Goal: Task Accomplishment & Management: Manage account settings

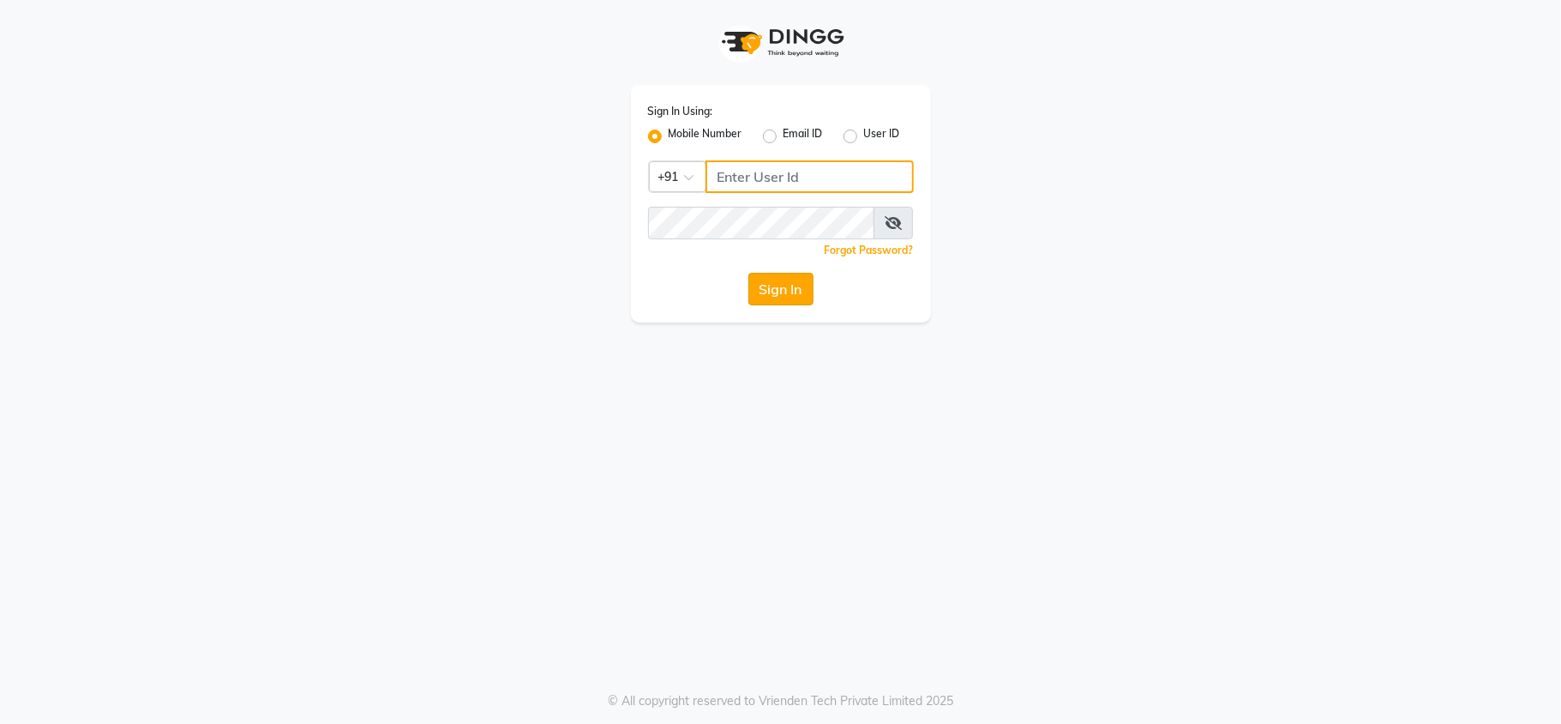
type input "9372641206"
click at [768, 296] on button "Sign In" at bounding box center [781, 289] width 65 height 33
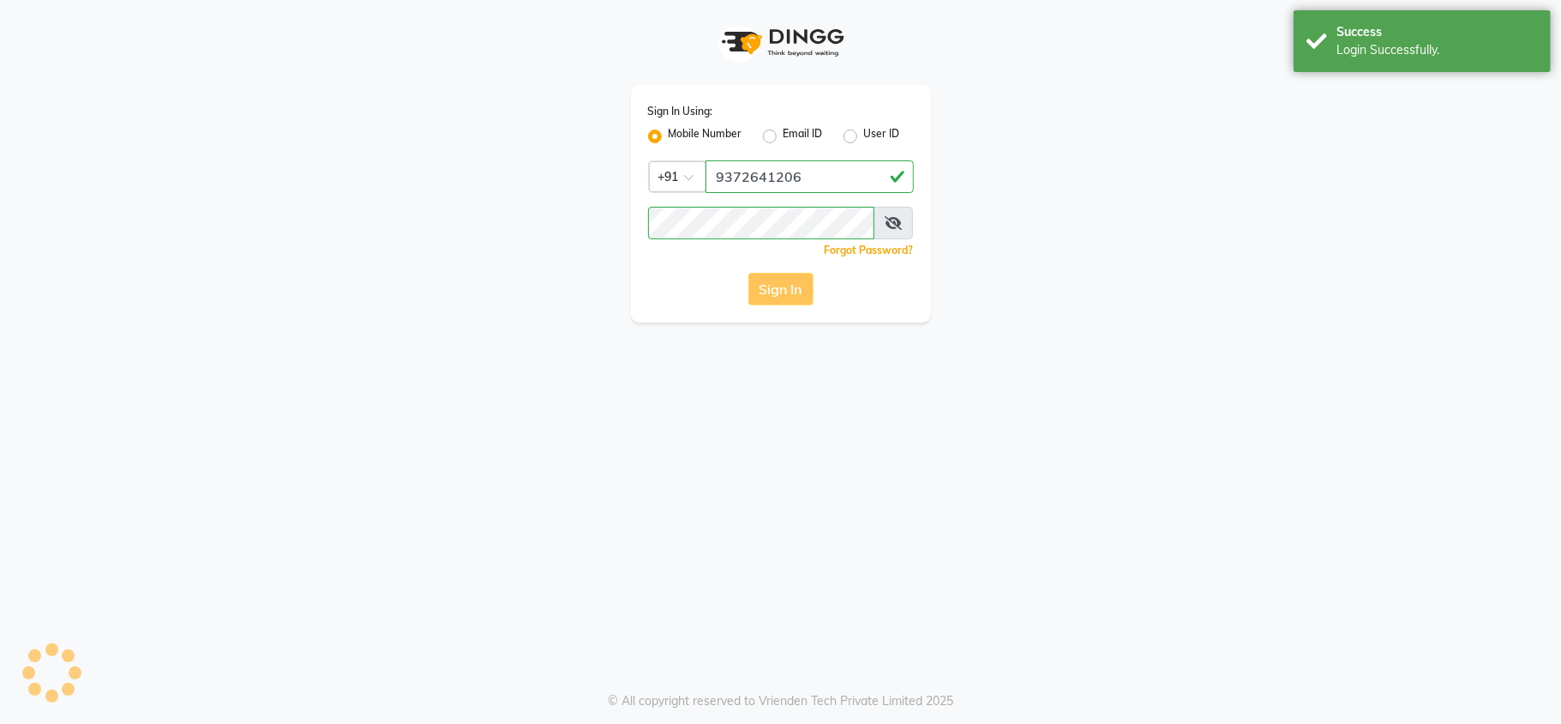
click at [768, 290] on div "Sign In" at bounding box center [781, 289] width 266 height 33
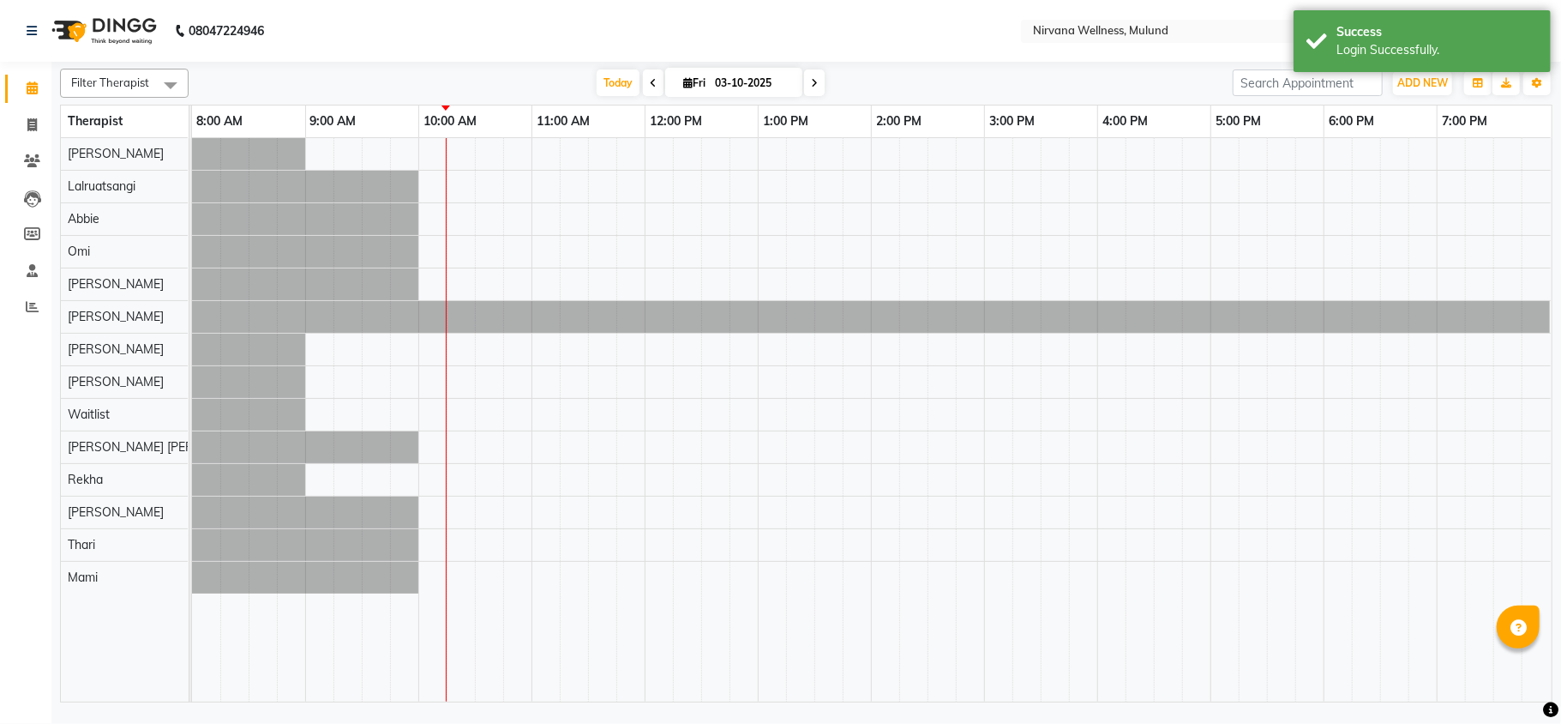
select select "en"
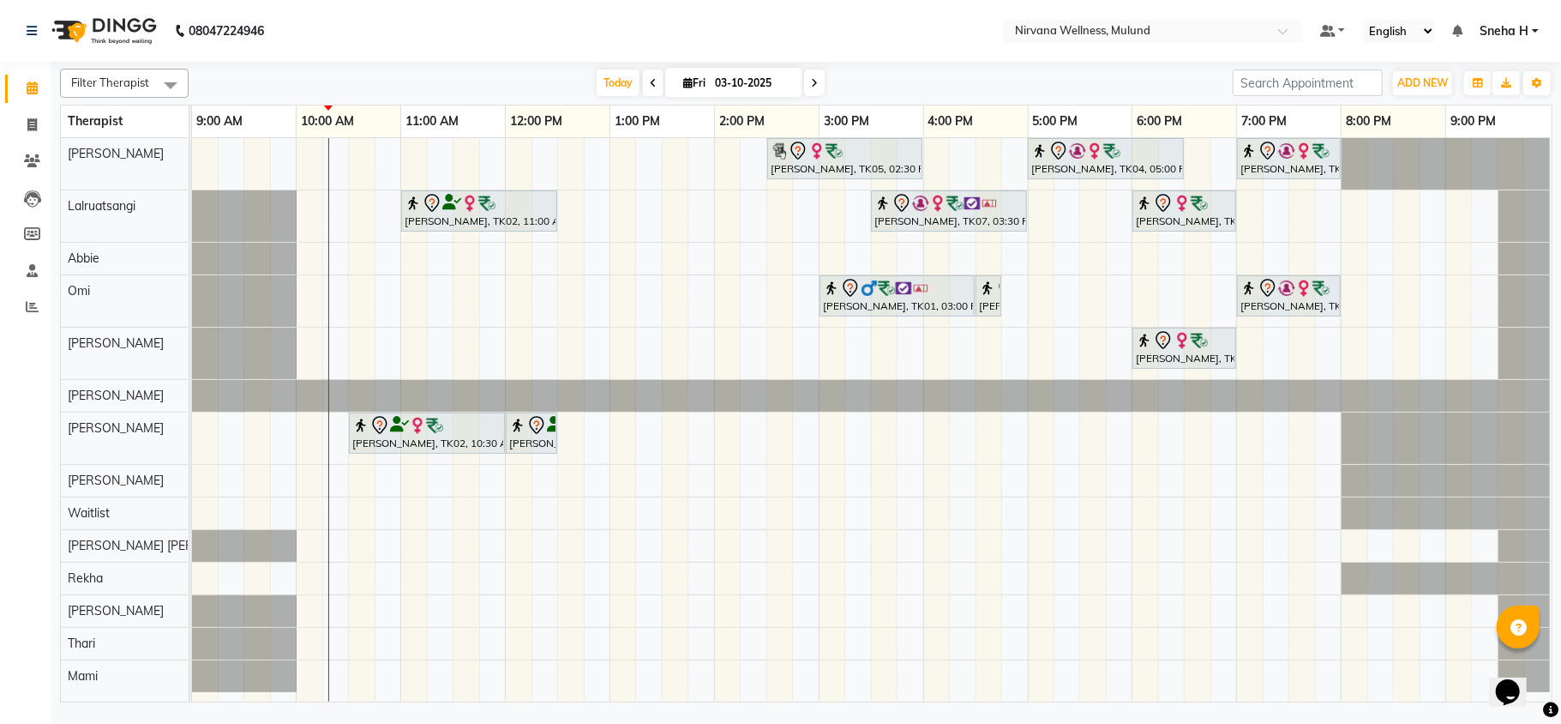
click at [749, 76] on input "03-10-2025" at bounding box center [753, 83] width 86 height 26
click at [775, 82] on input "03-10-2025" at bounding box center [753, 83] width 86 height 26
click at [811, 81] on icon at bounding box center [814, 83] width 7 height 10
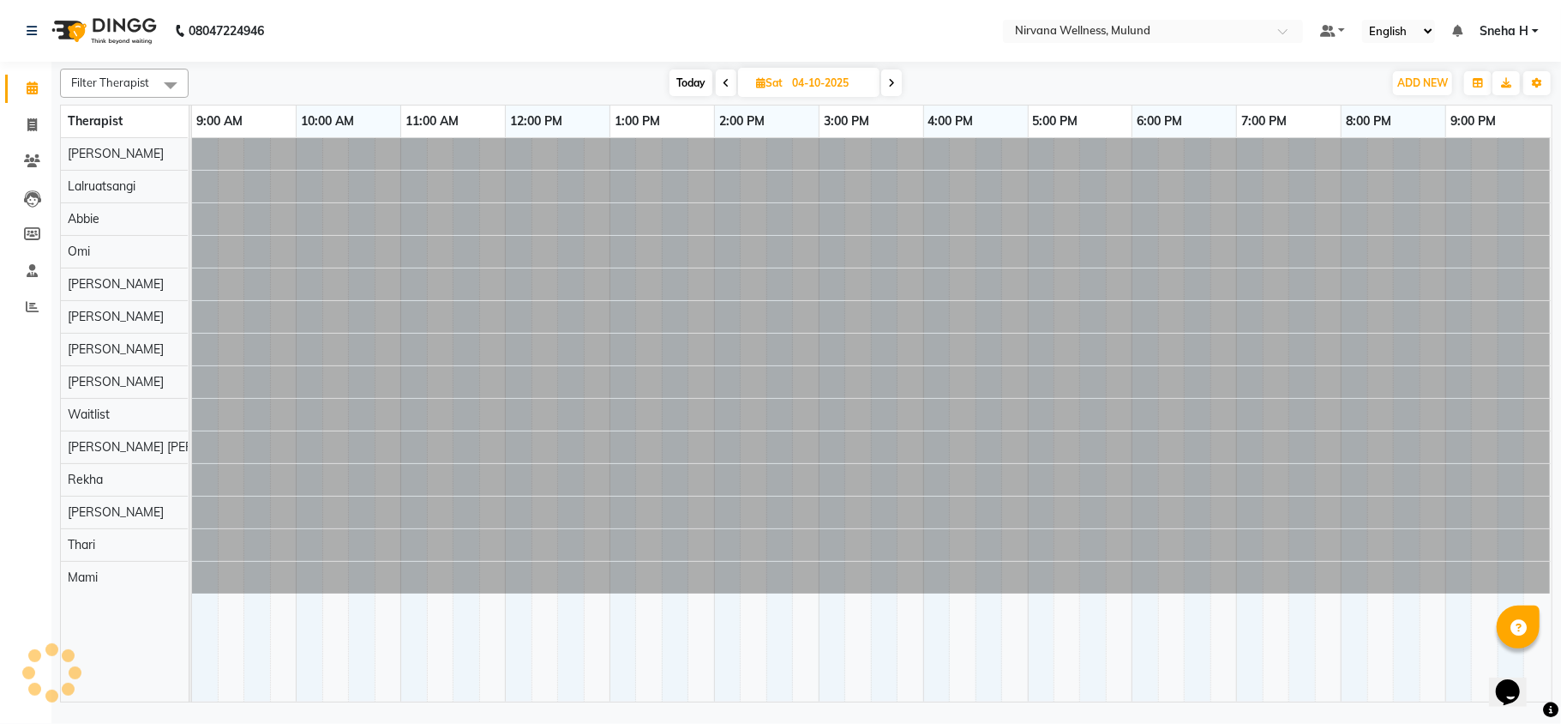
click at [892, 79] on icon at bounding box center [891, 83] width 7 height 10
type input "05-10-2025"
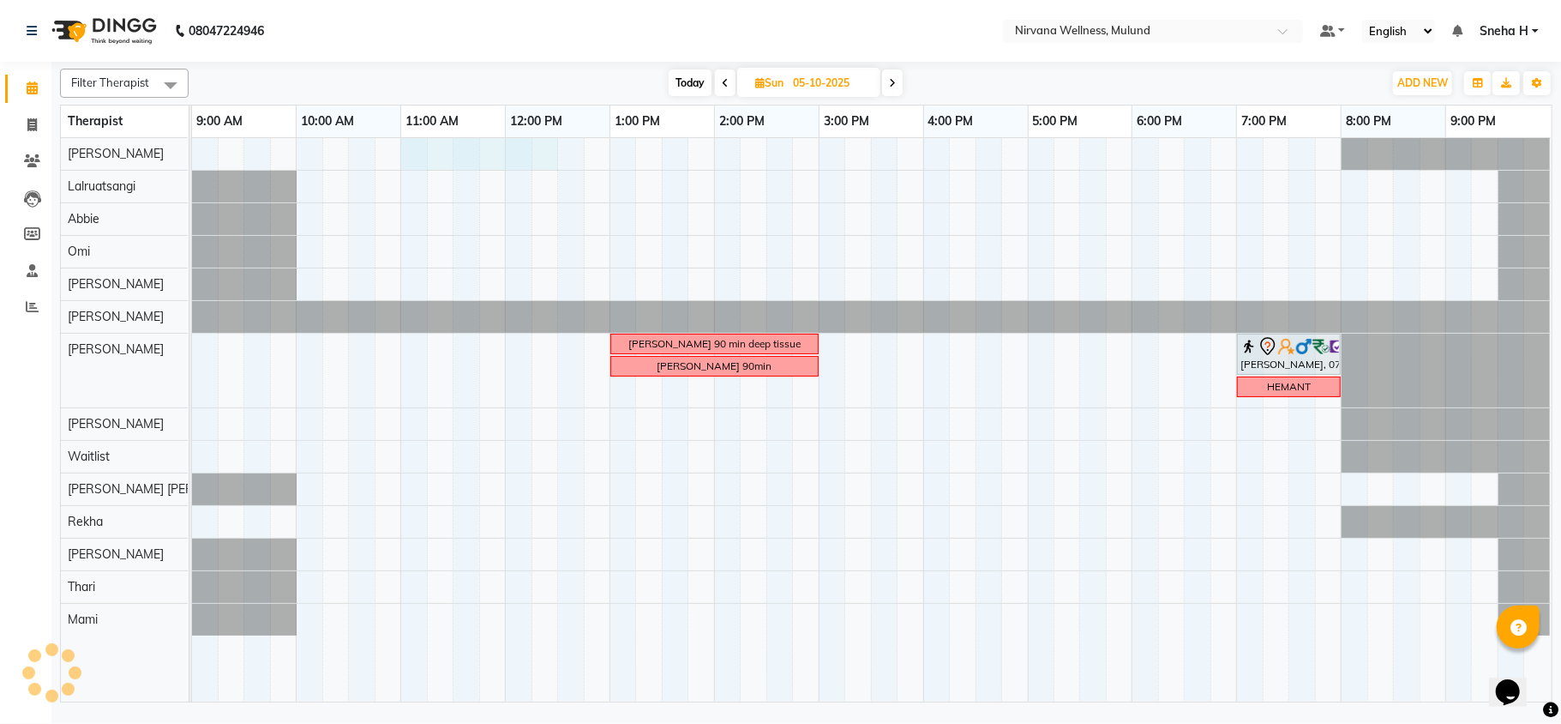
drag, startPoint x: 478, startPoint y: 158, endPoint x: 547, endPoint y: 161, distance: 69.5
click at [547, 161] on div "jay goyal 90 min deep tissue Pradeep Talpade, 07:00 PM-08:00 PM, Thai 60 Min Ja…" at bounding box center [872, 419] width 1360 height 563
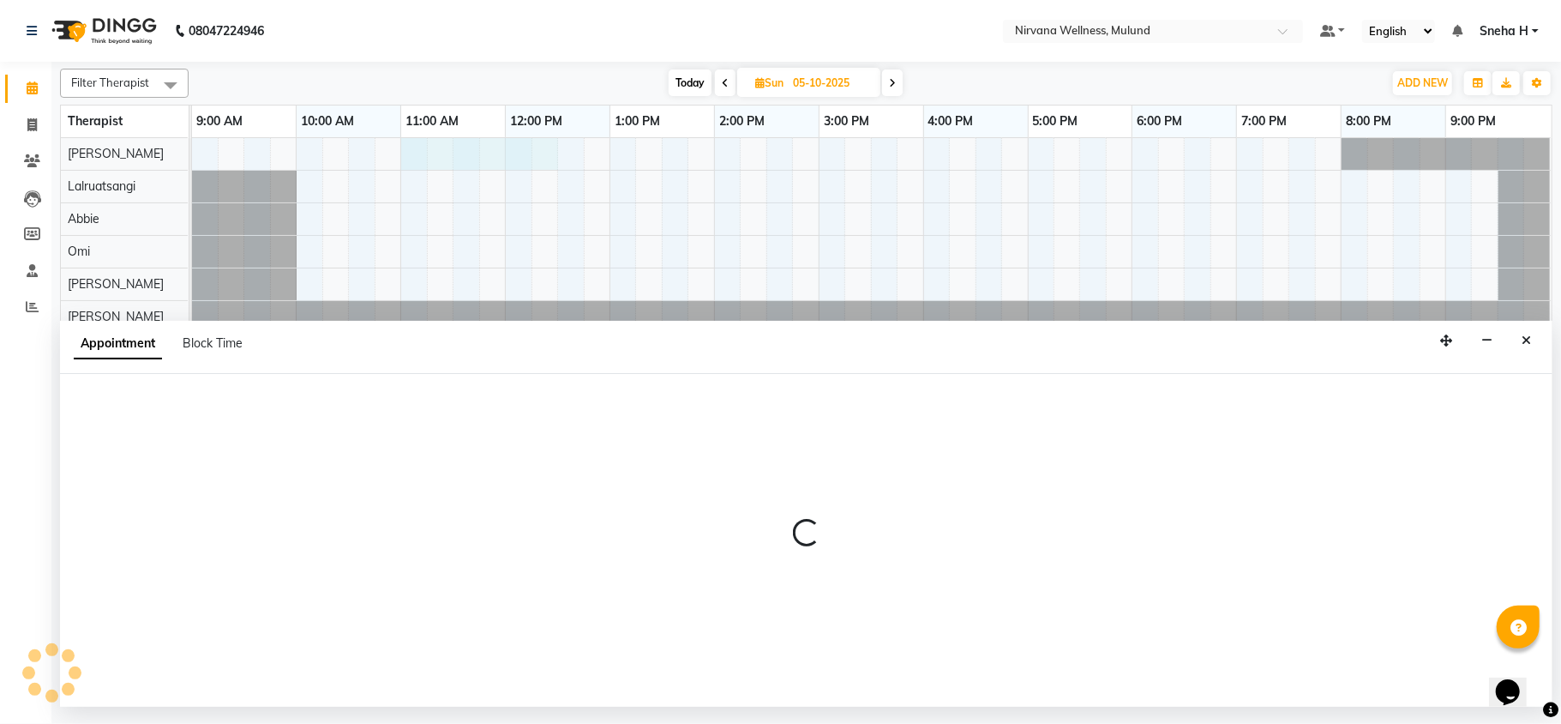
select select "29686"
select select "tentative"
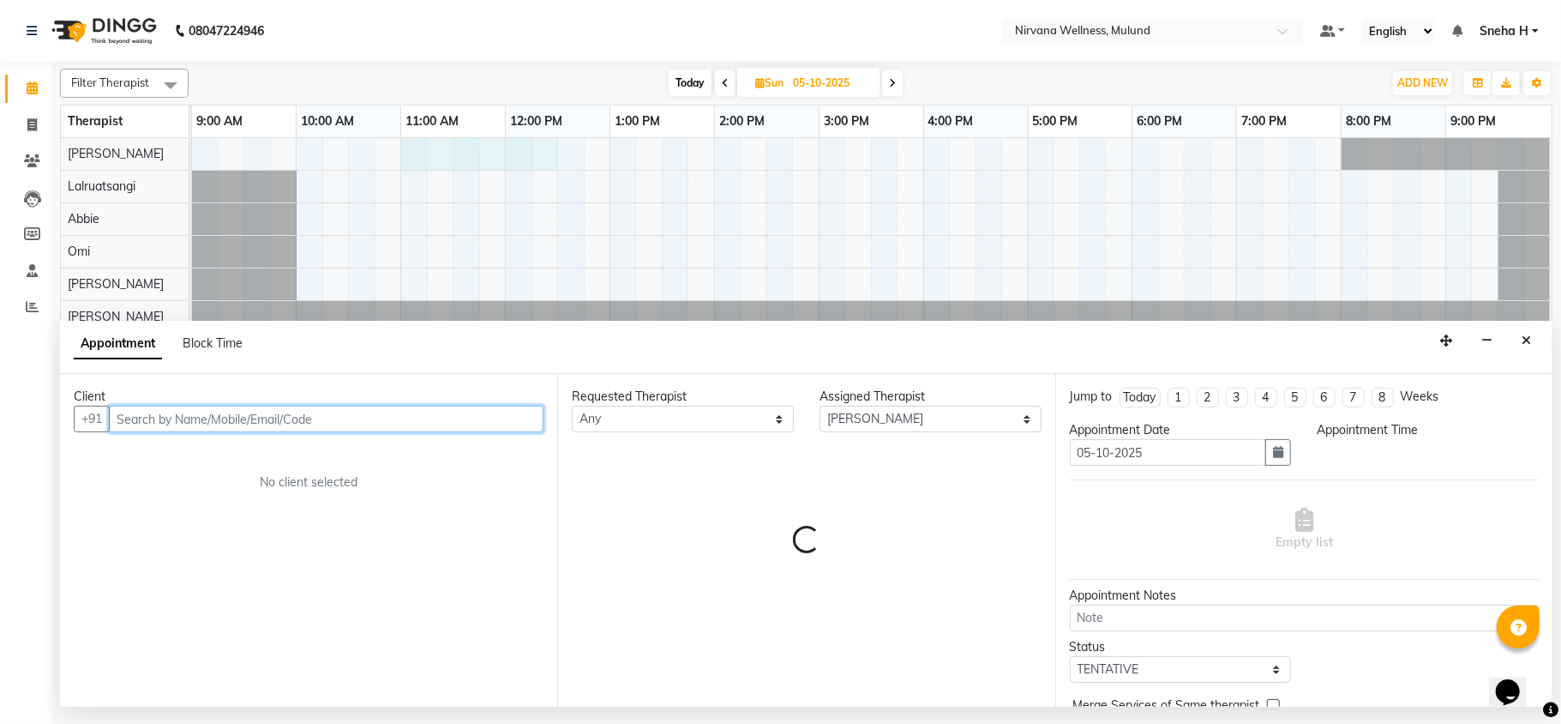
select select "660"
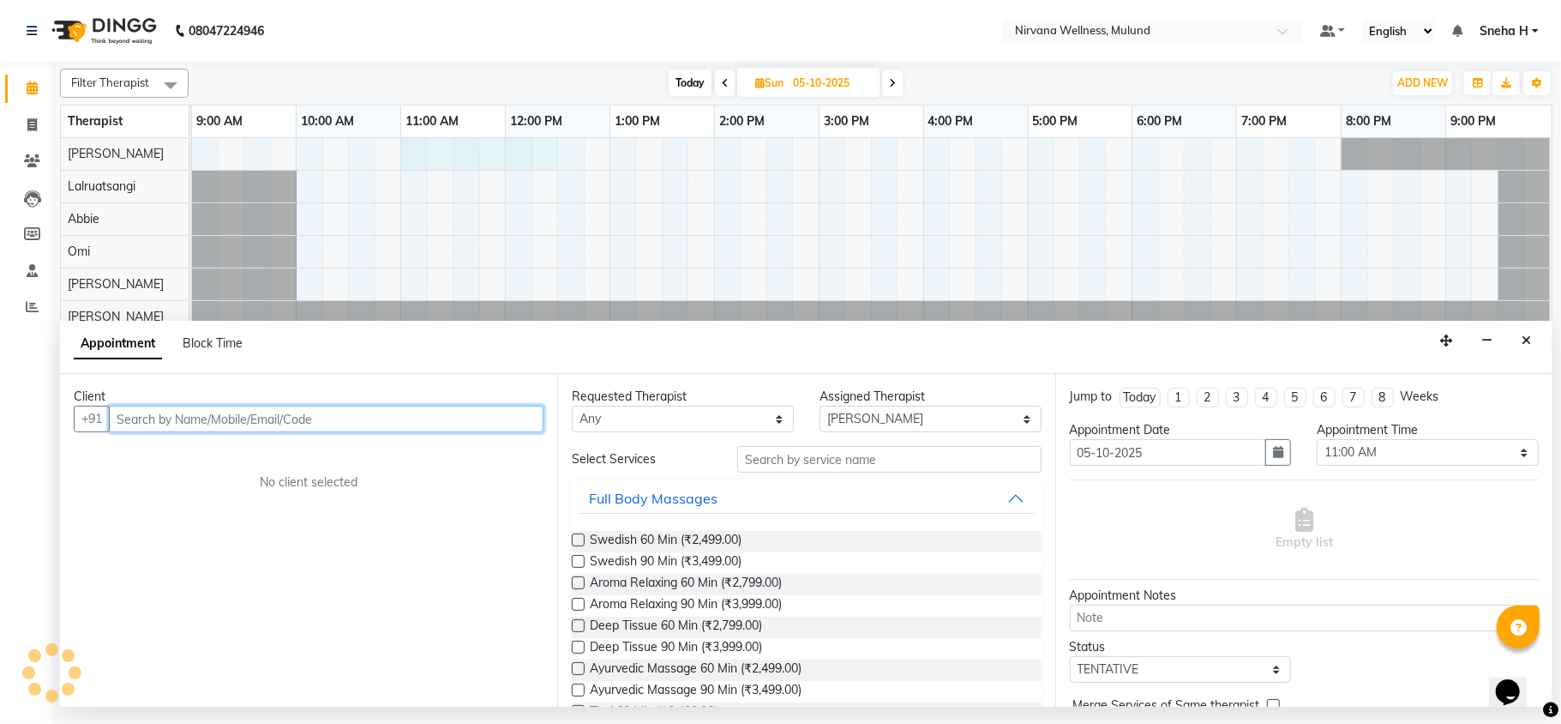
click at [189, 419] on input "text" at bounding box center [326, 419] width 435 height 27
click at [189, 419] on input "srinivas" at bounding box center [291, 419] width 364 height 27
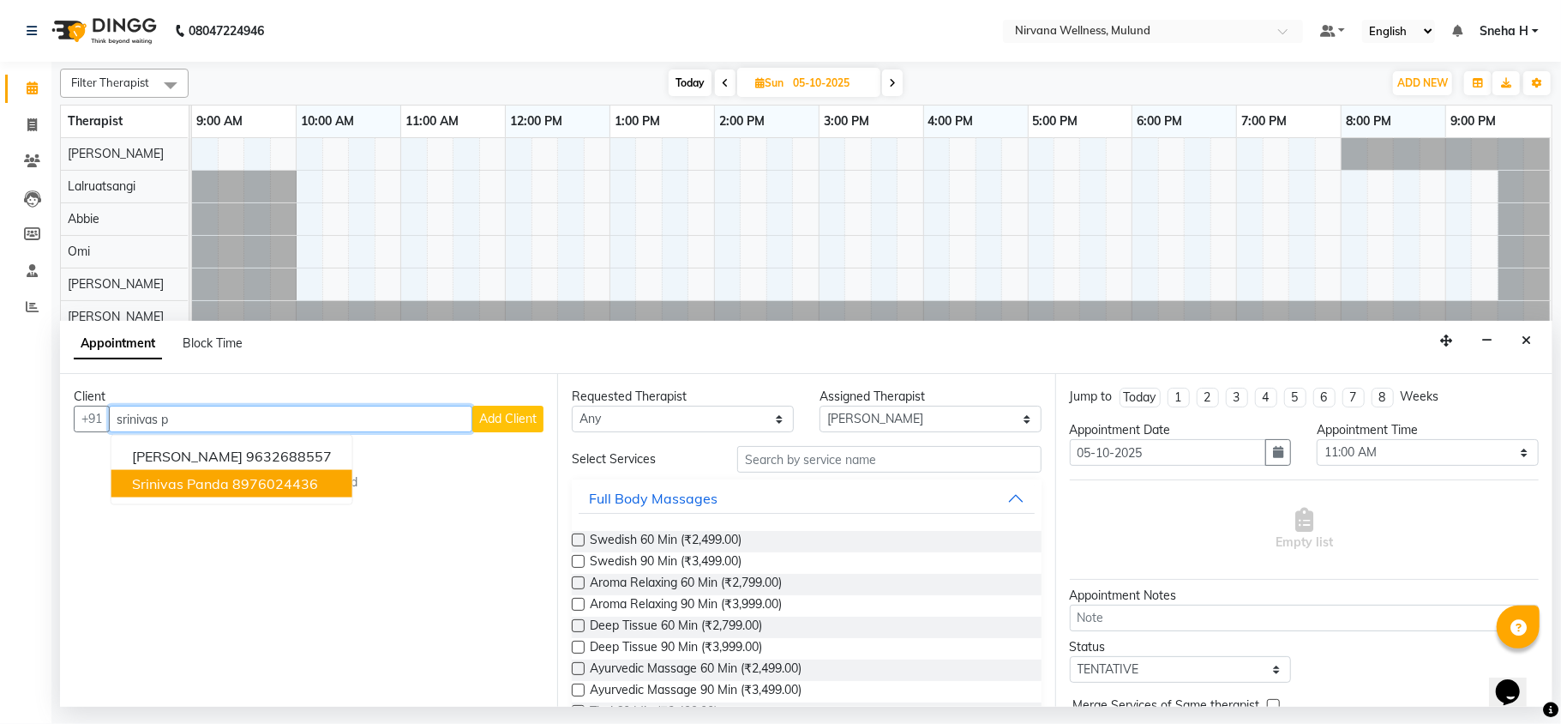
click at [214, 489] on span "Srinivas Panda" at bounding box center [180, 483] width 97 height 17
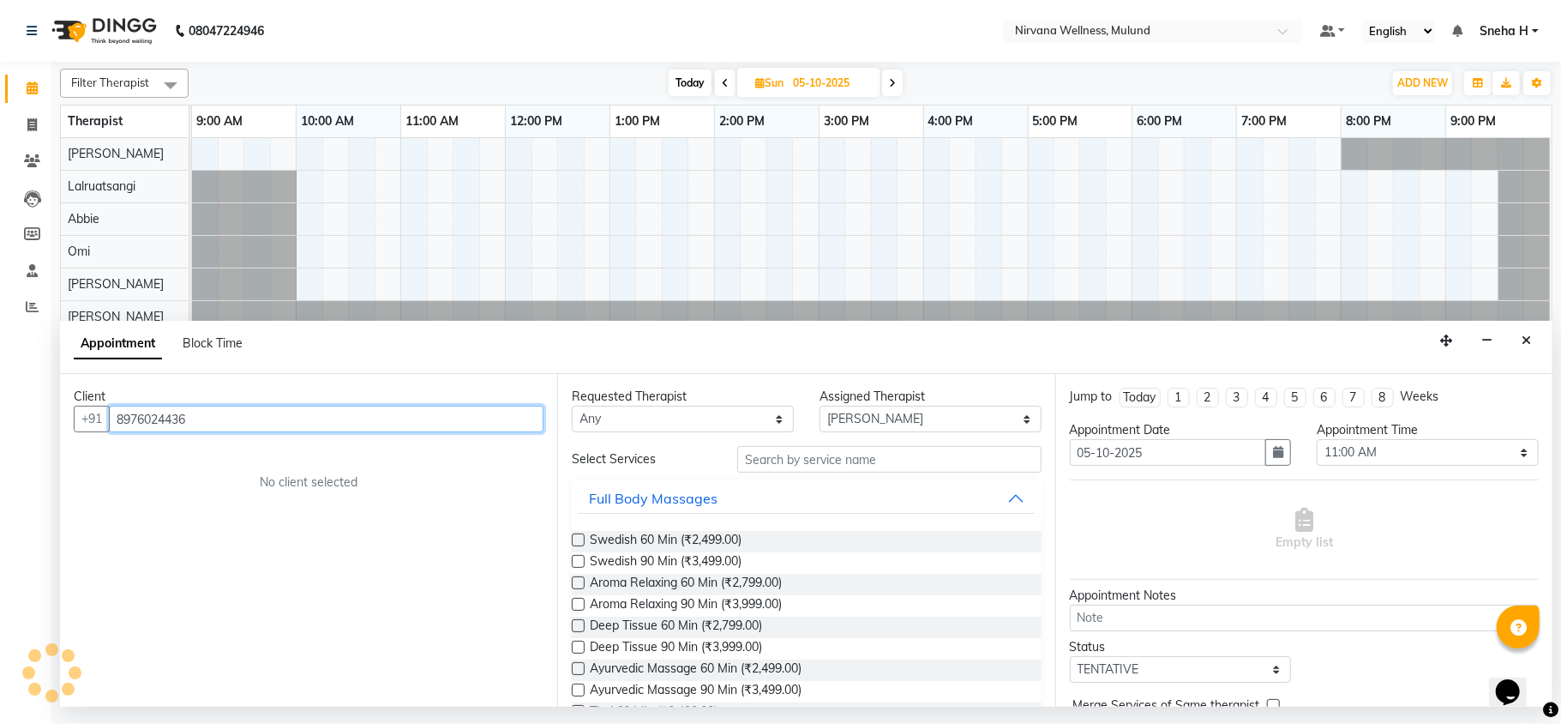
type input "8976024436"
click at [581, 563] on label at bounding box center [578, 561] width 13 height 13
click at [581, 563] on input "checkbox" at bounding box center [577, 562] width 11 height 11
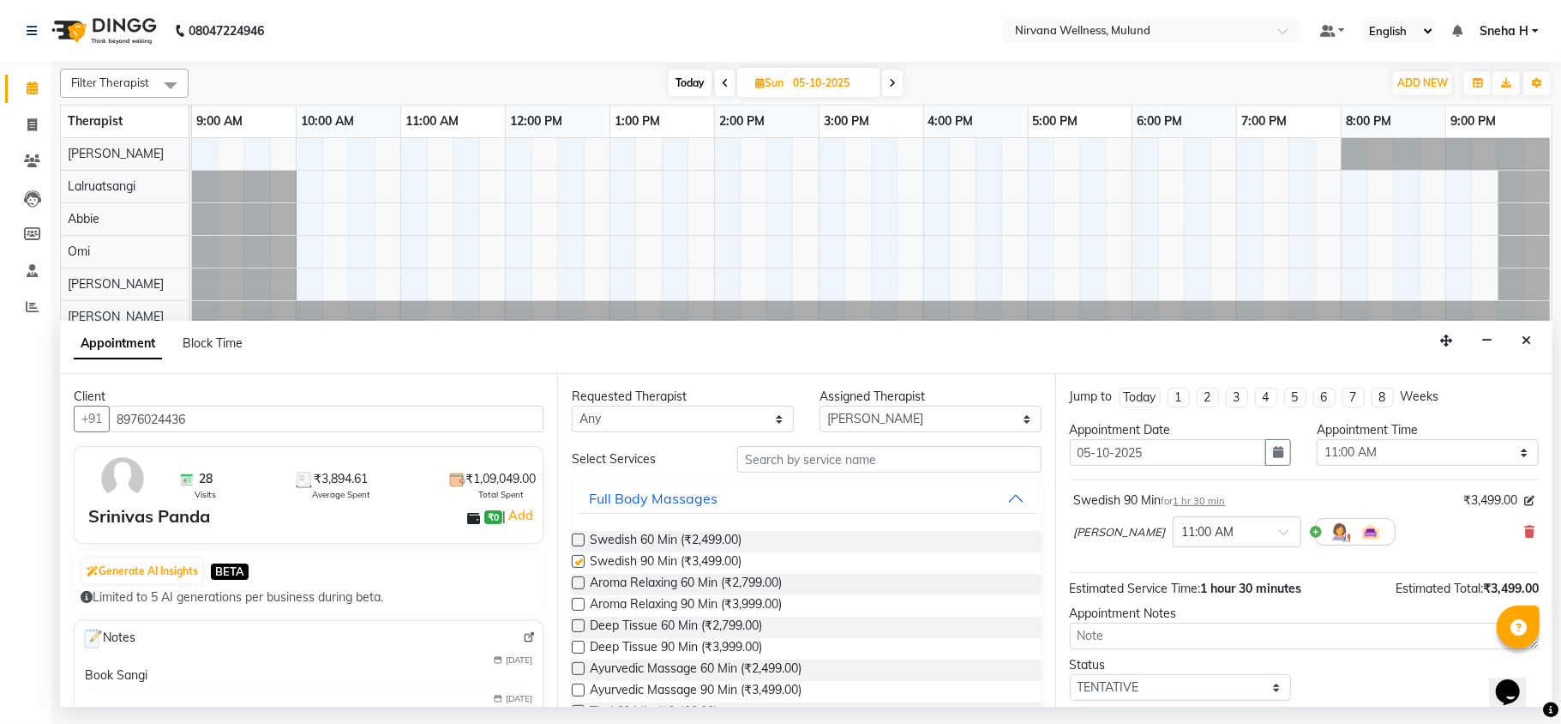
checkbox input "false"
click at [839, 420] on select "Select Abbie Hemant Misale Kim Lalruatsangi Mami Miranda LT Tlau Omi Rekha Roha…" at bounding box center [931, 419] width 222 height 27
select select "92881"
click at [820, 406] on select "Select Abbie Hemant Misale Kim Lalruatsangi Mami Miranda LT Tlau Omi Rekha Roha…" at bounding box center [931, 419] width 222 height 27
click at [643, 557] on span "Swedish 90 Min (₹3,499.00)" at bounding box center [666, 562] width 152 height 21
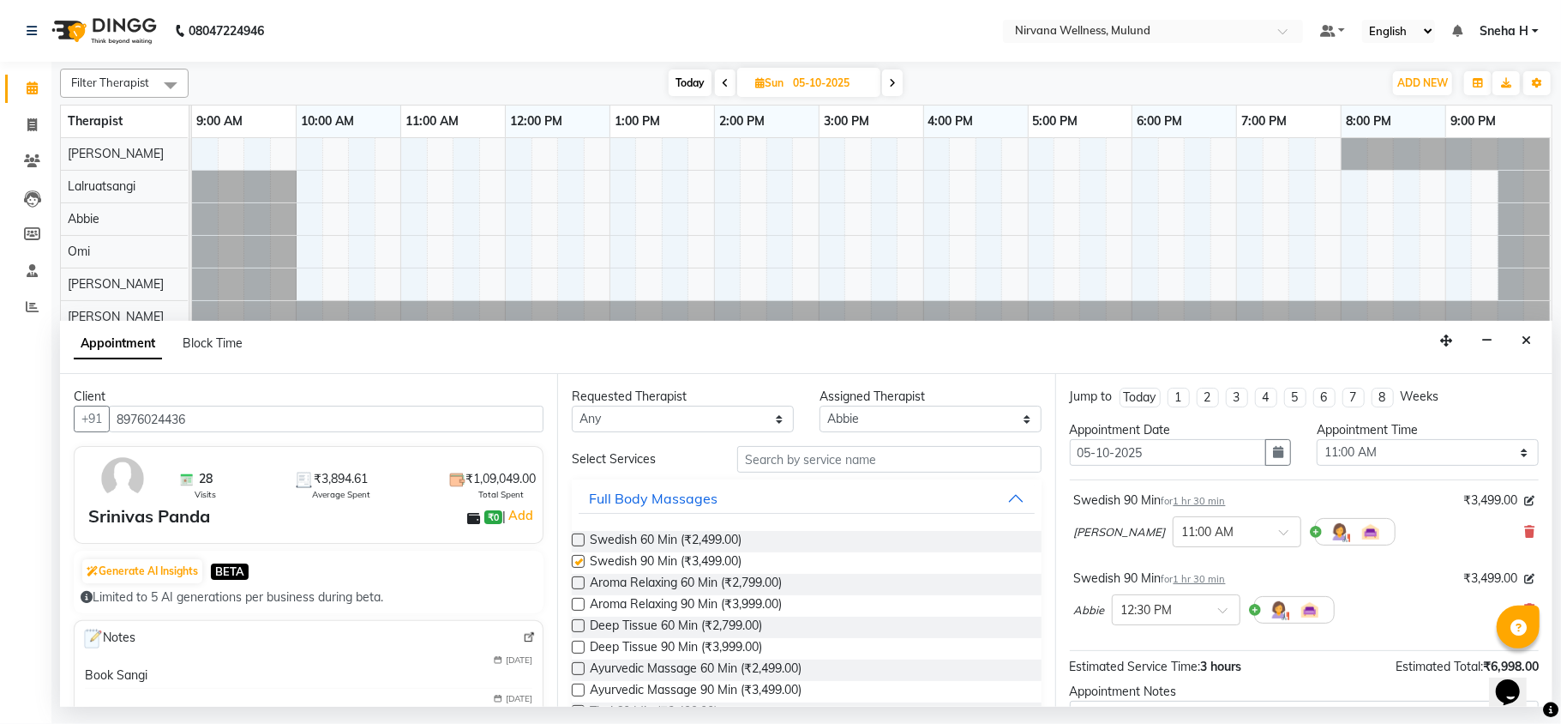
checkbox input "false"
click at [1177, 608] on input "text" at bounding box center [1159, 608] width 75 height 18
click at [1166, 638] on div "11:00 AM" at bounding box center [1176, 633] width 127 height 32
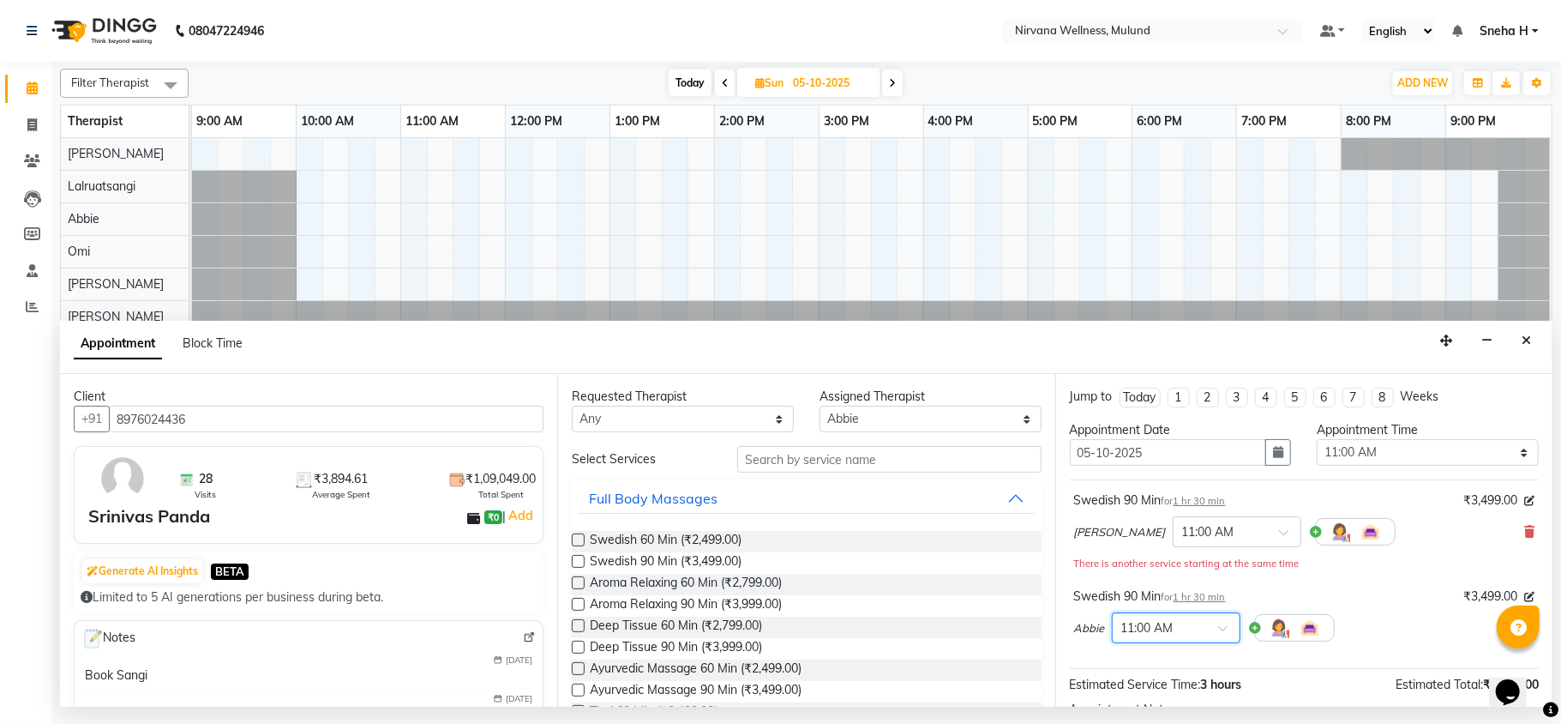
scroll to position [200, 0]
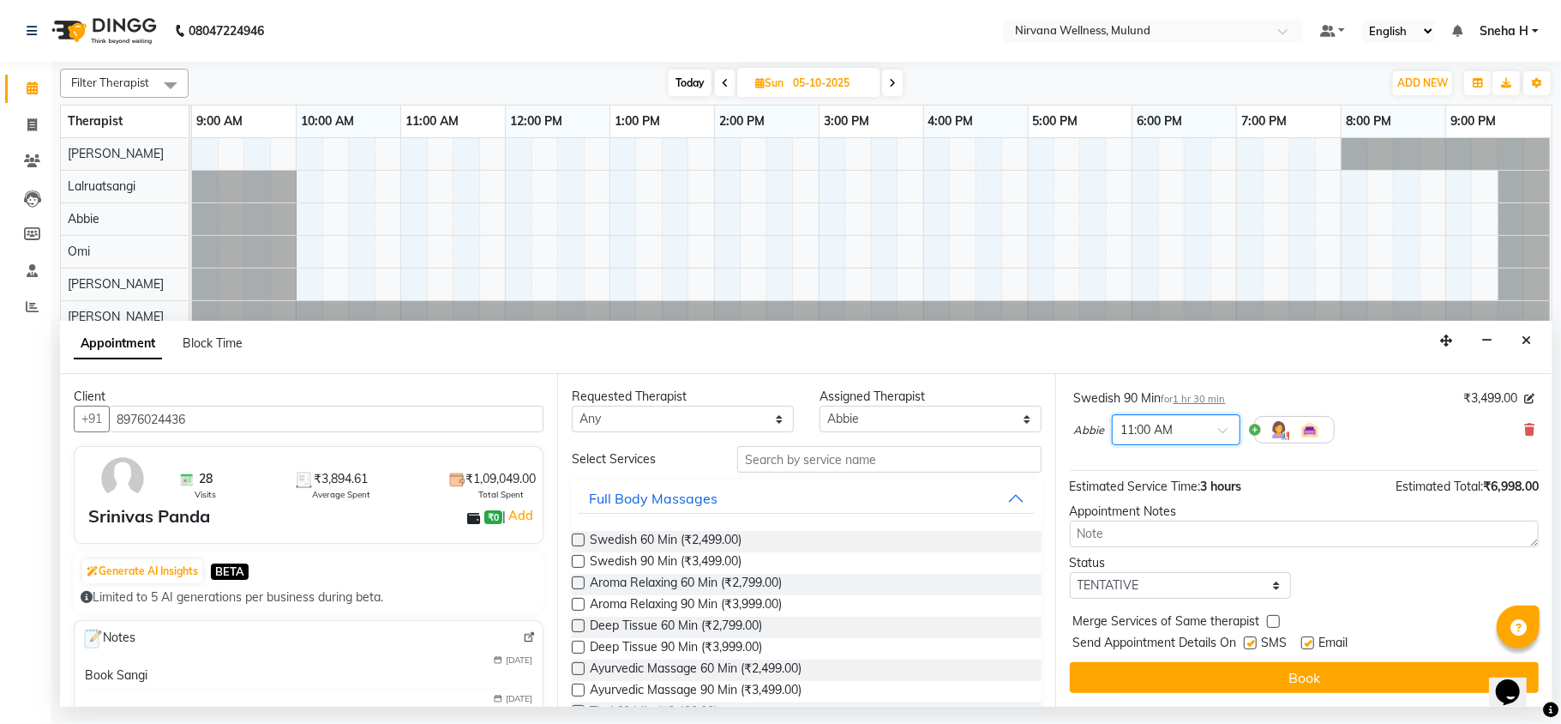
click at [1133, 690] on button "Book" at bounding box center [1304, 677] width 469 height 31
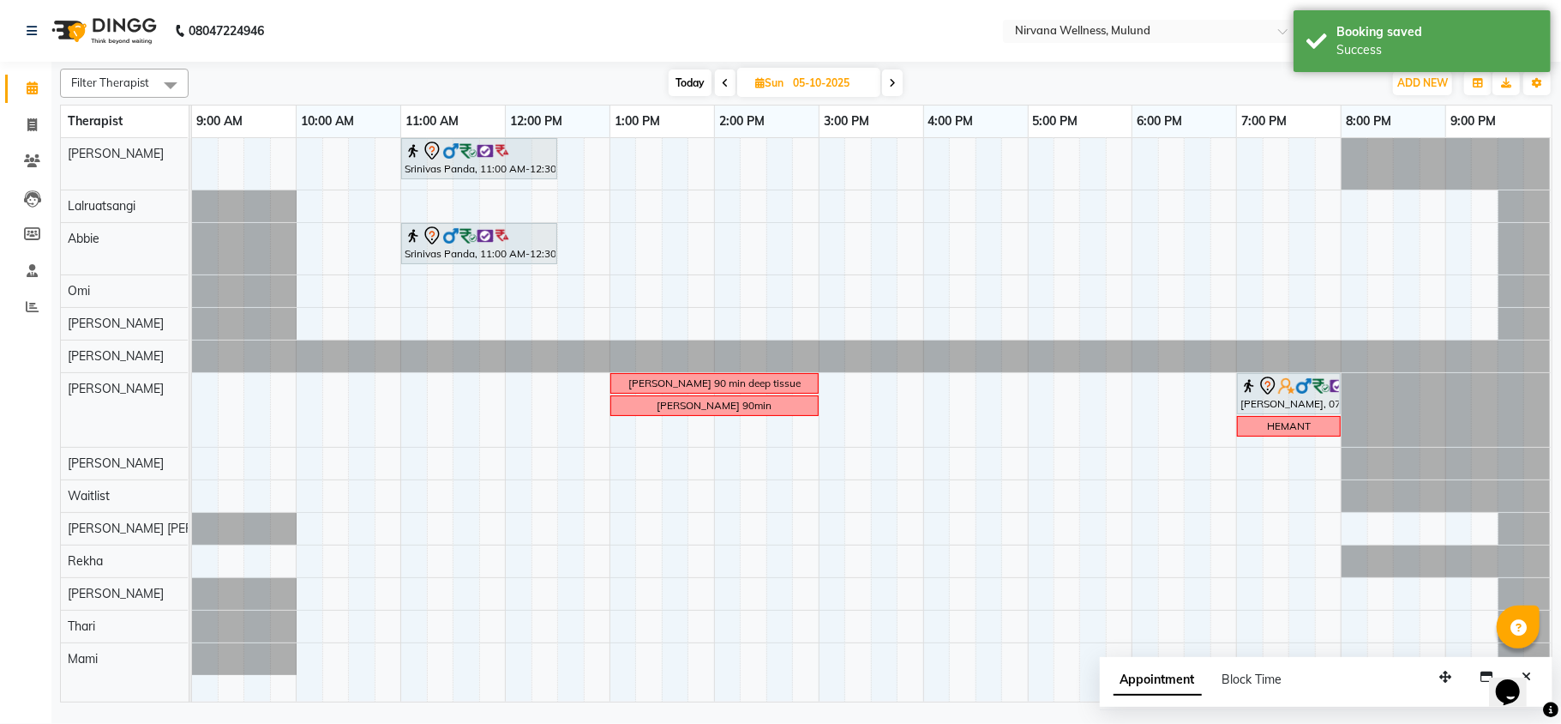
click at [700, 77] on span "Today" at bounding box center [690, 82] width 43 height 27
type input "03-10-2025"
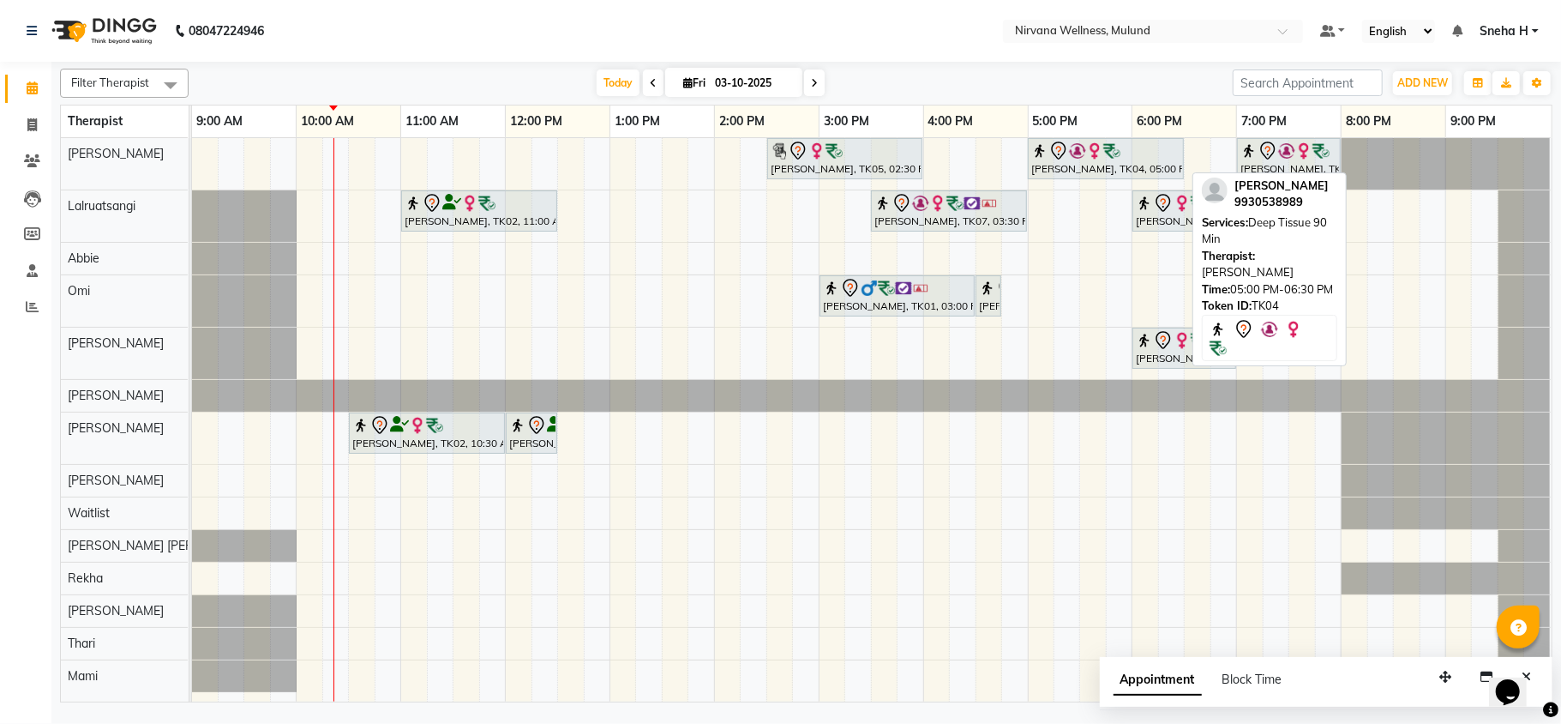
click at [1092, 159] on img at bounding box center [1094, 150] width 17 height 17
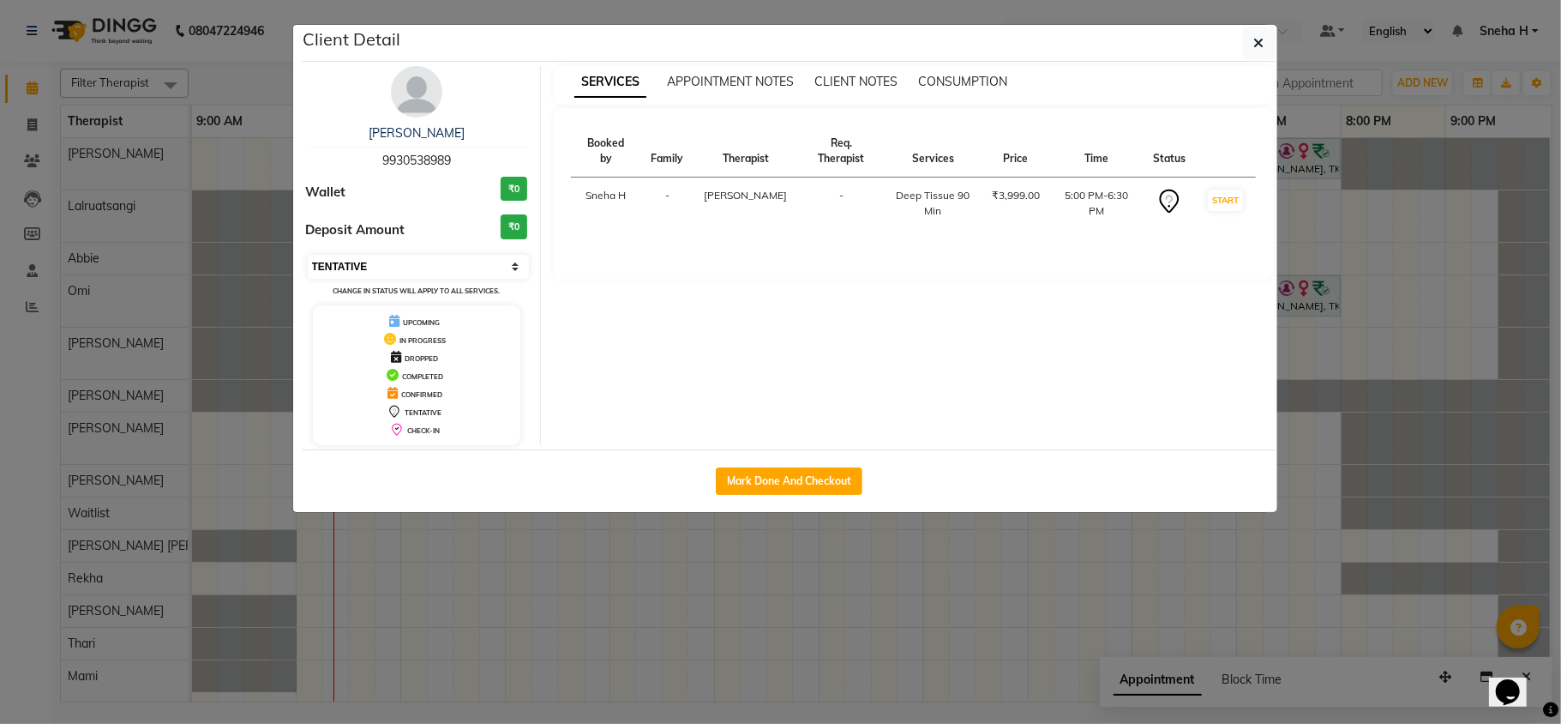
click at [389, 262] on select "Select IN SERVICE CONFIRMED TENTATIVE CHECK IN MARK DONE DROPPED UPCOMING" at bounding box center [419, 267] width 222 height 24
select select "6"
click at [308, 256] on select "Select IN SERVICE CONFIRMED TENTATIVE CHECK IN MARK DONE DROPPED UPCOMING" at bounding box center [419, 267] width 222 height 24
click at [255, 79] on ngb-modal-window "Client Detail Shashikant Sonttake 9930538989 Wallet ₹0 Deposit Amount ₹0 Select…" at bounding box center [780, 362] width 1561 height 724
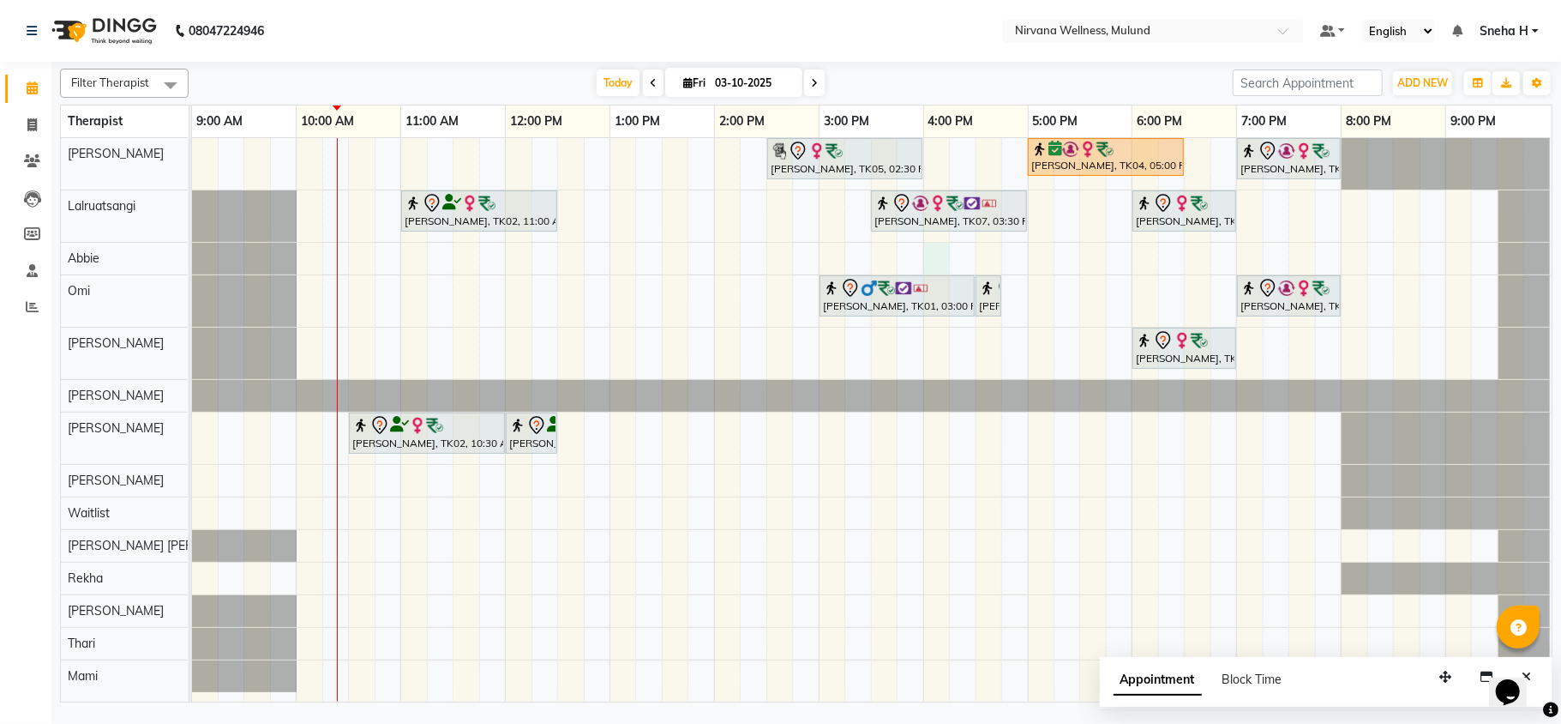
click at [1072, 256] on div "Suman Kunder, TK05, 02:30 PM-04:00 PM, Swedish 90 Min Shashikant Sonttake, TK04…" at bounding box center [872, 419] width 1360 height 563
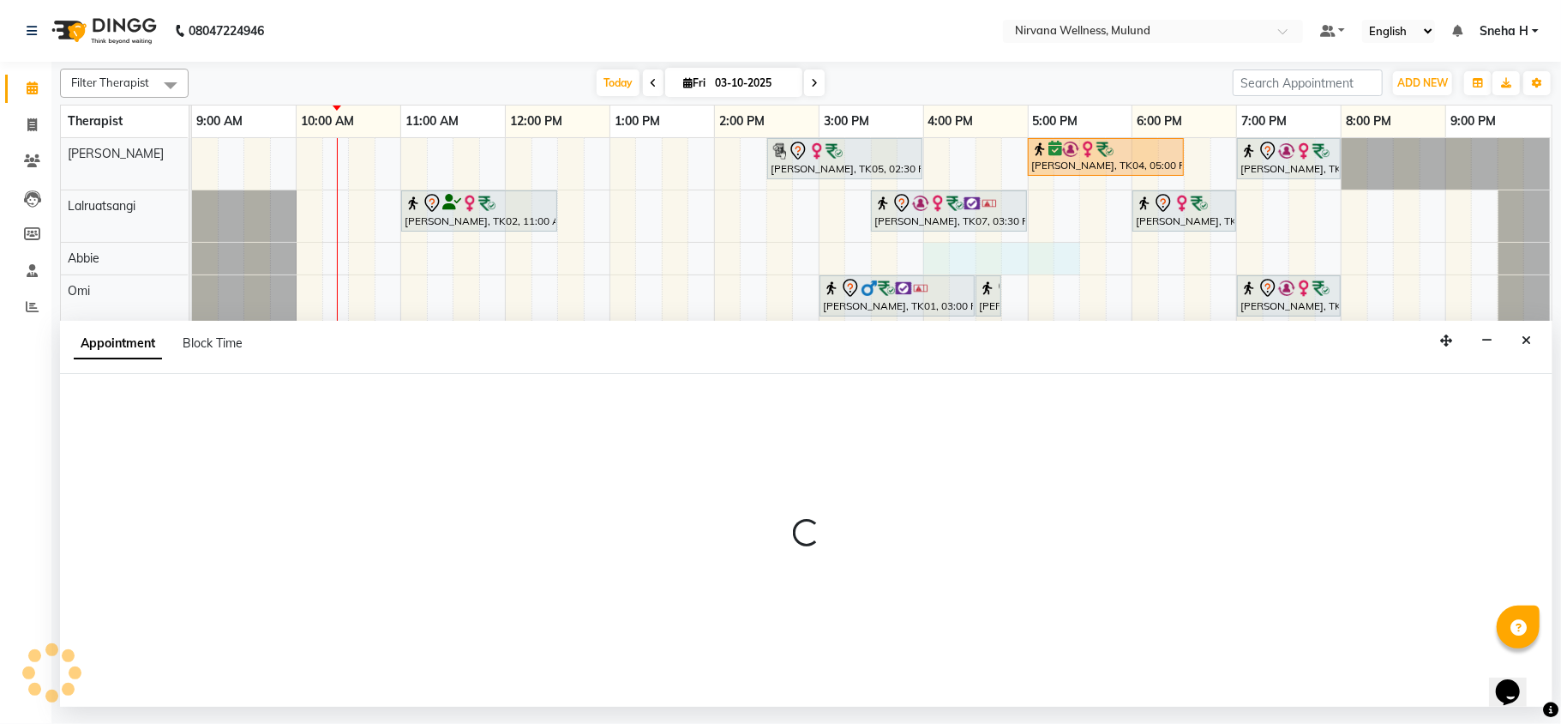
select select "92881"
select select "960"
select select "tentative"
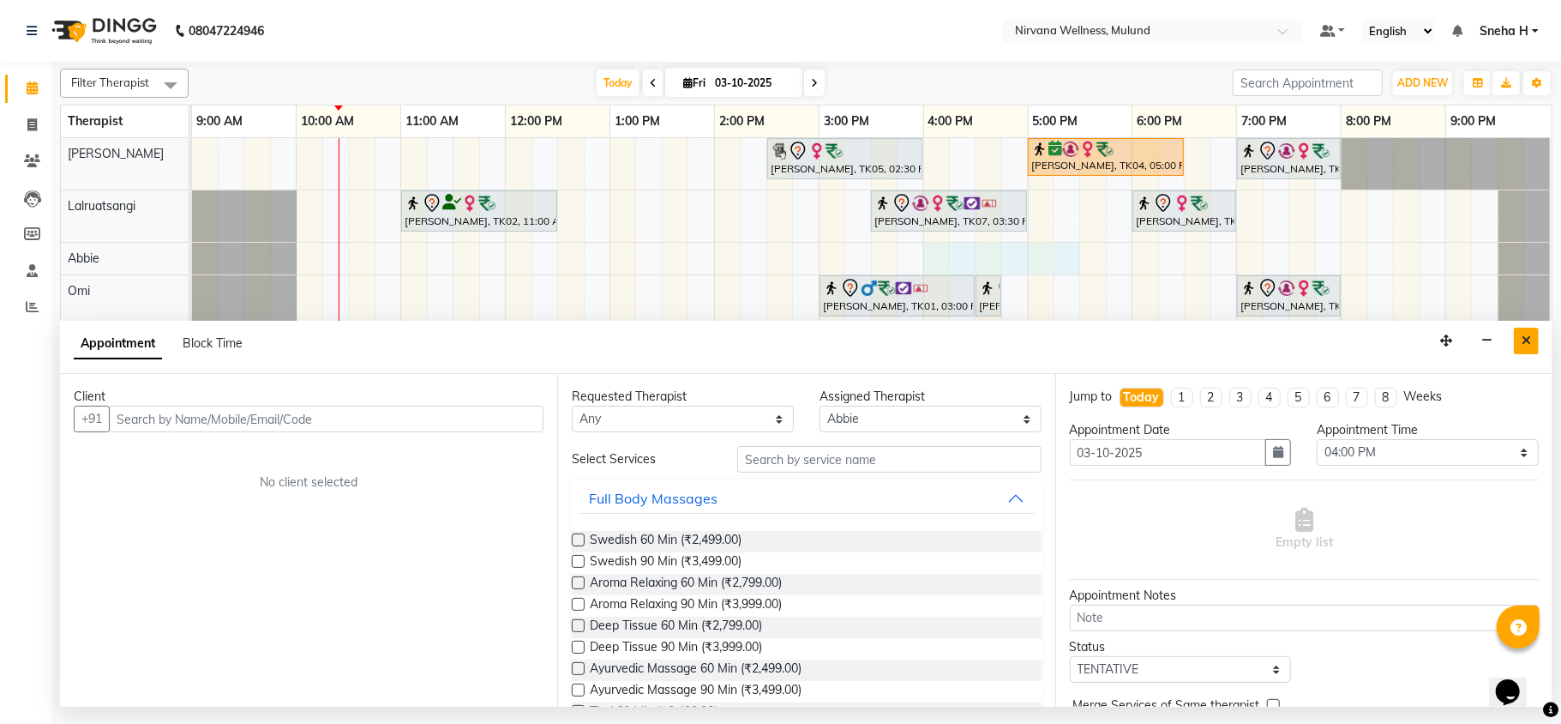
click at [1522, 344] on icon "Close" at bounding box center [1526, 340] width 9 height 12
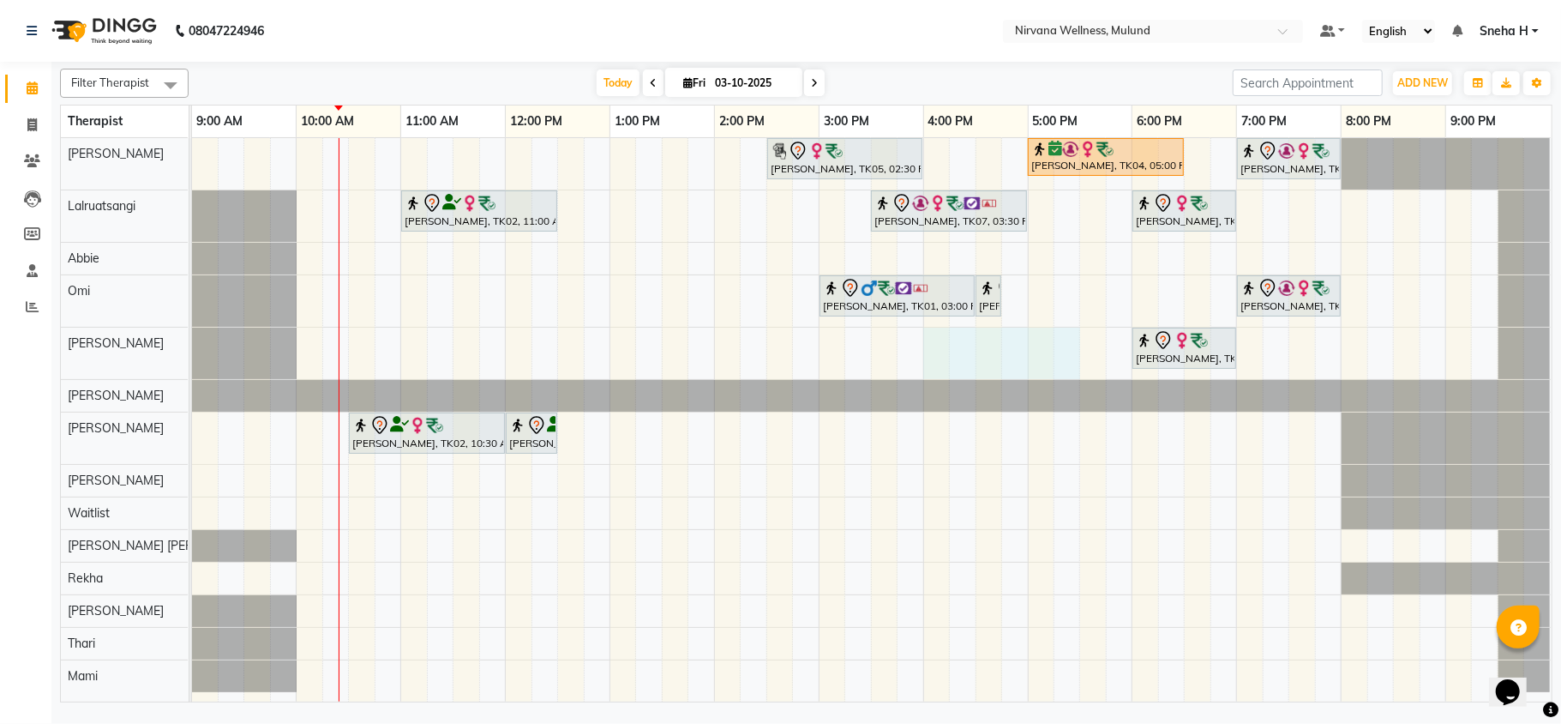
drag, startPoint x: 930, startPoint y: 352, endPoint x: 1056, endPoint y: 350, distance: 126.9
click at [1057, 350] on div "Suman Kunder, TK05, 02:30 PM-04:00 PM, Swedish 90 Min Shashikant Sonttake, TK04…" at bounding box center [872, 419] width 1360 height 563
select select "92882"
select select "960"
select select "tentative"
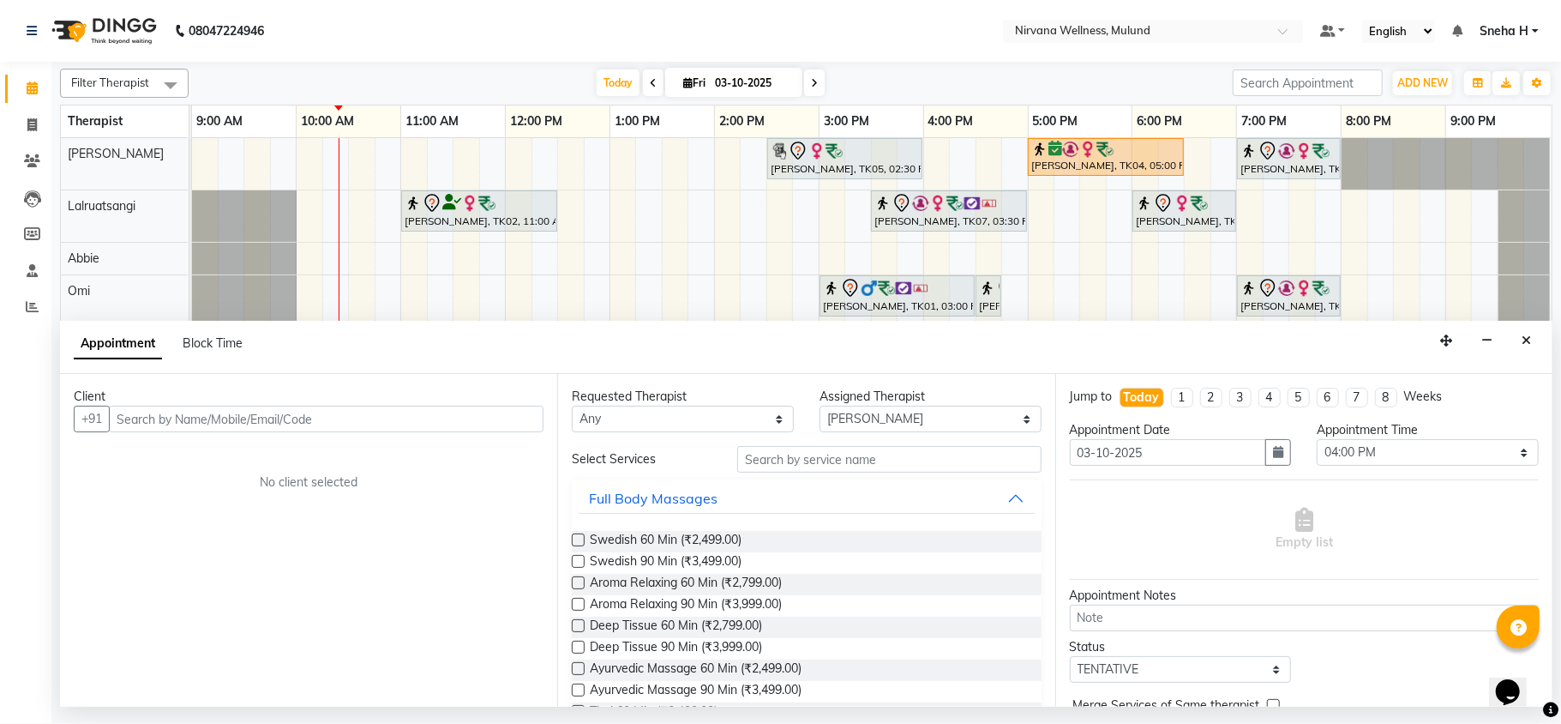
click at [351, 422] on input "text" at bounding box center [326, 419] width 435 height 27
click at [358, 426] on input "text" at bounding box center [326, 419] width 435 height 27
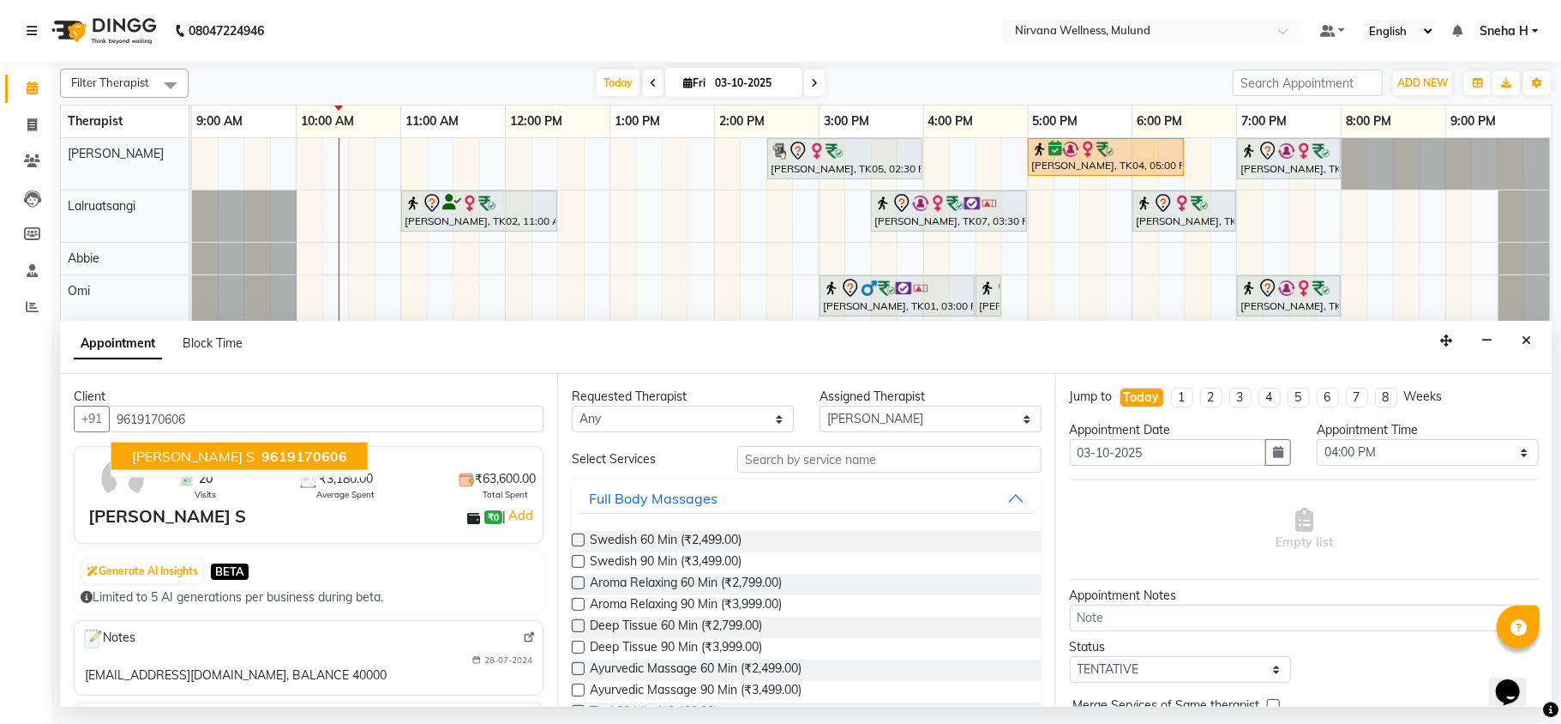
click at [207, 450] on button "Manikkan S 9619170606" at bounding box center [239, 455] width 256 height 27
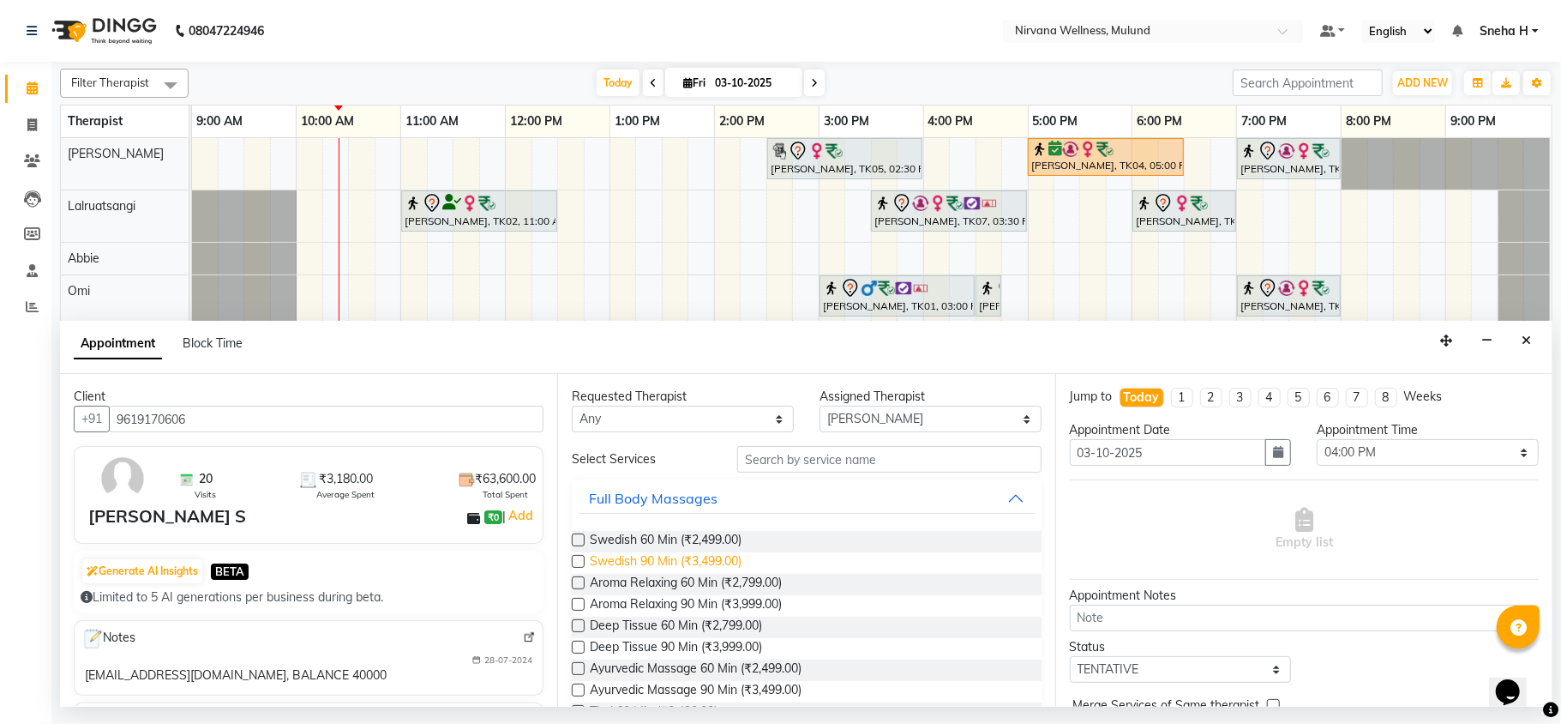
type input "9619170606"
click at [681, 563] on span "Swedish 90 Min (₹3,499.00)" at bounding box center [666, 562] width 152 height 21
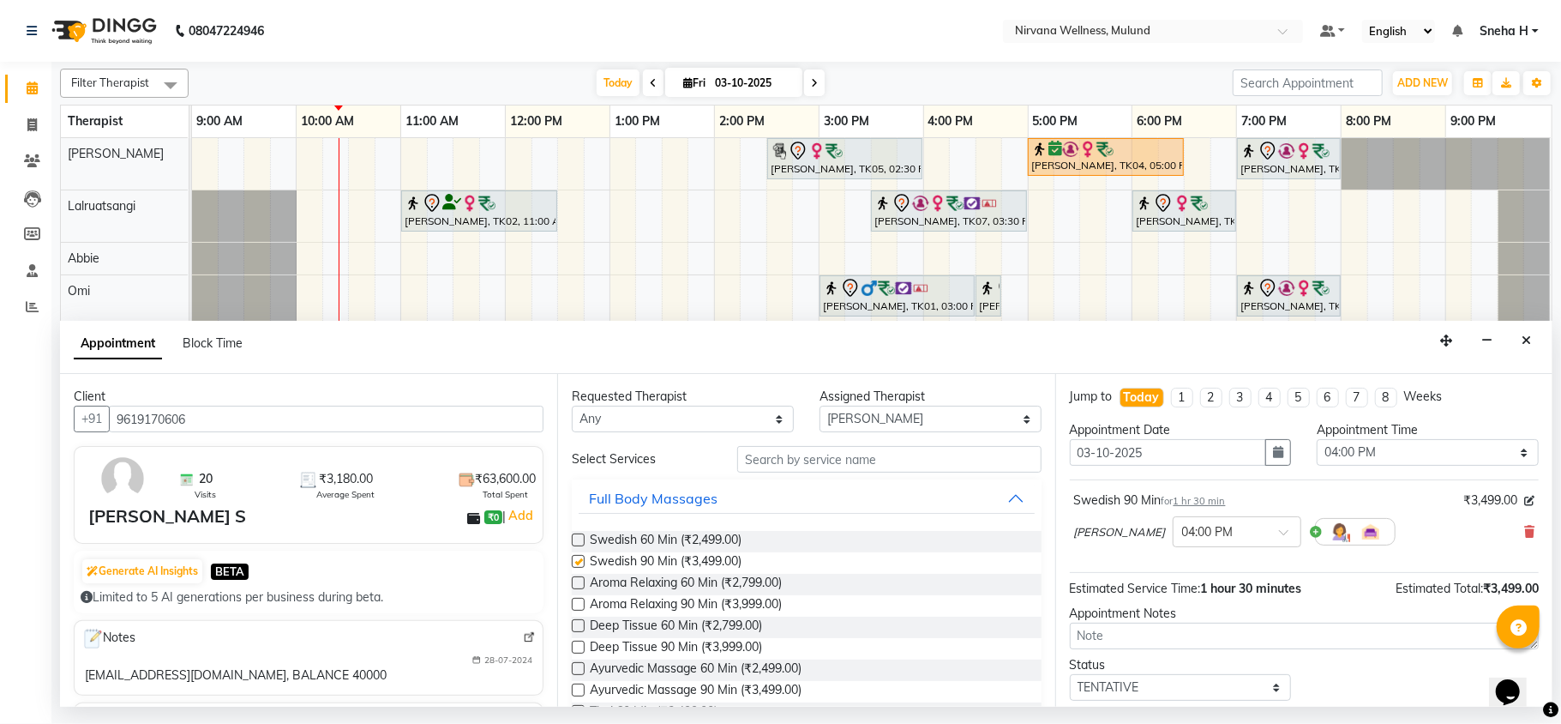
checkbox input "false"
click at [873, 420] on select "Select [PERSON_NAME] [PERSON_NAME] [PERSON_NAME] [PERSON_NAME] Tlau Omi [PERSON…" at bounding box center [931, 419] width 222 height 27
select select "29684"
click at [820, 406] on select "Select [PERSON_NAME] [PERSON_NAME] [PERSON_NAME] [PERSON_NAME] Tlau Omi [PERSON…" at bounding box center [931, 419] width 222 height 27
click at [700, 537] on span "Swedish 60 Min (₹2,499.00)" at bounding box center [666, 541] width 152 height 21
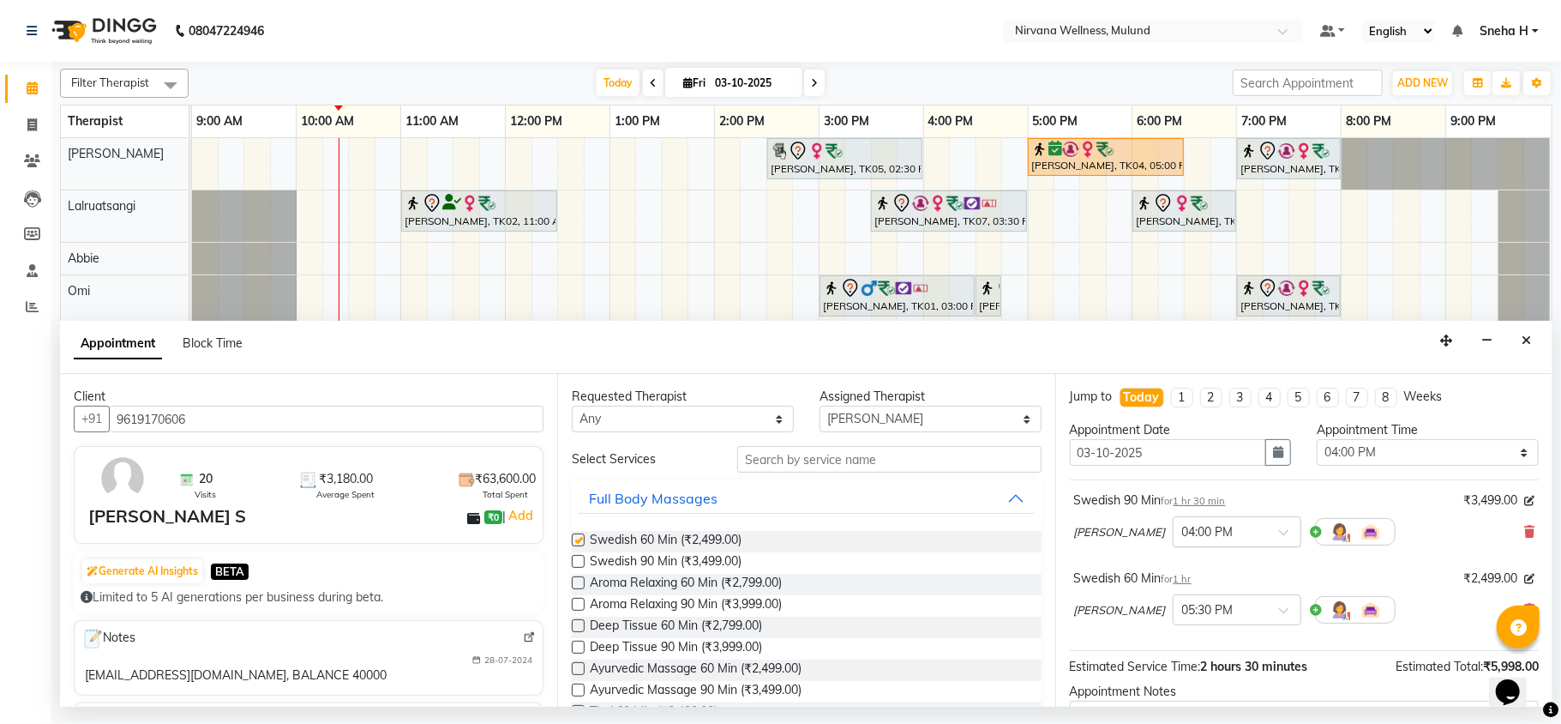
checkbox input "false"
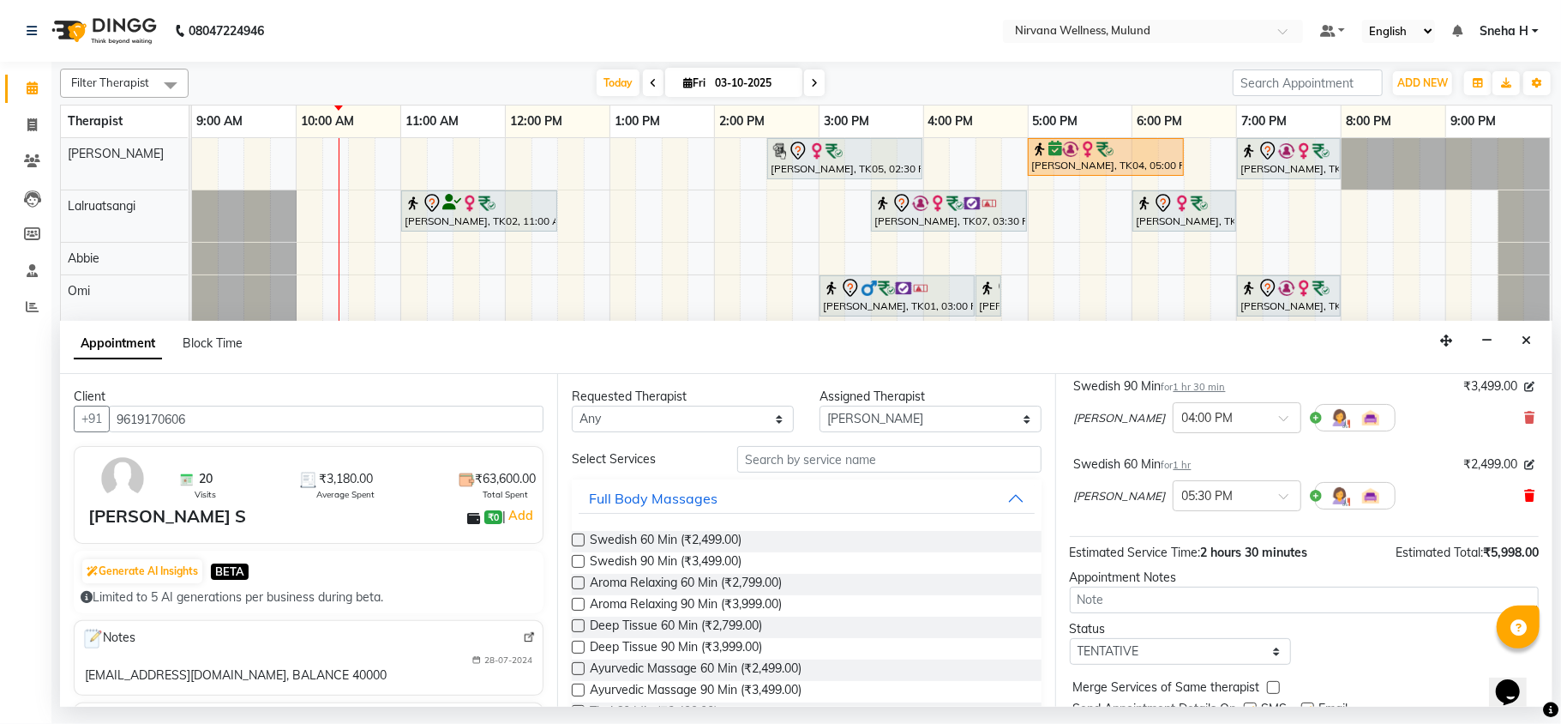
click at [1525, 495] on icon at bounding box center [1530, 496] width 10 height 12
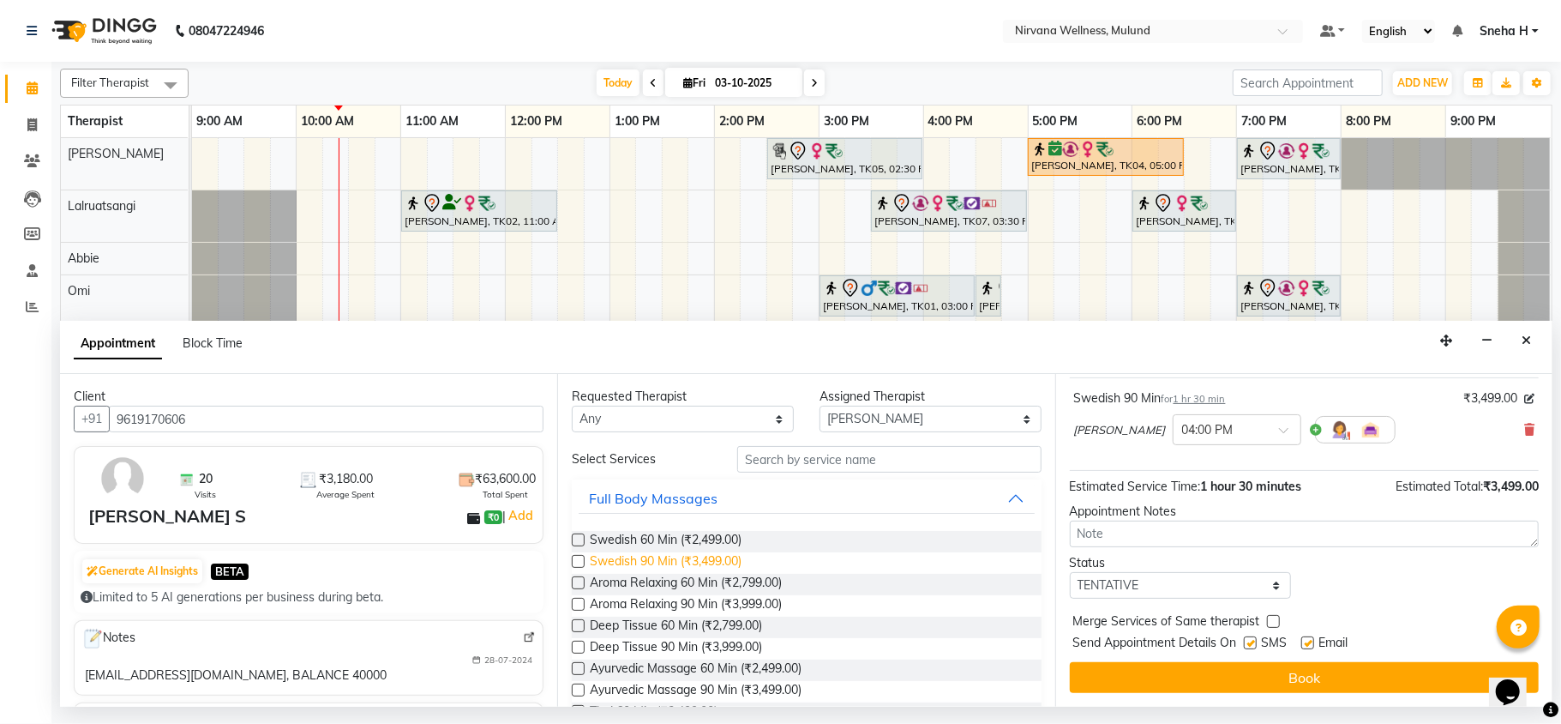
click at [717, 563] on span "Swedish 90 Min (₹3,499.00)" at bounding box center [666, 562] width 152 height 21
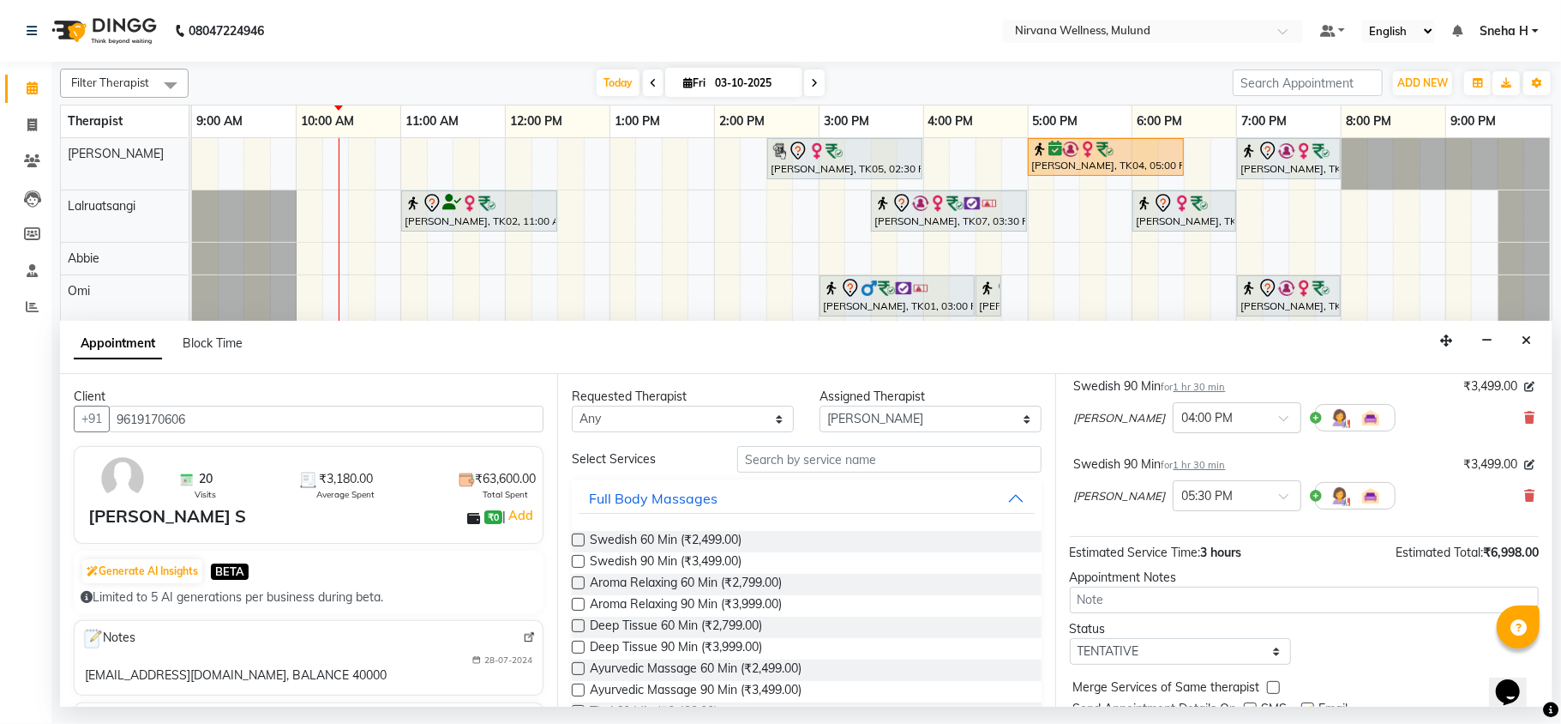
checkbox input "false"
click at [1249, 491] on div at bounding box center [1237, 494] width 127 height 18
click at [1187, 557] on div "04:00 PM" at bounding box center [1237, 561] width 127 height 32
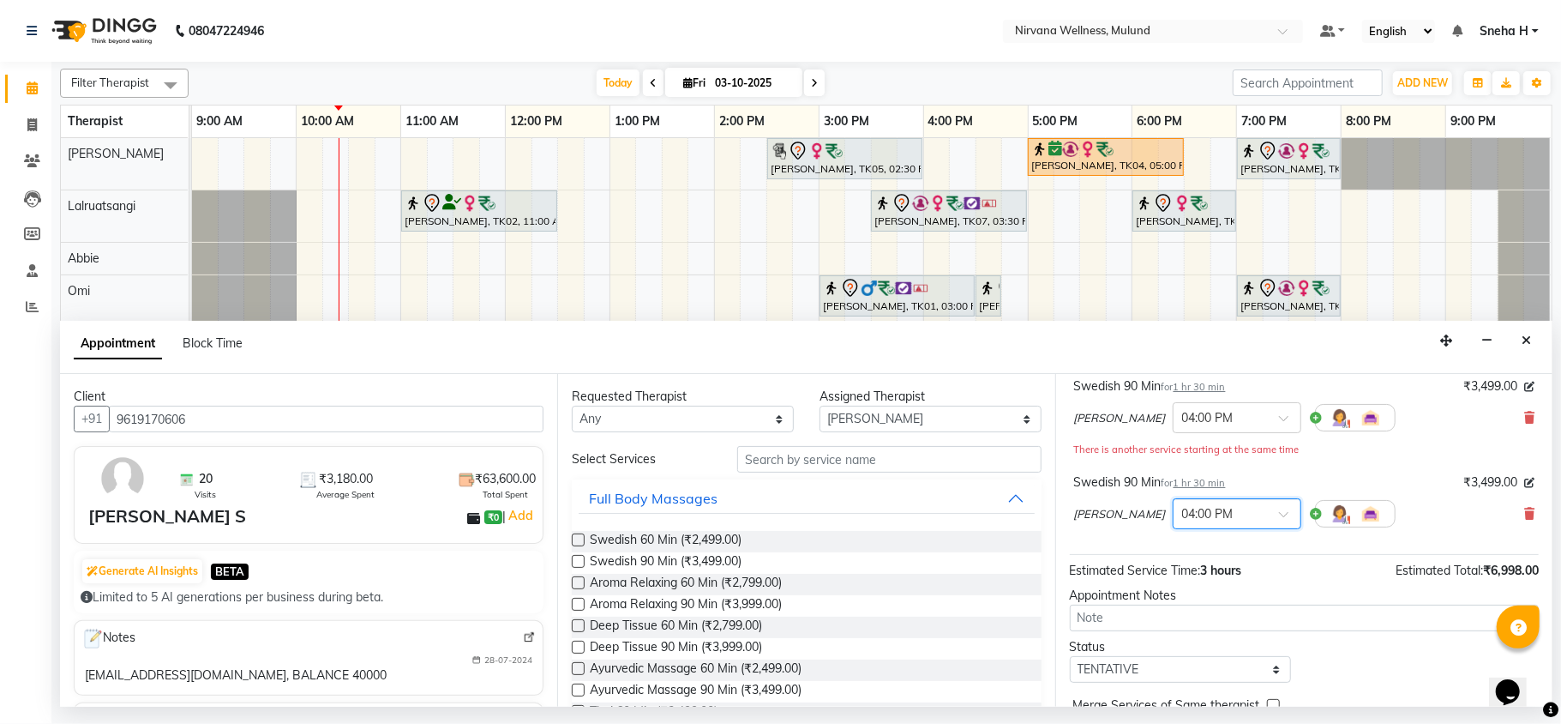
scroll to position [200, 0]
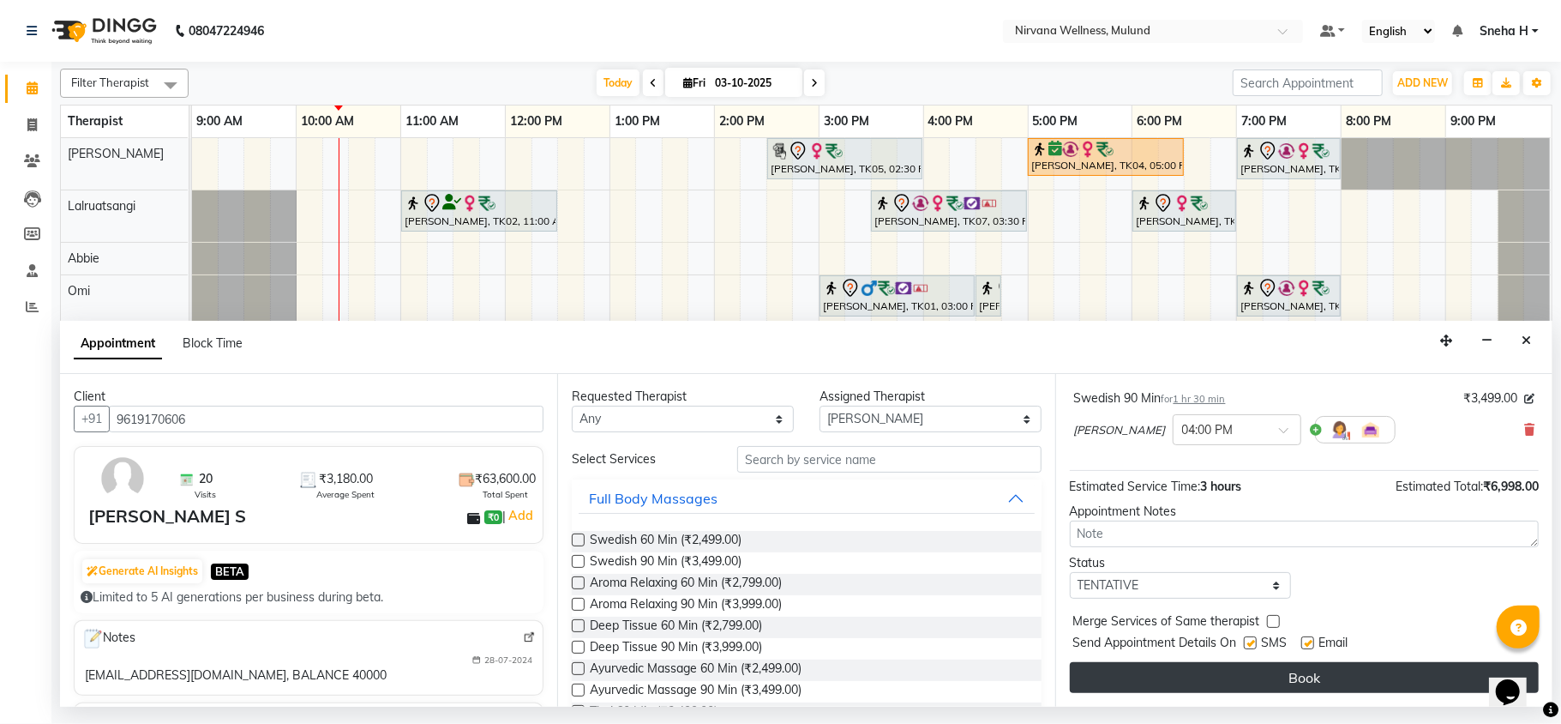
click at [1146, 676] on button "Book" at bounding box center [1304, 677] width 469 height 31
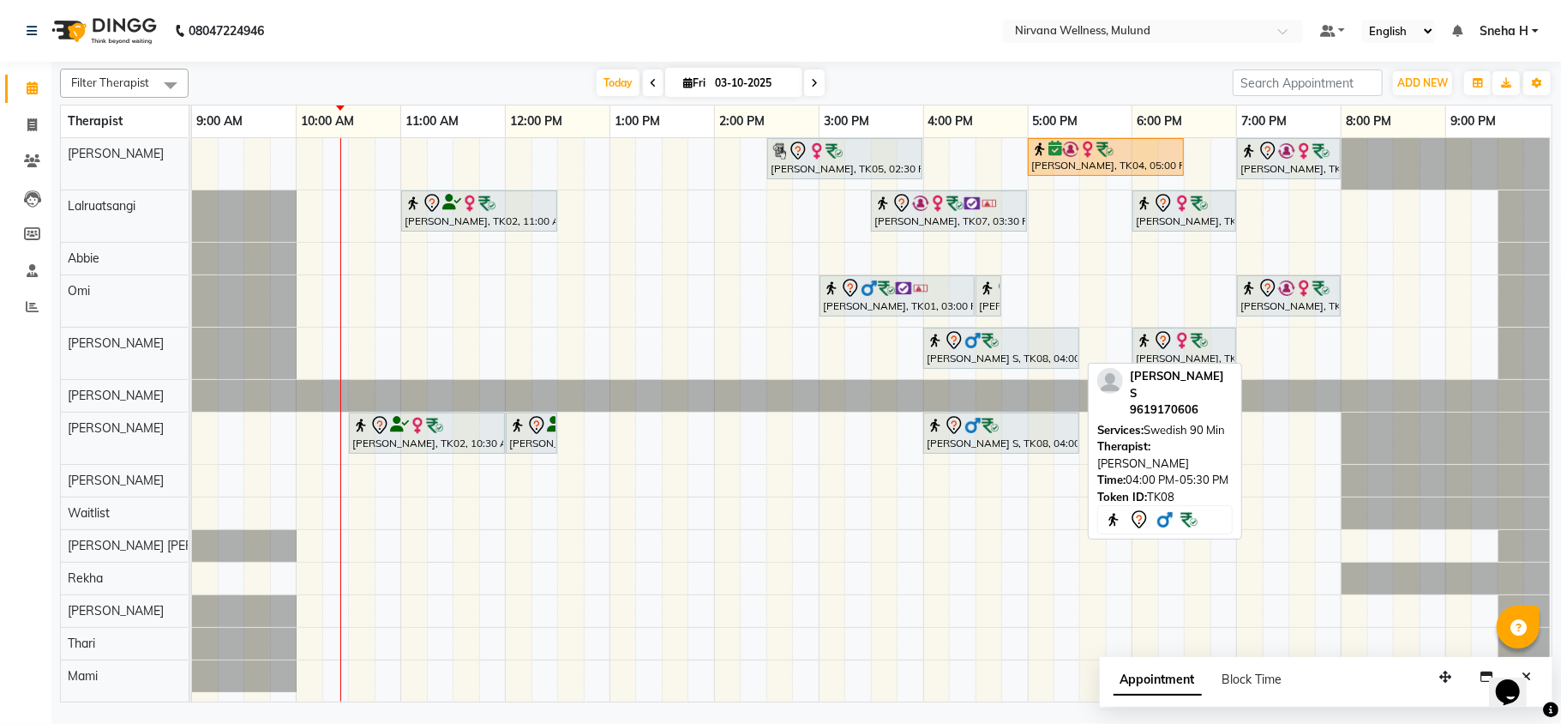
click at [962, 336] on icon at bounding box center [954, 340] width 21 height 21
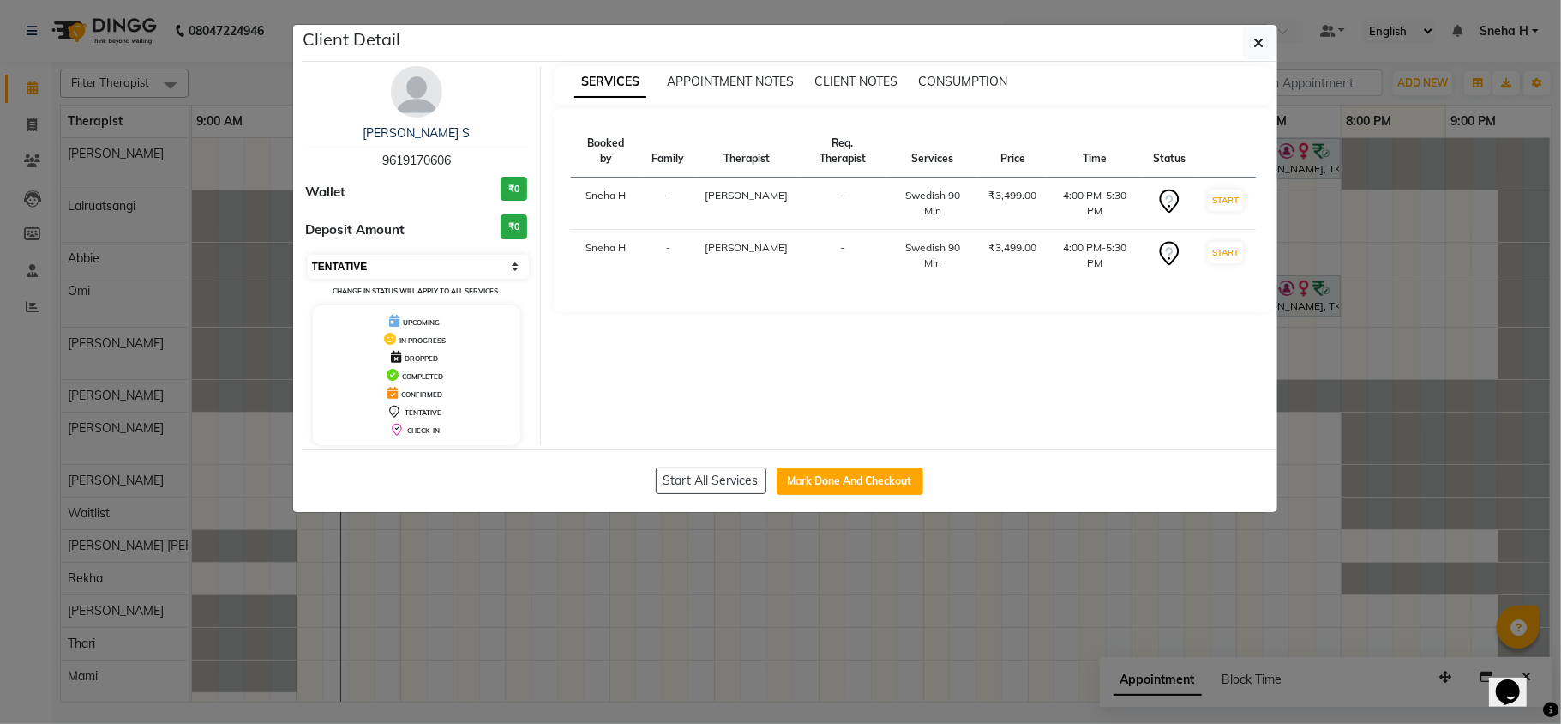
click at [444, 268] on select "Select IN SERVICE CONFIRMED TENTATIVE CHECK IN MARK DONE DROPPED UPCOMING" at bounding box center [419, 267] width 222 height 24
select select "6"
click at [308, 256] on select "Select IN SERVICE CONFIRMED TENTATIVE CHECK IN MARK DONE DROPPED UPCOMING" at bounding box center [419, 267] width 222 height 24
click at [226, 87] on ngb-modal-window "Client Detail Manikkan S 9619170606 Wallet ₹0 Deposit Amount ₹0 Select IN SERVI…" at bounding box center [780, 362] width 1561 height 724
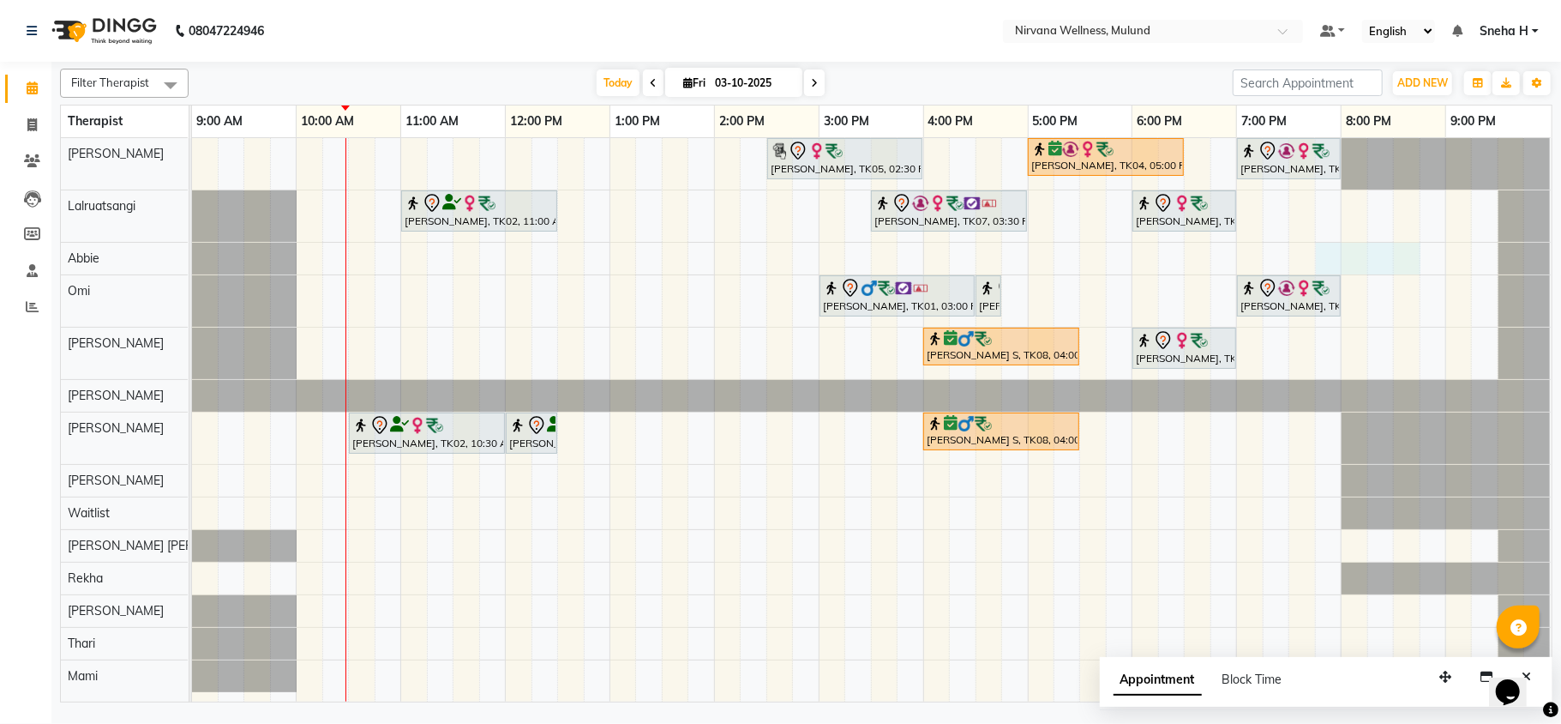
drag, startPoint x: 1322, startPoint y: 250, endPoint x: 1420, endPoint y: 256, distance: 97.9
click at [1420, 256] on div "Suman Kunder, TK05, 02:30 PM-04:00 PM, Swedish 90 Min Shashikant Sonttake, TK04…" at bounding box center [872, 419] width 1360 height 563
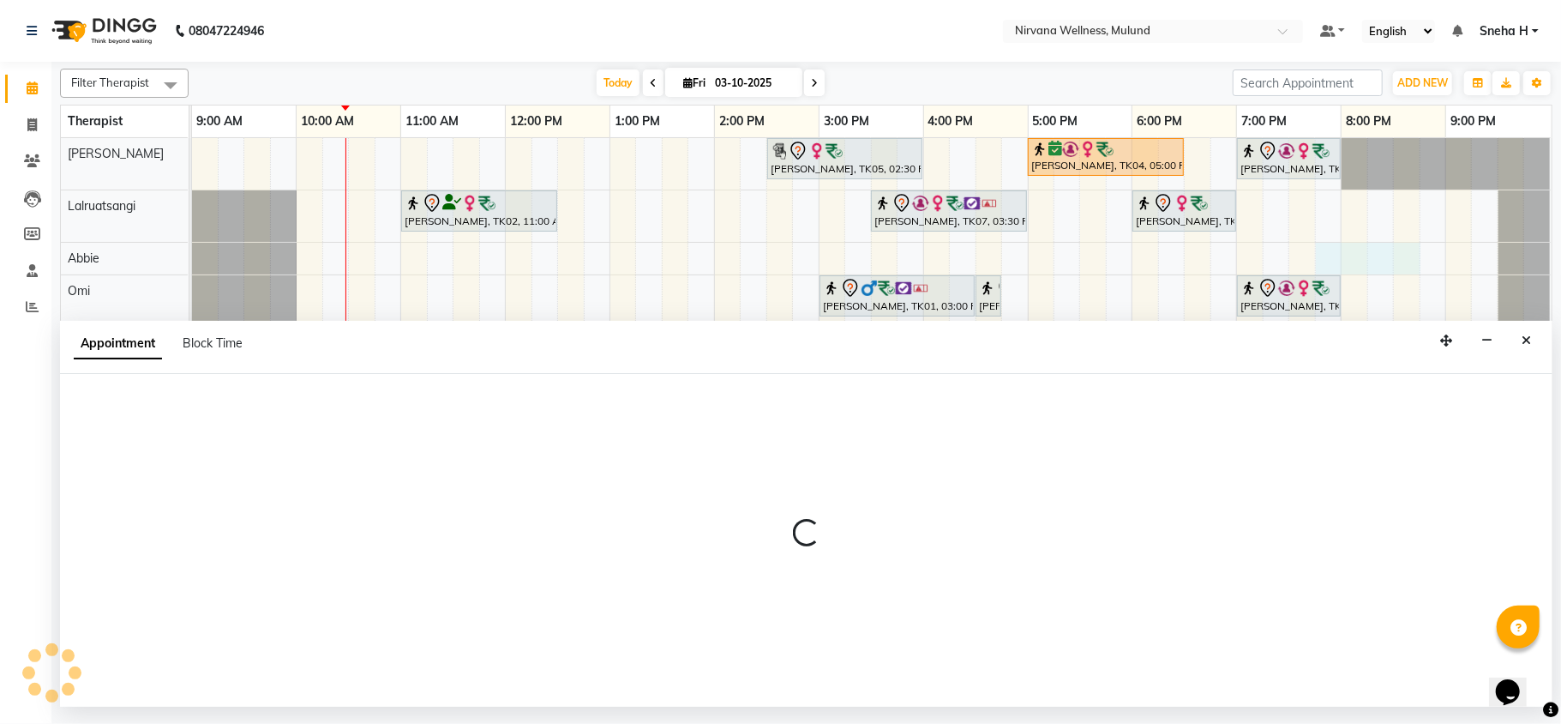
select select "92881"
select select "1185"
select select "tentative"
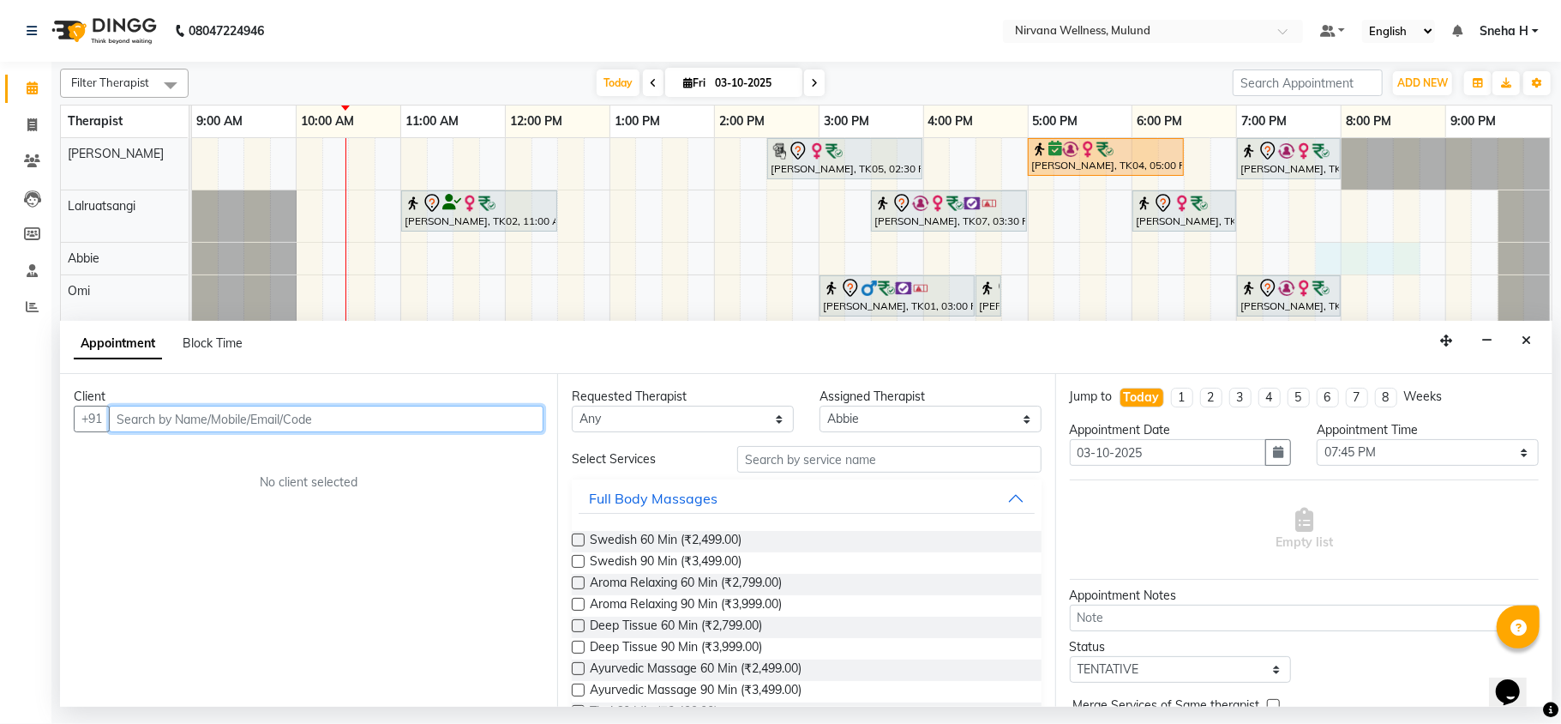
click at [234, 416] on input "text" at bounding box center [326, 419] width 435 height 27
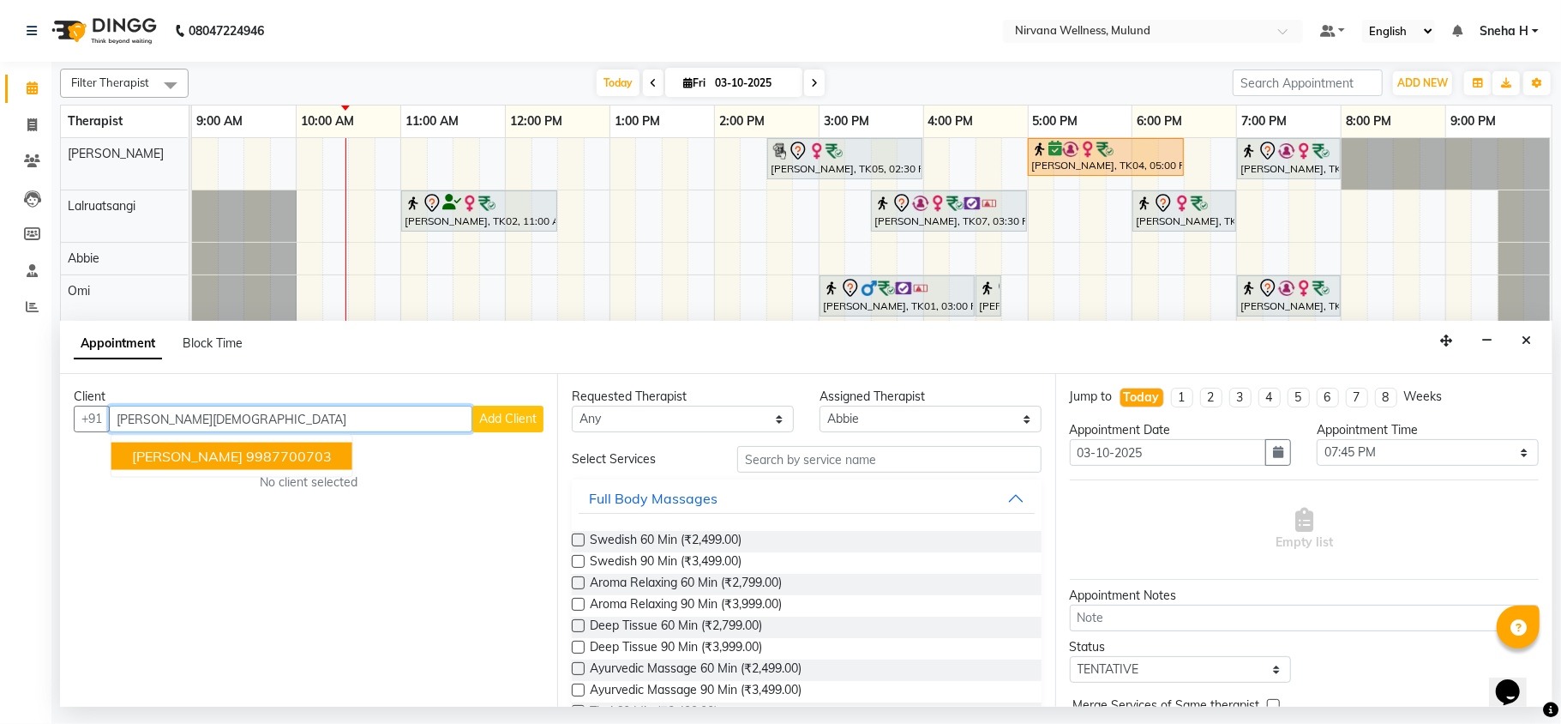
click at [246, 453] on ngb-highlight "9987700703" at bounding box center [289, 456] width 86 height 17
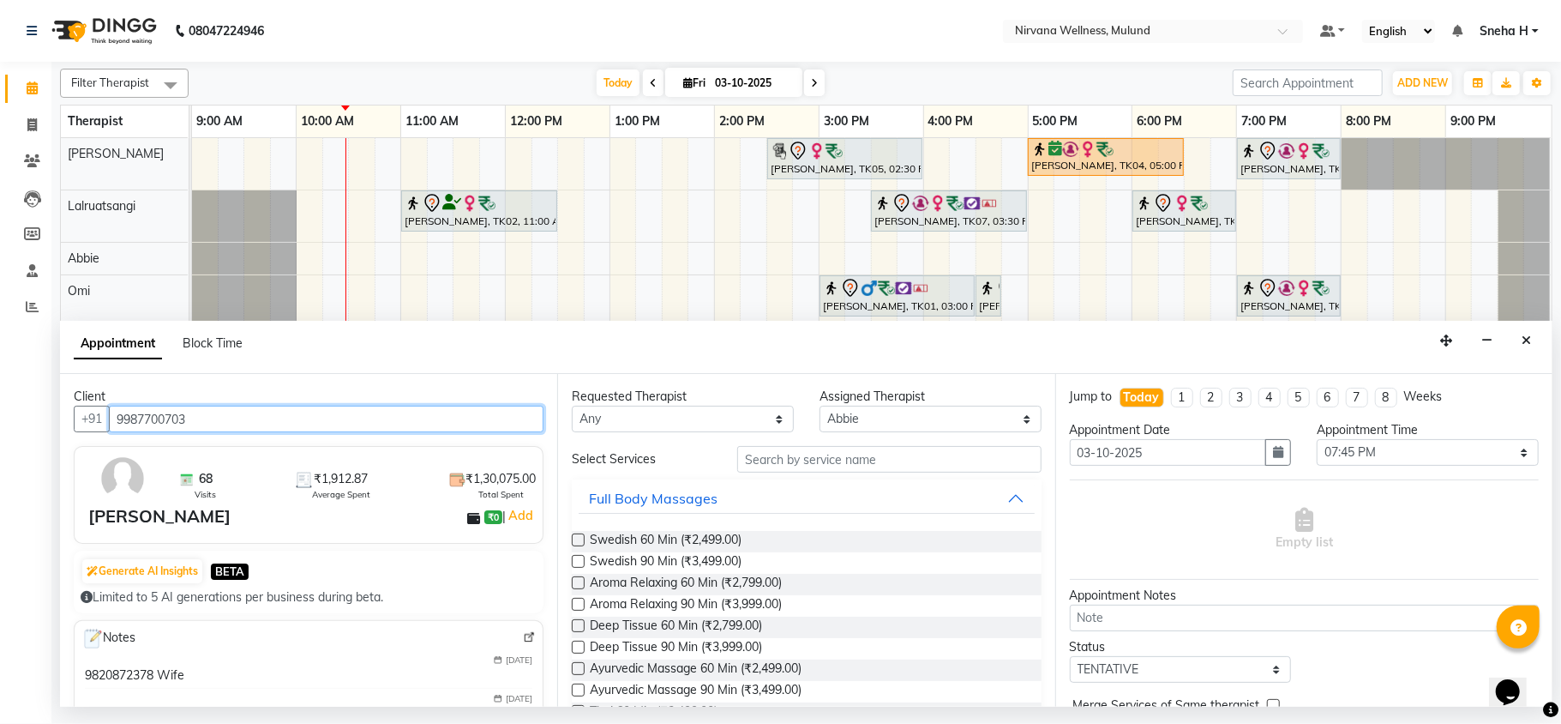
type input "9987700703"
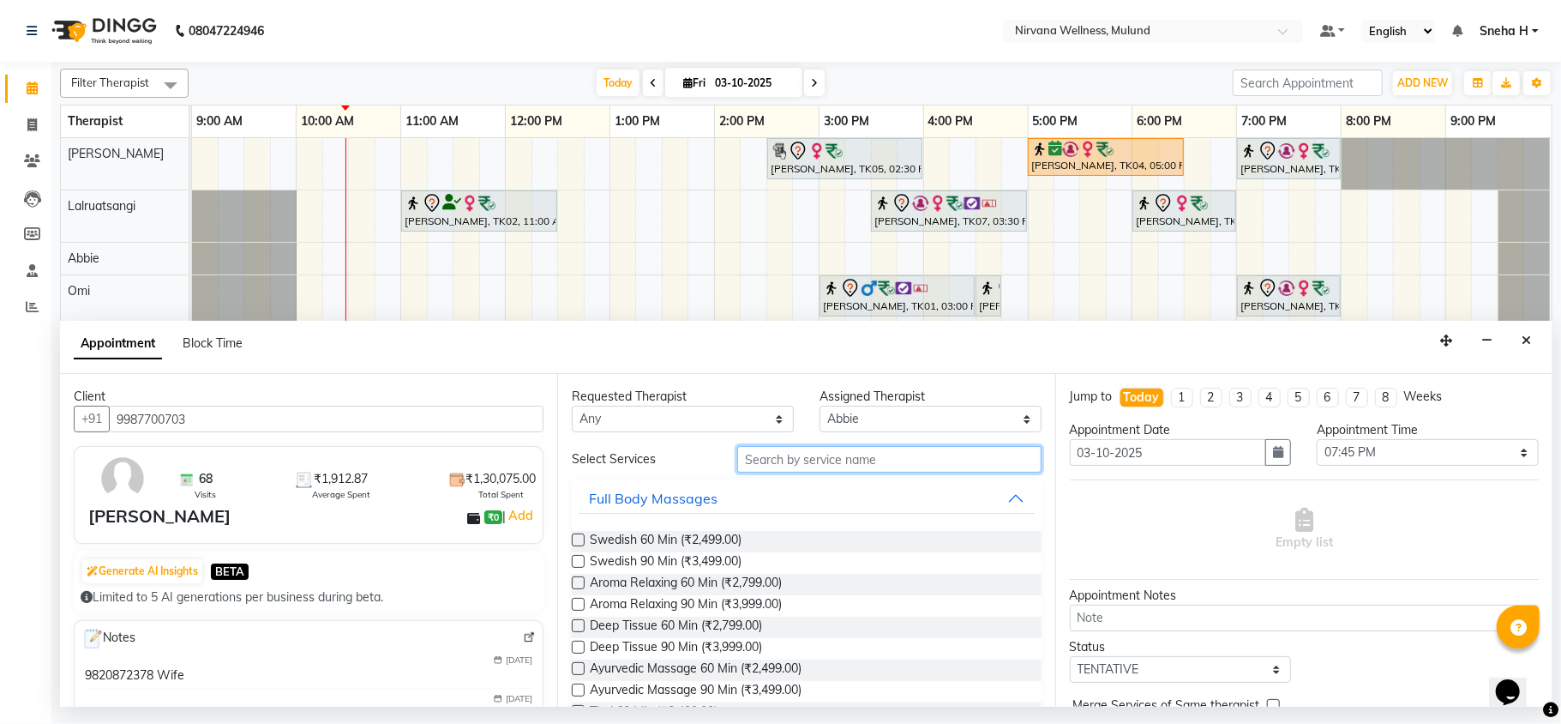
click at [800, 460] on input "text" at bounding box center [889, 459] width 304 height 27
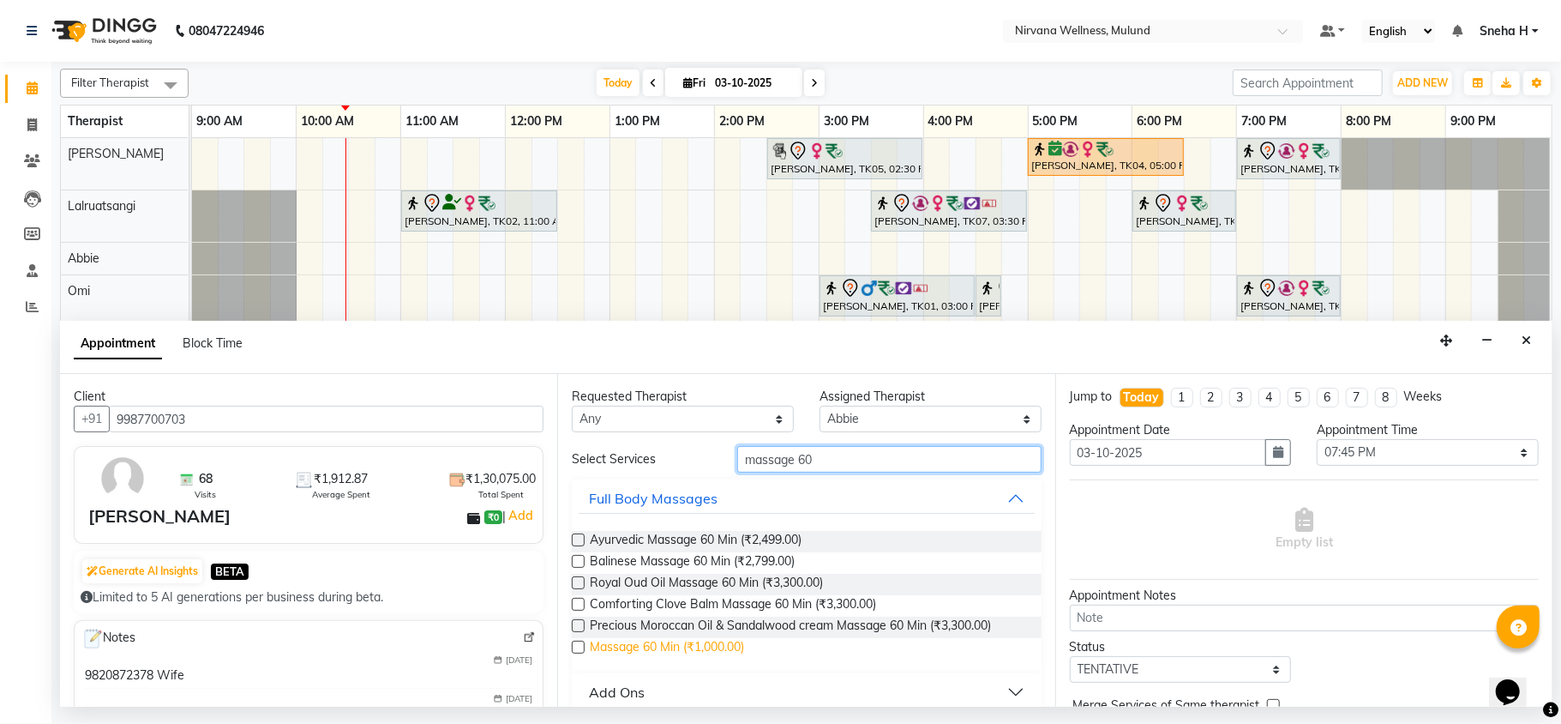
type input "massage 60"
click at [725, 643] on span "Massage 60 Min (₹1,000.00)" at bounding box center [667, 648] width 154 height 21
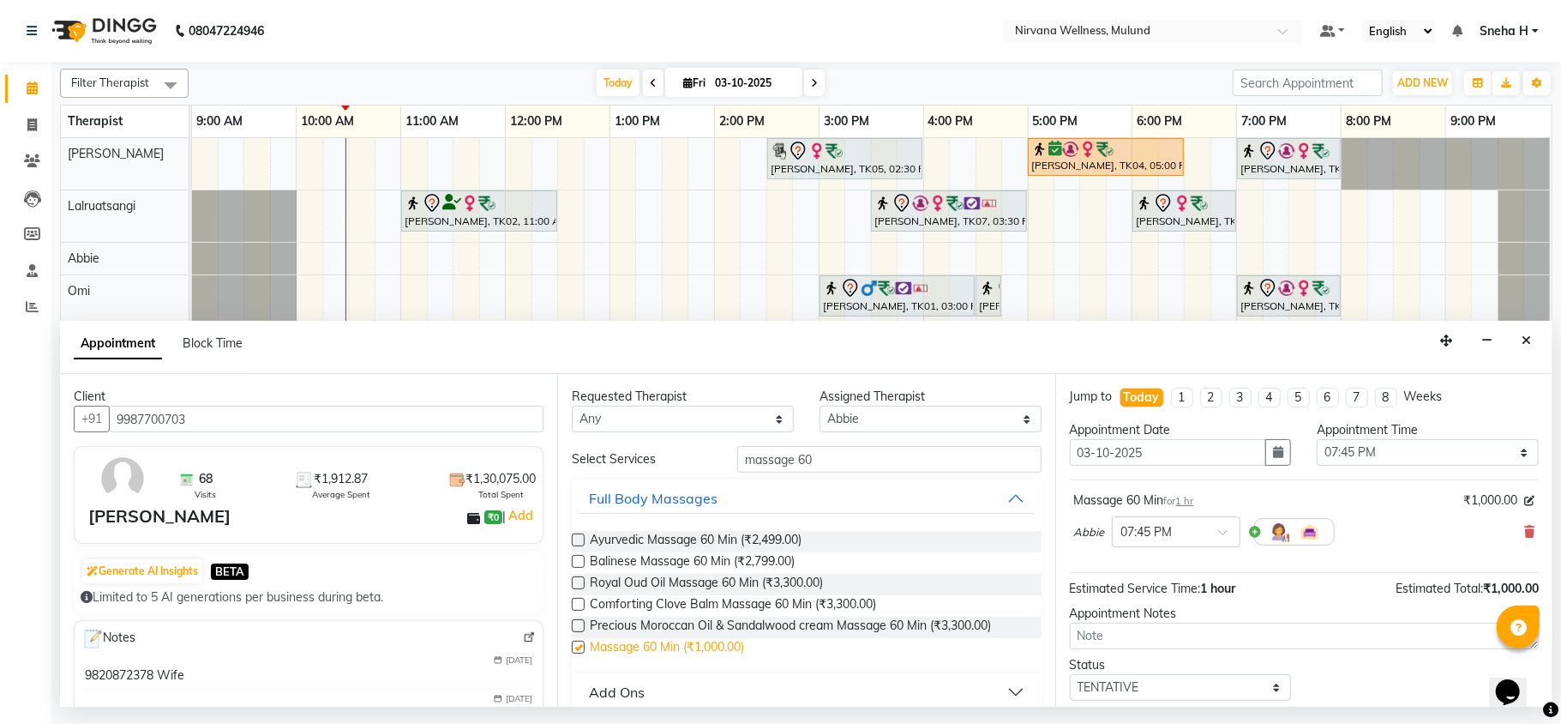
checkbox input "false"
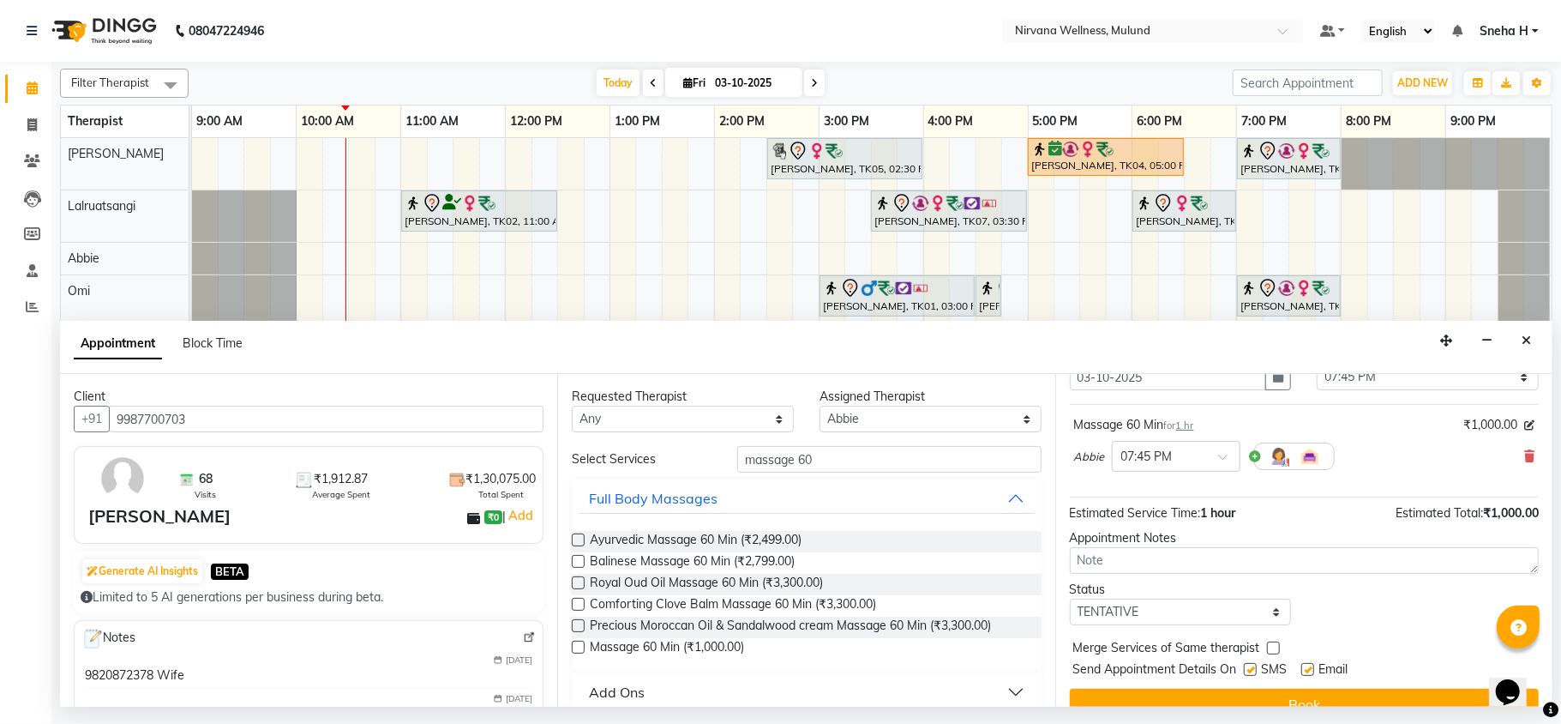
scroll to position [104, 0]
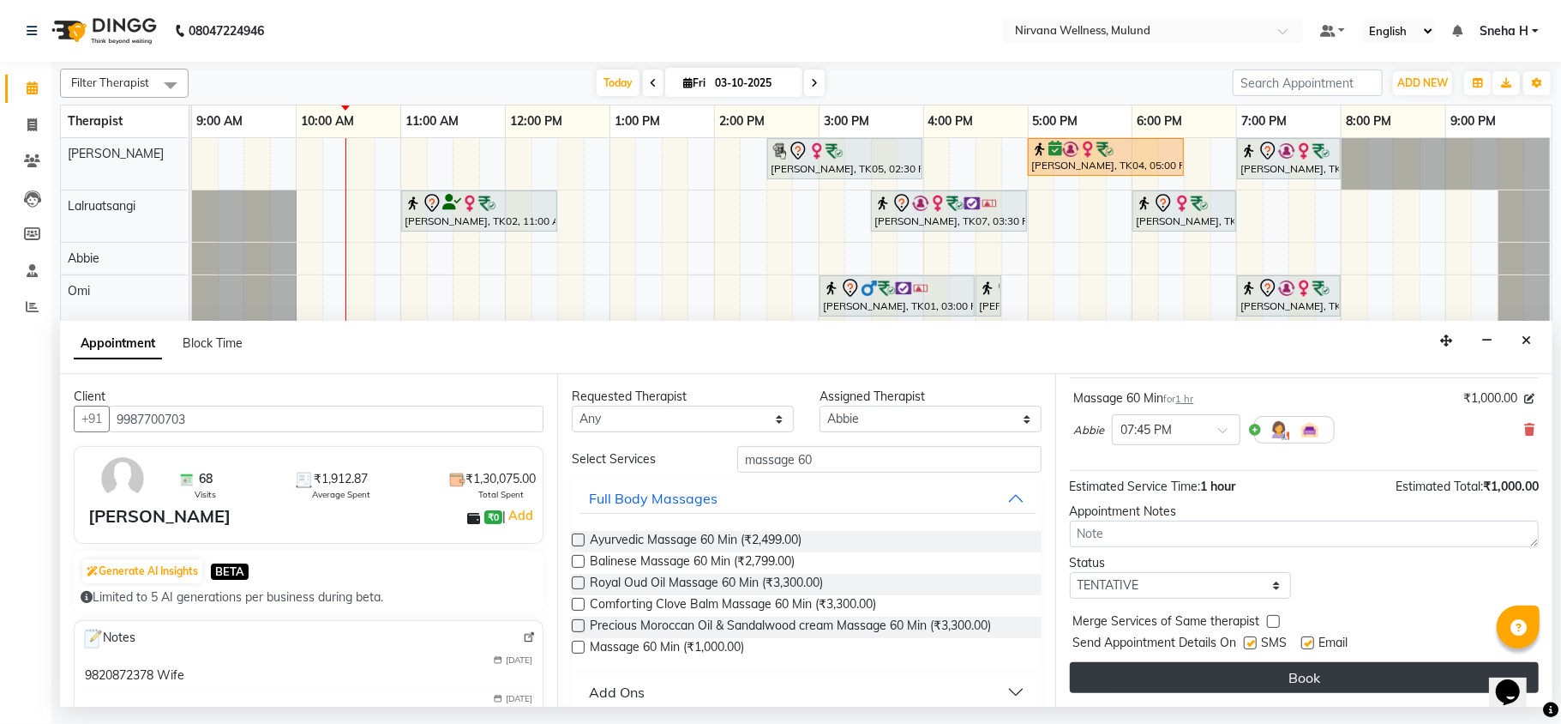
click at [1204, 677] on button "Book" at bounding box center [1304, 677] width 469 height 31
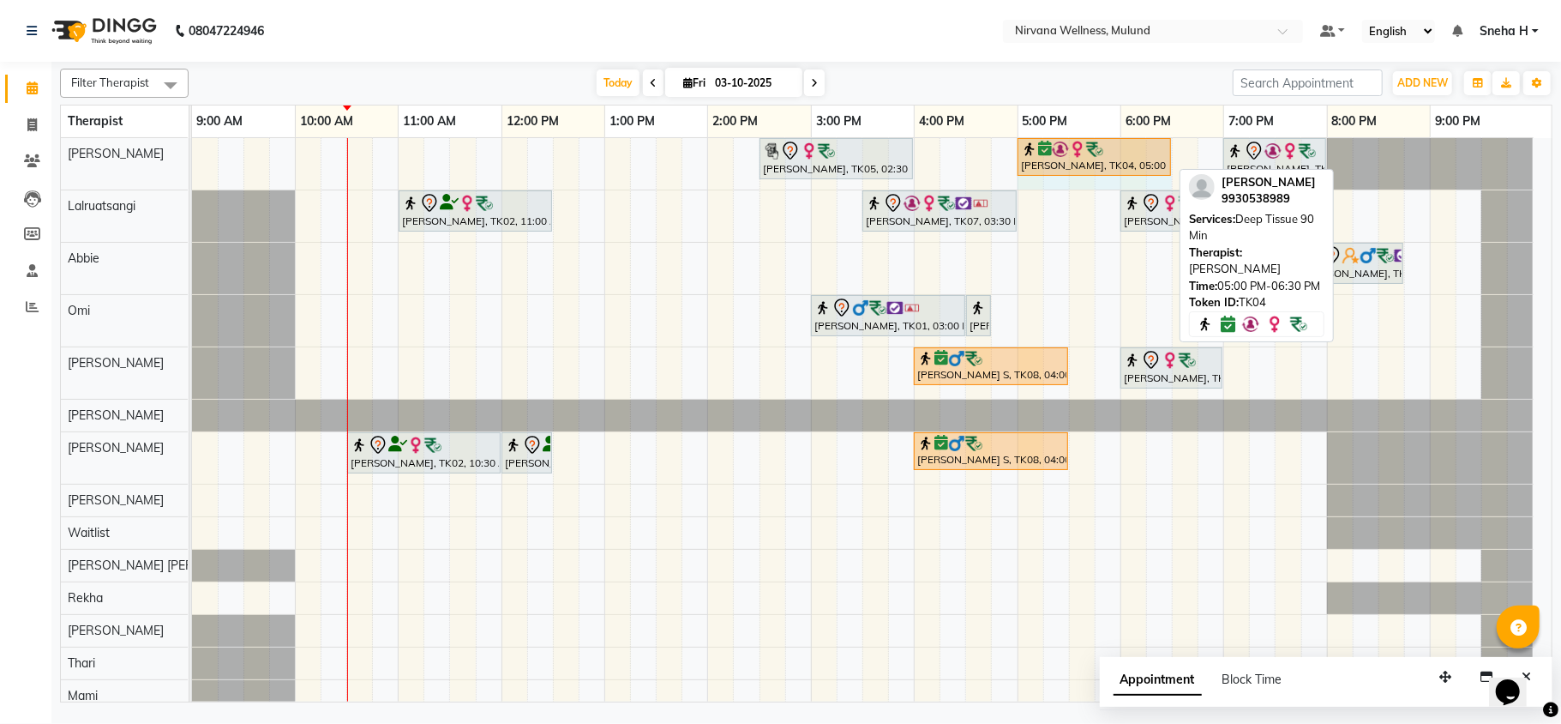
drag, startPoint x: 1023, startPoint y: 182, endPoint x: 1156, endPoint y: 176, distance: 133.0
click at [1156, 176] on div "Suman Kunder, TK05, 02:30 PM-04:00 PM, Swedish 90 Min Shashikant Sonttake, TK04…" at bounding box center [872, 425] width 1360 height 574
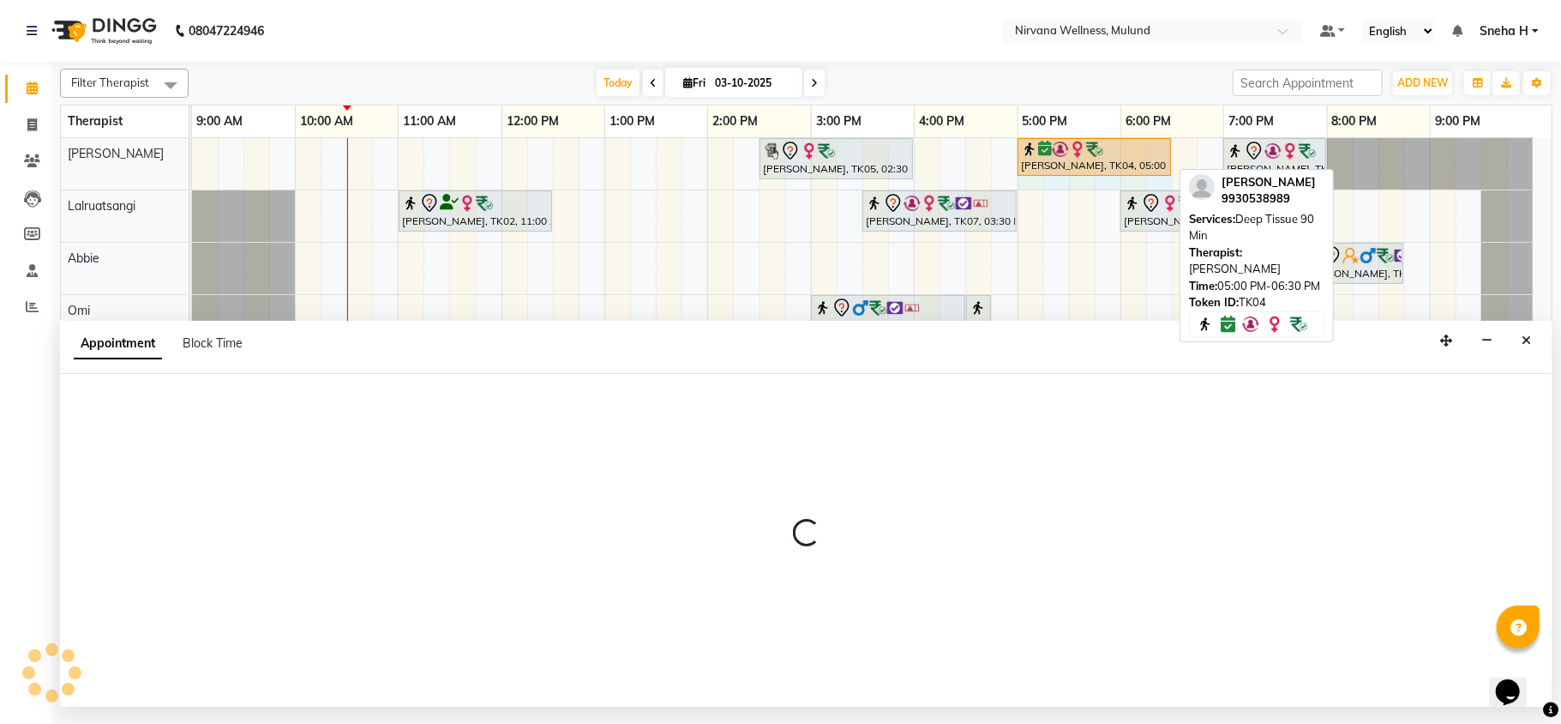
select select "29686"
select select "1020"
select select "tentative"
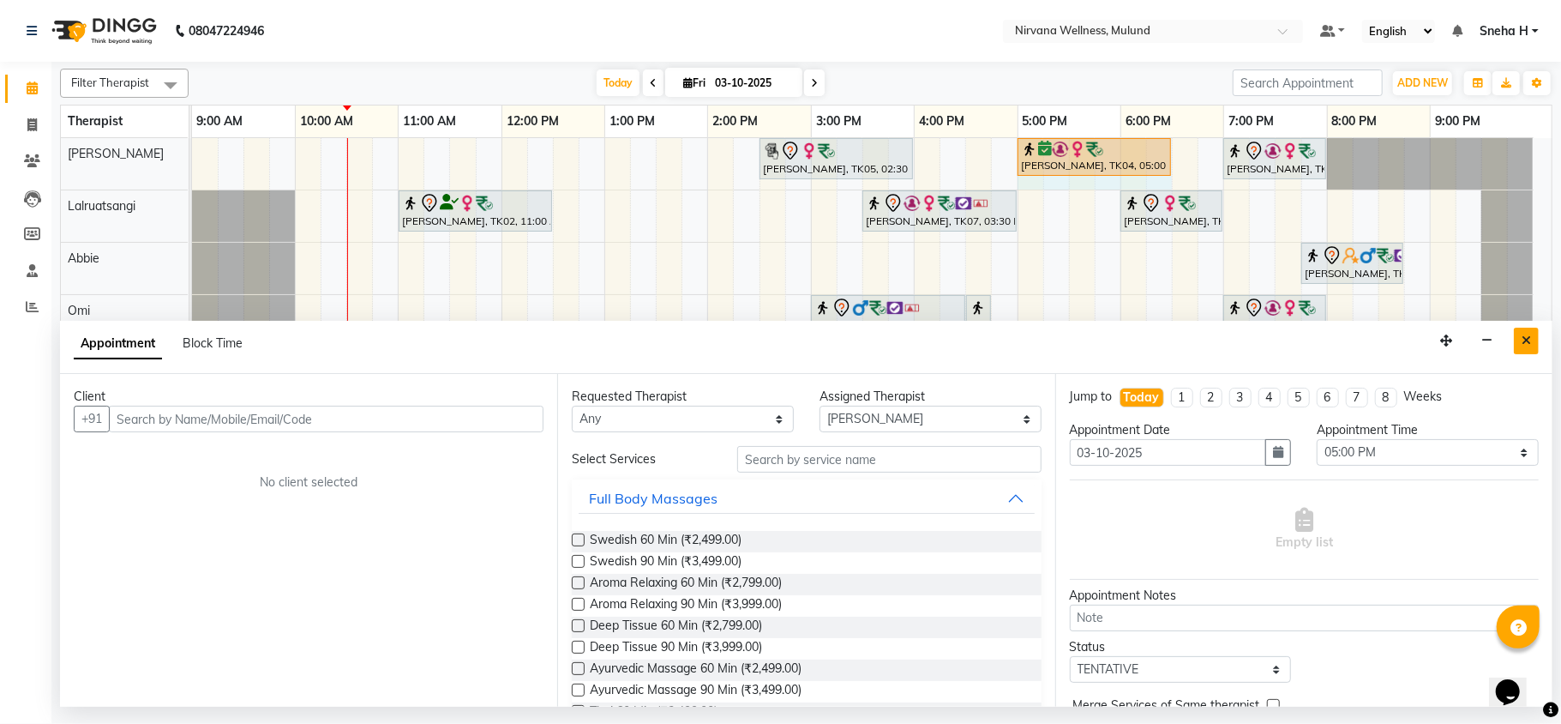
click at [1526, 334] on button "Close" at bounding box center [1526, 341] width 25 height 27
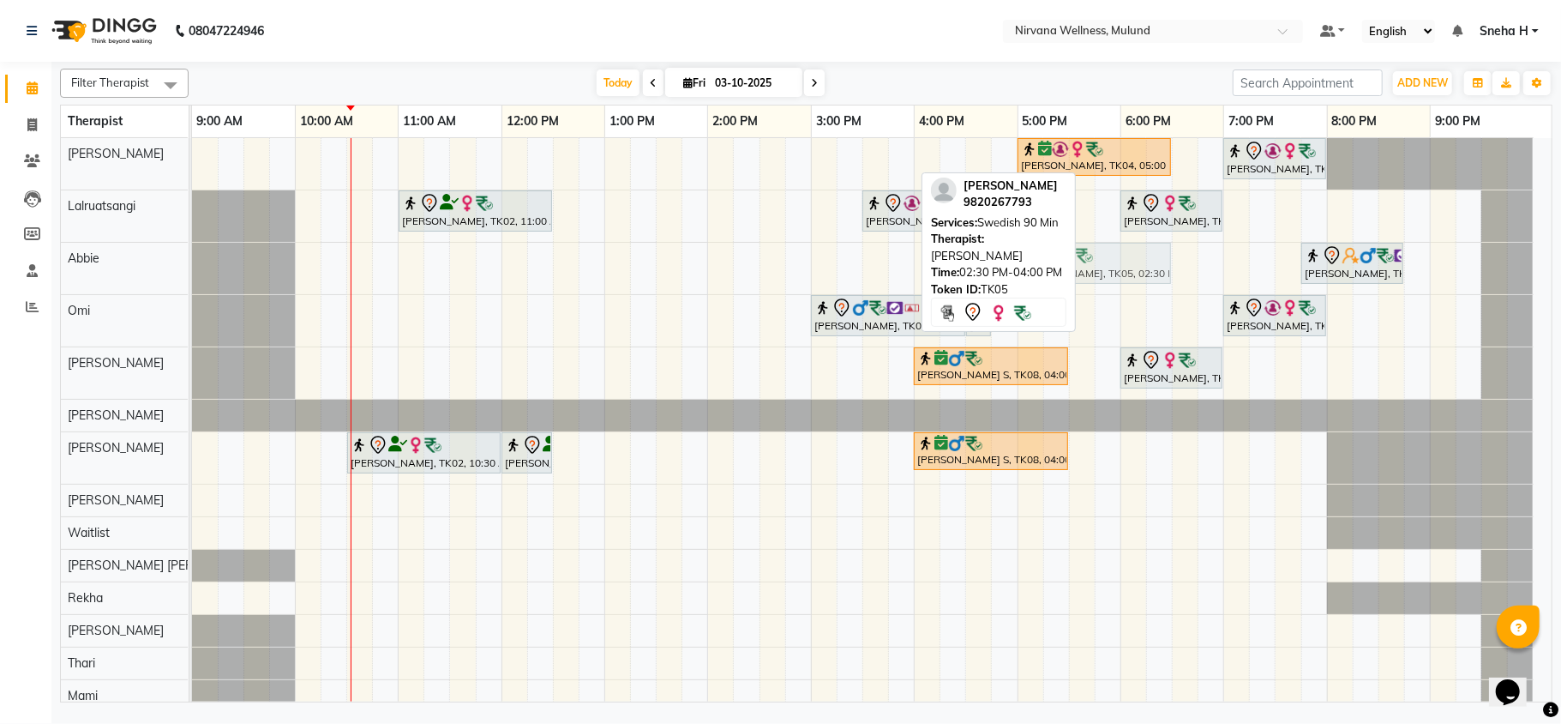
drag, startPoint x: 818, startPoint y: 154, endPoint x: 1078, endPoint y: 281, distance: 289.2
click at [1078, 281] on tbody "Suman Kunder, TK05, 02:30 PM-04:00 PM, Swedish 90 Min Shashikant Sonttake, TK04…" at bounding box center [863, 425] width 1342 height 574
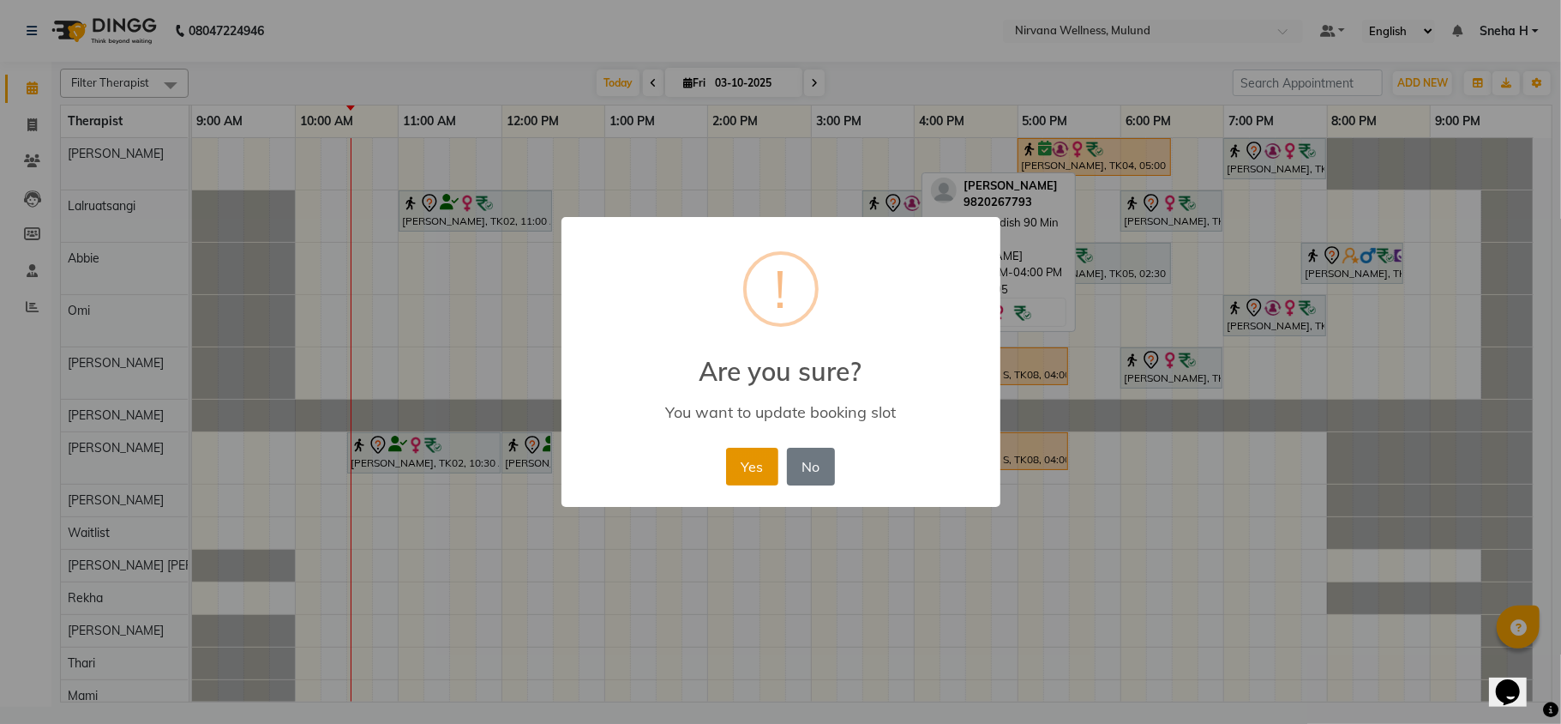
click at [752, 473] on button "Yes" at bounding box center [752, 467] width 52 height 38
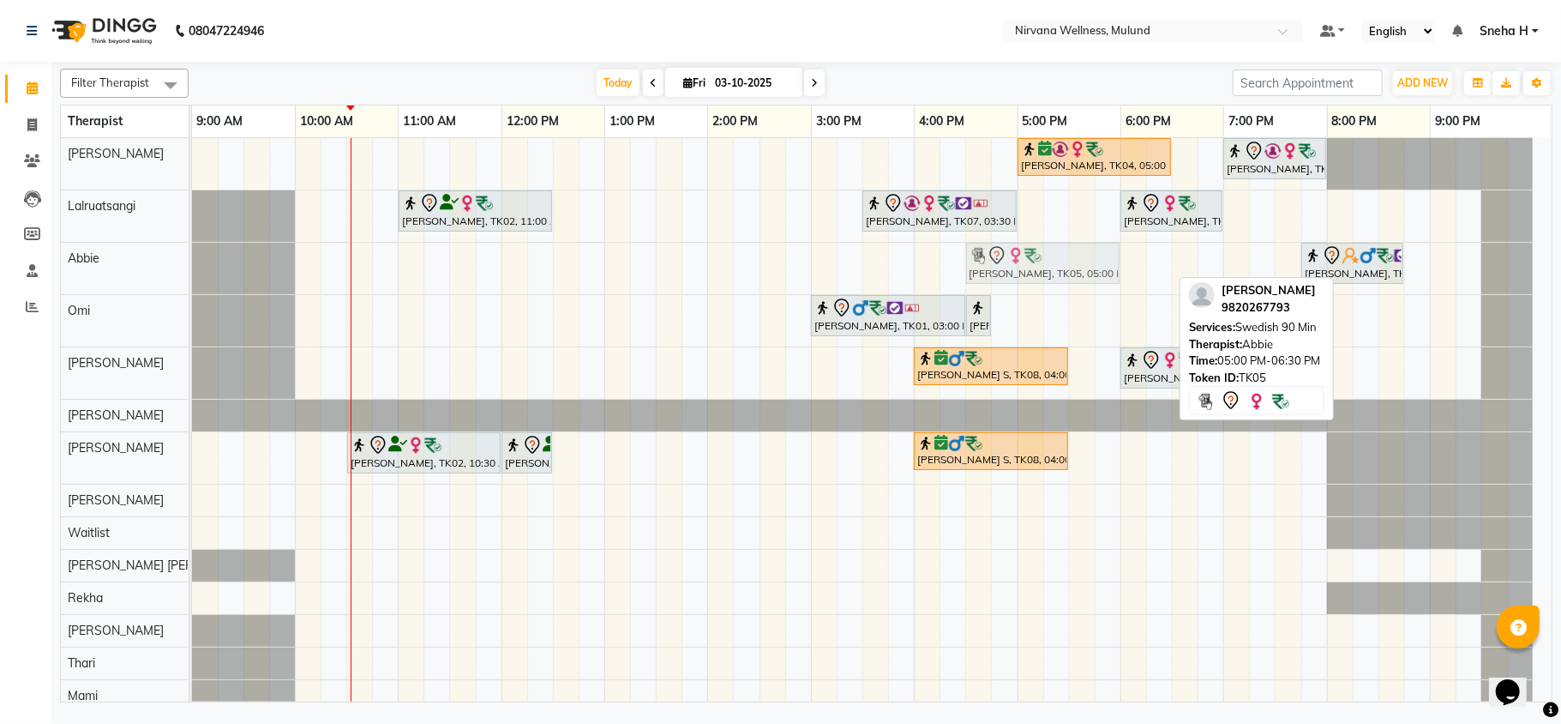
drag, startPoint x: 1070, startPoint y: 265, endPoint x: 1019, endPoint y: 252, distance: 53.0
click at [192, 252] on div "Suman Kunder, TK05, 05:00 PM-06:30 PM, Swedish 90 Min RC Jain, TK09, 07:45 PM-0…" at bounding box center [192, 268] width 0 height 51
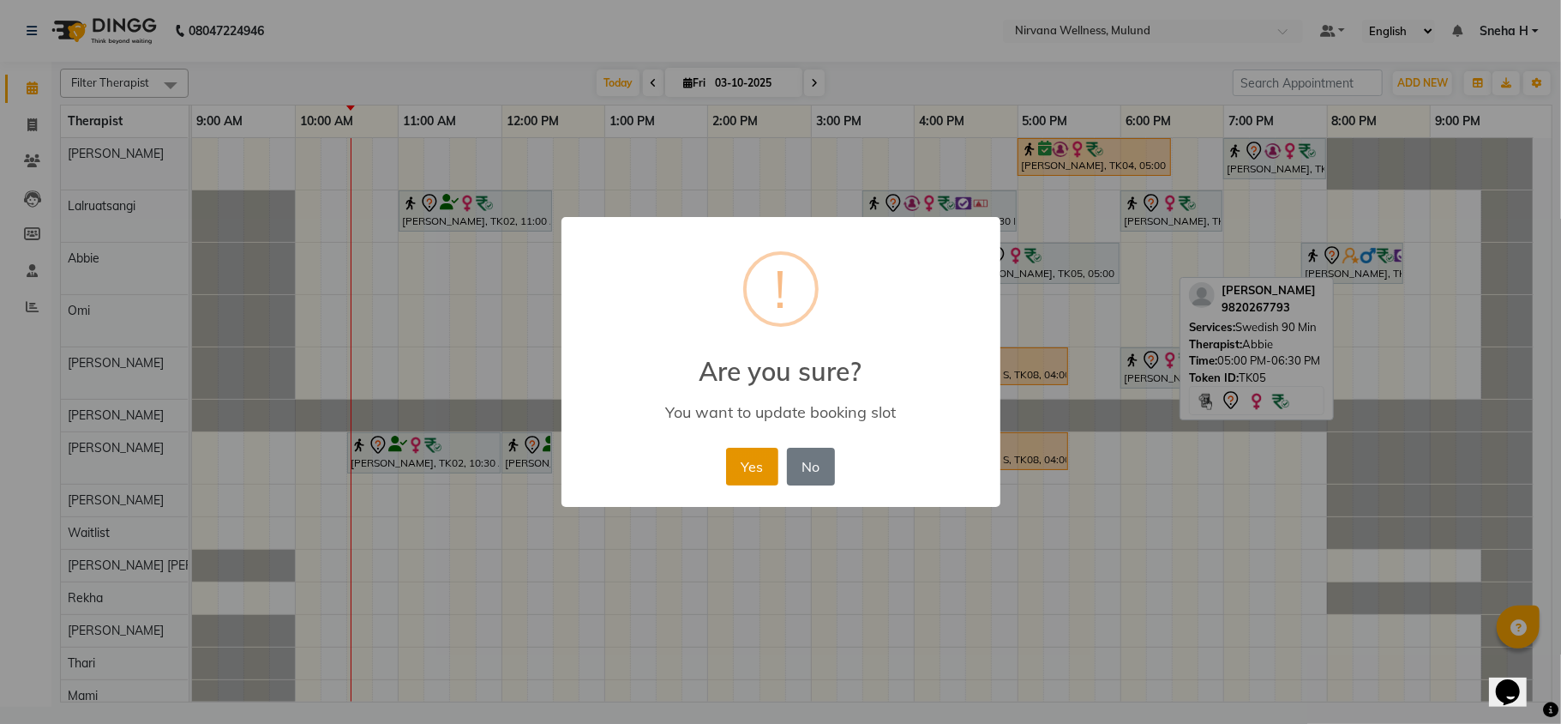
click at [755, 474] on button "Yes" at bounding box center [752, 467] width 52 height 38
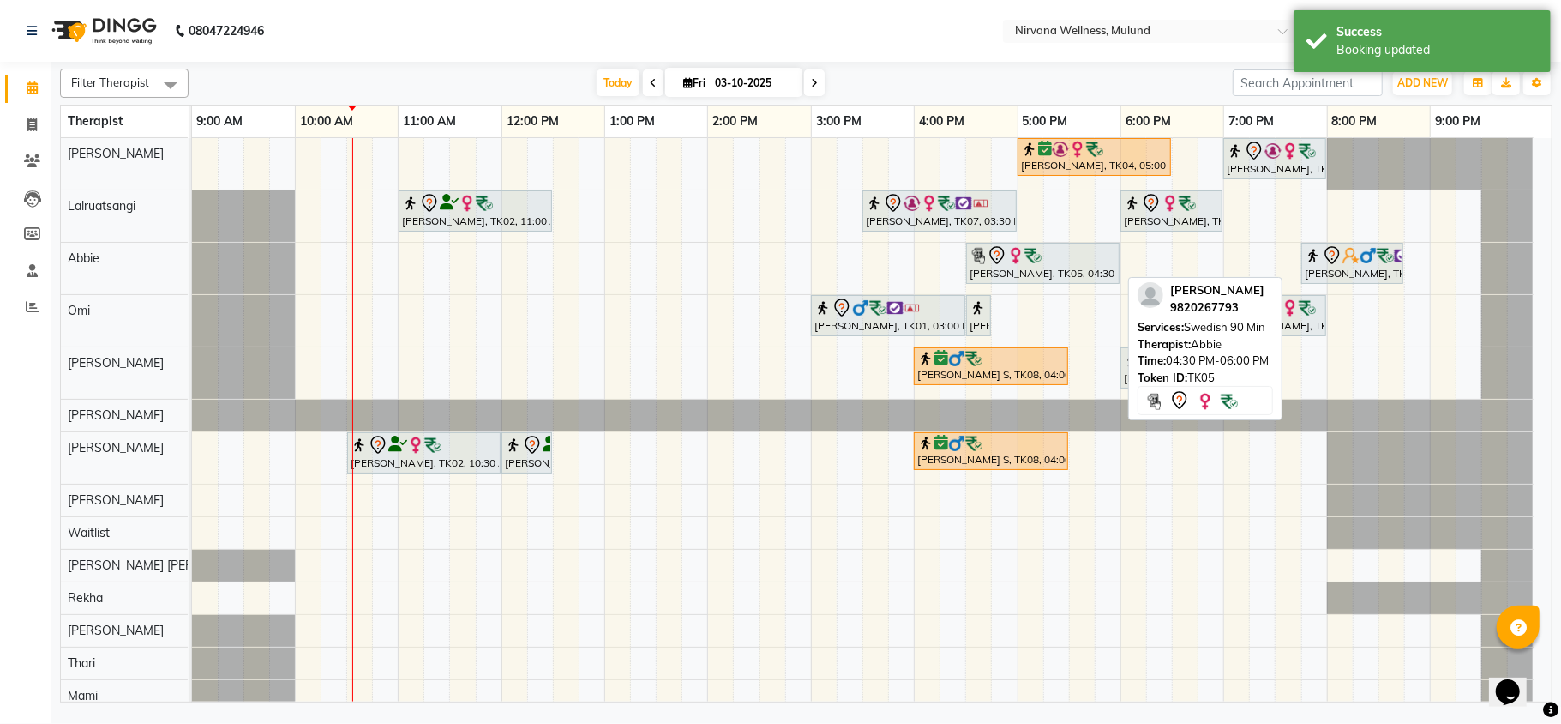
click at [1036, 262] on img at bounding box center [1033, 255] width 17 height 17
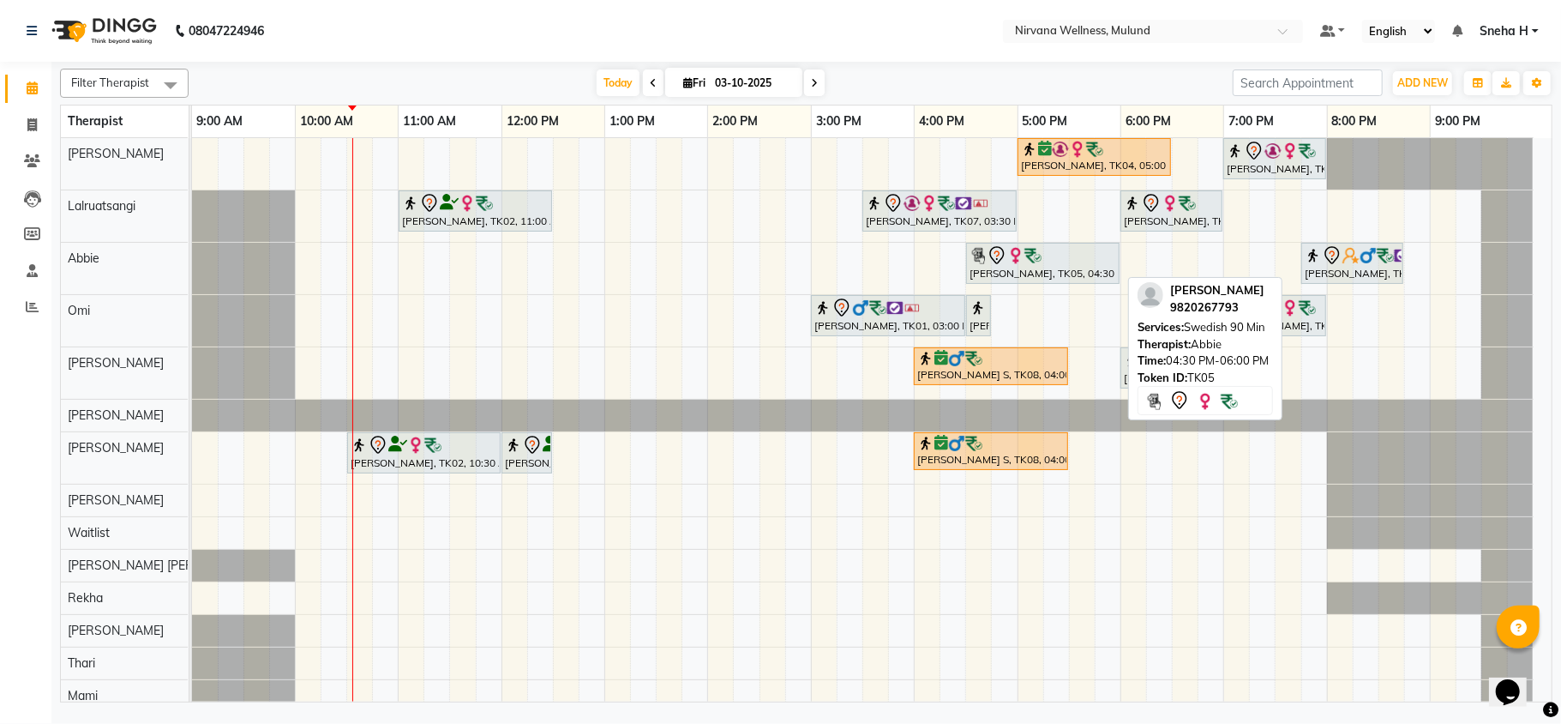
click at [1036, 262] on img at bounding box center [1033, 255] width 17 height 17
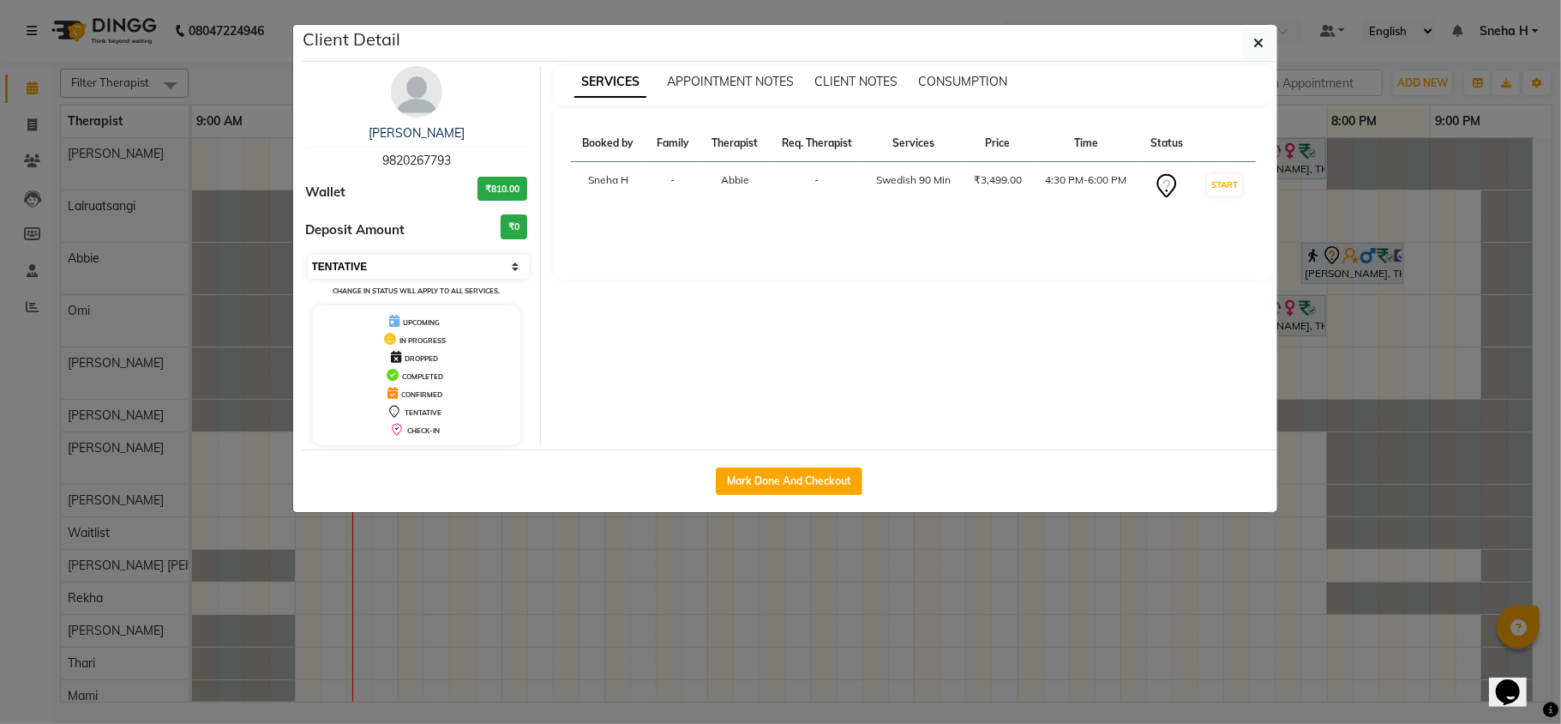
click at [441, 264] on select "Select IN SERVICE CONFIRMED TENTATIVE CHECK IN MARK DONE DROPPED UPCOMING" at bounding box center [419, 267] width 222 height 24
select select "6"
click at [308, 256] on select "Select IN SERVICE CONFIRMED TENTATIVE CHECK IN MARK DONE DROPPED UPCOMING" at bounding box center [419, 267] width 222 height 24
click at [240, 66] on ngb-modal-window "Client Detail Suman Kunder 9820267793 Wallet ₹810.00 Deposit Amount ₹0 Select I…" at bounding box center [780, 362] width 1561 height 724
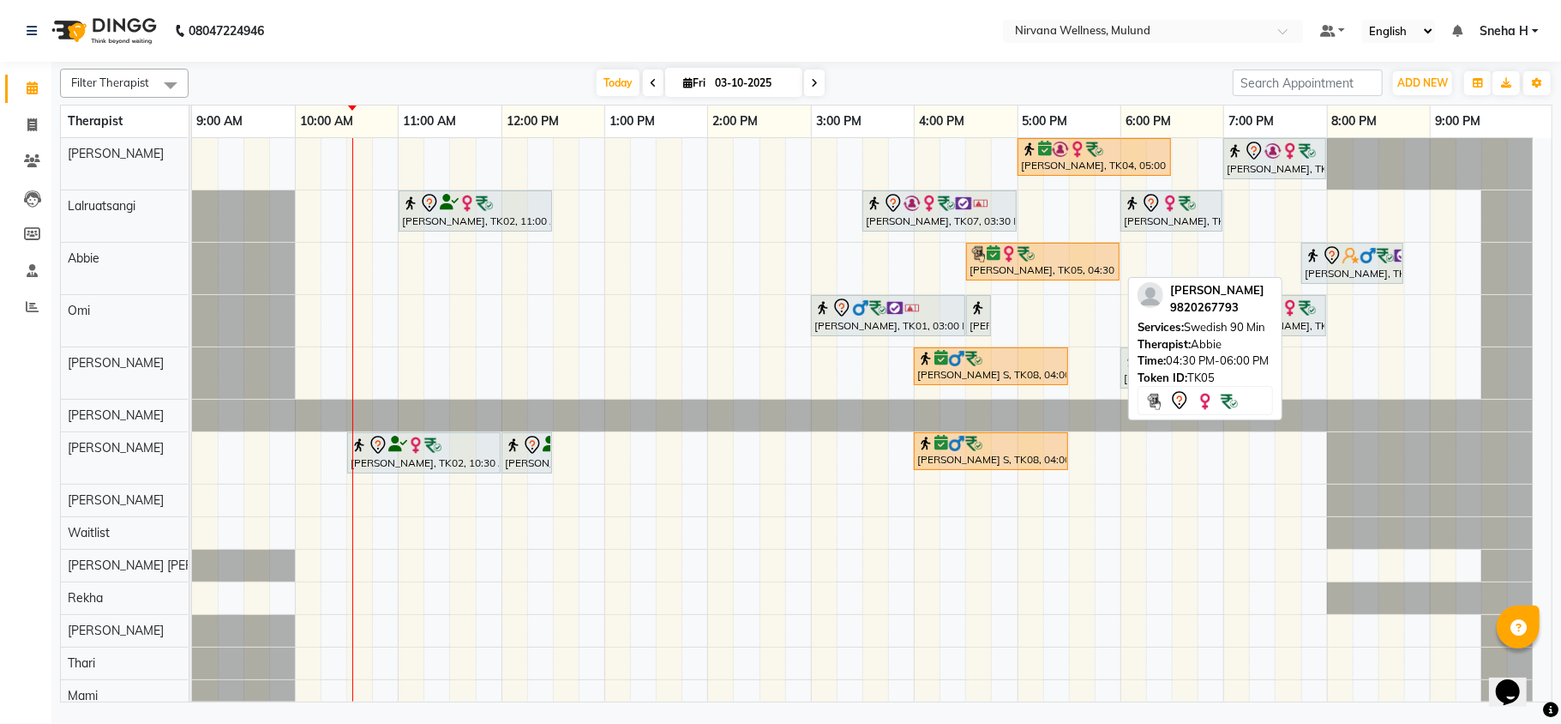
click at [1030, 257] on img at bounding box center [1026, 253] width 17 height 17
select select "6"
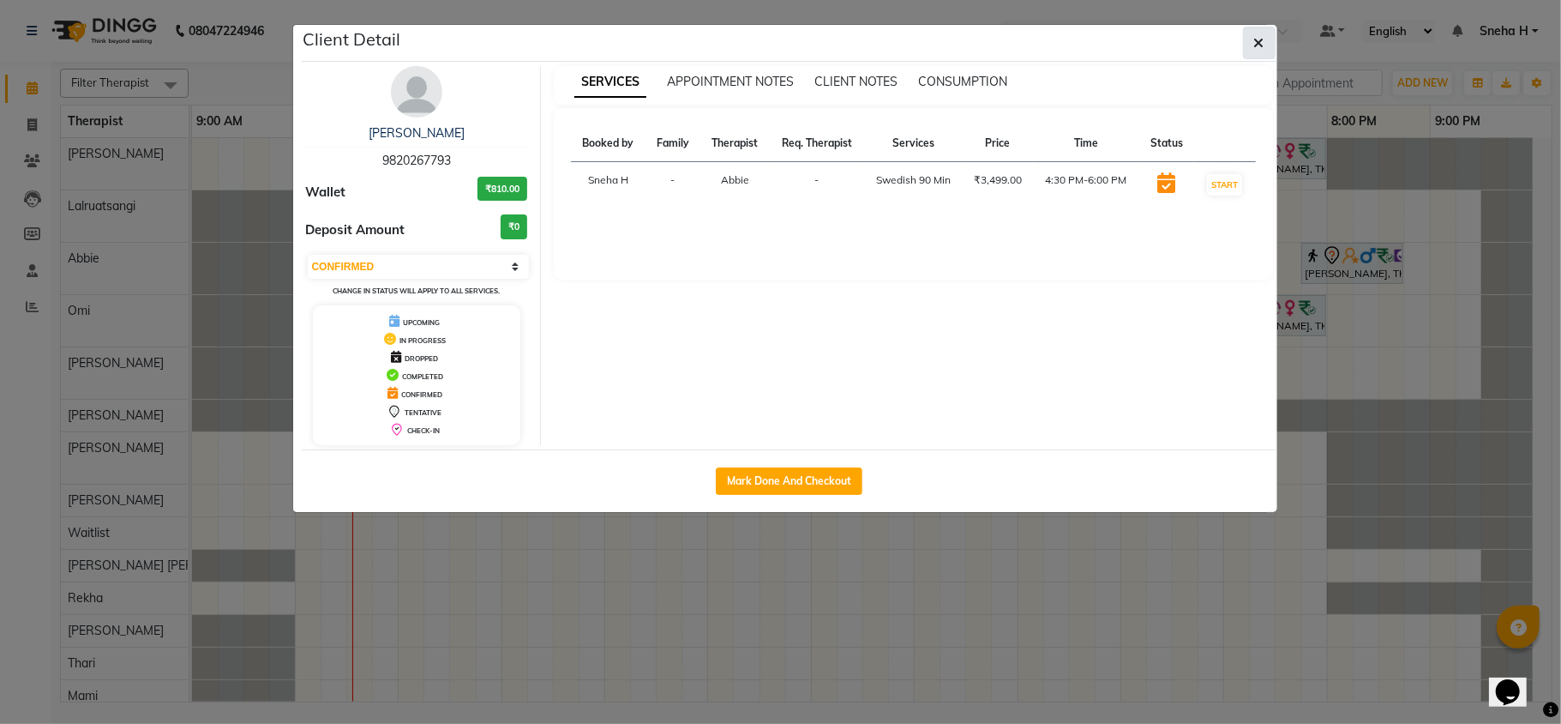
click at [1249, 39] on button "button" at bounding box center [1259, 43] width 33 height 33
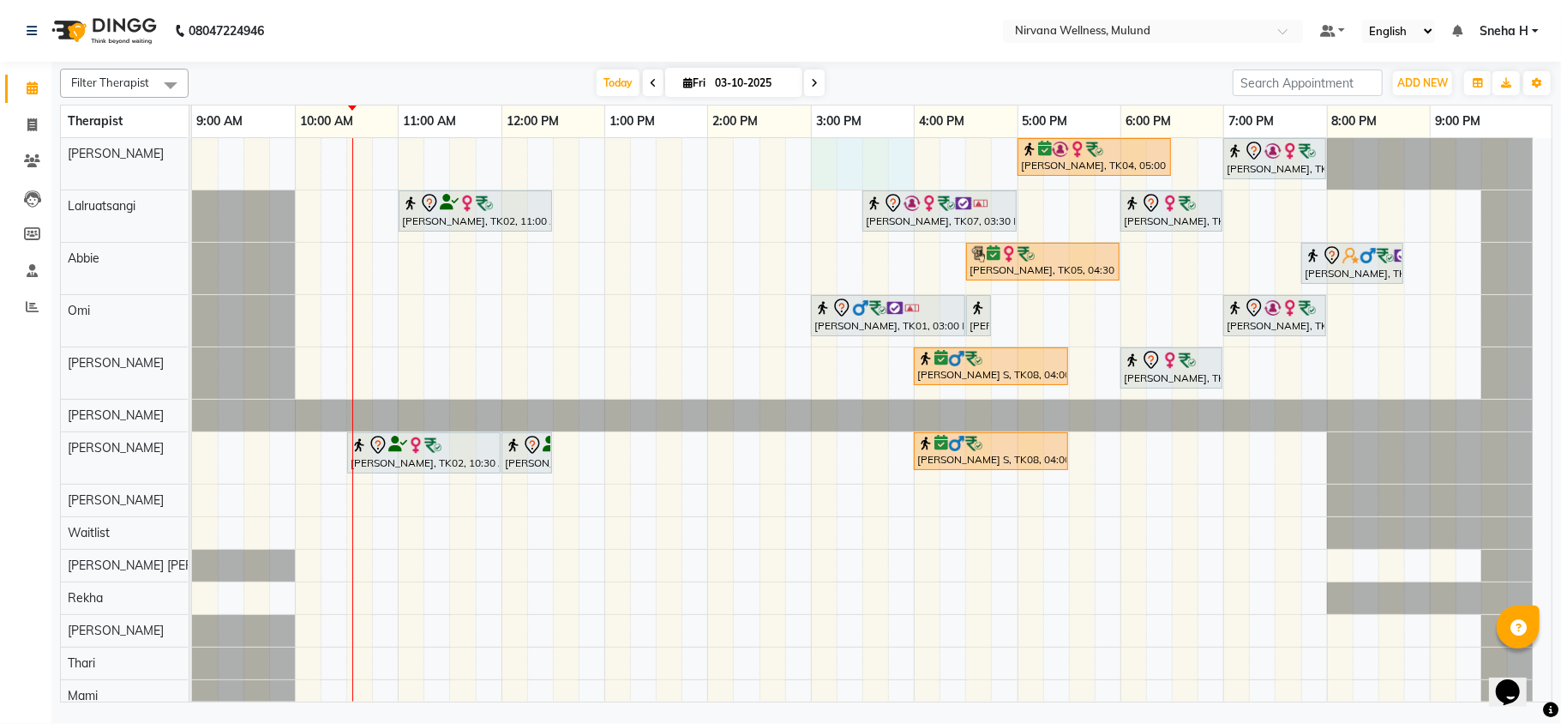
drag, startPoint x: 821, startPoint y: 147, endPoint x: 900, endPoint y: 176, distance: 83.8
click at [900, 176] on div "Shashikant Sonttake, TK04, 05:00 PM-06:30 PM, Deep Tissue 90 Min Sangeeta Banso…" at bounding box center [872, 425] width 1360 height 574
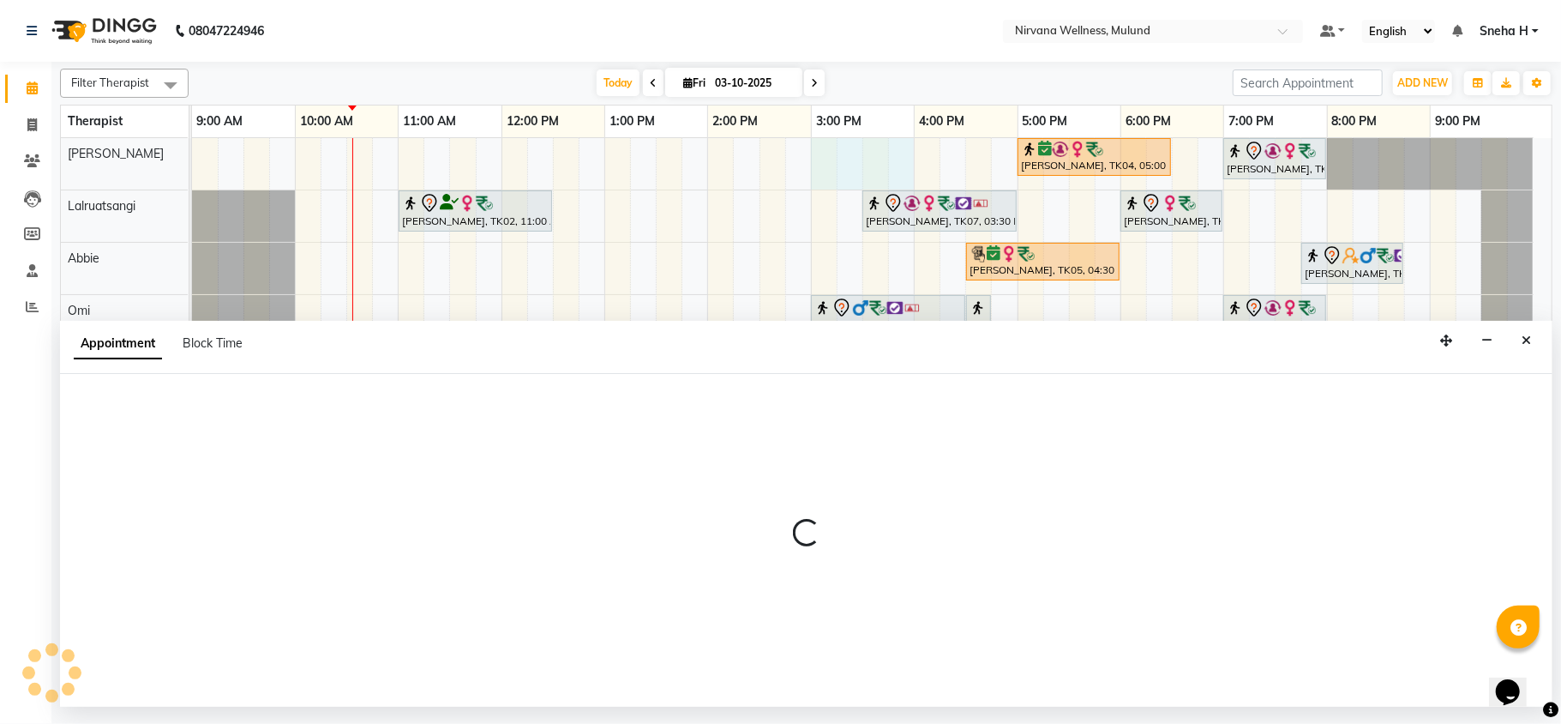
select select "29686"
select select "tentative"
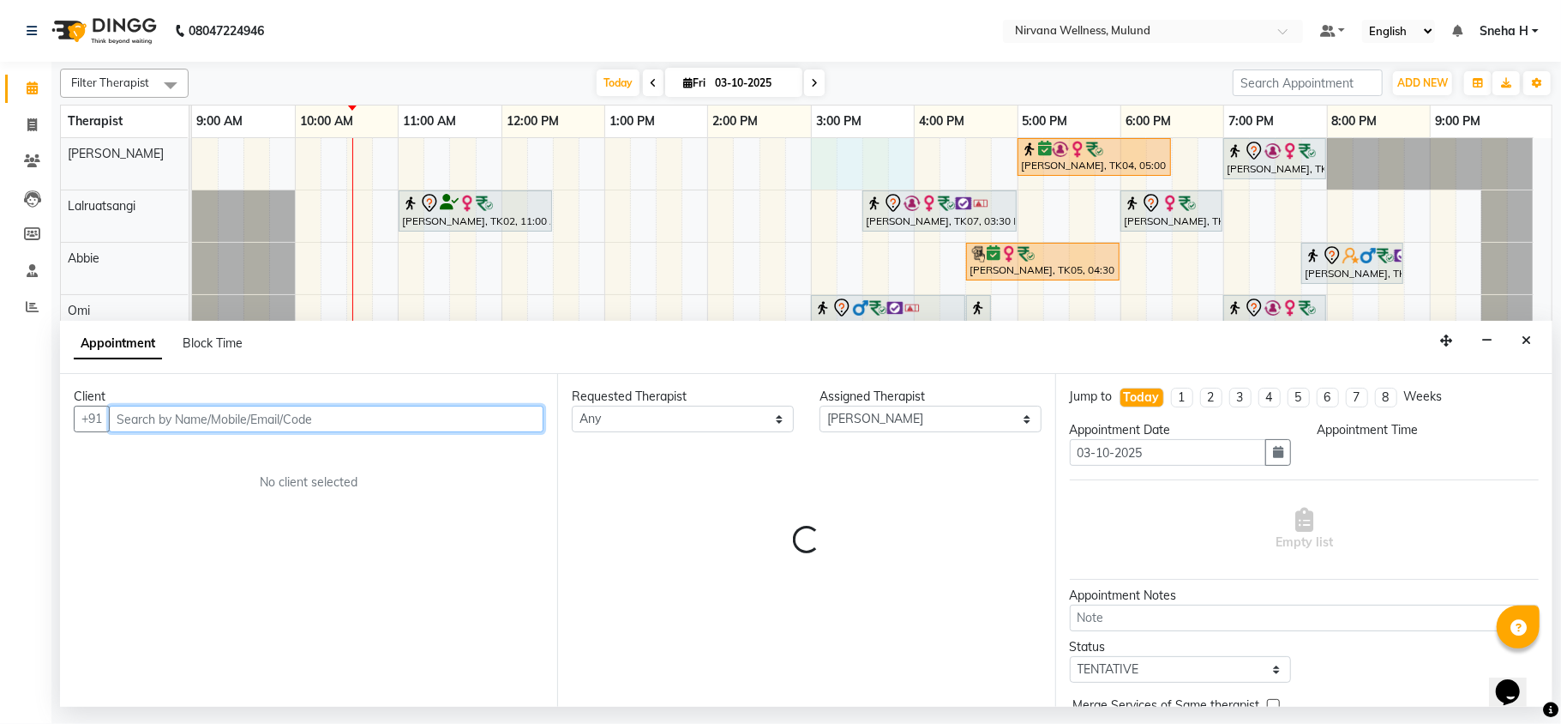
select select "900"
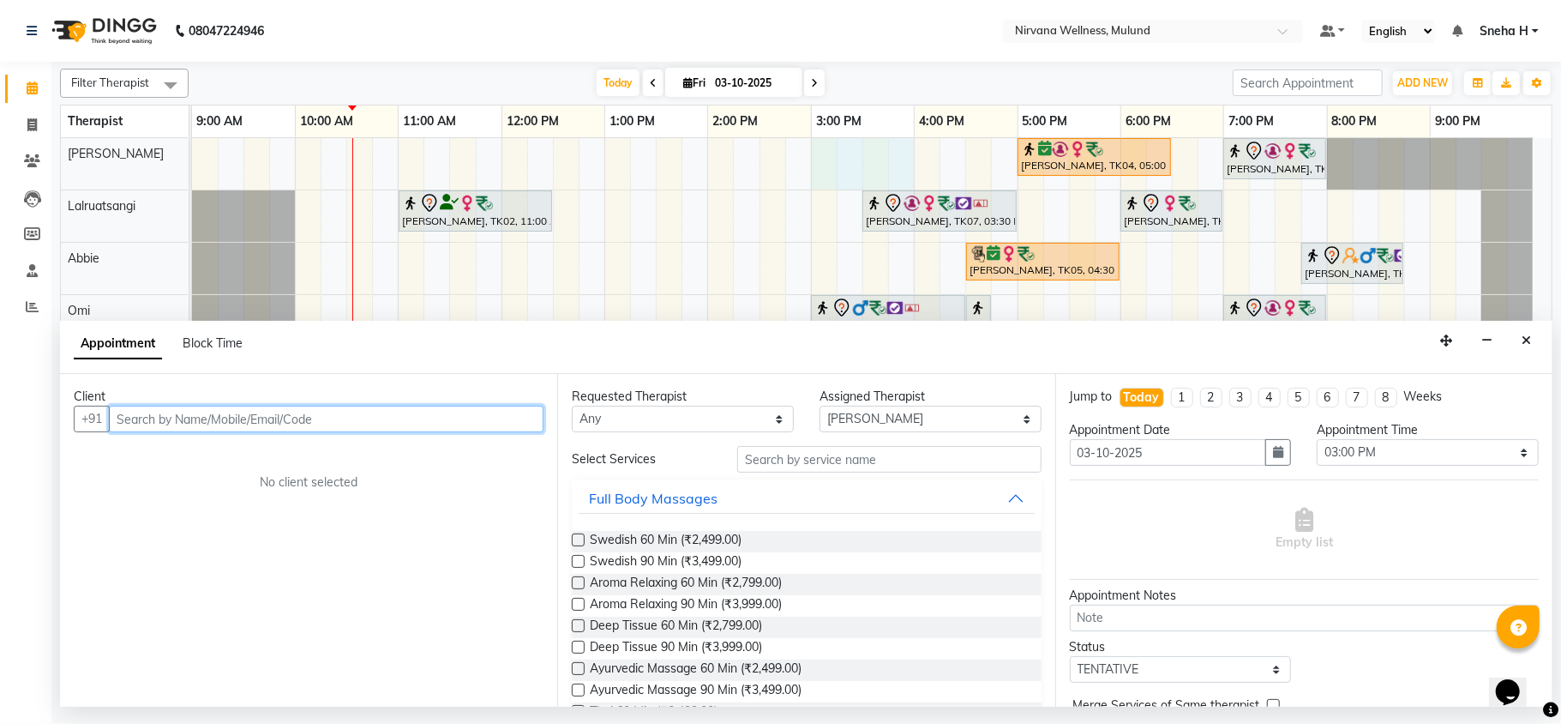
click at [206, 413] on input "text" at bounding box center [326, 419] width 435 height 27
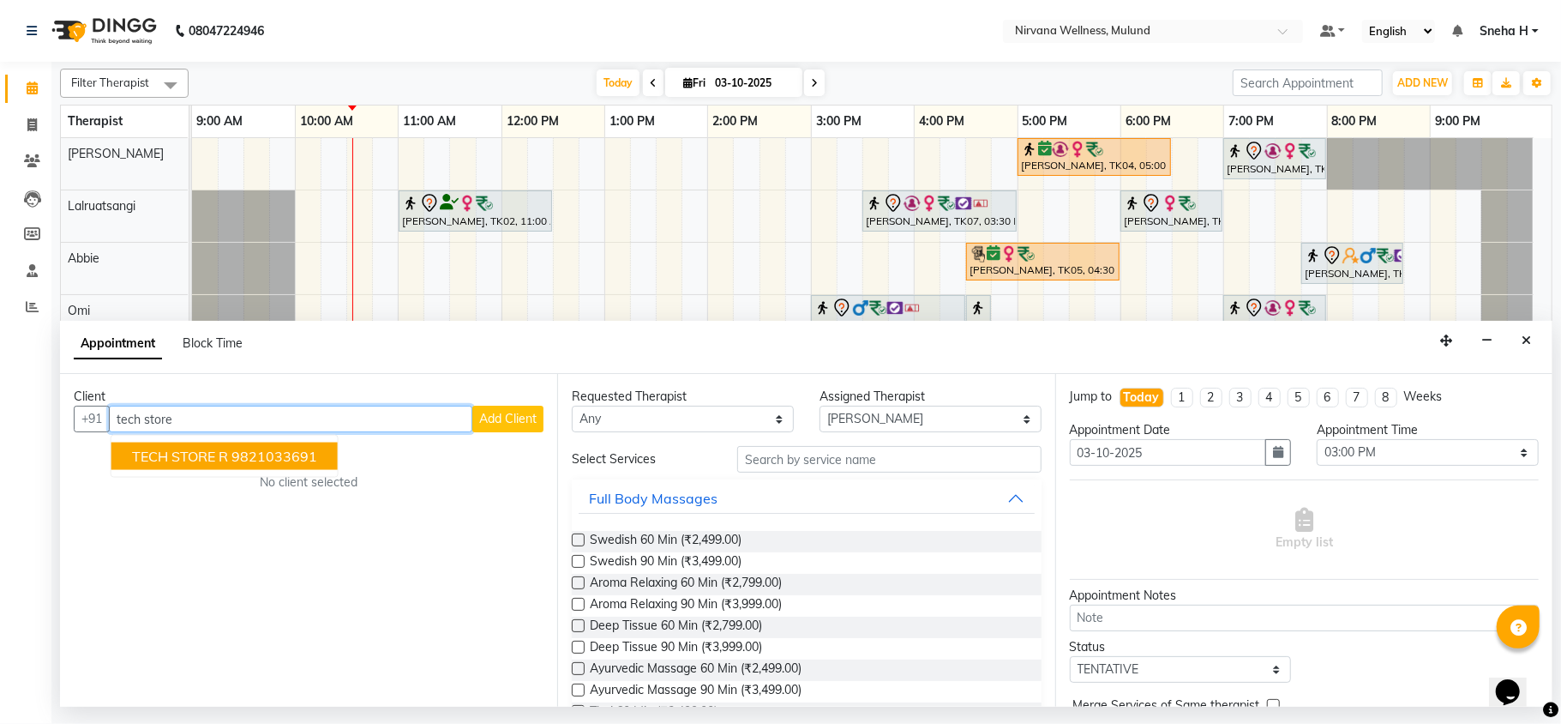
click at [217, 461] on span "TECH STORE R" at bounding box center [180, 456] width 96 height 17
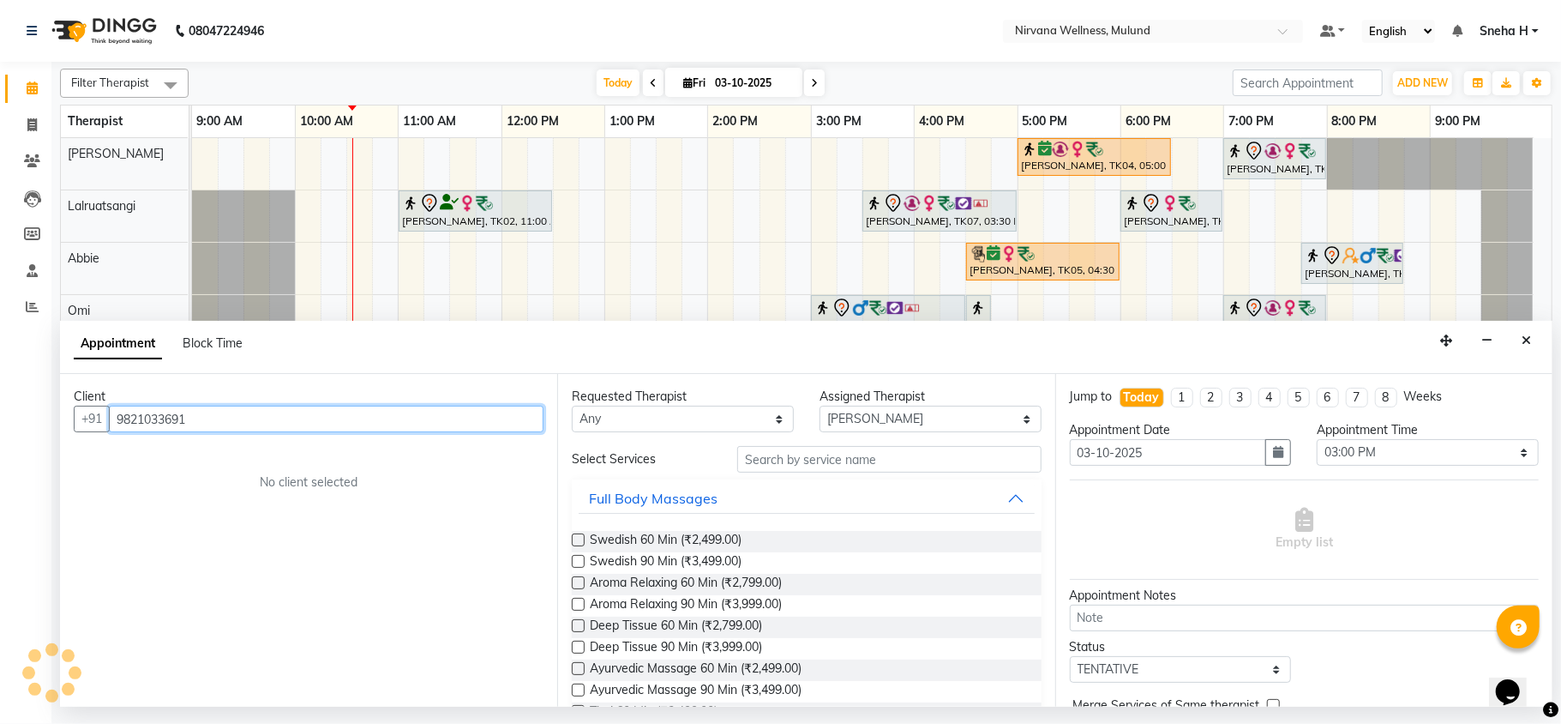
type input "9821033691"
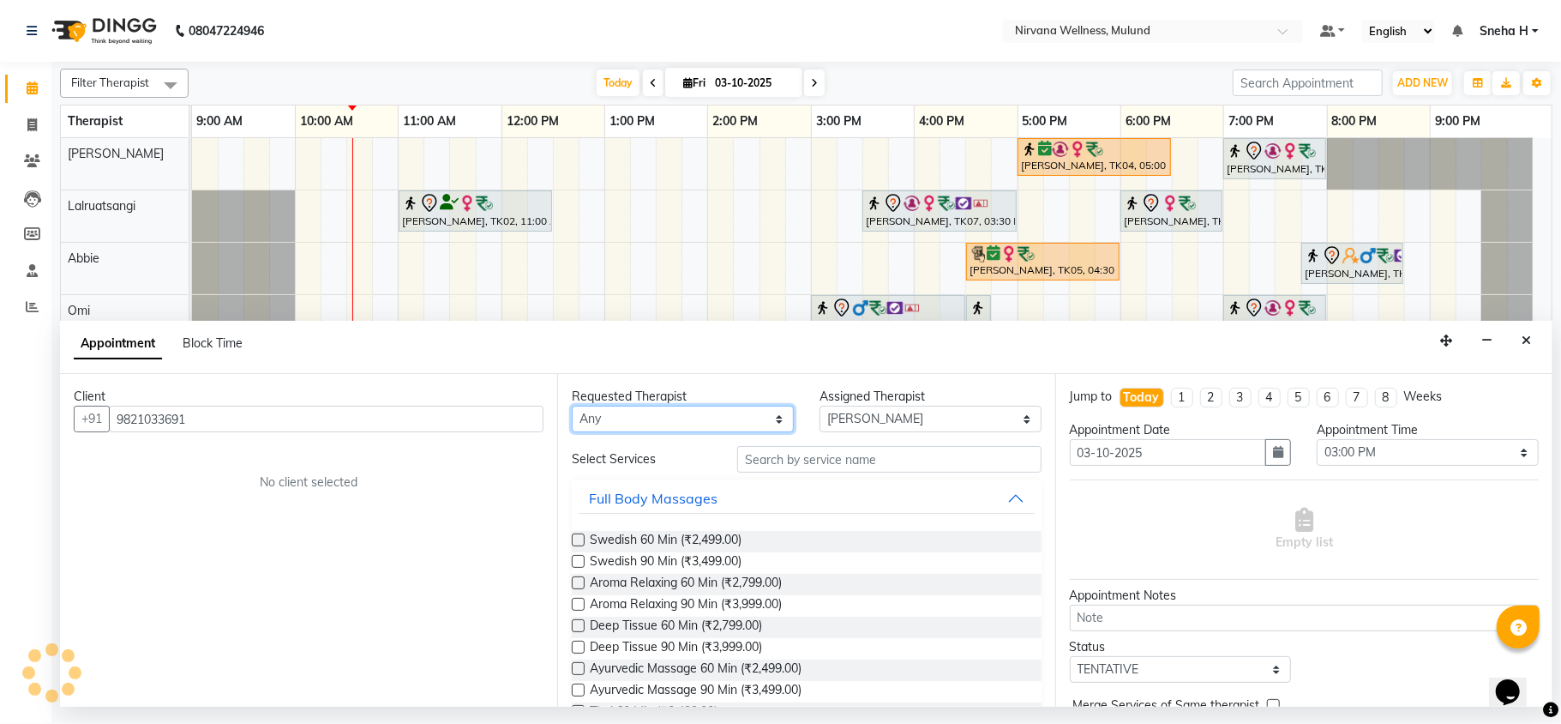
click at [760, 420] on select "Any Abbie Hemant Misale Kim Lalruatsangi Mami Miranda LT Tlau Omi Rekha Rohan K…" at bounding box center [683, 419] width 222 height 27
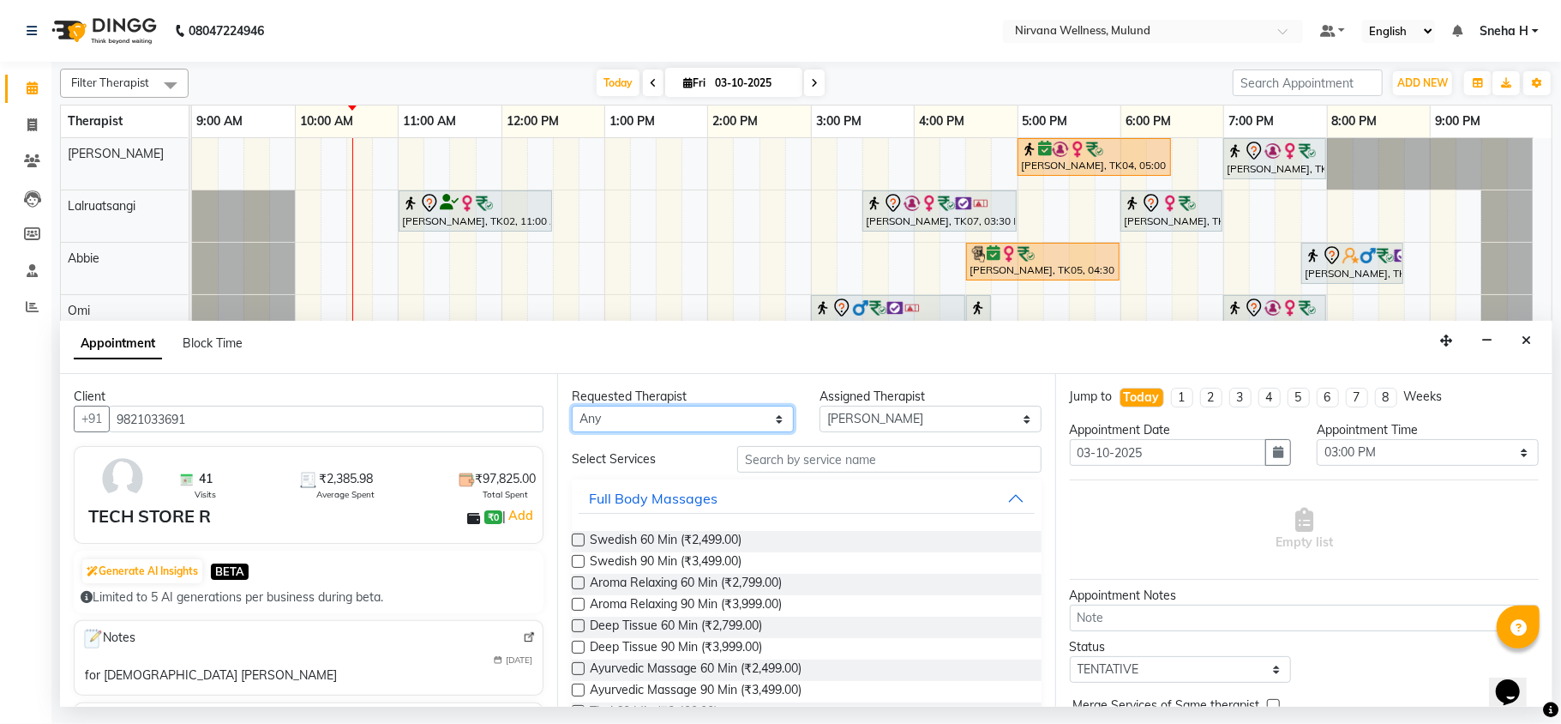
select select "29686"
click at [572, 406] on select "Any Abbie Hemant Misale Kim Lalruatsangi Mami Miranda LT Tlau Omi Rekha Rohan K…" at bounding box center [683, 419] width 222 height 27
click at [799, 470] on input "text" at bounding box center [889, 459] width 304 height 27
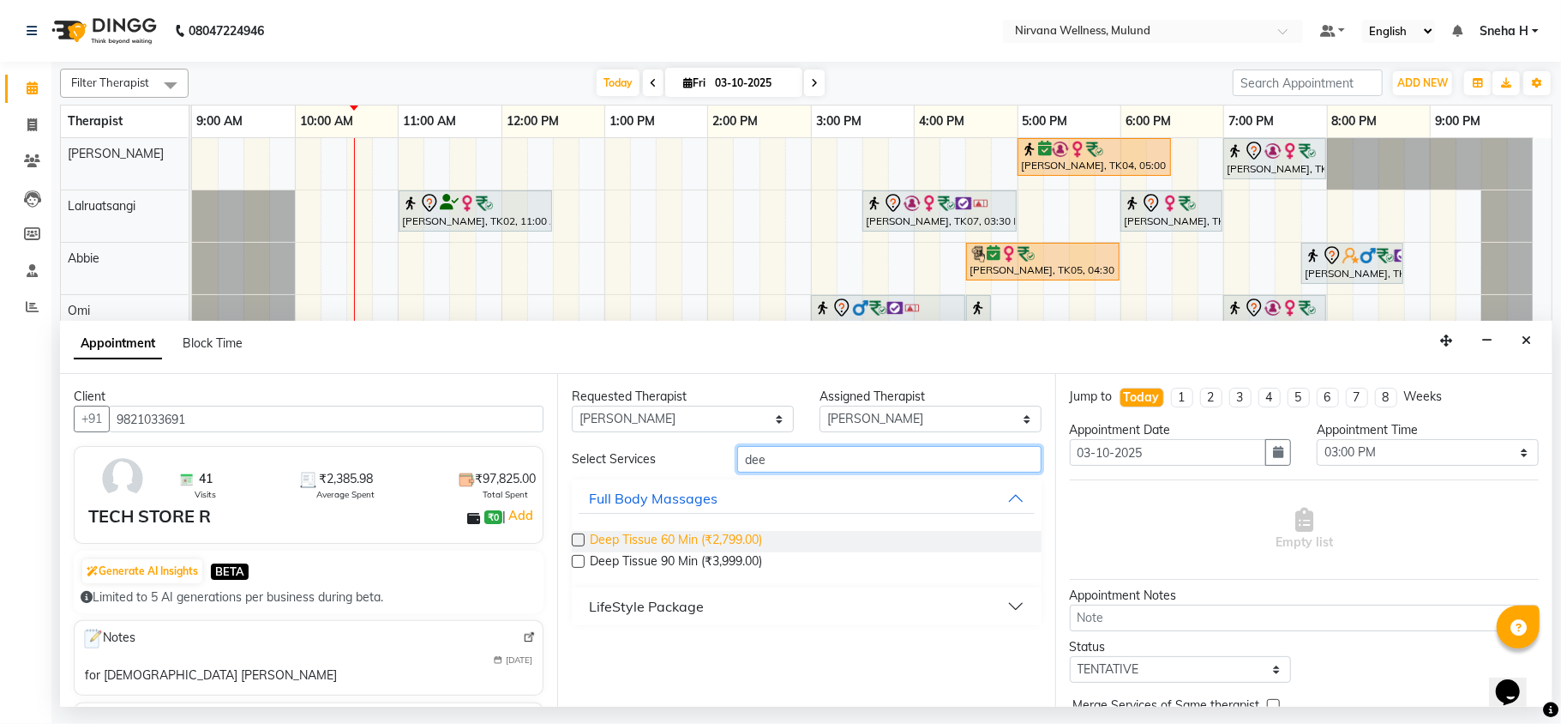
type input "dee"
click at [705, 544] on span "Deep Tissue 60 Min (₹2,799.00)" at bounding box center [676, 541] width 172 height 21
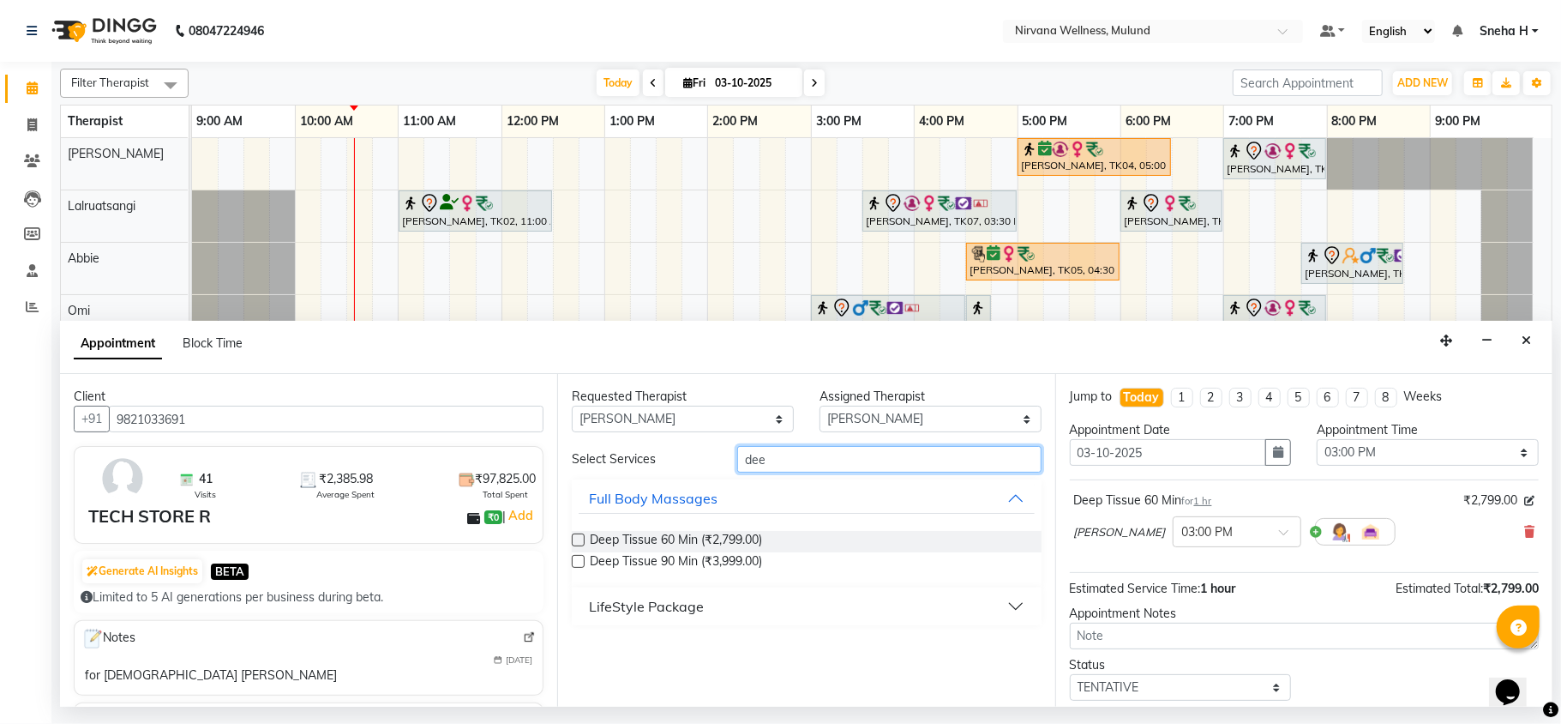
drag, startPoint x: 837, startPoint y: 464, endPoint x: 528, endPoint y: 458, distance: 308.8
click at [639, 444] on div "Requested Therapist Any Abbie Hemant Misale Kim Lalruatsangi Mami Miranda LT Tl…" at bounding box center [805, 540] width 497 height 333
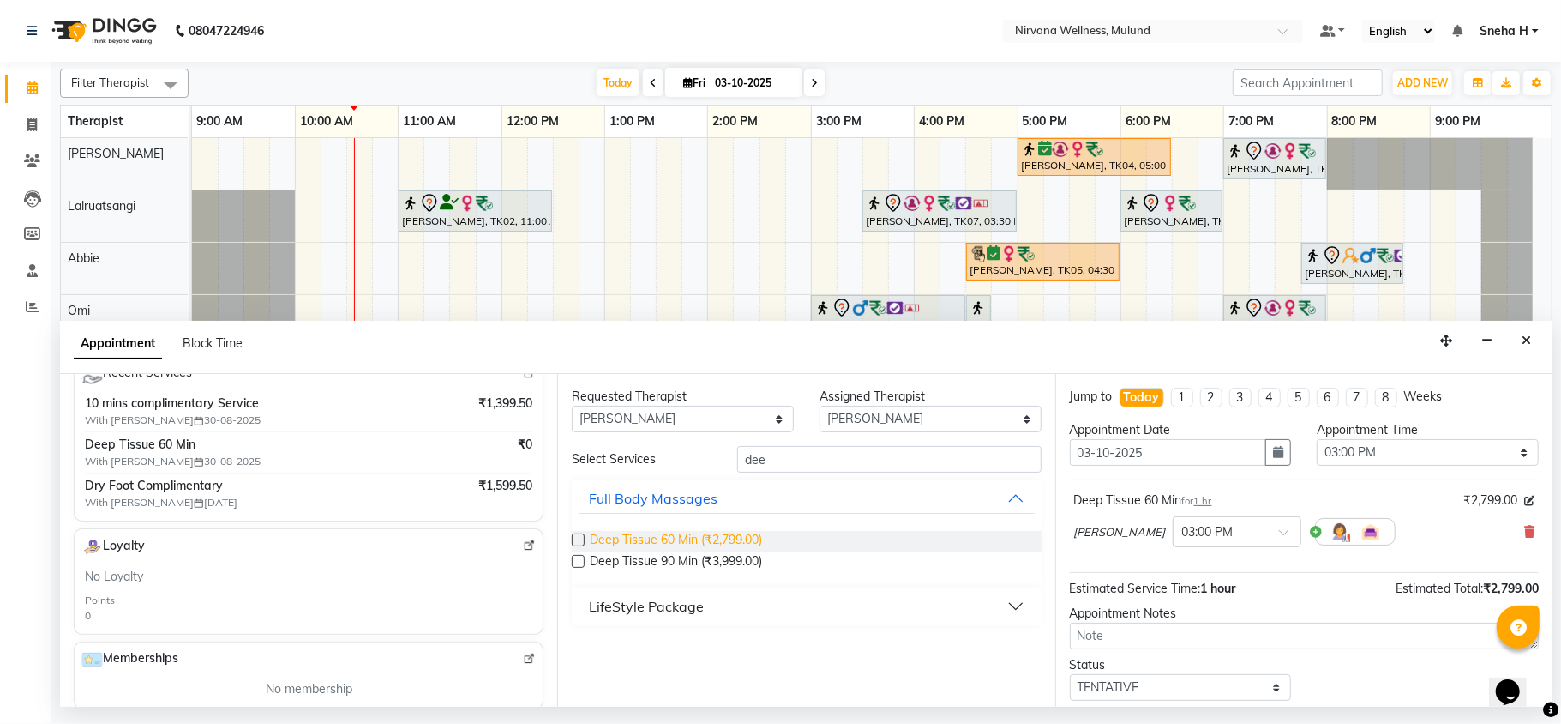
click at [681, 542] on span "Deep Tissue 60 Min (₹2,799.00)" at bounding box center [676, 541] width 172 height 21
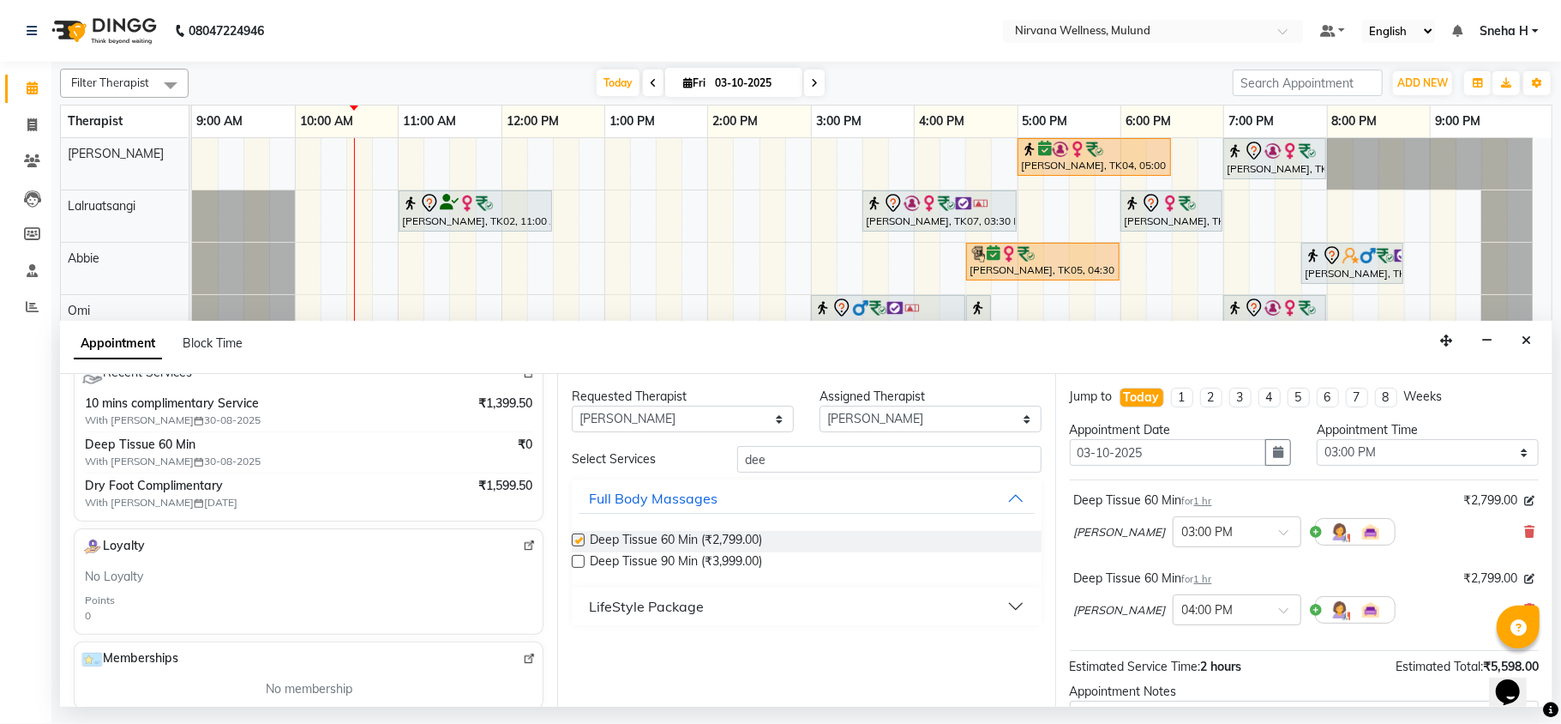
checkbox input "false"
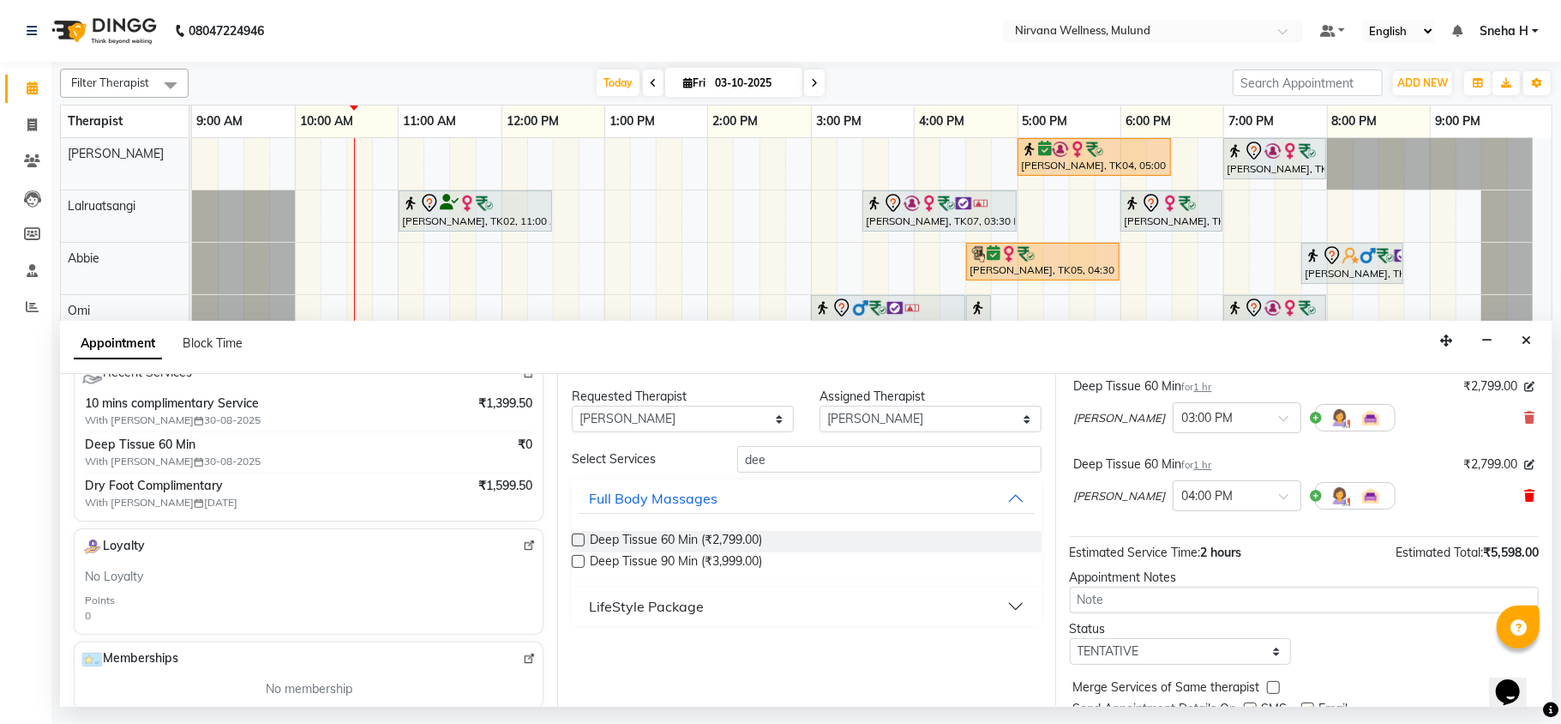
click at [1525, 490] on span at bounding box center [1530, 496] width 10 height 18
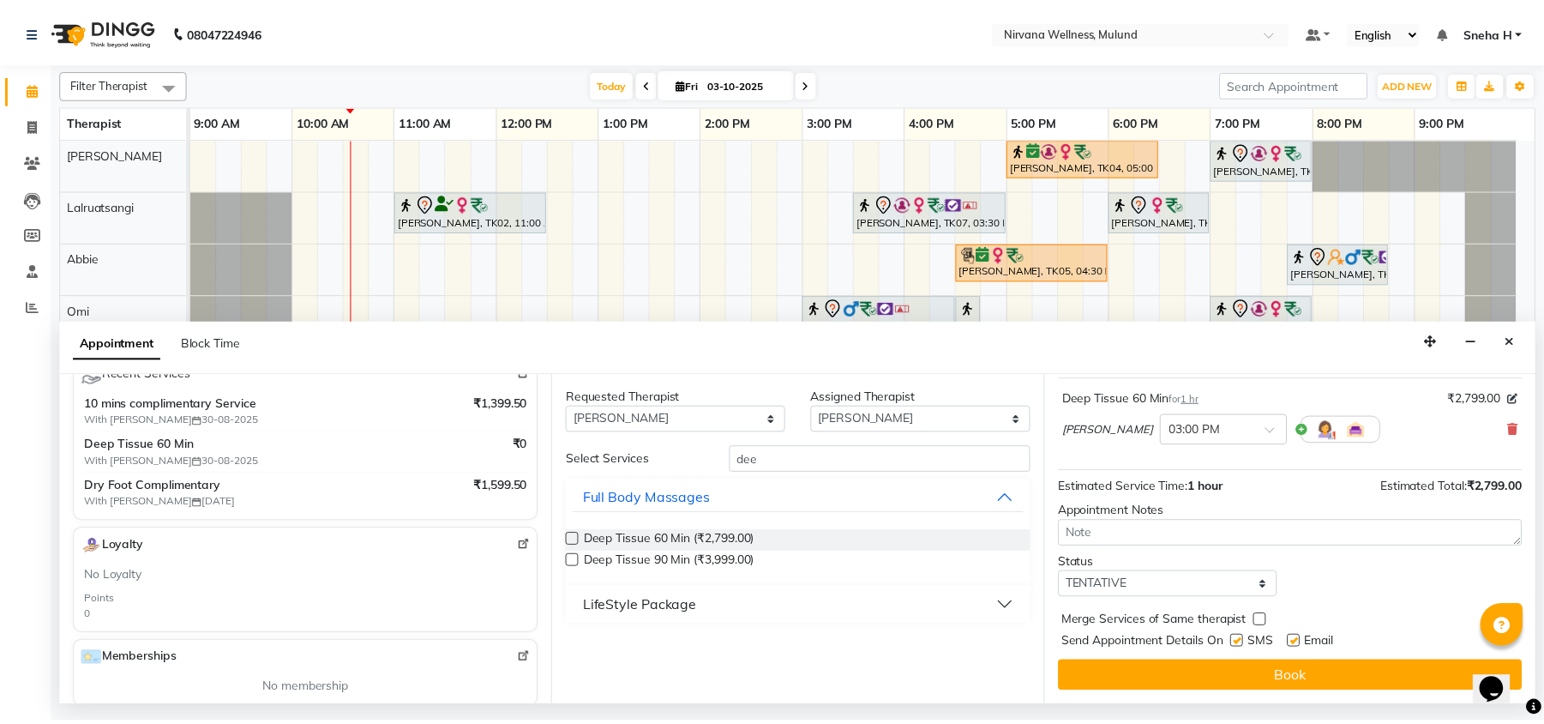
scroll to position [104, 0]
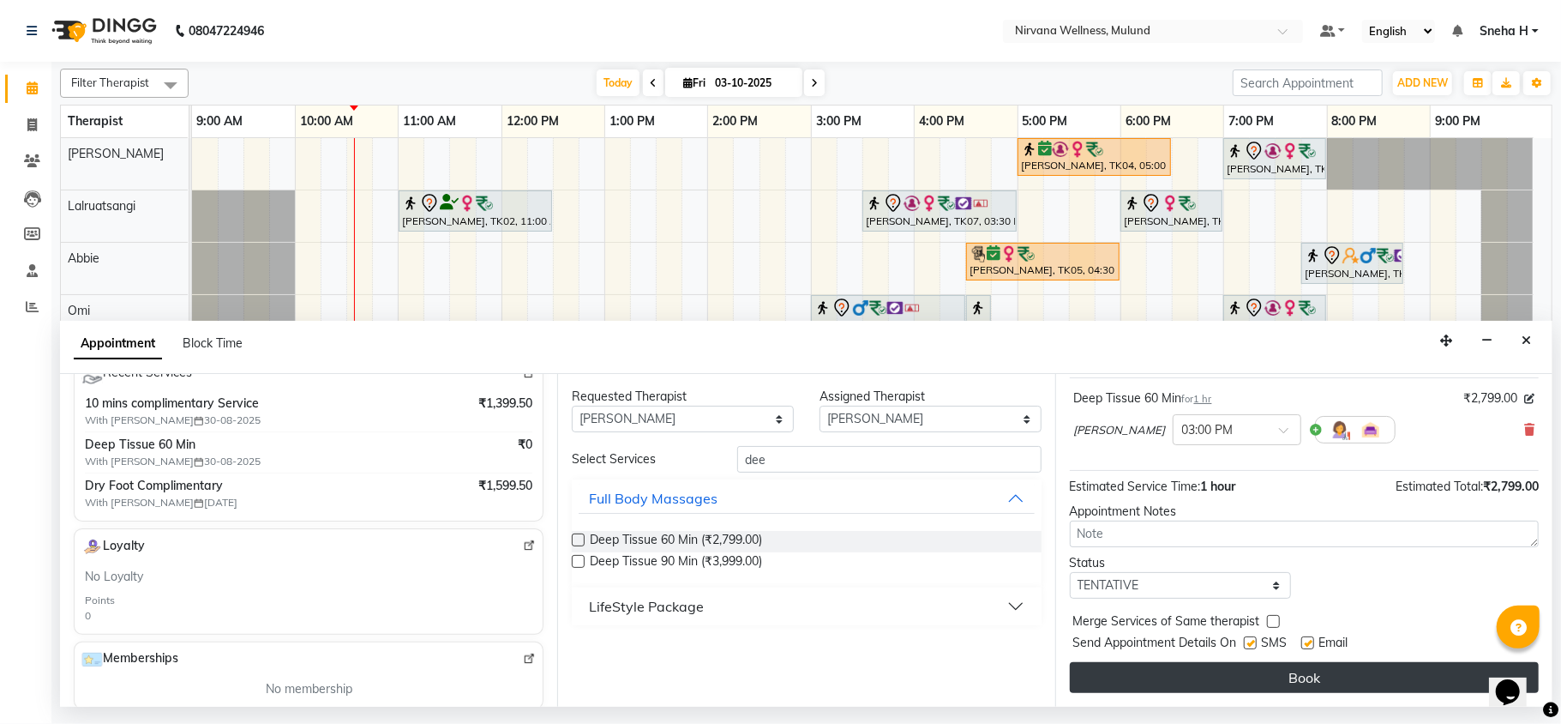
click at [1154, 676] on button "Book" at bounding box center [1304, 677] width 469 height 31
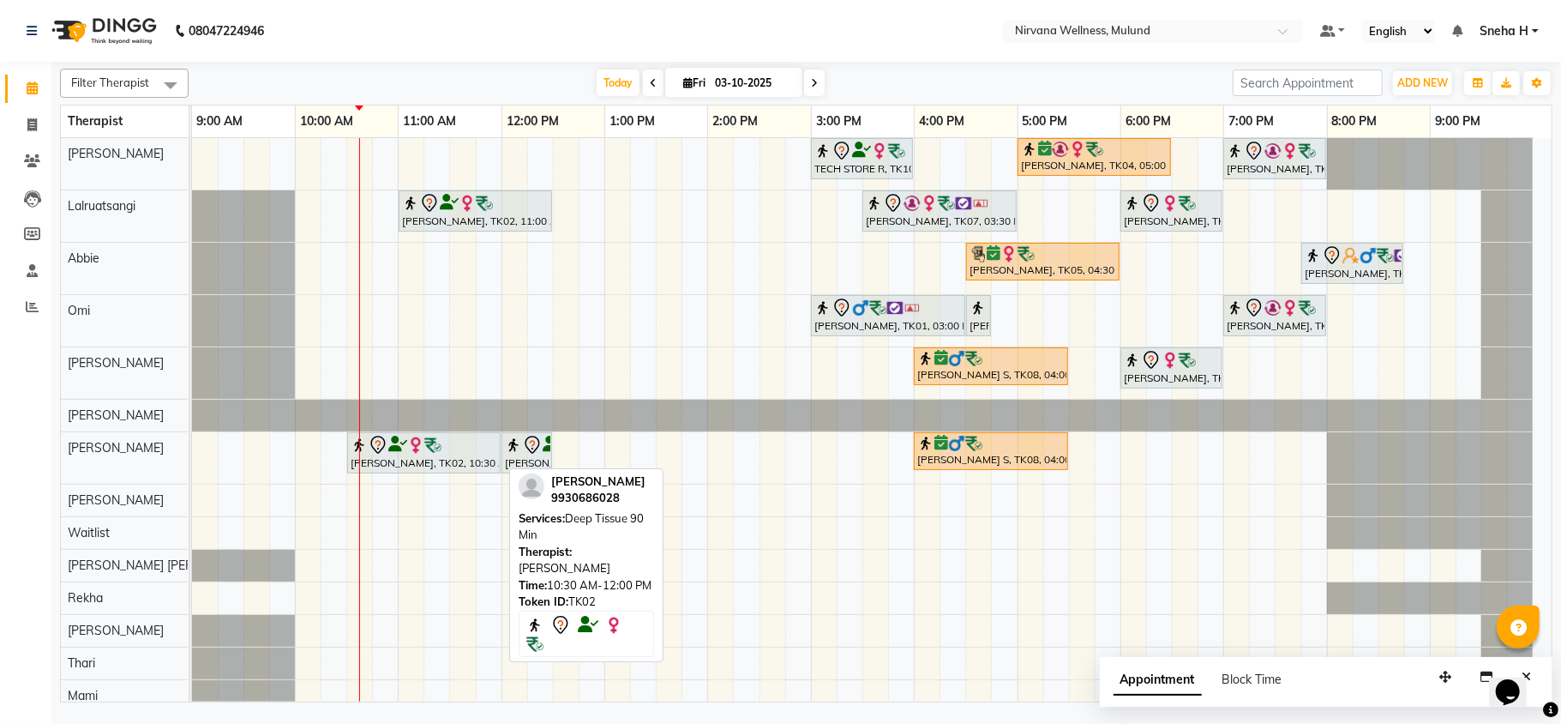
click at [454, 450] on div at bounding box center [424, 445] width 147 height 21
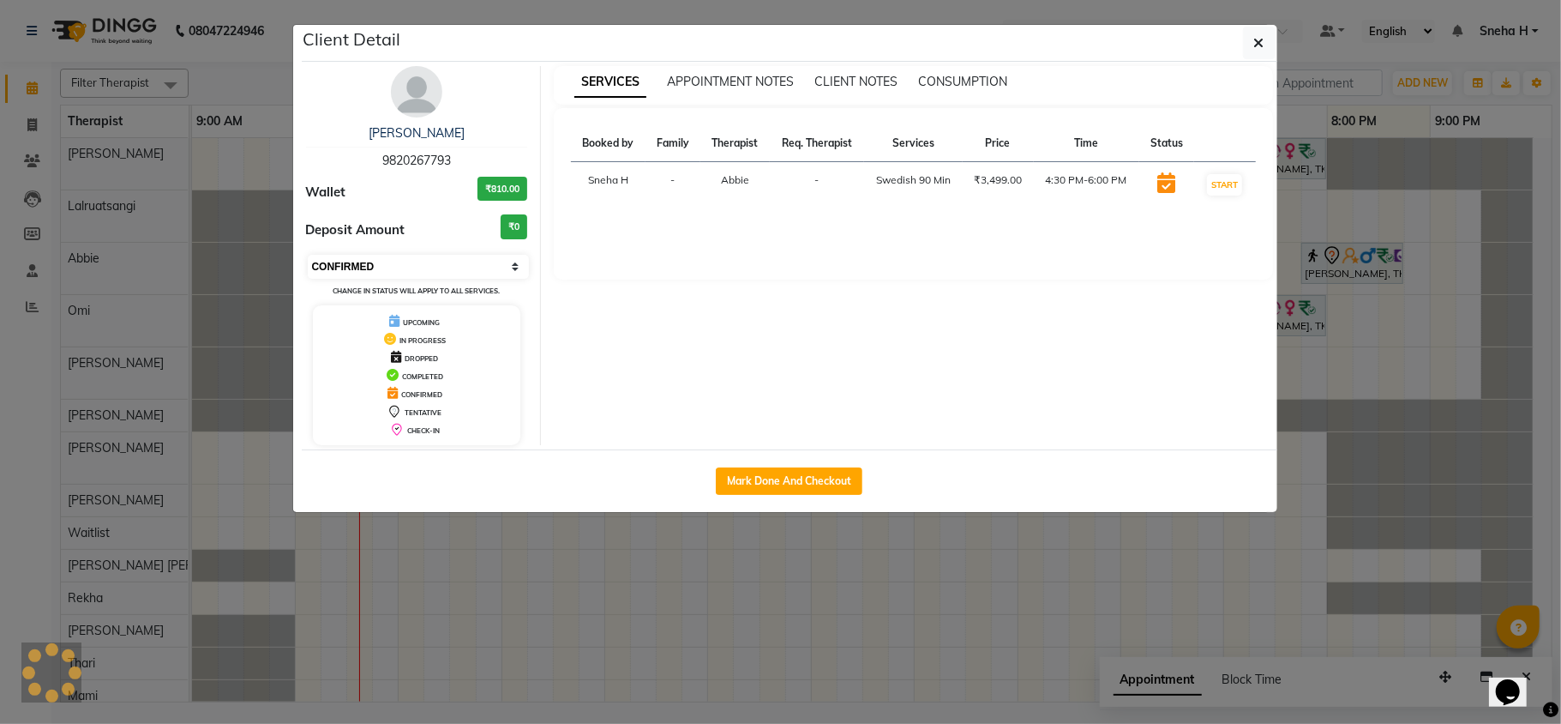
click at [415, 274] on select "Select IN SERVICE CONFIRMED TENTATIVE CHECK IN MARK DONE DROPPED UPCOMING" at bounding box center [419, 267] width 222 height 24
click at [308, 256] on select "Select IN SERVICE CONFIRMED TENTATIVE CHECK IN MARK DONE DROPPED UPCOMING" at bounding box center [419, 267] width 222 height 24
click at [370, 252] on div "Suman Kunder 9820267793 Wallet ₹810.00 Deposit Amount ₹0 Select IN SERVICE CONF…" at bounding box center [417, 255] width 249 height 379
drag, startPoint x: 367, startPoint y: 266, endPoint x: 365, endPoint y: 278, distance: 12.1
click at [367, 266] on select "Select IN SERVICE CONFIRMED TENTATIVE CHECK IN MARK DONE DROPPED UPCOMING" at bounding box center [419, 267] width 222 height 24
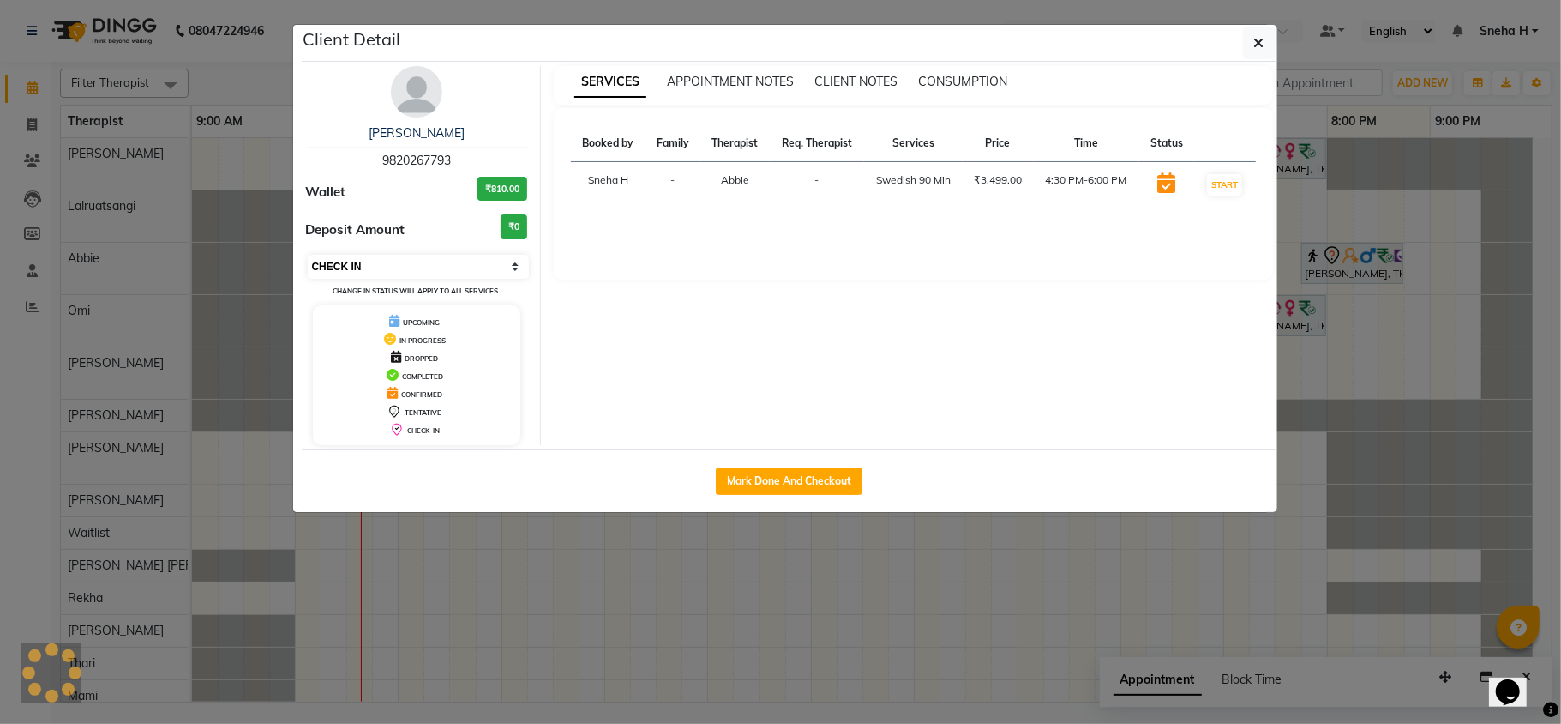
select select "6"
click at [308, 256] on select "Select IN SERVICE CONFIRMED TENTATIVE CHECK IN MARK DONE DROPPED UPCOMING" at bounding box center [419, 267] width 222 height 24
click at [249, 75] on ngb-modal-window "Client Detail Suman Kunder 9820267793 Wallet ₹810.00 Deposit Amount ₹0 Select I…" at bounding box center [780, 362] width 1561 height 724
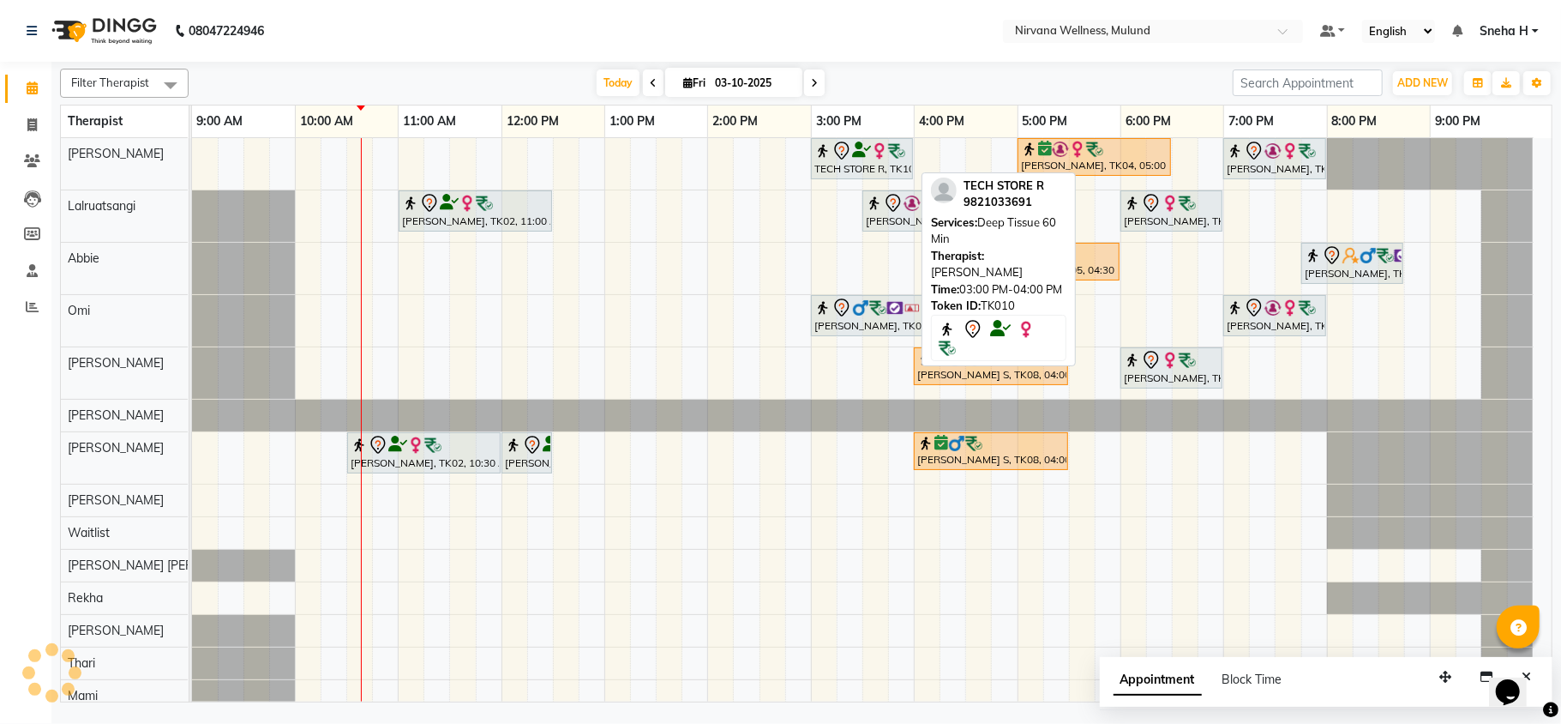
click at [842, 154] on icon at bounding box center [842, 151] width 21 height 21
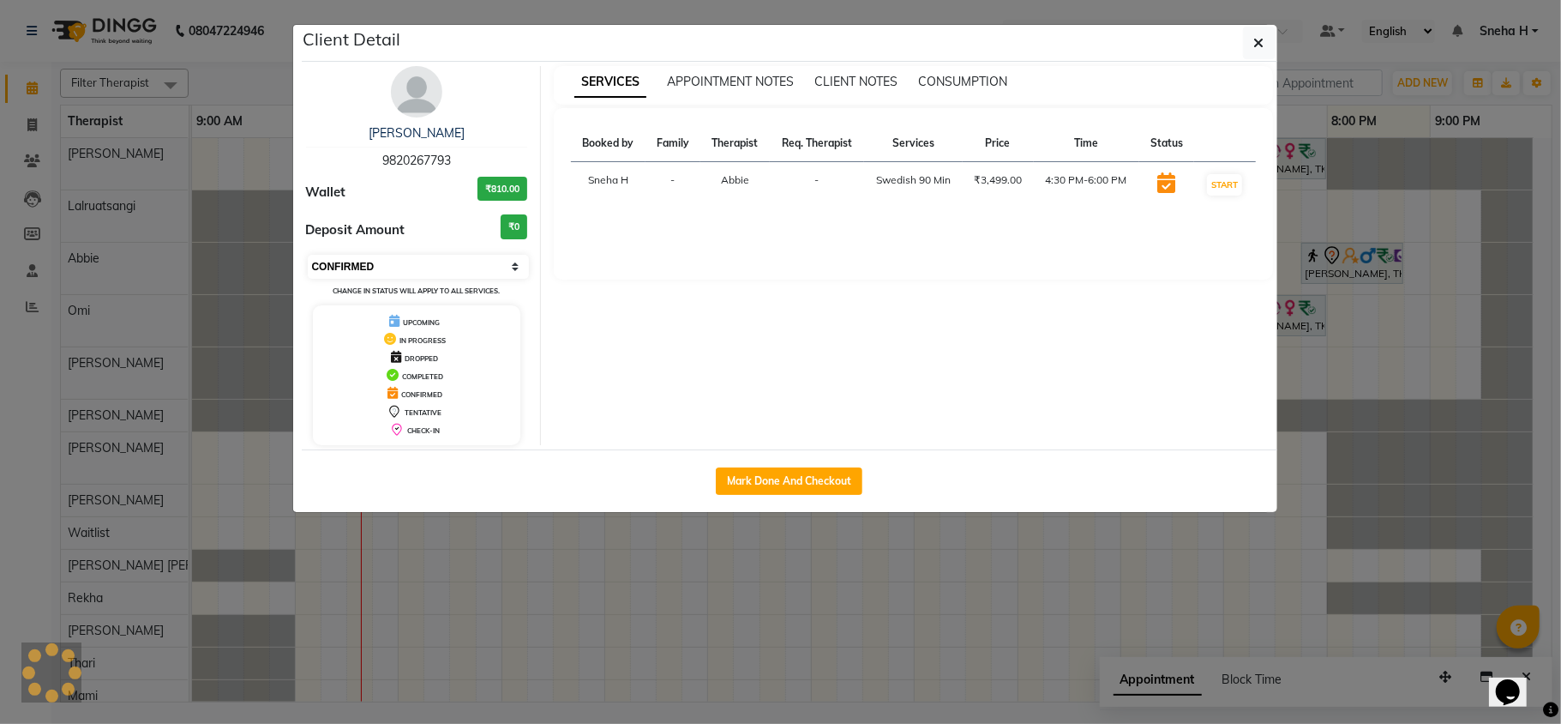
drag, startPoint x: 433, startPoint y: 265, endPoint x: 427, endPoint y: 275, distance: 11.9
click at [433, 265] on select "Select IN SERVICE CONFIRMED TENTATIVE CHECK IN MARK DONE DROPPED UPCOMING" at bounding box center [419, 267] width 222 height 24
click at [308, 256] on select "Select IN SERVICE CONFIRMED TENTATIVE CHECK IN MARK DONE DROPPED UPCOMING" at bounding box center [419, 267] width 222 height 24
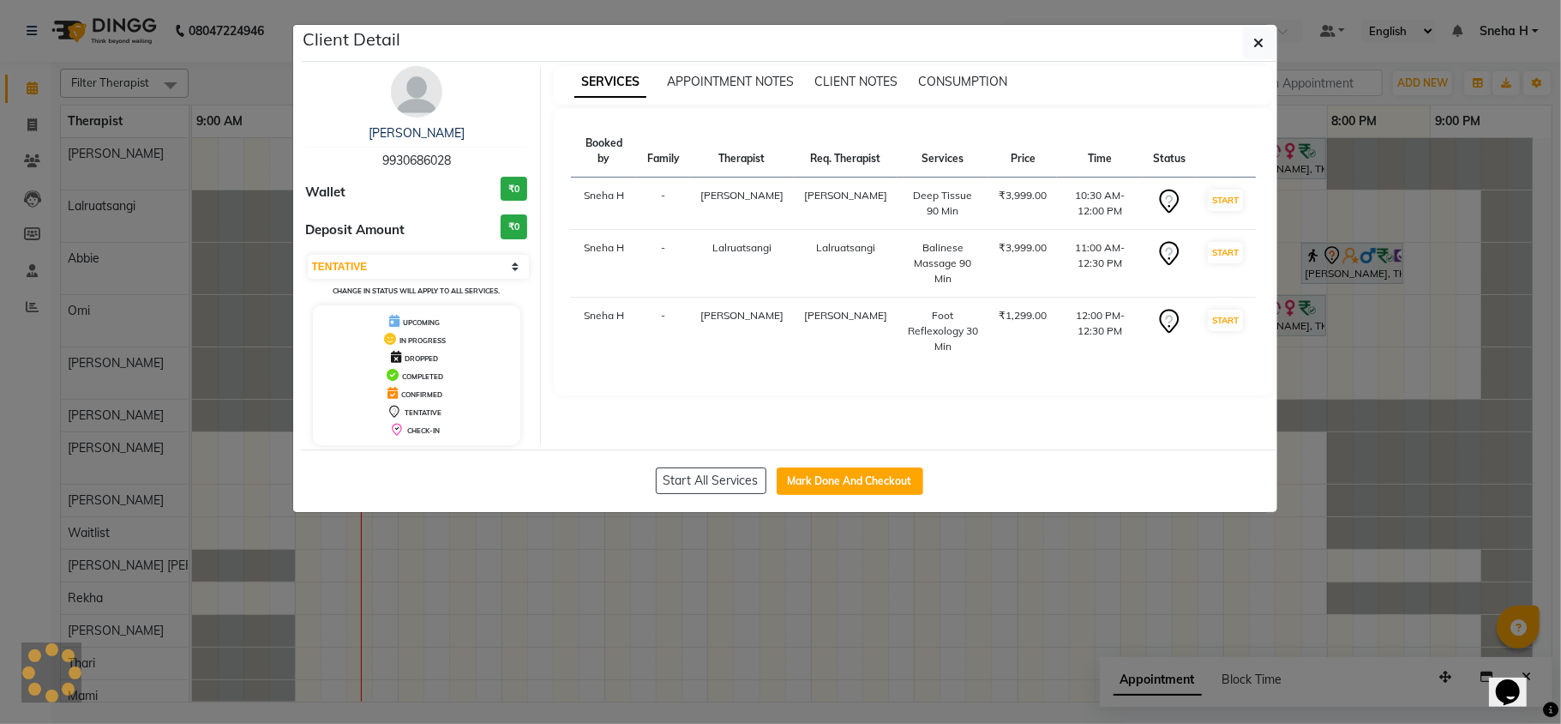
select select "6"
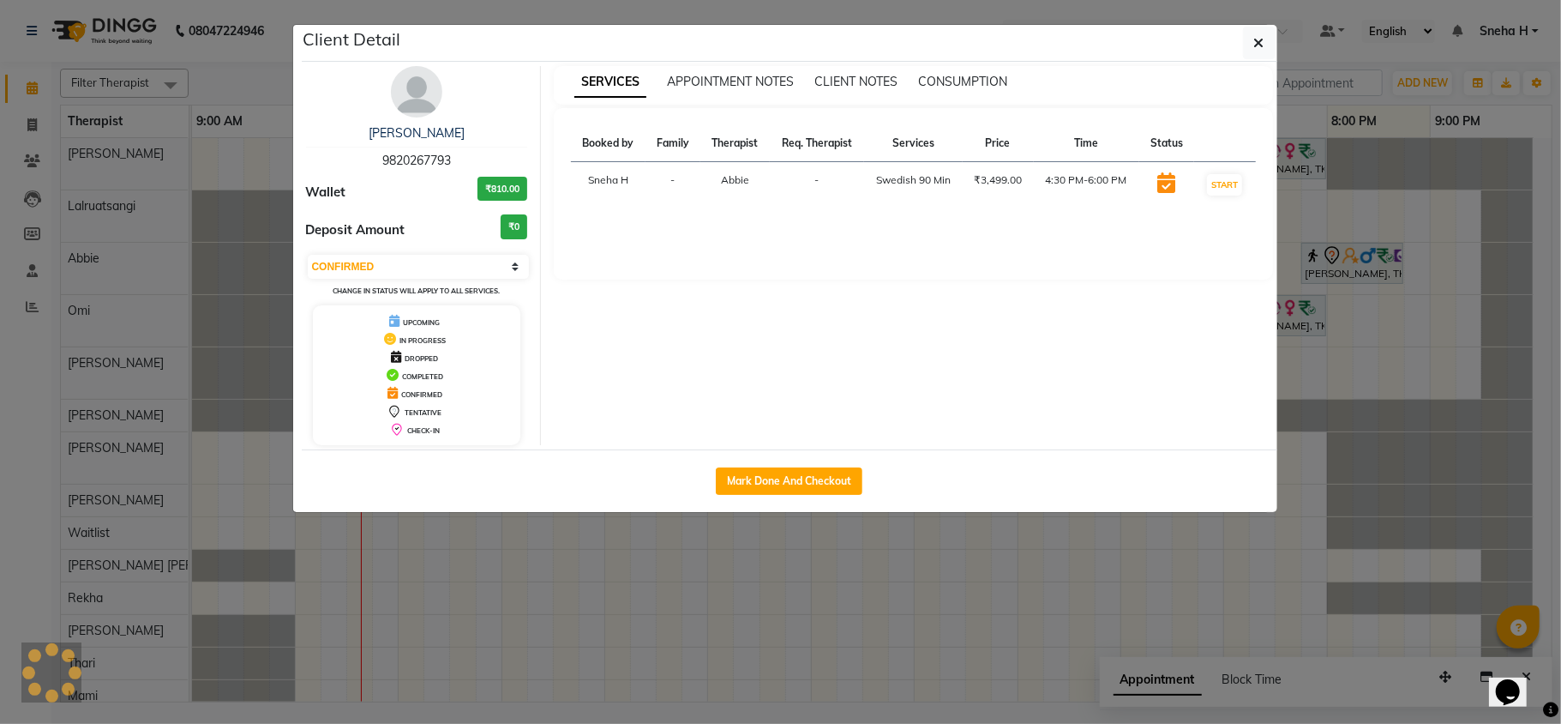
click at [279, 39] on ngb-modal-window "Client Detail Suman Kunder 9820267793 Wallet ₹810.00 Deposit Amount ₹0 Select I…" at bounding box center [780, 362] width 1561 height 724
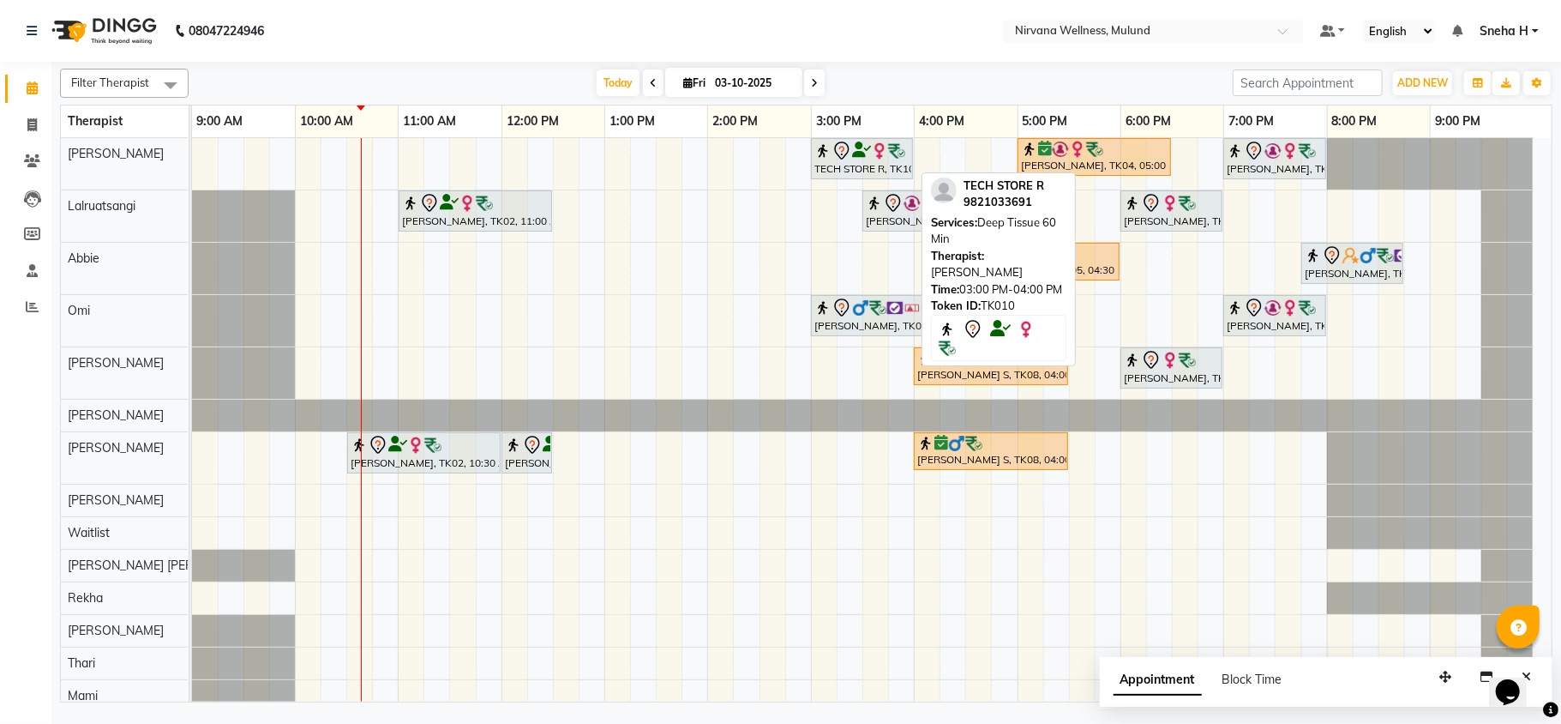
click at [875, 156] on img at bounding box center [879, 150] width 17 height 17
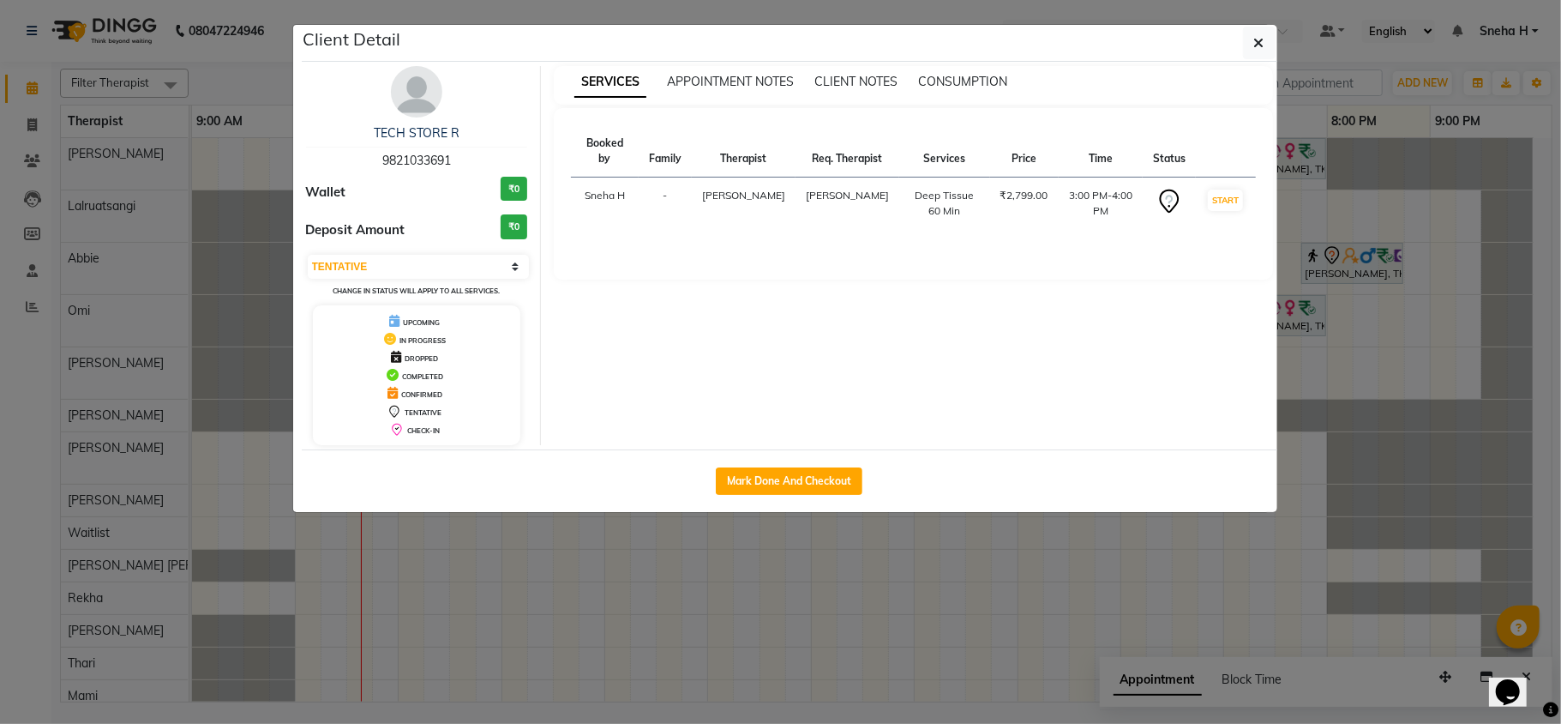
click at [875, 156] on div "Booked by Family Therapist Req. Therapist Services Price Time Status Sneha H - …" at bounding box center [913, 183] width 685 height 117
drag, startPoint x: 370, startPoint y: 258, endPoint x: 368, endPoint y: 279, distance: 20.7
click at [370, 258] on select "Select IN SERVICE CONFIRMED TENTATIVE CHECK IN MARK DONE DROPPED UPCOMING" at bounding box center [419, 267] width 222 height 24
select select "6"
click at [308, 256] on select "Select IN SERVICE CONFIRMED TENTATIVE CHECK IN MARK DONE DROPPED UPCOMING" at bounding box center [419, 267] width 222 height 24
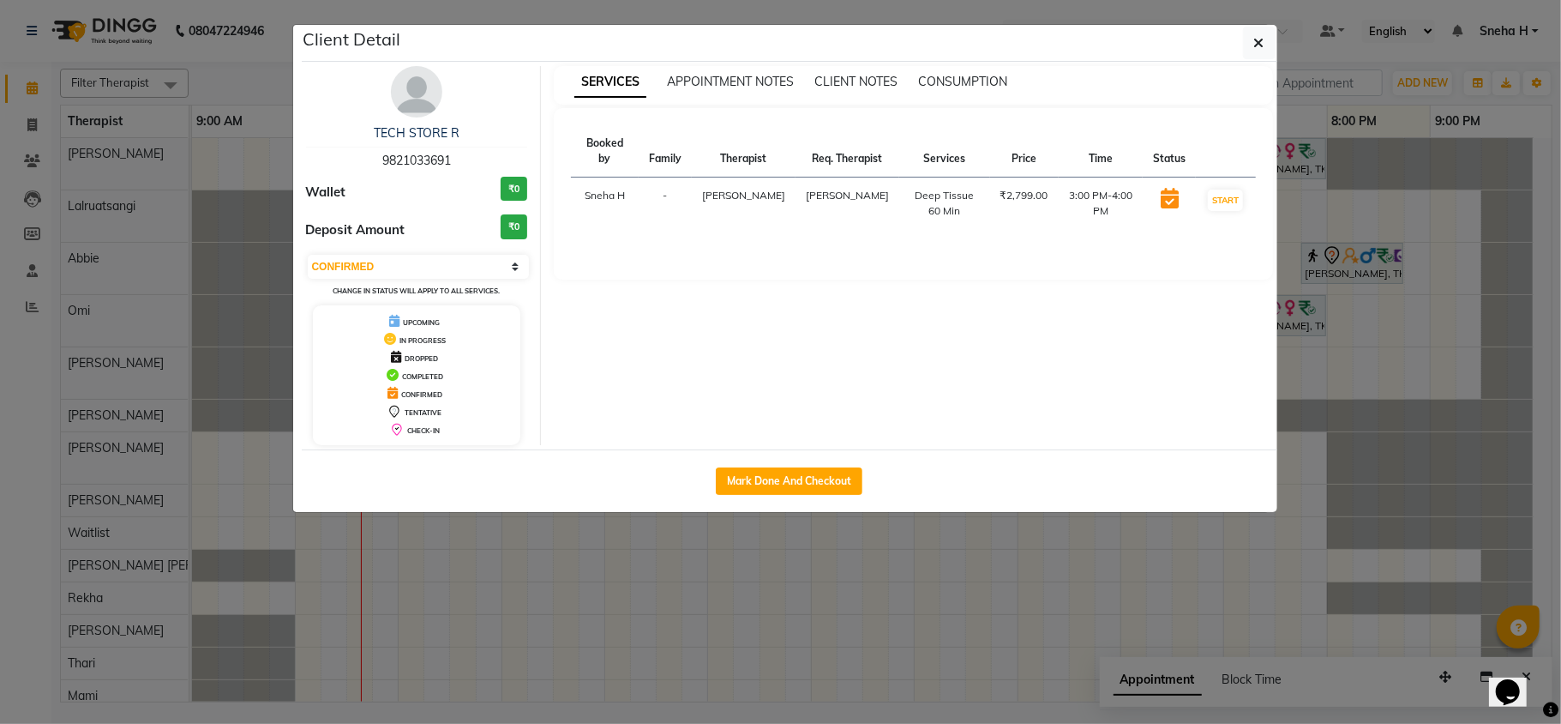
click at [237, 49] on ngb-modal-window "Client Detail TECH STORE R 9821033691 Wallet ₹0 Deposit Amount ₹0 Select IN SER…" at bounding box center [780, 362] width 1561 height 724
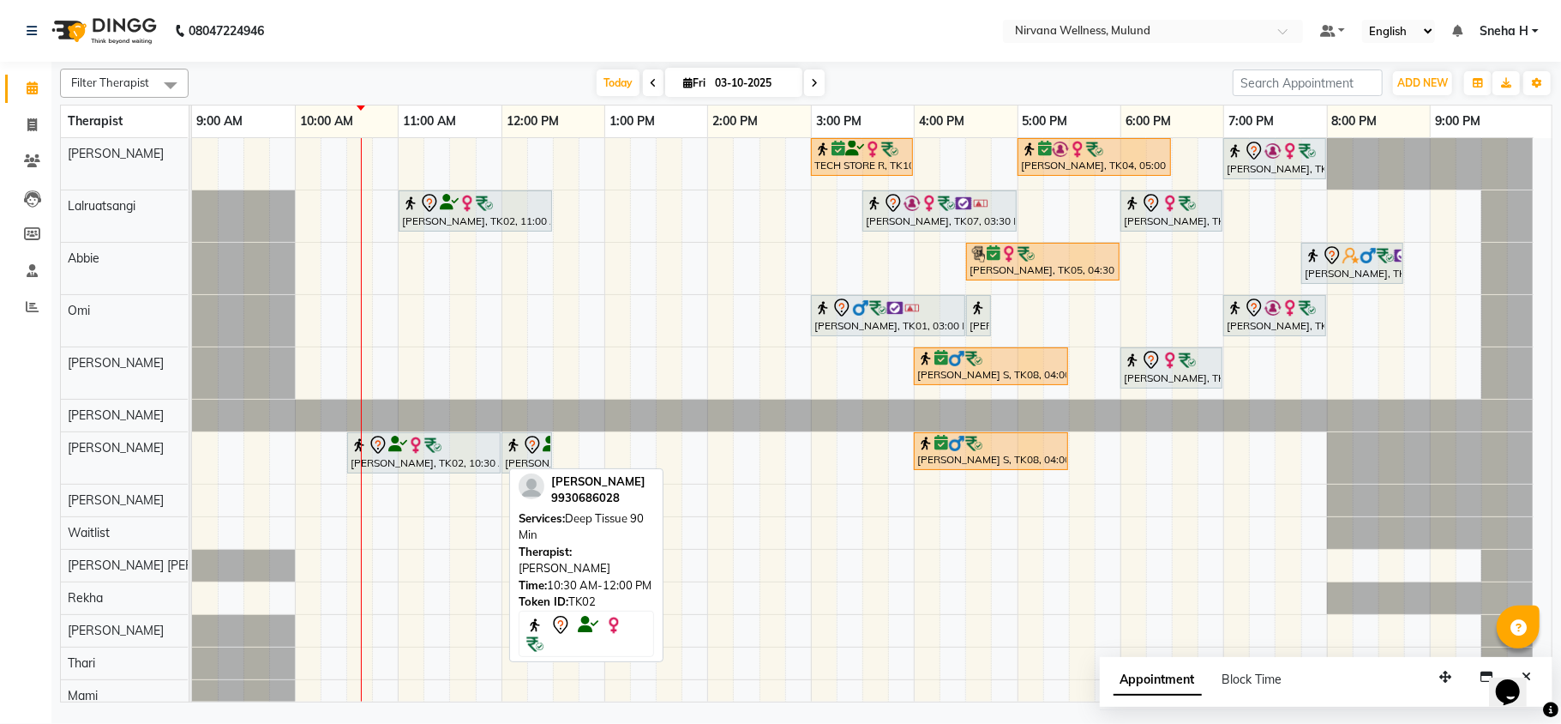
click at [415, 457] on div "[PERSON_NAME], TK02, 10:30 AM-12:00 PM, Deep Tissue 90 Min" at bounding box center [424, 453] width 150 height 36
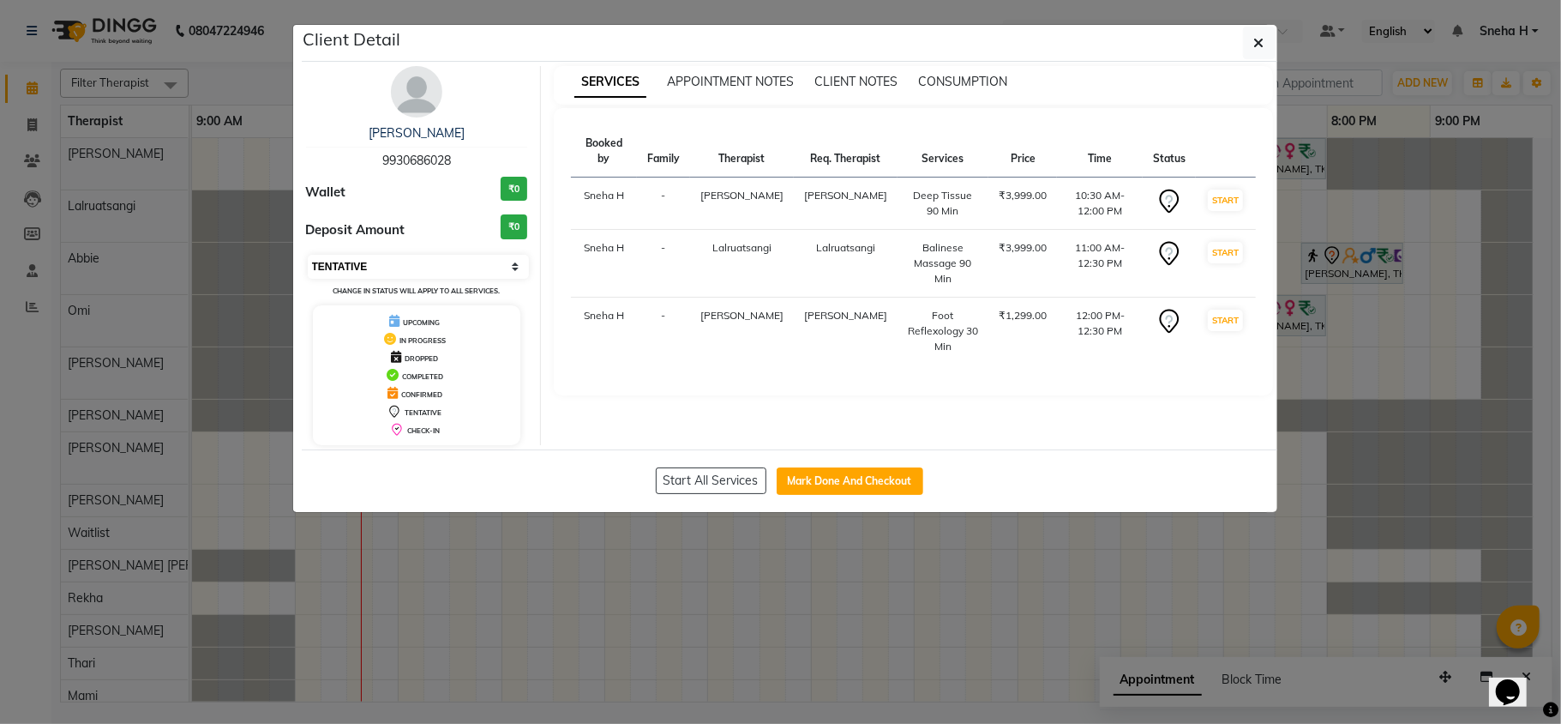
click at [417, 265] on select "Select IN SERVICE CONFIRMED TENTATIVE CHECK IN MARK DONE DROPPED UPCOMING" at bounding box center [419, 267] width 222 height 24
select select "6"
click at [308, 256] on select "Select IN SERVICE CONFIRMED TENTATIVE CHECK IN MARK DONE DROPPED UPCOMING" at bounding box center [419, 267] width 222 height 24
click at [234, 80] on ngb-modal-window "Client Detail Kiran Fernandes 9930686028 Wallet ₹0 Deposit Amount ₹0 Select IN …" at bounding box center [780, 362] width 1561 height 724
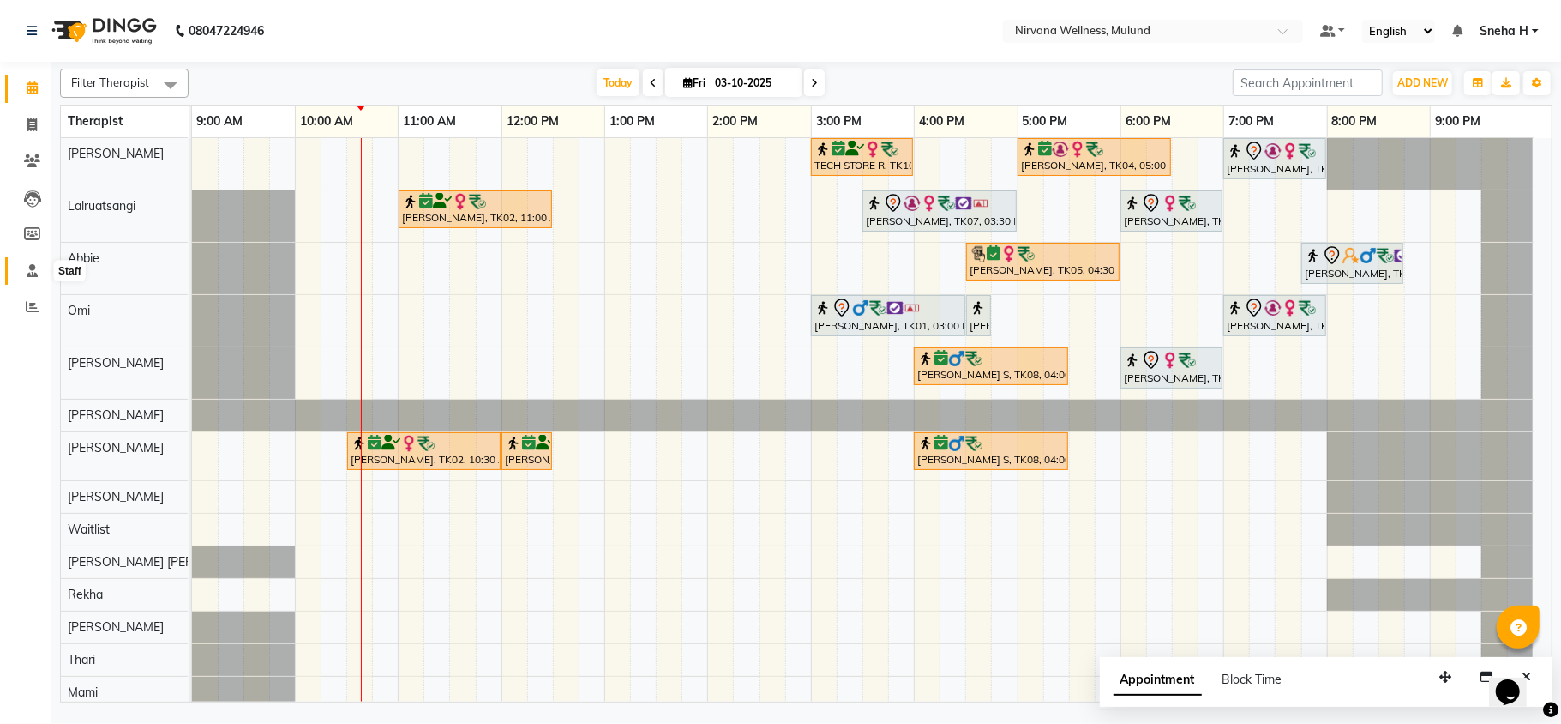
click at [39, 273] on span at bounding box center [32, 272] width 30 height 20
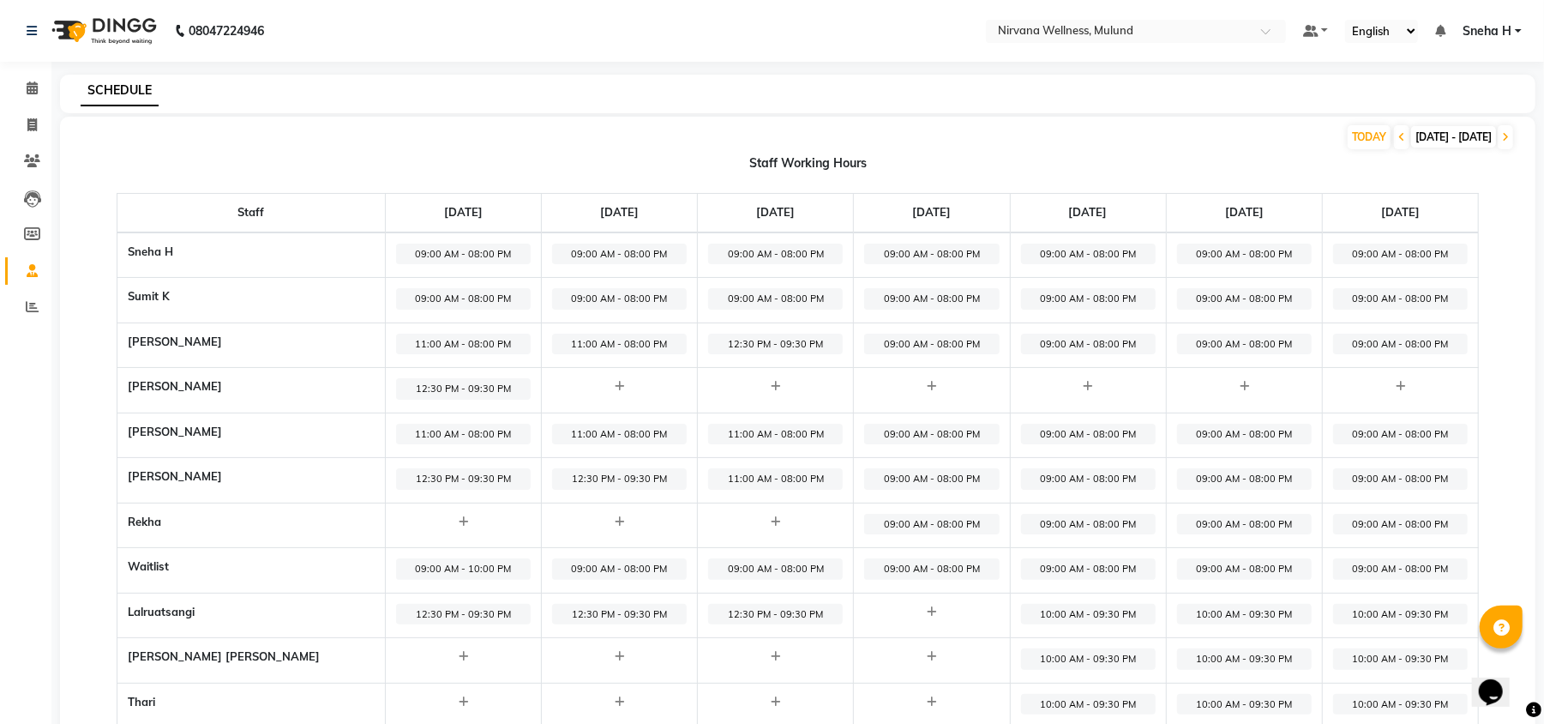
scroll to position [114, 0]
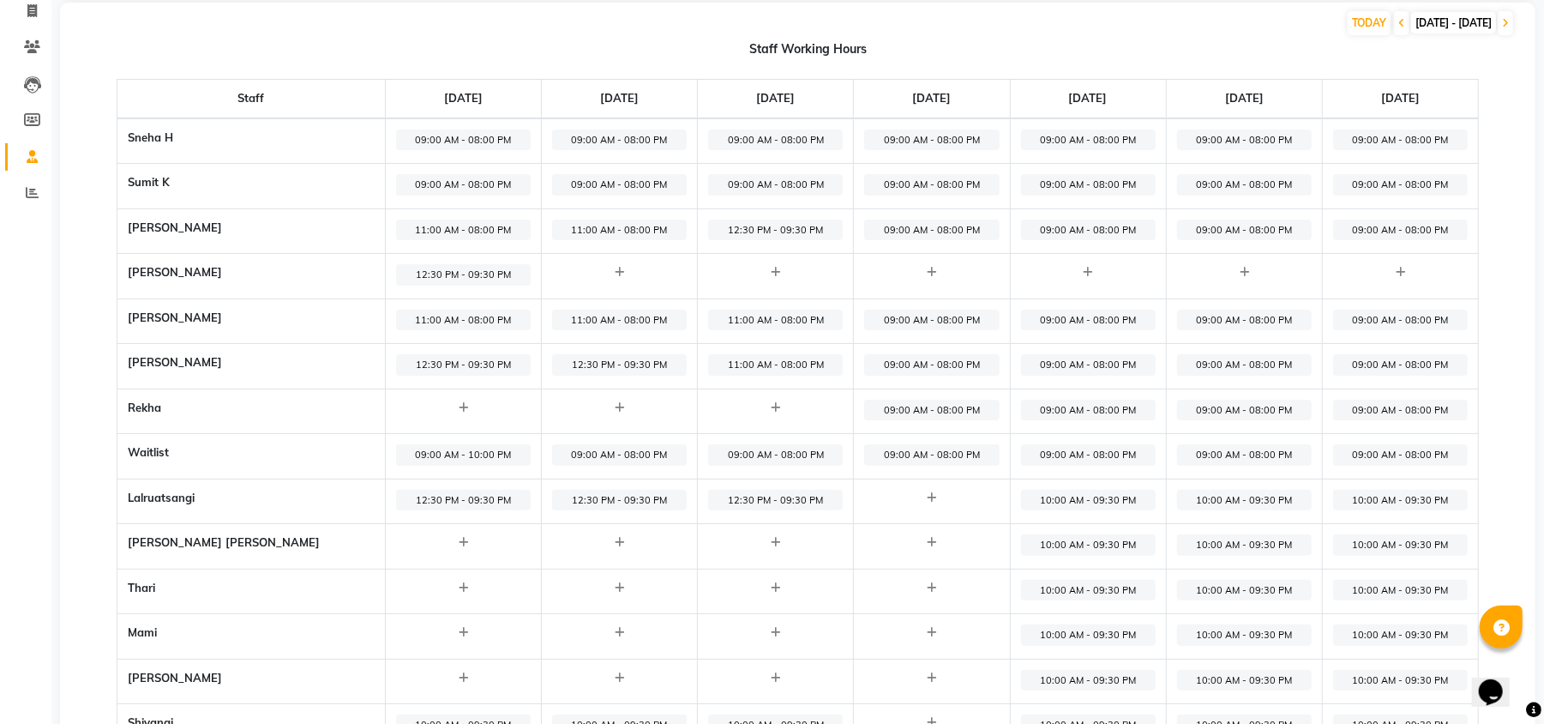
click at [1051, 224] on span "09:00 AM - 08:00 PM" at bounding box center [1088, 230] width 135 height 21
select select "09:00 AM"
select select "08:00 PM"
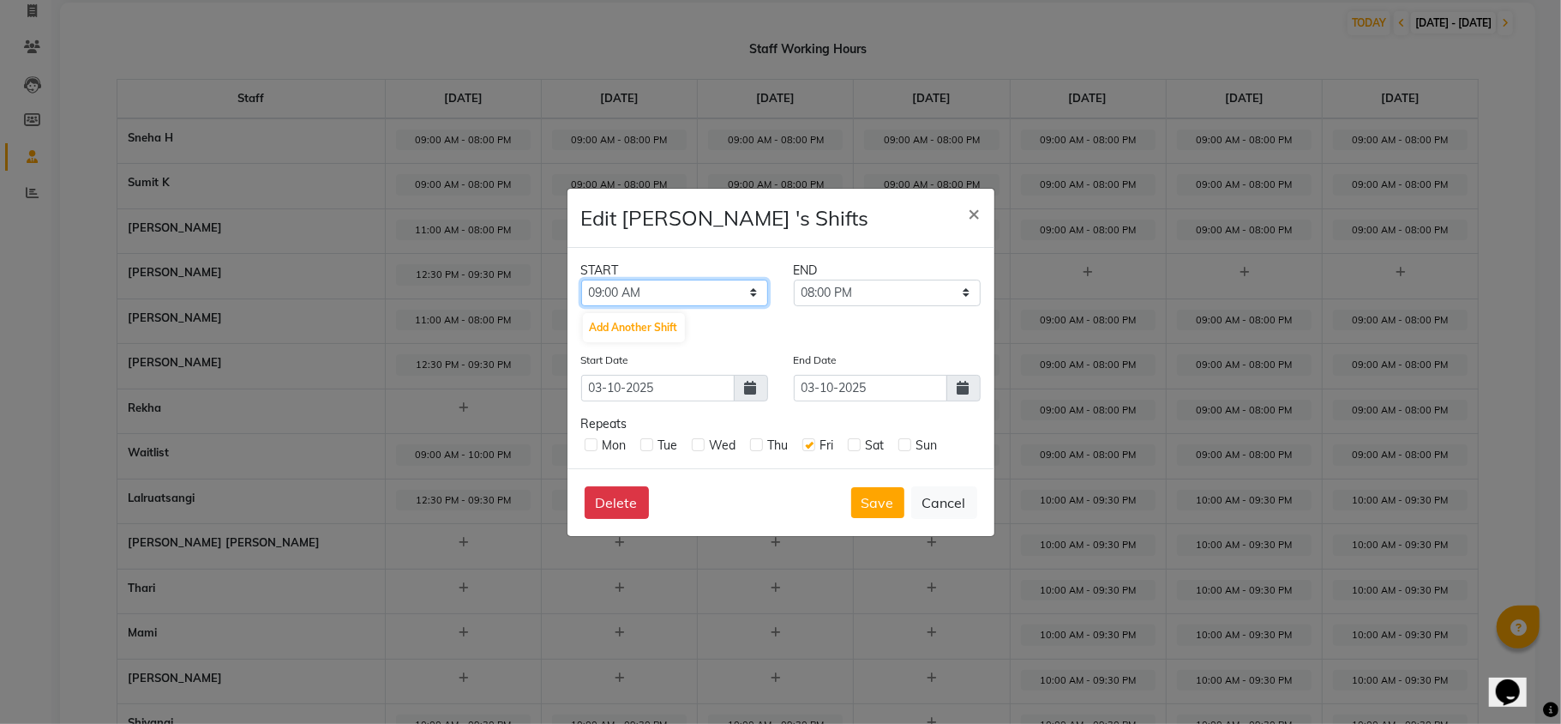
click at [701, 283] on select "12:00 AM 12:15 AM 12:30 AM 12:45 AM 01:00 AM 01:15 AM 01:30 AM 01:45 AM 02:00 A…" at bounding box center [674, 293] width 187 height 27
select select "10:00 AM"
click at [581, 280] on select "12:00 AM 12:15 AM 12:30 AM 12:45 AM 01:00 AM 01:15 AM 01:30 AM 01:45 AM 02:00 A…" at bounding box center [674, 293] width 187 height 27
click at [859, 296] on select "10:15 AM 10:30 AM 10:45 AM 11:00 AM 11:15 AM 11:30 AM 11:45 AM 12:00 PM 12:15 P…" at bounding box center [887, 293] width 187 height 27
select select "07:00 PM"
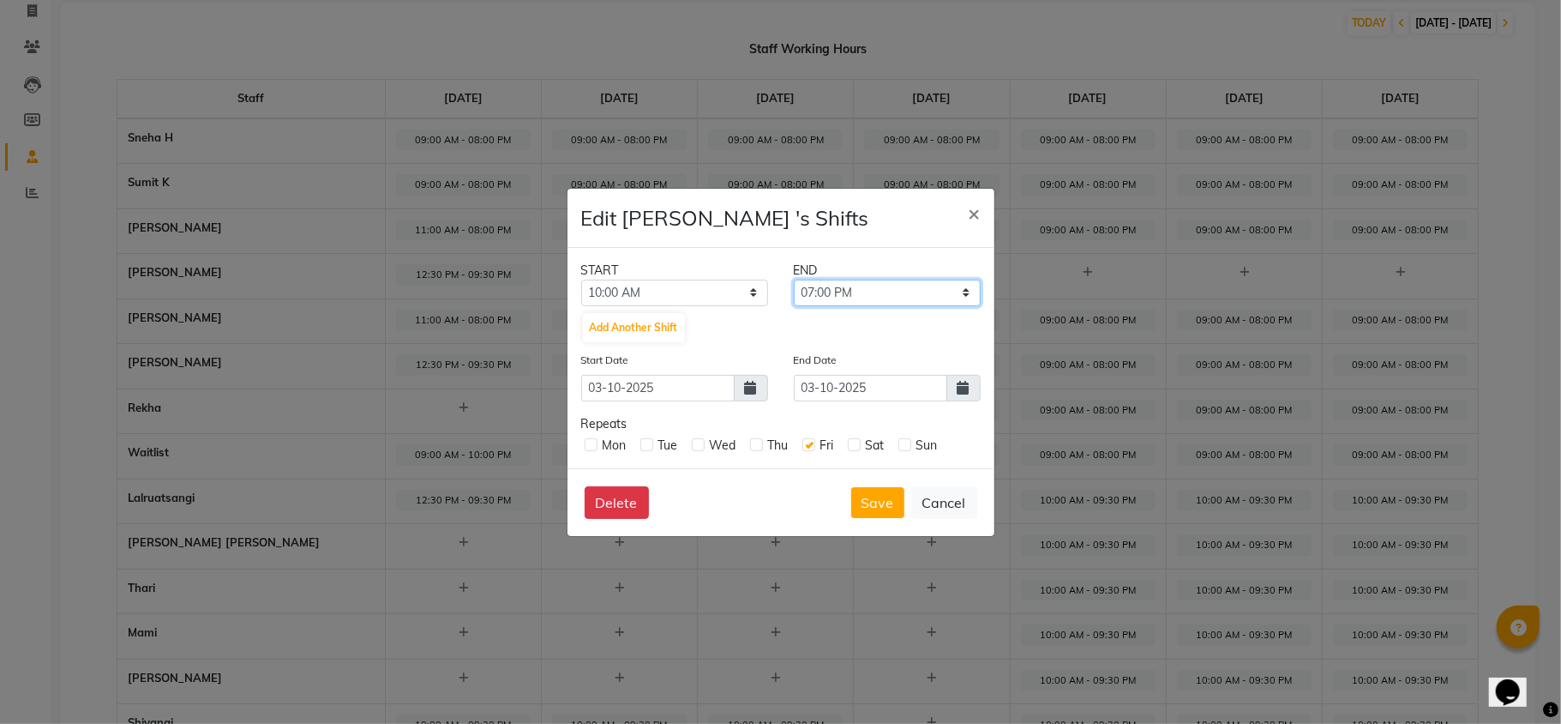
click at [794, 280] on select "10:15 AM 10:30 AM 10:45 AM 11:00 AM 11:15 AM 11:30 AM 11:45 AM 12:00 PM 12:15 P…" at bounding box center [887, 293] width 187 height 27
click at [889, 505] on button "Save" at bounding box center [877, 502] width 53 height 31
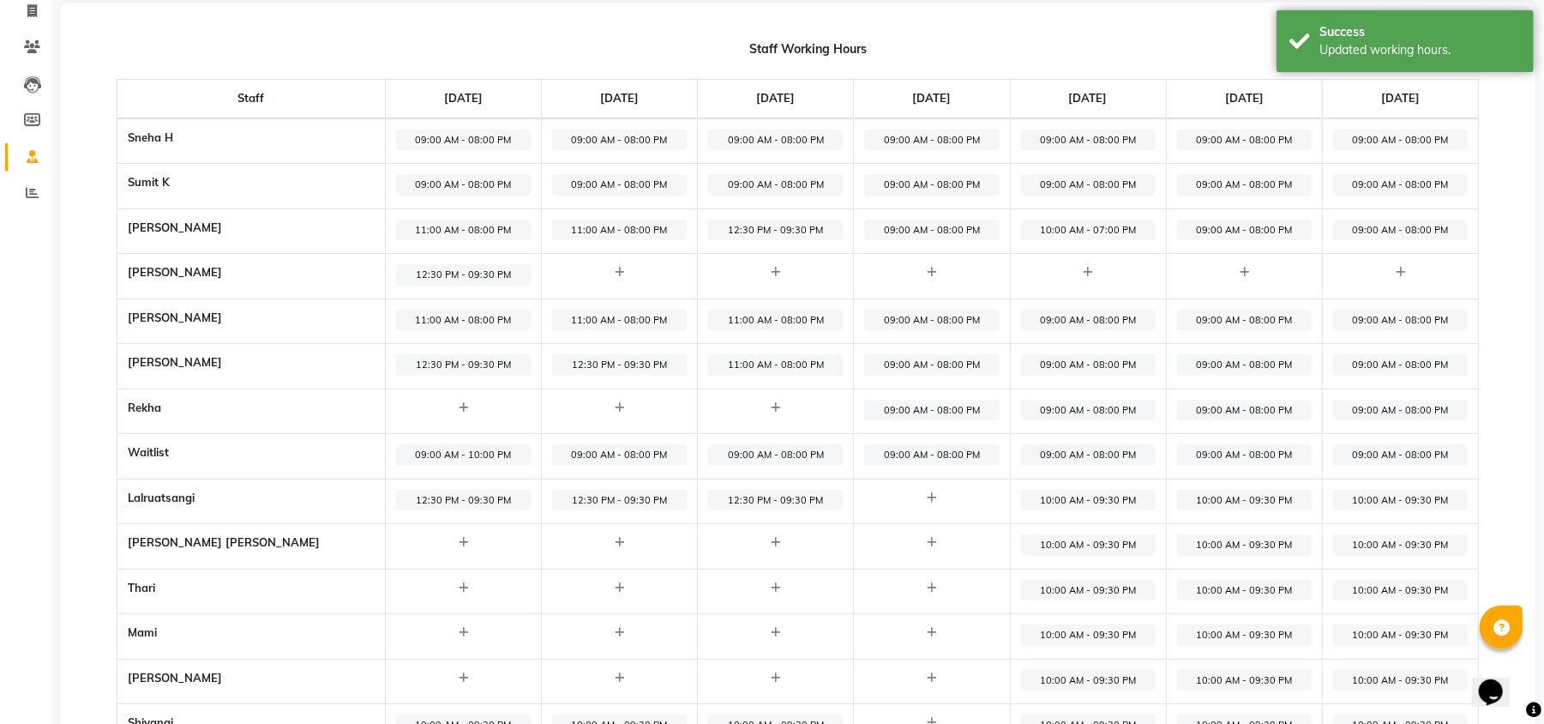
click at [1061, 320] on span "09:00 AM - 08:00 PM" at bounding box center [1088, 320] width 135 height 21
select select "09:00 AM"
select select "08:00 PM"
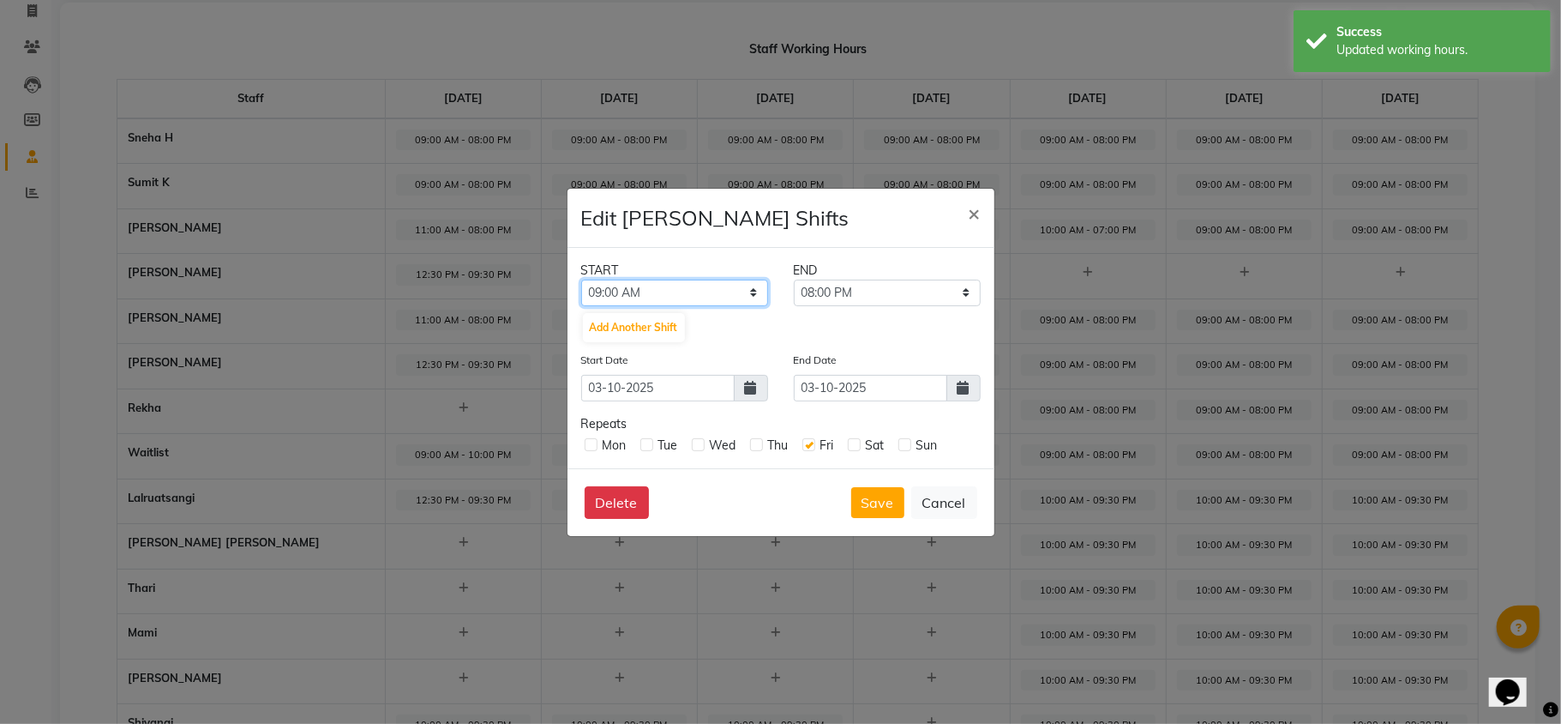
click at [686, 298] on select "12:00 AM 12:15 AM 12:30 AM 12:45 AM 01:00 AM 01:15 AM 01:30 AM 01:45 AM 02:00 A…" at bounding box center [674, 293] width 187 height 27
select select "11:00 AM"
click at [581, 280] on select "12:00 AM 12:15 AM 12:30 AM 12:45 AM 01:00 AM 01:15 AM 01:30 AM 01:45 AM 02:00 A…" at bounding box center [674, 293] width 187 height 27
click at [880, 495] on button "Save" at bounding box center [877, 502] width 53 height 31
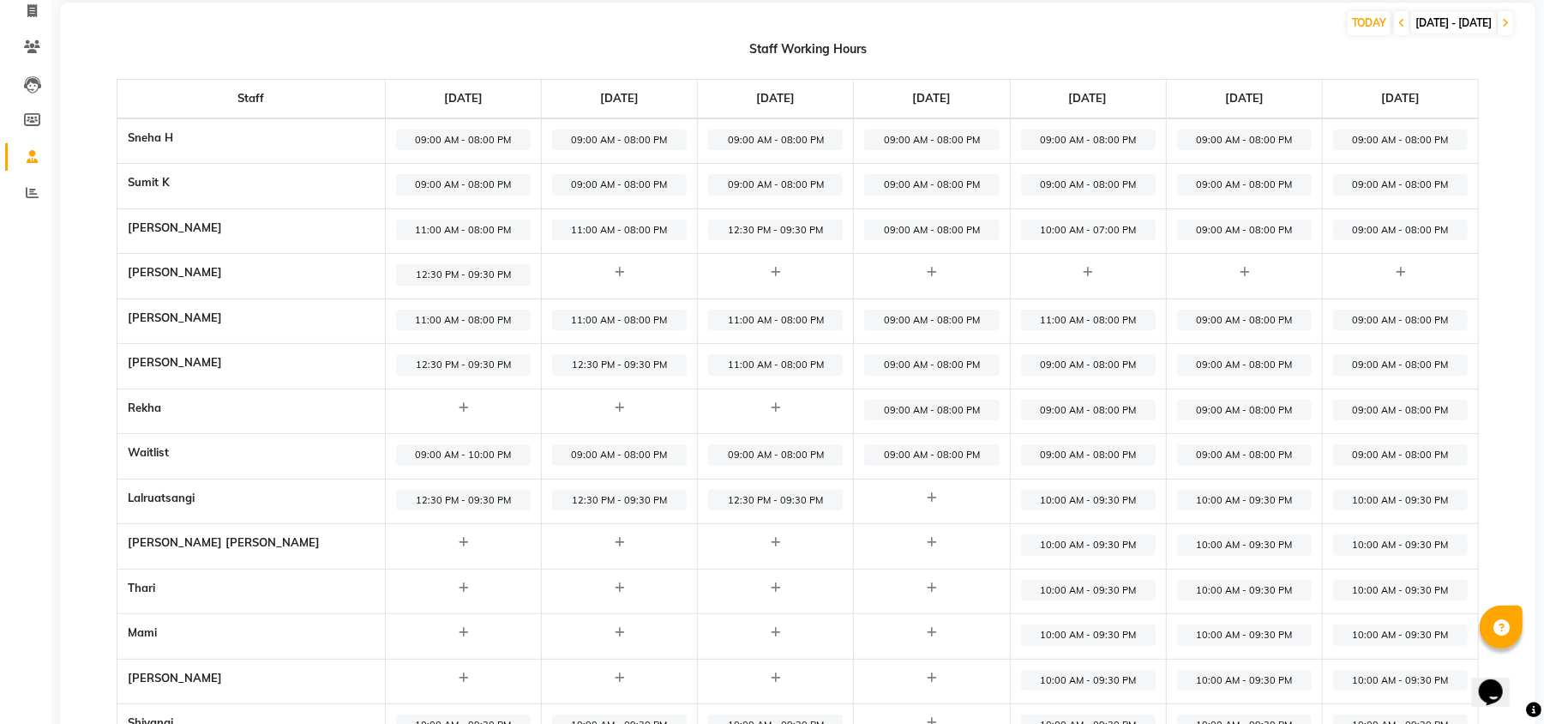
click at [1058, 364] on span "09:00 AM - 08:00 PM" at bounding box center [1088, 364] width 135 height 21
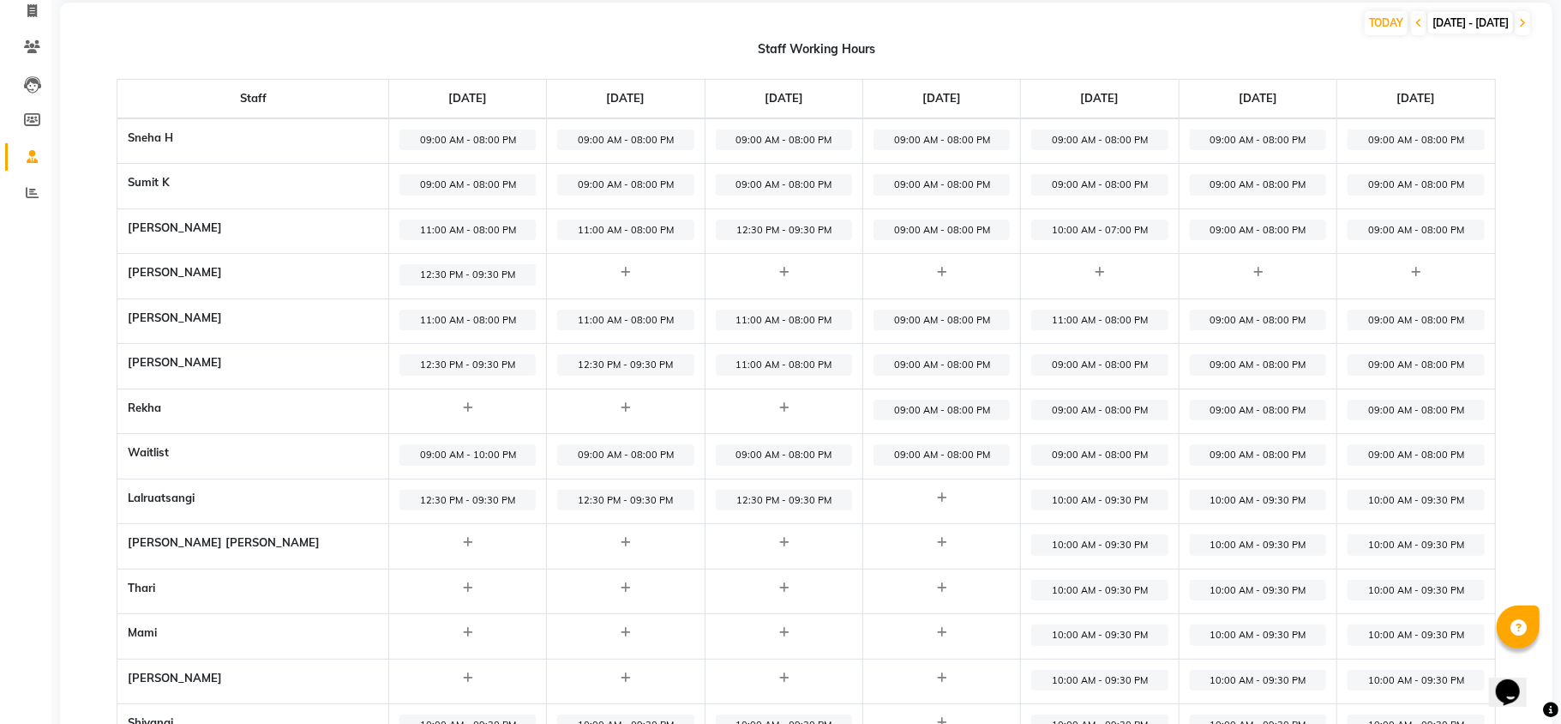
select select "09:00 AM"
select select "08:00 PM"
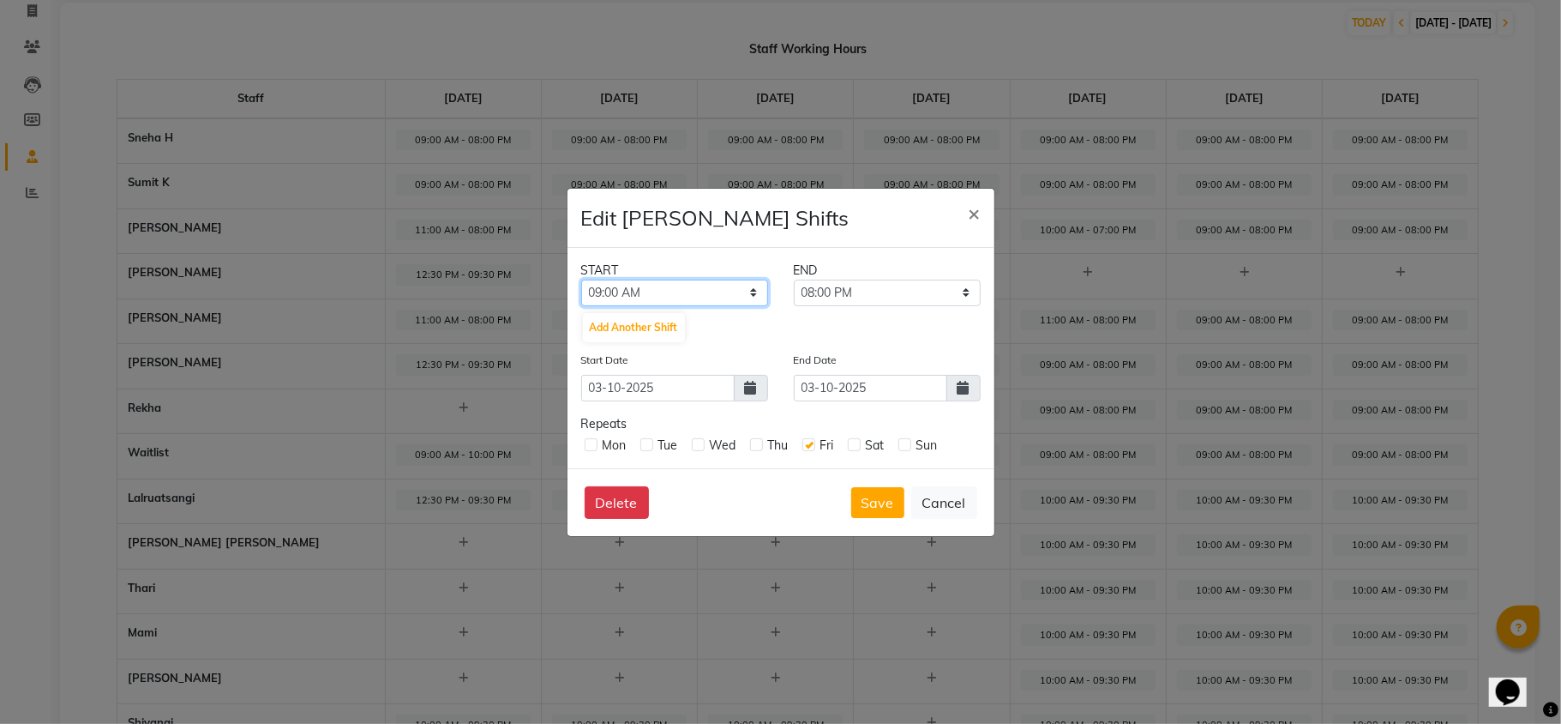
click at [684, 298] on select "12:00 AM 12:15 AM 12:30 AM 12:45 AM 01:00 AM 01:15 AM 01:30 AM 01:45 AM 02:00 A…" at bounding box center [674, 293] width 187 height 27
select select "12:30 PM"
click at [581, 280] on select "12:00 AM 12:15 AM 12:30 AM 12:45 AM 01:00 AM 01:15 AM 01:30 AM 01:45 AM 02:00 A…" at bounding box center [674, 293] width 187 height 27
click at [875, 280] on select "12:45 PM 01:00 PM 01:15 PM 01:30 PM 01:45 PM 02:00 PM 02:15 PM 02:30 PM 02:45 P…" at bounding box center [887, 293] width 187 height 27
select select "09:30 PM"
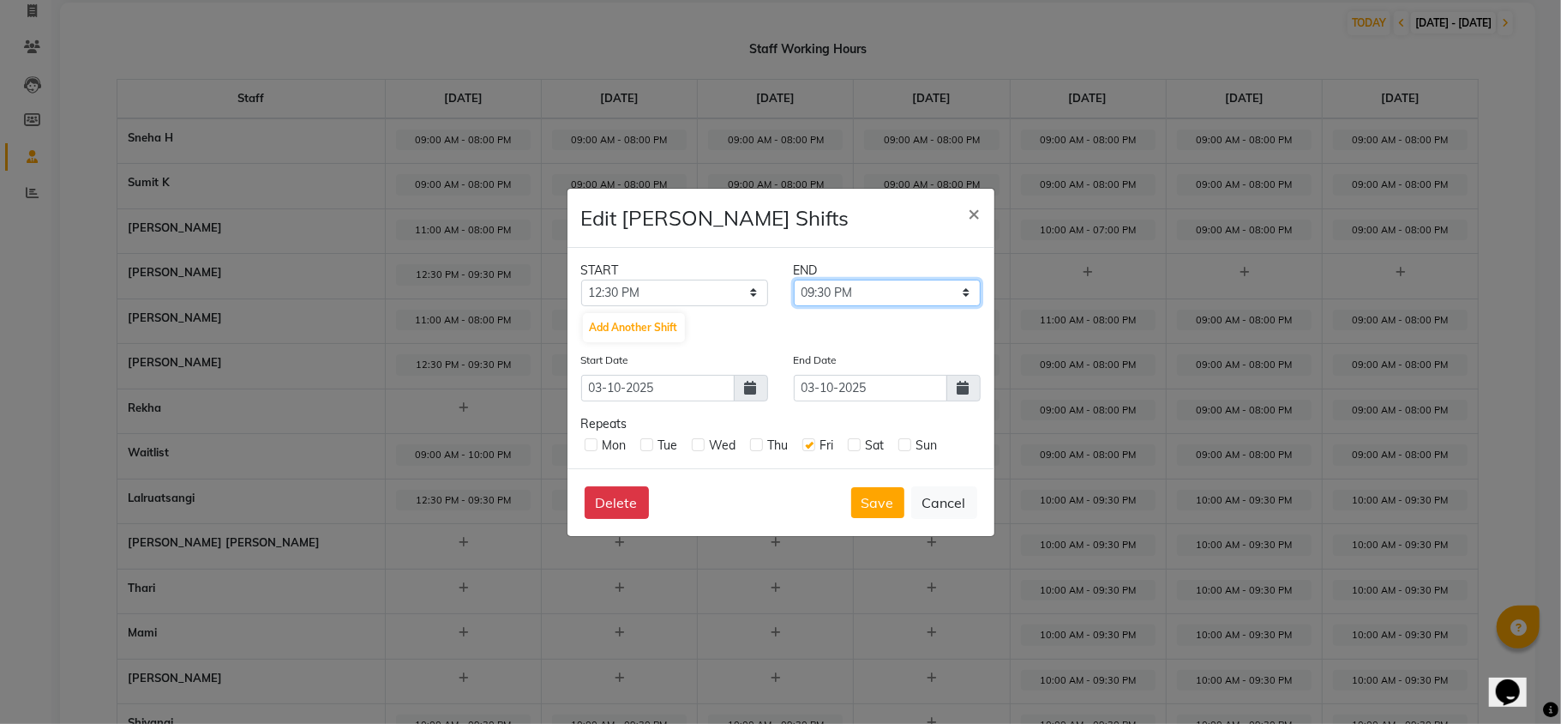
click at [794, 280] on select "12:45 PM 01:00 PM 01:15 PM 01:30 PM 01:45 PM 02:00 PM 02:15 PM 02:30 PM 02:45 P…" at bounding box center [887, 293] width 187 height 27
click at [879, 492] on button "Save" at bounding box center [877, 502] width 53 height 31
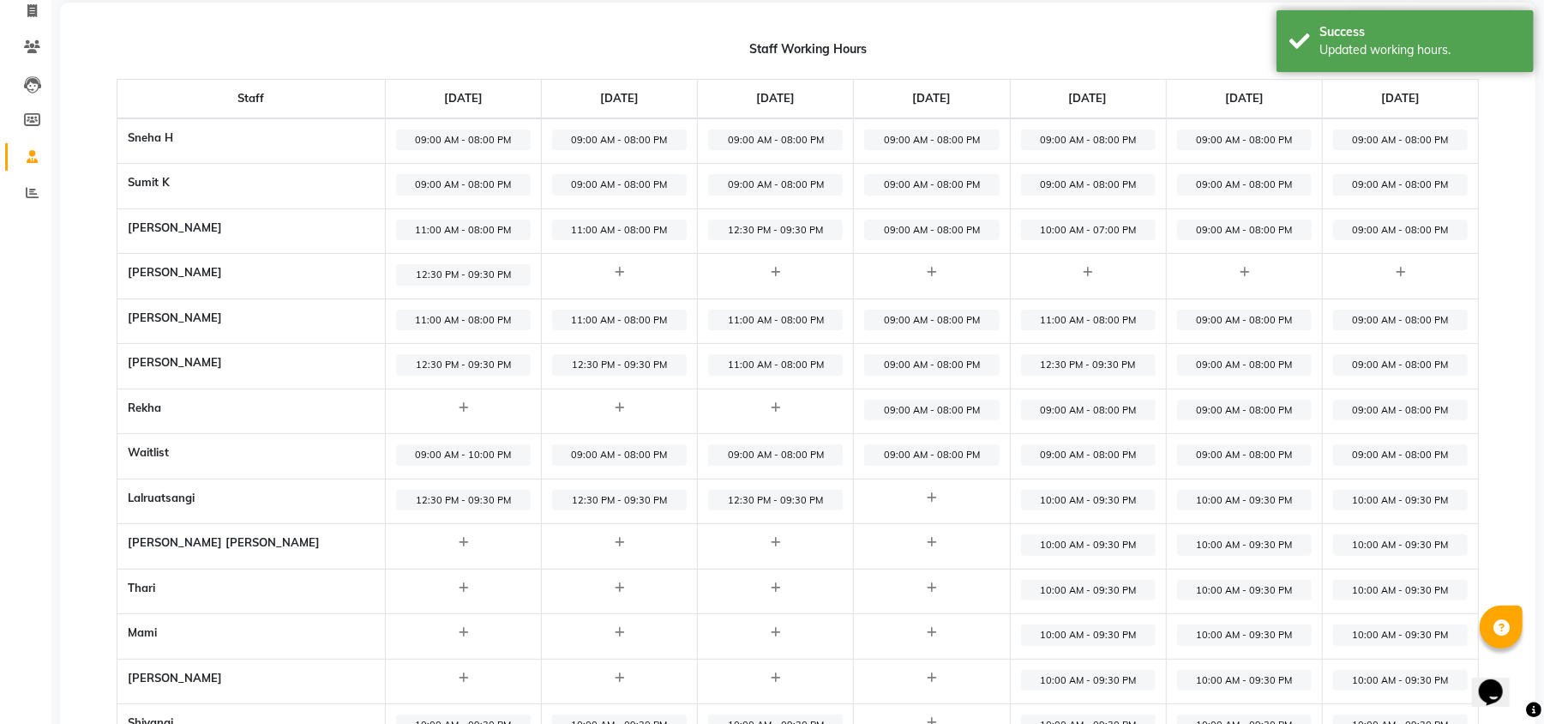
click at [1037, 406] on span "09:00 AM - 08:00 PM" at bounding box center [1088, 410] width 135 height 21
select select "09:00 AM"
select select "08:00 PM"
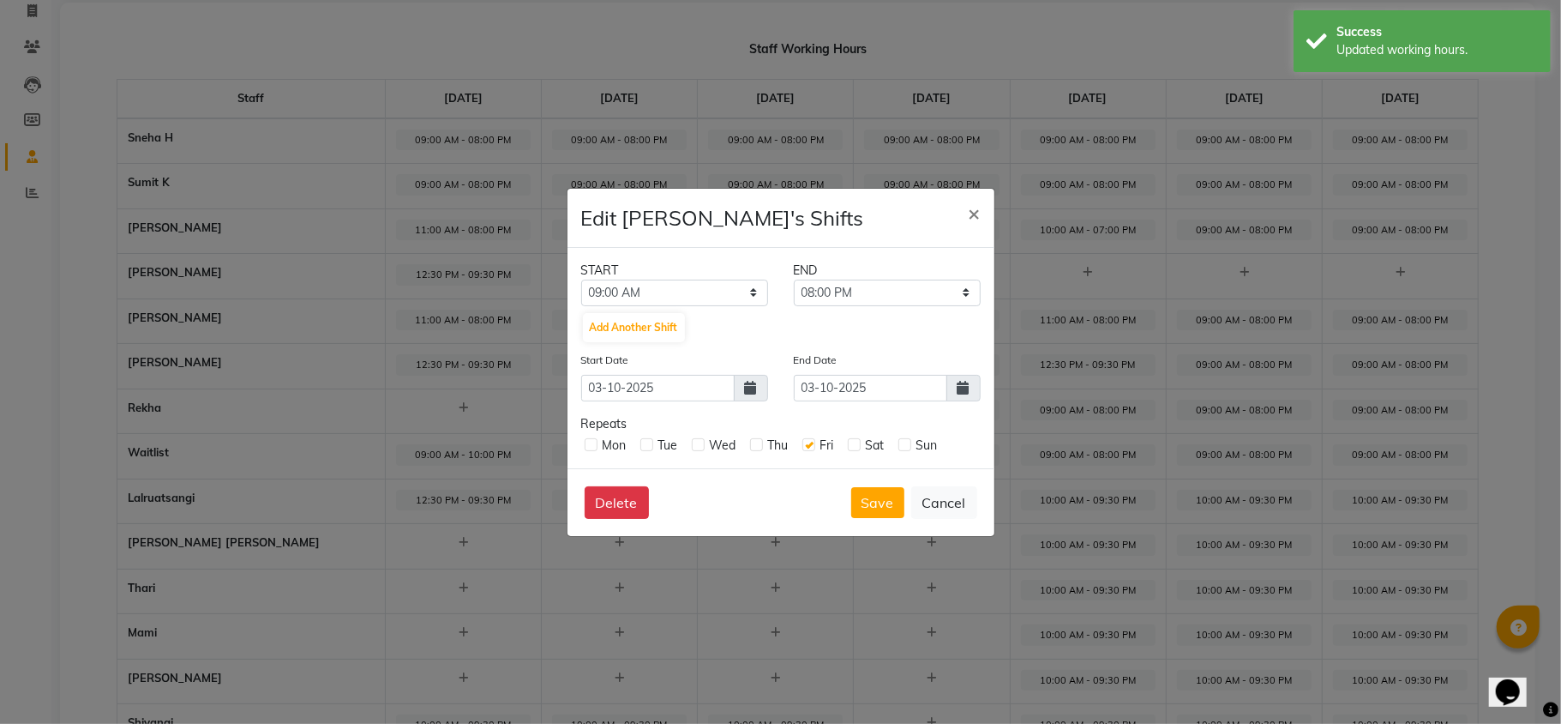
click at [856, 446] on label at bounding box center [854, 444] width 13 height 13
click at [856, 446] on input "checkbox" at bounding box center [853, 443] width 11 height 11
checkbox input "true"
click at [911, 443] on label at bounding box center [905, 444] width 13 height 13
click at [910, 443] on input "checkbox" at bounding box center [904, 443] width 11 height 11
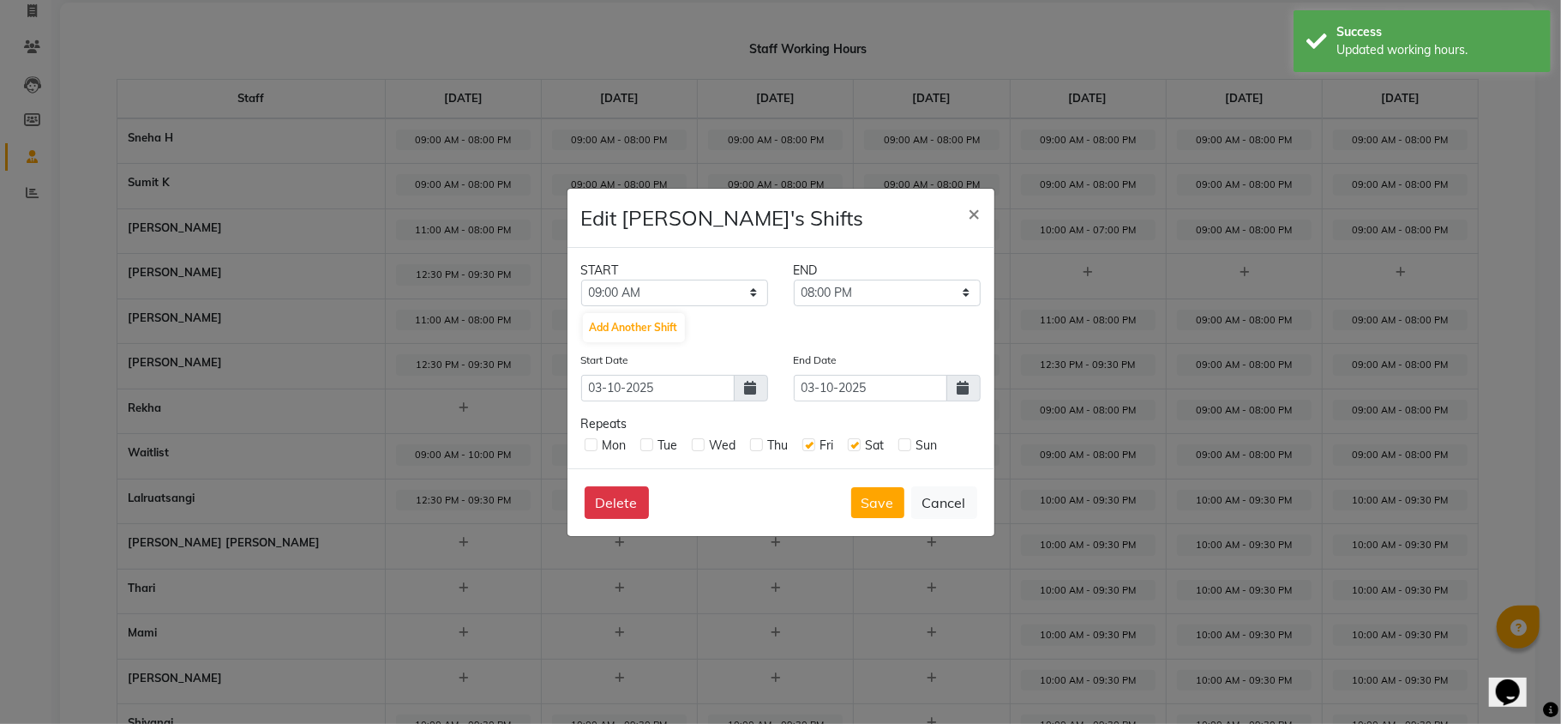
checkbox input "true"
click at [751, 440] on label at bounding box center [756, 444] width 13 height 13
click at [751, 440] on input "checkbox" at bounding box center [755, 443] width 11 height 11
checkbox input "true"
click at [696, 443] on label at bounding box center [698, 444] width 13 height 13
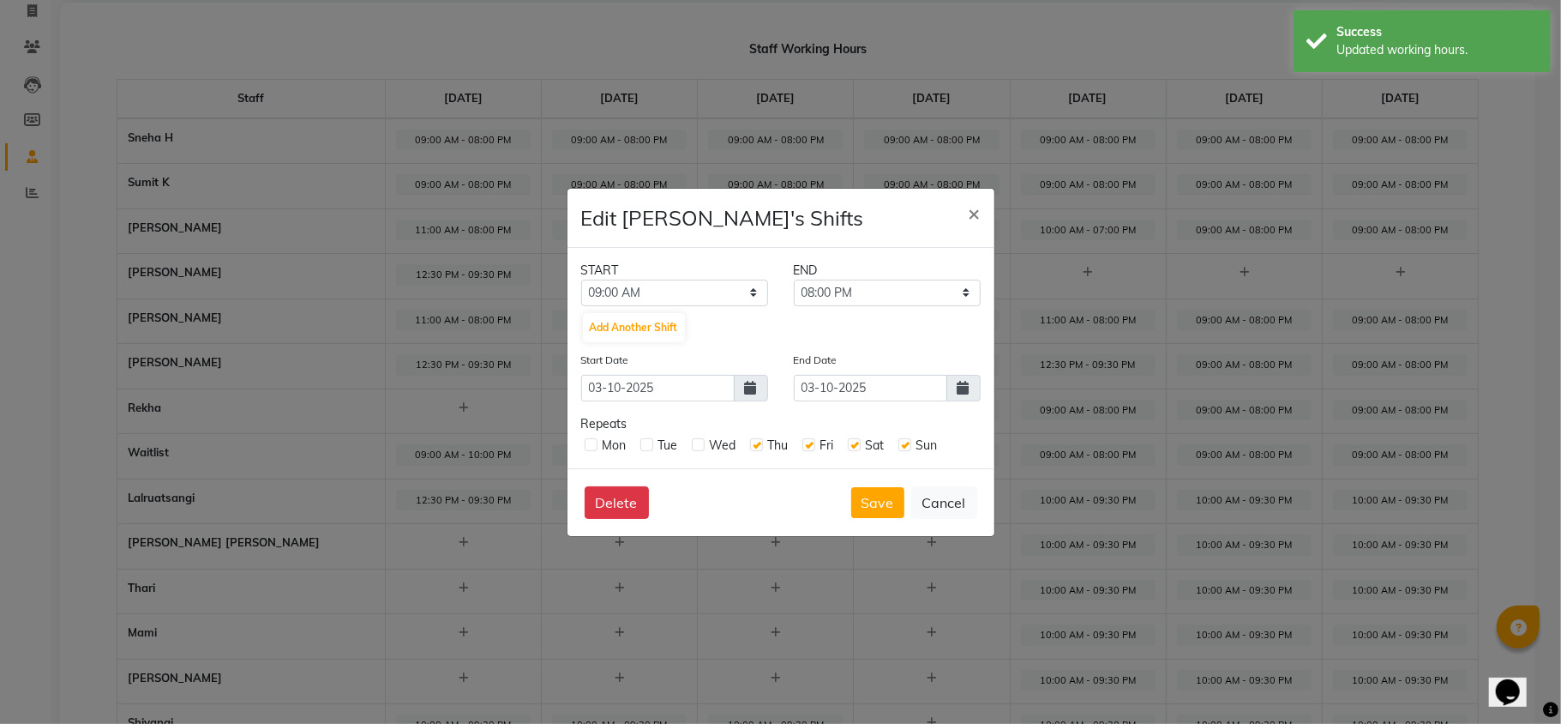
click at [696, 443] on input "checkbox" at bounding box center [697, 443] width 11 height 11
checkbox input "true"
click at [594, 442] on label at bounding box center [591, 444] width 13 height 13
click at [594, 442] on input "checkbox" at bounding box center [590, 443] width 11 height 11
checkbox input "true"
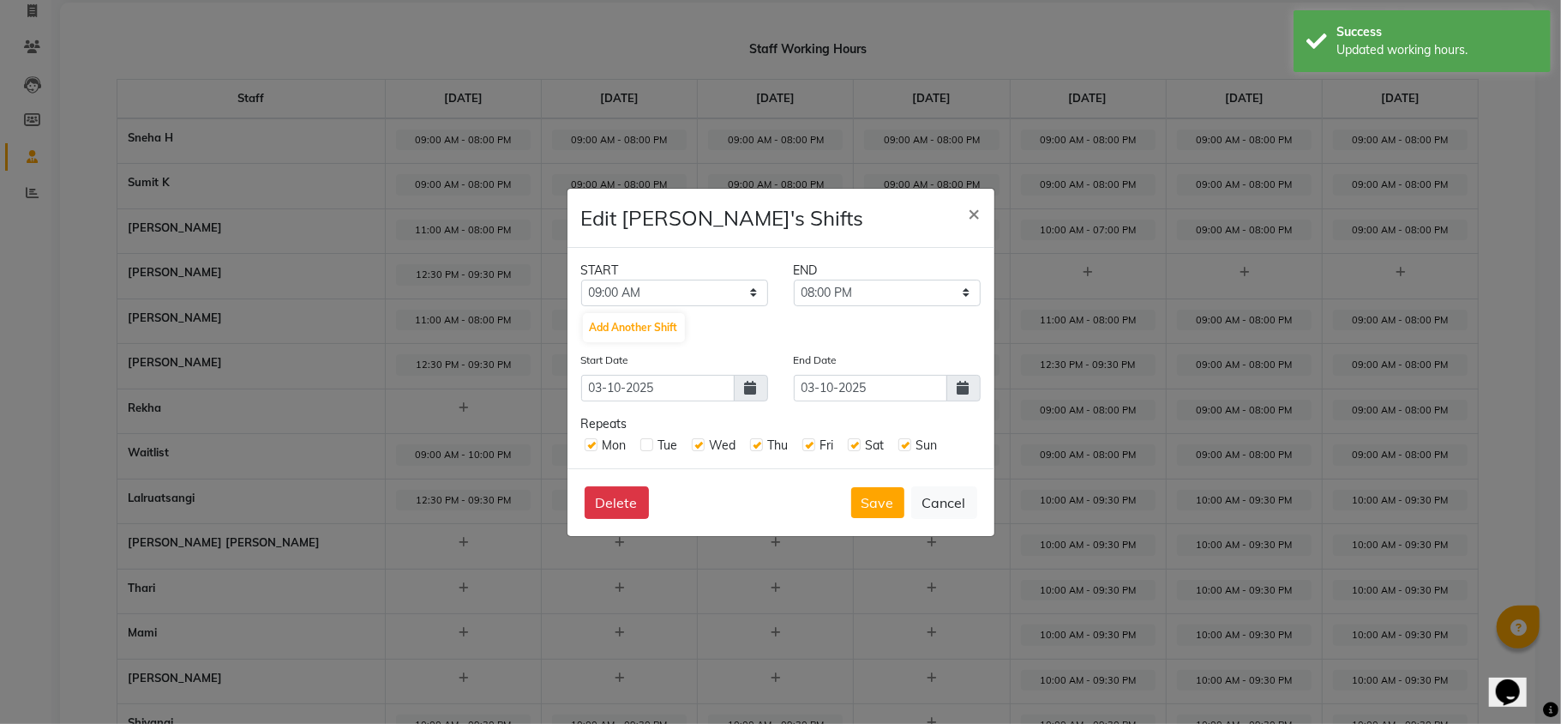
click at [964, 391] on icon at bounding box center [964, 388] width 12 height 14
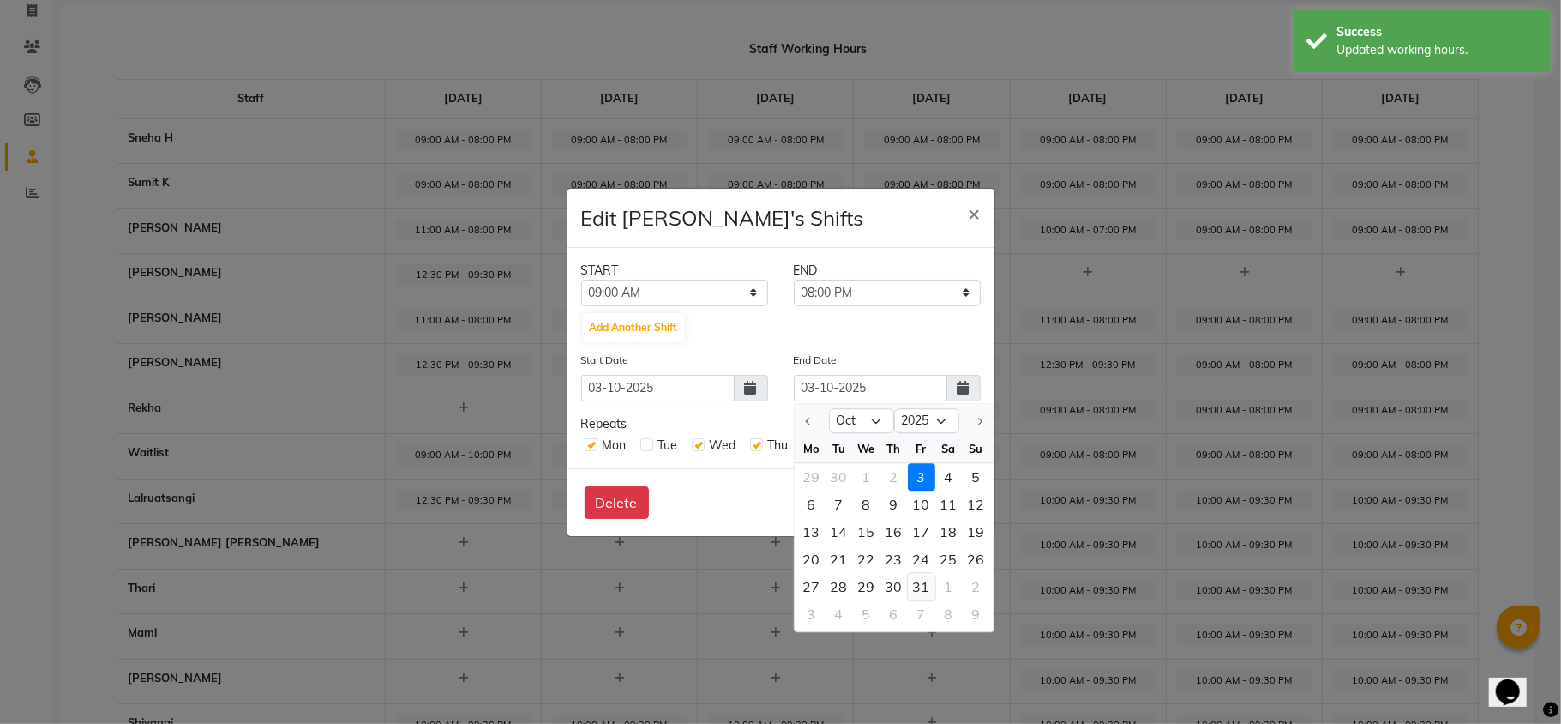
click at [920, 580] on div "31" at bounding box center [921, 586] width 27 height 27
type input "31-10-2025"
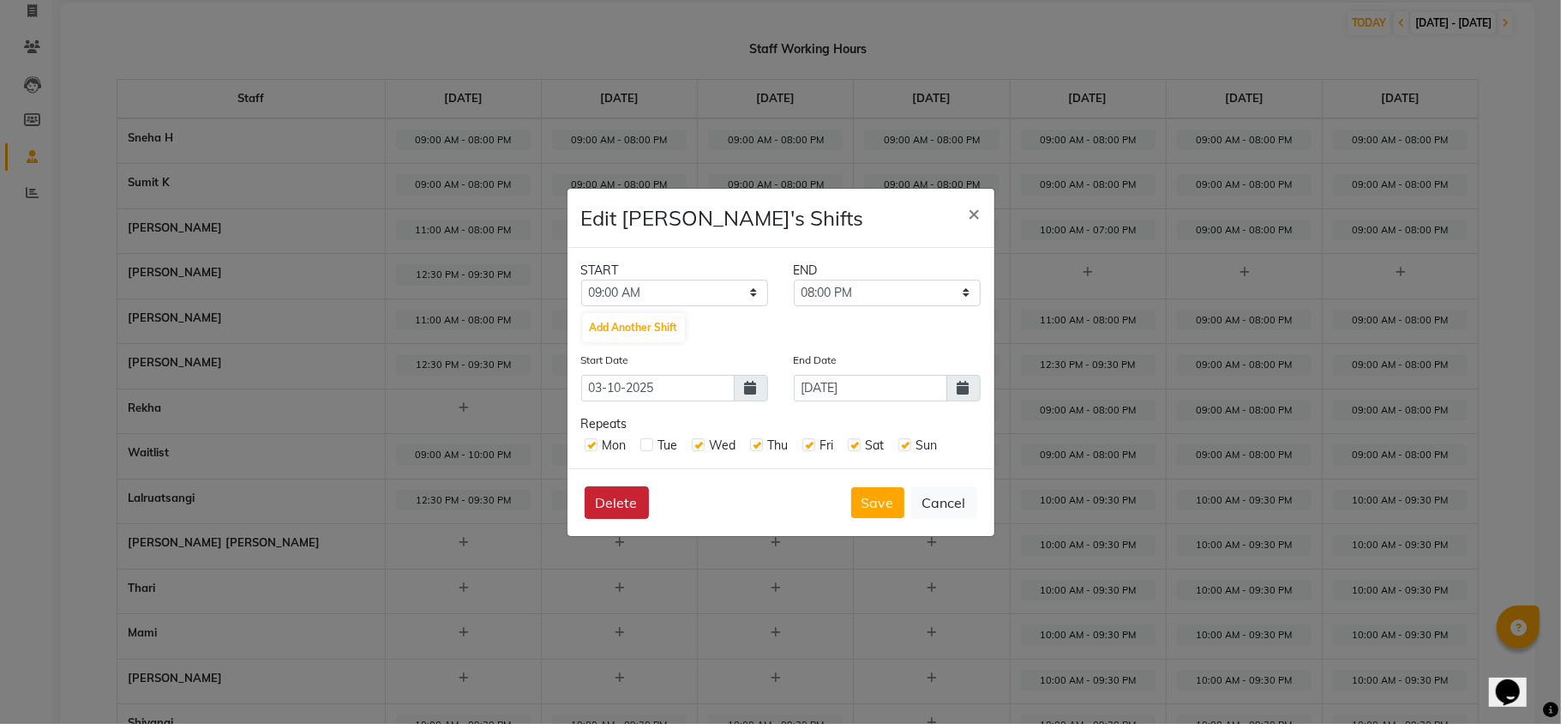
click at [617, 504] on button "Delete" at bounding box center [617, 502] width 64 height 33
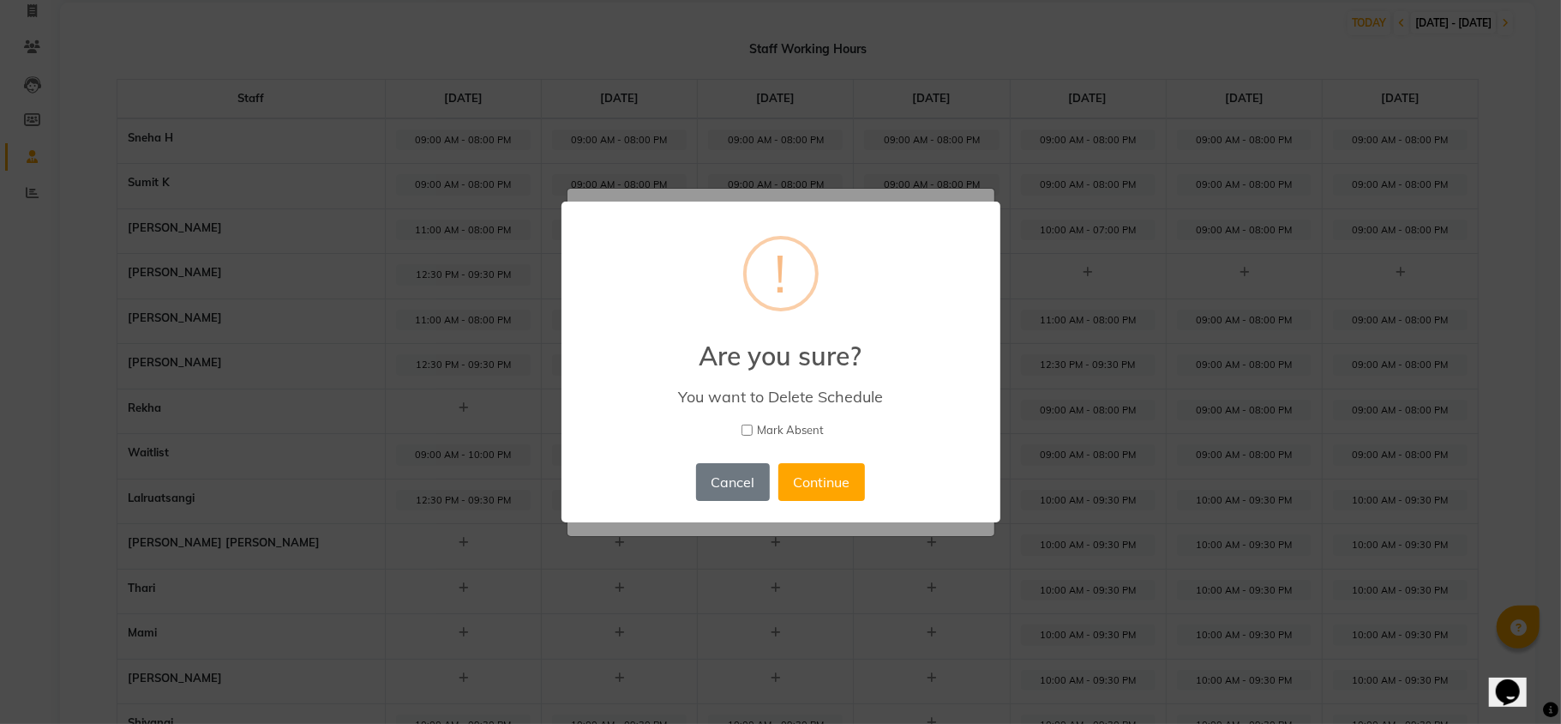
click at [749, 426] on input "Mark Absent" at bounding box center [747, 429] width 11 height 11
checkbox input "true"
click at [791, 480] on button "Continue" at bounding box center [822, 482] width 87 height 38
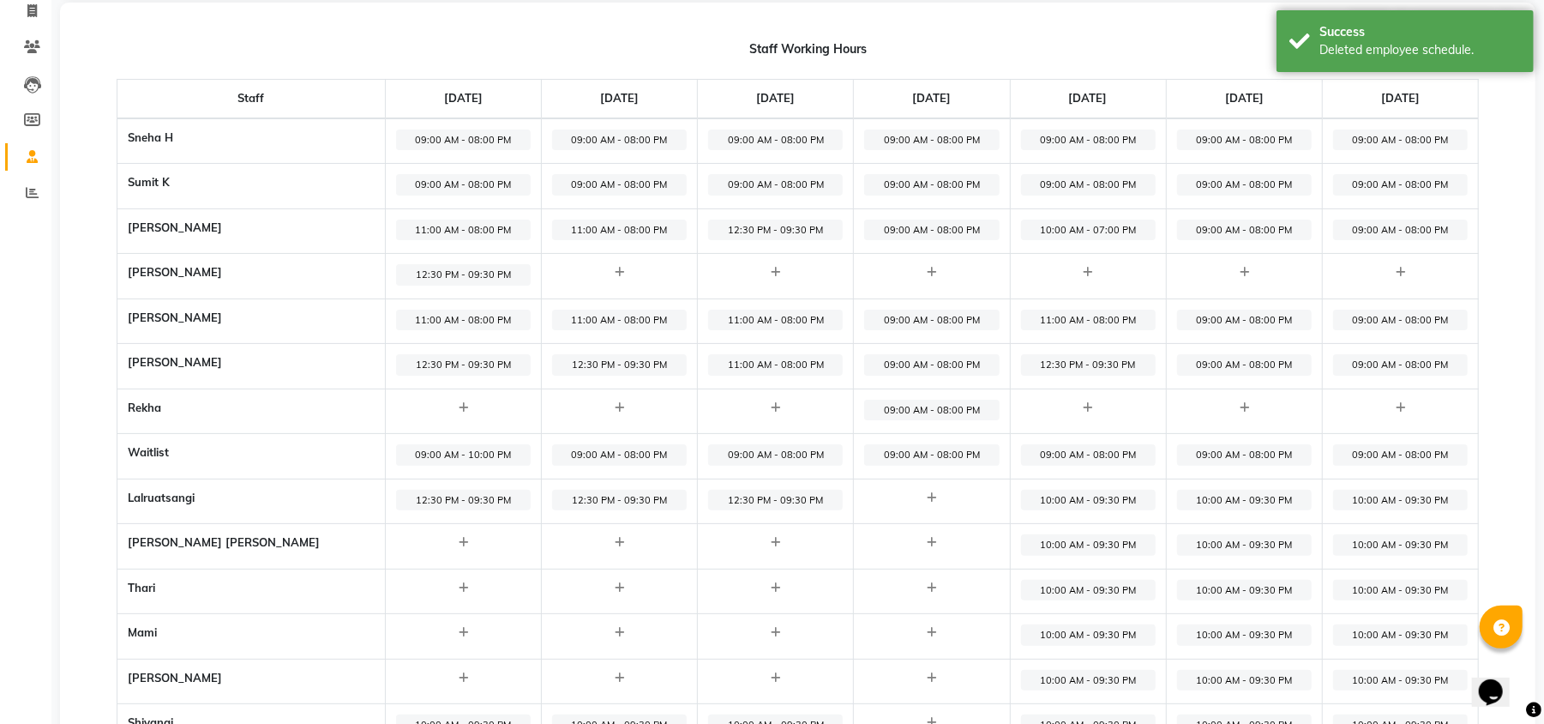
click at [1064, 456] on span "09:00 AM - 08:00 PM" at bounding box center [1088, 454] width 135 height 21
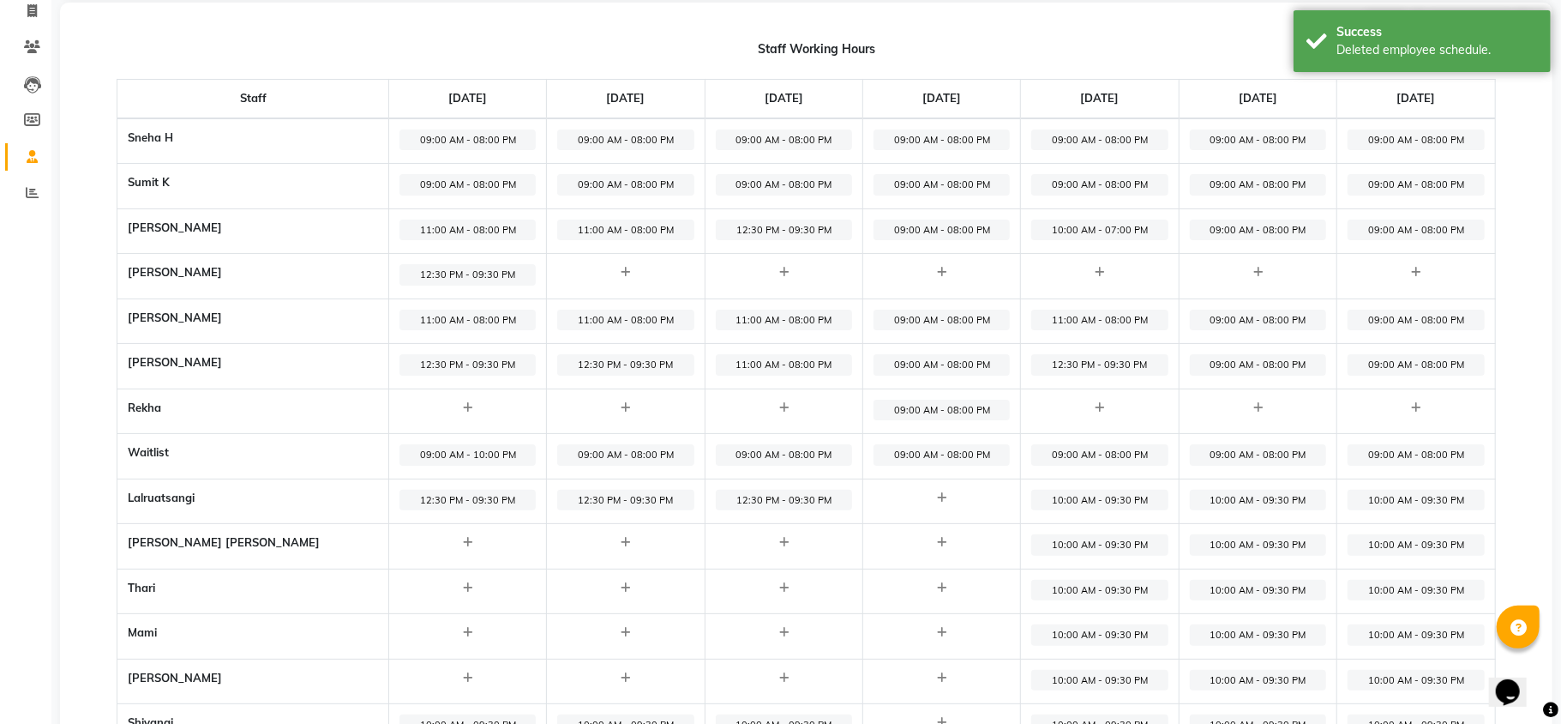
select select "09:00 AM"
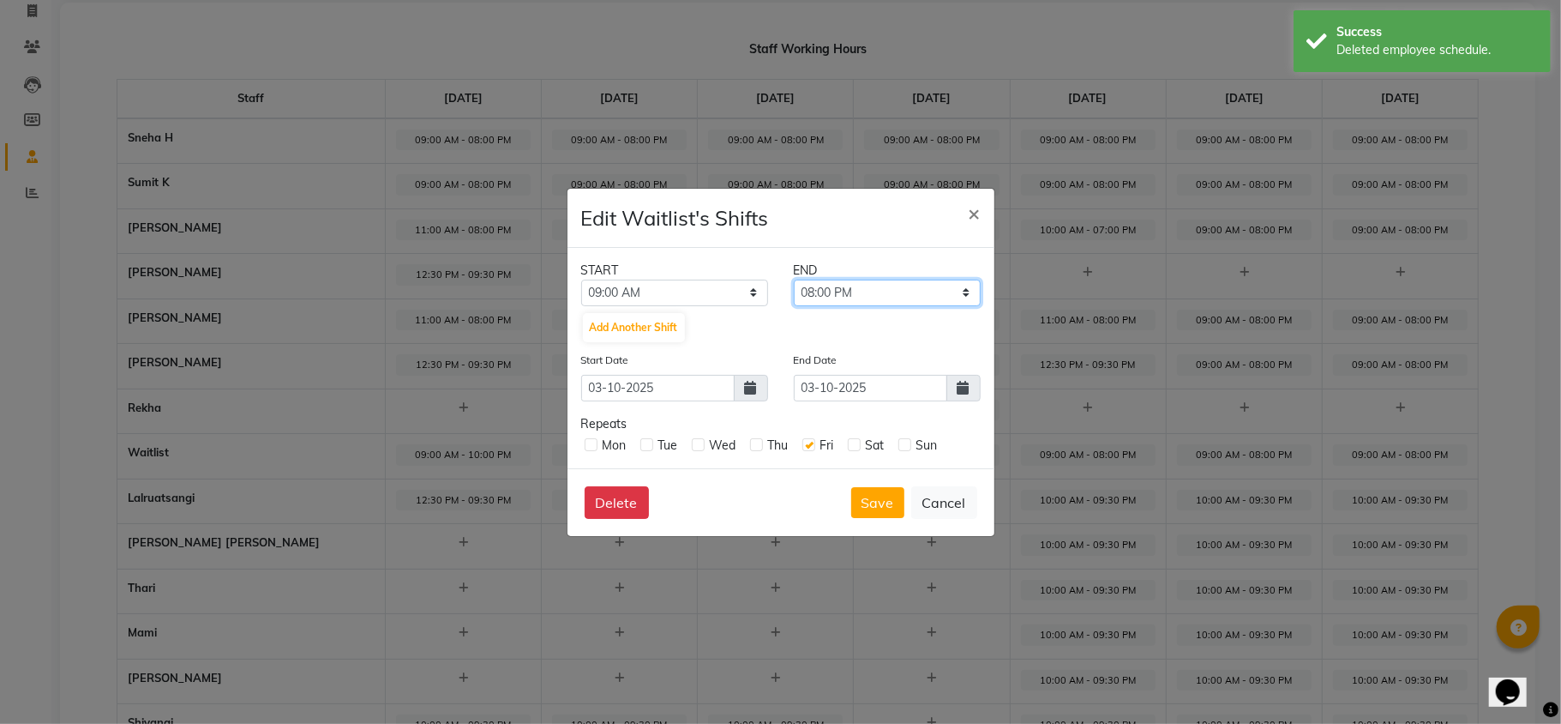
click at [957, 281] on select "09:15 AM 09:30 AM 09:45 AM 10:00 AM 10:15 AM 10:30 AM 10:45 AM 11:00 AM 11:15 A…" at bounding box center [887, 293] width 187 height 27
select select "10:00 PM"
click at [794, 280] on select "09:15 AM 09:30 AM 09:45 AM 10:00 AM 10:15 AM 10:30 AM 10:45 AM 11:00 AM 11:15 A…" at bounding box center [887, 293] width 187 height 27
click at [969, 381] on span at bounding box center [964, 388] width 34 height 27
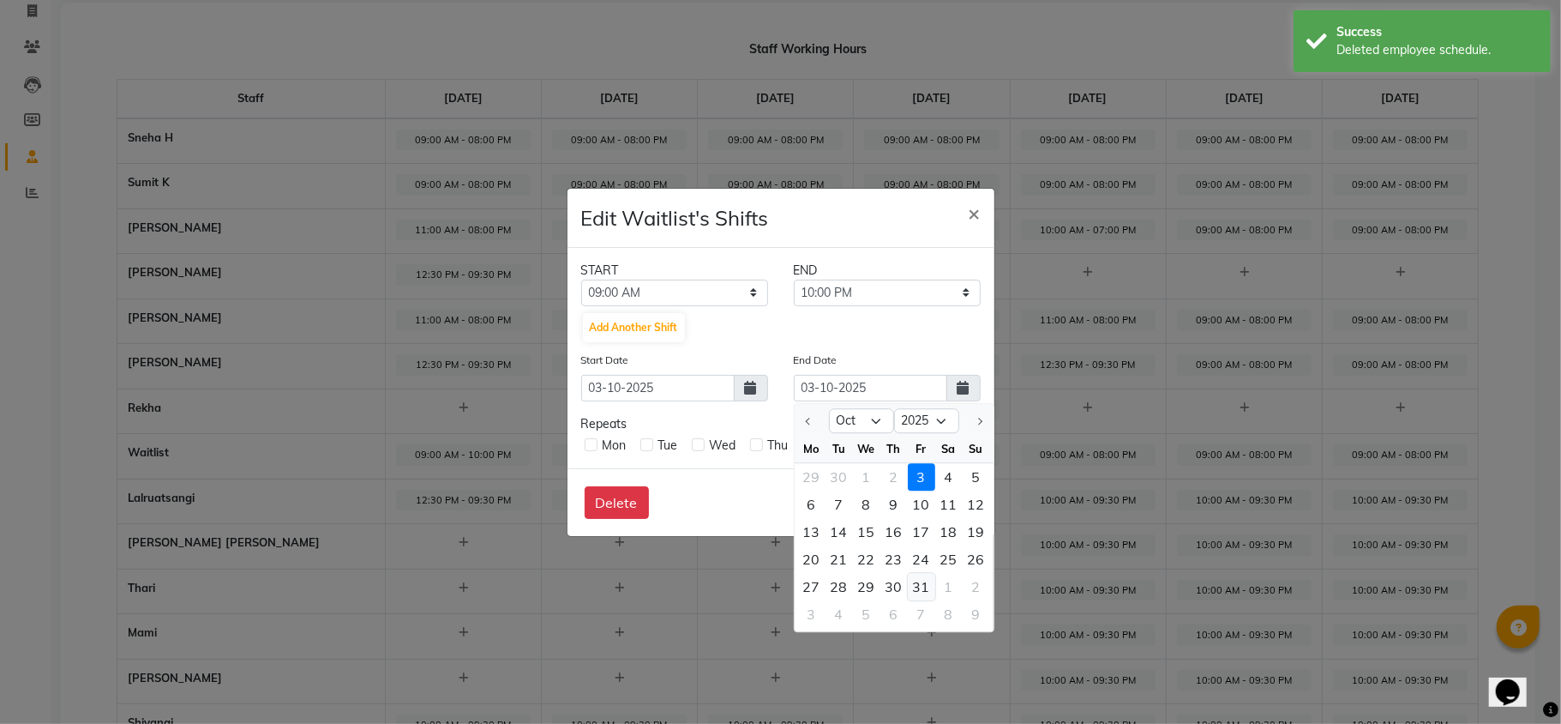
click at [924, 584] on div "31" at bounding box center [921, 586] width 27 height 27
type input "31-10-2025"
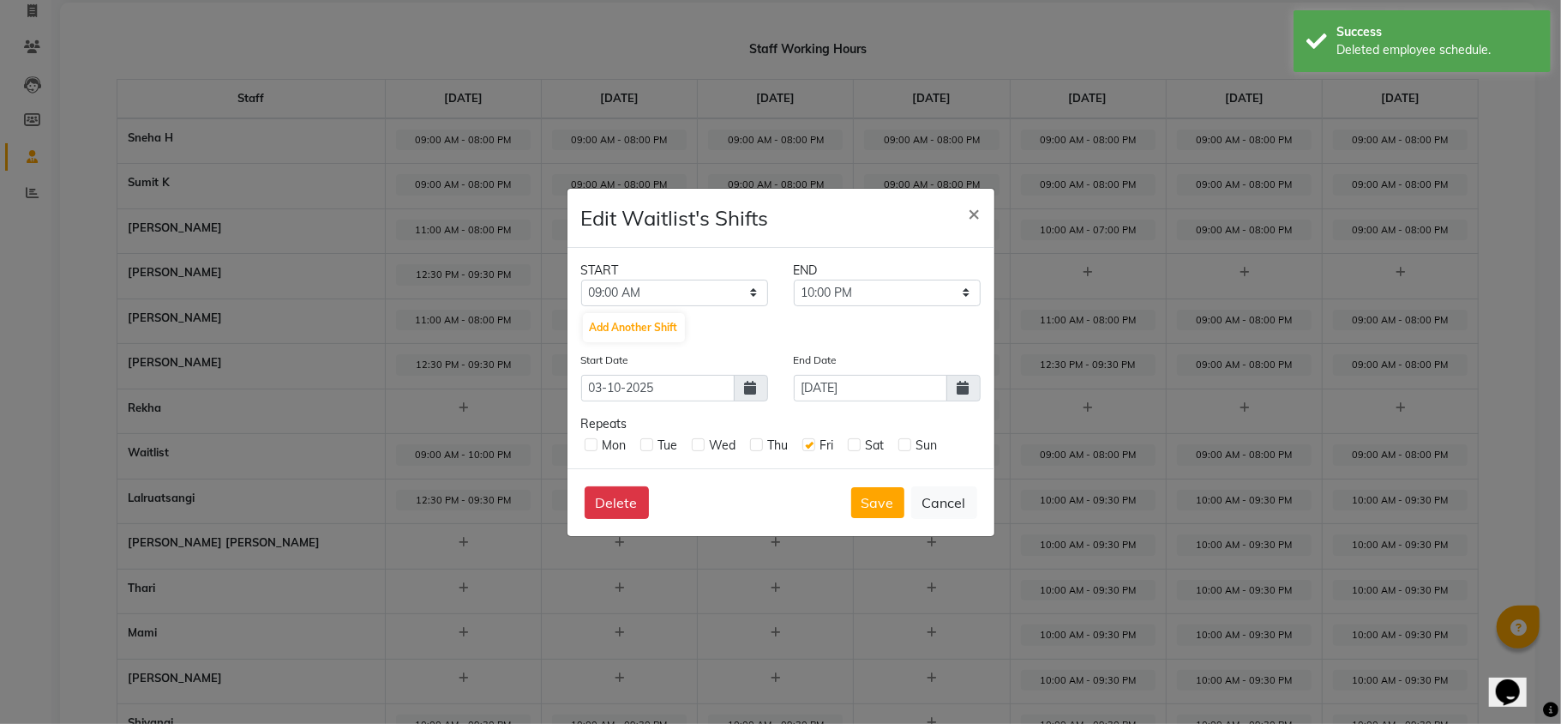
click at [902, 448] on label at bounding box center [905, 444] width 13 height 13
click at [902, 448] on input "checkbox" at bounding box center [904, 443] width 11 height 11
checkbox input "true"
click at [856, 442] on label at bounding box center [854, 444] width 13 height 13
click at [856, 442] on input "checkbox" at bounding box center [853, 443] width 11 height 11
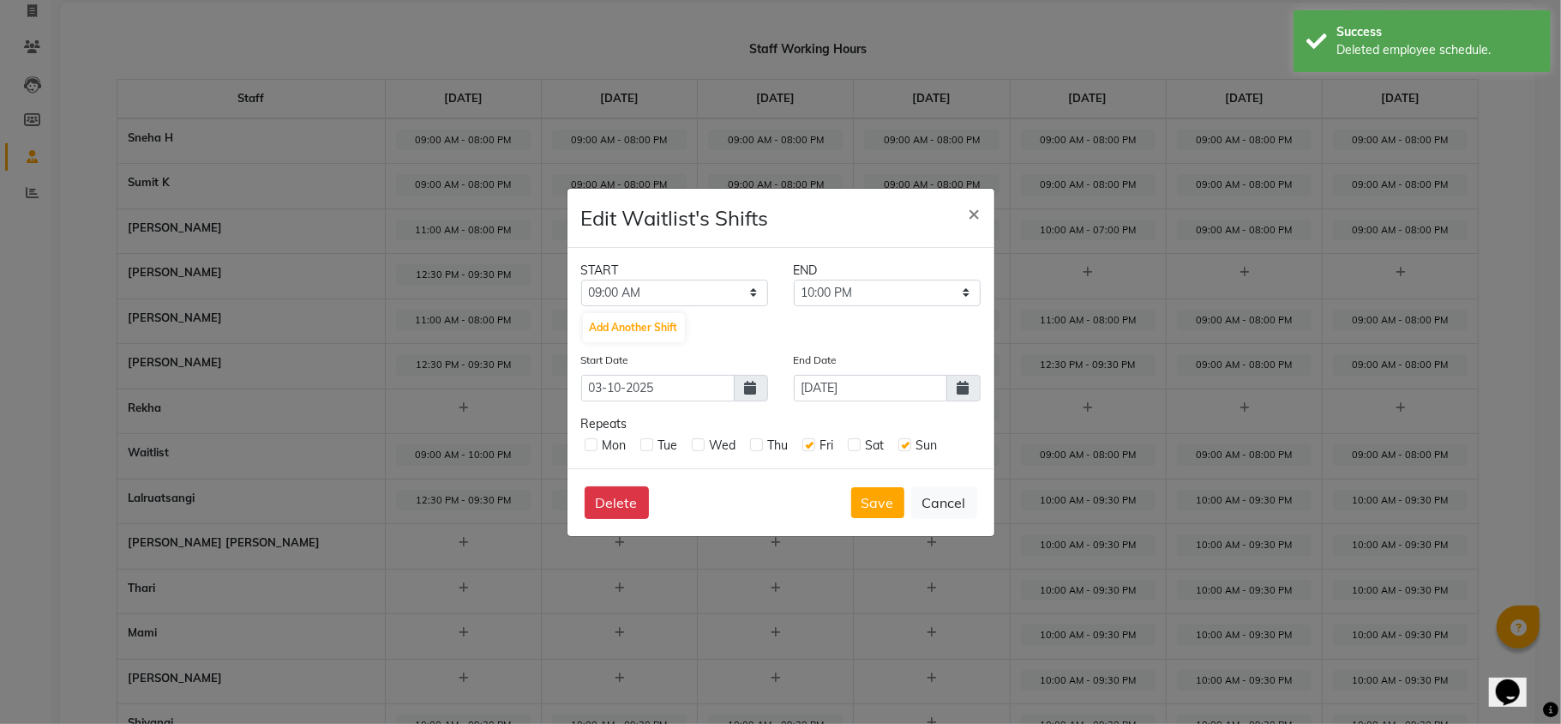
checkbox input "true"
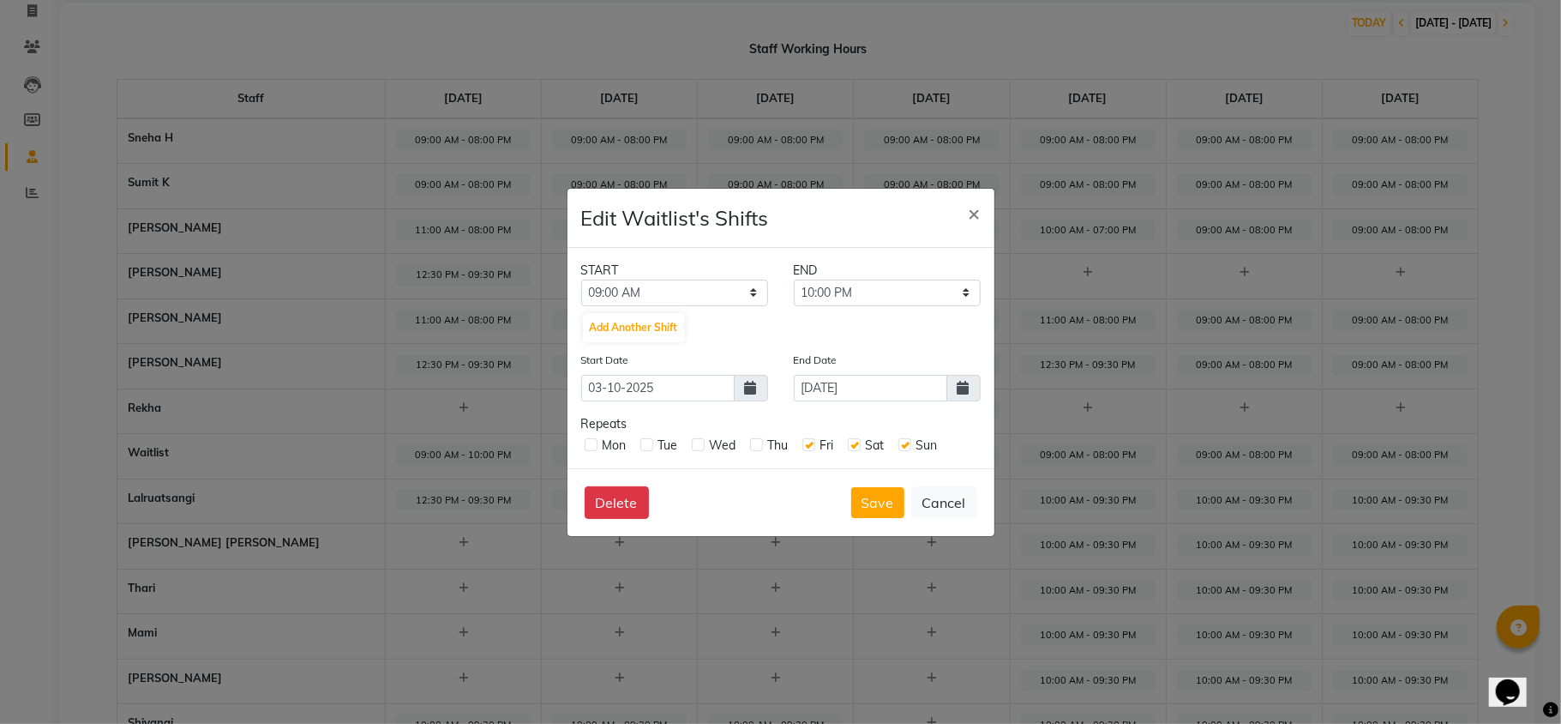
click at [755, 447] on label at bounding box center [756, 444] width 13 height 13
click at [755, 447] on input "checkbox" at bounding box center [755, 443] width 11 height 11
checkbox input "true"
click at [698, 447] on label at bounding box center [698, 444] width 13 height 13
click at [698, 447] on input "checkbox" at bounding box center [697, 443] width 11 height 11
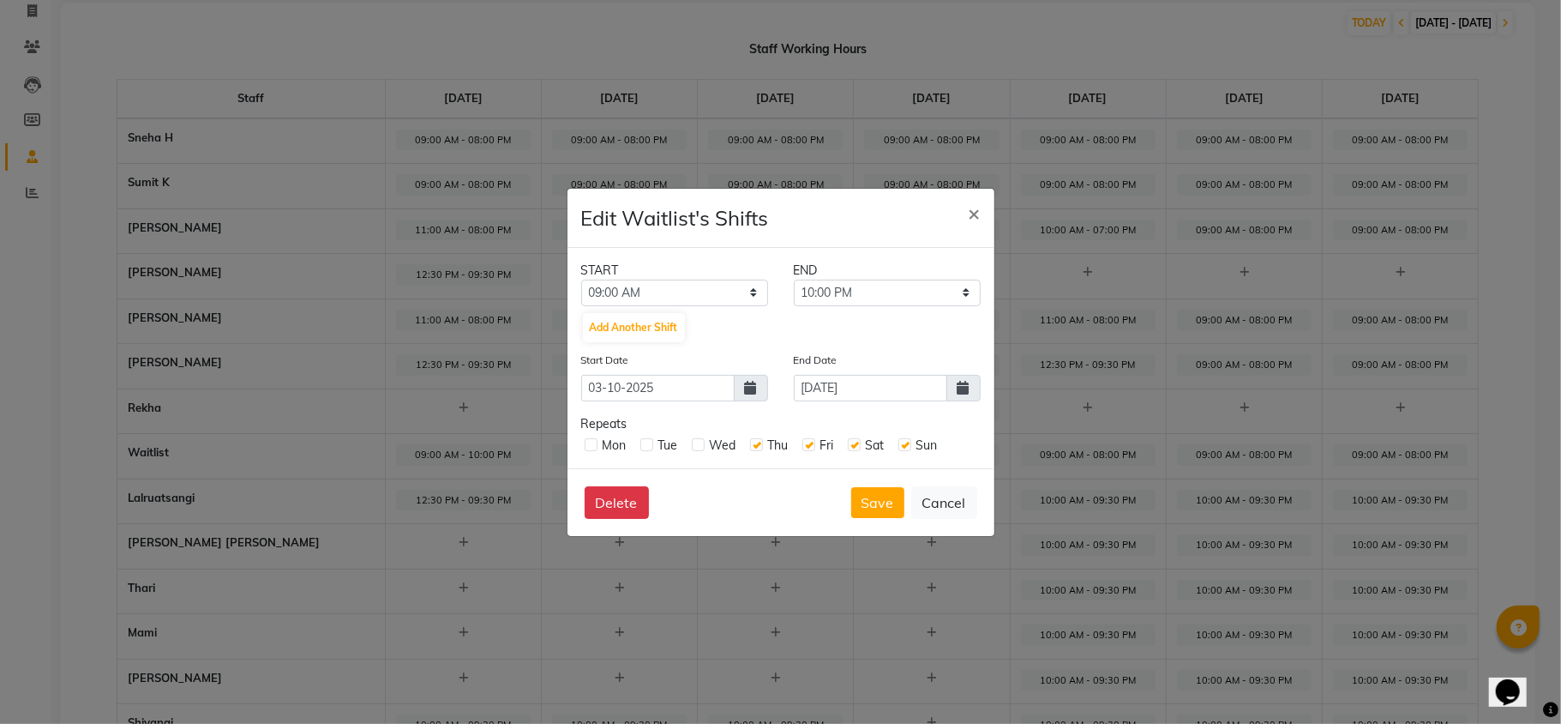
checkbox input "true"
click at [592, 450] on div "Mon" at bounding box center [606, 445] width 42 height 18
click at [592, 447] on label at bounding box center [591, 444] width 13 height 13
click at [592, 447] on input "checkbox" at bounding box center [590, 443] width 11 height 11
checkbox input "true"
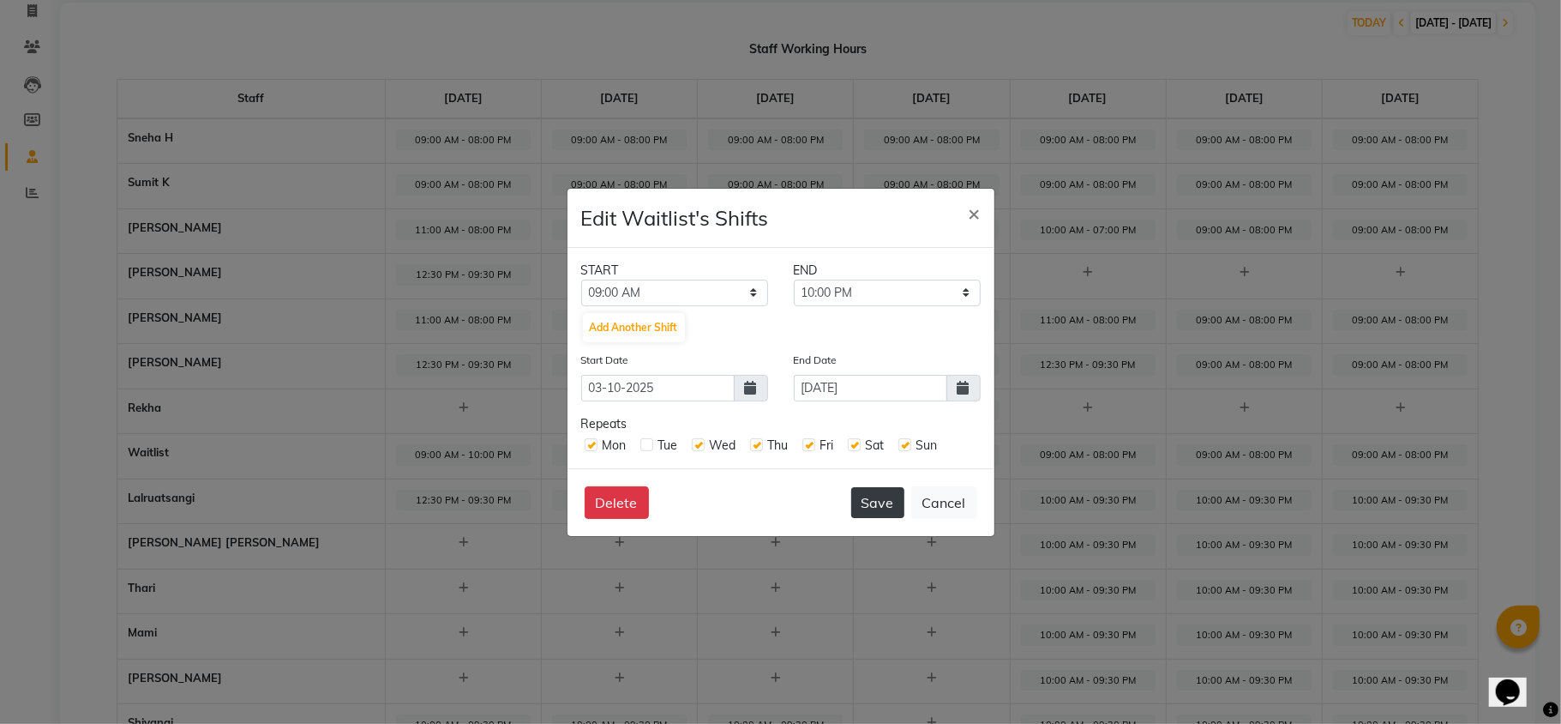
click at [887, 513] on button "Save" at bounding box center [877, 502] width 53 height 31
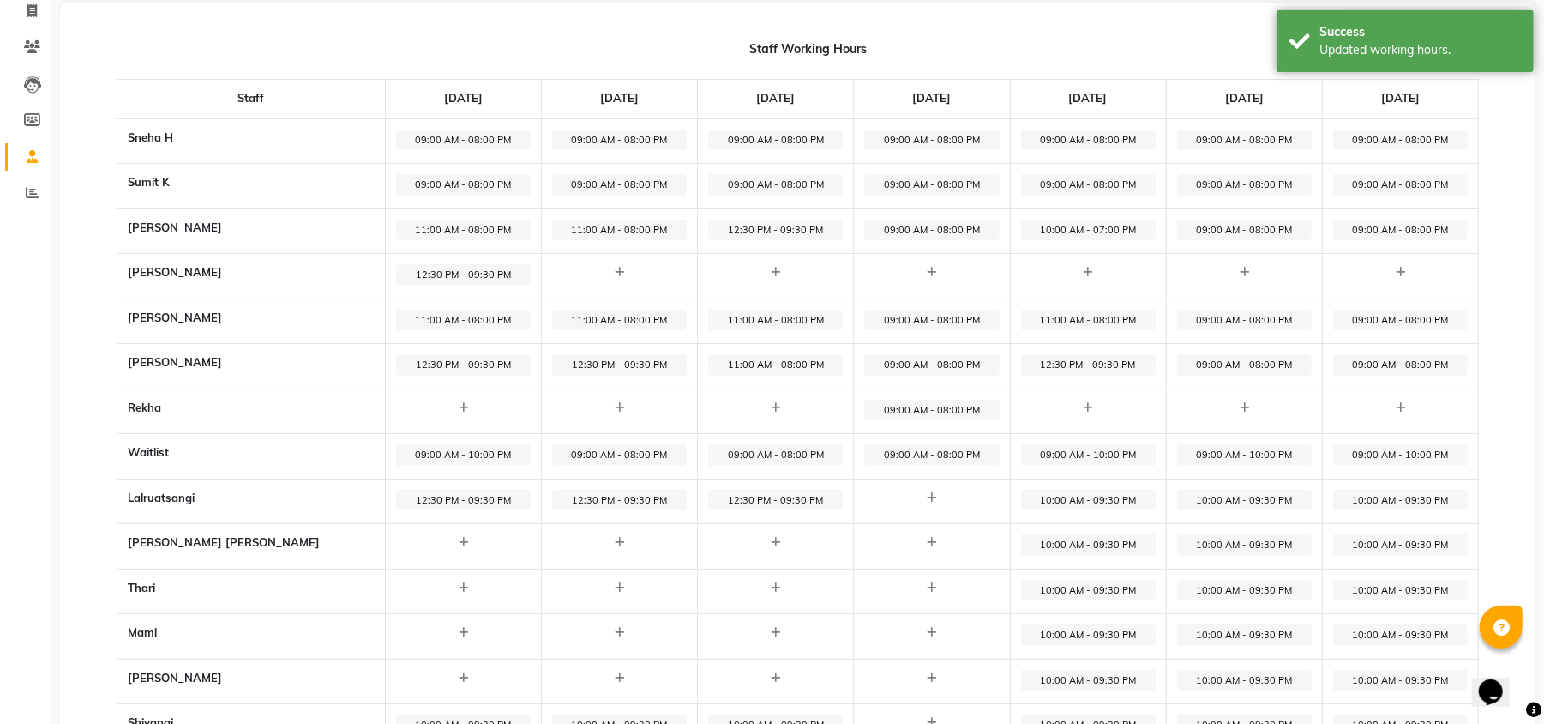
click at [1050, 502] on span "10:00 AM - 09:30 PM" at bounding box center [1088, 500] width 135 height 21
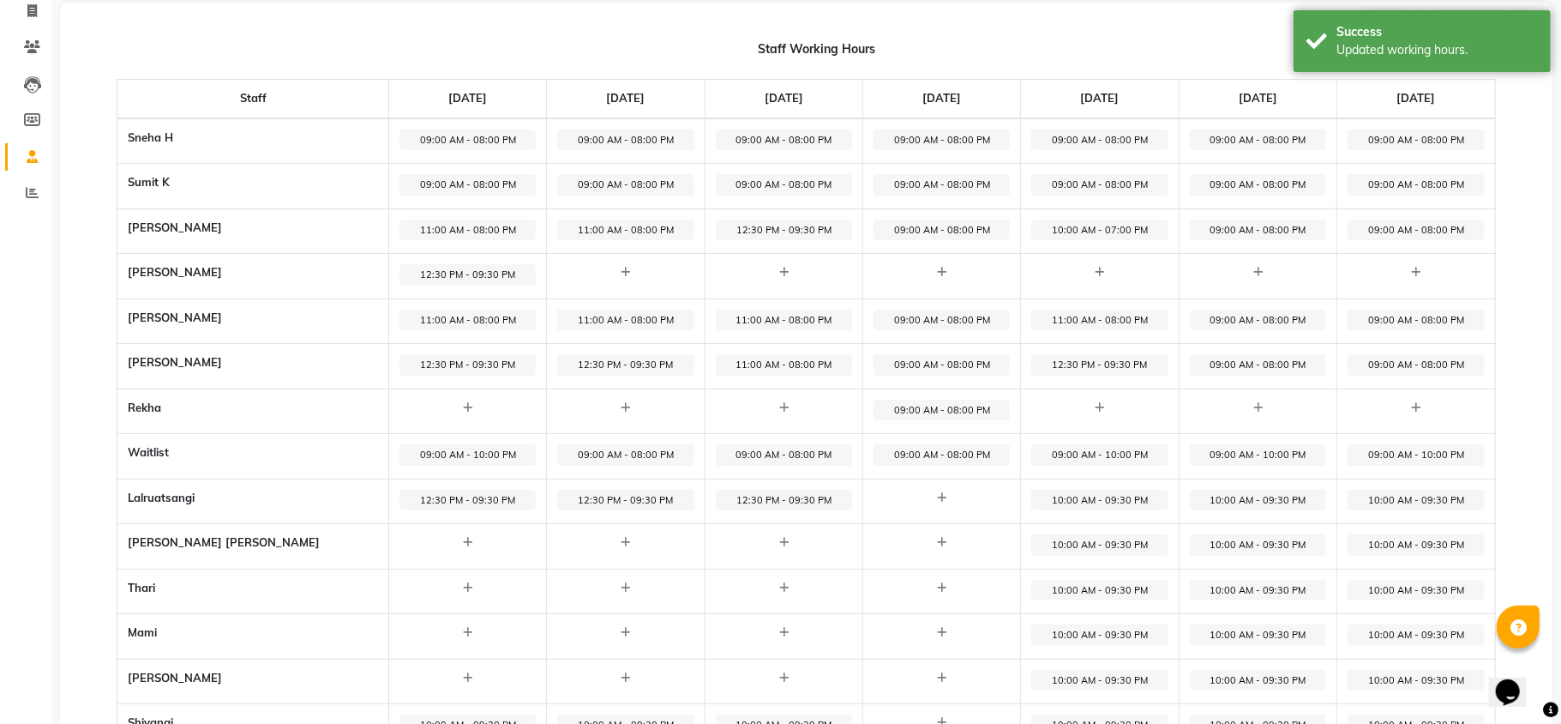
select select "10:00 AM"
select select "09:30 PM"
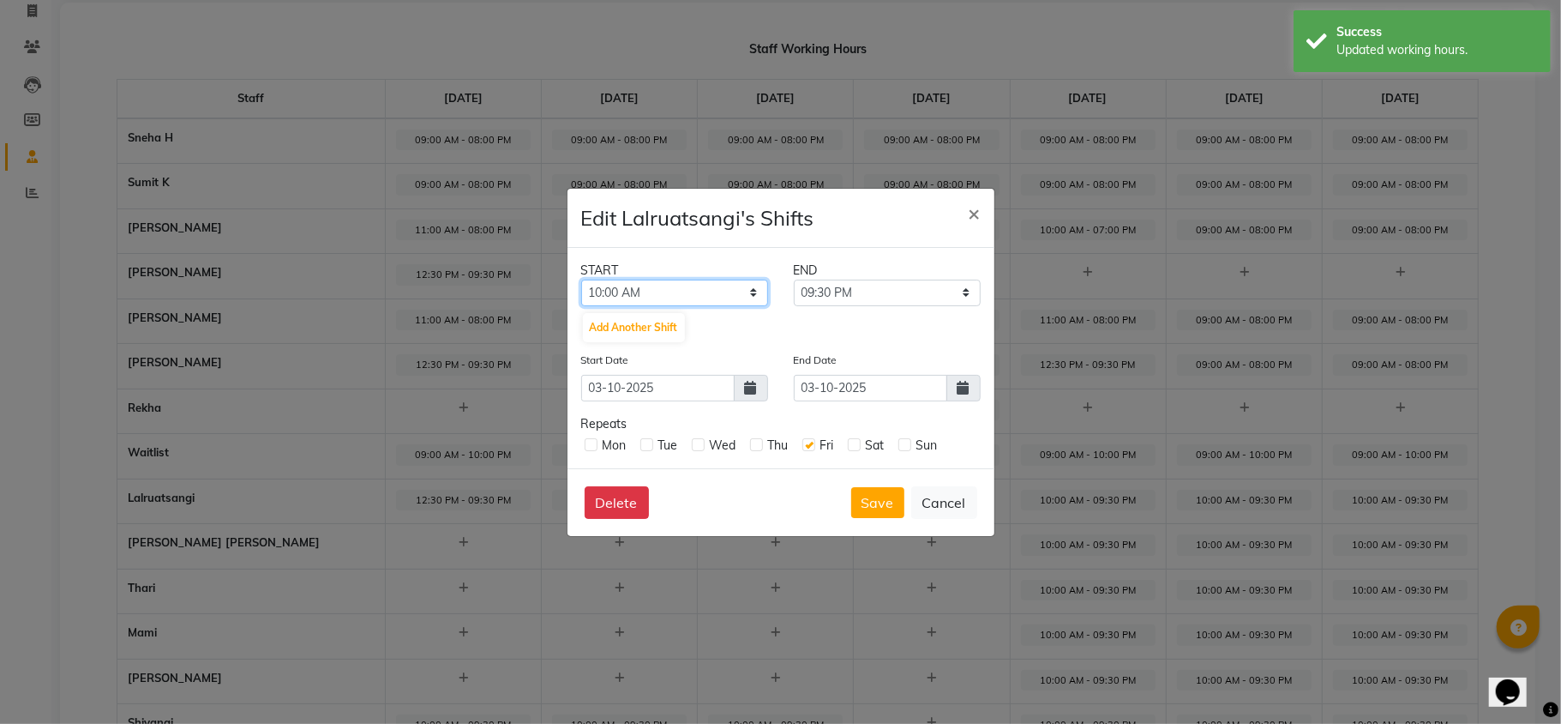
drag, startPoint x: 718, startPoint y: 292, endPoint x: 711, endPoint y: 302, distance: 12.4
click at [717, 292] on select "12:00 AM 12:15 AM 12:30 AM 12:45 AM 01:00 AM 01:15 AM 01:30 AM 01:45 AM 02:00 A…" at bounding box center [674, 293] width 187 height 27
select select "12:30 PM"
click at [581, 280] on select "12:00 AM 12:15 AM 12:30 AM 12:45 AM 01:00 AM 01:15 AM 01:30 AM 01:45 AM 02:00 A…" at bounding box center [674, 293] width 187 height 27
click at [876, 496] on button "Save" at bounding box center [877, 502] width 53 height 31
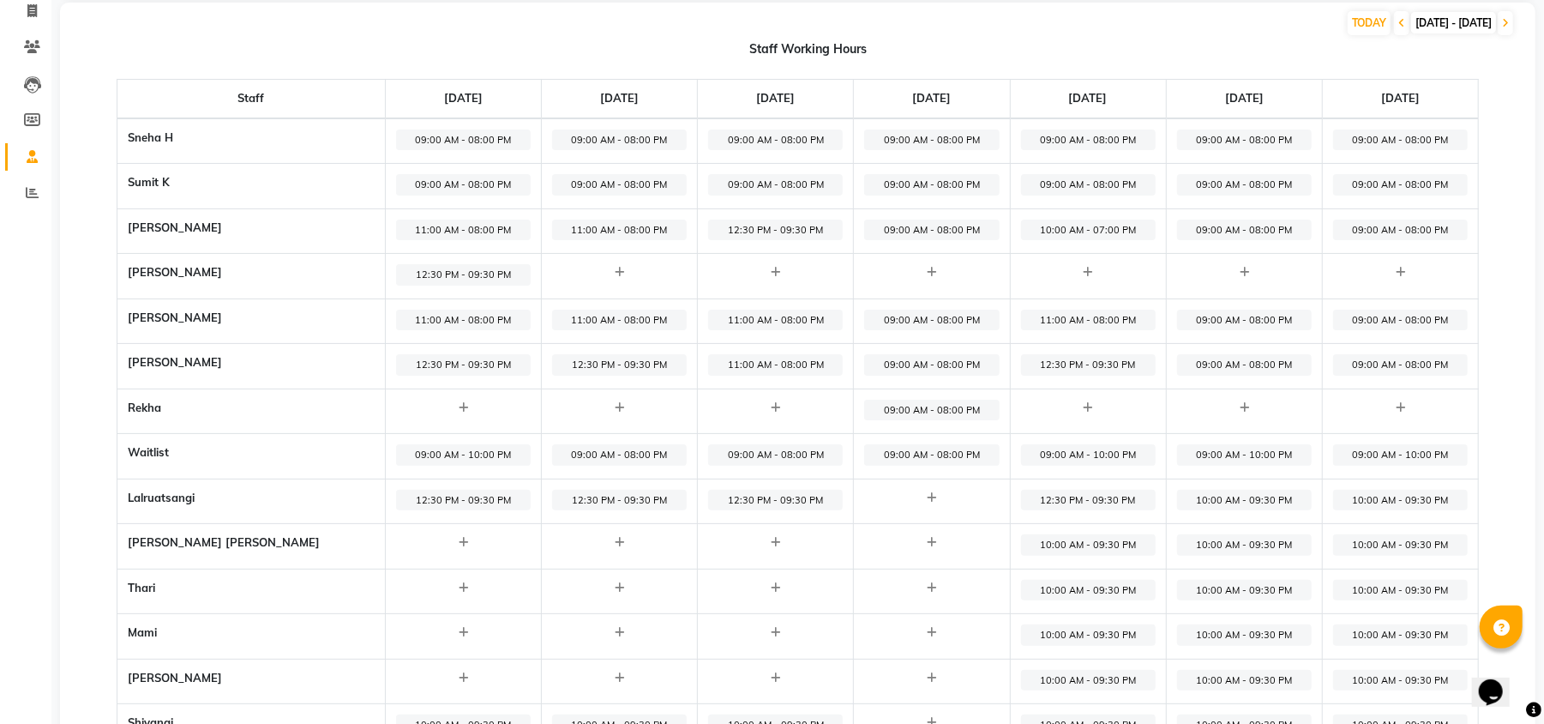
click at [1021, 494] on span "12:30 PM - 09:30 PM" at bounding box center [1088, 500] width 135 height 21
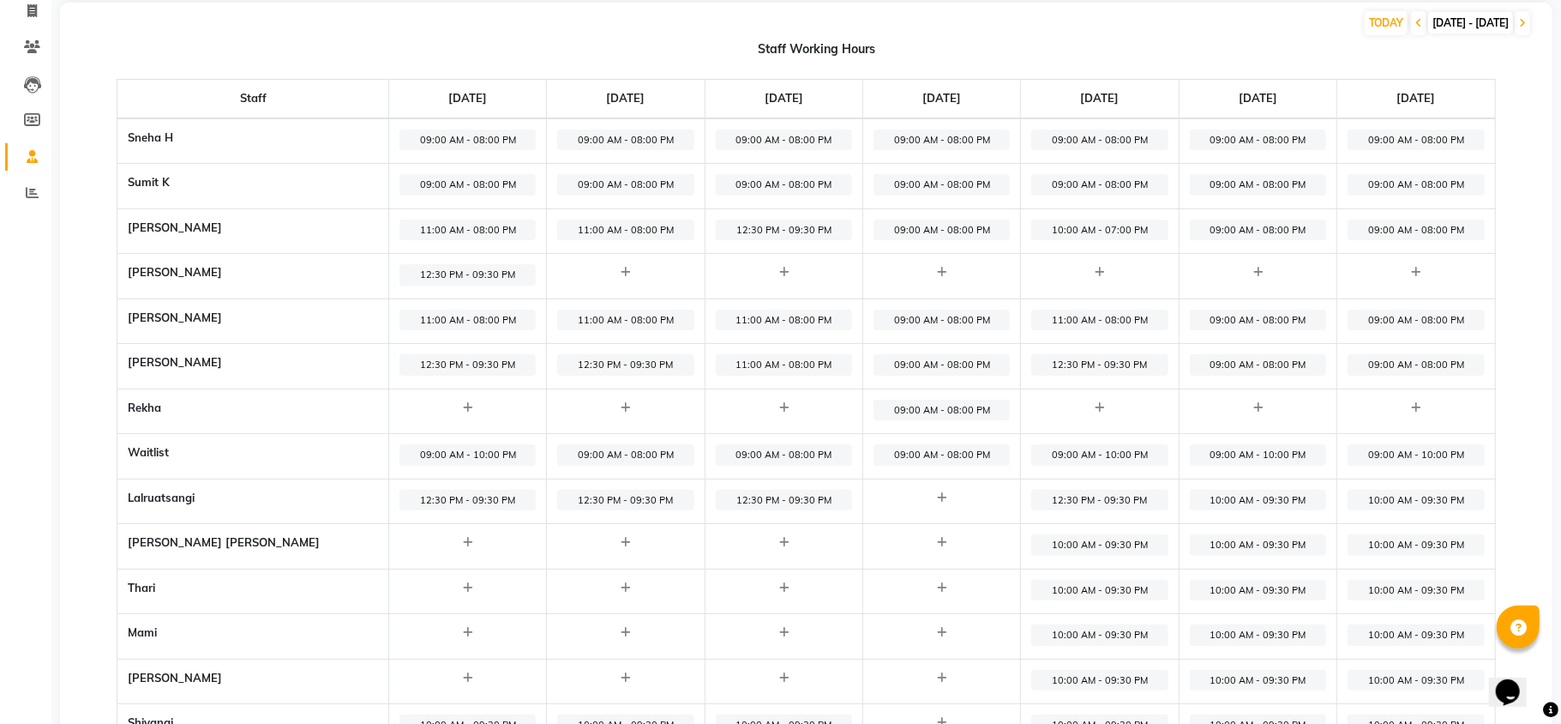
select select "12:30 PM"
select select "09:30 PM"
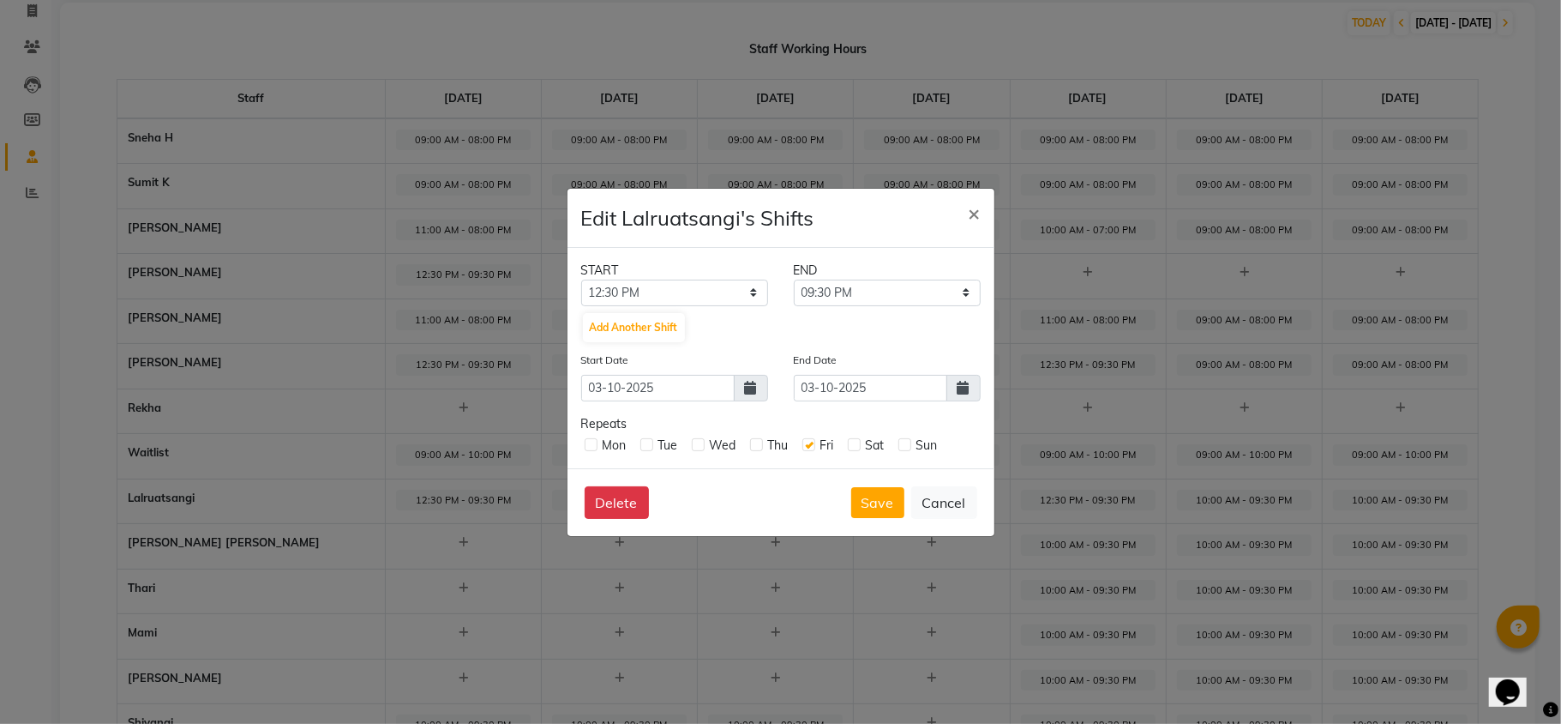
click at [902, 439] on label at bounding box center [905, 444] width 13 height 13
click at [902, 439] on input "checkbox" at bounding box center [904, 443] width 11 height 11
checkbox input "true"
click at [854, 441] on label at bounding box center [854, 444] width 13 height 13
click at [854, 441] on input "checkbox" at bounding box center [853, 443] width 11 height 11
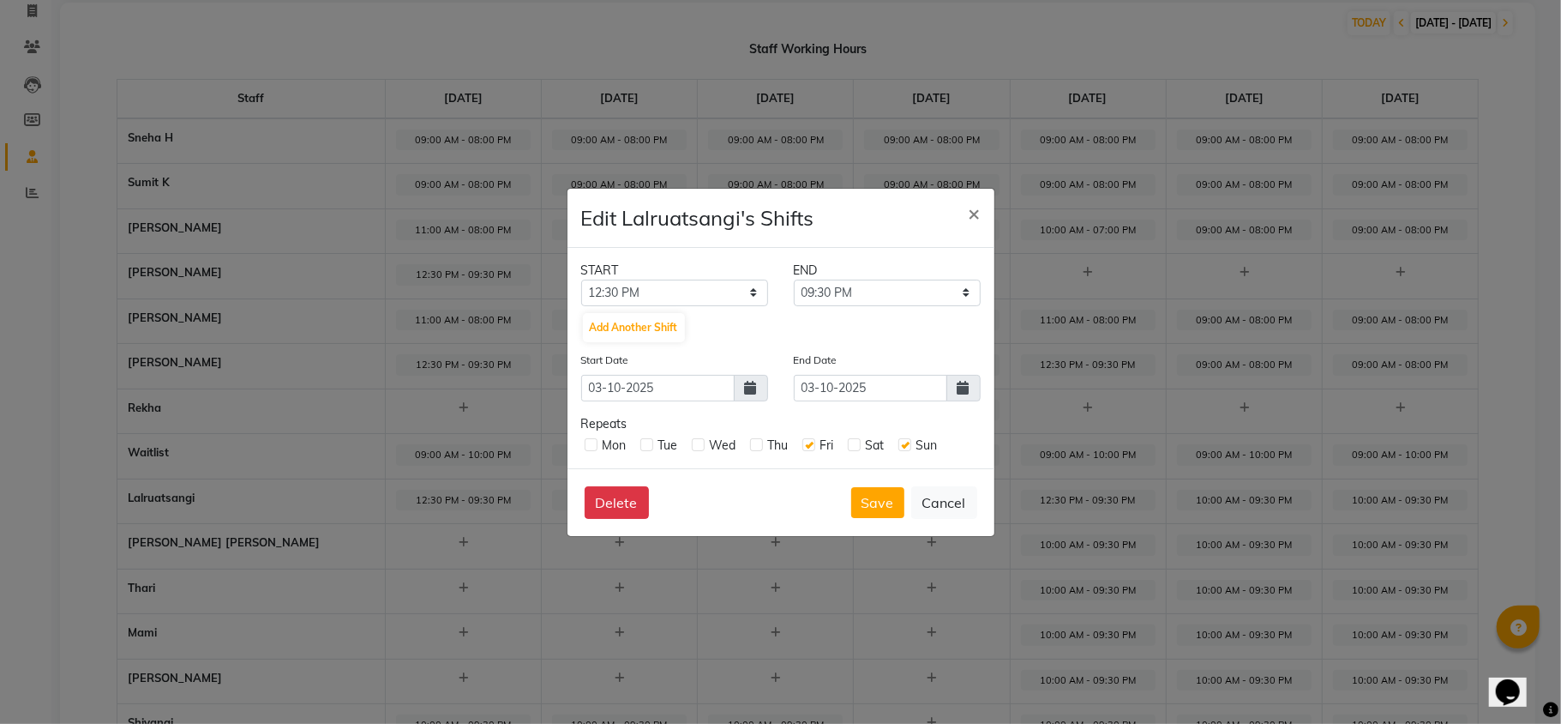
checkbox input "true"
click at [753, 440] on label at bounding box center [756, 444] width 13 height 13
click at [753, 440] on input "checkbox" at bounding box center [755, 443] width 11 height 11
checkbox input "true"
click at [690, 449] on div "Mon Tue Wed Thu Fri Sat Sun" at bounding box center [781, 443] width 400 height 21
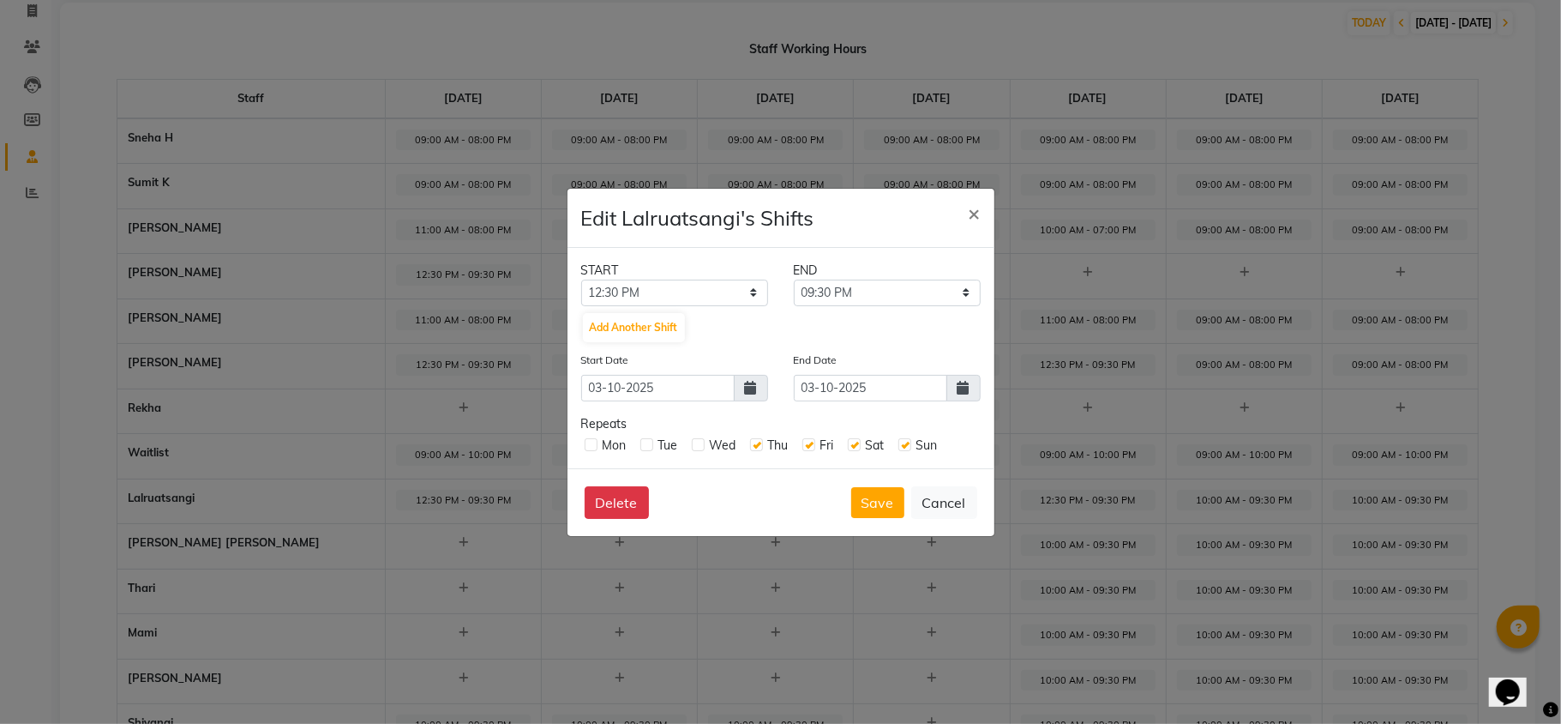
click at [693, 443] on label at bounding box center [698, 444] width 13 height 13
click at [693, 443] on input "checkbox" at bounding box center [697, 443] width 11 height 11
checkbox input "true"
click at [594, 443] on label at bounding box center [591, 444] width 13 height 13
click at [594, 443] on input "checkbox" at bounding box center [590, 443] width 11 height 11
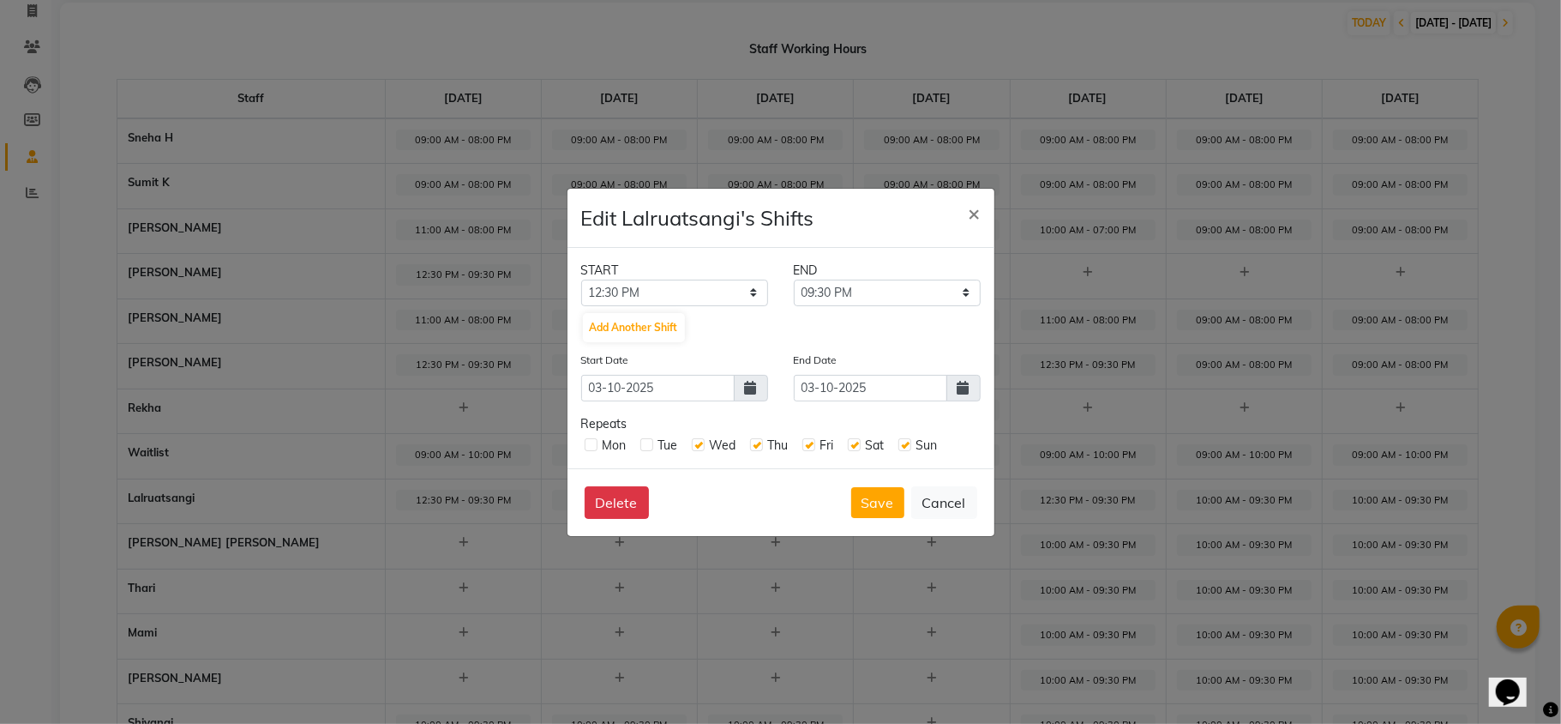
checkbox input "true"
click at [967, 393] on icon at bounding box center [964, 388] width 12 height 14
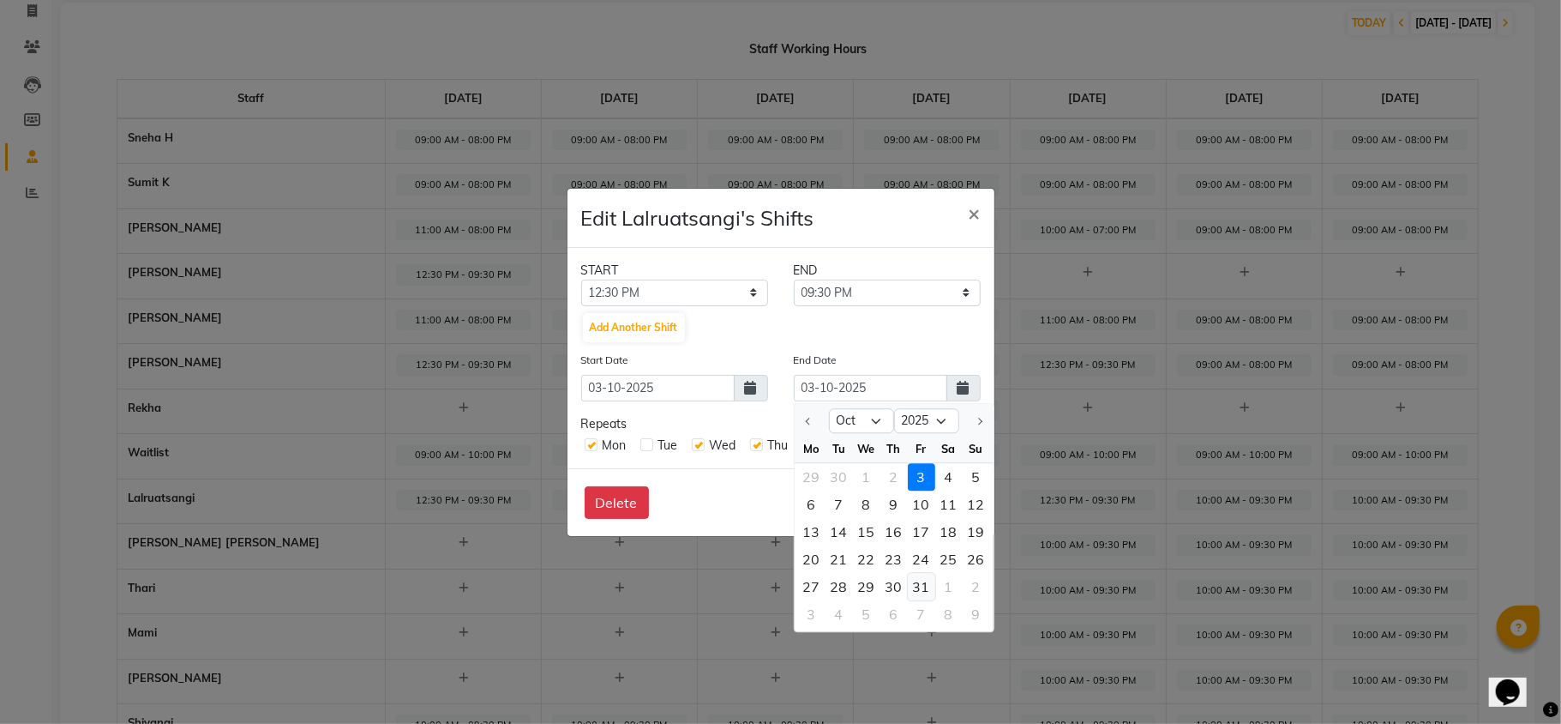
click at [926, 583] on div "31" at bounding box center [921, 586] width 27 height 27
type input "31-10-2025"
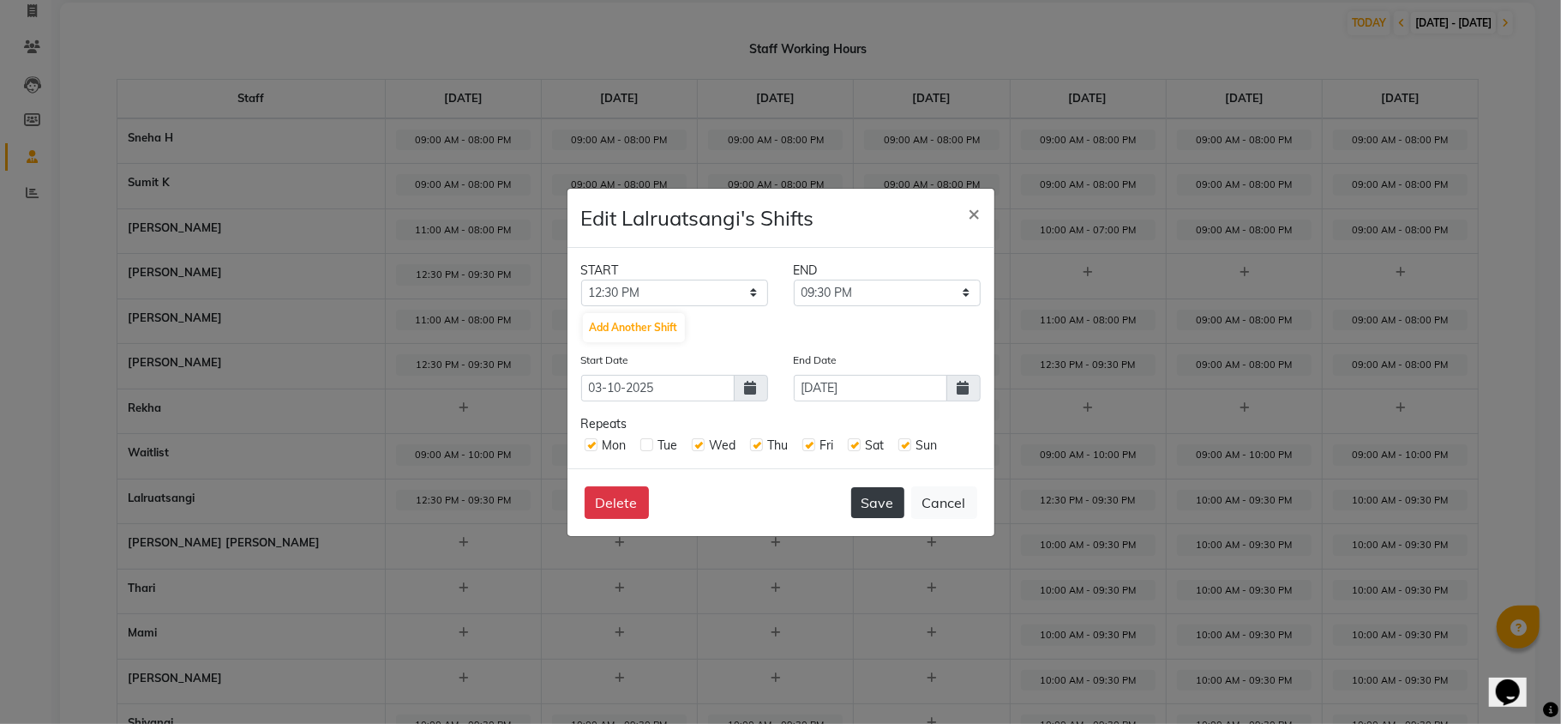
click at [865, 502] on button "Save" at bounding box center [877, 502] width 53 height 31
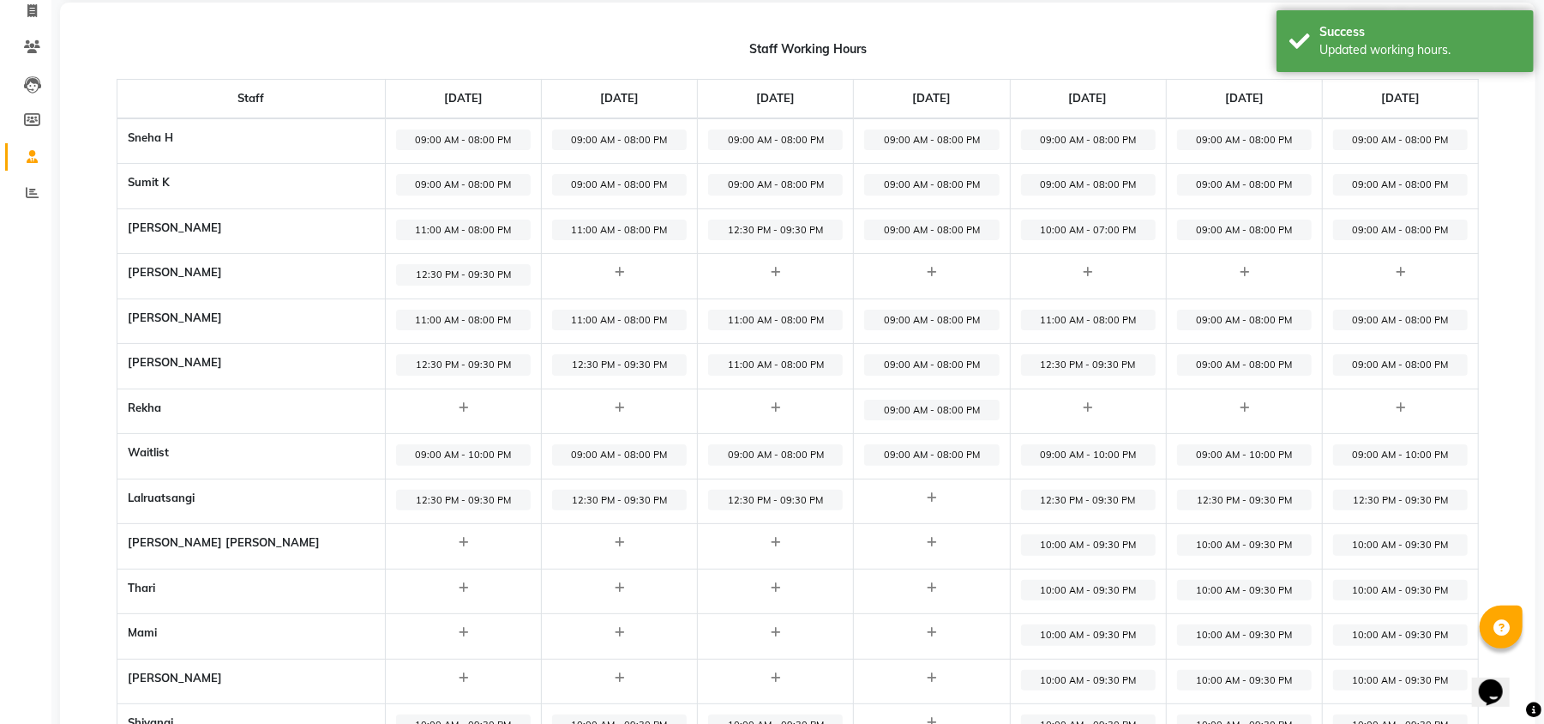
click at [1053, 547] on span "10:00 AM - 09:30 PM" at bounding box center [1088, 544] width 135 height 21
select select "10:00 AM"
select select "09:30 PM"
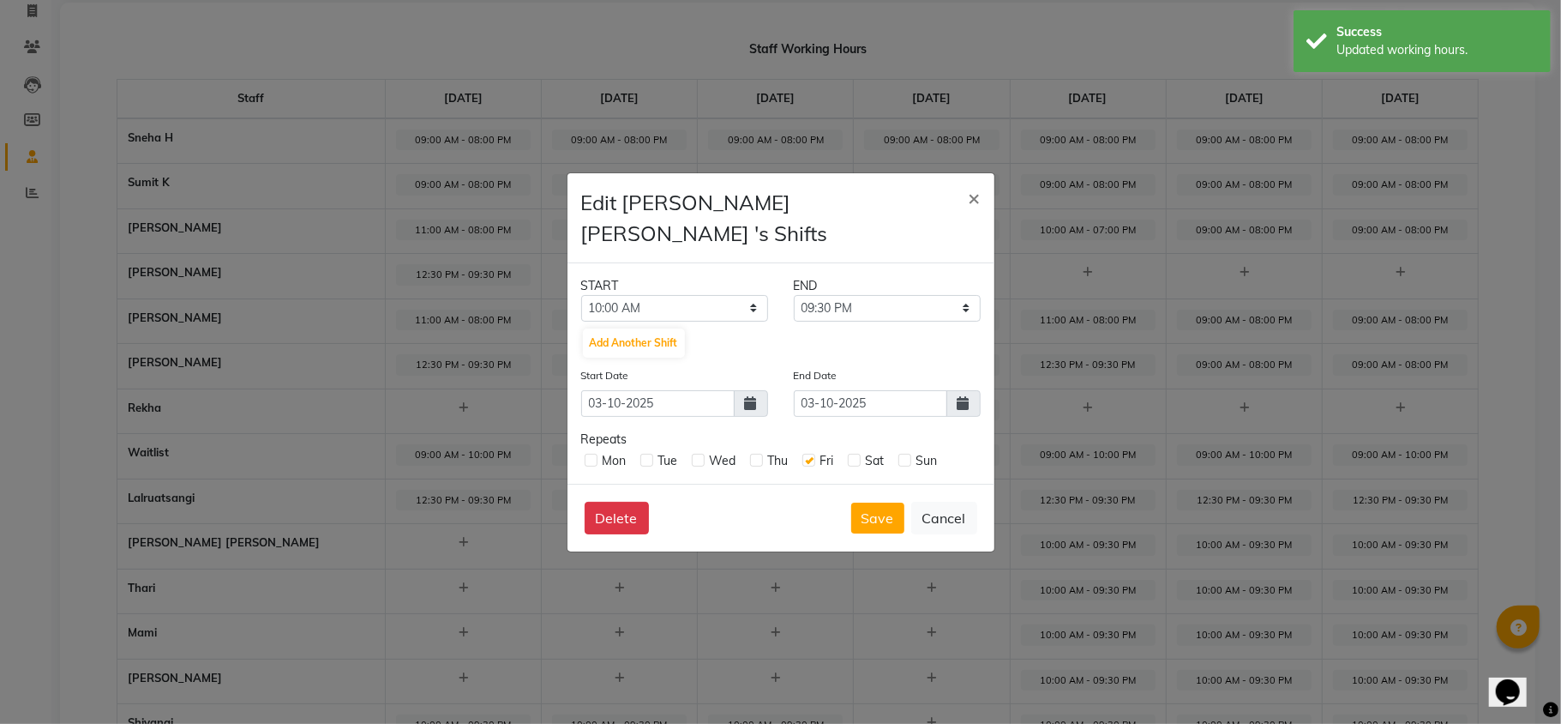
click at [964, 396] on icon at bounding box center [964, 403] width 12 height 14
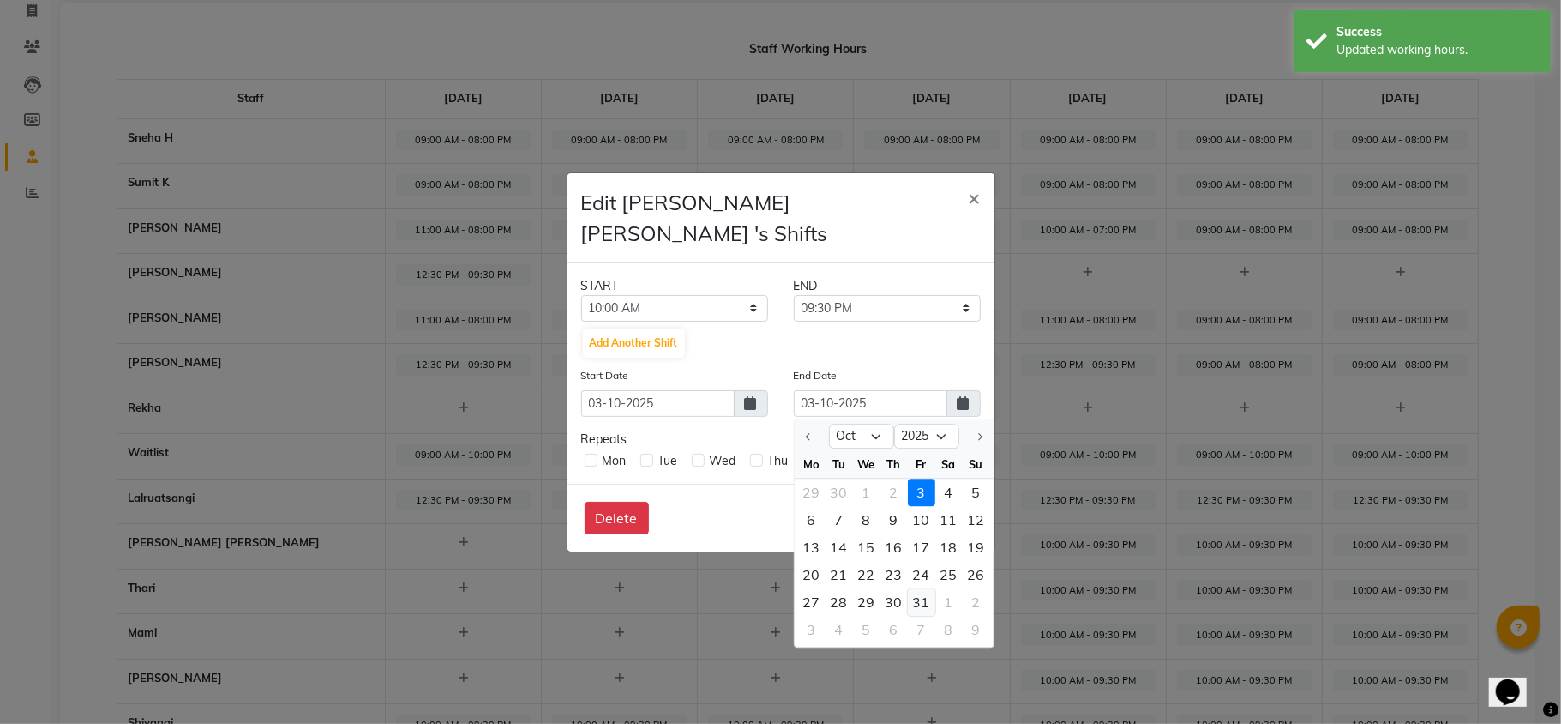
click at [920, 588] on div "31" at bounding box center [921, 601] width 27 height 27
type input "31-10-2025"
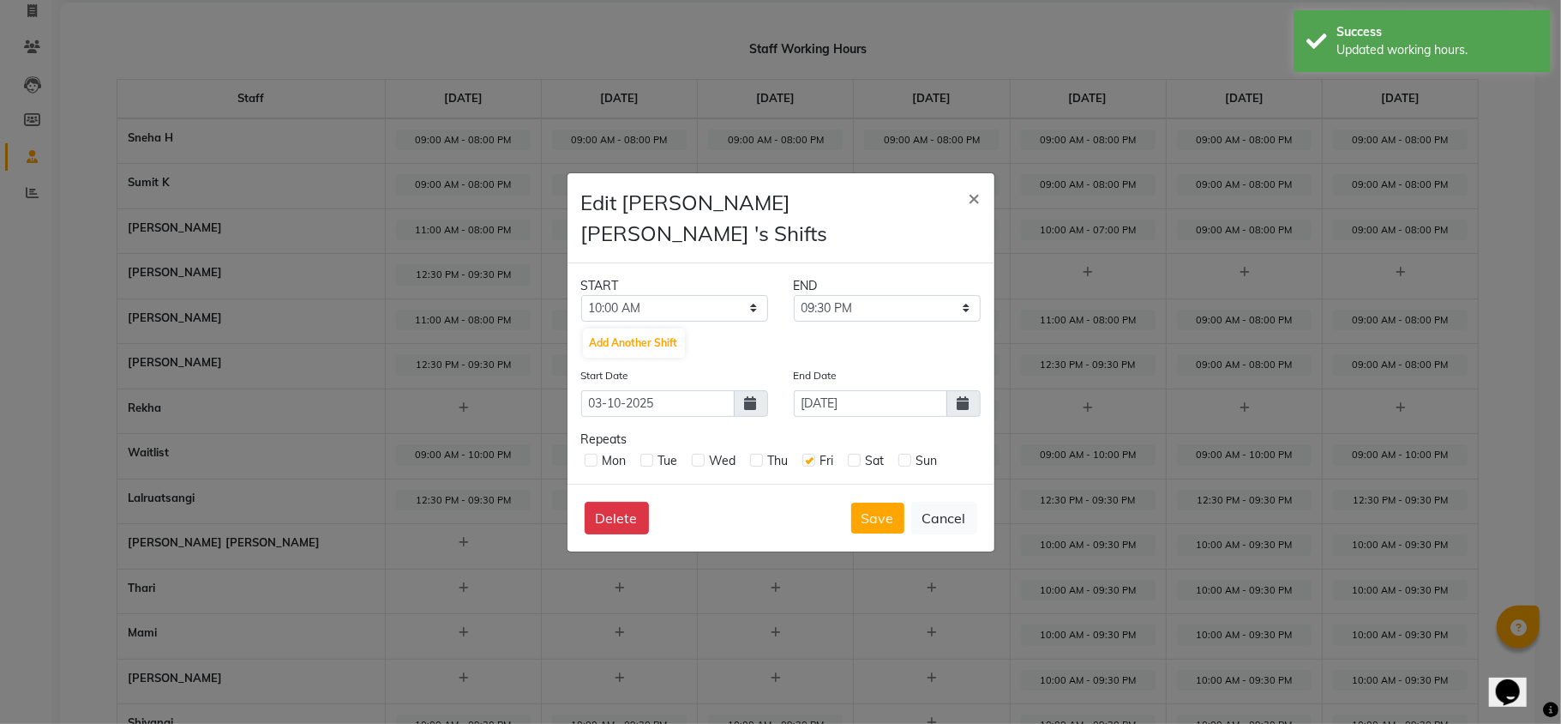
click at [902, 454] on label at bounding box center [905, 460] width 13 height 13
click at [902, 454] on input "checkbox" at bounding box center [904, 459] width 11 height 11
checkbox input "true"
click at [859, 454] on label at bounding box center [854, 460] width 13 height 13
click at [859, 454] on input "checkbox" at bounding box center [853, 459] width 11 height 11
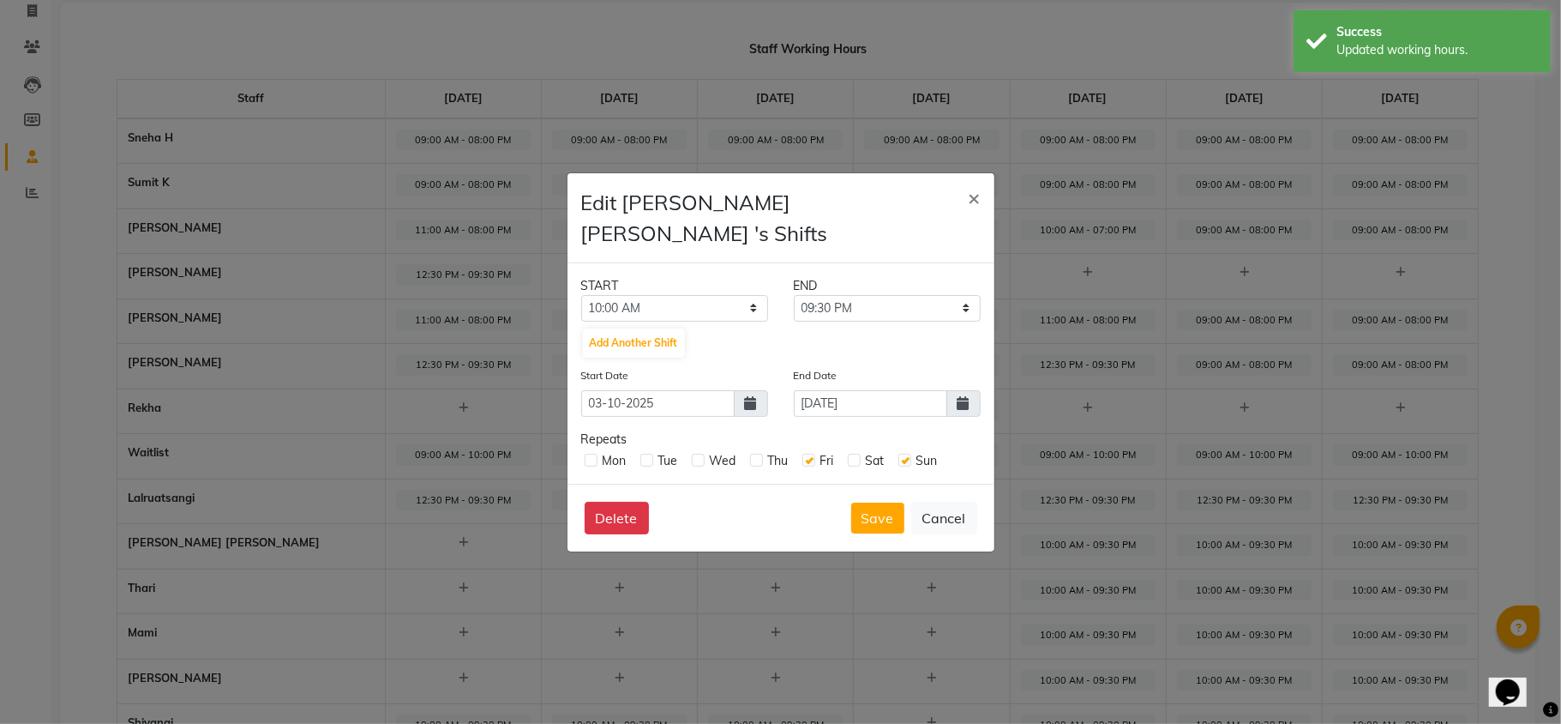
checkbox input "true"
click at [752, 448] on div "Mon Tue Wed Thu Fri Sat Sun" at bounding box center [781, 458] width 400 height 21
click at [753, 454] on label at bounding box center [756, 460] width 13 height 13
click at [753, 454] on input "checkbox" at bounding box center [755, 459] width 11 height 11
checkbox input "true"
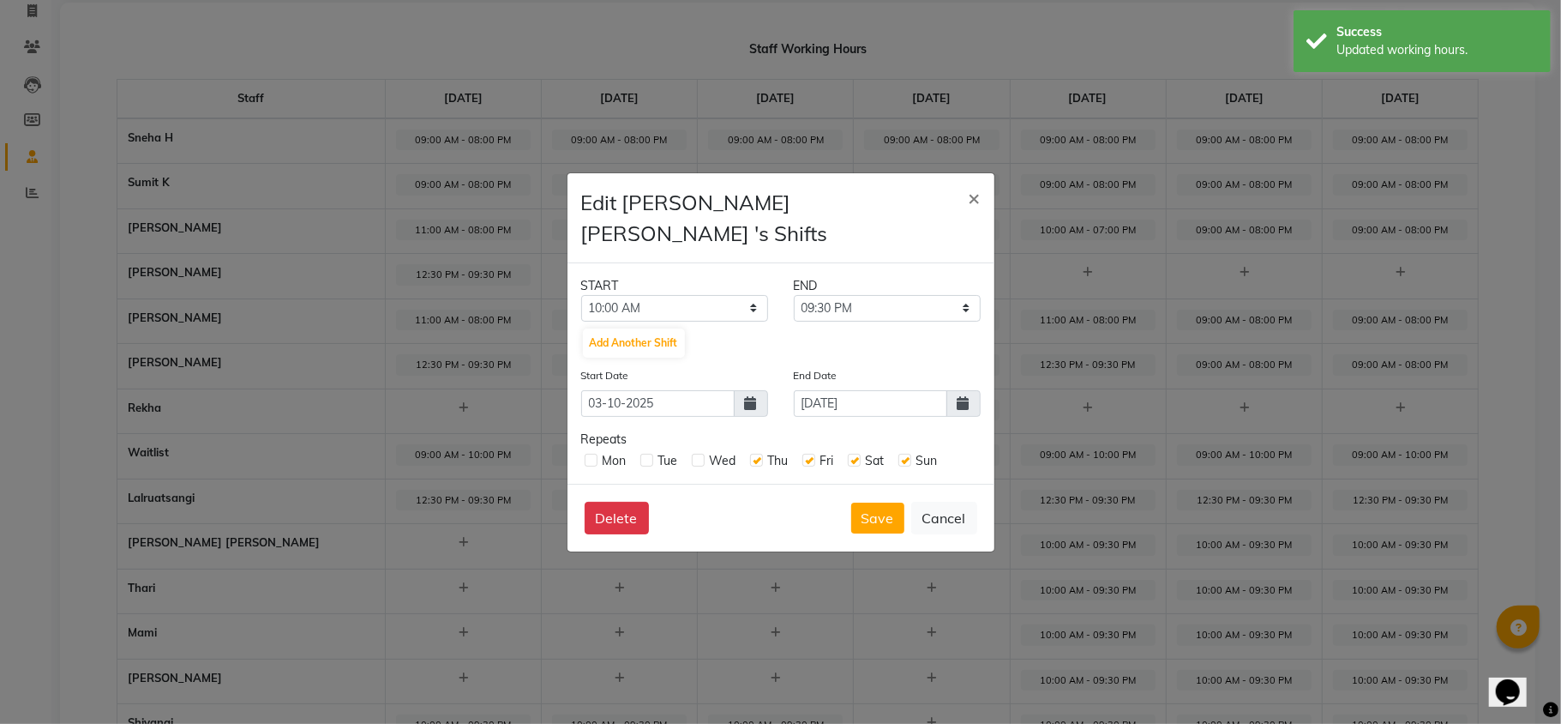
click at [701, 454] on label at bounding box center [698, 460] width 13 height 13
click at [701, 454] on input "checkbox" at bounding box center [697, 459] width 11 height 11
checkbox input "true"
click at [653, 452] on div "Tue" at bounding box center [660, 461] width 38 height 18
click at [646, 454] on label at bounding box center [647, 460] width 13 height 13
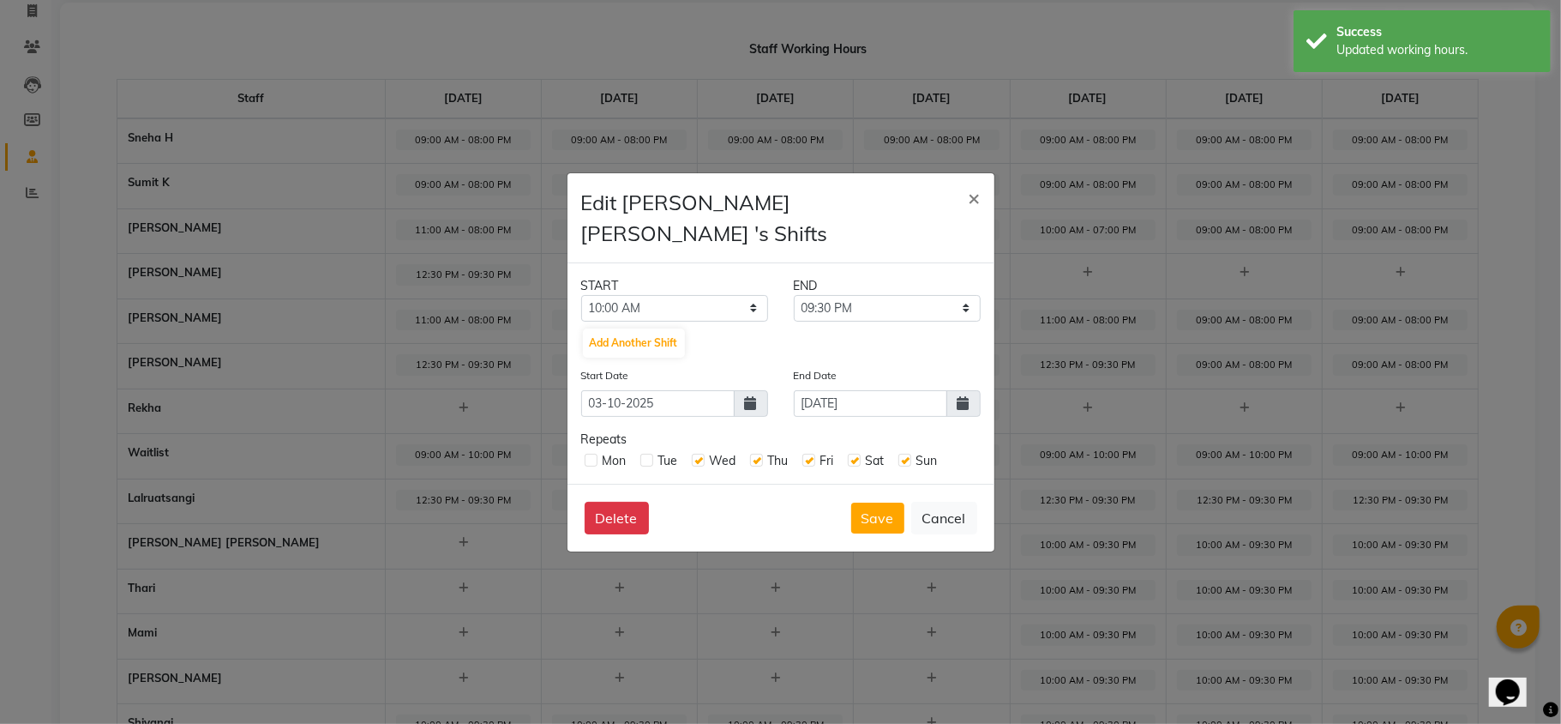
click at [646, 454] on input "checkbox" at bounding box center [646, 459] width 11 height 11
checkbox input "true"
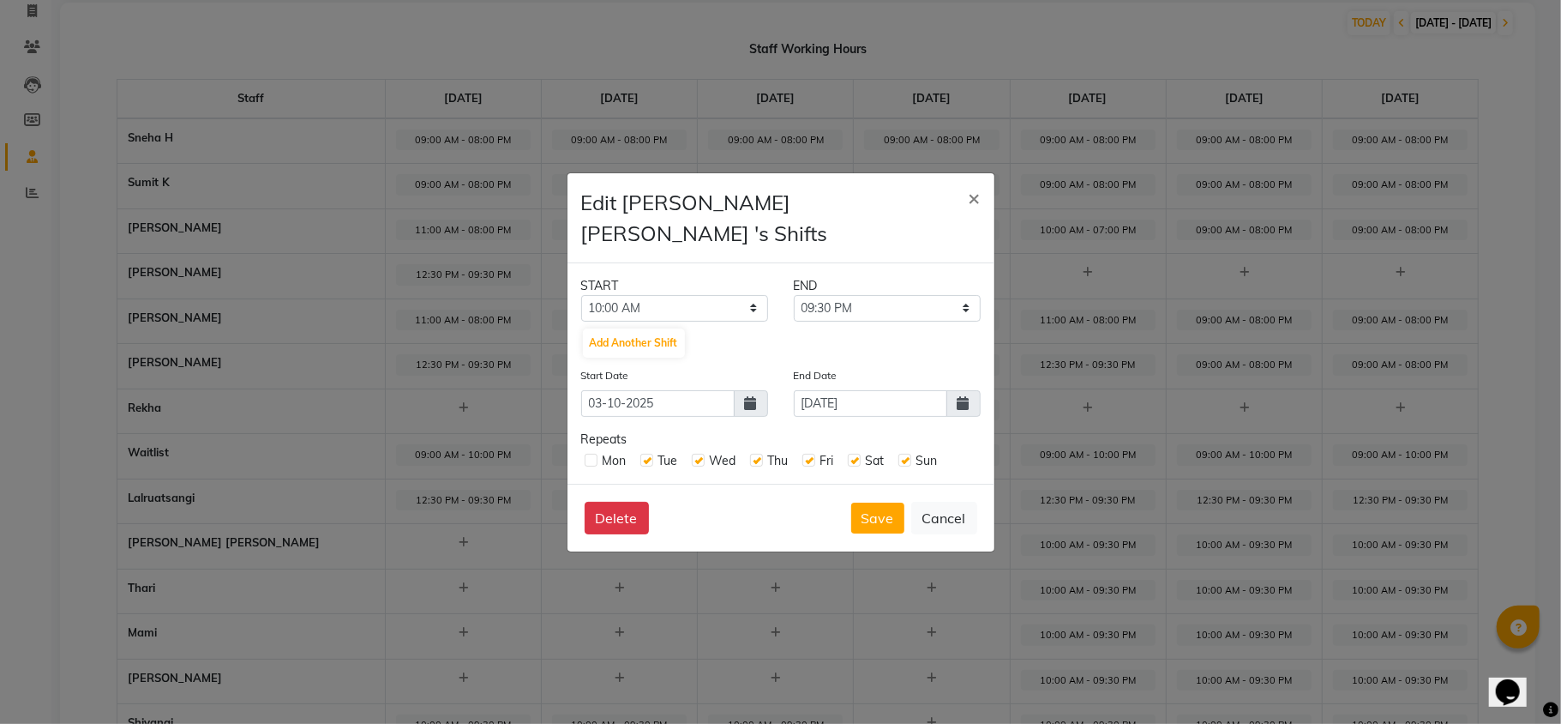
click at [587, 454] on label at bounding box center [591, 460] width 13 height 13
click at [587, 454] on input "checkbox" at bounding box center [590, 459] width 11 height 11
checkbox input "true"
click at [611, 502] on button "Delete" at bounding box center [617, 518] width 64 height 33
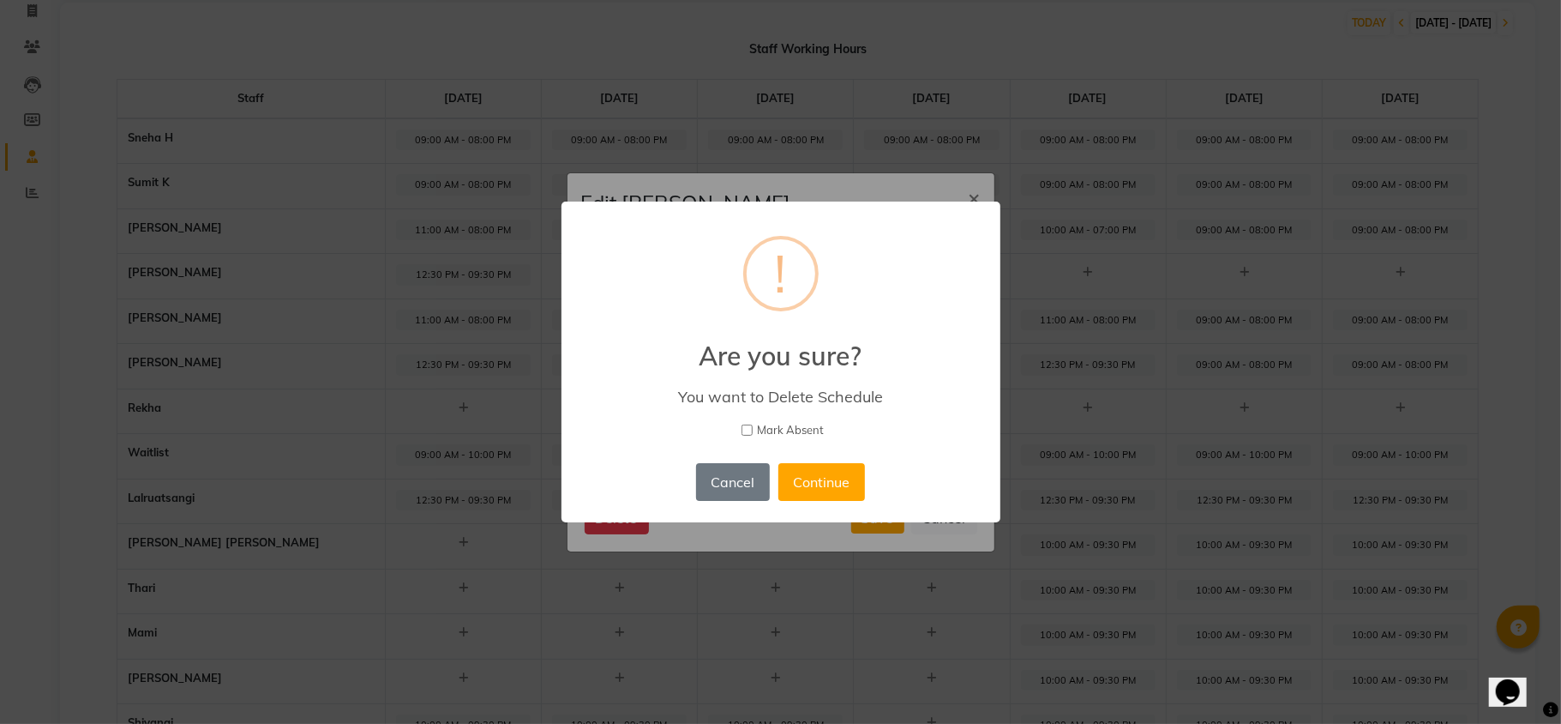
click at [749, 429] on input "Mark Absent" at bounding box center [747, 429] width 11 height 11
checkbox input "true"
click at [800, 477] on button "Continue" at bounding box center [822, 482] width 87 height 38
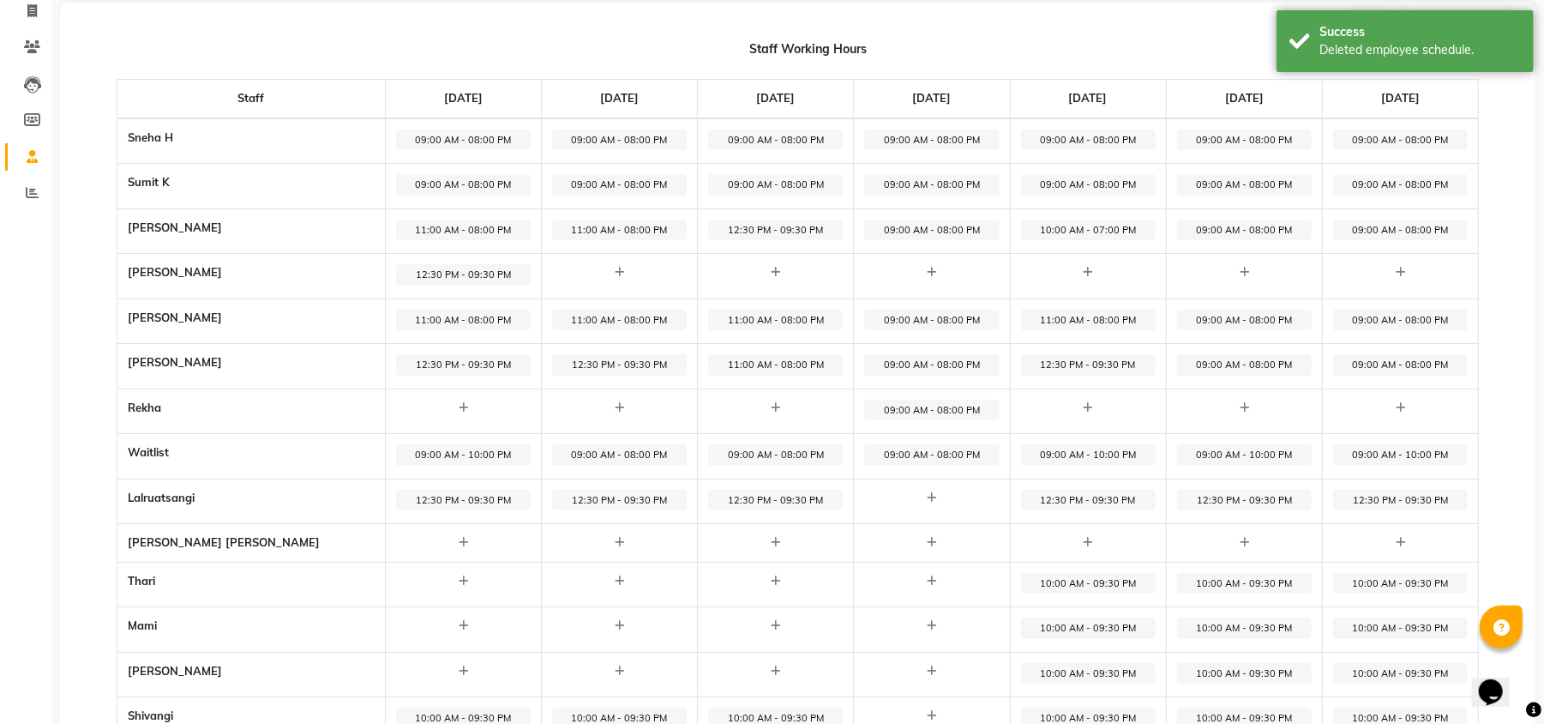
click at [1044, 577] on span "10:00 AM - 09:30 PM" at bounding box center [1088, 583] width 135 height 21
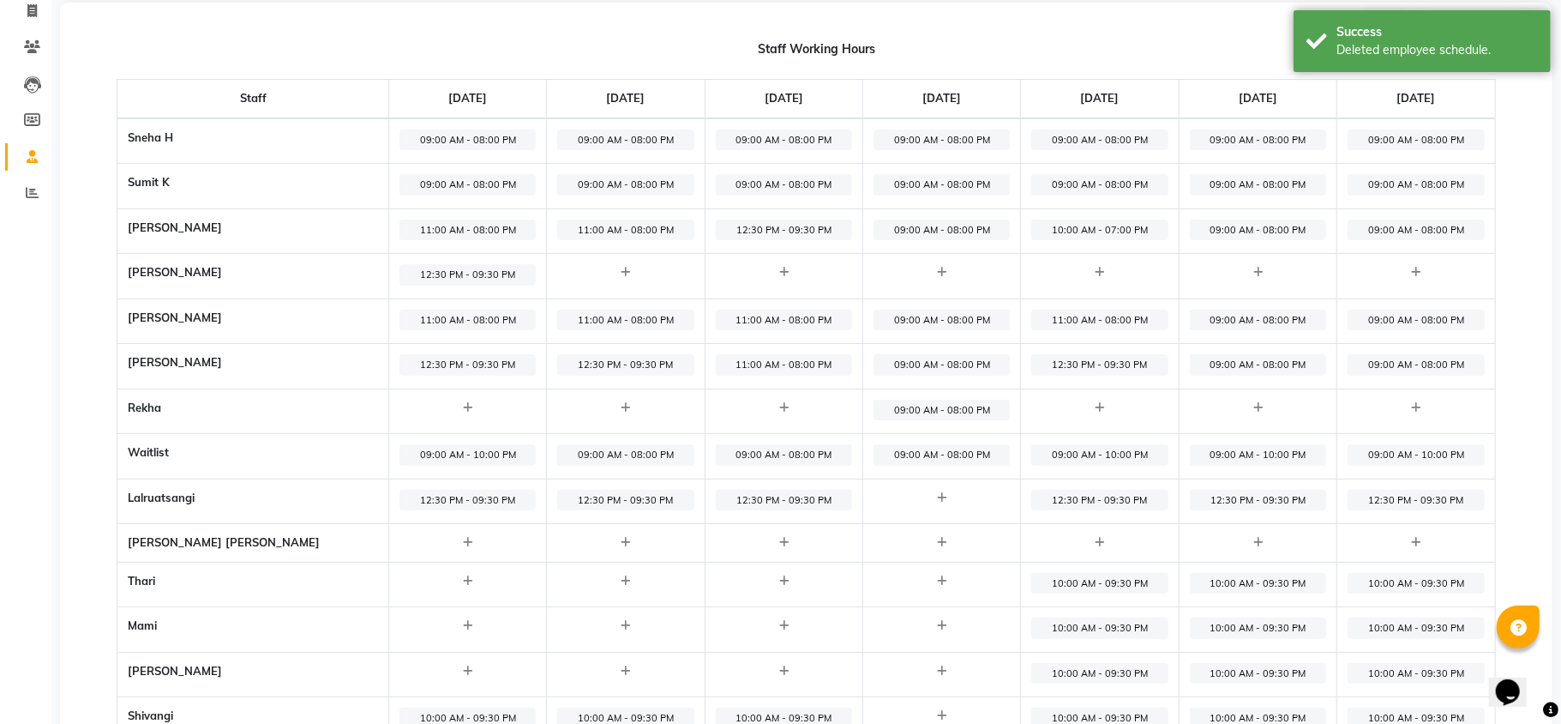
select select "10:00 AM"
select select "09:30 PM"
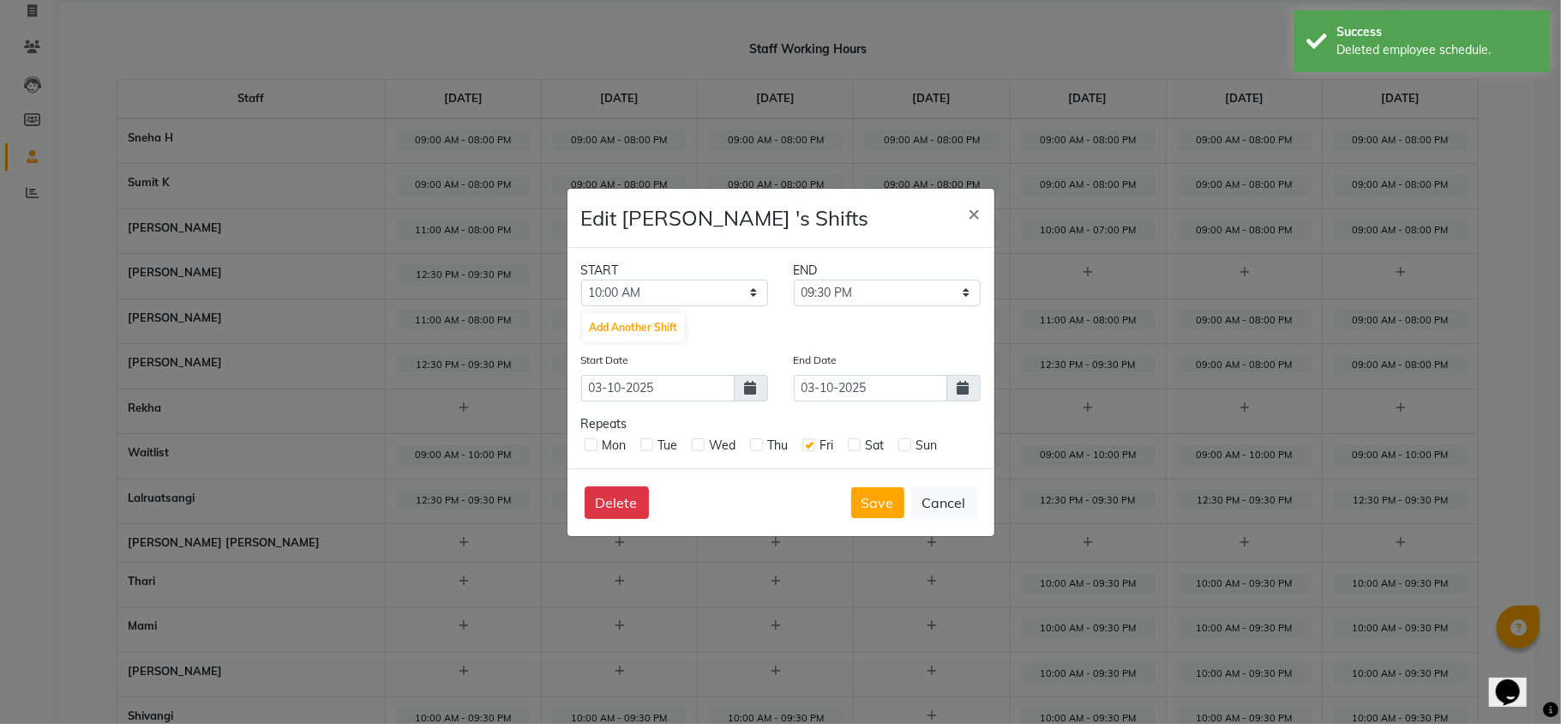
click at [958, 384] on icon at bounding box center [964, 388] width 12 height 14
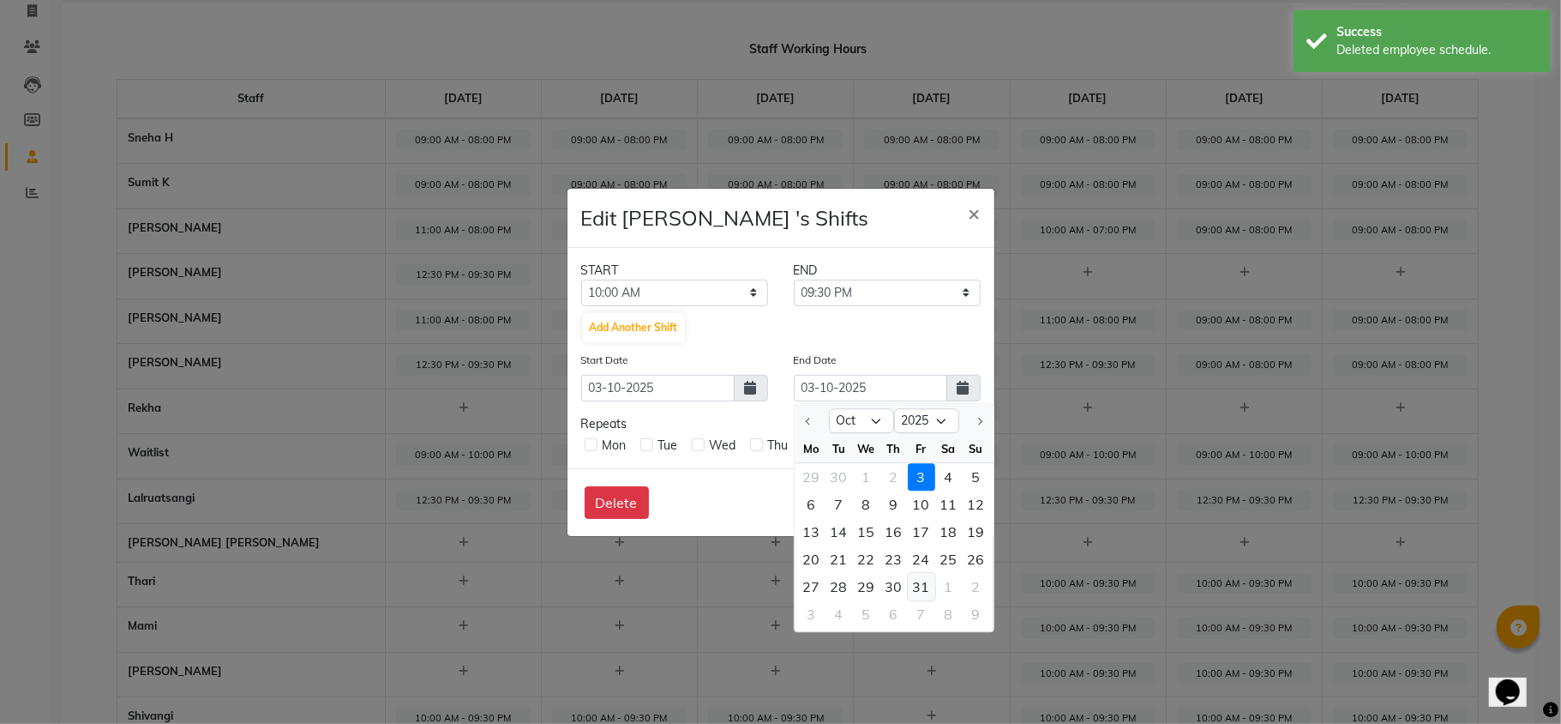
click at [923, 583] on div "31" at bounding box center [921, 586] width 27 height 27
type input "31-10-2025"
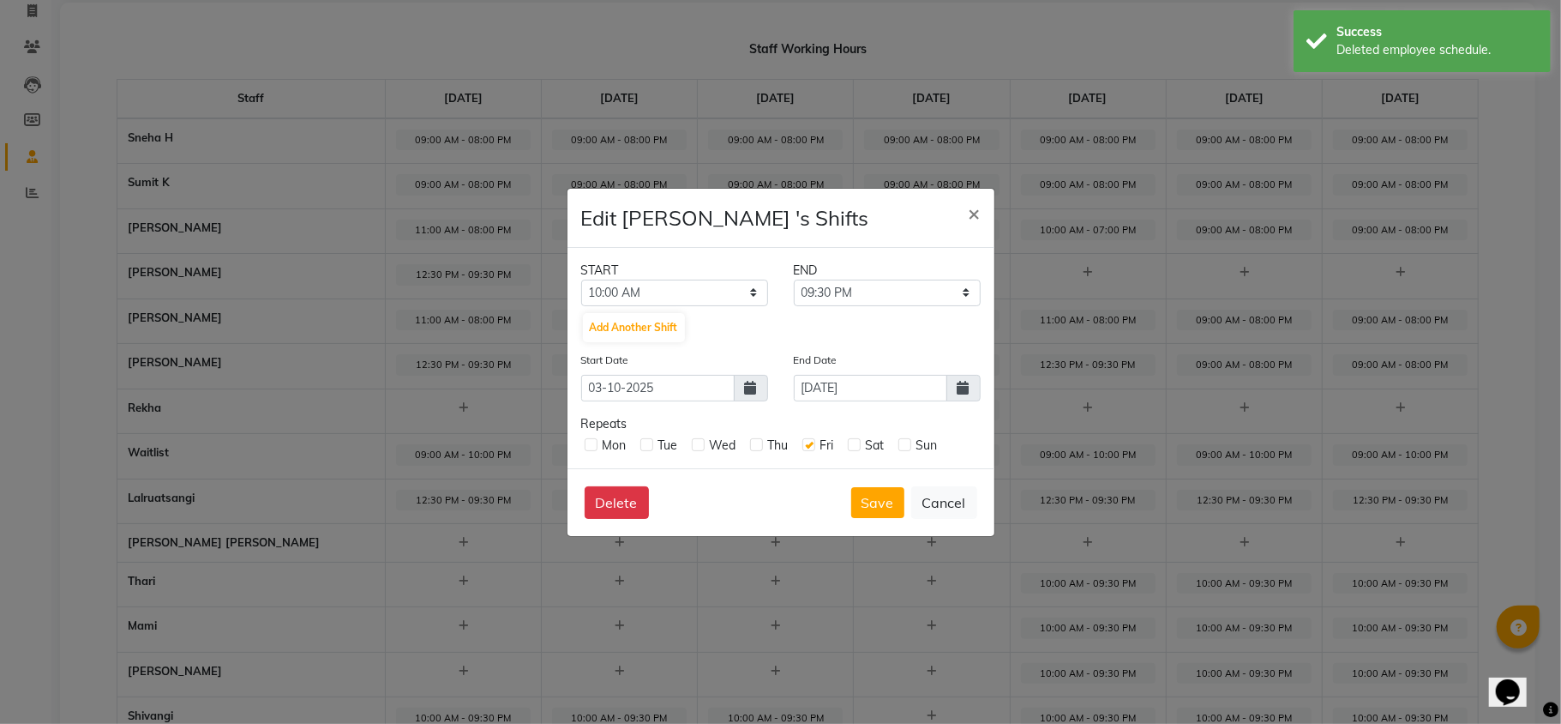
click at [906, 442] on label at bounding box center [905, 444] width 13 height 13
click at [906, 442] on input "checkbox" at bounding box center [904, 443] width 11 height 11
checkbox input "true"
click at [852, 442] on label at bounding box center [854, 444] width 13 height 13
click at [852, 442] on input "checkbox" at bounding box center [853, 443] width 11 height 11
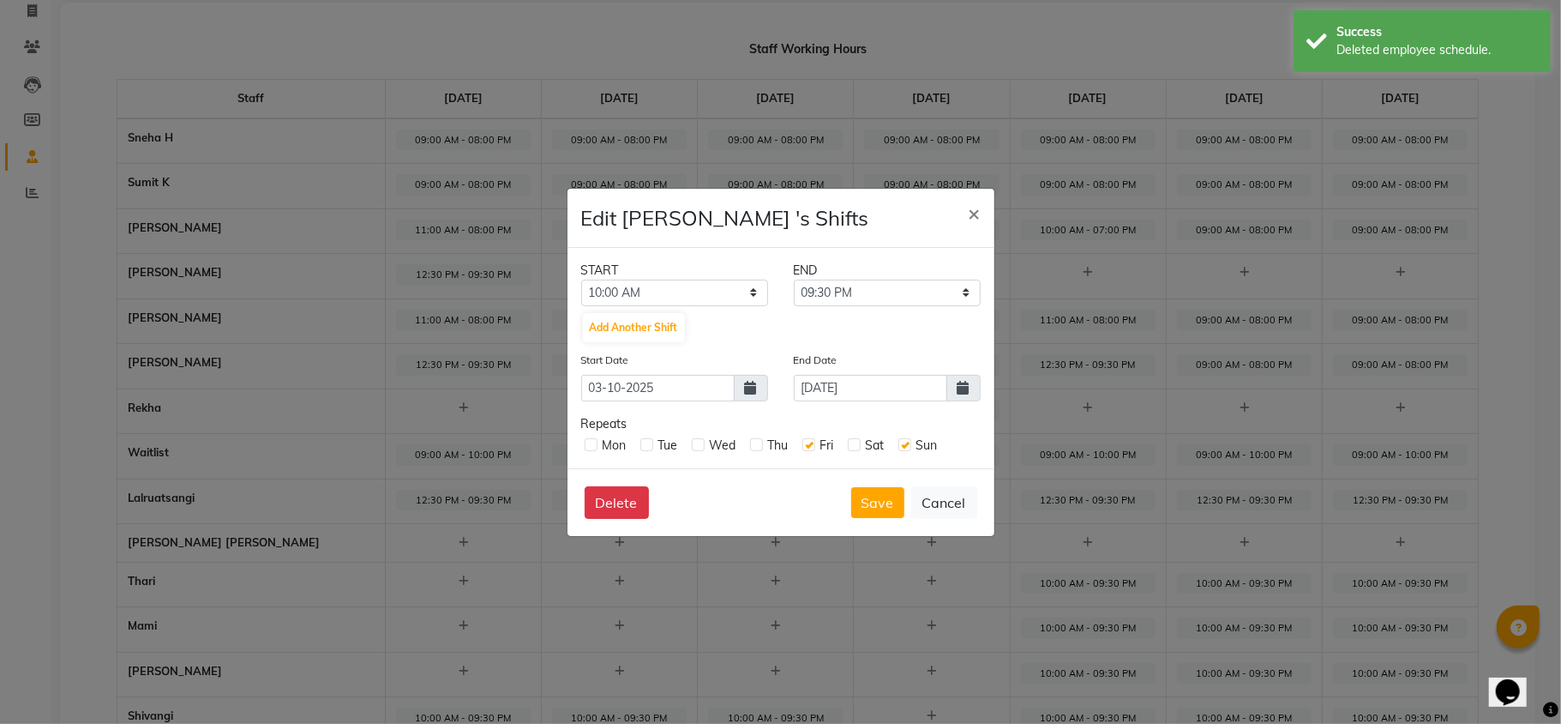
checkbox input "true"
click at [755, 436] on div "Thu" at bounding box center [769, 445] width 39 height 18
click at [696, 444] on label at bounding box center [698, 444] width 13 height 13
click at [696, 444] on input "checkbox" at bounding box center [697, 443] width 11 height 11
checkbox input "true"
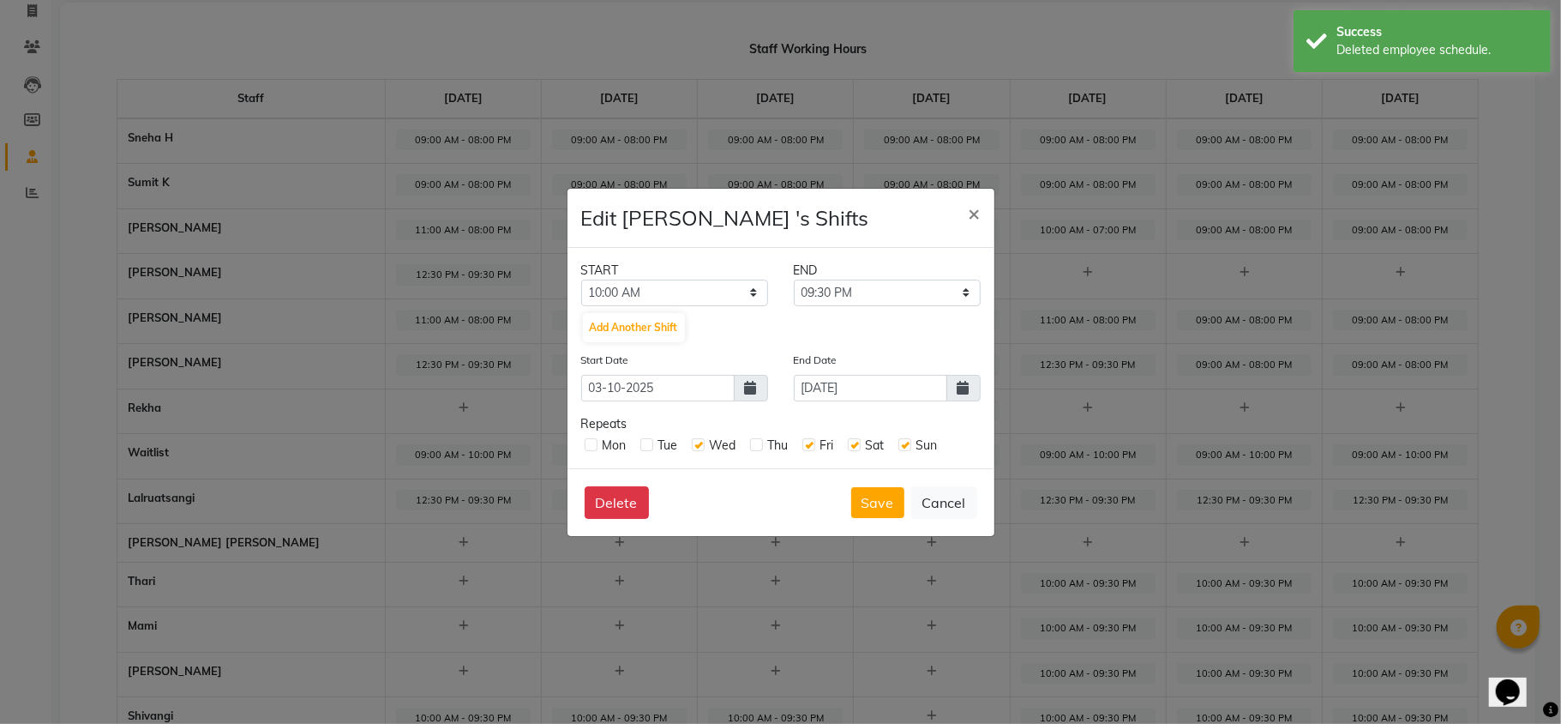
click at [753, 441] on label at bounding box center [756, 444] width 13 height 13
click at [753, 441] on input "checkbox" at bounding box center [755, 443] width 11 height 11
checkbox input "true"
click at [643, 444] on label at bounding box center [647, 444] width 13 height 13
click at [643, 444] on input "checkbox" at bounding box center [646, 443] width 11 height 11
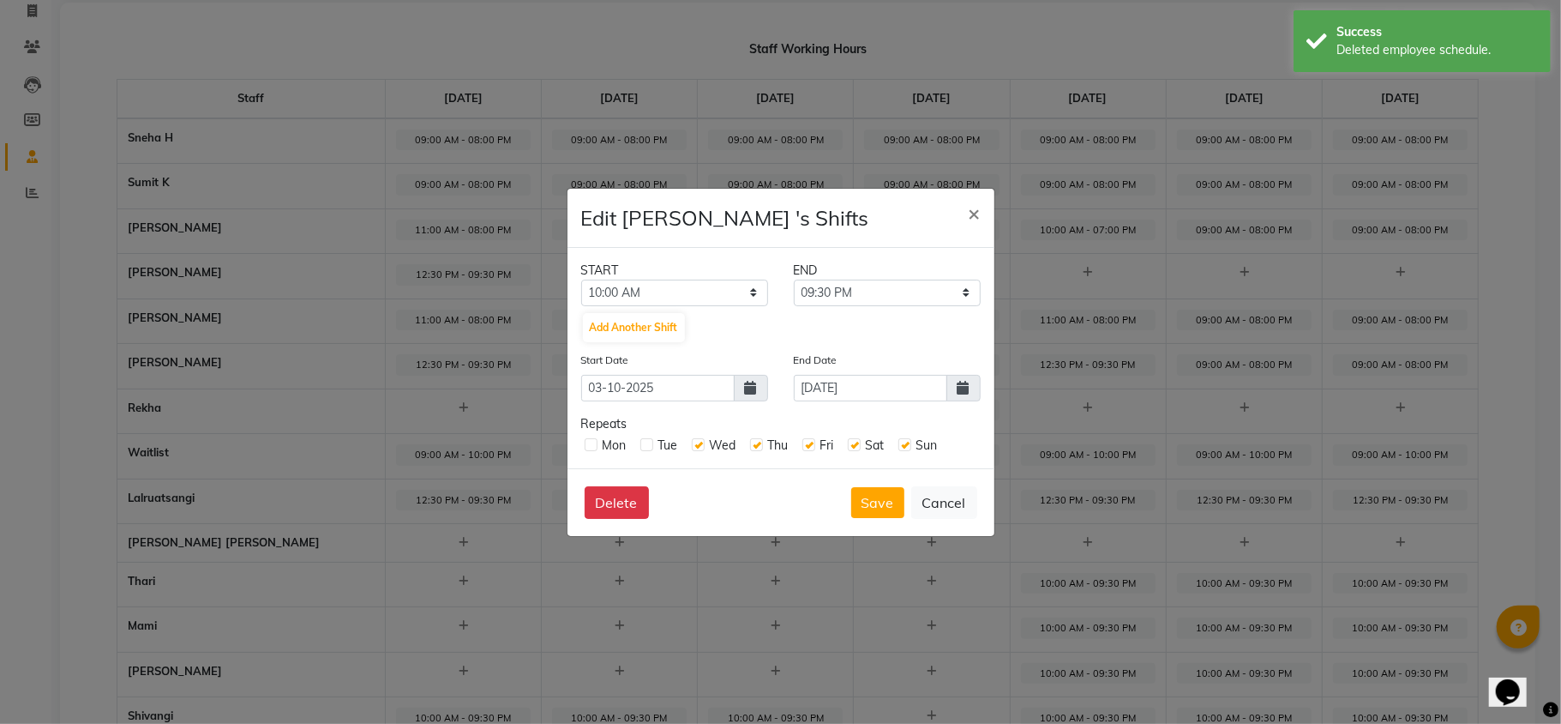
checkbox input "true"
click at [588, 439] on label at bounding box center [591, 444] width 13 height 13
click at [588, 439] on input "checkbox" at bounding box center [590, 443] width 11 height 11
checkbox input "true"
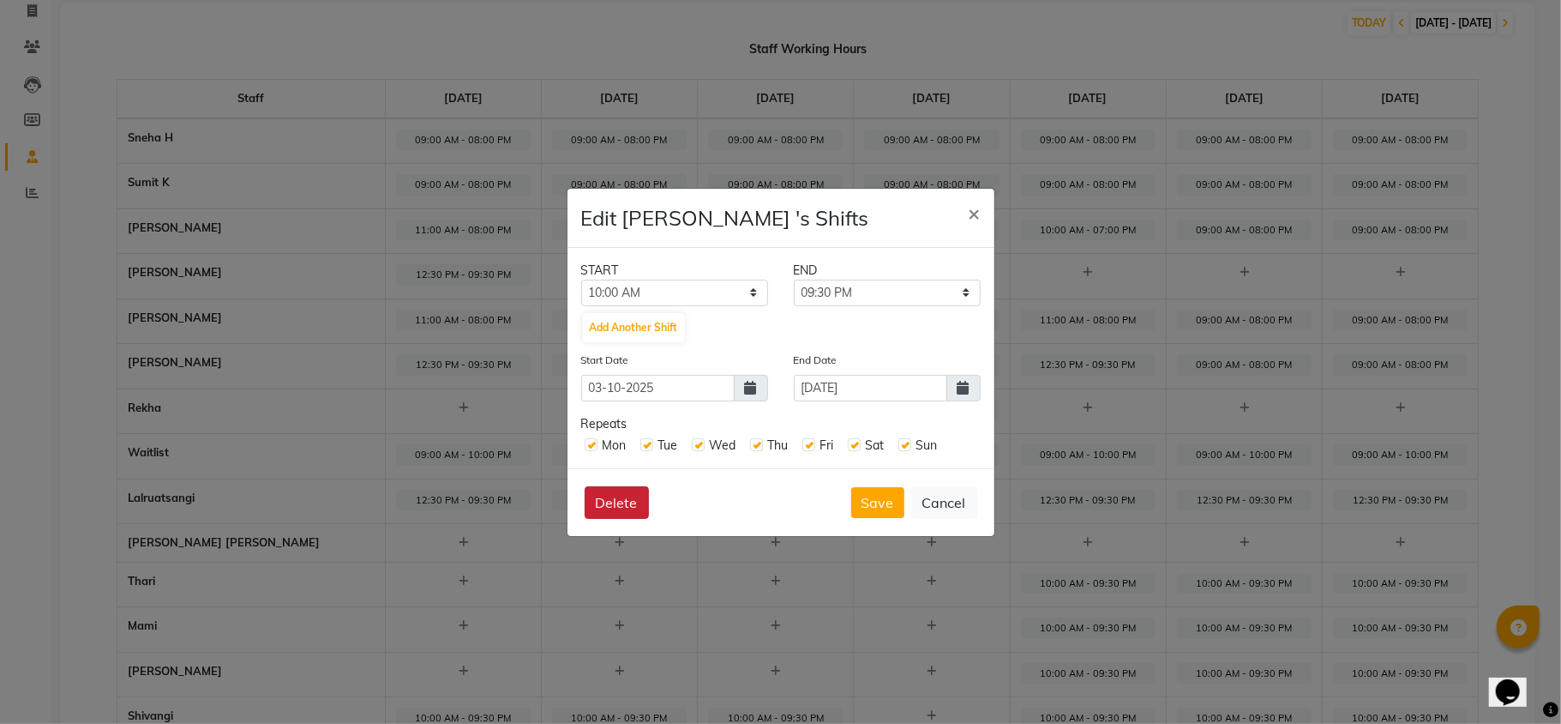
click at [609, 506] on button "Delete" at bounding box center [617, 502] width 64 height 33
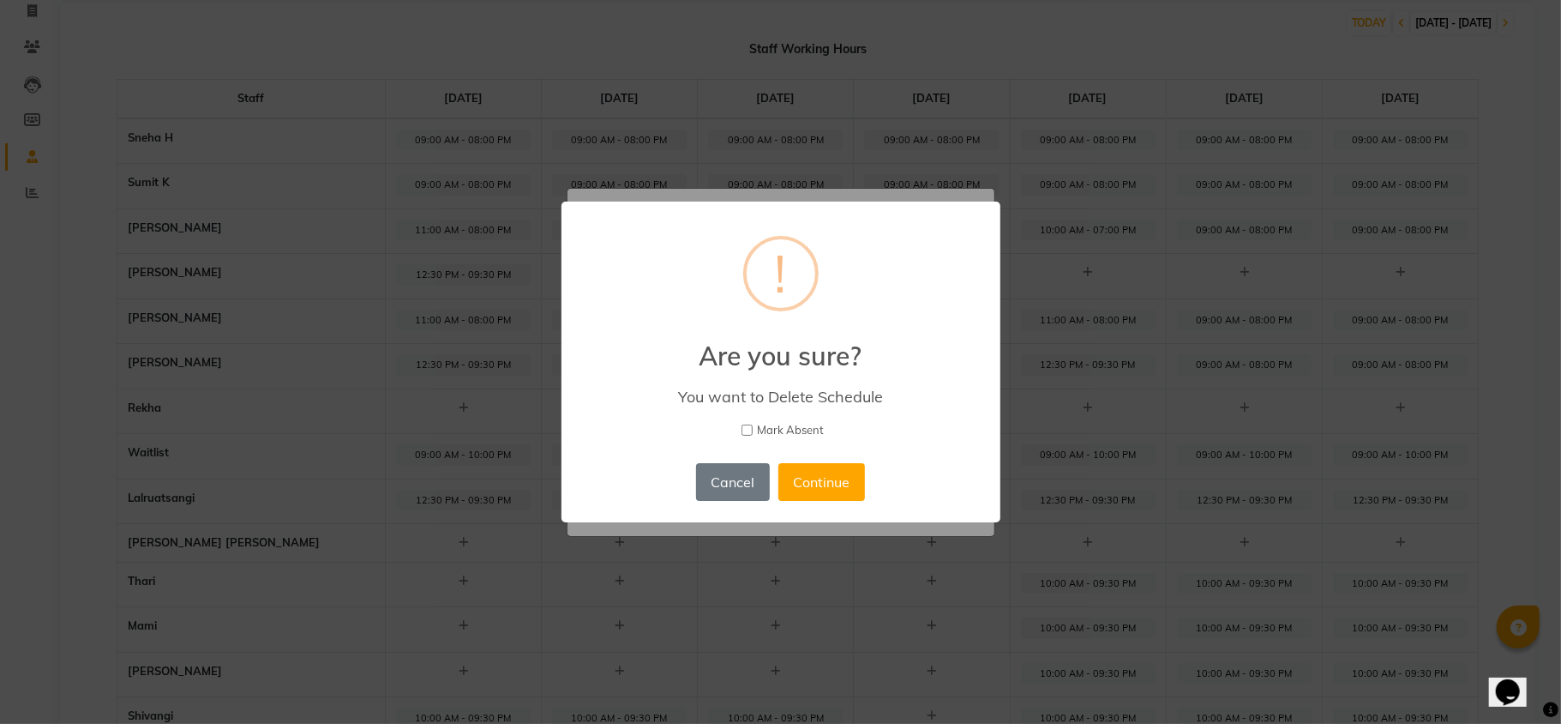
click at [745, 432] on input "Mark Absent" at bounding box center [747, 429] width 11 height 11
checkbox input "true"
click at [824, 473] on button "Continue" at bounding box center [822, 482] width 87 height 38
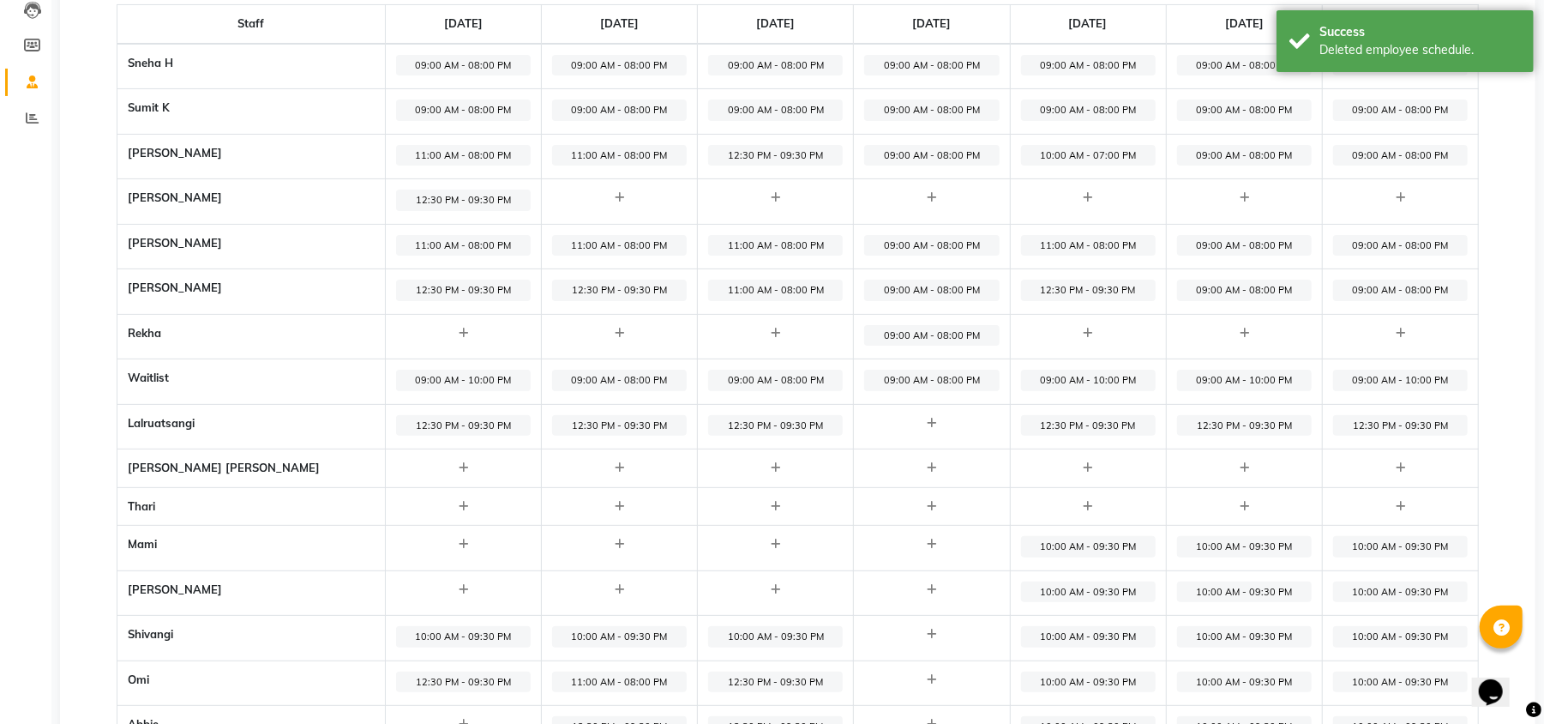
scroll to position [228, 0]
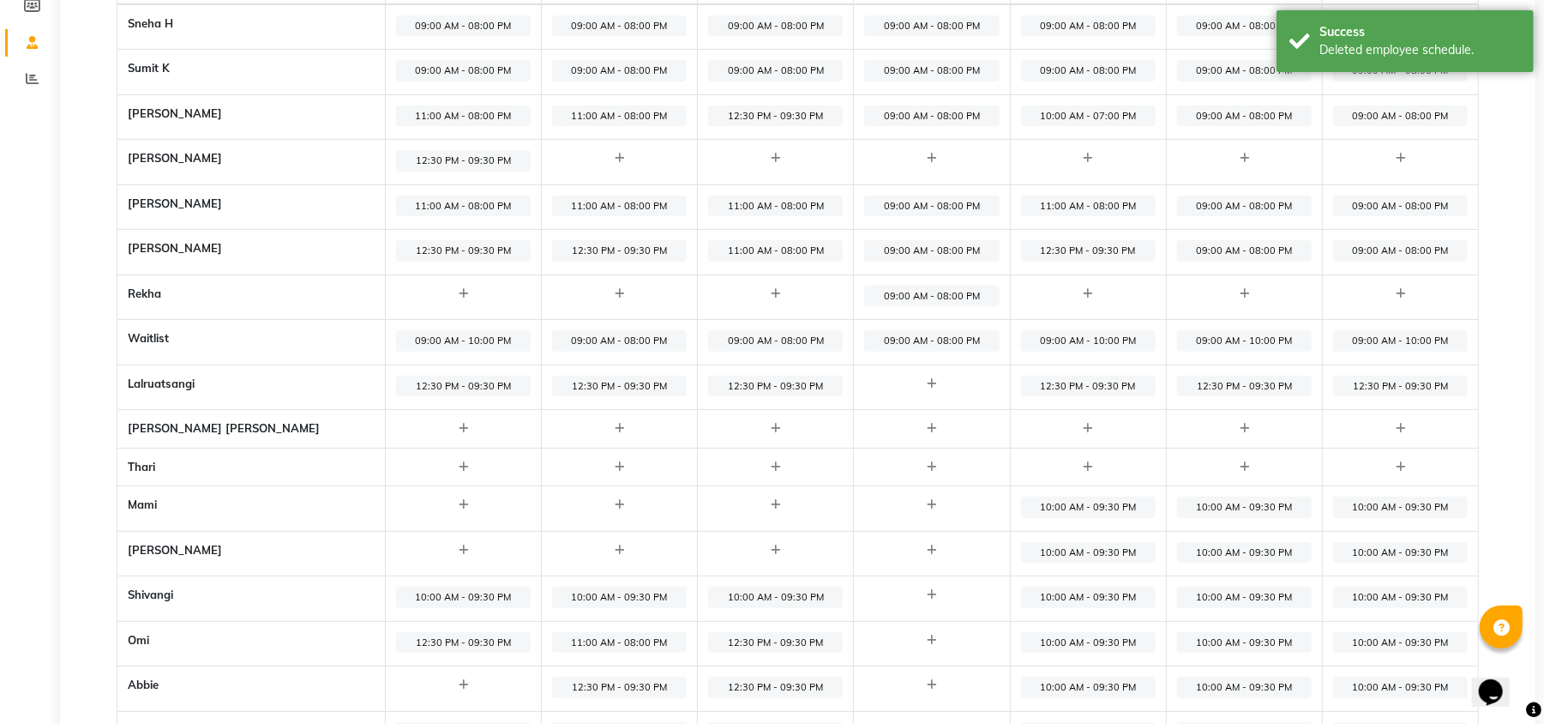
click at [1041, 505] on span "10:00 AM - 09:30 PM" at bounding box center [1088, 506] width 135 height 21
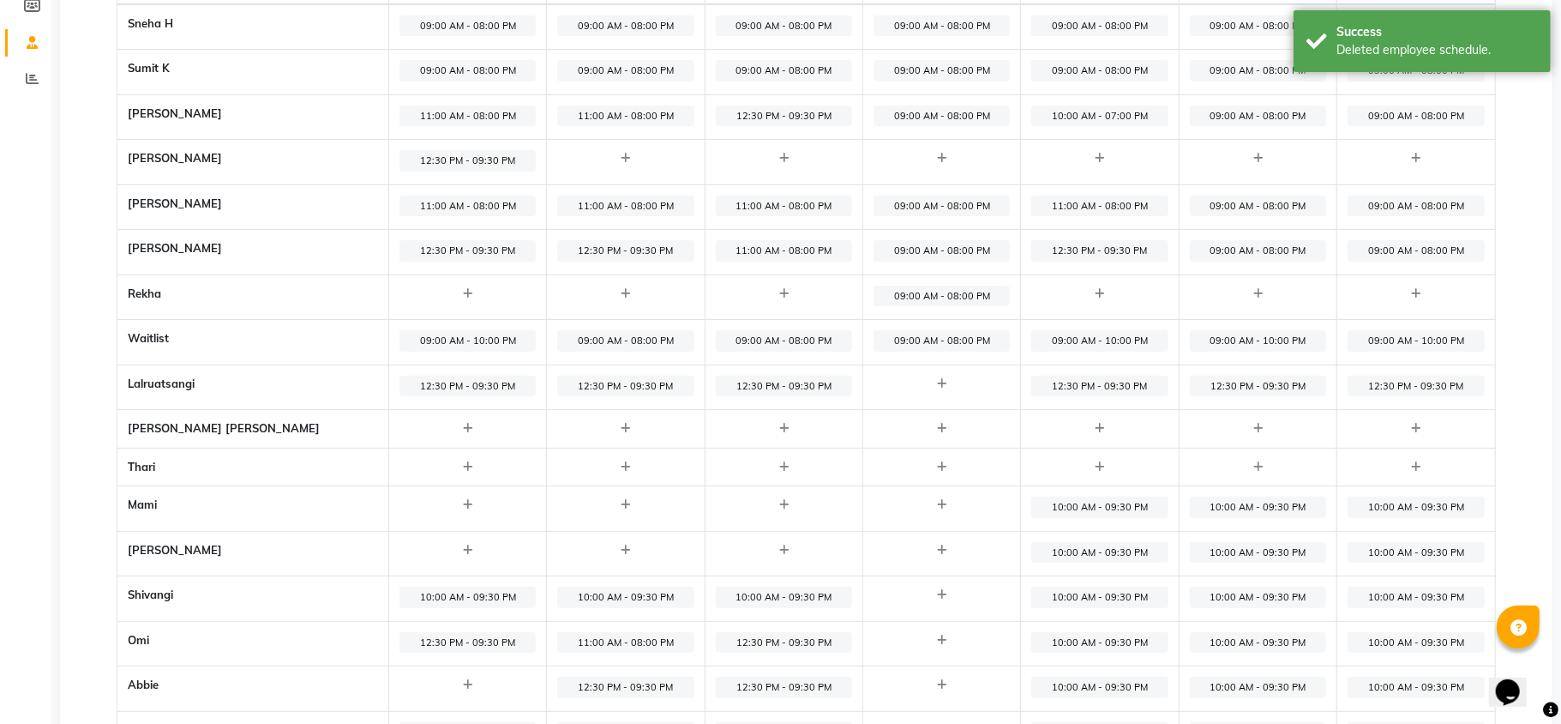
select select "10:00 AM"
select select "09:30 PM"
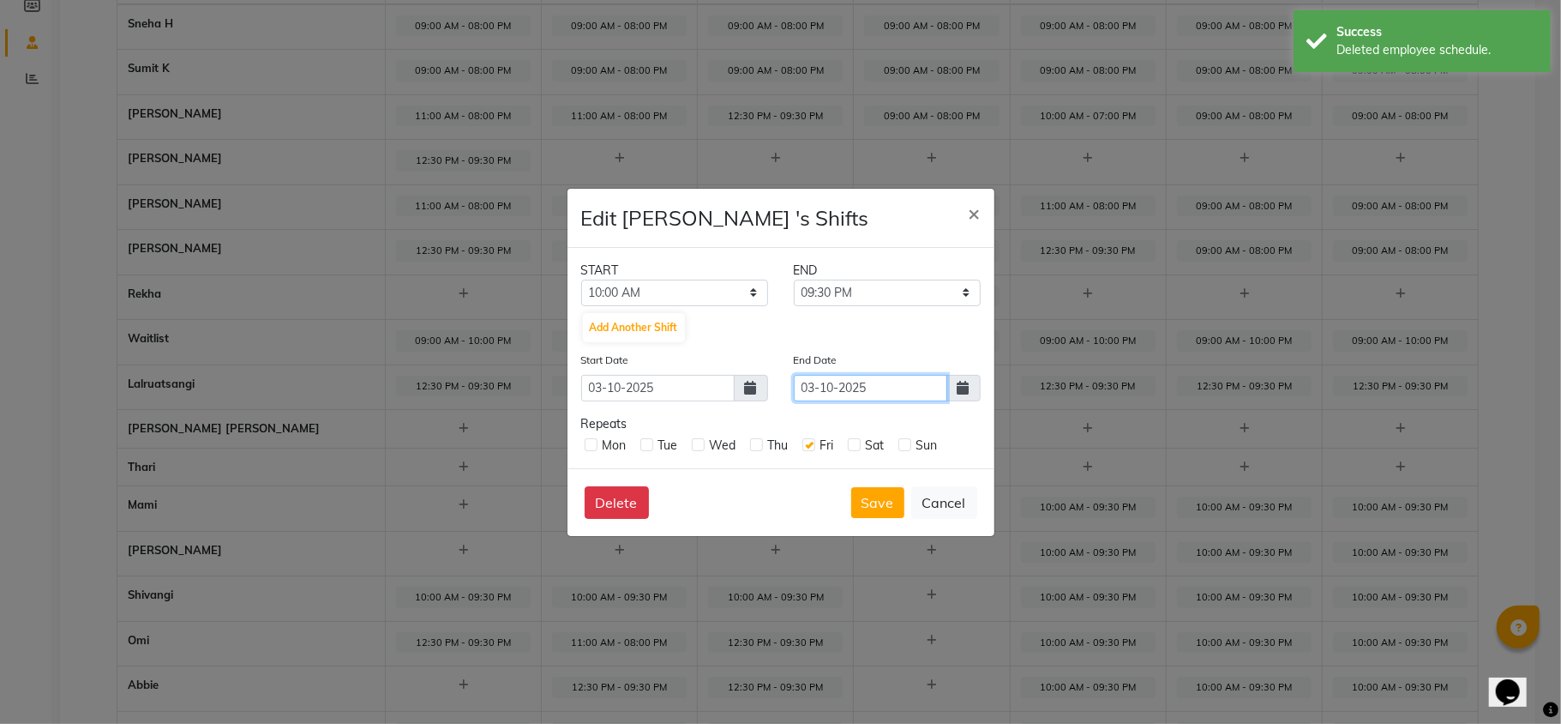
click at [861, 382] on input "03-10-2025" at bounding box center [870, 388] width 153 height 27
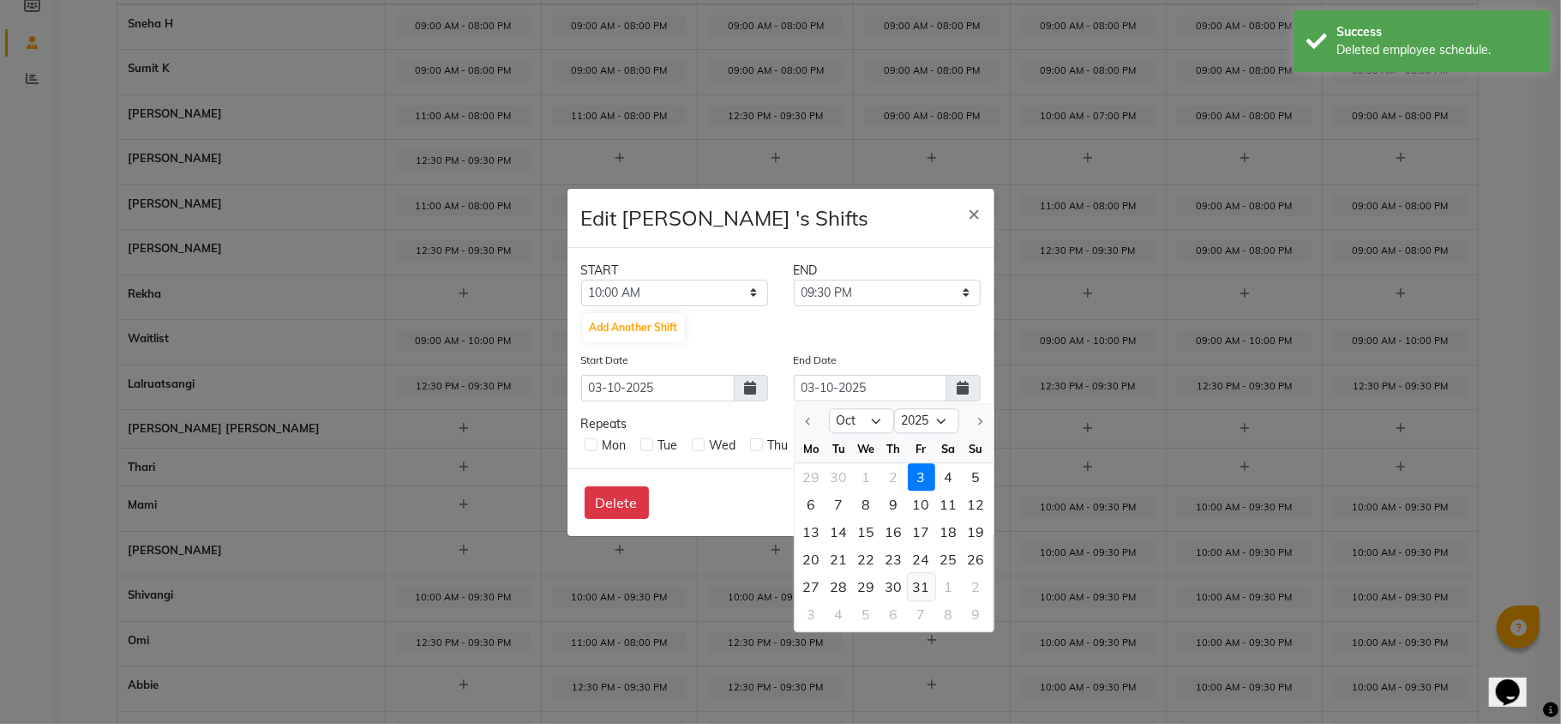
click at [917, 590] on div "31" at bounding box center [921, 586] width 27 height 27
type input "31-10-2025"
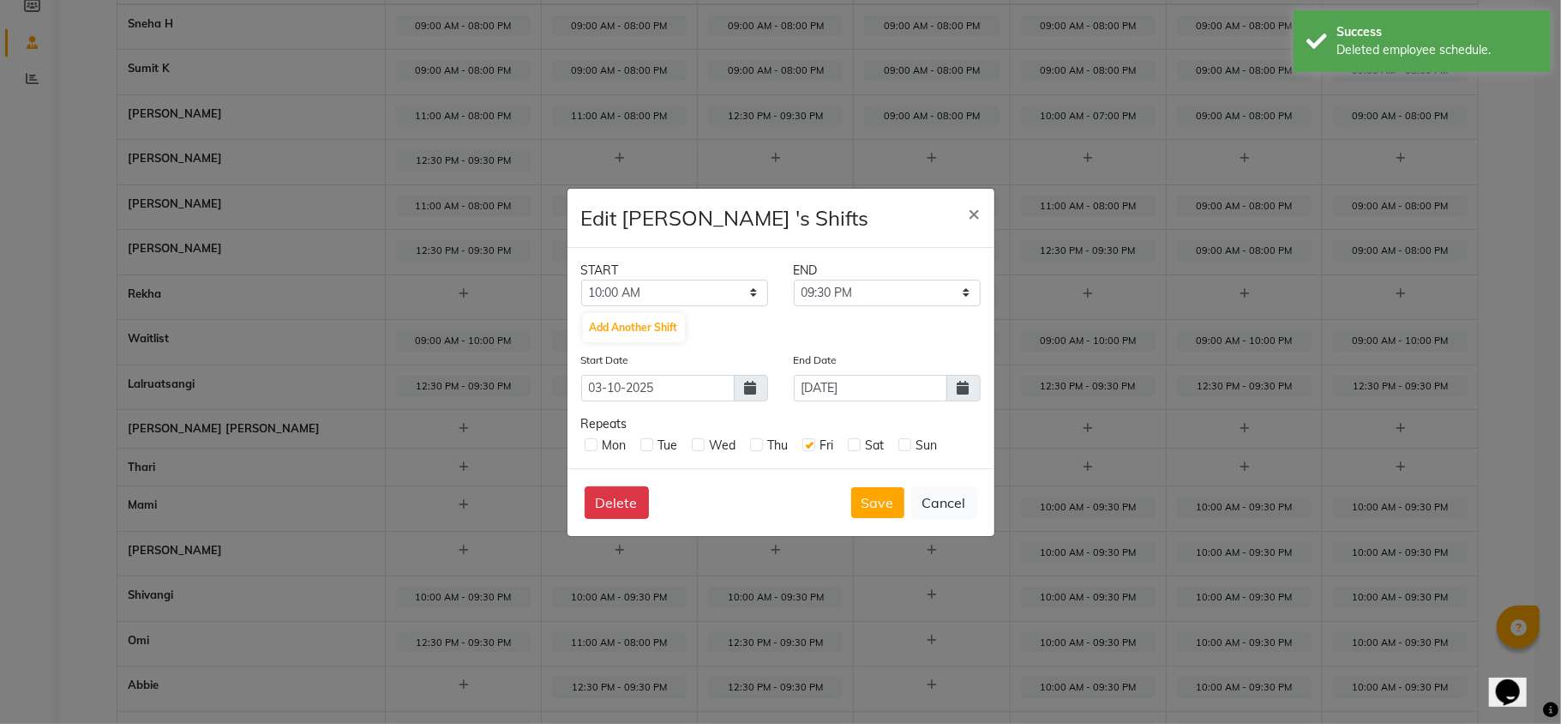
click at [854, 444] on label at bounding box center [854, 444] width 13 height 13
click at [854, 444] on input "checkbox" at bounding box center [853, 443] width 11 height 11
checkbox input "true"
click at [902, 441] on label at bounding box center [905, 444] width 13 height 13
click at [902, 441] on input "checkbox" at bounding box center [904, 443] width 11 height 11
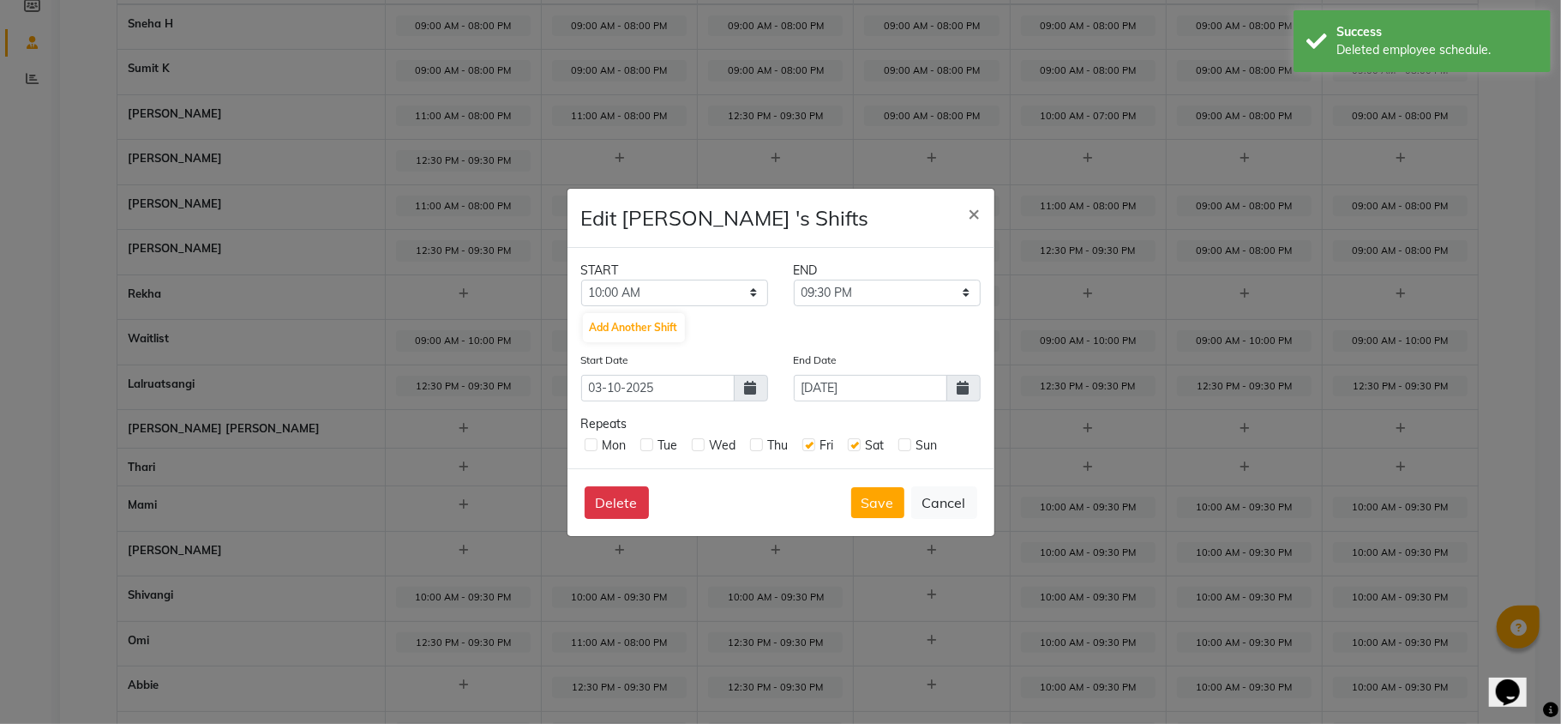
checkbox input "true"
click at [758, 446] on label at bounding box center [756, 444] width 13 height 13
click at [758, 446] on input "checkbox" at bounding box center [755, 443] width 11 height 11
checkbox input "true"
click at [698, 439] on label at bounding box center [698, 444] width 13 height 13
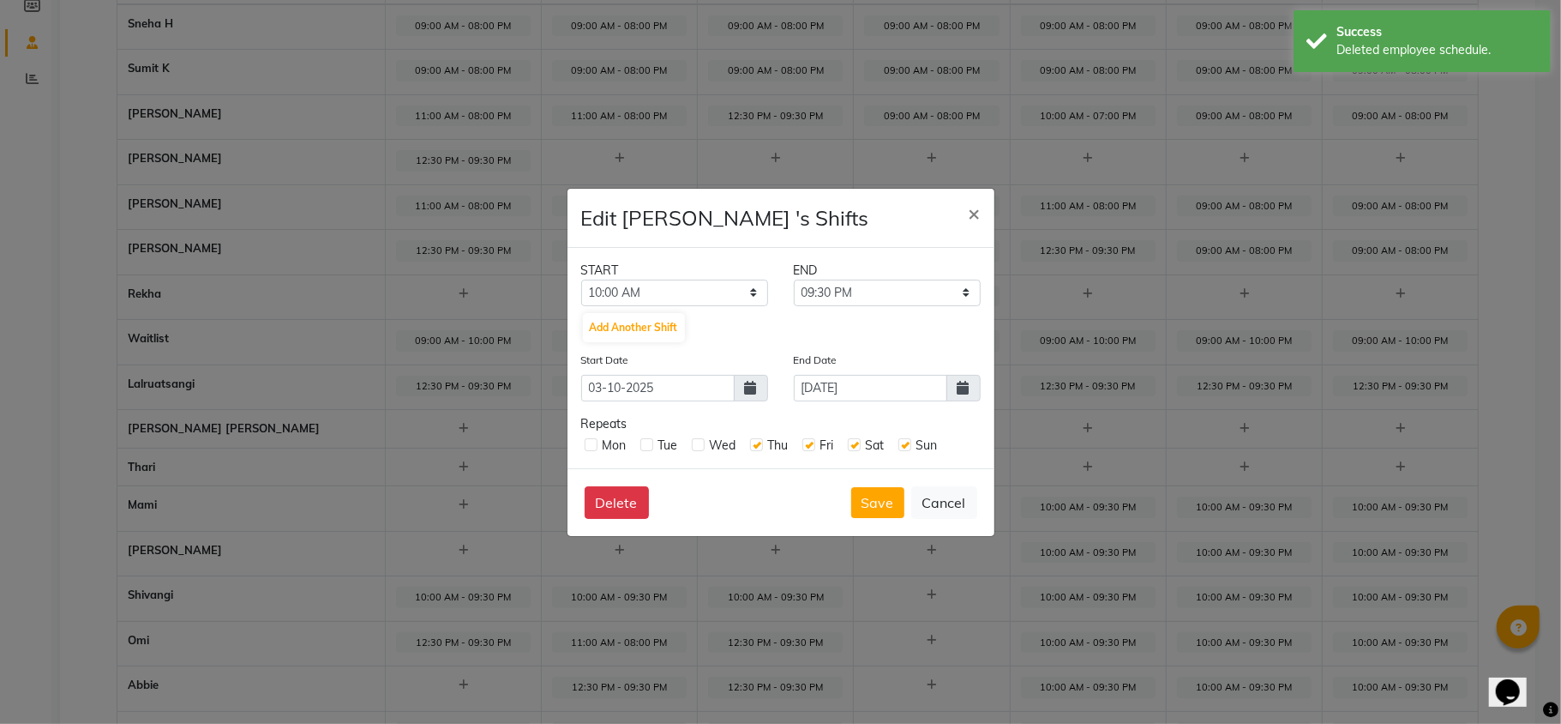
click at [698, 439] on input "checkbox" at bounding box center [697, 443] width 11 height 11
checkbox input "true"
click at [645, 443] on label at bounding box center [647, 444] width 13 height 13
click at [645, 443] on input "checkbox" at bounding box center [646, 443] width 11 height 11
checkbox input "true"
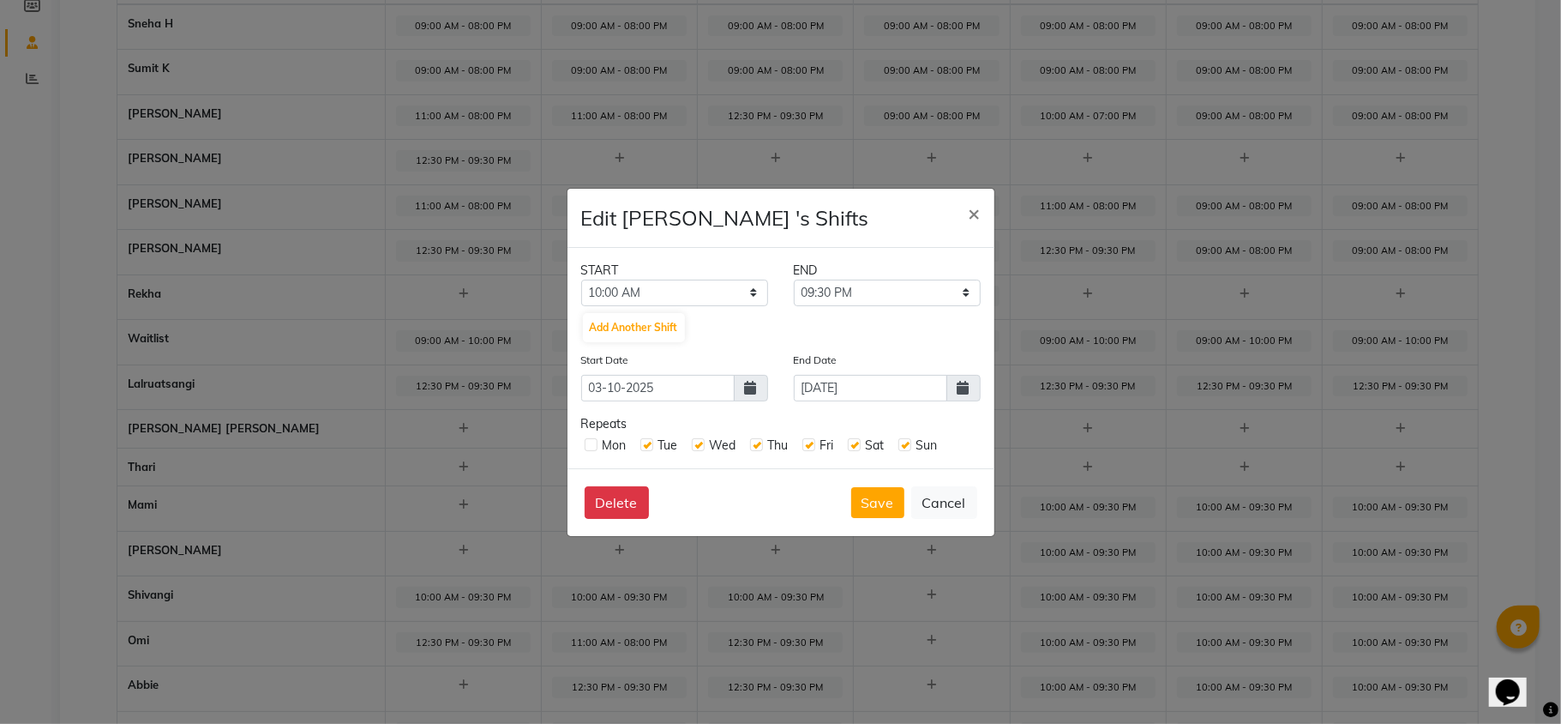
click at [591, 442] on label at bounding box center [591, 444] width 13 height 13
click at [591, 442] on input "checkbox" at bounding box center [590, 443] width 11 height 11
checkbox input "true"
click at [605, 494] on button "Delete" at bounding box center [617, 502] width 64 height 33
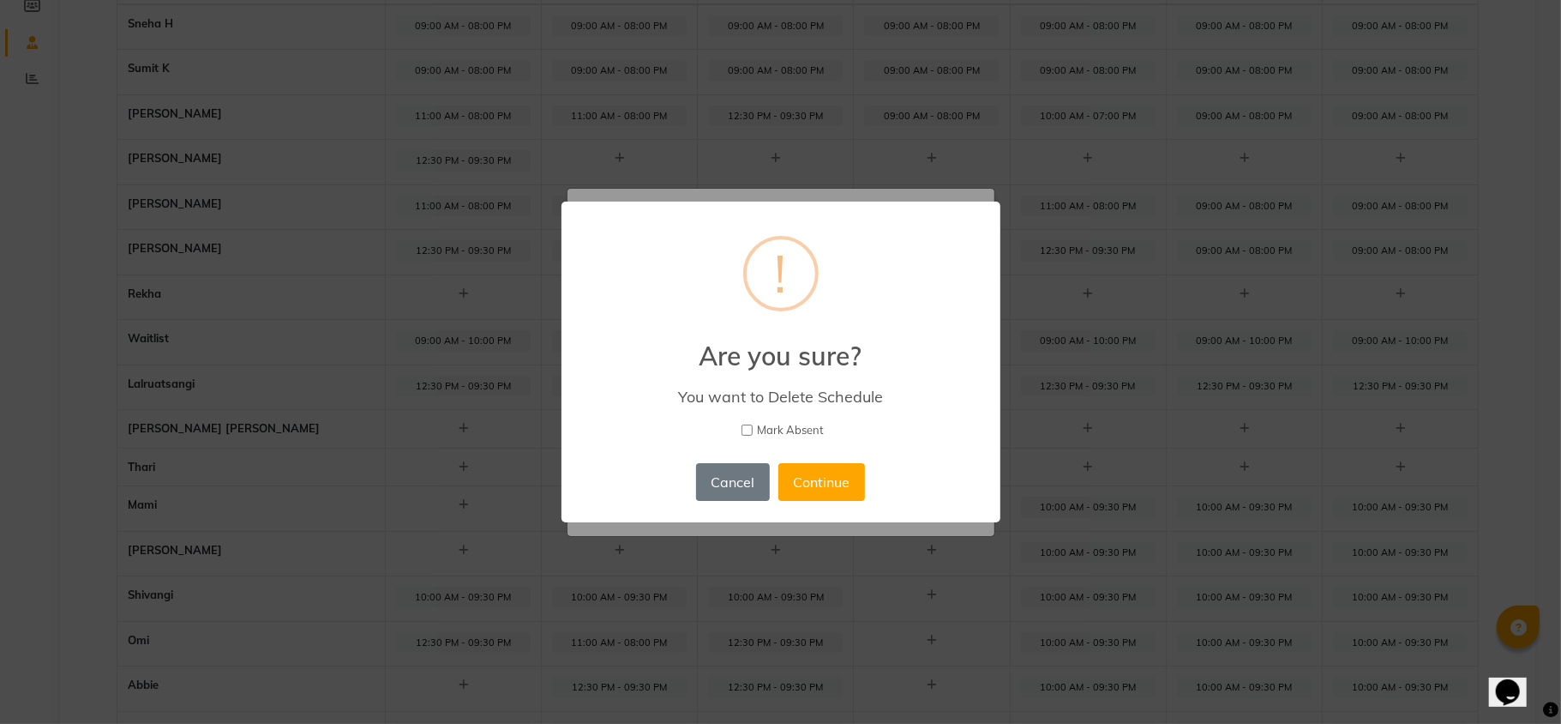
click at [745, 430] on input "Mark Absent" at bounding box center [747, 429] width 11 height 11
checkbox input "true"
click at [810, 472] on button "Continue" at bounding box center [822, 482] width 87 height 38
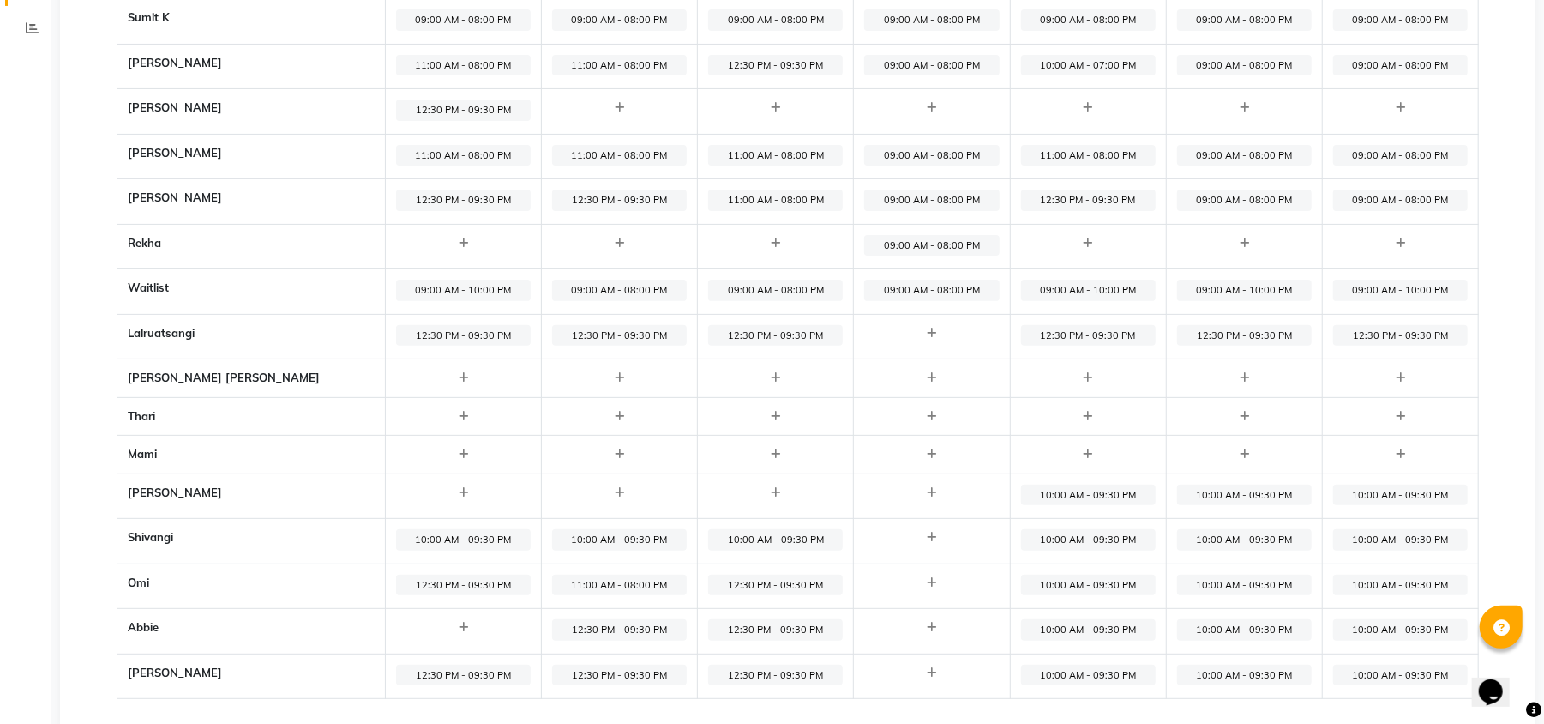
scroll to position [319, 0]
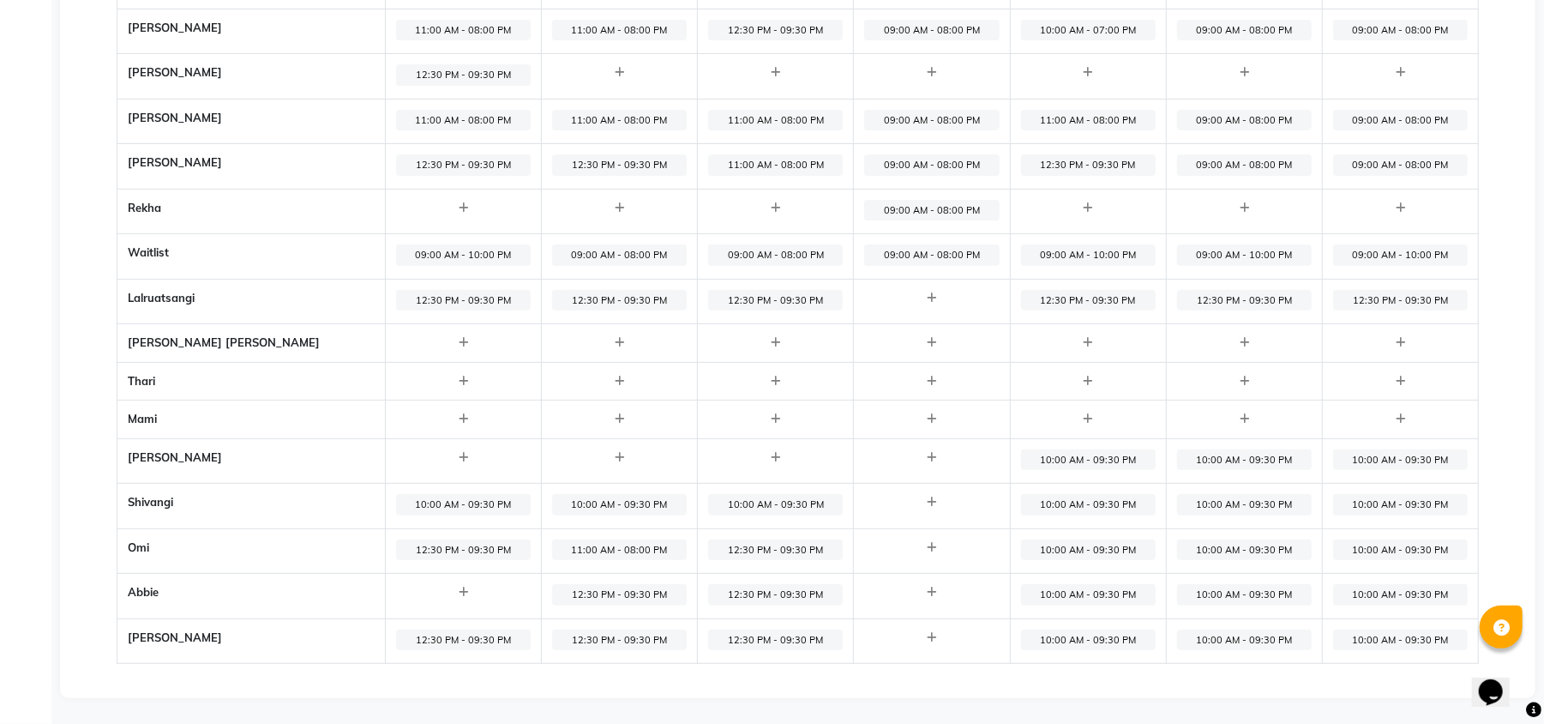
click at [1060, 453] on span "10:00 AM - 09:30 PM" at bounding box center [1088, 459] width 135 height 21
select select "10:00 AM"
select select "09:30 PM"
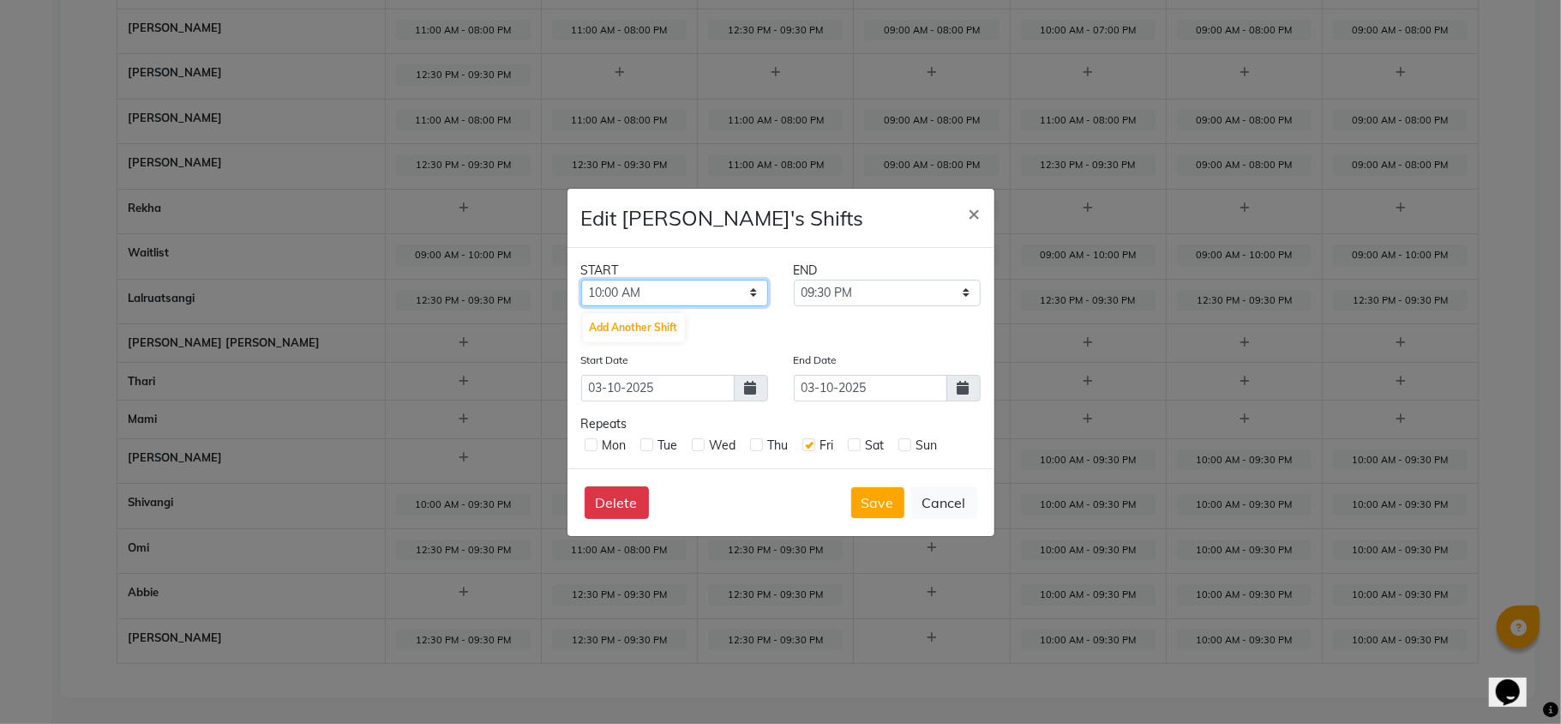
click at [735, 292] on select "12:00 AM 12:15 AM 12:30 AM 12:45 AM 01:00 AM 01:15 AM 01:30 AM 01:45 AM 02:00 A…" at bounding box center [674, 293] width 187 height 27
click at [875, 241] on div "Edit Stella's Shifts ×" at bounding box center [781, 218] width 427 height 59
click at [952, 382] on span at bounding box center [964, 388] width 34 height 27
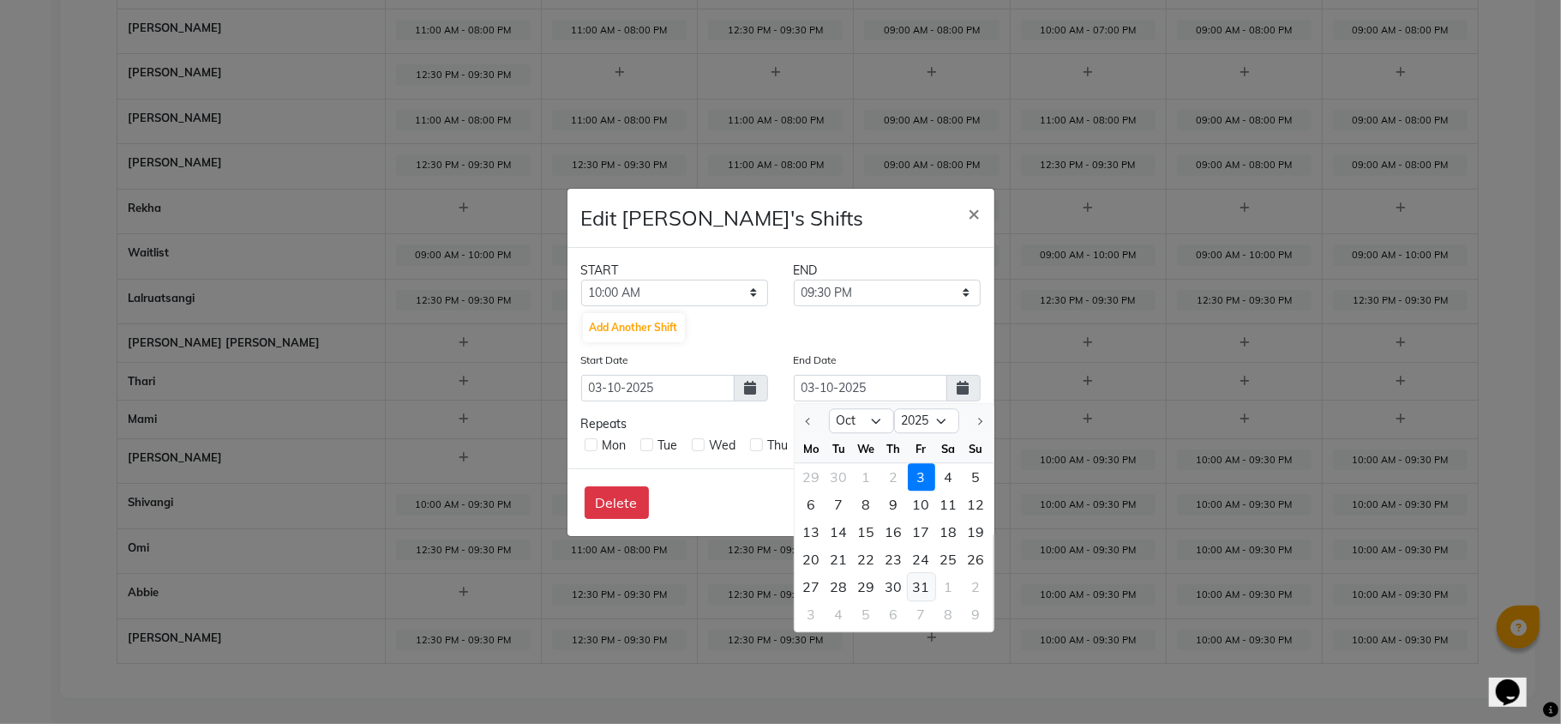
click at [918, 584] on div "31" at bounding box center [921, 586] width 27 height 27
type input "31-10-2025"
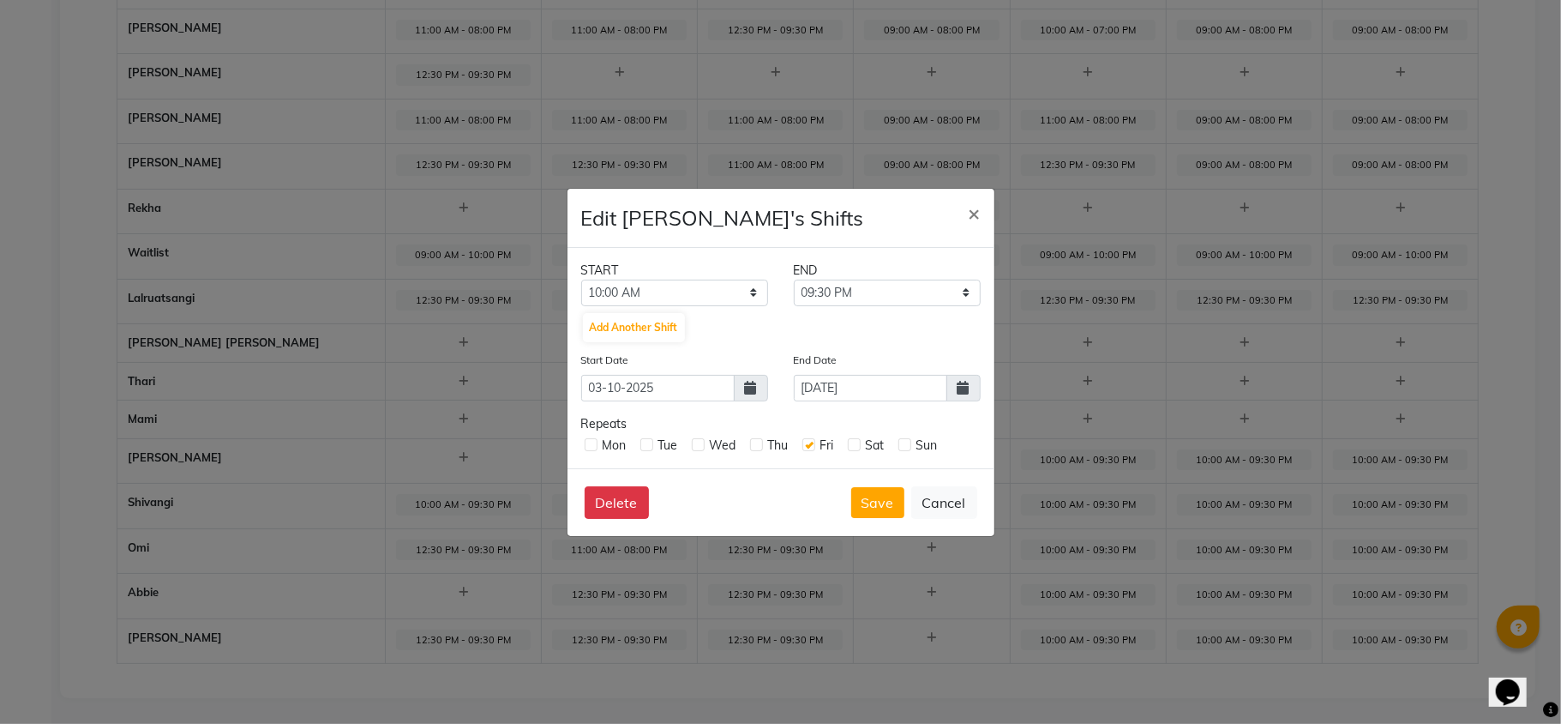
click at [588, 444] on label at bounding box center [591, 444] width 13 height 13
click at [588, 444] on input "checkbox" at bounding box center [590, 443] width 11 height 11
checkbox input "true"
click at [694, 443] on label at bounding box center [698, 444] width 13 height 13
click at [694, 443] on input "checkbox" at bounding box center [697, 443] width 11 height 11
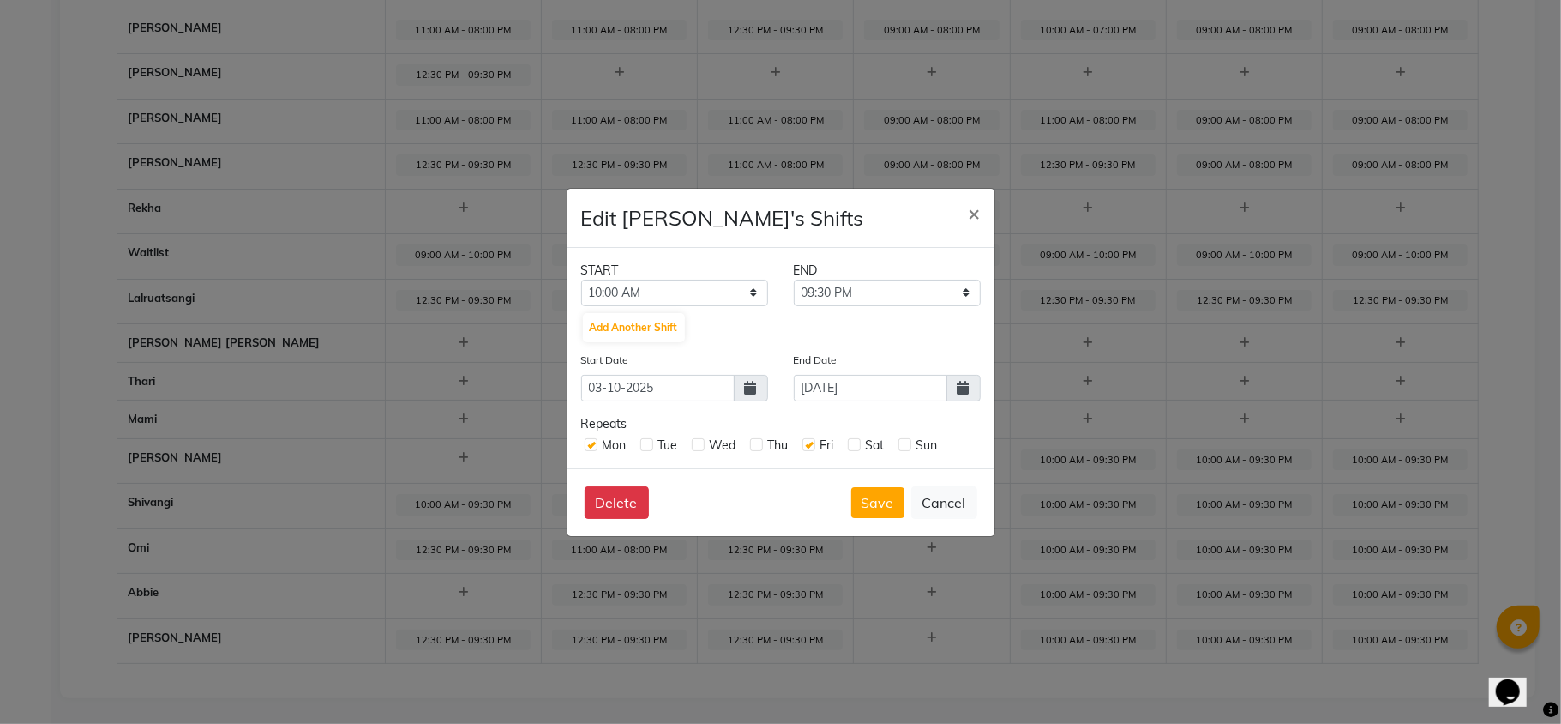
checkbox input "true"
click at [756, 444] on label at bounding box center [756, 444] width 13 height 13
click at [756, 444] on input "checkbox" at bounding box center [755, 443] width 11 height 11
checkbox input "true"
click at [852, 439] on label at bounding box center [854, 444] width 13 height 13
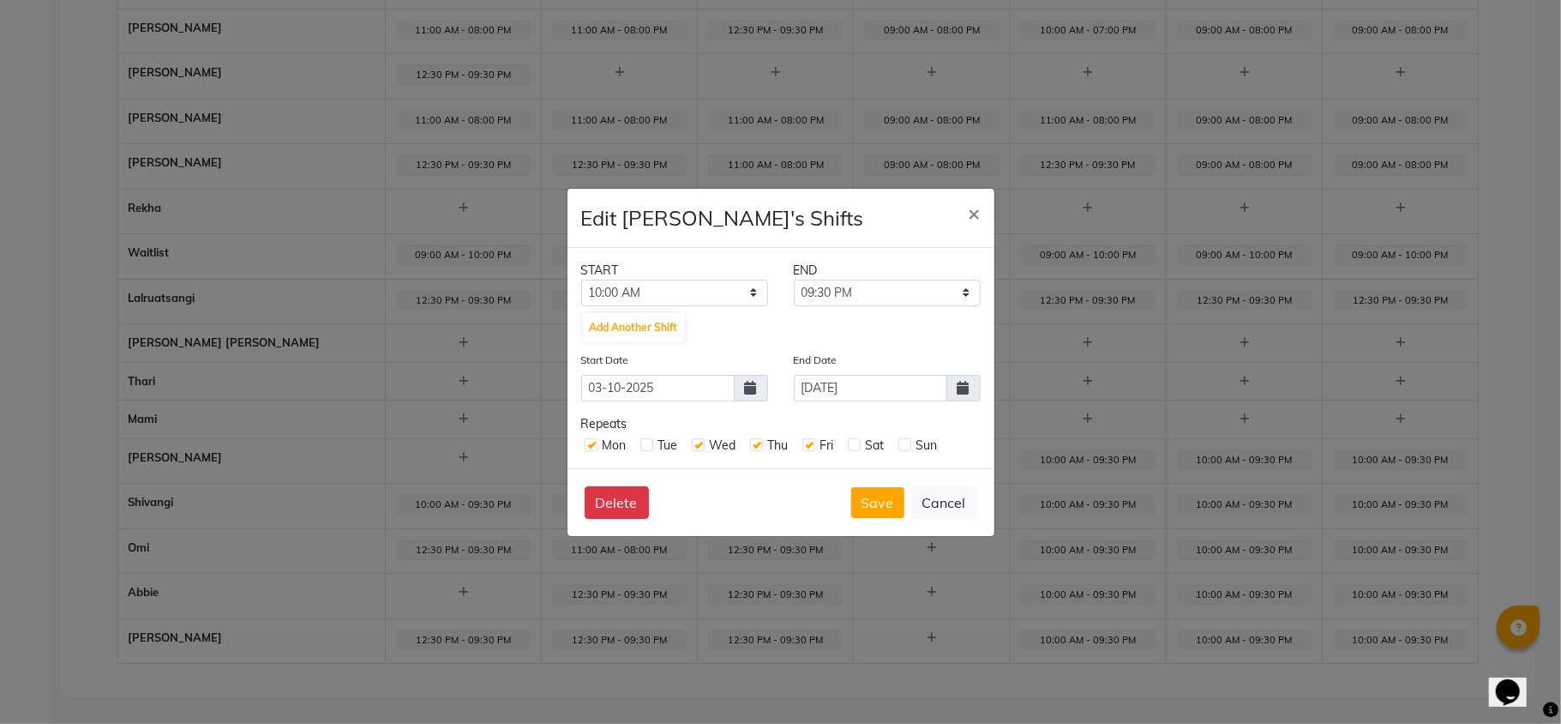
click at [852, 439] on input "checkbox" at bounding box center [853, 443] width 11 height 11
checkbox input "true"
click at [907, 446] on label at bounding box center [905, 444] width 13 height 13
click at [907, 446] on input "checkbox" at bounding box center [904, 443] width 11 height 11
checkbox input "true"
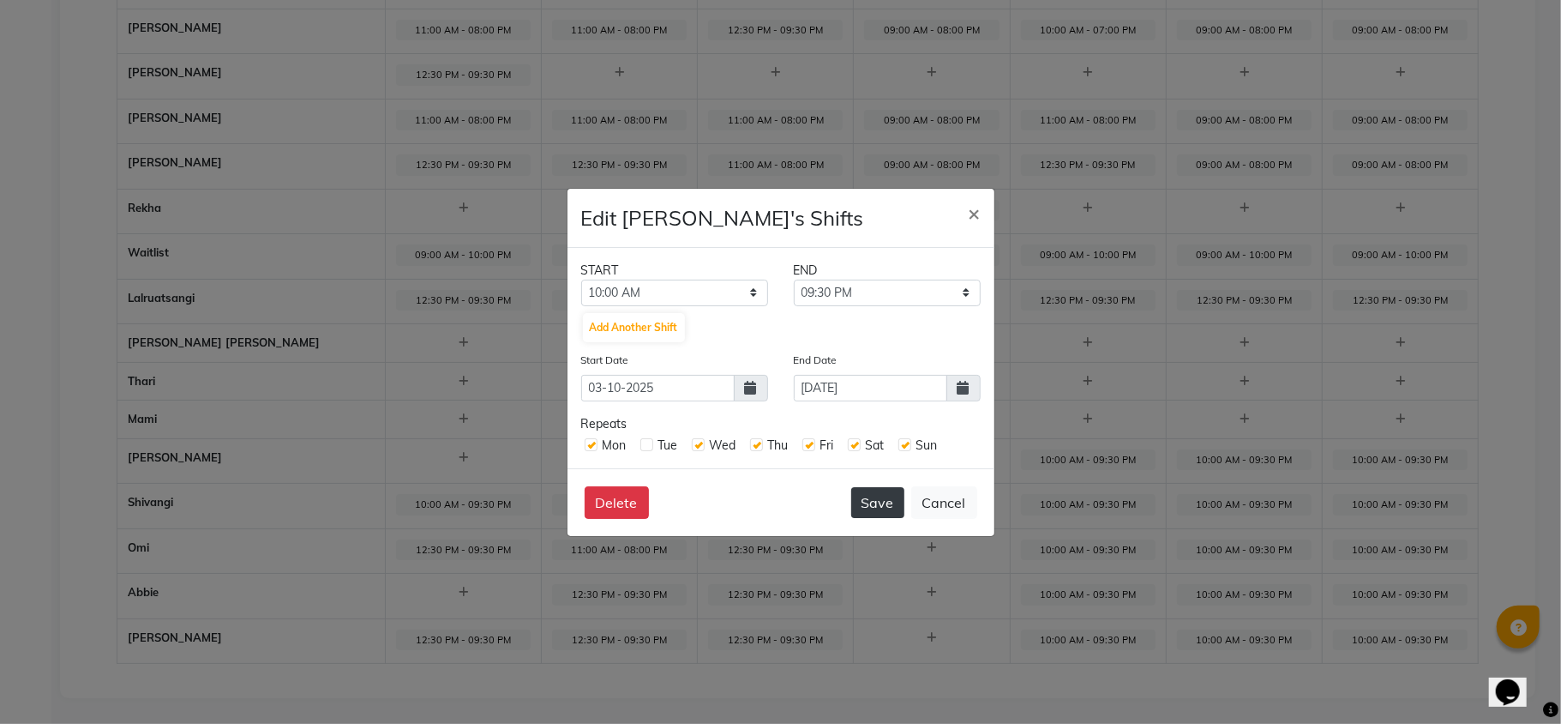
click at [880, 502] on button "Save" at bounding box center [877, 502] width 53 height 31
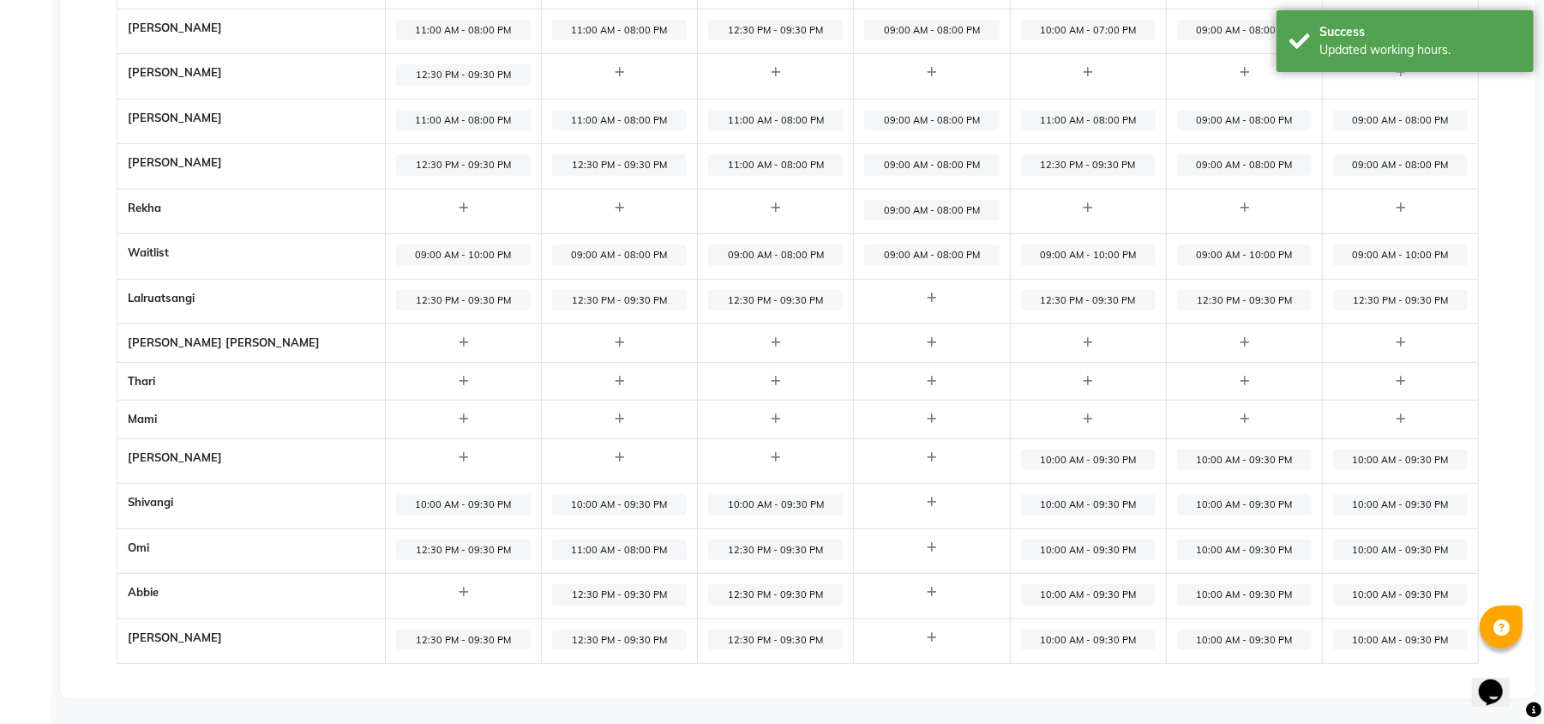
click at [1053, 451] on span "10:00 AM - 09:30 PM" at bounding box center [1088, 459] width 135 height 21
select select "10:00 AM"
select select "09:30 PM"
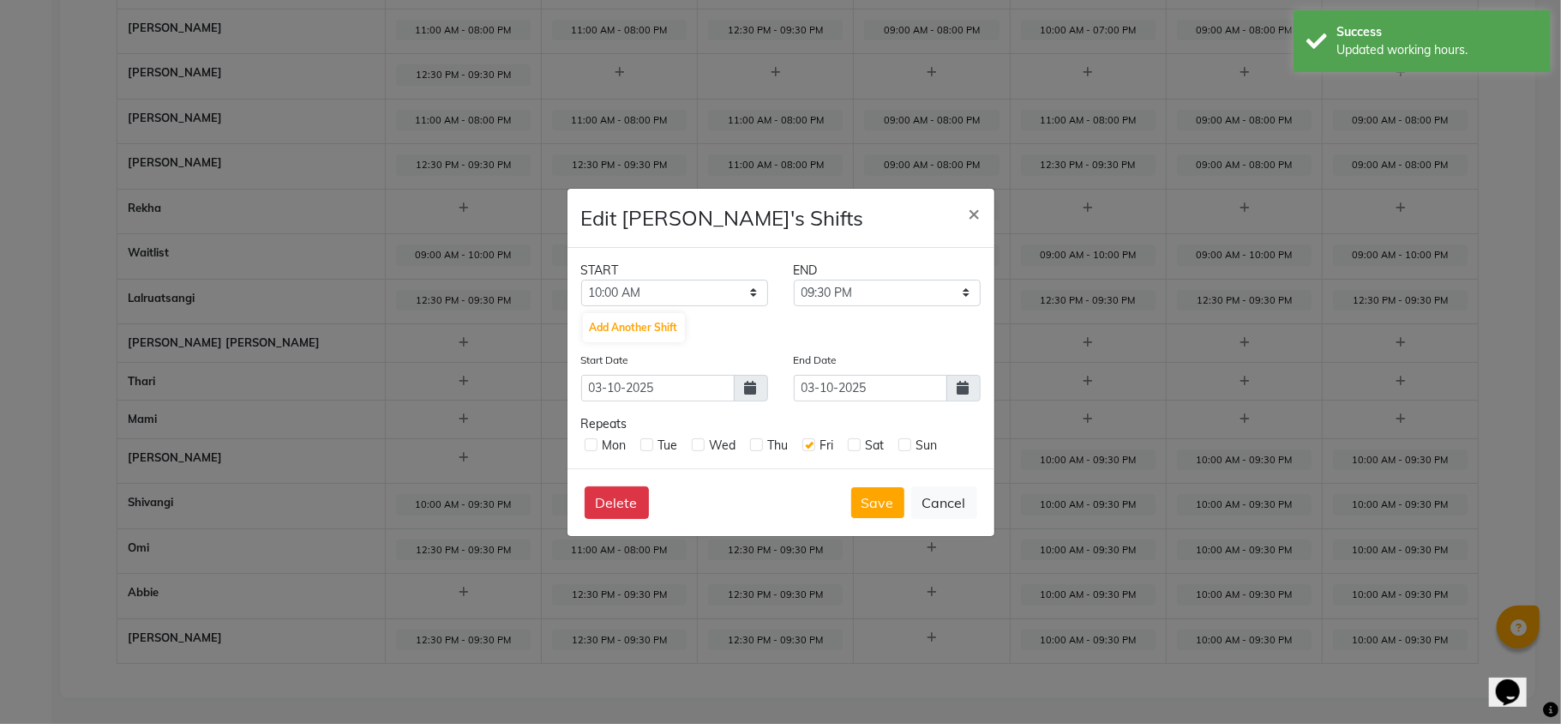
click at [959, 389] on icon at bounding box center [964, 388] width 12 height 14
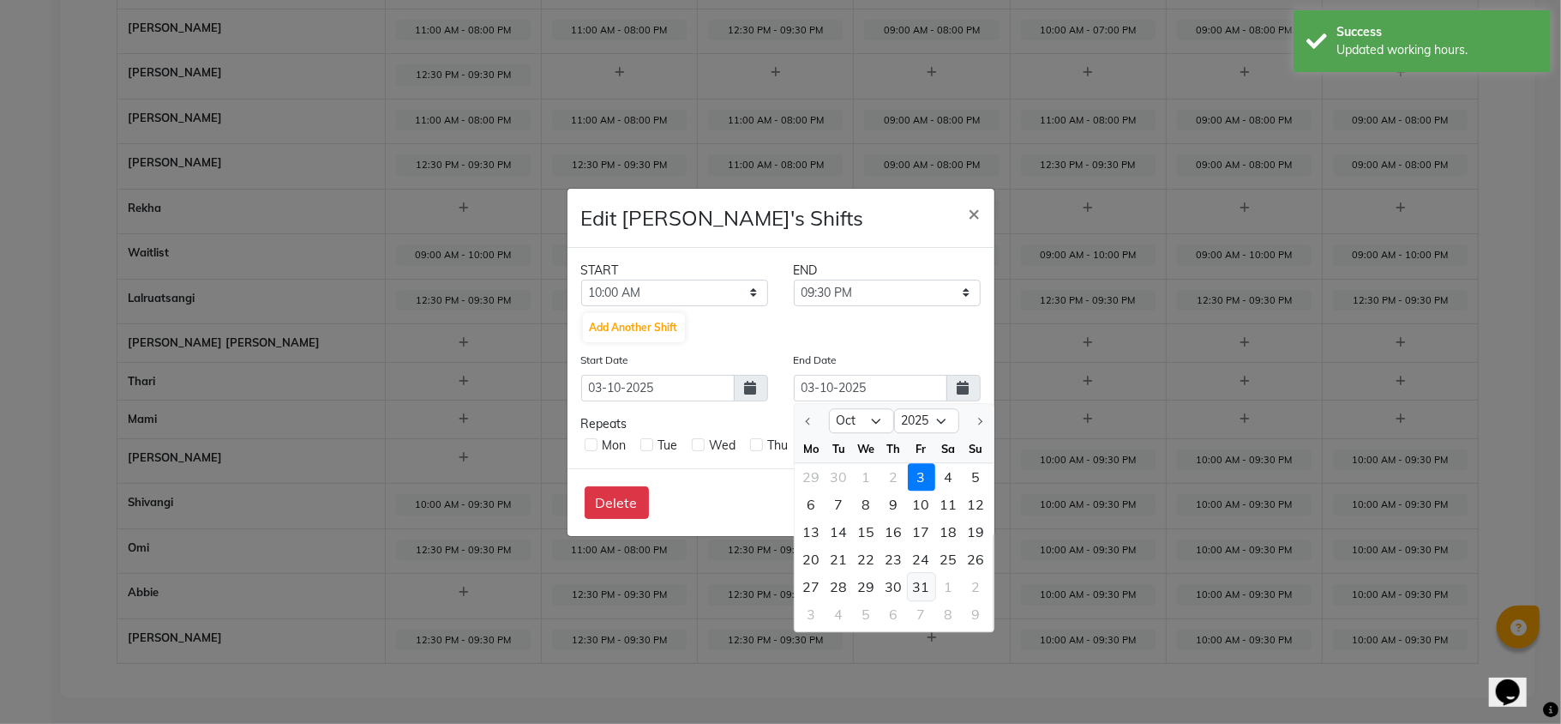
click at [920, 585] on div "31" at bounding box center [921, 586] width 27 height 27
type input "31-10-2025"
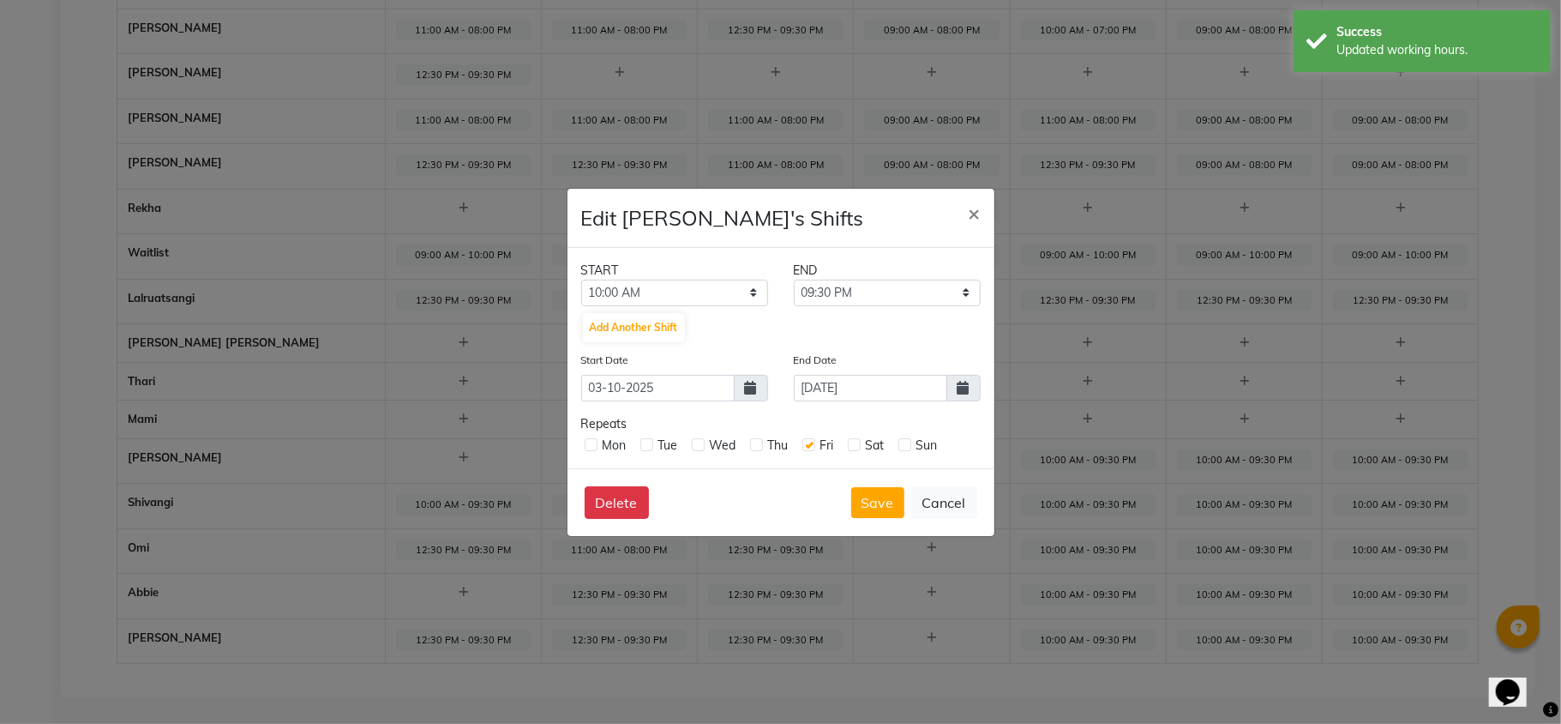
click at [903, 444] on label at bounding box center [905, 444] width 13 height 13
click at [903, 444] on input "checkbox" at bounding box center [904, 443] width 11 height 11
checkbox input "true"
click at [851, 441] on label at bounding box center [854, 444] width 13 height 13
click at [851, 441] on input "checkbox" at bounding box center [853, 443] width 11 height 11
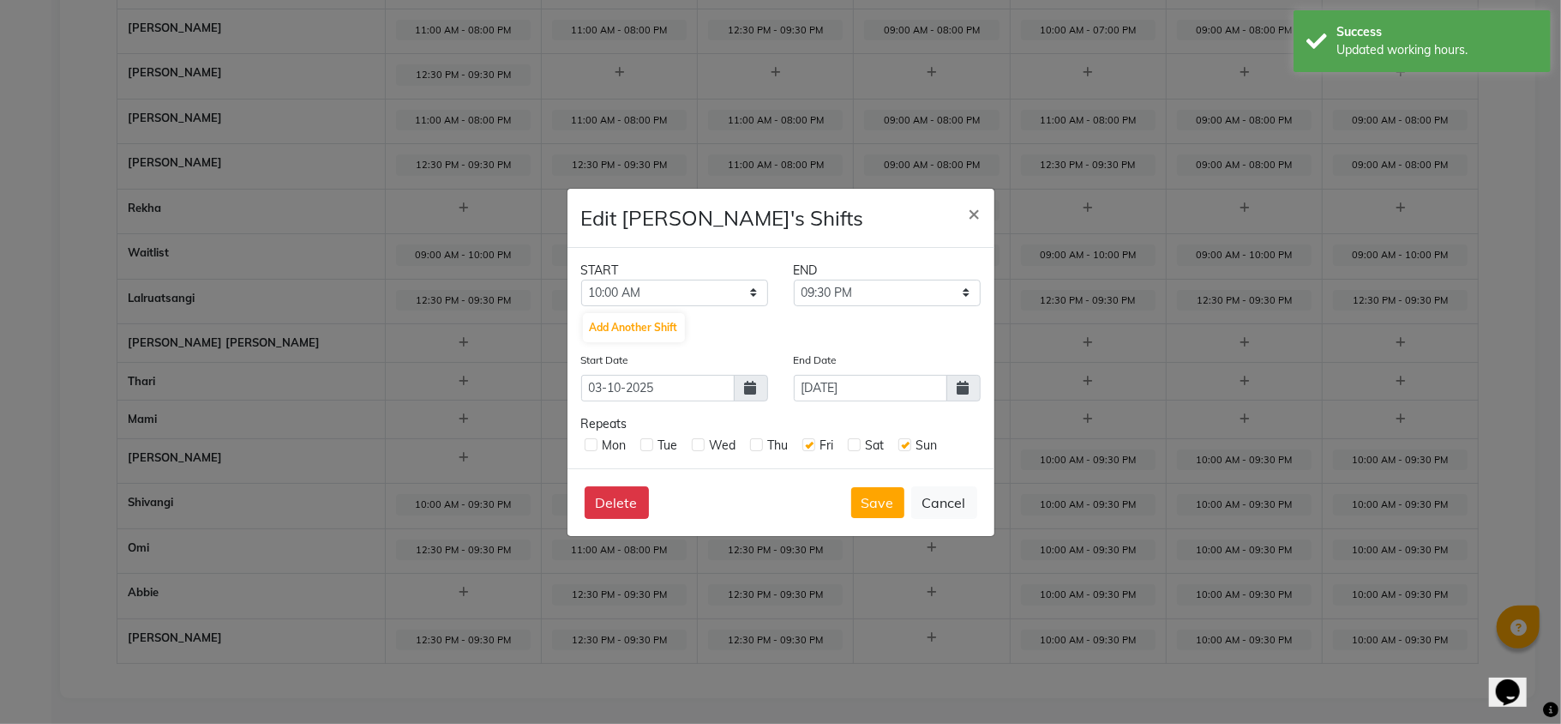
checkbox input "true"
click at [758, 441] on label at bounding box center [756, 444] width 13 height 13
click at [758, 441] on input "checkbox" at bounding box center [755, 443] width 11 height 11
checkbox input "true"
click at [696, 444] on label at bounding box center [698, 444] width 13 height 13
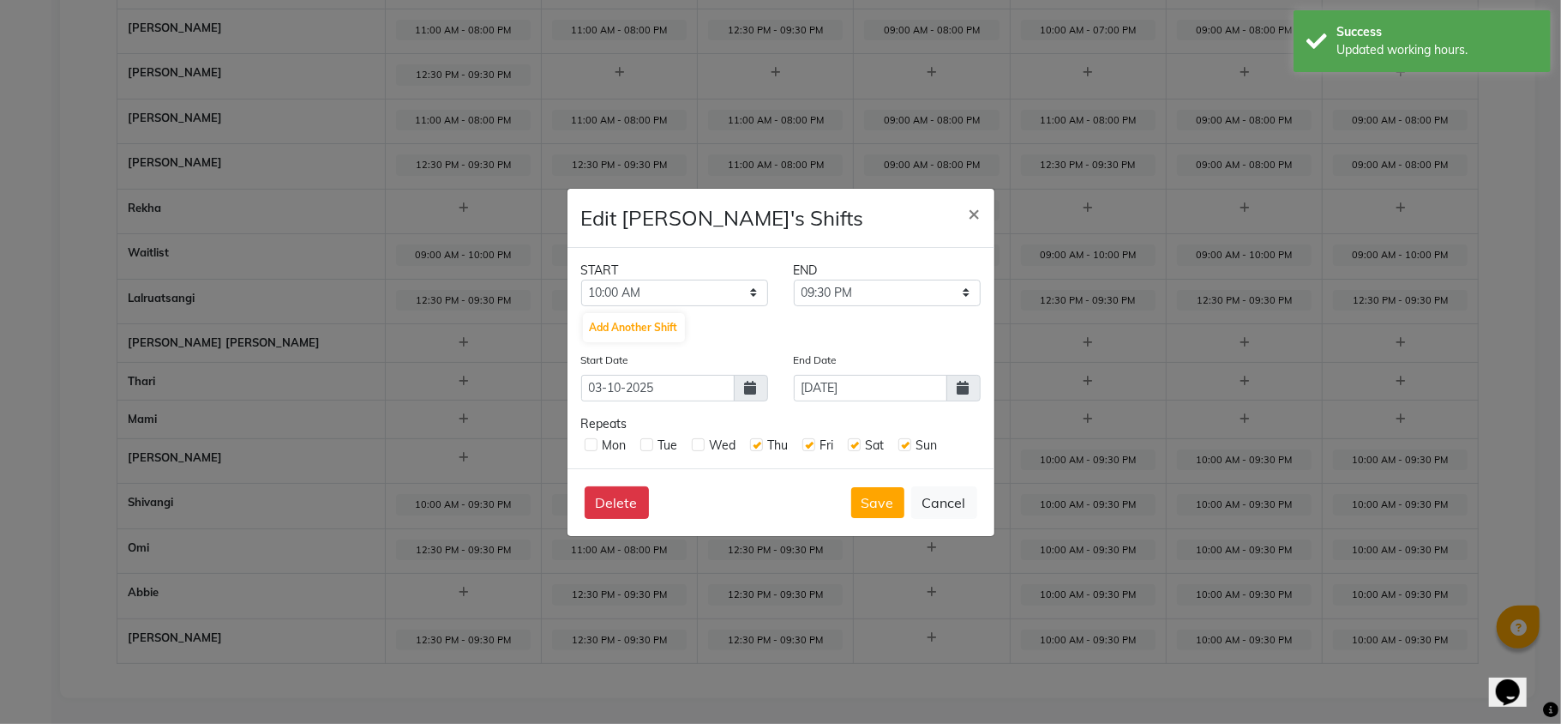
click at [696, 444] on input "checkbox" at bounding box center [697, 443] width 11 height 11
checkbox input "true"
click at [647, 441] on label at bounding box center [647, 444] width 13 height 13
click at [647, 441] on input "checkbox" at bounding box center [646, 443] width 11 height 11
checkbox input "true"
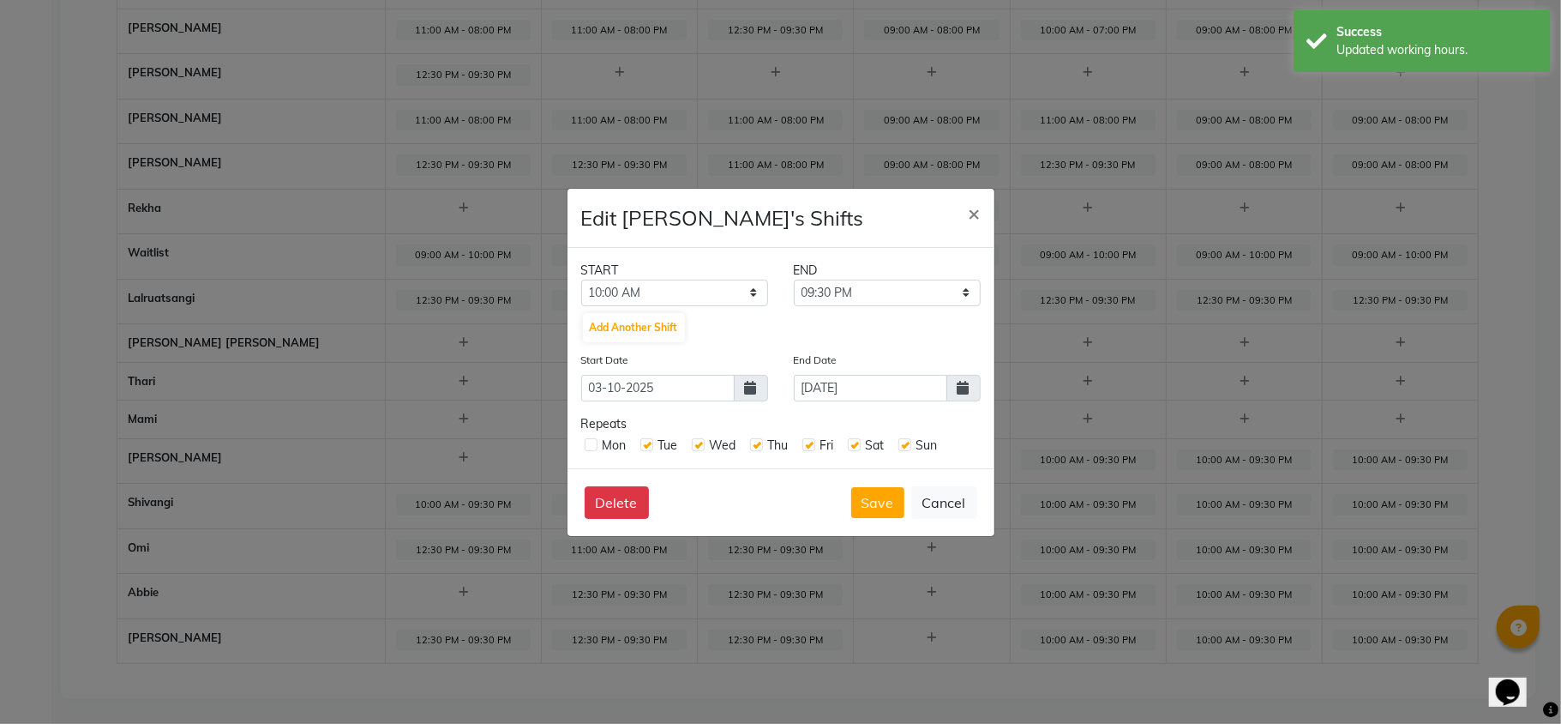
click at [591, 442] on label at bounding box center [591, 444] width 13 height 13
click at [591, 442] on input "checkbox" at bounding box center [590, 443] width 11 height 11
checkbox input "true"
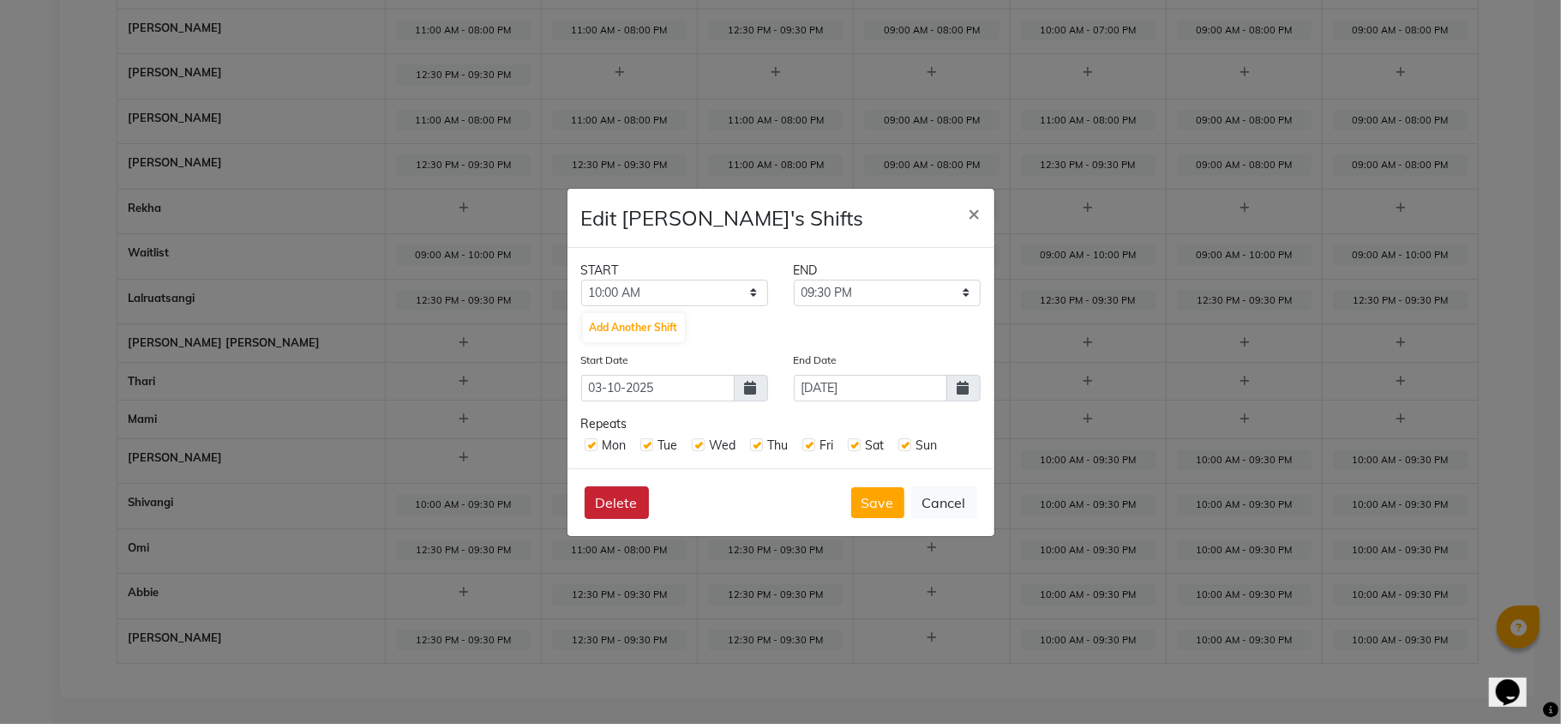
click at [604, 506] on button "Delete" at bounding box center [617, 502] width 64 height 33
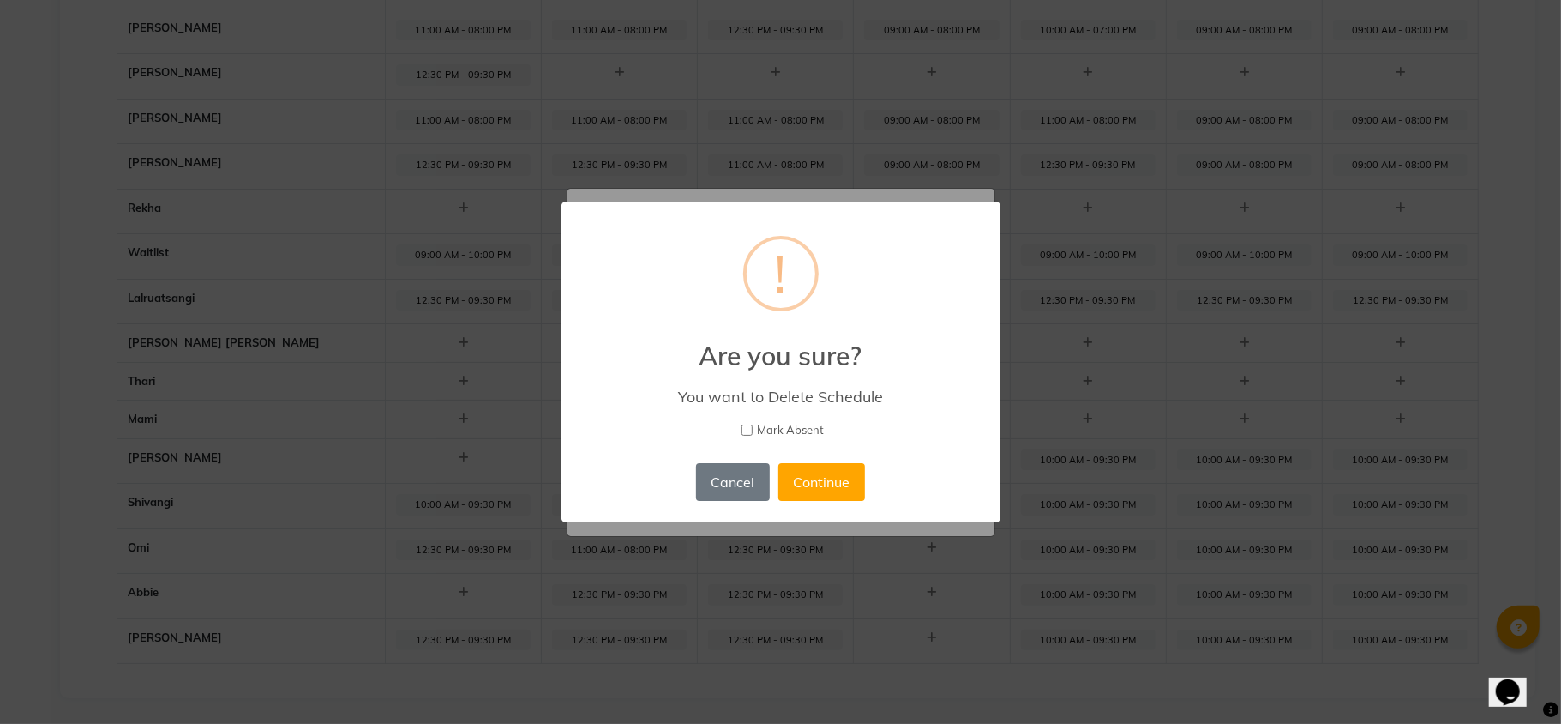
click at [744, 426] on input "Mark Absent" at bounding box center [747, 429] width 11 height 11
checkbox input "true"
click at [817, 488] on button "Continue" at bounding box center [822, 482] width 87 height 38
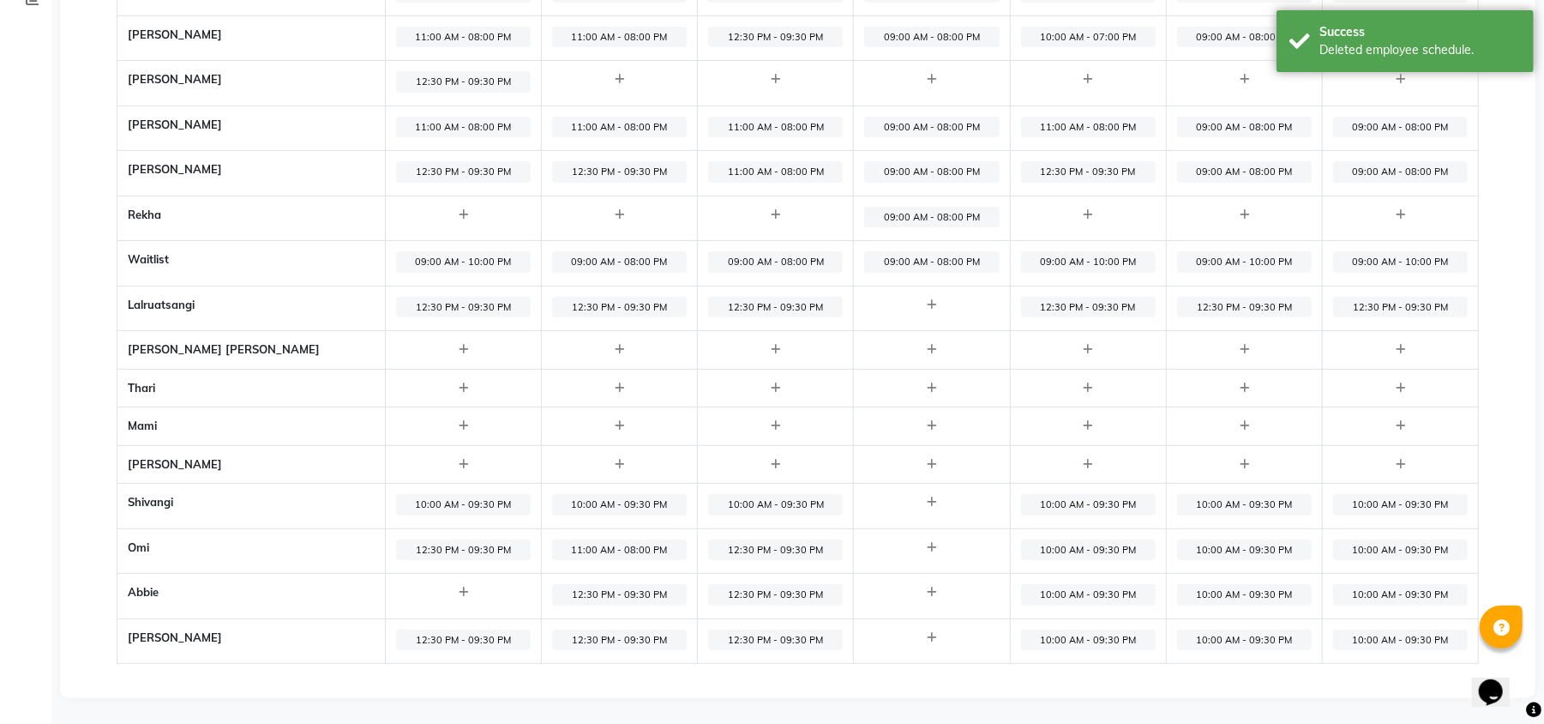
scroll to position [312, 0]
click at [1057, 545] on span "10:00 AM - 09:30 PM" at bounding box center [1088, 549] width 135 height 21
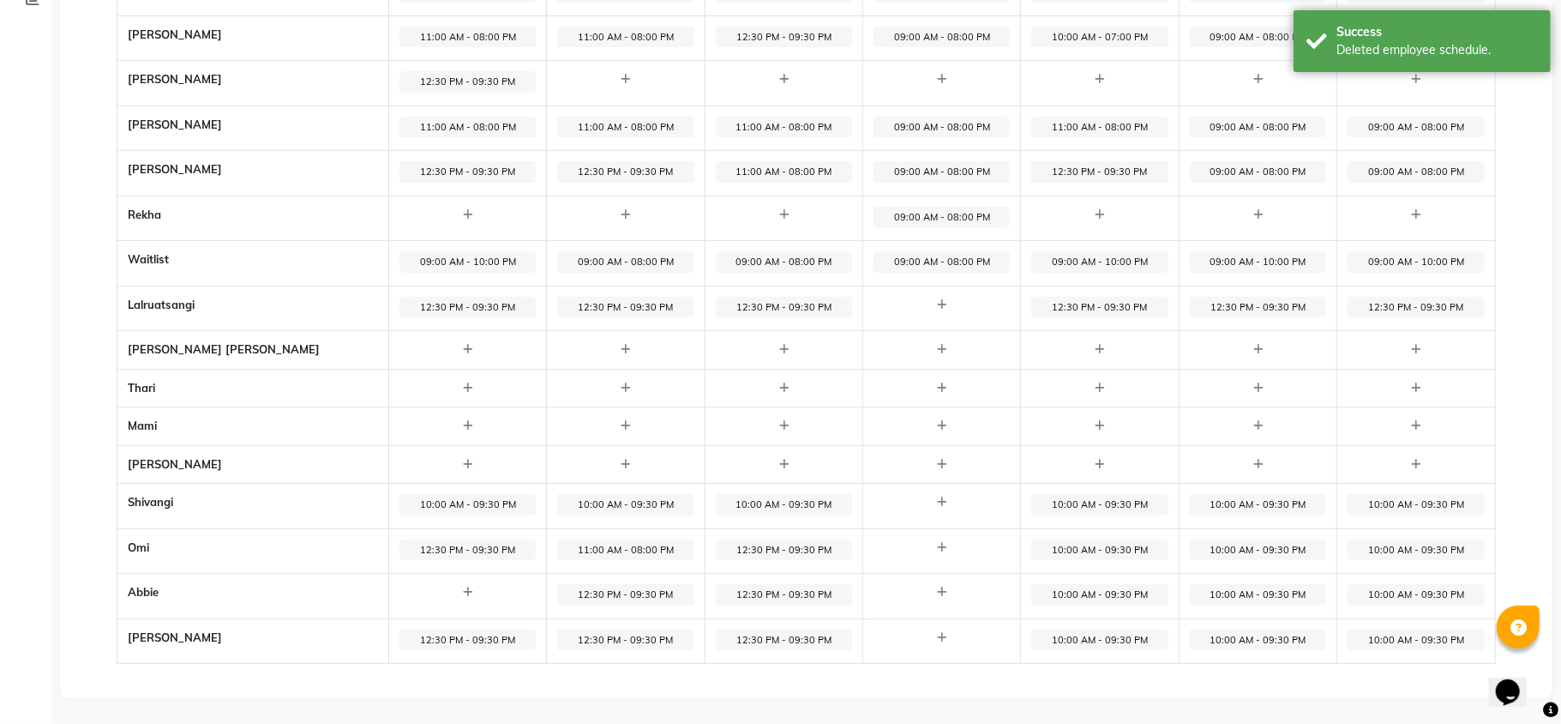
select select "10:00 AM"
select select "09:30 PM"
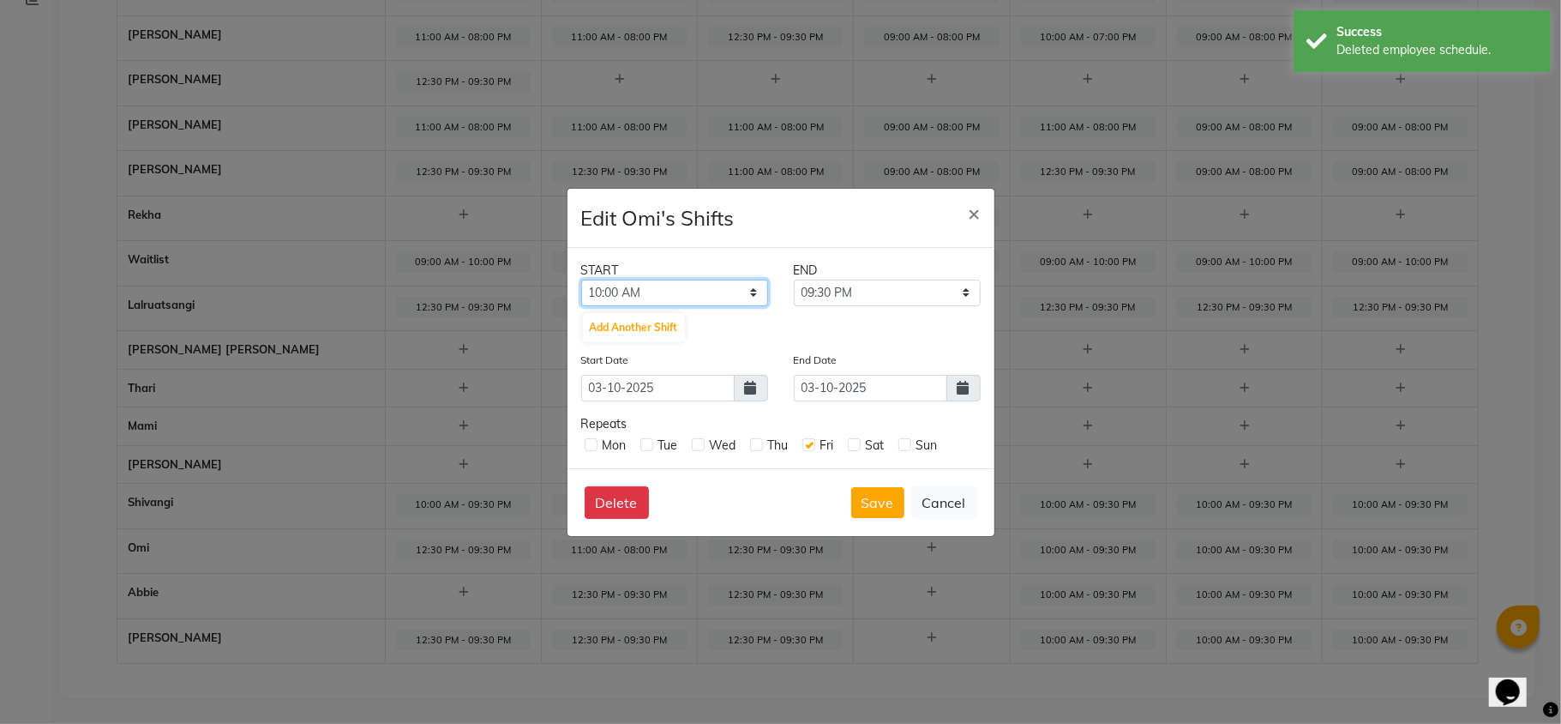
click at [697, 283] on select "12:00 AM 12:15 AM 12:30 AM 12:45 AM 01:00 AM 01:15 AM 01:30 AM 01:45 AM 02:00 A…" at bounding box center [674, 293] width 187 height 27
select select "12:30 PM"
click at [581, 280] on select "12:00 AM 12:15 AM 12:30 AM 12:45 AM 01:00 AM 01:15 AM 01:30 AM 01:45 AM 02:00 A…" at bounding box center [674, 293] width 187 height 27
click at [972, 386] on span at bounding box center [964, 388] width 34 height 27
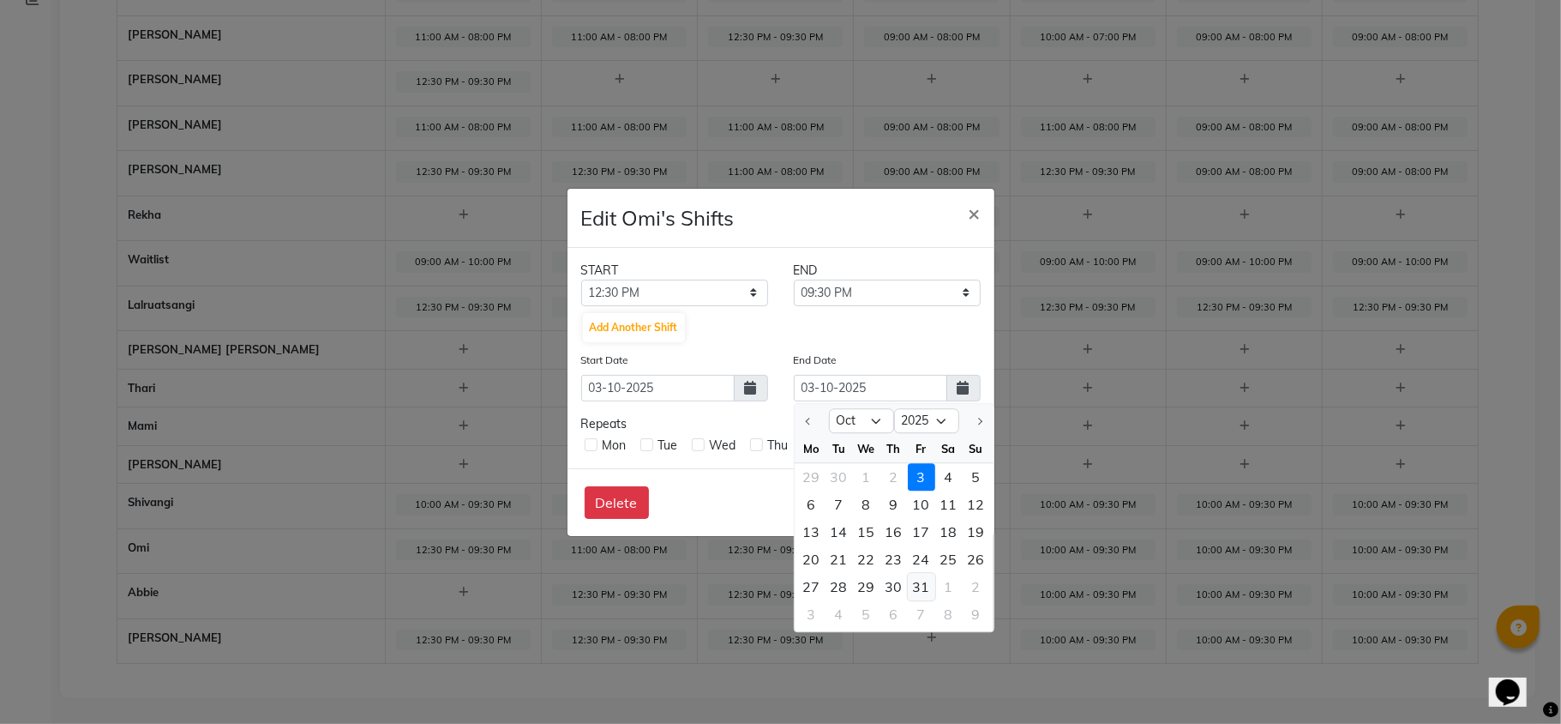
click at [914, 587] on div "31" at bounding box center [921, 586] width 27 height 27
type input "31-10-2025"
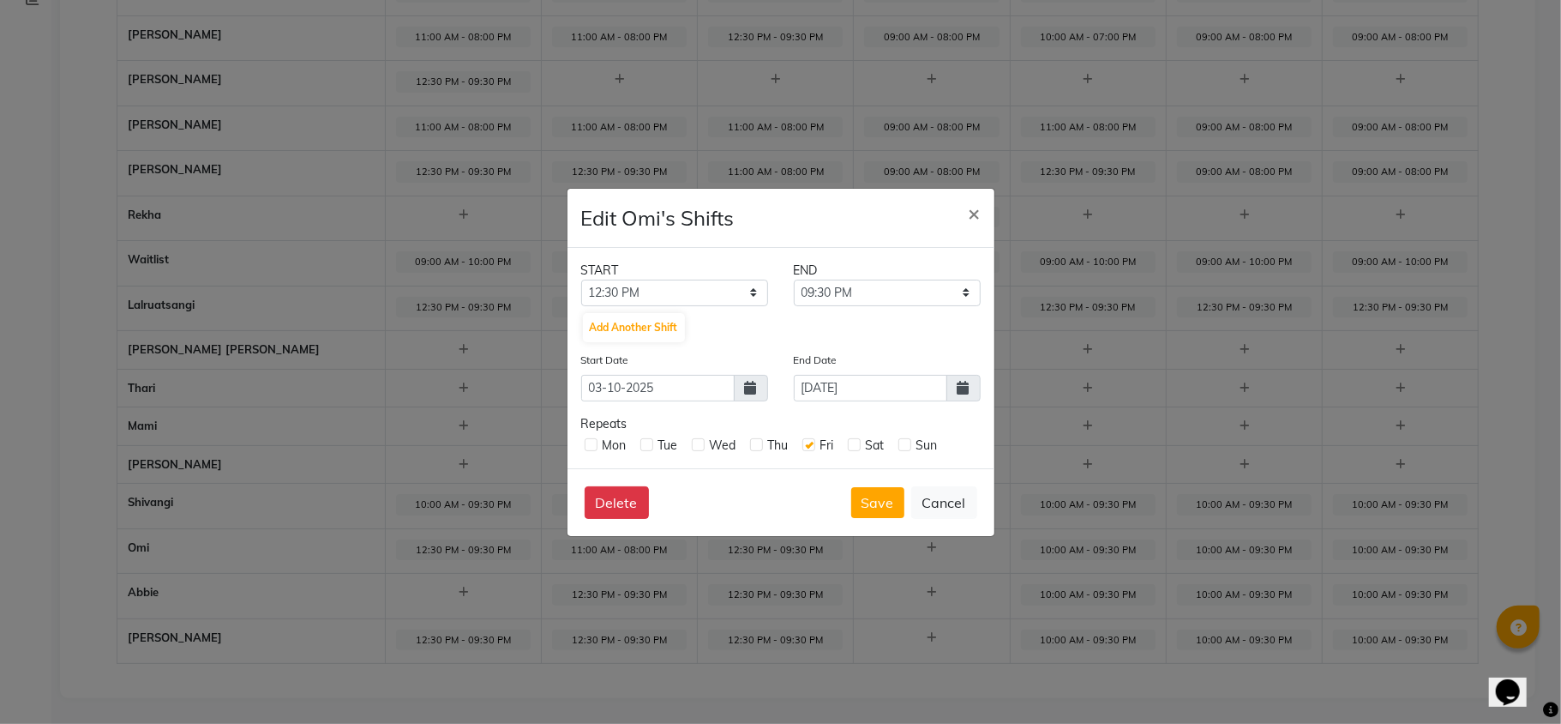
click at [588, 443] on label at bounding box center [591, 444] width 13 height 13
click at [588, 443] on input "checkbox" at bounding box center [590, 443] width 11 height 11
checkbox input "true"
click at [695, 446] on label at bounding box center [698, 444] width 13 height 13
click at [695, 446] on input "checkbox" at bounding box center [697, 443] width 11 height 11
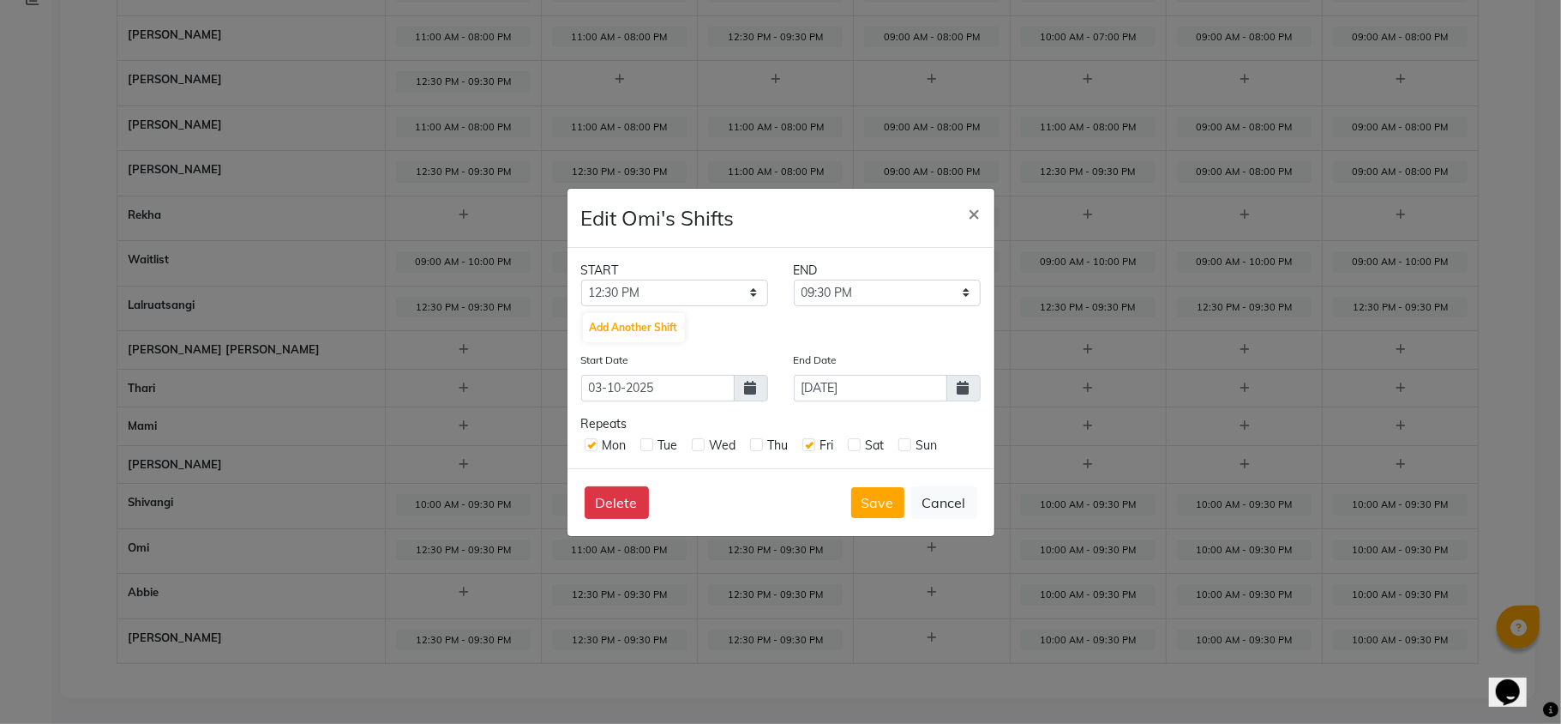
checkbox input "true"
click at [755, 439] on label at bounding box center [756, 444] width 13 height 13
click at [755, 439] on input "checkbox" at bounding box center [755, 443] width 11 height 11
checkbox input "true"
click at [861, 442] on label at bounding box center [854, 444] width 13 height 13
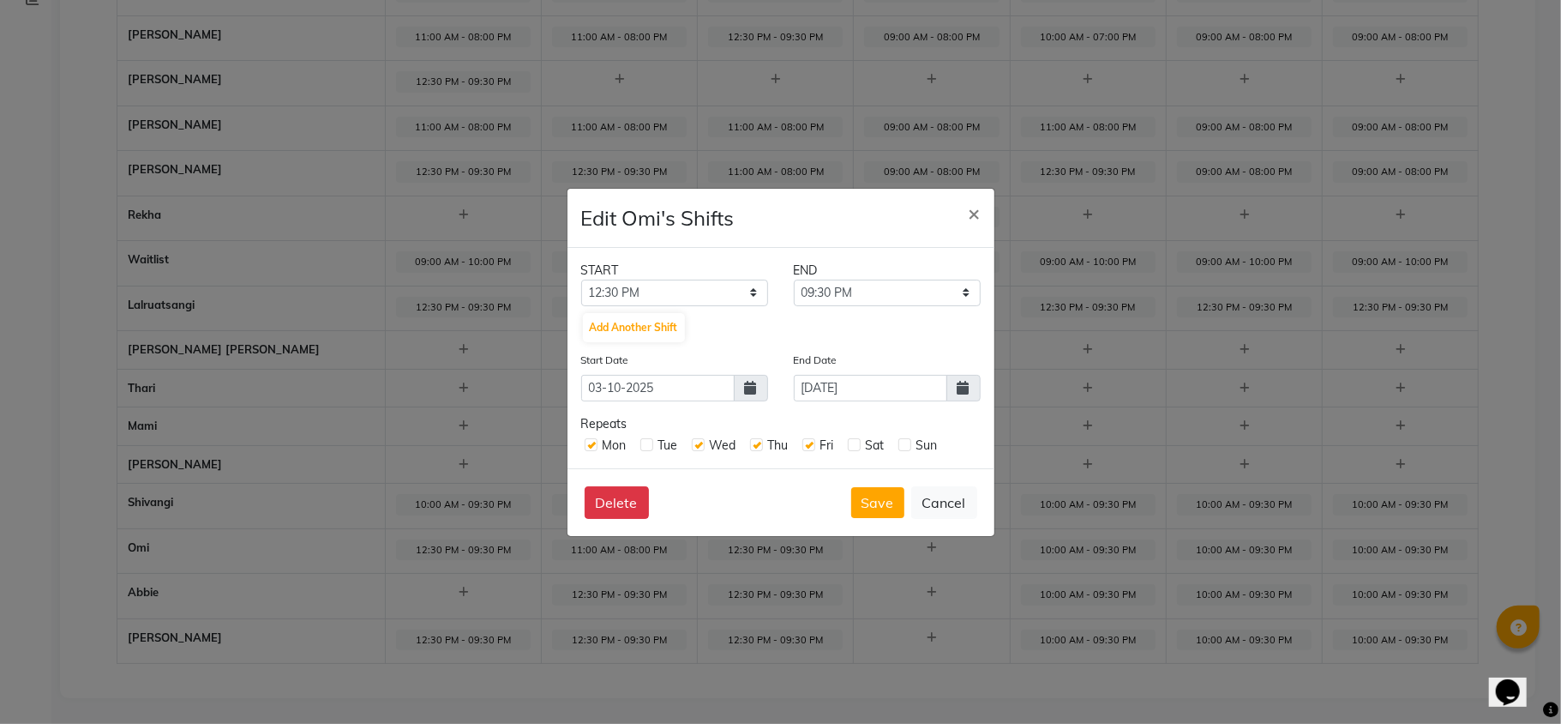
click at [859, 442] on input "checkbox" at bounding box center [853, 443] width 11 height 11
checkbox input "true"
click at [910, 443] on label at bounding box center [905, 444] width 13 height 13
click at [910, 443] on input "checkbox" at bounding box center [904, 443] width 11 height 11
checkbox input "true"
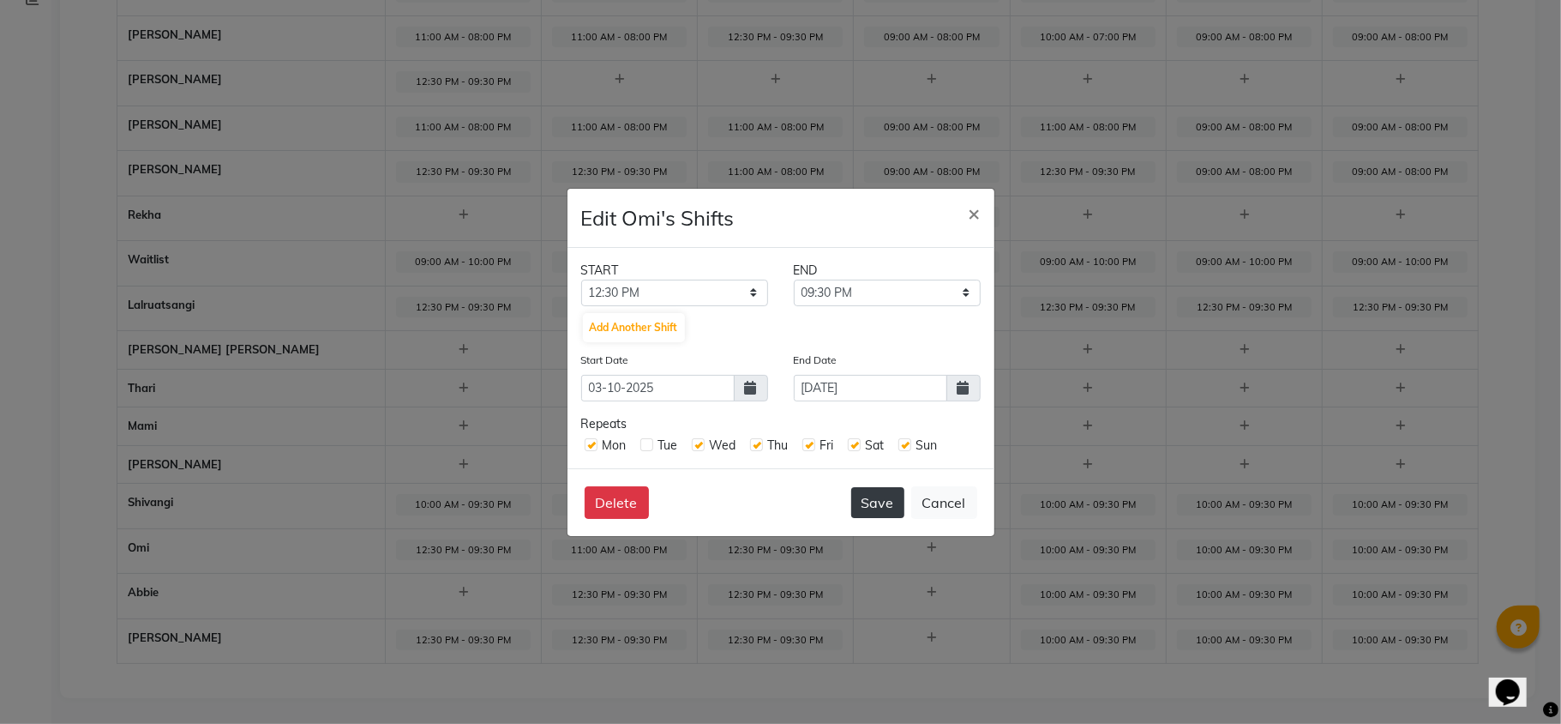
click at [863, 497] on button "Save" at bounding box center [877, 502] width 53 height 31
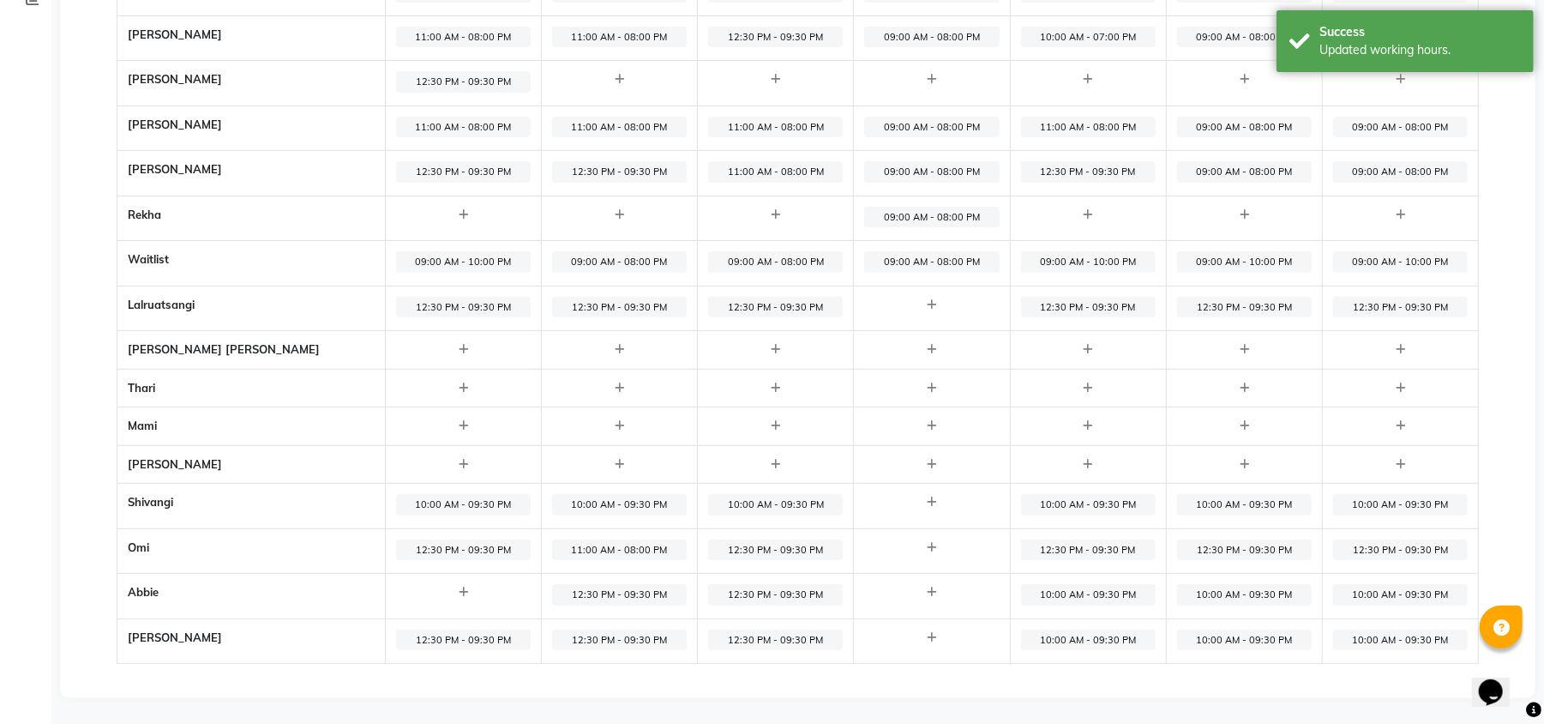
click at [1030, 602] on span "10:00 AM - 09:30 PM" at bounding box center [1088, 594] width 135 height 21
select select "10:00 AM"
select select "09:30 PM"
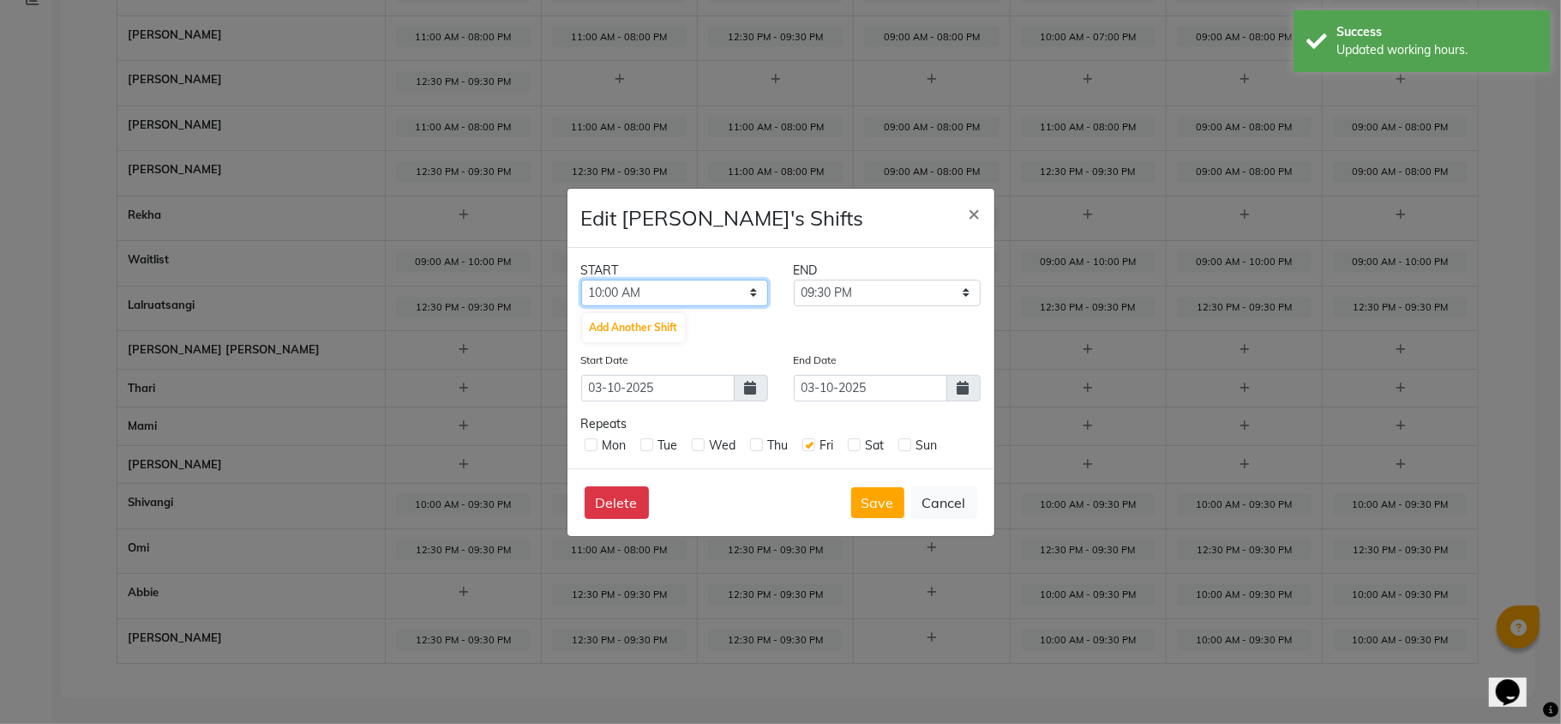
click at [751, 292] on select "12:00 AM 12:15 AM 12:30 AM 12:45 AM 01:00 AM 01:15 AM 01:30 AM 01:45 AM 02:00 A…" at bounding box center [674, 293] width 187 height 27
select select "12:30 PM"
click at [581, 280] on select "12:00 AM 12:15 AM 12:30 AM 12:45 AM 01:00 AM 01:15 AM 01:30 AM 01:45 AM 02:00 A…" at bounding box center [674, 293] width 187 height 27
click at [595, 441] on label at bounding box center [591, 444] width 13 height 13
click at [595, 441] on input "checkbox" at bounding box center [590, 443] width 11 height 11
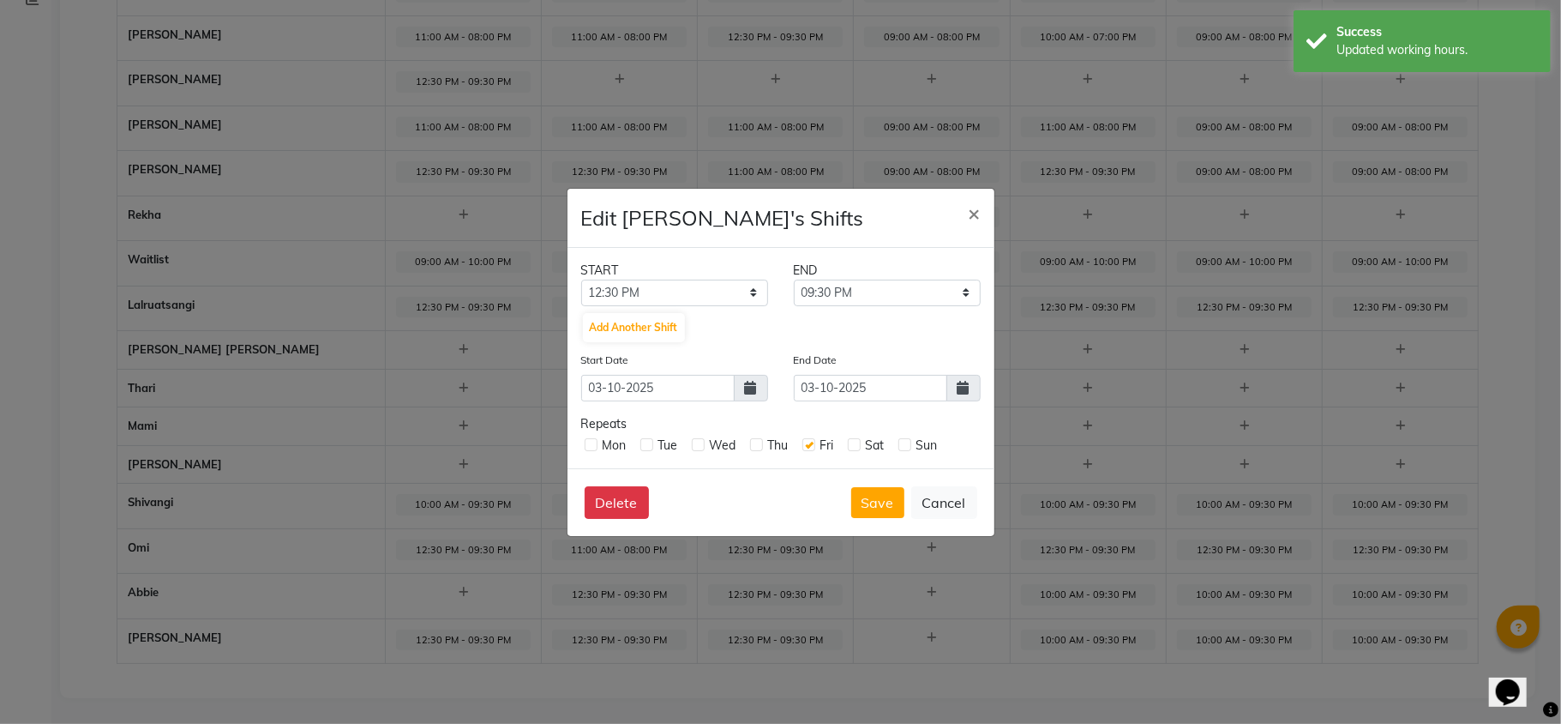
checkbox input "true"
click at [697, 447] on label at bounding box center [698, 444] width 13 height 13
click at [697, 447] on input "checkbox" at bounding box center [697, 443] width 11 height 11
checkbox input "true"
click at [751, 444] on label at bounding box center [756, 444] width 13 height 13
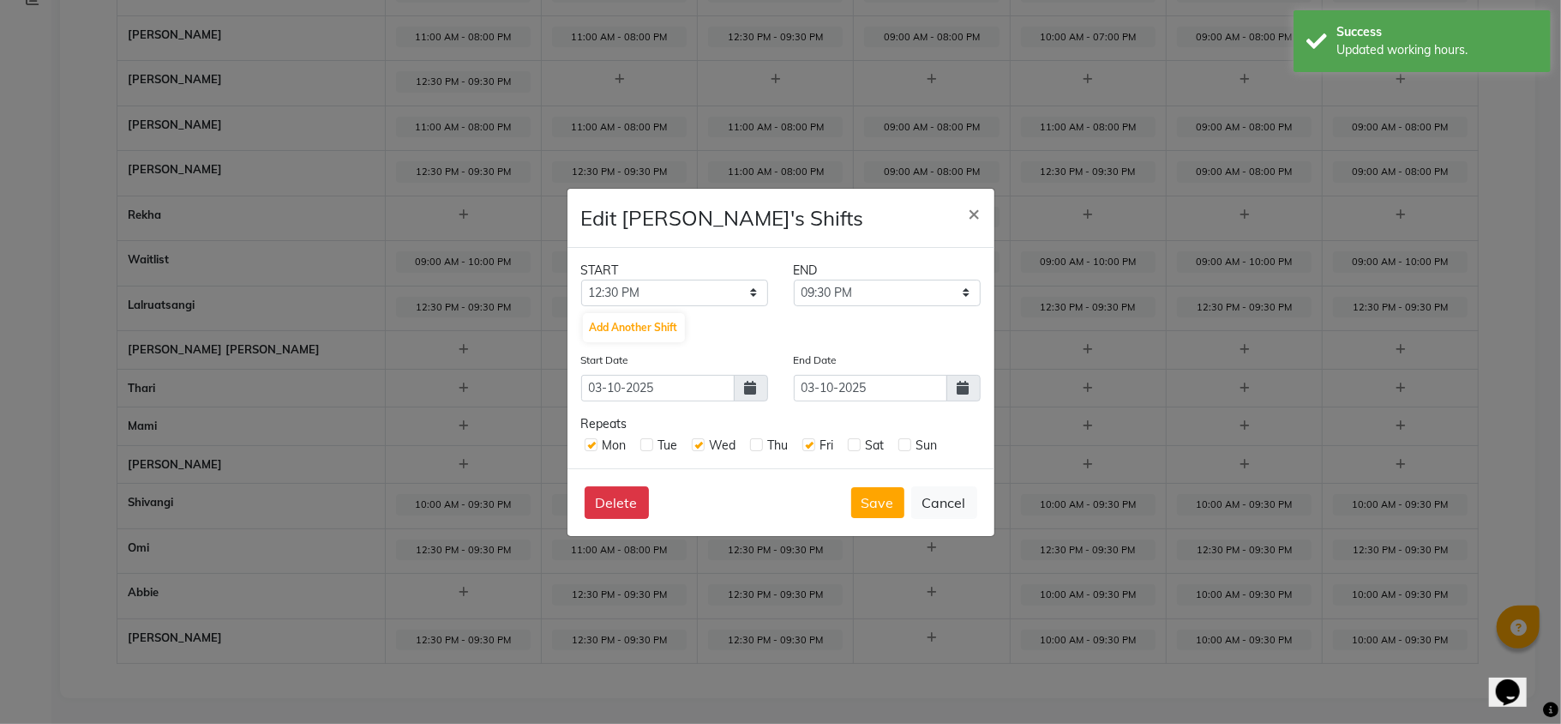
click at [751, 444] on input "checkbox" at bounding box center [755, 443] width 11 height 11
checkbox input "true"
click at [859, 443] on label at bounding box center [854, 444] width 13 height 13
click at [859, 443] on input "checkbox" at bounding box center [853, 443] width 11 height 11
checkbox input "true"
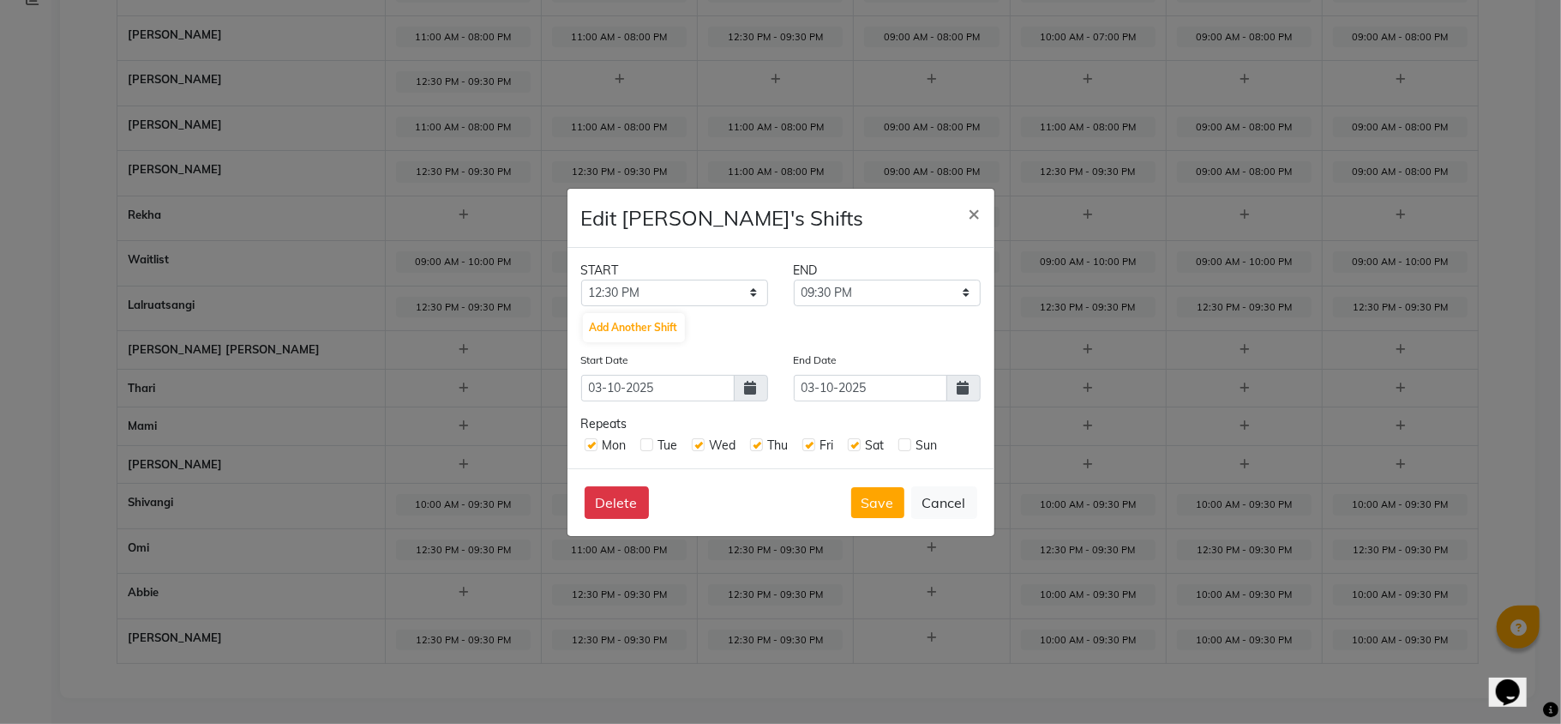
click at [904, 444] on label at bounding box center [905, 444] width 13 height 13
click at [904, 444] on input "checkbox" at bounding box center [904, 443] width 11 height 11
checkbox input "true"
click at [965, 385] on icon at bounding box center [964, 388] width 12 height 14
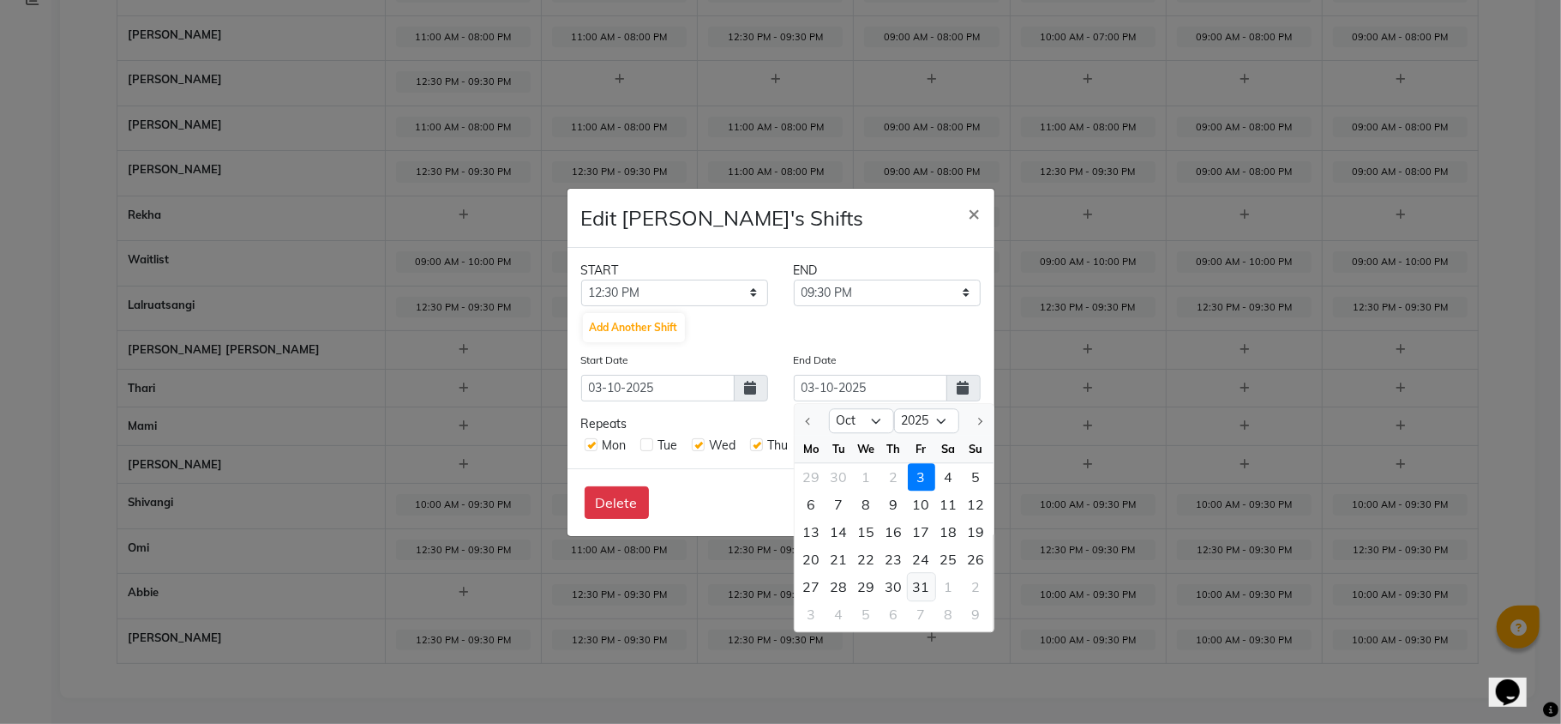
click at [920, 584] on div "31" at bounding box center [921, 586] width 27 height 27
type input "31-10-2025"
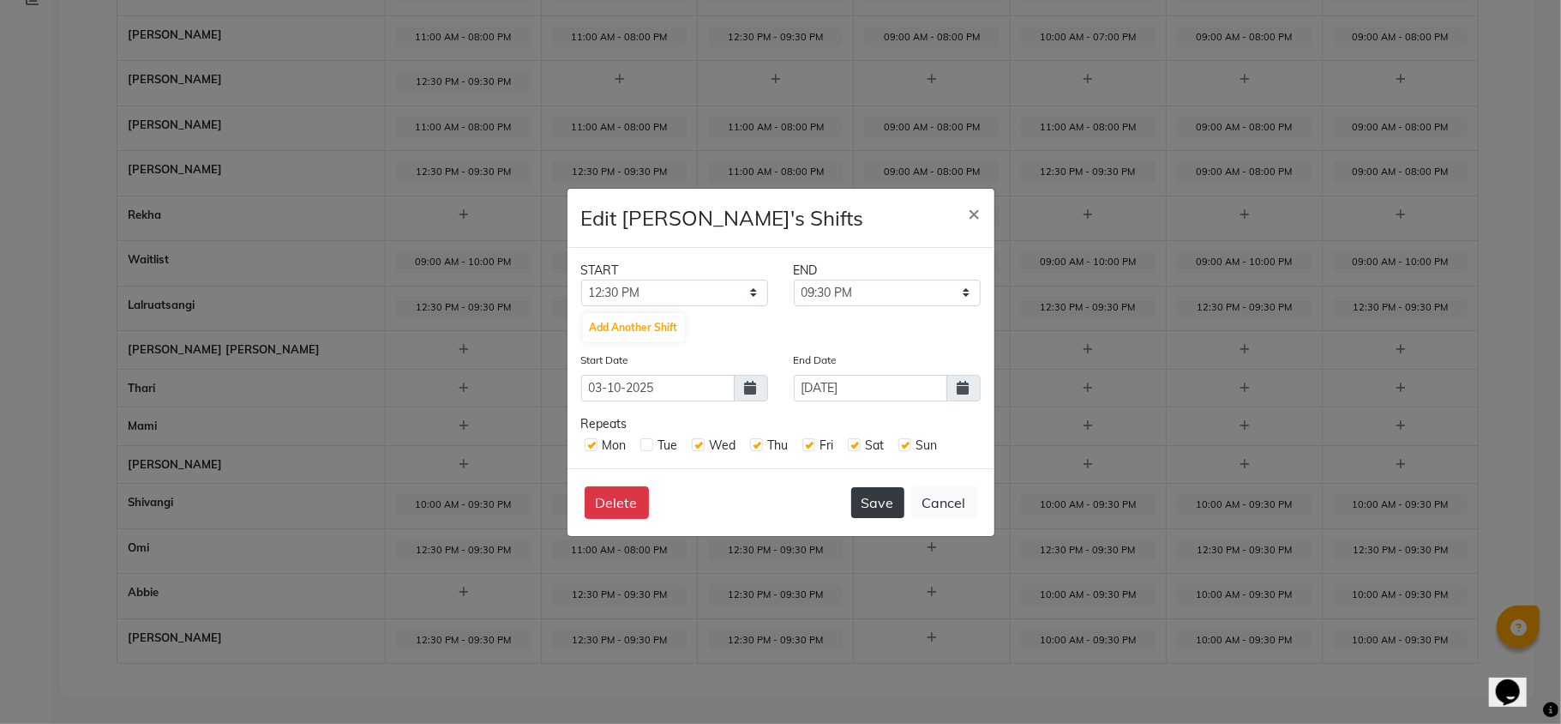
click at [871, 502] on button "Save" at bounding box center [877, 502] width 53 height 31
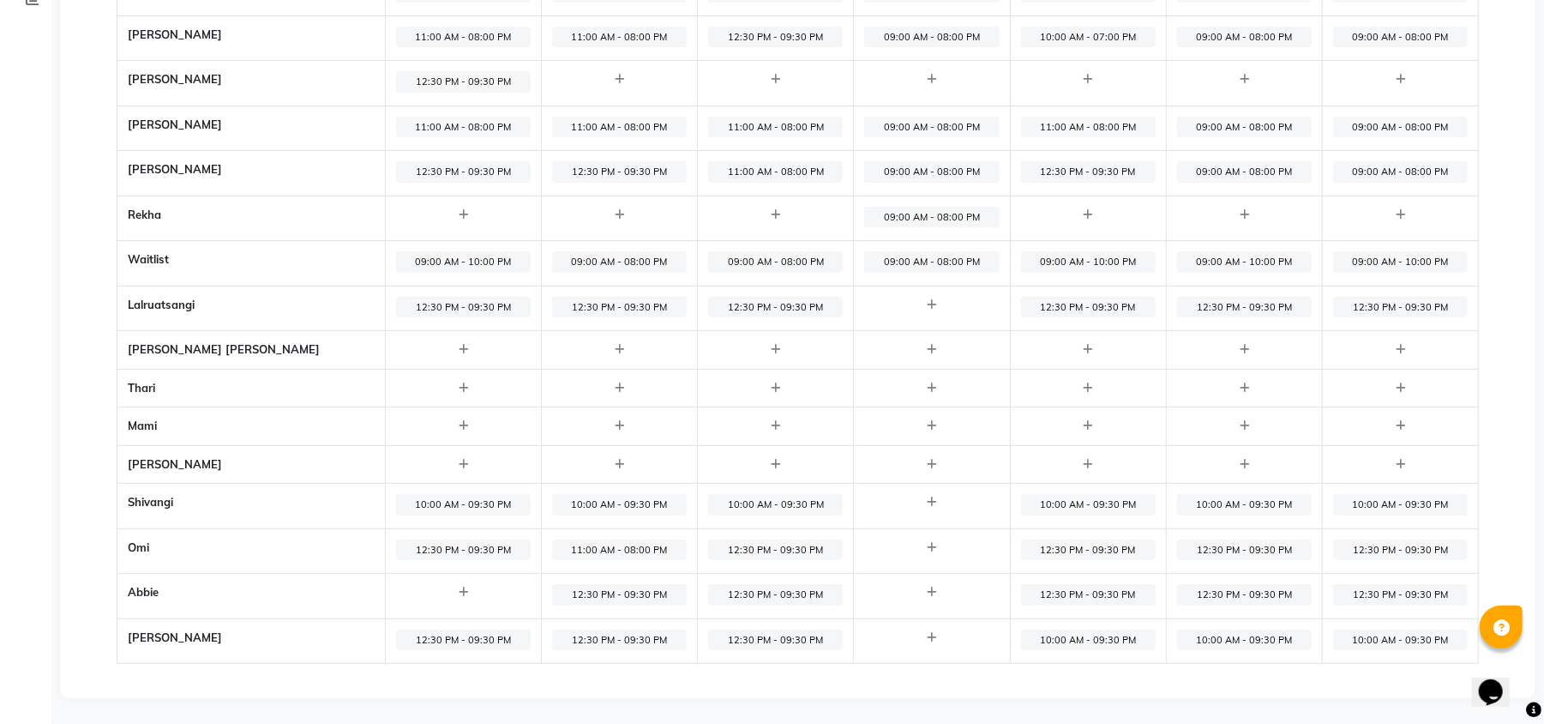
click at [1047, 635] on span "10:00 AM - 09:30 PM" at bounding box center [1088, 639] width 135 height 21
select select "10:00 AM"
select select "09:30 PM"
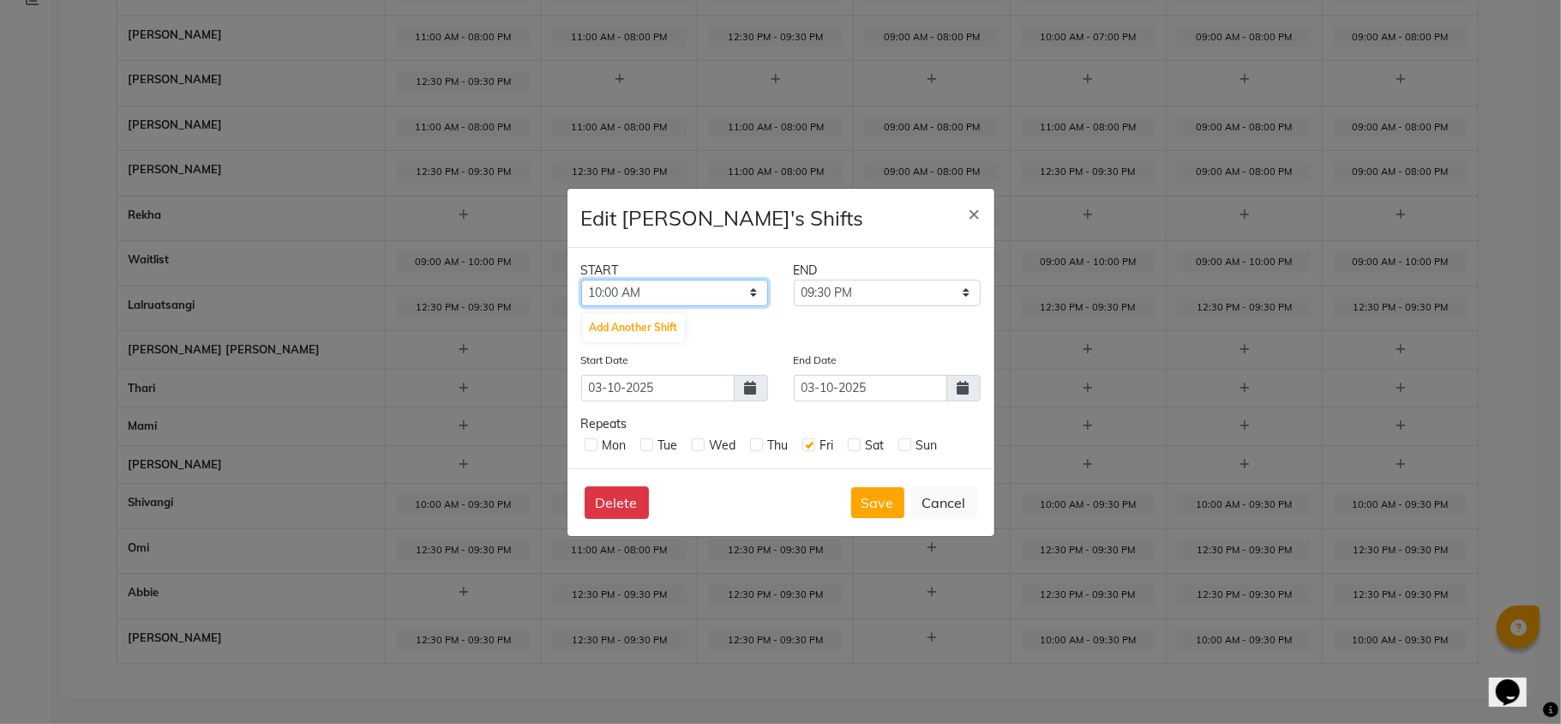
click at [707, 289] on select "12:00 AM 12:15 AM 12:30 AM 12:45 AM 01:00 AM 01:15 AM 01:30 AM 01:45 AM 02:00 A…" at bounding box center [674, 293] width 187 height 27
select select "12:30 PM"
click at [581, 280] on select "12:00 AM 12:15 AM 12:30 AM 12:45 AM 01:00 AM 01:15 AM 01:30 AM 01:45 AM 02:00 A…" at bounding box center [674, 293] width 187 height 27
click at [855, 446] on label at bounding box center [854, 444] width 13 height 13
click at [855, 446] on input "checkbox" at bounding box center [853, 443] width 11 height 11
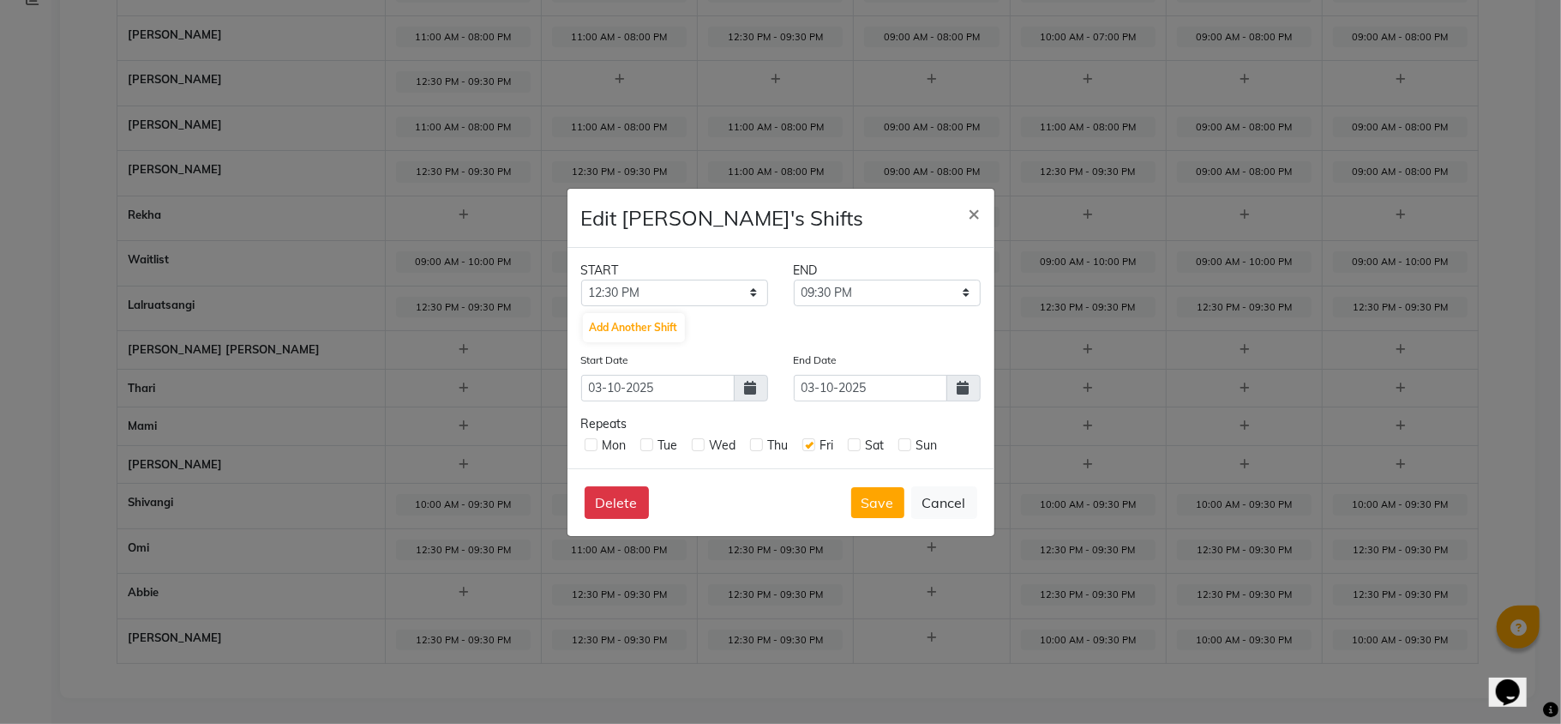
checkbox input "true"
click at [910, 444] on label at bounding box center [905, 444] width 13 height 13
click at [910, 444] on input "checkbox" at bounding box center [904, 443] width 11 height 11
checkbox input "true"
click at [752, 440] on label at bounding box center [756, 444] width 13 height 13
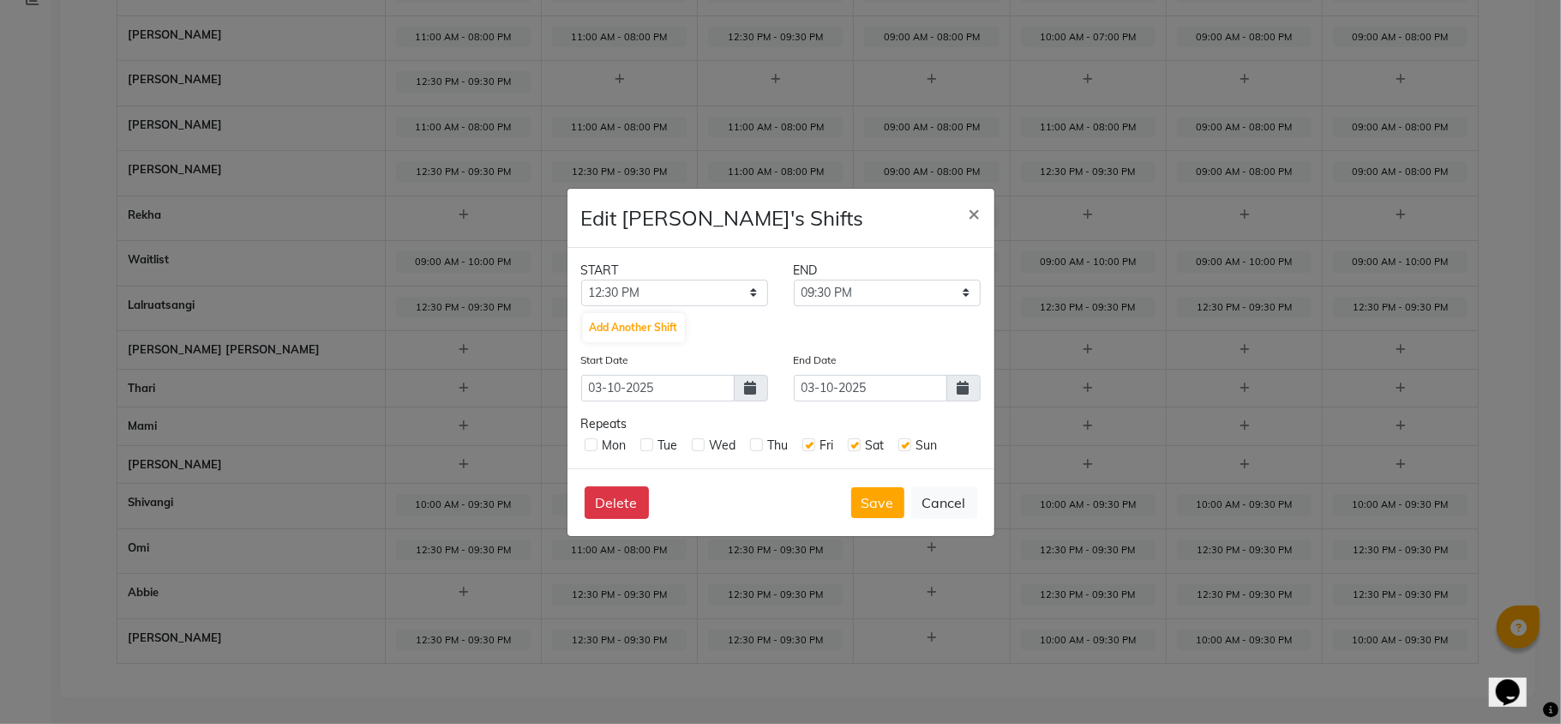
click at [752, 440] on input "checkbox" at bounding box center [755, 443] width 11 height 11
checkbox input "true"
click at [707, 444] on div "Wed" at bounding box center [714, 445] width 45 height 18
click at [695, 444] on label at bounding box center [698, 444] width 13 height 13
click at [695, 444] on input "checkbox" at bounding box center [697, 443] width 11 height 11
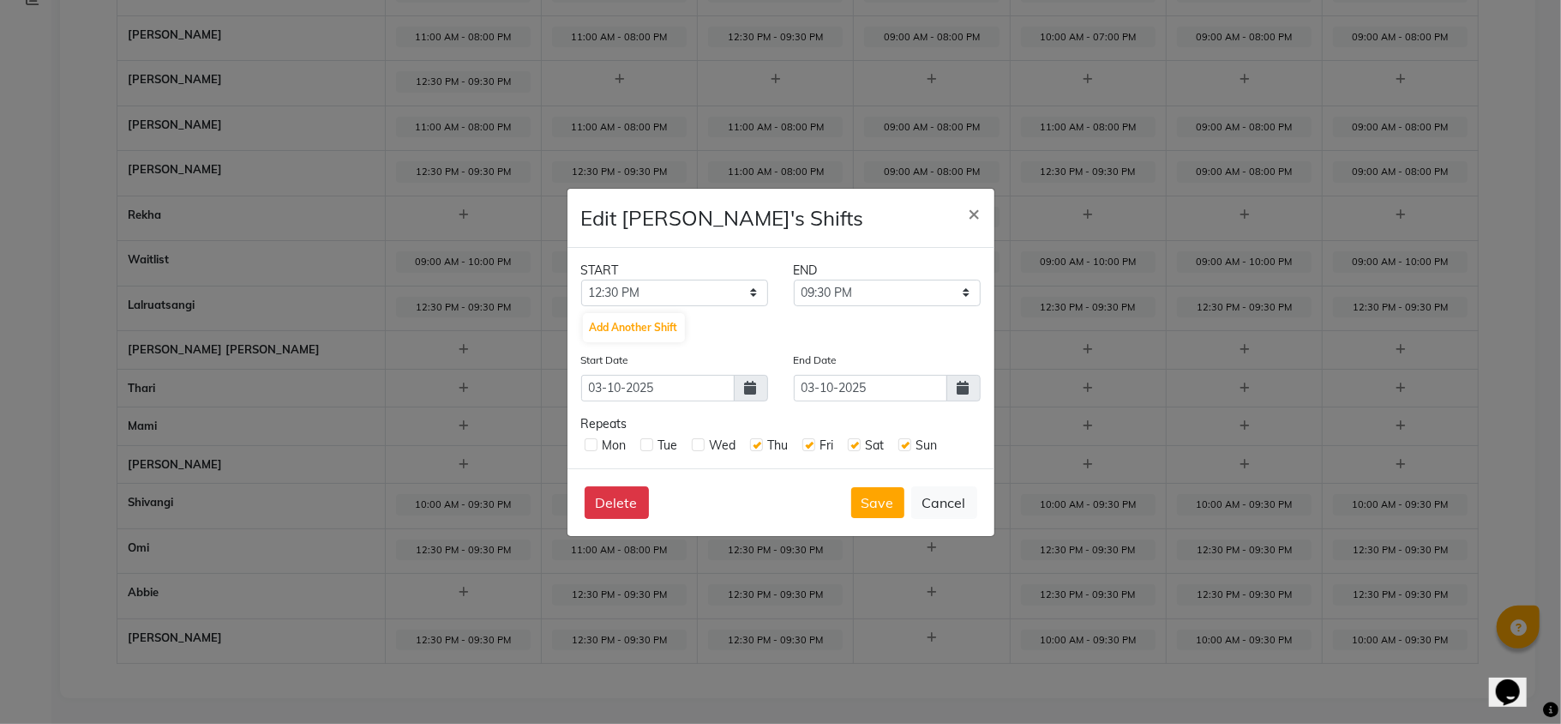
checkbox input "true"
click at [590, 442] on label at bounding box center [591, 444] width 13 height 13
click at [590, 442] on input "checkbox" at bounding box center [590, 443] width 11 height 11
checkbox input "true"
click at [605, 491] on button "Delete" at bounding box center [617, 502] width 64 height 33
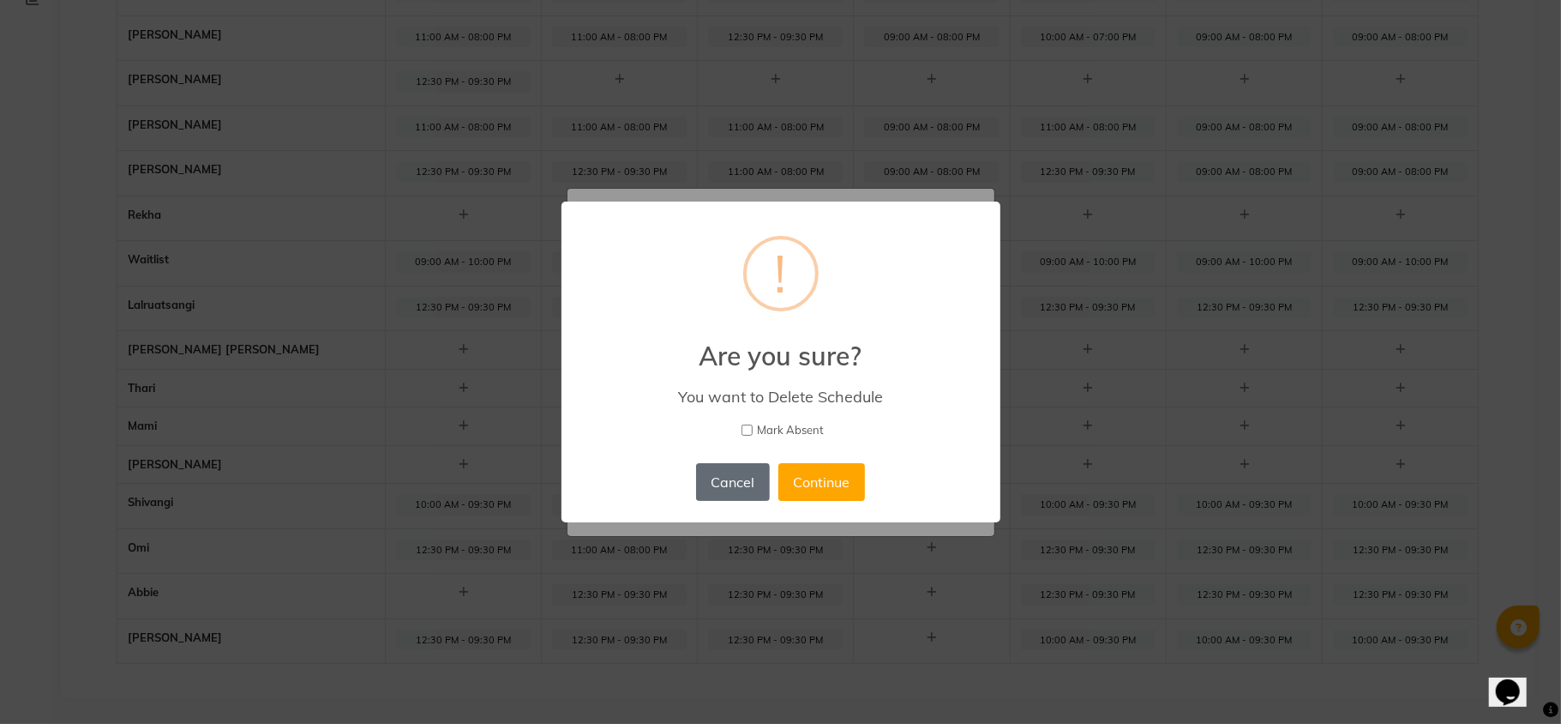
click at [755, 481] on button "Cancel" at bounding box center [733, 482] width 74 height 38
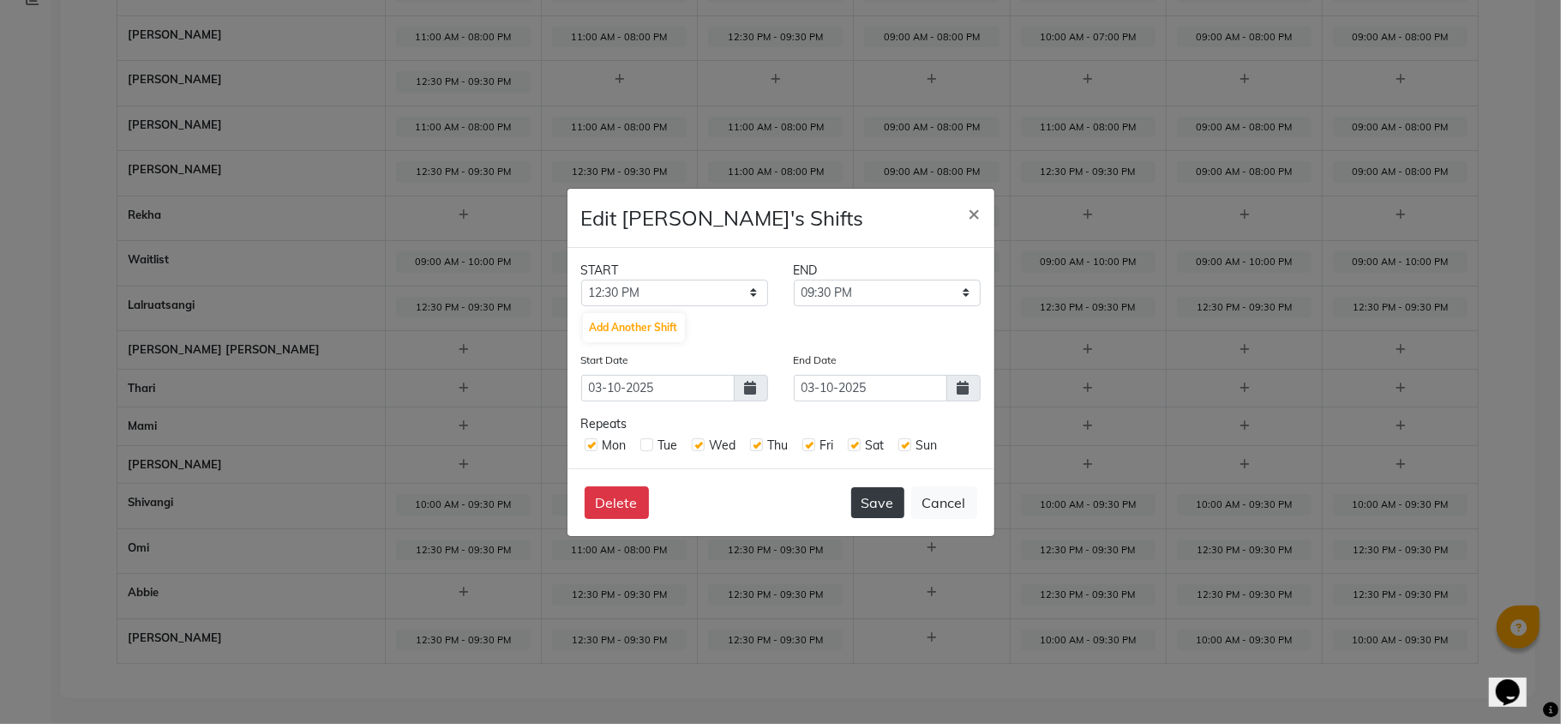
click at [862, 501] on button "Save" at bounding box center [877, 502] width 53 height 31
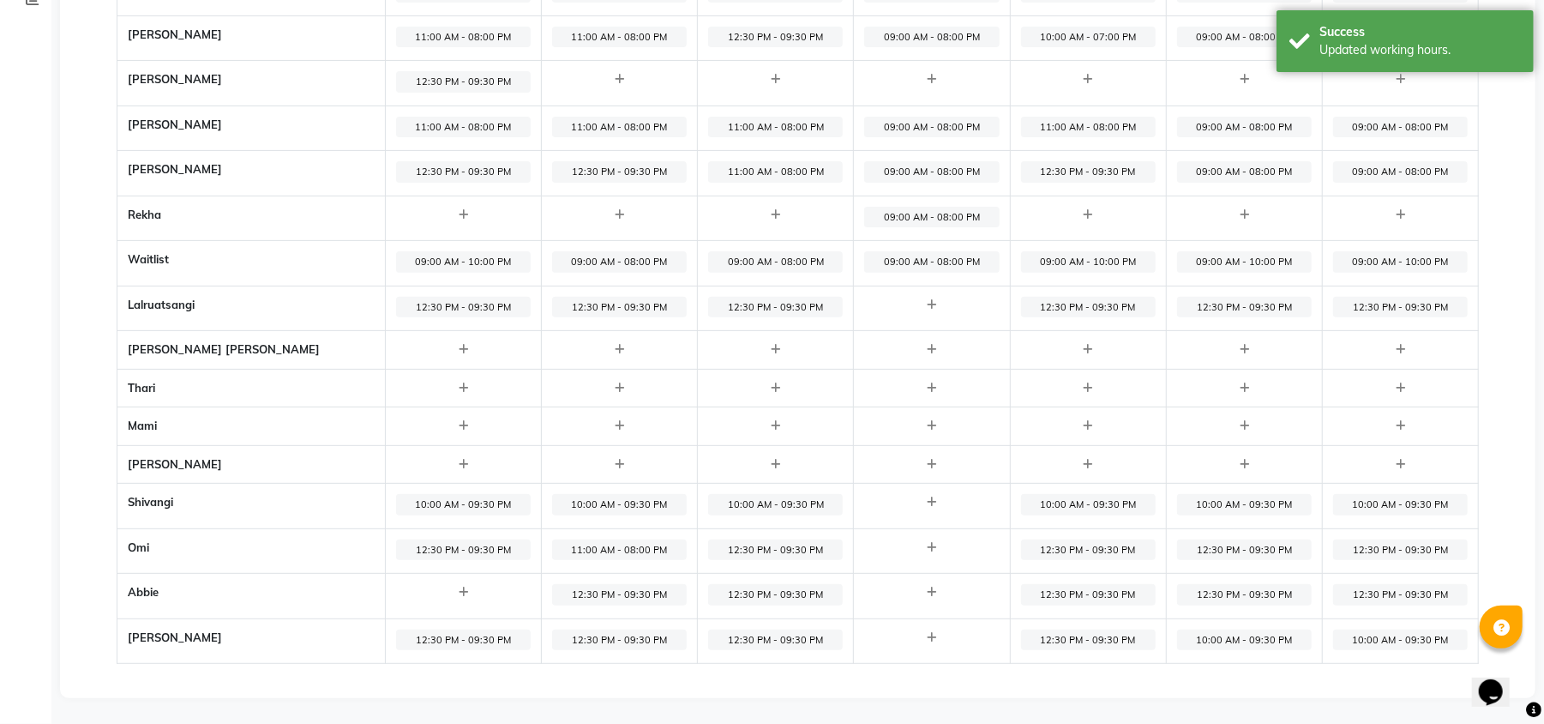
click at [1074, 635] on span "12:30 PM - 09:30 PM" at bounding box center [1088, 639] width 135 height 21
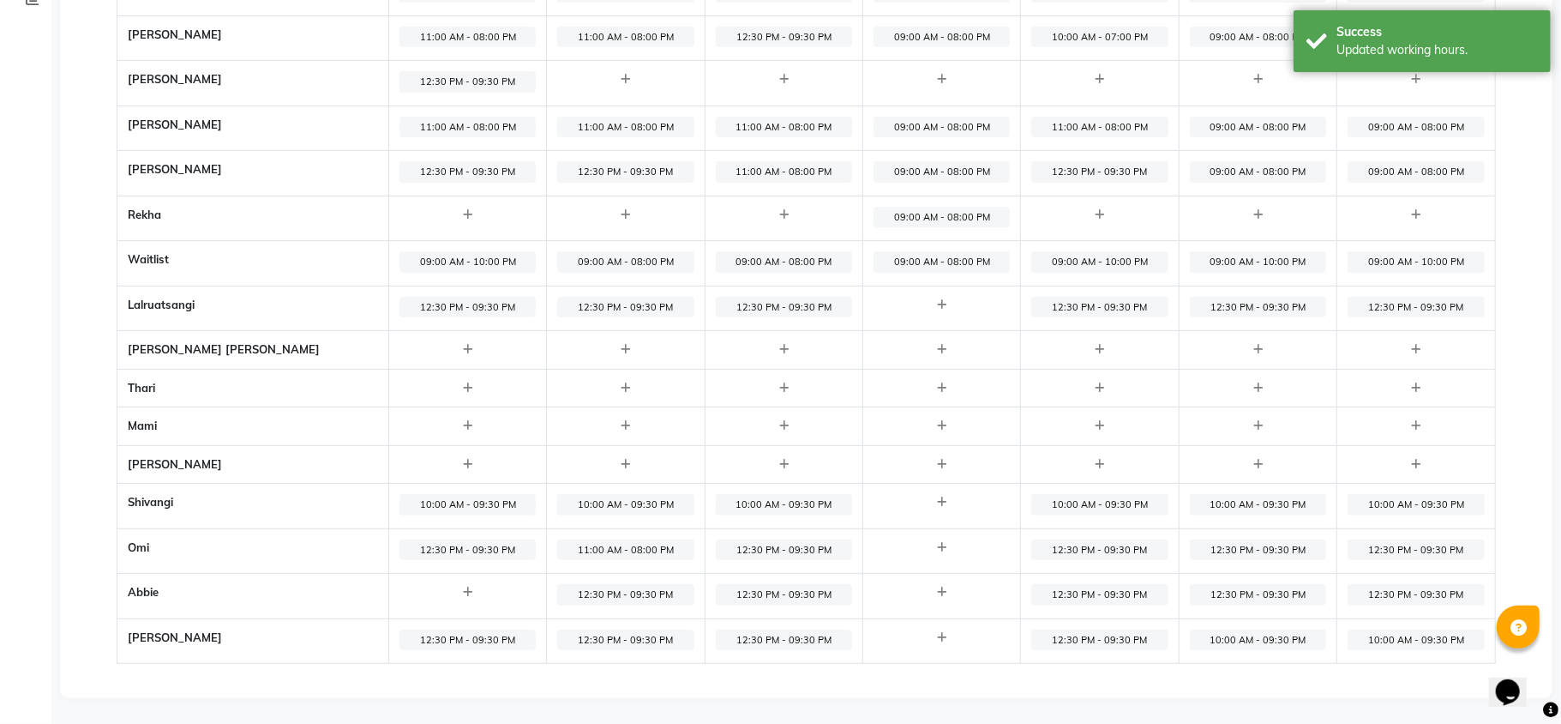
select select "12:30 PM"
select select "09:30 PM"
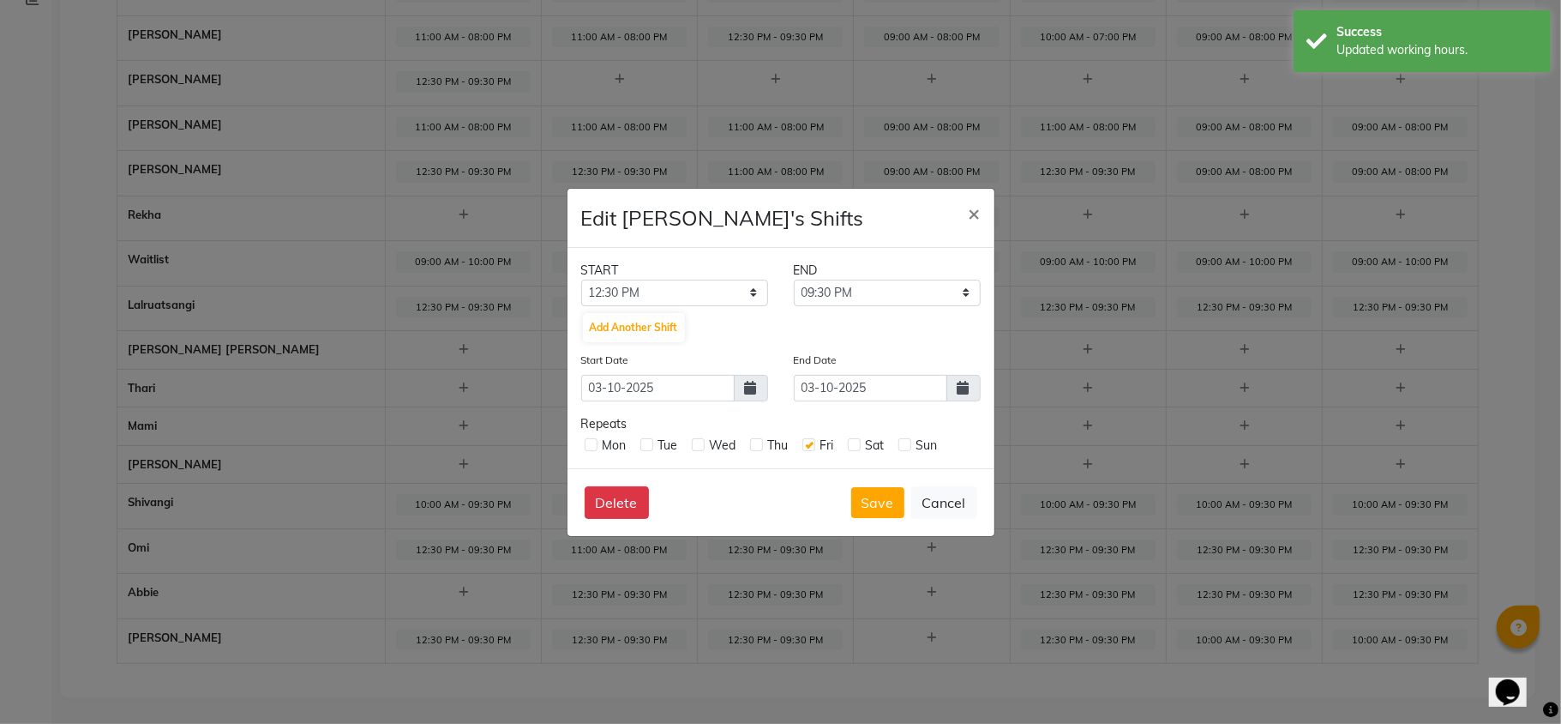
click at [969, 378] on span at bounding box center [964, 388] width 34 height 27
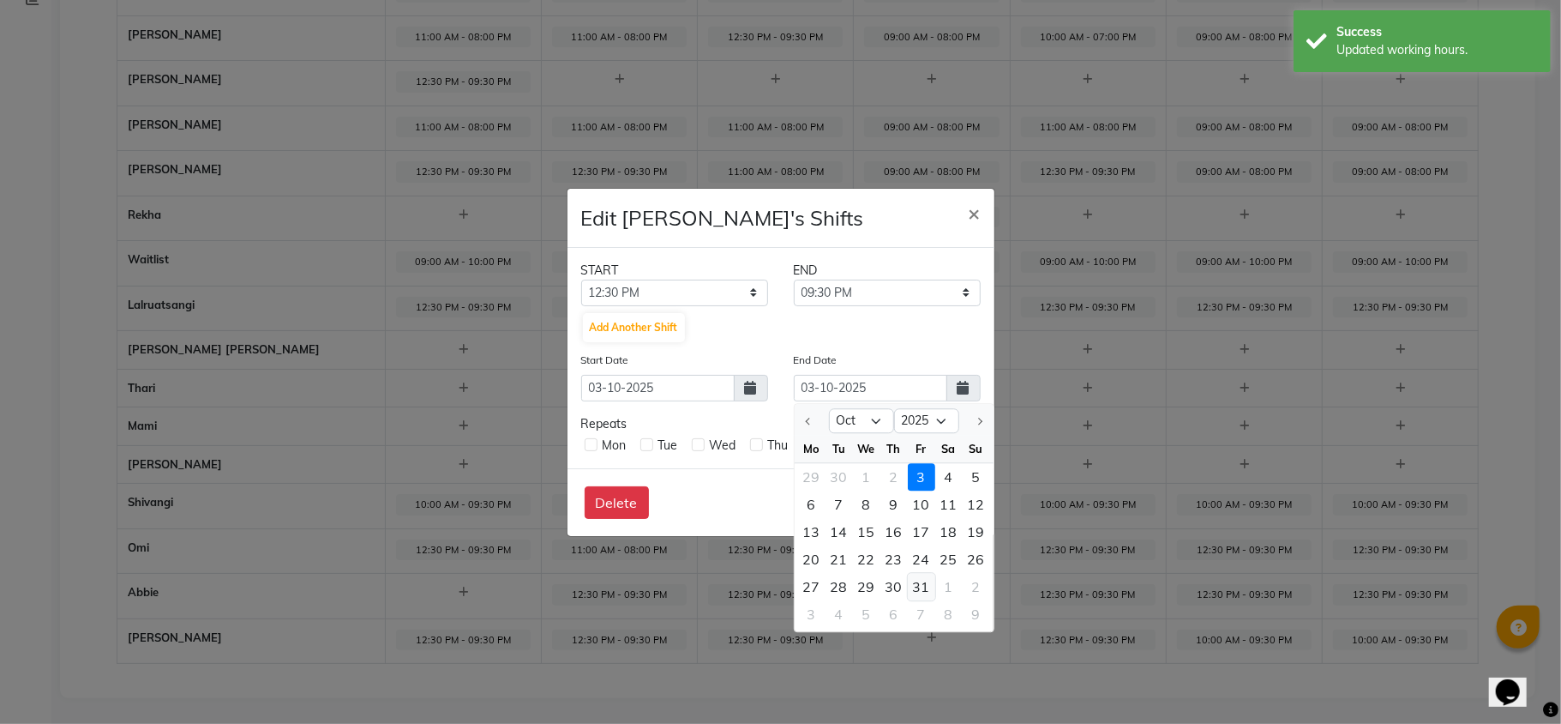
click at [919, 591] on div "31" at bounding box center [921, 586] width 27 height 27
type input "31-10-2025"
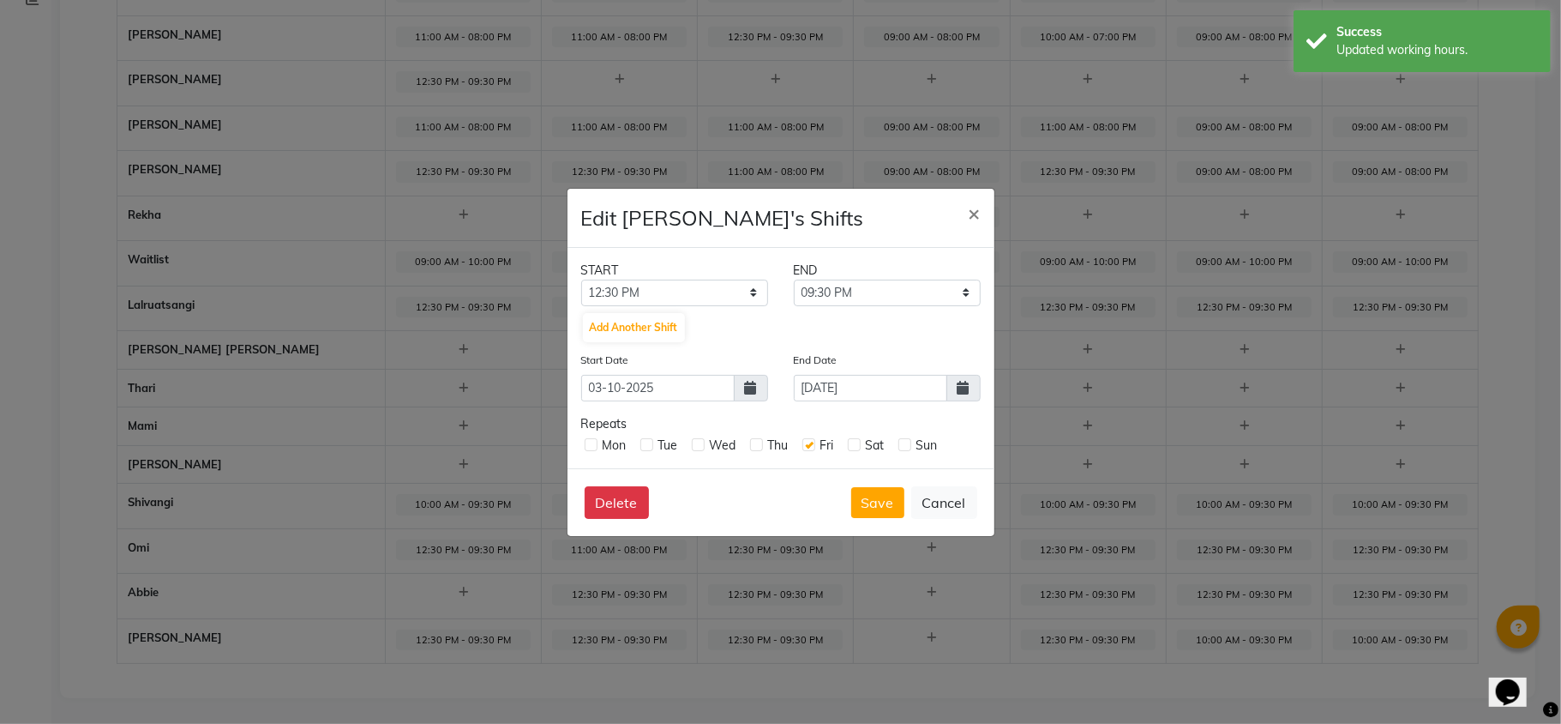
click at [902, 444] on label at bounding box center [905, 444] width 13 height 13
click at [902, 444] on input "checkbox" at bounding box center [904, 443] width 11 height 11
checkbox input "true"
click at [858, 446] on label at bounding box center [854, 444] width 13 height 13
click at [858, 446] on input "checkbox" at bounding box center [853, 443] width 11 height 11
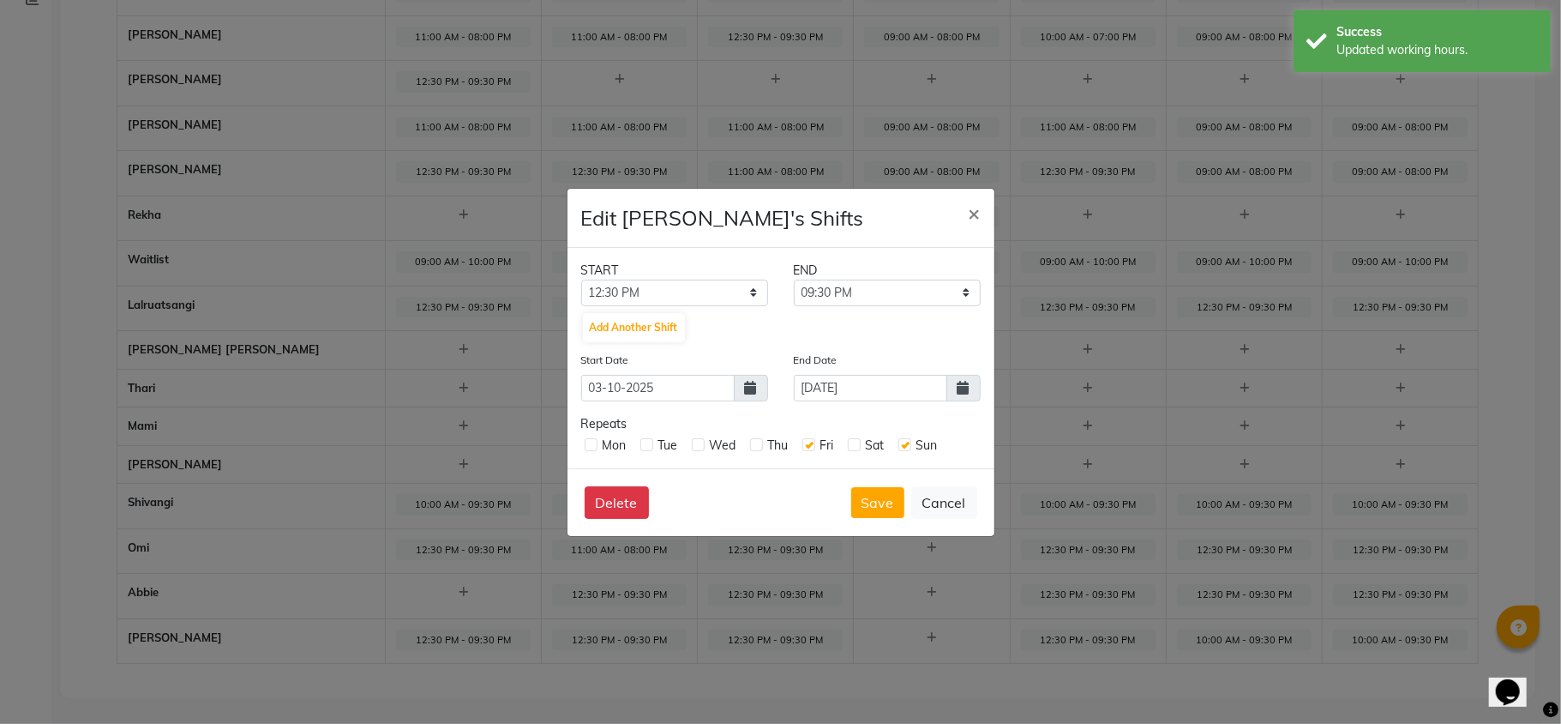
checkbox input "true"
click at [750, 438] on label at bounding box center [756, 444] width 13 height 13
click at [750, 438] on input "checkbox" at bounding box center [755, 443] width 11 height 11
checkbox input "true"
click at [695, 438] on label at bounding box center [698, 444] width 13 height 13
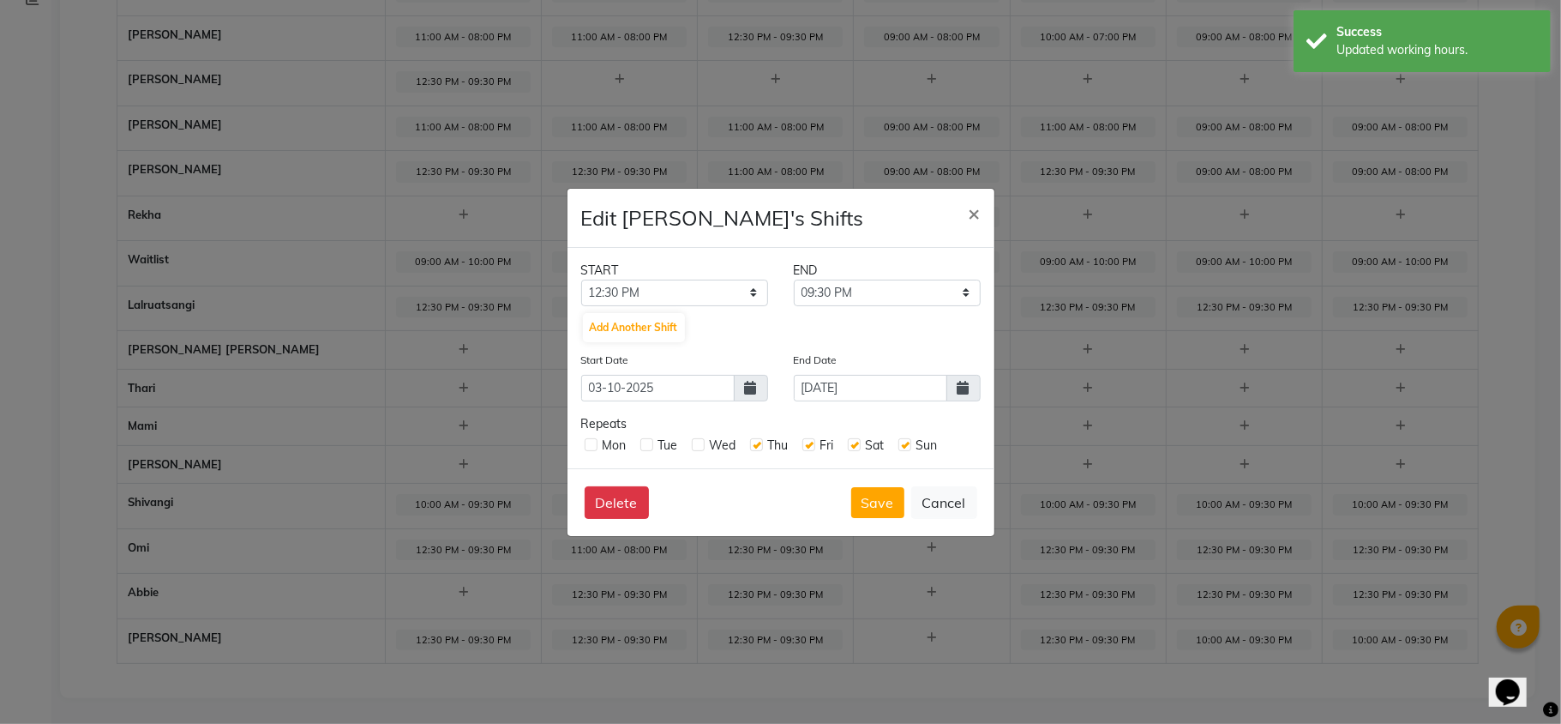
click at [695, 438] on input "checkbox" at bounding box center [697, 443] width 11 height 11
checkbox input "true"
click at [590, 441] on label at bounding box center [591, 444] width 13 height 13
click at [590, 441] on input "checkbox" at bounding box center [590, 443] width 11 height 11
checkbox input "true"
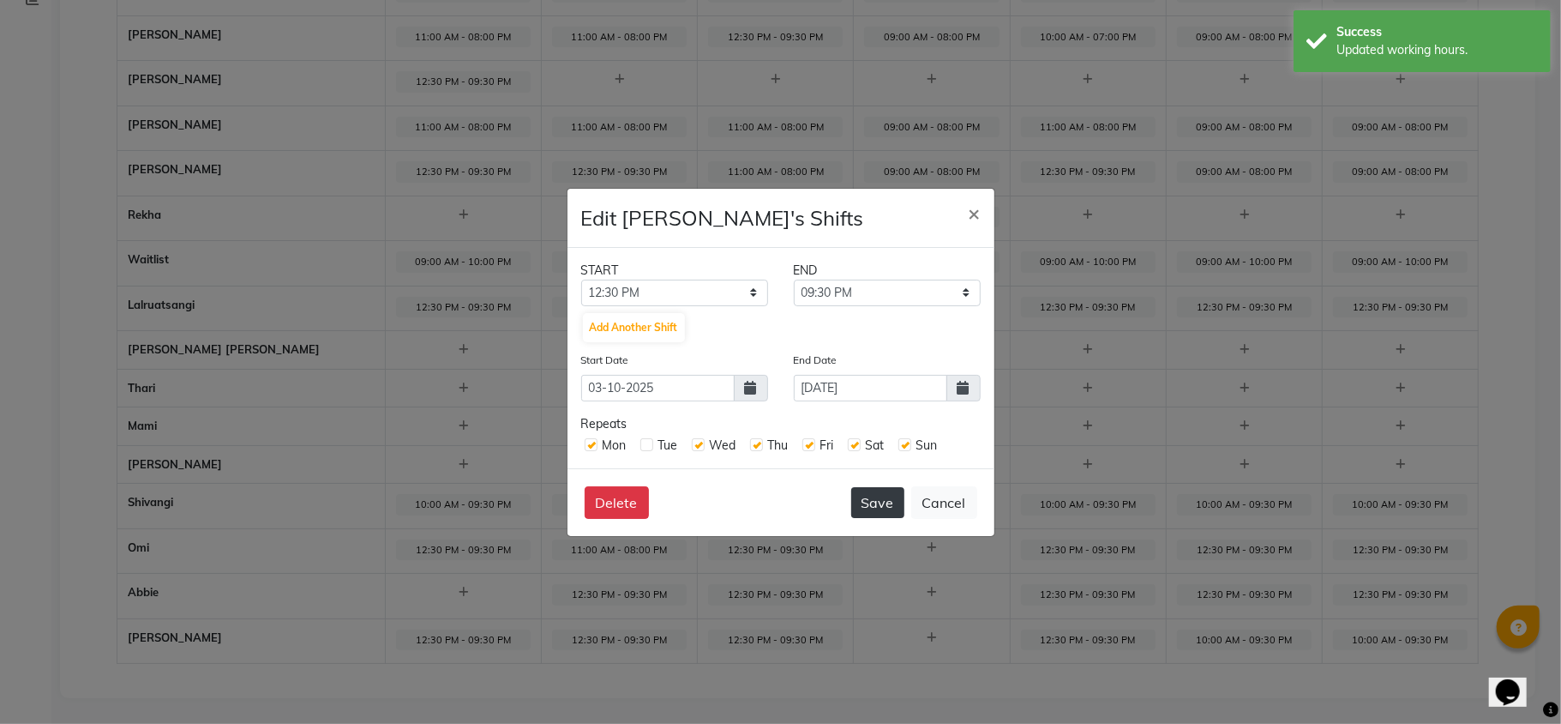
click at [866, 501] on button "Save" at bounding box center [877, 502] width 53 height 31
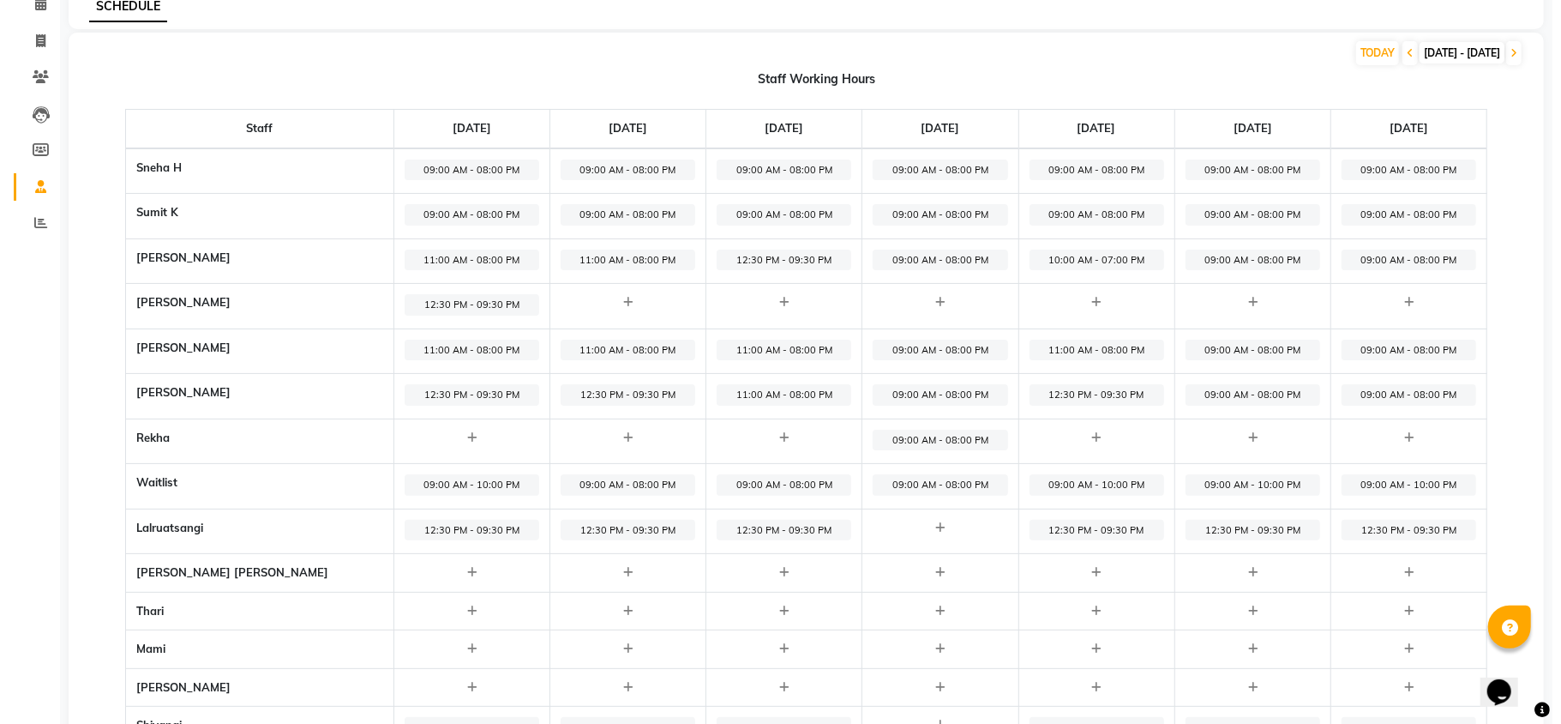
scroll to position [0, 0]
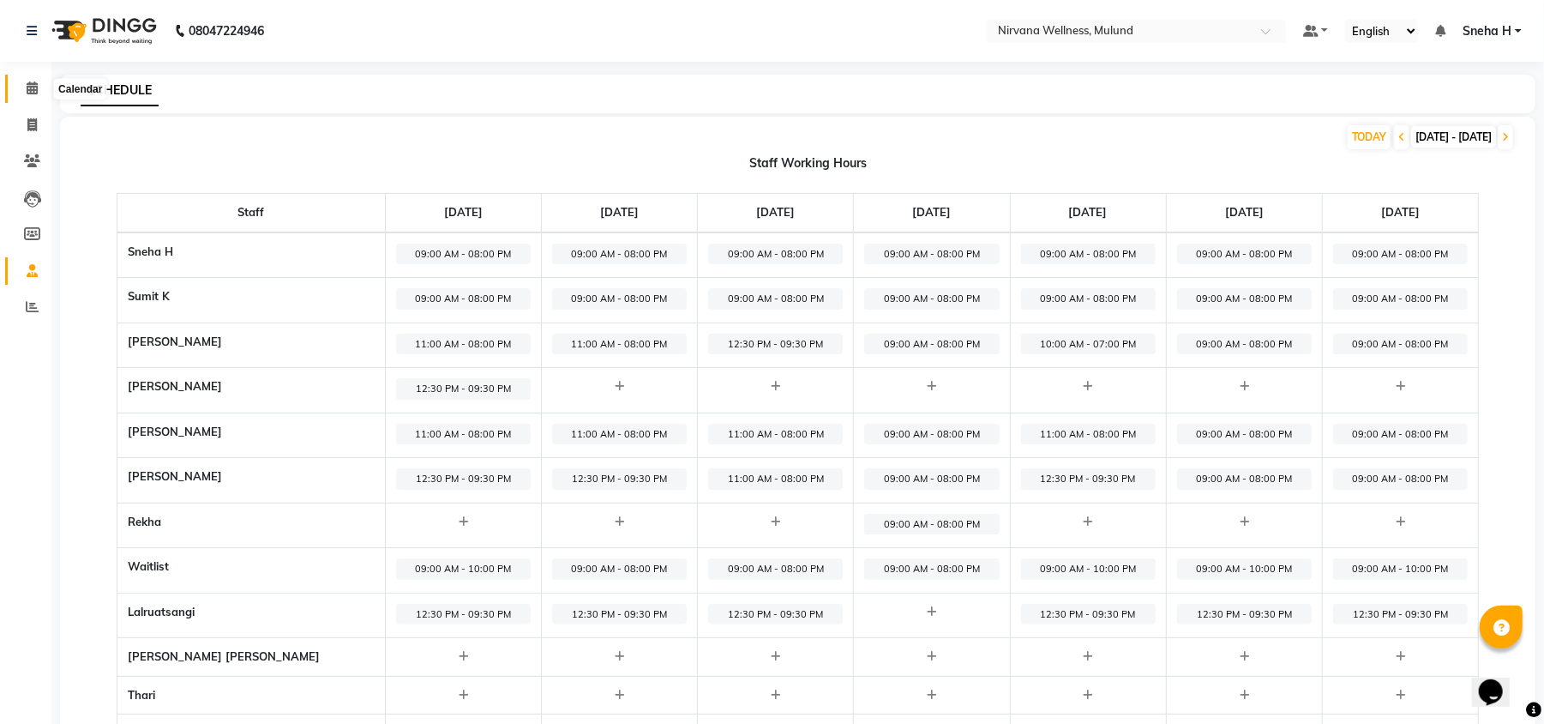
click at [18, 83] on span at bounding box center [32, 89] width 30 height 20
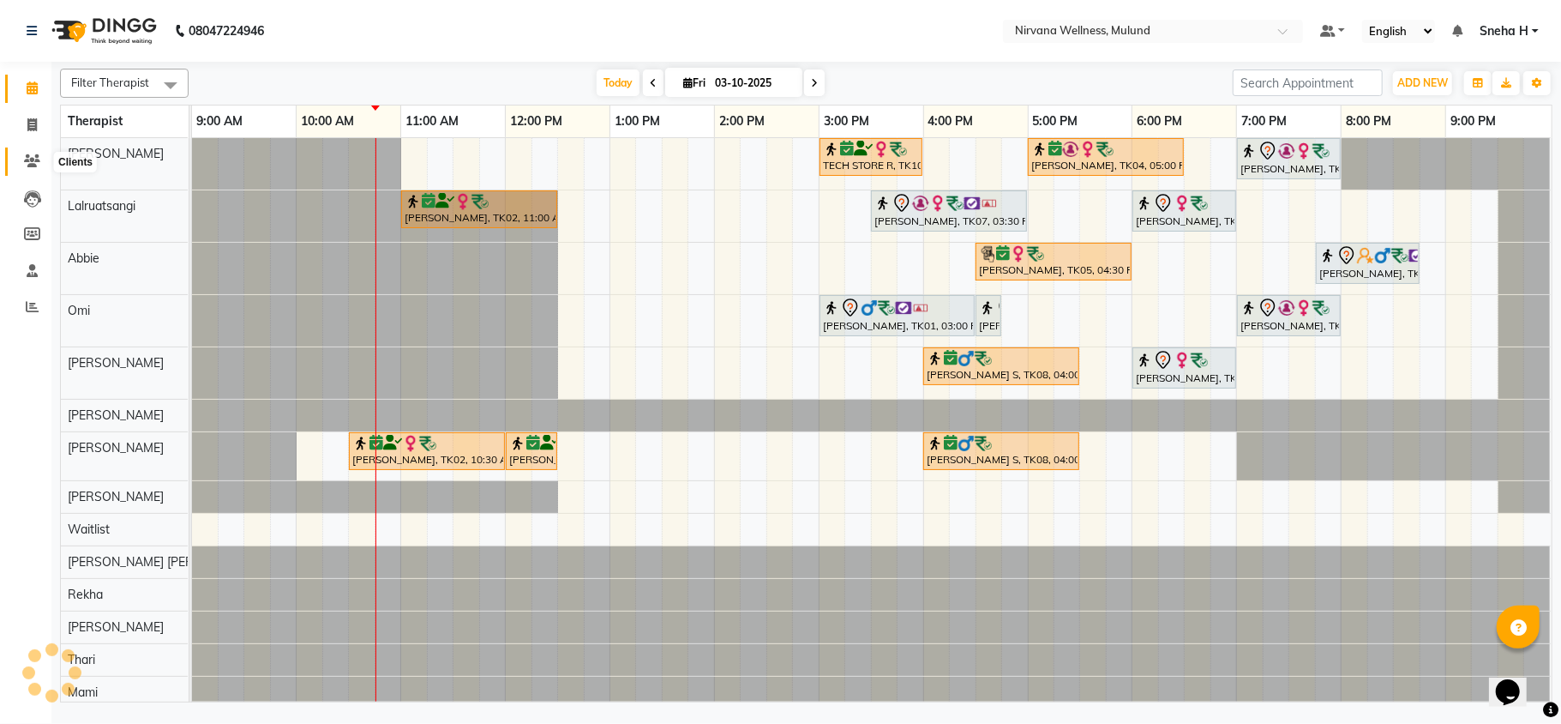
click at [27, 159] on icon at bounding box center [32, 160] width 16 height 13
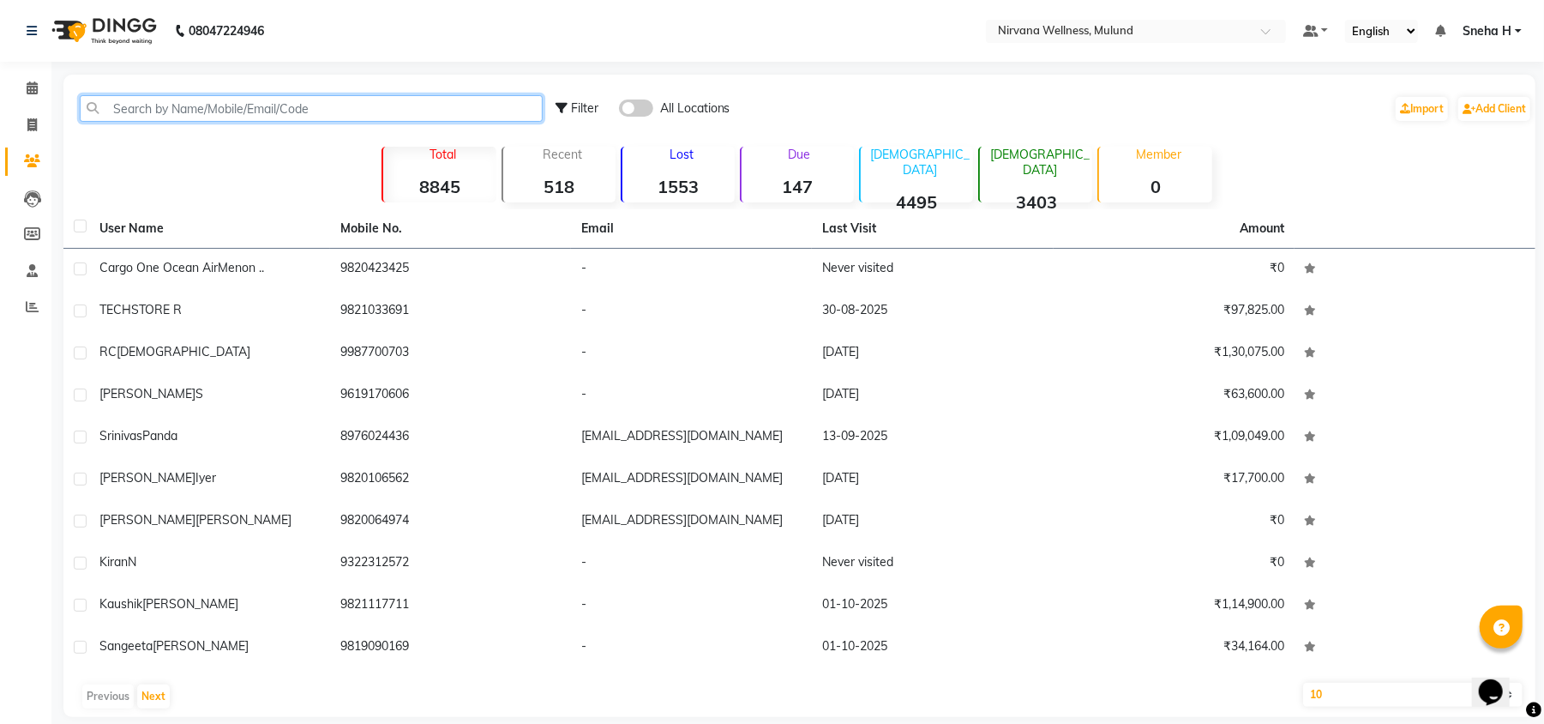
click at [206, 111] on input "text" at bounding box center [311, 108] width 463 height 27
paste input "99875 06377"
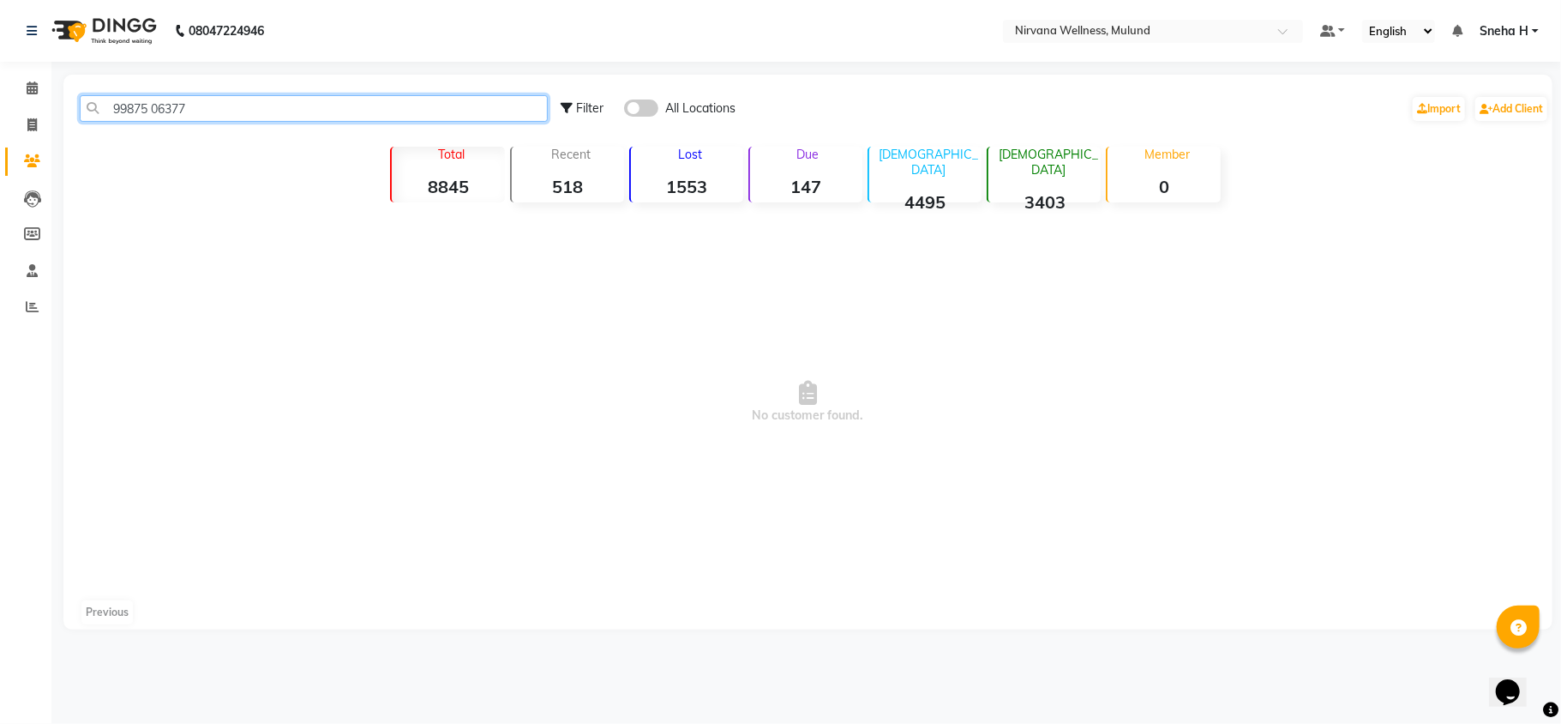
click at [152, 104] on input "99875 06377" at bounding box center [314, 108] width 468 height 27
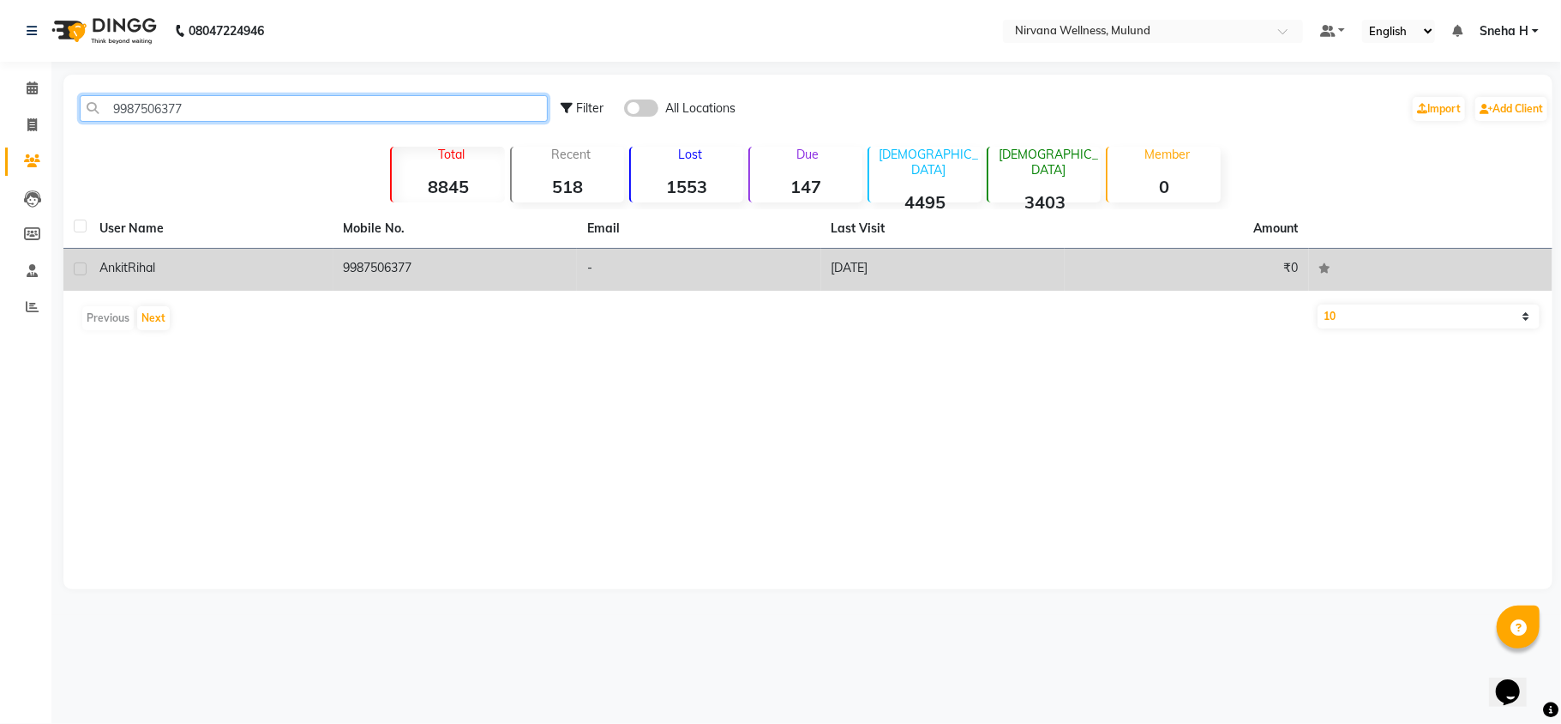
type input "9987506377"
click at [170, 268] on div "Ankit Rihal" at bounding box center [211, 268] width 224 height 18
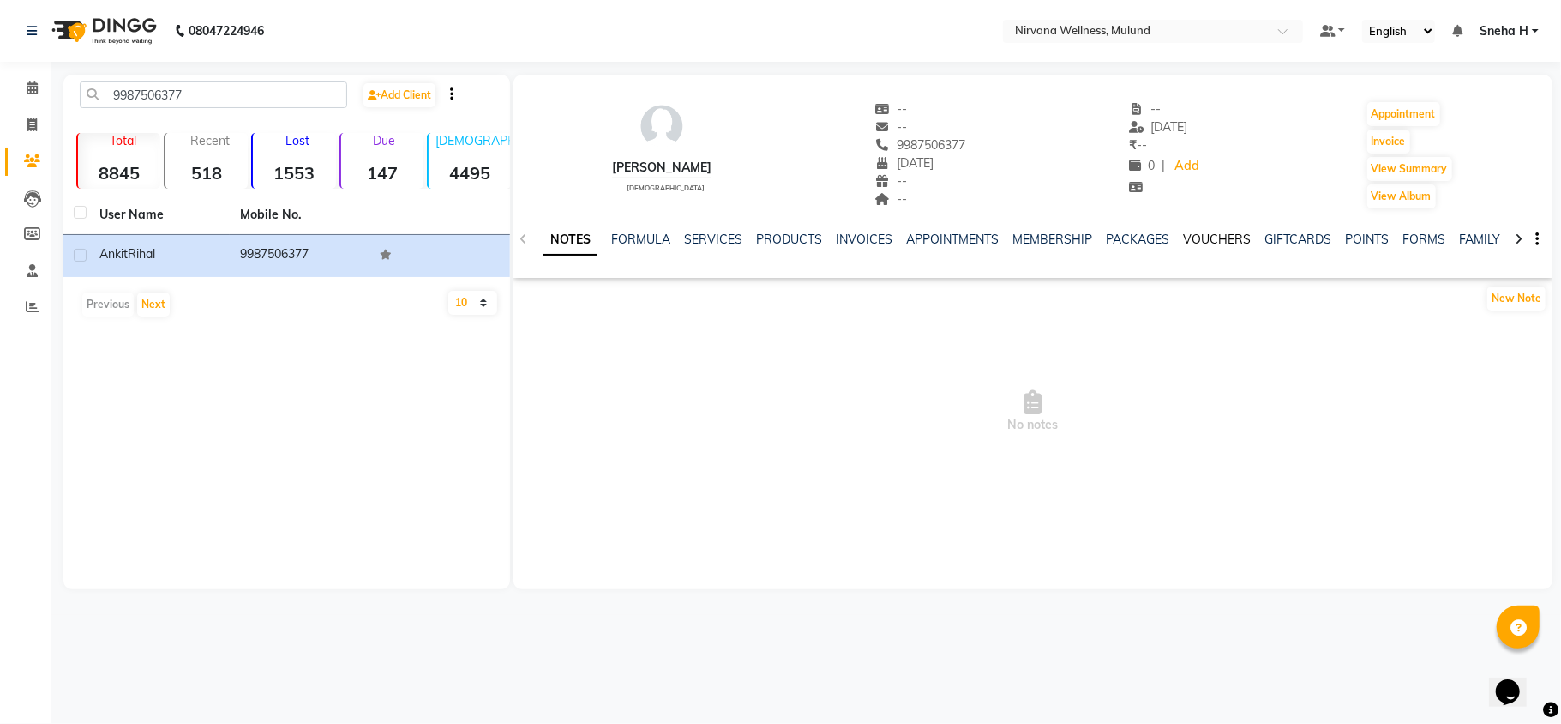
click at [1209, 234] on link "VOUCHERS" at bounding box center [1217, 239] width 68 height 15
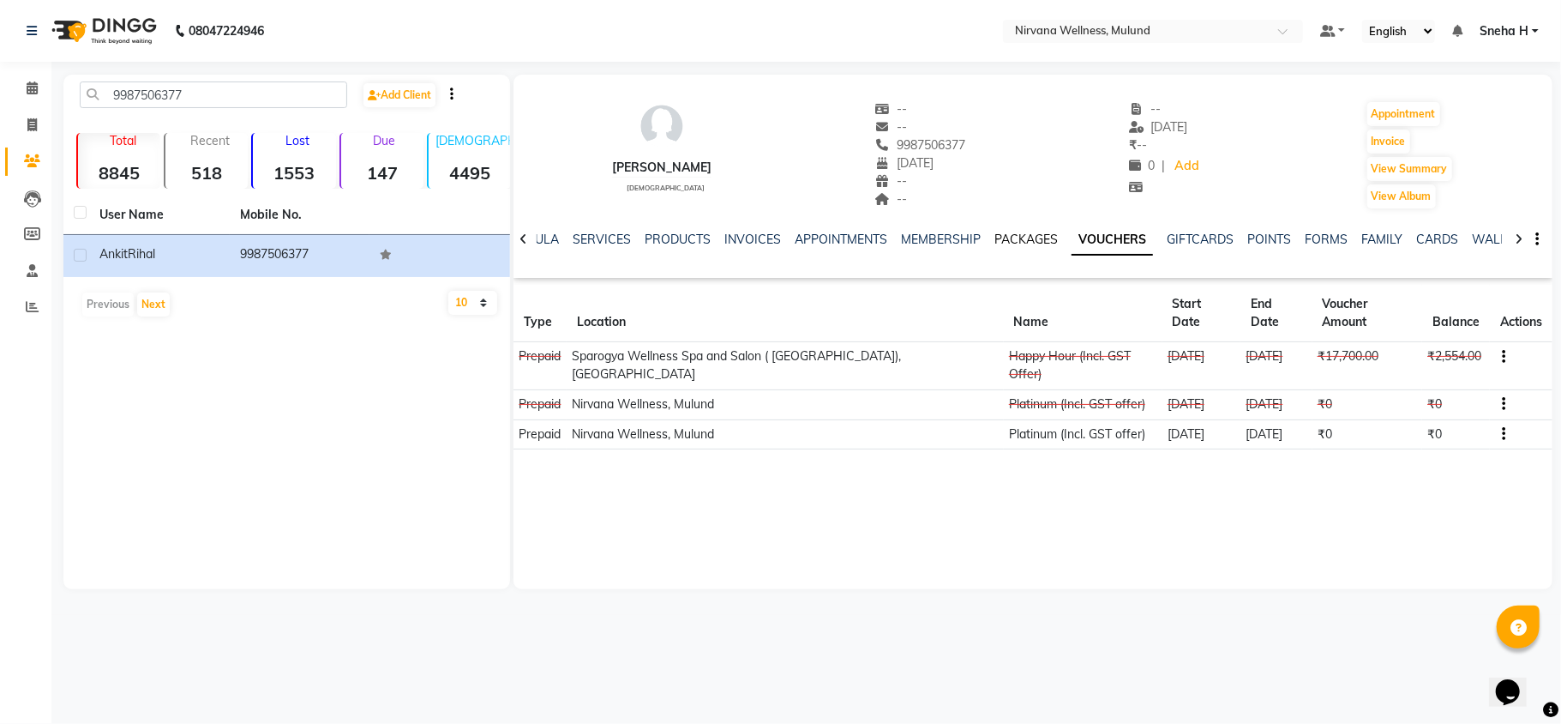
click at [1029, 234] on link "PACKAGES" at bounding box center [1026, 239] width 63 height 15
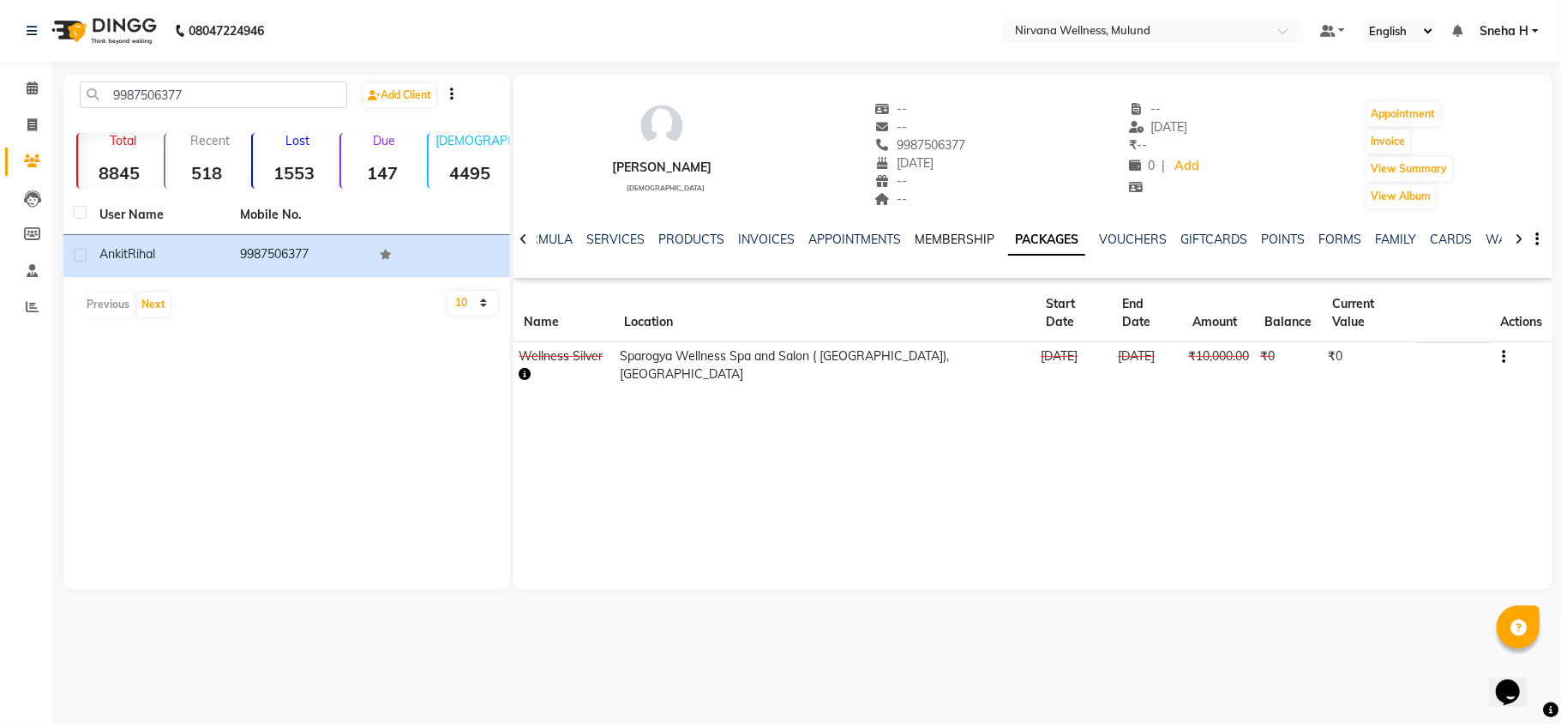
click at [968, 237] on link "MEMBERSHIP" at bounding box center [955, 239] width 80 height 15
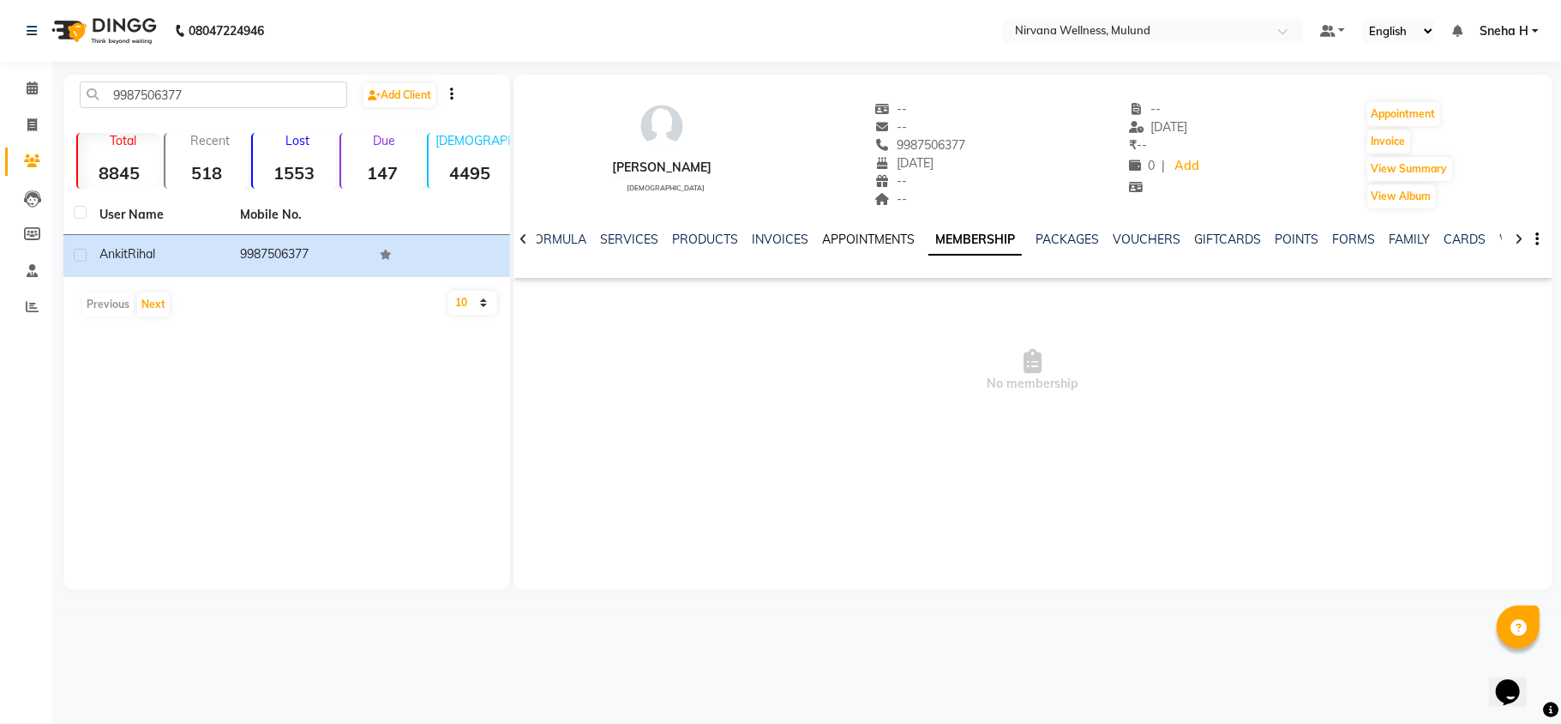
click at [888, 237] on link "APPOINTMENTS" at bounding box center [868, 239] width 93 height 15
click at [793, 237] on link "INVOICES" at bounding box center [794, 239] width 57 height 15
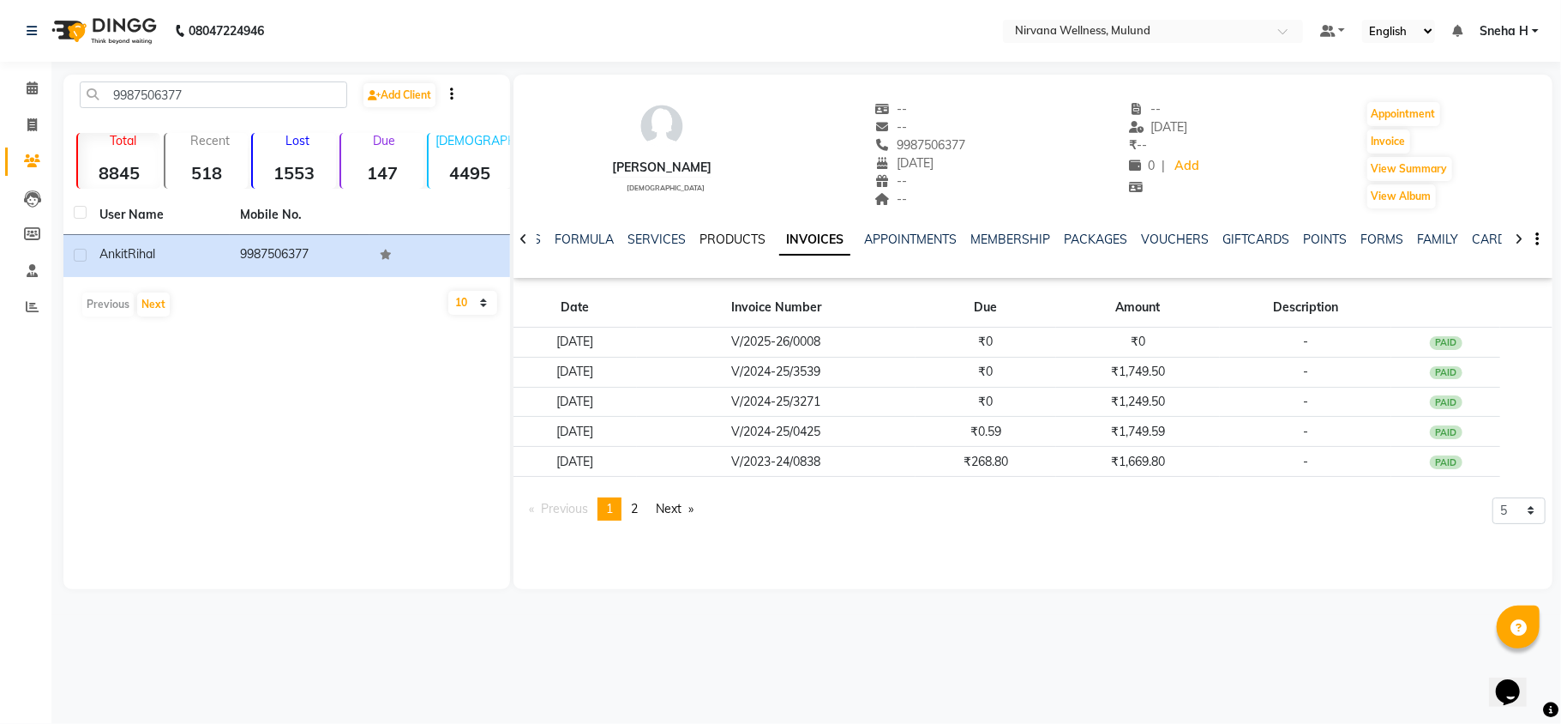
click at [729, 237] on link "PRODUCTS" at bounding box center [733, 239] width 66 height 15
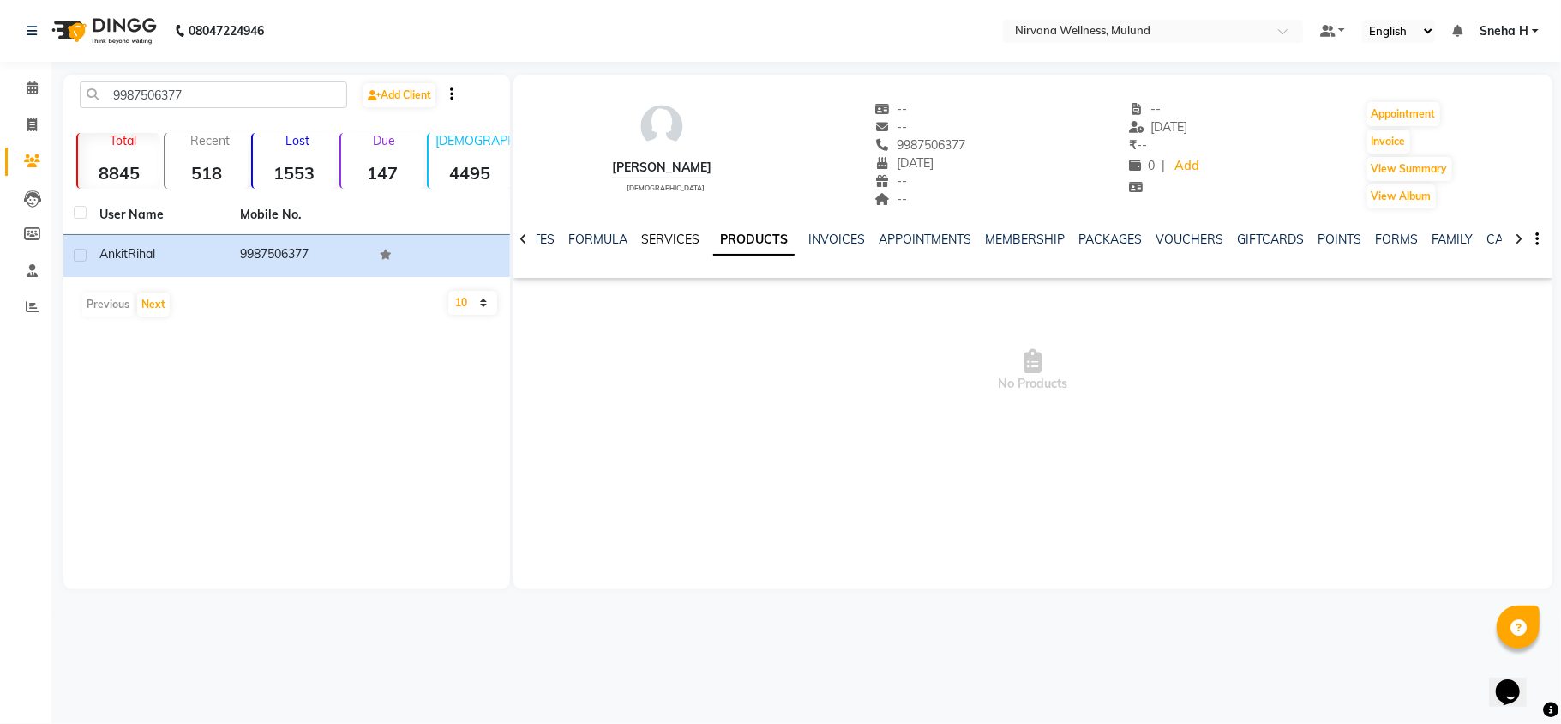
click at [648, 238] on link "SERVICES" at bounding box center [670, 239] width 58 height 15
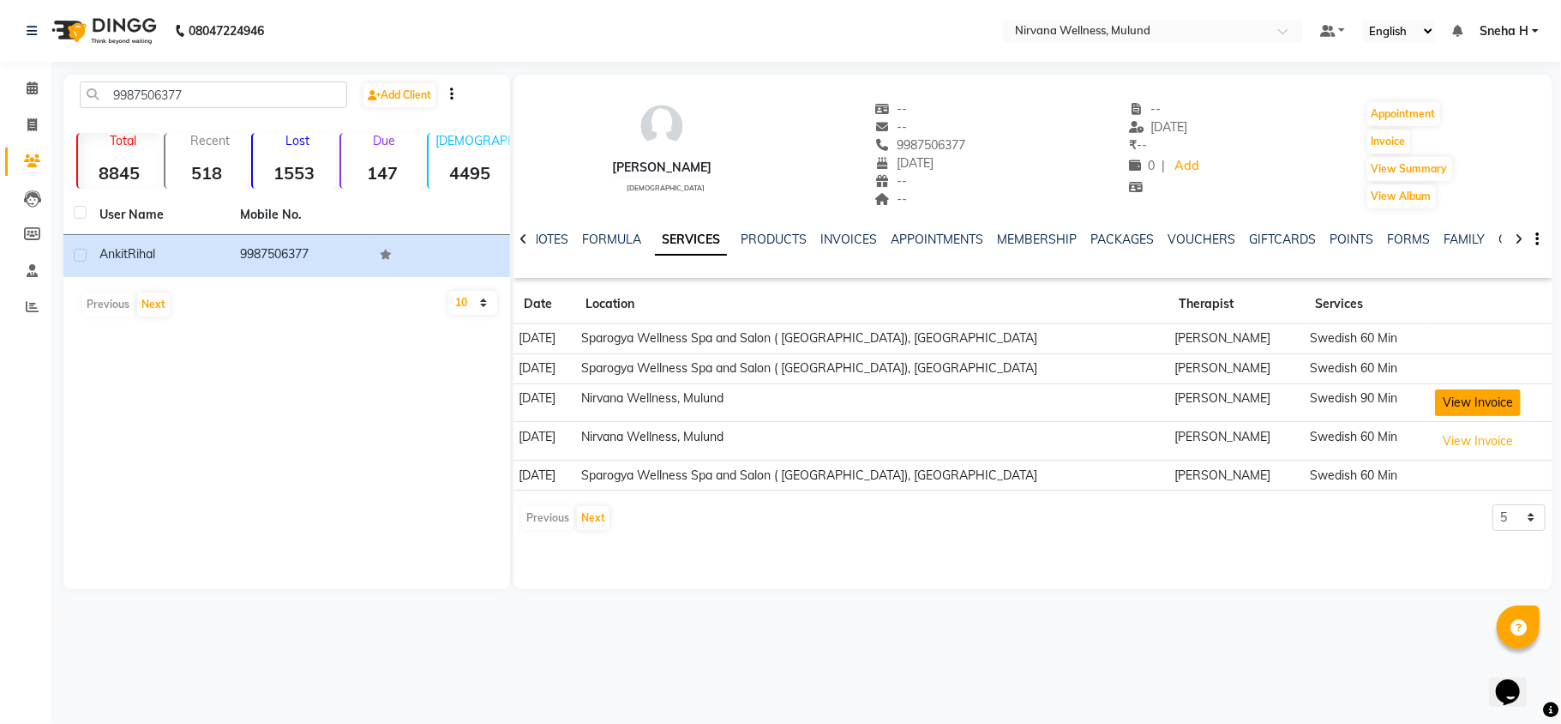
click at [1435, 400] on button "View Invoice" at bounding box center [1478, 402] width 86 height 27
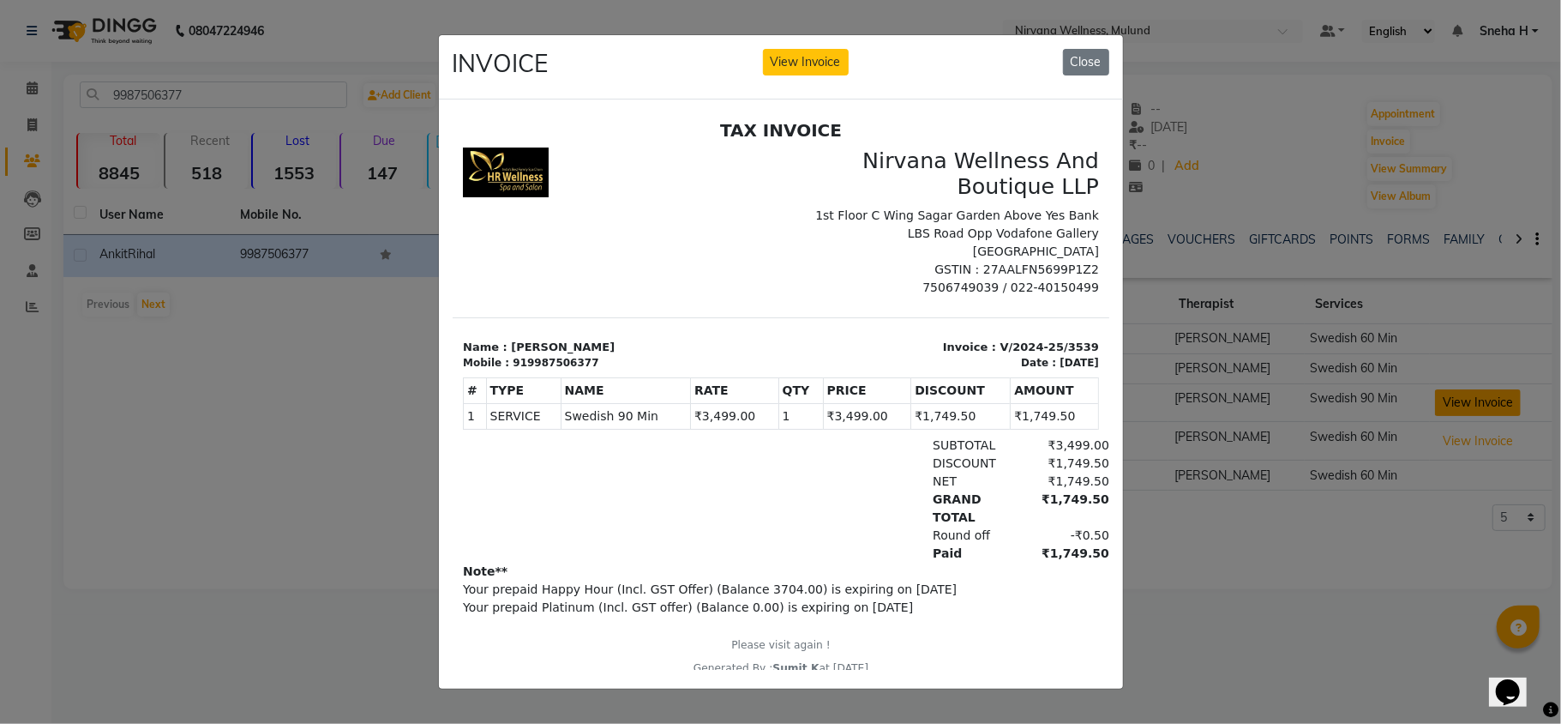
scroll to position [14, 0]
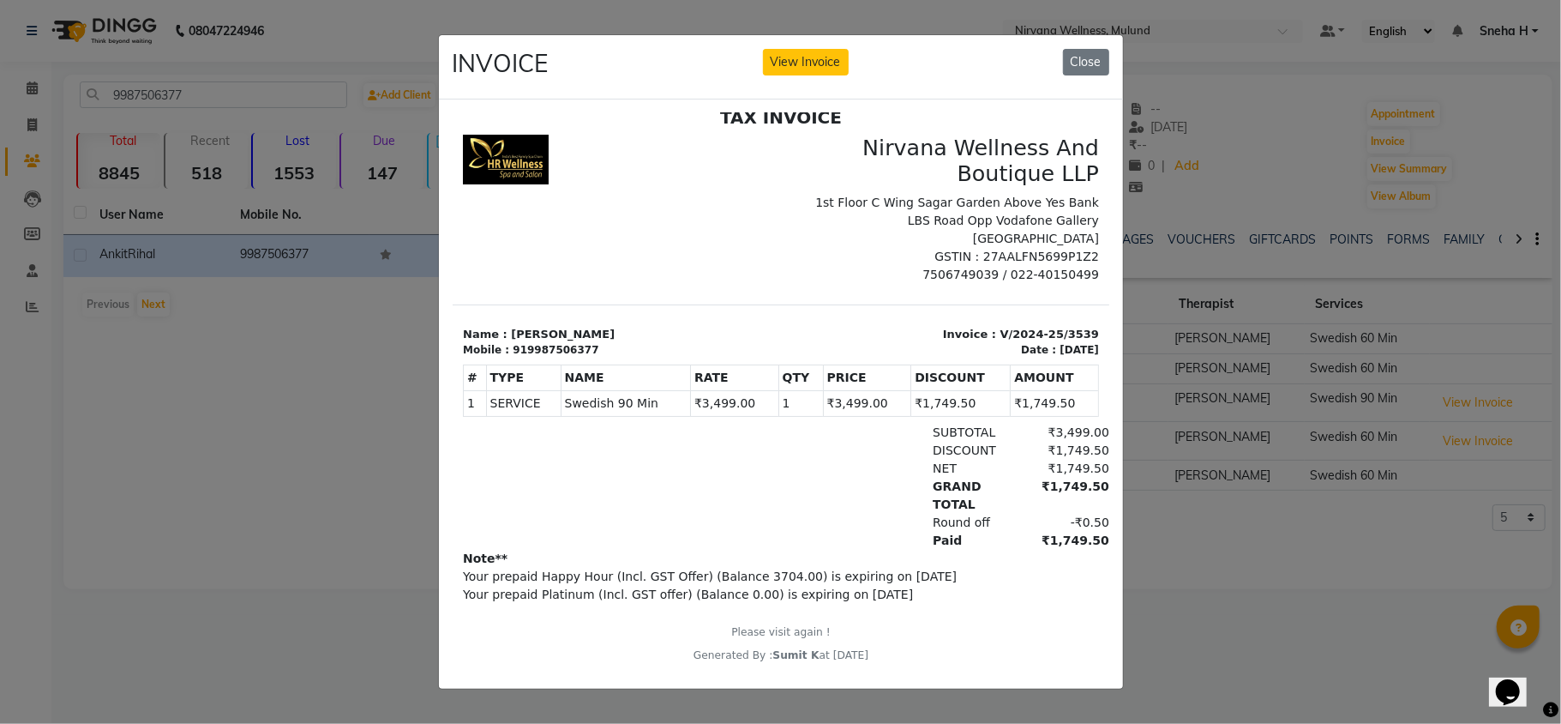
click at [1206, 532] on ngb-modal-window "INVOICE View Invoice Close" at bounding box center [780, 362] width 1561 height 724
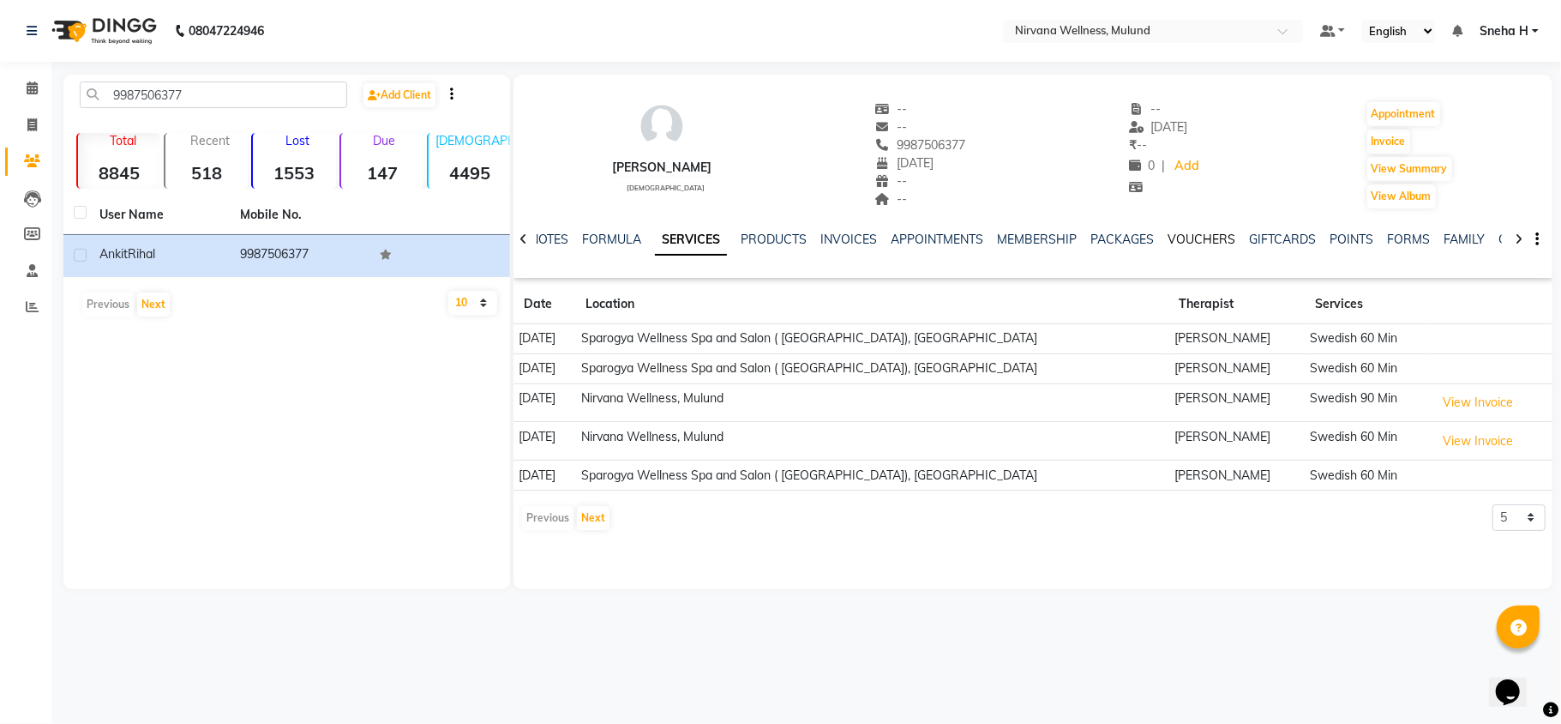
click at [1194, 238] on link "VOUCHERS" at bounding box center [1202, 239] width 68 height 15
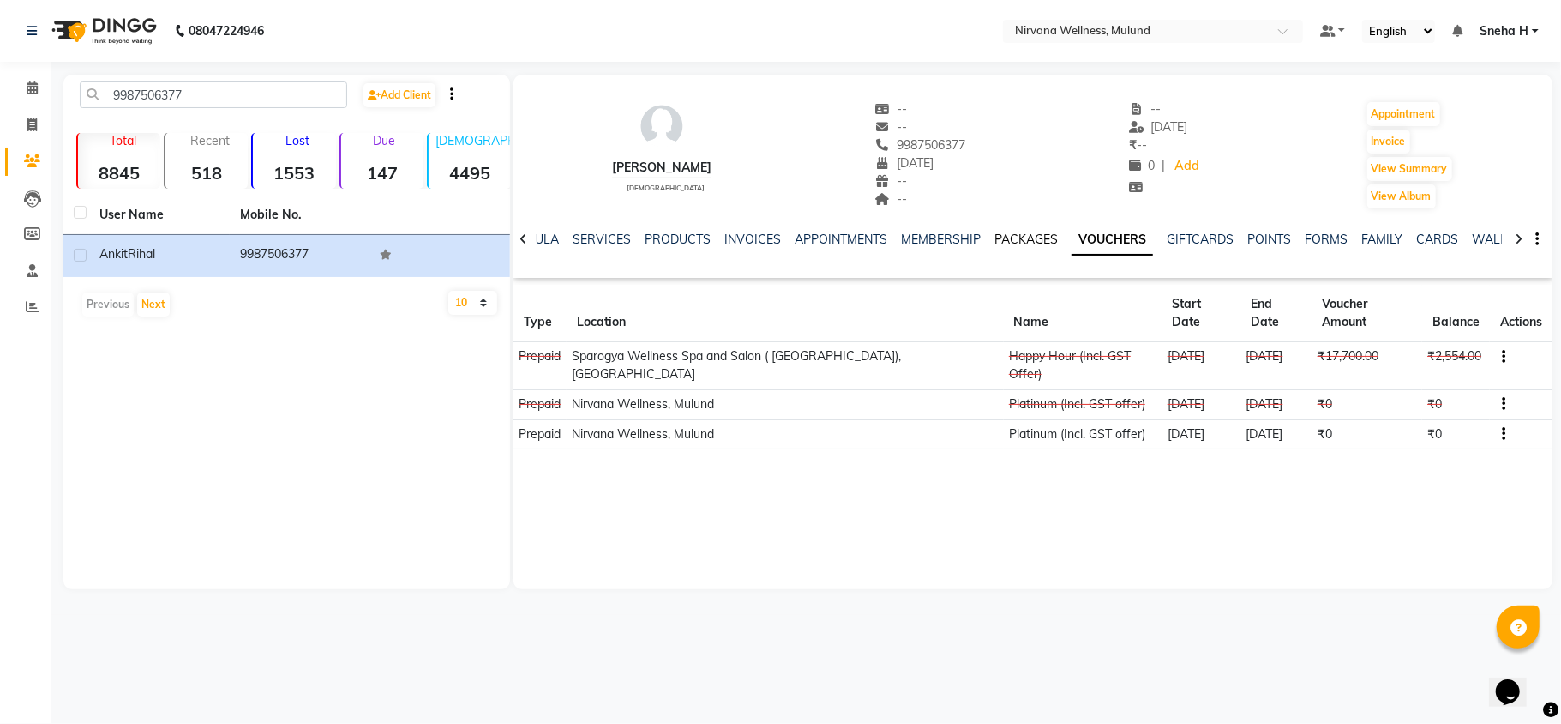
click at [1015, 237] on link "PACKAGES" at bounding box center [1026, 239] width 63 height 15
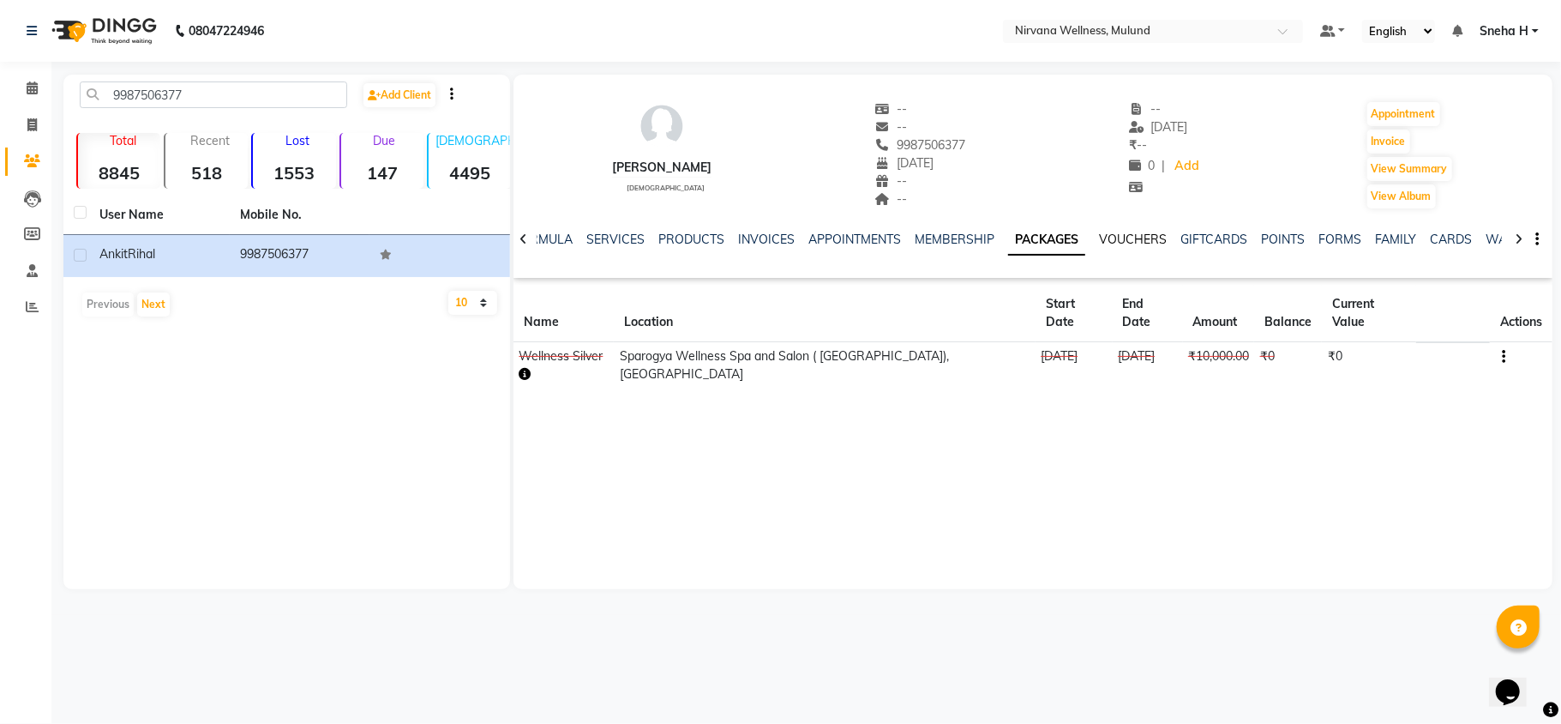
click at [1113, 238] on link "VOUCHERS" at bounding box center [1133, 239] width 68 height 15
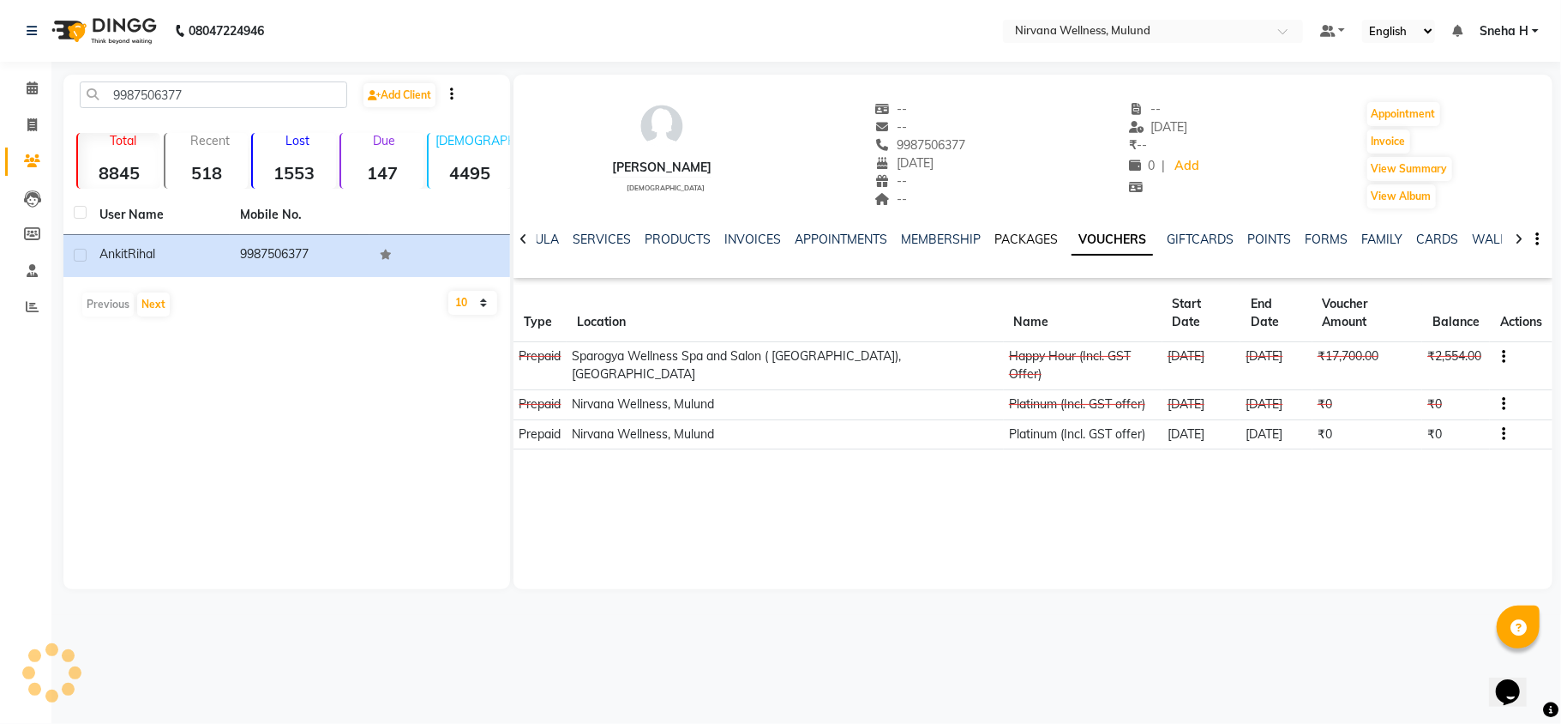
click at [1013, 241] on link "PACKAGES" at bounding box center [1026, 239] width 63 height 15
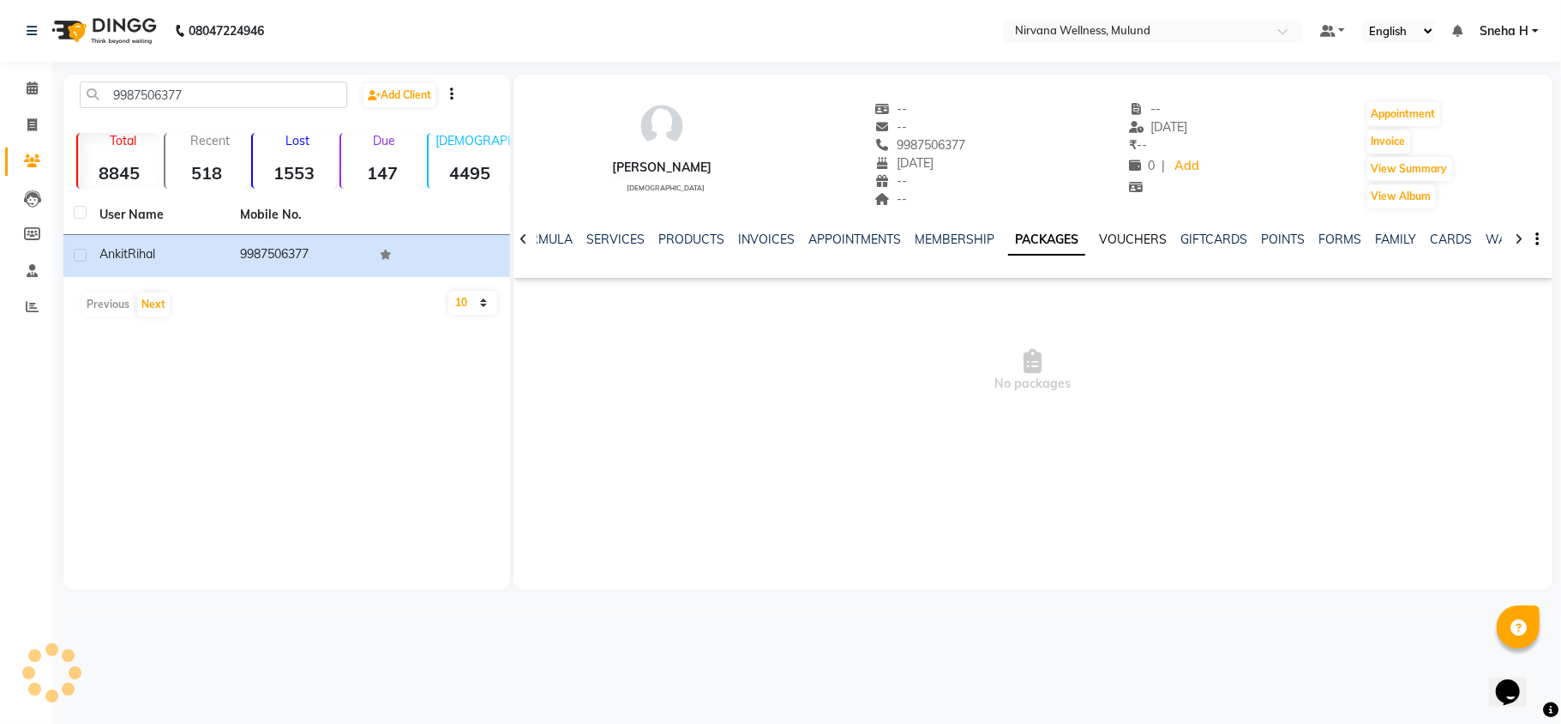
click at [1116, 238] on link "VOUCHERS" at bounding box center [1133, 239] width 68 height 15
click at [1000, 241] on link "PACKAGES" at bounding box center [1026, 239] width 63 height 15
click at [1129, 241] on link "VOUCHERS" at bounding box center [1133, 239] width 68 height 15
click at [1215, 240] on link "GIFTCARDS" at bounding box center [1200, 239] width 67 height 15
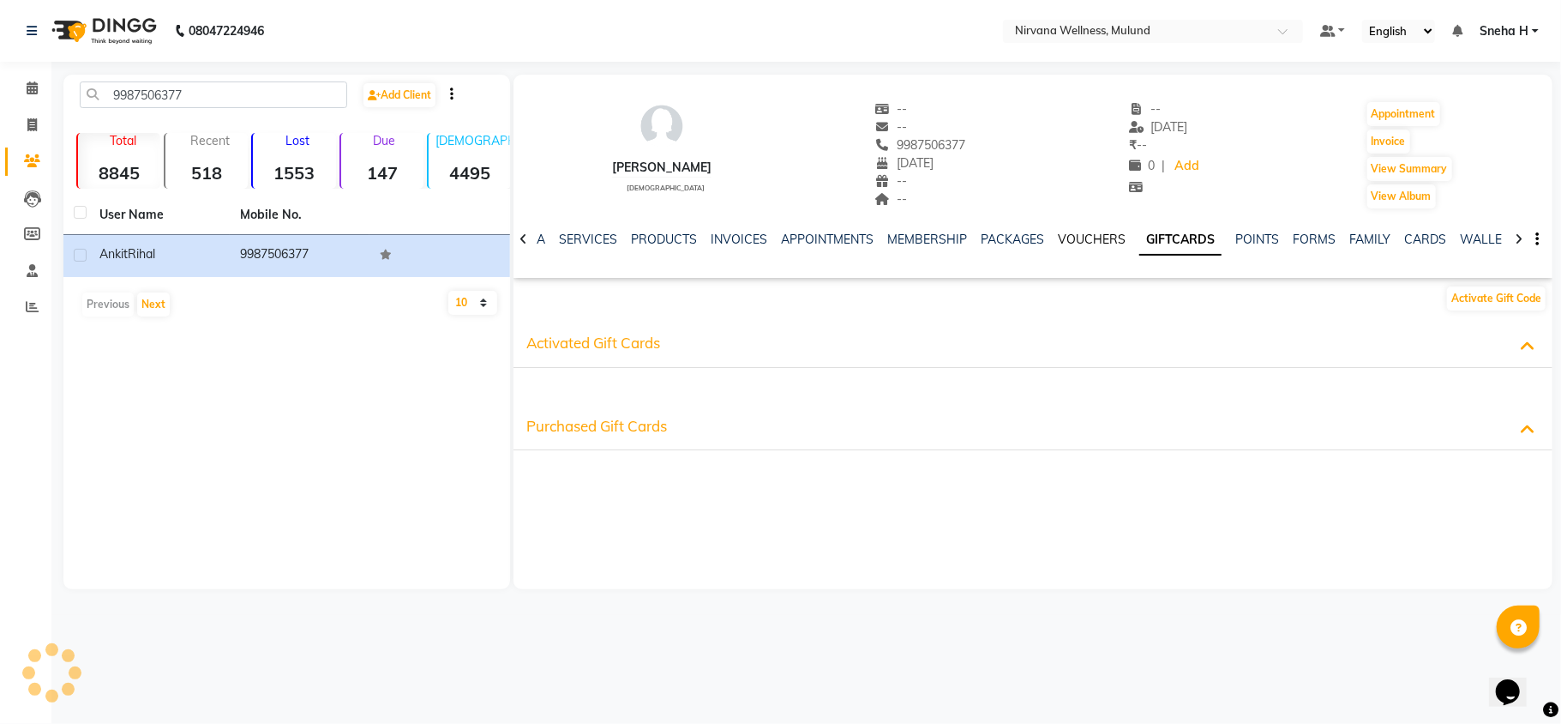
click at [1075, 238] on link "VOUCHERS" at bounding box center [1092, 239] width 68 height 15
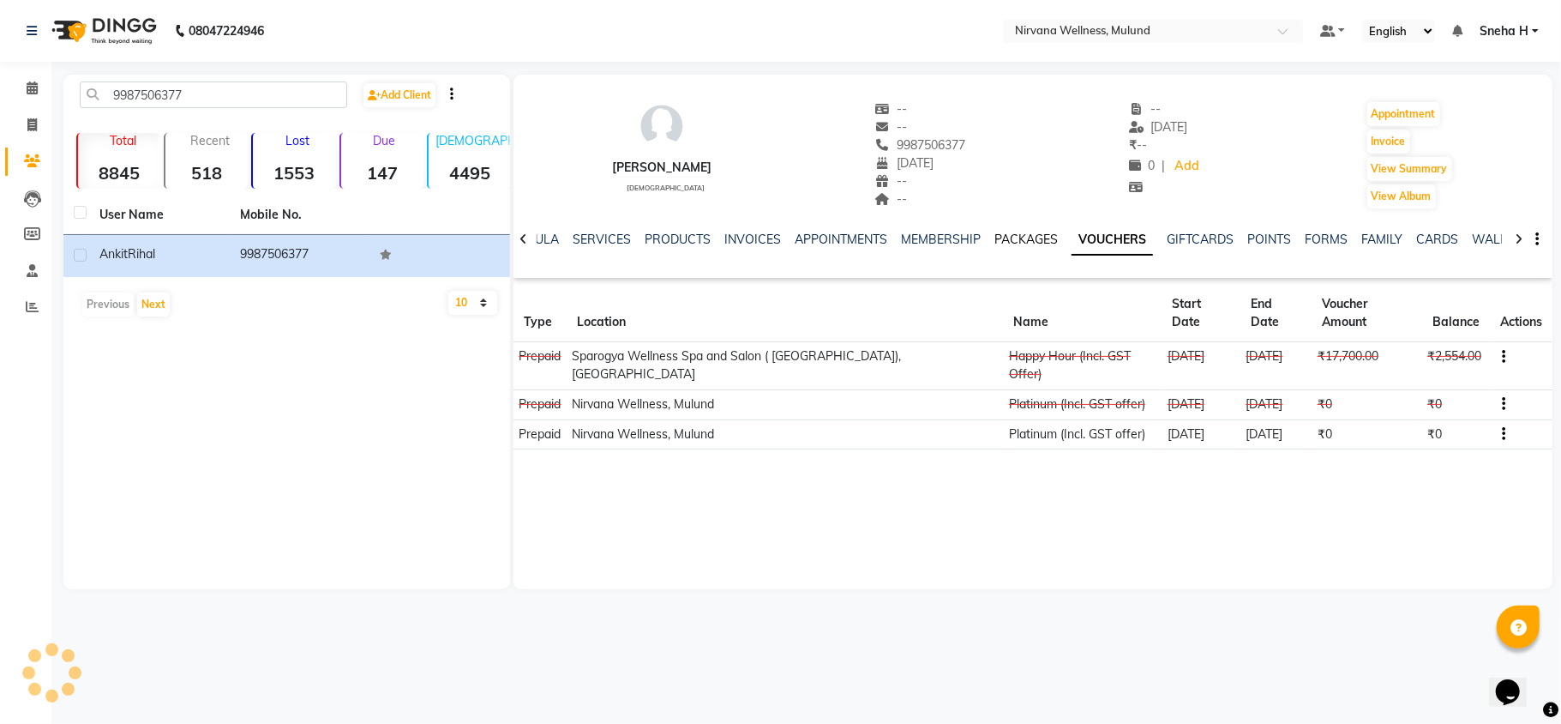
click at [1010, 238] on link "PACKAGES" at bounding box center [1026, 239] width 63 height 15
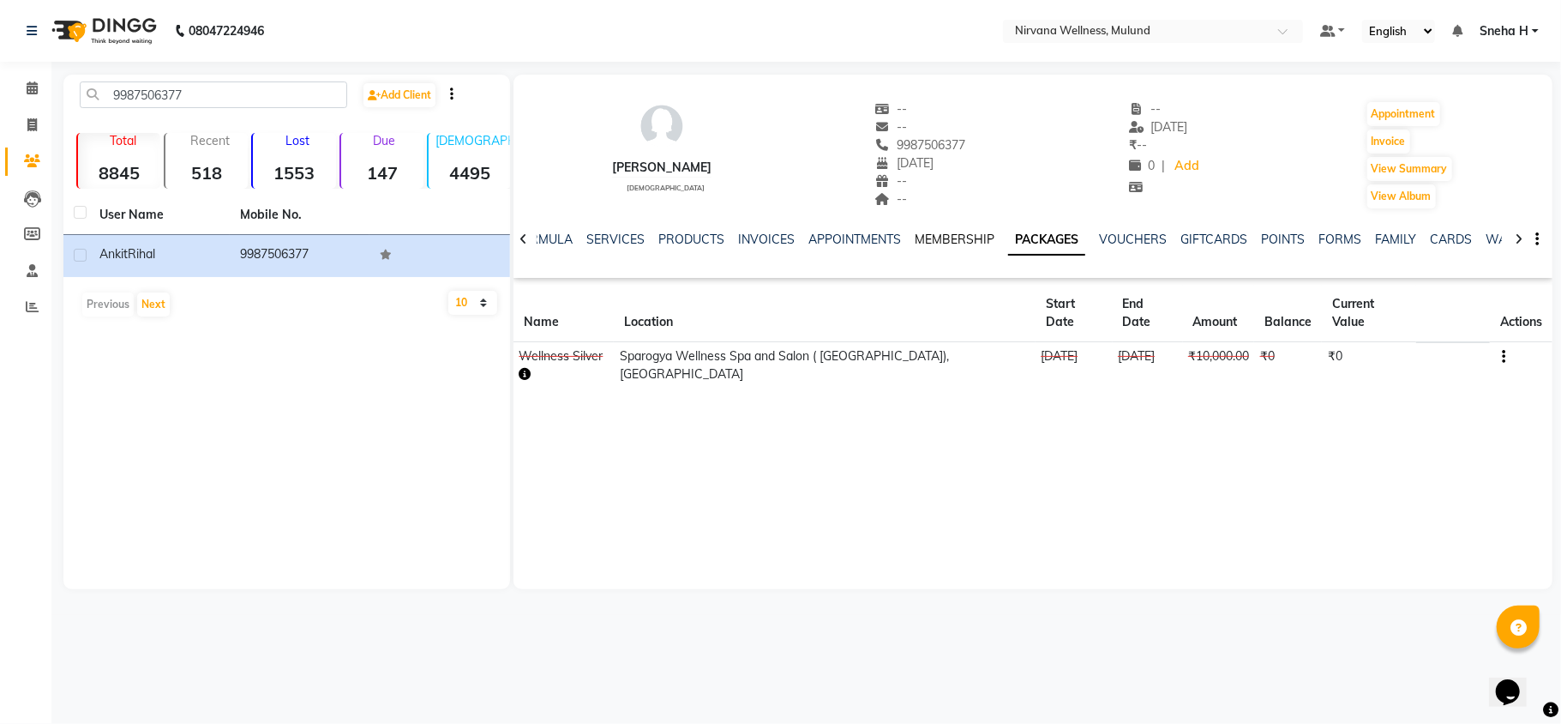
click at [928, 238] on link "MEMBERSHIP" at bounding box center [955, 239] width 80 height 15
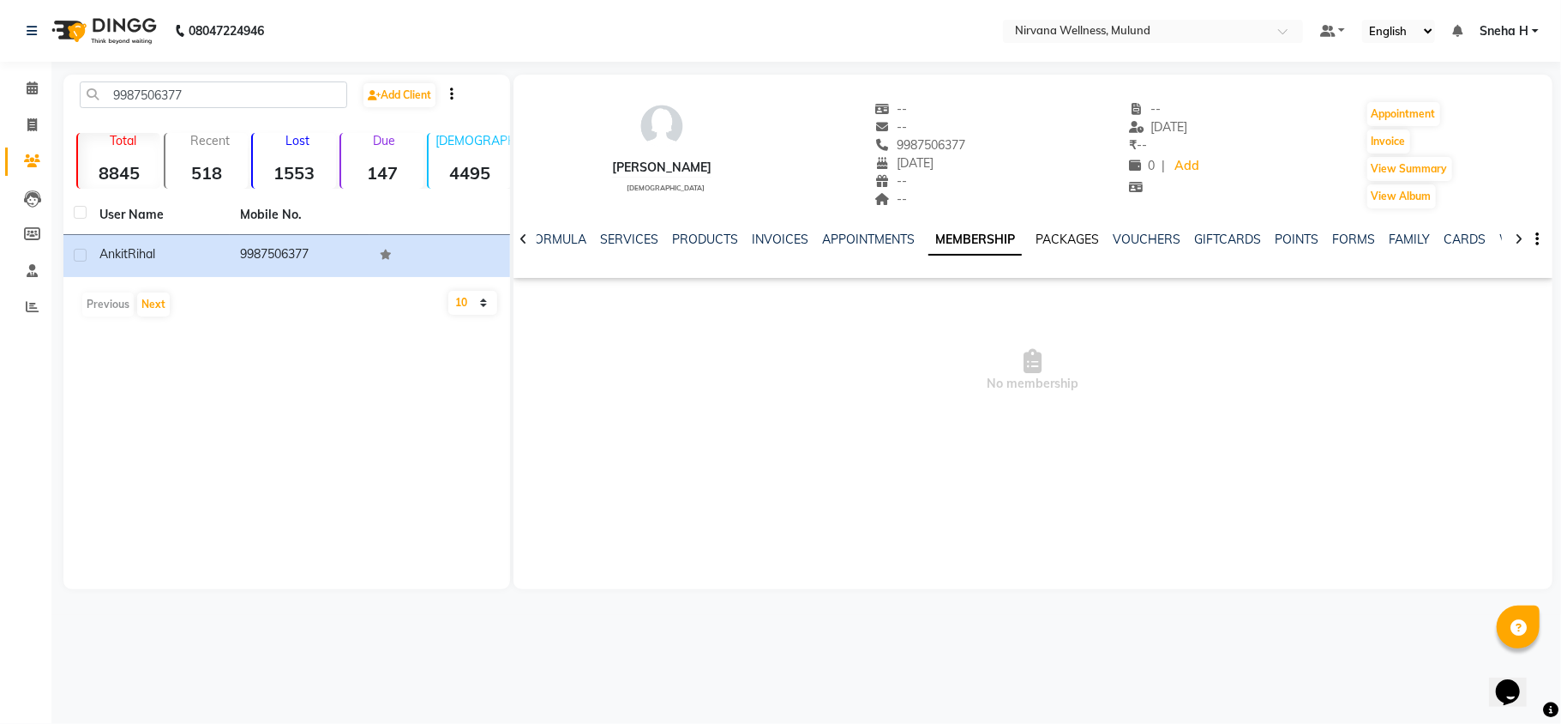
click at [1053, 241] on link "PACKAGES" at bounding box center [1067, 239] width 63 height 15
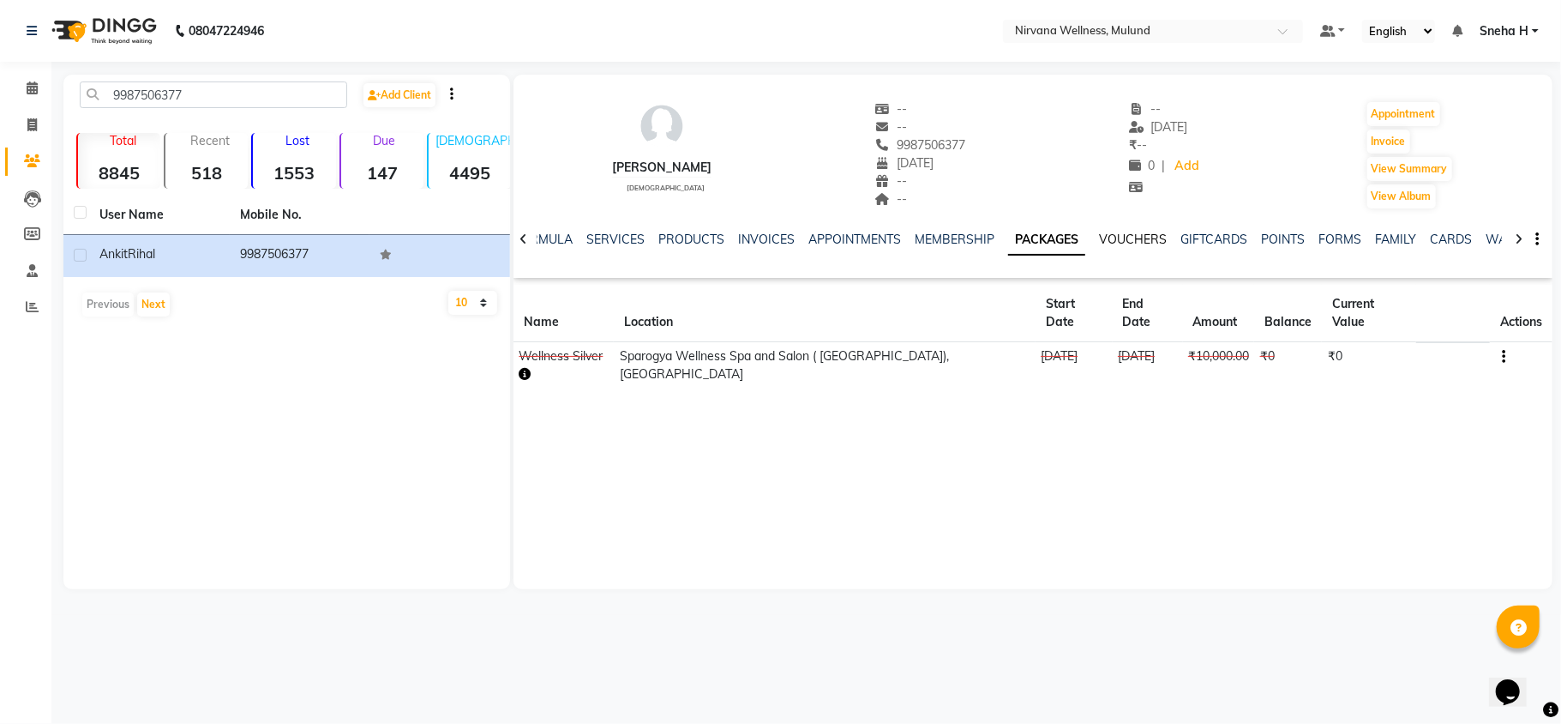
click at [1108, 241] on link "VOUCHERS" at bounding box center [1133, 239] width 68 height 15
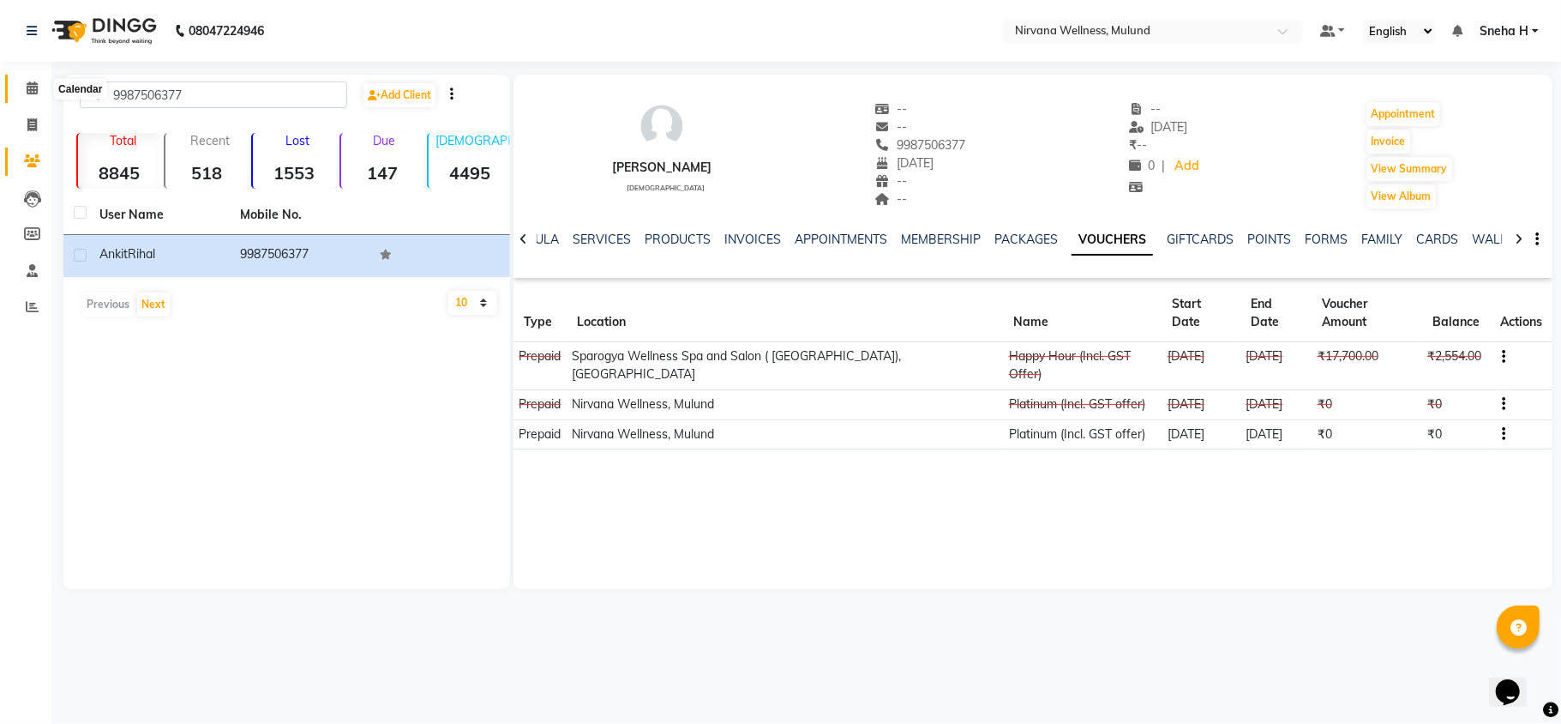
click at [33, 86] on icon at bounding box center [32, 87] width 11 height 13
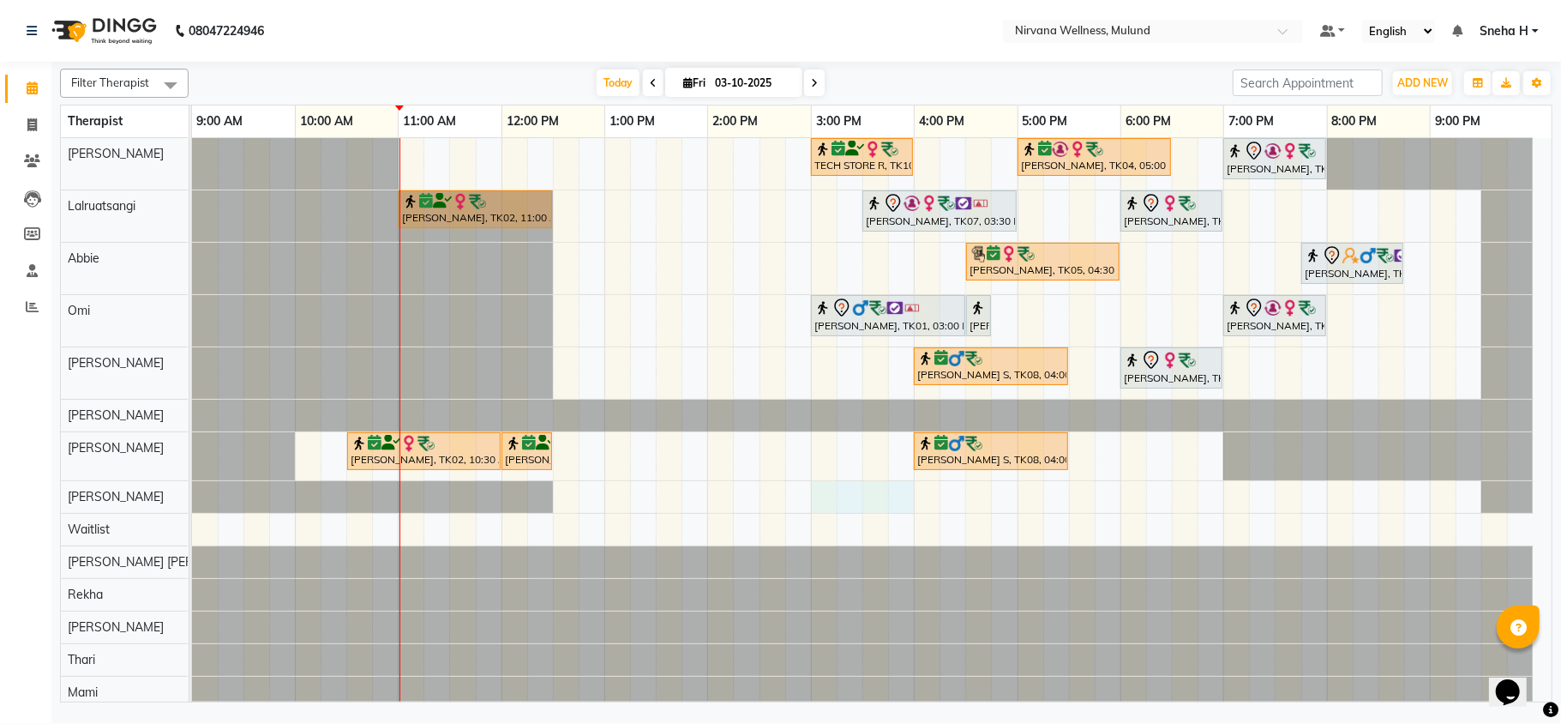
drag, startPoint x: 821, startPoint y: 497, endPoint x: 896, endPoint y: 502, distance: 75.6
click at [896, 502] on div "TECH STORE R, TK10, 03:00 PM-04:00 PM, Deep Tissue 60 Min Shashikant Sonttake, …" at bounding box center [872, 423] width 1360 height 570
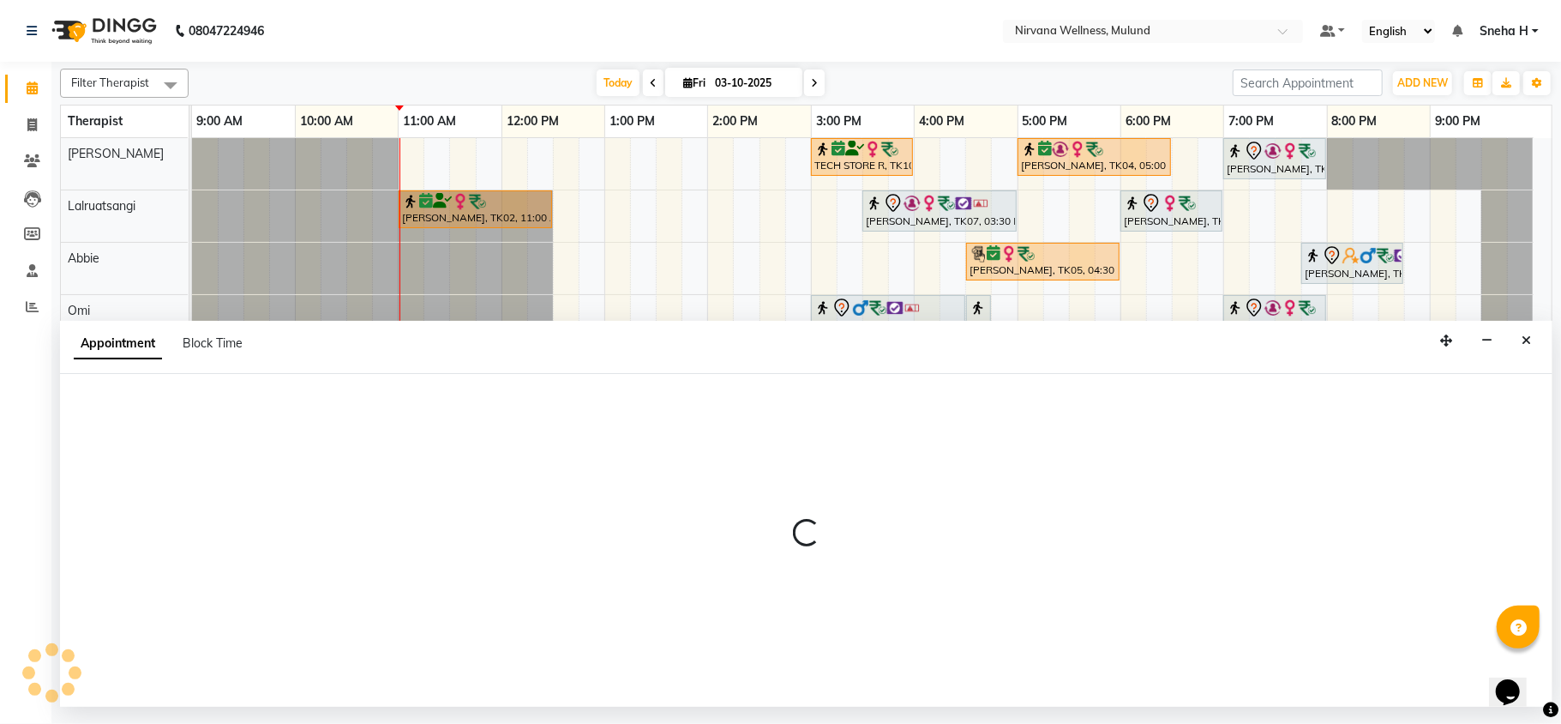
select select "35614"
select select "900"
select select "tentative"
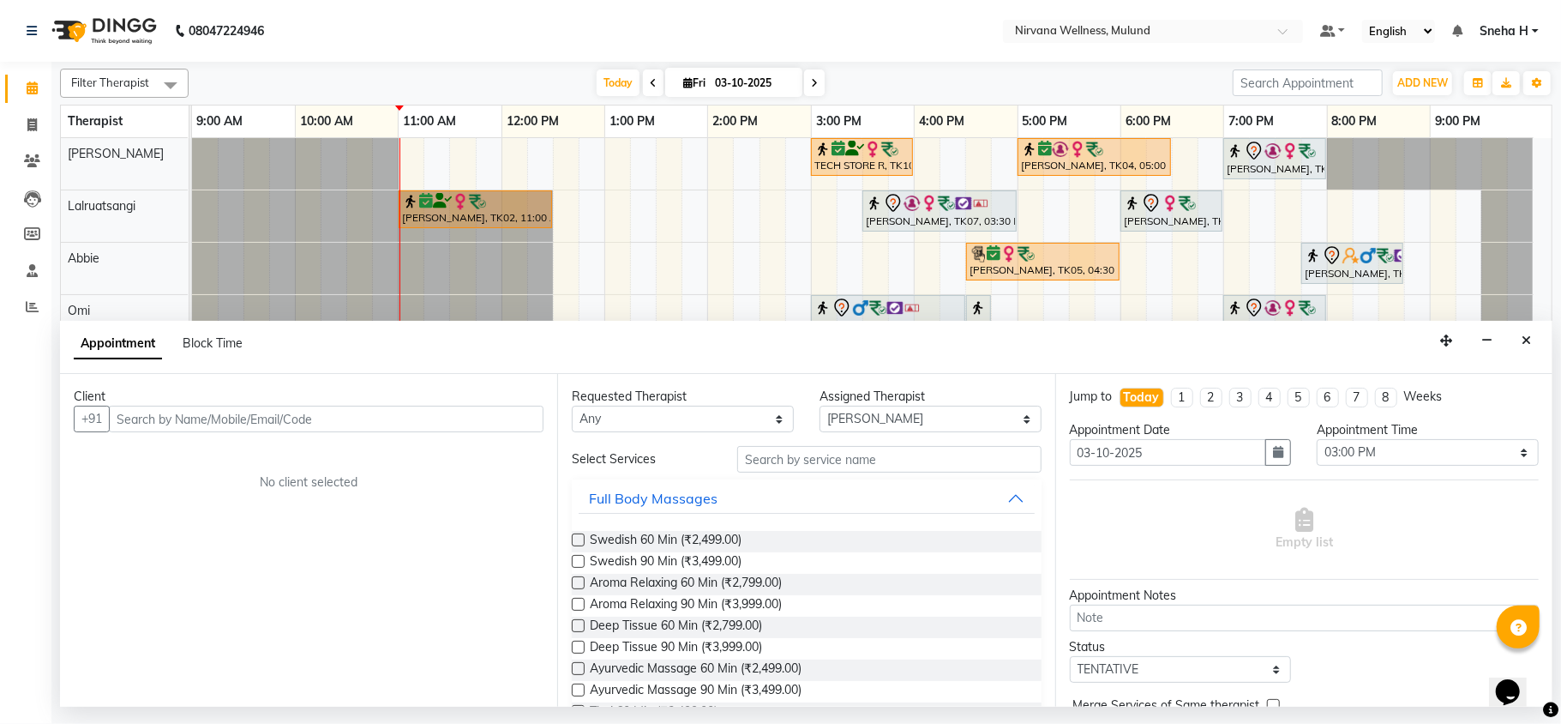
click at [238, 409] on input "text" at bounding box center [326, 419] width 435 height 27
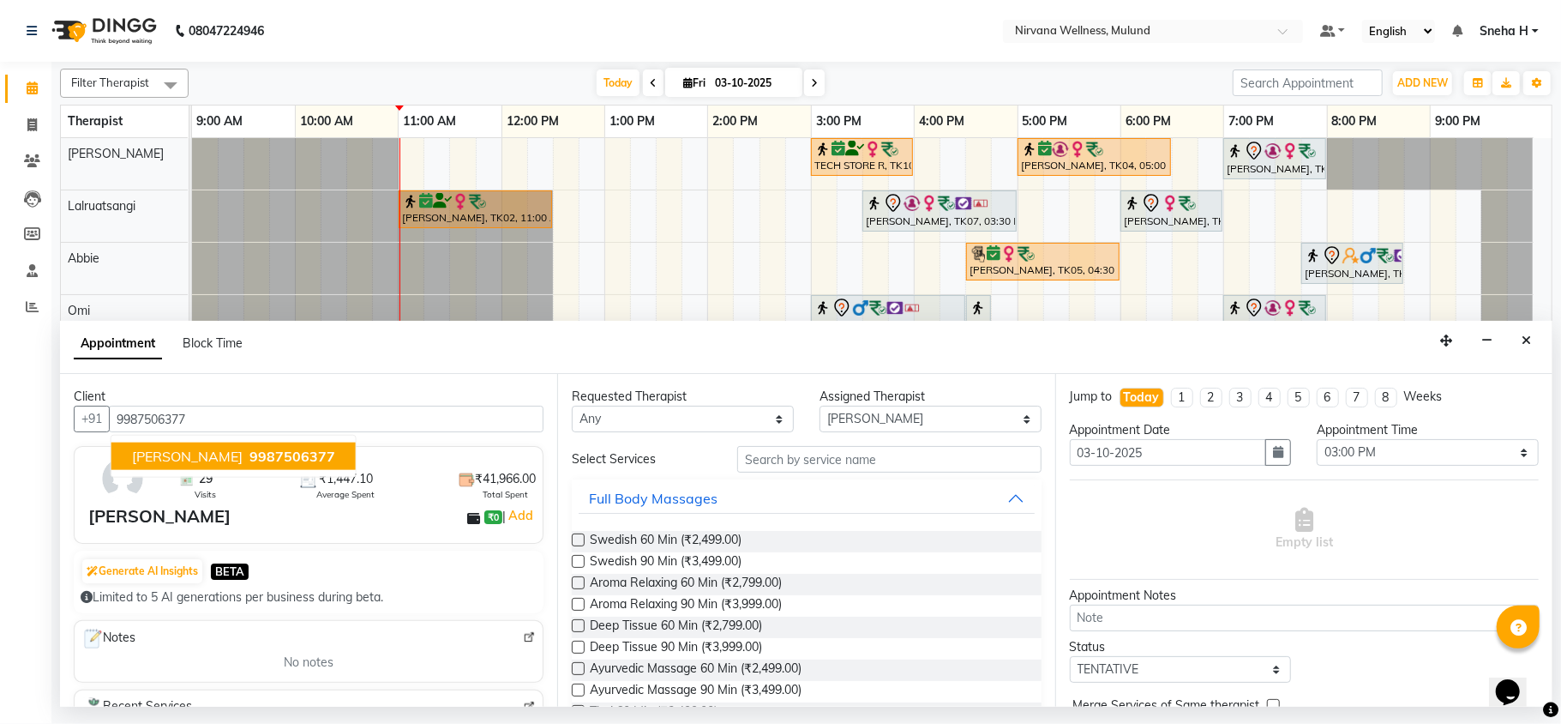
click at [149, 458] on span "Ankit Rihal" at bounding box center [187, 456] width 111 height 17
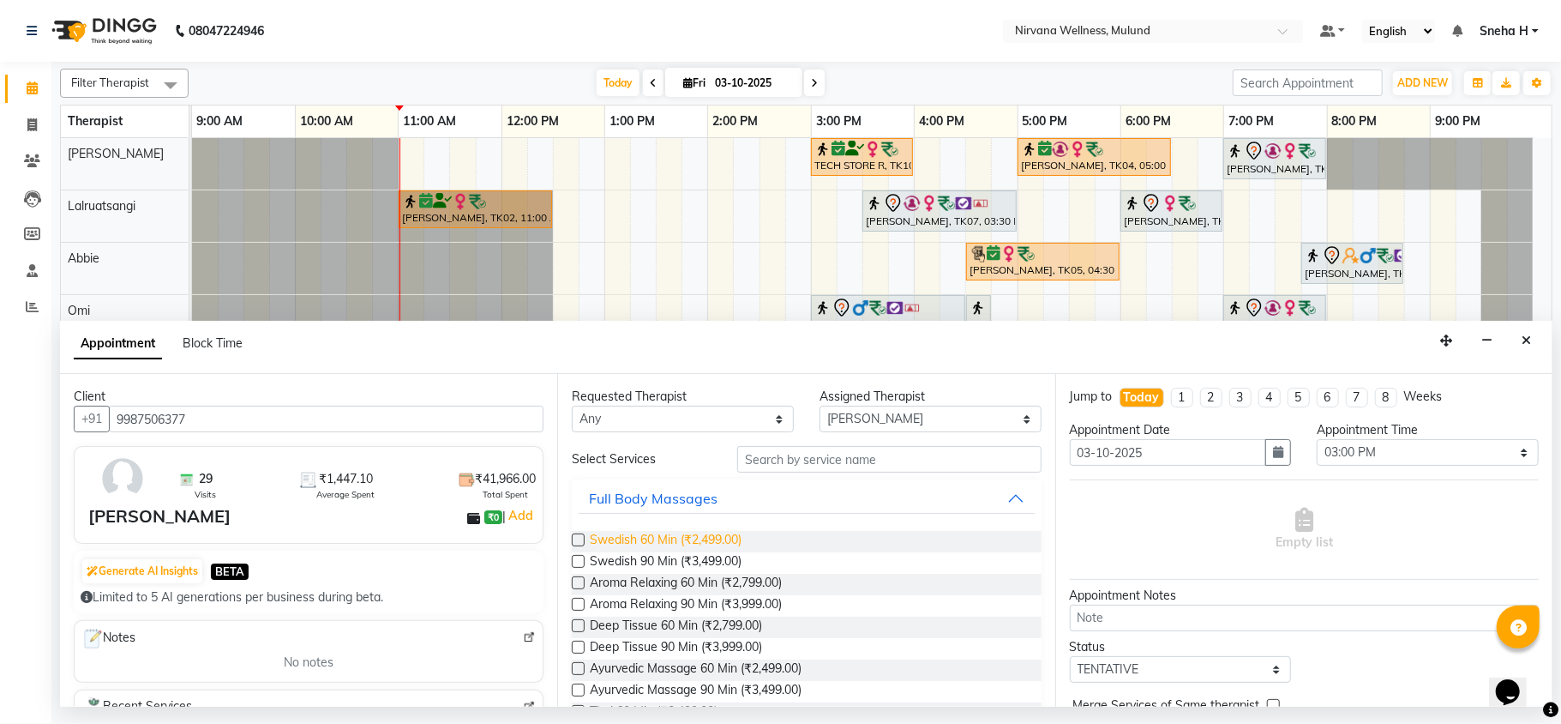
type input "9987506377"
click at [715, 544] on span "Swedish 60 Min (₹2,499.00)" at bounding box center [666, 541] width 152 height 21
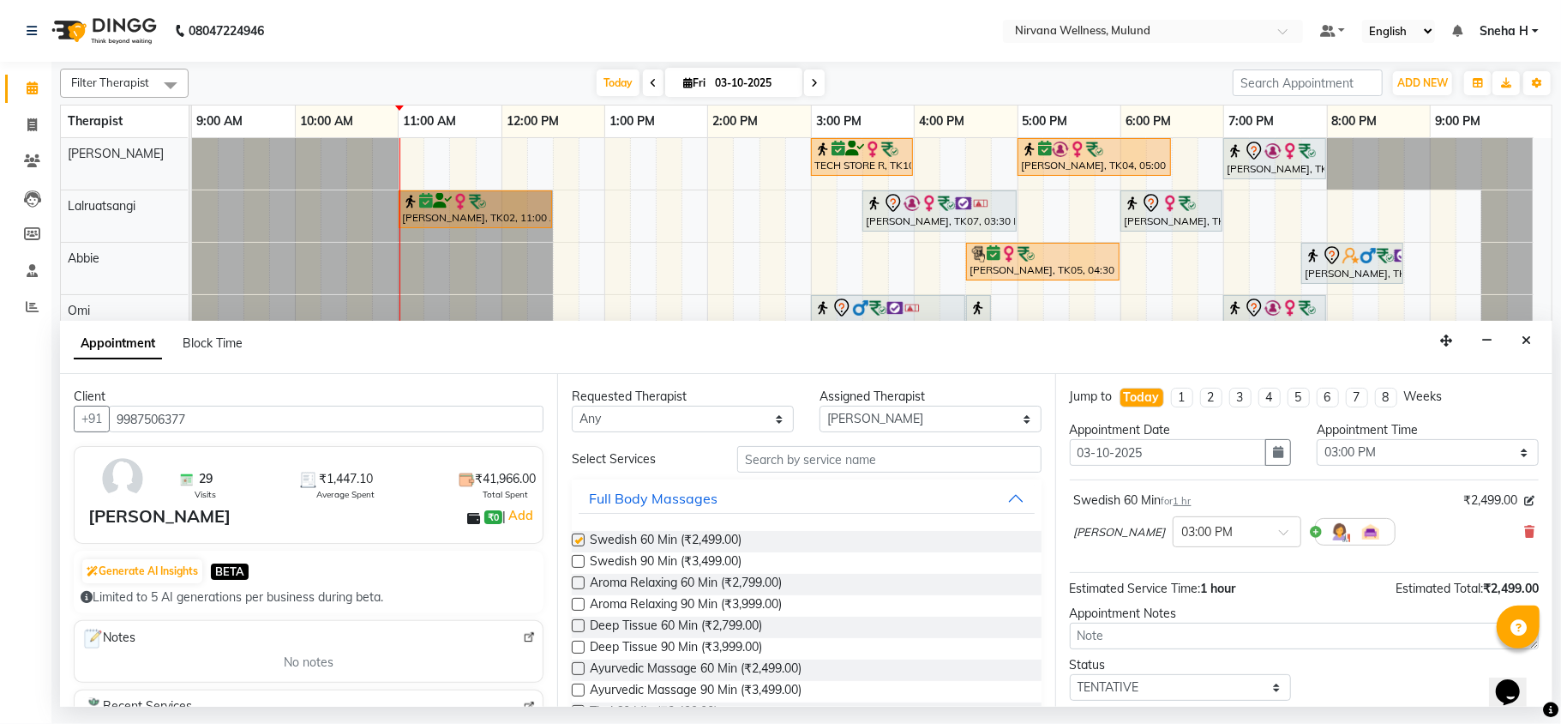
checkbox input "false"
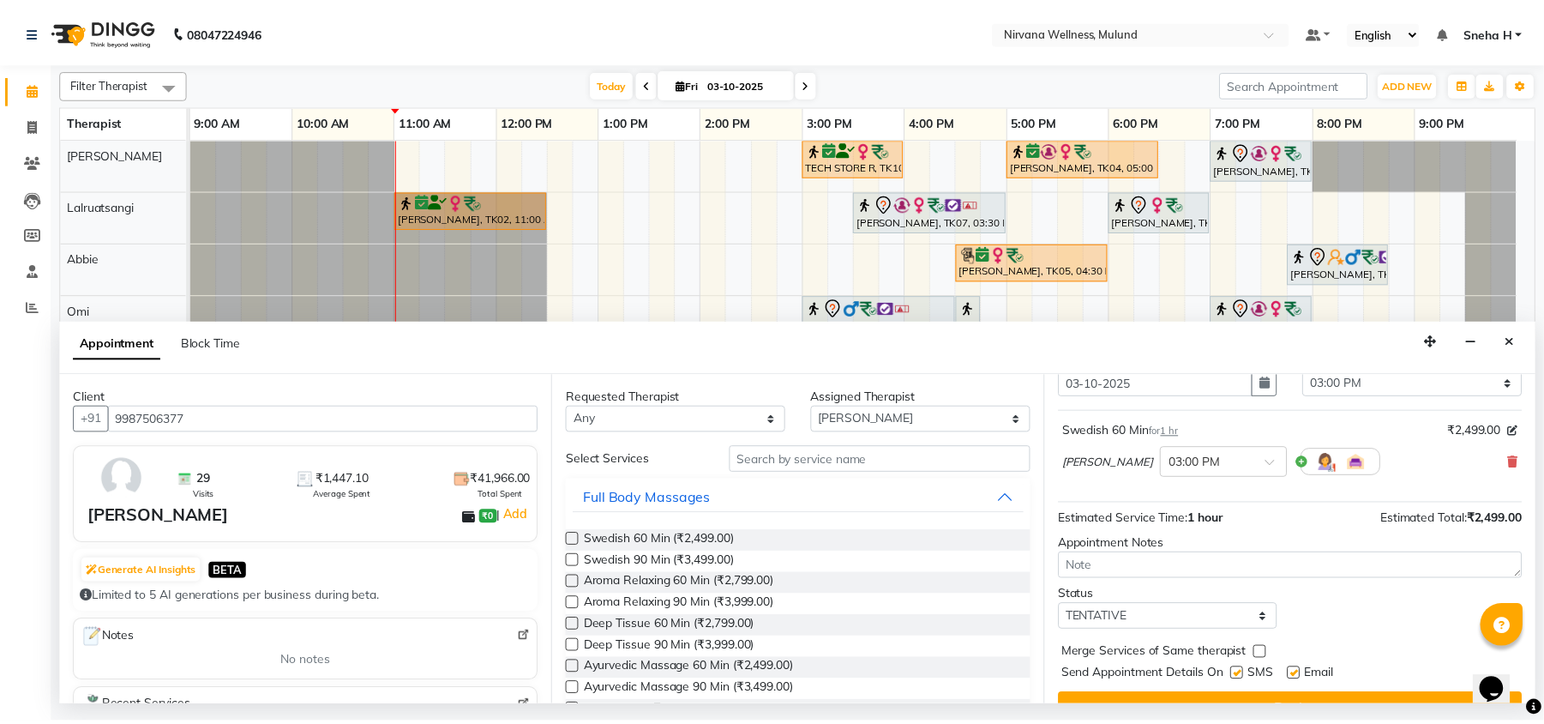
scroll to position [104, 0]
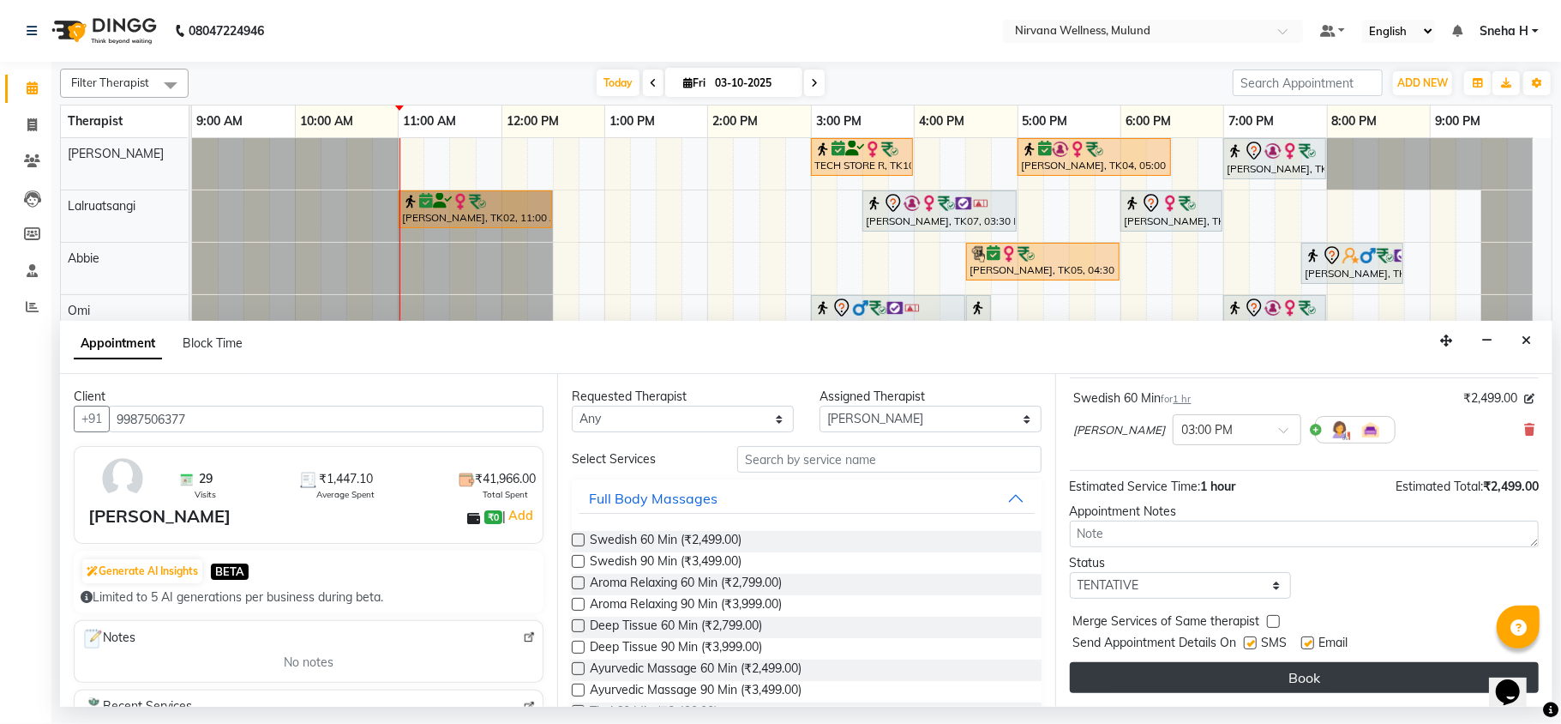
click at [1125, 677] on button "Book" at bounding box center [1304, 677] width 469 height 31
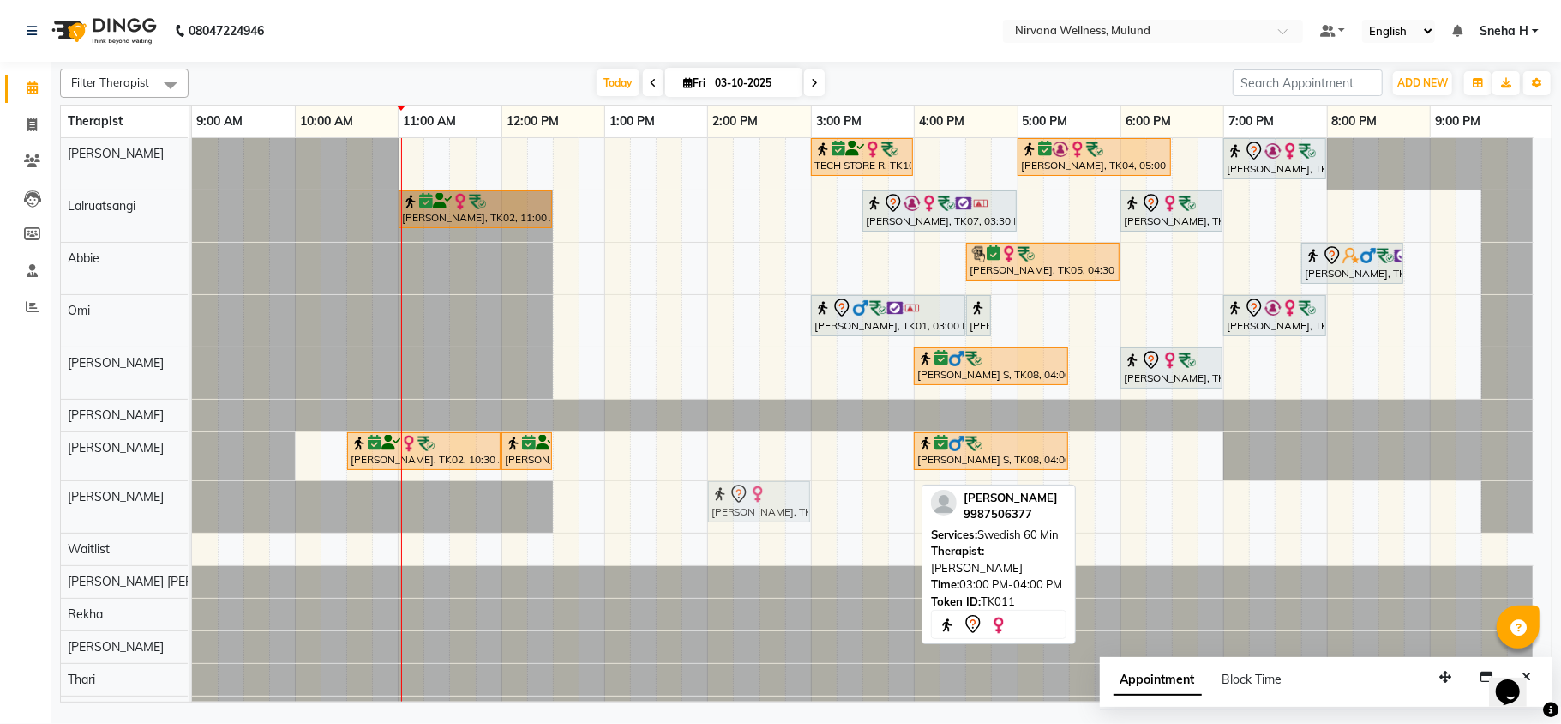
drag, startPoint x: 837, startPoint y: 496, endPoint x: 734, endPoint y: 490, distance: 103.0
click at [192, 490] on div "Ankit Rihal, TK11, 03:00 PM-04:00 PM, Swedish 60 Min Ankit Rihal, TK11, 03:00 P…" at bounding box center [192, 506] width 0 height 51
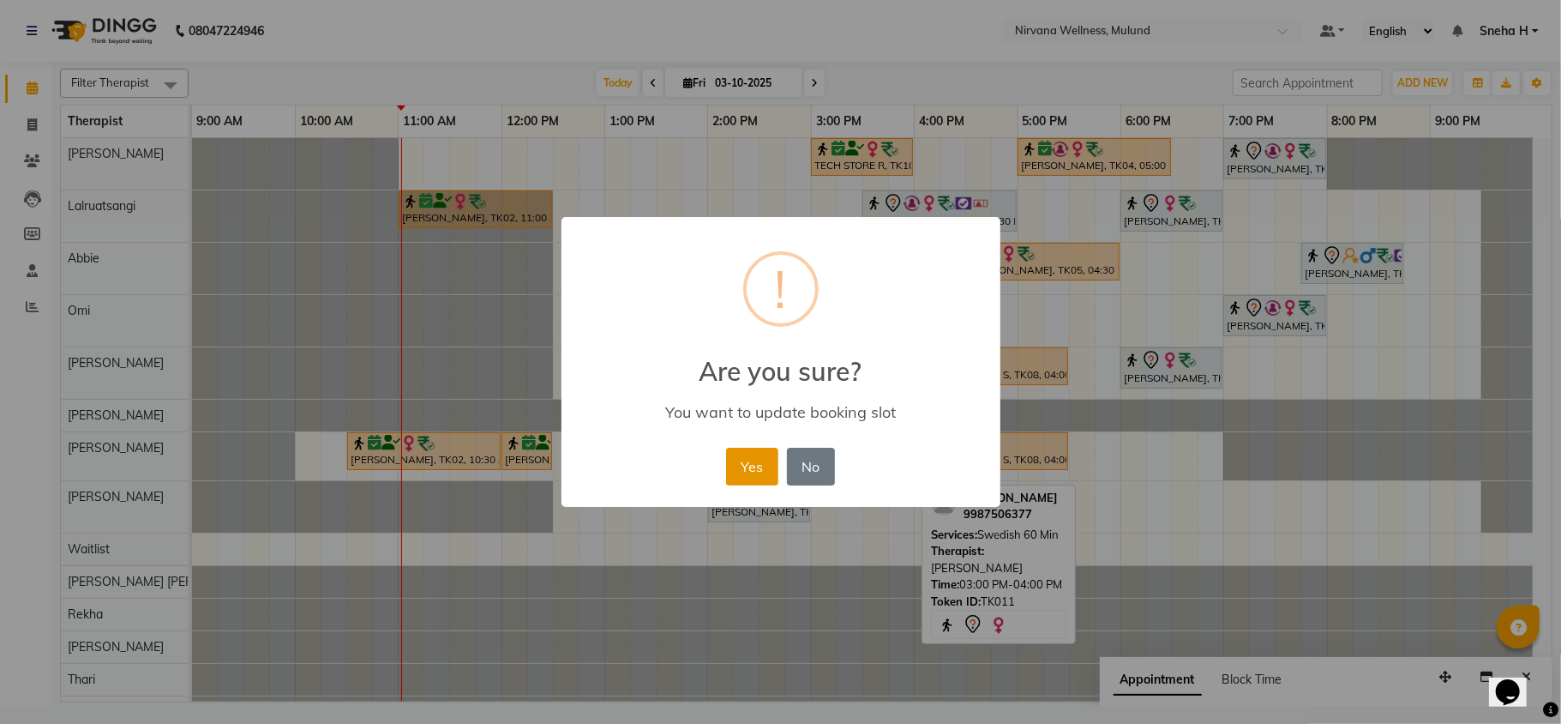
click at [749, 471] on button "Yes" at bounding box center [752, 467] width 52 height 38
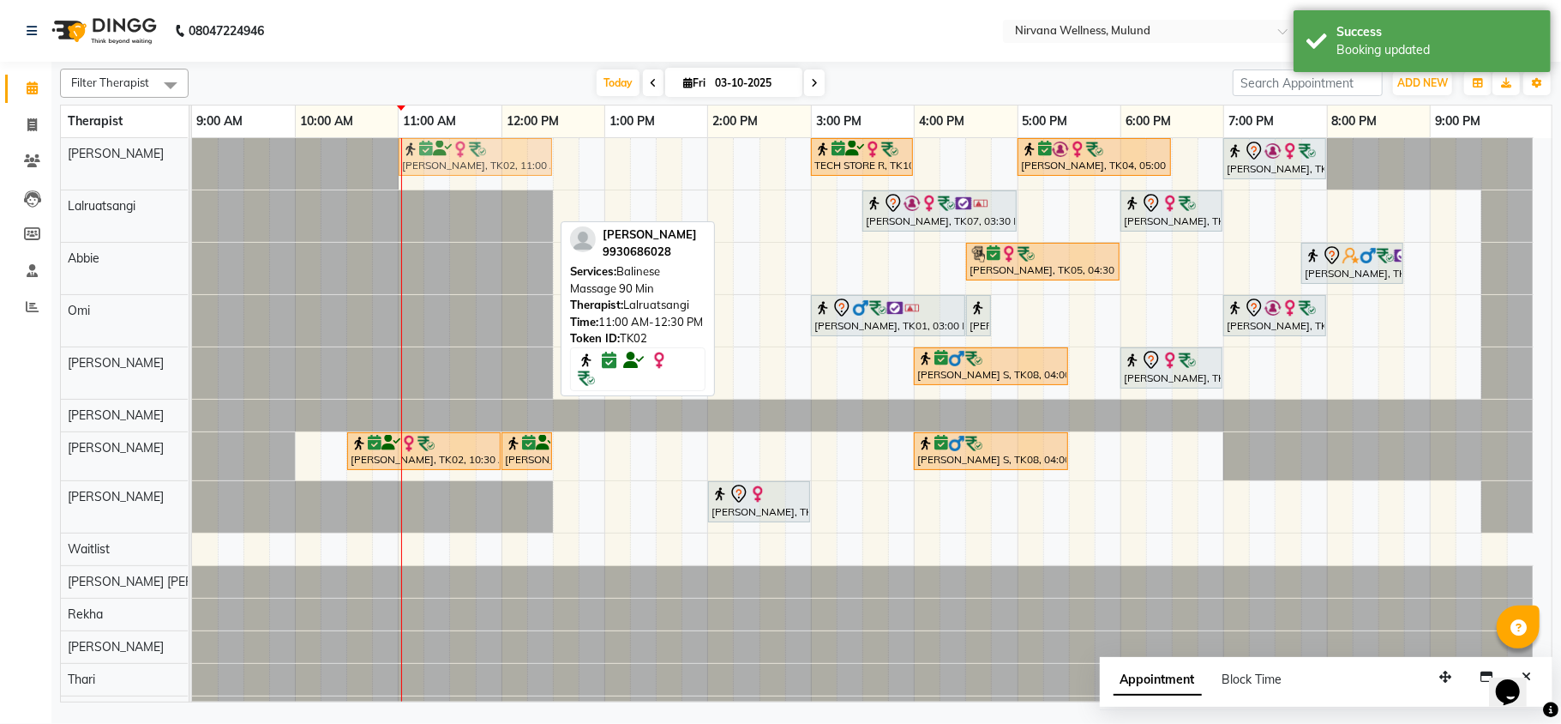
drag, startPoint x: 441, startPoint y: 201, endPoint x: 441, endPoint y: 154, distance: 46.3
click at [441, 154] on tbody "TECH STORE R, TK10, 03:00 PM-04:00 PM, Deep Tissue 60 Min Shashikant Sonttake, …" at bounding box center [863, 433] width 1342 height 590
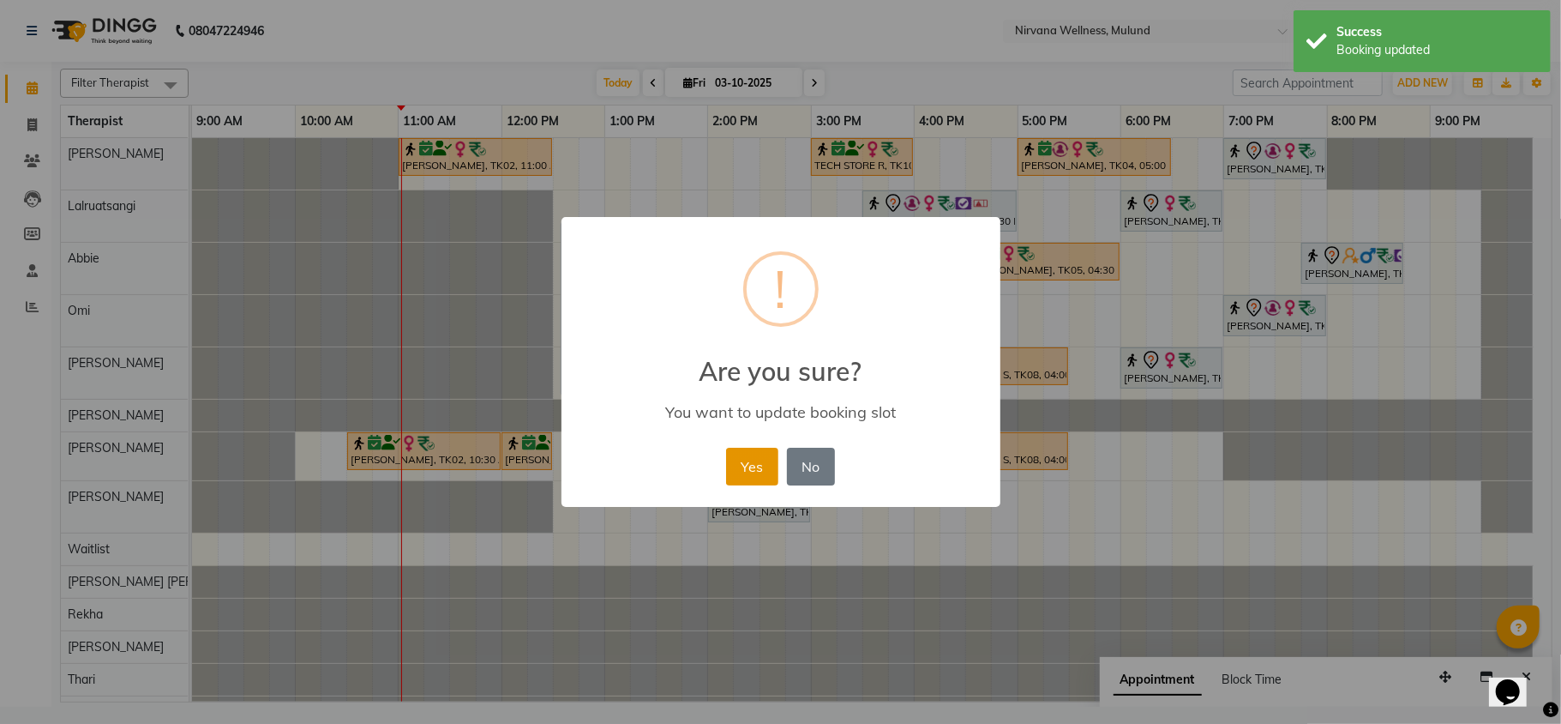
click at [759, 463] on button "Yes" at bounding box center [752, 467] width 52 height 38
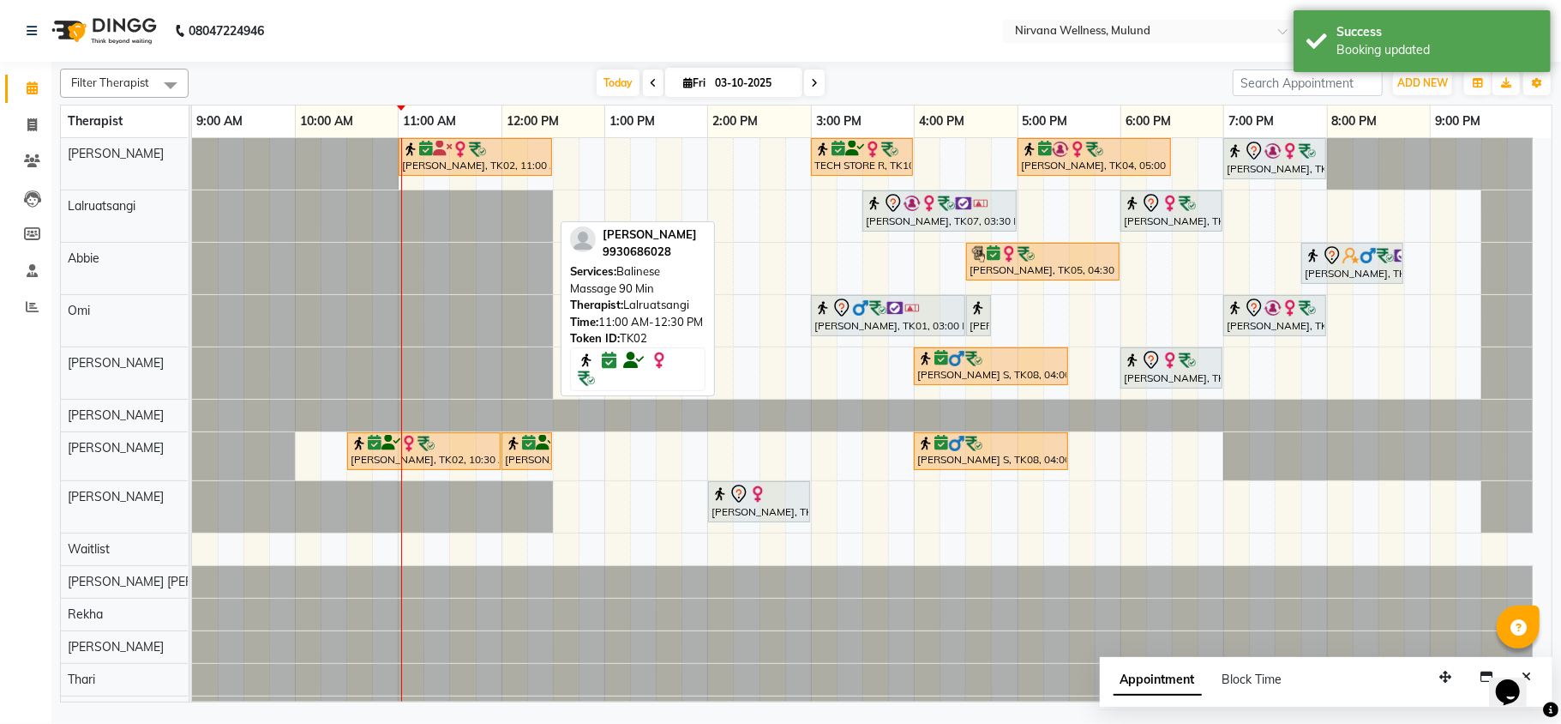
click at [811, 83] on icon at bounding box center [814, 83] width 7 height 10
type input "04-10-2025"
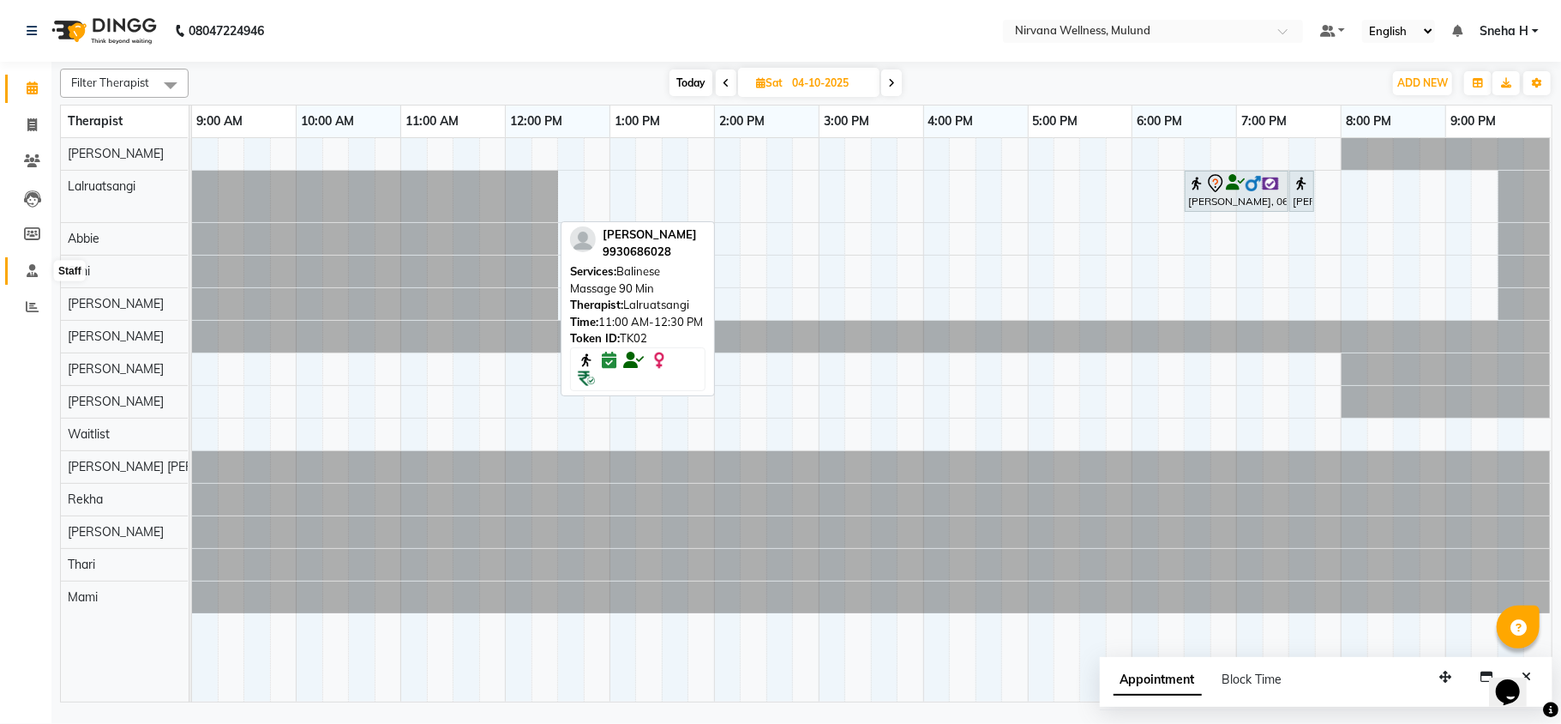
click at [27, 274] on icon at bounding box center [32, 270] width 11 height 13
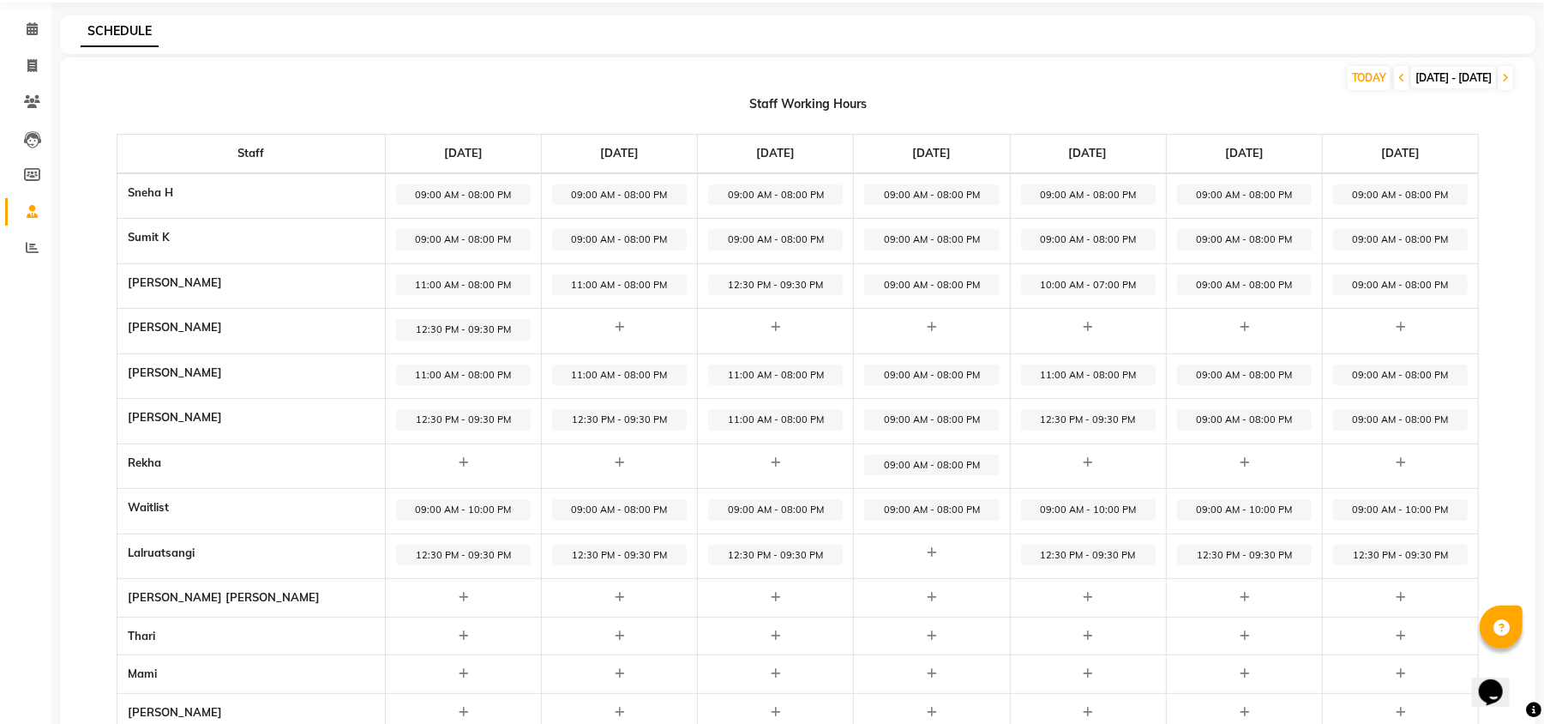
scroll to position [114, 0]
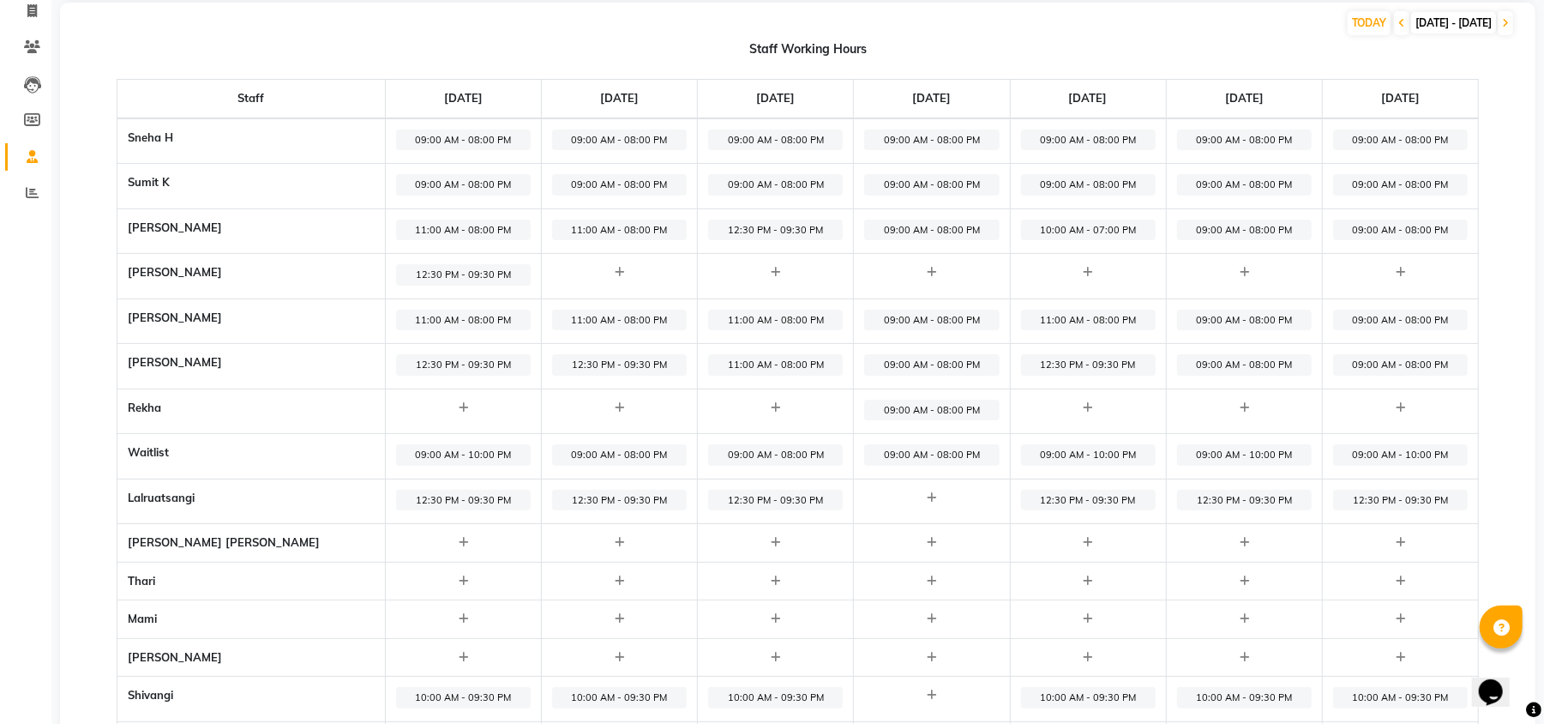
click at [1202, 226] on span "09:00 AM - 08:00 PM" at bounding box center [1244, 230] width 135 height 21
select select "09:00 AM"
select select "08:00 PM"
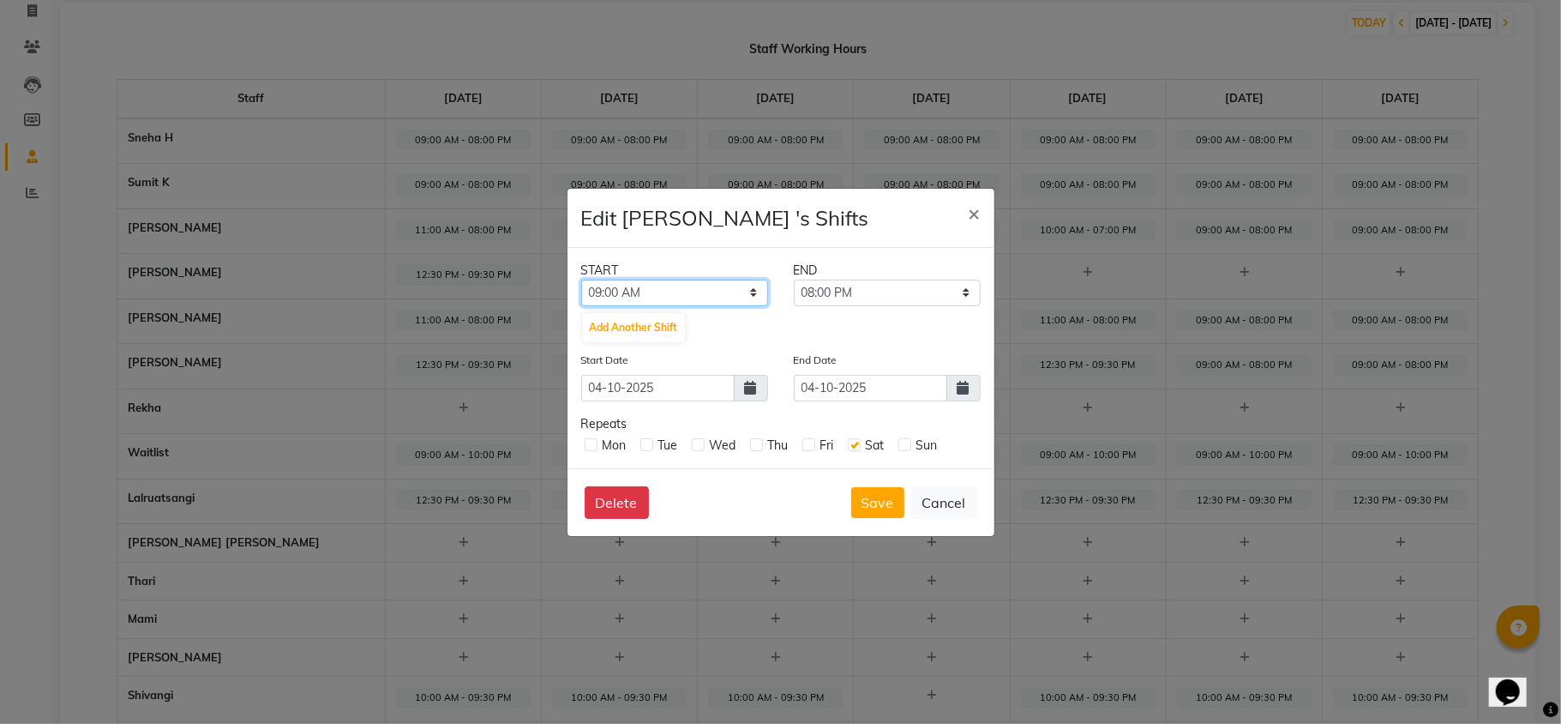
click at [736, 292] on select "12:00 AM 12:15 AM 12:30 AM 12:45 AM 01:00 AM 01:15 AM 01:30 AM 01:45 AM 02:00 A…" at bounding box center [674, 293] width 187 height 27
select select "11:00 AM"
click at [581, 280] on select "12:00 AM 12:15 AM 12:30 AM 12:45 AM 01:00 AM 01:15 AM 01:30 AM 01:45 AM 02:00 A…" at bounding box center [674, 293] width 187 height 27
click at [872, 511] on button "Save" at bounding box center [877, 502] width 53 height 31
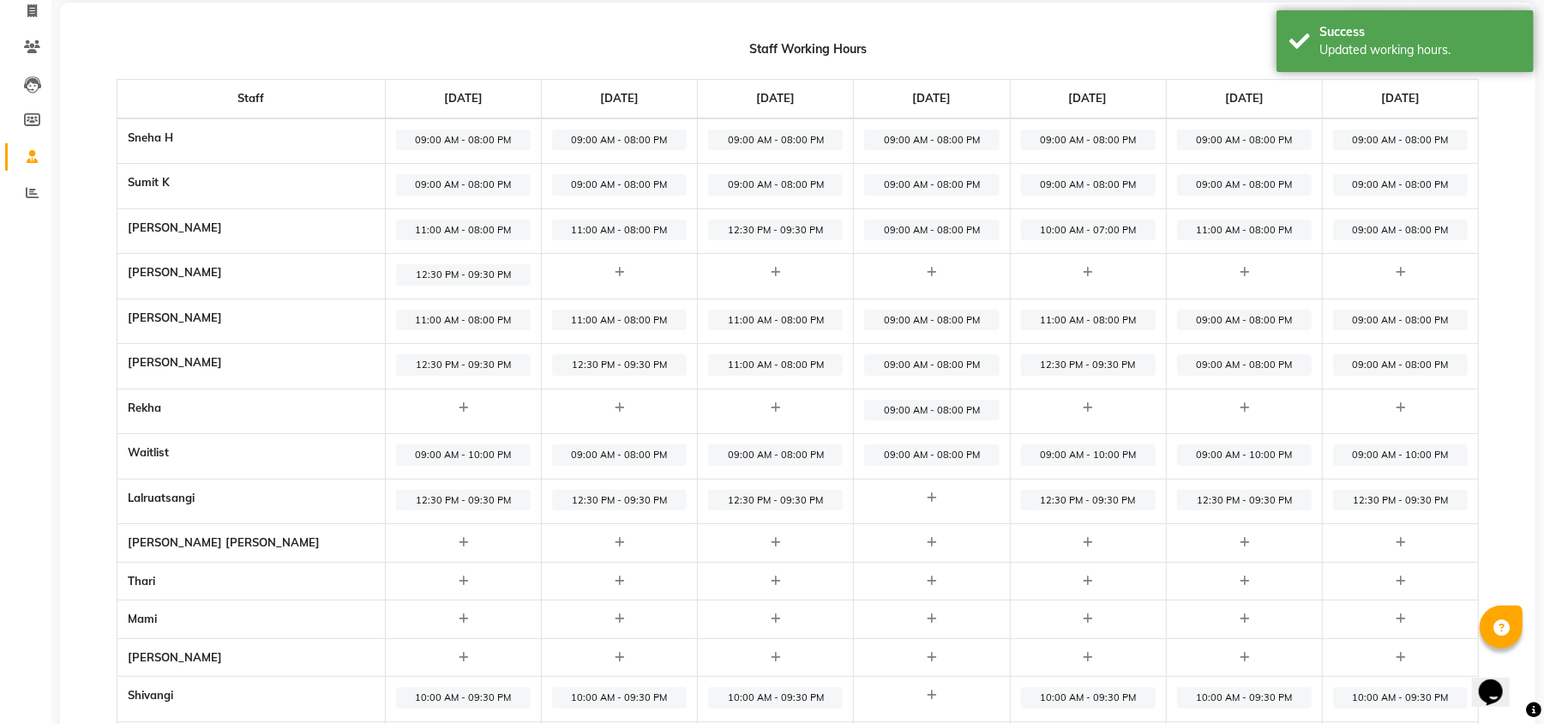
click at [1229, 322] on span "09:00 AM - 08:00 PM" at bounding box center [1244, 320] width 135 height 21
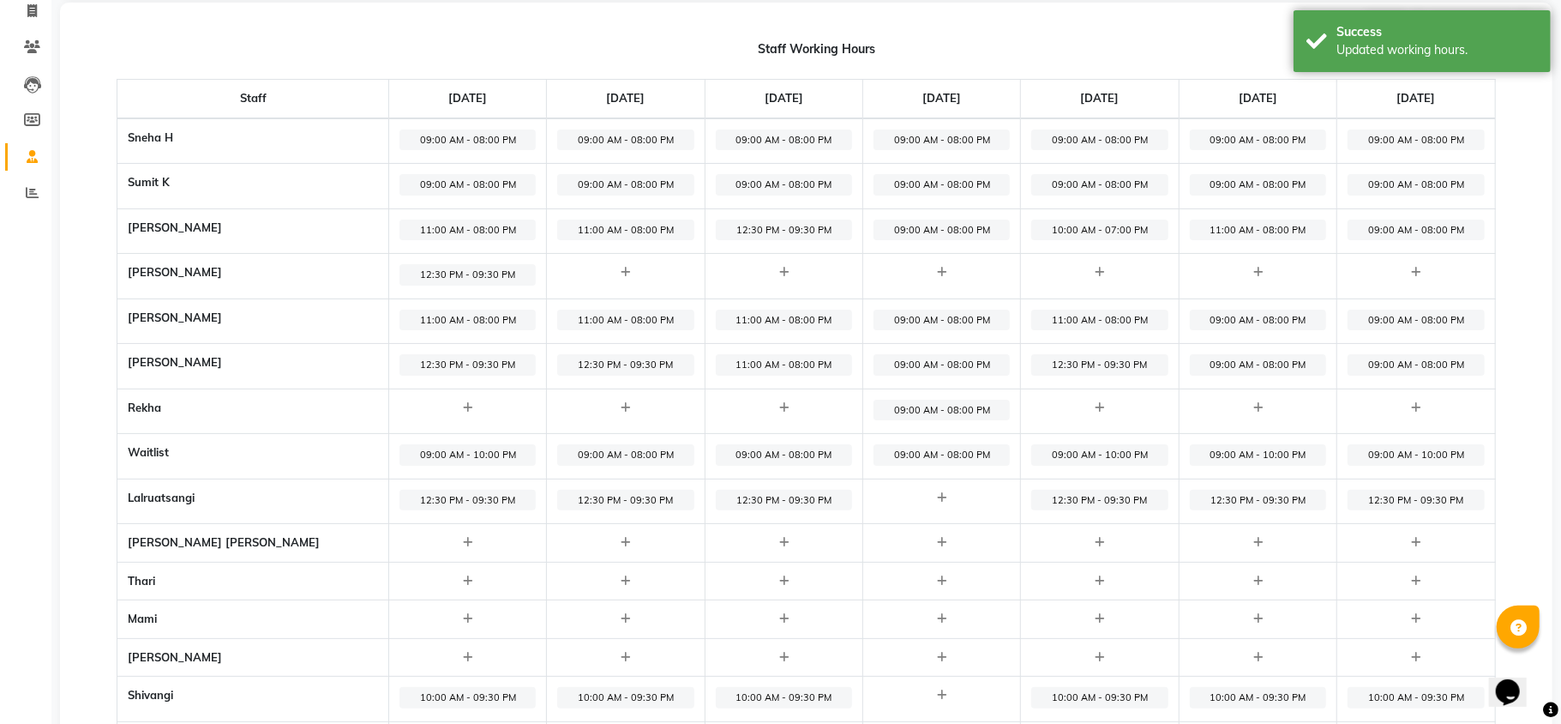
select select "09:00 AM"
select select "08:00 PM"
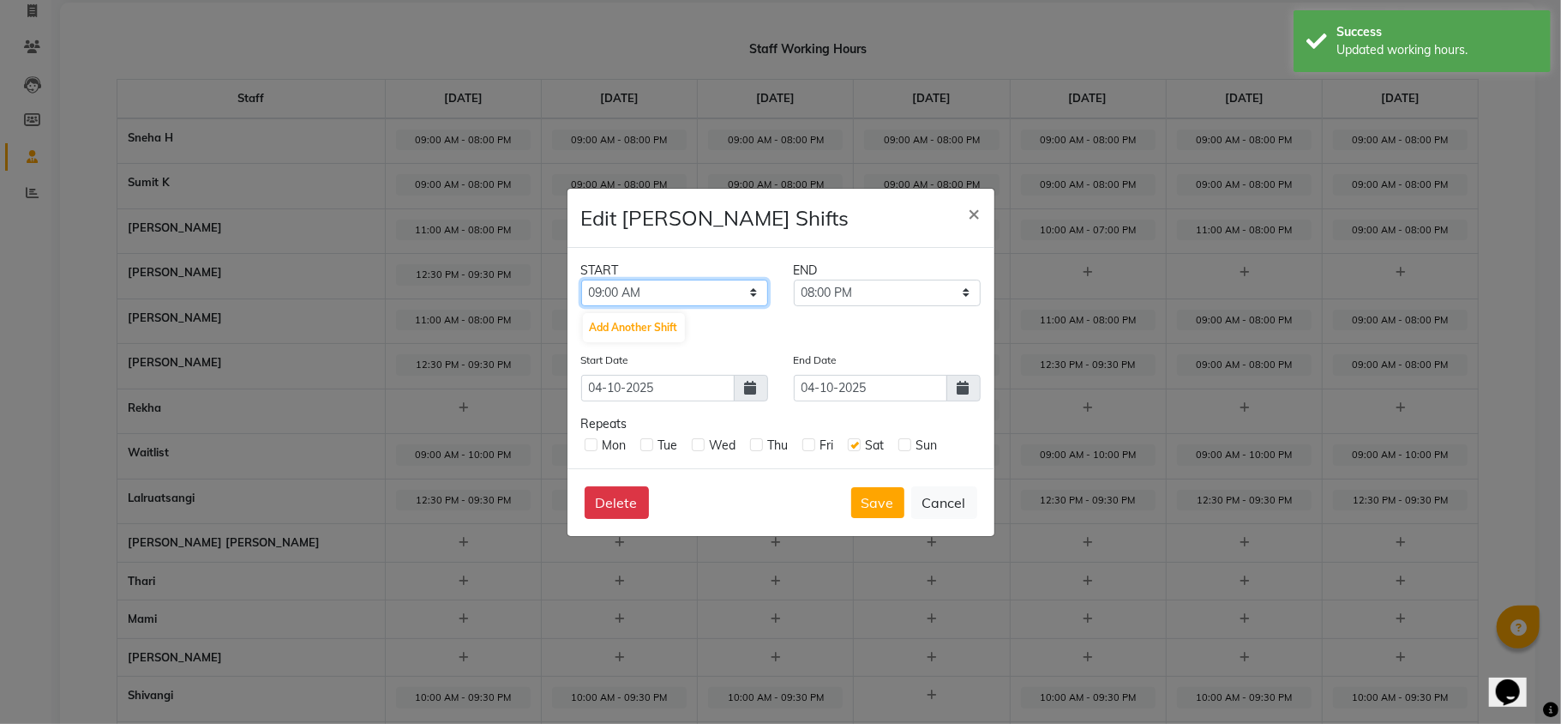
click at [735, 286] on select "12:00 AM 12:15 AM 12:30 AM 12:45 AM 01:00 AM 01:15 AM 01:30 AM 01:45 AM 02:00 A…" at bounding box center [674, 293] width 187 height 27
select select "11:00 AM"
click at [581, 280] on select "12:00 AM 12:15 AM 12:30 AM 12:45 AM 01:00 AM 01:15 AM 01:30 AM 01:45 AM 02:00 A…" at bounding box center [674, 293] width 187 height 27
click at [869, 490] on button "Save" at bounding box center [877, 502] width 53 height 31
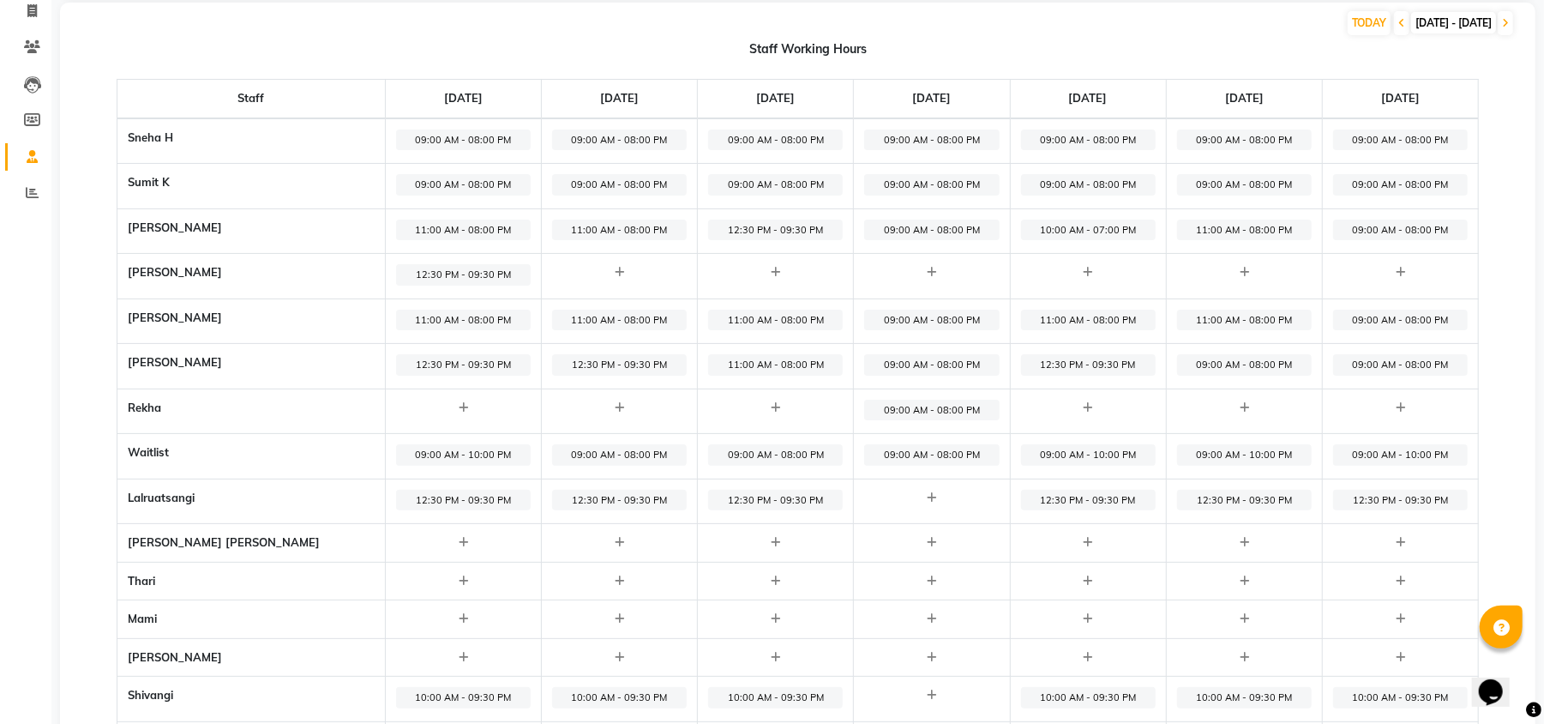
click at [1231, 360] on span "09:00 AM - 08:00 PM" at bounding box center [1244, 364] width 135 height 21
select select "09:00 AM"
select select "08:00 PM"
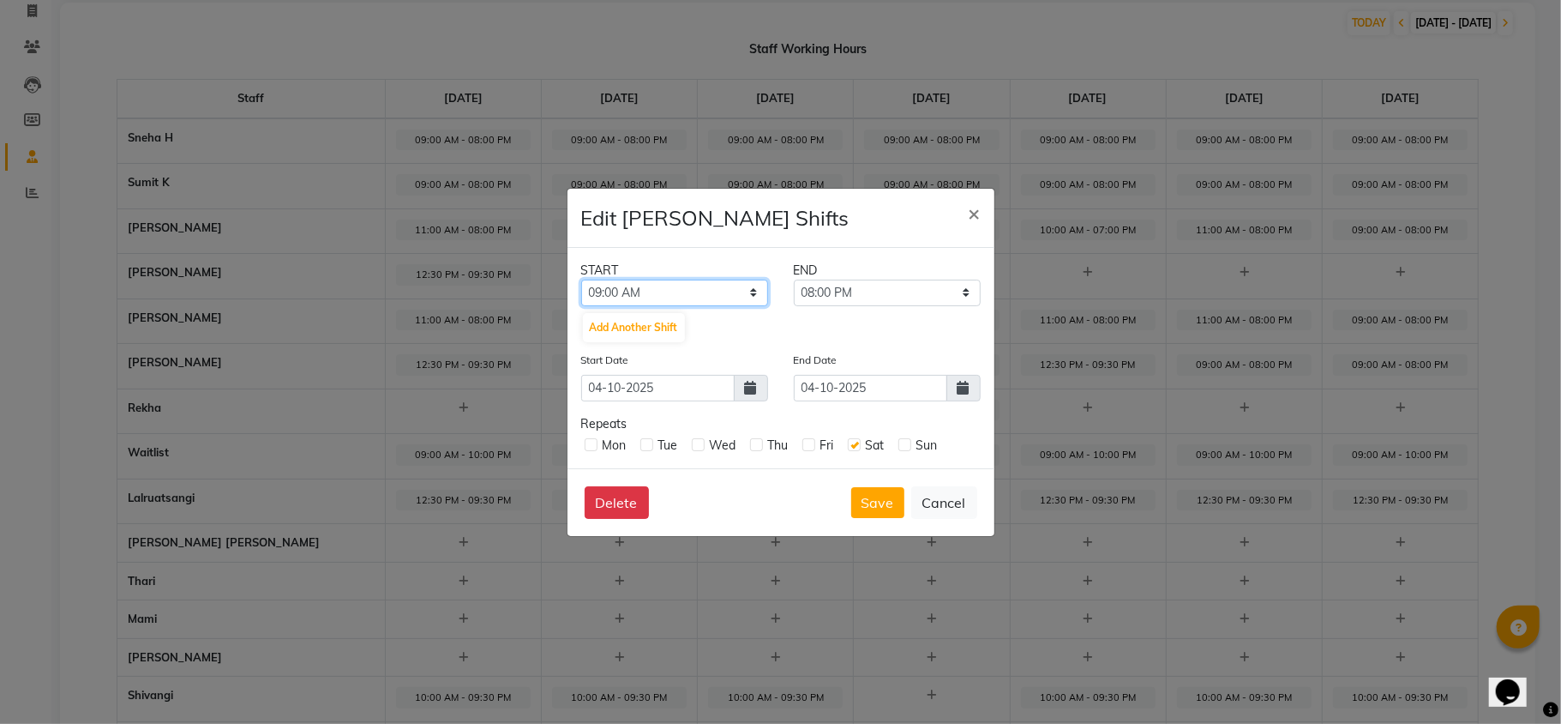
click at [669, 286] on select "12:00 AM 12:15 AM 12:30 AM 12:45 AM 01:00 AM 01:15 AM 01:30 AM 01:45 AM 02:00 A…" at bounding box center [674, 293] width 187 height 27
select select "12:30 PM"
click at [581, 280] on select "12:00 AM 12:15 AM 12:30 AM 12:45 AM 01:00 AM 01:15 AM 01:30 AM 01:45 AM 02:00 A…" at bounding box center [674, 293] width 187 height 27
click at [886, 280] on select "12:45 PM 01:00 PM 01:15 PM 01:30 PM 01:45 PM 02:00 PM 02:15 PM 02:30 PM 02:45 P…" at bounding box center [887, 293] width 187 height 27
select select "09:30 PM"
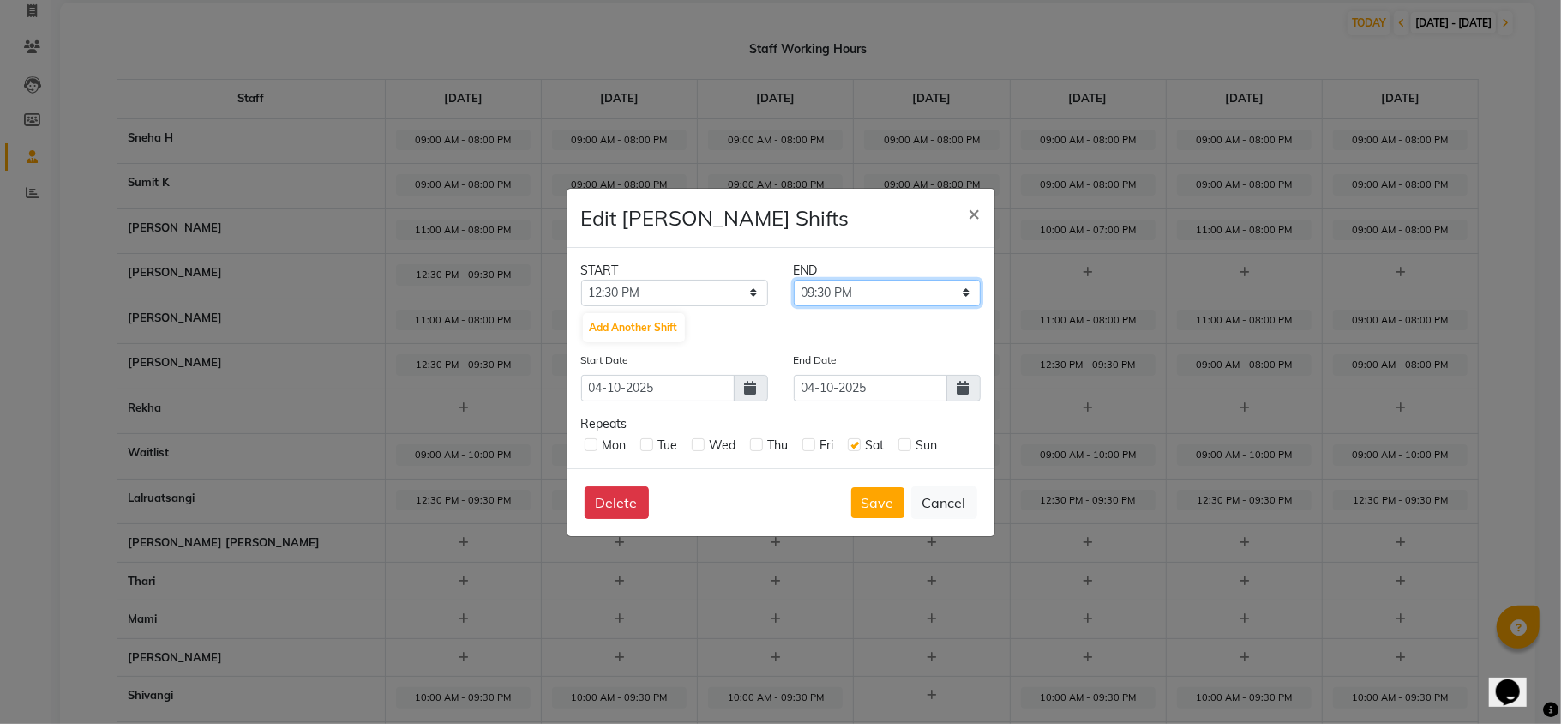
click at [794, 280] on select "12:45 PM 01:00 PM 01:15 PM 01:30 PM 01:45 PM 02:00 PM 02:15 PM 02:30 PM 02:45 P…" at bounding box center [887, 293] width 187 height 27
click at [885, 501] on button "Save" at bounding box center [877, 502] width 53 height 31
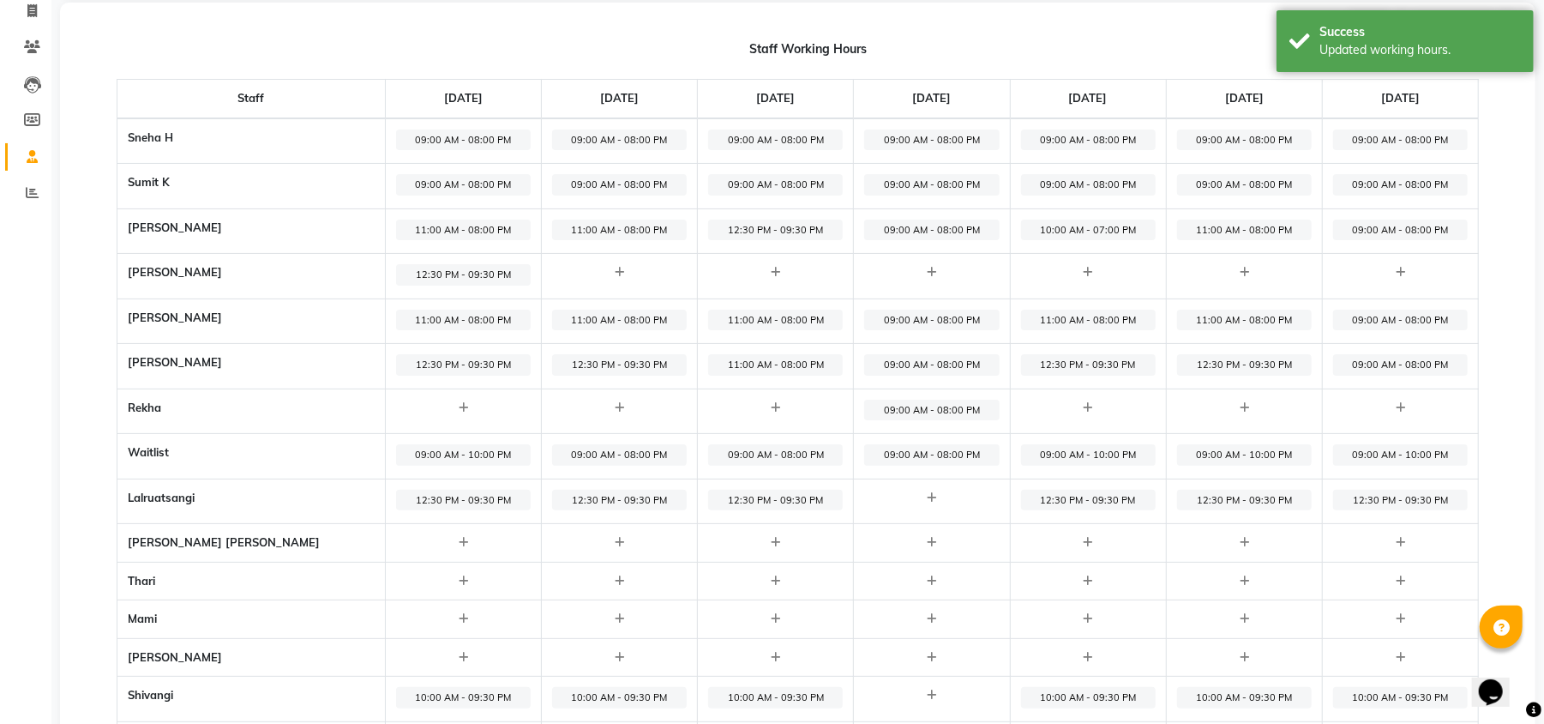
click at [1225, 497] on span "12:30 PM - 09:30 PM" at bounding box center [1244, 500] width 135 height 21
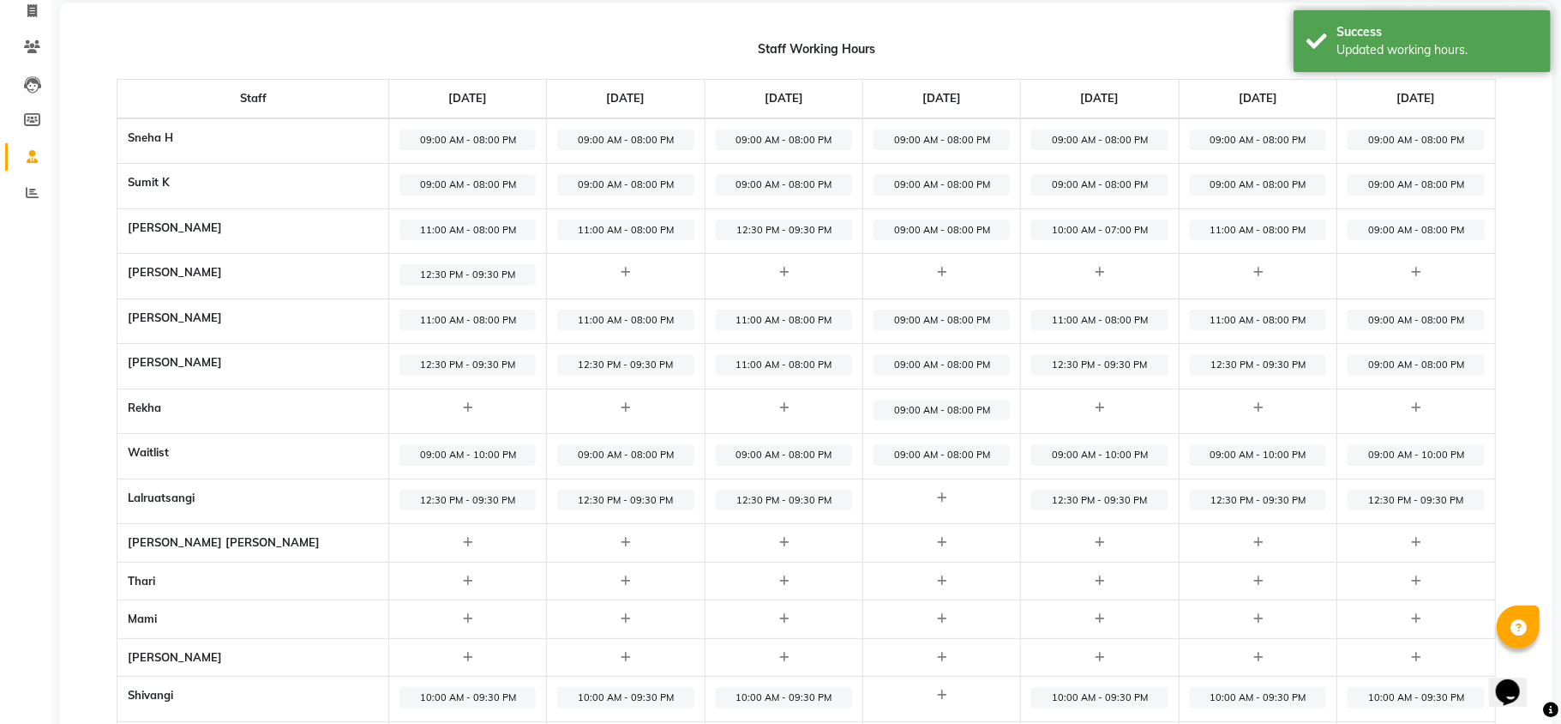
select select "12:30 PM"
select select "09:30 PM"
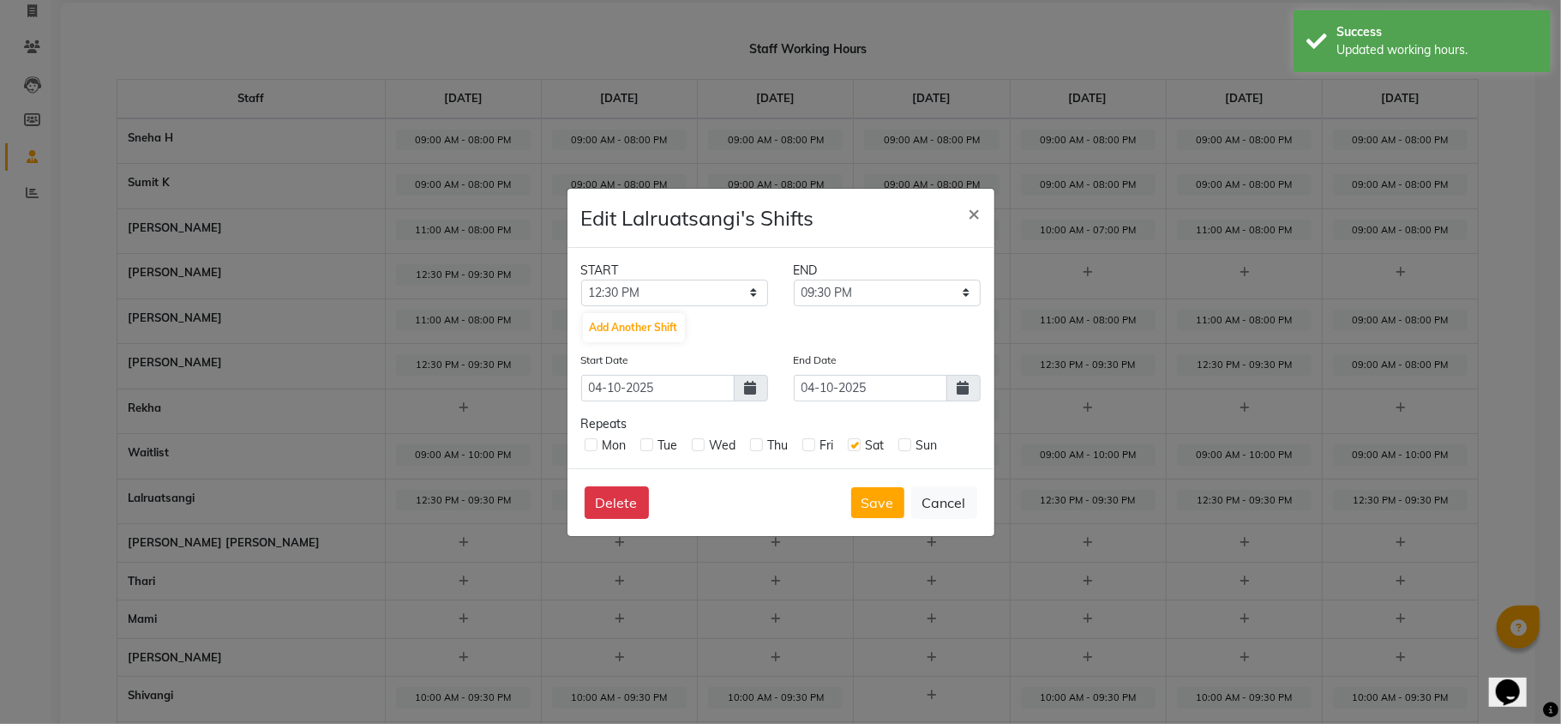
click at [690, 275] on div "START" at bounding box center [675, 271] width 213 height 18
click at [690, 292] on select "12:00 AM 12:15 AM 12:30 AM 12:45 AM 01:00 AM 01:15 AM 01:30 AM 01:45 AM 02:00 A…" at bounding box center [674, 293] width 187 height 27
click at [878, 245] on div "Edit Lalruatsangi's Shifts ×" at bounding box center [781, 218] width 427 height 59
click at [972, 214] on span "×" at bounding box center [975, 213] width 12 height 26
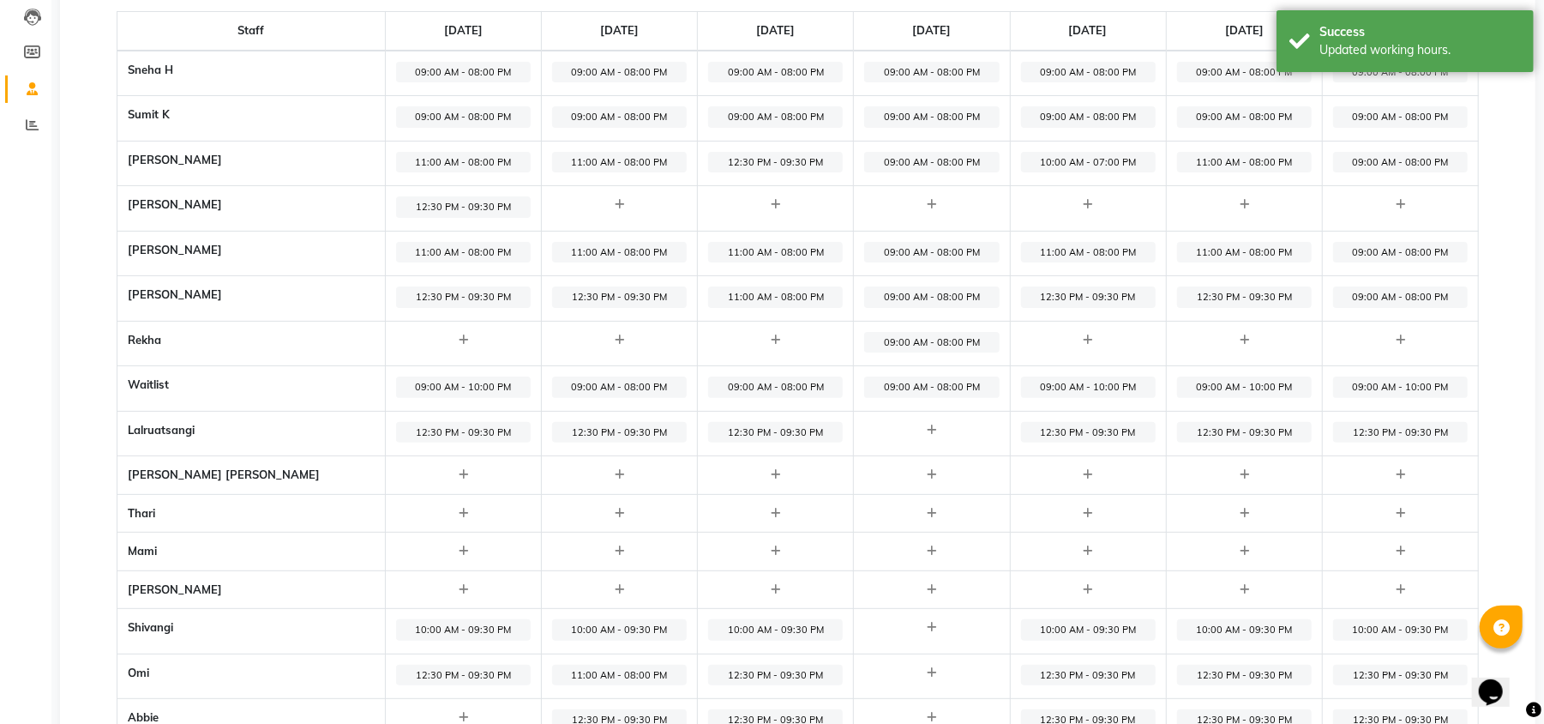
scroll to position [312, 0]
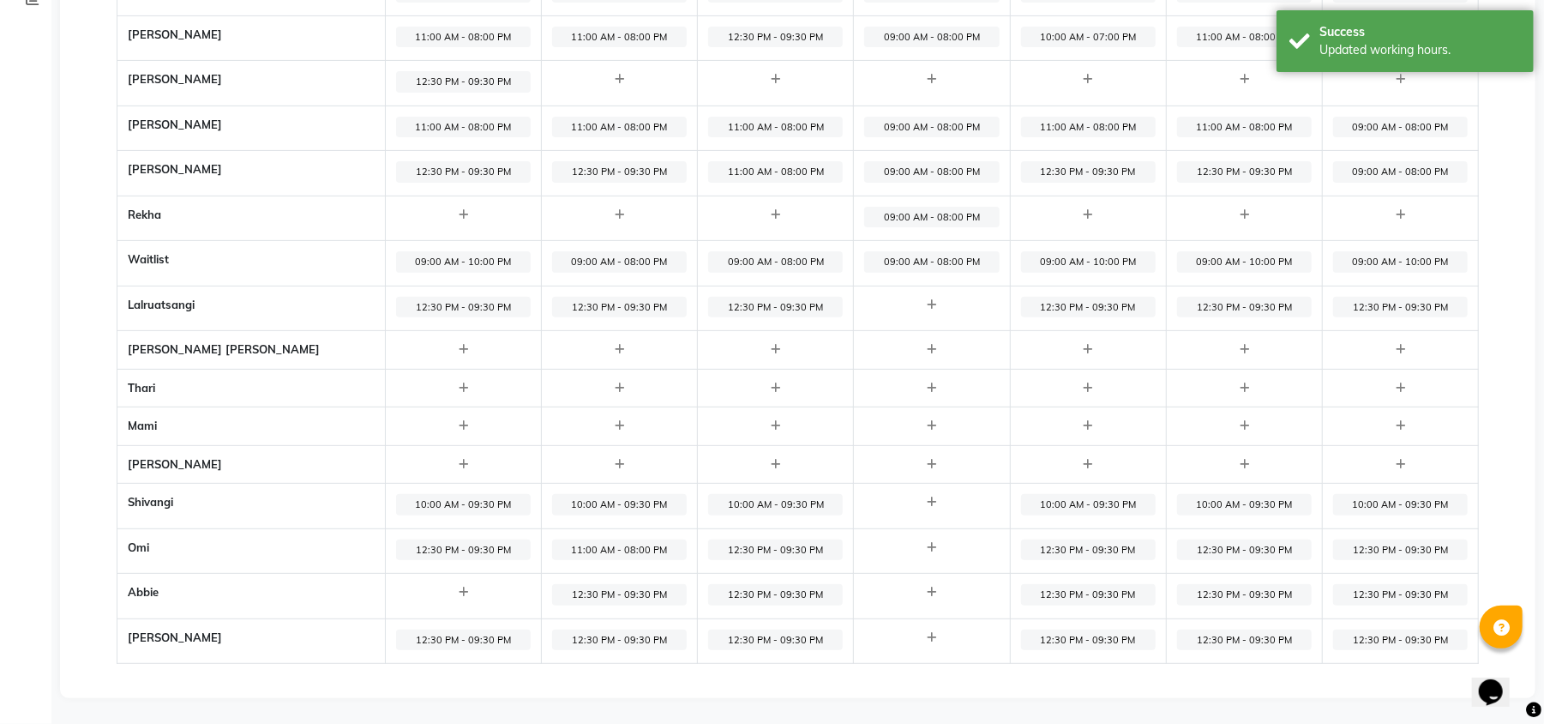
click at [1202, 592] on span "12:30 PM - 09:30 PM" at bounding box center [1244, 594] width 135 height 21
select select "12:30 PM"
select select "09:30 PM"
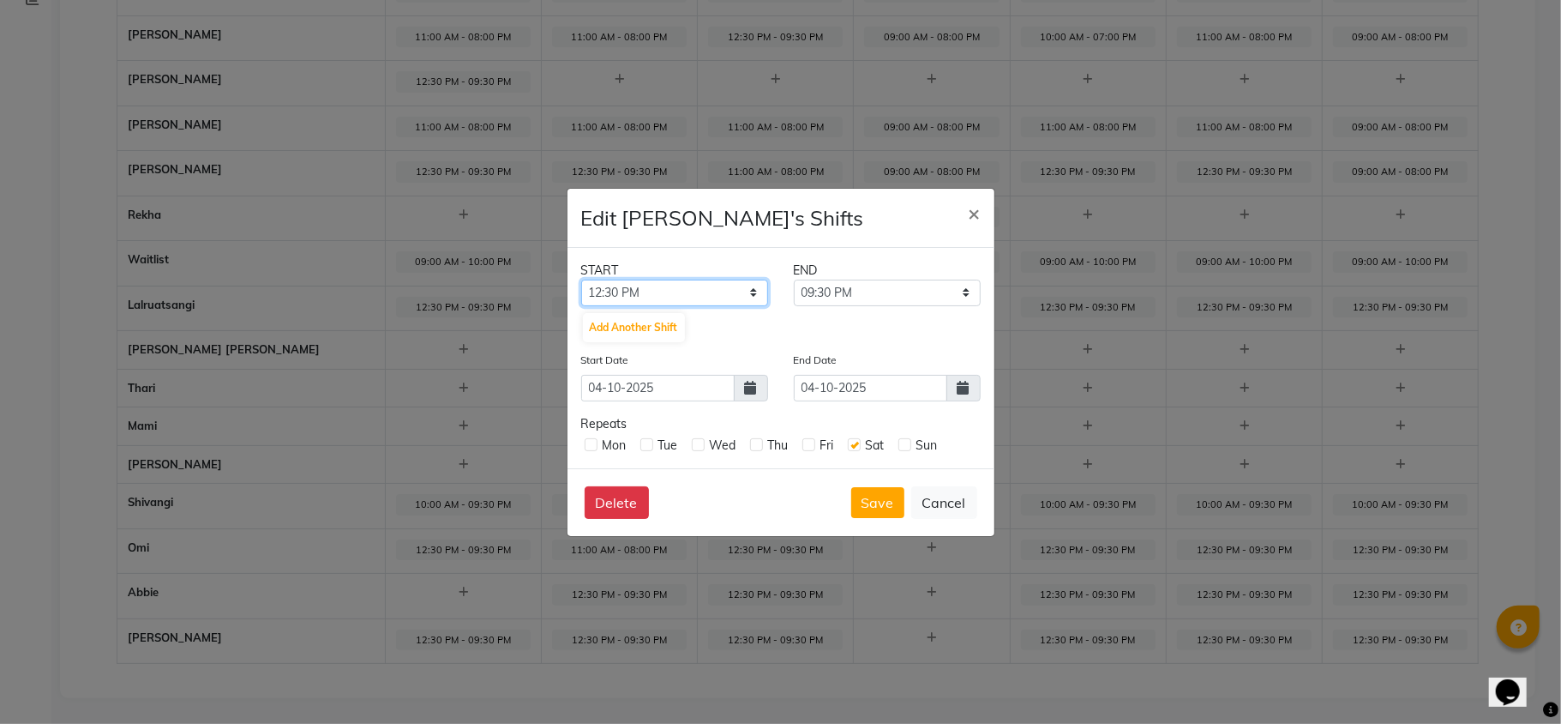
click at [705, 296] on select "12:00 AM 12:15 AM 12:30 AM 12:45 AM 01:00 AM 01:15 AM 01:30 AM 01:45 AM 02:00 A…" at bounding box center [674, 293] width 187 height 27
select select "11:00 AM"
click at [581, 280] on select "12:00 AM 12:15 AM 12:30 AM 12:45 AM 01:00 AM 01:15 AM 01:30 AM 01:45 AM 02:00 A…" at bounding box center [674, 293] width 187 height 27
click at [879, 299] on select "11:15 AM 11:30 AM 11:45 AM 12:00 PM 12:15 PM 12:30 PM 12:45 PM 01:00 PM 01:15 P…" at bounding box center [887, 293] width 187 height 27
select select "08:00 PM"
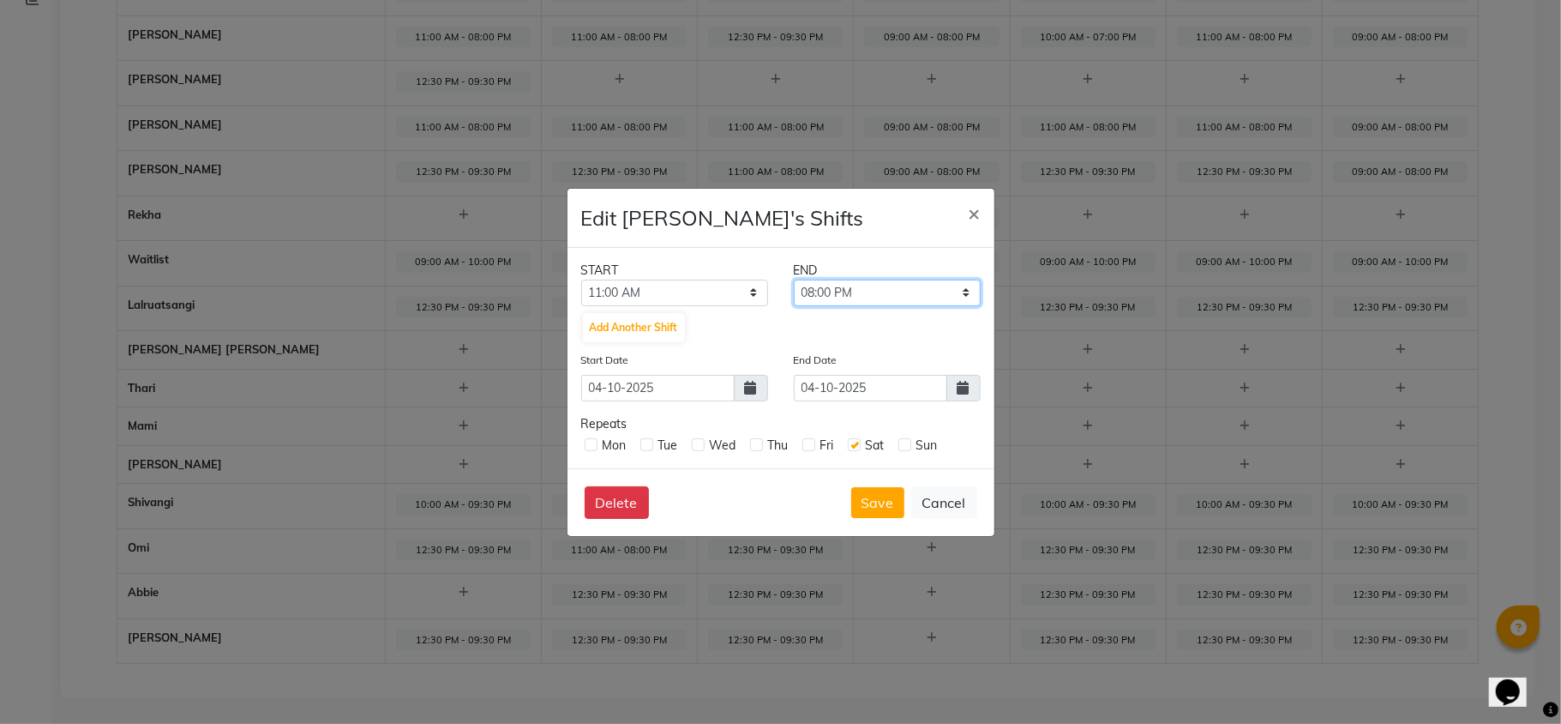
click at [794, 280] on select "11:15 AM 11:30 AM 11:45 AM 12:00 PM 12:15 PM 12:30 PM 12:45 PM 01:00 PM 01:15 P…" at bounding box center [887, 293] width 187 height 27
click at [868, 505] on button "Save" at bounding box center [877, 502] width 53 height 31
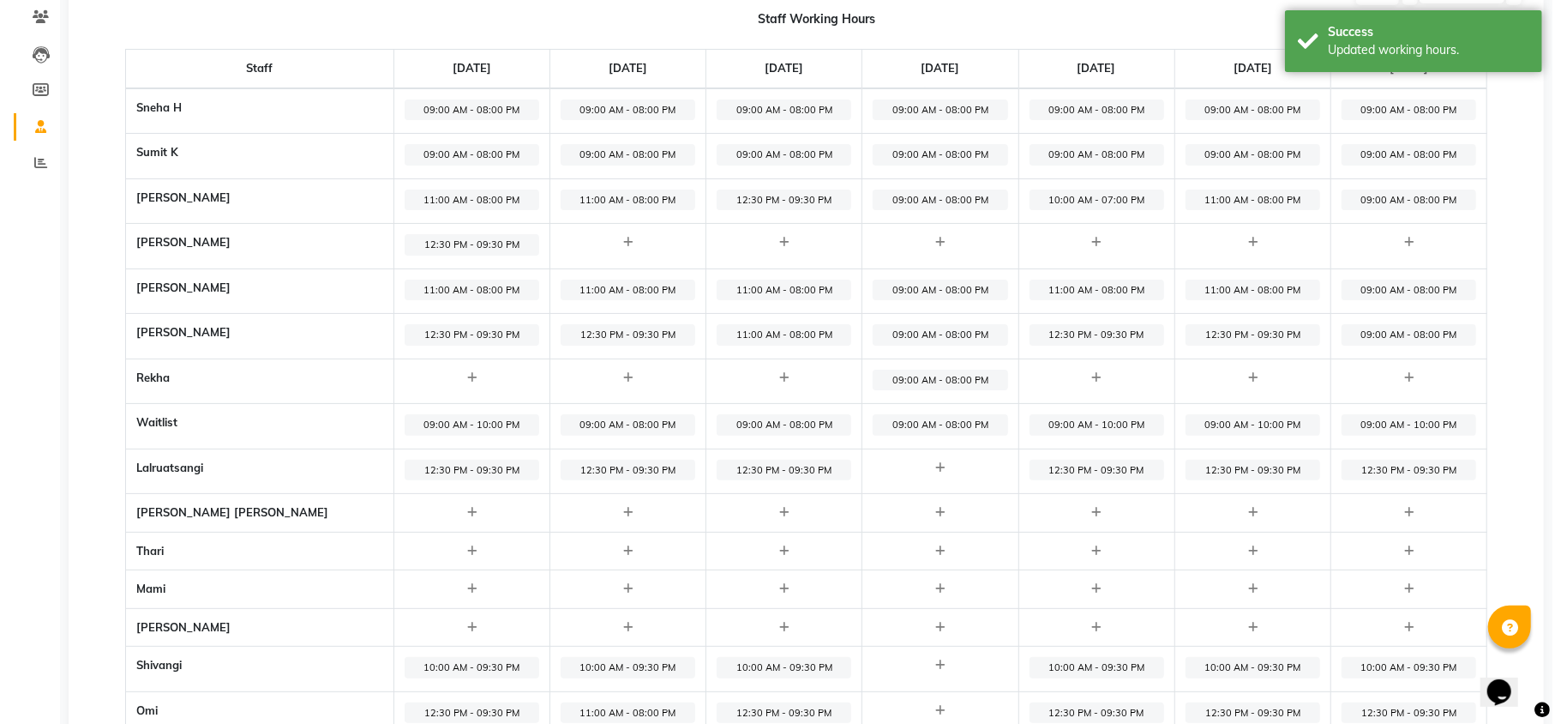
scroll to position [0, 0]
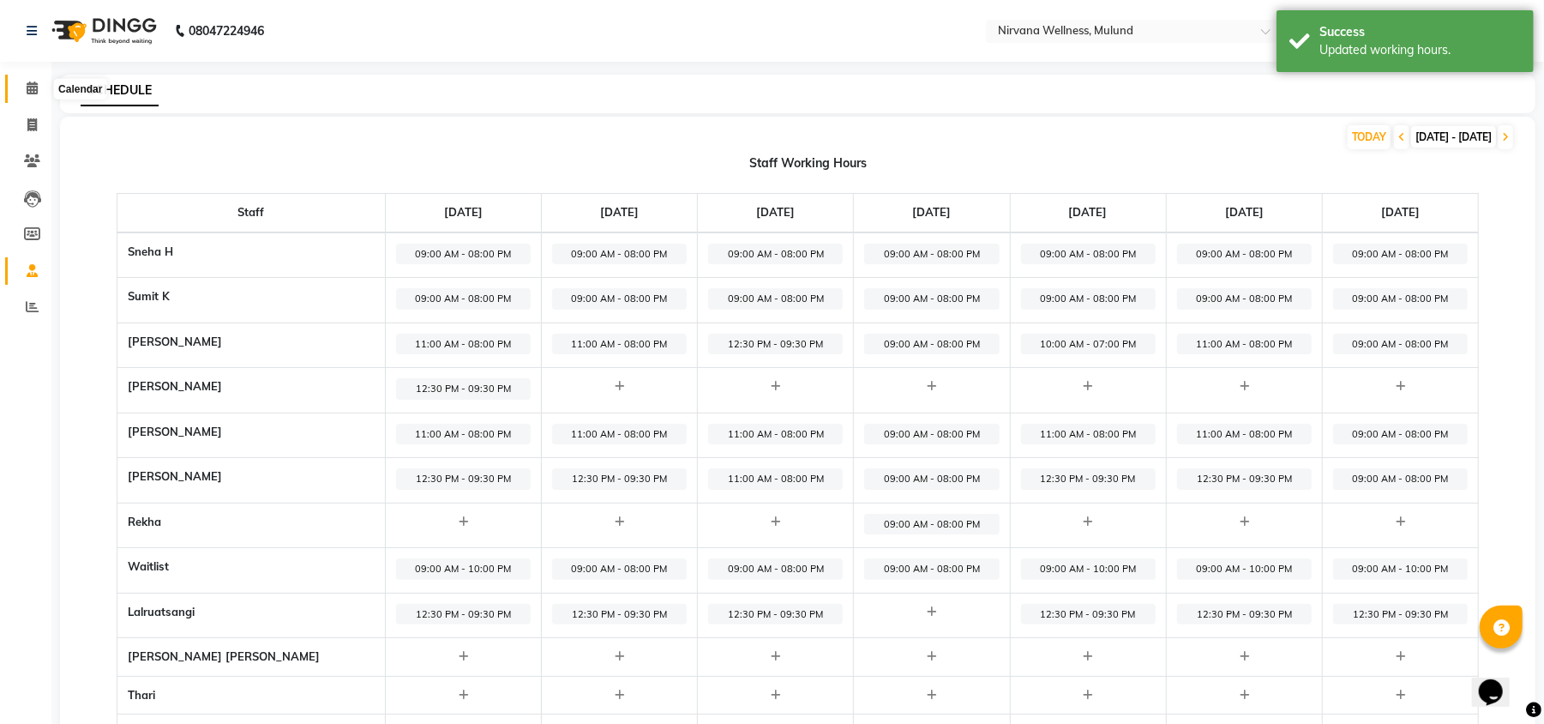
click at [29, 84] on icon at bounding box center [32, 87] width 11 height 13
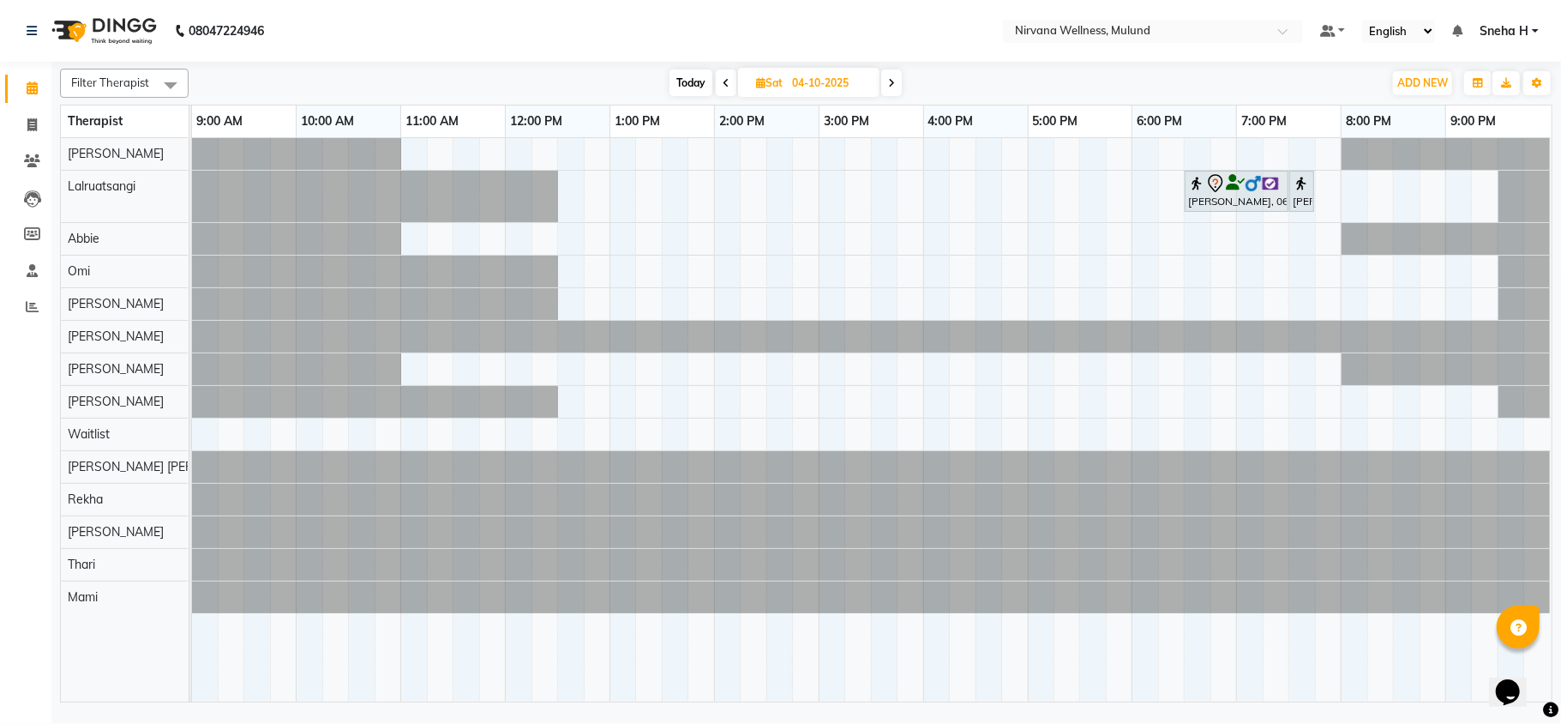
click at [890, 79] on icon at bounding box center [891, 83] width 7 height 10
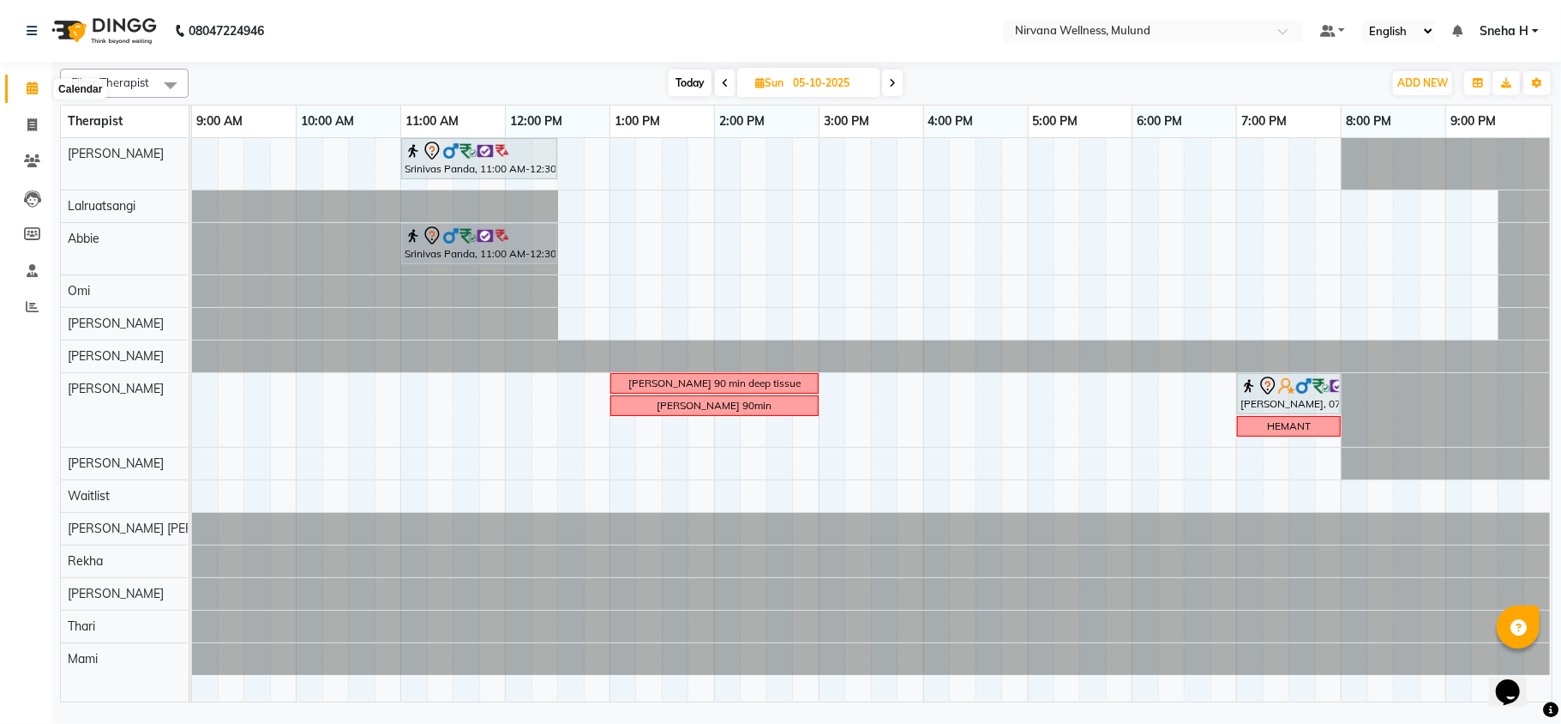
click at [31, 93] on icon at bounding box center [32, 87] width 11 height 13
click at [681, 87] on span "Today" at bounding box center [690, 82] width 43 height 27
type input "03-10-2025"
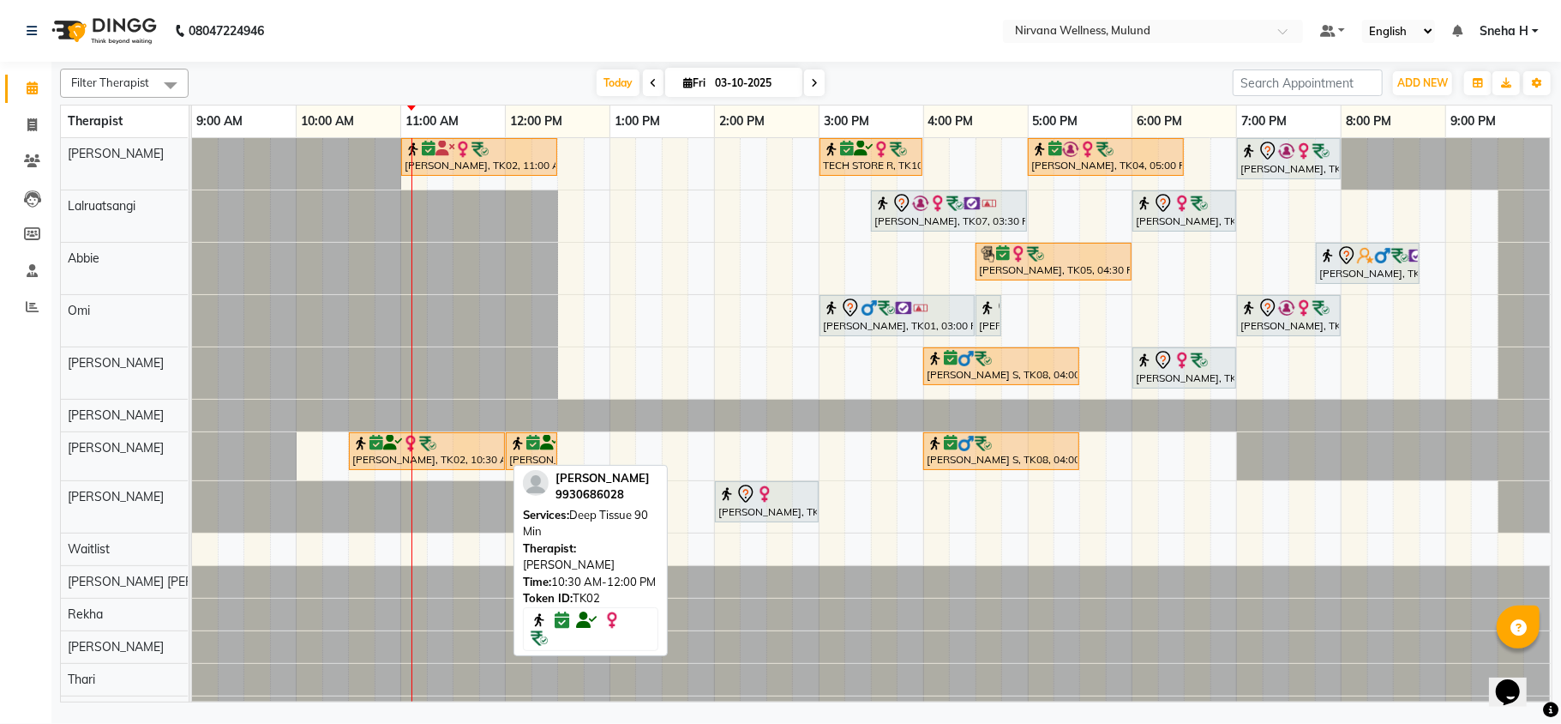
click at [396, 461] on div "[PERSON_NAME], TK02, 10:30 AM-12:00 PM, Deep Tissue 90 Min" at bounding box center [427, 451] width 153 height 33
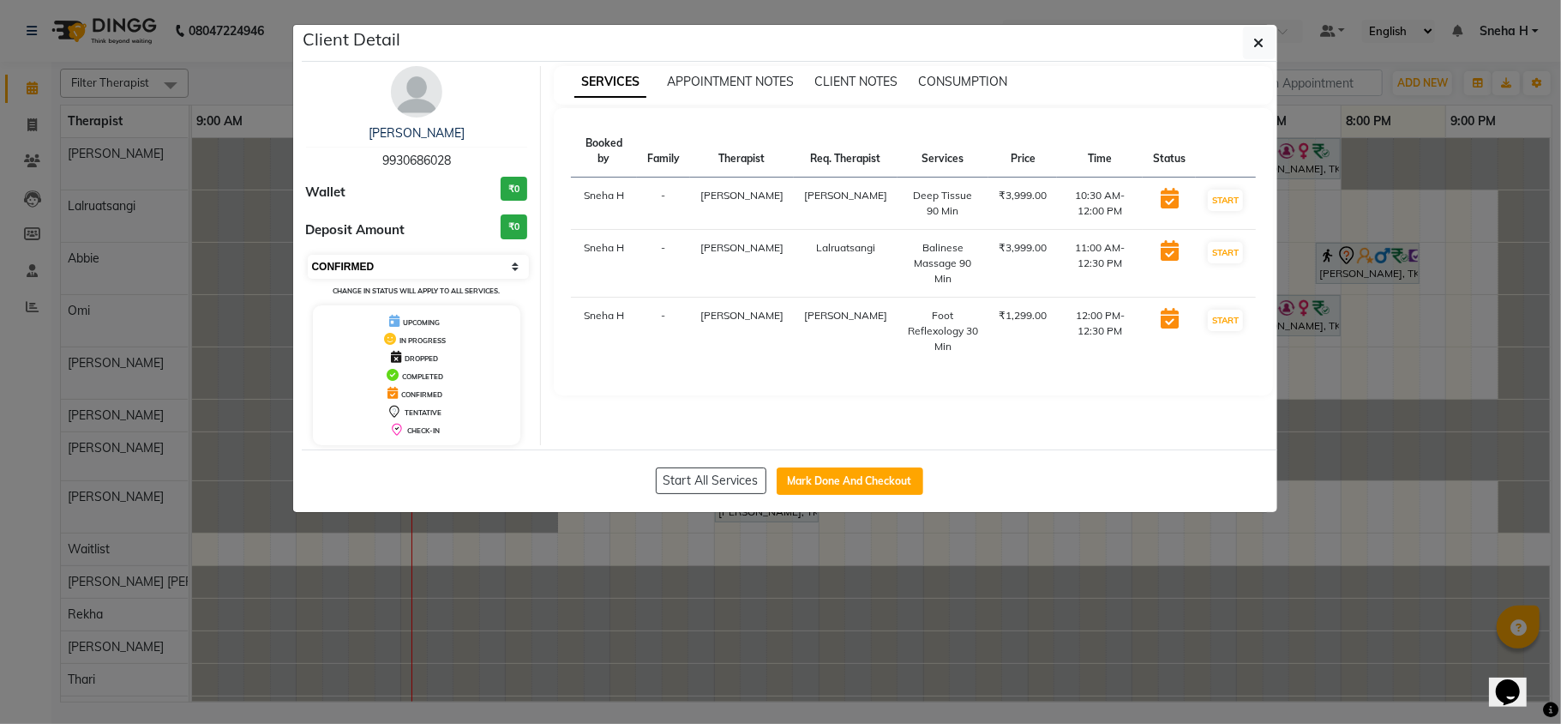
click at [416, 275] on select "Select IN SERVICE CONFIRMED TENTATIVE CHECK IN MARK DONE DROPPED UPCOMING" at bounding box center [419, 267] width 222 height 24
select select "8"
click at [308, 256] on select "Select IN SERVICE CONFIRMED TENTATIVE CHECK IN MARK DONE DROPPED UPCOMING" at bounding box center [419, 267] width 222 height 24
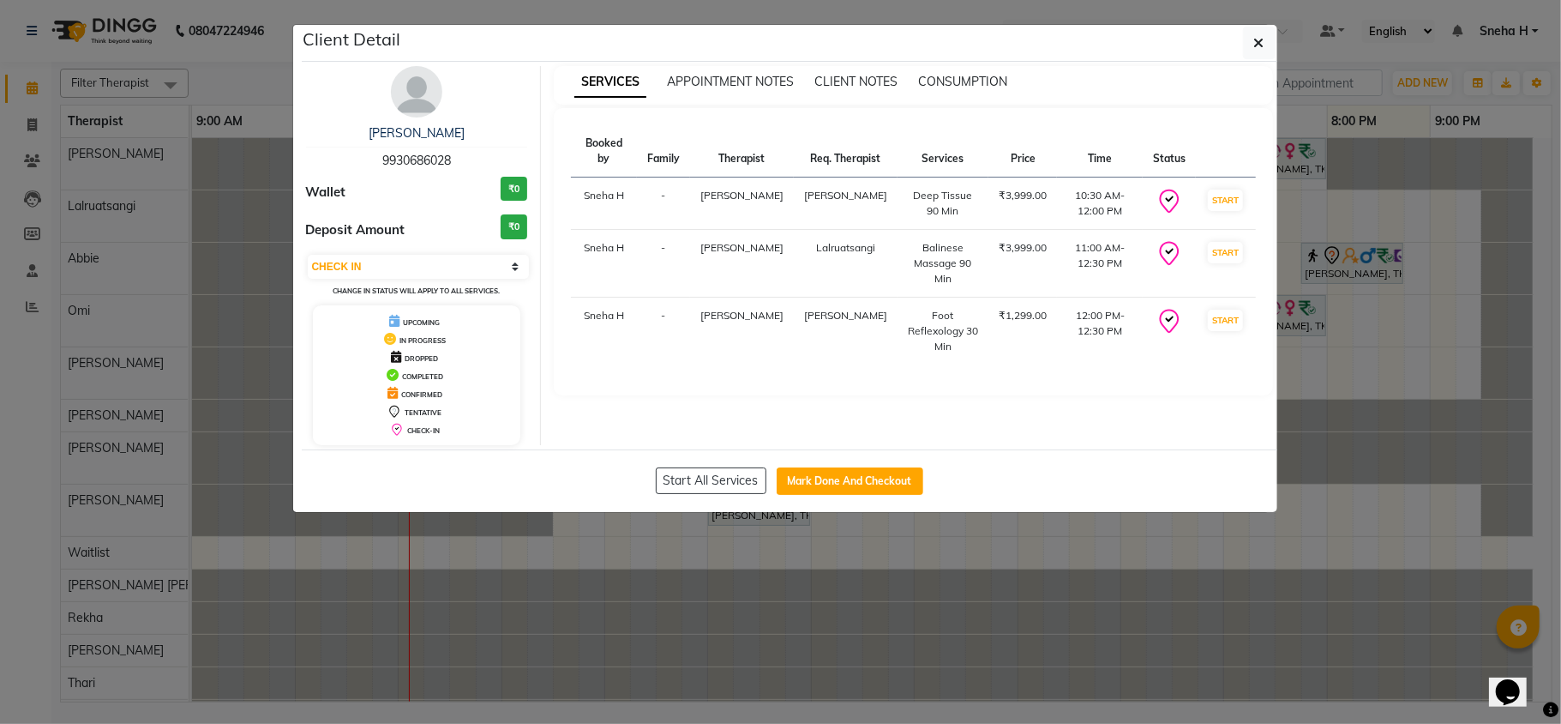
click at [230, 80] on ngb-modal-window "Client Detail Kiran Fernandes 9930686028 Wallet ₹0 Deposit Amount ₹0 Select IN …" at bounding box center [780, 362] width 1561 height 724
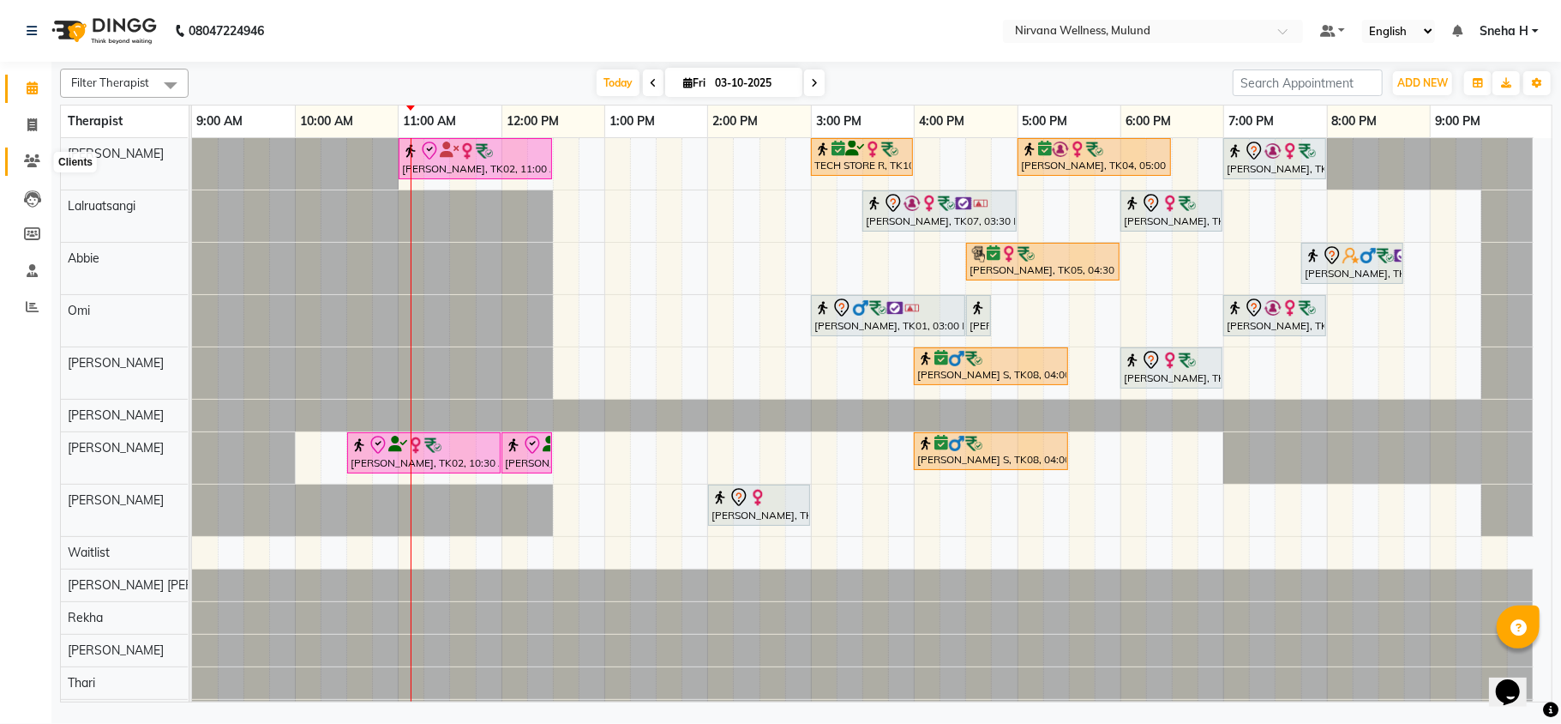
click at [28, 169] on span at bounding box center [32, 162] width 30 height 20
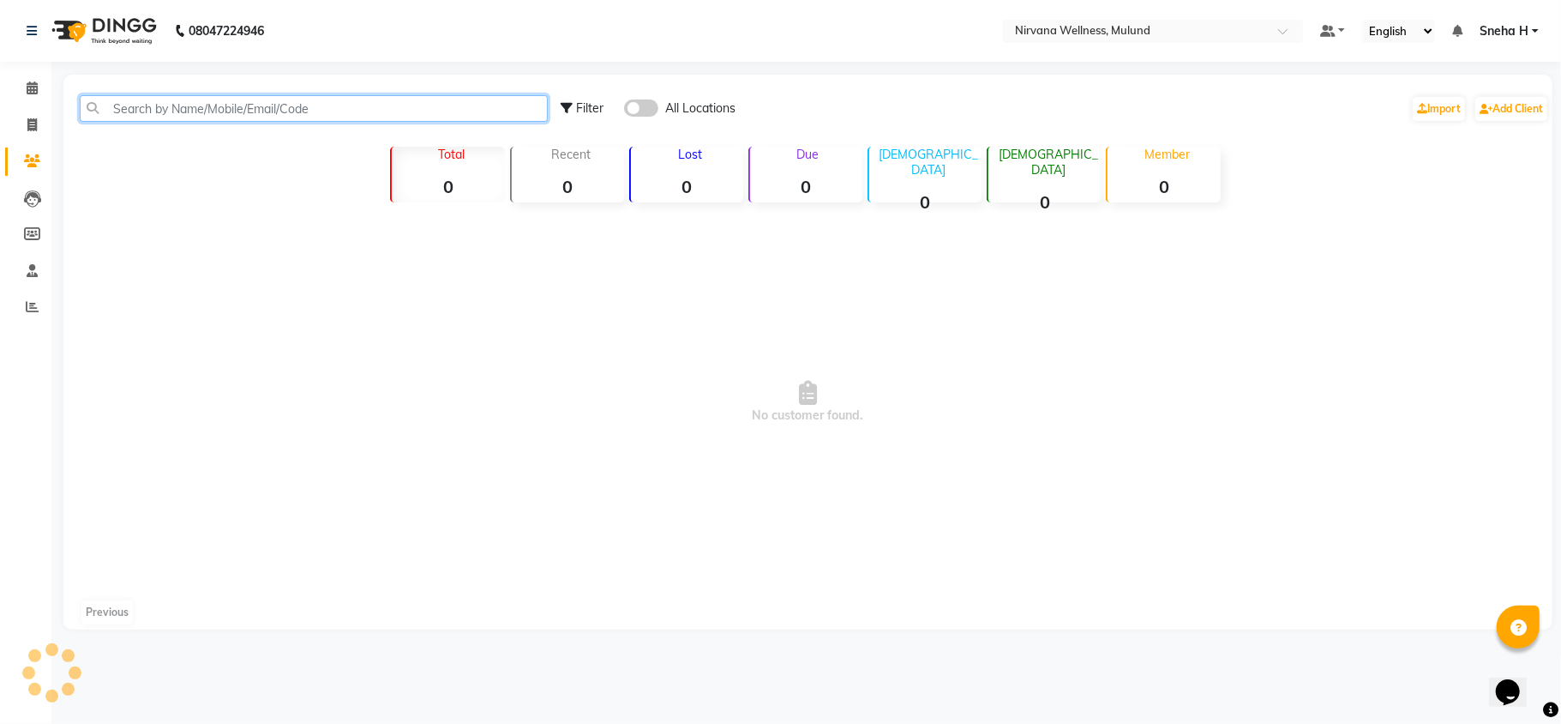
click at [213, 111] on input "text" at bounding box center [314, 108] width 468 height 27
type input "9082394782"
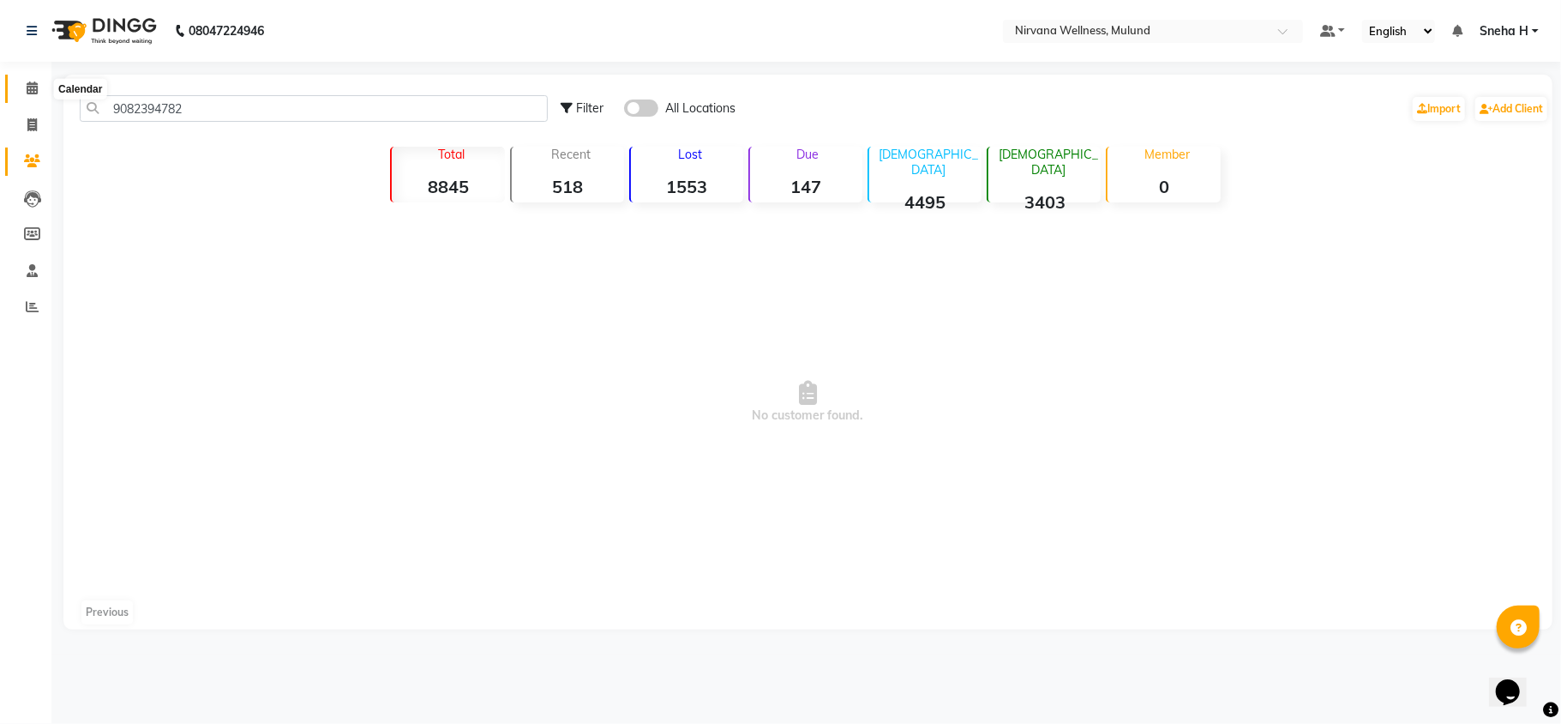
click at [32, 84] on icon at bounding box center [32, 87] width 11 height 13
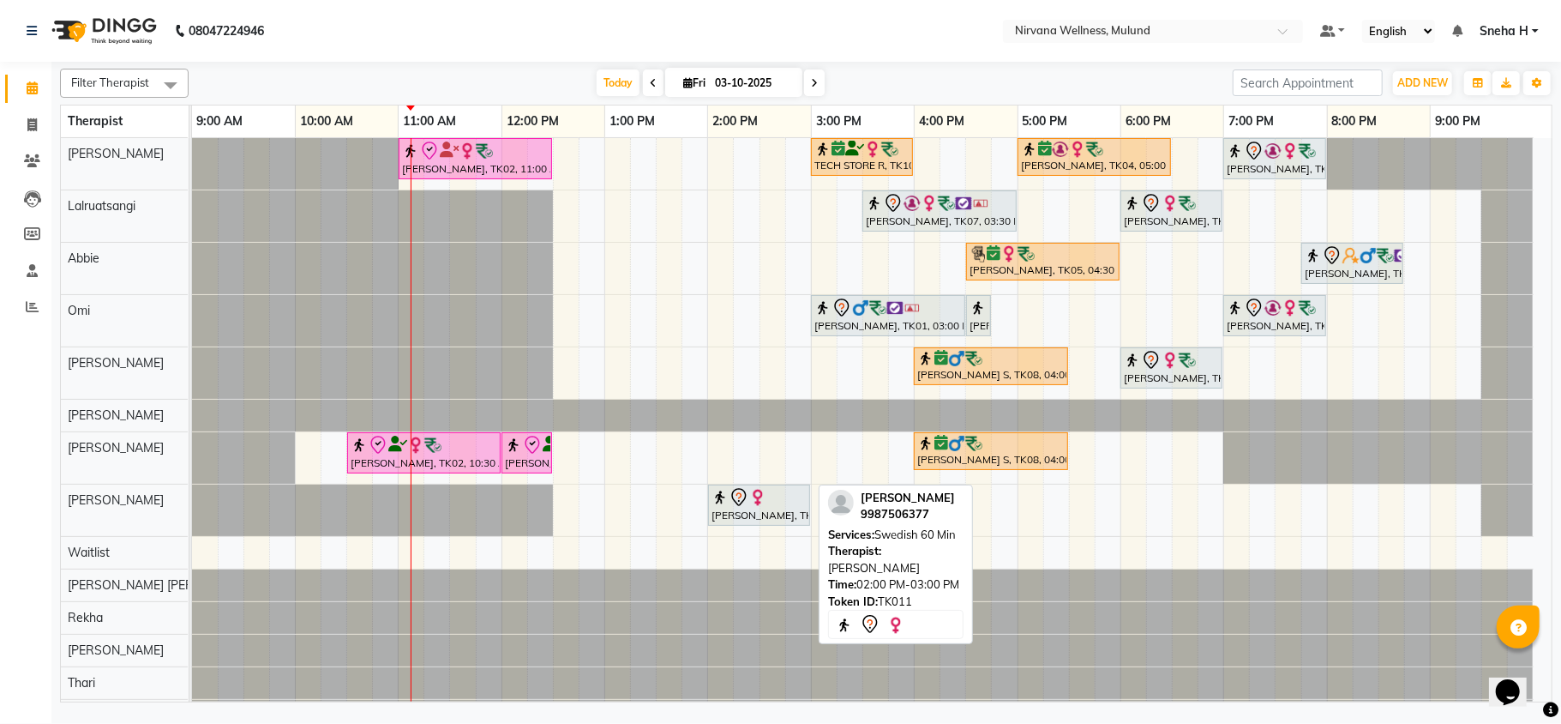
click at [758, 496] on img at bounding box center [757, 497] width 17 height 17
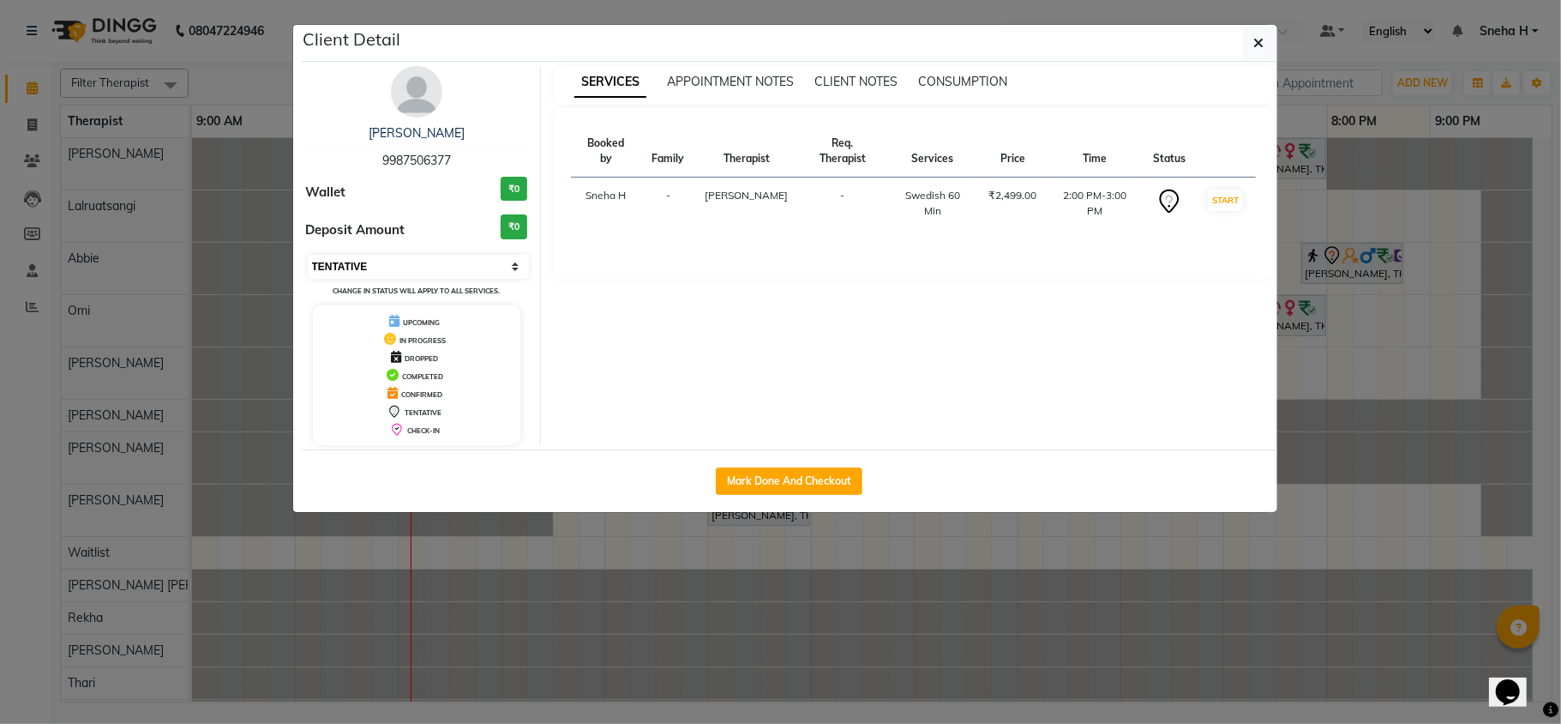
click at [388, 268] on select "Select IN SERVICE CONFIRMED TENTATIVE CHECK IN MARK DONE DROPPED UPCOMING" at bounding box center [419, 267] width 222 height 24
select select "6"
click at [308, 256] on select "Select IN SERVICE CONFIRMED TENTATIVE CHECK IN MARK DONE DROPPED UPCOMING" at bounding box center [419, 267] width 222 height 24
click at [250, 59] on ngb-modal-window "Client Detail Ankit Rihal 9987506377 Wallet ₹0 Deposit Amount ₹0 Select IN SERV…" at bounding box center [780, 362] width 1561 height 724
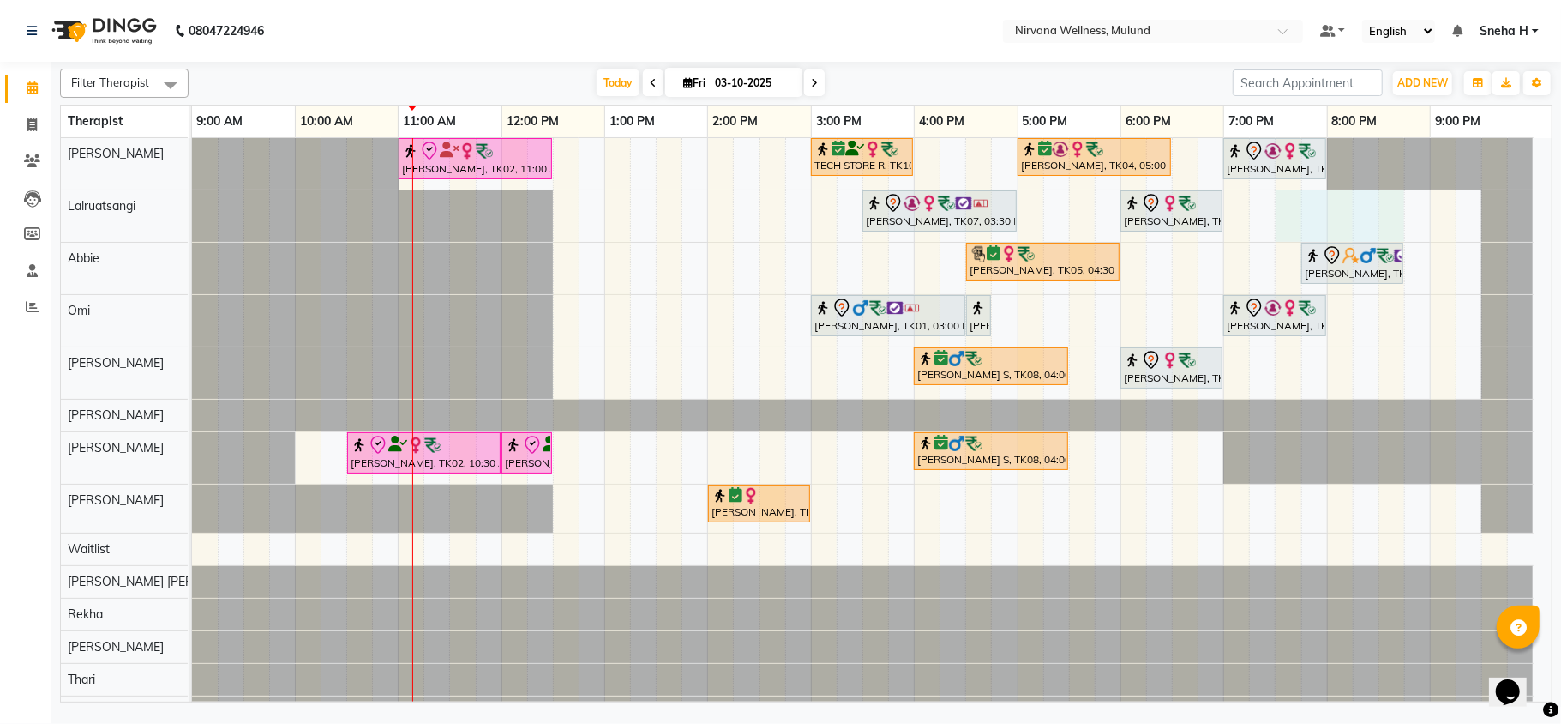
drag, startPoint x: 1288, startPoint y: 206, endPoint x: 1404, endPoint y: 213, distance: 116.0
click at [1400, 214] on div "Kiran Fernandes, TK02, 11:00 AM-12:30 PM, Balinese Massage 90 Min TECH STORE R,…" at bounding box center [872, 433] width 1360 height 590
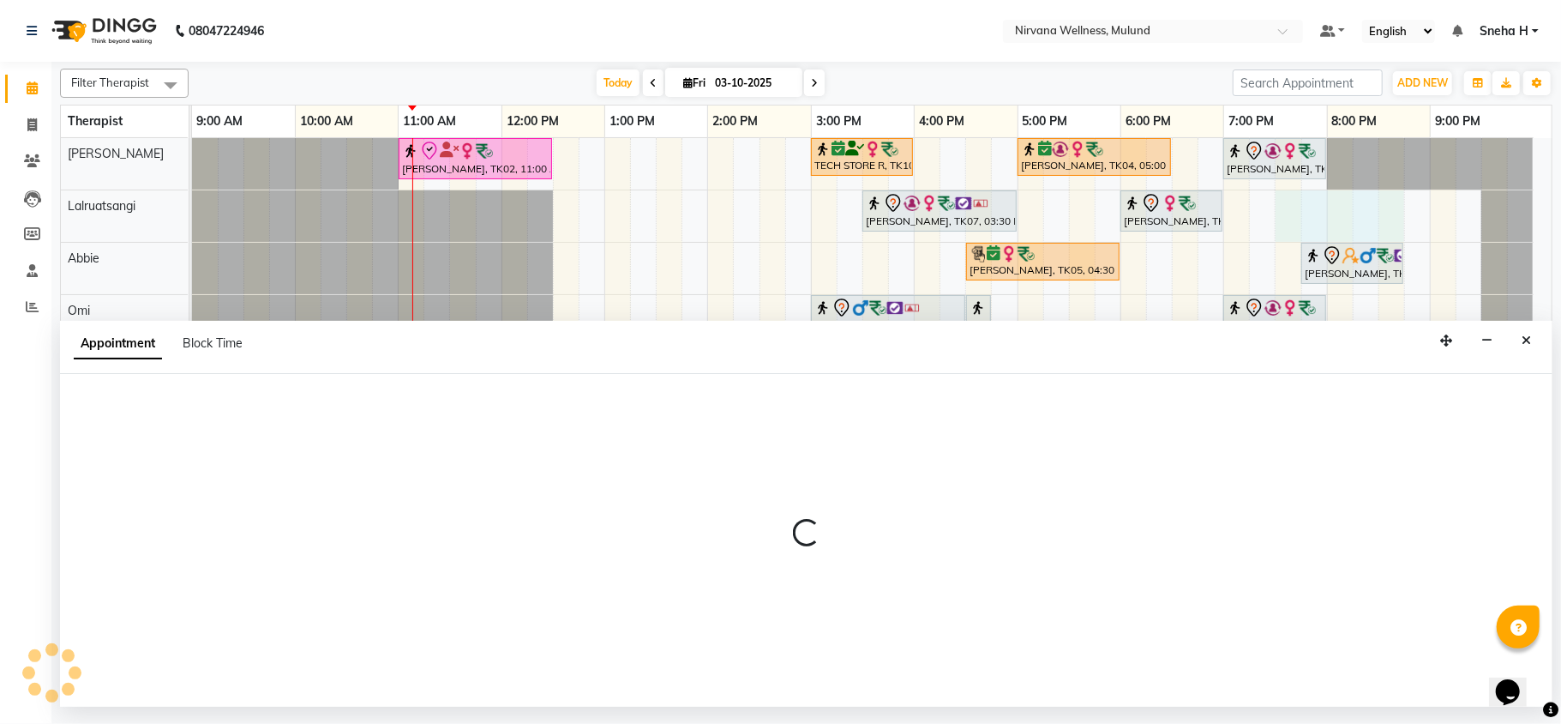
select select "48510"
select select "tentative"
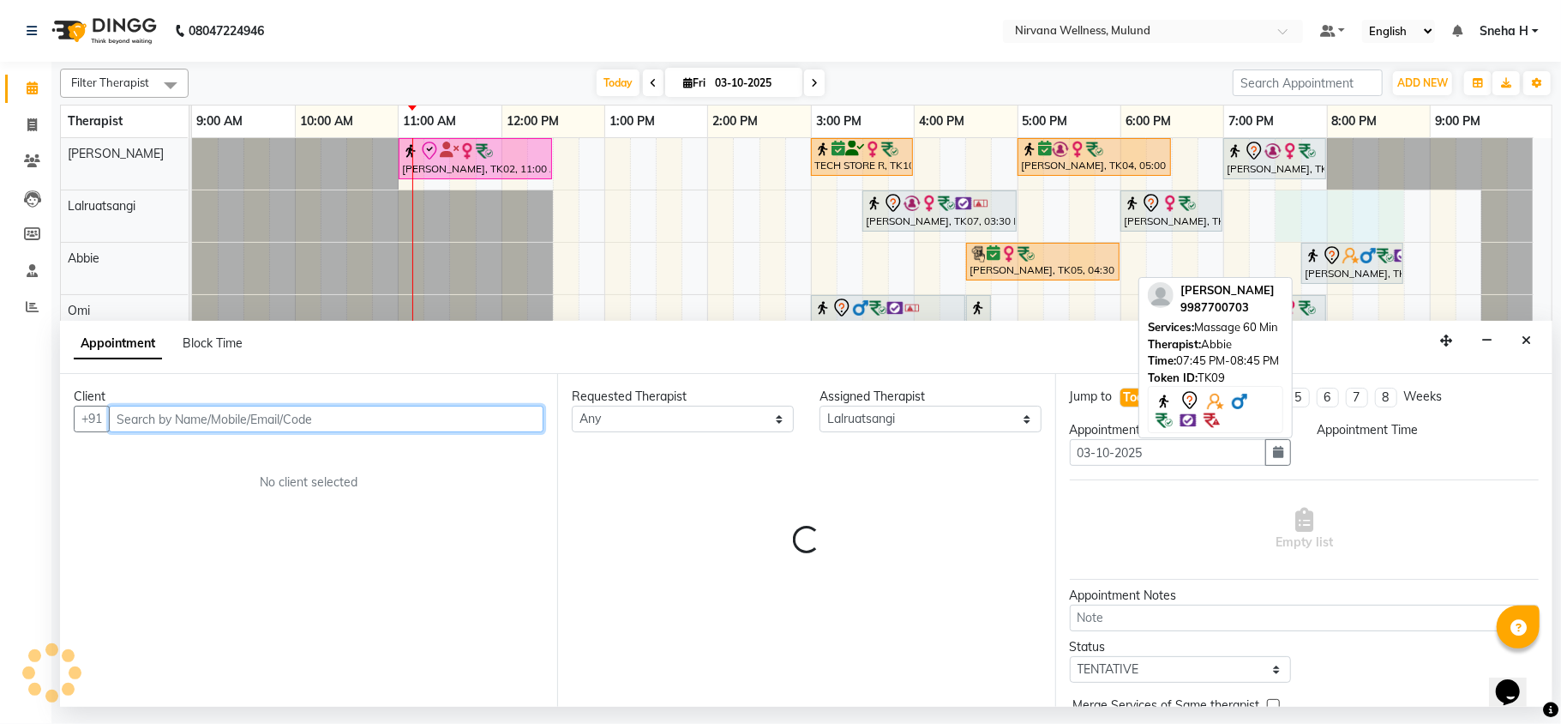
select select "1170"
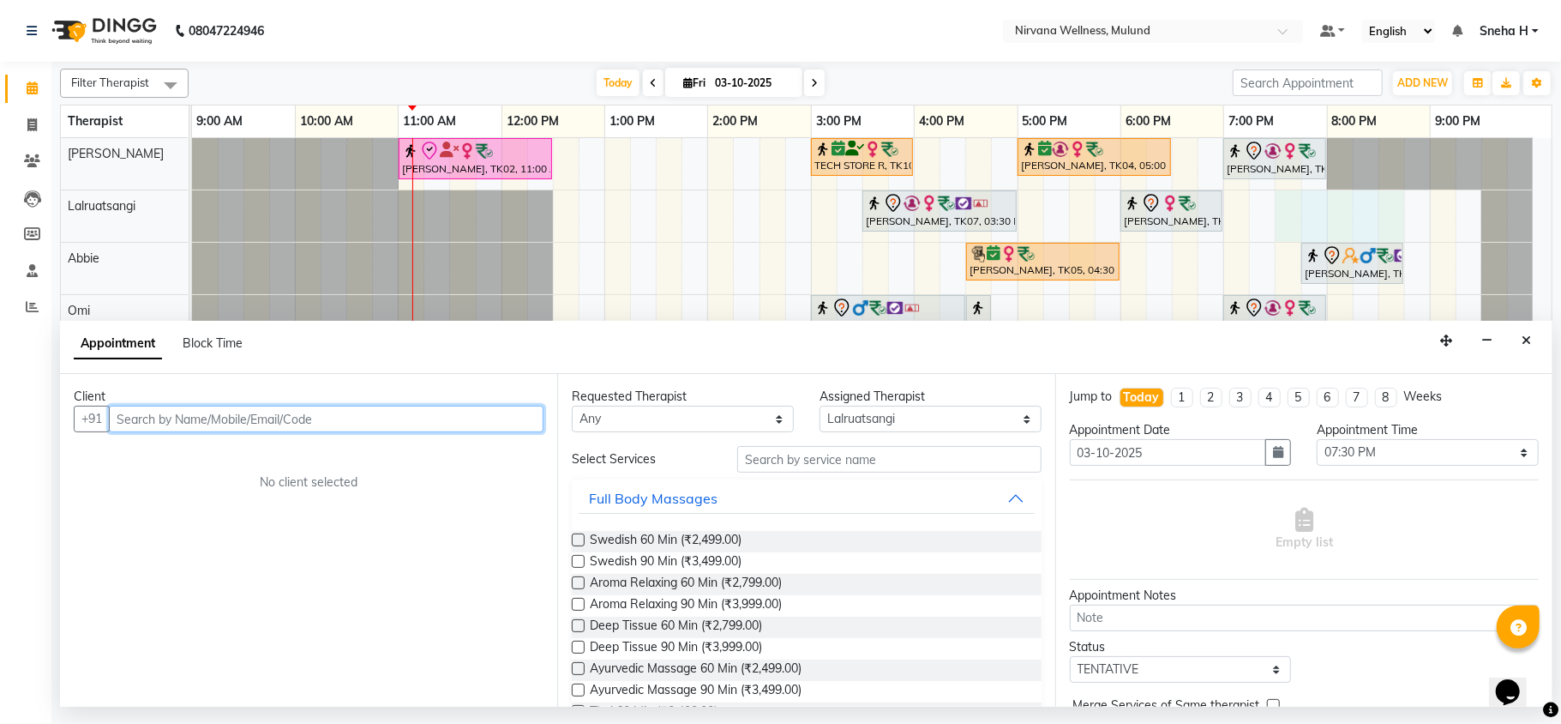
click at [394, 417] on input "text" at bounding box center [326, 419] width 435 height 27
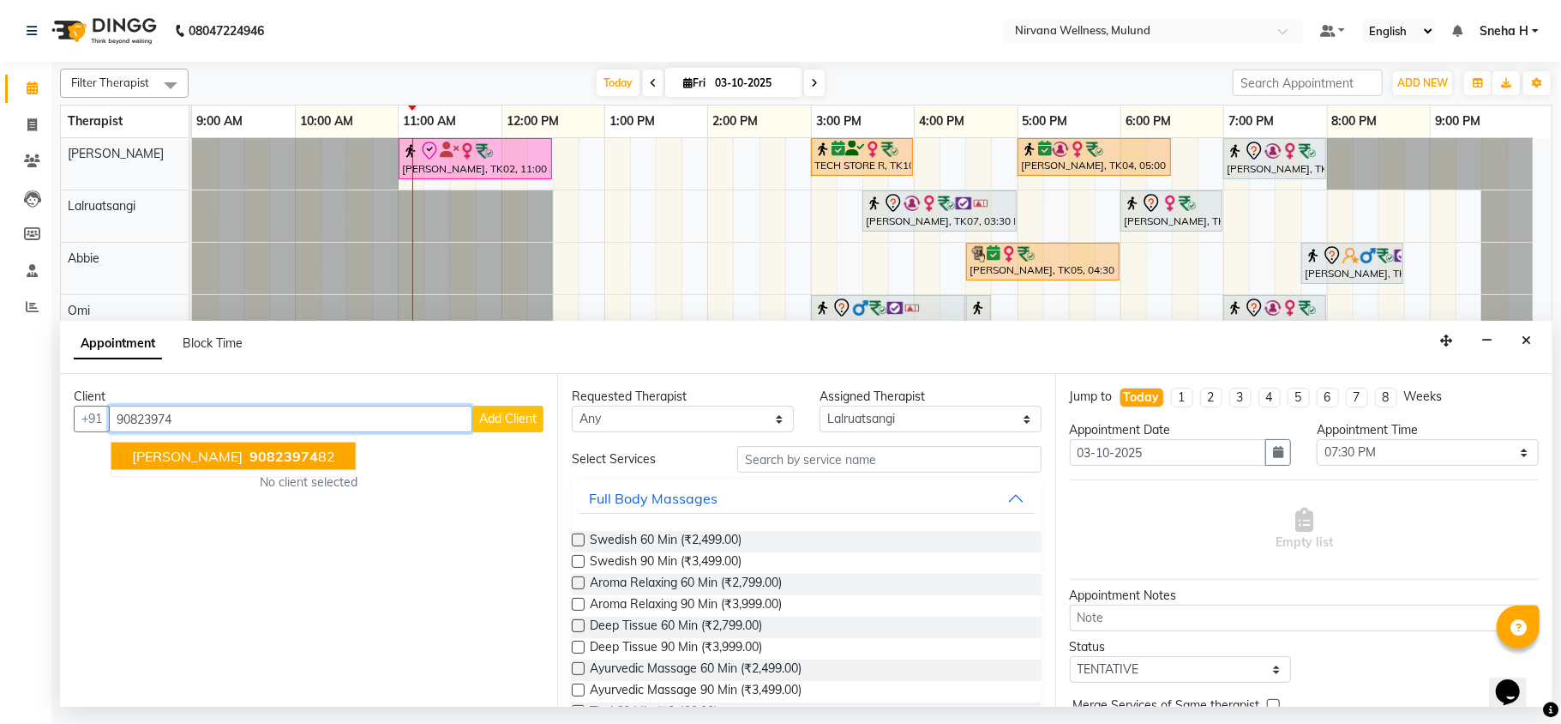
click at [224, 466] on button "Sagarika Vyas 90823974 82" at bounding box center [233, 455] width 244 height 27
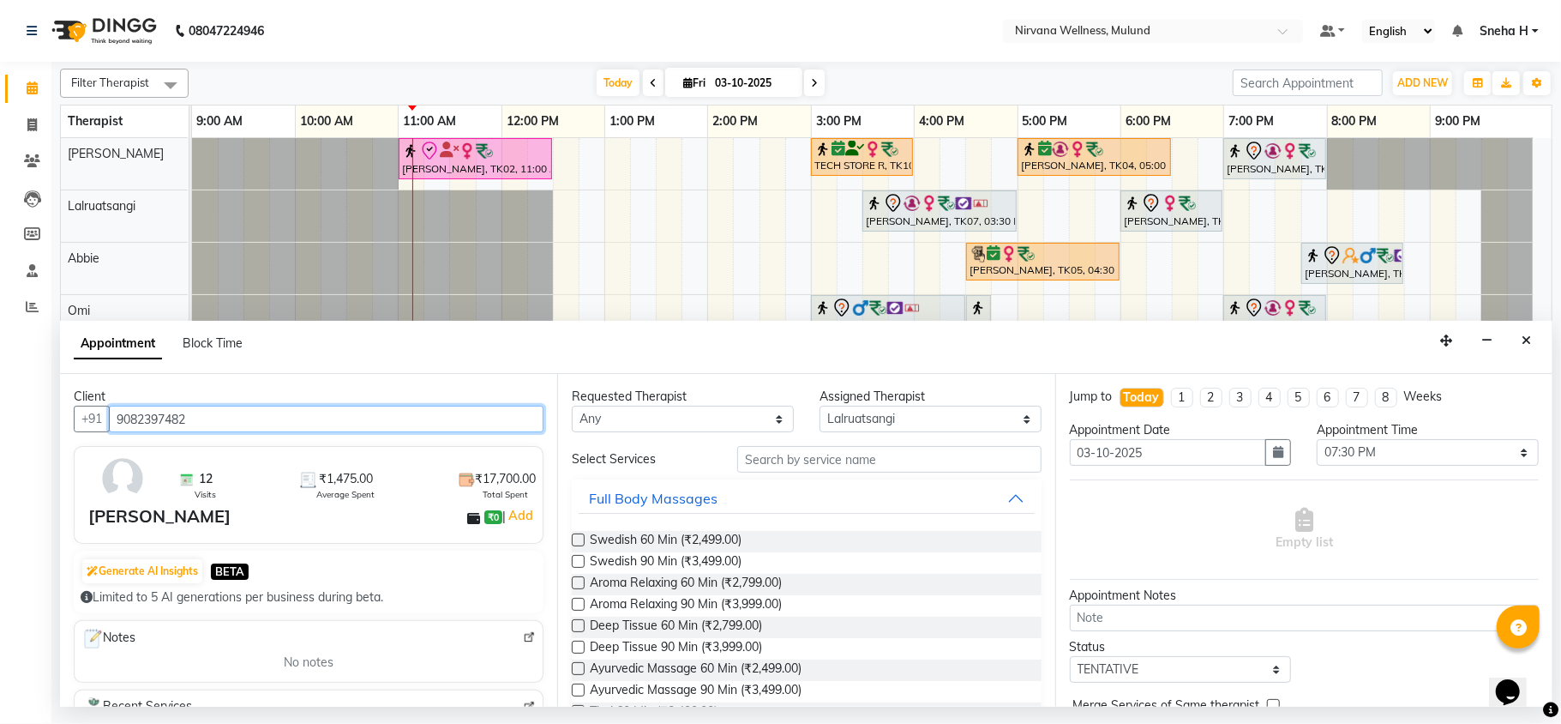
type input "9082397482"
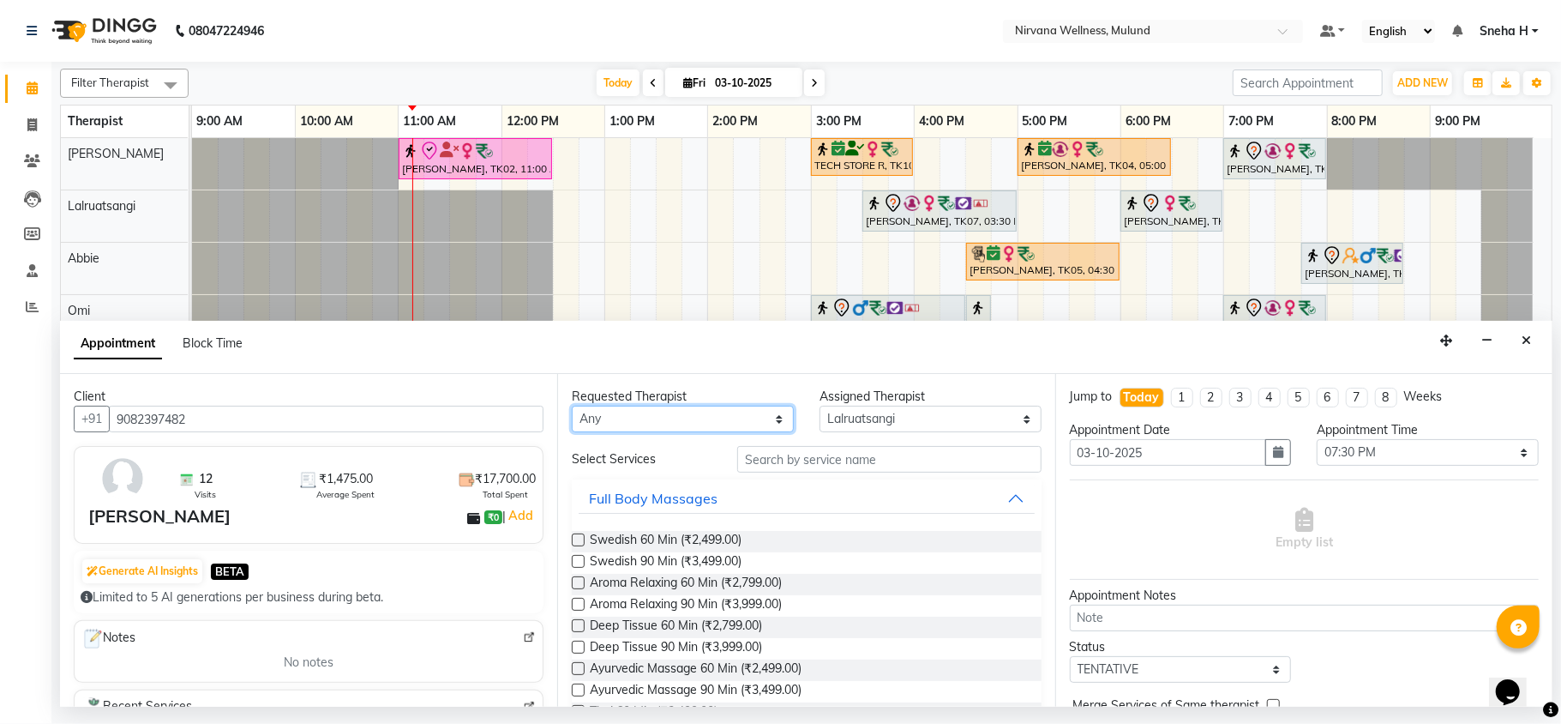
click at [720, 424] on select "Any Abbie Hemant Misale Kim Lalruatsangi Mami Miranda LT Tlau Omi Rekha Rohan K…" at bounding box center [683, 419] width 222 height 27
select select "48510"
click at [572, 406] on select "Any Abbie Hemant Misale Kim Lalruatsangi Mami Miranda LT Tlau Omi Rekha Rohan K…" at bounding box center [683, 419] width 222 height 27
click at [659, 559] on span "Swedish 90 Min (₹3,499.00)" at bounding box center [666, 562] width 152 height 21
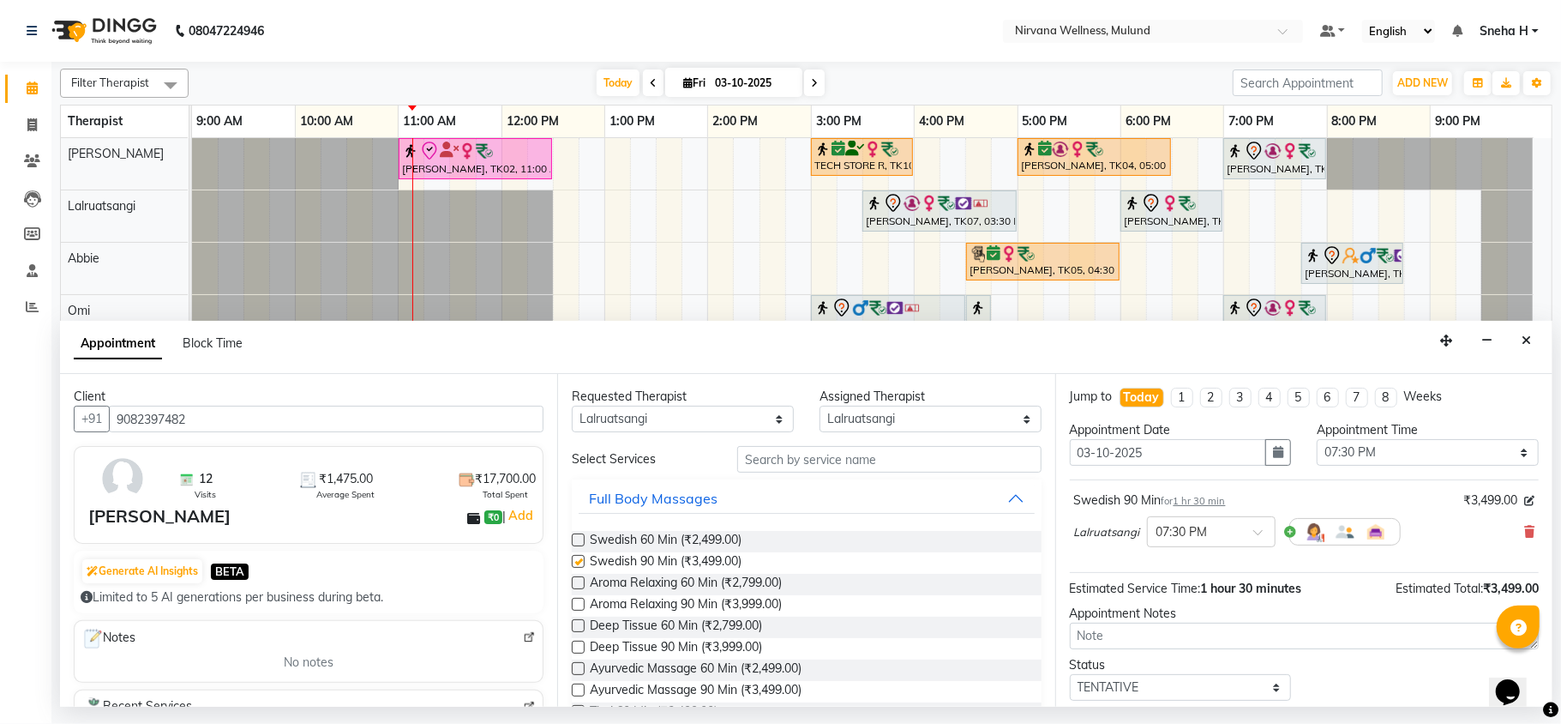
checkbox input "false"
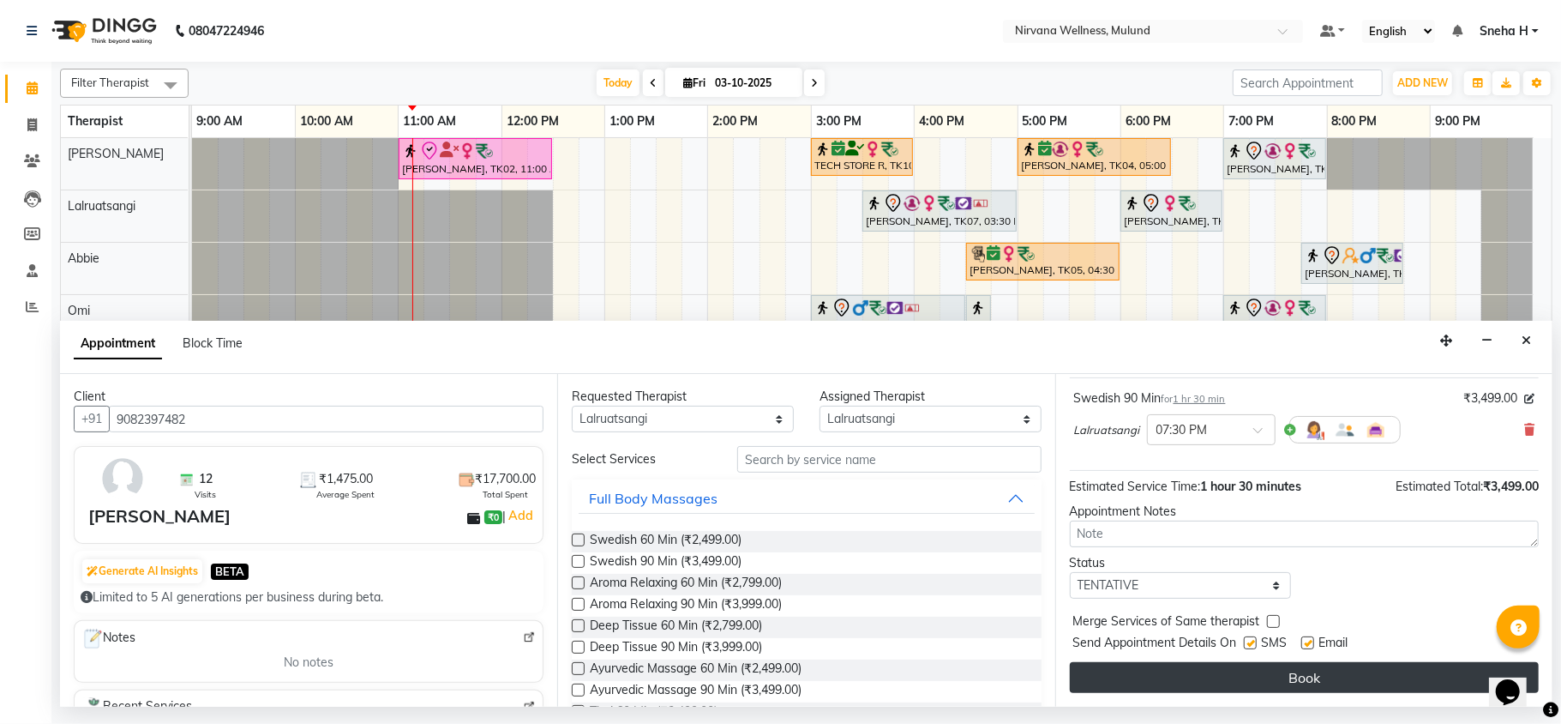
click at [1200, 671] on button "Book" at bounding box center [1304, 677] width 469 height 31
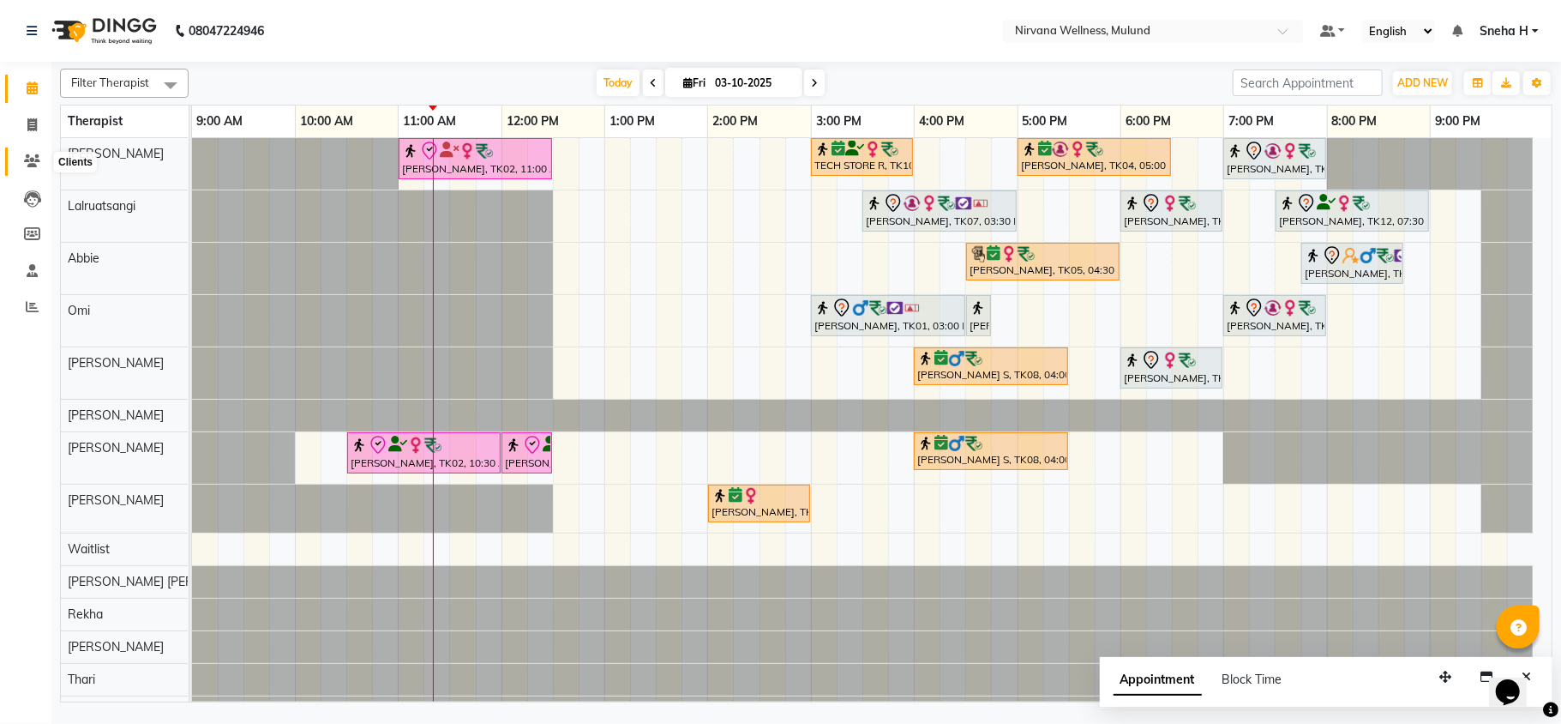
click at [28, 169] on span at bounding box center [32, 162] width 30 height 20
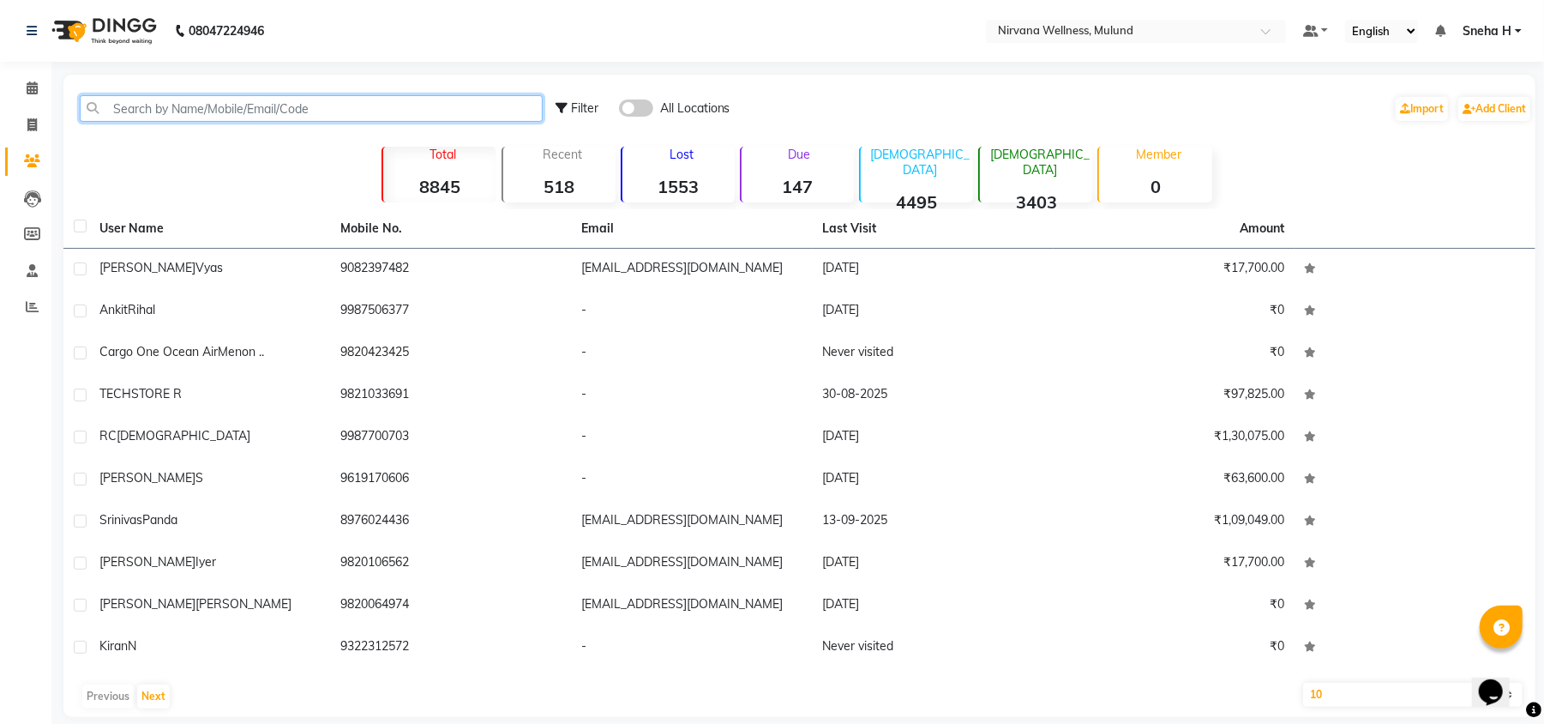
click at [273, 96] on input "text" at bounding box center [311, 108] width 463 height 27
paste input "99670 50959"
click at [148, 105] on input "99670 50959" at bounding box center [311, 108] width 463 height 27
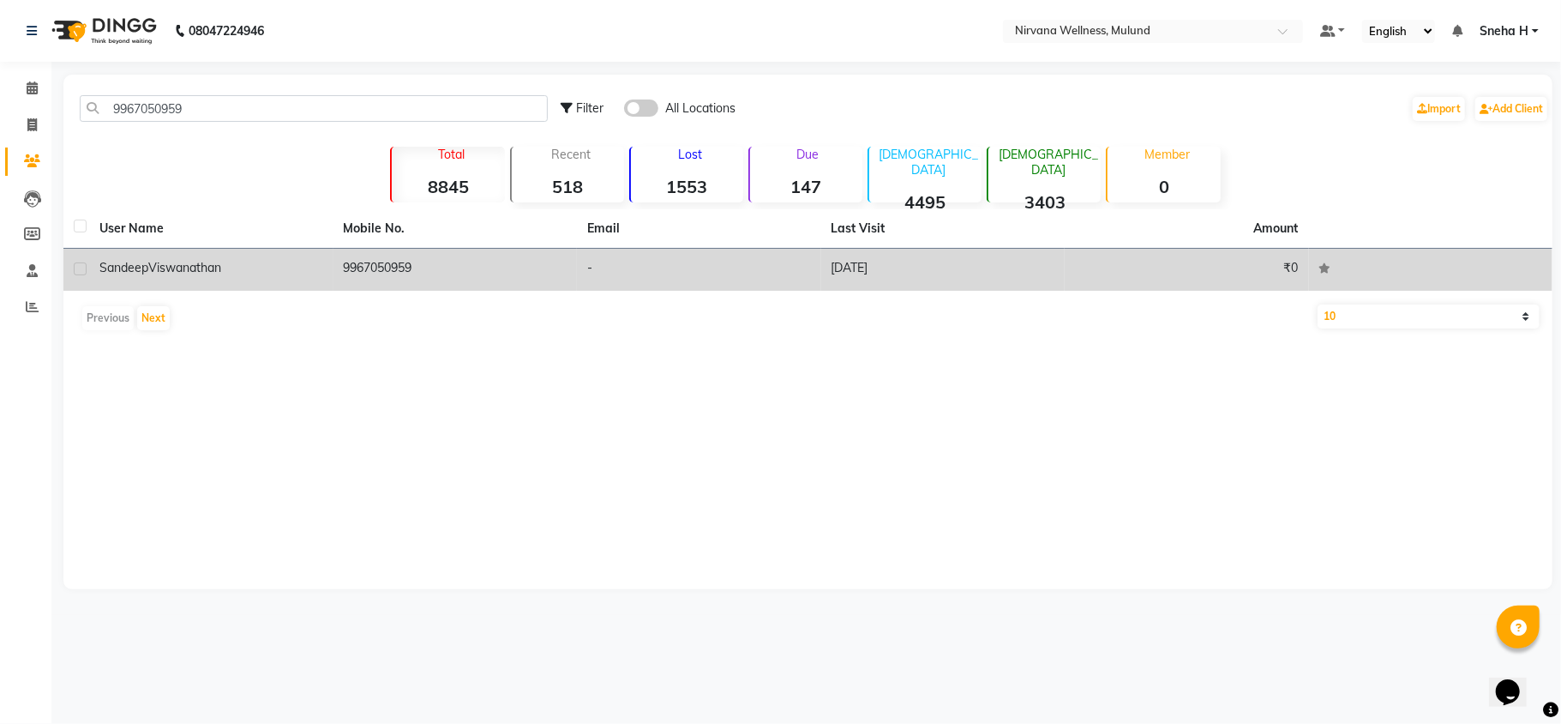
click at [221, 268] on span "Viswanathan" at bounding box center [184, 267] width 73 height 15
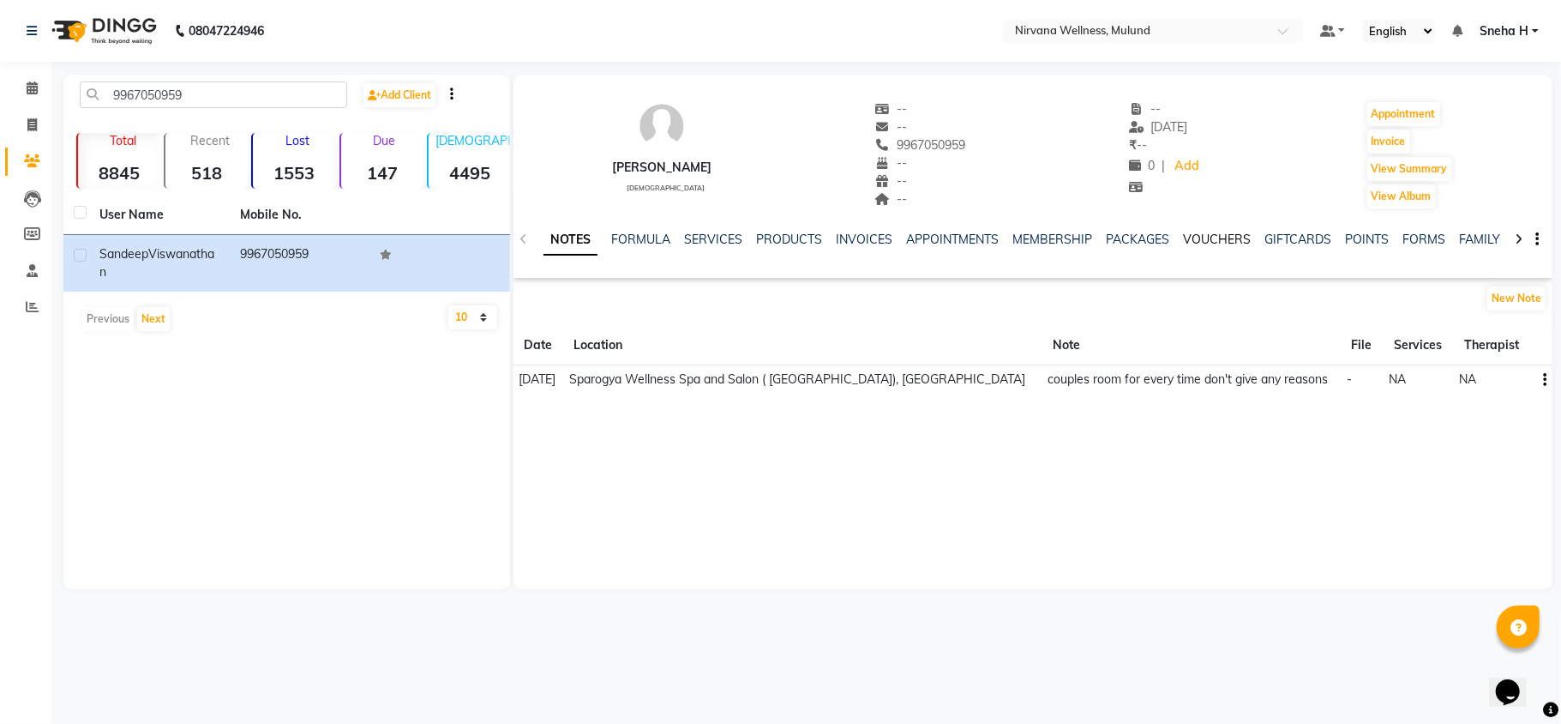
click at [1201, 240] on link "VOUCHERS" at bounding box center [1217, 239] width 68 height 15
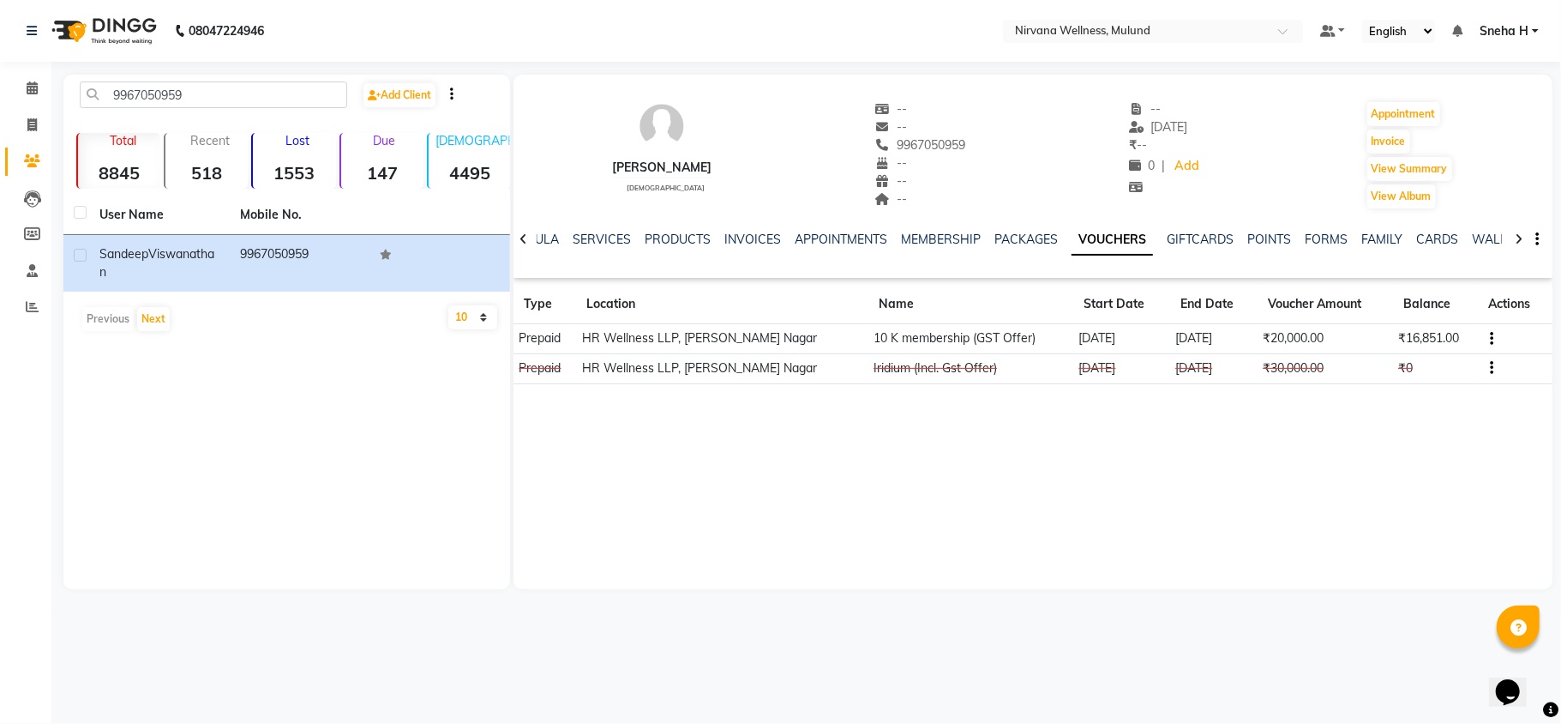
click at [1484, 338] on button "button" at bounding box center [1489, 338] width 10 height 18
click at [1397, 417] on div "Sandeep Viswanathan male -- -- 9967050959 -- -- -- -- 22-08-2025 ₹ -- 0 | Add A…" at bounding box center [1033, 332] width 1039 height 514
drag, startPoint x: 1140, startPoint y: 336, endPoint x: 1212, endPoint y: 344, distance: 72.4
click at [1212, 344] on td "10-07-2026" at bounding box center [1213, 339] width 87 height 30
click at [1194, 449] on div "Sandeep Viswanathan male -- -- 9967050959 -- -- -- -- 22-08-2025 ₹ -- 0 | Add A…" at bounding box center [1033, 332] width 1039 height 514
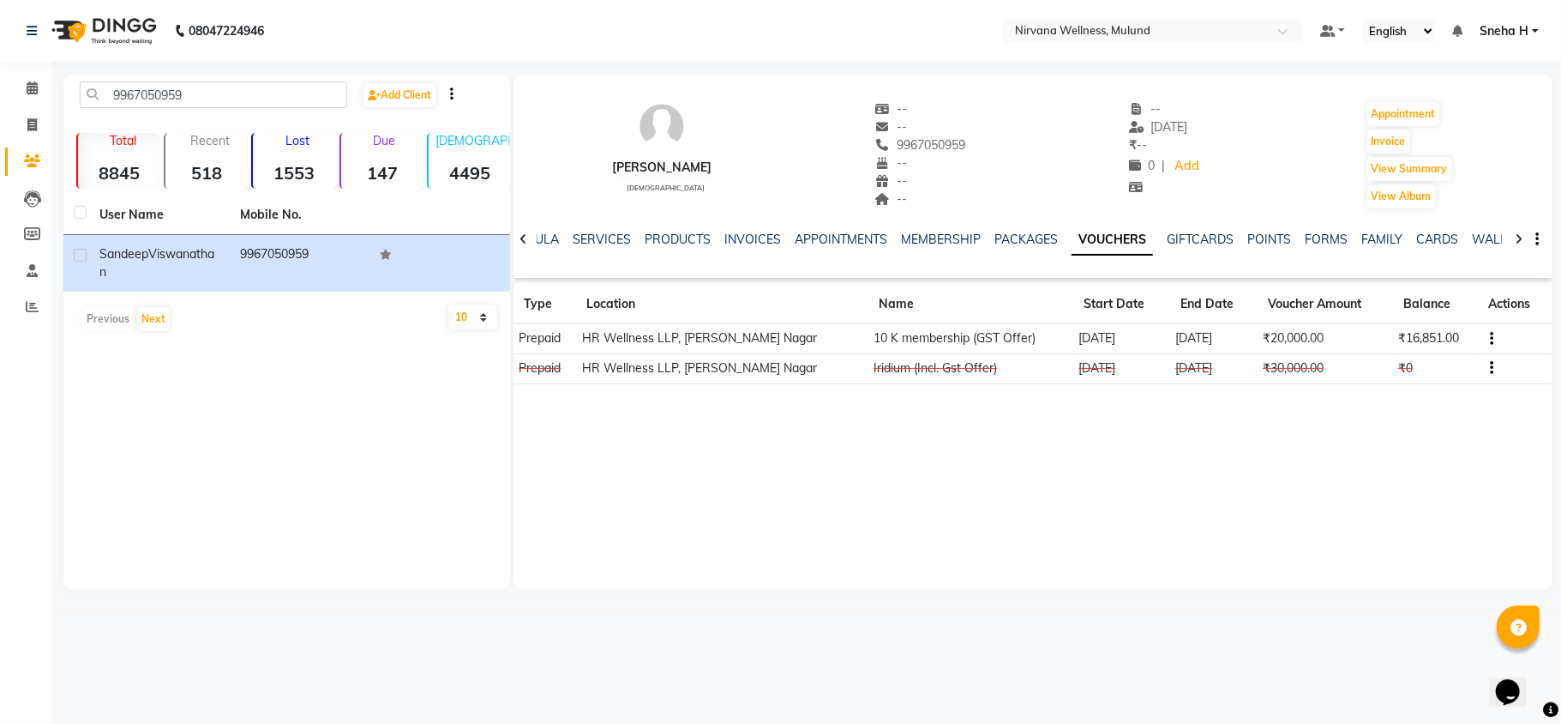
drag, startPoint x: 1206, startPoint y: 336, endPoint x: 1033, endPoint y: 329, distance: 172.5
click at [1033, 329] on tr "Prepaid HR Wellness LLP, Viman Nagar 10 K membership (GST Offer) 10-07-2025 10-…" at bounding box center [1033, 339] width 1039 height 30
click at [1029, 432] on div "Sandeep Viswanathan male -- -- 9967050959 -- -- -- -- 22-08-2025 ₹ -- 0 | Add A…" at bounding box center [1033, 332] width 1039 height 514
click at [1484, 338] on button "button" at bounding box center [1489, 338] width 10 height 18
click at [1438, 341] on td "Redemption History" at bounding box center [1406, 339] width 107 height 20
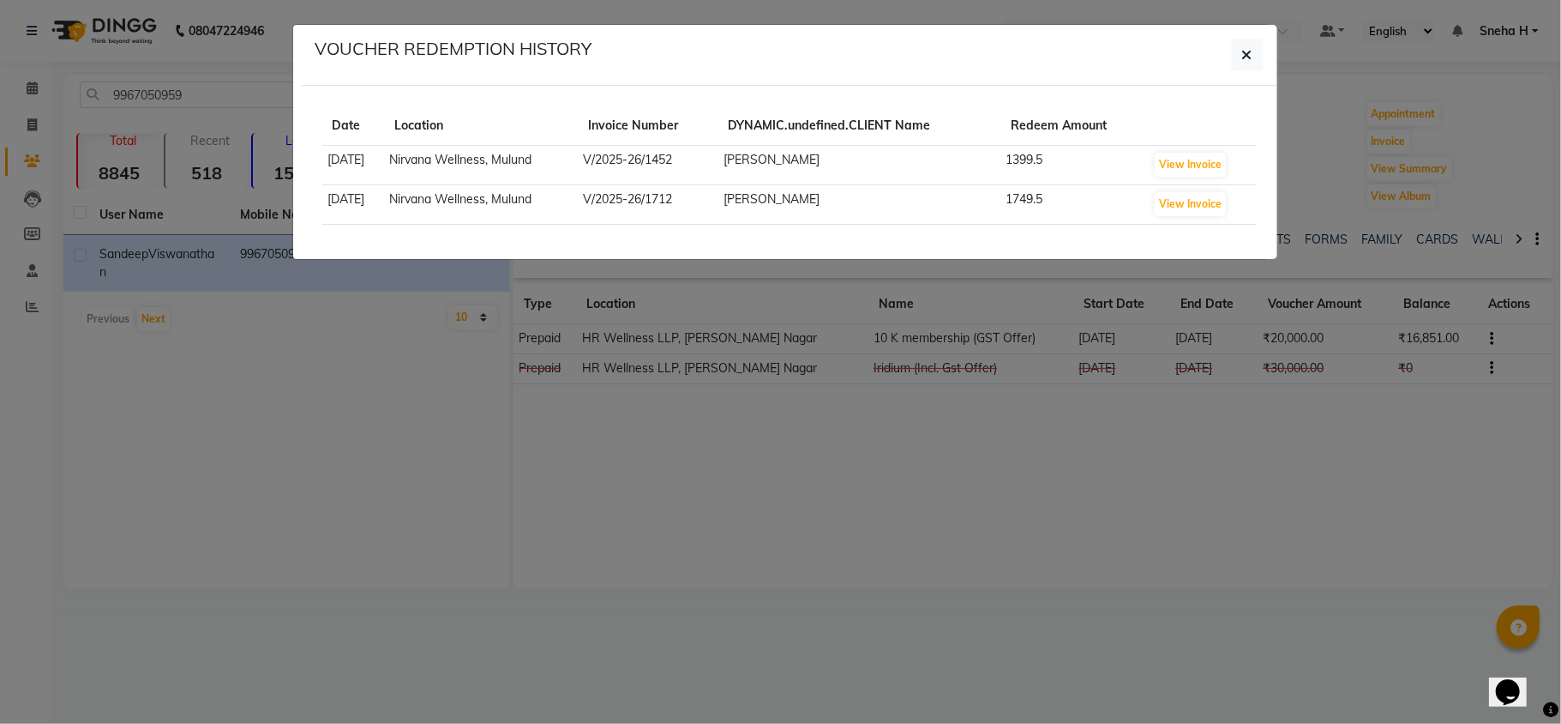
click at [1396, 436] on ngb-modal-window "VOUCHER REDEMPTION HISTORY Date Location Invoice Number DYNAMIC.undefined.CLIEN…" at bounding box center [780, 362] width 1561 height 724
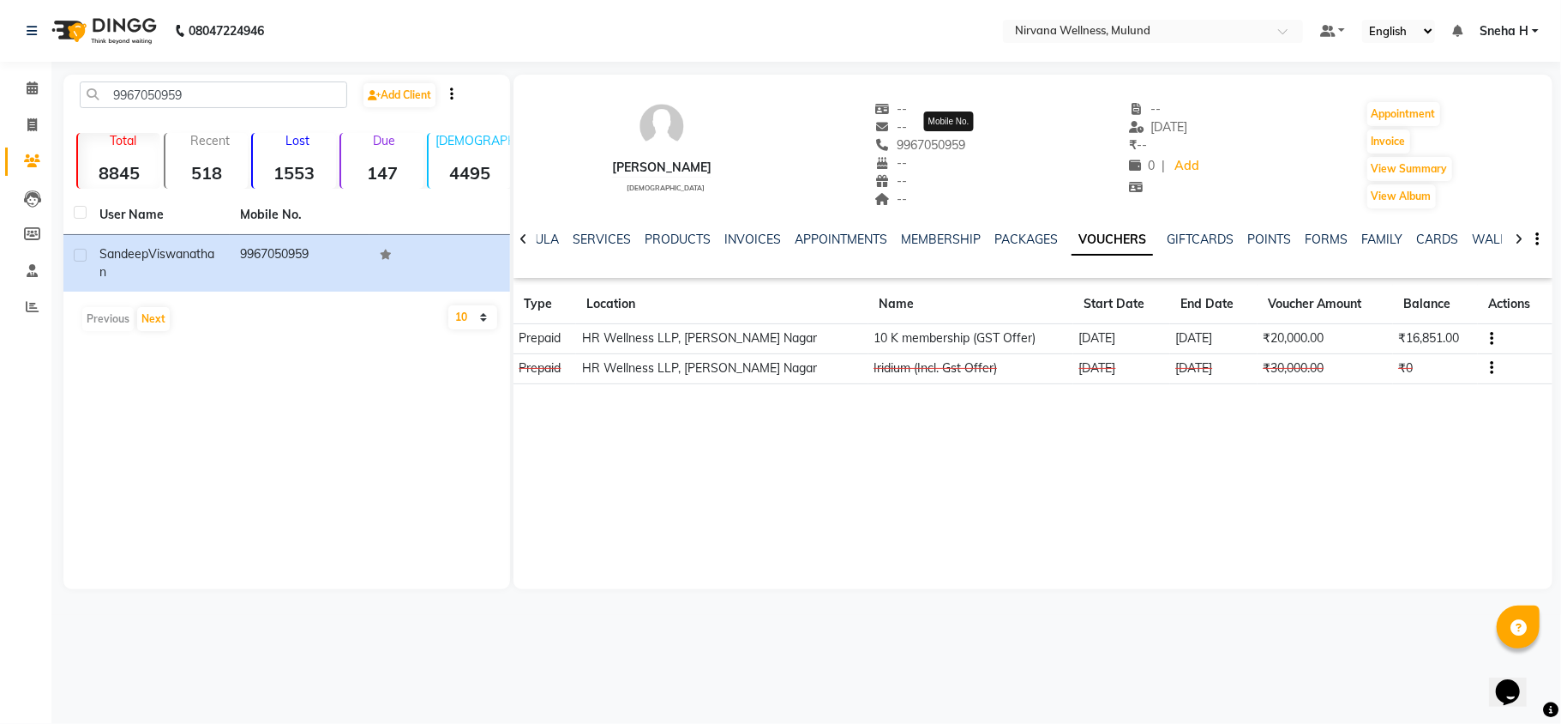
drag, startPoint x: 924, startPoint y: 141, endPoint x: 996, endPoint y: 139, distance: 72.1
click at [966, 139] on span "9967050959" at bounding box center [920, 144] width 91 height 15
copy span "9967050959"
click at [29, 90] on icon at bounding box center [32, 87] width 11 height 13
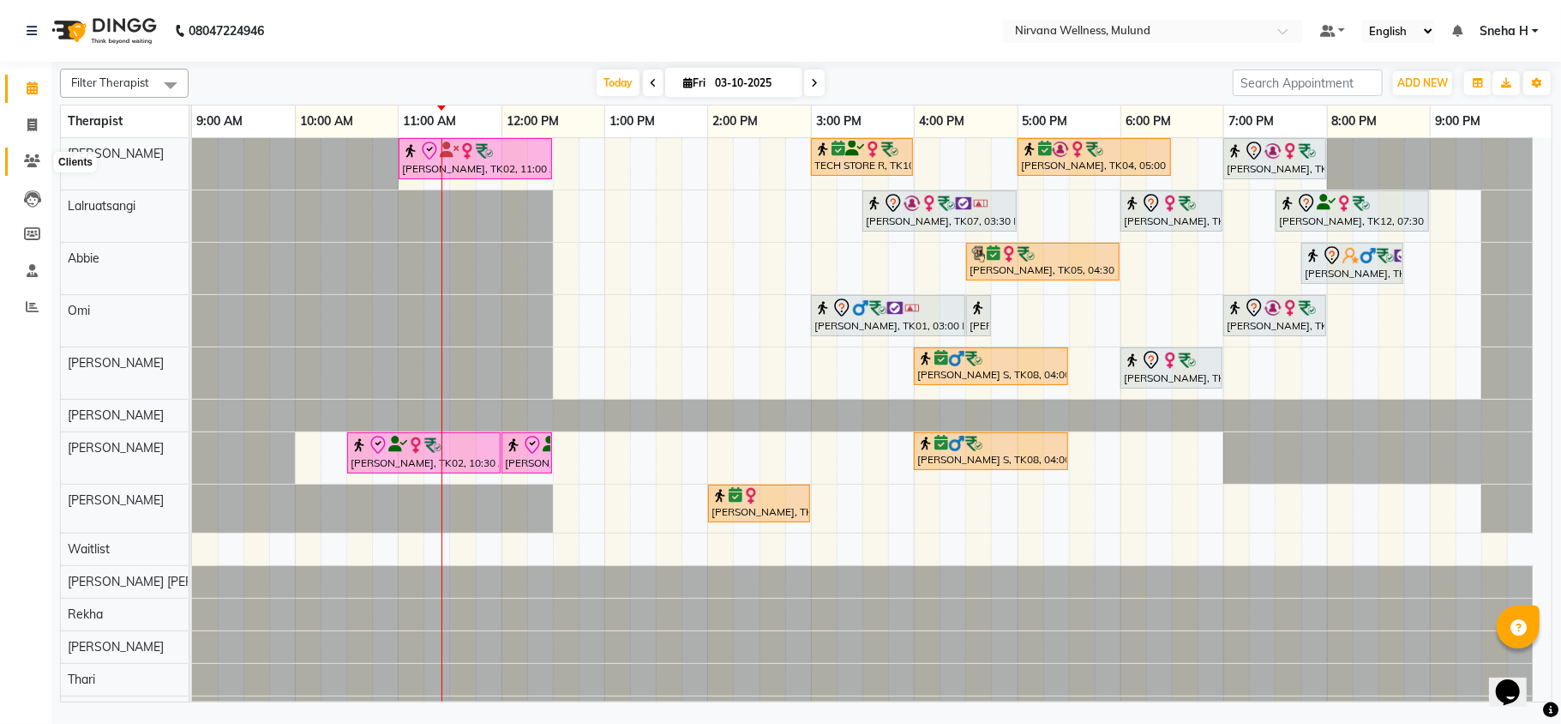
click at [35, 159] on icon at bounding box center [32, 160] width 16 height 13
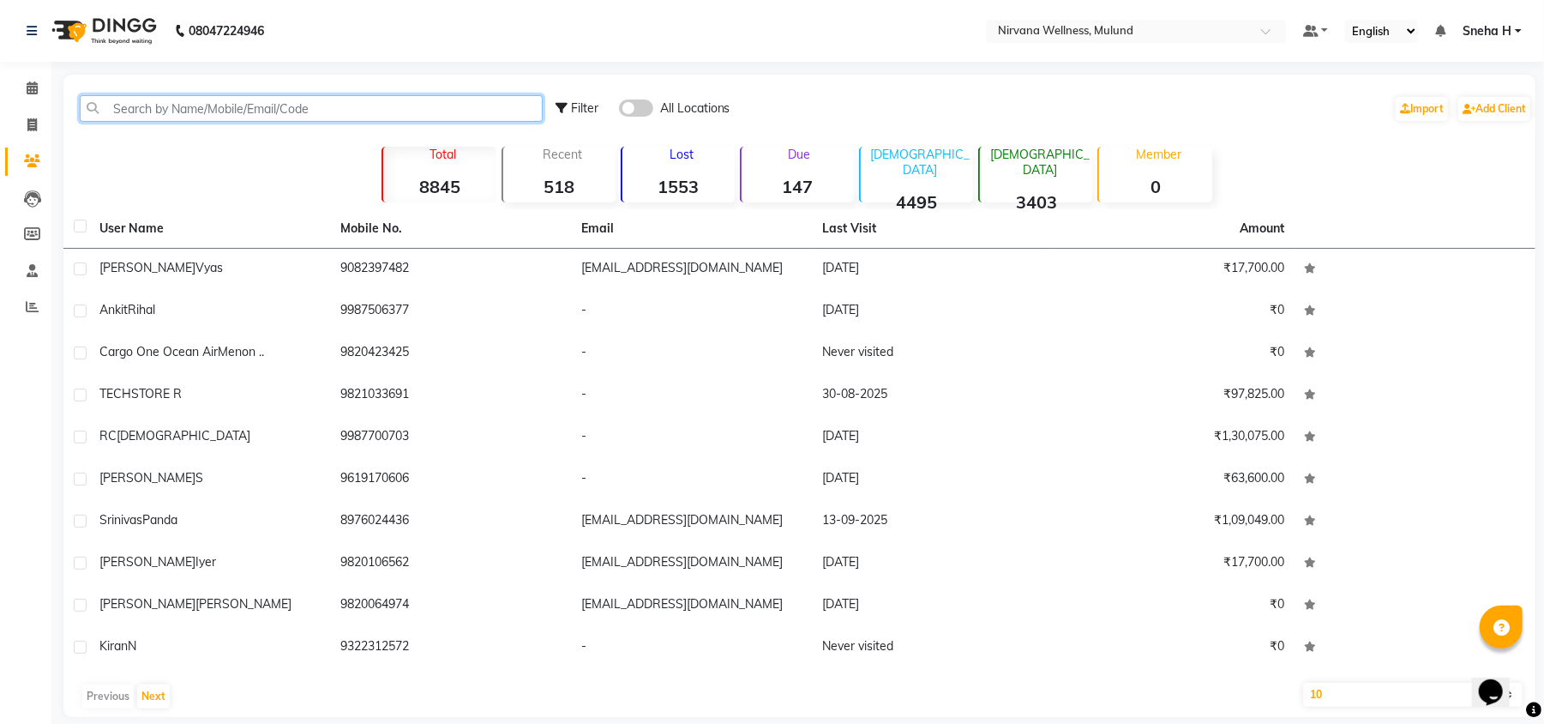
click at [194, 98] on input "text" at bounding box center [311, 108] width 463 height 27
paste input "9967050959"
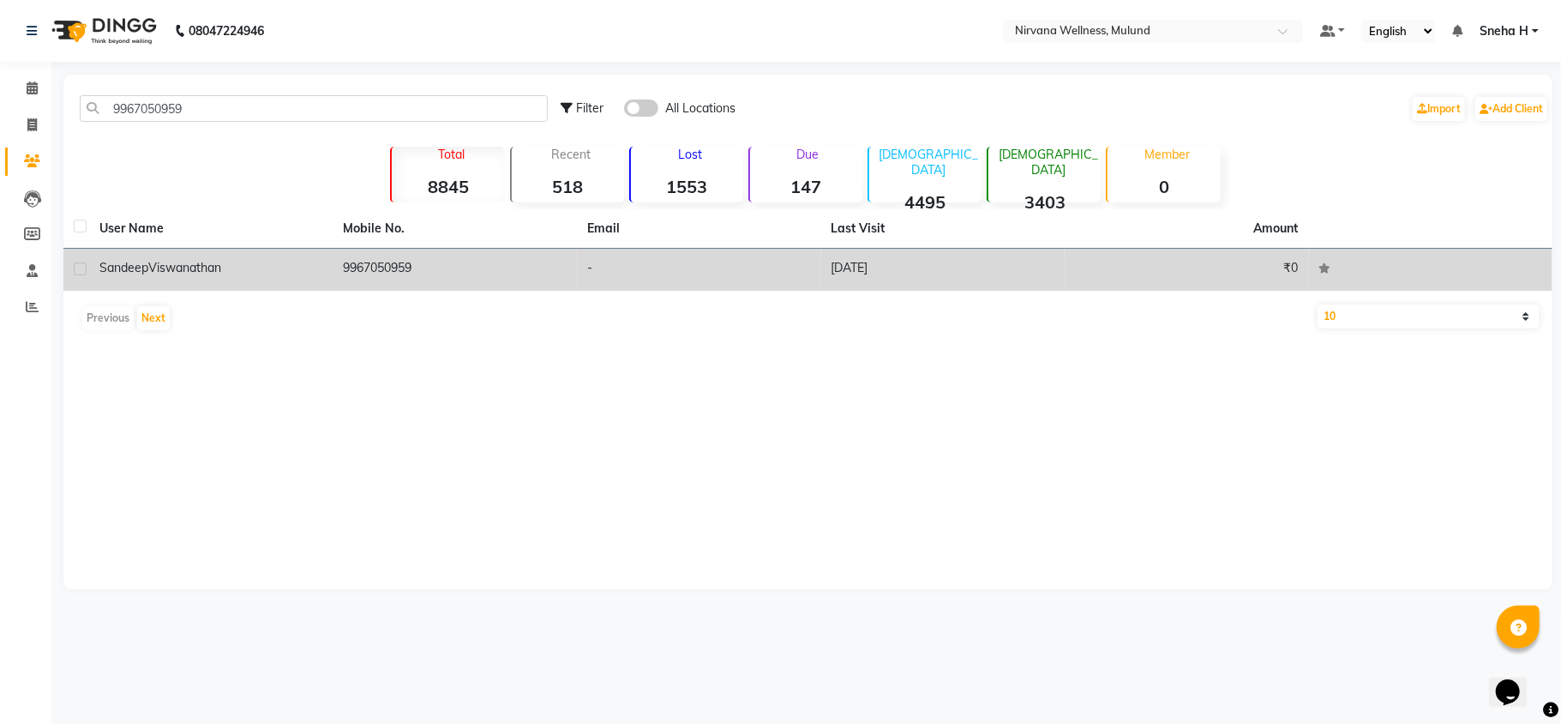
click at [213, 260] on span "Viswanathan" at bounding box center [184, 267] width 73 height 15
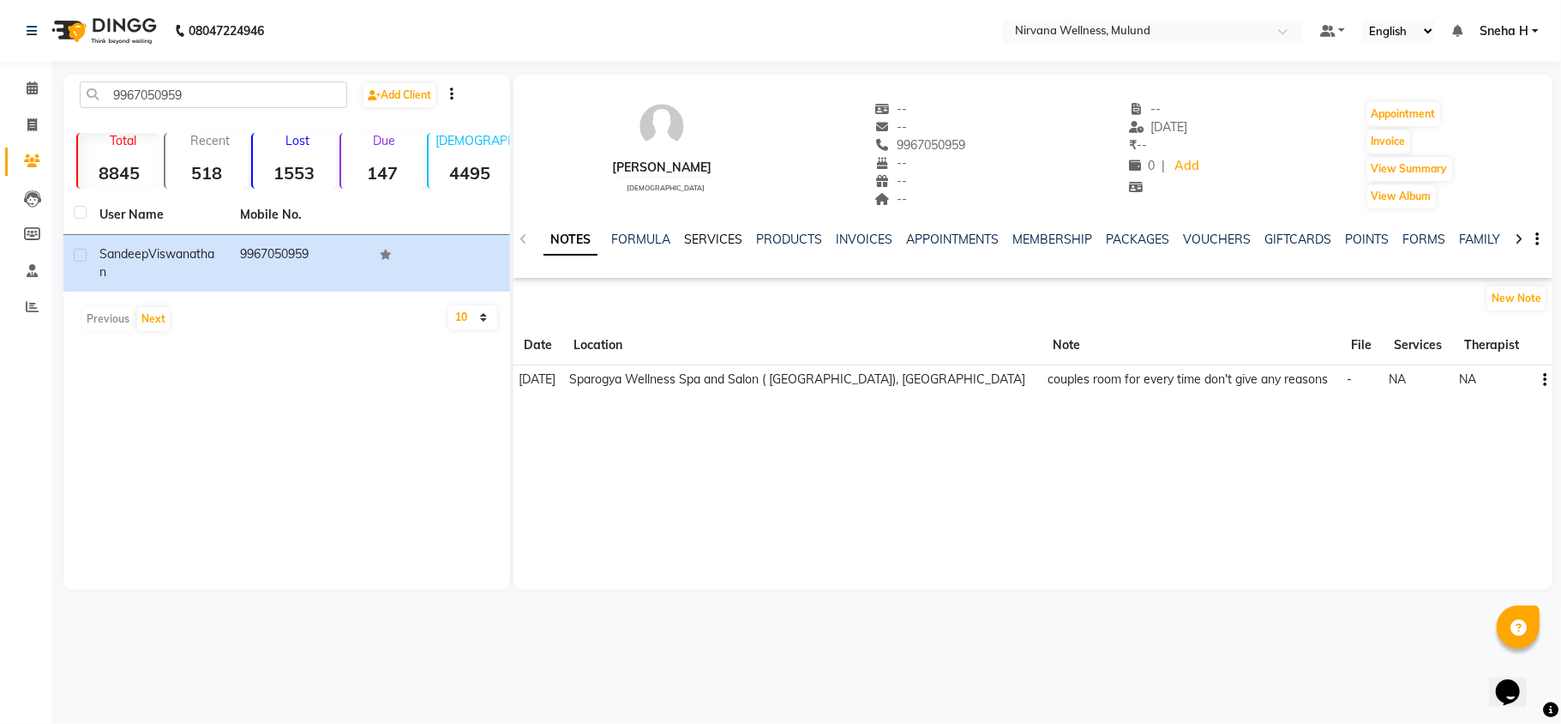
click at [727, 237] on link "SERVICES" at bounding box center [713, 239] width 58 height 15
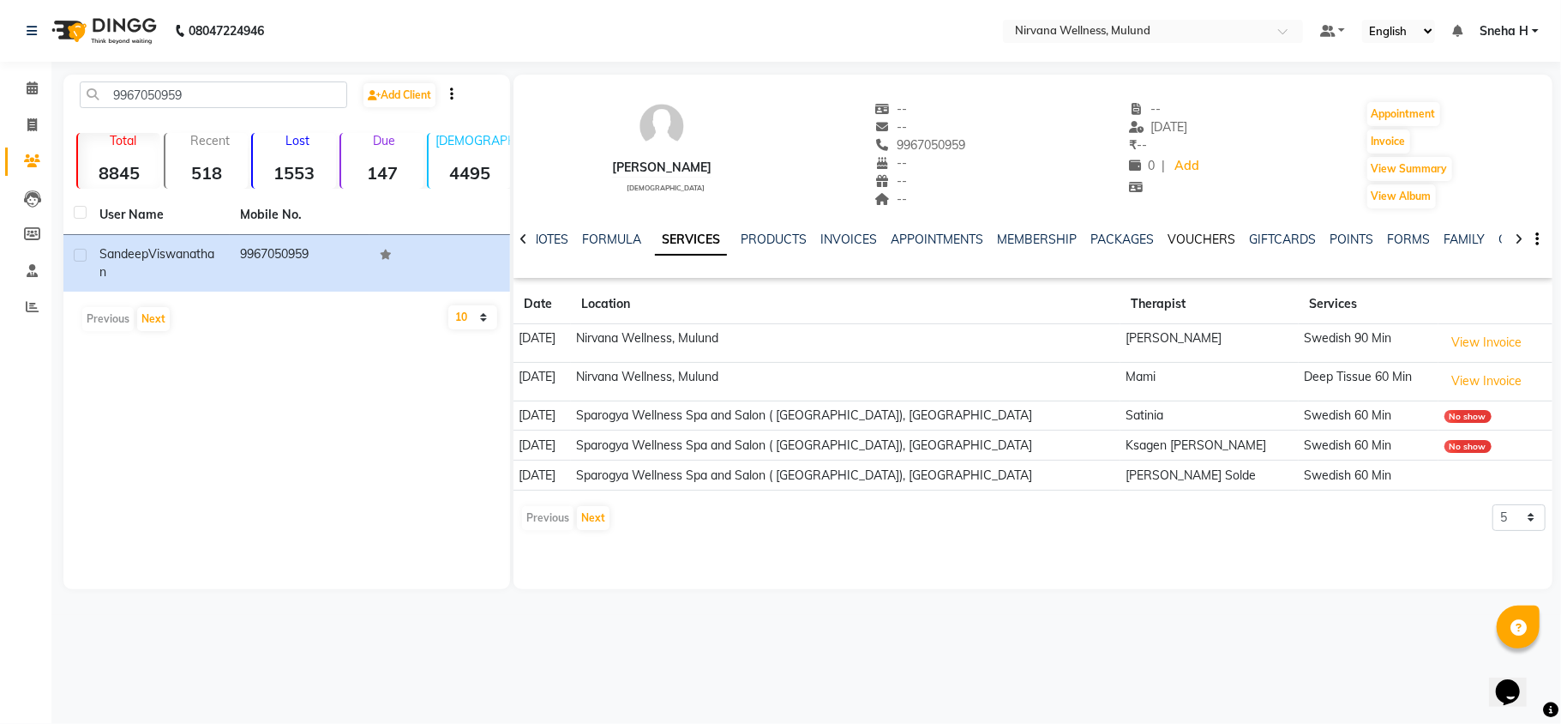
click at [1192, 233] on link "VOUCHERS" at bounding box center [1202, 239] width 68 height 15
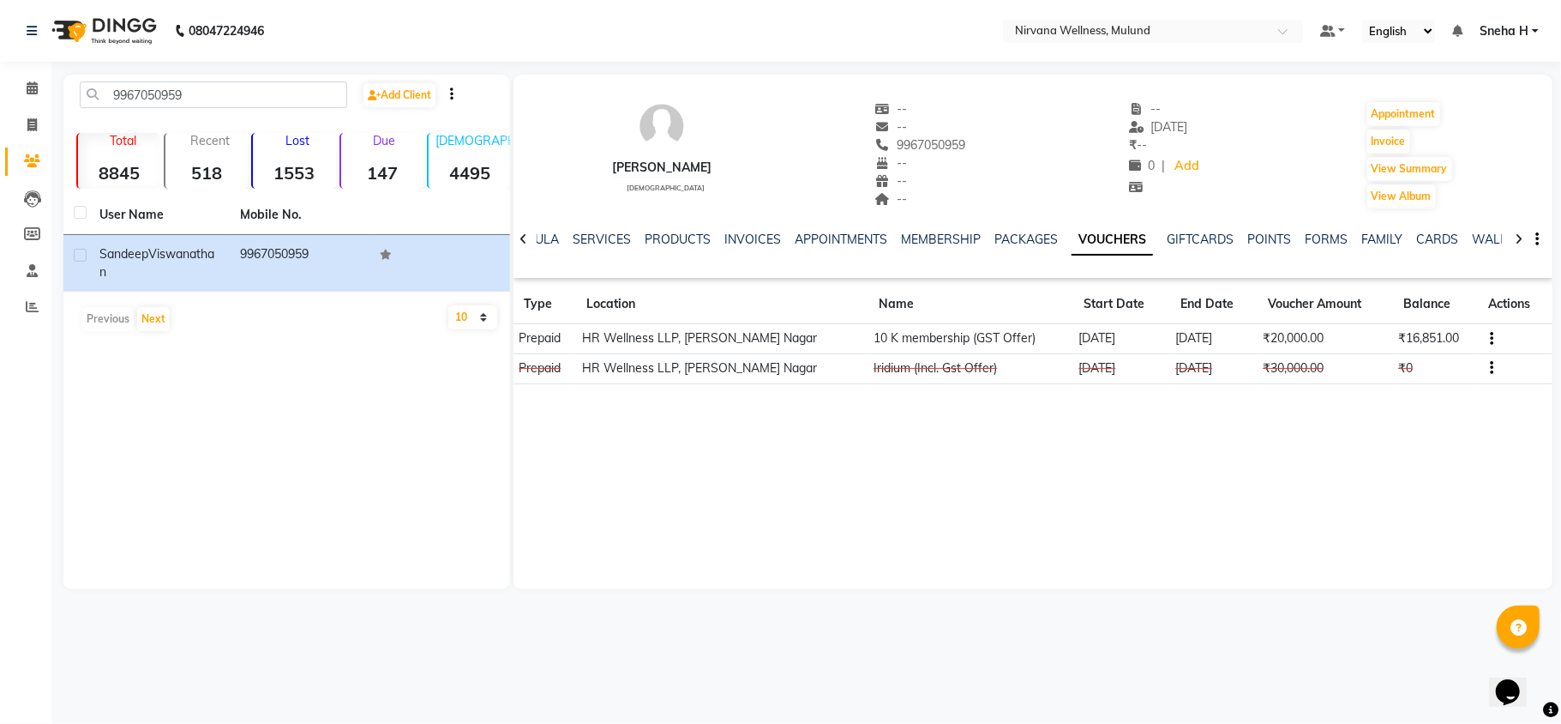
click at [1491, 340] on icon "button" at bounding box center [1492, 339] width 3 height 1
click at [1446, 340] on td "Redemption History" at bounding box center [1406, 339] width 107 height 20
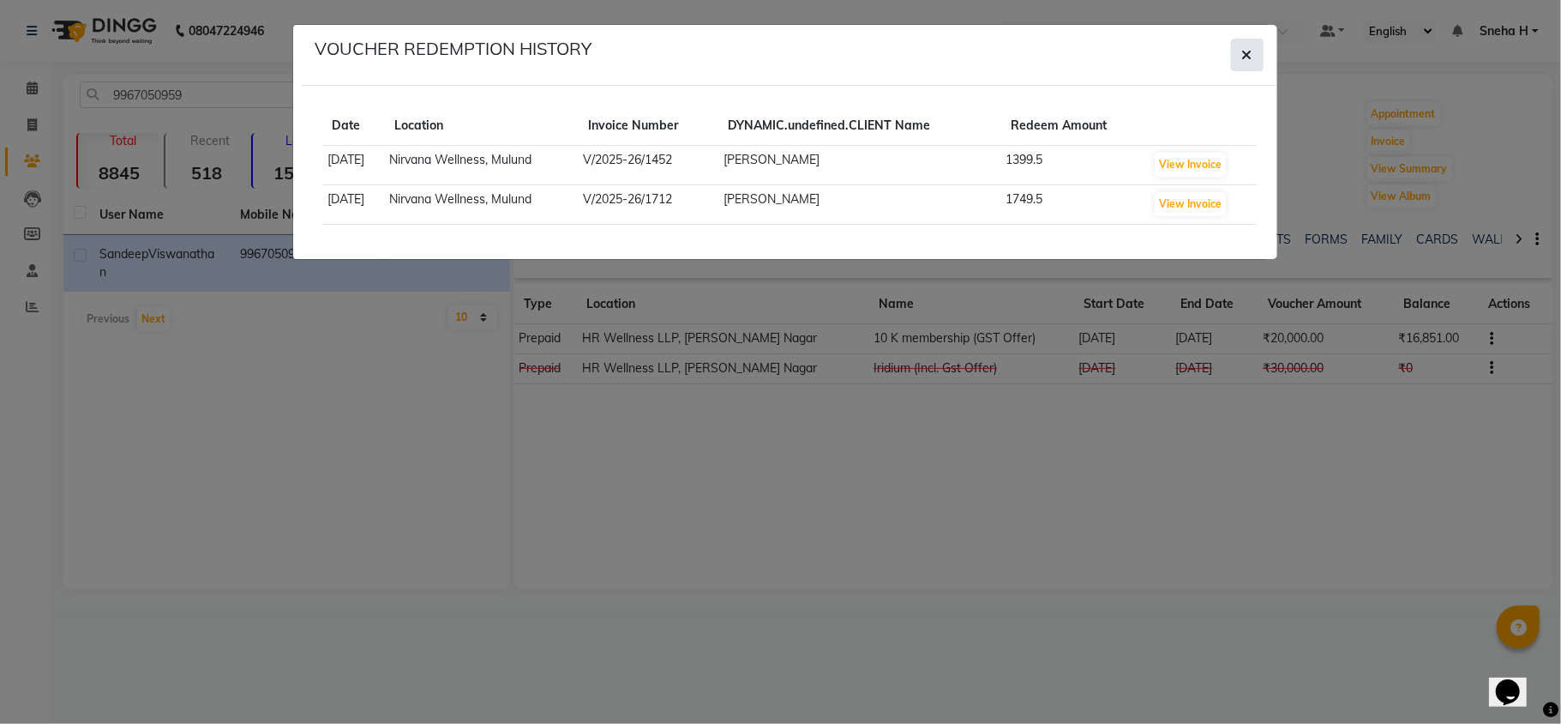
click at [1249, 49] on icon "button" at bounding box center [1248, 55] width 10 height 14
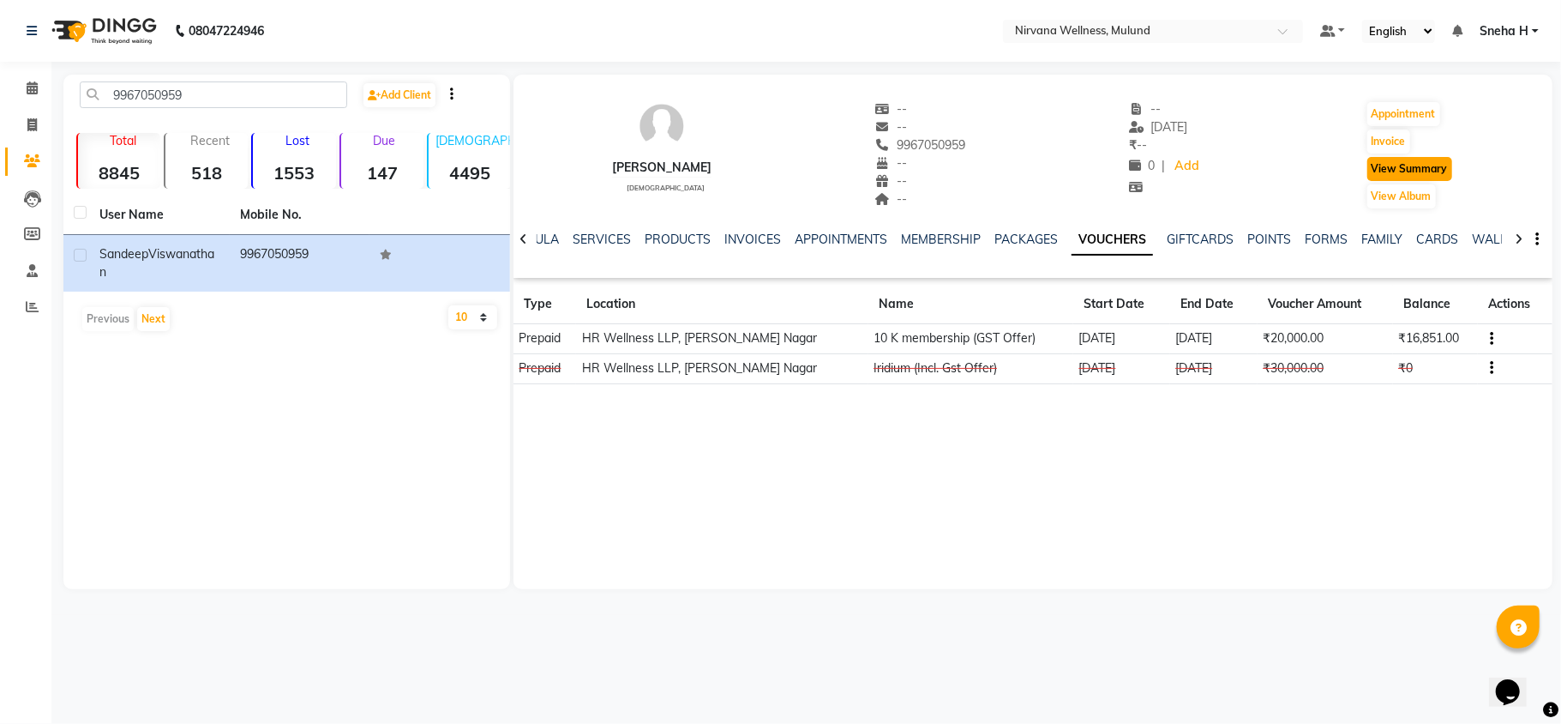
click at [1396, 169] on button "View Summary" at bounding box center [1410, 169] width 85 height 24
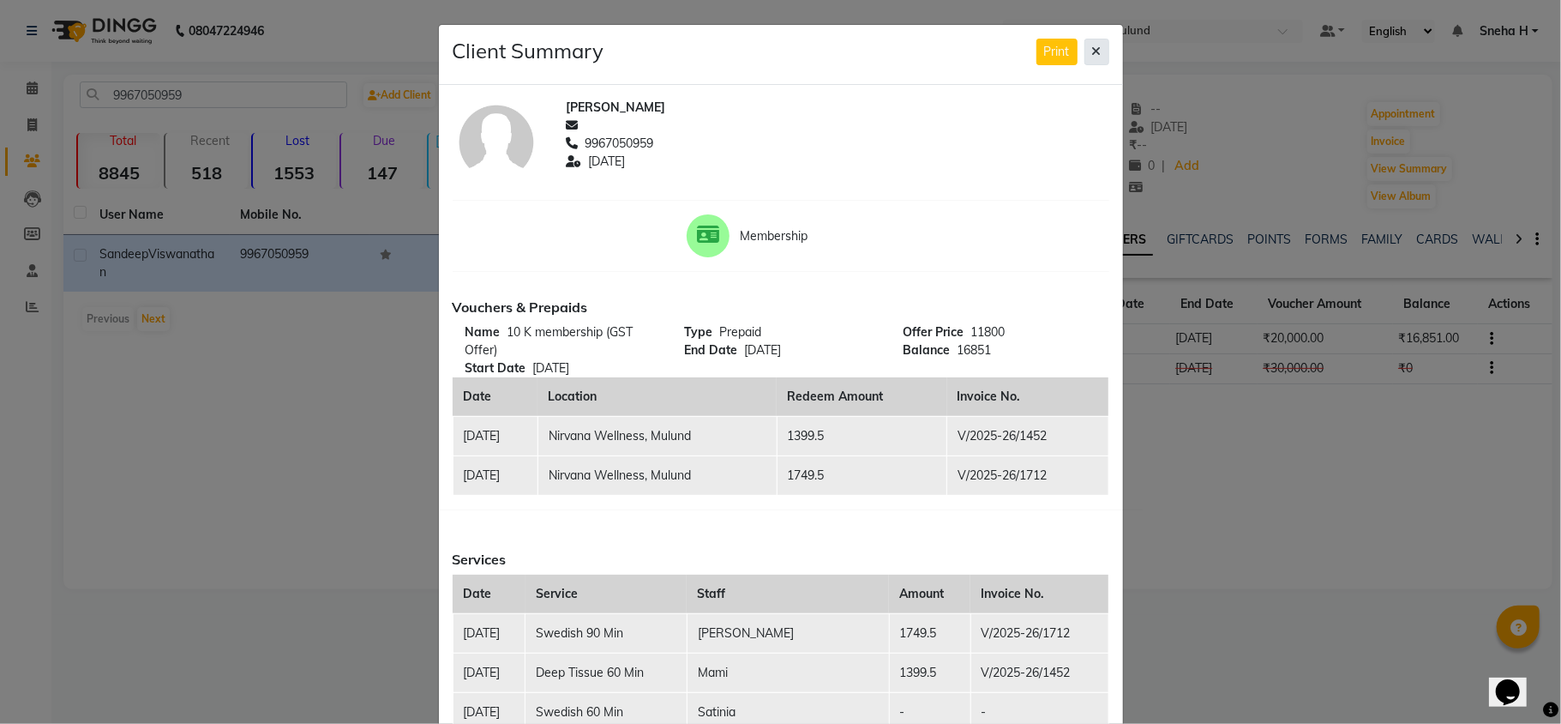
click at [1092, 50] on button at bounding box center [1097, 52] width 25 height 27
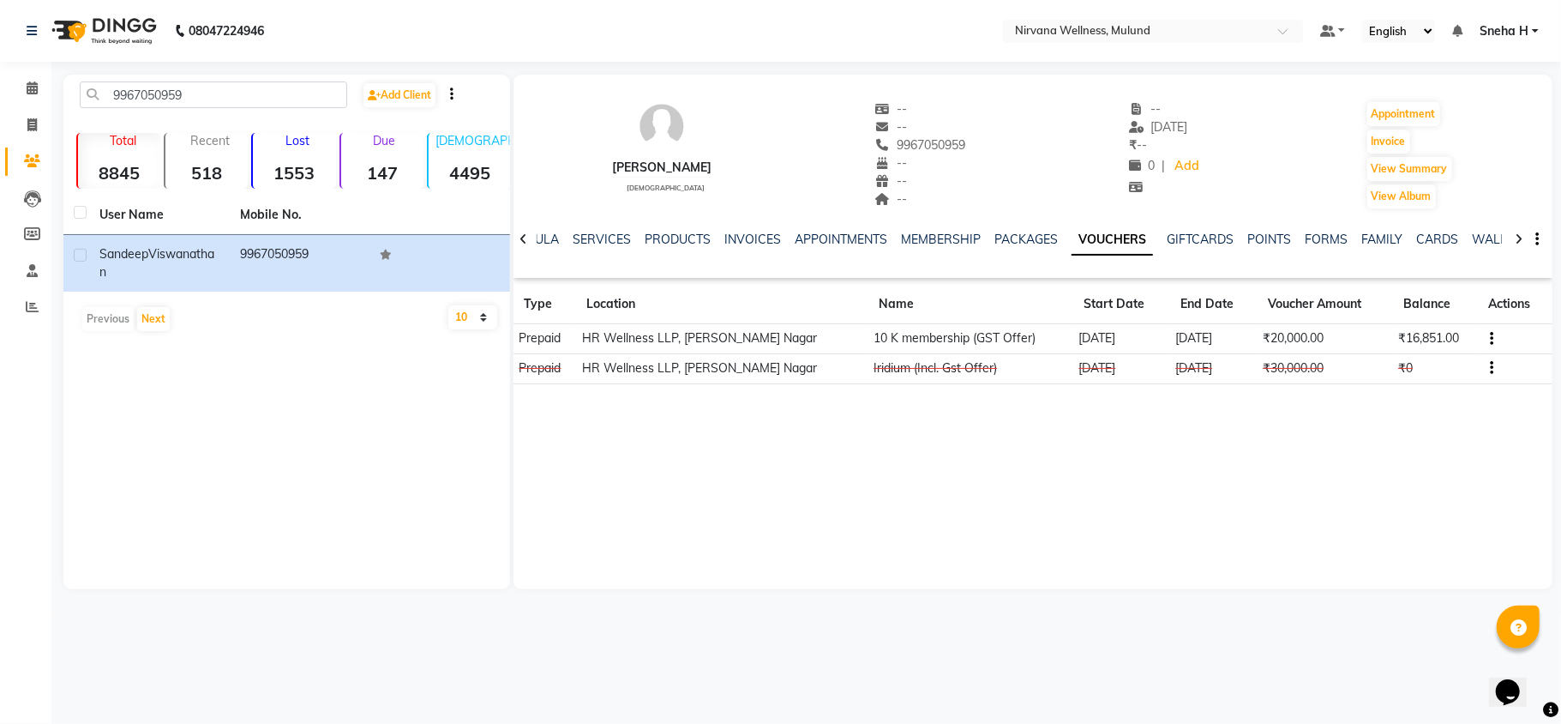
click at [1491, 339] on icon "button" at bounding box center [1492, 339] width 3 height 1
click at [1398, 333] on td "Redemption History" at bounding box center [1406, 339] width 107 height 20
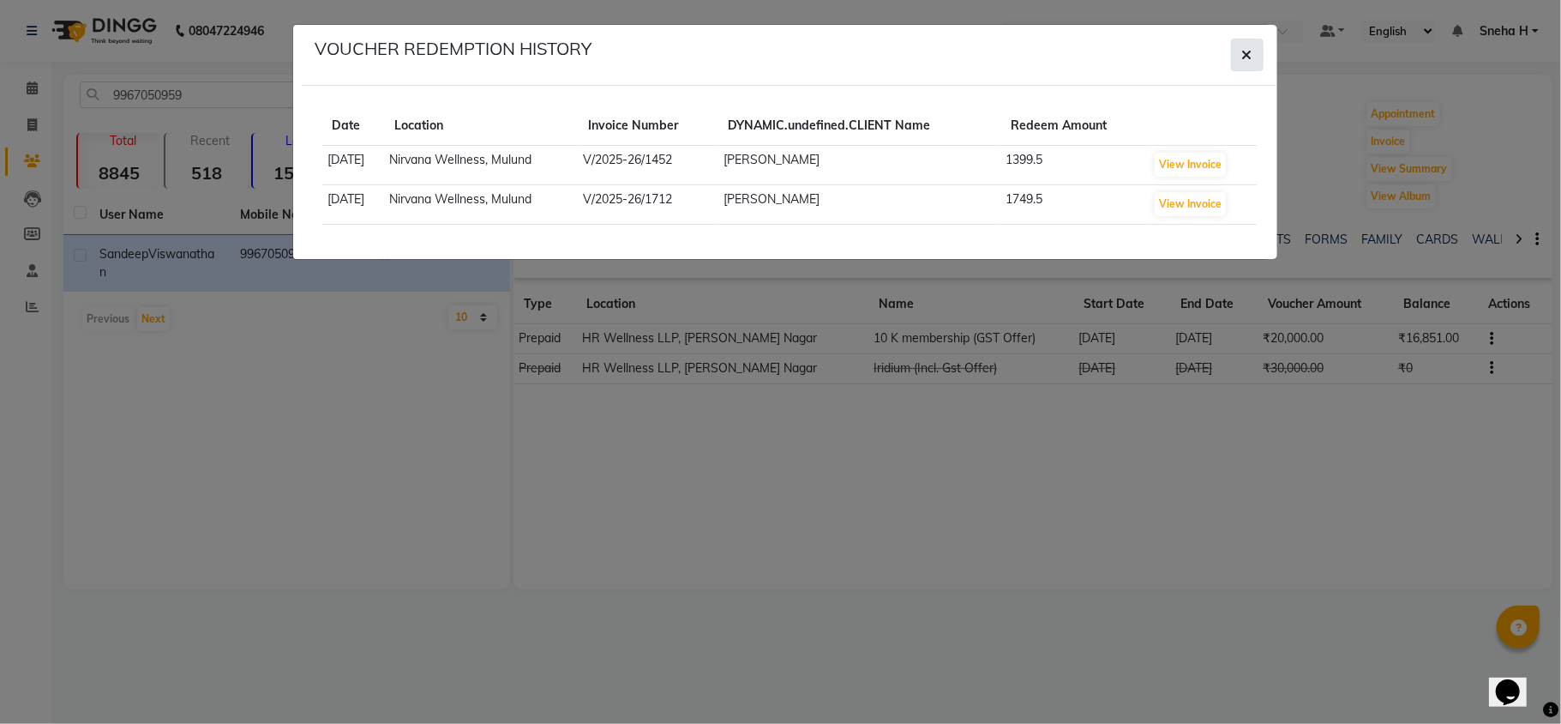
click at [1250, 58] on icon "button" at bounding box center [1248, 55] width 10 height 14
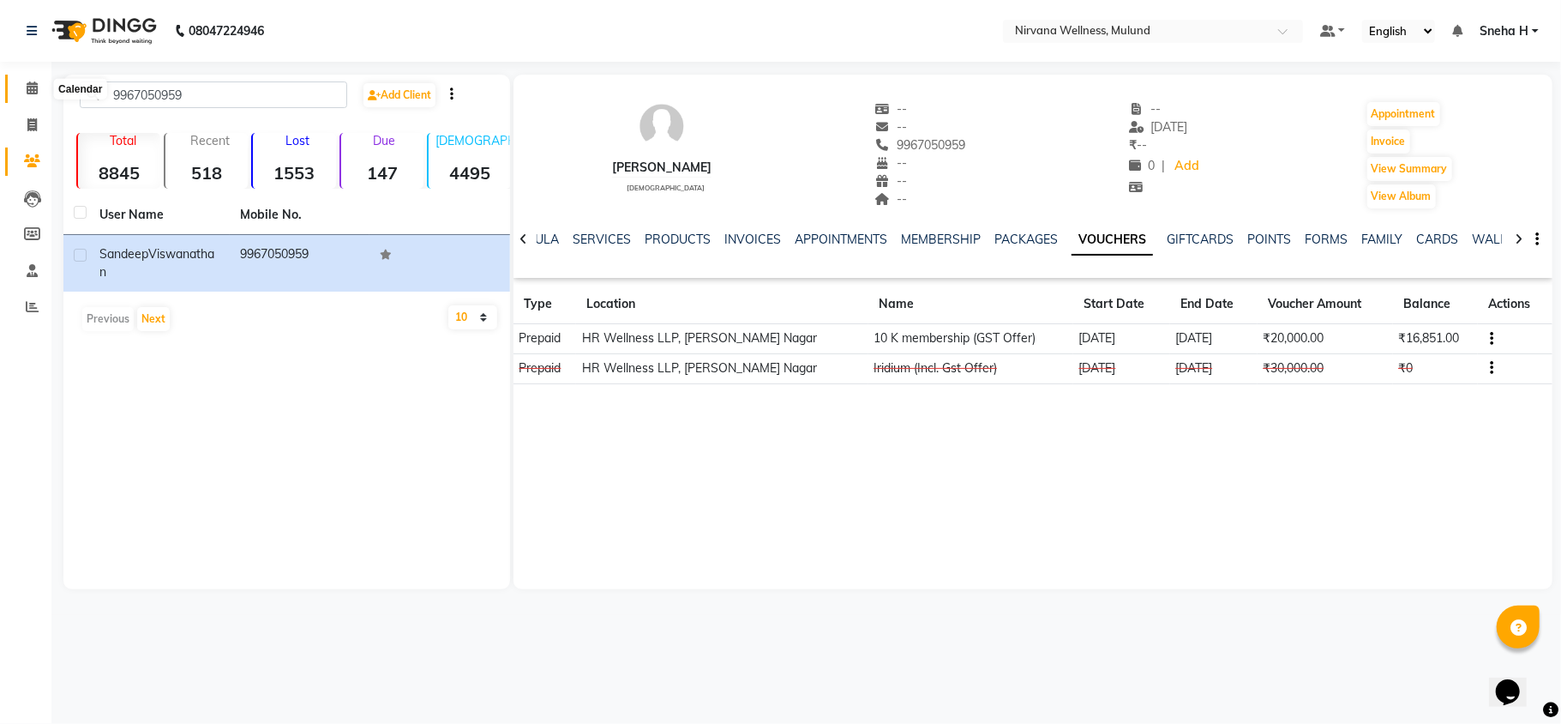
click at [39, 81] on span at bounding box center [32, 89] width 30 height 20
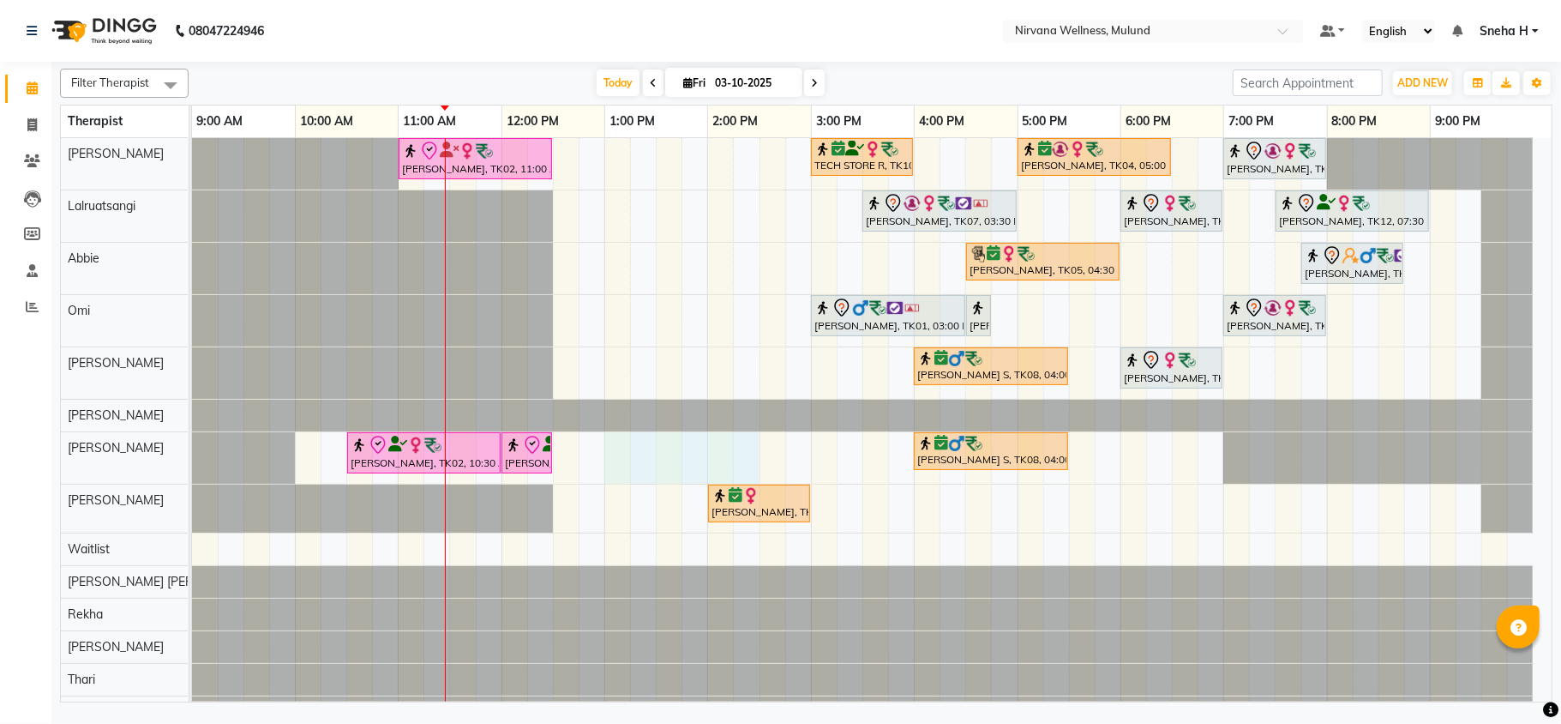
click at [748, 451] on div "Kiran Fernandes, TK02, 11:00 AM-12:30 PM, Balinese Massage 90 Min TECH STORE R,…" at bounding box center [872, 433] width 1360 height 590
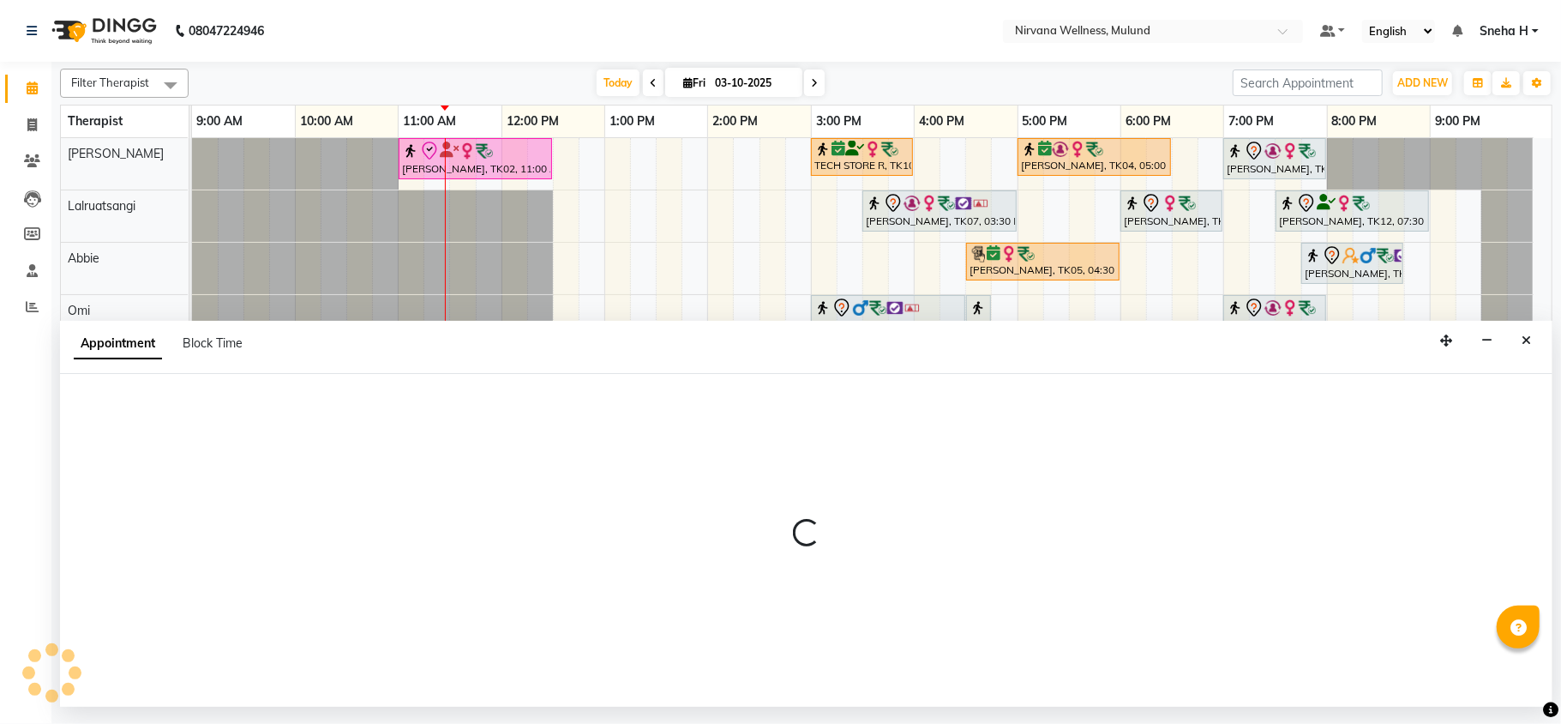
select select "29684"
select select "780"
select select "tentative"
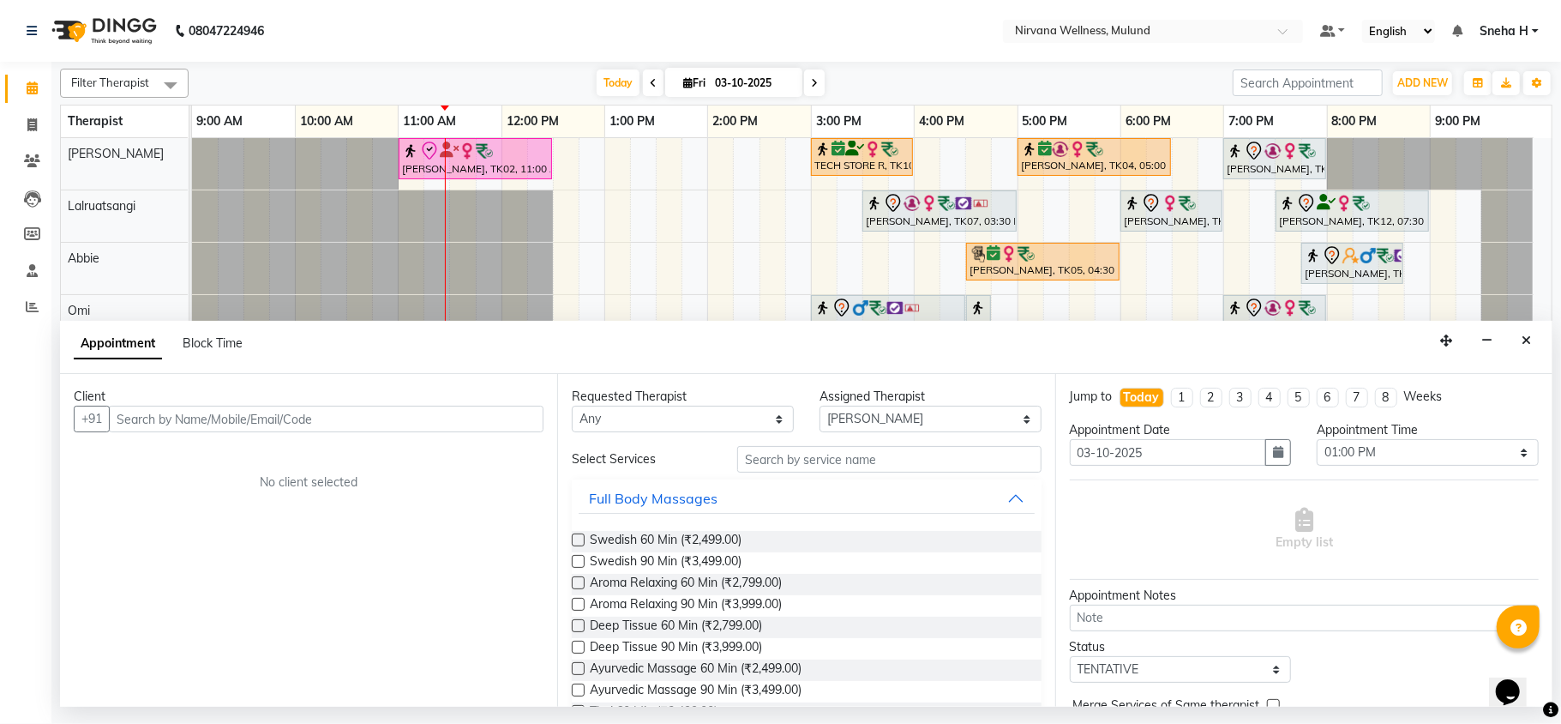
click at [274, 420] on input "text" at bounding box center [326, 419] width 435 height 27
click at [1528, 345] on icon "Close" at bounding box center [1526, 340] width 9 height 12
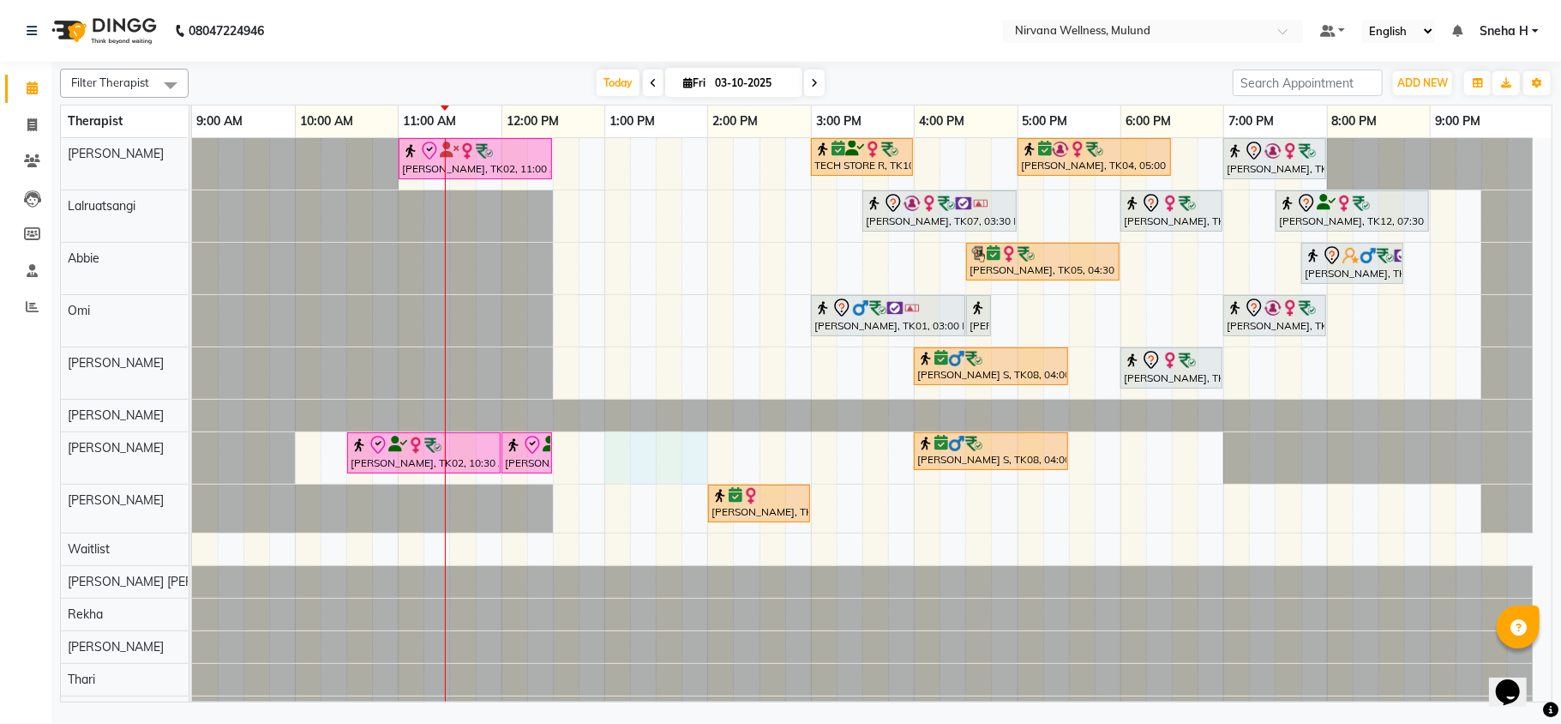
drag, startPoint x: 616, startPoint y: 454, endPoint x: 704, endPoint y: 453, distance: 88.3
click at [704, 453] on div "Kiran Fernandes, TK02, 11:00 AM-12:30 PM, Balinese Massage 90 Min TECH STORE R,…" at bounding box center [872, 433] width 1360 height 590
select select "29684"
select select "tentative"
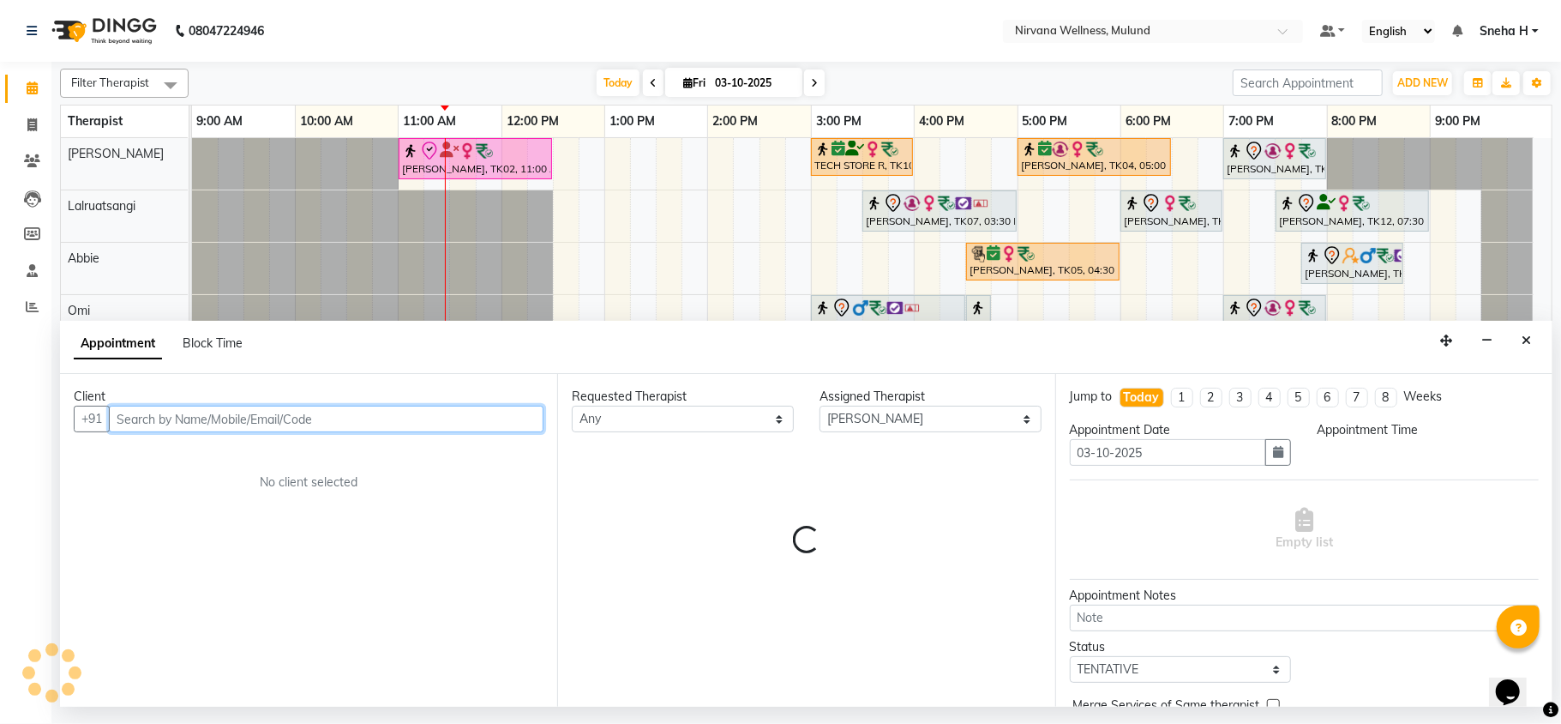
select select "780"
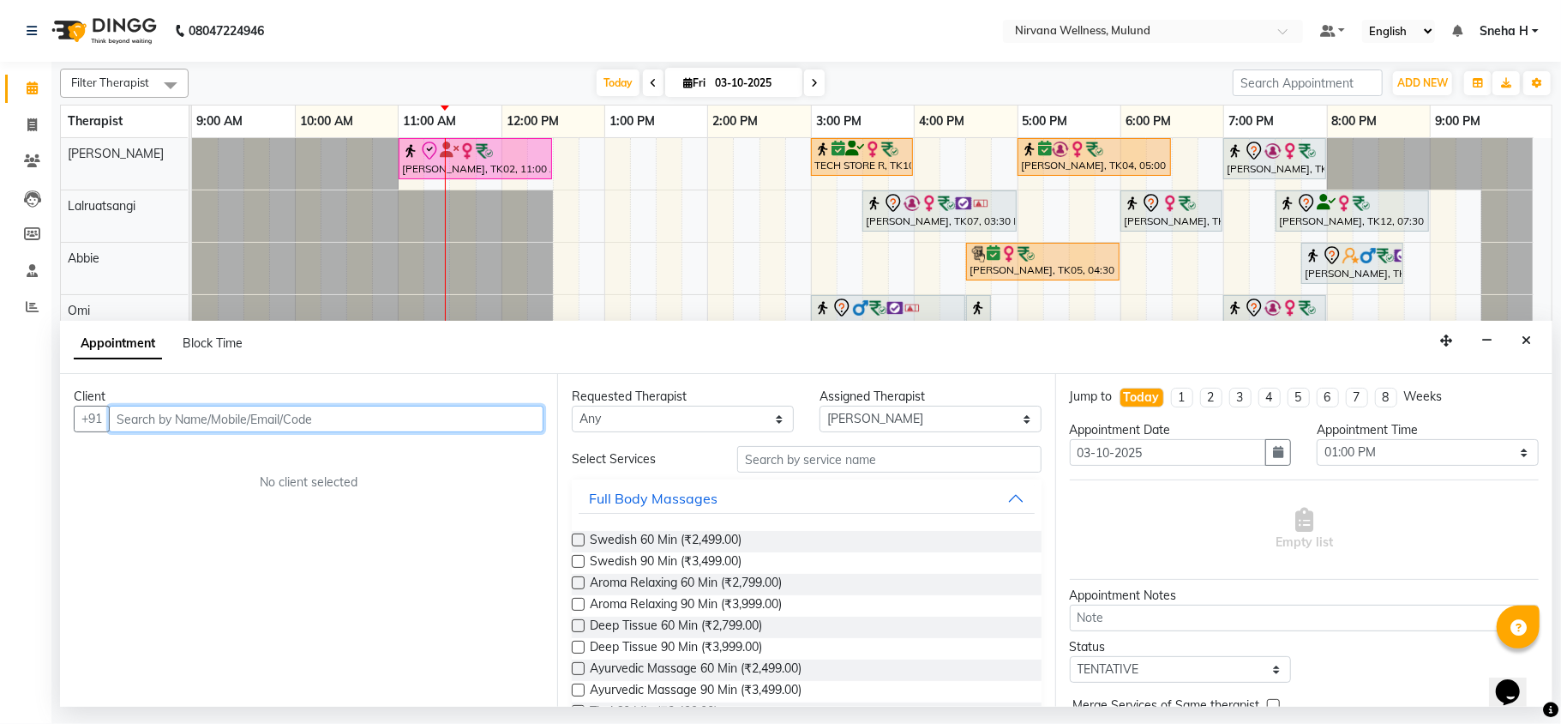
paste input "9967050959"
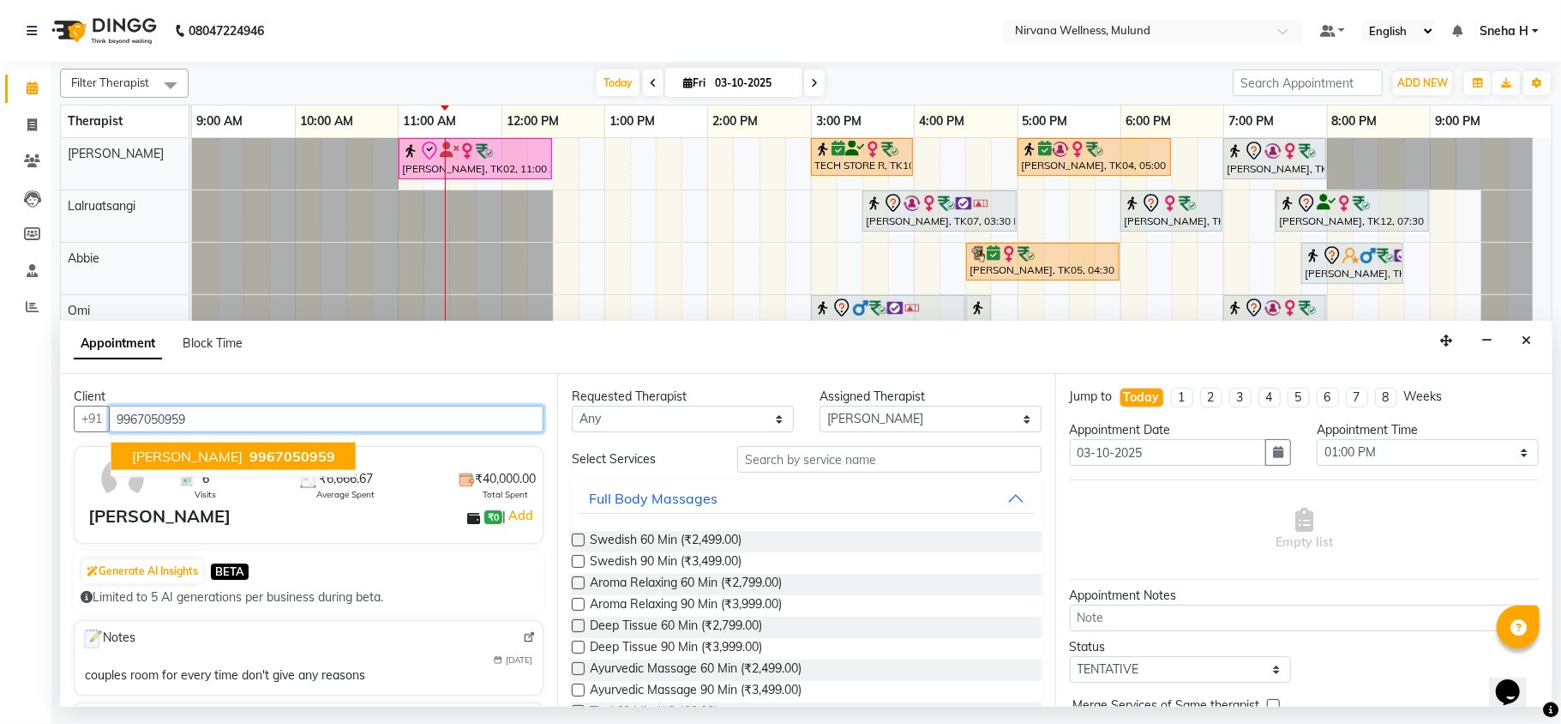
click at [243, 451] on span "Sandeep Viswanathan" at bounding box center [187, 456] width 111 height 17
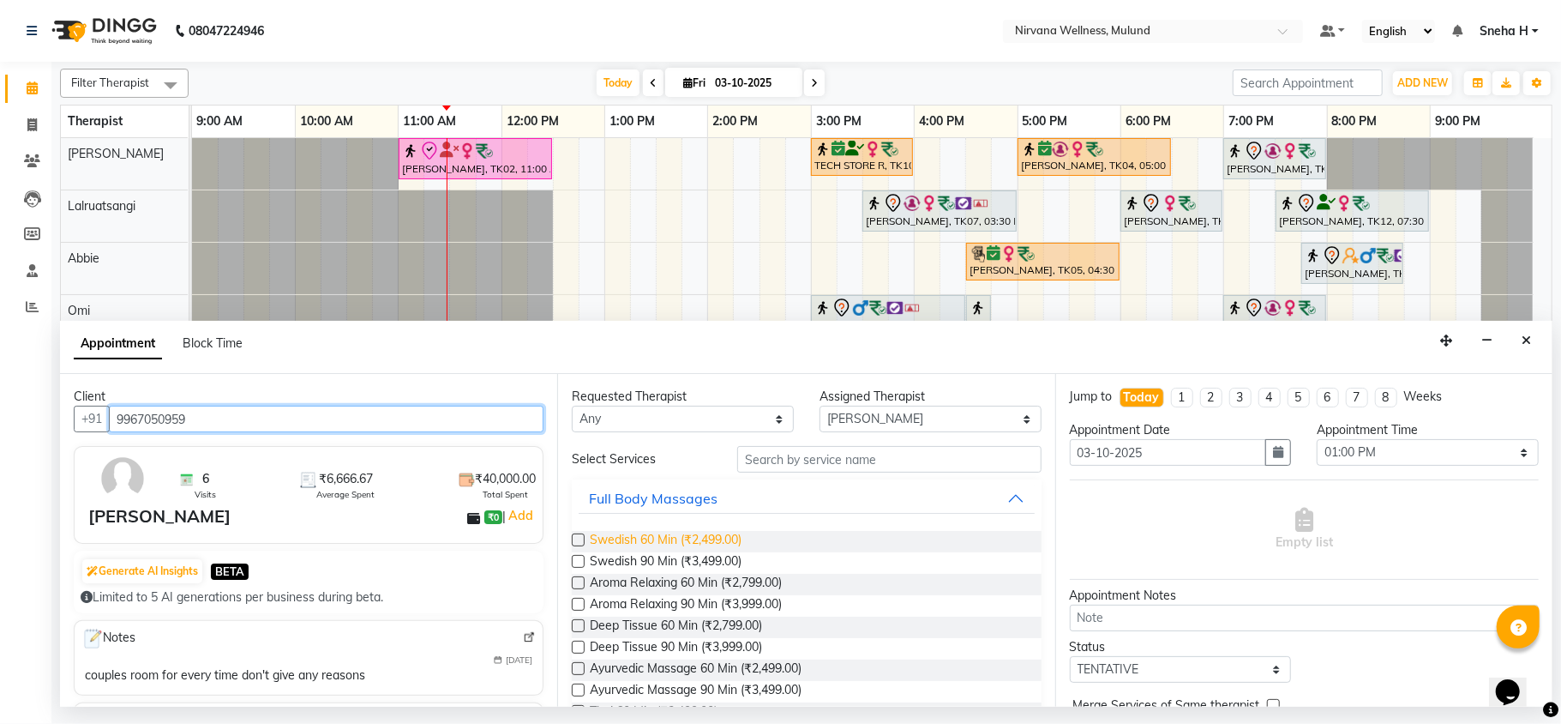
type input "9967050959"
click at [659, 539] on span "Swedish 60 Min (₹2,499.00)" at bounding box center [666, 541] width 152 height 21
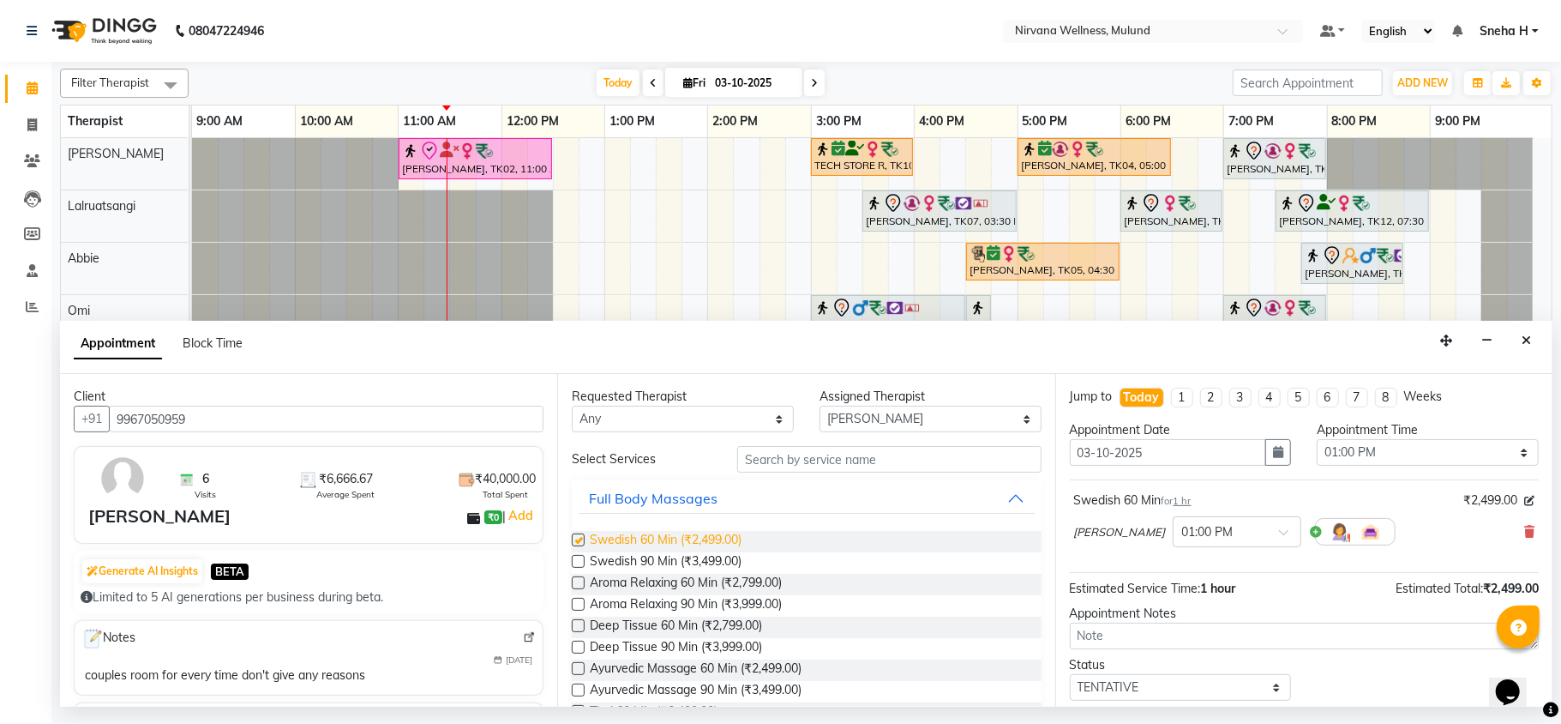
checkbox input "false"
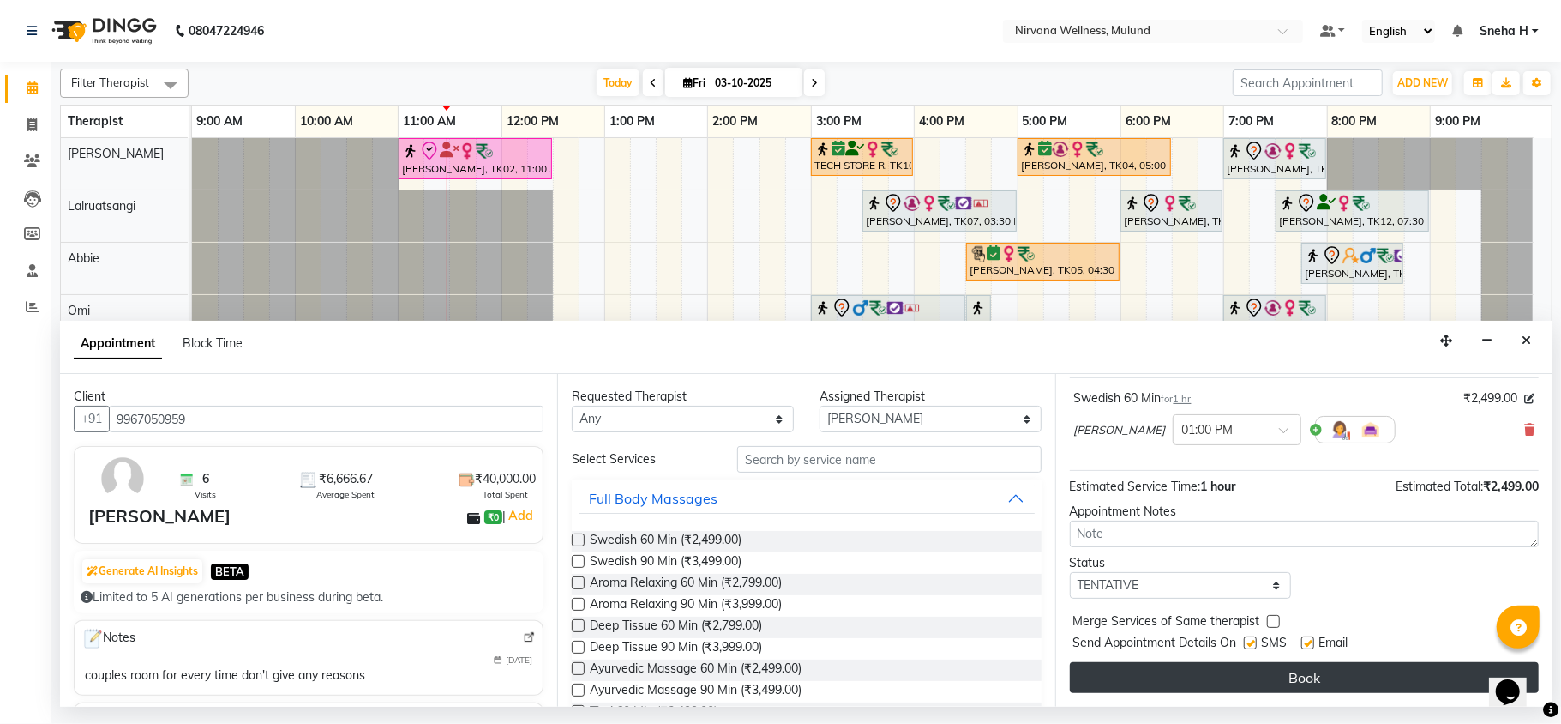
click at [1188, 683] on button "Book" at bounding box center [1304, 677] width 469 height 31
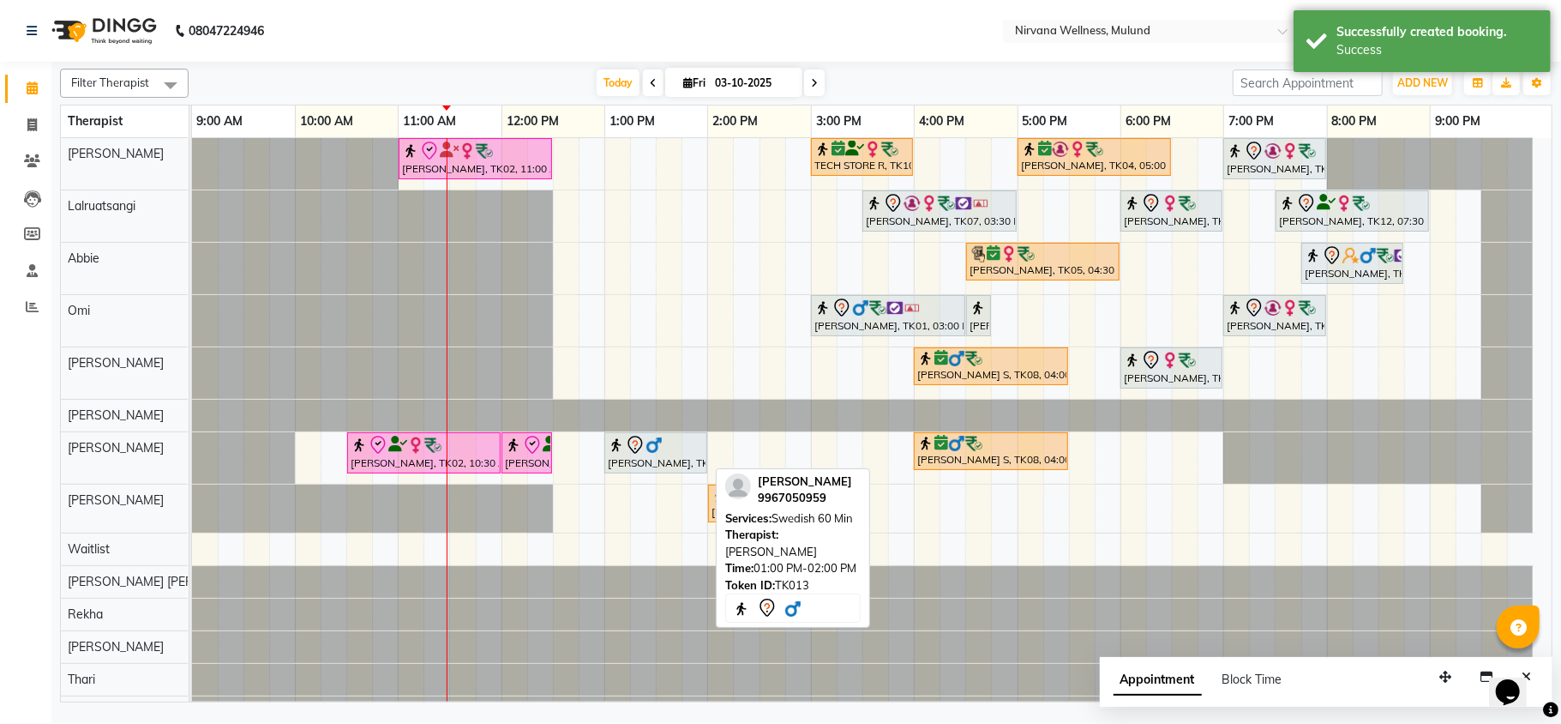
click at [695, 457] on div "Sandeep Viswanathan, TK13, 01:00 PM-02:00 PM, Swedish 60 Min" at bounding box center [655, 453] width 99 height 36
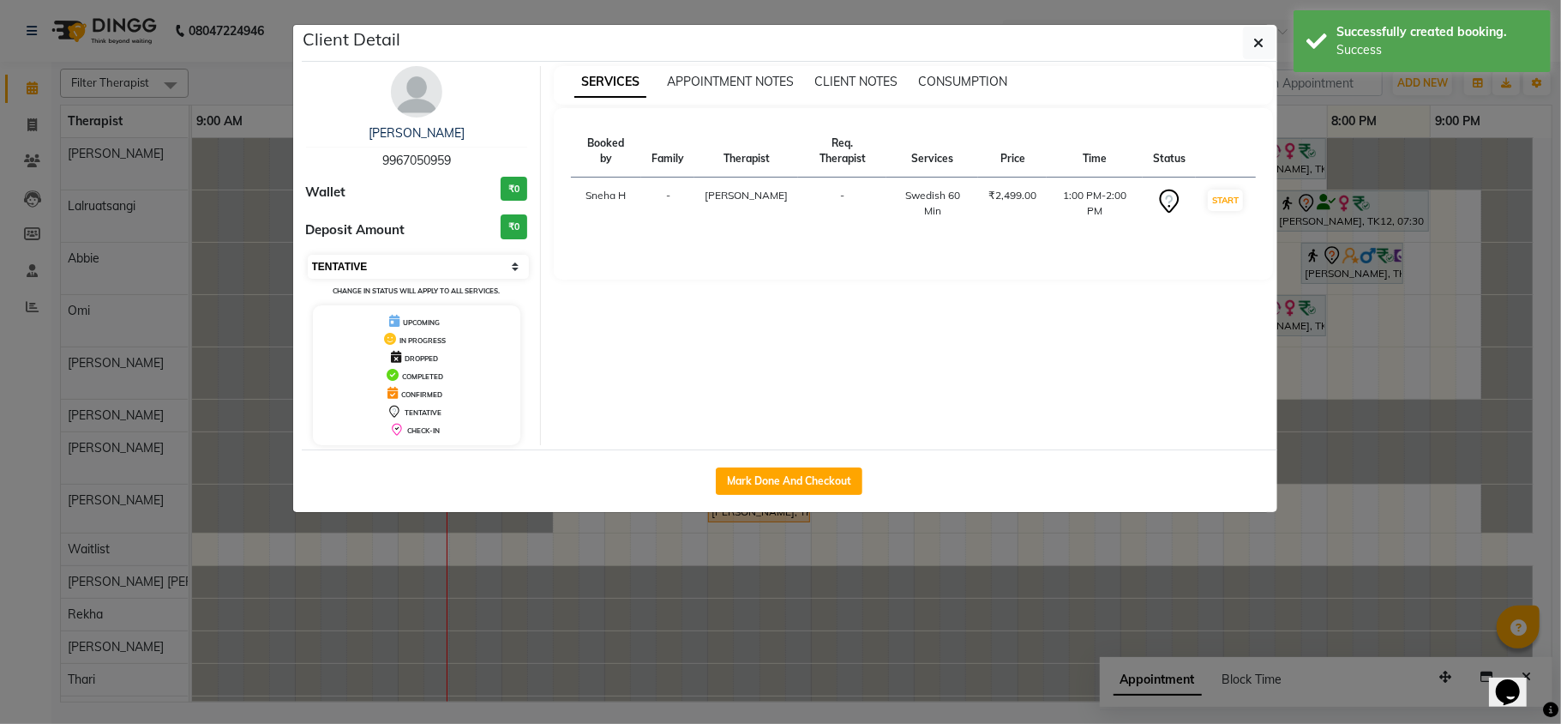
click at [351, 275] on select "Select IN SERVICE CONFIRMED TENTATIVE CHECK IN MARK DONE DROPPED UPCOMING" at bounding box center [419, 267] width 222 height 24
select select "6"
click at [308, 256] on select "Select IN SERVICE CONFIRMED TENTATIVE CHECK IN MARK DONE DROPPED UPCOMING" at bounding box center [419, 267] width 222 height 24
click at [247, 66] on ngb-modal-window "Client Detail Sandeep Viswanathan 9967050959 Wallet ₹0 Deposit Amount ₹0 Select…" at bounding box center [780, 362] width 1561 height 724
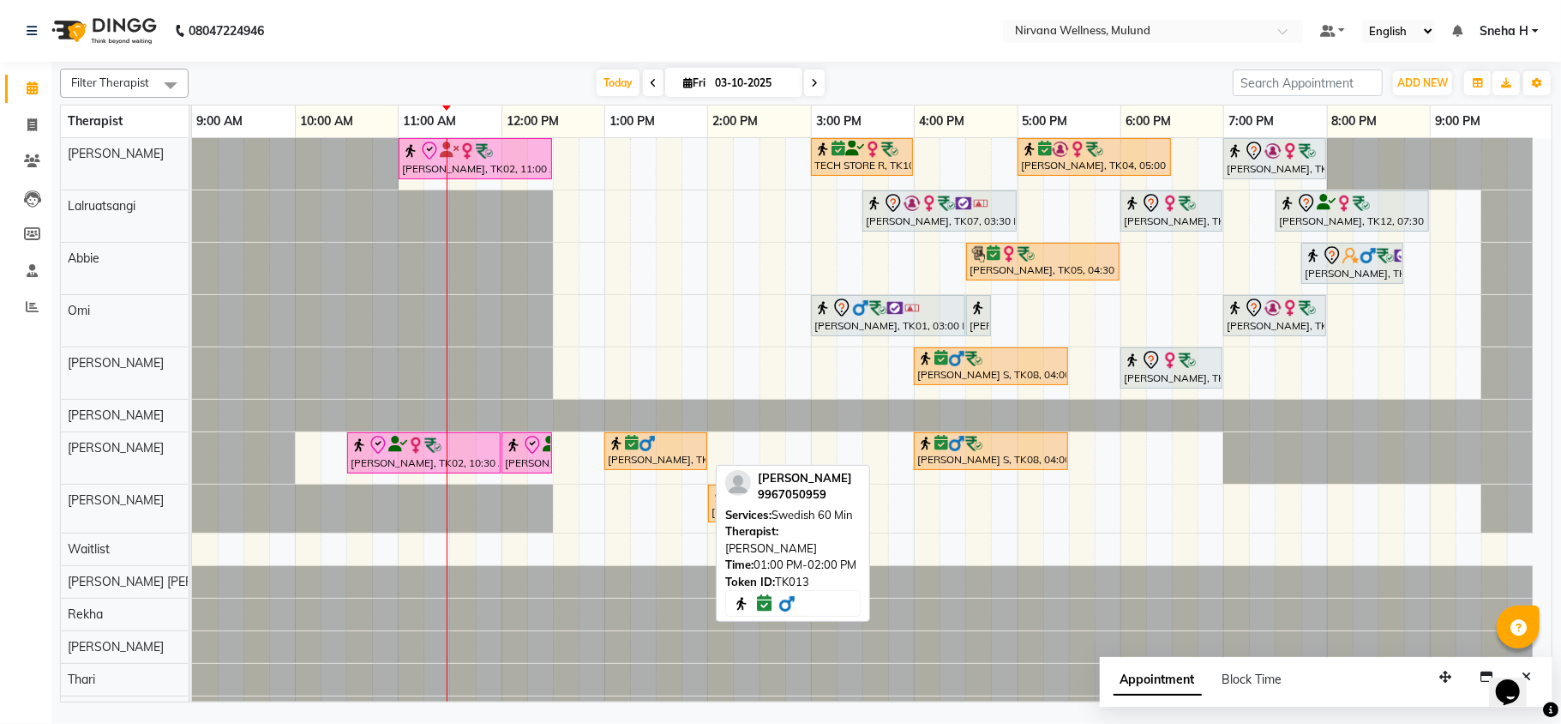
click at [646, 460] on div "Sandeep Viswanathan, TK13, 01:00 PM-02:00 PM, Swedish 60 Min" at bounding box center [655, 451] width 99 height 33
select select "6"
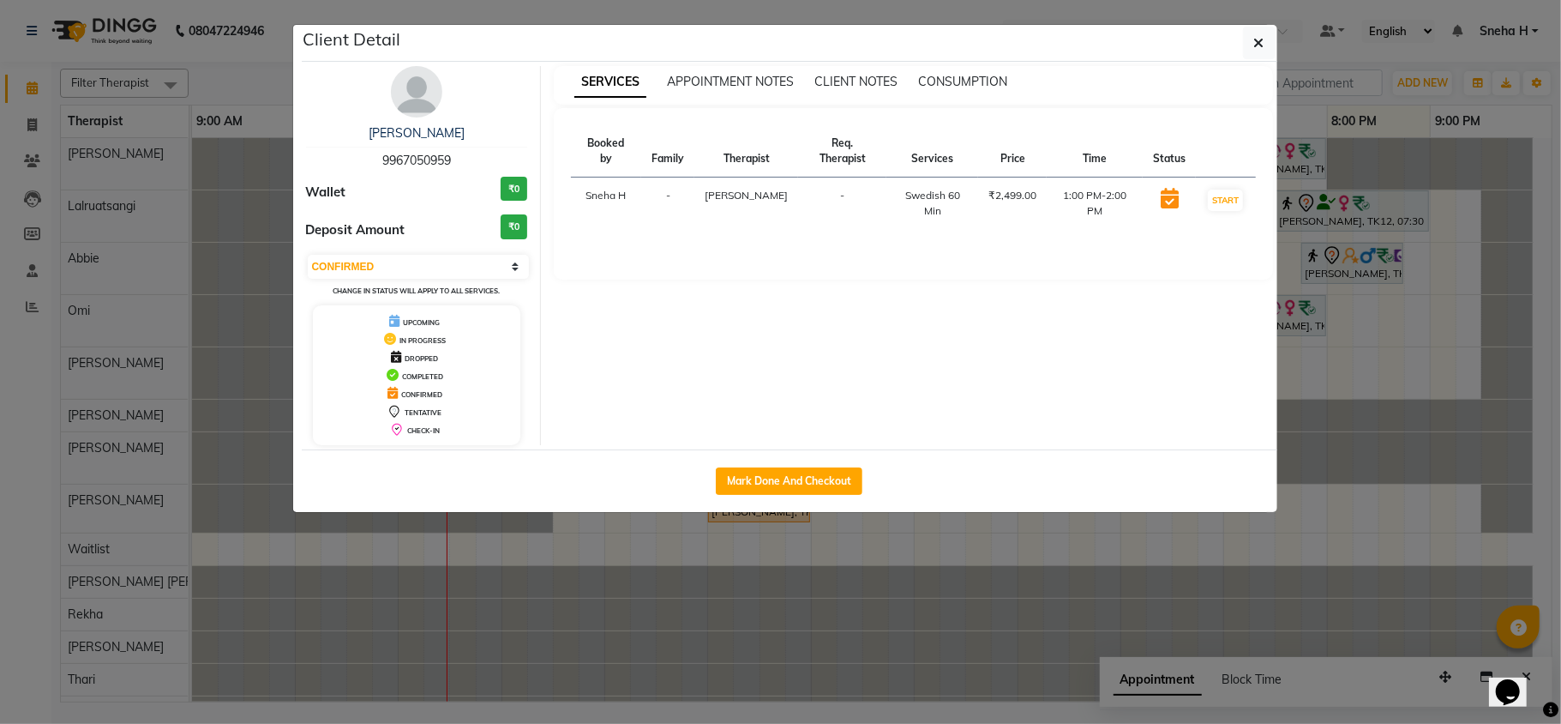
click at [389, 155] on span "9967050959" at bounding box center [416, 160] width 69 height 15
click at [391, 131] on link "Sandeep Viswanathan" at bounding box center [417, 132] width 96 height 15
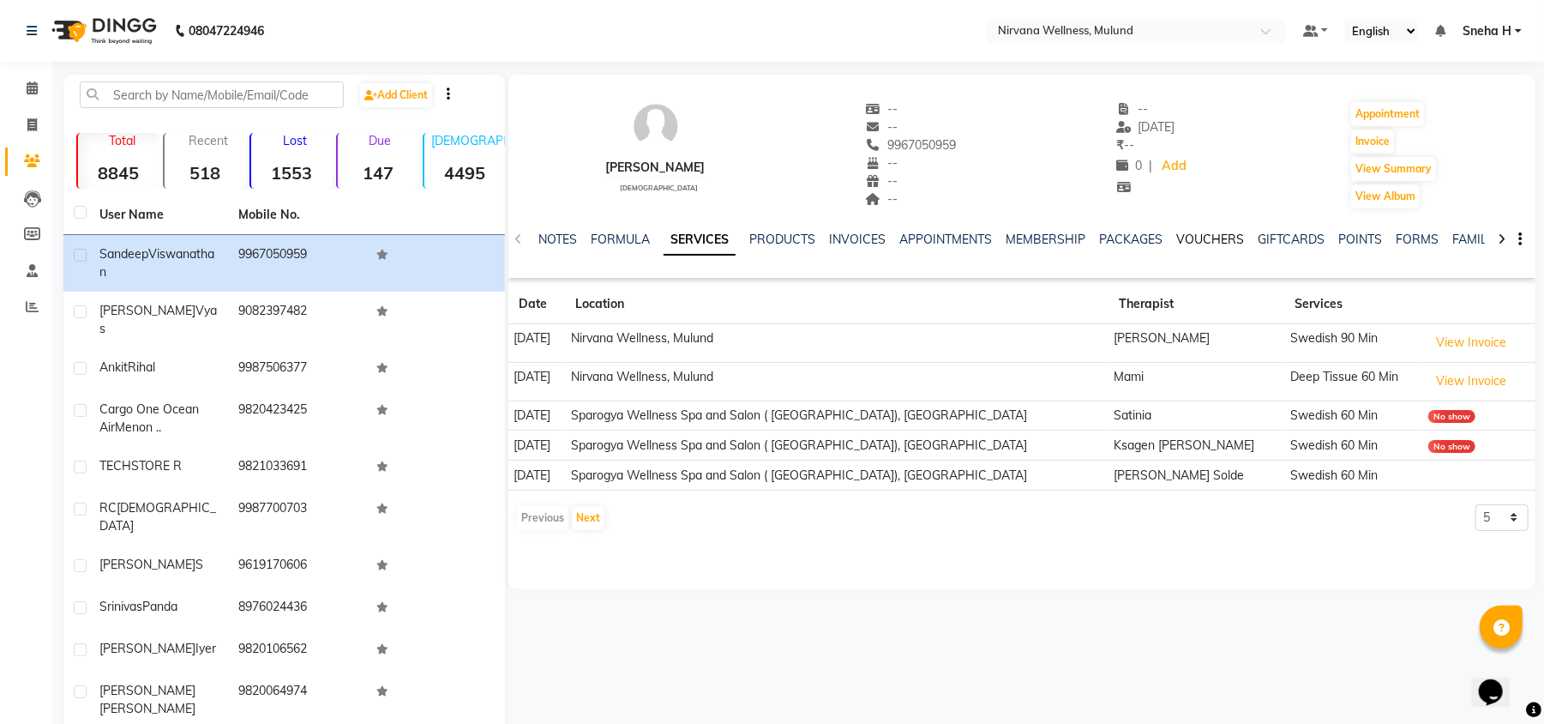
click at [1188, 244] on link "VOUCHERS" at bounding box center [1210, 239] width 68 height 15
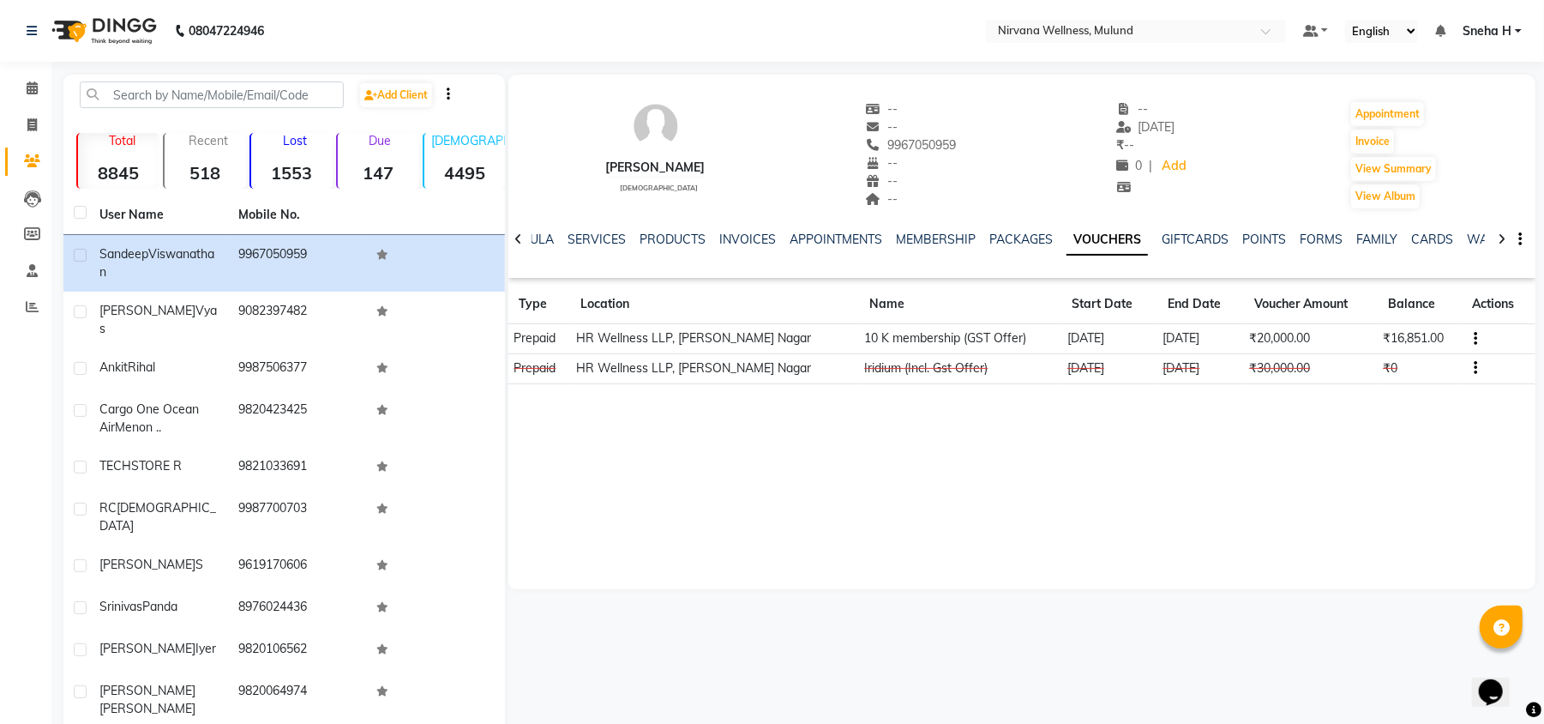
click at [1475, 340] on icon "button" at bounding box center [1476, 339] width 3 height 1
click at [1357, 336] on td "Redemption History" at bounding box center [1390, 339] width 107 height 20
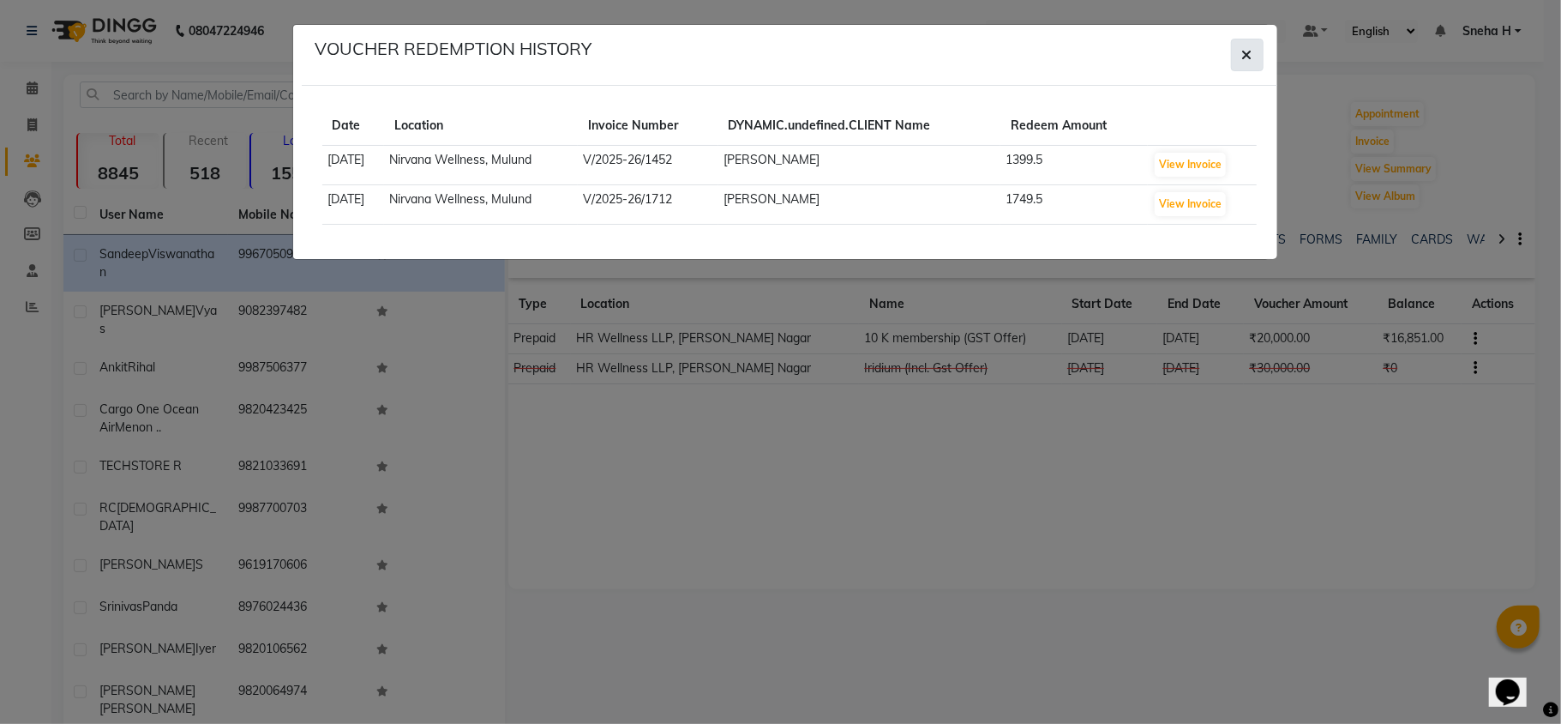
click at [1245, 56] on icon "button" at bounding box center [1248, 55] width 10 height 14
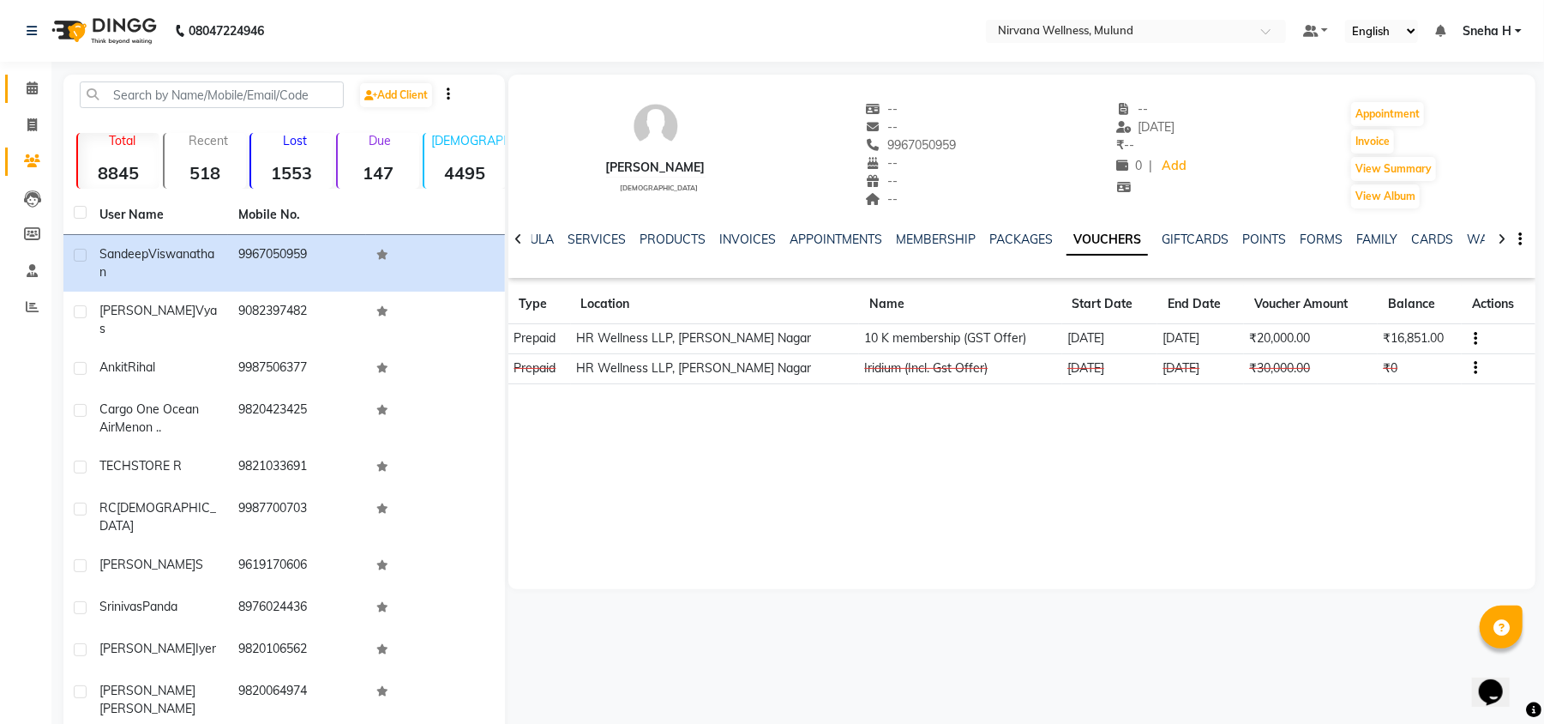
drag, startPoint x: 15, startPoint y: 77, endPoint x: 42, endPoint y: 89, distance: 30.0
click at [15, 77] on link "Calendar" at bounding box center [25, 89] width 41 height 28
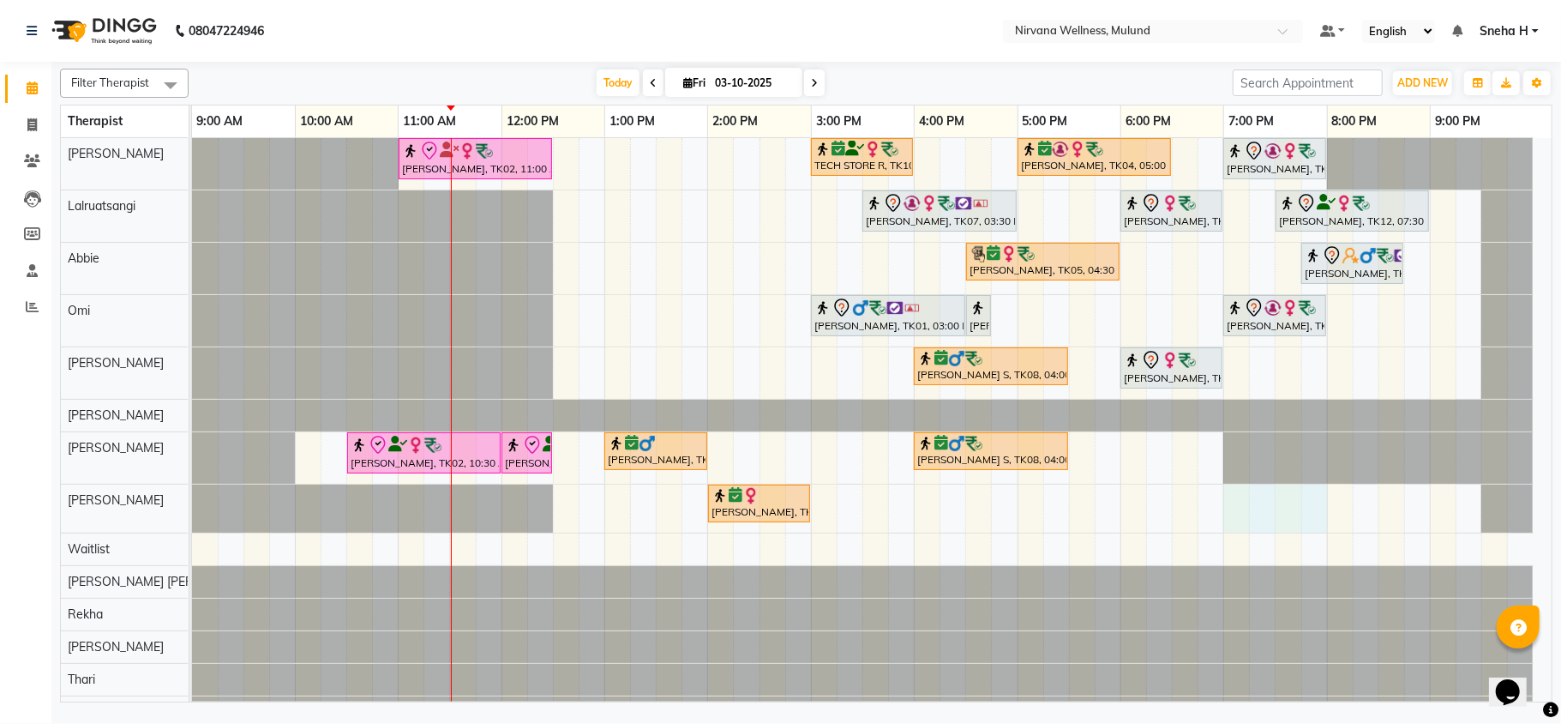
drag, startPoint x: 1235, startPoint y: 508, endPoint x: 1304, endPoint y: 508, distance: 69.5
click at [1319, 508] on div "Kiran Fernandes, TK02, 11:00 AM-12:30 PM, Balinese Massage 90 Min TECH STORE R,…" at bounding box center [872, 433] width 1360 height 590
select select "35614"
select select "tentative"
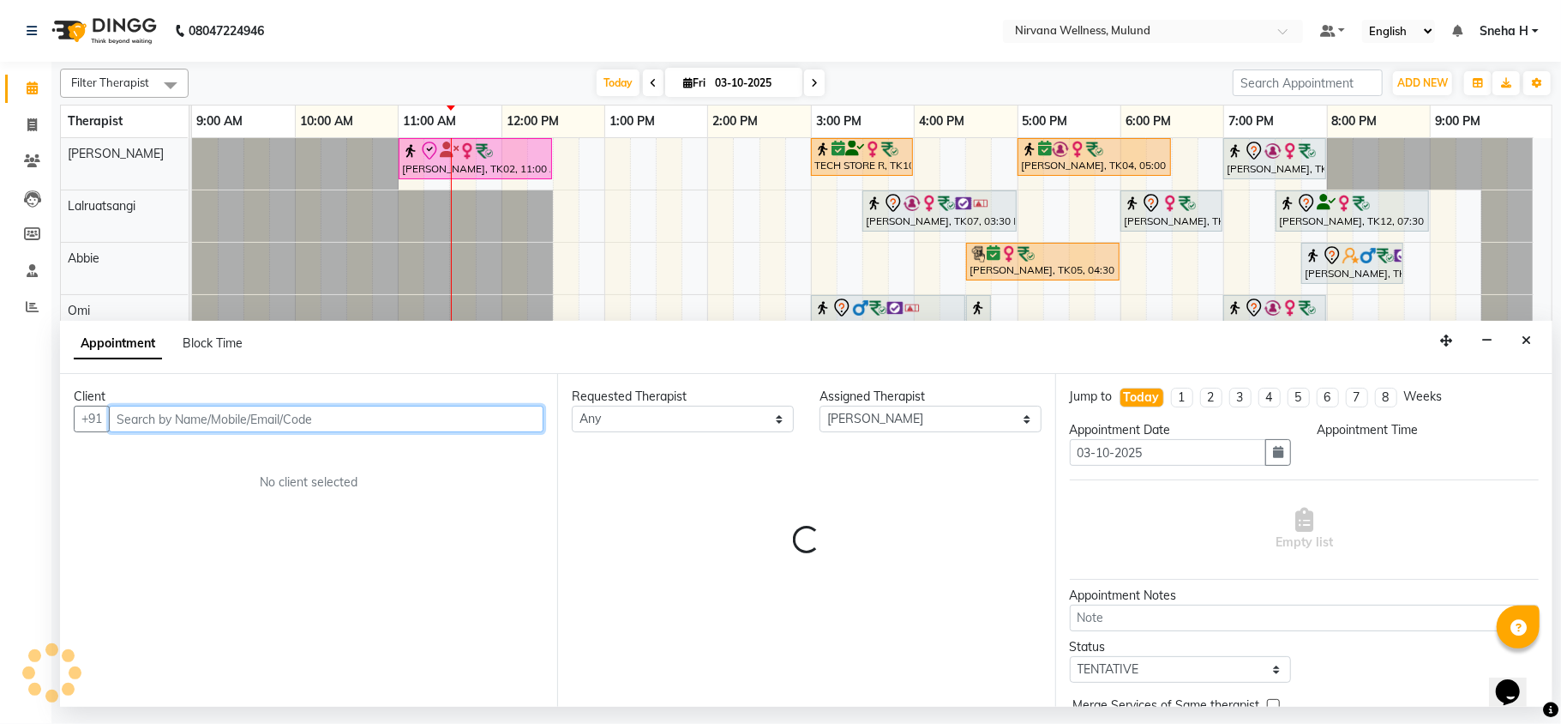
select select "1140"
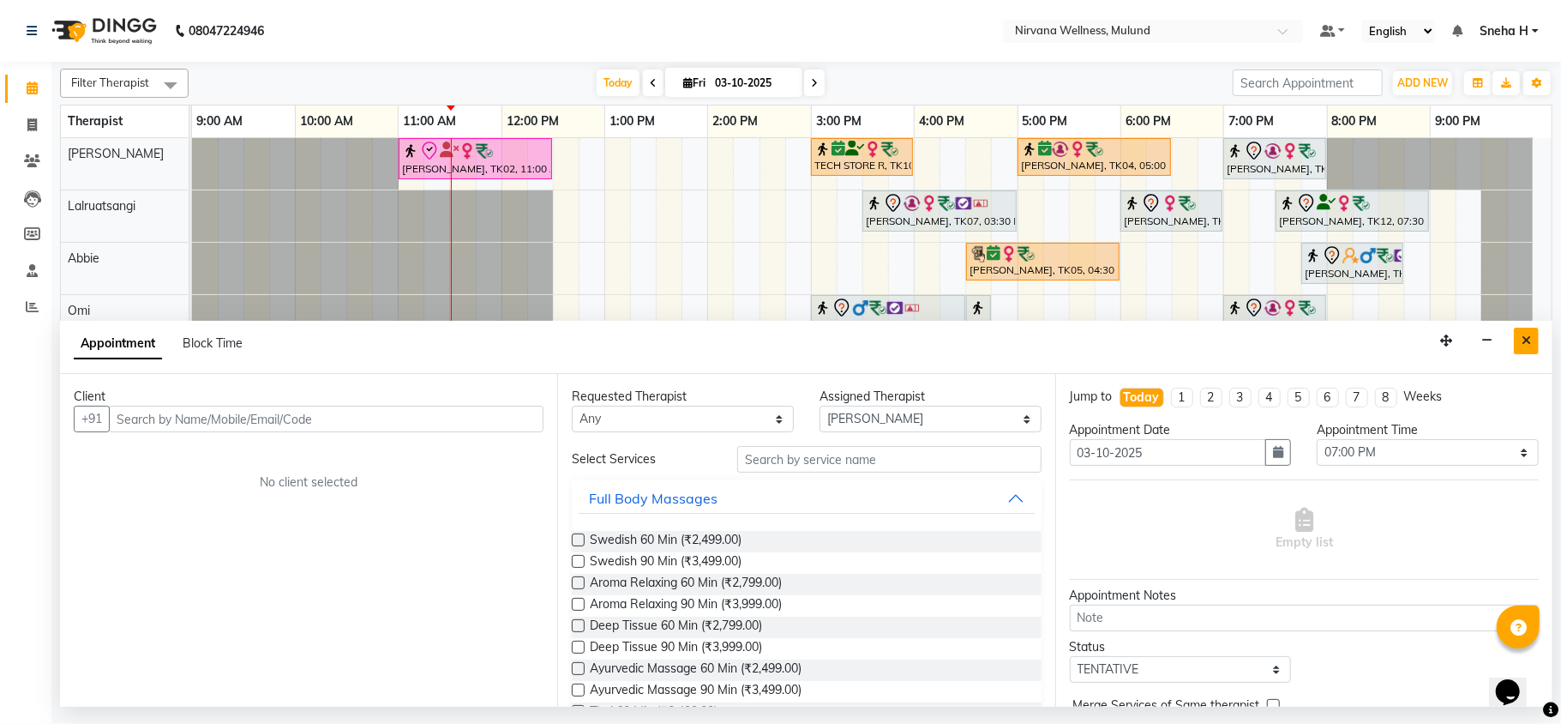
click at [1519, 348] on button "Close" at bounding box center [1526, 341] width 25 height 27
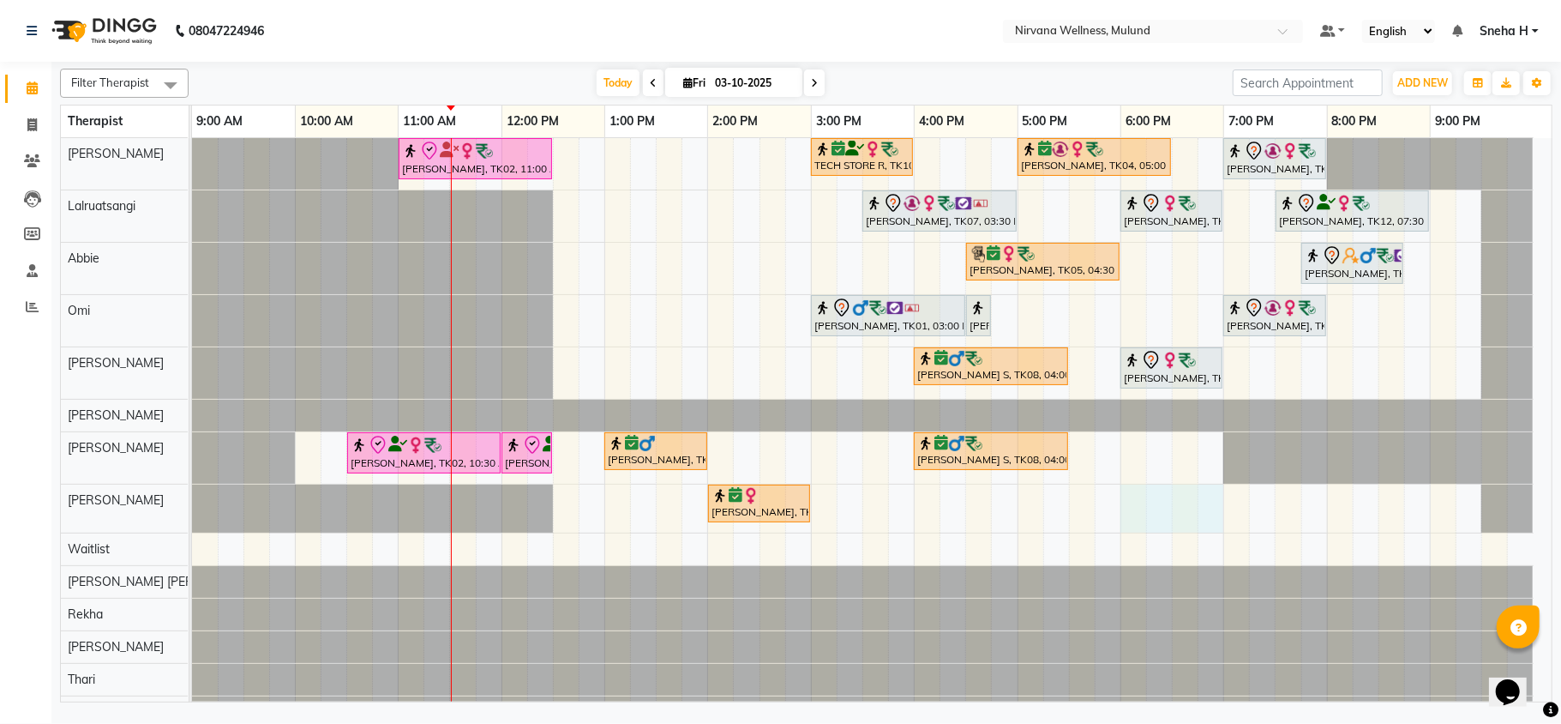
drag, startPoint x: 1127, startPoint y: 502, endPoint x: 1215, endPoint y: 502, distance: 88.3
click at [1215, 502] on div "Kiran Fernandes, TK02, 11:00 AM-12:30 PM, Balinese Massage 90 Min TECH STORE R,…" at bounding box center [872, 433] width 1360 height 590
select select "35614"
select select "tentative"
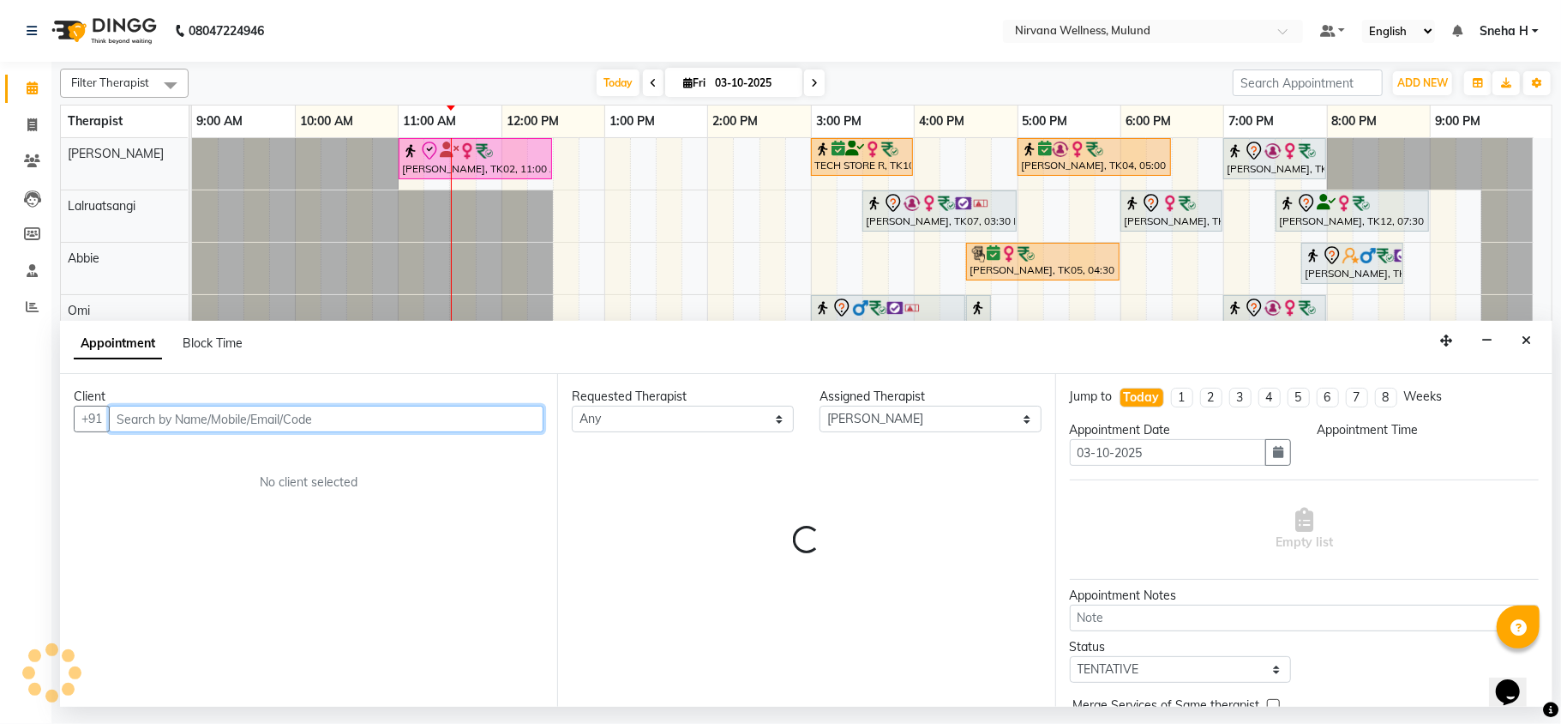
select select "1080"
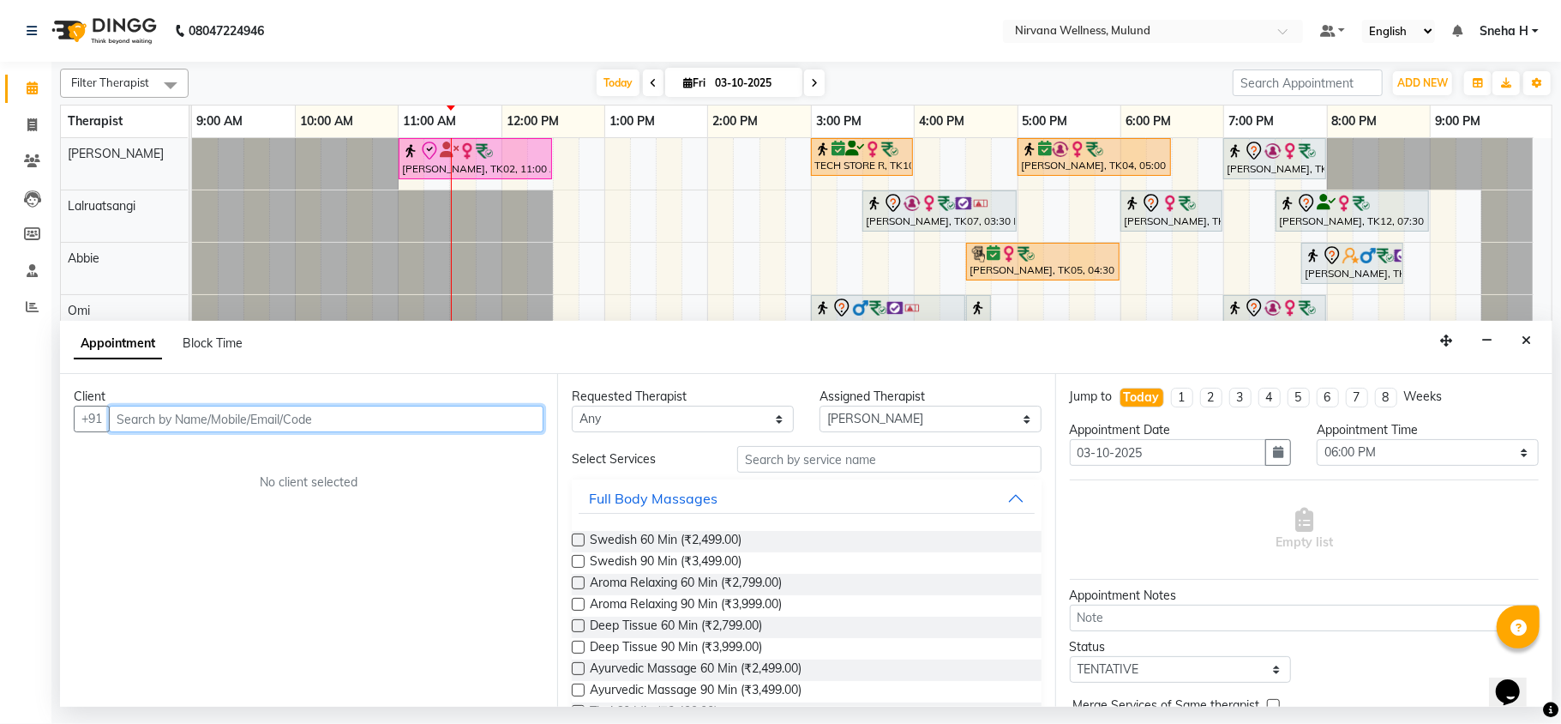
click at [307, 415] on input "text" at bounding box center [326, 419] width 435 height 27
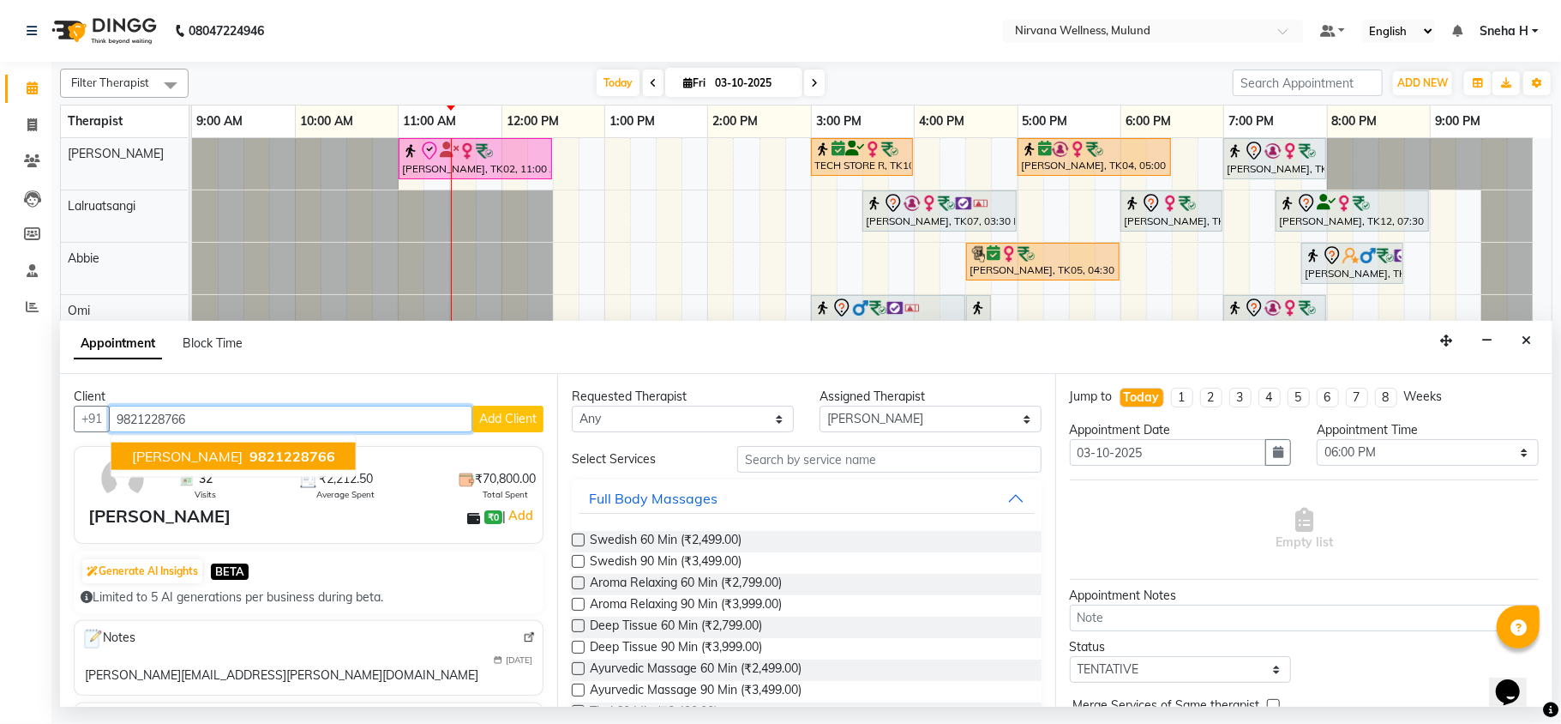
click at [250, 456] on span "9821228766" at bounding box center [293, 456] width 86 height 17
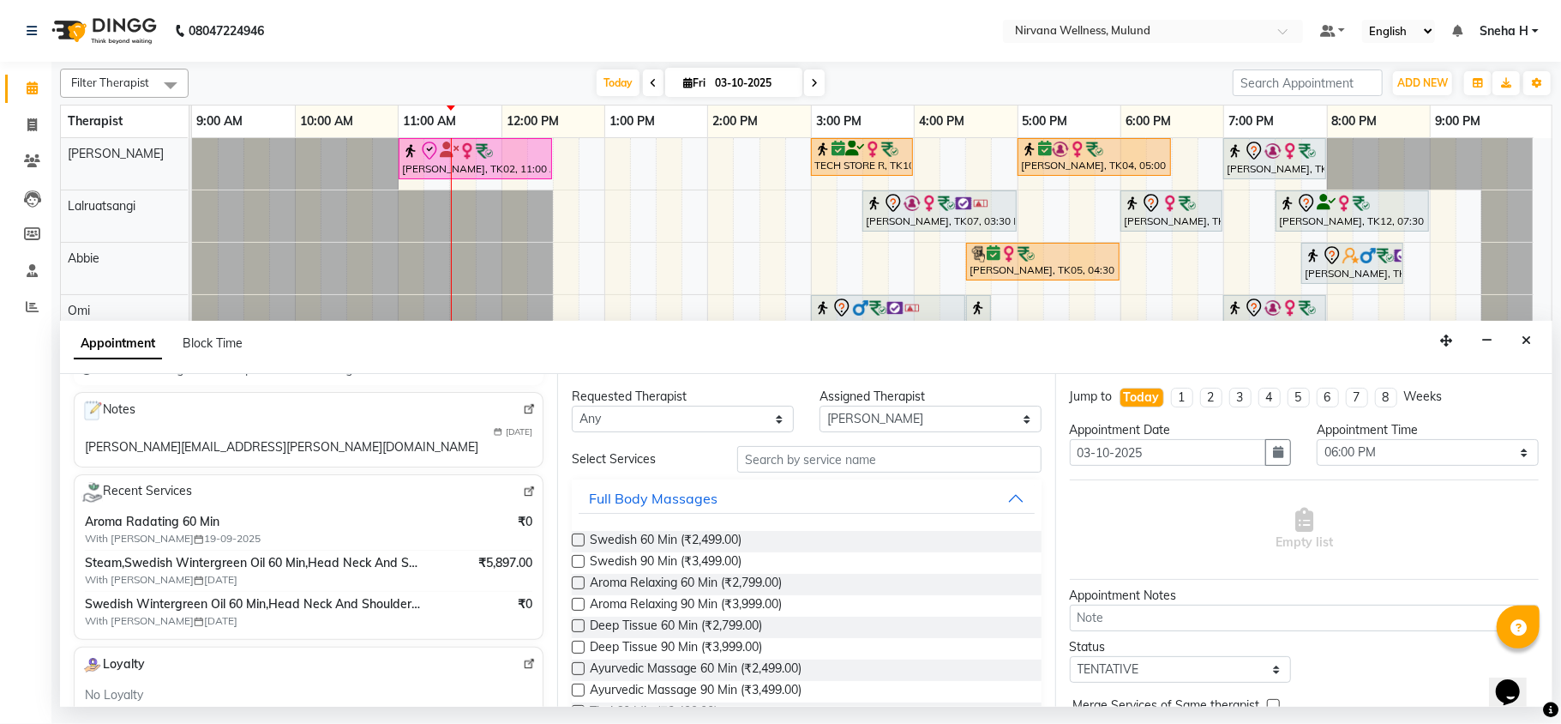
scroll to position [343, 0]
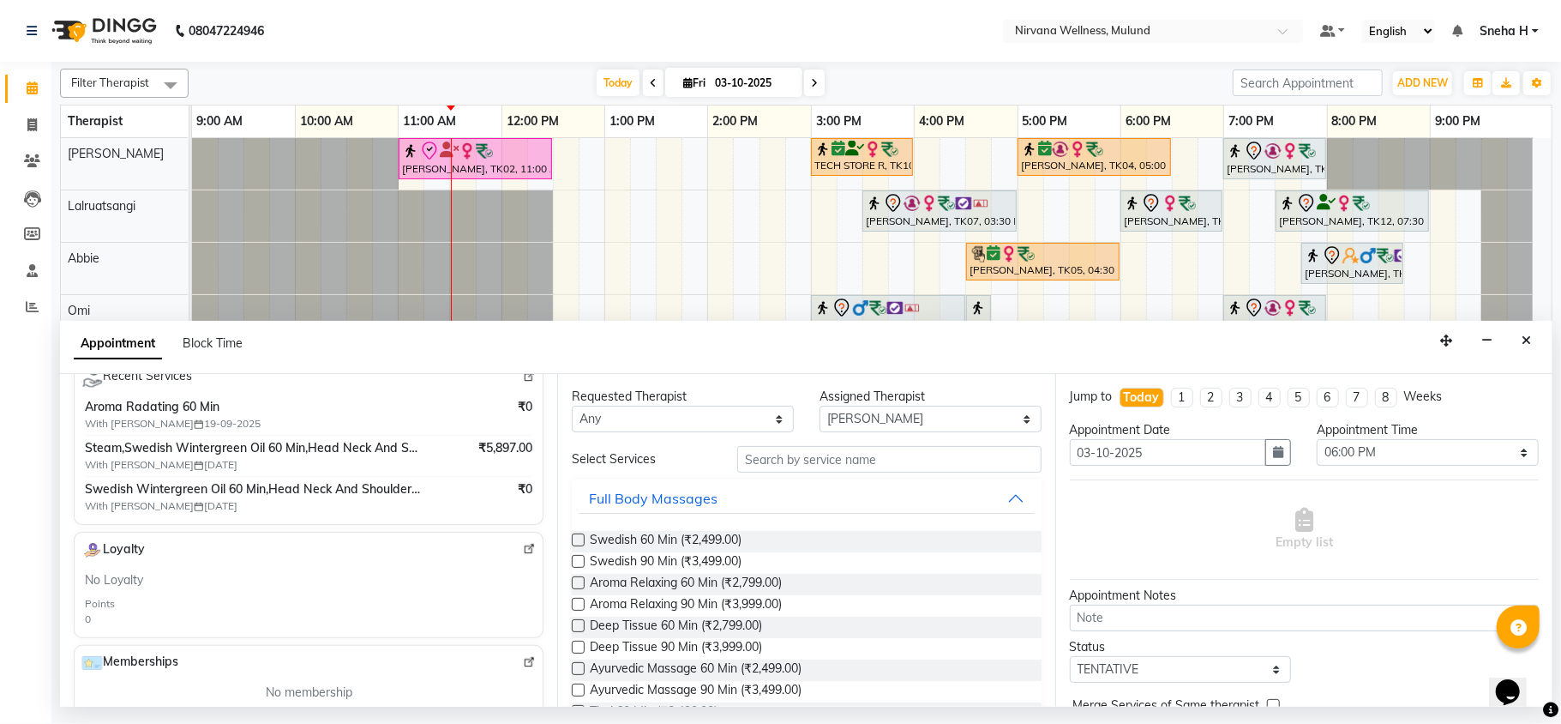
type input "9821228766"
click at [670, 416] on select "Any Abbie Hemant Misale Kim Lalruatsangi Mami Miranda LT Tlau Omi Rekha Rohan K…" at bounding box center [683, 419] width 222 height 27
select select "35614"
click at [572, 406] on select "Any Abbie Hemant Misale Kim Lalruatsangi Mami Miranda LT Tlau Omi Rekha Rohan K…" at bounding box center [683, 419] width 222 height 27
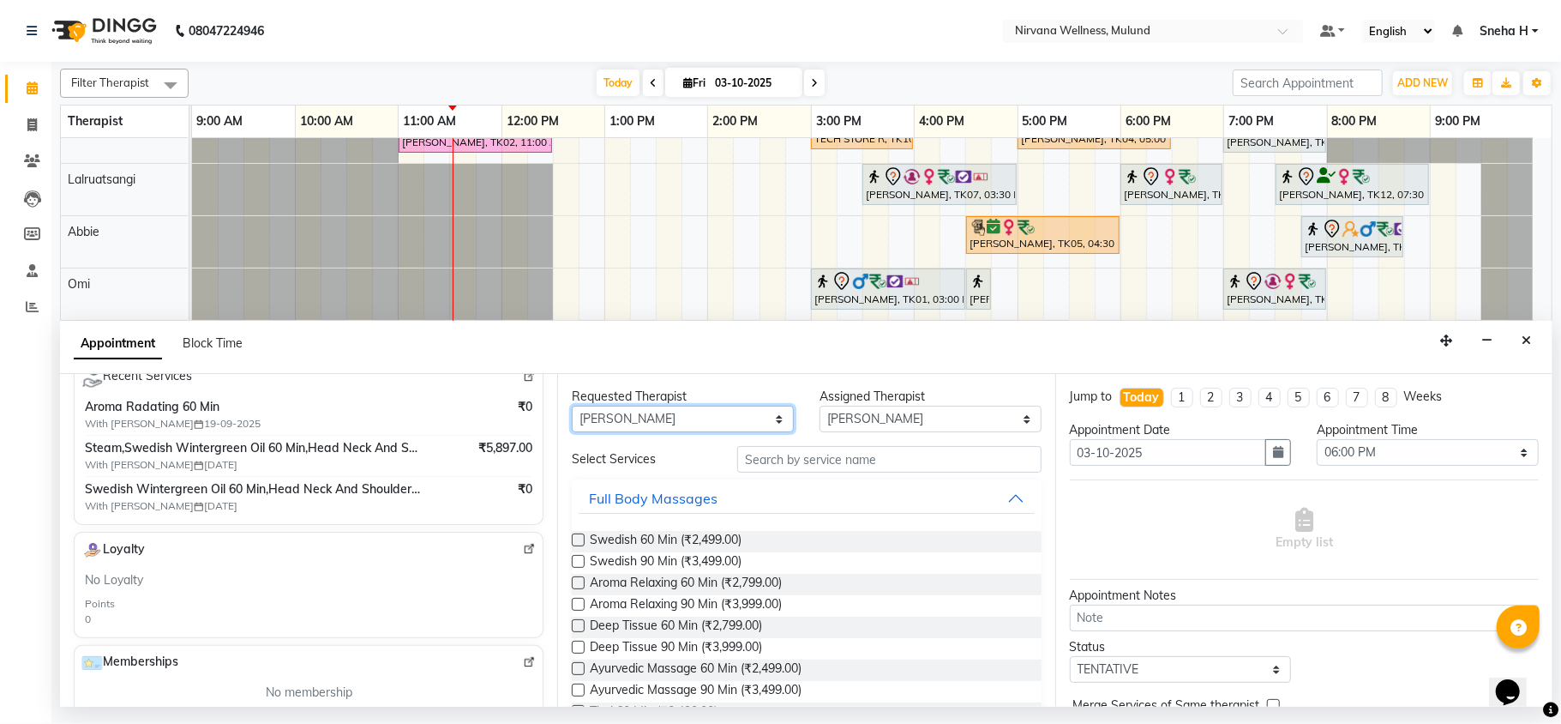
scroll to position [31, 0]
click at [575, 543] on label at bounding box center [578, 539] width 13 height 13
click at [575, 543] on input "checkbox" at bounding box center [577, 541] width 11 height 11
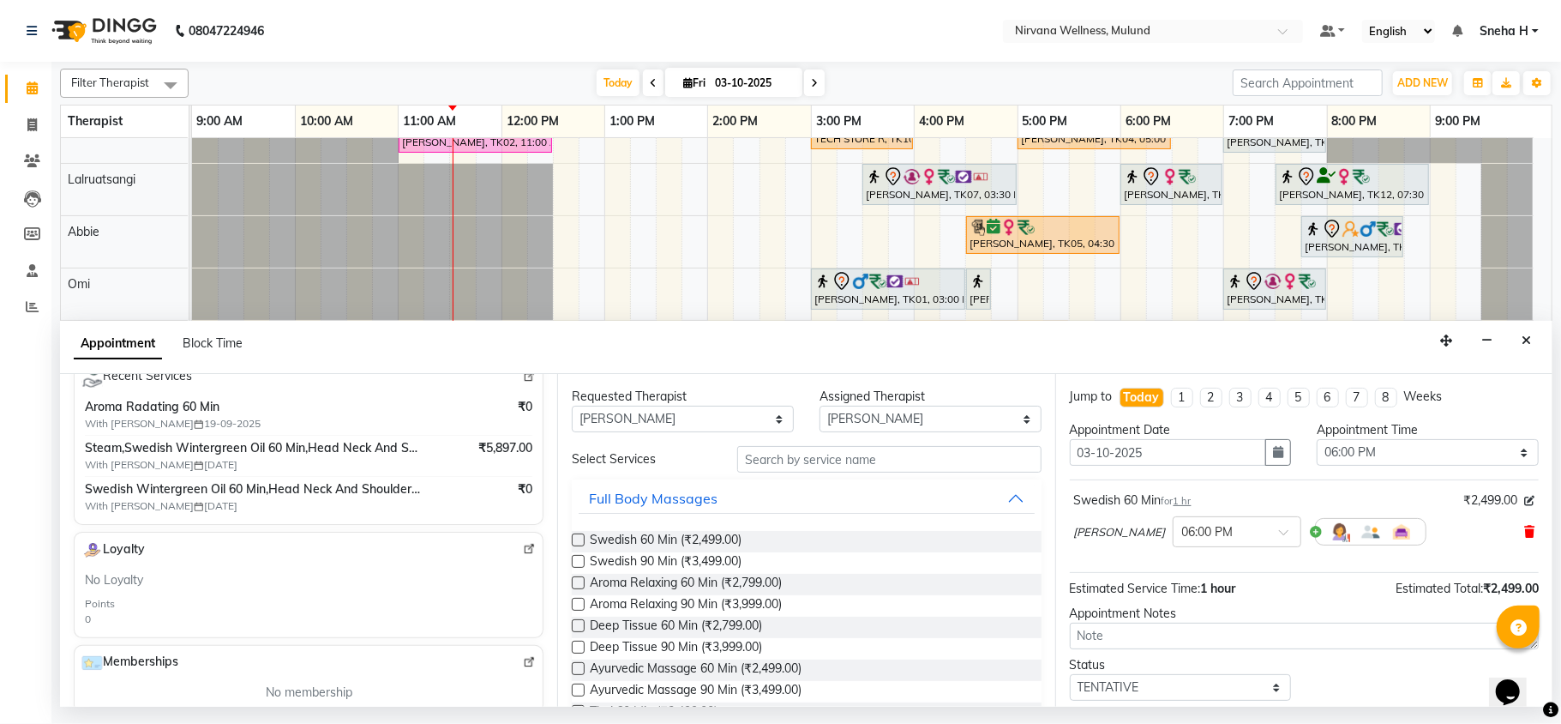
click at [1525, 529] on icon at bounding box center [1530, 532] width 10 height 12
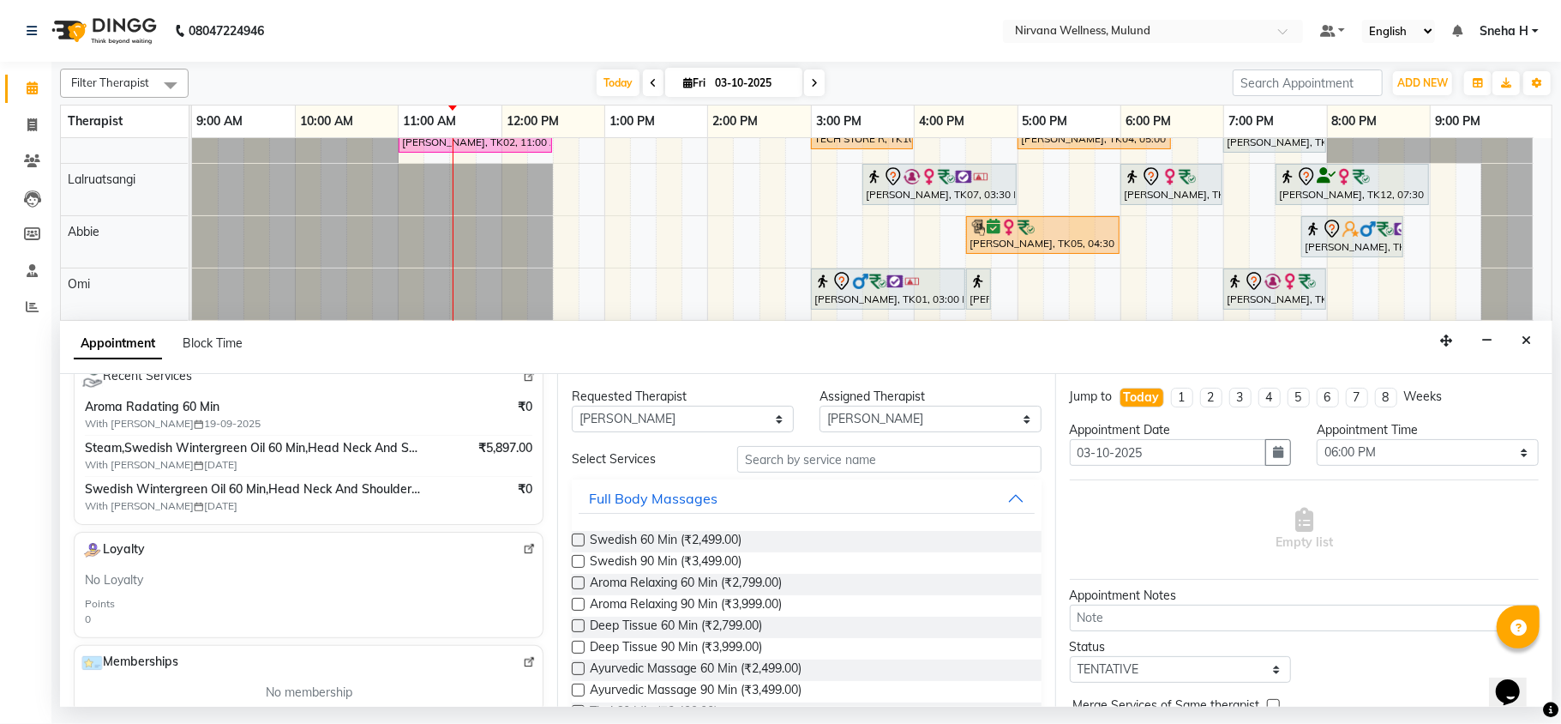
click at [581, 539] on label at bounding box center [578, 539] width 13 height 13
click at [581, 539] on input "checkbox" at bounding box center [577, 541] width 11 height 11
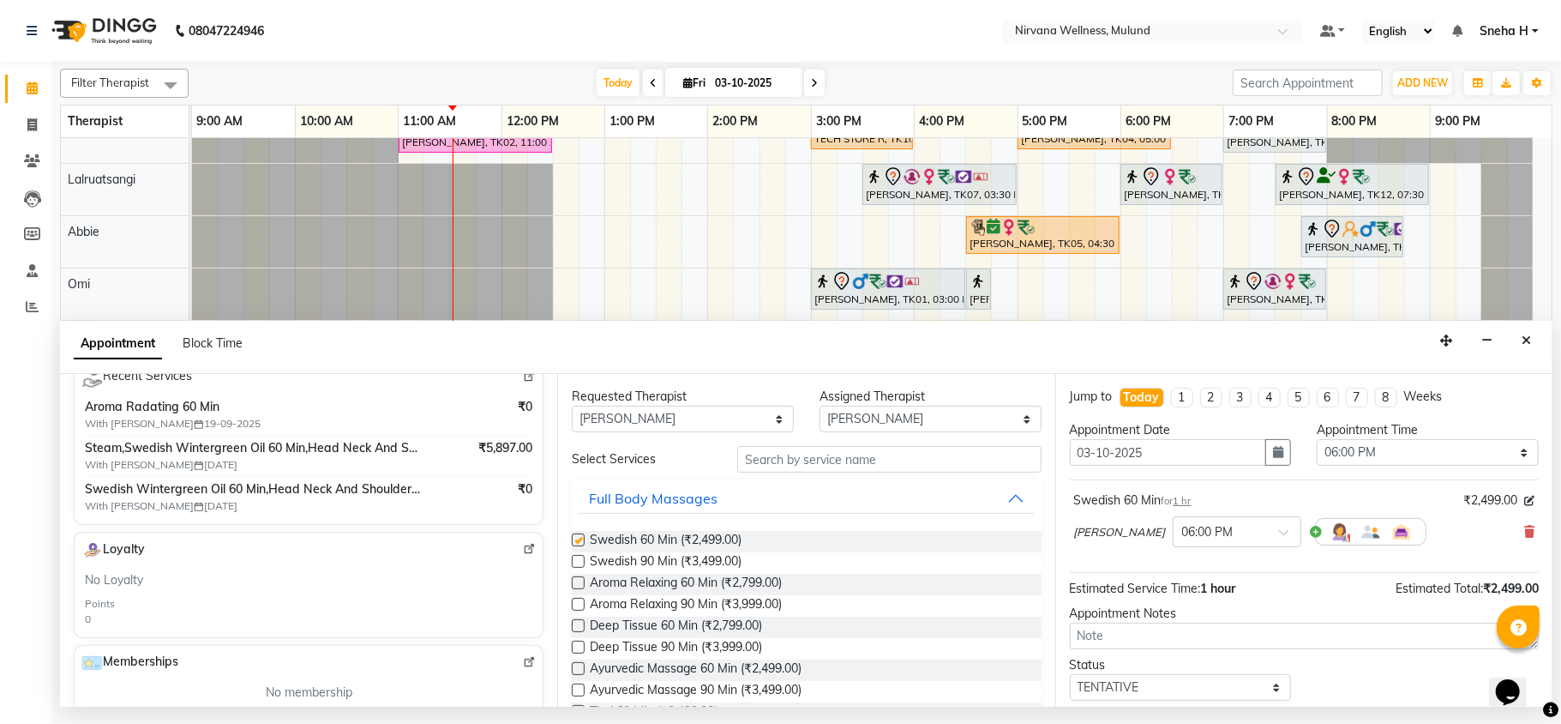
checkbox input "false"
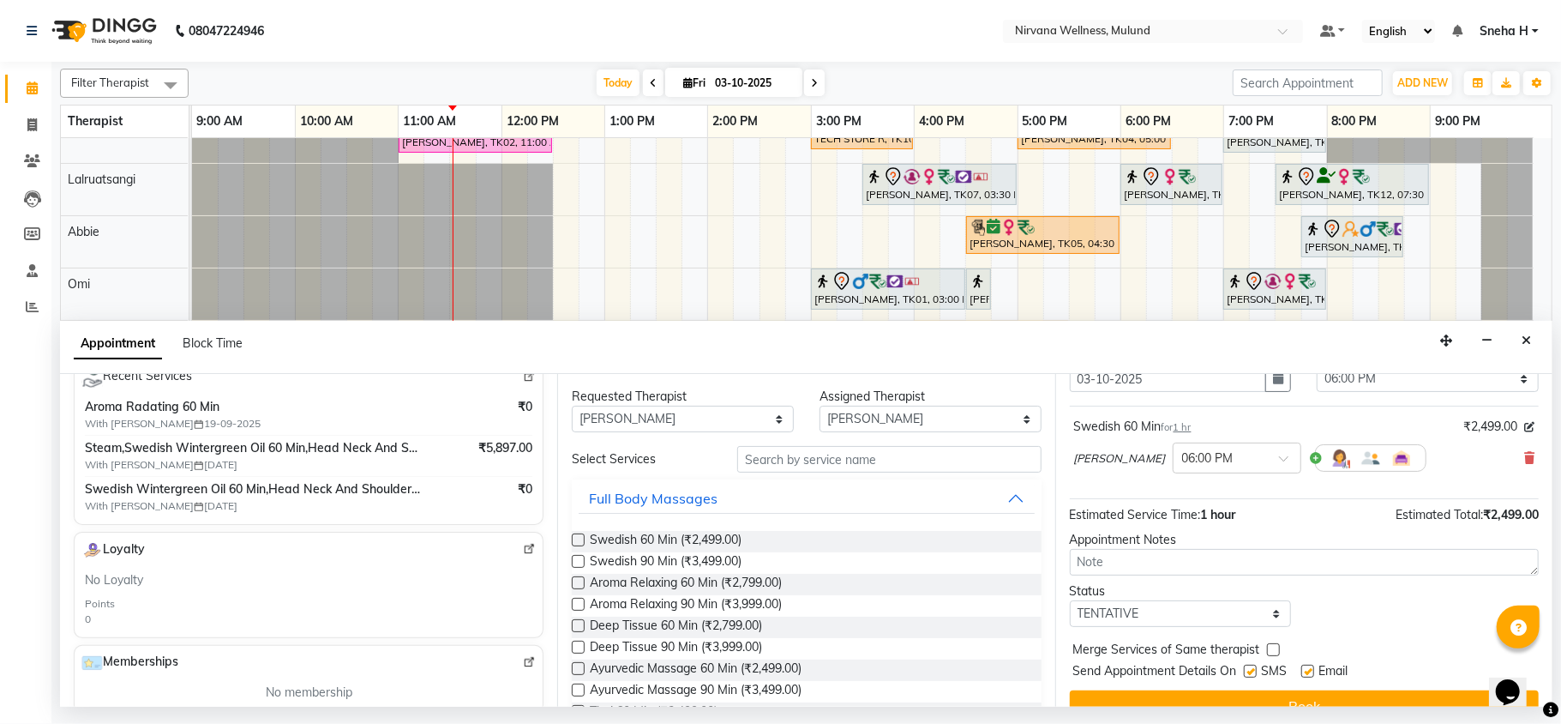
scroll to position [104, 0]
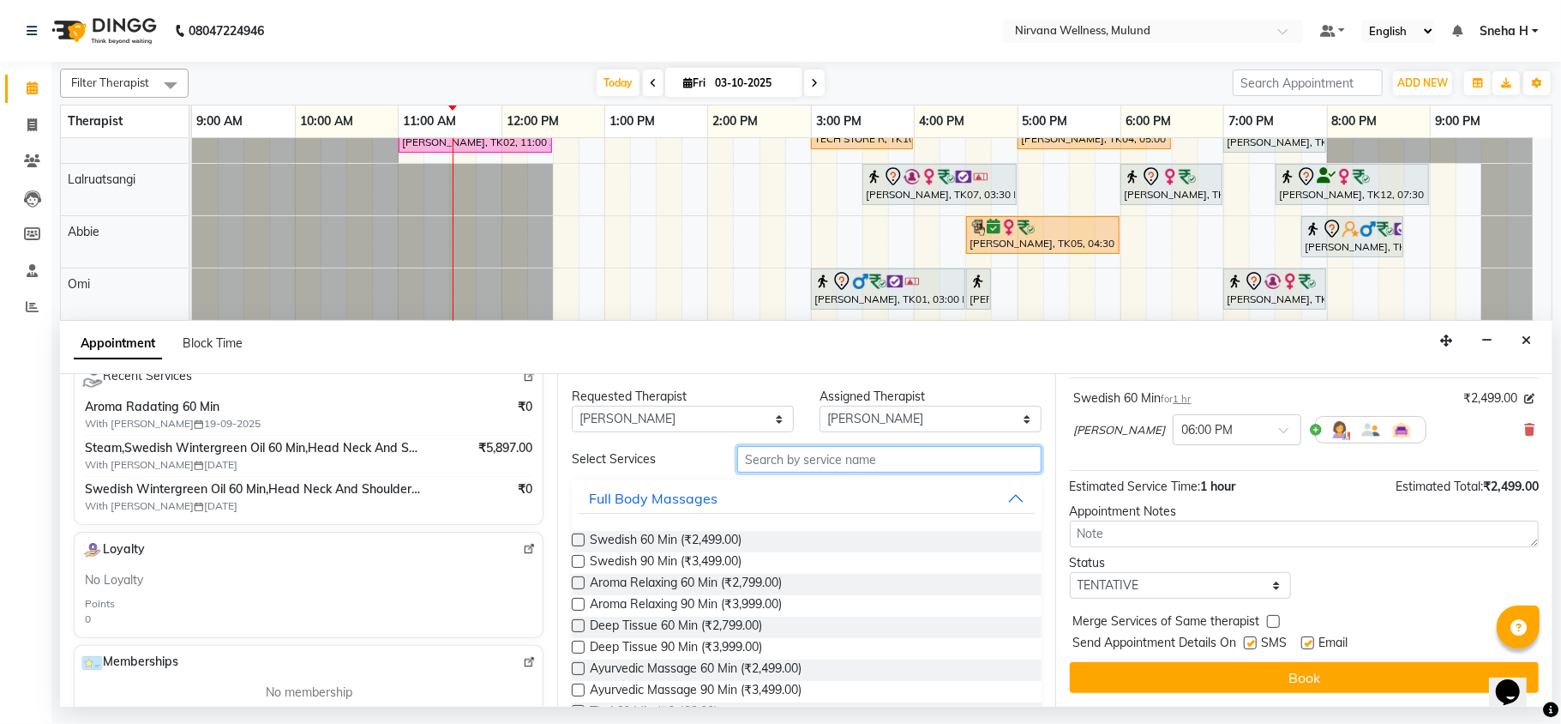
click at [772, 460] on input "text" at bounding box center [889, 459] width 304 height 27
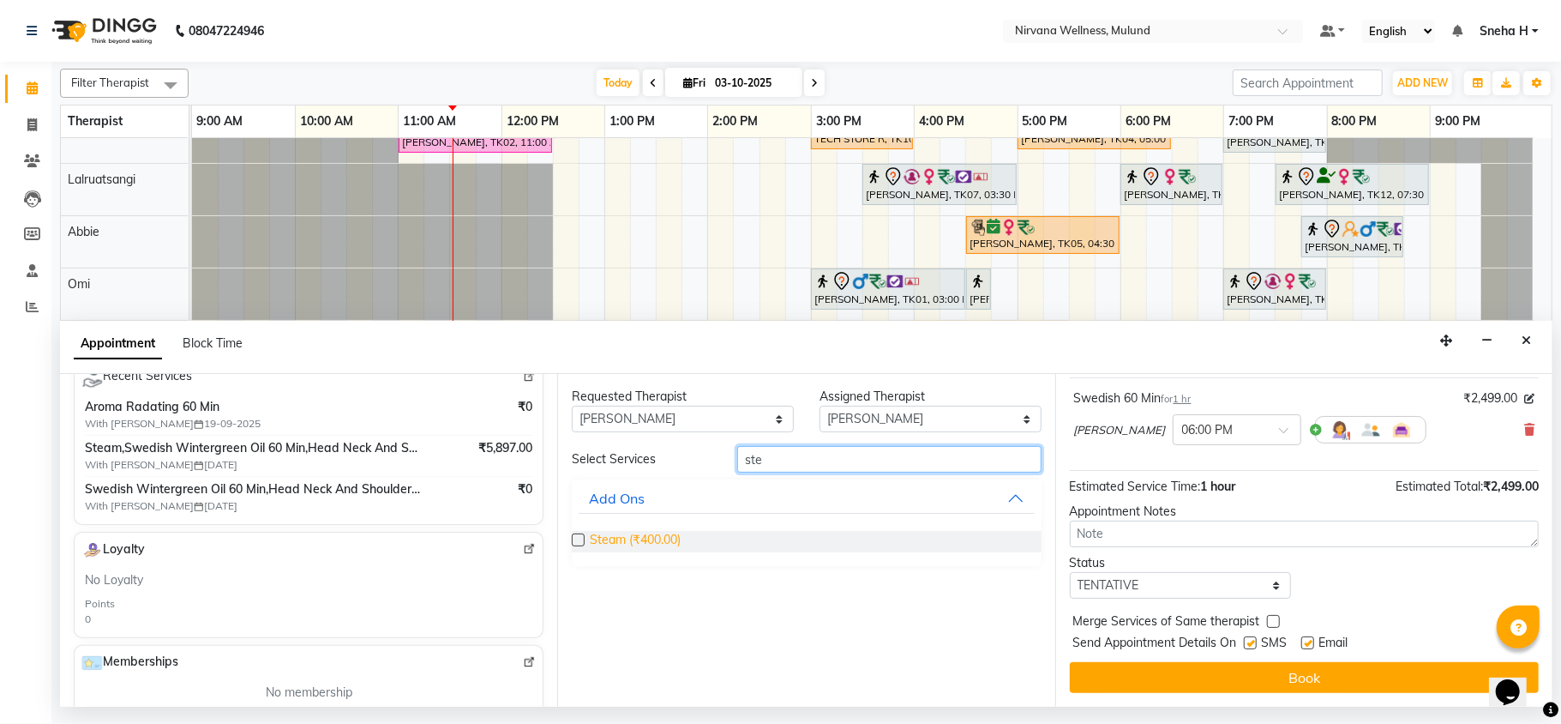
type input "ste"
click at [670, 539] on span "Steam (₹400.00)" at bounding box center [635, 541] width 91 height 21
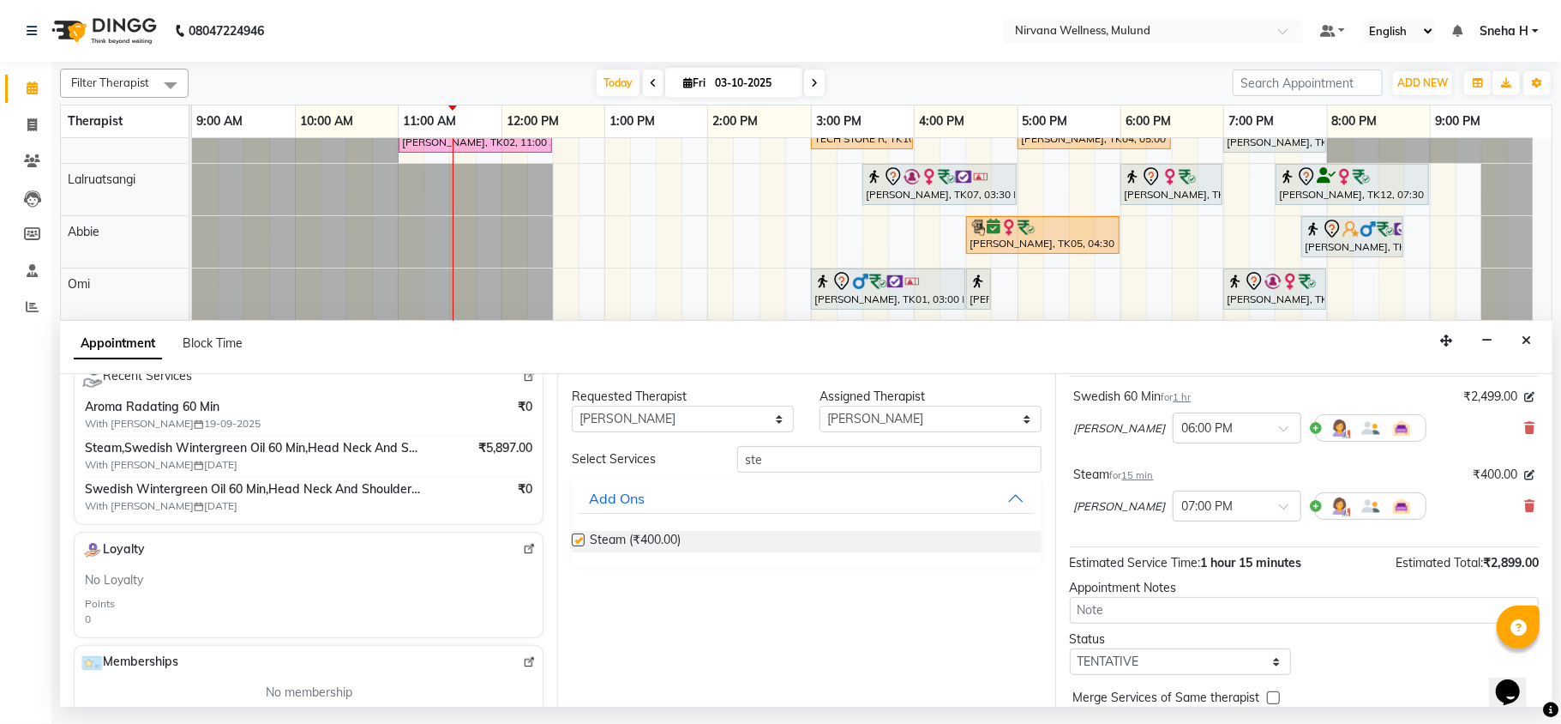
checkbox input "false"
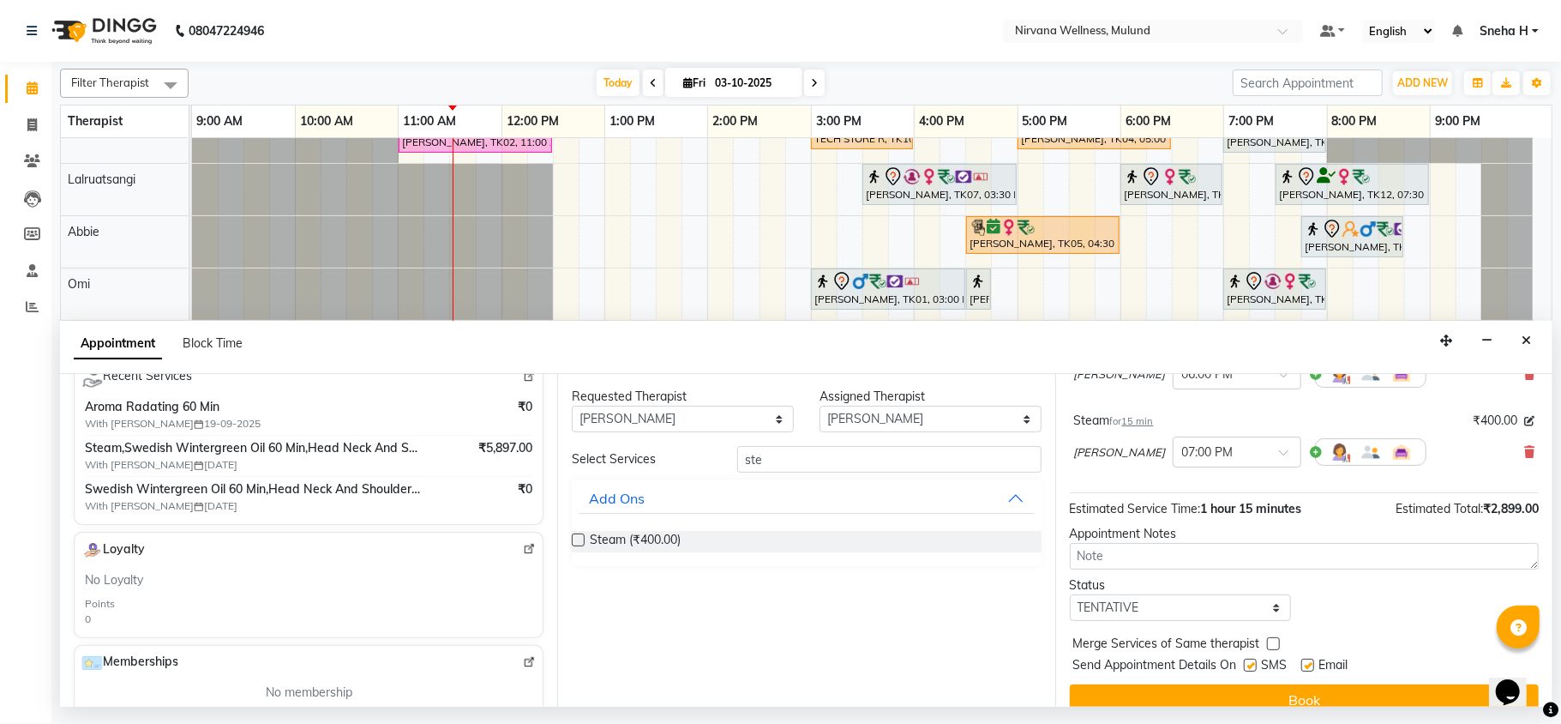
scroll to position [183, 0]
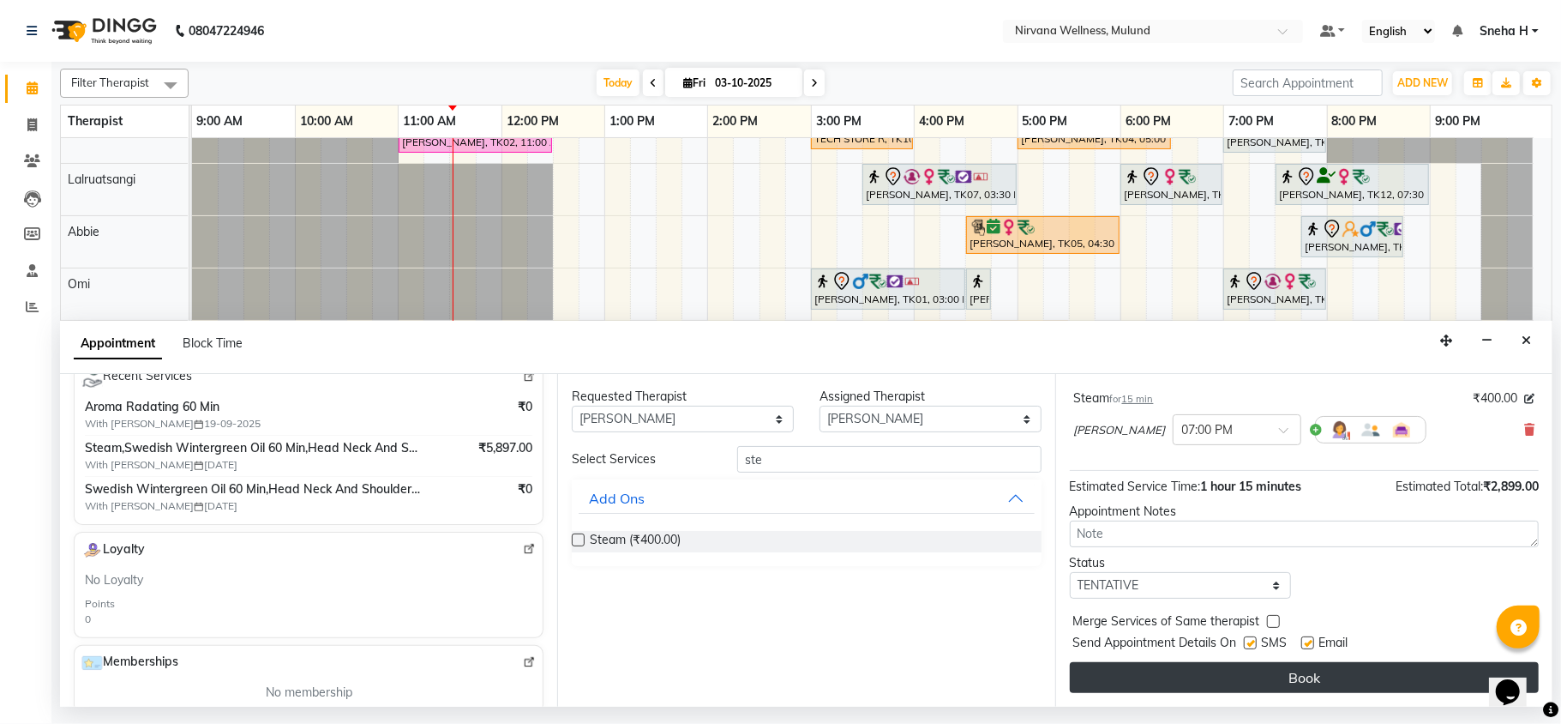
click at [1212, 679] on button "Book" at bounding box center [1304, 677] width 469 height 31
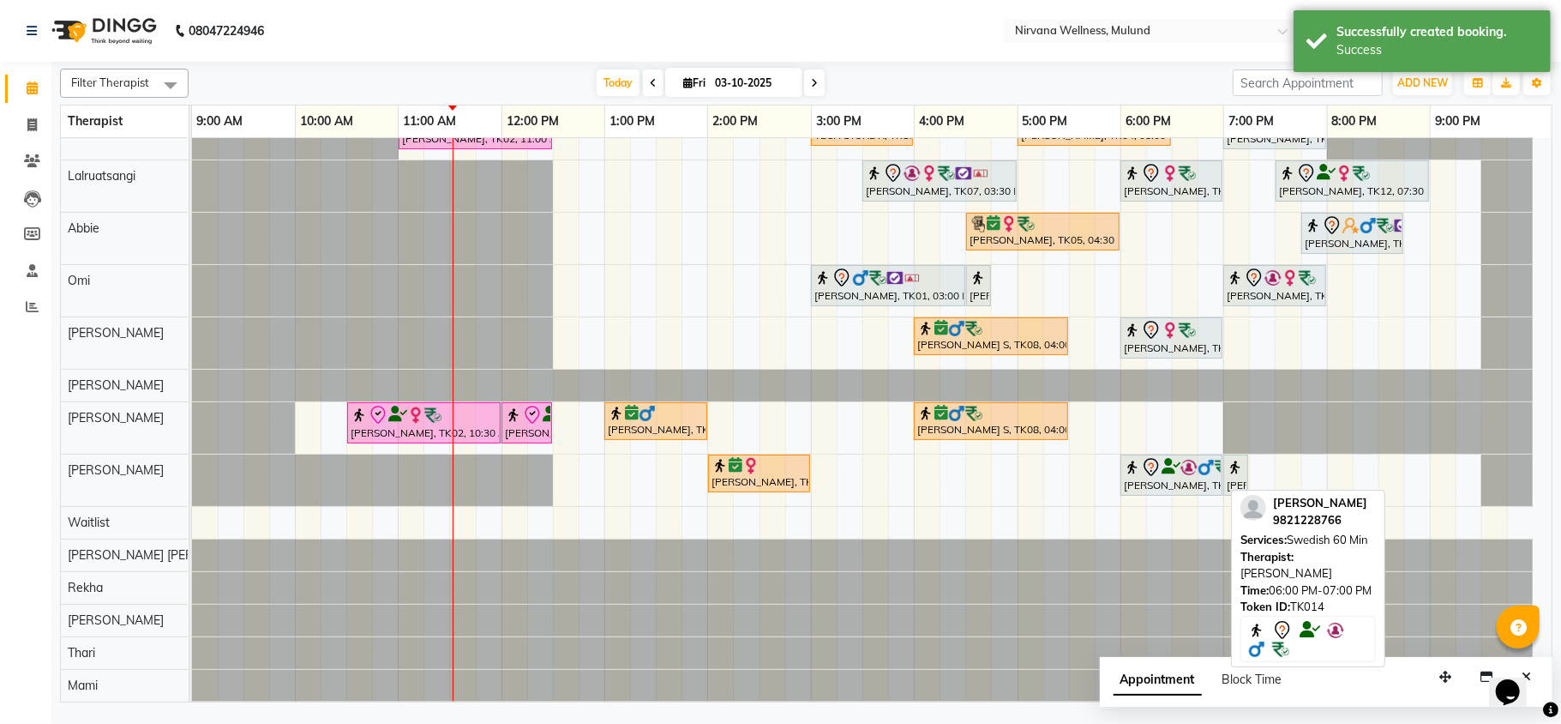
click at [1177, 493] on div "Harmesh Joshi, TK14, 06:00 PM-07:00 PM, Swedish 60 Min" at bounding box center [1171, 475] width 99 height 36
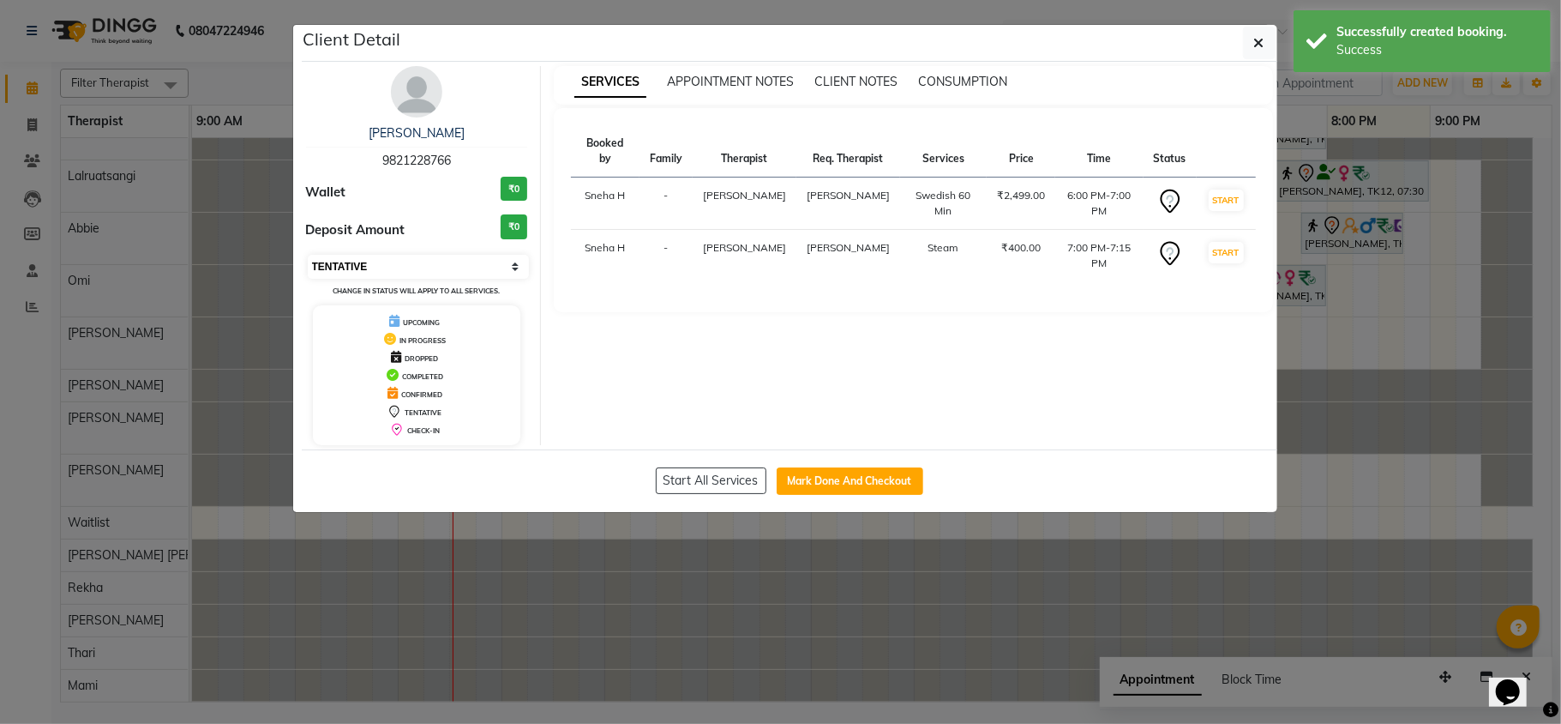
click at [477, 265] on select "Select IN SERVICE CONFIRMED TENTATIVE CHECK IN MARK DONE DROPPED UPCOMING" at bounding box center [419, 267] width 222 height 24
select select "6"
click at [308, 256] on select "Select IN SERVICE CONFIRMED TENTATIVE CHECK IN MARK DONE DROPPED UPCOMING" at bounding box center [419, 267] width 222 height 24
click at [238, 74] on ngb-modal-window "Client Detail Harmesh Joshi 9821228766 Wallet ₹0 Deposit Amount ₹0 Select IN SE…" at bounding box center [780, 362] width 1561 height 724
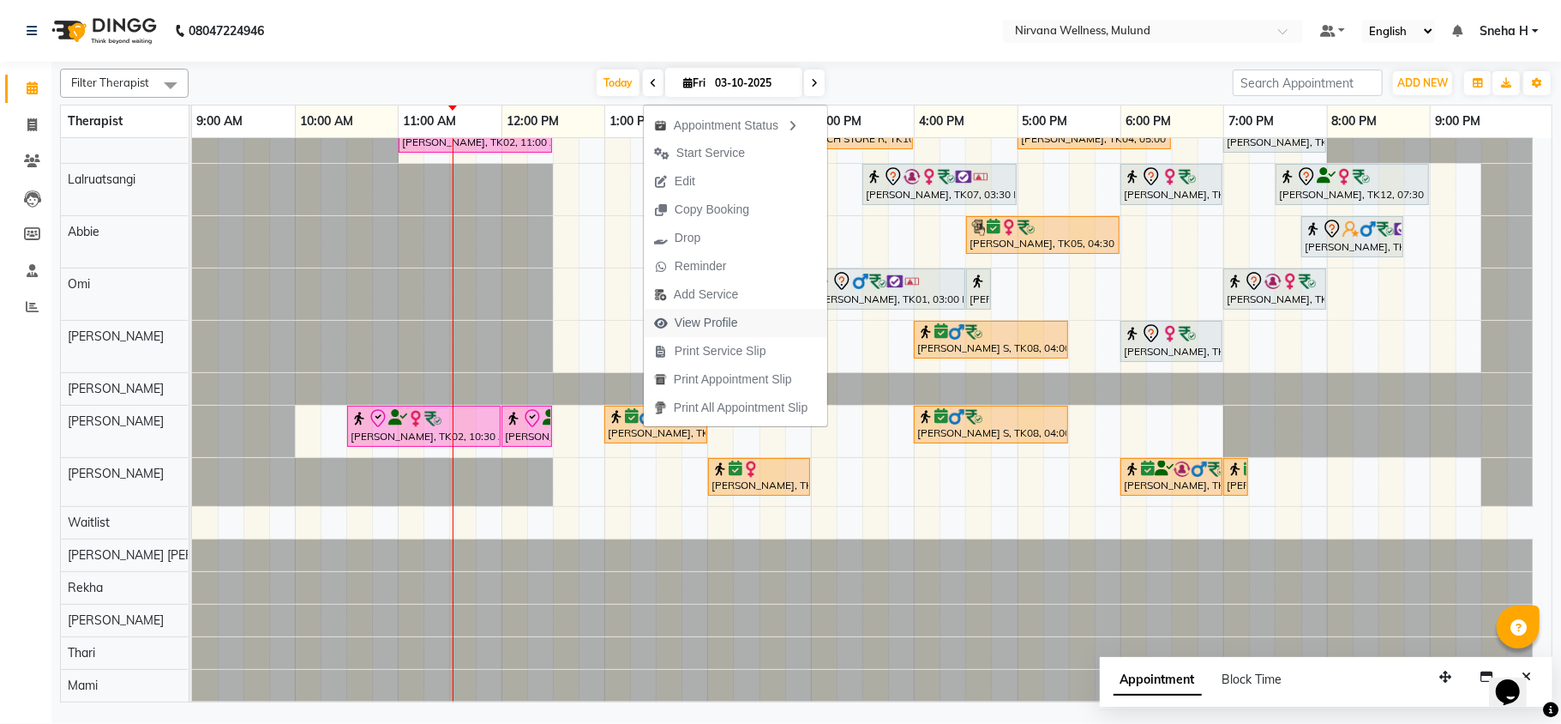
click at [712, 314] on span "View Profile" at bounding box center [706, 323] width 63 height 18
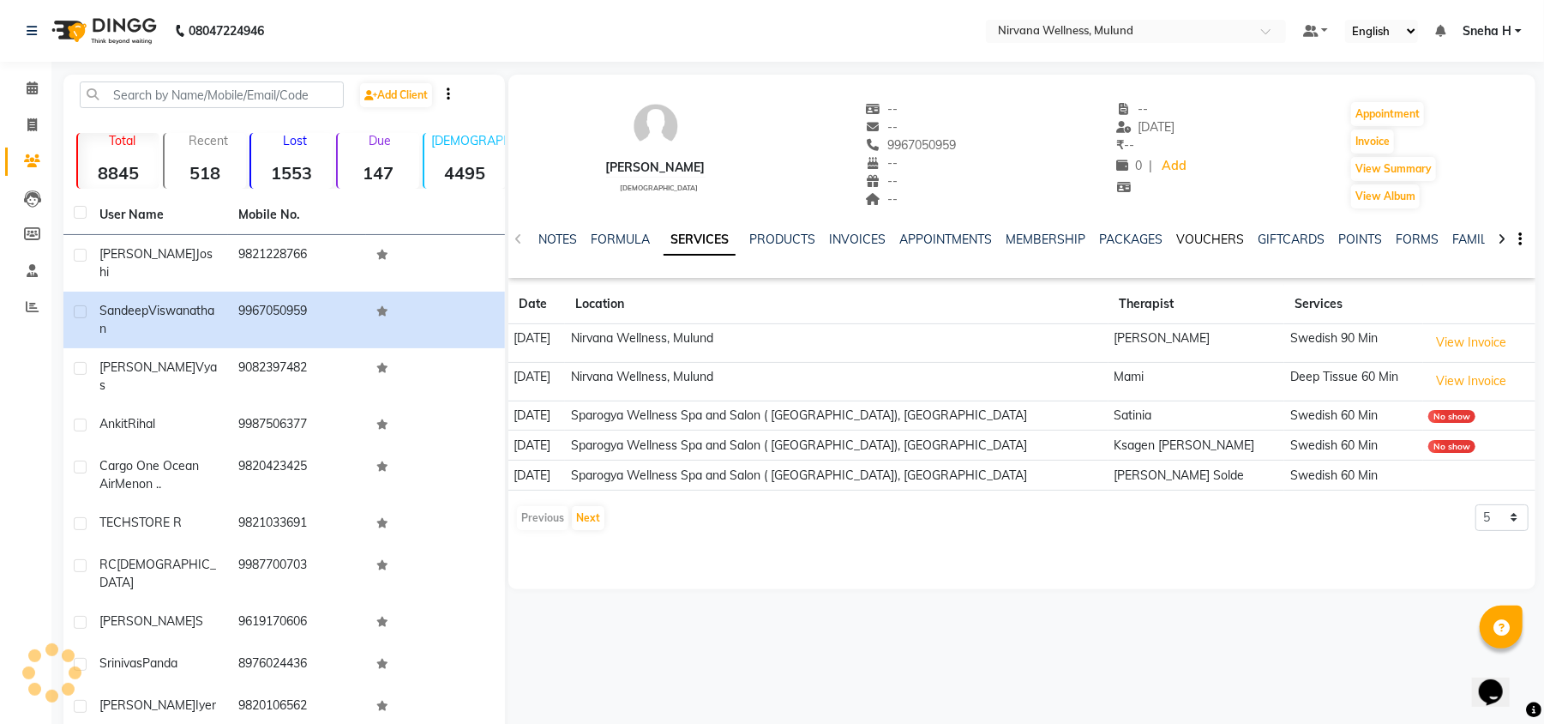
click at [1201, 234] on link "VOUCHERS" at bounding box center [1210, 239] width 68 height 15
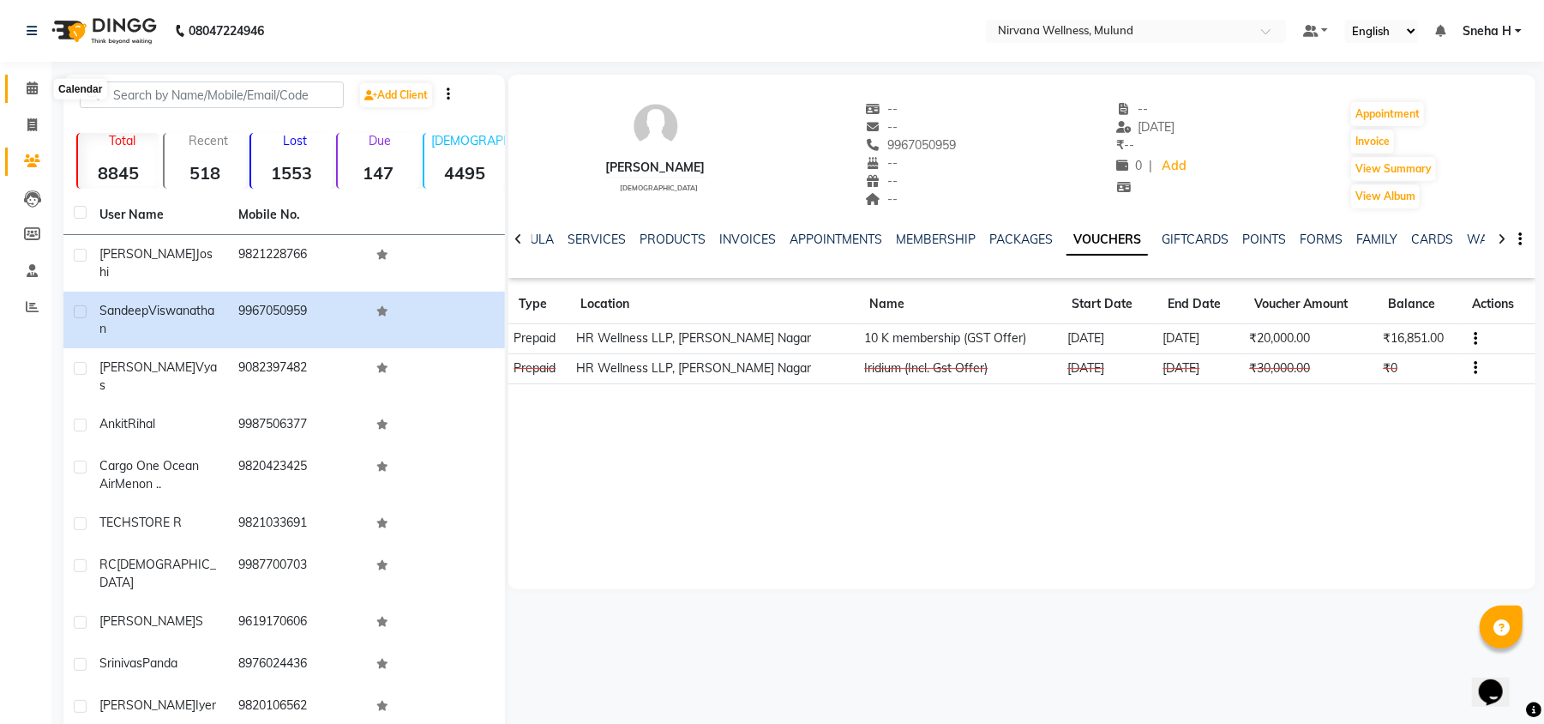
click at [21, 87] on span at bounding box center [32, 89] width 30 height 20
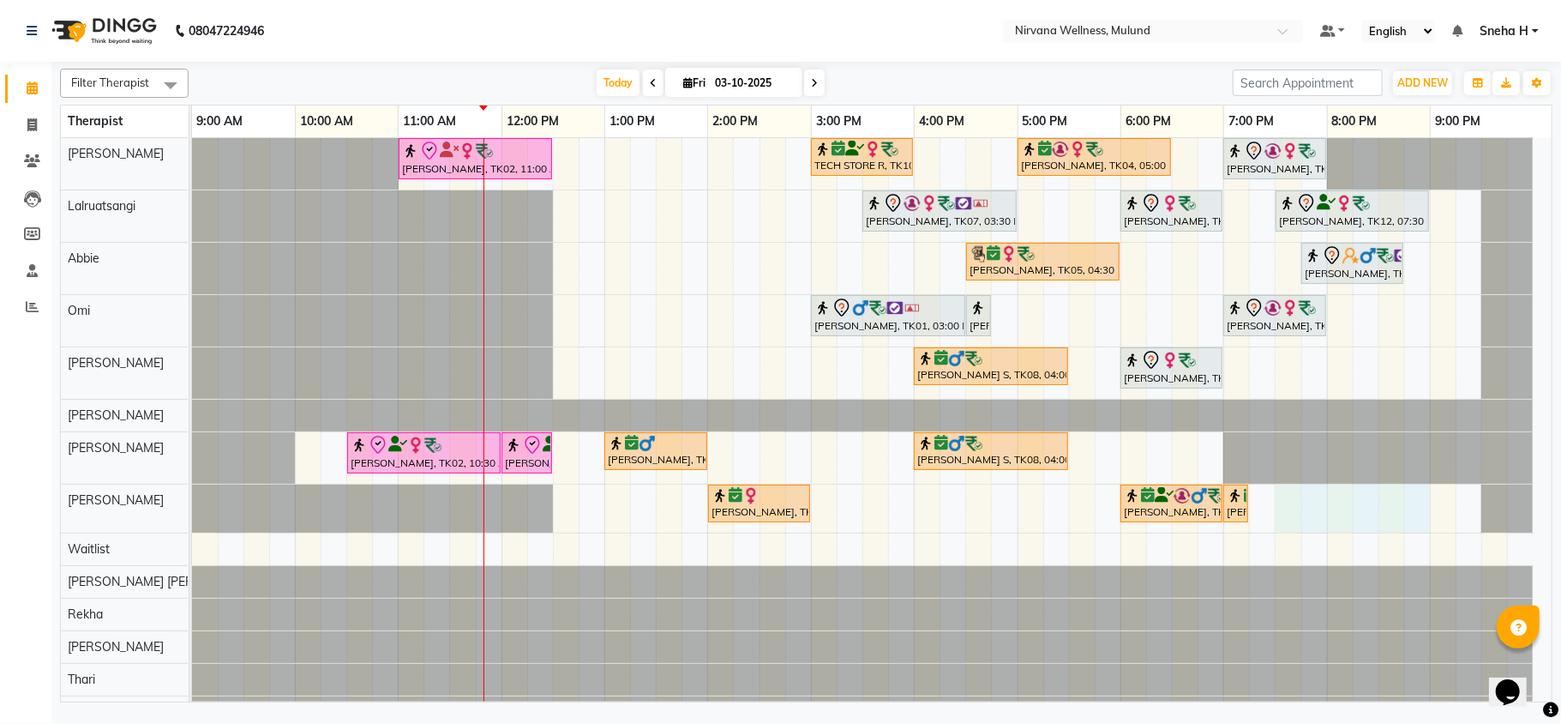
drag, startPoint x: 1290, startPoint y: 508, endPoint x: 1407, endPoint y: 513, distance: 117.6
click at [1411, 513] on div "Kiran Fernandes, TK02, 11:00 AM-12:30 PM, Balinese Massage 90 Min TECH STORE R,…" at bounding box center [872, 433] width 1360 height 590
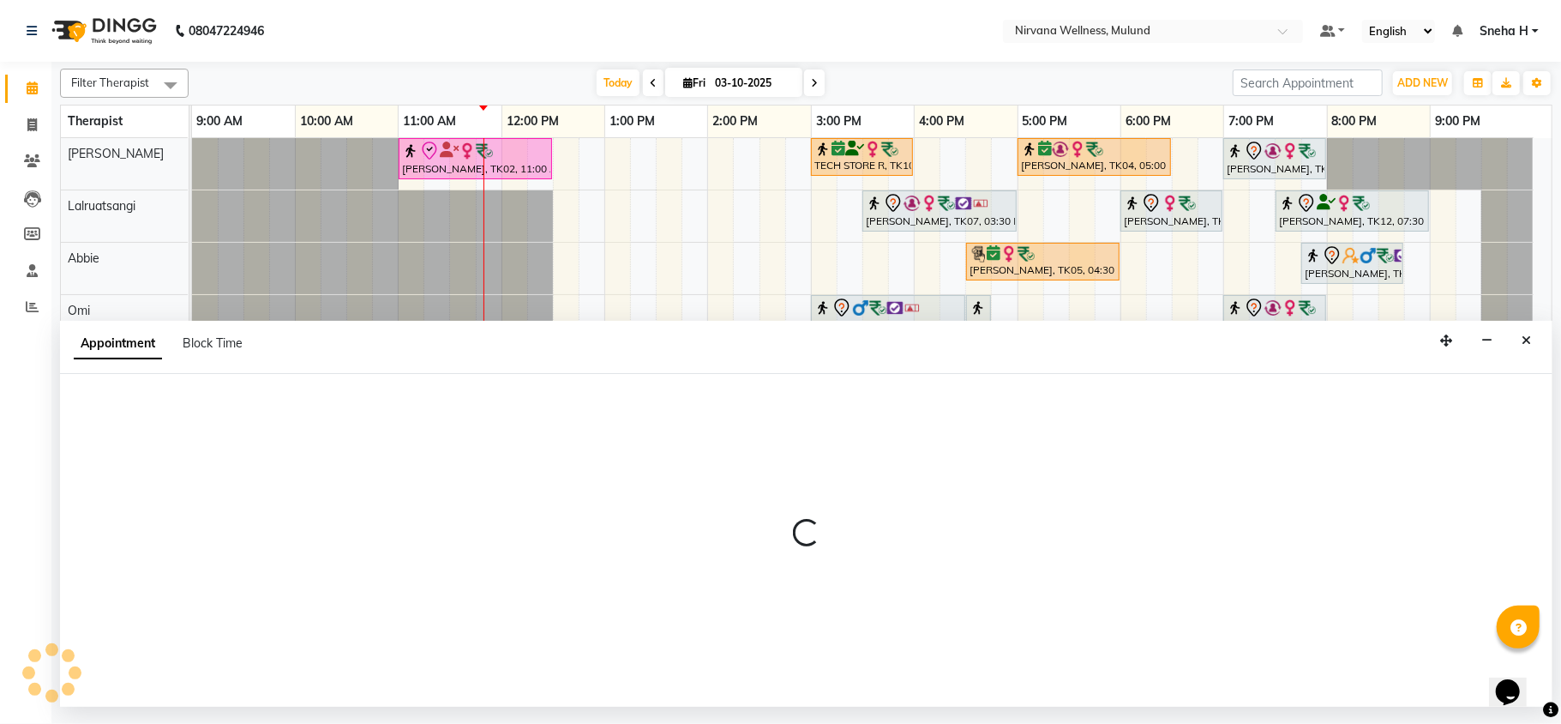
select select "35614"
select select "1170"
select select "tentative"
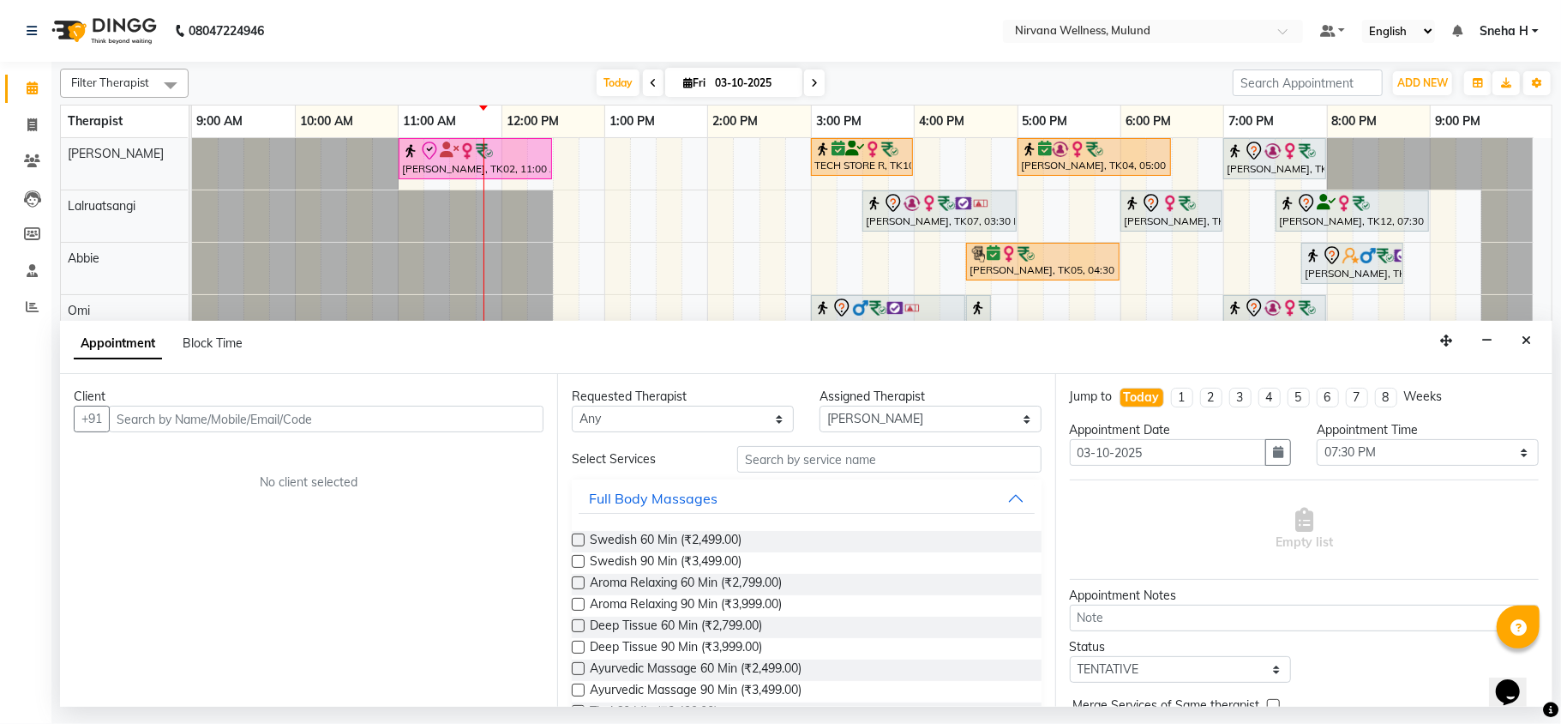
click at [226, 422] on input "text" at bounding box center [326, 419] width 435 height 27
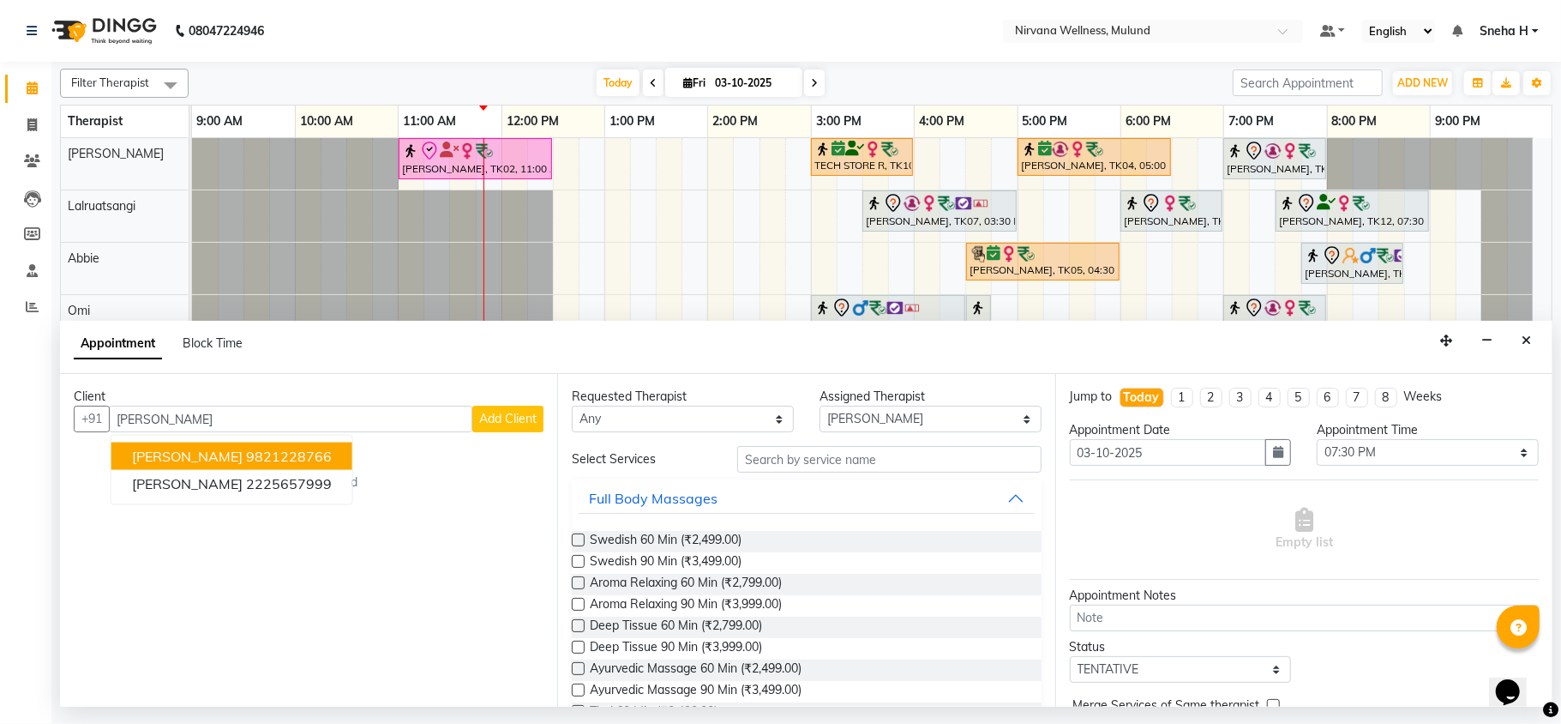
click at [249, 460] on ngb-highlight "9821228766" at bounding box center [289, 456] width 86 height 17
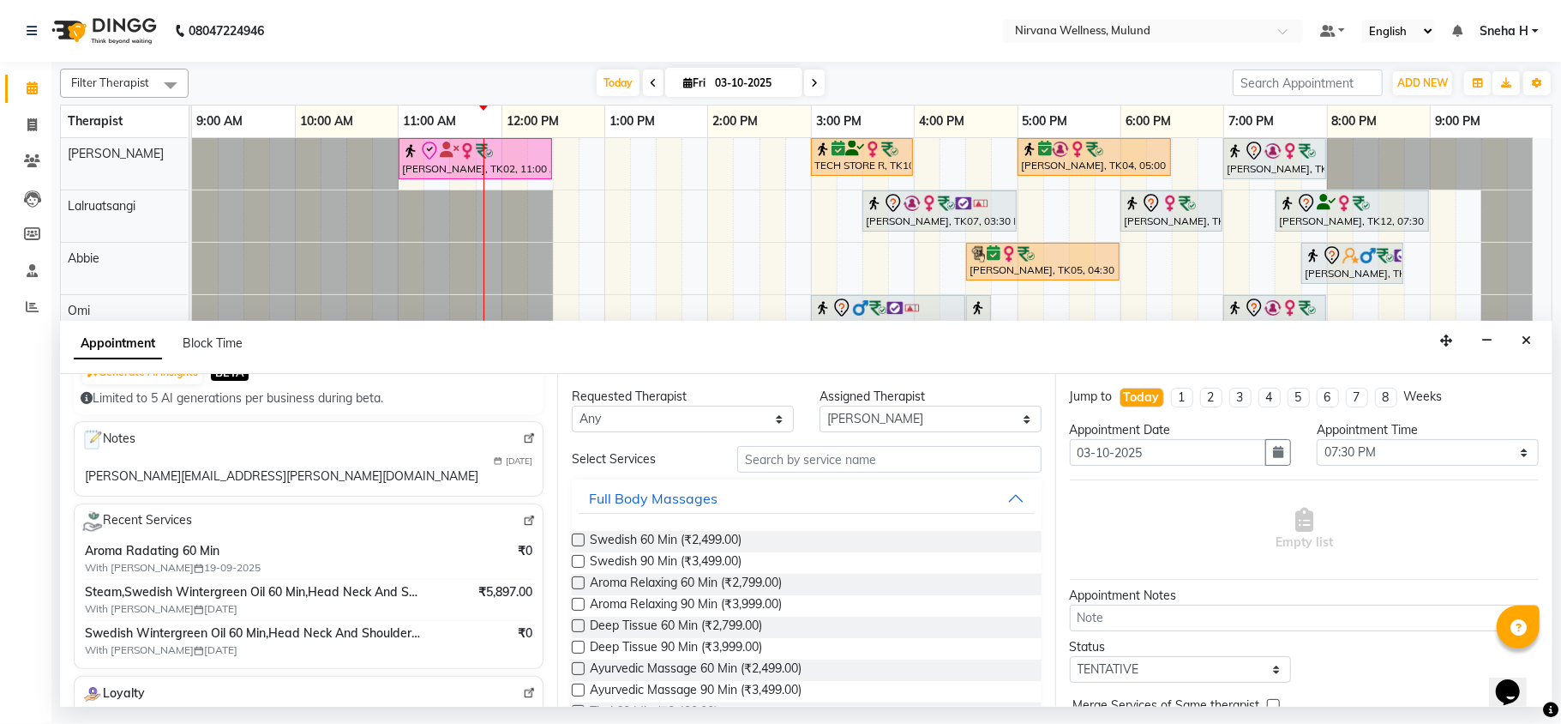
scroll to position [228, 0]
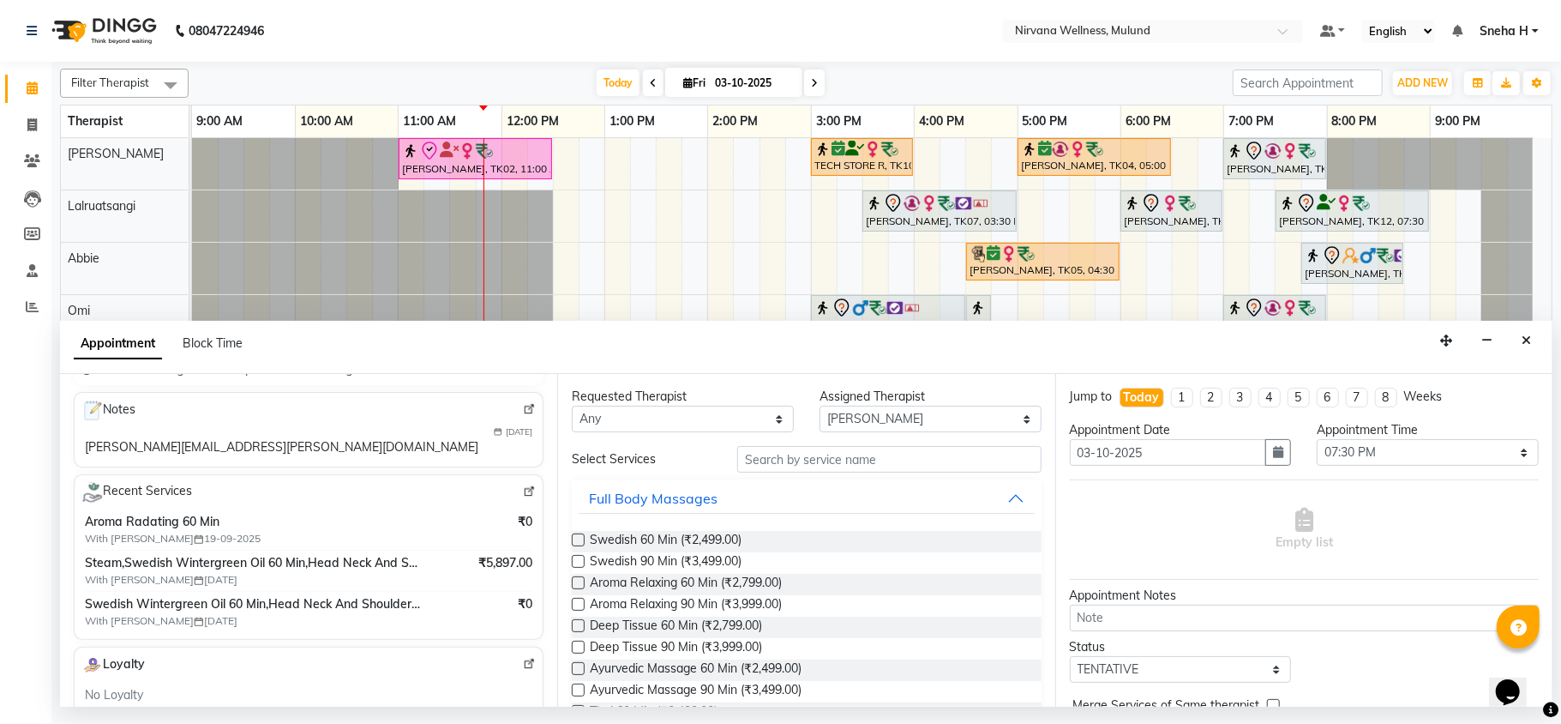
type input "9821228766"
click at [648, 424] on select "Any Abbie Hemant Misale Kim Lalruatsangi Mami Miranda LT Tlau Omi Rekha Rohan K…" at bounding box center [683, 419] width 222 height 27
select select "35614"
click at [572, 406] on select "Any Abbie Hemant Misale Kim Lalruatsangi Mami Miranda LT Tlau Omi Rekha Rohan K…" at bounding box center [683, 419] width 222 height 27
click at [576, 563] on label at bounding box center [578, 561] width 13 height 13
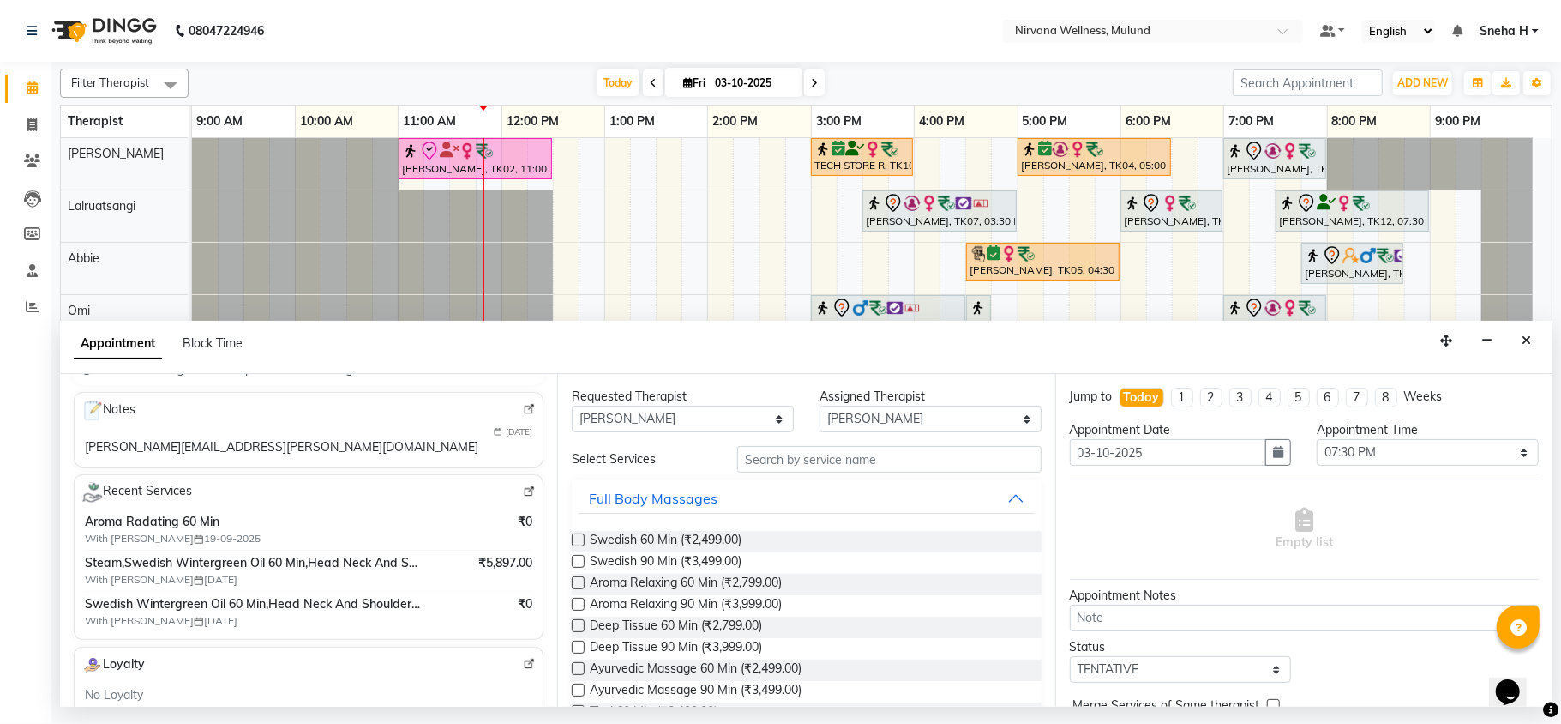
click at [576, 563] on input "checkbox" at bounding box center [577, 562] width 11 height 11
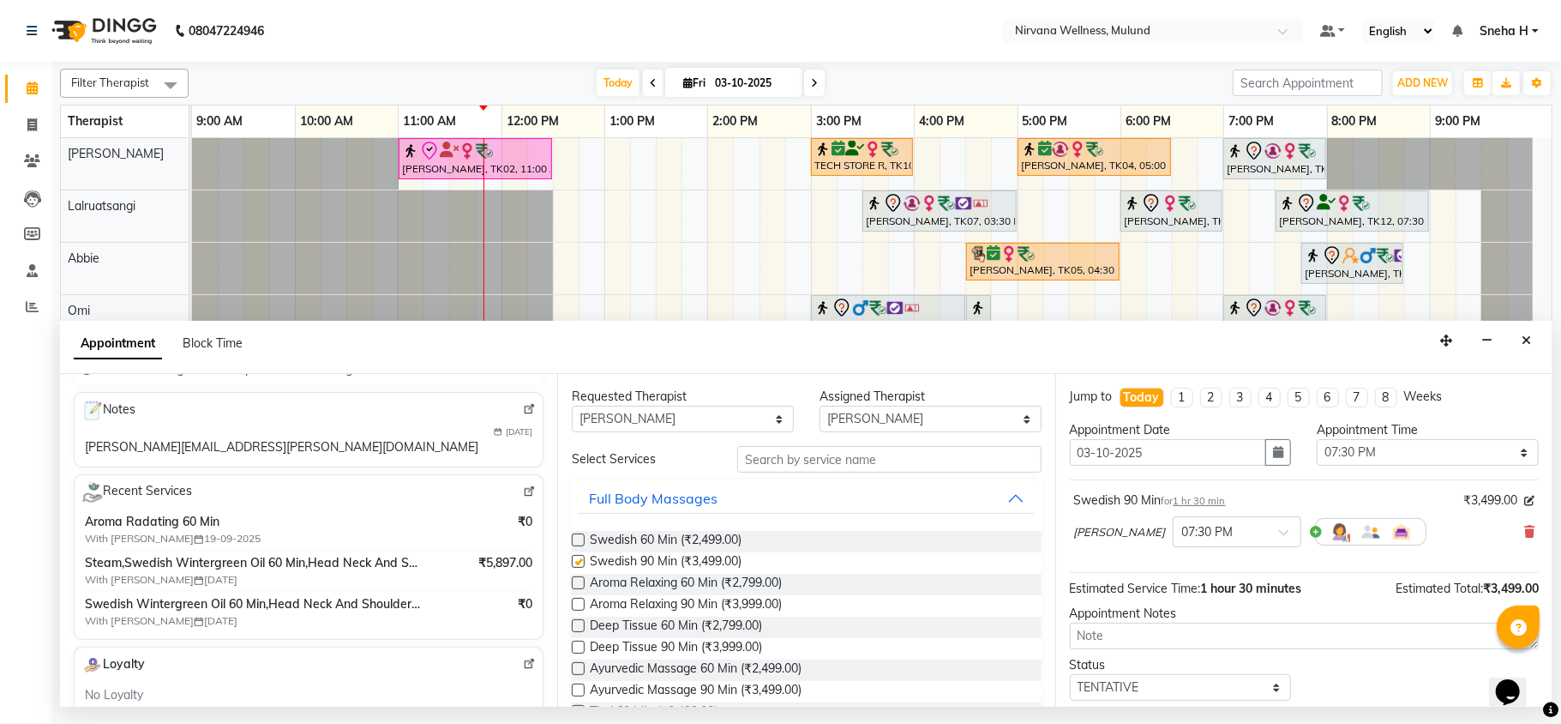
checkbox input "false"
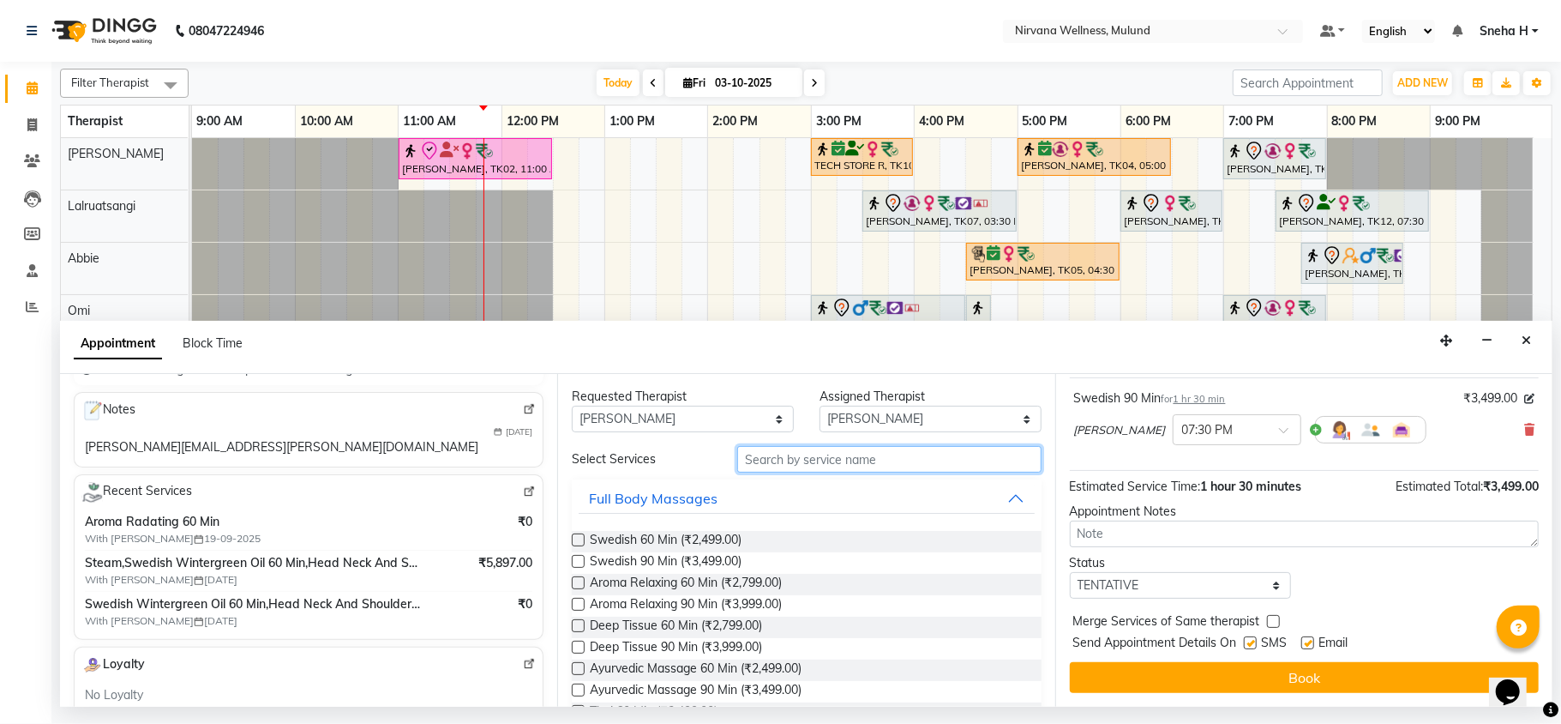
click at [755, 460] on input "text" at bounding box center [889, 459] width 304 height 27
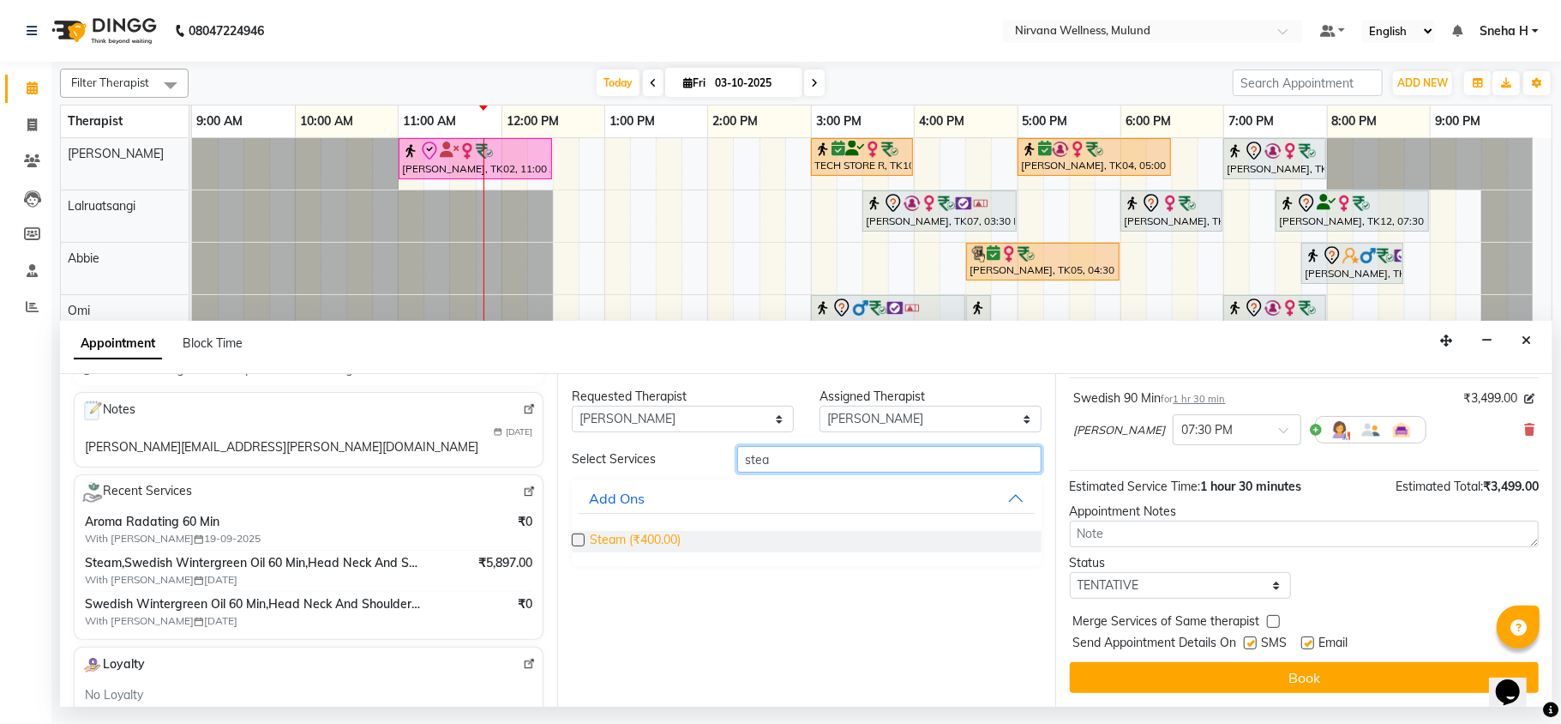
type input "stea"
click at [666, 539] on span "Steam (₹400.00)" at bounding box center [635, 541] width 91 height 21
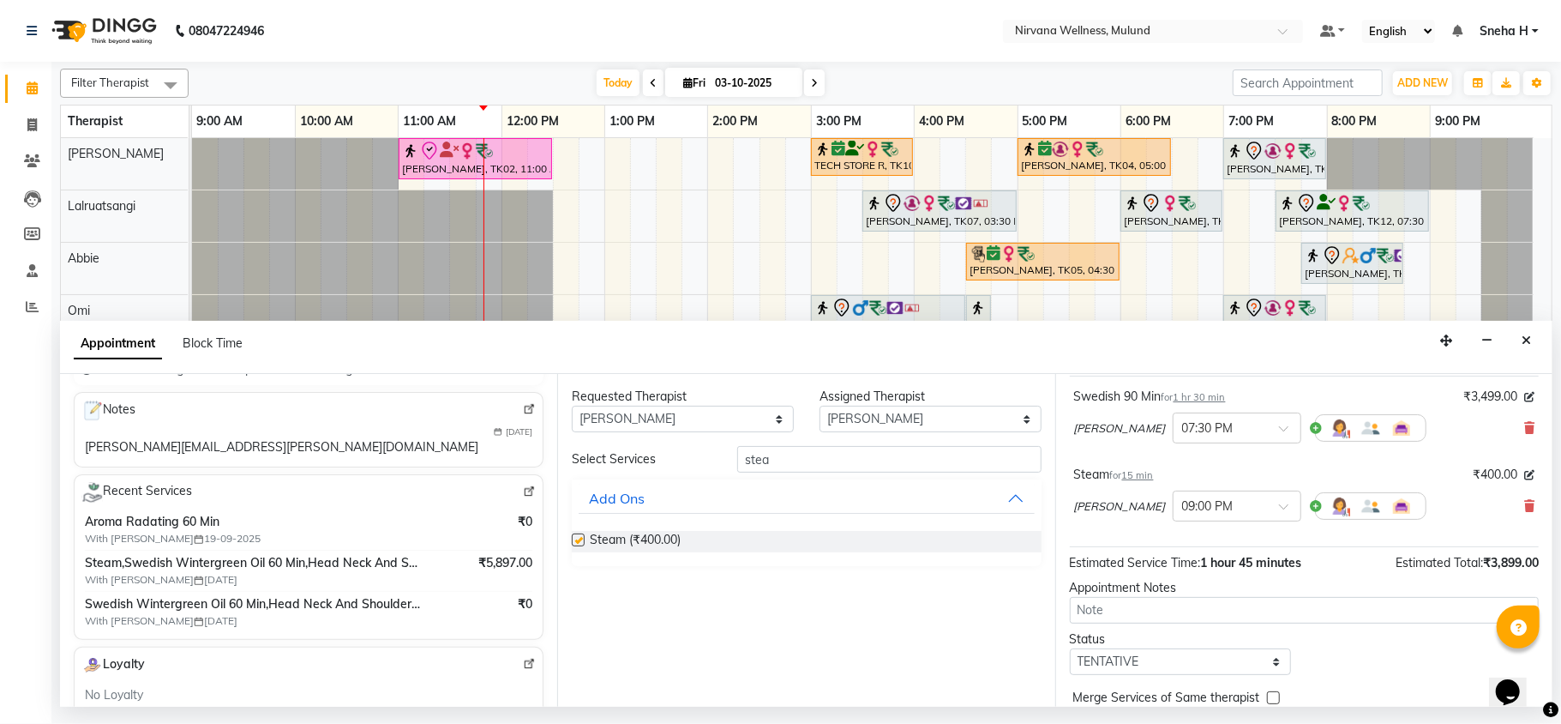
checkbox input "false"
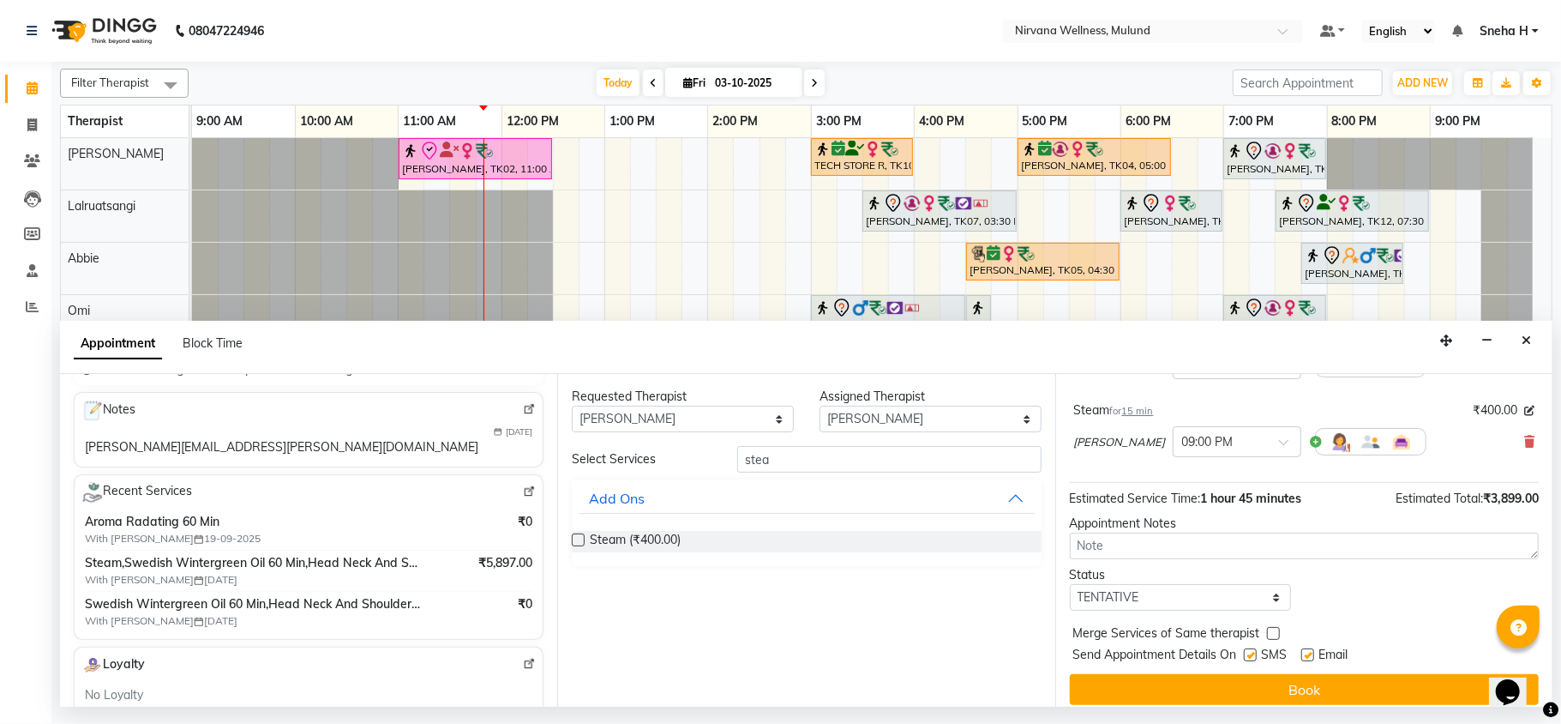
scroll to position [183, 0]
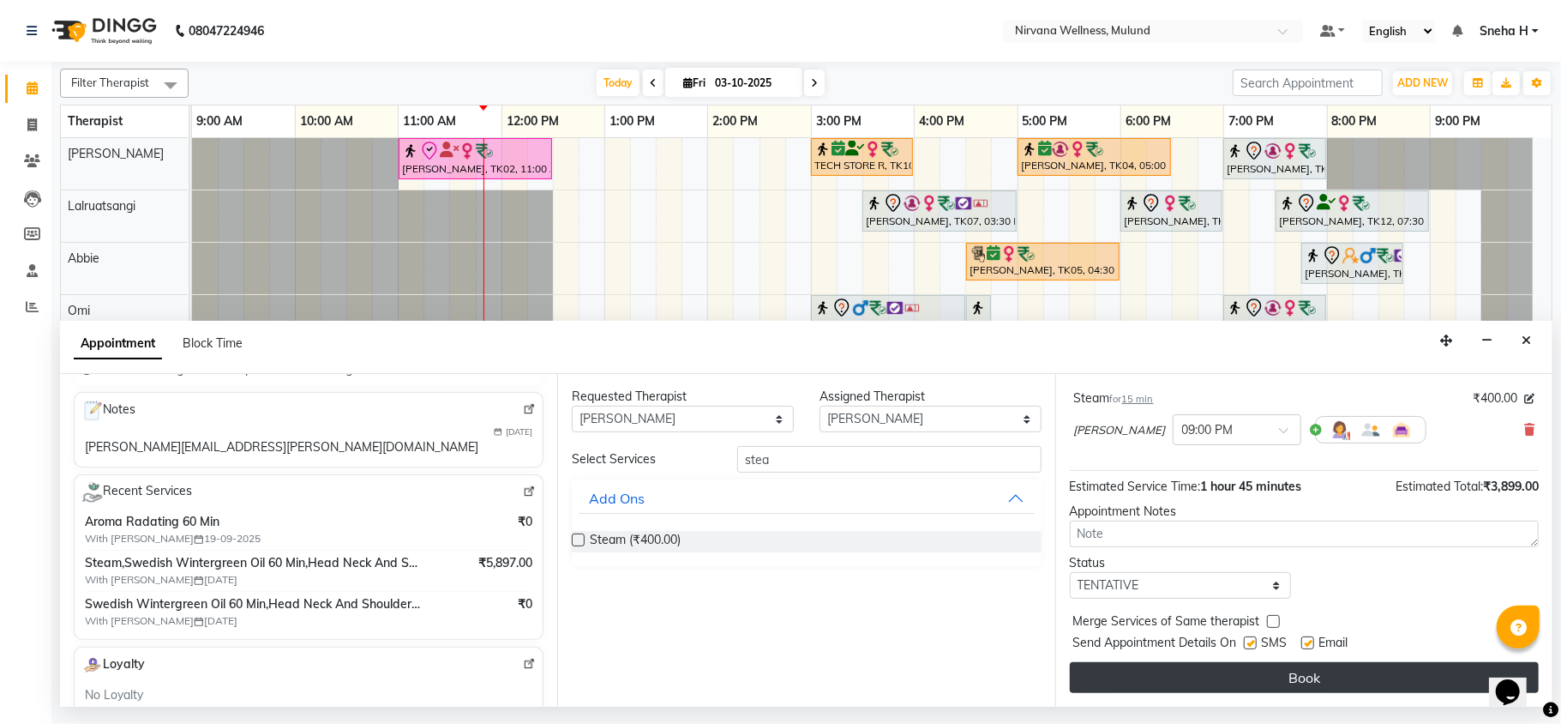
click at [1146, 674] on button "Book" at bounding box center [1304, 677] width 469 height 31
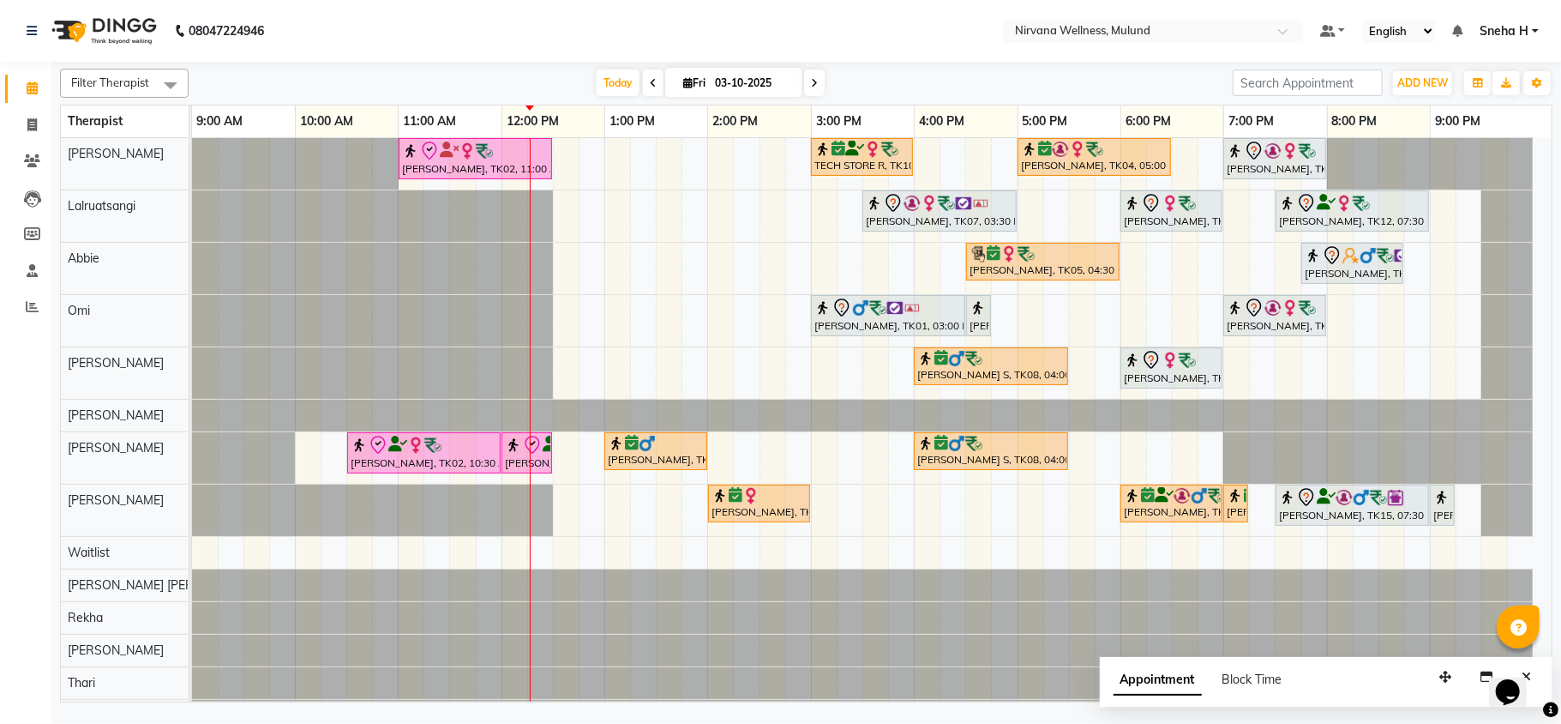
click at [1223, 460] on div "Kiran Fernandes, TK02, 11:00 AM-12:30 PM, Balinese Massage 90 Min TECH STORE R,…" at bounding box center [872, 434] width 1360 height 593
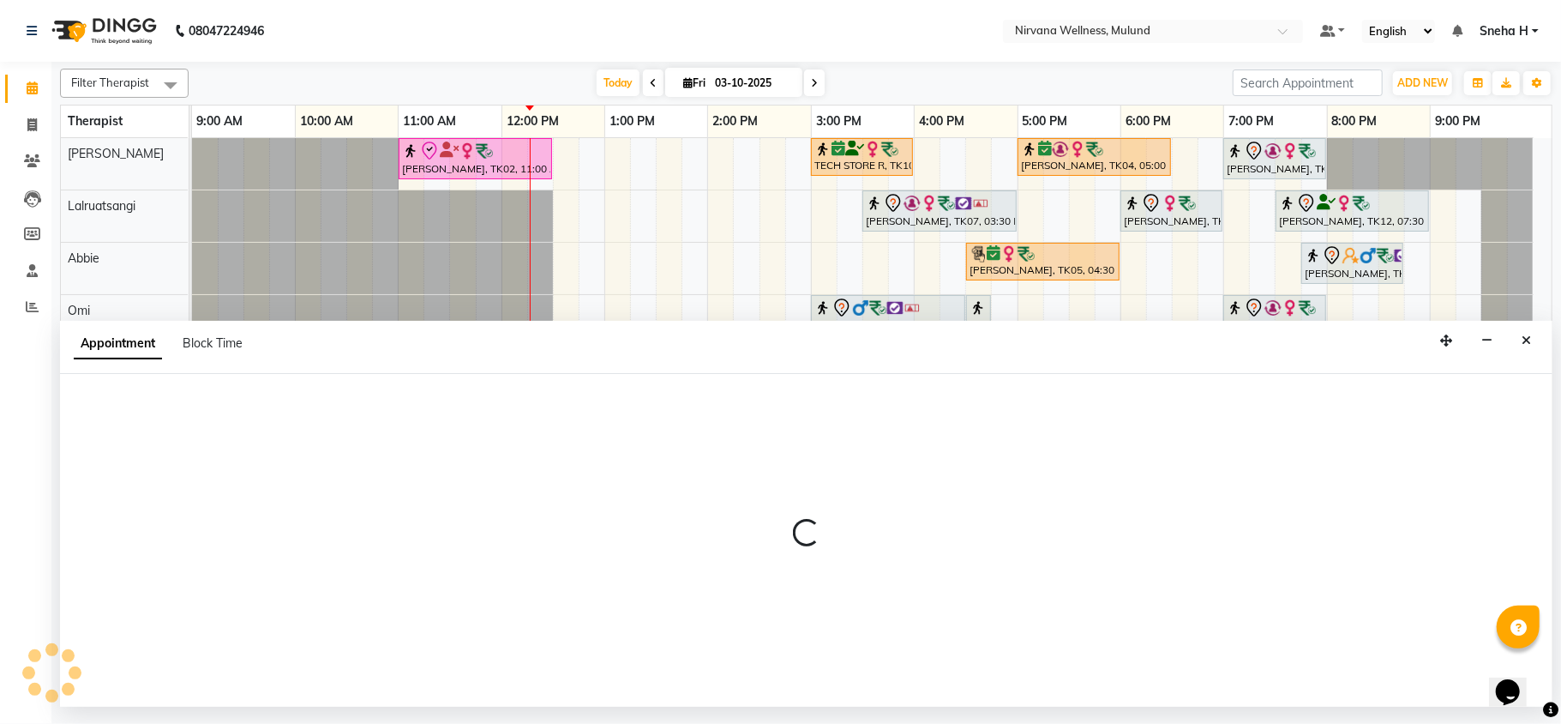
select select "29684"
select select "tentative"
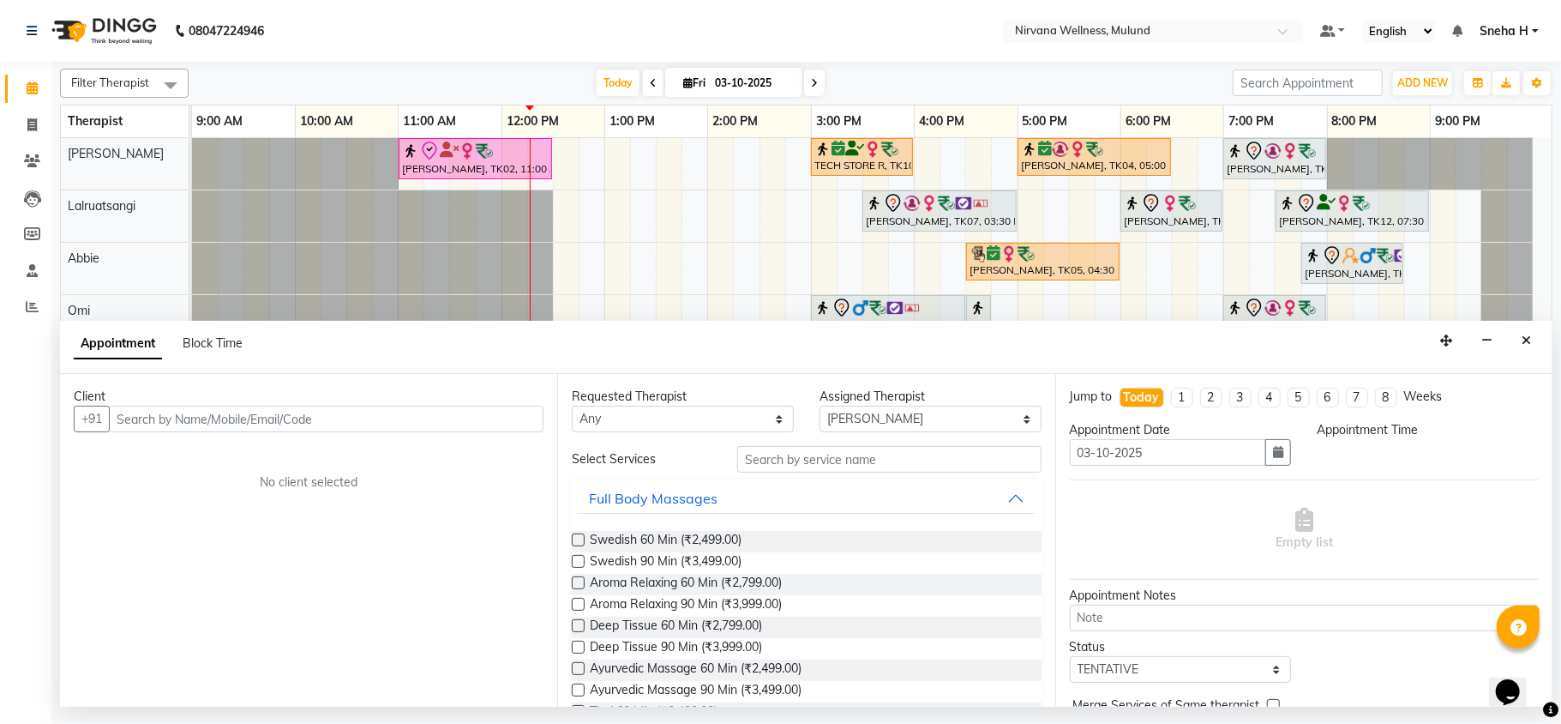
select select "1080"
click at [1530, 334] on button "Close" at bounding box center [1526, 341] width 25 height 27
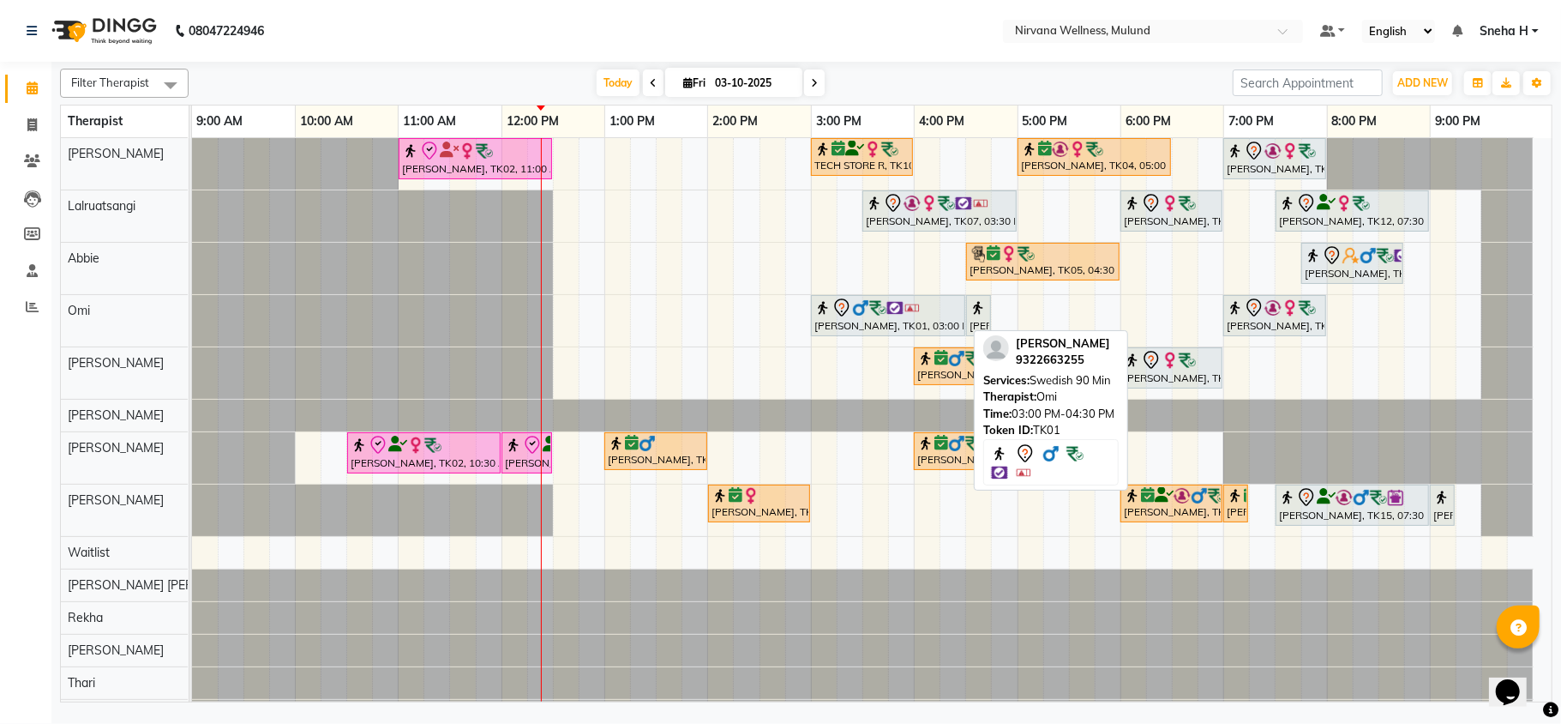
click at [842, 312] on icon at bounding box center [842, 311] width 2 height 2
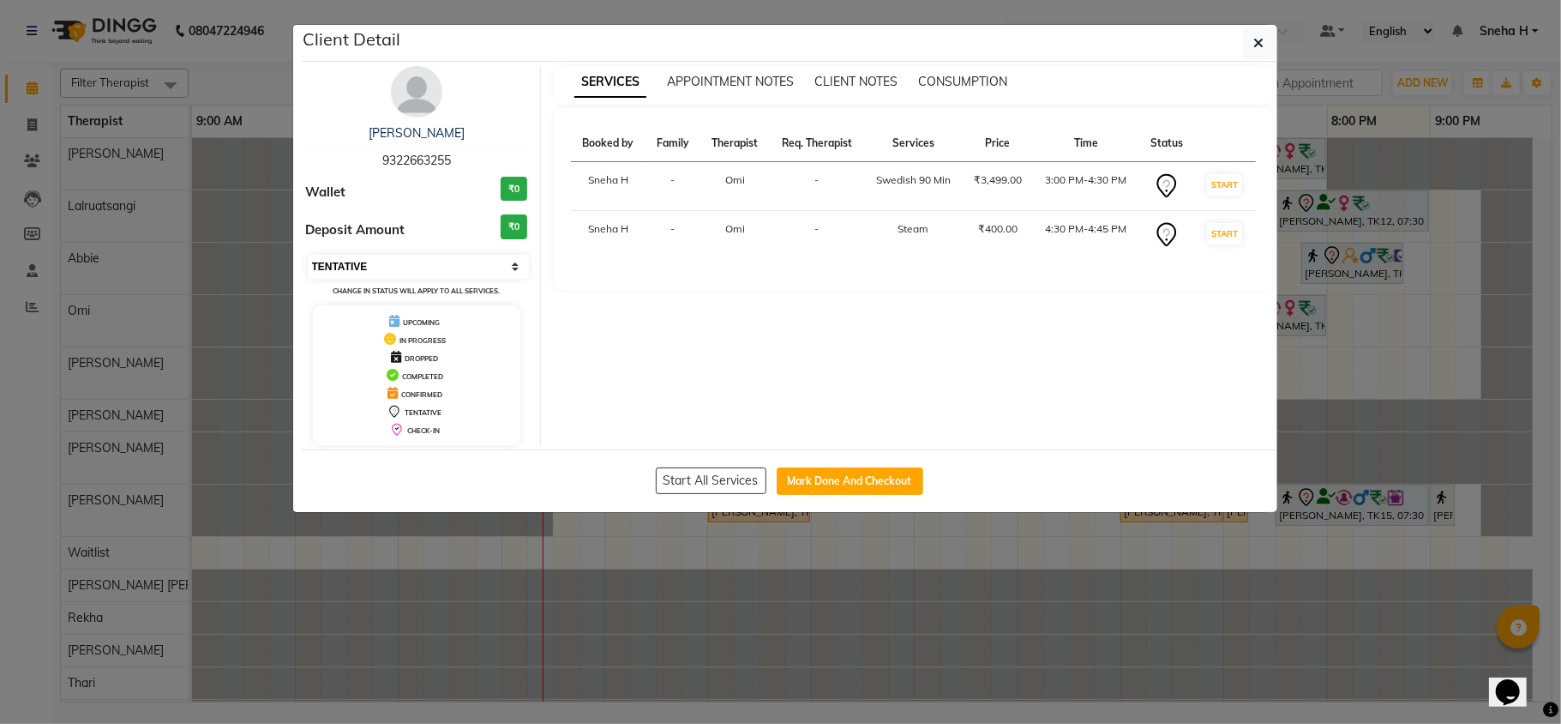
click at [357, 262] on select "Select IN SERVICE CONFIRMED TENTATIVE CHECK IN MARK DONE DROPPED UPCOMING" at bounding box center [419, 267] width 222 height 24
select select "6"
click at [308, 256] on select "Select IN SERVICE CONFIRMED TENTATIVE CHECK IN MARK DONE DROPPED UPCOMING" at bounding box center [419, 267] width 222 height 24
click at [516, 639] on ngb-modal-window "Client Detail Roshan Thapa 9322663255 Wallet ₹0 Deposit Amount ₹0 Select IN SER…" at bounding box center [780, 362] width 1561 height 724
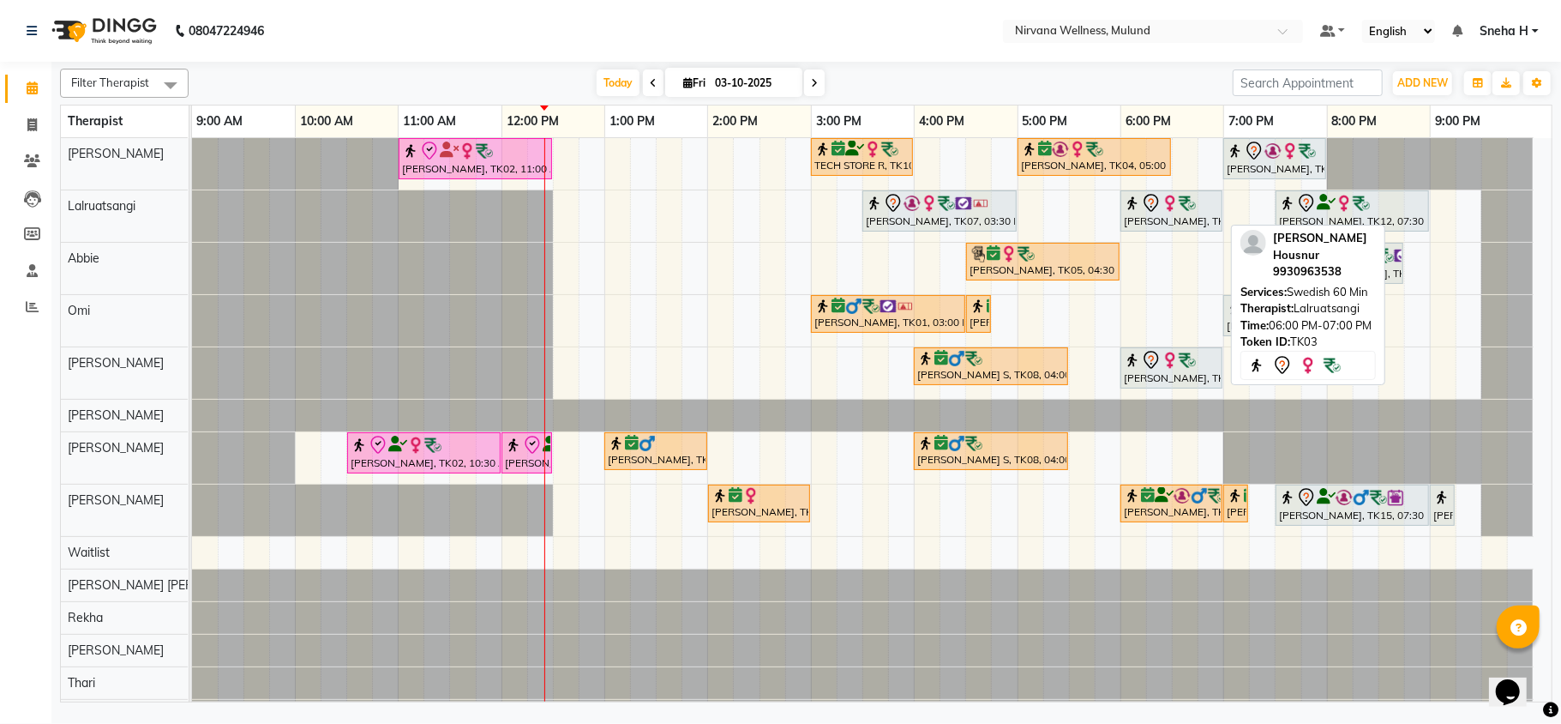
click at [1156, 216] on div "Ranjana Housnur, TK03, 06:00 PM-07:00 PM, Swedish 60 Min" at bounding box center [1171, 211] width 99 height 36
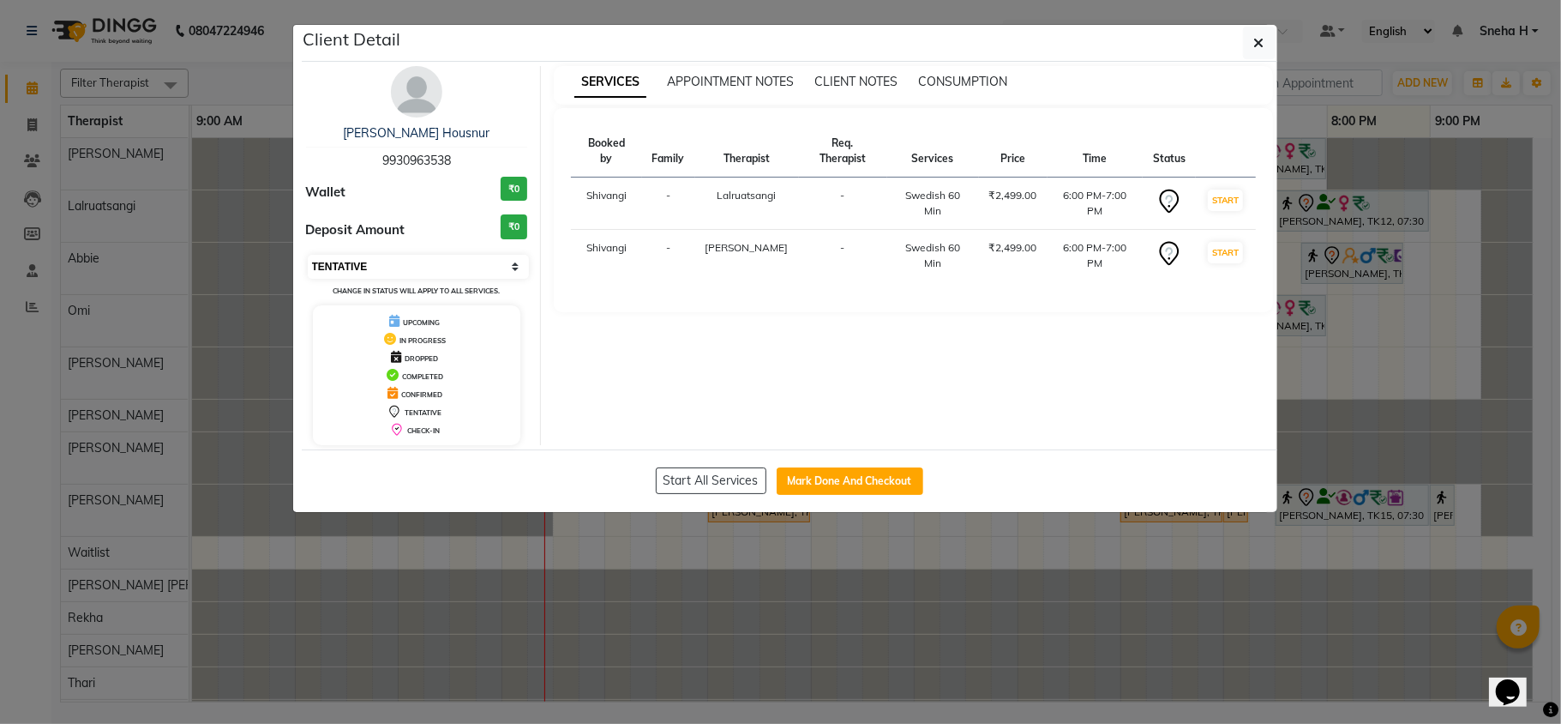
click at [415, 268] on select "Select IN SERVICE CONFIRMED TENTATIVE CHECK IN MARK DONE DROPPED UPCOMING" at bounding box center [419, 267] width 222 height 24
select select "6"
click at [308, 256] on select "Select IN SERVICE CONFIRMED TENTATIVE CHECK IN MARK DONE DROPPED UPCOMING" at bounding box center [419, 267] width 222 height 24
click at [272, 91] on ngb-modal-window "Client Detail Ranjana Housnur 9930963538 Wallet ₹0 Deposit Amount ₹0 Select IN …" at bounding box center [780, 362] width 1561 height 724
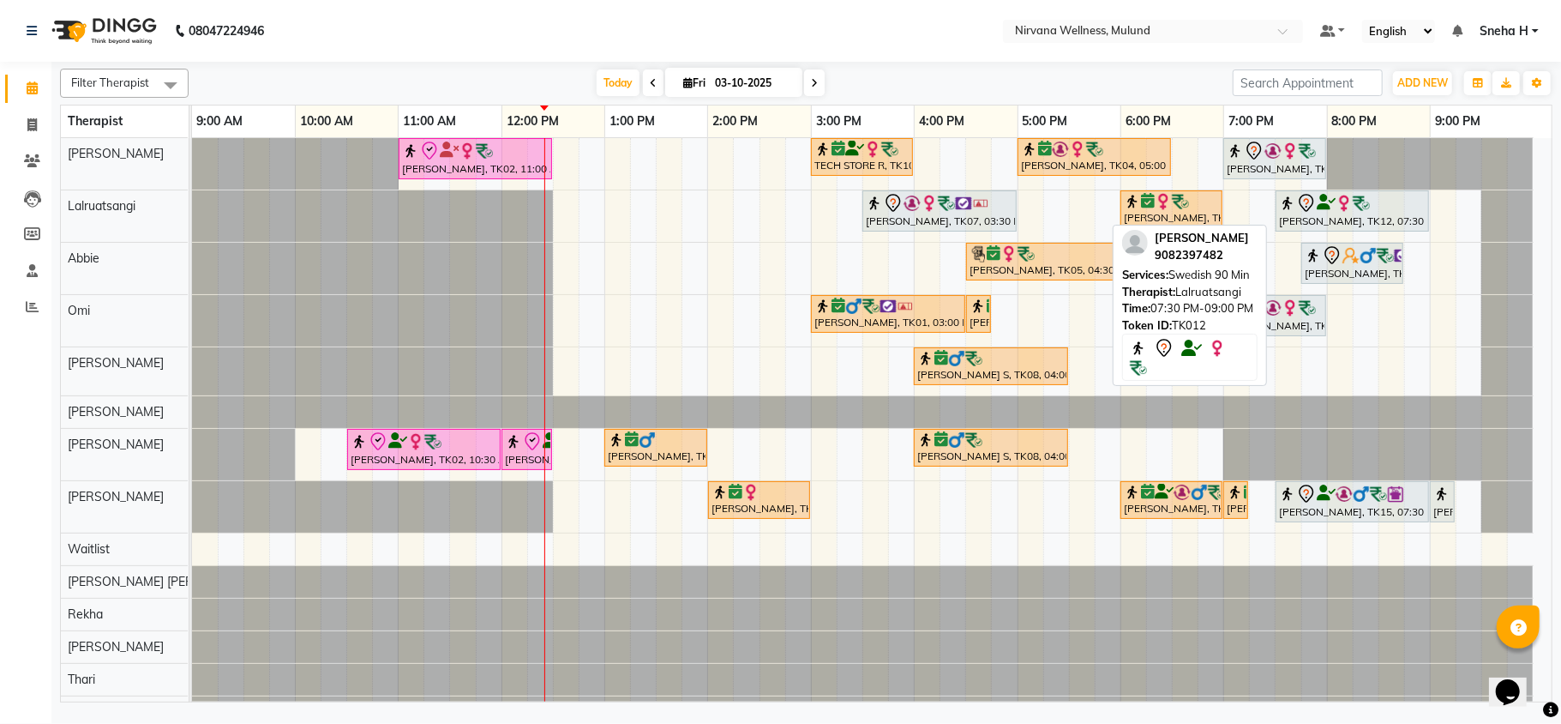
click at [1343, 216] on div "[PERSON_NAME], TK12, 07:30 PM-09:00 PM, Swedish 90 Min" at bounding box center [1353, 211] width 150 height 36
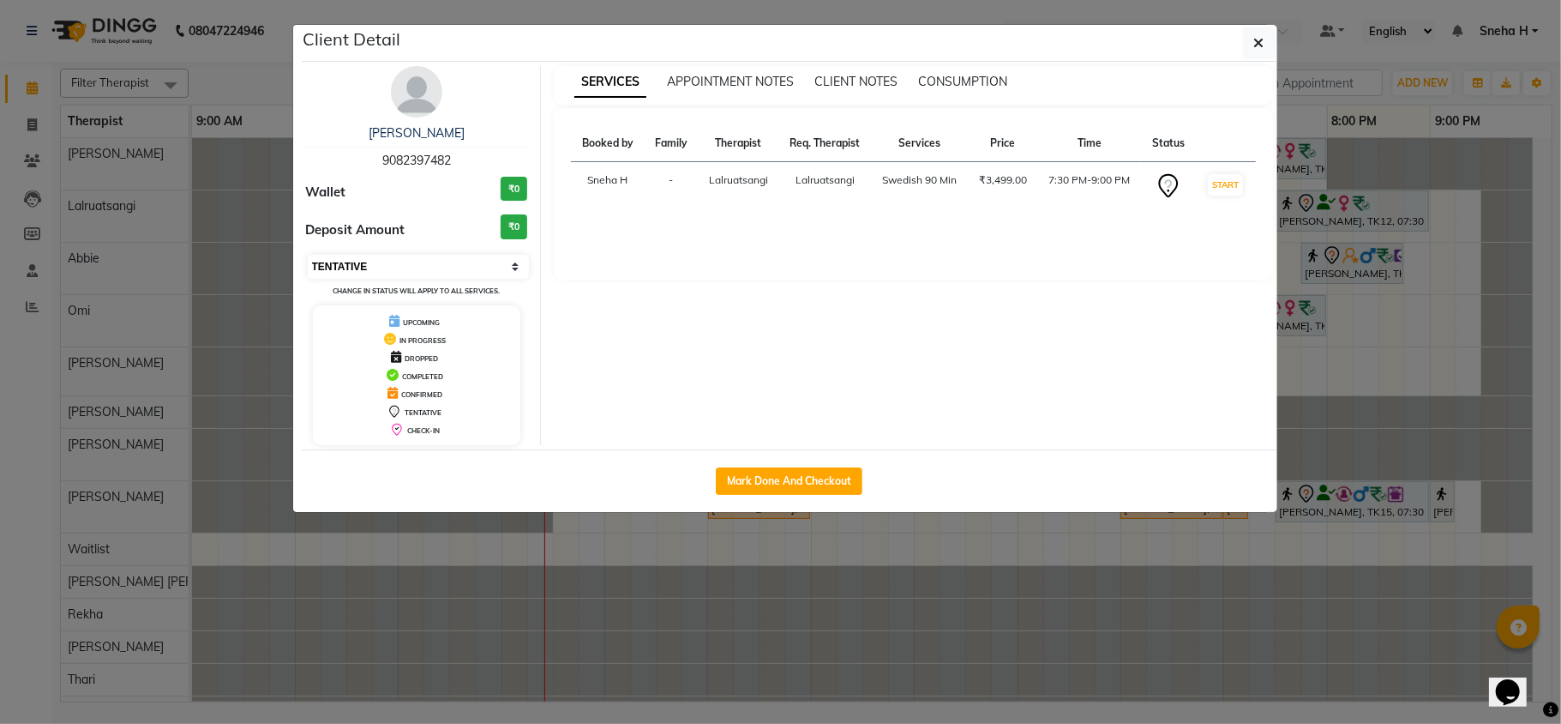
drag, startPoint x: 440, startPoint y: 256, endPoint x: 440, endPoint y: 273, distance: 17.1
click at [440, 256] on select "Select IN SERVICE CONFIRMED TENTATIVE CHECK IN MARK DONE DROPPED UPCOMING" at bounding box center [419, 267] width 222 height 24
select select "6"
click at [308, 256] on select "Select IN SERVICE CONFIRMED TENTATIVE CHECK IN MARK DONE DROPPED UPCOMING" at bounding box center [419, 267] width 222 height 24
click at [234, 79] on ngb-modal-window "Client Detail Sagarika Vyas 9082397482 Wallet ₹0 Deposit Amount ₹0 Select IN SE…" at bounding box center [780, 362] width 1561 height 724
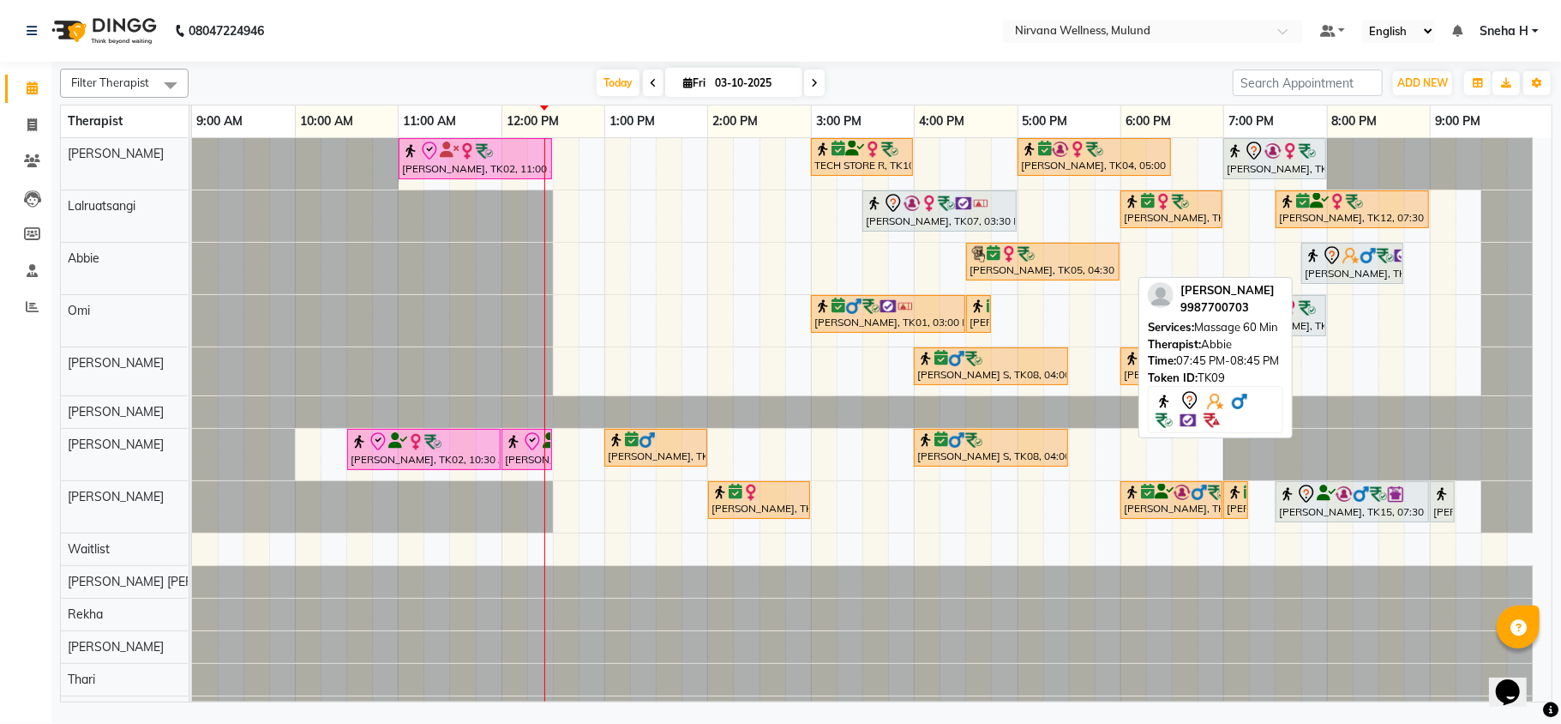
click at [1377, 276] on div "[PERSON_NAME], TK09, 07:45 PM-08:45 PM, Massage 60 Min" at bounding box center [1352, 263] width 99 height 36
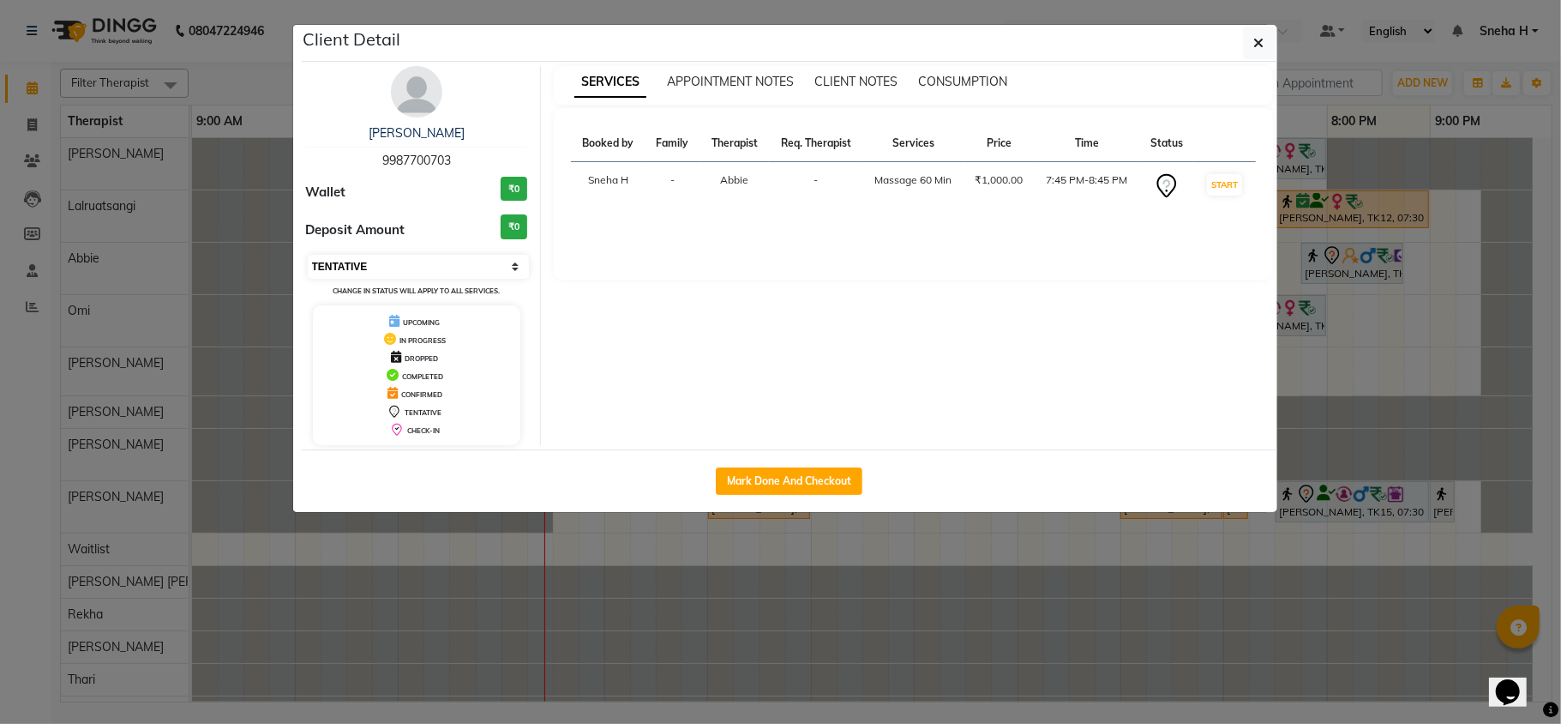
click at [487, 262] on select "Select IN SERVICE CONFIRMED TENTATIVE CHECK IN MARK DONE DROPPED UPCOMING" at bounding box center [419, 267] width 222 height 24
select select "6"
click at [308, 256] on select "Select IN SERVICE CONFIRMED TENTATIVE CHECK IN MARK DONE DROPPED UPCOMING" at bounding box center [419, 267] width 222 height 24
click at [258, 93] on ngb-modal-window "Client Detail RC Jain 9987700703 Wallet ₹0 Deposit Amount ₹0 Select IN SERVICE …" at bounding box center [780, 362] width 1561 height 724
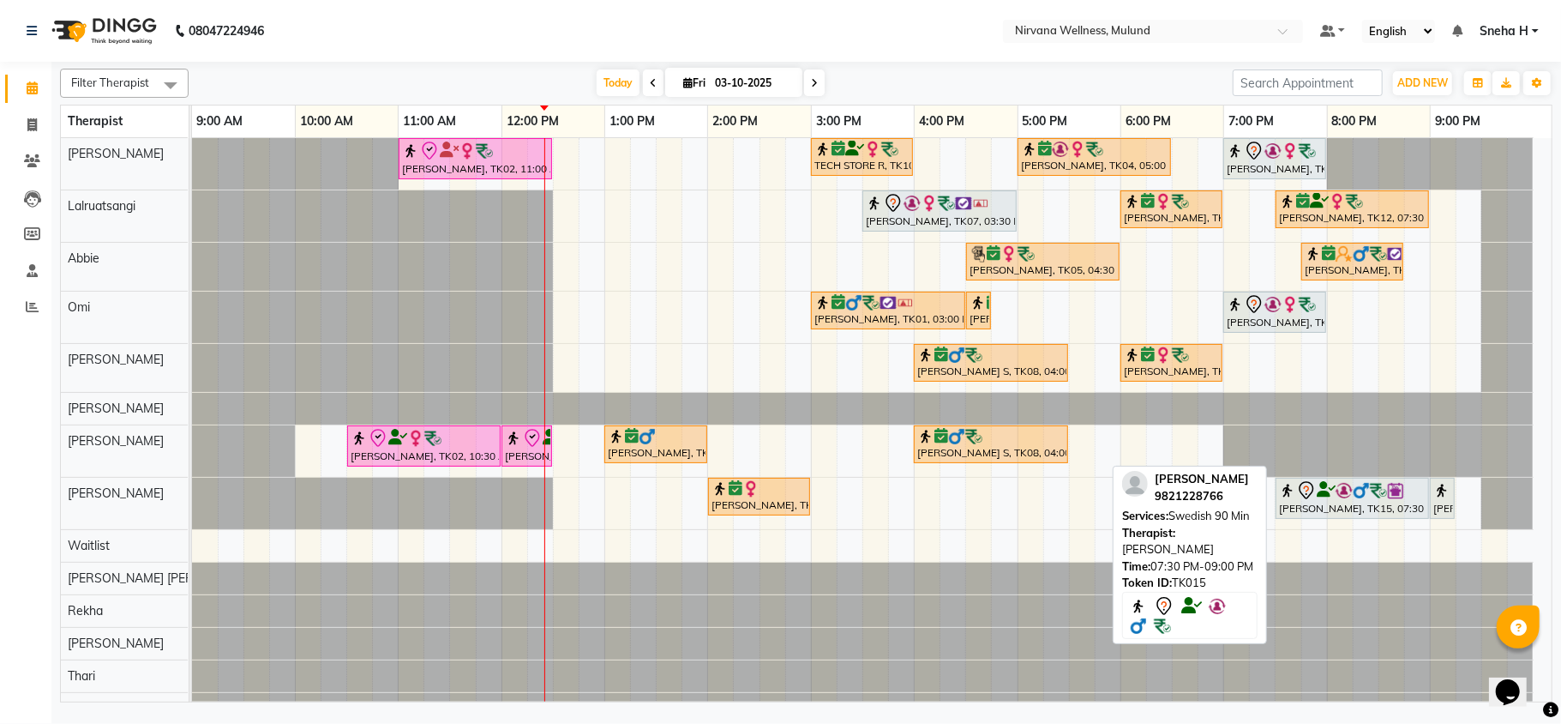
click at [1339, 511] on div "Harmesh Joshi, TK15, 07:30 PM-09:00 PM, Swedish 90 Min" at bounding box center [1353, 498] width 150 height 36
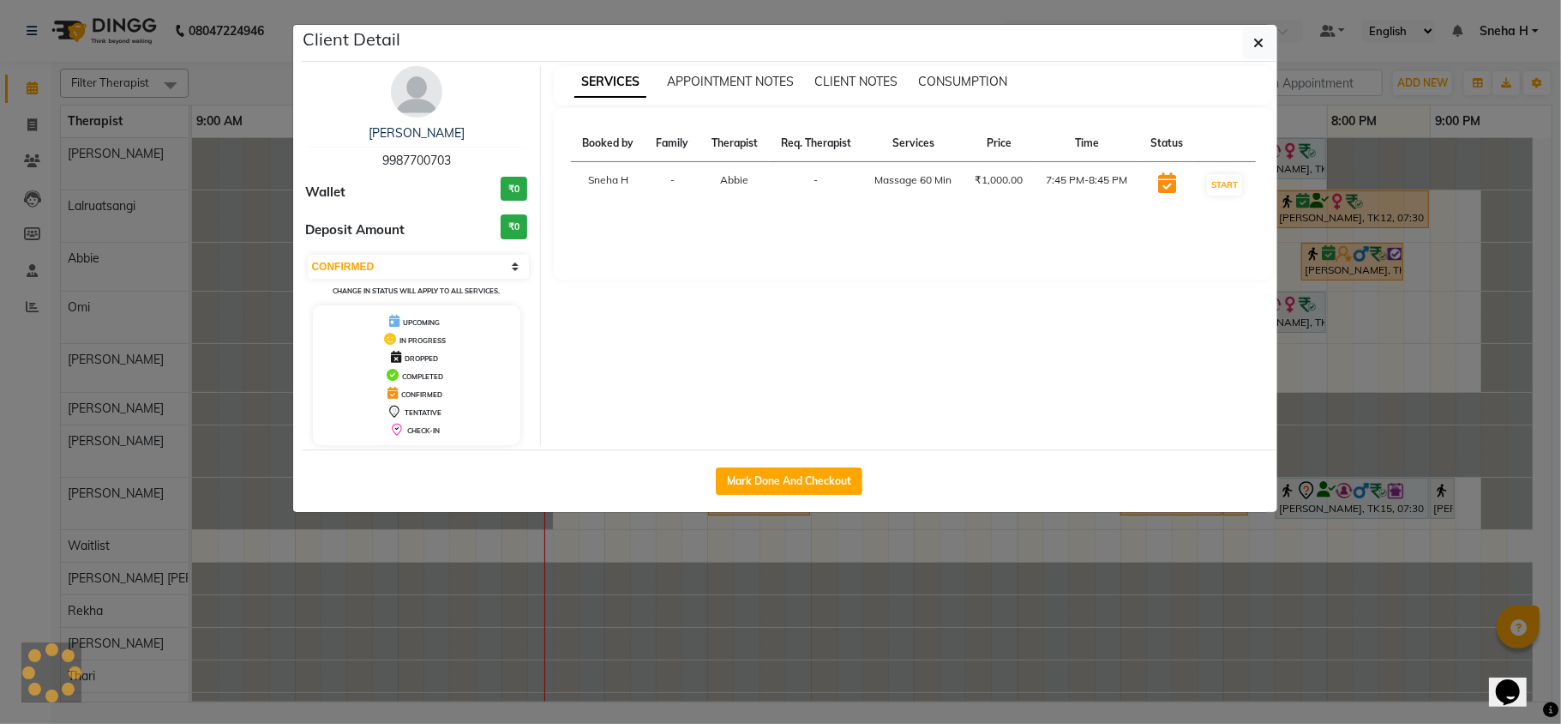
select select "7"
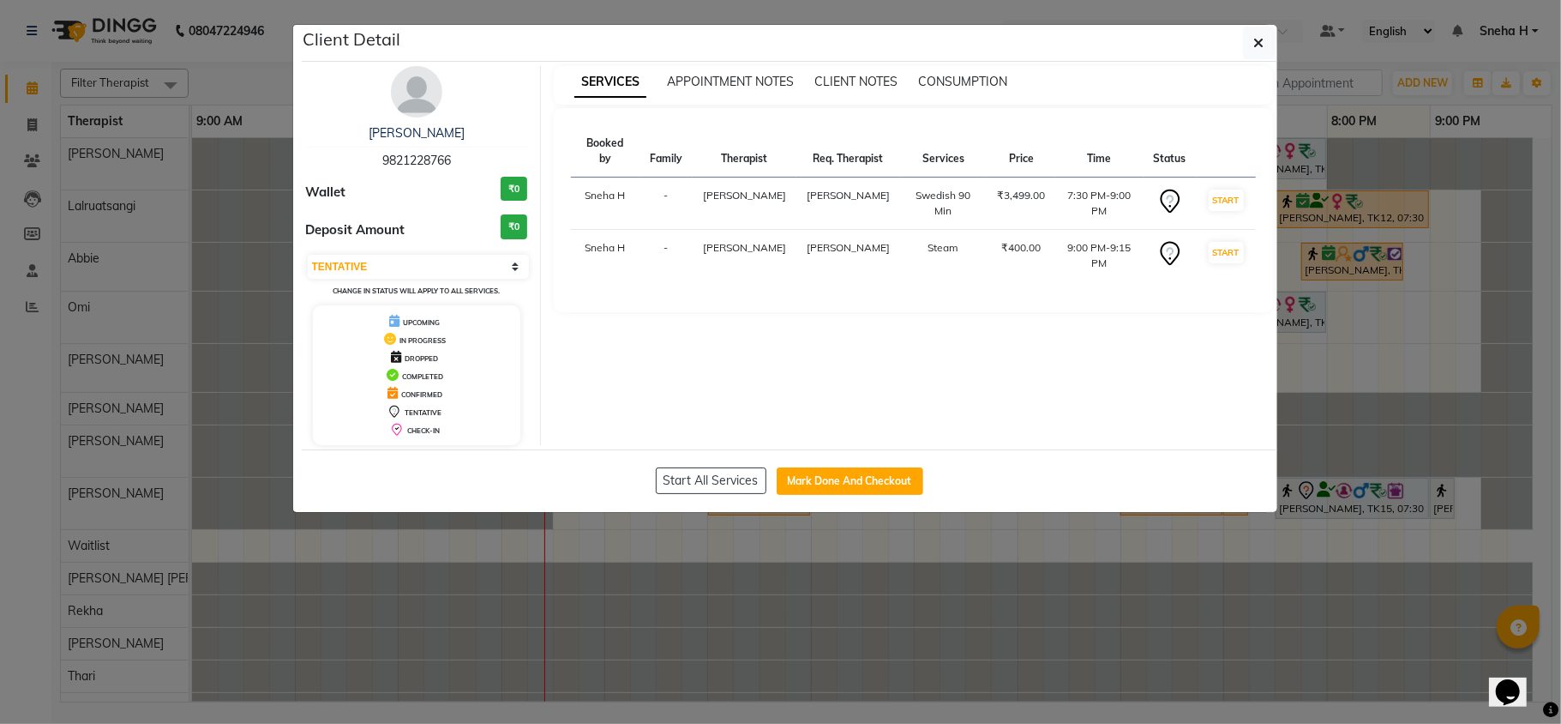
click at [1302, 643] on ngb-modal-window "Client Detail Harmesh Joshi 9821228766 Wallet ₹0 Deposit Amount ₹0 Select IN SE…" at bounding box center [780, 362] width 1561 height 724
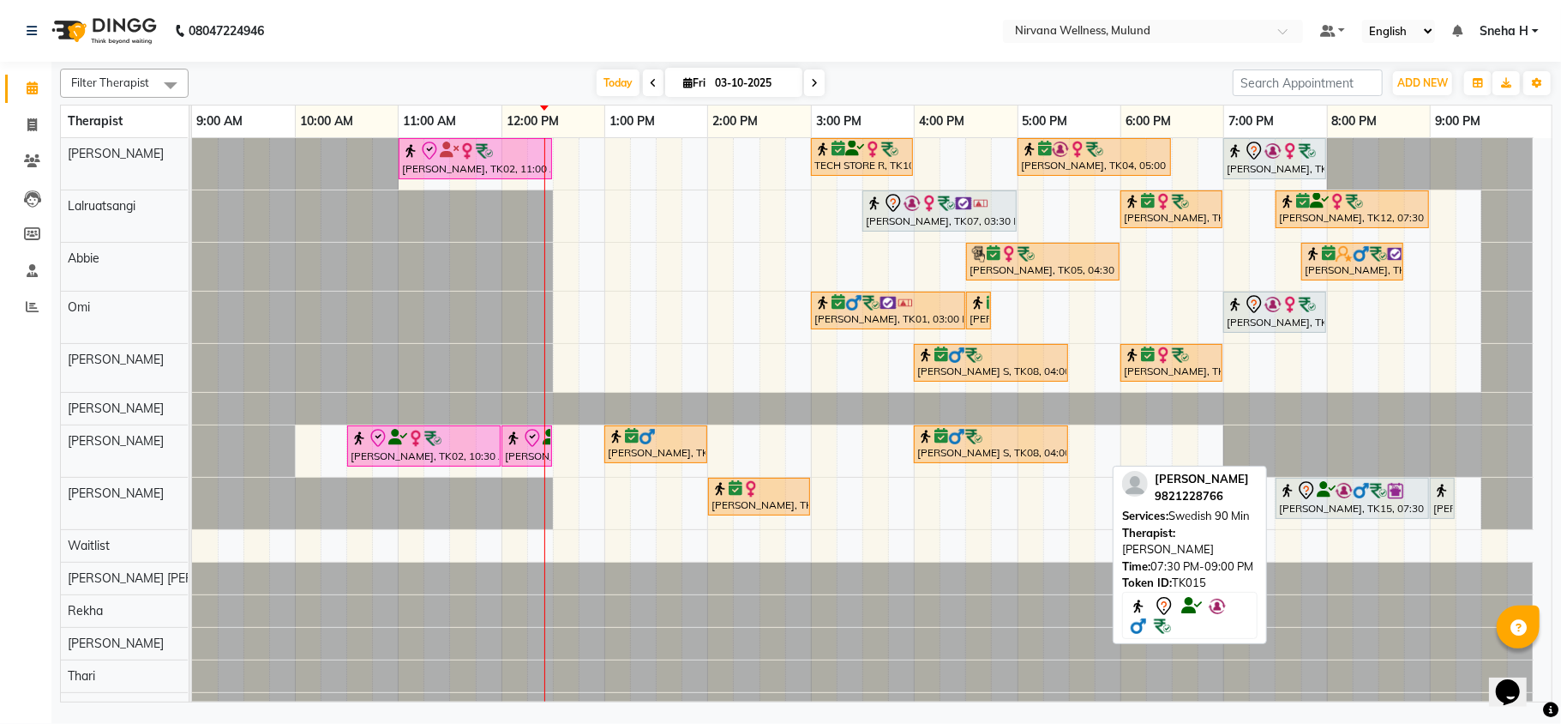
click at [1329, 506] on div "Harmesh Joshi, TK15, 07:30 PM-09:00 PM, Swedish 90 Min" at bounding box center [1353, 498] width 150 height 36
select select "7"
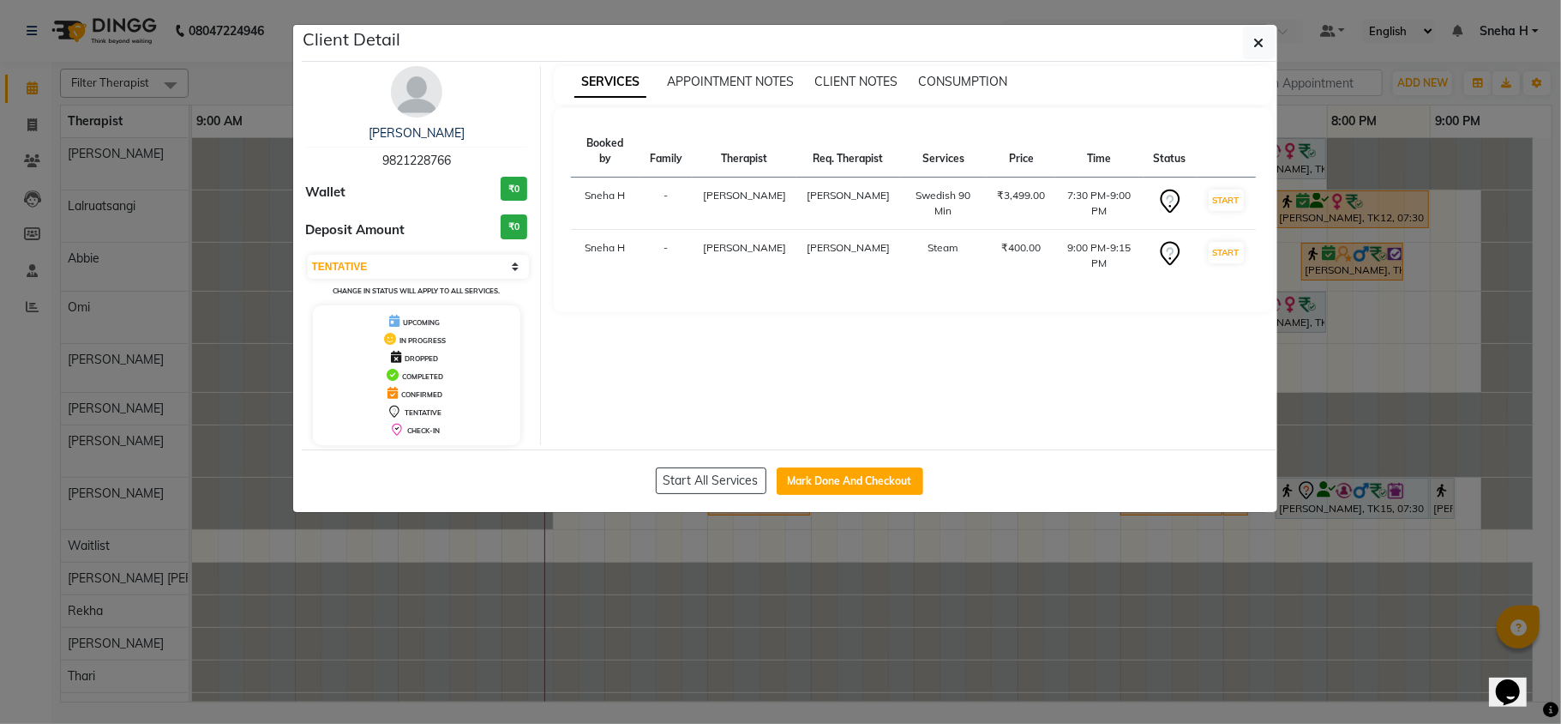
click at [1109, 684] on ngb-modal-window "Client Detail Harmesh Joshi 9821228766 Wallet ₹0 Deposit Amount ₹0 Select IN SE…" at bounding box center [780, 362] width 1561 height 724
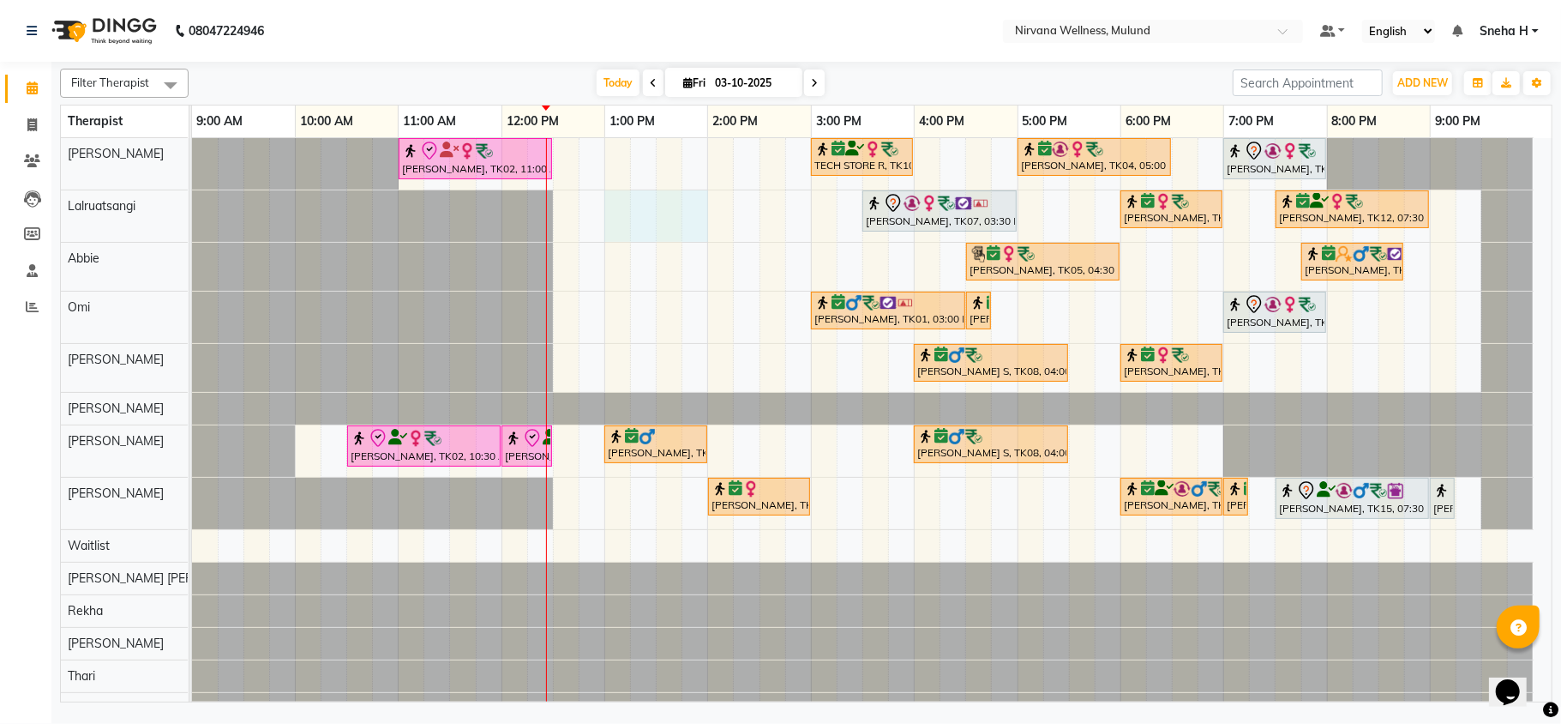
drag, startPoint x: 611, startPoint y: 216, endPoint x: 695, endPoint y: 223, distance: 83.5
click at [695, 223] on div "Kiran Fernandes, TK02, 11:00 AM-12:30 PM, Balinese Massage 90 Min TECH STORE R,…" at bounding box center [872, 431] width 1360 height 587
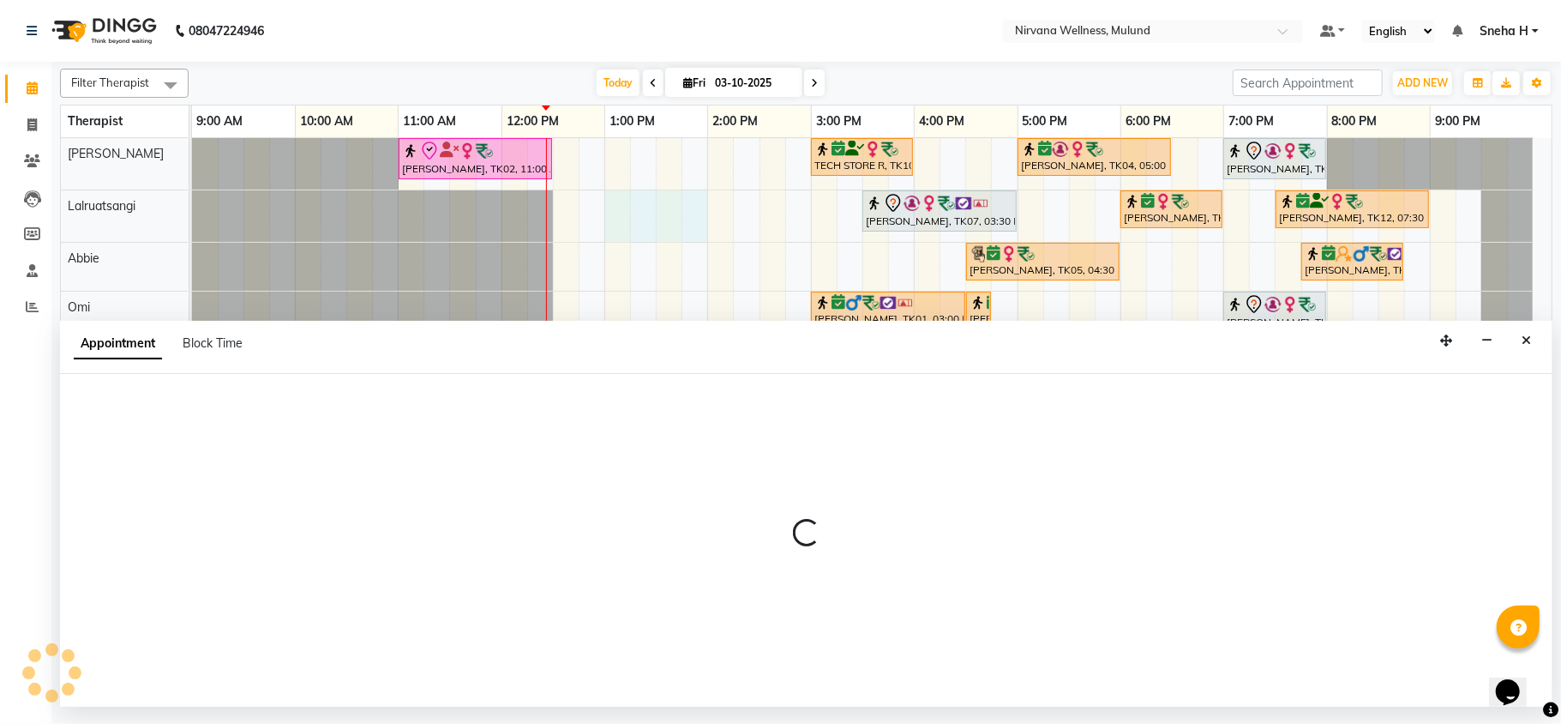
select select "48510"
select select "tentative"
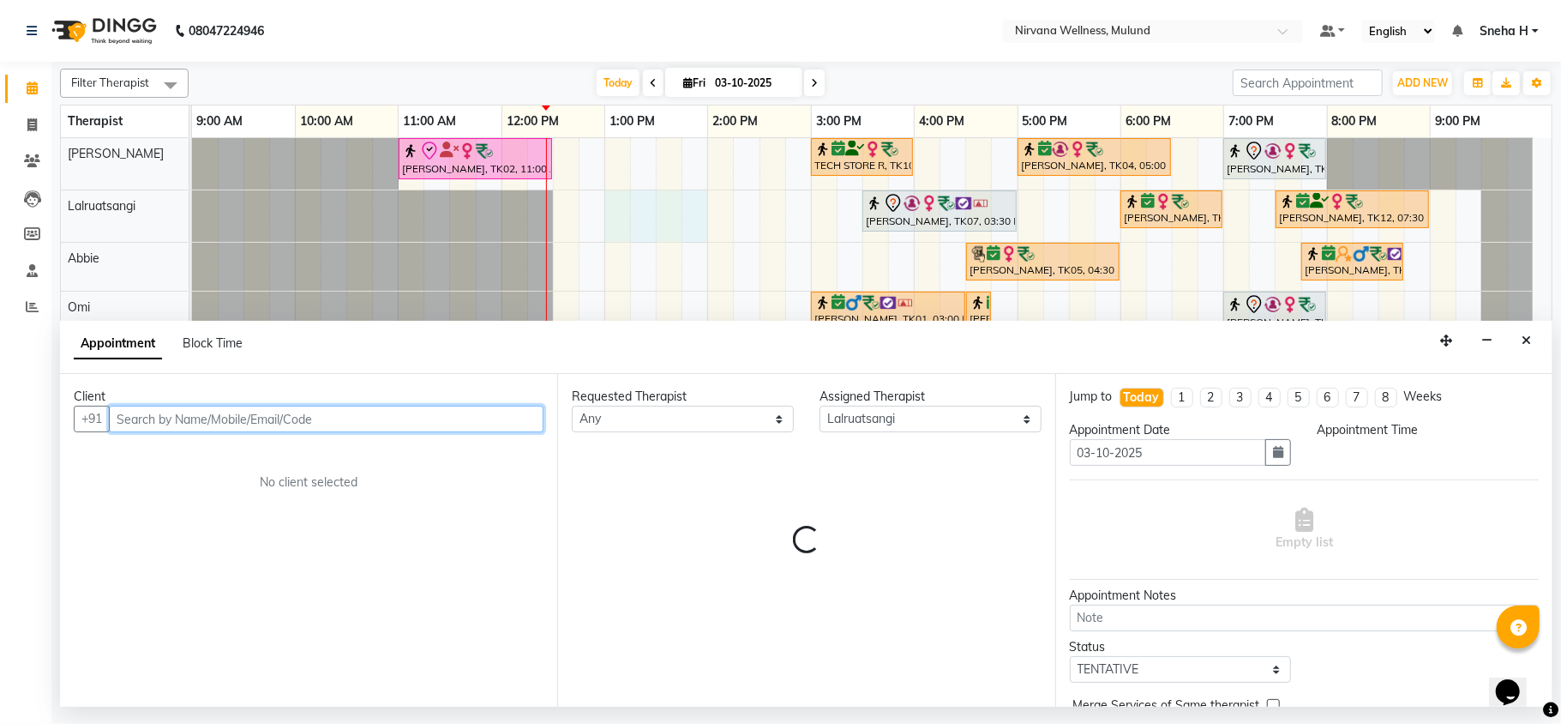
select select "780"
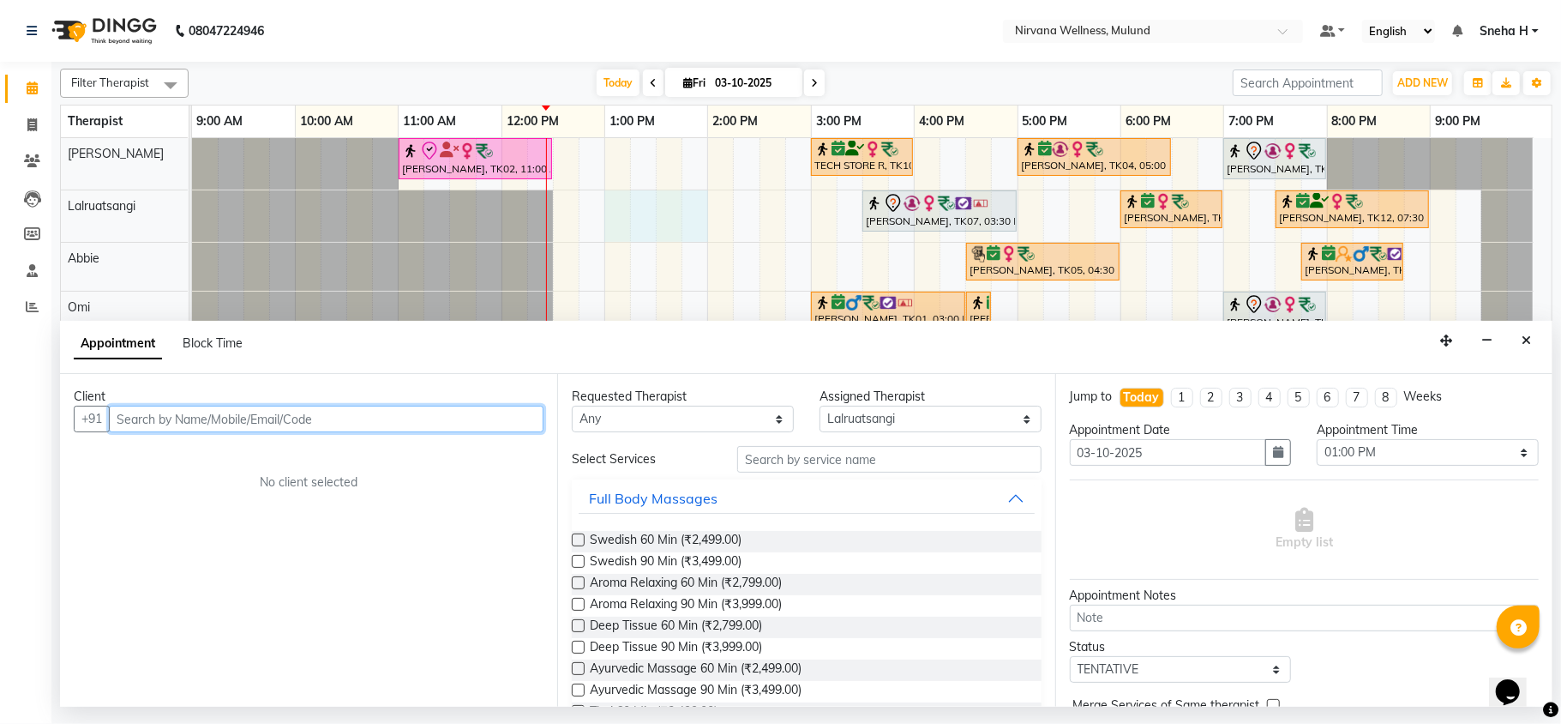
click at [292, 410] on input "text" at bounding box center [326, 419] width 435 height 27
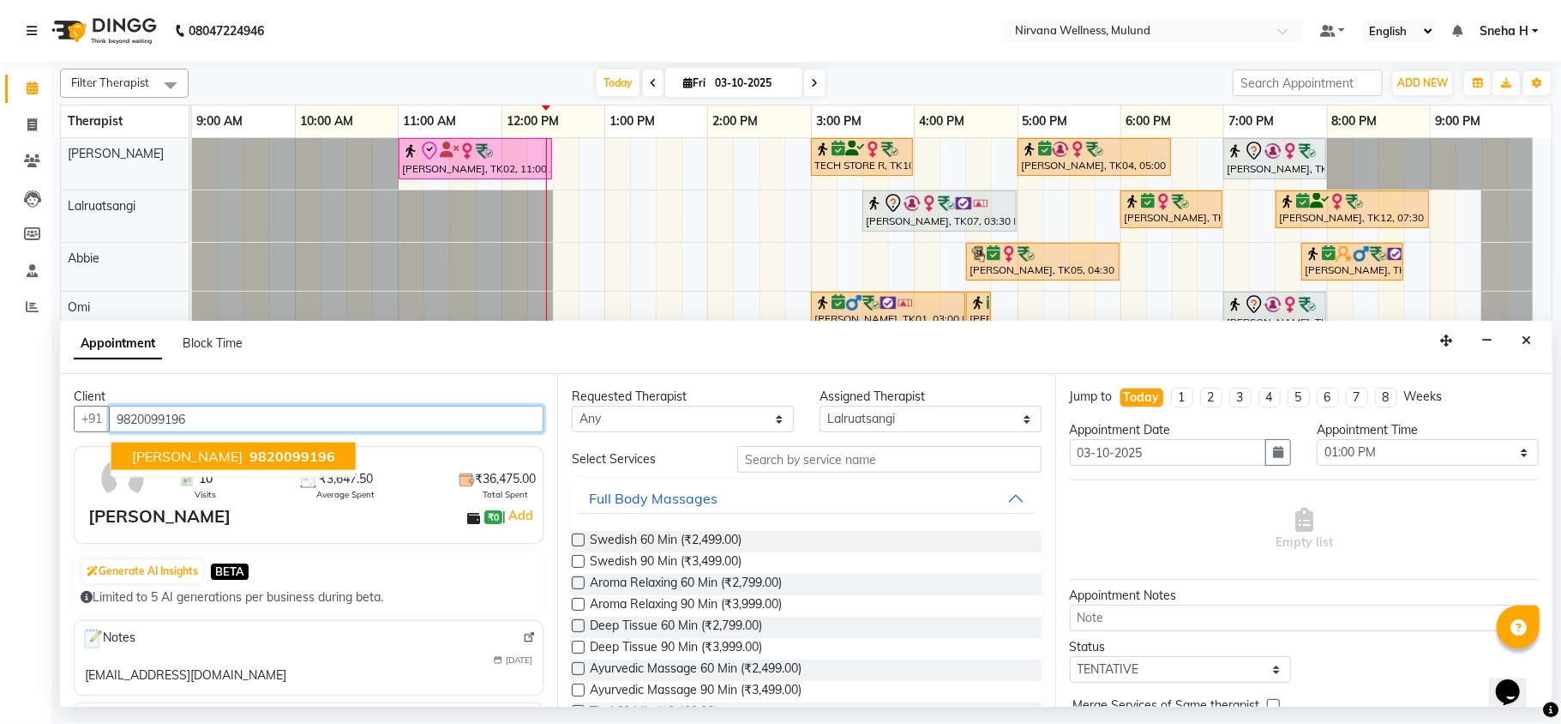
click at [271, 454] on span "9820099196" at bounding box center [293, 456] width 86 height 17
type input "9820099196"
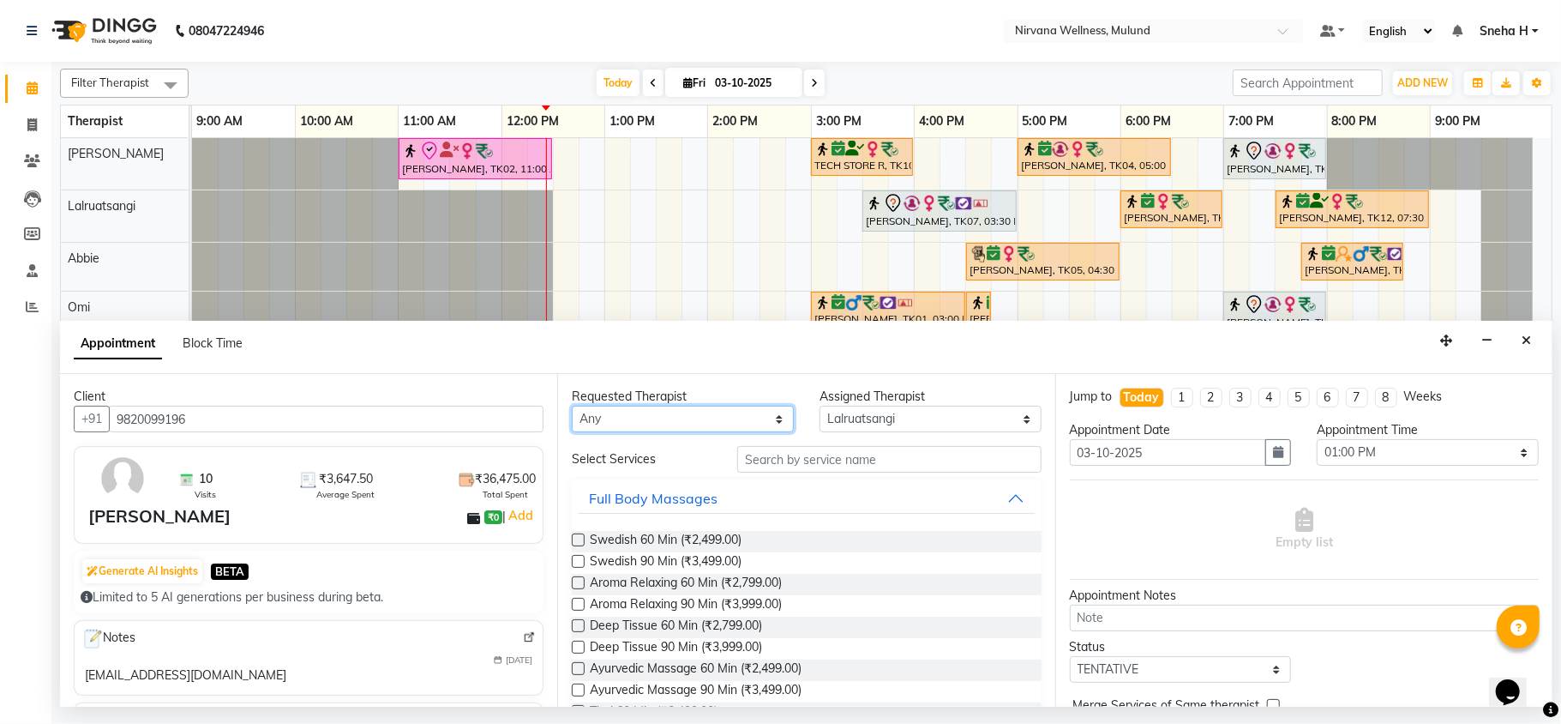
click at [718, 410] on select "Any Abbie Hemant Misale Kim Lalruatsangi Mami Miranda LT Tlau Omi Rekha Rohan K…" at bounding box center [683, 419] width 222 height 27
select select "48510"
click at [572, 406] on select "Any Abbie Hemant Misale Kim Lalruatsangi Mami Miranda LT Tlau Omi Rekha Rohan K…" at bounding box center [683, 419] width 222 height 27
click at [641, 539] on span "Swedish 60 Min (₹2,499.00)" at bounding box center [666, 541] width 152 height 21
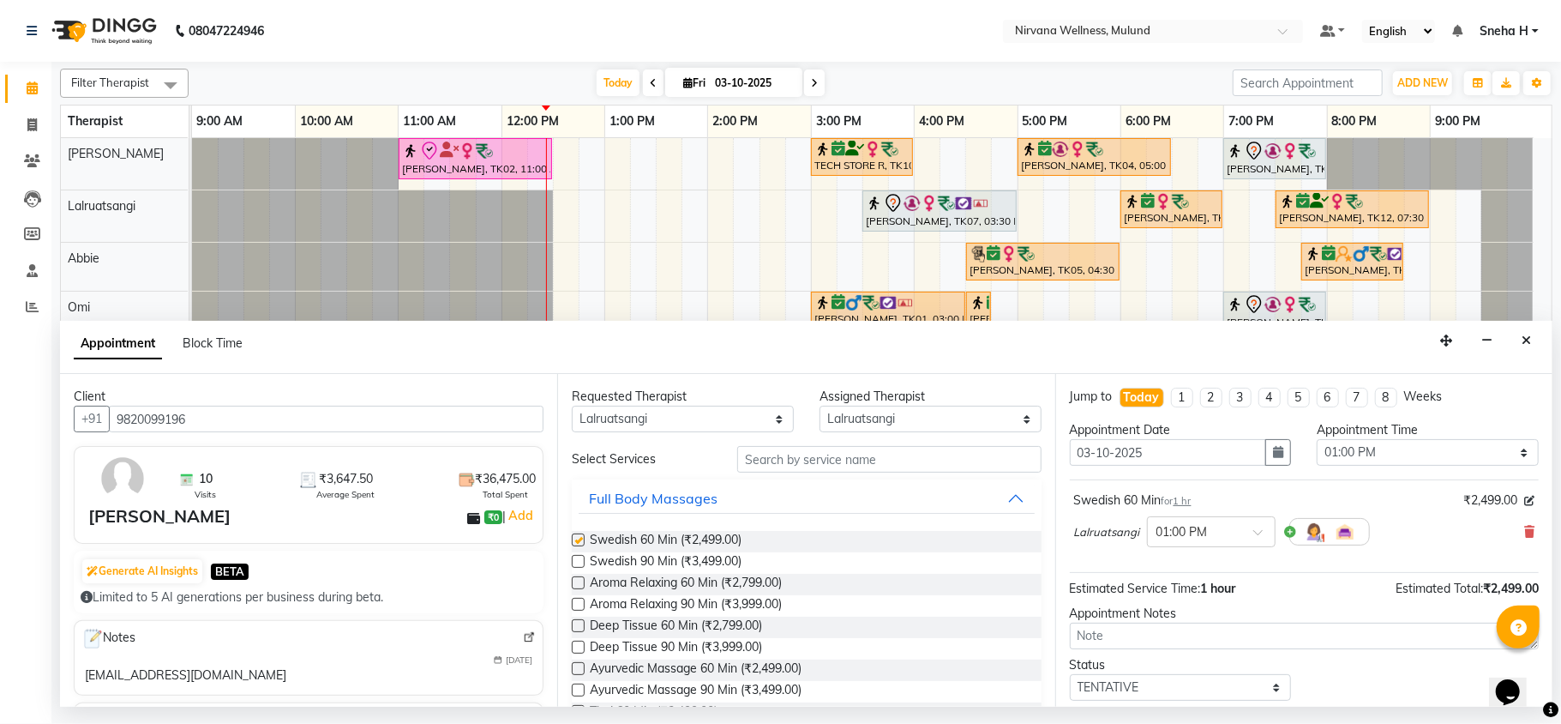
checkbox input "false"
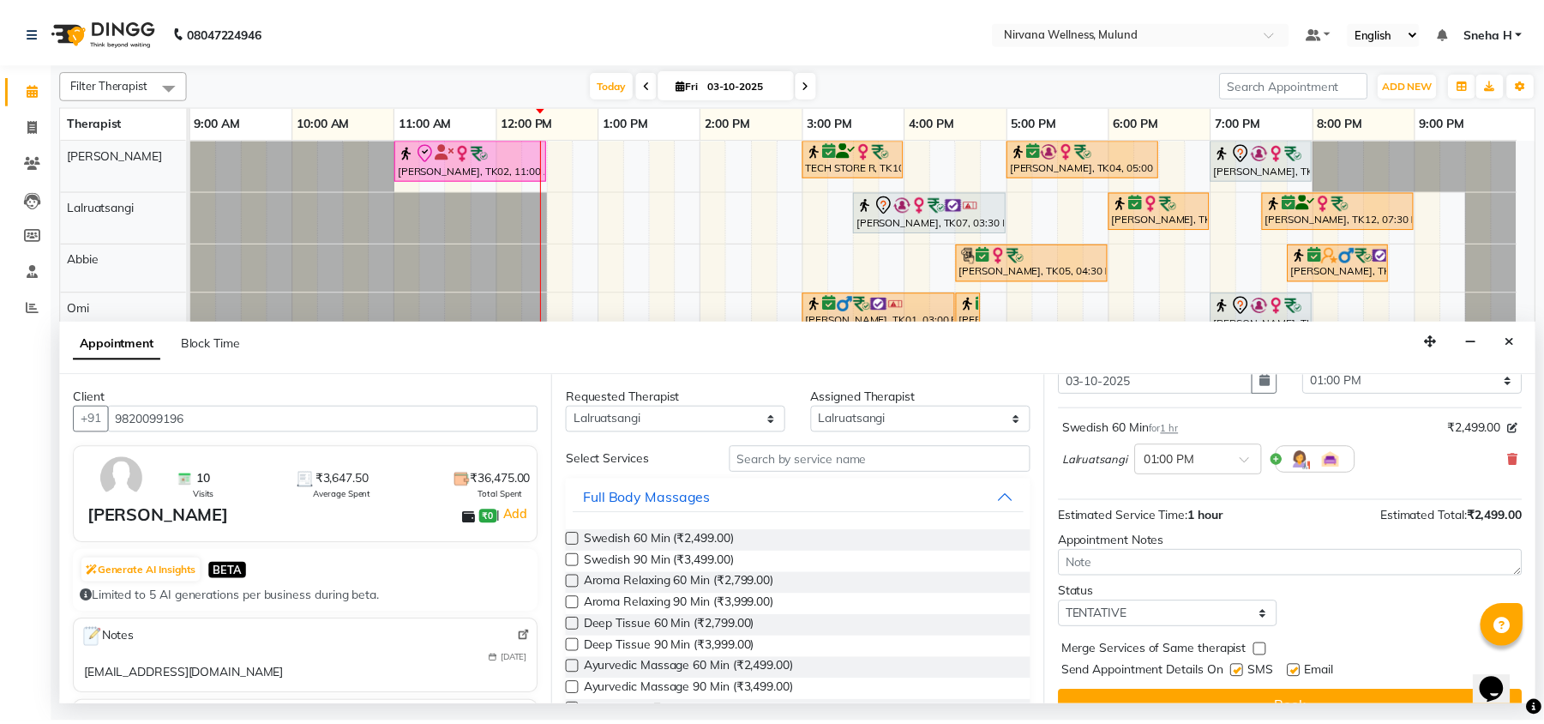
scroll to position [104, 0]
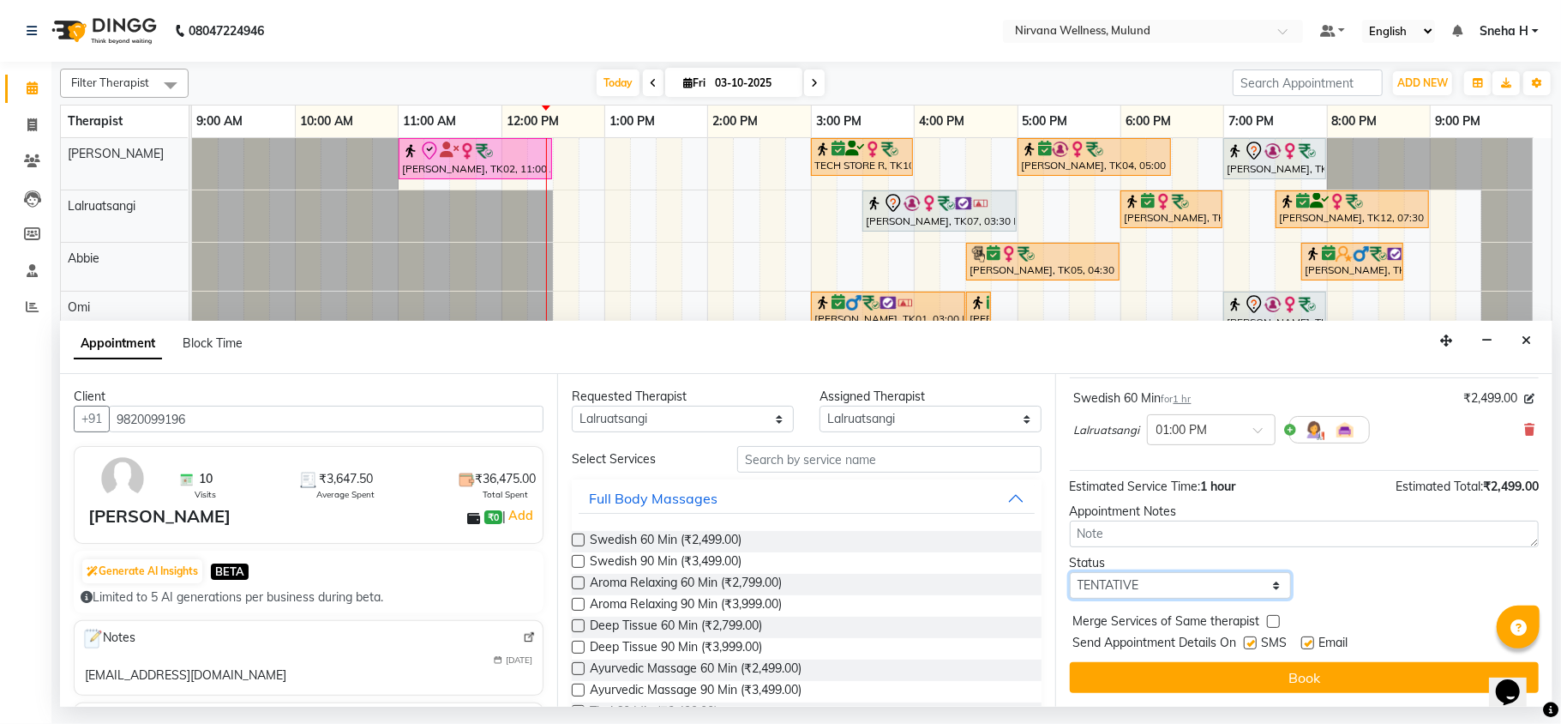
click at [1156, 590] on select "Select TENTATIVE CONFIRM CHECK-IN UPCOMING" at bounding box center [1181, 585] width 222 height 27
select select "confirm booking"
click at [1070, 573] on select "Select TENTATIVE CONFIRM CHECK-IN UPCOMING" at bounding box center [1181, 585] width 222 height 27
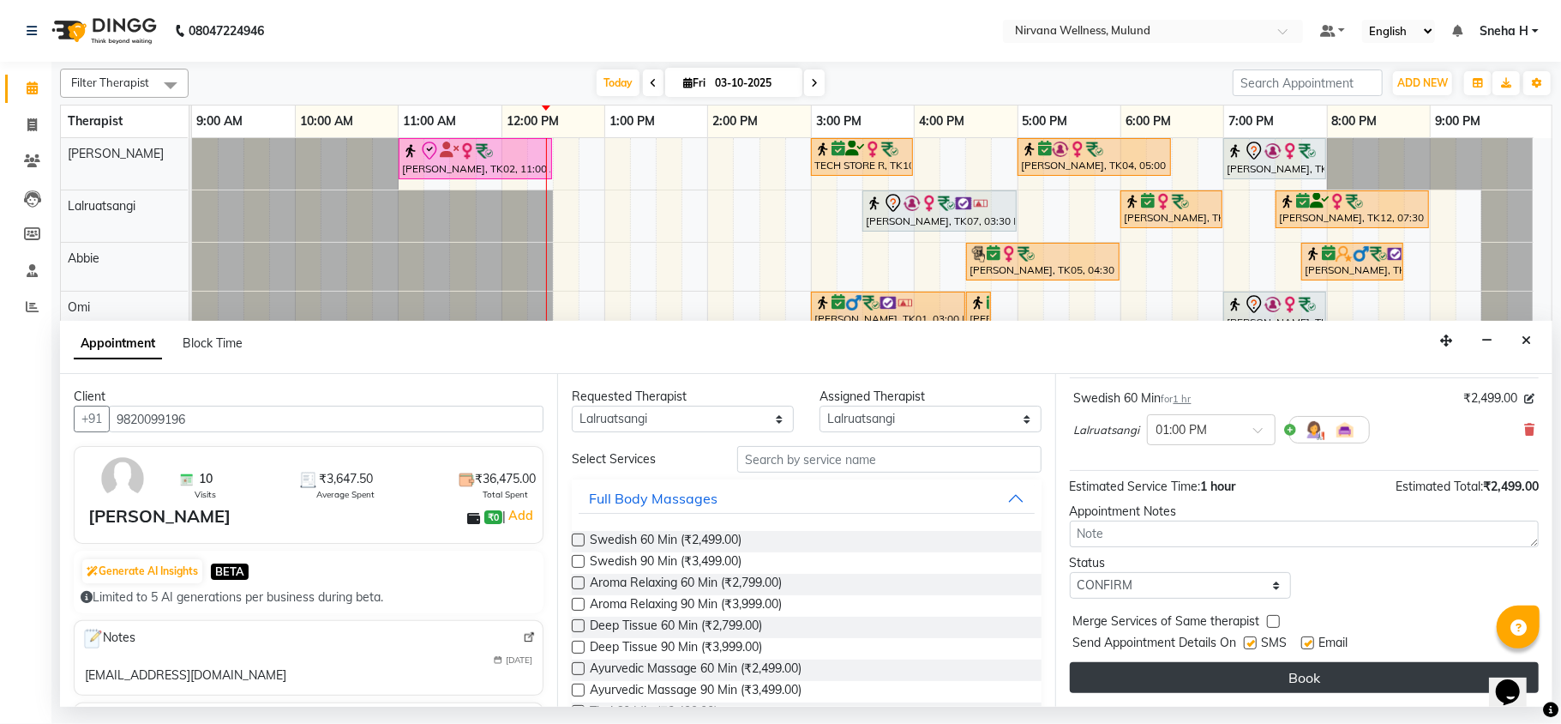
click at [1140, 679] on button "Book" at bounding box center [1304, 677] width 469 height 31
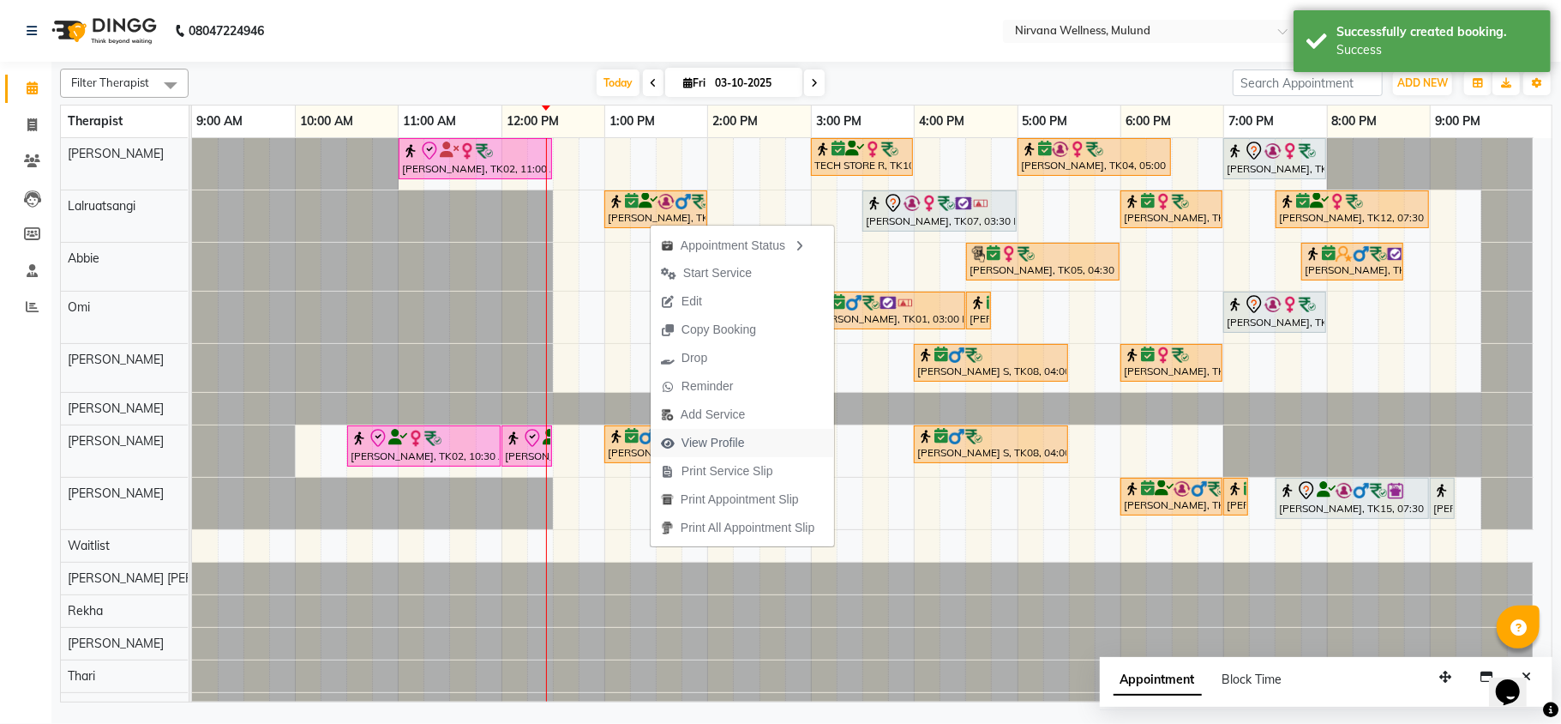
click at [720, 436] on span "View Profile" at bounding box center [713, 443] width 63 height 18
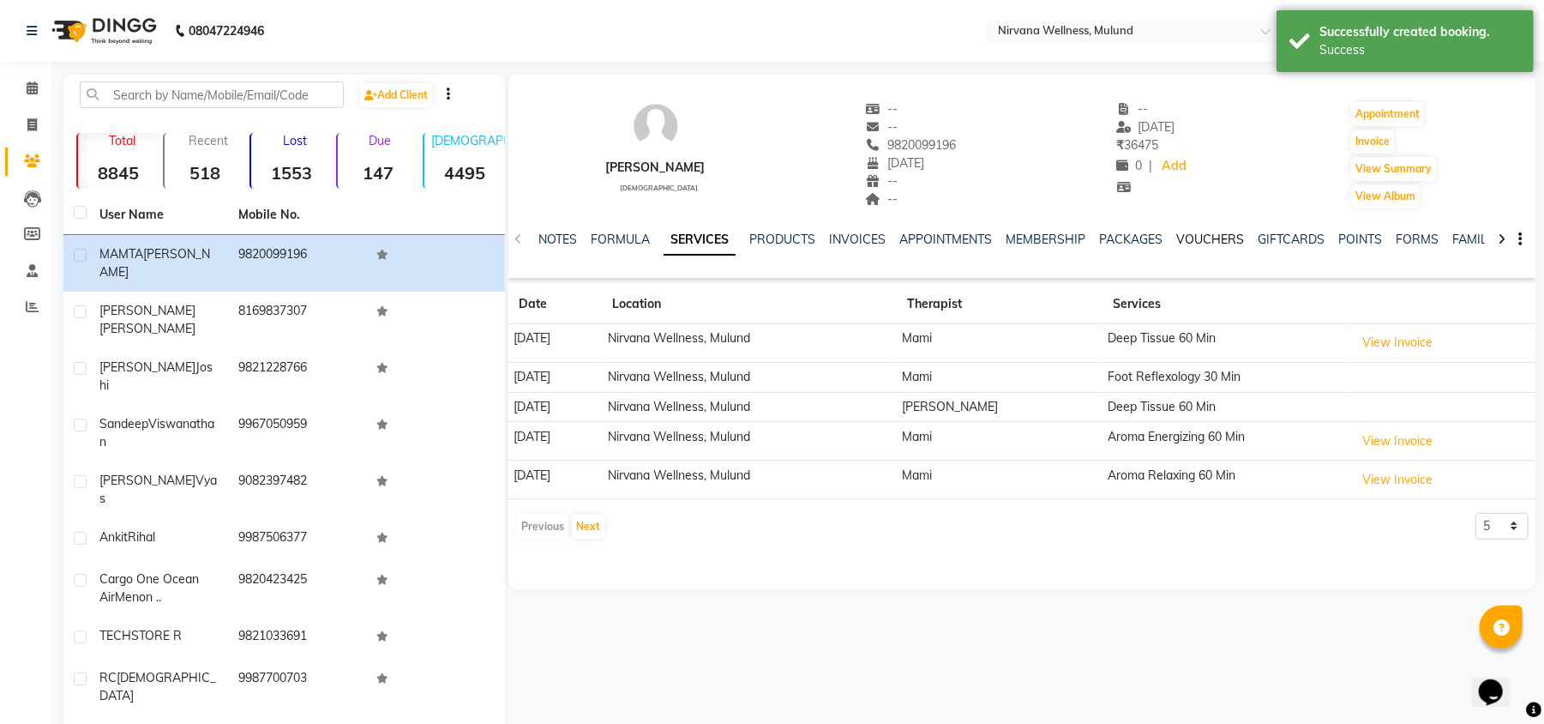
click at [1195, 237] on link "VOUCHERS" at bounding box center [1210, 239] width 68 height 15
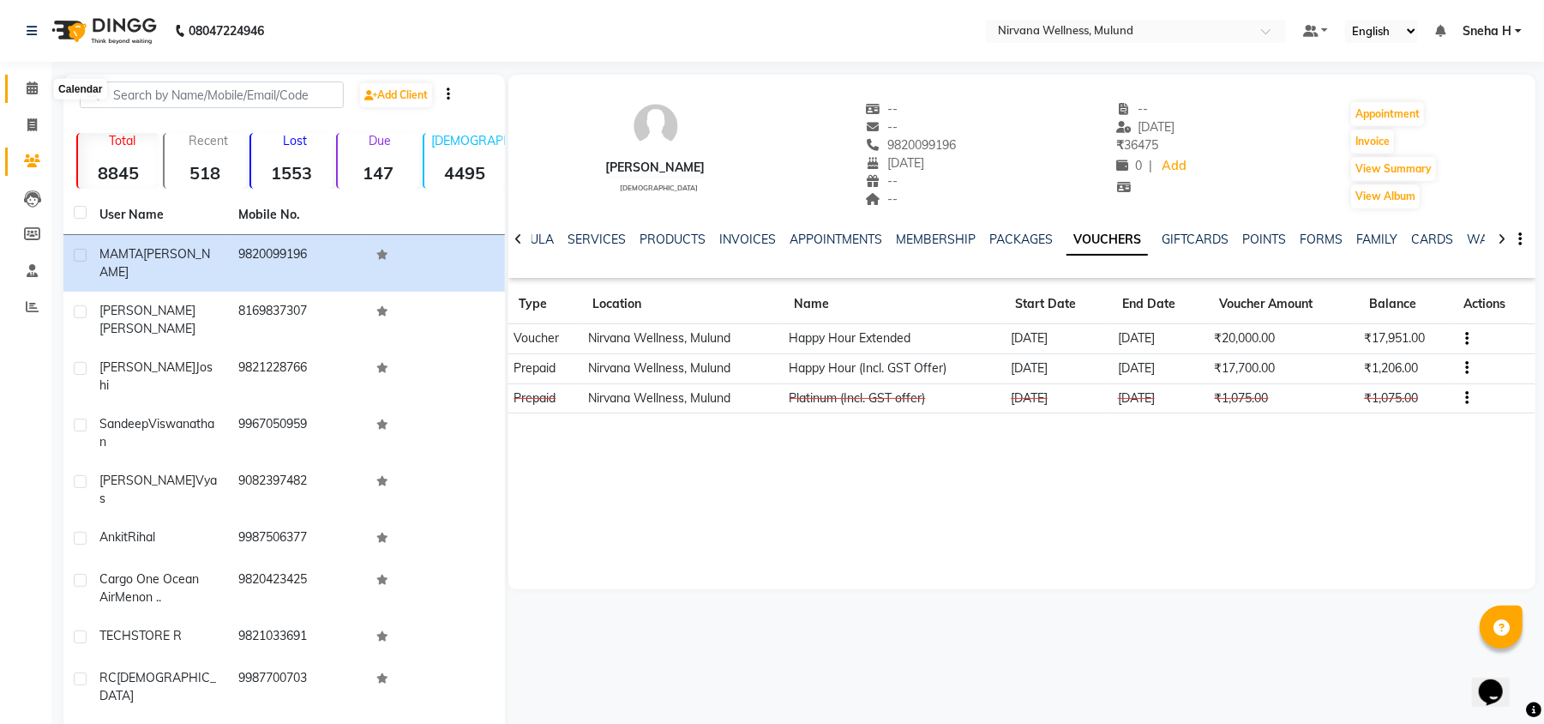
click at [31, 84] on icon at bounding box center [32, 87] width 11 height 13
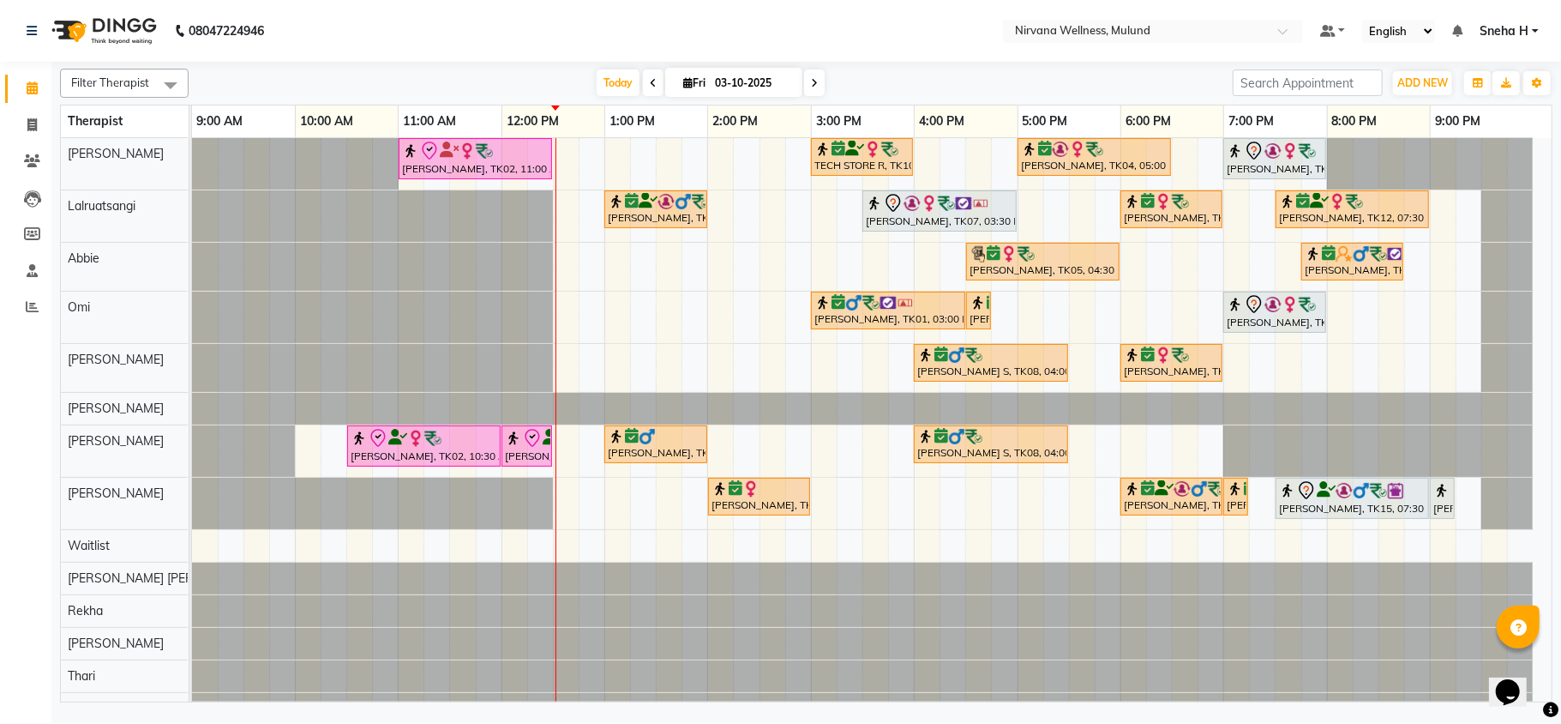
click at [645, 75] on span at bounding box center [653, 82] width 21 height 27
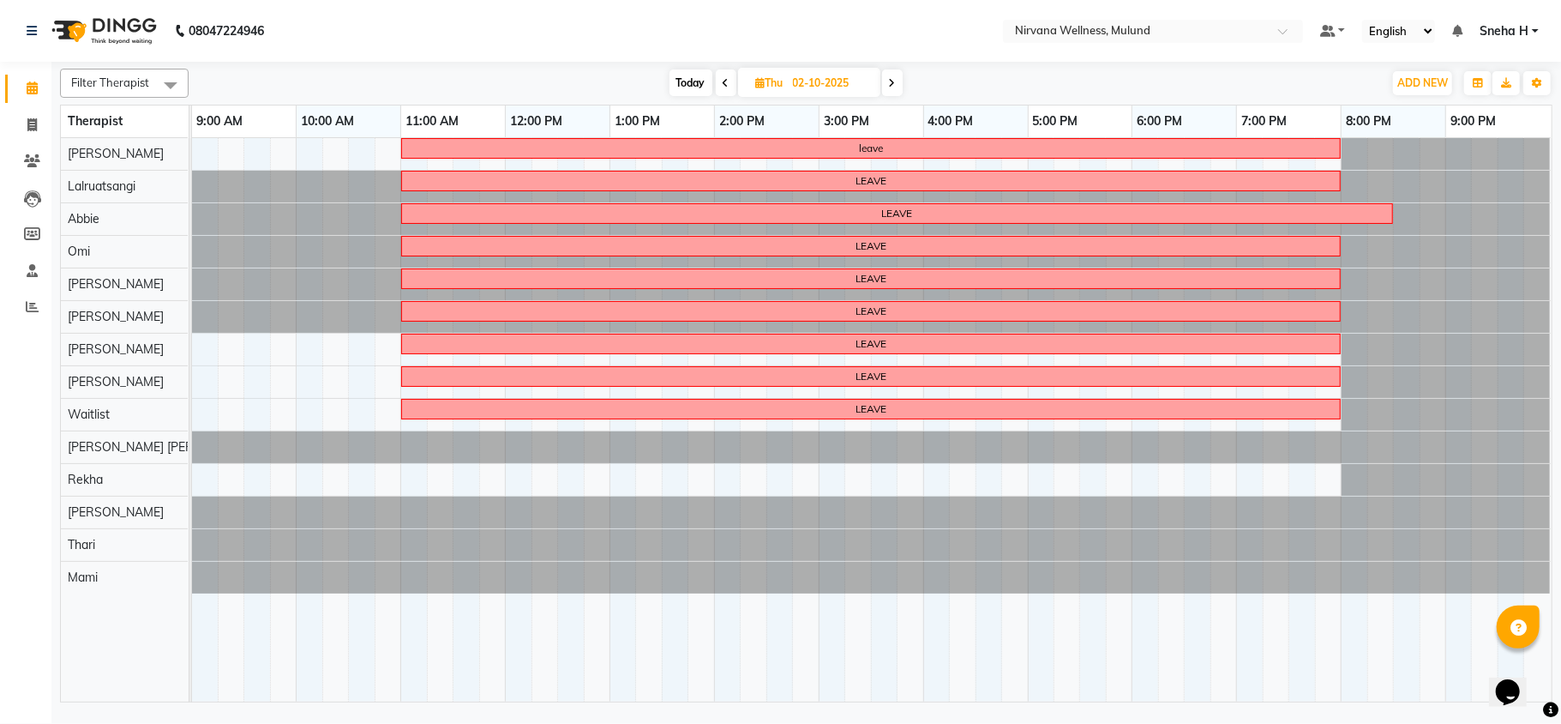
click at [723, 82] on icon at bounding box center [726, 83] width 7 height 10
type input "01-10-2025"
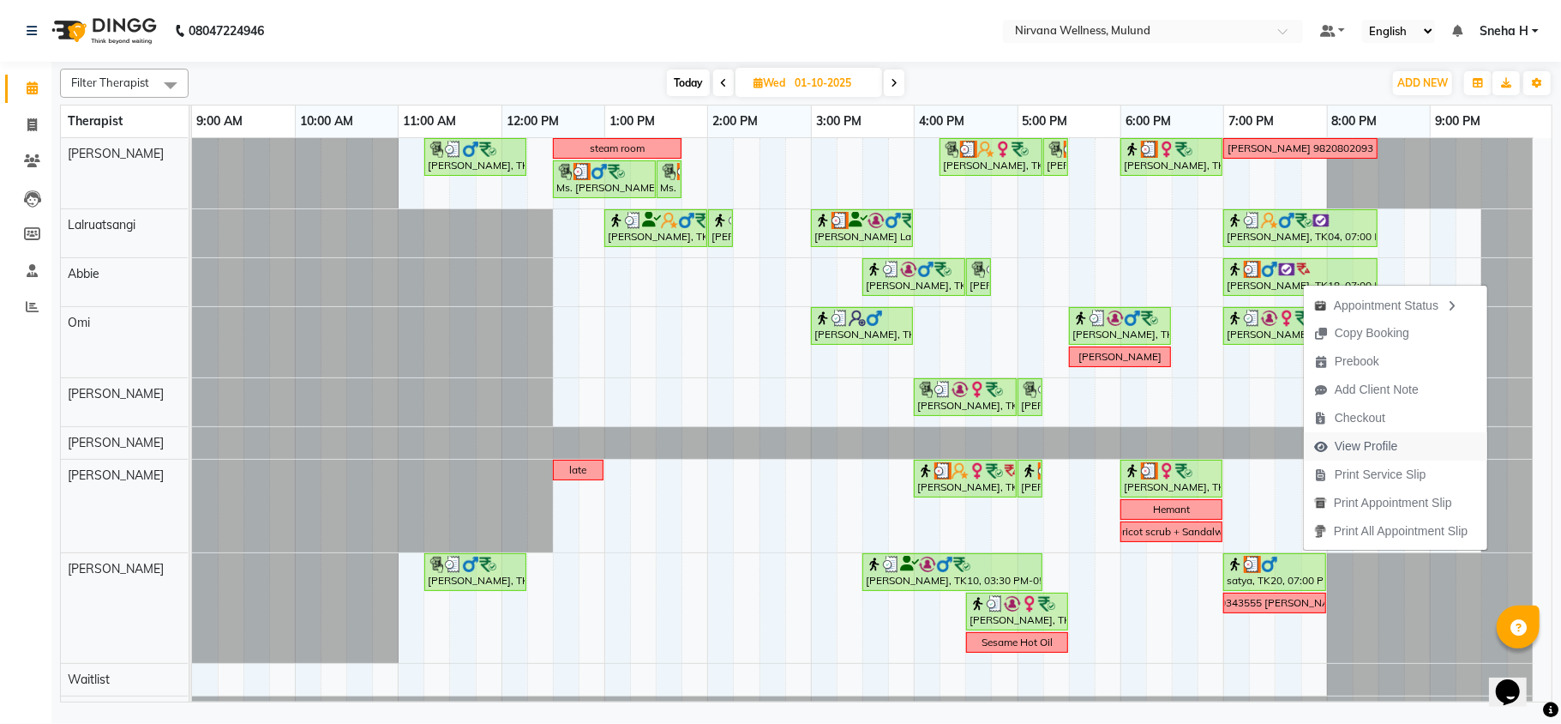
click at [1370, 444] on span "View Profile" at bounding box center [1366, 446] width 63 height 18
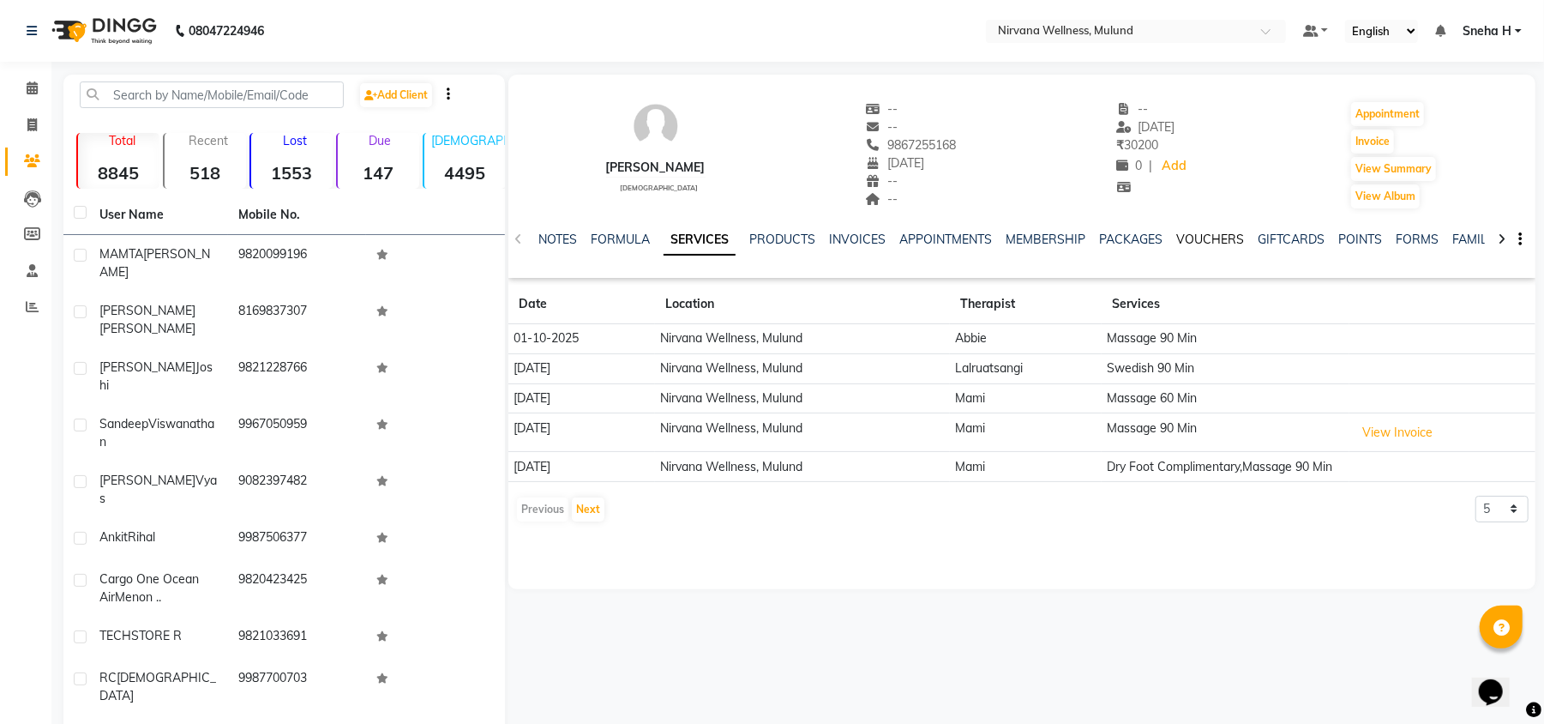
click at [1197, 234] on link "VOUCHERS" at bounding box center [1210, 239] width 68 height 15
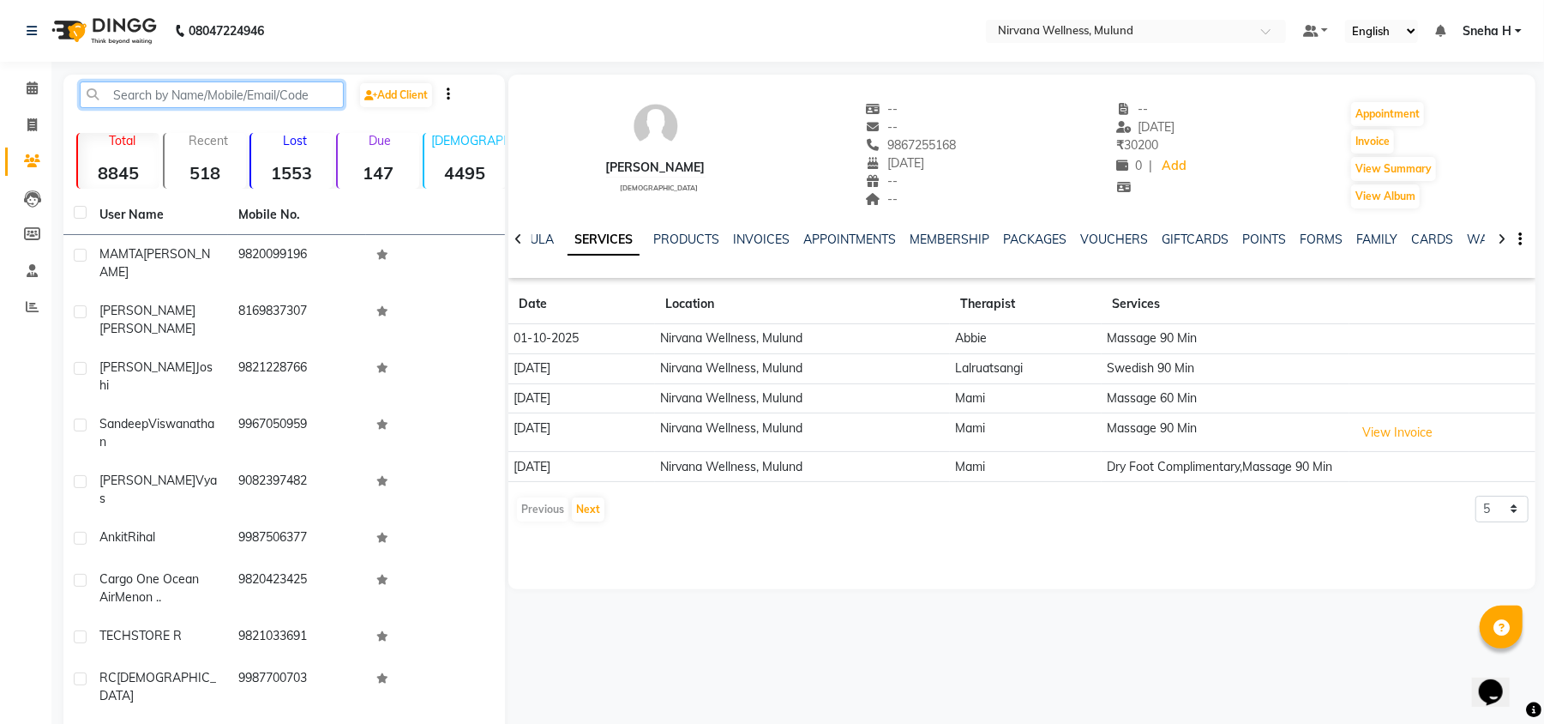
click at [279, 90] on input "text" at bounding box center [212, 94] width 264 height 27
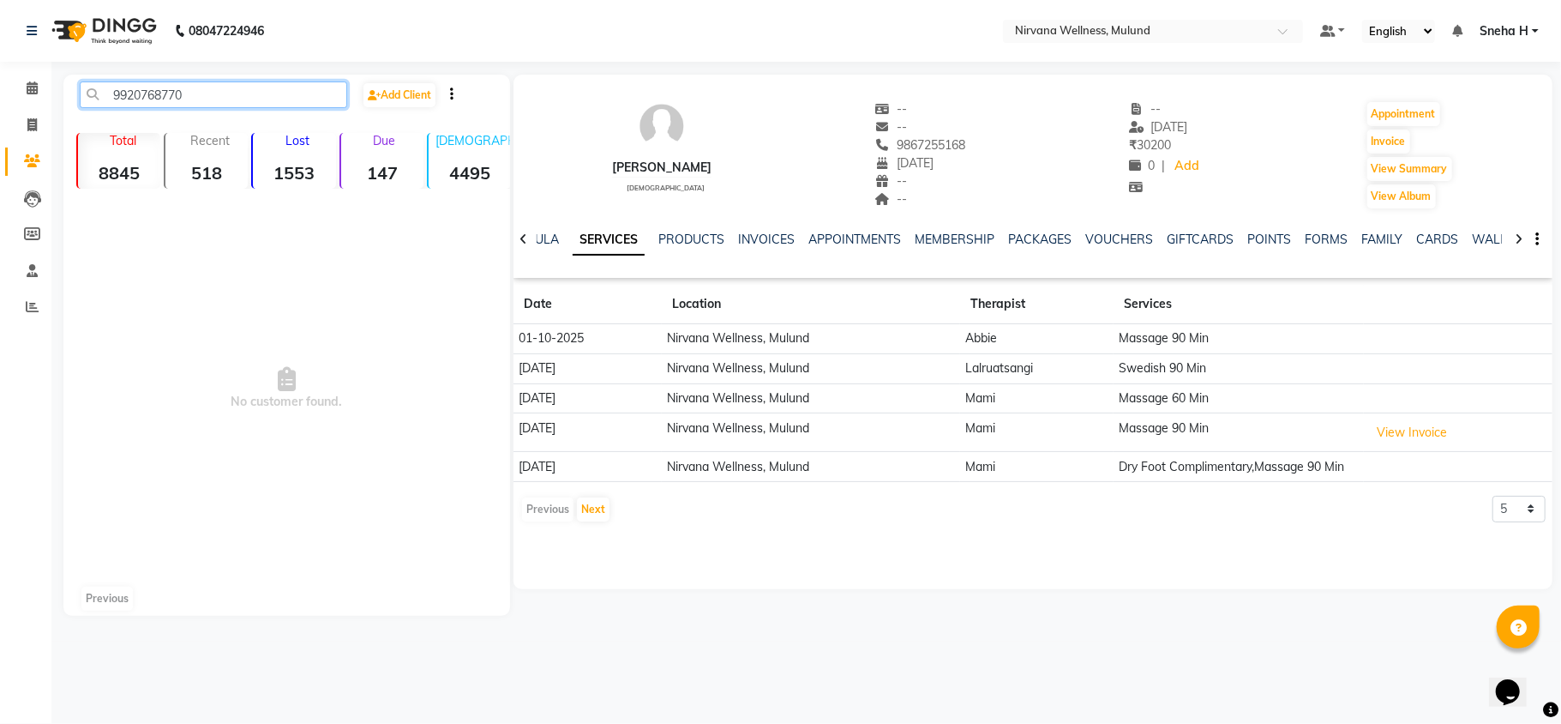
drag, startPoint x: 197, startPoint y: 91, endPoint x: 111, endPoint y: 90, distance: 85.8
click at [111, 90] on input "9920768770" at bounding box center [214, 94] width 268 height 27
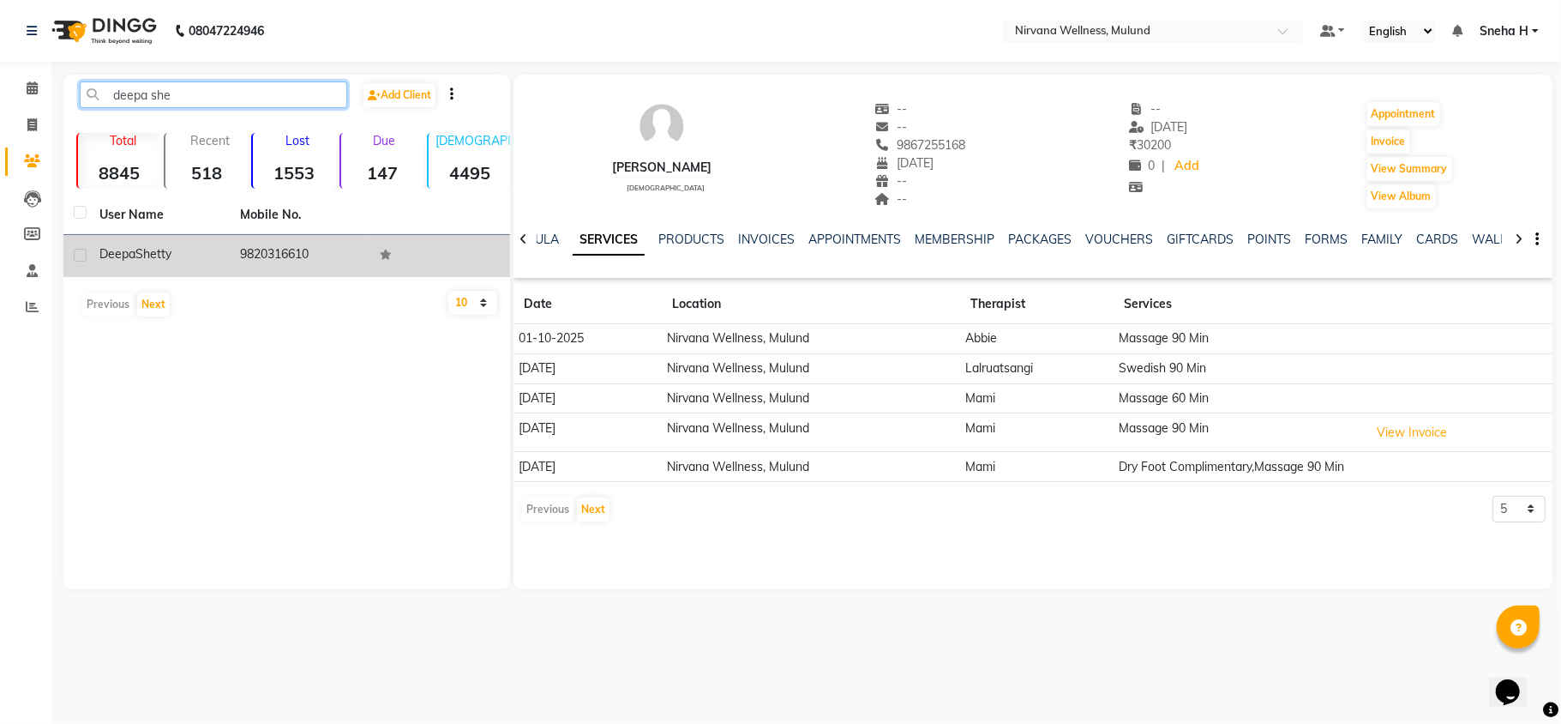
type input "deepa she"
click at [225, 265] on td "Deepa Shetty" at bounding box center [159, 256] width 141 height 42
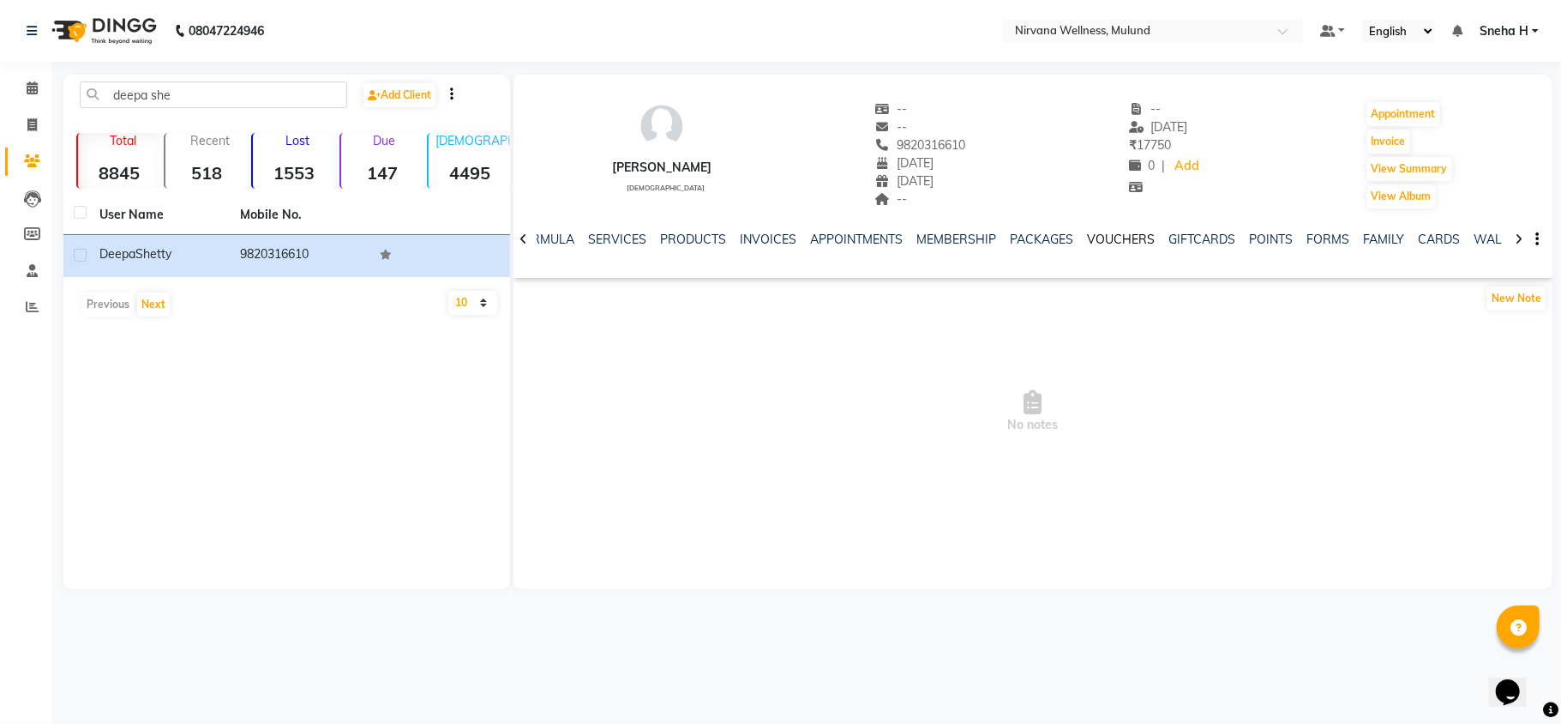
click at [1122, 233] on link "VOUCHERS" at bounding box center [1121, 239] width 68 height 15
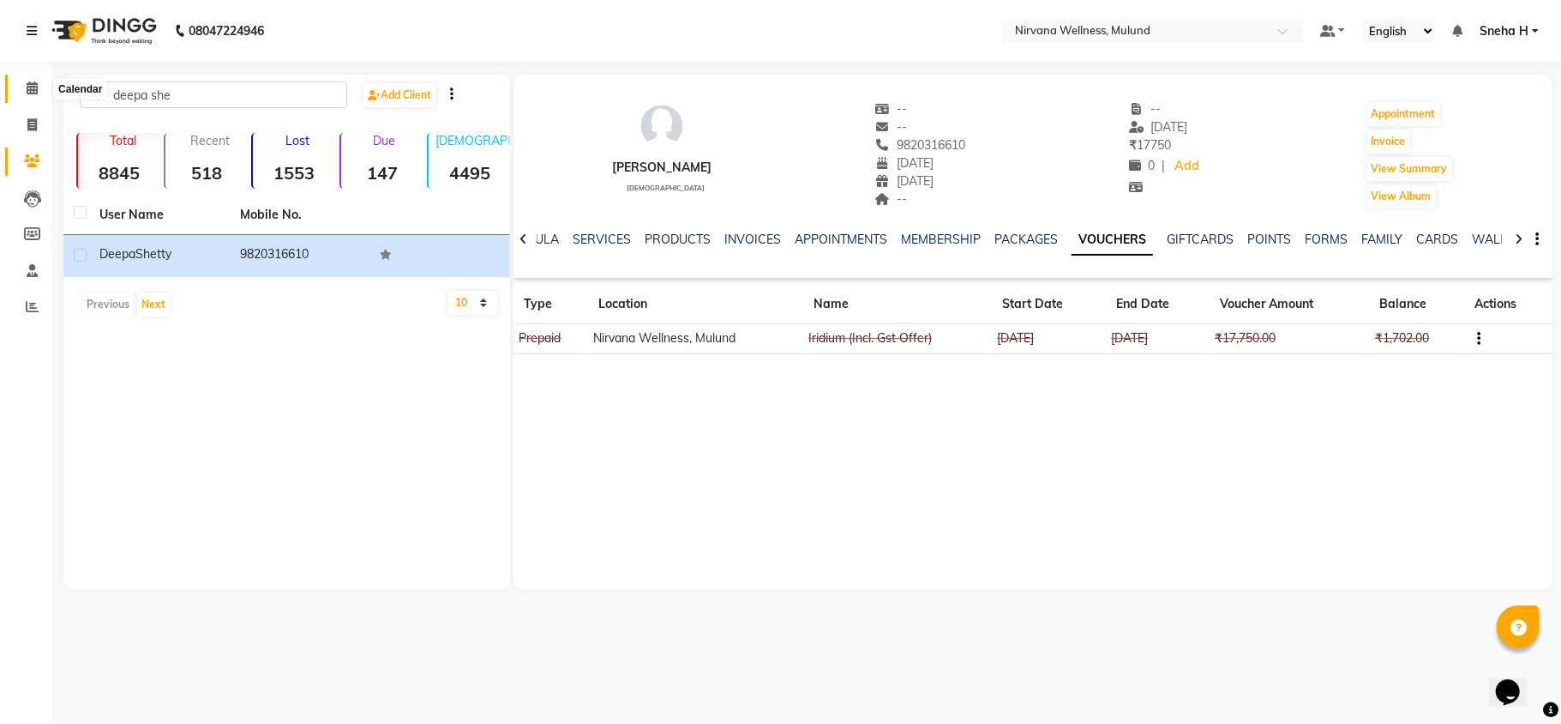
click at [28, 89] on icon at bounding box center [32, 87] width 11 height 13
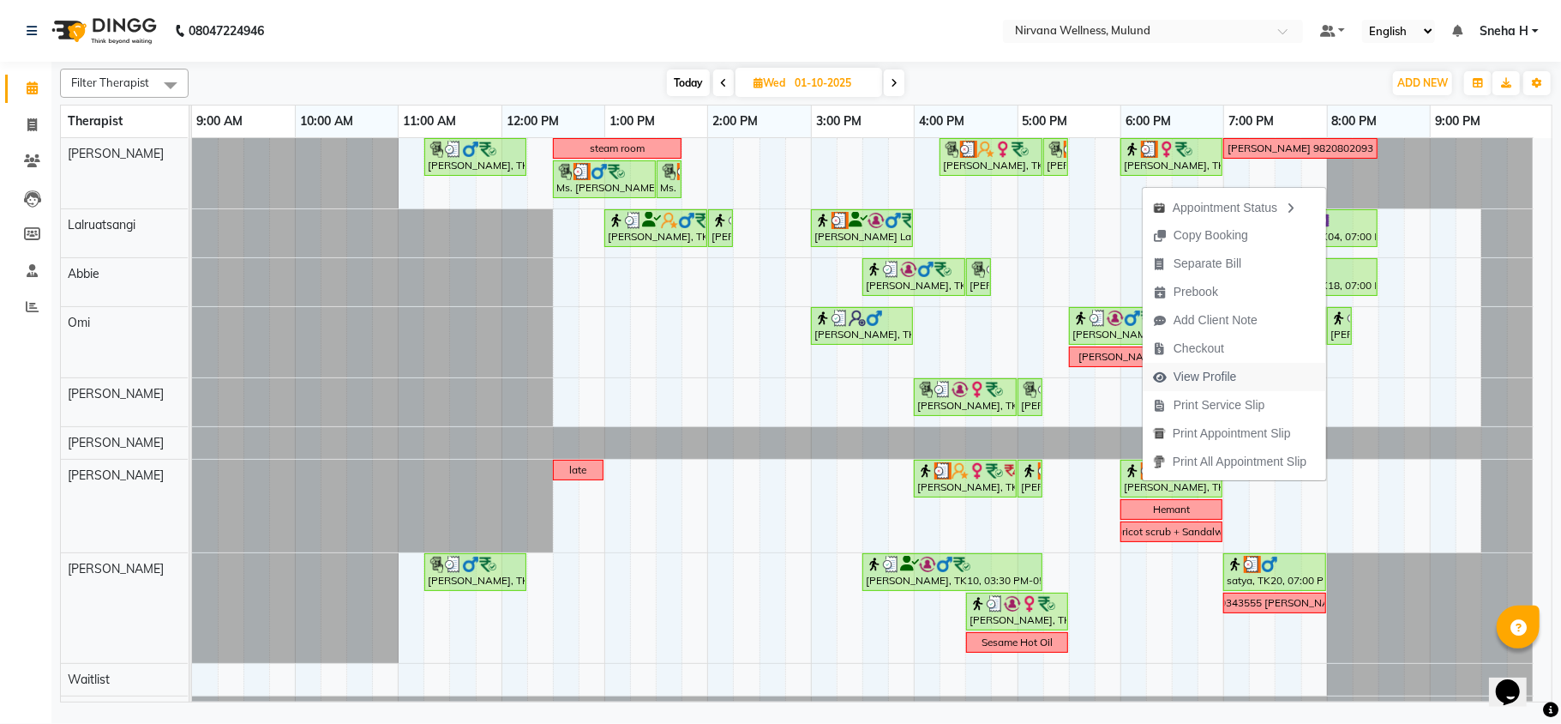
click at [1199, 377] on span "View Profile" at bounding box center [1205, 377] width 63 height 18
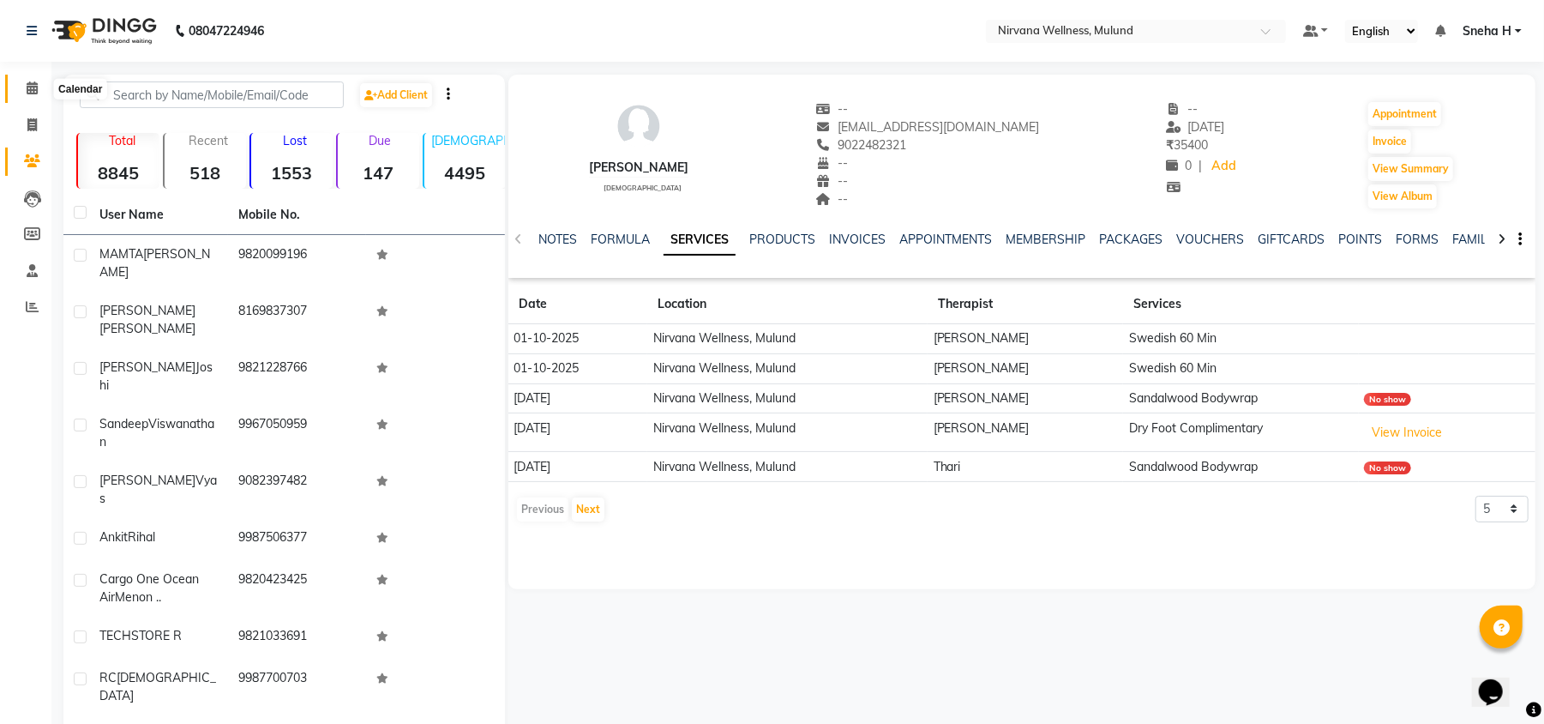
click at [36, 86] on icon at bounding box center [32, 87] width 11 height 13
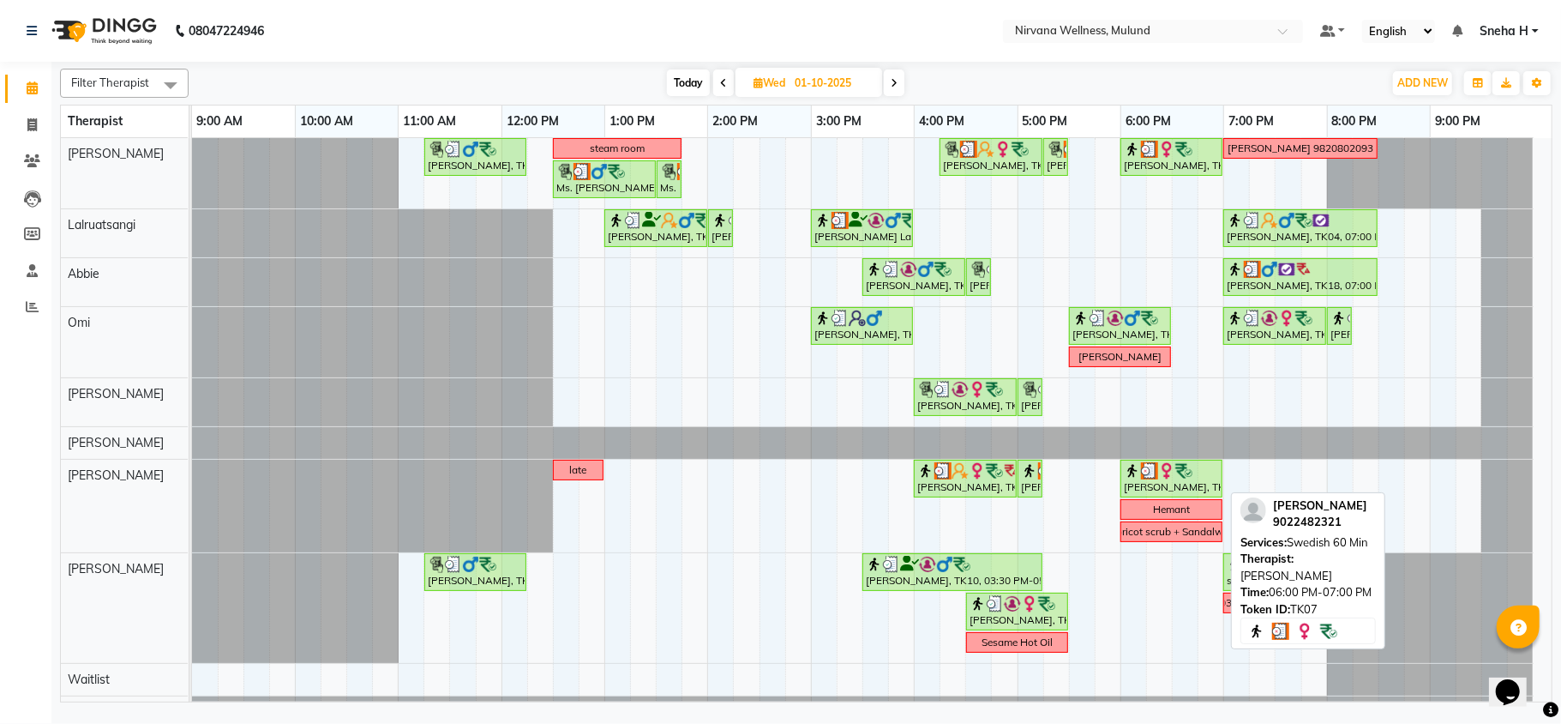
click at [1146, 478] on img at bounding box center [1149, 470] width 17 height 17
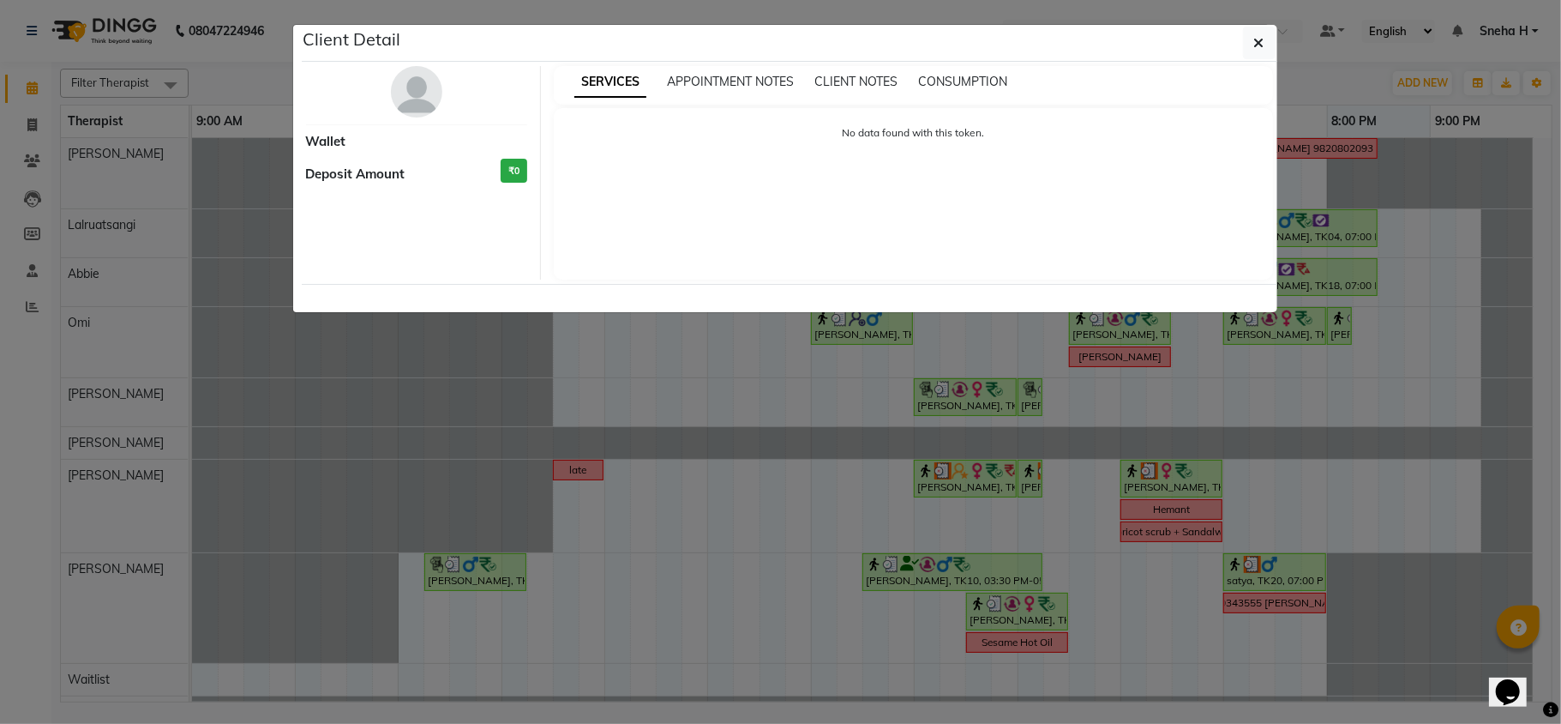
select select "3"
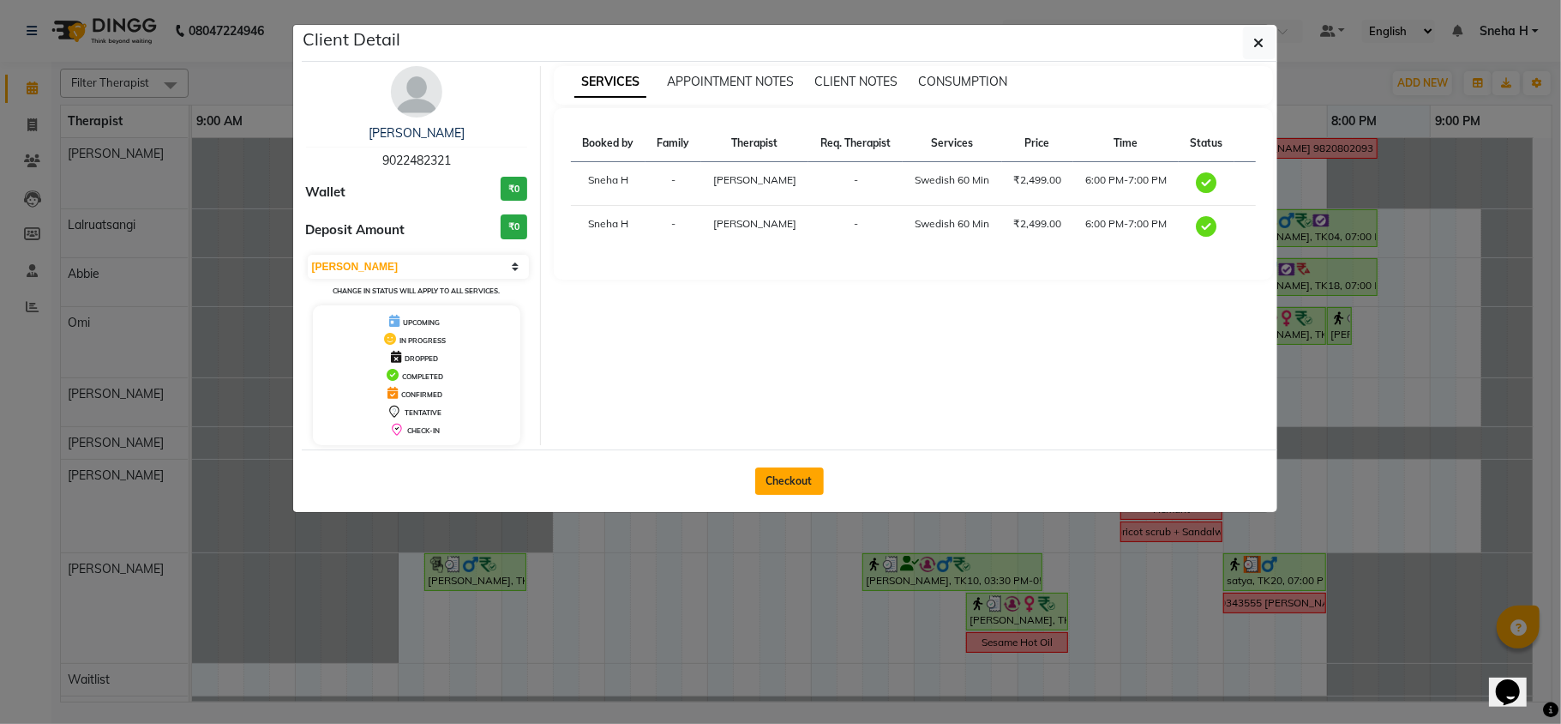
click at [776, 481] on button "Checkout" at bounding box center [789, 480] width 69 height 27
select select "service"
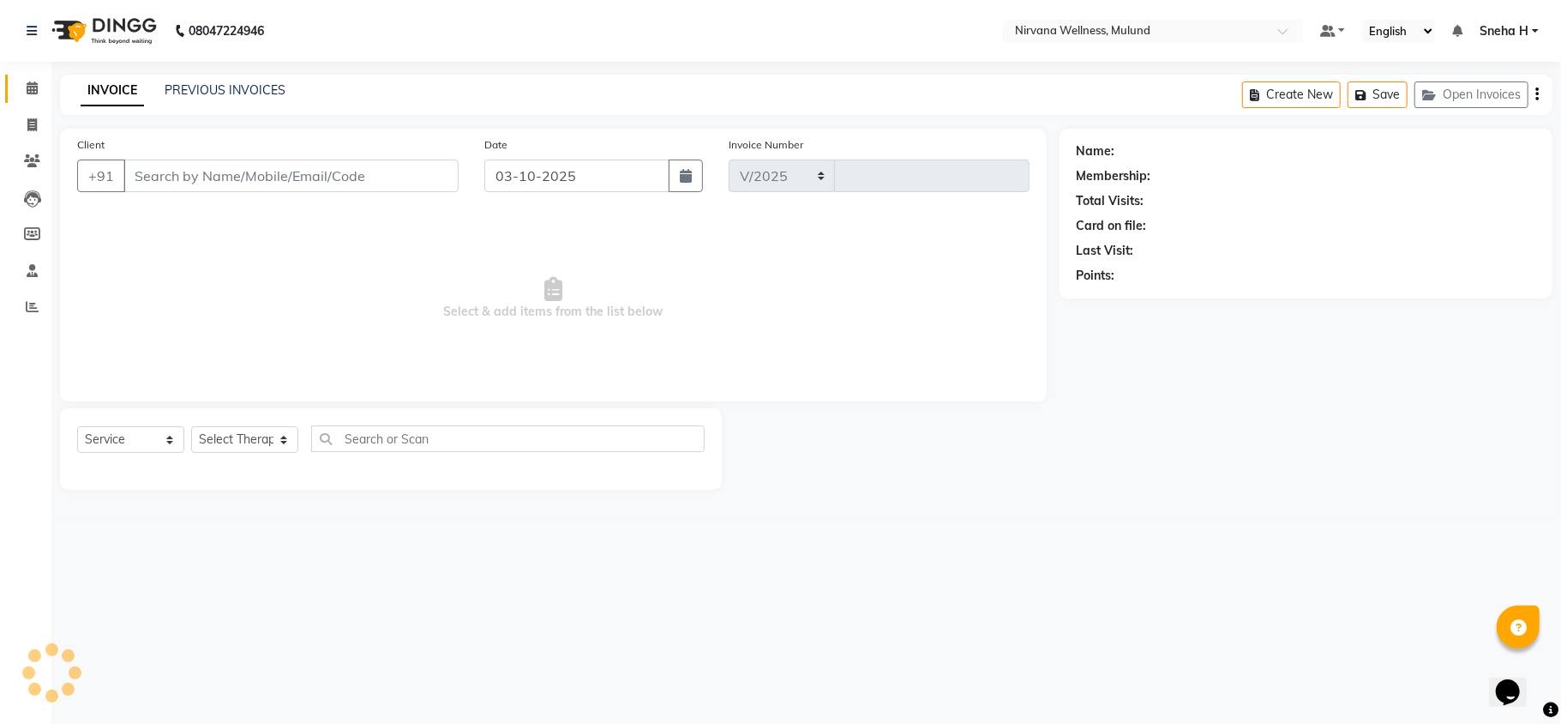
select select "4890"
type input "2129"
type input "9022482321"
type input "01-10-2025"
select select "29684"
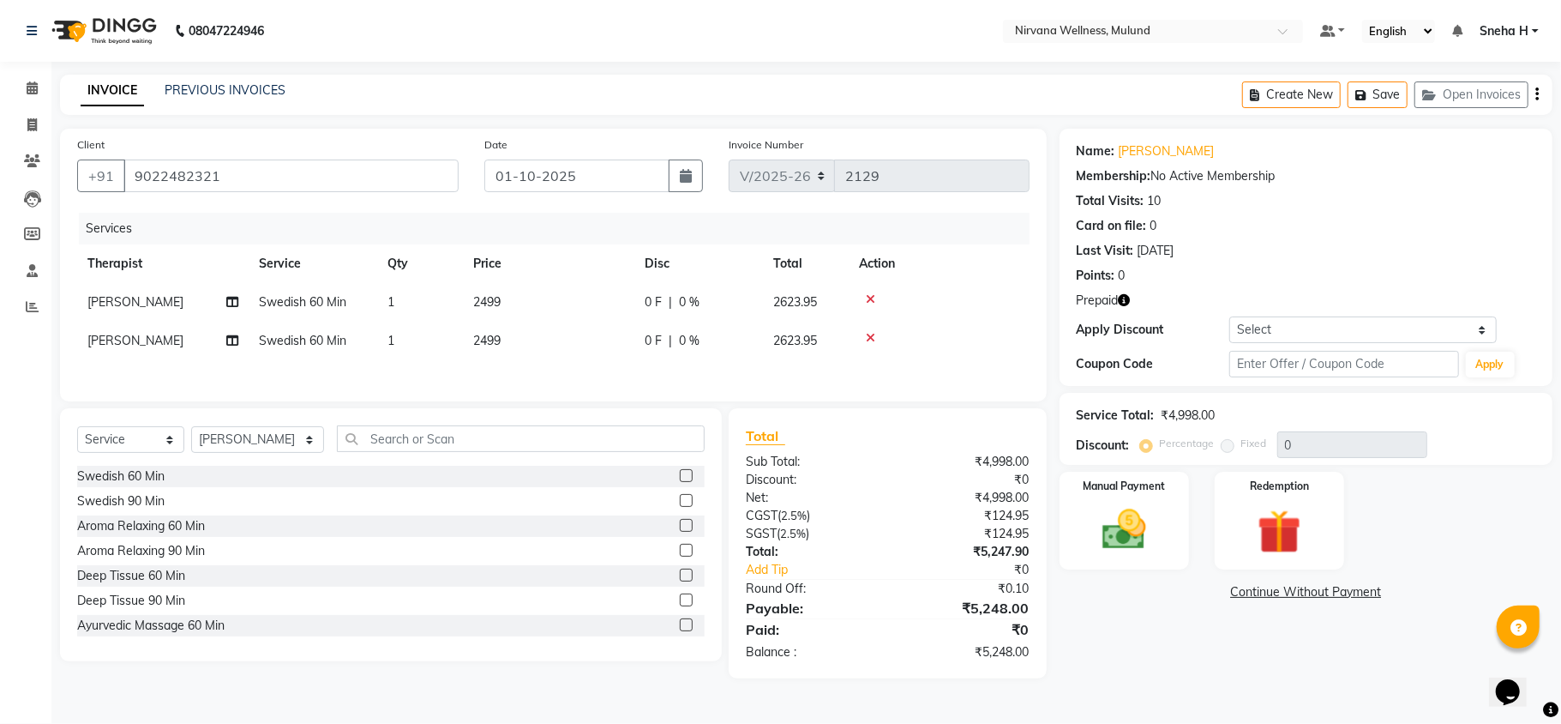
click at [326, 296] on span "Swedish 60 Min" at bounding box center [302, 301] width 87 height 15
select select "29686"
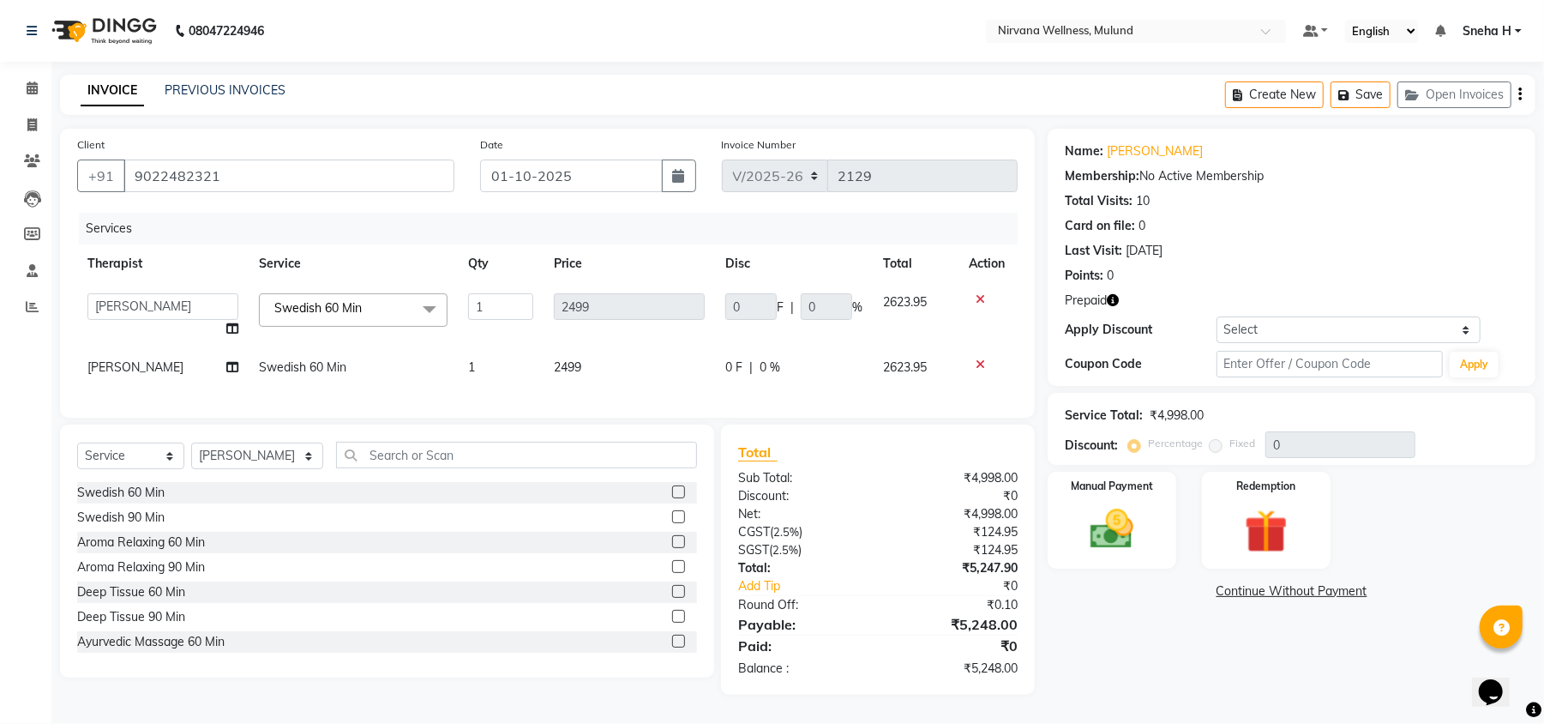
click at [310, 310] on span "Swedish 60 Min" at bounding box center [317, 307] width 87 height 15
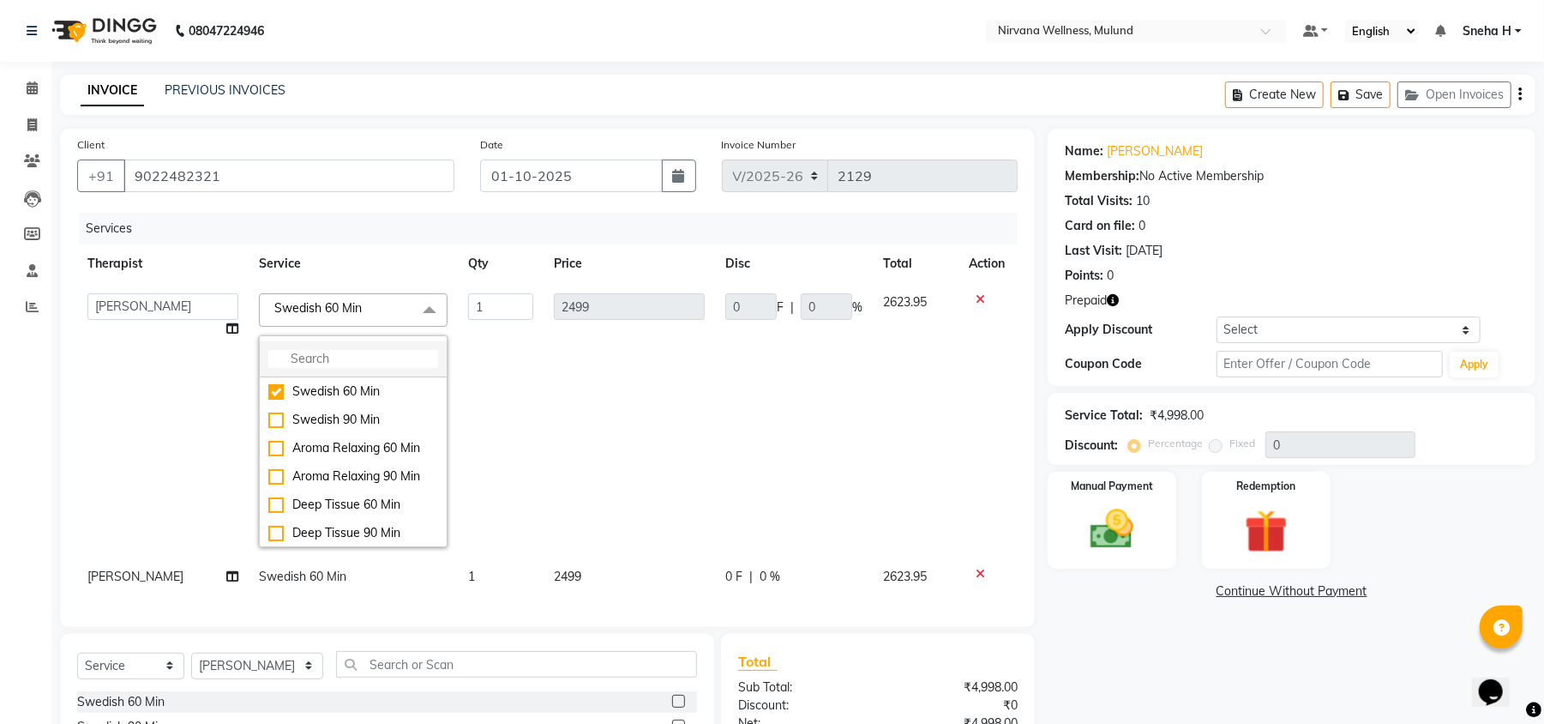
click at [321, 358] on input "multiselect-search" at bounding box center [353, 359] width 170 height 18
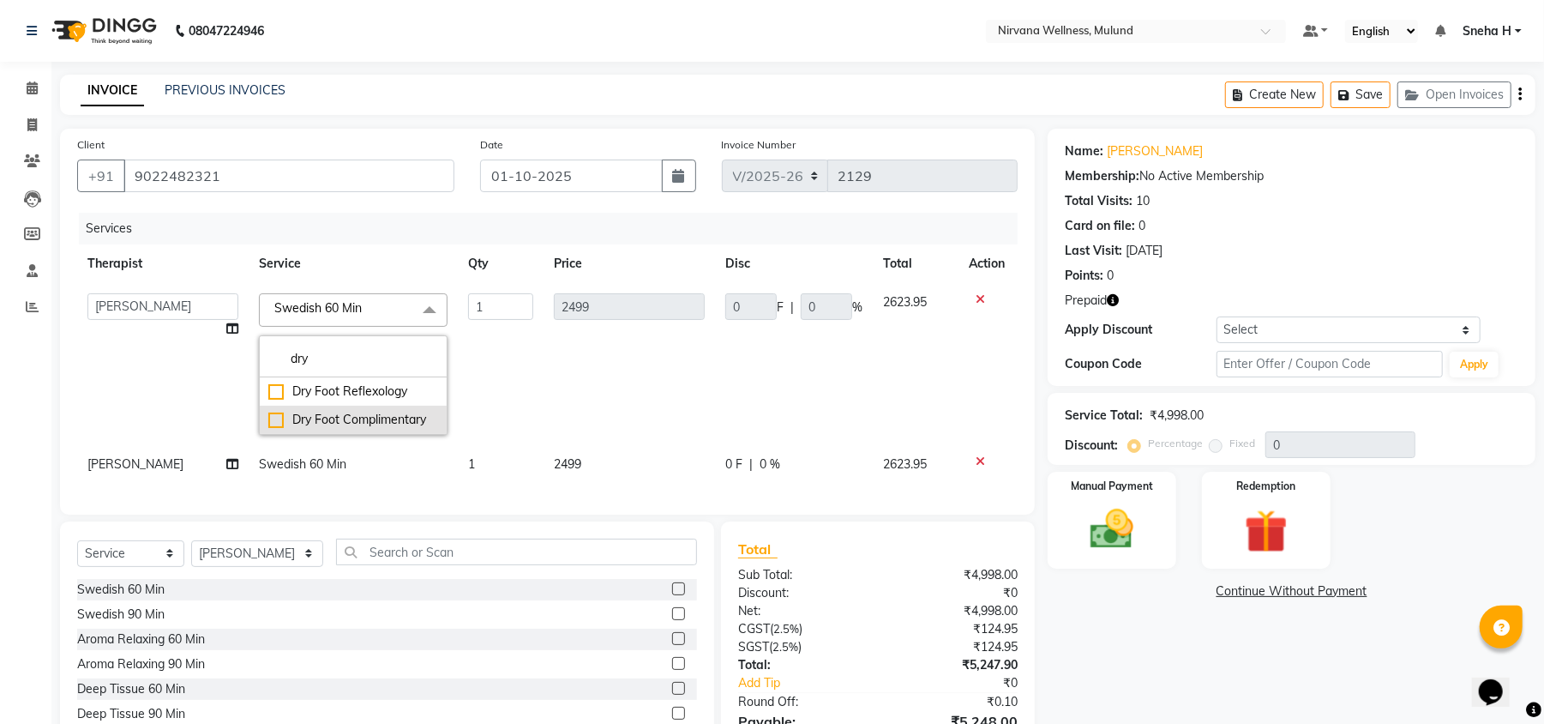
type input "dry"
drag, startPoint x: 310, startPoint y: 425, endPoint x: 337, endPoint y: 402, distance: 35.3
click at [310, 426] on div "Dry Foot Complimentary" at bounding box center [353, 420] width 170 height 18
checkbox input "true"
type input "0"
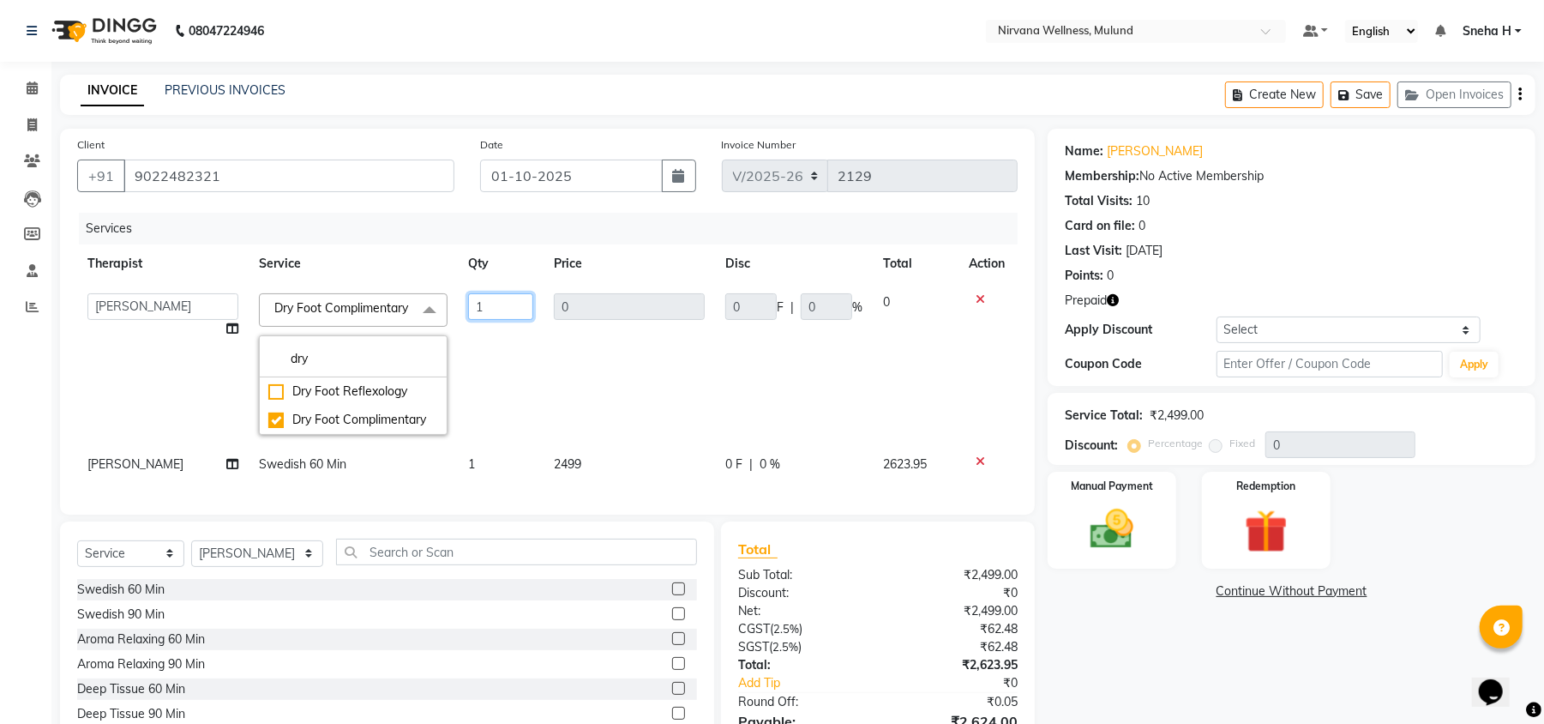
click at [509, 299] on input "1" at bounding box center [500, 306] width 65 height 27
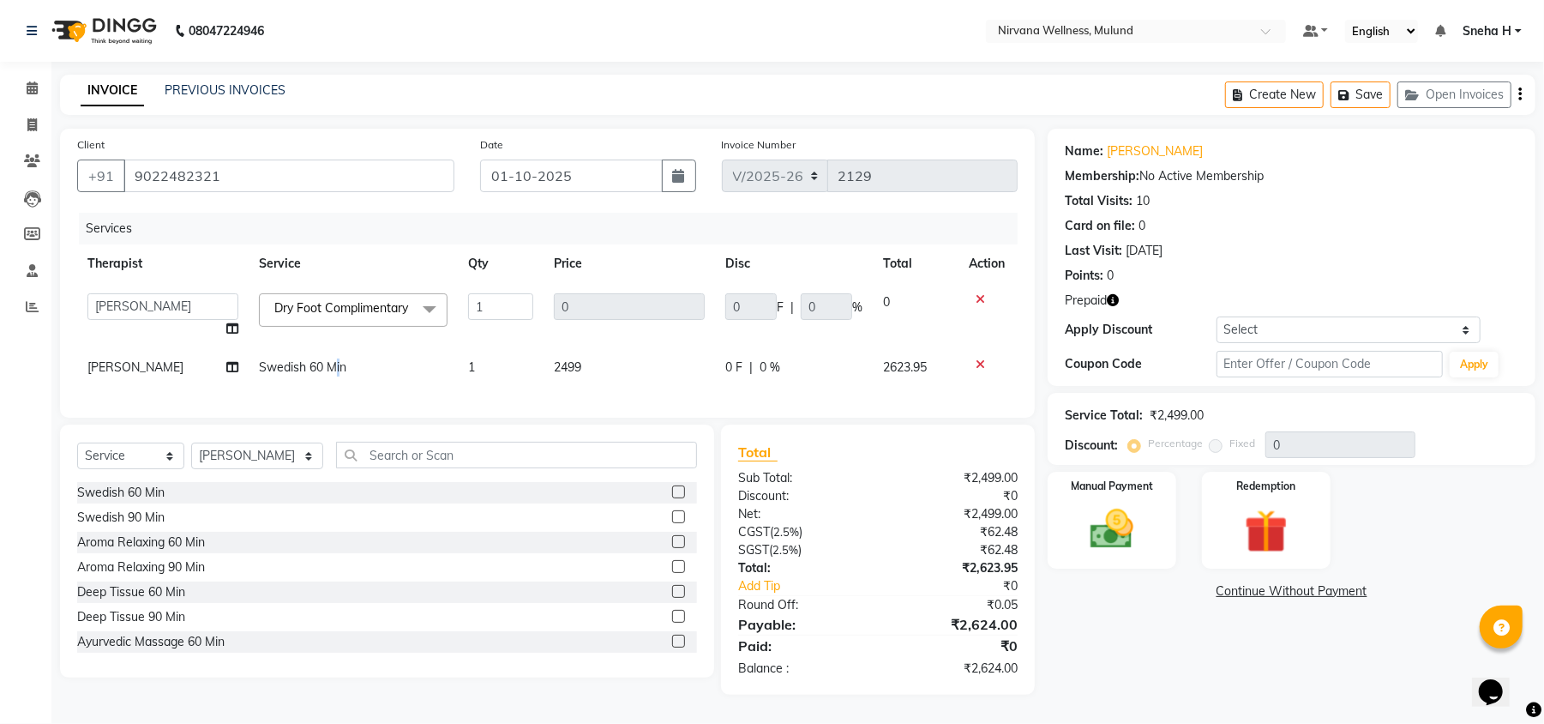
click at [338, 372] on td "Swedish 60 Min" at bounding box center [353, 367] width 209 height 39
select select "29684"
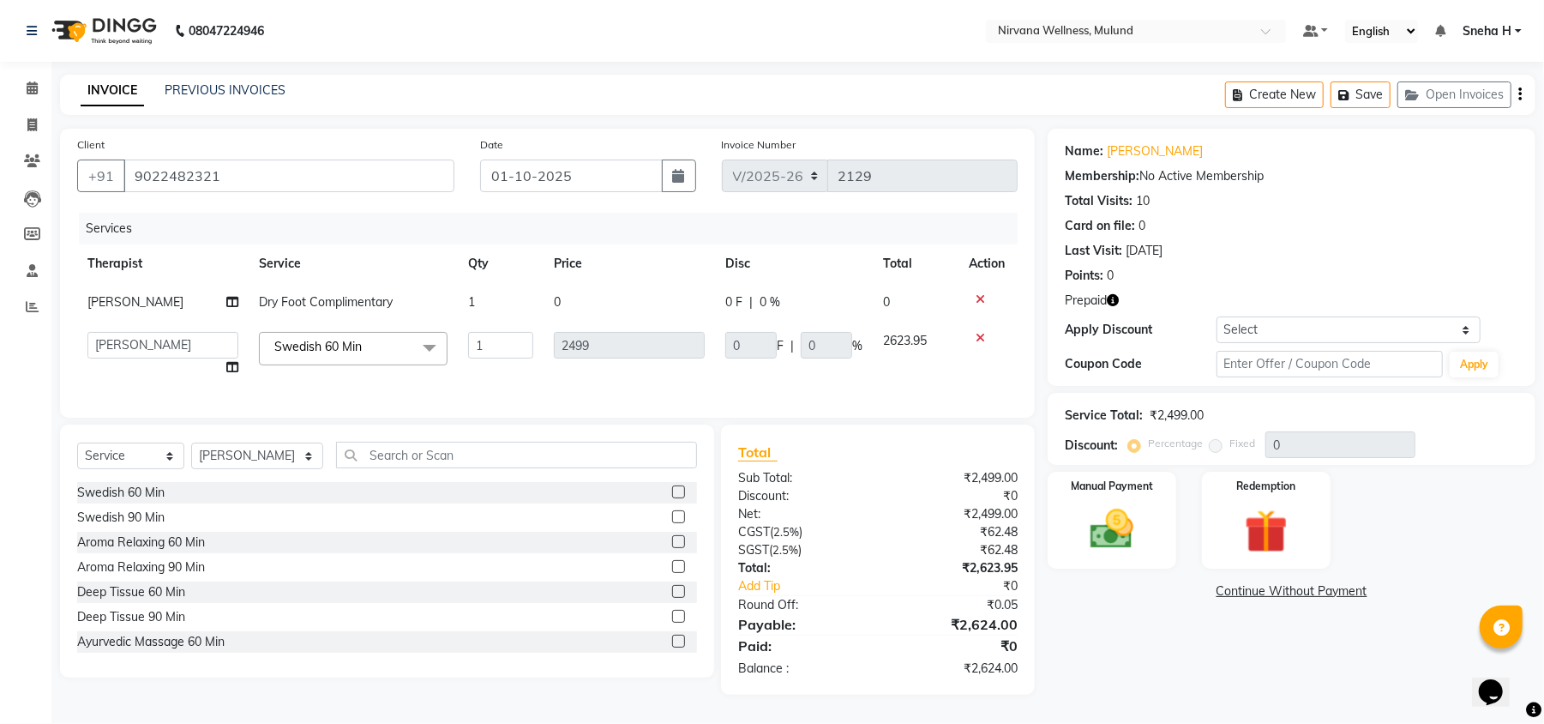
click at [327, 348] on span "Swedish 60 Min" at bounding box center [317, 346] width 87 height 15
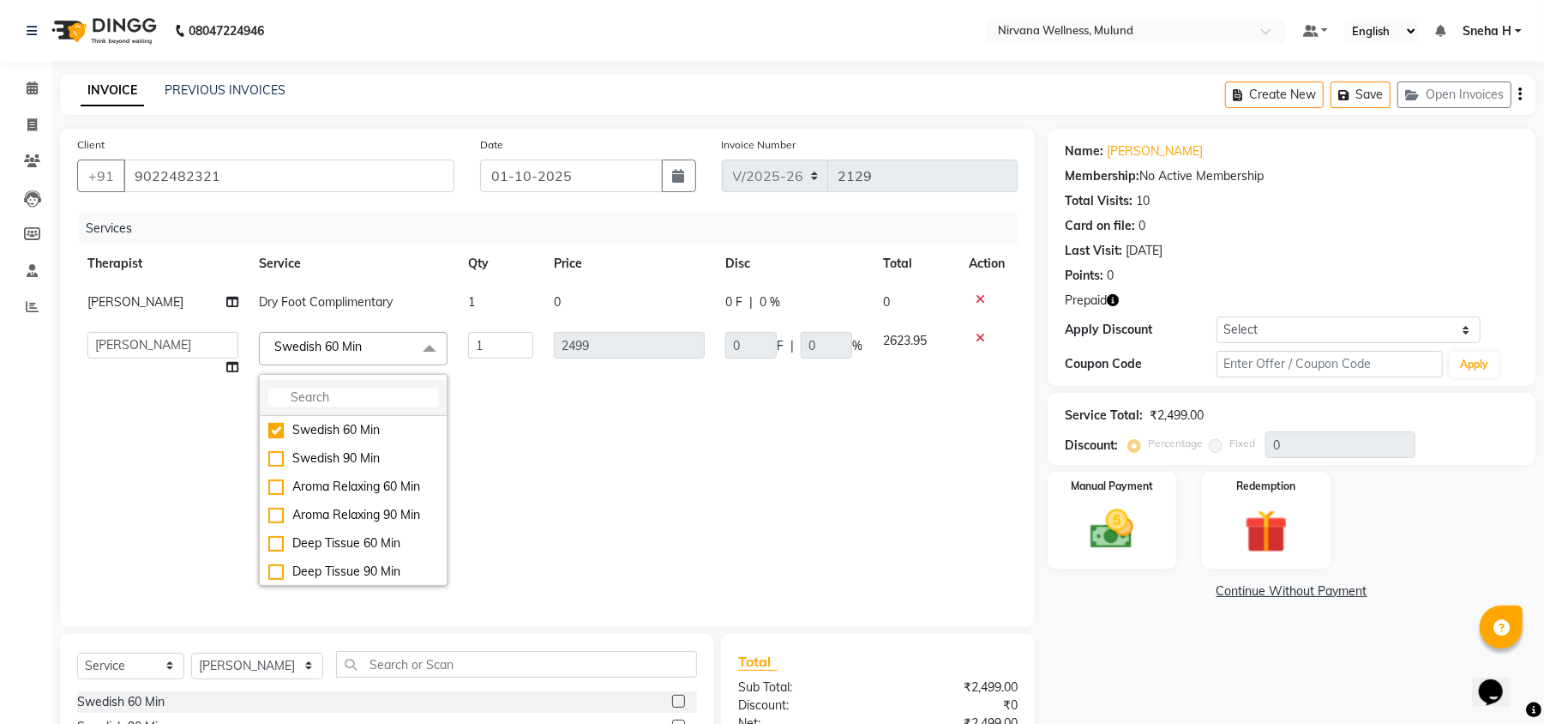
click at [316, 403] on input "multiselect-search" at bounding box center [353, 397] width 170 height 18
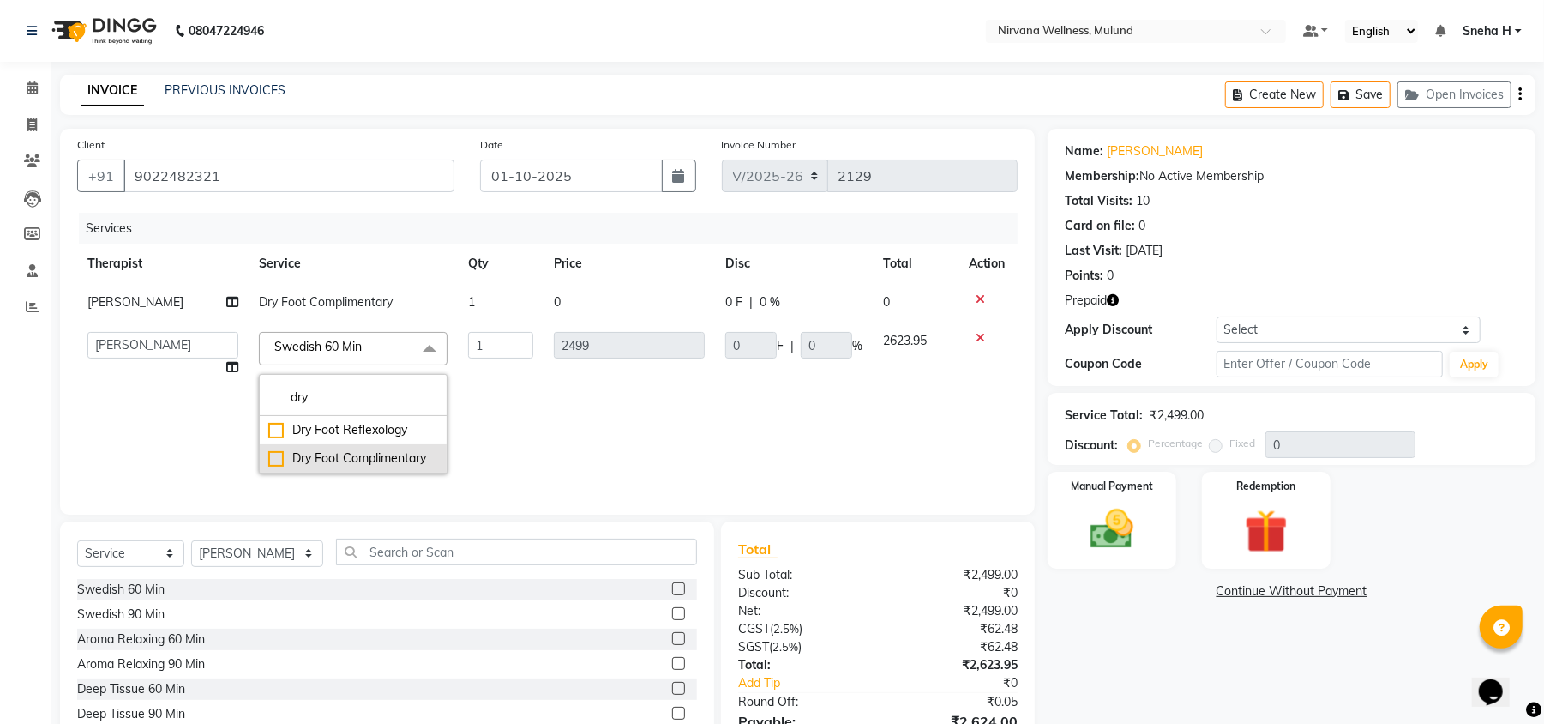
type input "dry"
click at [305, 465] on div "Dry Foot Complimentary" at bounding box center [353, 458] width 170 height 18
checkbox input "true"
type input "0"
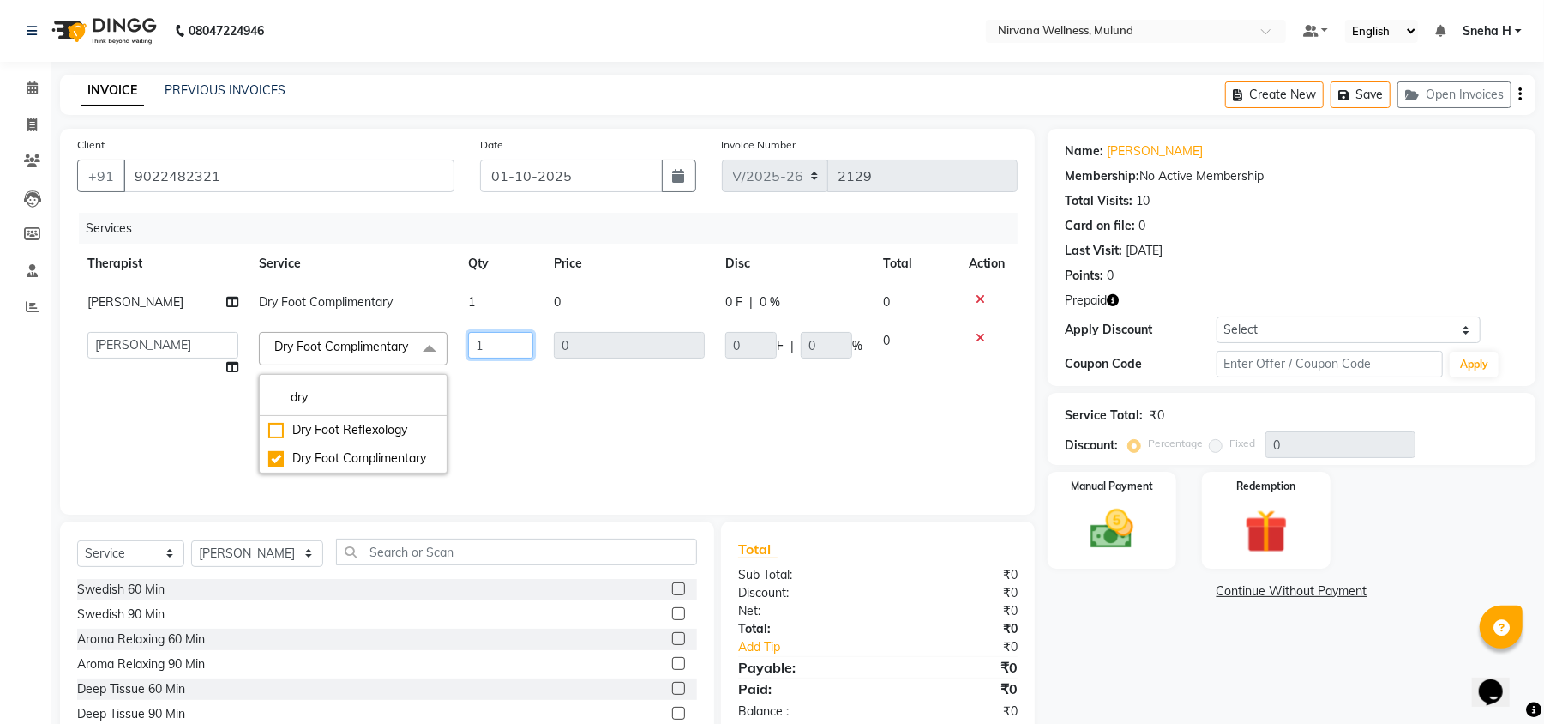
click at [521, 340] on input "1" at bounding box center [500, 345] width 65 height 27
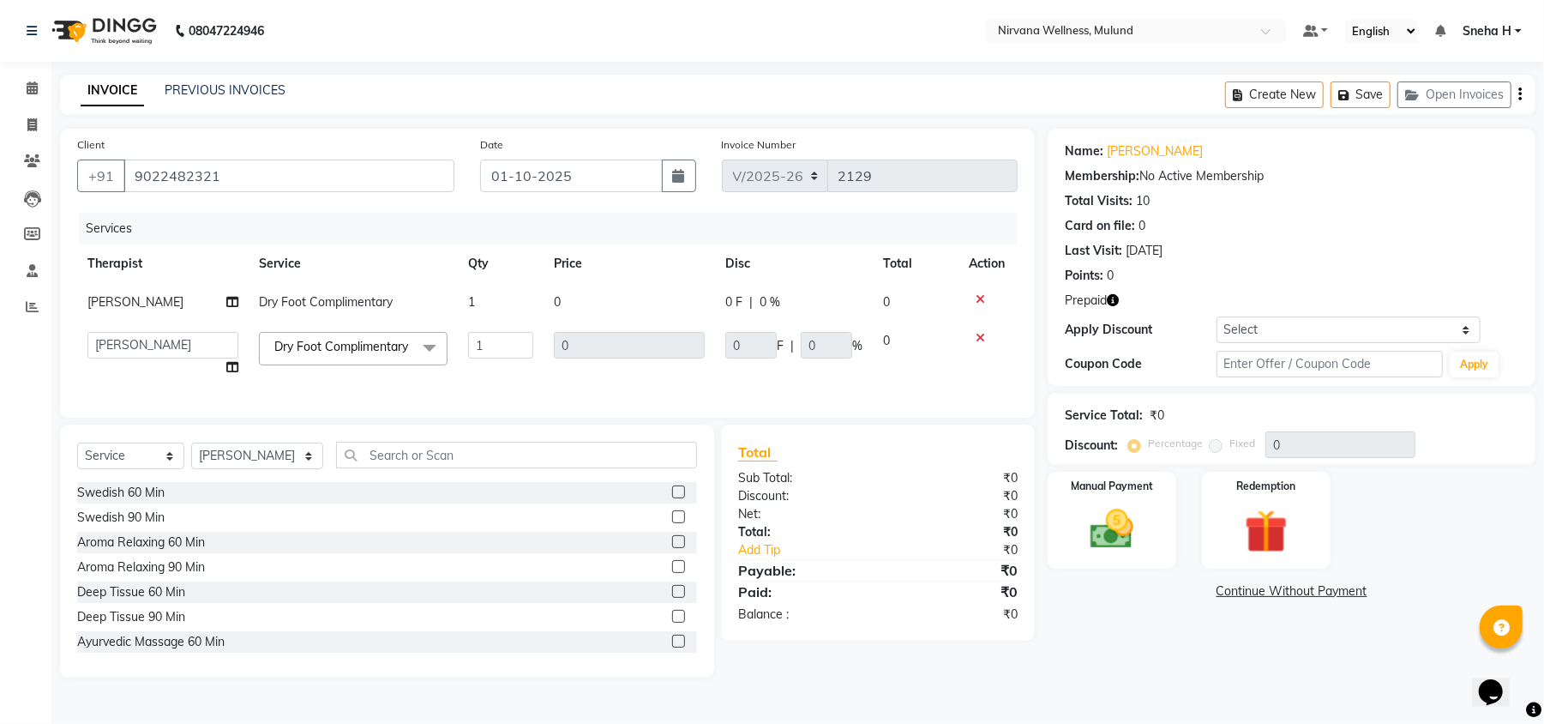
click at [506, 375] on tr "Abbie Hemant Misale Kim Lalruatsangi Mami Miranda LT Tlau Omi Rekha Rohan Kumar…" at bounding box center [547, 354] width 941 height 65
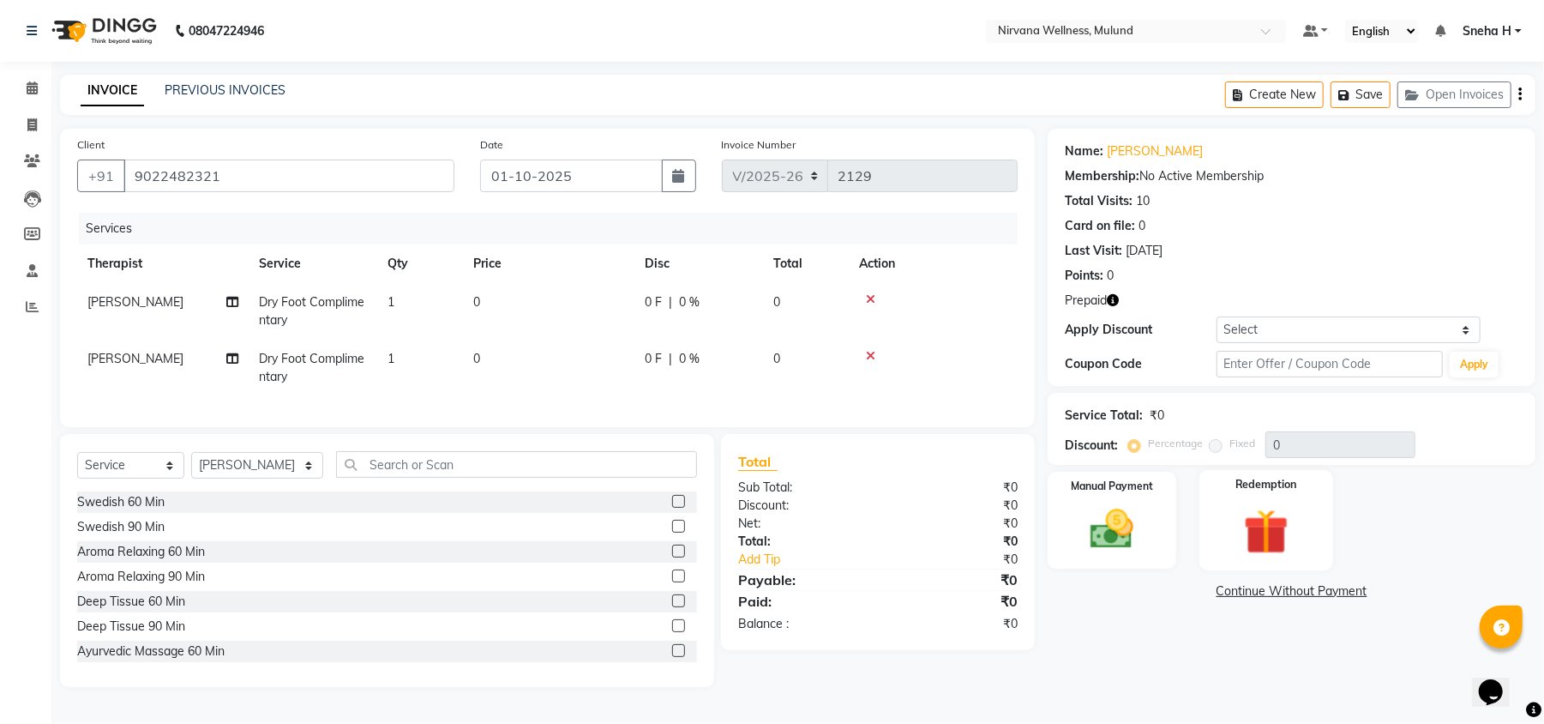
scroll to position [5, 0]
click at [1126, 533] on img at bounding box center [1112, 529] width 74 height 52
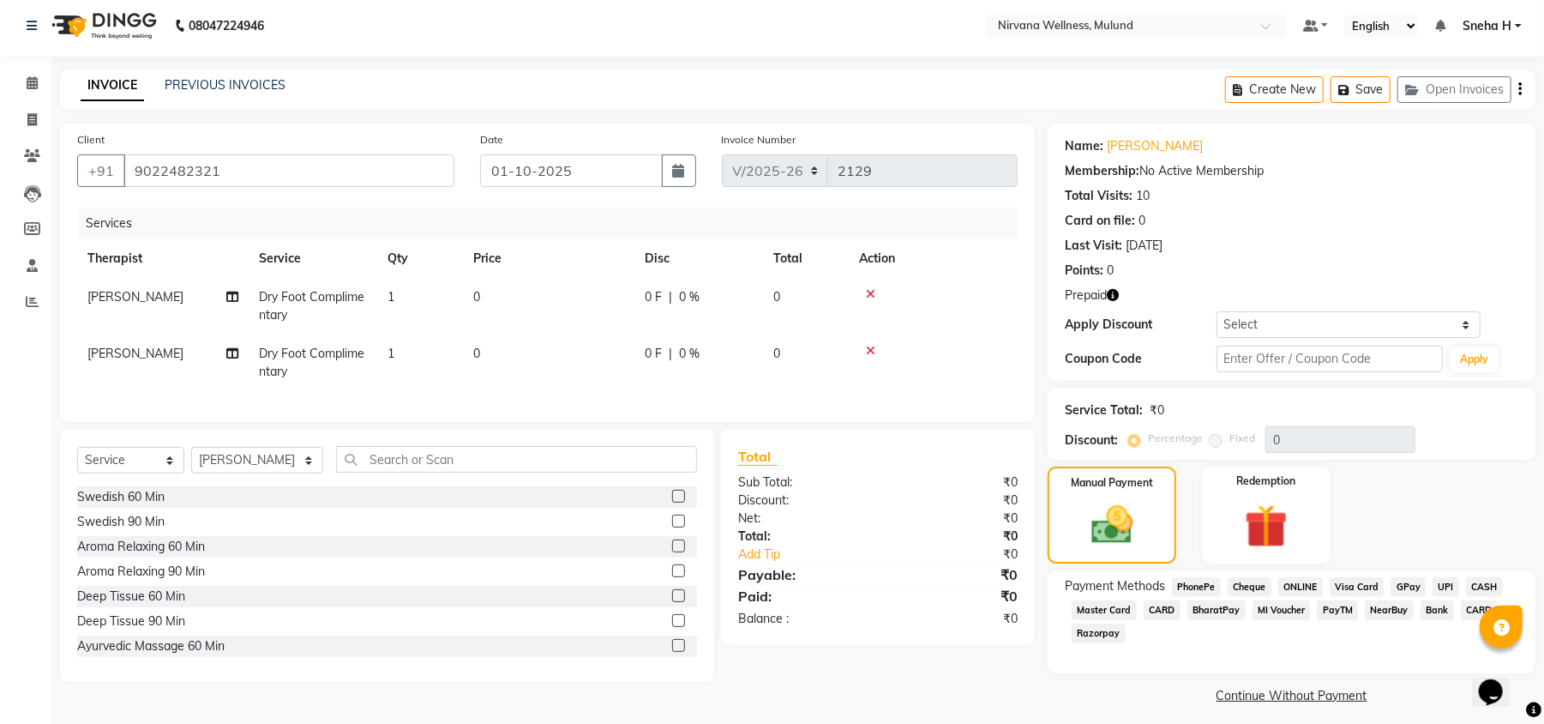
click at [1471, 592] on span "CASH" at bounding box center [1484, 587] width 37 height 20
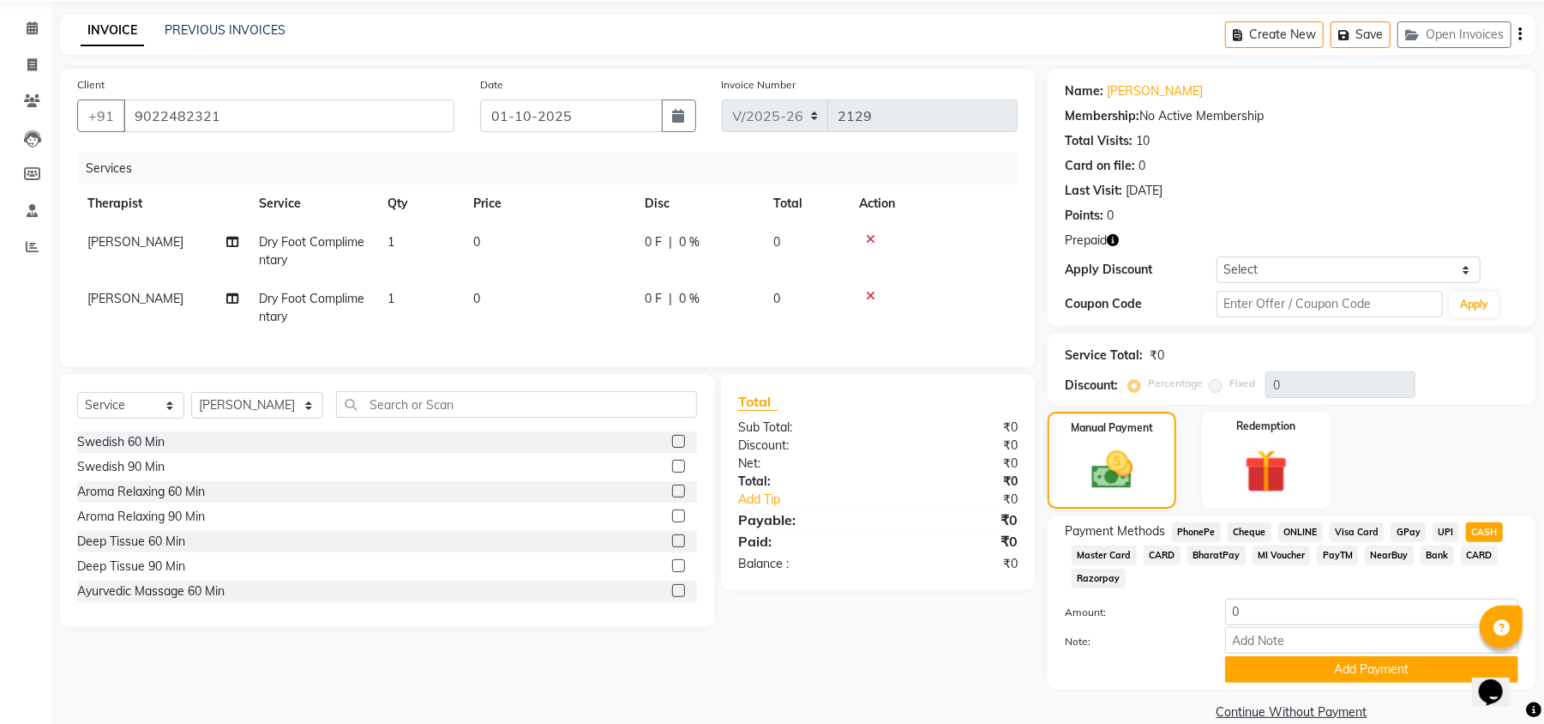
scroll to position [87, 0]
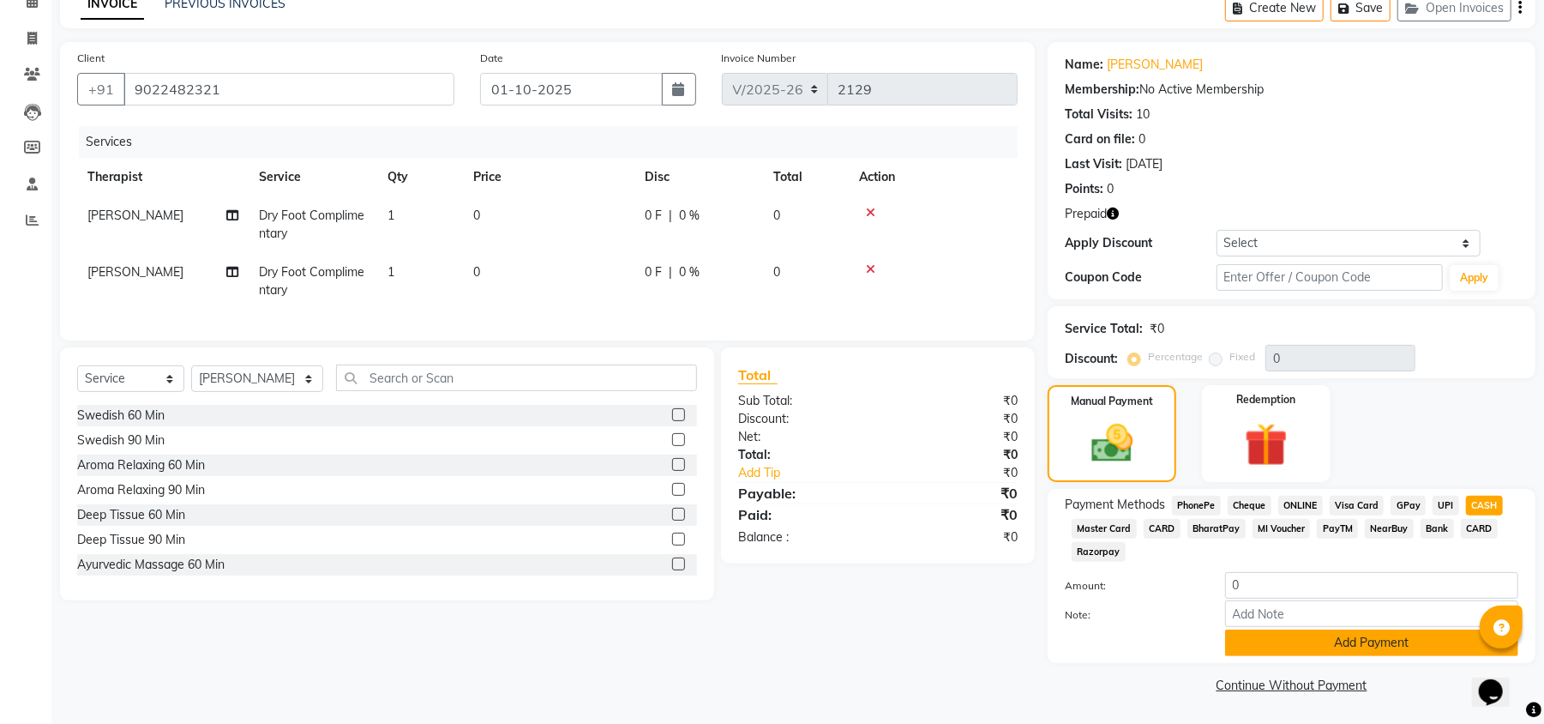
click at [1301, 648] on button "Add Payment" at bounding box center [1371, 642] width 293 height 27
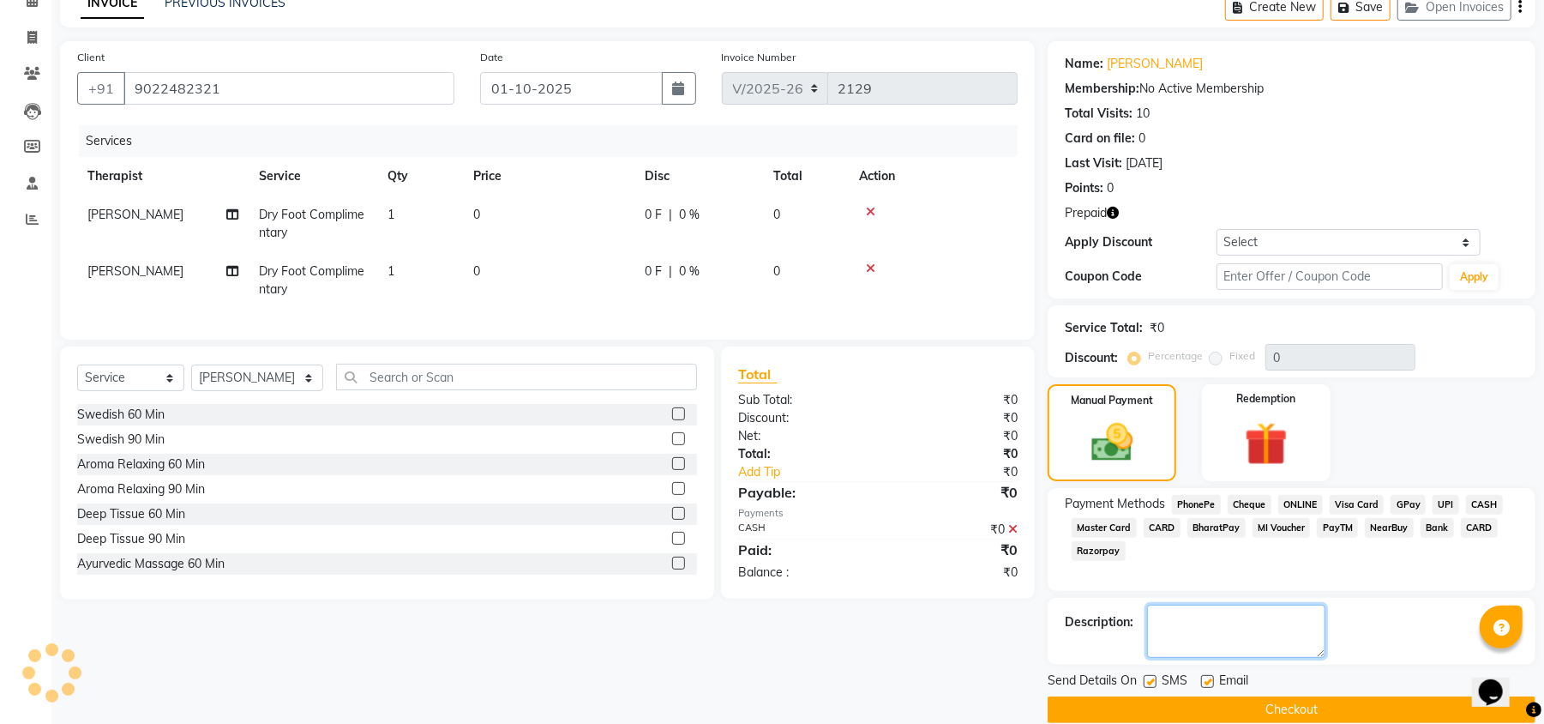
click at [1302, 647] on textarea at bounding box center [1236, 631] width 178 height 53
type textarea "Complimentary session as renewal"
click at [1147, 679] on label at bounding box center [1150, 681] width 13 height 13
click at [1147, 679] on input "checkbox" at bounding box center [1149, 682] width 11 height 11
checkbox input "false"
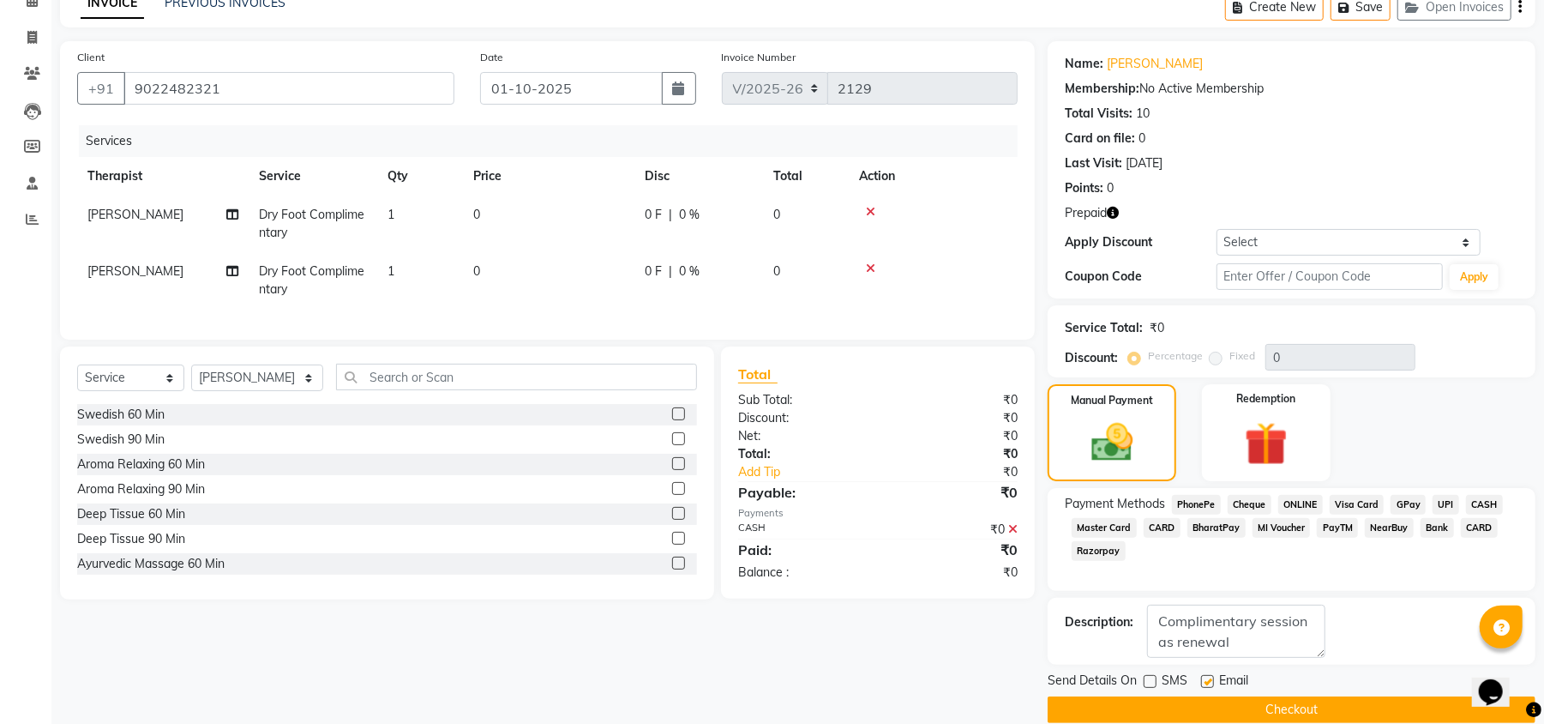
click at [1204, 686] on label at bounding box center [1207, 681] width 13 height 13
click at [1204, 686] on input "checkbox" at bounding box center [1206, 682] width 11 height 11
checkbox input "false"
click at [1188, 700] on button "Checkout" at bounding box center [1292, 709] width 488 height 27
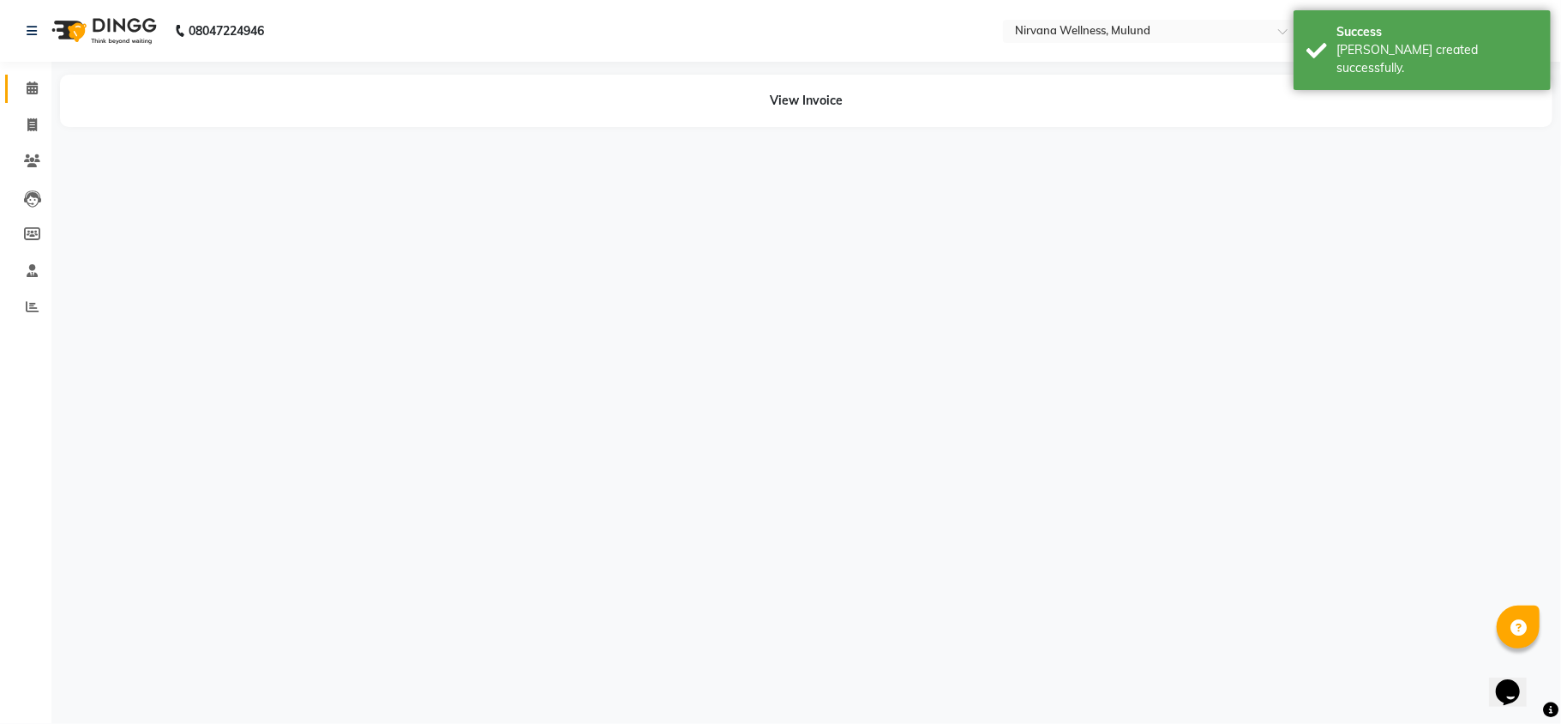
click at [39, 100] on link "Calendar" at bounding box center [25, 89] width 41 height 28
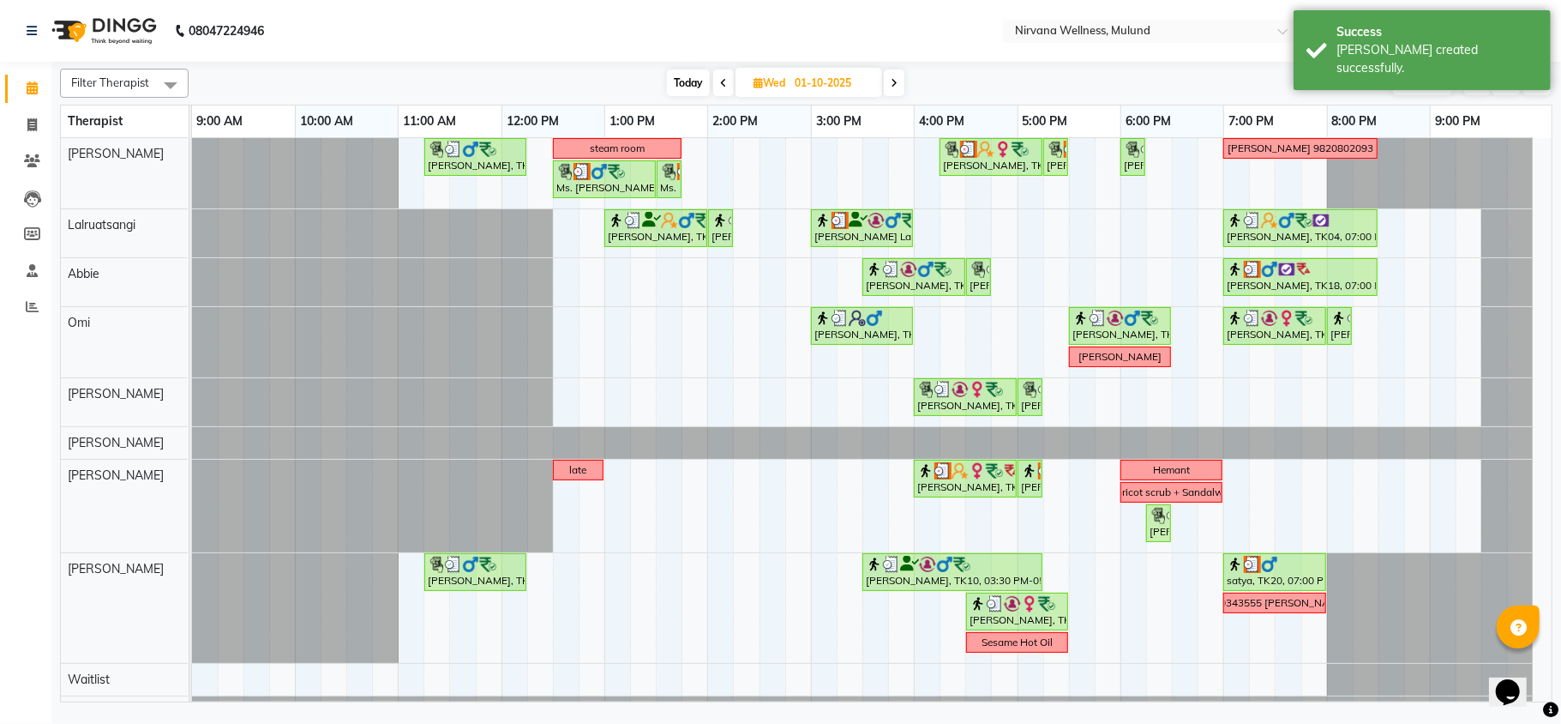
click at [695, 82] on span "Today" at bounding box center [688, 82] width 43 height 27
type input "03-10-2025"
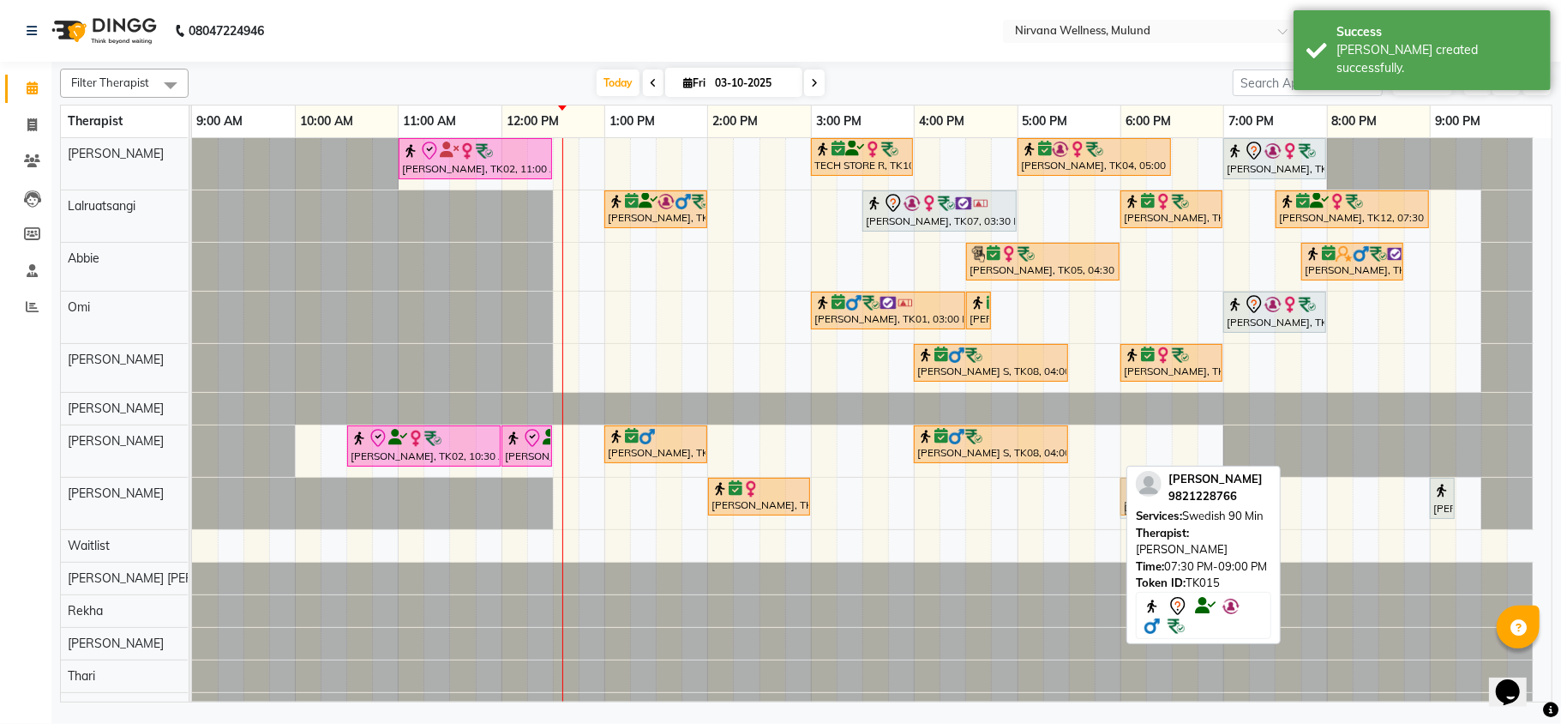
drag, startPoint x: 1343, startPoint y: 506, endPoint x: 1167, endPoint y: 508, distance: 175.8
click at [1167, 508] on div "Filter Therapist Select All Suzan Soares Lalruatsangi Abbie Omi Sheila Rohan Ku…" at bounding box center [806, 382] width 1493 height 641
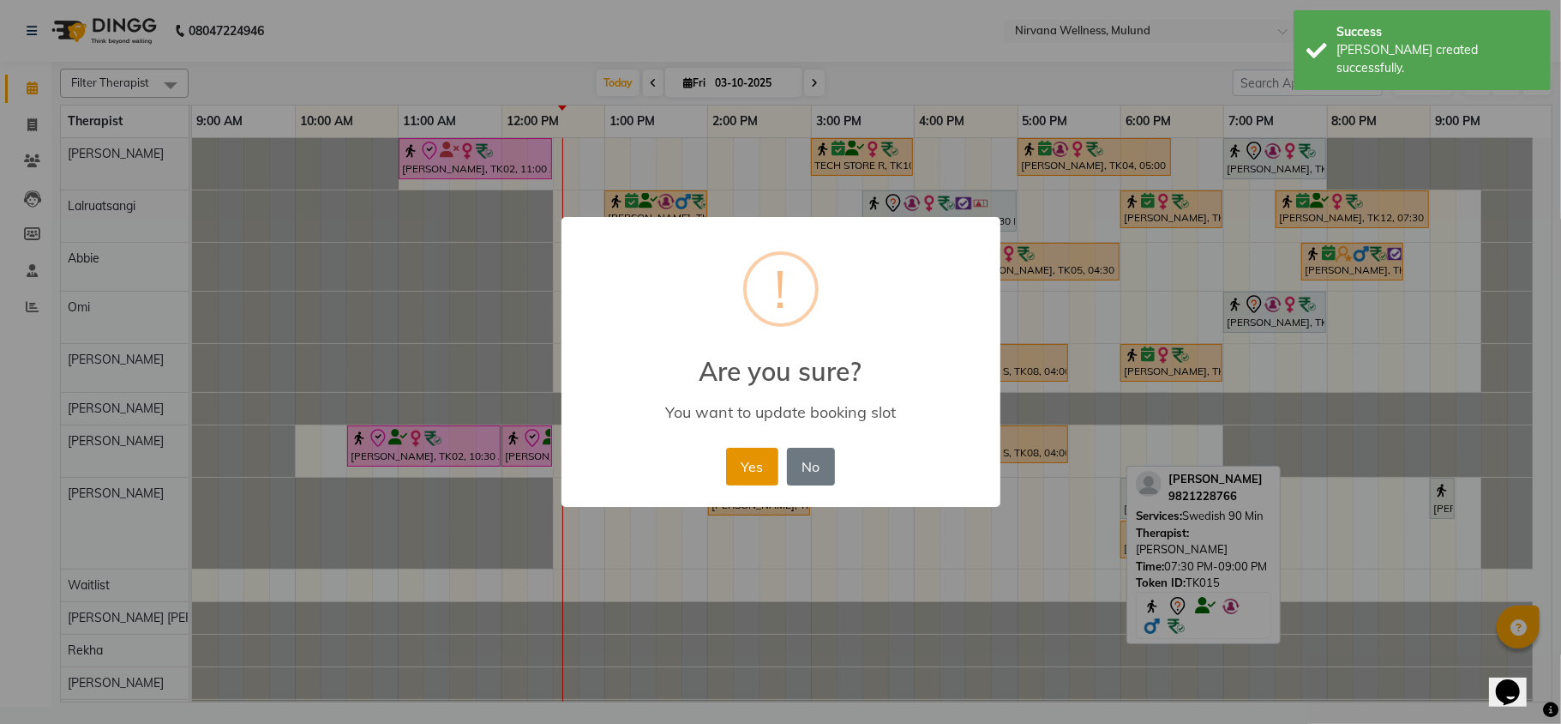
click at [741, 463] on button "Yes" at bounding box center [752, 467] width 52 height 38
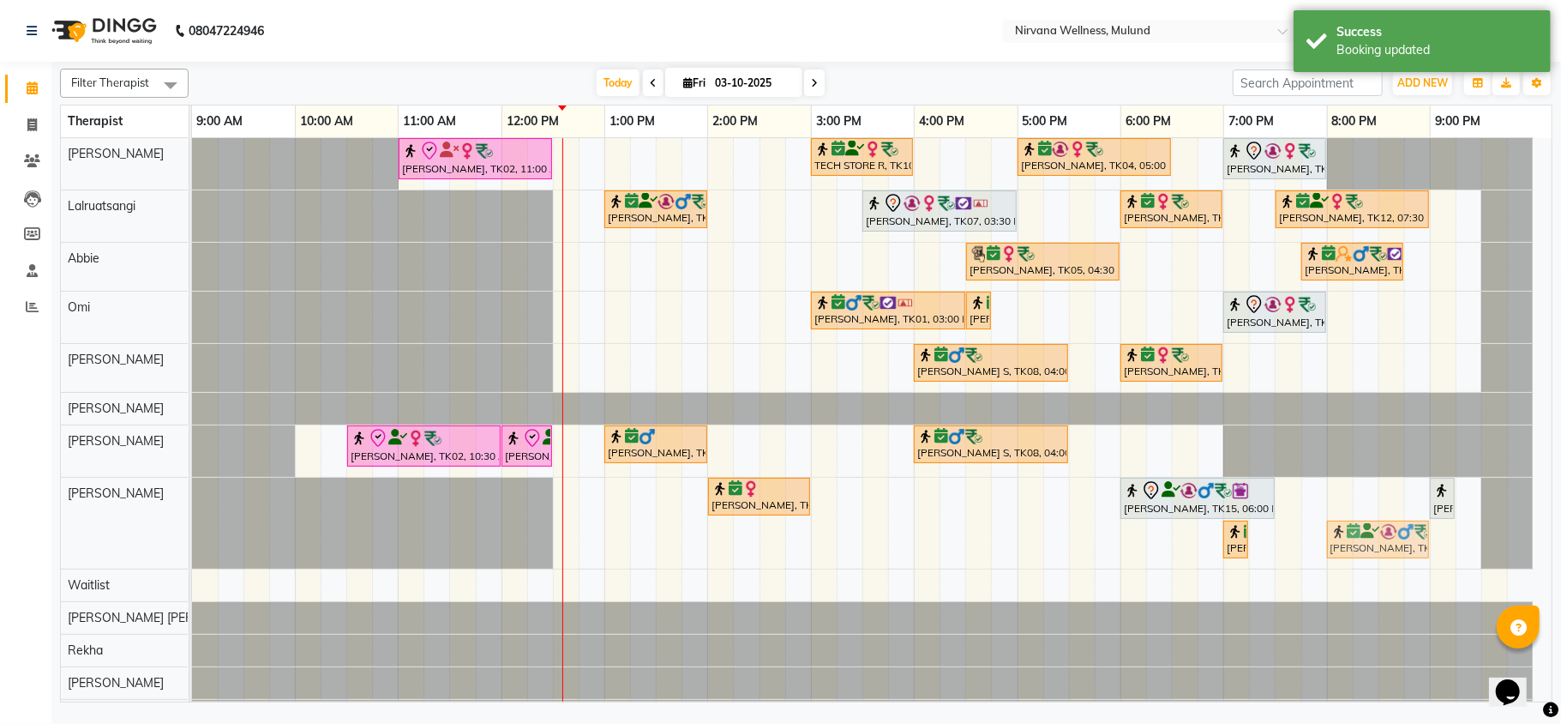
drag, startPoint x: 1163, startPoint y: 537, endPoint x: 1374, endPoint y: 492, distance: 215.6
click at [1374, 492] on div "Kiran Fernandes, TK02, 11:00 AM-12:30 PM, Balinese Massage 90 Min TECH STORE R,…" at bounding box center [872, 451] width 1360 height 626
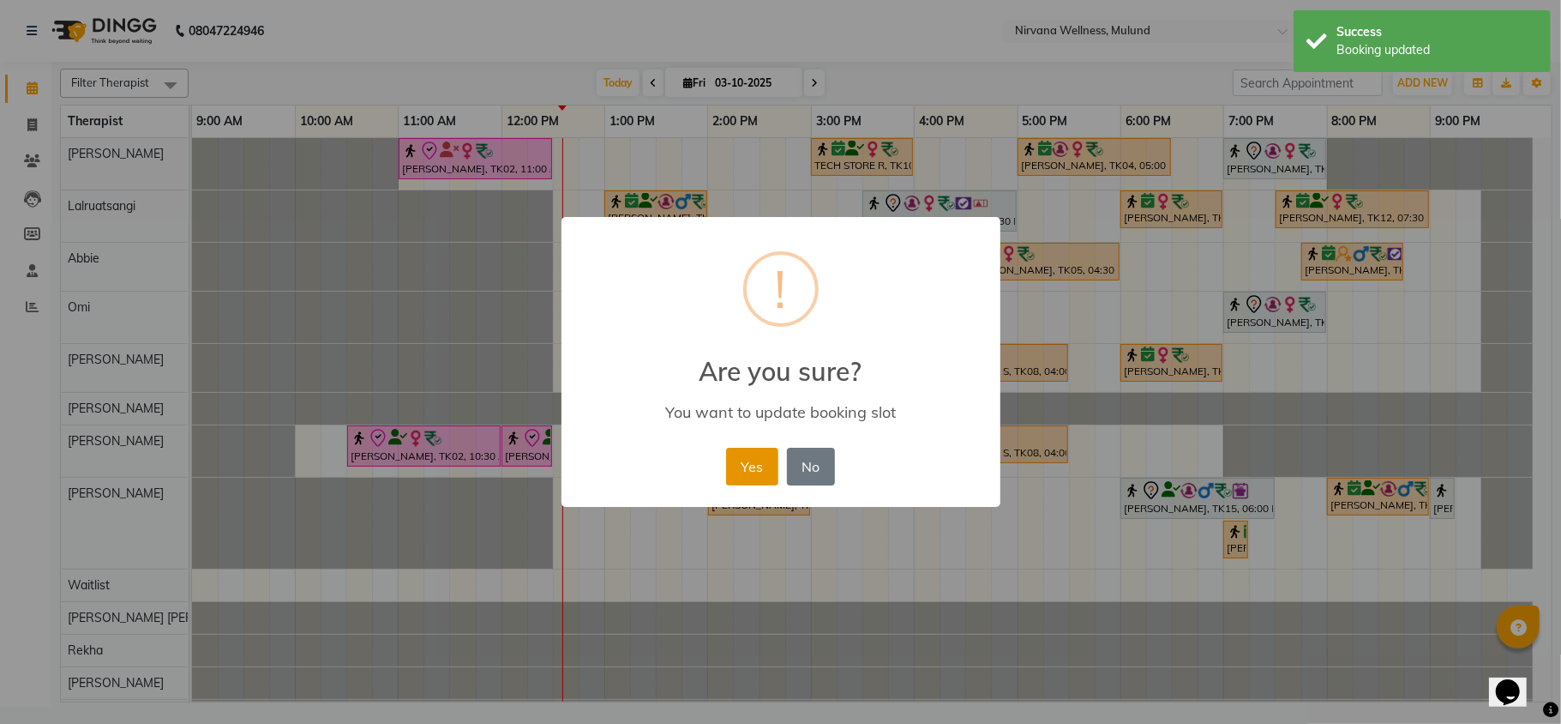
click at [759, 460] on button "Yes" at bounding box center [752, 467] width 52 height 38
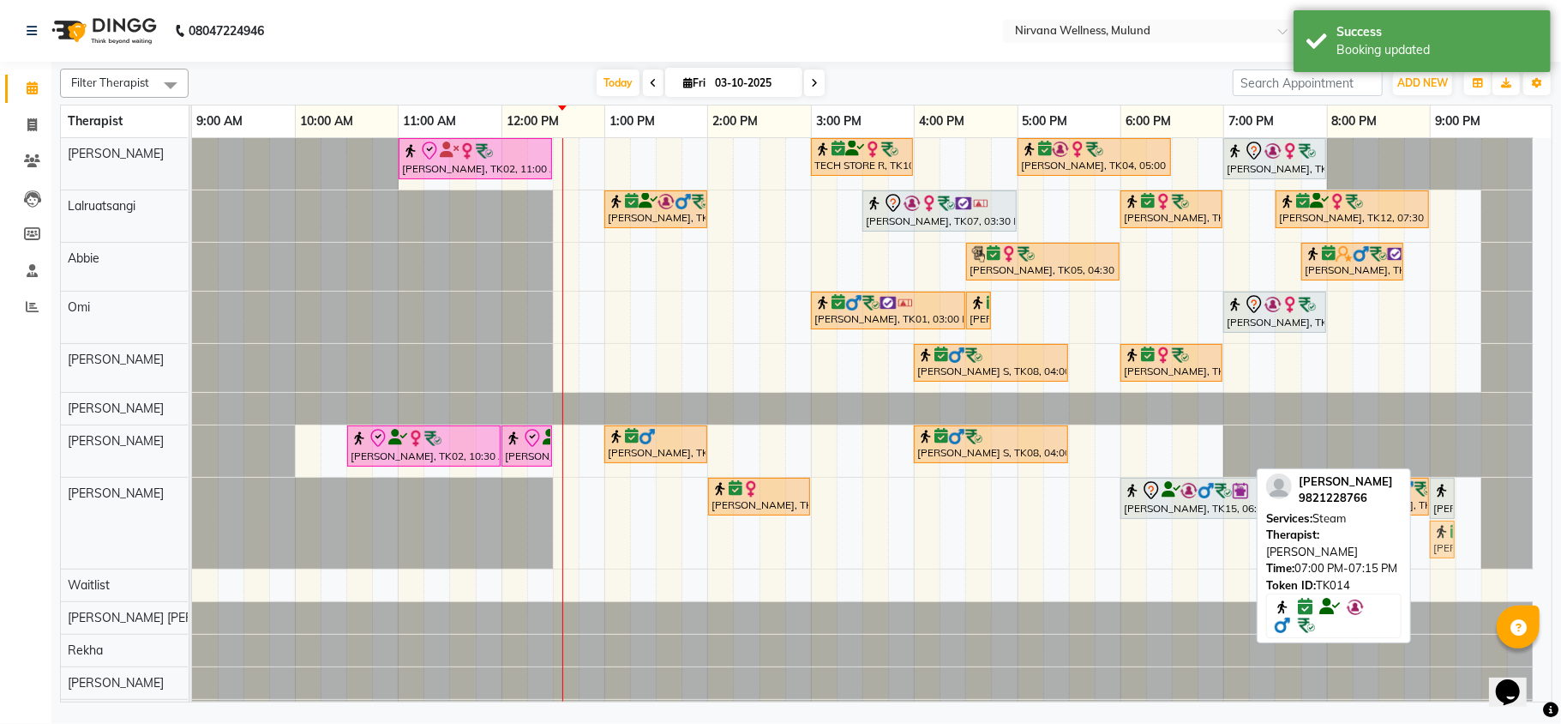
drag, startPoint x: 1236, startPoint y: 545, endPoint x: 1435, endPoint y: 537, distance: 199.1
click at [192, 537] on div "Ankit Rihal, TK11, 02:00 PM-03:00 PM, Swedish 60 Min Harmesh Joshi, TK15, 06:00…" at bounding box center [192, 523] width 0 height 91
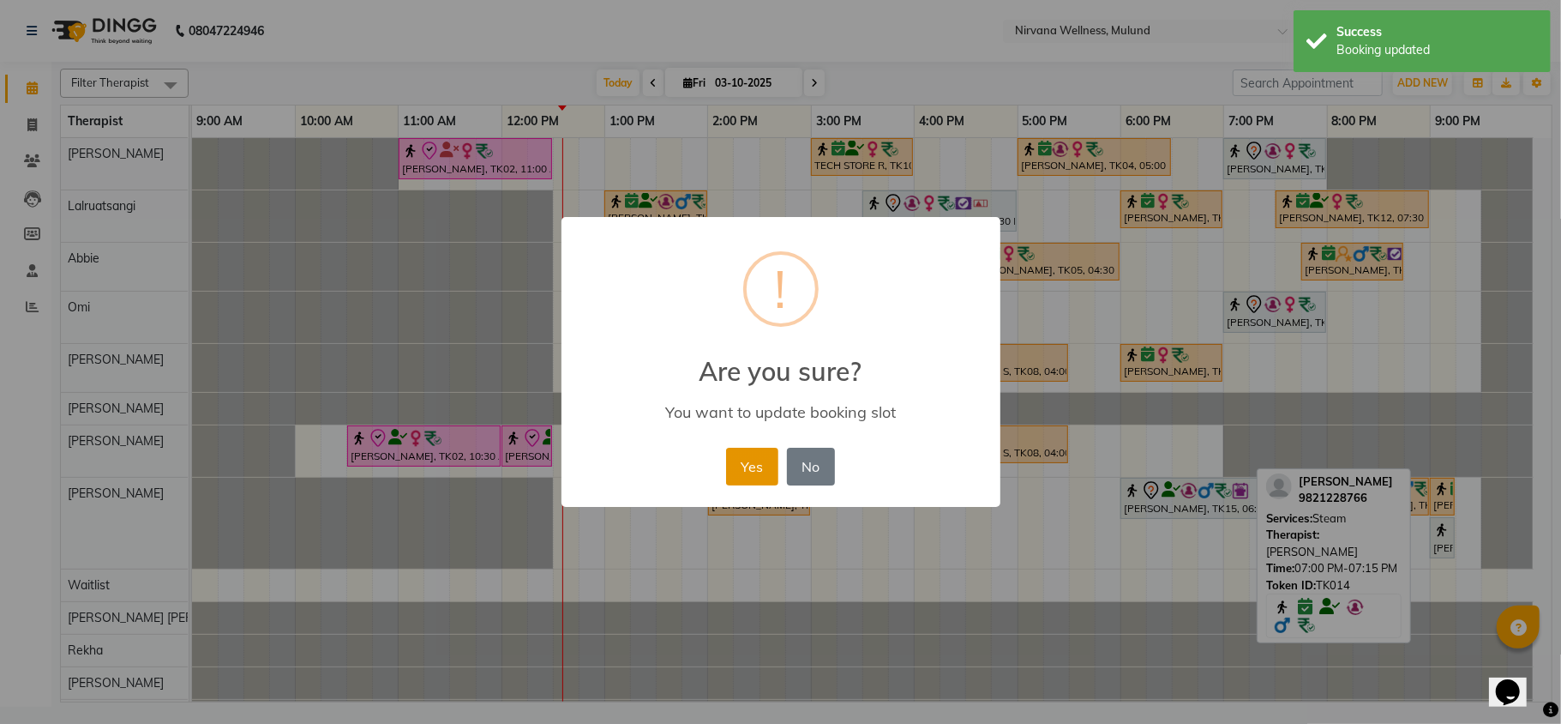
click at [745, 464] on button "Yes" at bounding box center [752, 467] width 52 height 38
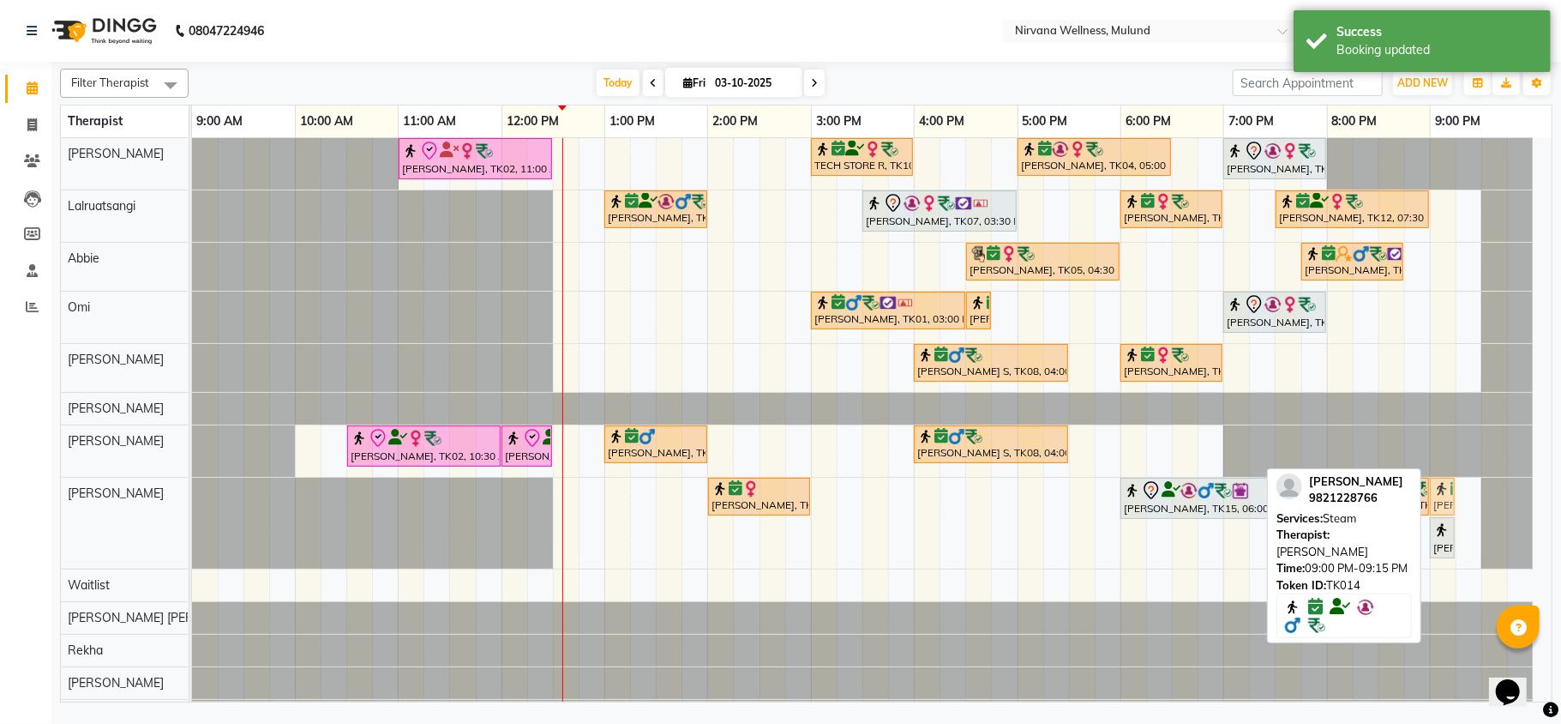
drag, startPoint x: 1444, startPoint y: 489, endPoint x: 1441, endPoint y: 501, distance: 12.5
click at [192, 501] on div "Ankit Rihal, TK11, 02:00 PM-03:00 PM, Swedish 60 Min Harmesh Joshi, TK15, 06:00…" at bounding box center [192, 523] width 0 height 91
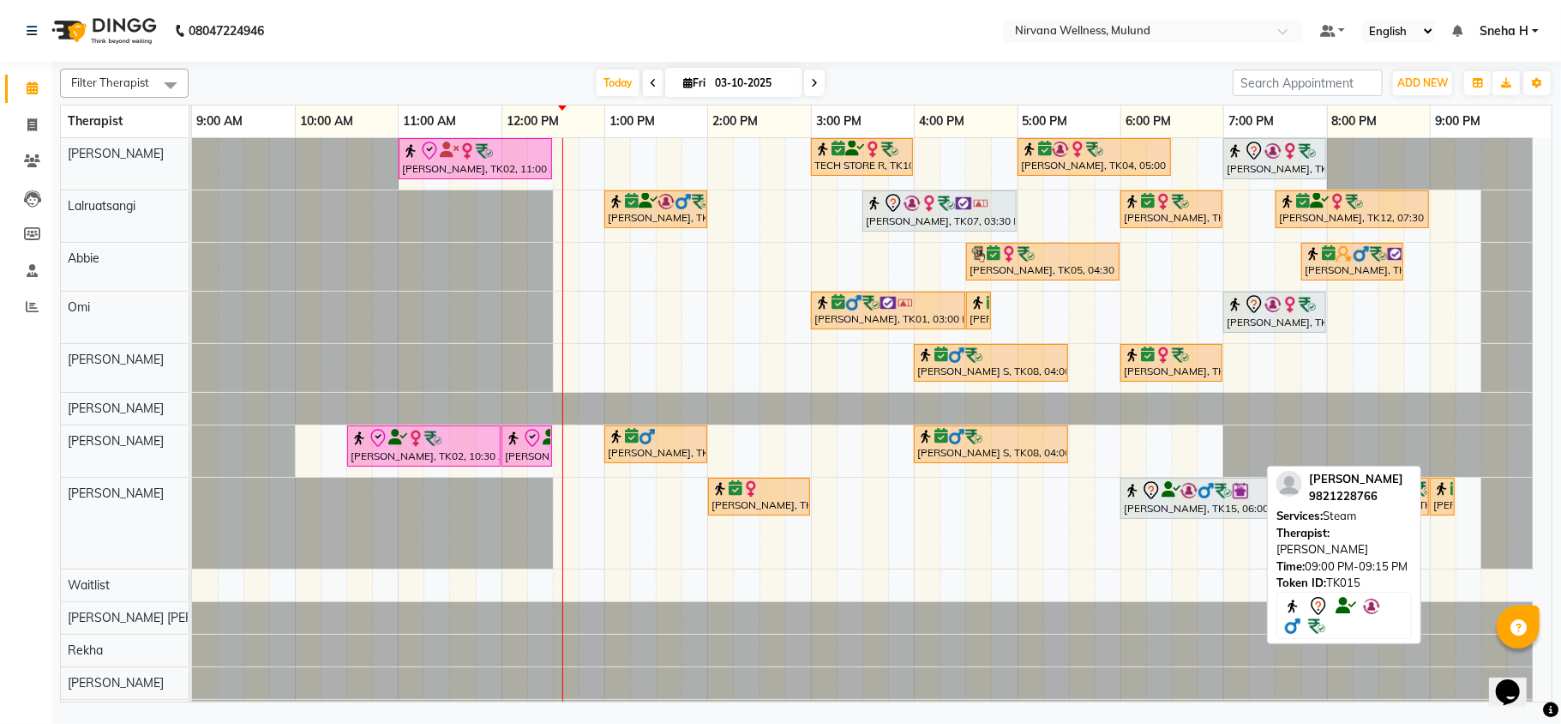
drag, startPoint x: 1445, startPoint y: 547, endPoint x: 1294, endPoint y: 523, distance: 152.8
click at [1294, 523] on div "Filter Therapist Select All Suzan Soares Lalruatsangi Abbie Omi Sheila Rohan Ku…" at bounding box center [806, 382] width 1493 height 641
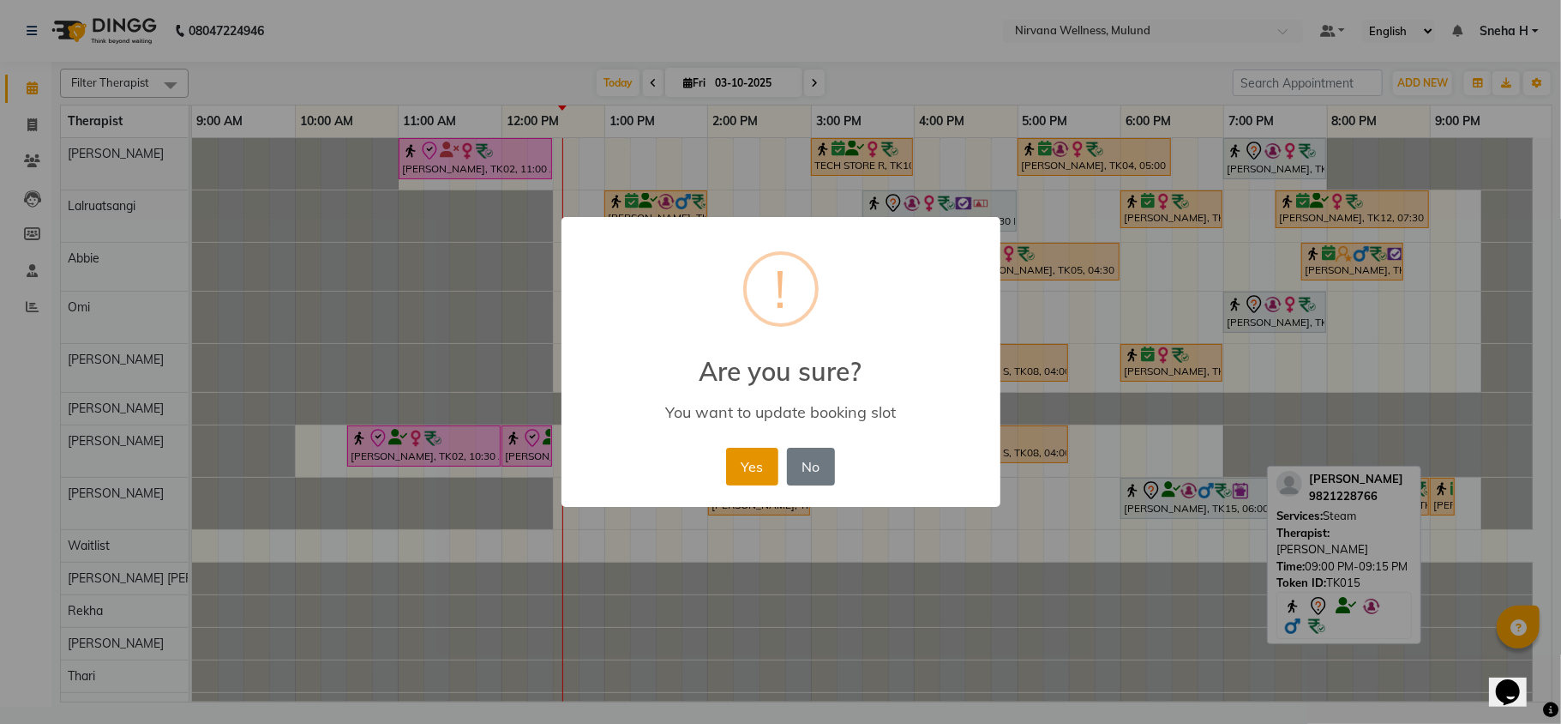
click at [755, 461] on button "Yes" at bounding box center [752, 467] width 52 height 38
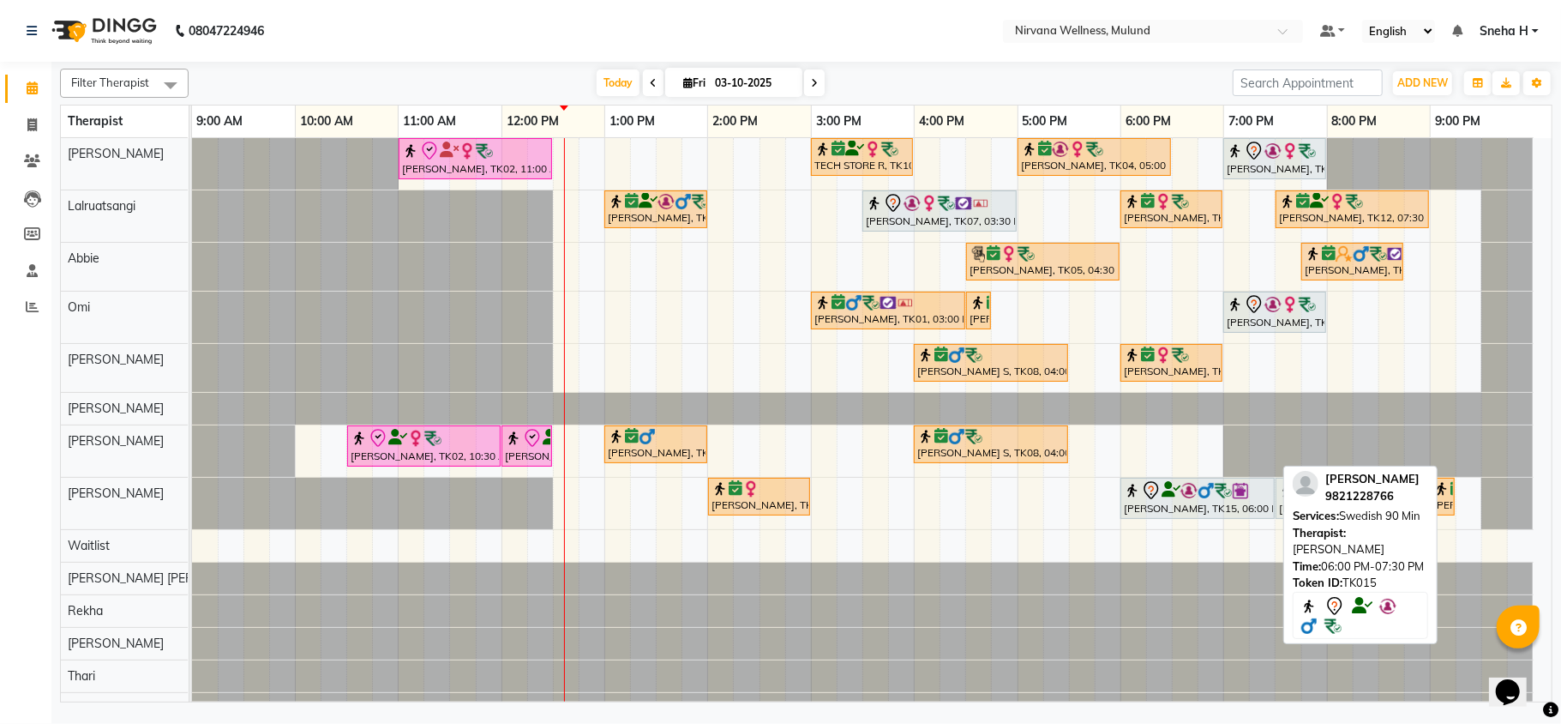
click at [1180, 490] on icon at bounding box center [1171, 490] width 19 height 1
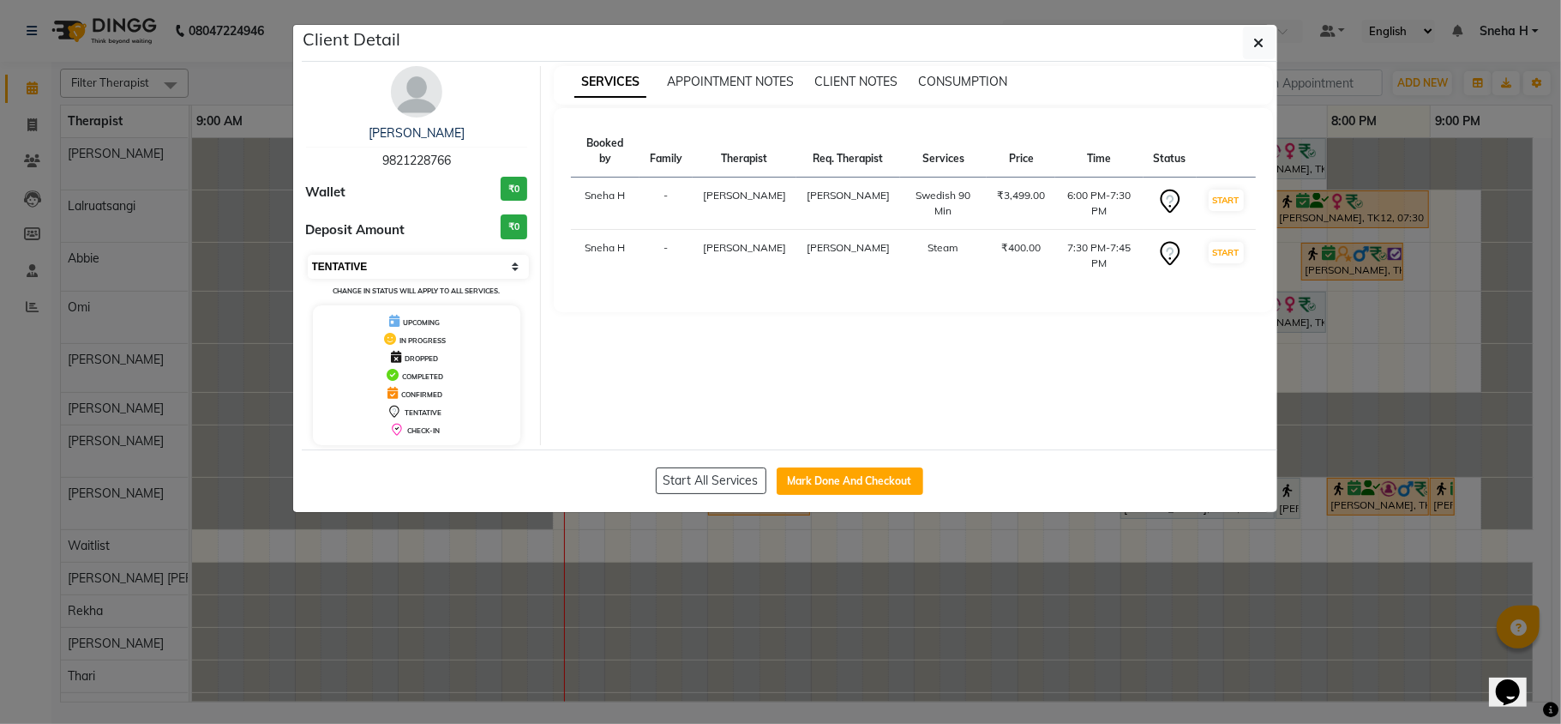
click at [374, 268] on select "Select IN SERVICE CONFIRMED TENTATIVE CHECK IN MARK DONE DROPPED UPCOMING" at bounding box center [419, 267] width 222 height 24
select select "6"
click at [308, 256] on select "Select IN SERVICE CONFIRMED TENTATIVE CHECK IN MARK DONE DROPPED UPCOMING" at bounding box center [419, 267] width 222 height 24
click at [241, 42] on ngb-modal-window "Client Detail Harmesh Joshi 9821228766 Wallet ₹0 Deposit Amount ₹0 Select IN SE…" at bounding box center [780, 362] width 1561 height 724
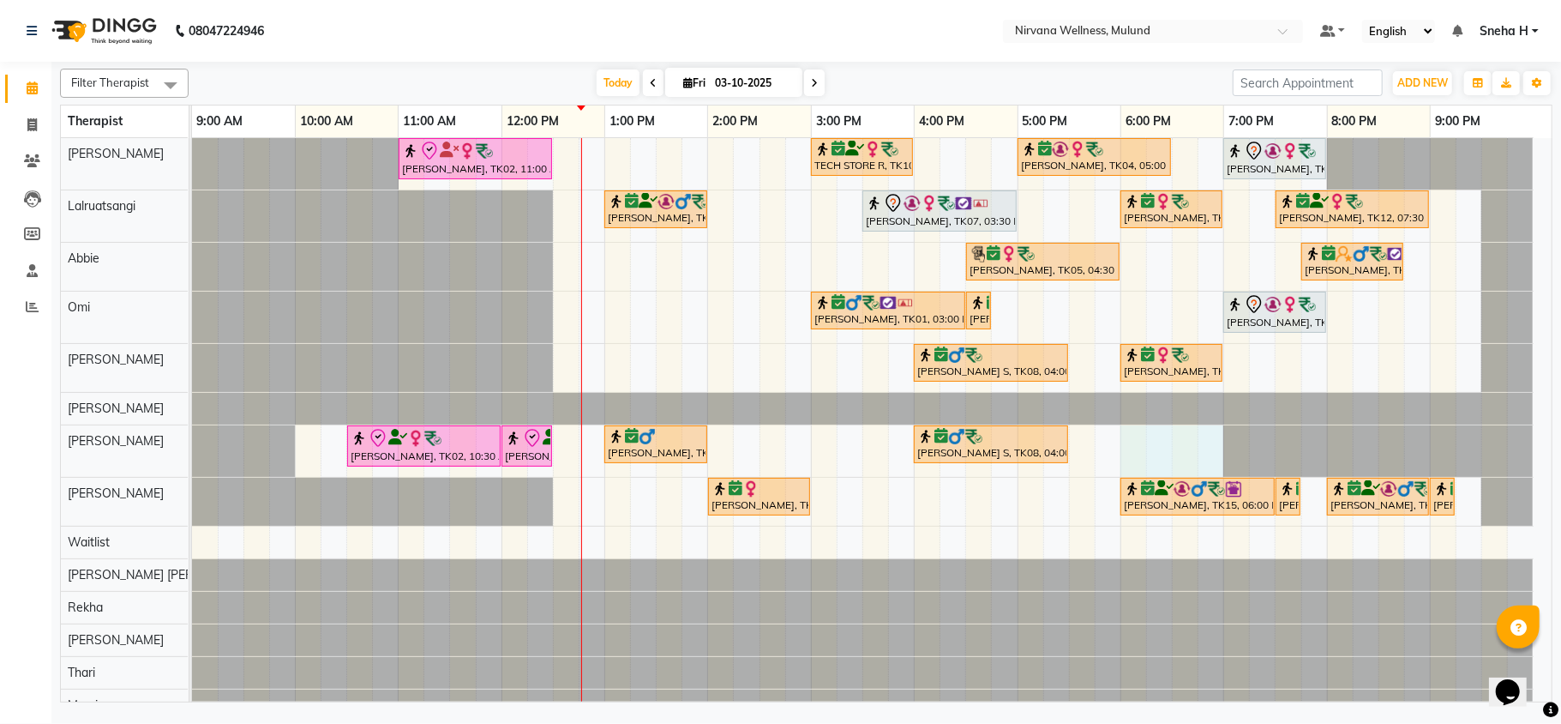
drag, startPoint x: 1122, startPoint y: 453, endPoint x: 1199, endPoint y: 458, distance: 76.5
click at [1205, 460] on div "Kiran Fernandes, TK02, 11:00 AM-12:30 PM, Balinese Massage 90 Min TECH STORE R,…" at bounding box center [872, 429] width 1360 height 583
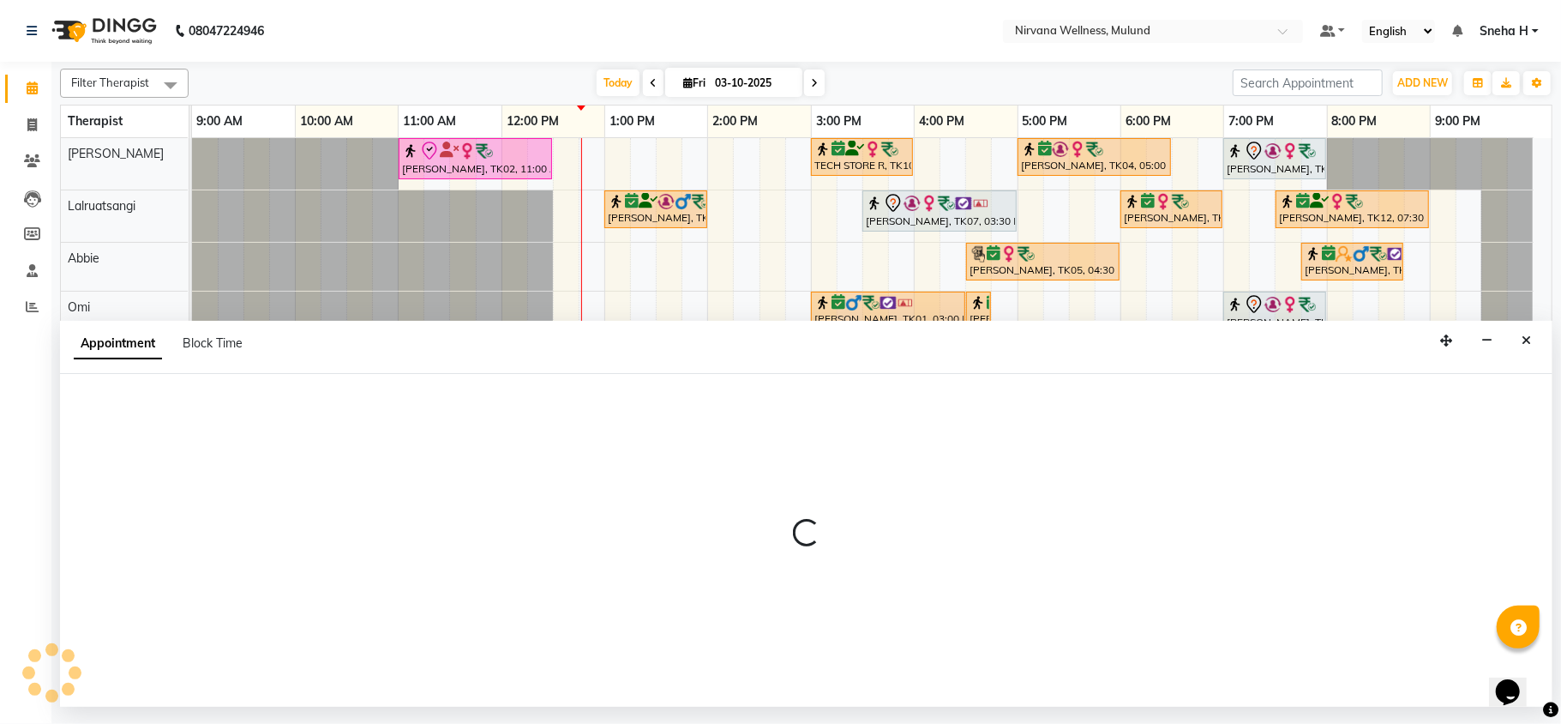
select select "29684"
select select "1080"
select select "tentative"
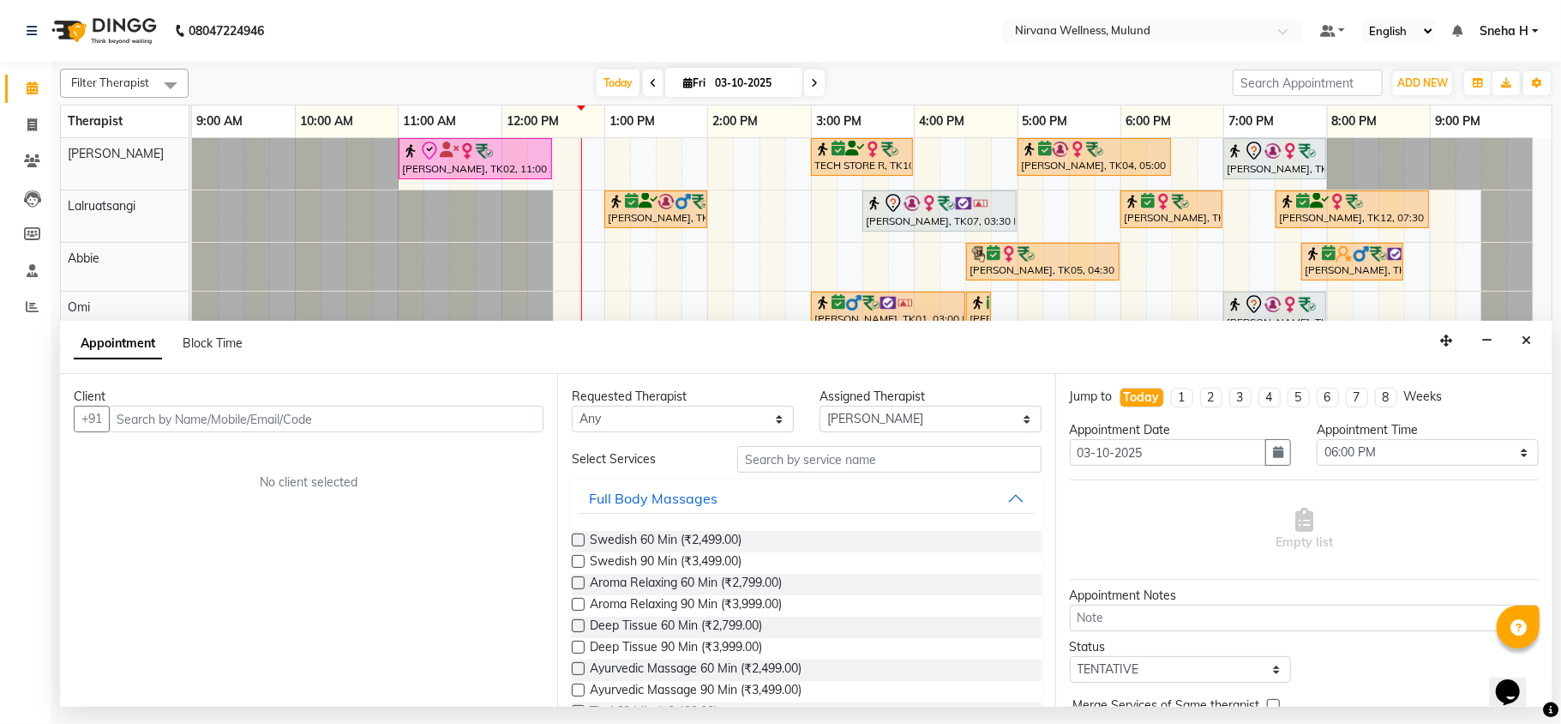
click at [385, 422] on input "text" at bounding box center [326, 419] width 435 height 27
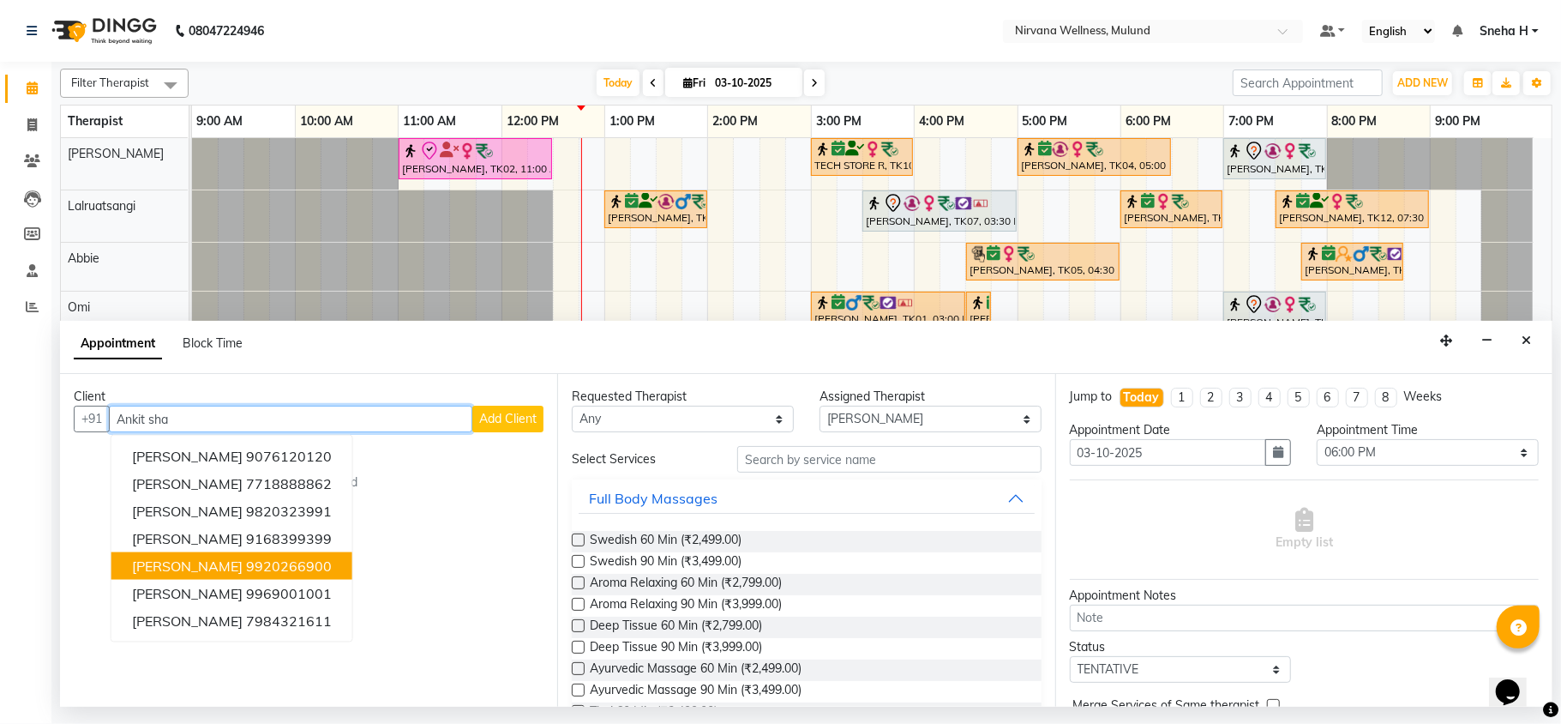
click at [246, 561] on ngb-highlight "9920266900" at bounding box center [289, 565] width 86 height 17
type input "9920266900"
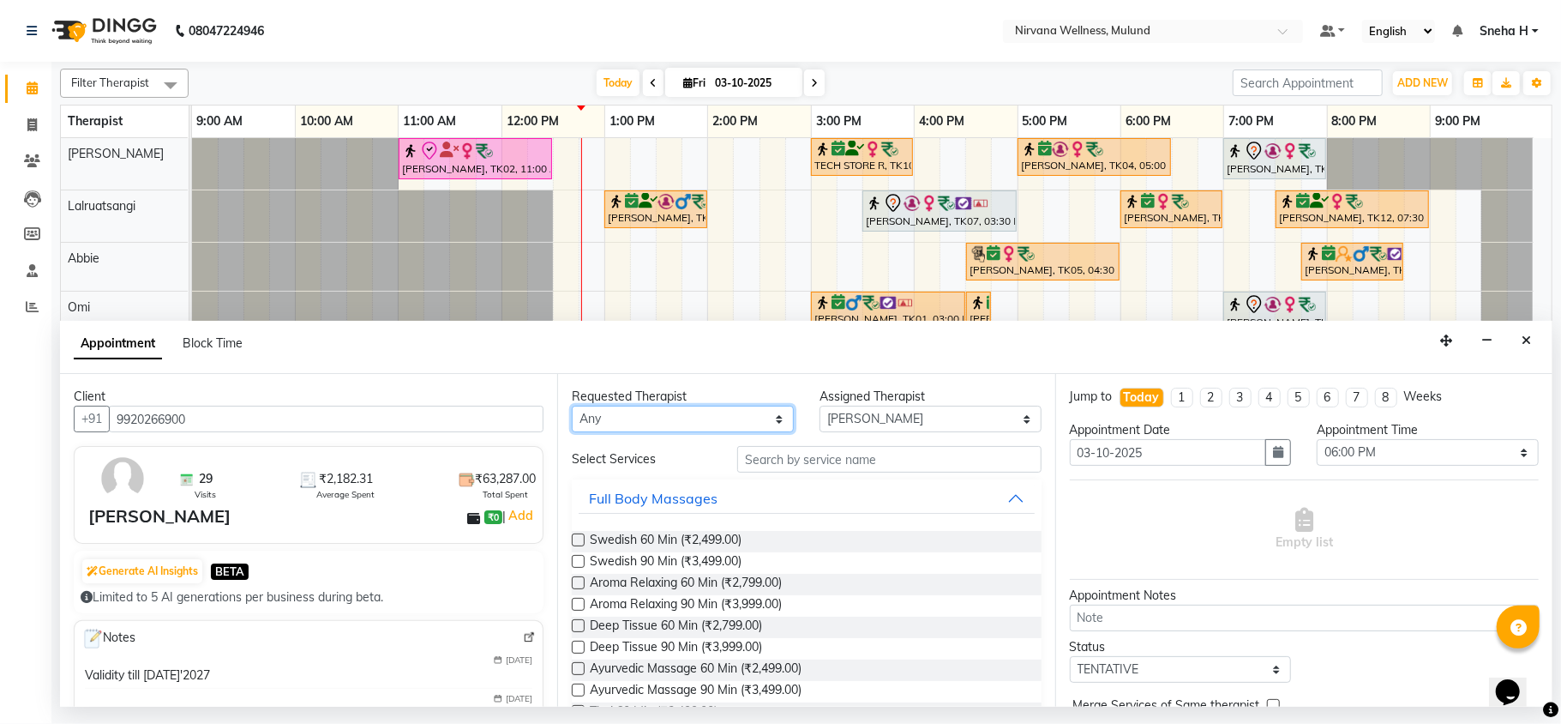
click at [722, 415] on select "Any Abbie Hemant Misale Kim Lalruatsangi Mami Miranda LT Tlau Omi Rekha Rohan K…" at bounding box center [683, 419] width 222 height 27
select select "29684"
click at [572, 406] on select "Any Abbie Hemant Misale Kim Lalruatsangi Mami Miranda LT Tlau Omi Rekha Rohan K…" at bounding box center [683, 419] width 222 height 27
click at [782, 464] on input "text" at bounding box center [889, 459] width 304 height 27
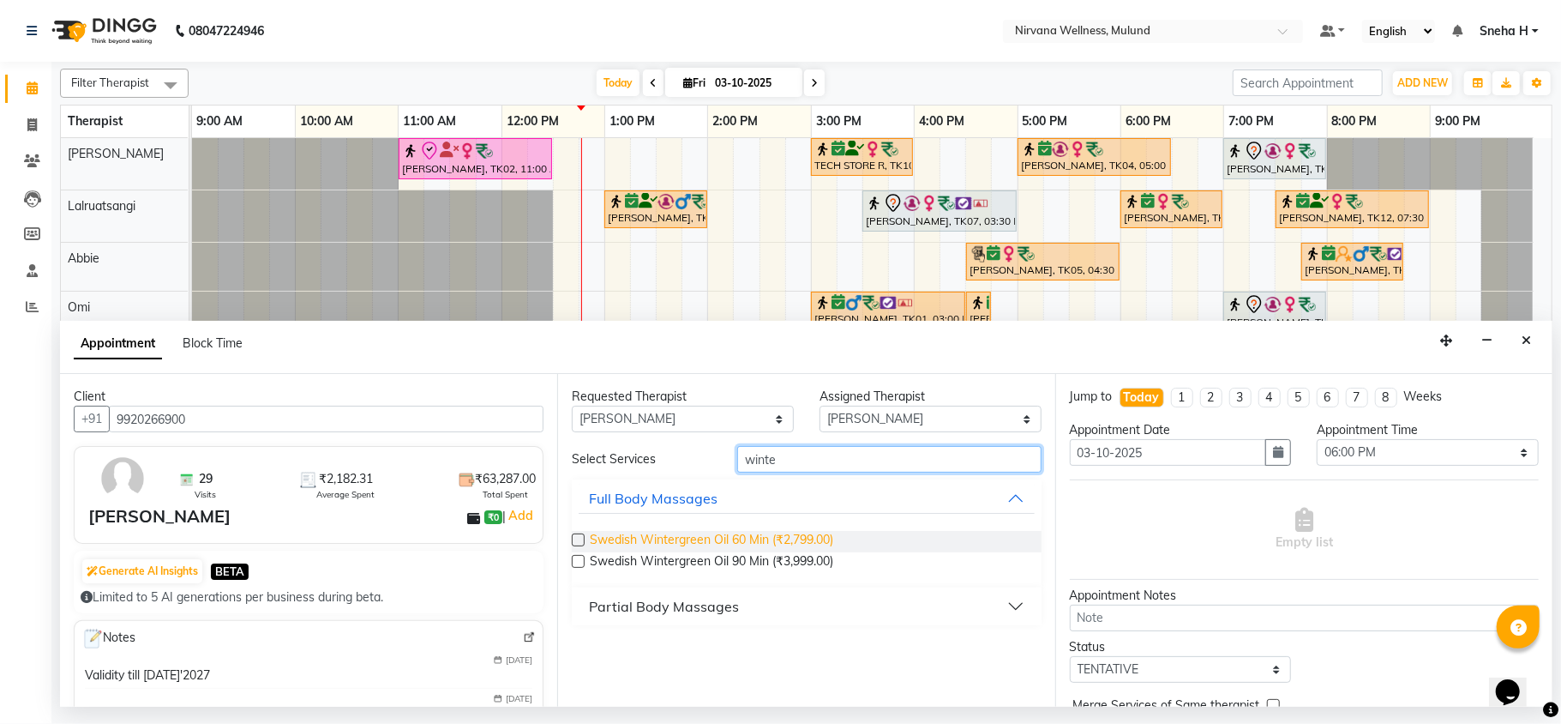
type input "winte"
click at [731, 544] on span "Swedish Wintergreen Oil 60 Min (₹2,799.00)" at bounding box center [712, 541] width 244 height 21
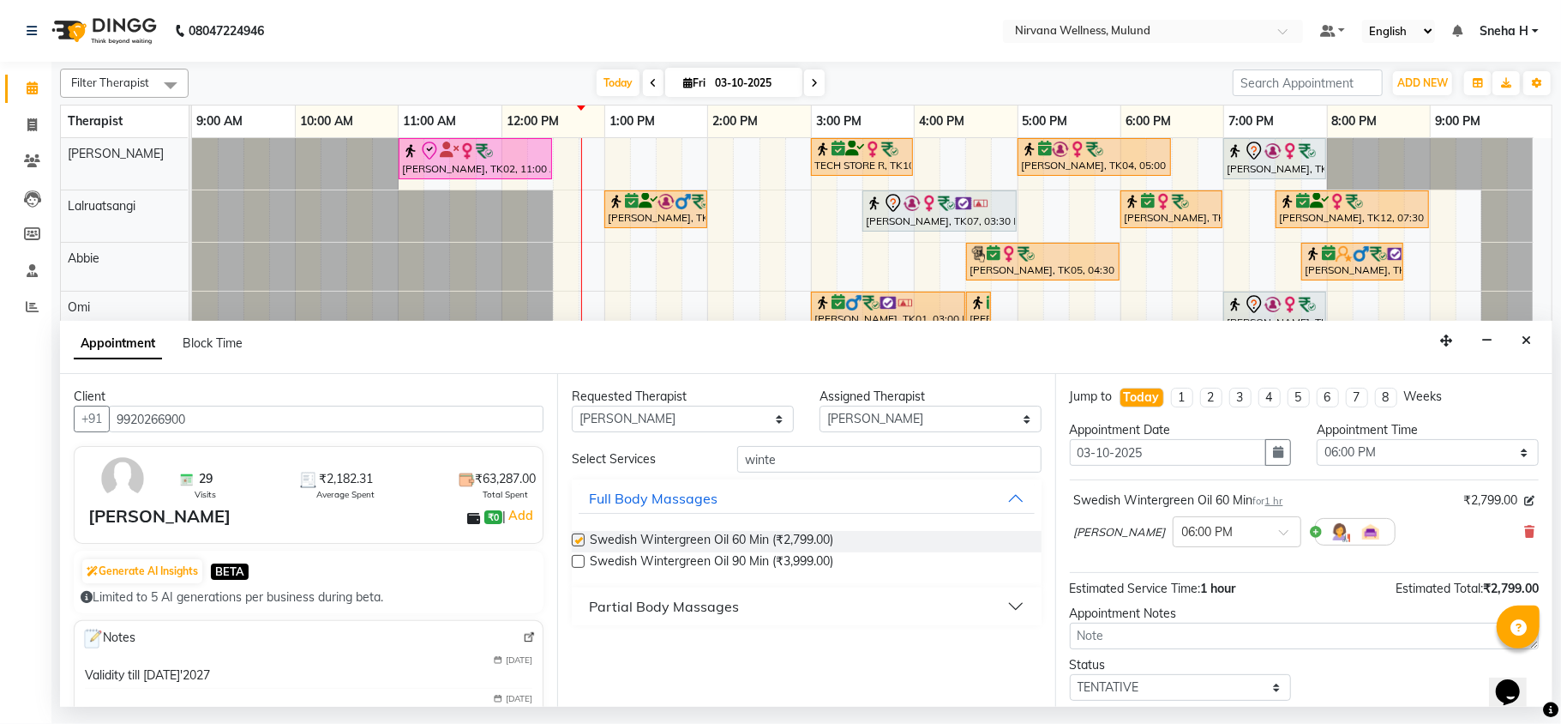
checkbox input "false"
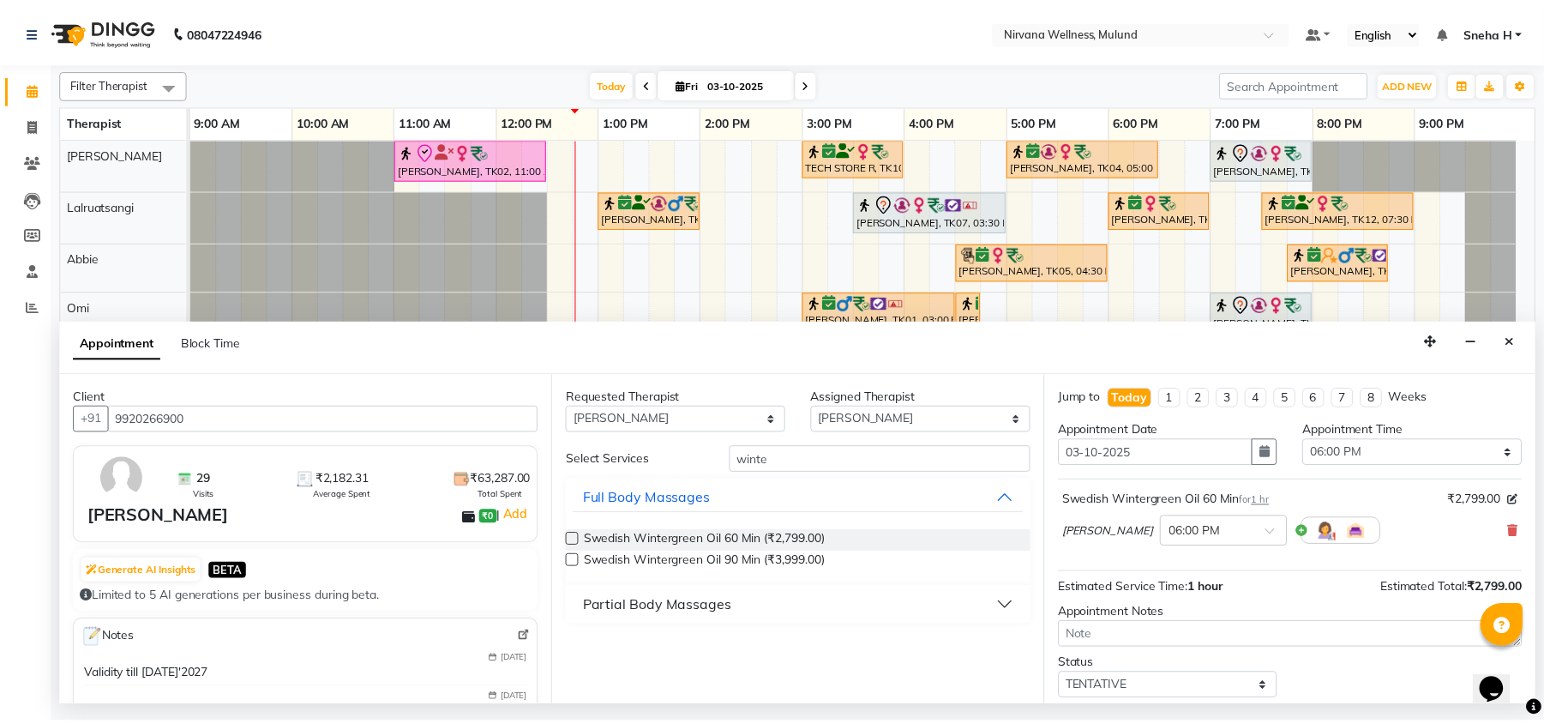
scroll to position [104, 0]
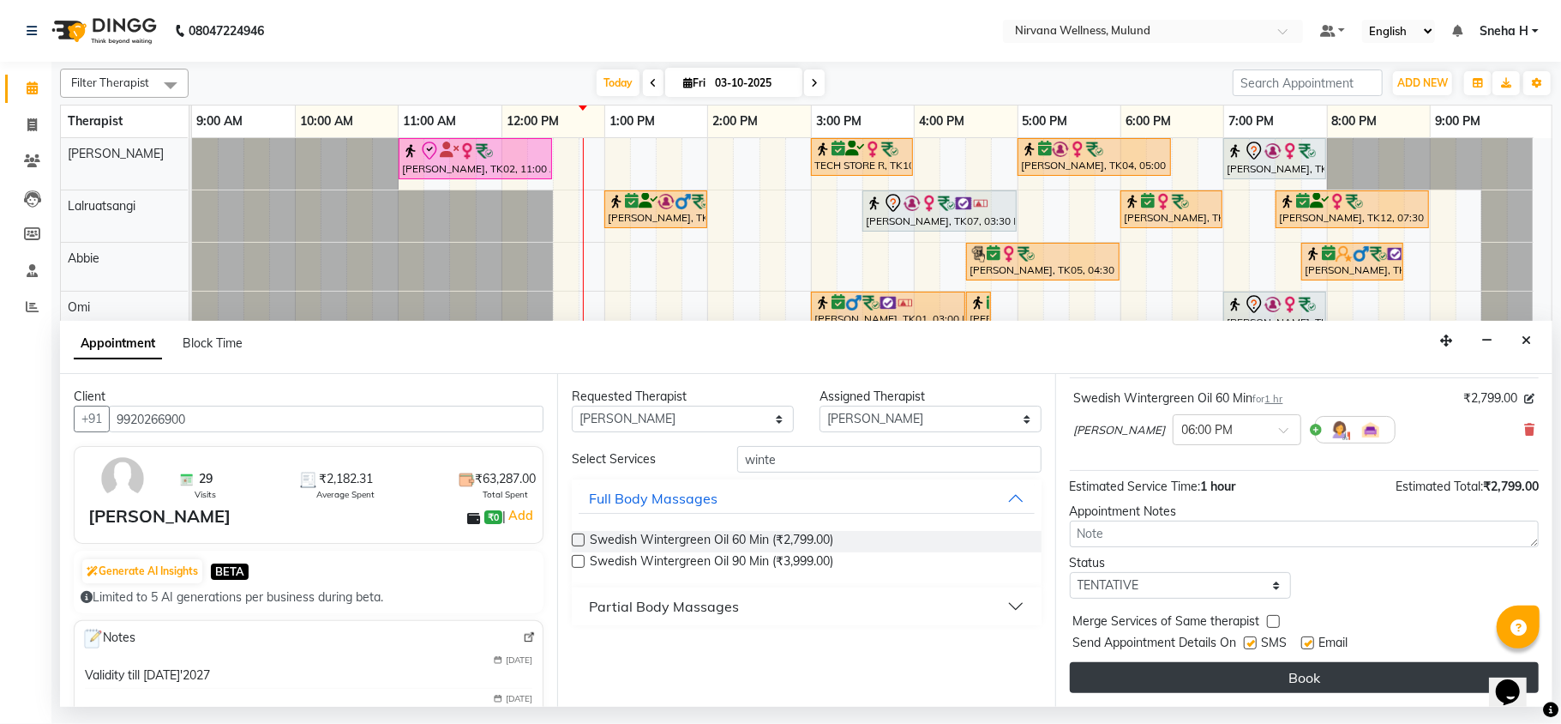
click at [1144, 677] on button "Book" at bounding box center [1304, 677] width 469 height 31
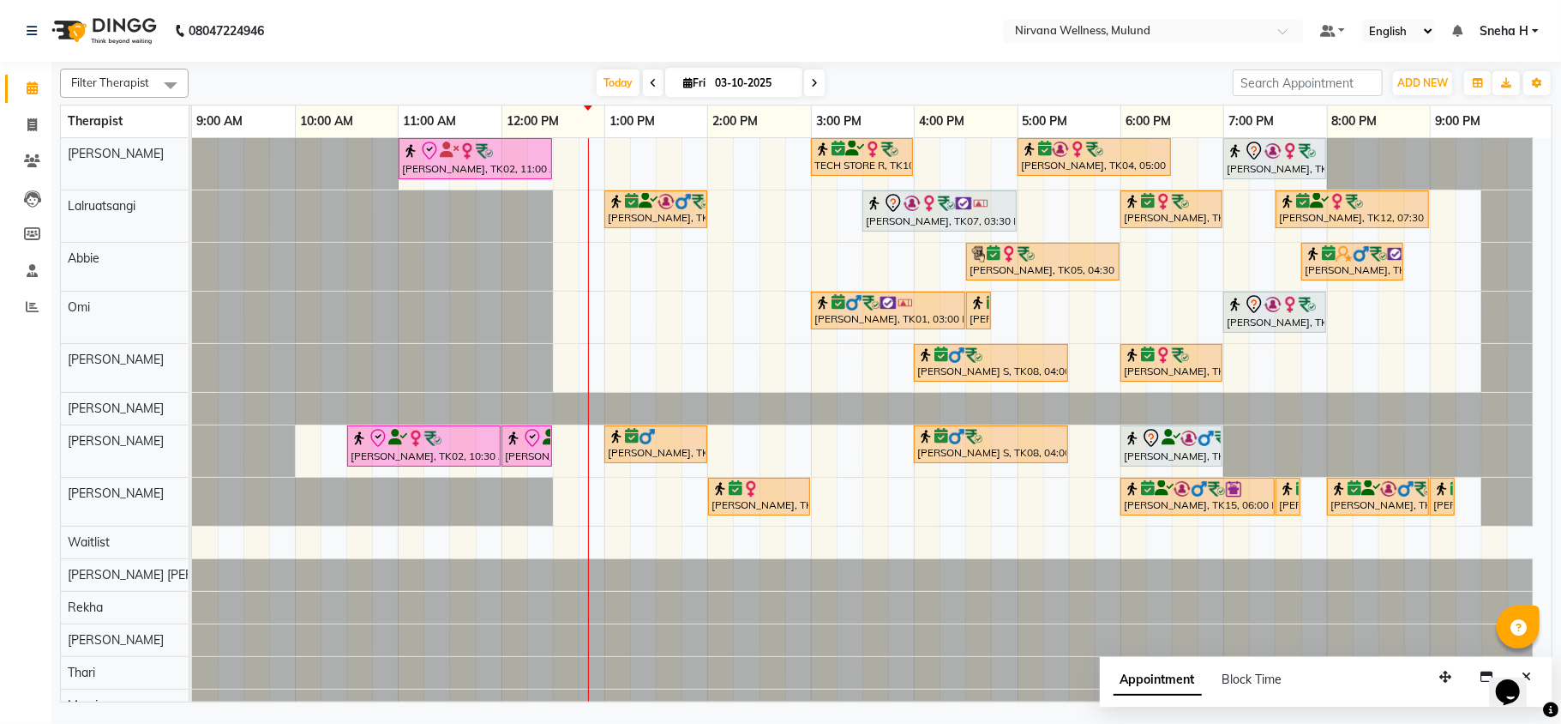
click at [650, 83] on icon at bounding box center [653, 83] width 7 height 10
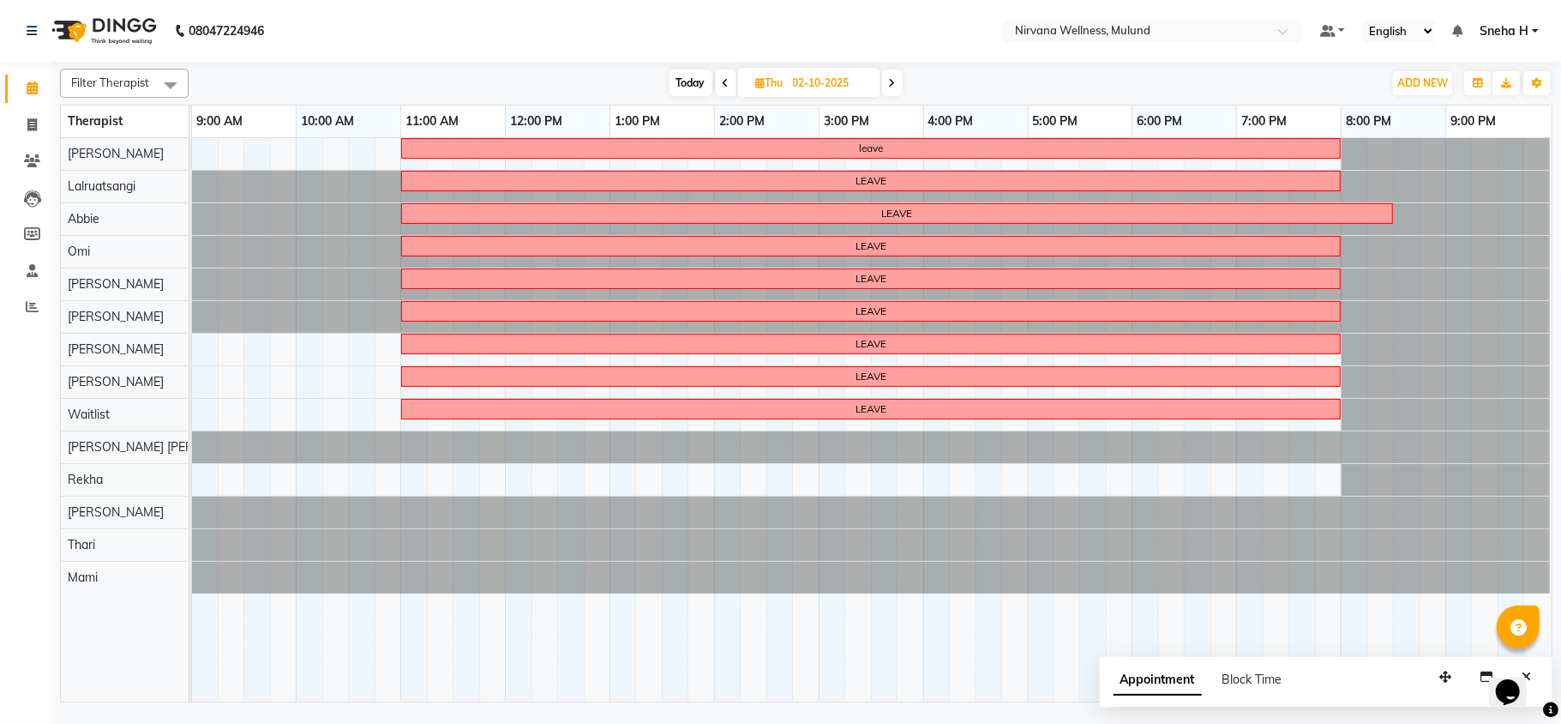
click at [725, 83] on icon at bounding box center [726, 83] width 7 height 10
type input "01-10-2025"
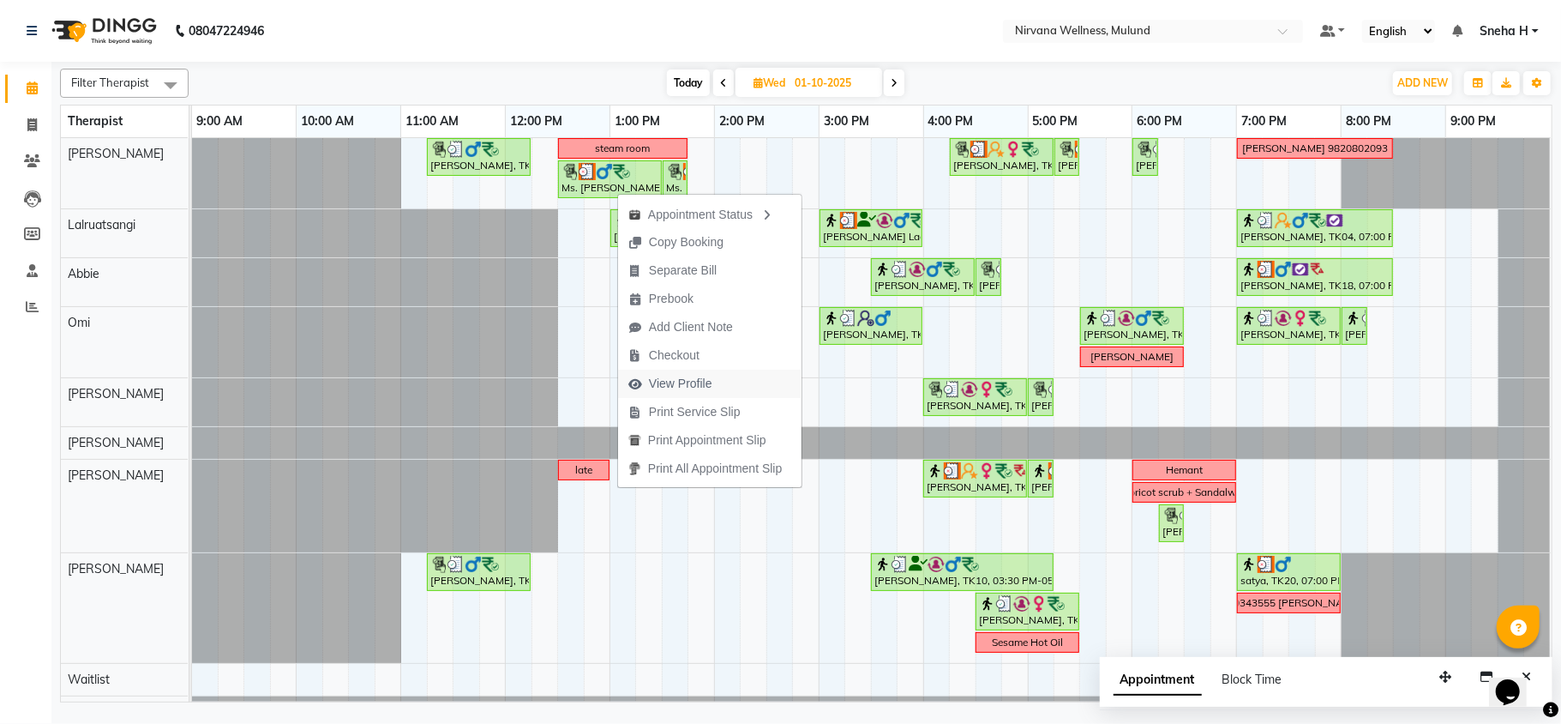
click at [703, 378] on span "View Profile" at bounding box center [680, 384] width 63 height 18
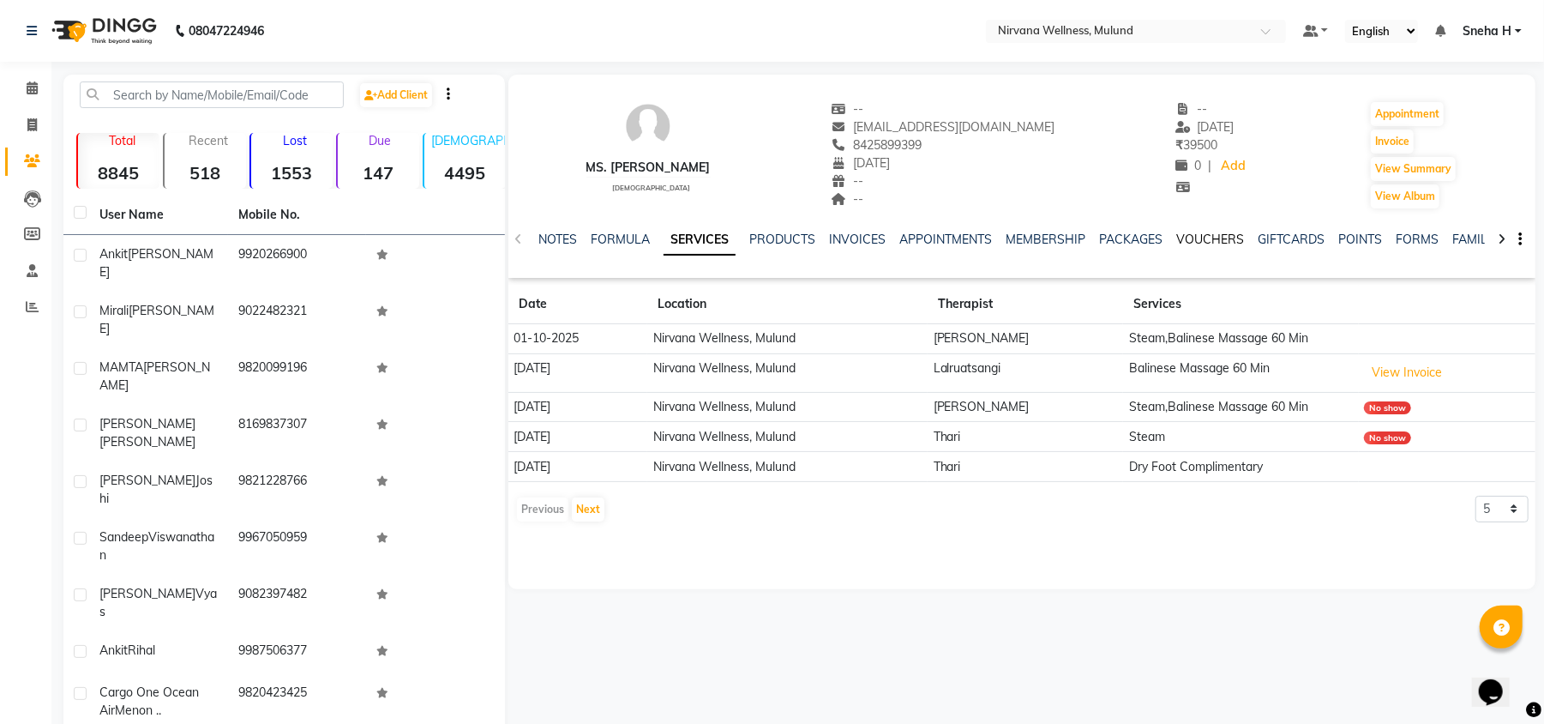
click at [1180, 240] on link "VOUCHERS" at bounding box center [1210, 239] width 68 height 15
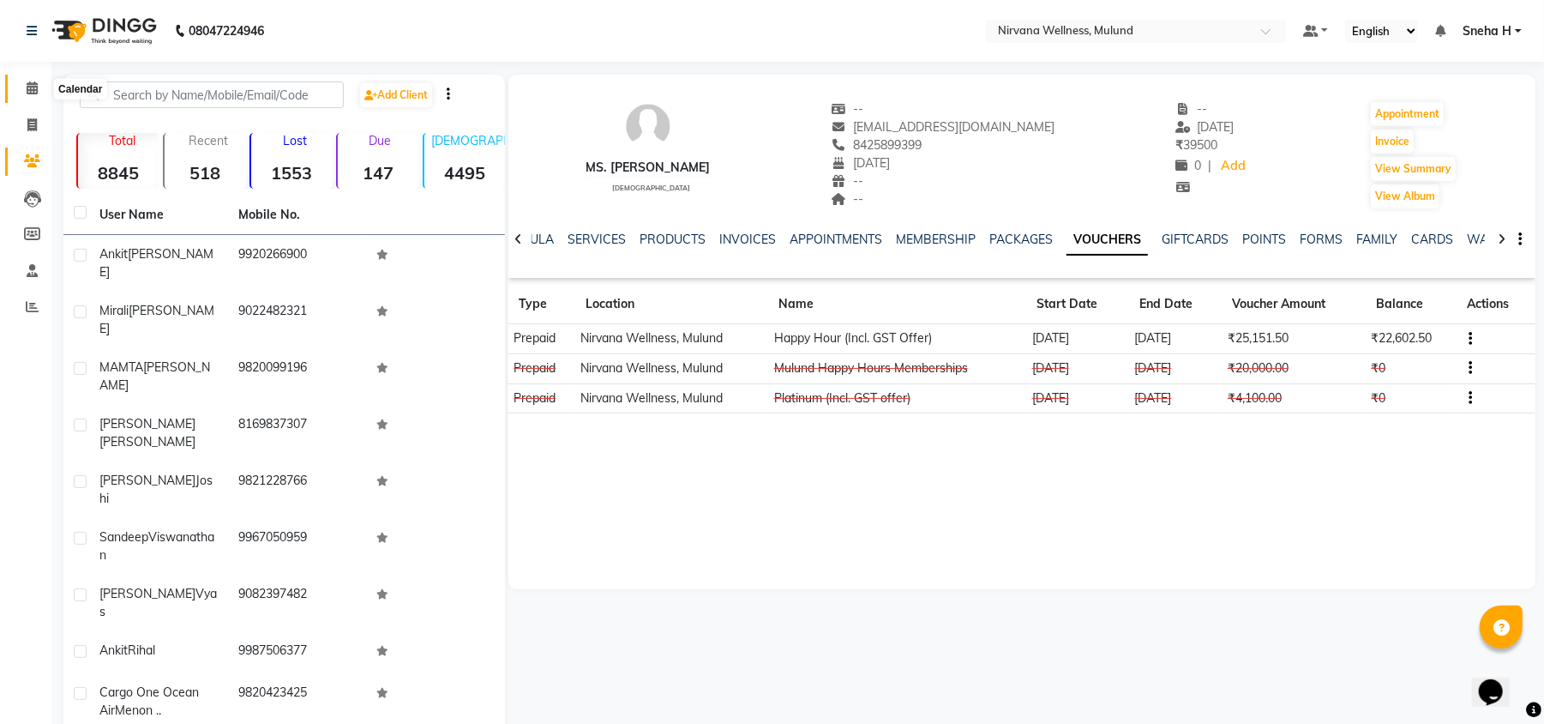
click at [27, 89] on icon at bounding box center [32, 87] width 11 height 13
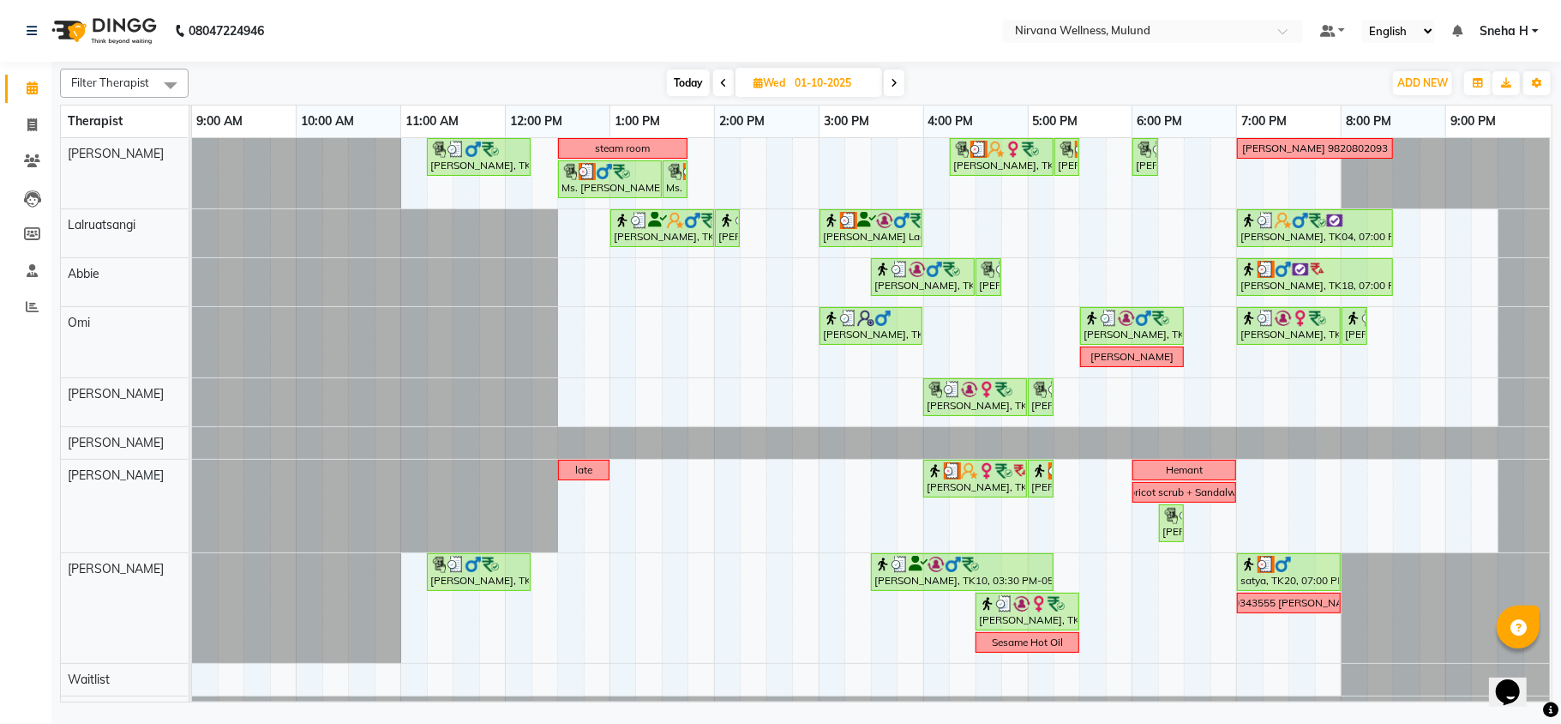
click at [684, 73] on span "Today" at bounding box center [688, 82] width 43 height 27
type input "03-10-2025"
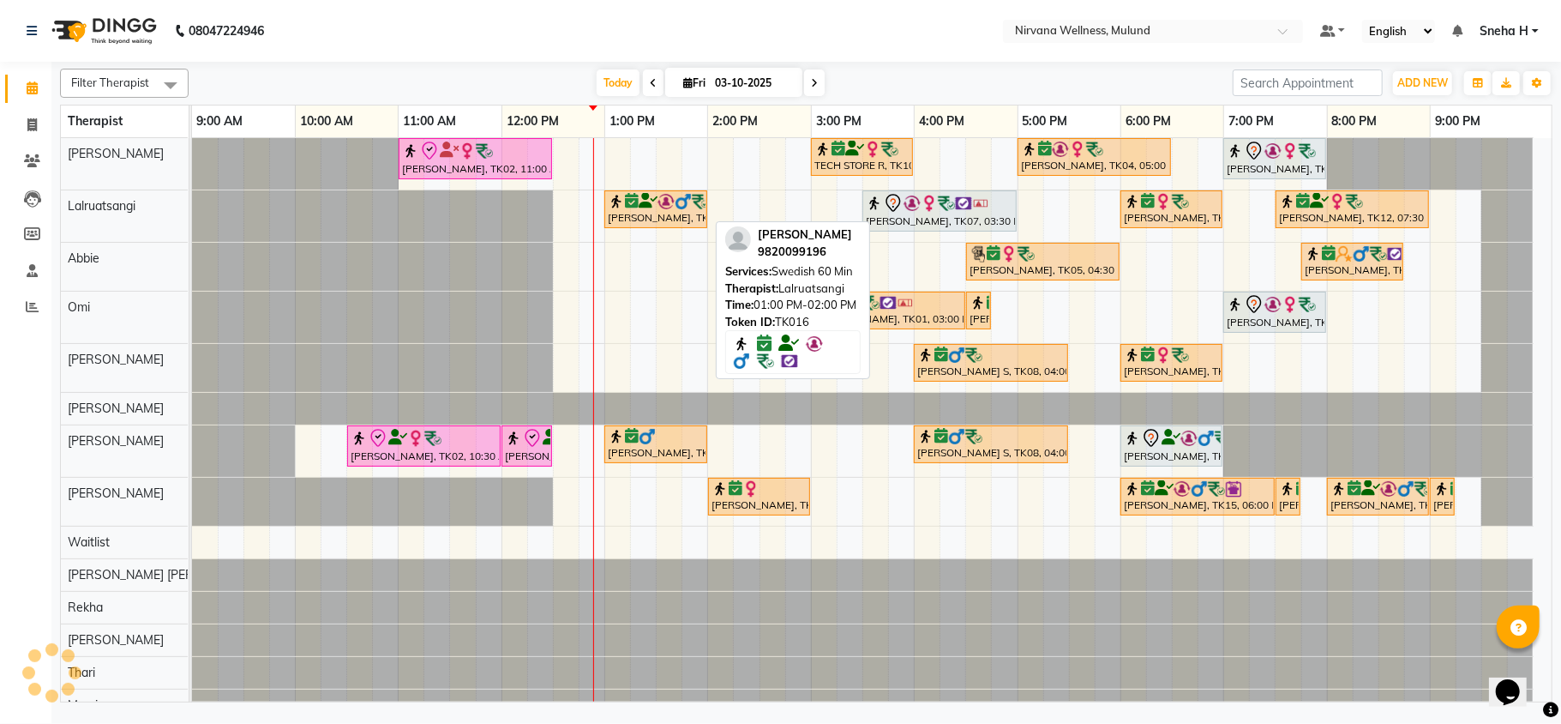
click at [625, 202] on icon at bounding box center [632, 201] width 14 height 1
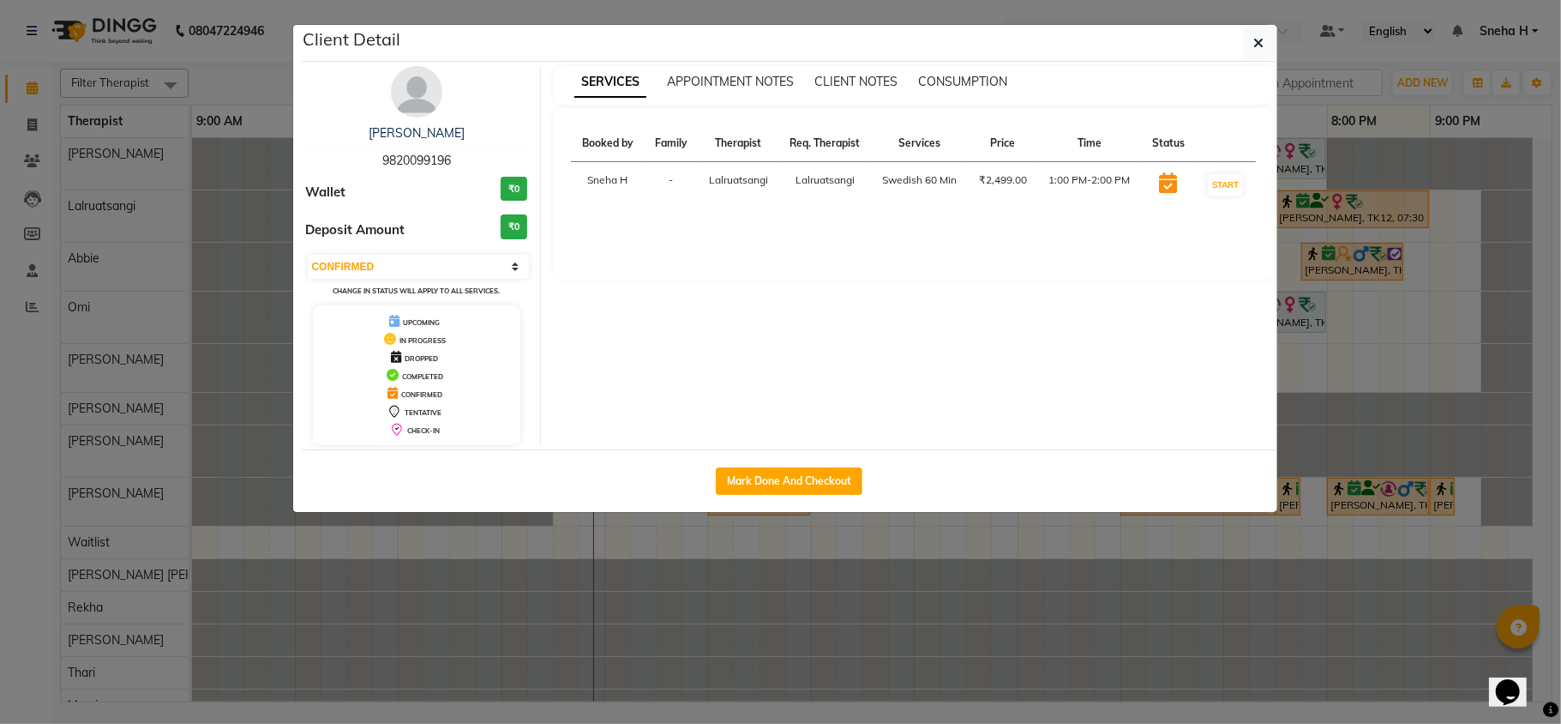
click at [449, 252] on div "MAMTA VANJANI 9820099196 Wallet ₹0 Deposit Amount ₹0 Select IN SERVICE CONFIRME…" at bounding box center [417, 255] width 249 height 379
click at [446, 268] on select "Select IN SERVICE CONFIRMED TENTATIVE CHECK IN MARK DONE DROPPED UPCOMING" at bounding box center [419, 267] width 222 height 24
select select "8"
click at [308, 256] on select "Select IN SERVICE CONFIRMED TENTATIVE CHECK IN MARK DONE DROPPED UPCOMING" at bounding box center [419, 267] width 222 height 24
click at [255, 70] on ngb-modal-window "Client Detail MAMTA VANJANI 9820099196 Wallet ₹0 Deposit Amount ₹0 Select IN SE…" at bounding box center [780, 362] width 1561 height 724
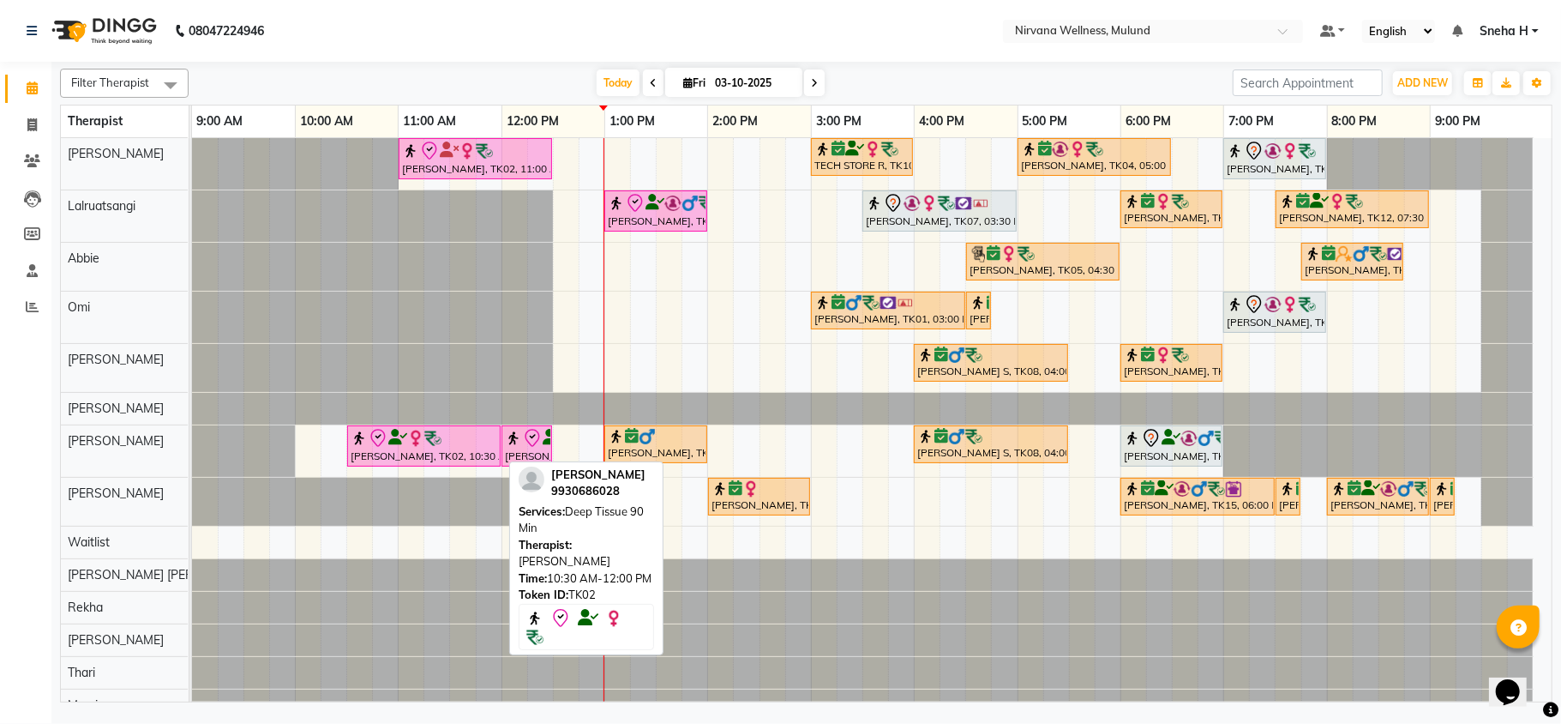
click at [471, 441] on div at bounding box center [424, 438] width 147 height 21
select select "8"
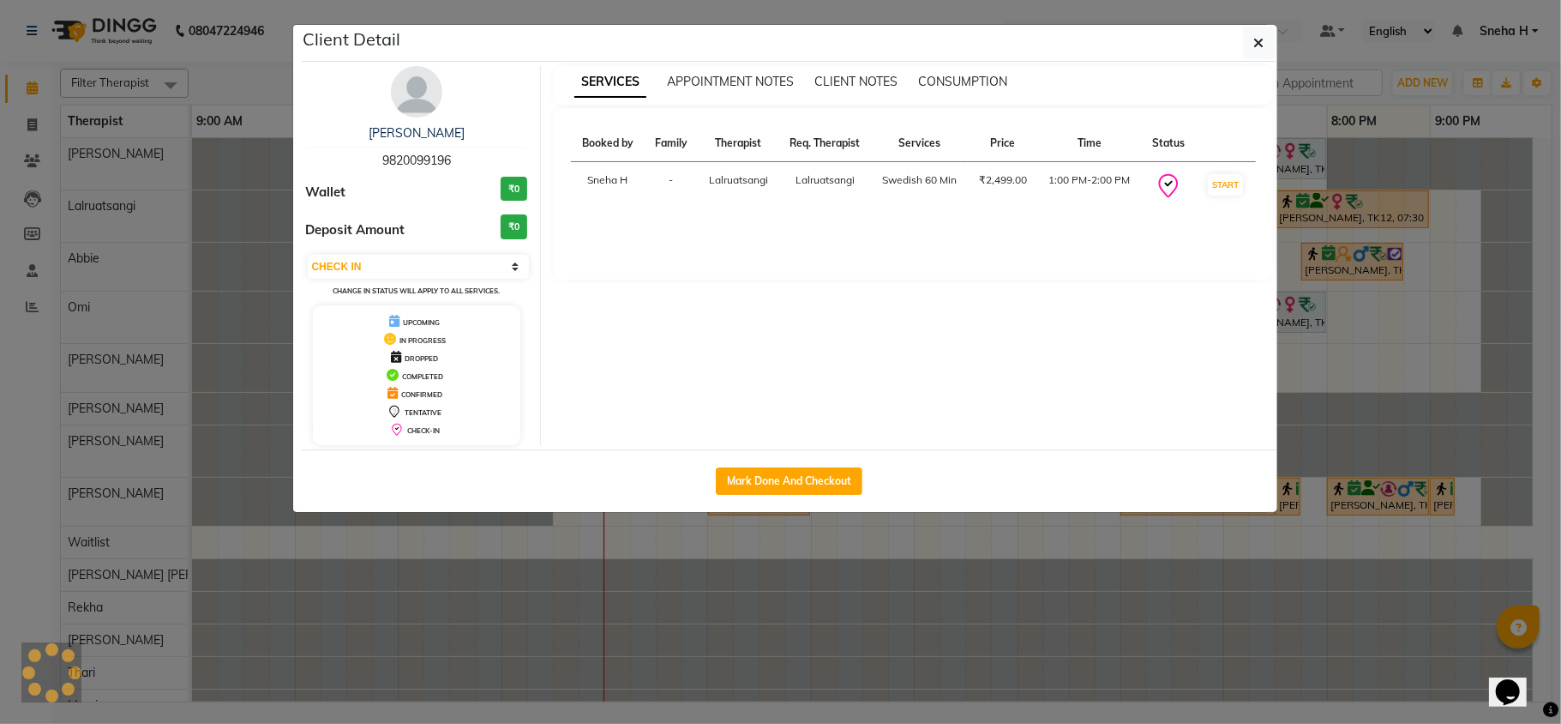
click at [717, 605] on ngb-modal-window "Client Detail MAMTA VANJANI 9820099196 Wallet ₹0 Deposit Amount ₹0 Select IN SE…" at bounding box center [780, 362] width 1561 height 724
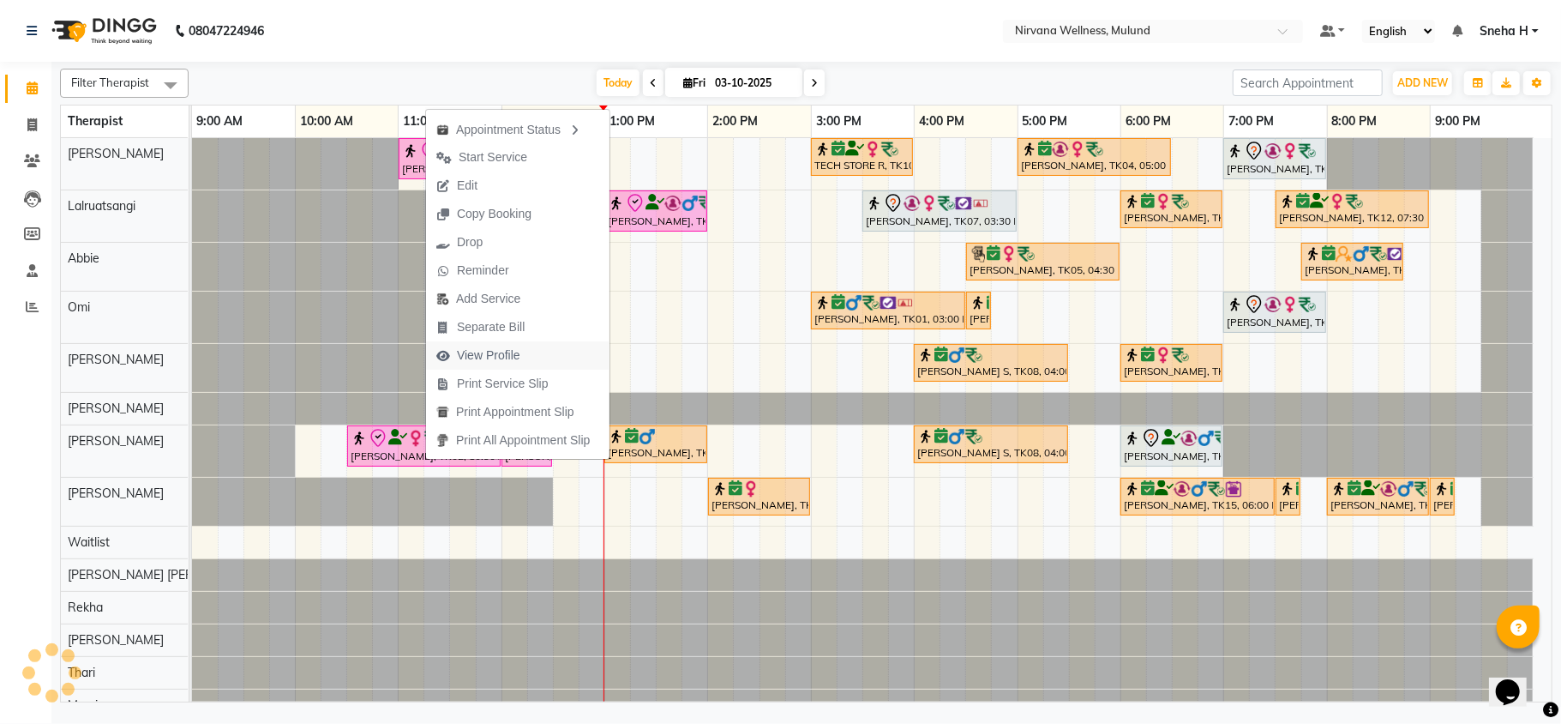
click at [508, 360] on span "View Profile" at bounding box center [488, 355] width 63 height 18
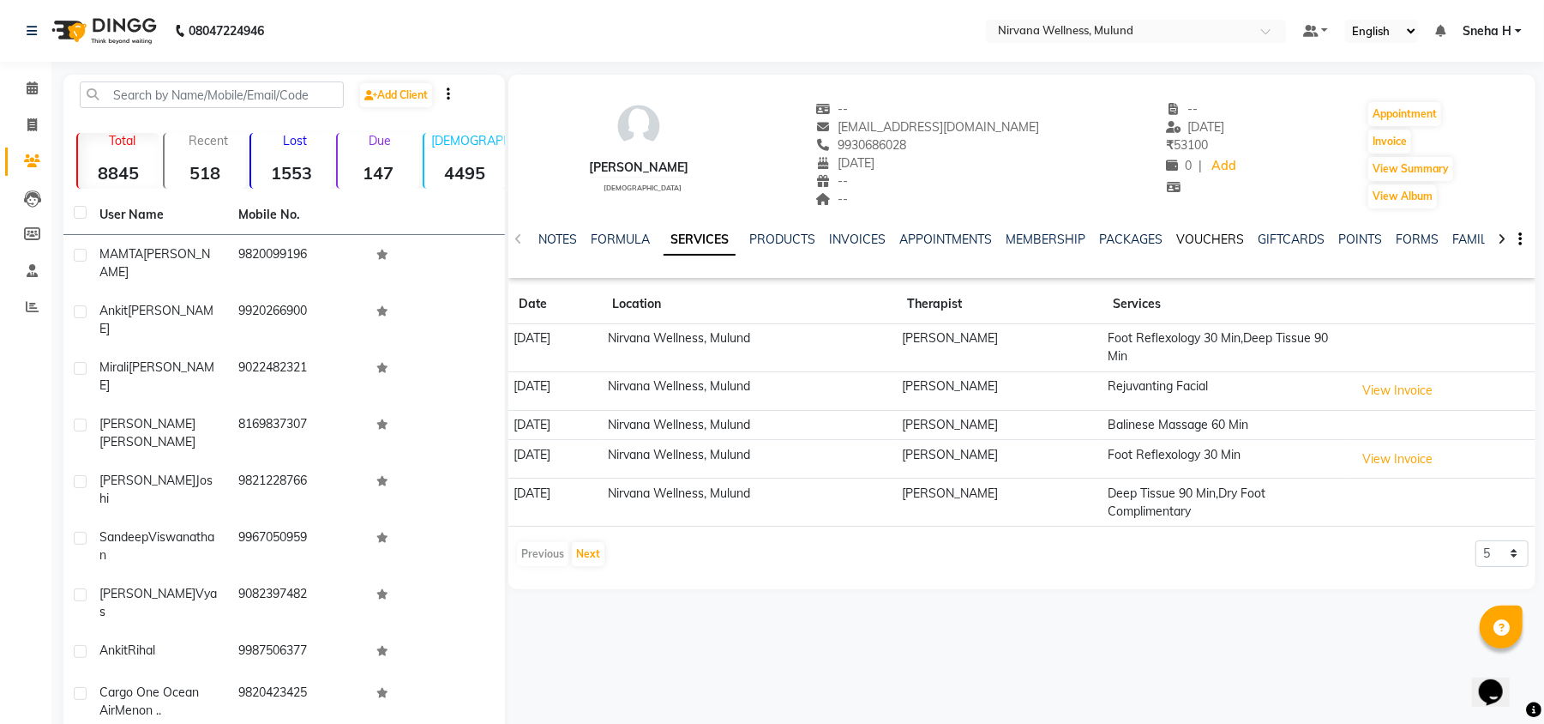
click at [1200, 235] on link "VOUCHERS" at bounding box center [1210, 239] width 68 height 15
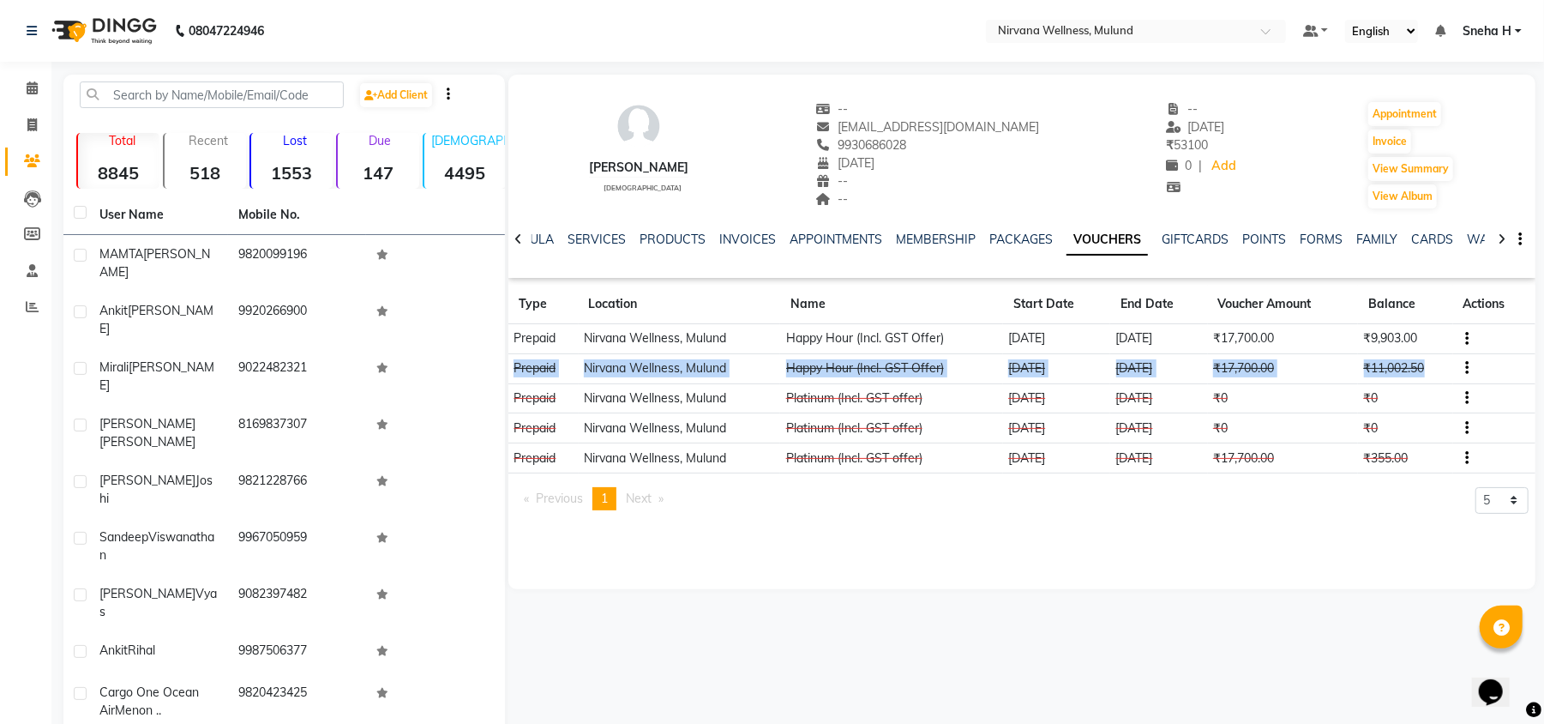
drag, startPoint x: 514, startPoint y: 367, endPoint x: 1465, endPoint y: 364, distance: 950.1
click at [1465, 364] on tr "Prepaid Nirvana Wellness, Mulund Happy Hour (Incl. GST Offer) 22-05-2024 22-05-…" at bounding box center [1021, 368] width 1027 height 30
click at [1466, 368] on icon "button" at bounding box center [1466, 368] width 3 height 1
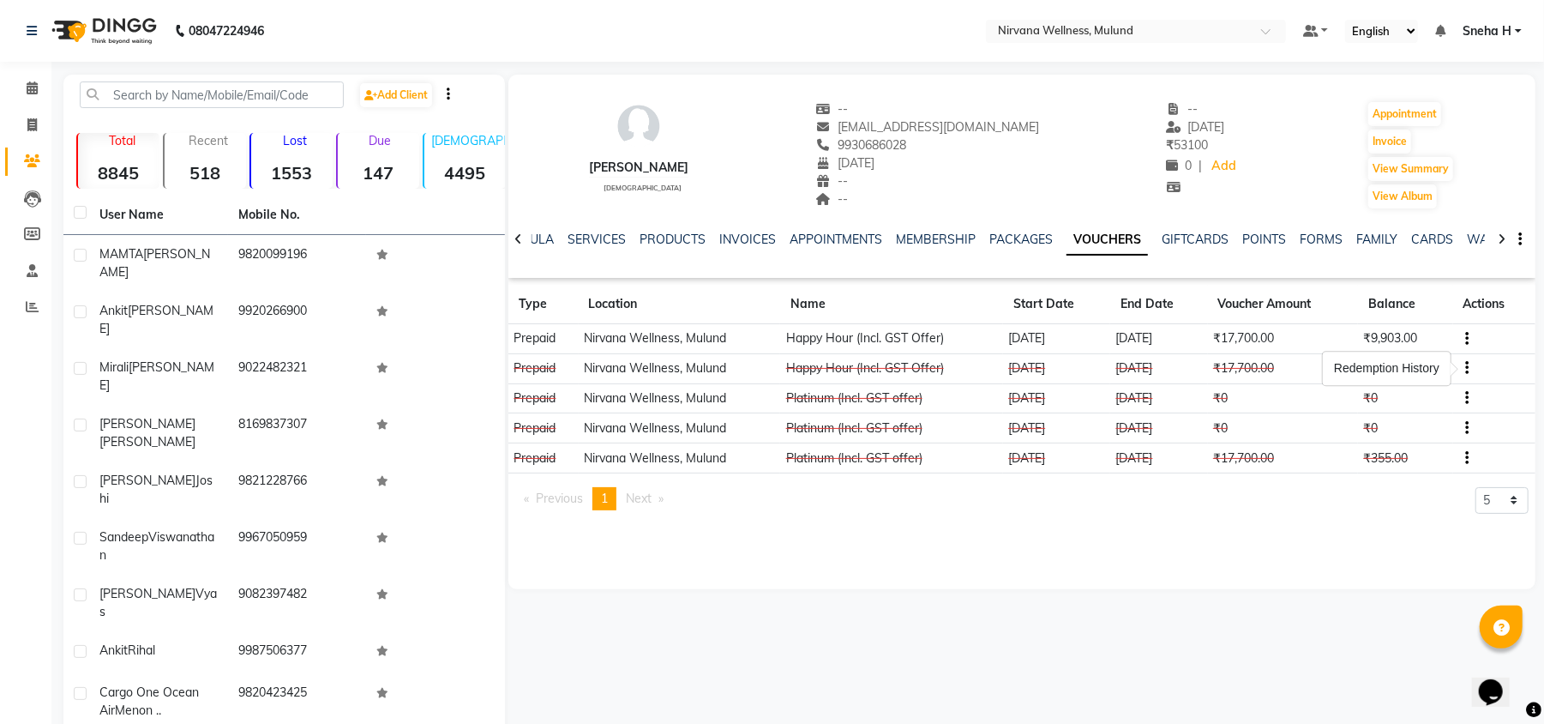
click at [959, 273] on div "Kiran Fernandes female -- Kiranfernandes@yahoo.com 9930686028 19-02-1980 -- -- …" at bounding box center [1021, 176] width 1027 height 203
click at [200, 82] on input "text" at bounding box center [212, 94] width 264 height 27
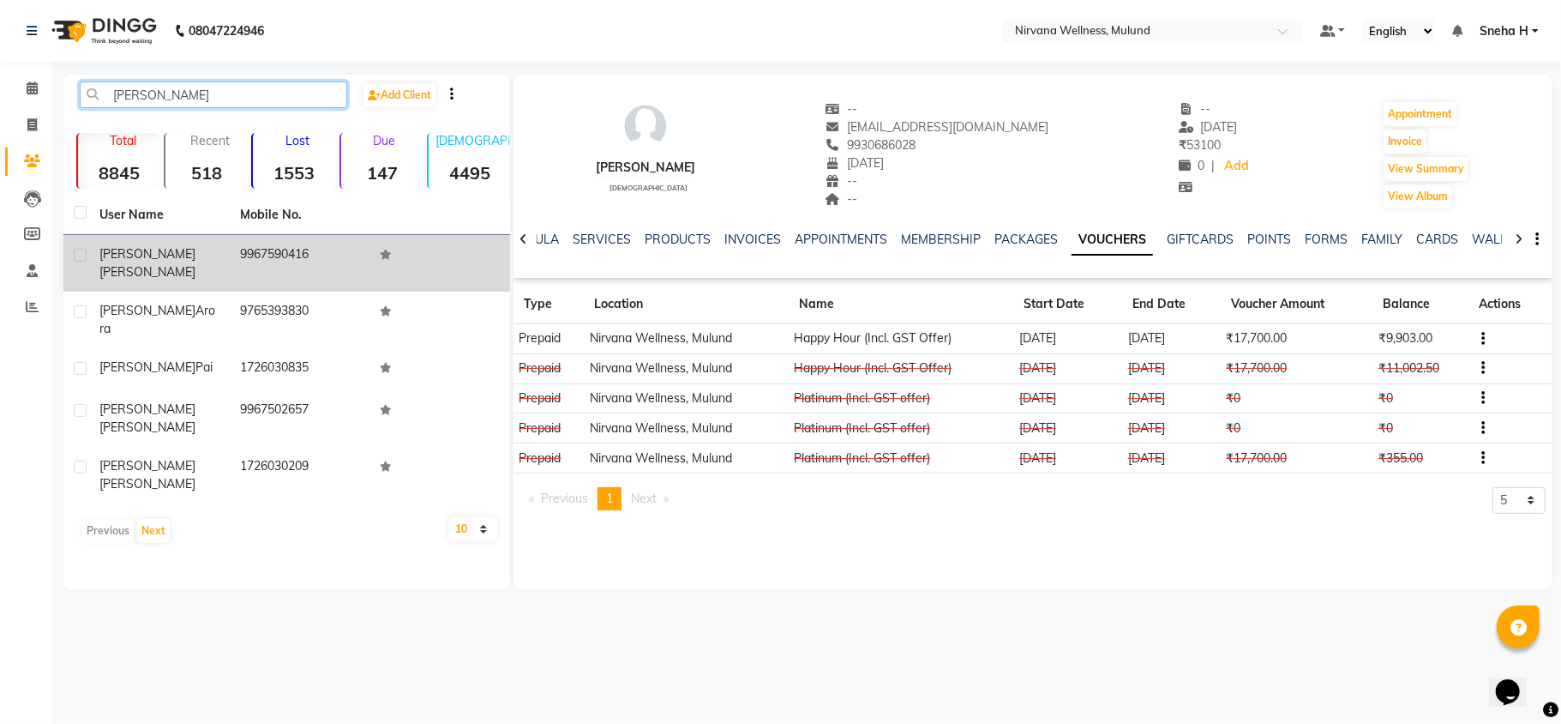
type input "sumeet"
click at [242, 241] on td "9967590416" at bounding box center [300, 263] width 141 height 57
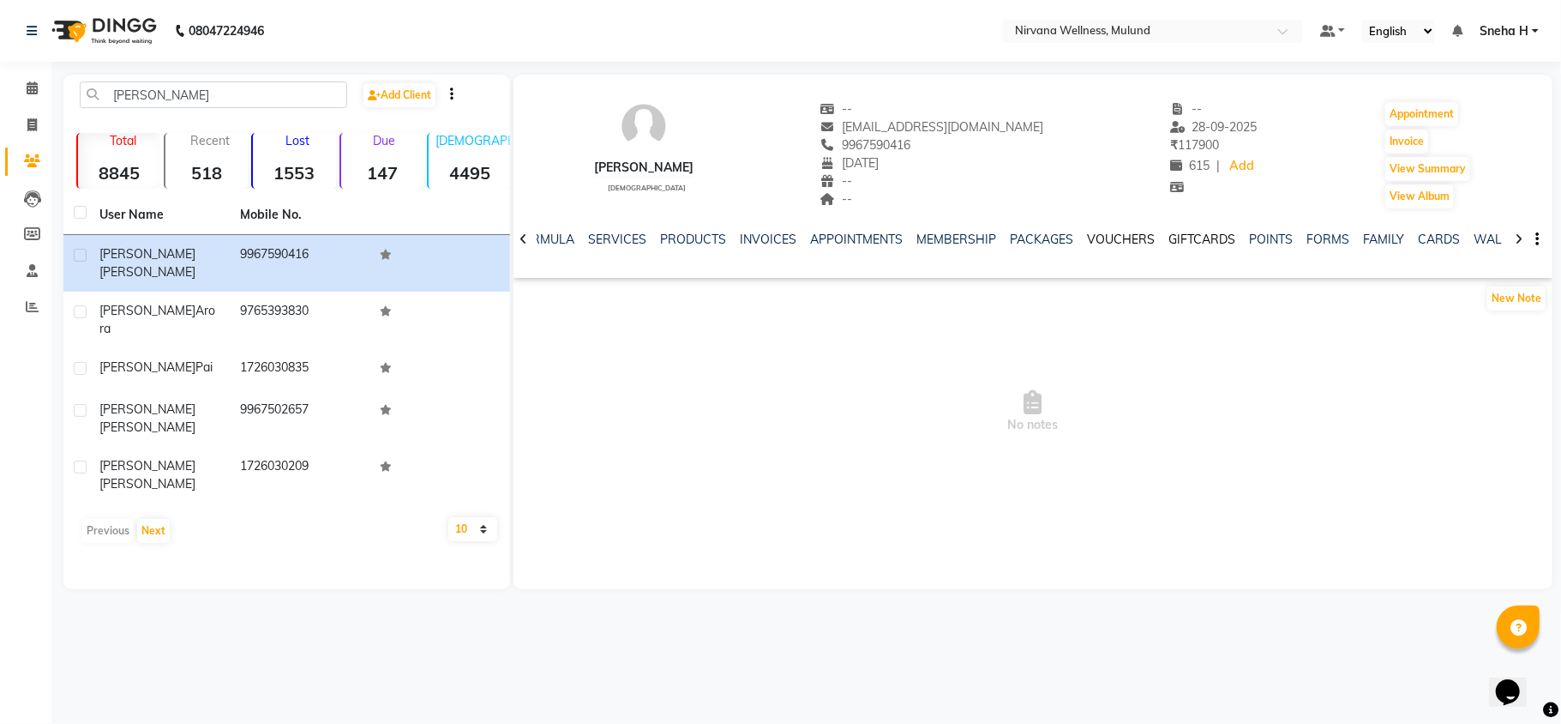
drag, startPoint x: 1221, startPoint y: 245, endPoint x: 1096, endPoint y: 240, distance: 125.3
click at [1221, 245] on link "GIFTCARDS" at bounding box center [1202, 239] width 67 height 15
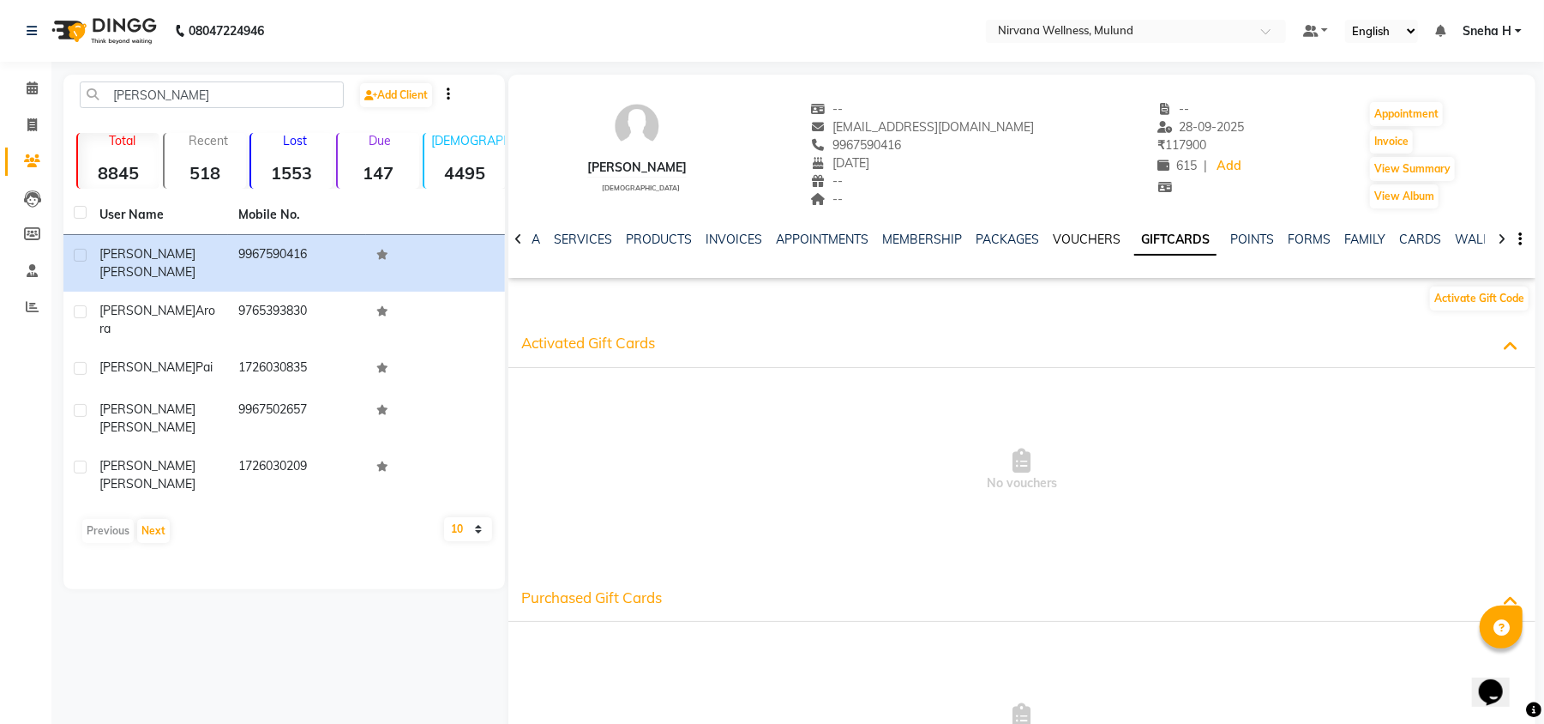
click at [1098, 238] on link "VOUCHERS" at bounding box center [1087, 239] width 68 height 15
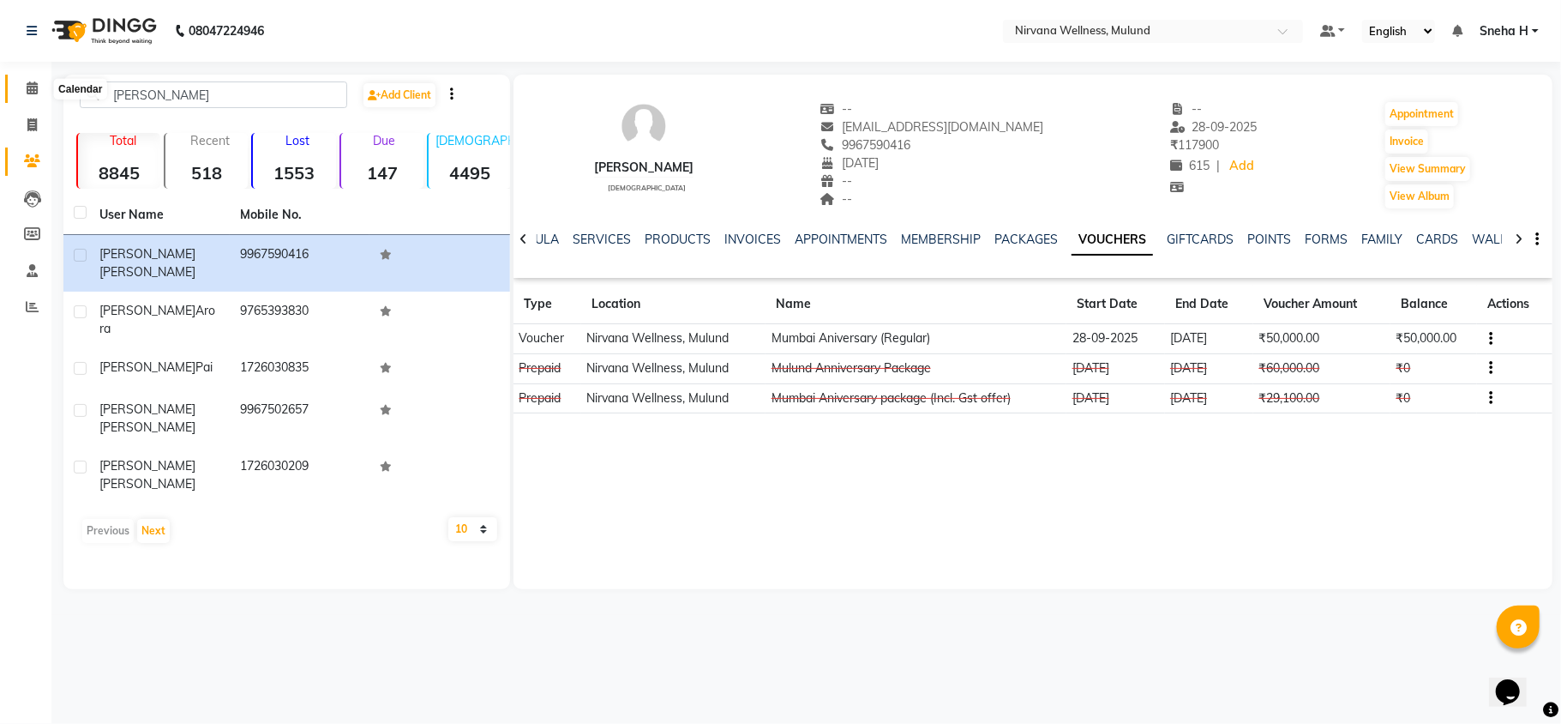
click at [41, 89] on span at bounding box center [32, 89] width 30 height 20
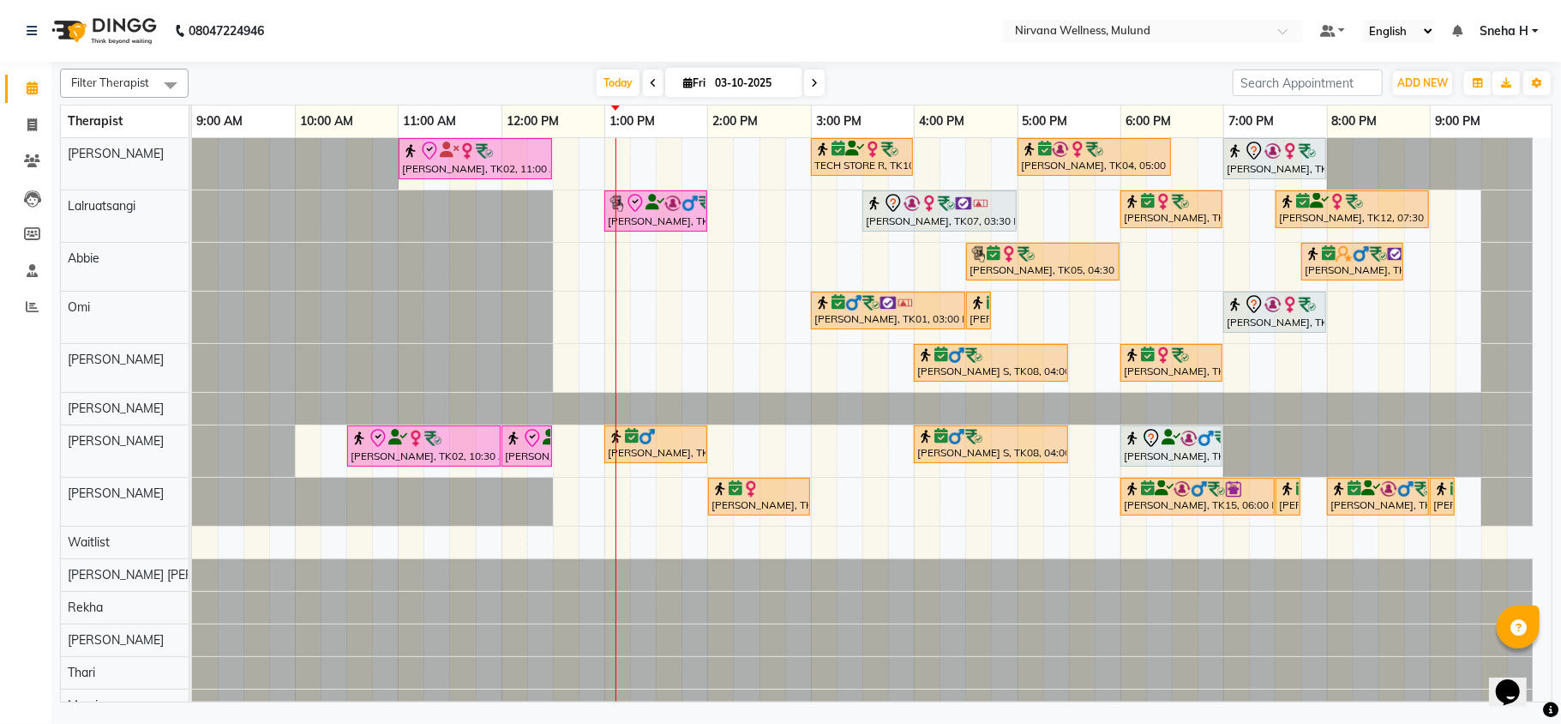
click at [650, 86] on icon at bounding box center [653, 83] width 7 height 10
type input "02-10-2025"
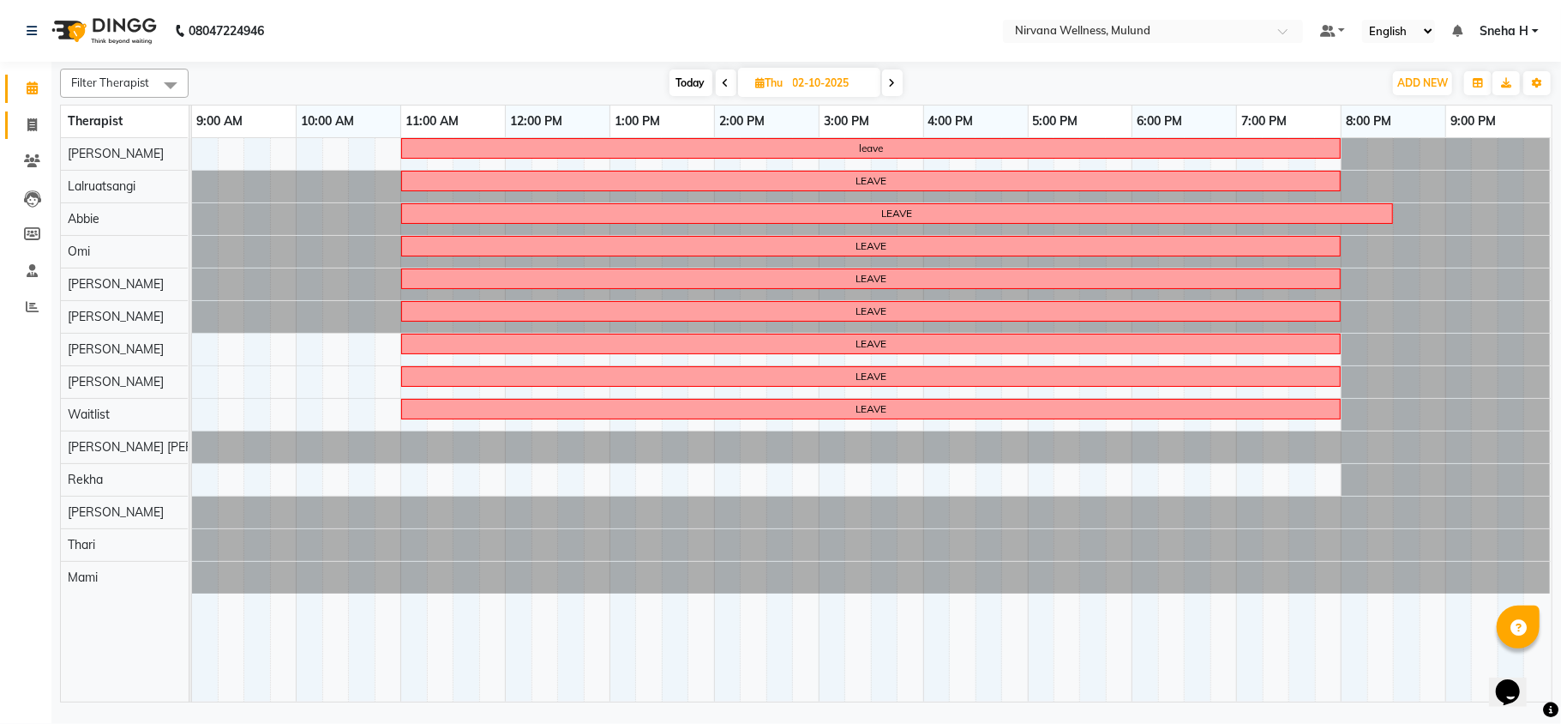
click at [14, 120] on link "Invoice" at bounding box center [25, 125] width 41 height 28
select select "4890"
select select "service"
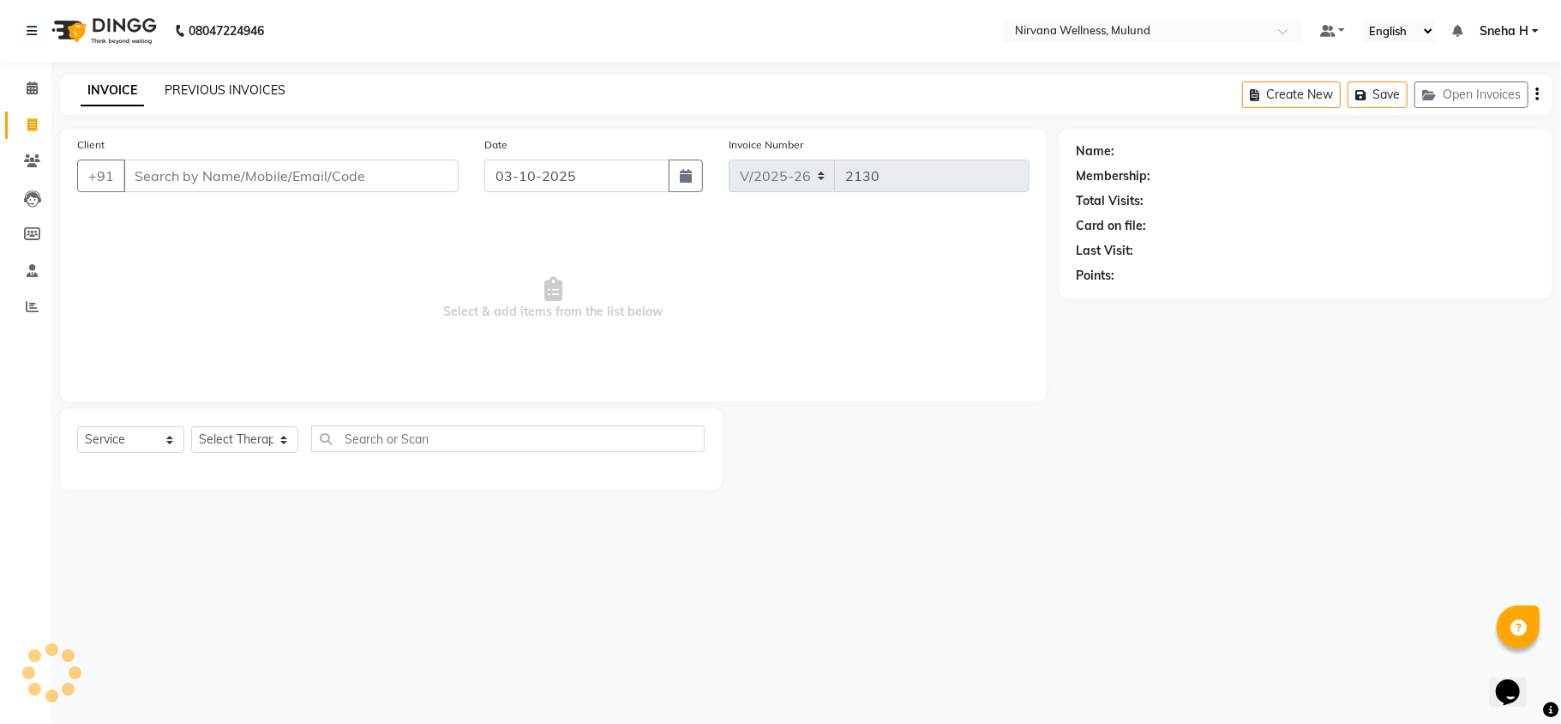
click at [210, 84] on link "PREVIOUS INVOICES" at bounding box center [225, 89] width 121 height 15
click at [27, 90] on icon at bounding box center [32, 87] width 11 height 13
click at [33, 149] on link "Clients" at bounding box center [25, 161] width 41 height 28
click at [42, 147] on link "Clients" at bounding box center [25, 161] width 41 height 28
click at [21, 152] on span at bounding box center [32, 162] width 30 height 20
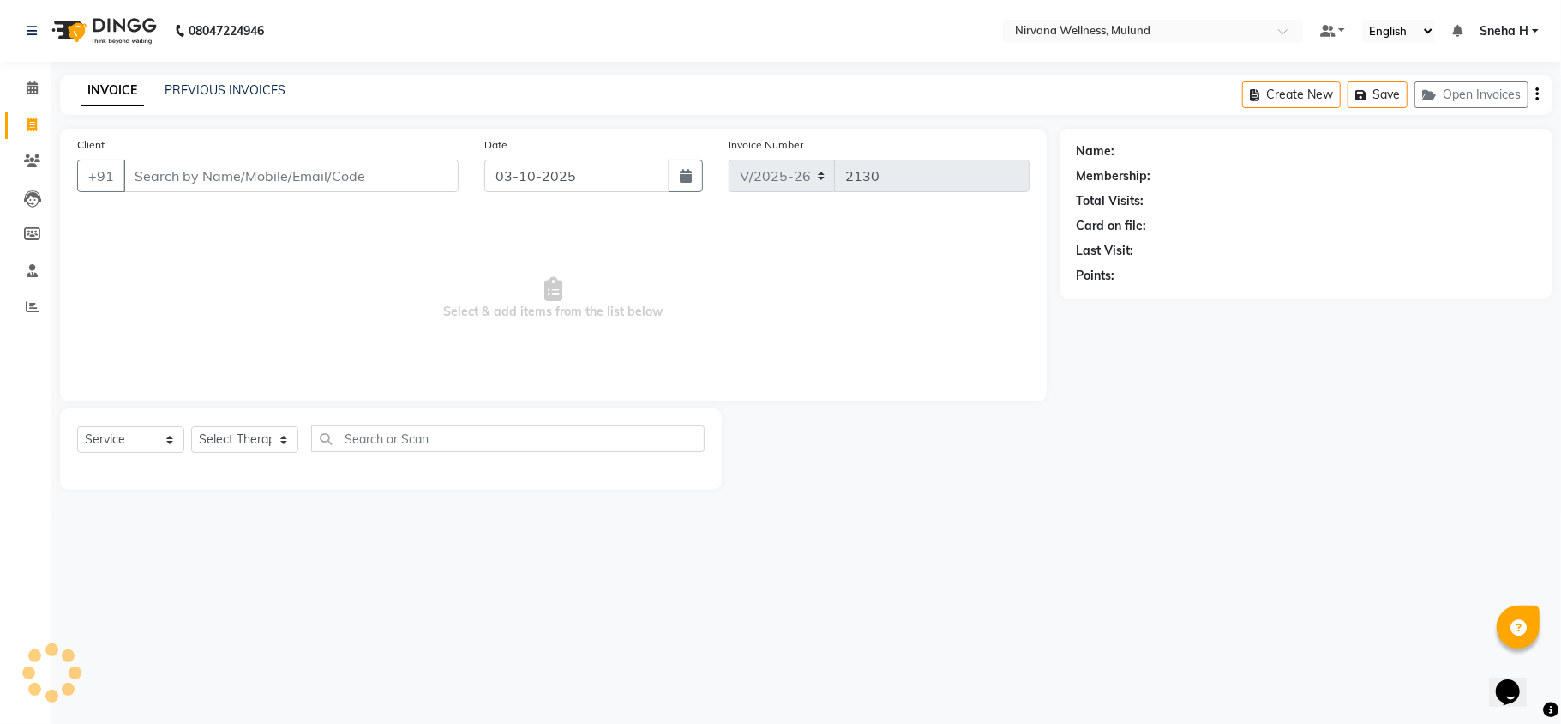
click at [24, 177] on li "Clients" at bounding box center [25, 161] width 51 height 37
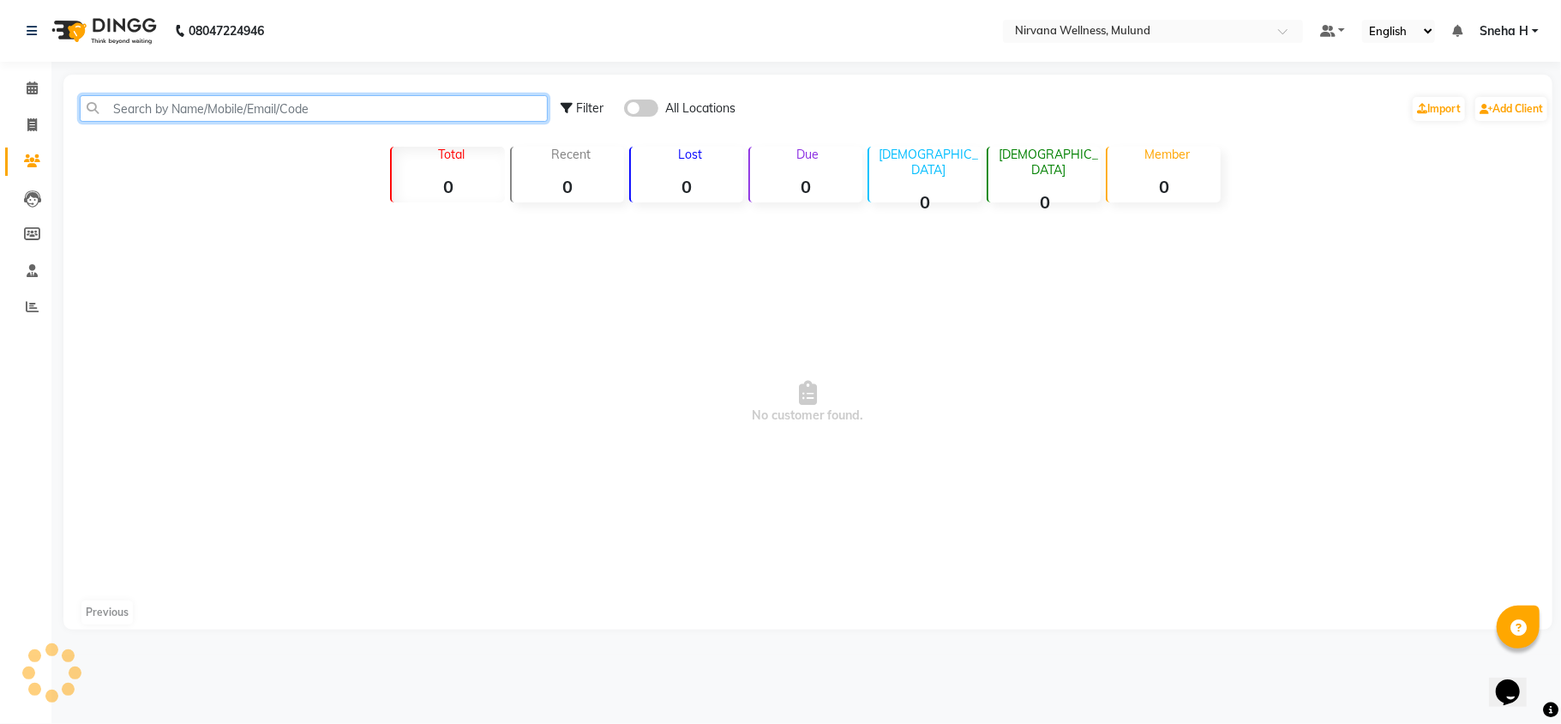
click at [257, 96] on input "text" at bounding box center [314, 108] width 468 height 27
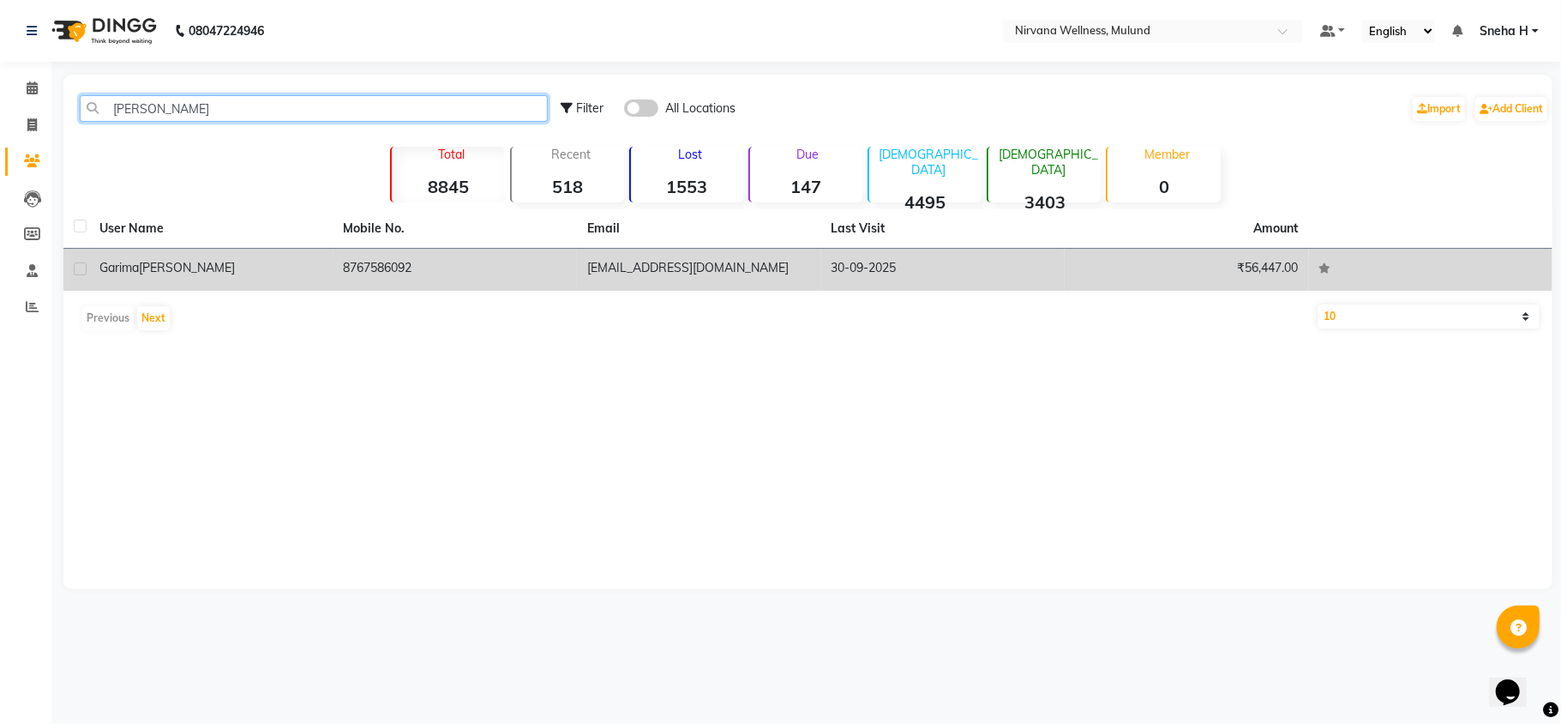
type input "garima Sharma"
click at [254, 254] on td "Garima Sharma" at bounding box center [211, 270] width 244 height 42
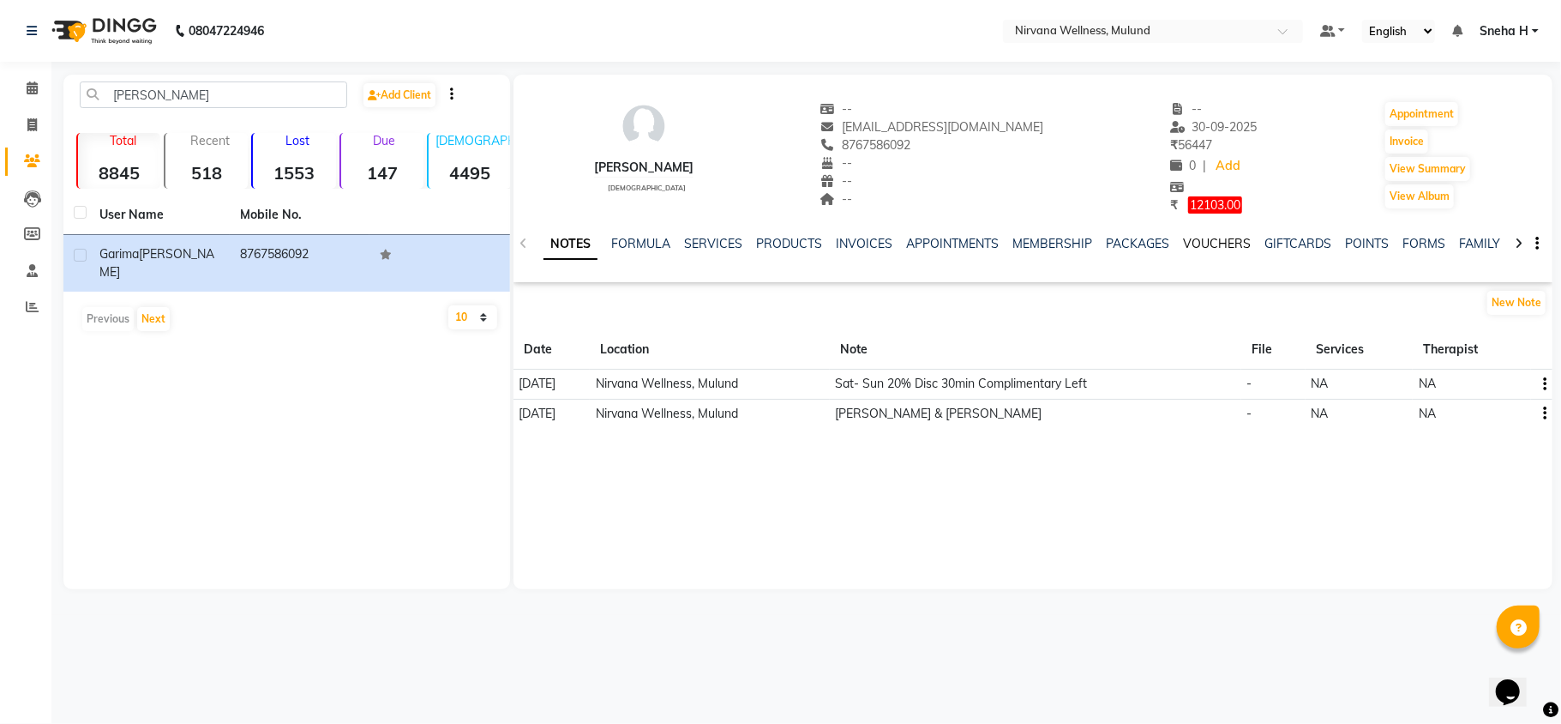
click at [1194, 244] on link "VOUCHERS" at bounding box center [1217, 243] width 68 height 15
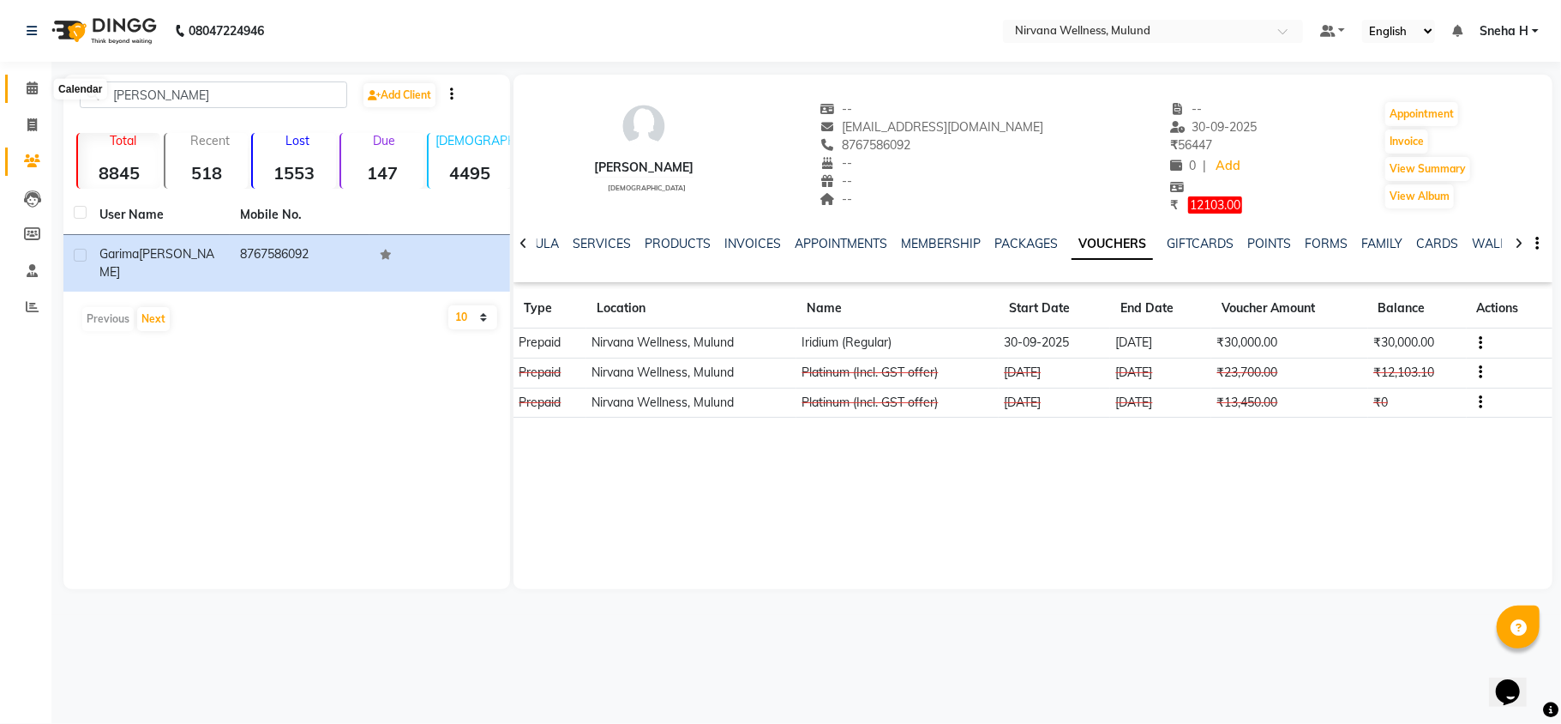
click at [34, 84] on icon at bounding box center [32, 87] width 11 height 13
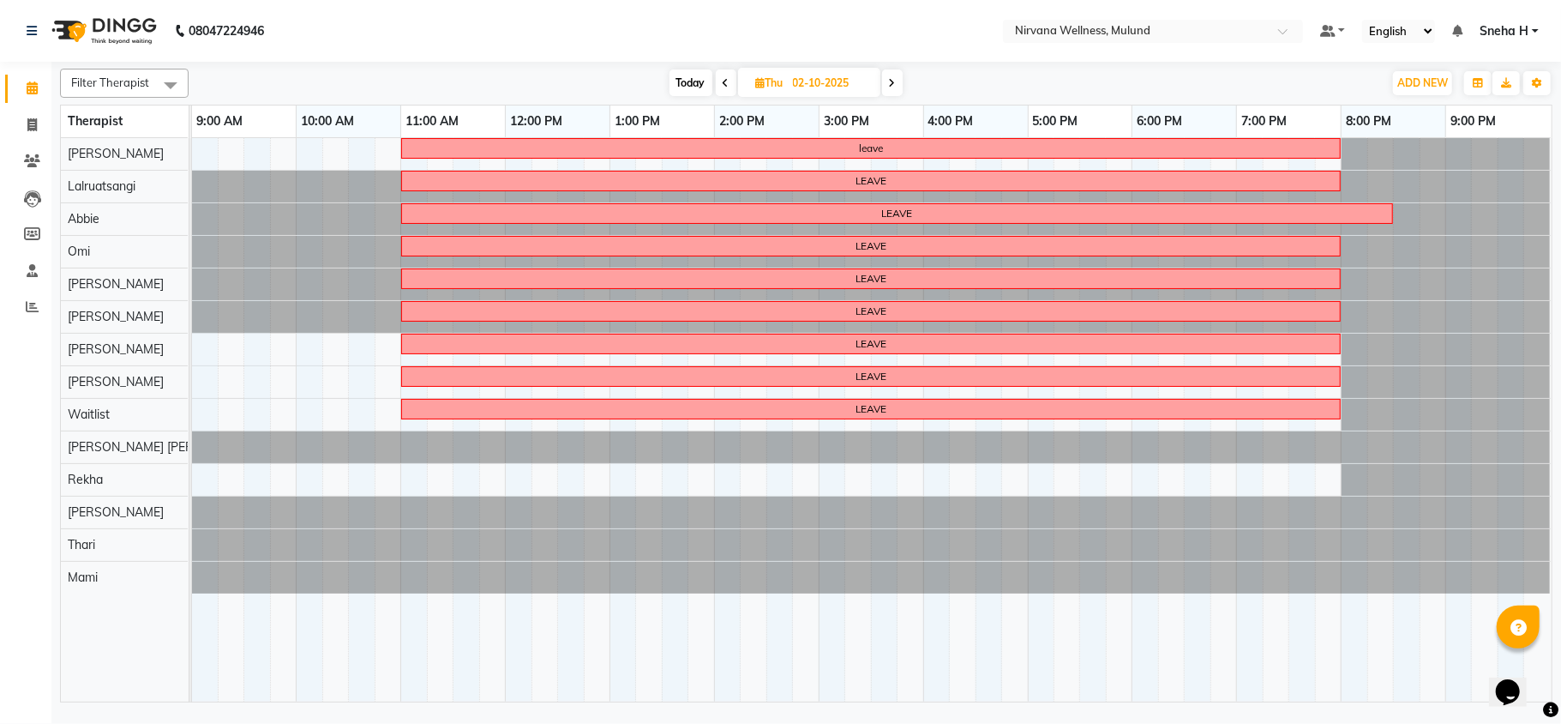
click at [680, 80] on span "Today" at bounding box center [691, 82] width 43 height 27
type input "03-10-2025"
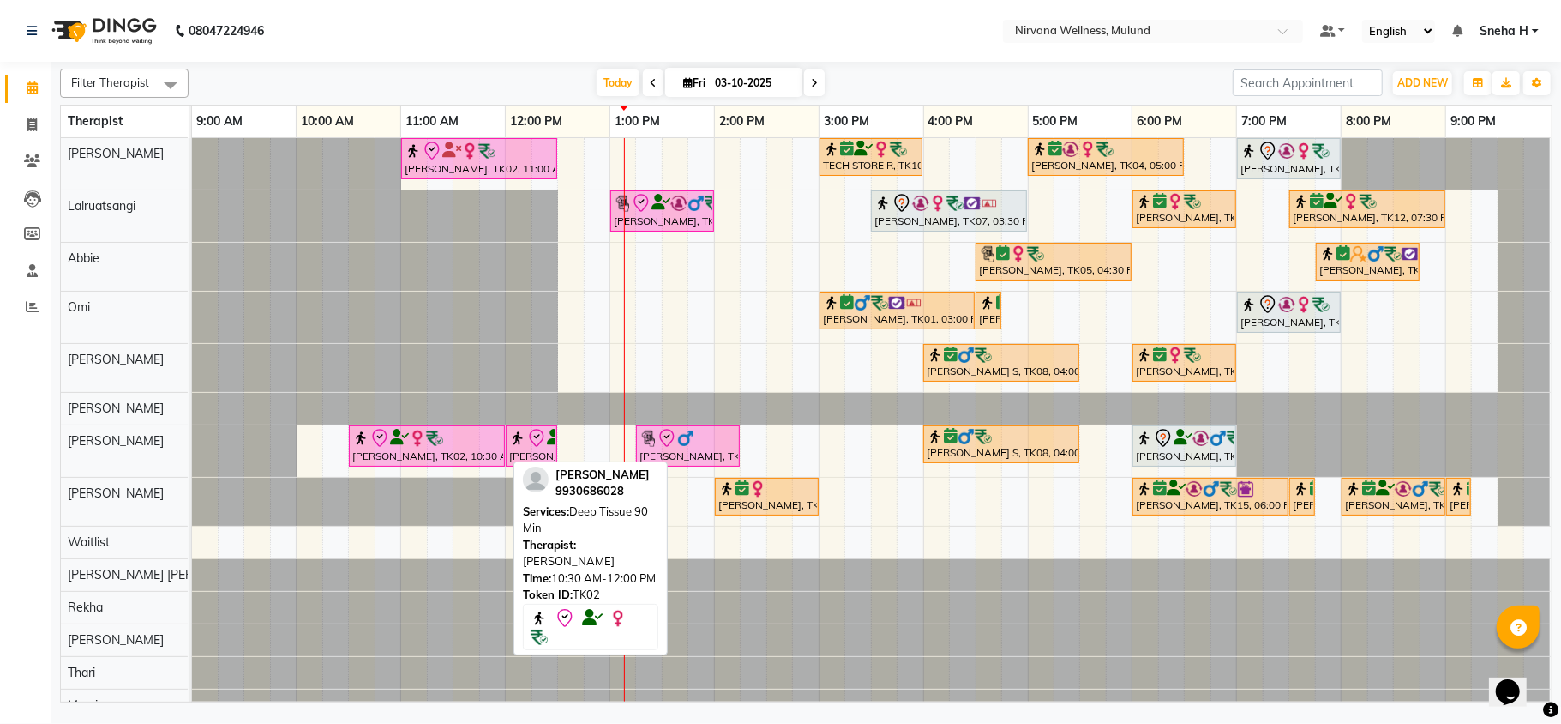
click at [406, 454] on div "[PERSON_NAME], TK02, 10:30 AM-12:00 PM, Deep Tissue 90 Min" at bounding box center [427, 446] width 153 height 36
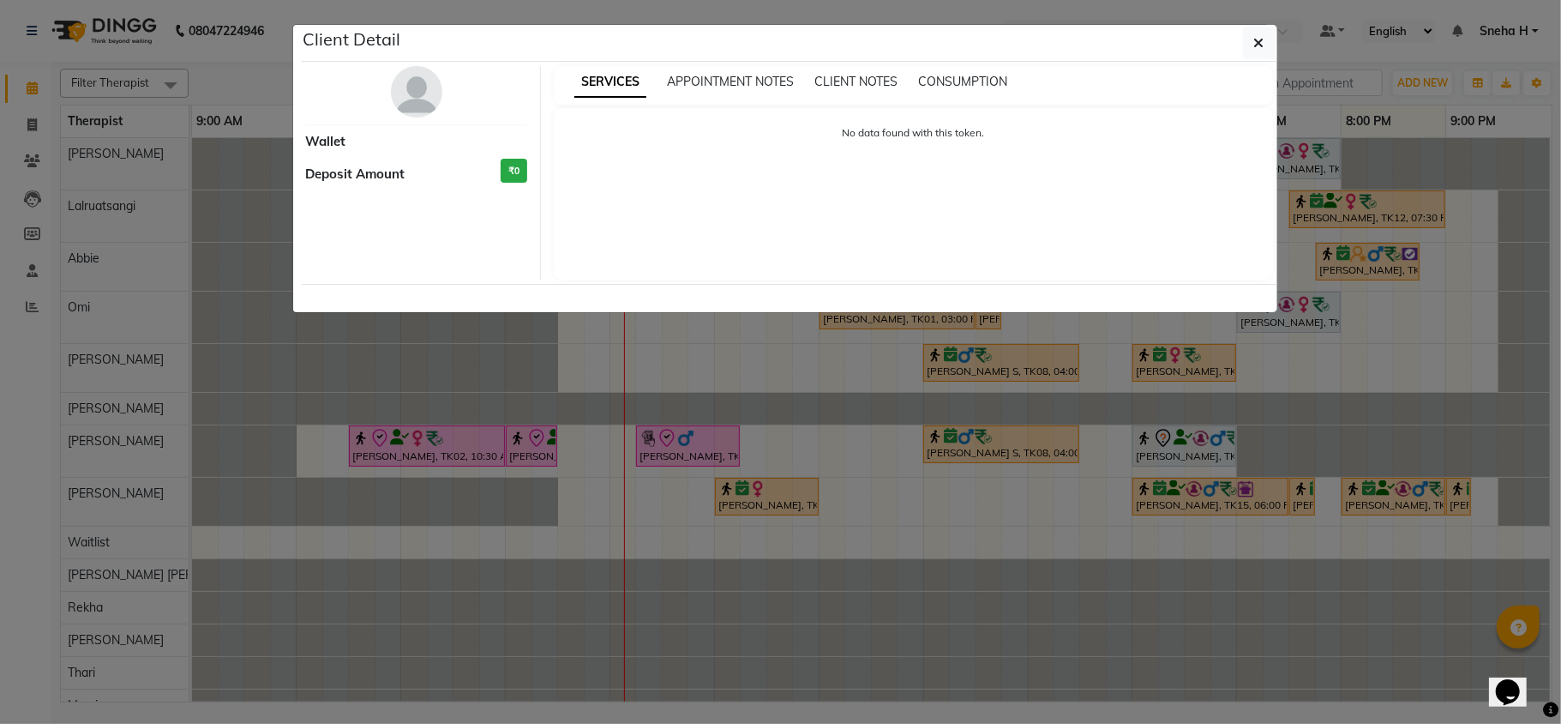
select select "8"
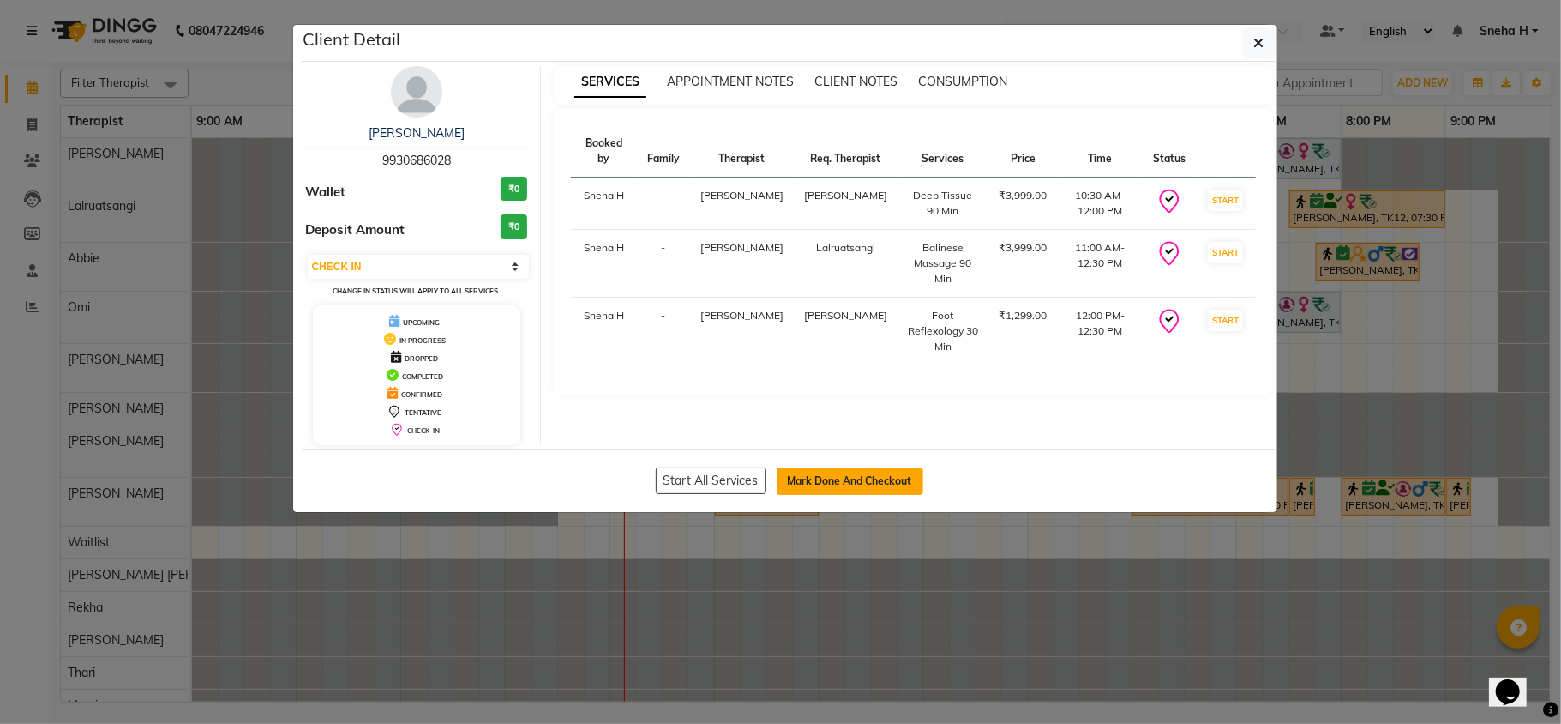
click at [837, 475] on button "Mark Done And Checkout" at bounding box center [850, 480] width 147 height 27
select select "service"
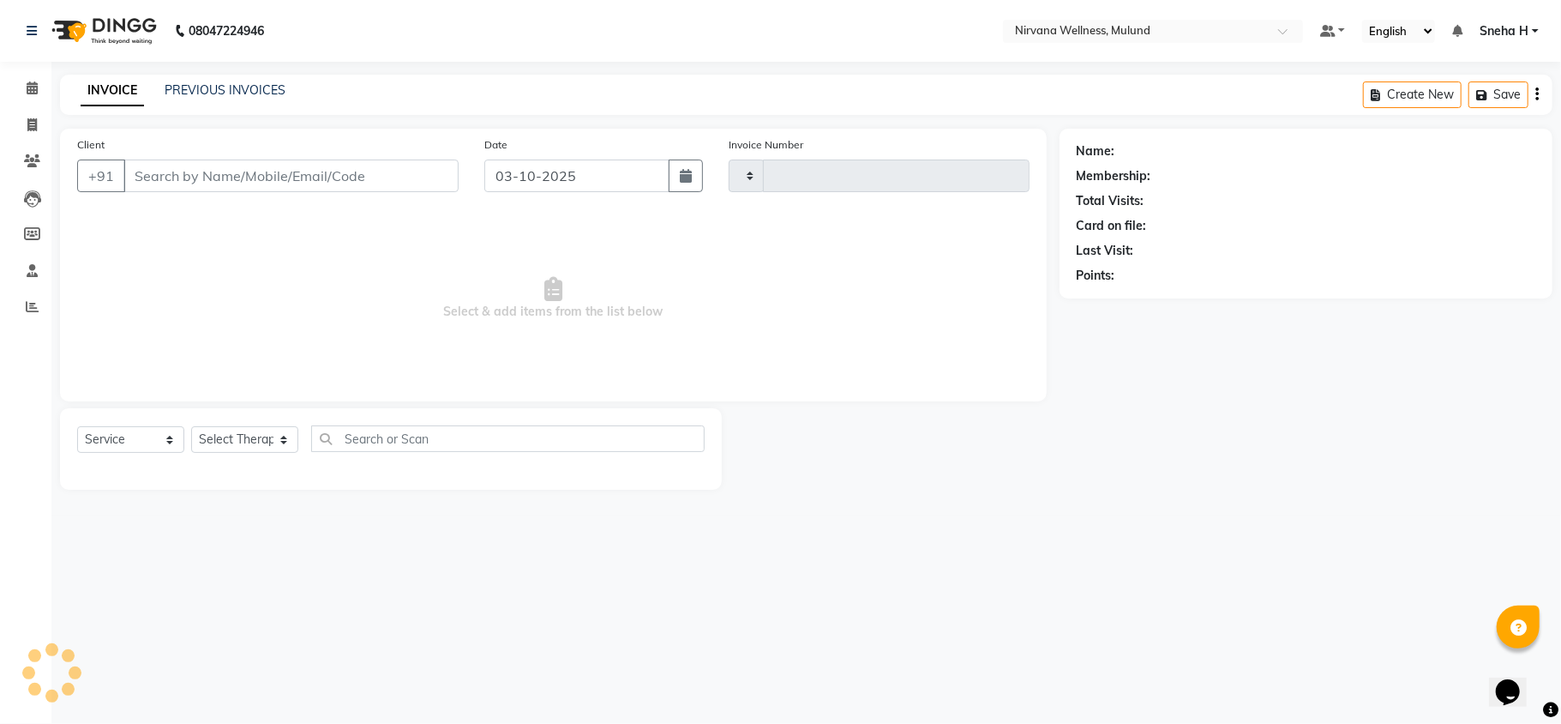
type input "2130"
select select "4890"
type input "9930686028"
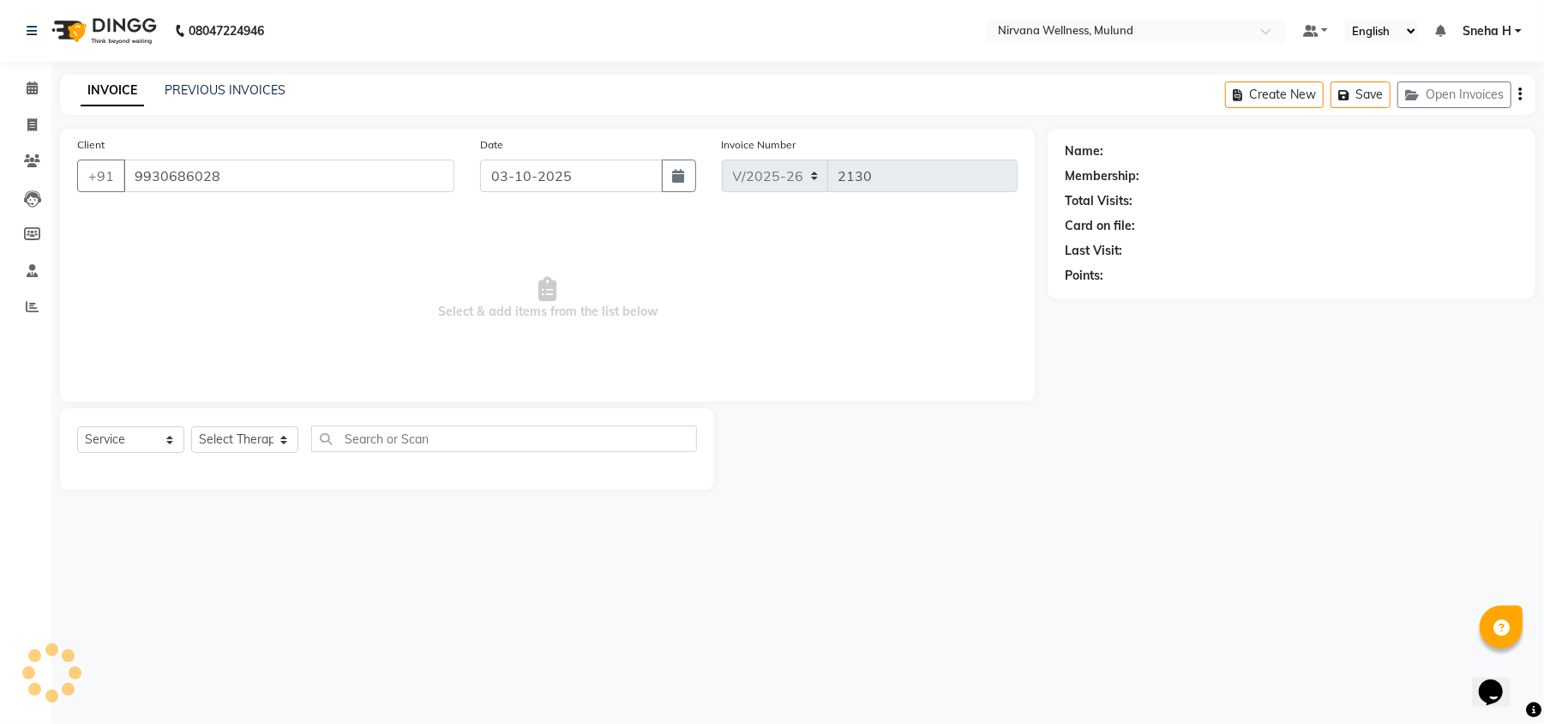
select select "29686"
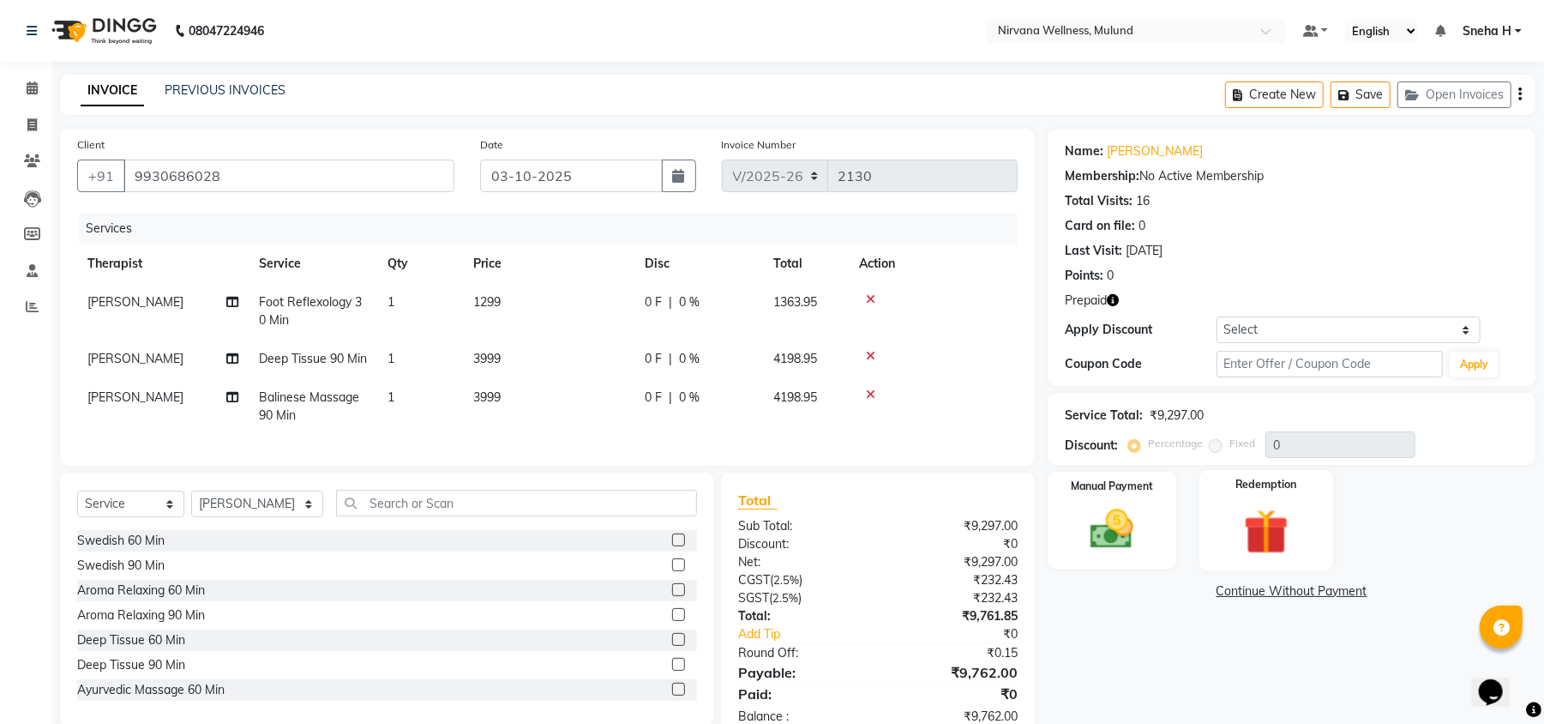
click at [1243, 535] on img at bounding box center [1267, 531] width 74 height 56
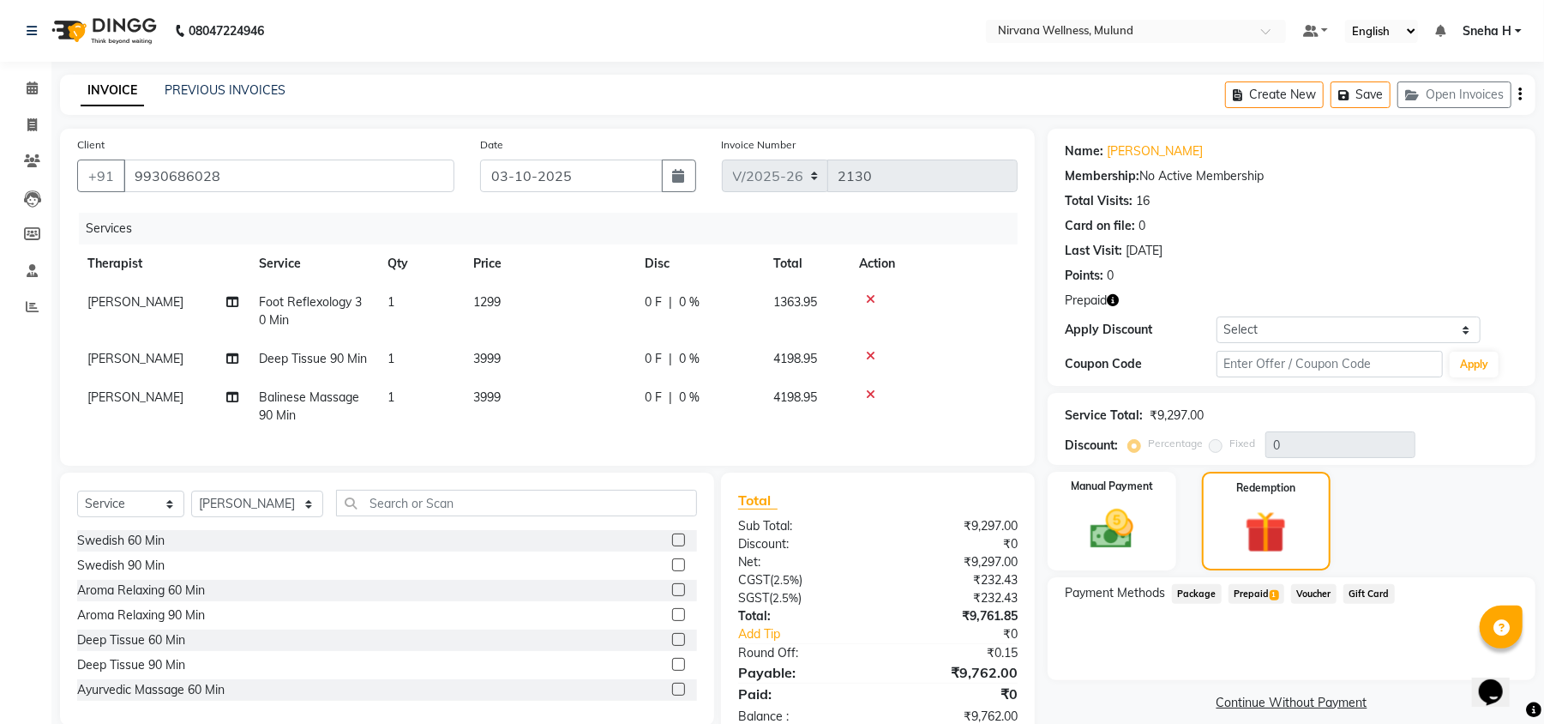
click at [1236, 594] on span "Prepaid 1" at bounding box center [1257, 594] width 56 height 20
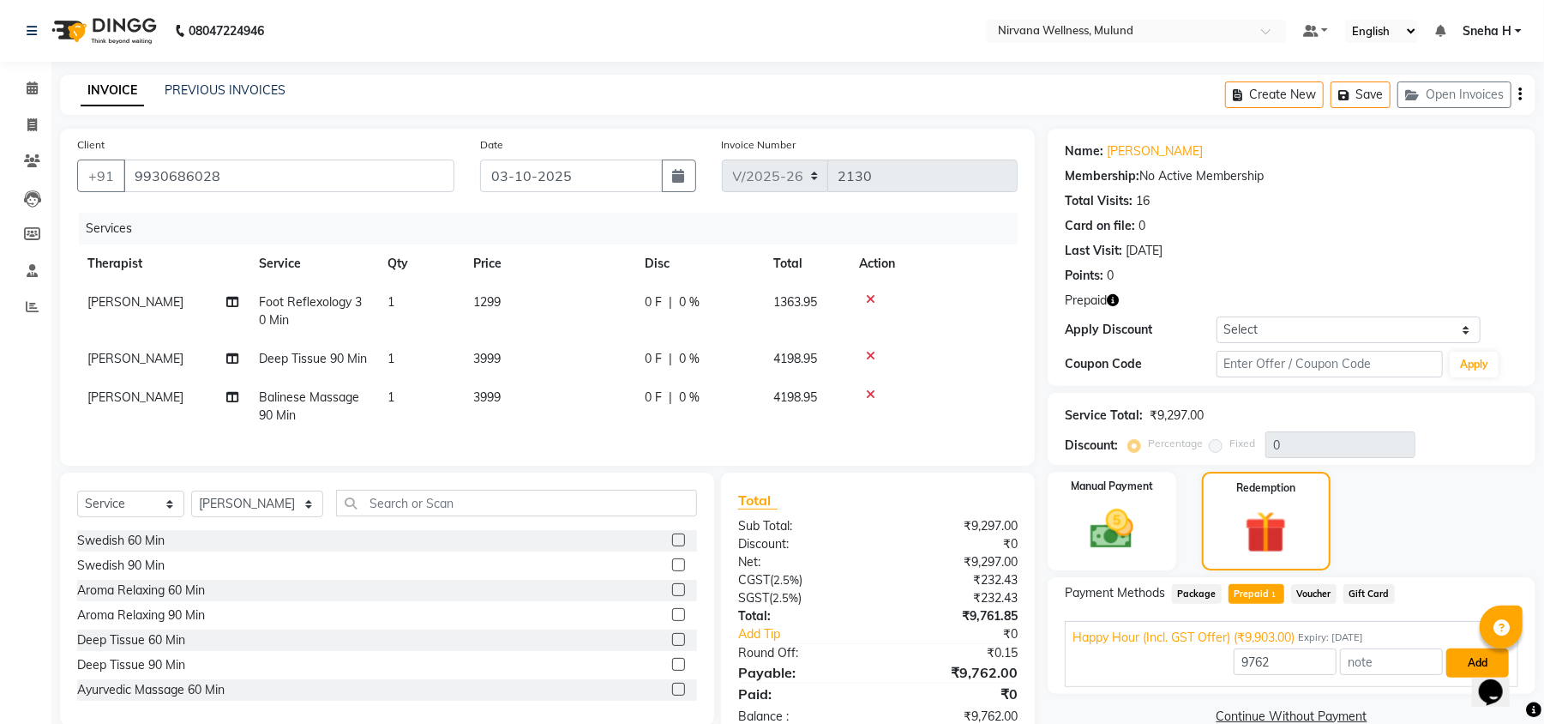
click at [1455, 664] on button "Add" at bounding box center [1478, 662] width 63 height 29
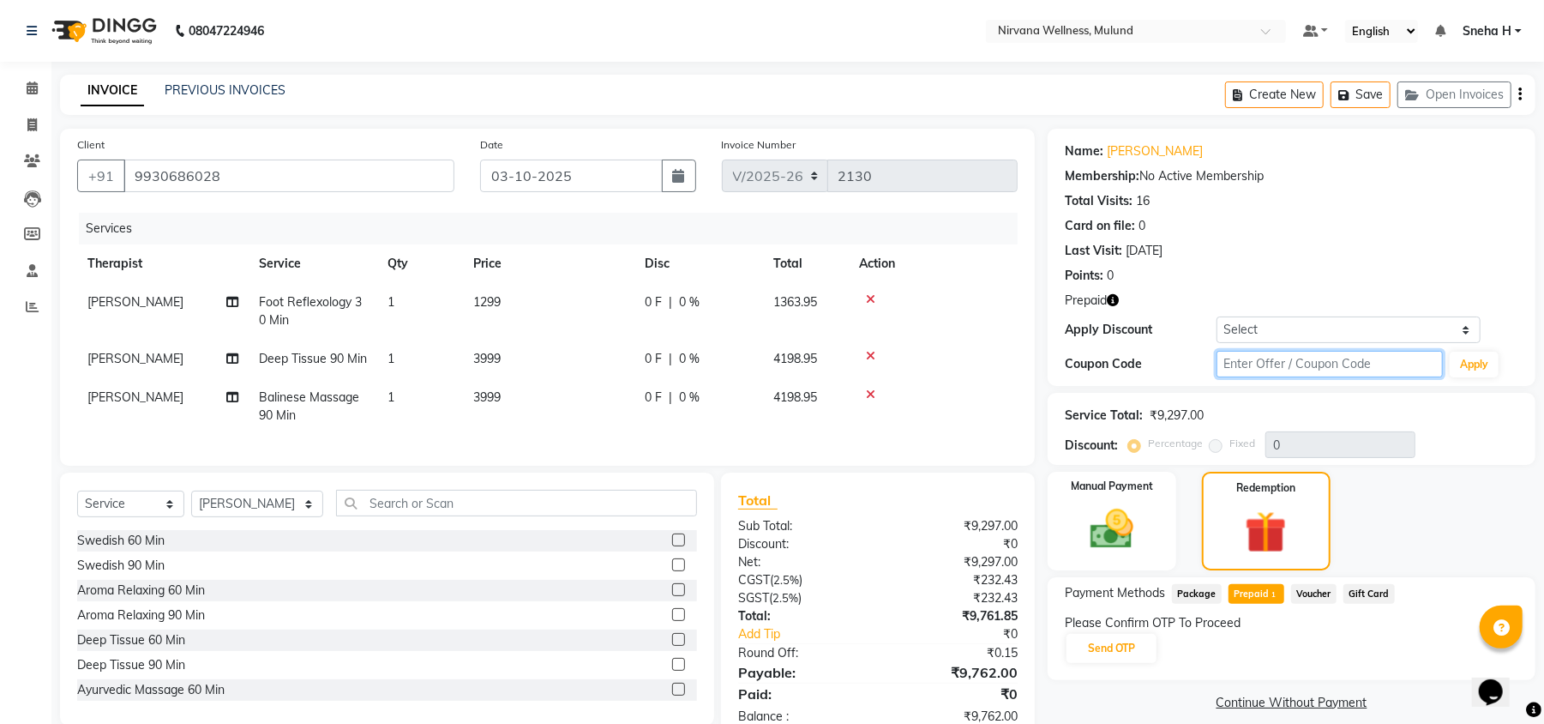
click at [1245, 358] on input "text" at bounding box center [1330, 364] width 226 height 27
type input "D50%"
click at [1468, 358] on button "Apply" at bounding box center [1474, 365] width 49 height 26
type input "50"
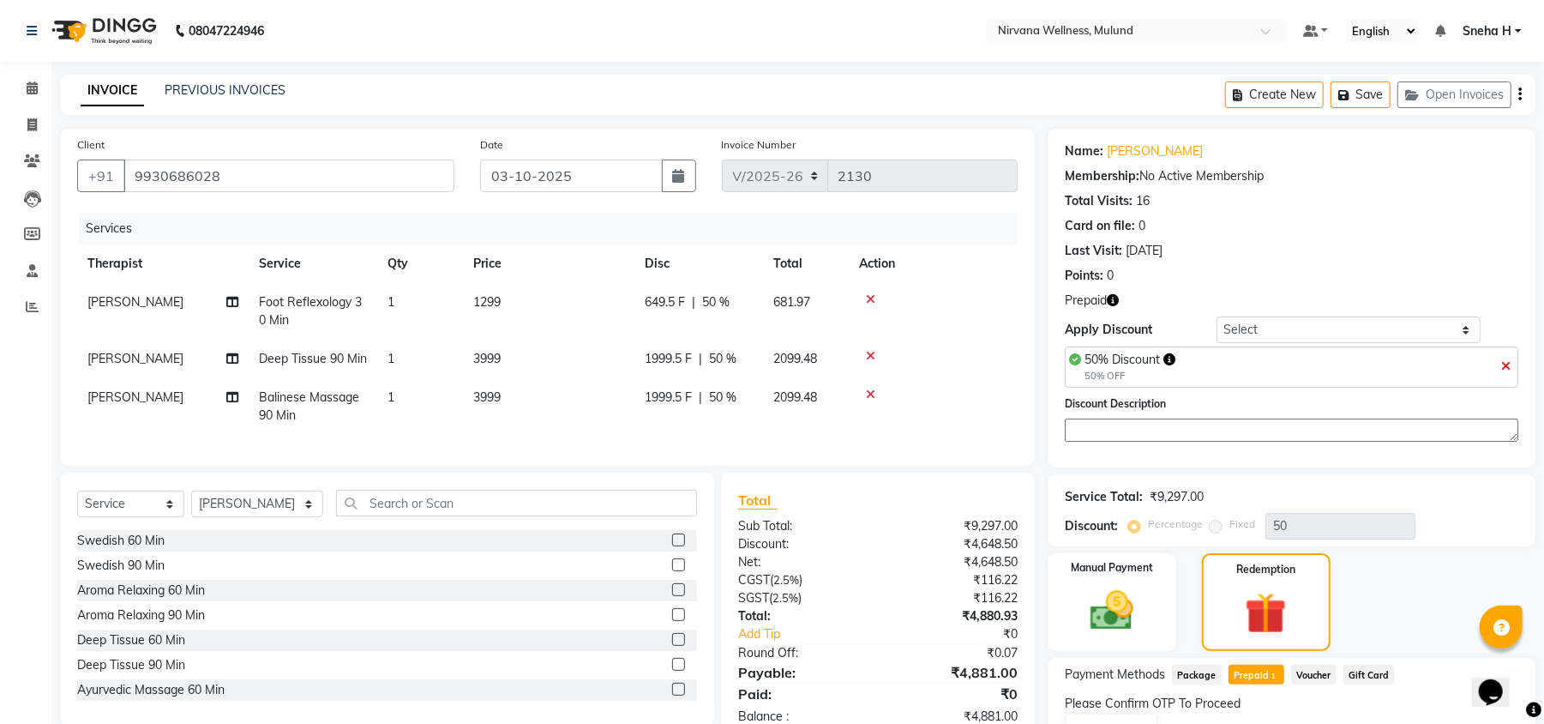
scroll to position [99, 0]
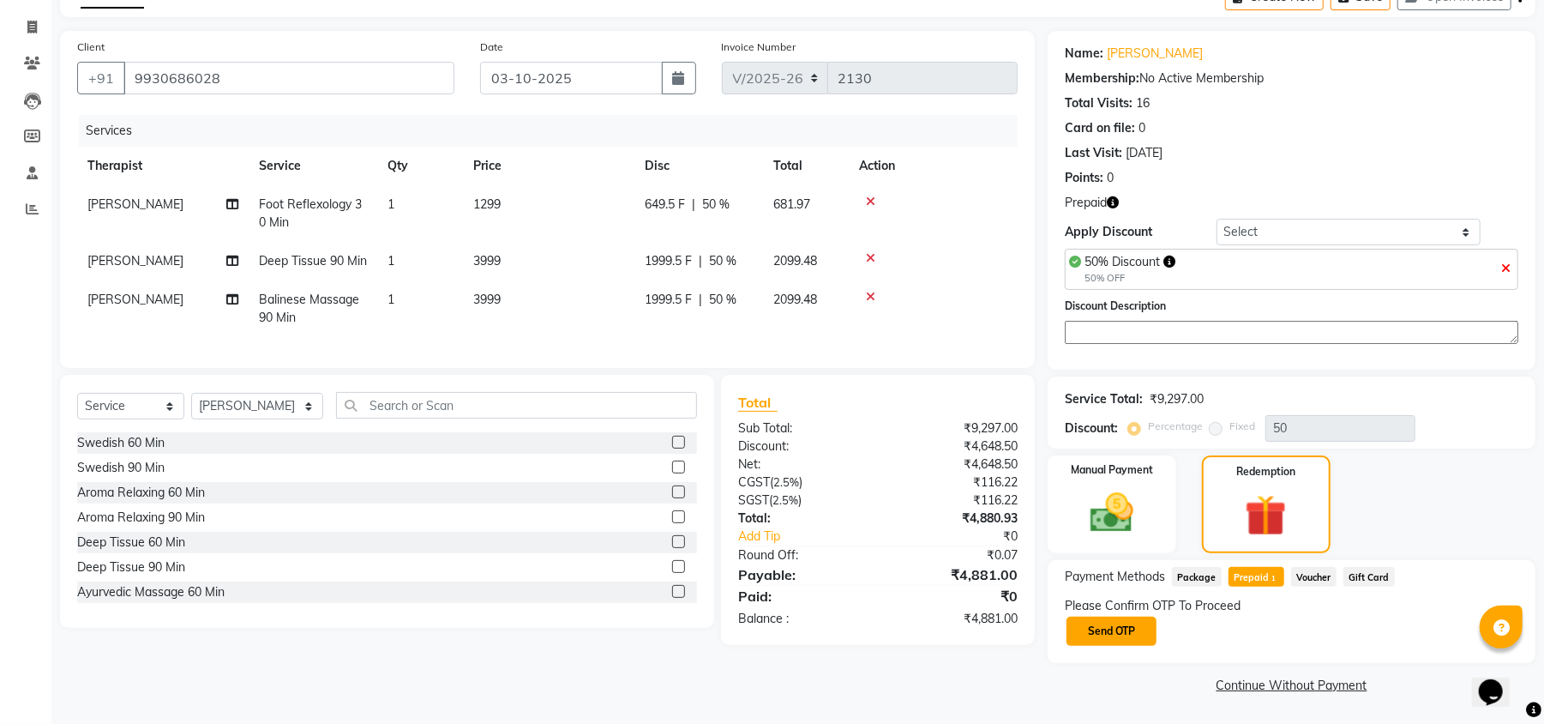
click at [1126, 621] on button "Send OTP" at bounding box center [1112, 631] width 90 height 29
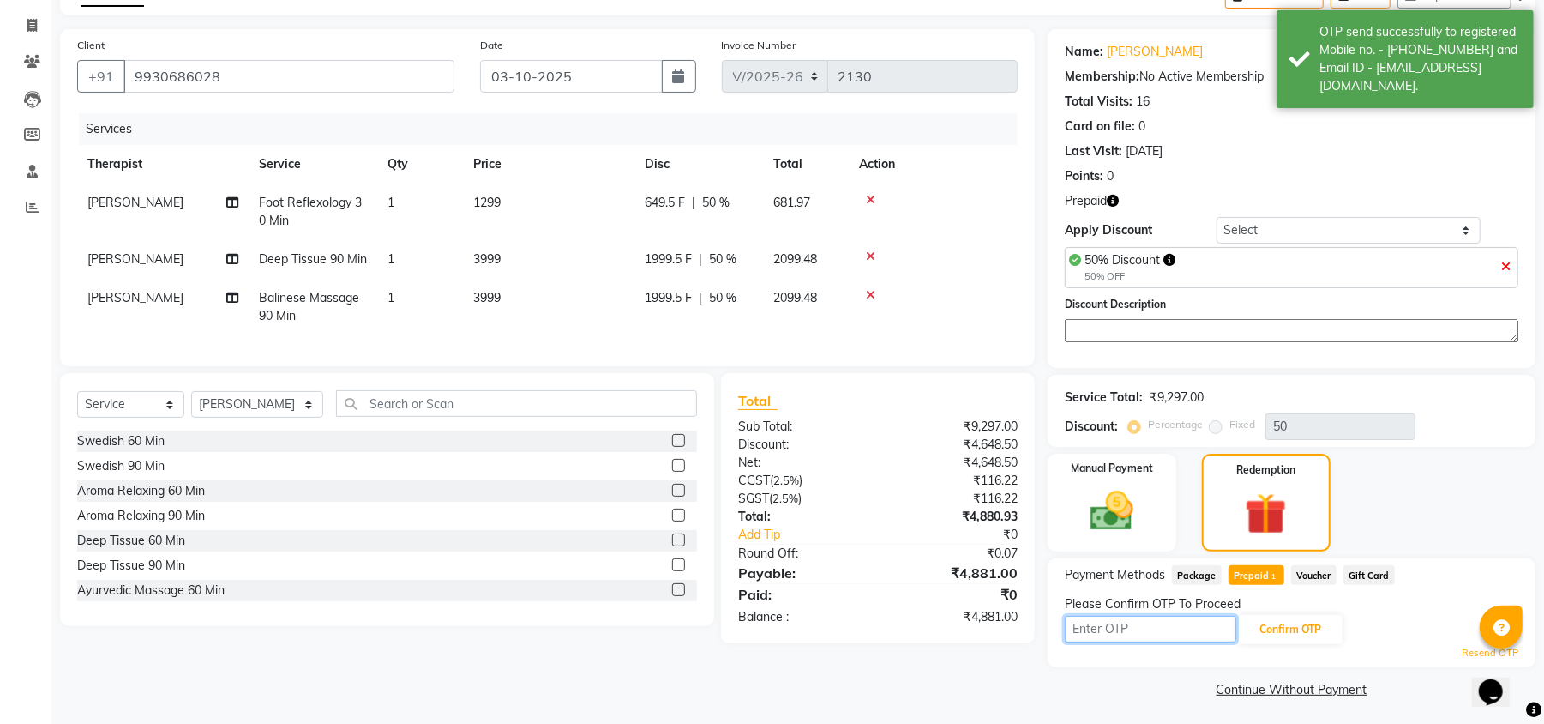
click at [1115, 629] on input "text" at bounding box center [1150, 629] width 171 height 27
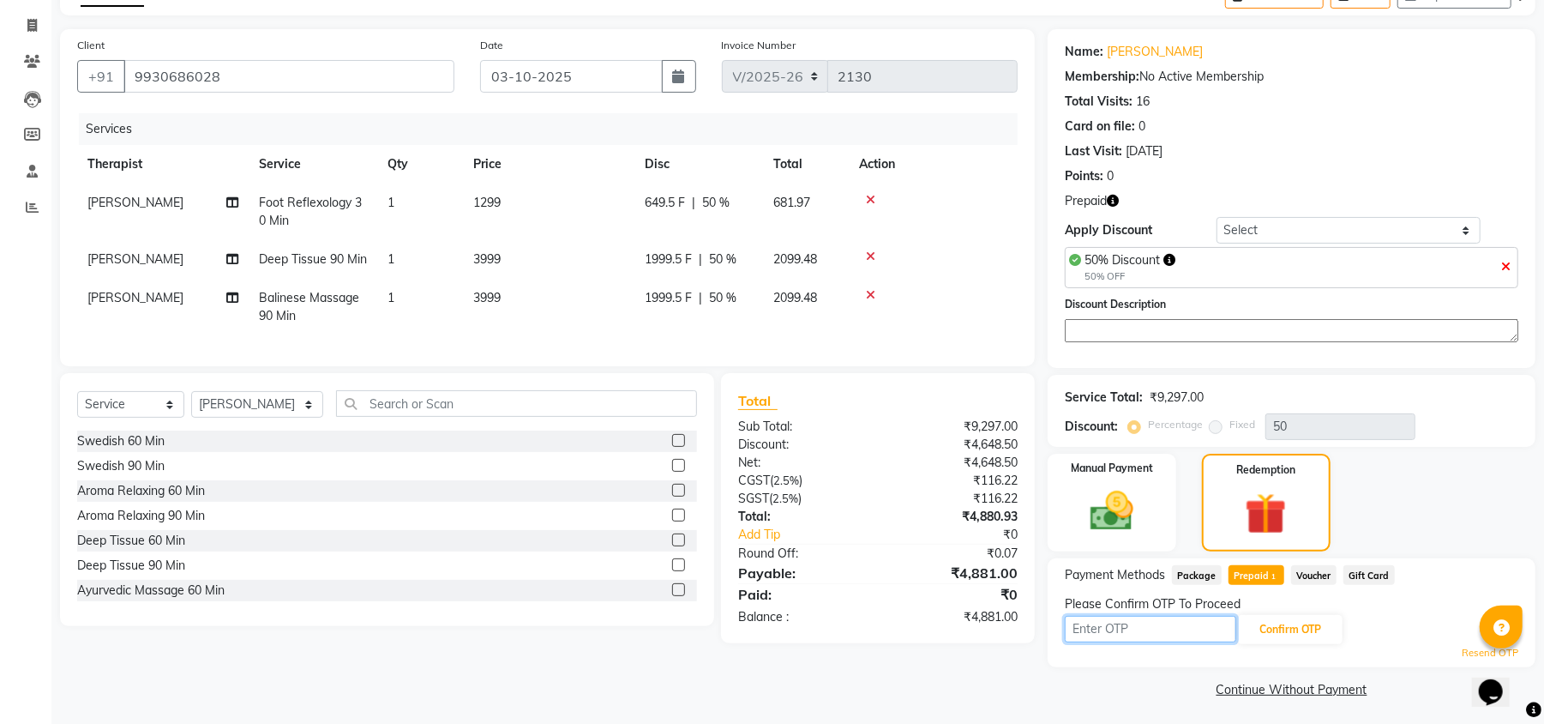
click at [1170, 623] on input "text" at bounding box center [1150, 629] width 171 height 27
click at [1168, 623] on input "text" at bounding box center [1150, 629] width 171 height 27
click at [1129, 609] on div "Please Confirm OTP To Proceed" at bounding box center [1292, 604] width 454 height 18
click at [1129, 616] on input "text" at bounding box center [1150, 629] width 171 height 27
type input "7520"
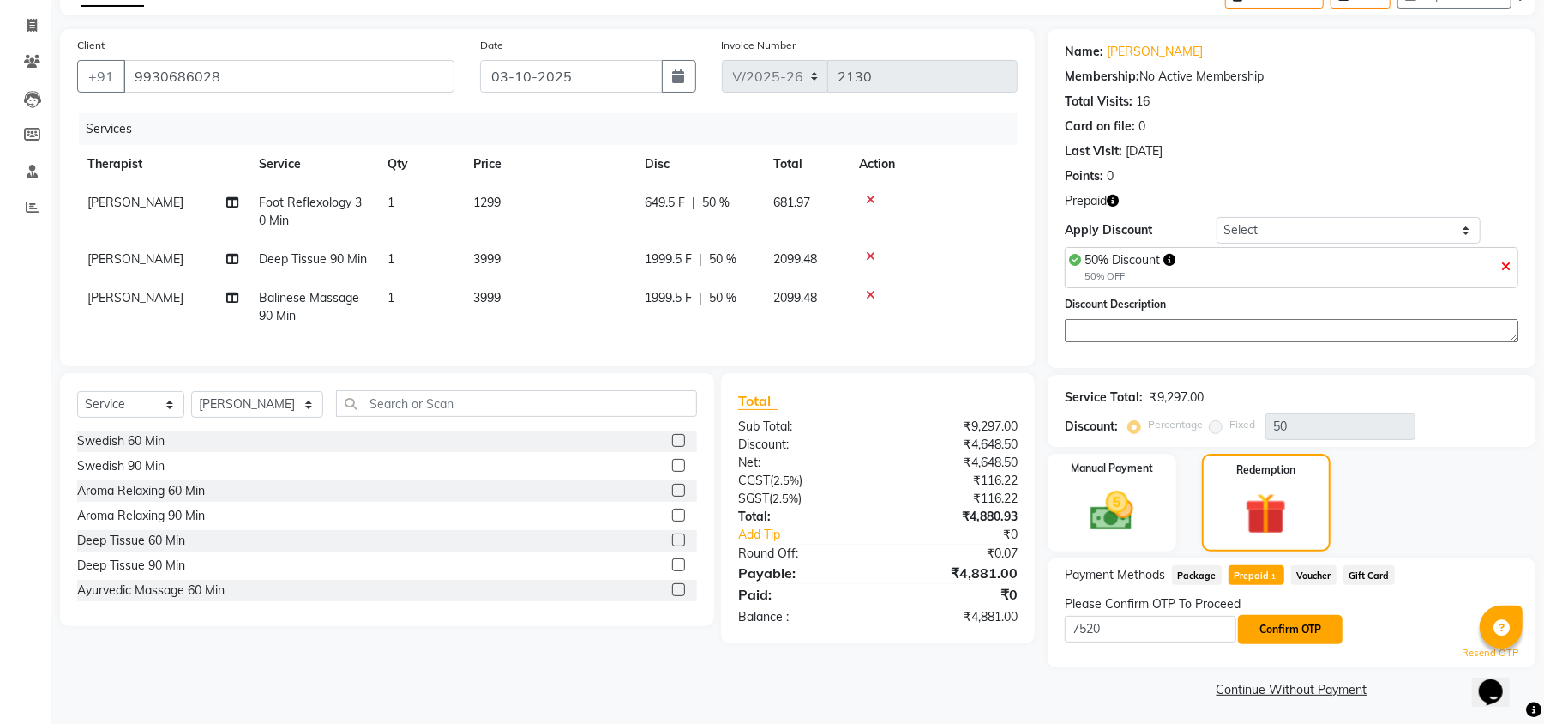
click at [1264, 631] on button "Confirm OTP" at bounding box center [1290, 629] width 105 height 29
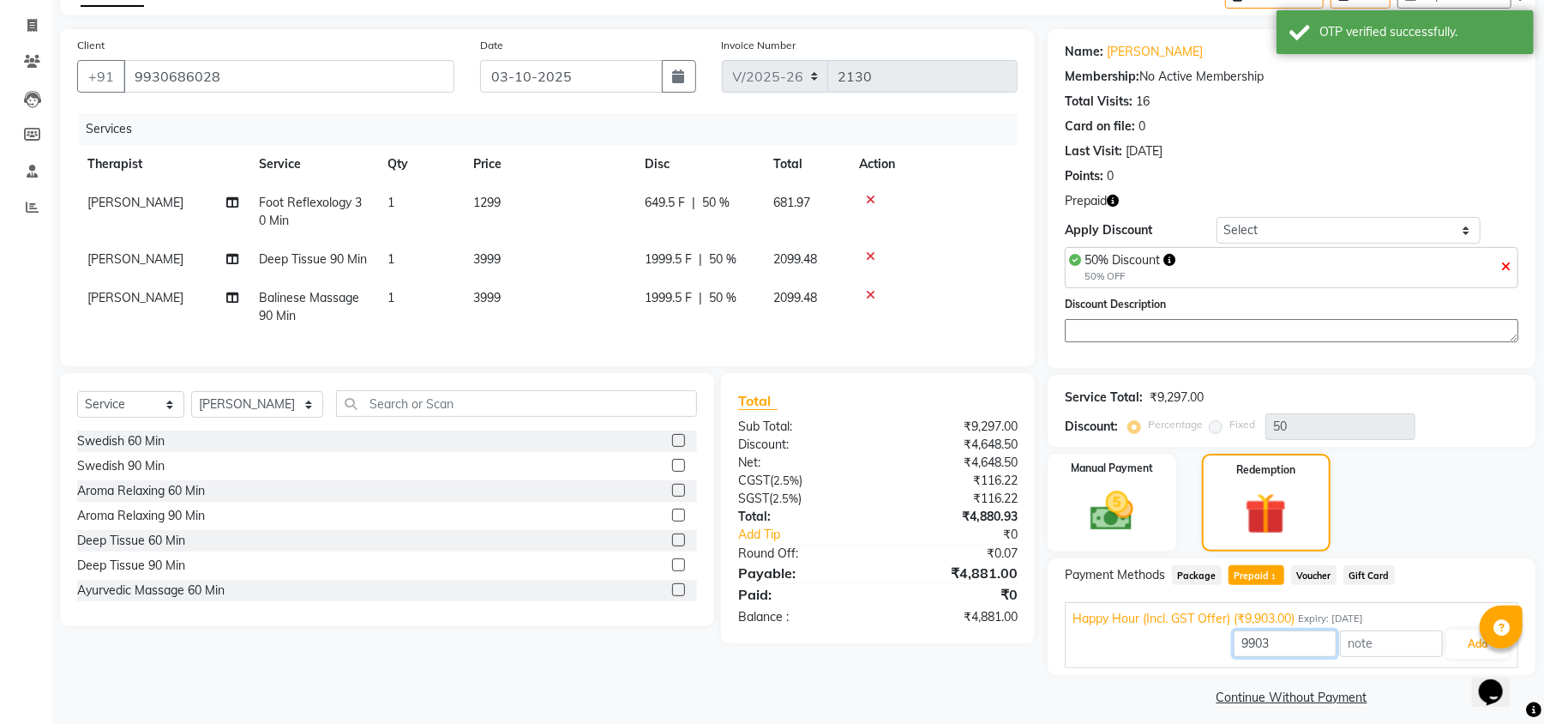
drag, startPoint x: 1284, startPoint y: 653, endPoint x: 1181, endPoint y: 653, distance: 102.9
click at [1181, 653] on div "9903 Add" at bounding box center [1292, 644] width 438 height 33
type input "4881"
click at [1470, 645] on button "Add" at bounding box center [1478, 643] width 63 height 29
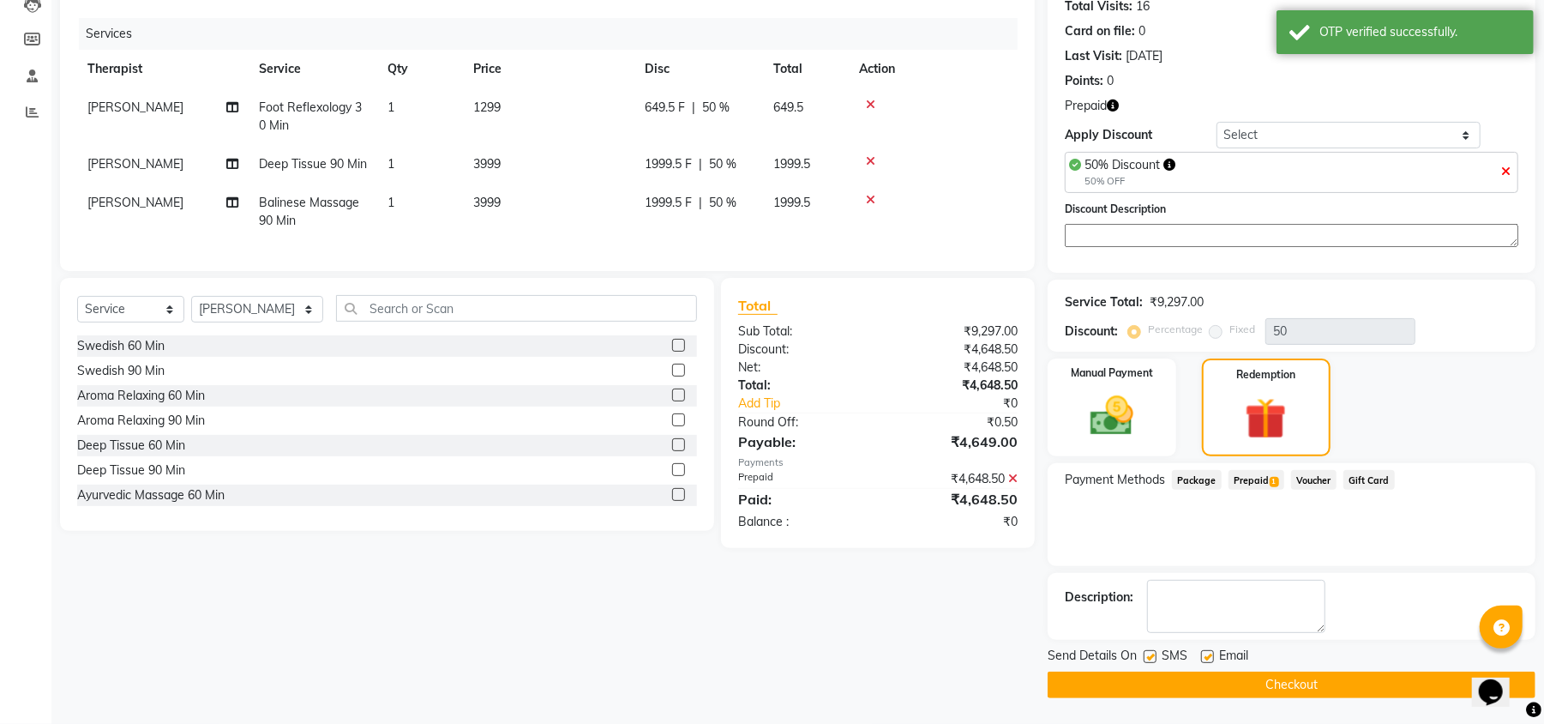
scroll to position [196, 0]
click at [1147, 690] on button "Checkout" at bounding box center [1292, 684] width 488 height 27
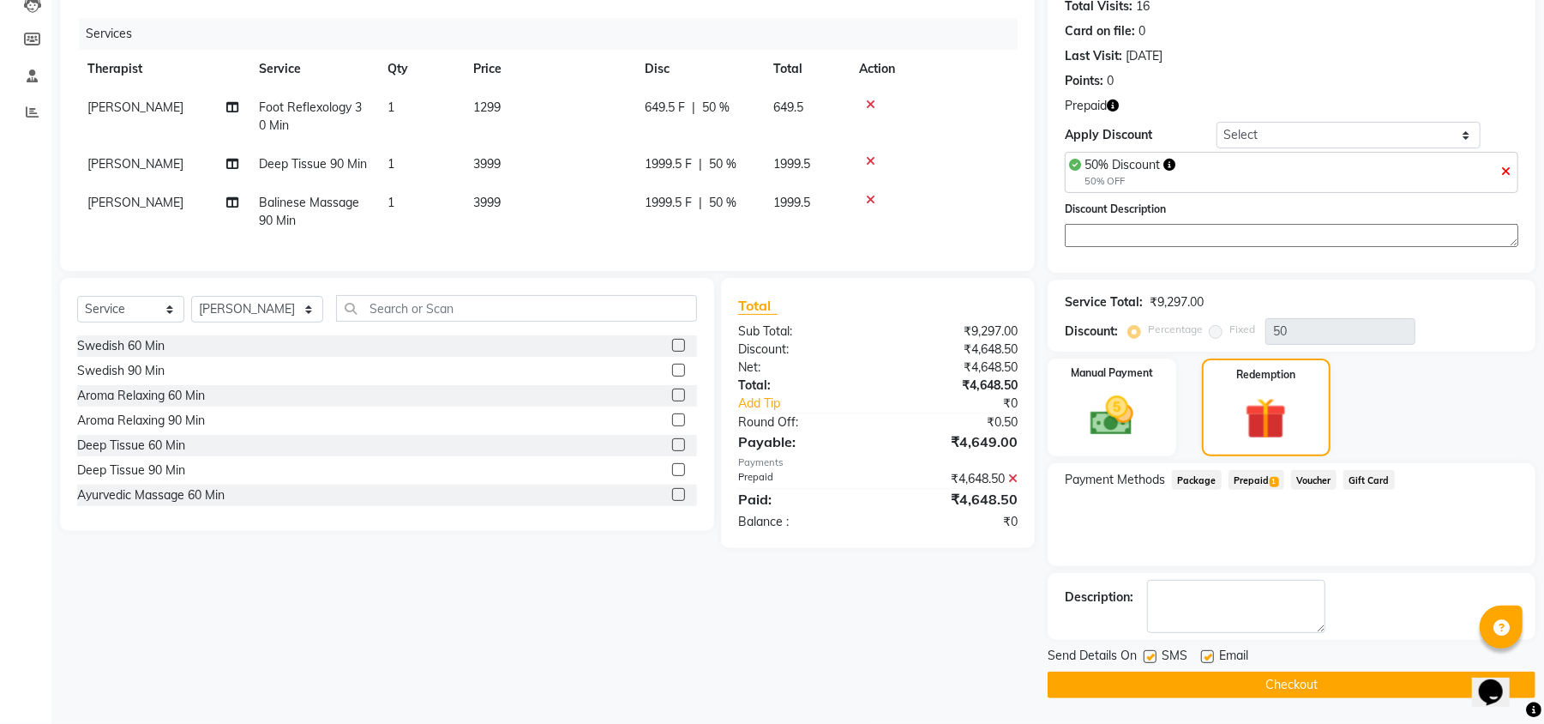
click at [1298, 684] on button "Checkout" at bounding box center [1292, 684] width 488 height 27
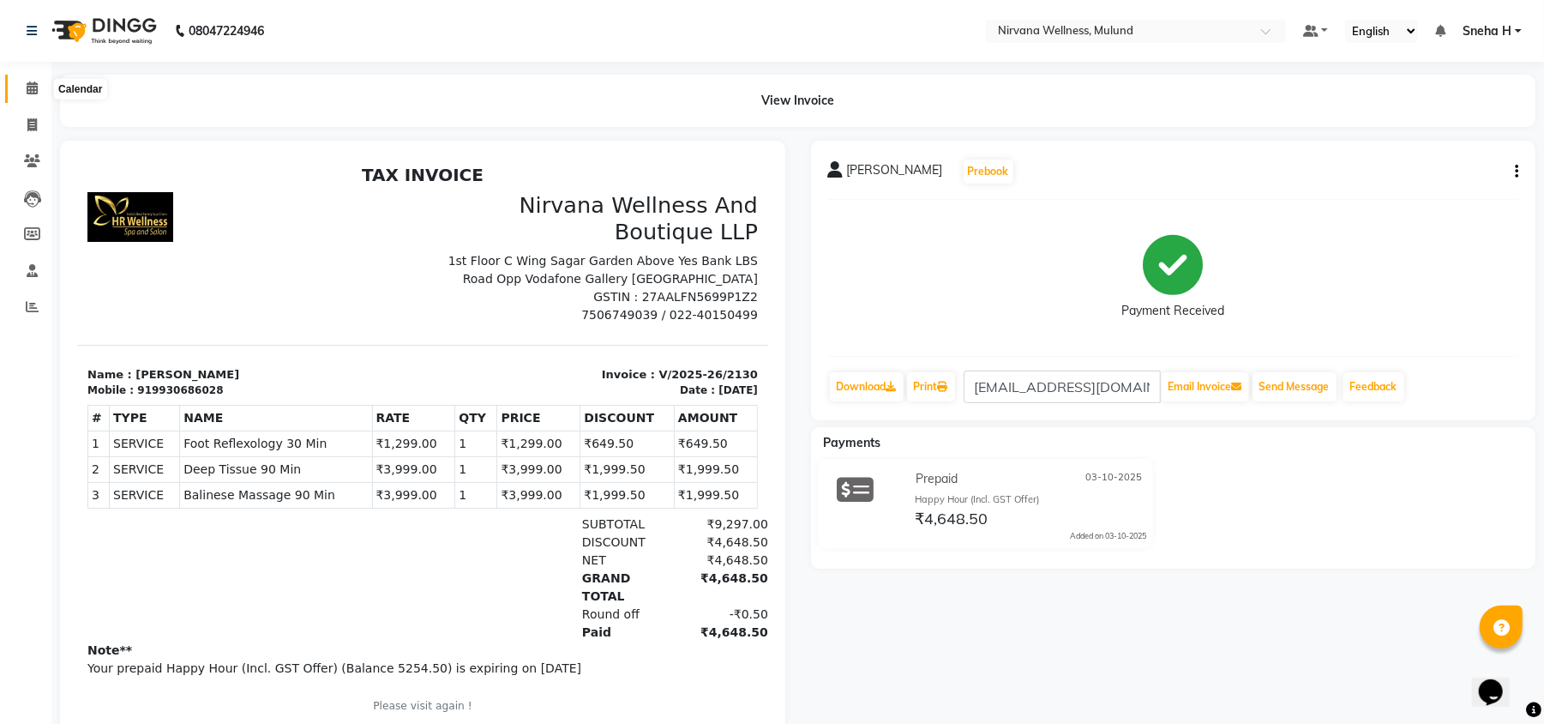
click at [27, 87] on icon at bounding box center [32, 87] width 11 height 13
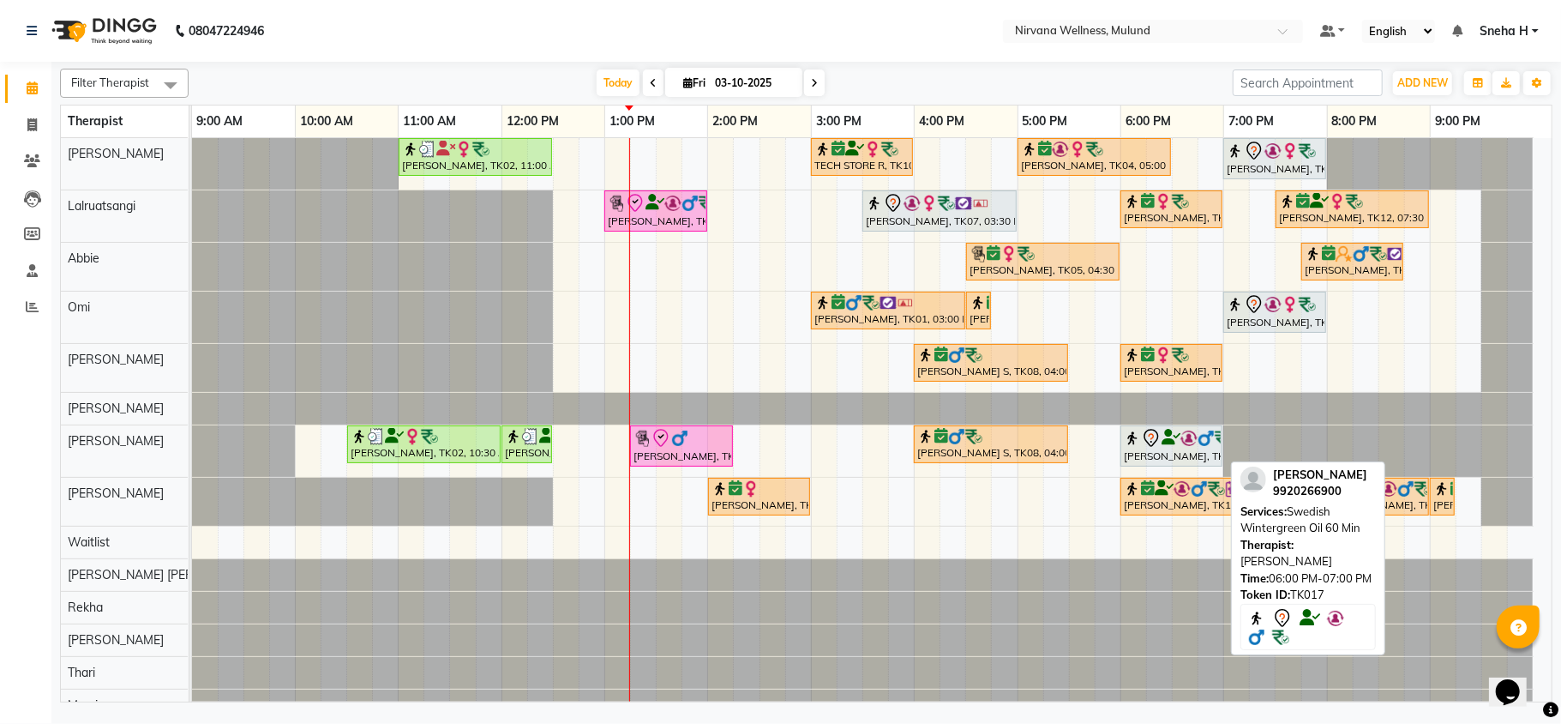
click at [1168, 448] on div at bounding box center [1171, 438] width 95 height 21
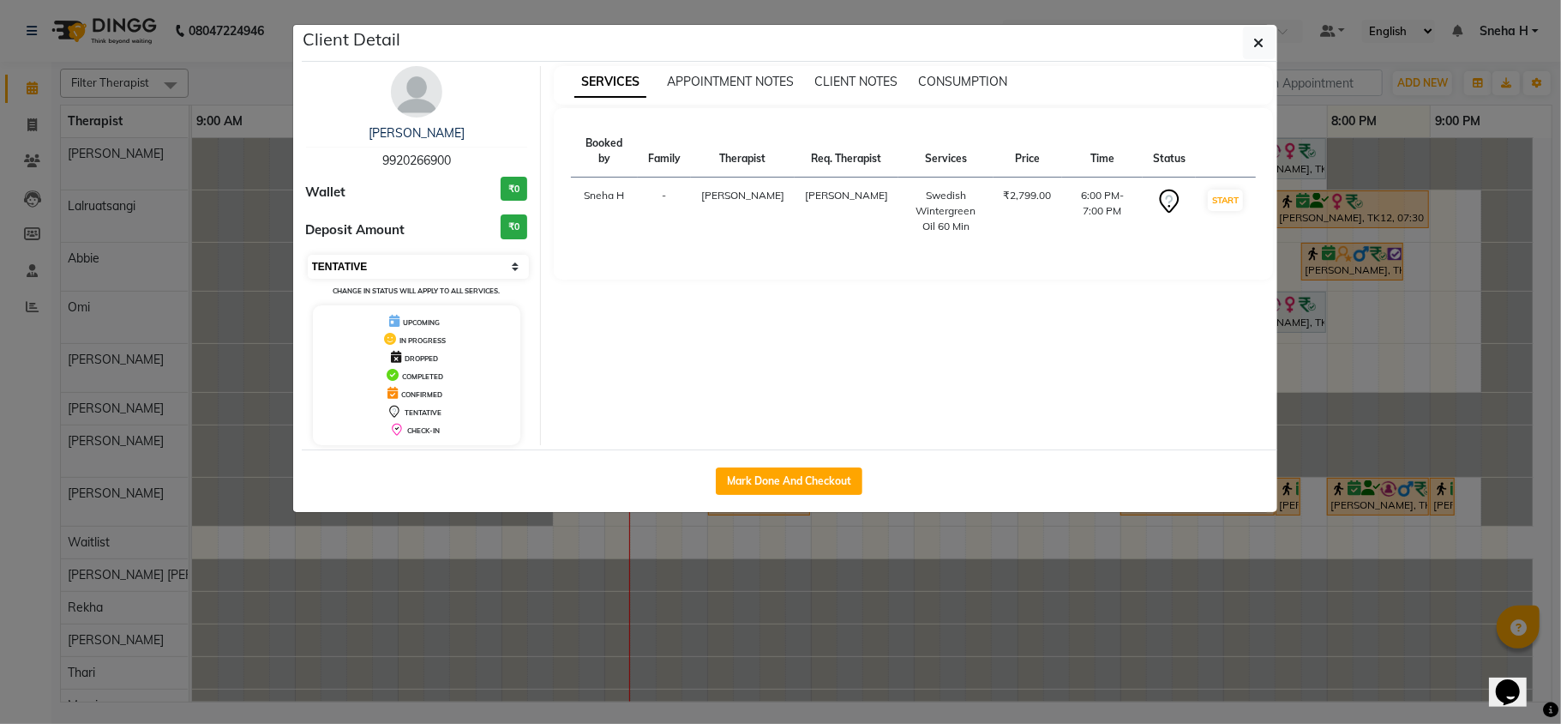
click at [460, 258] on select "Select IN SERVICE CONFIRMED TENTATIVE CHECK IN MARK DONE DROPPED UPCOMING" at bounding box center [419, 267] width 222 height 24
click at [308, 256] on select "Select IN SERVICE CONFIRMED TENTATIVE CHECK IN MARK DONE DROPPED UPCOMING" at bounding box center [419, 267] width 222 height 24
click at [408, 275] on select "Select IN SERVICE CONFIRMED TENTATIVE CHECK IN MARK DONE DROPPED UPCOMING" at bounding box center [419, 267] width 222 height 24
select select "6"
click at [308, 256] on select "Select IN SERVICE CONFIRMED TENTATIVE CHECK IN MARK DONE DROPPED UPCOMING" at bounding box center [419, 267] width 222 height 24
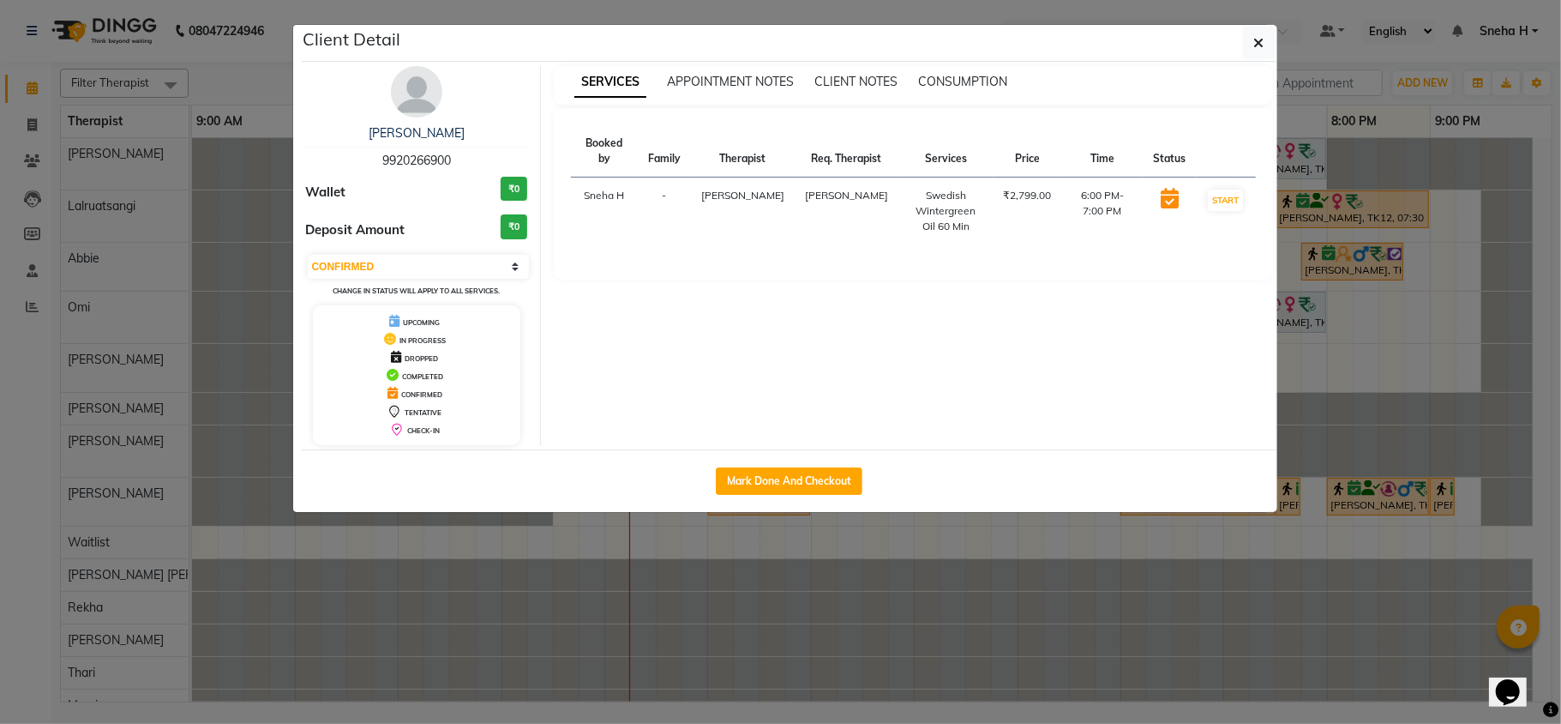
click at [274, 63] on ngb-modal-window "Client Detail Ankit Shah 9920266900 Wallet ₹0 Deposit Amount ₹0 Select IN SERVI…" at bounding box center [780, 362] width 1561 height 724
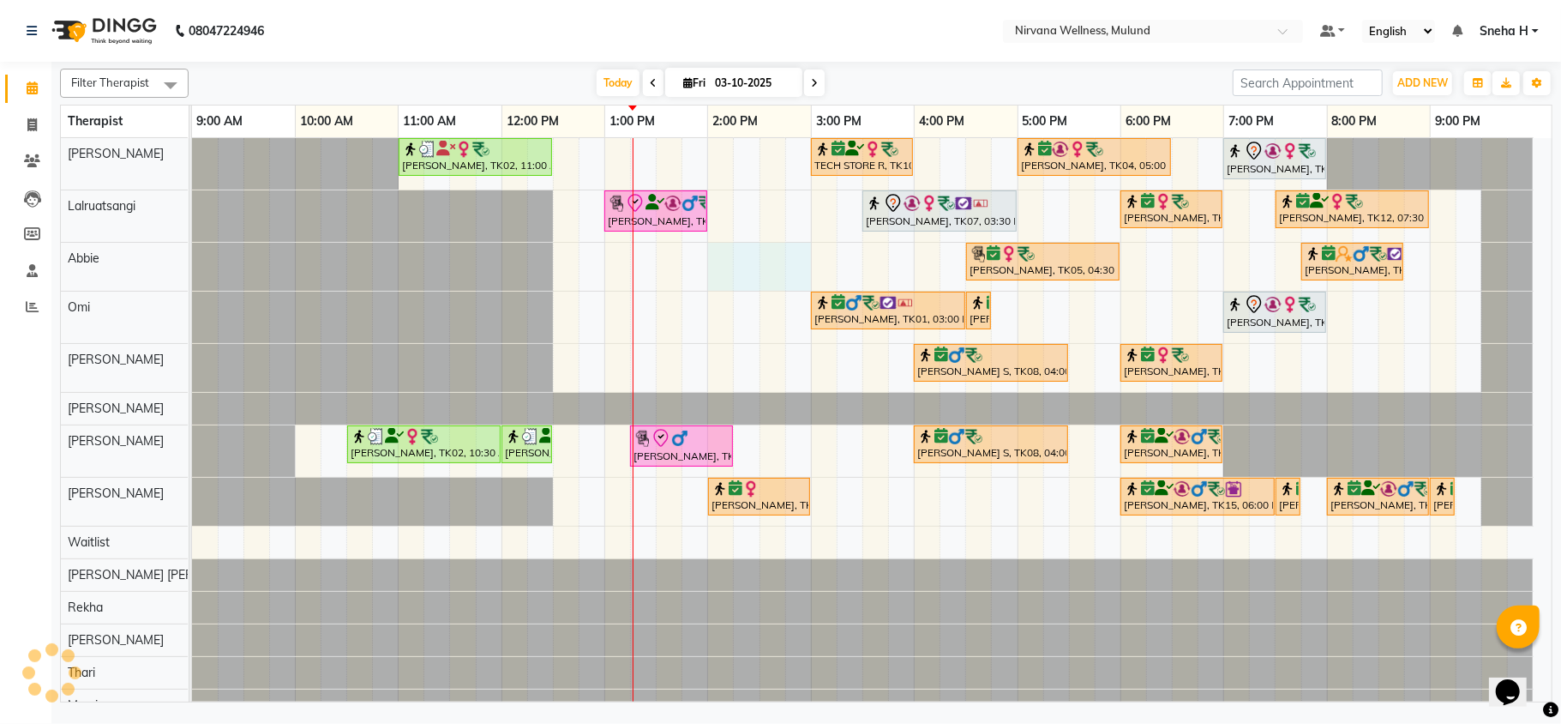
drag, startPoint x: 718, startPoint y: 259, endPoint x: 787, endPoint y: 258, distance: 69.5
click at [790, 258] on div "Kiran Fernandes, TK02, 11:00 AM-12:30 PM, Balinese Massage 90 Min TECH STORE R,…" at bounding box center [872, 429] width 1360 height 583
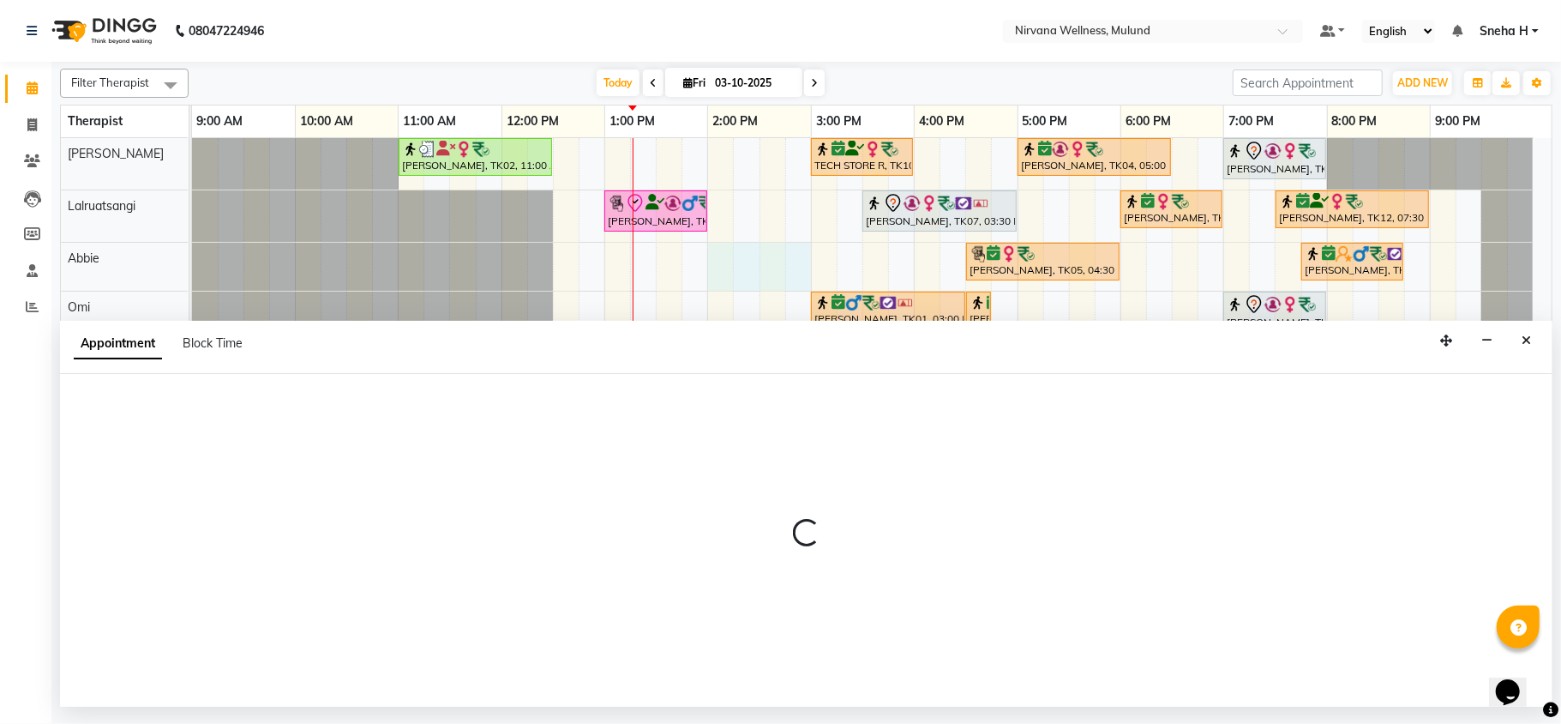
select select "92881"
select select "tentative"
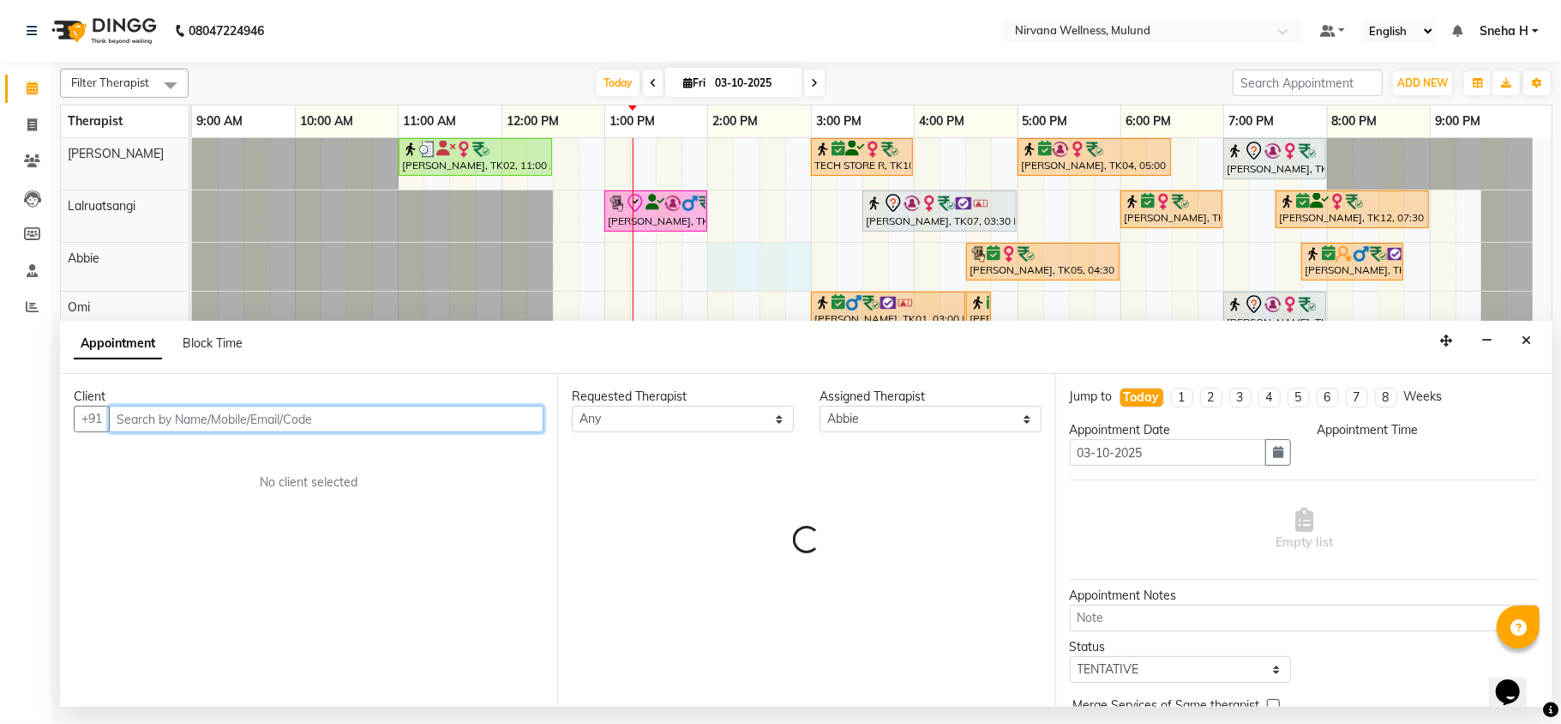
select select "840"
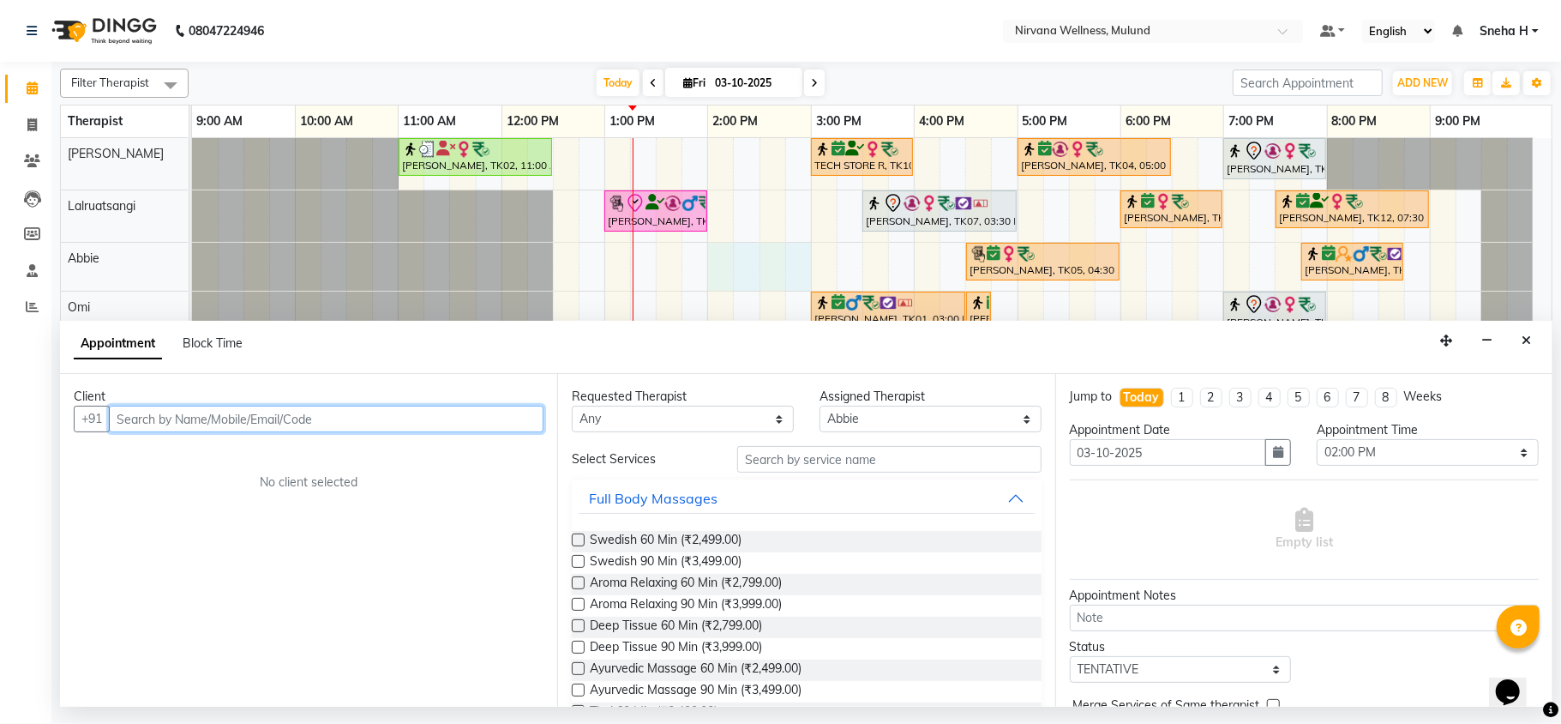
click at [217, 412] on input "text" at bounding box center [326, 419] width 435 height 27
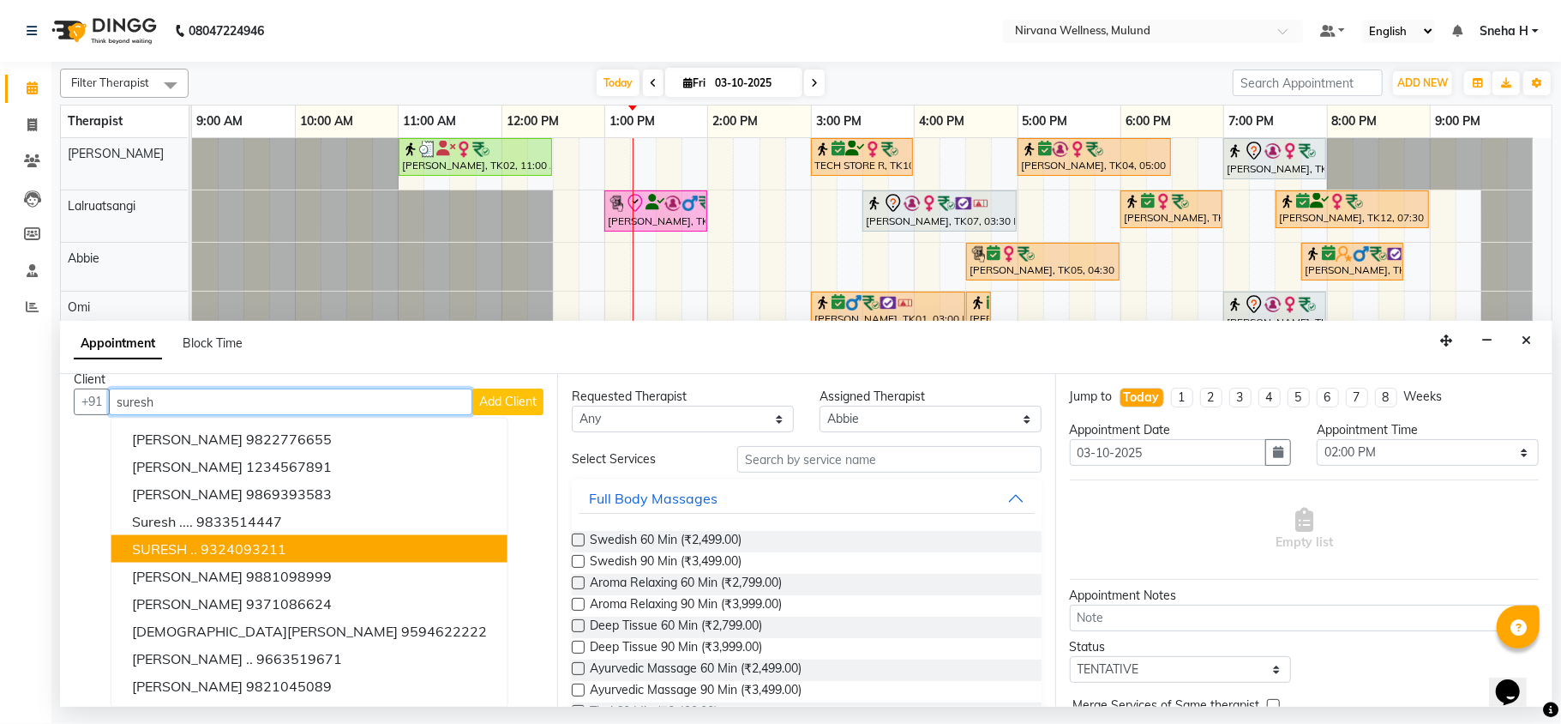
scroll to position [17, 0]
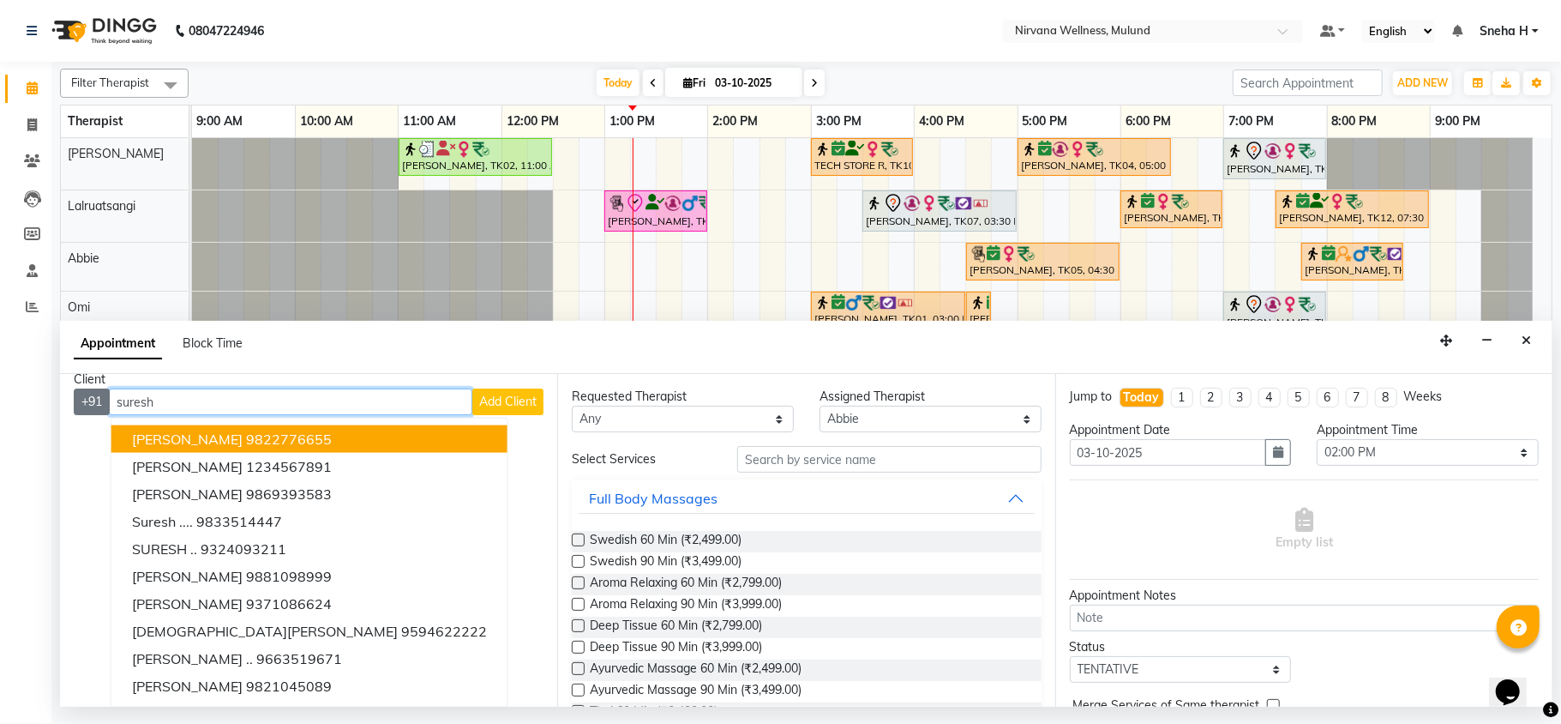
drag, startPoint x: 210, startPoint y: 396, endPoint x: 90, endPoint y: 398, distance: 120.1
click at [90, 398] on div "+91 suresh SURESH PADMANABHAN 9822776655 Suresh Kumar 1234567891 Suresh Shahdad…" at bounding box center [309, 401] width 470 height 27
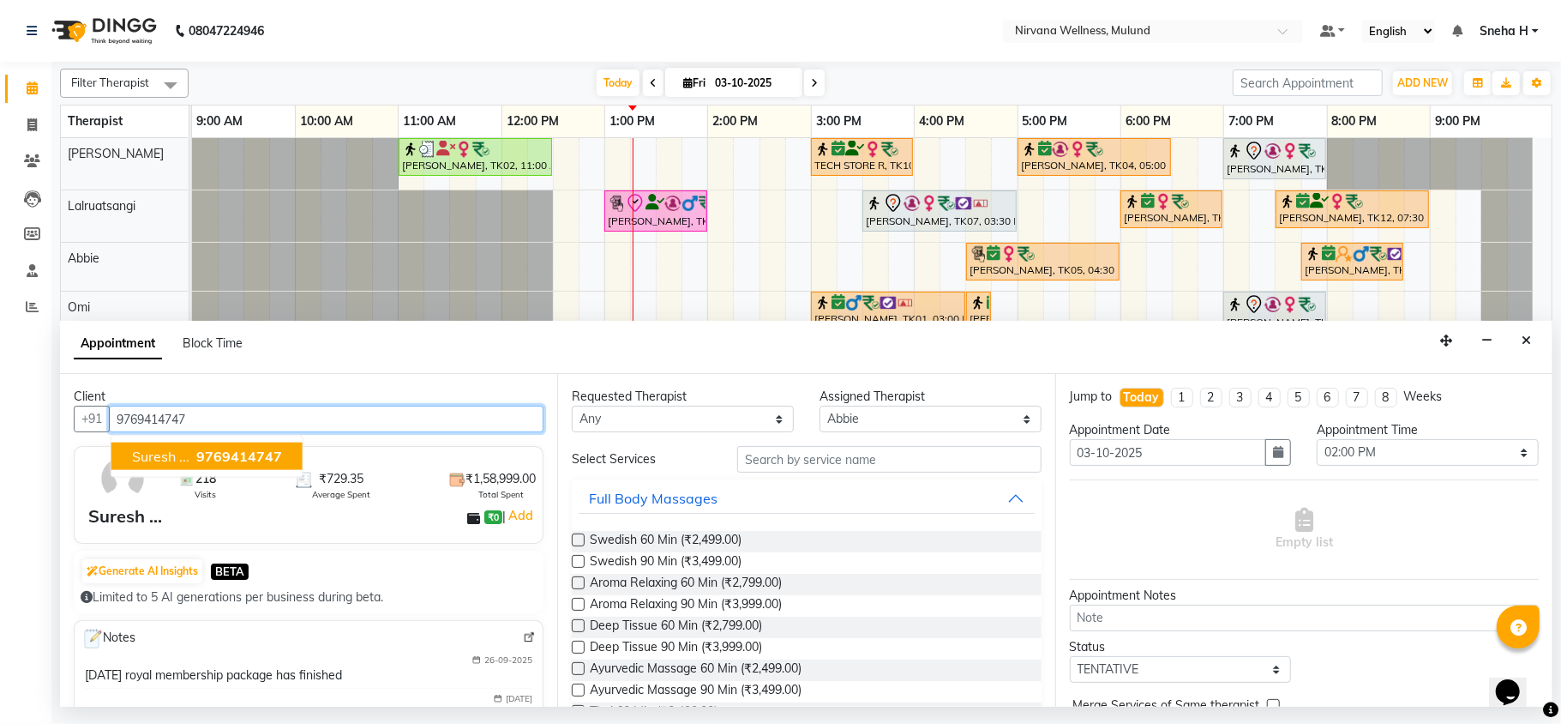
click at [223, 464] on span "9769414747" at bounding box center [239, 456] width 86 height 17
type input "9769414747"
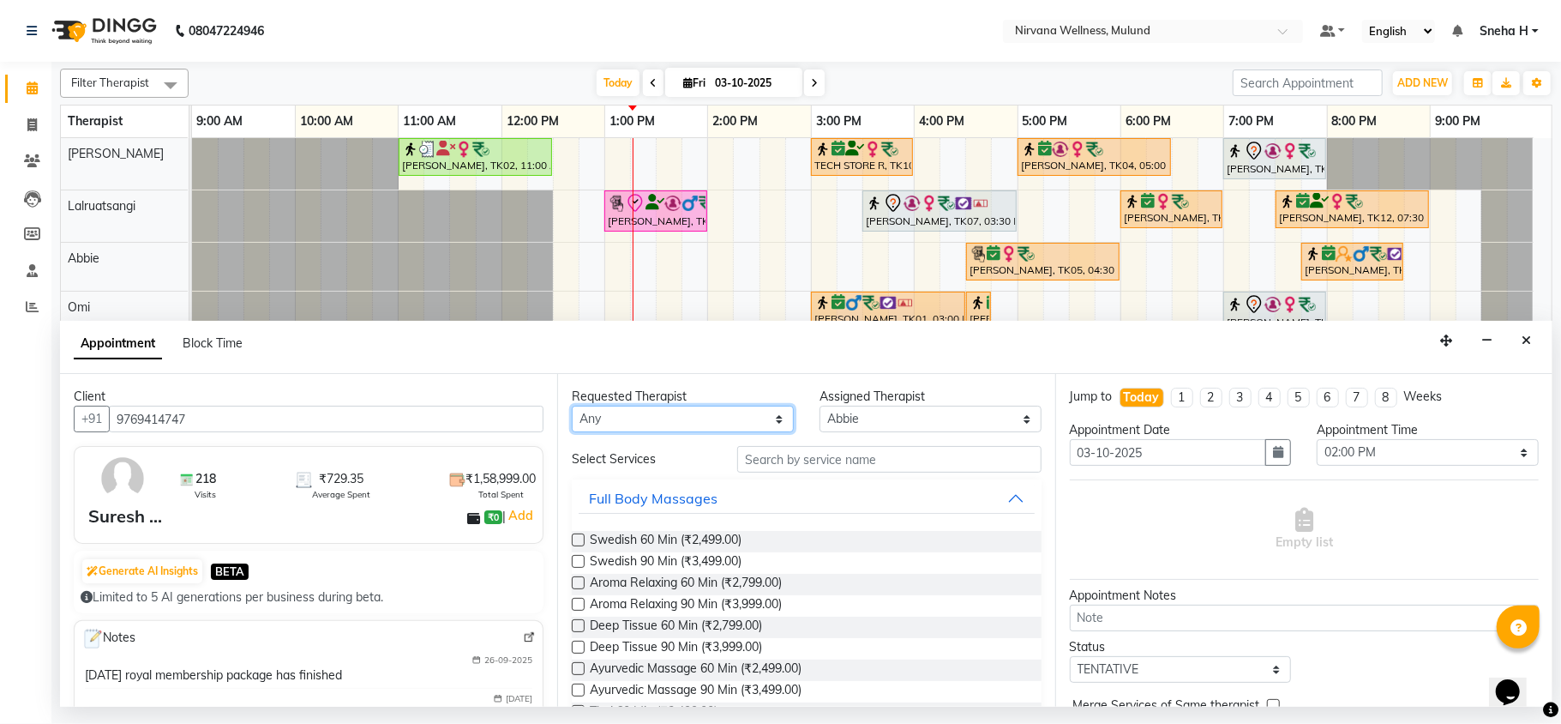
click at [728, 419] on select "Any Abbie Hemant Misale Kim Lalruatsangi Mami Miranda LT Tlau Omi Rekha Rohan K…" at bounding box center [683, 419] width 222 height 27
select select "92881"
click at [572, 406] on select "Any Abbie Hemant Misale Kim Lalruatsangi Mami Miranda LT Tlau Omi Rekha Rohan K…" at bounding box center [683, 419] width 222 height 27
click at [787, 465] on input "text" at bounding box center [889, 459] width 304 height 27
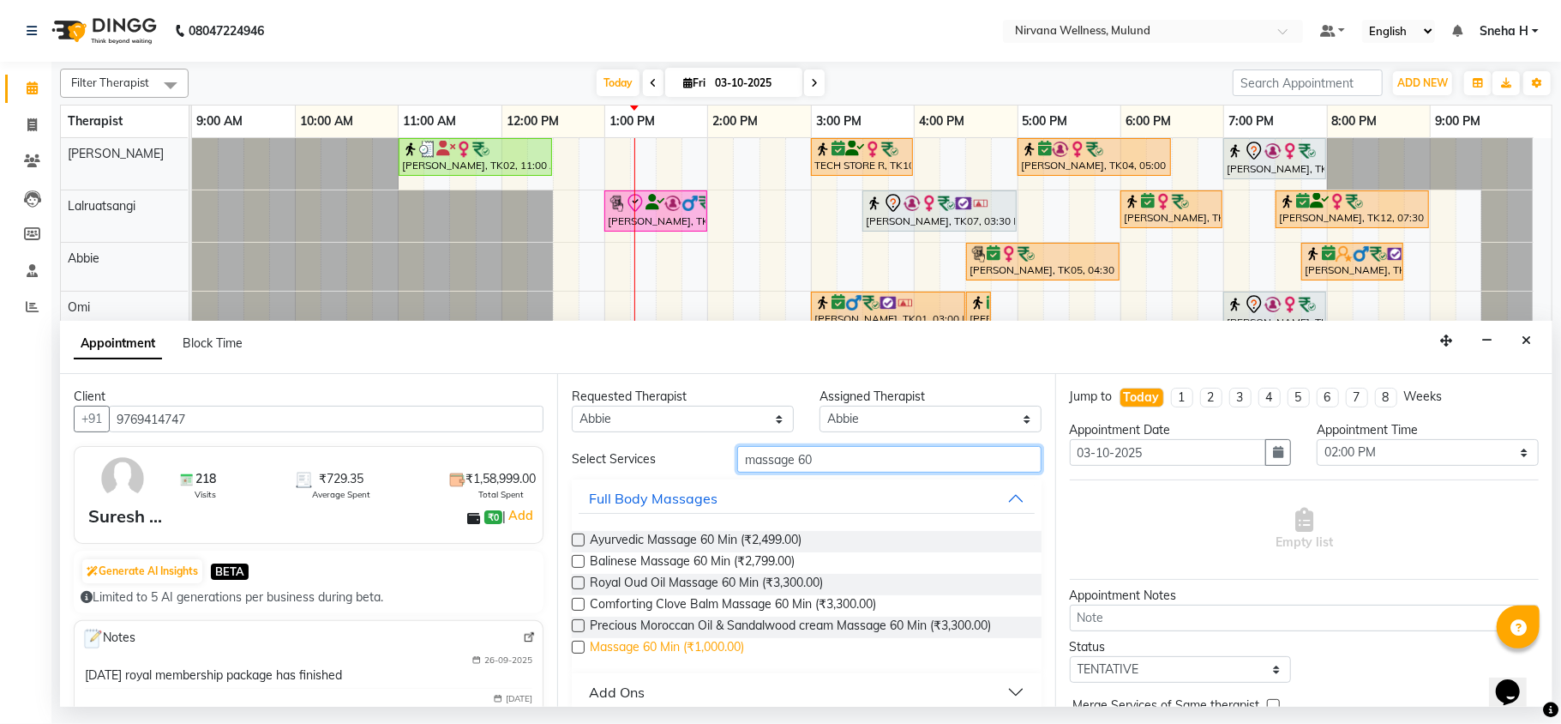
type input "massage 60"
click at [715, 646] on span "Massage 60 Min (₹1,000.00)" at bounding box center [667, 648] width 154 height 21
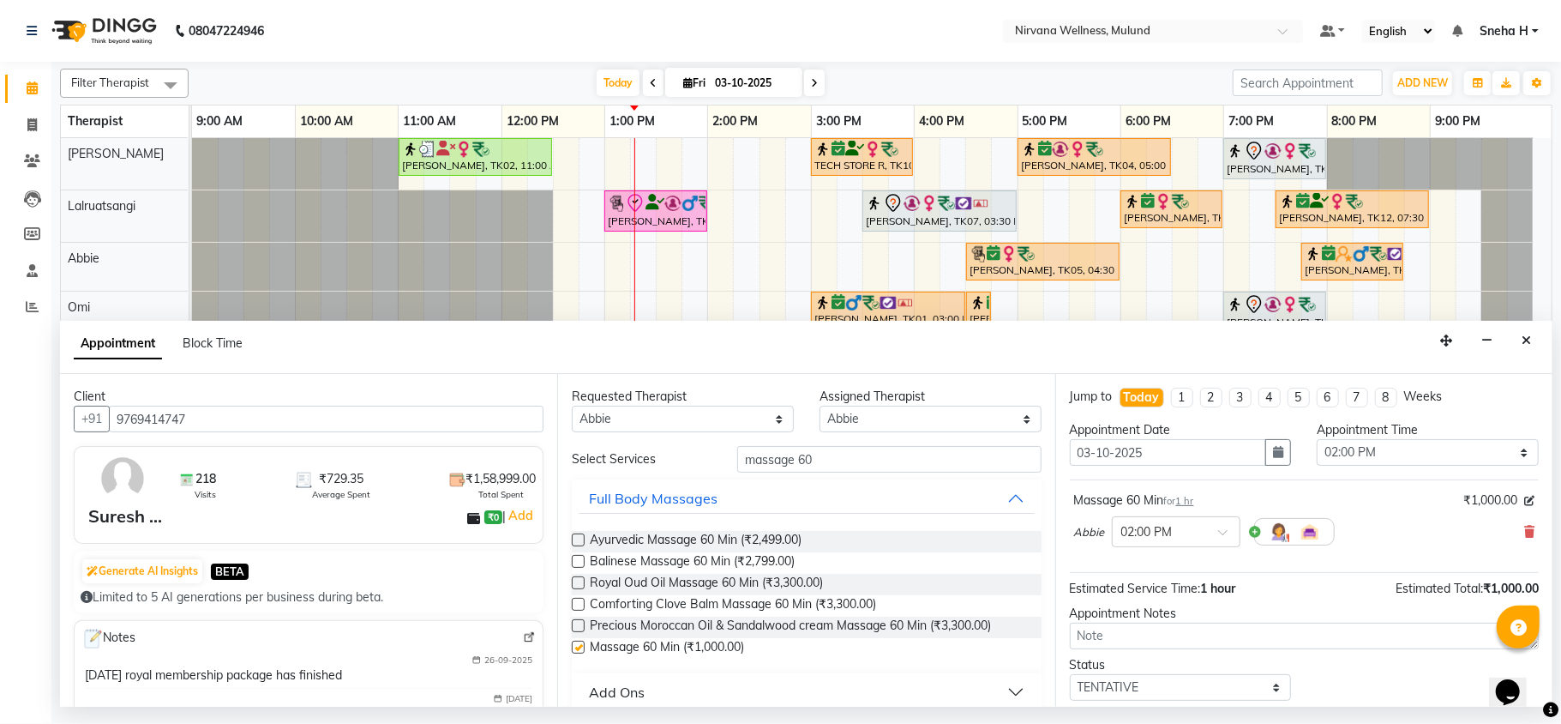
checkbox input "false"
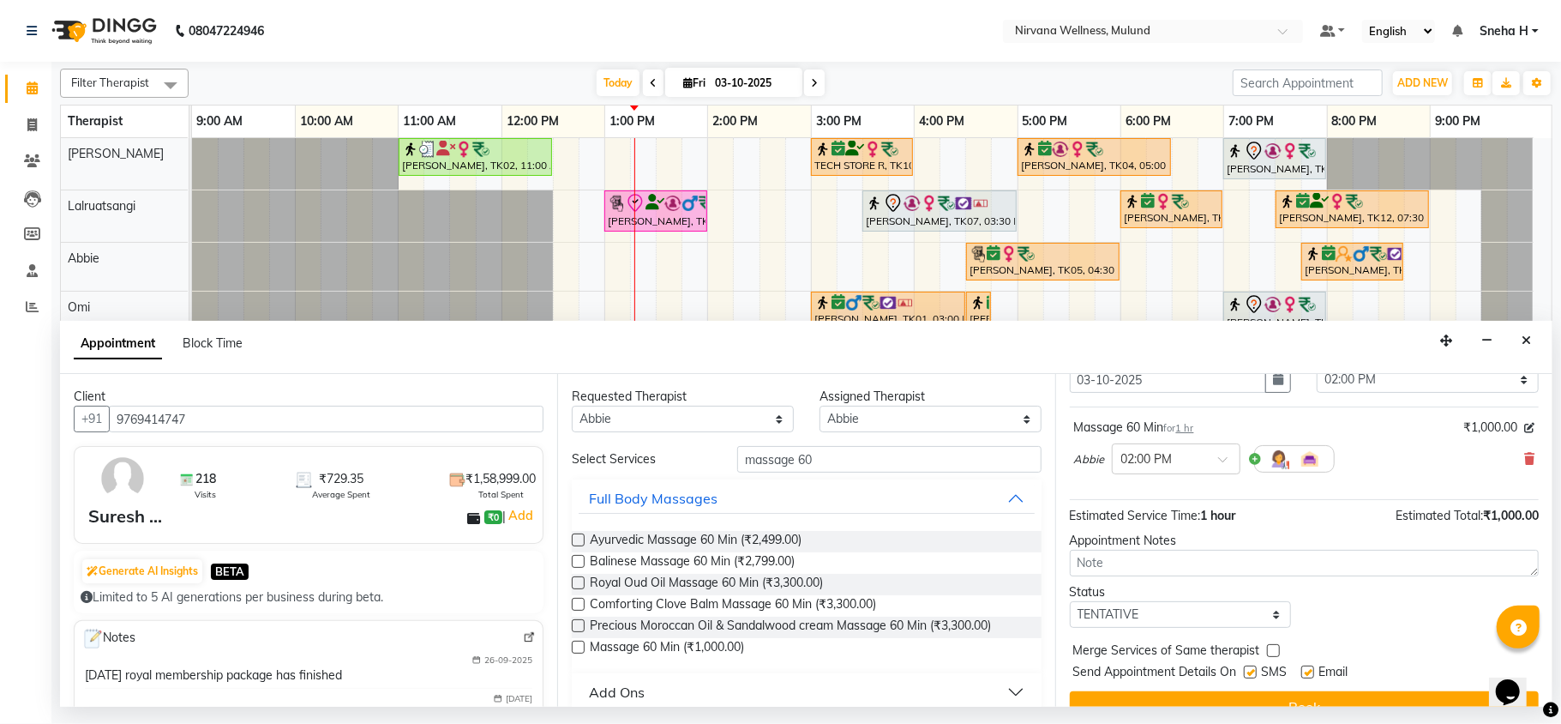
scroll to position [104, 0]
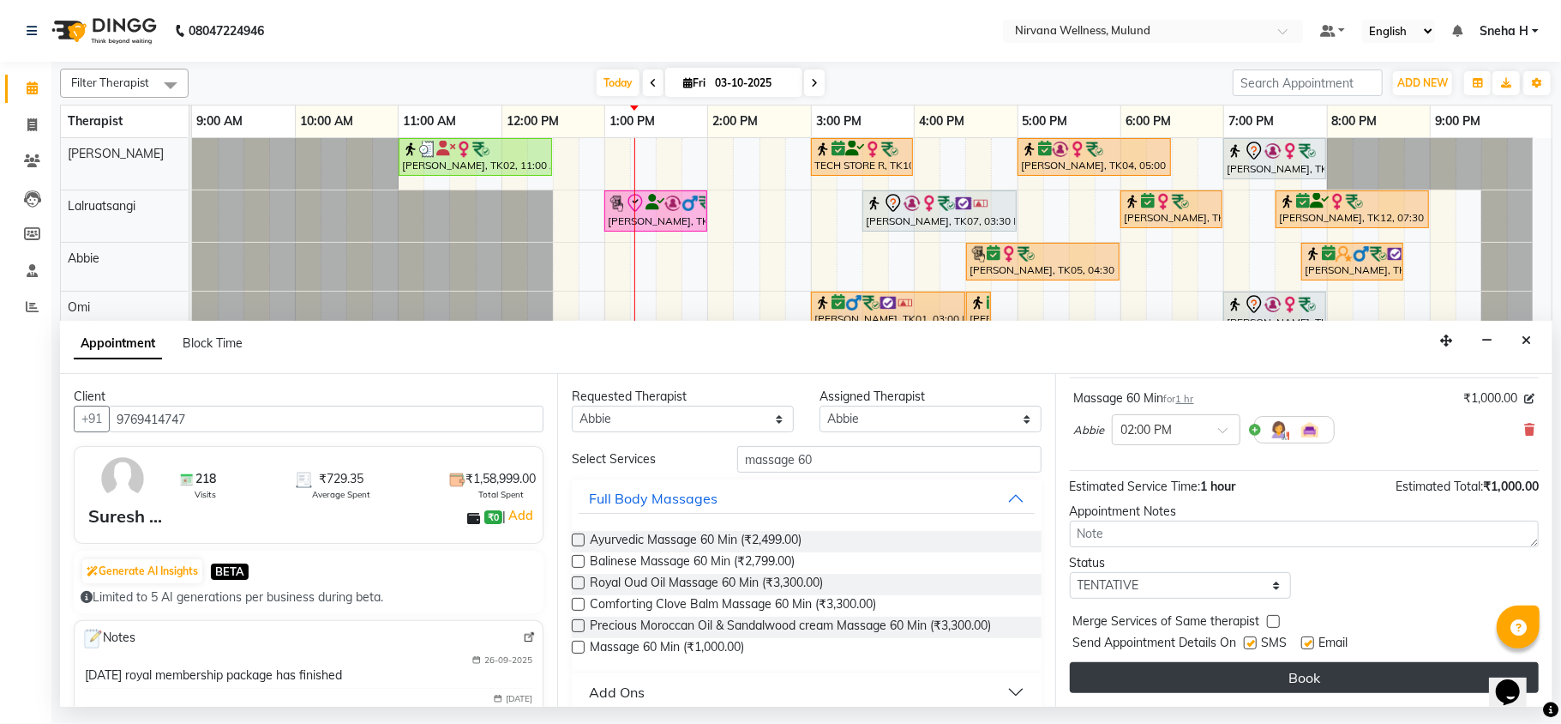
click at [1101, 684] on button "Book" at bounding box center [1304, 677] width 469 height 31
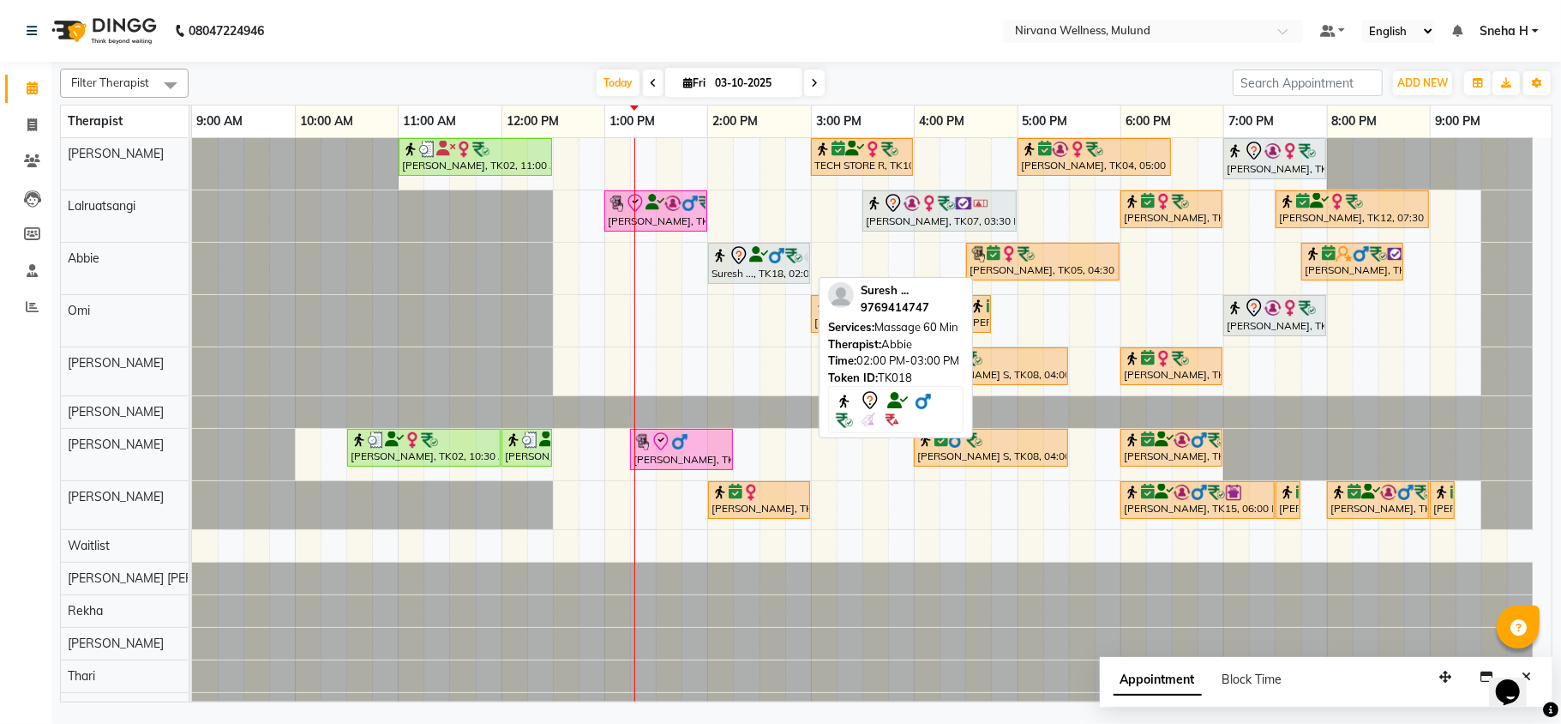
click at [755, 255] on icon at bounding box center [758, 255] width 19 height 1
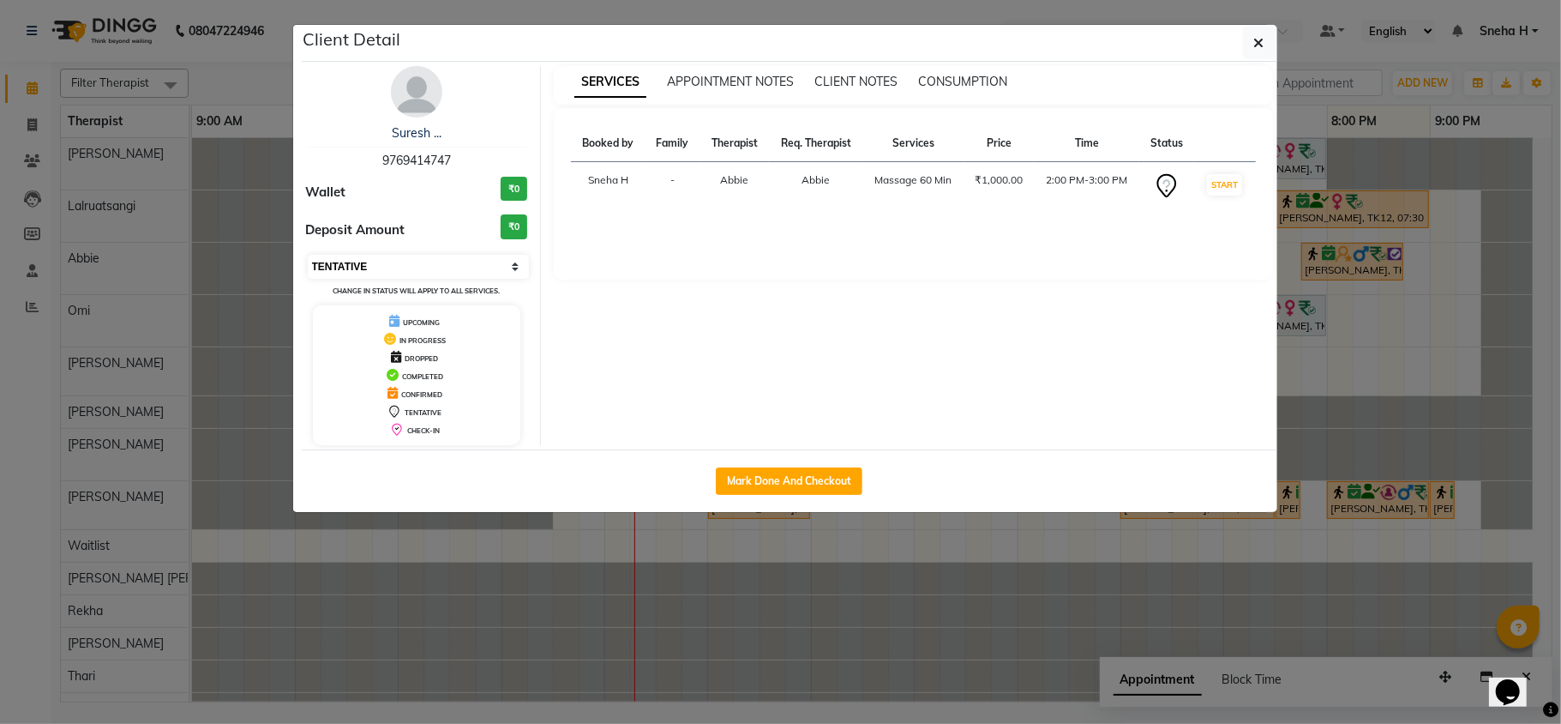
click at [475, 269] on select "Select IN SERVICE CONFIRMED TENTATIVE CHECK IN MARK DONE DROPPED UPCOMING" at bounding box center [419, 267] width 222 height 24
select select "6"
click at [308, 256] on select "Select IN SERVICE CONFIRMED TENTATIVE CHECK IN MARK DONE DROPPED UPCOMING" at bounding box center [419, 267] width 222 height 24
click at [257, 91] on ngb-modal-window "Client Detail Suresh ... 9769414747 Wallet ₹0 Deposit Amount ₹0 Select IN SERVI…" at bounding box center [780, 362] width 1561 height 724
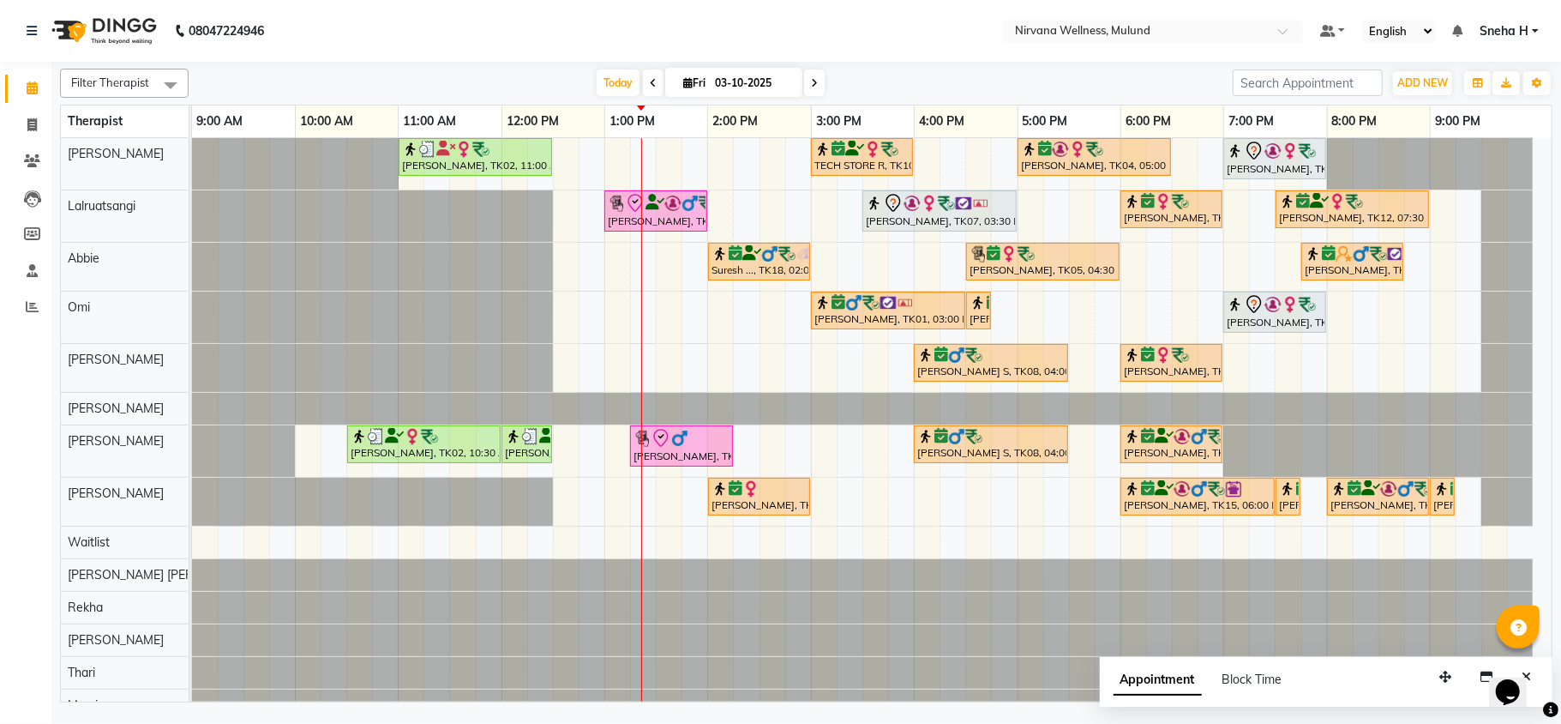
click at [650, 83] on icon at bounding box center [653, 83] width 7 height 10
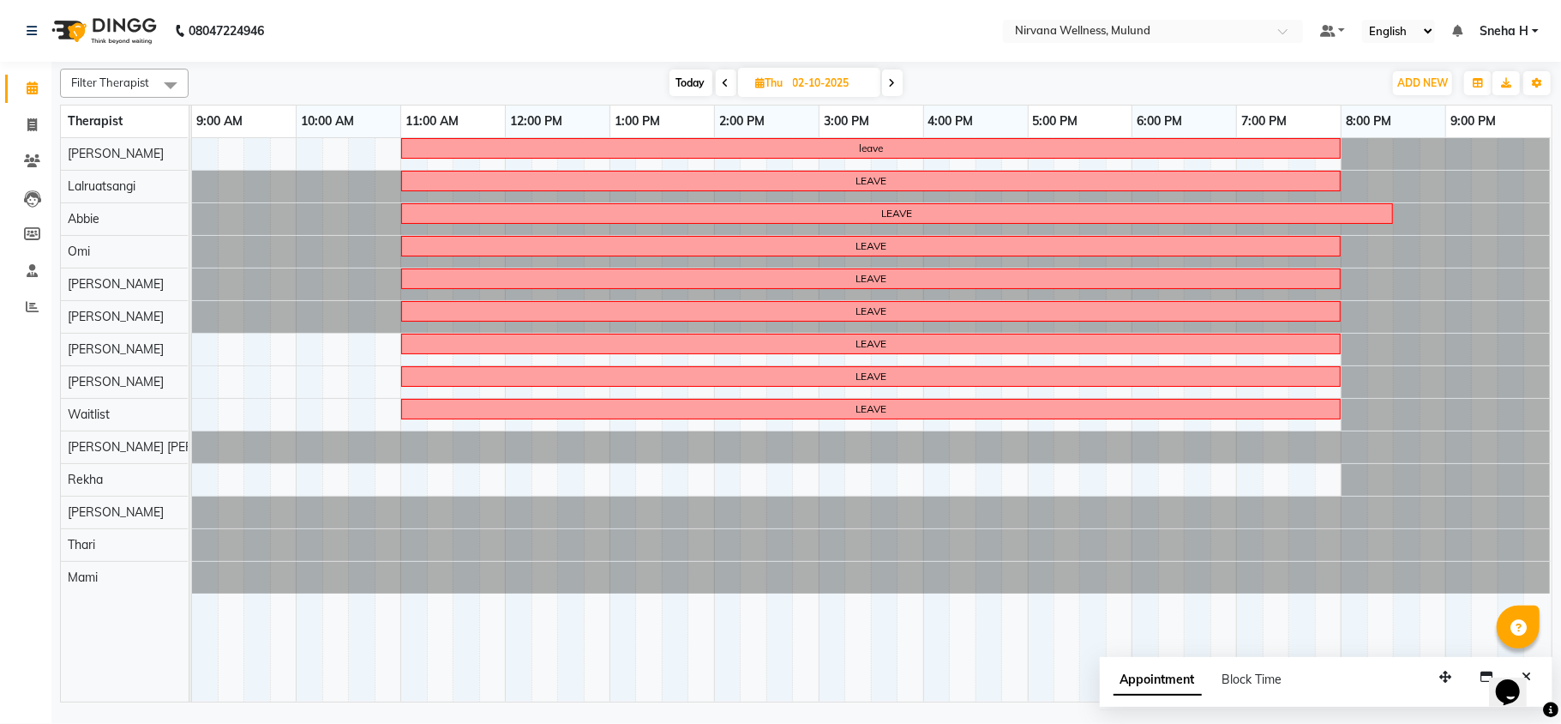
click at [723, 86] on icon at bounding box center [726, 83] width 7 height 10
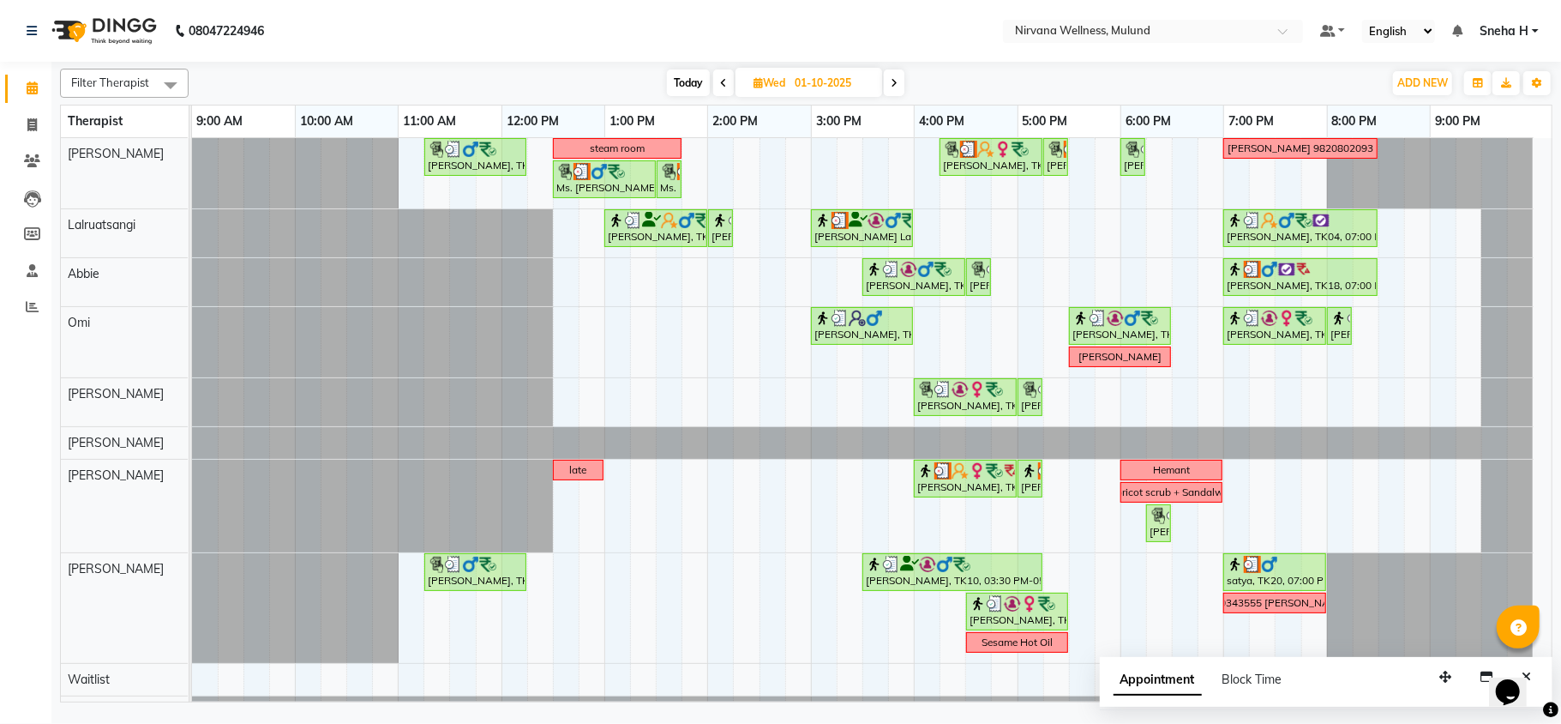
click at [894, 84] on icon at bounding box center [894, 83] width 7 height 10
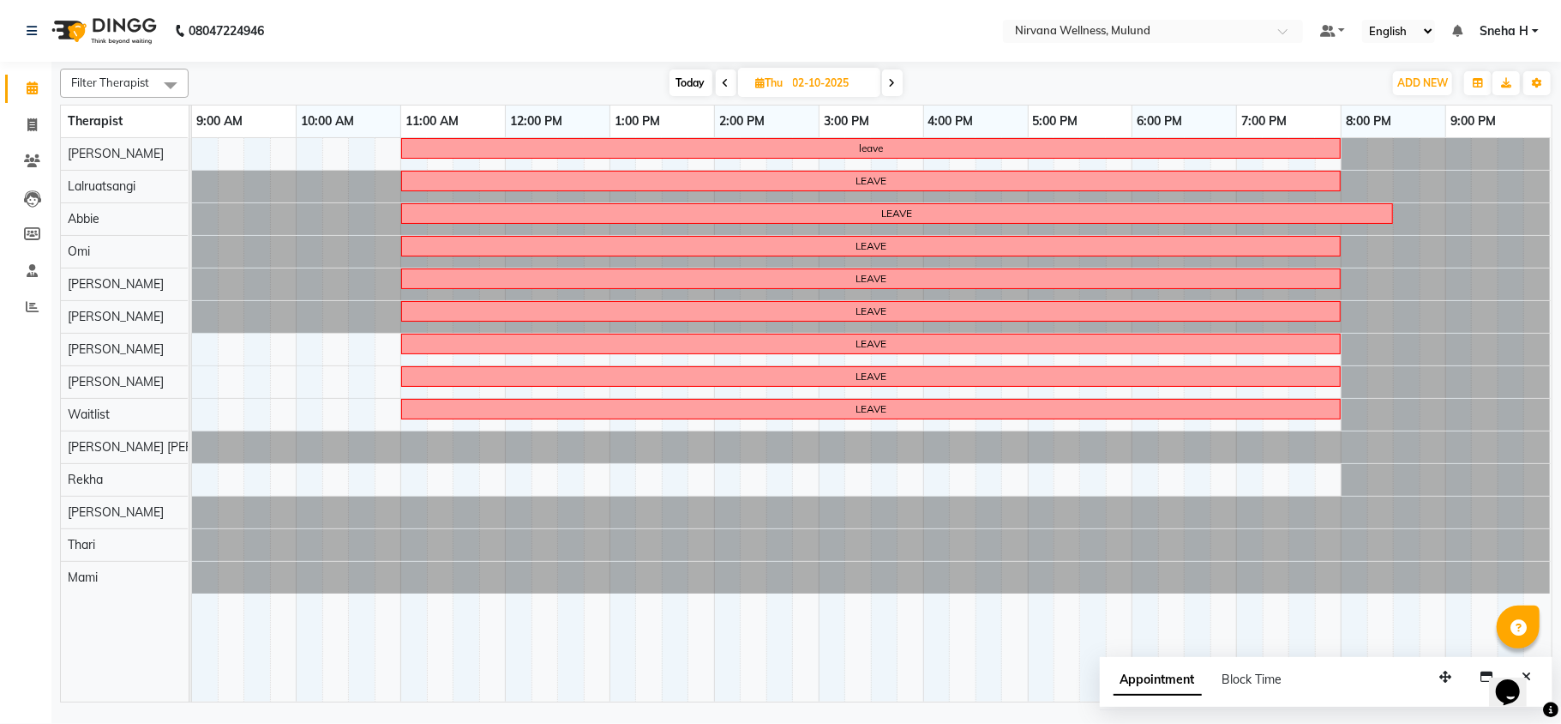
click at [894, 84] on icon at bounding box center [892, 83] width 7 height 10
type input "03-10-2025"
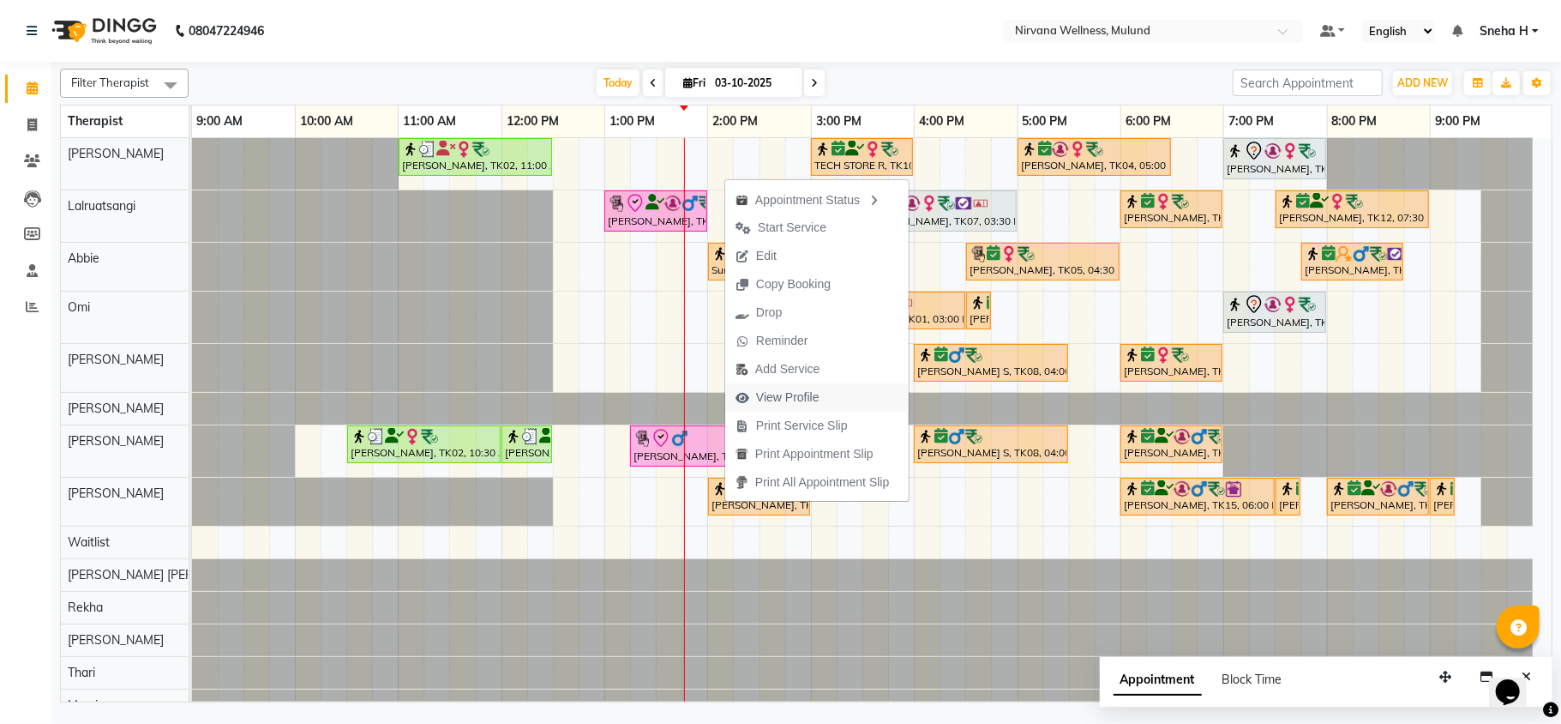
click at [768, 394] on span "View Profile" at bounding box center [787, 397] width 63 height 18
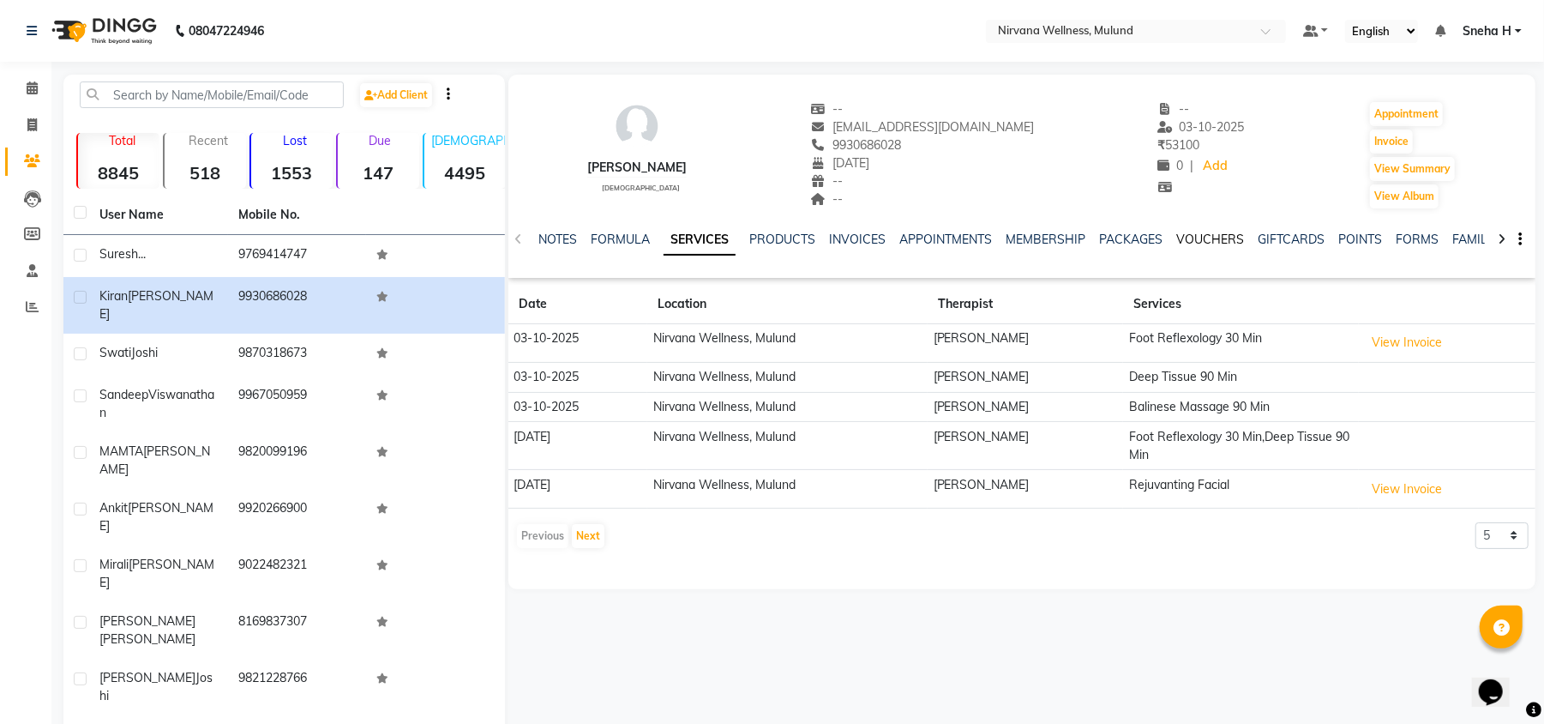
click at [1206, 244] on link "VOUCHERS" at bounding box center [1210, 239] width 68 height 15
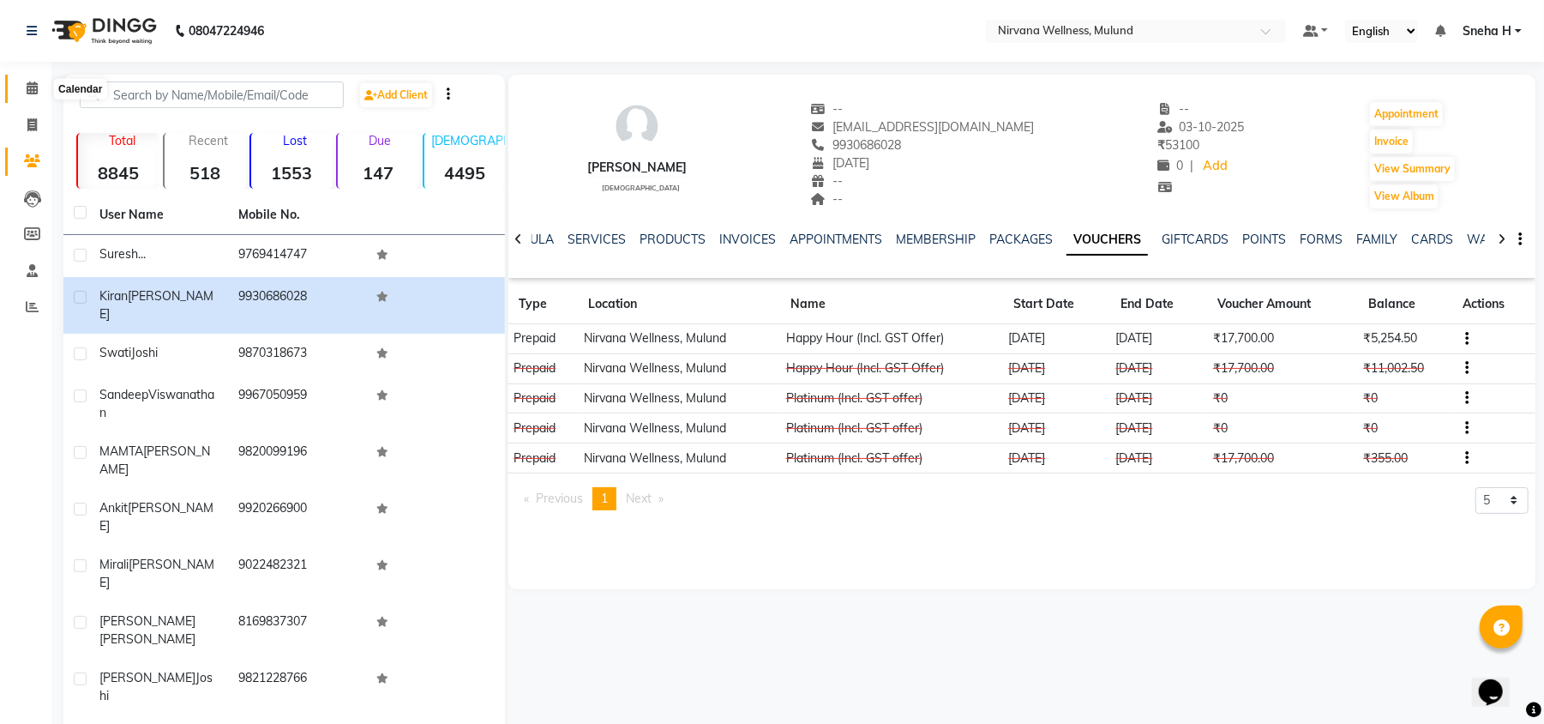
click at [24, 91] on span at bounding box center [32, 89] width 30 height 20
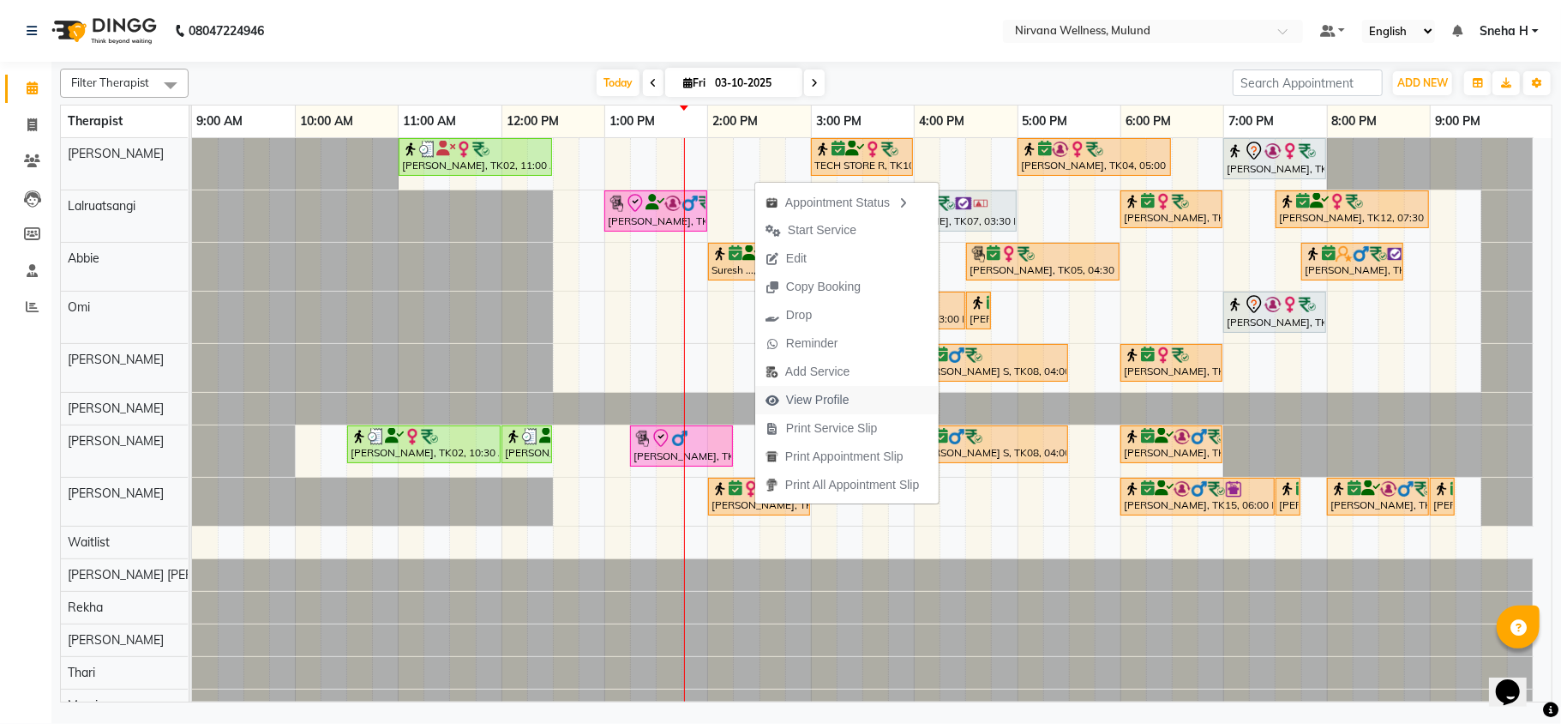
click at [834, 396] on span "View Profile" at bounding box center [817, 400] width 63 height 18
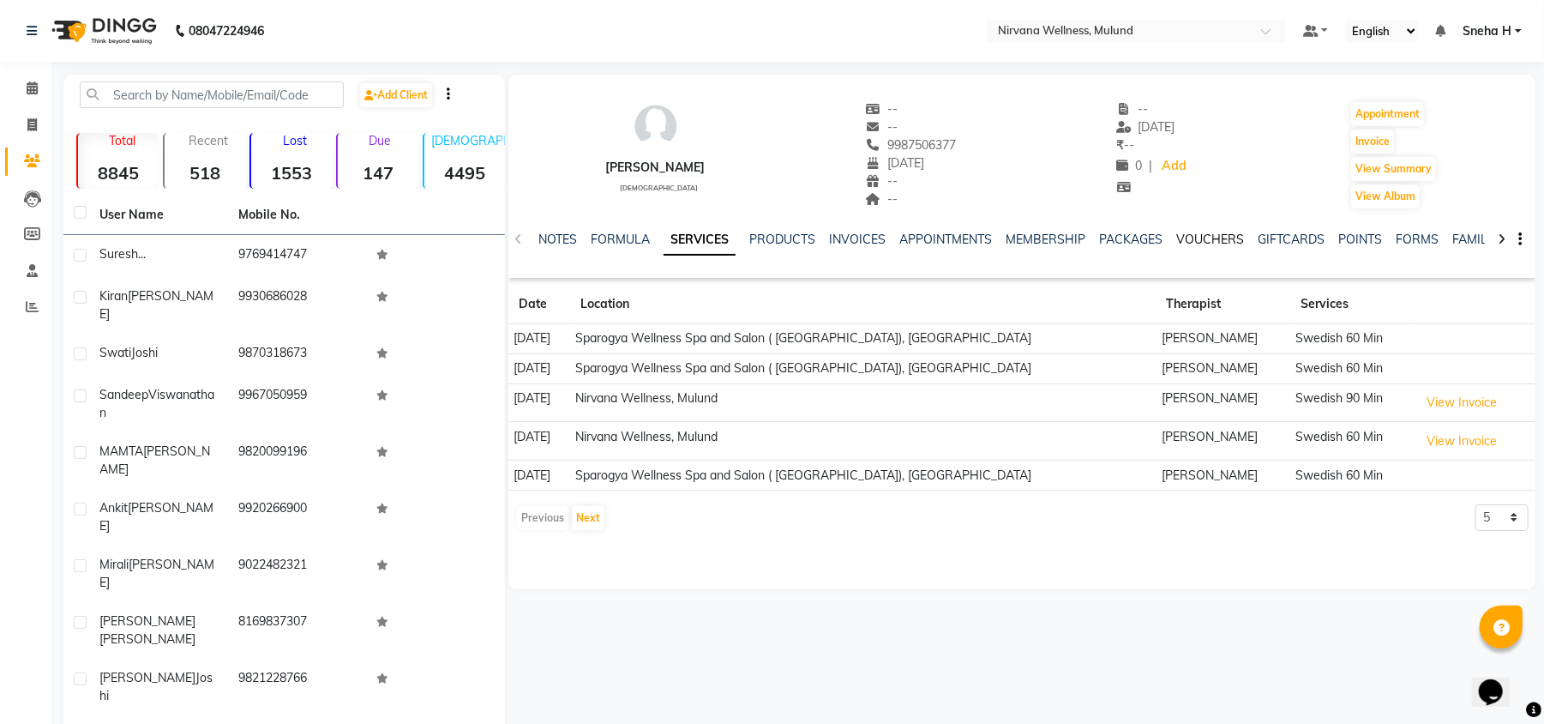
click at [1207, 232] on link "VOUCHERS" at bounding box center [1210, 239] width 68 height 15
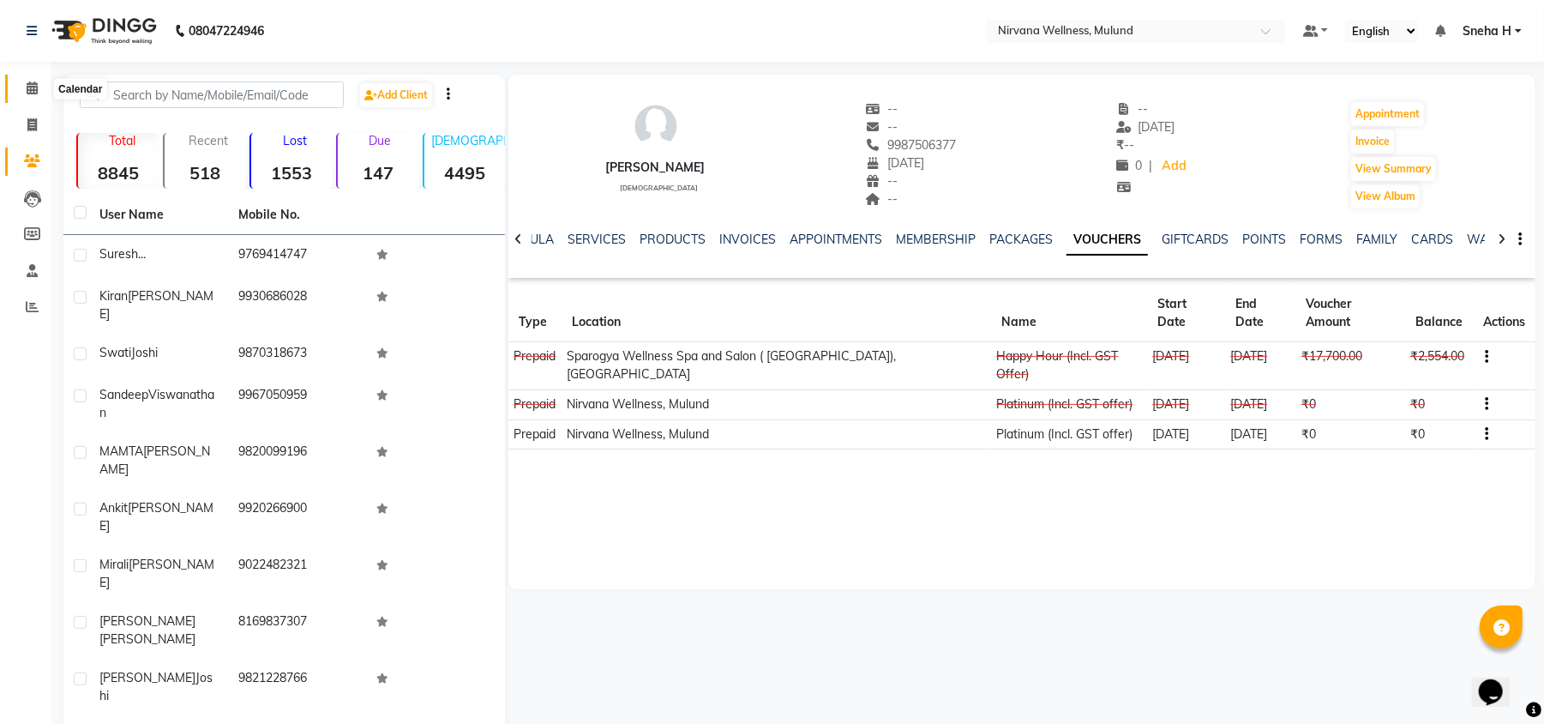
click at [21, 76] on link "Calendar" at bounding box center [25, 89] width 41 height 28
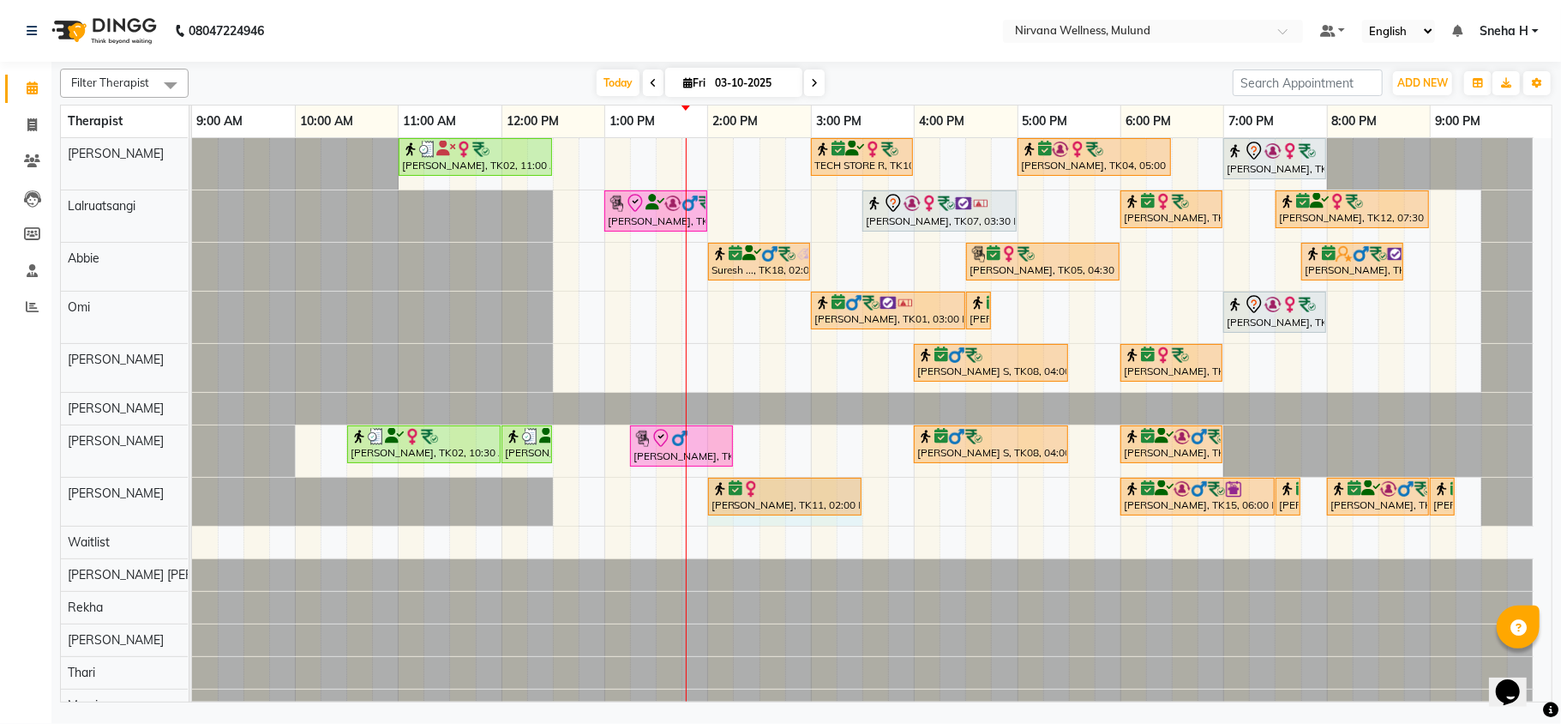
drag, startPoint x: 816, startPoint y: 502, endPoint x: 845, endPoint y: 511, distance: 30.4
click at [192, 511] on div "Ankit Rihal, TK11, 02:00 PM-03:00 PM, Swedish 60 Min Harmesh Joshi, TK15, 06:00…" at bounding box center [192, 502] width 0 height 48
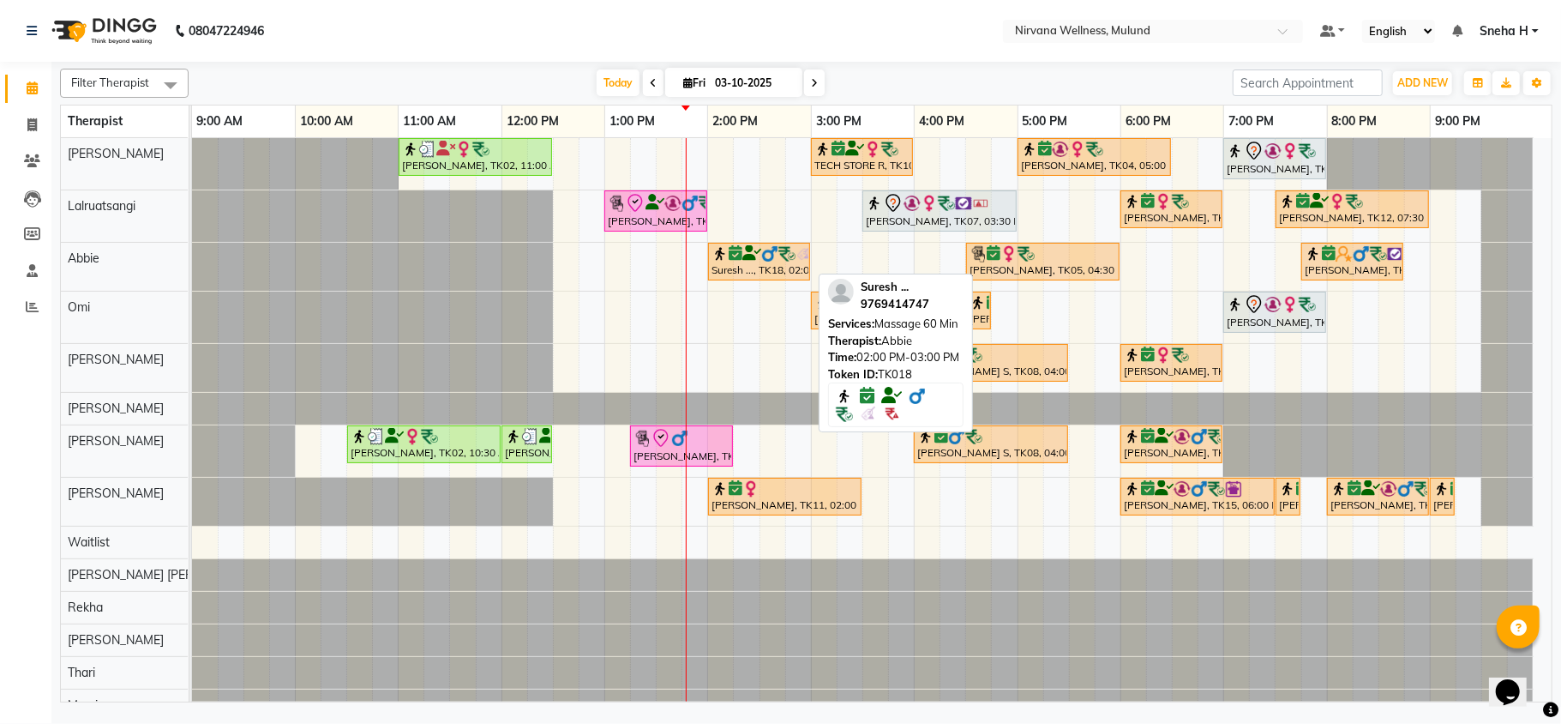
click at [767, 261] on img at bounding box center [769, 253] width 17 height 17
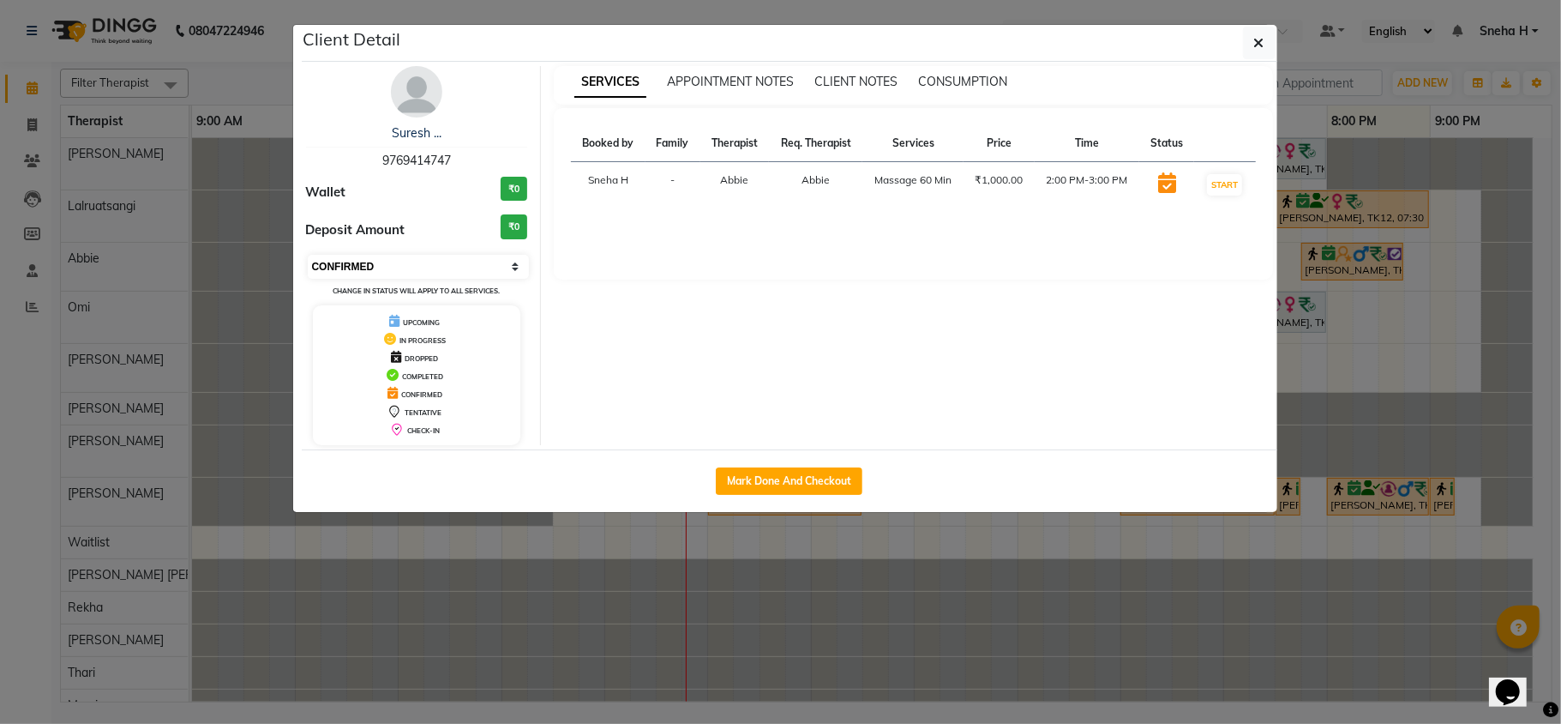
click at [392, 268] on select "Select IN SERVICE CONFIRMED TENTATIVE CHECK IN MARK DONE DROPPED UPCOMING" at bounding box center [419, 267] width 222 height 24
select select "8"
click at [308, 256] on select "Select IN SERVICE CONFIRMED TENTATIVE CHECK IN MARK DONE DROPPED UPCOMING" at bounding box center [419, 267] width 222 height 24
click at [238, 105] on ngb-modal-window "Client Detail Suresh ... 9769414747 Wallet ₹0 Deposit Amount ₹0 Select IN SERVI…" at bounding box center [780, 362] width 1561 height 724
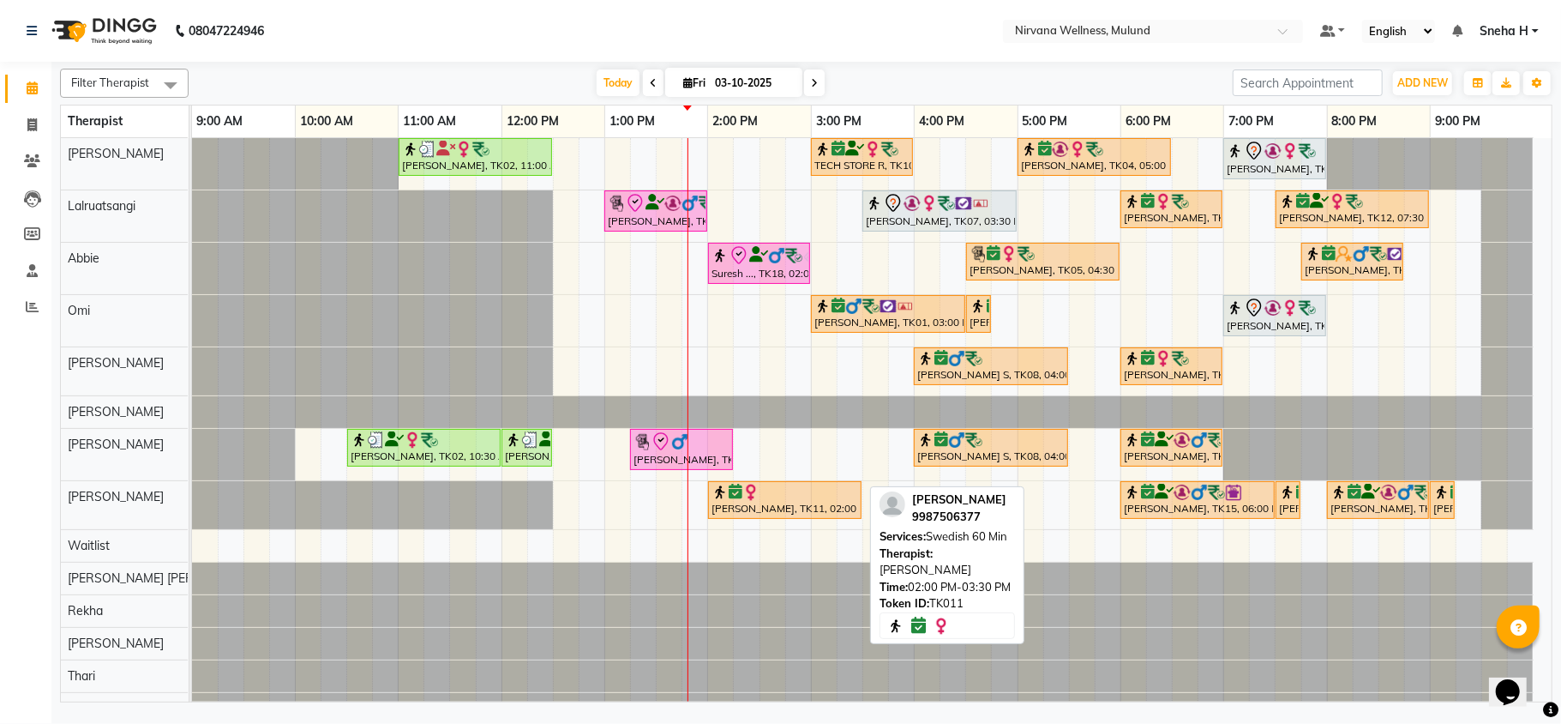
click at [789, 516] on div "Ankit Rihal, TK11, 02:00 PM-03:30 PM, Swedish 60 Min" at bounding box center [785, 500] width 150 height 33
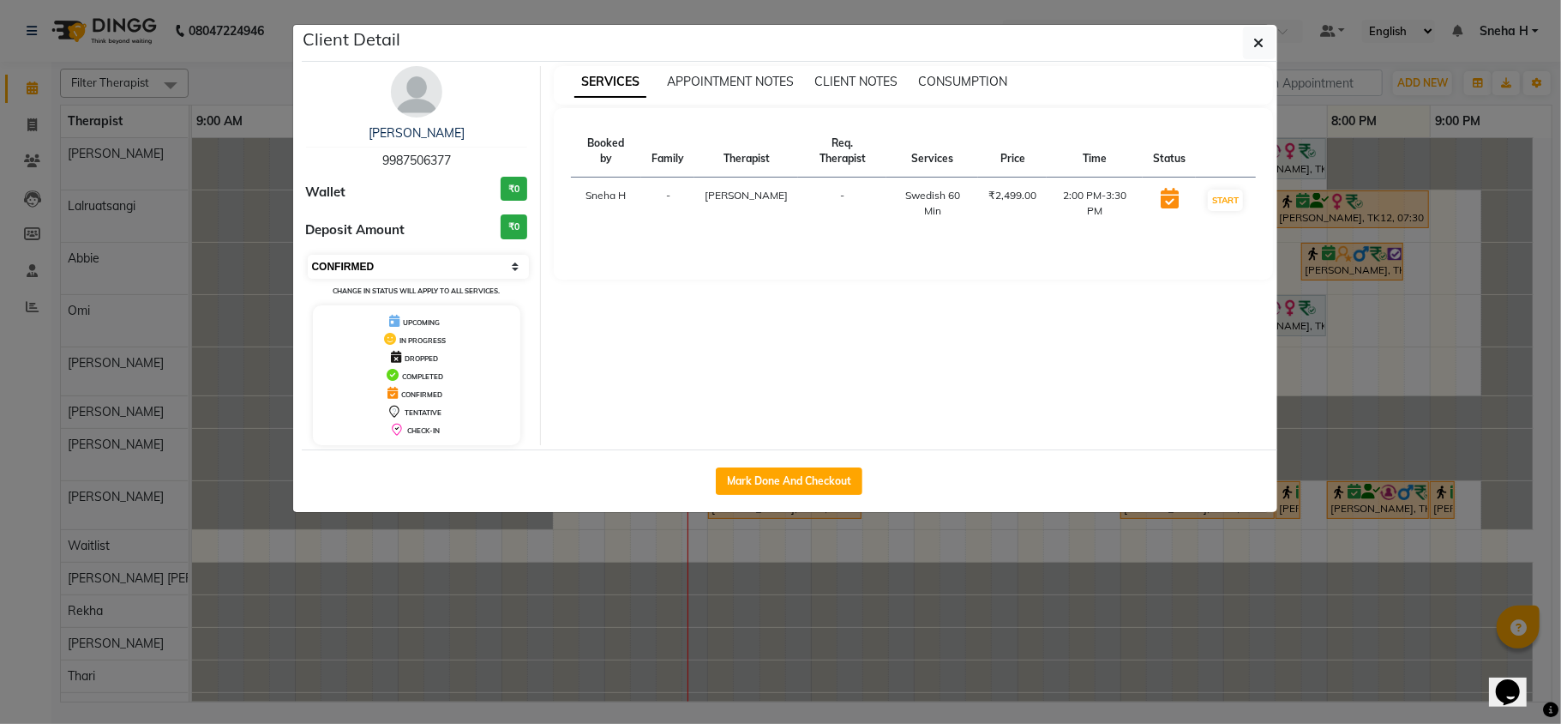
click at [460, 262] on select "Select IN SERVICE CONFIRMED TENTATIVE CHECK IN MARK DONE DROPPED UPCOMING" at bounding box center [419, 267] width 222 height 24
select select "8"
click at [308, 256] on select "Select IN SERVICE CONFIRMED TENTATIVE CHECK IN MARK DONE DROPPED UPCOMING" at bounding box center [419, 267] width 222 height 24
click at [279, 94] on ngb-modal-window "Client Detail Ankit Rihal 9987506377 Wallet ₹0 Deposit Amount ₹0 Select IN SERV…" at bounding box center [780, 362] width 1561 height 724
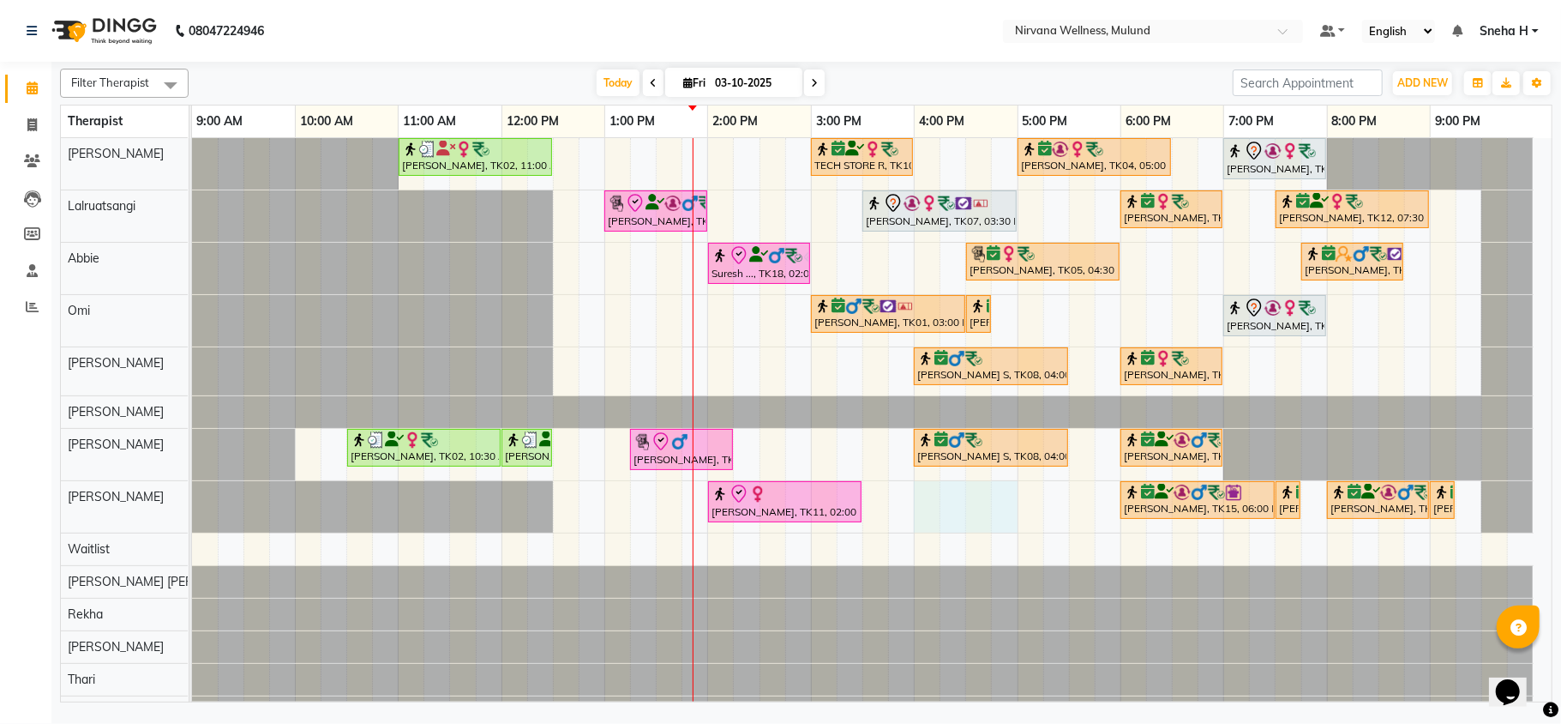
drag, startPoint x: 923, startPoint y: 513, endPoint x: 1006, endPoint y: 514, distance: 83.2
click at [1006, 514] on div "Kiran Fernandes, TK02, 11:00 AM-12:30 PM, Balinese Massage 90 Min TECH STORE R,…" at bounding box center [872, 433] width 1360 height 590
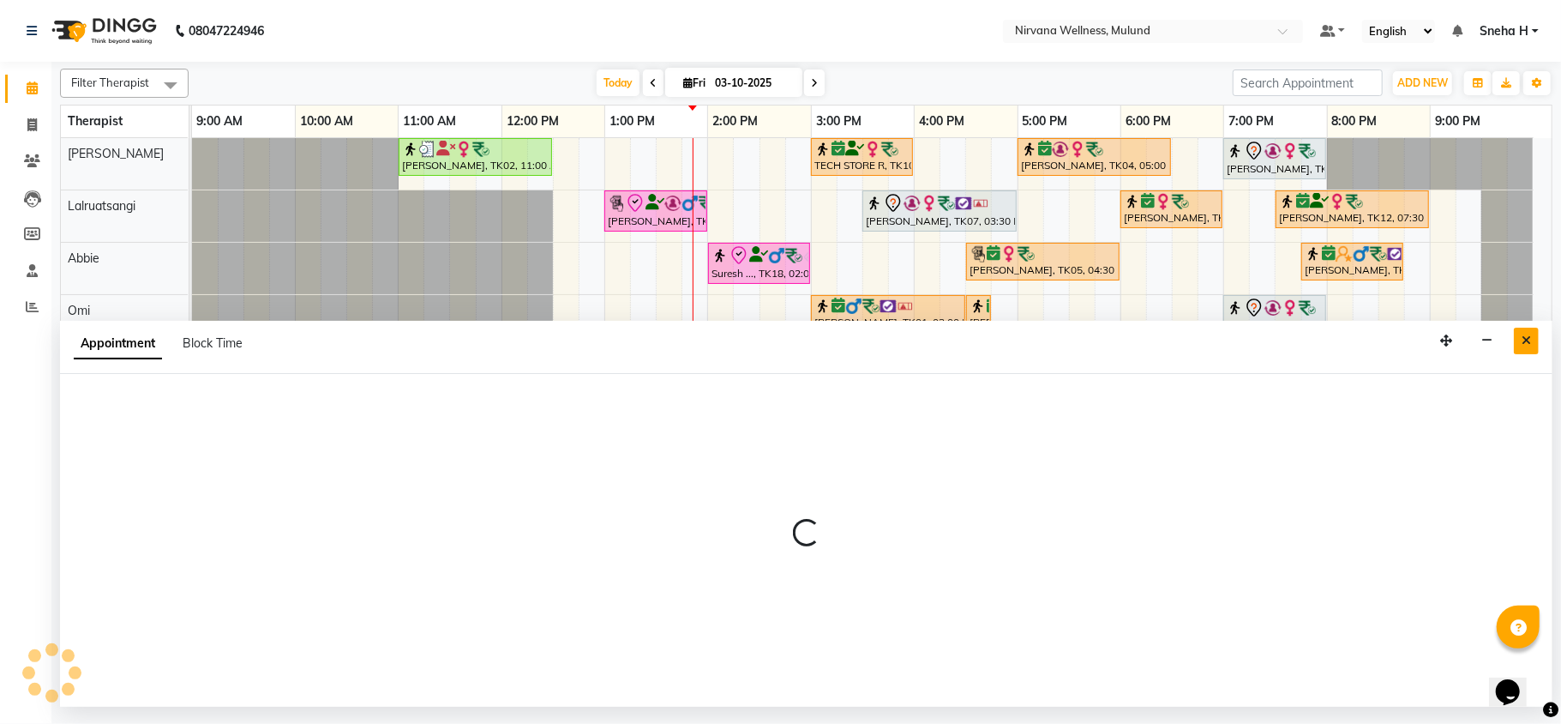
select select "35614"
select select "tentative"
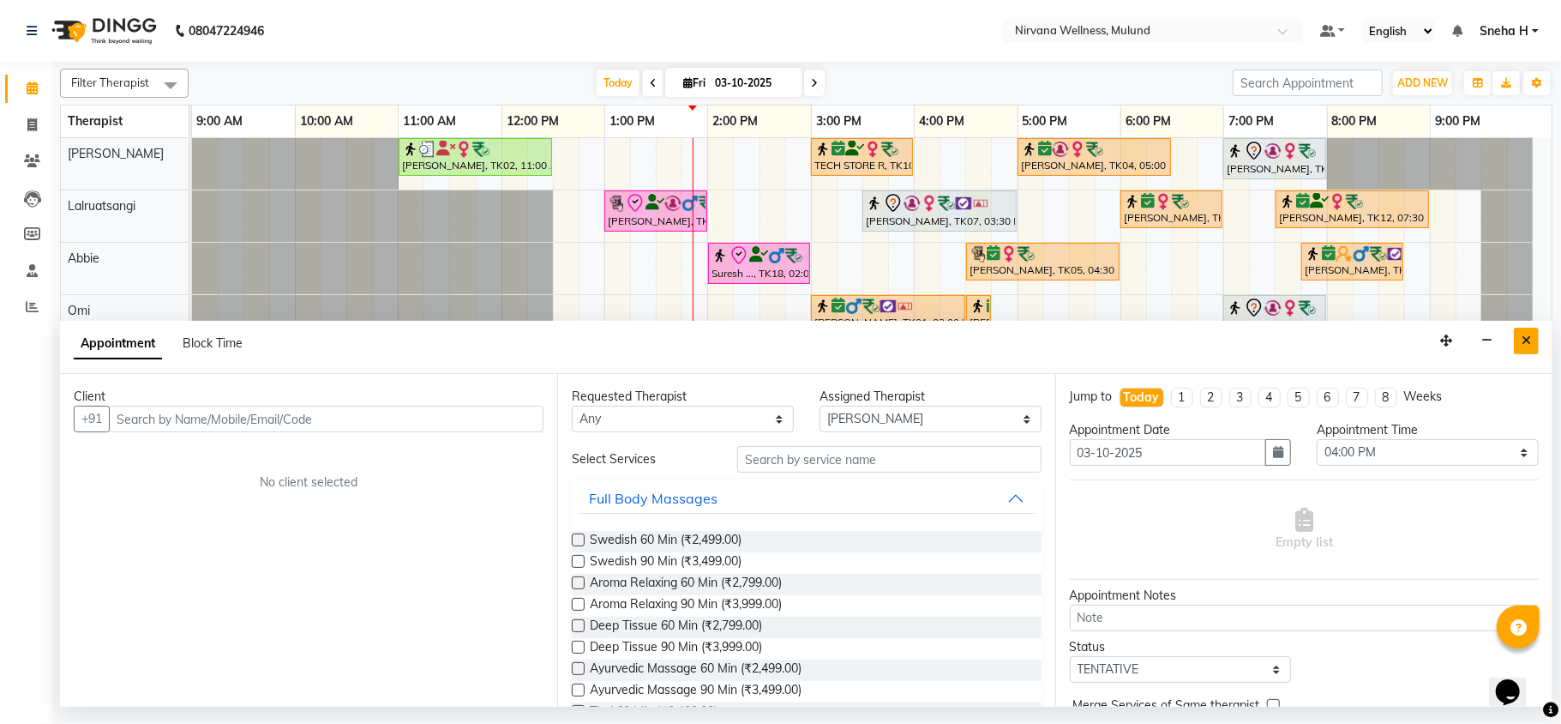
click at [1528, 341] on icon "Close" at bounding box center [1526, 340] width 9 height 12
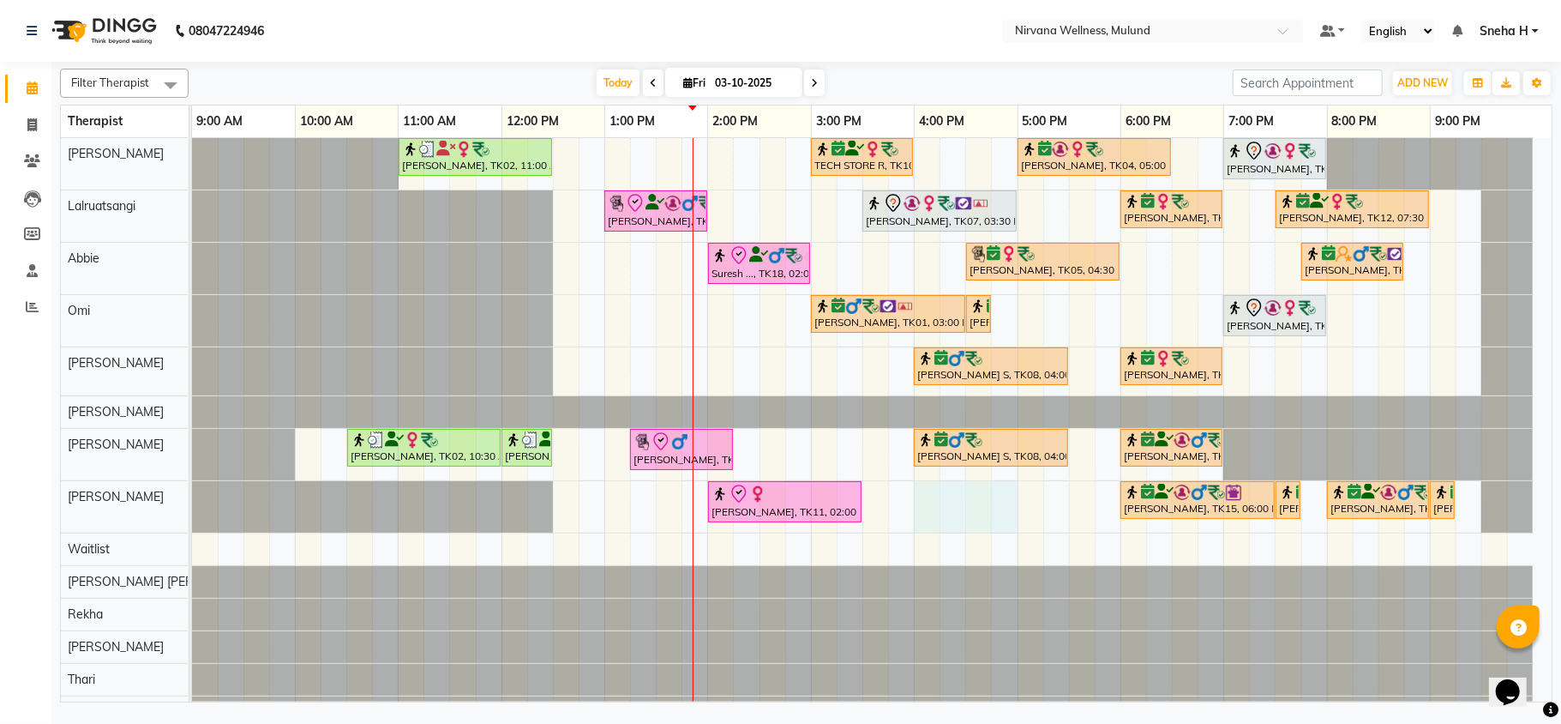
drag, startPoint x: 930, startPoint y: 508, endPoint x: 999, endPoint y: 518, distance: 70.1
click at [999, 518] on div "Kiran Fernandes, TK02, 11:00 AM-12:30 PM, Balinese Massage 90 Min TECH STORE R,…" at bounding box center [872, 433] width 1360 height 590
select select "35614"
select select "960"
select select "tentative"
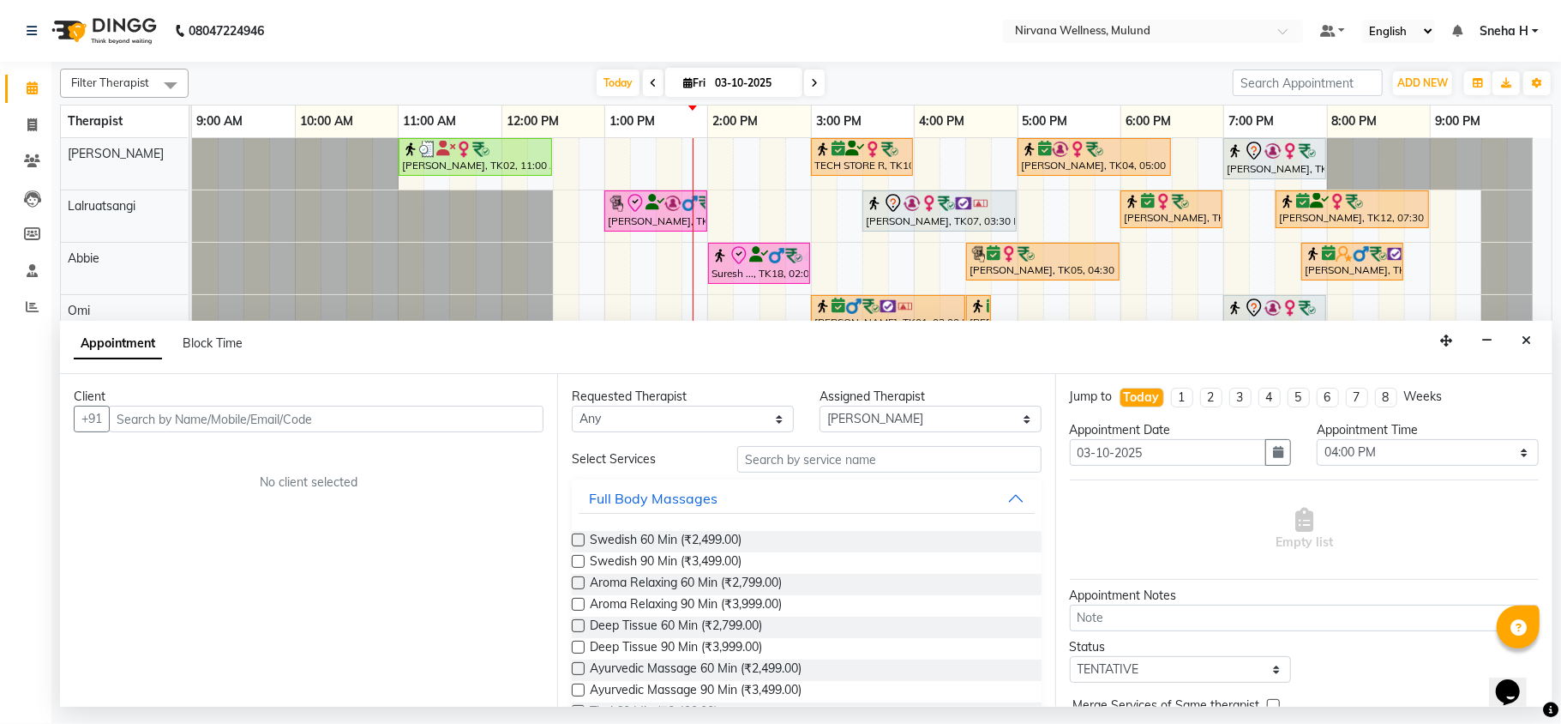
click at [340, 422] on input "text" at bounding box center [326, 419] width 435 height 27
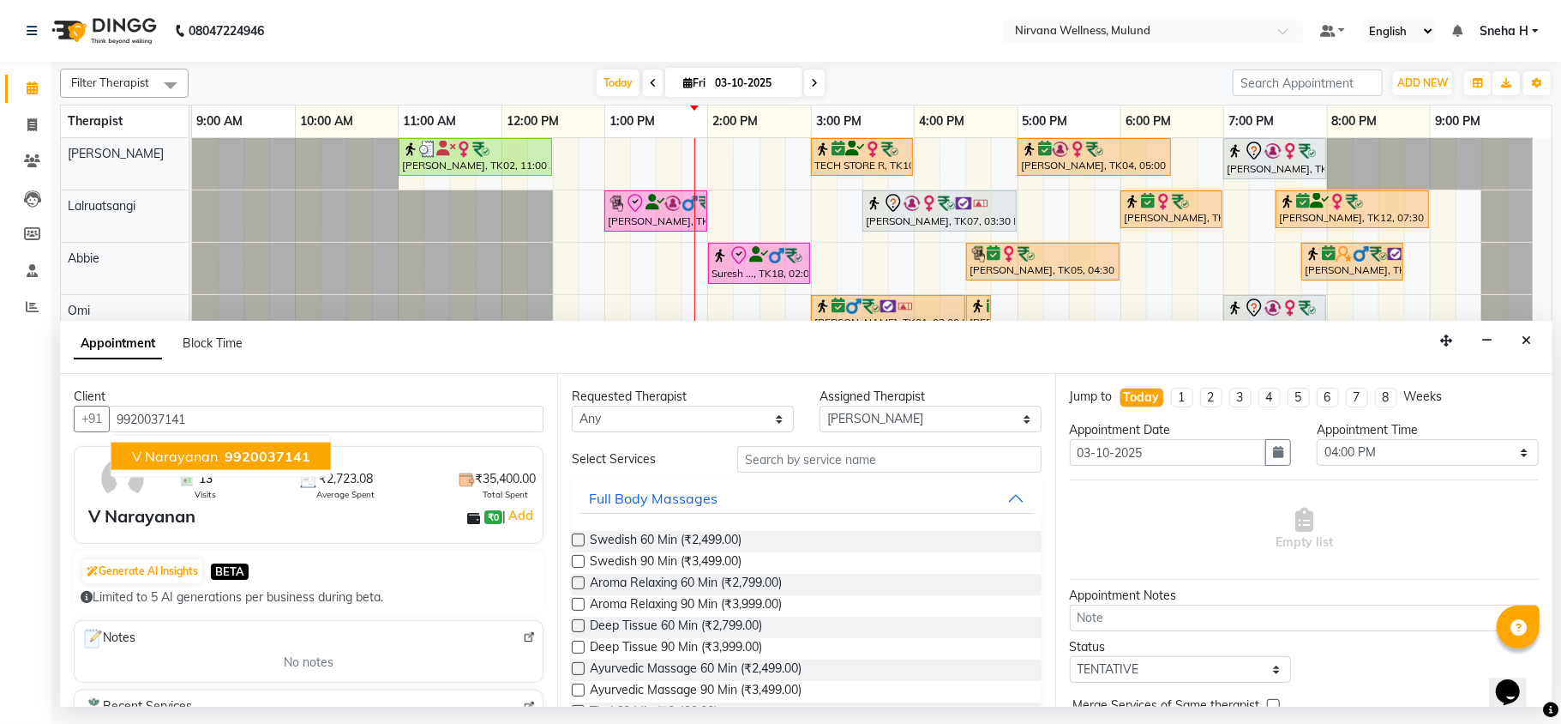
click at [268, 463] on span "9920037141" at bounding box center [268, 456] width 86 height 17
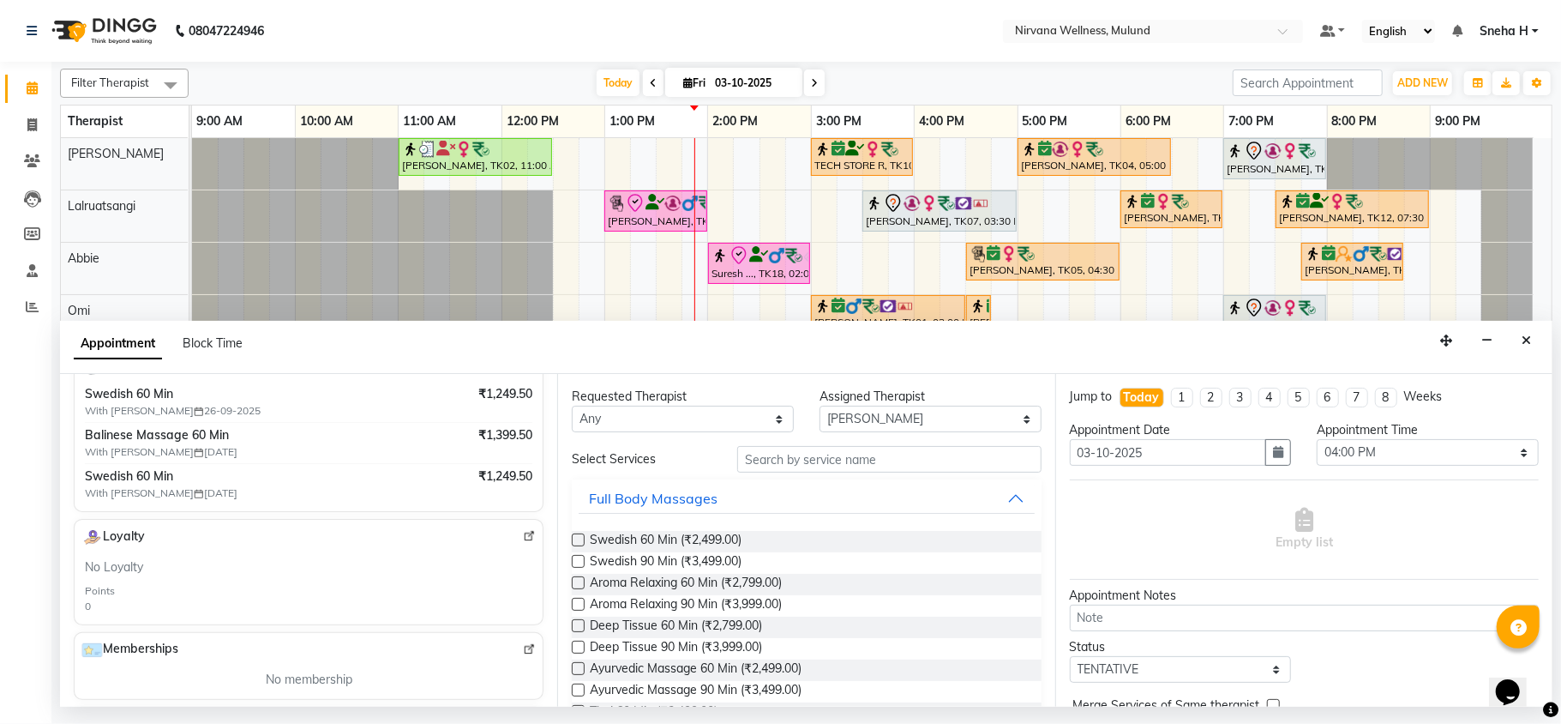
scroll to position [561, 0]
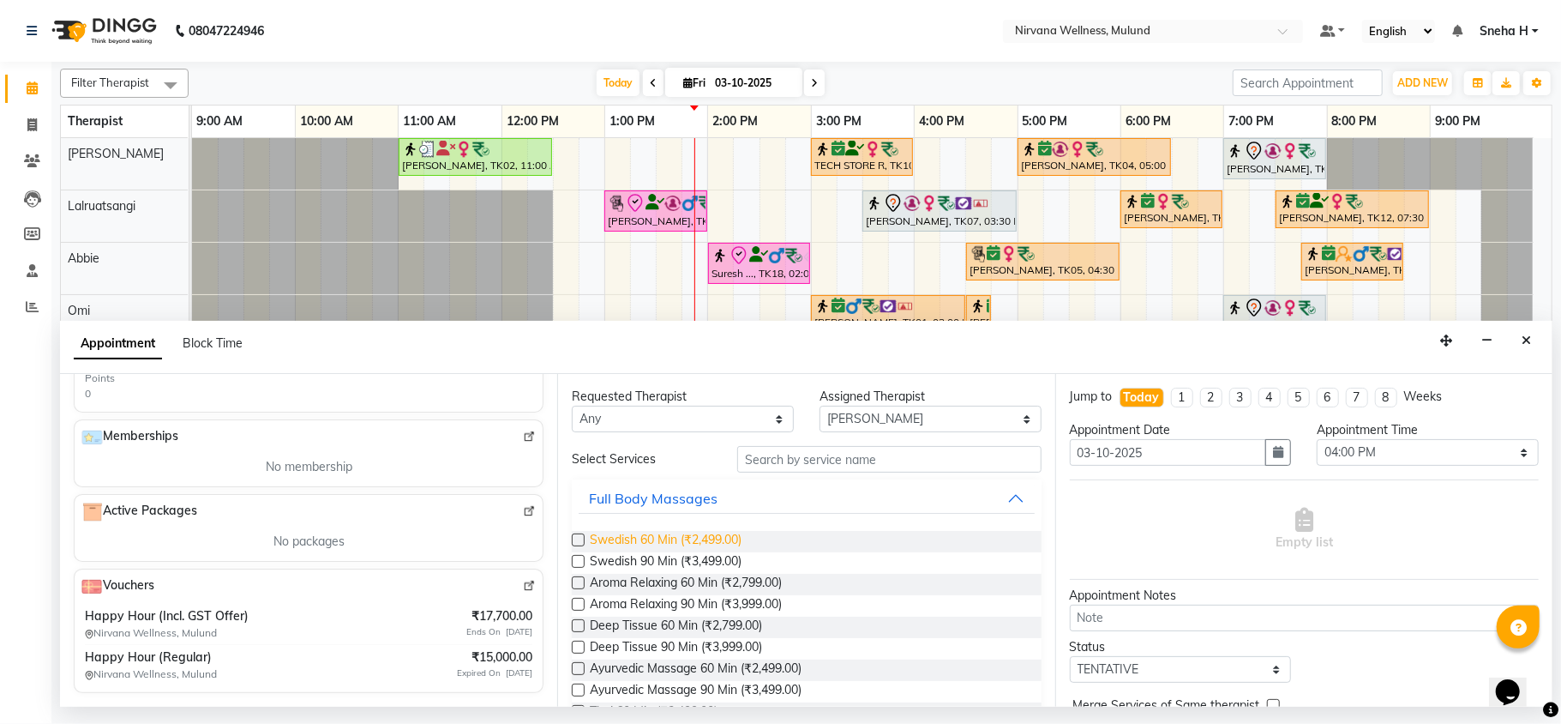
type input "9920037141"
click at [647, 539] on span "Swedish 60 Min (₹2,499.00)" at bounding box center [666, 541] width 152 height 21
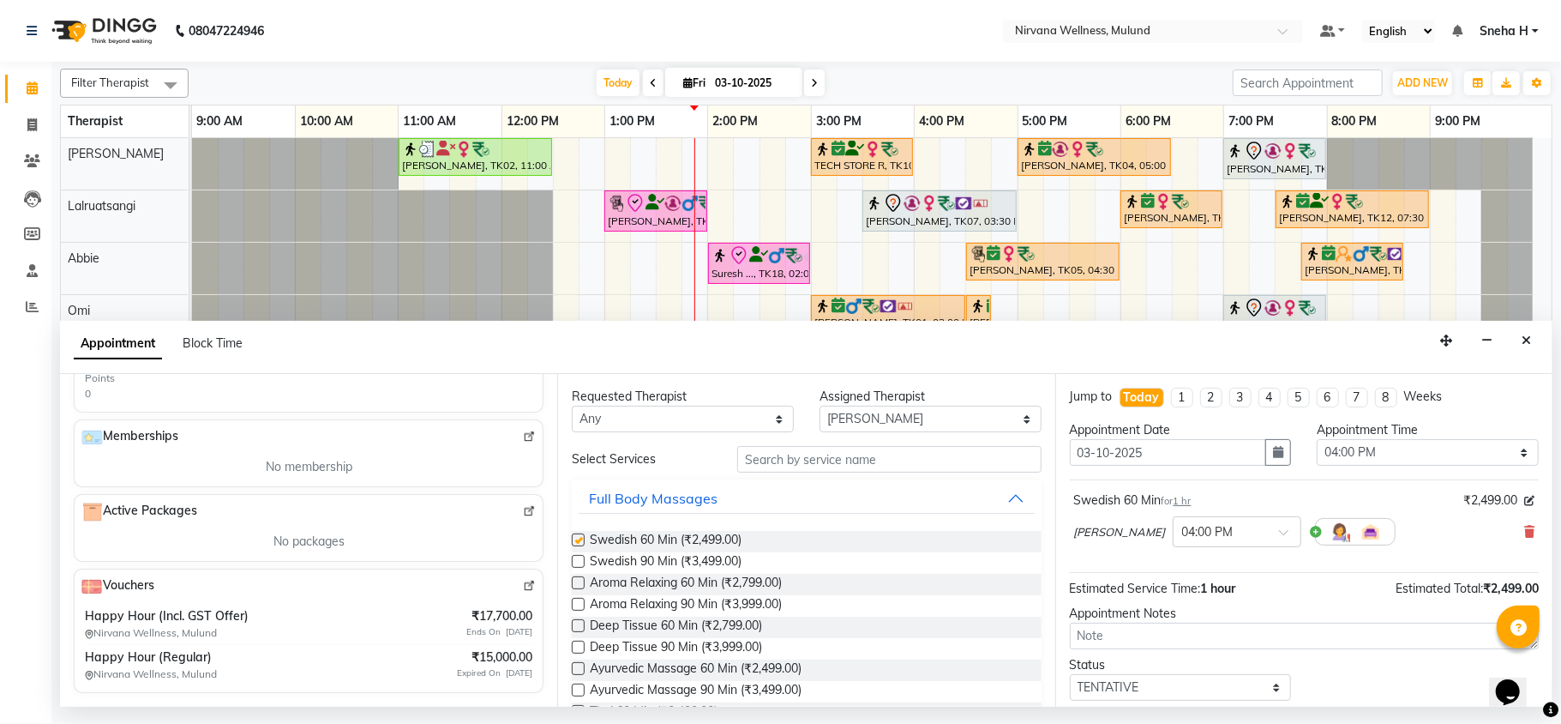
checkbox input "false"
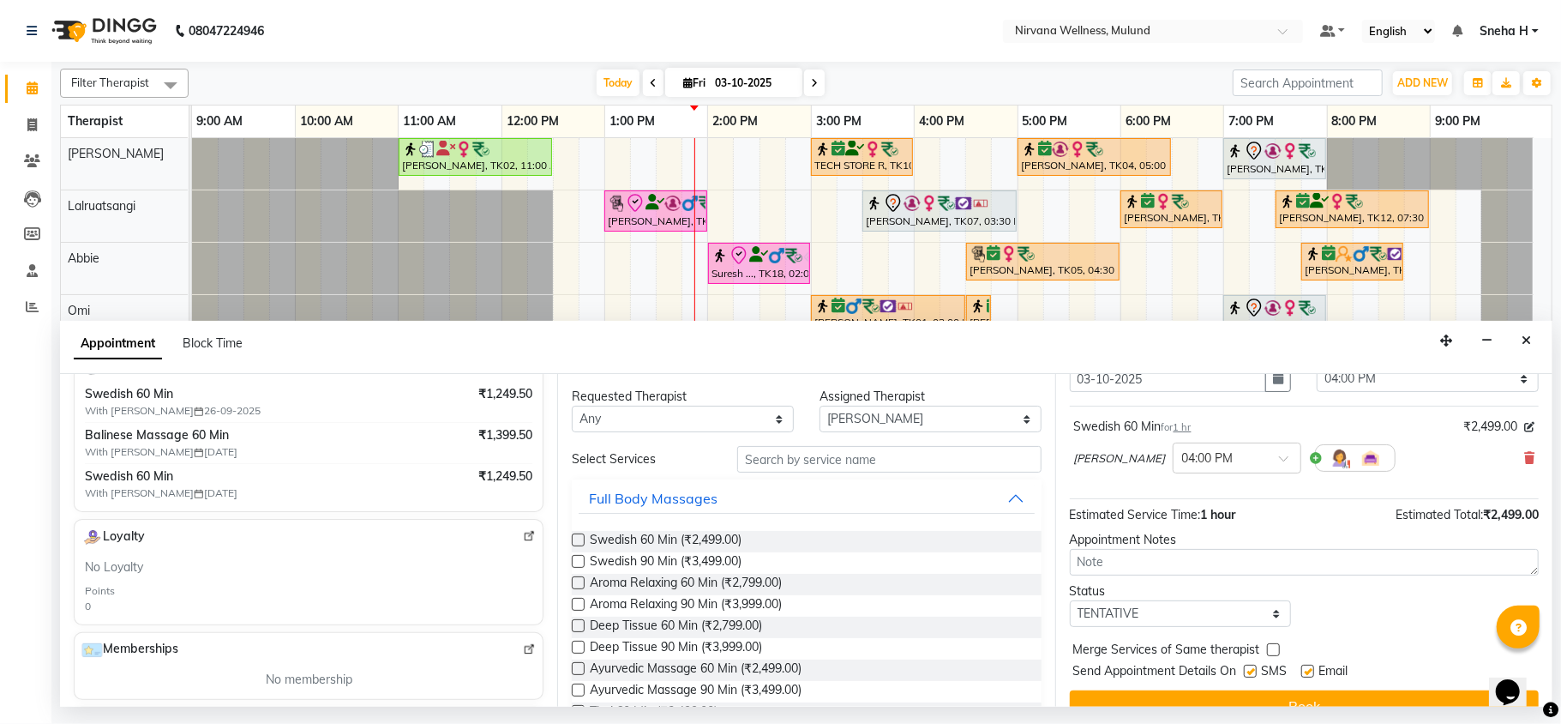
scroll to position [104, 0]
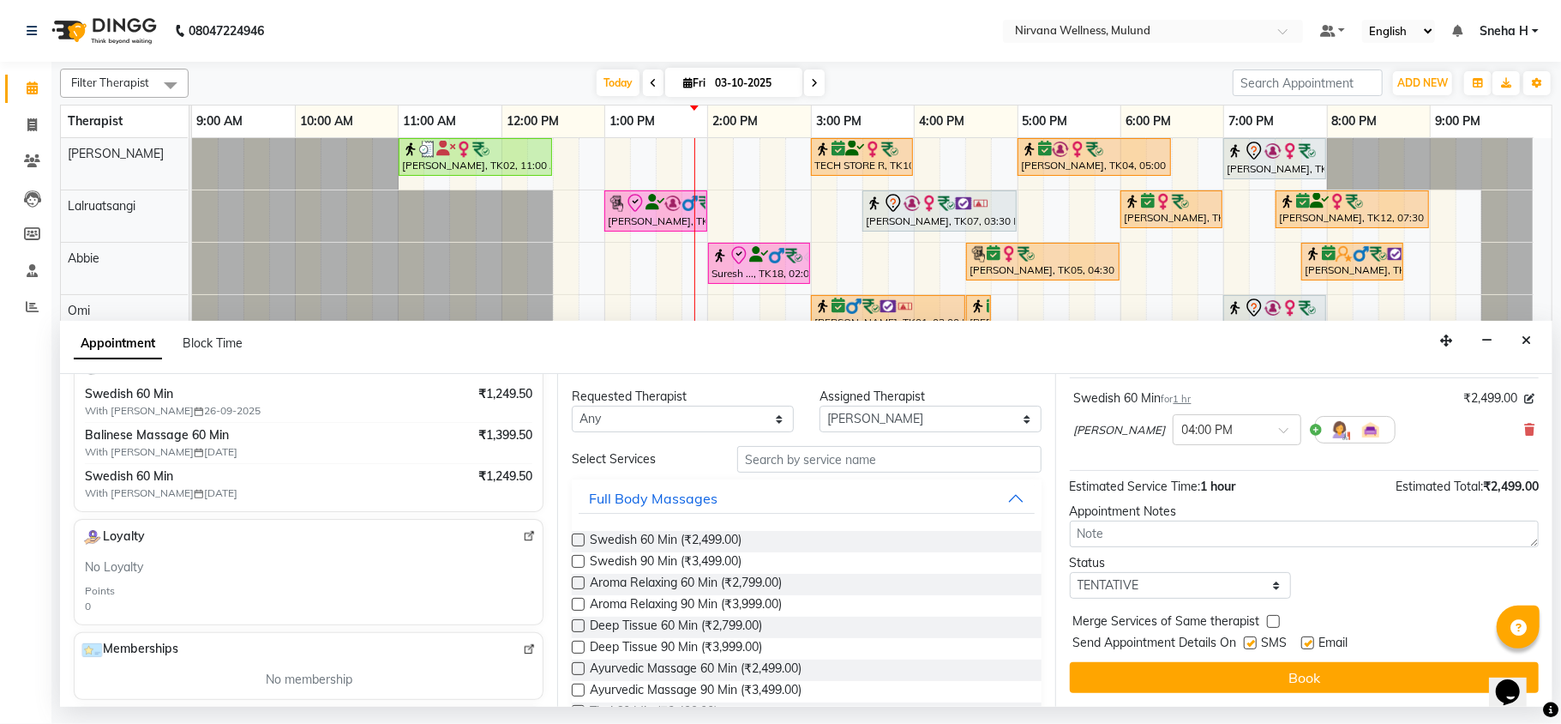
click at [1281, 662] on div "Jump to Today 1 2 3 4 5 6 7 8 Weeks Appointment Date 03-10-2025 Appointment Tim…" at bounding box center [1304, 540] width 497 height 333
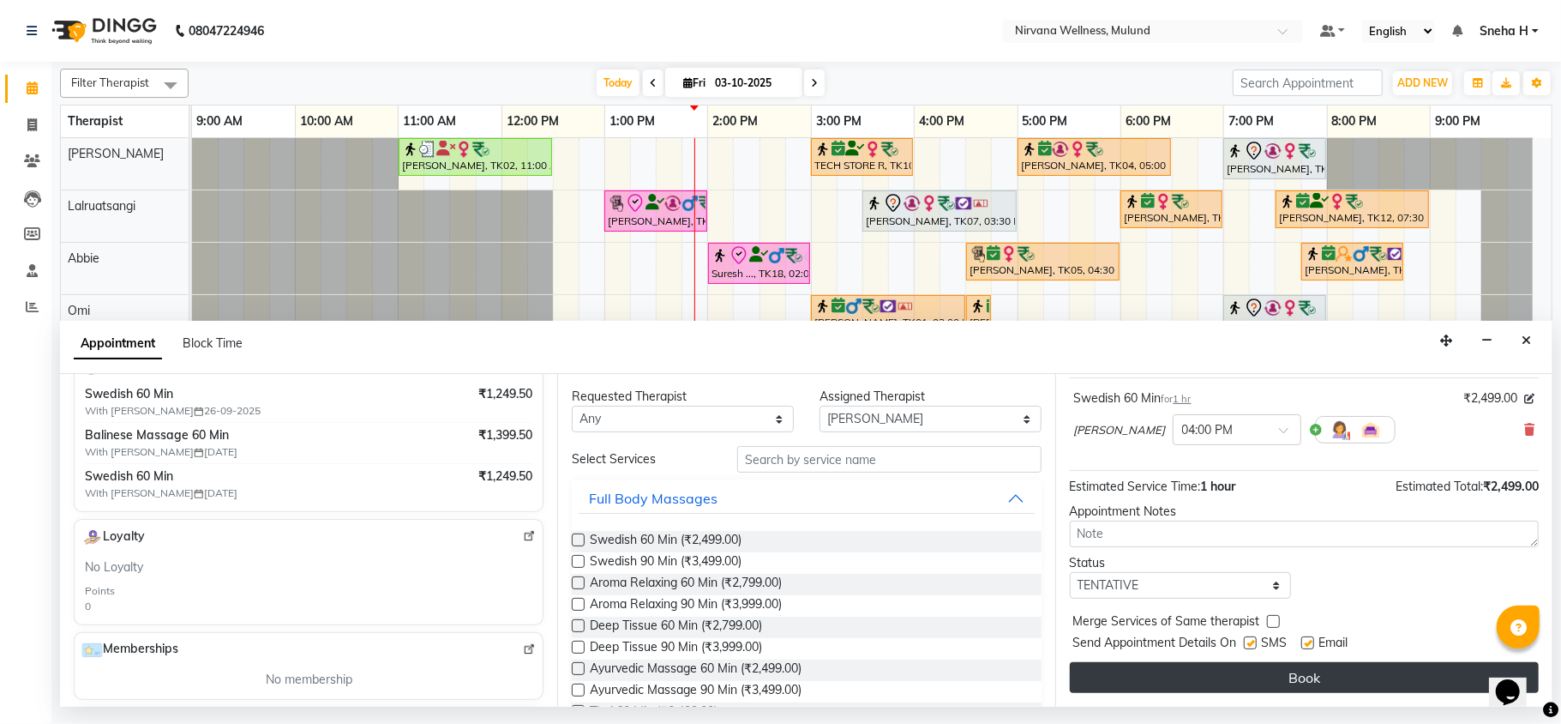
click at [1279, 671] on button "Book" at bounding box center [1304, 677] width 469 height 31
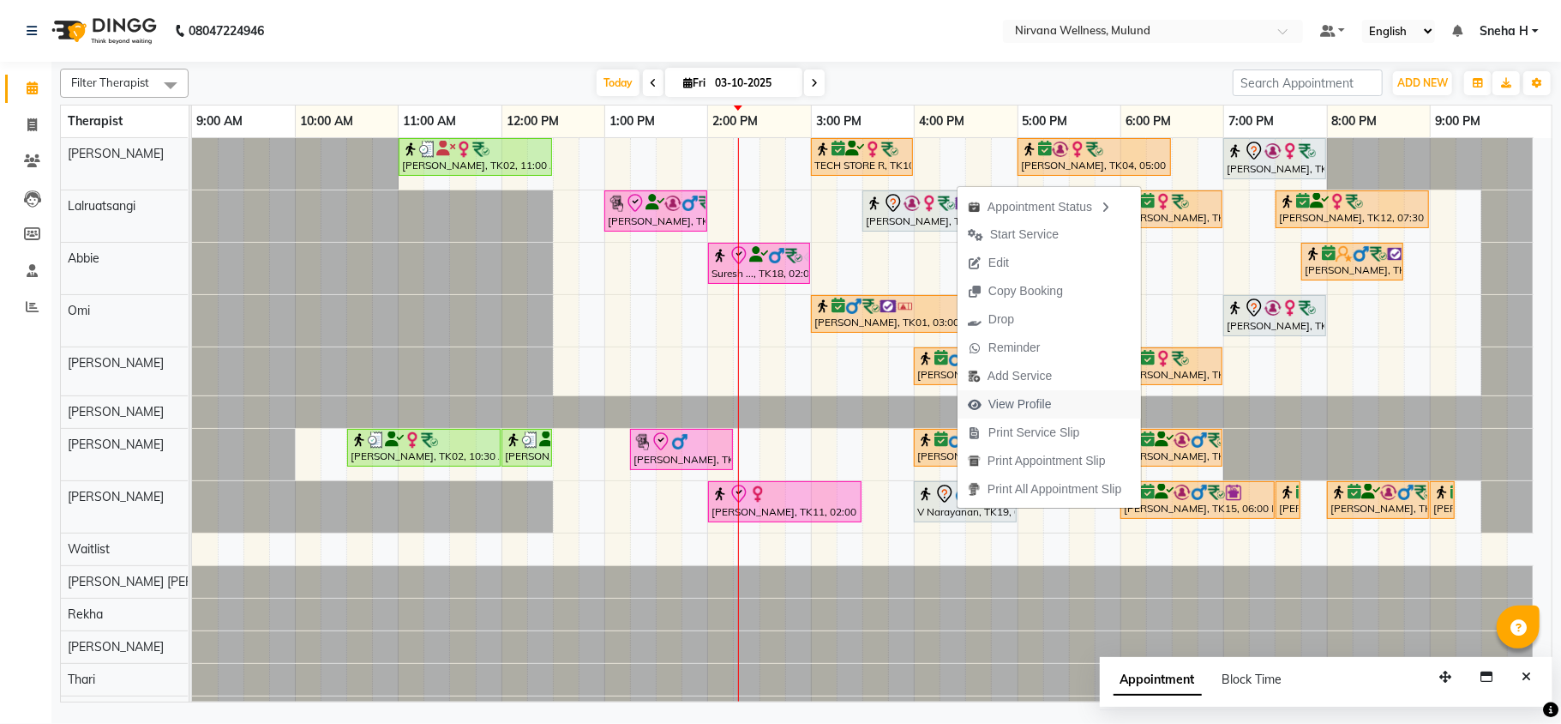
click at [1002, 405] on span "View Profile" at bounding box center [1020, 404] width 63 height 18
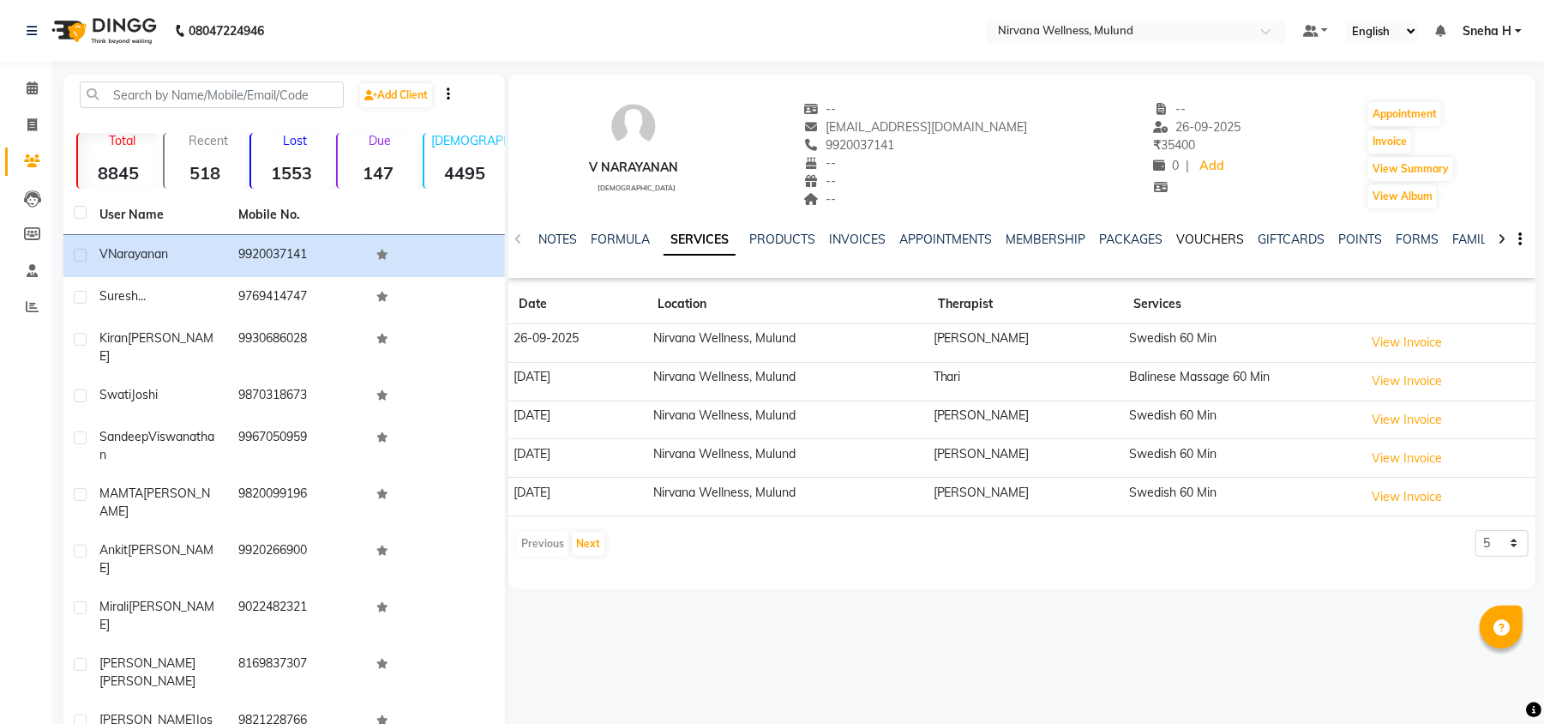
click at [1232, 242] on link "VOUCHERS" at bounding box center [1210, 239] width 68 height 15
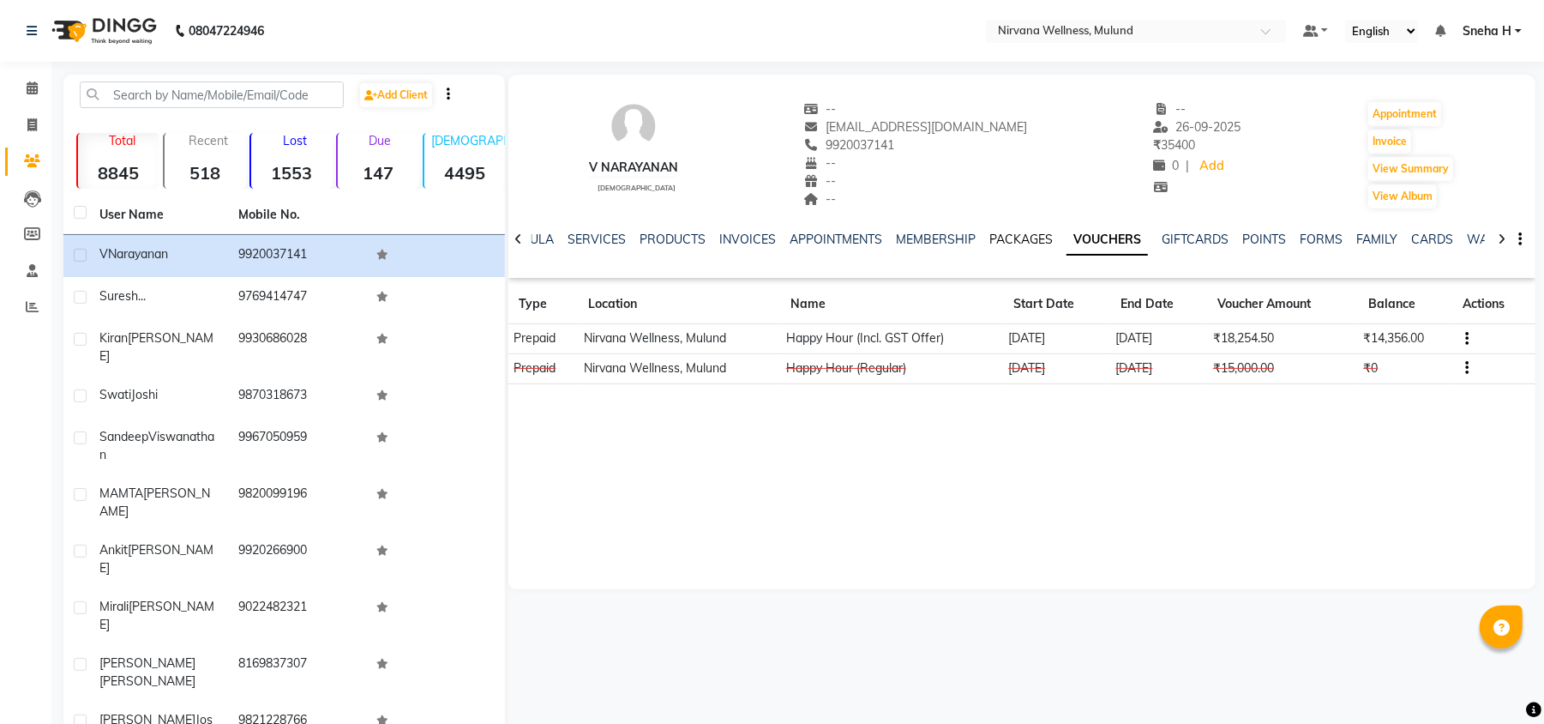
click at [1006, 238] on link "PACKAGES" at bounding box center [1021, 239] width 63 height 15
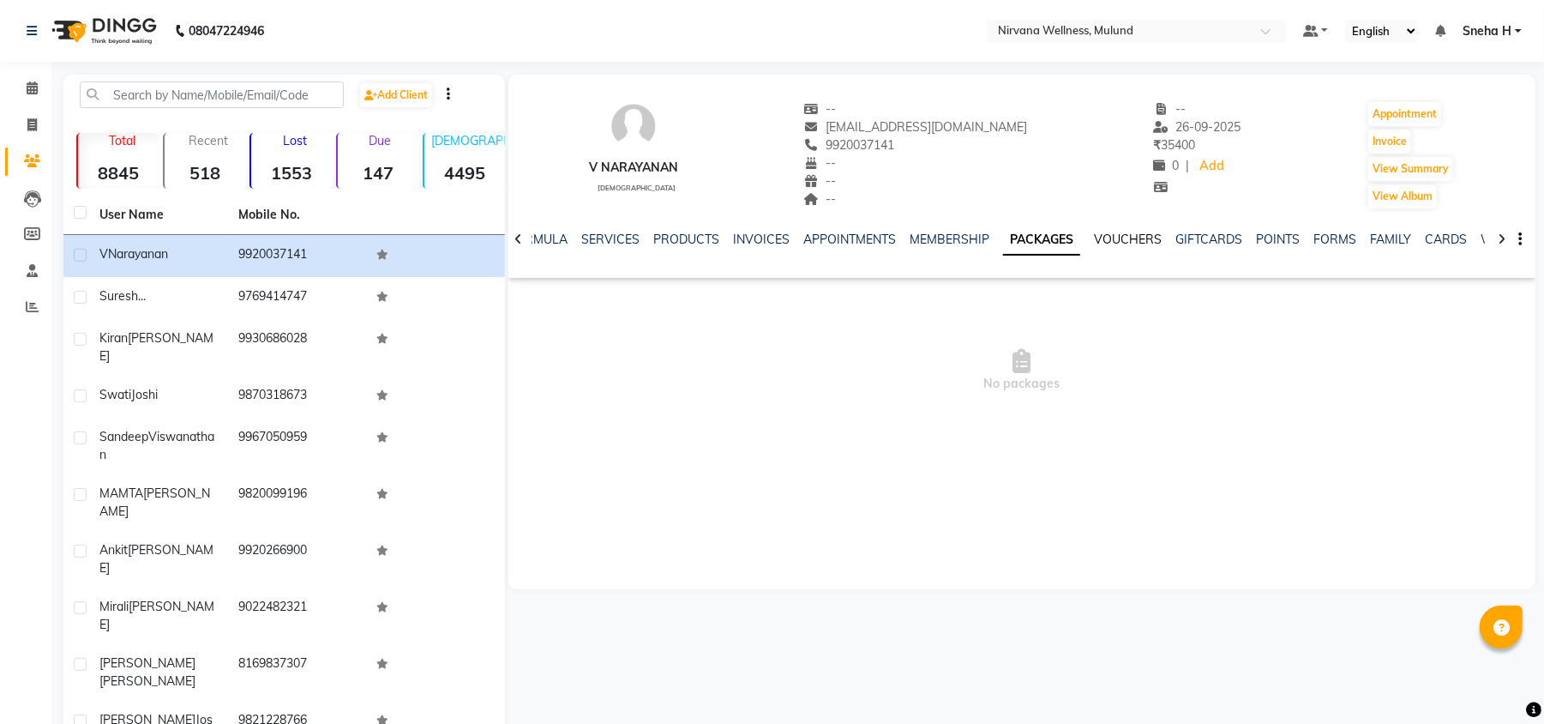
click at [1108, 233] on link "VOUCHERS" at bounding box center [1128, 239] width 68 height 15
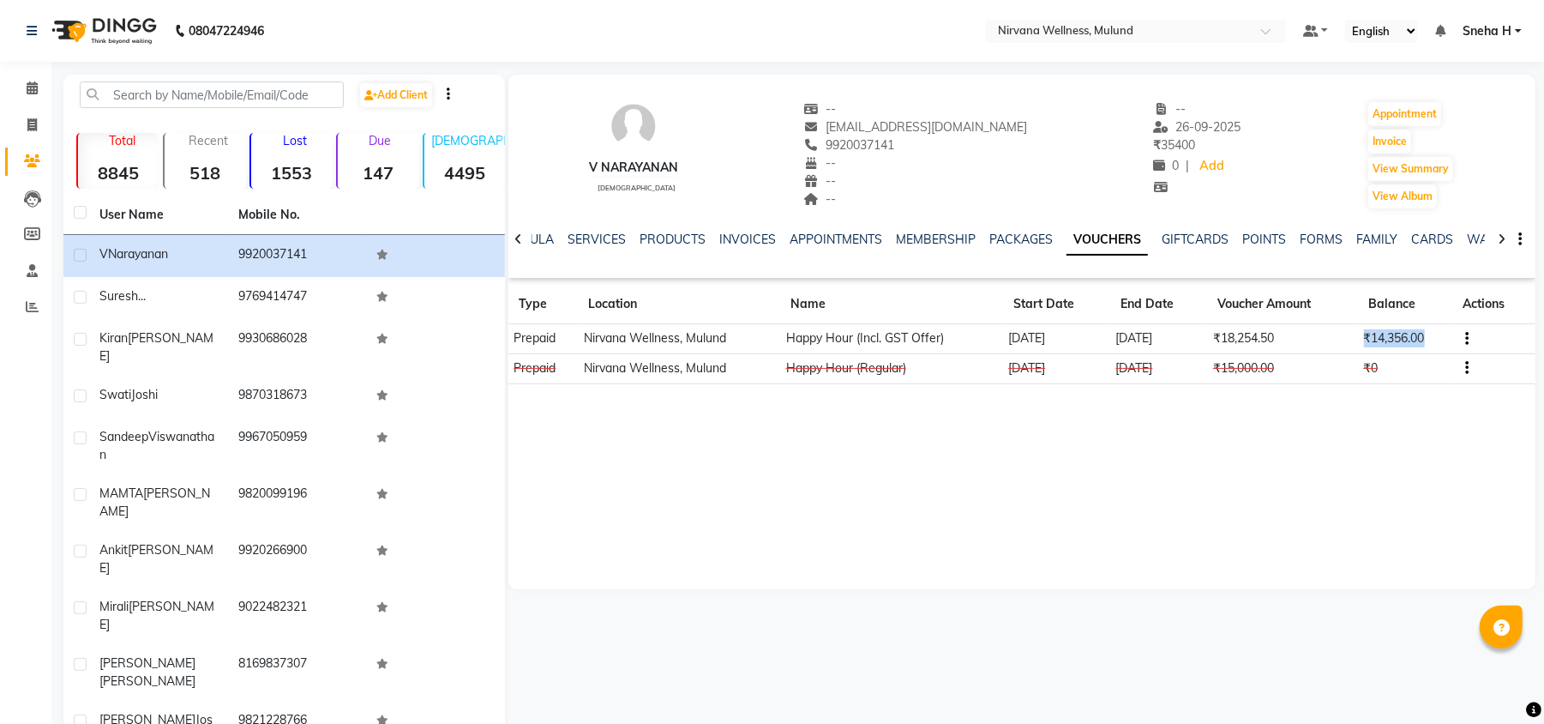
drag, startPoint x: 1439, startPoint y: 333, endPoint x: 1339, endPoint y: 343, distance: 100.9
click at [1339, 343] on tr "Prepaid Nirvana Wellness, Mulund Happy Hour (Incl. GST Offer) 19-03-2025 19-03-…" at bounding box center [1021, 339] width 1027 height 30
click at [604, 238] on link "SERVICES" at bounding box center [597, 239] width 58 height 15
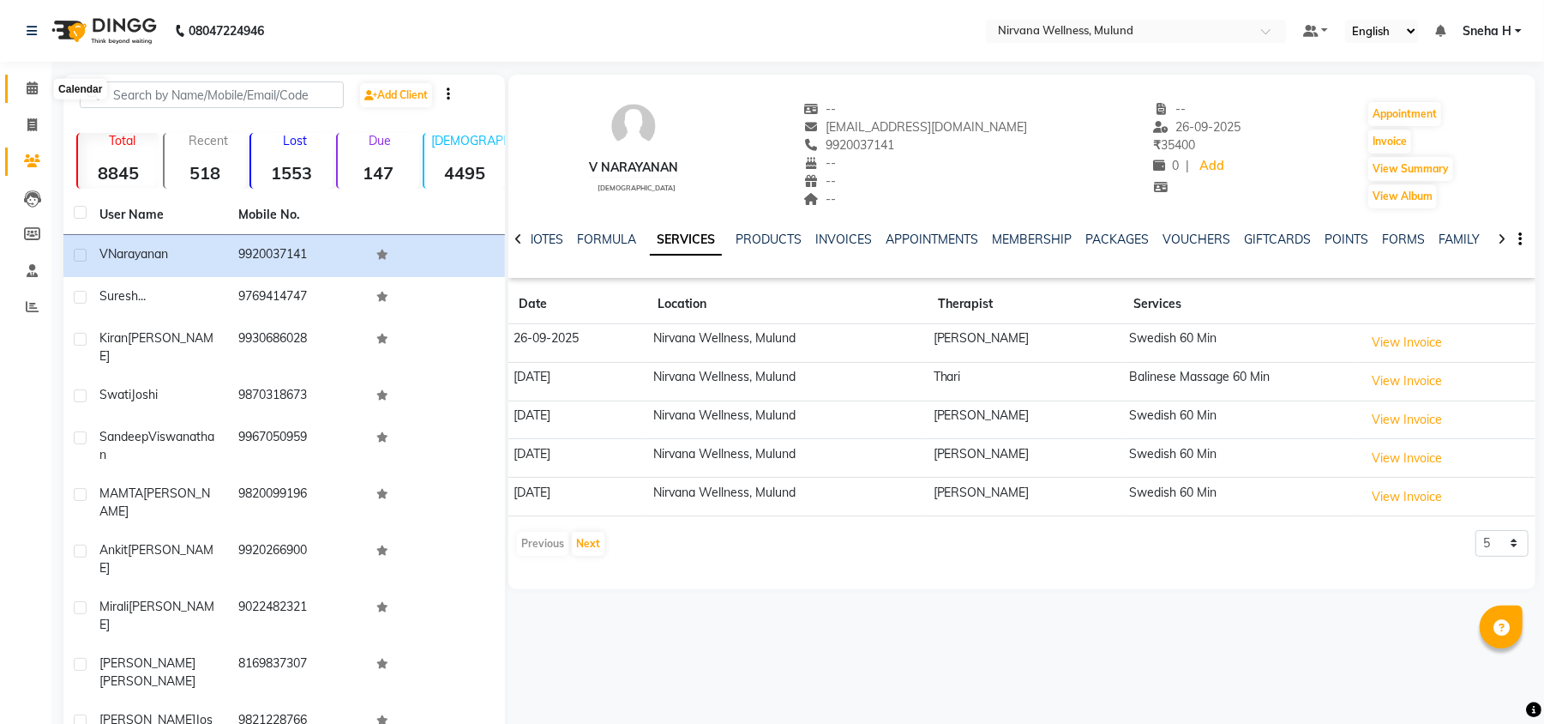
click at [28, 91] on icon at bounding box center [32, 87] width 11 height 13
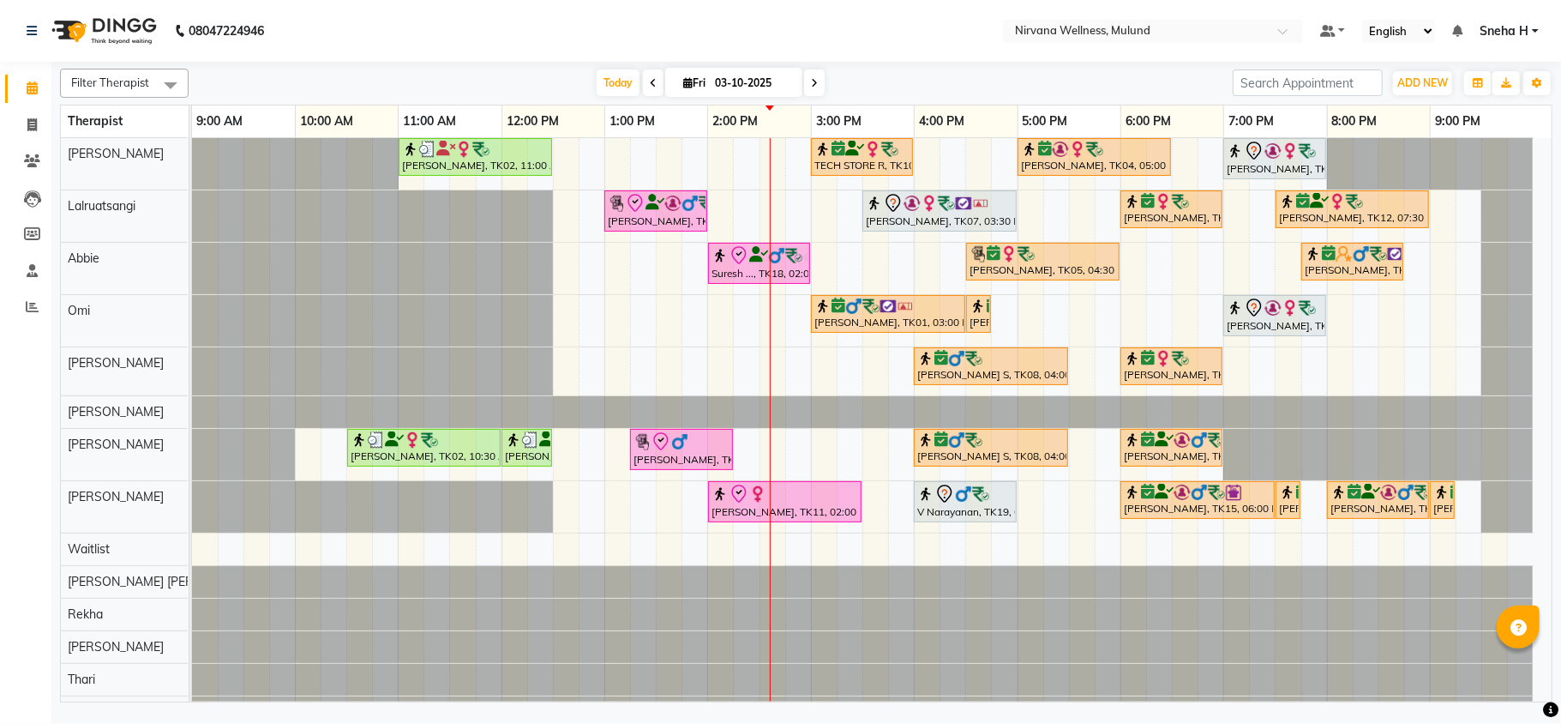
click at [749, 89] on input "03-10-2025" at bounding box center [753, 83] width 86 height 26
select select "10"
select select "2025"
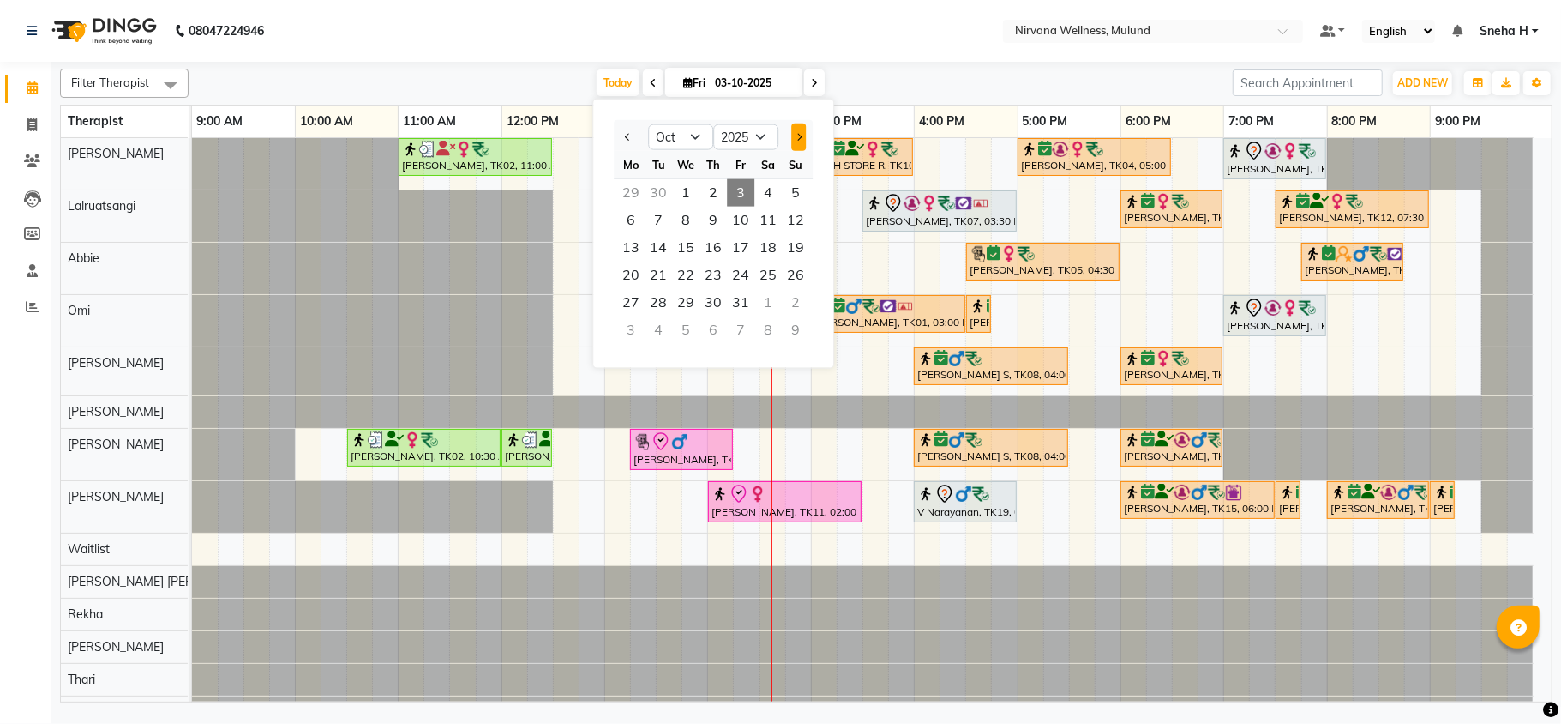
click at [801, 132] on button "Next month" at bounding box center [798, 136] width 15 height 27
select select "11"
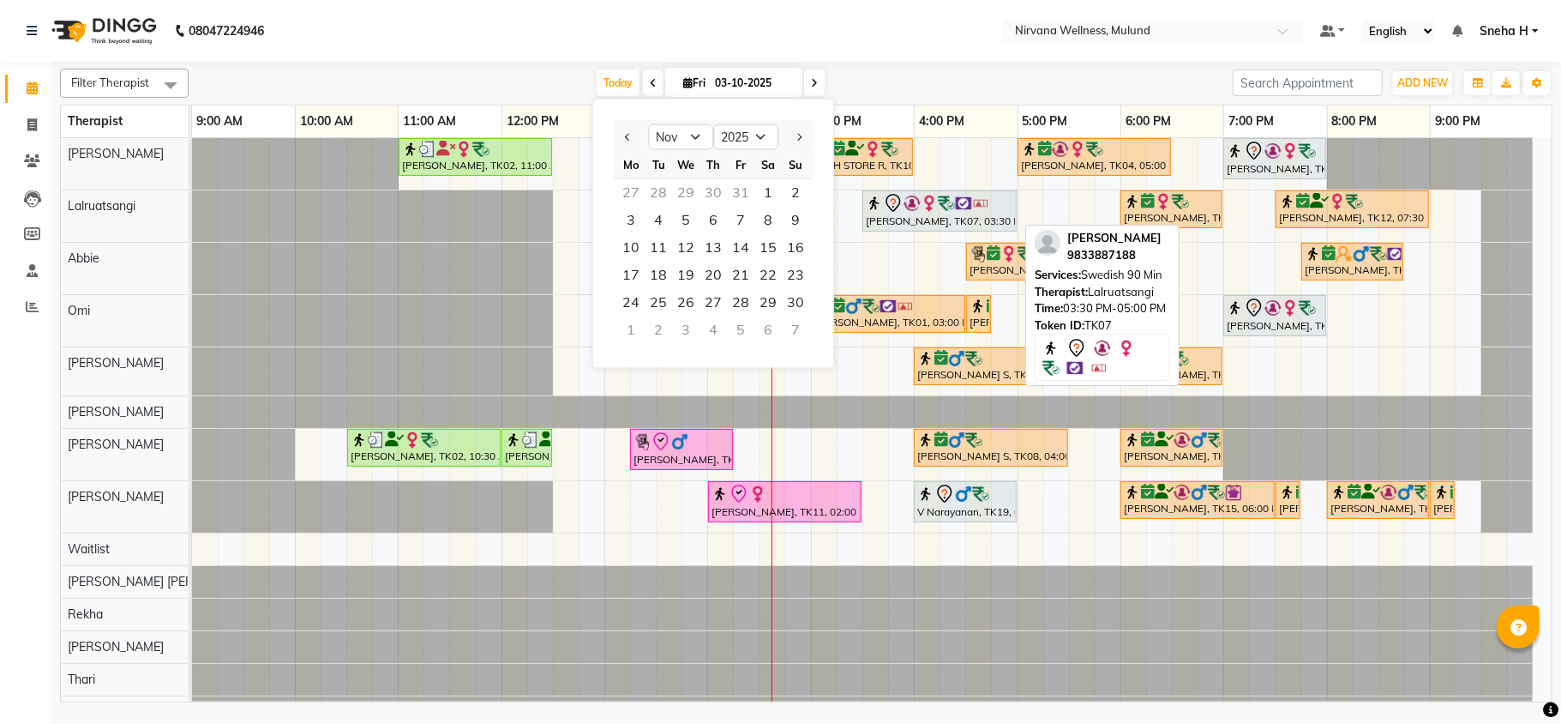
click at [934, 214] on div at bounding box center [939, 203] width 147 height 21
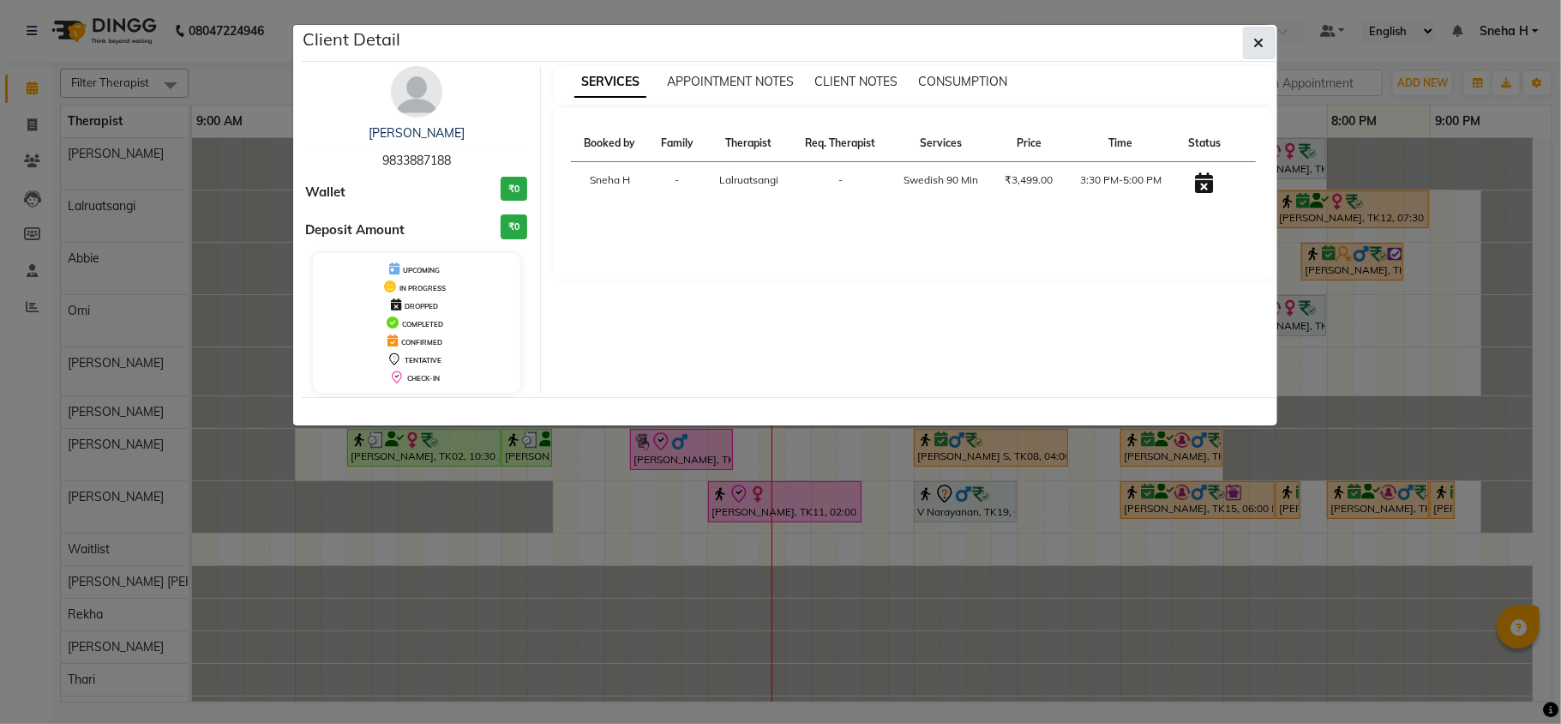
click at [1256, 38] on icon "button" at bounding box center [1260, 43] width 10 height 14
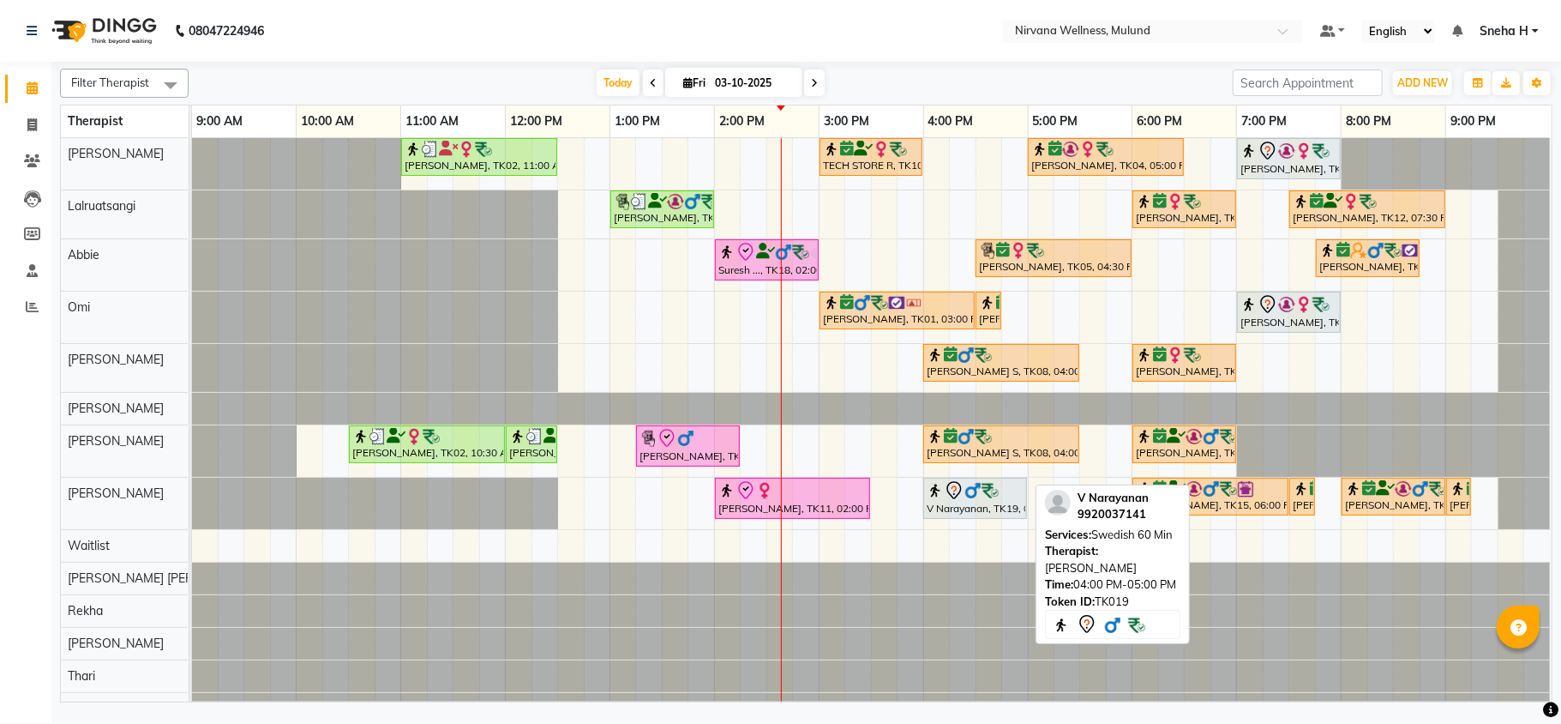
click at [961, 501] on icon at bounding box center [954, 490] width 21 height 21
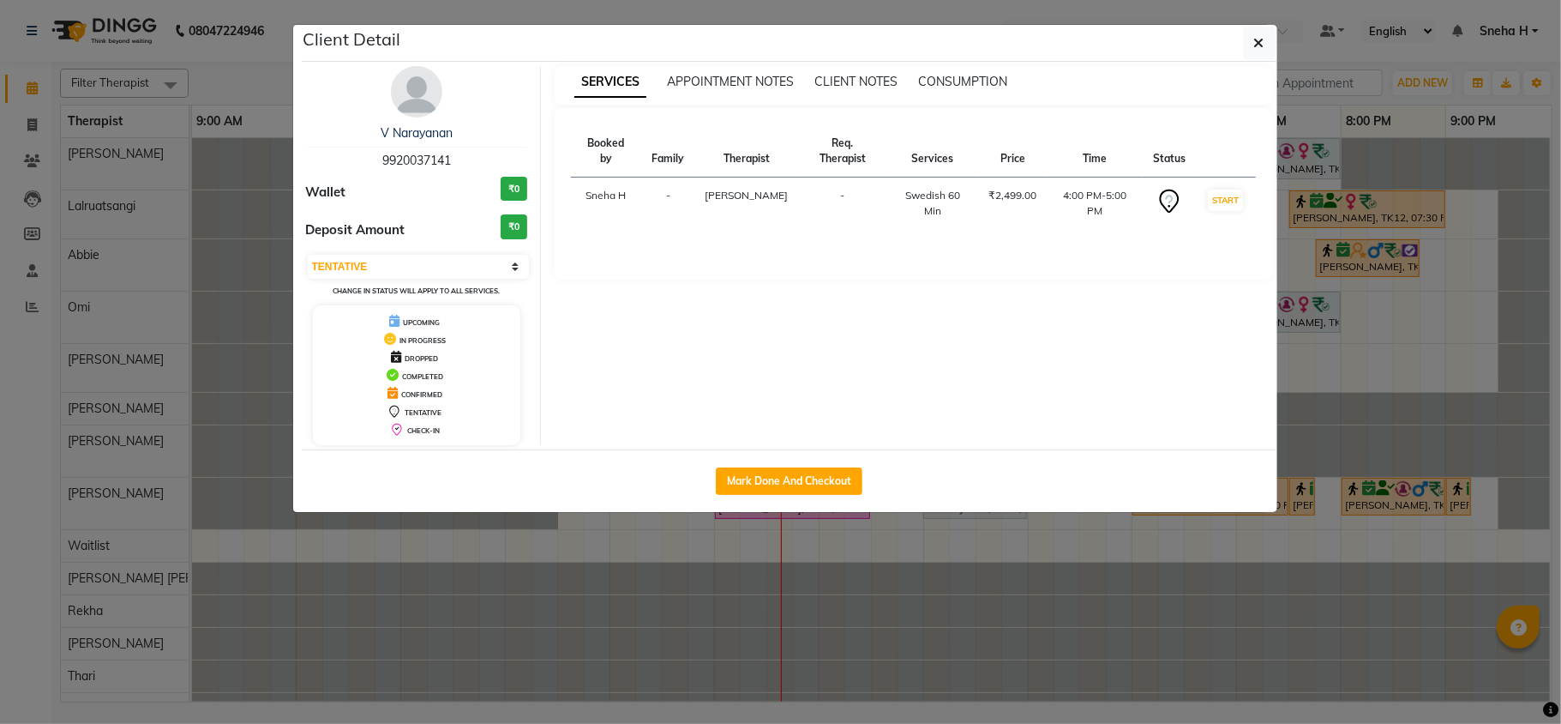
click at [466, 264] on select "Select IN SERVICE CONFIRMED TENTATIVE CHECK IN MARK DONE DROPPED UPCOMING" at bounding box center [419, 267] width 222 height 24
select select "6"
click at [308, 256] on select "Select IN SERVICE CONFIRMED TENTATIVE CHECK IN MARK DONE DROPPED UPCOMING" at bounding box center [419, 267] width 222 height 24
click at [237, 60] on ngb-modal-window "Client Detail V Narayanan 9920037141 Wallet ₹0 Deposit Amount ₹0 Select IN SERV…" at bounding box center [780, 362] width 1561 height 724
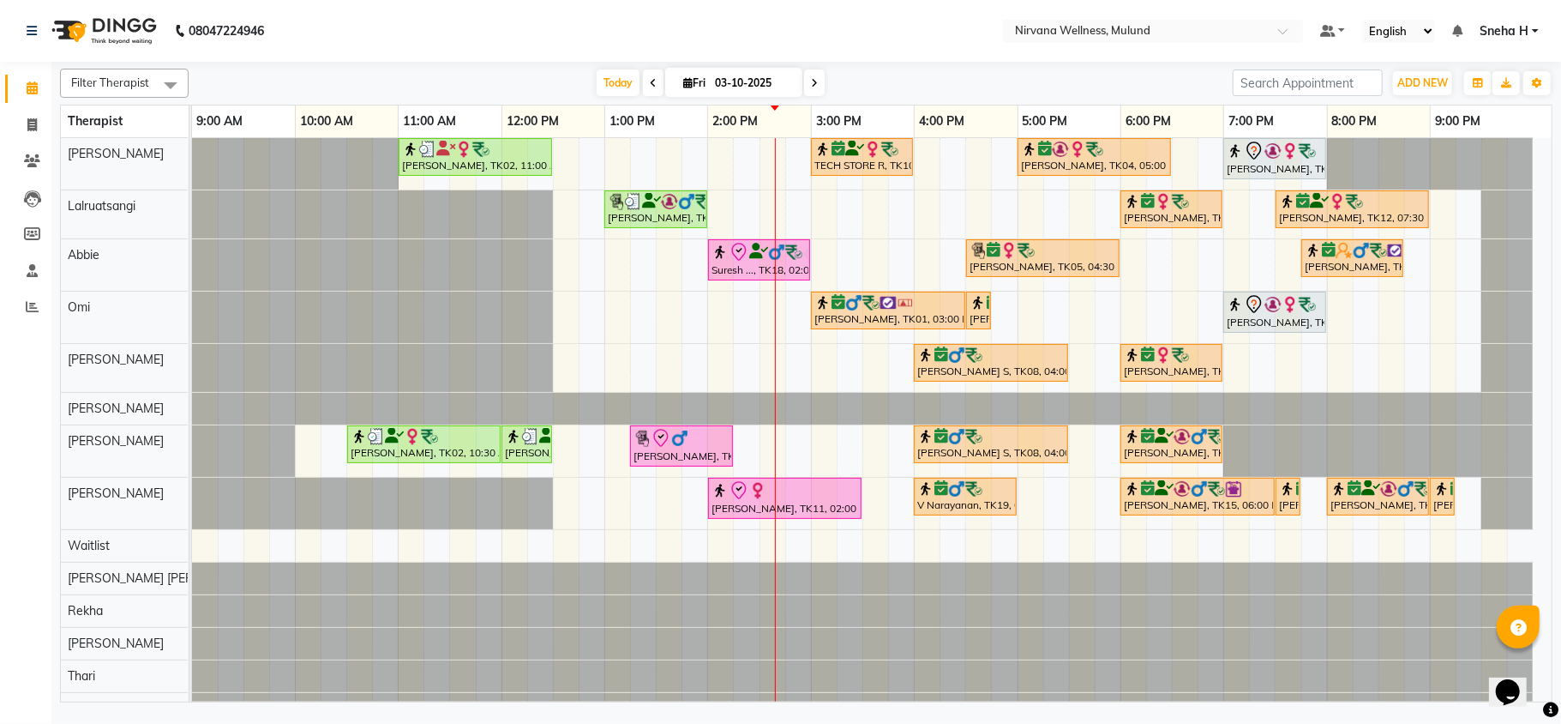
click at [811, 86] on icon at bounding box center [814, 83] width 7 height 10
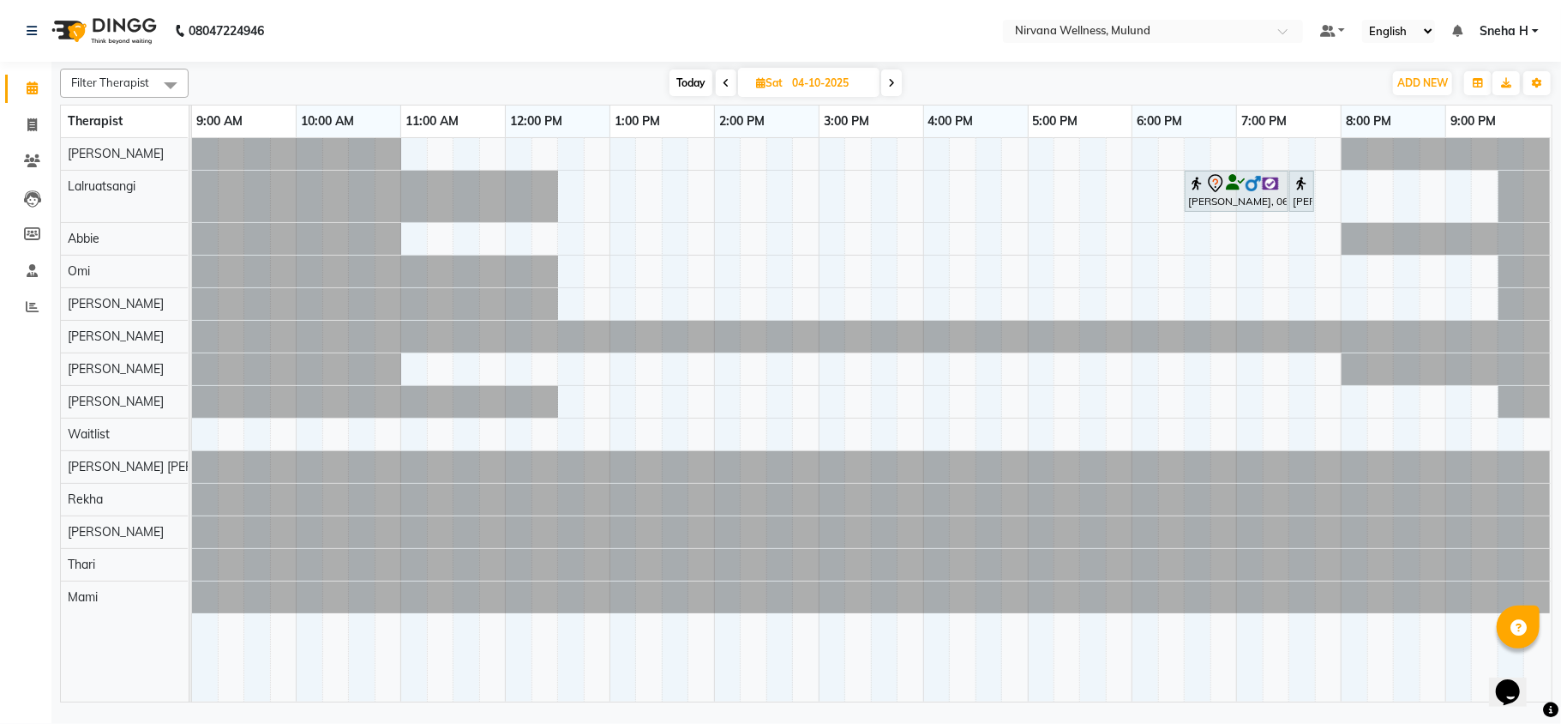
click at [888, 84] on icon at bounding box center [891, 83] width 7 height 10
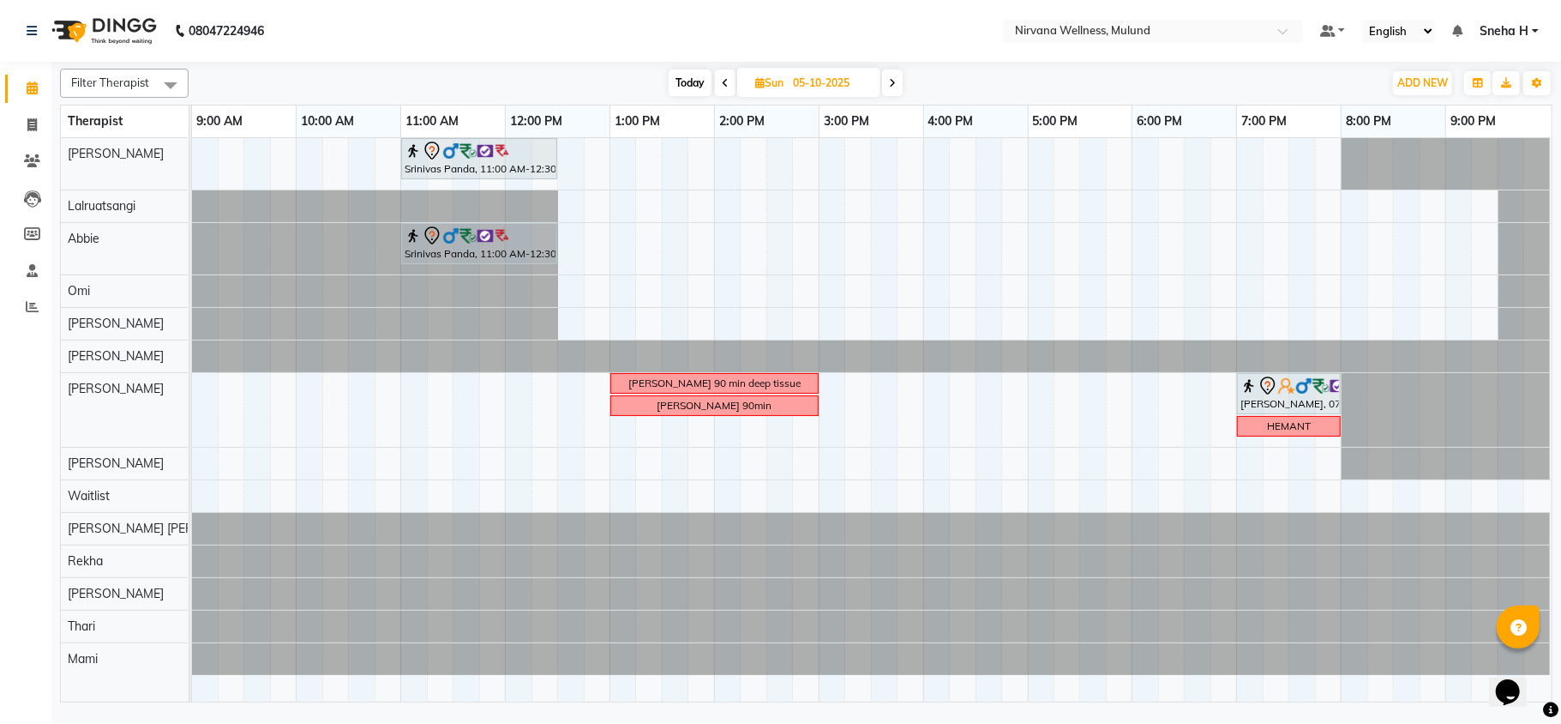
click at [894, 86] on icon at bounding box center [892, 83] width 7 height 10
type input "06-10-2025"
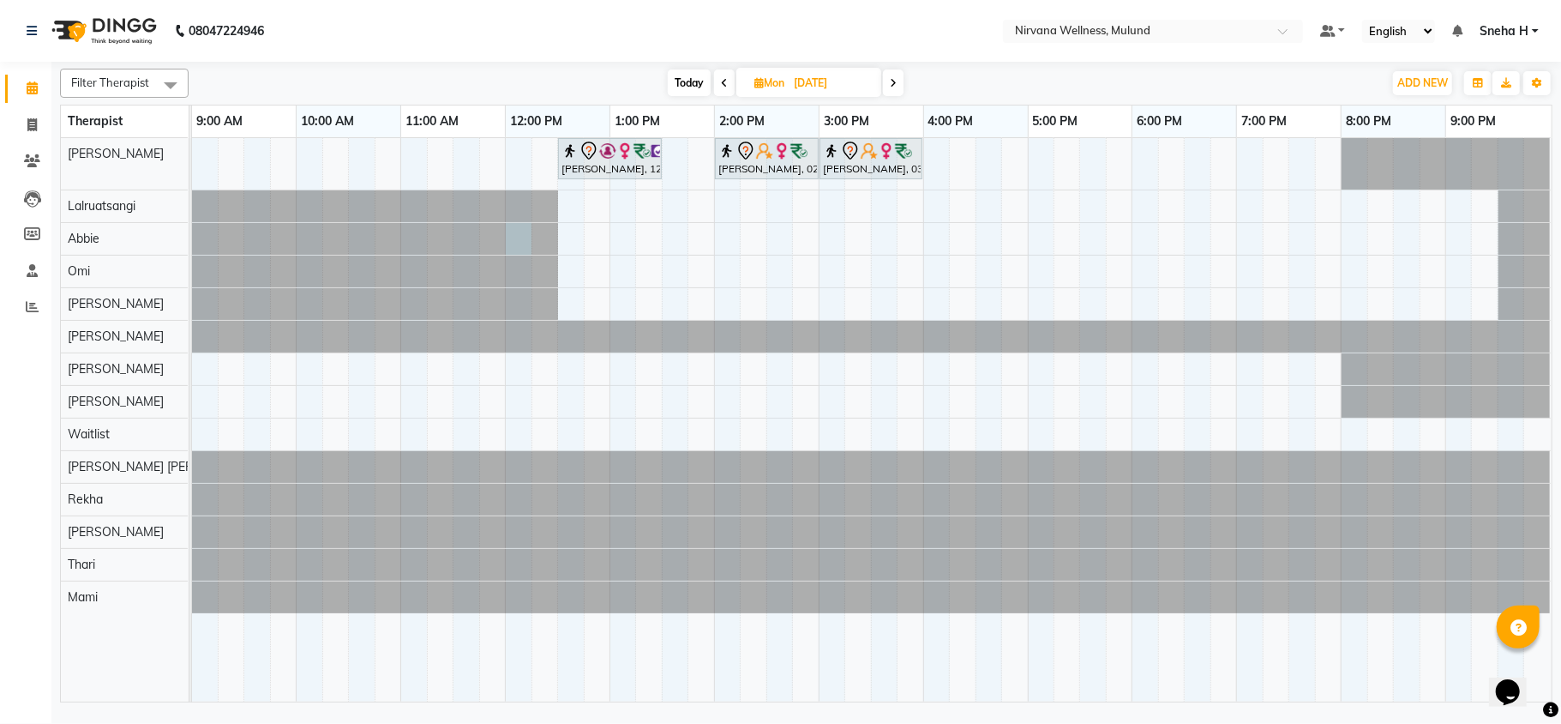
drag, startPoint x: 516, startPoint y: 230, endPoint x: 532, endPoint y: 225, distance: 16.3
click at [192, 227] on div at bounding box center [192, 239] width 0 height 32
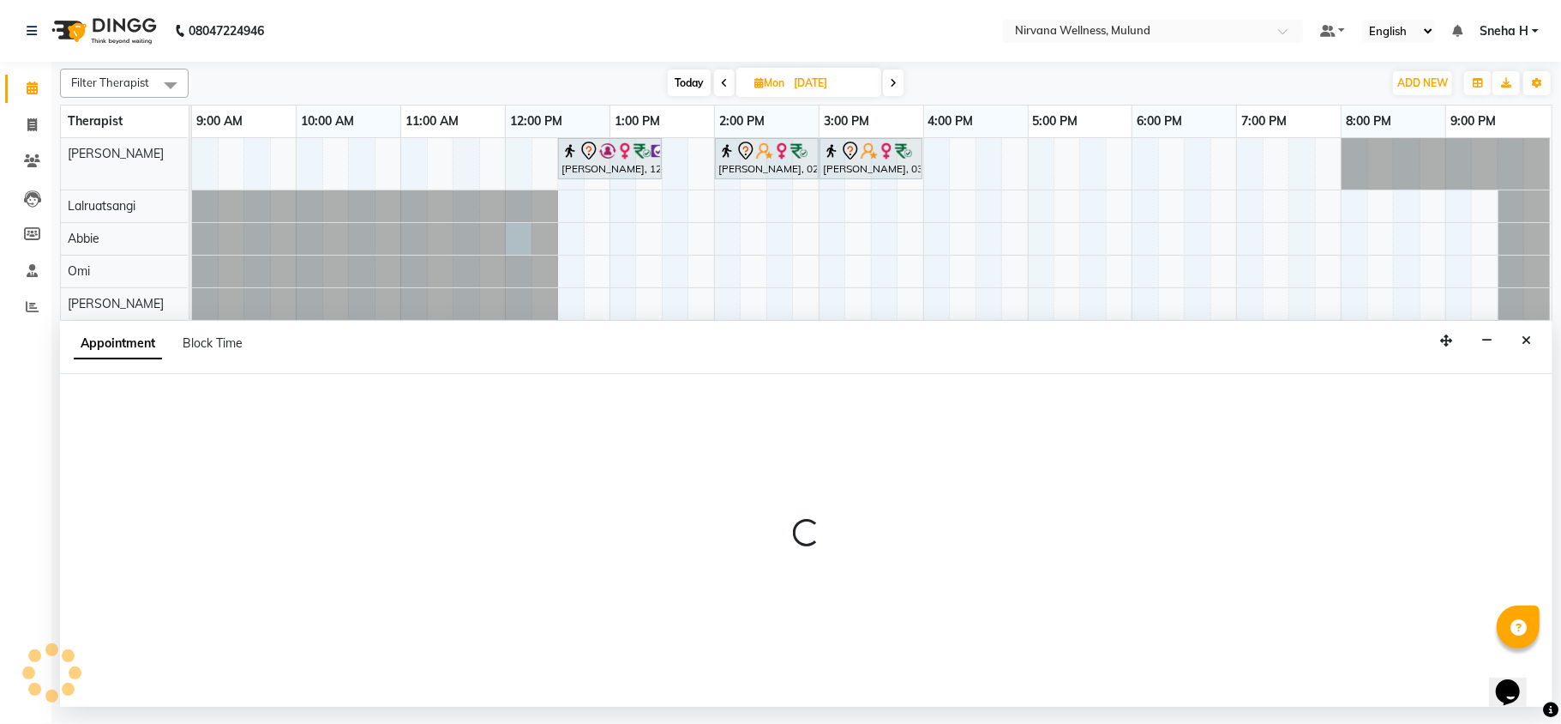
select select "92881"
select select "720"
select select "tentative"
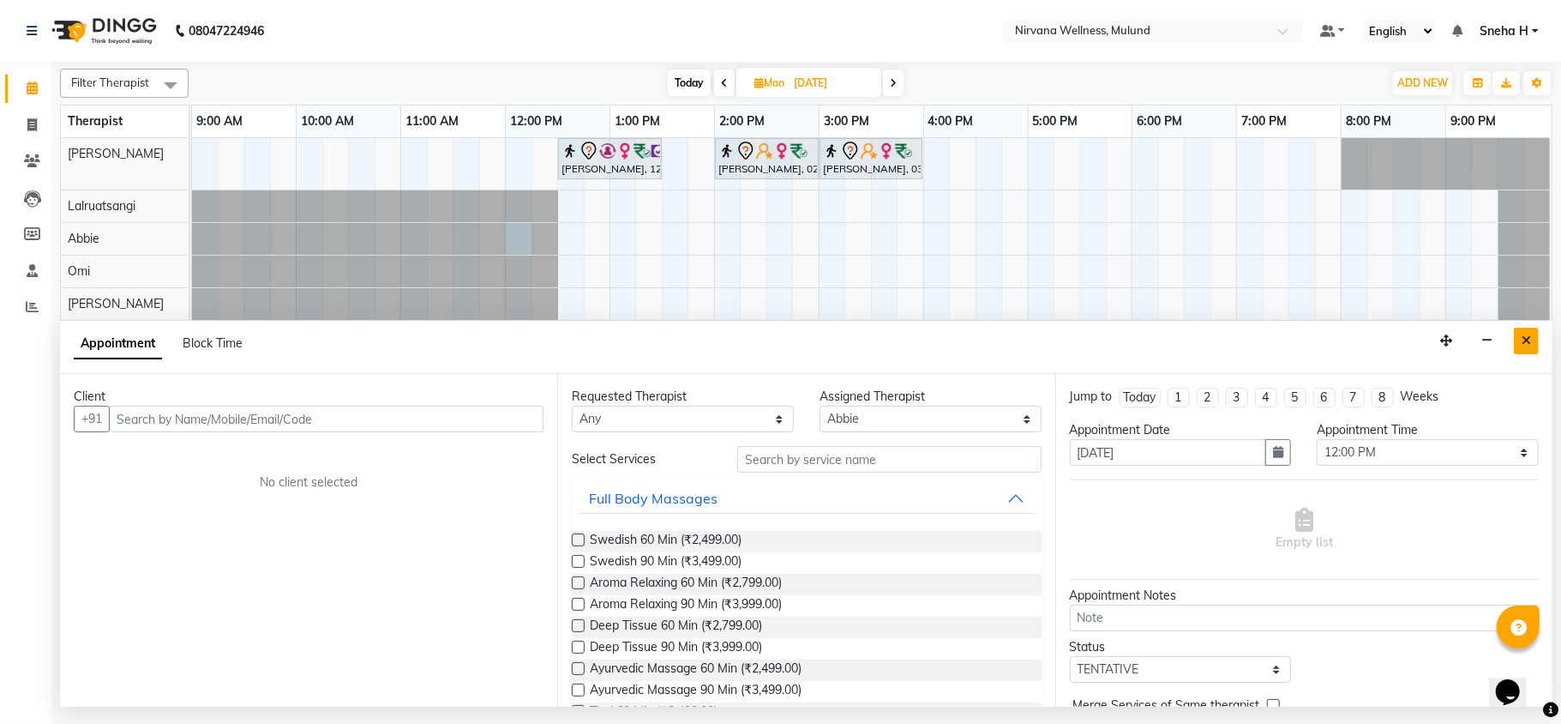
click at [1537, 337] on button "Close" at bounding box center [1526, 341] width 25 height 27
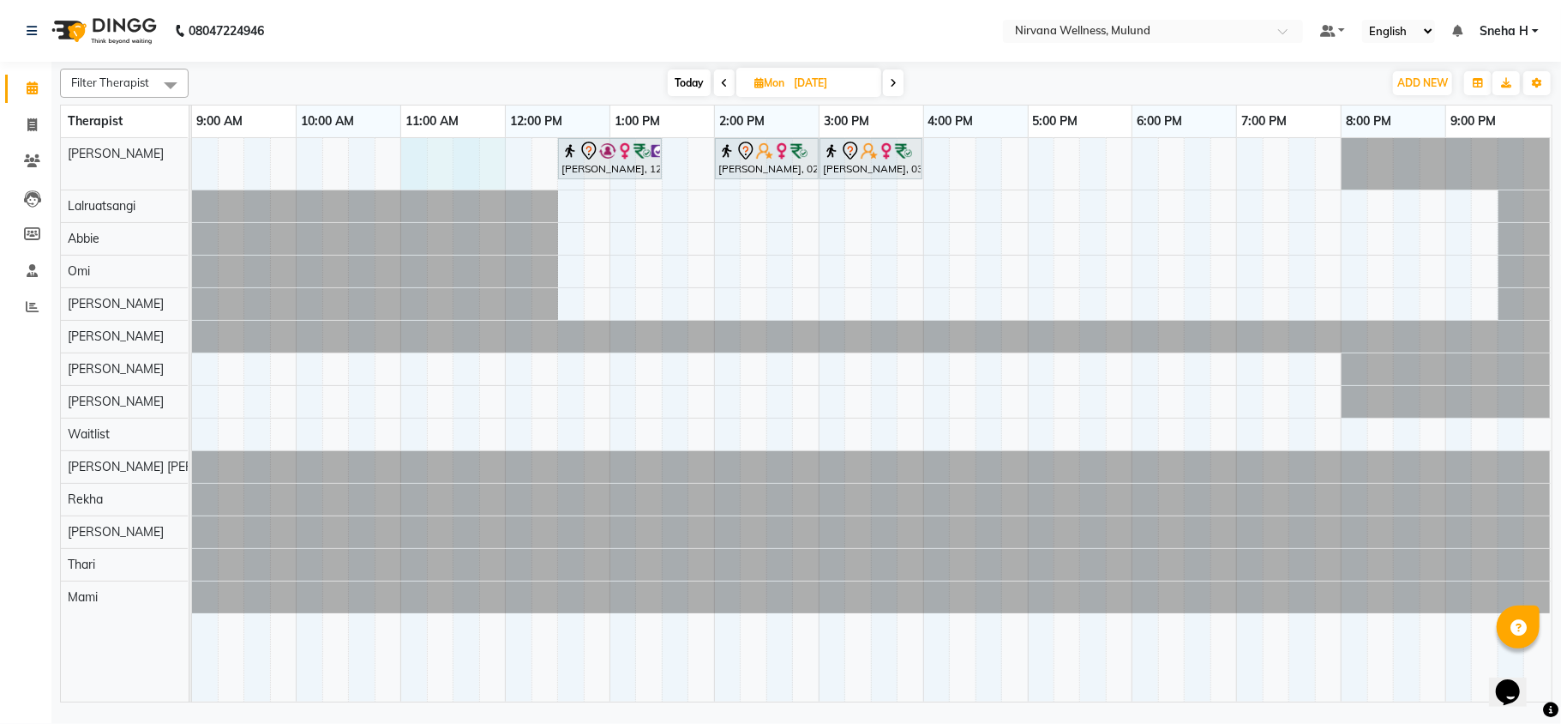
drag, startPoint x: 406, startPoint y: 147, endPoint x: 484, endPoint y: 159, distance: 78.0
click at [499, 161] on div "Nita Lad, 12:30 PM-01:30 PM, Scrubassage 60 Min NAZIRA IBRAHIM, 02:00 PM-03:00 …" at bounding box center [872, 419] width 1360 height 563
select select "29686"
select select "660"
select select "tentative"
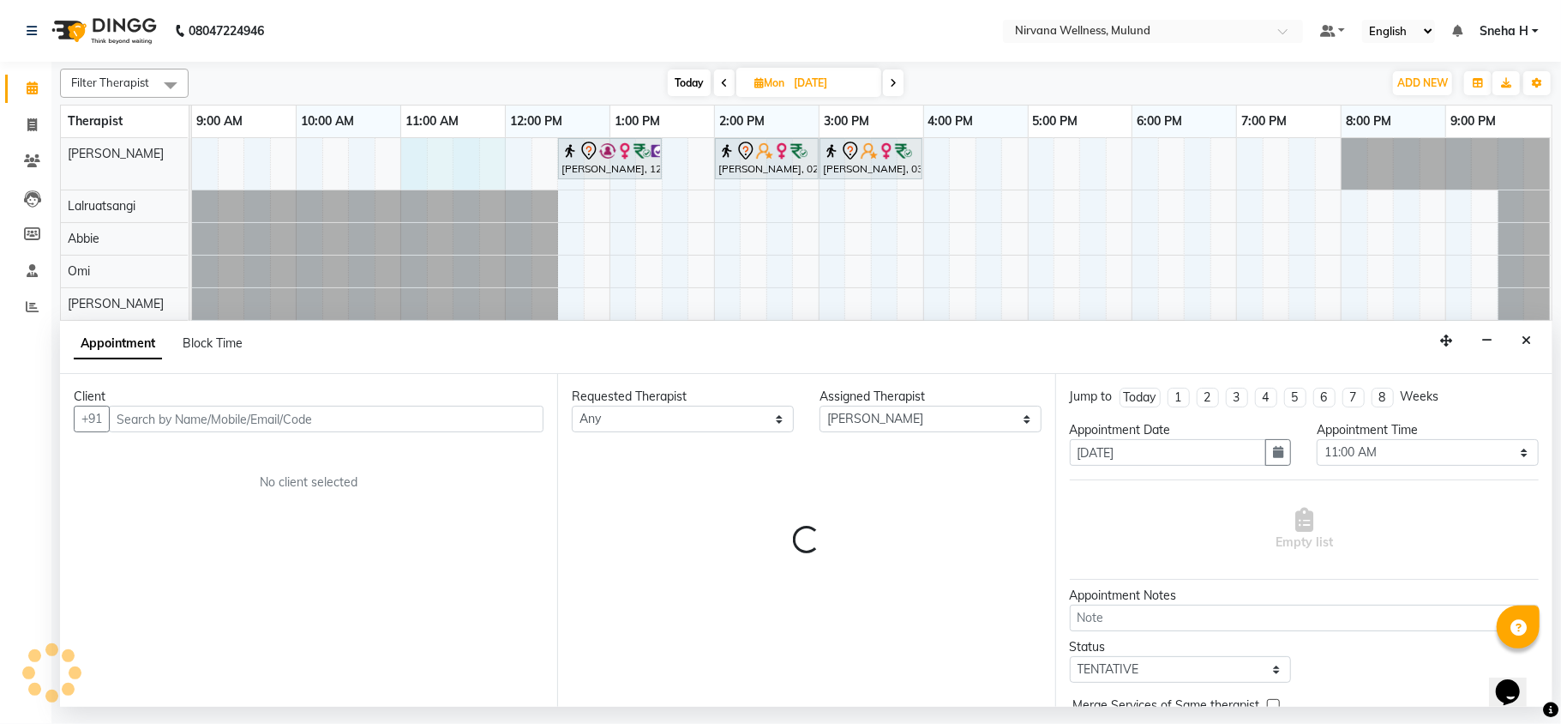
click at [1510, 343] on div "Appointment Block Time" at bounding box center [806, 347] width 1493 height 53
click at [1538, 340] on button "Close" at bounding box center [1526, 341] width 25 height 27
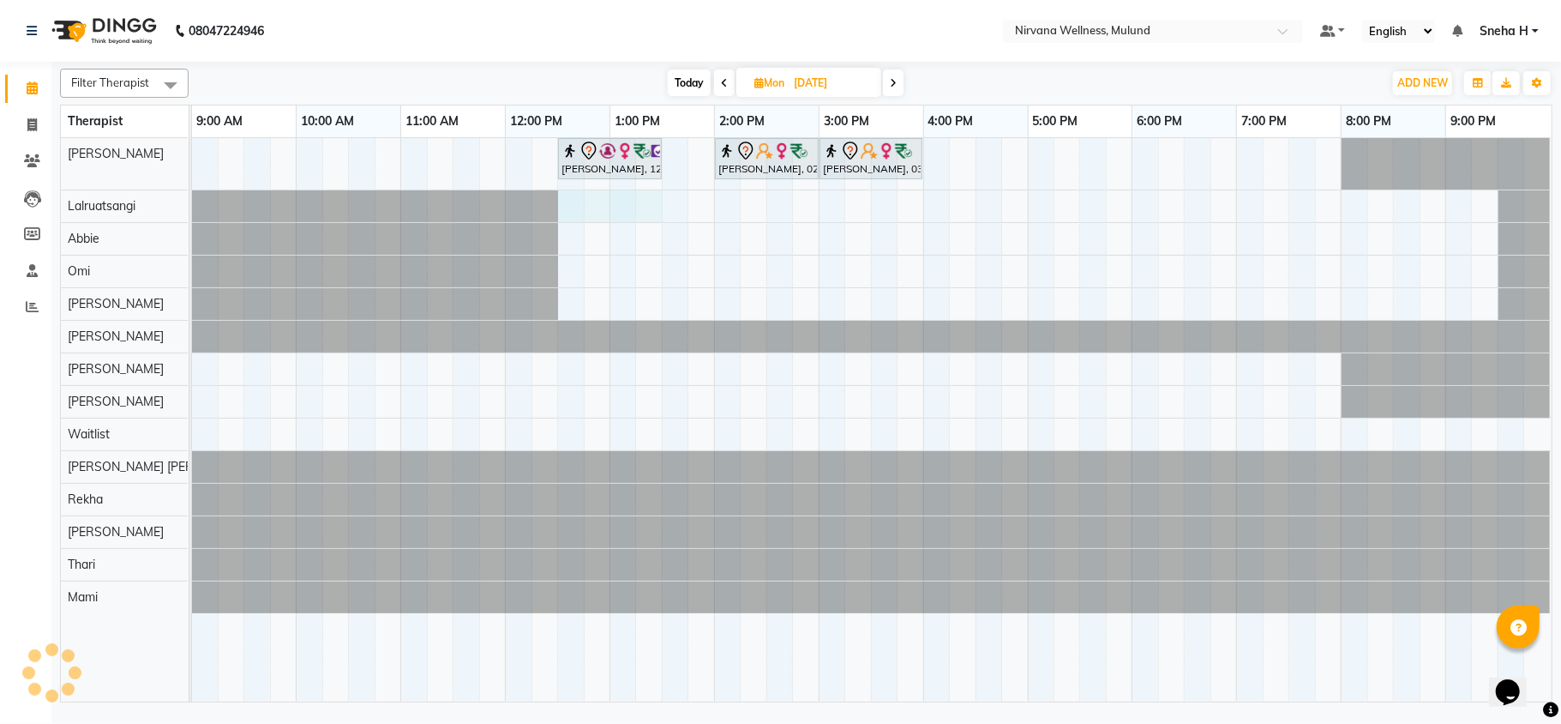
drag, startPoint x: 564, startPoint y: 209, endPoint x: 648, endPoint y: 210, distance: 84.0
click at [648, 210] on div "Nita Lad, 12:30 PM-01:30 PM, Scrubassage 60 Min NAZIRA IBRAHIM, 02:00 PM-03:00 …" at bounding box center [872, 419] width 1360 height 563
select select "48510"
select select "750"
select select "tentative"
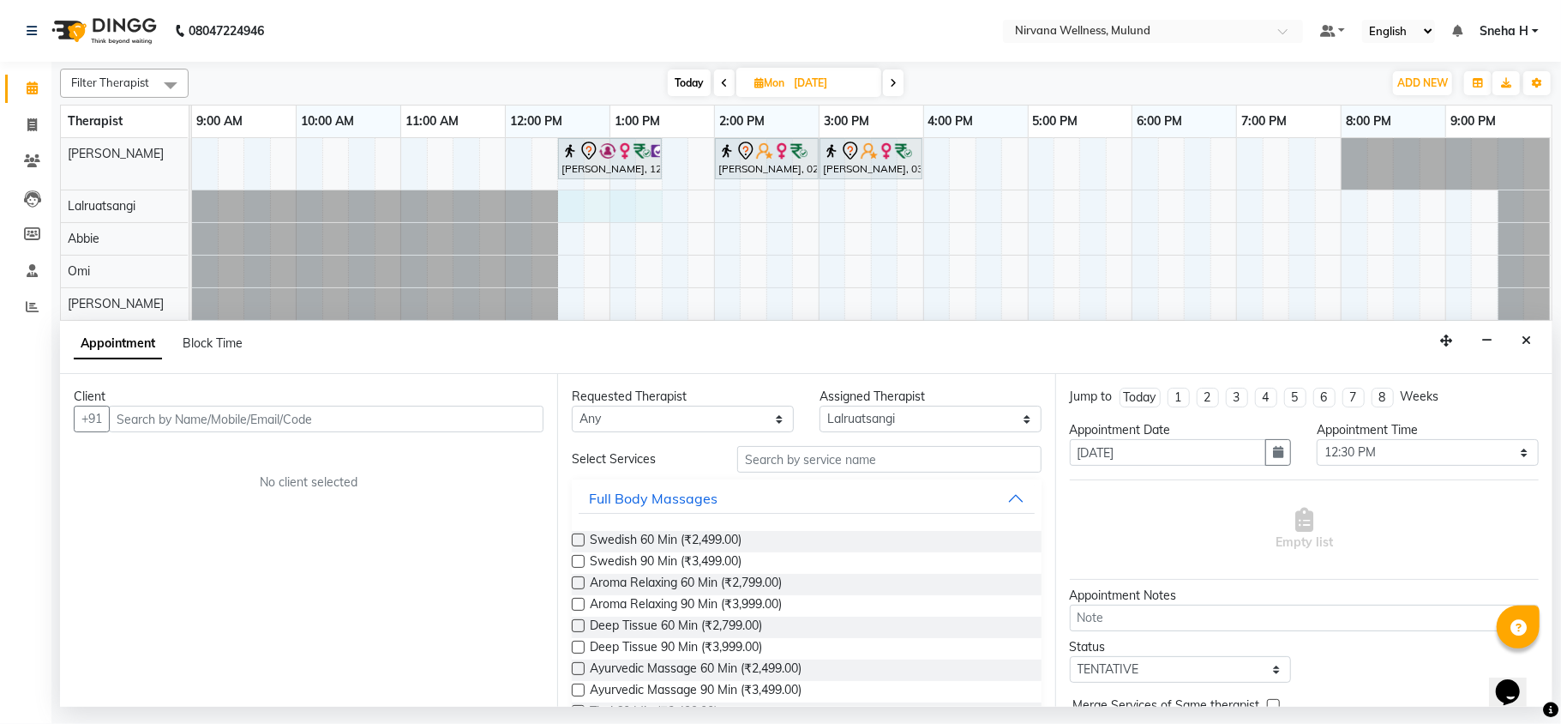
click at [223, 412] on input "text" at bounding box center [326, 419] width 435 height 27
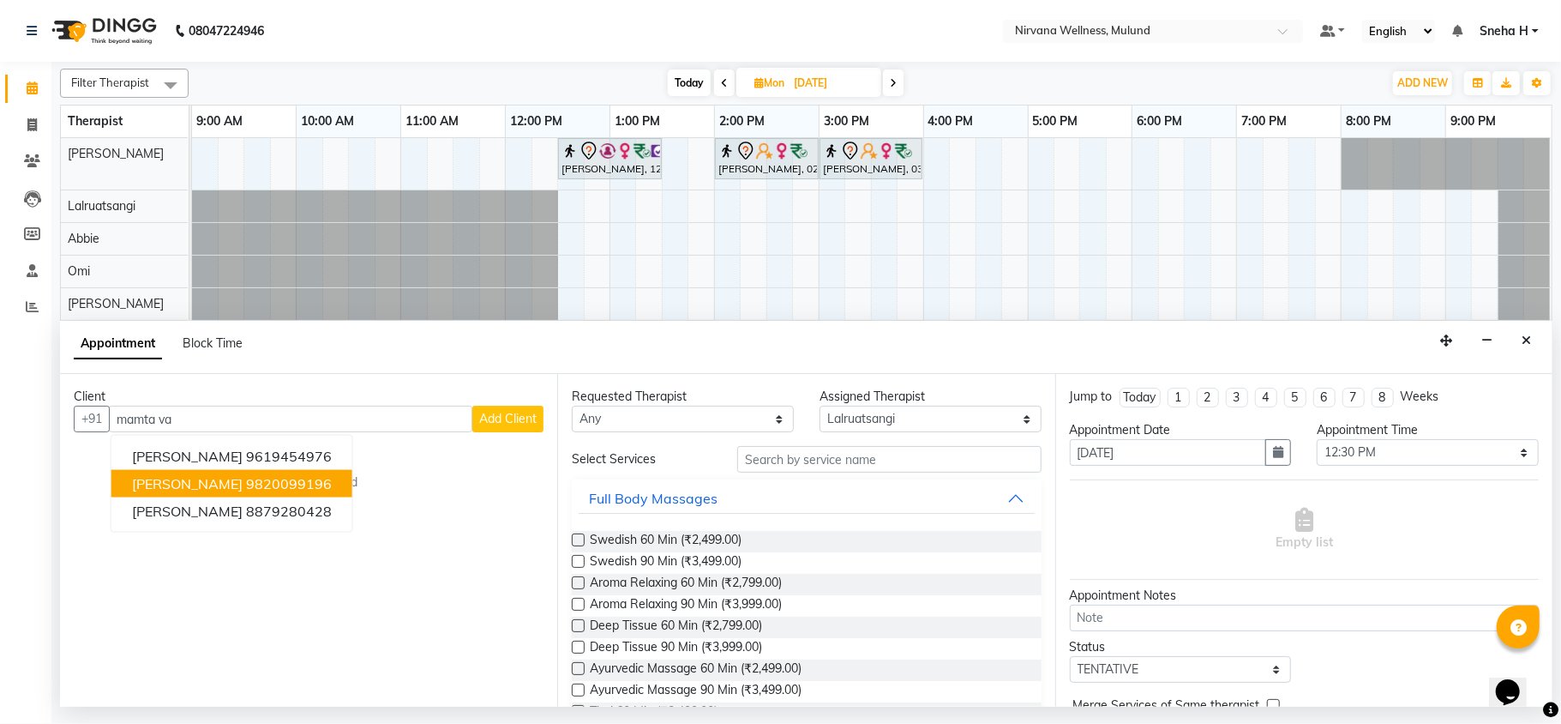
click at [264, 482] on ngb-highlight "9820099196" at bounding box center [289, 483] width 86 height 17
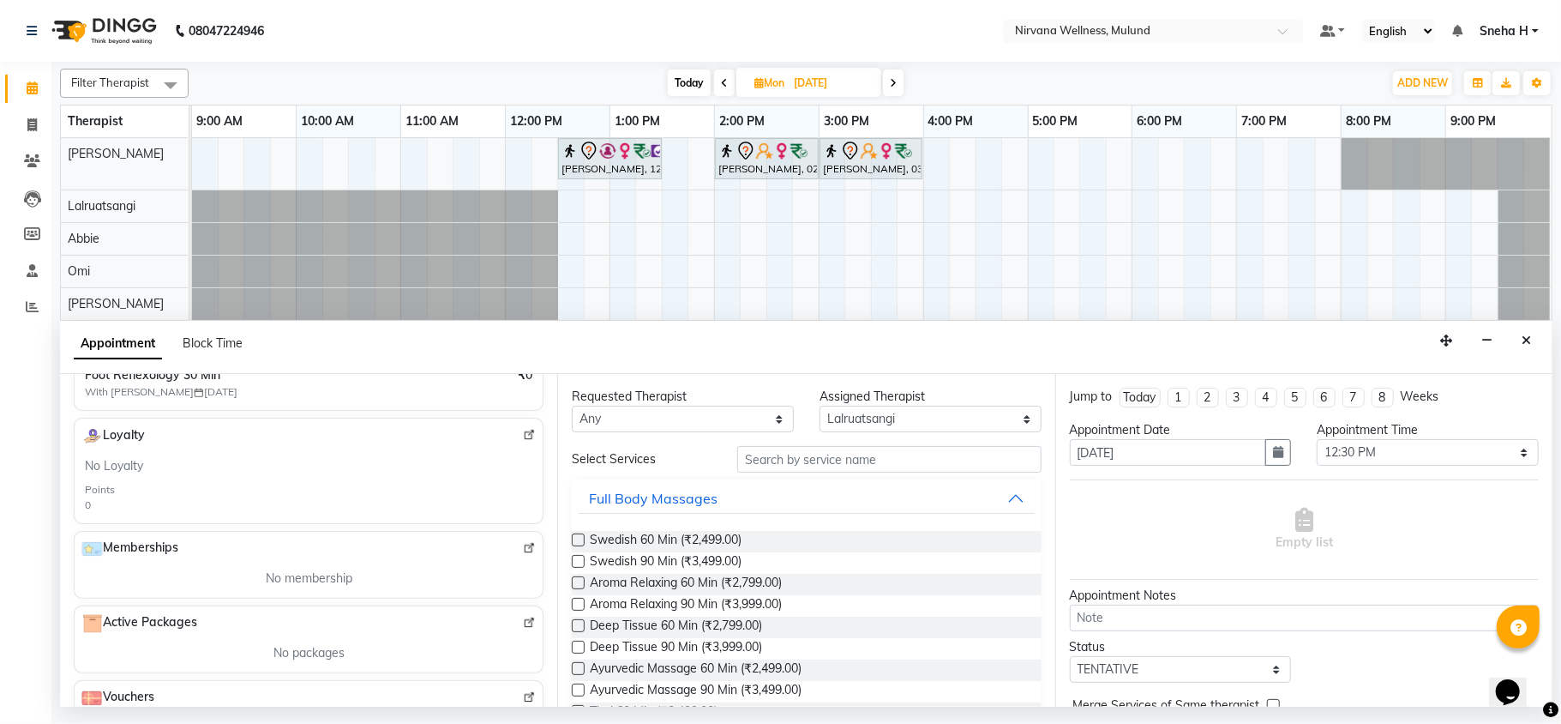
scroll to position [228, 0]
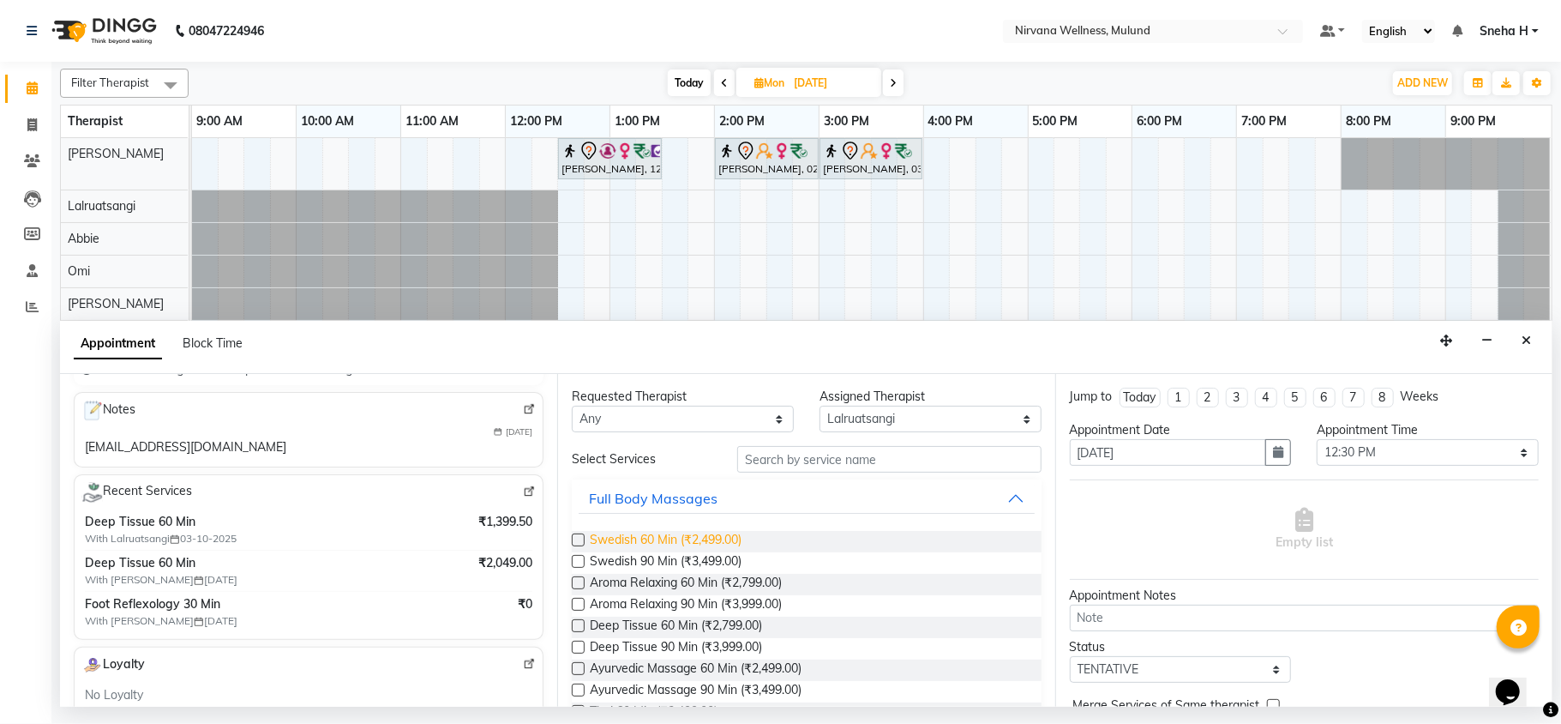
type input "9820099196"
click at [659, 536] on span "Swedish 60 Min (₹2,499.00)" at bounding box center [666, 541] width 152 height 21
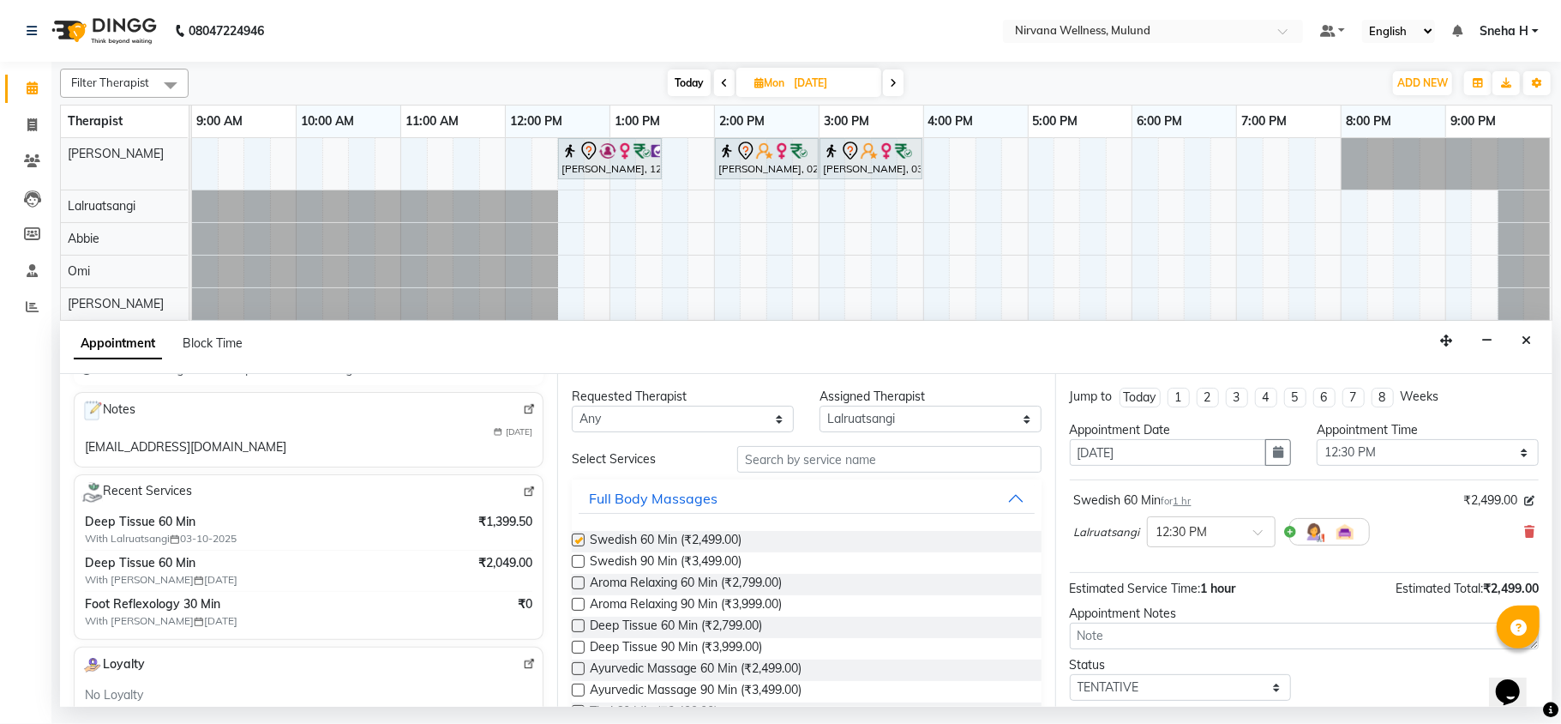
checkbox input "false"
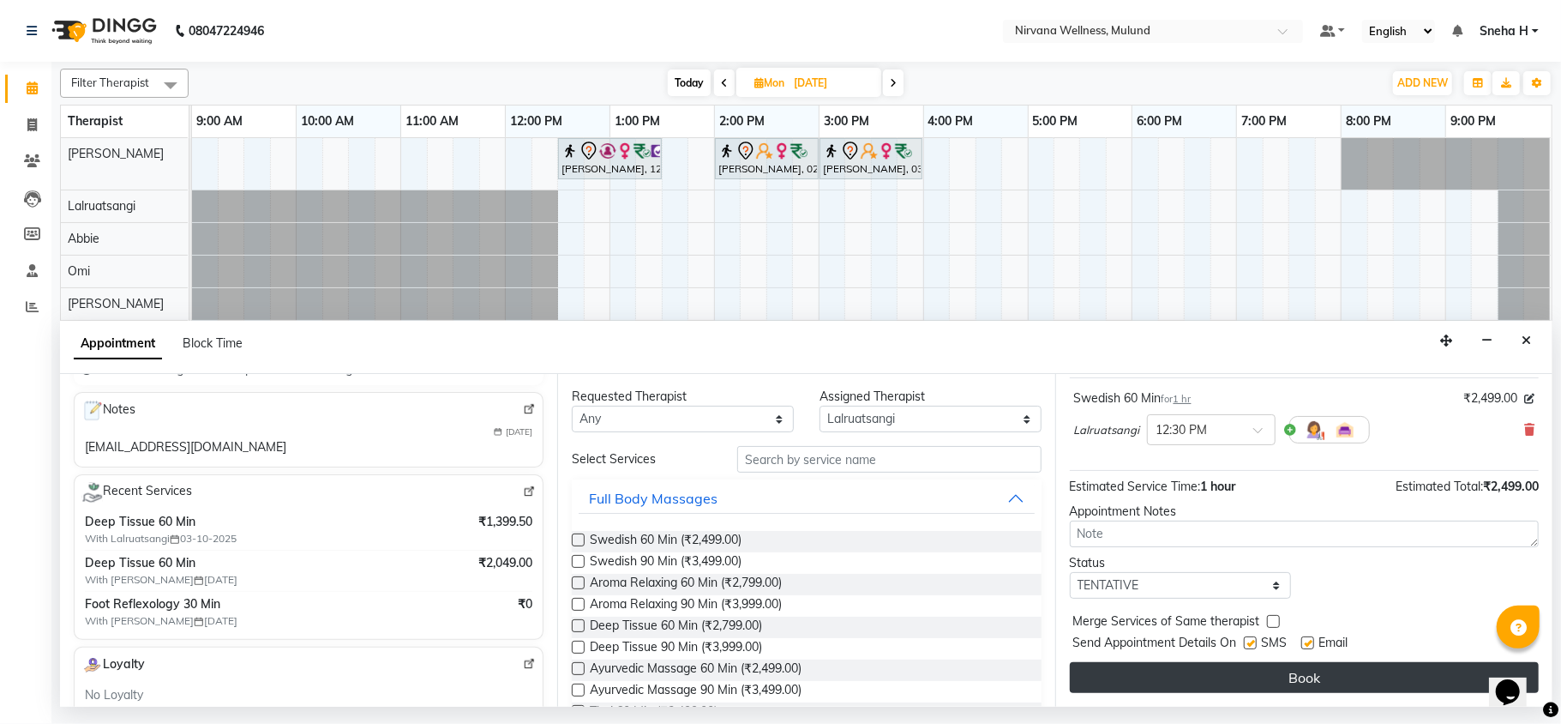
click at [1287, 683] on button "Book" at bounding box center [1304, 677] width 469 height 31
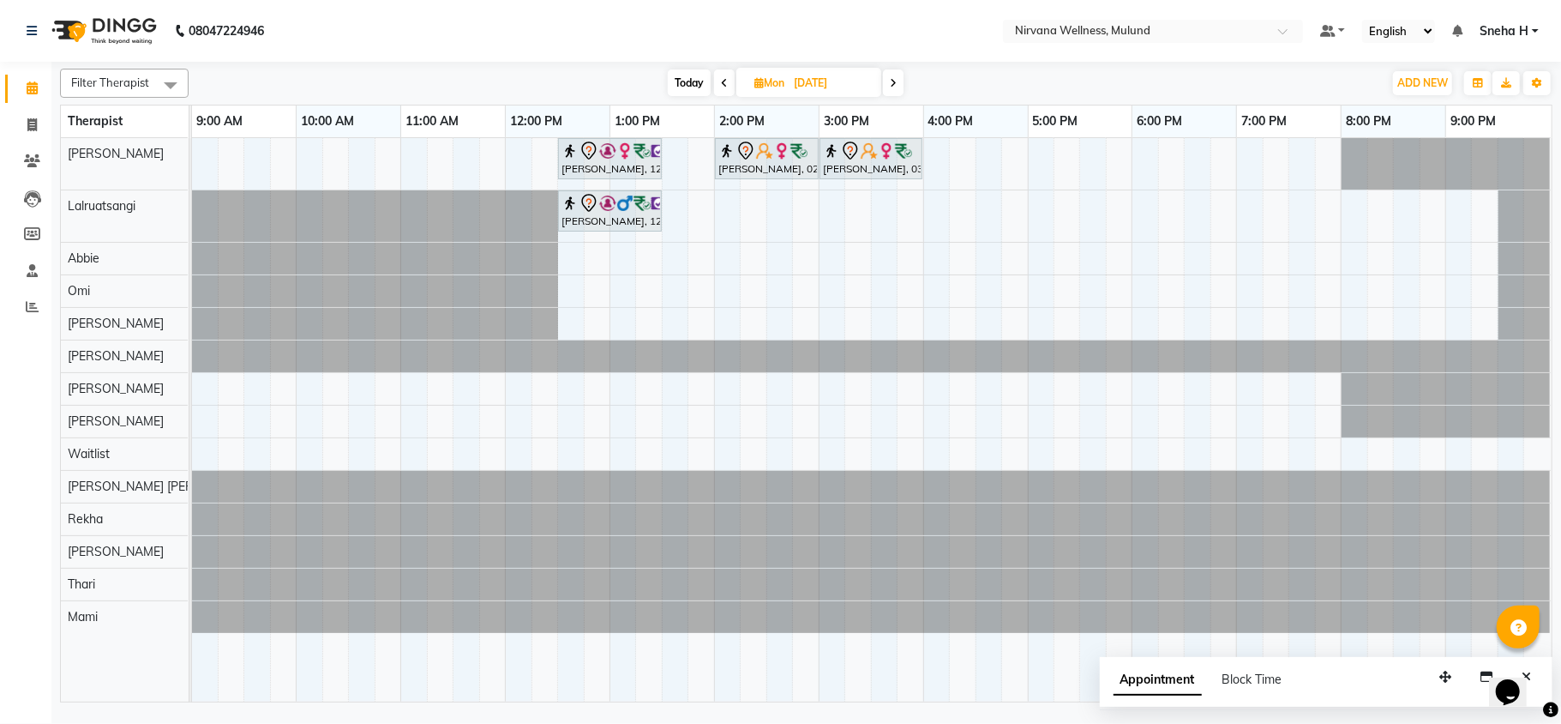
click at [677, 89] on span "Today" at bounding box center [689, 82] width 43 height 27
type input "03-10-2025"
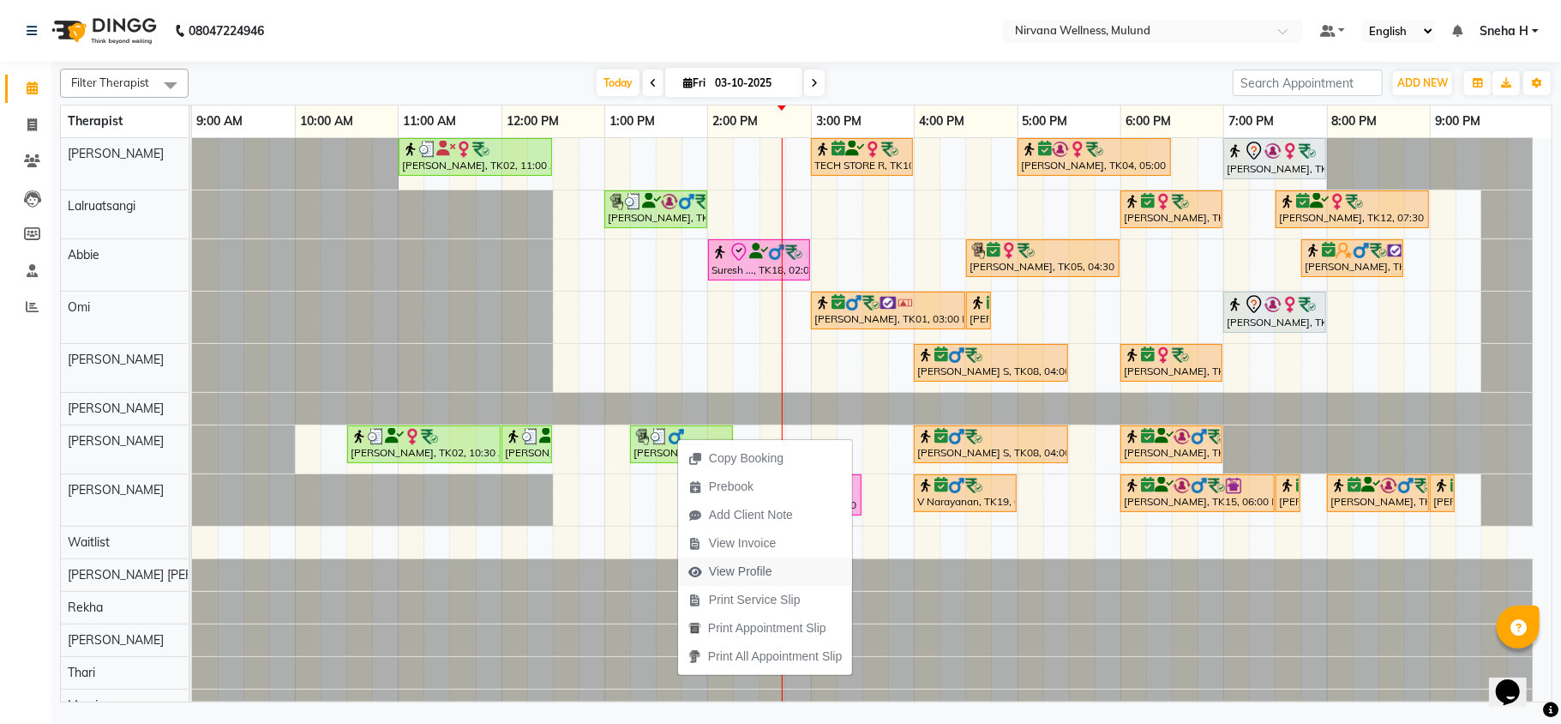
click at [744, 571] on span "View Profile" at bounding box center [740, 572] width 63 height 18
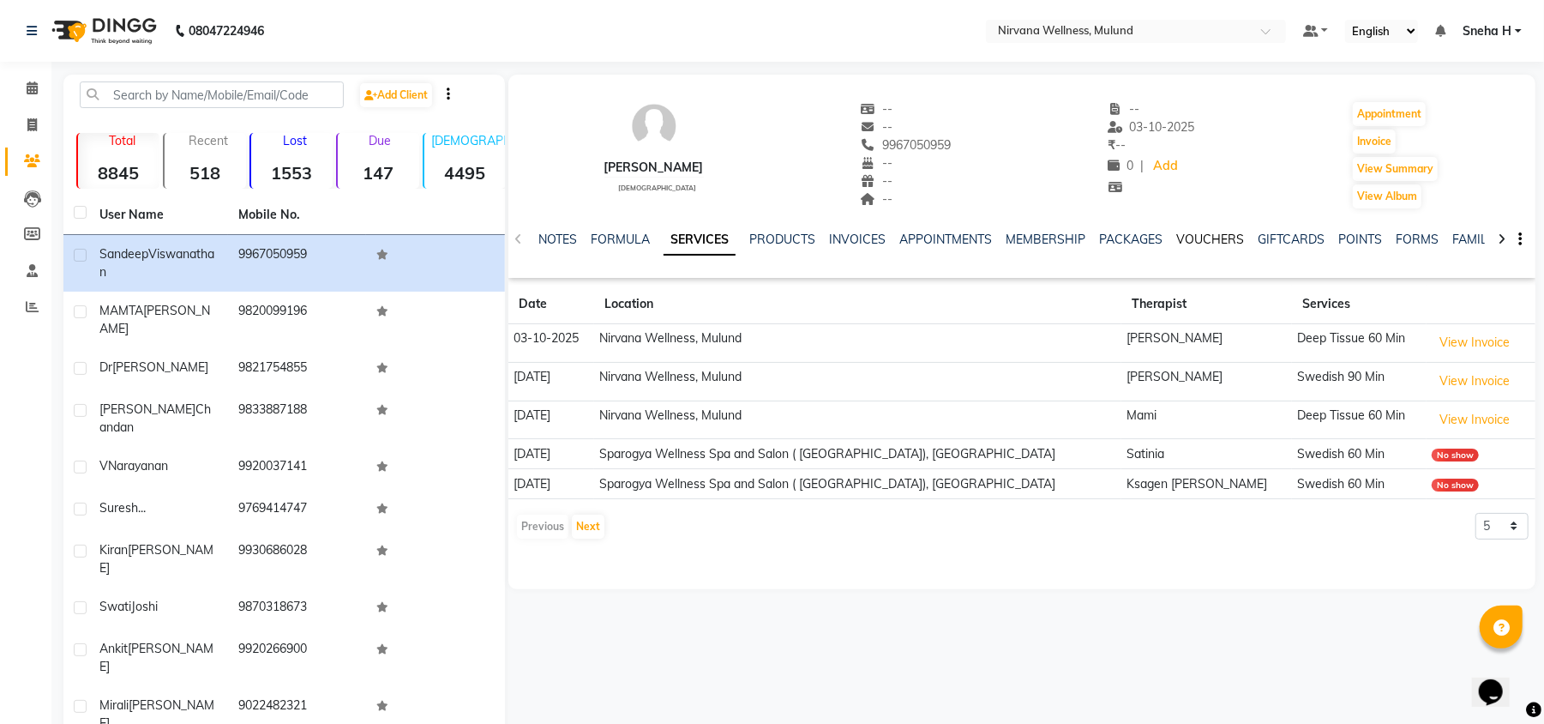
click at [1188, 238] on link "VOUCHERS" at bounding box center [1210, 239] width 68 height 15
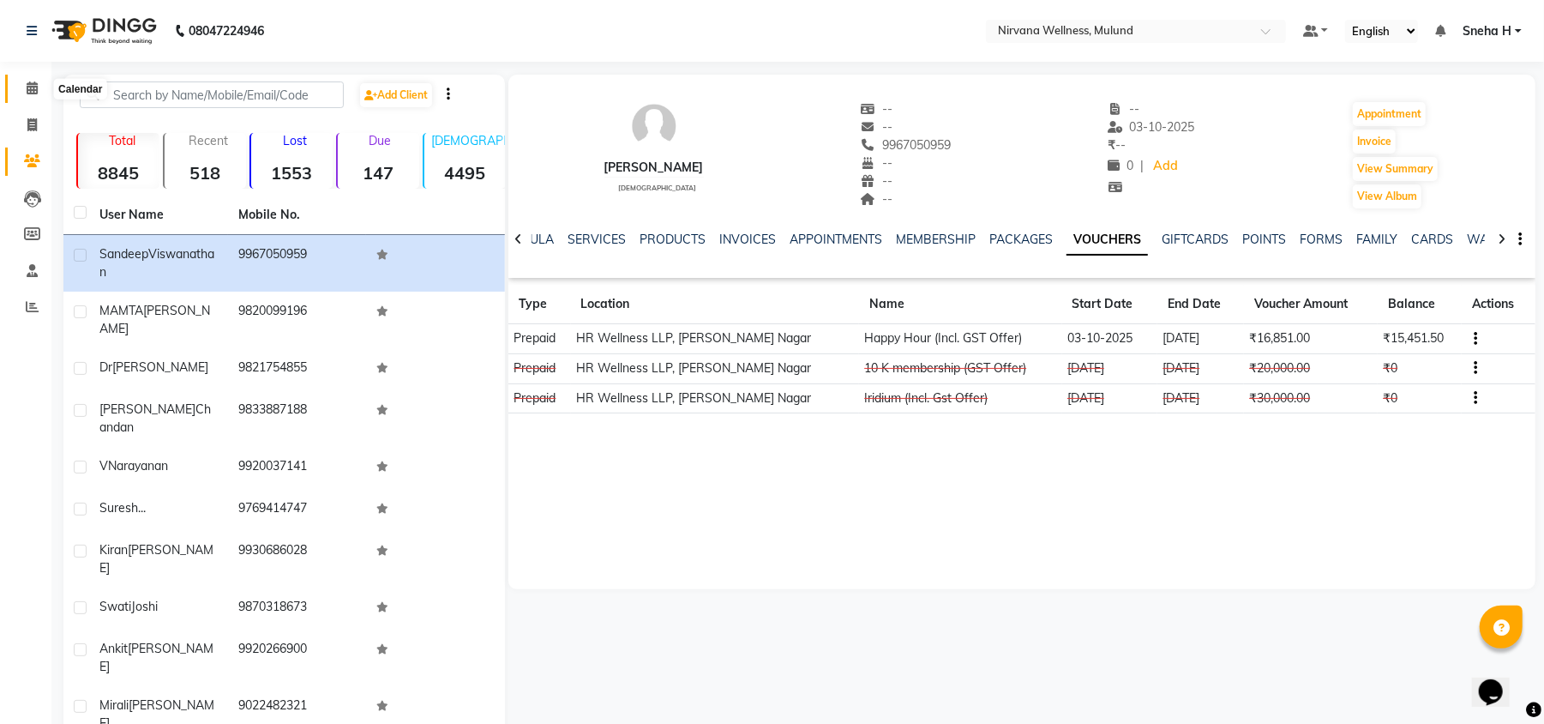
click at [33, 83] on icon at bounding box center [32, 87] width 11 height 13
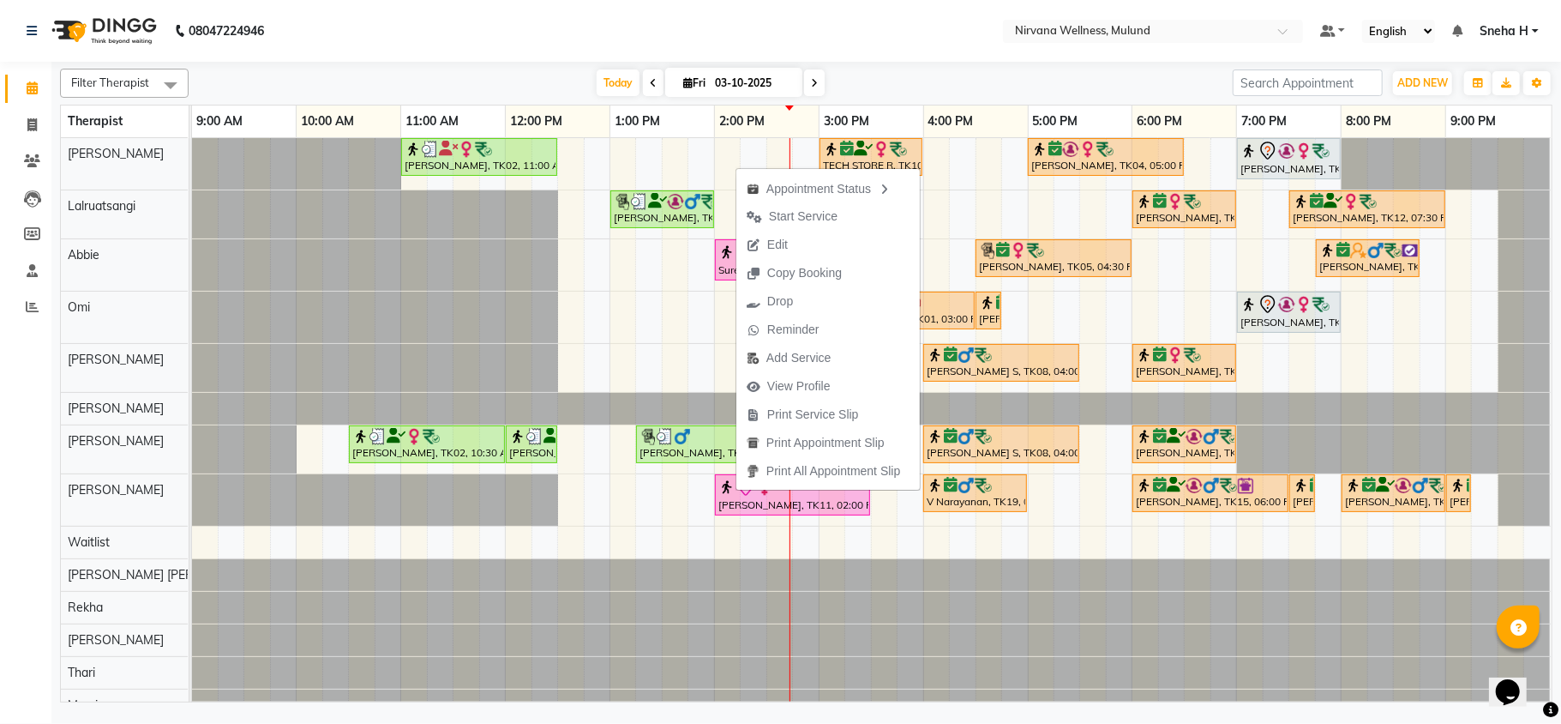
click at [767, 240] on span "Edit" at bounding box center [777, 245] width 21 height 18
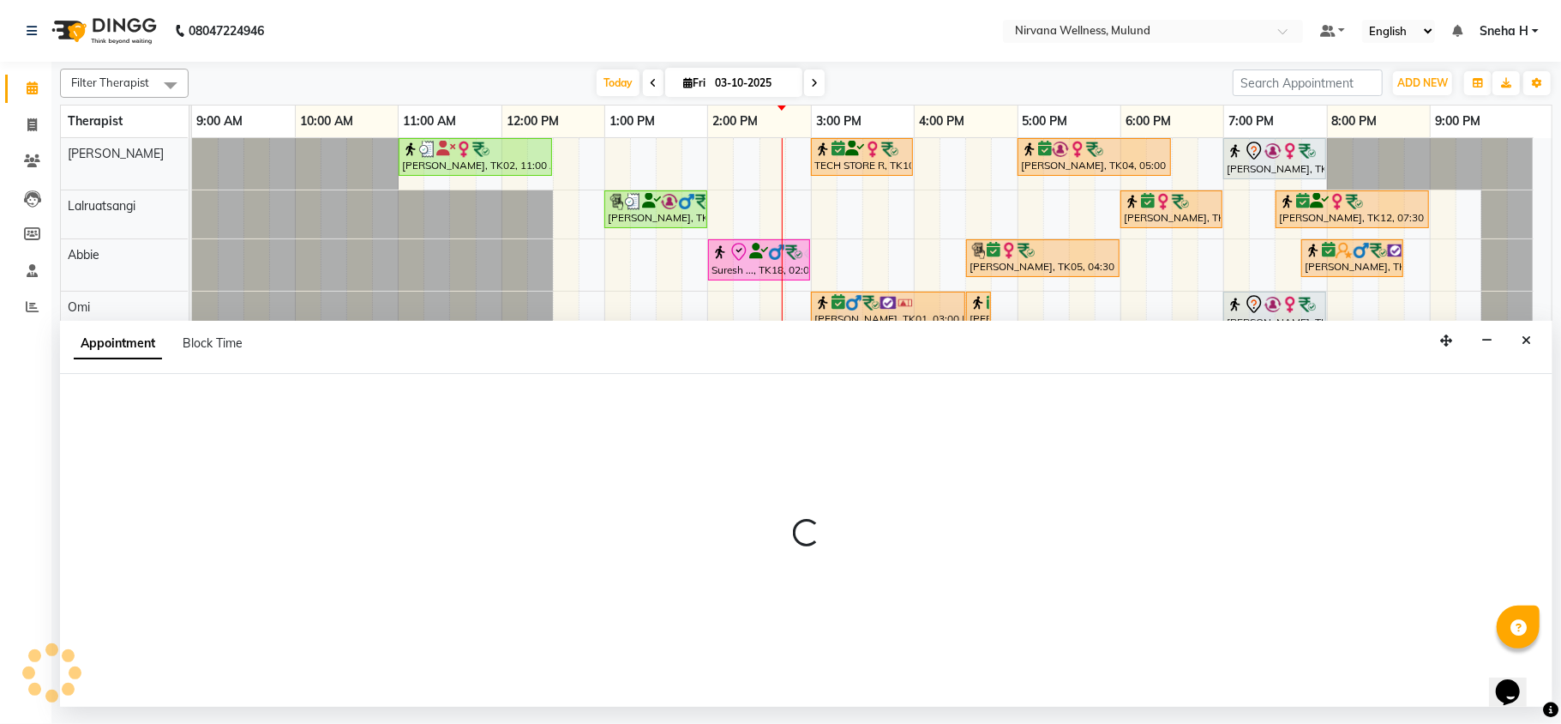
select select "check-in"
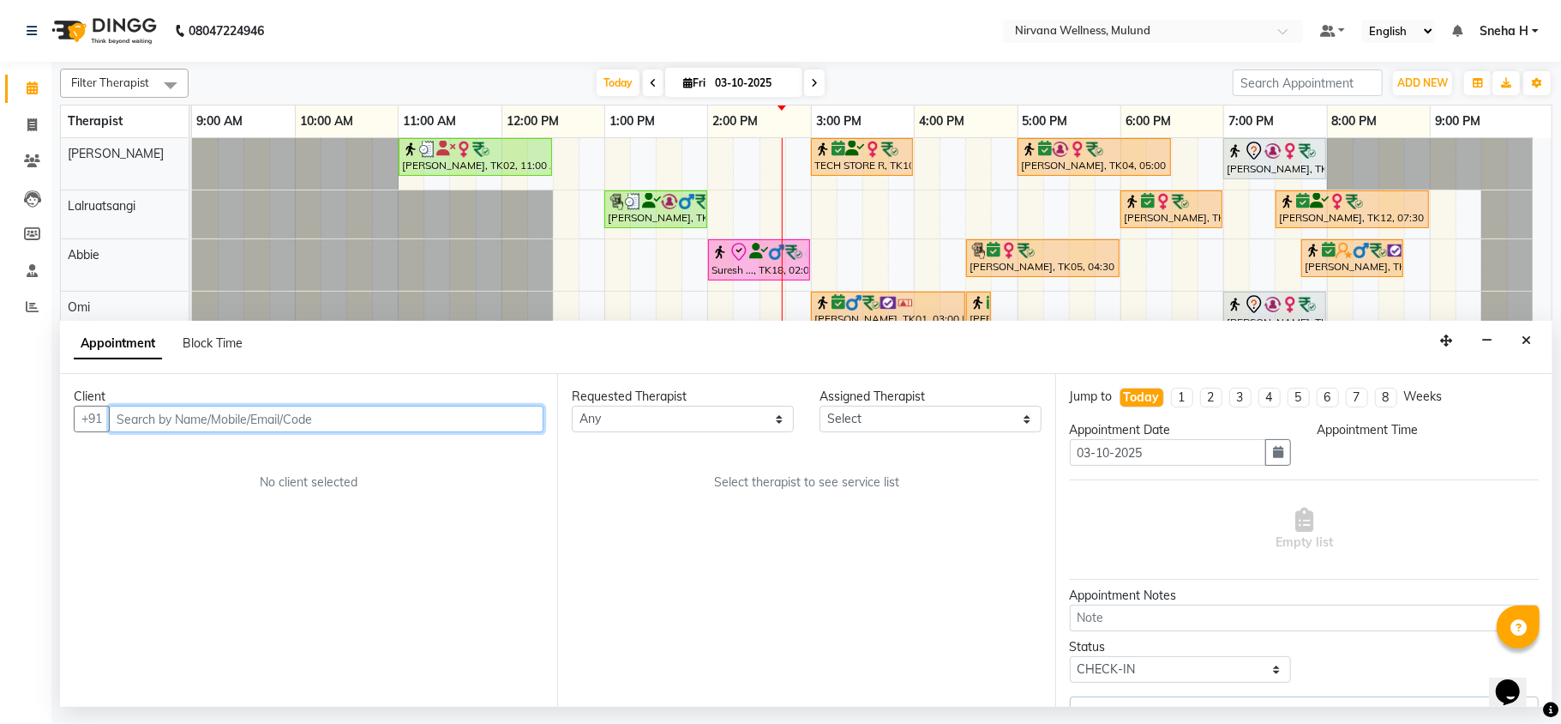
select select "35614"
select select "840"
select select "2150"
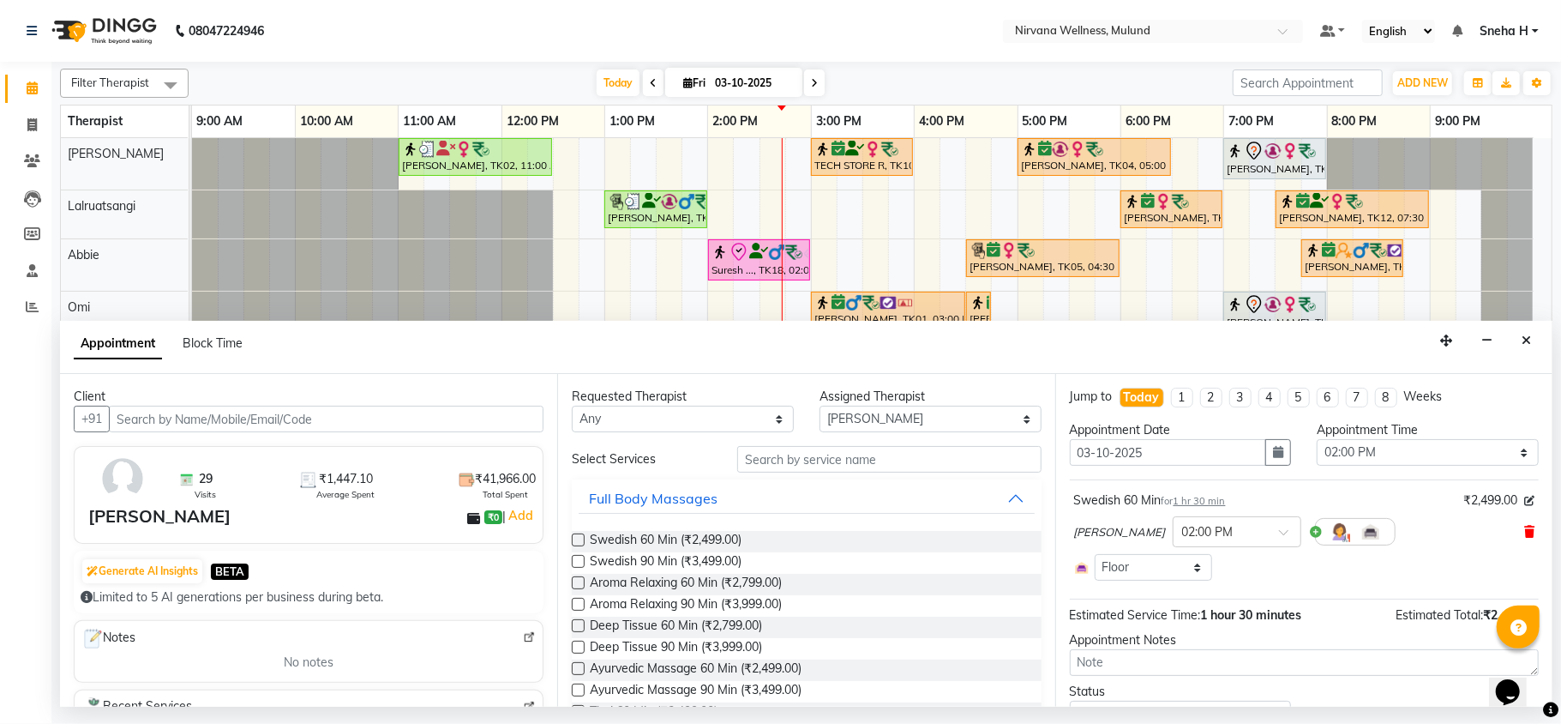
click at [1525, 538] on icon at bounding box center [1530, 532] width 10 height 12
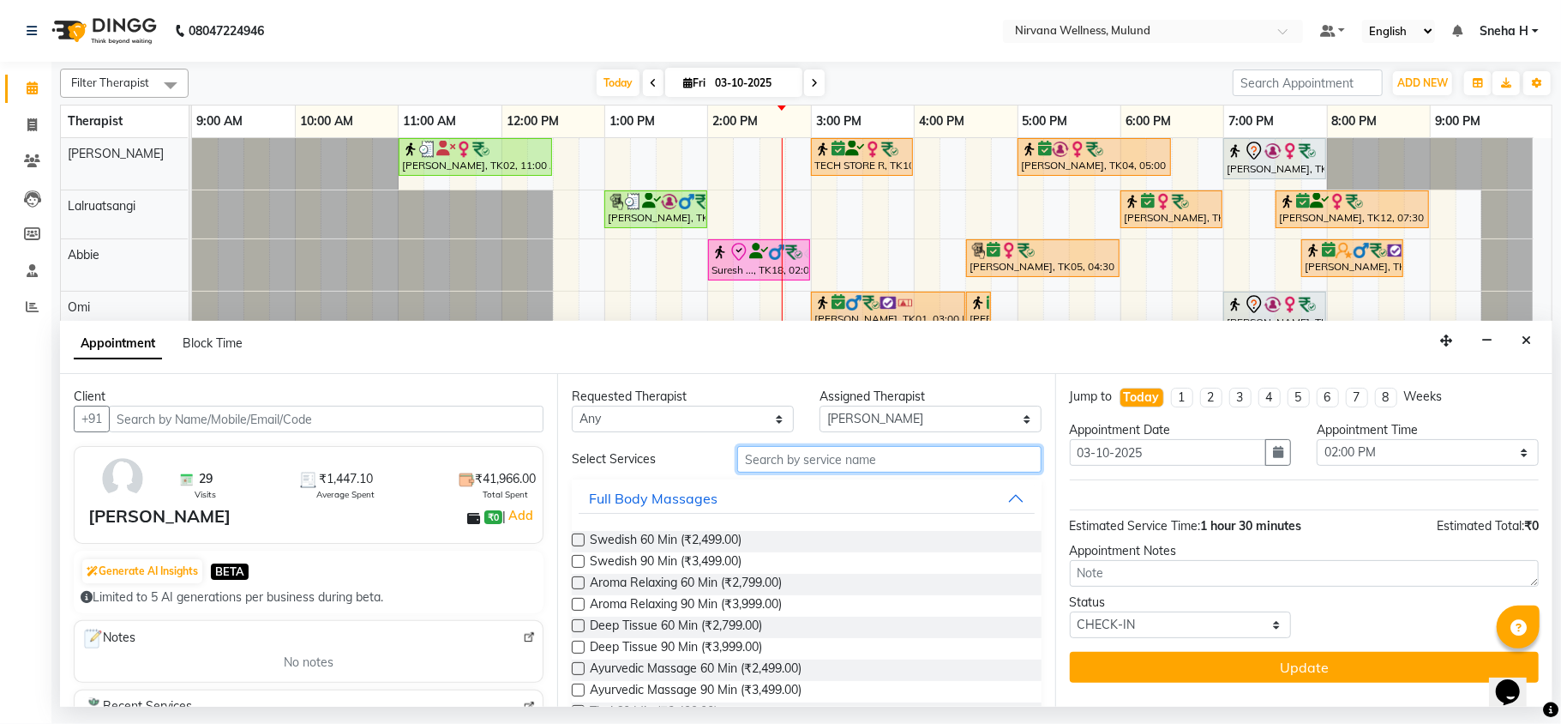
click at [892, 450] on input "text" at bounding box center [889, 459] width 304 height 27
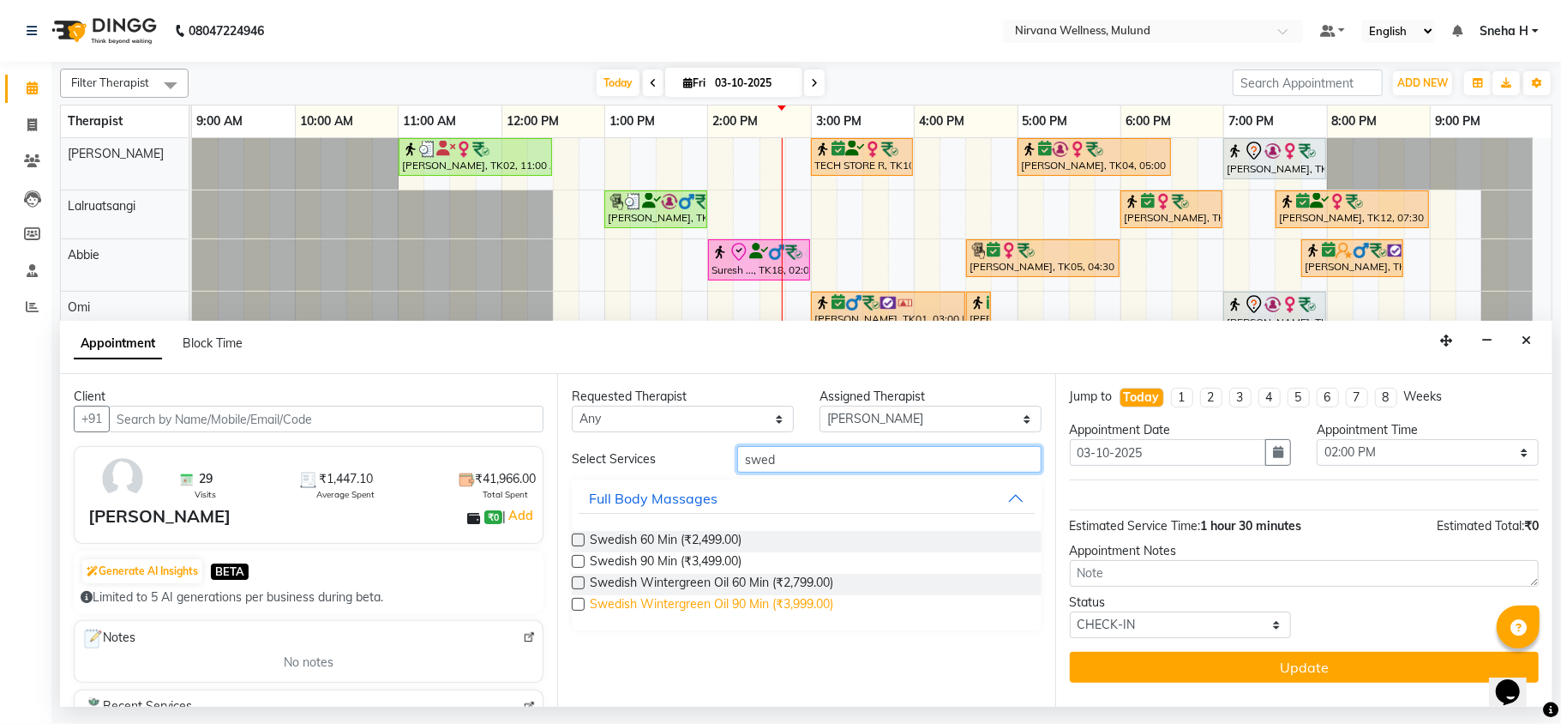
type input "swed"
click at [770, 602] on span "Swedish Wintergreen Oil 90 Min (₹3,999.00)" at bounding box center [712, 605] width 244 height 21
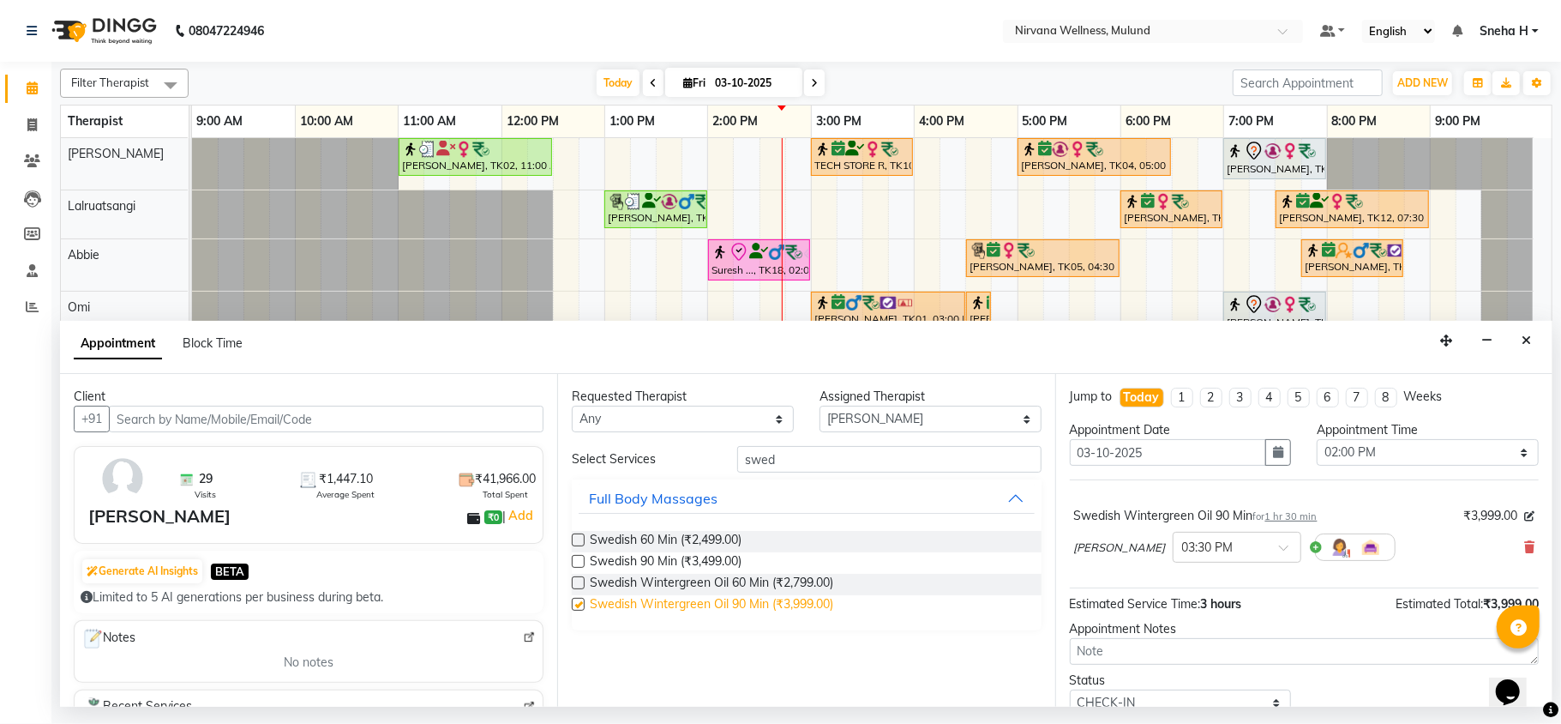
checkbox input "false"
click at [1525, 551] on icon at bounding box center [1530, 547] width 10 height 12
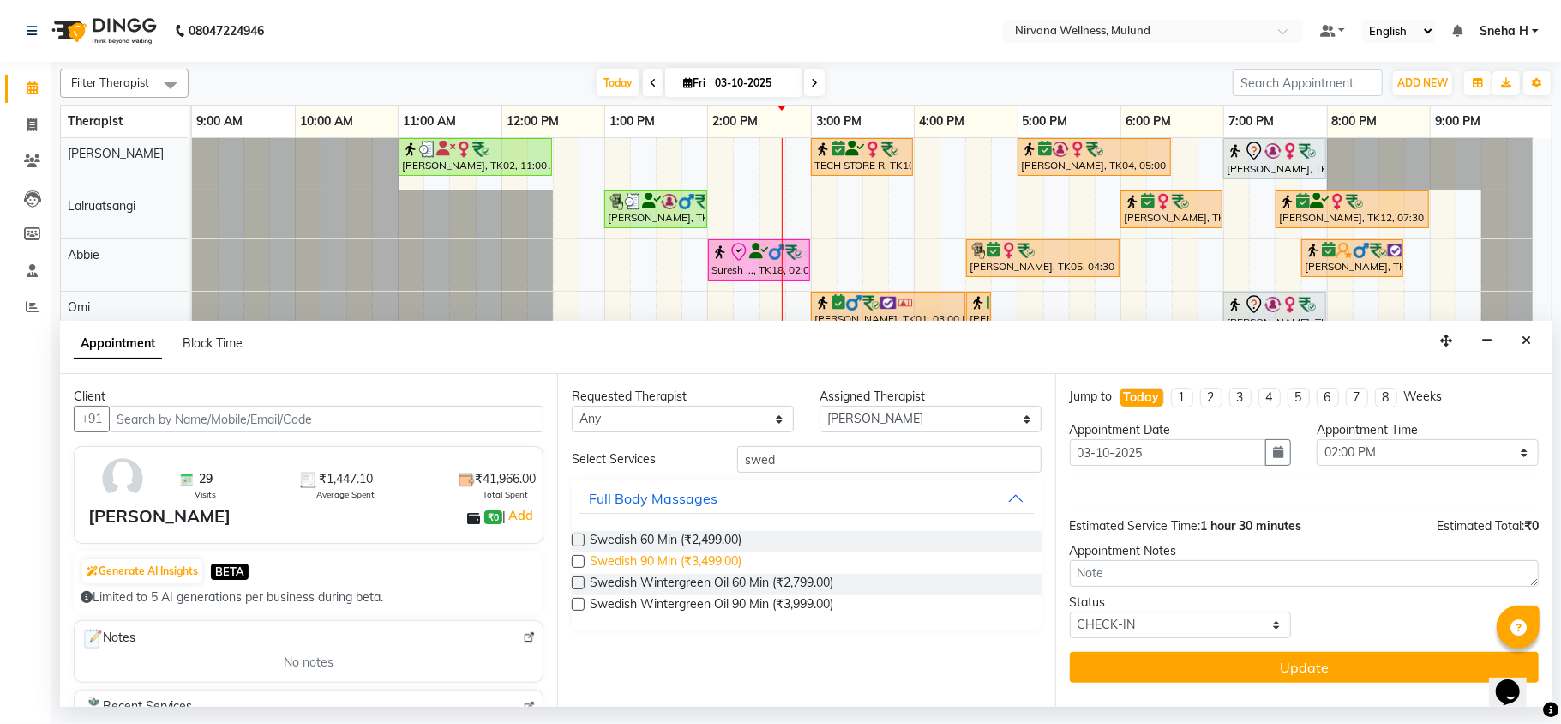
click at [648, 563] on span "Swedish 90 Min (₹3,499.00)" at bounding box center [666, 562] width 152 height 21
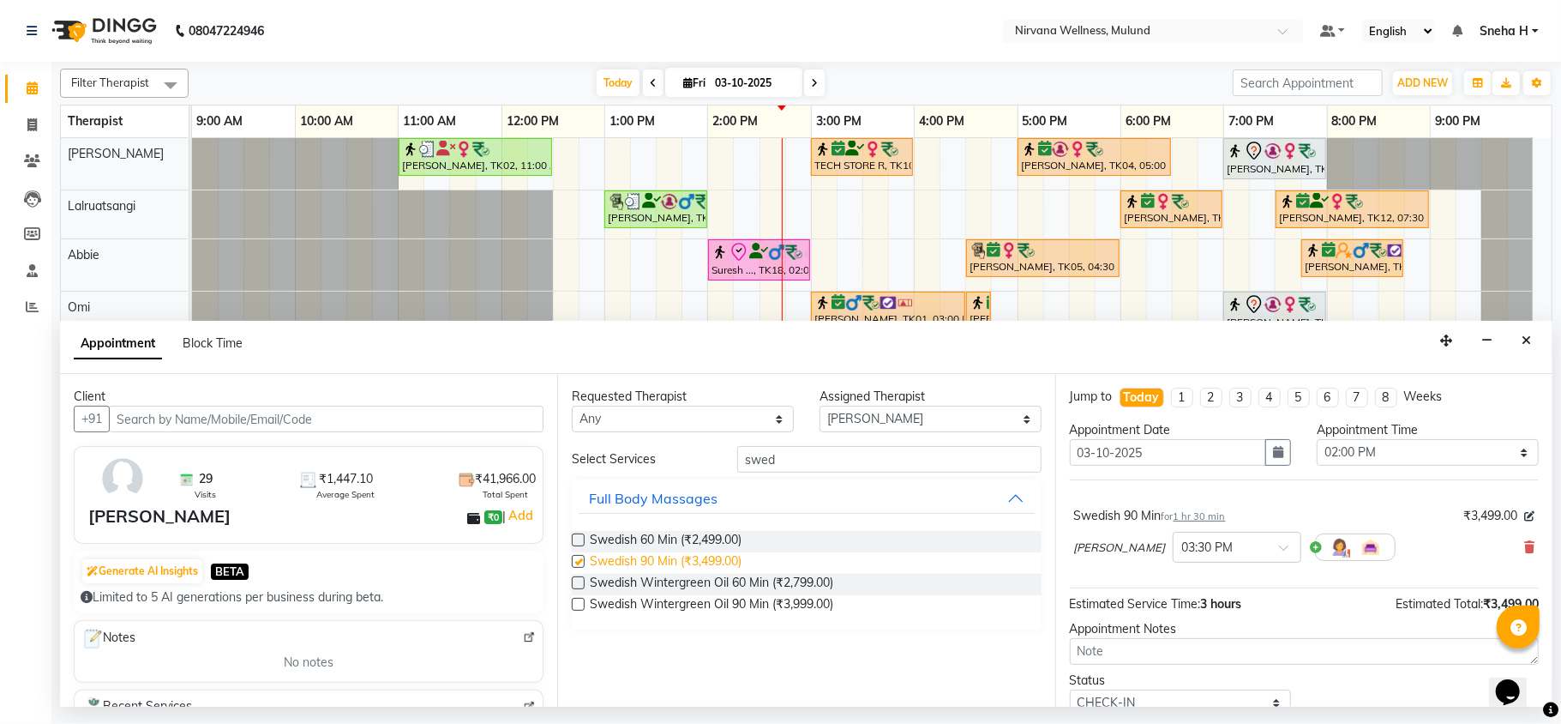
checkbox input "false"
click at [1279, 559] on span at bounding box center [1289, 553] width 21 height 18
click at [1279, 550] on span at bounding box center [1289, 553] width 21 height 18
click at [1205, 539] on div "× 03:30 PM" at bounding box center [1237, 547] width 129 height 31
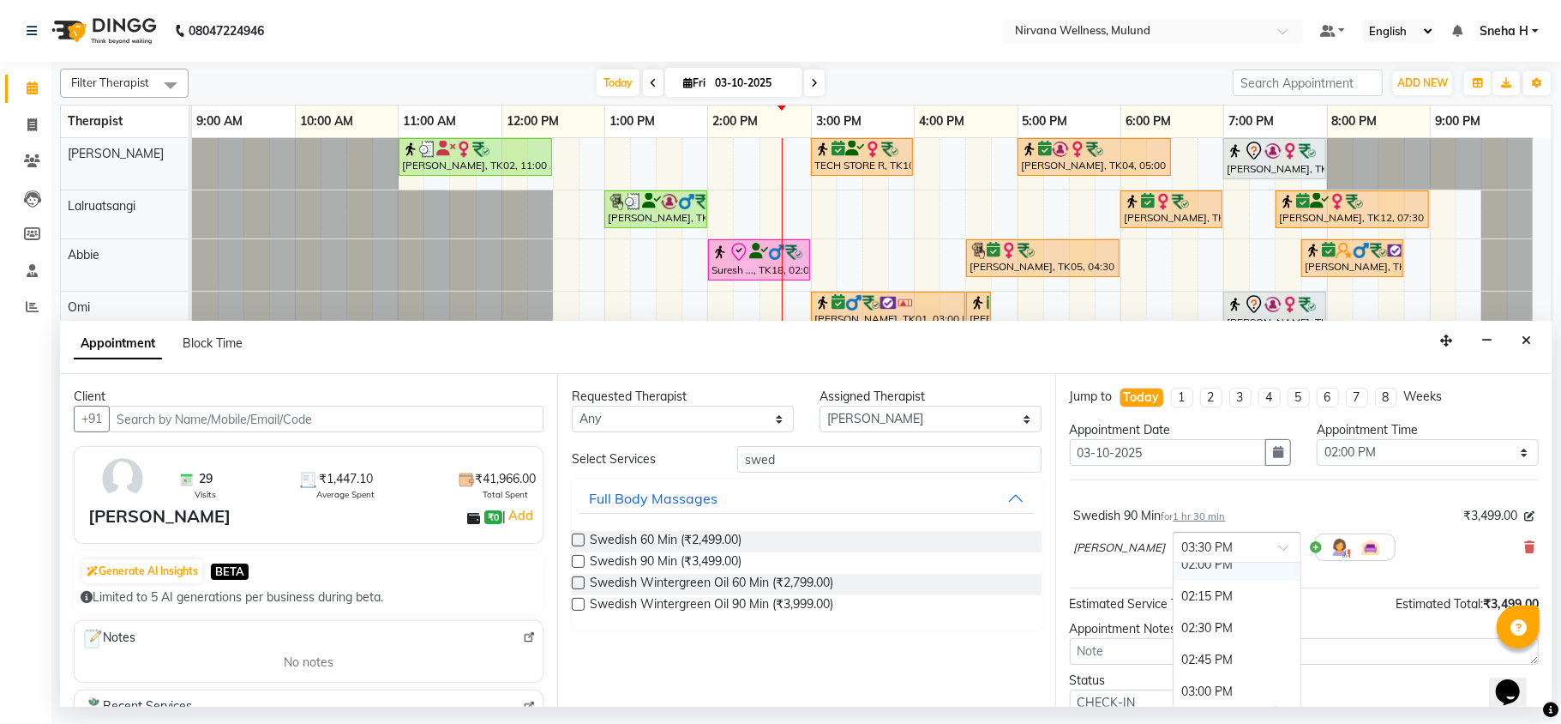
click at [1174, 578] on div "02:00 PM" at bounding box center [1237, 565] width 127 height 32
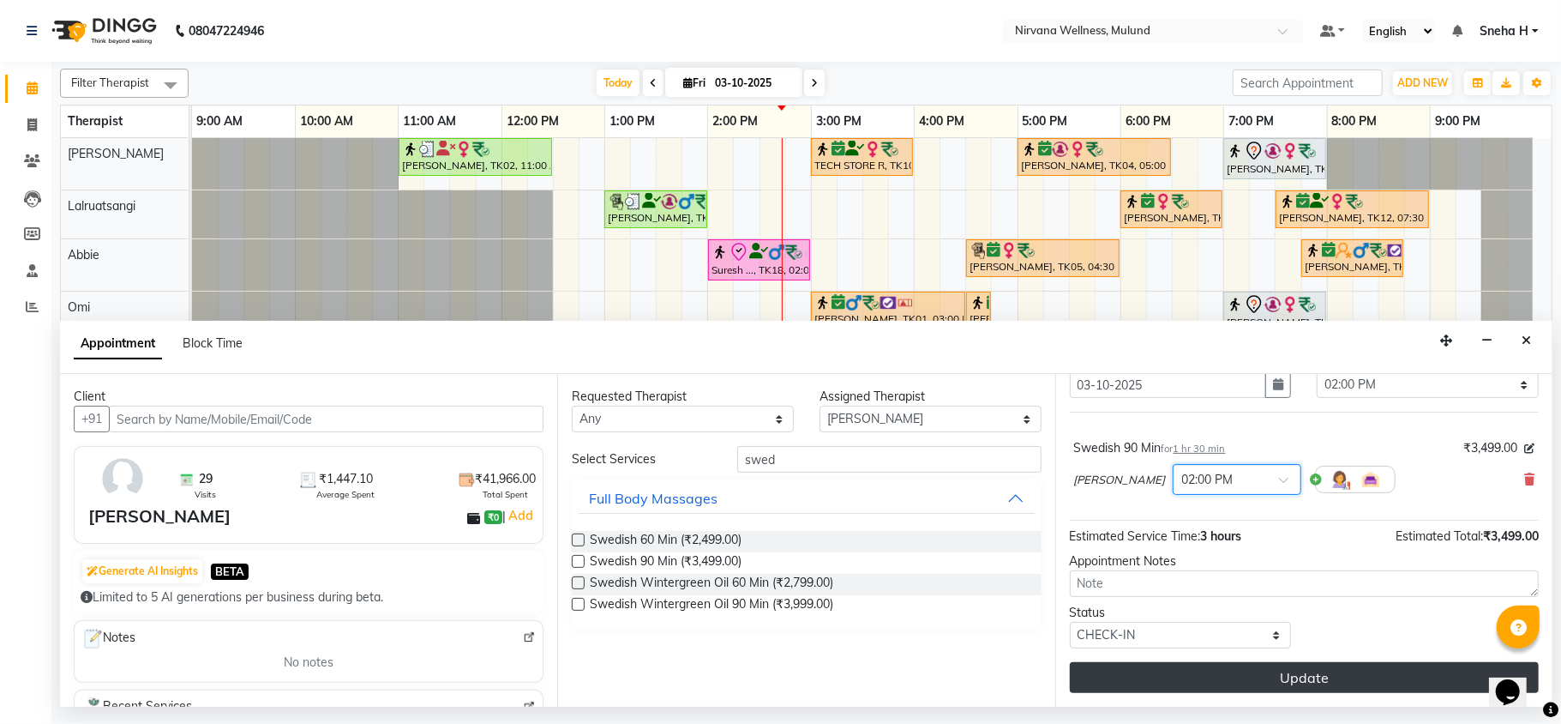
click at [1120, 677] on button "Update" at bounding box center [1304, 677] width 469 height 31
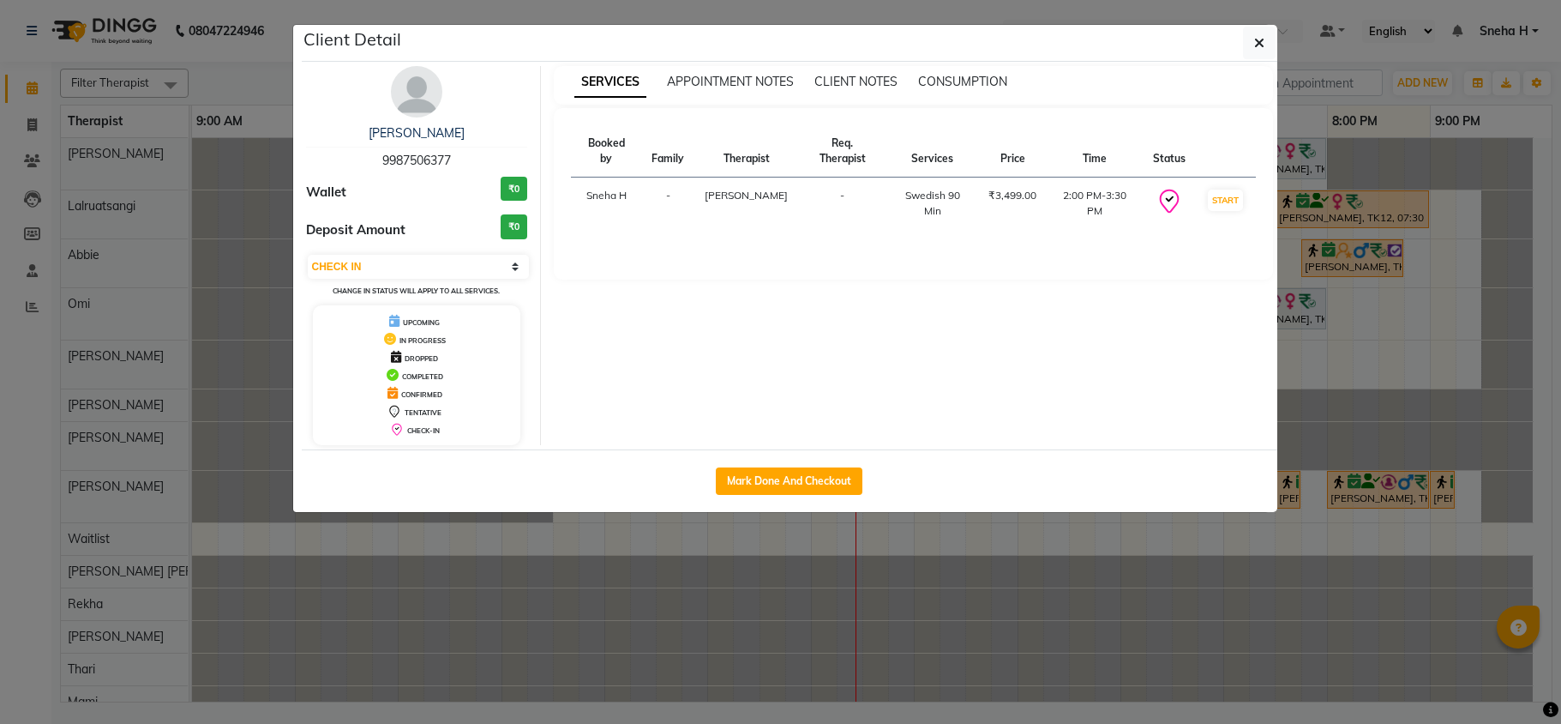
select select "8"
drag, startPoint x: 0, startPoint y: 0, endPoint x: 777, endPoint y: 484, distance: 915.1
click at [777, 484] on button "Mark Done And Checkout" at bounding box center [789, 480] width 147 height 27
select select "service"
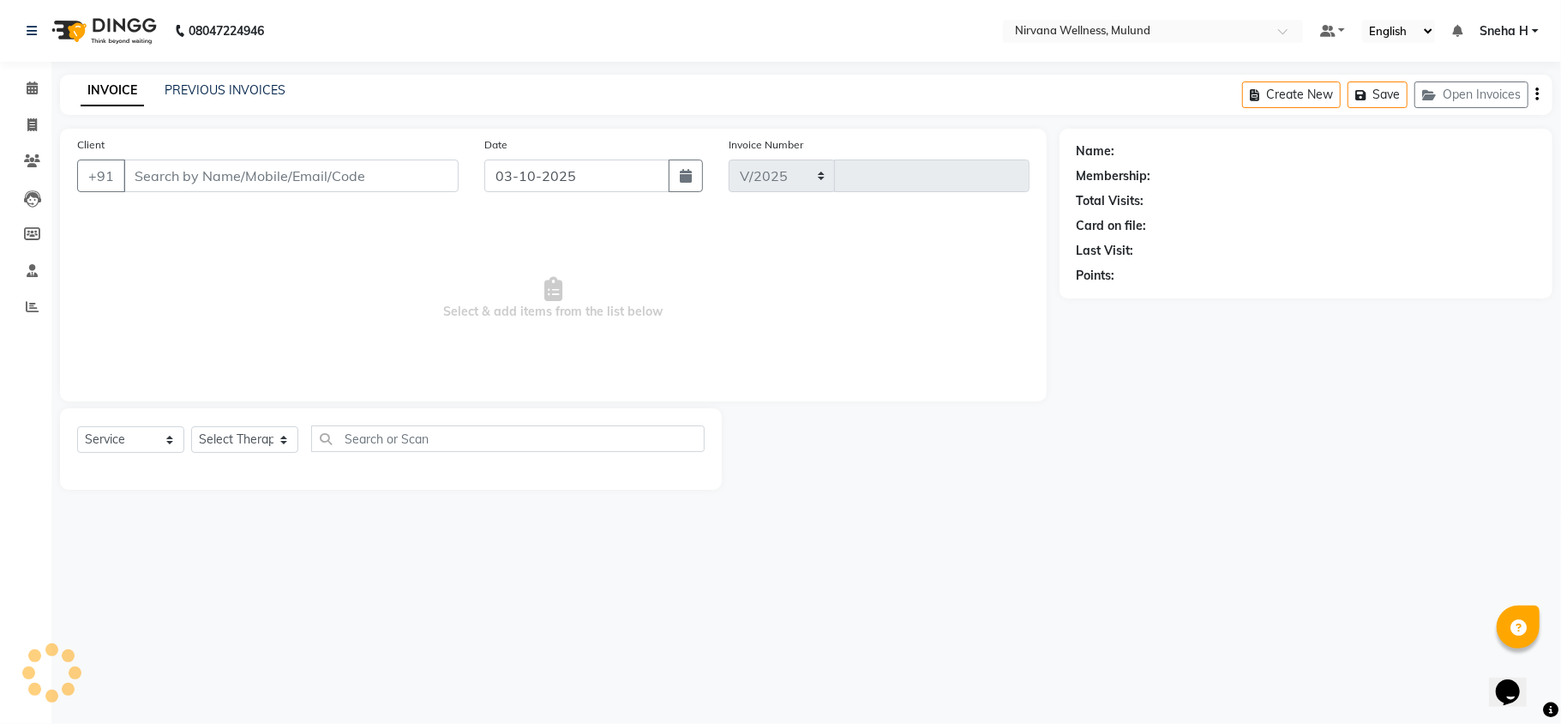
select select "4890"
type input "2133"
type input "9987506377"
select select "35614"
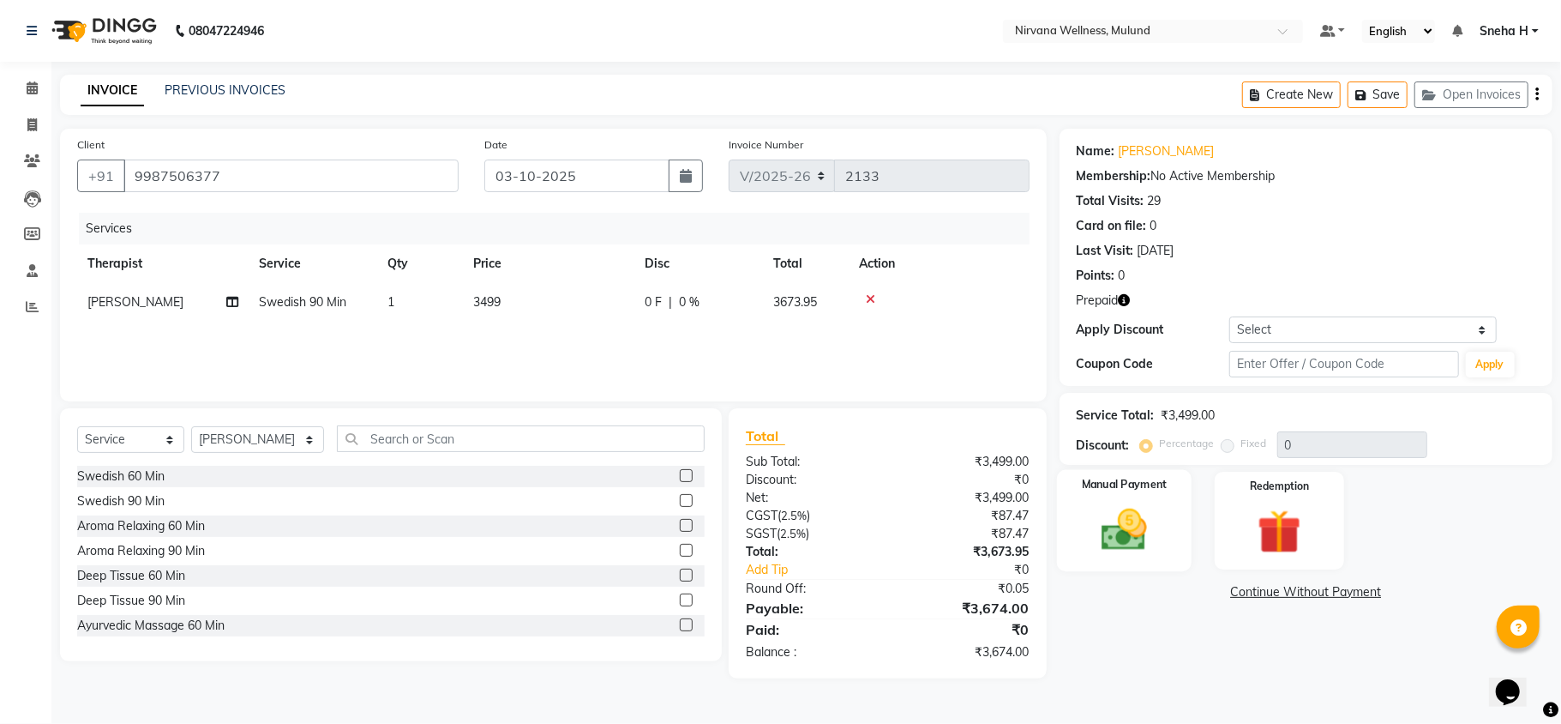
click at [1108, 533] on img at bounding box center [1124, 529] width 75 height 53
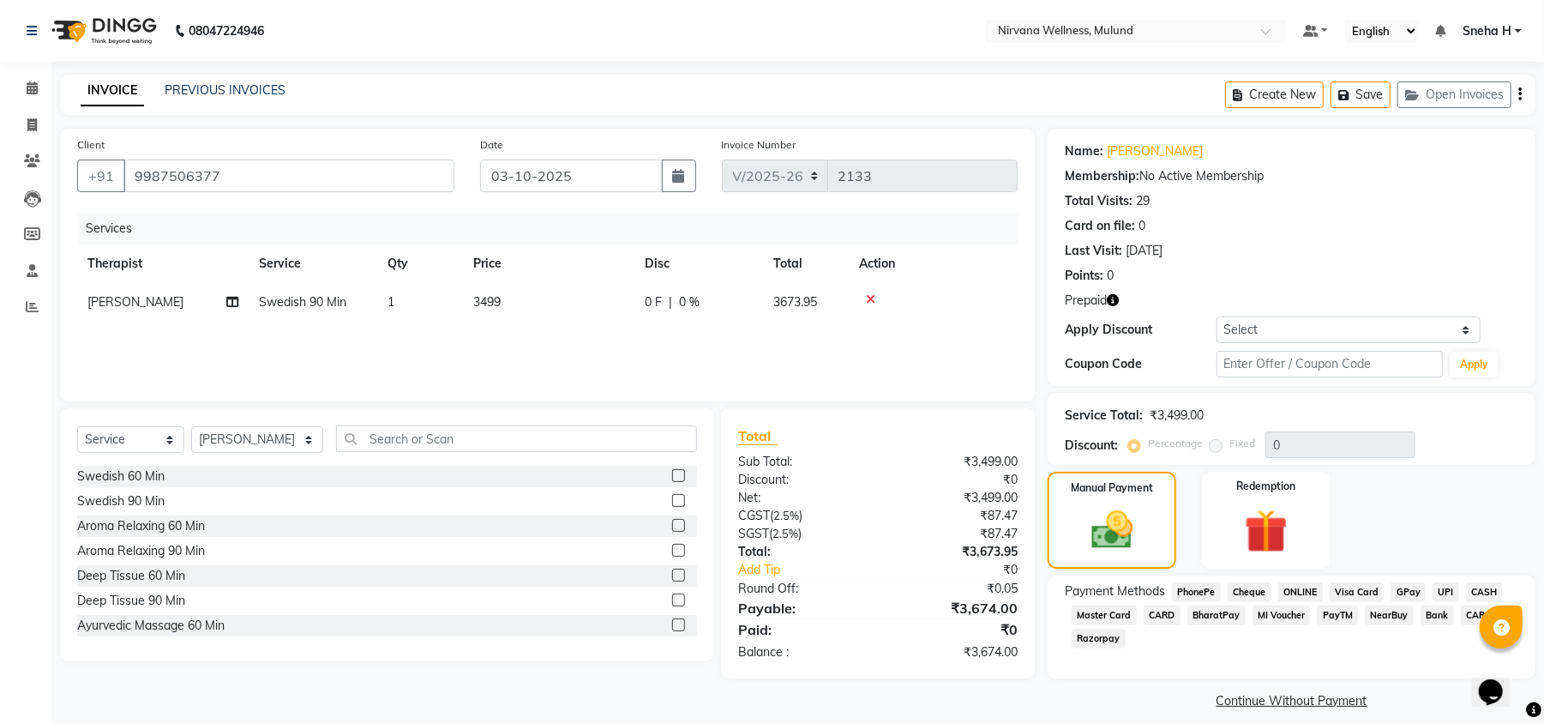
click at [1441, 590] on span "UPI" at bounding box center [1446, 592] width 27 height 20
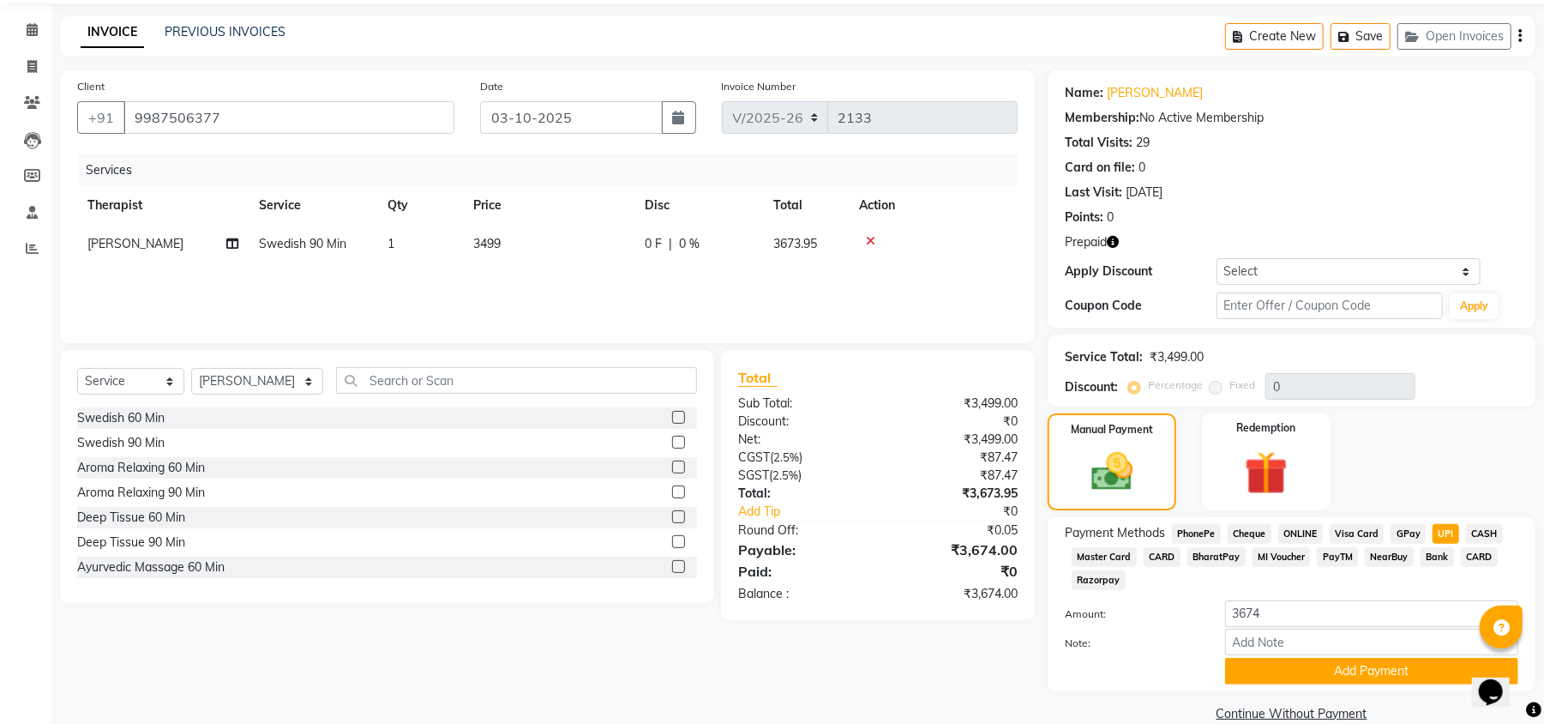
scroll to position [87, 0]
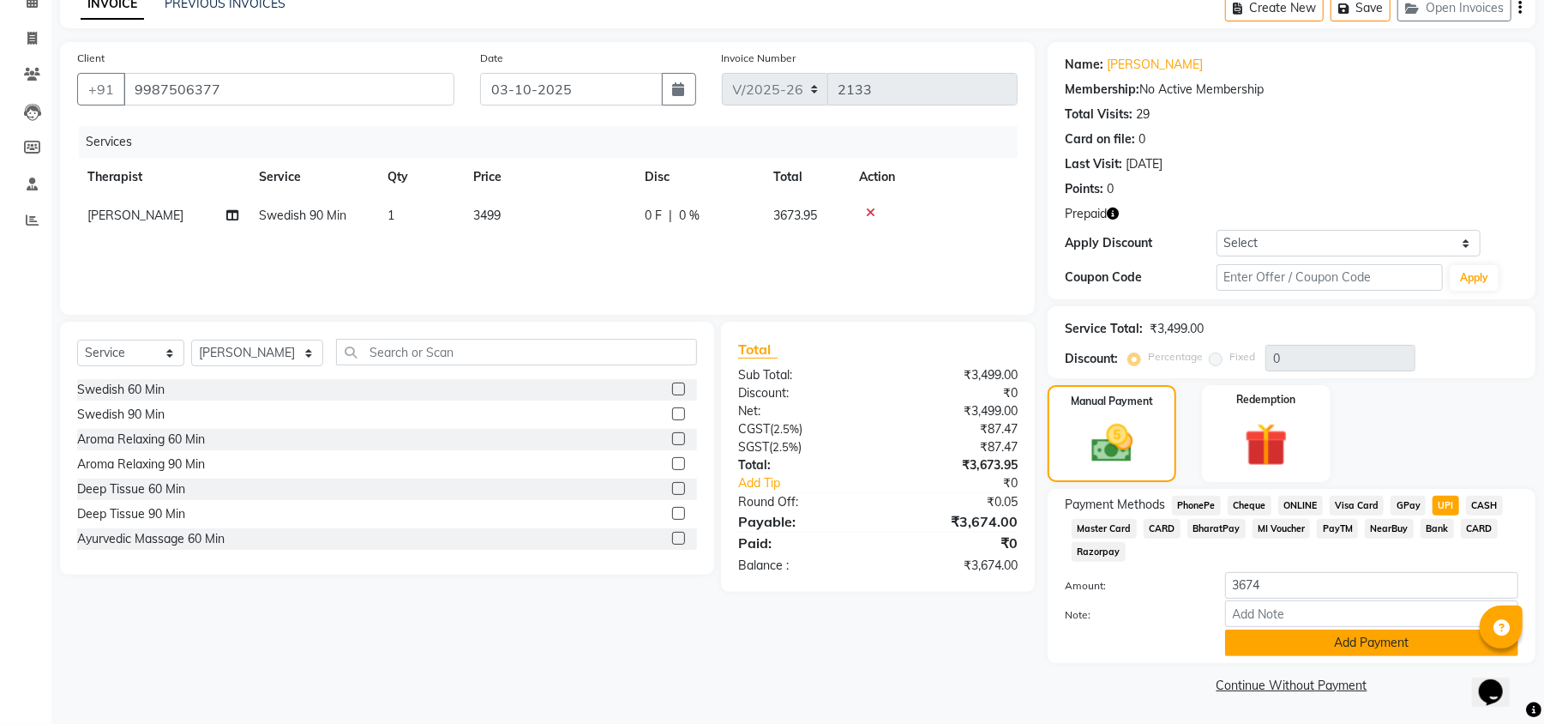
click at [1271, 638] on button "Add Payment" at bounding box center [1371, 642] width 293 height 27
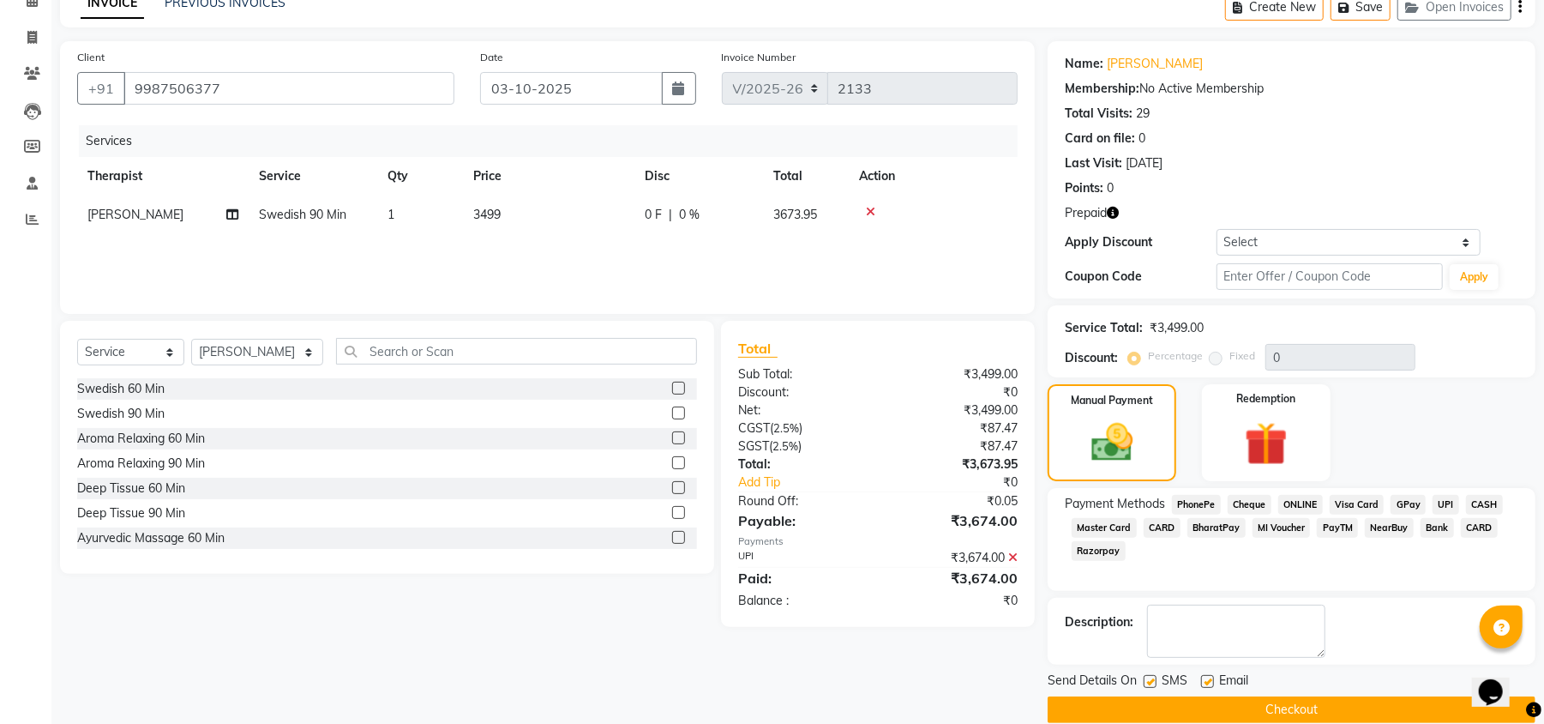
click at [1140, 711] on button "Checkout" at bounding box center [1292, 709] width 488 height 27
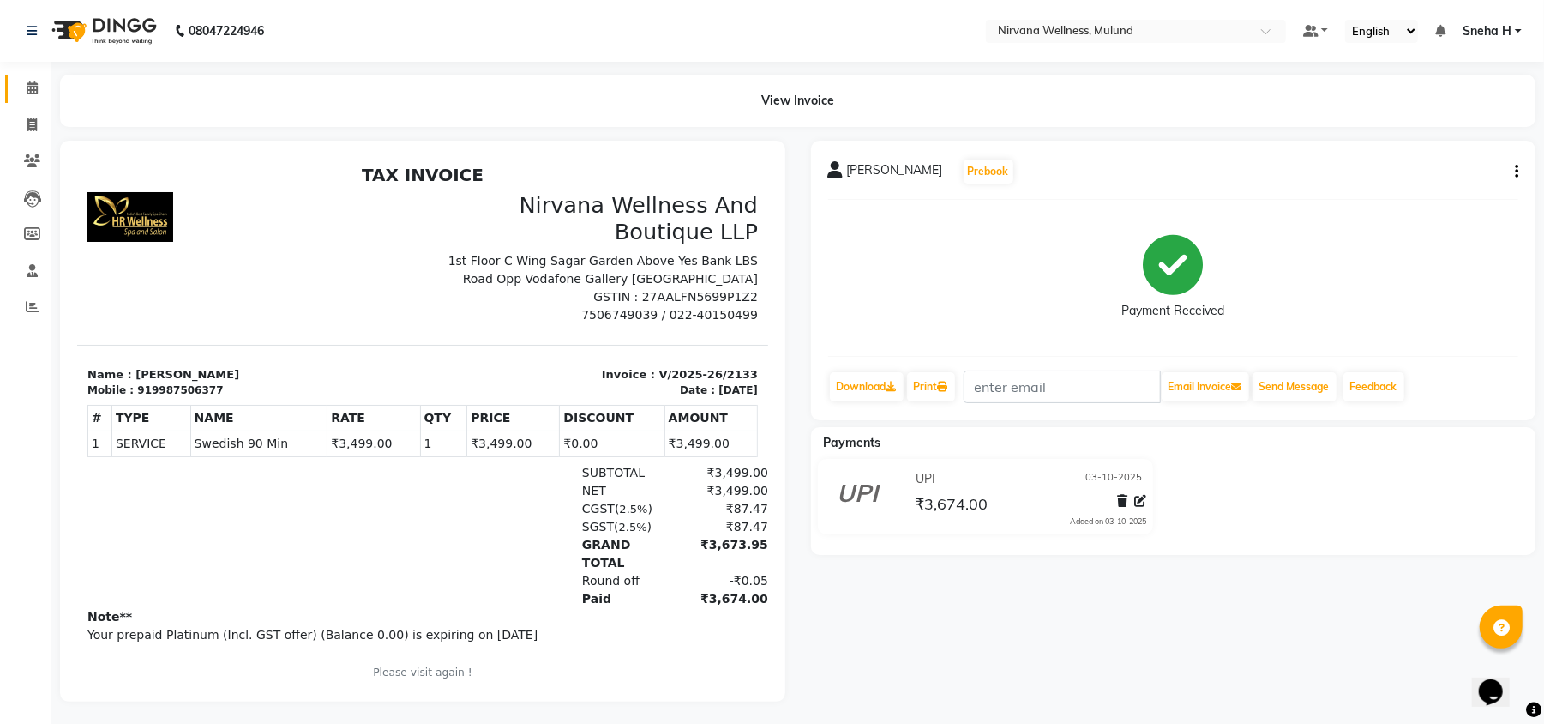
click at [28, 91] on icon at bounding box center [32, 87] width 11 height 13
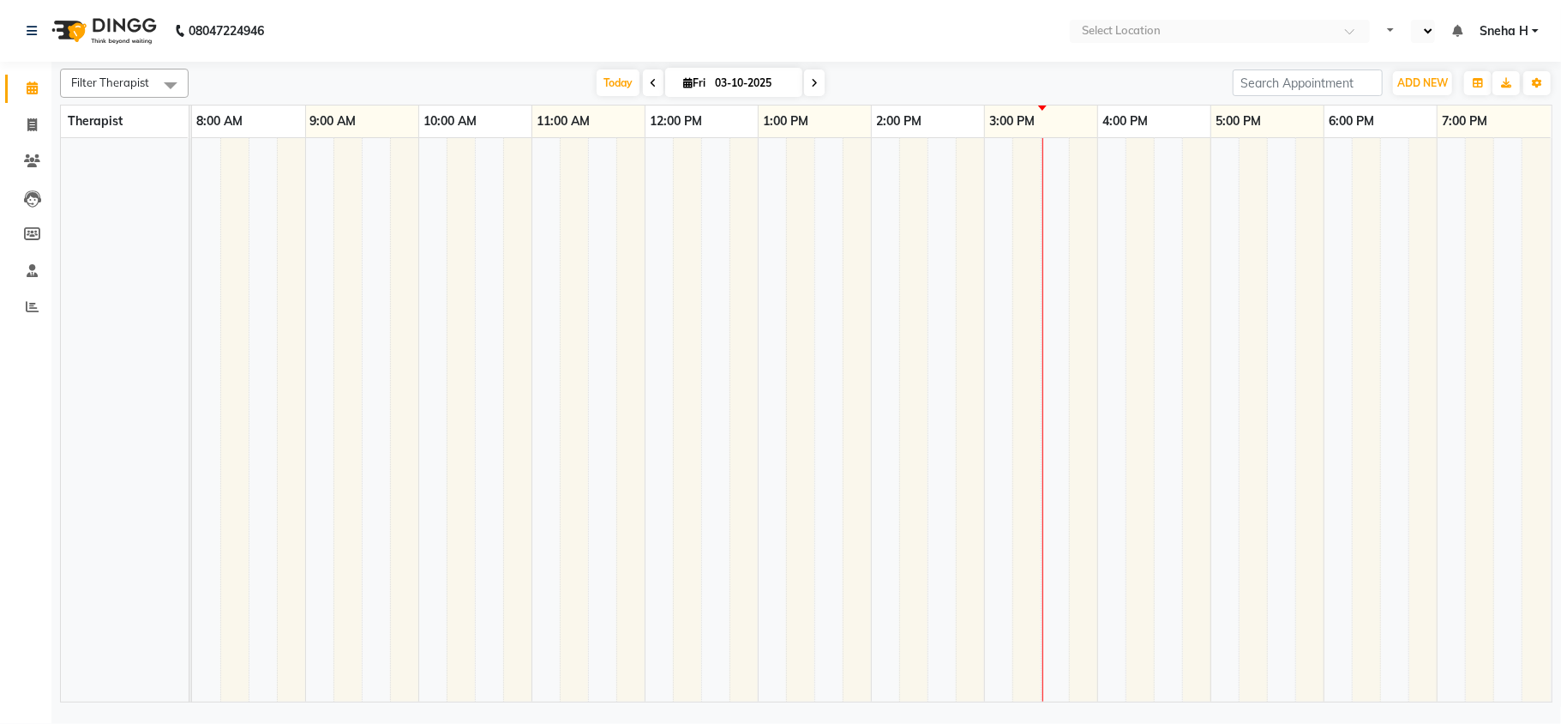
select select "en"
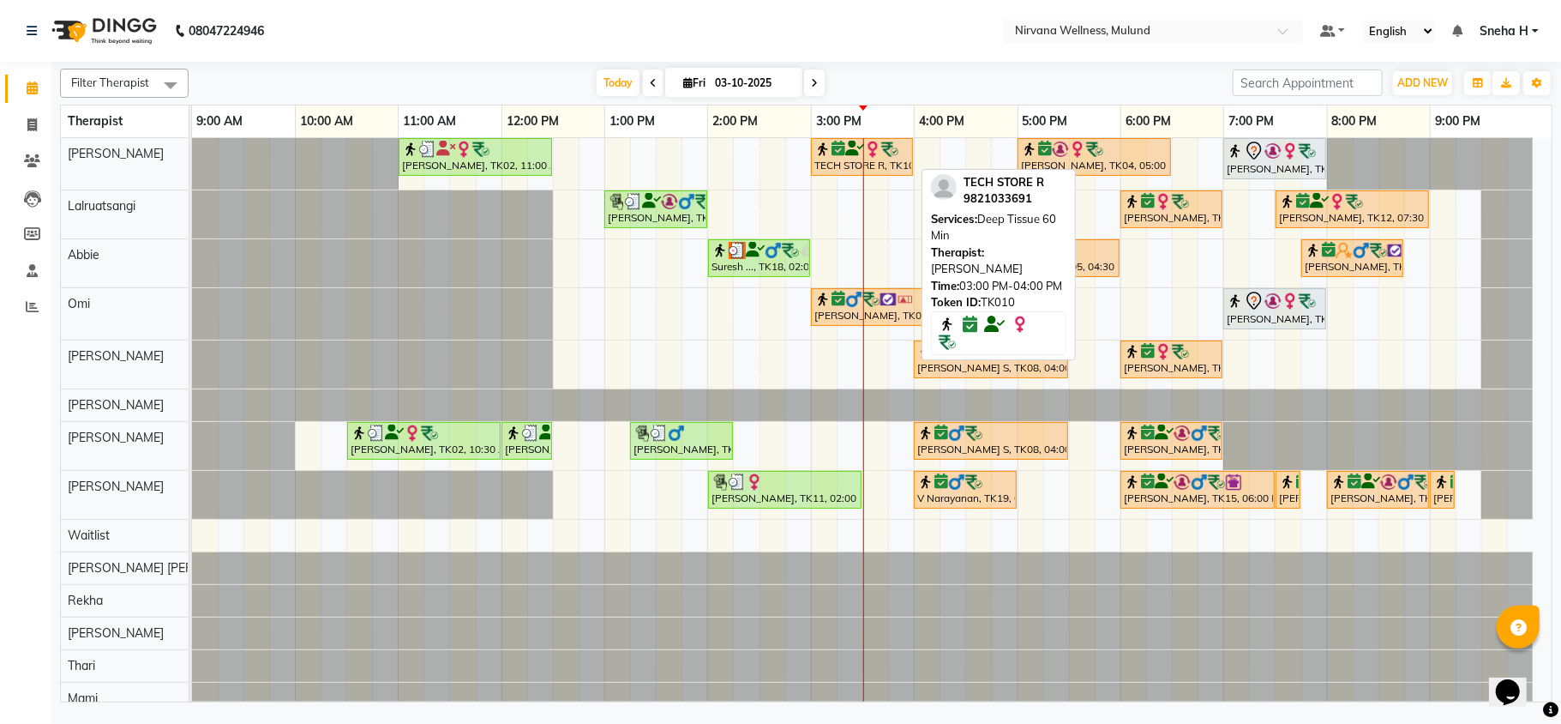
click at [830, 170] on div "TECH STORE R, TK10, 03:00 PM-04:00 PM, Deep Tissue 60 Min" at bounding box center [862, 157] width 99 height 33
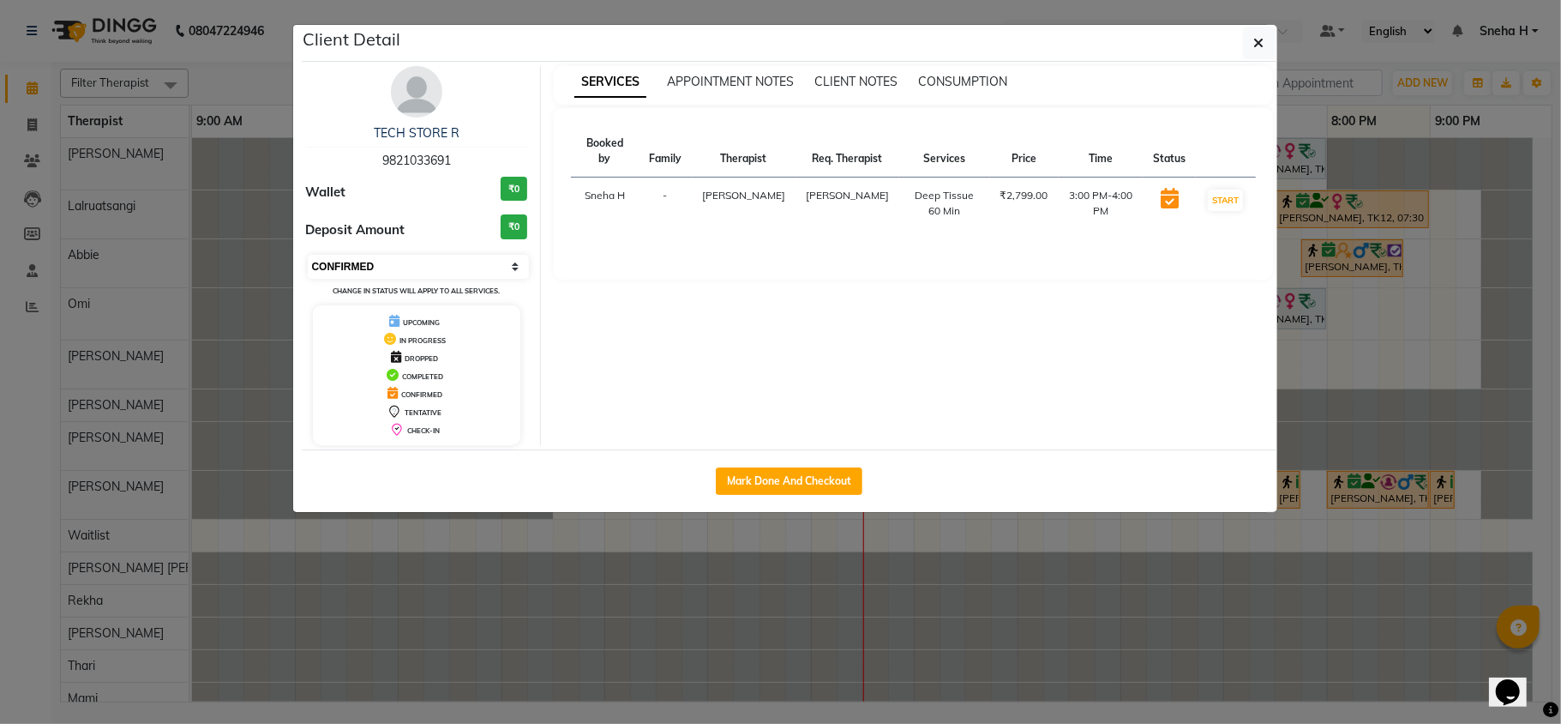
click at [424, 274] on select "Select IN SERVICE CONFIRMED TENTATIVE CHECK IN MARK DONE DROPPED UPCOMING" at bounding box center [419, 267] width 222 height 24
select select "8"
click at [308, 256] on select "Select IN SERVICE CONFIRMED TENTATIVE CHECK IN MARK DONE DROPPED UPCOMING" at bounding box center [419, 267] width 222 height 24
click at [1267, 49] on button "button" at bounding box center [1259, 43] width 33 height 33
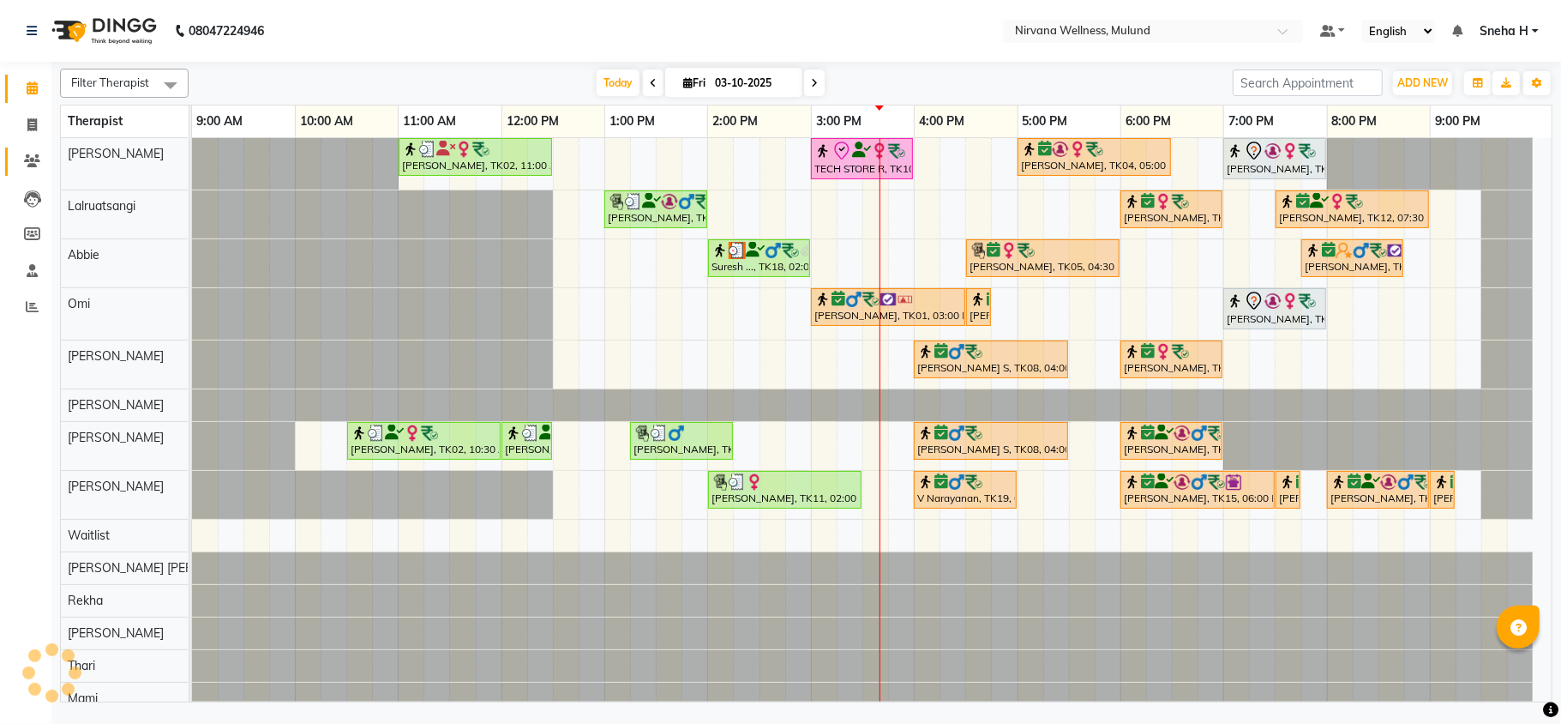
click at [29, 172] on link "Clients" at bounding box center [25, 161] width 41 height 28
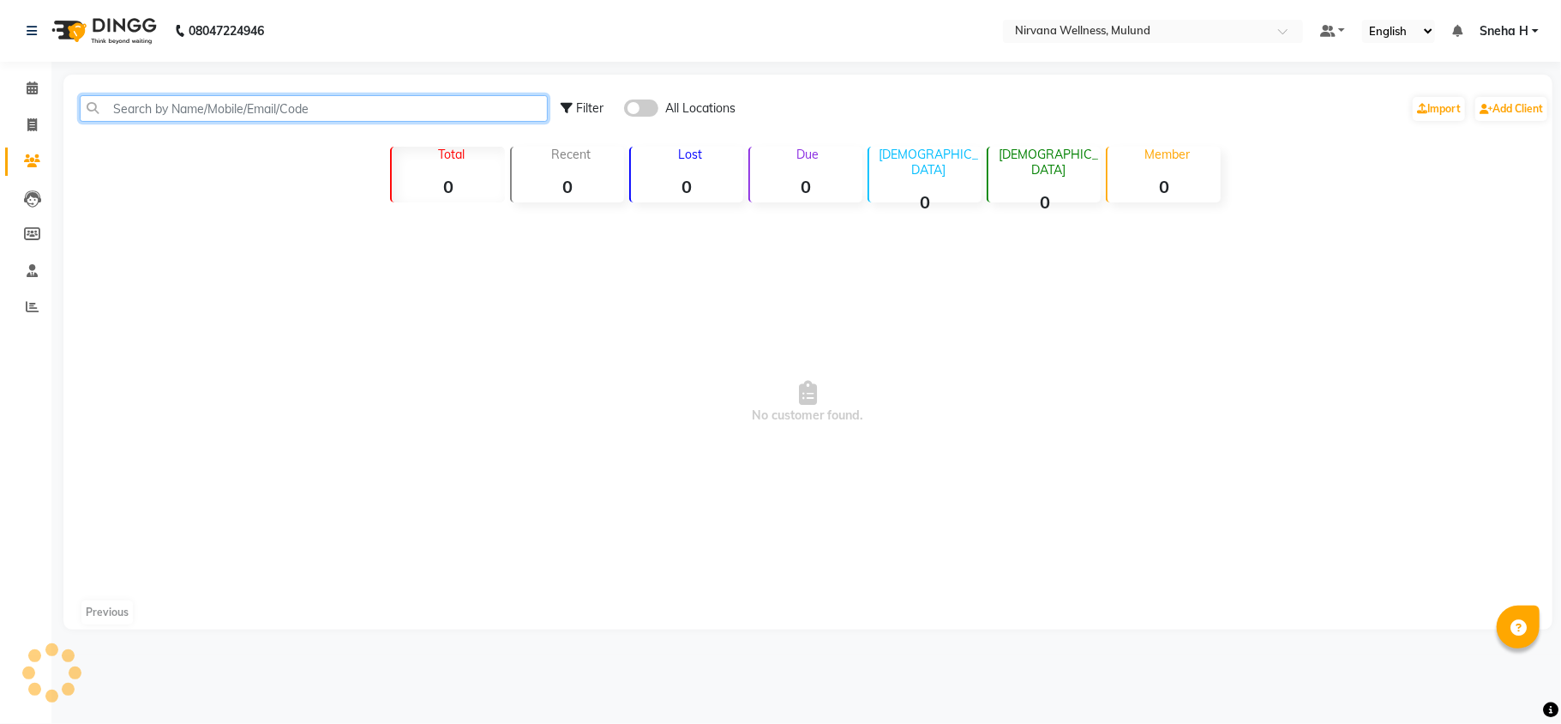
click at [213, 114] on input "text" at bounding box center [314, 108] width 468 height 27
paste input "99875 68406"
type input "99875 68406"
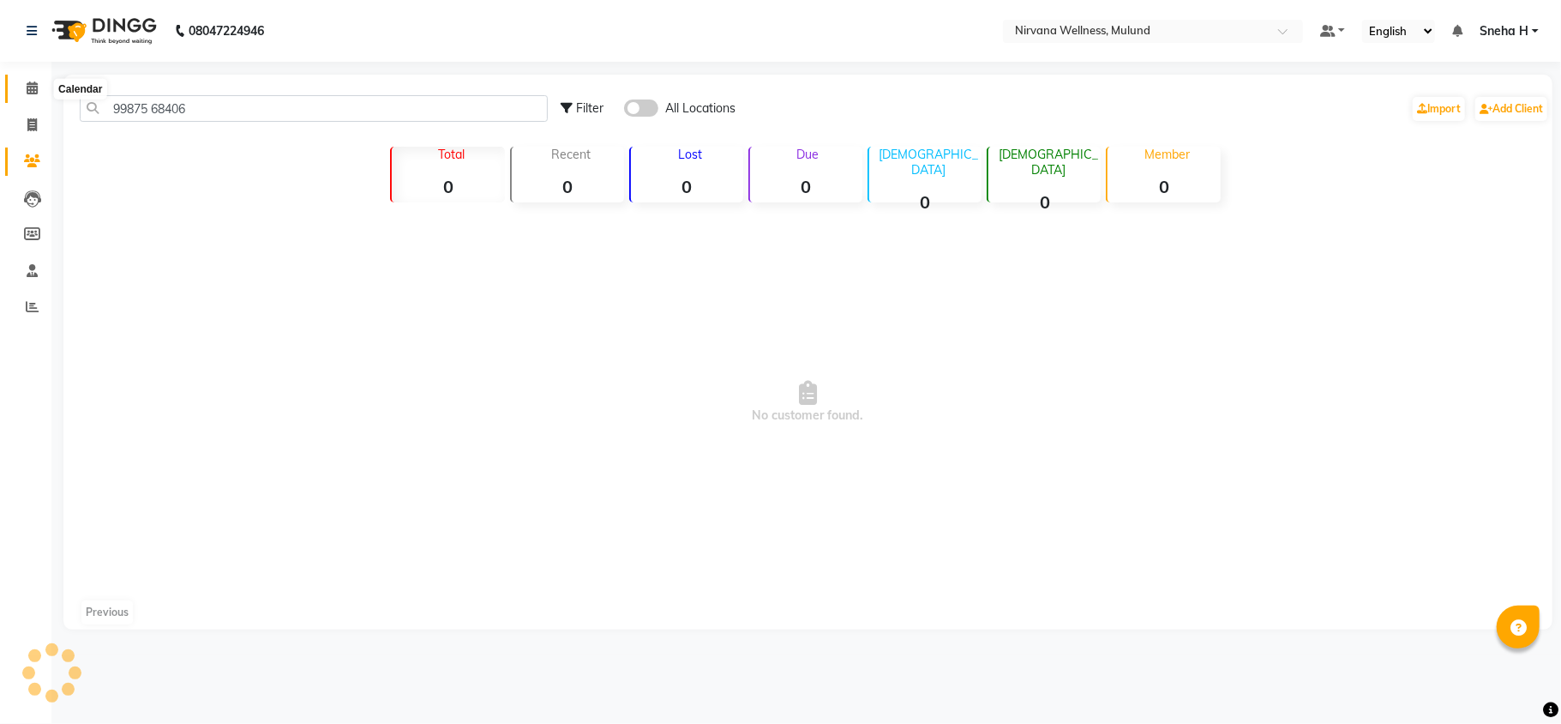
click at [34, 97] on span at bounding box center [32, 89] width 30 height 20
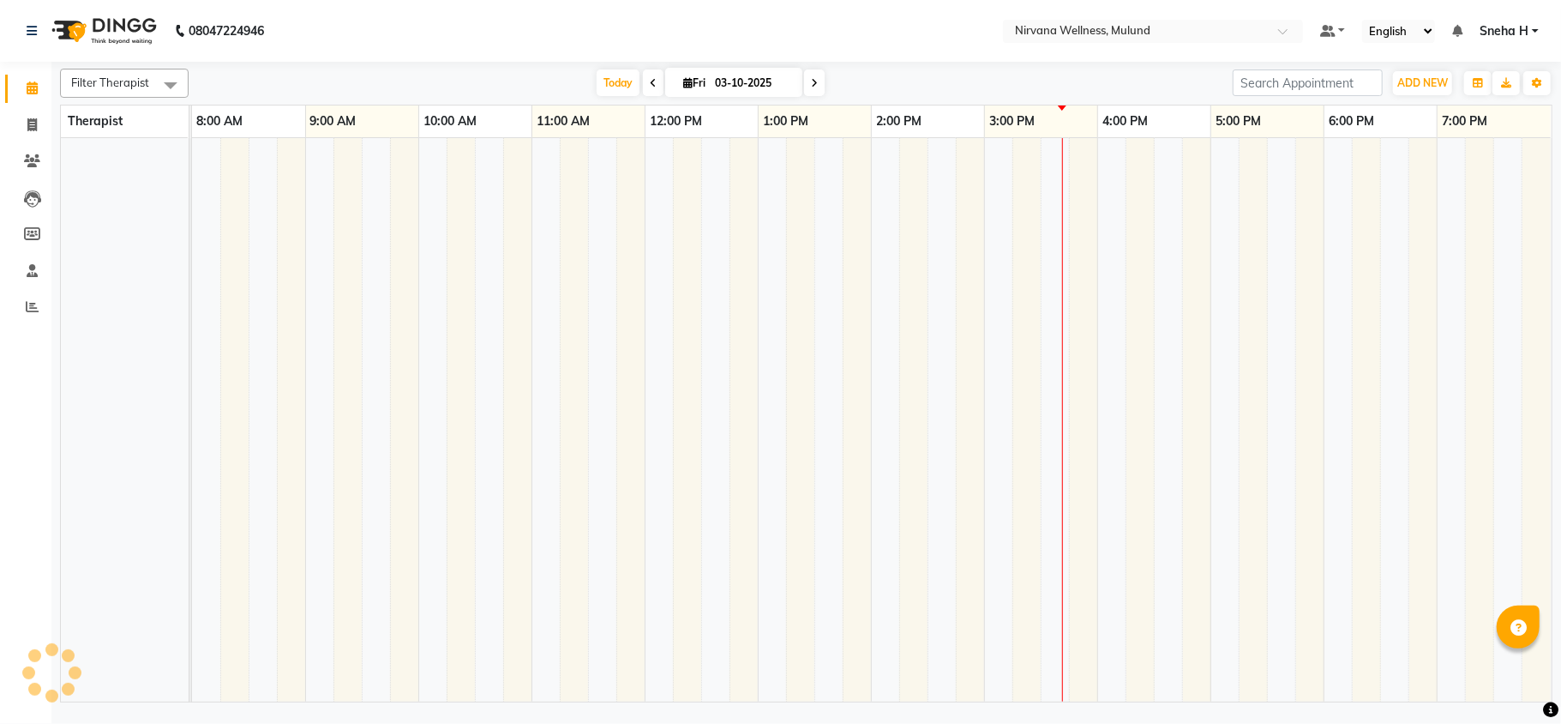
click at [721, 80] on input "03-10-2025" at bounding box center [753, 83] width 86 height 26
select select "10"
select select "2025"
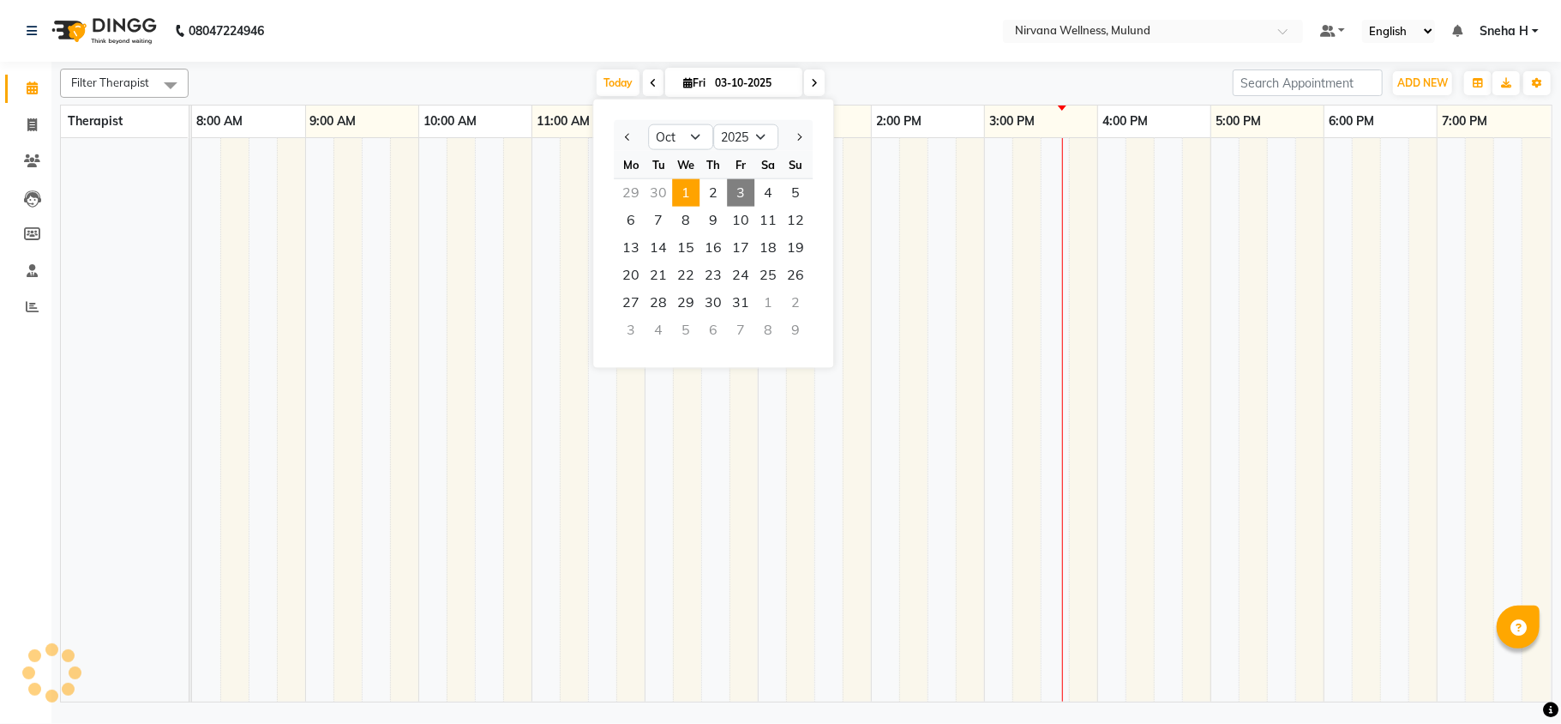
click at [677, 192] on span "1" at bounding box center [685, 192] width 27 height 27
type input "01-10-2025"
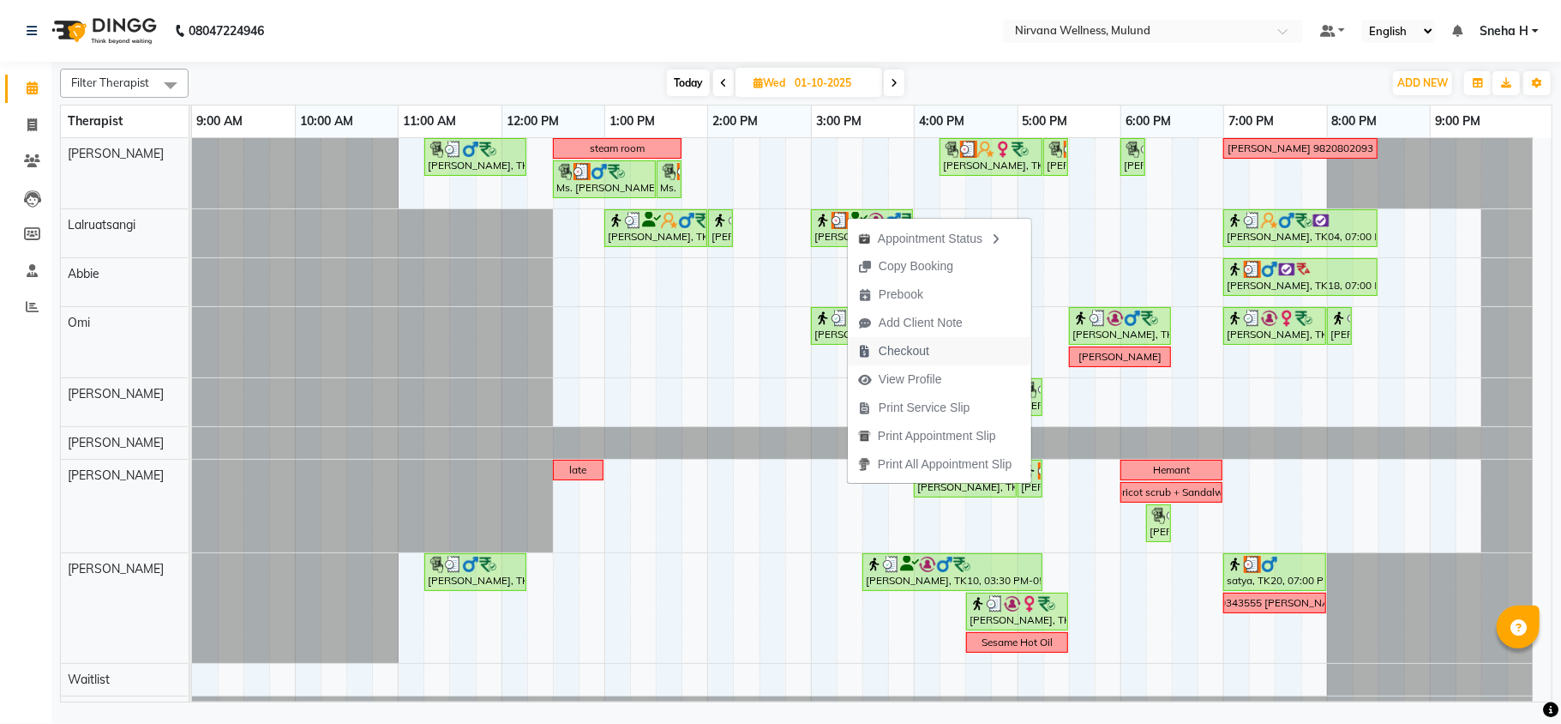
click at [906, 350] on span "Checkout" at bounding box center [904, 351] width 51 height 18
select select "service"
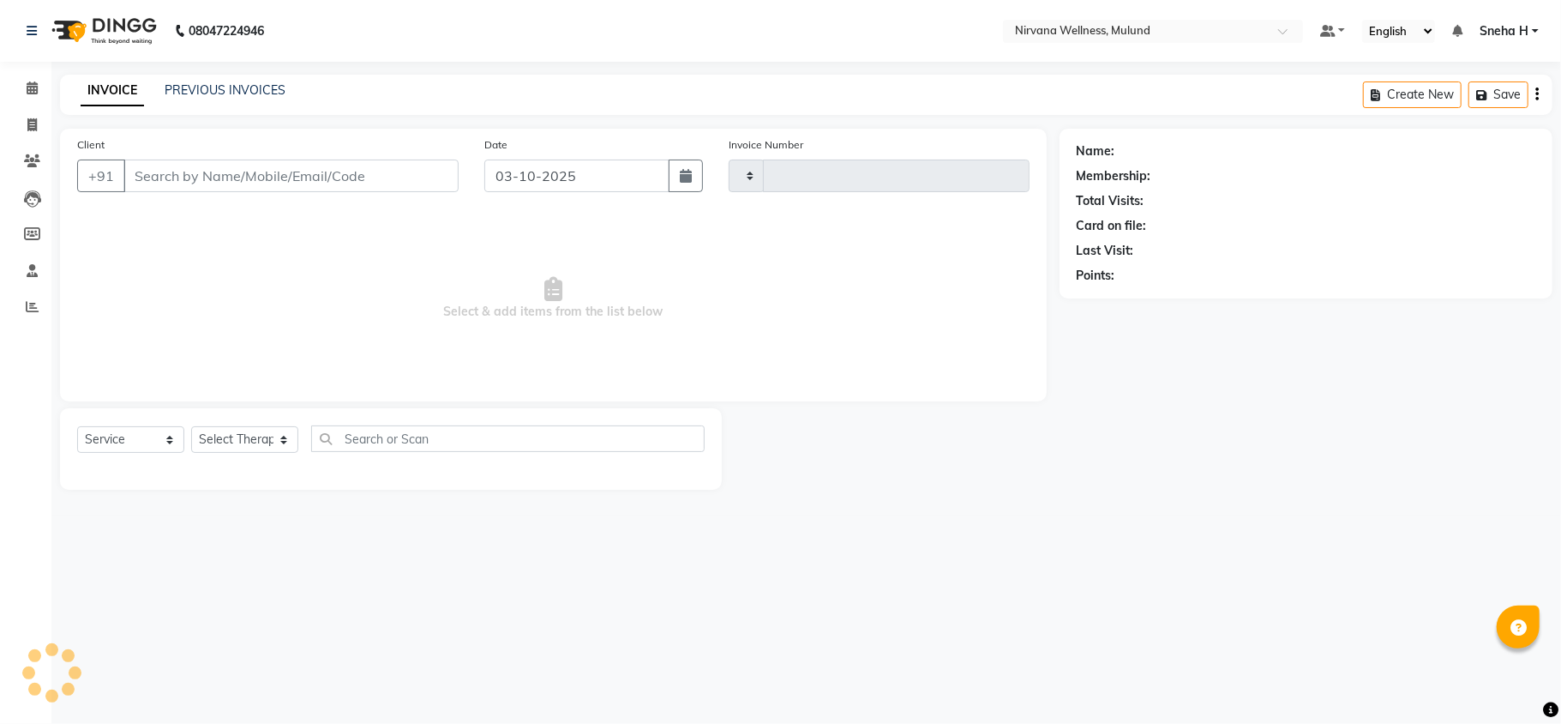
type input "2134"
select select "4890"
type input "9820003955"
type input "01-10-2025"
select select "48510"
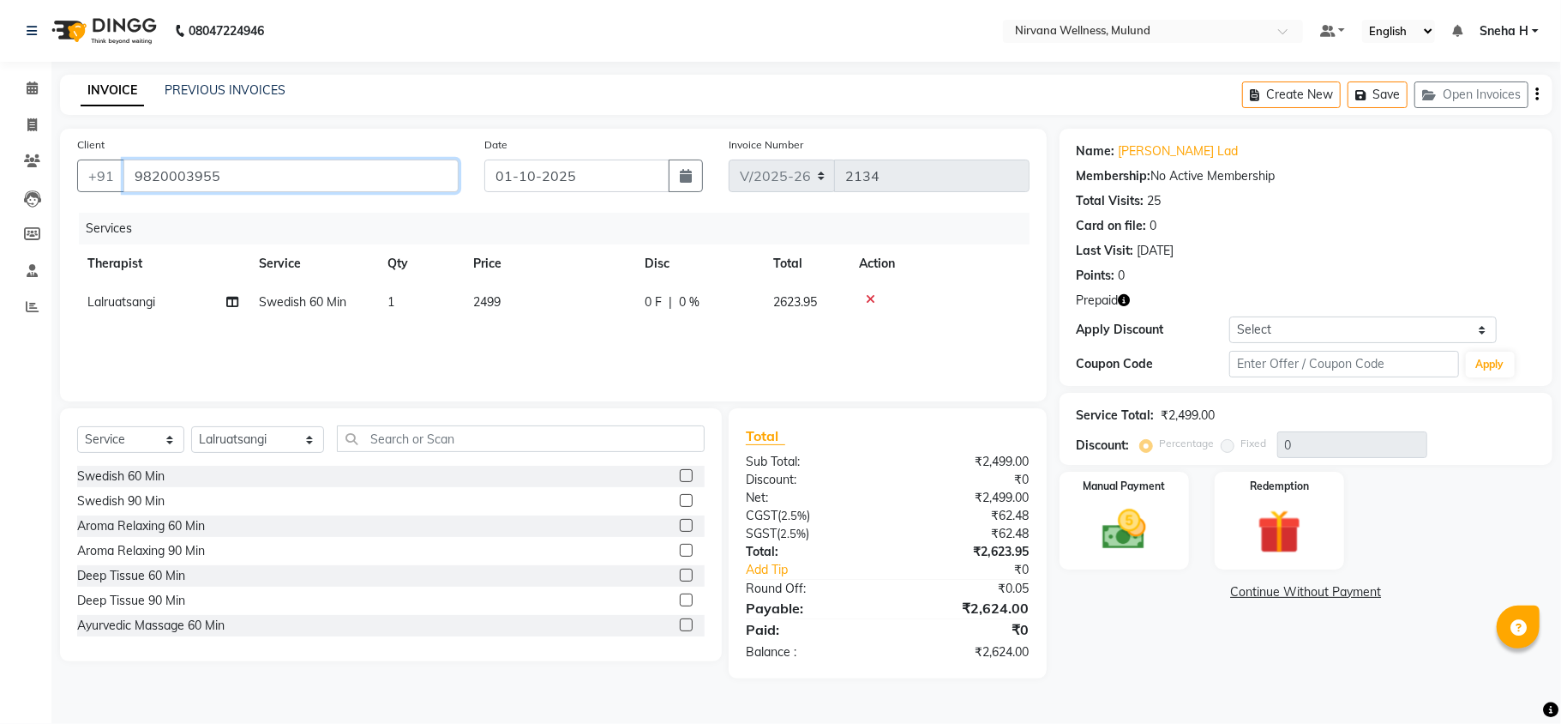
click at [238, 170] on input "9820003955" at bounding box center [290, 175] width 335 height 33
drag, startPoint x: 238, startPoint y: 170, endPoint x: 14, endPoint y: 178, distance: 224.8
click at [14, 178] on app-home "08047224946 Select Location × Nirvana Wellness, Mulund Default Panel My Panel E…" at bounding box center [780, 352] width 1561 height 704
paste input "9875 68406"
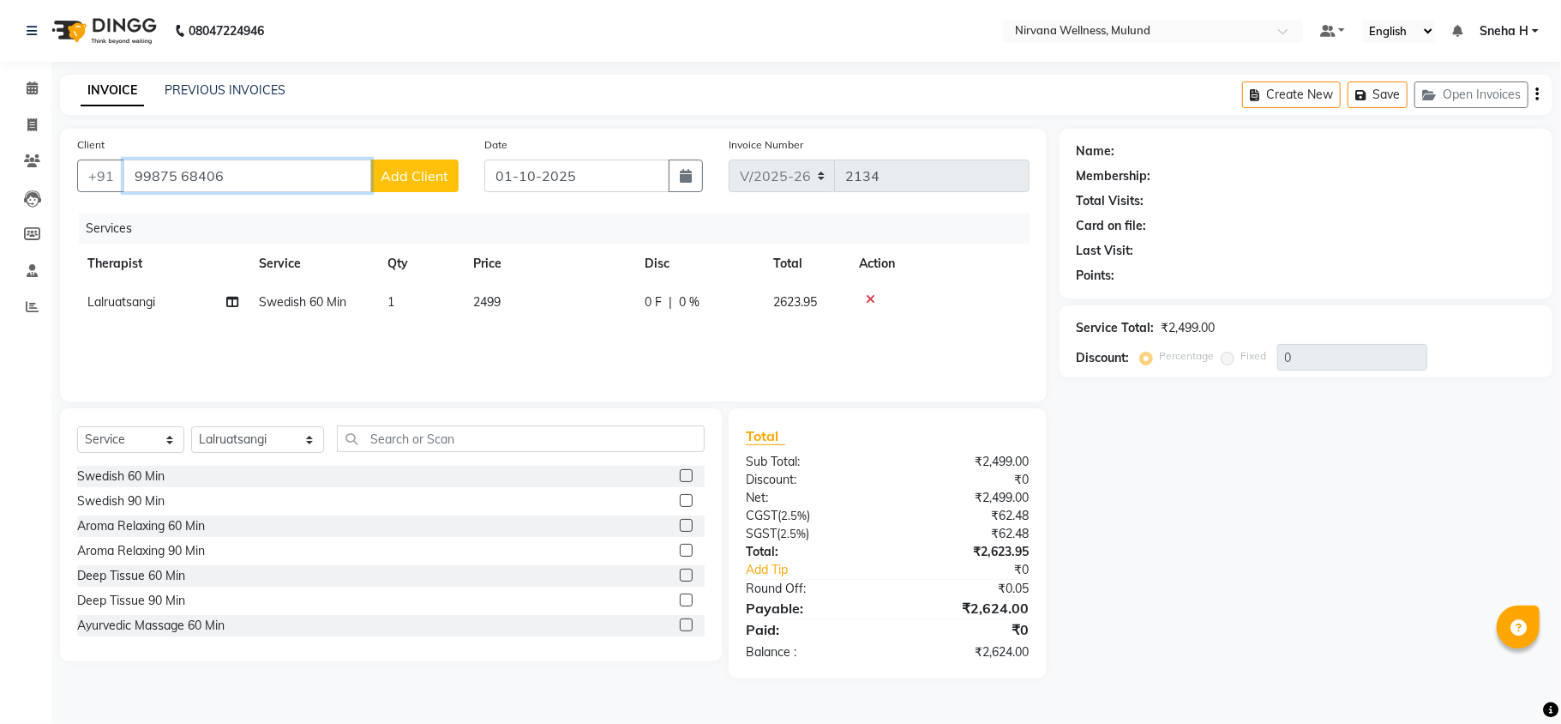
click at [183, 172] on input "99875 68406" at bounding box center [247, 175] width 248 height 33
type input "9987568406"
click at [430, 170] on span "Add Client" at bounding box center [415, 175] width 68 height 17
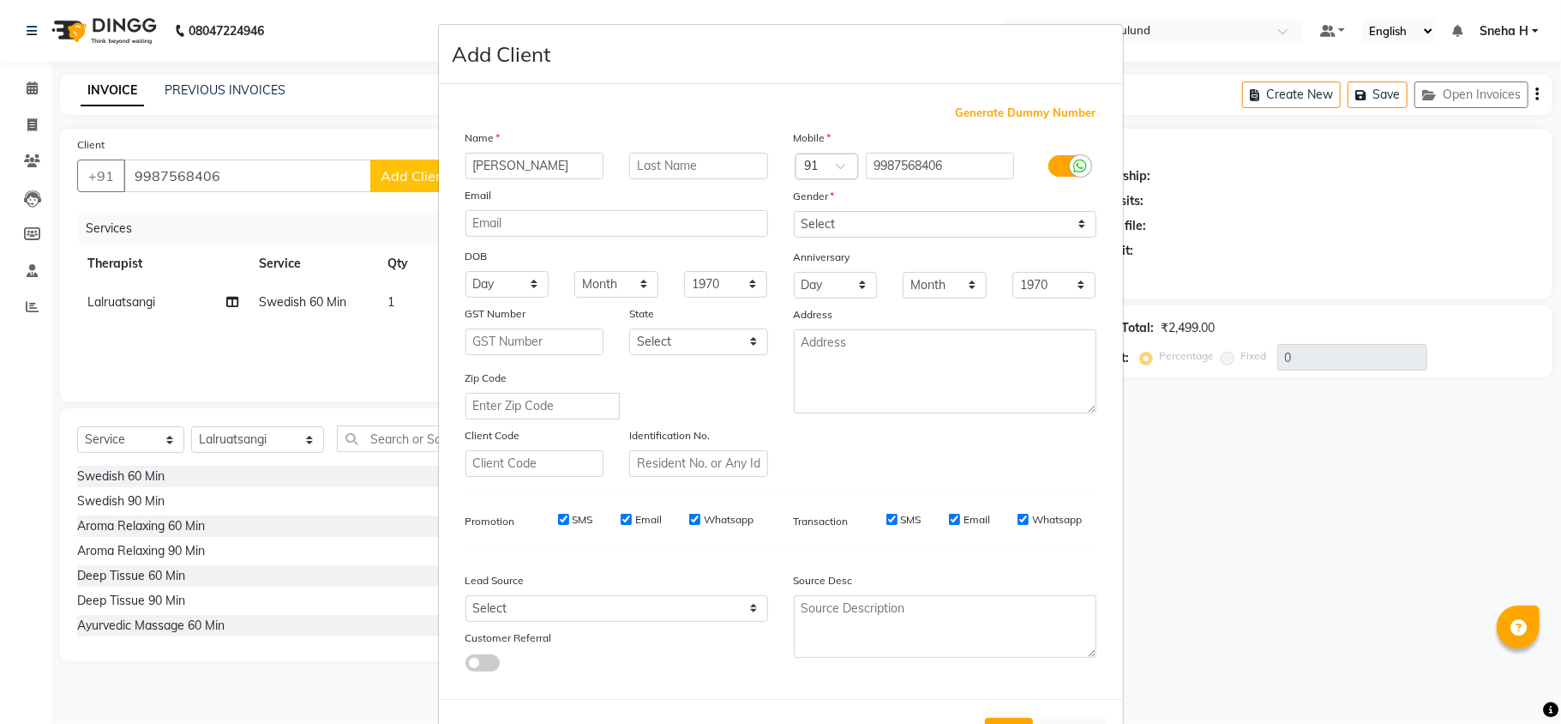
type input "[PERSON_NAME]"
click at [768, 163] on div at bounding box center [699, 166] width 165 height 27
click at [744, 159] on input "text" at bounding box center [698, 166] width 139 height 27
type input "[PERSON_NAME]"
click at [648, 220] on input "email" at bounding box center [617, 223] width 303 height 27
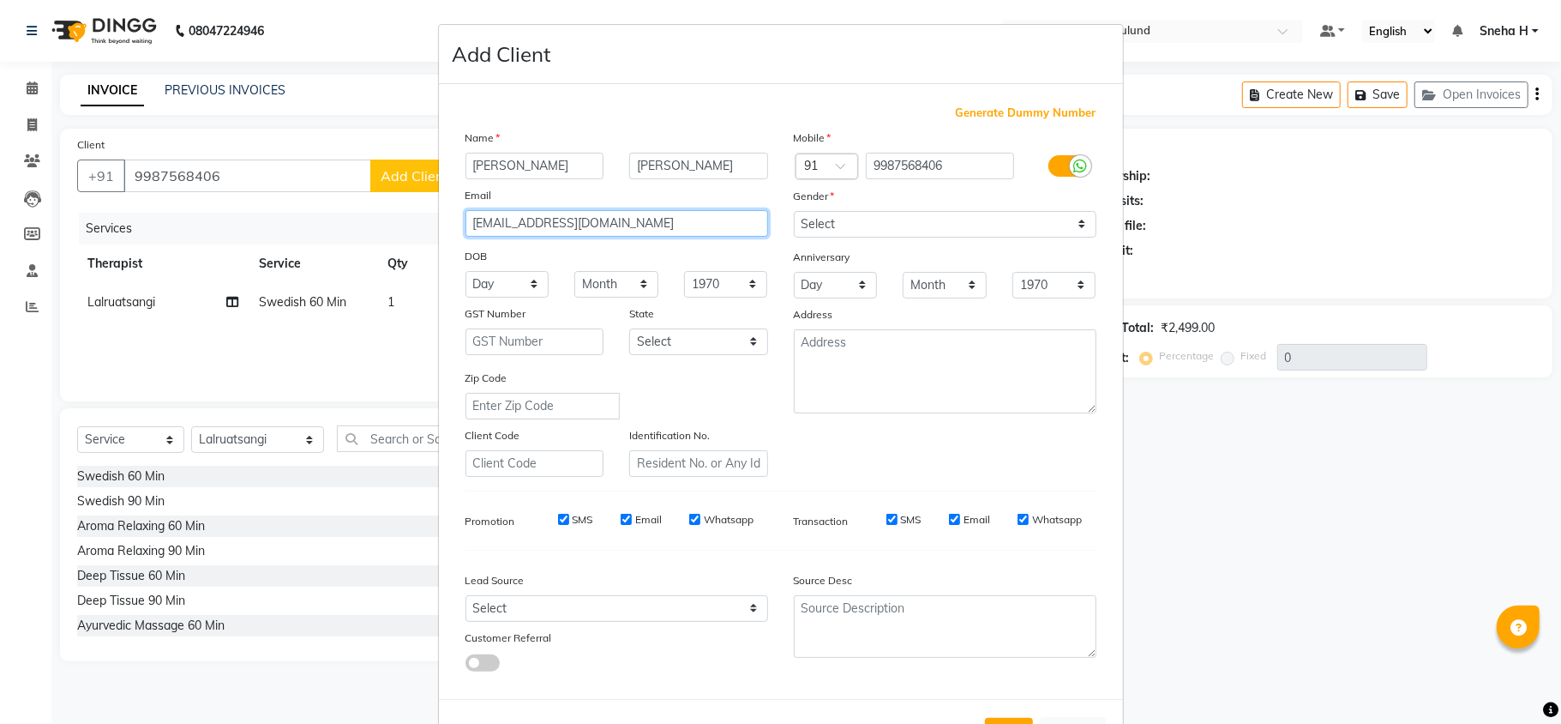
type input "[EMAIL_ADDRESS][DOMAIN_NAME]"
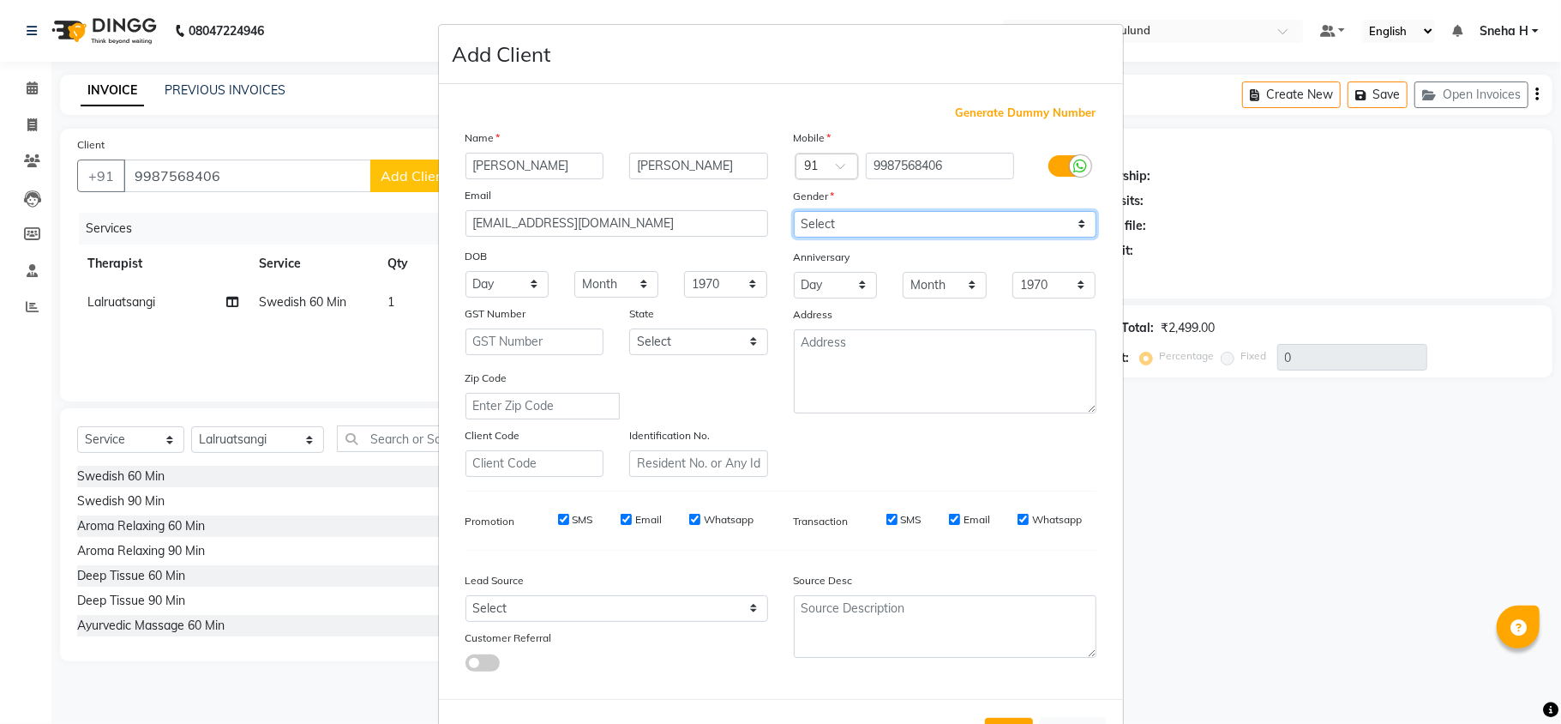
click at [951, 213] on select "Select [DEMOGRAPHIC_DATA] [DEMOGRAPHIC_DATA] Other Prefer Not To Say" at bounding box center [945, 224] width 303 height 27
select select "[DEMOGRAPHIC_DATA]"
click at [794, 211] on select "Select [DEMOGRAPHIC_DATA] [DEMOGRAPHIC_DATA] Other Prefer Not To Say" at bounding box center [945, 224] width 303 height 27
click at [505, 281] on select "Day 01 02 03 04 05 06 07 08 09 10 11 12 13 14 15 16 17 18 19 20 21 22 23 24 25 …" at bounding box center [508, 284] width 84 height 27
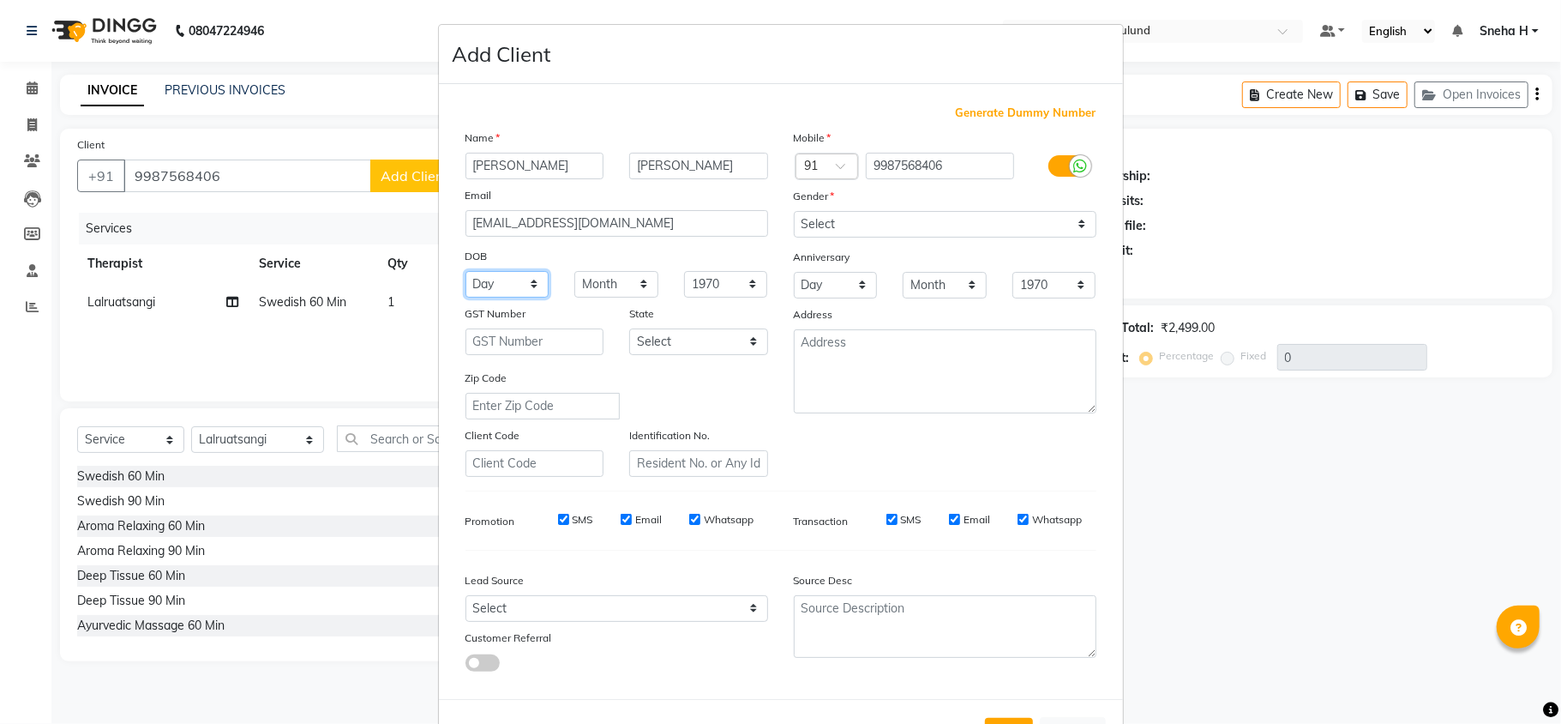
click at [518, 279] on select "Day 01 02 03 04 05 06 07 08 09 10 11 12 13 14 15 16 17 18 19 20 21 22 23 24 25 …" at bounding box center [508, 284] width 84 height 27
select select "07"
click at [466, 271] on select "Day 01 02 03 04 05 06 07 08 09 10 11 12 13 14 15 16 17 18 19 20 21 22 23 24 25 …" at bounding box center [508, 284] width 84 height 27
click at [619, 289] on select "Month January February March April May June July August September October Novem…" at bounding box center [617, 284] width 84 height 27
select select "10"
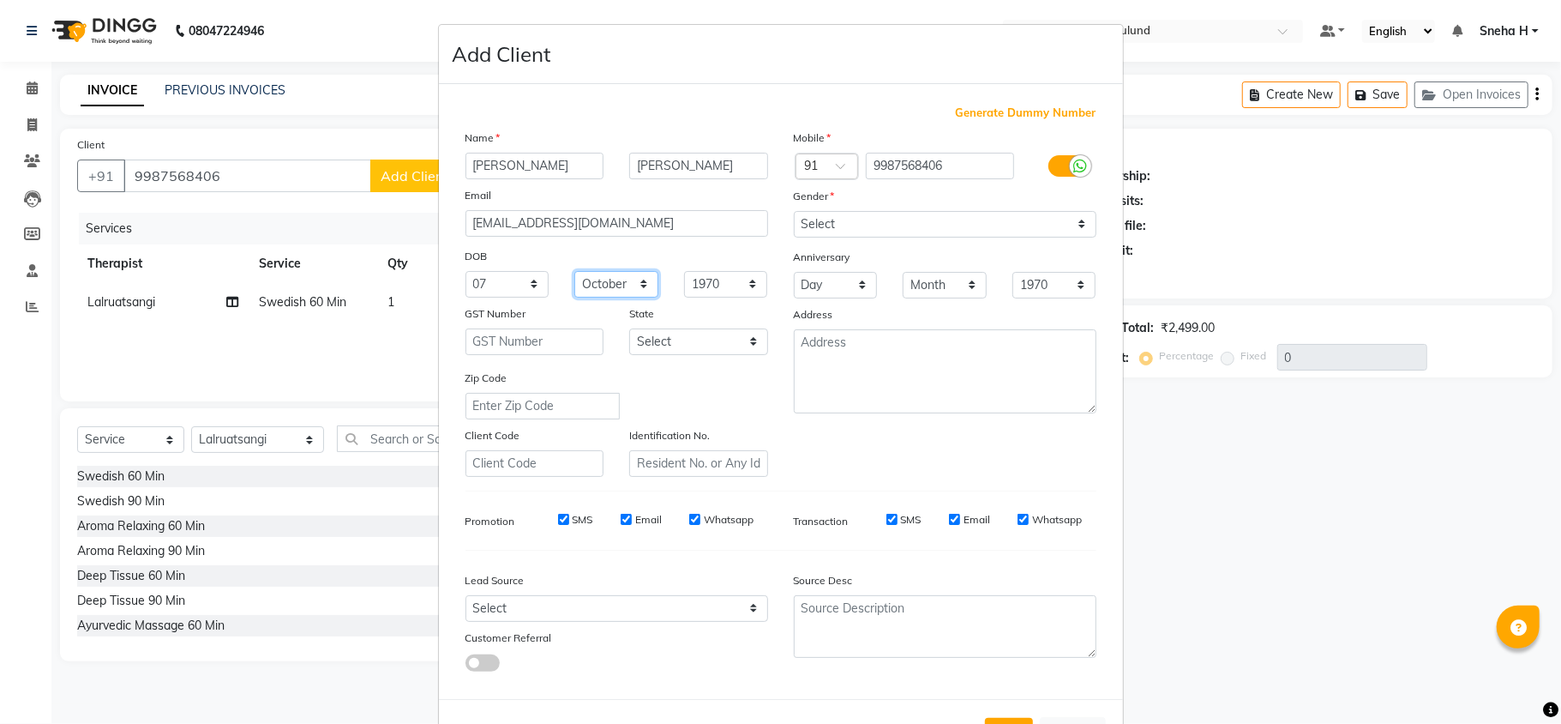
click at [575, 271] on select "Month January February March April May June July August September October Novem…" at bounding box center [617, 284] width 84 height 27
click at [731, 286] on select "1940 1941 1942 1943 1944 1945 1946 1947 1948 1949 1950 1951 1952 1953 1954 1955…" at bounding box center [726, 284] width 84 height 27
select select "1966"
click at [684, 271] on select "1940 1941 1942 1943 1944 1945 1946 1947 1948 1949 1950 1951 1952 1953 1954 1955…" at bounding box center [726, 284] width 84 height 27
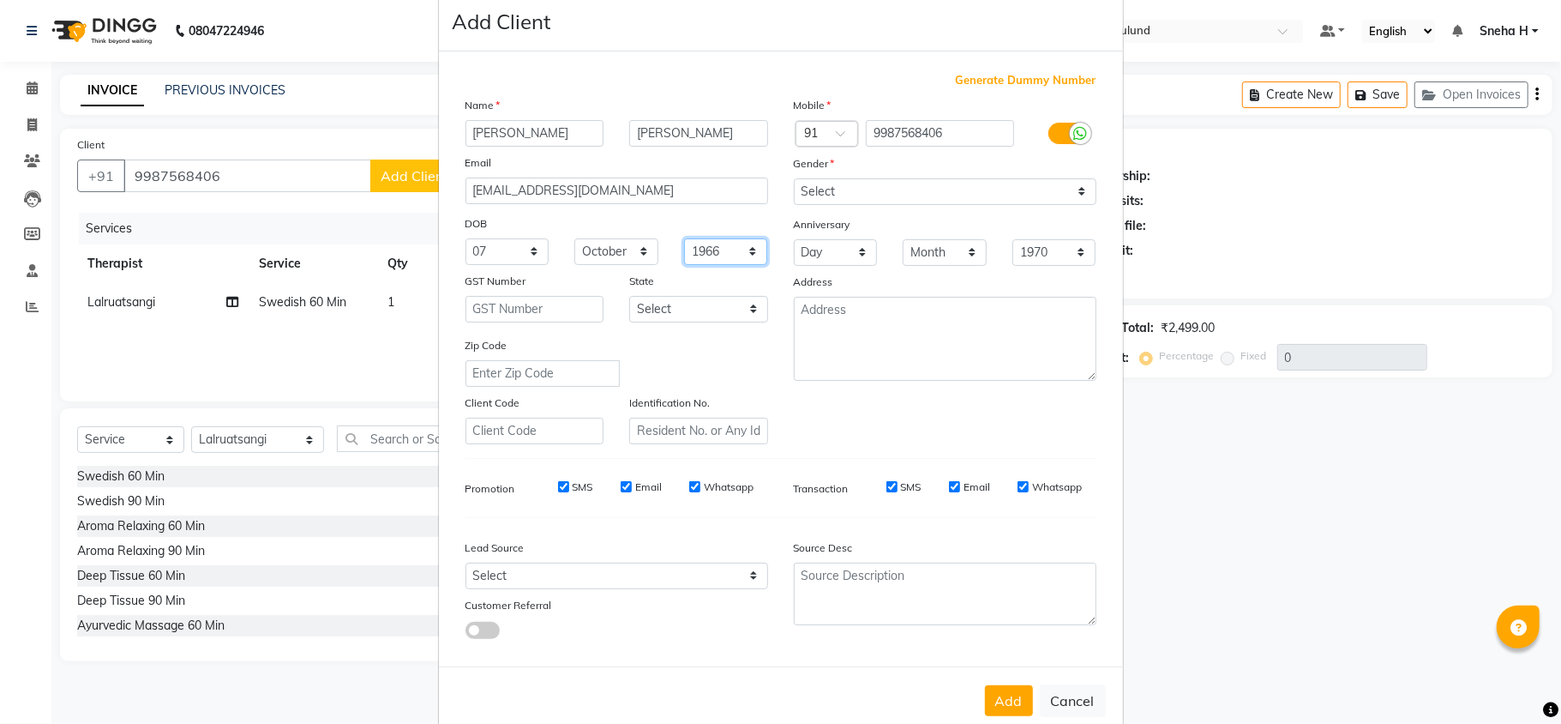
scroll to position [63, 0]
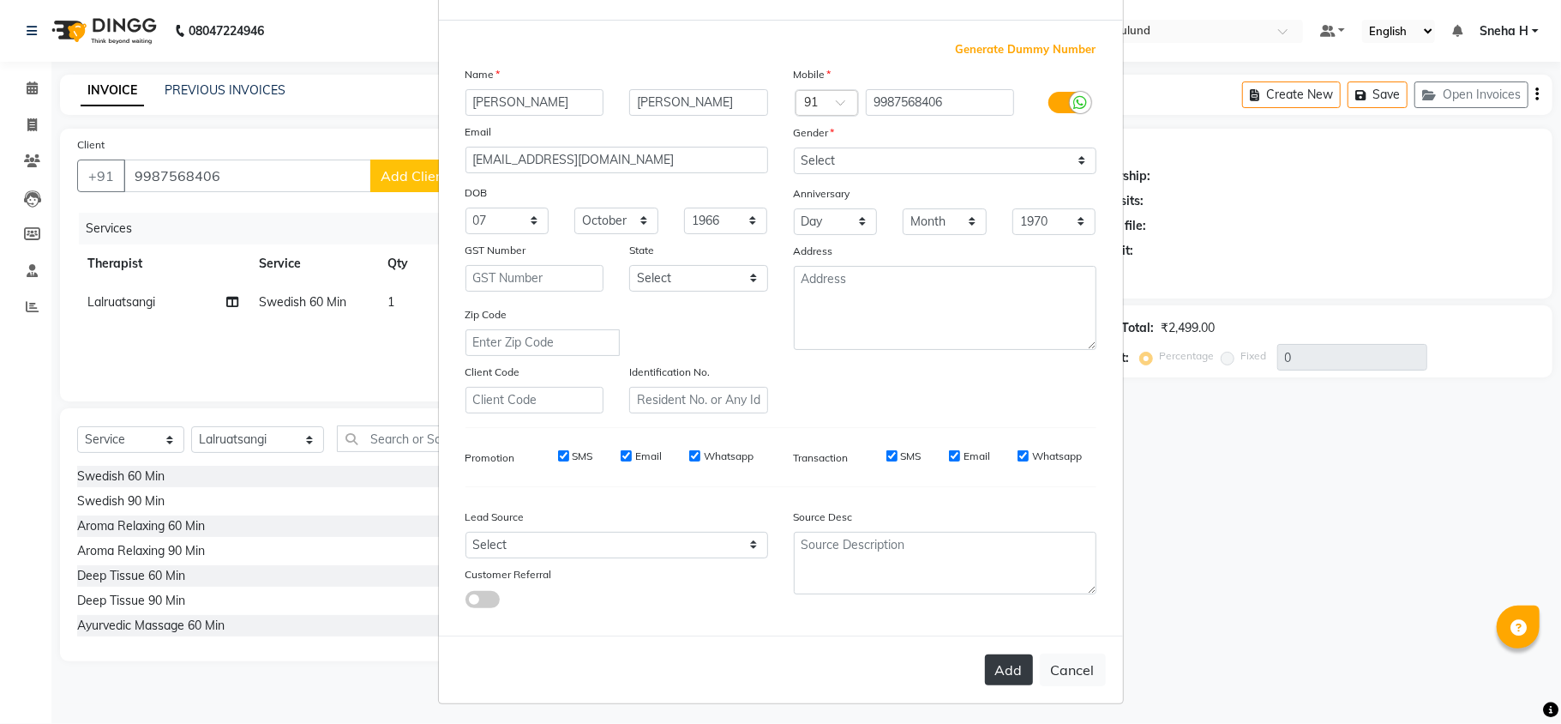
click at [1002, 665] on button "Add" at bounding box center [1009, 669] width 48 height 31
select select
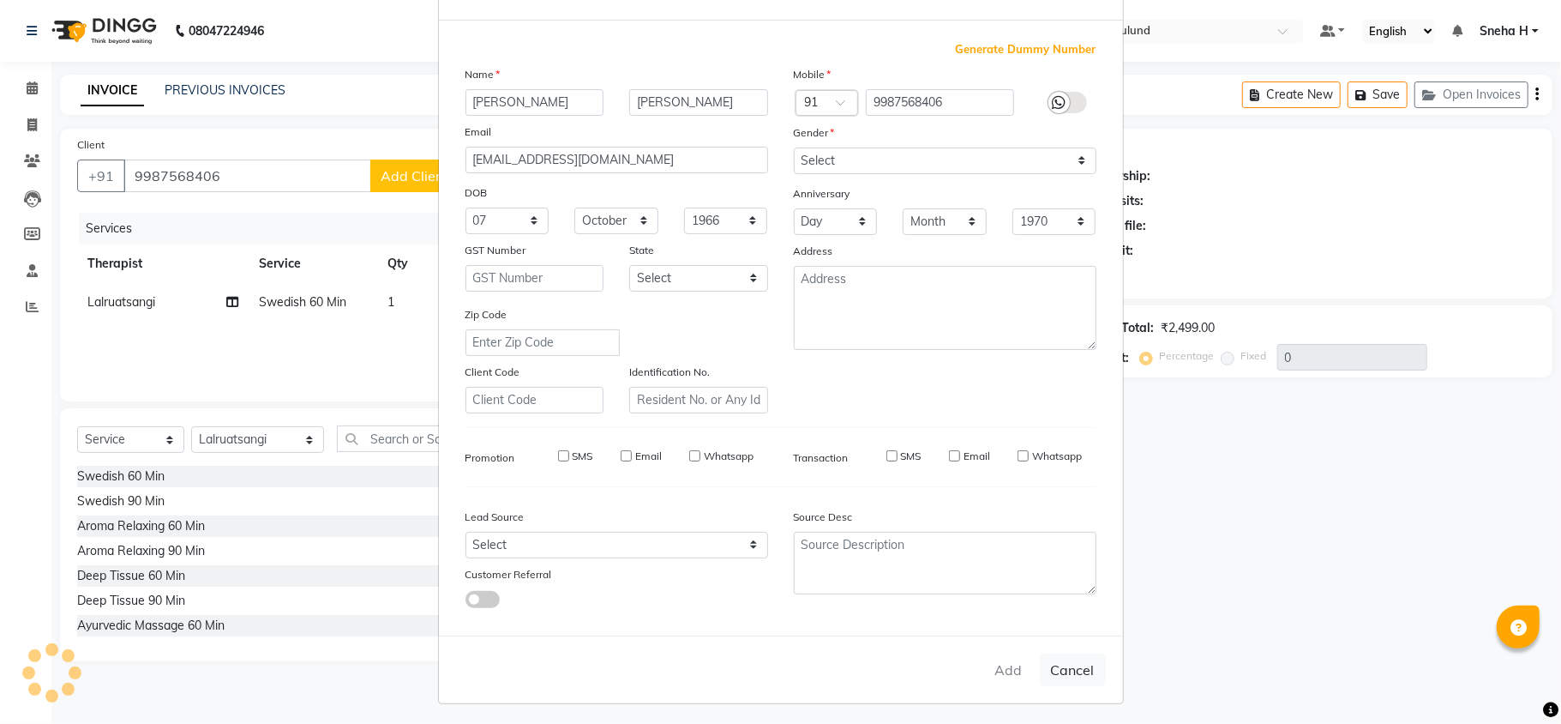
select select
checkbox input "false"
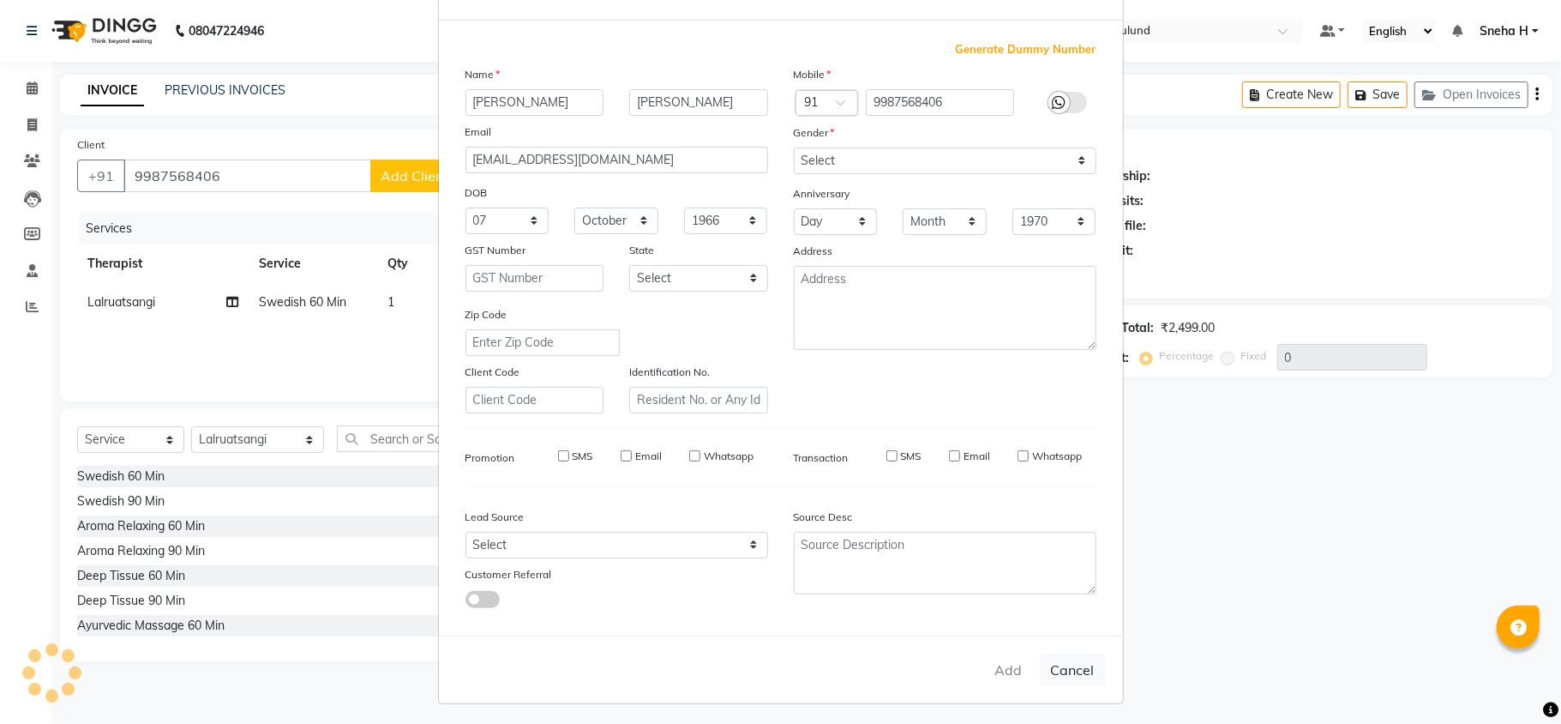
checkbox input "false"
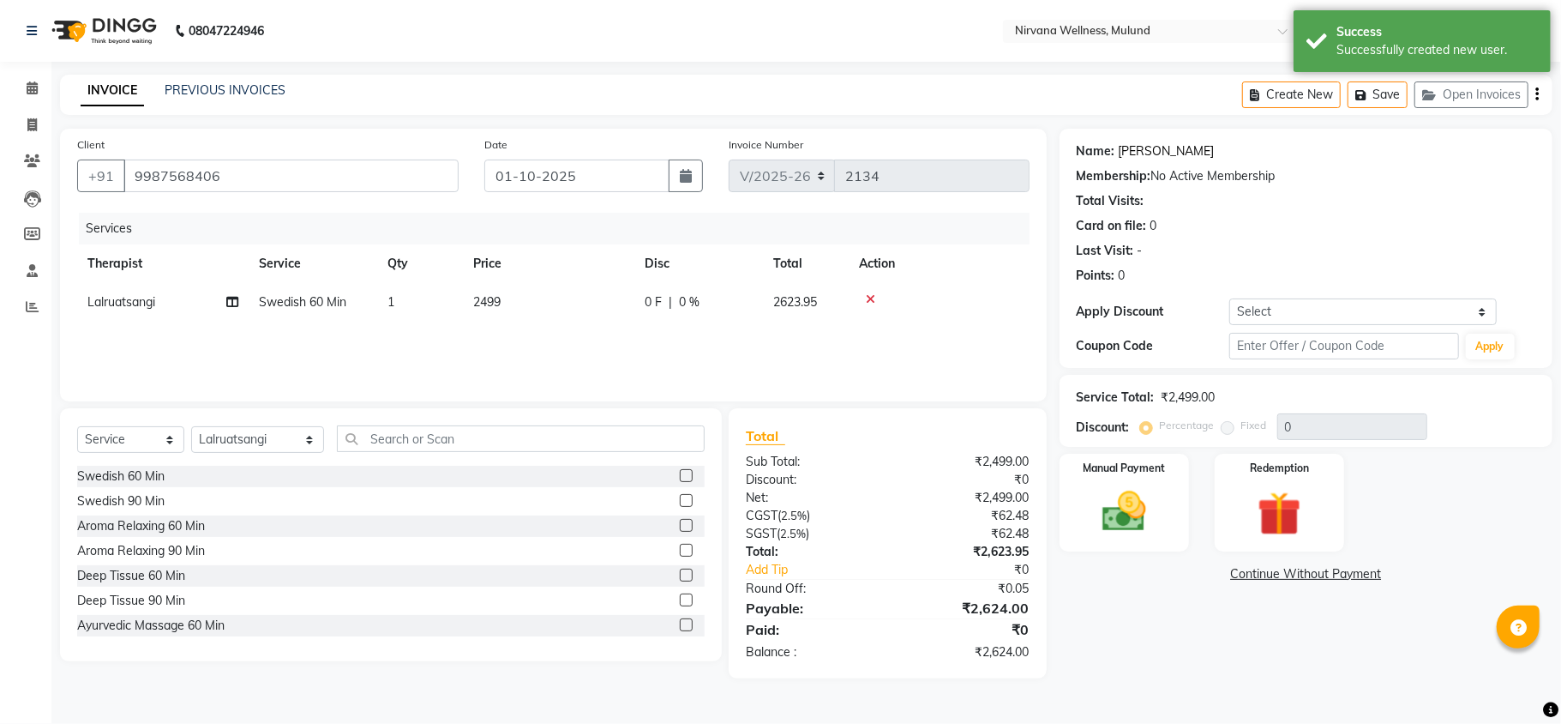
click at [1175, 149] on link "[PERSON_NAME]" at bounding box center [1167, 151] width 96 height 18
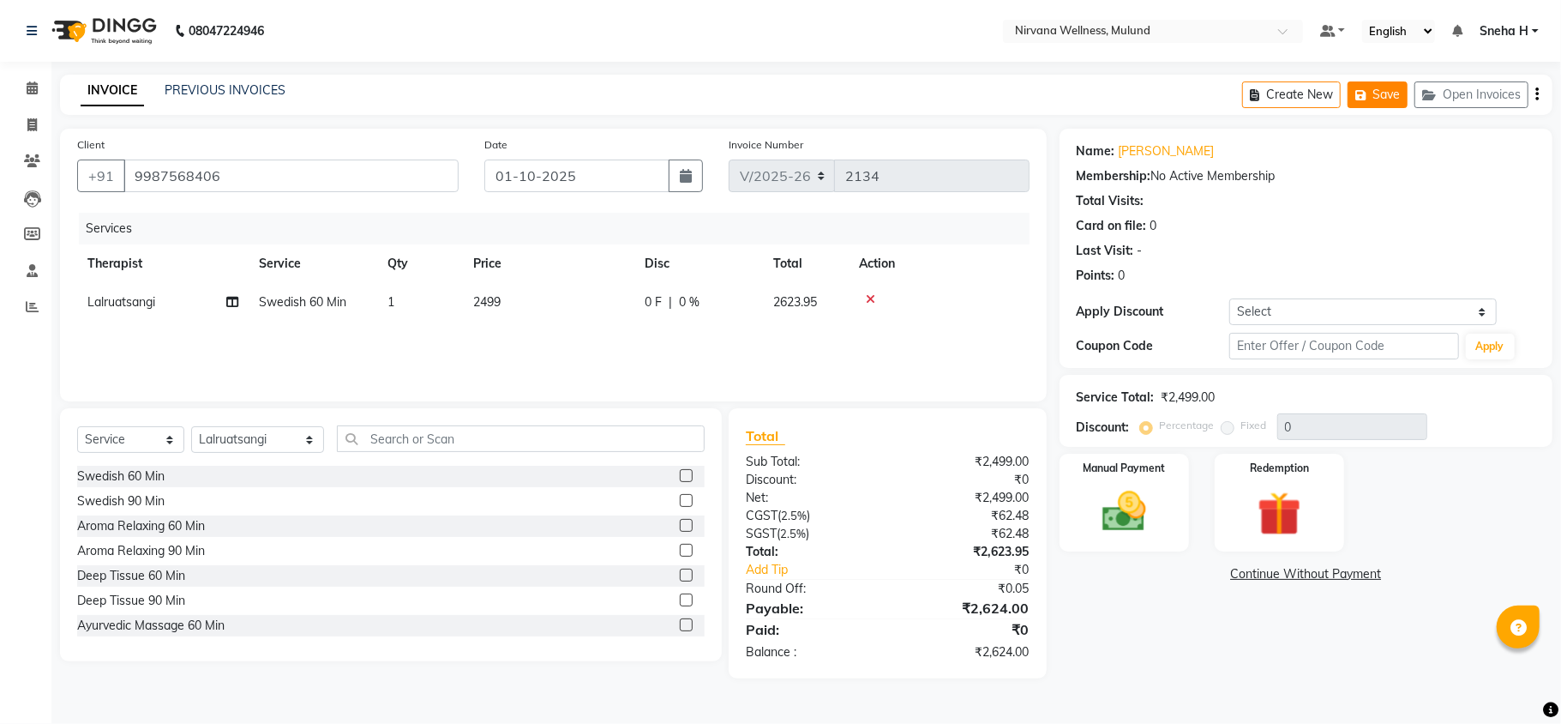
click at [1365, 98] on icon "button" at bounding box center [1364, 95] width 17 height 12
click at [25, 81] on span at bounding box center [32, 89] width 30 height 20
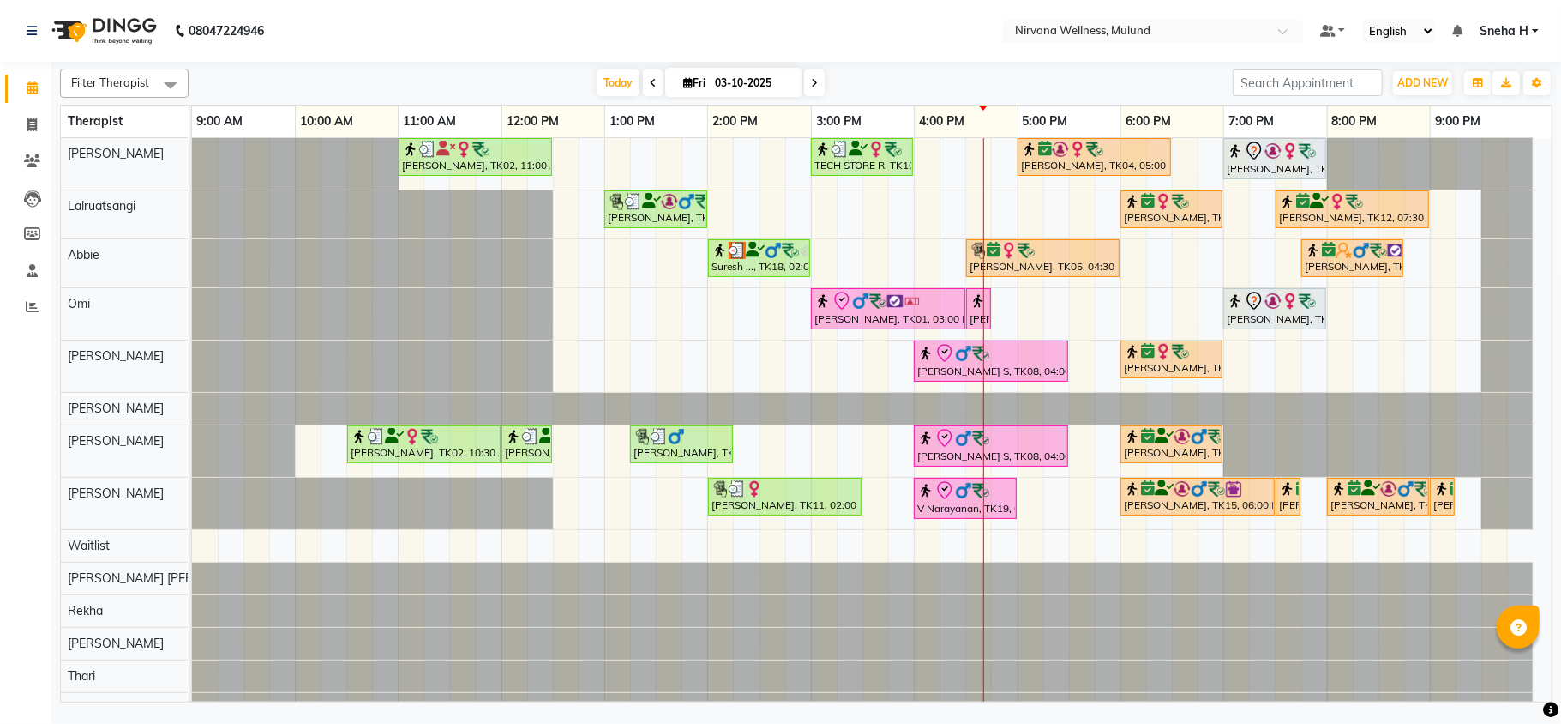
click at [811, 83] on icon at bounding box center [814, 83] width 7 height 10
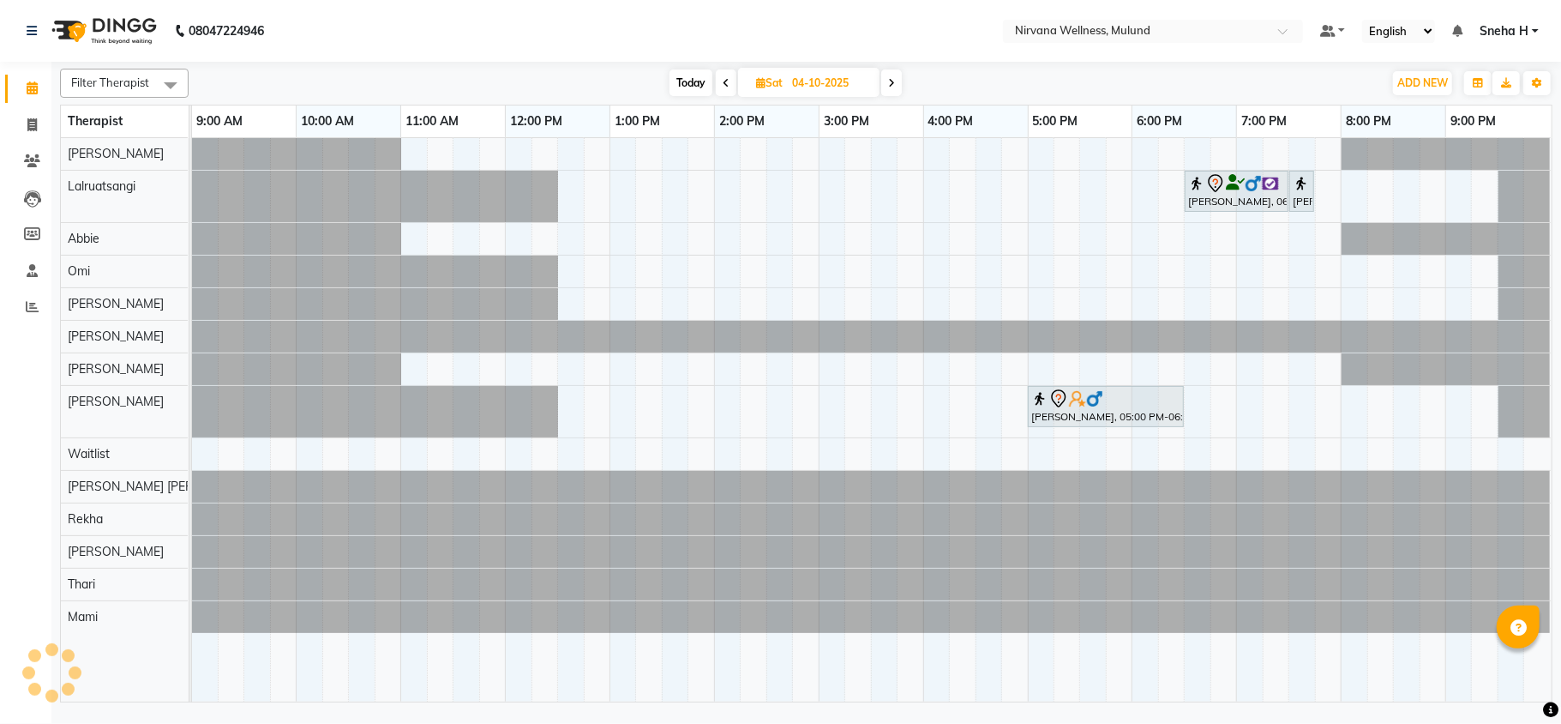
click at [683, 74] on span "Today" at bounding box center [691, 82] width 43 height 27
type input "03-10-2025"
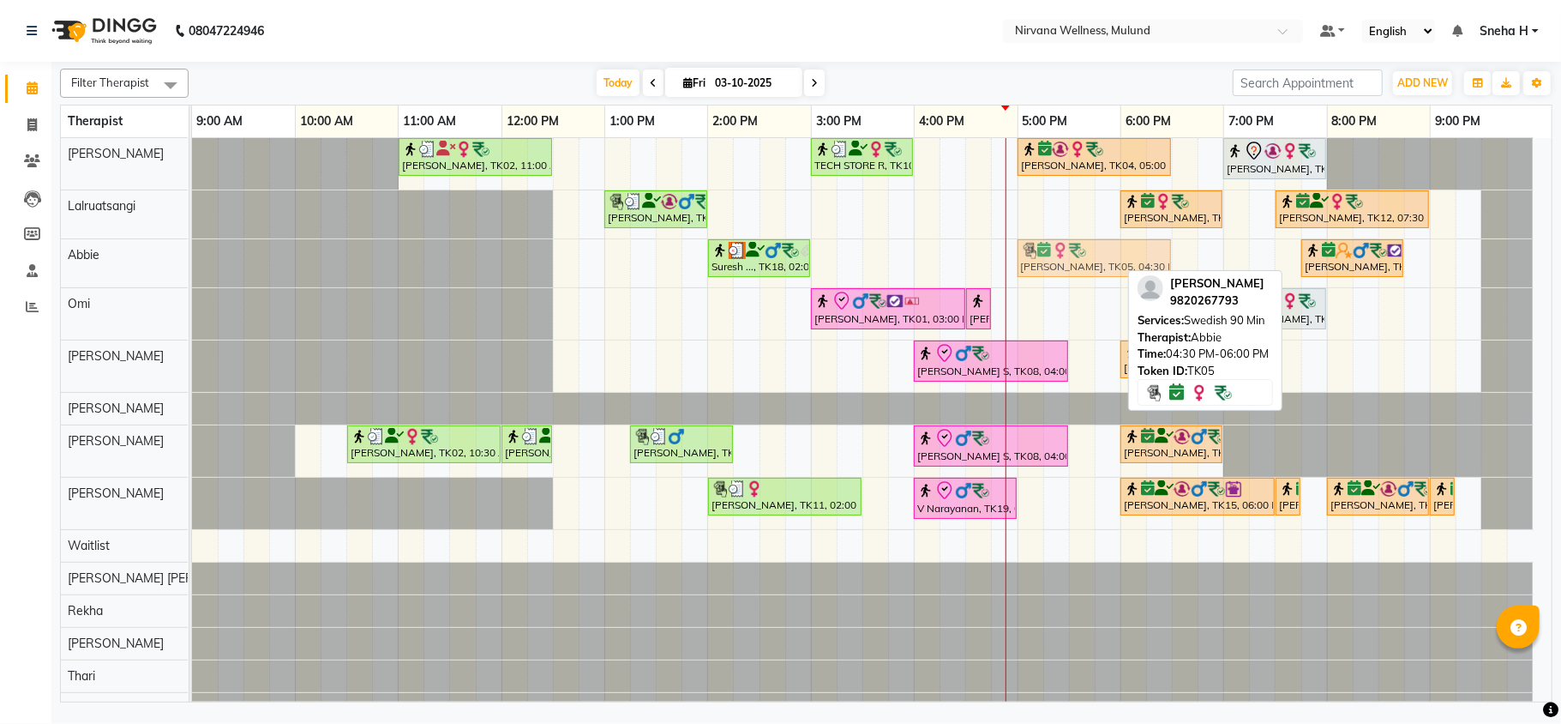
drag, startPoint x: 1061, startPoint y: 252, endPoint x: 1111, endPoint y: 262, distance: 51.5
click at [192, 262] on div "Suresh ..., TK18, 02:00 PM-03:00 PM, Massage 60 Min [PERSON_NAME], TK05, 04:30 …" at bounding box center [192, 263] width 0 height 48
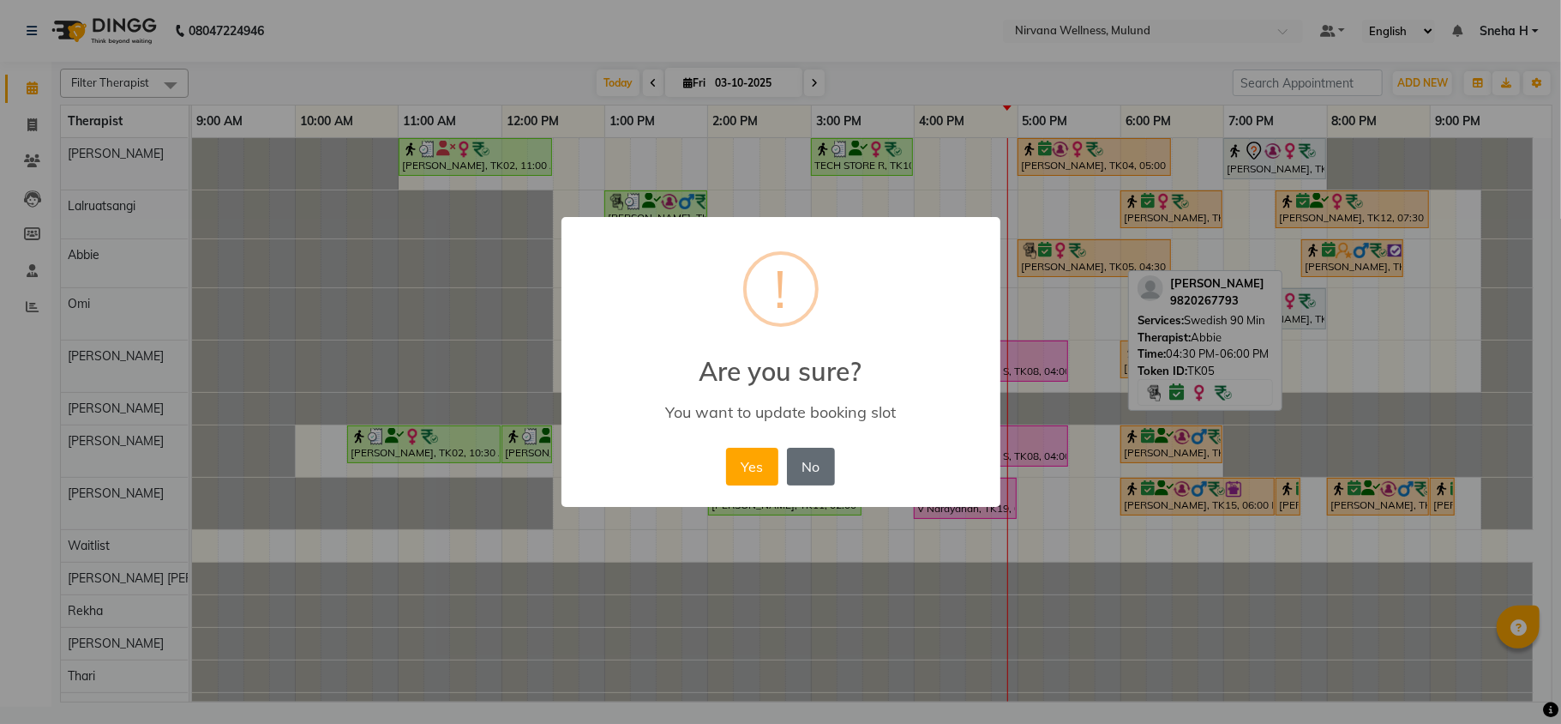
click at [818, 468] on button "No" at bounding box center [811, 467] width 48 height 38
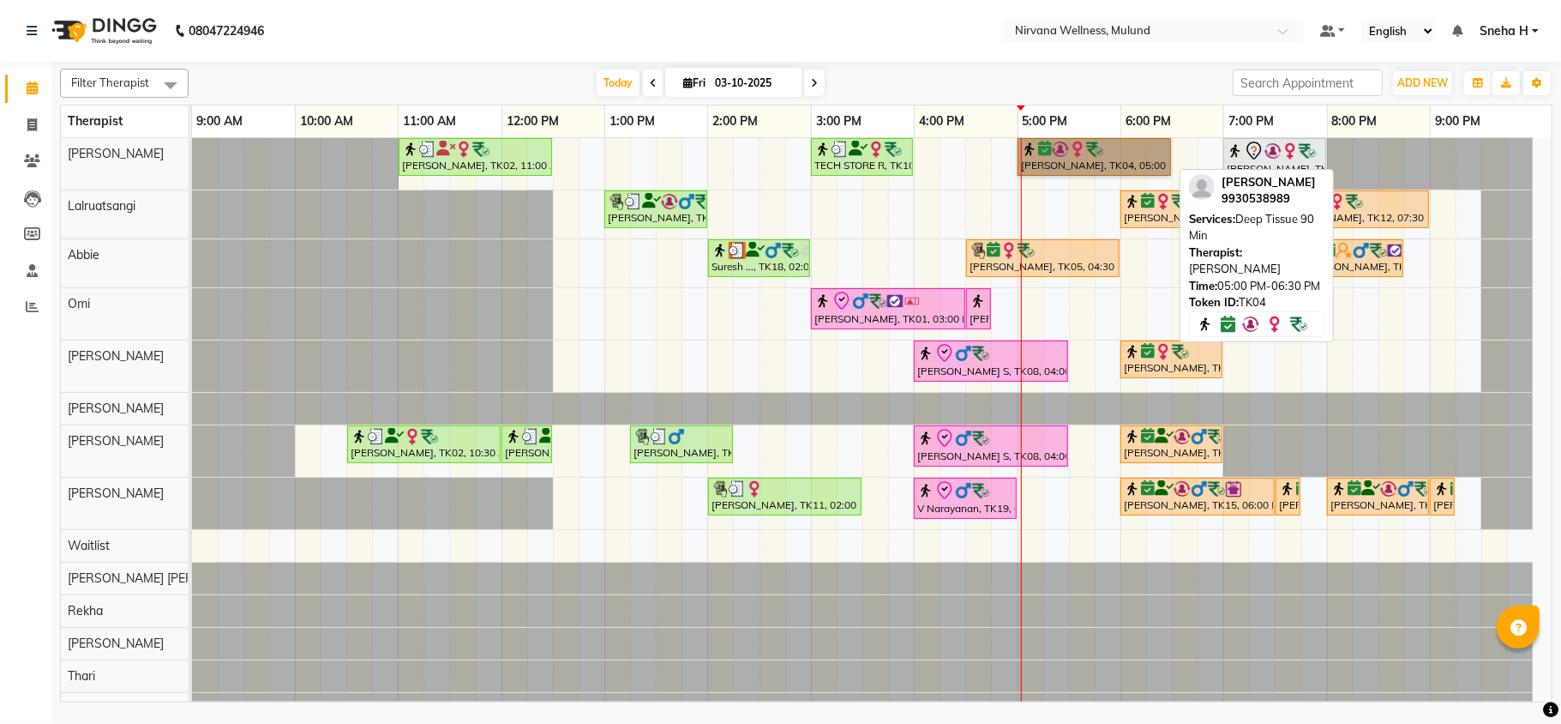
drag, startPoint x: 1062, startPoint y: 159, endPoint x: 1065, endPoint y: 176, distance: 17.5
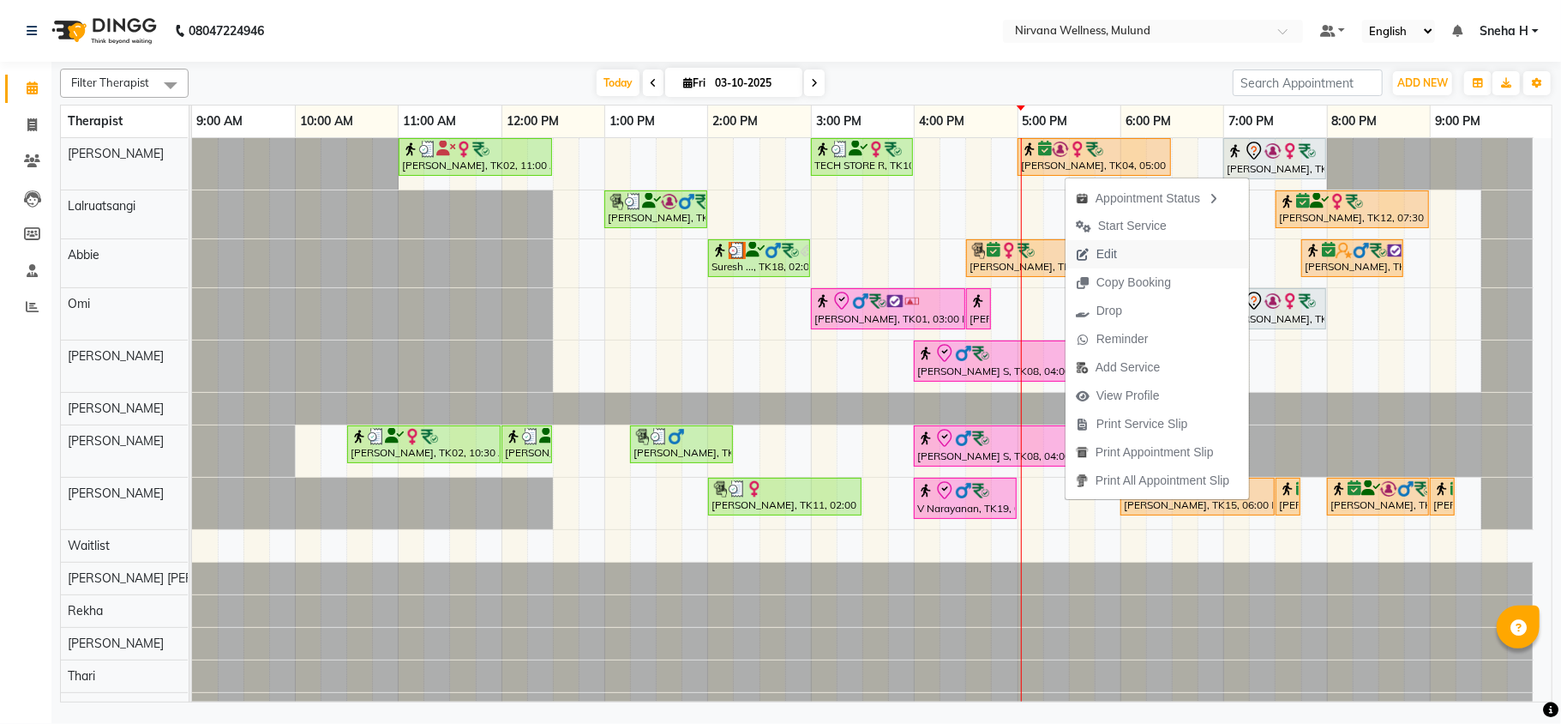
click at [1113, 249] on span "Edit" at bounding box center [1107, 254] width 21 height 18
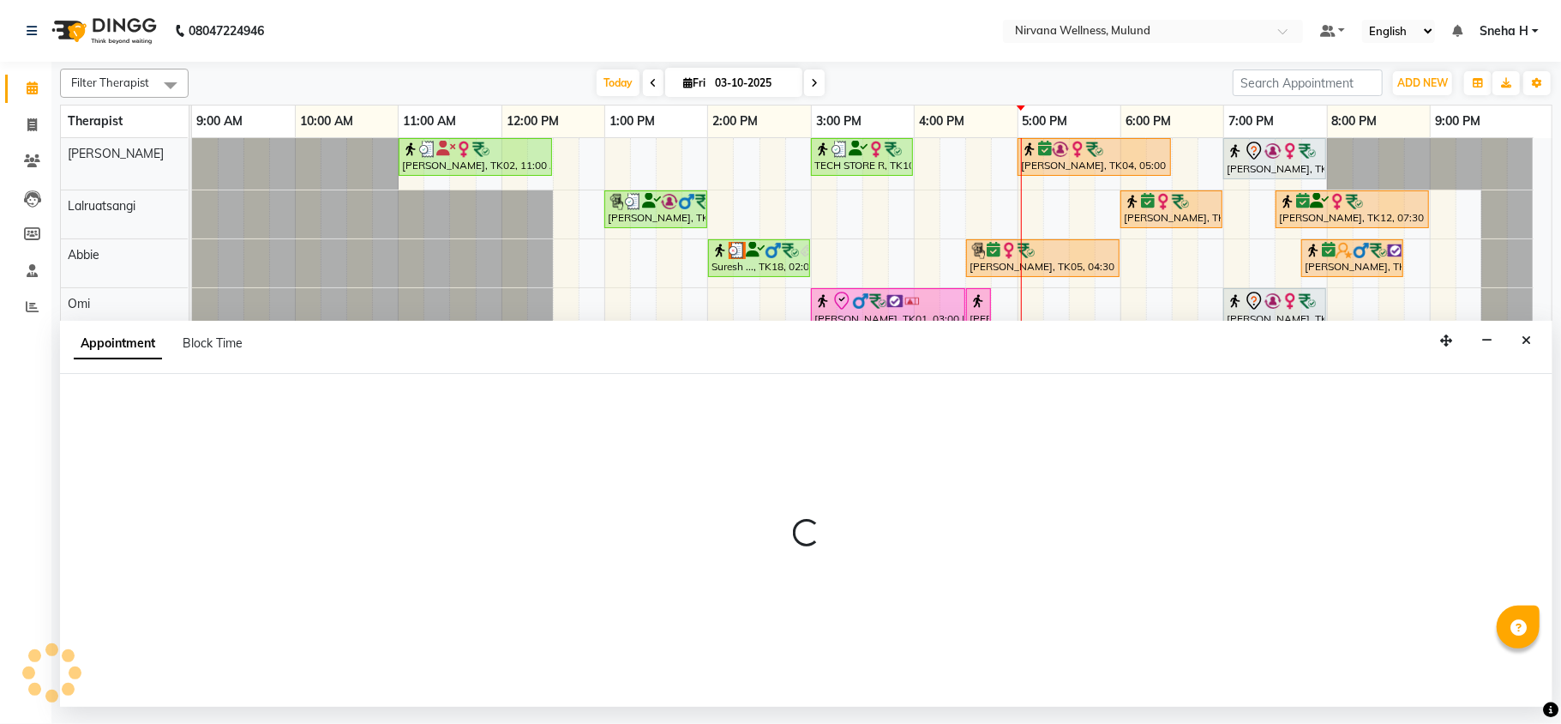
select select "tentative"
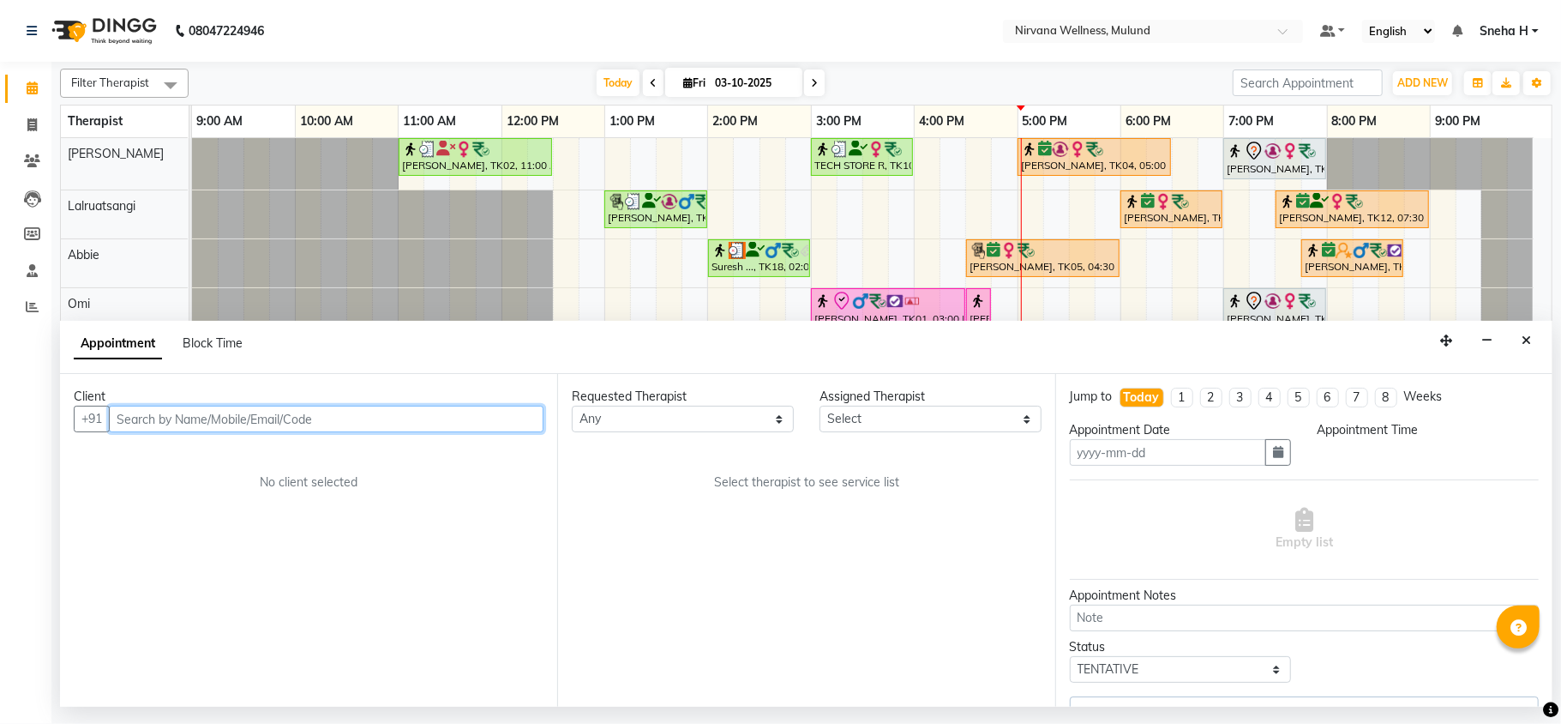
type input "03-10-2025"
select select "confirm booking"
select select "29686"
select select "1020"
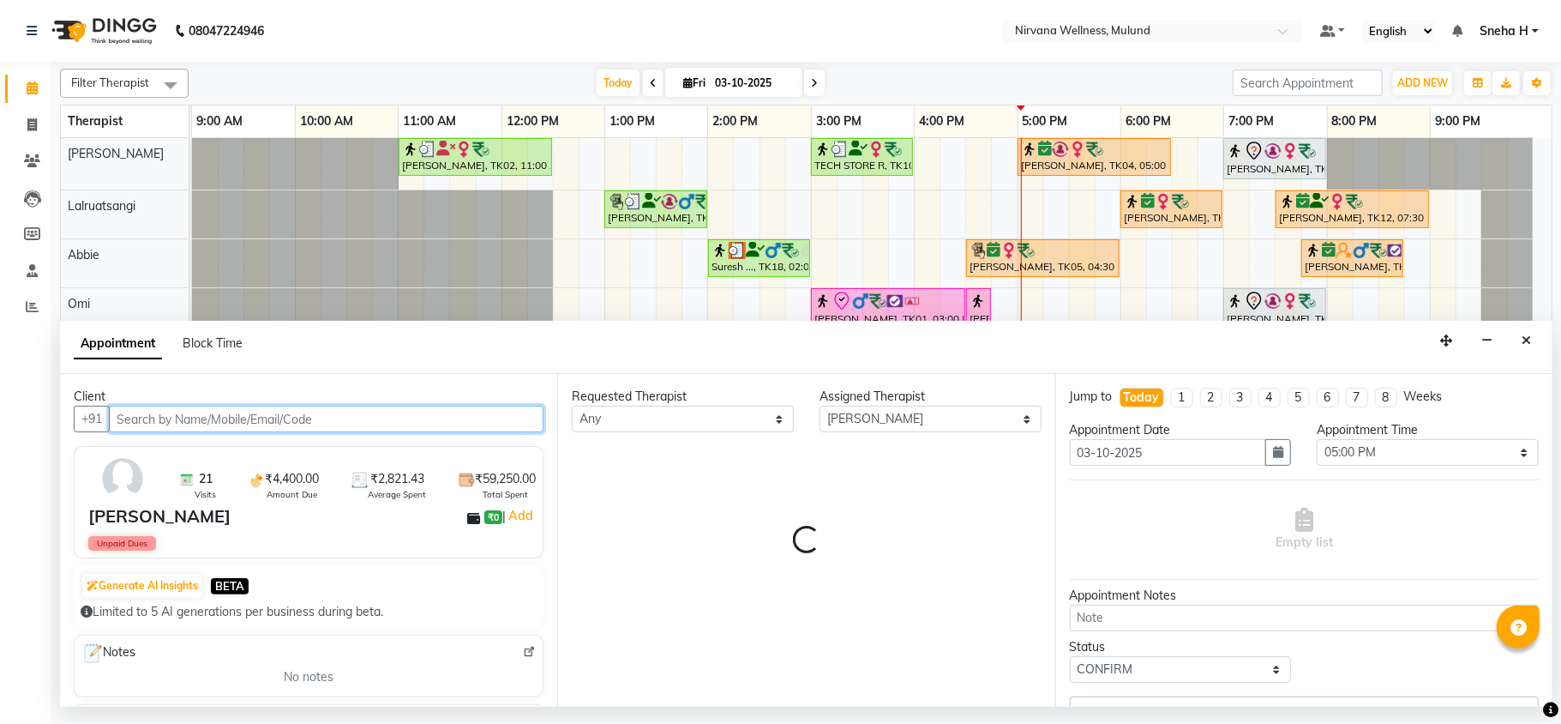
select select "2150"
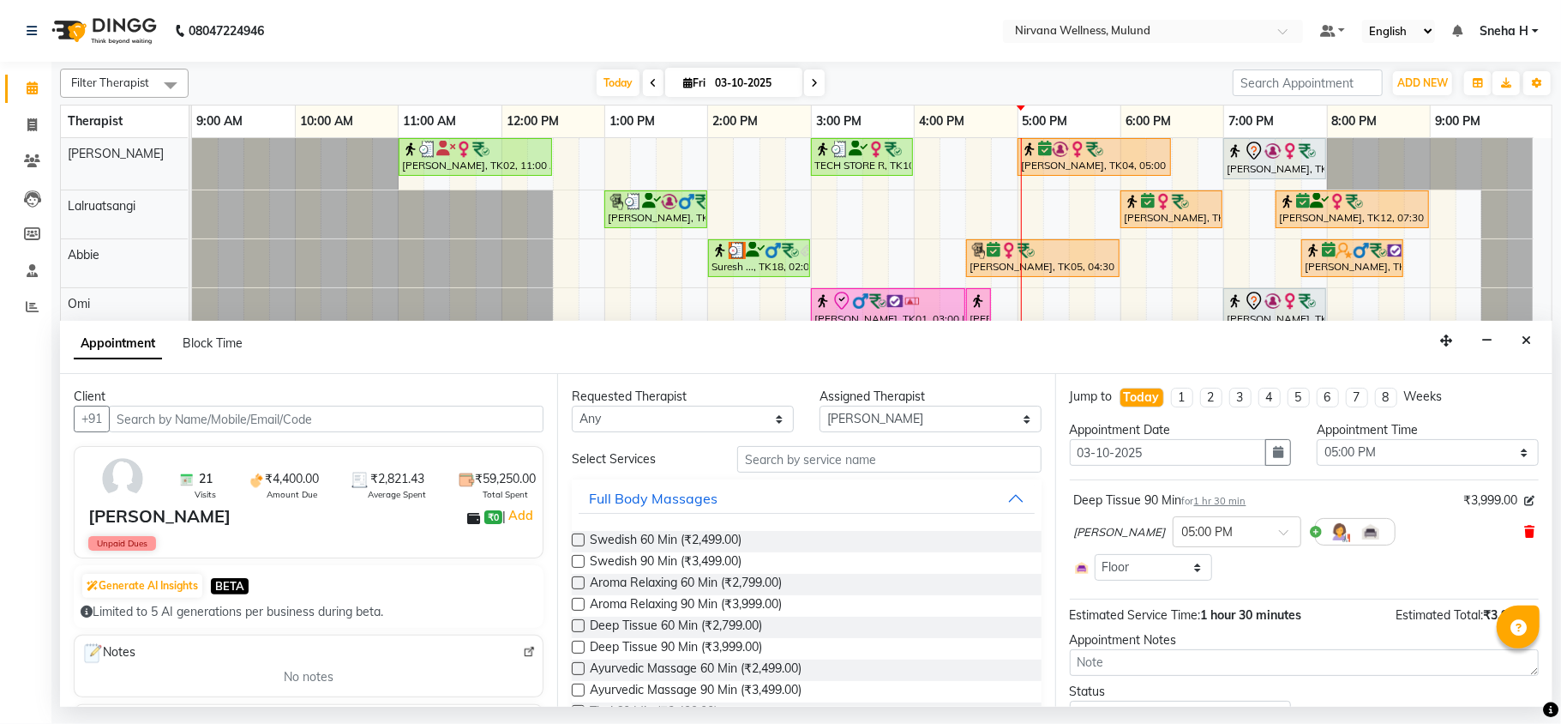
click at [1525, 532] on icon at bounding box center [1530, 532] width 10 height 12
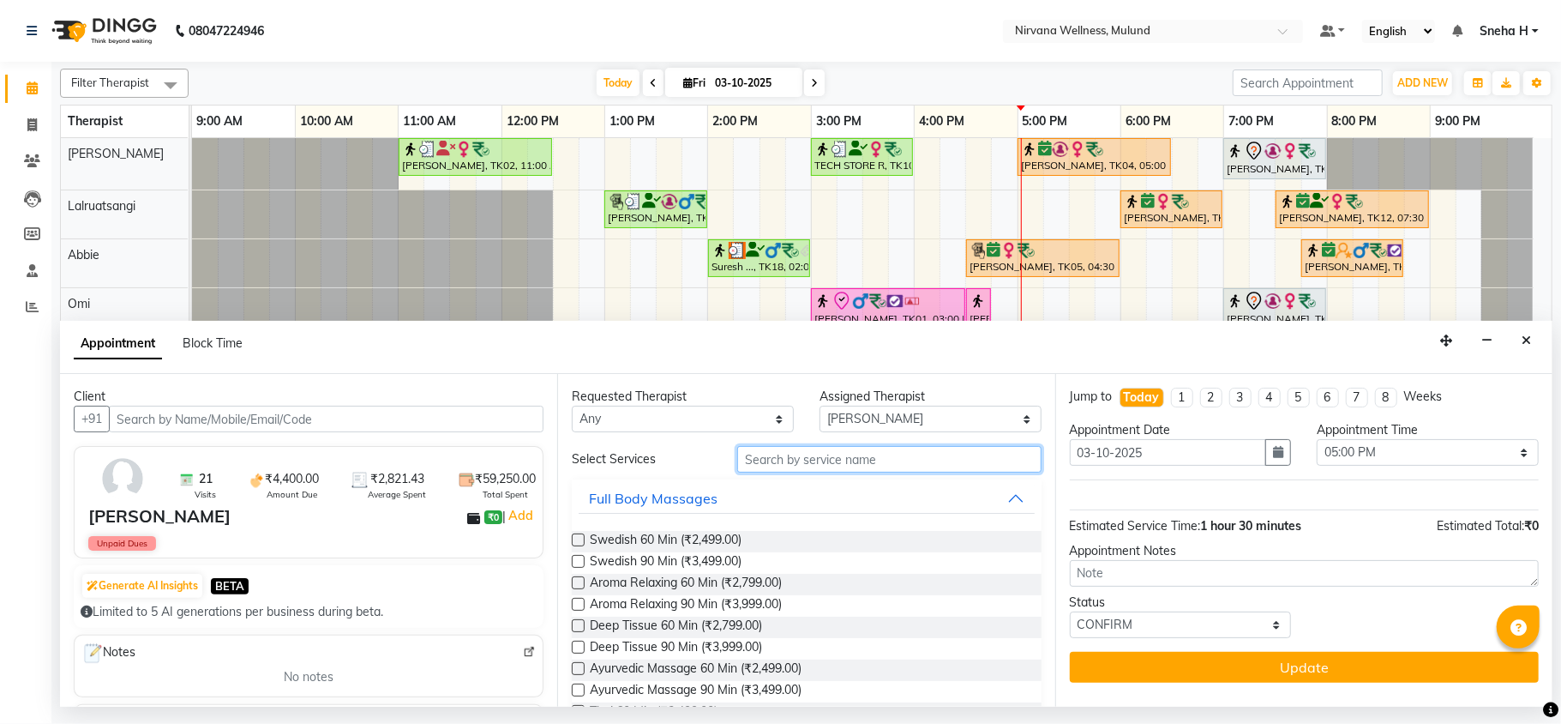
click at [974, 456] on input "text" at bounding box center [889, 459] width 304 height 27
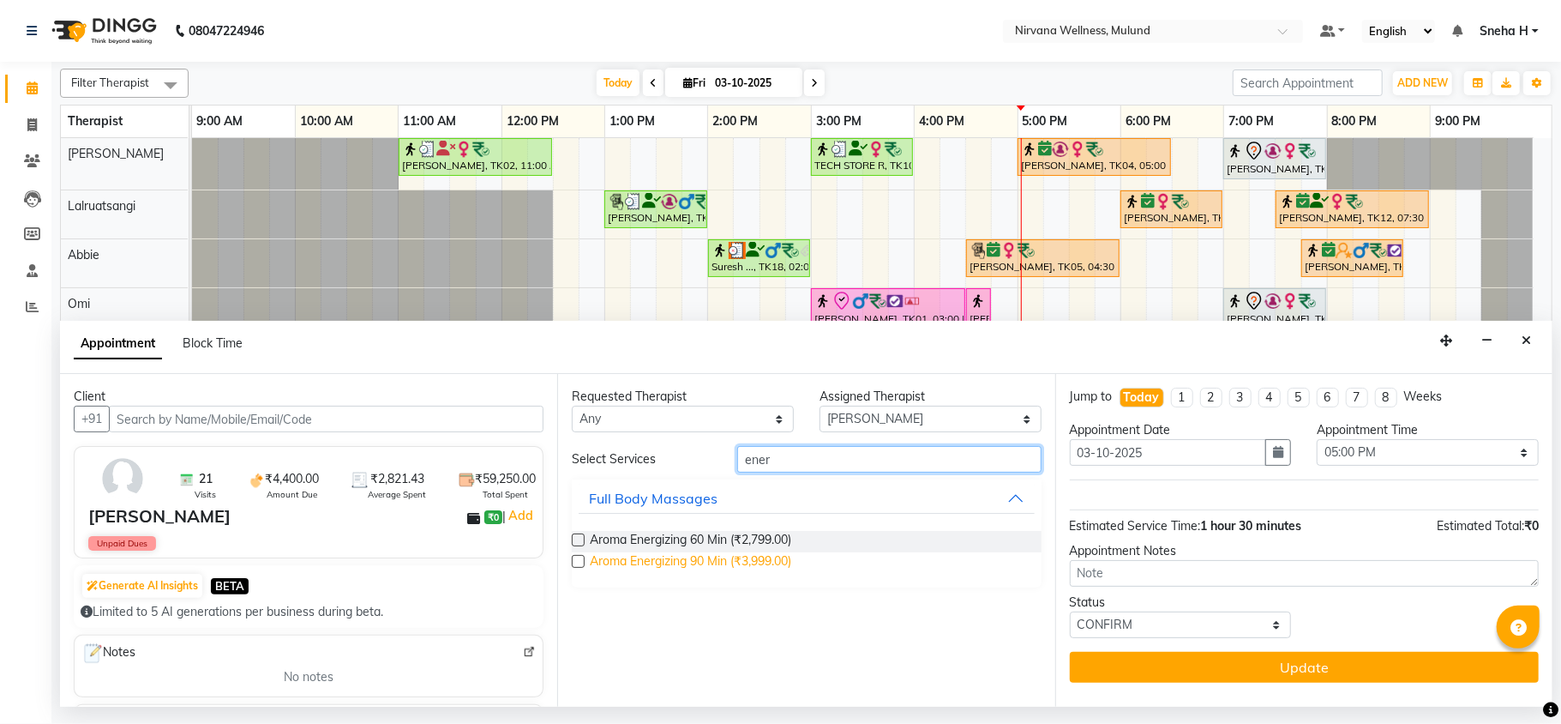
type input "ener"
click at [724, 559] on span "Aroma Energizing 90 Min (₹3,999.00)" at bounding box center [691, 562] width 202 height 21
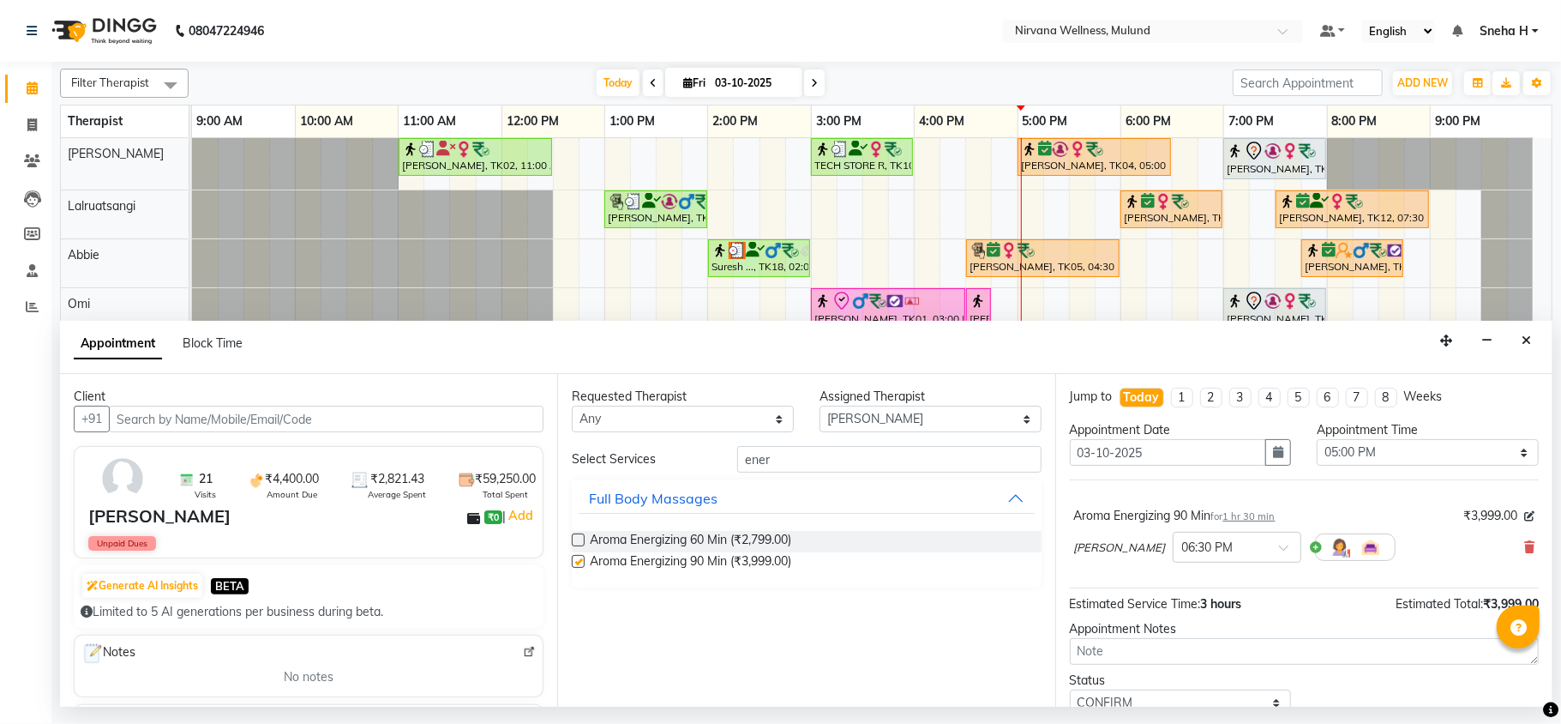
checkbox input "false"
click at [1253, 555] on div at bounding box center [1237, 546] width 127 height 18
click at [1191, 595] on div "05:00 PM" at bounding box center [1237, 587] width 127 height 32
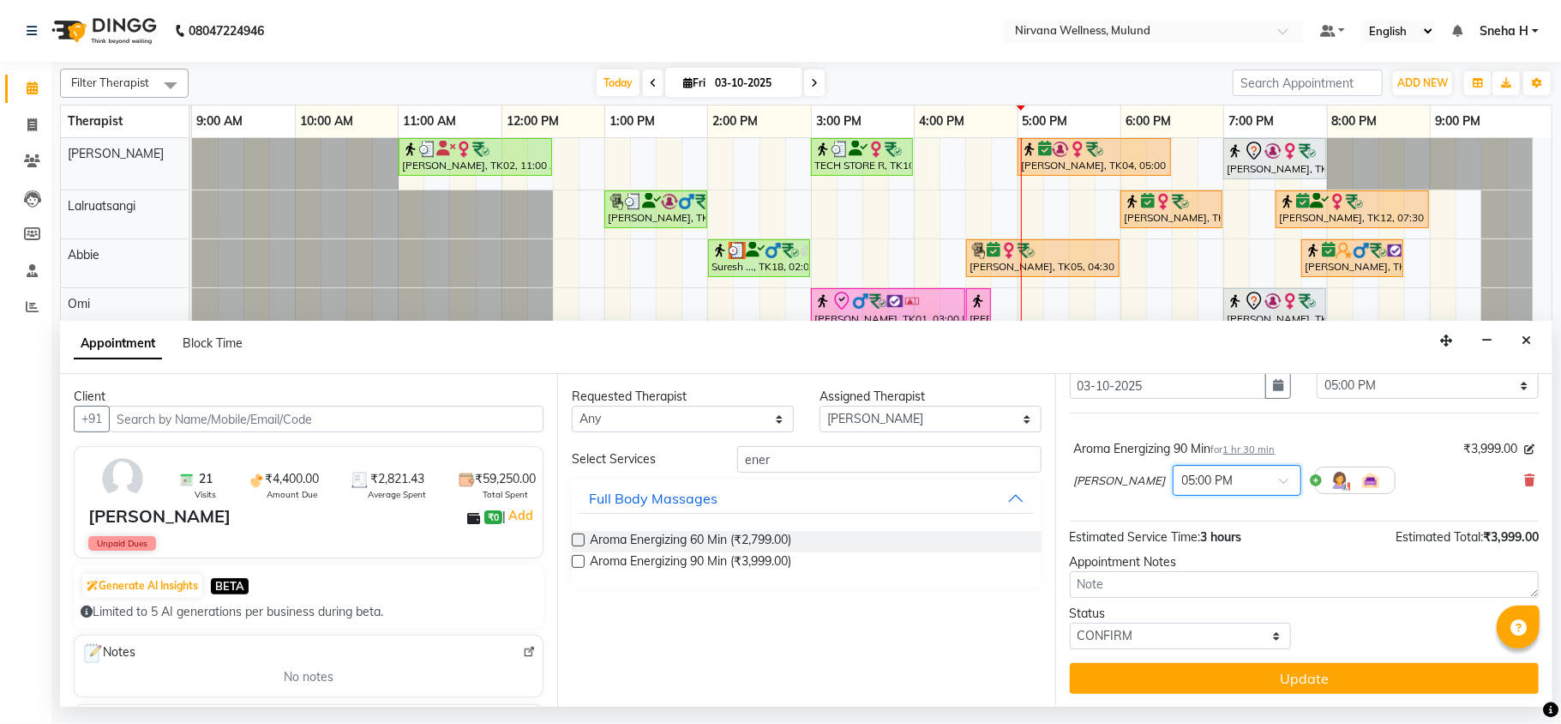
scroll to position [69, 0]
click at [1185, 629] on select "Select TENTATIVE CONFIRM CHECK-IN UPCOMING" at bounding box center [1181, 635] width 222 height 27
select select "check-in"
click at [1070, 623] on select "Select TENTATIVE CONFIRM CHECK-IN UPCOMING" at bounding box center [1181, 635] width 222 height 27
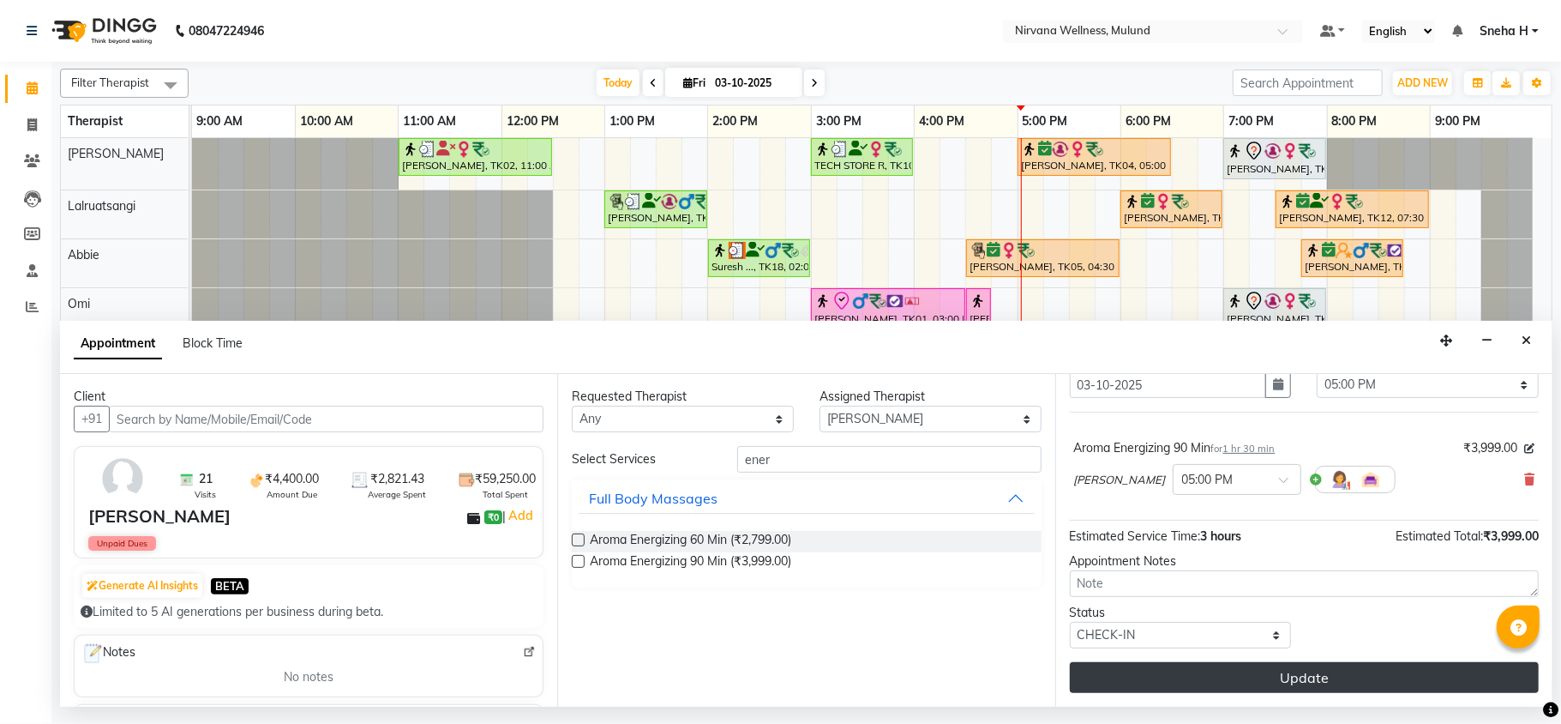
click at [1126, 676] on button "Update" at bounding box center [1304, 677] width 469 height 31
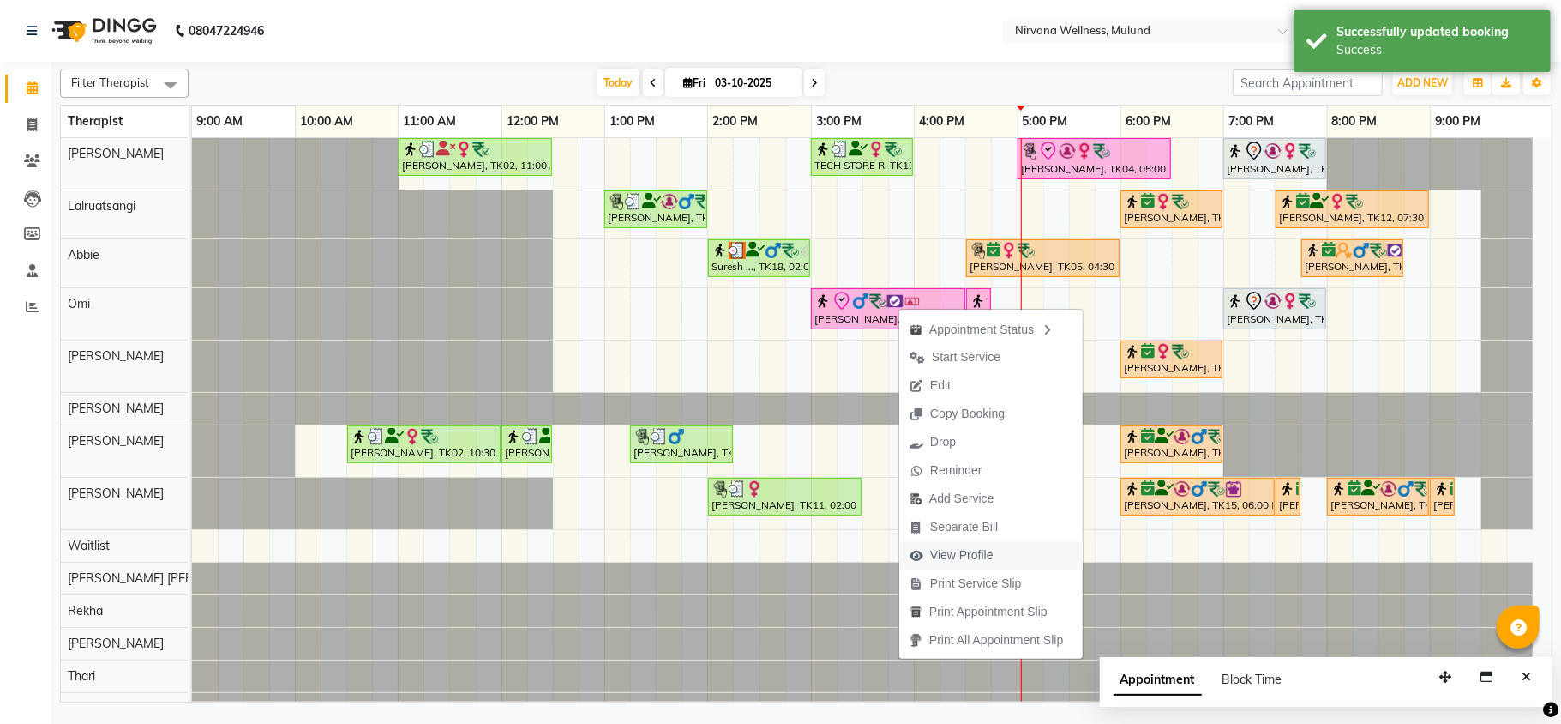
click at [948, 563] on span "View Profile" at bounding box center [961, 555] width 63 height 18
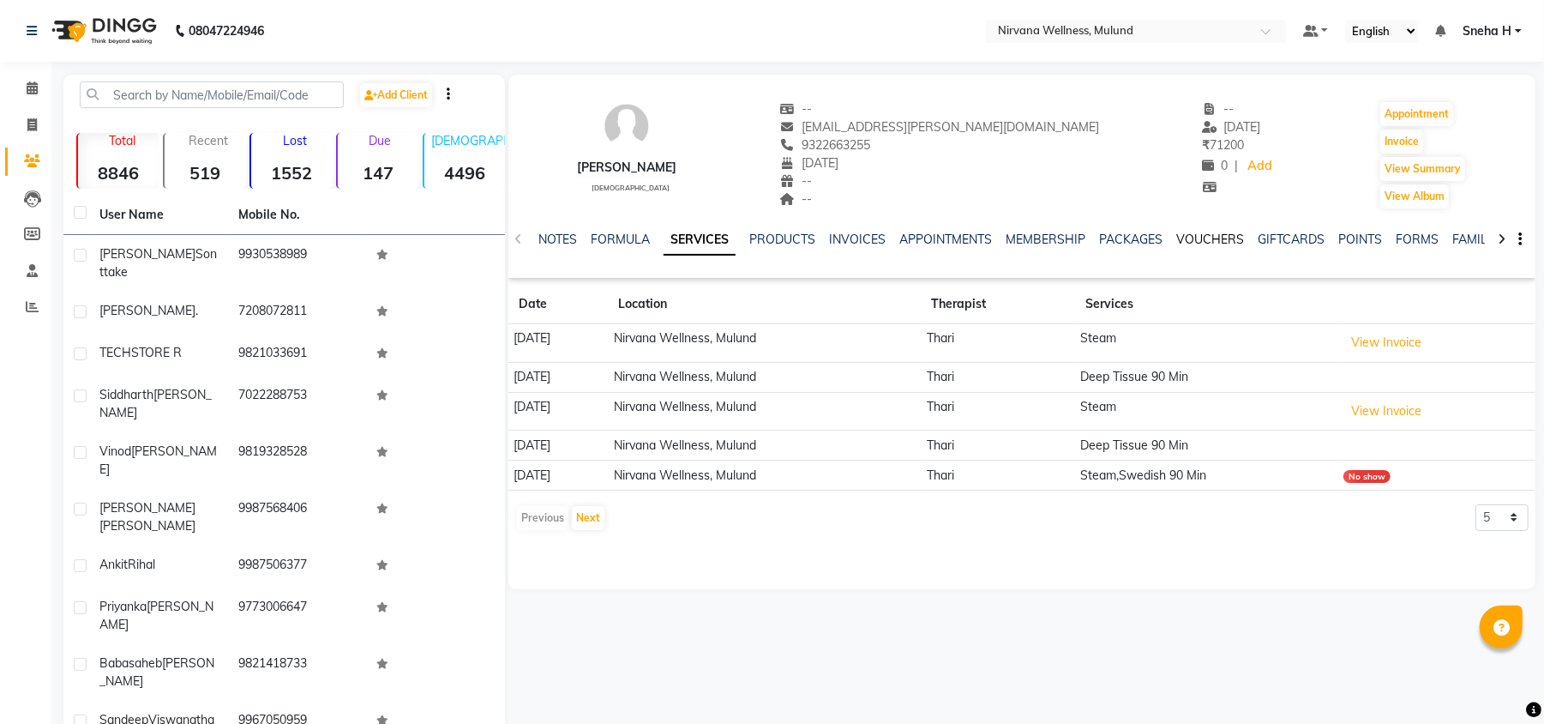
click at [1206, 234] on link "VOUCHERS" at bounding box center [1210, 239] width 68 height 15
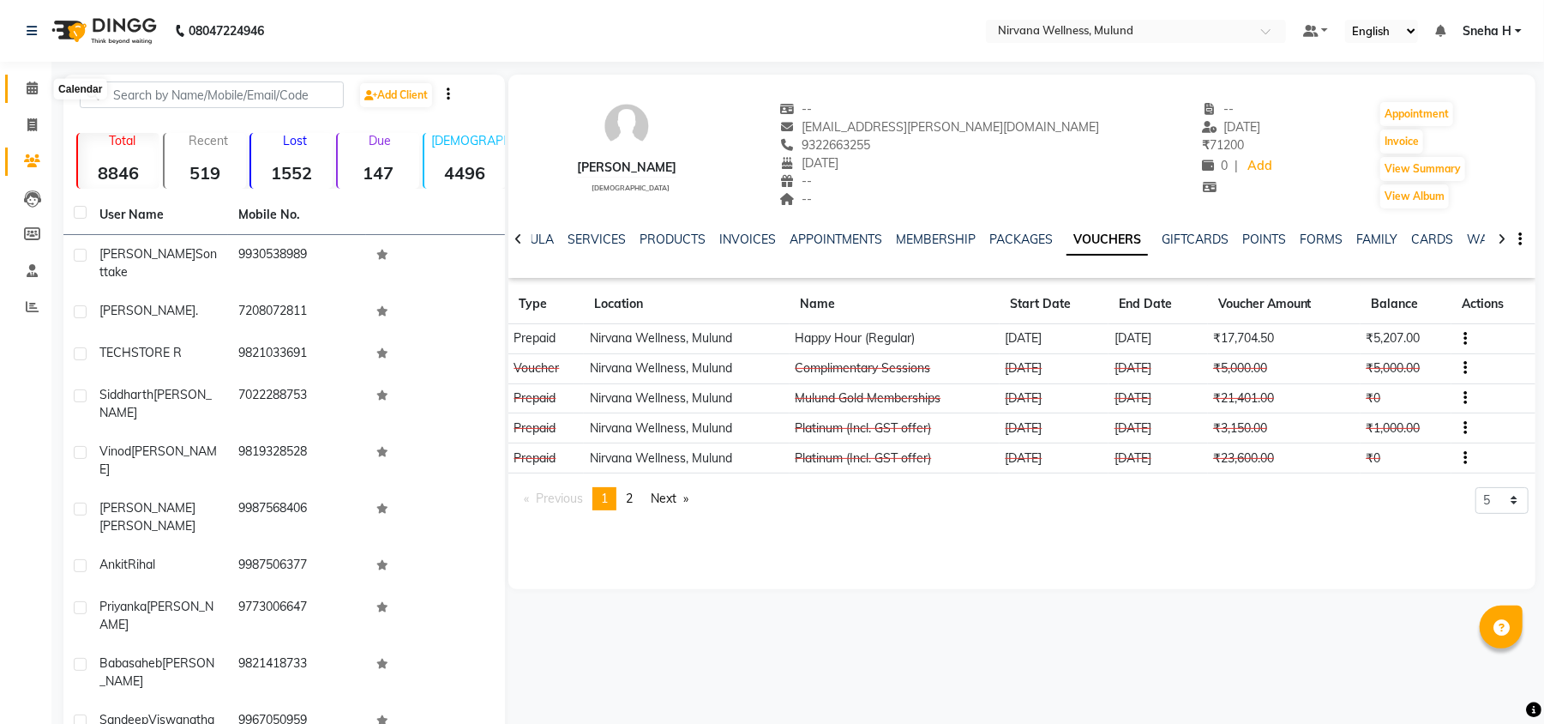
click at [35, 87] on icon at bounding box center [32, 87] width 11 height 13
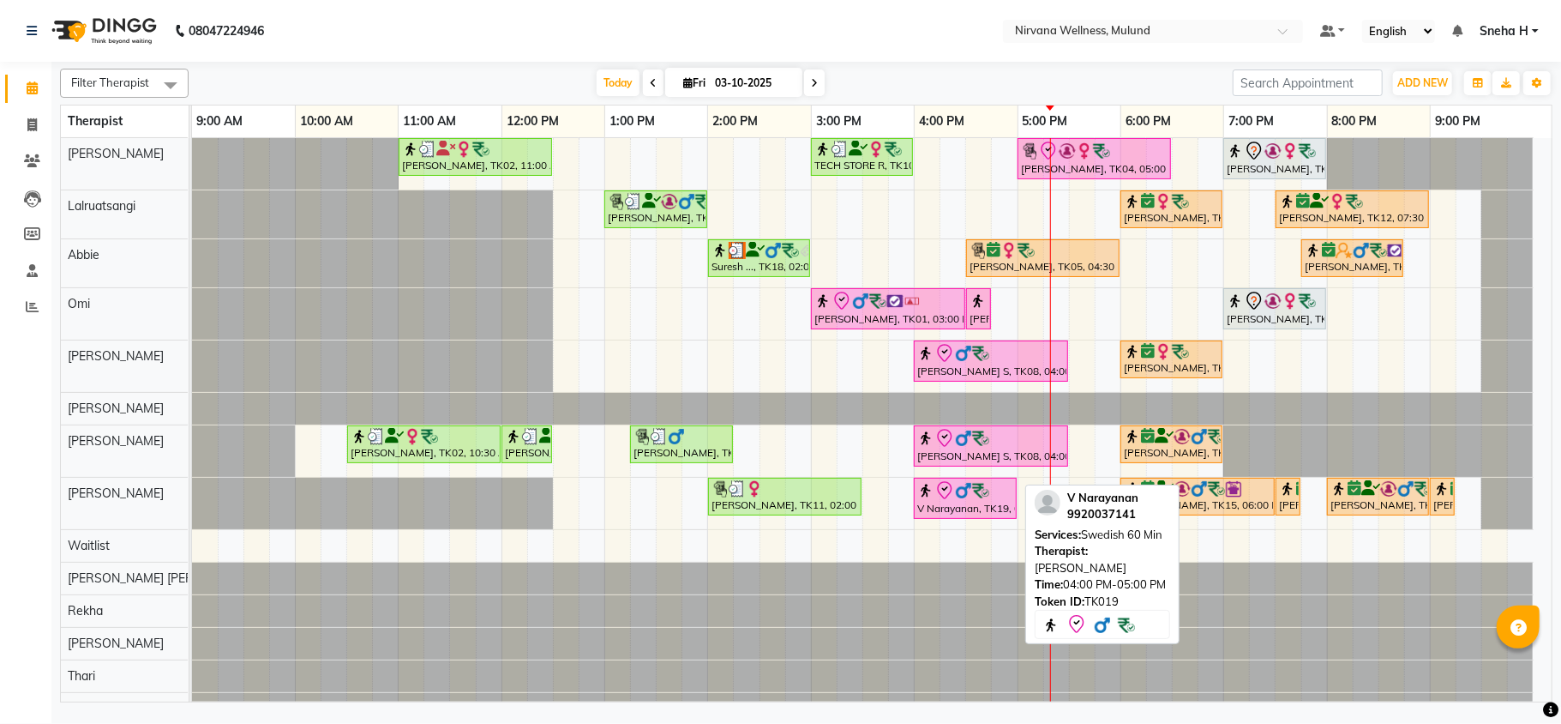
click at [967, 495] on img at bounding box center [963, 490] width 17 height 17
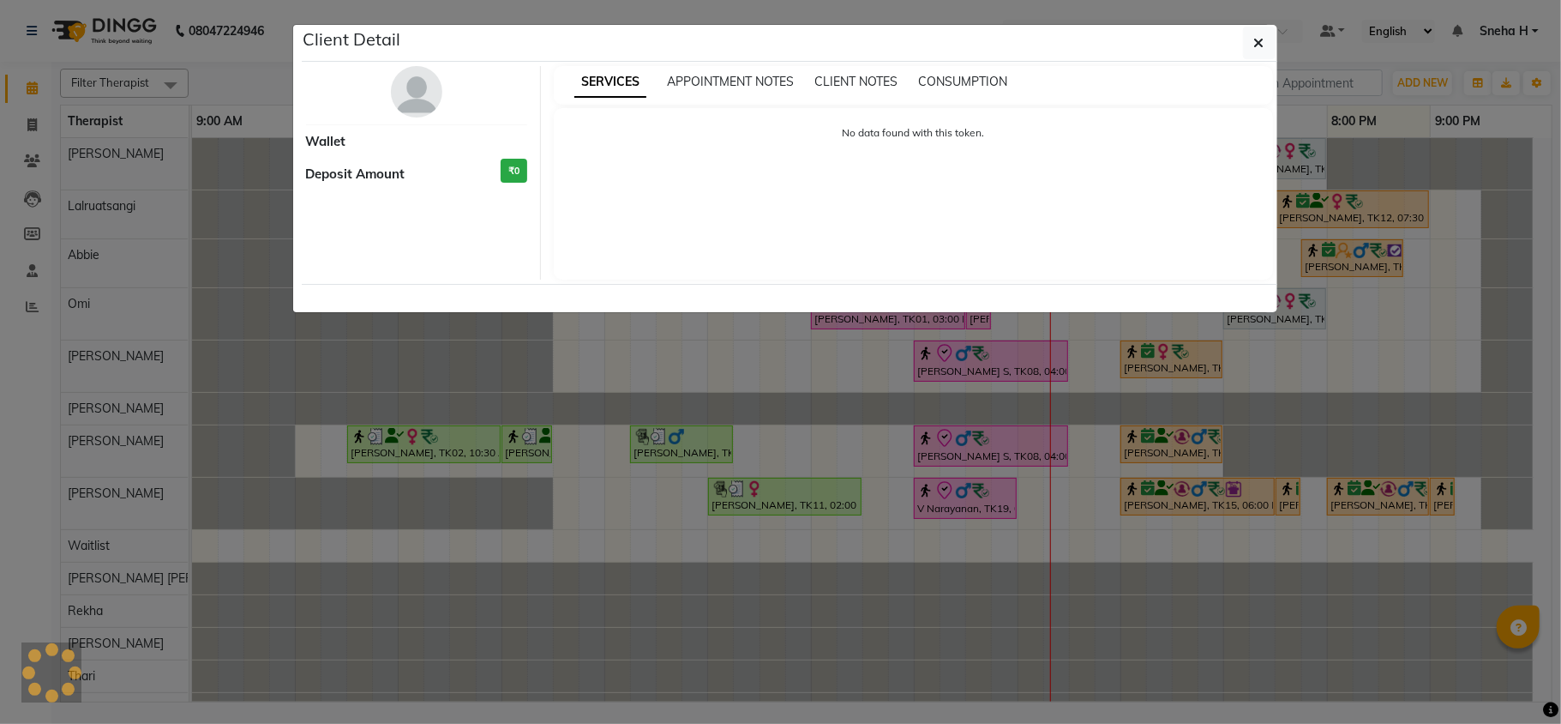
click at [967, 495] on ngb-modal-window "Client Detail Wallet Deposit Amount ₹0 SERVICES APPOINTMENT NOTES CLIENT NOTES …" at bounding box center [780, 362] width 1561 height 724
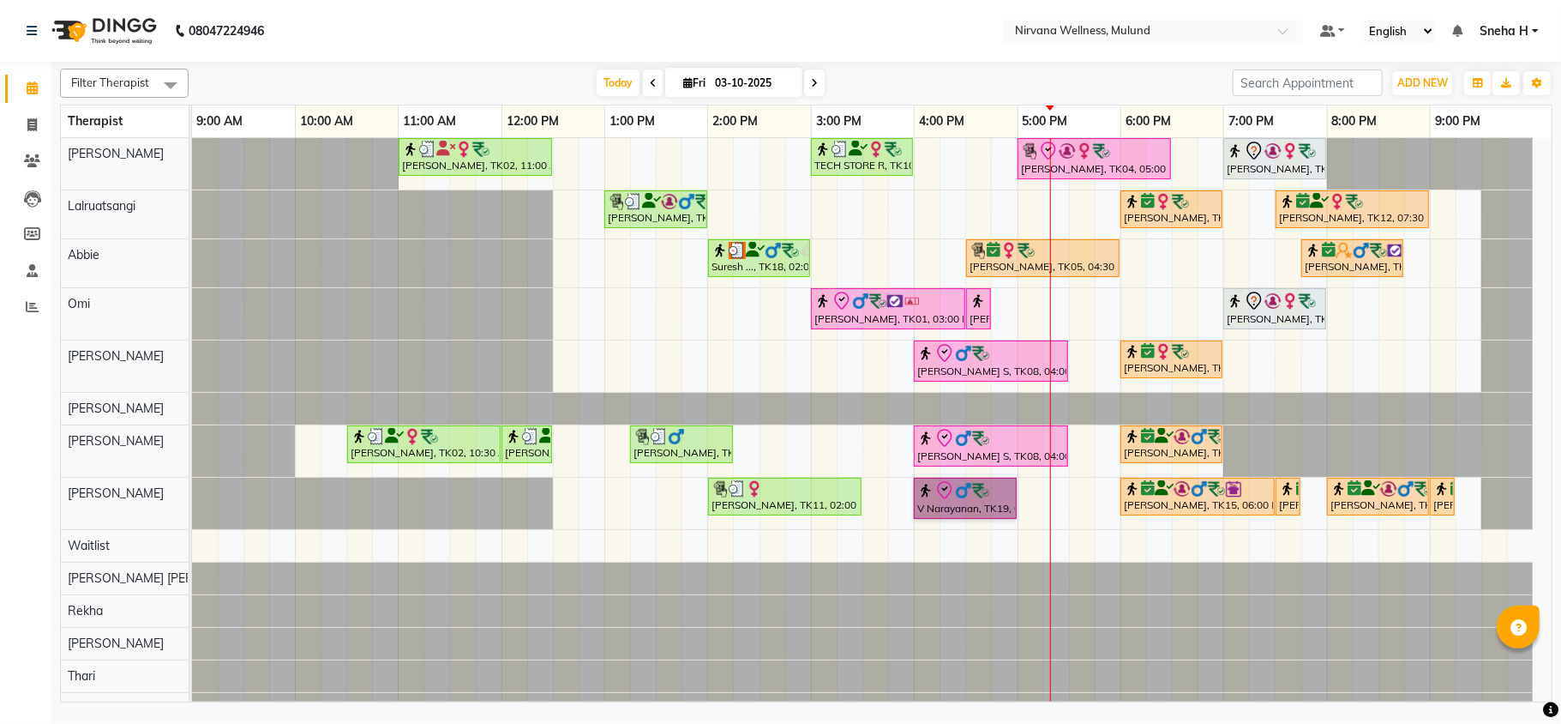
click at [967, 495] on link "V Narayanan, TK19, 04:00 PM-05:00 PM, Swedish 60 Min" at bounding box center [965, 498] width 103 height 41
select select "3"
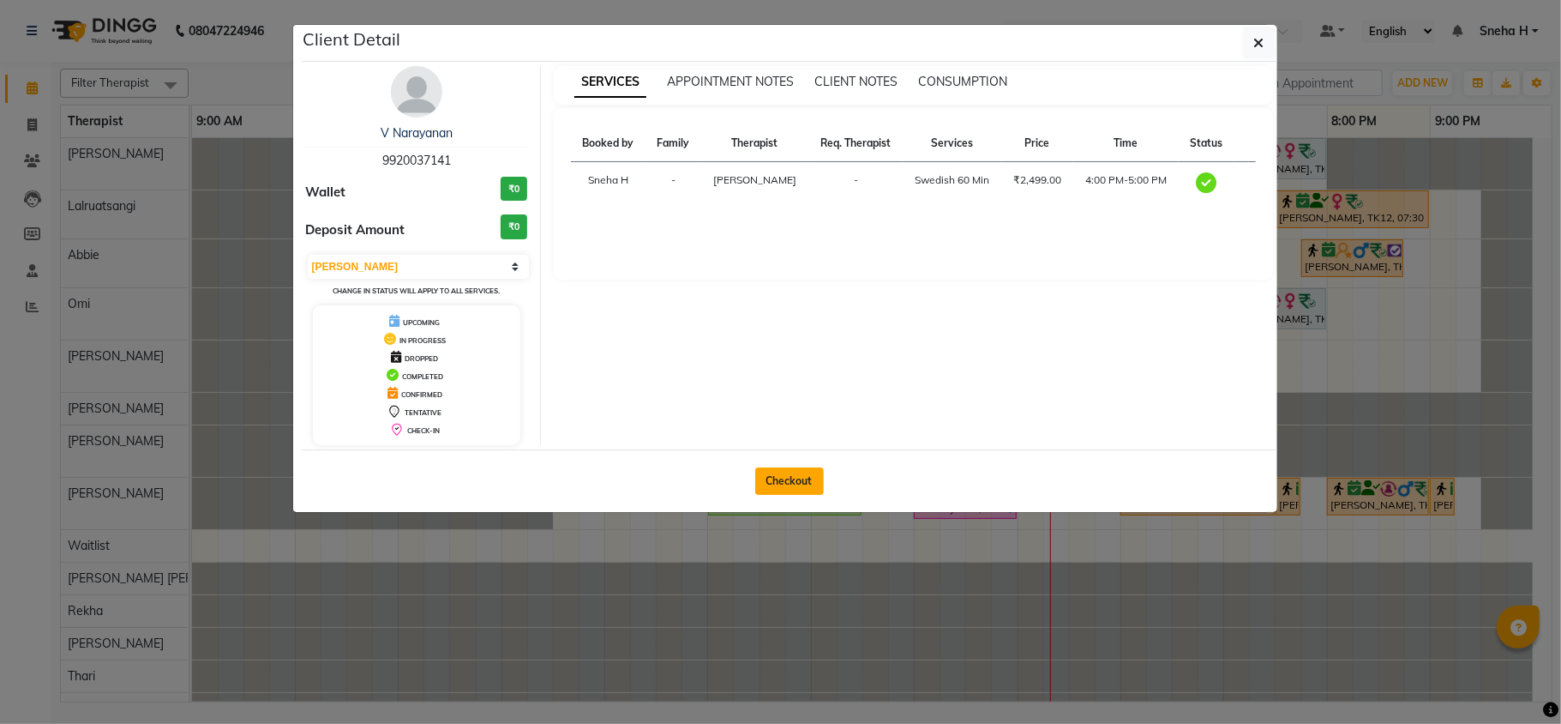
click at [799, 481] on button "Checkout" at bounding box center [789, 480] width 69 height 27
select select "service"
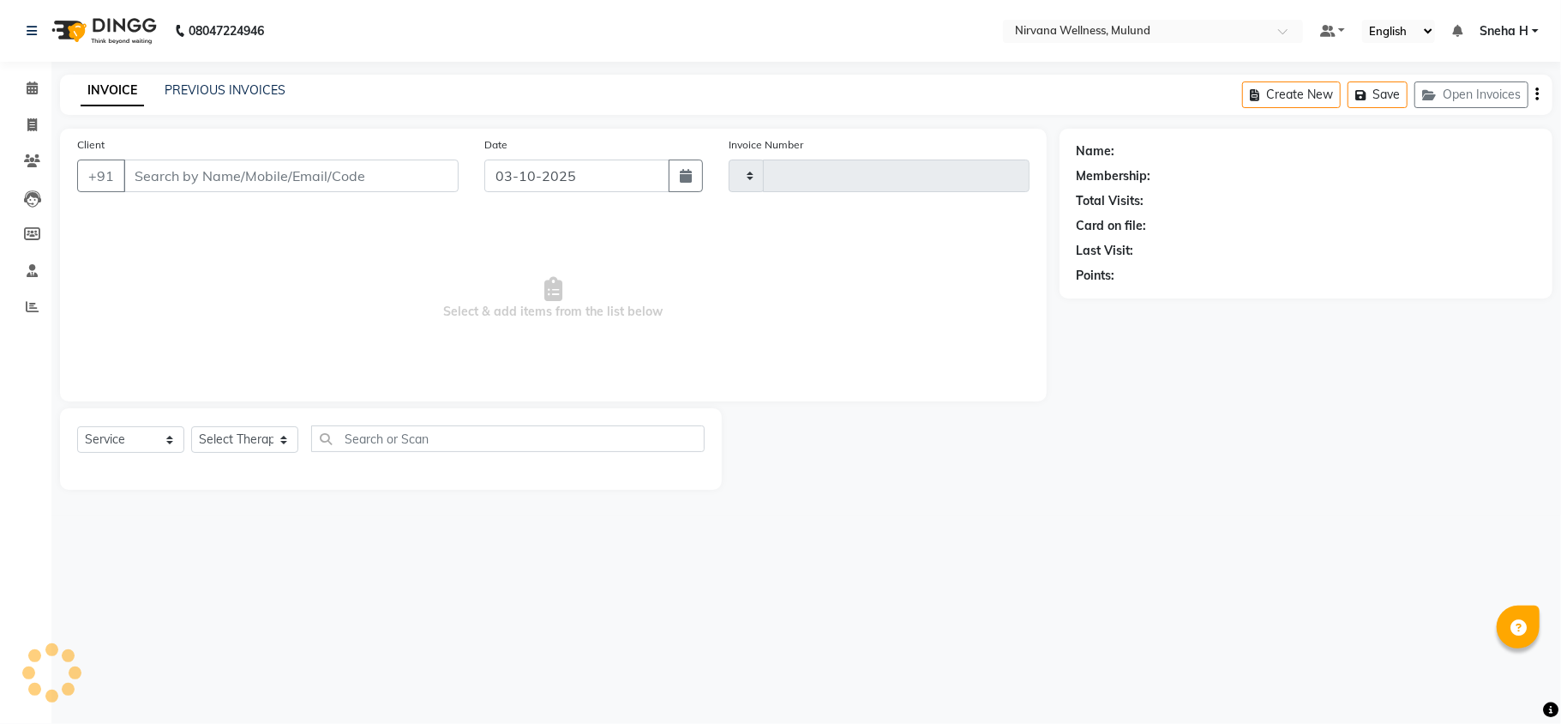
type input "2135"
select select "4890"
type input "9920037141"
select select "35614"
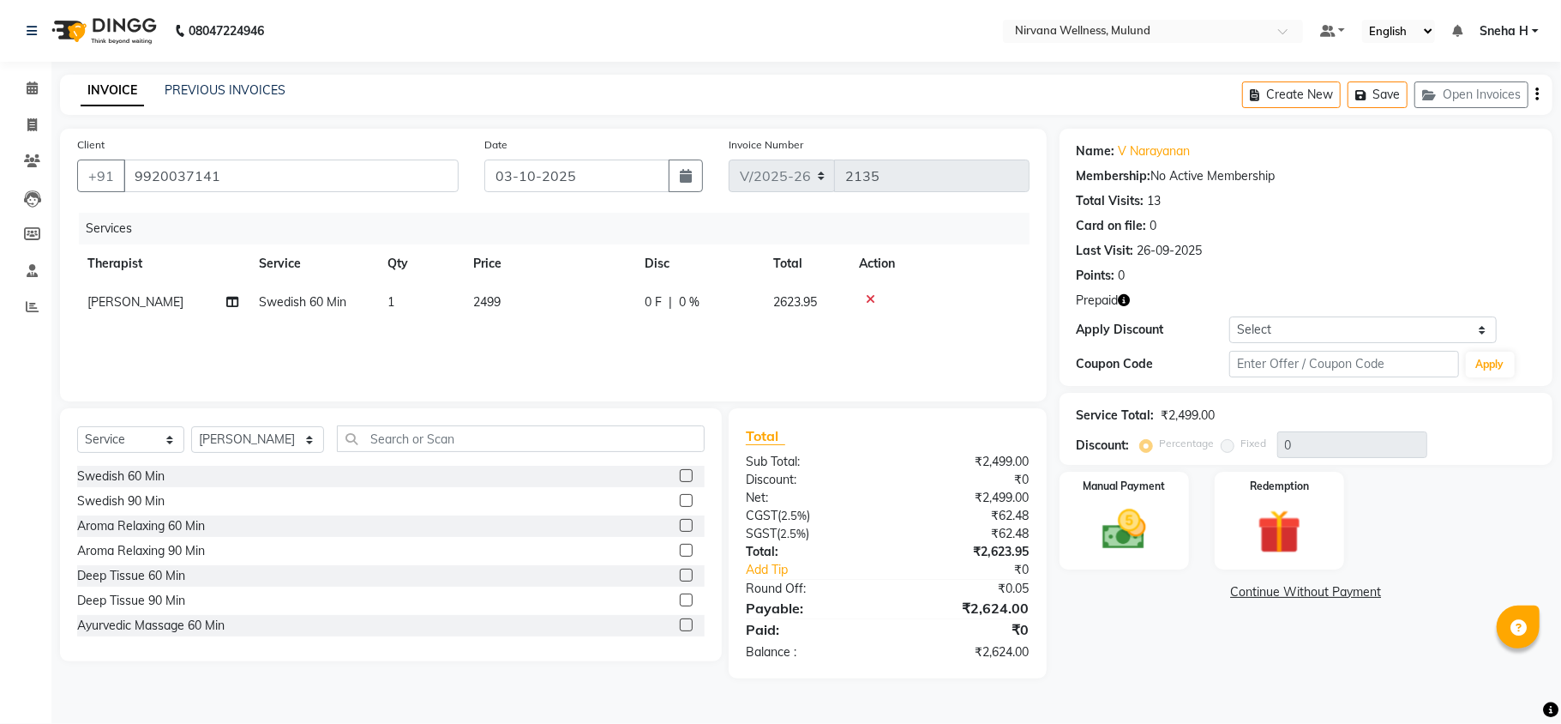
click at [303, 297] on span "Swedish 60 Min" at bounding box center [302, 301] width 87 height 15
select select "35614"
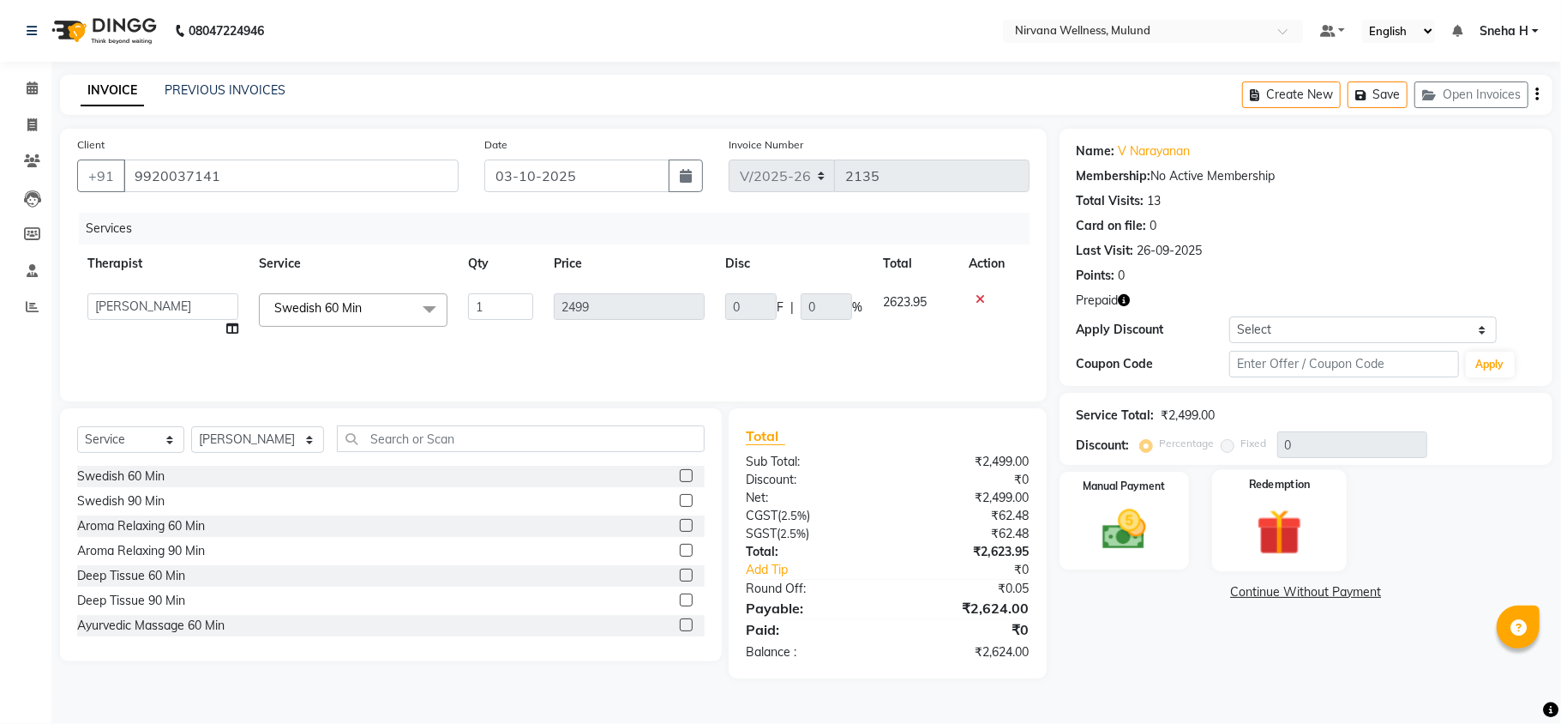
click at [1283, 522] on img at bounding box center [1280, 531] width 75 height 57
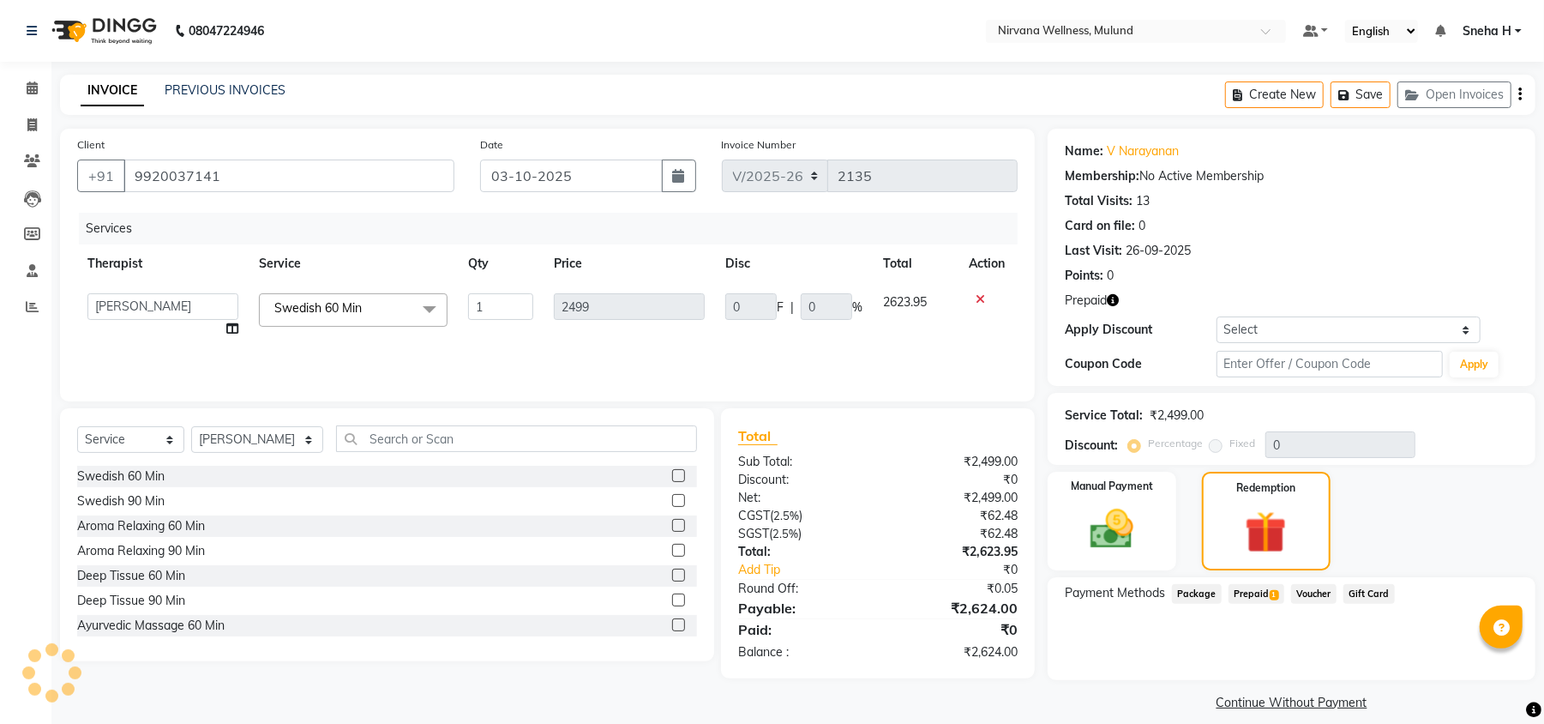
click at [1263, 594] on span "Prepaid 1" at bounding box center [1257, 594] width 56 height 20
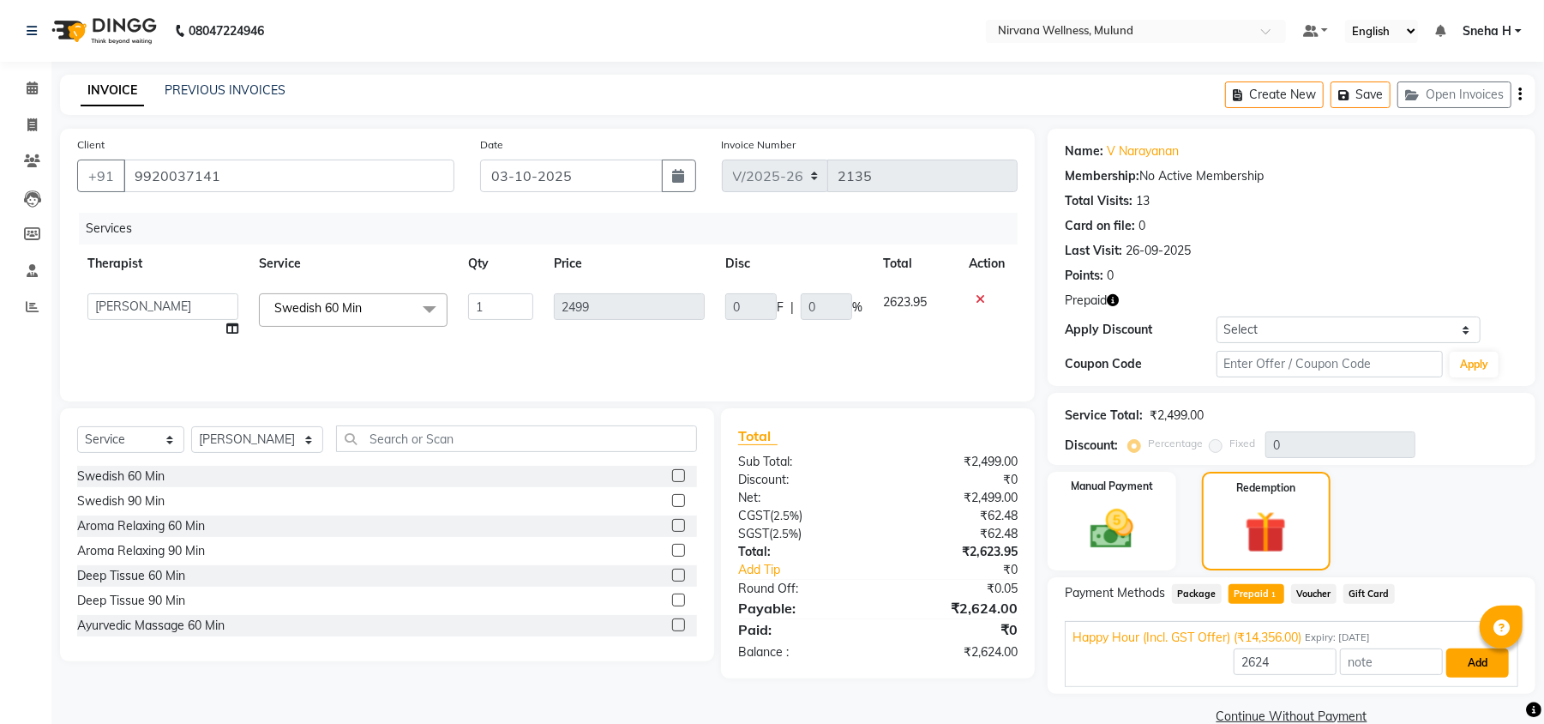
click at [1472, 671] on button "Add" at bounding box center [1478, 662] width 63 height 29
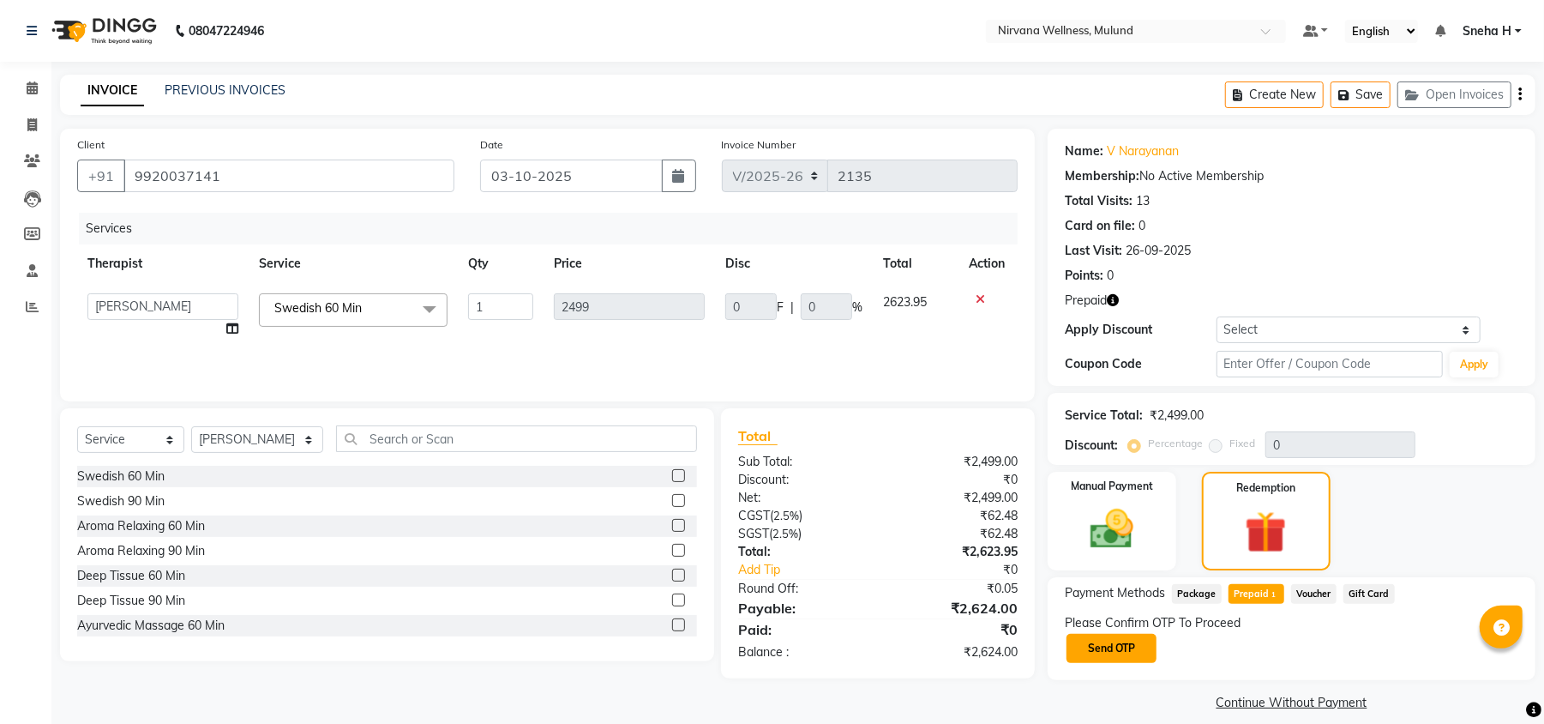
click at [1130, 647] on button "Send OTP" at bounding box center [1112, 648] width 90 height 29
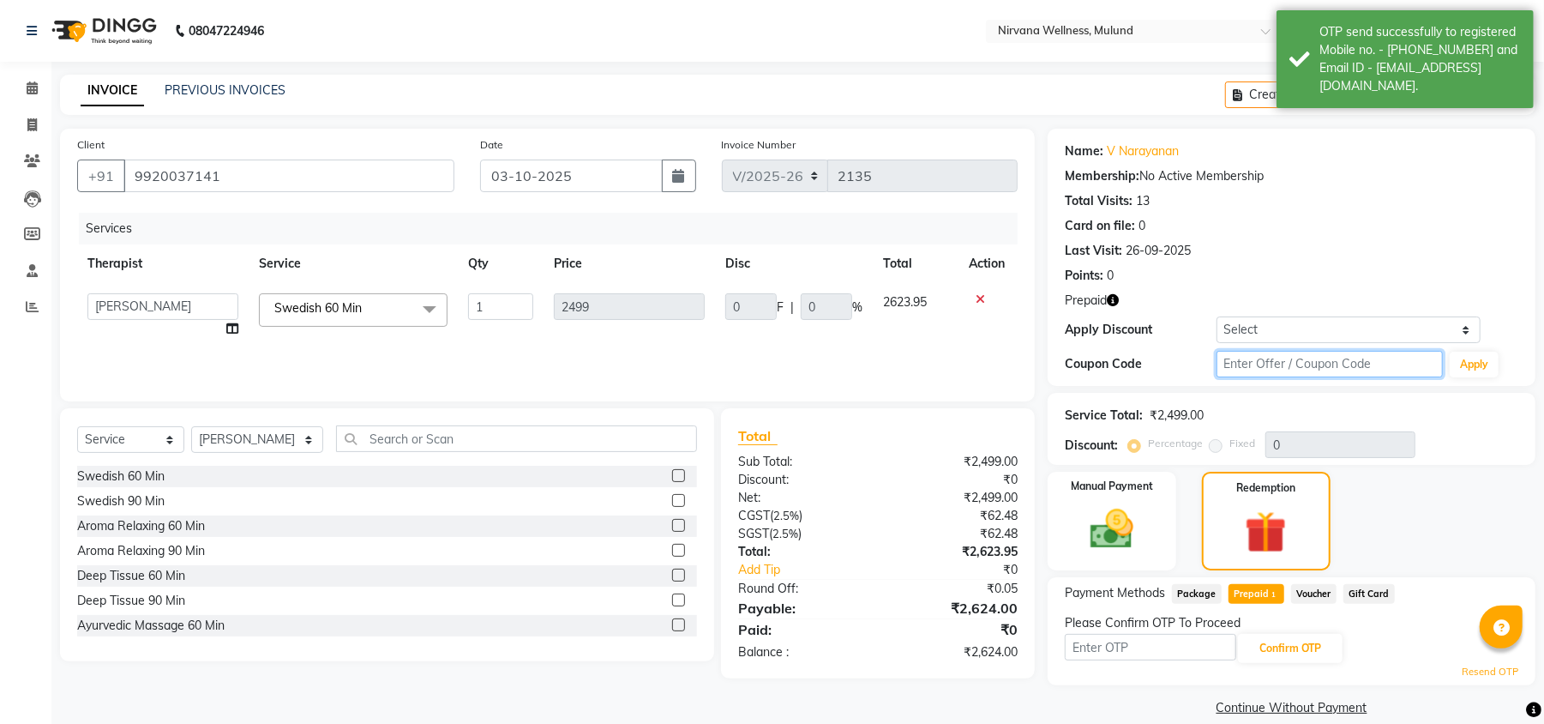
click at [1362, 368] on input "text" at bounding box center [1330, 364] width 226 height 27
type input "D50%"
click at [1478, 368] on button "Apply" at bounding box center [1474, 365] width 49 height 26
type input "50"
type input "1249.5"
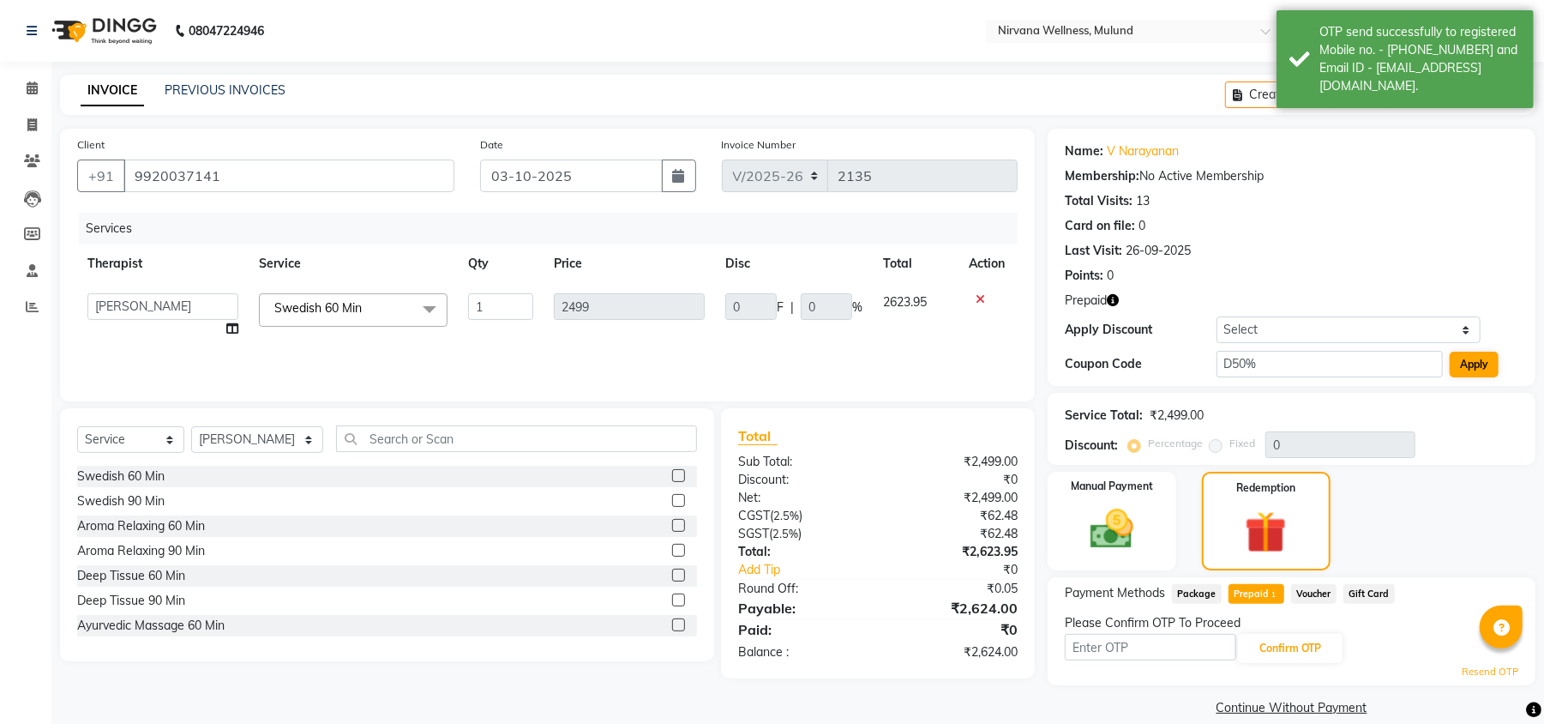
type input "50"
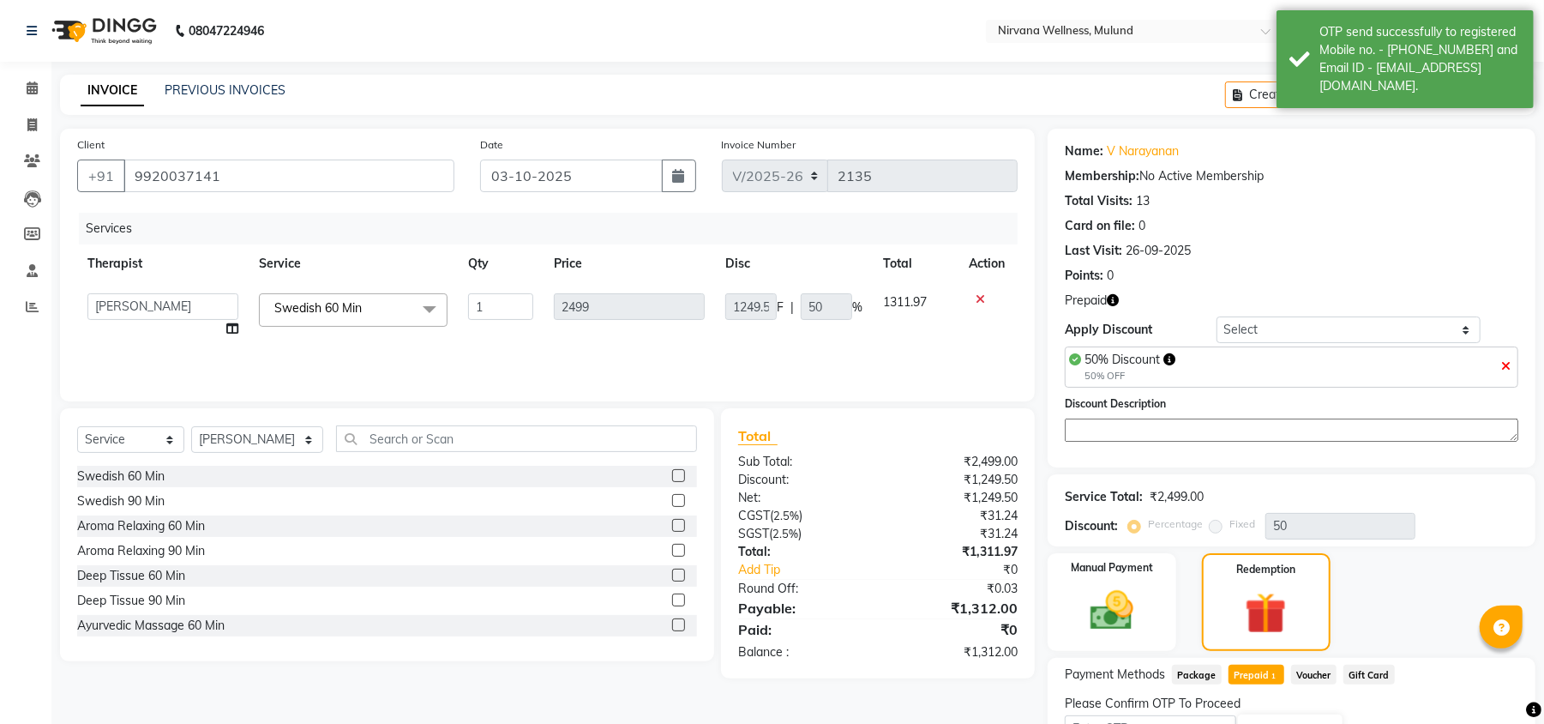
click at [391, 306] on span "Swedish 60 Min x" at bounding box center [353, 309] width 189 height 33
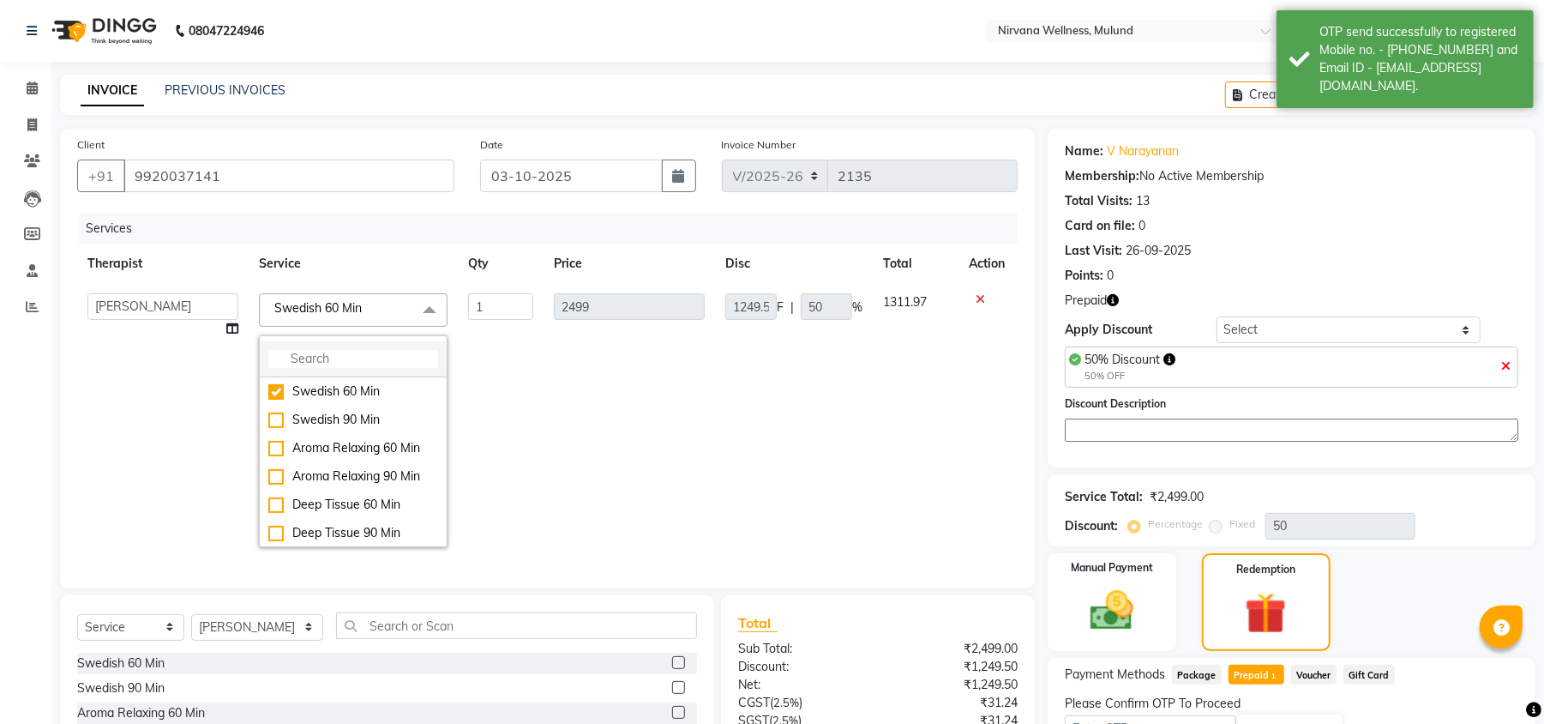
click at [381, 352] on input "multiselect-search" at bounding box center [353, 359] width 170 height 18
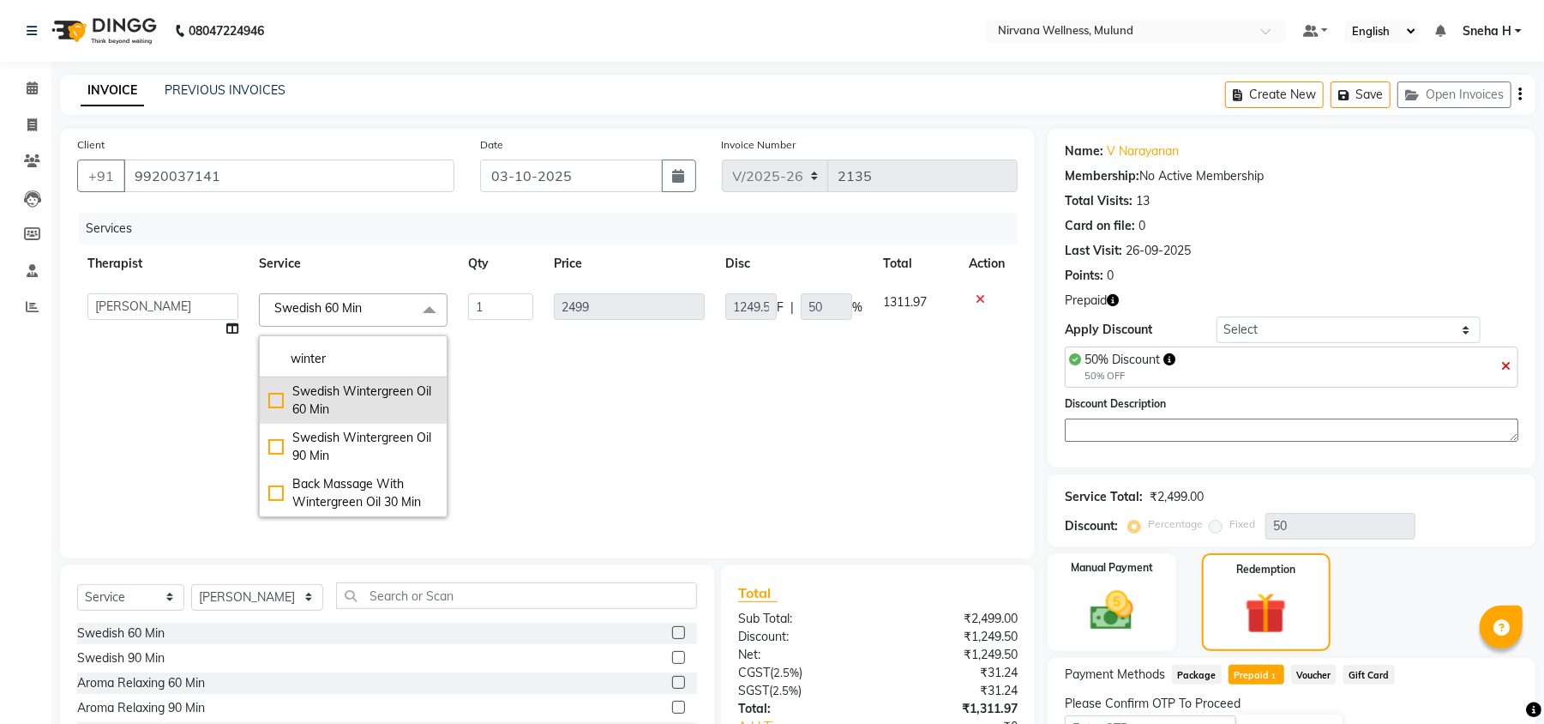
type input "winter"
click at [374, 393] on div "Swedish Wintergreen Oil 60 Min" at bounding box center [353, 400] width 170 height 36
checkbox input "true"
type input "2799"
type input "1399.5"
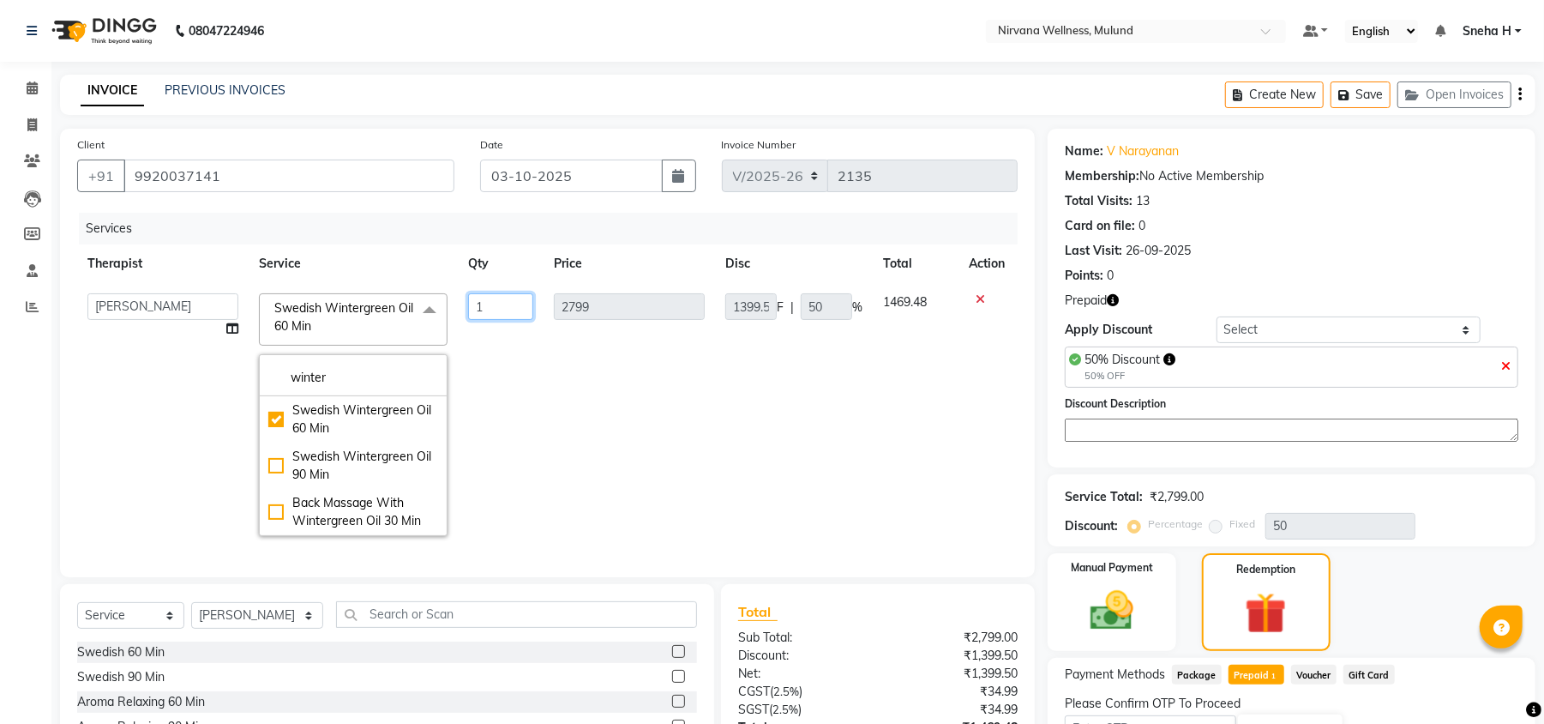
click at [508, 296] on input "1" at bounding box center [500, 306] width 65 height 27
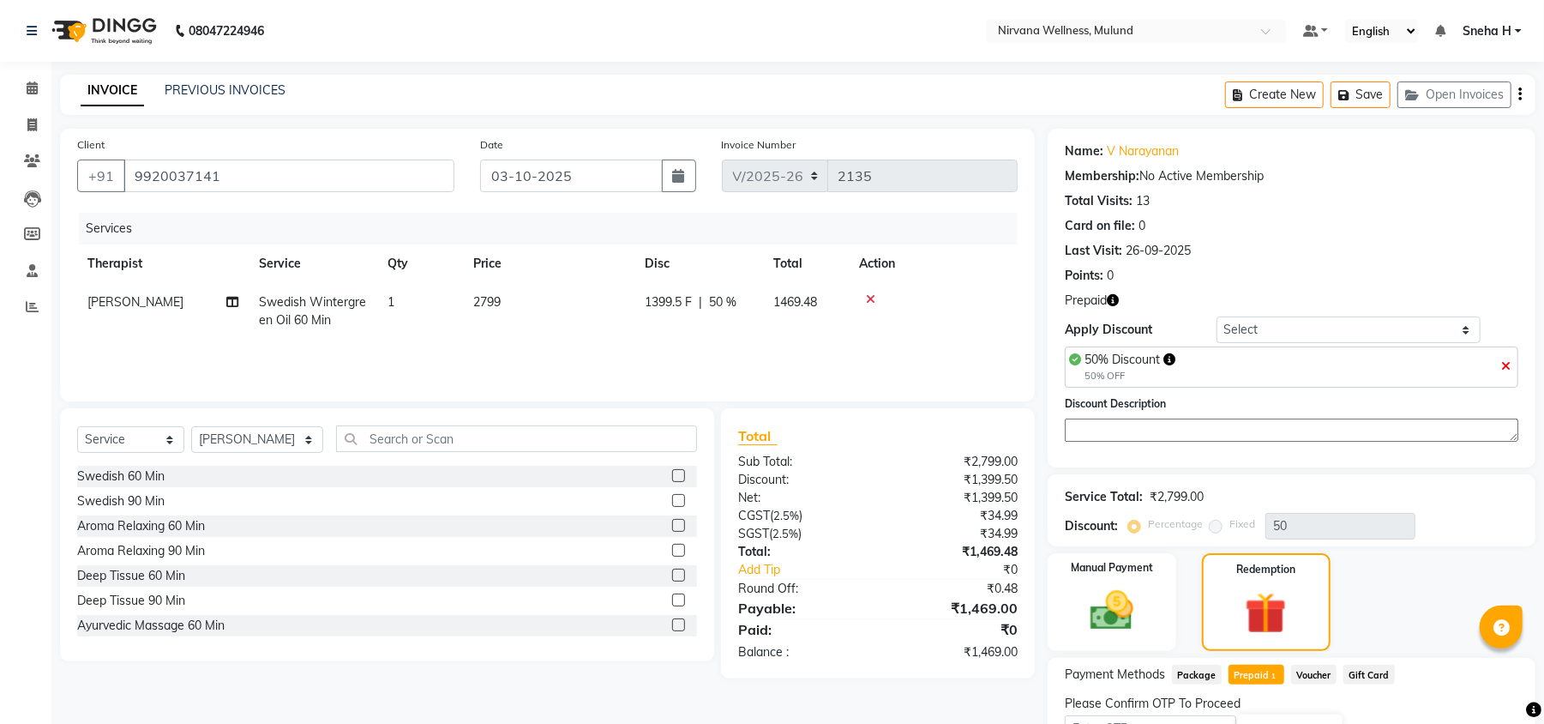
click at [509, 334] on tr "[PERSON_NAME] Wintergreen Oil 60 Min 1 2799 1399.5 F | 50 % 1469.48" at bounding box center [547, 311] width 941 height 57
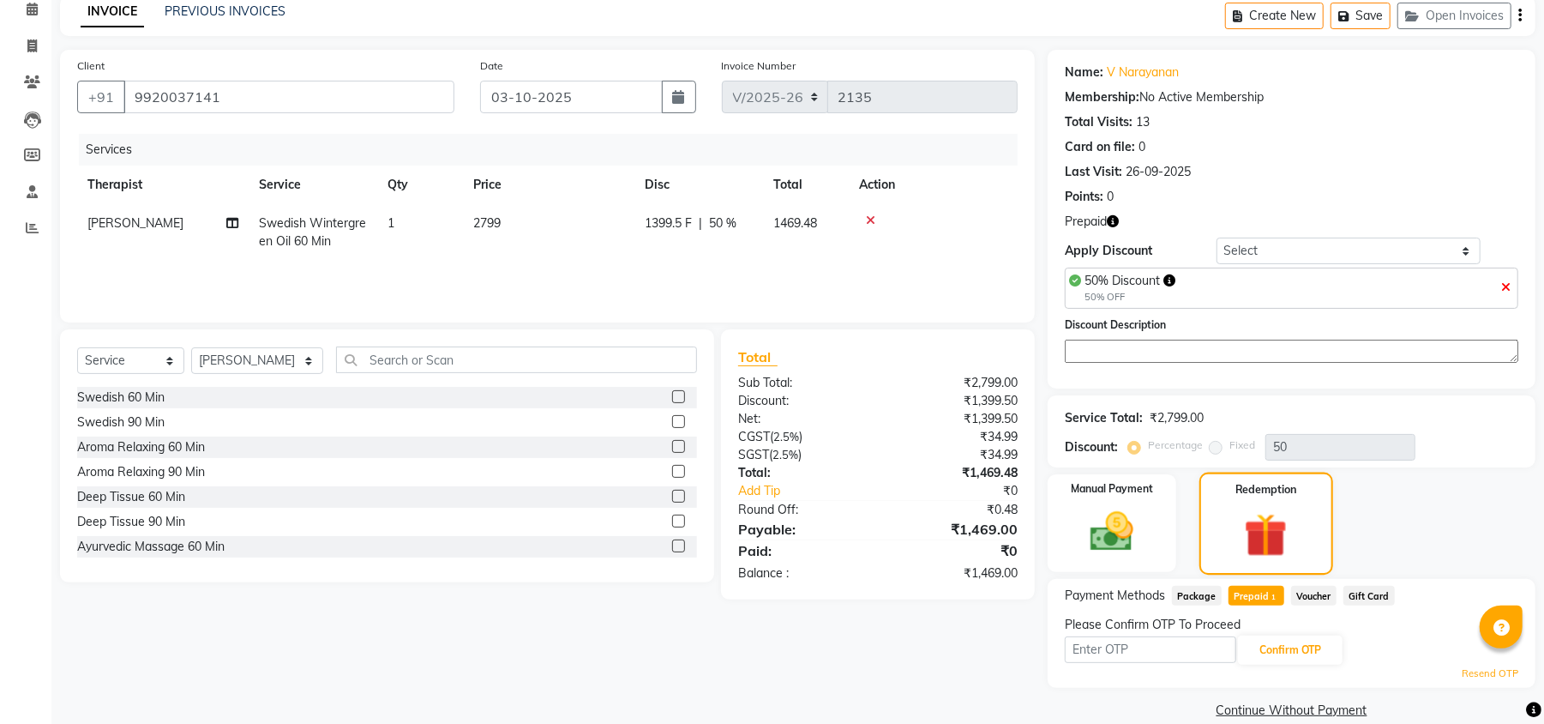
scroll to position [105, 0]
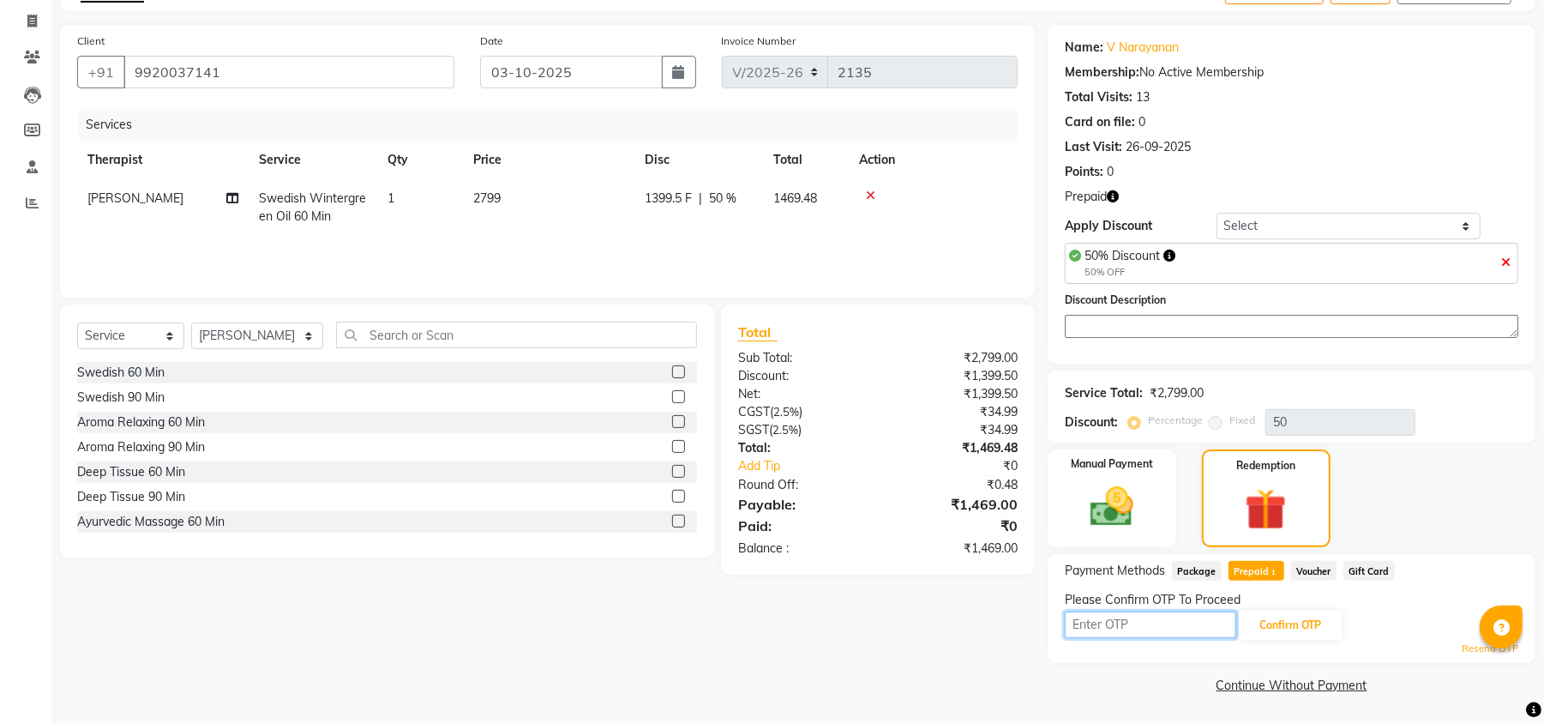
click at [1191, 629] on input "text" at bounding box center [1150, 624] width 171 height 27
click at [1122, 617] on input "text" at bounding box center [1150, 624] width 171 height 27
click at [1154, 626] on input "text" at bounding box center [1150, 624] width 171 height 27
type input "6979"
click at [1291, 629] on button "Confirm OTP" at bounding box center [1290, 625] width 105 height 29
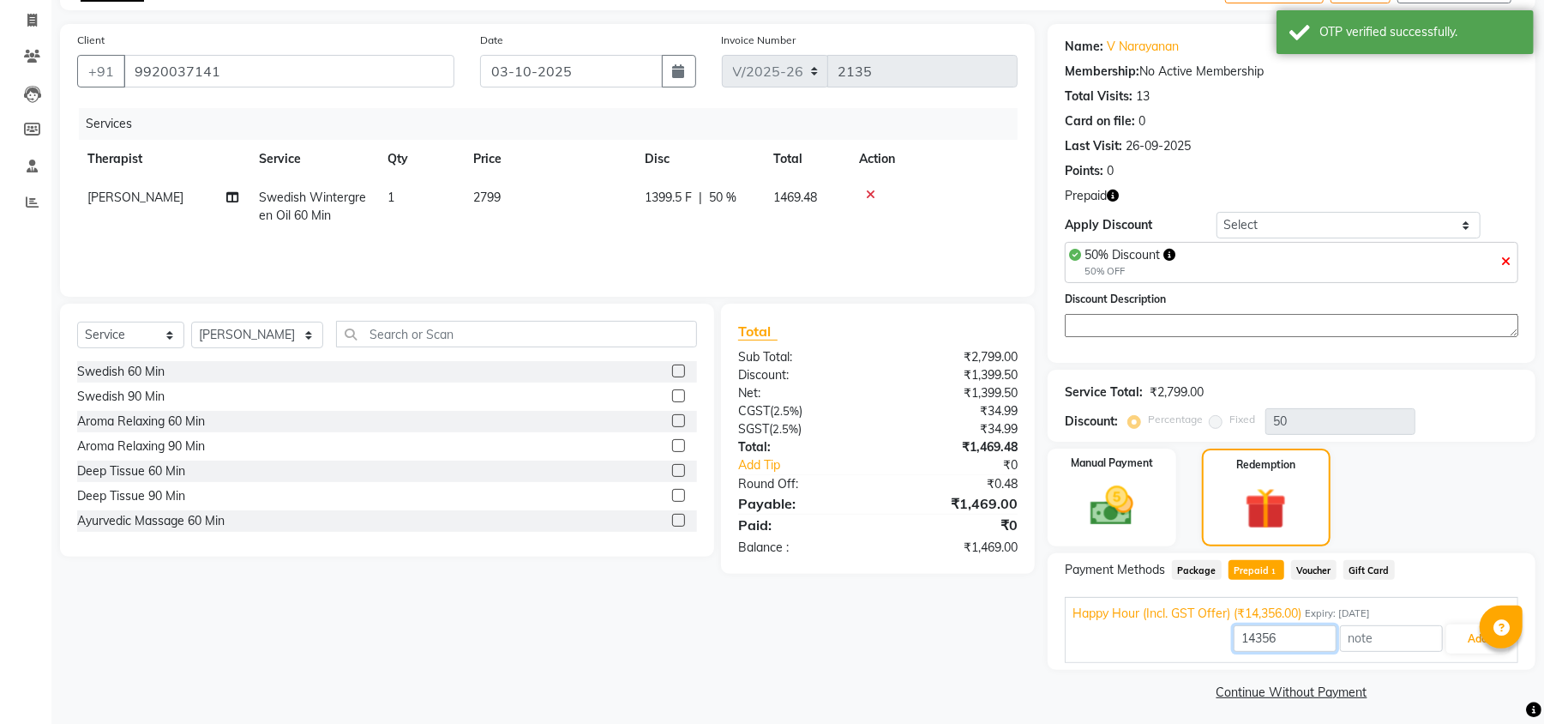
drag, startPoint x: 1291, startPoint y: 629, endPoint x: 1180, endPoint y: 636, distance: 110.9
click at [1180, 636] on div "14356 Add" at bounding box center [1292, 639] width 438 height 33
type input "1469"
click at [1453, 632] on button "Add" at bounding box center [1478, 638] width 63 height 29
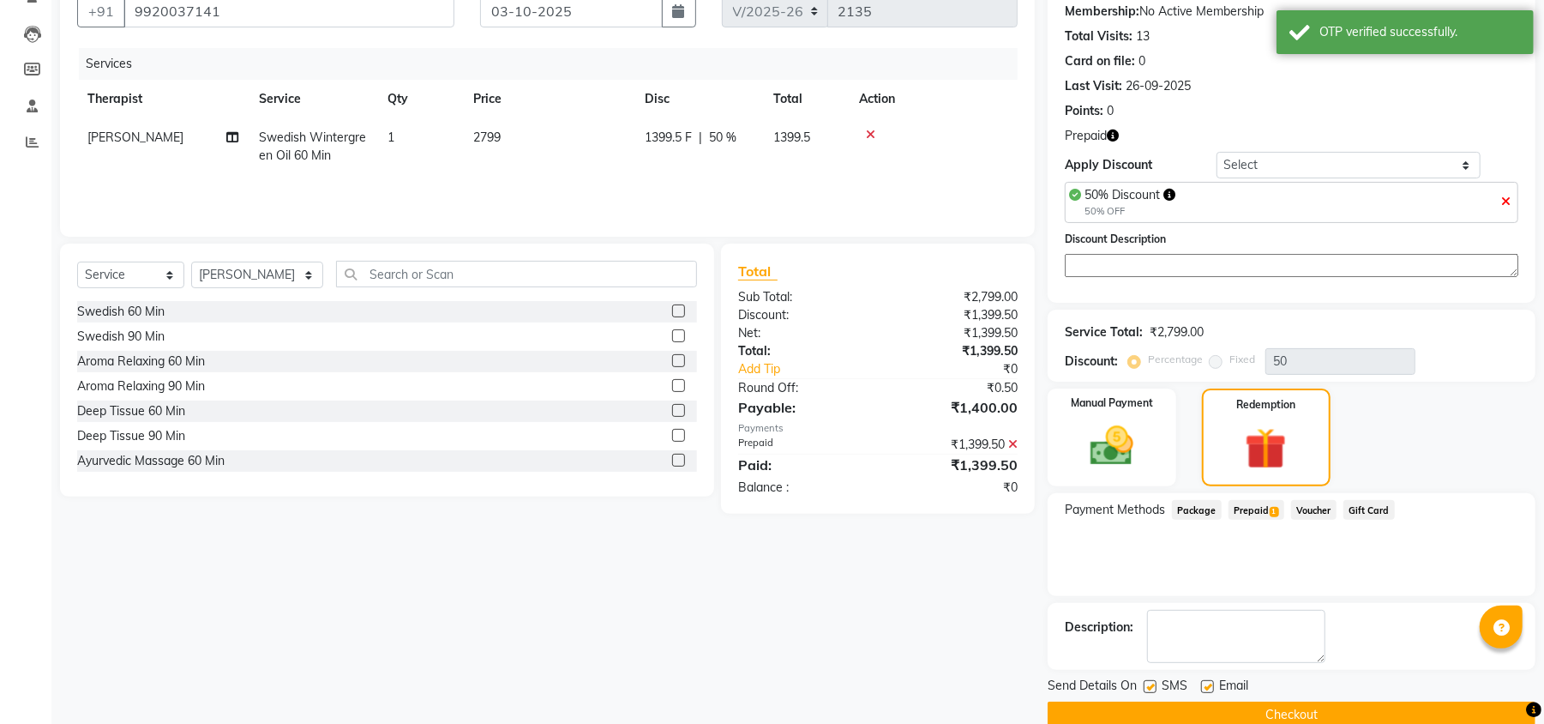
scroll to position [196, 0]
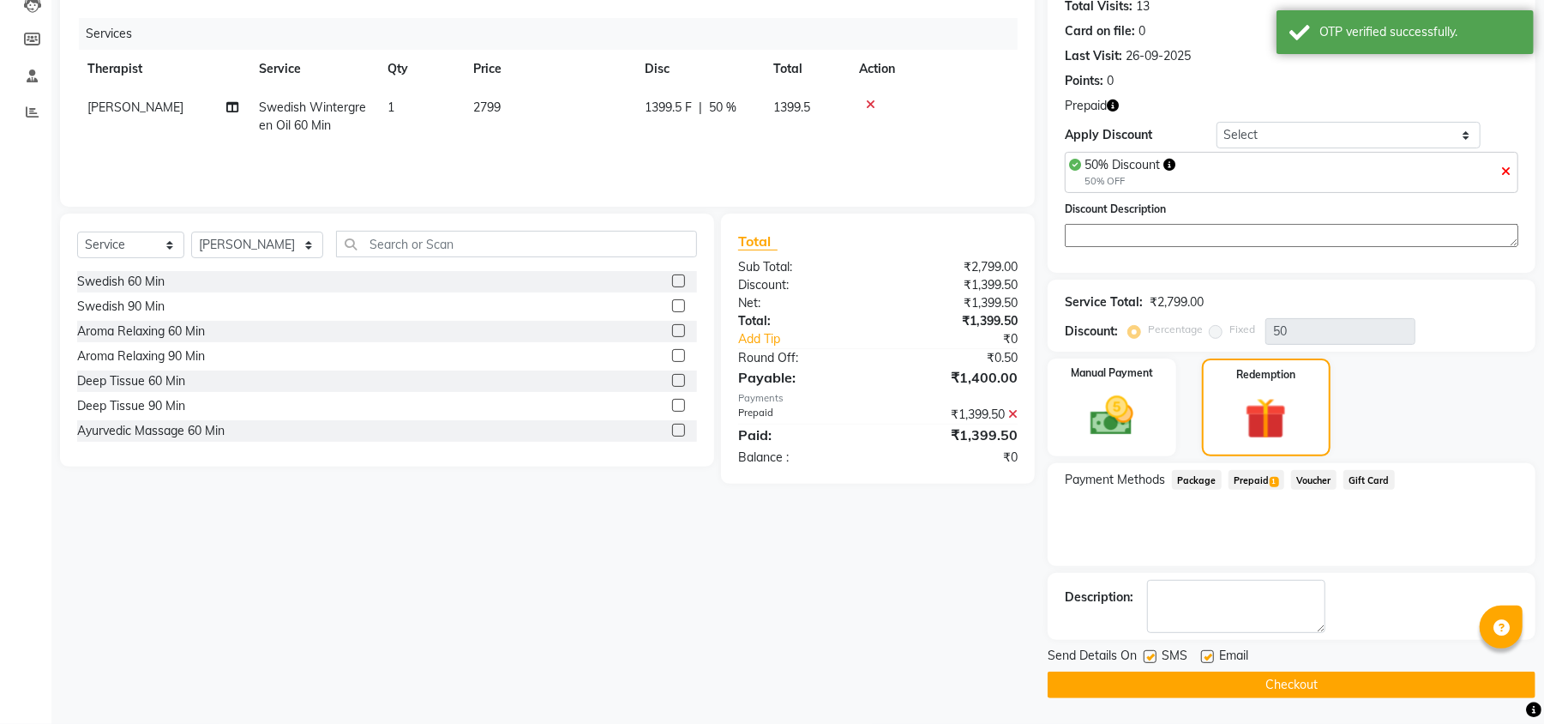
click at [1264, 683] on button "Checkout" at bounding box center [1292, 684] width 488 height 27
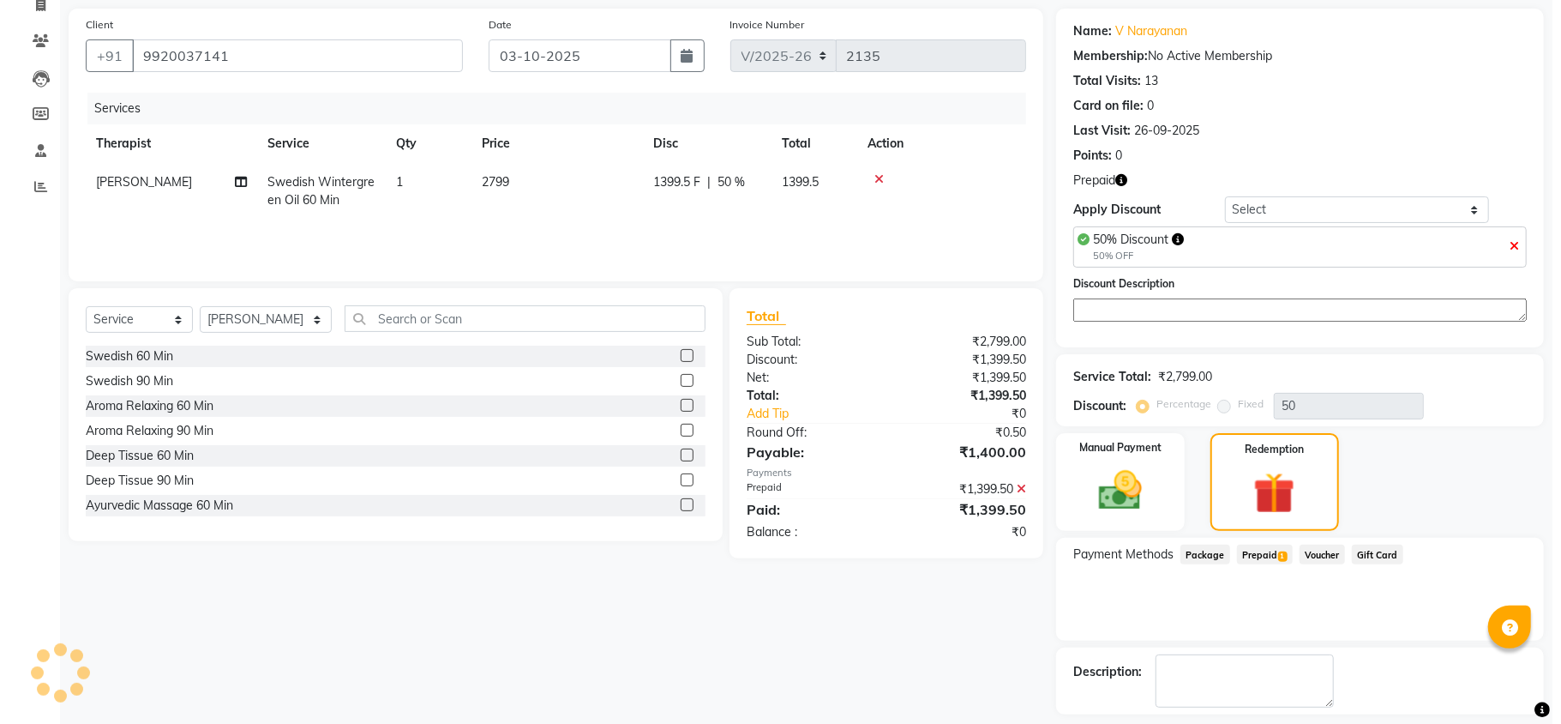
scroll to position [0, 0]
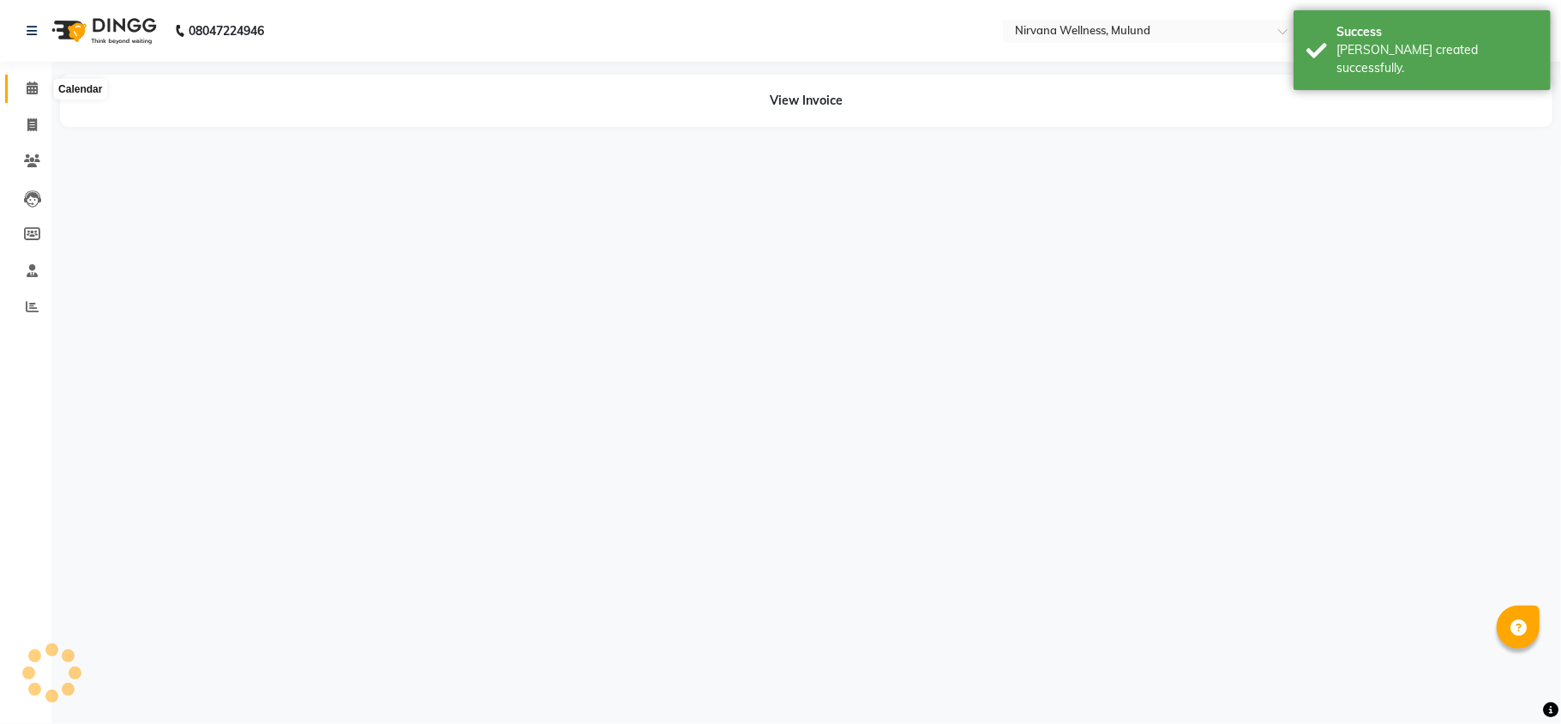
click at [28, 91] on icon at bounding box center [32, 87] width 11 height 13
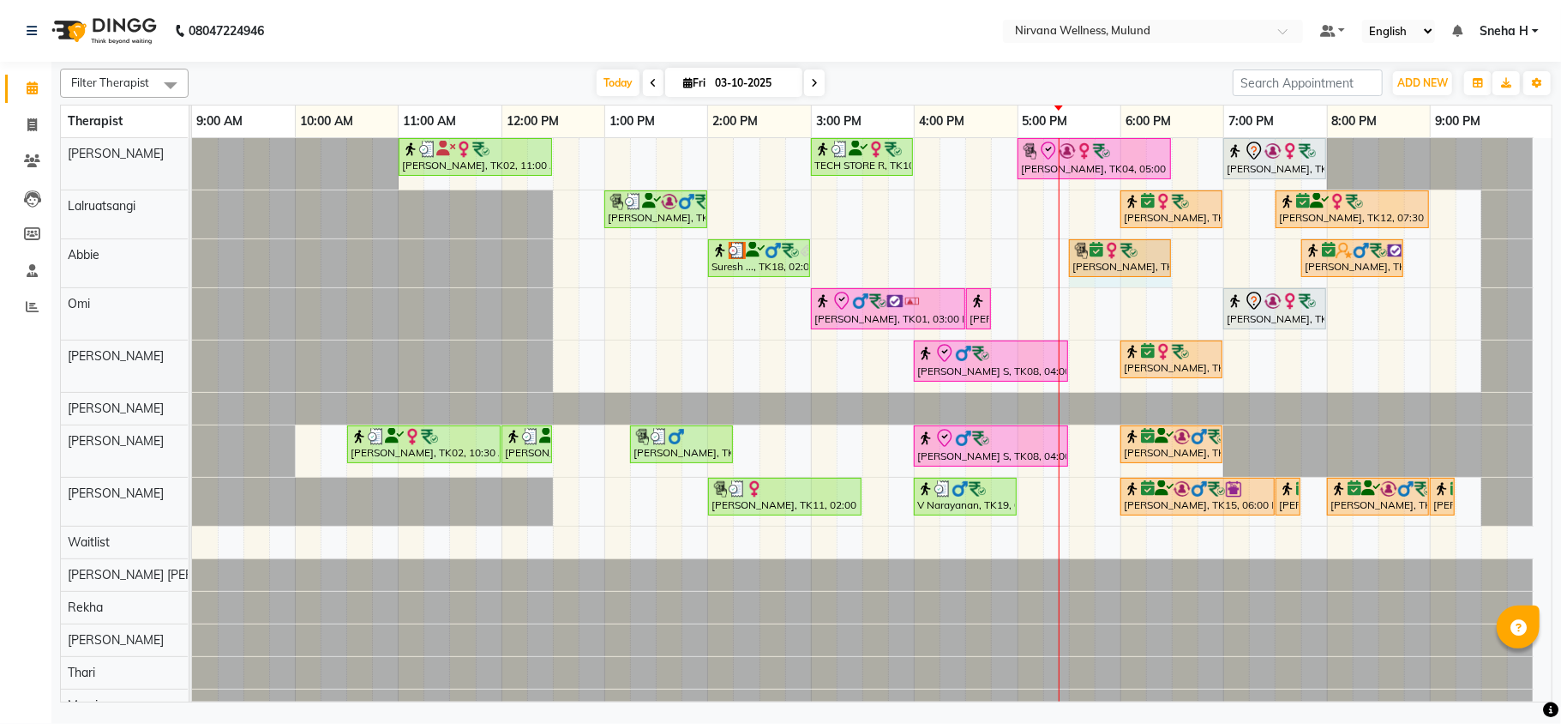
drag, startPoint x: 1233, startPoint y: 262, endPoint x: 1166, endPoint y: 262, distance: 66.9
click at [192, 262] on div "Suresh ..., TK18, 02:00 PM-03:00 PM, Massage 60 Min [PERSON_NAME], TK05, 05:30 …" at bounding box center [192, 263] width 0 height 48
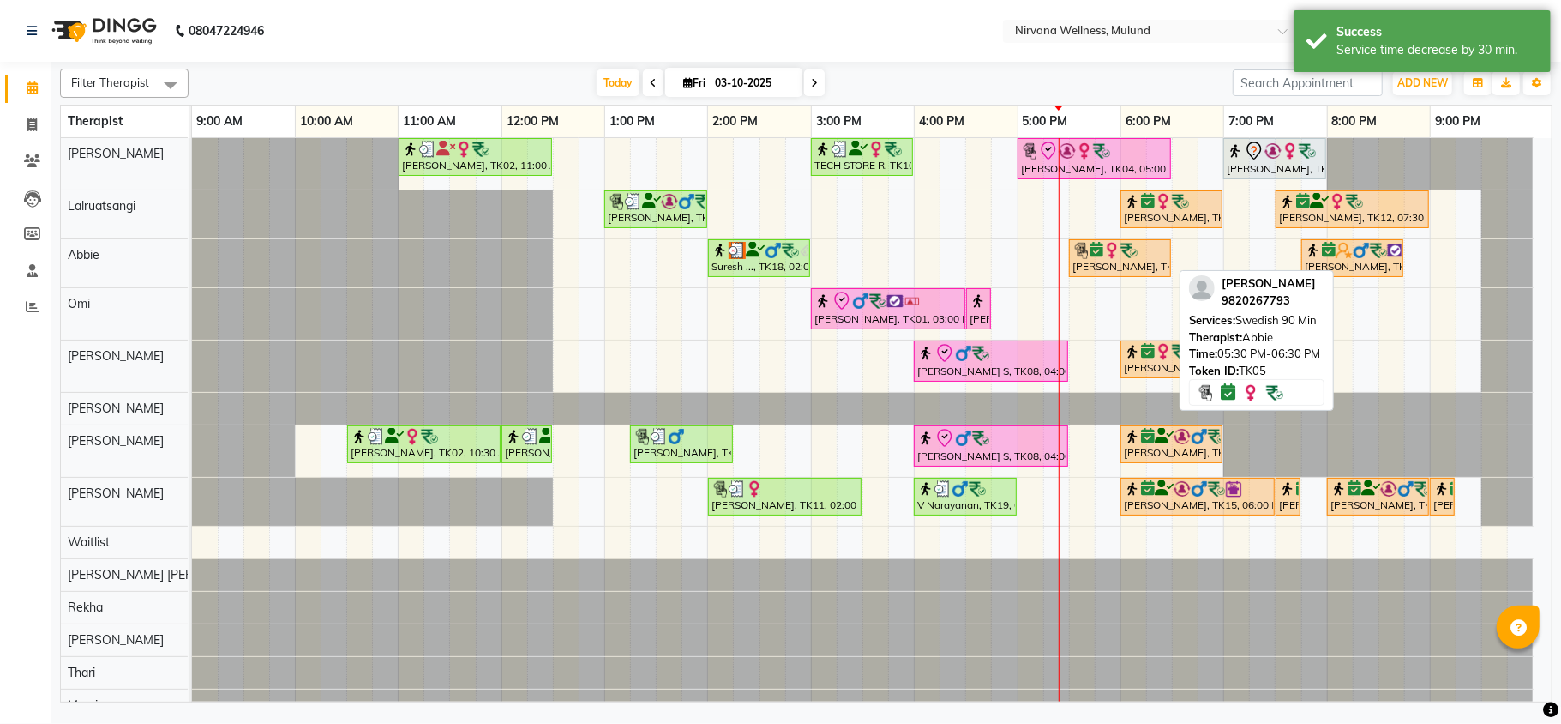
click at [1125, 266] on div "[PERSON_NAME], TK05, 05:30 PM-06:30 PM, Swedish 90 Min" at bounding box center [1120, 258] width 99 height 33
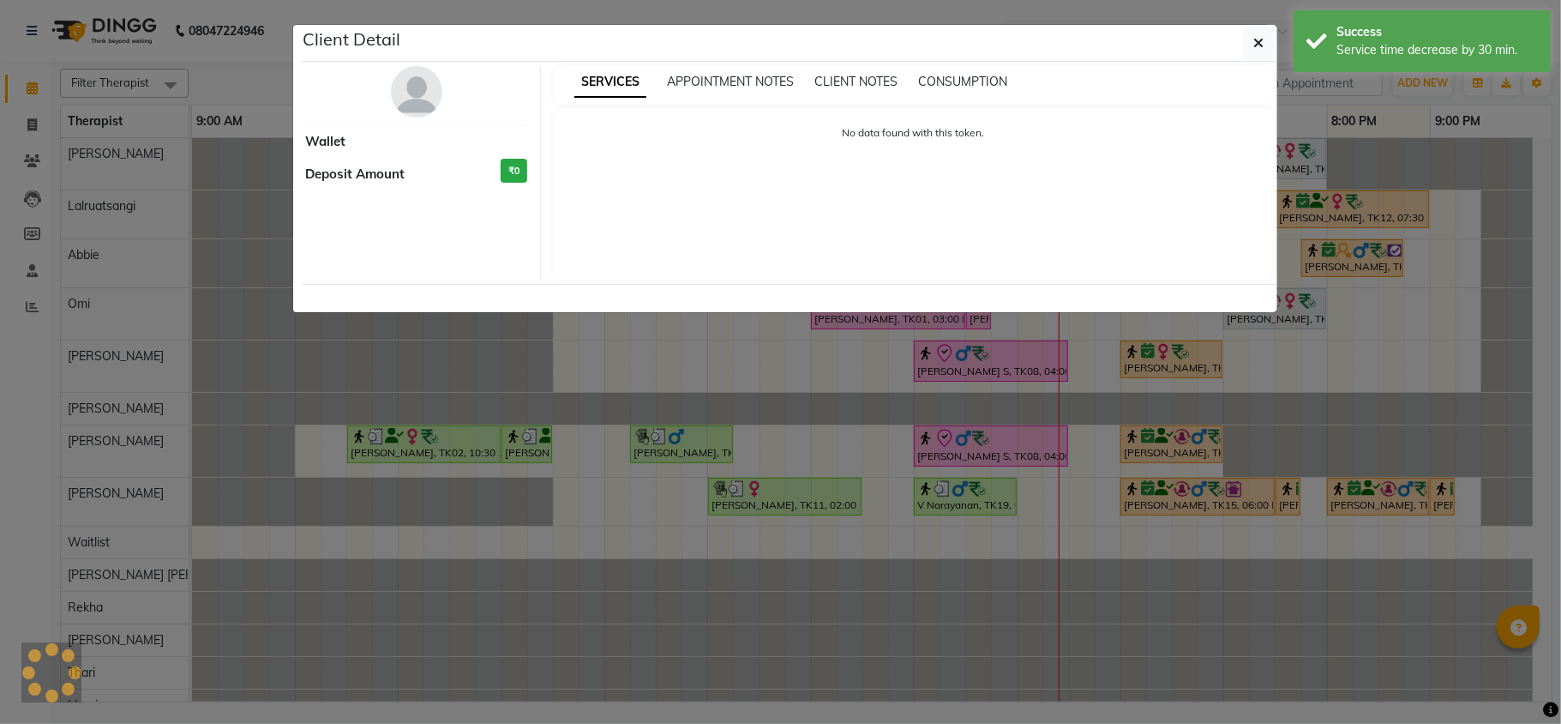
select select "6"
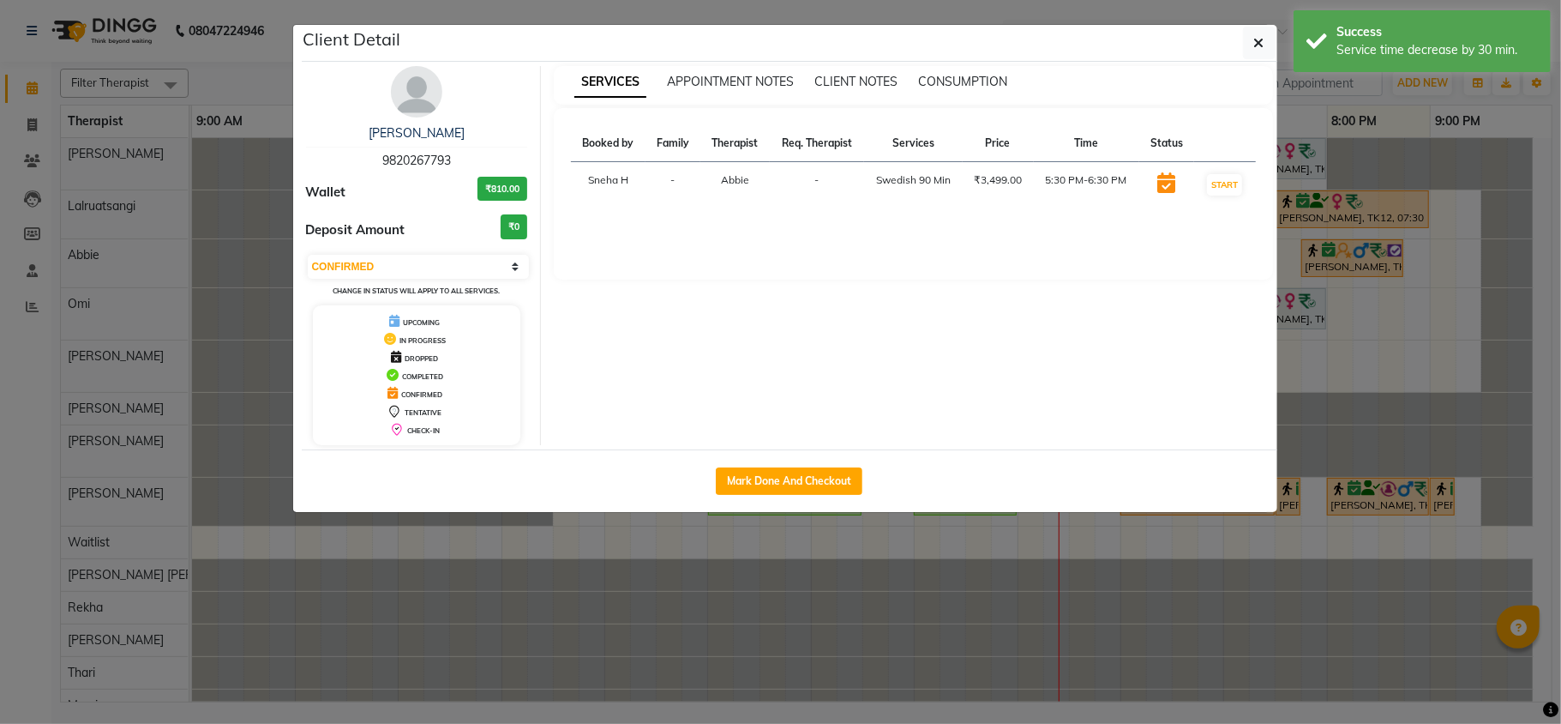
click at [485, 617] on ngb-modal-window "Client Detail [PERSON_NAME] 9820267793 Wallet ₹810.00 Deposit Amount ₹0 Select …" at bounding box center [780, 362] width 1561 height 724
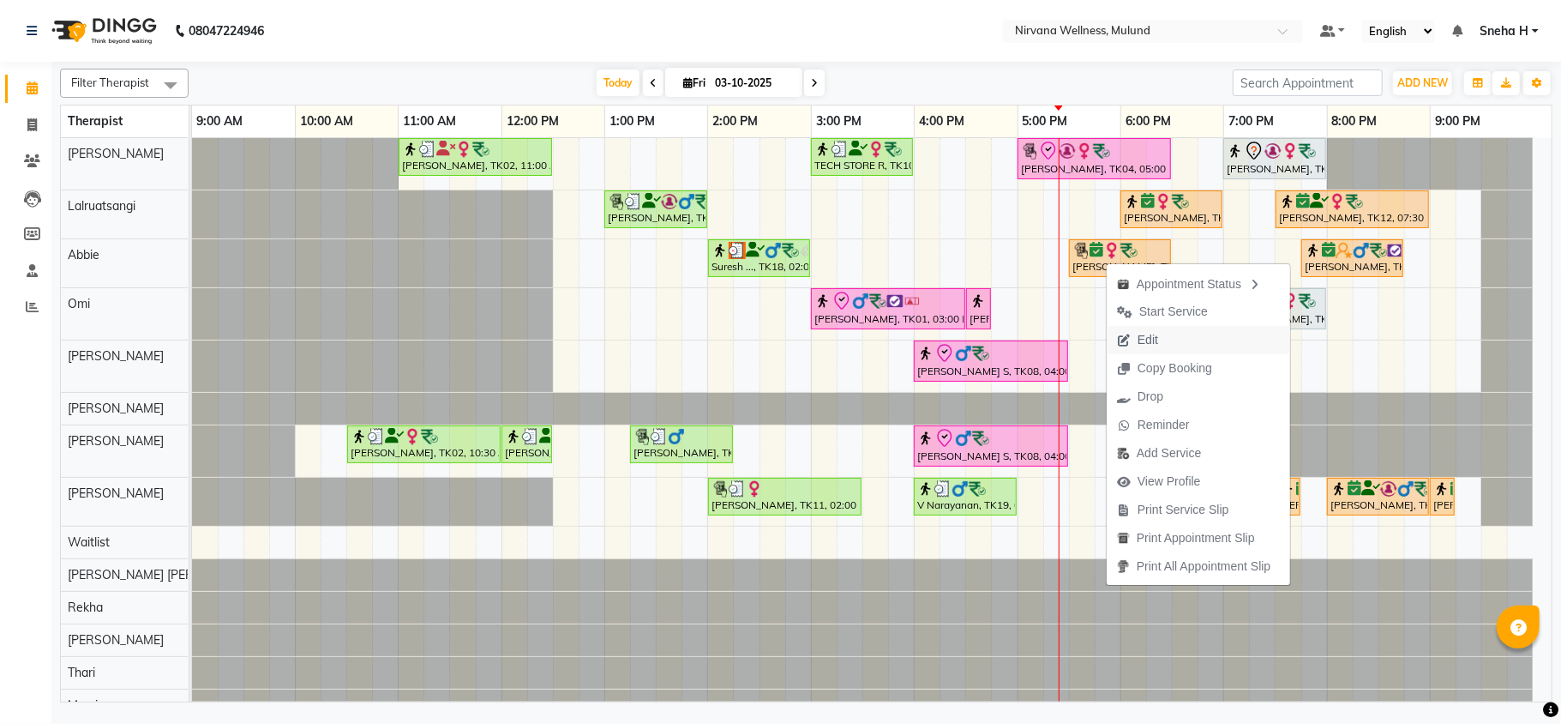
click at [1146, 340] on span "Edit" at bounding box center [1148, 340] width 21 height 18
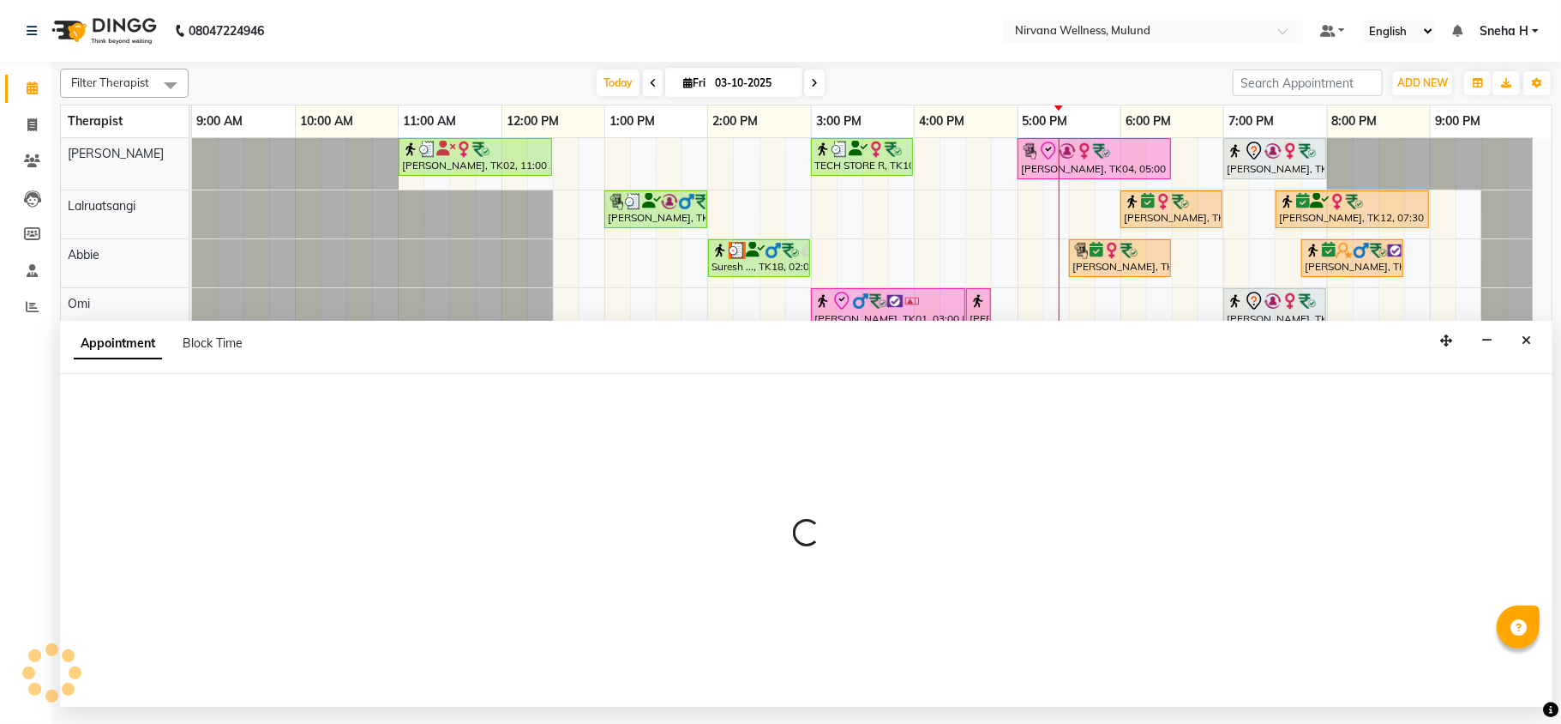
select select "tentative"
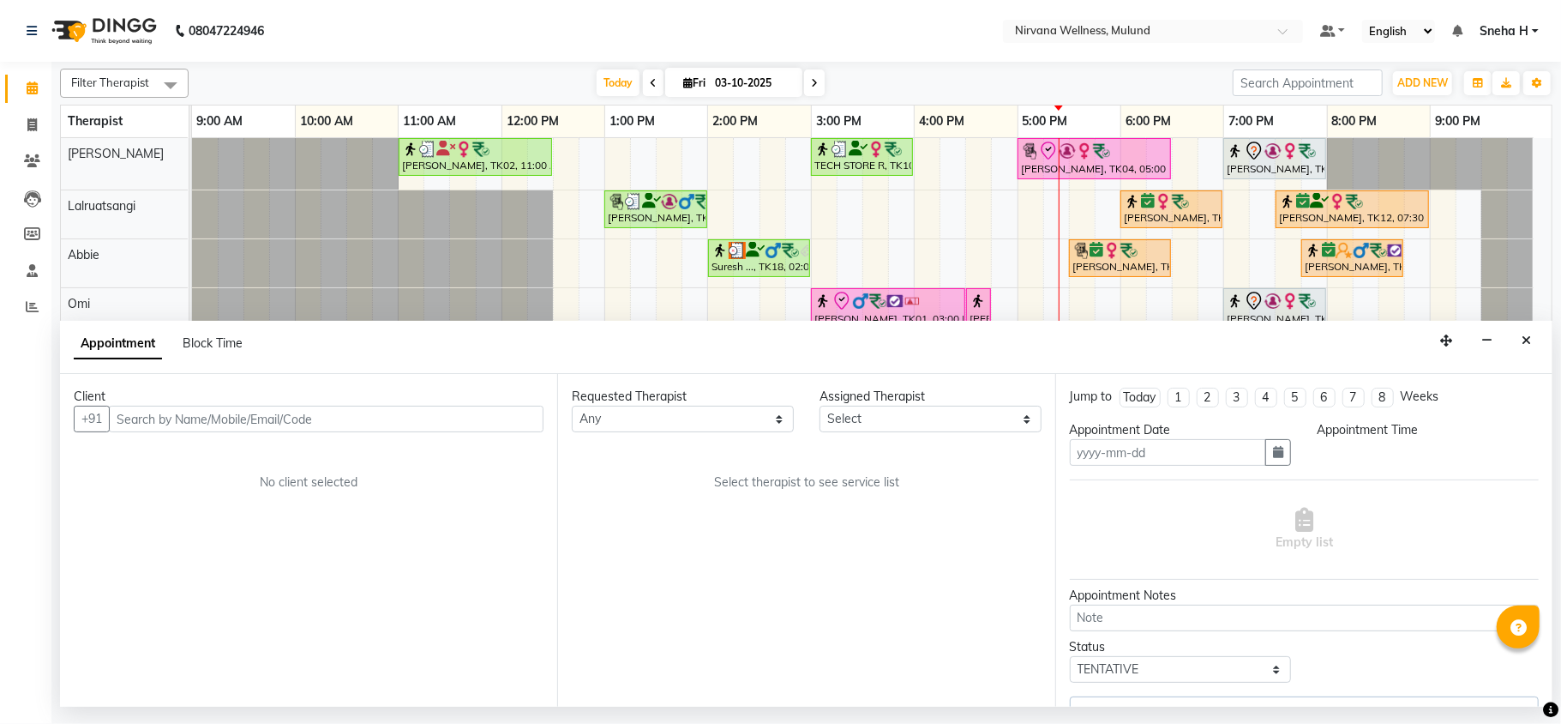
type input "03-10-2025"
select select "confirm booking"
select select "1050"
select select "92881"
select select "2150"
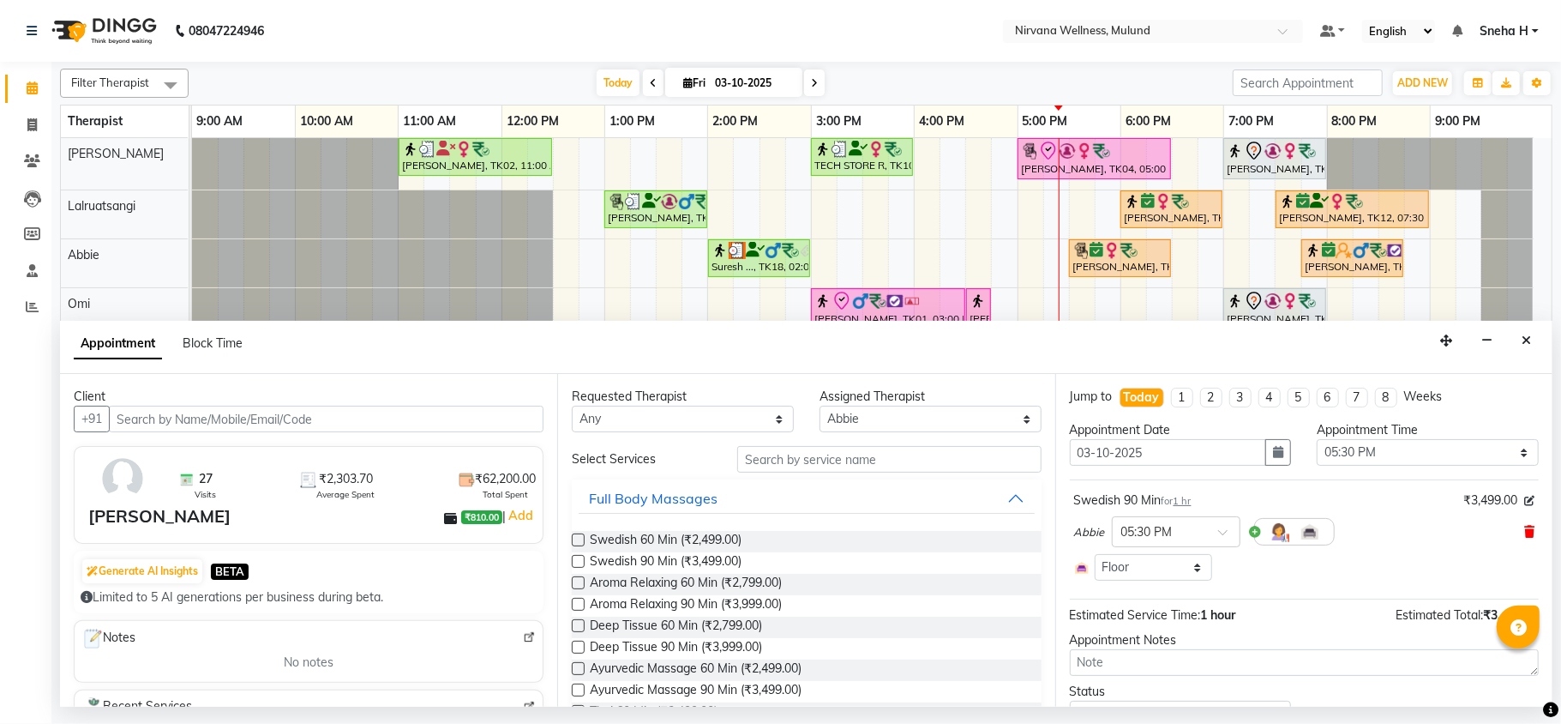
click at [1525, 535] on icon at bounding box center [1530, 532] width 10 height 12
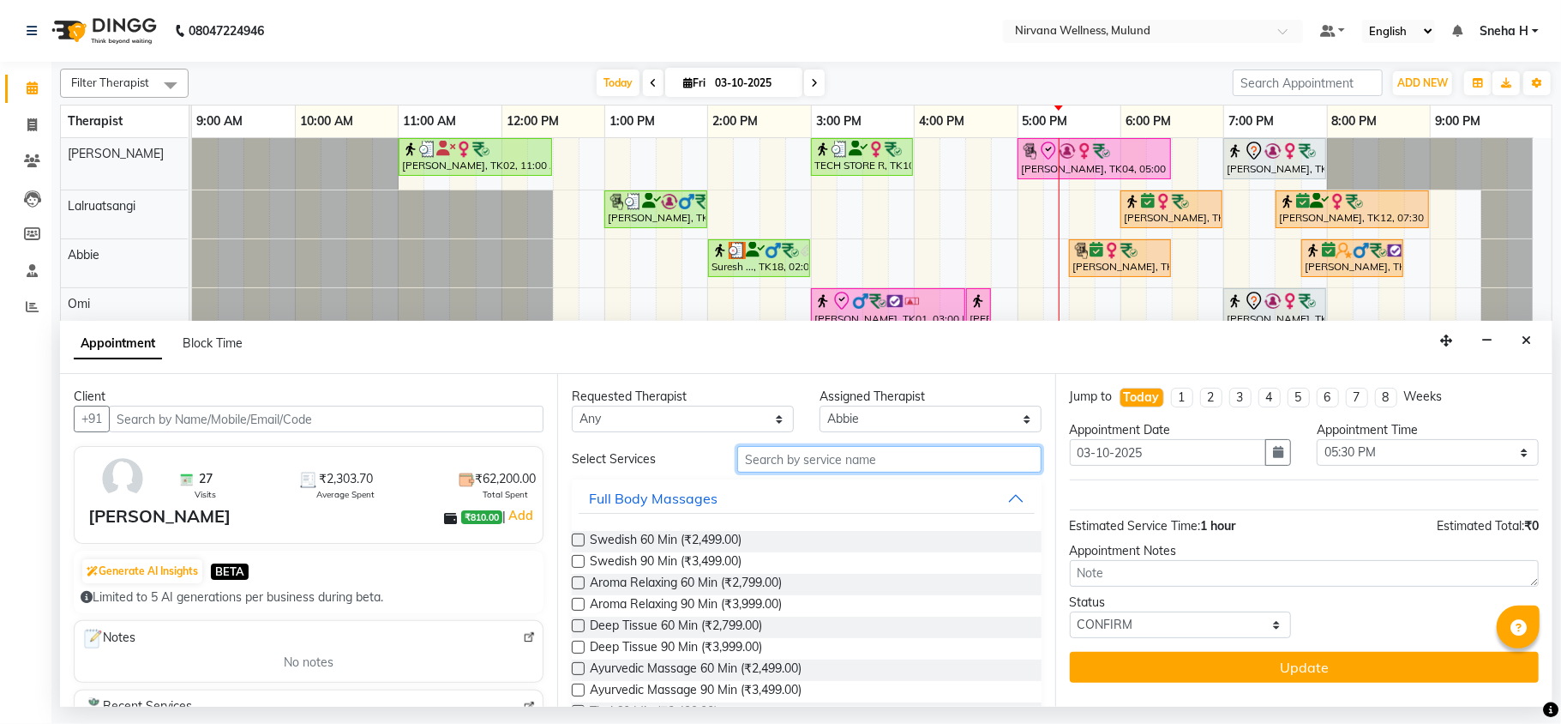
click at [919, 470] on input "text" at bounding box center [889, 459] width 304 height 27
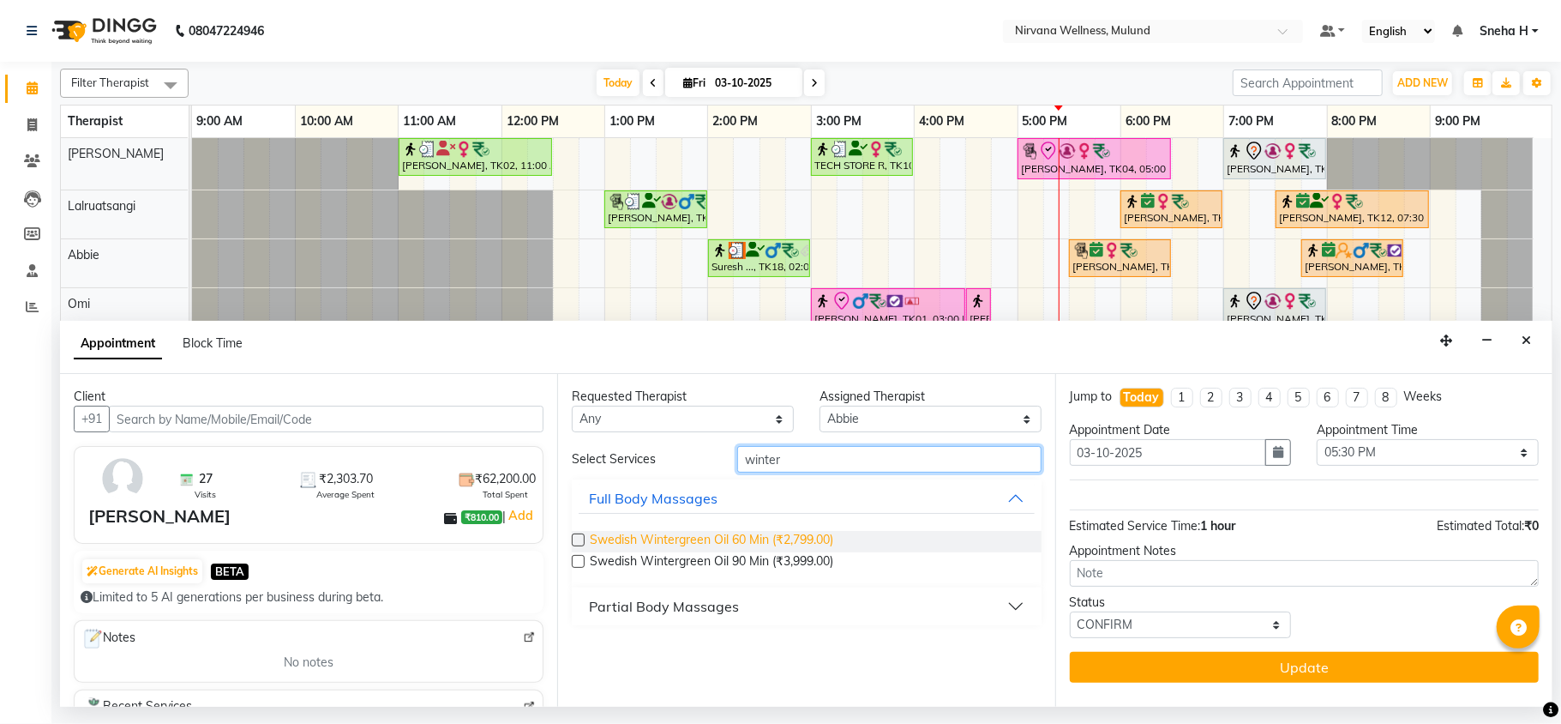
type input "winter"
click at [725, 545] on span "Swedish Wintergreen Oil 60 Min (₹2,799.00)" at bounding box center [712, 541] width 244 height 21
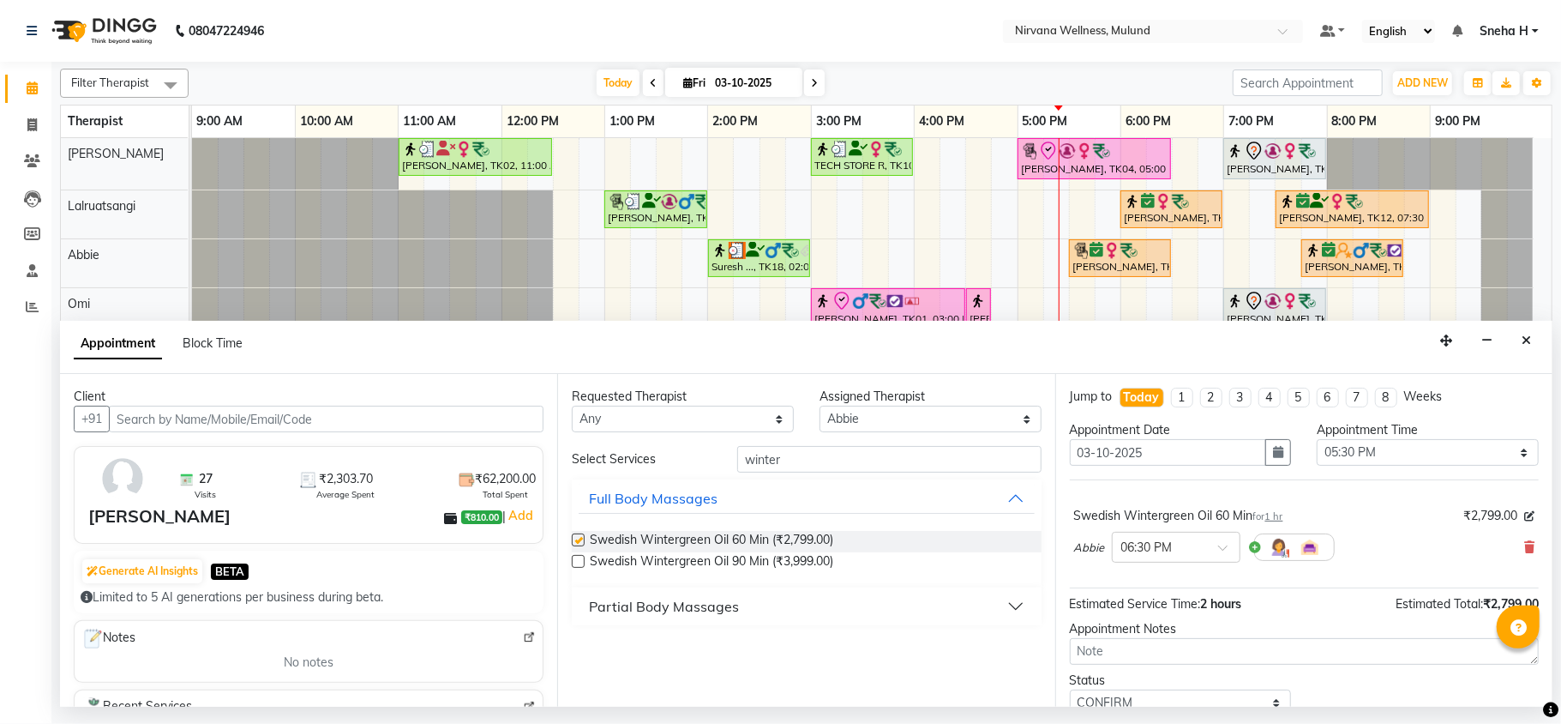
checkbox input "false"
click at [1206, 551] on div at bounding box center [1176, 546] width 127 height 18
click at [1136, 632] on div "05:30 PM" at bounding box center [1176, 627] width 127 height 32
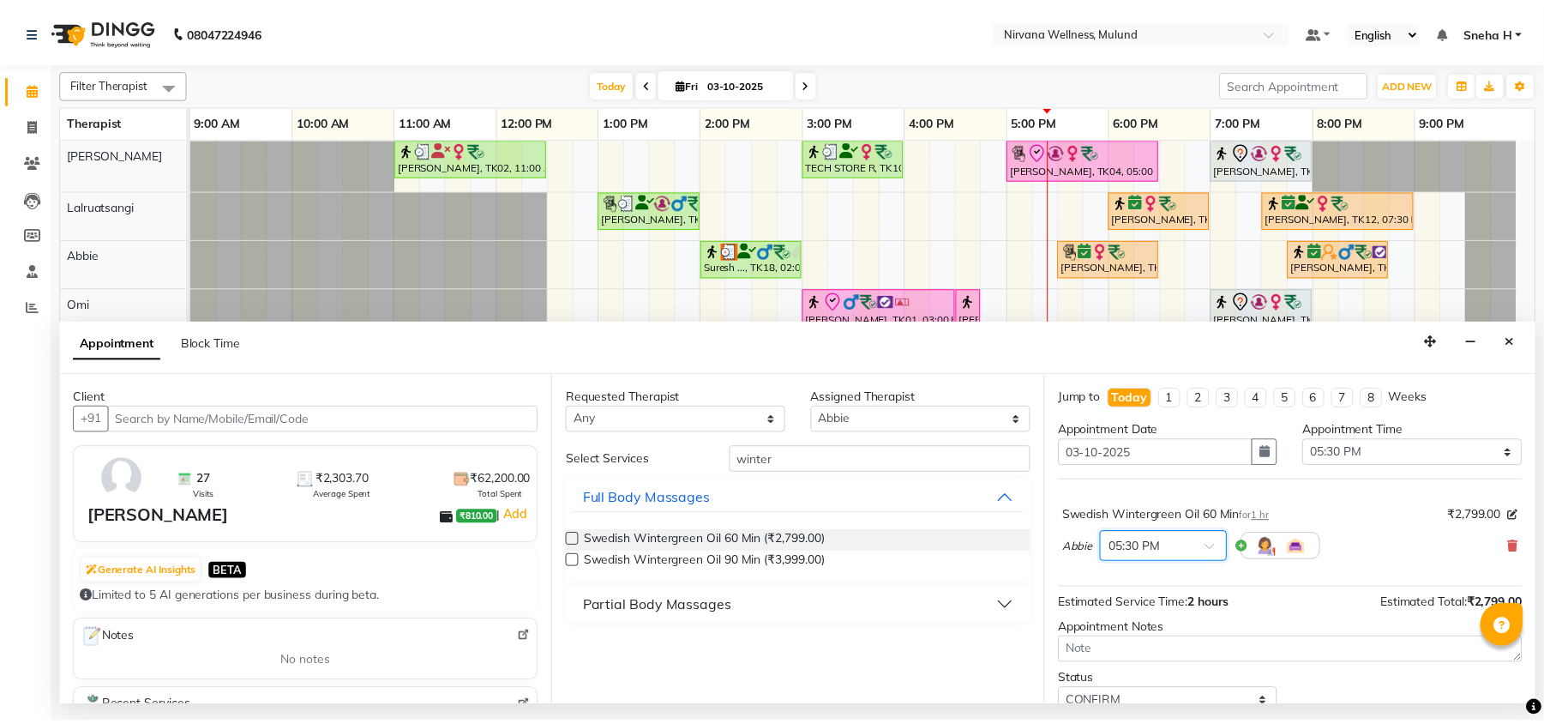
scroll to position [69, 0]
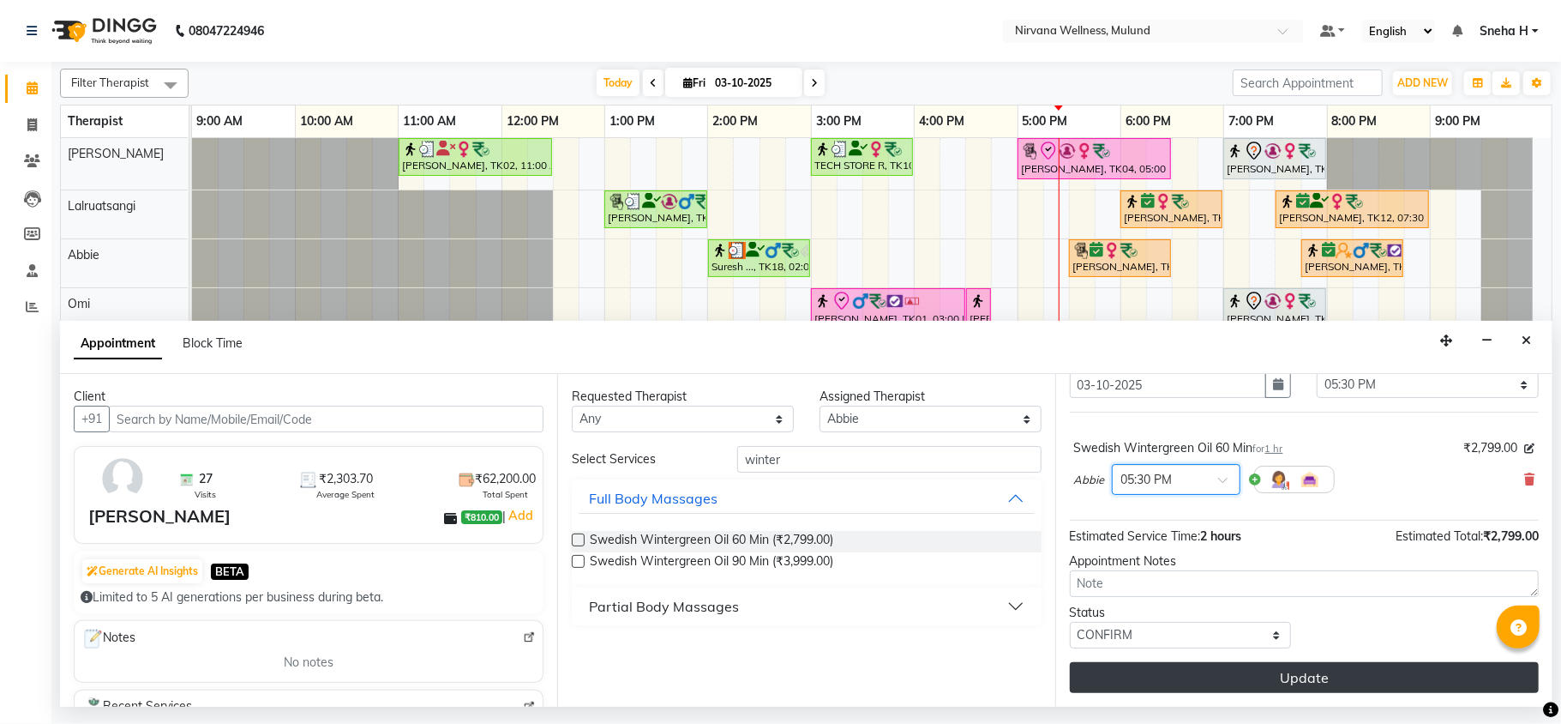
click at [1139, 677] on button "Update" at bounding box center [1304, 677] width 469 height 31
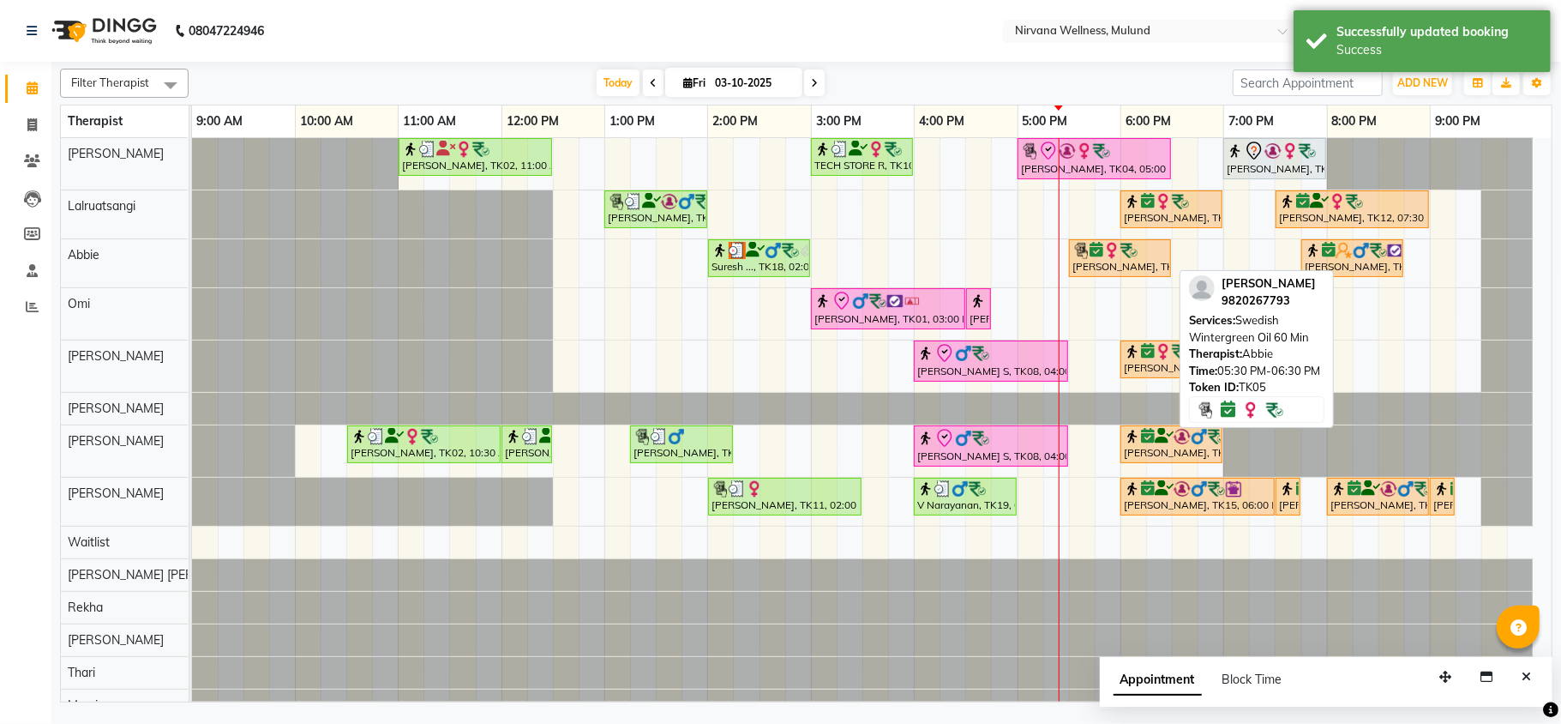
click at [1104, 255] on img at bounding box center [1112, 250] width 17 height 17
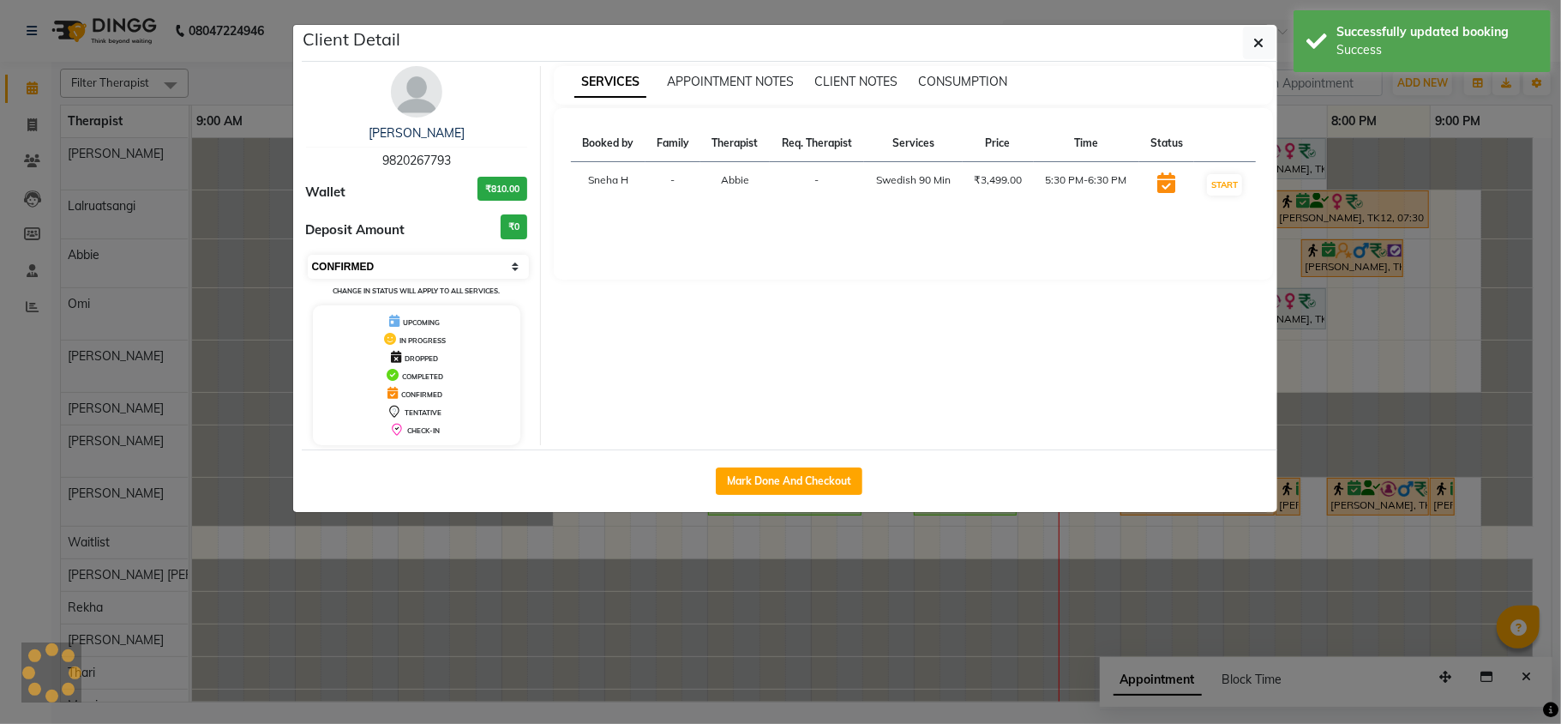
click at [447, 265] on select "Select IN SERVICE CONFIRMED TENTATIVE CHECK IN MARK DONE DROPPED UPCOMING" at bounding box center [419, 267] width 222 height 24
select select "8"
click at [308, 256] on select "Select IN SERVICE CONFIRMED TENTATIVE CHECK IN MARK DONE DROPPED UPCOMING" at bounding box center [419, 267] width 222 height 24
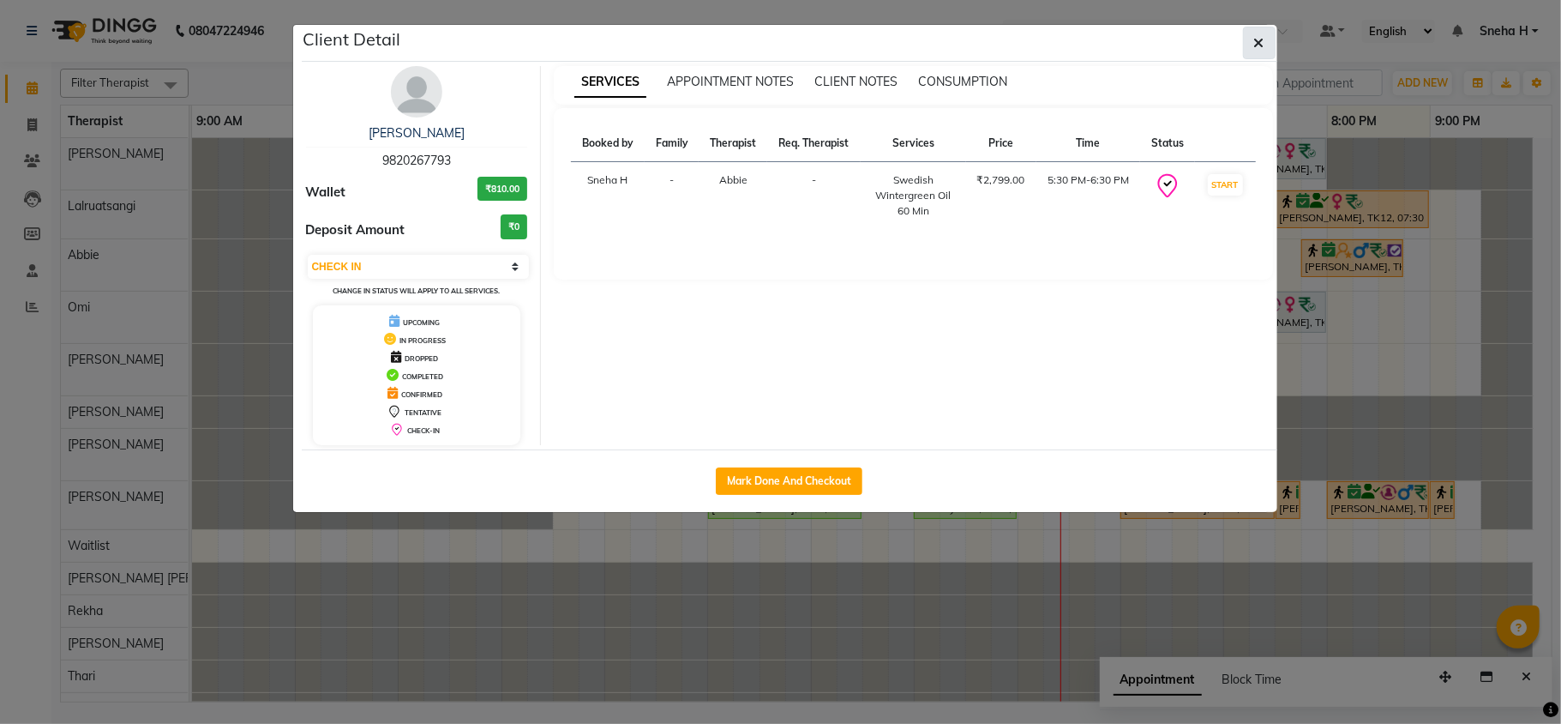
click at [1255, 42] on icon "button" at bounding box center [1260, 43] width 10 height 14
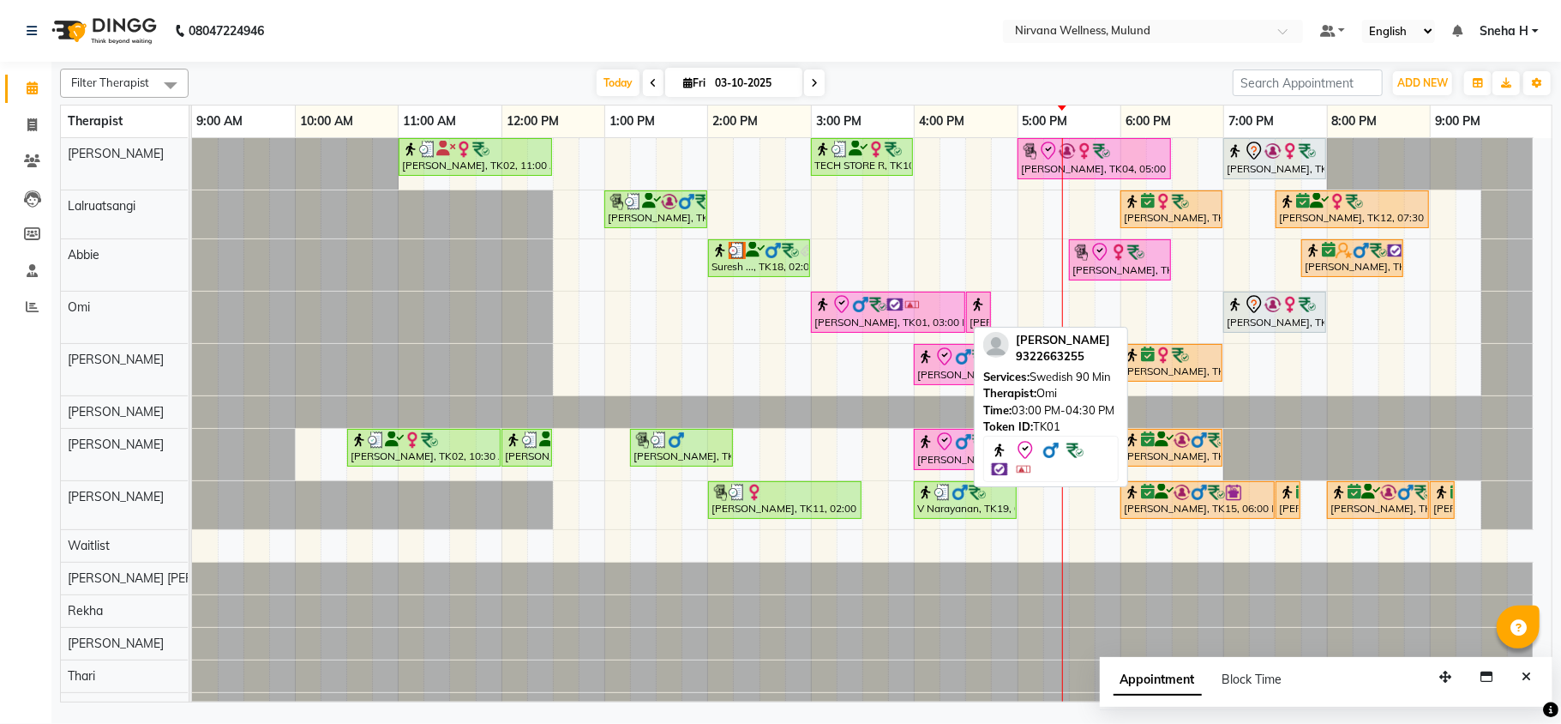
click at [913, 322] on div "[PERSON_NAME], TK01, 03:00 PM-04:30 PM, Swedish 90 Min" at bounding box center [888, 312] width 151 height 36
select select "8"
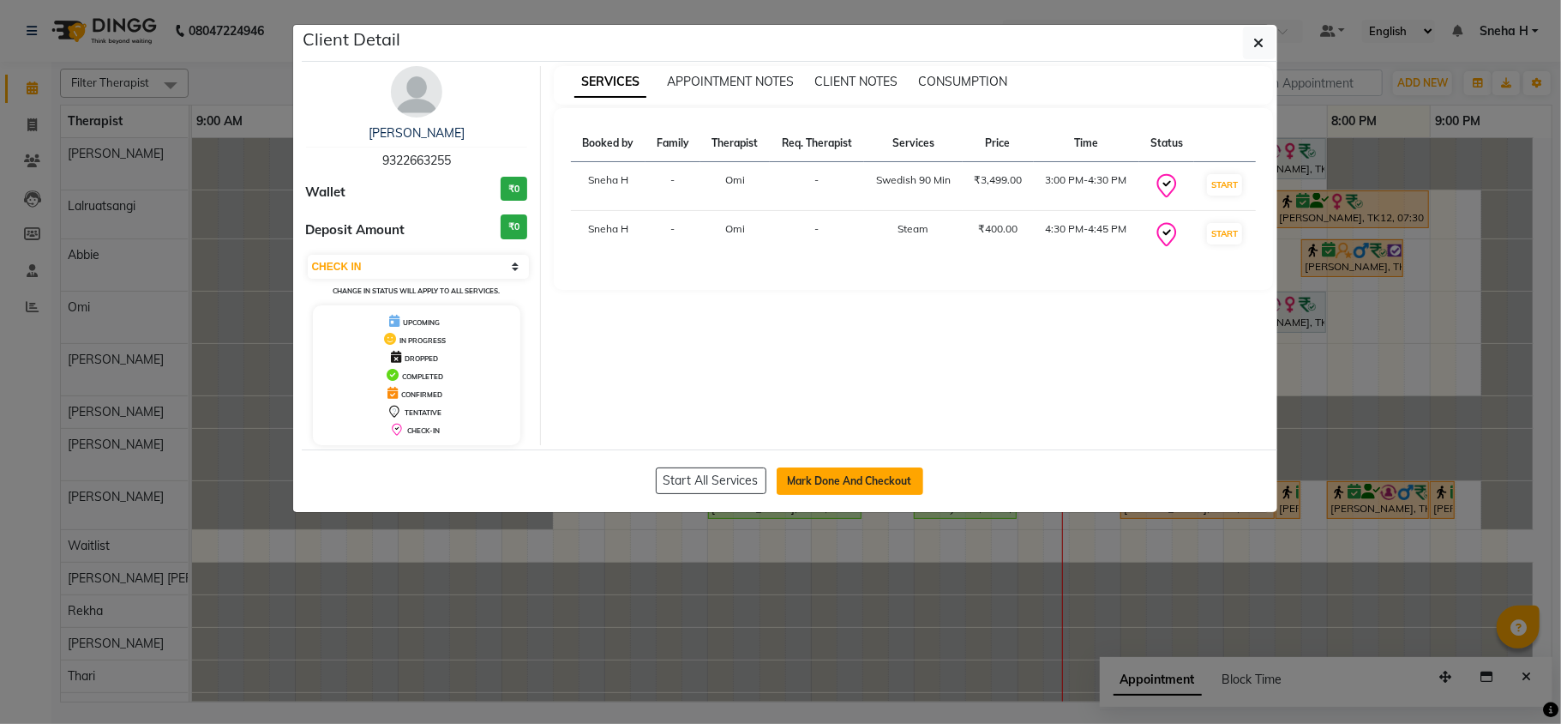
click at [821, 484] on button "Mark Done And Checkout" at bounding box center [850, 480] width 147 height 27
select select "service"
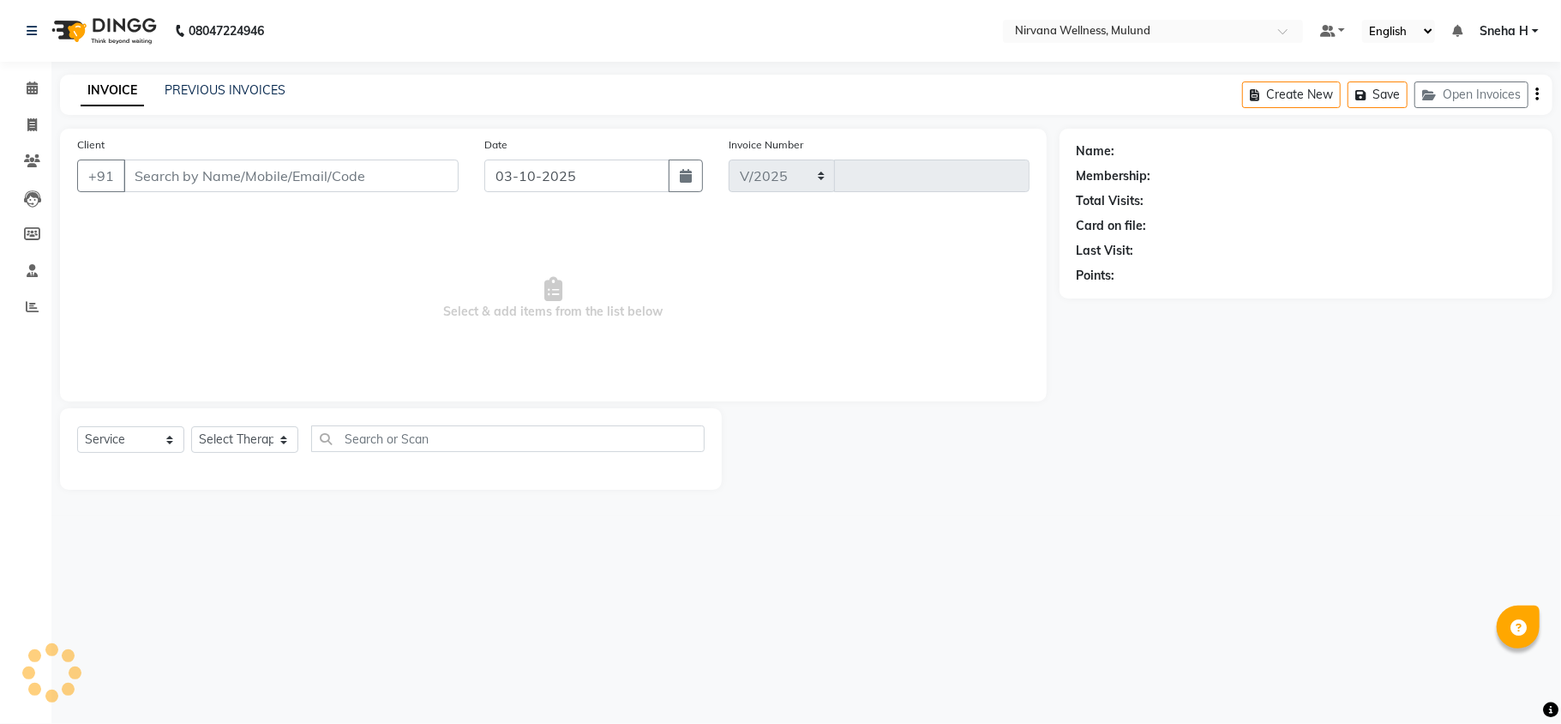
select select "4890"
type input "2136"
type input "9322663255"
select select "92880"
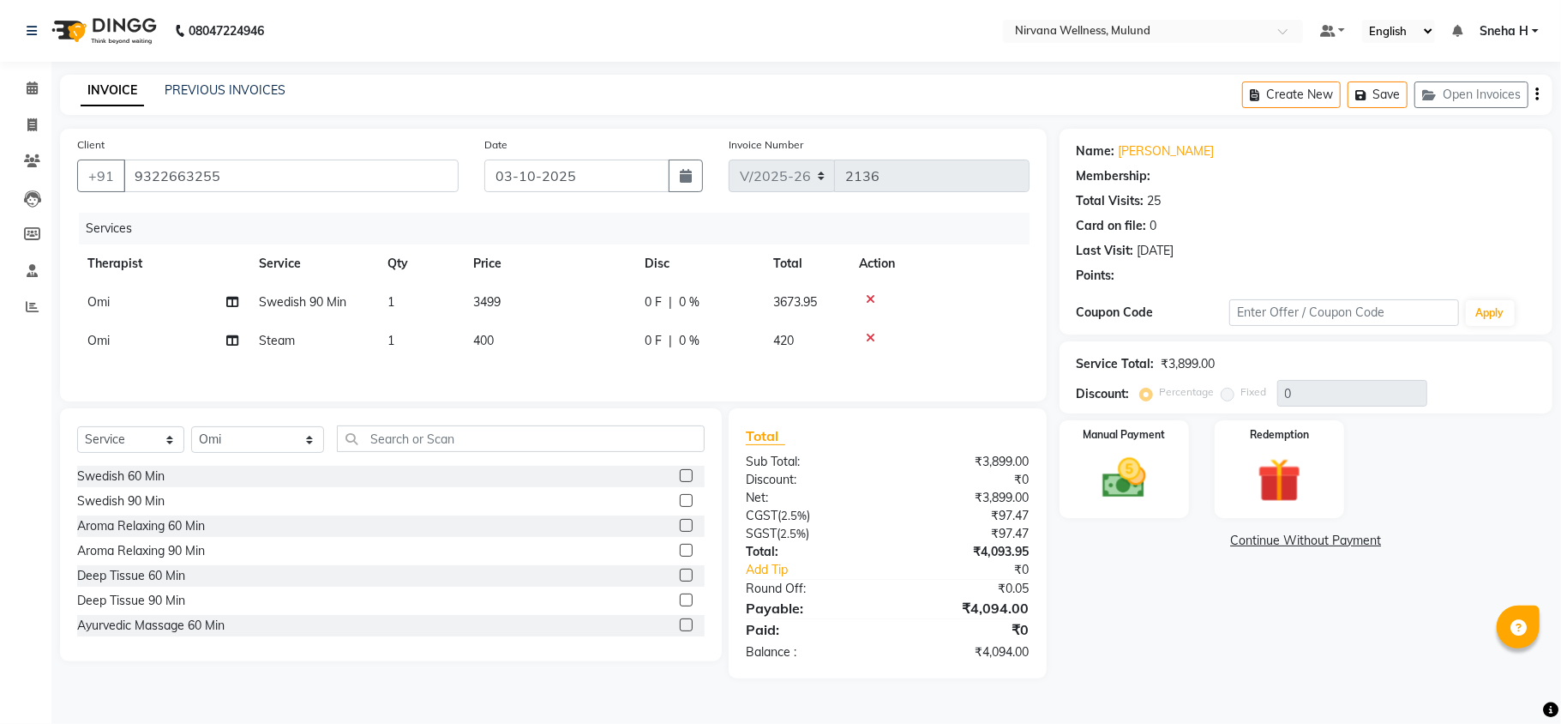
click at [268, 302] on span "Swedish 90 Min" at bounding box center [302, 301] width 87 height 15
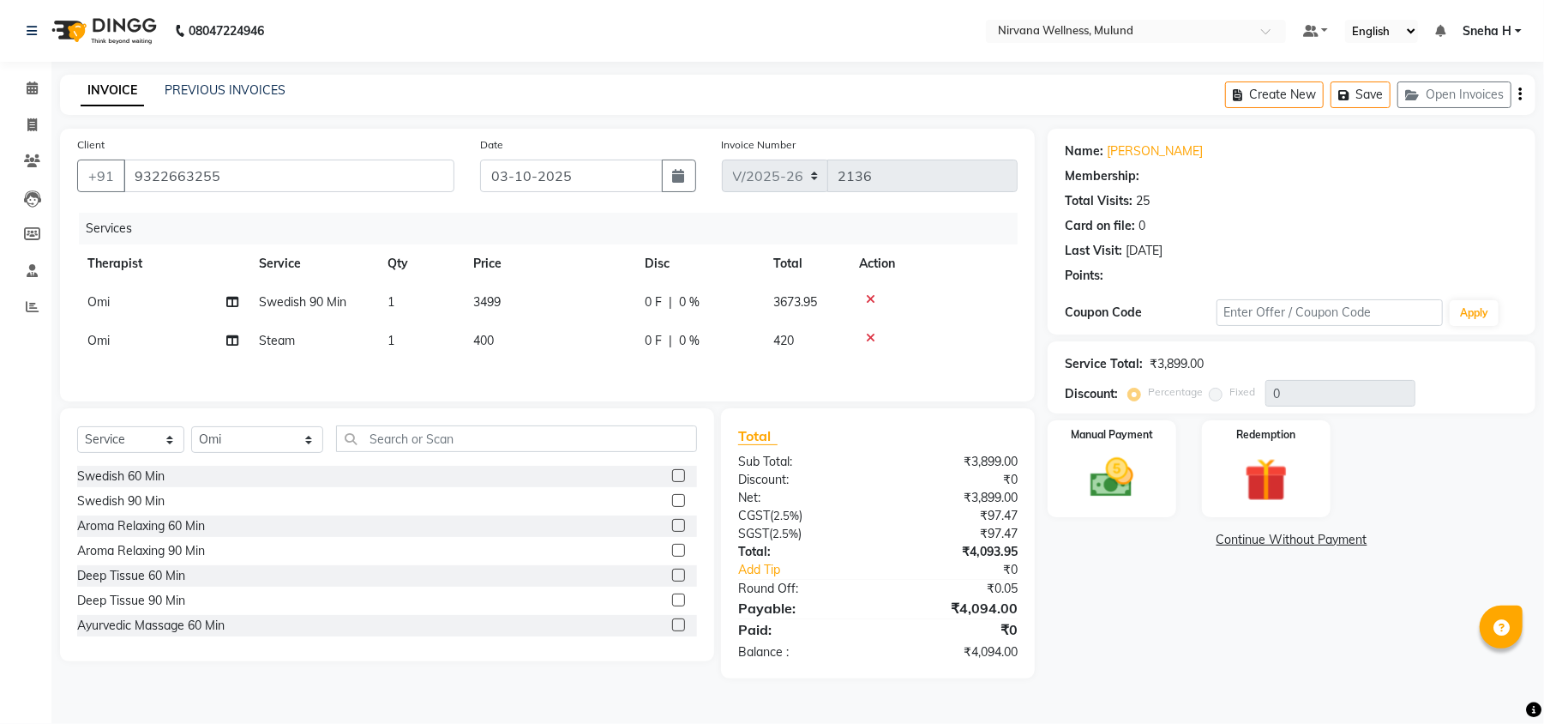
select select "92880"
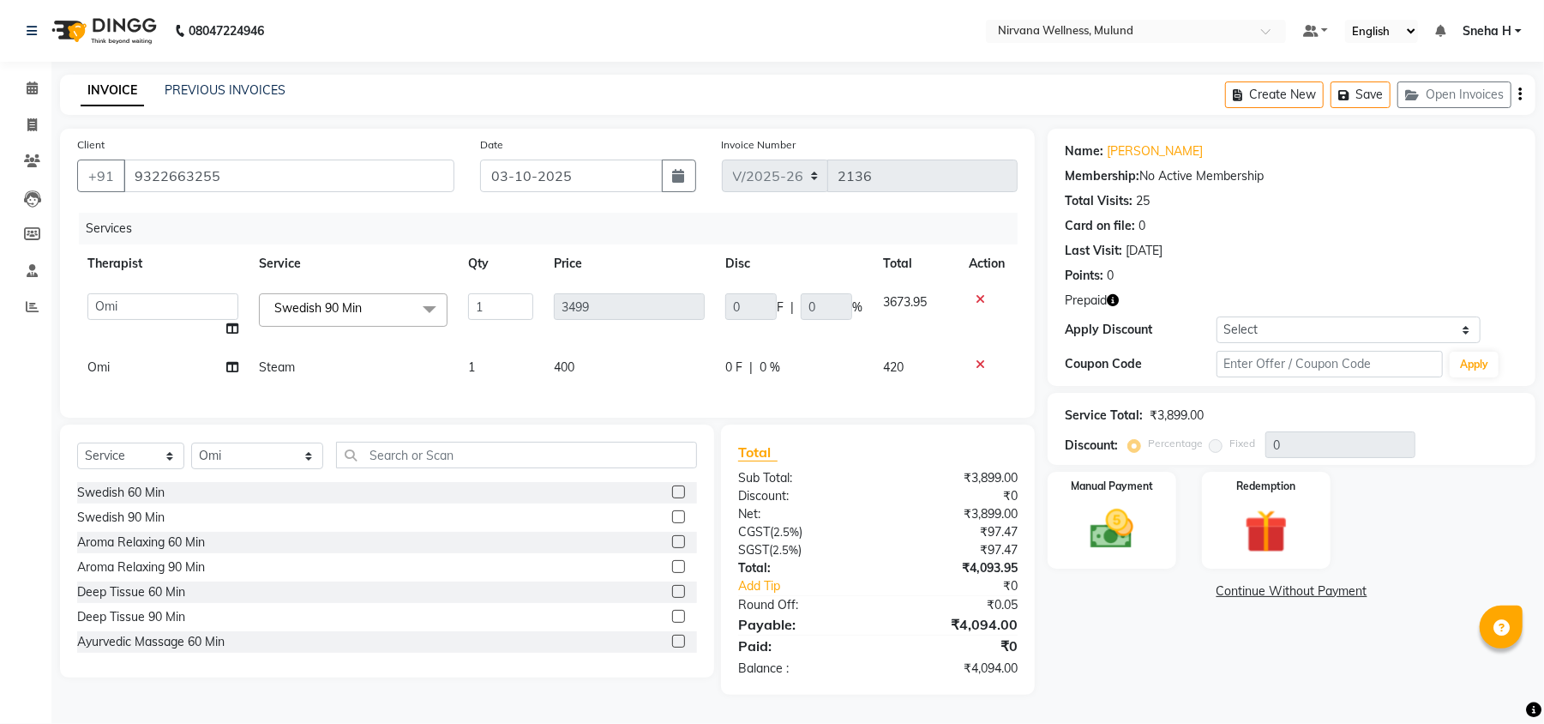
click at [286, 317] on span "Swedish 90 Min x" at bounding box center [322, 308] width 104 height 18
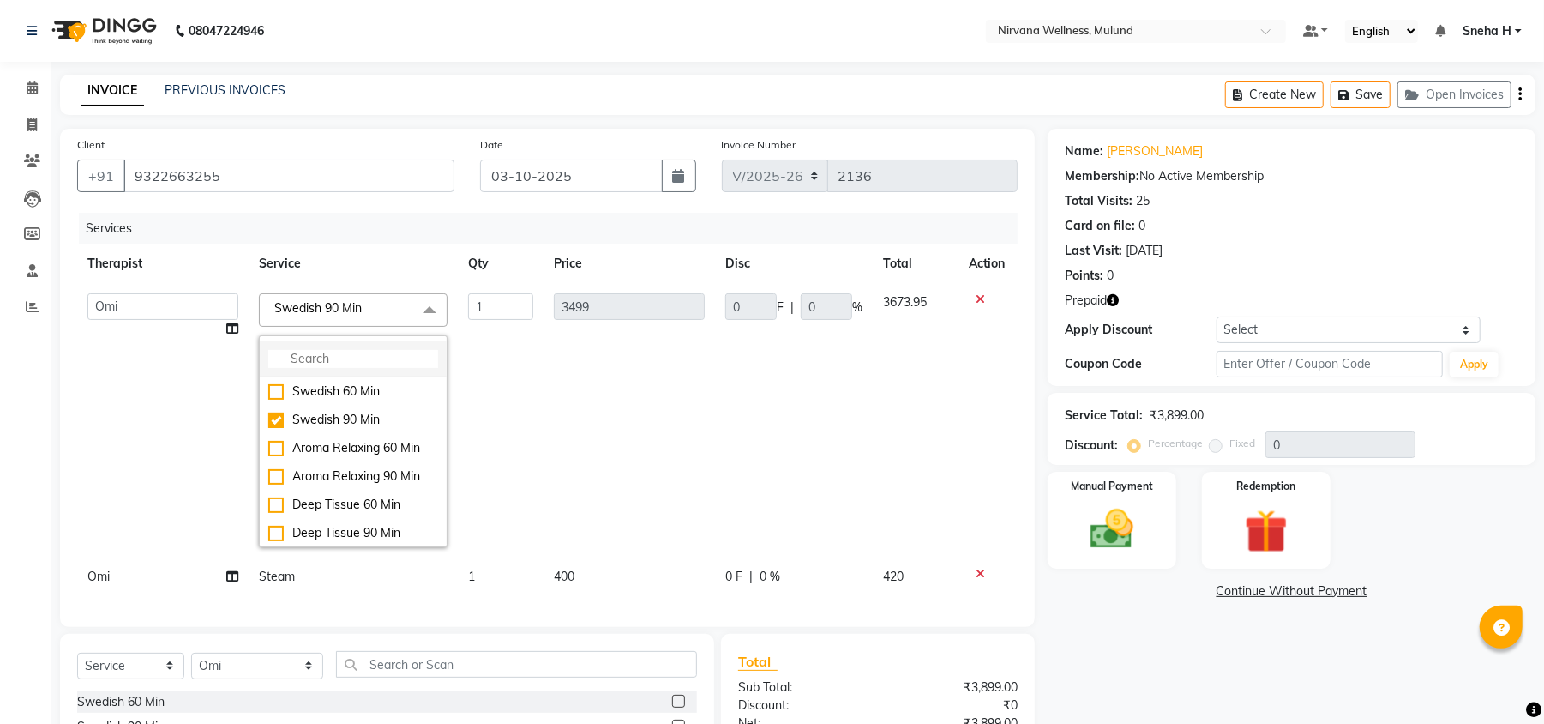
click at [286, 355] on input "multiselect-search" at bounding box center [353, 359] width 170 height 18
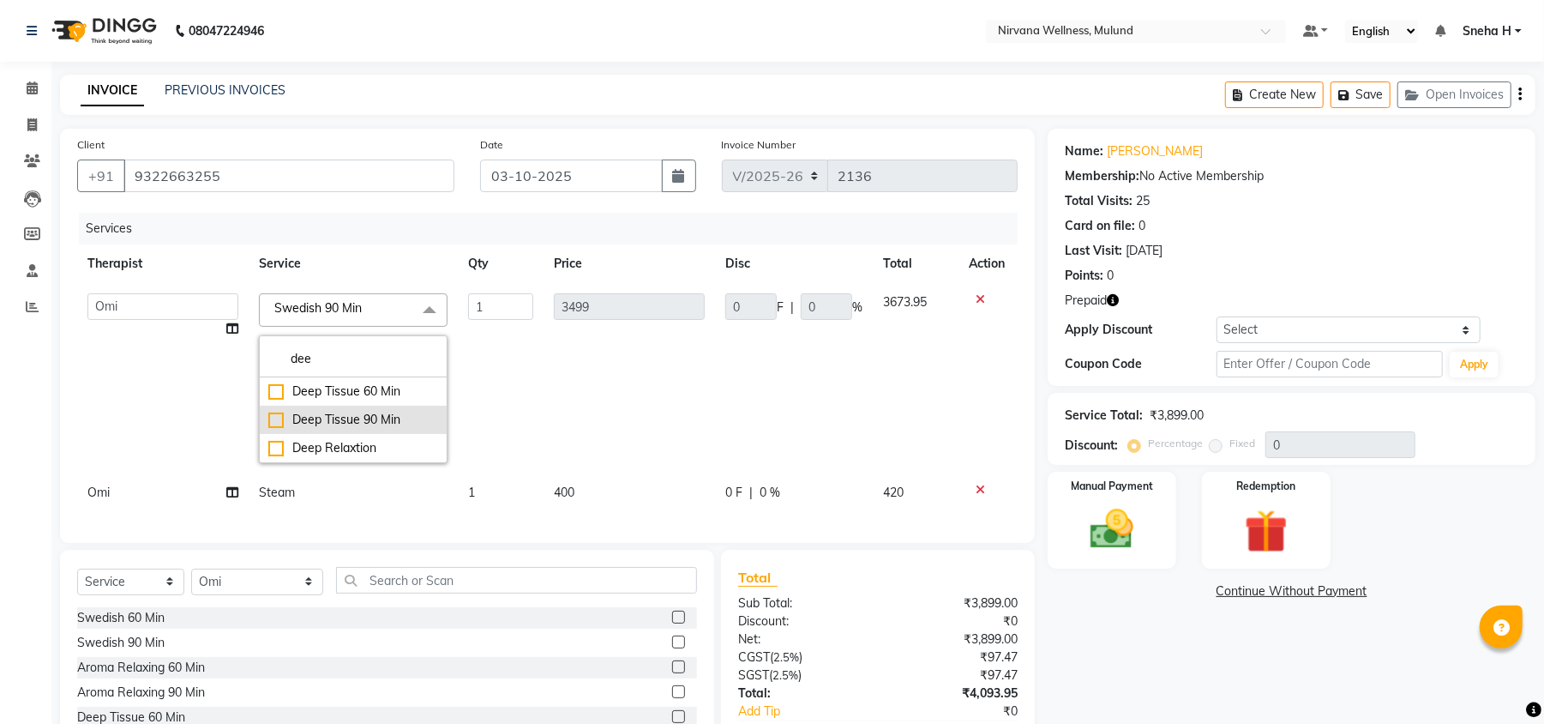
type input "dee"
click at [330, 424] on div "Deep Tissue 90 Min" at bounding box center [353, 420] width 170 height 18
checkbox input "true"
type input "3999"
click at [494, 296] on input "1" at bounding box center [500, 306] width 65 height 27
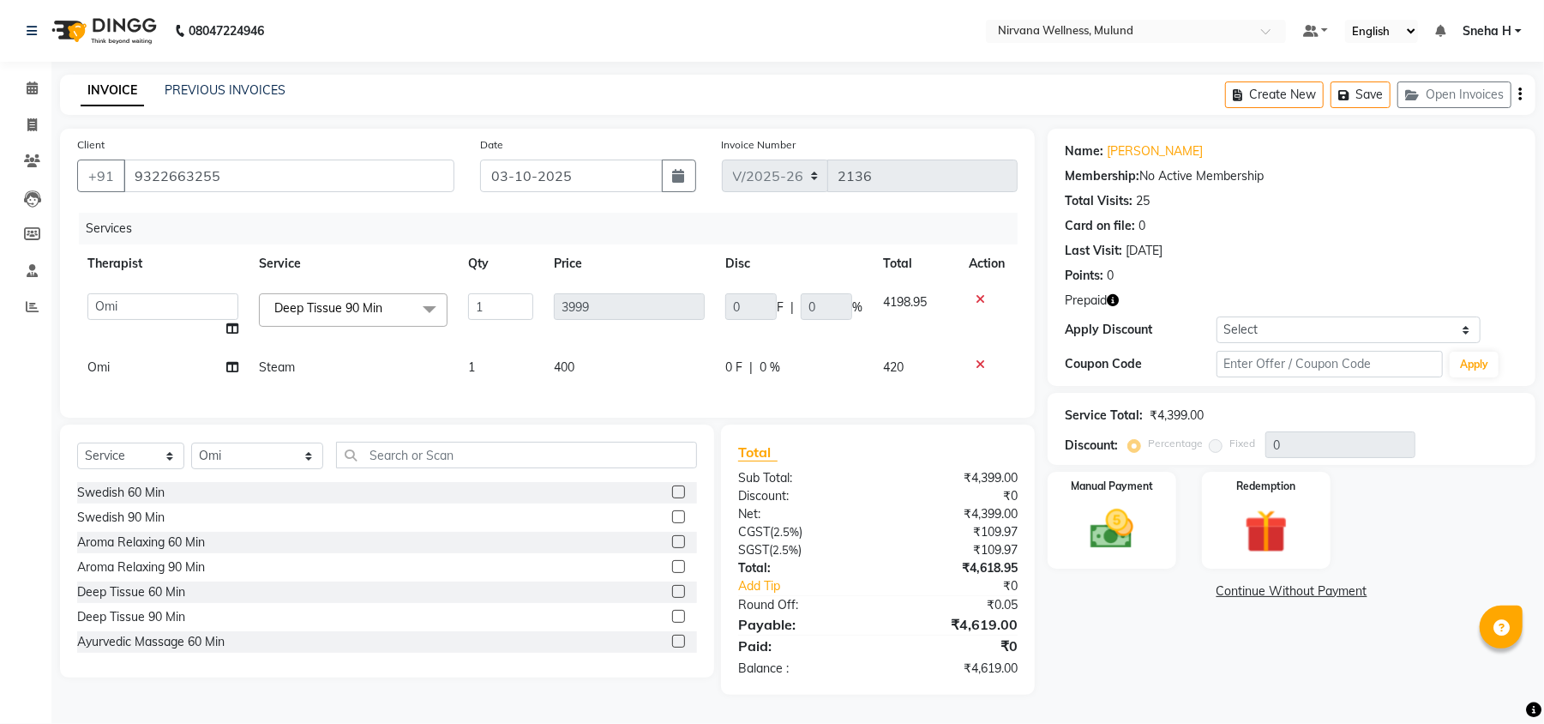
click at [496, 340] on tbody "Abbie Hemant Misale Kim Lalruatsangi Mami Miranda LT Tlau Omi Rekha Rohan Kumar…" at bounding box center [547, 335] width 941 height 104
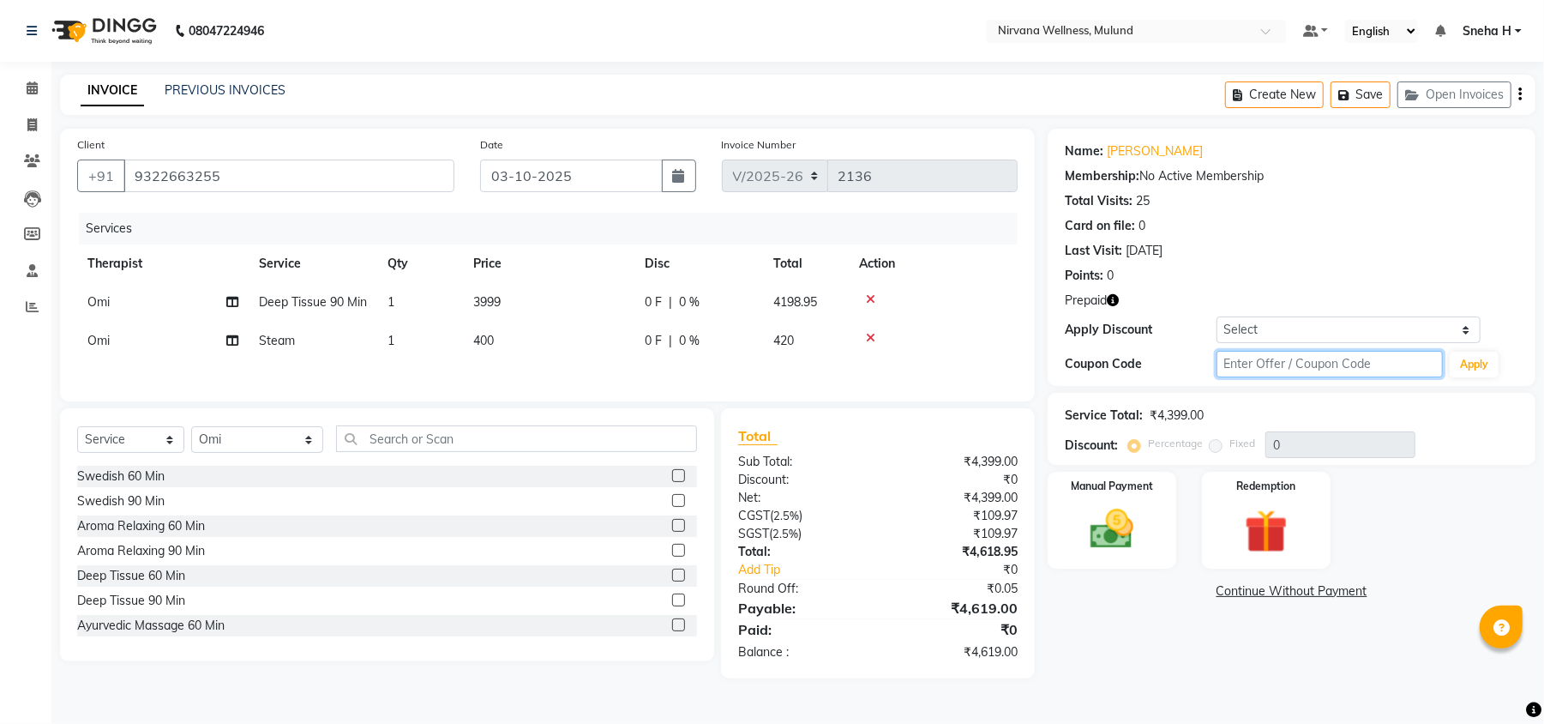
click at [1243, 362] on input "text" at bounding box center [1330, 364] width 226 height 27
type input "D50%"
click at [1462, 368] on button "Apply" at bounding box center [1474, 365] width 49 height 26
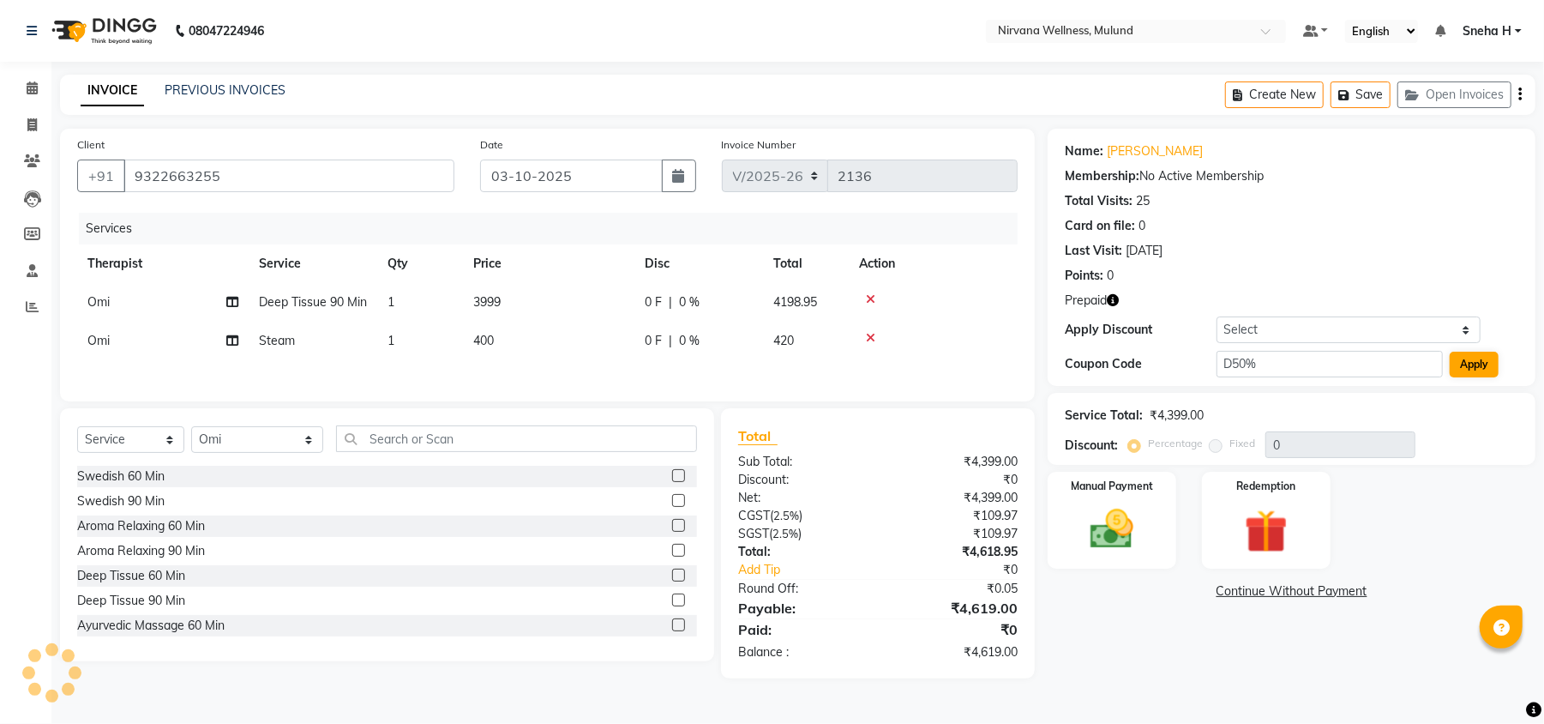
type input "50"
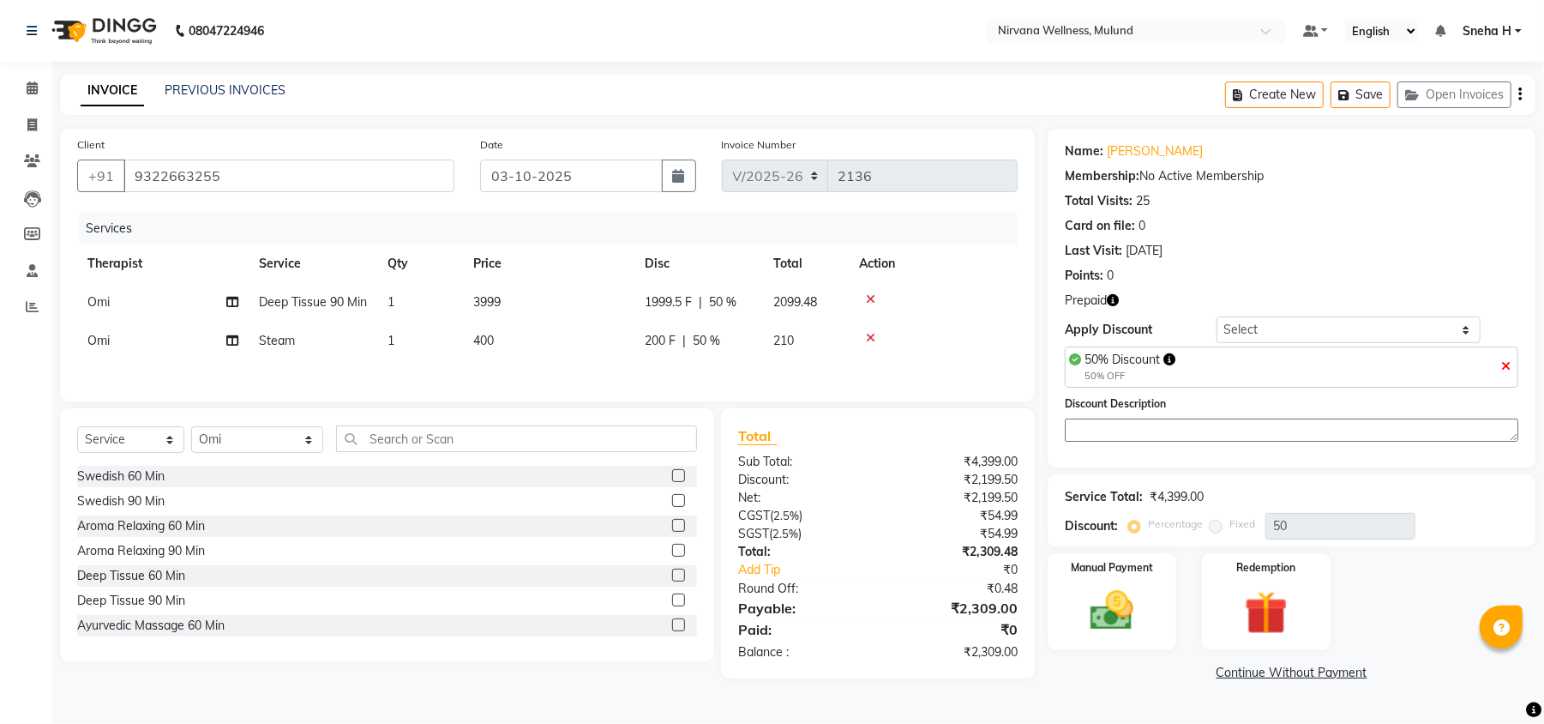
scroll to position [5, 0]
click at [1278, 587] on img at bounding box center [1267, 613] width 74 height 56
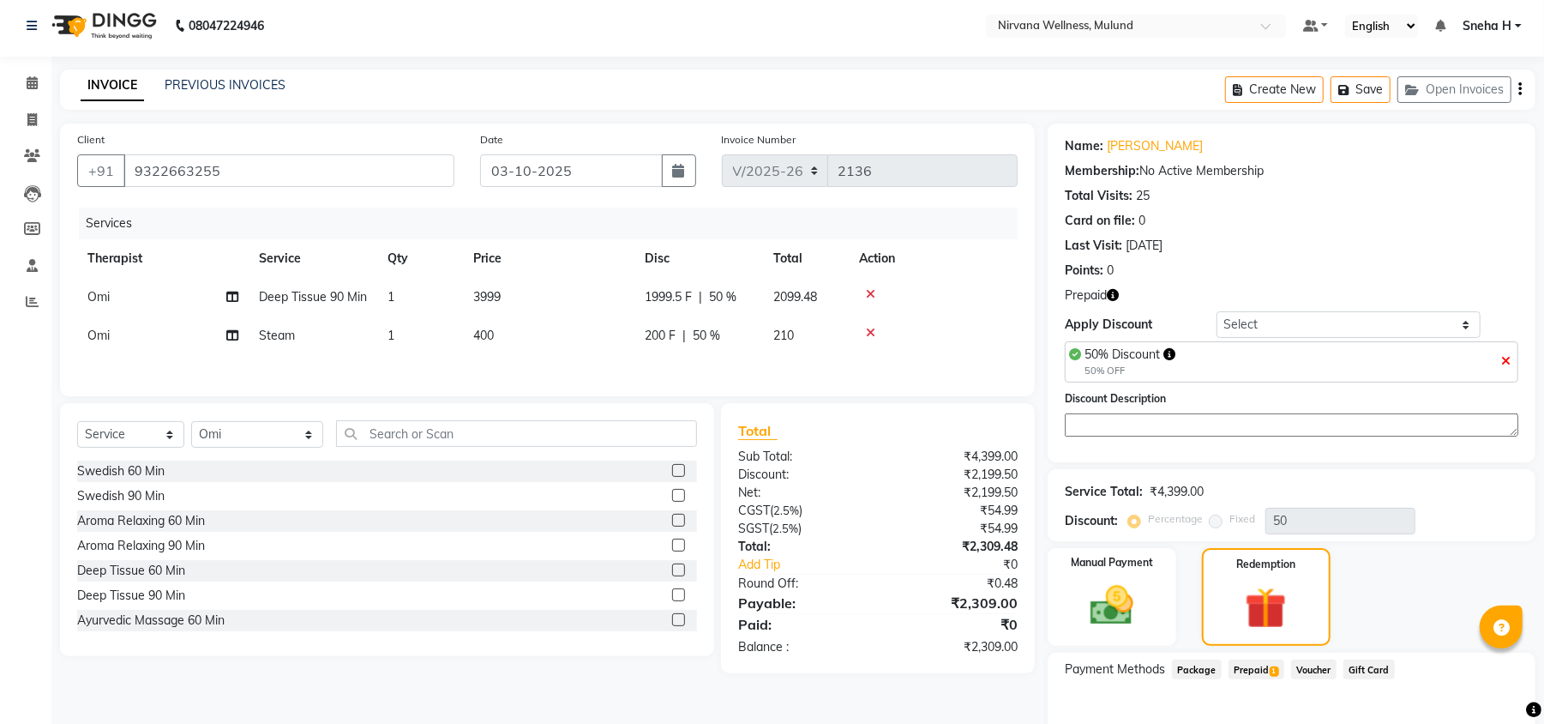
click at [1236, 667] on span "Prepaid 1" at bounding box center [1257, 669] width 56 height 20
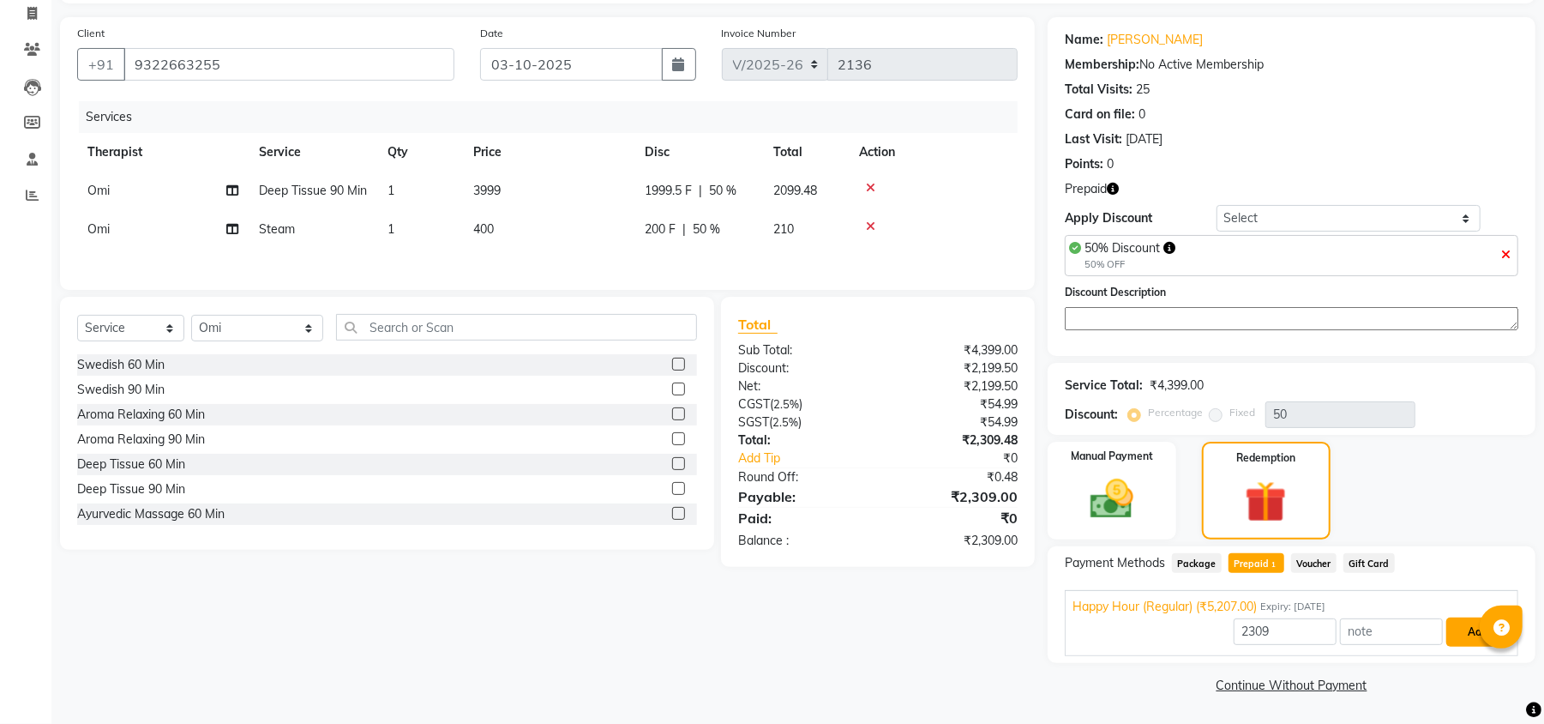
click at [1462, 618] on button "Add" at bounding box center [1478, 631] width 63 height 29
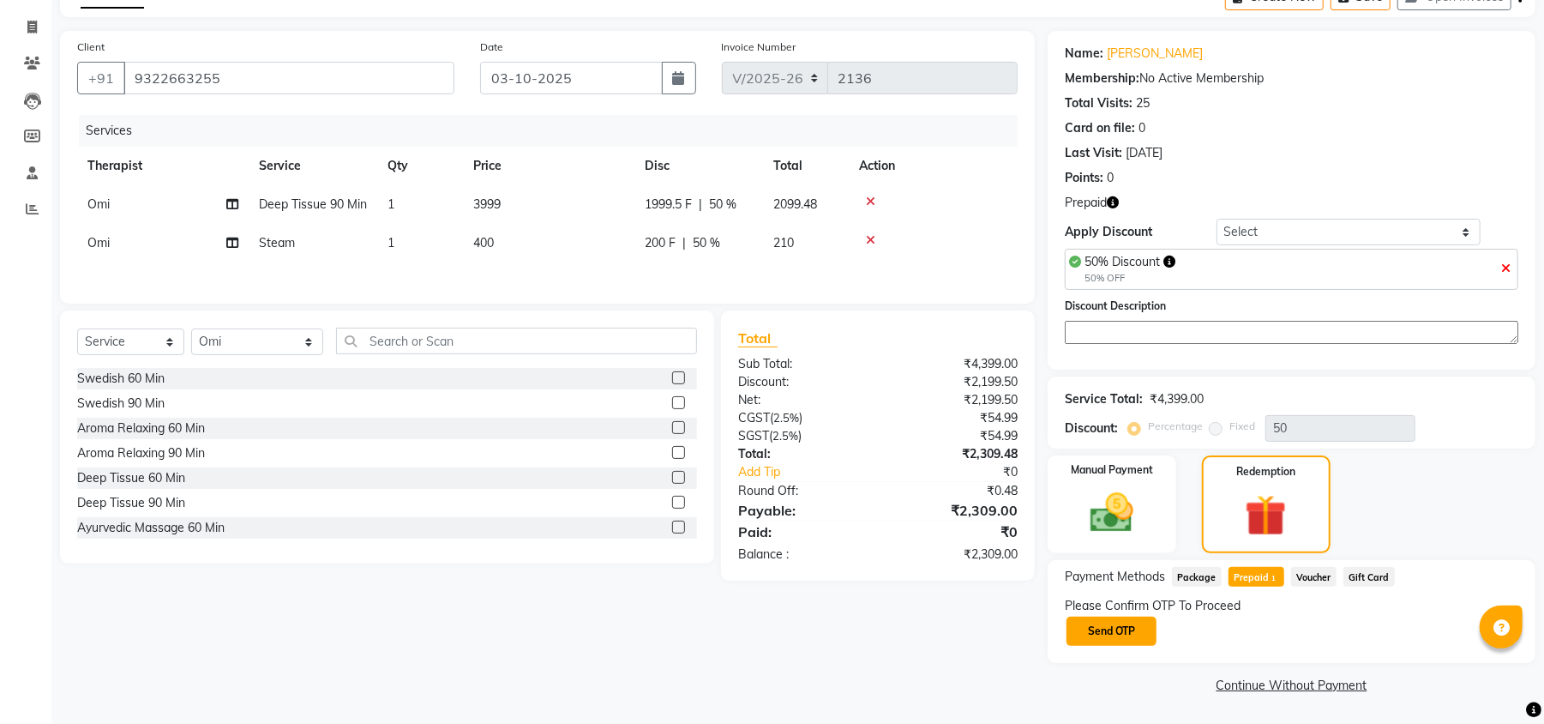
click at [1142, 632] on button "Send OTP" at bounding box center [1112, 631] width 90 height 29
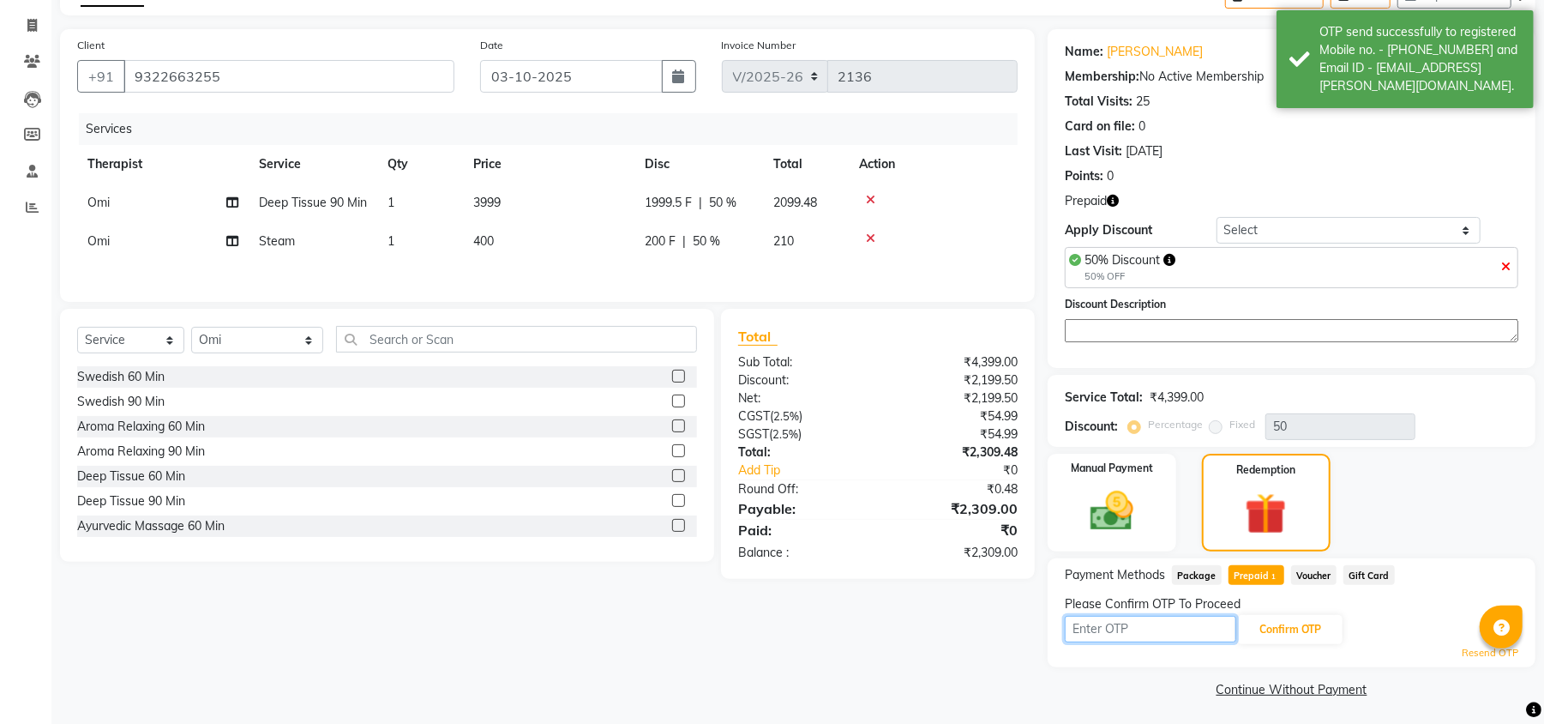
click at [1137, 631] on input "text" at bounding box center [1150, 629] width 171 height 27
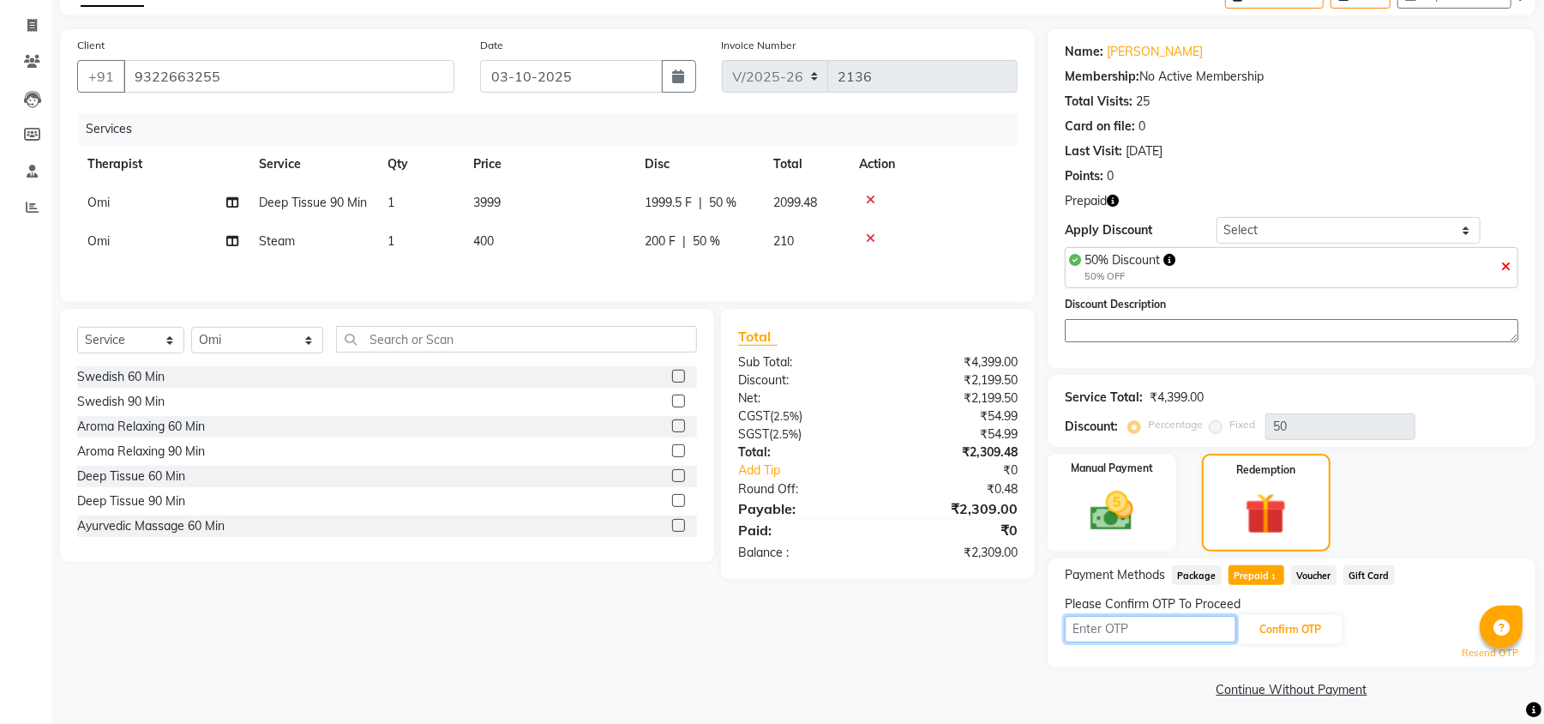
click at [1184, 624] on input "text" at bounding box center [1150, 629] width 171 height 27
click at [1221, 641] on input "text" at bounding box center [1150, 629] width 171 height 27
click at [1126, 625] on input "text" at bounding box center [1150, 629] width 171 height 27
click at [1465, 656] on link "Resend OTP" at bounding box center [1490, 653] width 57 height 15
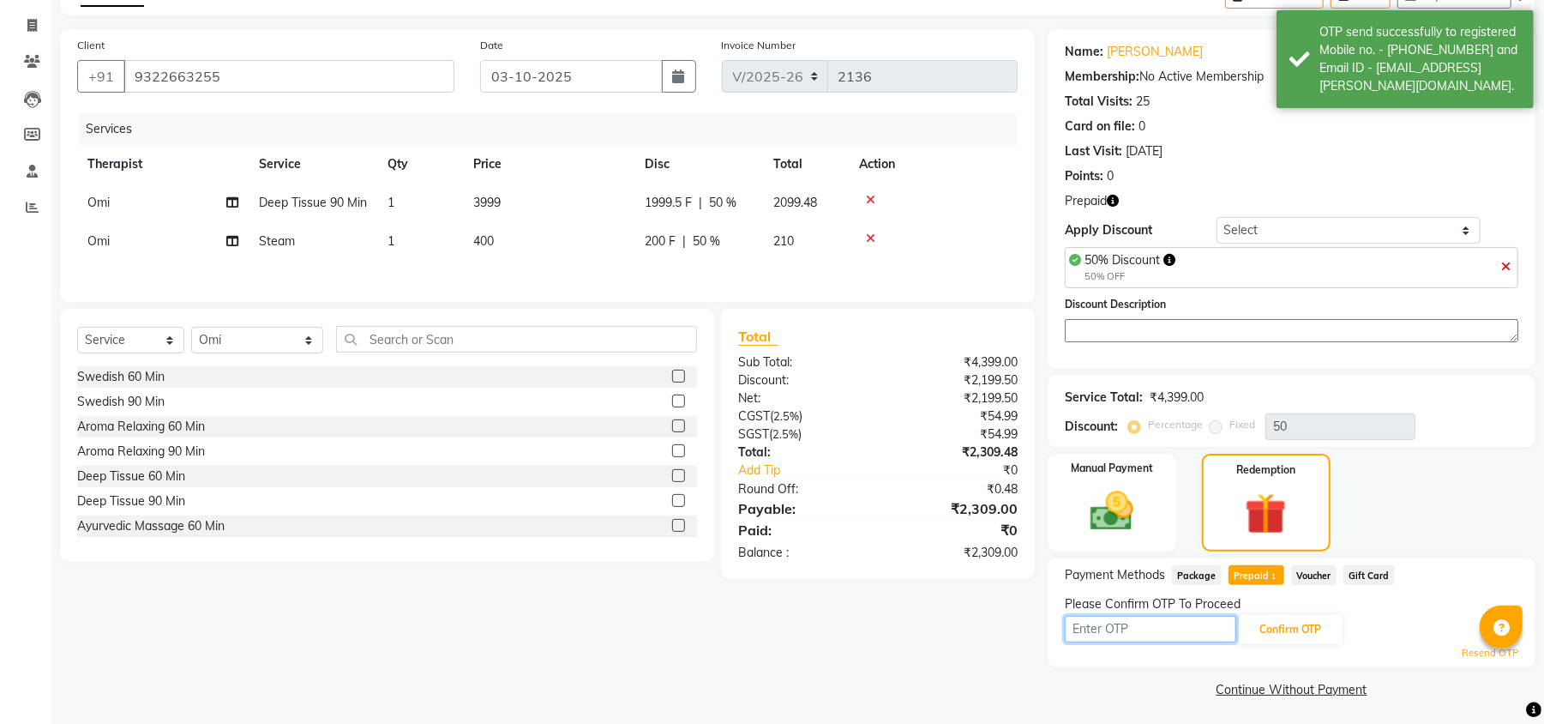
click at [1118, 631] on input "text" at bounding box center [1150, 629] width 171 height 27
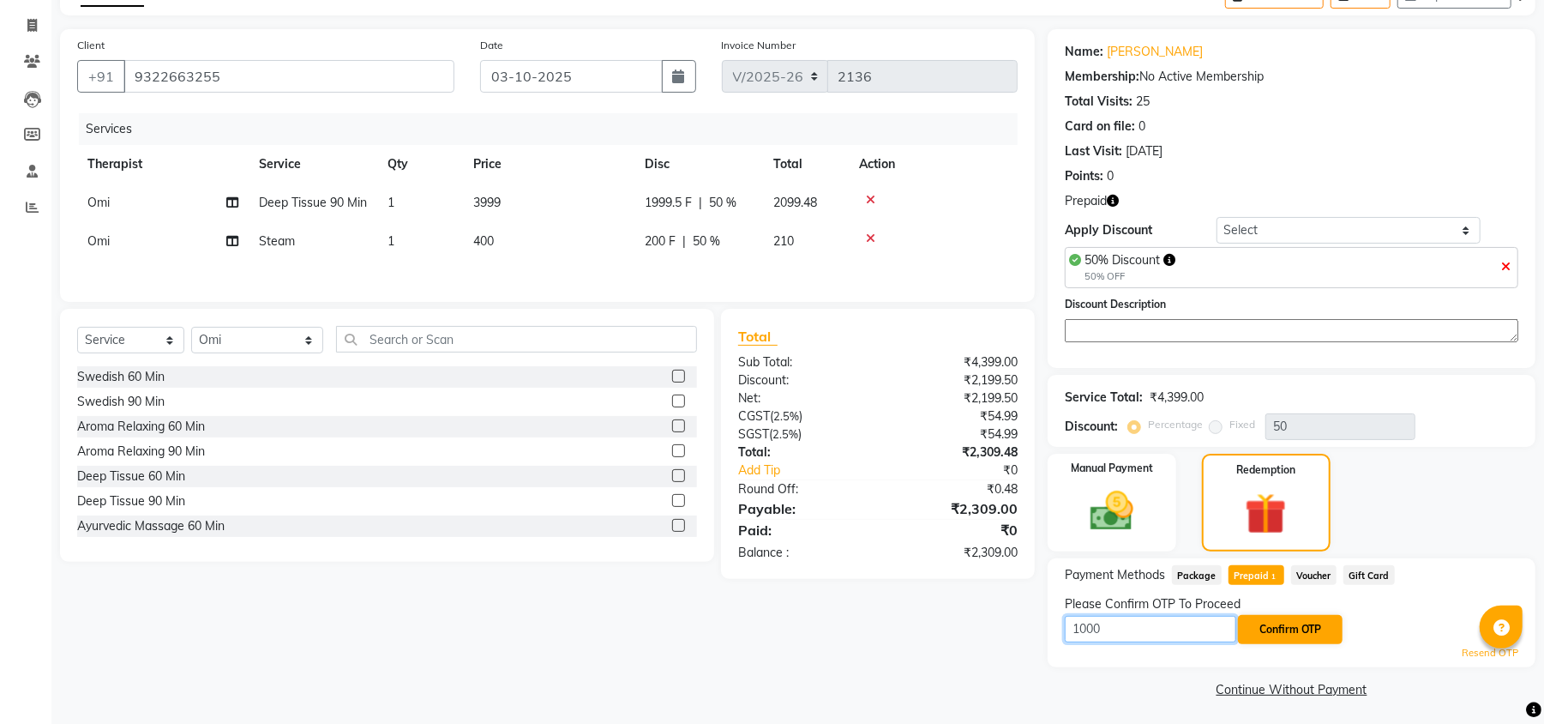
type input "1000"
click at [1297, 638] on button "Confirm OTP" at bounding box center [1290, 629] width 105 height 29
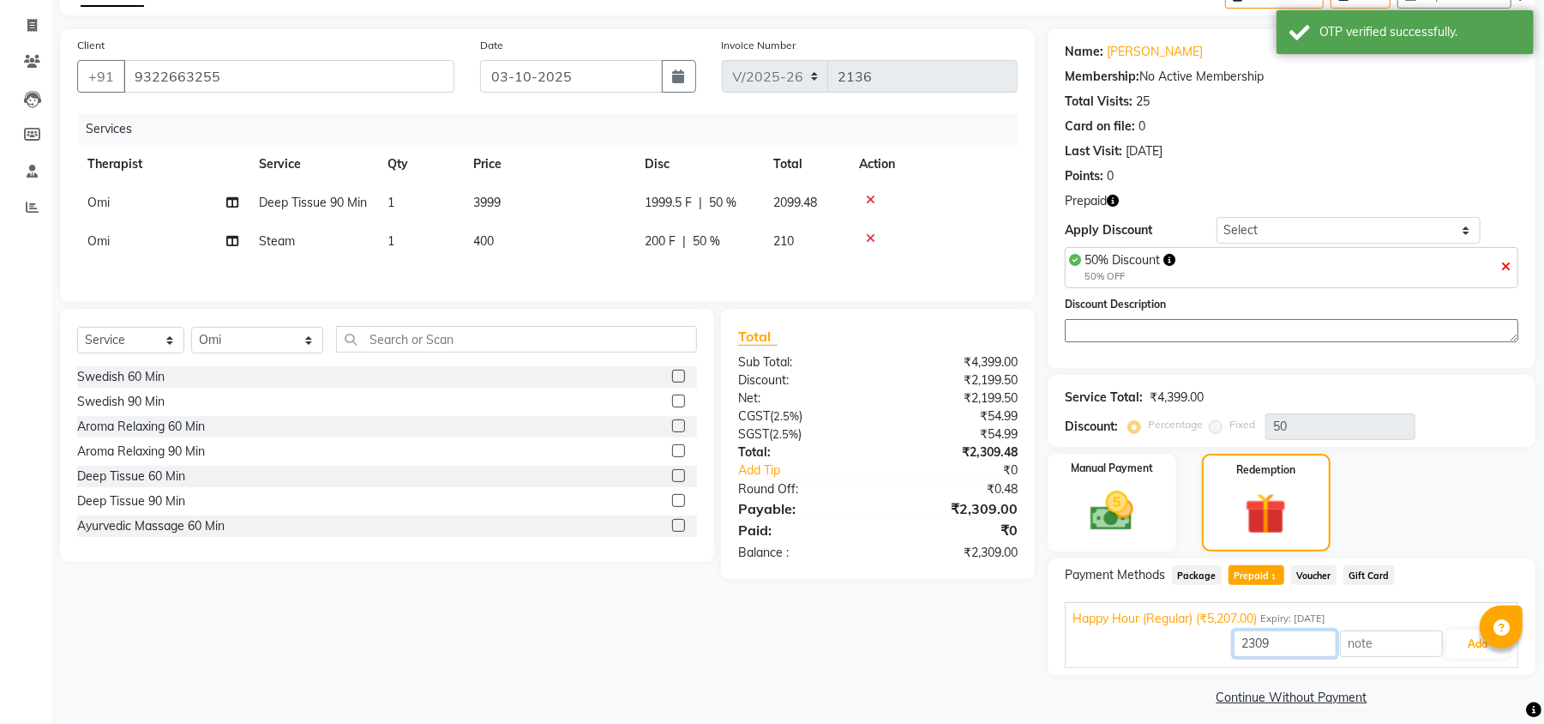
click at [1291, 649] on input "2309" at bounding box center [1285, 643] width 103 height 27
click at [1447, 642] on button "Add" at bounding box center [1478, 643] width 63 height 29
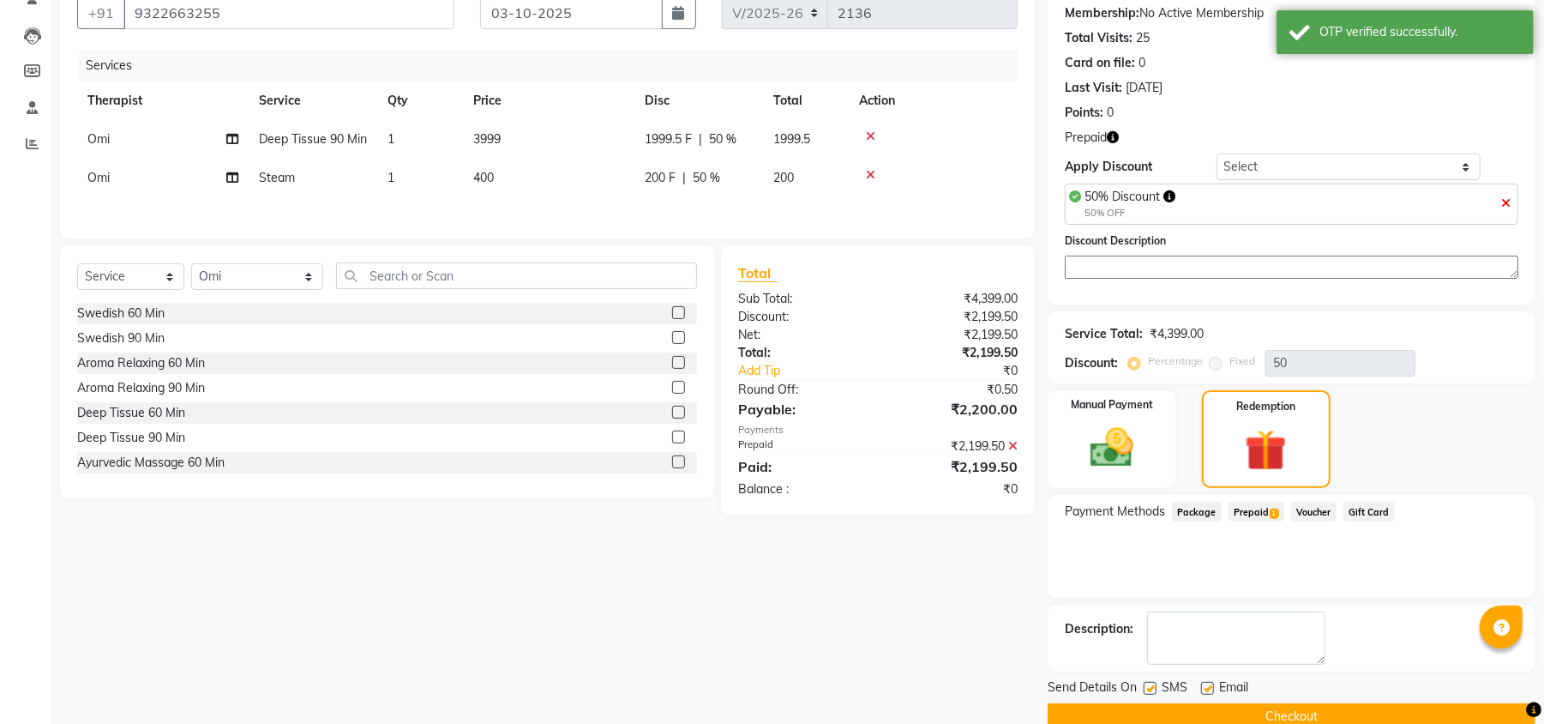
scroll to position [196, 0]
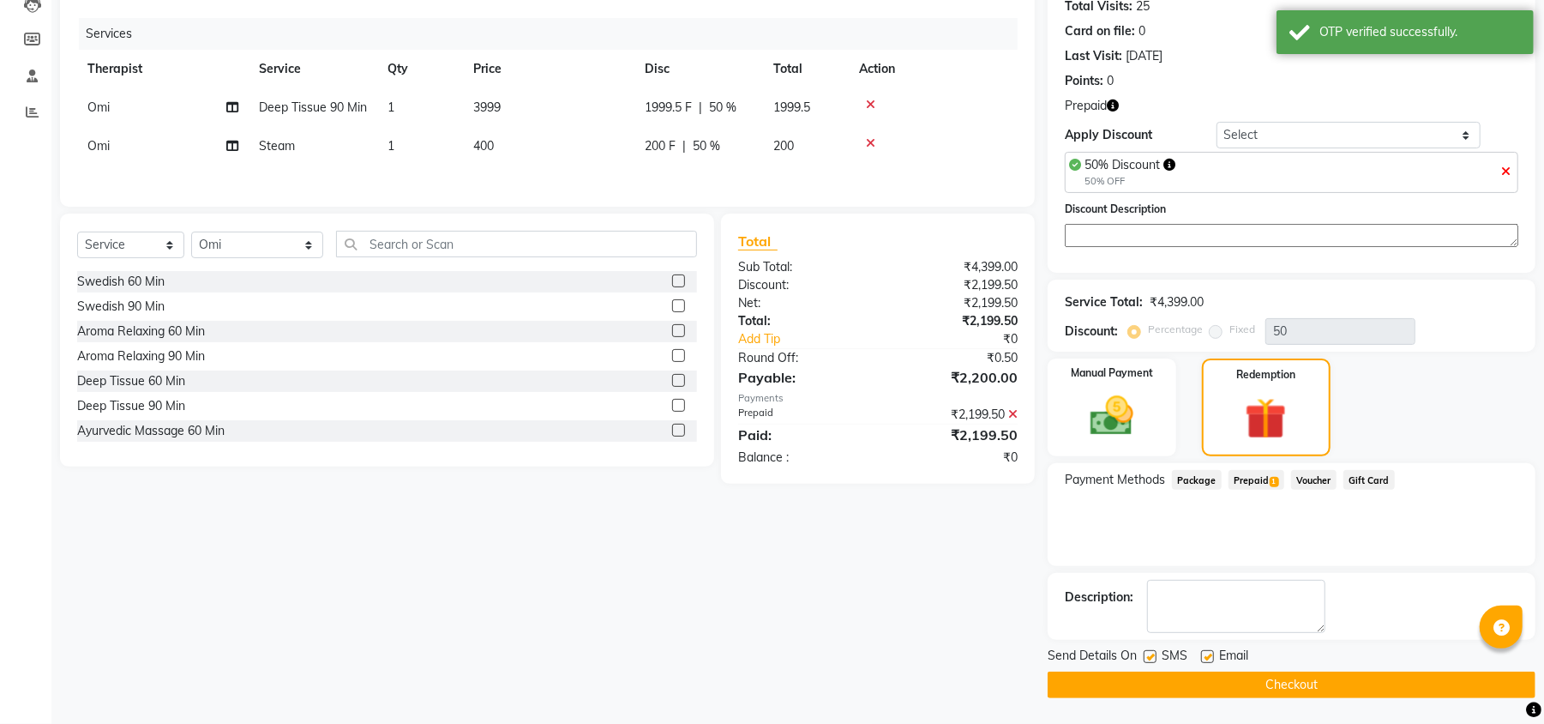
click at [1175, 687] on button "Checkout" at bounding box center [1292, 684] width 488 height 27
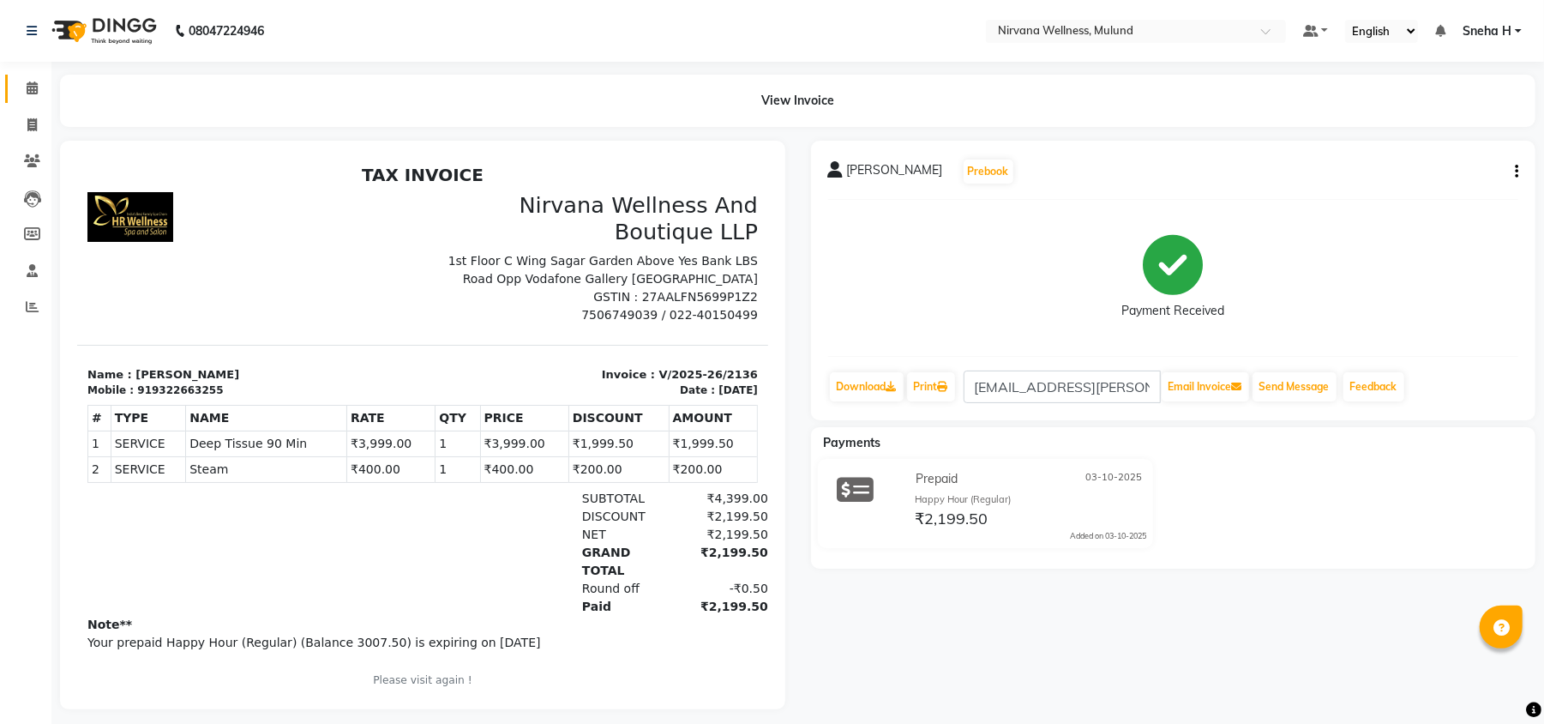
click at [31, 77] on link "Calendar" at bounding box center [25, 89] width 41 height 28
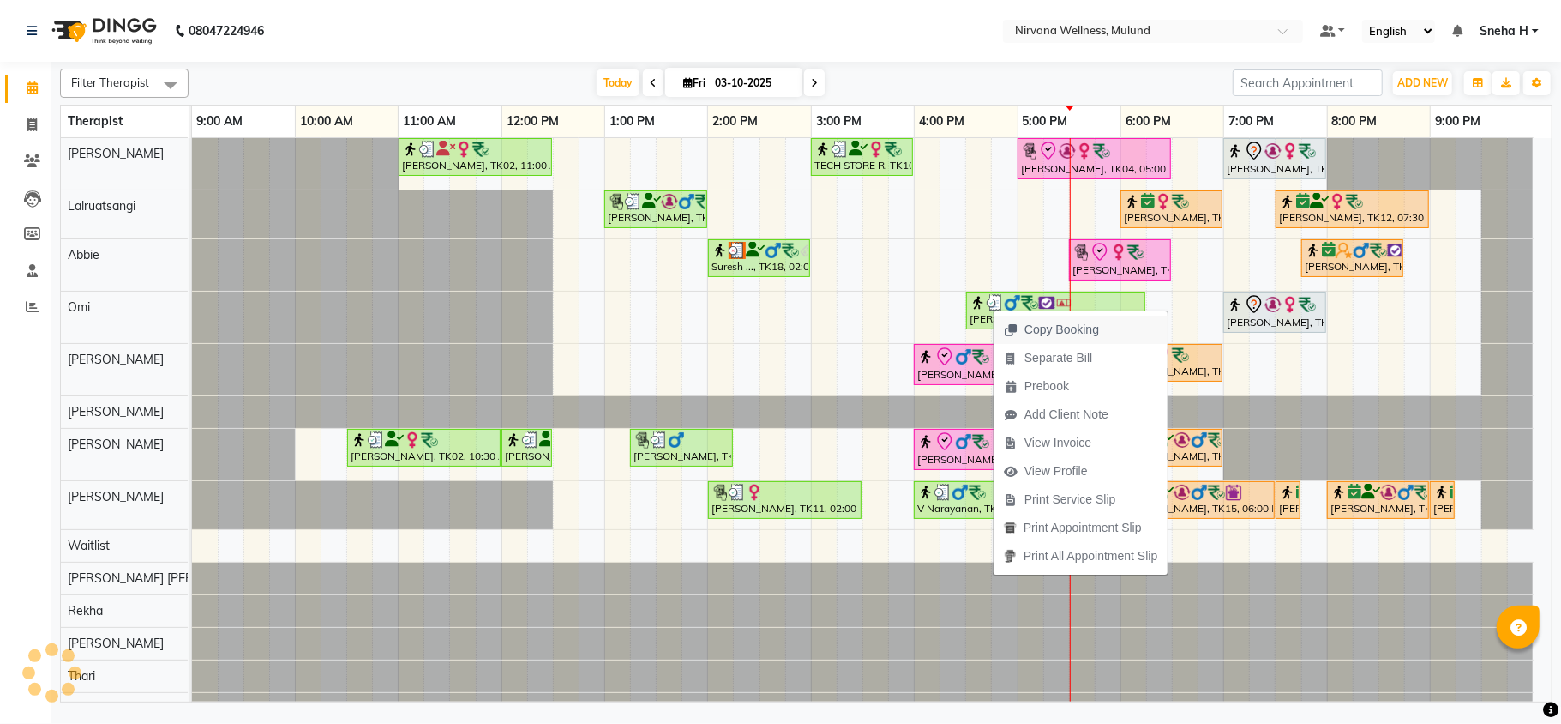
click at [1064, 328] on span "Copy Booking" at bounding box center [1062, 330] width 75 height 18
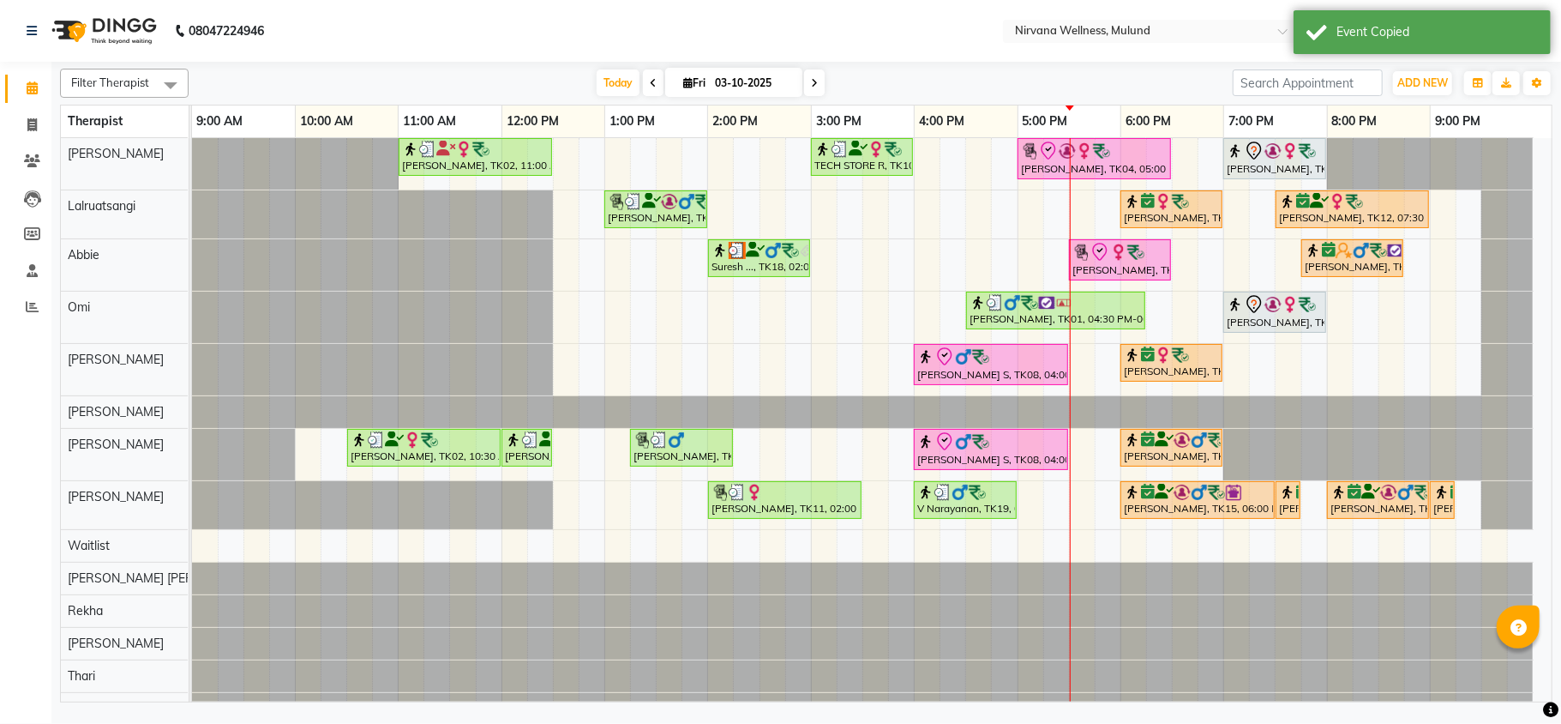
click at [765, 75] on input "03-10-2025" at bounding box center [753, 83] width 86 height 26
select select "10"
select select "2025"
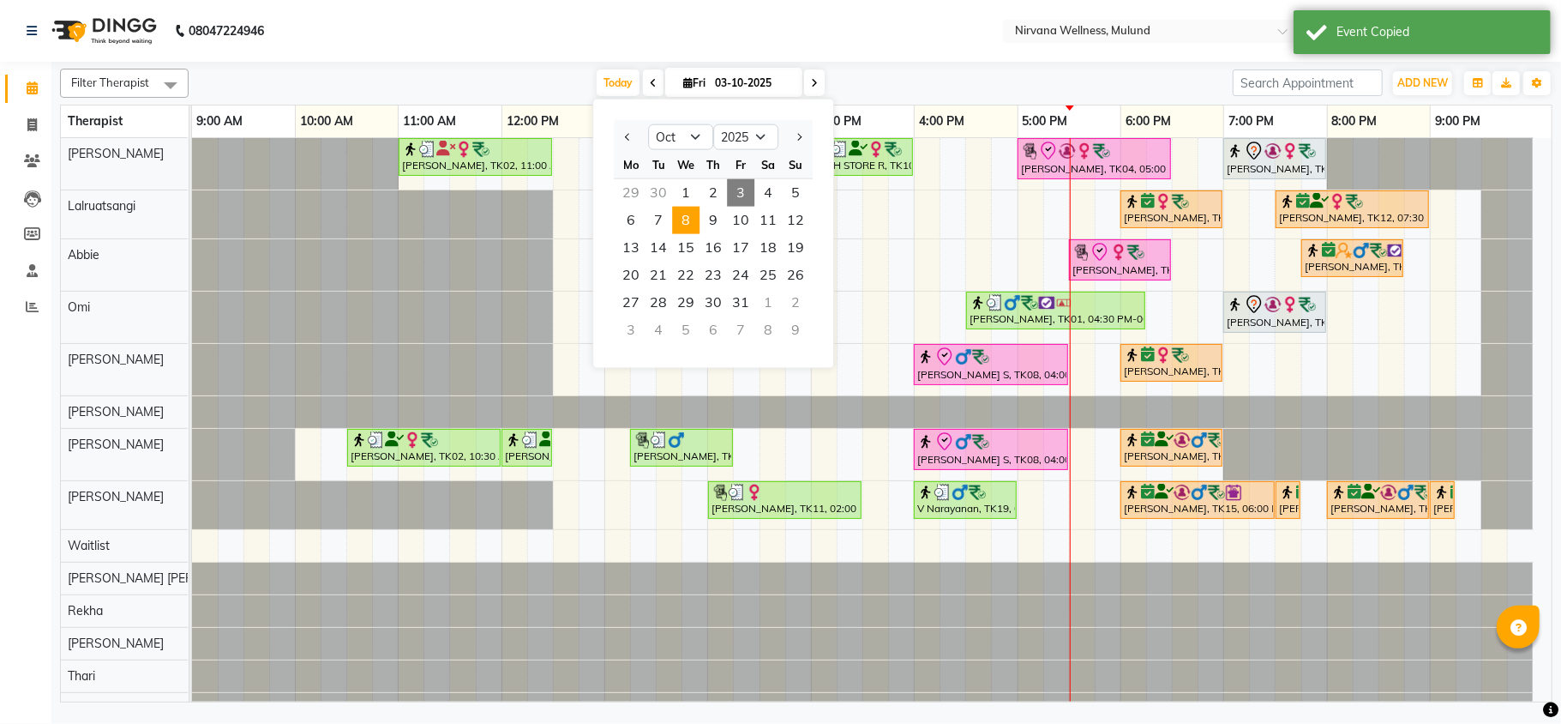
click at [689, 217] on span "8" at bounding box center [685, 220] width 27 height 27
type input "08-10-2025"
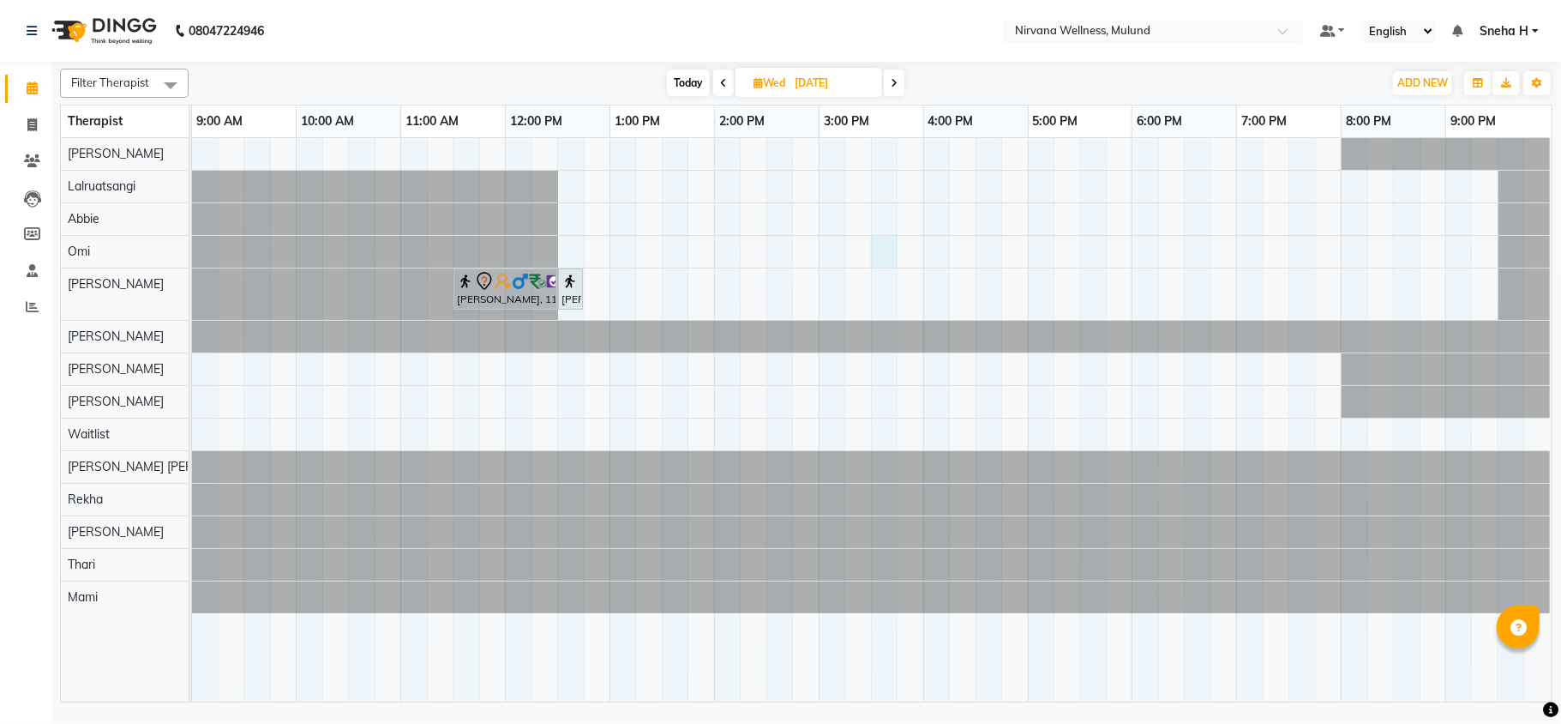
click at [878, 245] on div "Pradeep Talpade, 11:30 AM-12:30 PM, Swedish 60 Min Pradeep Talpade, 12:30 PM-12…" at bounding box center [872, 419] width 1360 height 563
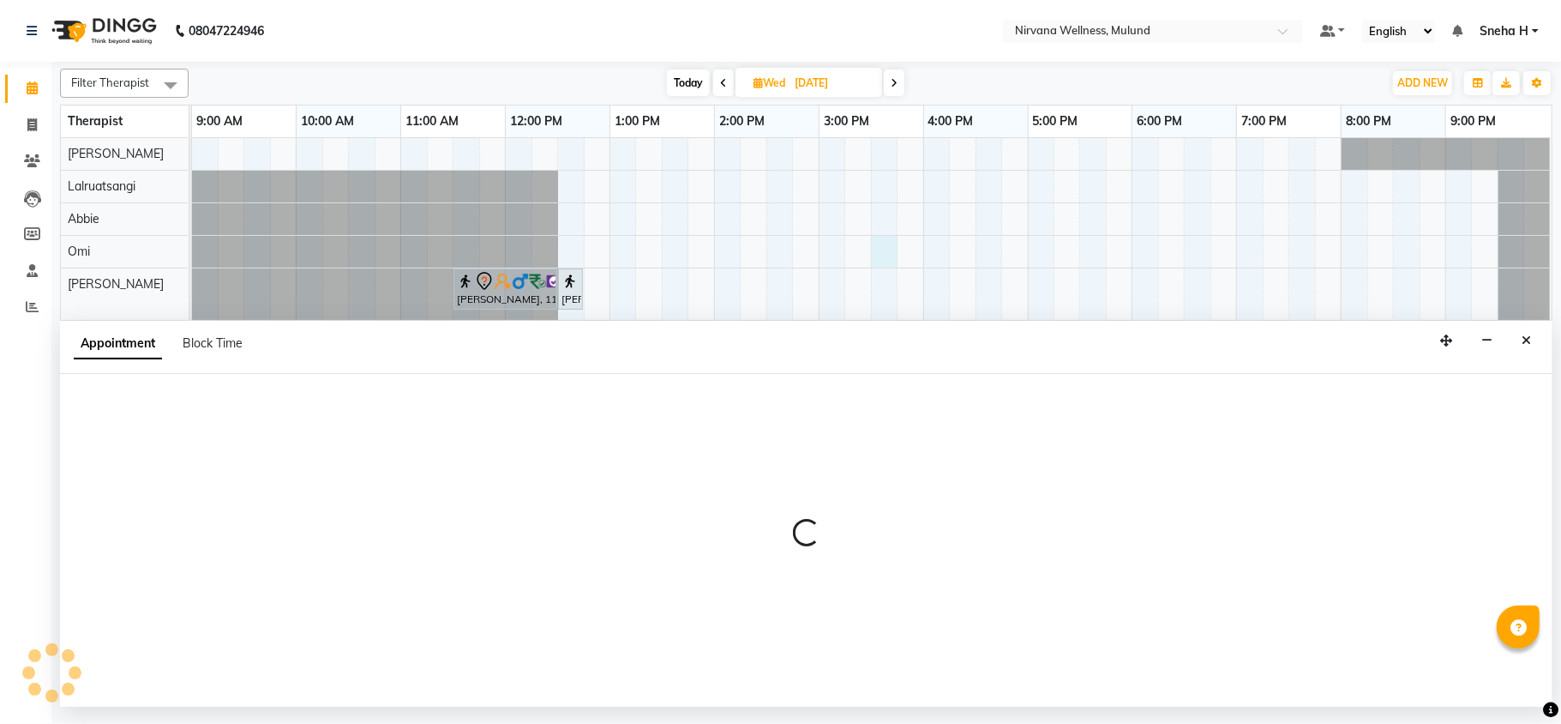
select select "92880"
select select "930"
select select "tentative"
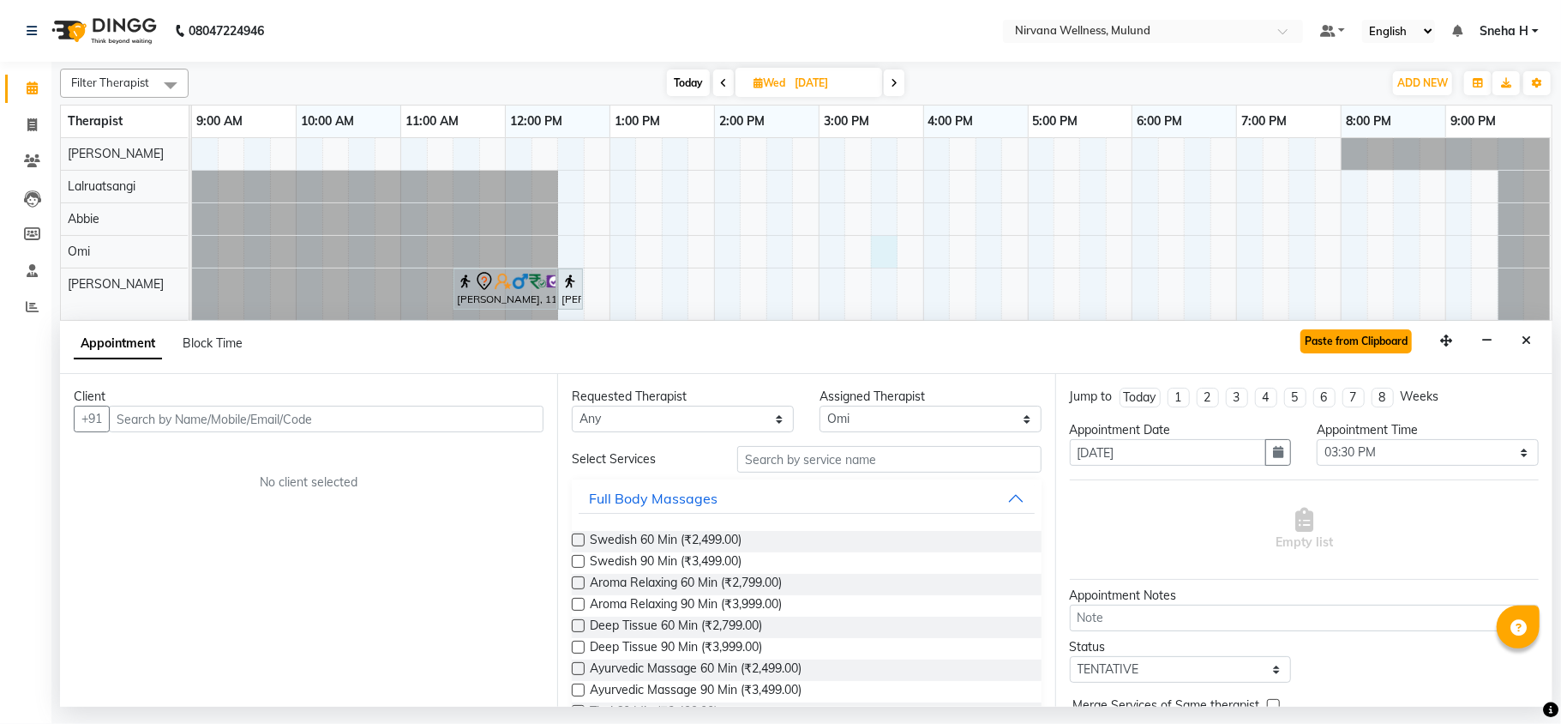
click at [1339, 350] on button "Paste from Clipboard" at bounding box center [1356, 341] width 111 height 24
select select
select select "2150"
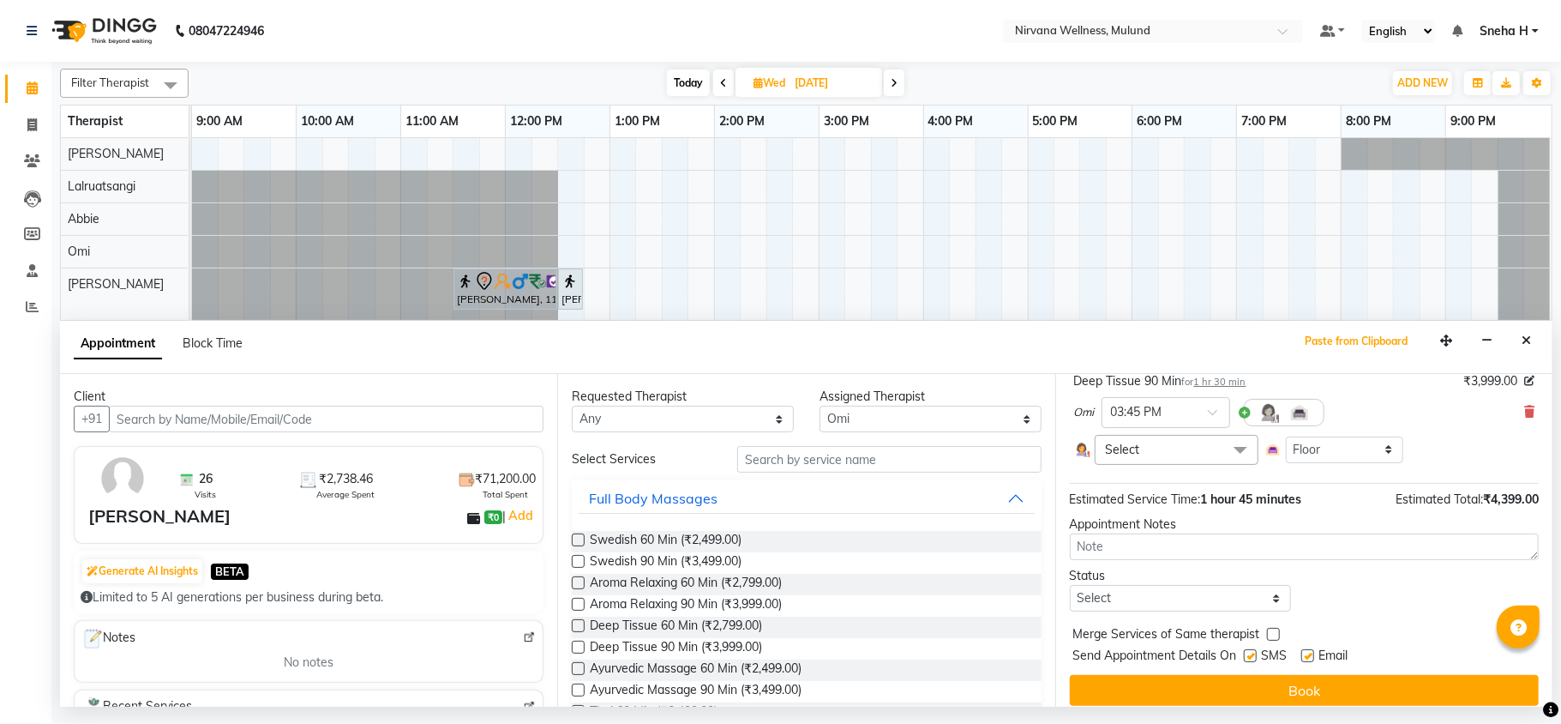
scroll to position [244, 0]
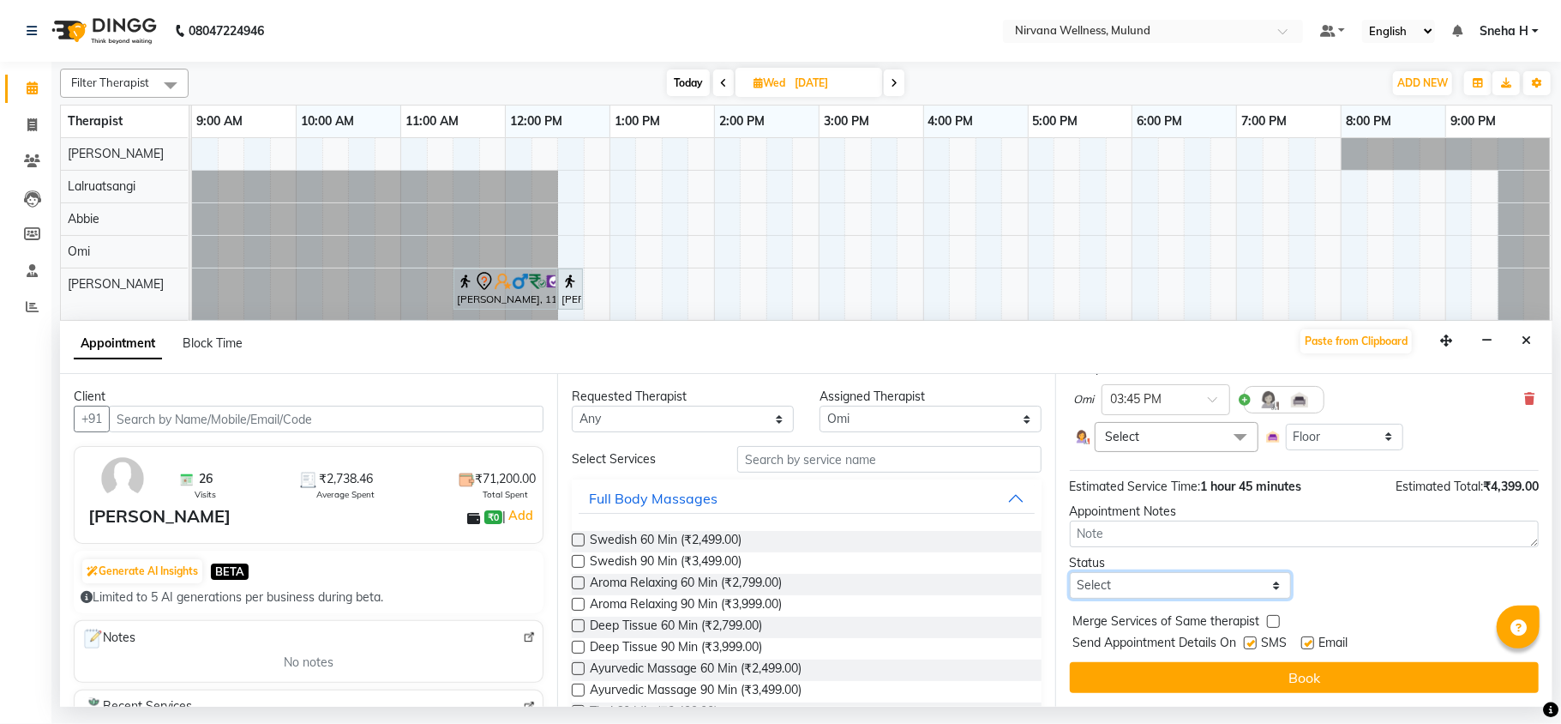
click at [1229, 588] on select "Select TENTATIVE CONFIRM UPCOMING" at bounding box center [1181, 585] width 222 height 27
select select "tentative"
click at [1070, 572] on select "Select TENTATIVE CONFIRM UPCOMING" at bounding box center [1181, 585] width 222 height 27
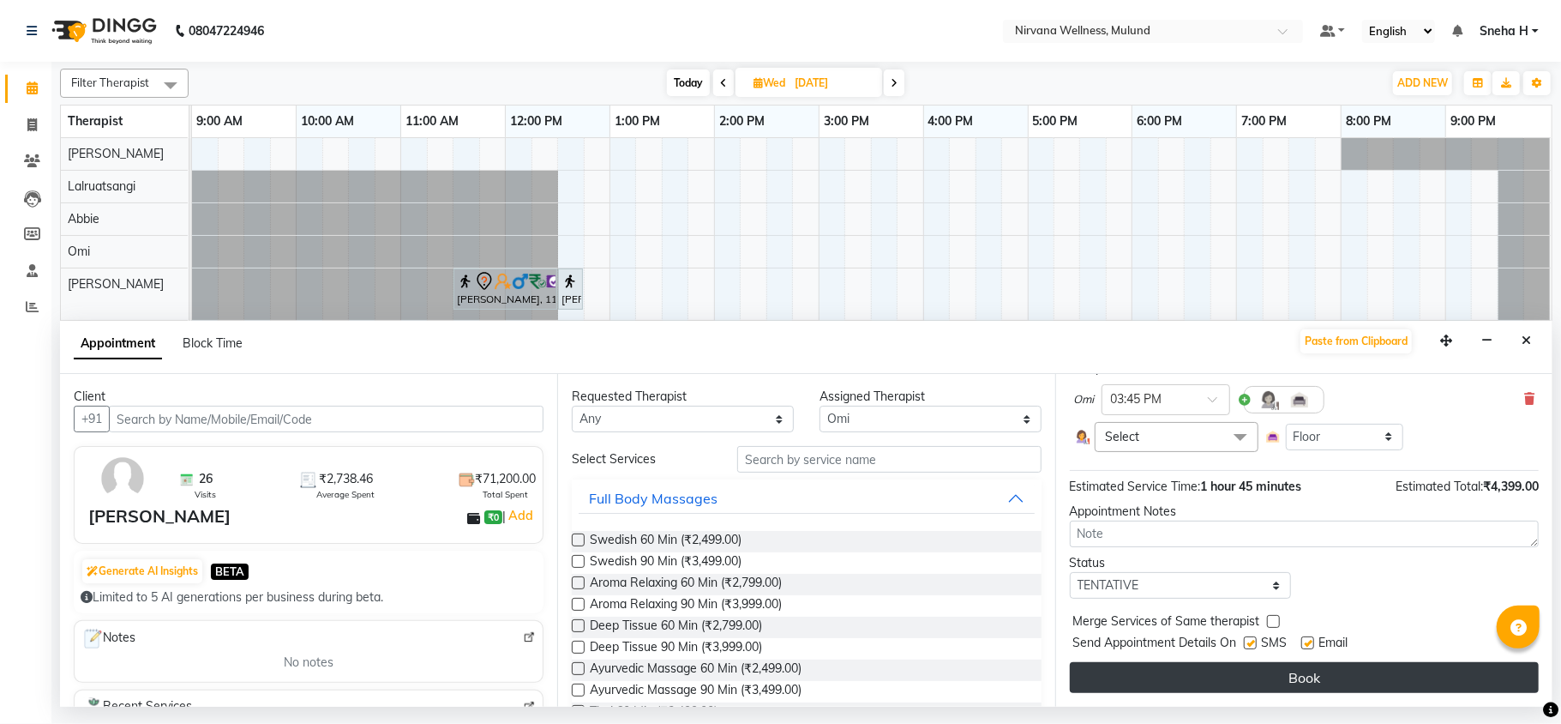
click at [1176, 687] on button "Book" at bounding box center [1304, 677] width 469 height 31
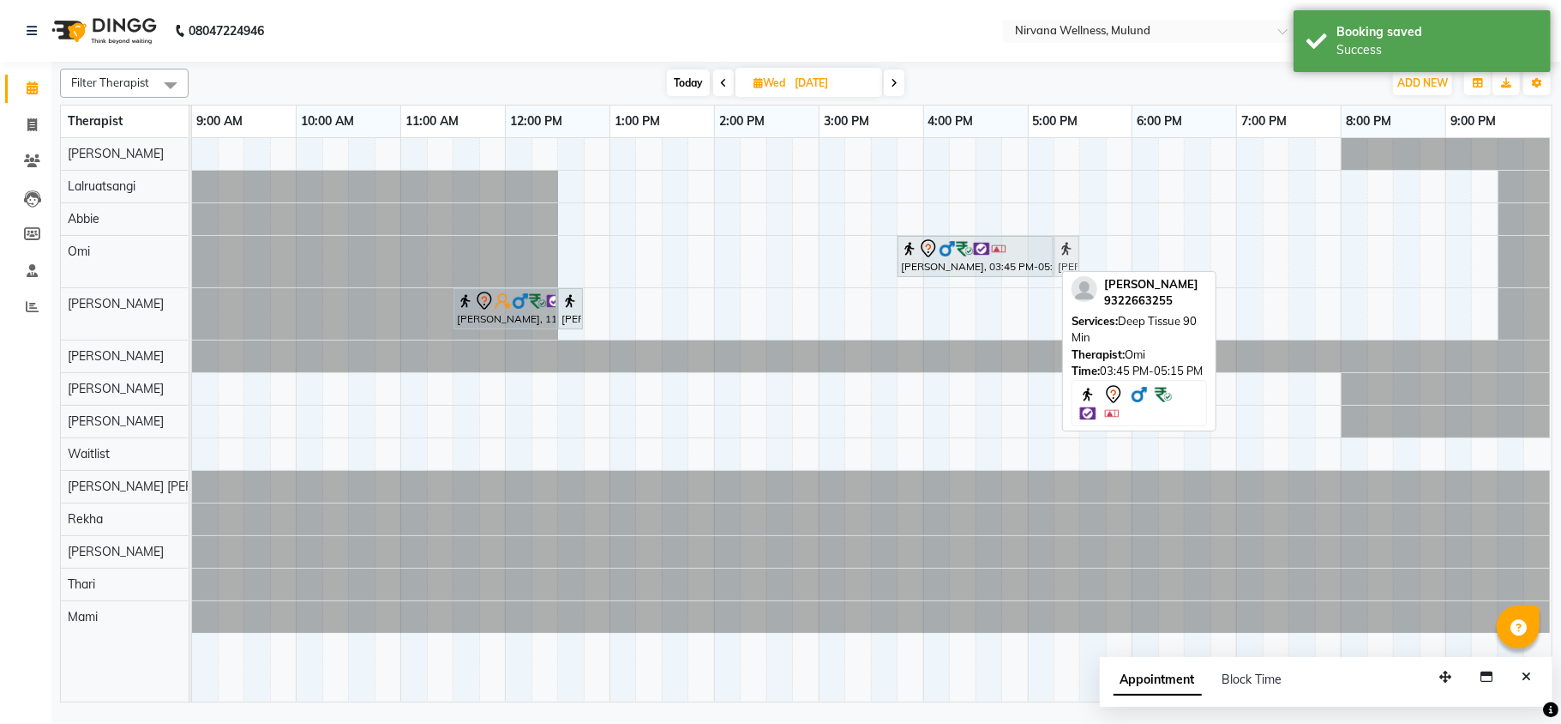
drag, startPoint x: 883, startPoint y: 251, endPoint x: 1055, endPoint y: 259, distance: 171.7
click at [192, 259] on div "Roshan Thapa, 03:30 PM-03:45 PM, Steam Roshan Thapa, 03:45 PM-05:15 PM, Deep Ti…" at bounding box center [192, 261] width 0 height 51
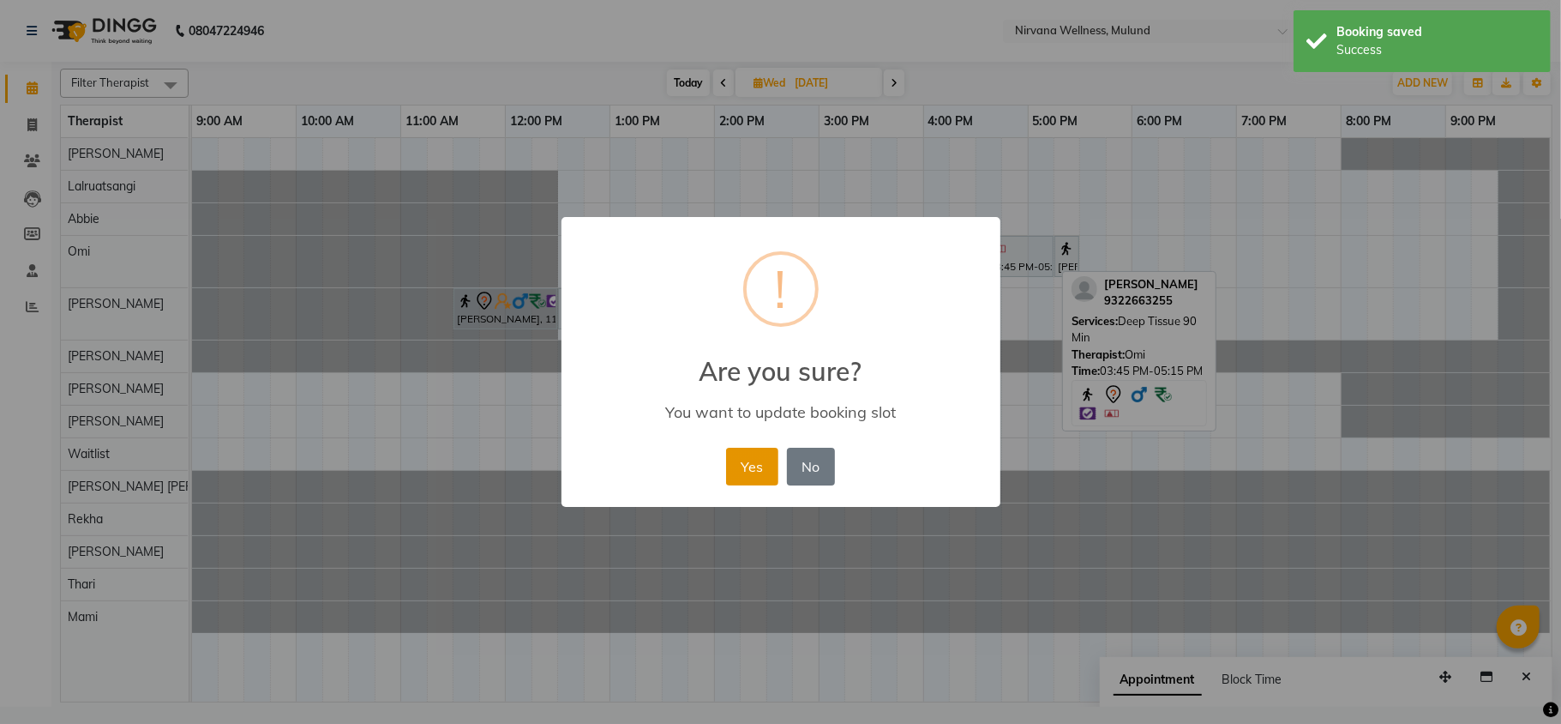
click at [742, 473] on button "Yes" at bounding box center [752, 467] width 52 height 38
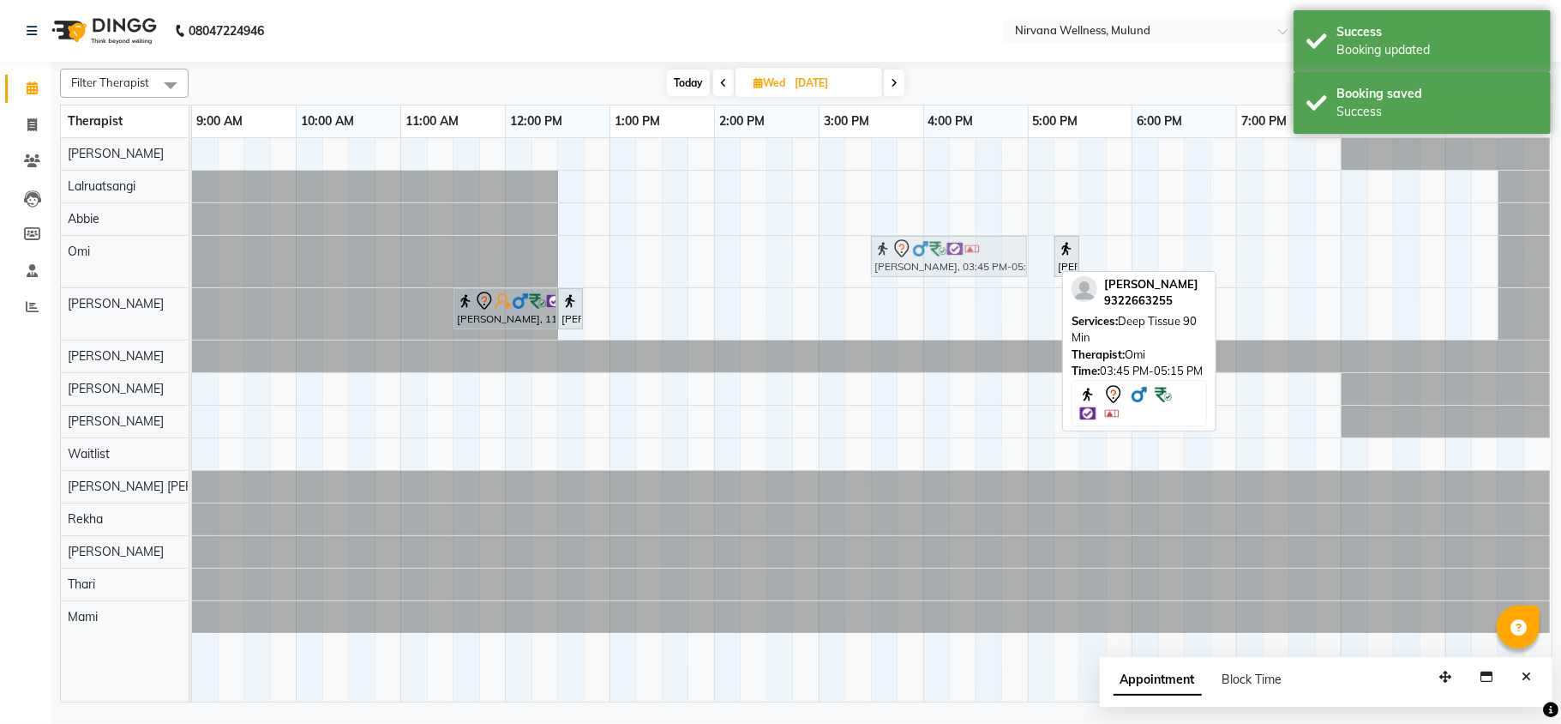
drag, startPoint x: 931, startPoint y: 254, endPoint x: 907, endPoint y: 255, distance: 24.0
click at [192, 255] on div "Roshan Thapa, 03:45 PM-05:15 PM, Deep Tissue 90 Min Roshan Thapa, 05:15 PM-05:3…" at bounding box center [192, 261] width 0 height 51
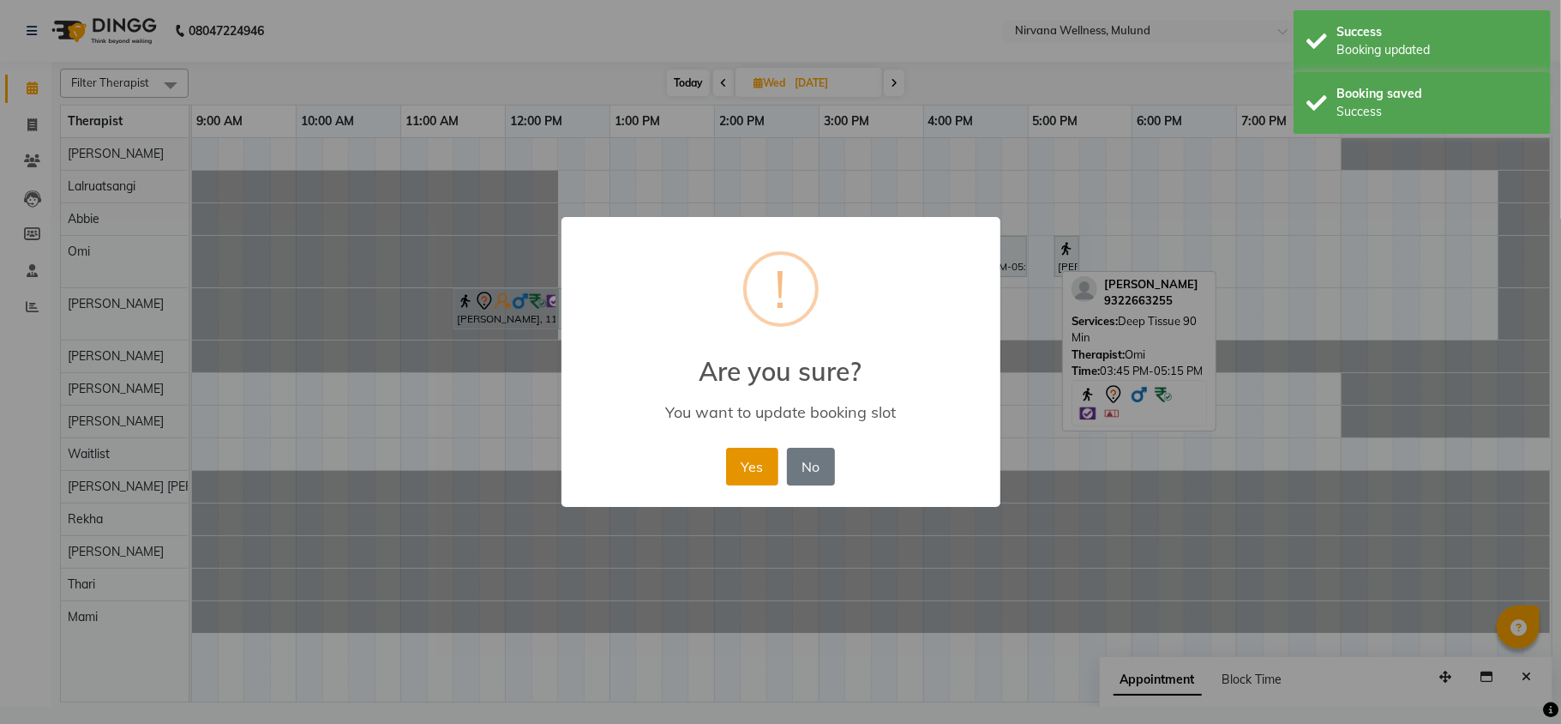
click at [759, 468] on button "Yes" at bounding box center [752, 467] width 52 height 38
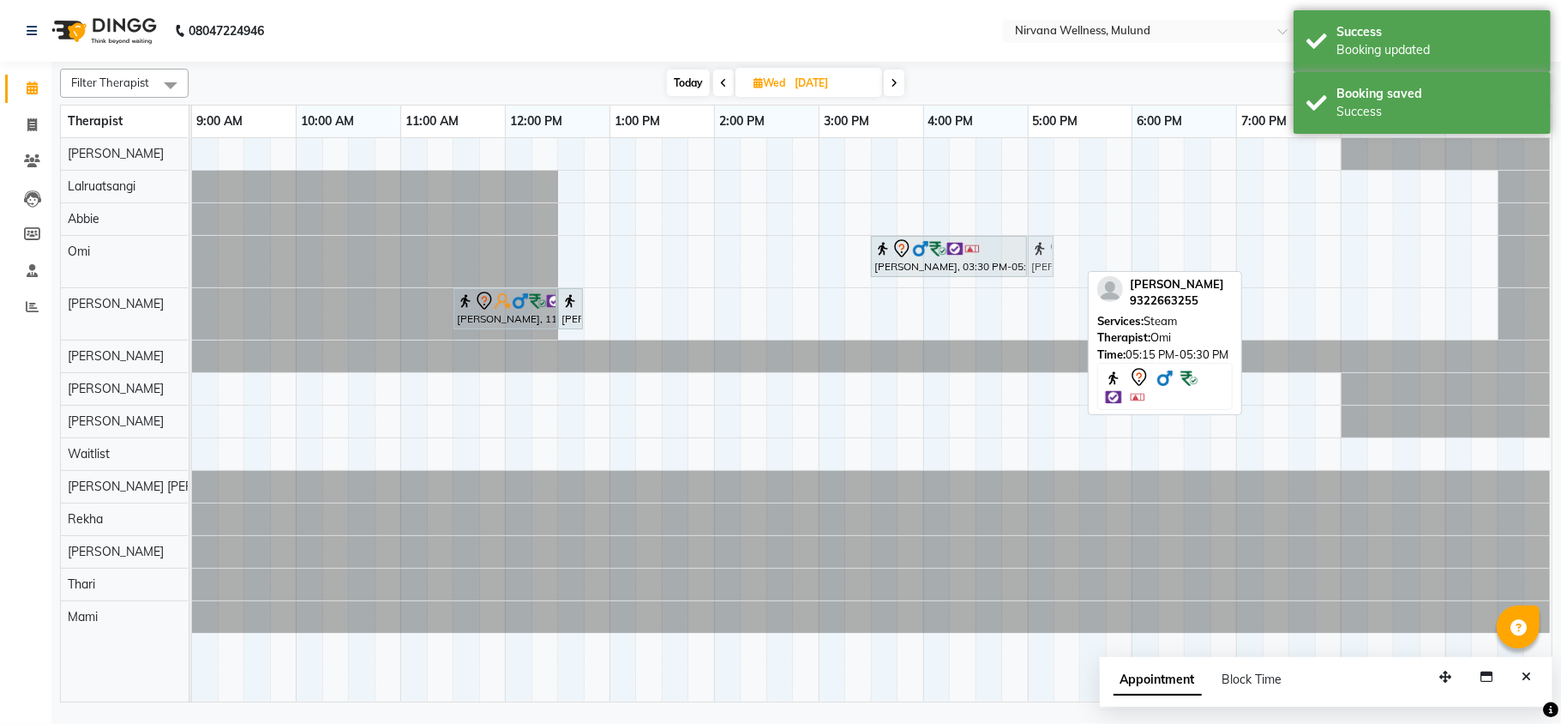
drag, startPoint x: 1068, startPoint y: 261, endPoint x: 1047, endPoint y: 262, distance: 20.6
click at [192, 262] on div "Roshan Thapa, 03:30 PM-05:00 PM, Deep Tissue 90 Min Roshan Thapa, 05:15 PM-05:3…" at bounding box center [192, 261] width 0 height 51
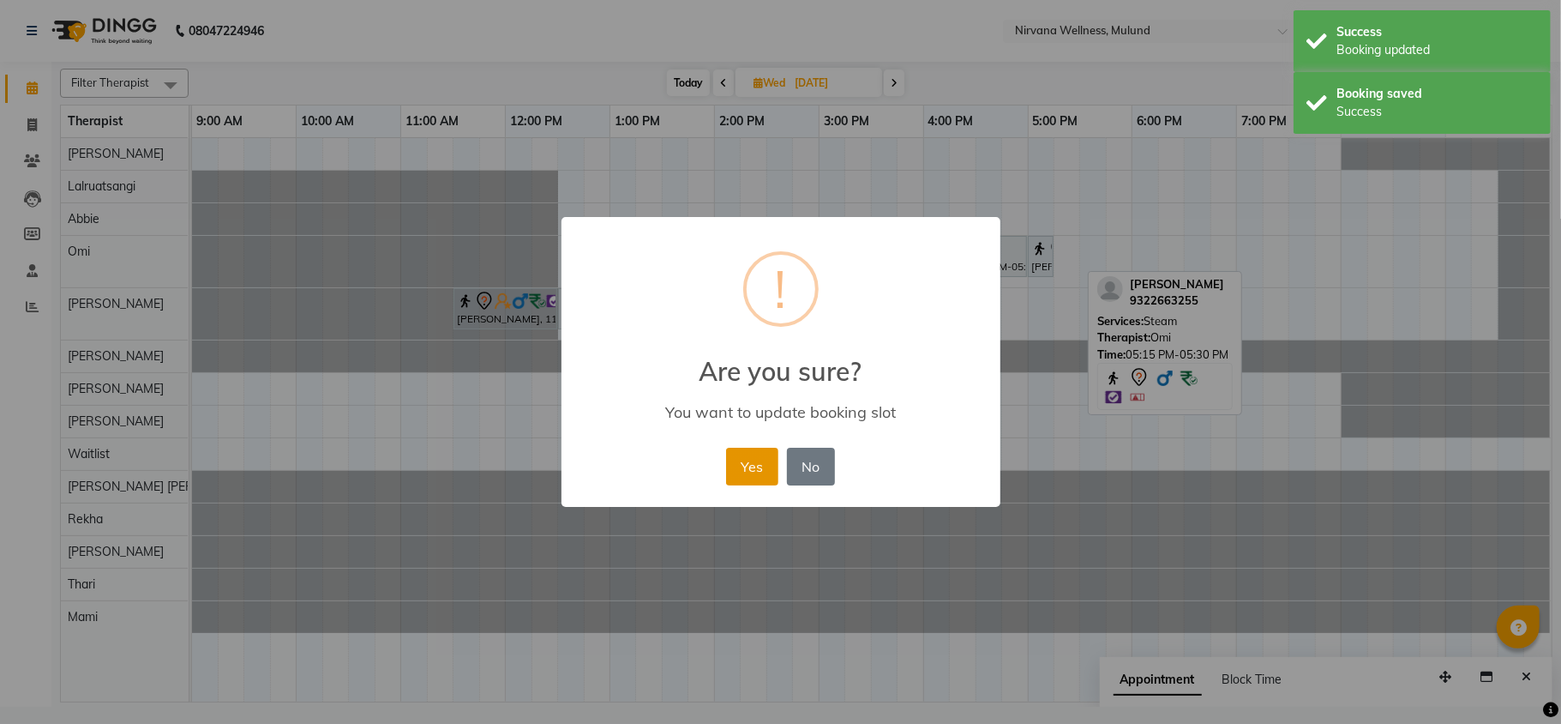
click at [755, 464] on button "Yes" at bounding box center [752, 467] width 52 height 38
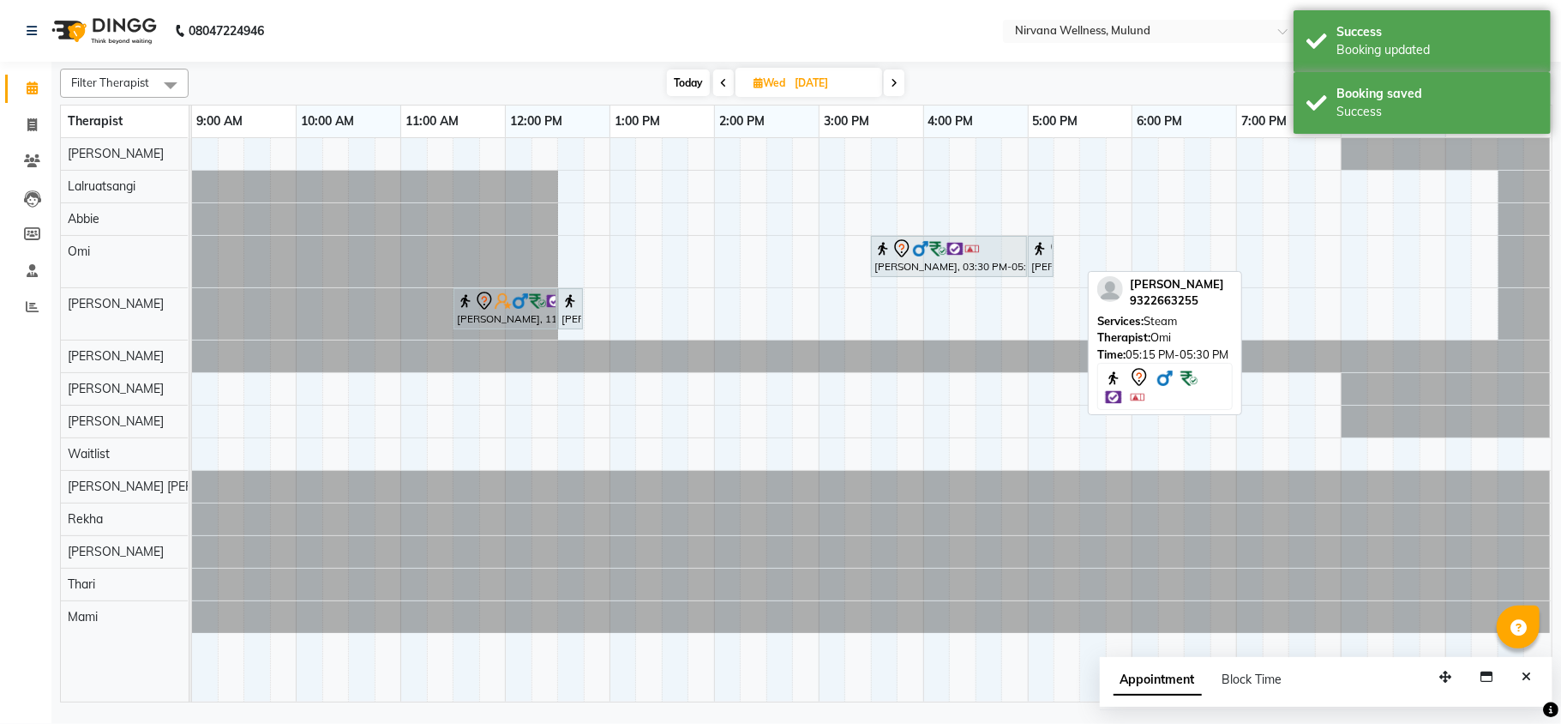
click at [690, 79] on span "Today" at bounding box center [688, 82] width 43 height 27
type input "03-10-2025"
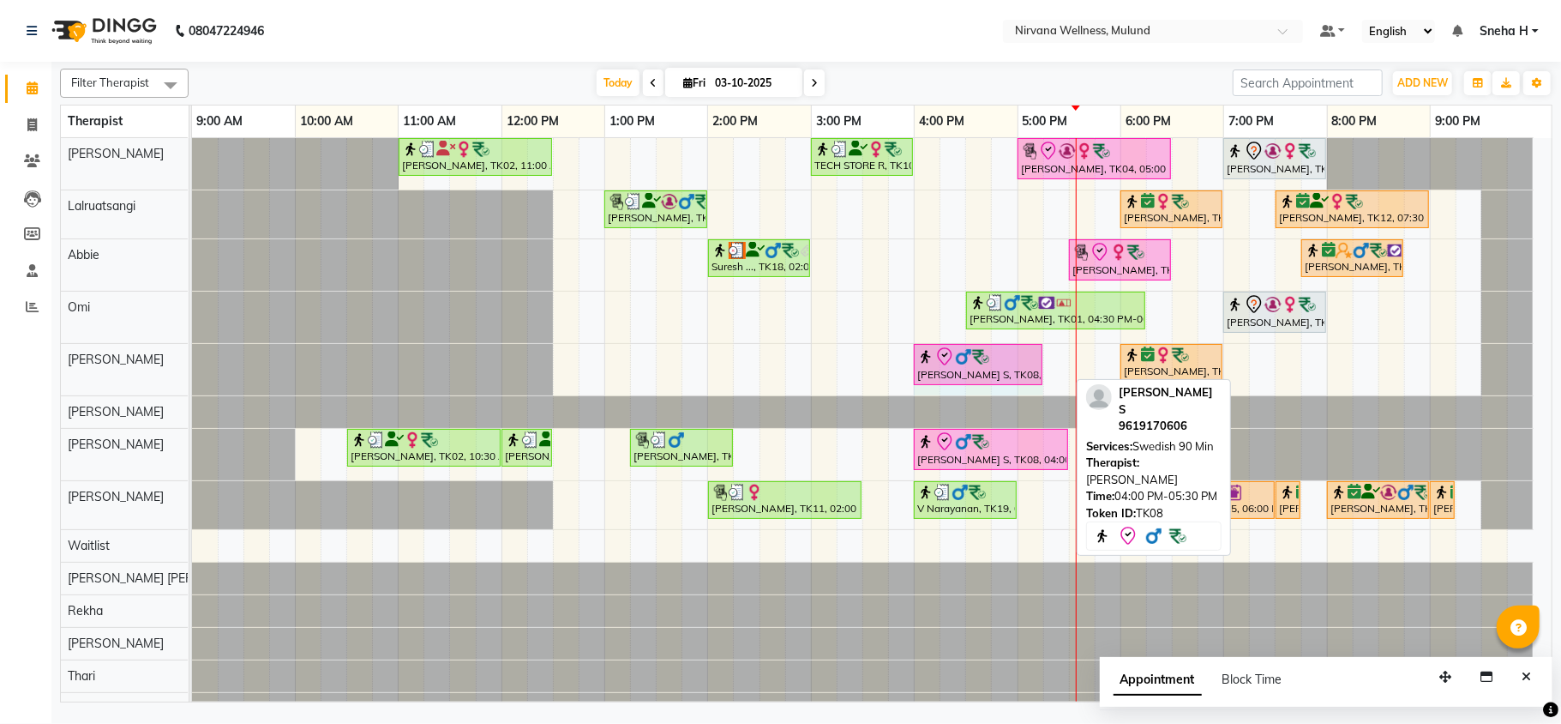
drag, startPoint x: 1064, startPoint y: 365, endPoint x: 1016, endPoint y: 357, distance: 48.8
click at [192, 357] on div "Manikkan S, TK08, 04:00 PM-05:30 PM, Swedish 90 Min Ranjana Housnur, TK03, 06:0…" at bounding box center [192, 369] width 0 height 51
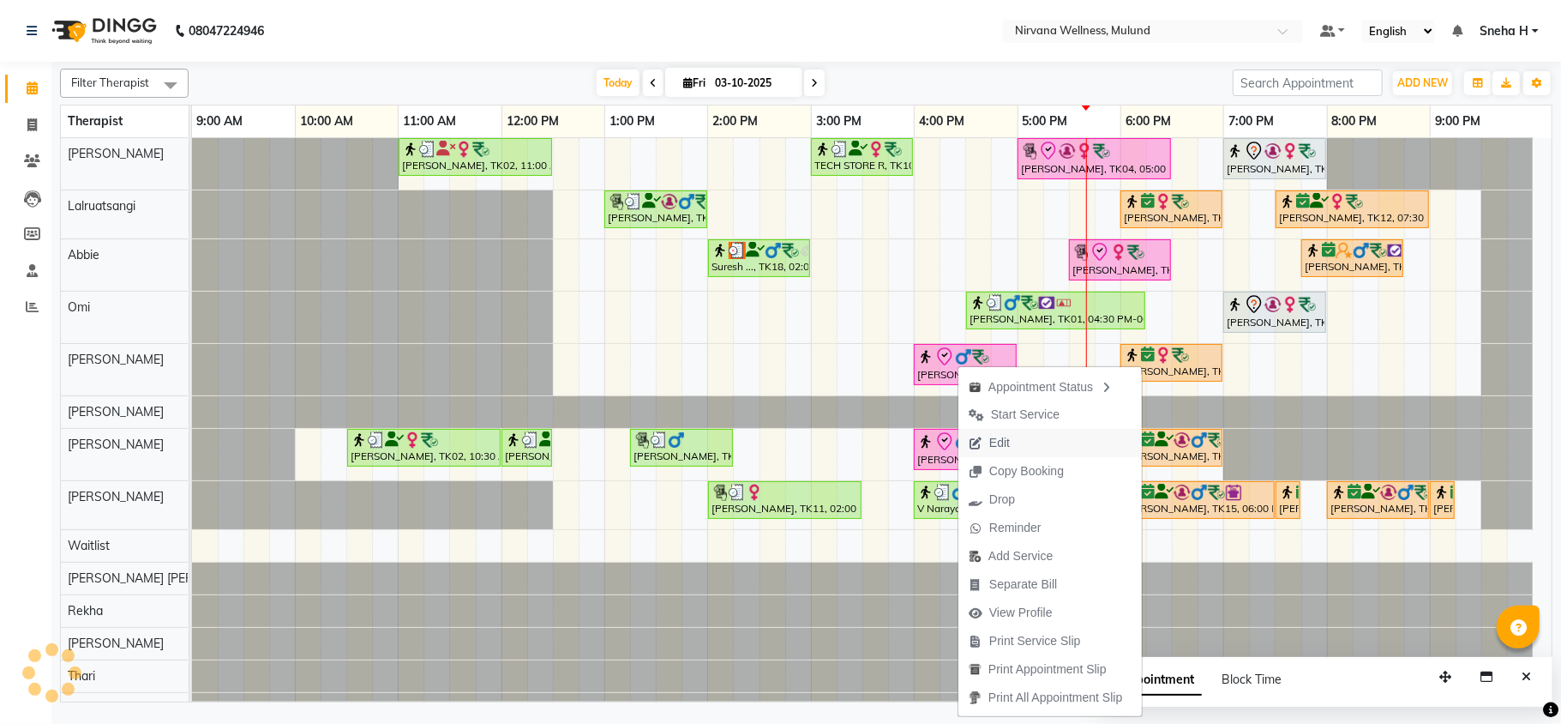
click at [1019, 444] on span "Edit" at bounding box center [990, 443] width 62 height 28
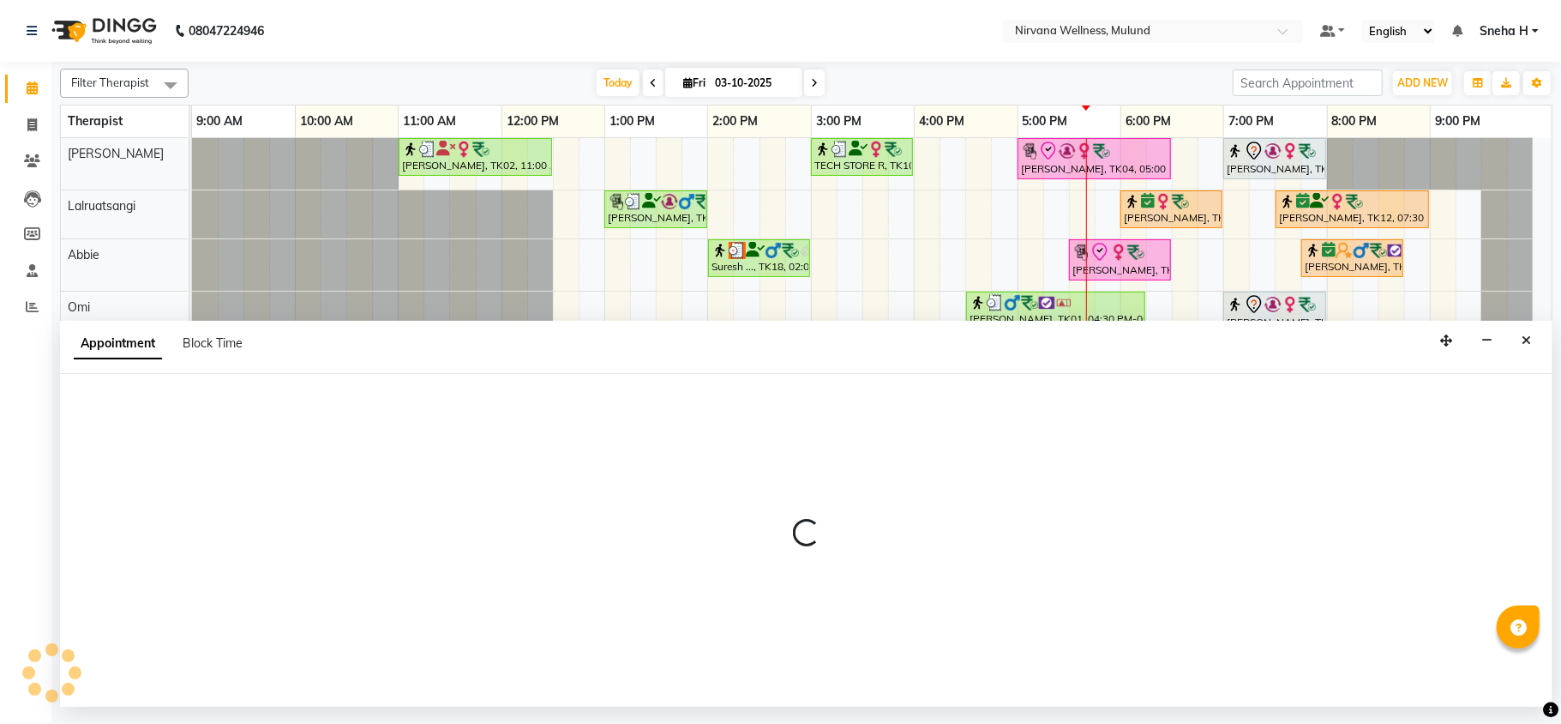
select select "tentative"
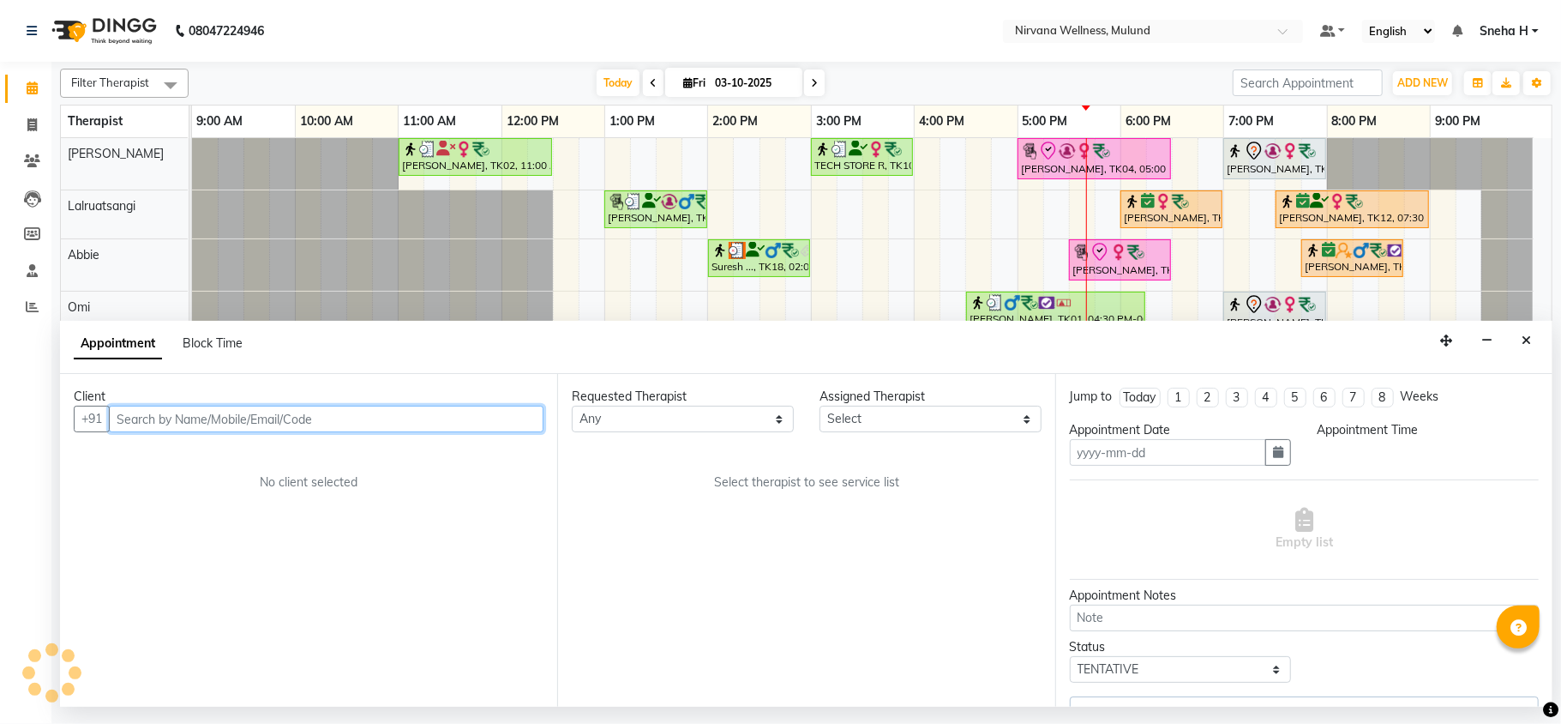
type input "03-10-2025"
select select "check-in"
select select "92882"
select select "960"
select select "2150"
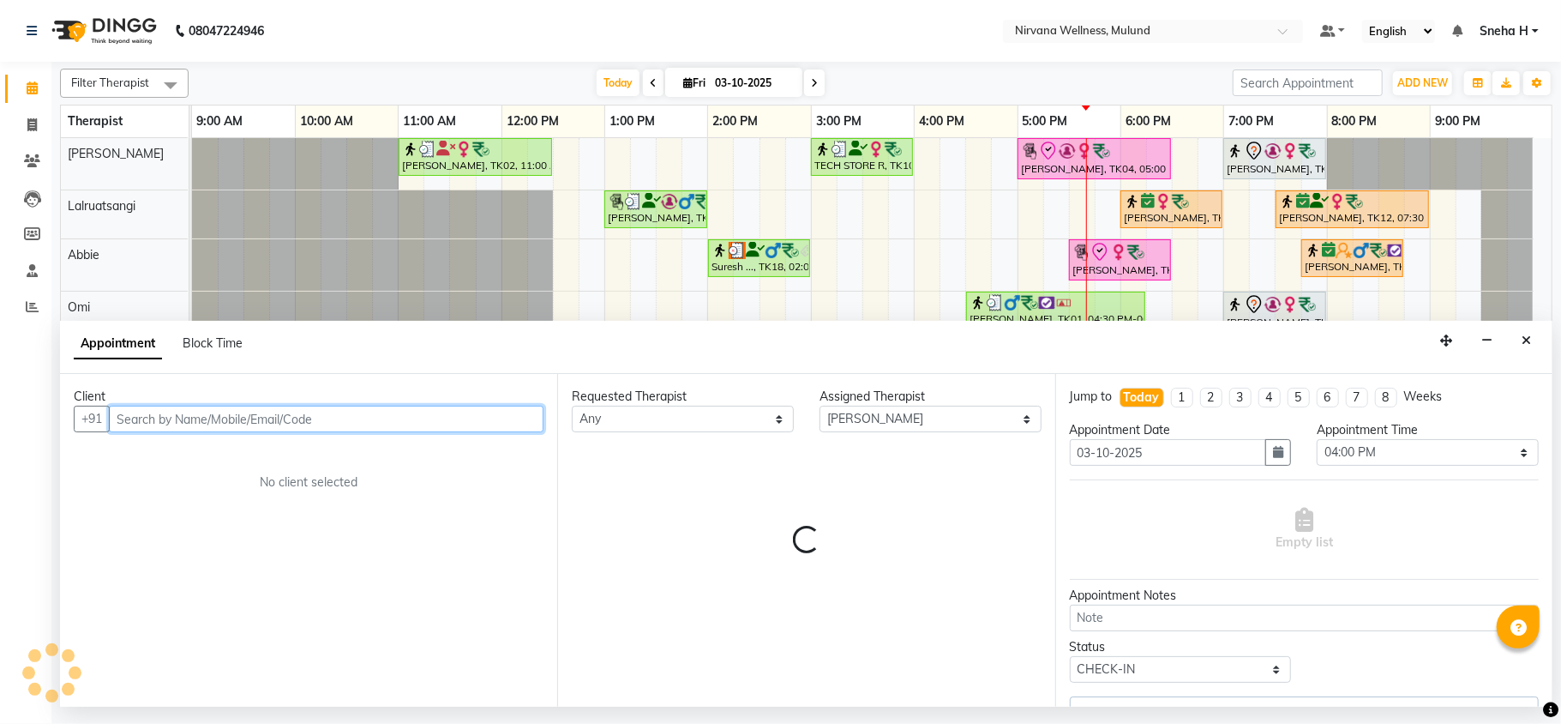
select select "2150"
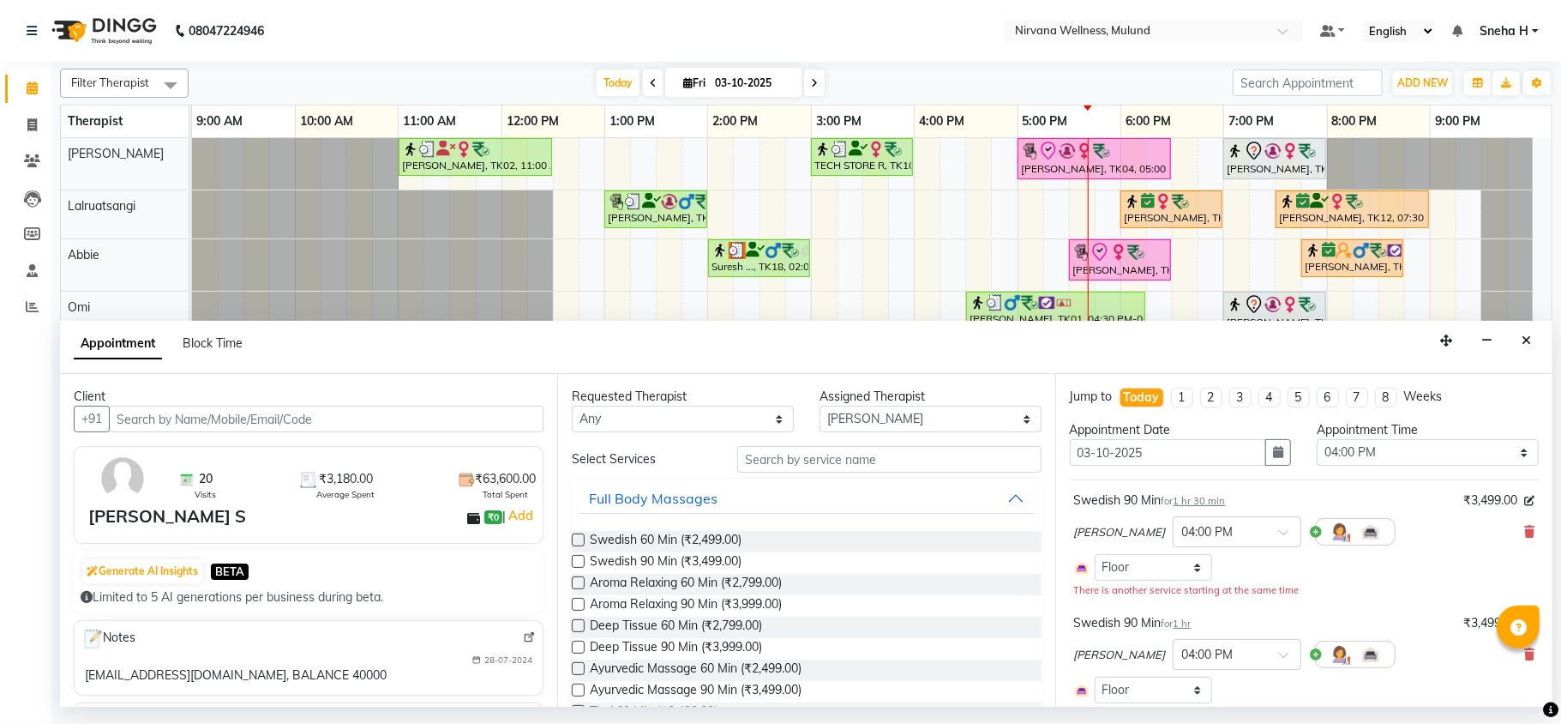
click at [1518, 532] on div "Swedish 90 Min for 1 hr 30 min ₹3,499.00 Hemant Misale × 04:00 PM Select Room F…" at bounding box center [1304, 545] width 469 height 116
click at [1525, 538] on icon at bounding box center [1530, 532] width 10 height 12
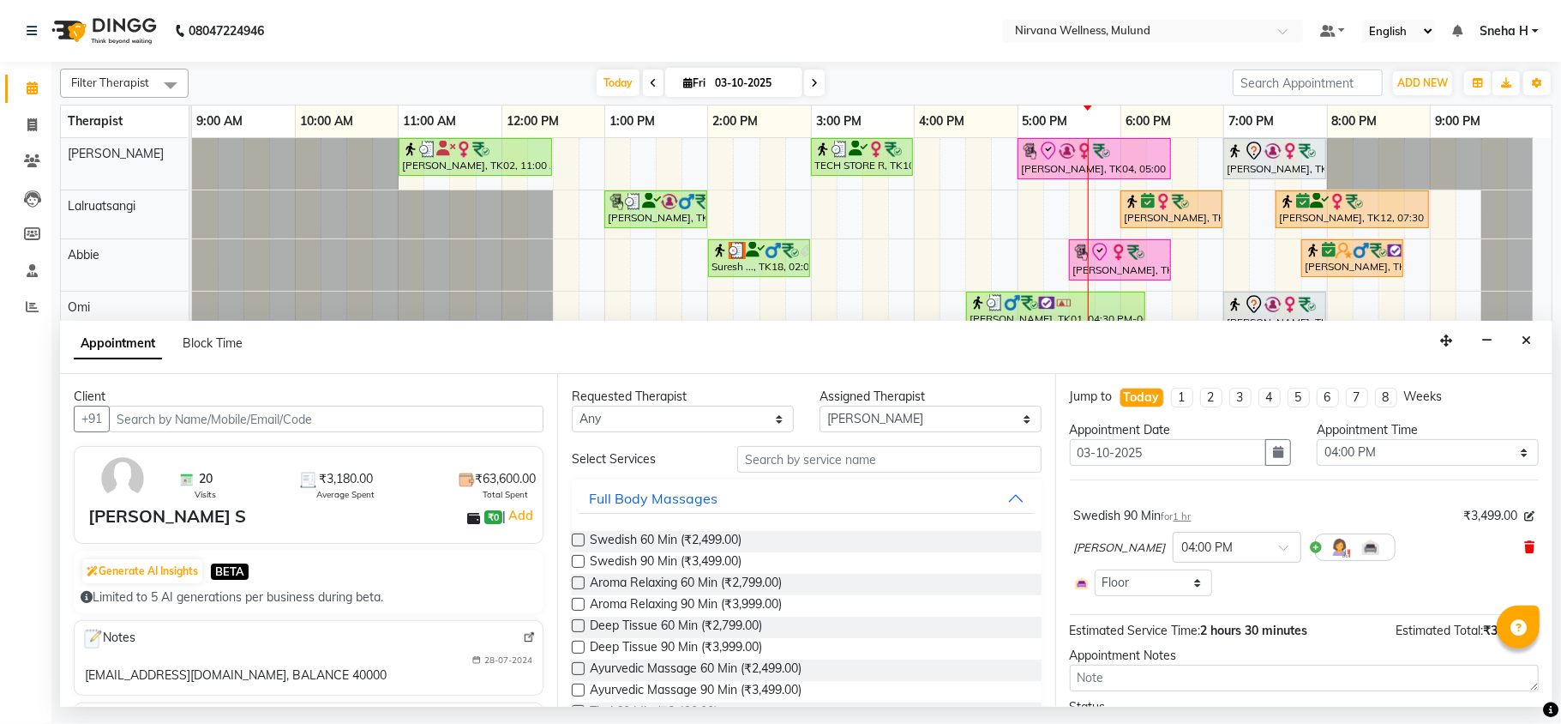
click at [1525, 545] on icon at bounding box center [1530, 547] width 10 height 12
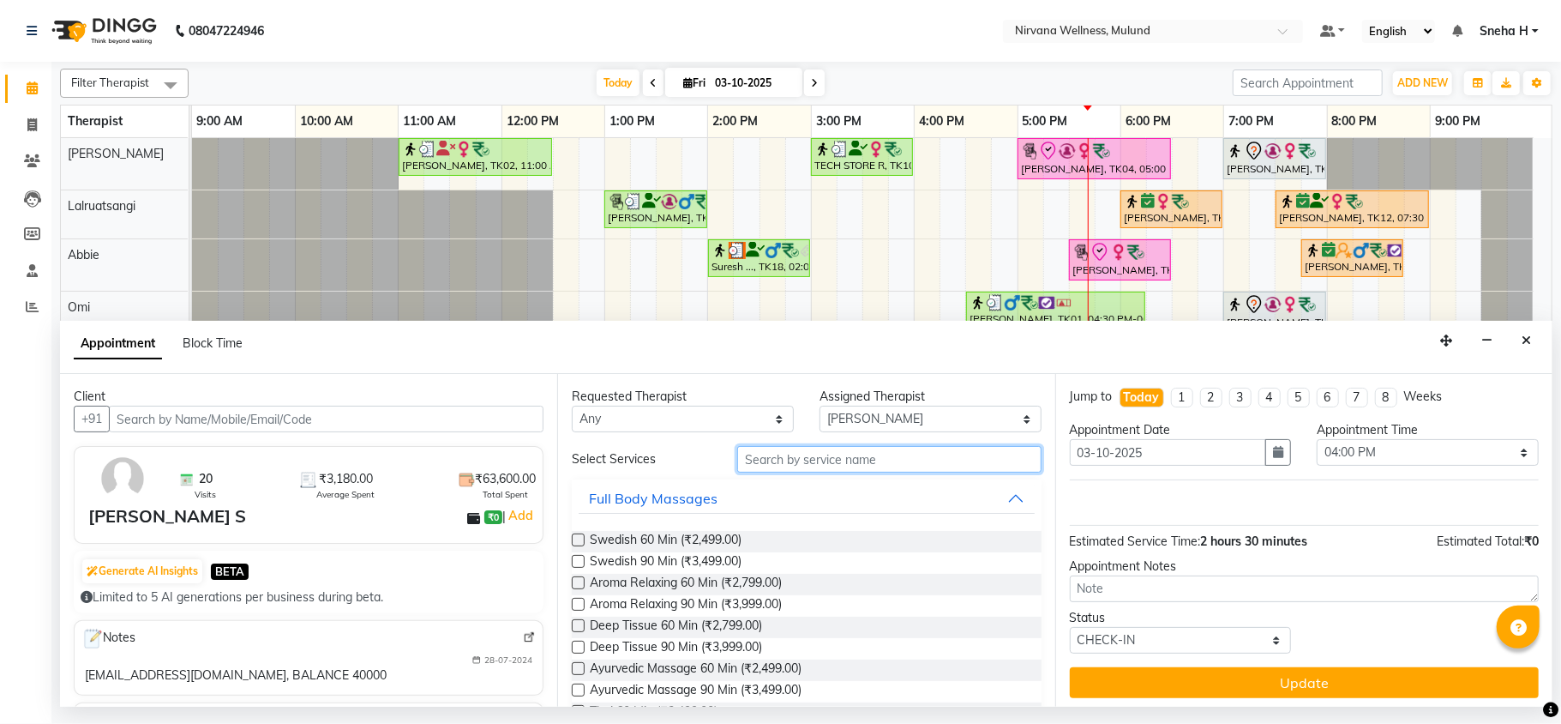
click at [847, 460] on input "text" at bounding box center [889, 459] width 304 height 27
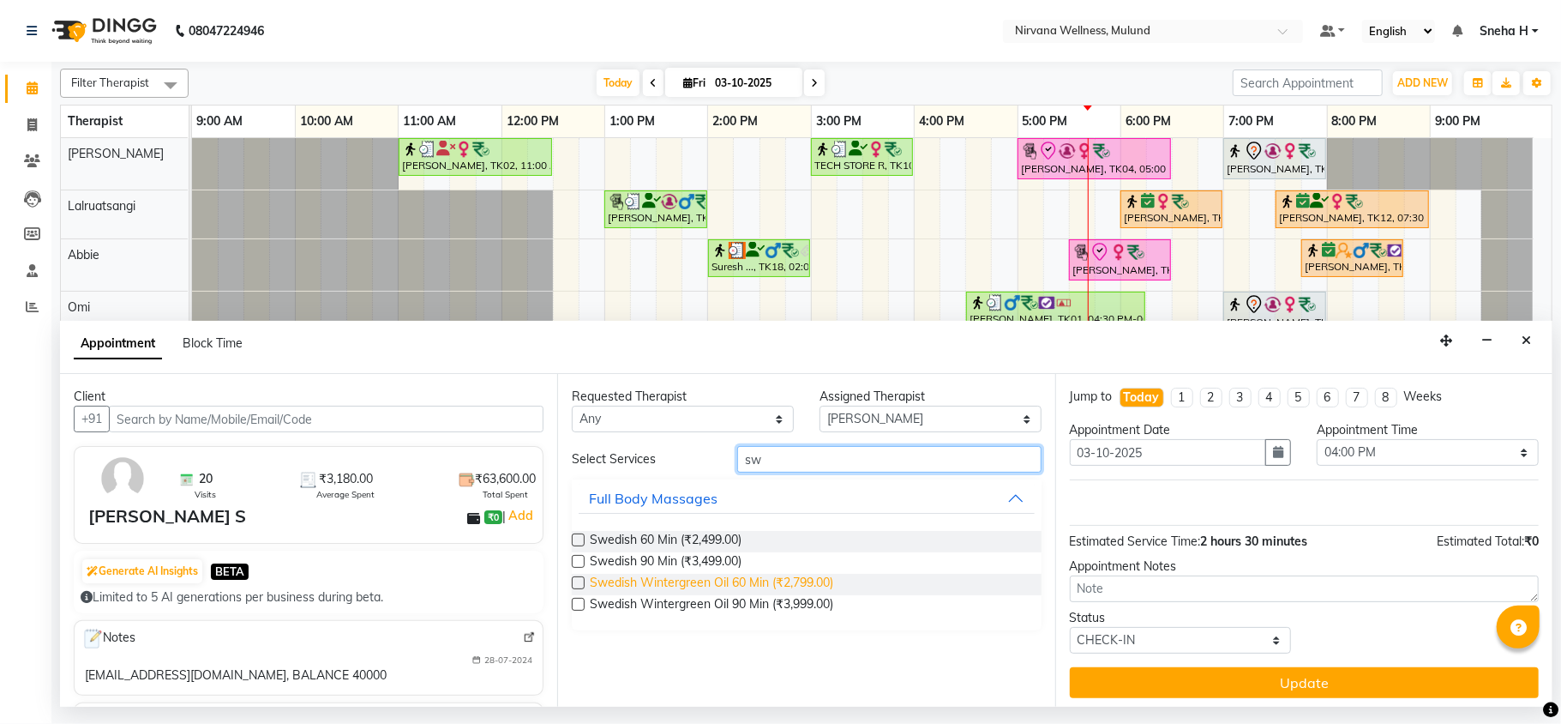
type input "sw"
click at [680, 585] on span "Swedish Wintergreen Oil 60 Min (₹2,799.00)" at bounding box center [712, 584] width 244 height 21
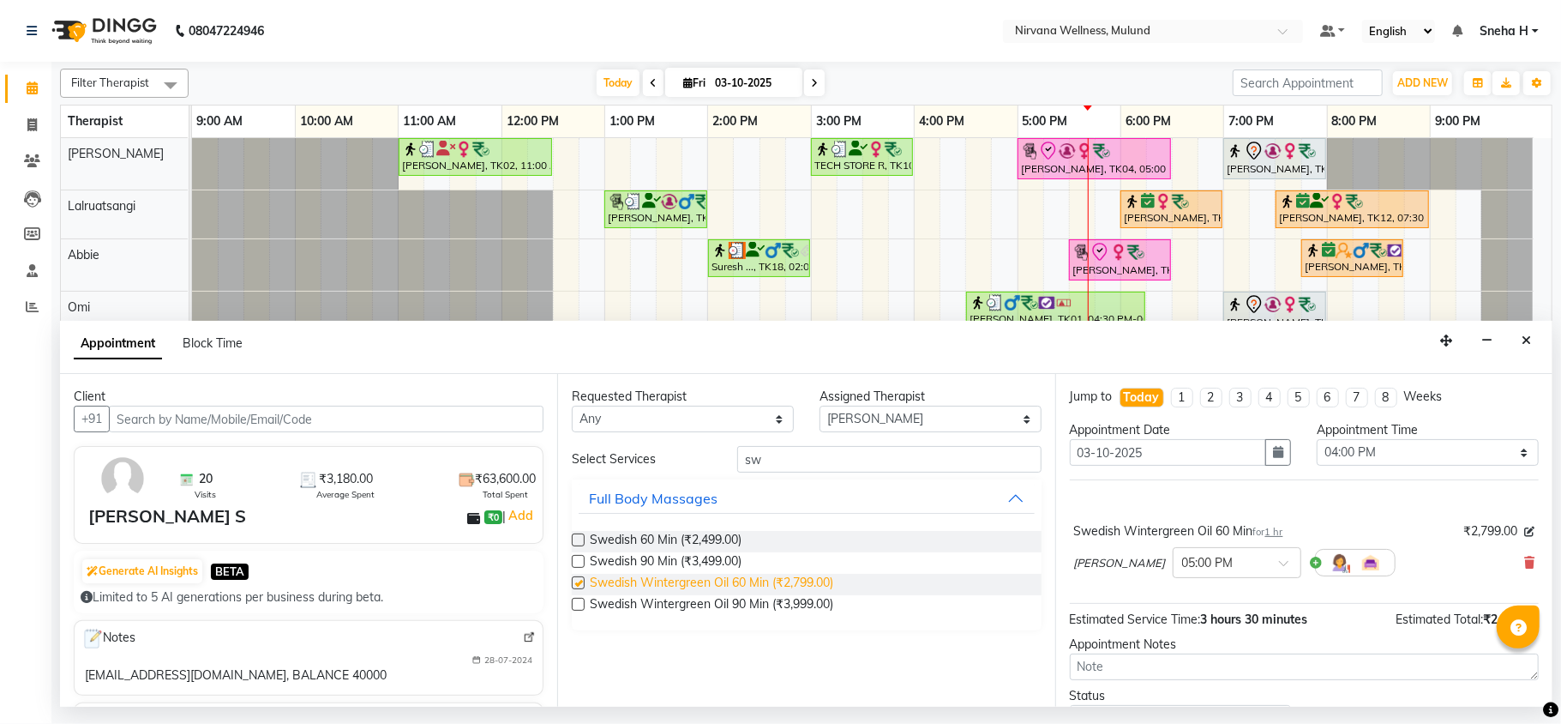
checkbox input "false"
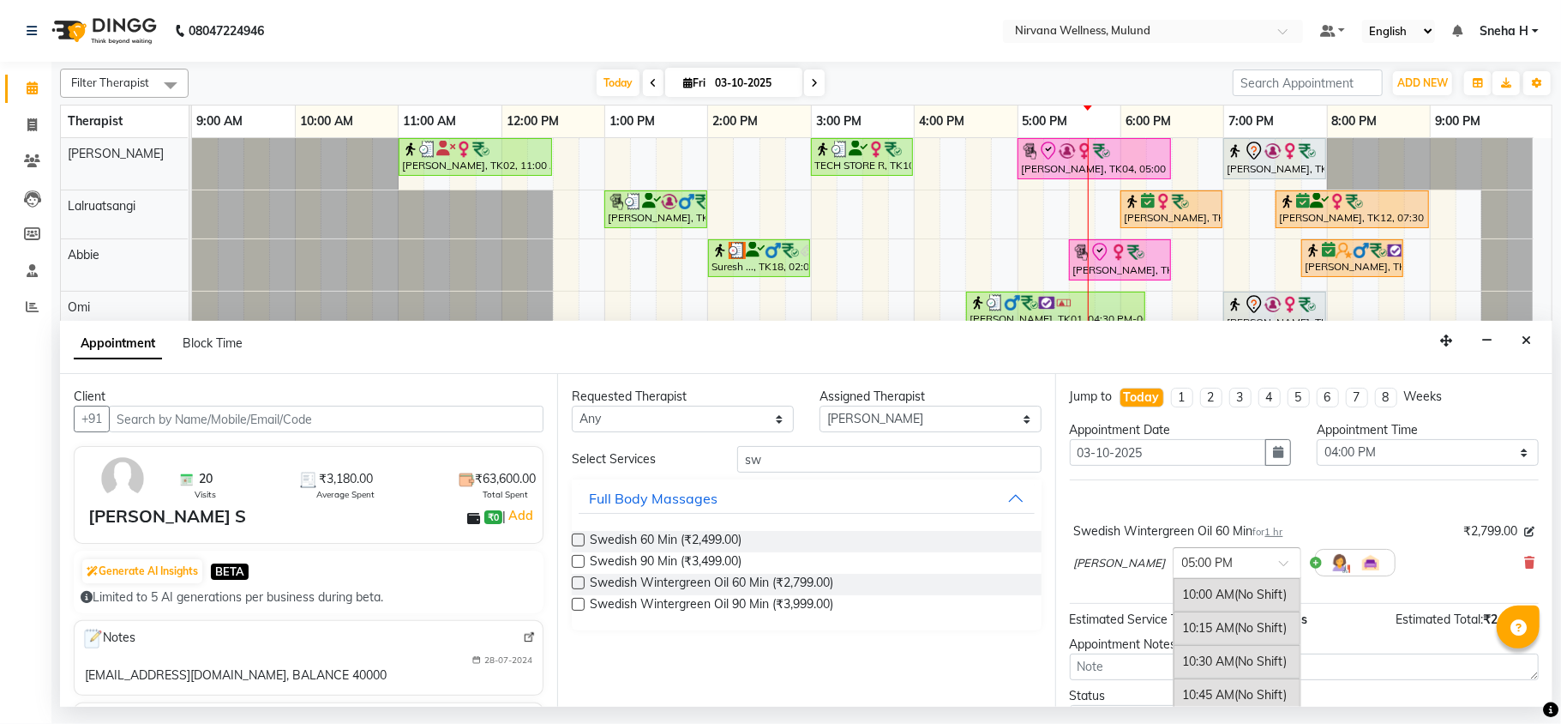
click at [1211, 570] on div at bounding box center [1237, 561] width 127 height 18
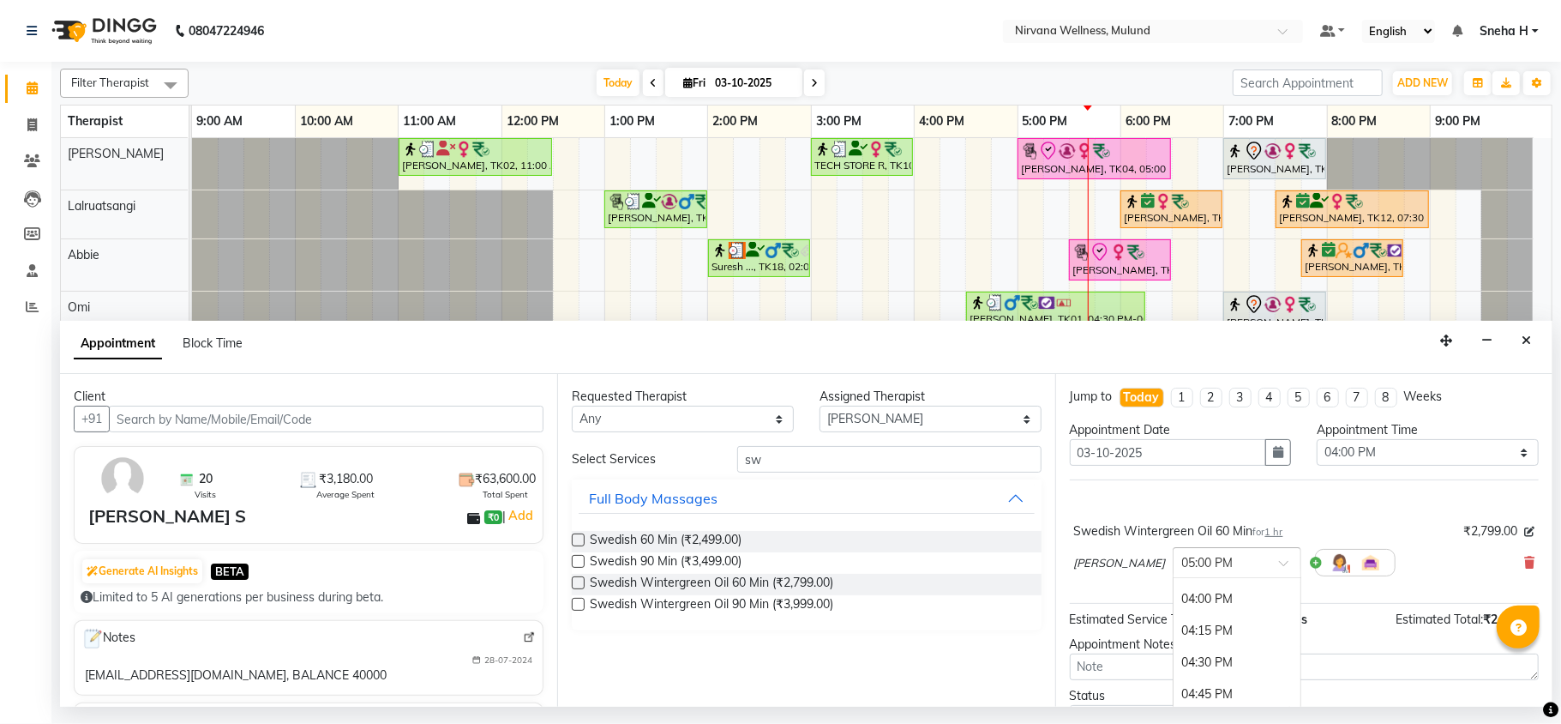
scroll to position [728, 0]
click at [1174, 652] on div "04:00 PM" at bounding box center [1237, 645] width 127 height 32
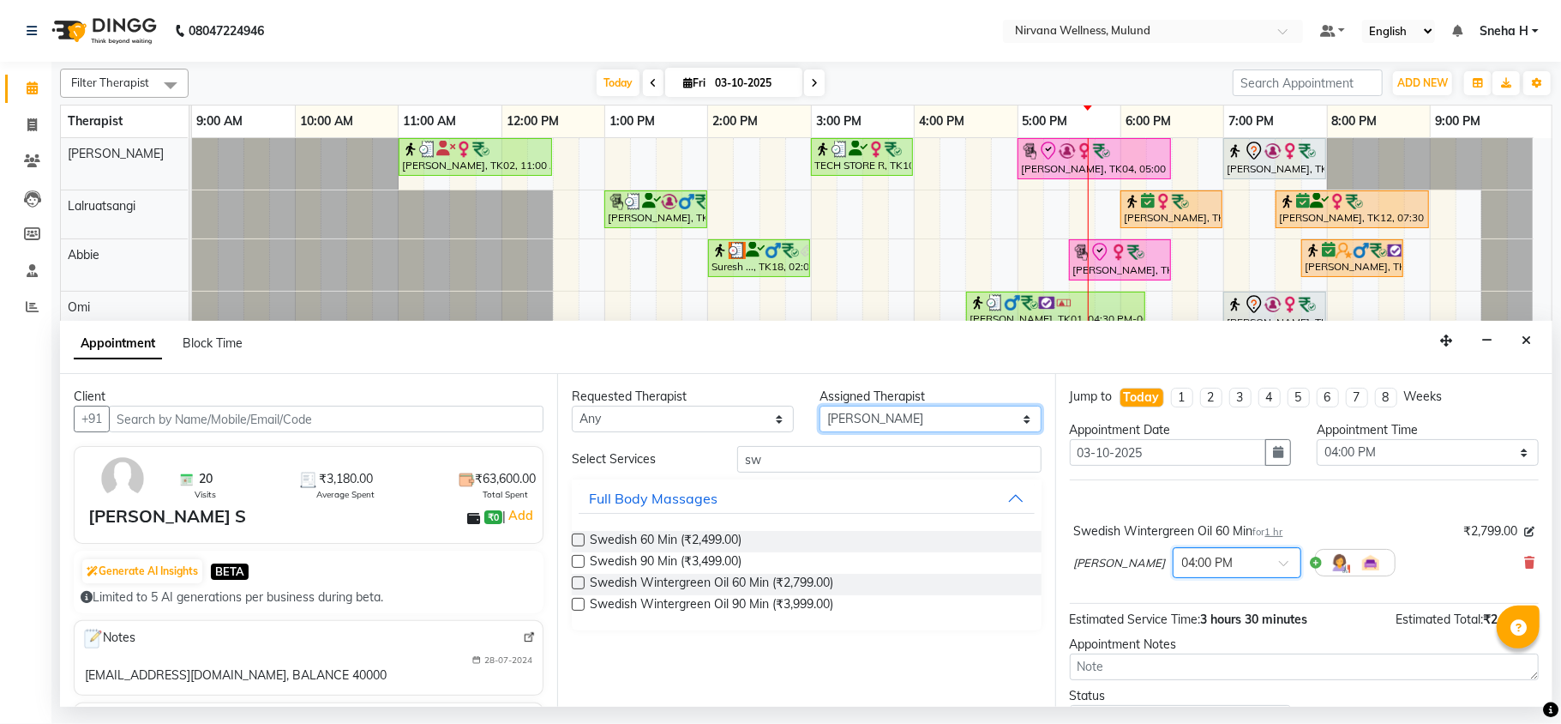
click at [844, 412] on select "Select Abbie Hemant Misale Kim Lalruatsangi Mami Miranda LT Tlau Omi Rekha Roha…" at bounding box center [931, 419] width 222 height 27
select select "29684"
click at [820, 406] on select "Select Abbie Hemant Misale Kim Lalruatsangi Mami Miranda LT Tlau Omi Rekha Roha…" at bounding box center [931, 419] width 222 height 27
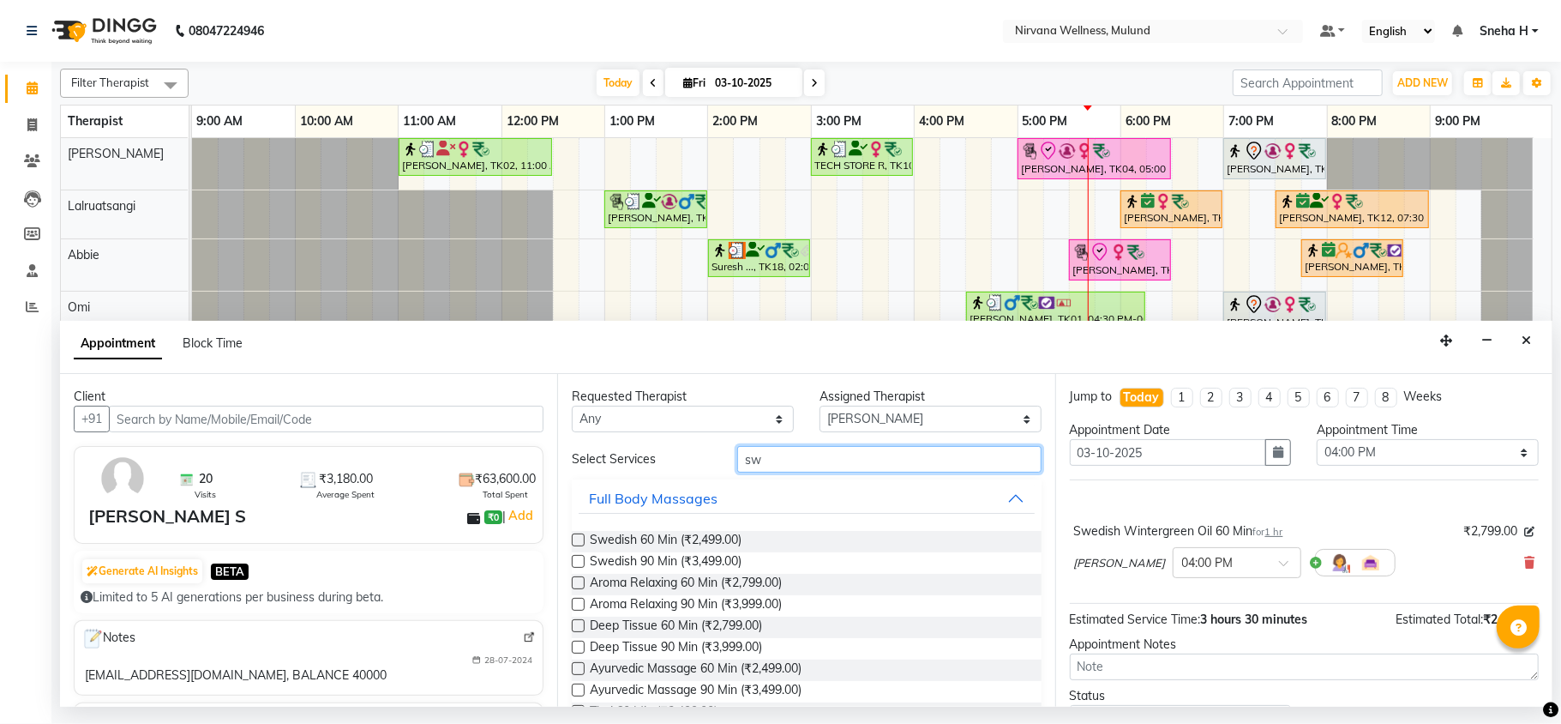
click at [821, 458] on input "sw" at bounding box center [889, 459] width 304 height 27
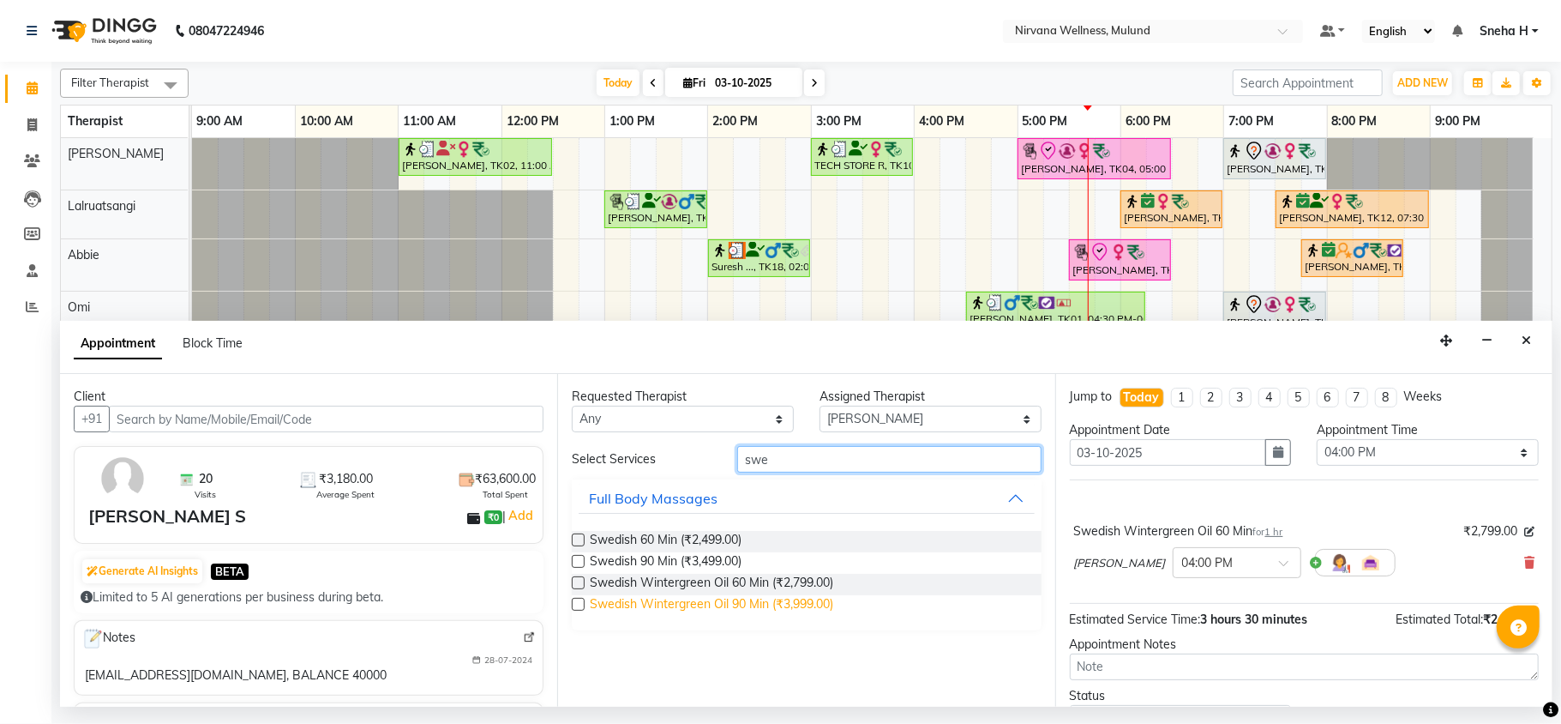
type input "swe"
click at [773, 602] on span "Swedish Wintergreen Oil 90 Min (₹3,999.00)" at bounding box center [712, 605] width 244 height 21
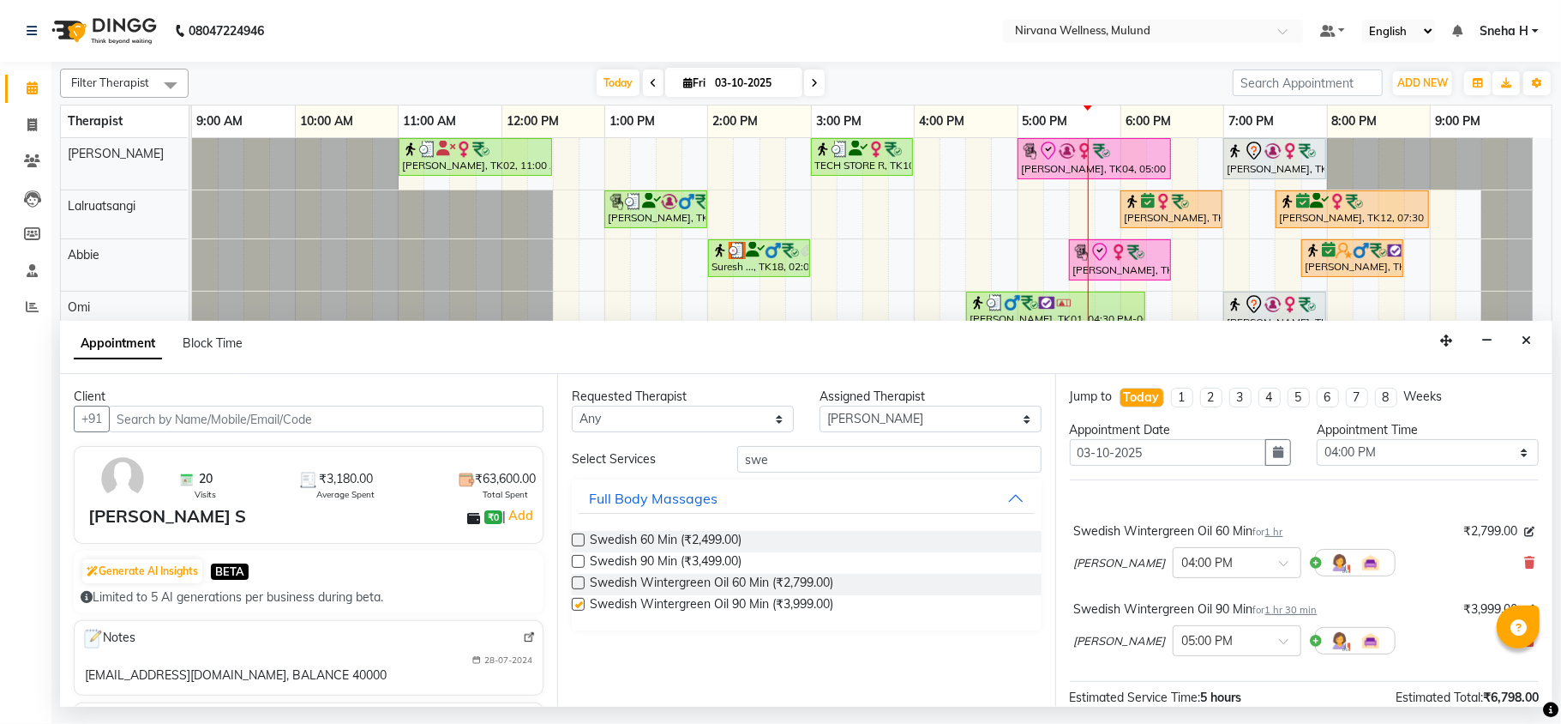
checkbox input "false"
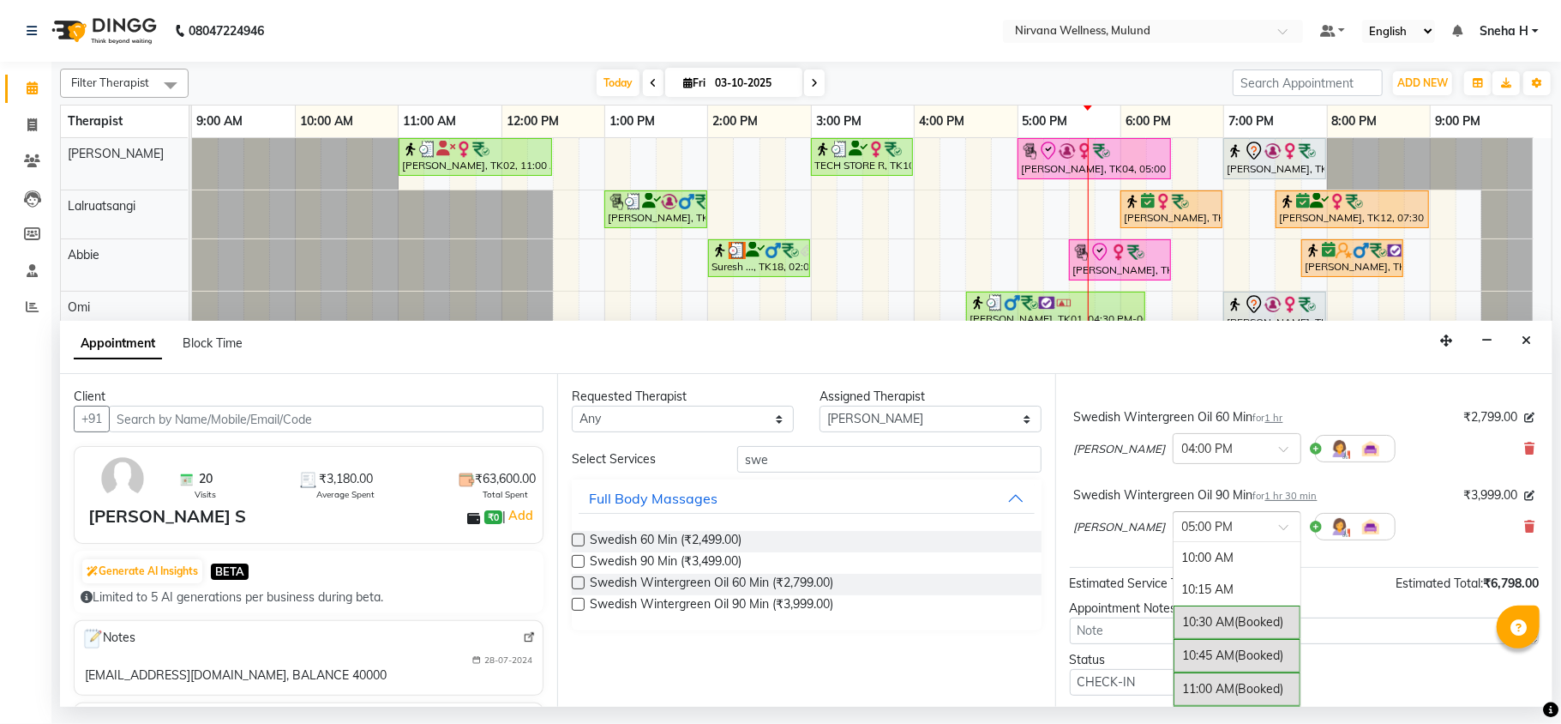
click at [1261, 526] on div at bounding box center [1237, 525] width 127 height 18
click at [1176, 622] on div "04:00 PM" at bounding box center [1237, 608] width 127 height 32
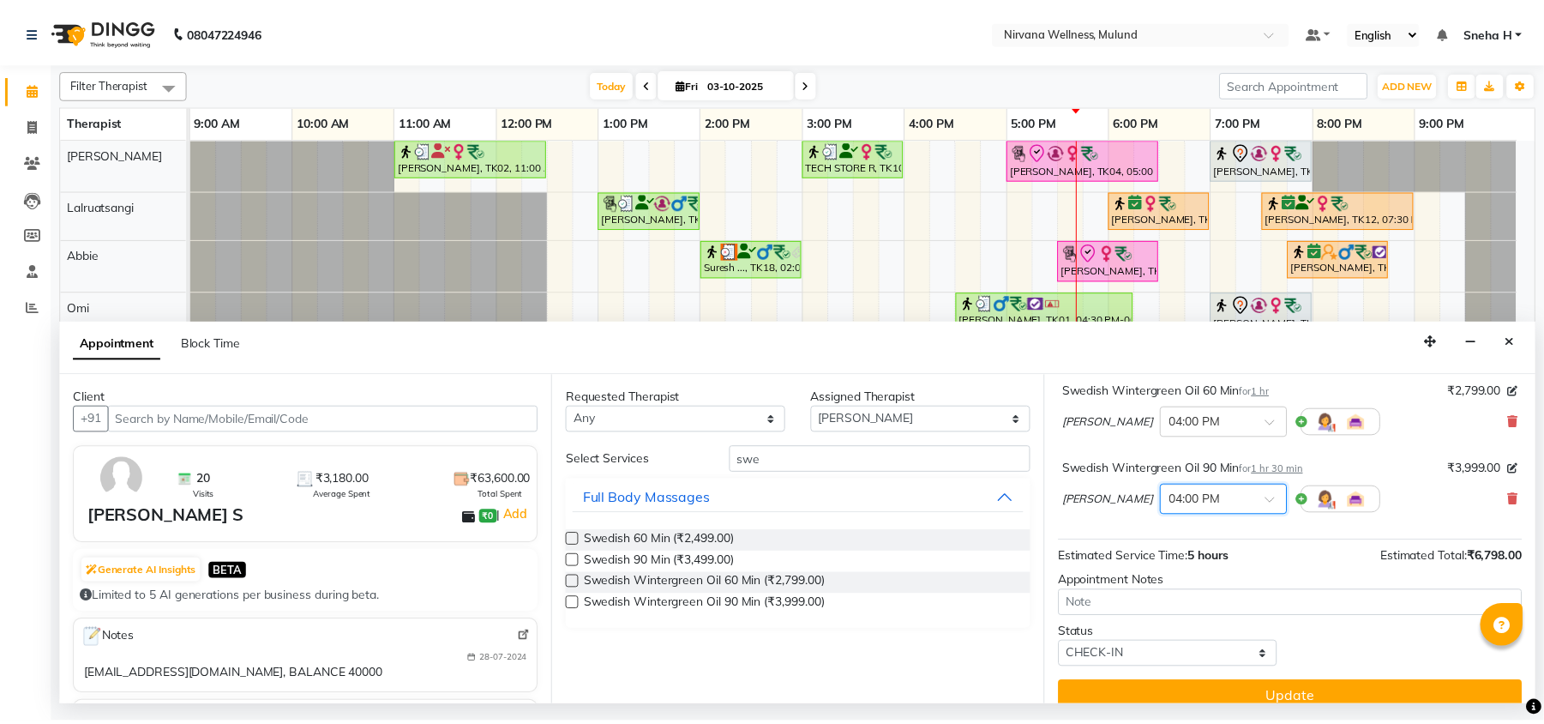
scroll to position [163, 0]
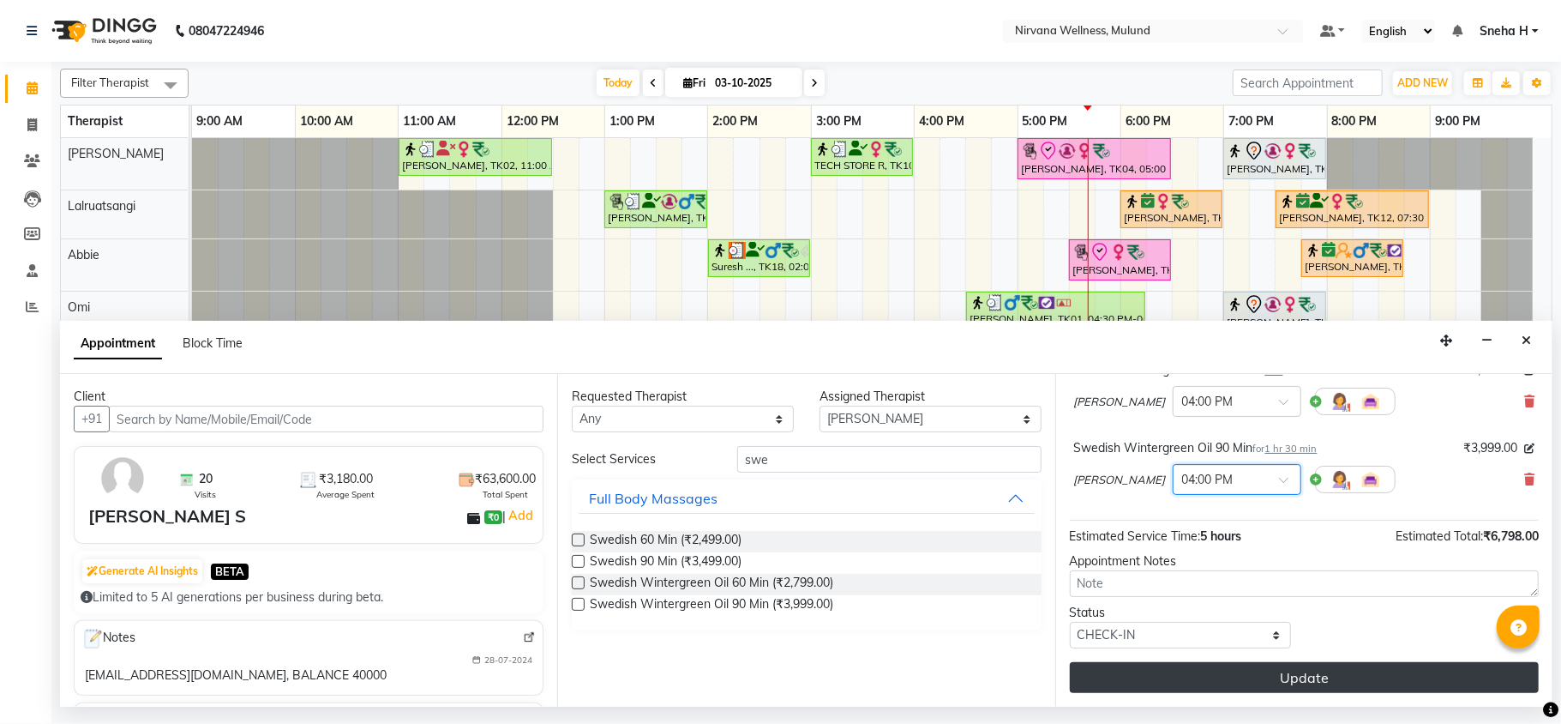
click at [1150, 683] on button "Update" at bounding box center [1304, 677] width 469 height 31
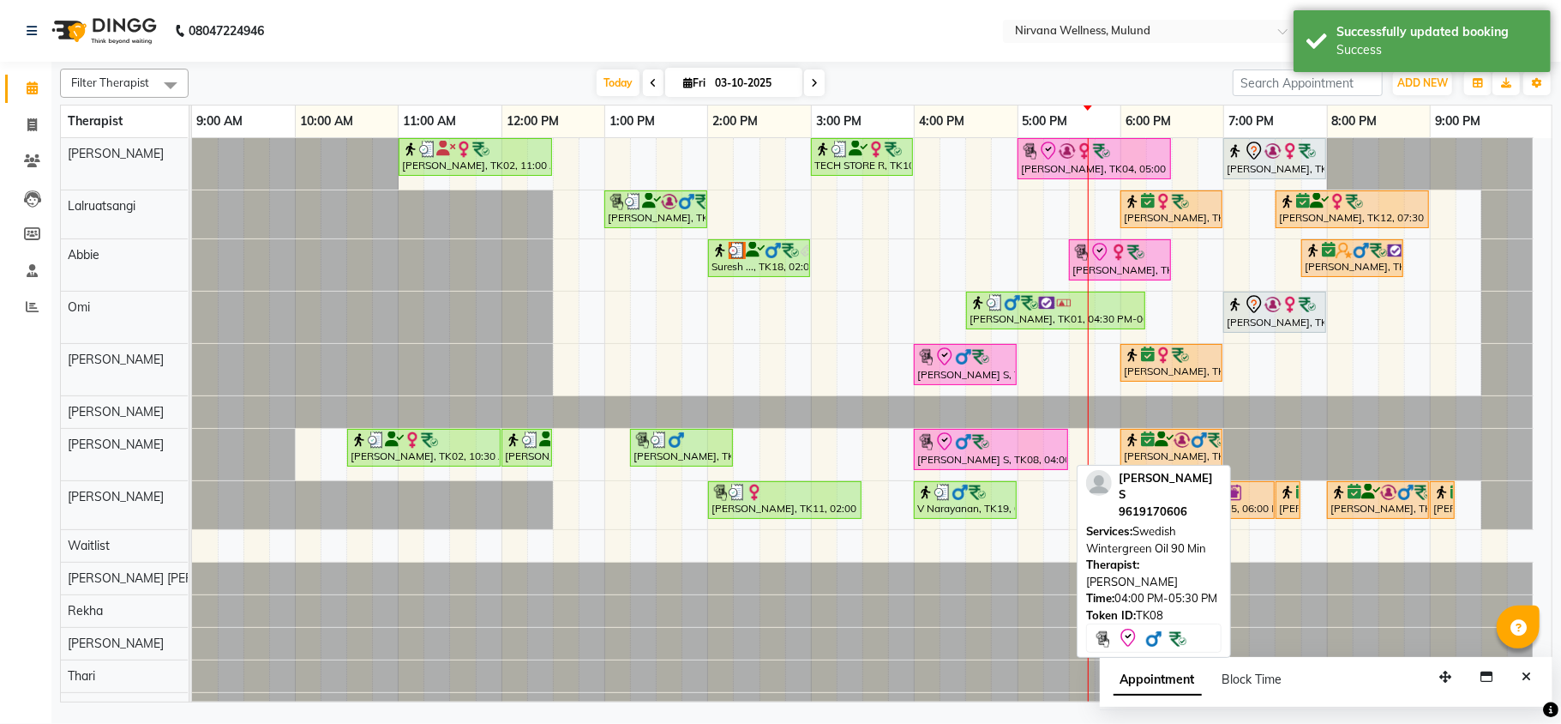
click at [968, 460] on div "[PERSON_NAME] S, TK08, 04:00 PM-05:30 PM, Swedish Wintergreen Oil 90 Min" at bounding box center [991, 449] width 151 height 36
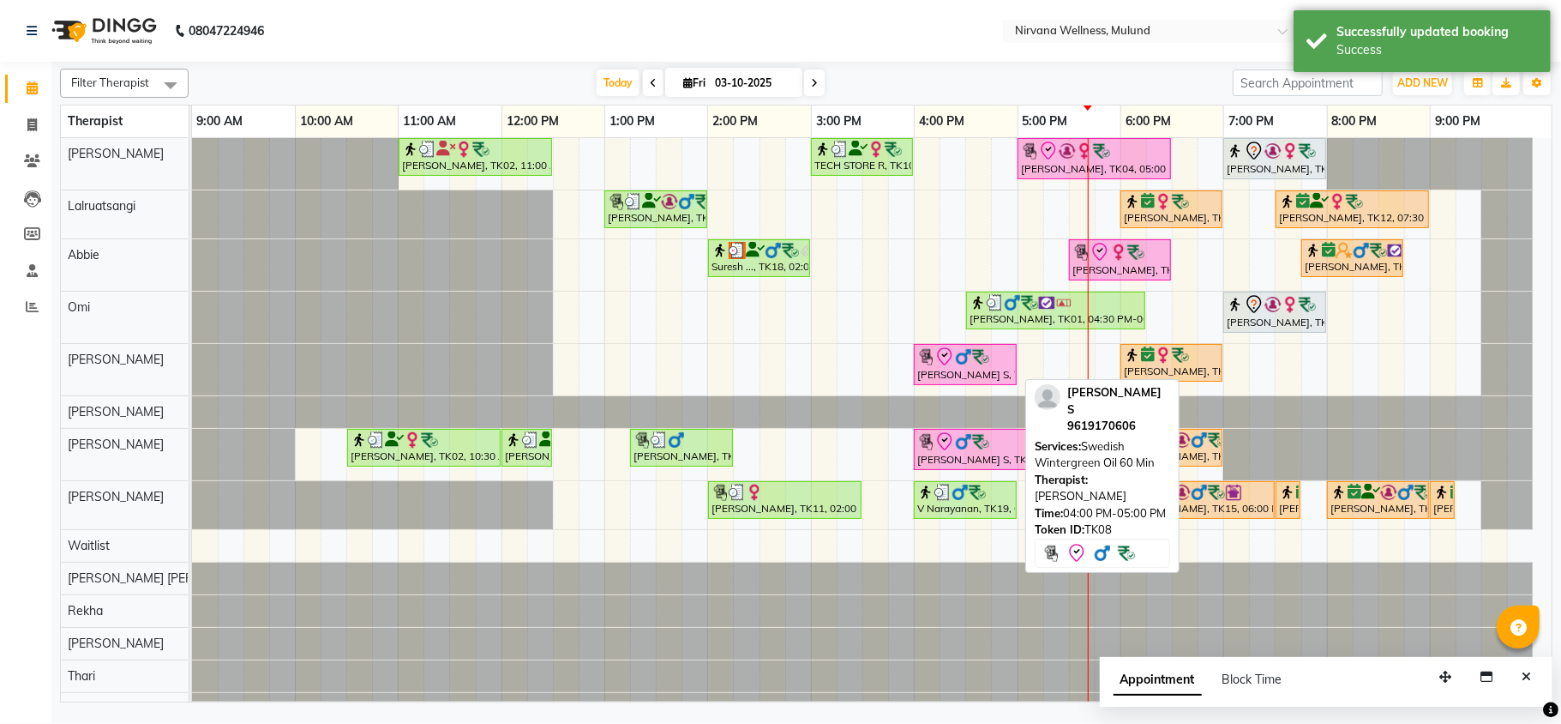
click at [968, 361] on img at bounding box center [963, 356] width 17 height 17
select select "8"
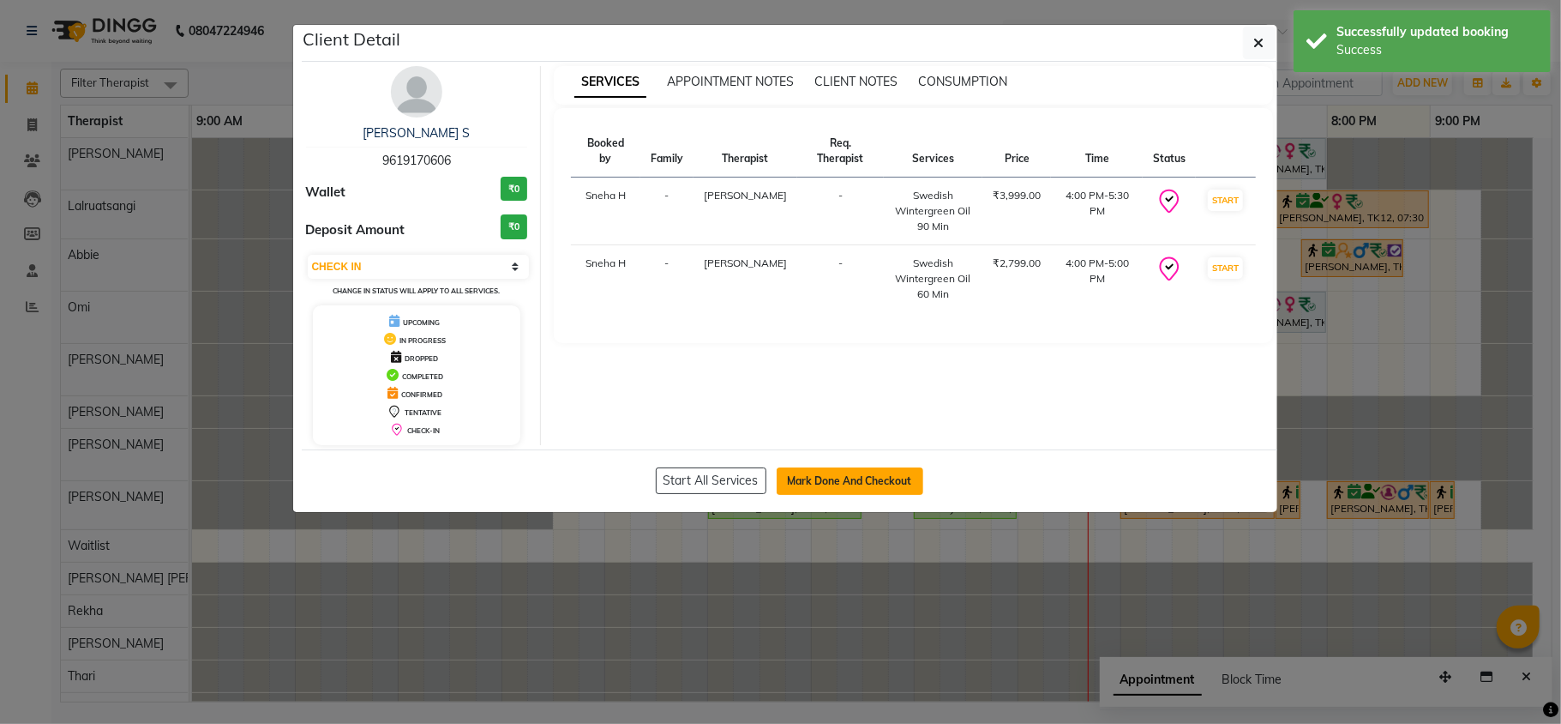
click at [804, 487] on button "Mark Done And Checkout" at bounding box center [850, 480] width 147 height 27
select select "service"
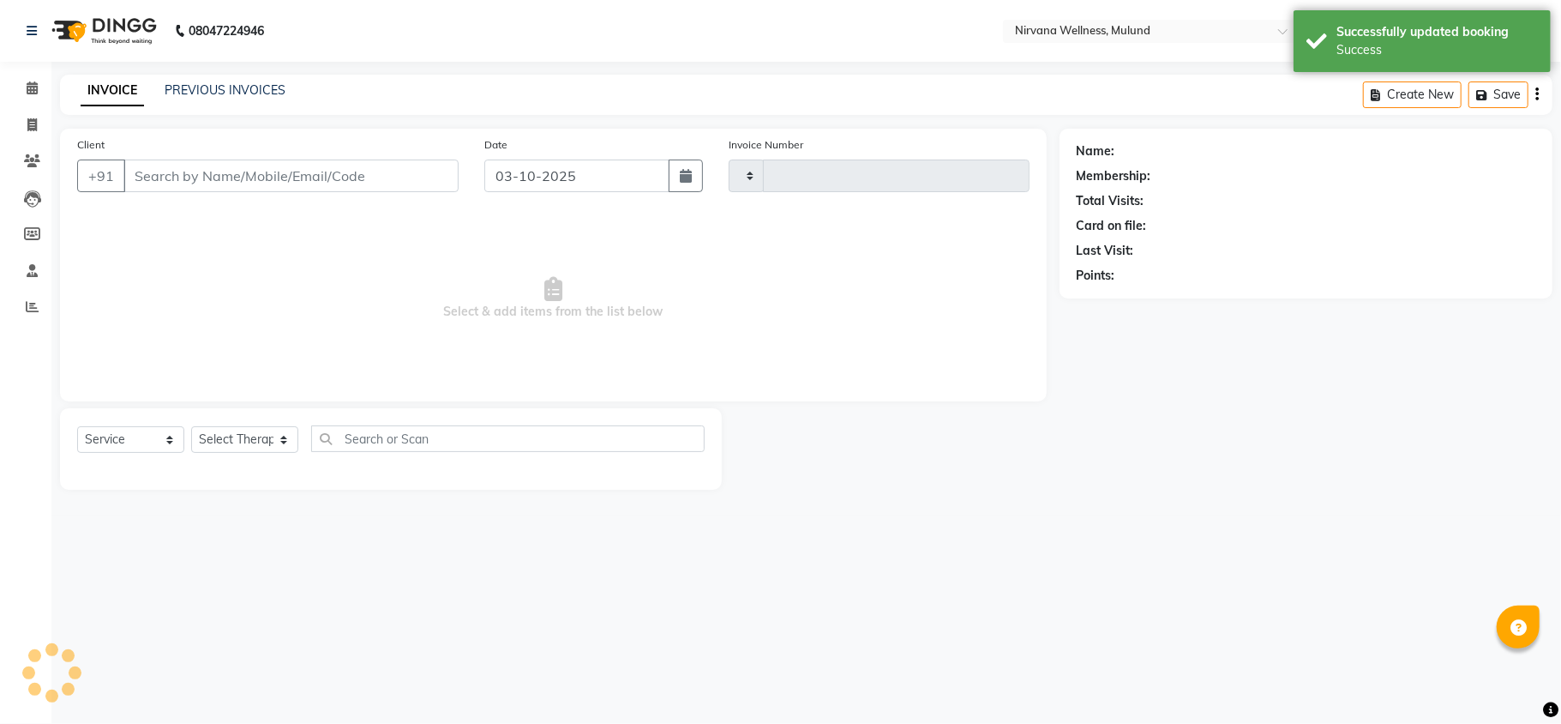
type input "2137"
select select "4890"
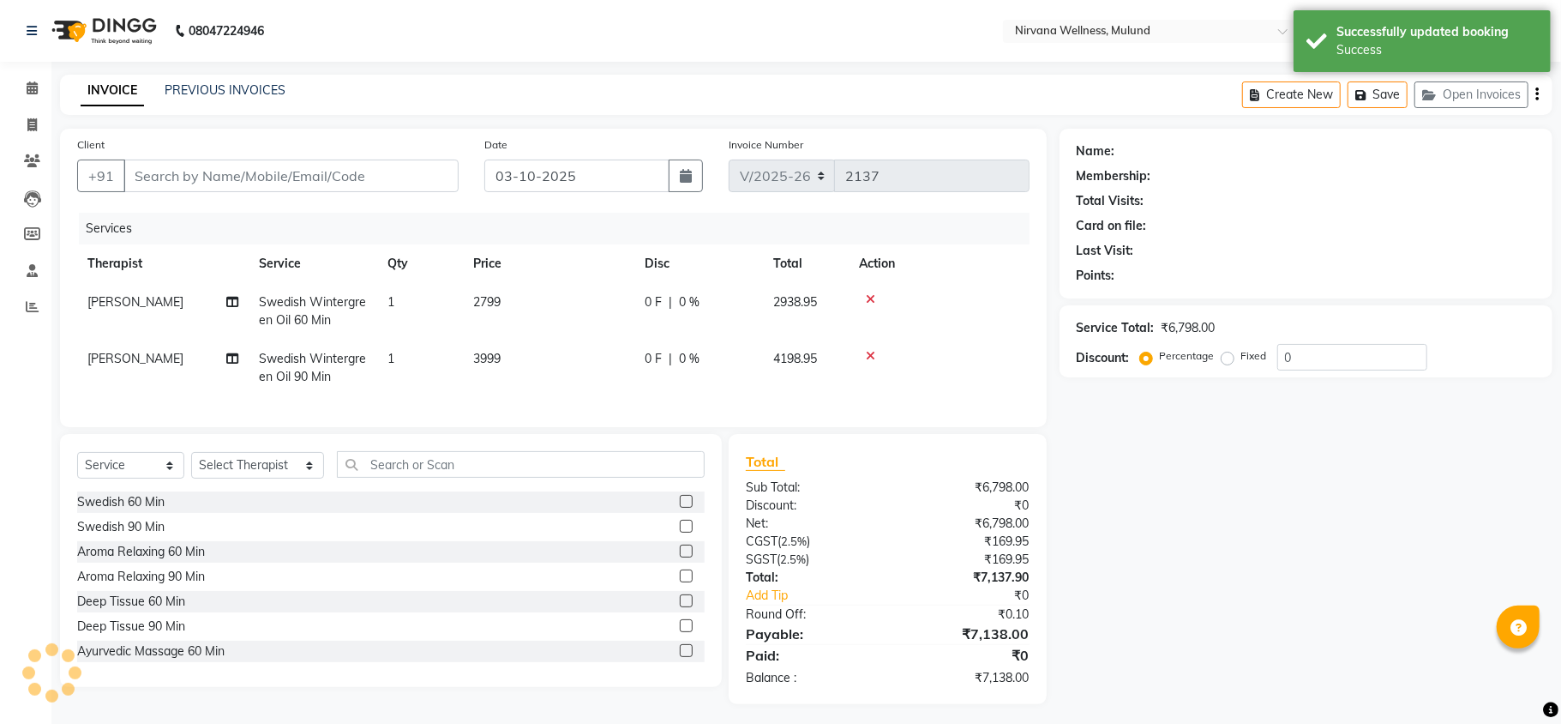
type input "9619170606"
select select "29684"
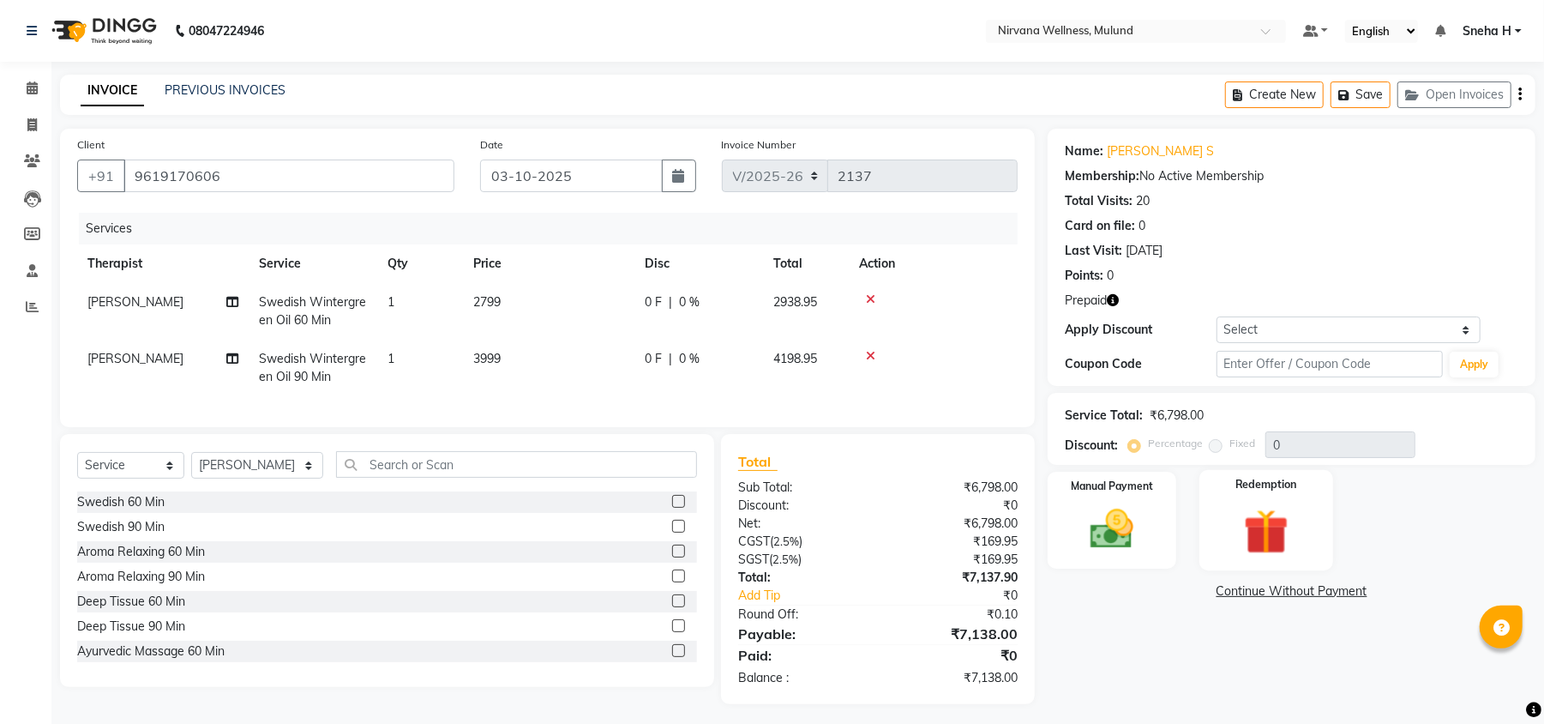
click at [1250, 539] on img at bounding box center [1267, 531] width 74 height 56
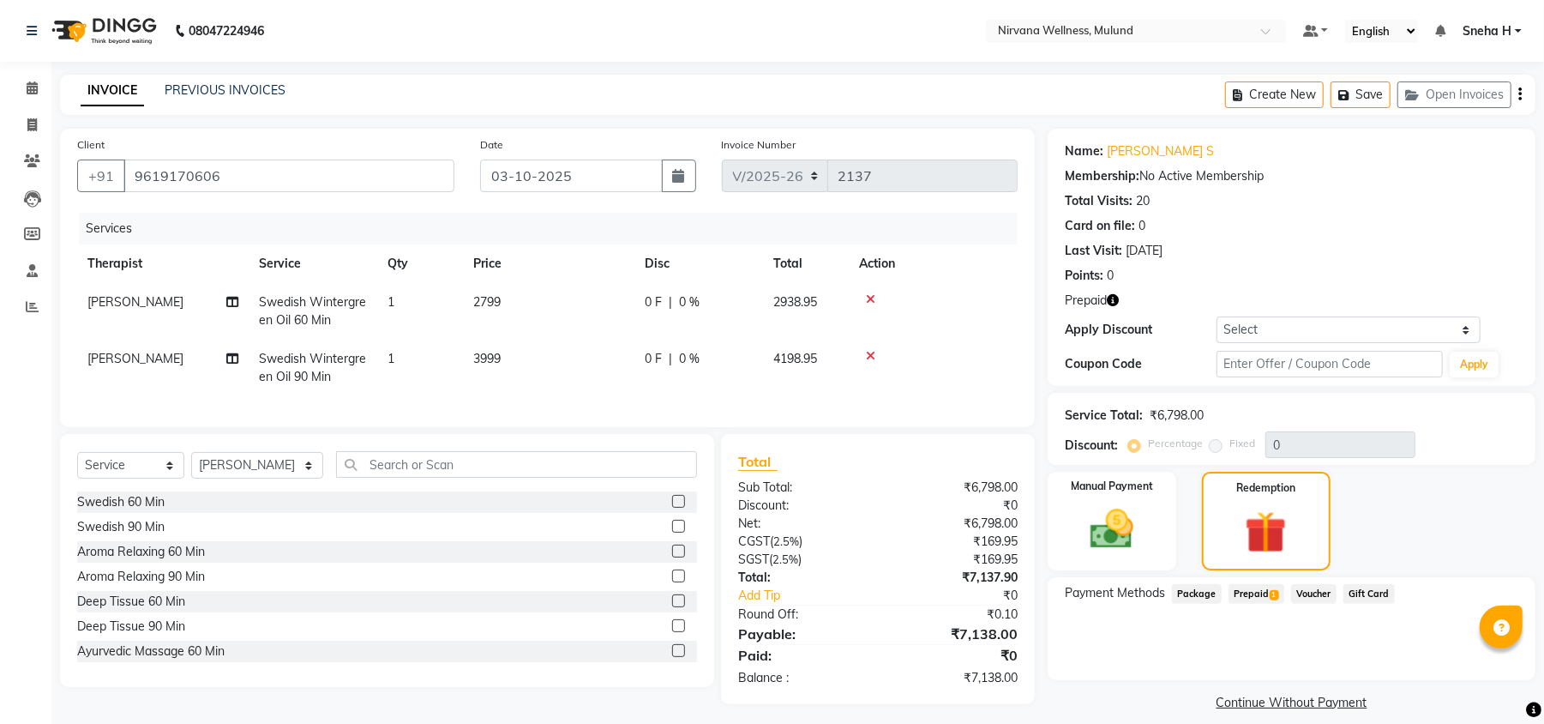
click at [1249, 587] on span "Prepaid 1" at bounding box center [1257, 594] width 56 height 20
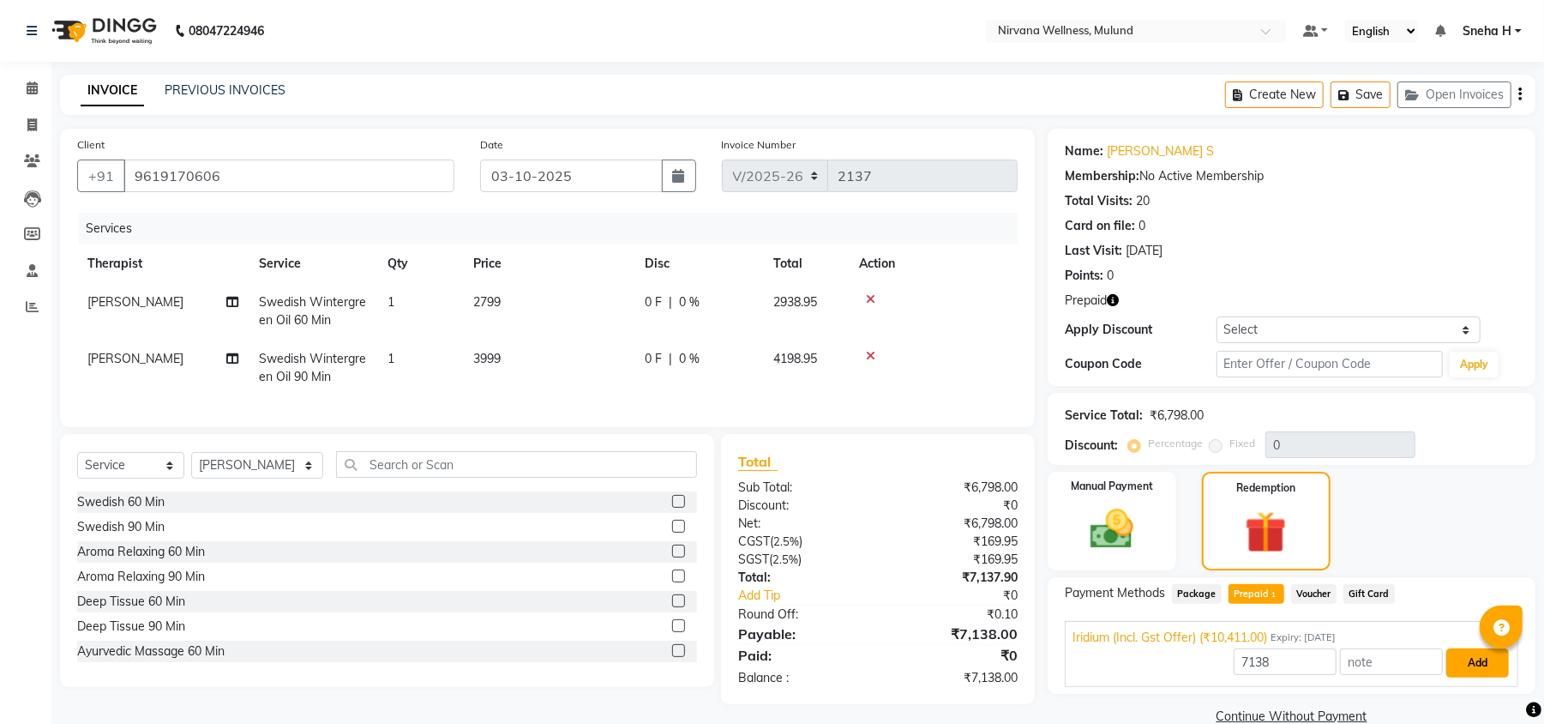
click at [1470, 663] on button "Add" at bounding box center [1478, 662] width 63 height 29
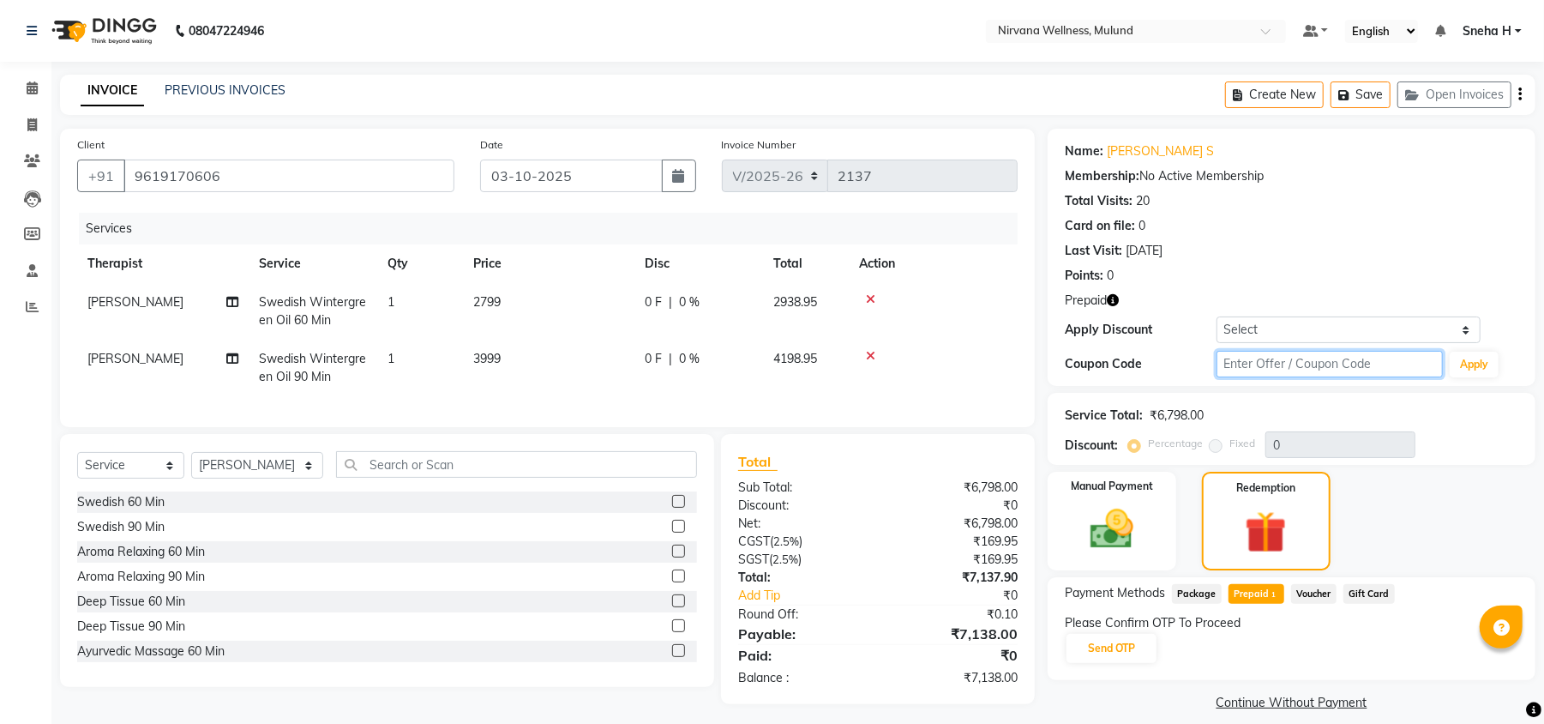
click at [1262, 377] on input "text" at bounding box center [1330, 364] width 226 height 27
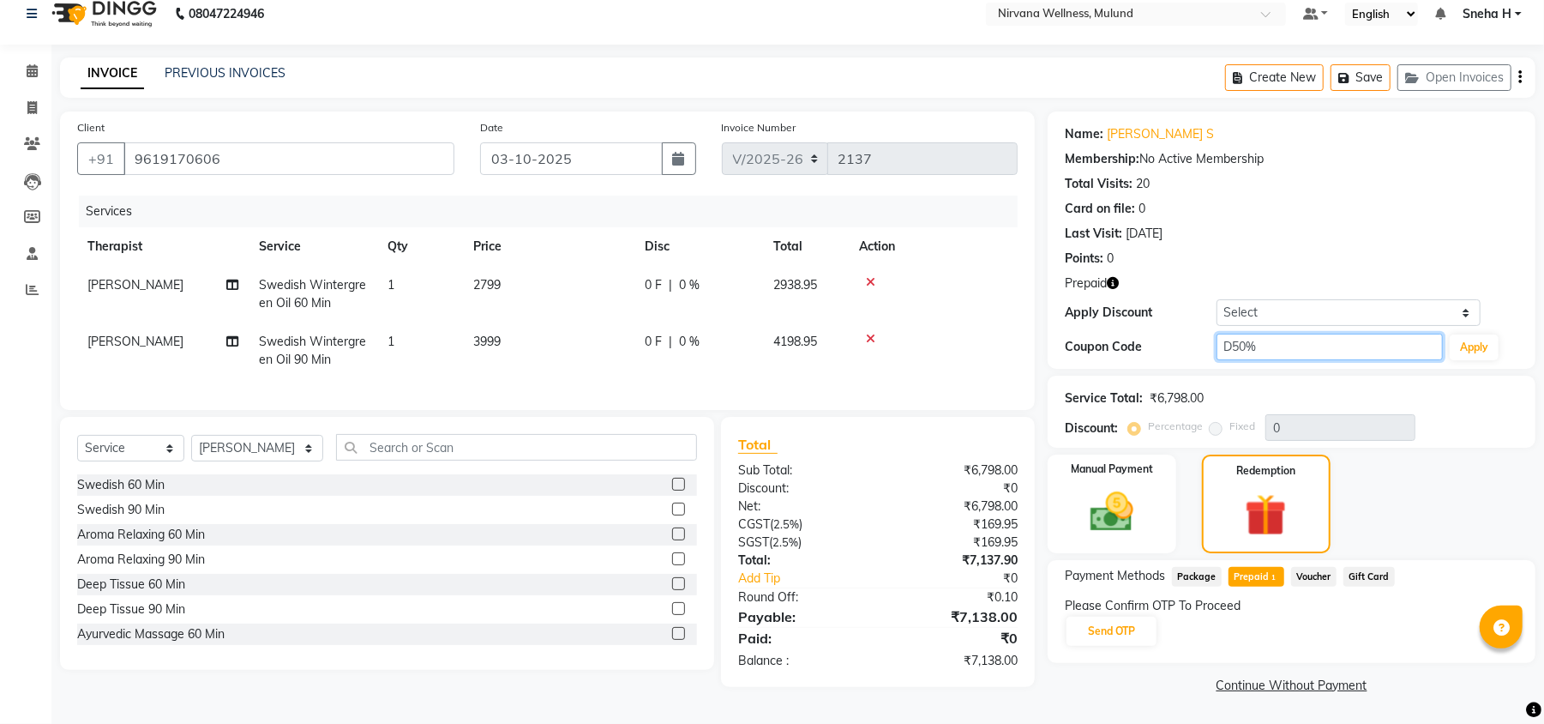
scroll to position [24, 0]
type input "D50%"
click at [1471, 345] on button "Apply" at bounding box center [1474, 347] width 49 height 26
type input "50"
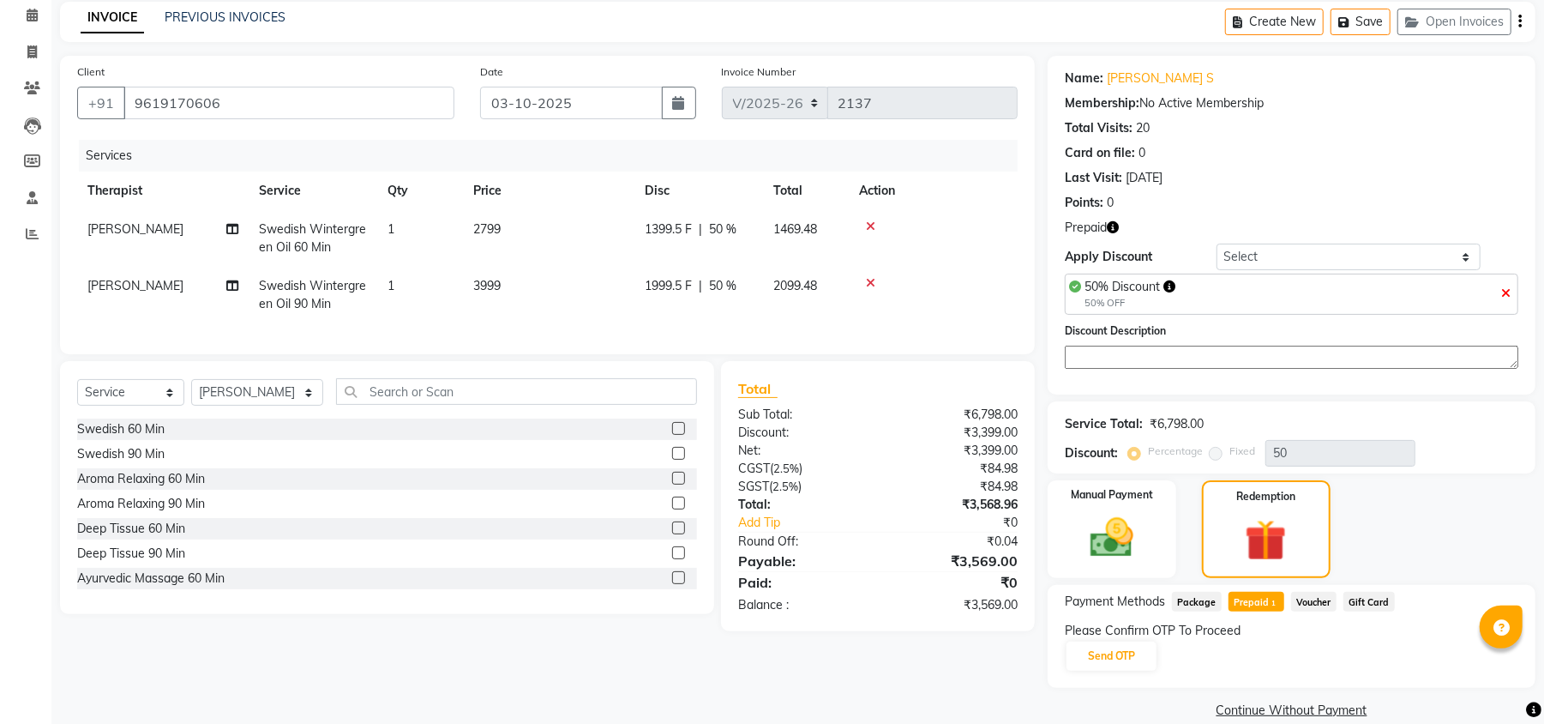
scroll to position [99, 0]
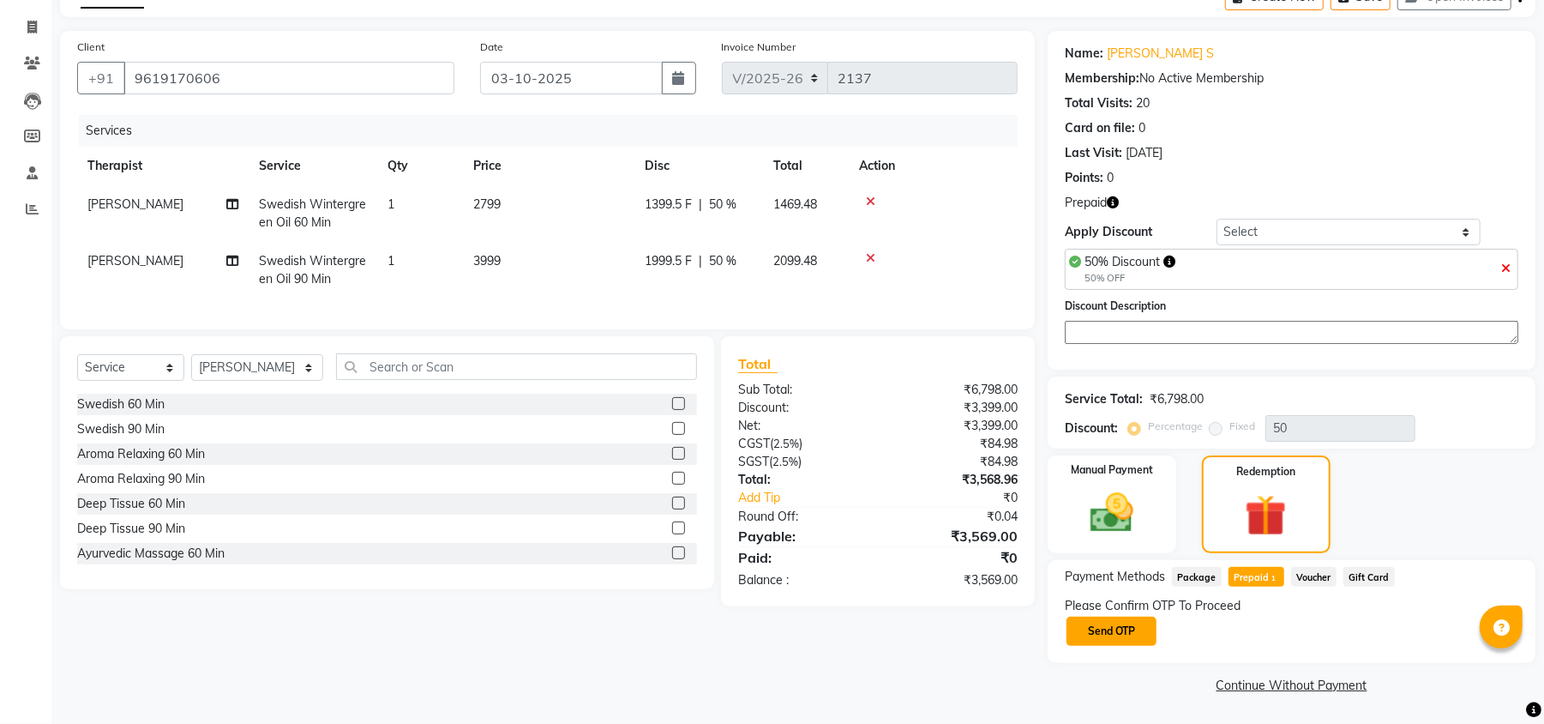
click at [1102, 623] on button "Send OTP" at bounding box center [1112, 631] width 90 height 29
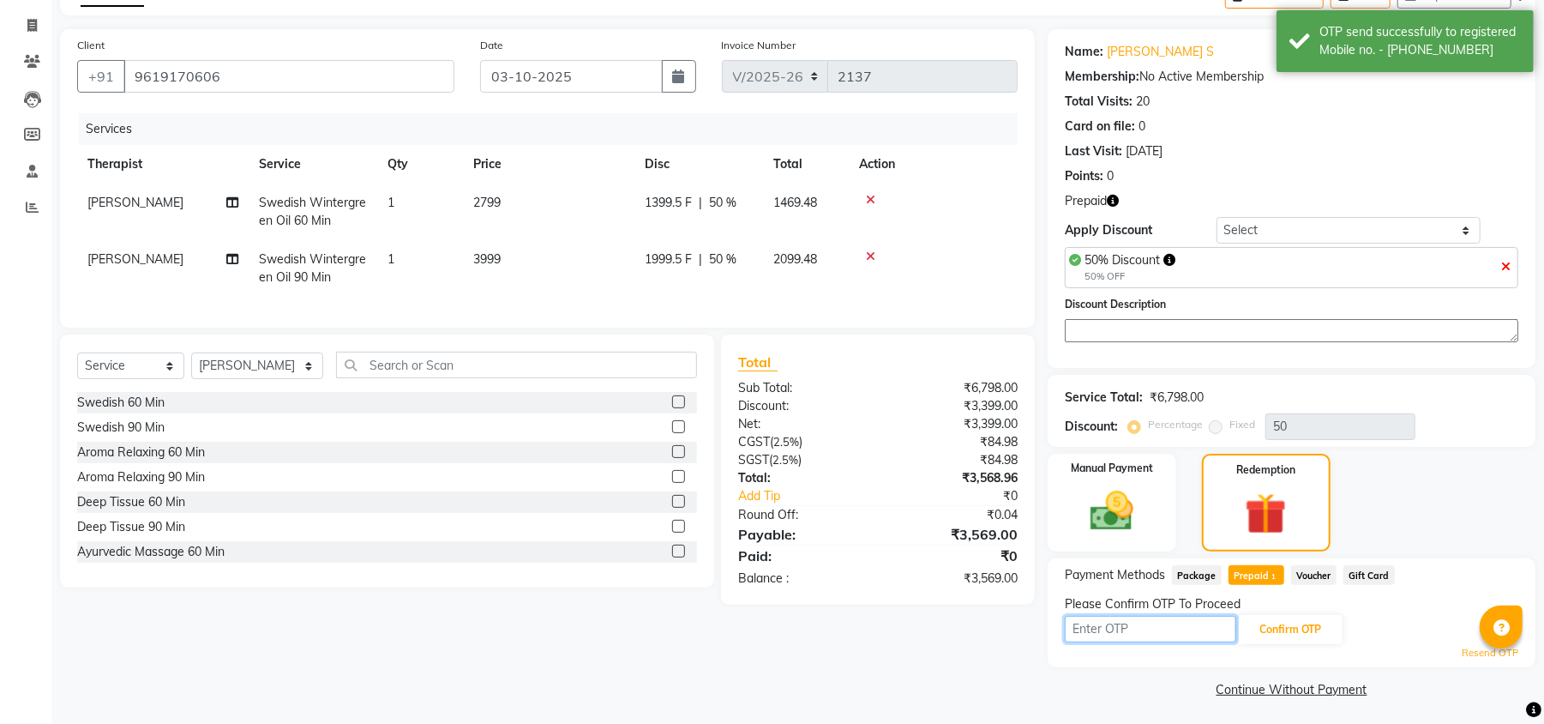
click at [1126, 632] on input "text" at bounding box center [1150, 629] width 171 height 27
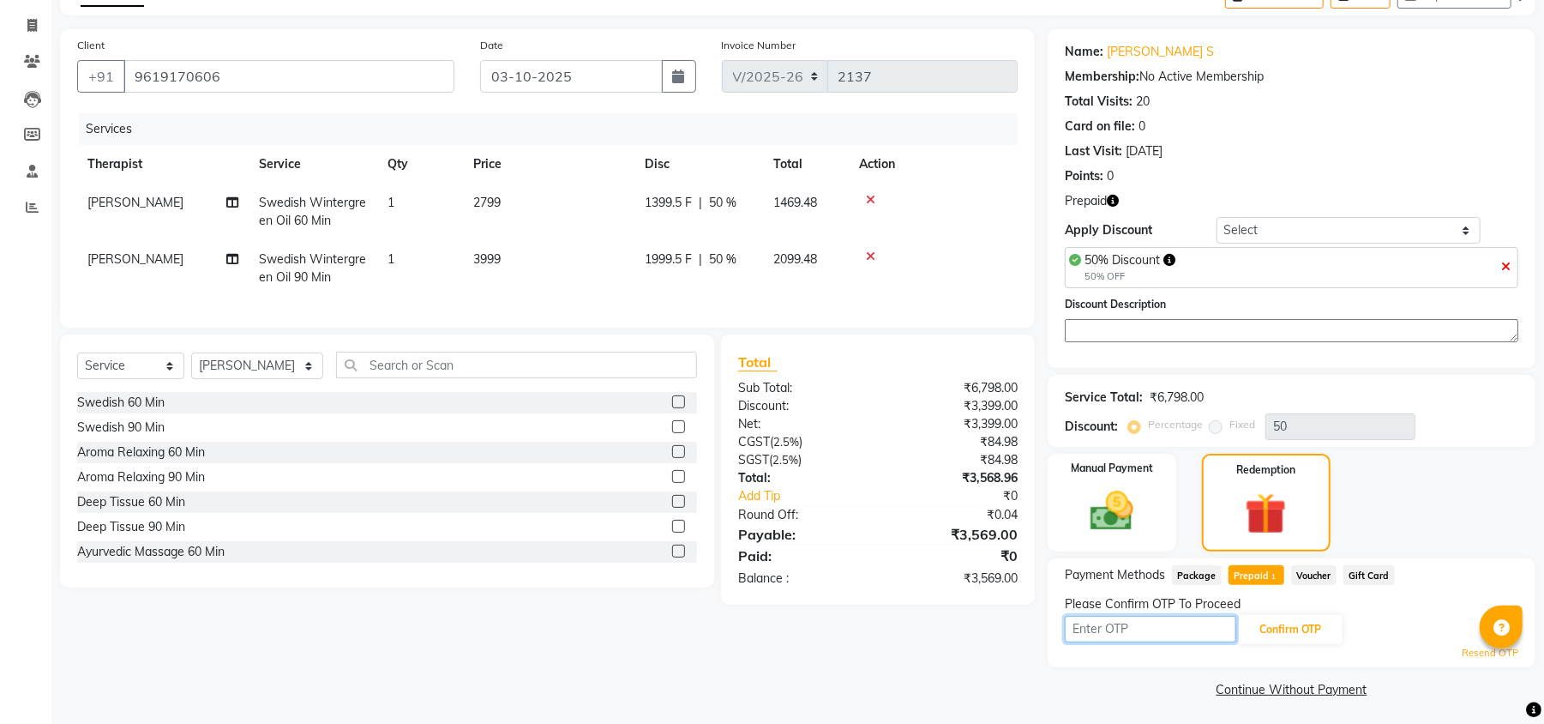
click at [1127, 632] on input "text" at bounding box center [1150, 629] width 171 height 27
click at [1476, 655] on link "Resend OTP" at bounding box center [1490, 653] width 57 height 15
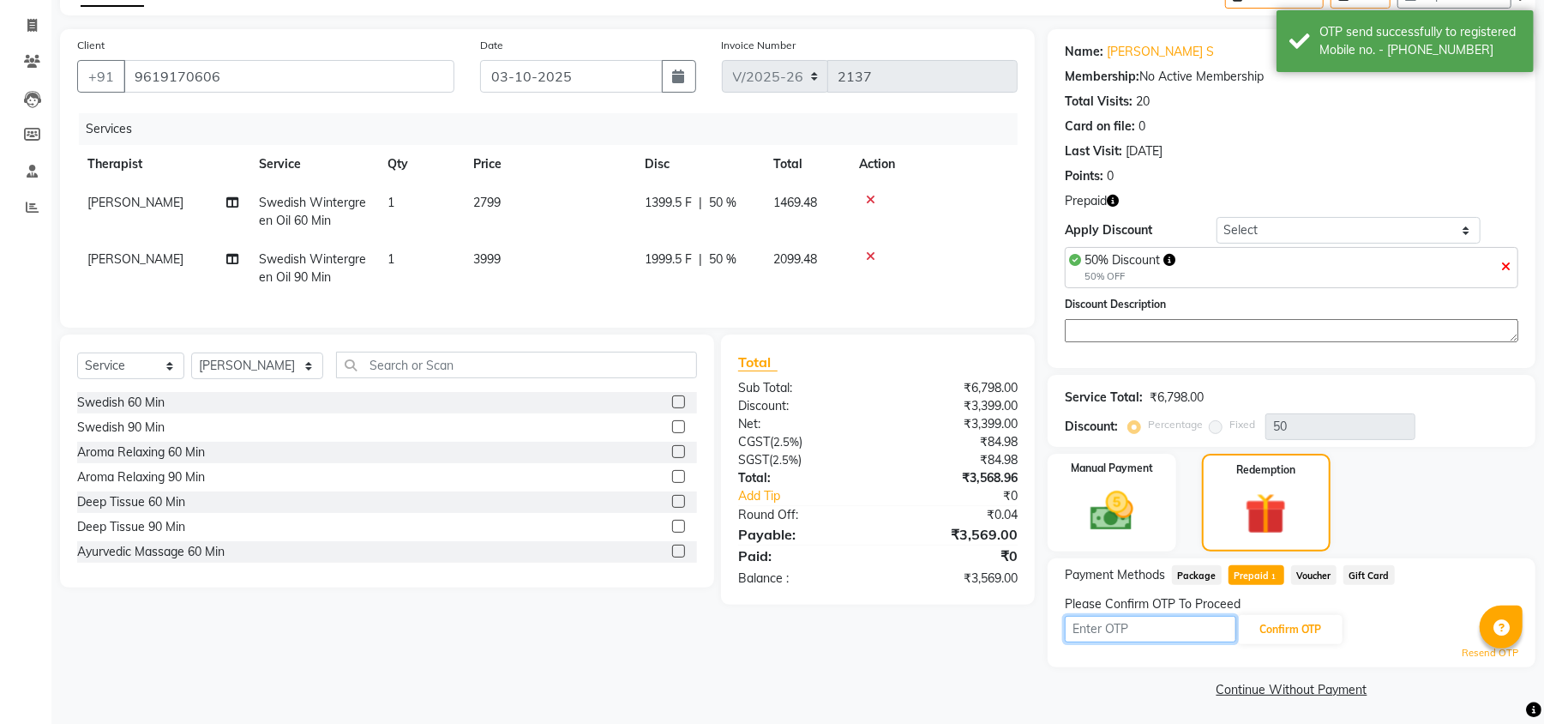
click at [1164, 639] on input "text" at bounding box center [1150, 629] width 171 height 27
type input "3730"
click at [1287, 636] on button "Confirm OTP" at bounding box center [1290, 629] width 105 height 29
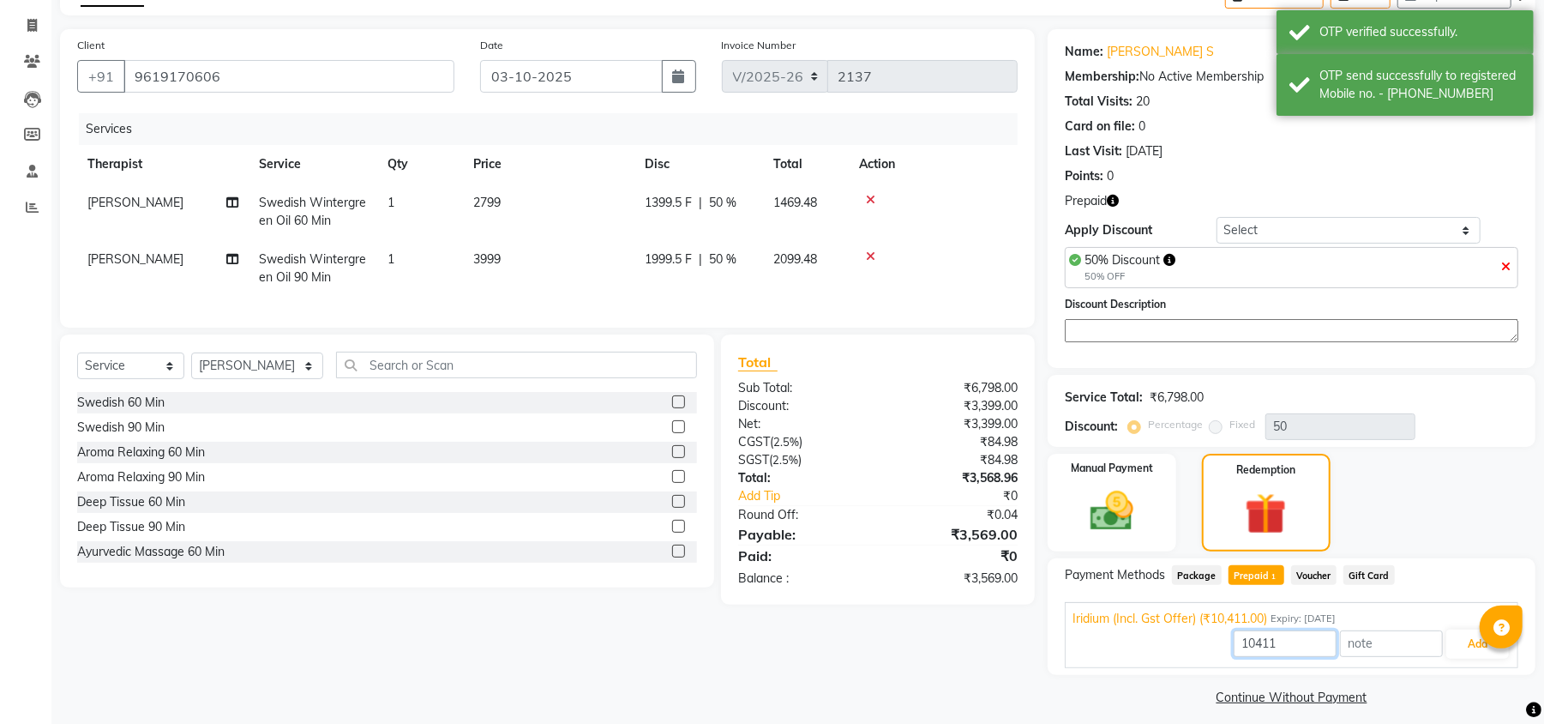
drag, startPoint x: 1287, startPoint y: 636, endPoint x: 1211, endPoint y: 636, distance: 76.3
click at [1211, 636] on div "10411 Add" at bounding box center [1292, 644] width 438 height 33
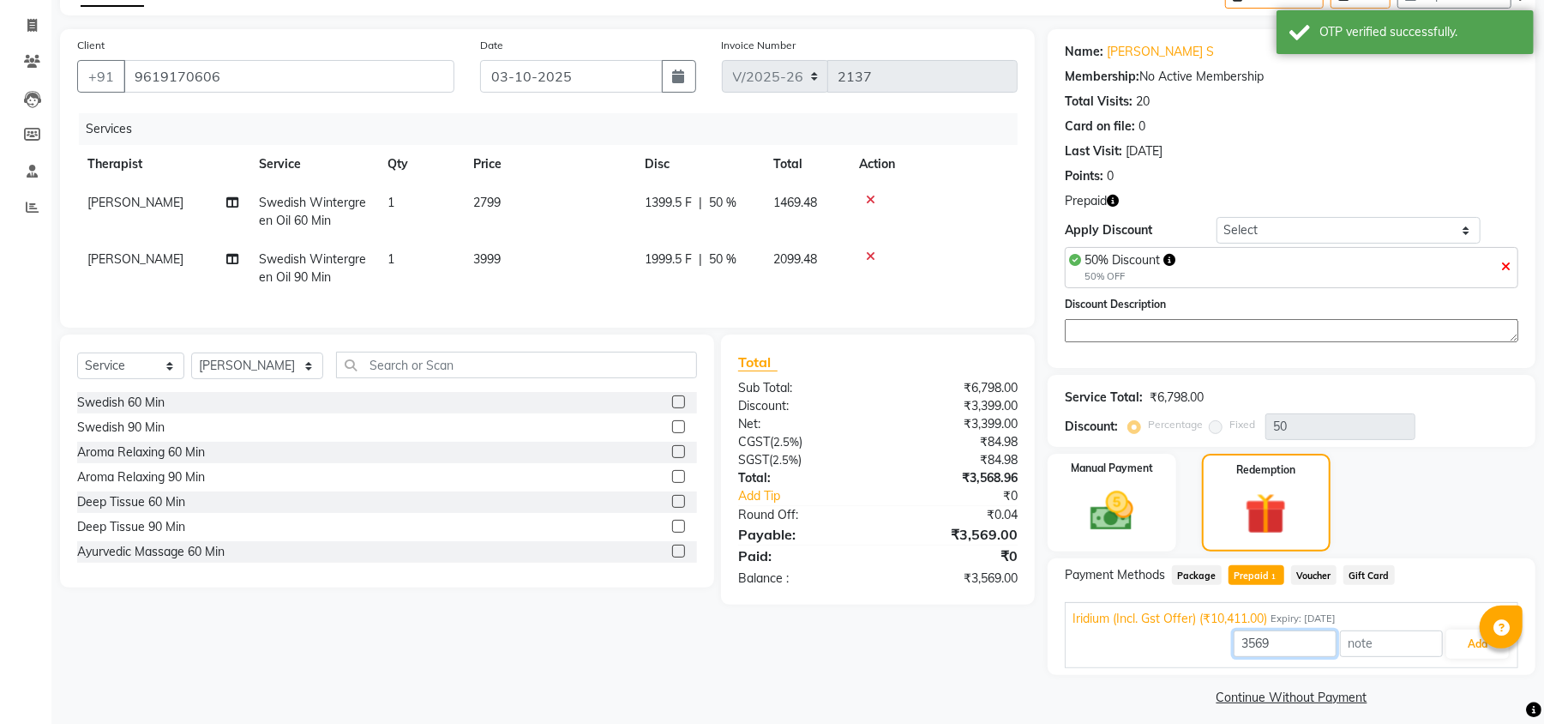
type input "3569"
click at [1448, 646] on button "Add" at bounding box center [1478, 643] width 63 height 29
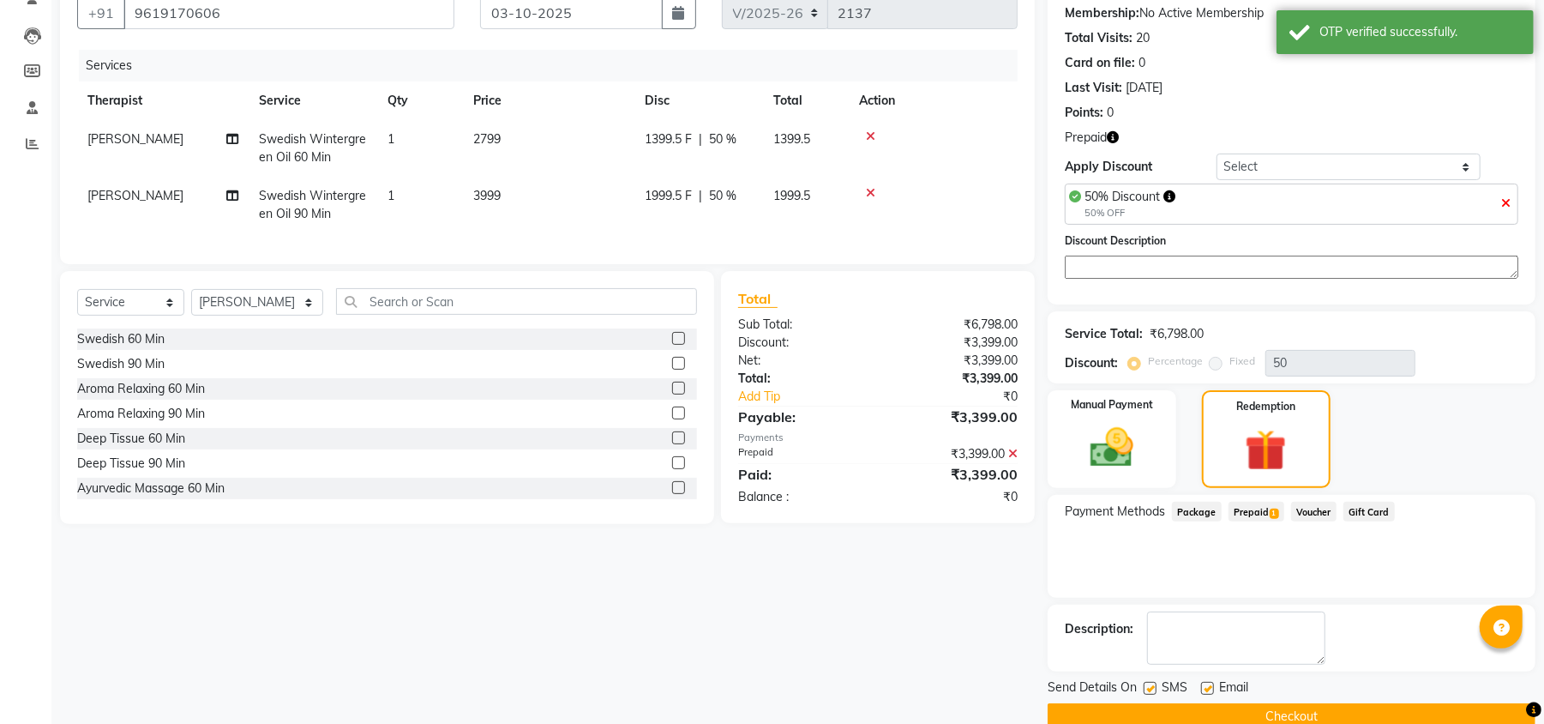
scroll to position [196, 0]
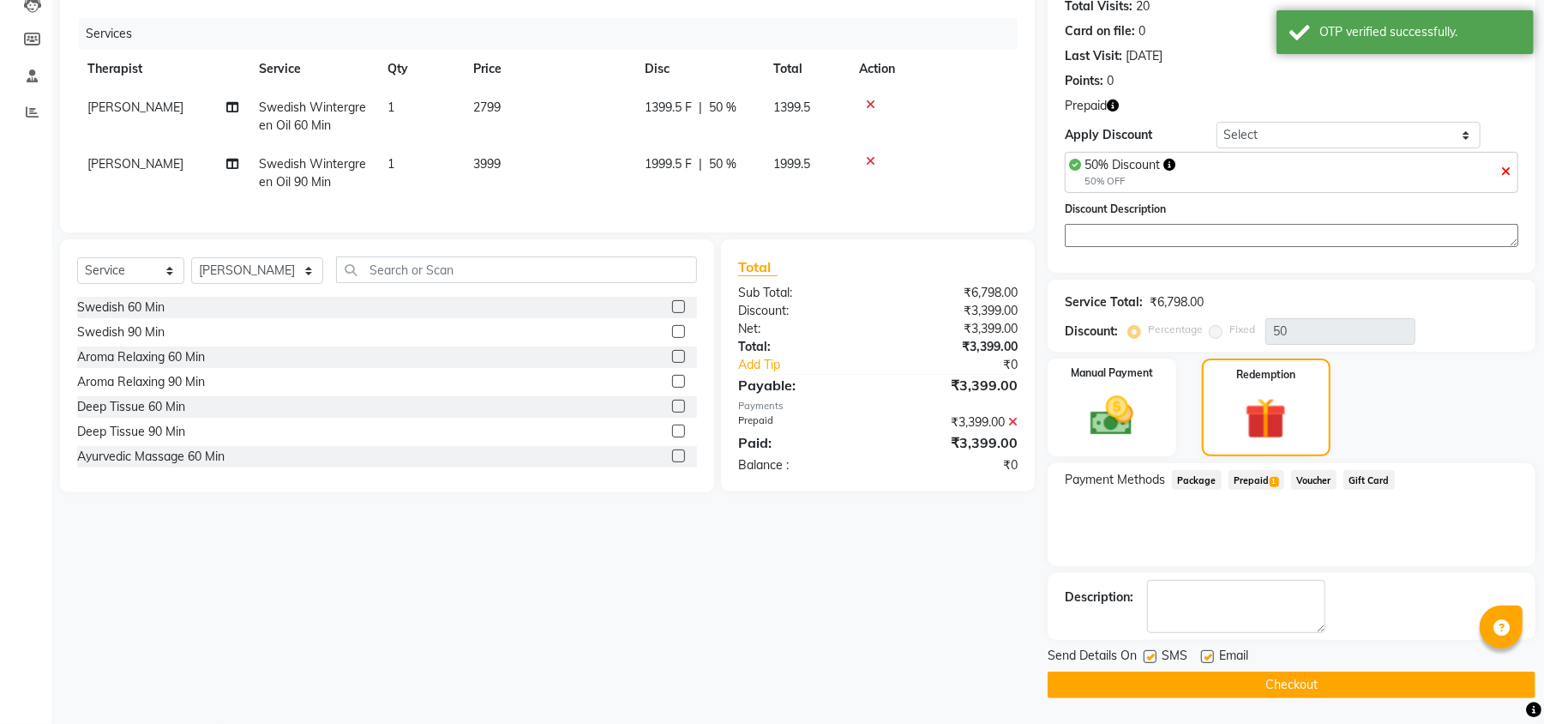
click at [1140, 694] on button "Checkout" at bounding box center [1292, 684] width 488 height 27
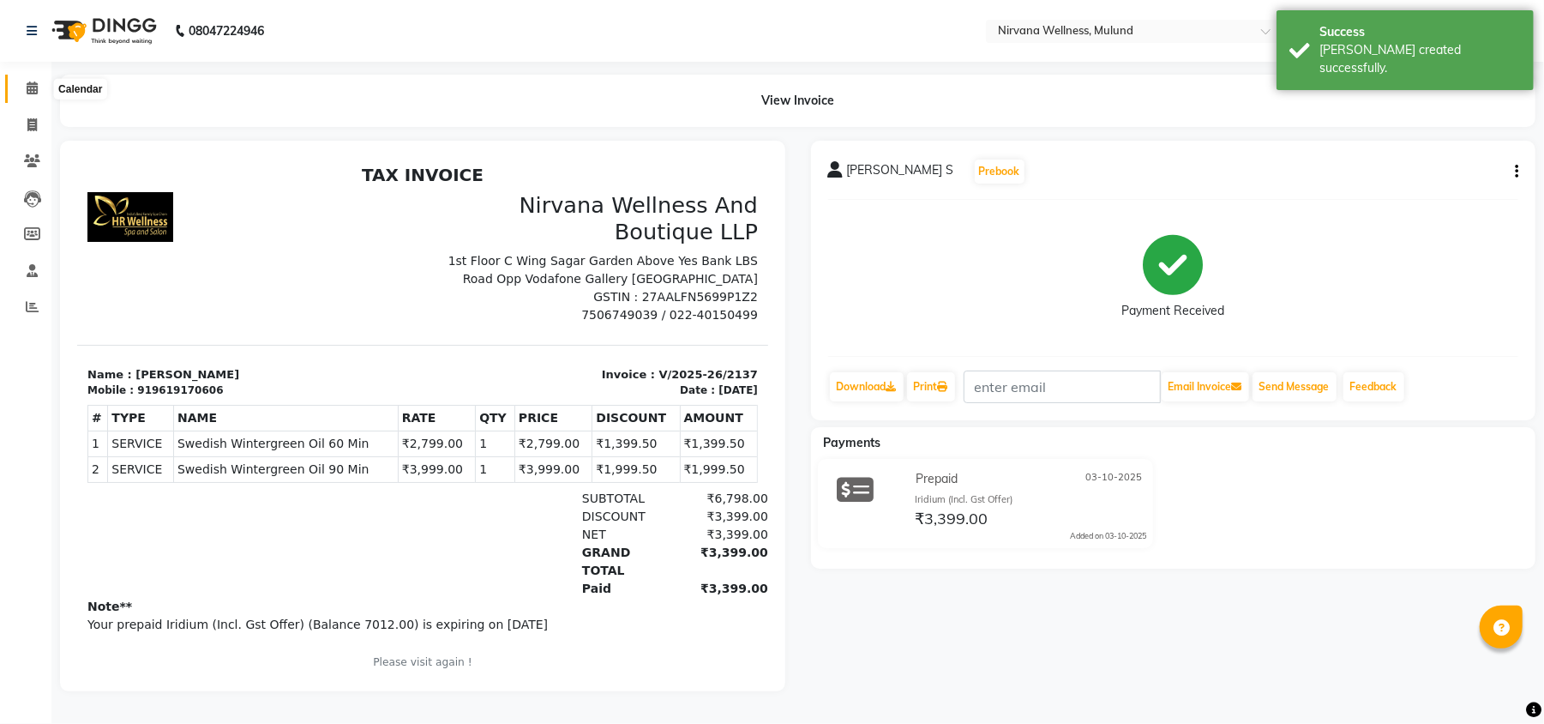
click at [27, 96] on span at bounding box center [32, 89] width 30 height 20
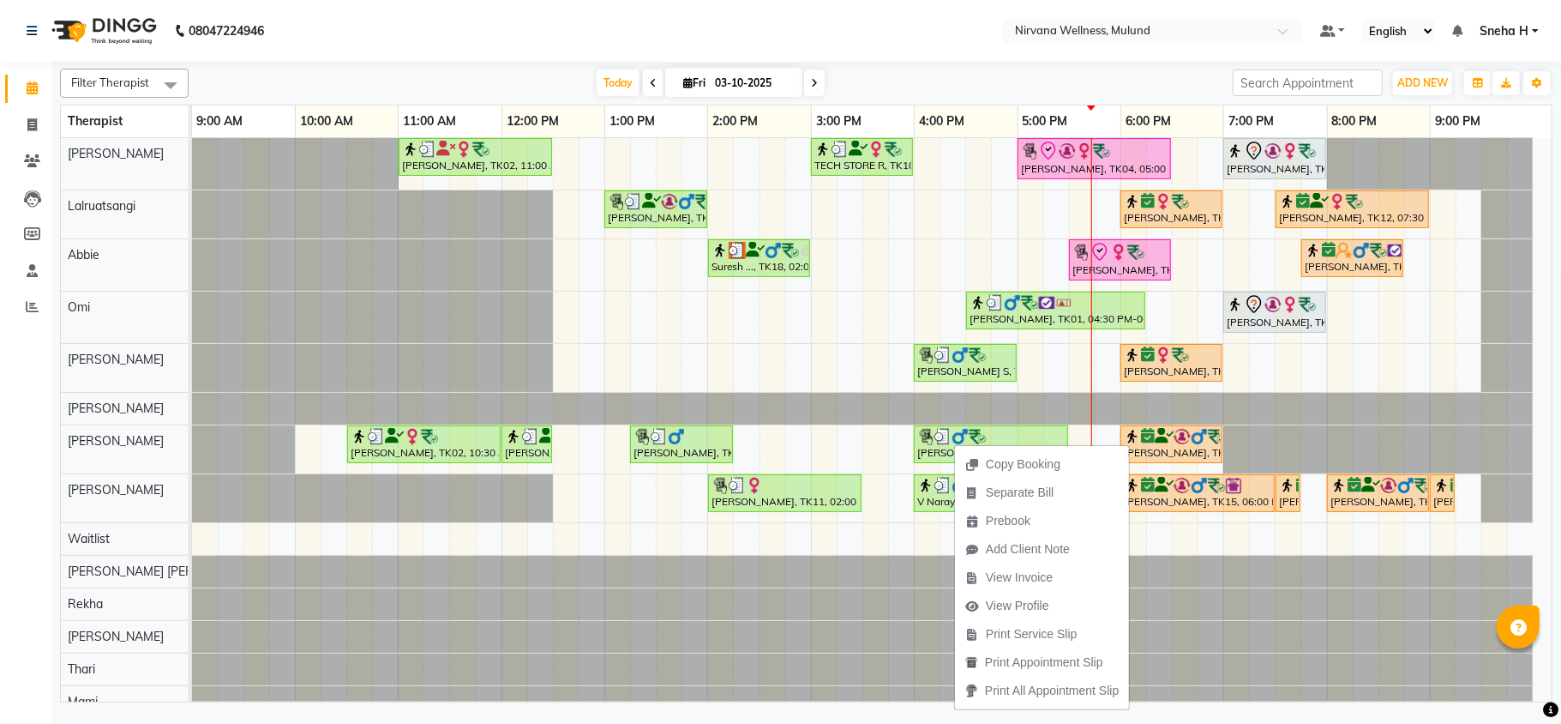
click at [861, 33] on nav "08047224946 Select Location × Nirvana Wellness, Mulund Default Panel My Panel E…" at bounding box center [780, 31] width 1561 height 62
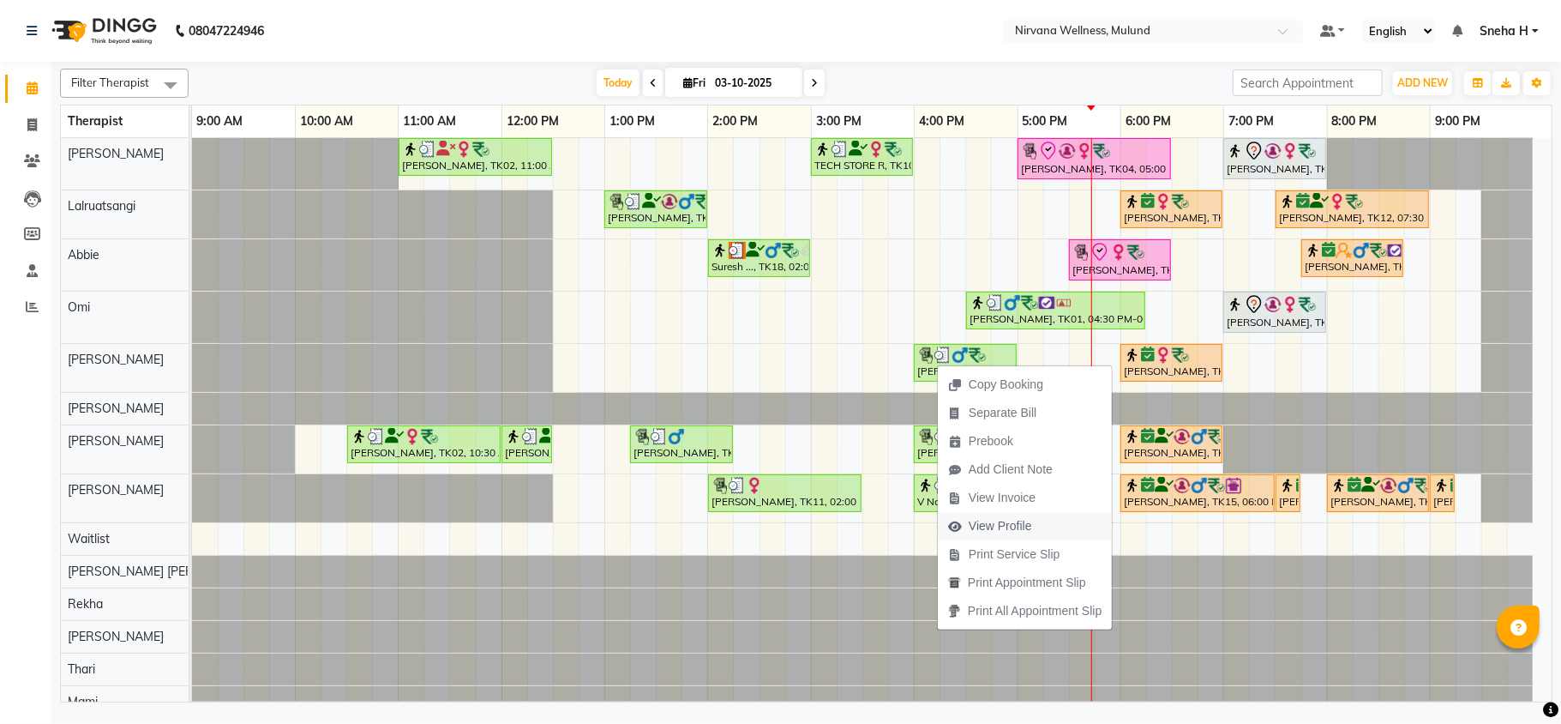
click at [989, 523] on span "View Profile" at bounding box center [1000, 526] width 63 height 18
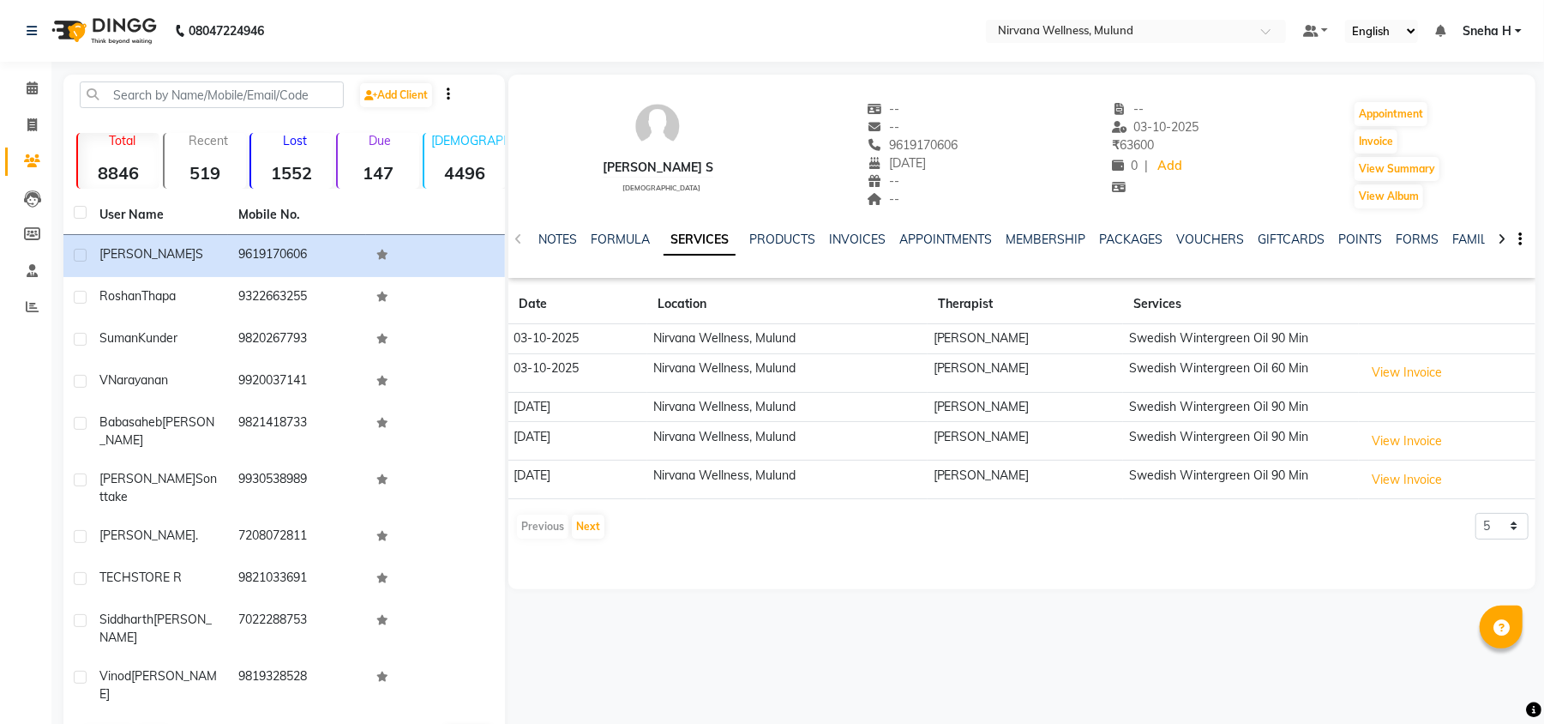
click at [1182, 225] on div "NOTES FORMULA SERVICES PRODUCTS INVOICES APPOINTMENTS MEMBERSHIP PACKAGES VOUCH…" at bounding box center [1021, 239] width 1027 height 59
click at [1191, 234] on link "VOUCHERS" at bounding box center [1210, 239] width 68 height 15
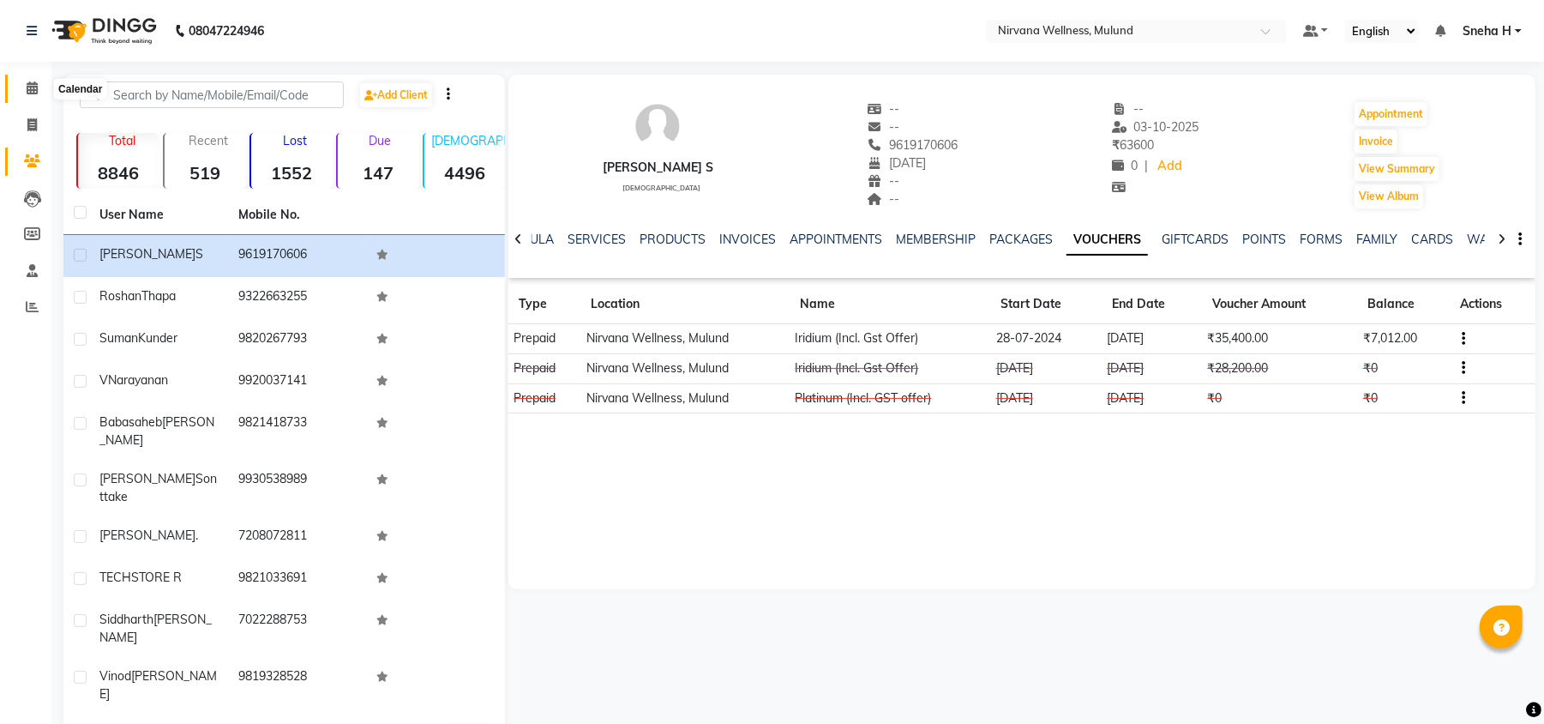
click at [24, 91] on span at bounding box center [32, 89] width 30 height 20
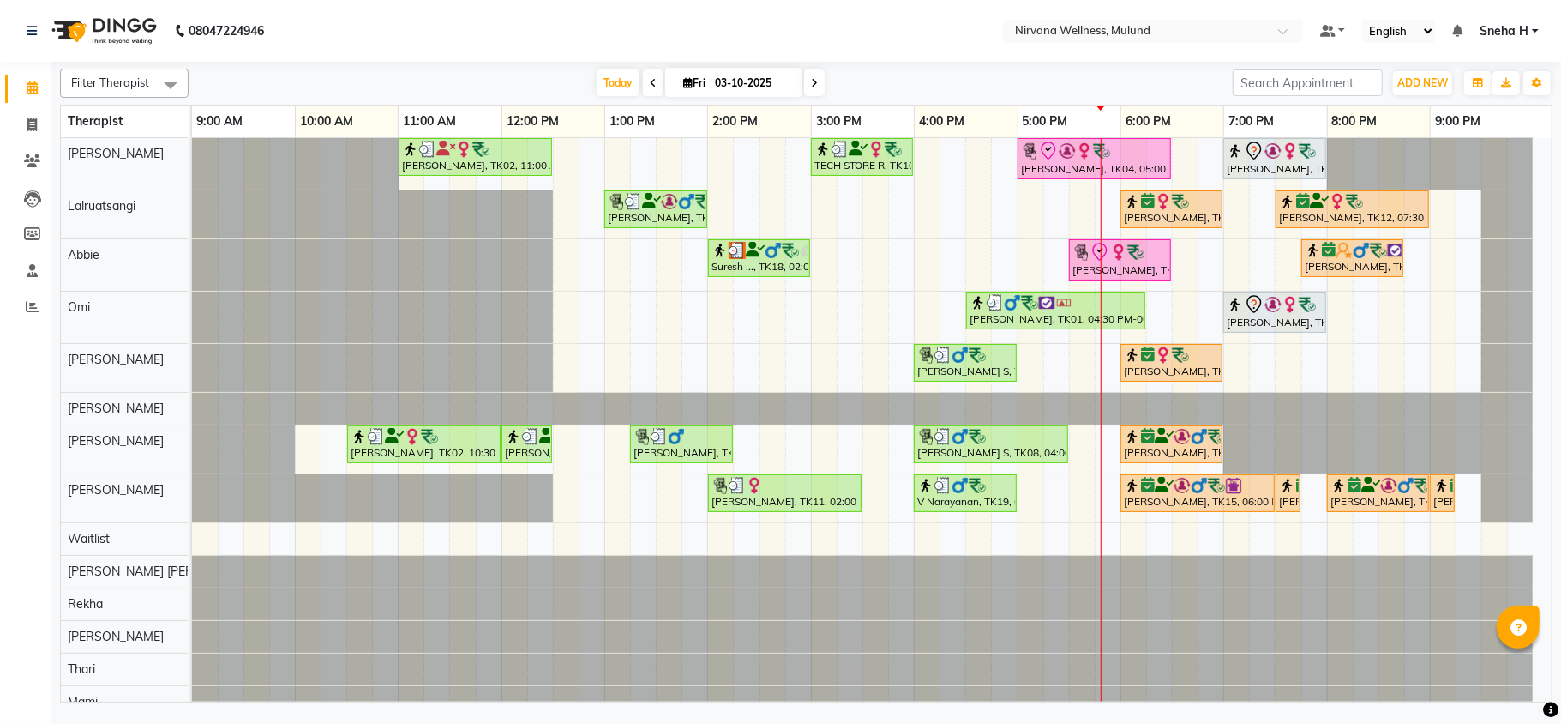
click at [643, 82] on span at bounding box center [653, 82] width 21 height 27
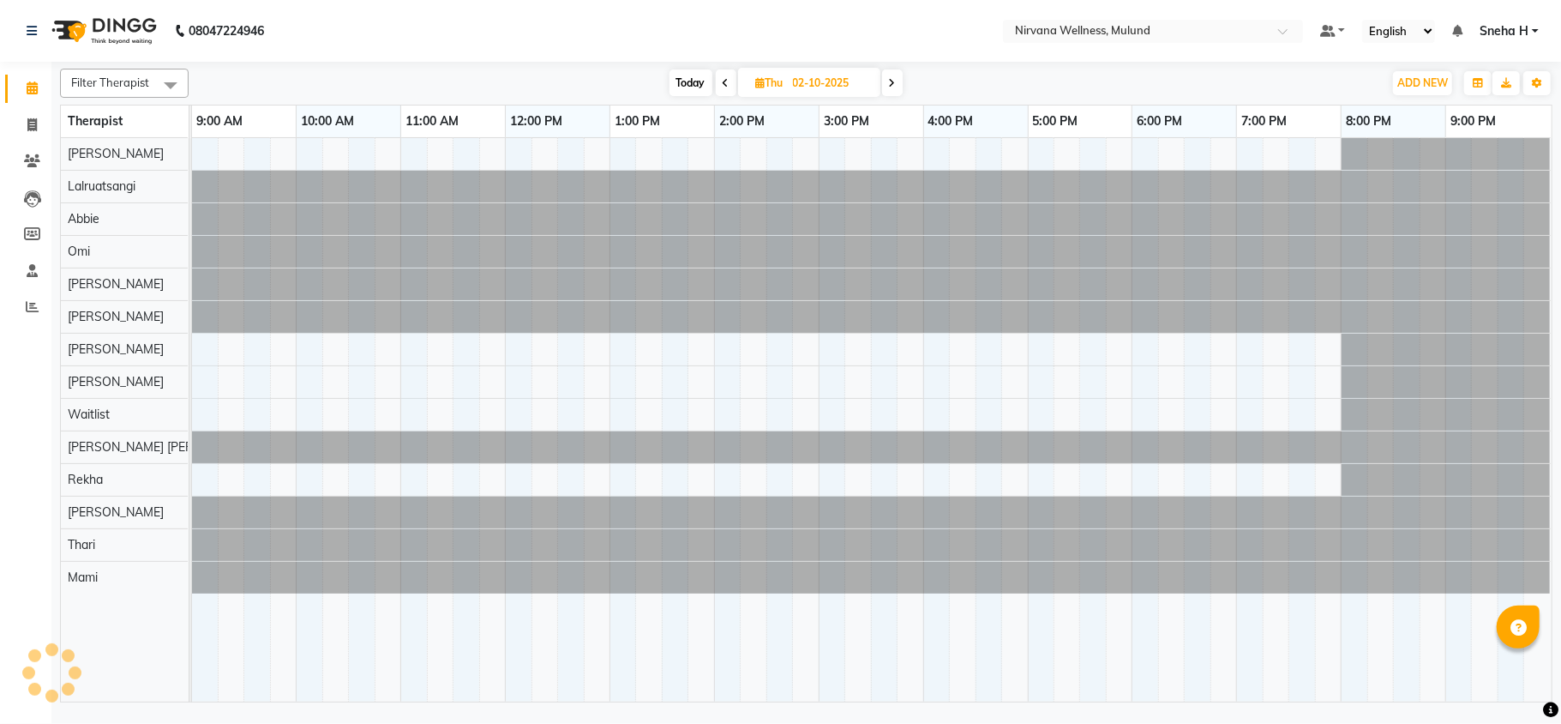
click at [721, 74] on span at bounding box center [726, 82] width 21 height 27
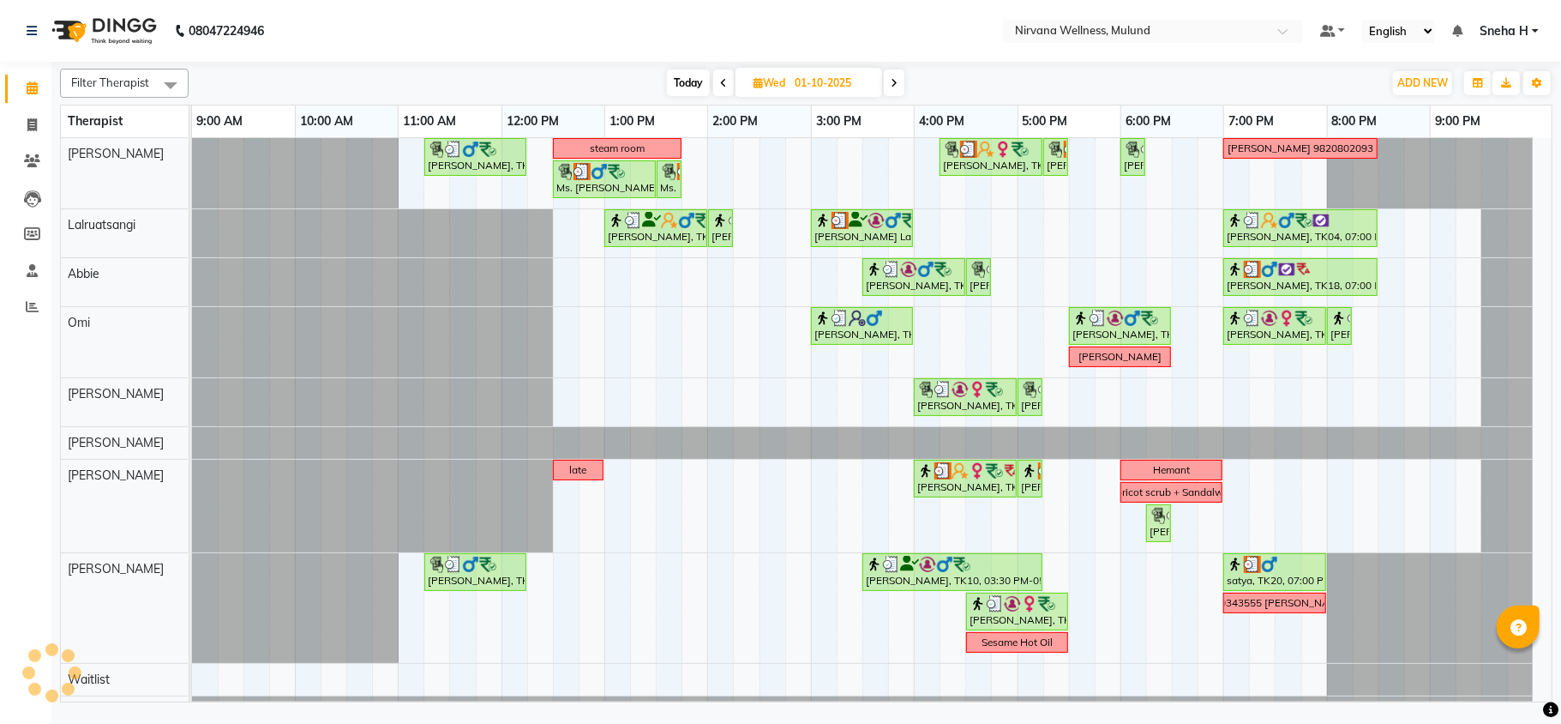
click at [676, 93] on span "Today" at bounding box center [688, 82] width 43 height 27
type input "03-10-2025"
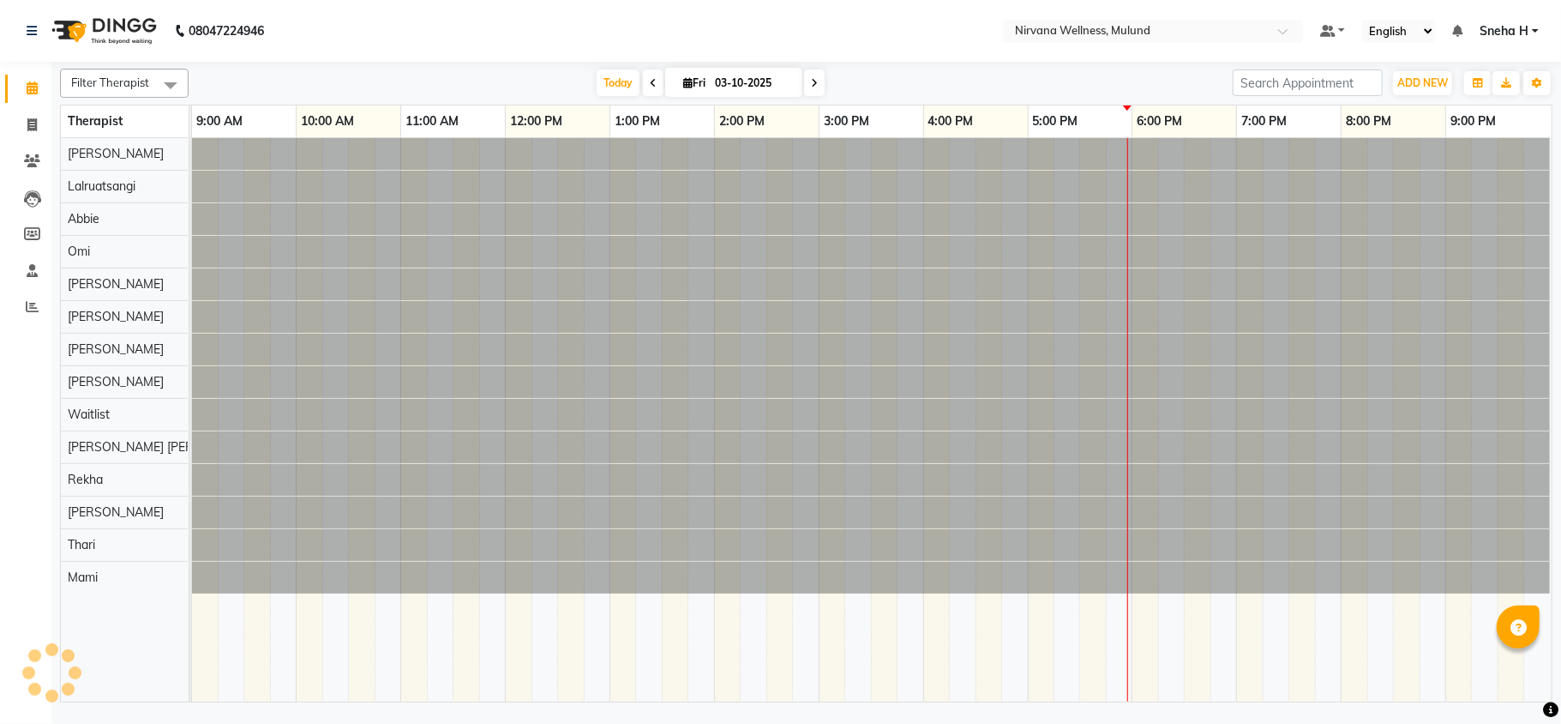
click at [683, 77] on span "Fri" at bounding box center [694, 82] width 31 height 13
select select "10"
select select "2025"
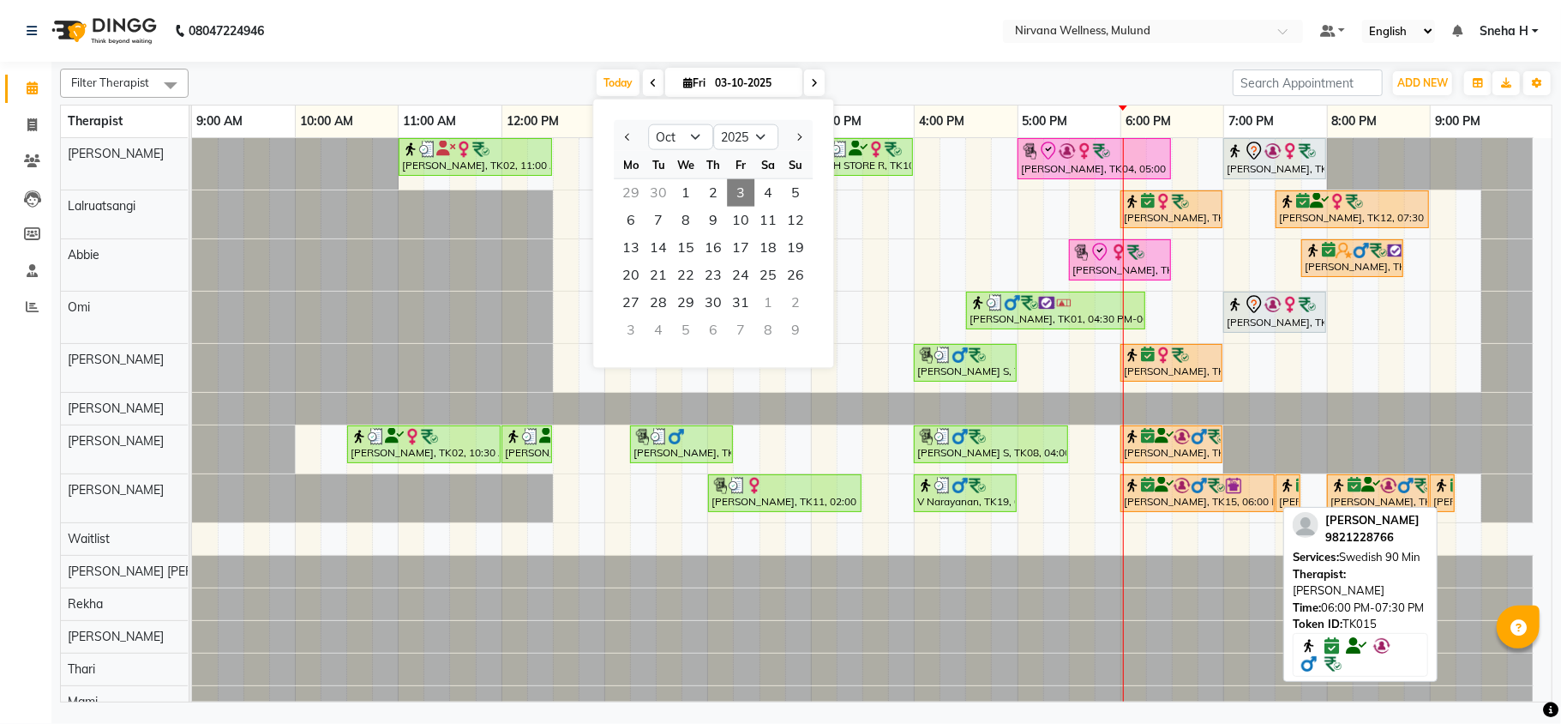
click at [1199, 499] on div "Harmesh Joshi, TK15, 06:00 PM-07:30 PM, Swedish 90 Min" at bounding box center [1197, 493] width 151 height 33
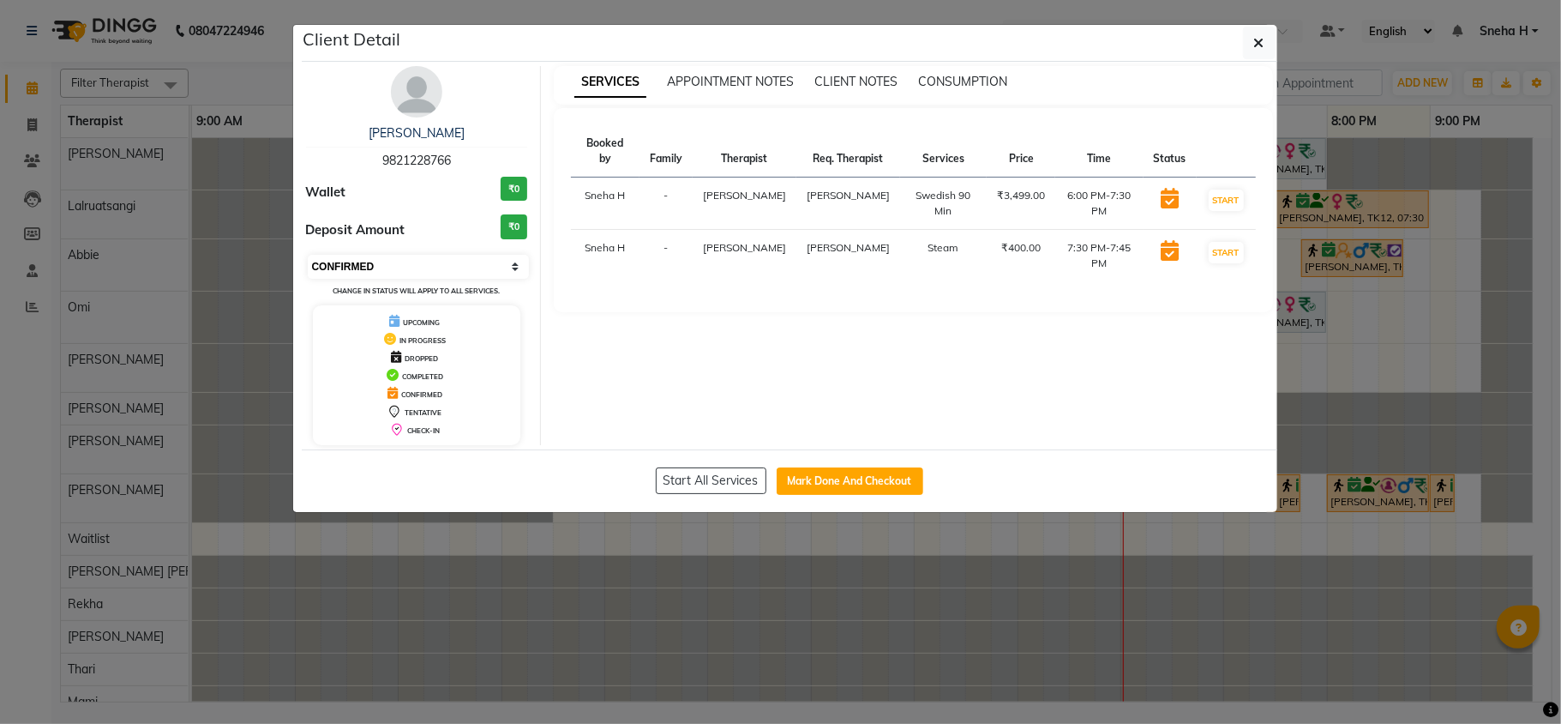
click at [480, 264] on select "Select IN SERVICE CONFIRMED TENTATIVE CHECK IN MARK DONE DROPPED UPCOMING" at bounding box center [419, 267] width 222 height 24
select select "8"
click at [308, 256] on select "Select IN SERVICE CONFIRMED TENTATIVE CHECK IN MARK DONE DROPPED UPCOMING" at bounding box center [419, 267] width 222 height 24
click at [240, 77] on ngb-modal-window "Client Detail Harmesh Joshi 9821228766 Wallet ₹0 Deposit Amount ₹0 Select IN SE…" at bounding box center [780, 362] width 1561 height 724
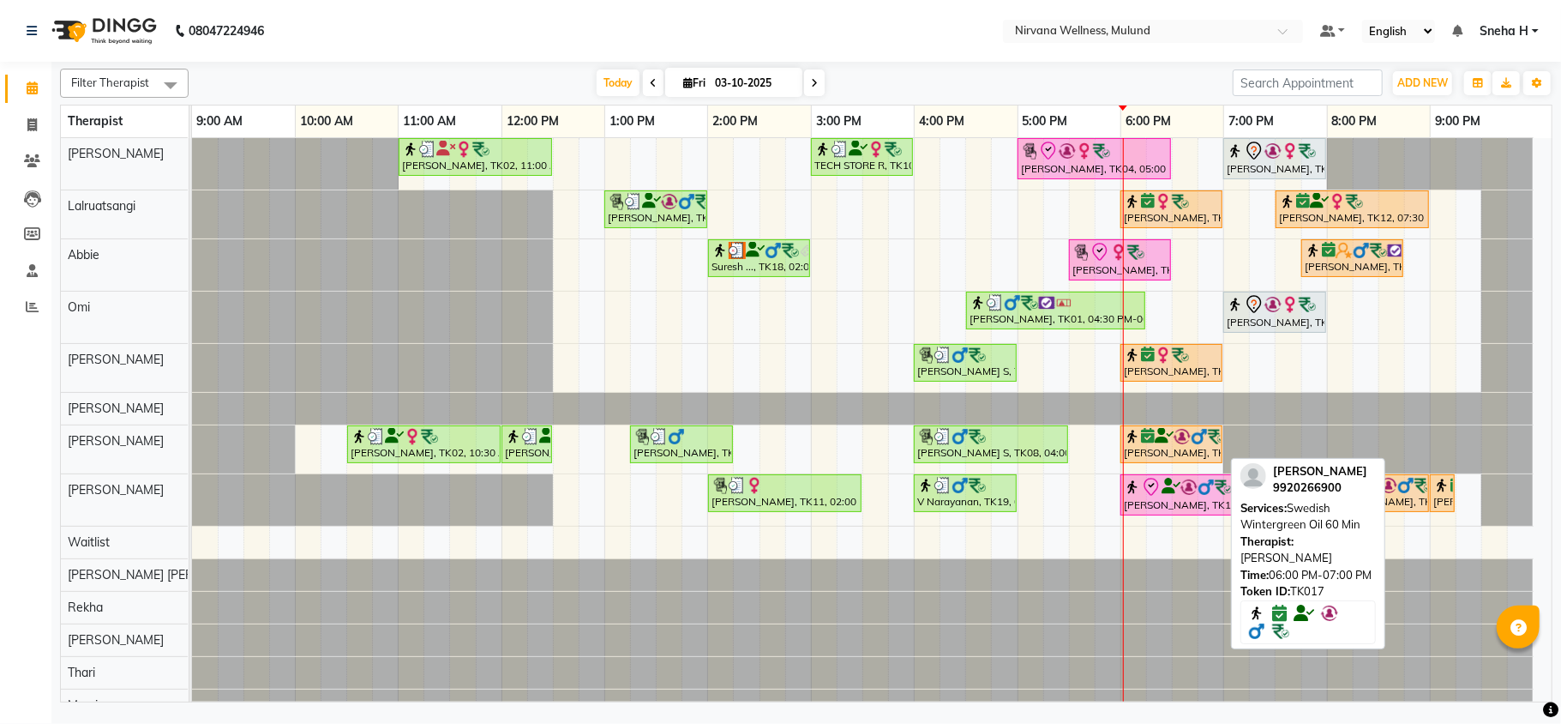
click at [1144, 448] on div "Ankit Shah, TK17, 06:00 PM-07:00 PM, Swedish Wintergreen Oil 60 Min" at bounding box center [1171, 444] width 99 height 33
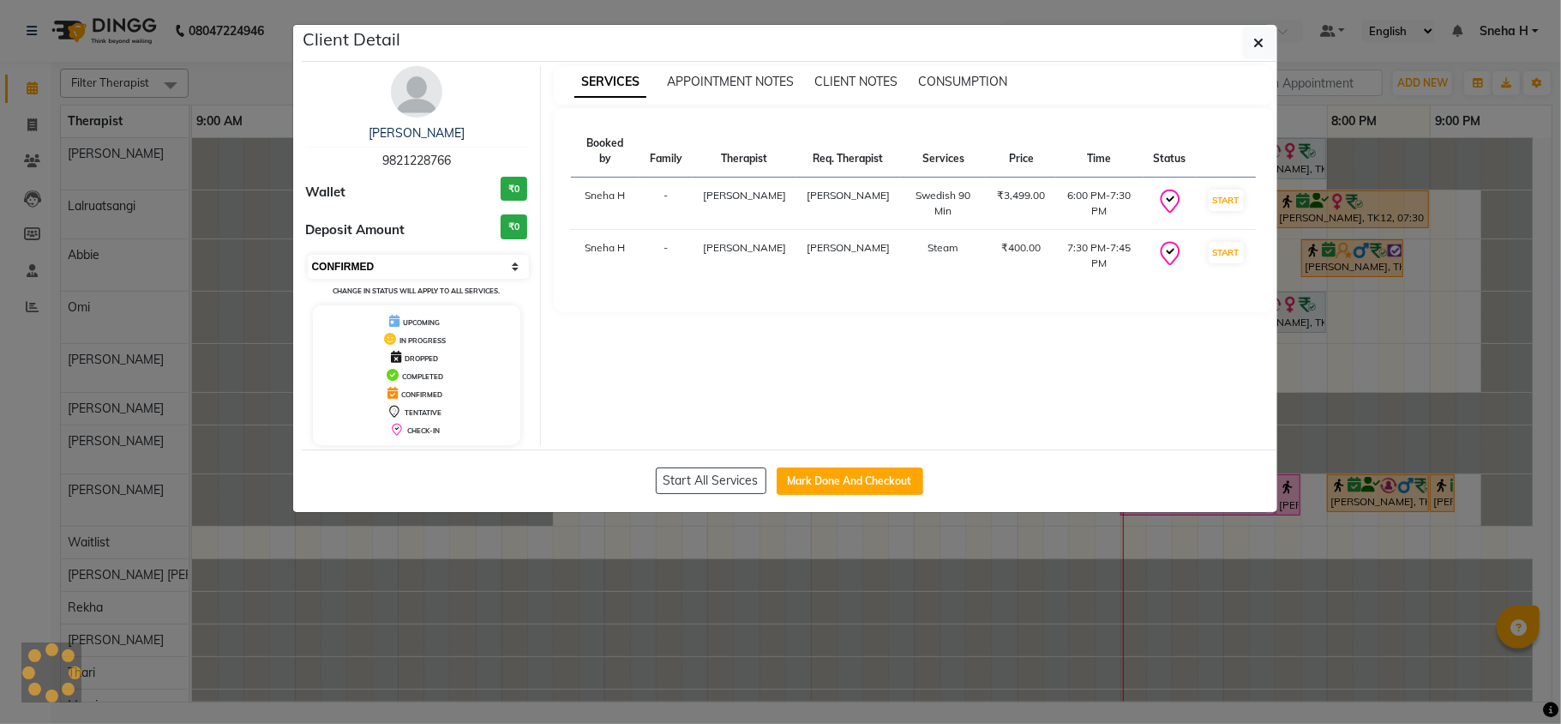
click at [501, 255] on select "Select IN SERVICE CONFIRMED TENTATIVE CHECK IN MARK DONE DROPPED UPCOMING" at bounding box center [419, 267] width 222 height 24
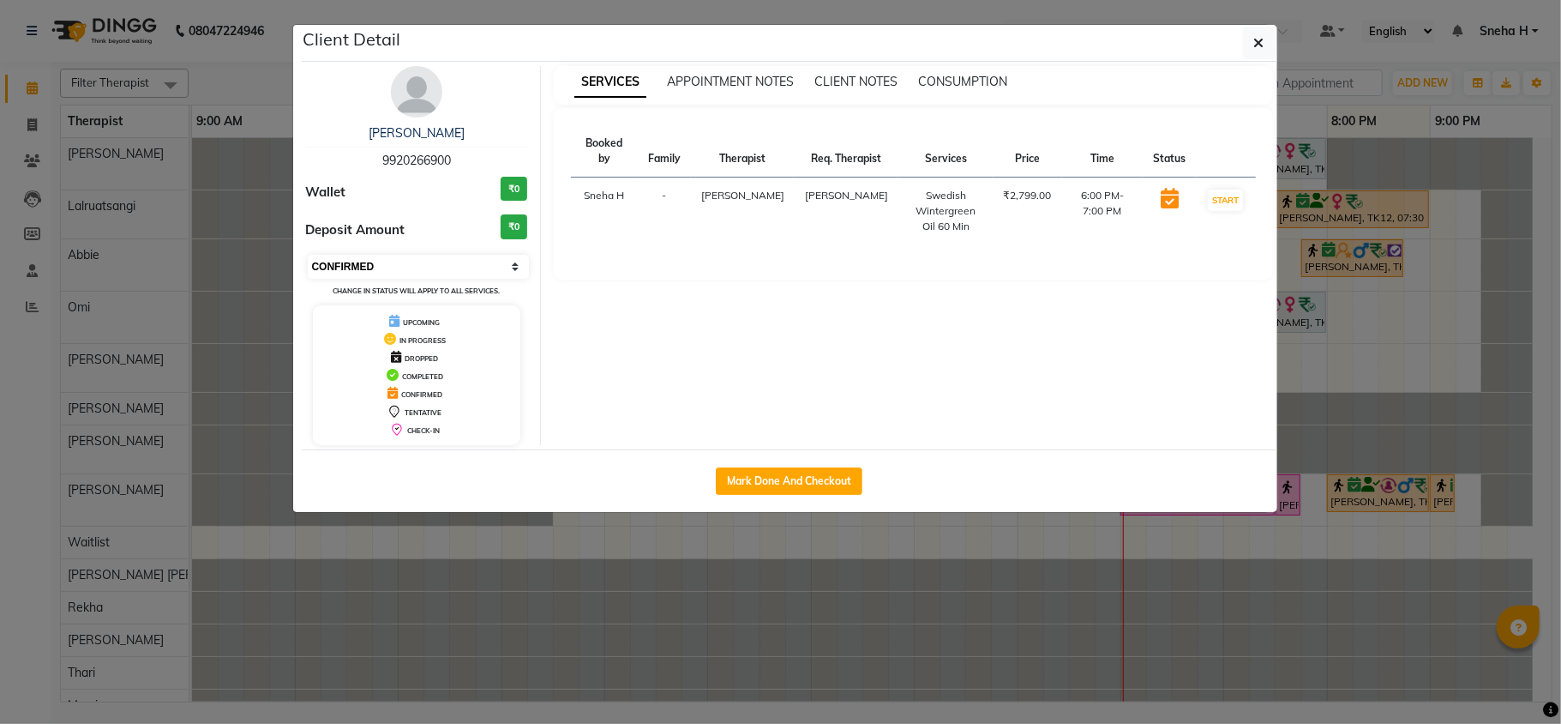
select select "8"
click at [308, 256] on select "Select IN SERVICE CONFIRMED TENTATIVE CHECK IN MARK DONE DROPPED UPCOMING" at bounding box center [419, 267] width 222 height 24
click at [218, 69] on ngb-modal-window "Client Detail Ankit Shah 9920266900 Wallet ₹0 Deposit Amount ₹0 Select IN SERVI…" at bounding box center [780, 362] width 1561 height 724
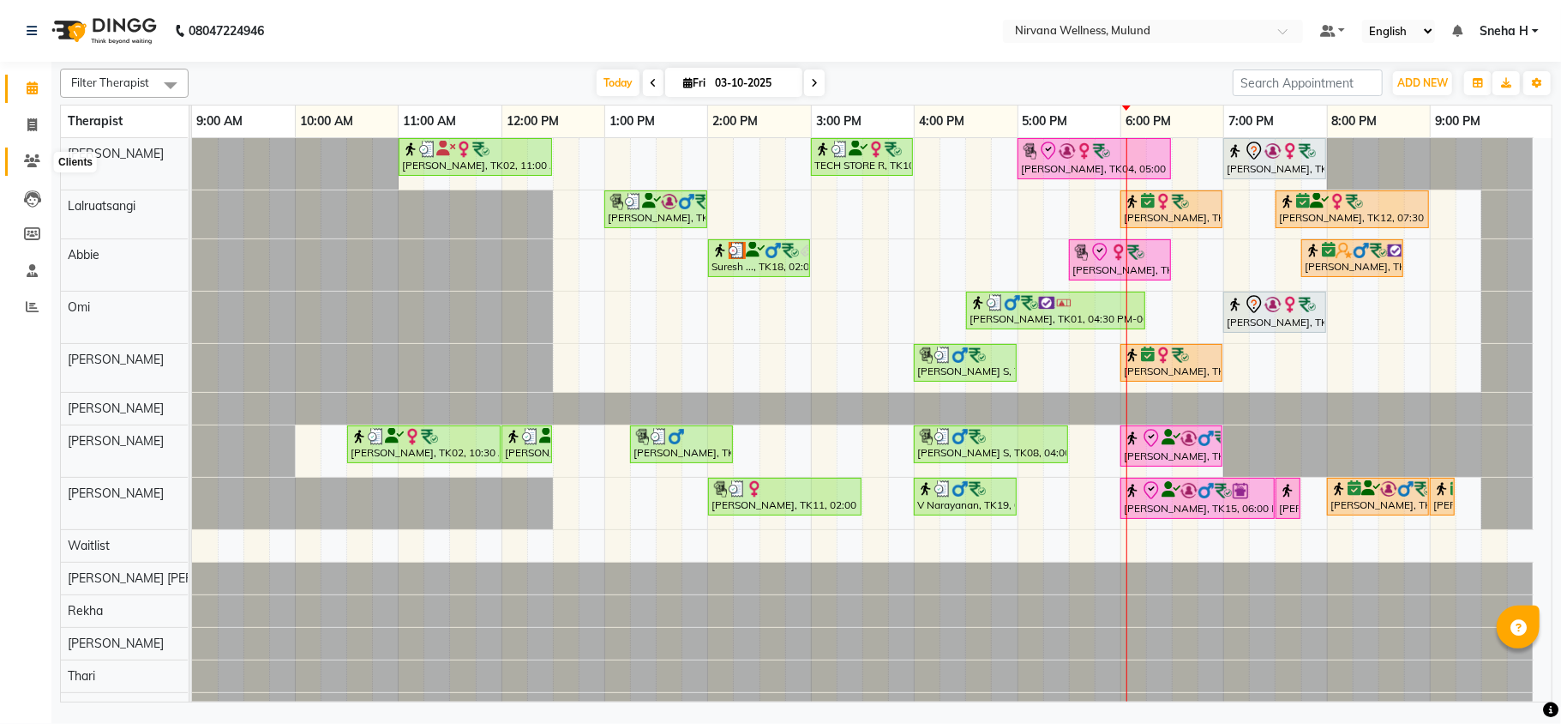
click at [33, 166] on icon at bounding box center [32, 160] width 16 height 13
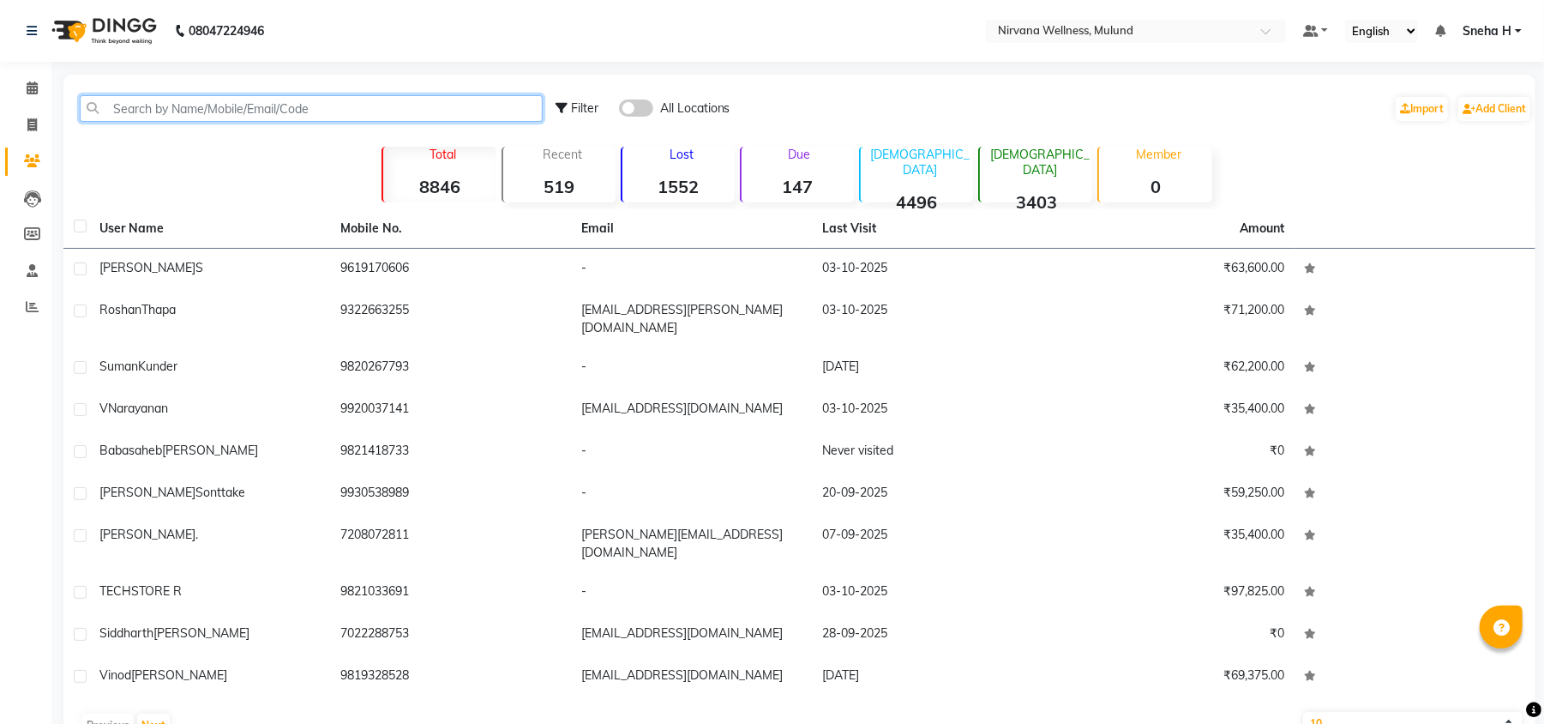
click at [303, 111] on input "text" at bounding box center [311, 108] width 463 height 27
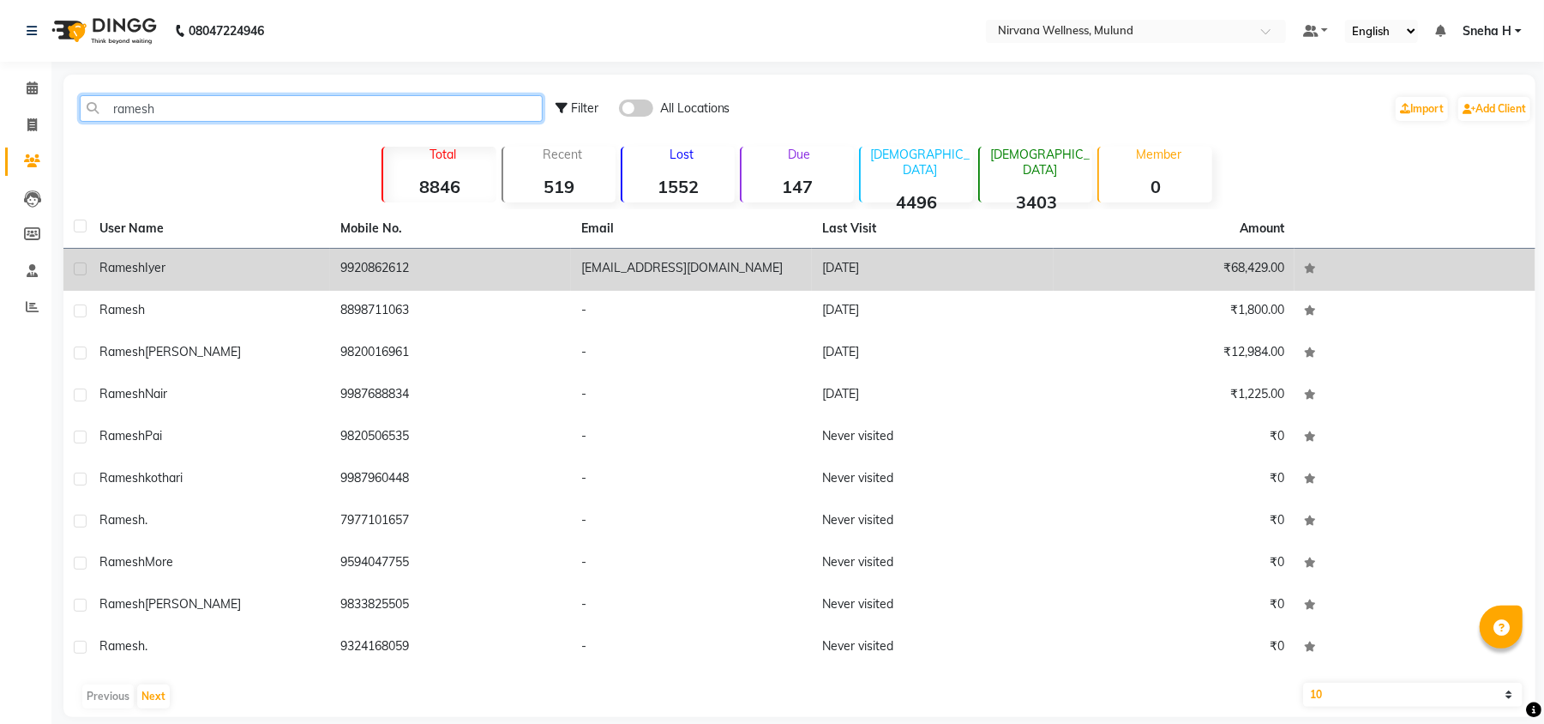
type input "ramesh"
click at [266, 265] on div "Ramesh Iyer" at bounding box center [209, 268] width 220 height 18
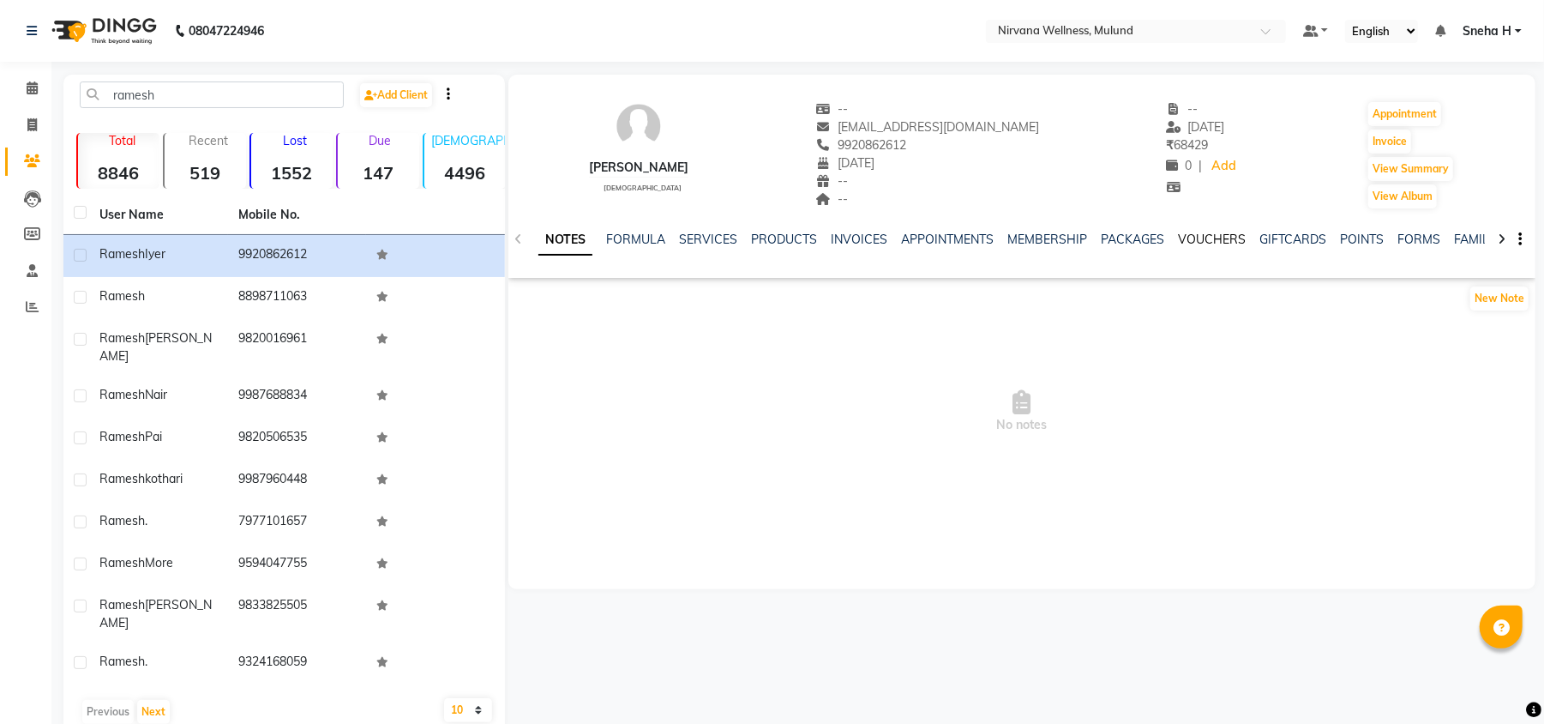
click at [1184, 238] on link "VOUCHERS" at bounding box center [1212, 239] width 68 height 15
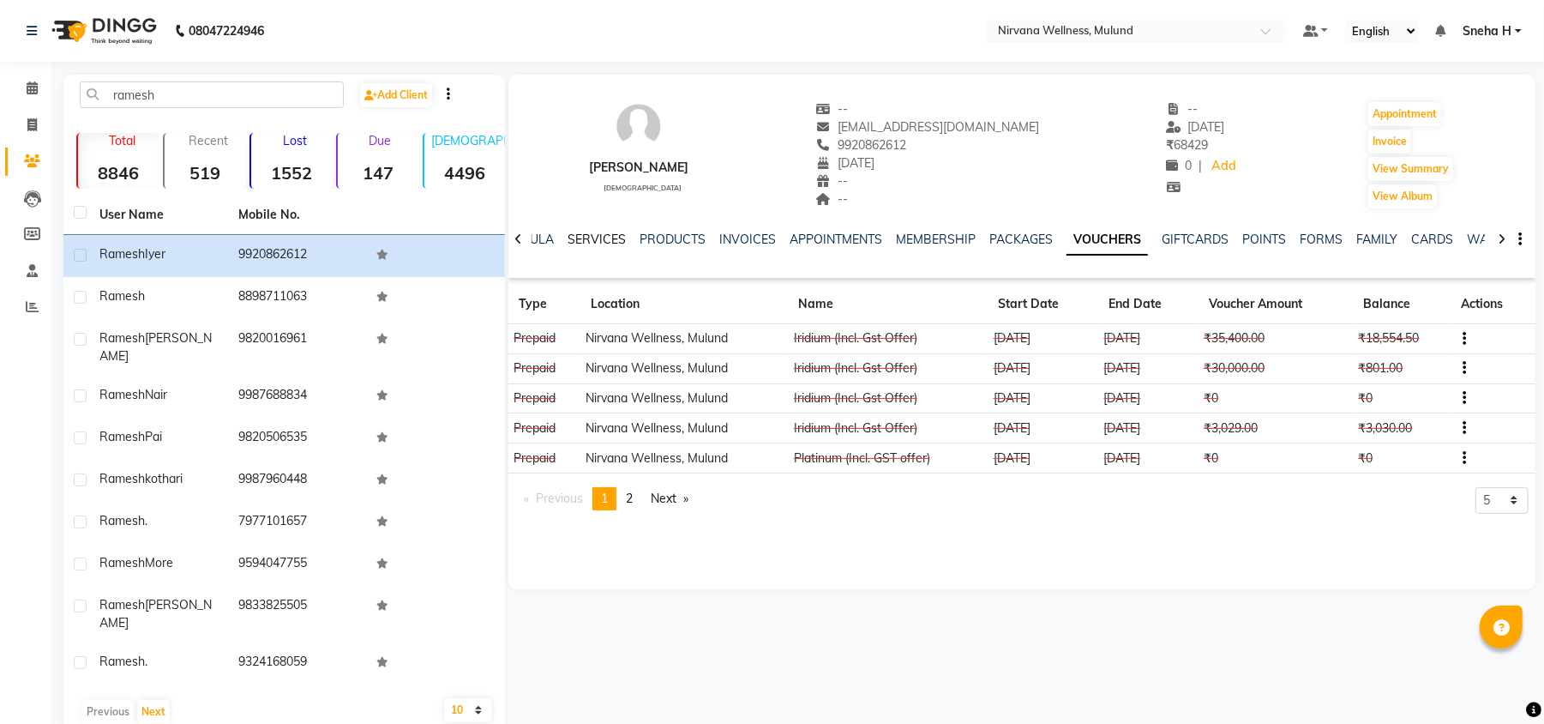
click at [598, 242] on link "SERVICES" at bounding box center [597, 239] width 58 height 15
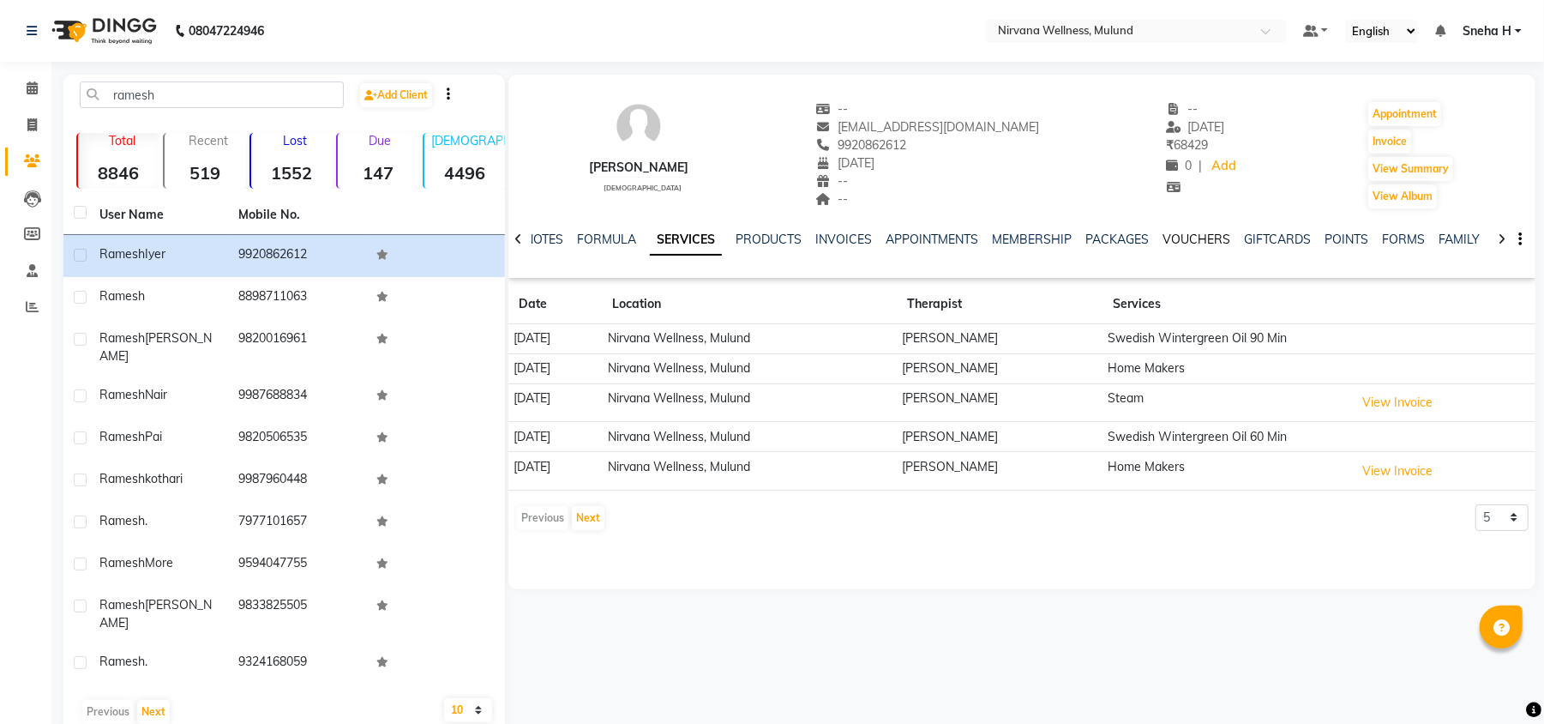
click at [1197, 233] on link "VOUCHERS" at bounding box center [1197, 239] width 68 height 15
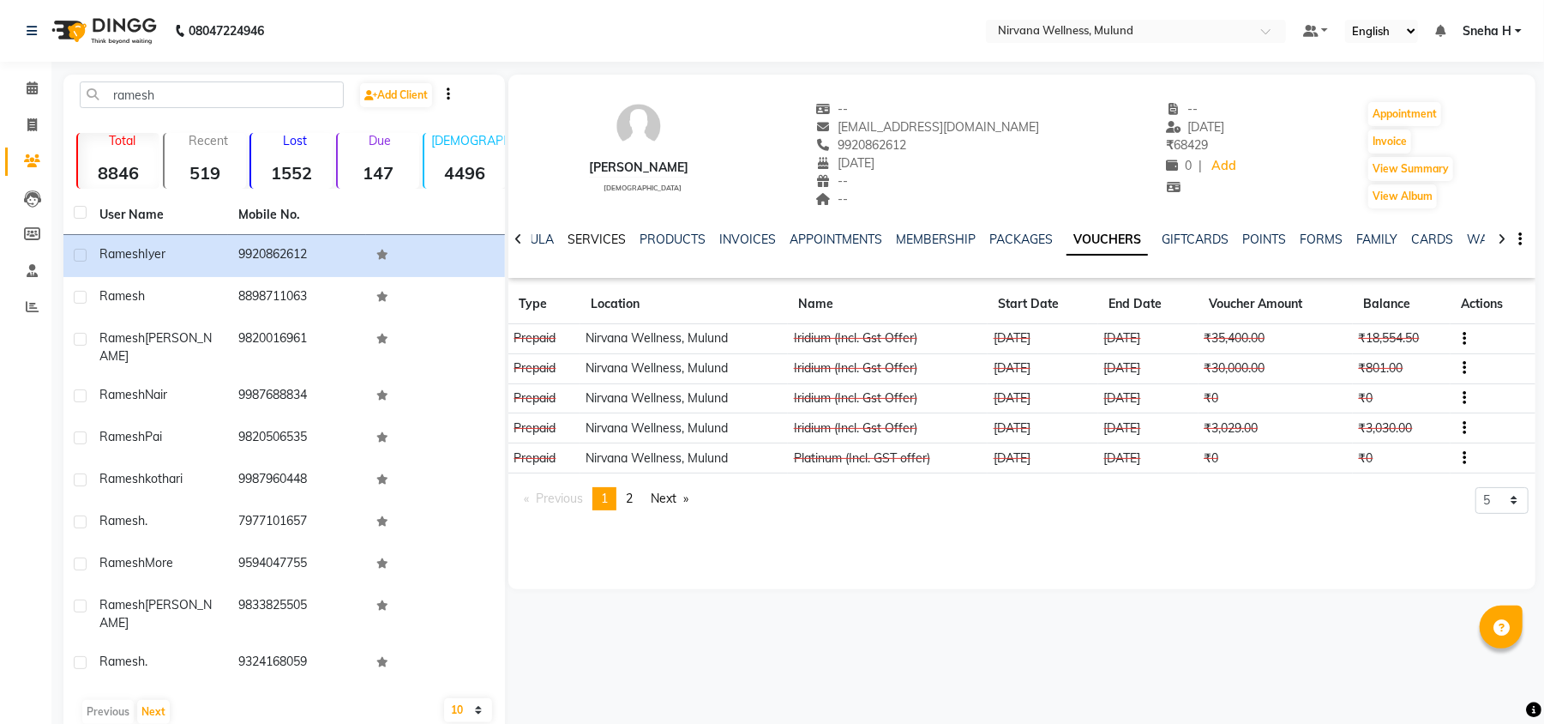
click at [584, 244] on link "SERVICES" at bounding box center [597, 239] width 58 height 15
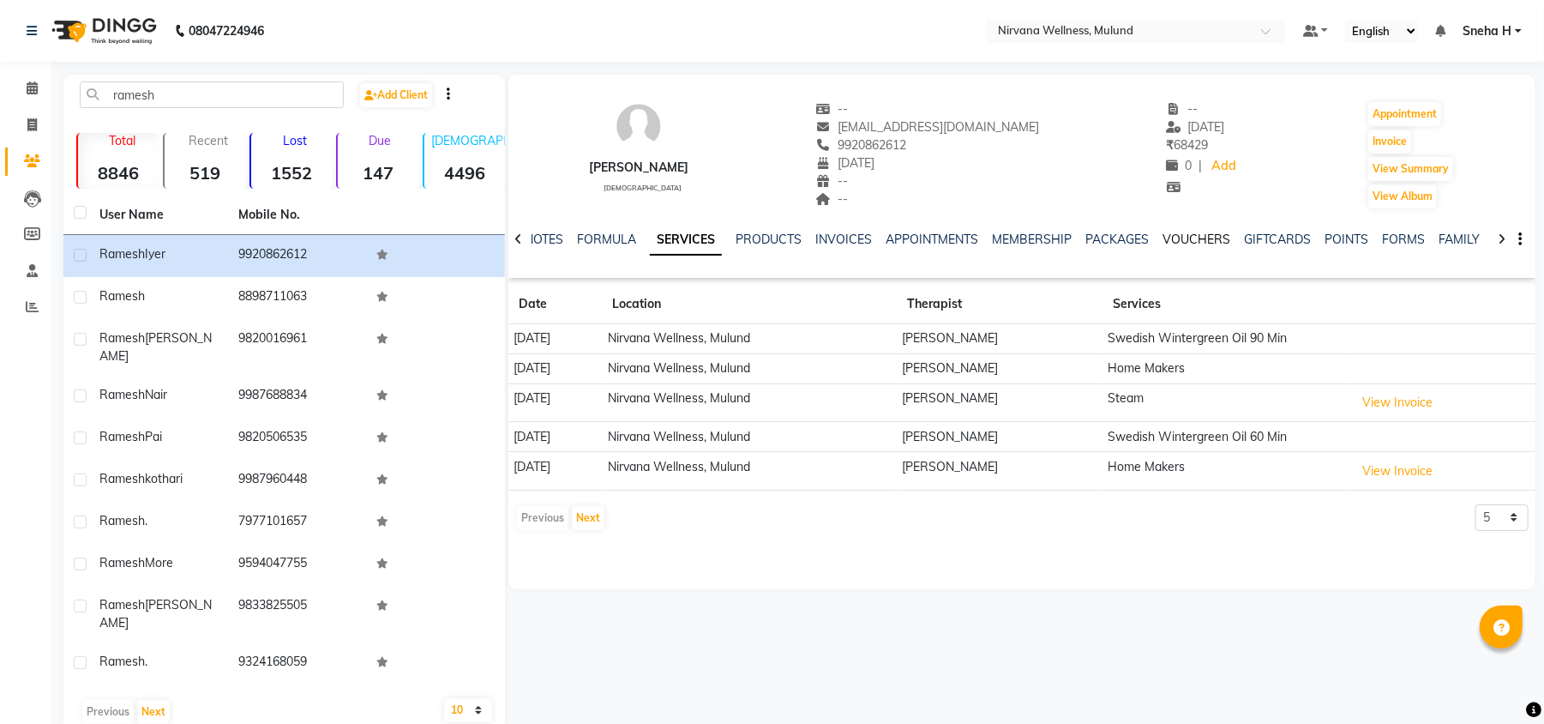
click at [1197, 238] on link "VOUCHERS" at bounding box center [1197, 239] width 68 height 15
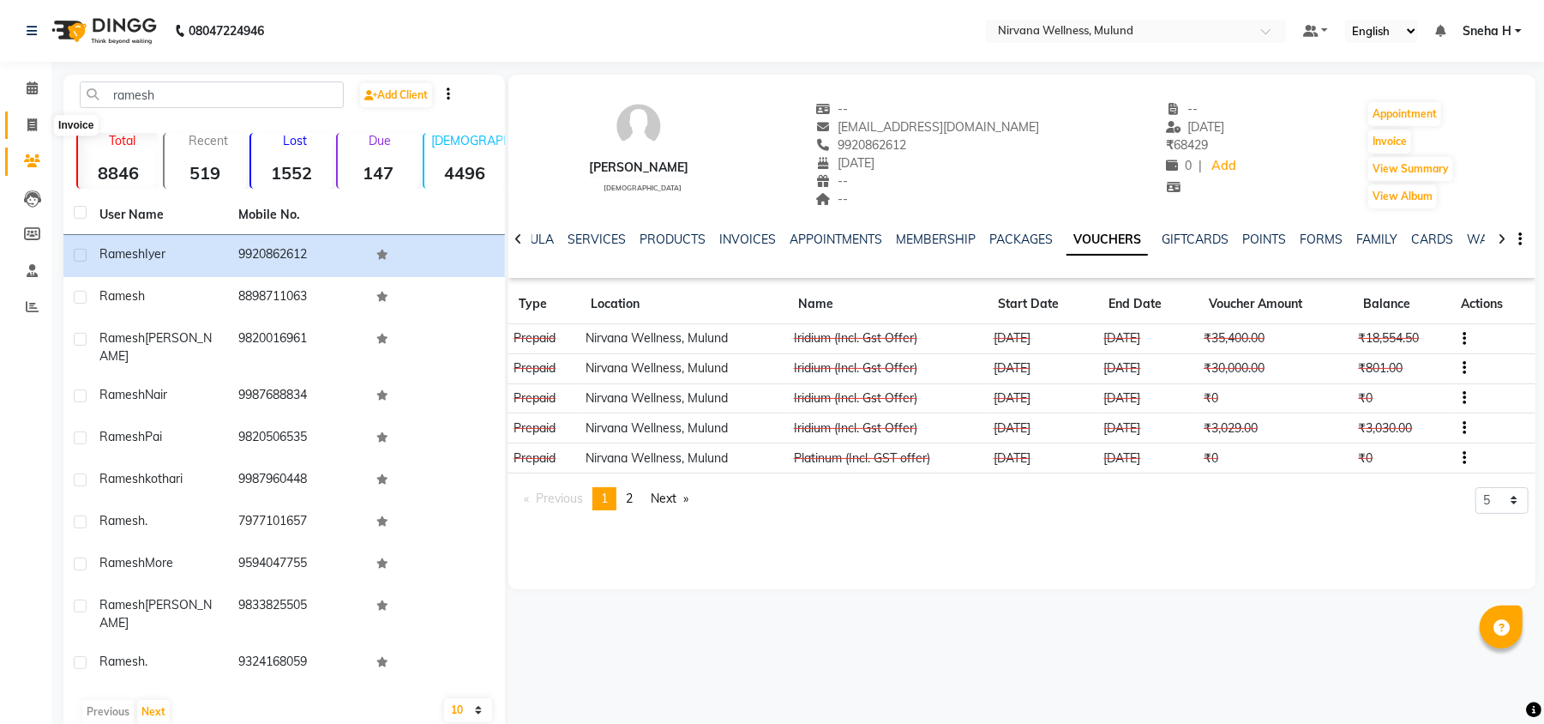
click at [33, 122] on icon at bounding box center [31, 124] width 9 height 13
select select "service"
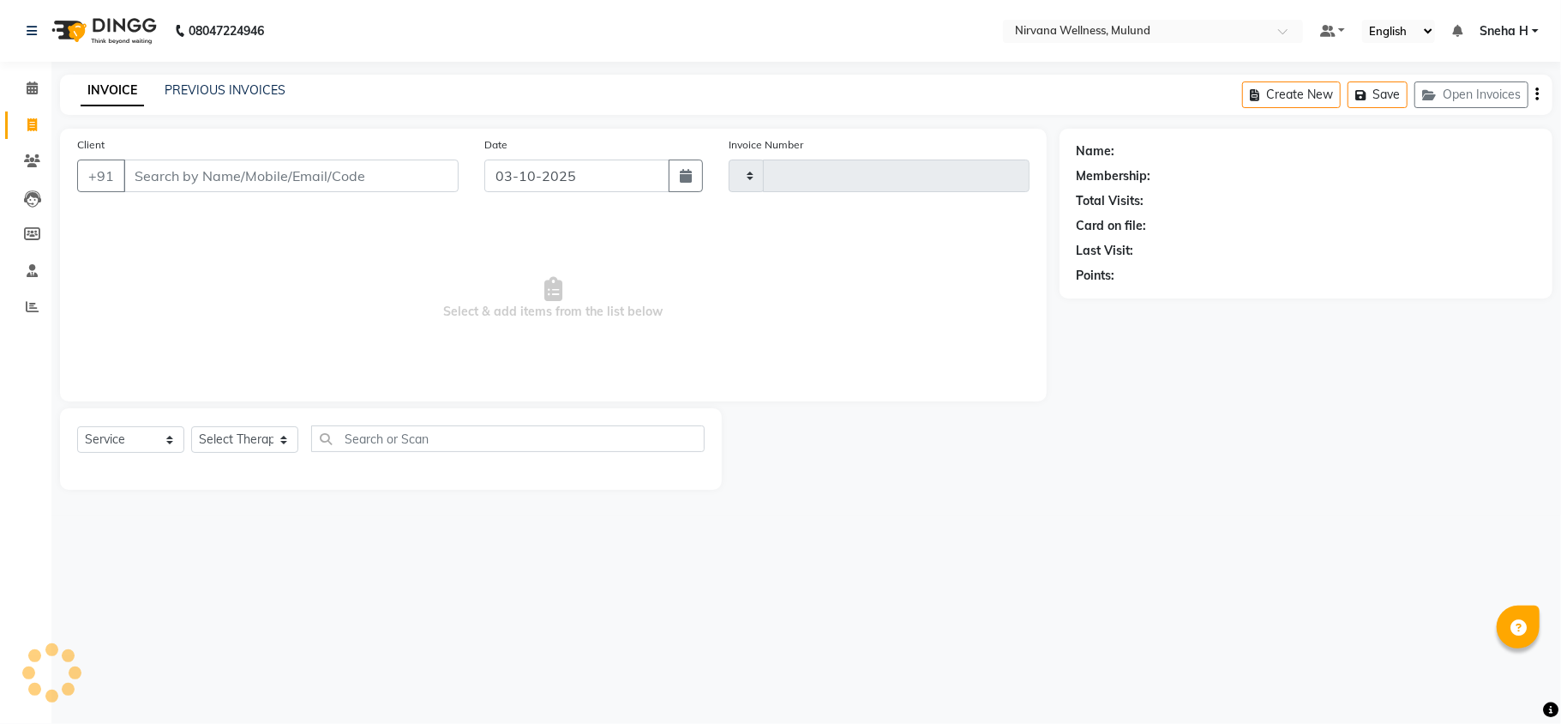
click at [369, 173] on input "Client" at bounding box center [290, 175] width 335 height 33
type input "2138"
select select "4890"
click at [288, 187] on input "Client" at bounding box center [290, 175] width 335 height 33
type input "9619614600"
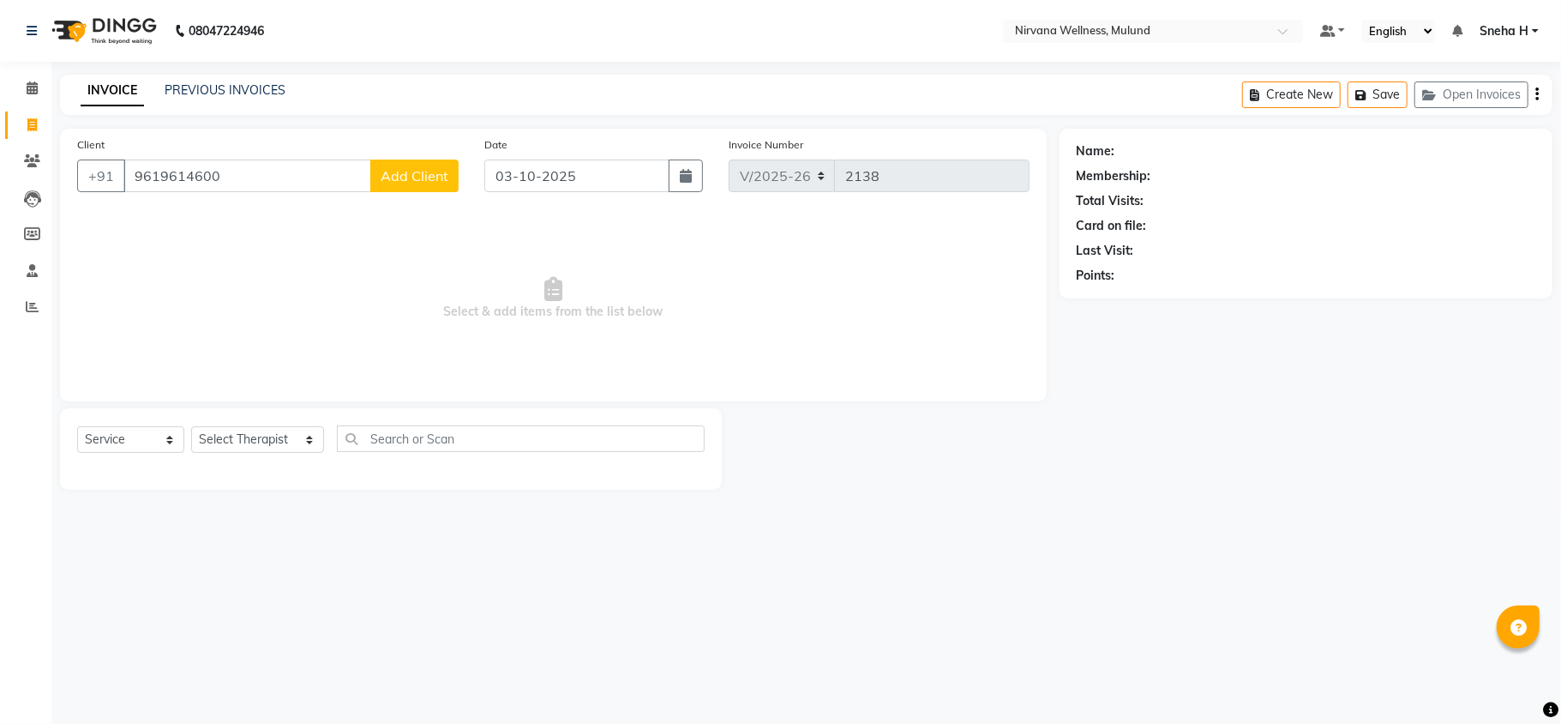
click at [420, 172] on span "Add Client" at bounding box center [415, 175] width 68 height 17
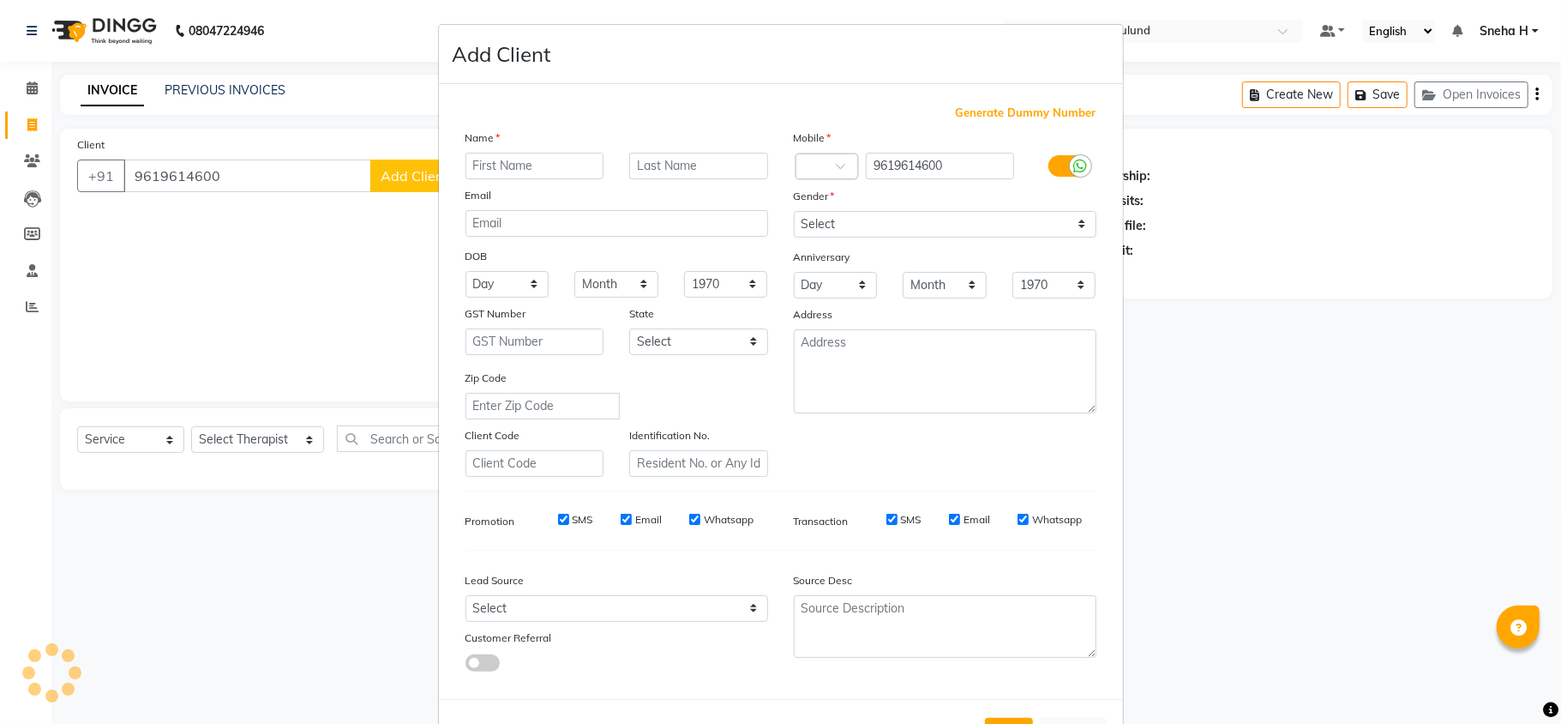
click at [570, 169] on input "text" at bounding box center [535, 166] width 139 height 27
type input "Archana"
click at [701, 172] on input "text" at bounding box center [698, 166] width 139 height 27
type input "[PERSON_NAME]"
click at [714, 214] on input "email" at bounding box center [617, 223] width 303 height 27
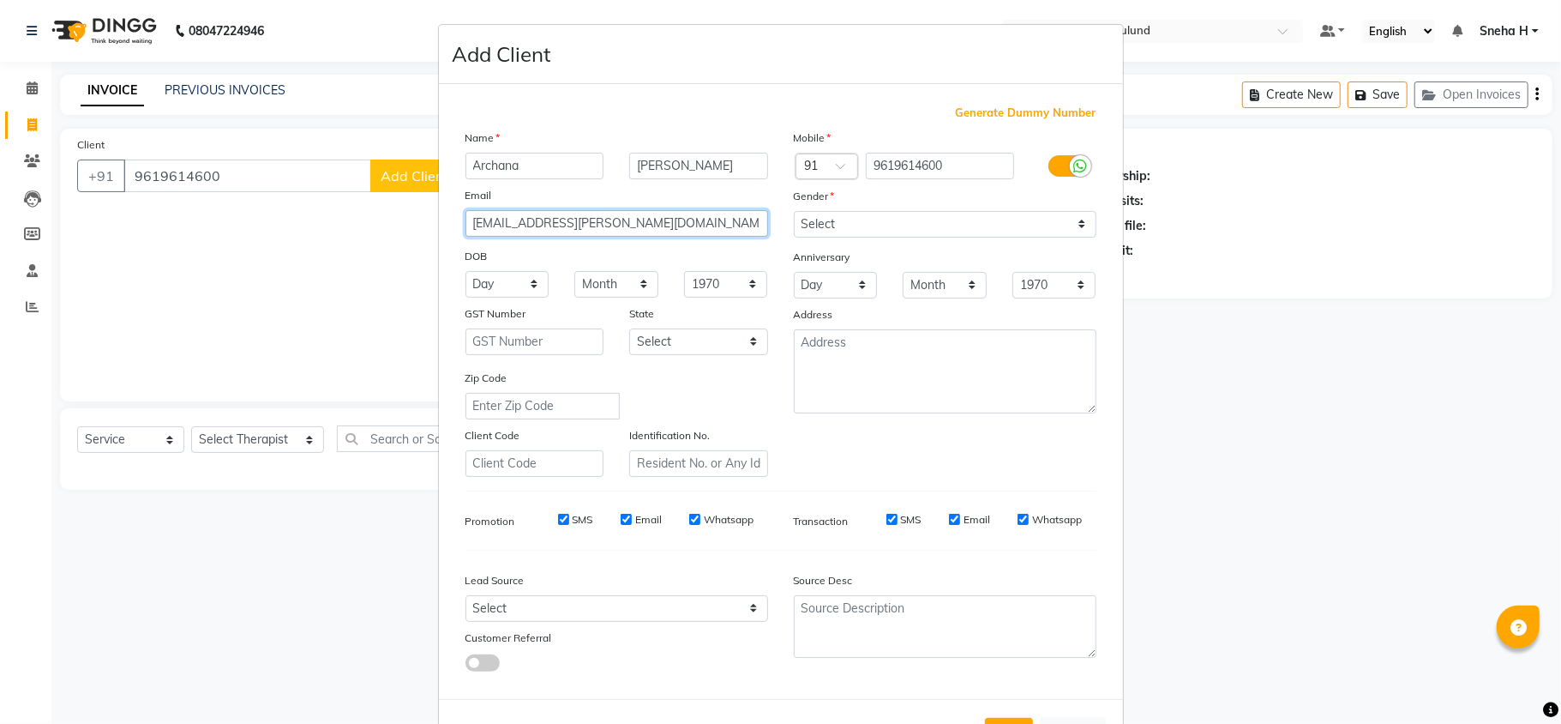
type input "archana.ruparel@yahoo.in"
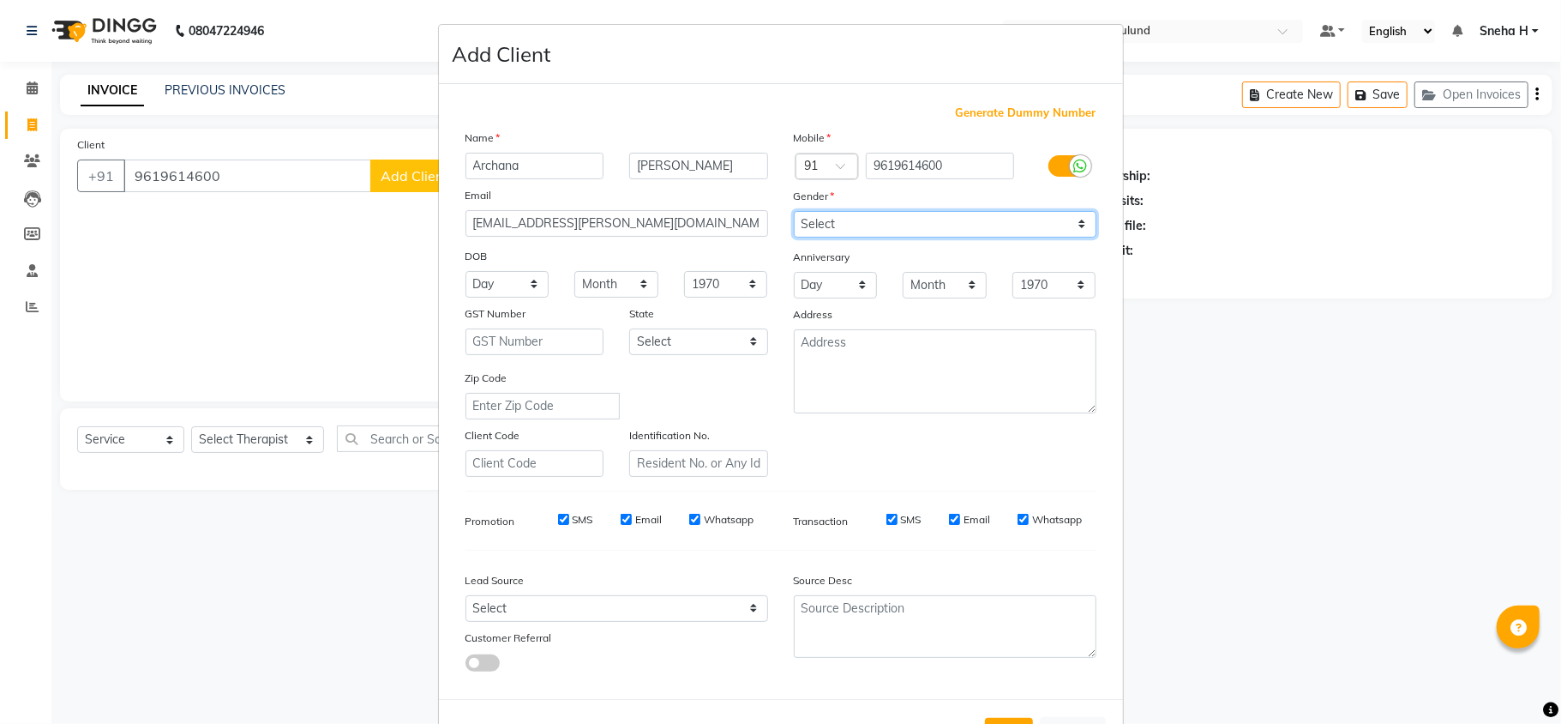
click at [834, 232] on select "Select Male Female Other Prefer Not To Say" at bounding box center [945, 224] width 303 height 27
select select "female"
click at [794, 211] on select "Select Male Female Other Prefer Not To Say" at bounding box center [945, 224] width 303 height 27
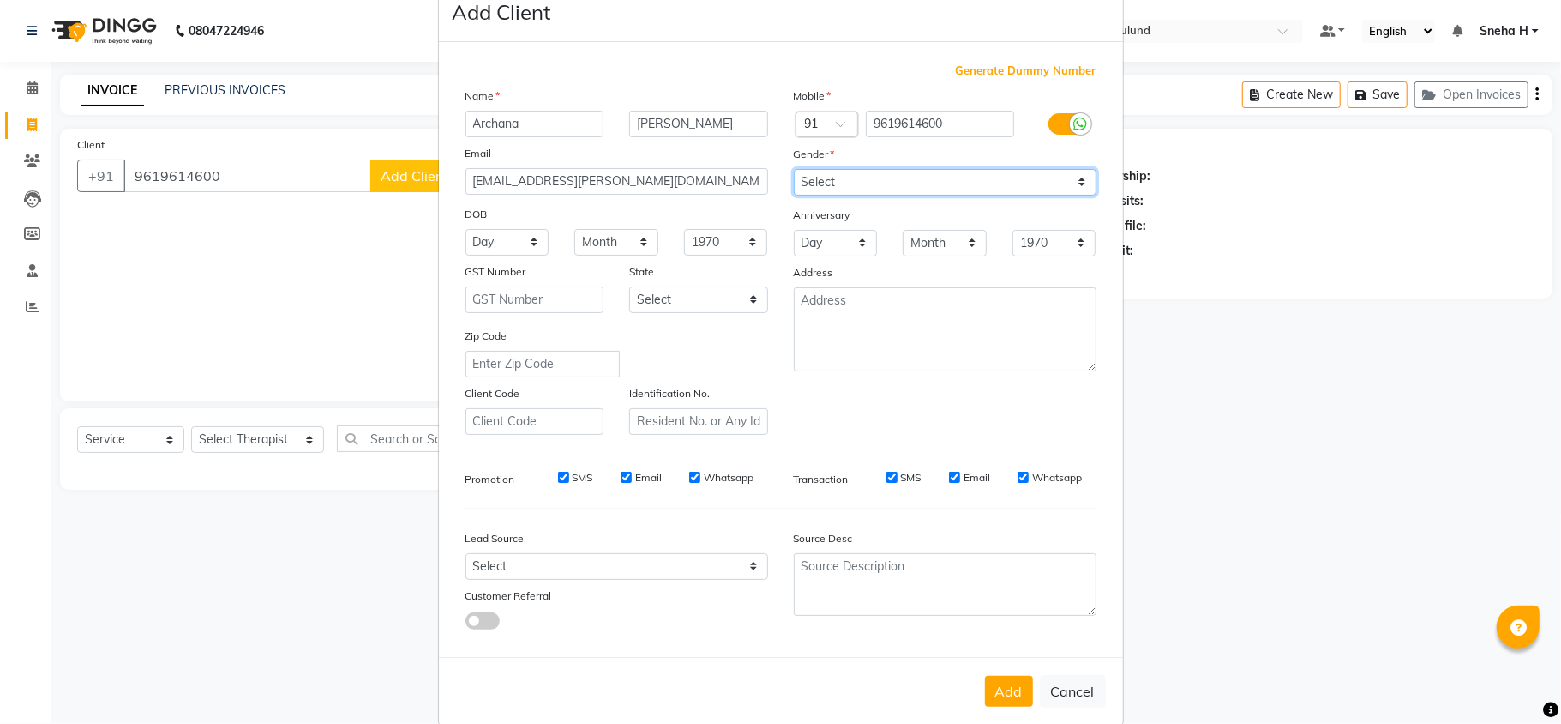
scroll to position [63, 0]
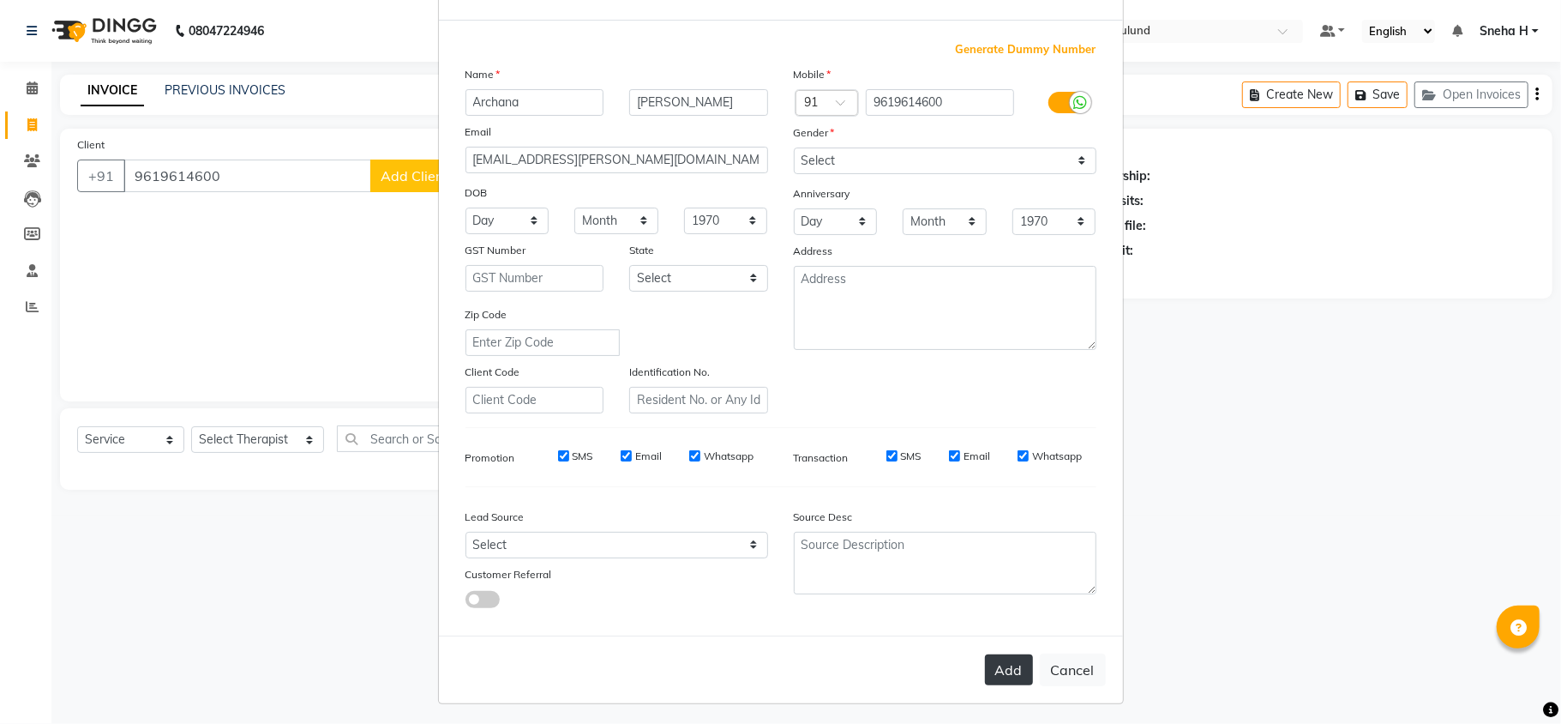
click at [998, 659] on button "Add" at bounding box center [1009, 669] width 48 height 31
select select
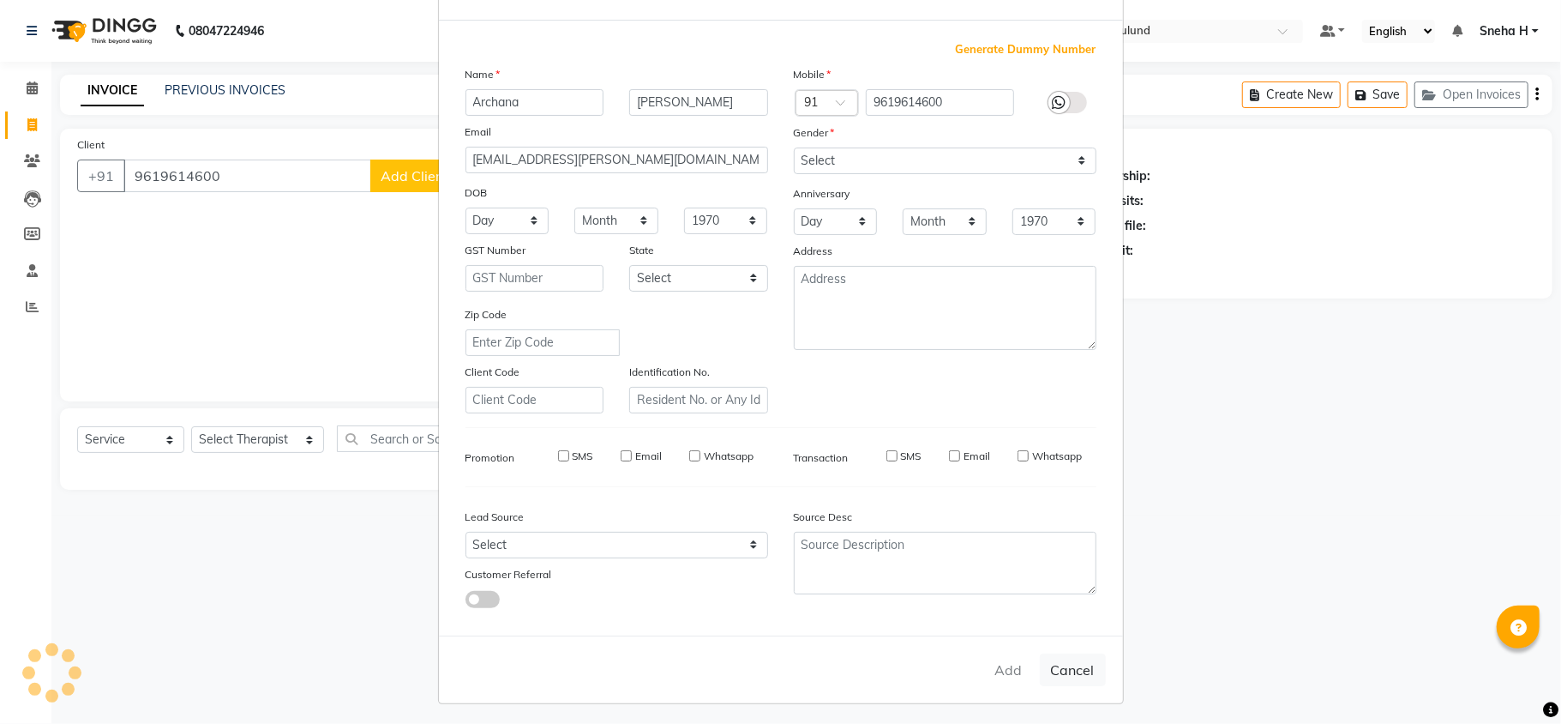
select select
checkbox input "false"
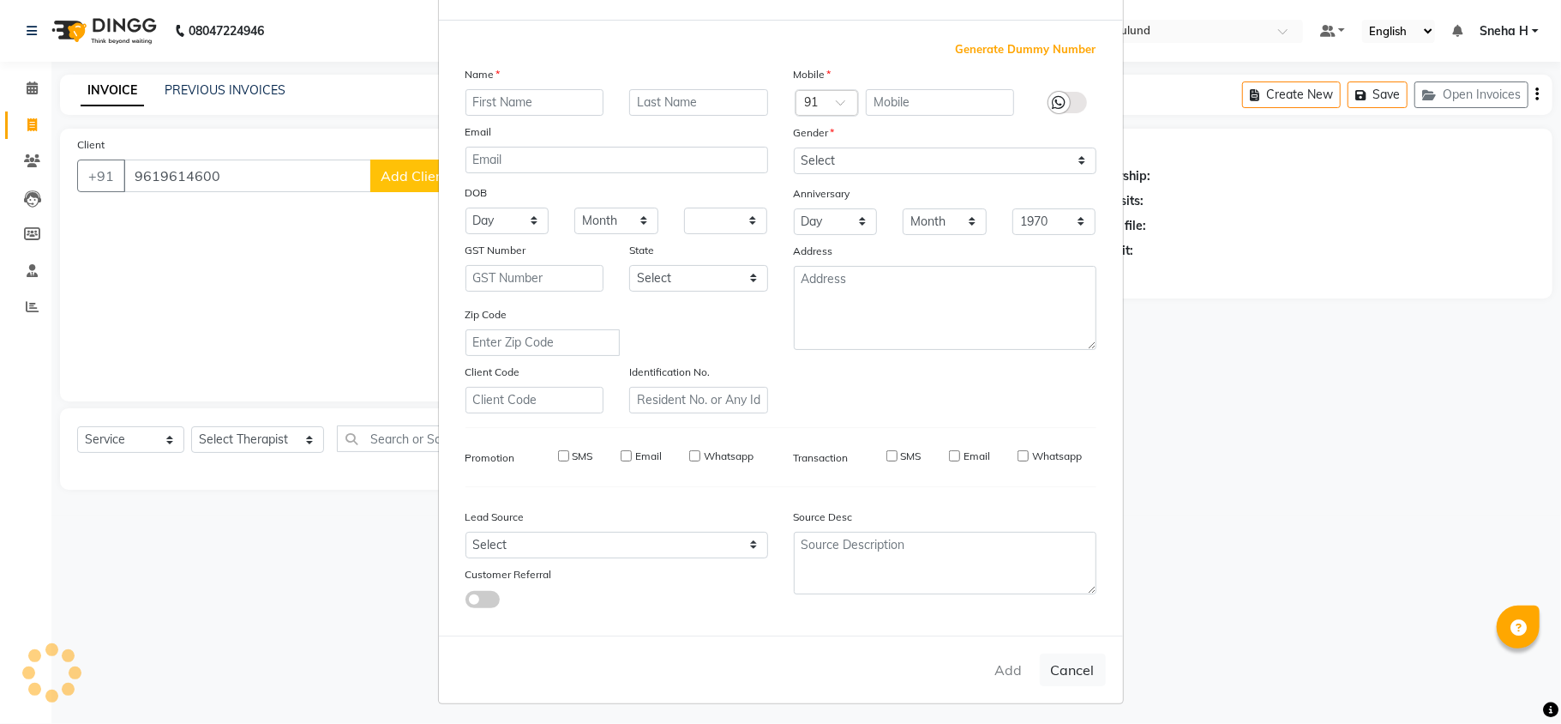
checkbox input "false"
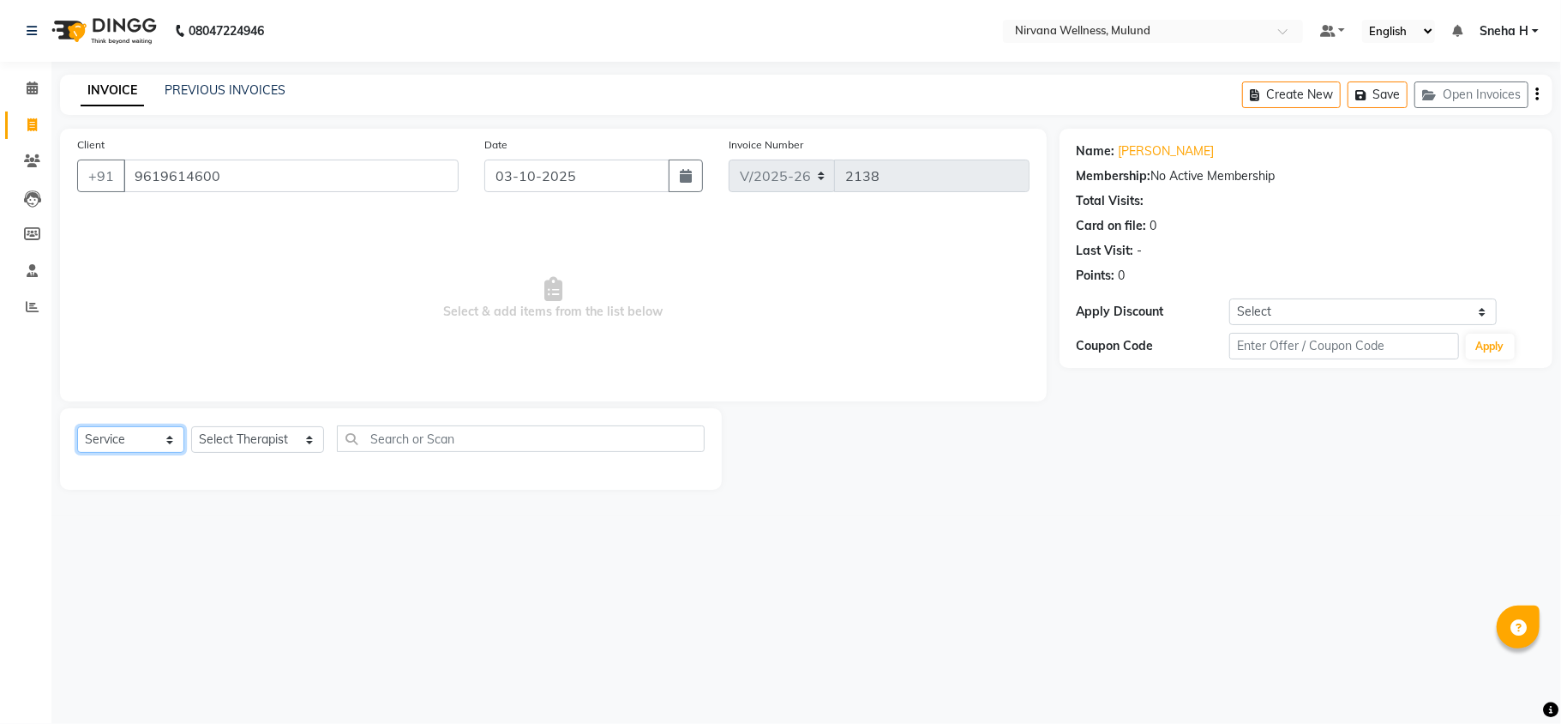
click at [151, 444] on select "Select Service Product Membership Package Voucher Prepaid Gift Card" at bounding box center [130, 439] width 107 height 27
select select "P"
click at [77, 426] on select "Select Service Product Membership Package Voucher Prepaid Gift Card" at bounding box center [130, 439] width 107 height 27
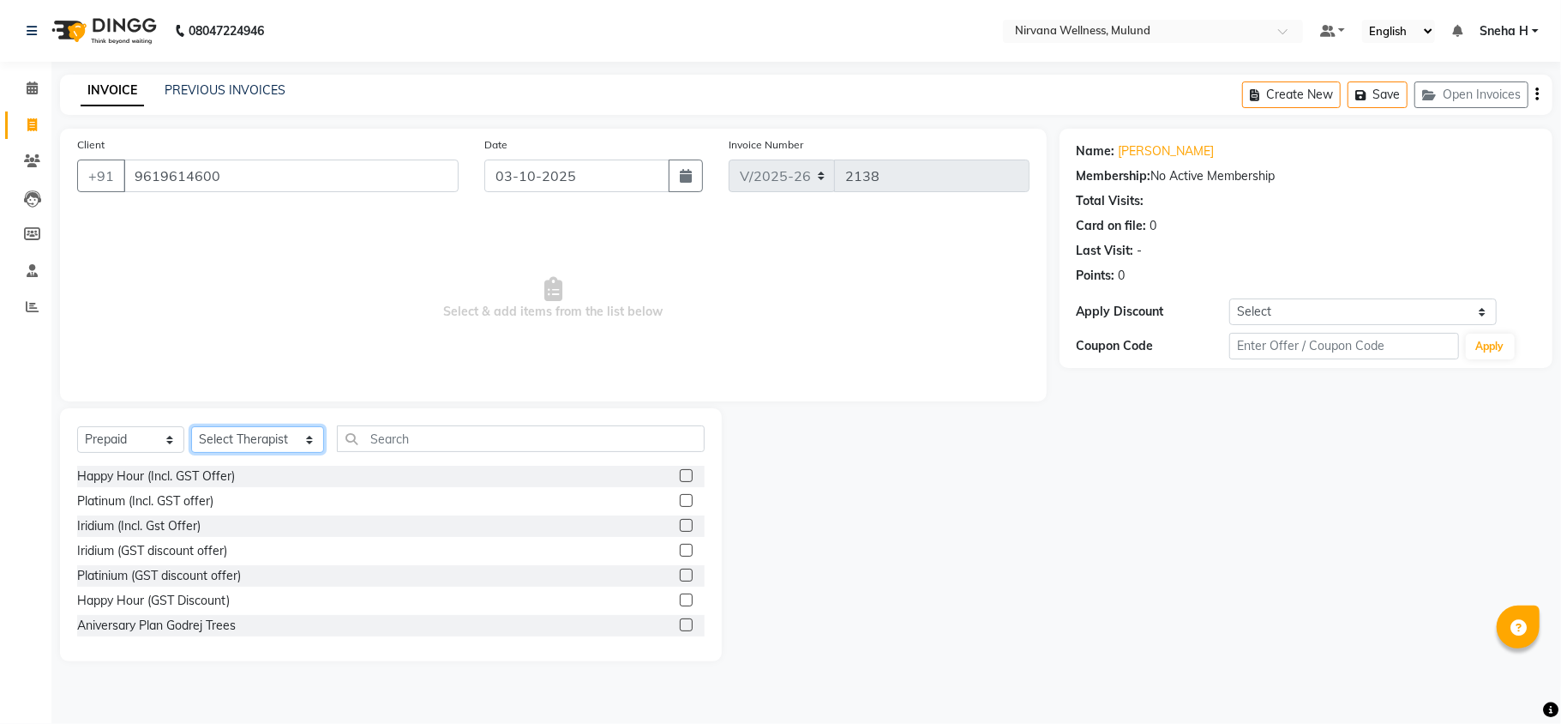
click at [268, 432] on select "Select Therapist [PERSON_NAME] [PERSON_NAME] [PERSON_NAME] [PERSON_NAME] Tlau O…" at bounding box center [257, 439] width 133 height 27
select select "29682"
click at [191, 426] on select "Select Therapist [PERSON_NAME] [PERSON_NAME] [PERSON_NAME] [PERSON_NAME] Tlau O…" at bounding box center [257, 439] width 133 height 27
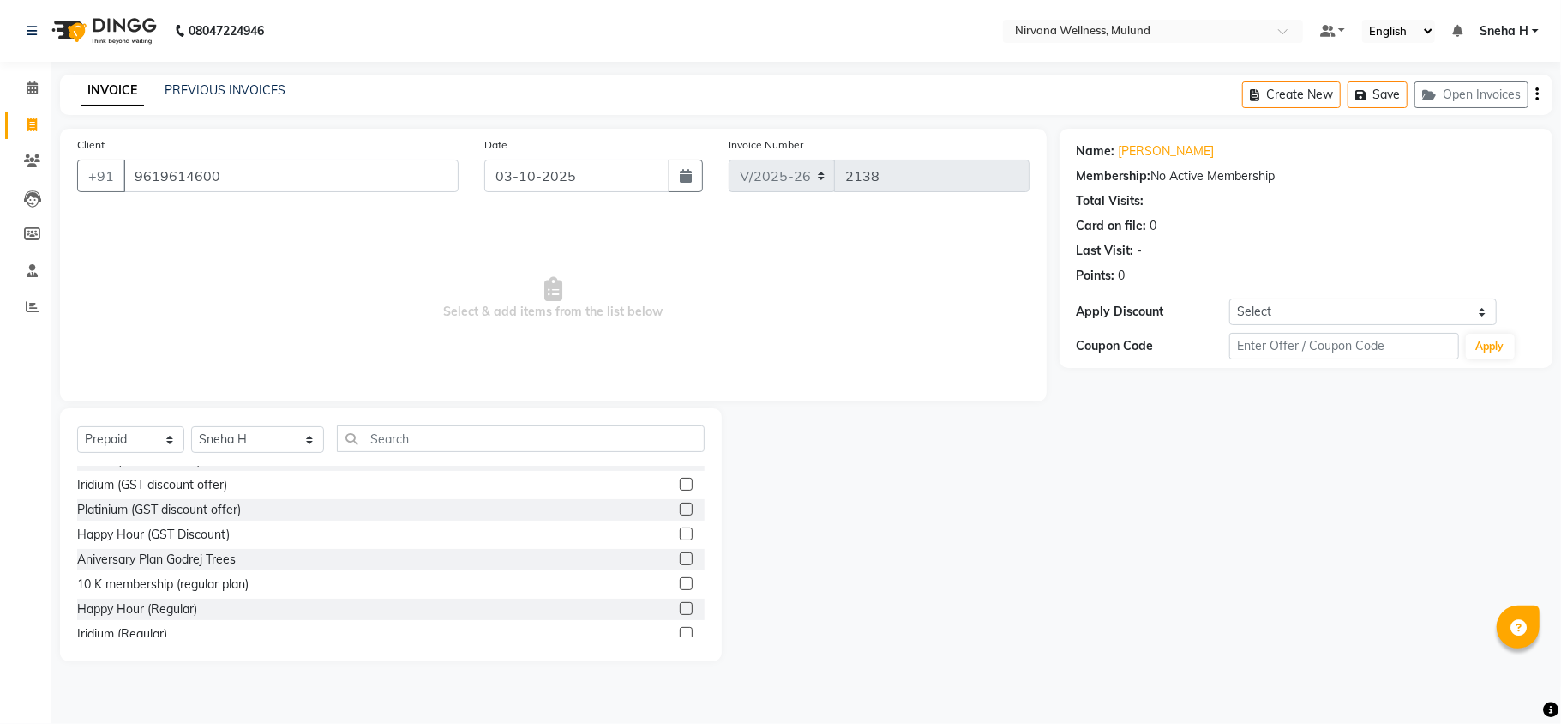
click at [680, 533] on label at bounding box center [686, 533] width 13 height 13
click at [680, 533] on input "checkbox" at bounding box center [685, 534] width 11 height 11
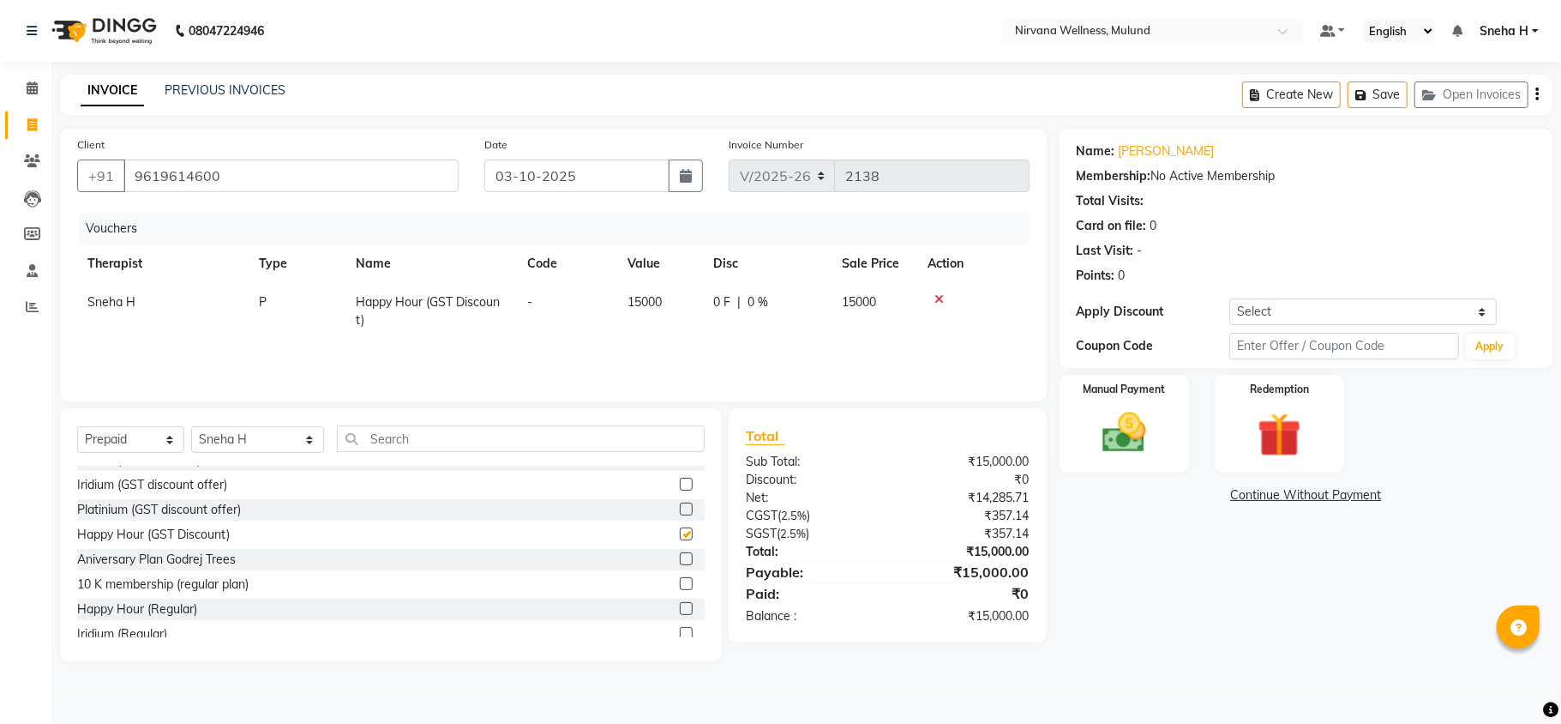
checkbox input "false"
click at [935, 297] on icon at bounding box center [939, 299] width 9 height 12
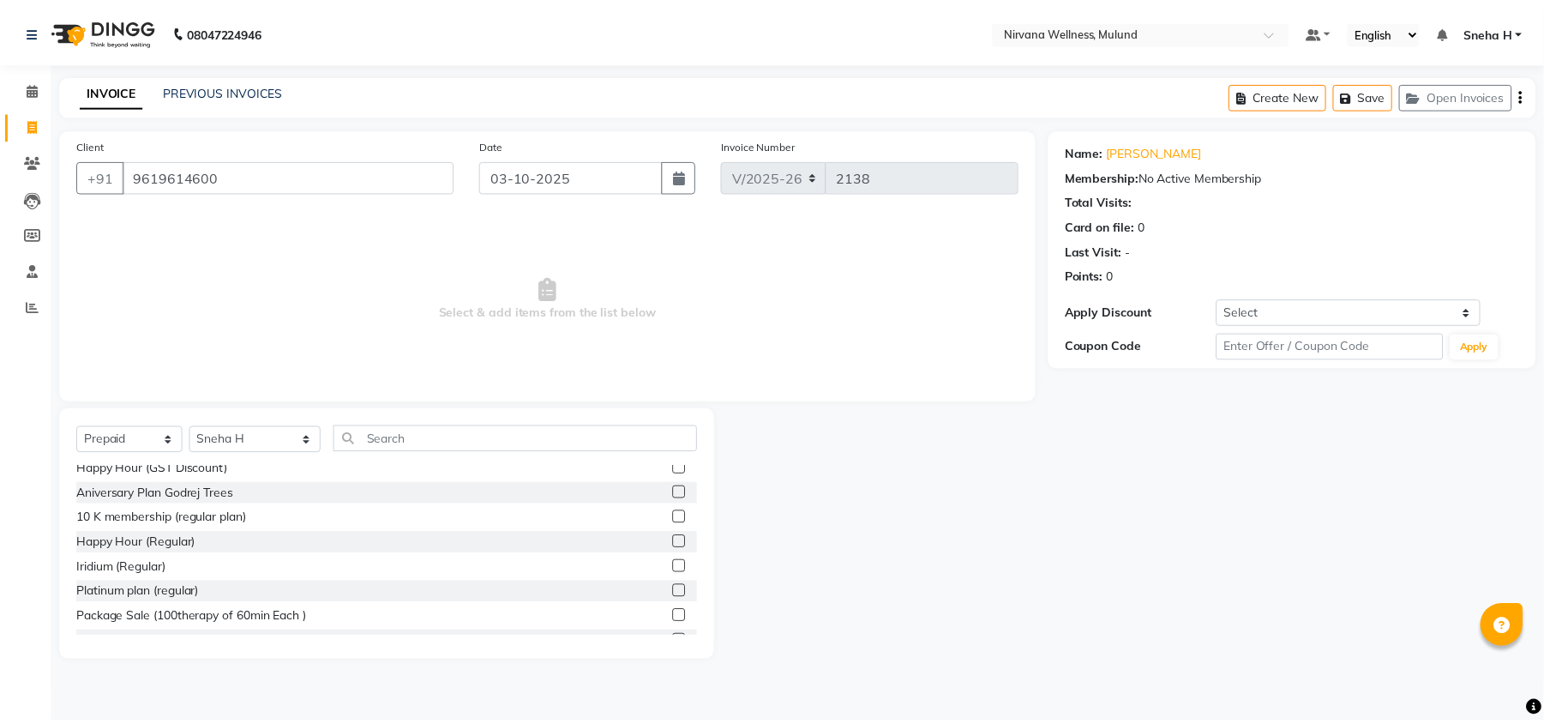
scroll to position [159, 0]
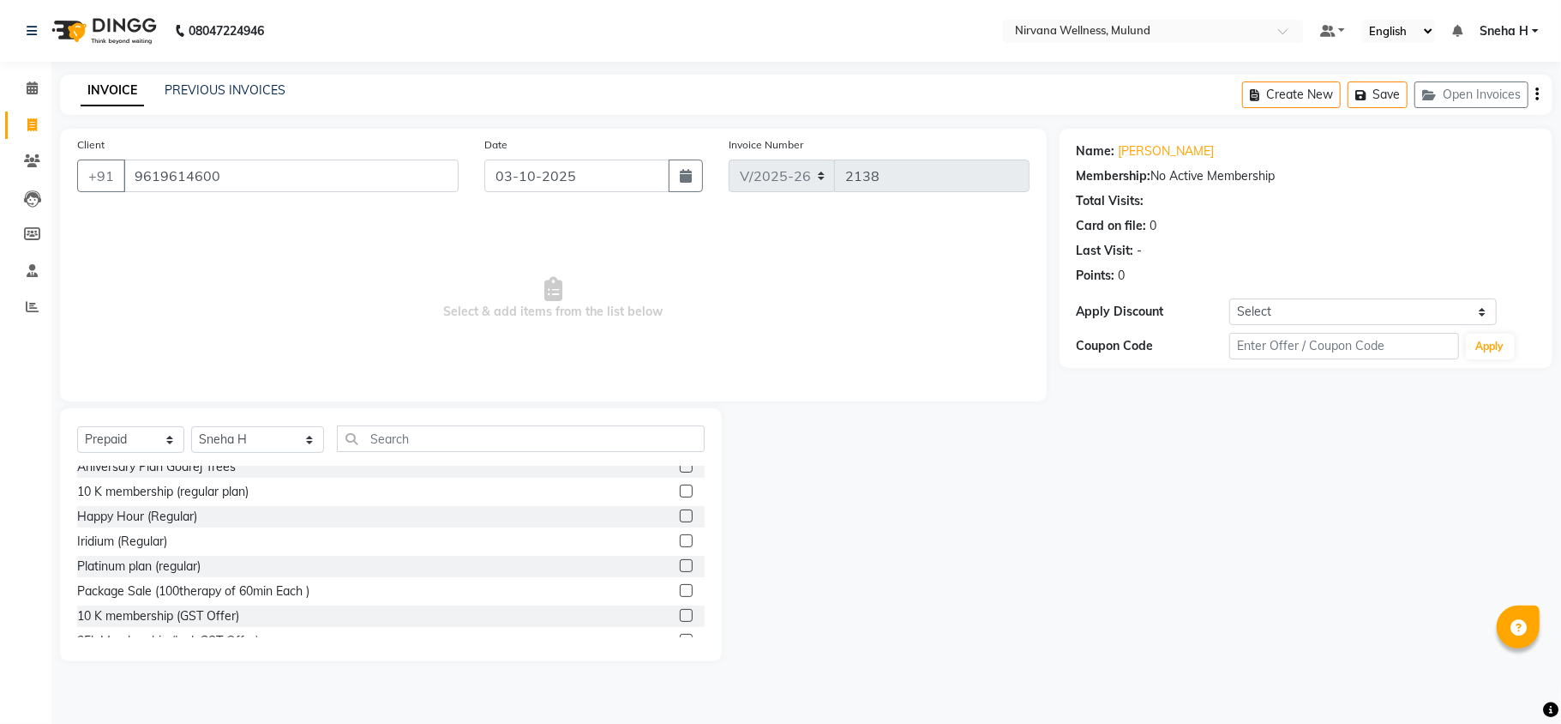
click at [680, 516] on label at bounding box center [686, 515] width 13 height 13
click at [680, 516] on input "checkbox" at bounding box center [685, 516] width 11 height 11
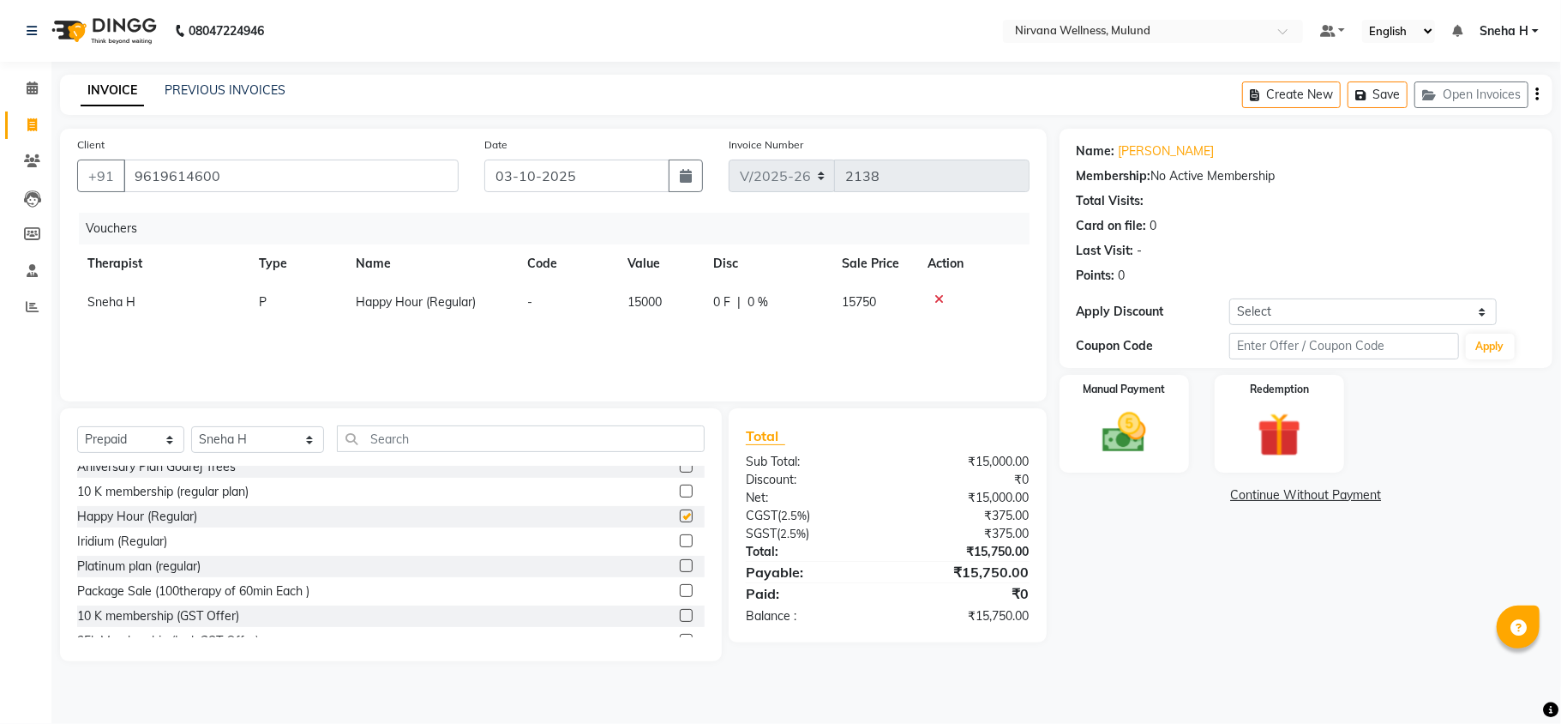
checkbox input "false"
click at [1137, 433] on img at bounding box center [1124, 432] width 75 height 53
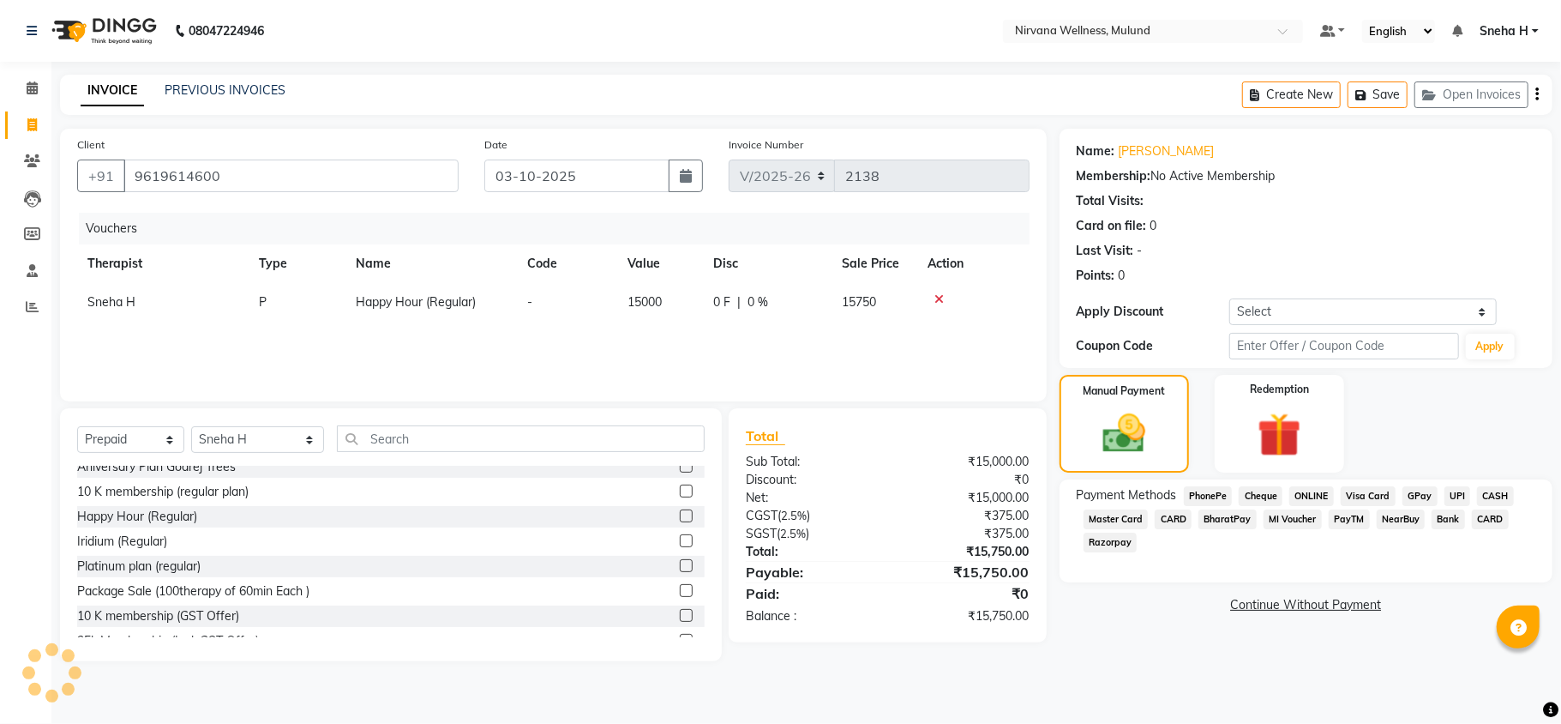
click at [1477, 523] on span "CARD" at bounding box center [1490, 519] width 37 height 20
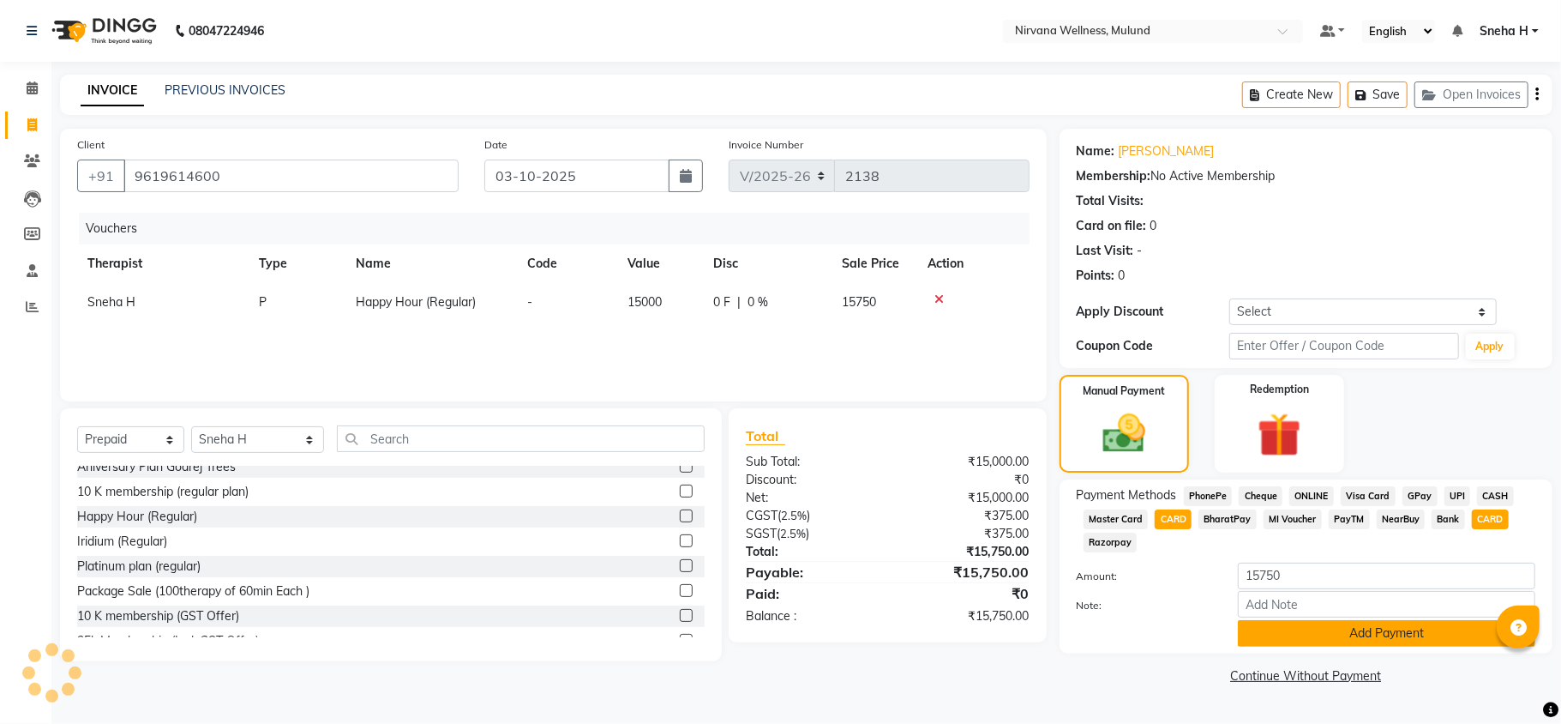
click at [1356, 640] on button "Add Payment" at bounding box center [1387, 633] width 298 height 27
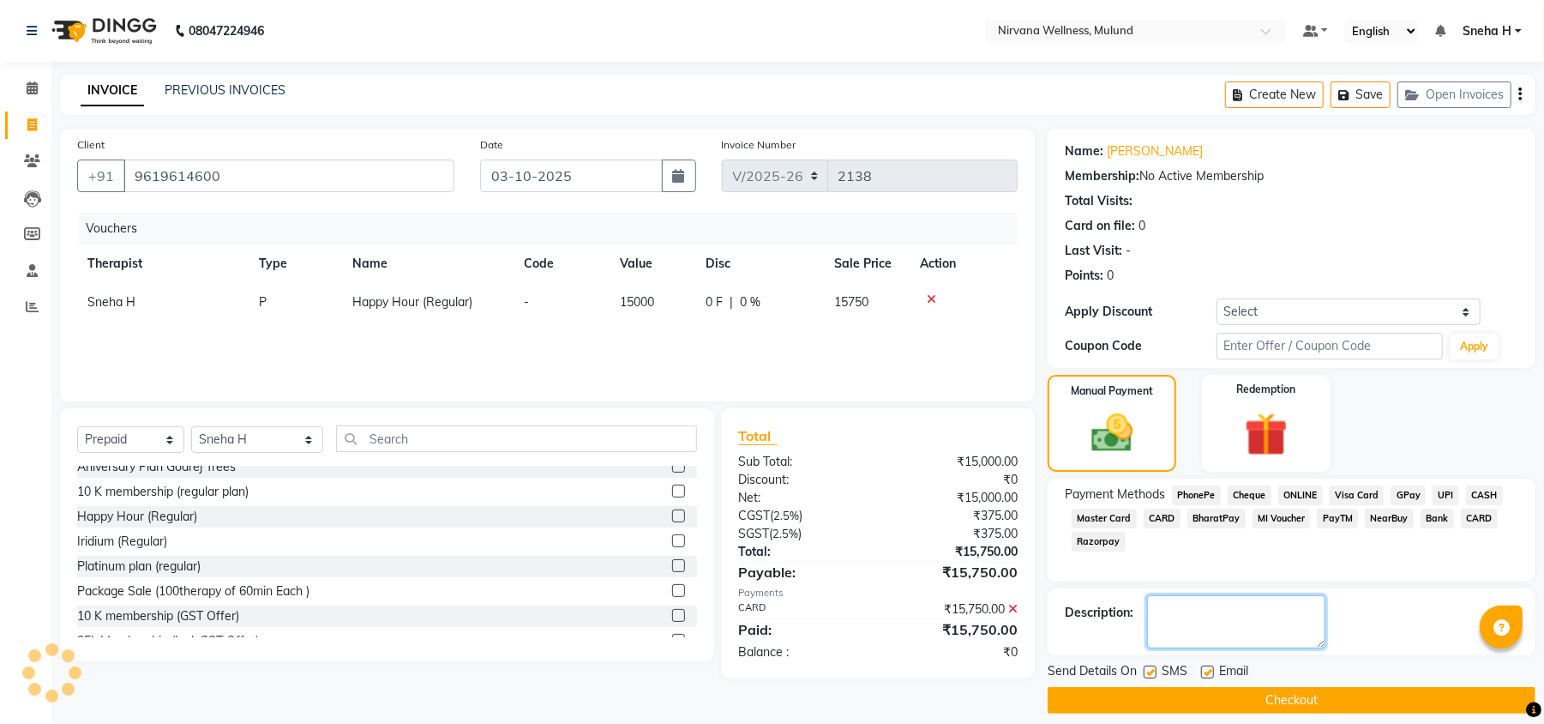
click at [1235, 626] on textarea at bounding box center [1236, 621] width 178 height 53
type textarea "2x60min therapy complimentary"
click at [1166, 704] on button "Checkout" at bounding box center [1292, 700] width 488 height 27
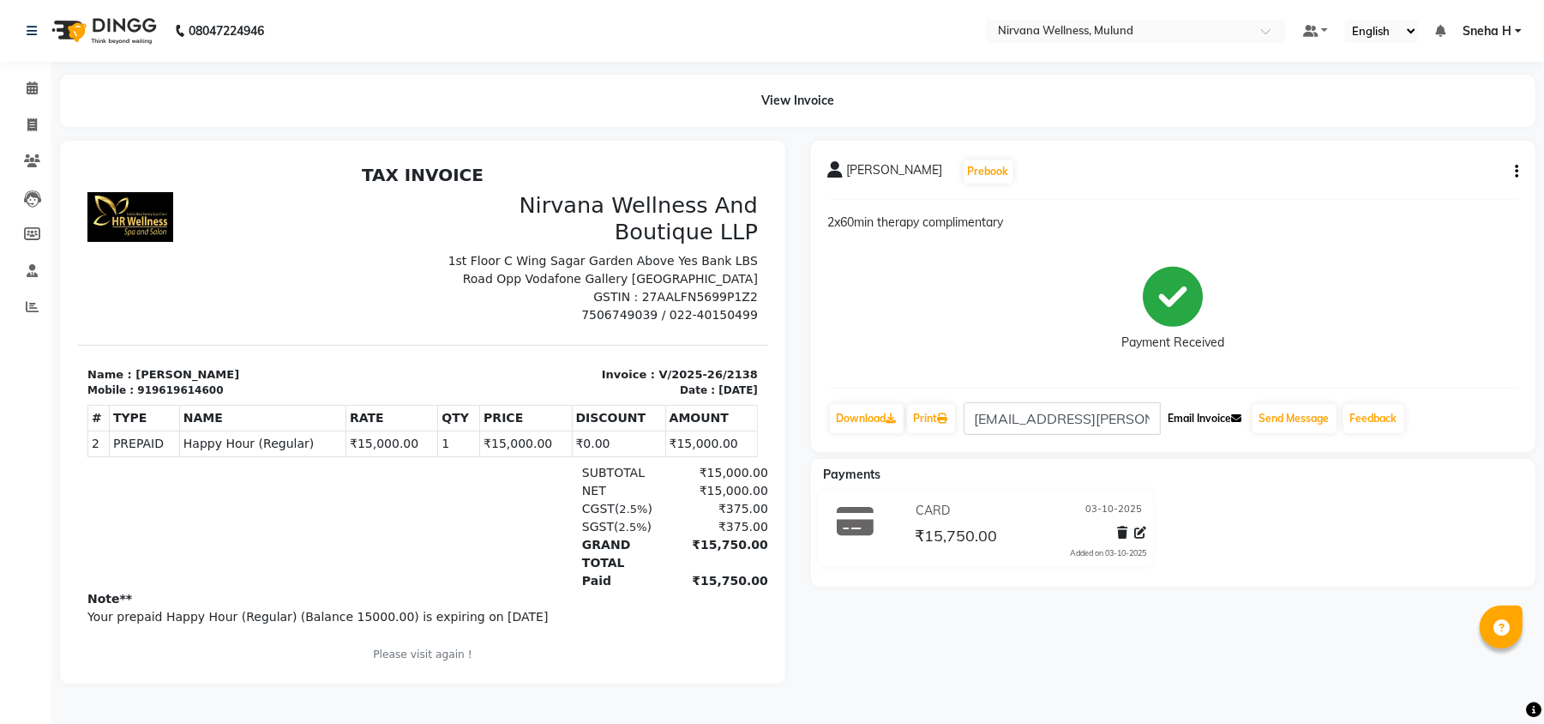
click at [1191, 413] on button "Email Invoice" at bounding box center [1205, 418] width 87 height 29
click at [22, 89] on span at bounding box center [32, 89] width 30 height 20
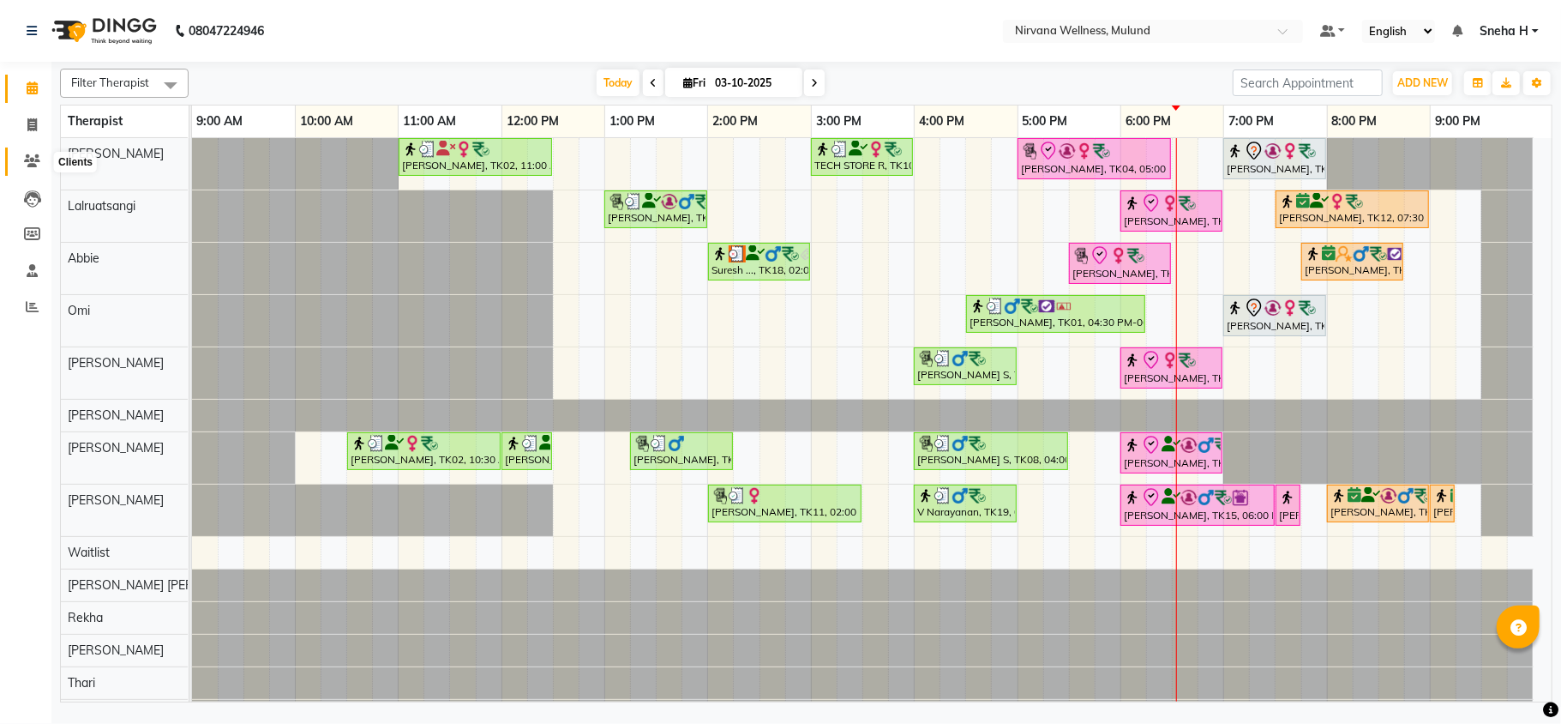
click at [25, 158] on icon at bounding box center [32, 160] width 16 height 13
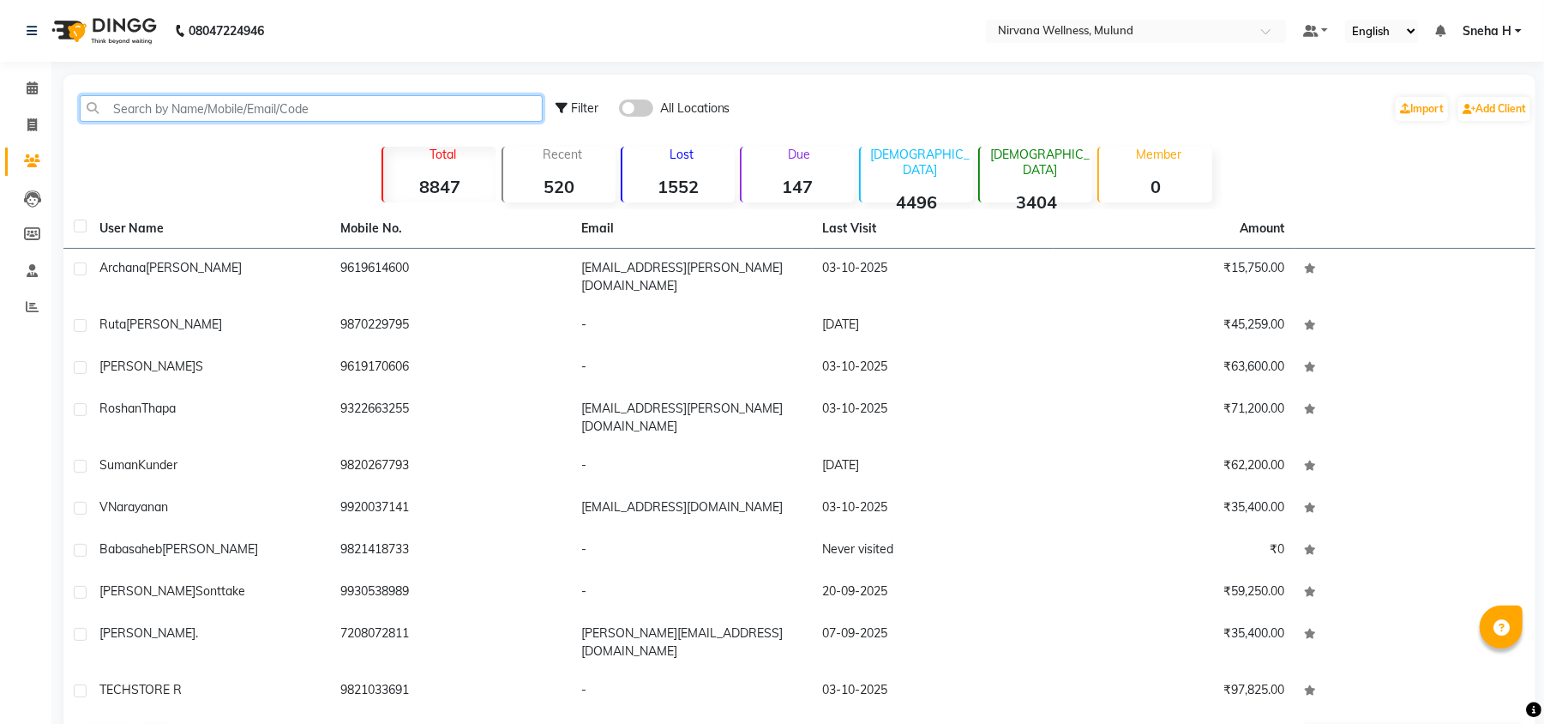
click at [400, 99] on input "text" at bounding box center [311, 108] width 463 height 27
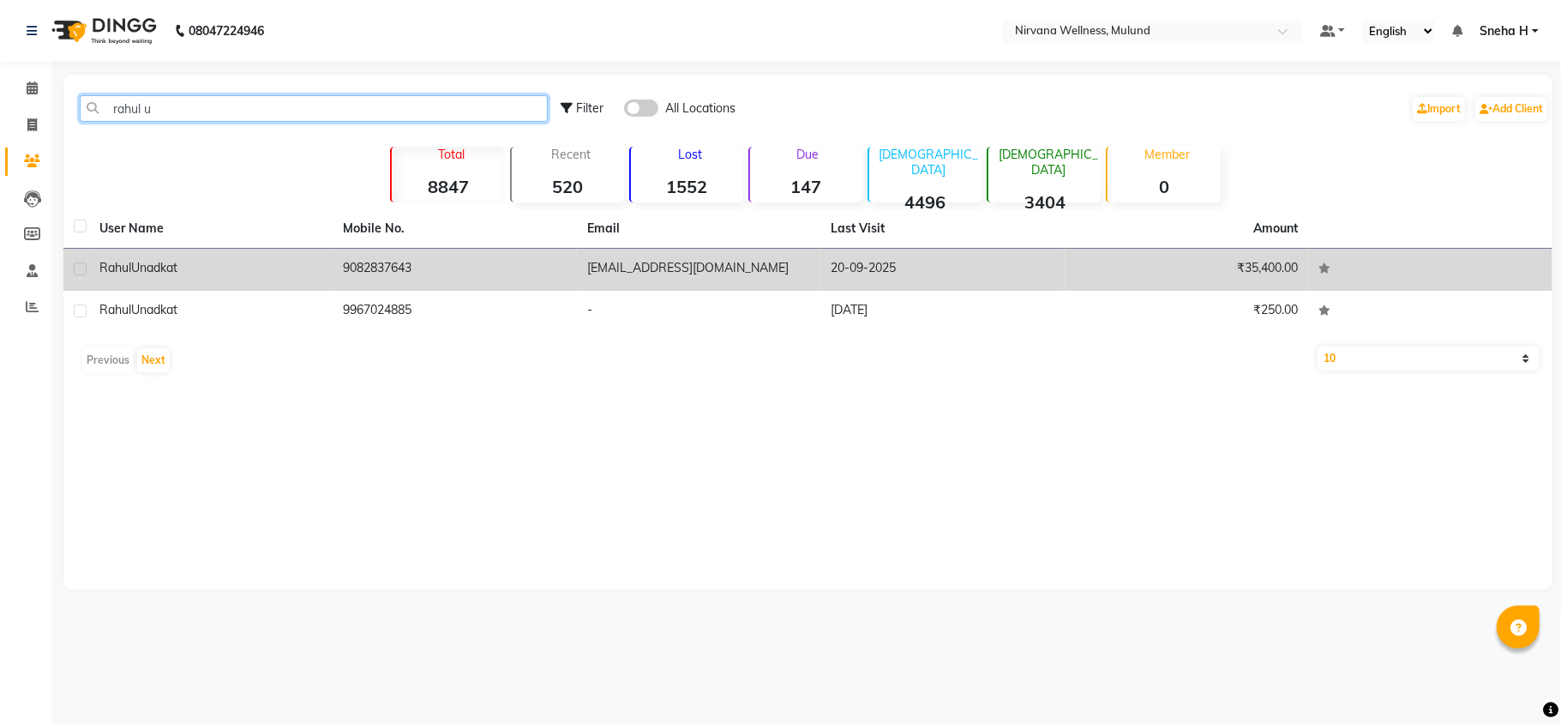
type input "rahul u"
click at [194, 278] on td "Rahul Unadkat" at bounding box center [211, 270] width 244 height 42
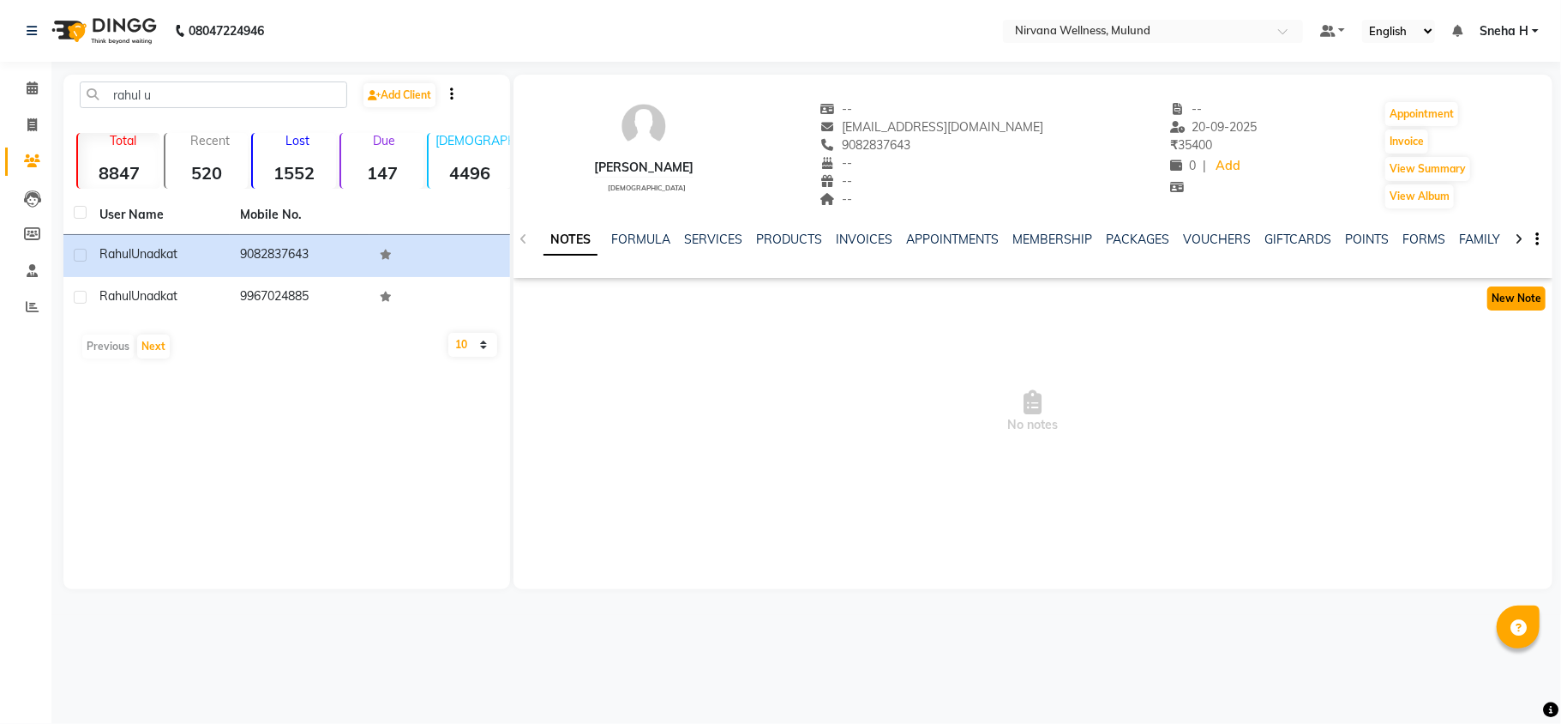
click at [1514, 300] on button "New Note" at bounding box center [1517, 298] width 58 height 24
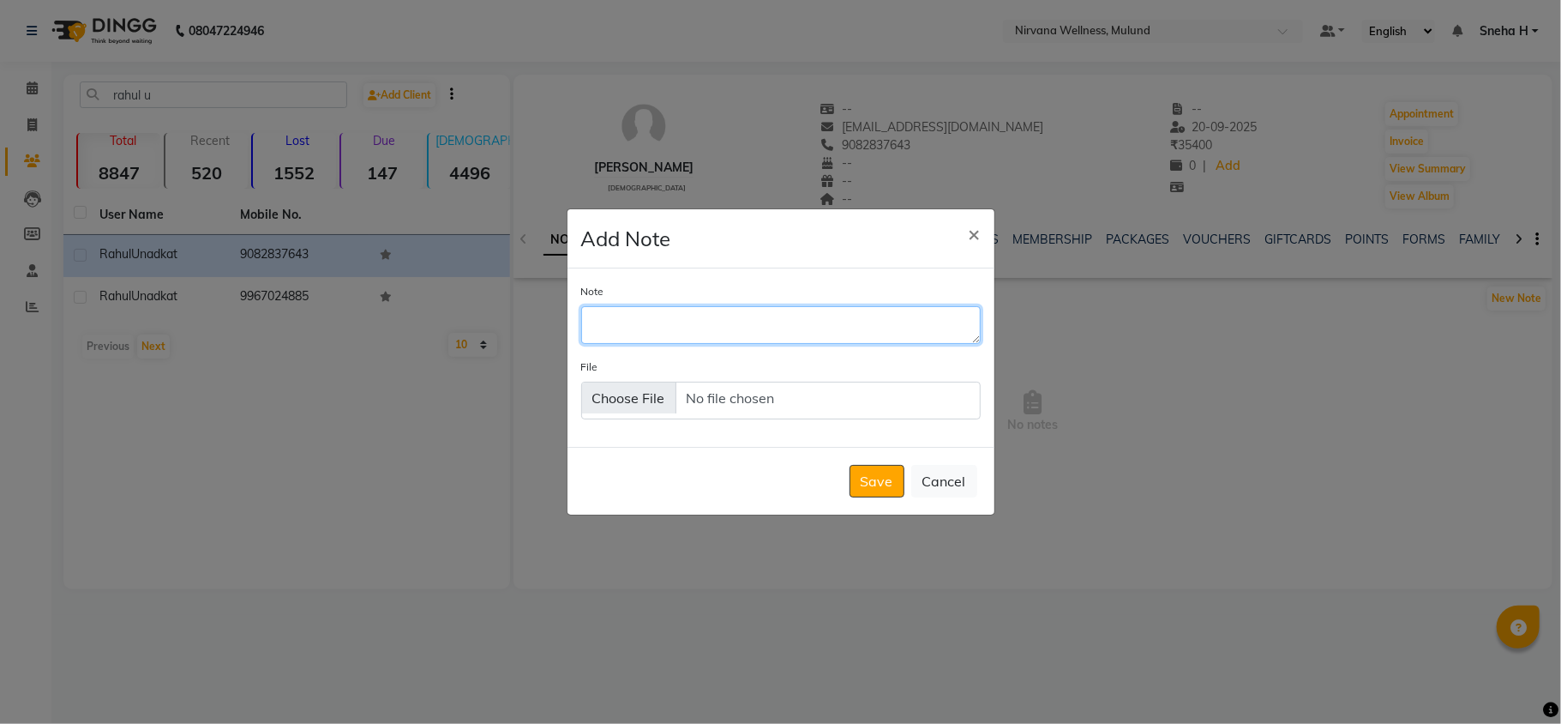
click at [768, 316] on textarea "Note" at bounding box center [781, 325] width 400 height 38
type textarea "2 x60 min therapy complimentary as reference for Archana Thakkar"
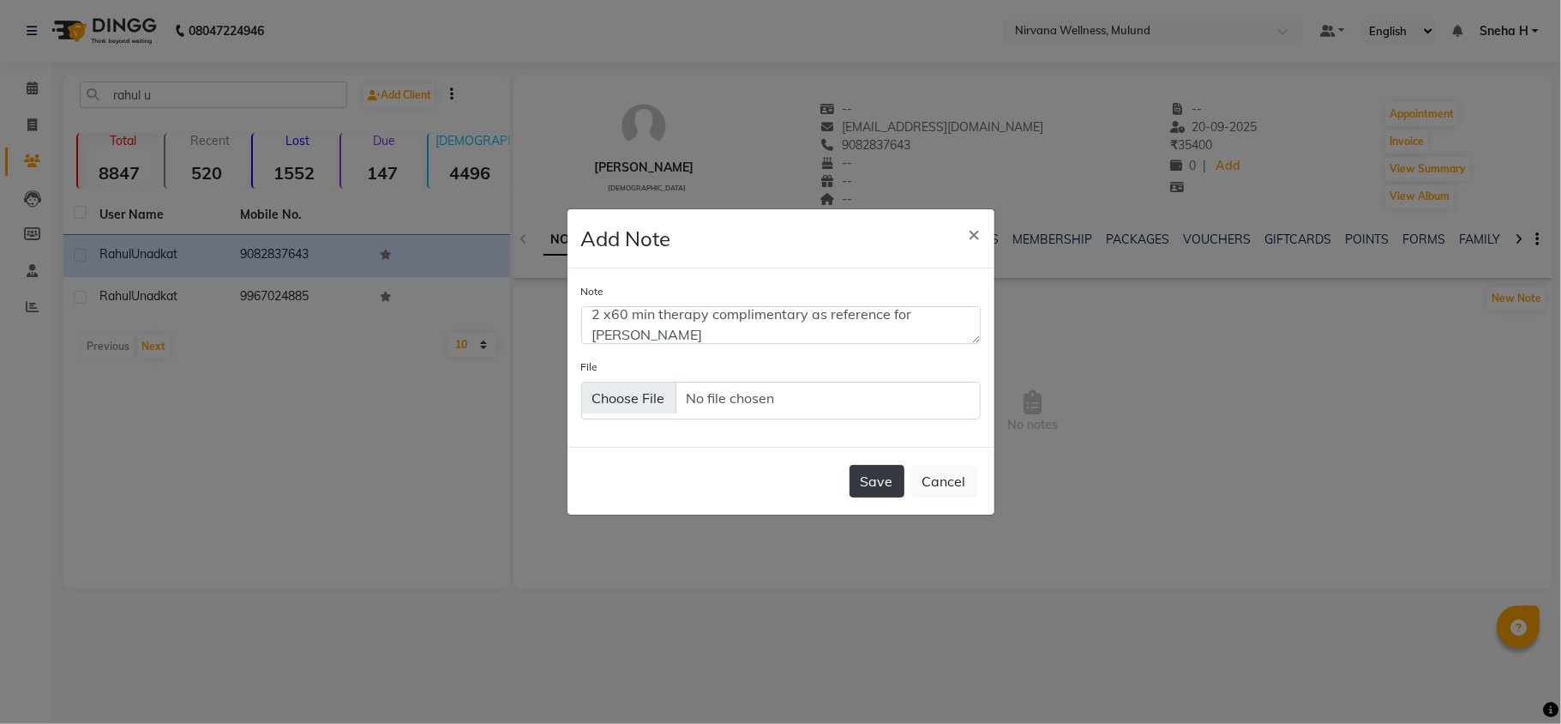
click at [882, 482] on button "Save" at bounding box center [877, 481] width 55 height 33
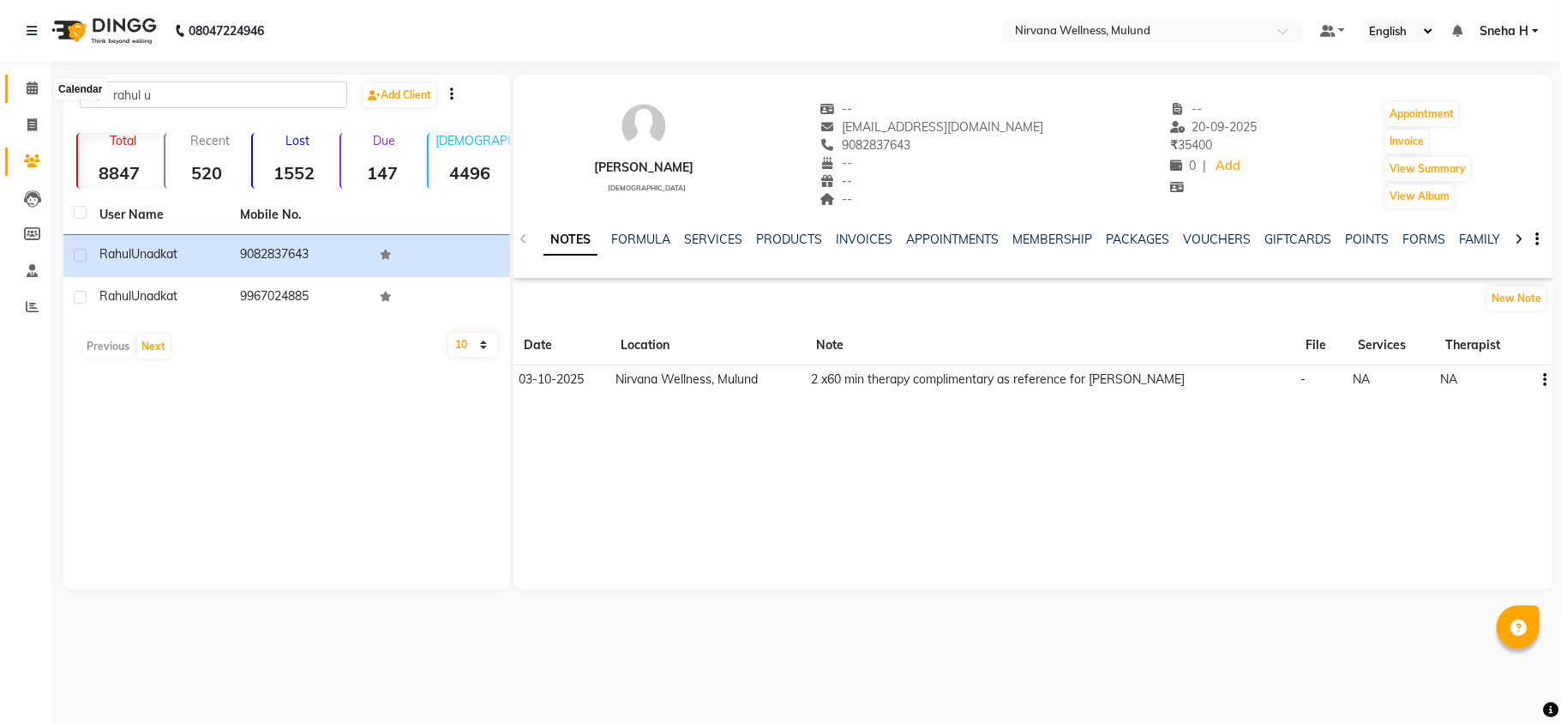
click at [27, 82] on icon at bounding box center [32, 87] width 11 height 13
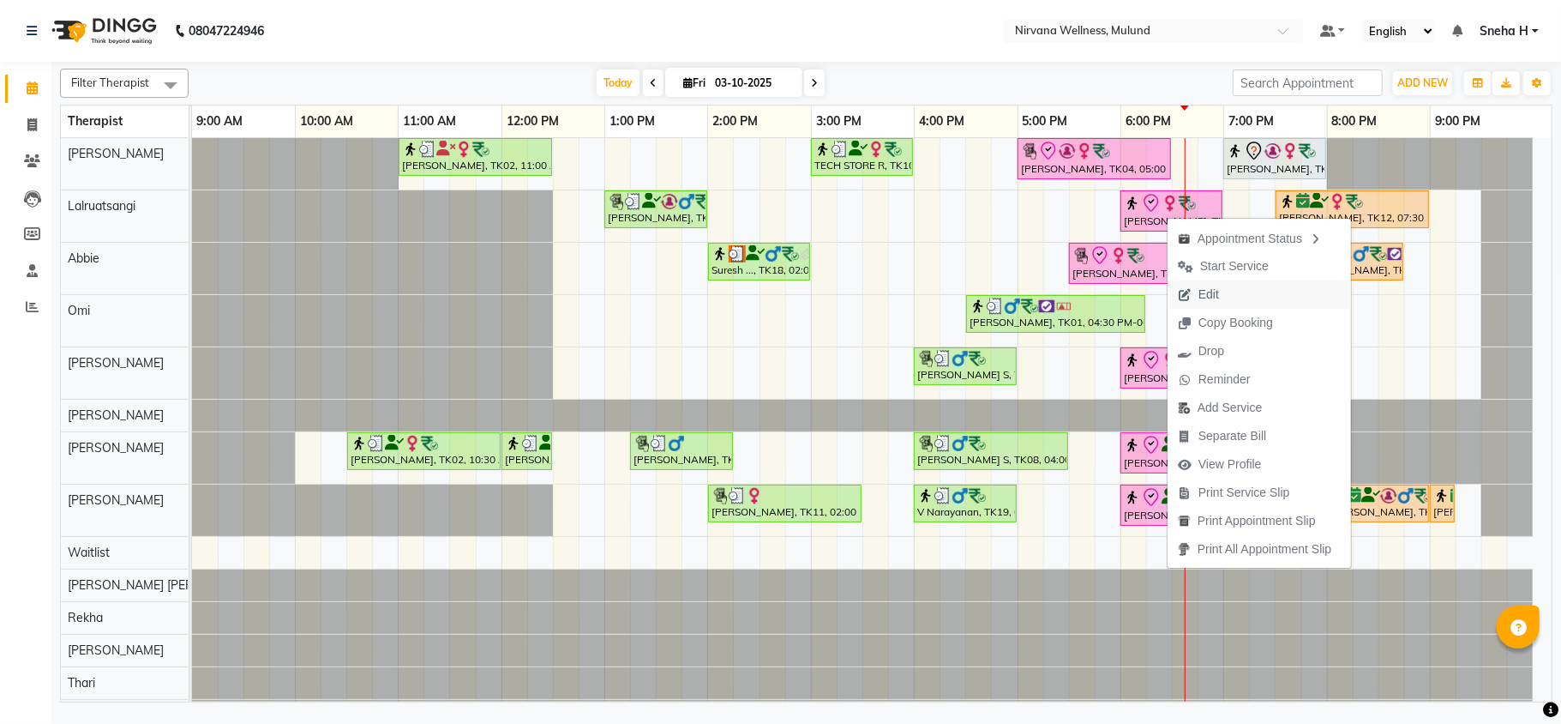
click at [1211, 302] on span "Edit" at bounding box center [1209, 295] width 21 height 18
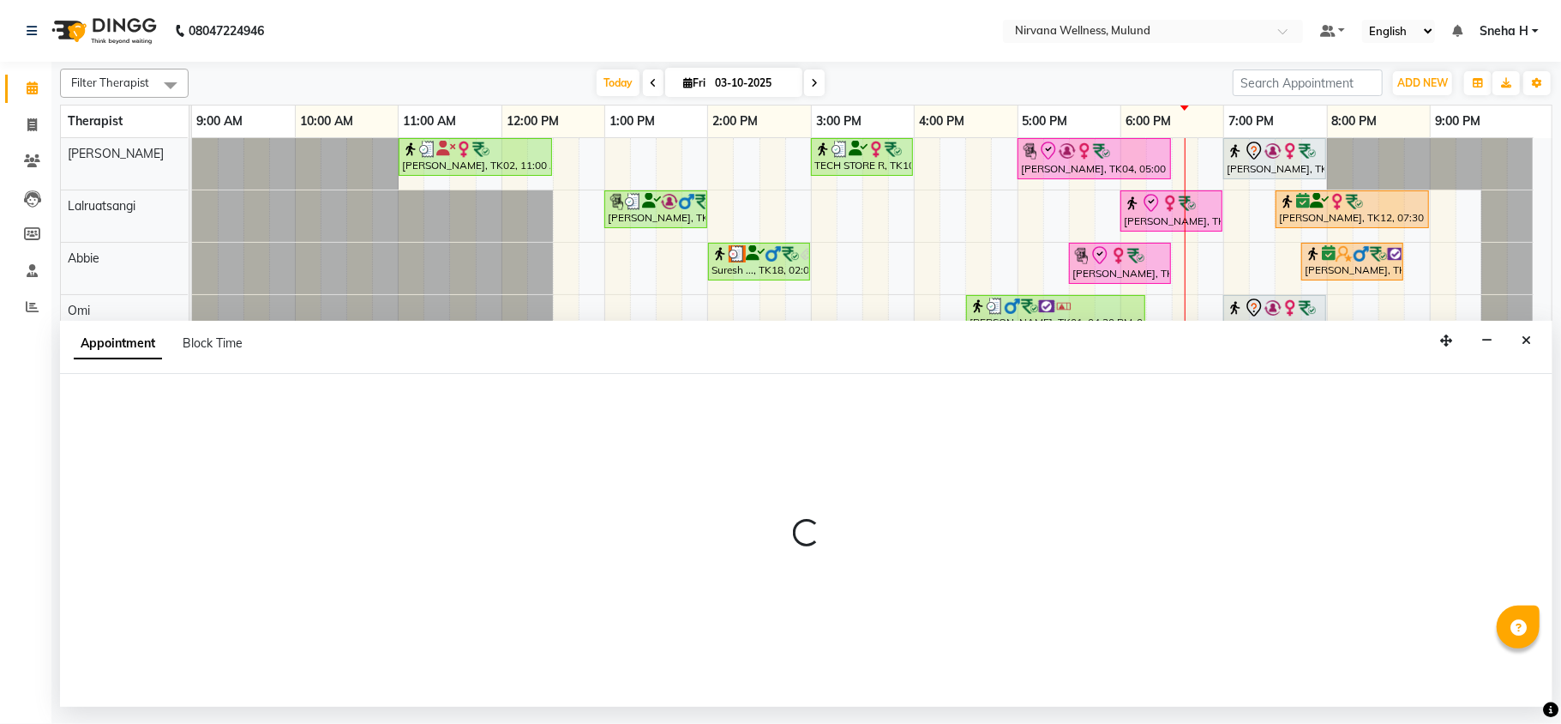
select select "tentative"
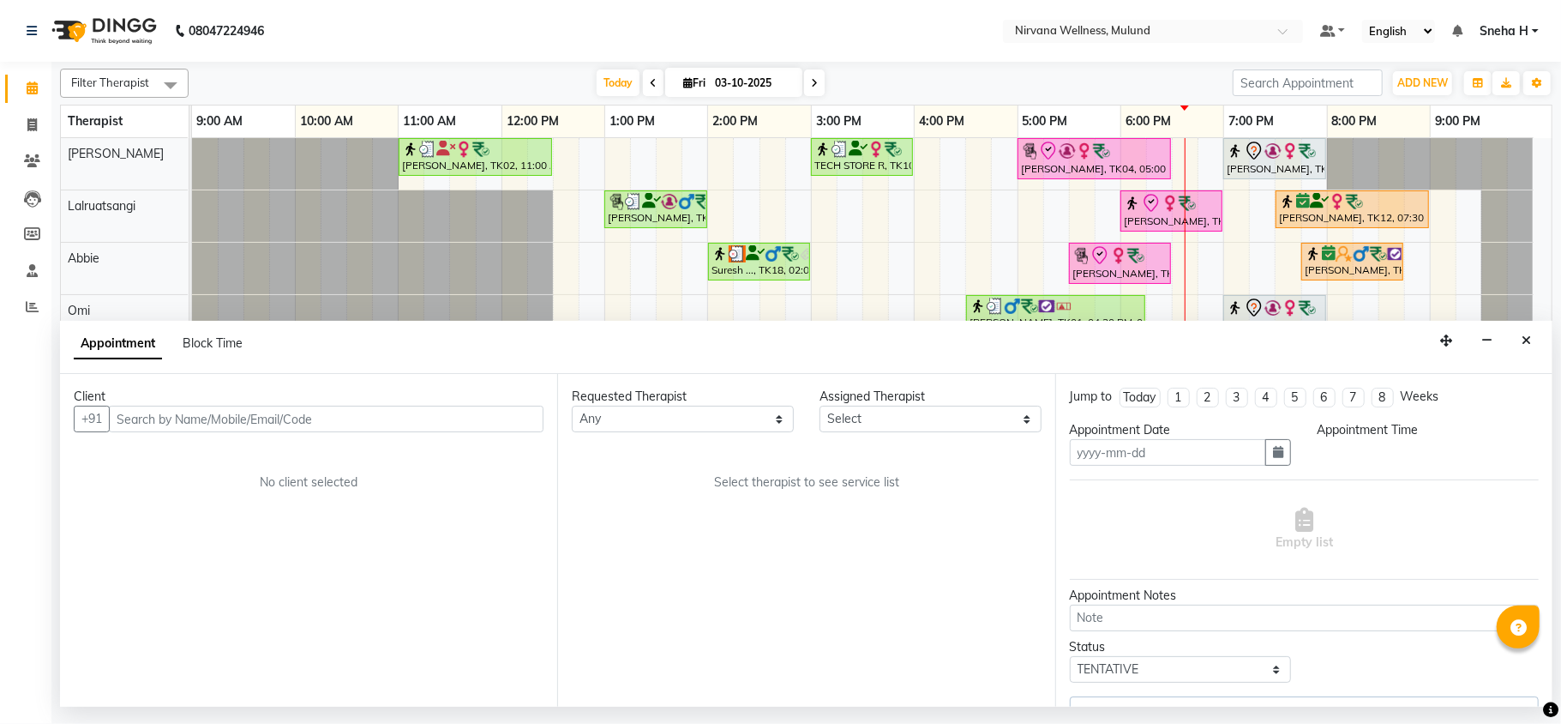
type input "03-10-2025"
select select "48510"
select select "check-in"
select select "1080"
select select "2150"
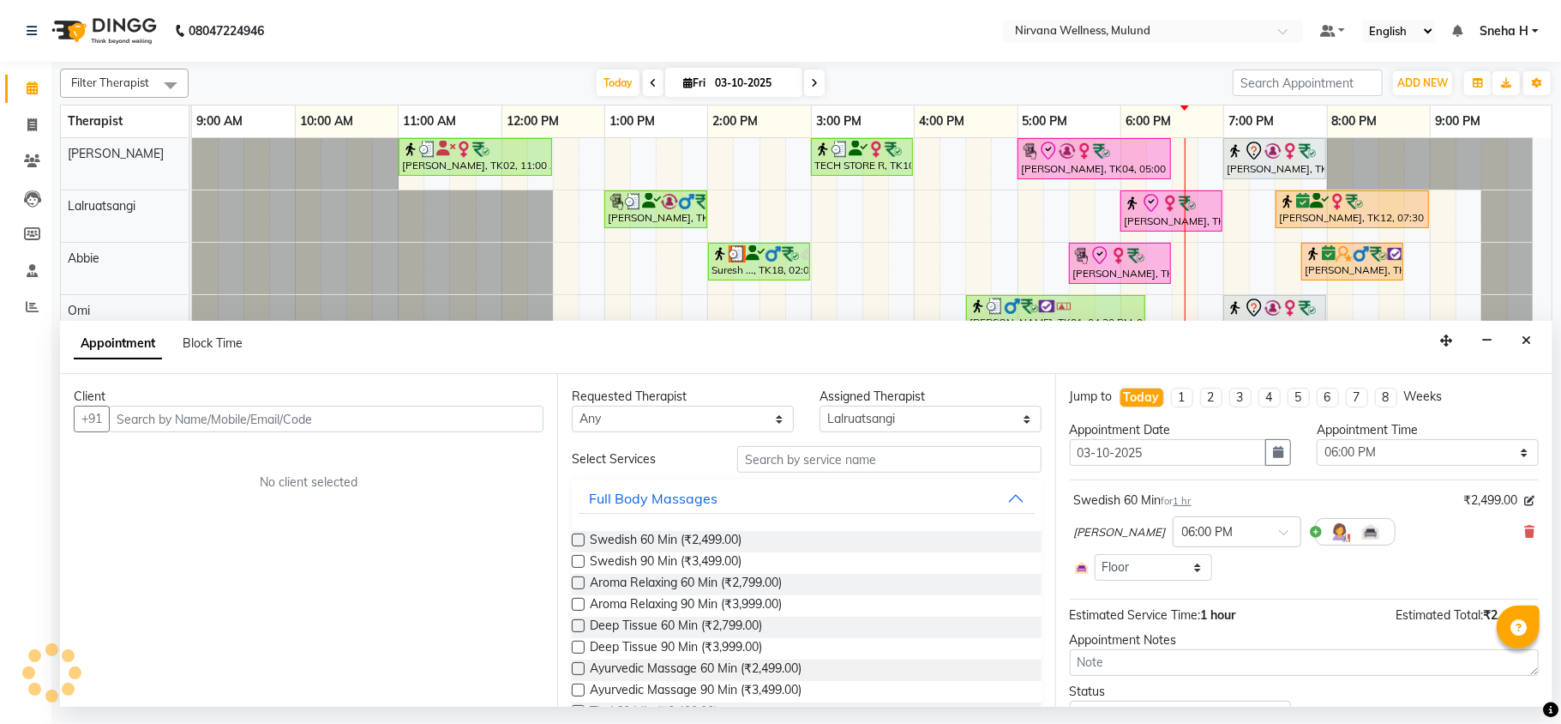
select select "2150"
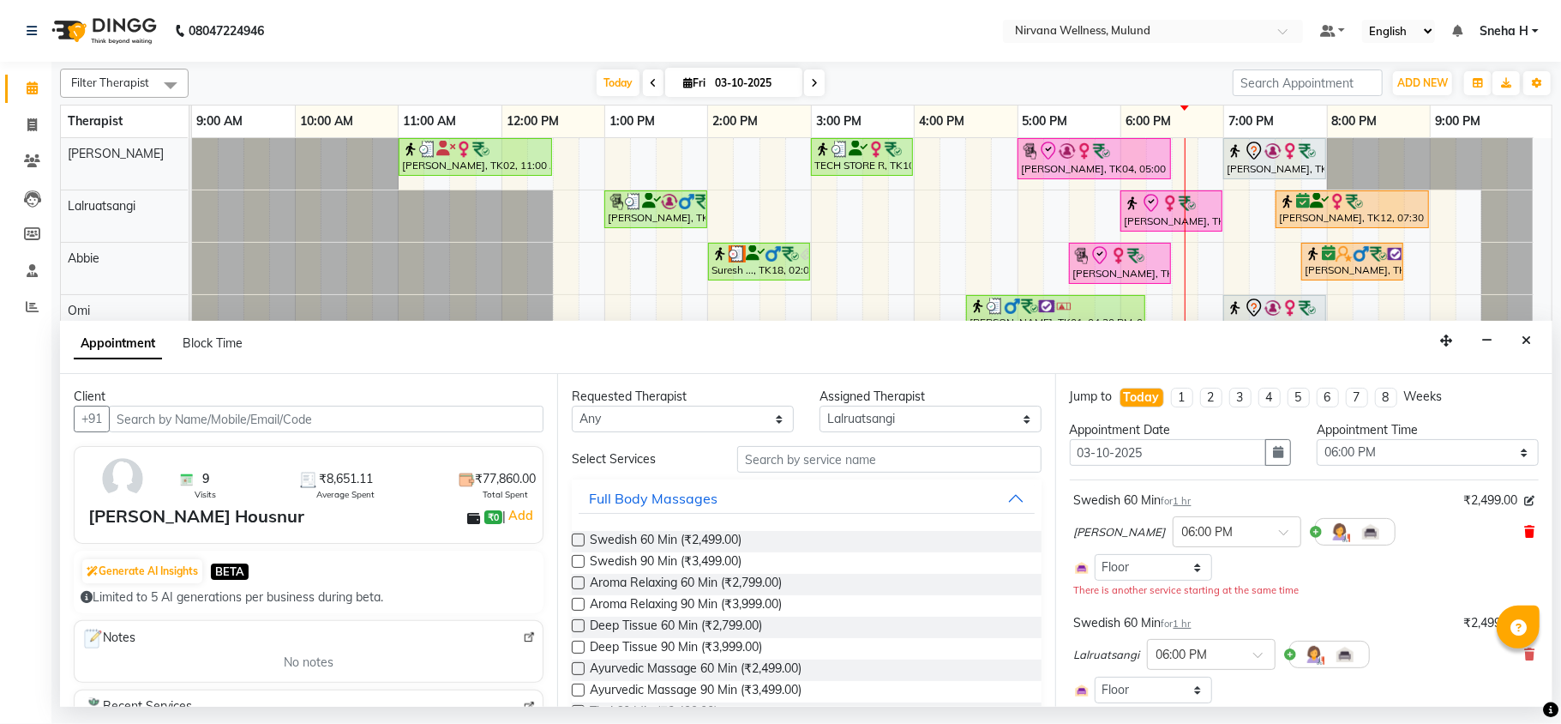
click at [1525, 532] on icon at bounding box center [1530, 532] width 10 height 12
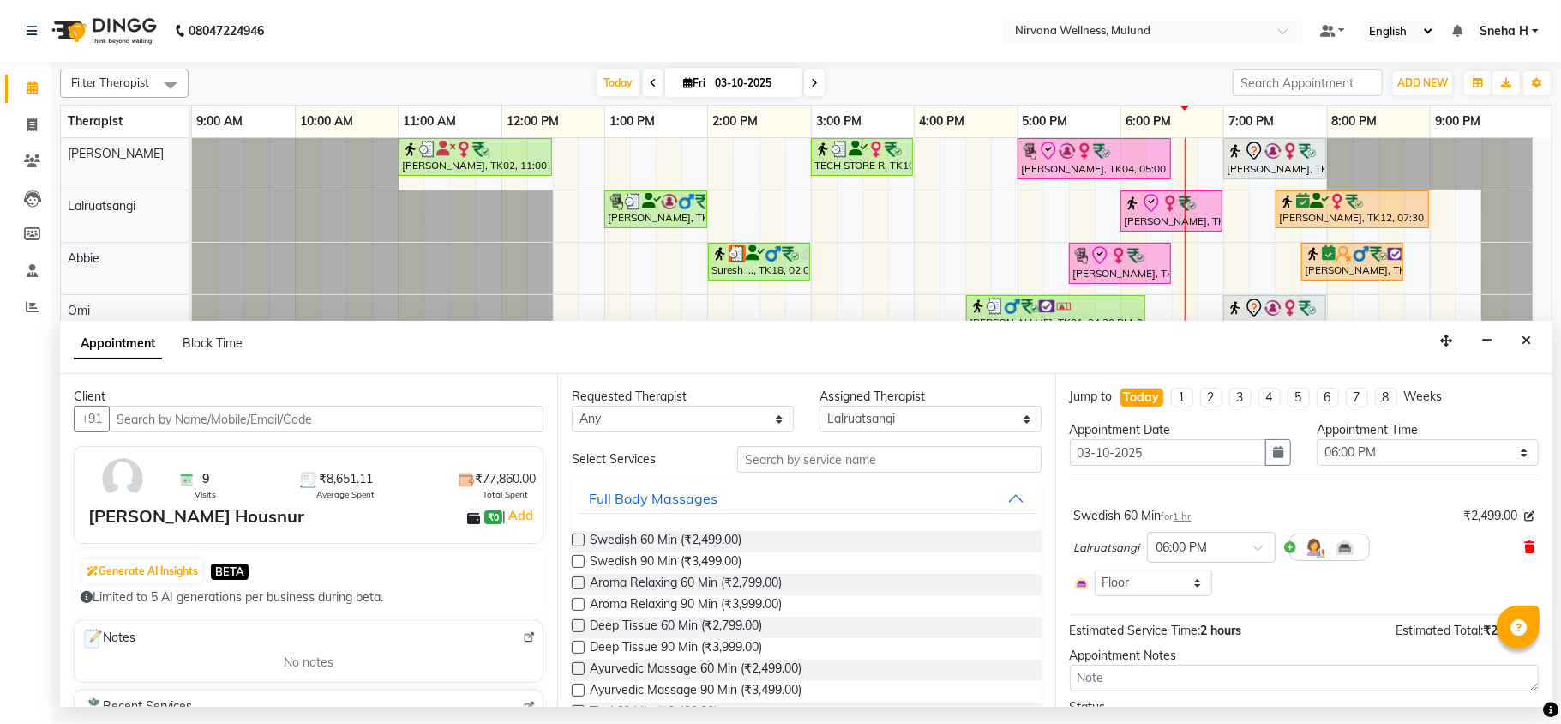
click at [1525, 553] on icon at bounding box center [1530, 547] width 10 height 12
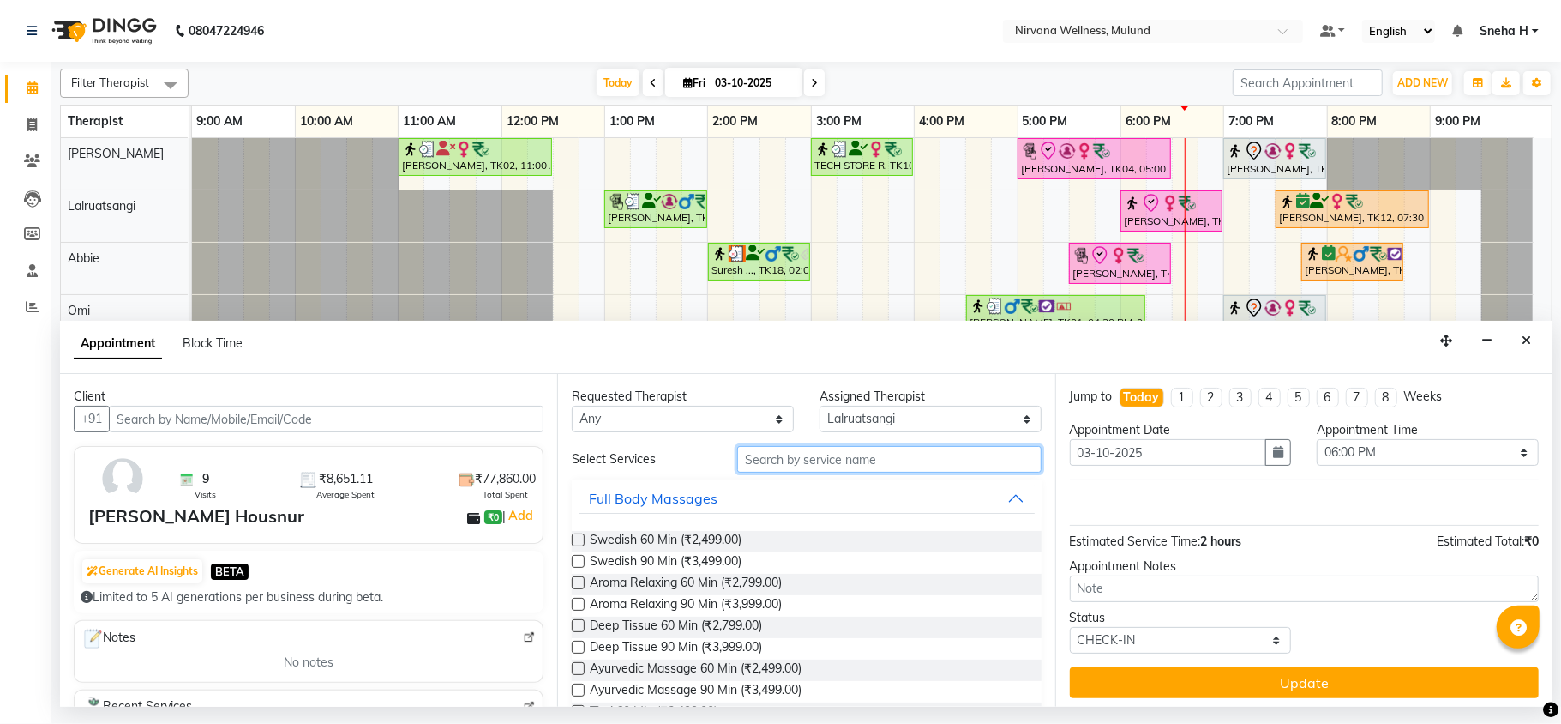
click at [767, 467] on input "text" at bounding box center [889, 459] width 304 height 27
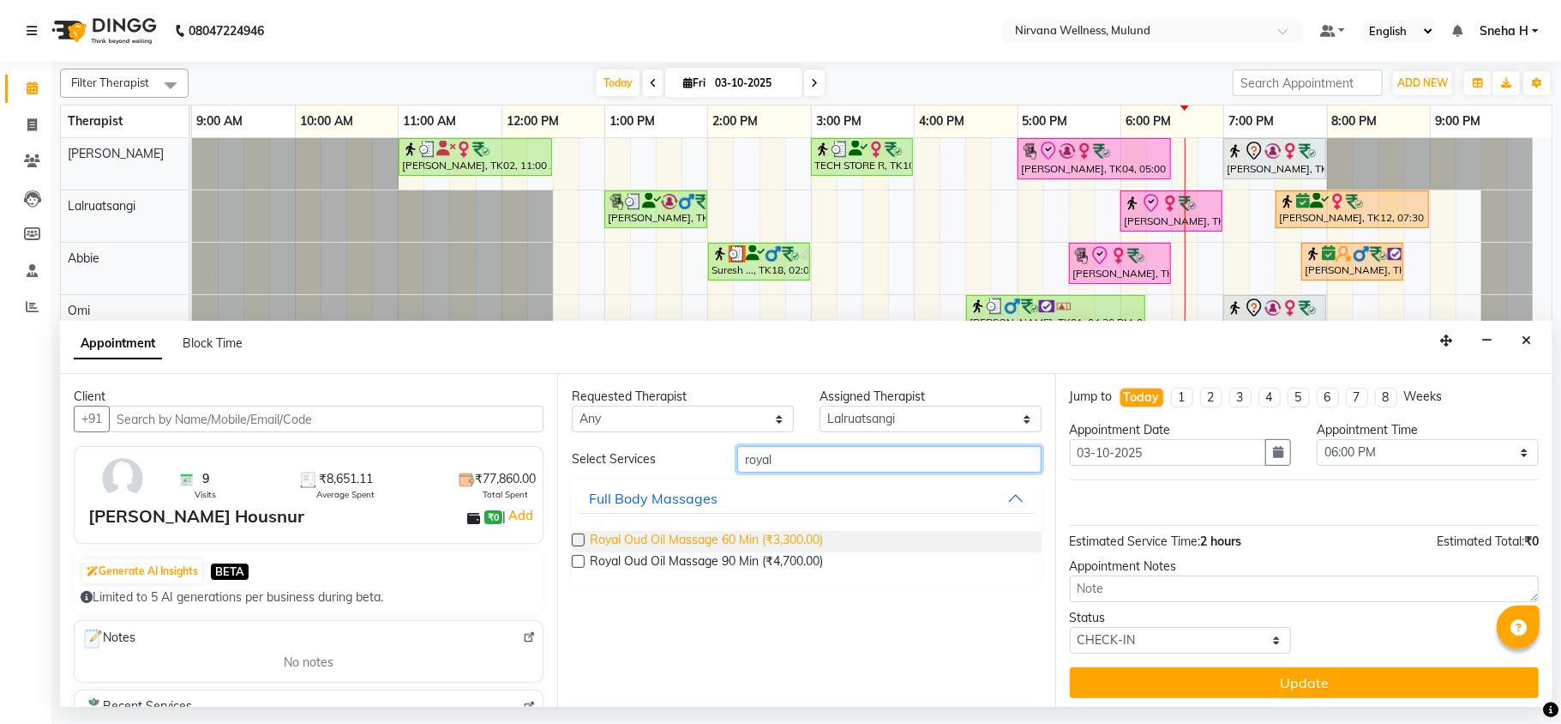
type input "royal"
click at [755, 544] on span "Royal Oud Oil Massage 60 Min (₹3,300.00)" at bounding box center [706, 541] width 233 height 21
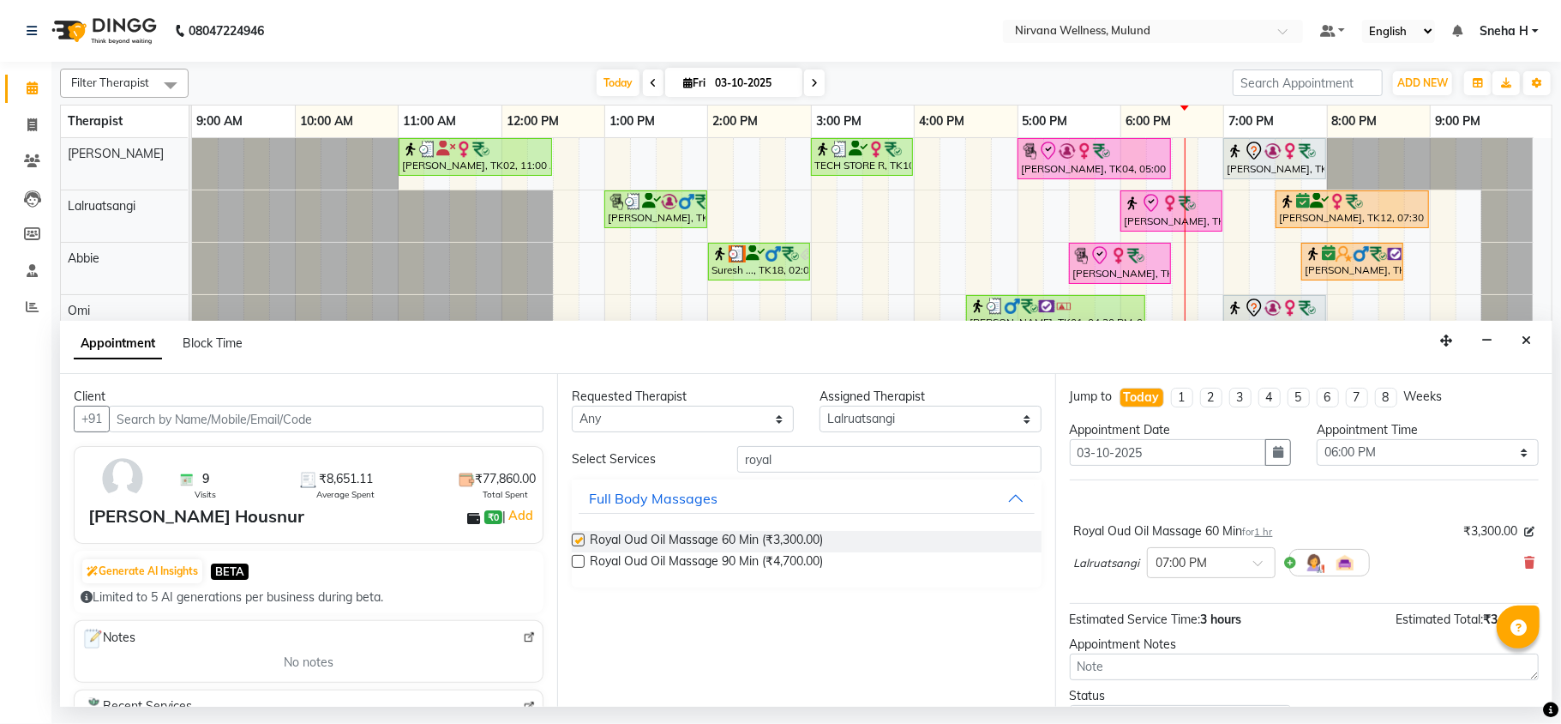
checkbox input "false"
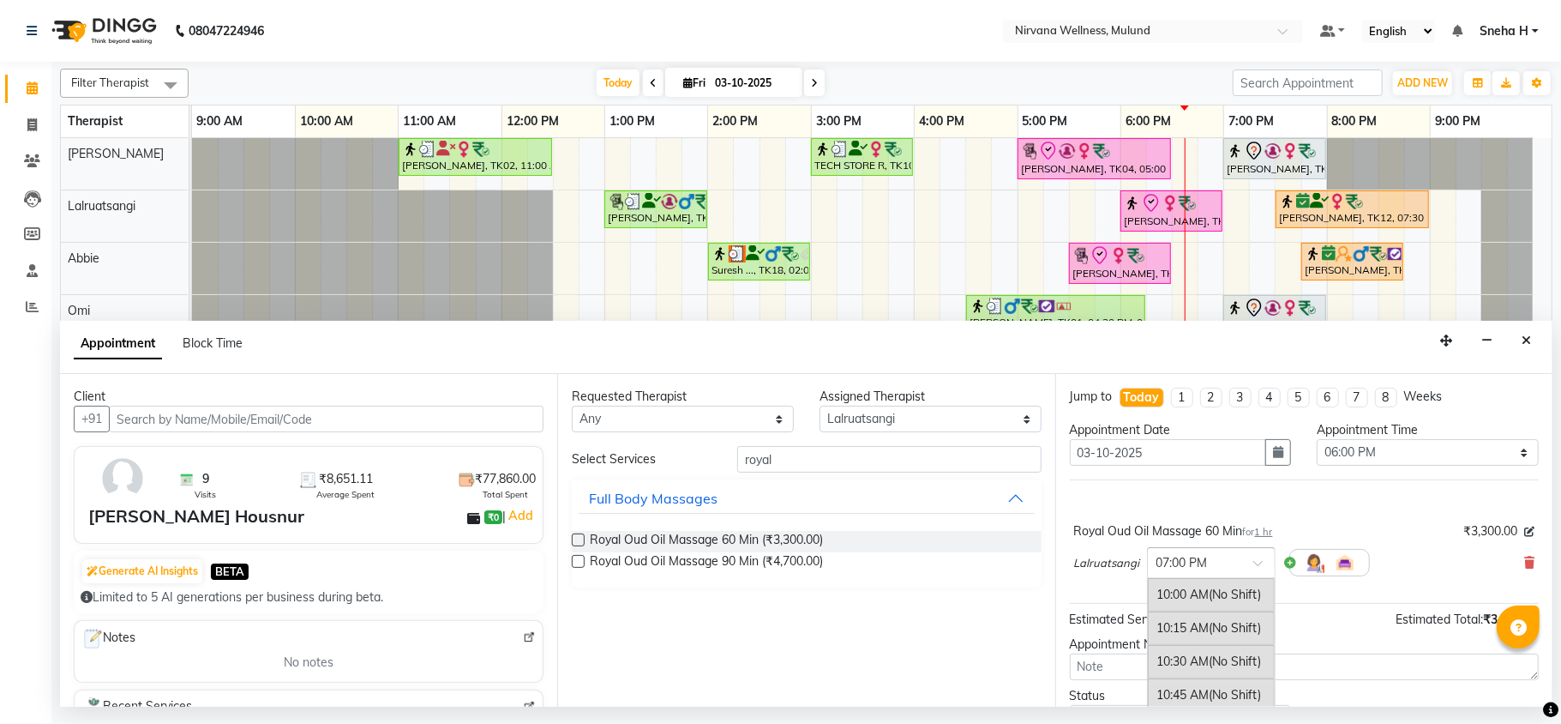
click at [1260, 570] on span at bounding box center [1264, 568] width 21 height 18
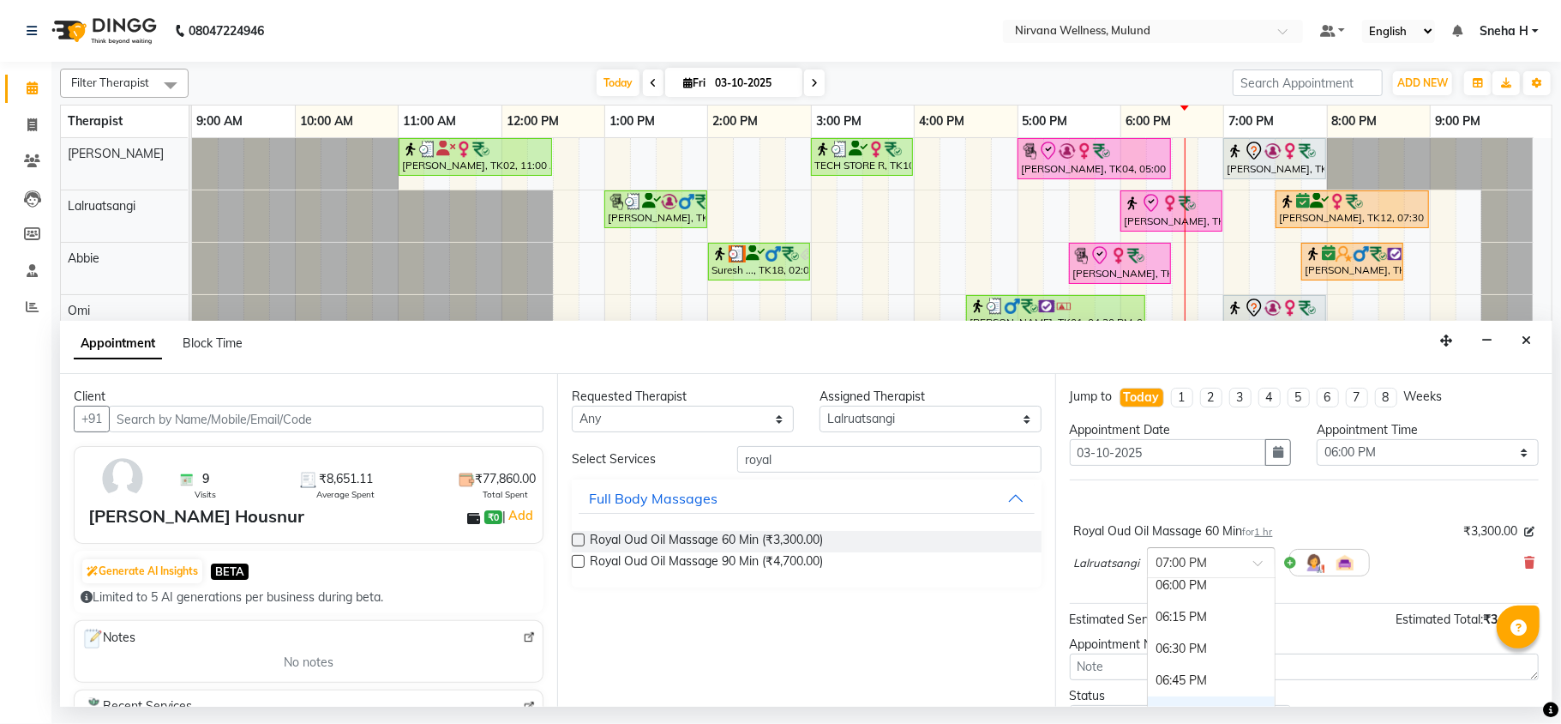
scroll to position [1037, 0]
click at [1194, 598] on div "06:00 PM" at bounding box center [1211, 597] width 127 height 32
click at [856, 425] on select "Select Abbie Hemant Misale Kim Lalruatsangi Mami Miranda LT Tlau Omi Rekha Roha…" at bounding box center [931, 419] width 222 height 27
select select "92882"
click at [820, 406] on select "Select Abbie Hemant Misale Kim Lalruatsangi Mami Miranda LT Tlau Omi Rekha Roha…" at bounding box center [931, 419] width 222 height 27
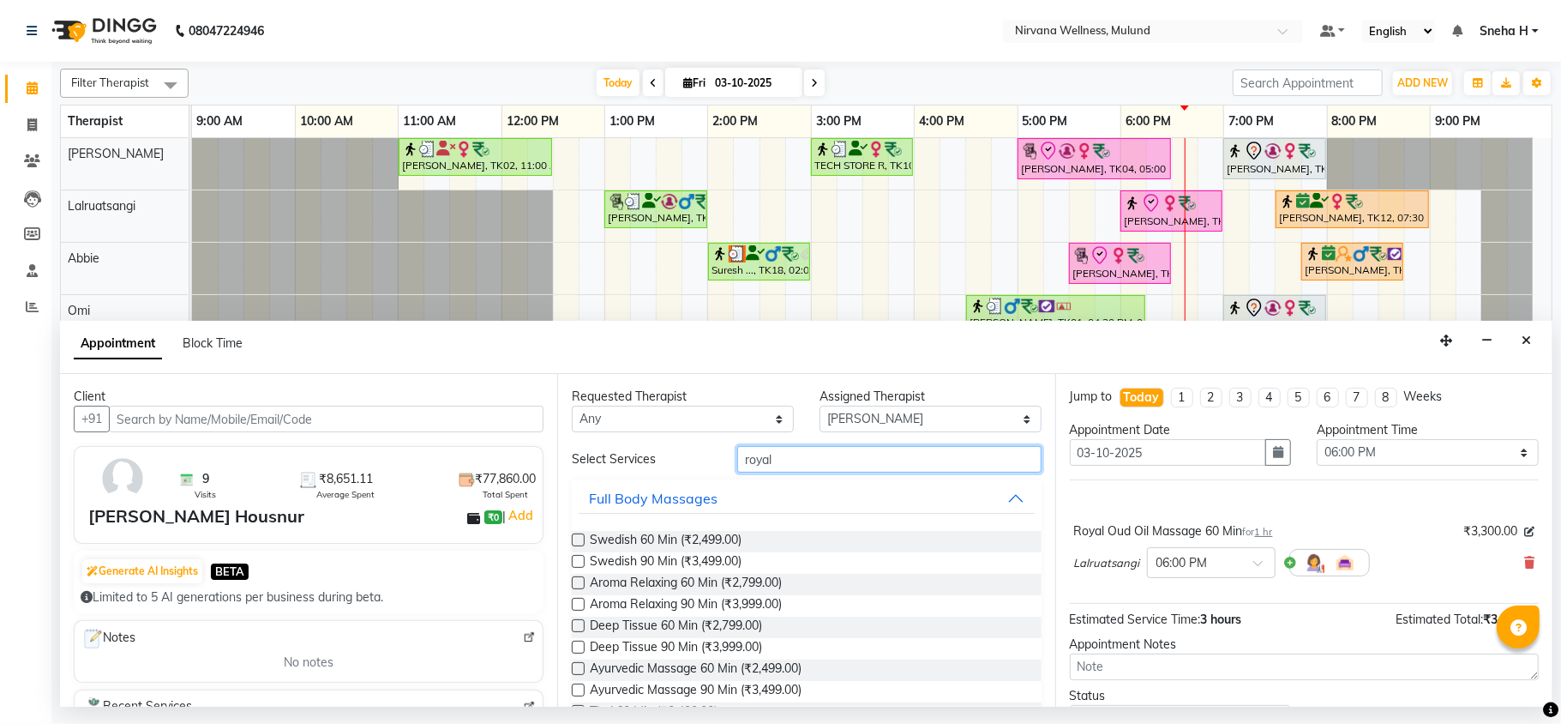
click at [827, 447] on input "royal" at bounding box center [889, 459] width 304 height 27
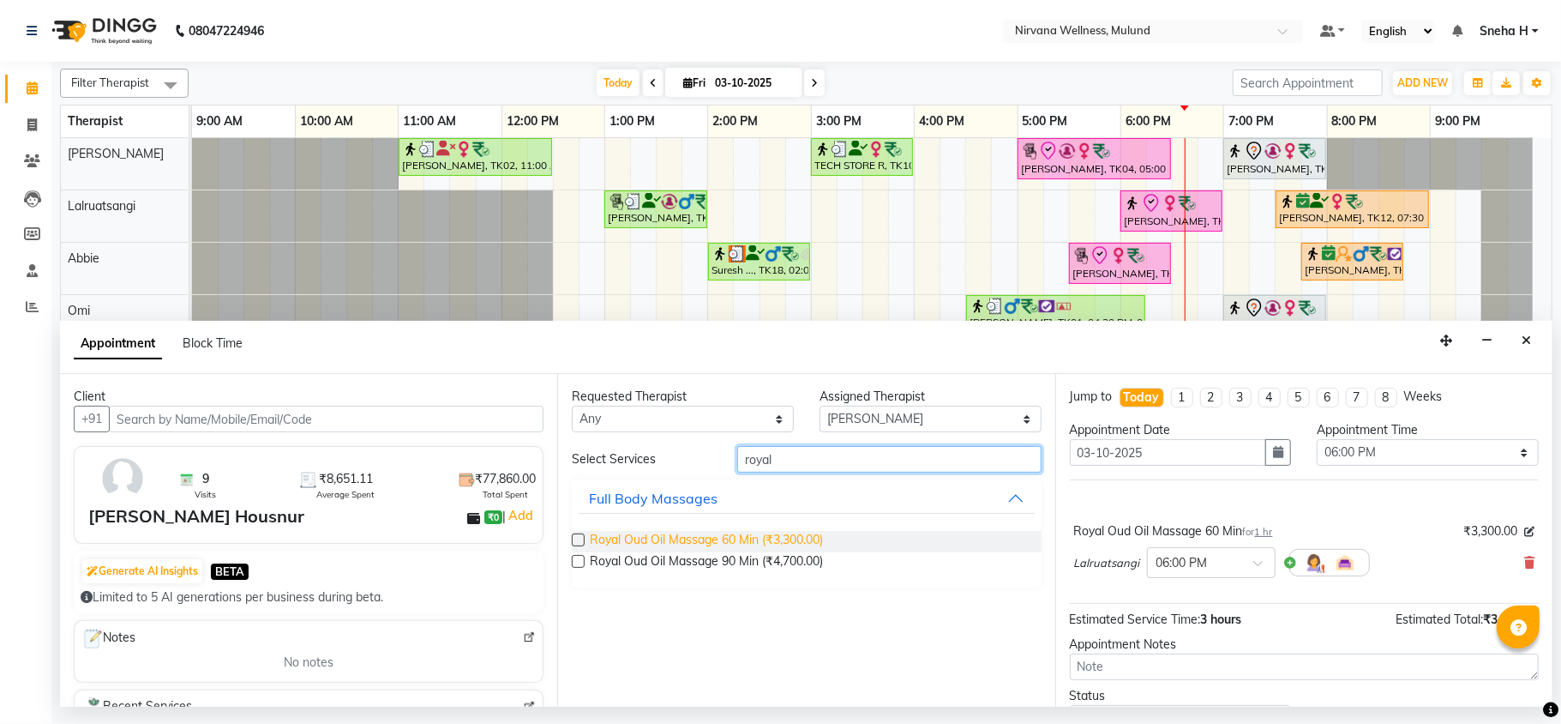
type input "royal"
click at [690, 539] on span "Royal Oud Oil Massage 60 Min (₹3,300.00)" at bounding box center [706, 541] width 233 height 21
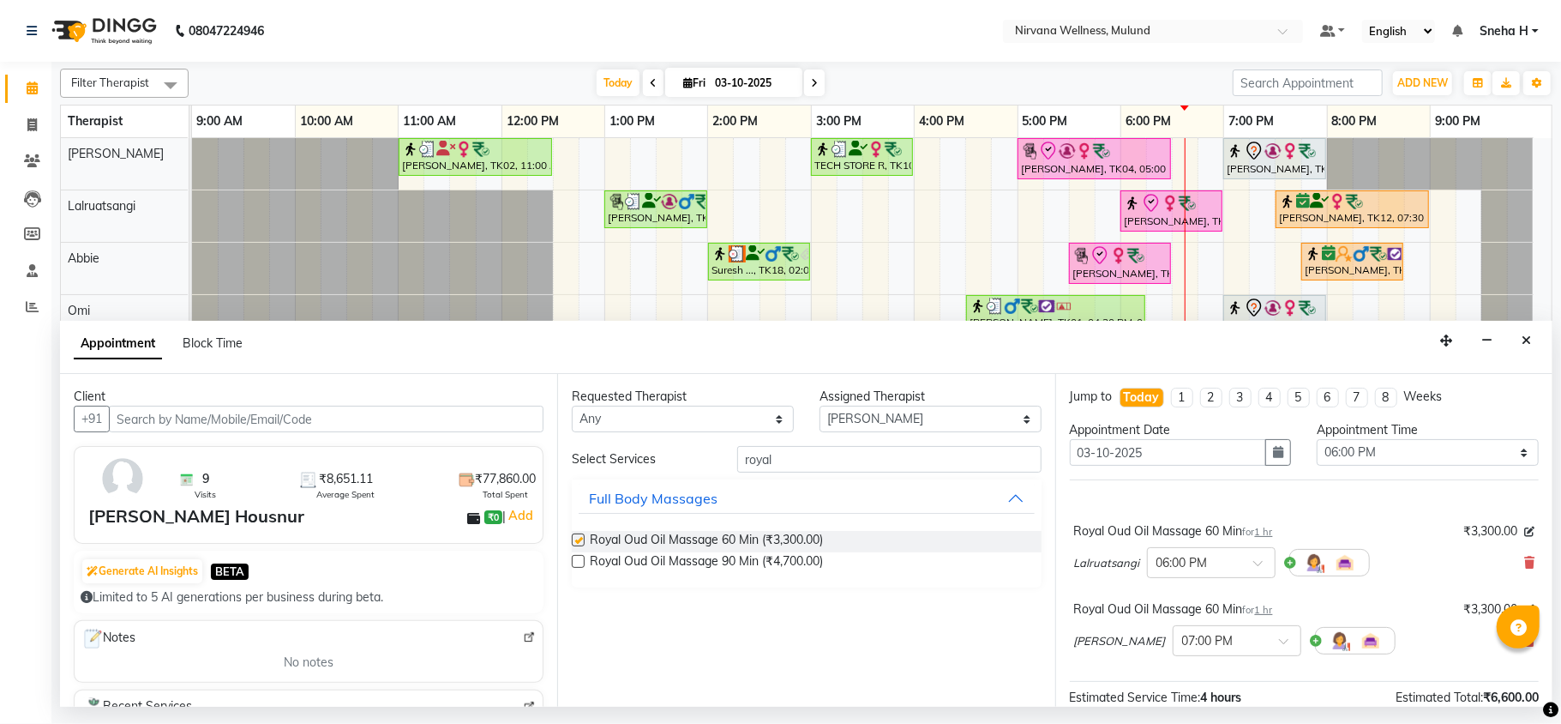
checkbox input "false"
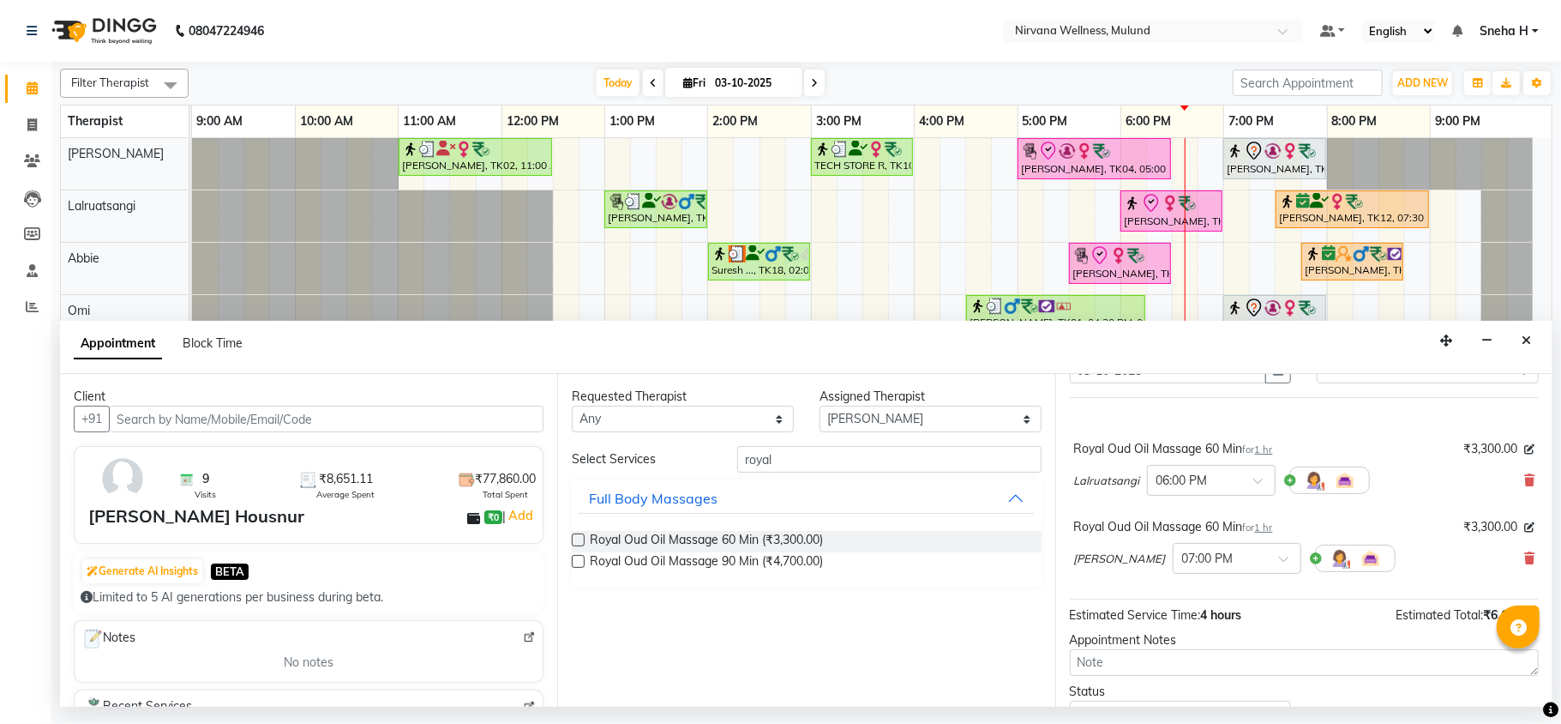
scroll to position [114, 0]
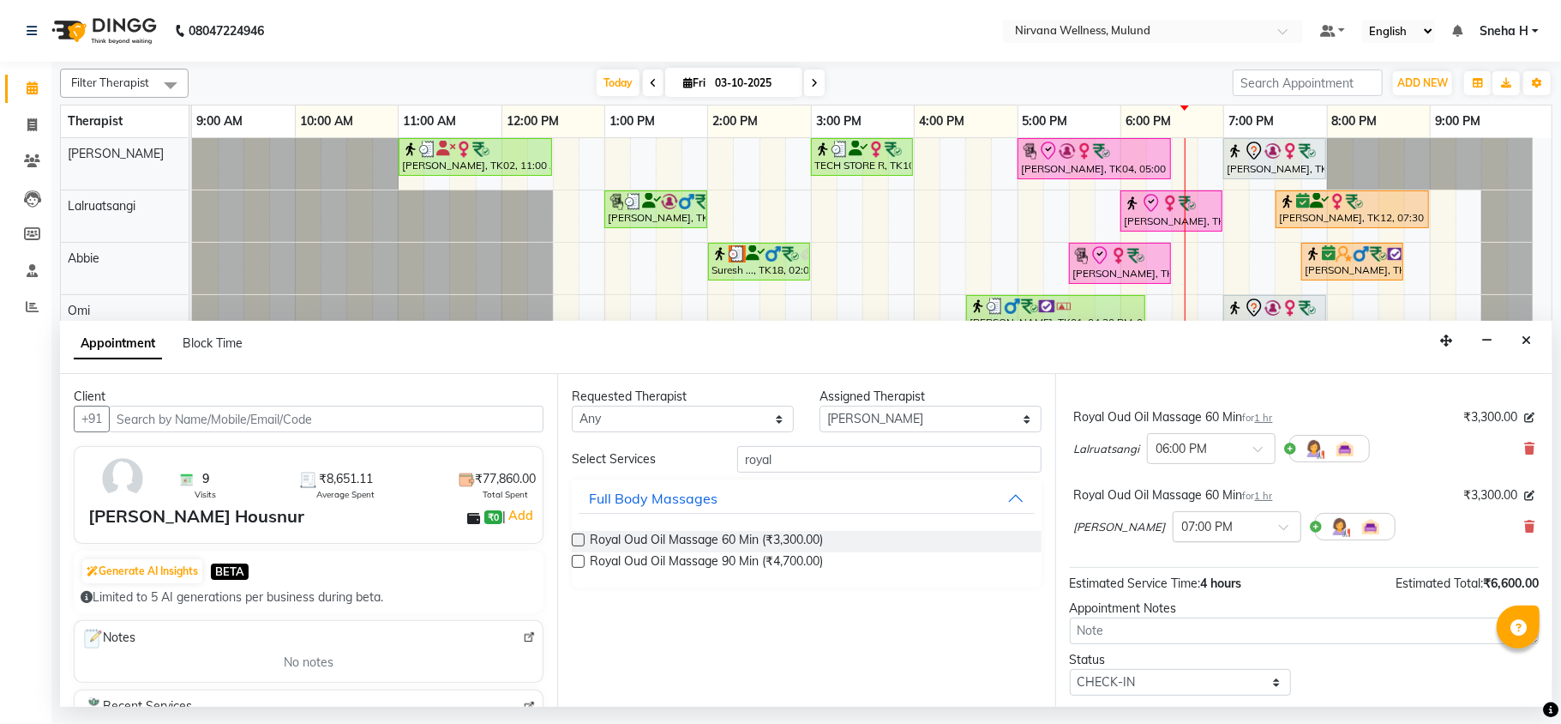
click at [1279, 533] on span at bounding box center [1289, 532] width 21 height 18
click at [1174, 605] on div "06:00 PM" at bounding box center [1237, 606] width 127 height 32
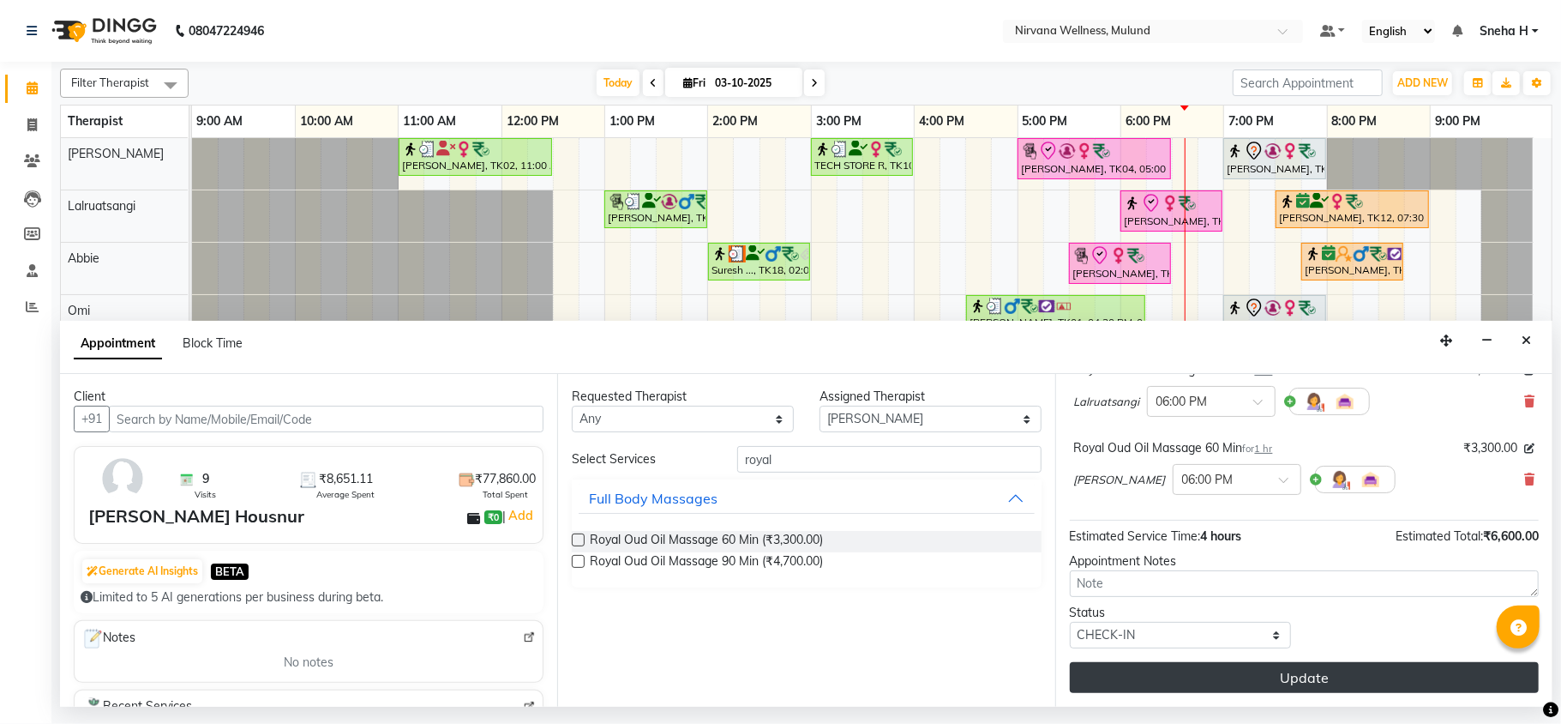
click at [1191, 683] on button "Update" at bounding box center [1304, 677] width 469 height 31
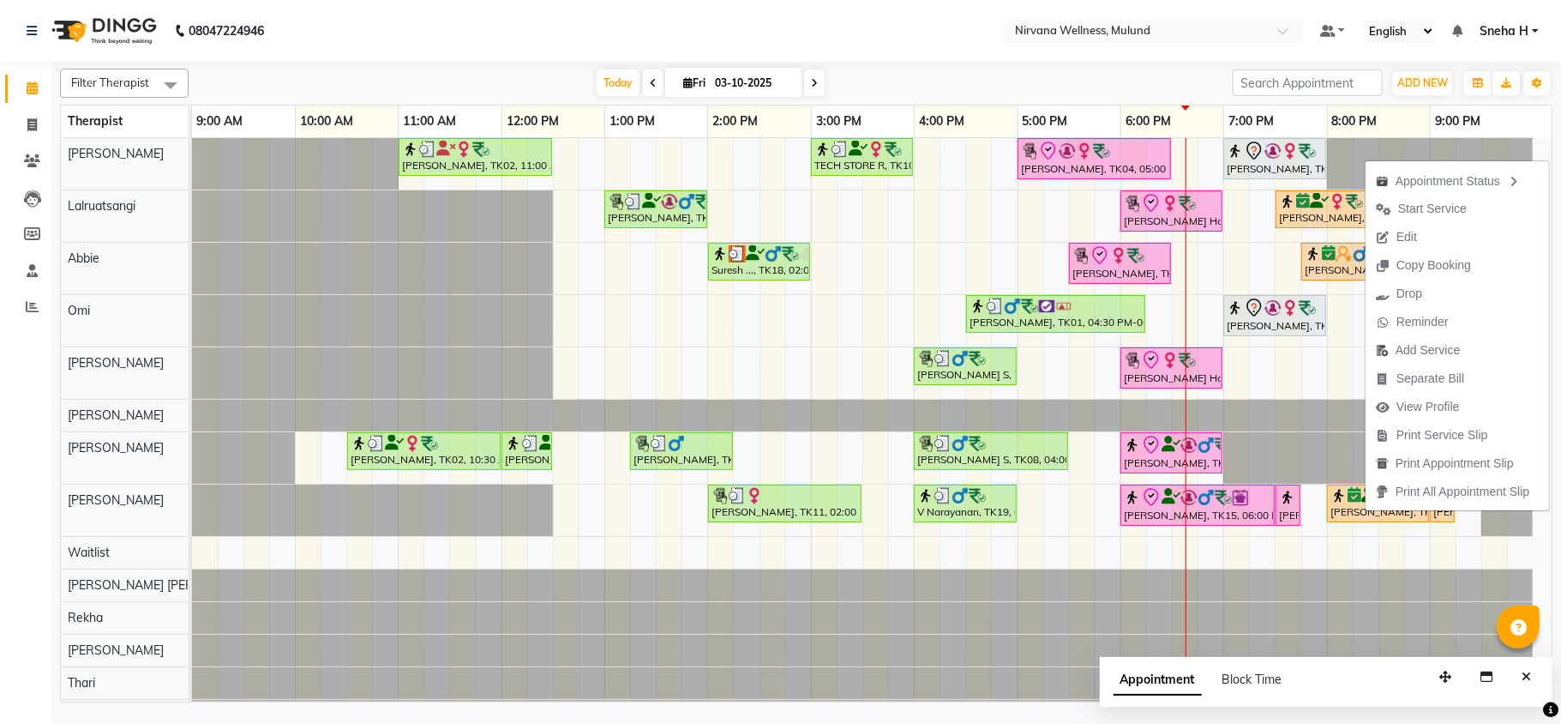
click at [834, 63] on div "Filter Therapist Select All Suzan Soares Lalruatsangi Abbie Omi Sheila Rohan Ku…" at bounding box center [806, 382] width 1493 height 641
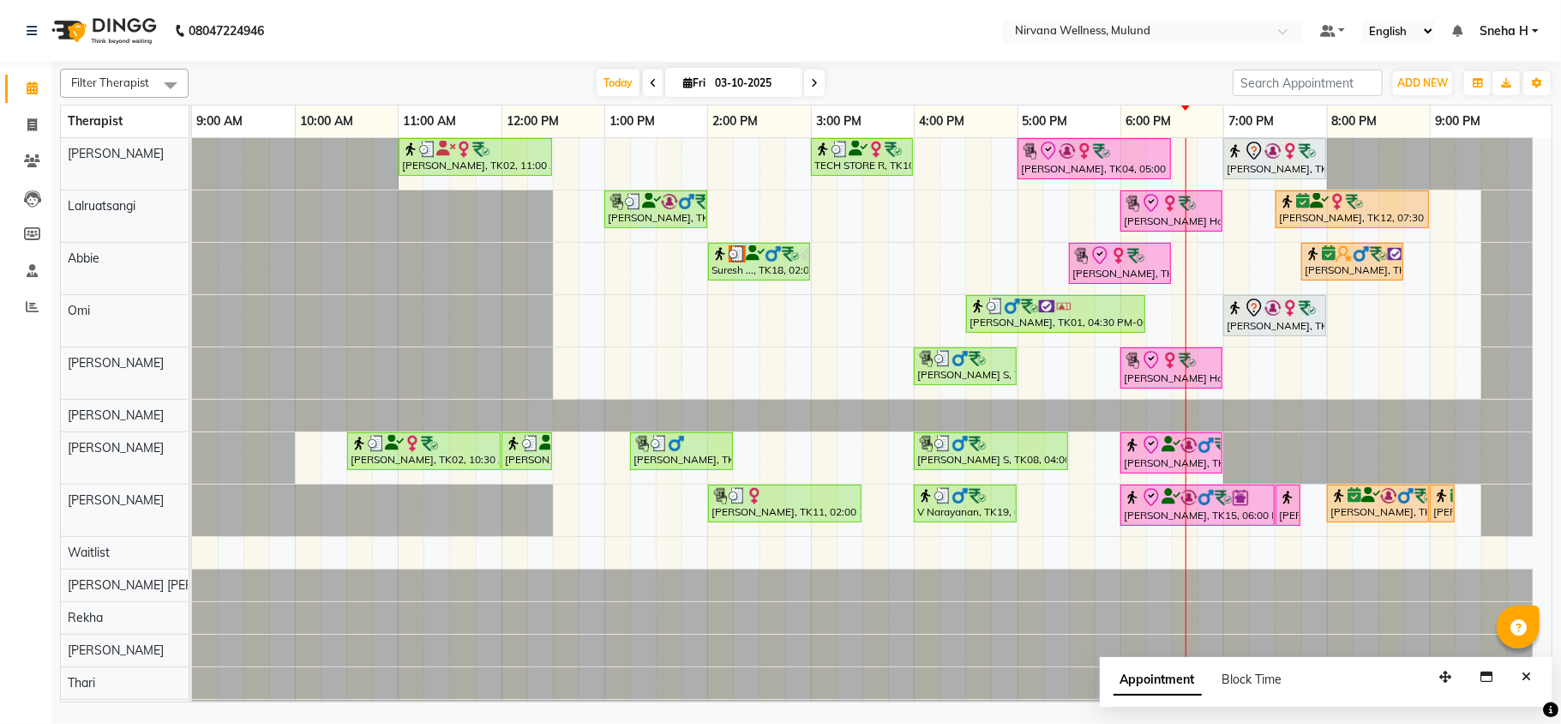
click at [811, 81] on icon at bounding box center [814, 83] width 7 height 10
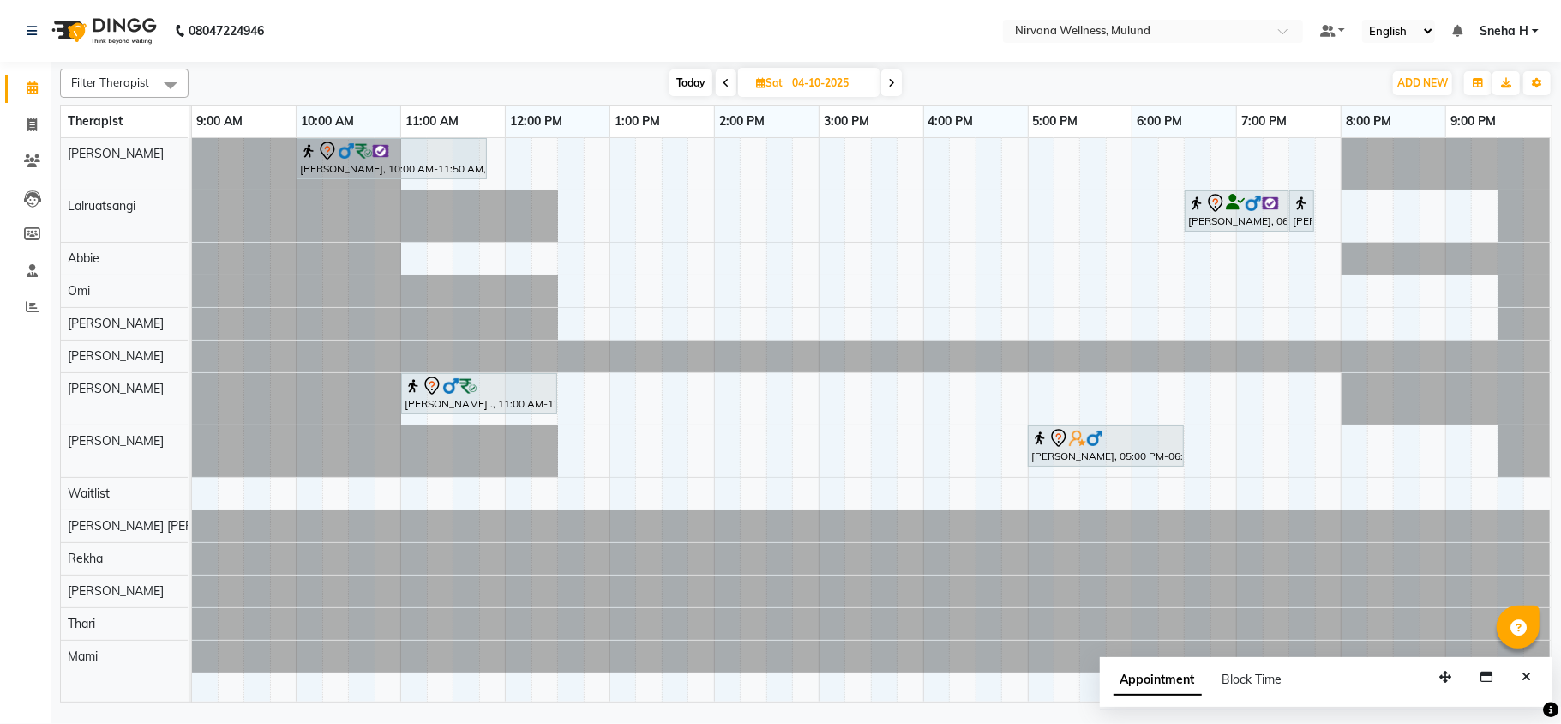
click at [728, 87] on icon at bounding box center [726, 83] width 7 height 10
type input "03-10-2025"
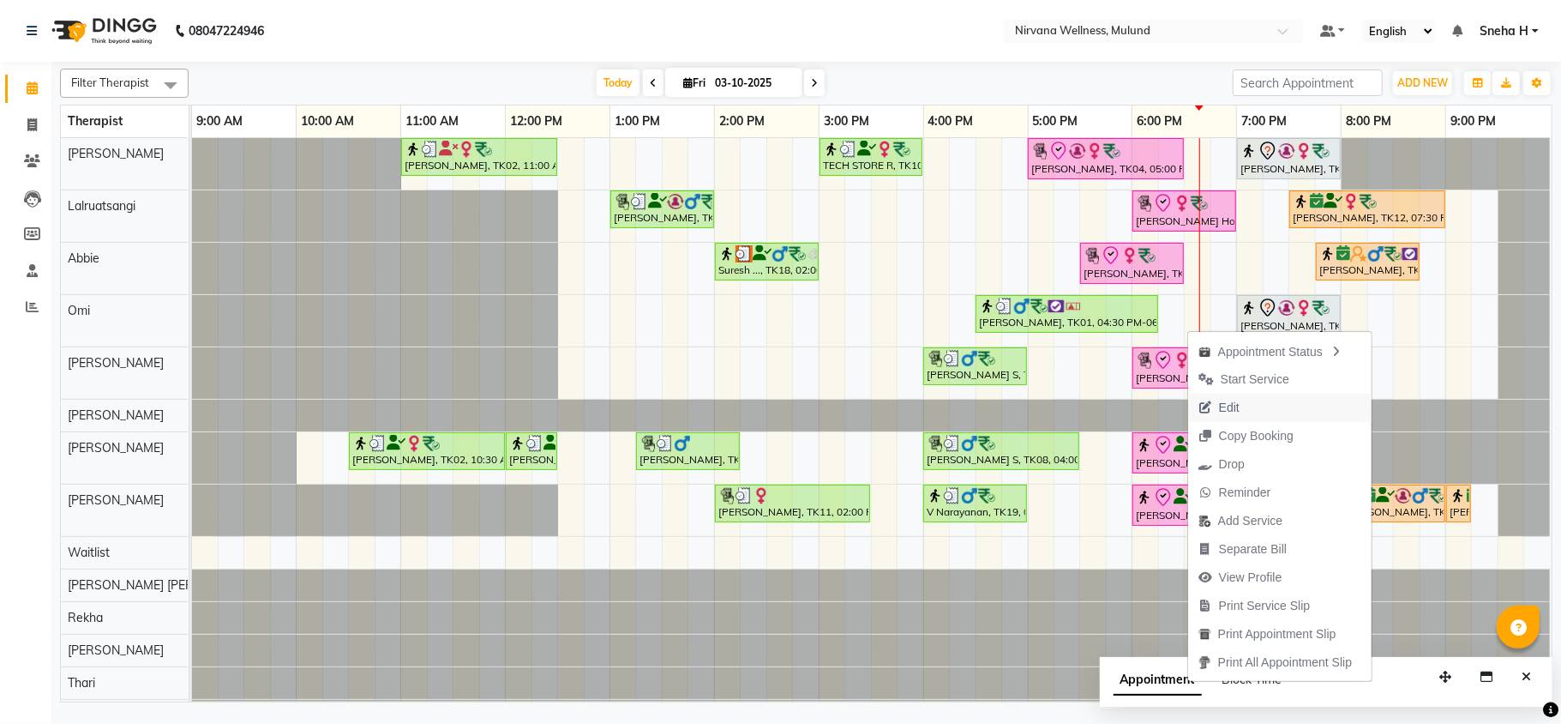
click at [1238, 406] on span "Edit" at bounding box center [1219, 408] width 62 height 28
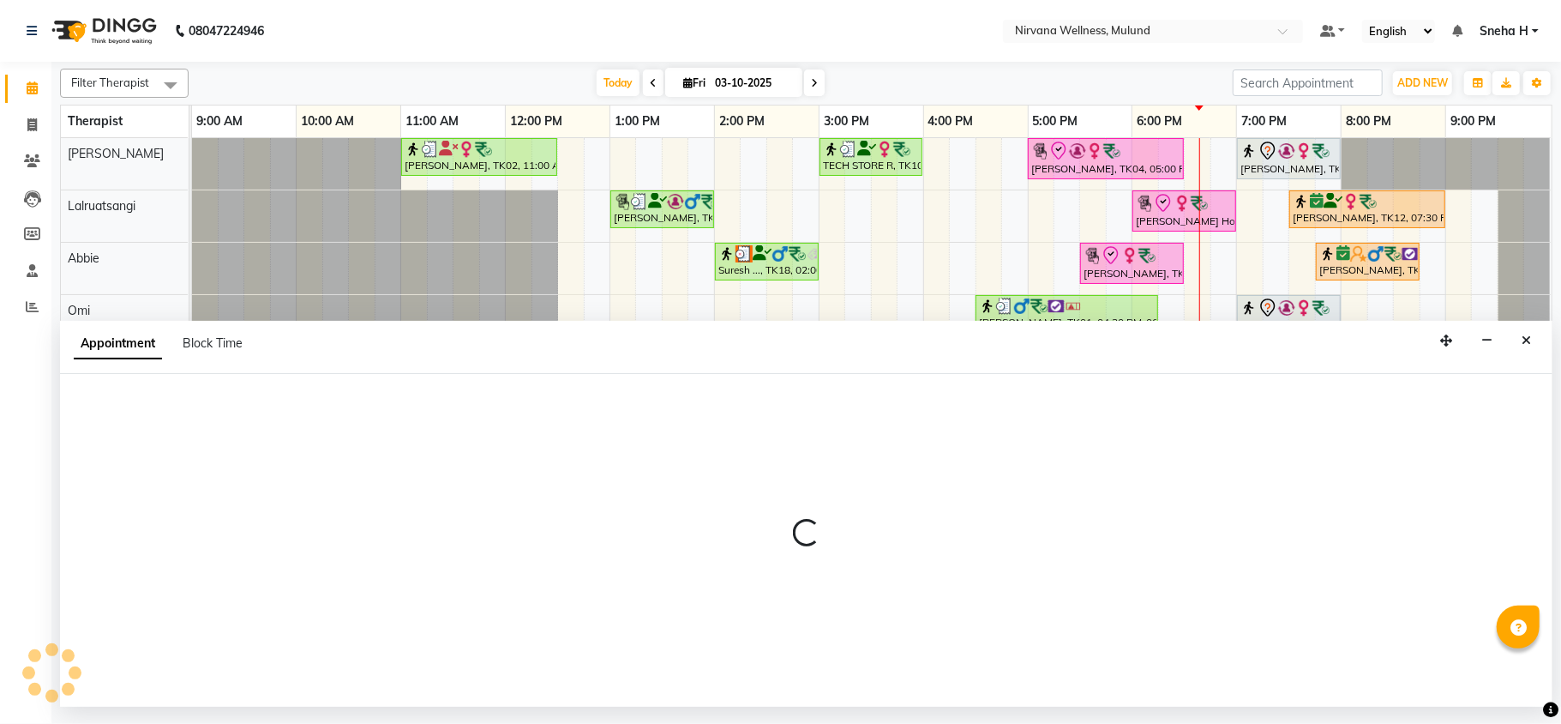
select select "confirm booking"
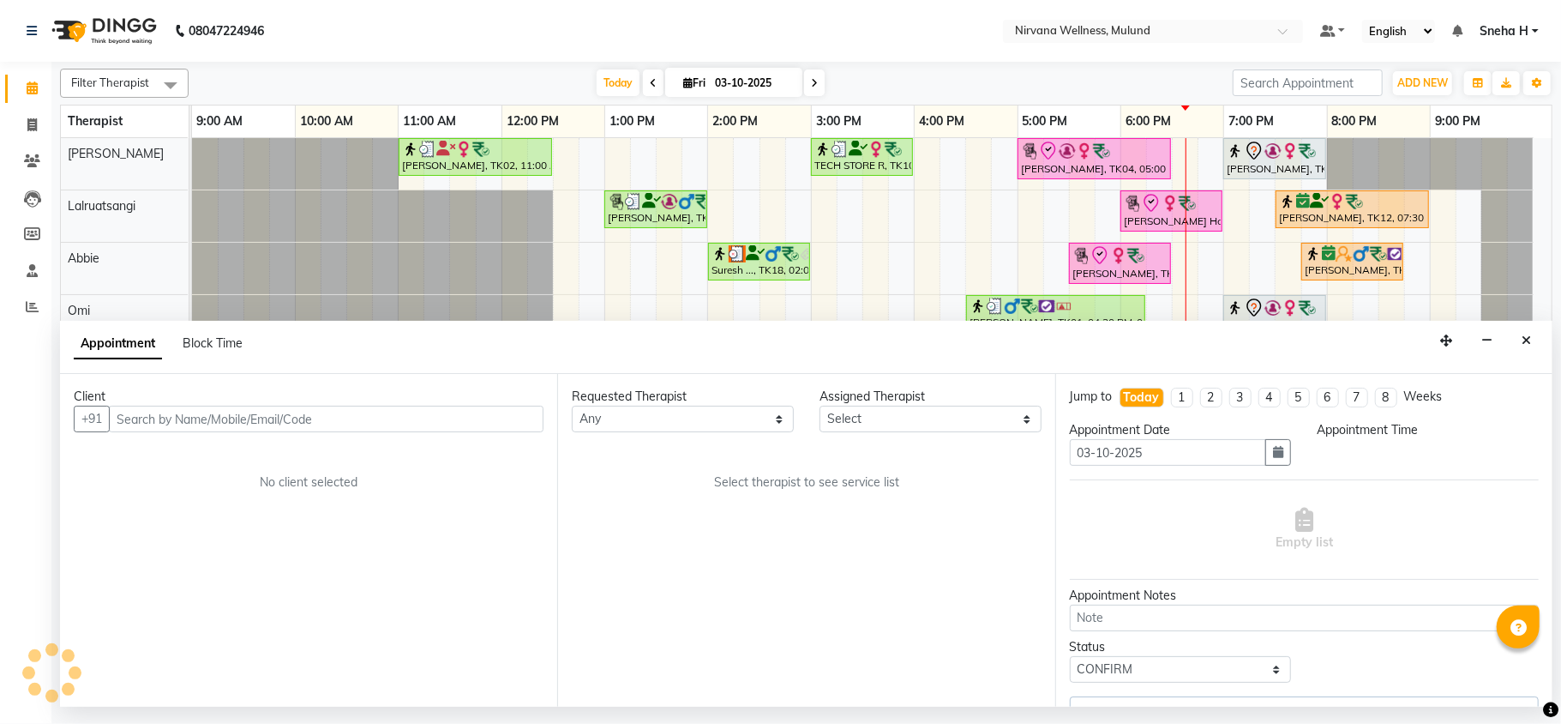
select select "1200"
select select "35614"
select select "2150"
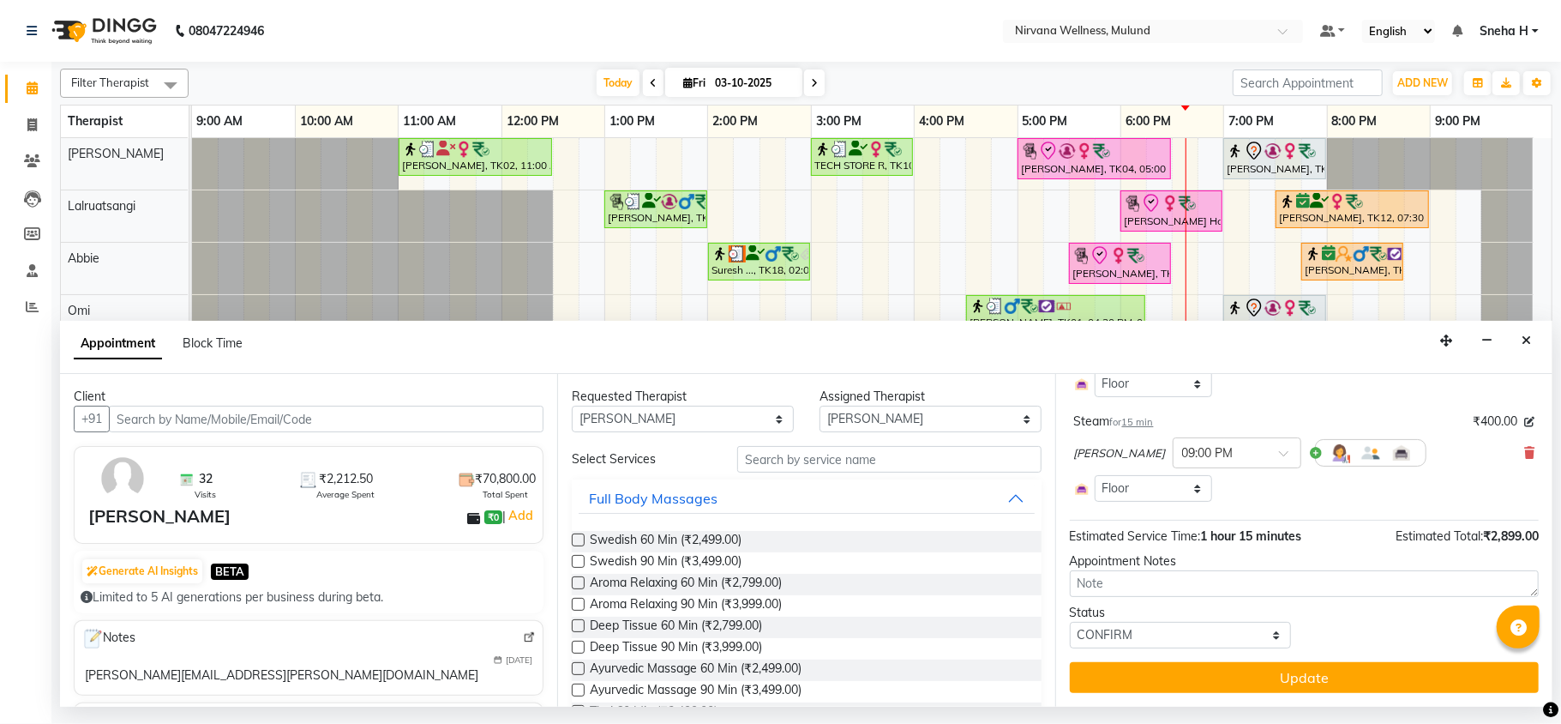
scroll to position [72, 0]
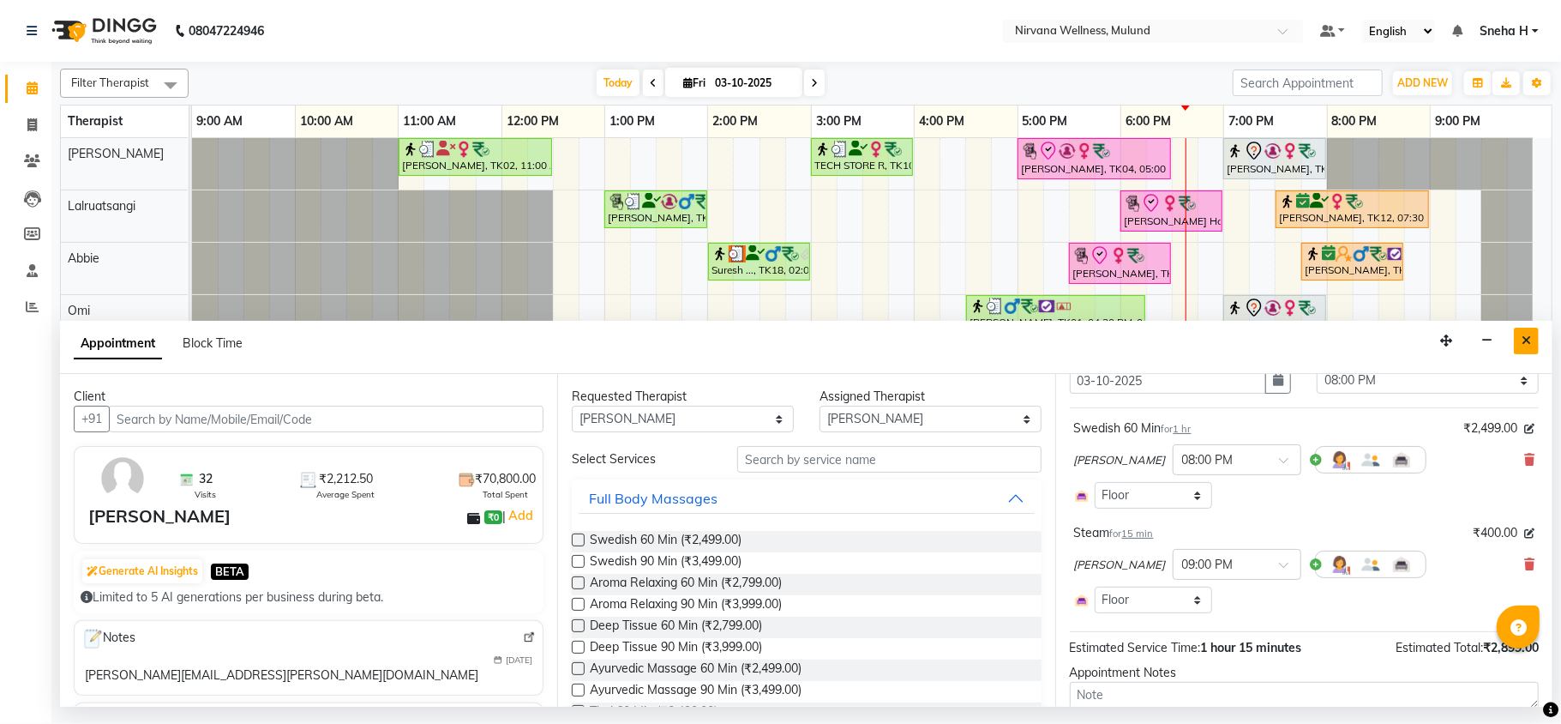
click at [1524, 340] on icon "Close" at bounding box center [1526, 340] width 9 height 12
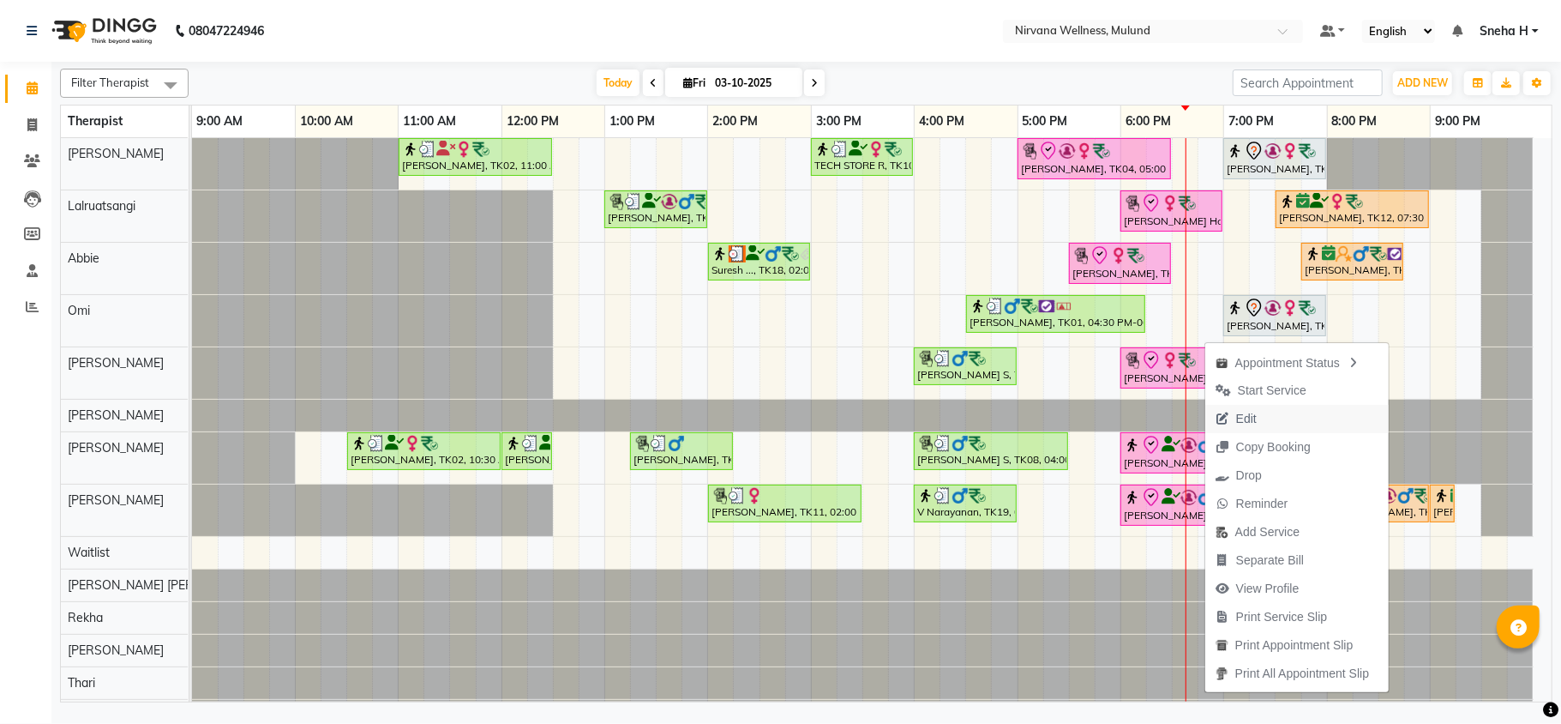
click at [1238, 424] on span "Edit" at bounding box center [1246, 419] width 21 height 18
select select "tentative"
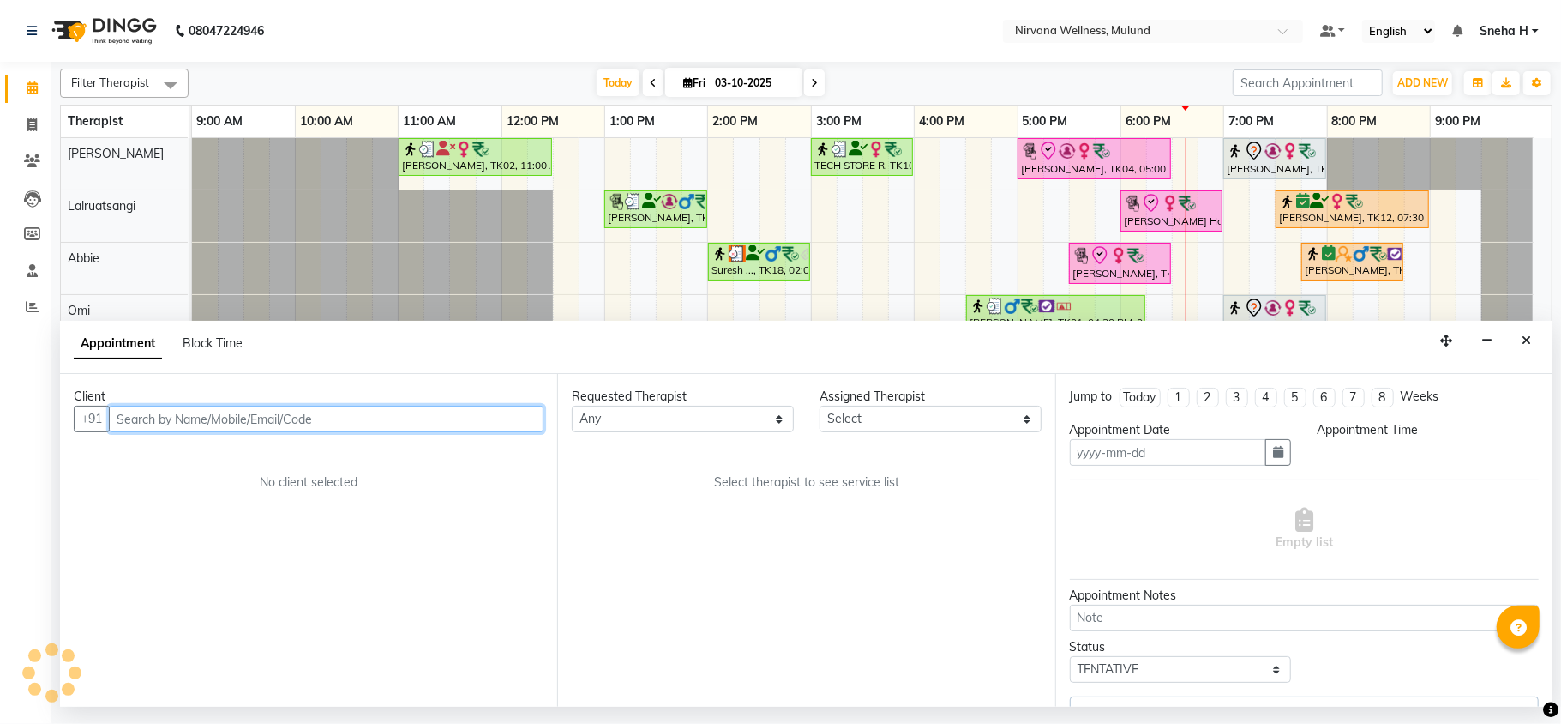
type input "03-10-2025"
select select "confirm booking"
select select "35614"
select select "1200"
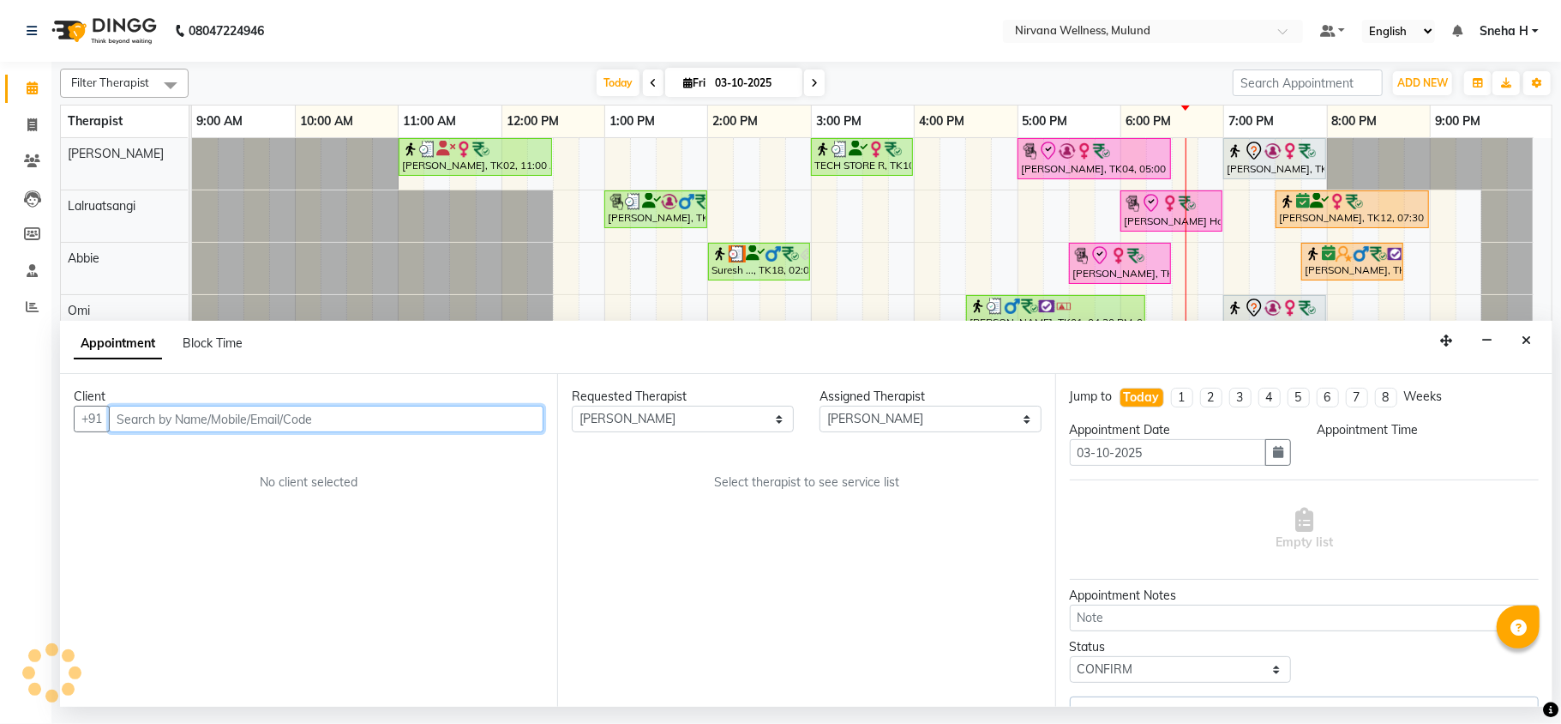
select select "2150"
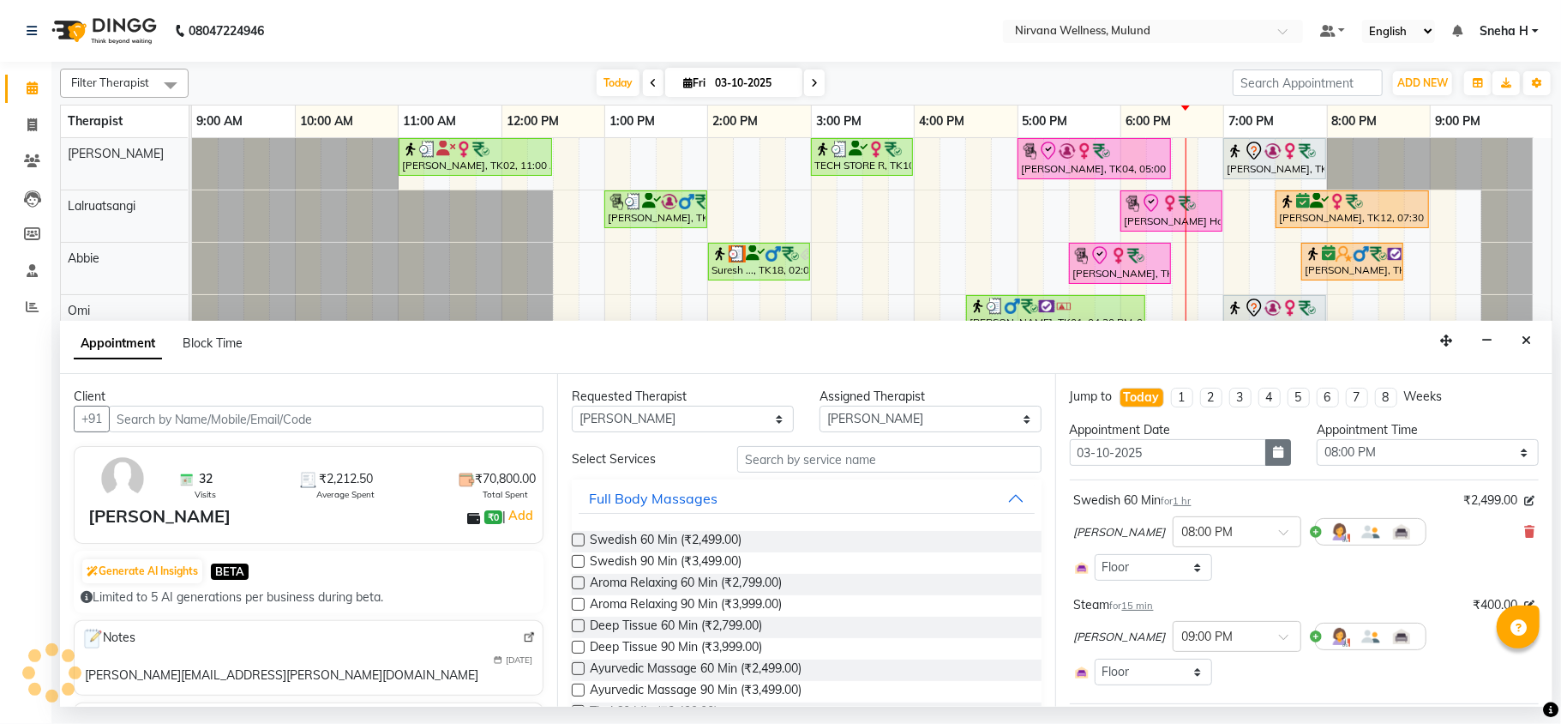
click at [1273, 450] on icon "button" at bounding box center [1278, 452] width 10 height 12
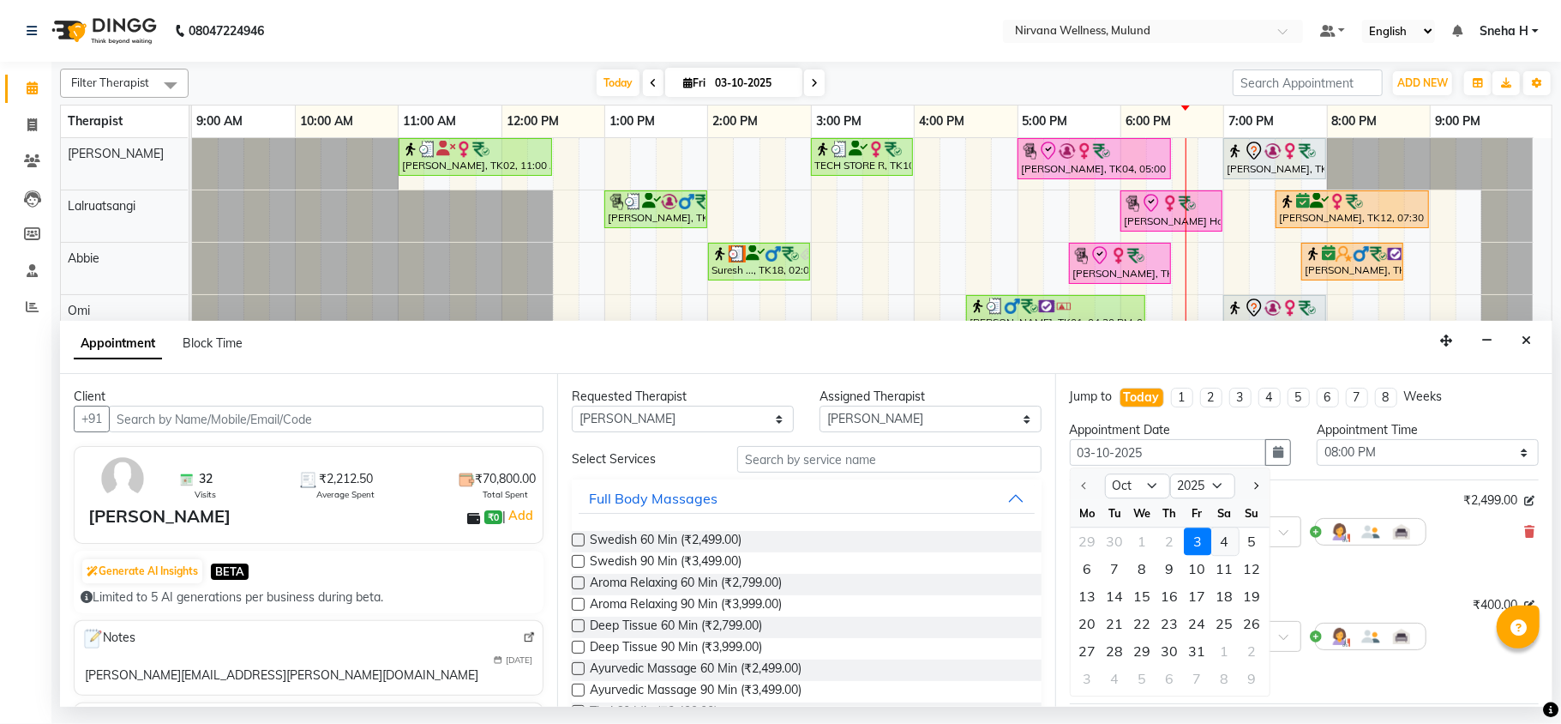
click at [1223, 539] on div "4" at bounding box center [1225, 541] width 27 height 27
type input "04-10-2025"
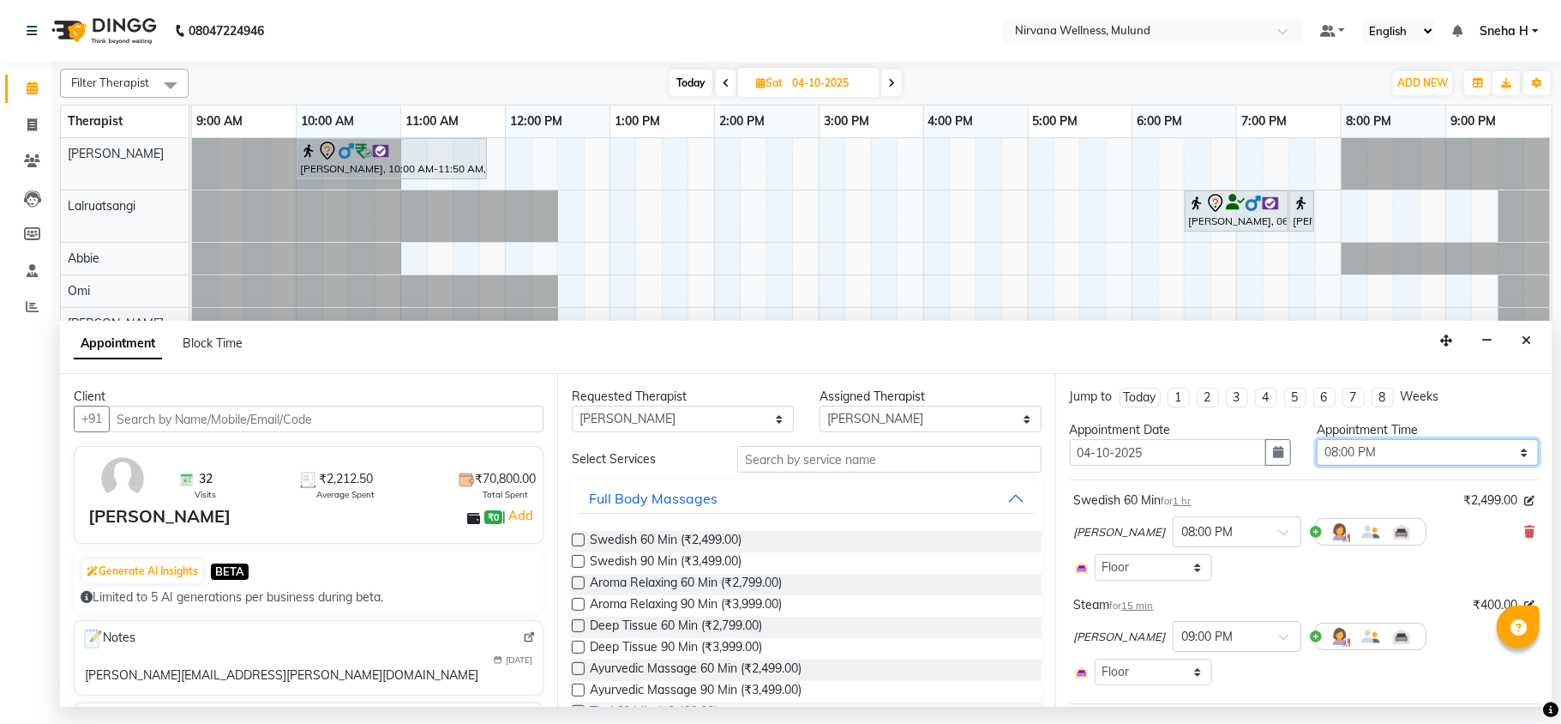
click at [1465, 449] on select "Select 10:00 AM 10:15 AM 10:30 AM 10:45 AM 11:00 AM 11:15 AM 11:30 AM 11:45 AM …" at bounding box center [1428, 452] width 222 height 27
select select "900"
click at [1317, 441] on select "Select 10:00 AM 10:15 AM 10:30 AM 10:45 AM 11:00 AM 11:15 AM 11:30 AM 11:45 AM …" at bounding box center [1428, 452] width 222 height 27
click at [1525, 530] on icon at bounding box center [1530, 532] width 10 height 12
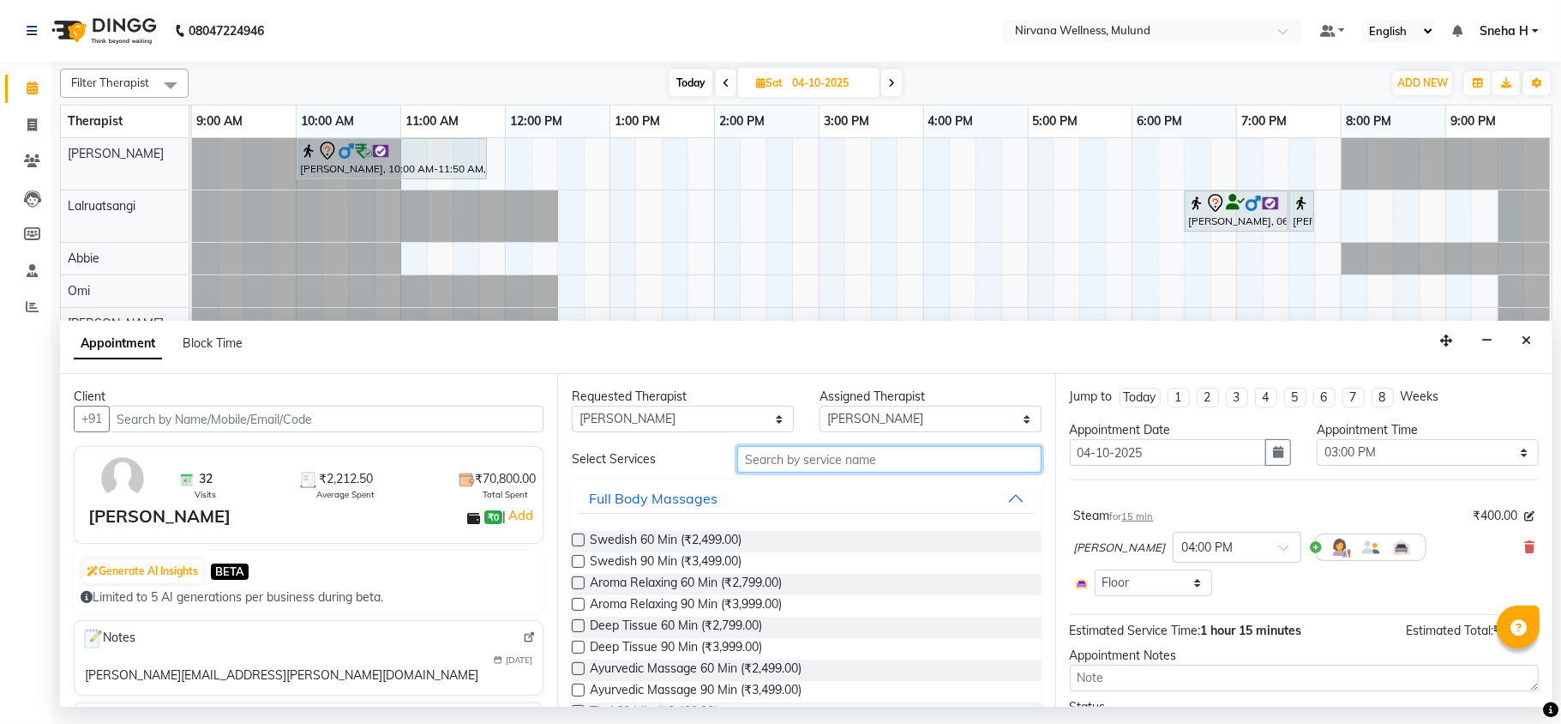
click at [924, 454] on input "text" at bounding box center [889, 459] width 304 height 27
click at [676, 564] on span "Swedish 90 Min (₹3,499.00)" at bounding box center [666, 562] width 152 height 21
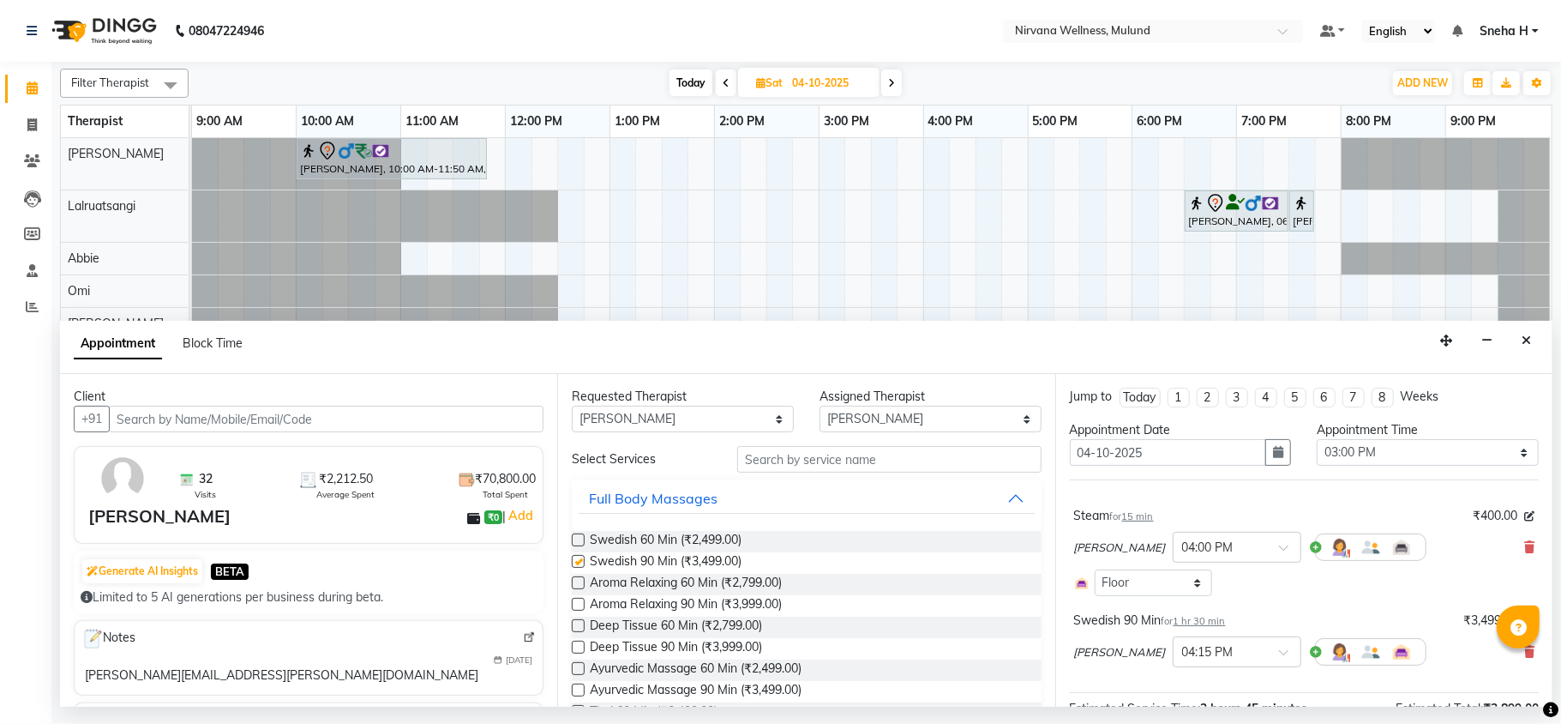
checkbox input "false"
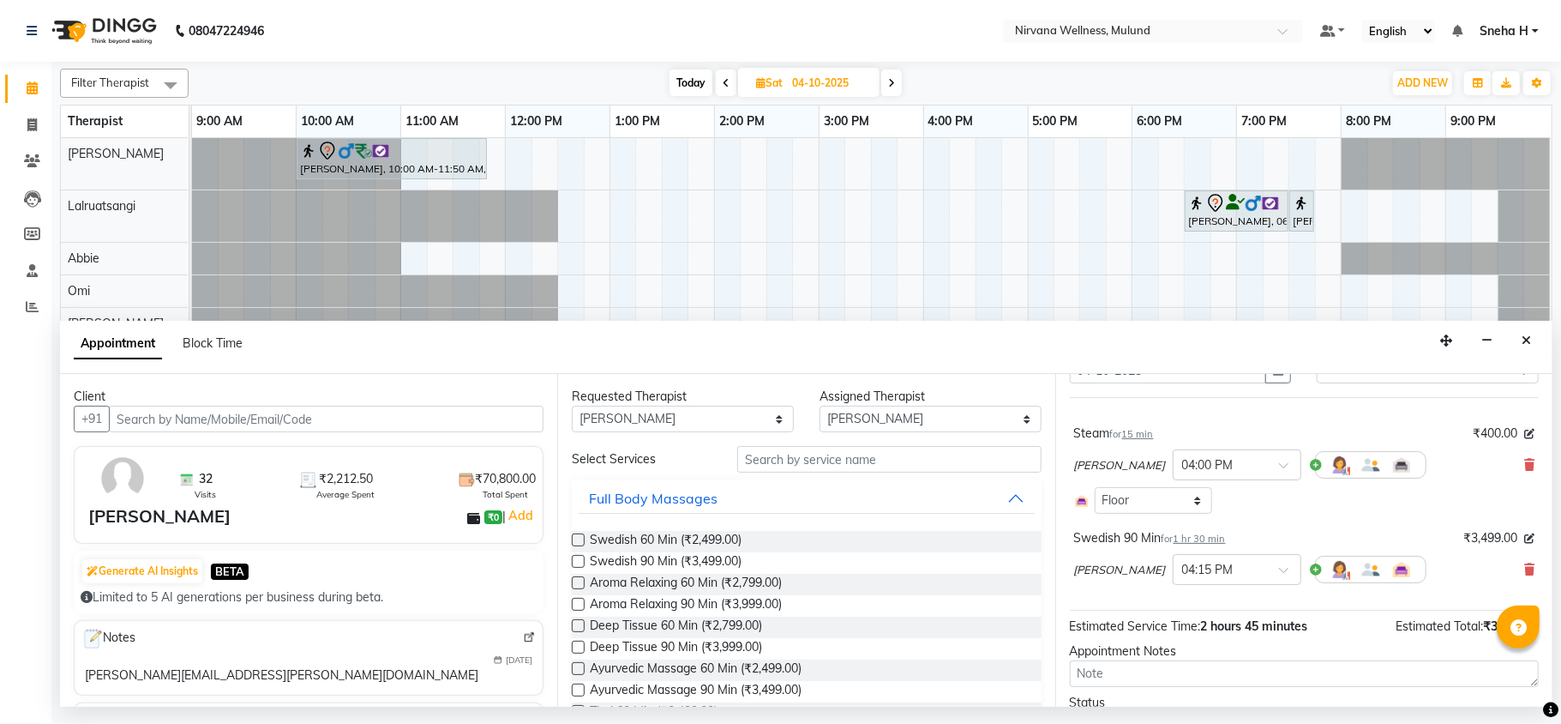
scroll to position [114, 0]
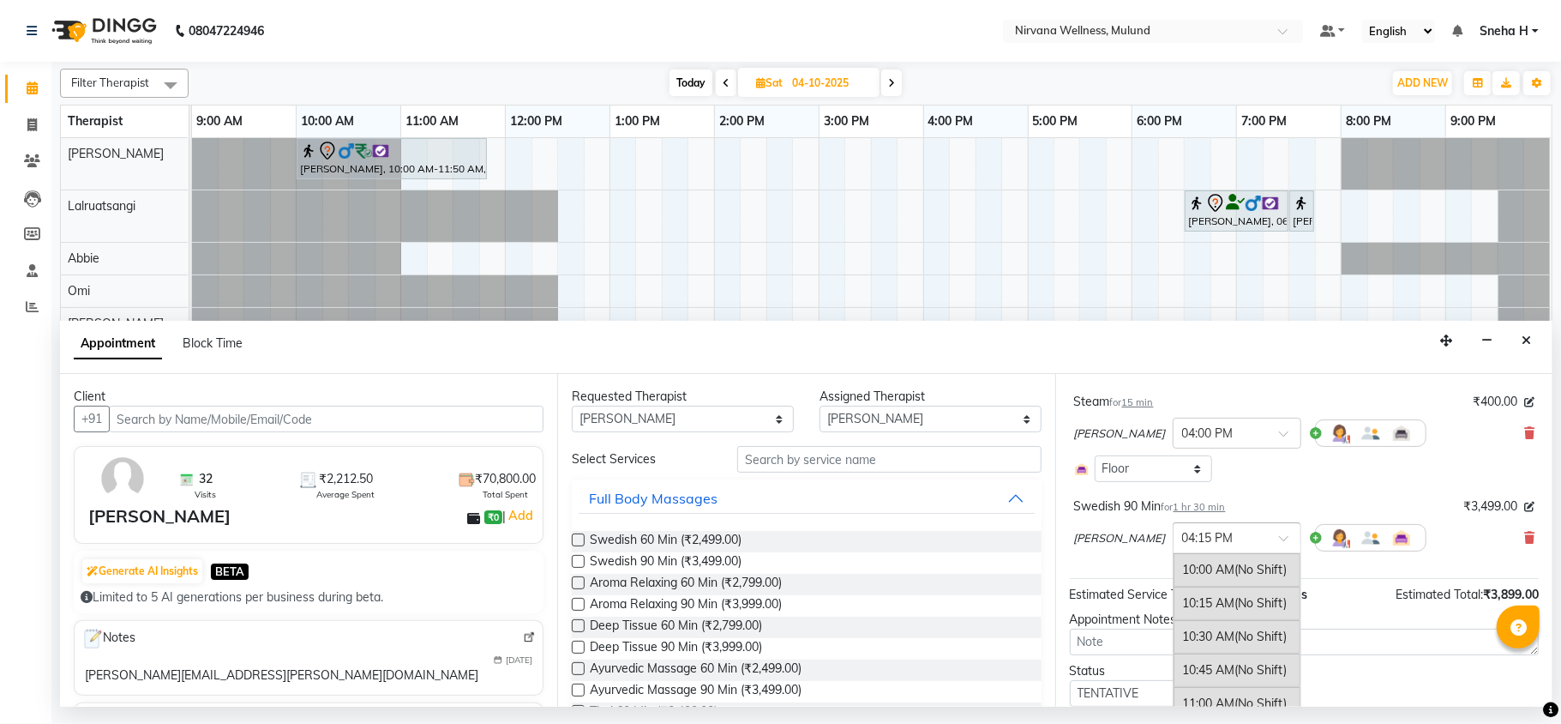
click at [1202, 537] on div at bounding box center [1237, 536] width 127 height 18
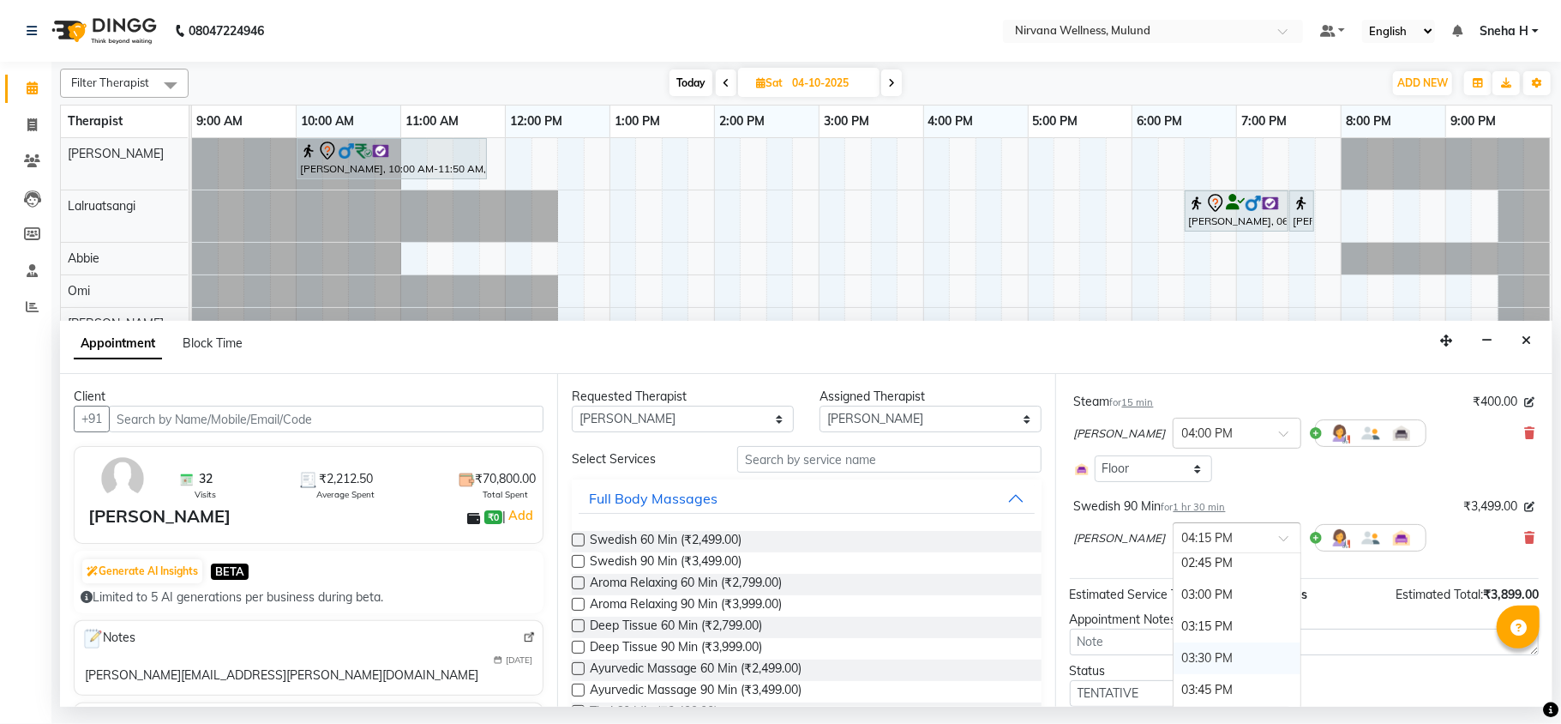
scroll to position [587, 0]
click at [1174, 640] on div "03:00 PM" at bounding box center [1237, 633] width 127 height 32
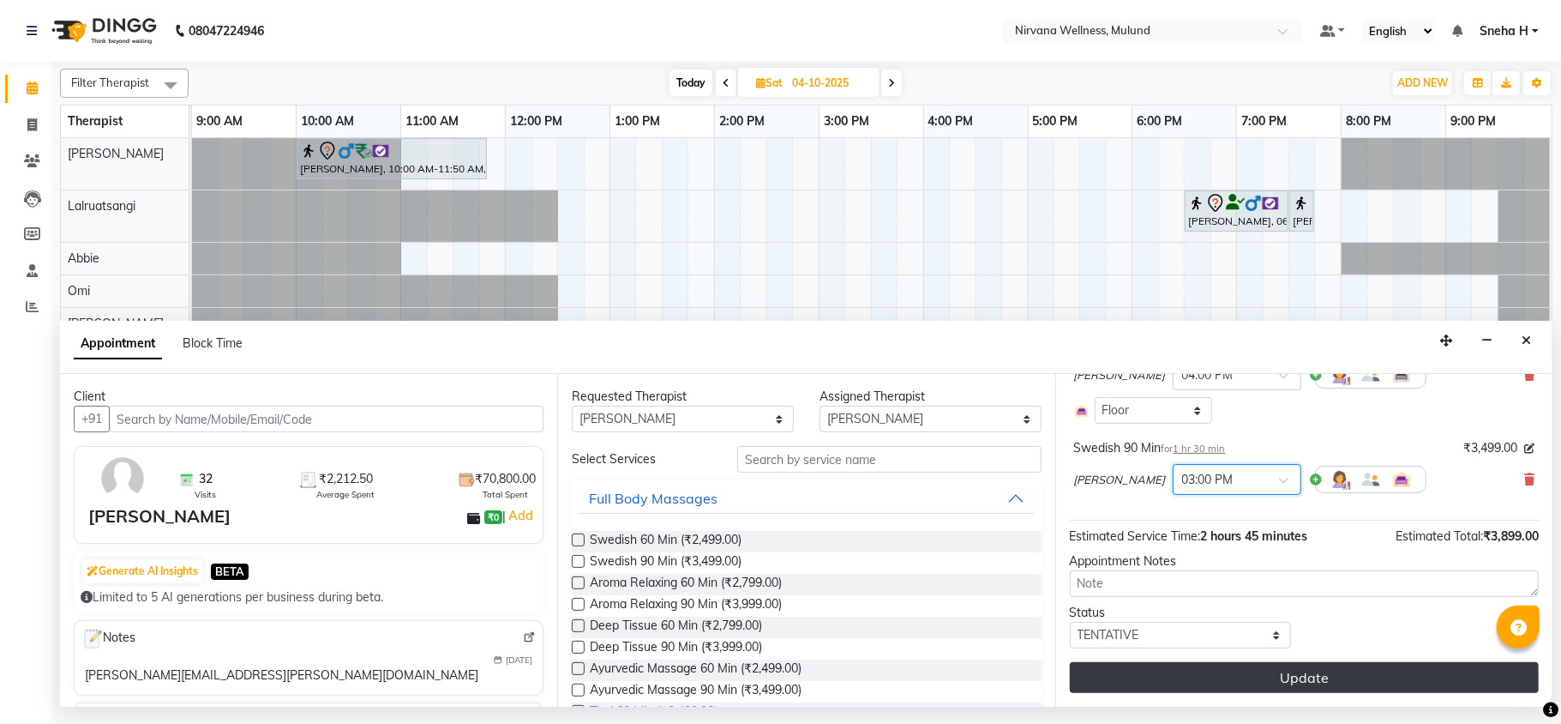
click at [1122, 676] on button "Update" at bounding box center [1304, 677] width 469 height 31
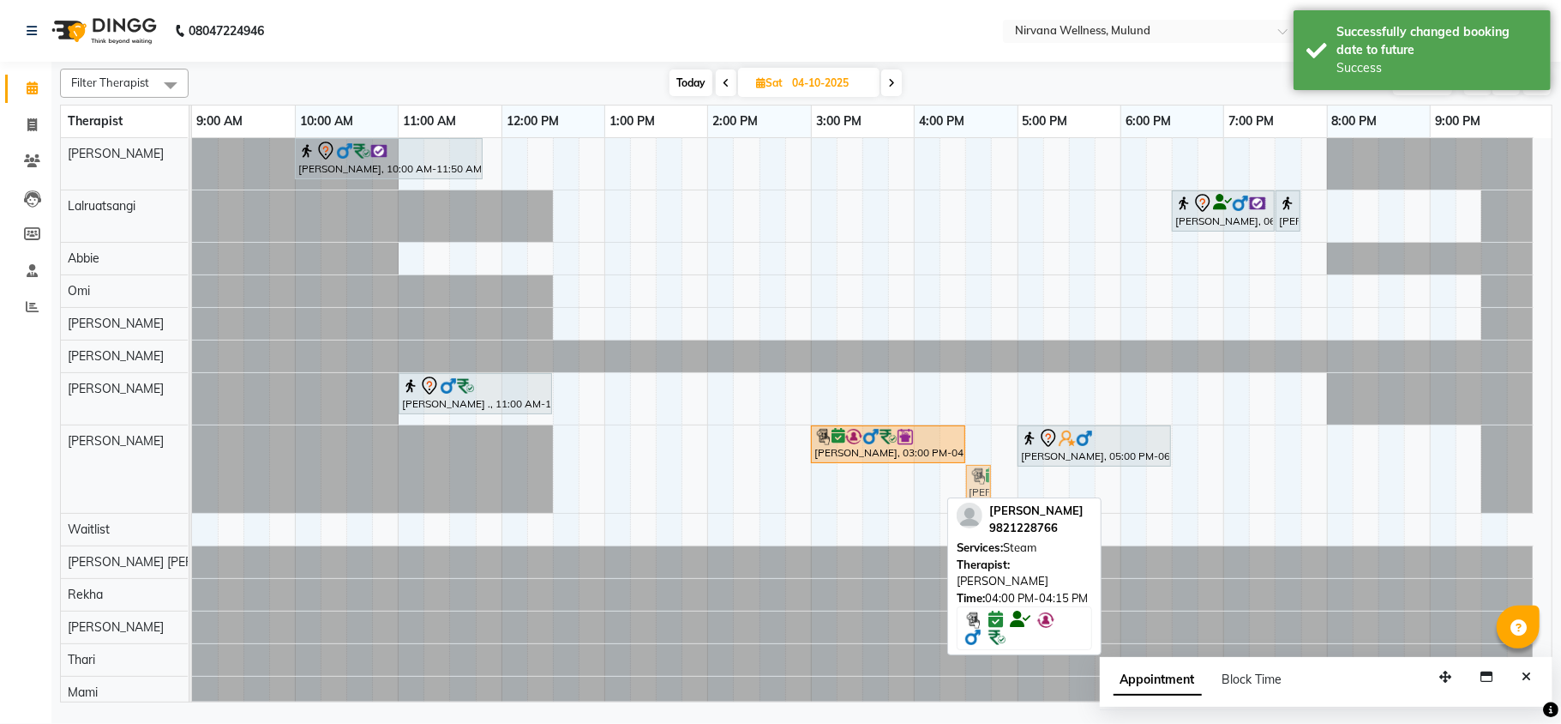
drag, startPoint x: 921, startPoint y: 484, endPoint x: 962, endPoint y: 487, distance: 41.3
click at [962, 487] on div "Ruta Nemlekar, 10:00 AM-11:50 AM, Herbal Potil Massage Dhaval Dedhia, 06:30 PM-…" at bounding box center [872, 423] width 1360 height 570
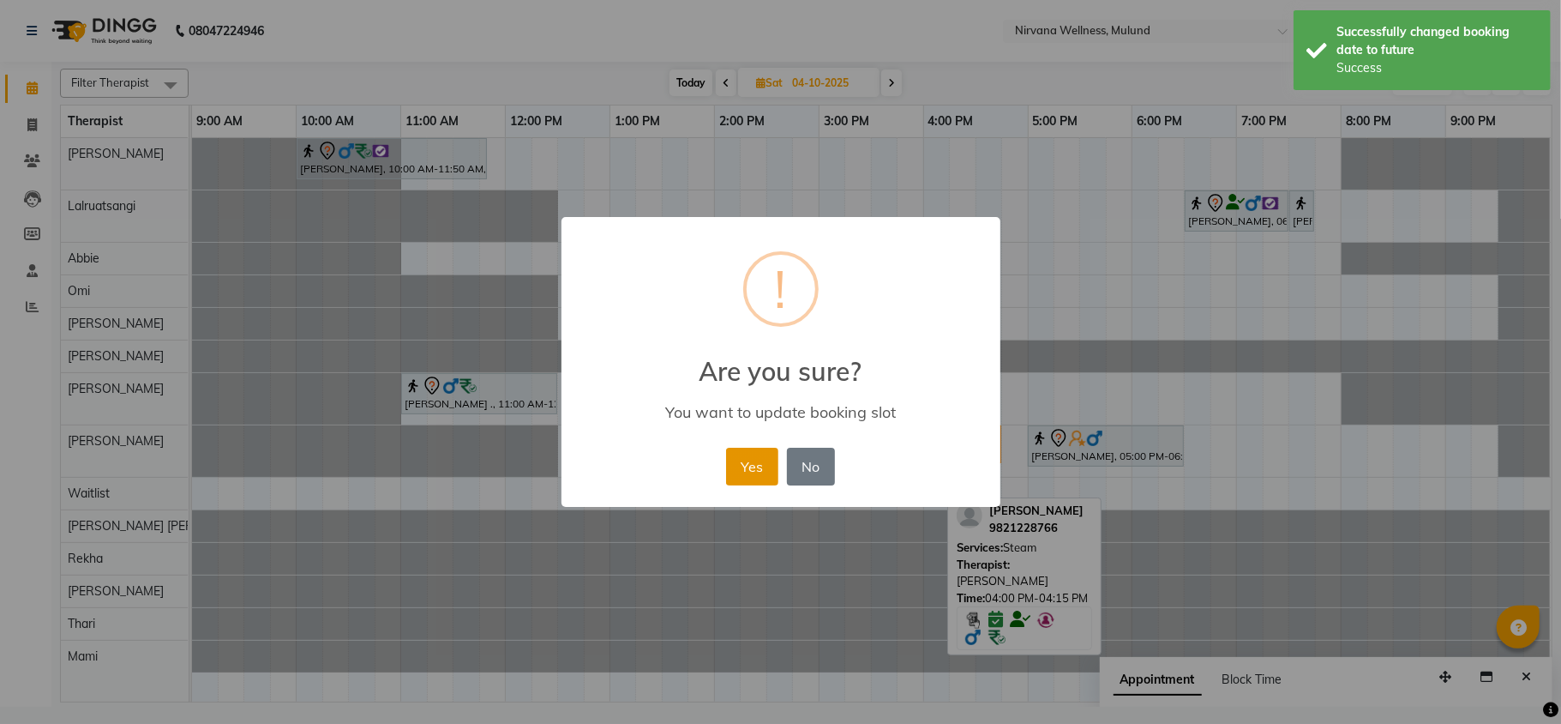
click at [753, 470] on button "Yes" at bounding box center [752, 467] width 52 height 38
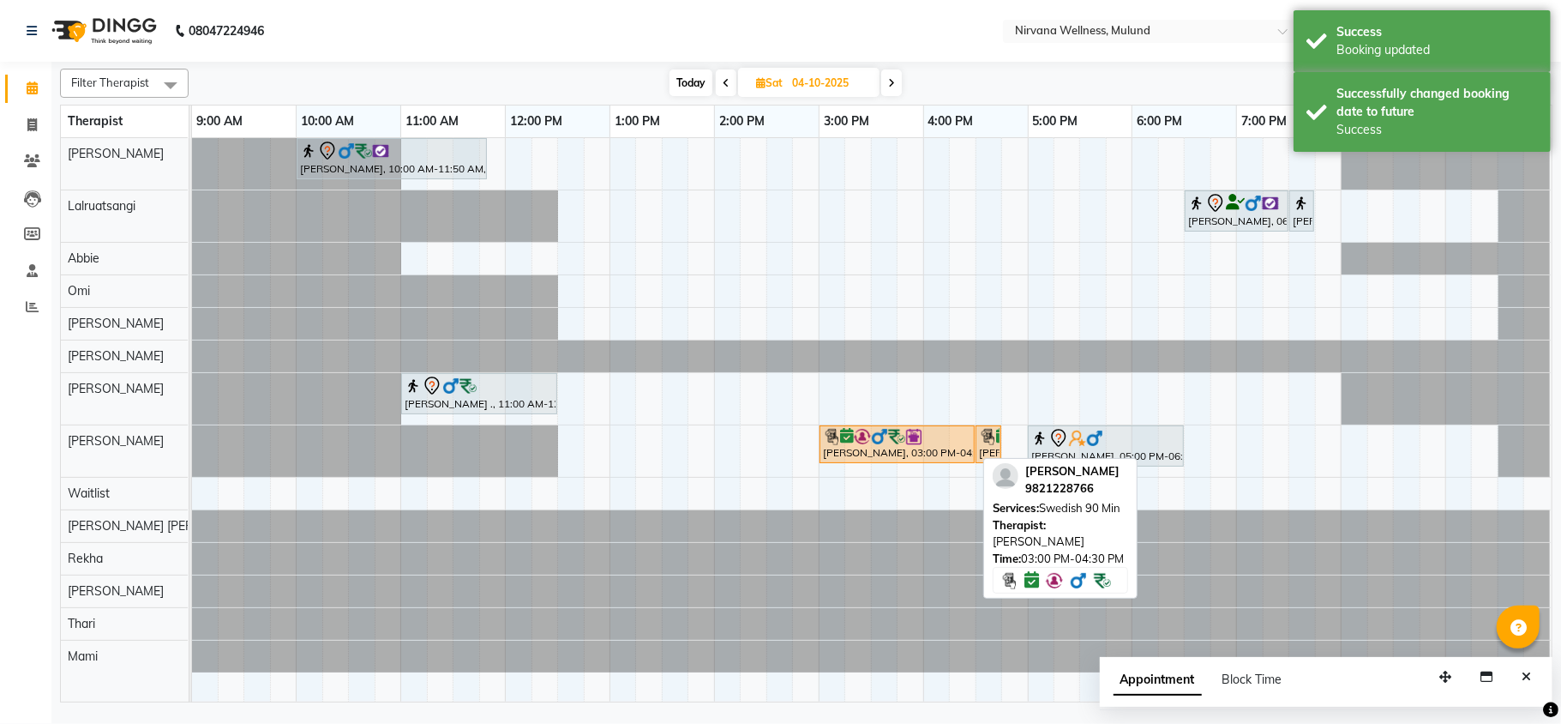
click at [883, 443] on img at bounding box center [879, 436] width 17 height 17
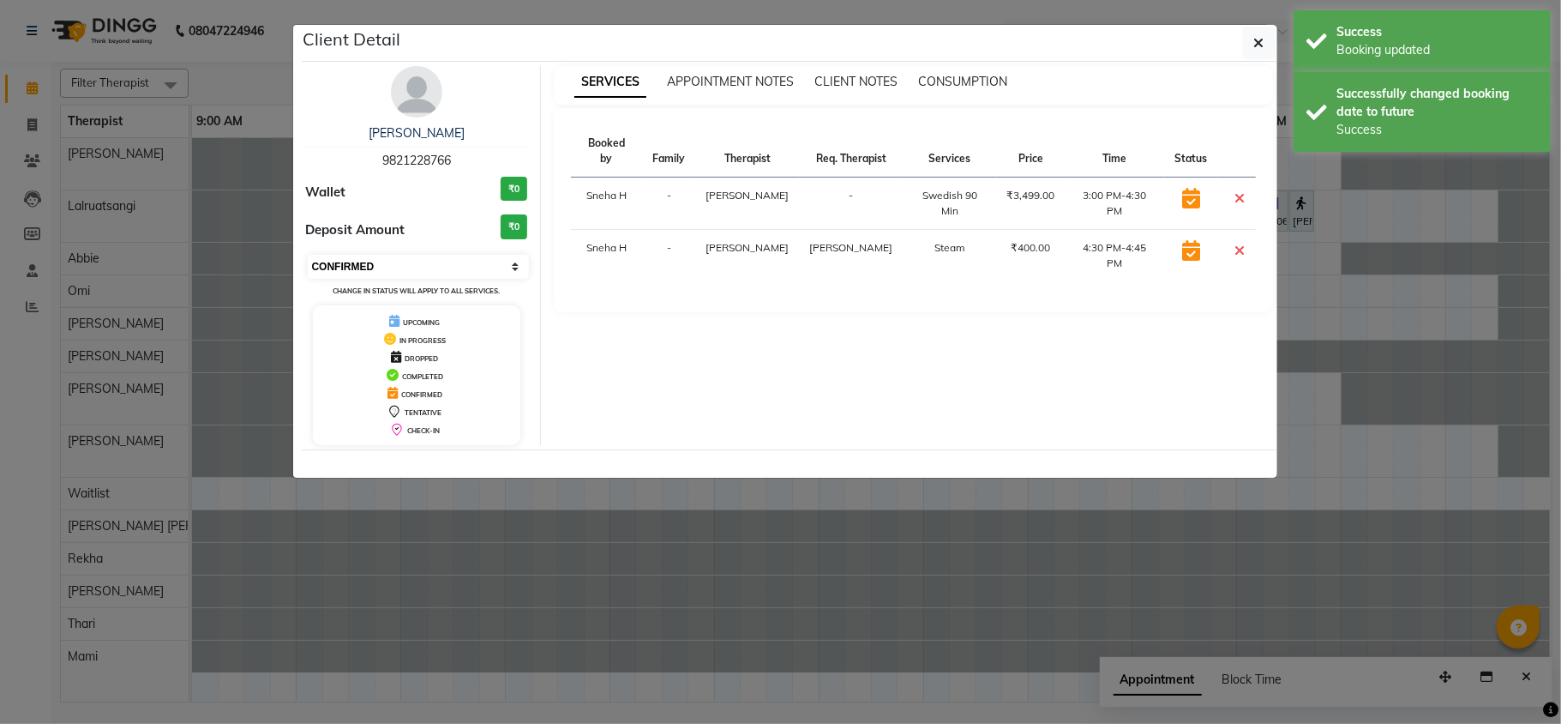
click at [413, 256] on select "Select CONFIRMED TENTATIVE" at bounding box center [419, 267] width 222 height 24
select select "7"
click at [308, 256] on select "Select CONFIRMED TENTATIVE" at bounding box center [419, 267] width 222 height 24
click at [377, 523] on ngb-modal-window "Client Detail Harmesh Joshi 9821228766 Wallet ₹0 Deposit Amount ₹0 Select CONFI…" at bounding box center [780, 362] width 1561 height 724
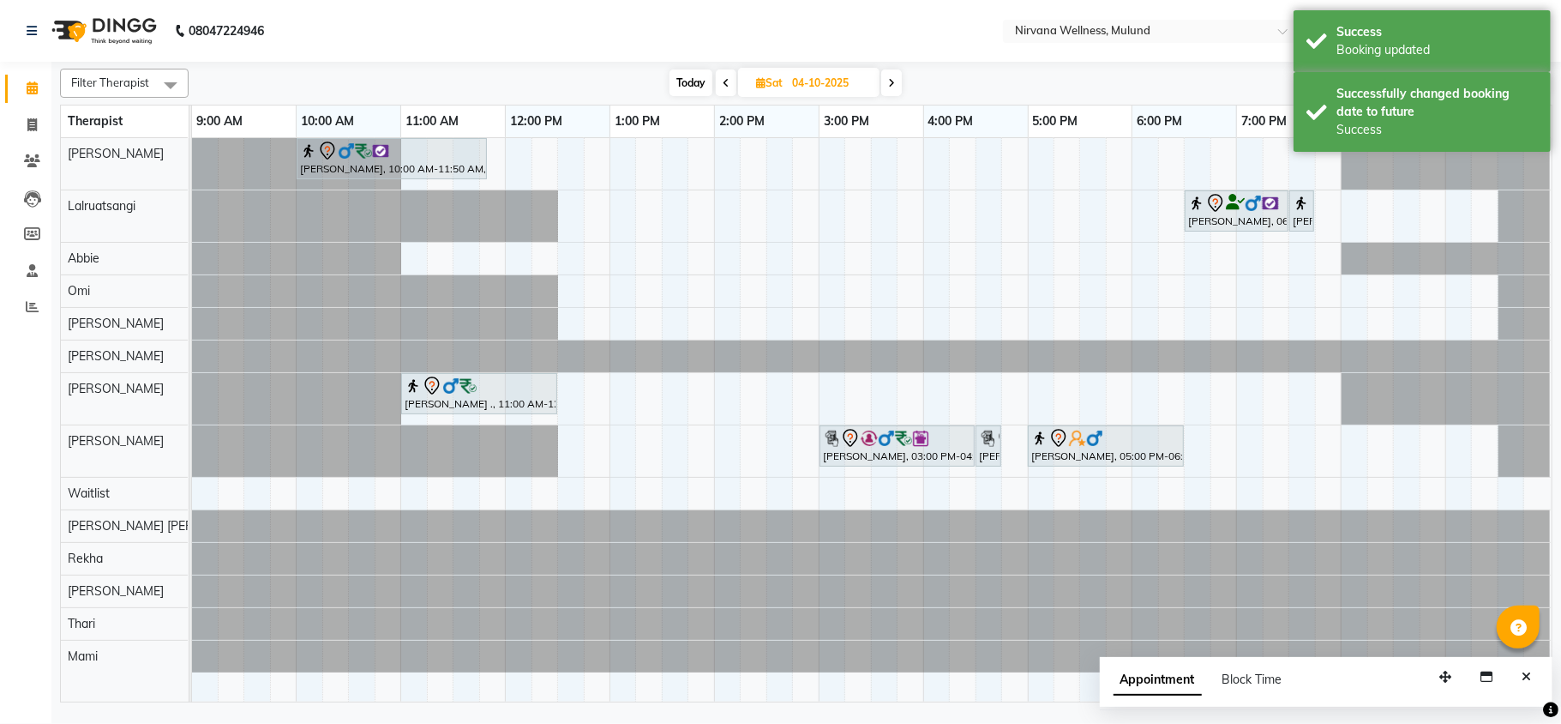
click at [680, 72] on span "Today" at bounding box center [691, 82] width 43 height 27
type input "03-10-2025"
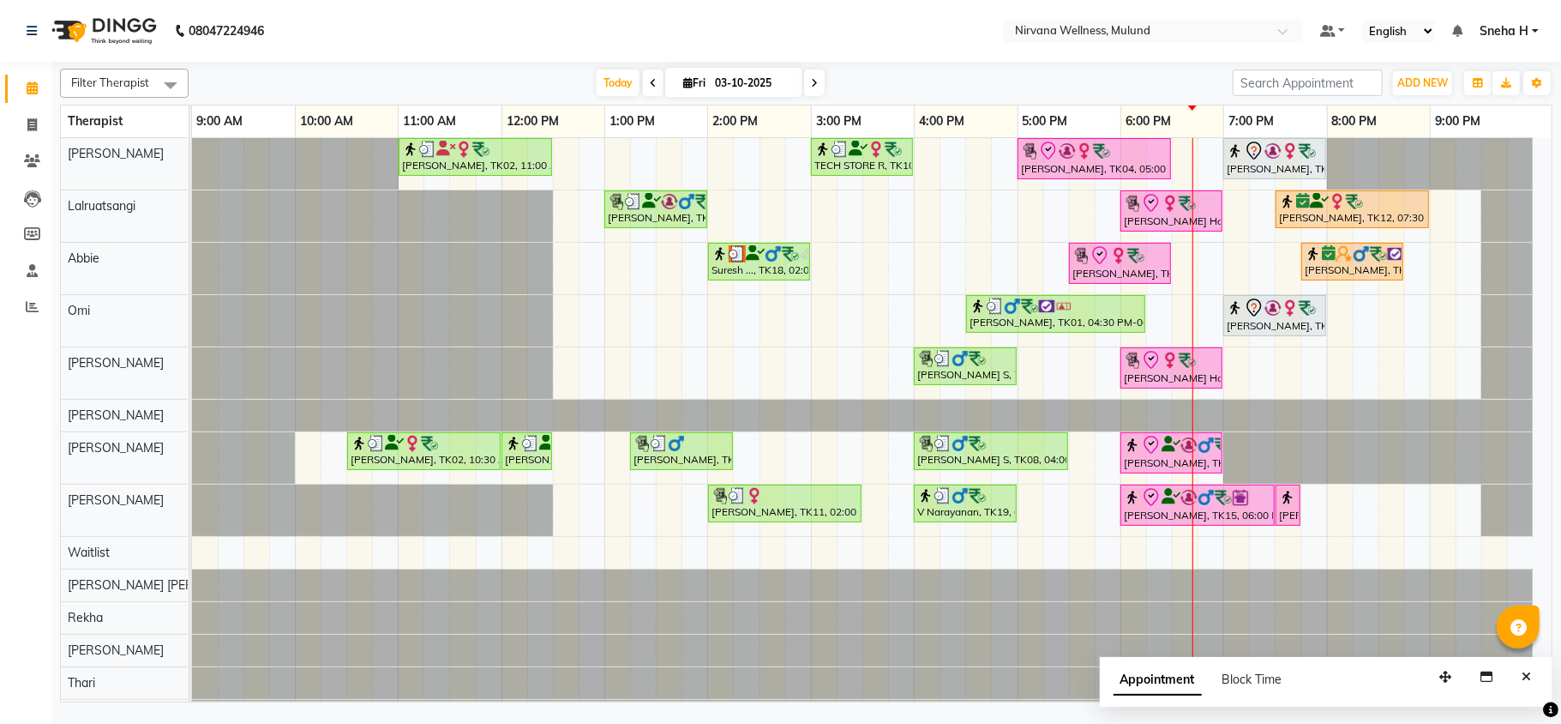
drag, startPoint x: 1113, startPoint y: 220, endPoint x: 1163, endPoint y: 56, distance: 172.0
click at [1163, 56] on nav "08047224946 Select Location × Nirvana Wellness, Mulund Default Panel My Panel E…" at bounding box center [780, 31] width 1561 height 62
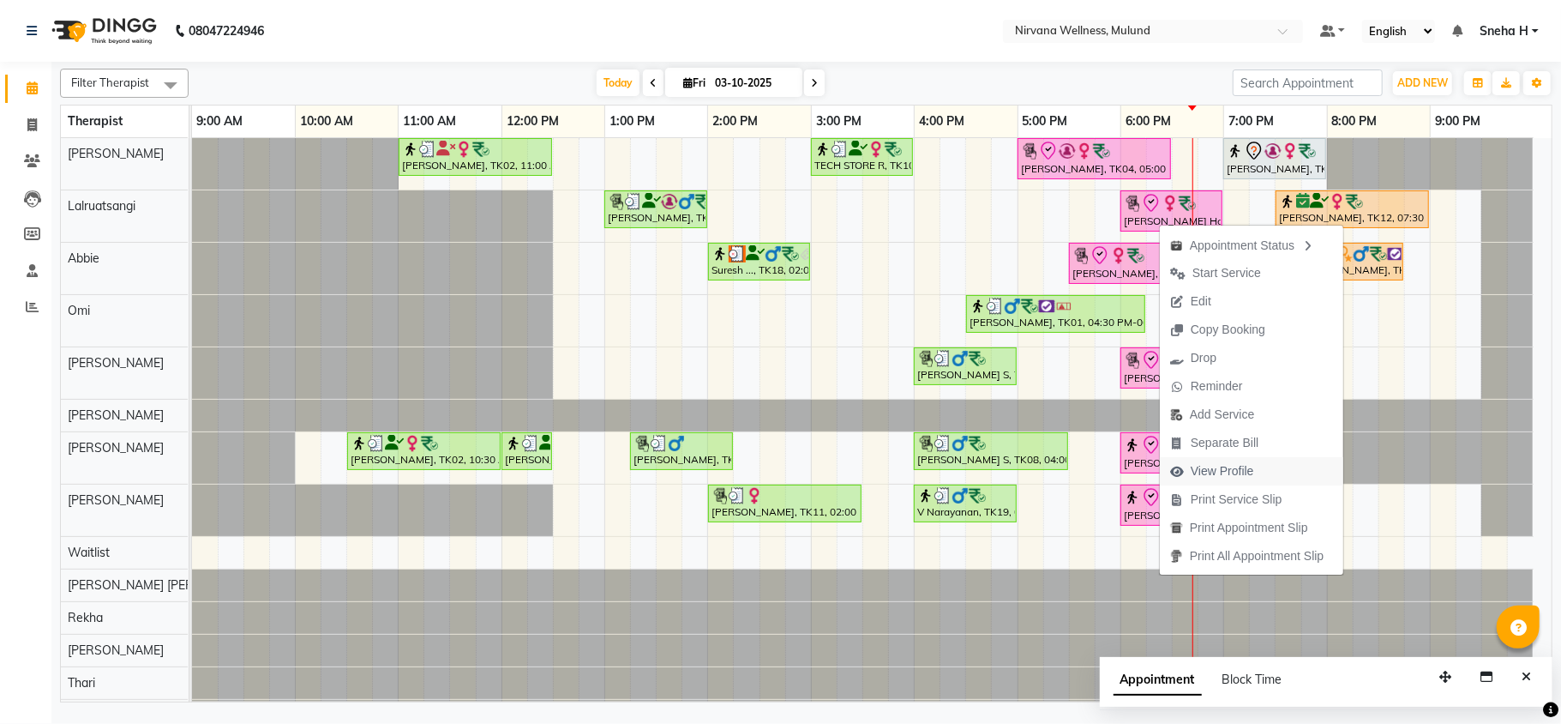
click at [1199, 467] on span "View Profile" at bounding box center [1222, 471] width 63 height 18
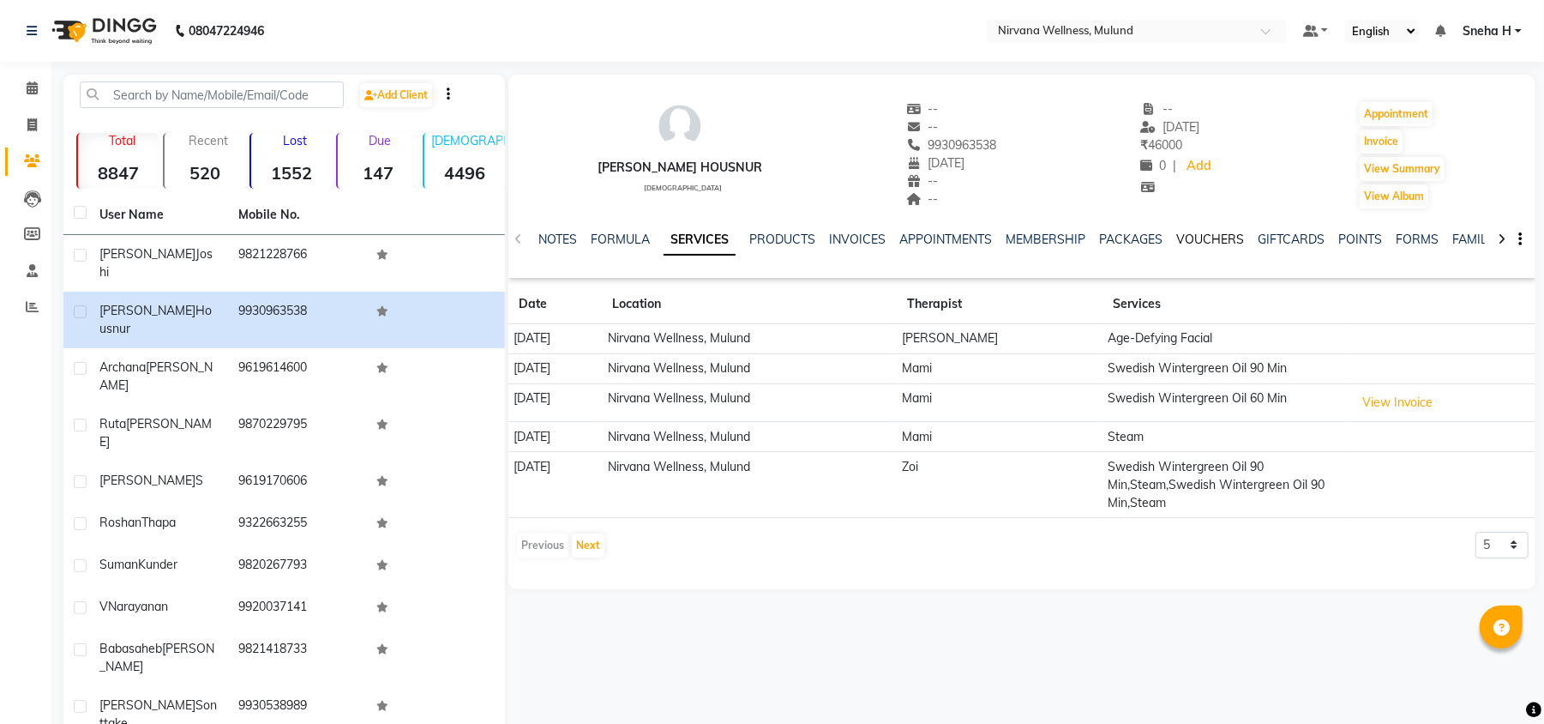
click at [1209, 242] on link "VOUCHERS" at bounding box center [1210, 239] width 68 height 15
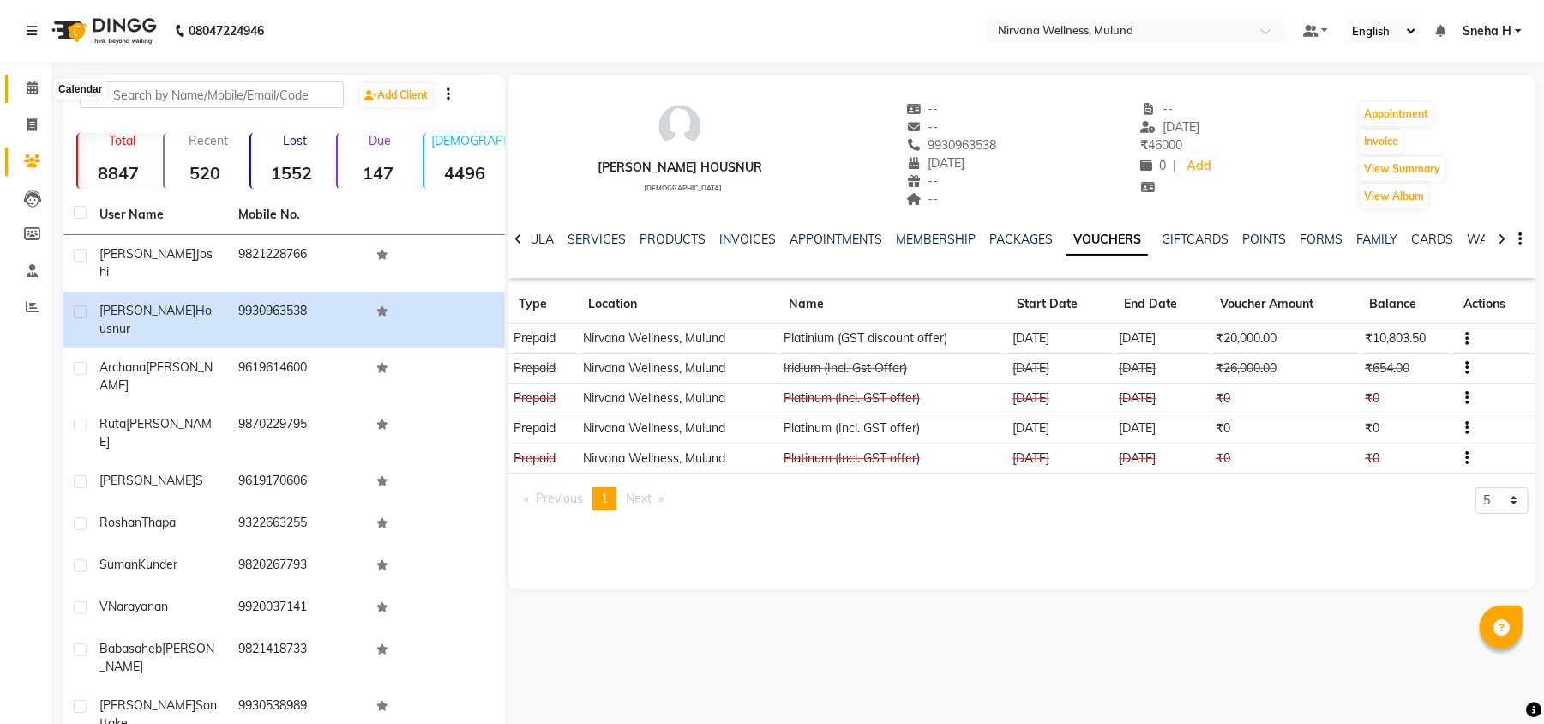
click at [27, 87] on icon at bounding box center [32, 87] width 11 height 13
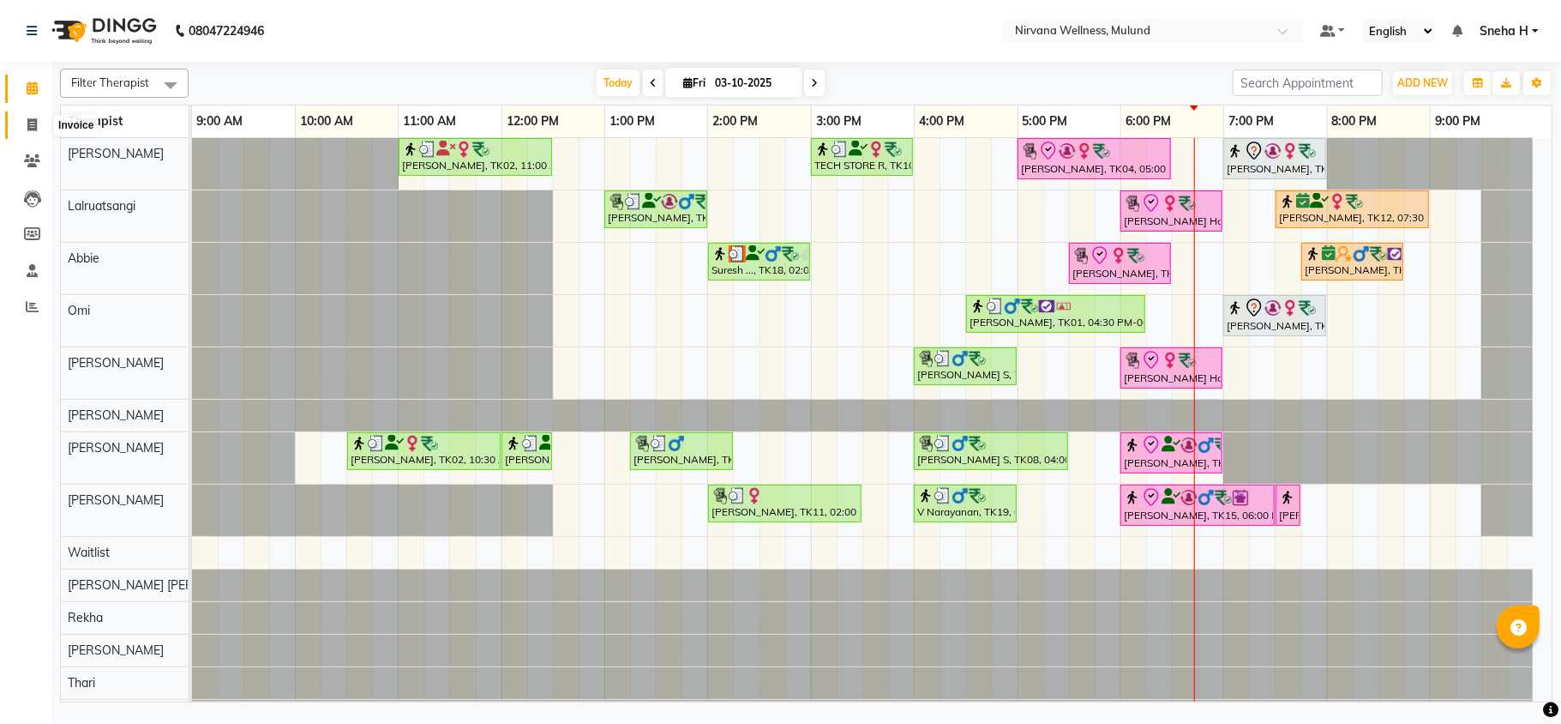
click at [31, 116] on span at bounding box center [32, 126] width 30 height 20
select select "service"
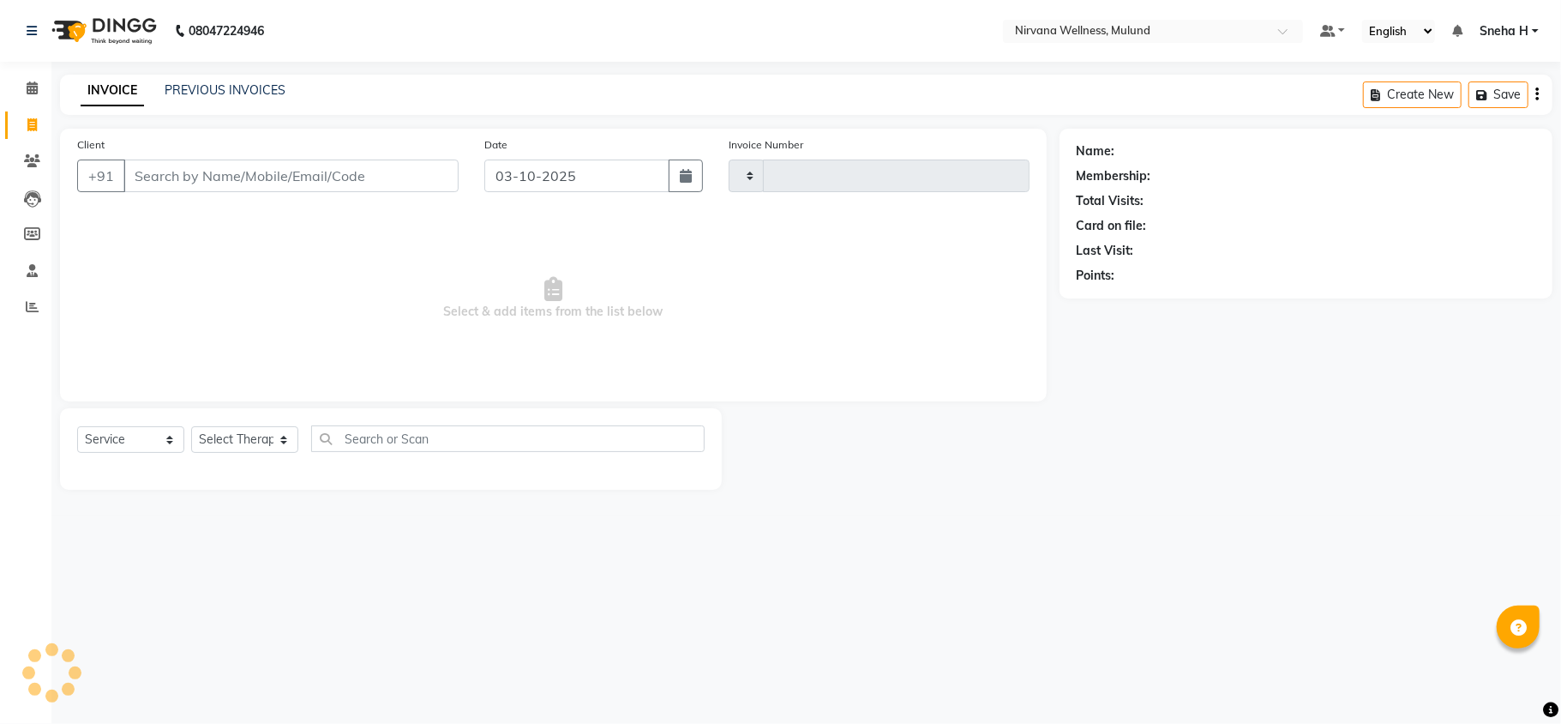
type input "2139"
select select "4890"
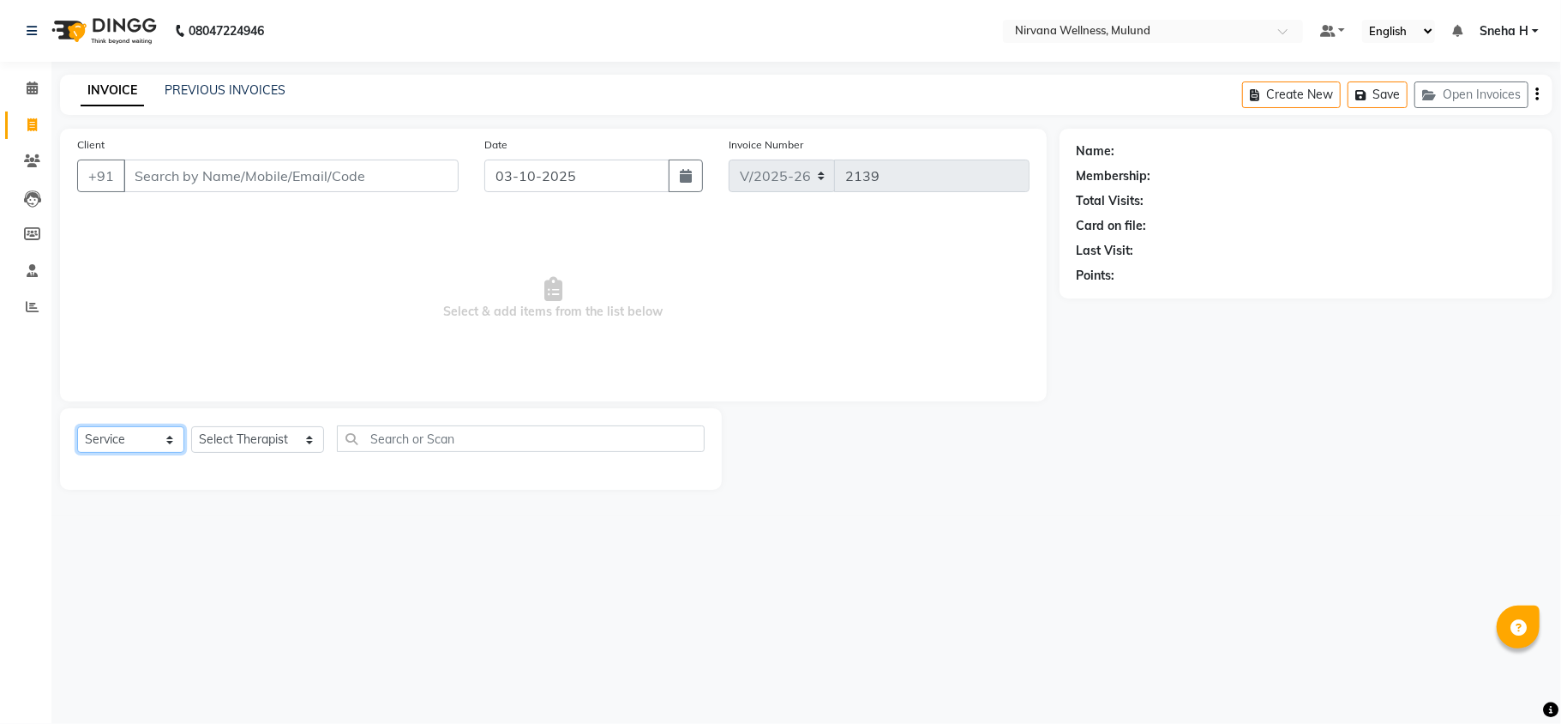
click at [144, 440] on select "Select Service Product Membership Package Voucher Prepaid Gift Card" at bounding box center [130, 439] width 107 height 27
click at [77, 426] on select "Select Service Product Membership Package Voucher Prepaid Gift Card" at bounding box center [130, 439] width 107 height 27
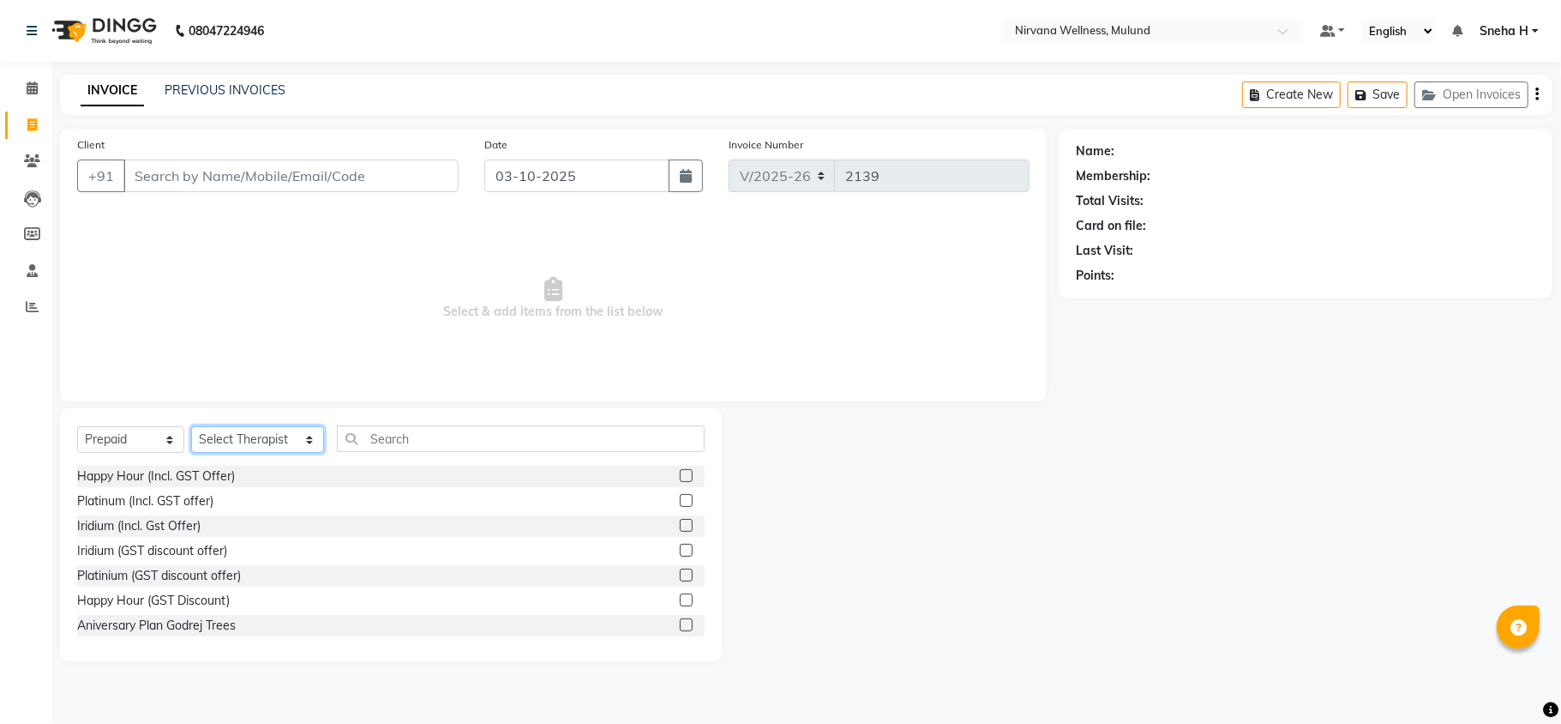
click at [262, 436] on select "Select Therapist [PERSON_NAME] [PERSON_NAME] [PERSON_NAME] [PERSON_NAME] Tlau O…" at bounding box center [257, 439] width 133 height 27
click at [175, 440] on select "Select Service Product Membership Package Voucher Prepaid Gift Card" at bounding box center [130, 439] width 107 height 27
select select "V"
click at [77, 426] on select "Select Service Product Membership Package Voucher Prepaid Gift Card" at bounding box center [130, 439] width 107 height 27
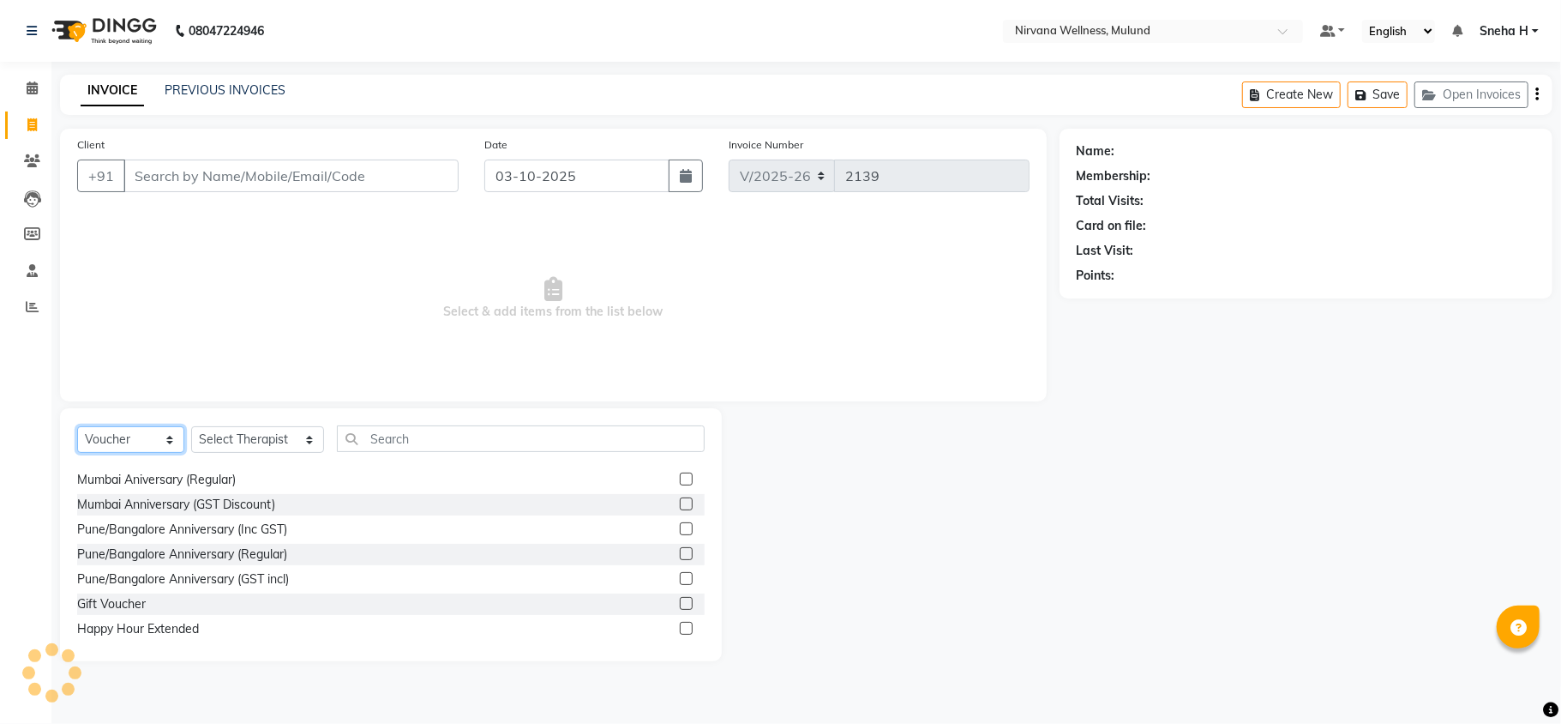
scroll to position [27, 0]
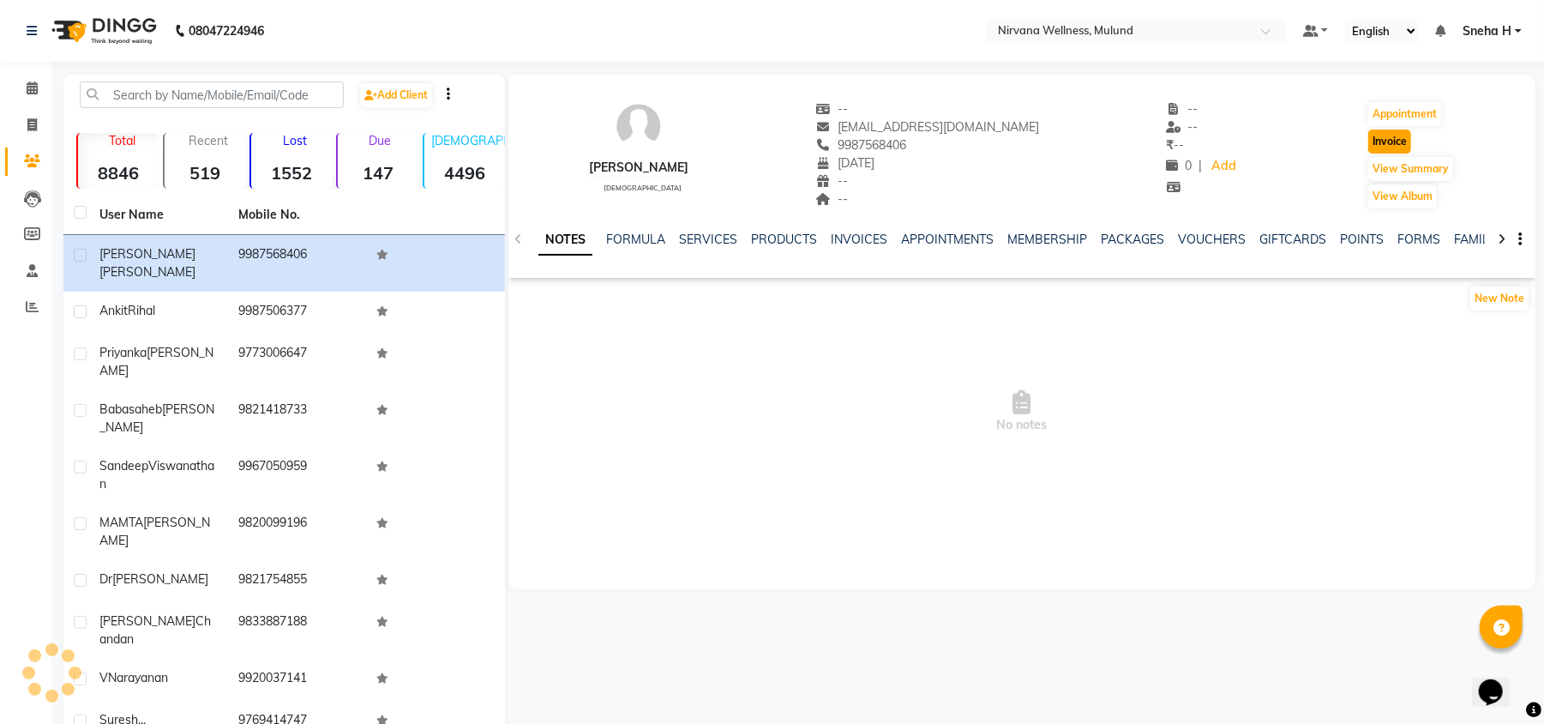
click at [1390, 142] on button "Invoice" at bounding box center [1390, 141] width 43 height 24
select select "service"
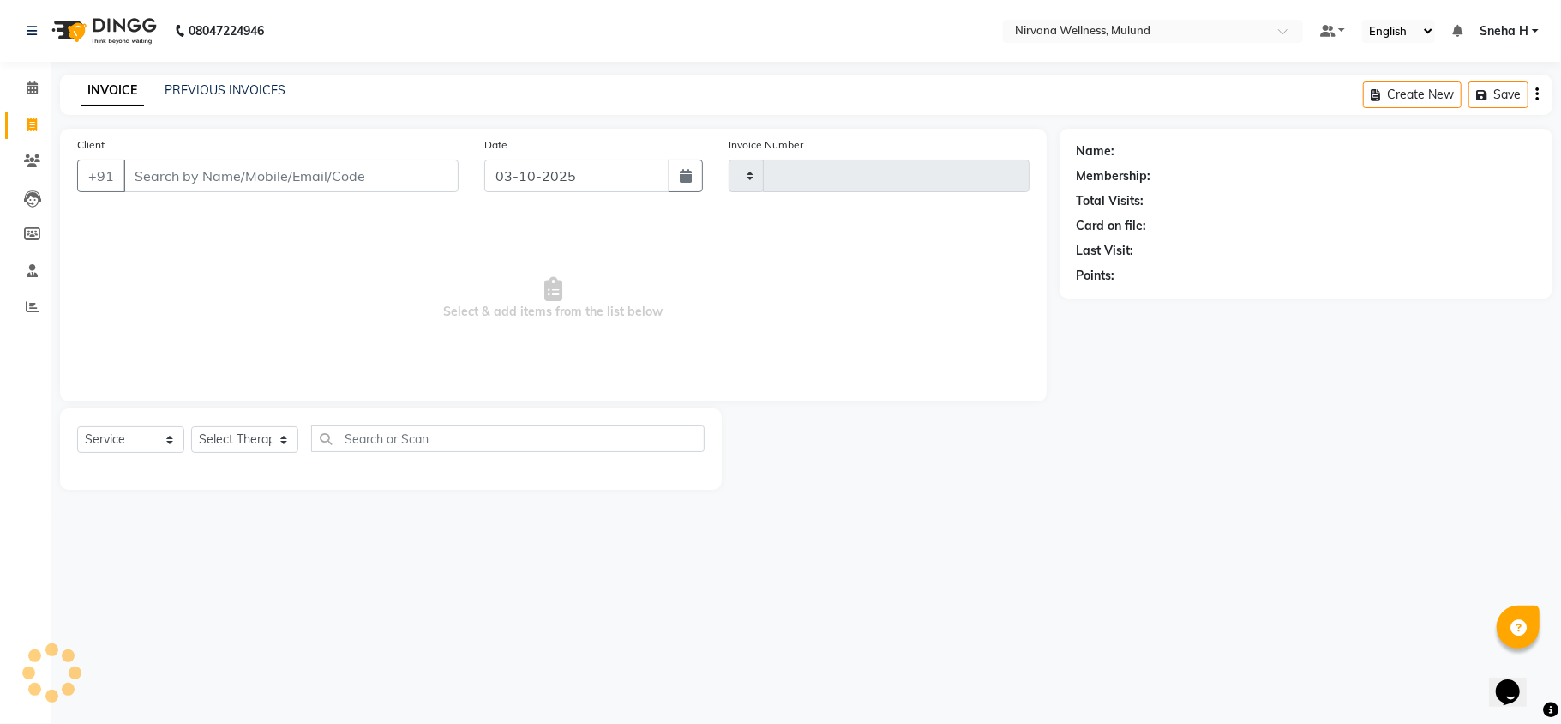
type input "2134"
select select "4890"
type input "9987568406"
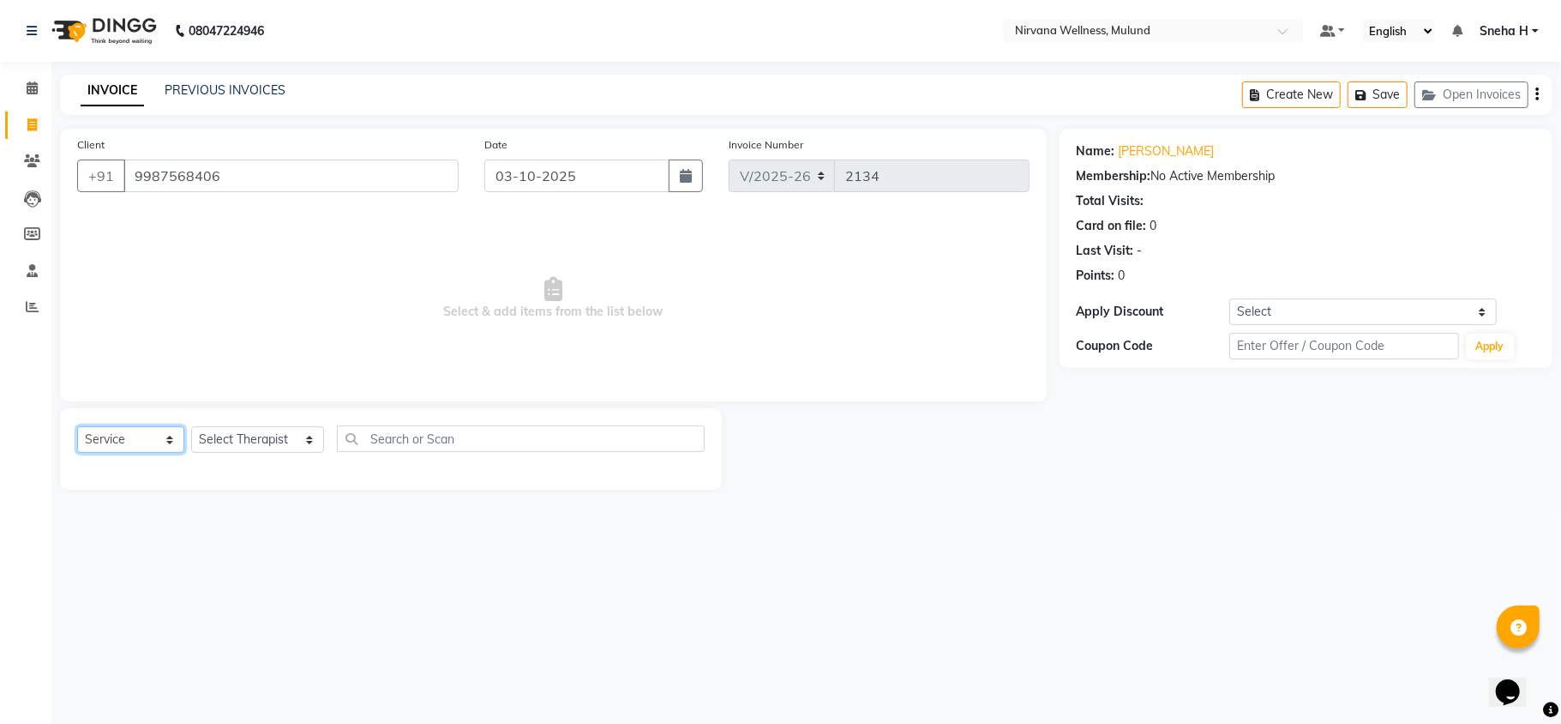
click at [151, 440] on select "Select Service Product Membership Package Voucher Prepaid Gift Card" at bounding box center [130, 439] width 107 height 27
select select "P"
click at [77, 426] on select "Select Service Product Membership Package Voucher Prepaid Gift Card" at bounding box center [130, 439] width 107 height 27
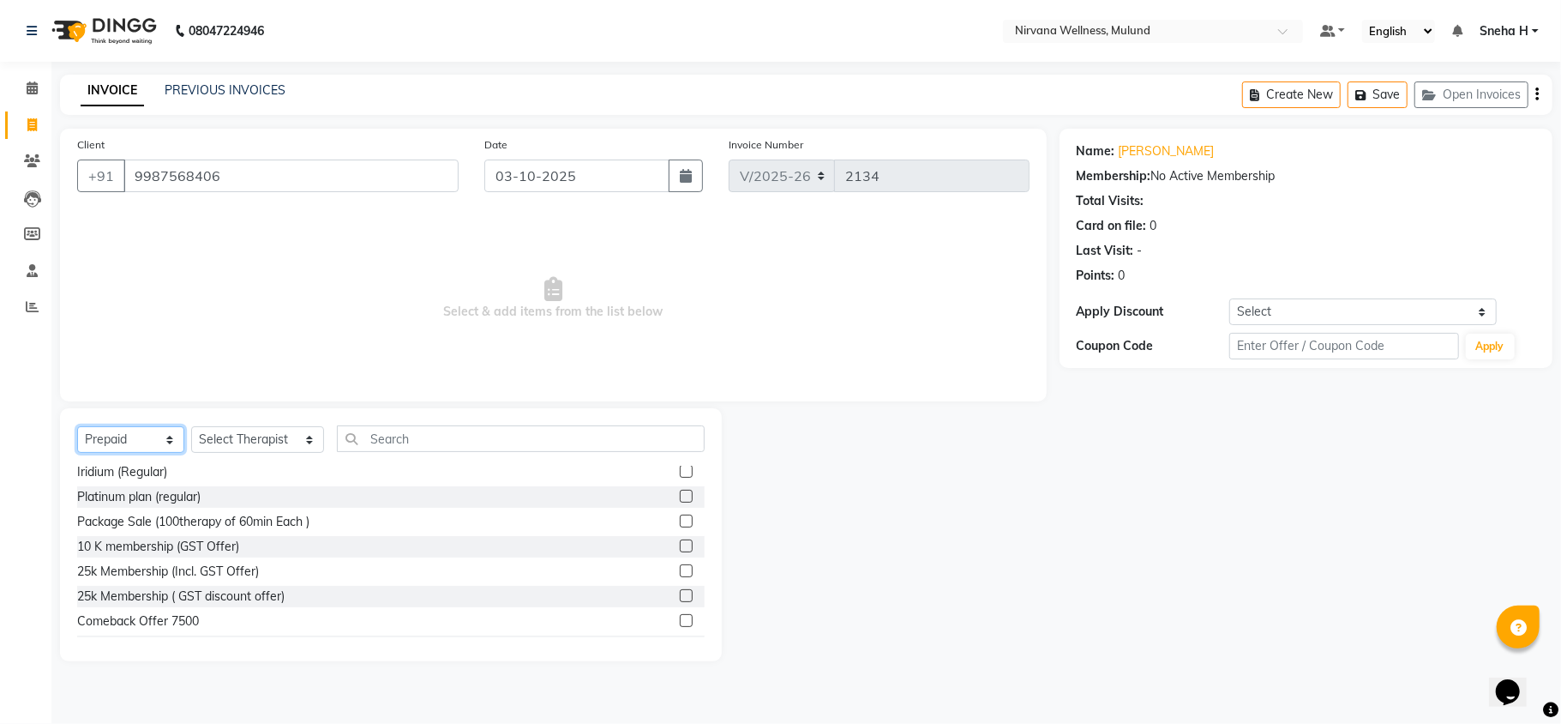
scroll to position [251, 0]
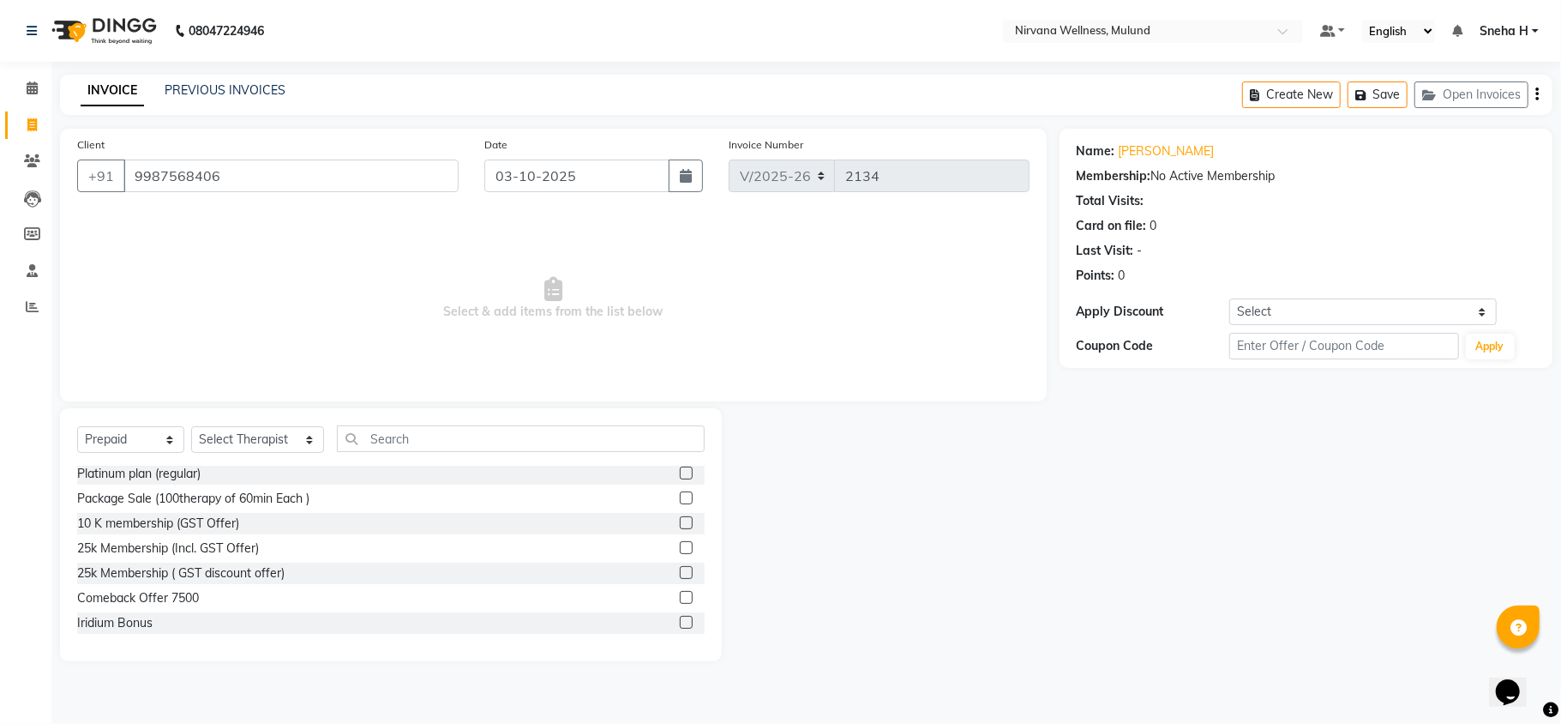
click at [680, 577] on label at bounding box center [686, 572] width 13 height 13
click at [680, 577] on input "checkbox" at bounding box center [685, 573] width 11 height 11
checkbox input "false"
click at [269, 440] on select "Select Therapist [PERSON_NAME] [PERSON_NAME] [PERSON_NAME] [PERSON_NAME] Tlau O…" at bounding box center [257, 439] width 133 height 27
select select "29682"
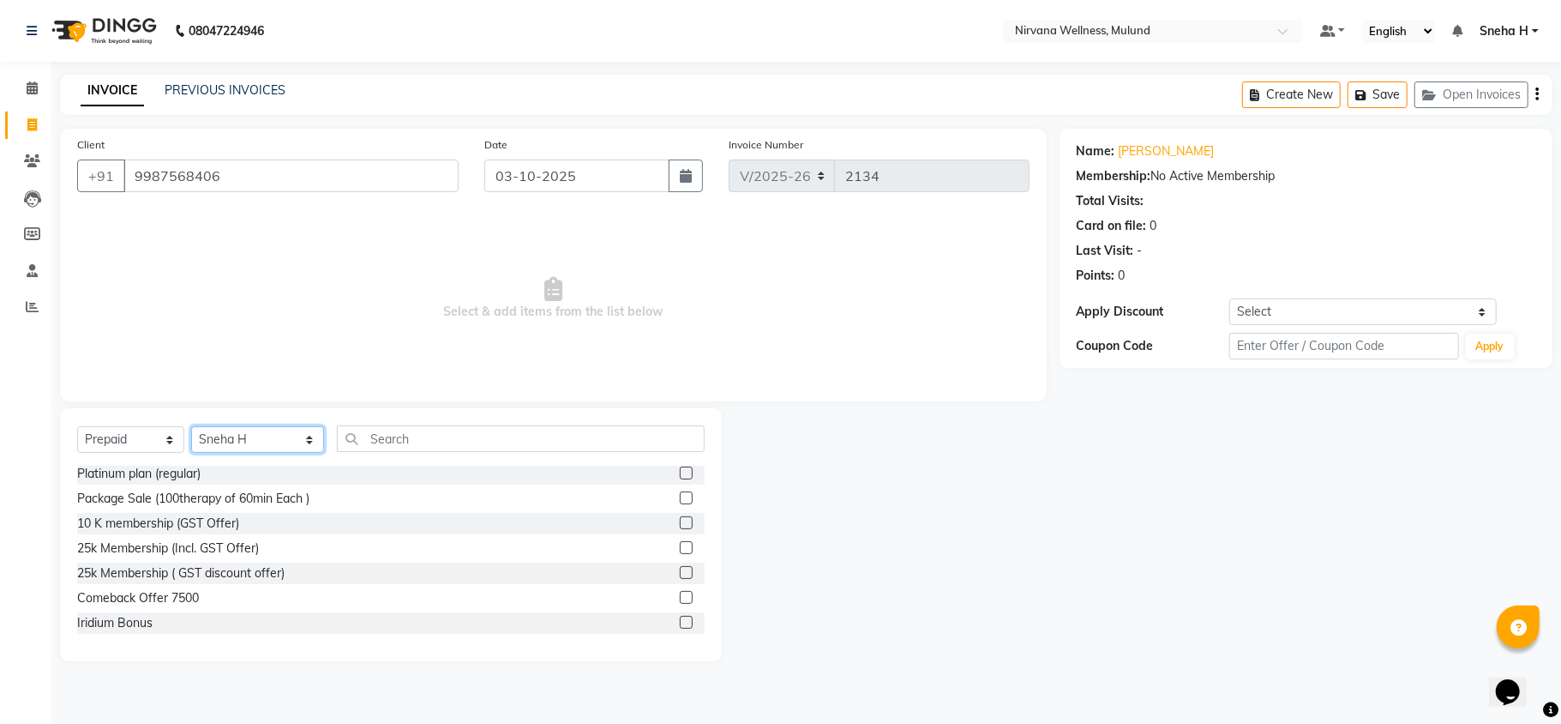
click at [191, 426] on select "Select Therapist [PERSON_NAME] [PERSON_NAME] [PERSON_NAME] [PERSON_NAME] Tlau O…" at bounding box center [257, 439] width 133 height 27
click at [680, 543] on label at bounding box center [686, 547] width 13 height 13
click at [680, 543] on input "checkbox" at bounding box center [685, 548] width 11 height 11
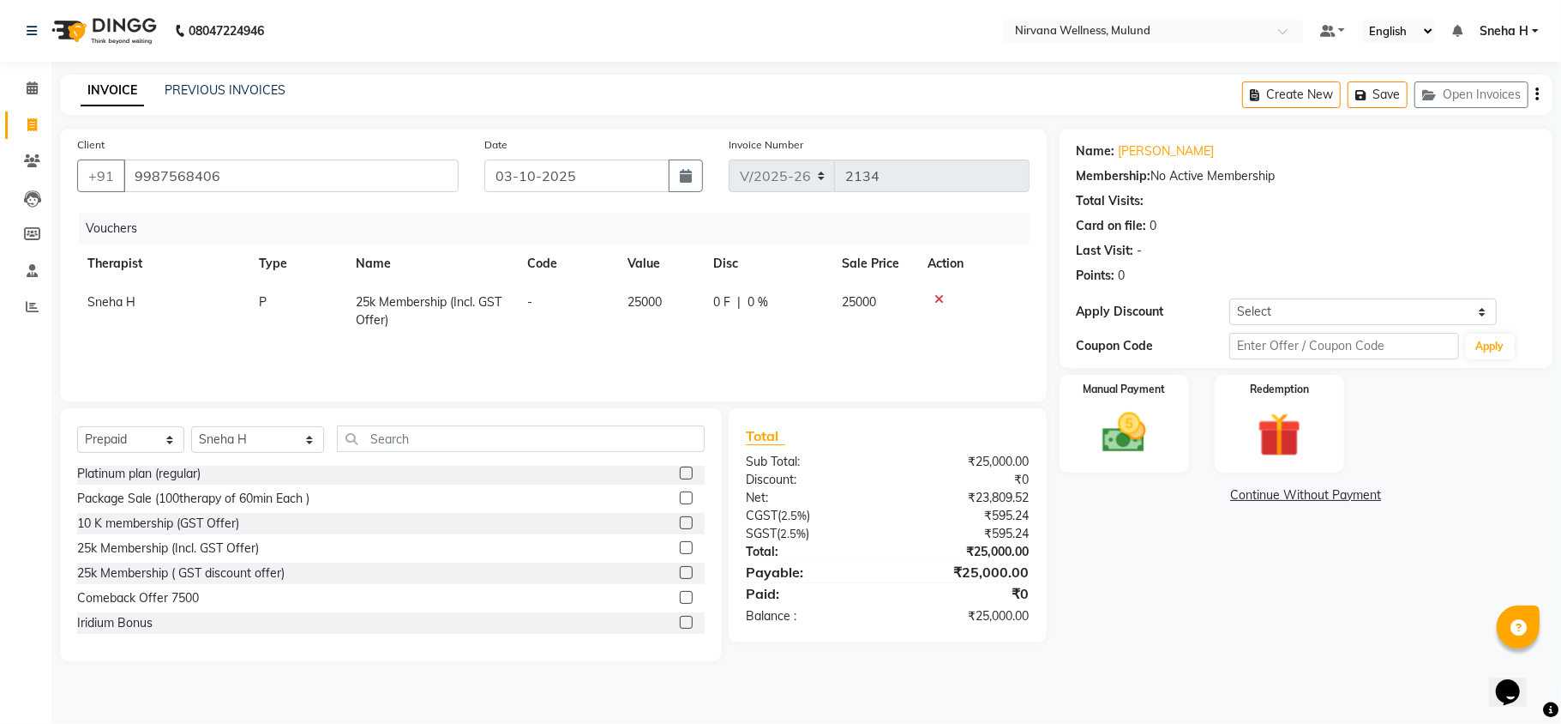
click at [680, 543] on label at bounding box center [686, 547] width 13 height 13
click at [680, 543] on input "checkbox" at bounding box center [685, 548] width 11 height 11
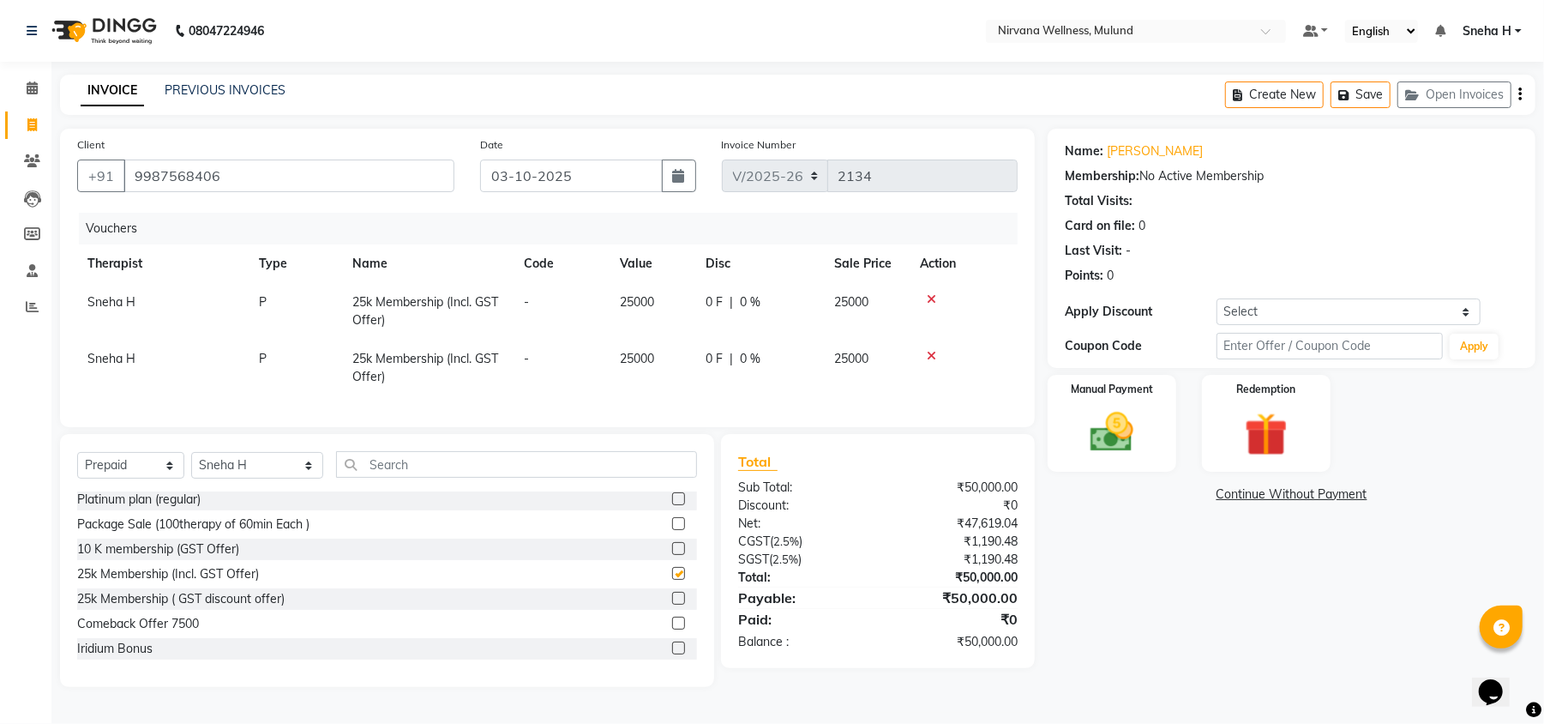
checkbox input "false"
click at [931, 297] on icon at bounding box center [931, 299] width 9 height 12
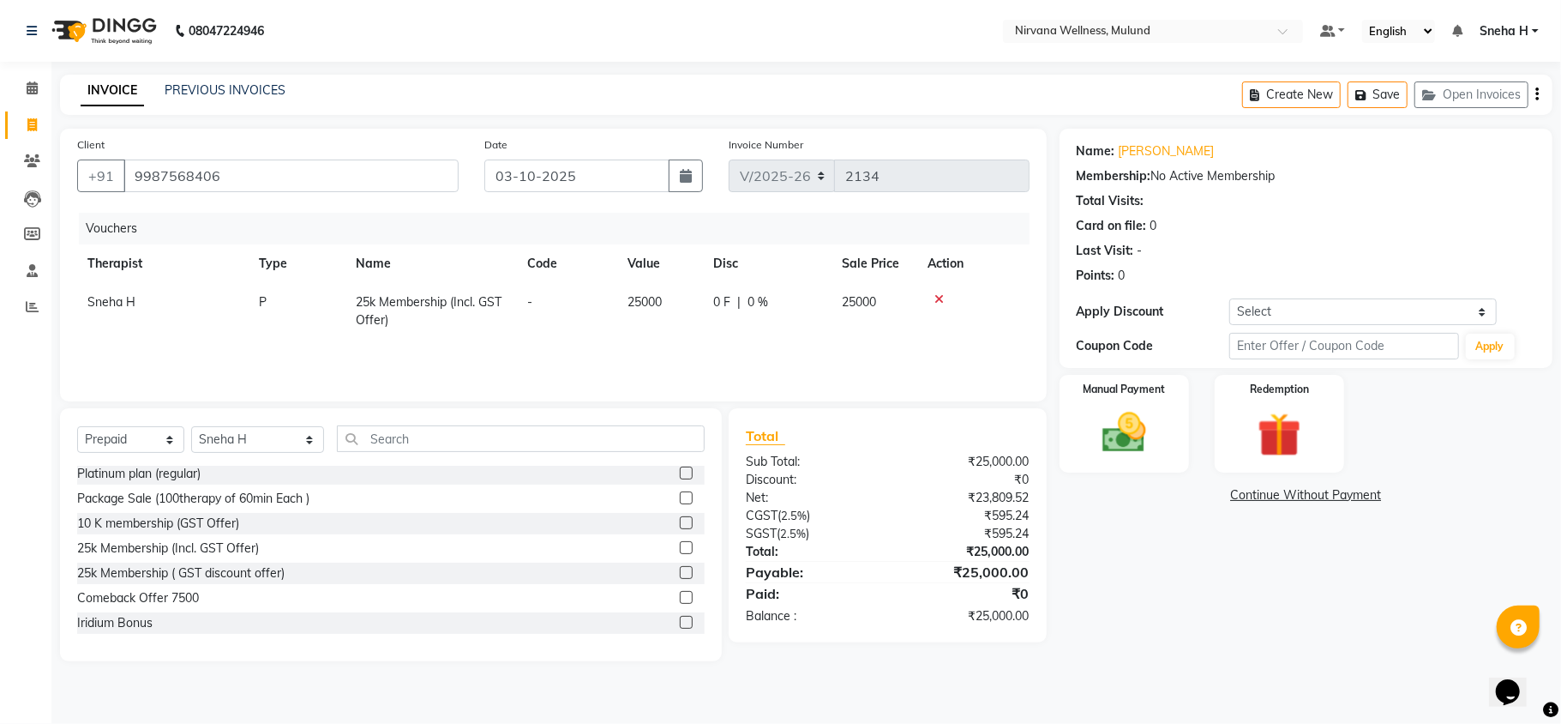
click at [935, 297] on icon at bounding box center [939, 299] width 9 height 12
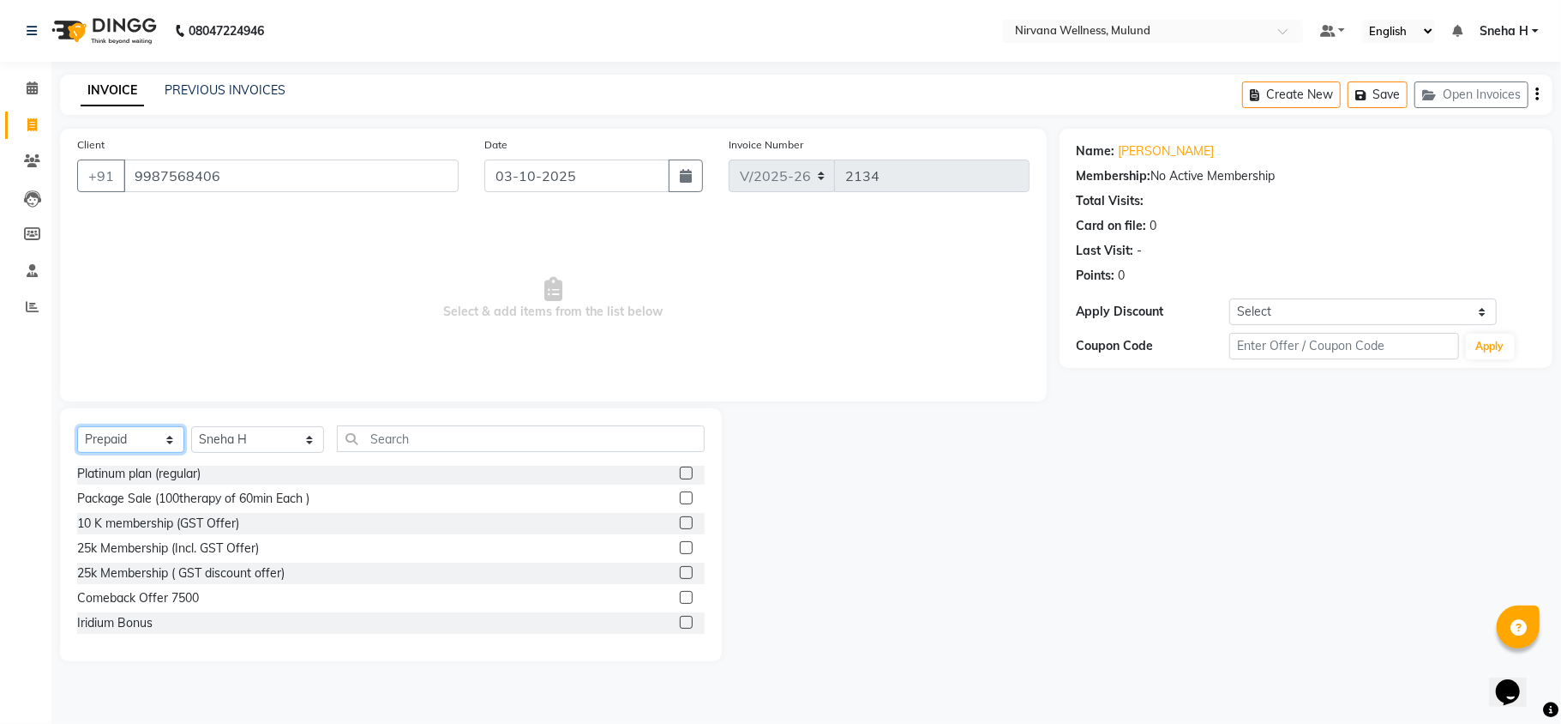
click at [159, 439] on select "Select Service Product Membership Package Voucher Prepaid Gift Card" at bounding box center [130, 439] width 107 height 27
click at [77, 426] on select "Select Service Product Membership Package Voucher Prepaid Gift Card" at bounding box center [130, 439] width 107 height 27
click at [168, 439] on select "Select Service Product Membership Package Voucher Prepaid Gift Card" at bounding box center [130, 439] width 107 height 27
click at [165, 337] on span "Select & add items from the list below" at bounding box center [553, 298] width 953 height 171
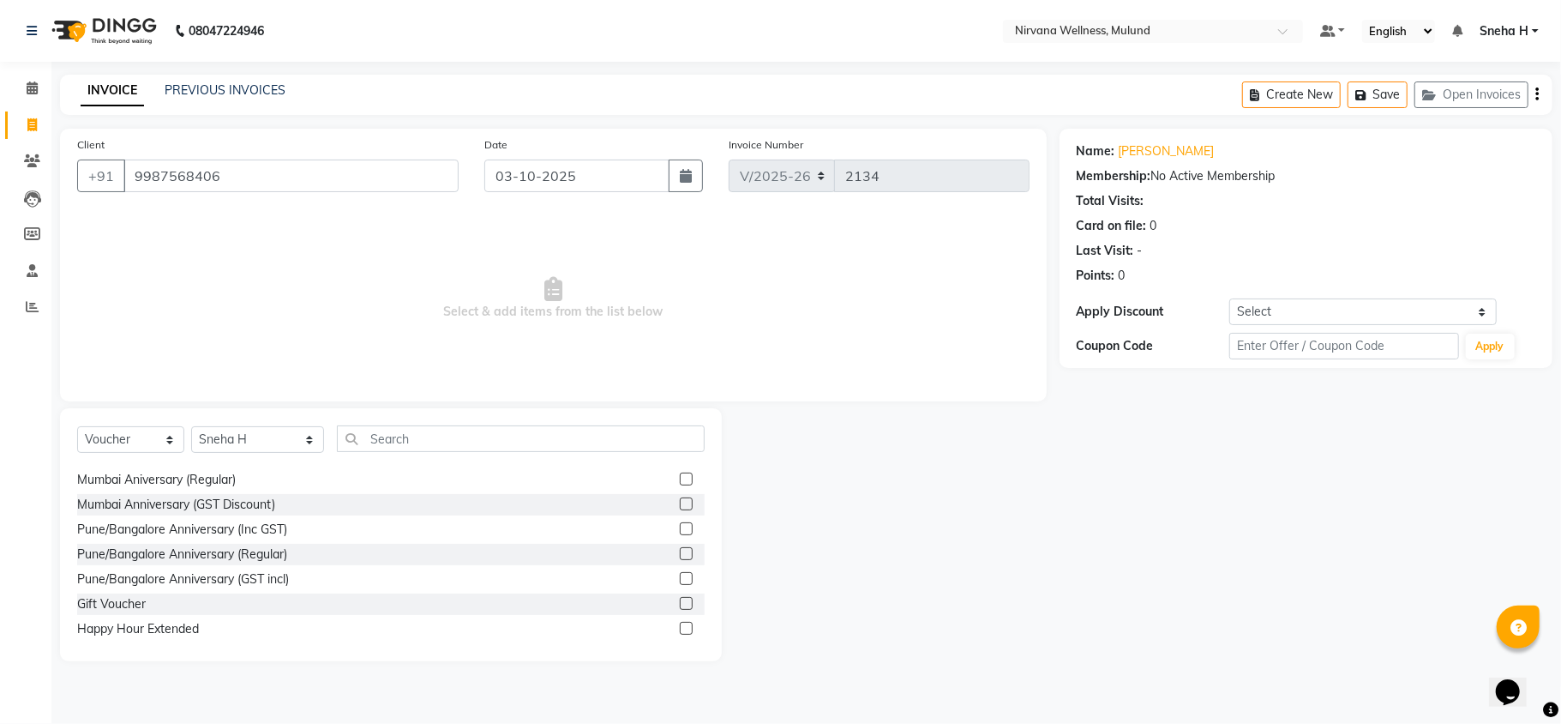
scroll to position [27, 0]
click at [141, 432] on select "Select Service Product Membership Package Voucher Prepaid Gift Card" at bounding box center [130, 439] width 107 height 27
select select "P"
click at [77, 426] on select "Select Service Product Membership Package Voucher Prepaid Gift Card" at bounding box center [130, 439] width 107 height 27
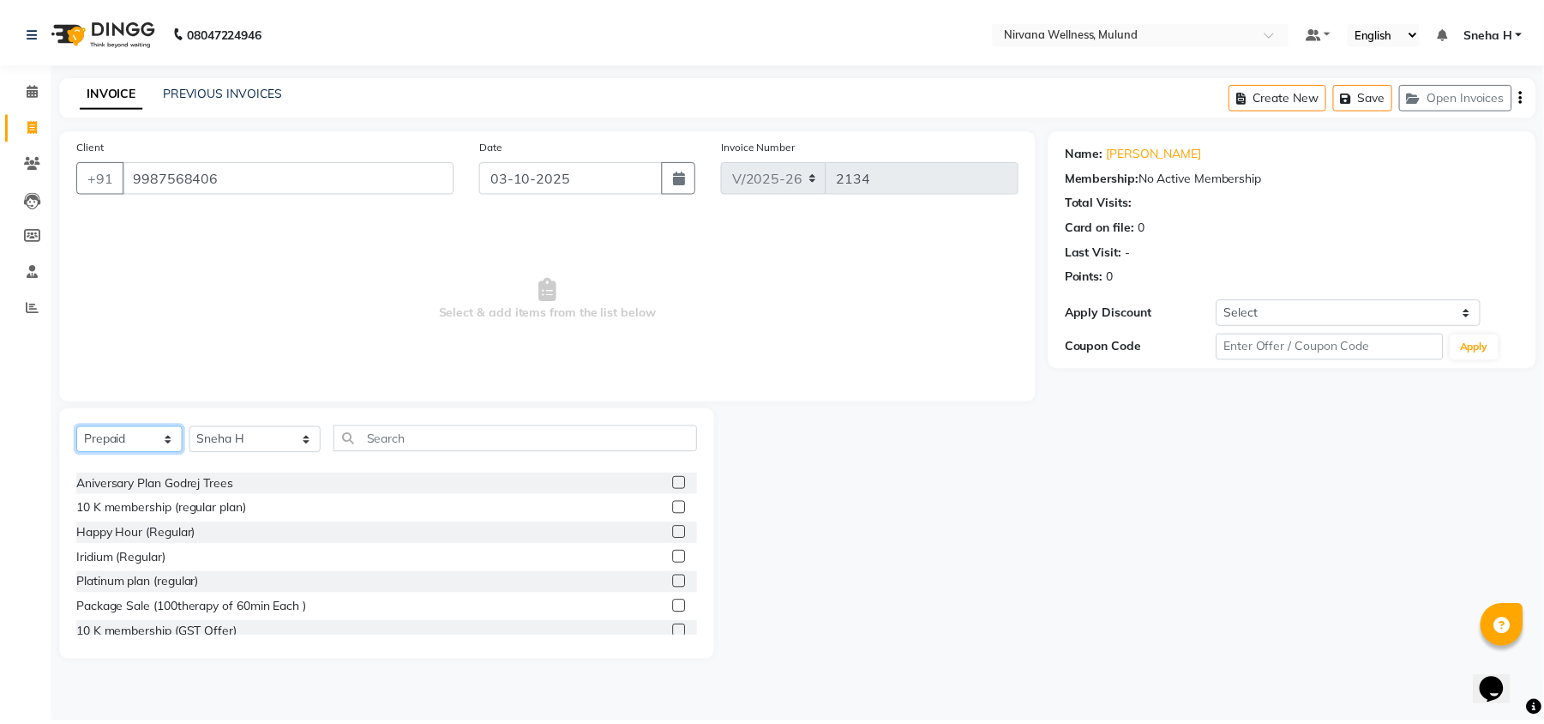
scroll to position [251, 0]
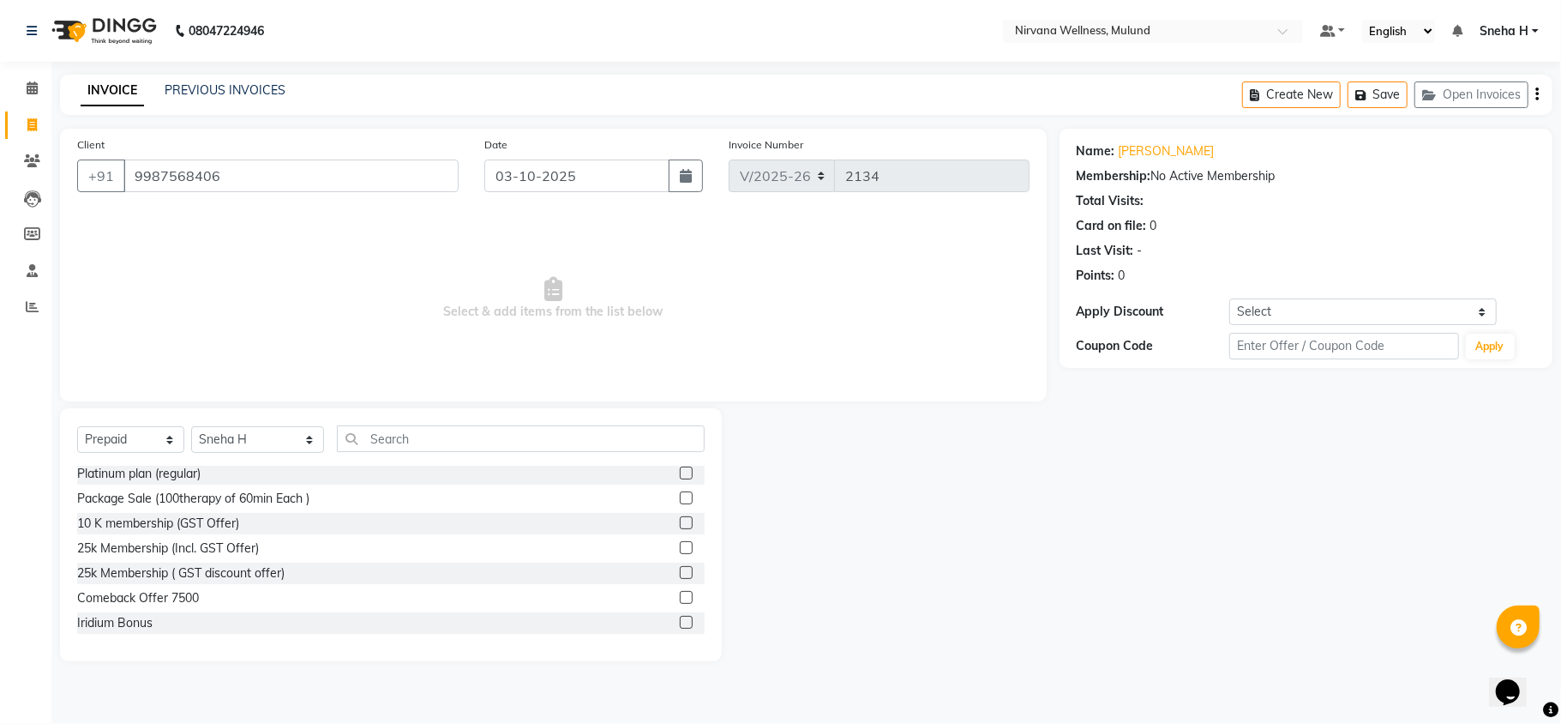
click at [680, 570] on label at bounding box center [686, 572] width 13 height 13
click at [680, 570] on input "checkbox" at bounding box center [685, 573] width 11 height 11
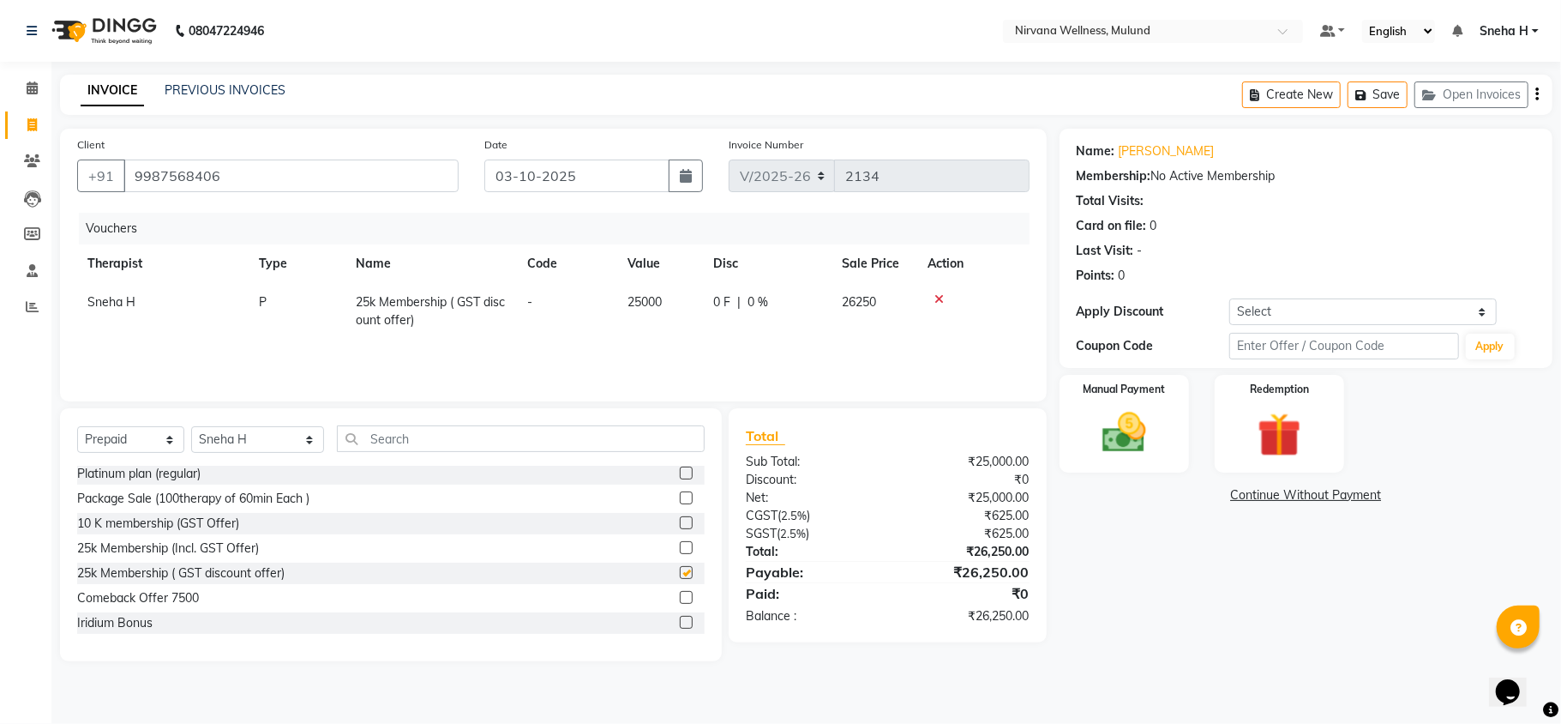
checkbox input "false"
click at [937, 300] on icon at bounding box center [939, 299] width 9 height 12
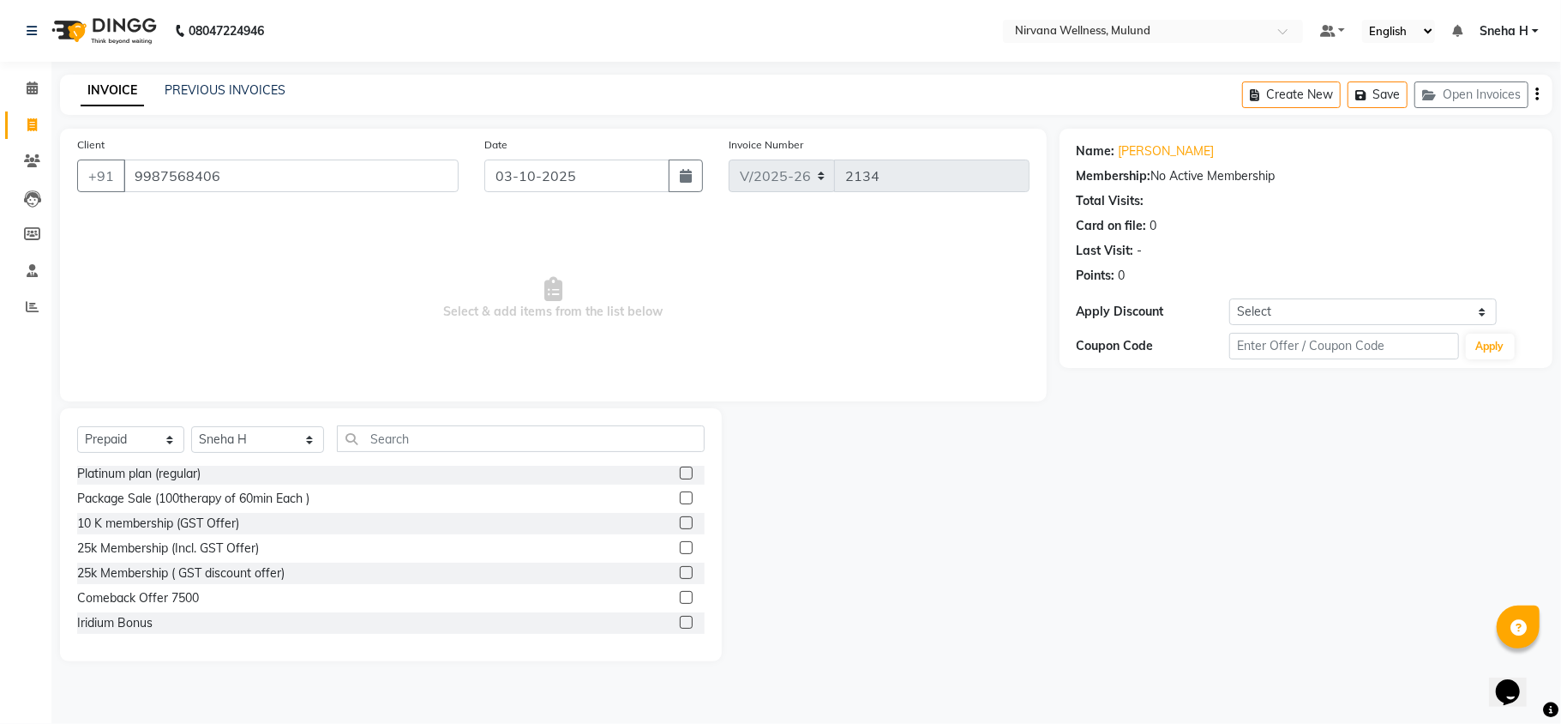
click at [680, 545] on label at bounding box center [686, 547] width 13 height 13
click at [680, 545] on input "checkbox" at bounding box center [685, 548] width 11 height 11
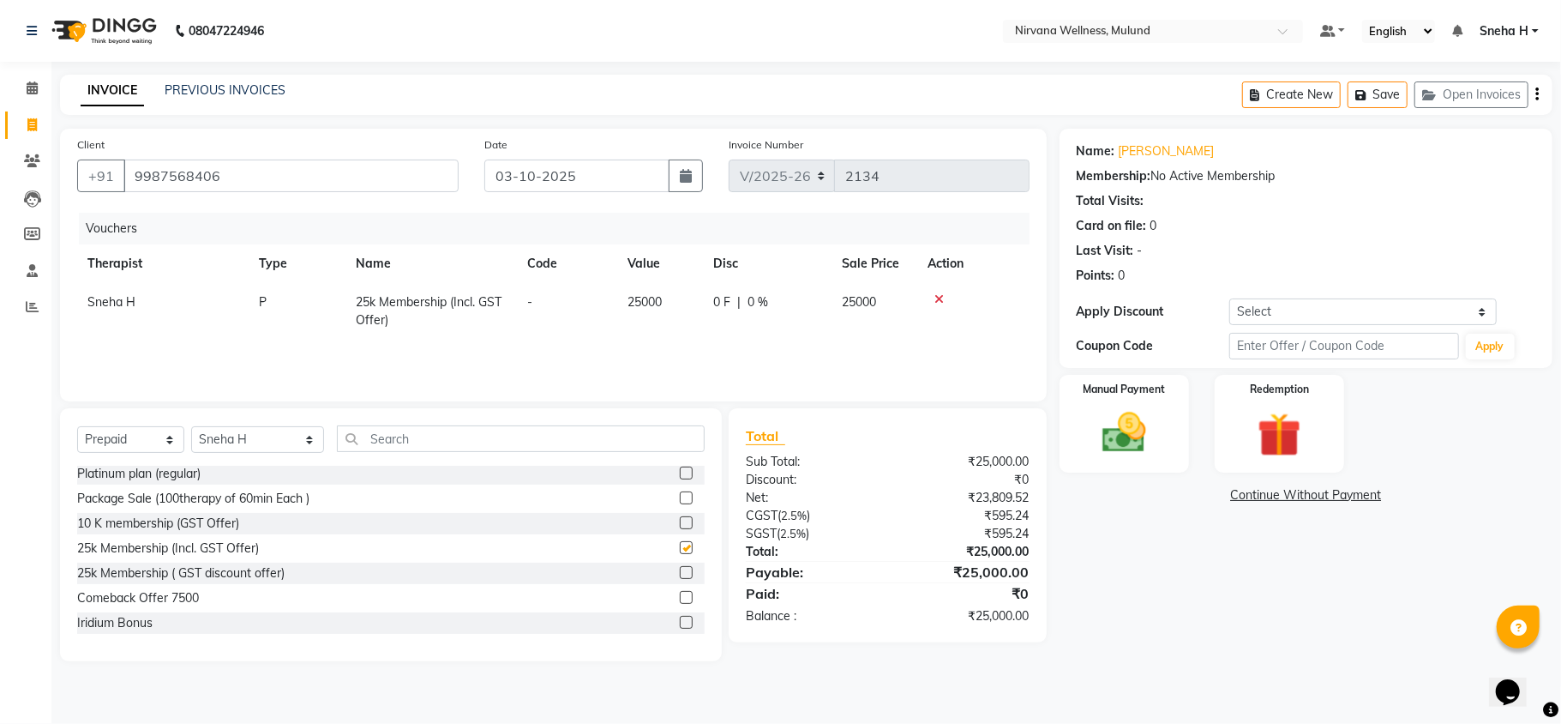
checkbox input "false"
click at [936, 296] on icon at bounding box center [939, 299] width 9 height 12
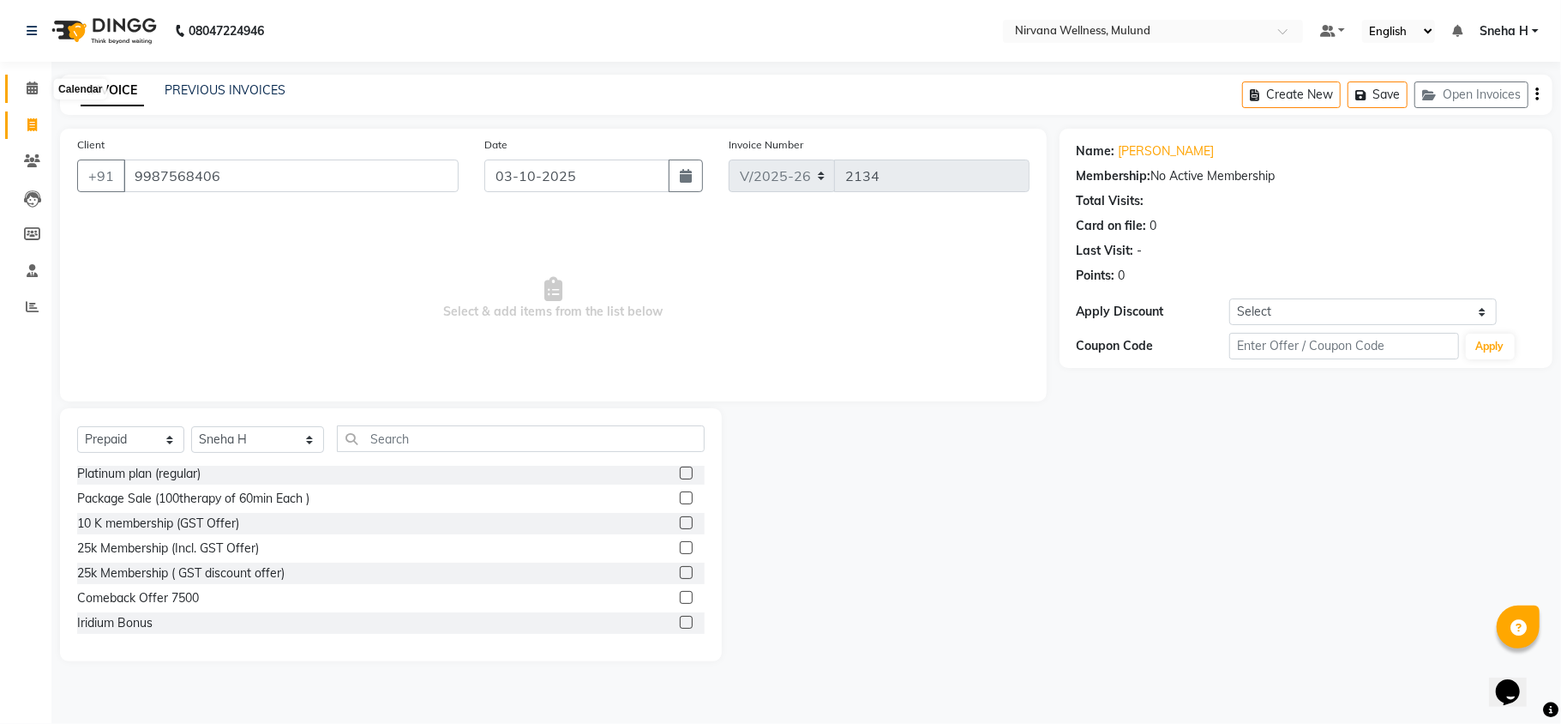
click at [38, 87] on span at bounding box center [32, 89] width 30 height 20
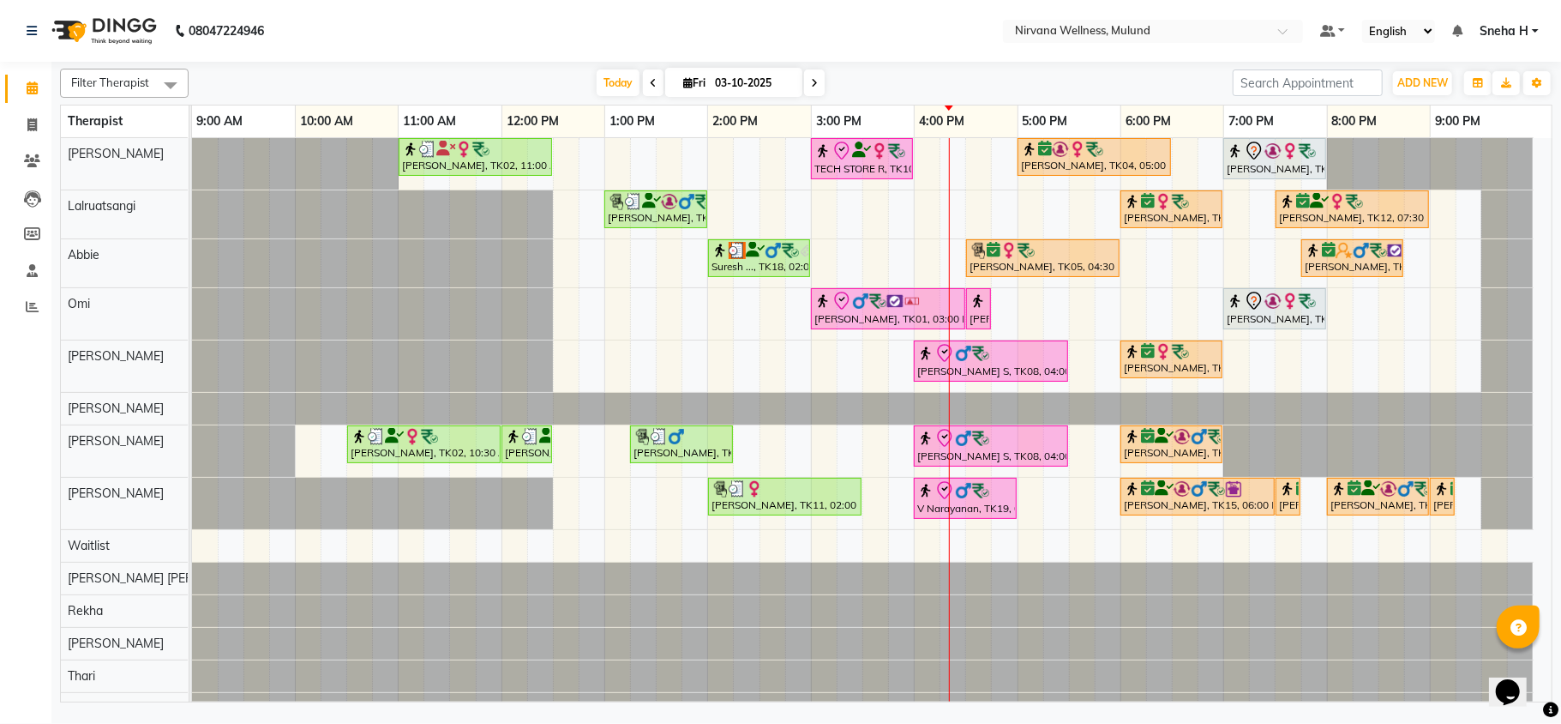
click at [811, 86] on icon at bounding box center [814, 83] width 7 height 10
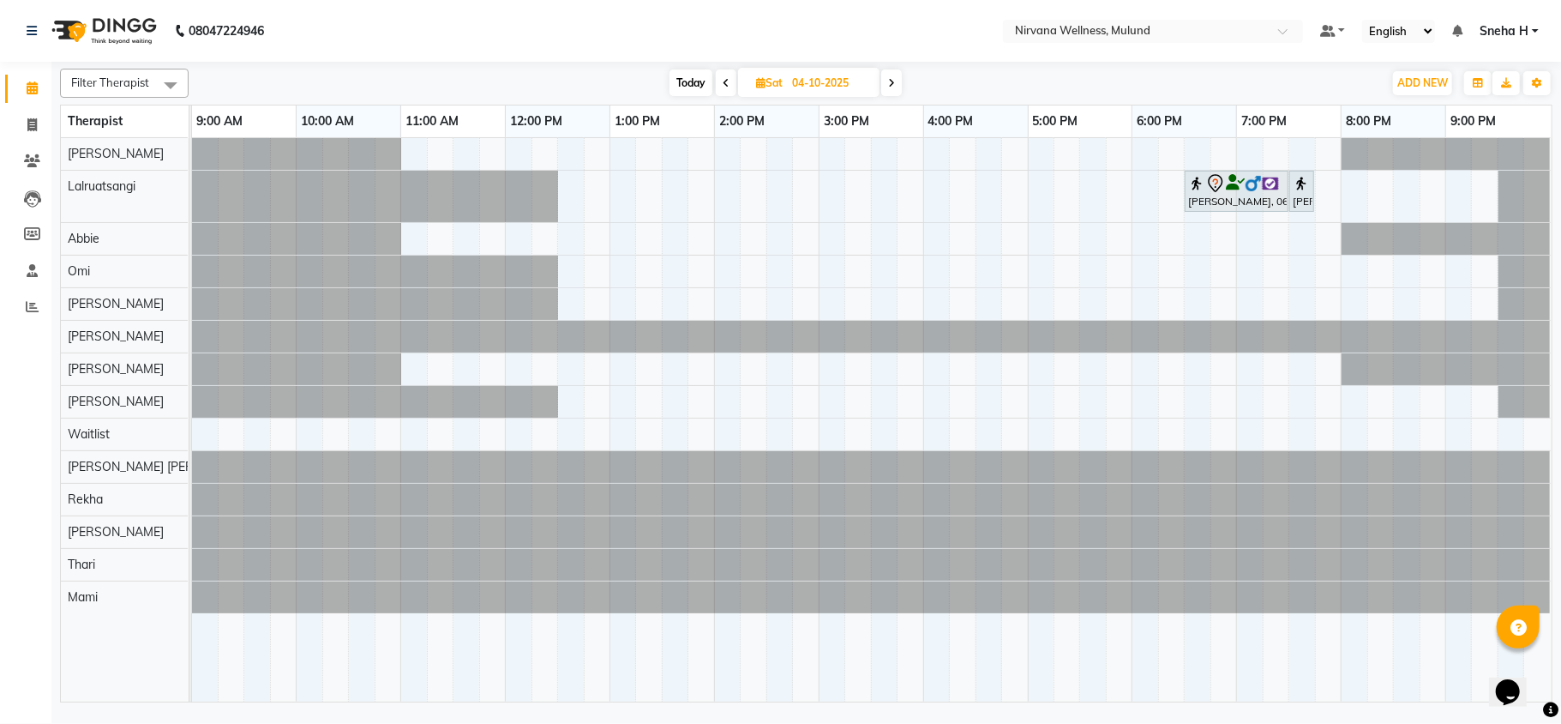
click at [688, 87] on span "Today" at bounding box center [691, 82] width 43 height 27
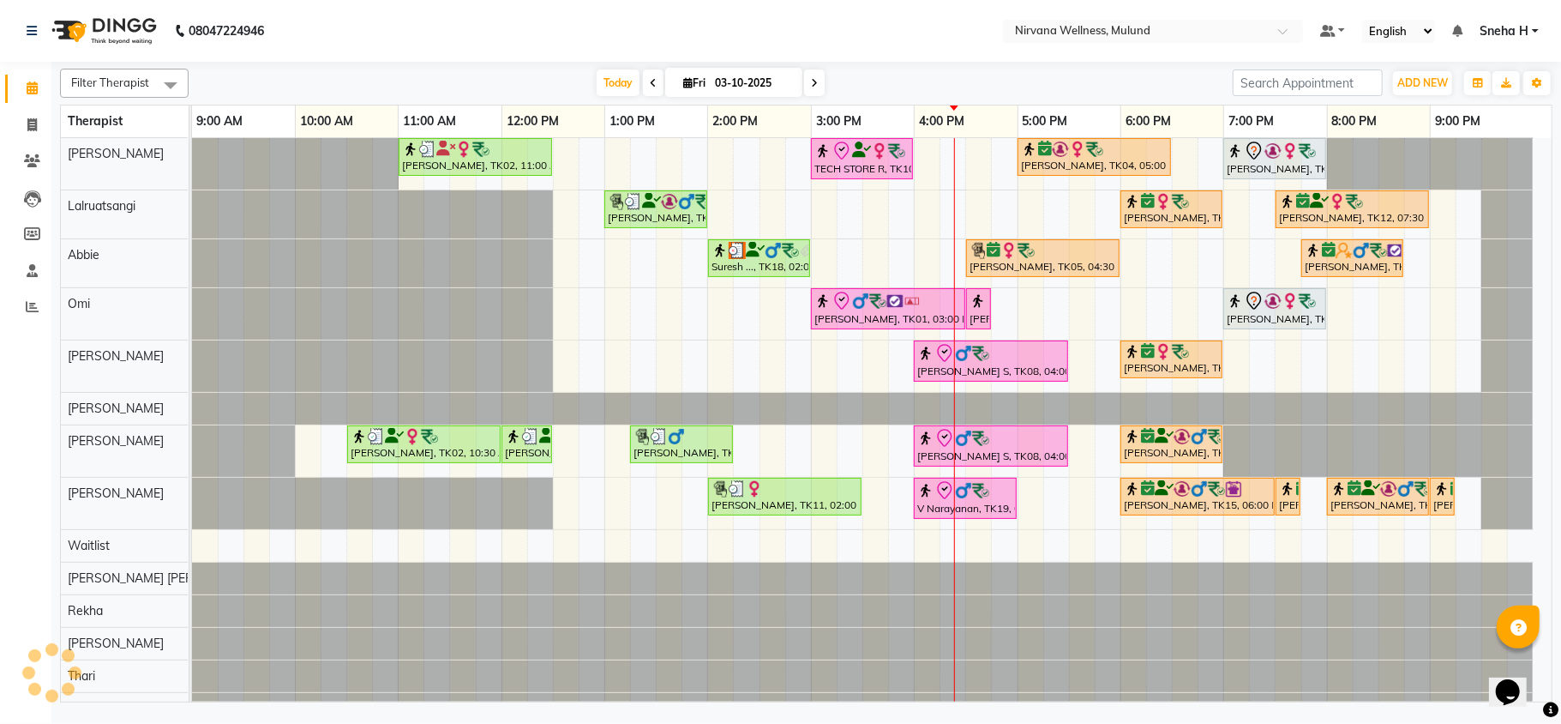
click at [804, 79] on span at bounding box center [814, 82] width 21 height 27
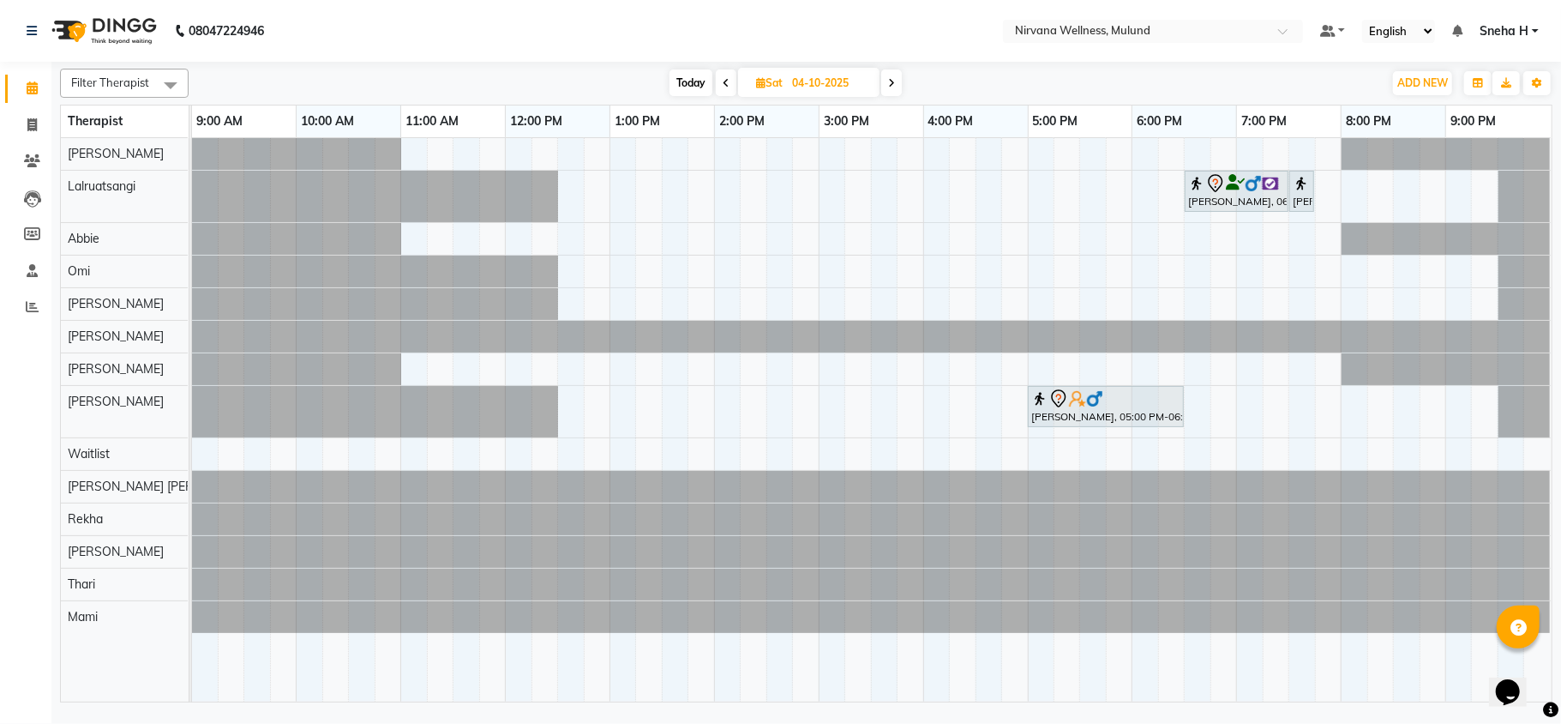
click at [687, 79] on span "Today" at bounding box center [691, 82] width 43 height 27
type input "03-10-2025"
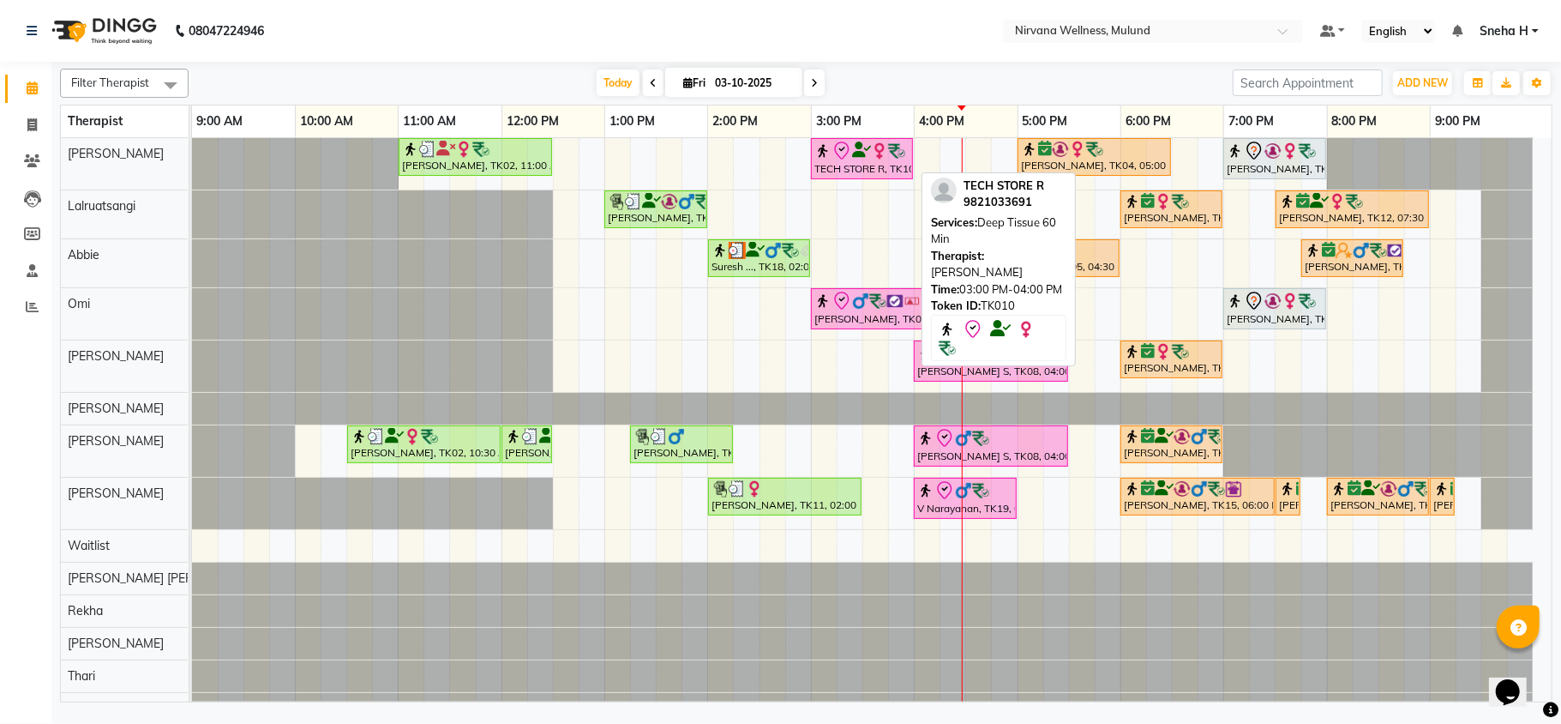
click at [851, 159] on icon at bounding box center [842, 151] width 21 height 21
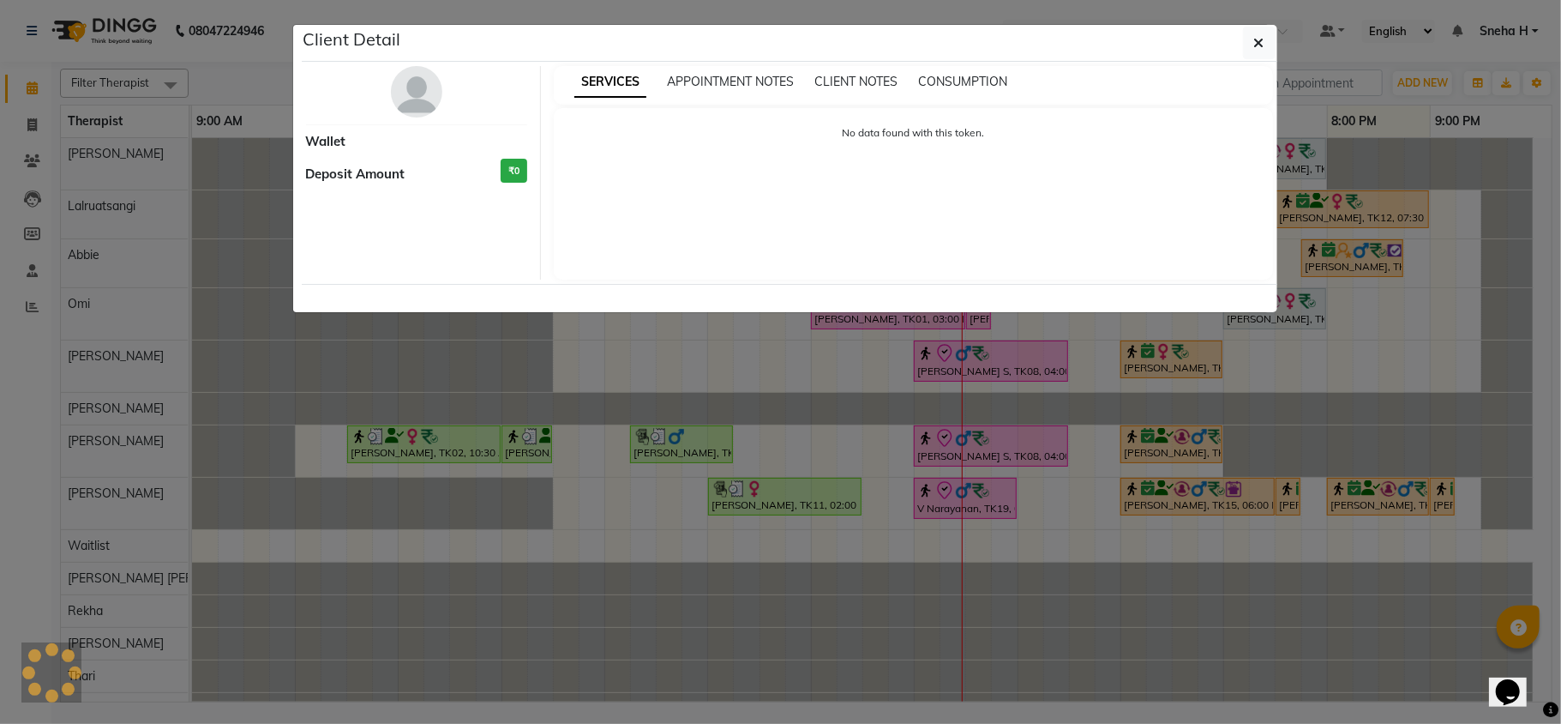
select select "8"
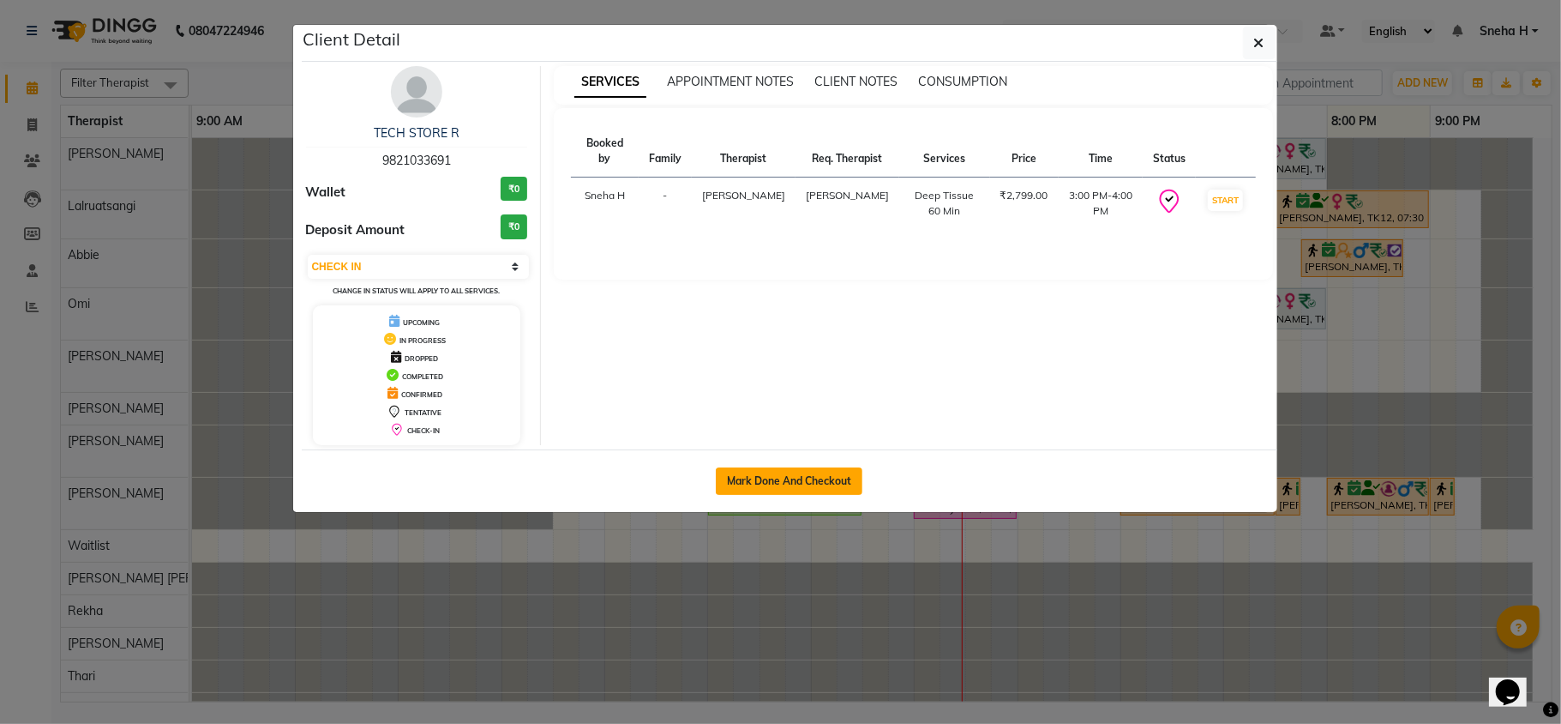
click at [786, 481] on button "Mark Done And Checkout" at bounding box center [789, 480] width 147 height 27
select select "service"
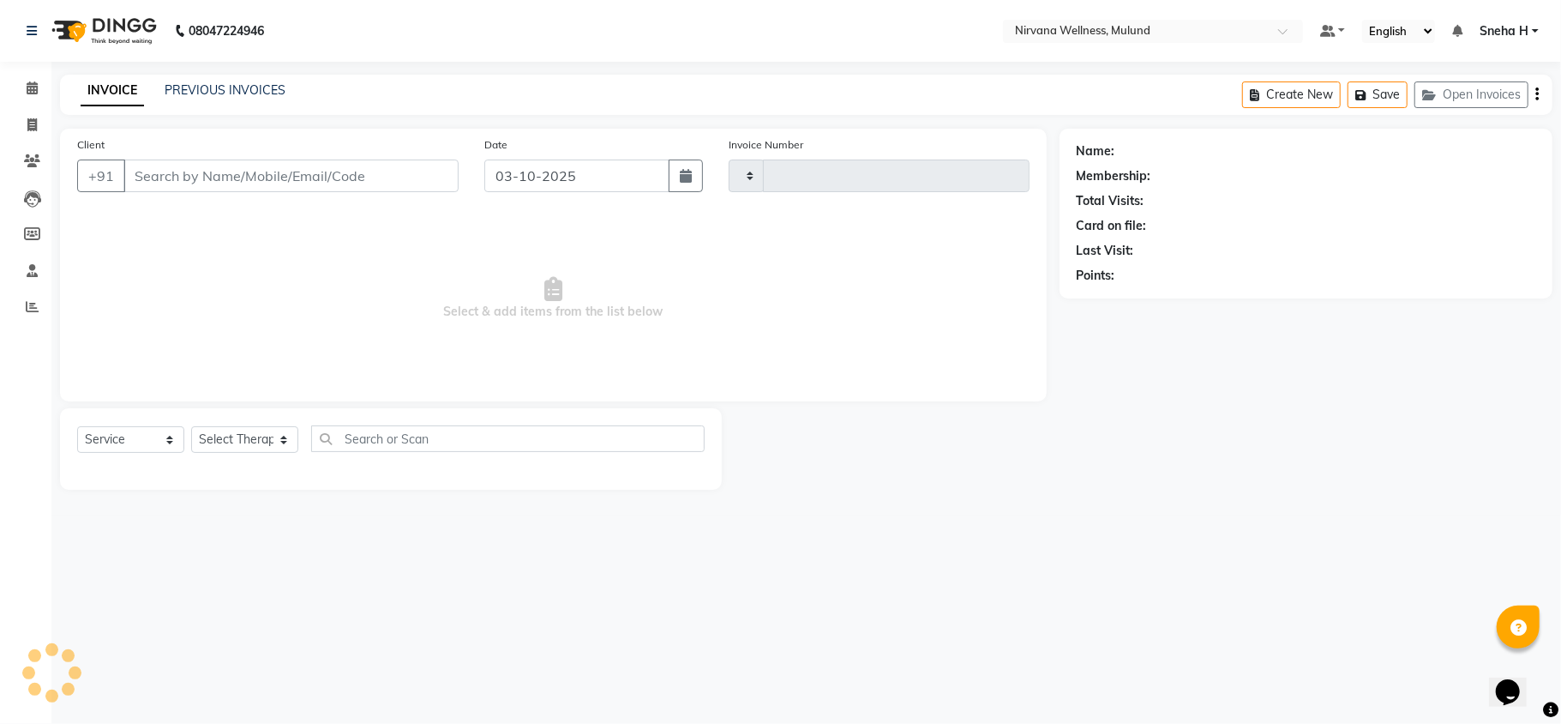
type input "2134"
select select "4890"
type input "9821033691"
select select "29686"
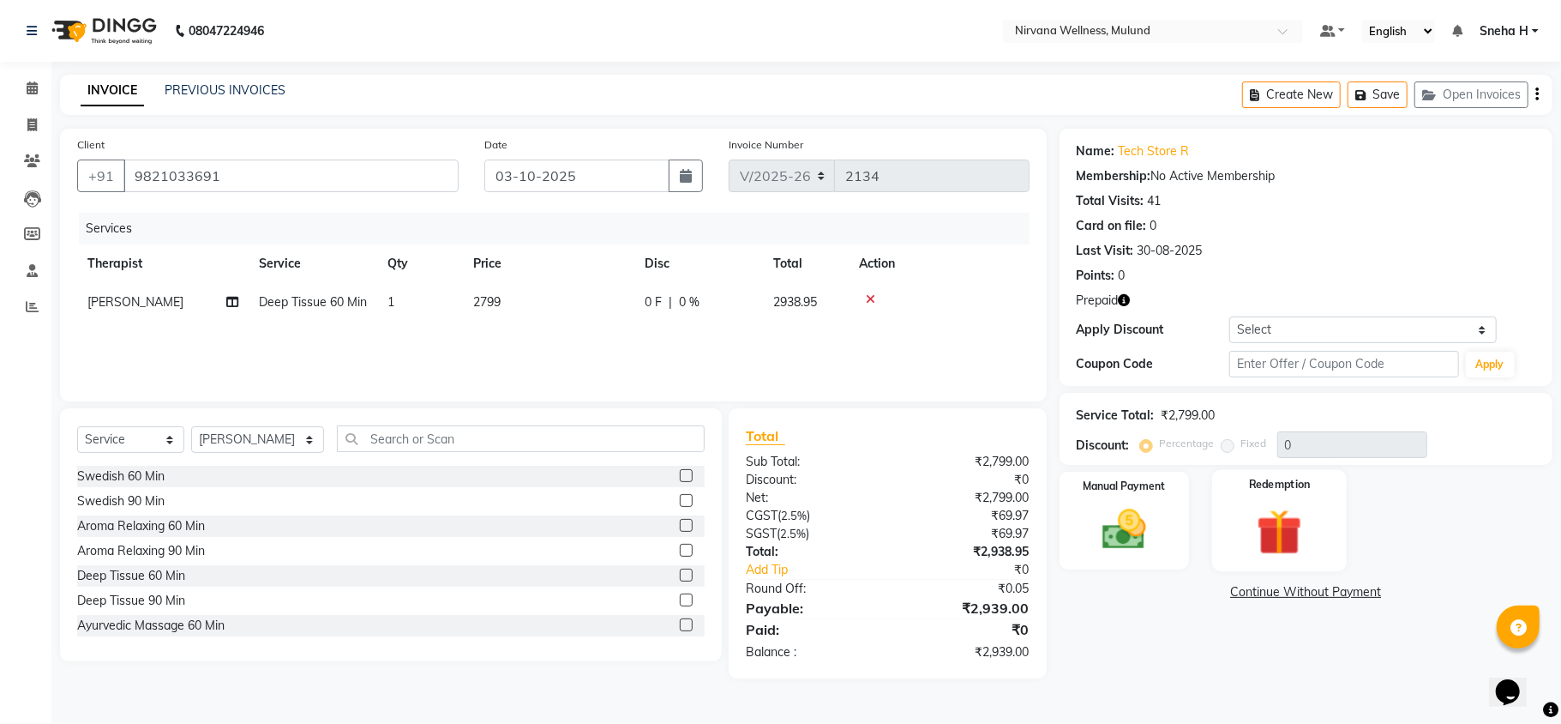
click at [1253, 515] on img at bounding box center [1280, 531] width 75 height 57
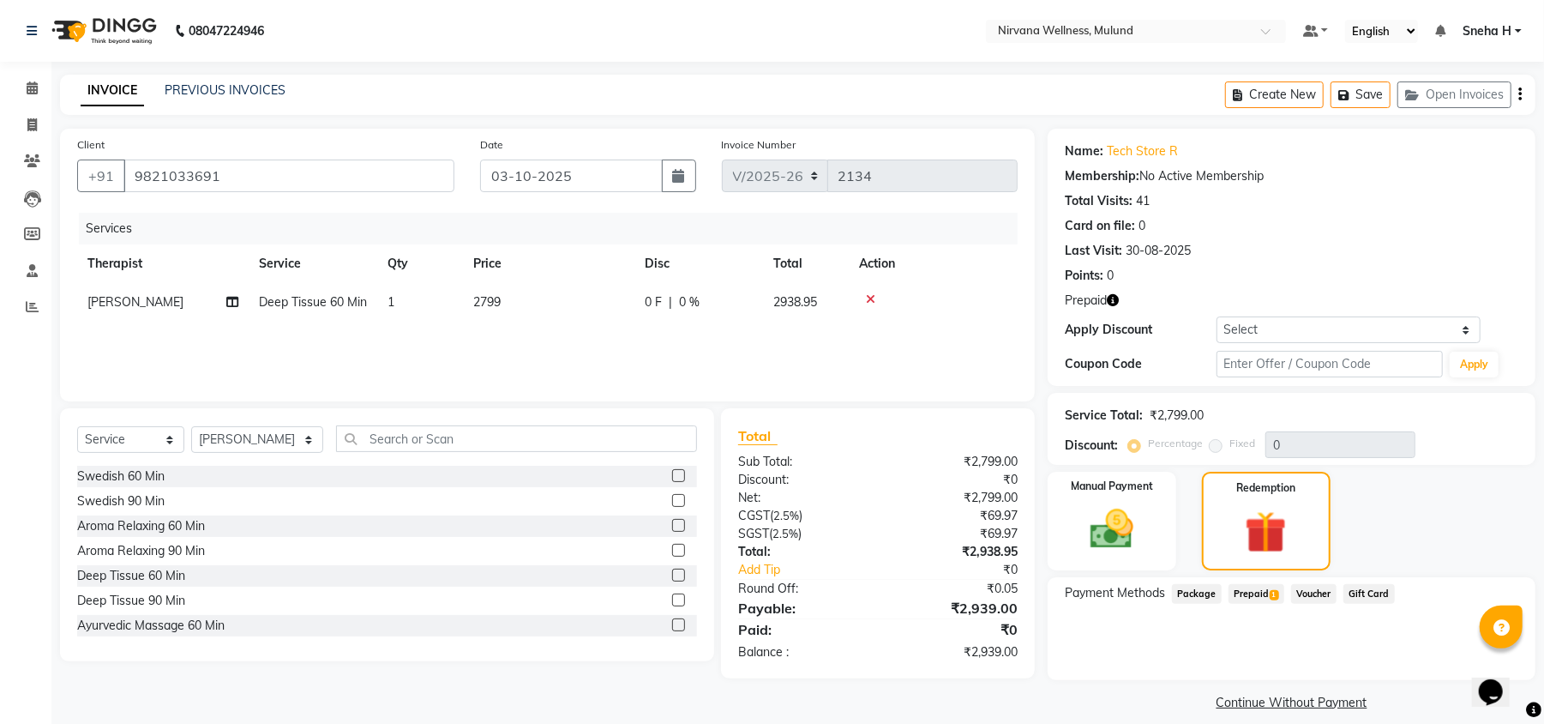
click at [1239, 598] on span "Prepaid 1" at bounding box center [1257, 594] width 56 height 20
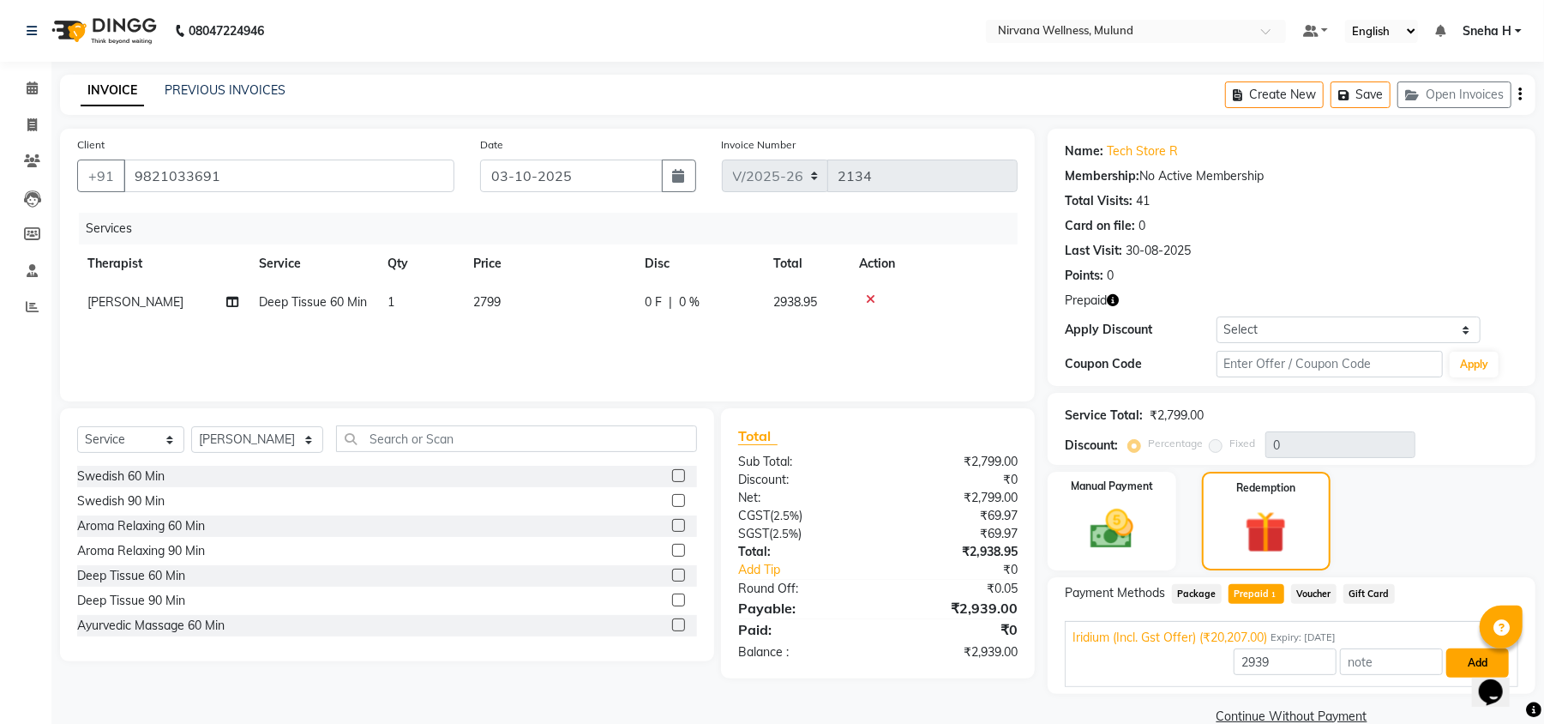
click at [1447, 652] on button "Add" at bounding box center [1478, 662] width 63 height 29
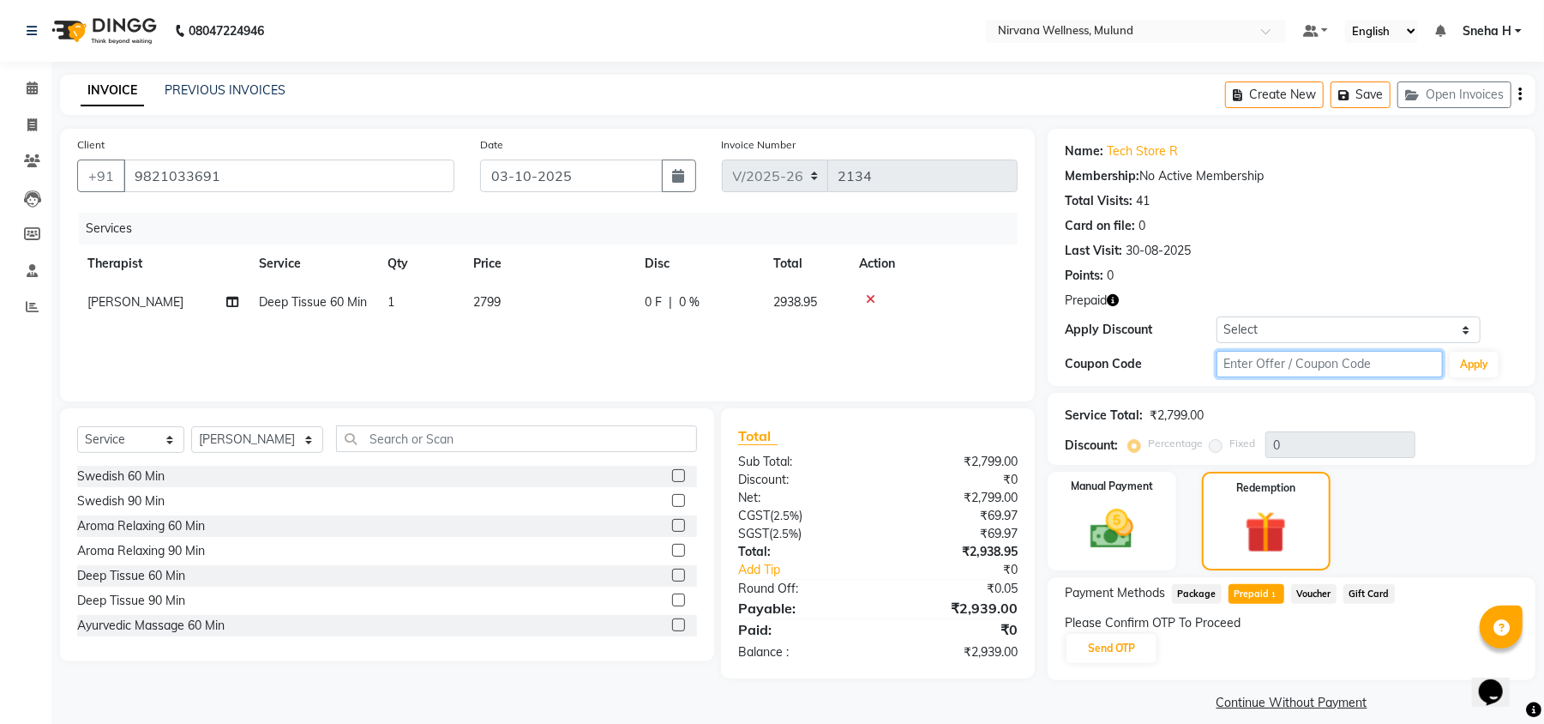
click at [1271, 358] on input "text" at bounding box center [1330, 364] width 226 height 27
type input "D50%"
click at [1473, 368] on button "Apply" at bounding box center [1474, 365] width 49 height 26
type input "50"
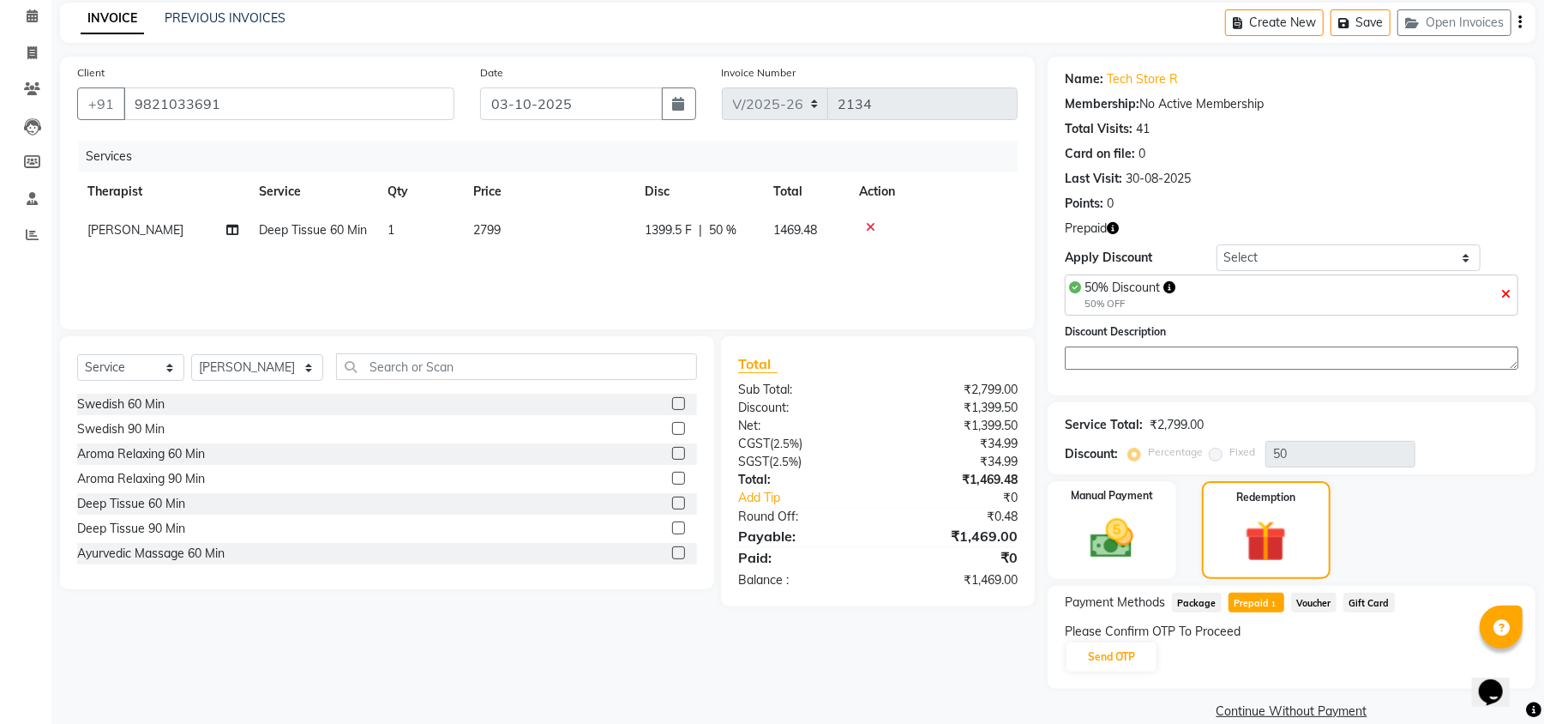
scroll to position [99, 0]
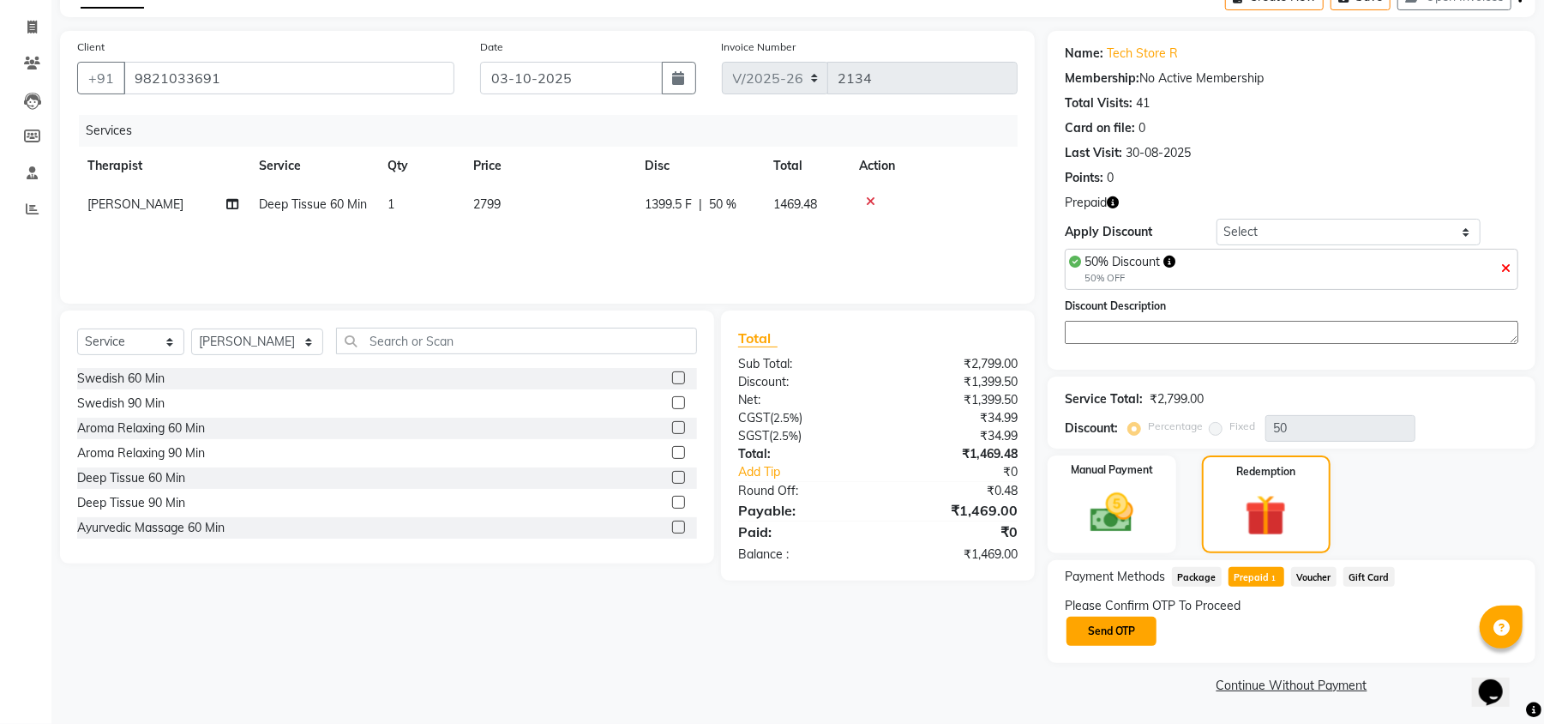
click at [1089, 626] on button "Send OTP" at bounding box center [1112, 631] width 90 height 29
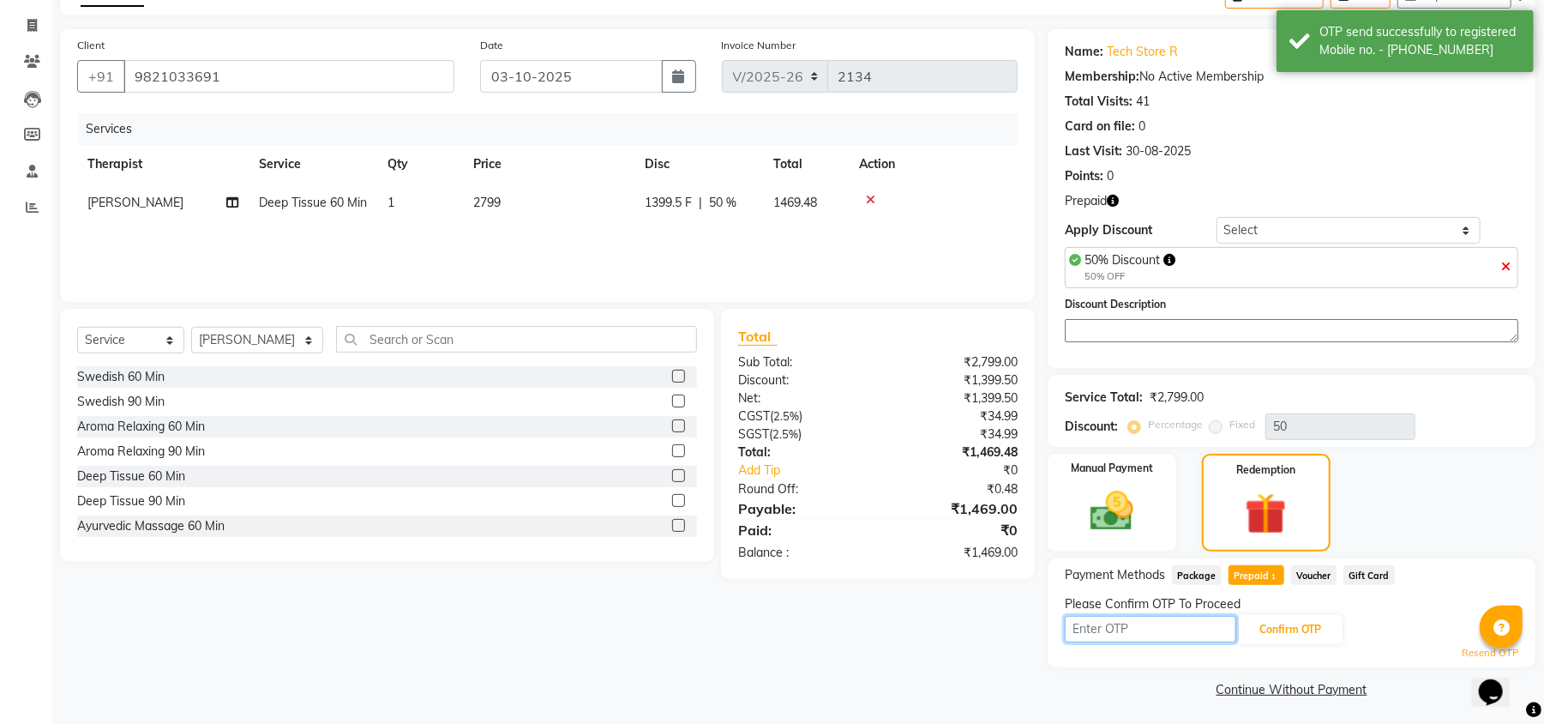
click at [1137, 631] on input "text" at bounding box center [1150, 629] width 171 height 27
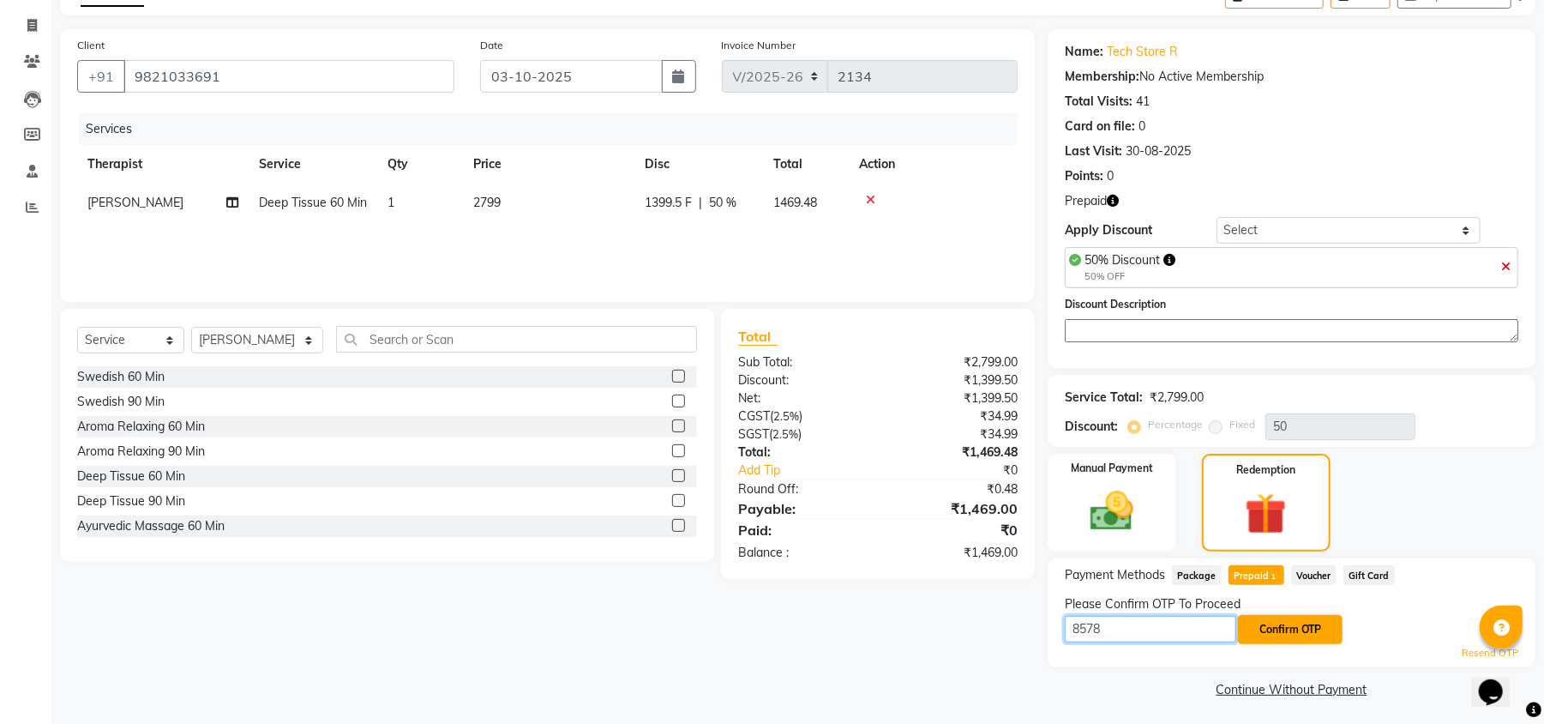
type input "8578"
click at [1298, 641] on button "Confirm OTP" at bounding box center [1290, 629] width 105 height 29
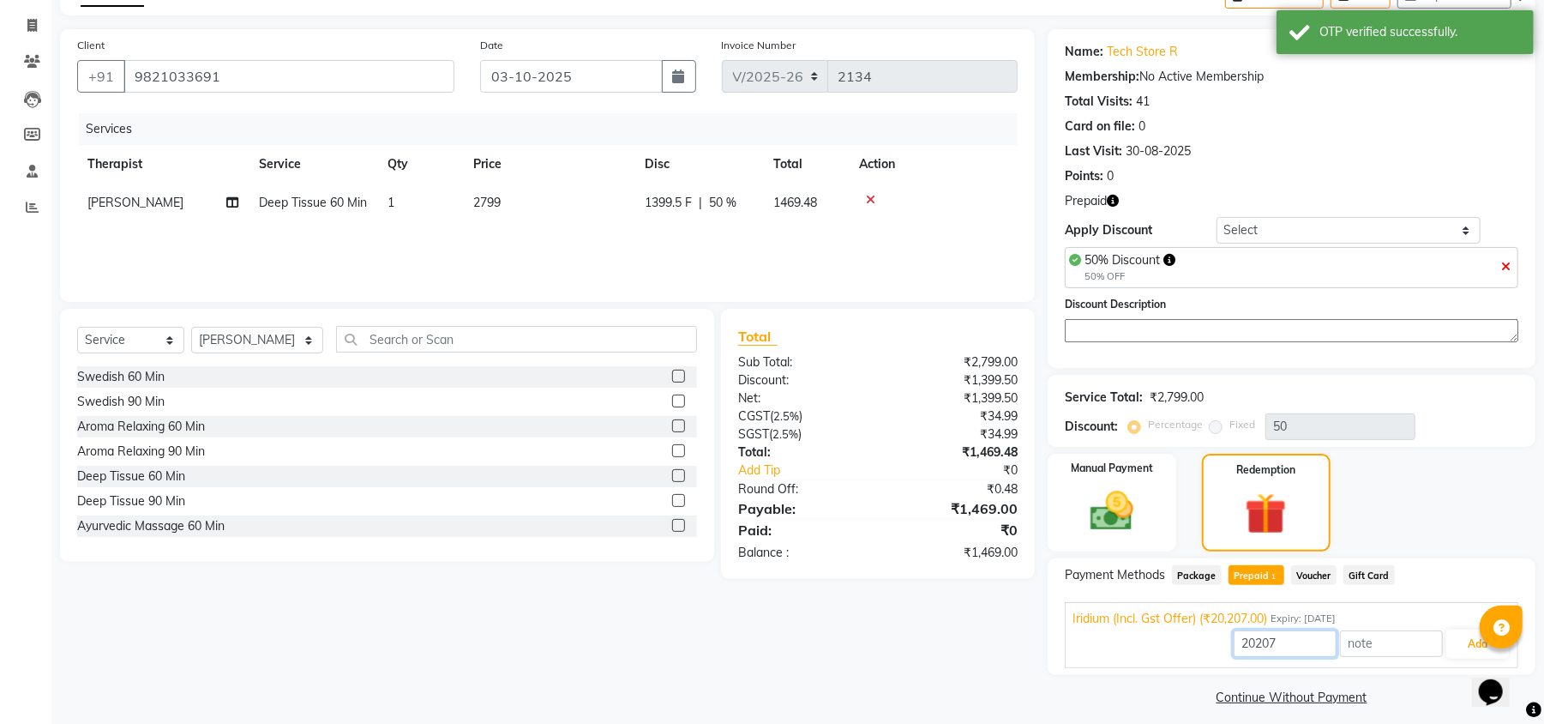
drag, startPoint x: 1298, startPoint y: 641, endPoint x: 1198, endPoint y: 650, distance: 100.7
click at [1198, 650] on div "20207 Add" at bounding box center [1292, 644] width 438 height 33
type input "1469"
click at [1492, 643] on div at bounding box center [1501, 626] width 43 height 43
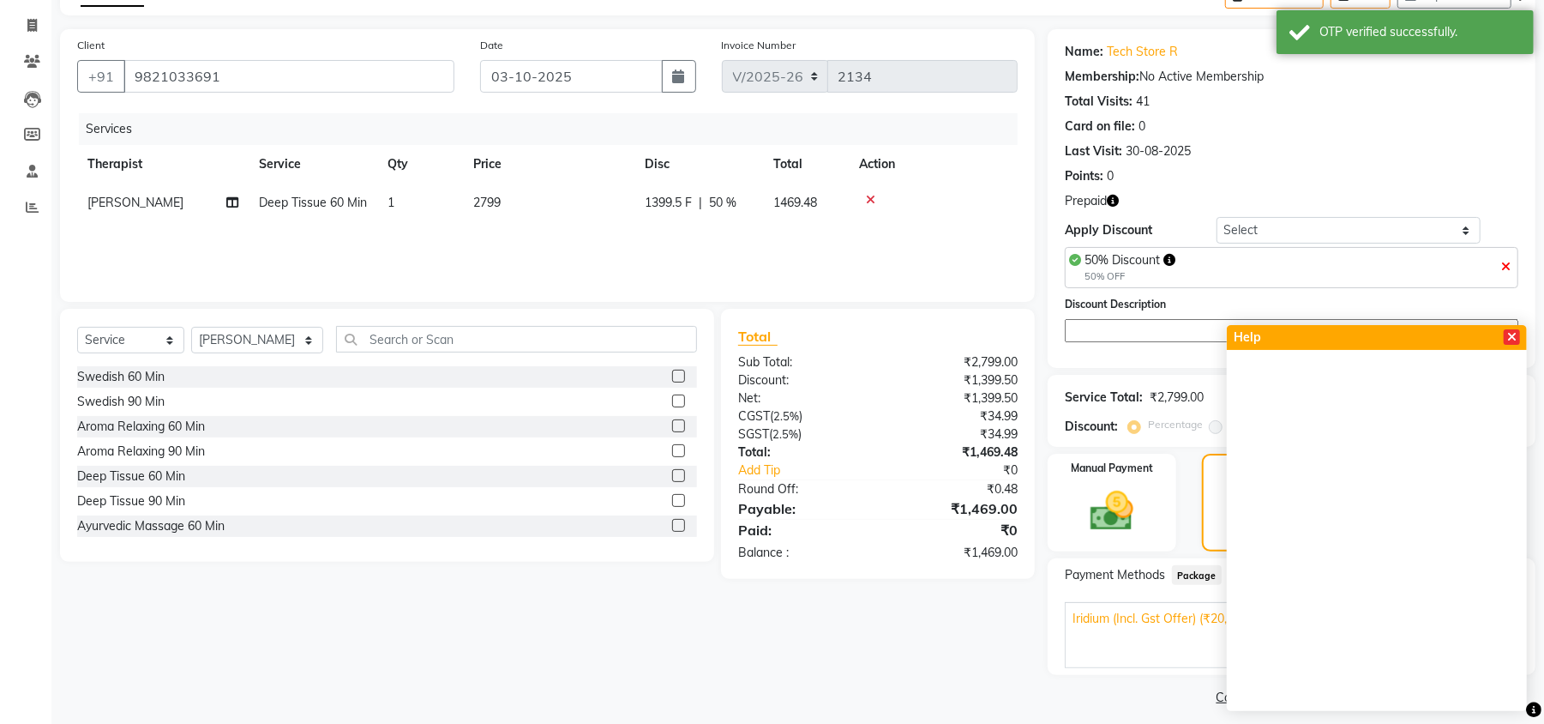
click at [1507, 346] on div "Help" at bounding box center [1377, 337] width 300 height 25
click at [1513, 326] on div "Help" at bounding box center [1377, 337] width 300 height 25
click at [1510, 346] on div "Help" at bounding box center [1377, 337] width 300 height 25
click at [1511, 331] on icon at bounding box center [1511, 337] width 9 height 12
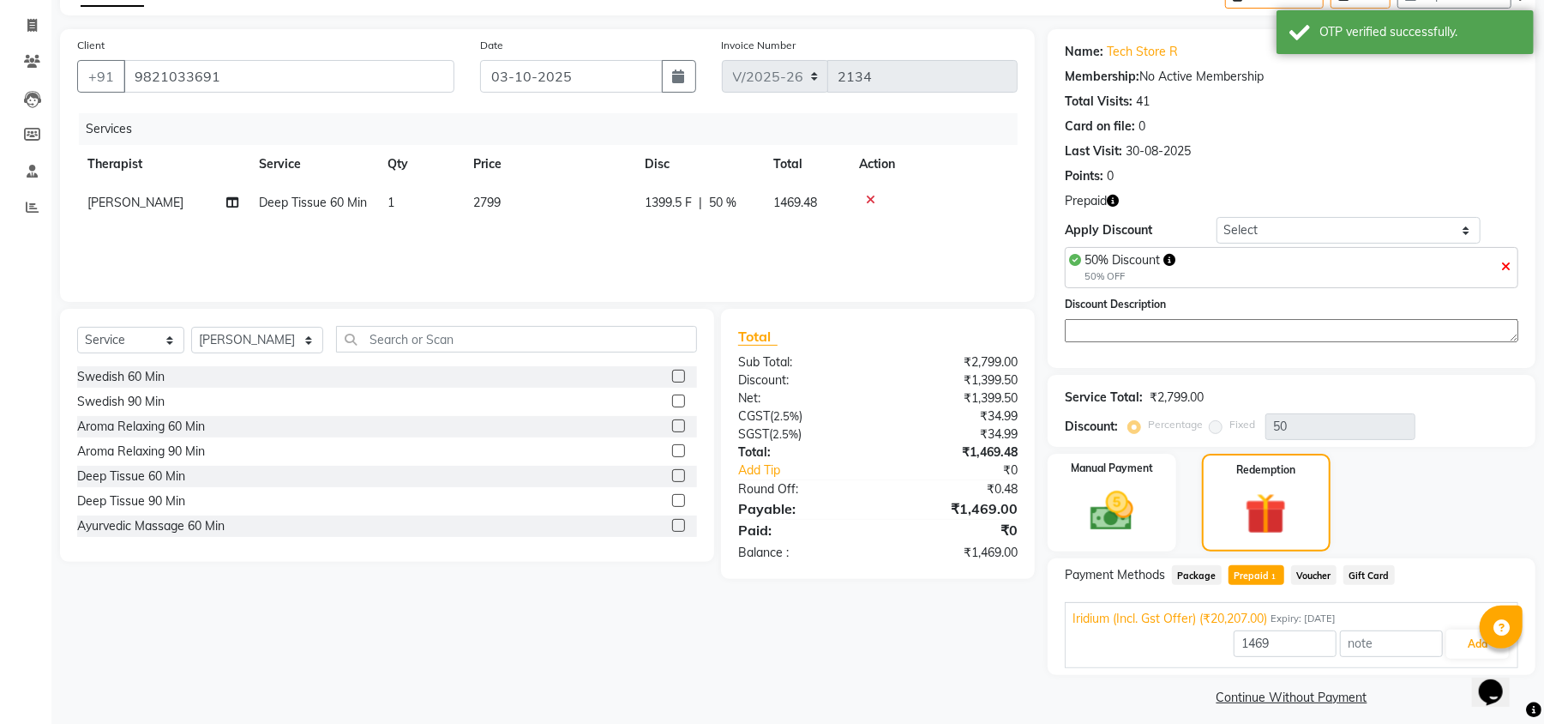
click at [1511, 341] on textarea at bounding box center [1292, 330] width 454 height 23
click at [1513, 340] on textarea at bounding box center [1292, 330] width 454 height 23
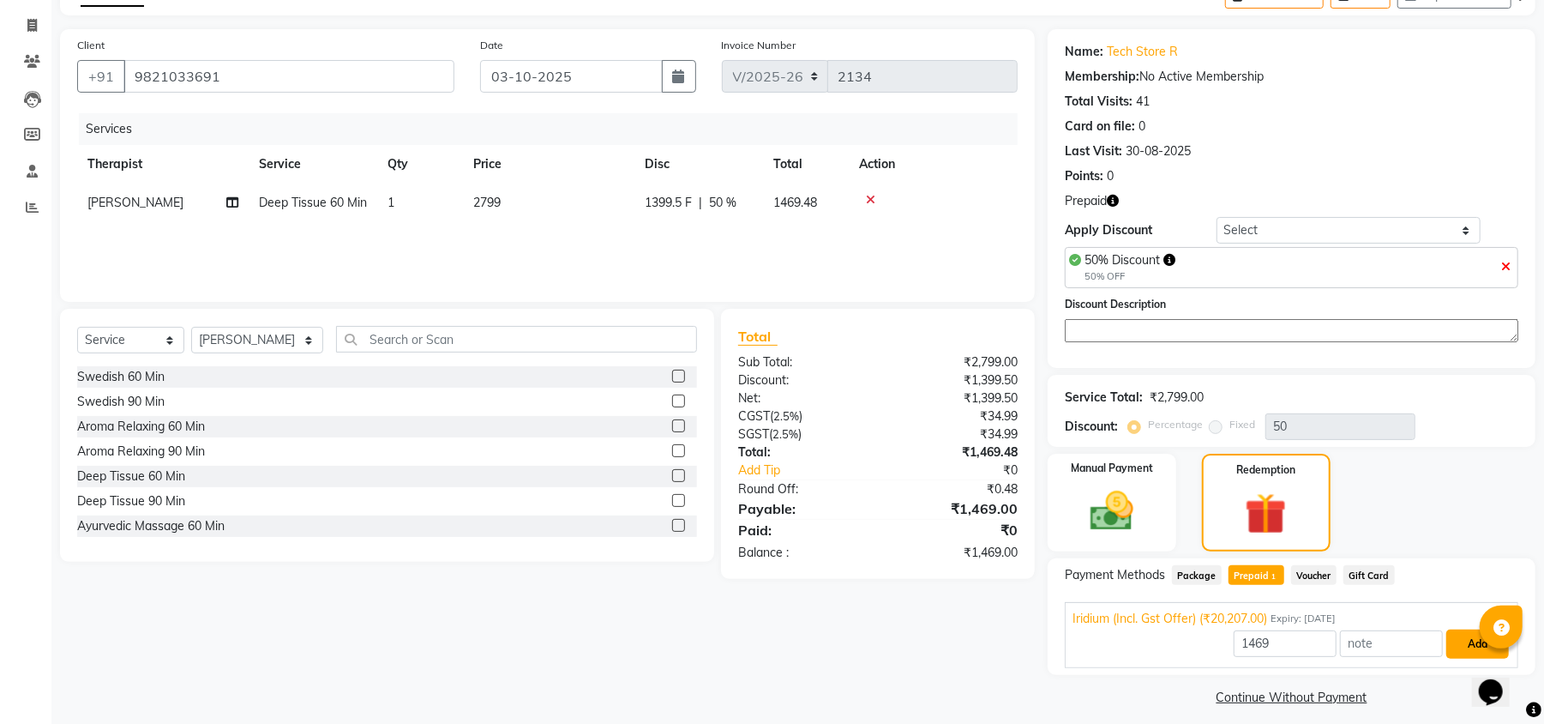
click at [1461, 645] on button "Add" at bounding box center [1478, 643] width 63 height 29
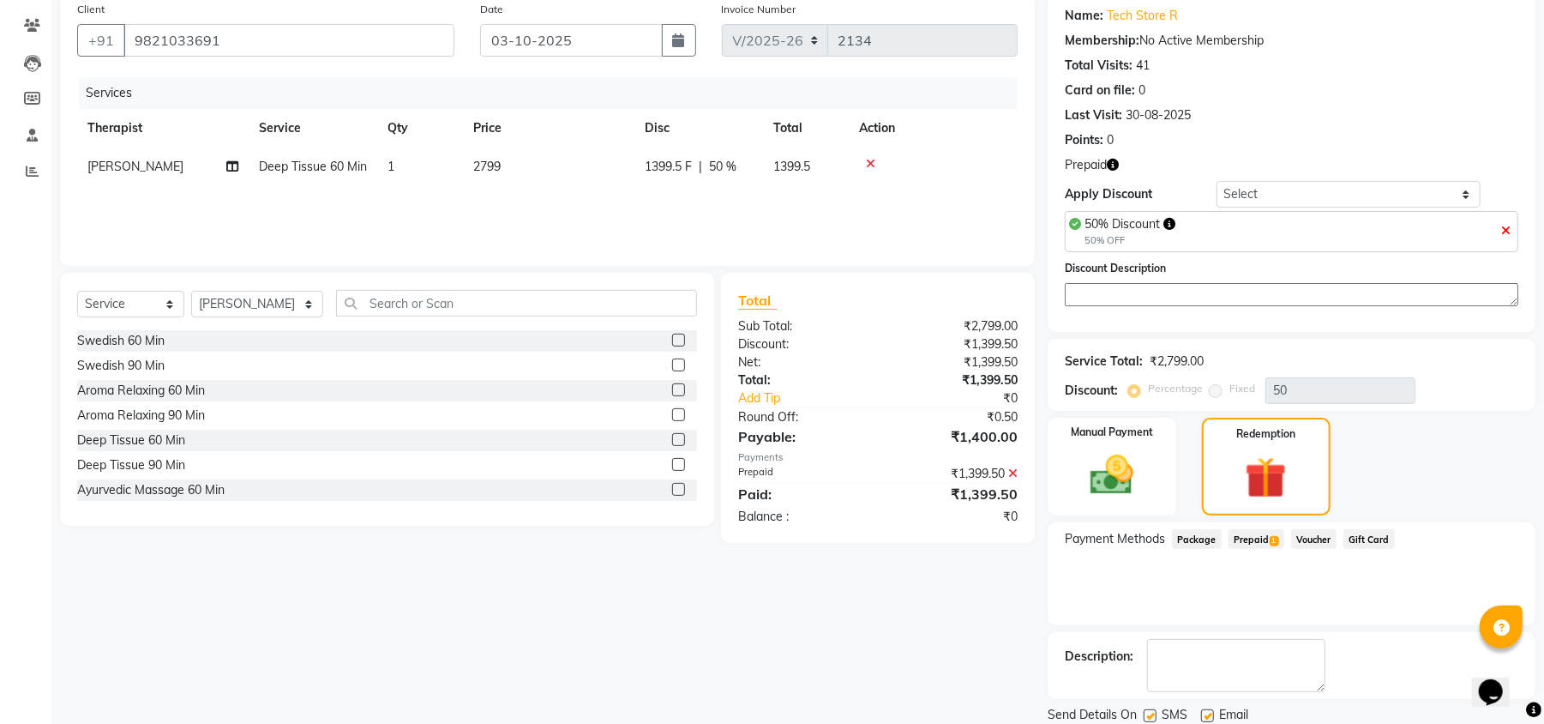
scroll to position [196, 0]
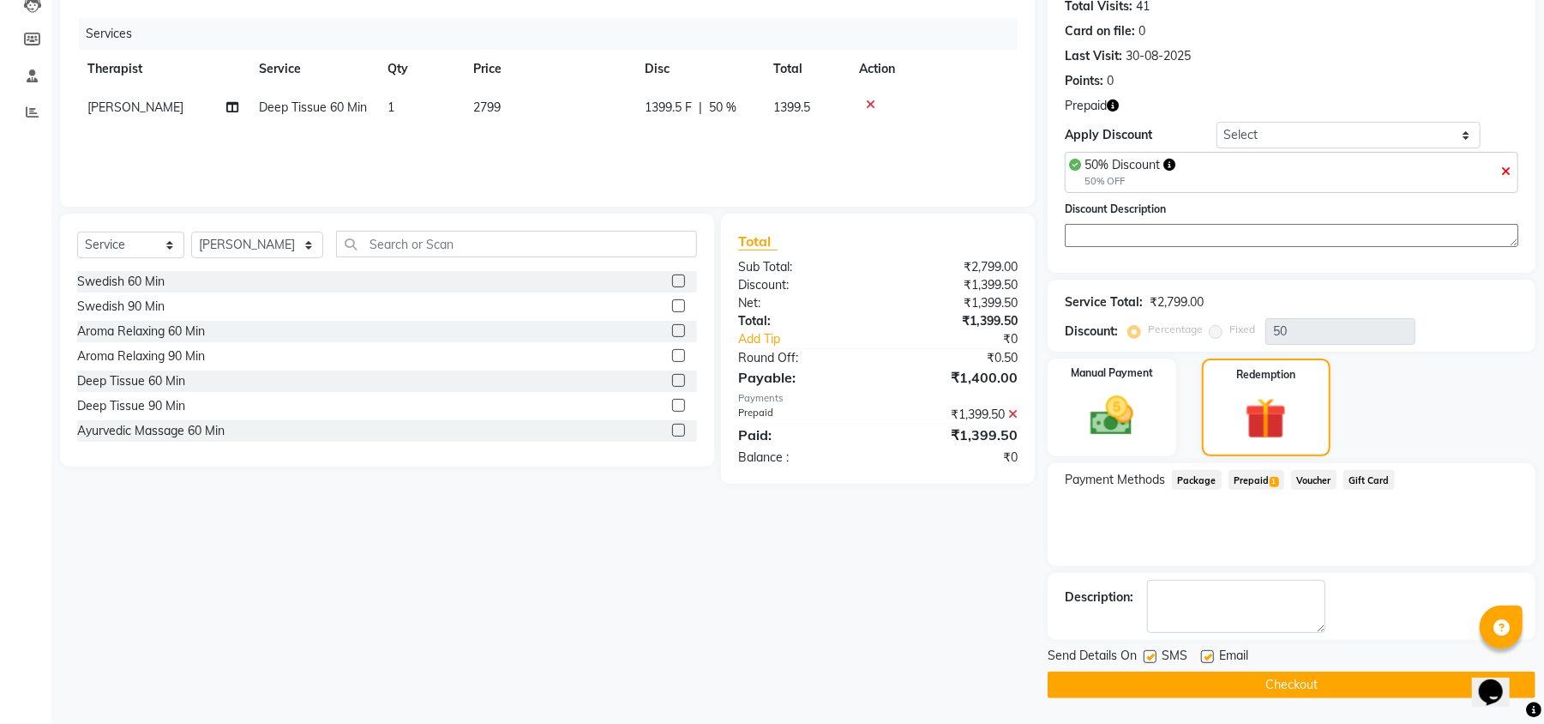
drag, startPoint x: 1053, startPoint y: 679, endPoint x: 1064, endPoint y: 667, distance: 16.4
click at [1051, 679] on button "Checkout" at bounding box center [1292, 684] width 488 height 27
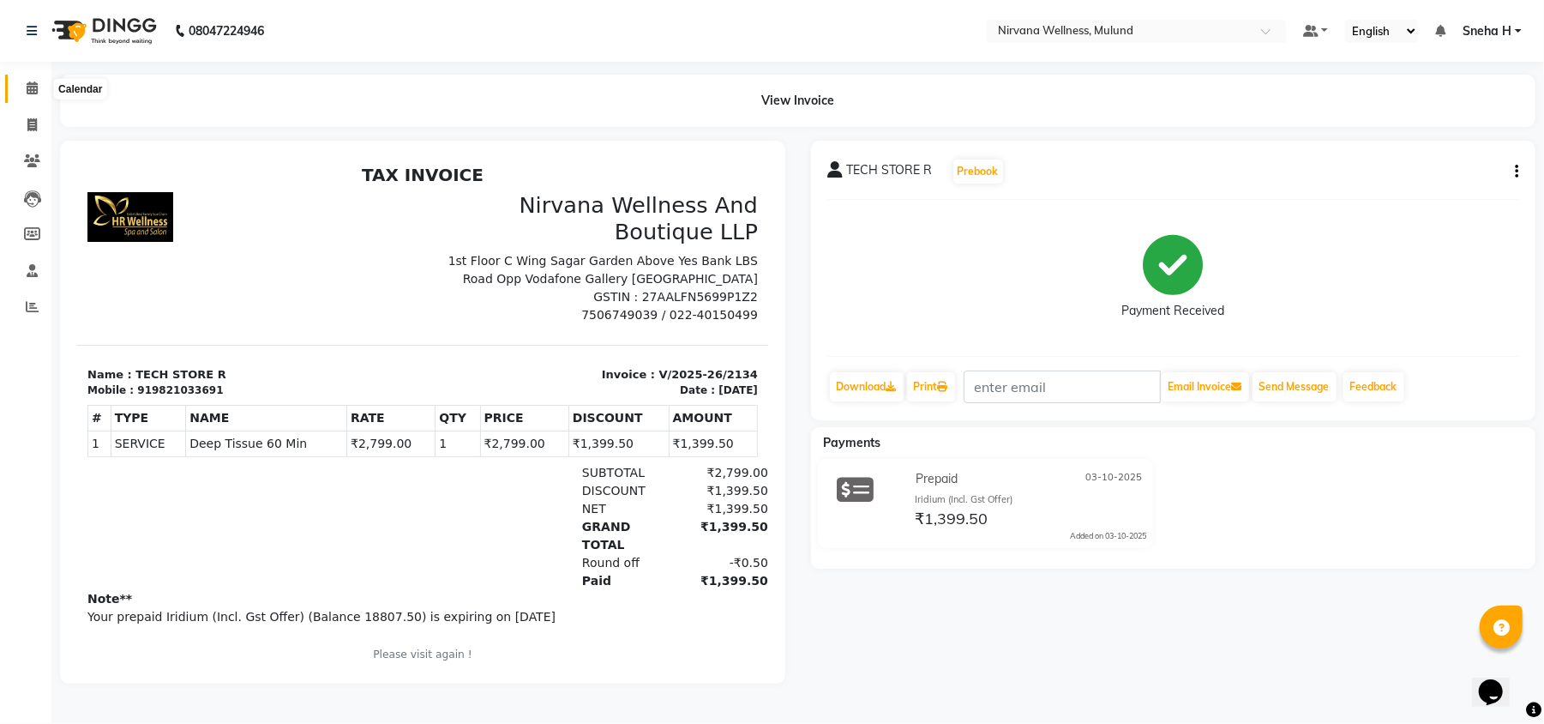
click at [39, 89] on span at bounding box center [32, 89] width 30 height 20
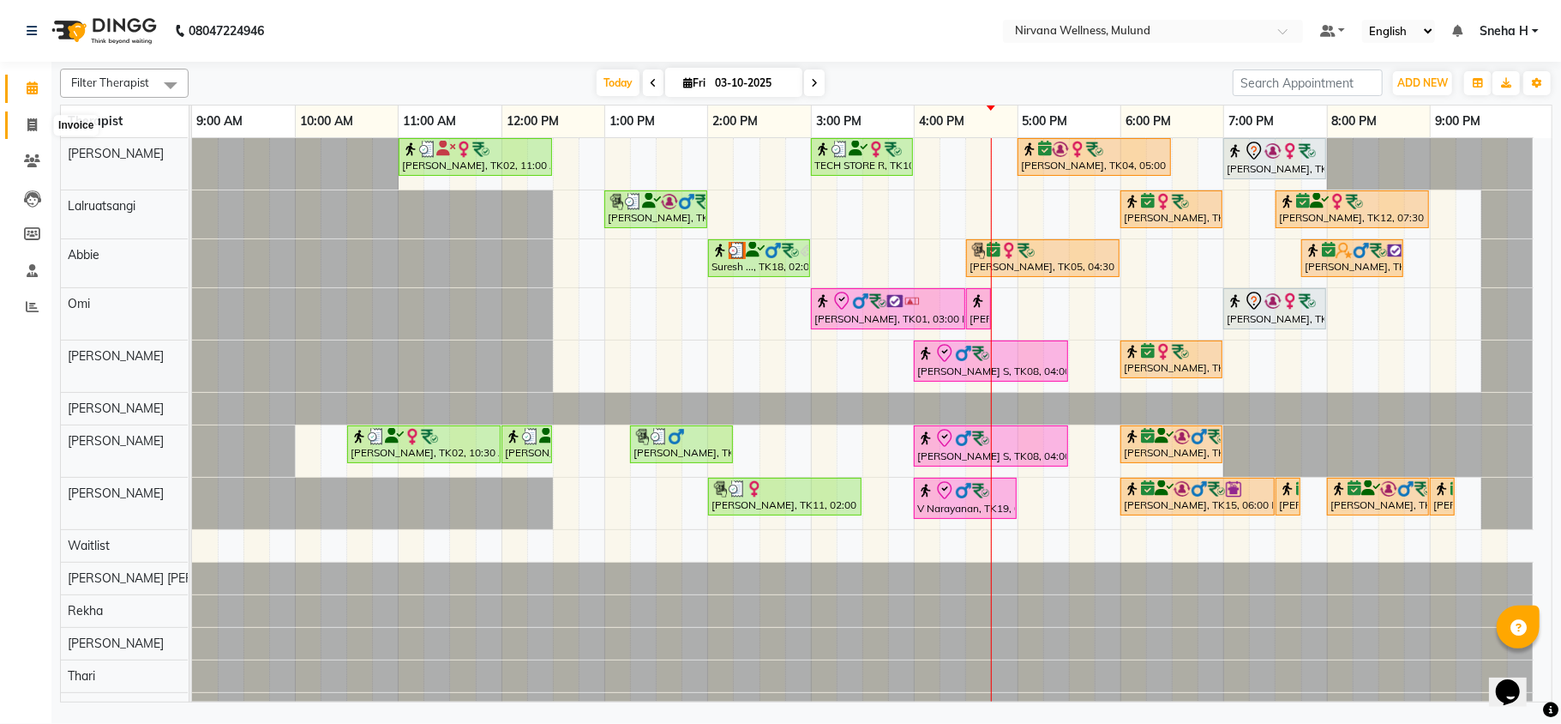
click at [29, 124] on icon at bounding box center [31, 124] width 9 height 13
select select "service"
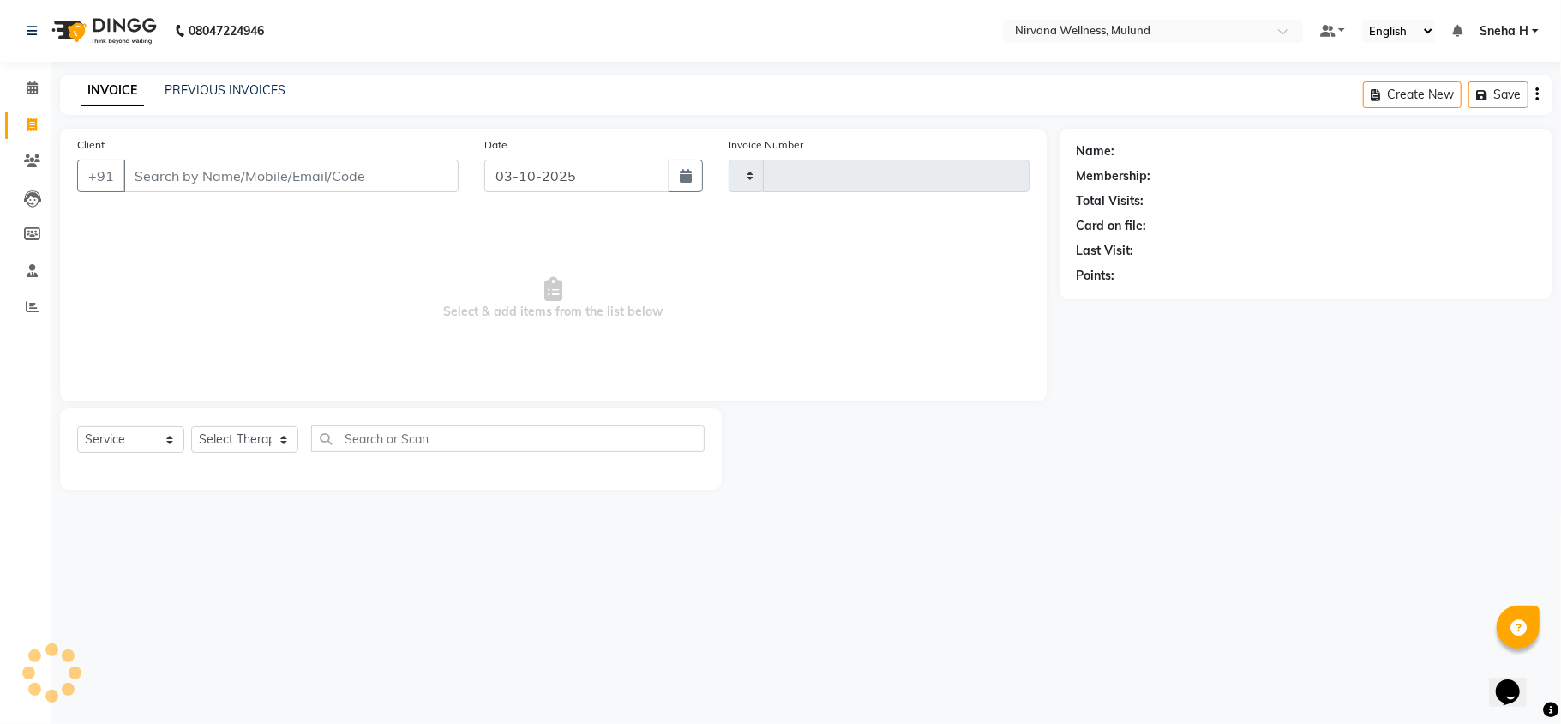
type input "2135"
select select "4890"
click at [209, 89] on link "PREVIOUS INVOICES" at bounding box center [225, 89] width 121 height 15
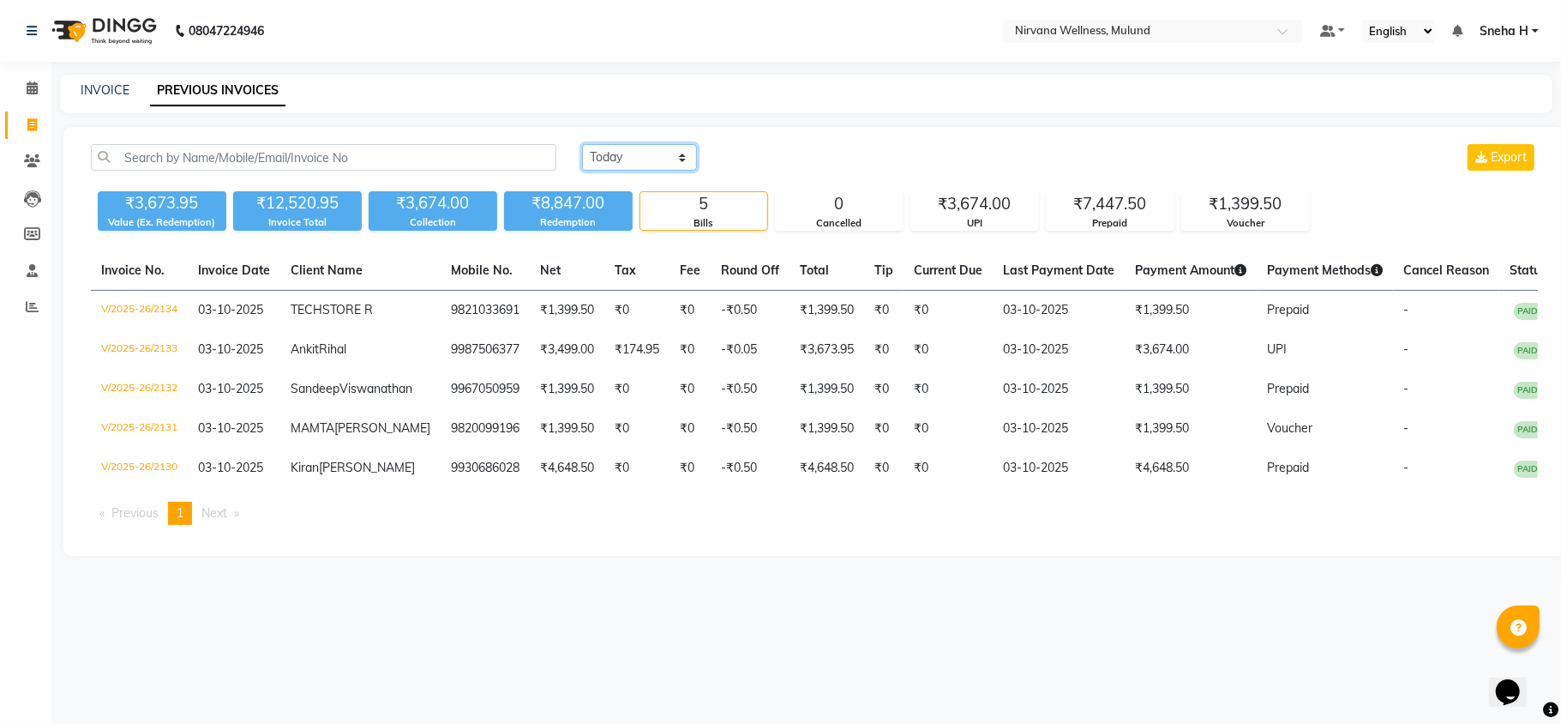
click at [681, 156] on select "[DATE] [DATE] Custom Range" at bounding box center [639, 157] width 115 height 27
select select "range"
click at [582, 144] on select "[DATE] [DATE] Custom Range" at bounding box center [639, 157] width 115 height 27
click at [789, 162] on input "03-10-2025" at bounding box center [779, 158] width 120 height 24
select select "10"
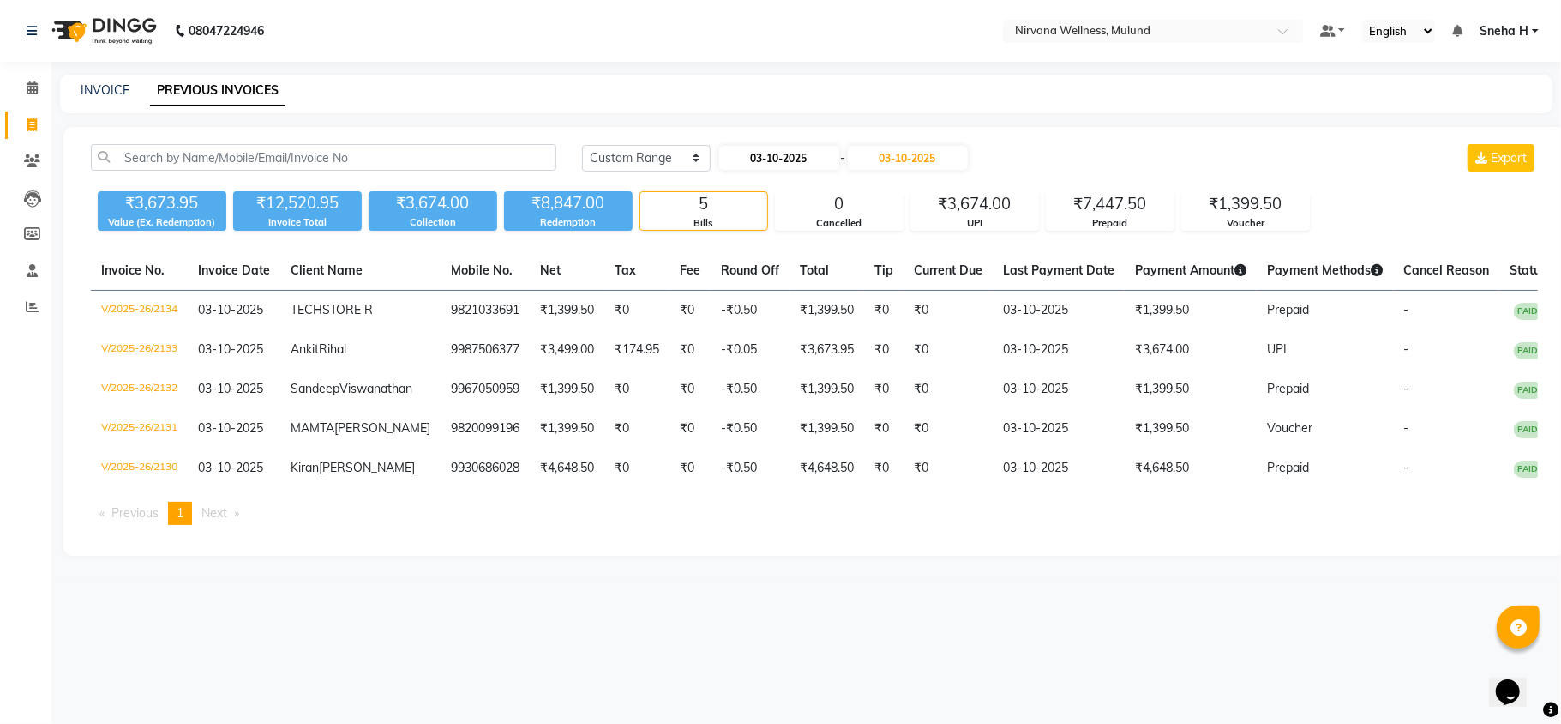
select select "2025"
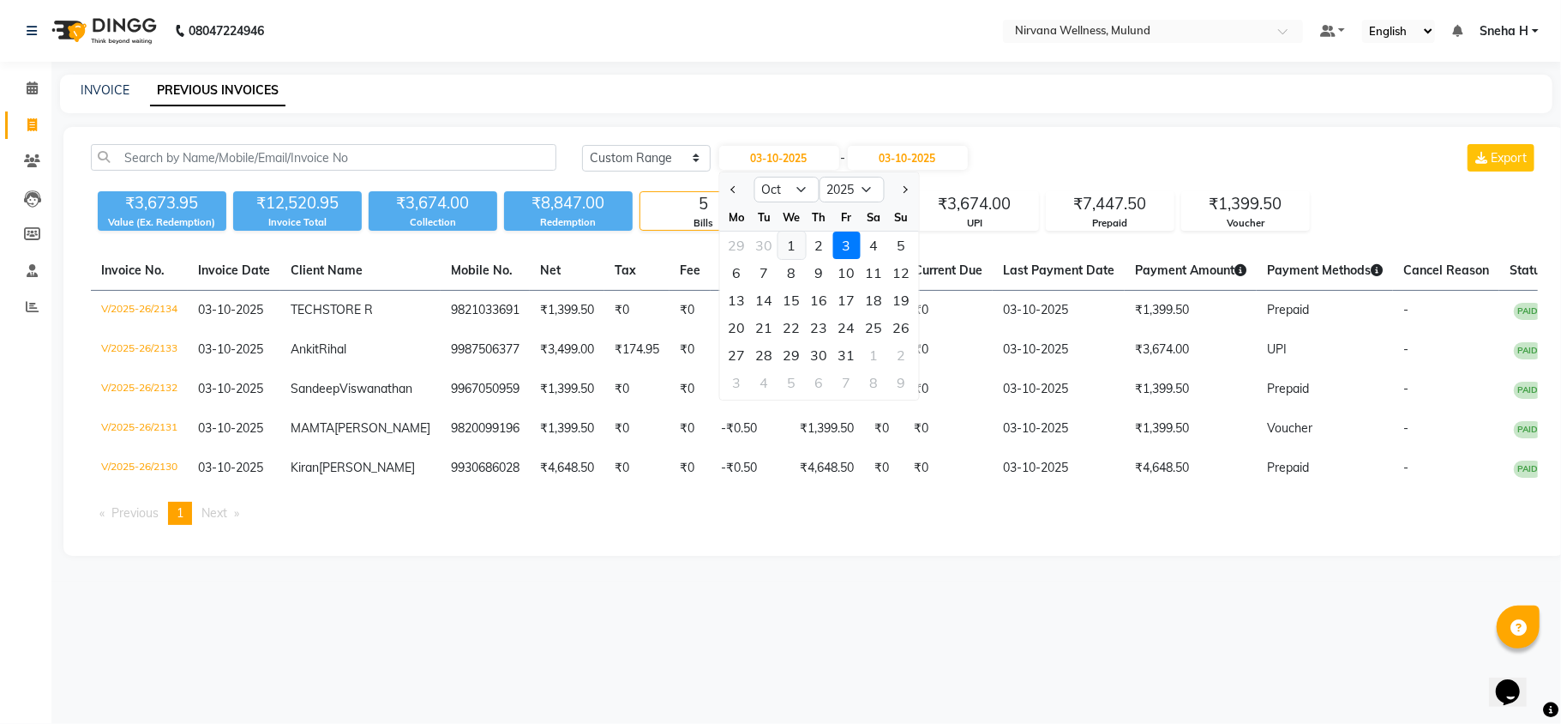
click at [800, 244] on div "1" at bounding box center [791, 245] width 27 height 27
type input "01-10-2025"
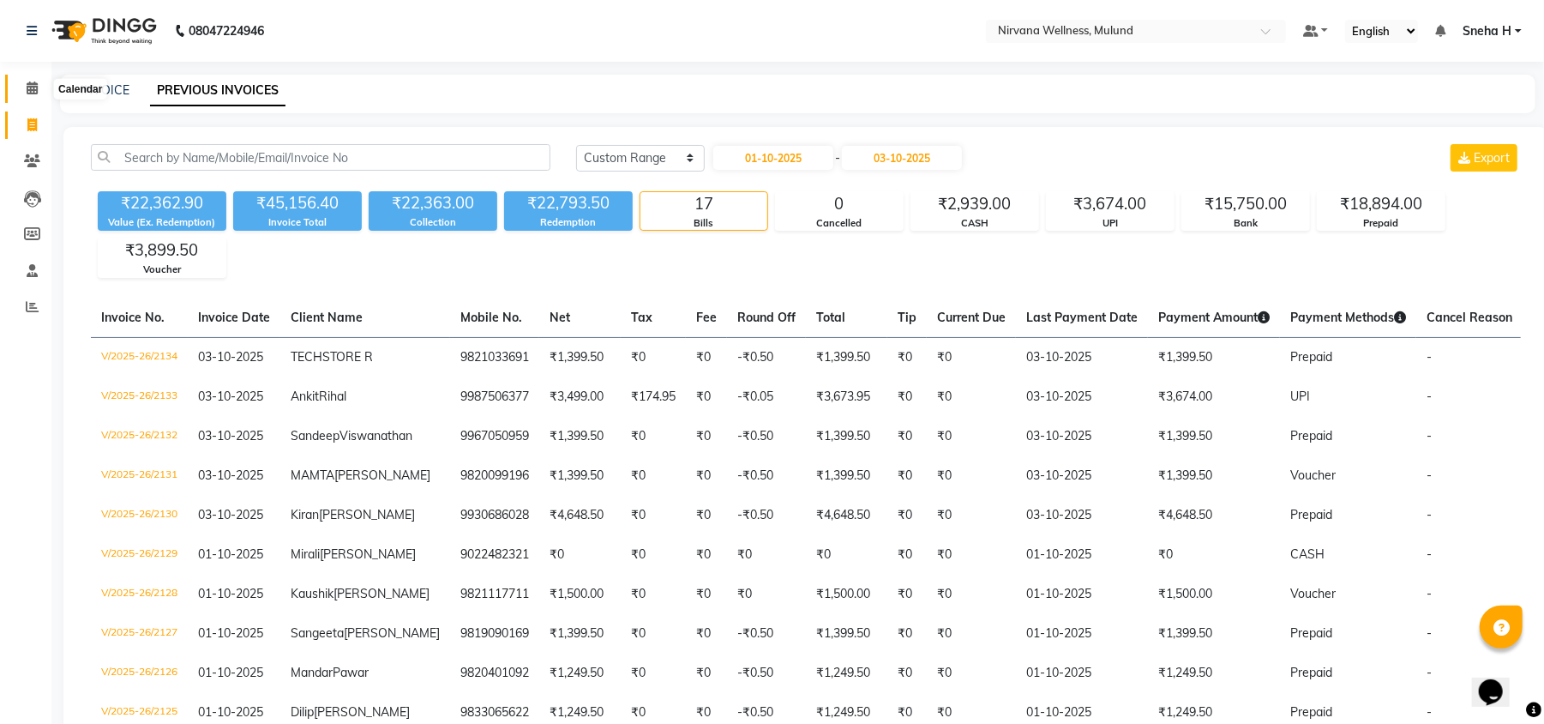
click at [28, 97] on span at bounding box center [32, 89] width 30 height 20
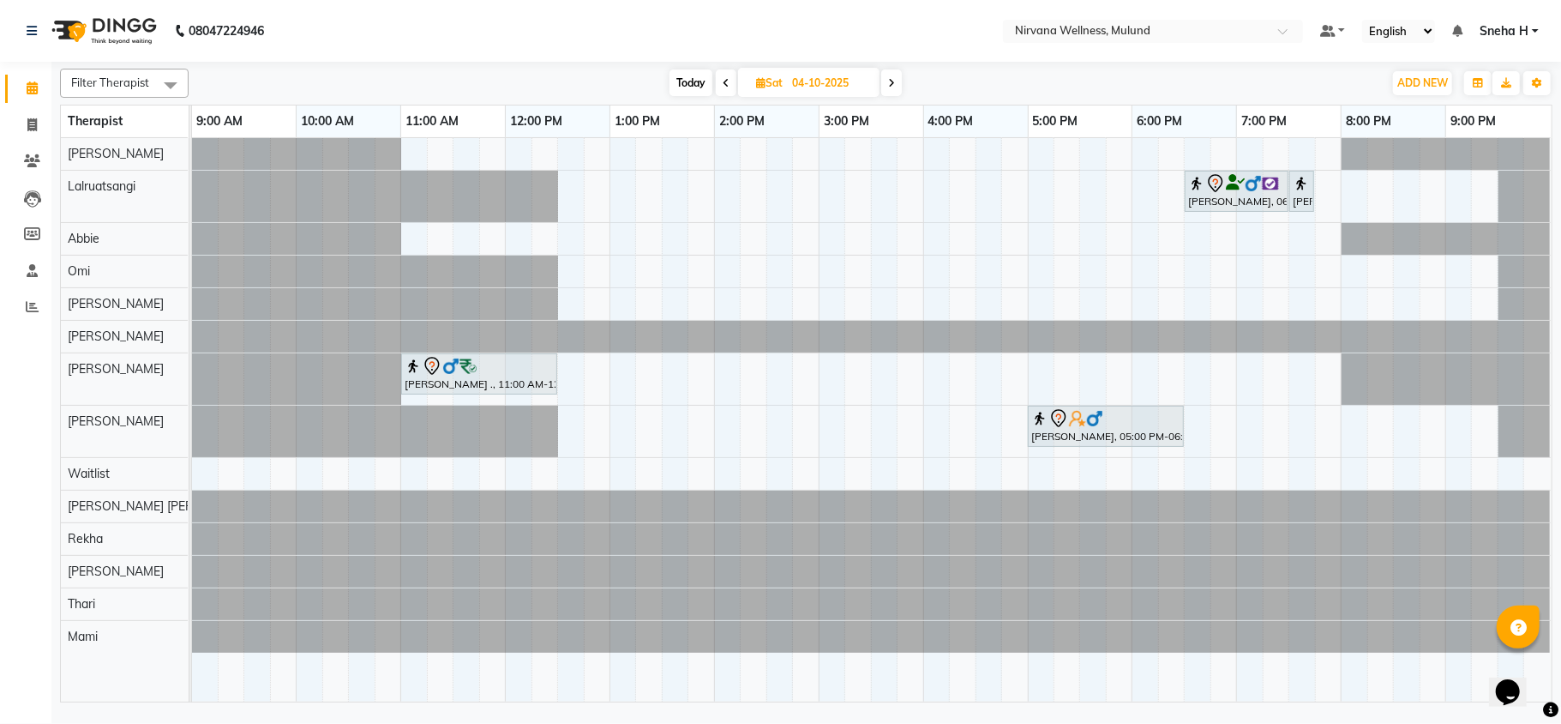
click at [691, 81] on span "Today" at bounding box center [691, 82] width 43 height 27
type input "03-10-2025"
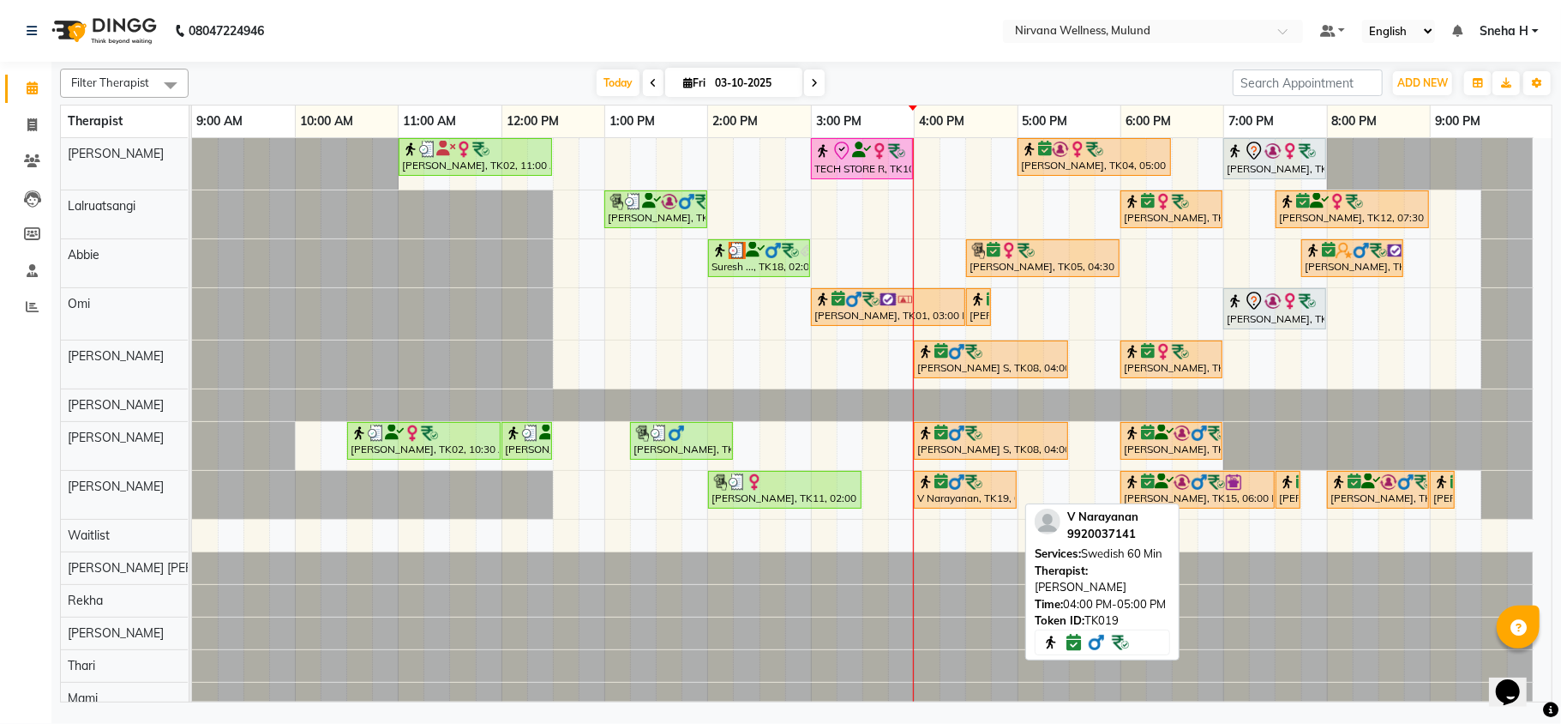
click at [983, 490] on div at bounding box center [966, 481] width 96 height 17
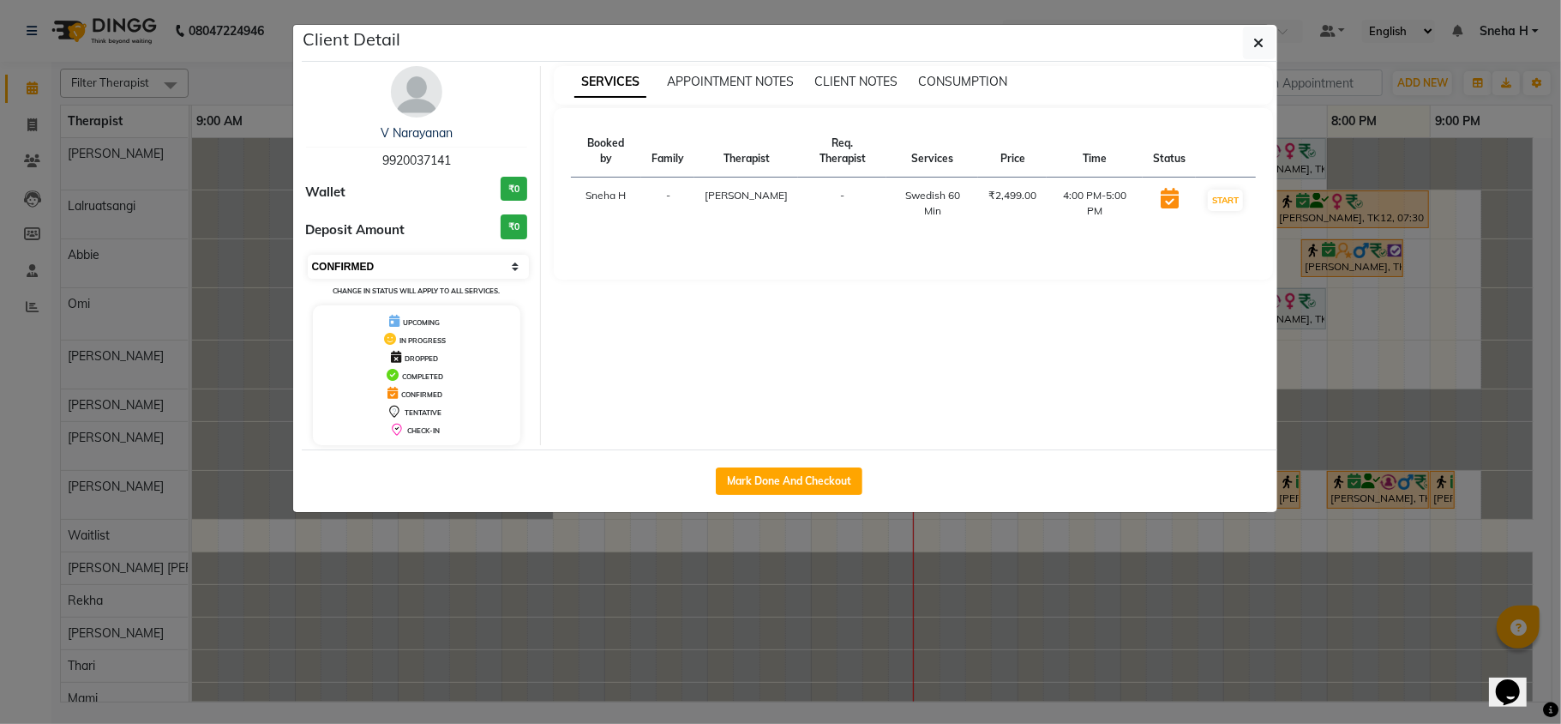
click at [488, 269] on select "Select IN SERVICE CONFIRMED TENTATIVE CHECK IN MARK DONE DROPPED UPCOMING" at bounding box center [419, 267] width 222 height 24
select select "8"
click at [308, 256] on select "Select IN SERVICE CONFIRMED TENTATIVE CHECK IN MARK DONE DROPPED UPCOMING" at bounding box center [419, 267] width 222 height 24
click at [203, 50] on ngb-modal-window "Client Detail V Narayanan 9920037141 Wallet ₹0 Deposit Amount ₹0 Select IN SERV…" at bounding box center [780, 362] width 1561 height 724
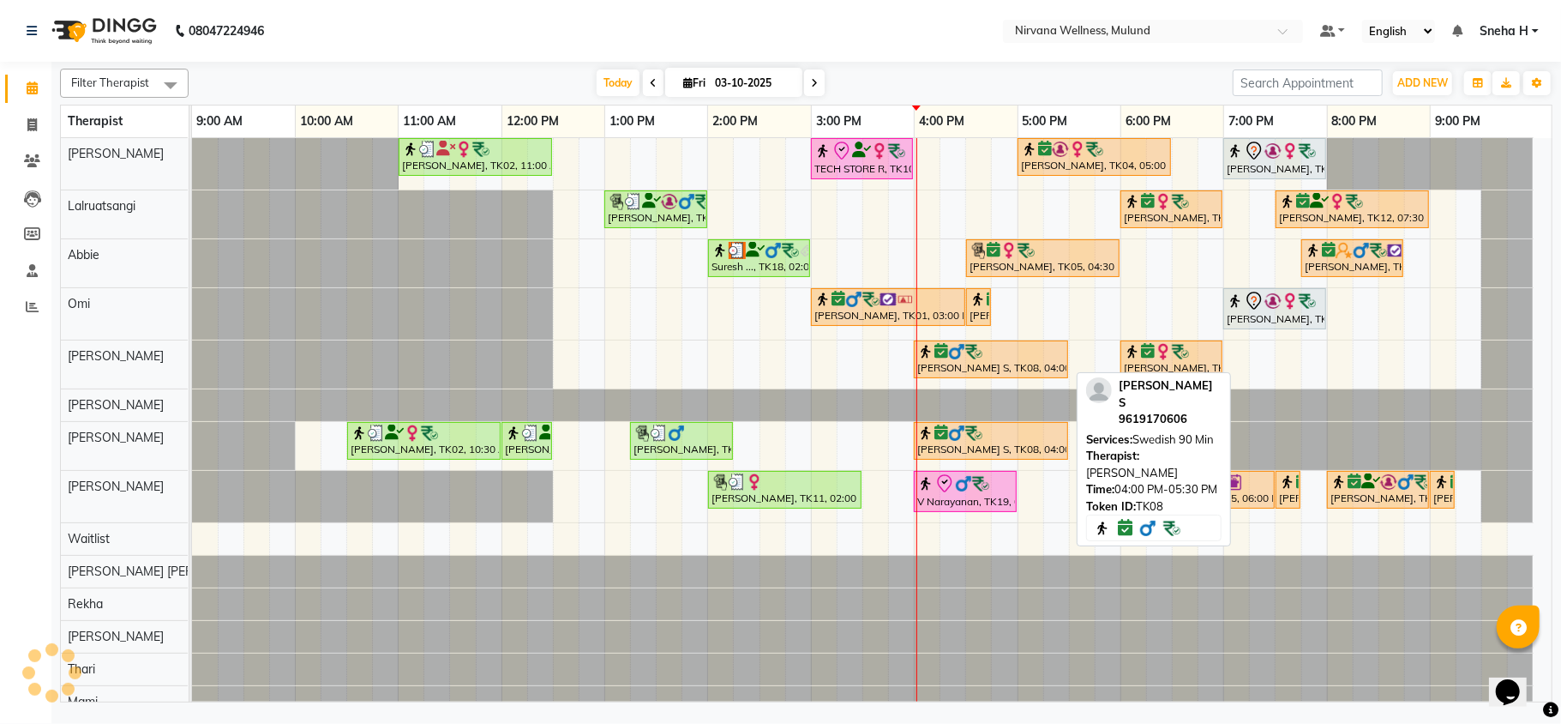
click at [192, 348] on div "[PERSON_NAME] S, TK08, 04:00 PM-05:30 PM, Swedish 90 Min [PERSON_NAME] Housnur,…" at bounding box center [192, 364] width 0 height 48
click at [952, 353] on img at bounding box center [956, 351] width 17 height 17
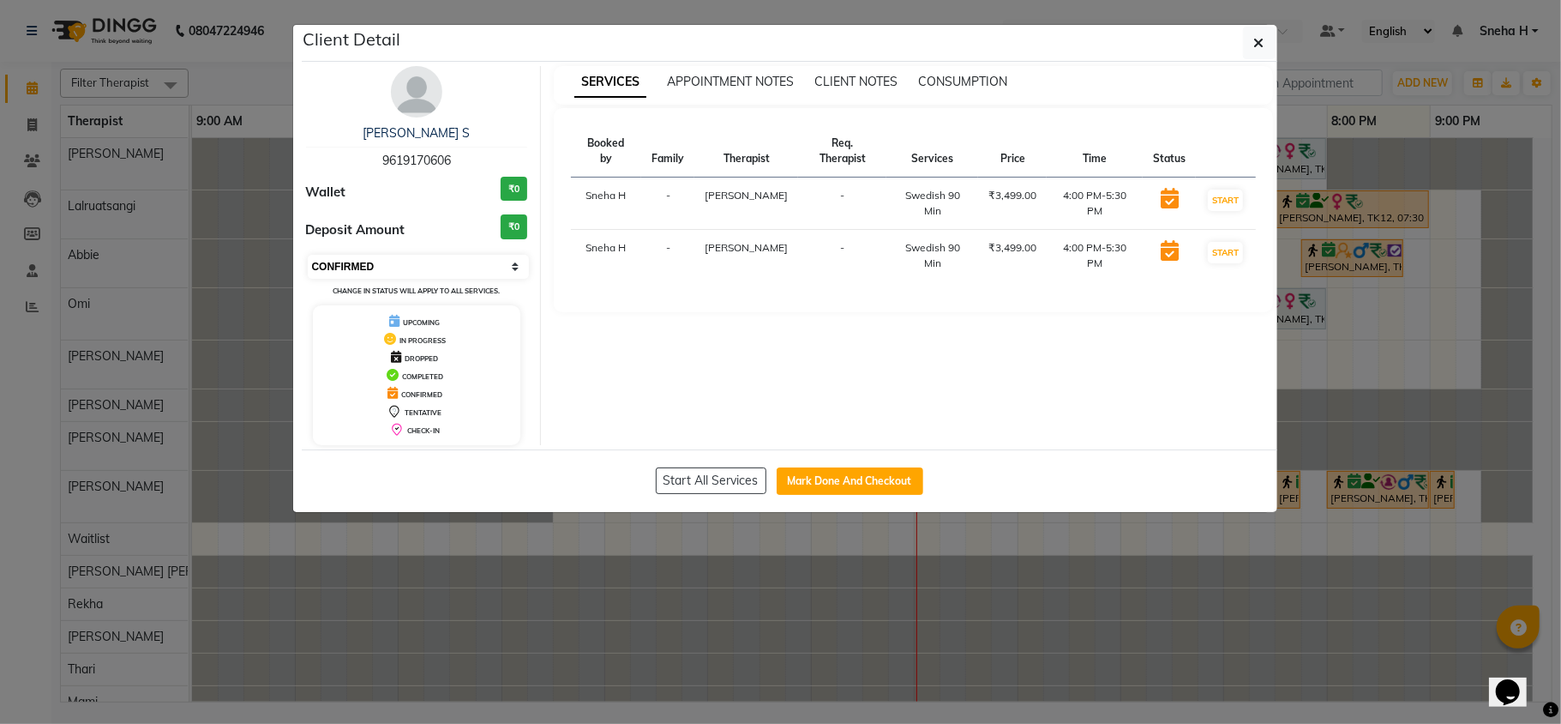
click at [393, 261] on select "Select IN SERVICE CONFIRMED TENTATIVE CHECK IN MARK DONE DROPPED UPCOMING" at bounding box center [419, 267] width 222 height 24
select select "8"
click at [308, 256] on select "Select IN SERVICE CONFIRMED TENTATIVE CHECK IN MARK DONE DROPPED UPCOMING" at bounding box center [419, 267] width 222 height 24
click at [252, 63] on ngb-modal-window "Client Detail [PERSON_NAME] S 9619170606 Wallet ₹0 Deposit Amount ₹0 Select IN …" at bounding box center [780, 362] width 1561 height 724
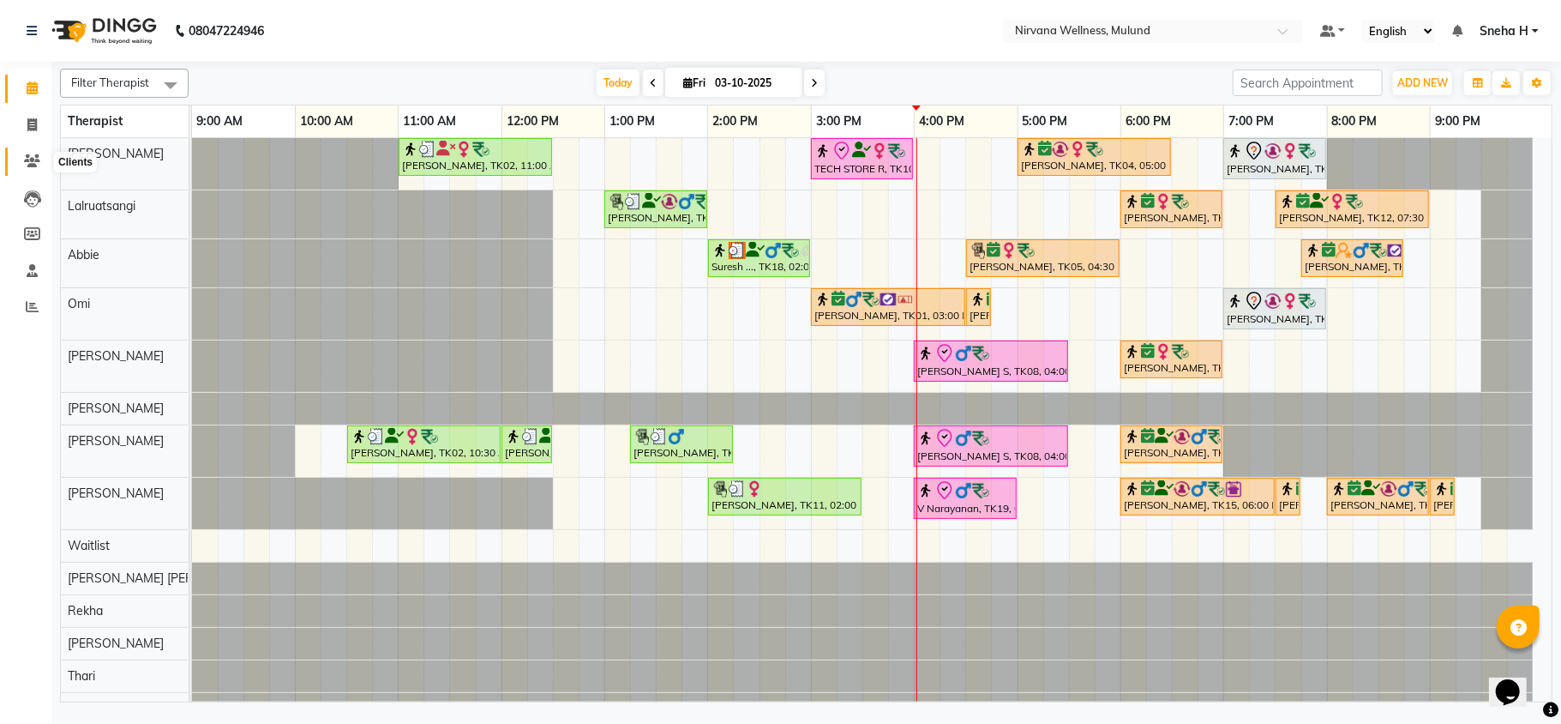
click at [33, 165] on icon at bounding box center [32, 160] width 16 height 13
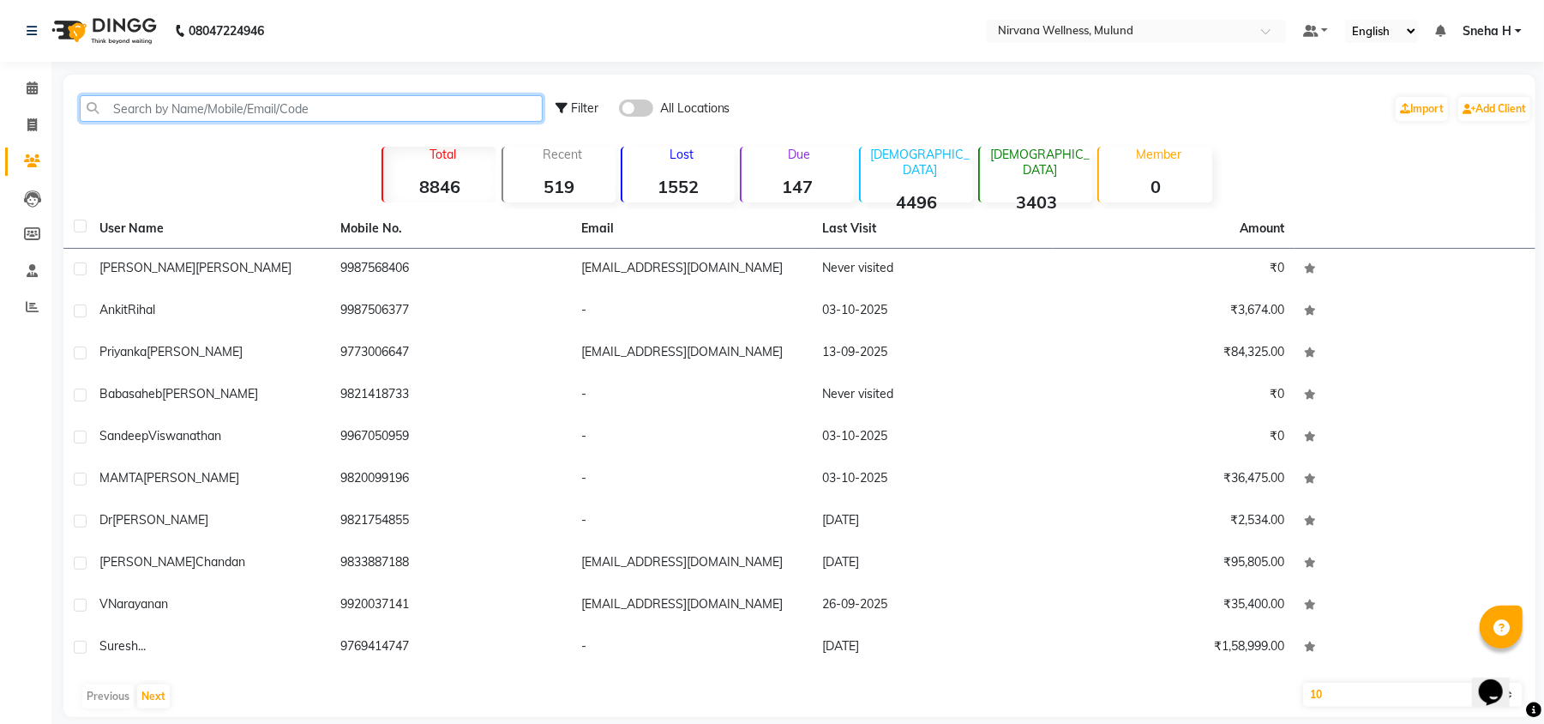
click at [159, 99] on input "text" at bounding box center [311, 108] width 463 height 27
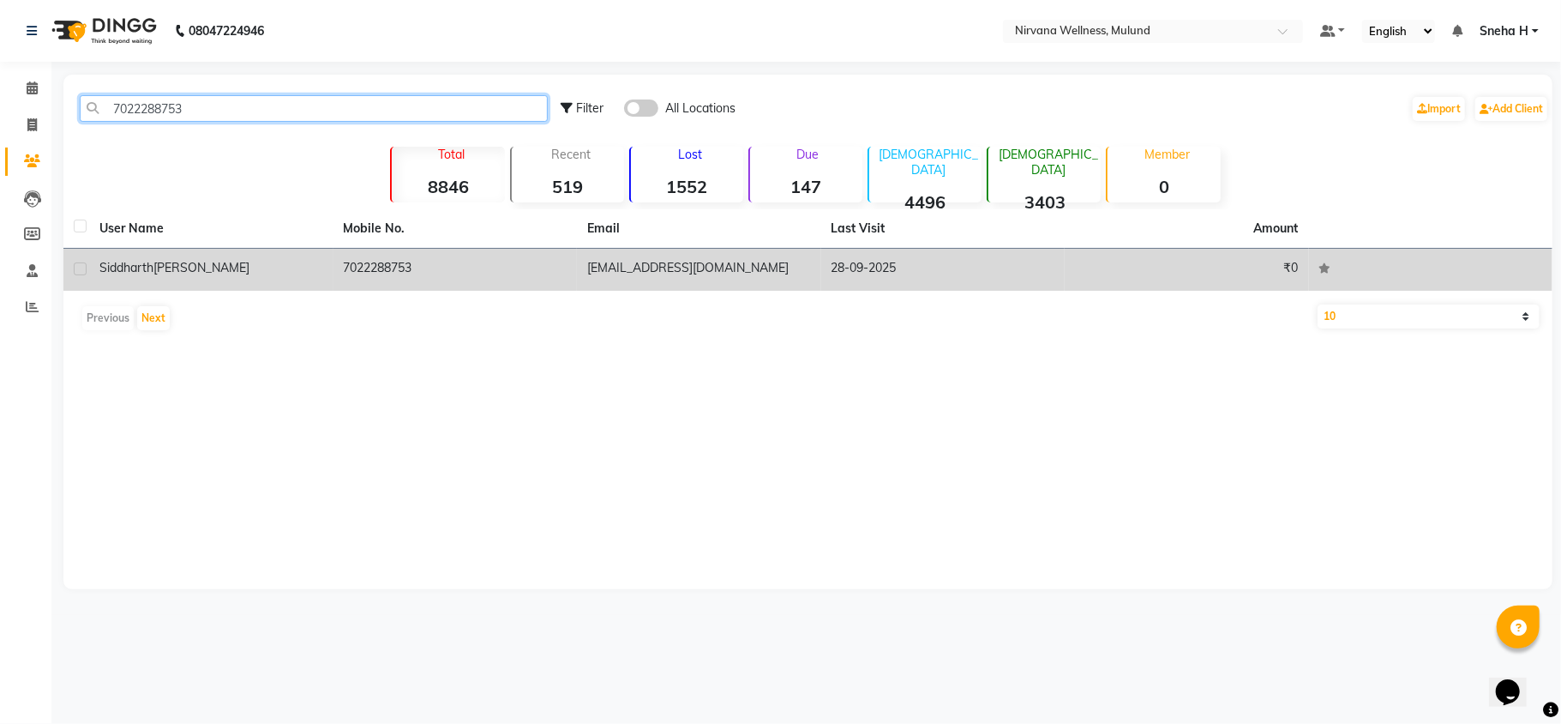
type input "7022288753"
click at [154, 262] on span "[PERSON_NAME]" at bounding box center [201, 267] width 96 height 15
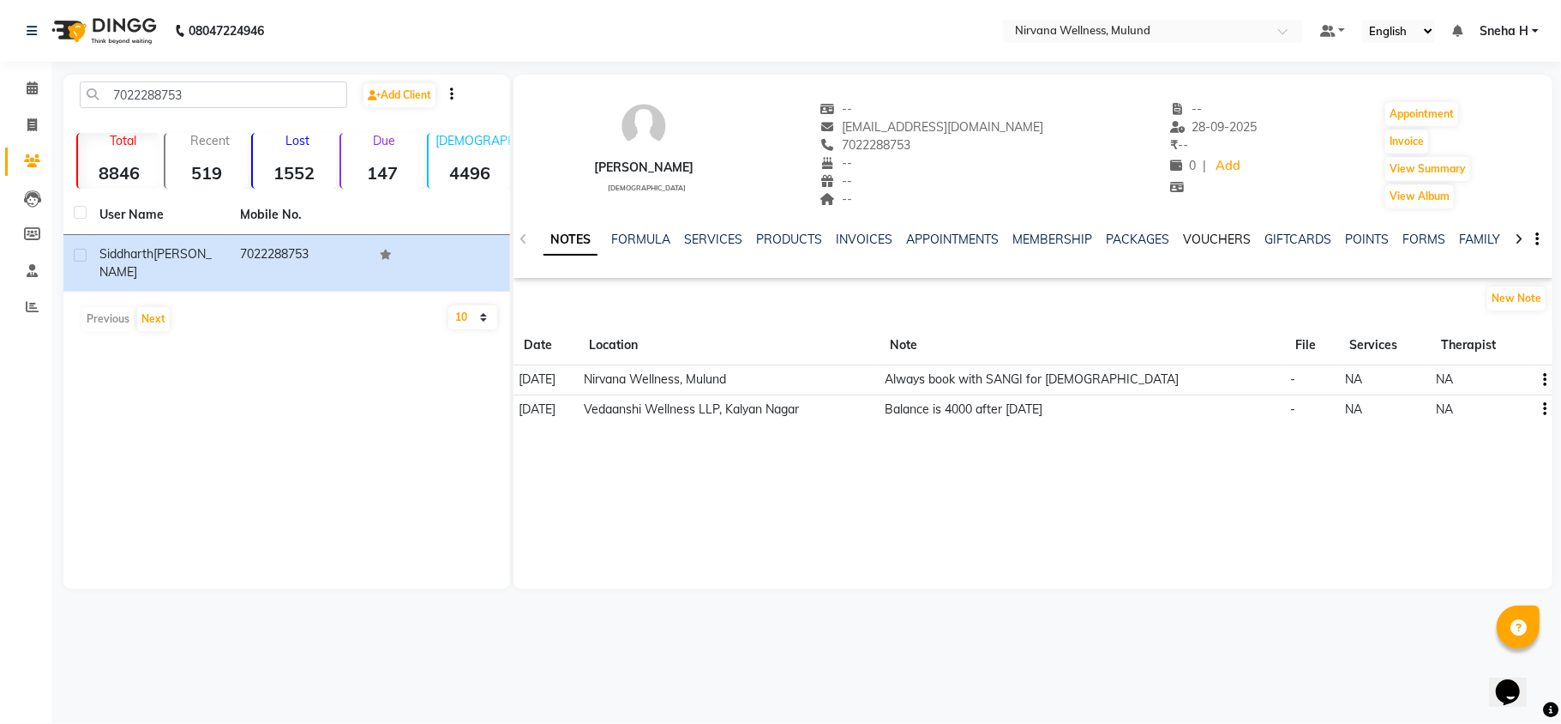
click at [1190, 245] on link "VOUCHERS" at bounding box center [1217, 239] width 68 height 15
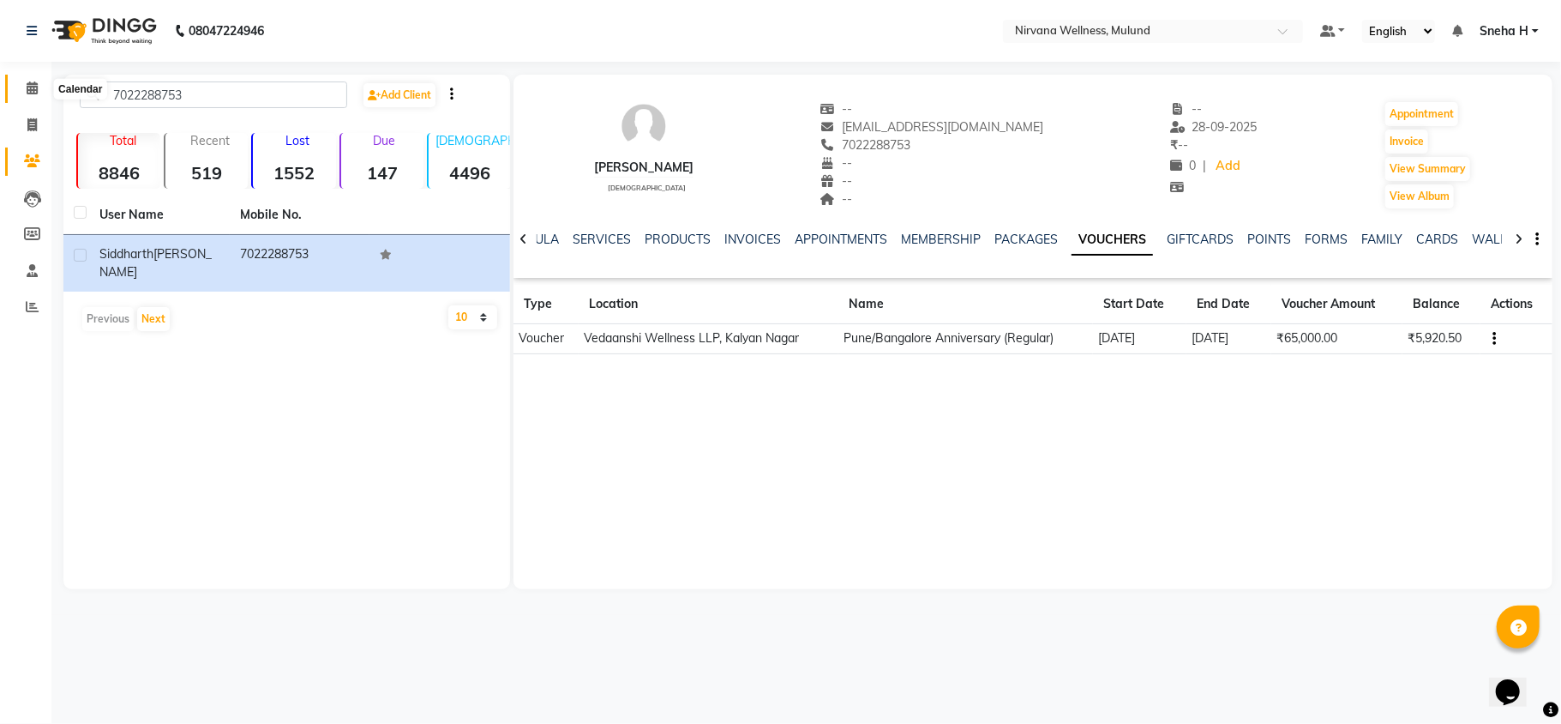
click at [17, 86] on span at bounding box center [32, 89] width 30 height 20
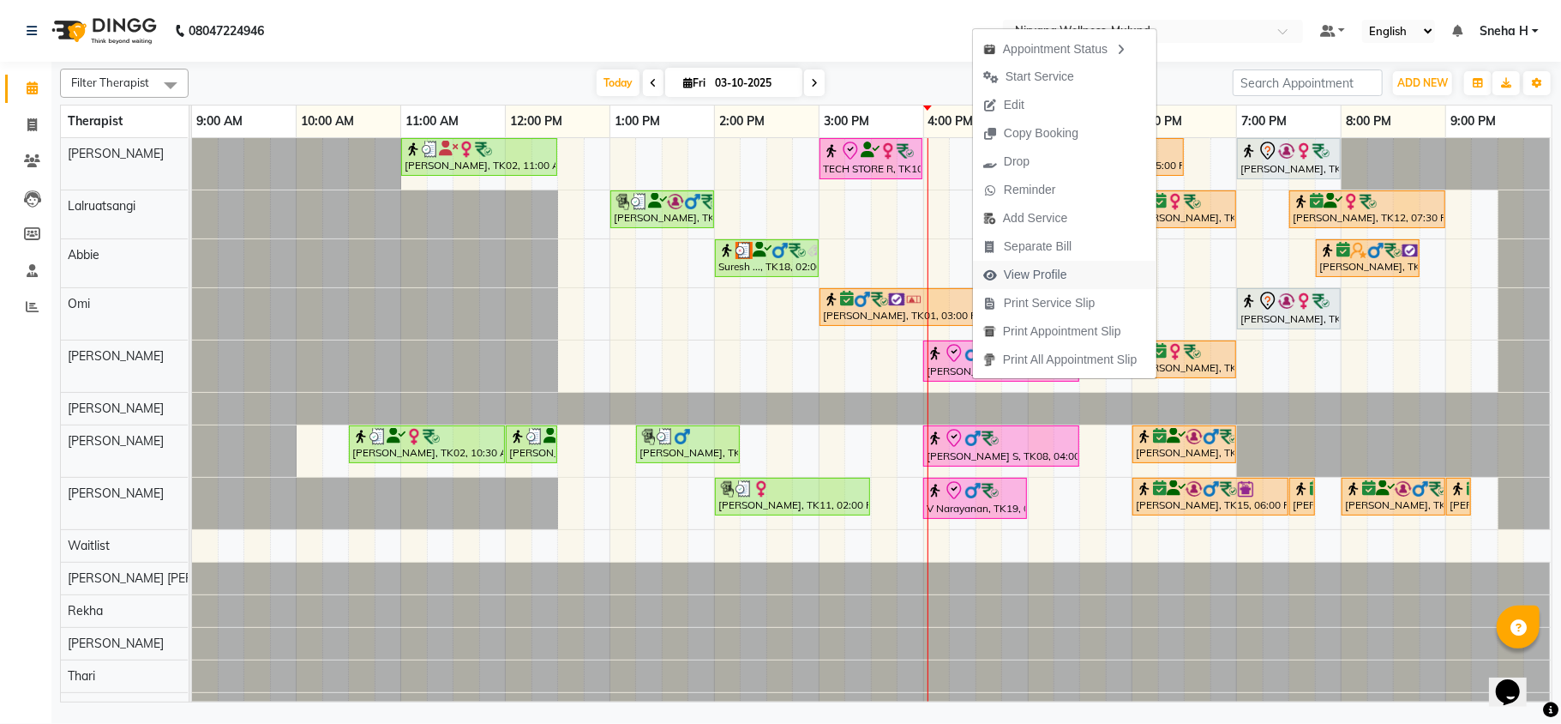
click at [1048, 273] on span "View Profile" at bounding box center [1035, 275] width 63 height 18
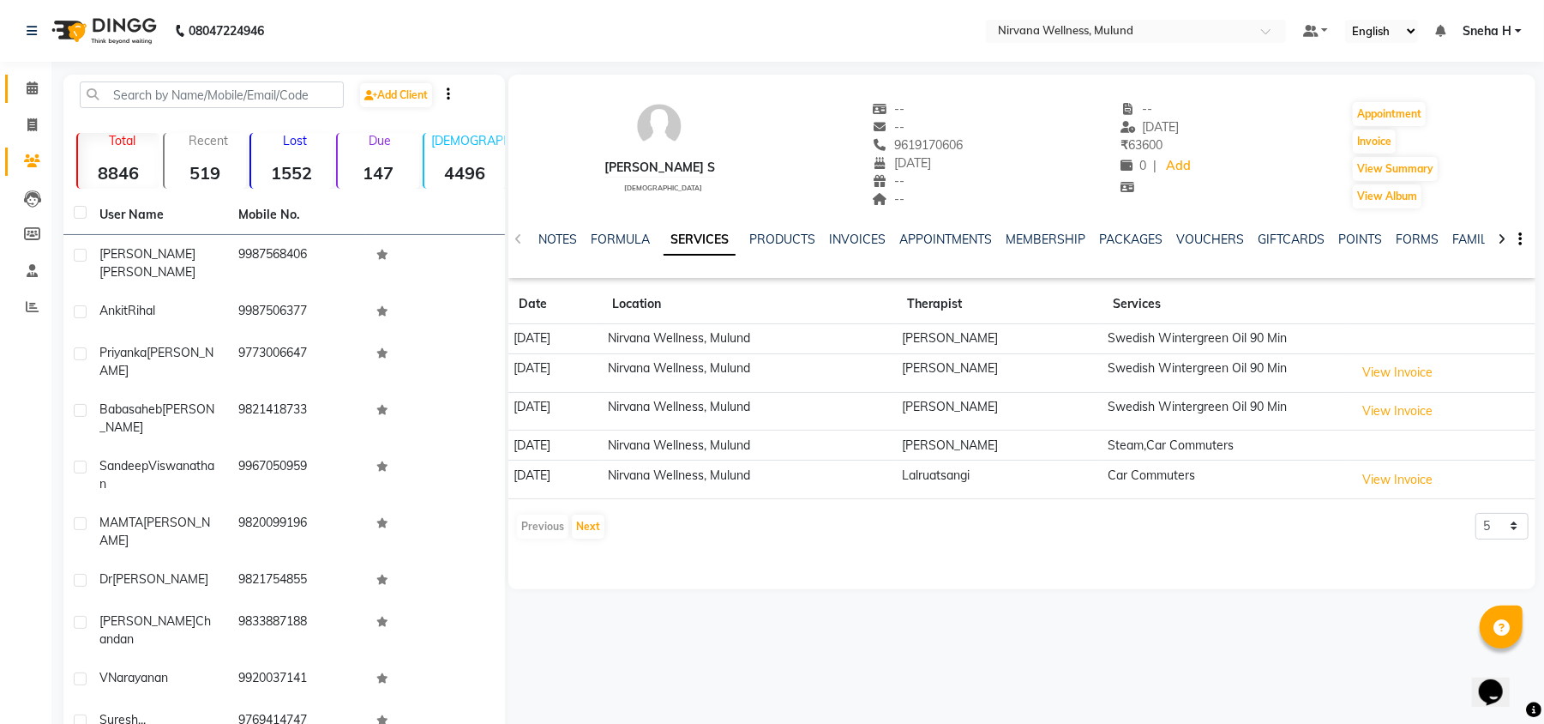
click at [28, 80] on span at bounding box center [32, 89] width 30 height 20
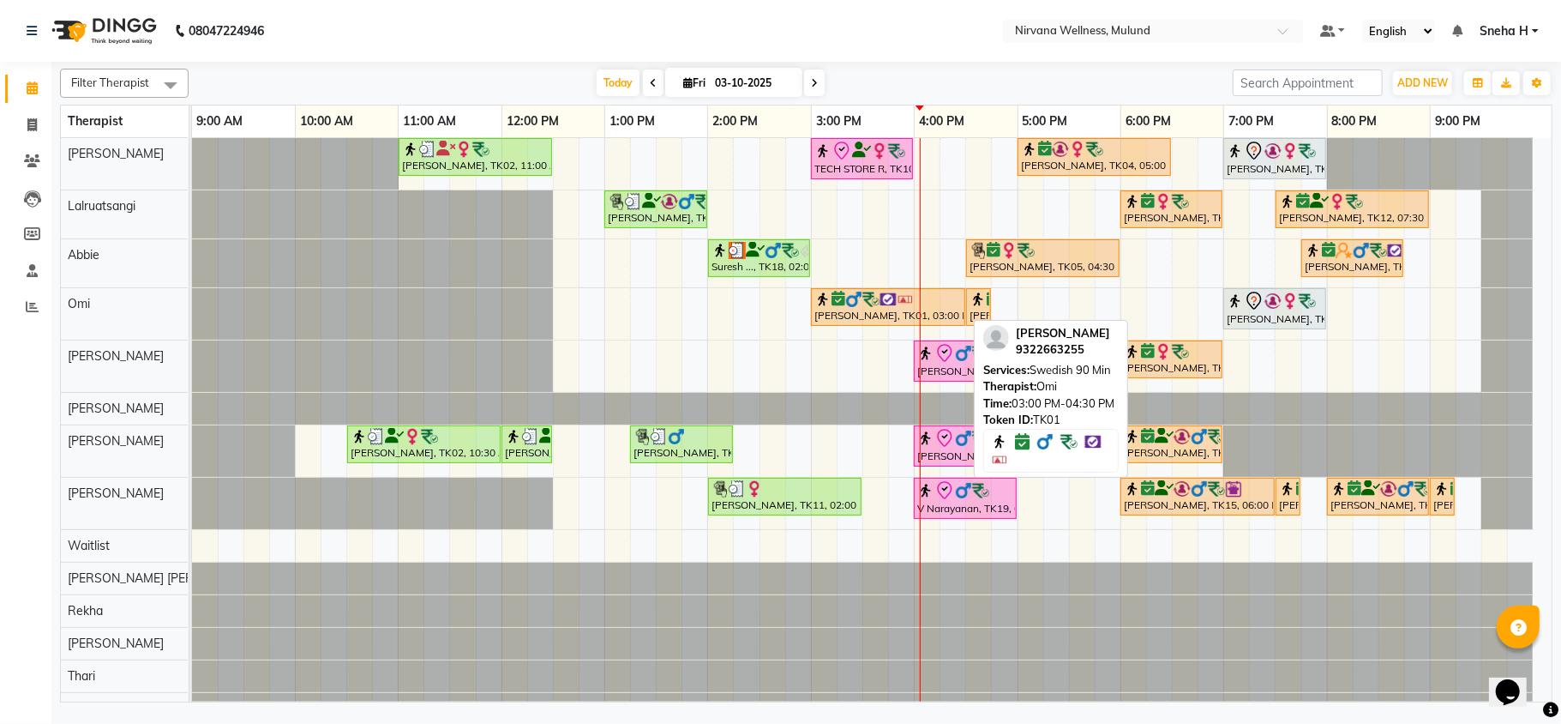
click at [847, 317] on div "[PERSON_NAME], TK01, 03:00 PM-04:30 PM, Swedish 90 Min" at bounding box center [888, 307] width 151 height 33
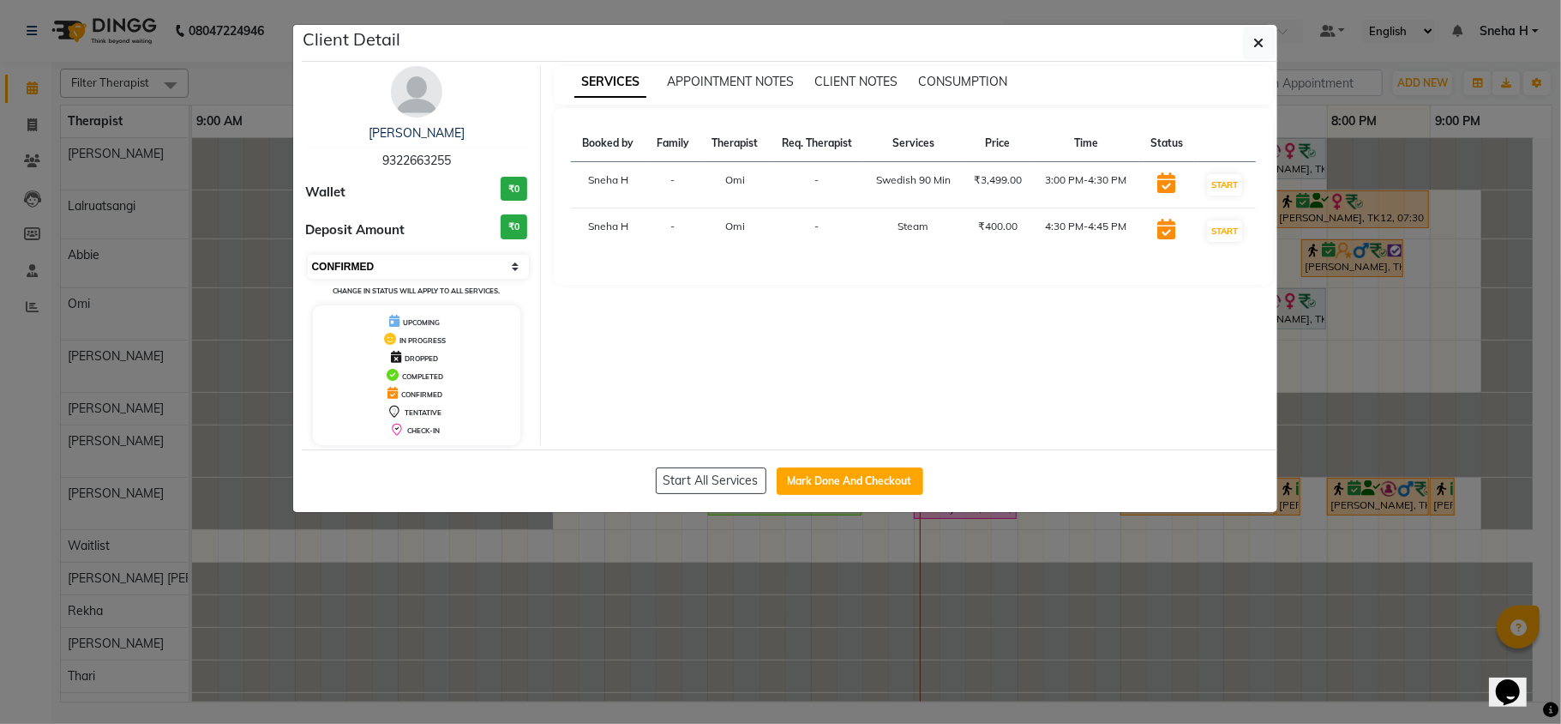
click at [430, 264] on select "Select IN SERVICE CONFIRMED TENTATIVE CHECK IN MARK DONE DROPPED UPCOMING" at bounding box center [419, 267] width 222 height 24
click at [308, 256] on select "Select IN SERVICE CONFIRMED TENTATIVE CHECK IN MARK DONE DROPPED UPCOMING" at bounding box center [419, 267] width 222 height 24
drag, startPoint x: 453, startPoint y: 265, endPoint x: 453, endPoint y: 276, distance: 11.1
click at [453, 265] on select "Select IN SERVICE CONFIRMED TENTATIVE CHECK IN MARK DONE DROPPED UPCOMING" at bounding box center [419, 267] width 222 height 24
select select "8"
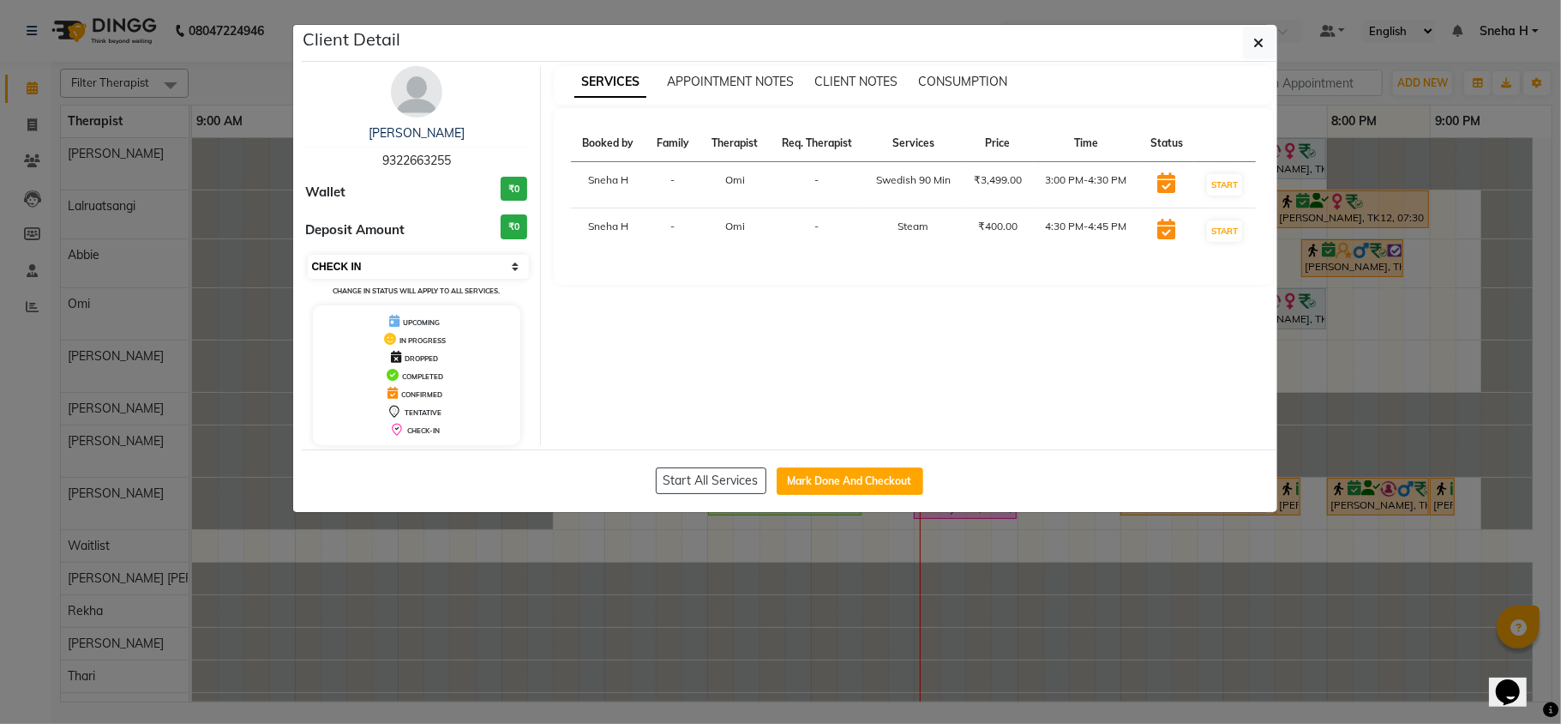
click at [308, 256] on select "Select IN SERVICE CONFIRMED TENTATIVE CHECK IN MARK DONE DROPPED UPCOMING" at bounding box center [419, 267] width 222 height 24
click at [230, 108] on ngb-modal-window "Client Detail [PERSON_NAME] 9322663255 Wallet ₹0 Deposit Amount ₹0 Select IN SE…" at bounding box center [780, 362] width 1561 height 724
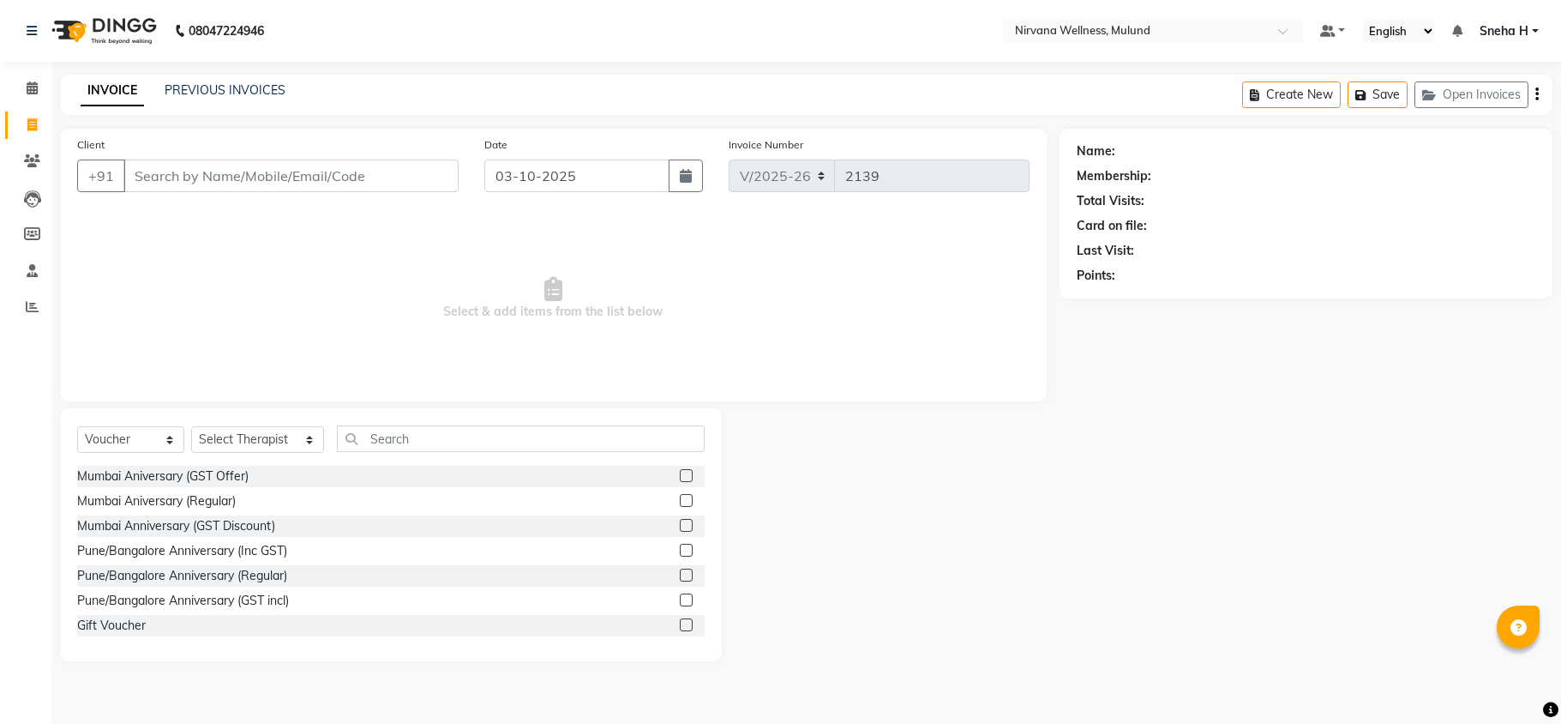
select select "4890"
select select "V"
select select "29682"
click at [191, 426] on select "Select Therapist [PERSON_NAME] [PERSON_NAME] [PERSON_NAME] [PERSON_NAME] Tlau O…" at bounding box center [257, 439] width 133 height 27
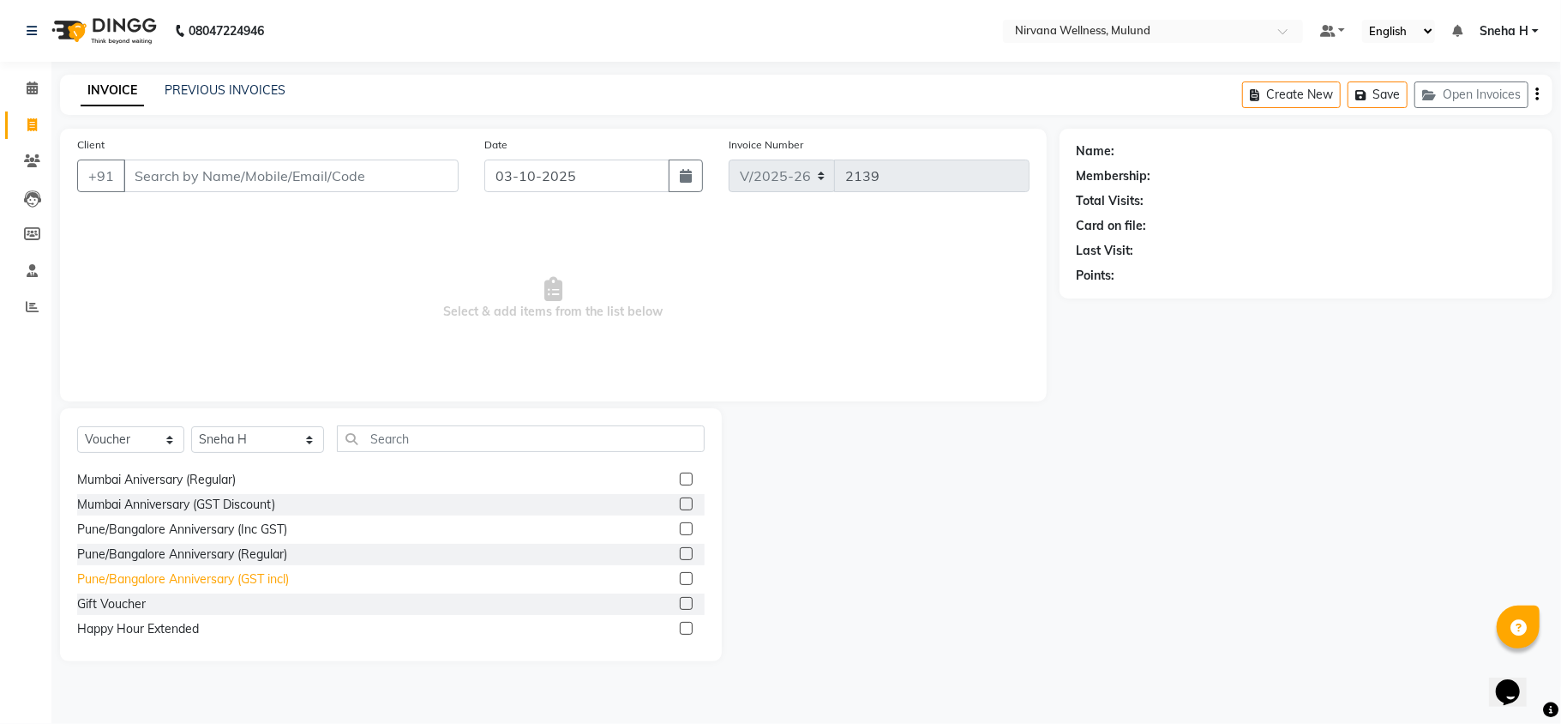
scroll to position [27, 0]
click at [139, 432] on select "Select Service Product Membership Package Voucher Prepaid Gift Card" at bounding box center [130, 439] width 107 height 27
select select "P"
click at [77, 426] on select "Select Service Product Membership Package Voucher Prepaid Gift Card" at bounding box center [130, 439] width 107 height 27
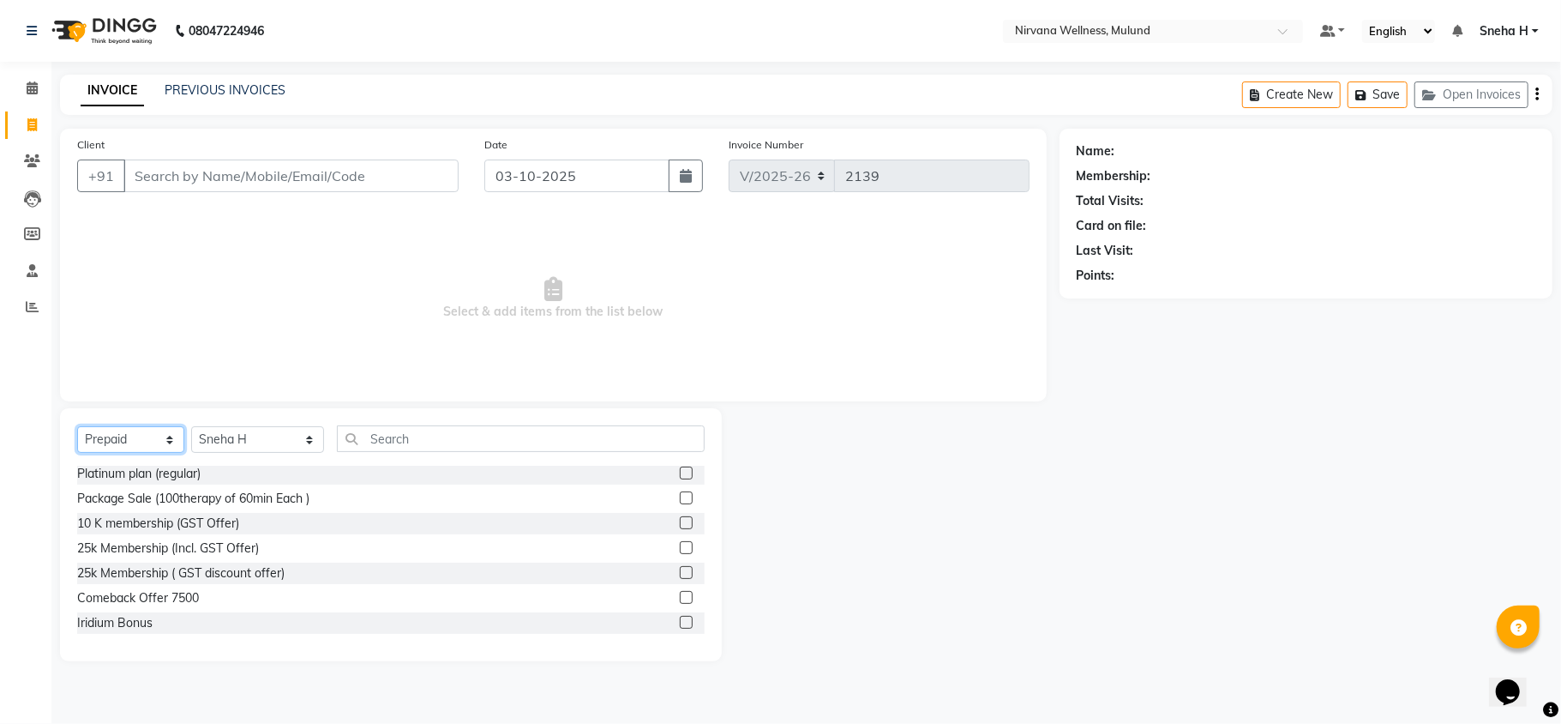
scroll to position [0, 0]
click at [25, 77] on link "Calendar" at bounding box center [25, 89] width 41 height 28
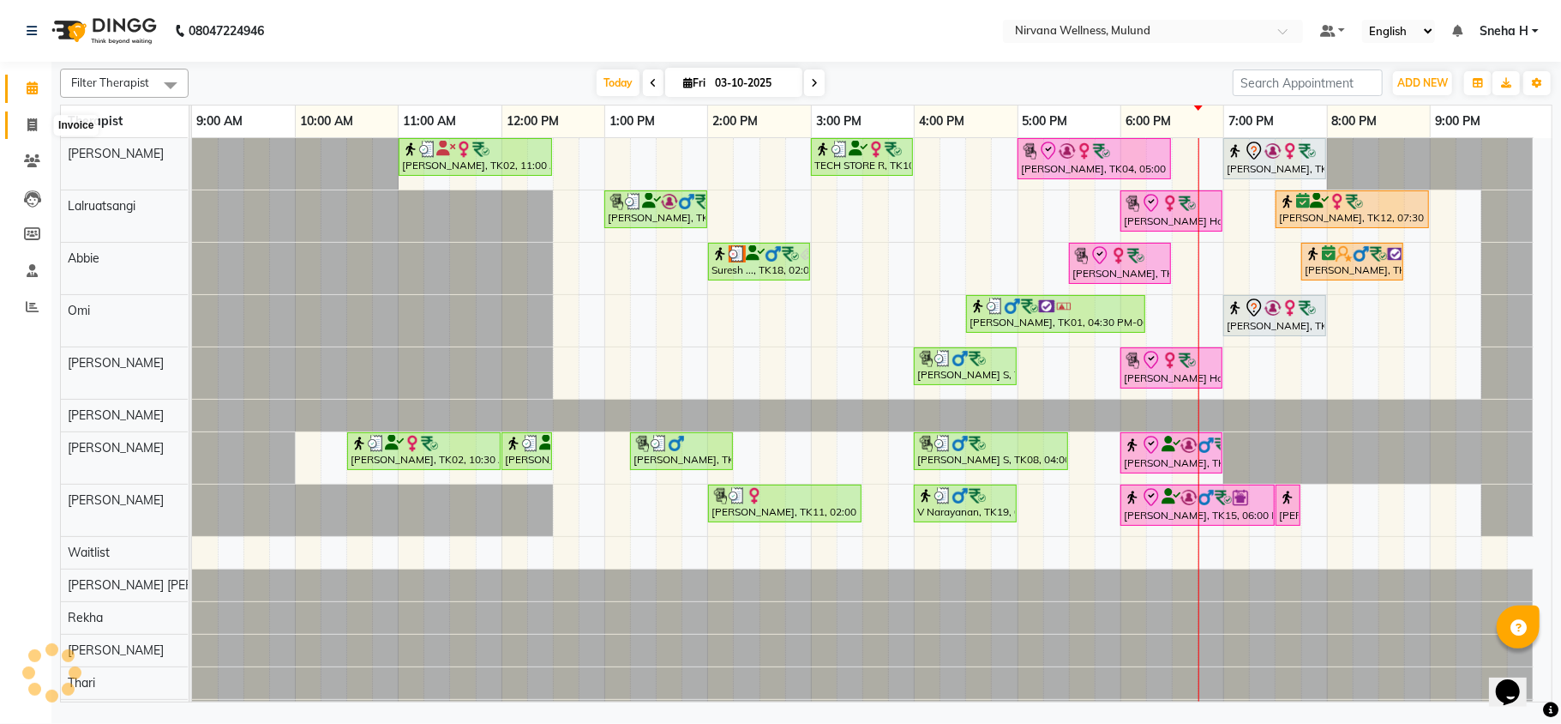
click at [36, 122] on icon at bounding box center [31, 124] width 9 height 13
select select "4890"
select select "service"
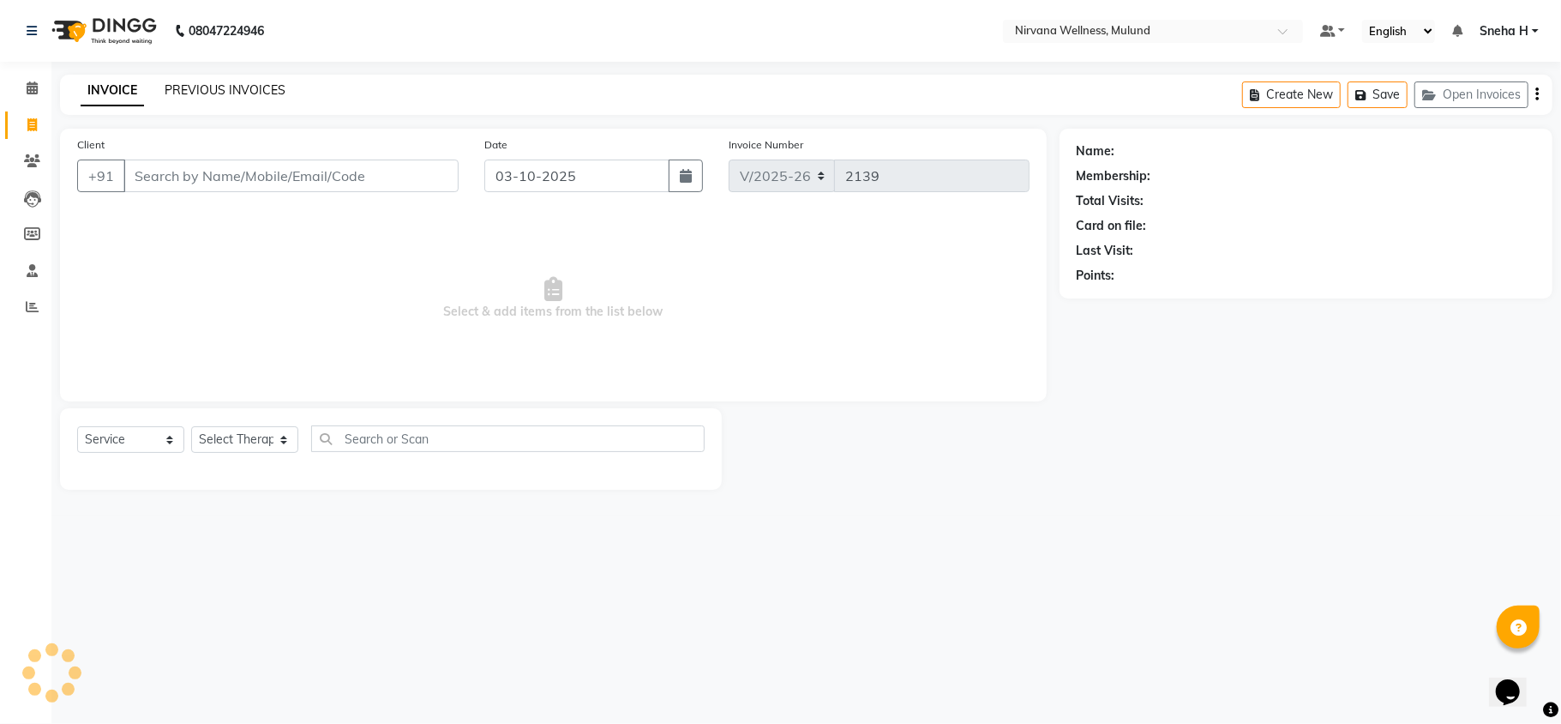
click at [224, 91] on link "PREVIOUS INVOICES" at bounding box center [225, 89] width 121 height 15
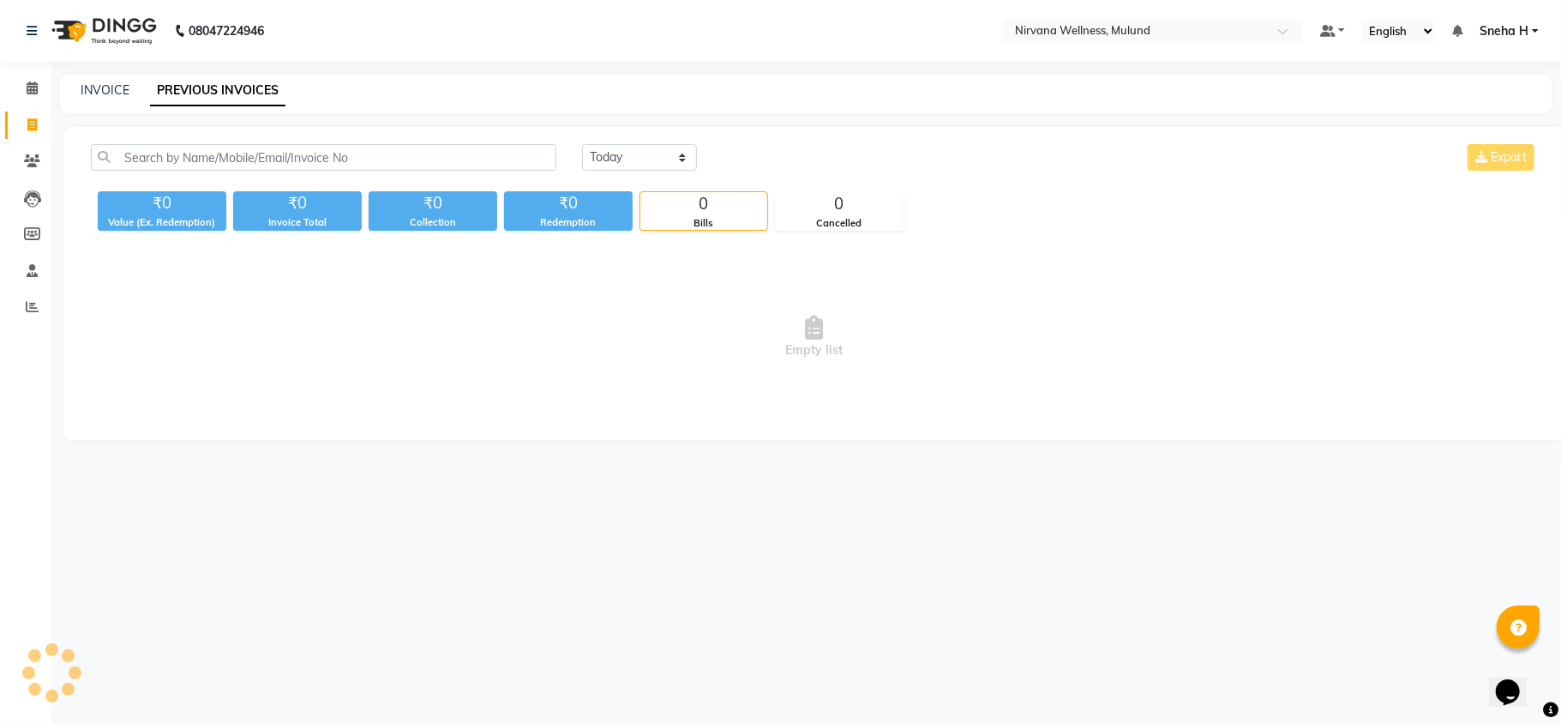
click at [117, 98] on div "INVOICE" at bounding box center [105, 90] width 49 height 18
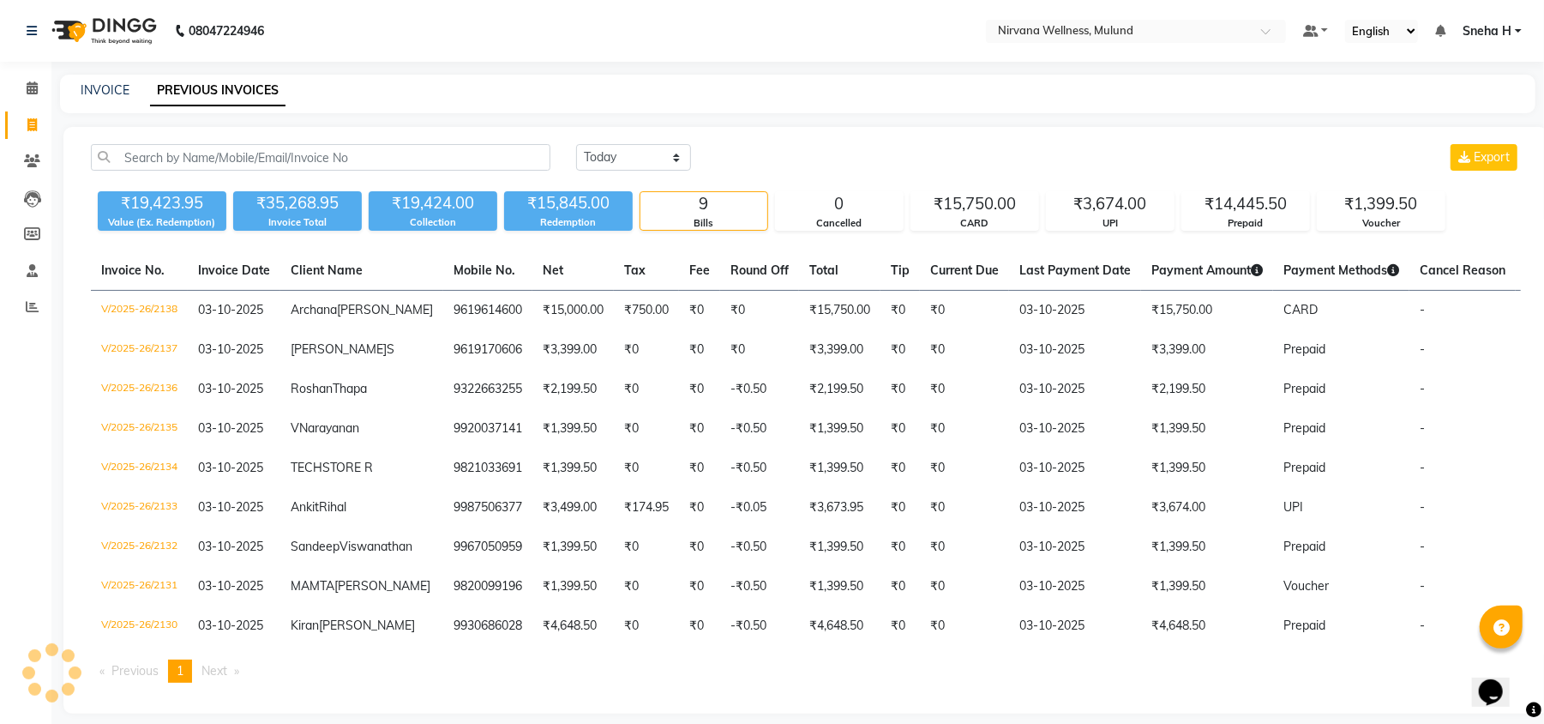
click at [111, 98] on div "INVOICE" at bounding box center [105, 90] width 49 height 18
click at [111, 87] on link "INVOICE" at bounding box center [105, 89] width 49 height 15
select select "service"
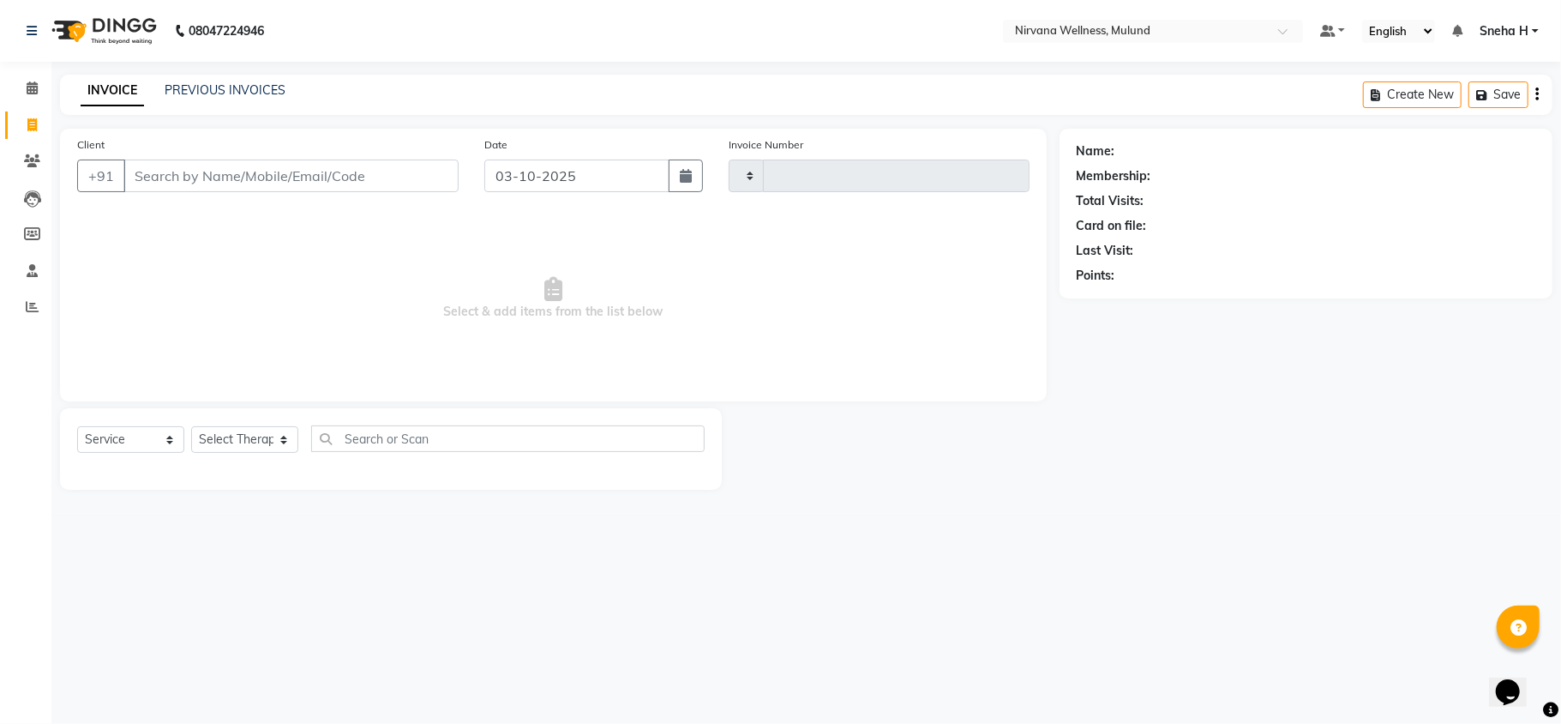
type input "2139"
select select "4890"
click at [141, 439] on select "Select Service Product Membership Package Voucher Prepaid Gift Card" at bounding box center [130, 439] width 107 height 27
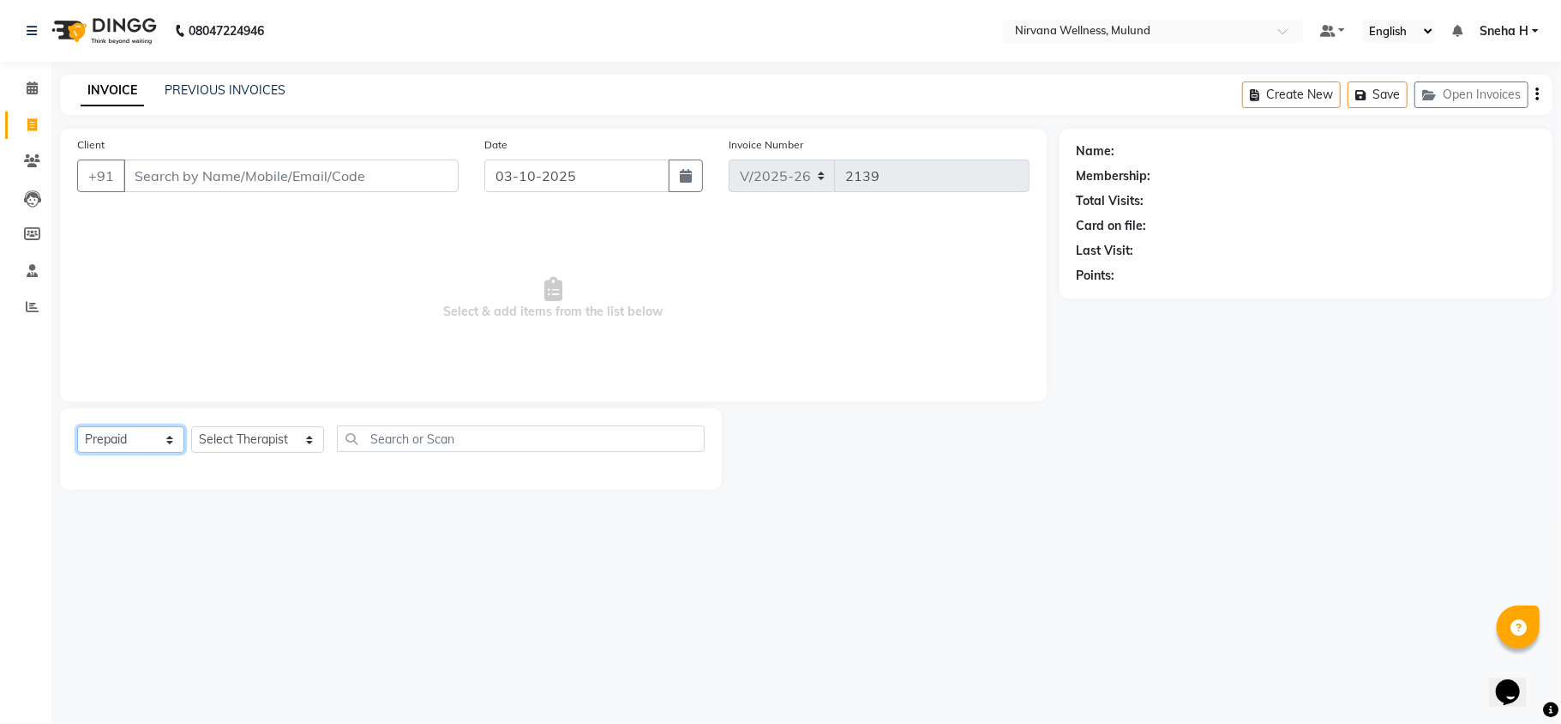
click at [77, 426] on select "Select Service Product Membership Package Voucher Prepaid Gift Card" at bounding box center [130, 439] width 107 height 27
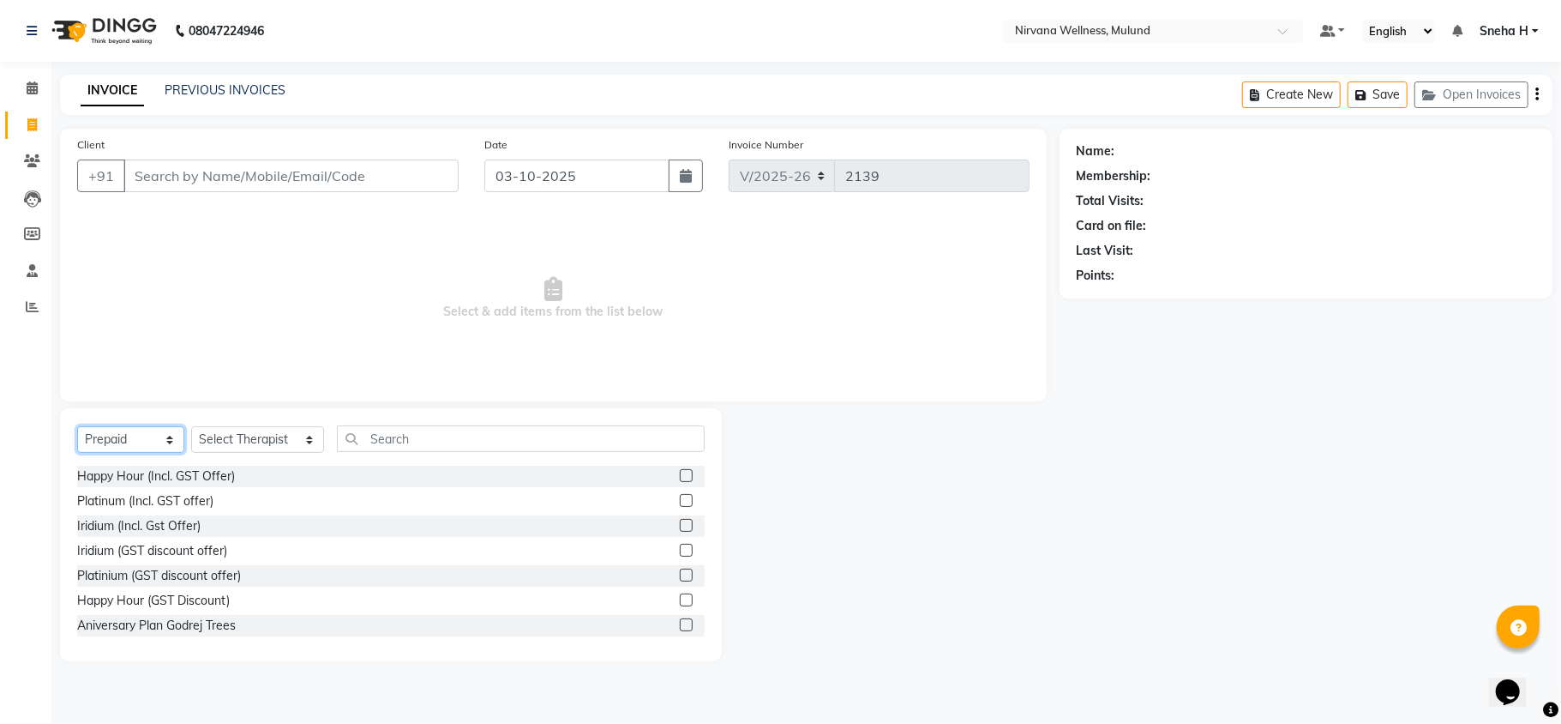
click at [166, 434] on select "Select Service Product Membership Package Voucher Prepaid Gift Card" at bounding box center [130, 439] width 107 height 27
select select "V"
click at [77, 426] on select "Select Service Product Membership Package Voucher Prepaid Gift Card" at bounding box center [130, 439] width 107 height 27
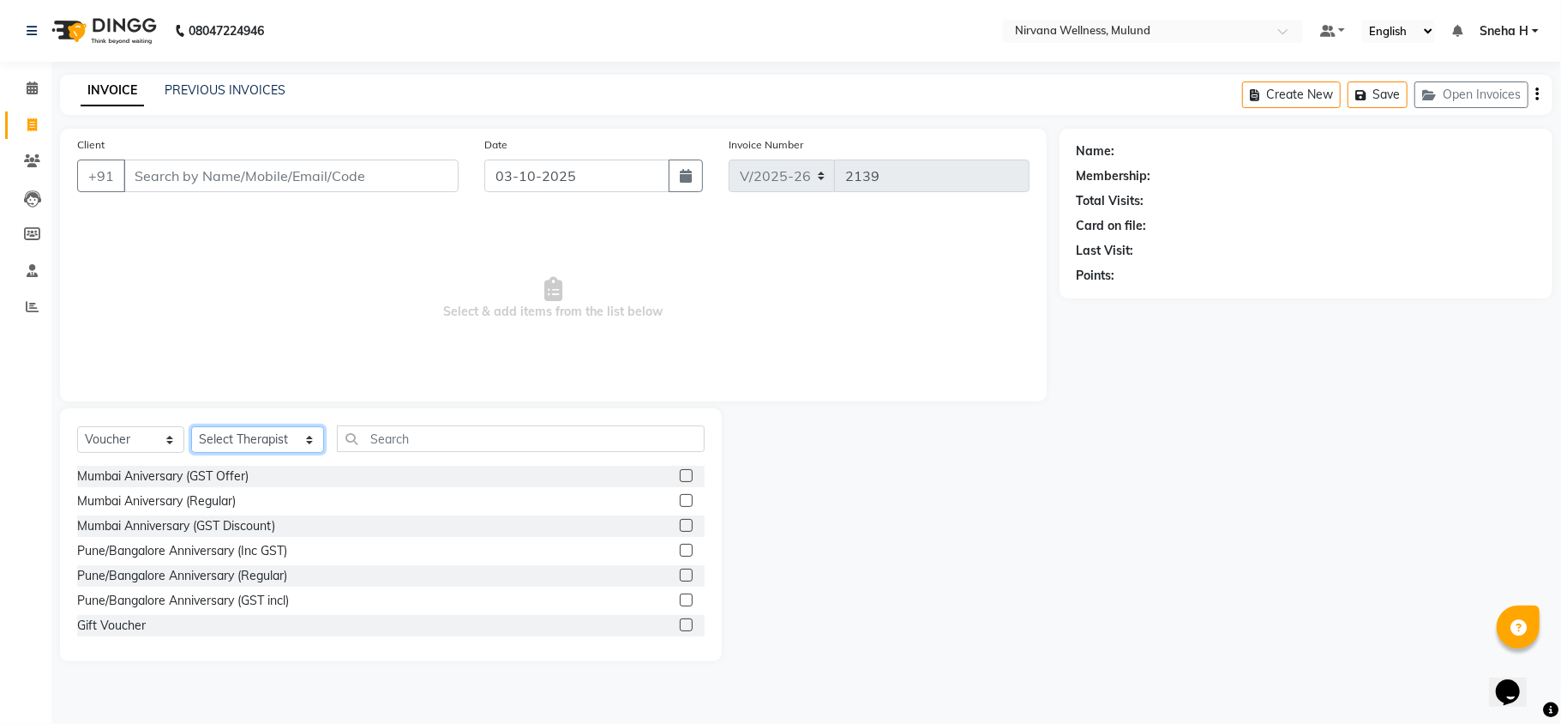
click at [218, 443] on select "Select Therapist [PERSON_NAME] [PERSON_NAME] [PERSON_NAME] [PERSON_NAME] Tlau O…" at bounding box center [257, 439] width 133 height 27
select select "29682"
click at [191, 426] on select "Select Therapist [PERSON_NAME] [PERSON_NAME] [PERSON_NAME] [PERSON_NAME] Tlau O…" at bounding box center [257, 439] width 133 height 27
click at [680, 617] on label at bounding box center [686, 622] width 13 height 13
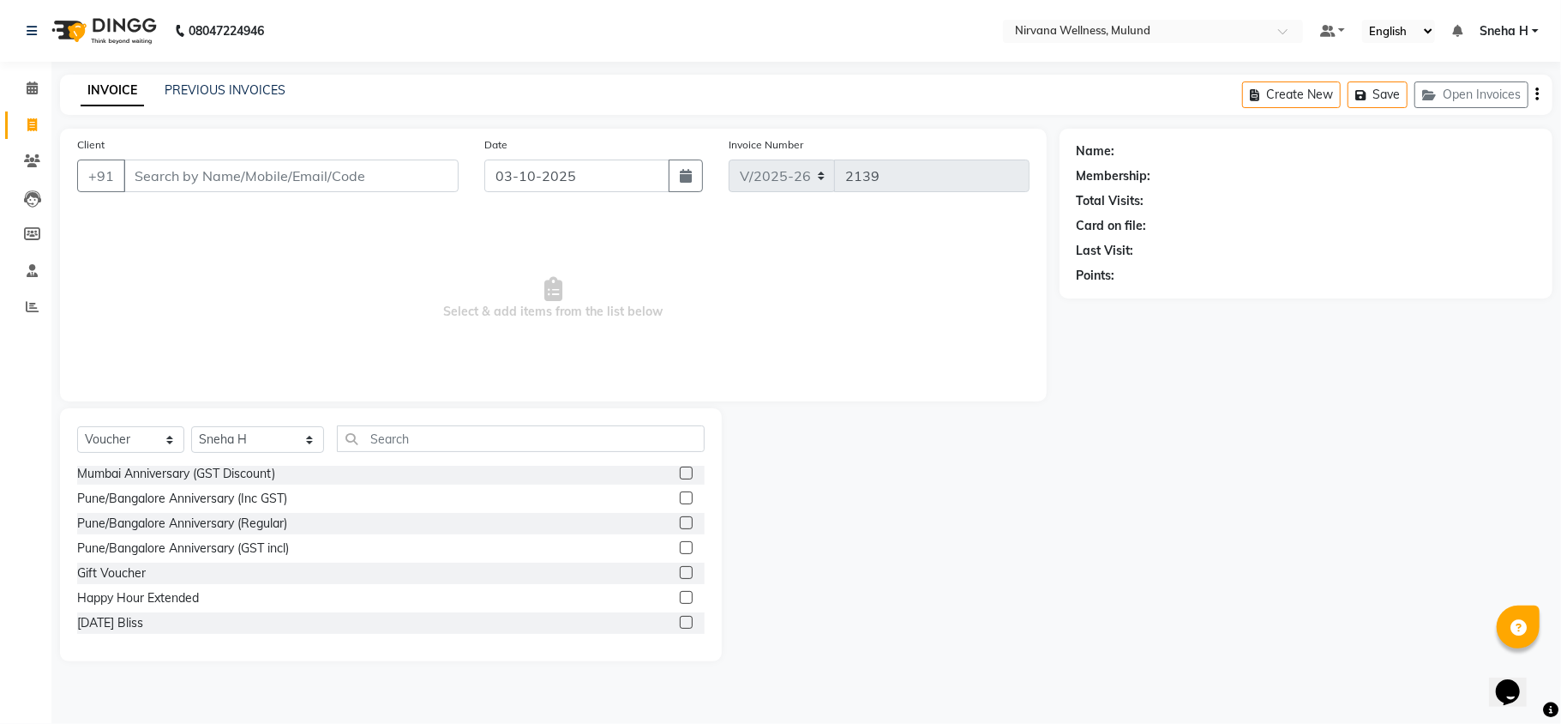
click at [680, 617] on input "checkbox" at bounding box center [685, 622] width 11 height 11
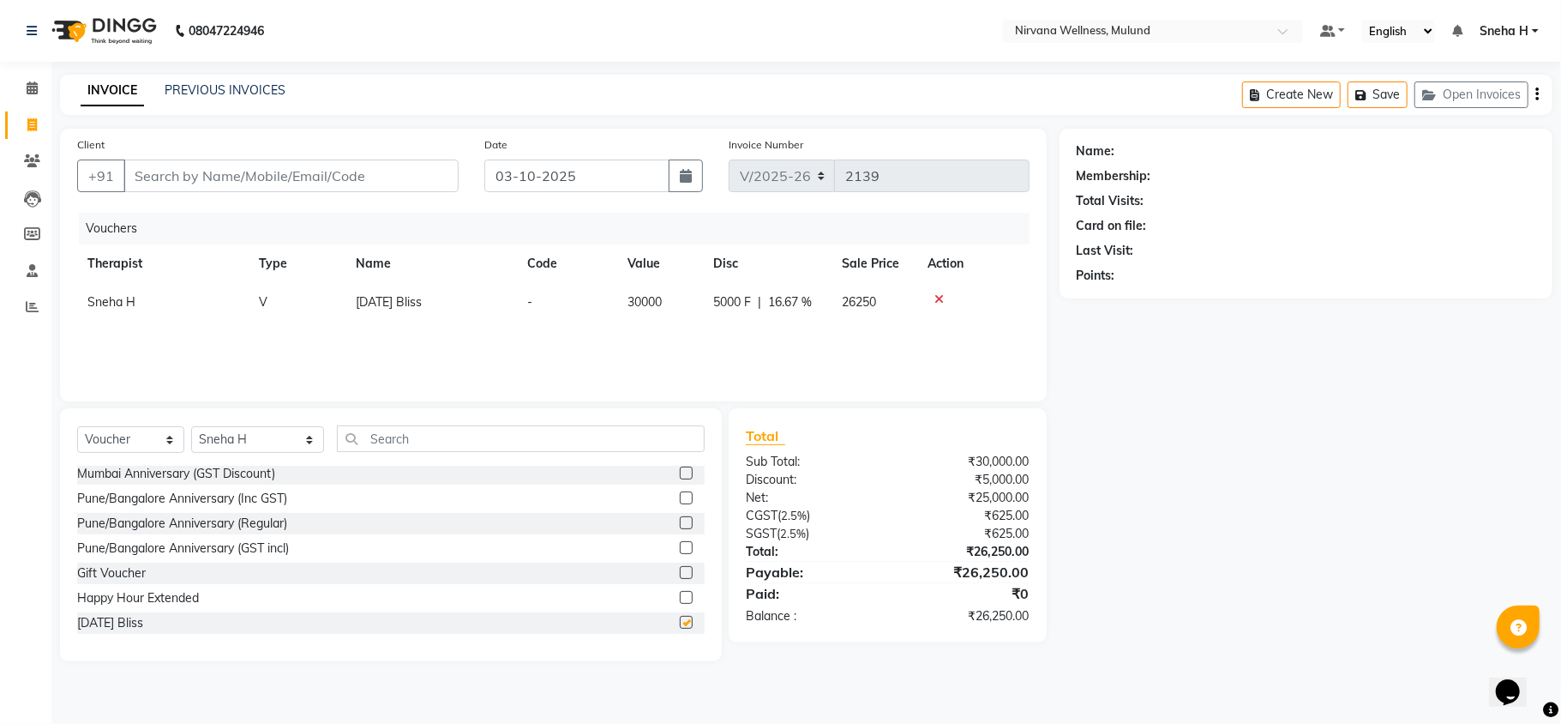
checkbox input "false"
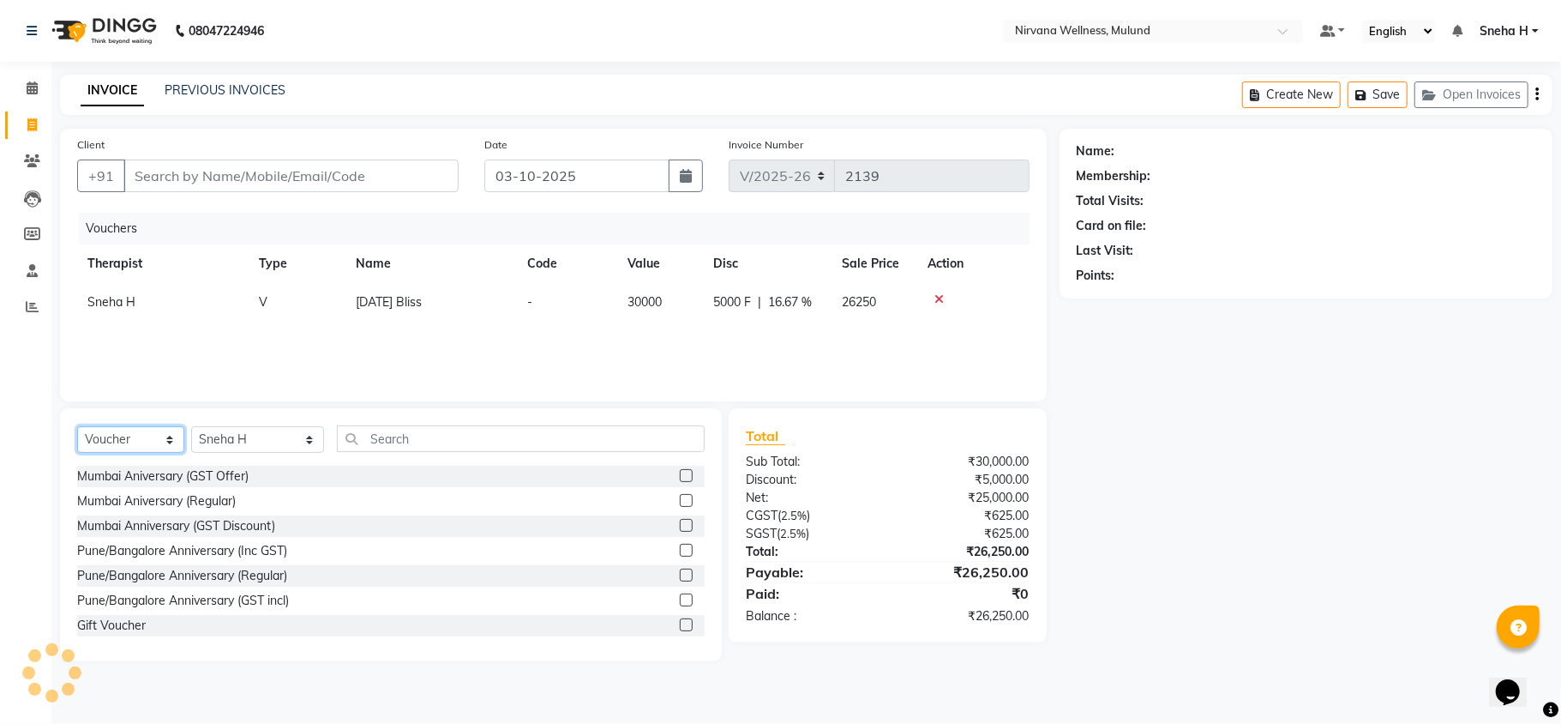
click at [137, 436] on select "Select Service Product Membership Package Voucher Prepaid Gift Card" at bounding box center [130, 439] width 107 height 27
click at [77, 426] on select "Select Service Product Membership Package Voucher Prepaid Gift Card" at bounding box center [130, 439] width 107 height 27
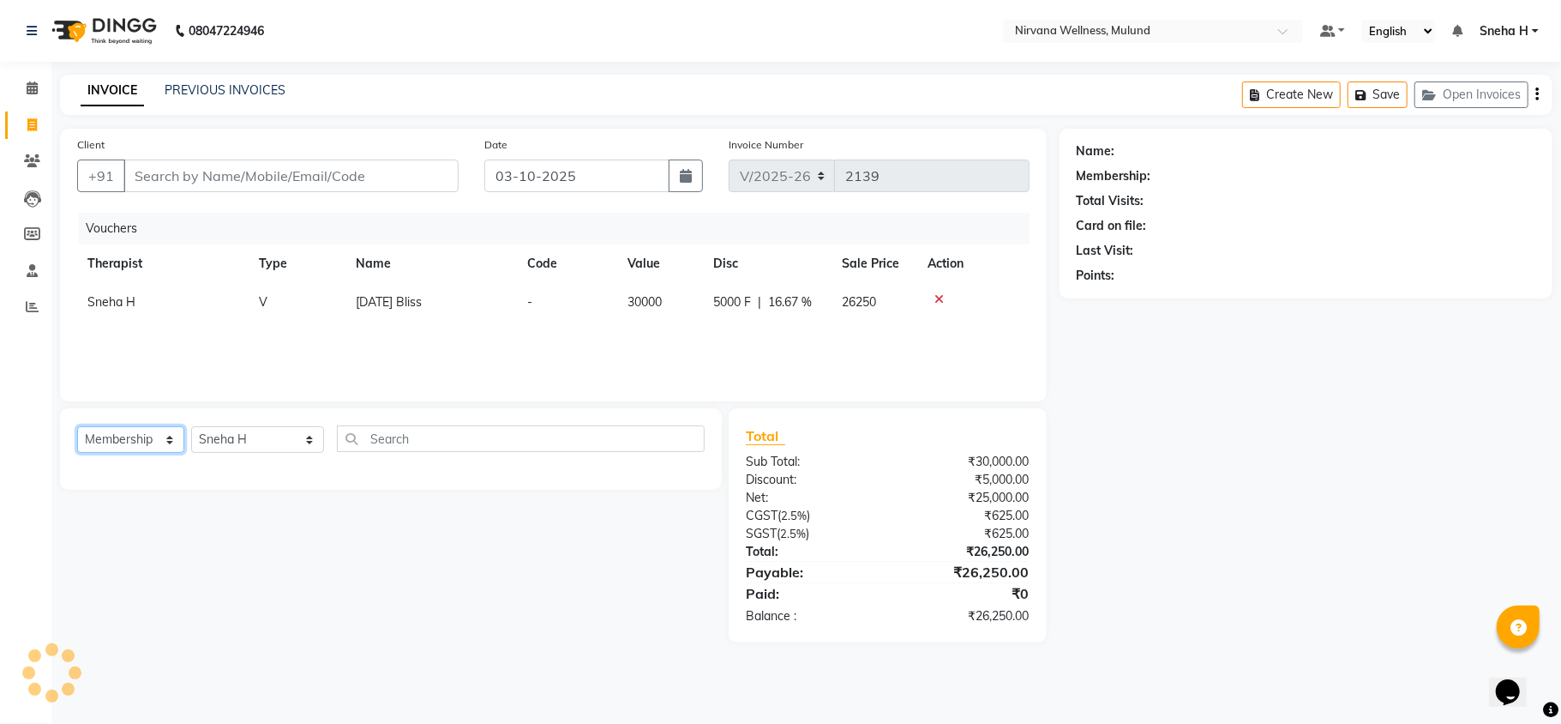
click at [141, 429] on select "Select Service Product Membership Package Voucher Prepaid Gift Card" at bounding box center [130, 439] width 107 height 27
click at [77, 426] on select "Select Service Product Membership Package Voucher Prepaid Gift Card" at bounding box center [130, 439] width 107 height 27
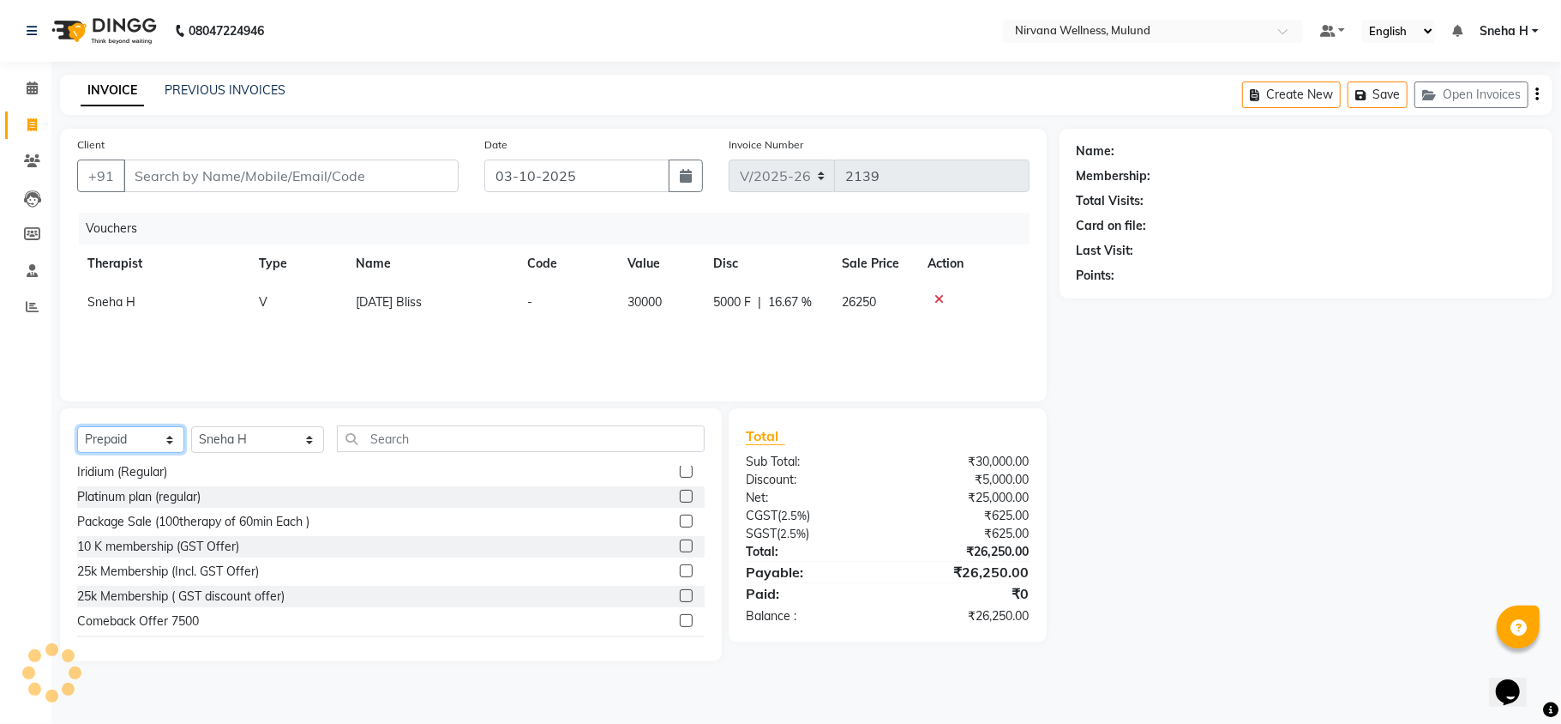
scroll to position [251, 0]
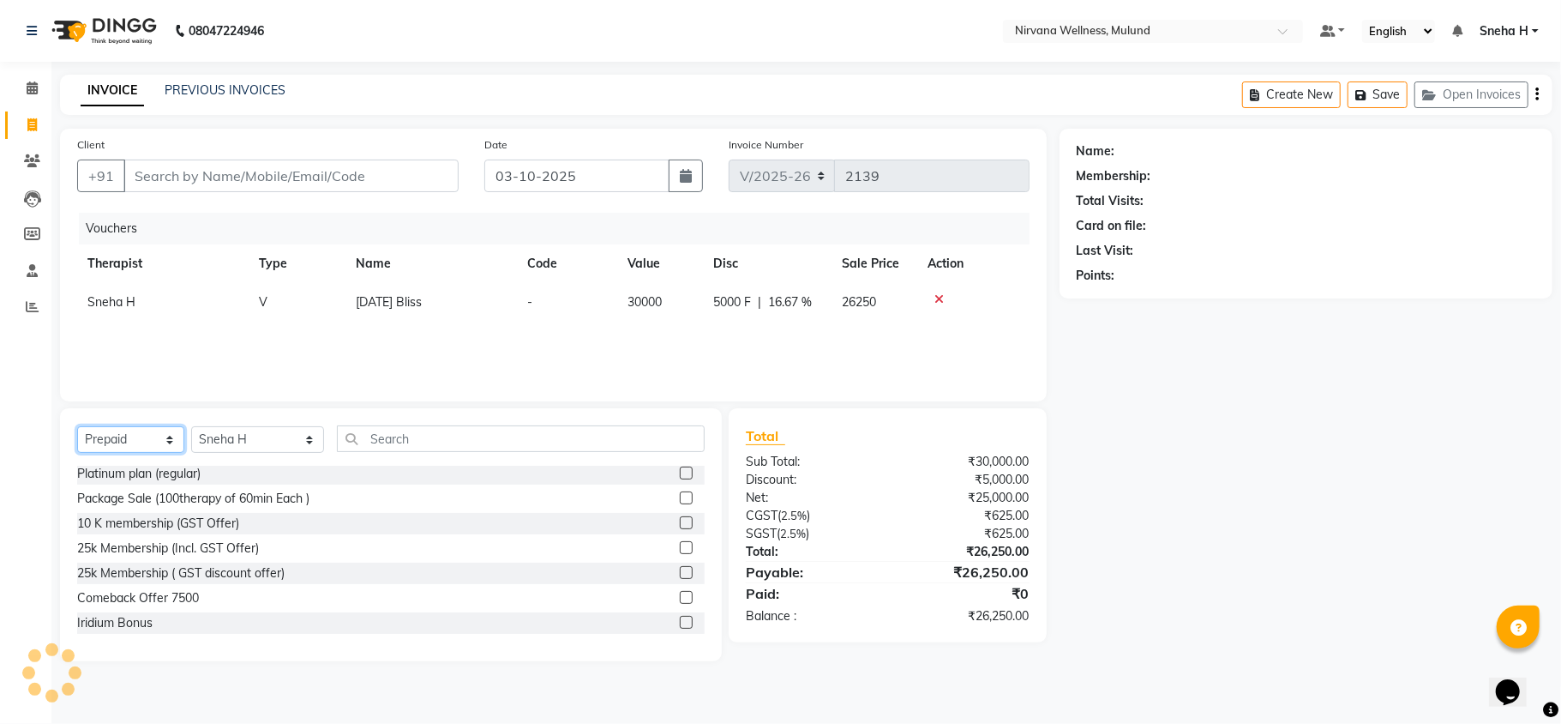
click at [165, 451] on select "Select Service Product Membership Package Voucher Prepaid Gift Card" at bounding box center [130, 439] width 107 height 27
select select "V"
click at [77, 426] on select "Select Service Product Membership Package Voucher Prepaid Gift Card" at bounding box center [130, 439] width 107 height 27
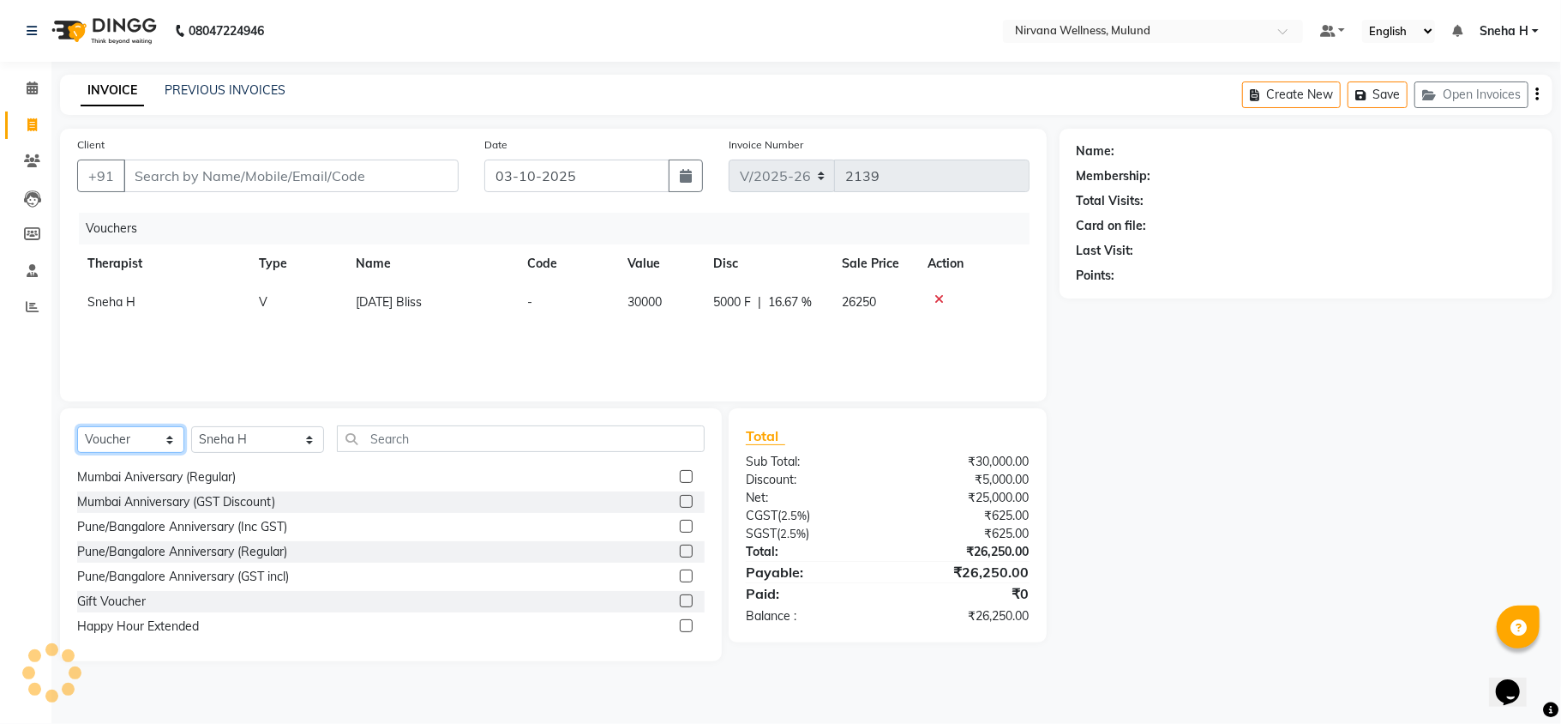
scroll to position [0, 0]
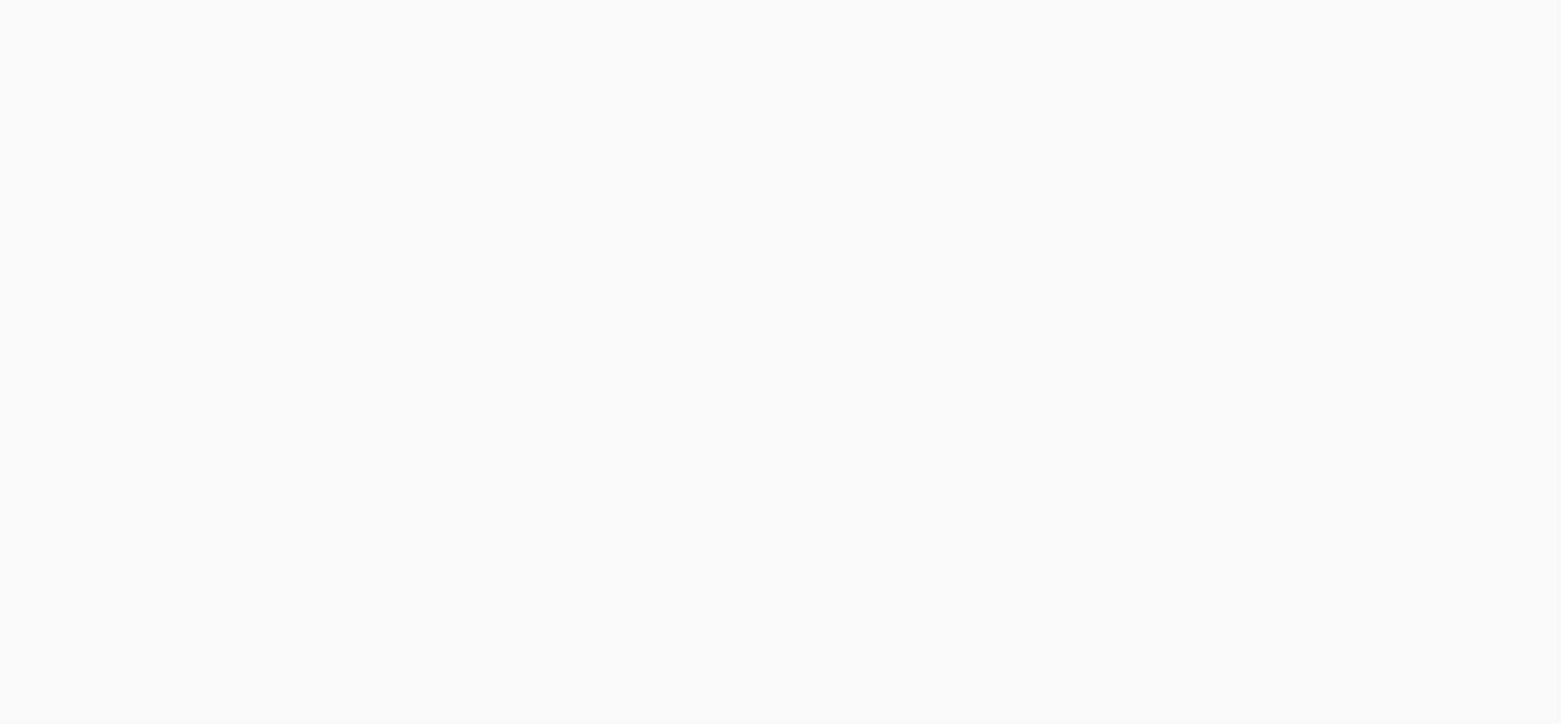
select select "service"
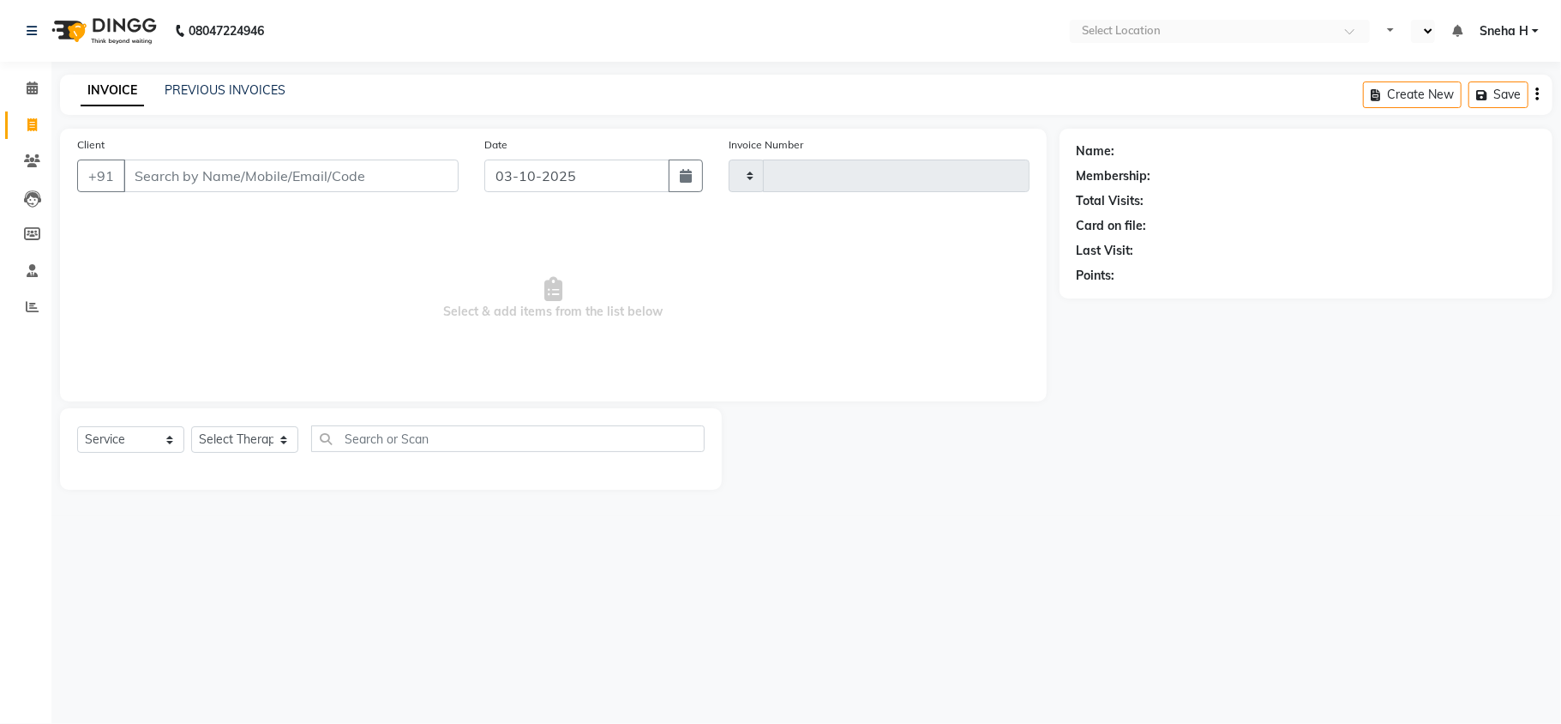
type input "2139"
select select "en"
select select "4890"
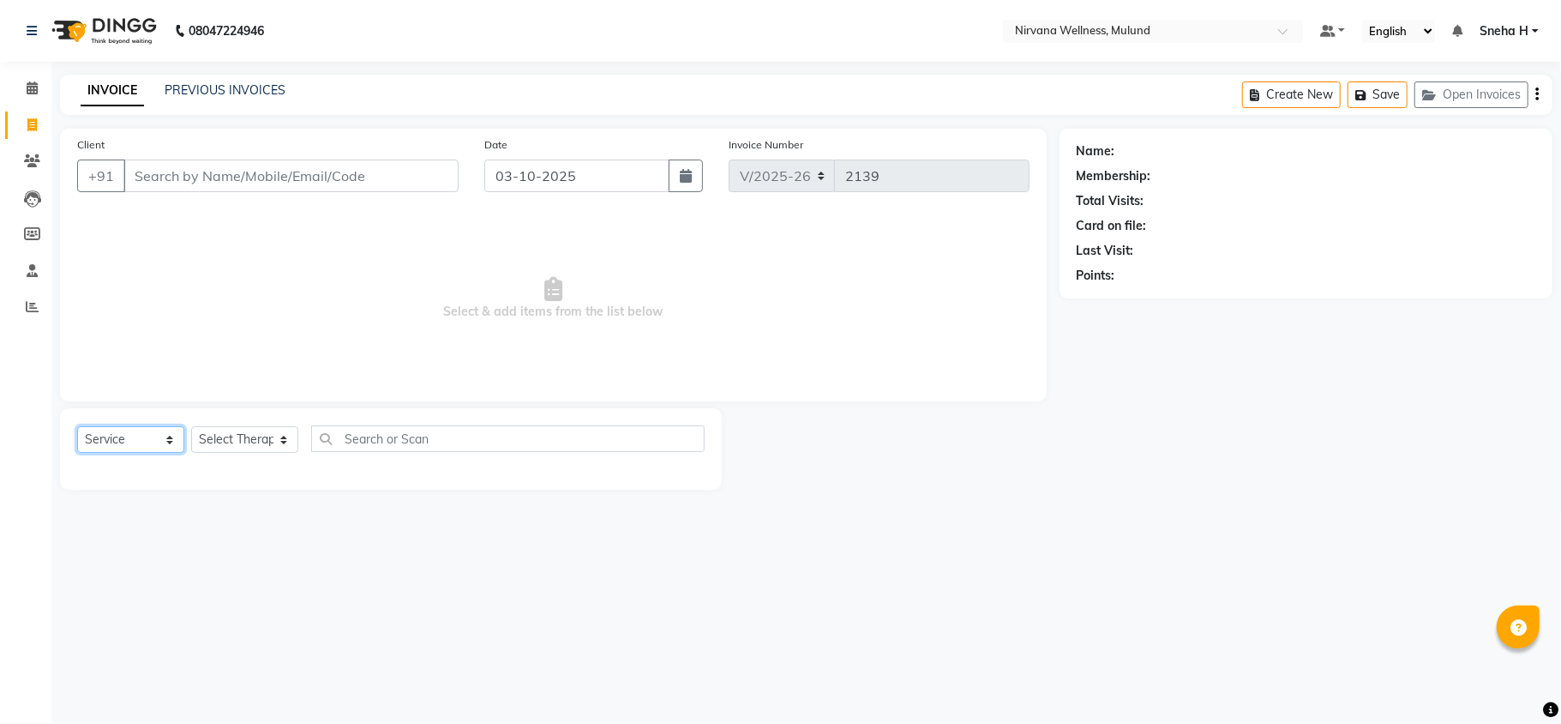
click at [170, 443] on select "Select Service Product Membership Package Voucher Prepaid Gift Card" at bounding box center [130, 439] width 107 height 27
select select "V"
click at [77, 426] on select "Select Service Product Membership Package Voucher Prepaid Gift Card" at bounding box center [130, 439] width 107 height 27
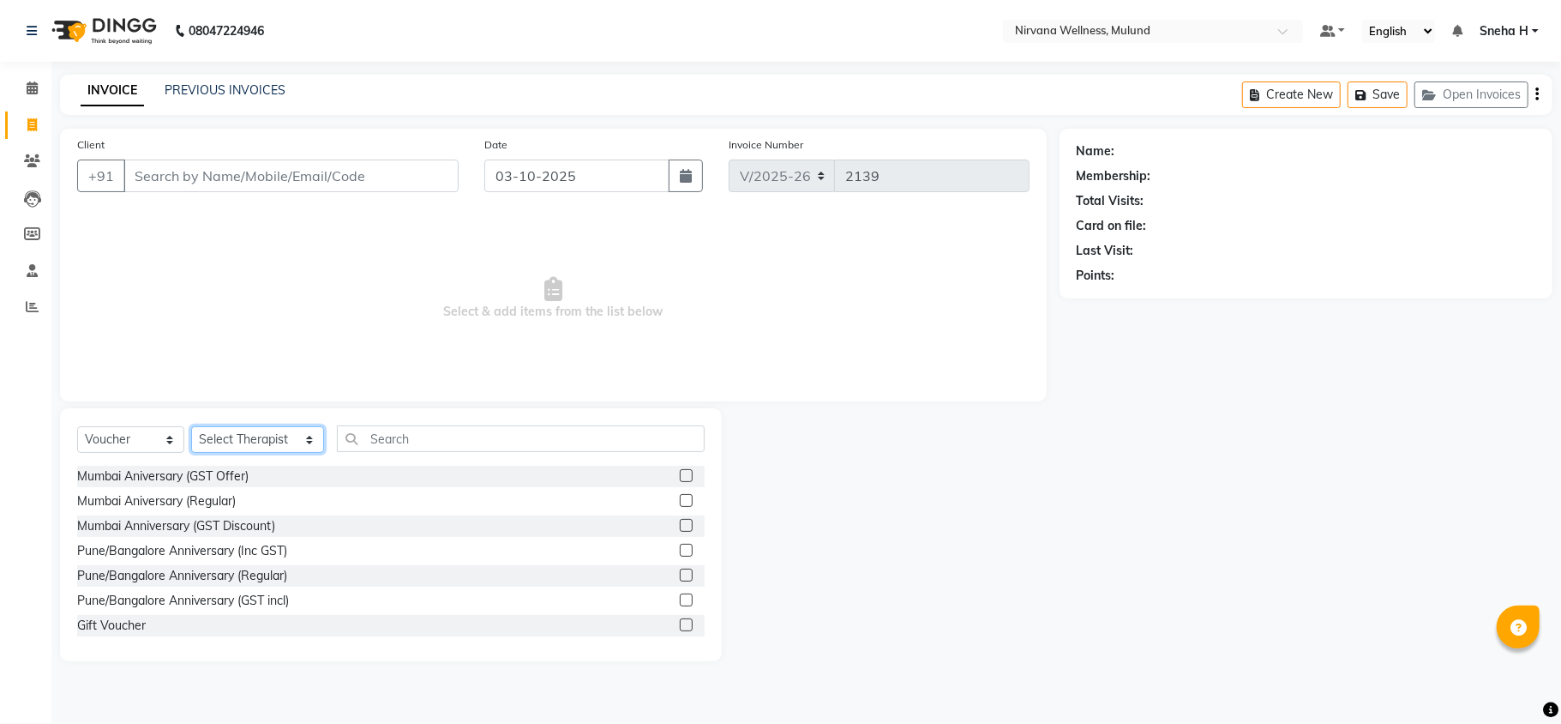
click at [248, 430] on select "Select Therapist [PERSON_NAME] [PERSON_NAME] [PERSON_NAME] [PERSON_NAME] Tlau O…" at bounding box center [257, 439] width 133 height 27
click at [191, 426] on select "Select Therapist [PERSON_NAME] [PERSON_NAME] [PERSON_NAME] [PERSON_NAME] Tlau O…" at bounding box center [257, 439] width 133 height 27
click at [248, 434] on select "Select Therapist [PERSON_NAME] [PERSON_NAME] [PERSON_NAME] [PERSON_NAME] Tlau O…" at bounding box center [257, 439] width 133 height 27
select select "29682"
click at [191, 426] on select "Select Therapist [PERSON_NAME] [PERSON_NAME] [PERSON_NAME] [PERSON_NAME] Tlau O…" at bounding box center [257, 439] width 133 height 27
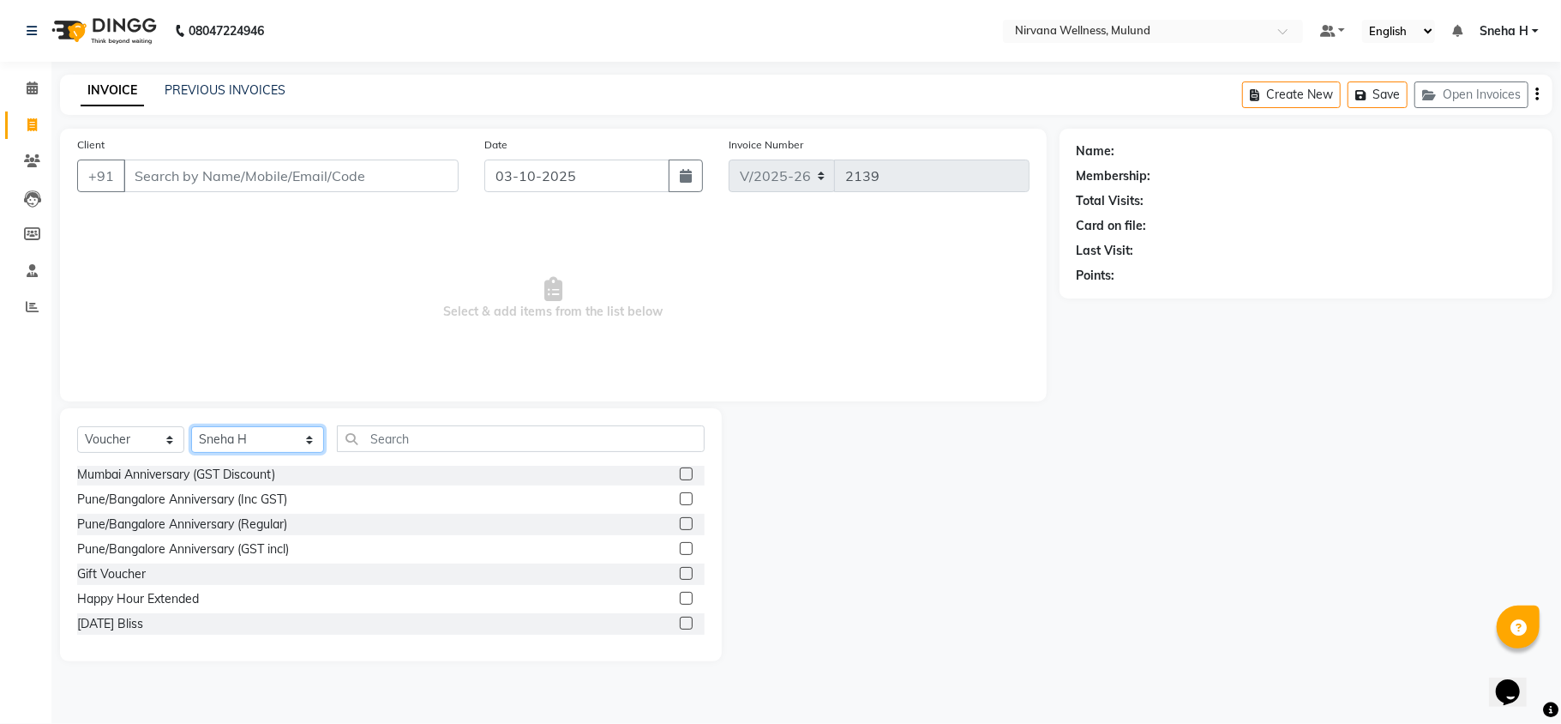
scroll to position [77, 0]
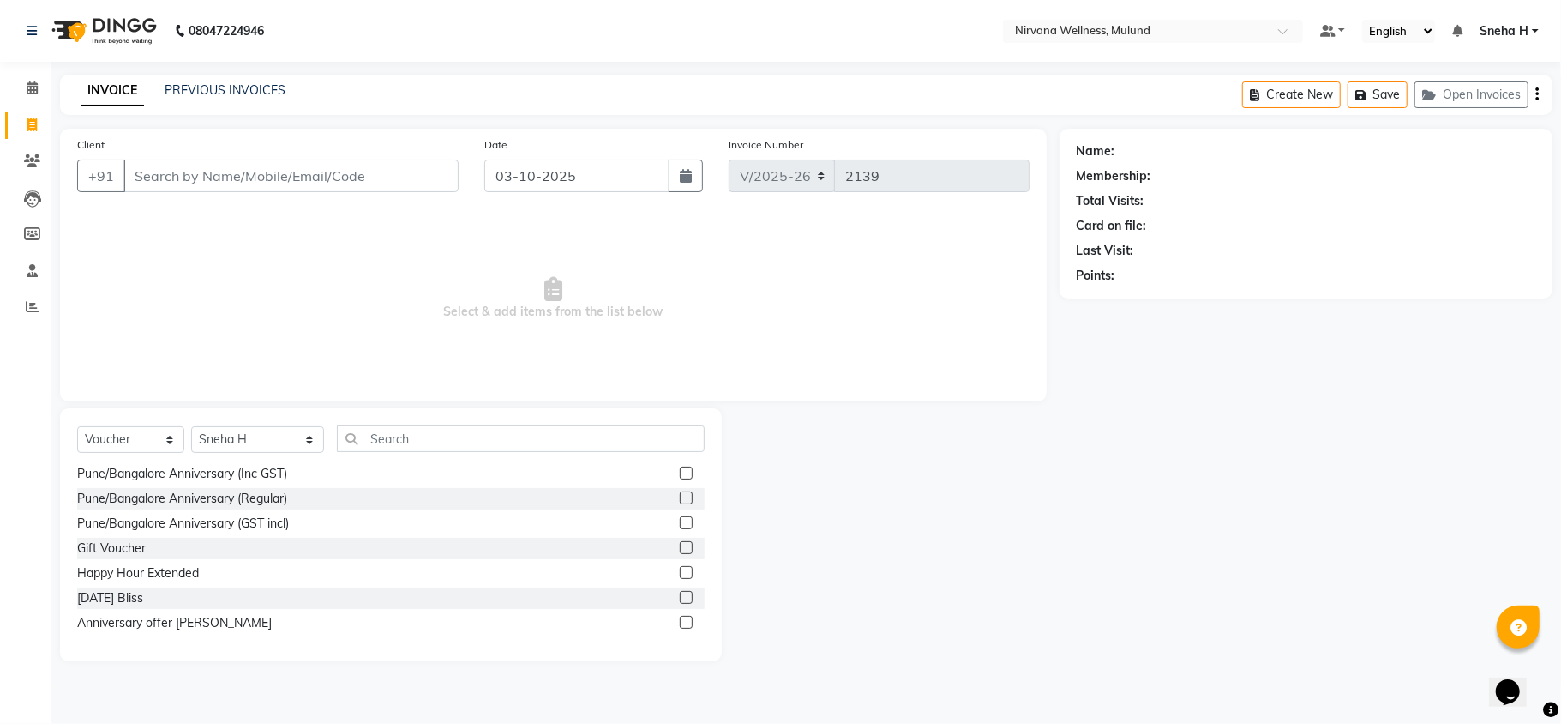
click at [680, 624] on label at bounding box center [686, 622] width 13 height 13
click at [680, 624] on input "checkbox" at bounding box center [685, 622] width 11 height 11
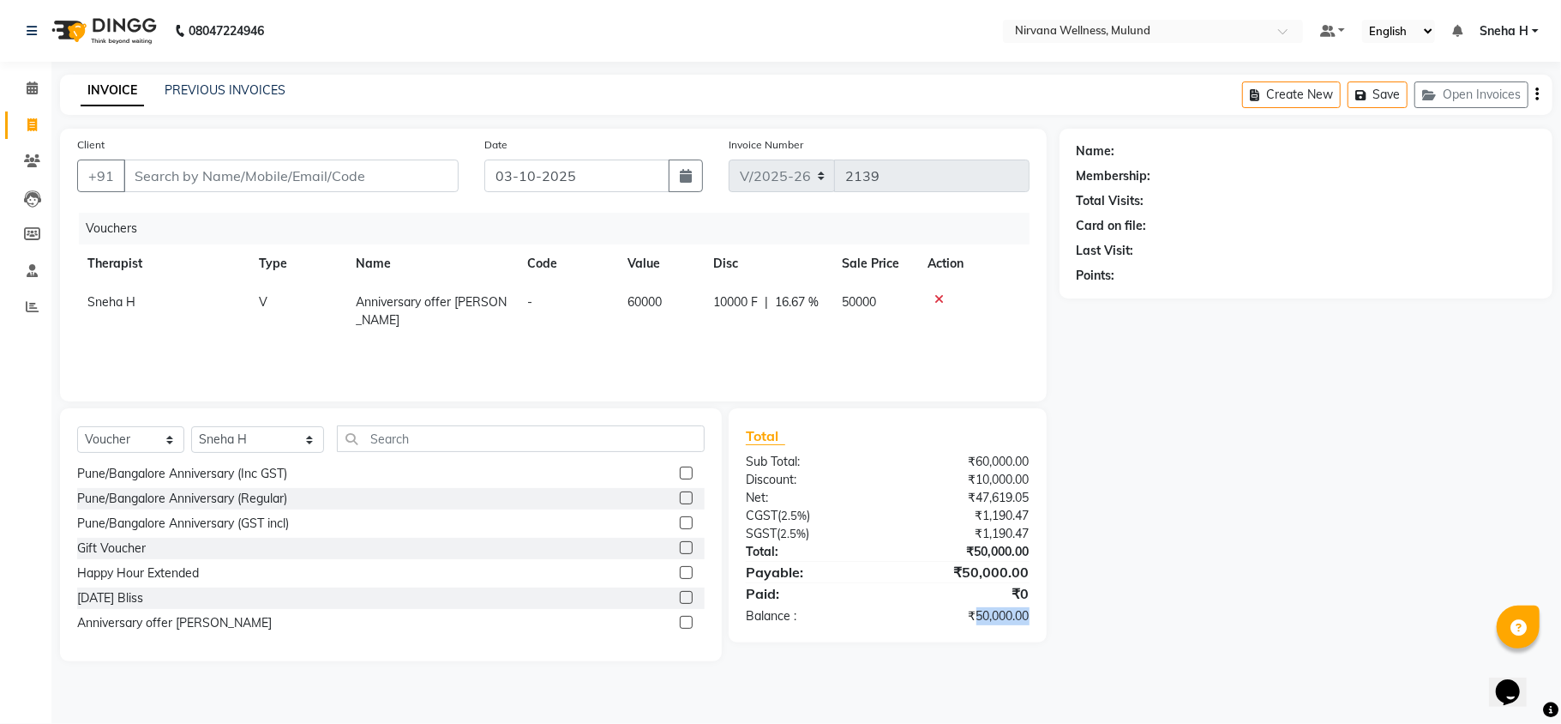
drag, startPoint x: 974, startPoint y: 618, endPoint x: 1032, endPoint y: 626, distance: 58.8
click at [1032, 626] on div "Total Sub Total: ₹60,000.00 Discount: ₹10,000.00 Net: ₹47,619.05 CGST ( 2.5% ) …" at bounding box center [888, 525] width 318 height 234
click at [680, 616] on label at bounding box center [686, 622] width 13 height 13
click at [680, 617] on input "checkbox" at bounding box center [685, 622] width 11 height 11
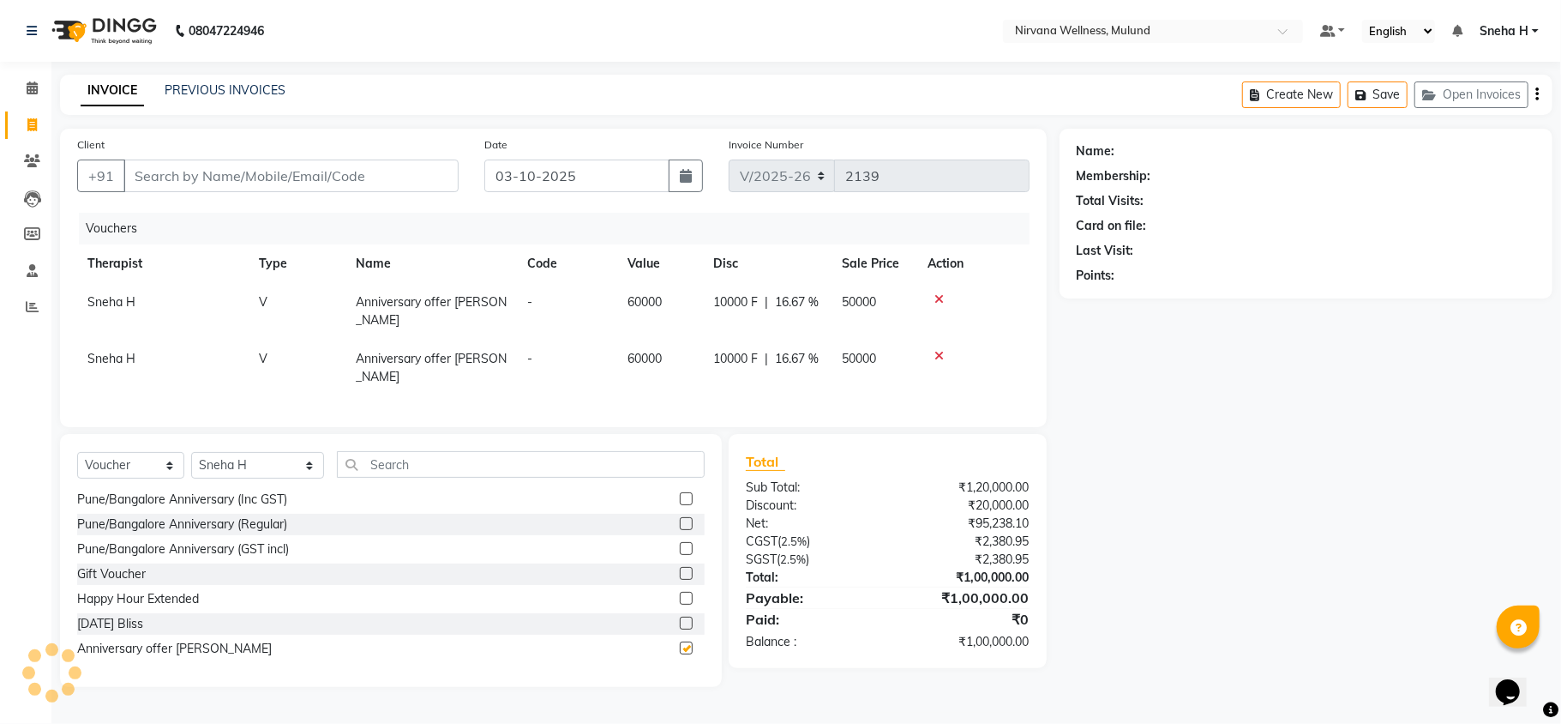
checkbox input "false"
click at [936, 298] on icon at bounding box center [939, 299] width 9 height 12
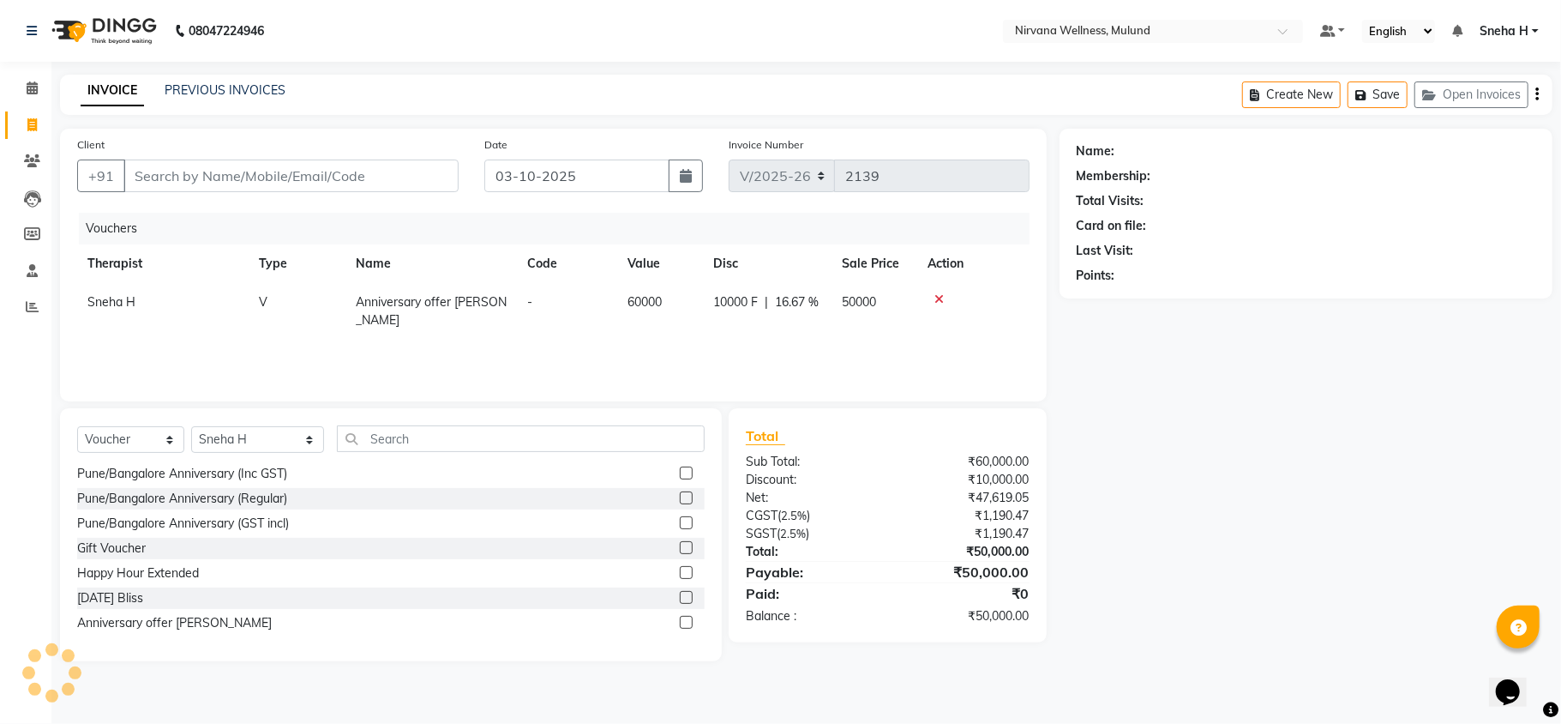
click at [935, 303] on icon at bounding box center [939, 299] width 9 height 12
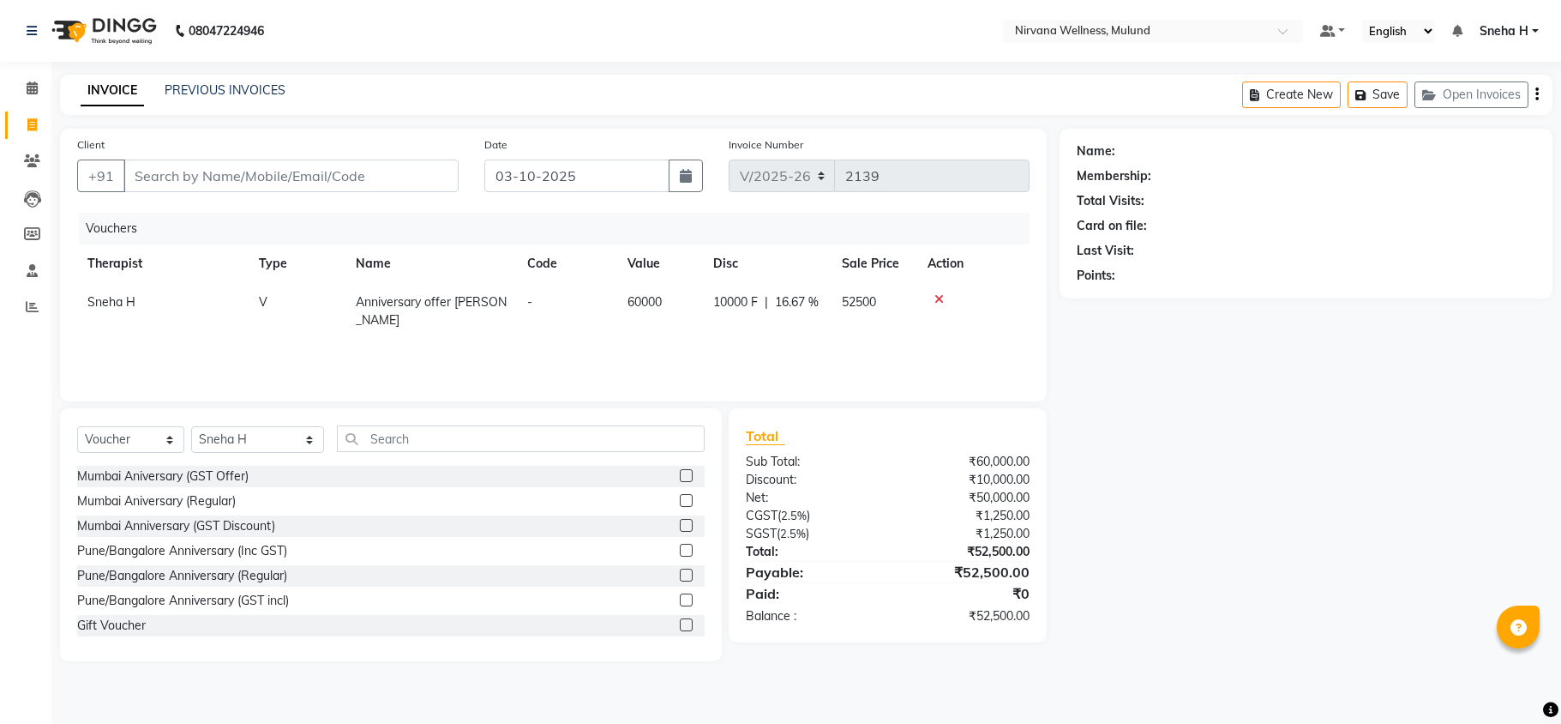
select select "4890"
select select "V"
select select "29682"
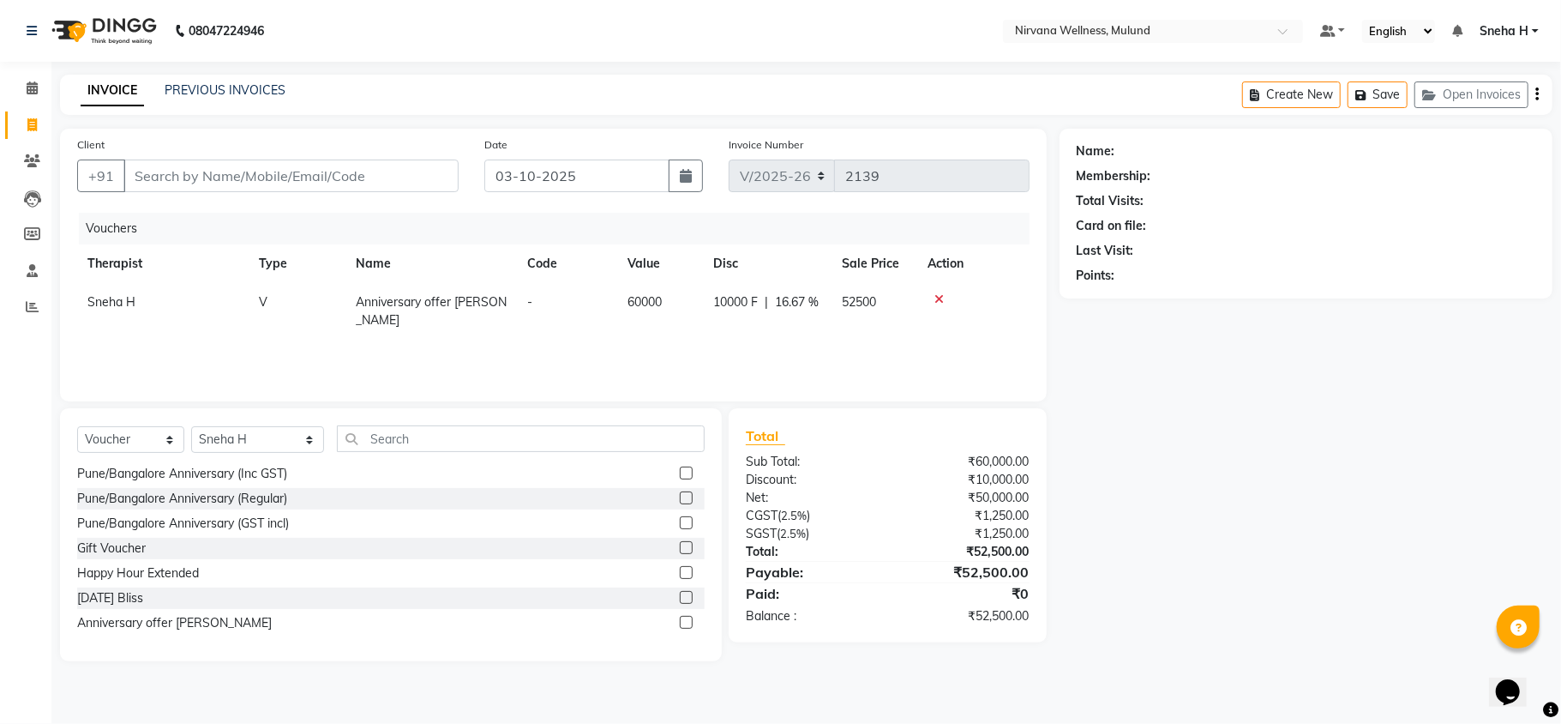
click at [940, 299] on icon at bounding box center [939, 299] width 9 height 12
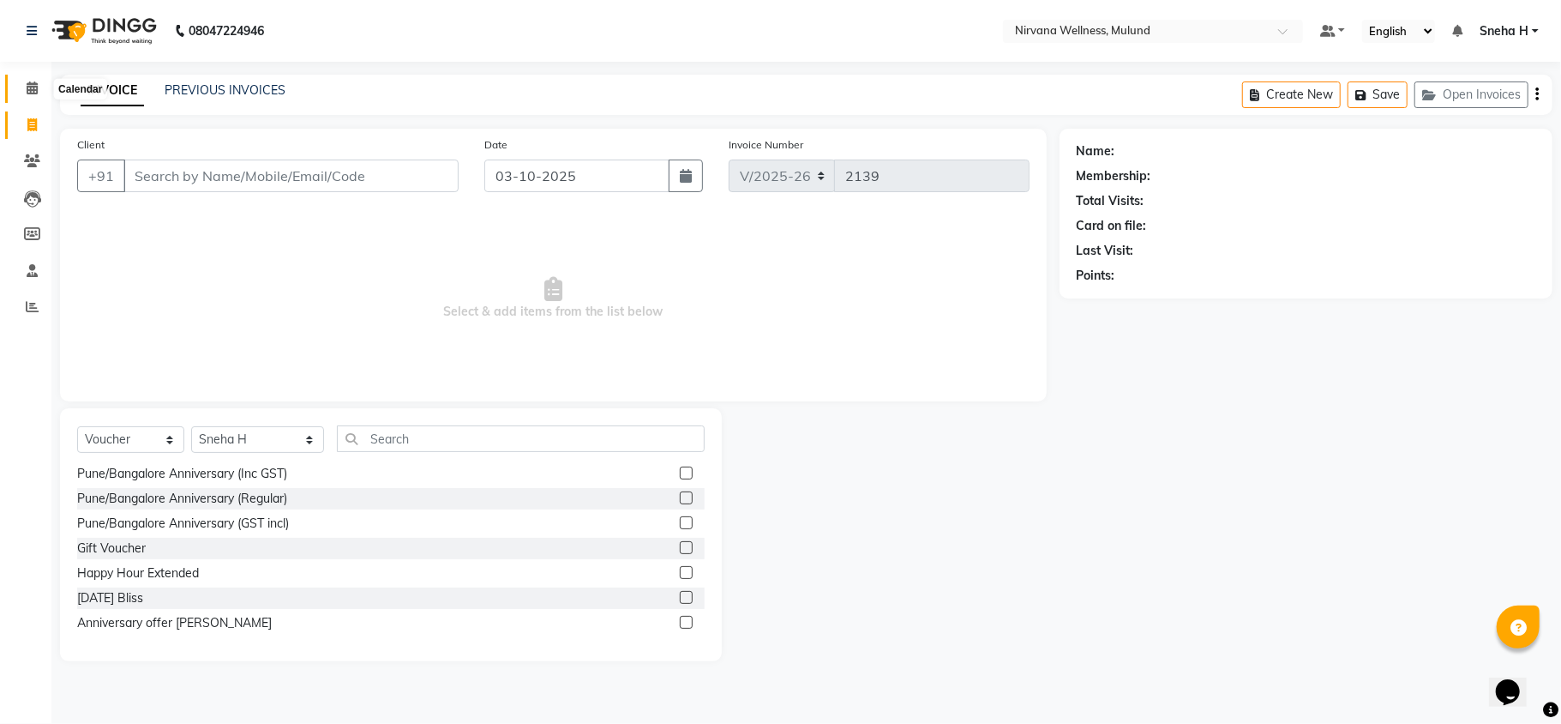
click at [32, 79] on span at bounding box center [32, 89] width 30 height 20
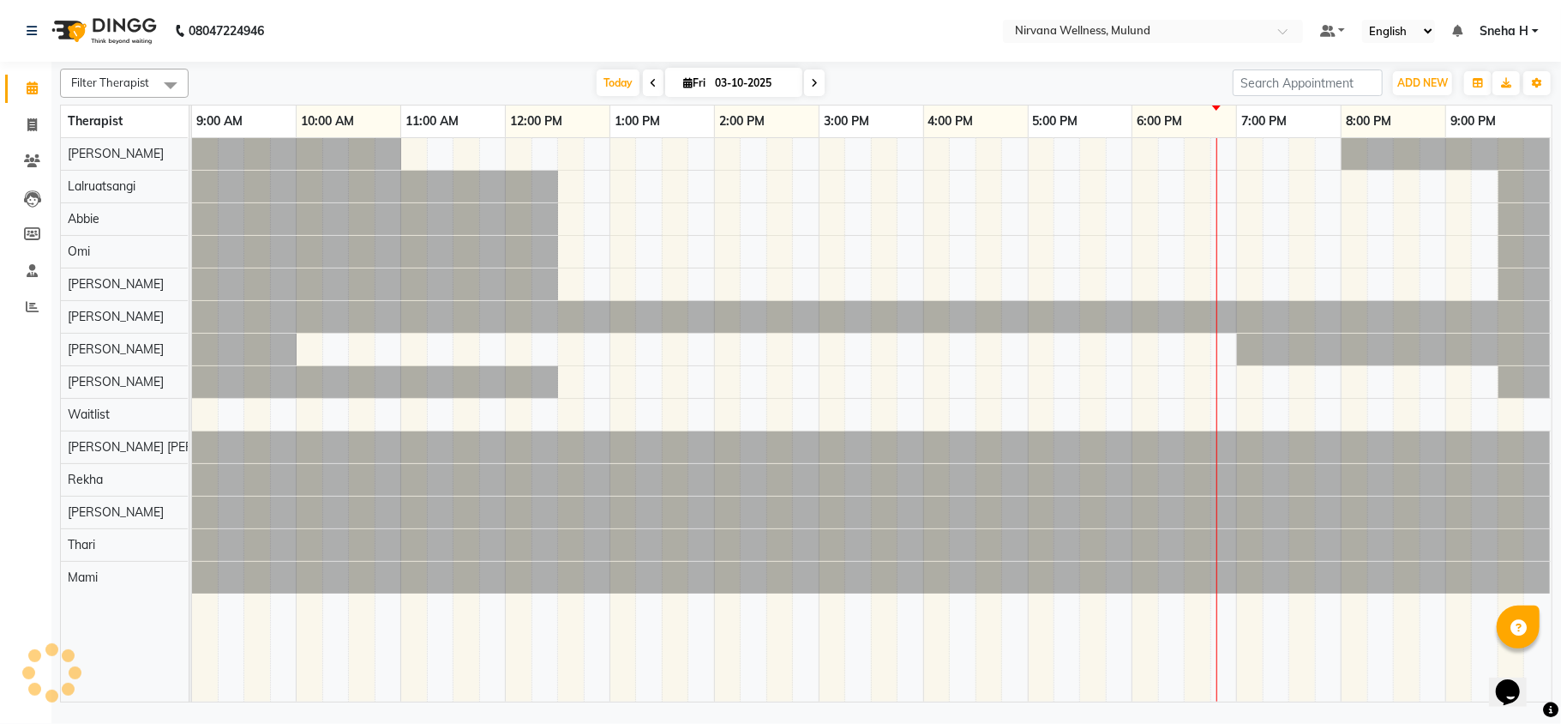
click at [900, 147] on div at bounding box center [872, 419] width 1360 height 563
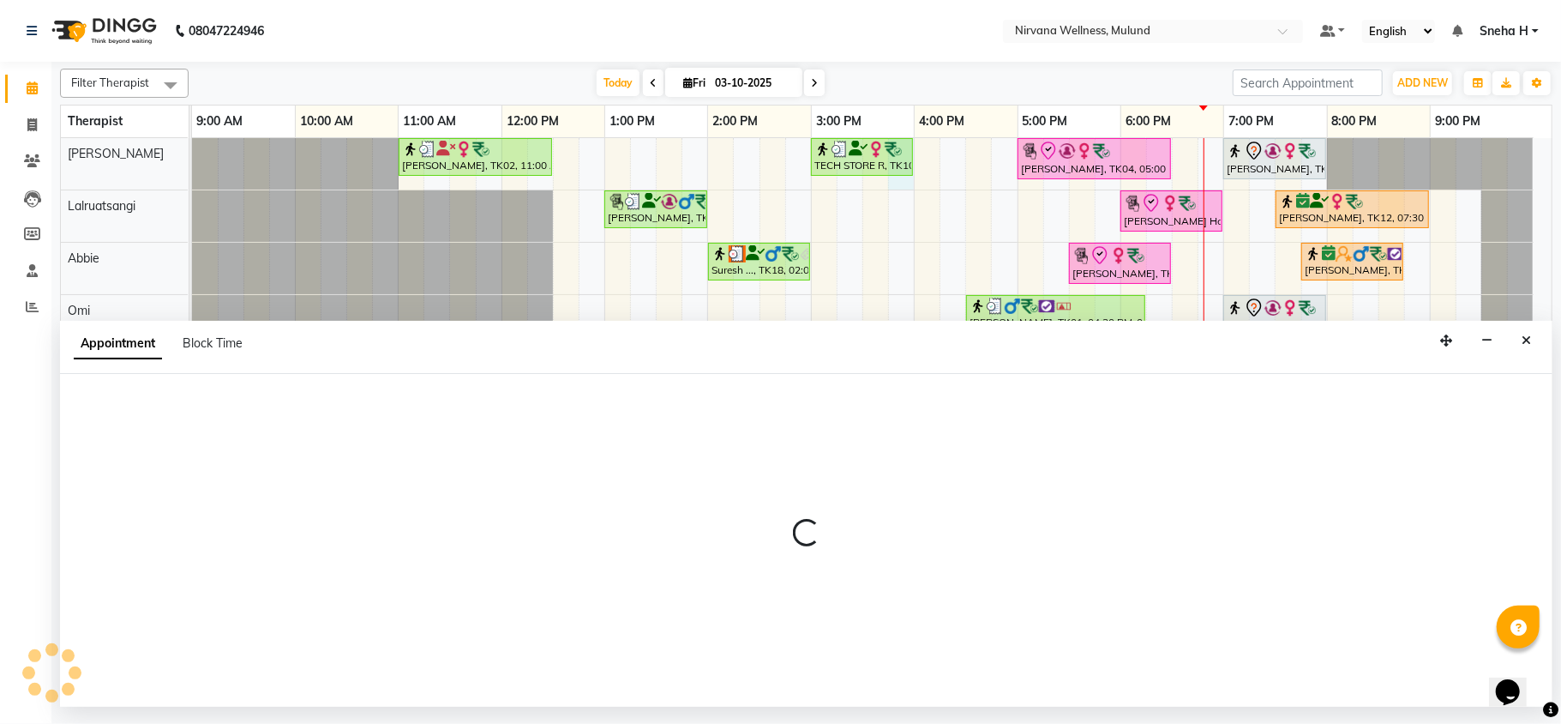
select select "29686"
select select "tentative"
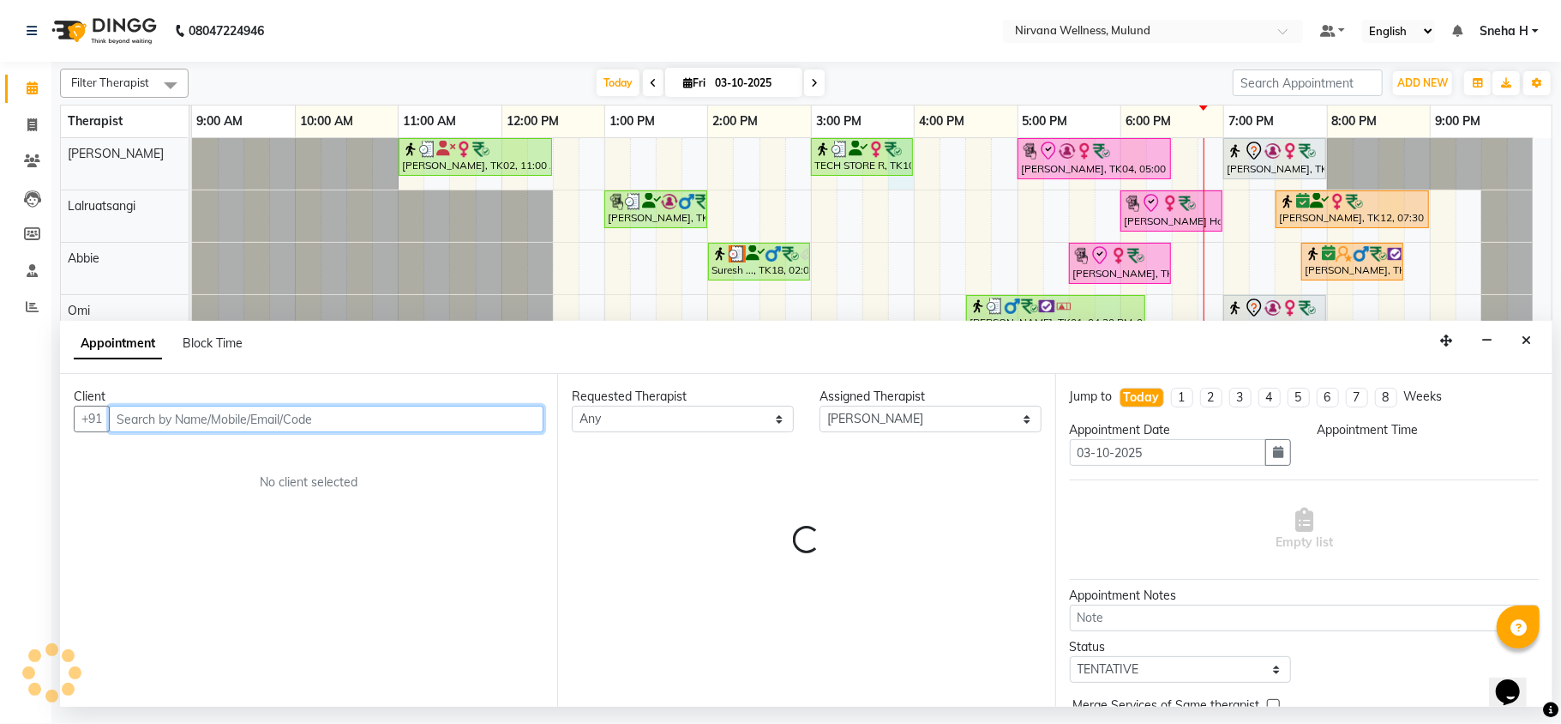
select select "945"
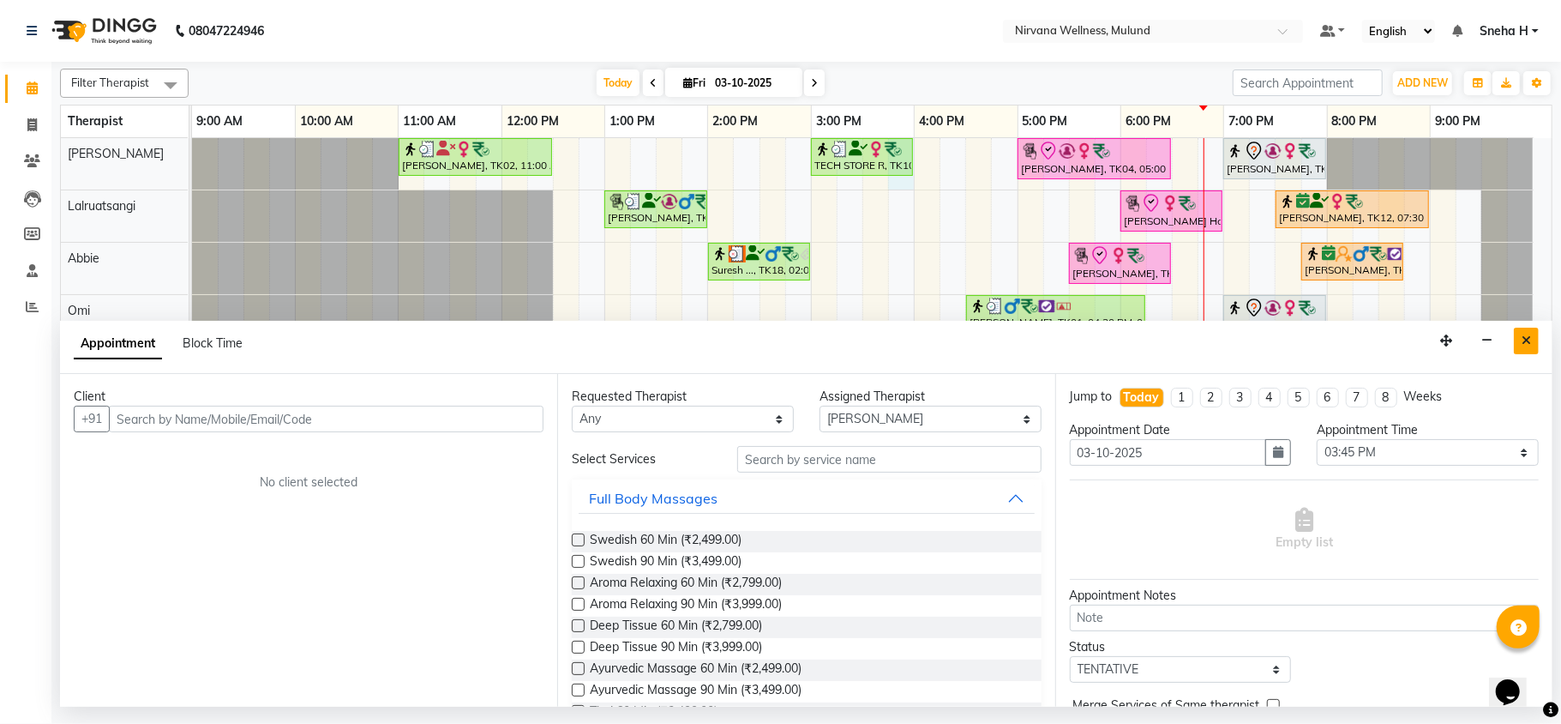
click at [1516, 346] on button "Close" at bounding box center [1526, 341] width 25 height 27
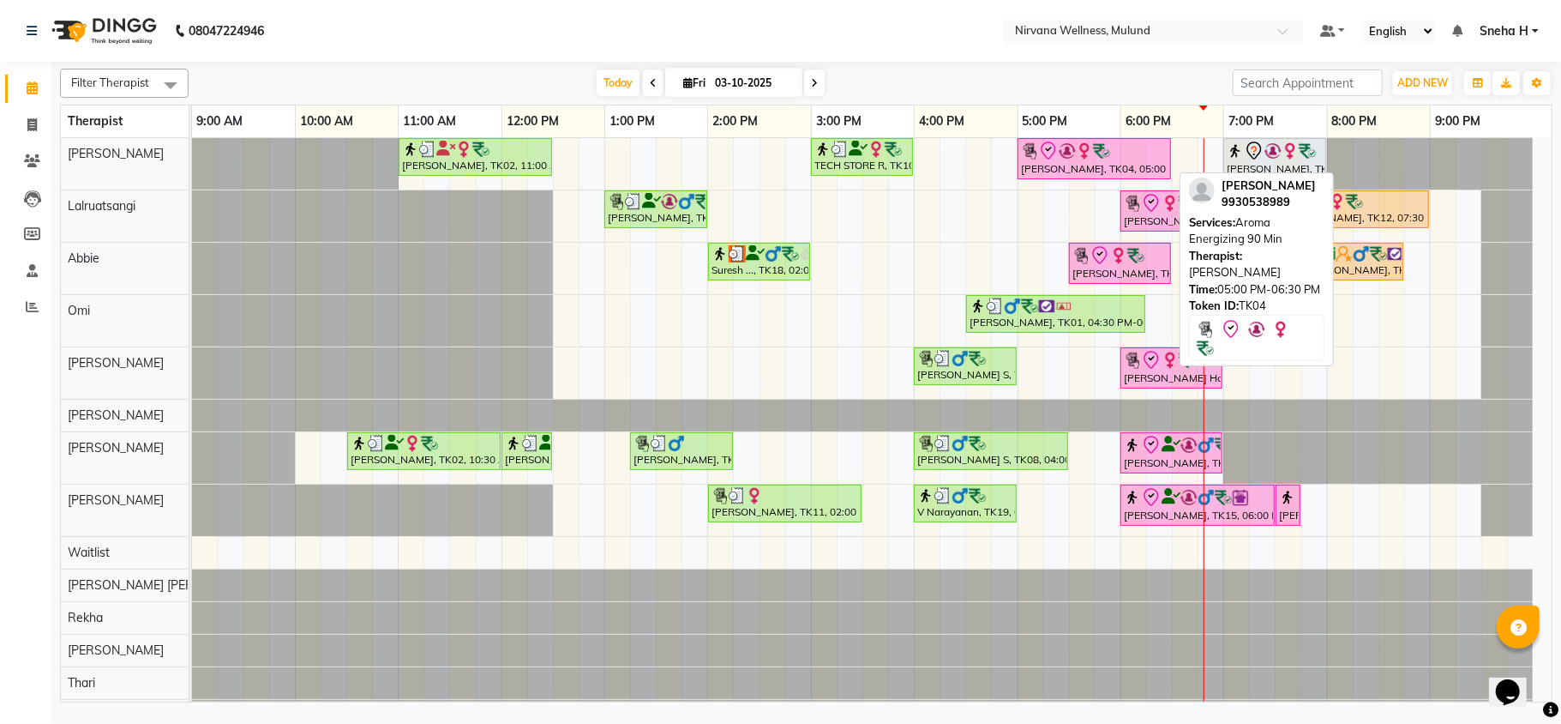
click at [1059, 146] on img at bounding box center [1067, 150] width 17 height 17
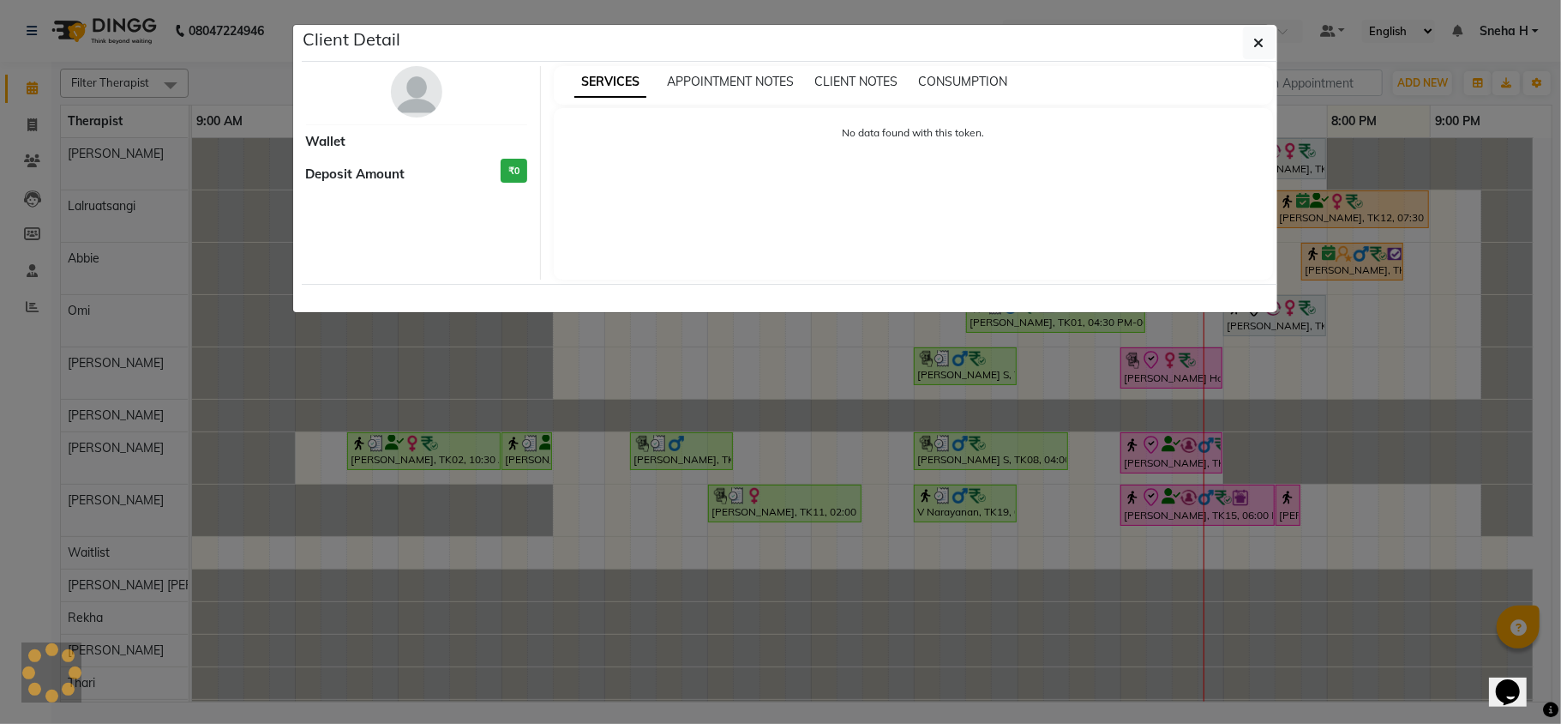
select select "8"
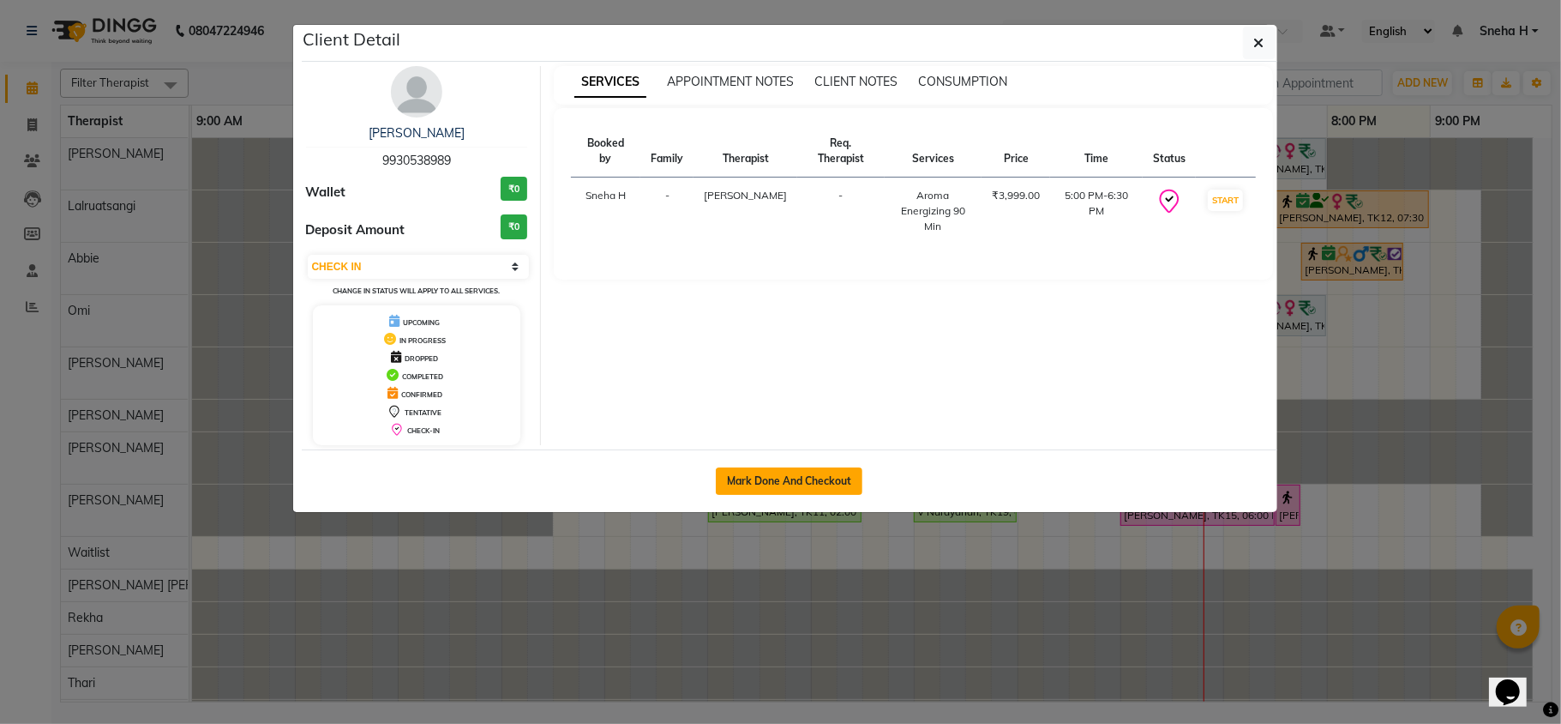
click at [777, 489] on button "Mark Done And Checkout" at bounding box center [789, 480] width 147 height 27
select select "service"
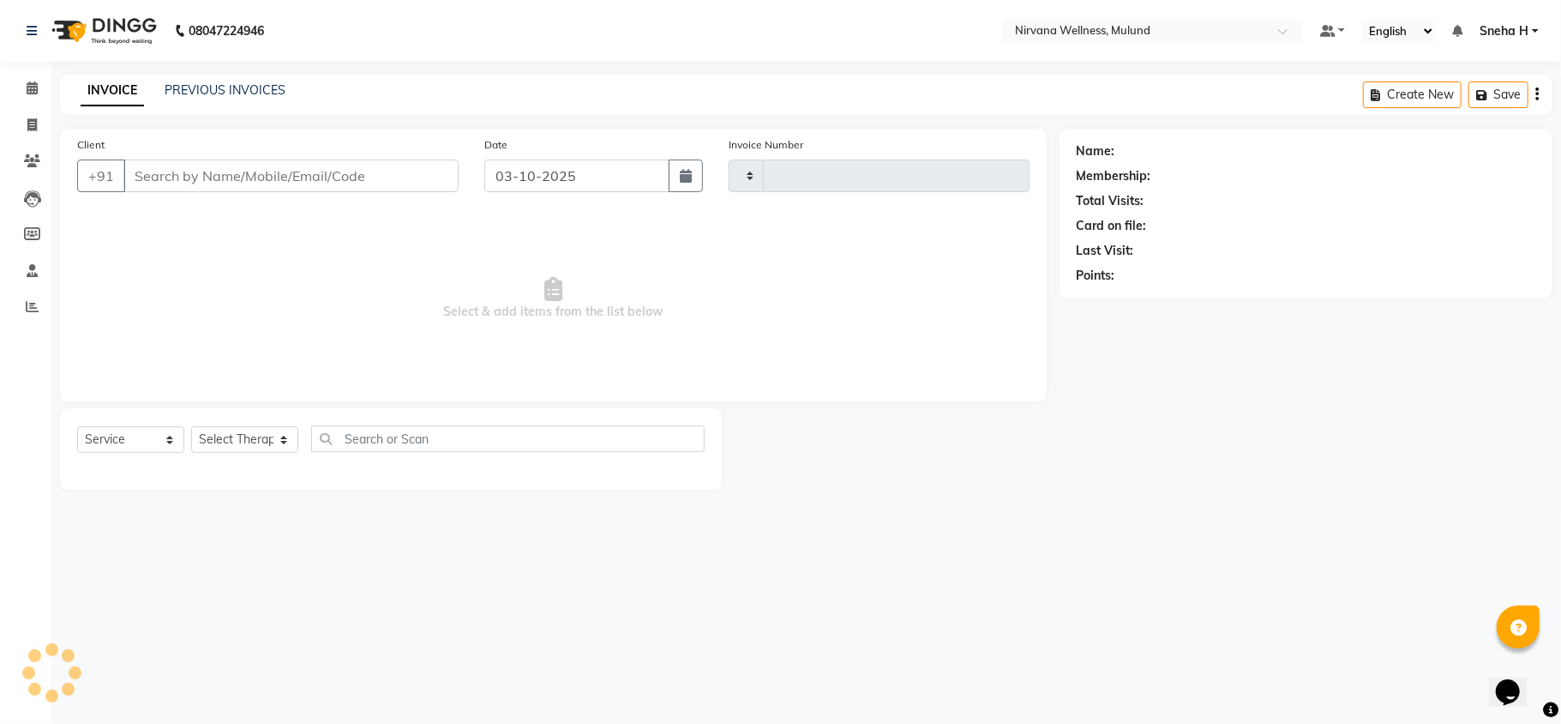
type input "2139"
select select "4890"
type input "9930538989"
select select "29686"
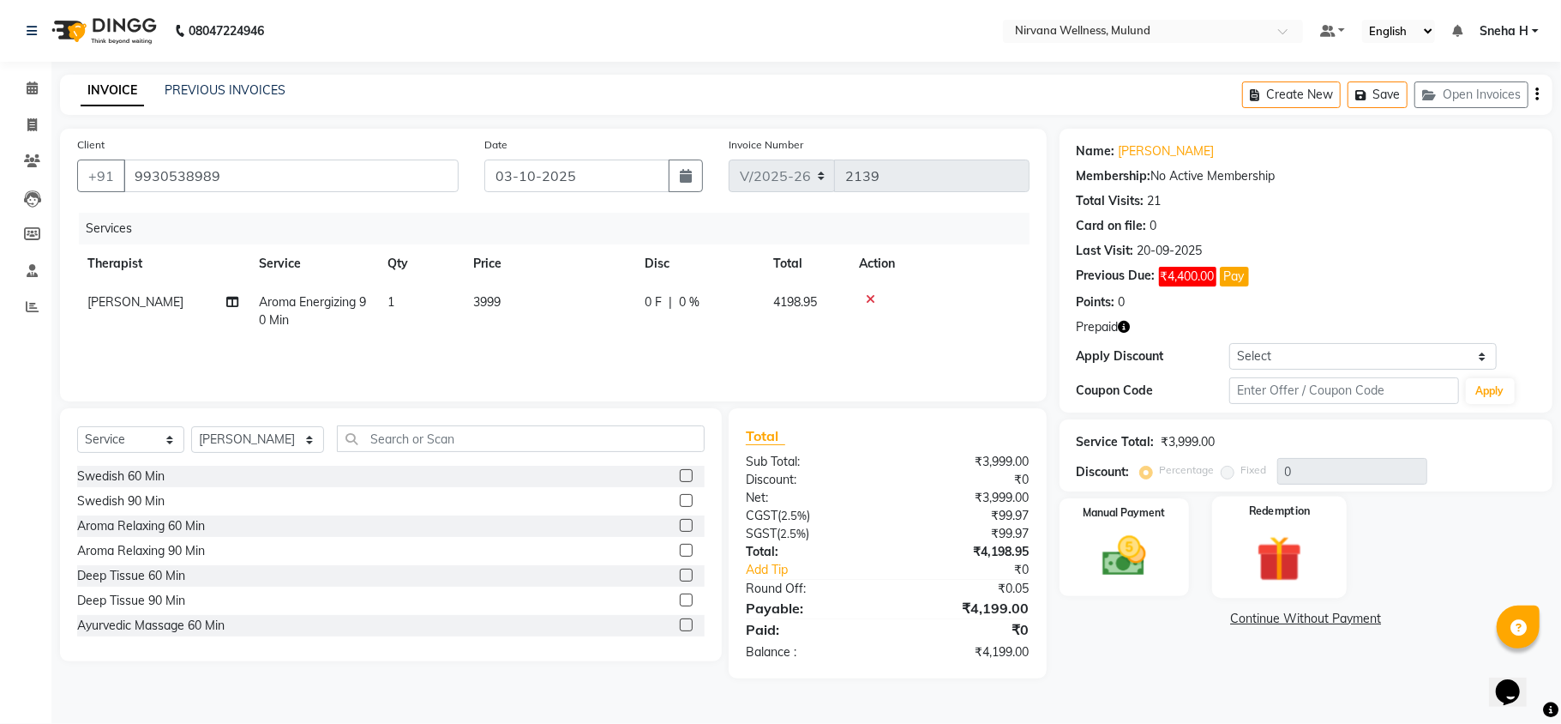
click at [1286, 535] on img at bounding box center [1280, 558] width 75 height 57
click at [1273, 553] on img at bounding box center [1280, 559] width 72 height 55
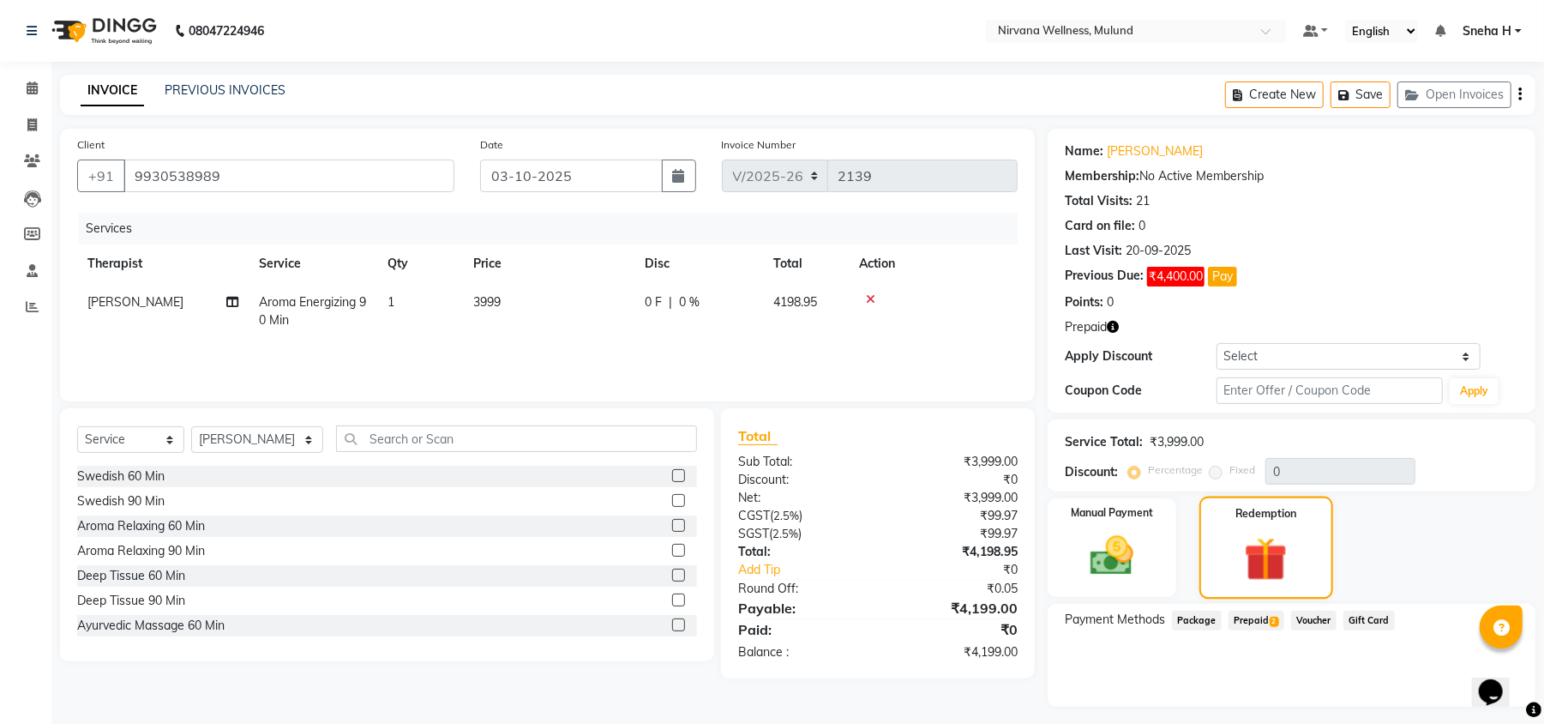
click at [1271, 537] on img at bounding box center [1266, 559] width 70 height 54
click at [1253, 617] on span "Prepaid 2" at bounding box center [1257, 621] width 56 height 20
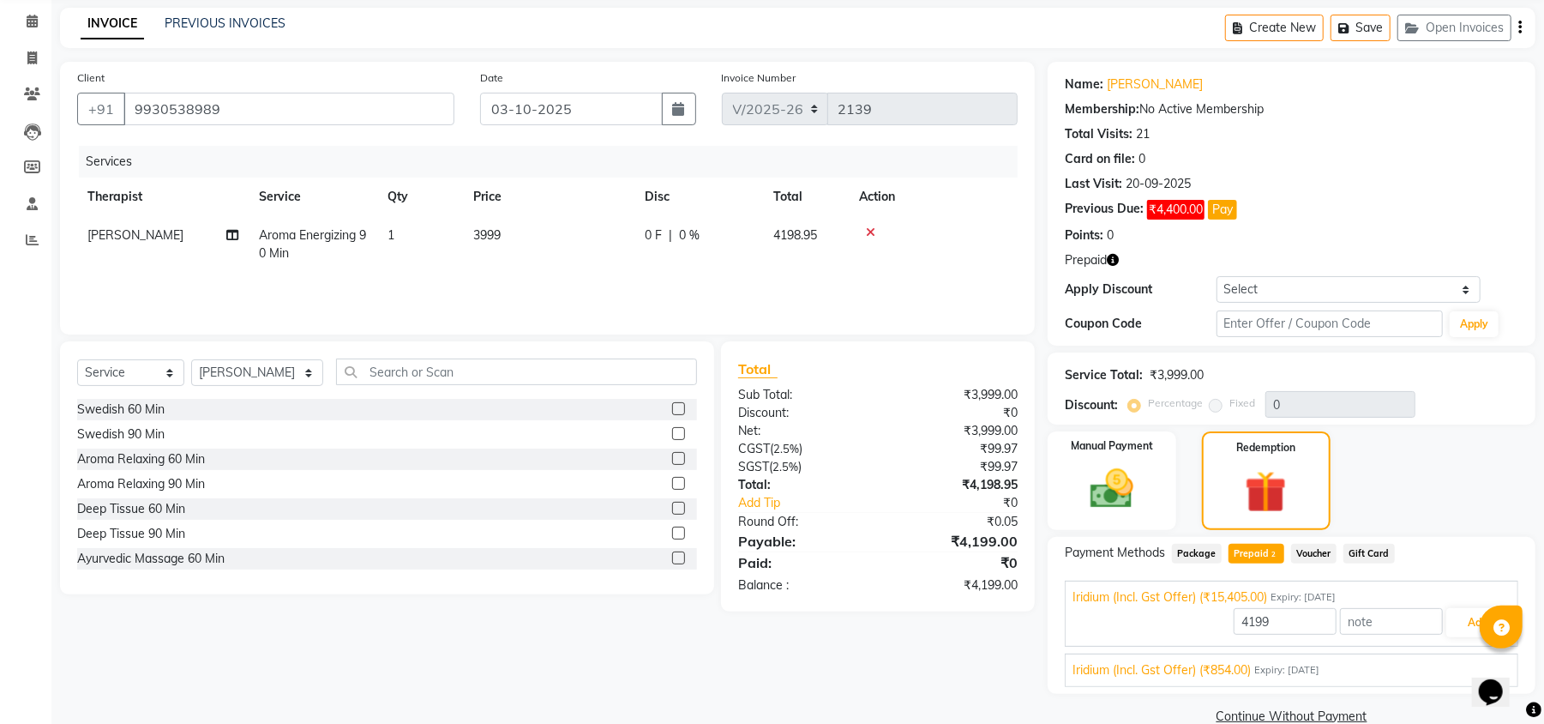
scroll to position [99, 0]
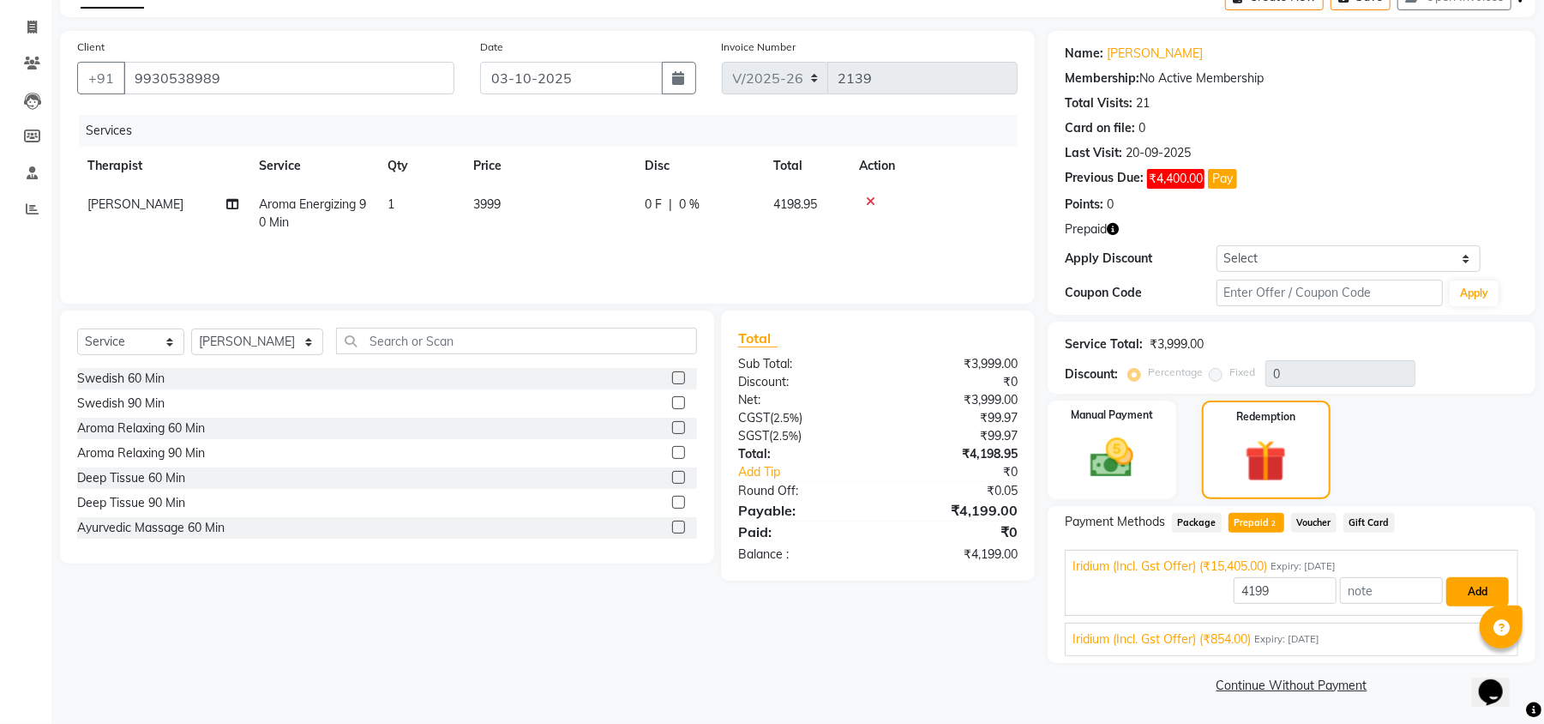
click at [1447, 601] on button "Add" at bounding box center [1478, 591] width 63 height 29
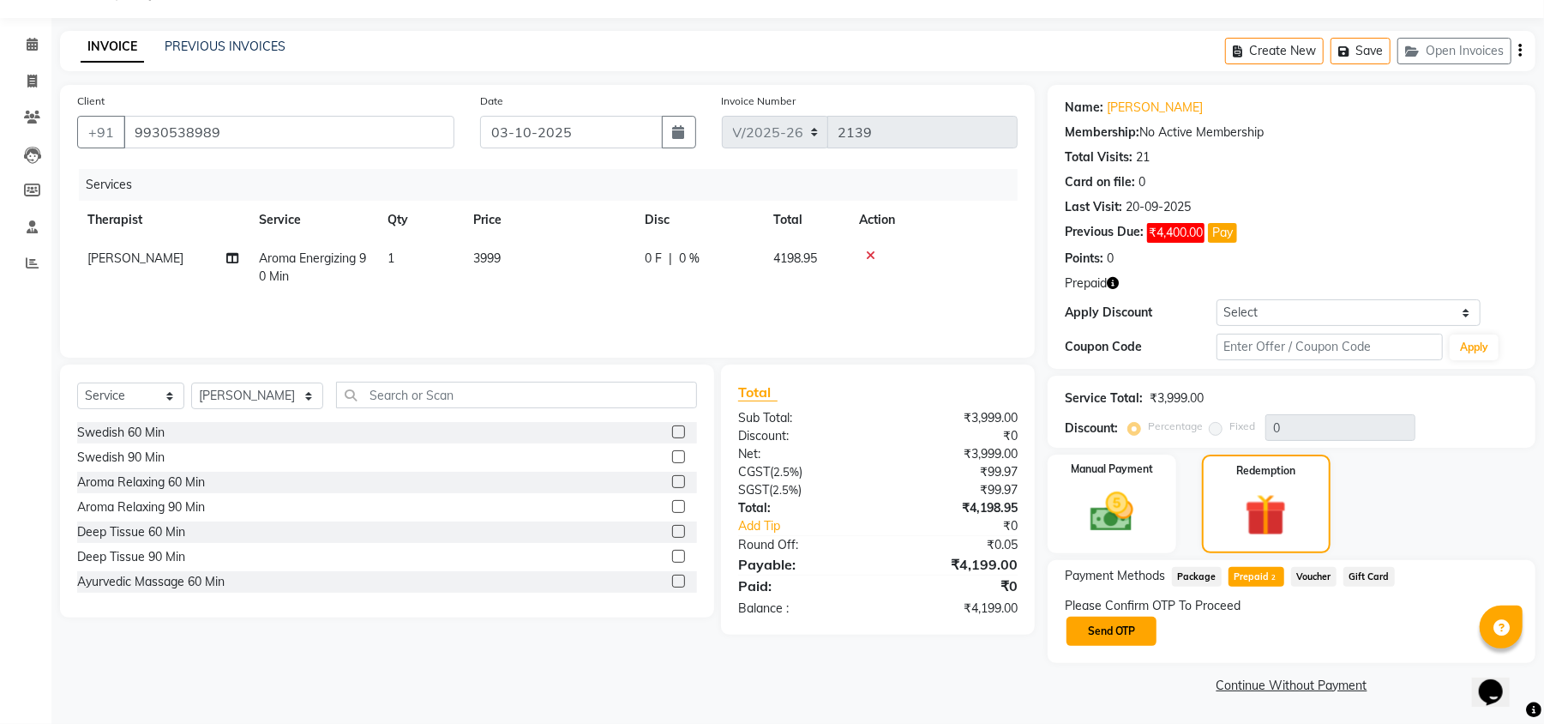
click at [1126, 642] on button "Send OTP" at bounding box center [1112, 631] width 90 height 29
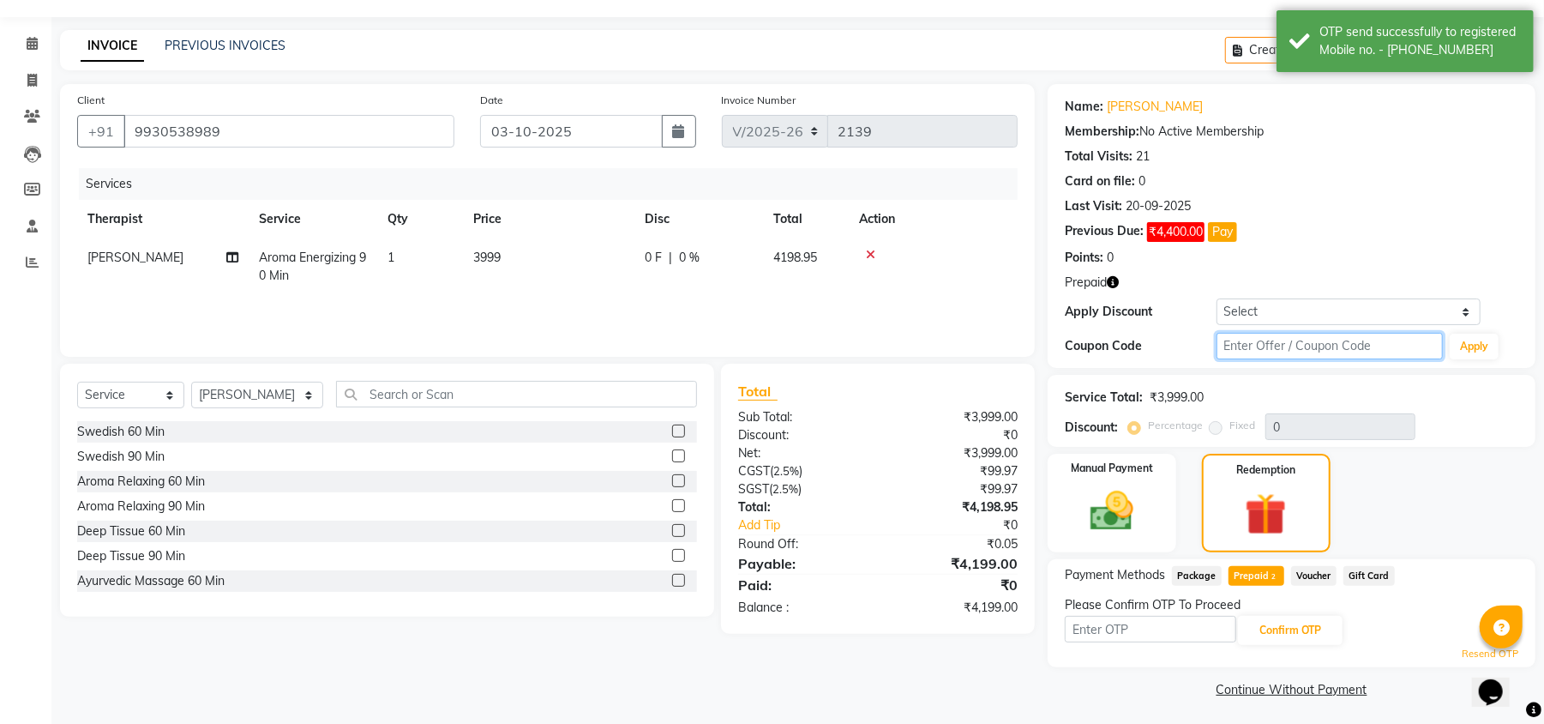
click at [1242, 350] on input "text" at bounding box center [1330, 346] width 226 height 27
type input "D50%"
click at [1469, 352] on button "Apply" at bounding box center [1474, 347] width 49 height 26
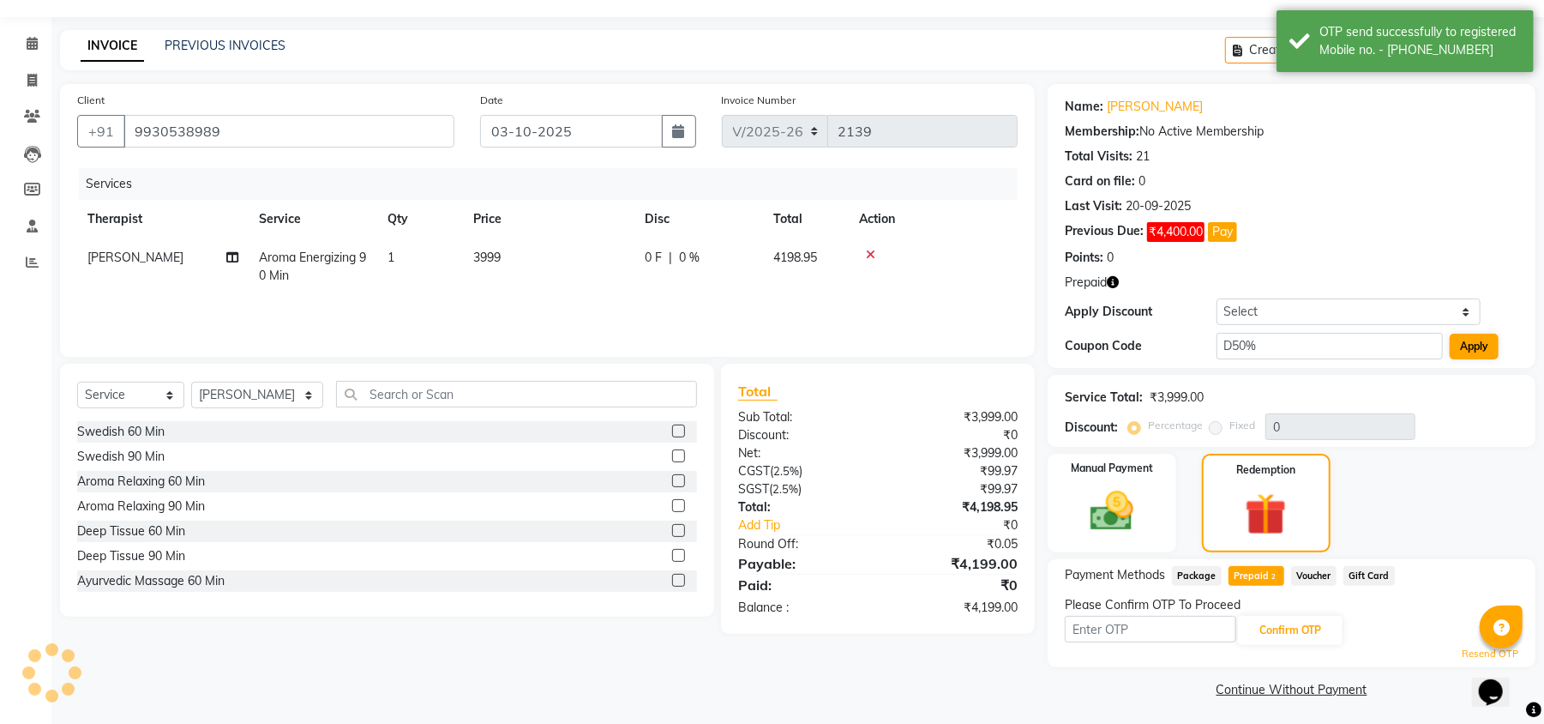
type input "50"
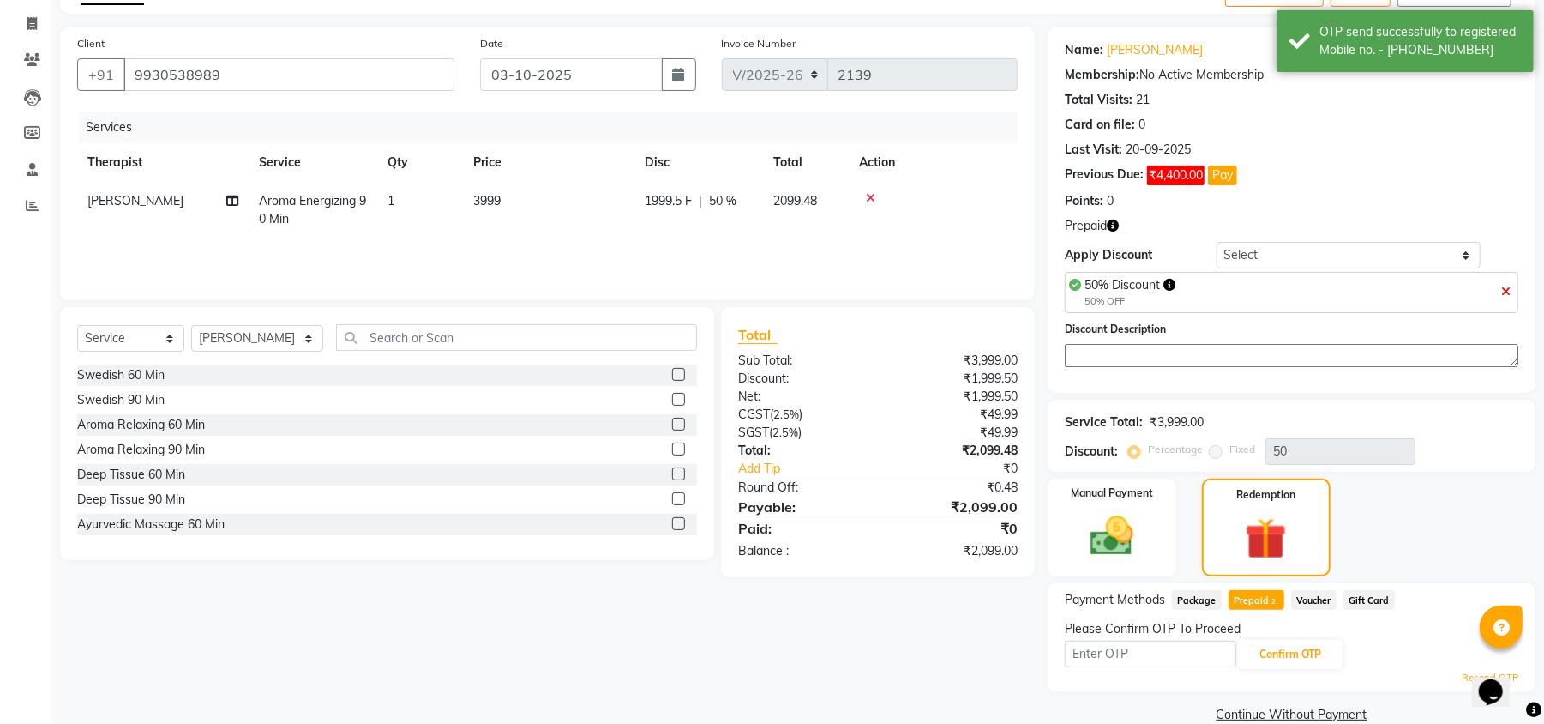
scroll to position [132, 0]
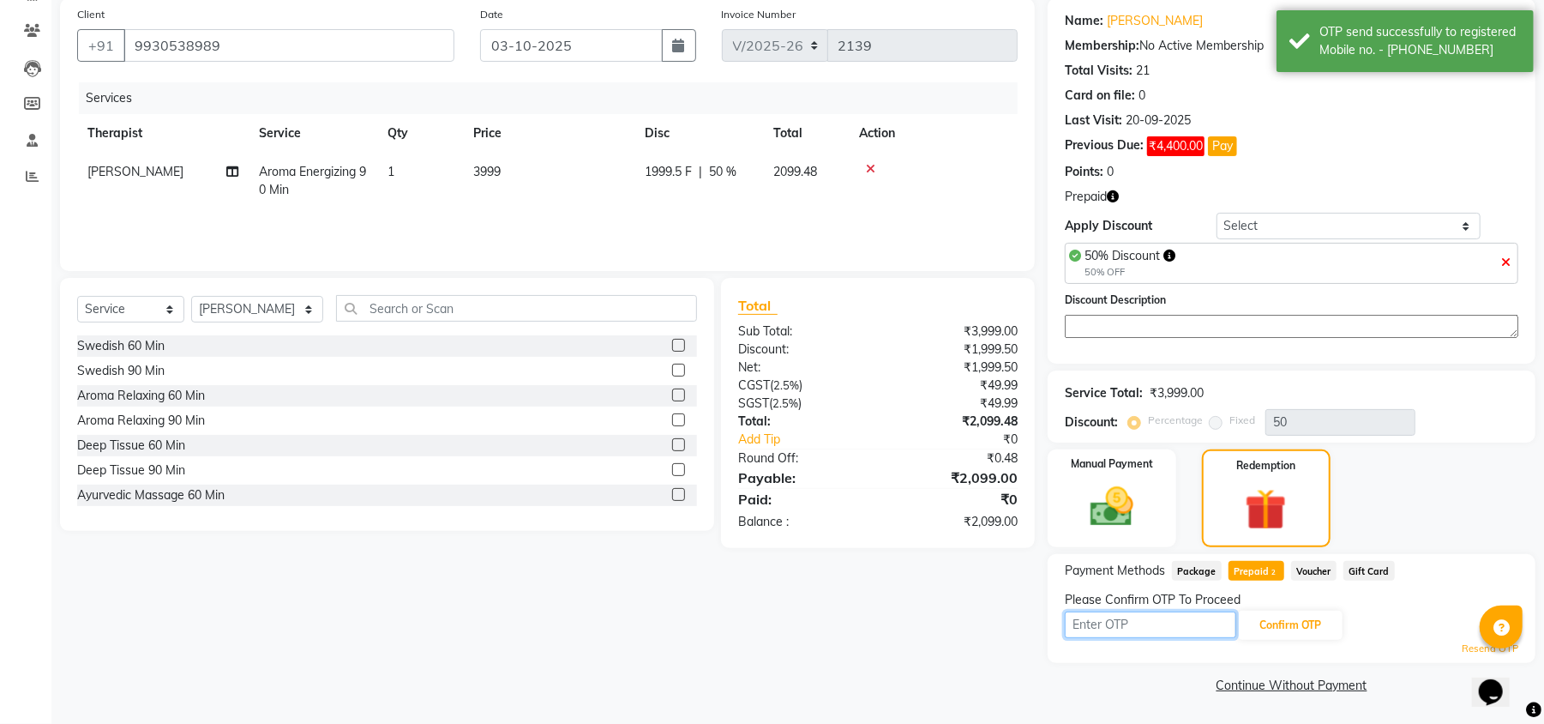
click at [1194, 621] on input "text" at bounding box center [1150, 624] width 171 height 27
type input "6117"
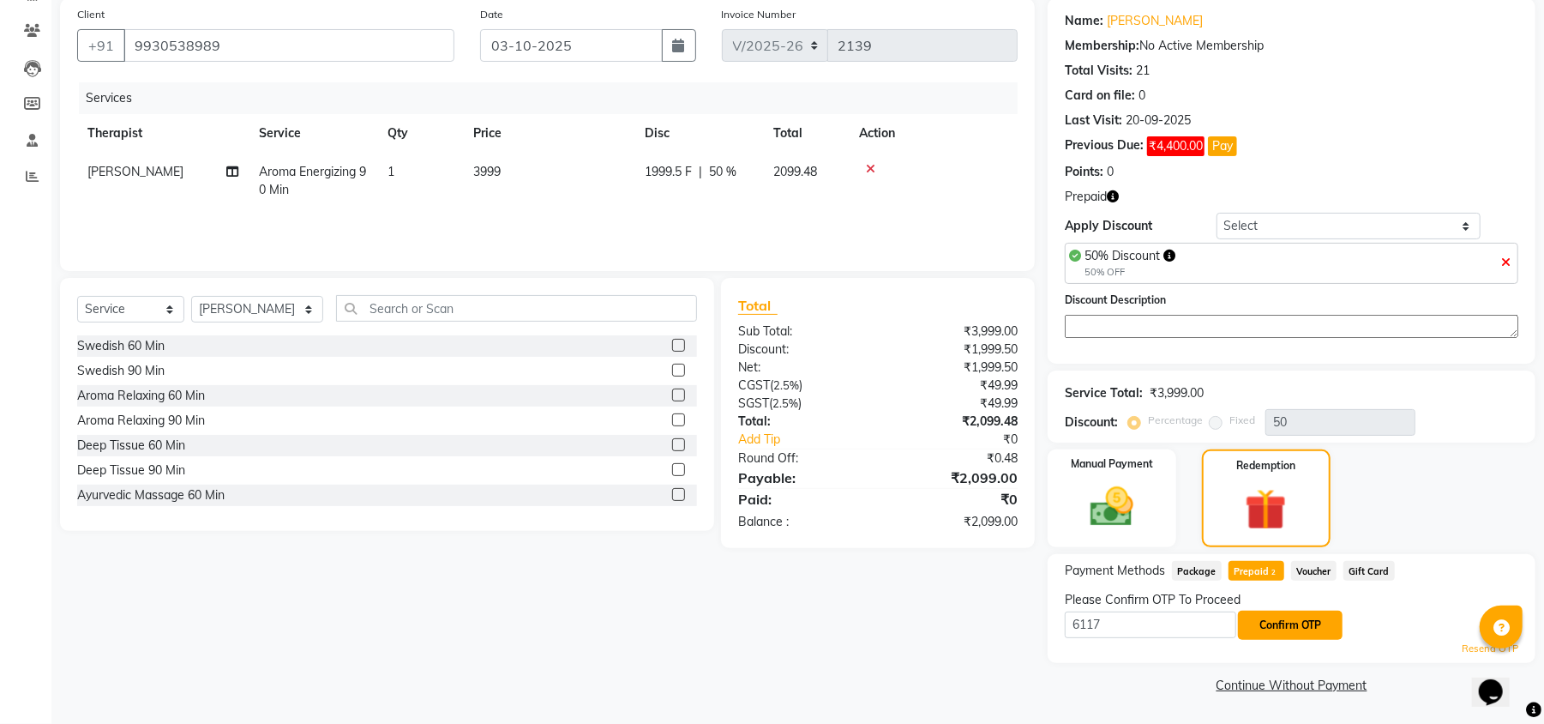
click at [1302, 621] on button "Confirm OTP" at bounding box center [1290, 625] width 105 height 29
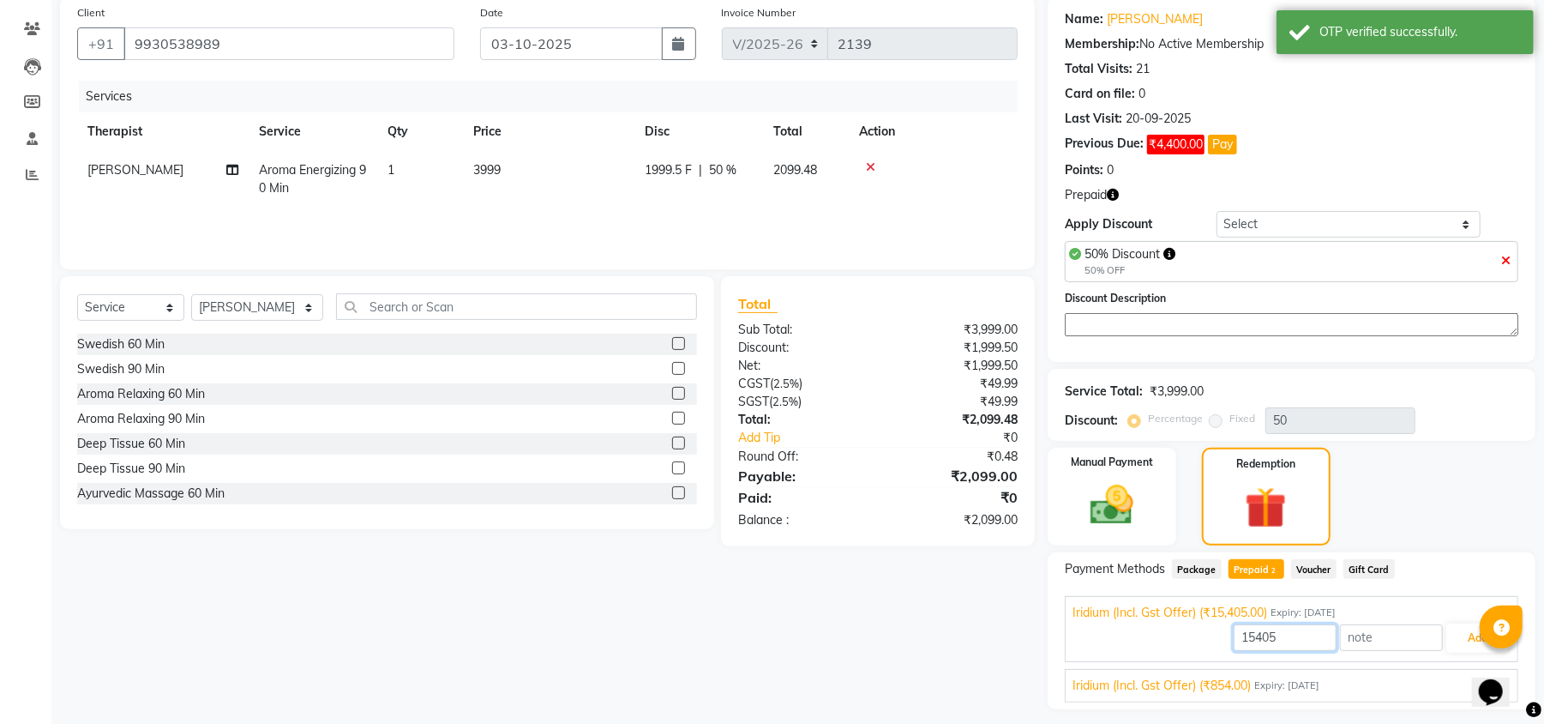
drag, startPoint x: 1304, startPoint y: 642, endPoint x: 1177, endPoint y: 641, distance: 126.9
click at [1177, 641] on div "15405 Add" at bounding box center [1292, 638] width 438 height 33
type input "2099"
click at [1482, 642] on button "Add" at bounding box center [1478, 637] width 63 height 29
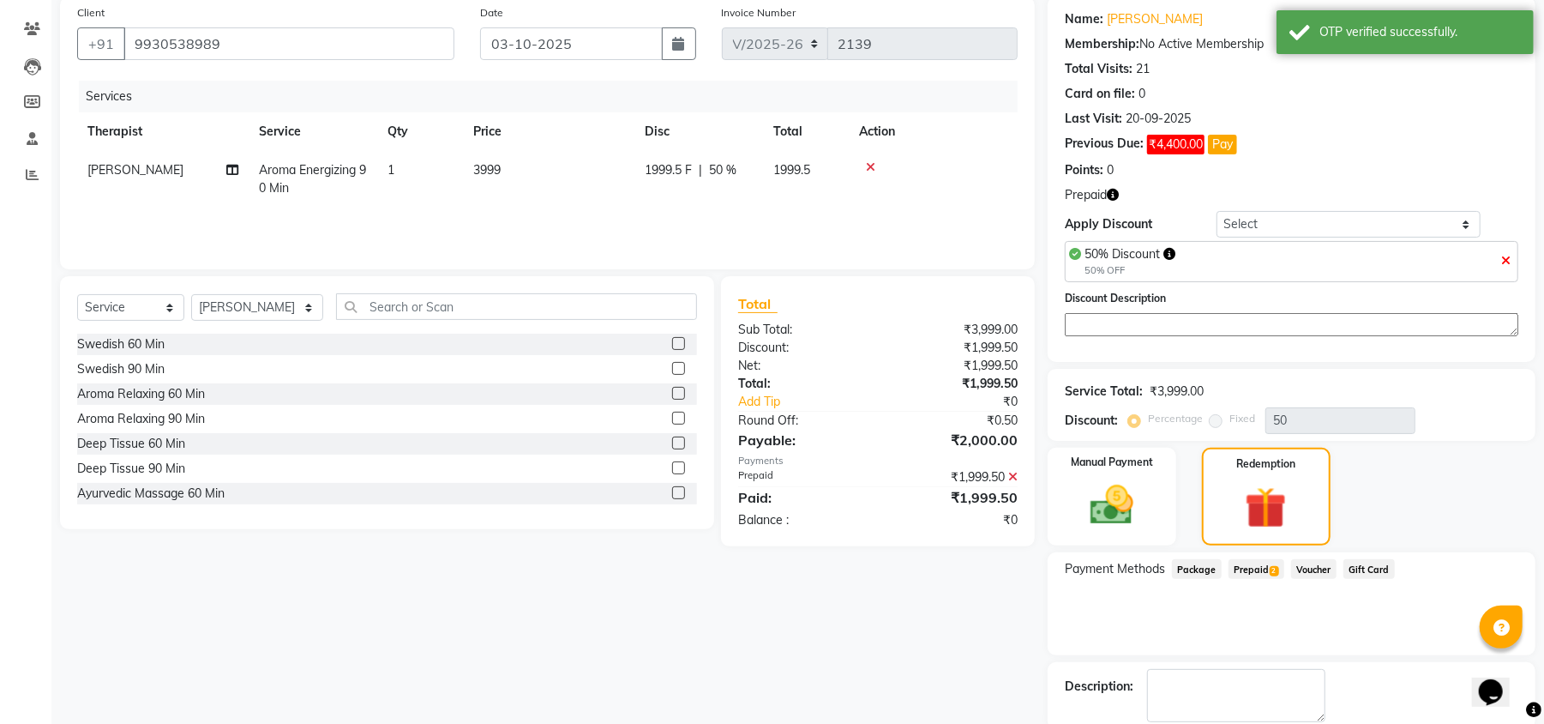
scroll to position [224, 0]
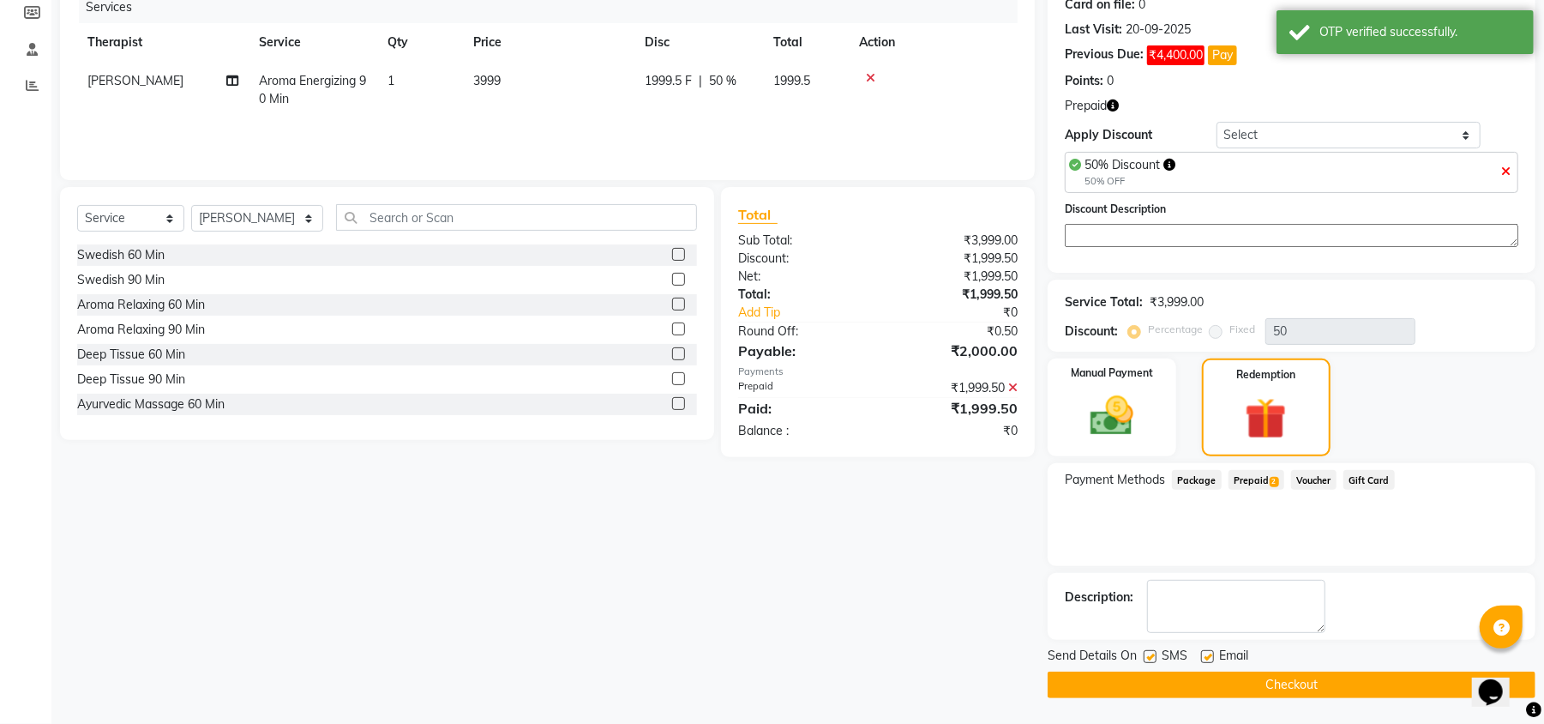
click at [1284, 671] on button "Checkout" at bounding box center [1292, 684] width 488 height 27
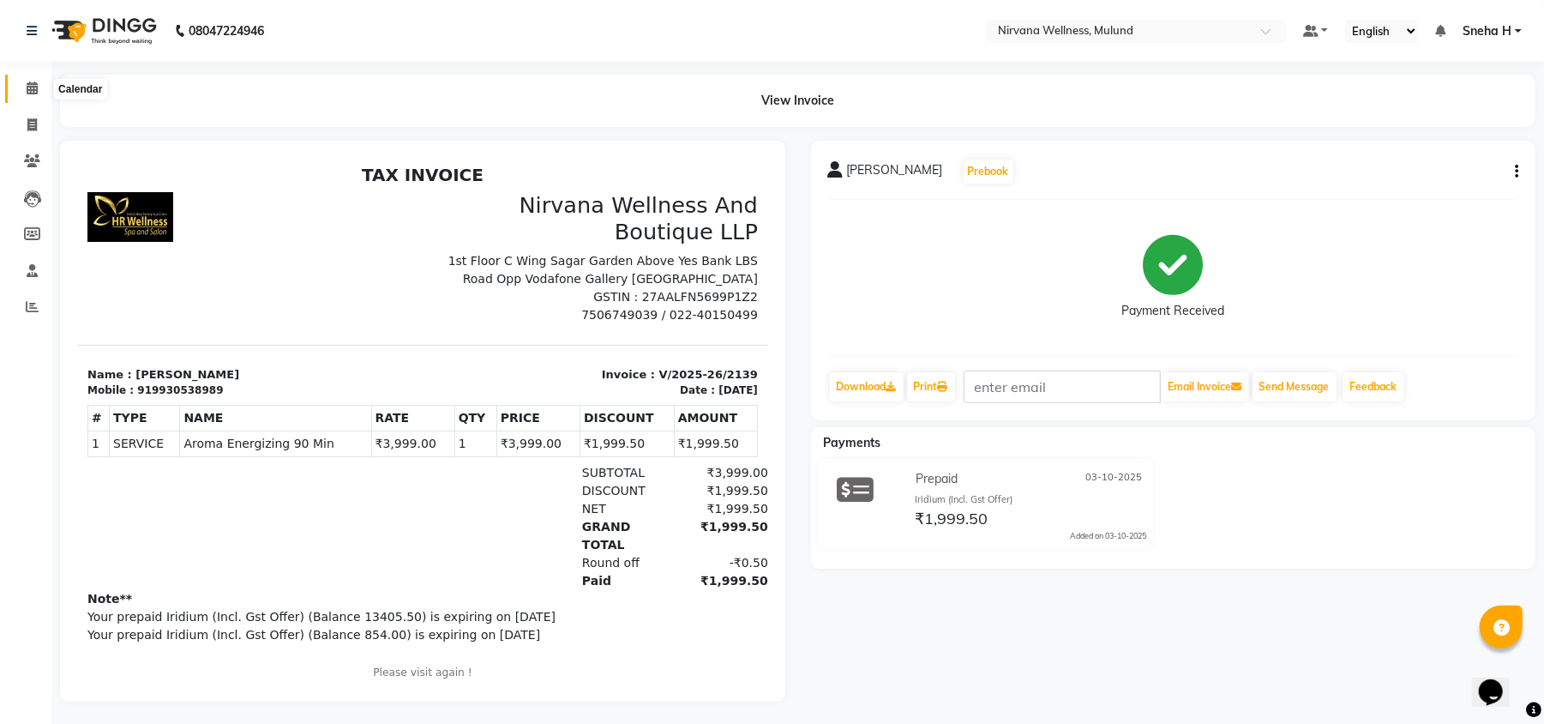
click at [27, 81] on icon at bounding box center [32, 87] width 11 height 13
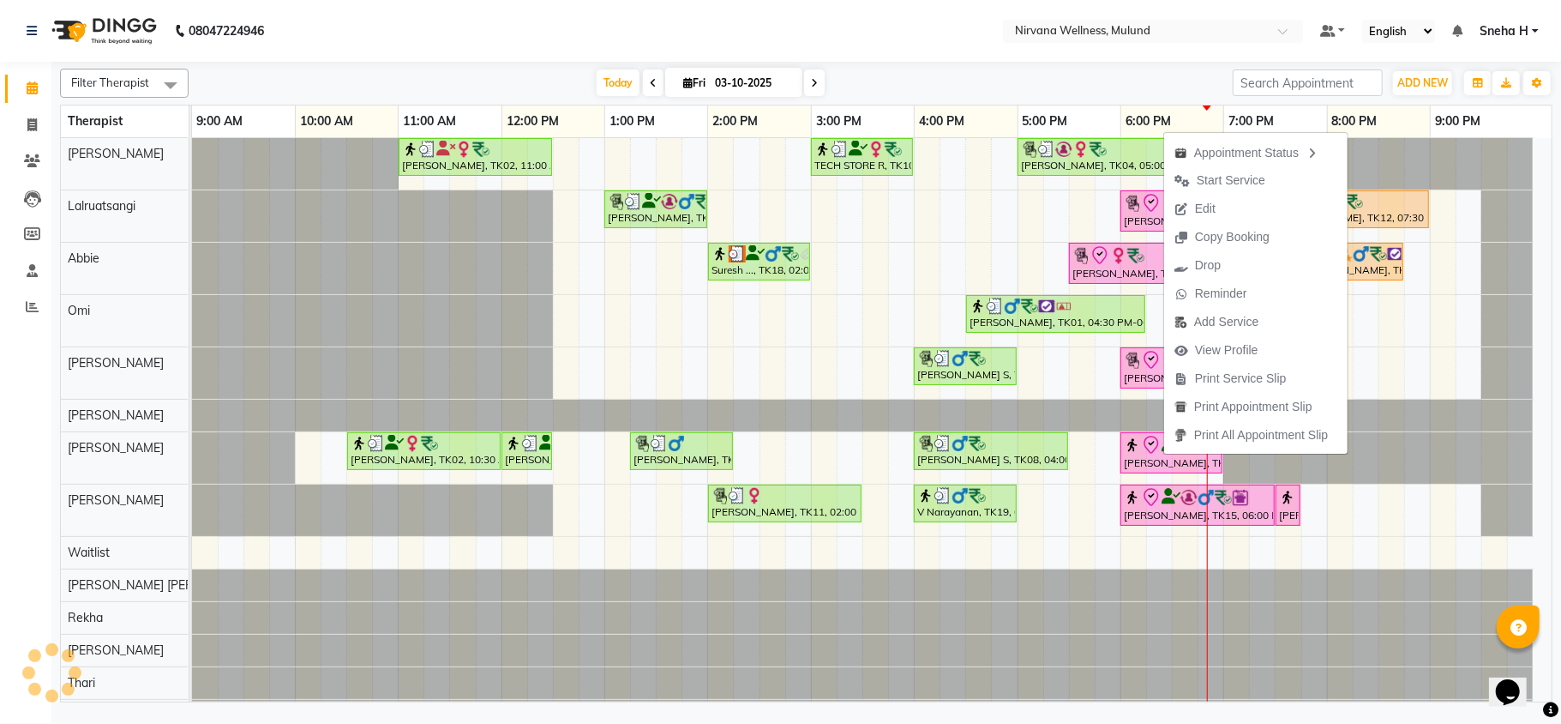
click at [1061, 63] on div "Filter Therapist Select All [PERSON_NAME] [PERSON_NAME] [PERSON_NAME] Kumar [PE…" at bounding box center [806, 382] width 1493 height 641
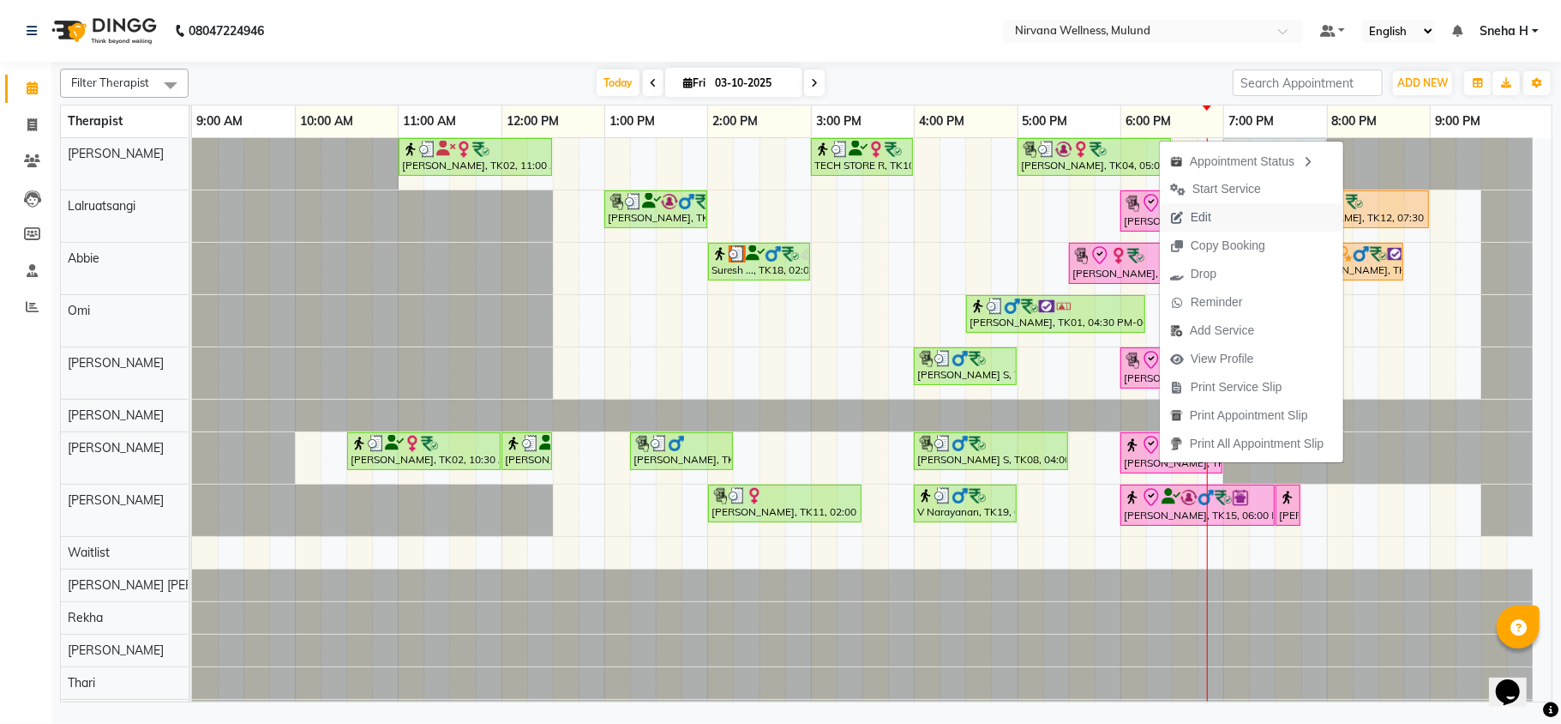
click at [1212, 217] on span "Edit" at bounding box center [1201, 217] width 21 height 18
select select "tentative"
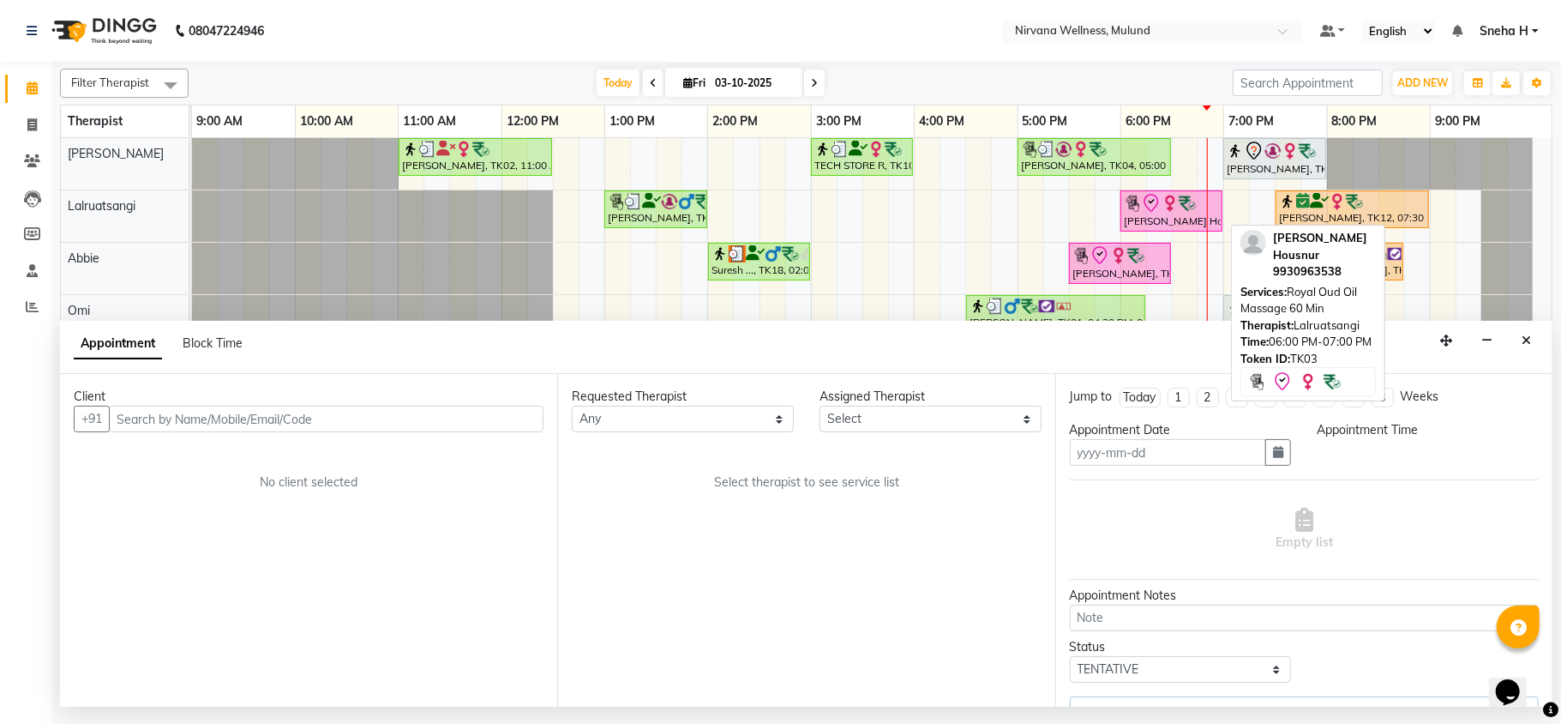
type input "03-10-2025"
select select "29684"
select select "check-in"
select select "1080"
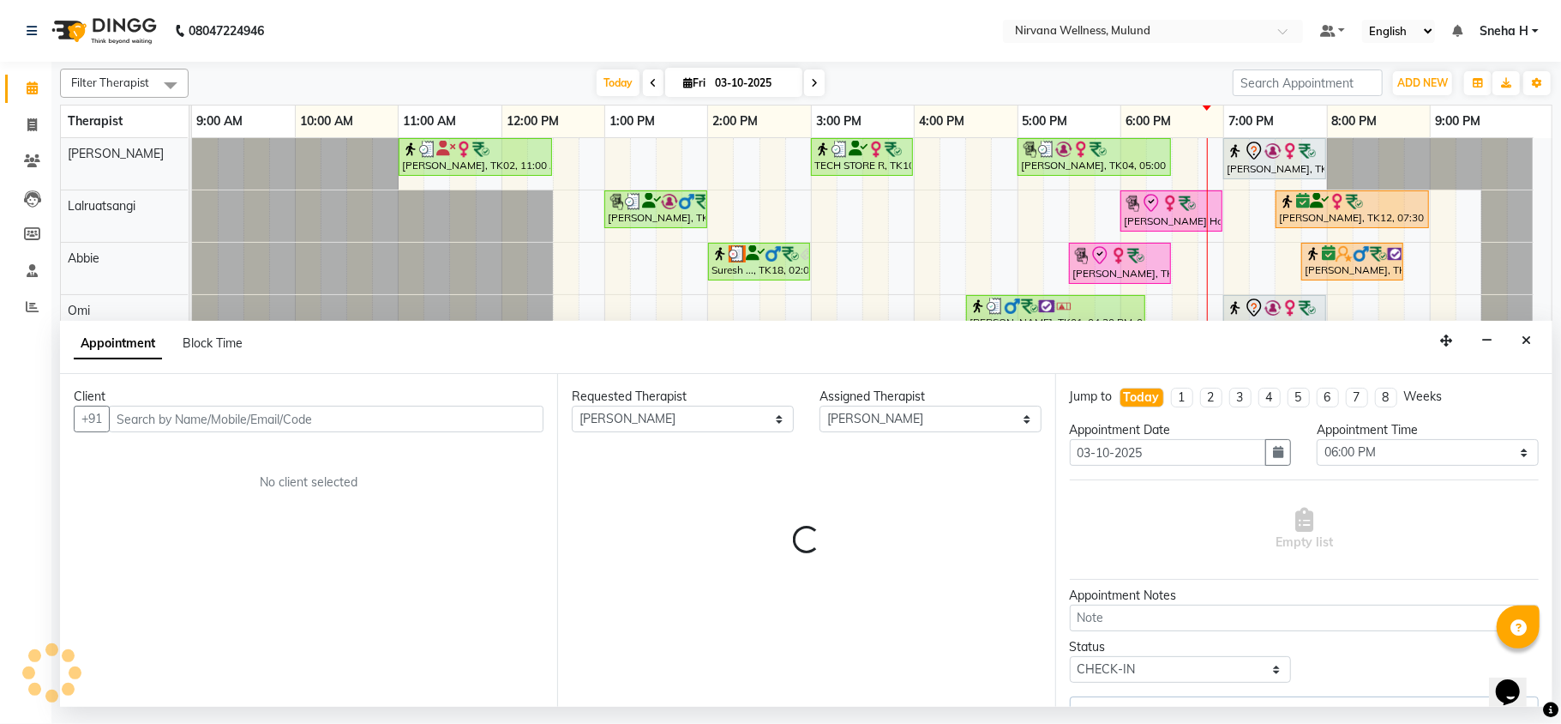
select select "2150"
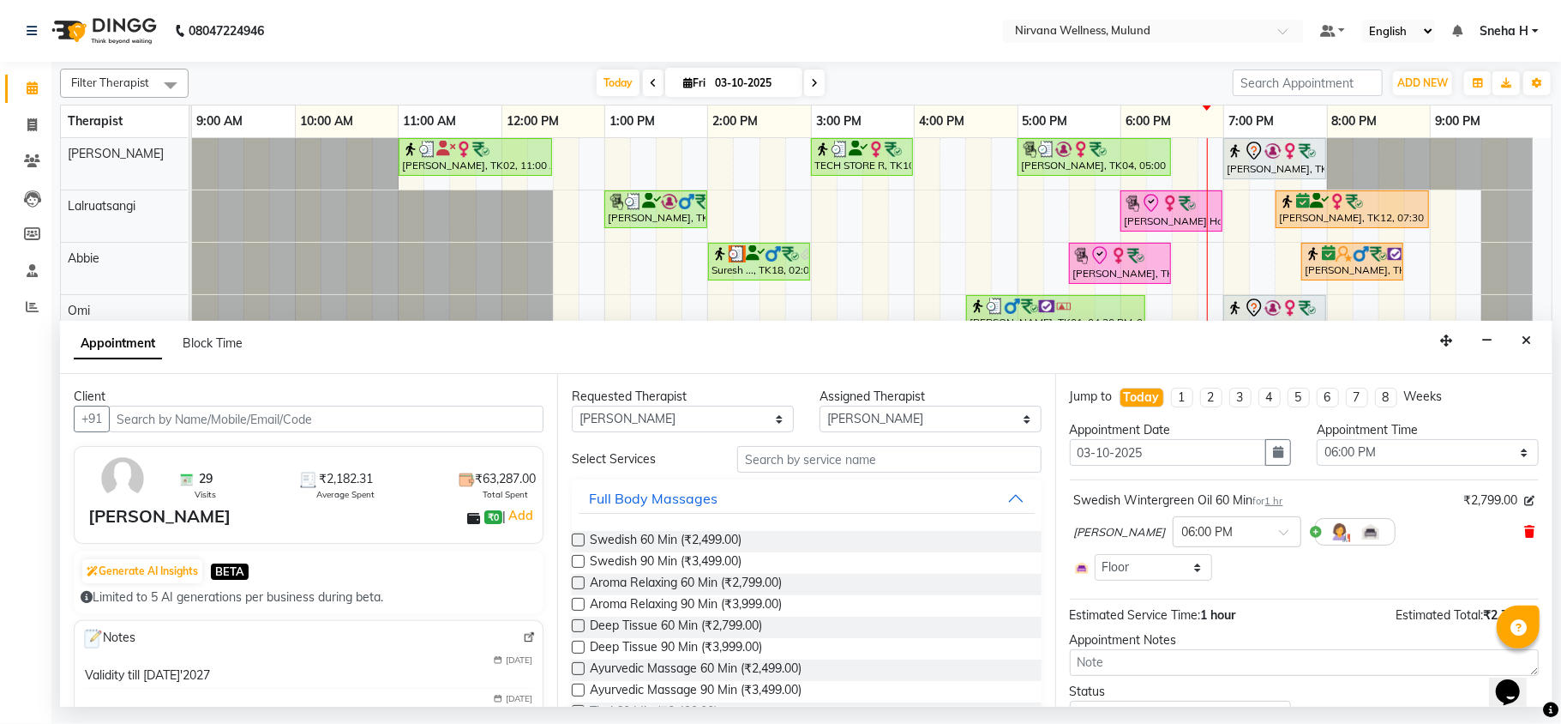
click at [1525, 538] on icon at bounding box center [1530, 532] width 10 height 12
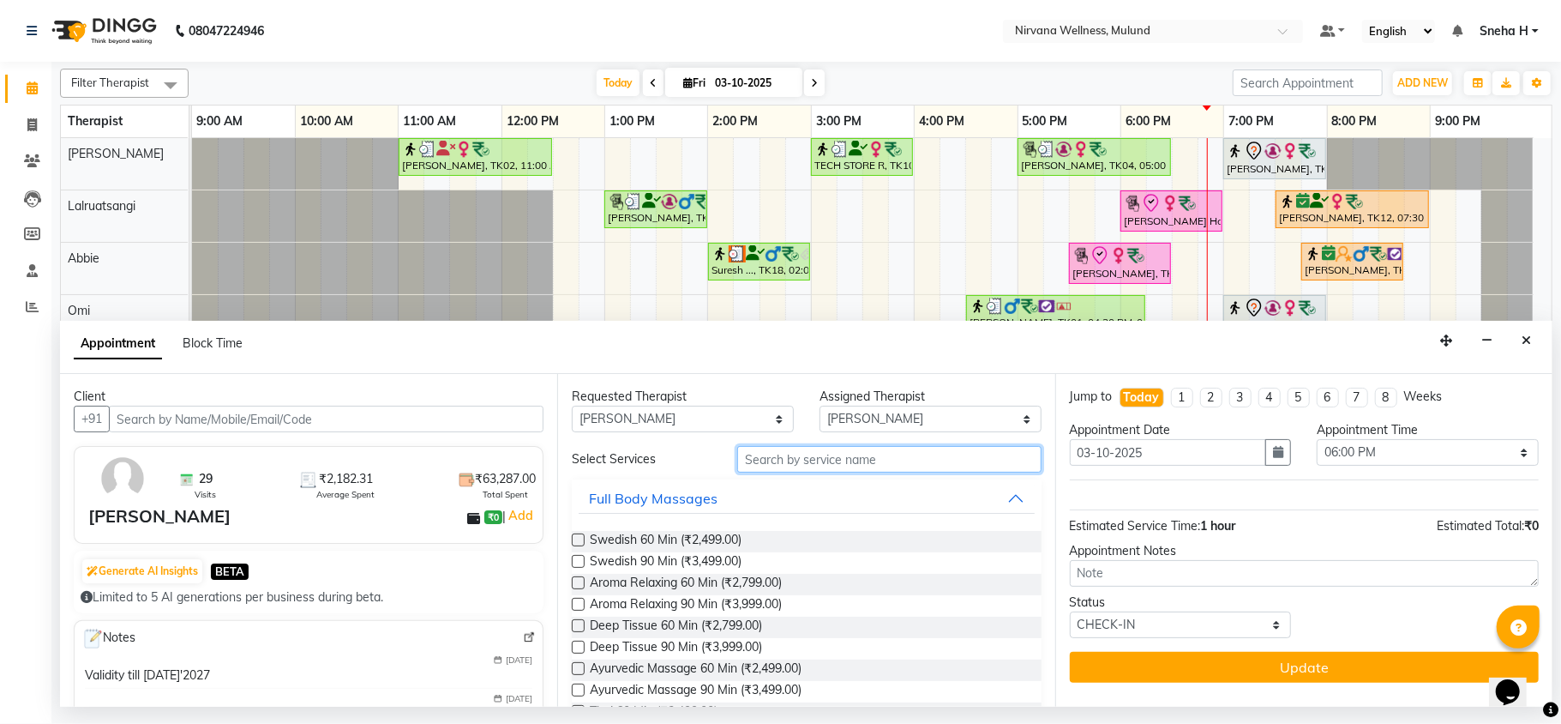
click at [804, 450] on input "text" at bounding box center [889, 459] width 304 height 27
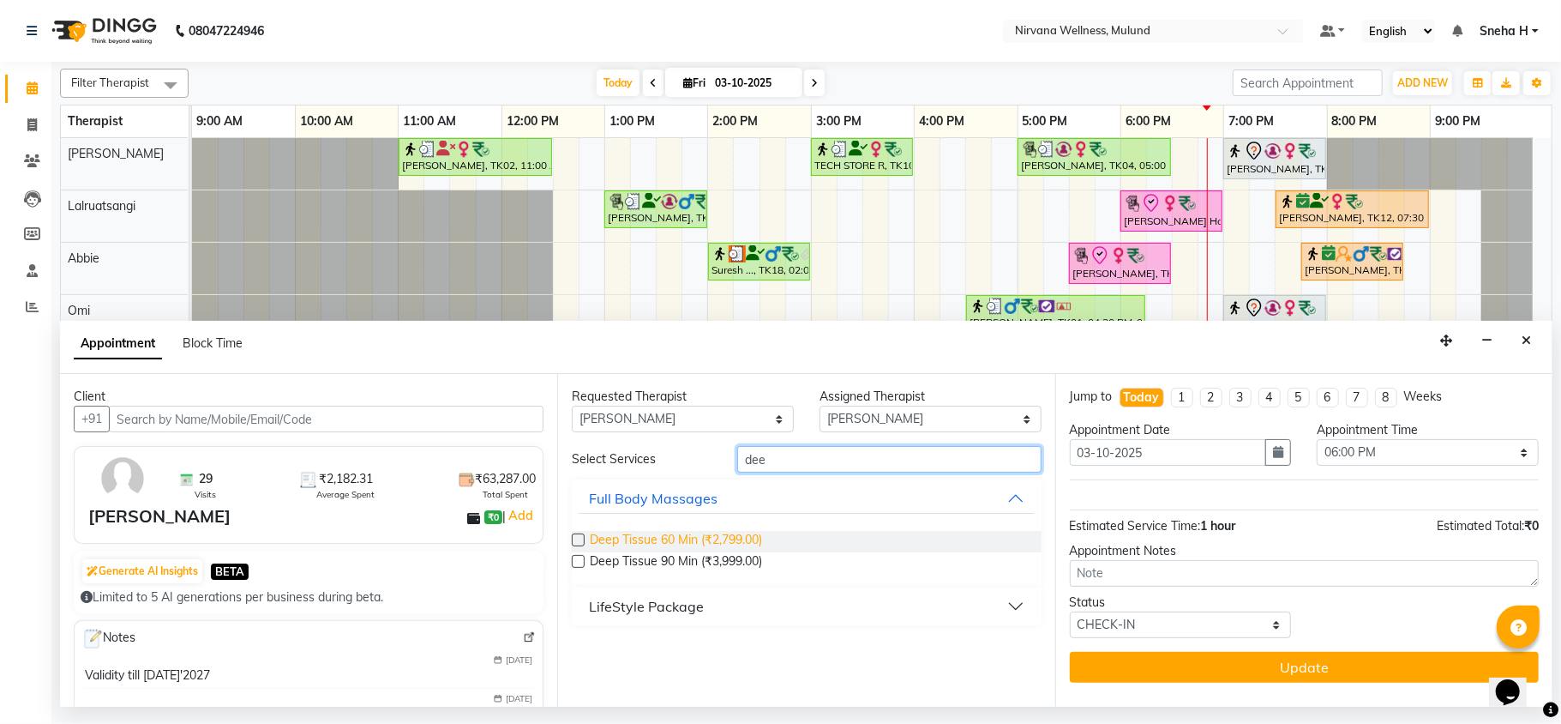
type input "dee"
click at [749, 537] on span "Deep Tissue 60 Min (₹2,799.00)" at bounding box center [676, 541] width 172 height 21
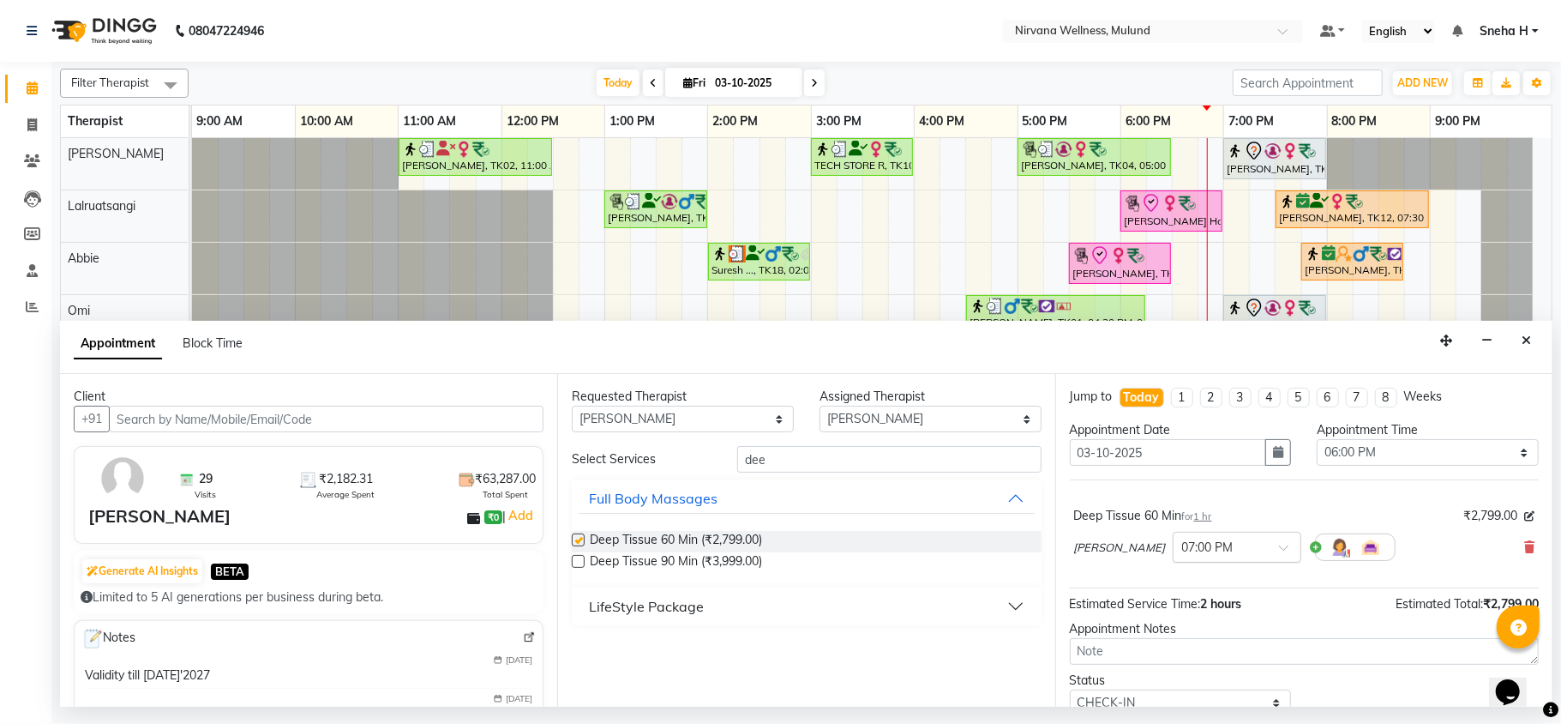
checkbox input "false"
click at [1259, 559] on div "× 07:00 PM" at bounding box center [1237, 547] width 129 height 31
click at [1199, 640] on div "06:00 PM" at bounding box center [1237, 625] width 127 height 32
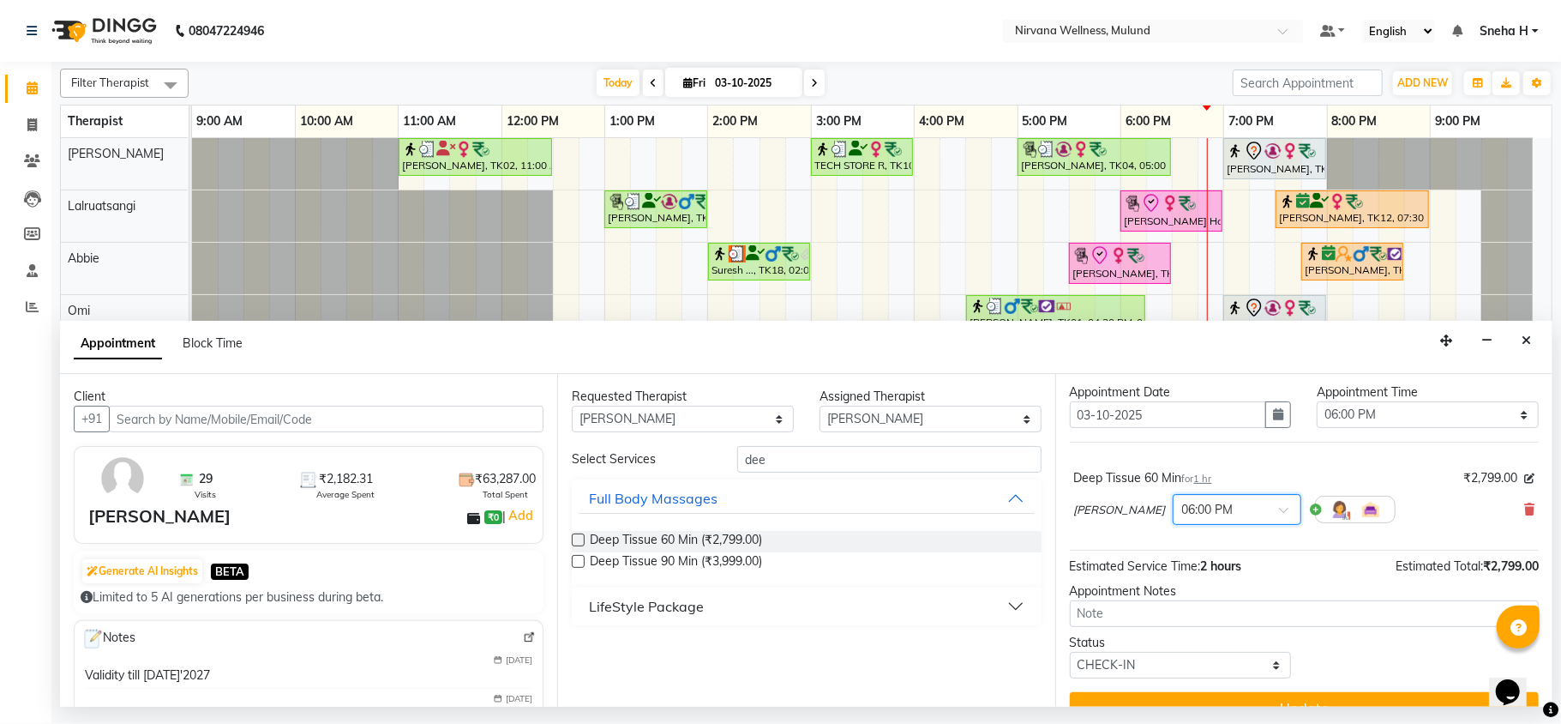
scroll to position [69, 0]
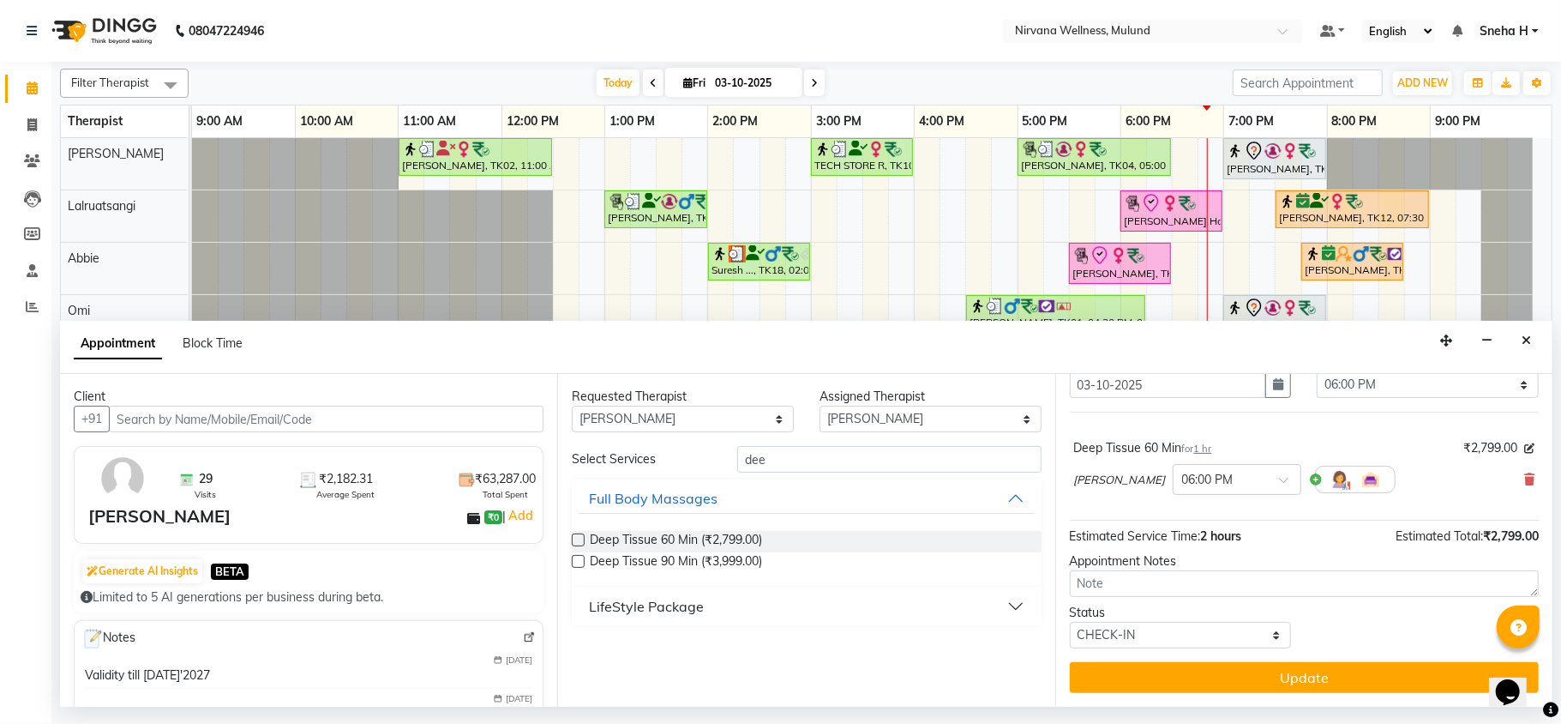
click at [1143, 673] on button "Update" at bounding box center [1304, 677] width 469 height 31
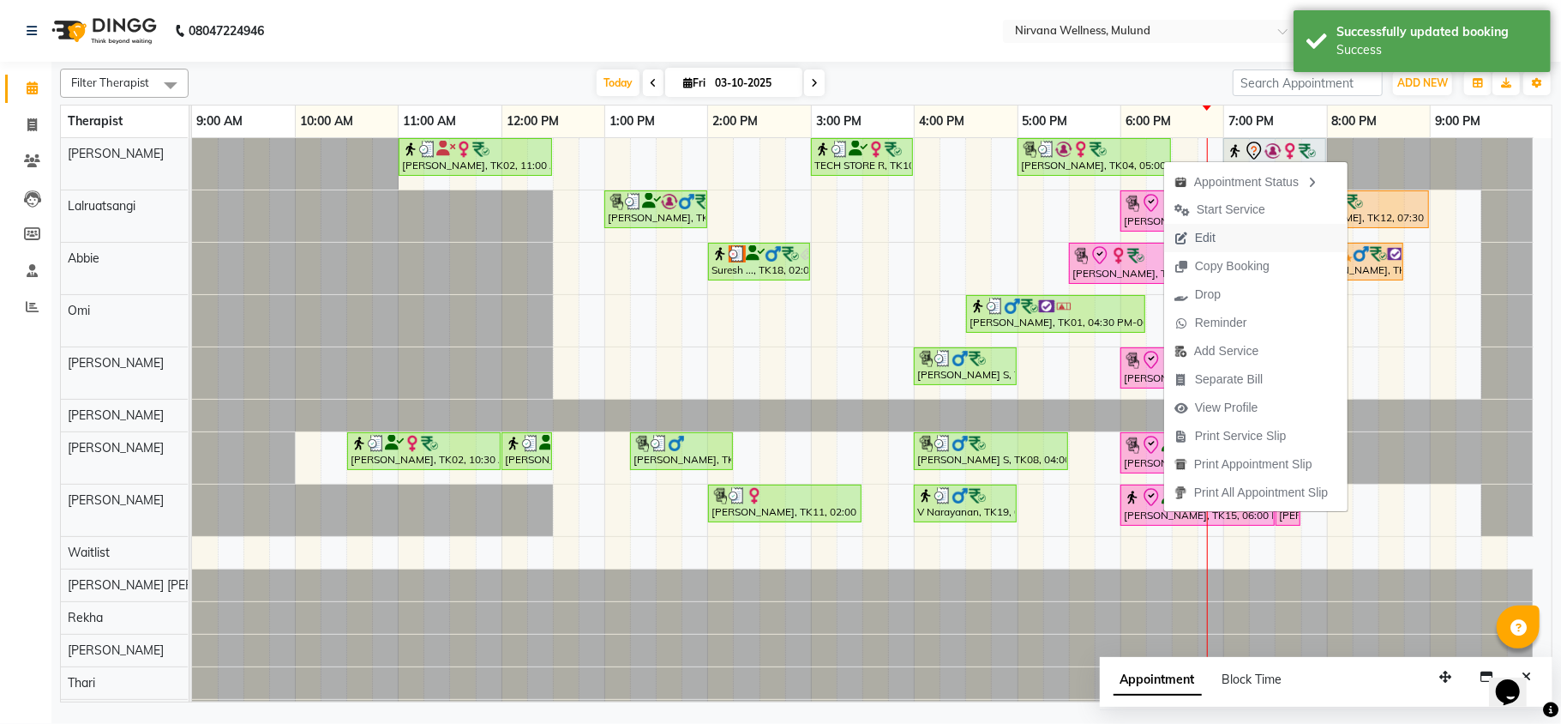
click at [1208, 232] on span "Edit" at bounding box center [1205, 238] width 21 height 18
select select "tentative"
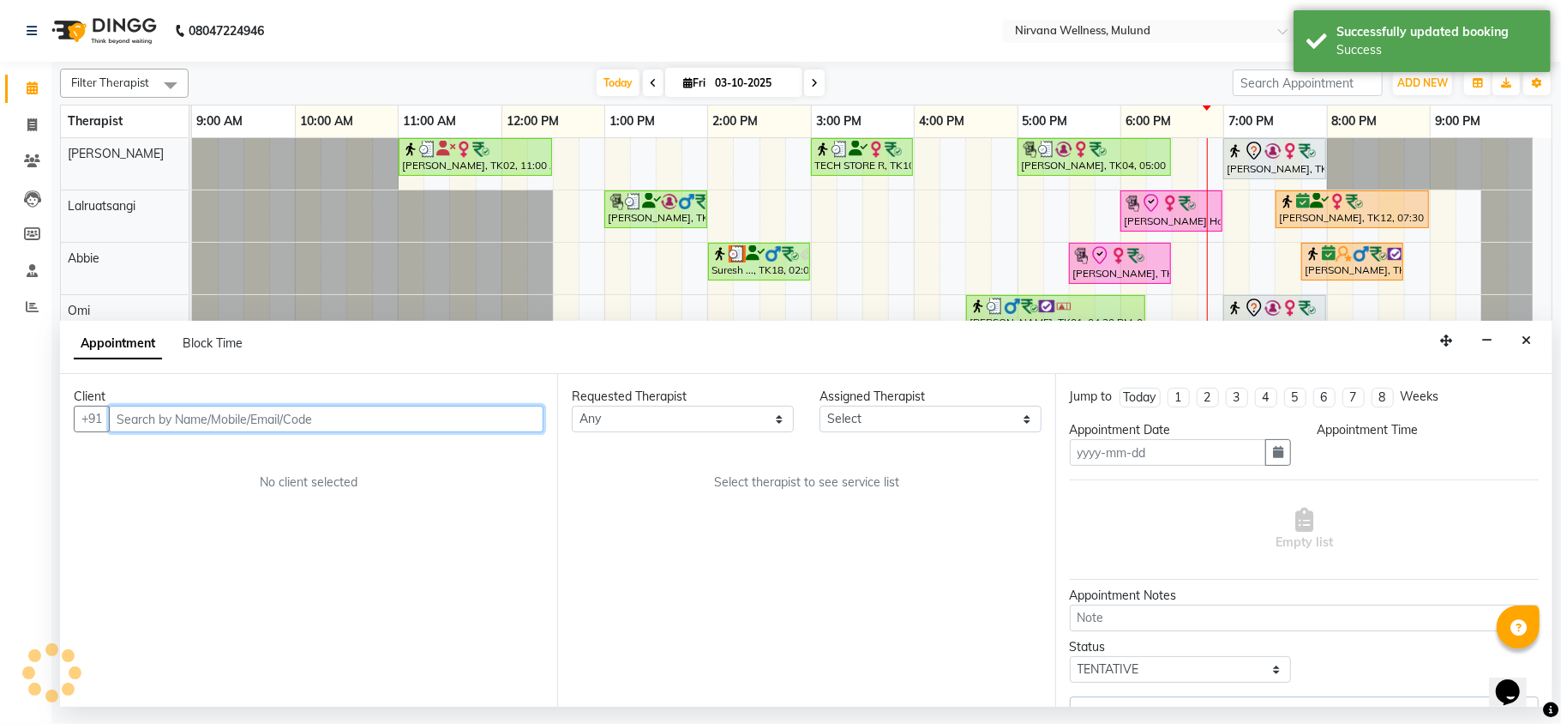
type input "03-10-2025"
select select "35614"
select select "check-in"
select select "1080"
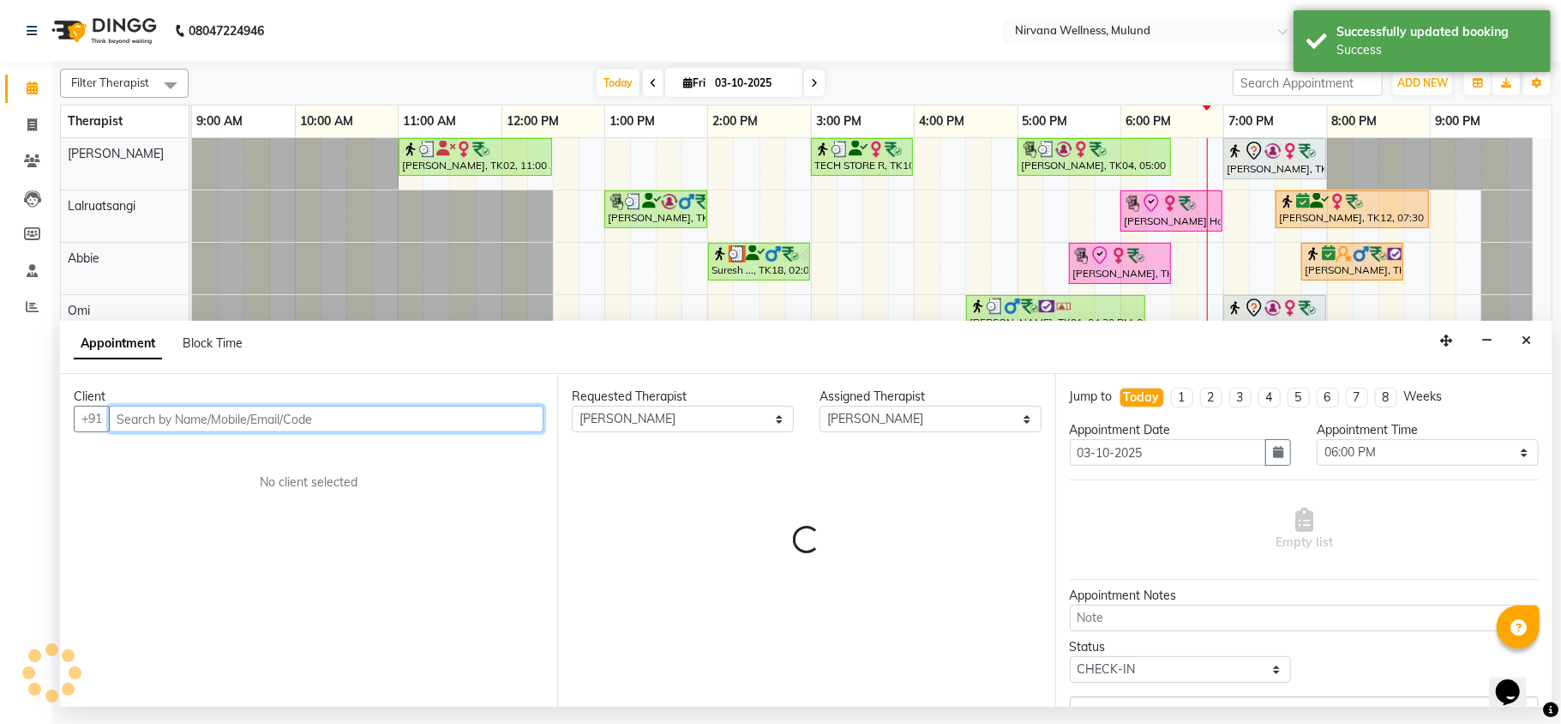
select select "2150"
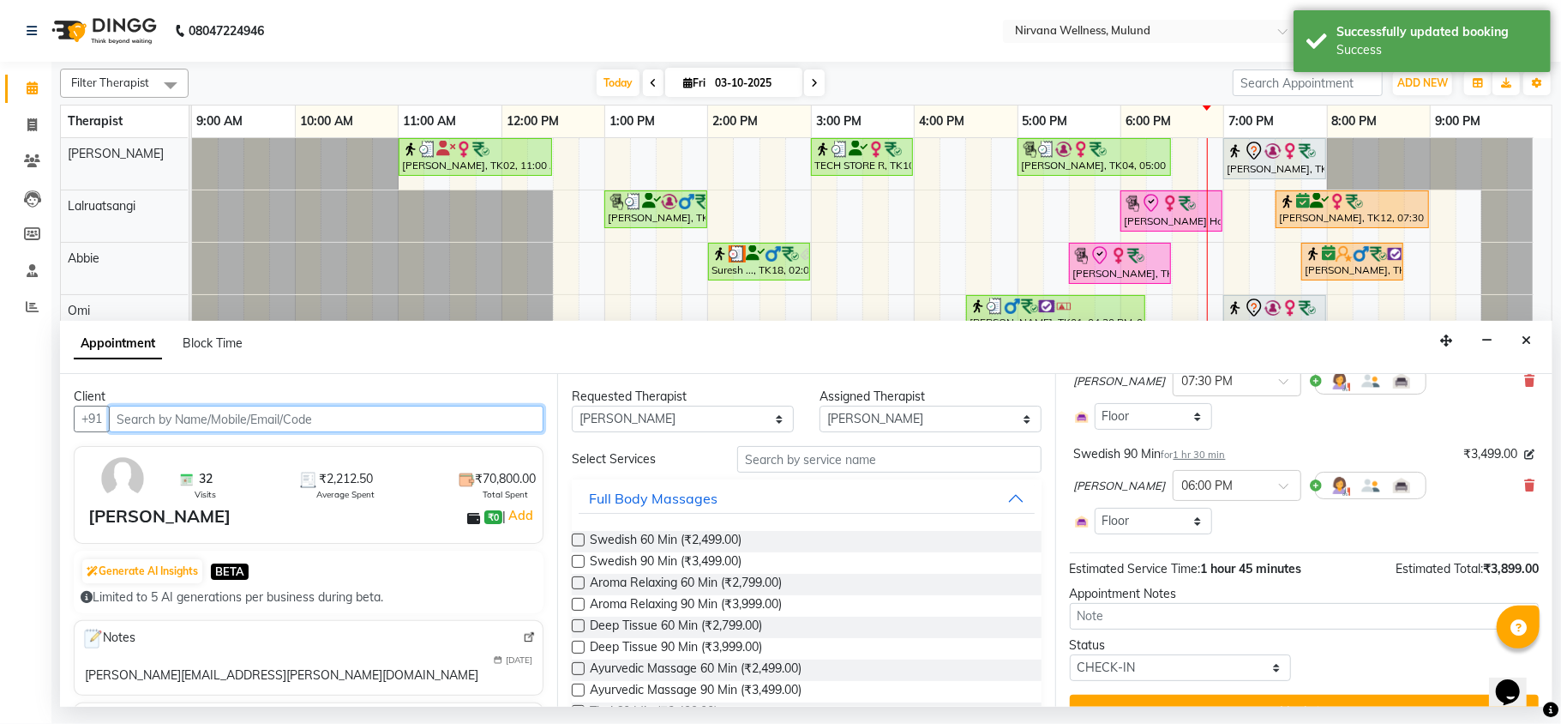
scroll to position [186, 0]
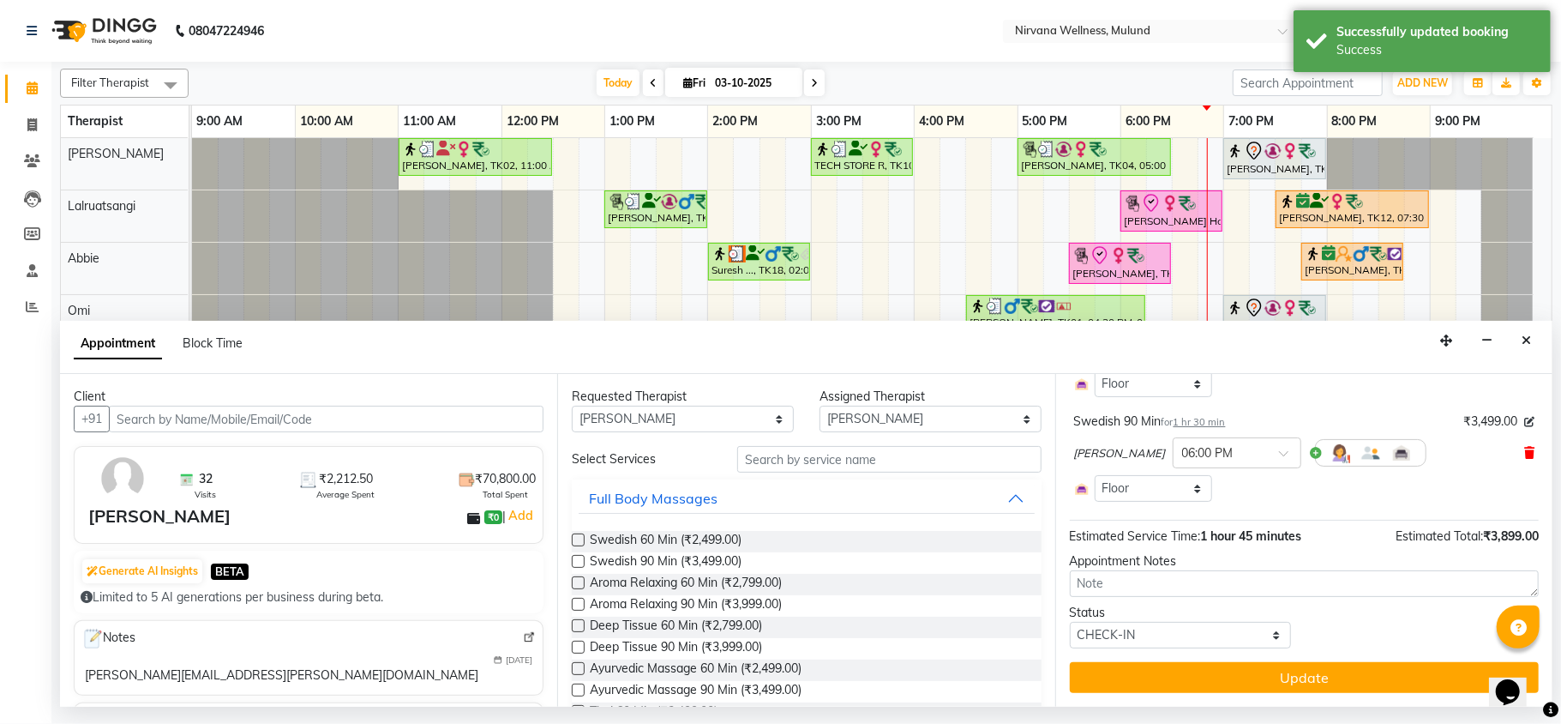
click at [1525, 457] on icon at bounding box center [1530, 453] width 10 height 12
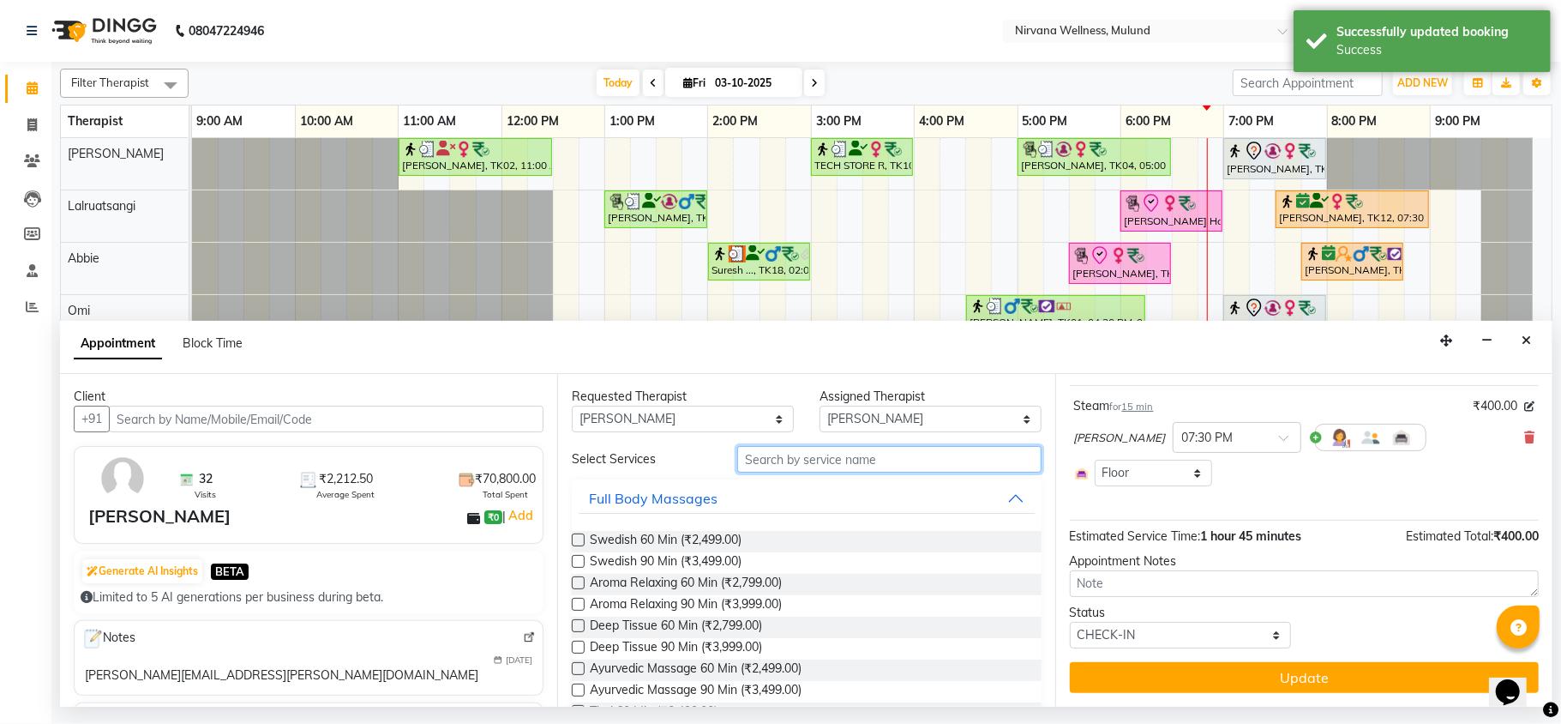
click at [902, 454] on input "text" at bounding box center [889, 459] width 304 height 27
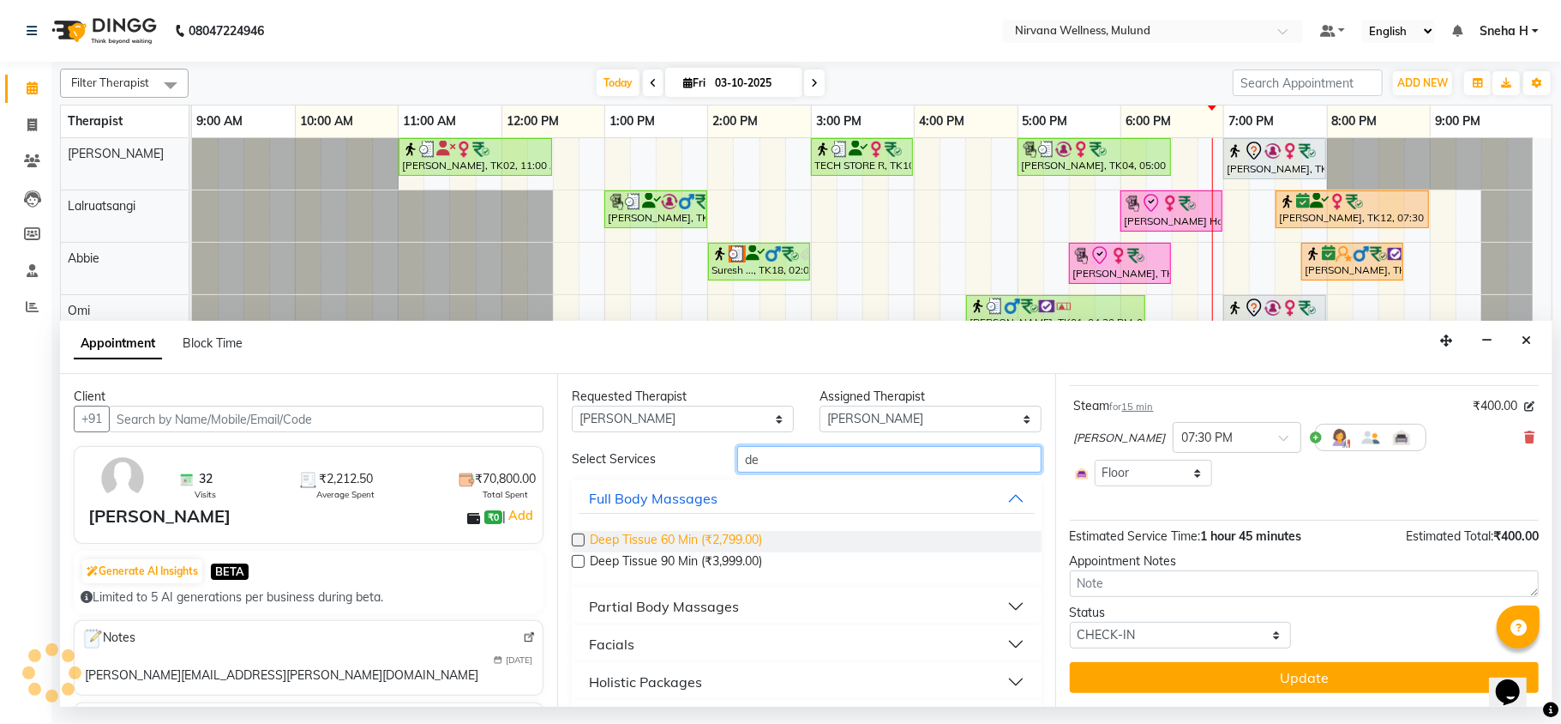
type input "de"
click at [648, 537] on span "Deep Tissue 60 Min (₹2,799.00)" at bounding box center [676, 541] width 172 height 21
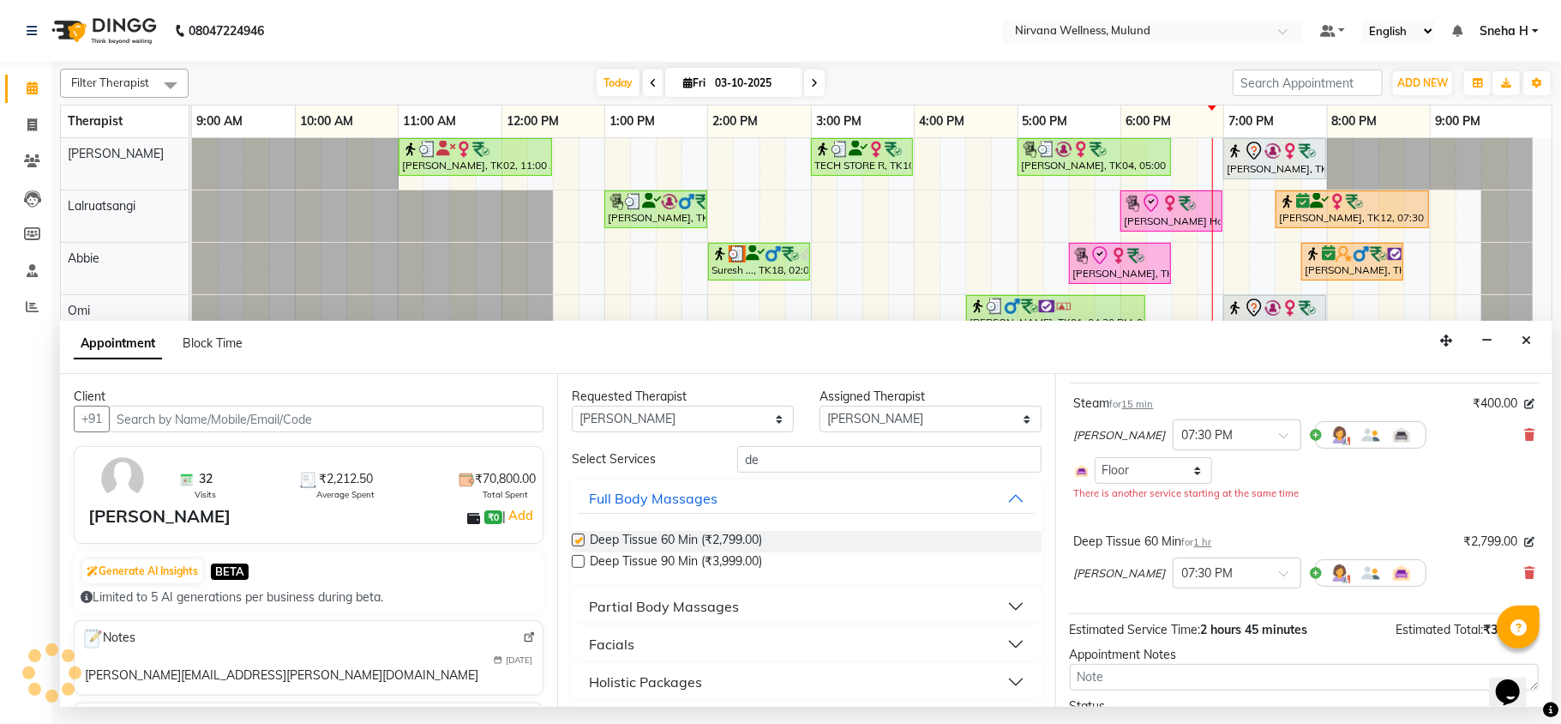
scroll to position [186, 0]
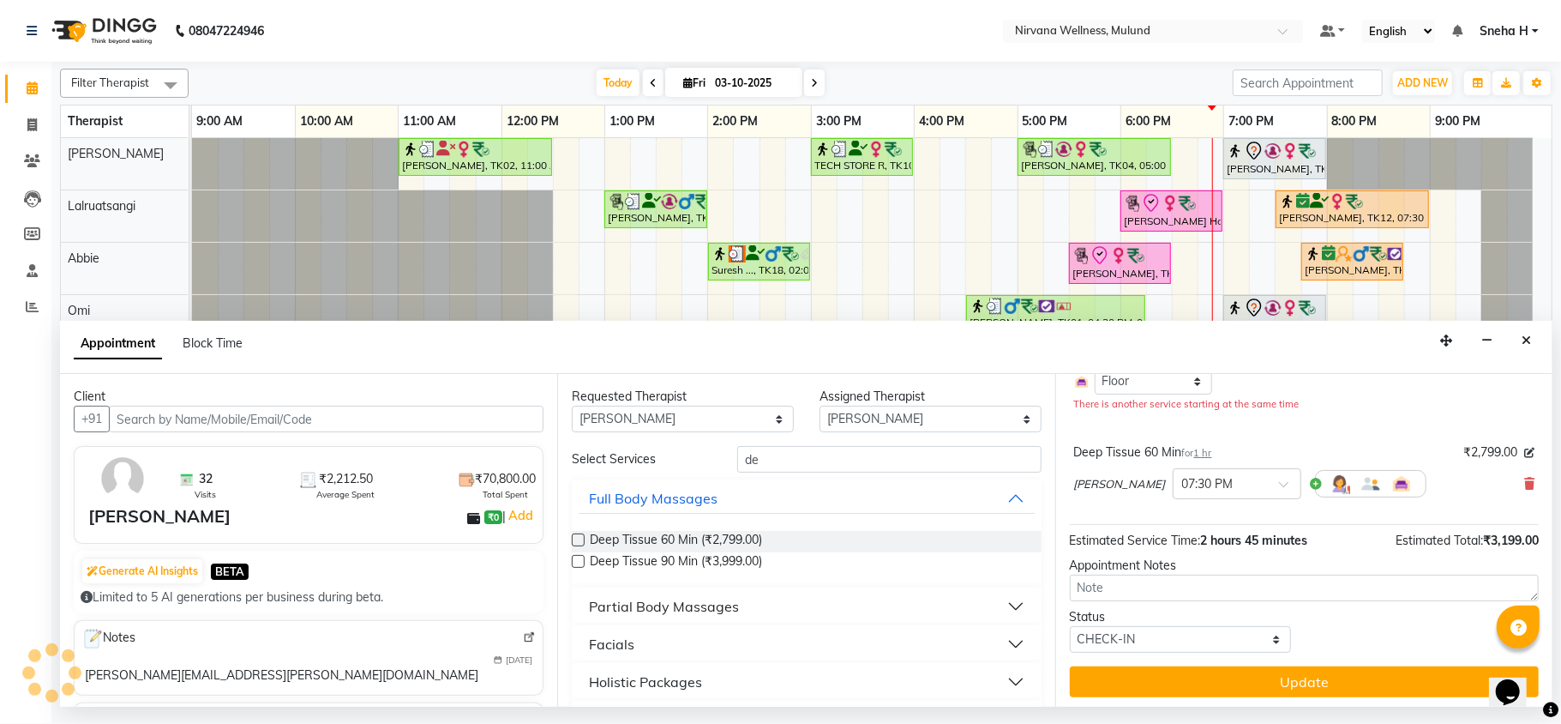
checkbox input "false"
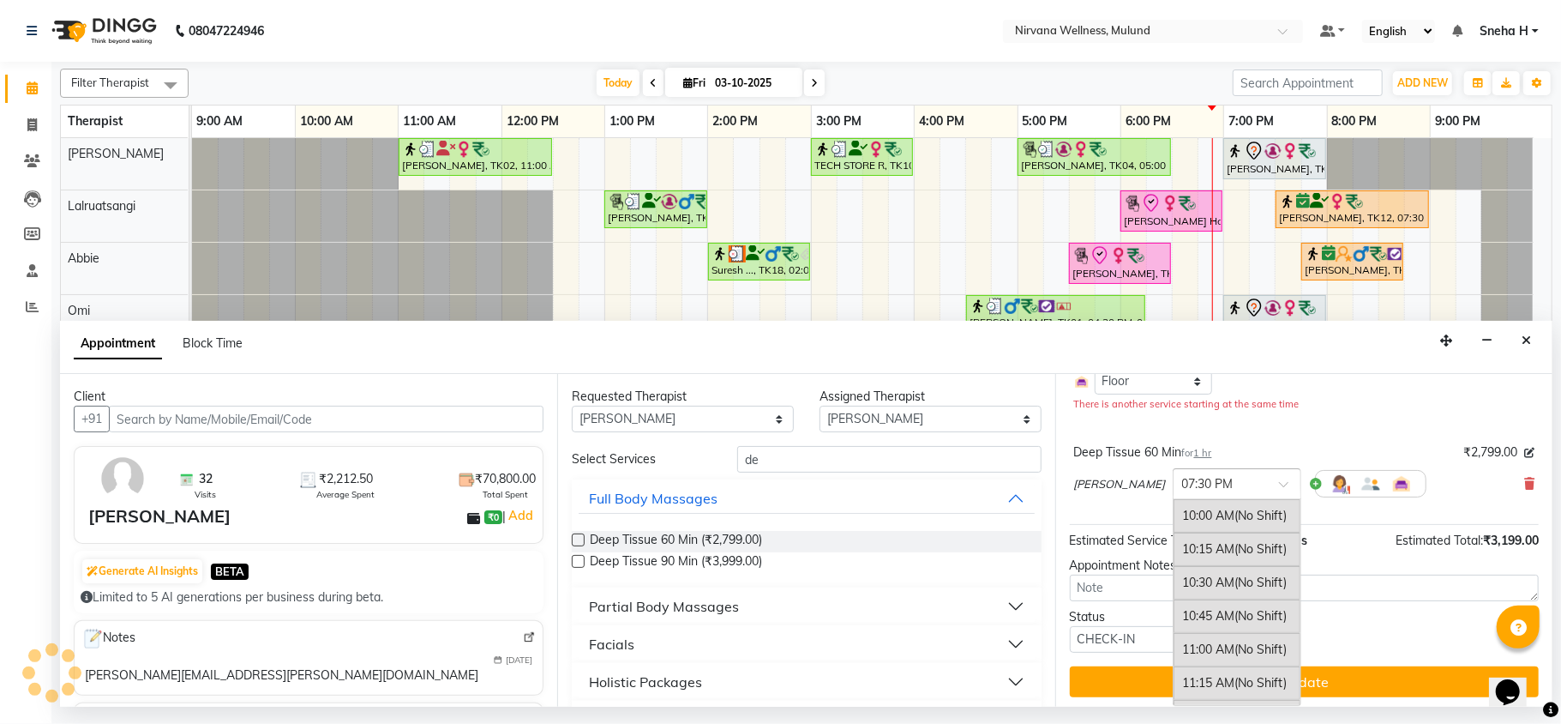
click at [1182, 488] on input "text" at bounding box center [1219, 482] width 75 height 18
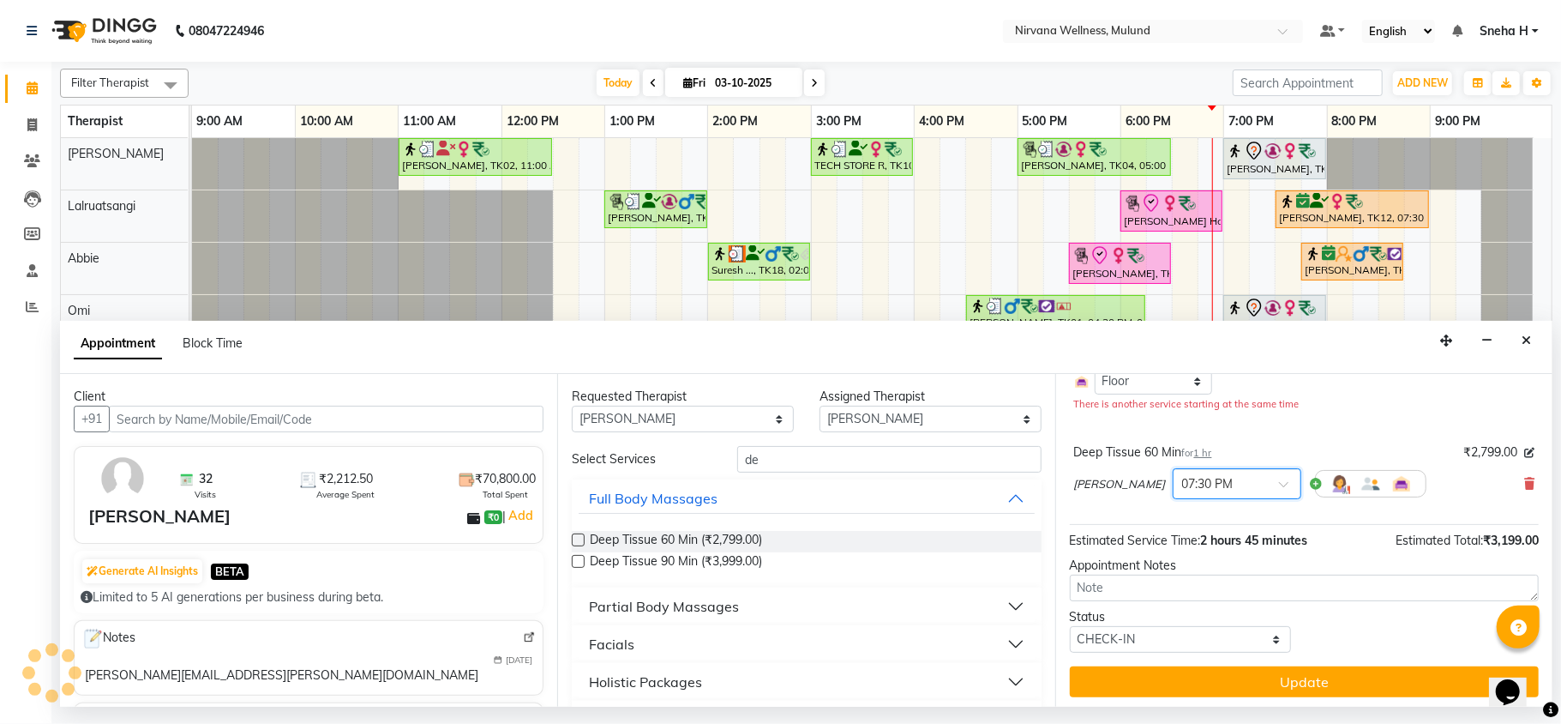
click at [1279, 489] on span at bounding box center [1289, 489] width 21 height 18
click at [1279, 482] on span at bounding box center [1289, 489] width 21 height 18
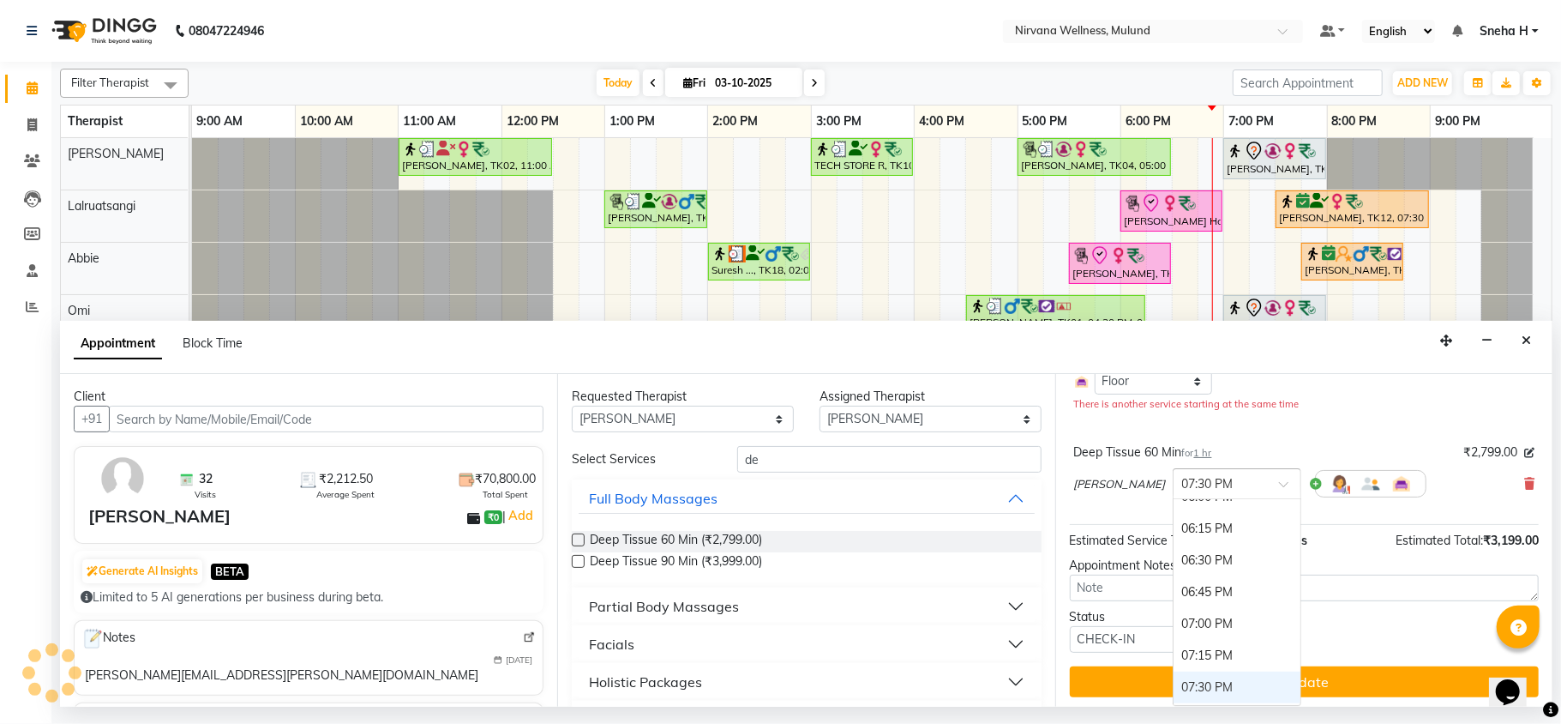
scroll to position [1022, 0]
click at [1174, 557] on div "06:00 PM" at bounding box center [1237, 542] width 127 height 32
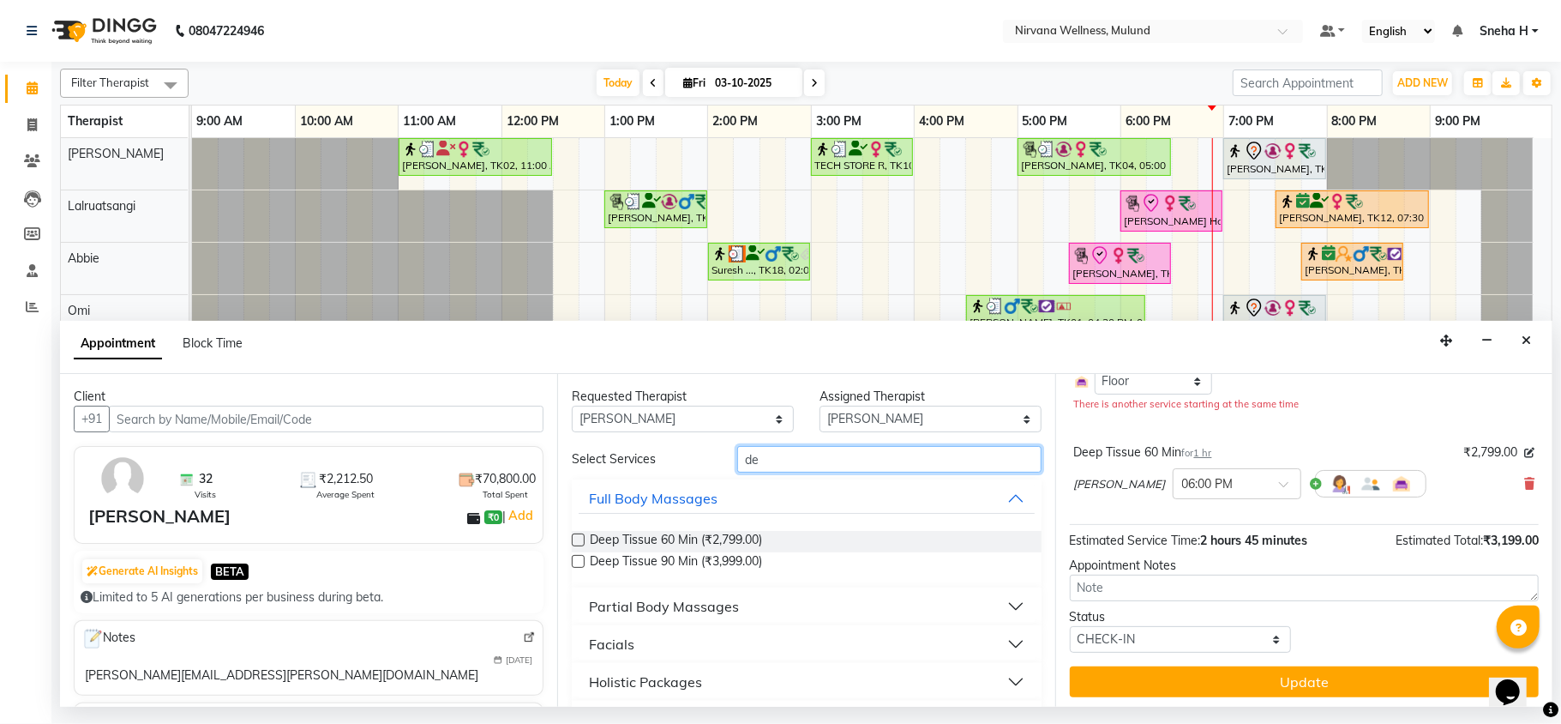
drag, startPoint x: 863, startPoint y: 467, endPoint x: 727, endPoint y: 466, distance: 135.5
click at [727, 466] on div "de" at bounding box center [890, 459] width 330 height 27
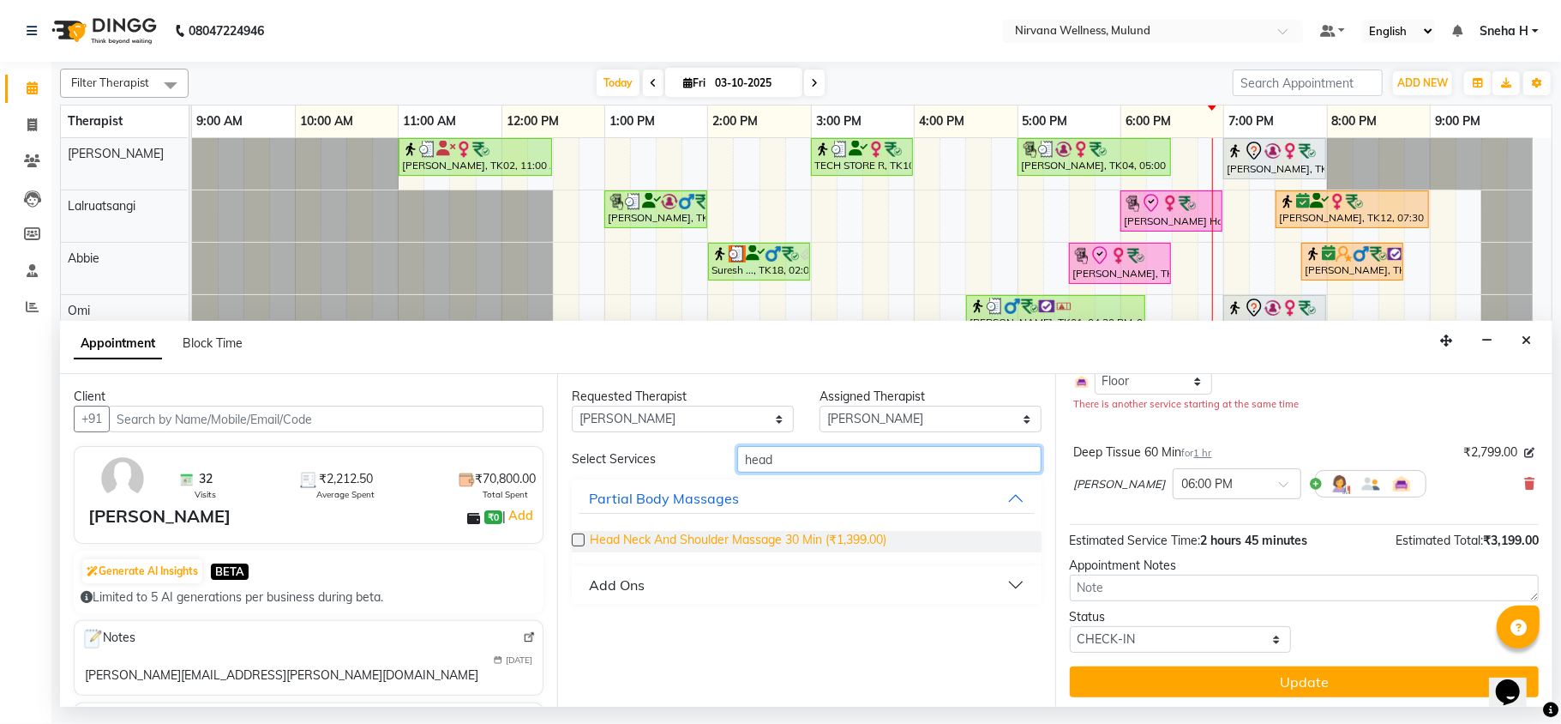
type input "head"
click at [670, 539] on span "Head Neck And Shoulder Massage 30 Min (₹1,399.00)" at bounding box center [738, 541] width 297 height 21
checkbox input "false"
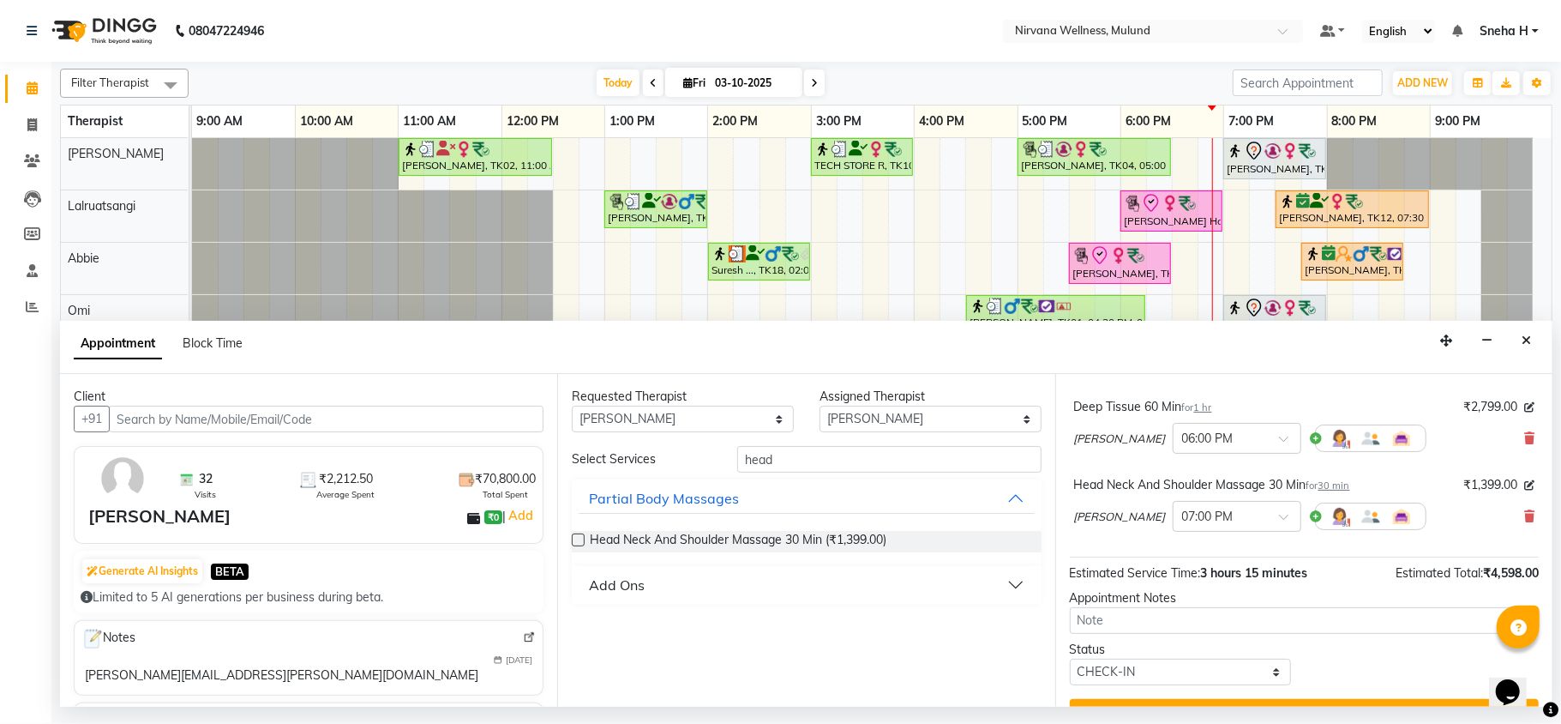
scroll to position [252, 0]
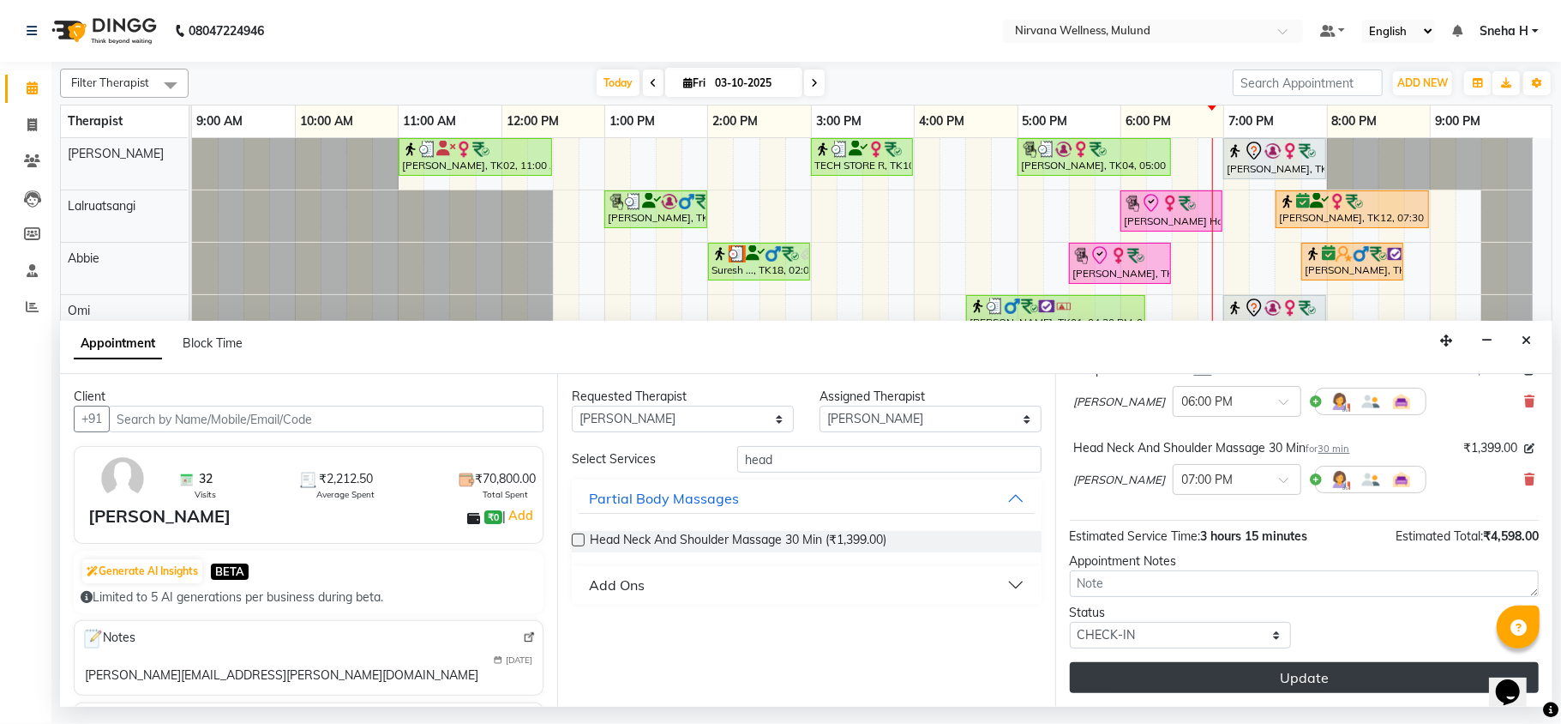
click at [1212, 686] on button "Update" at bounding box center [1304, 677] width 469 height 31
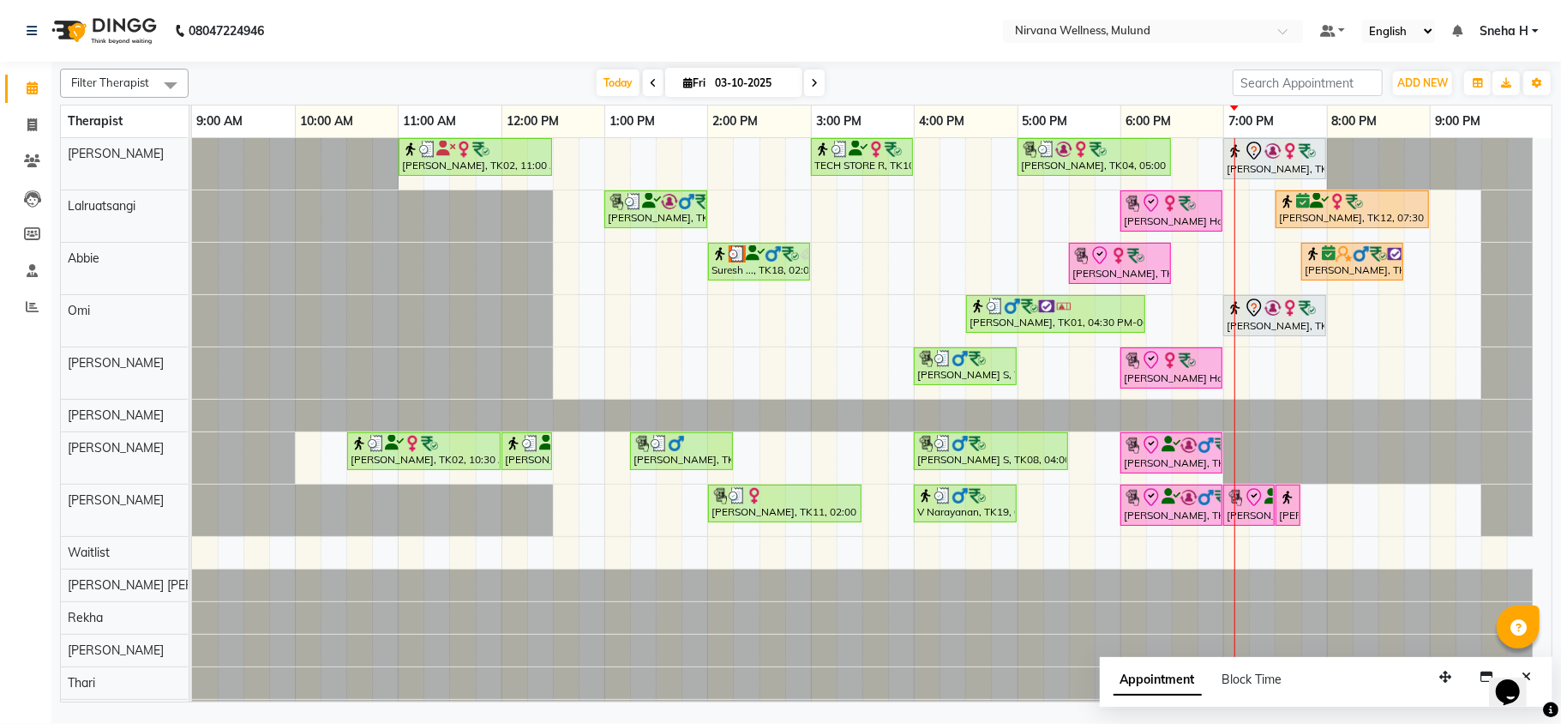
click at [515, 48] on nav "08047224946 Select Location × Nirvana Wellness, Mulund Default Panel My Panel E…" at bounding box center [780, 31] width 1561 height 62
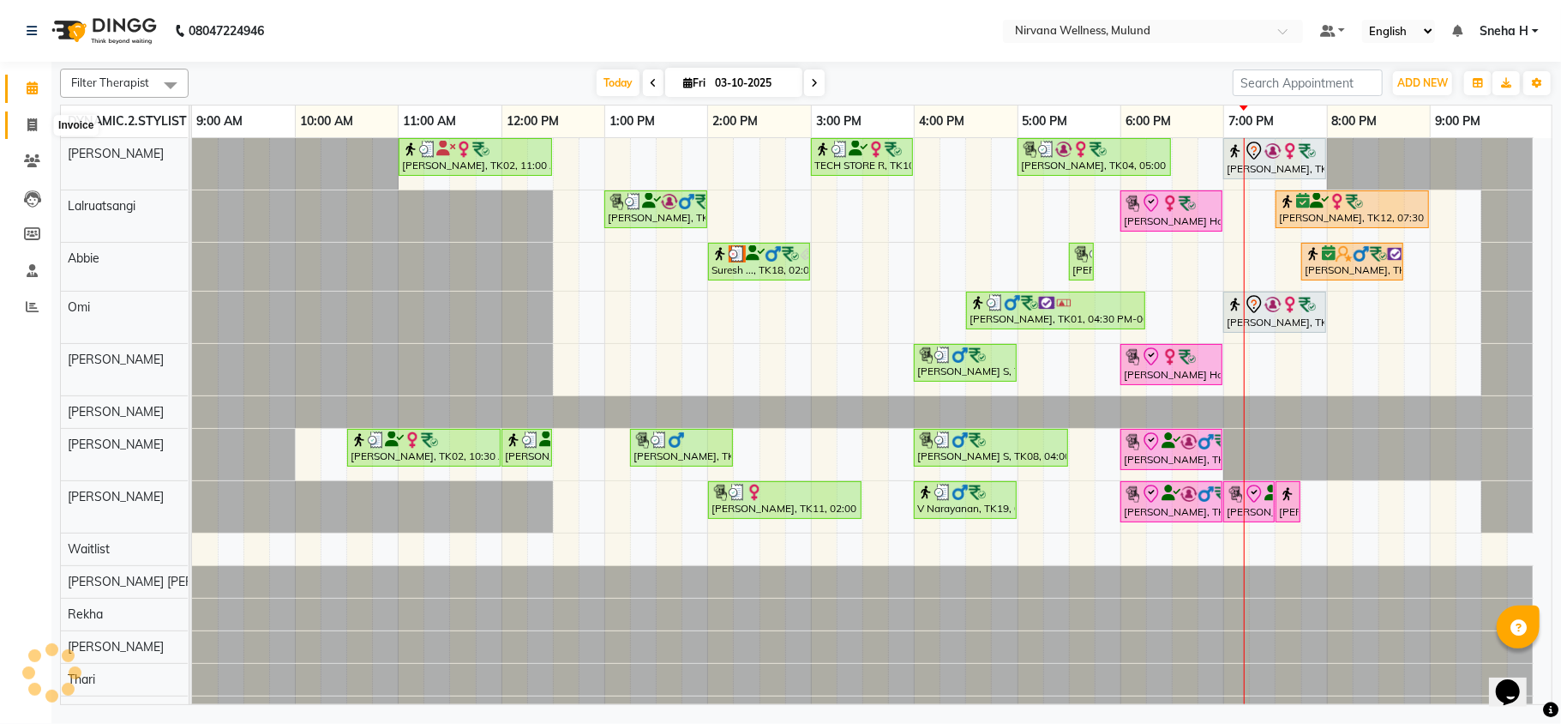
click at [32, 129] on icon at bounding box center [31, 124] width 9 height 13
select select "service"
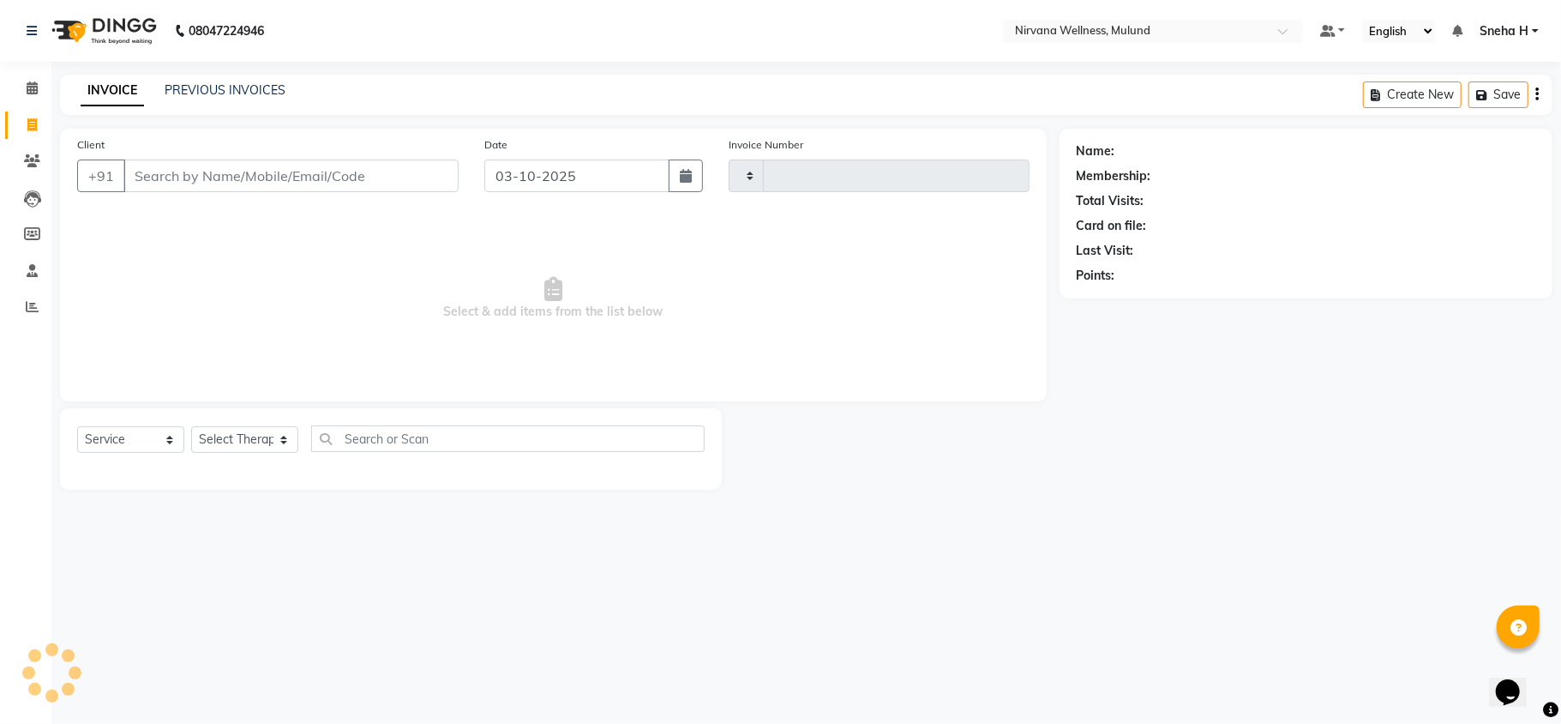
type input "2141"
select select "4890"
click at [211, 173] on input "Client" at bounding box center [290, 175] width 335 height 33
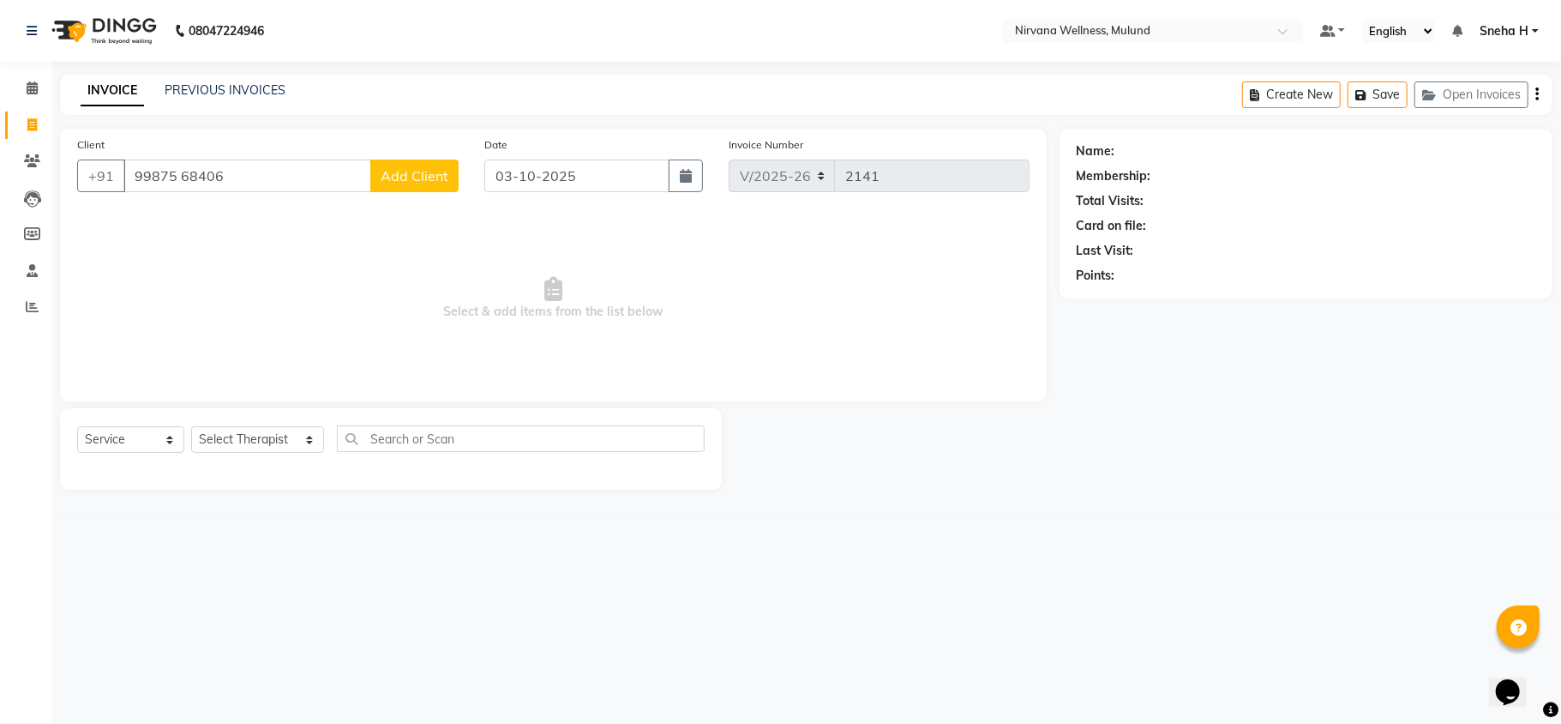
click at [178, 177] on input "99875 68406" at bounding box center [247, 175] width 248 height 33
type input "9987568406"
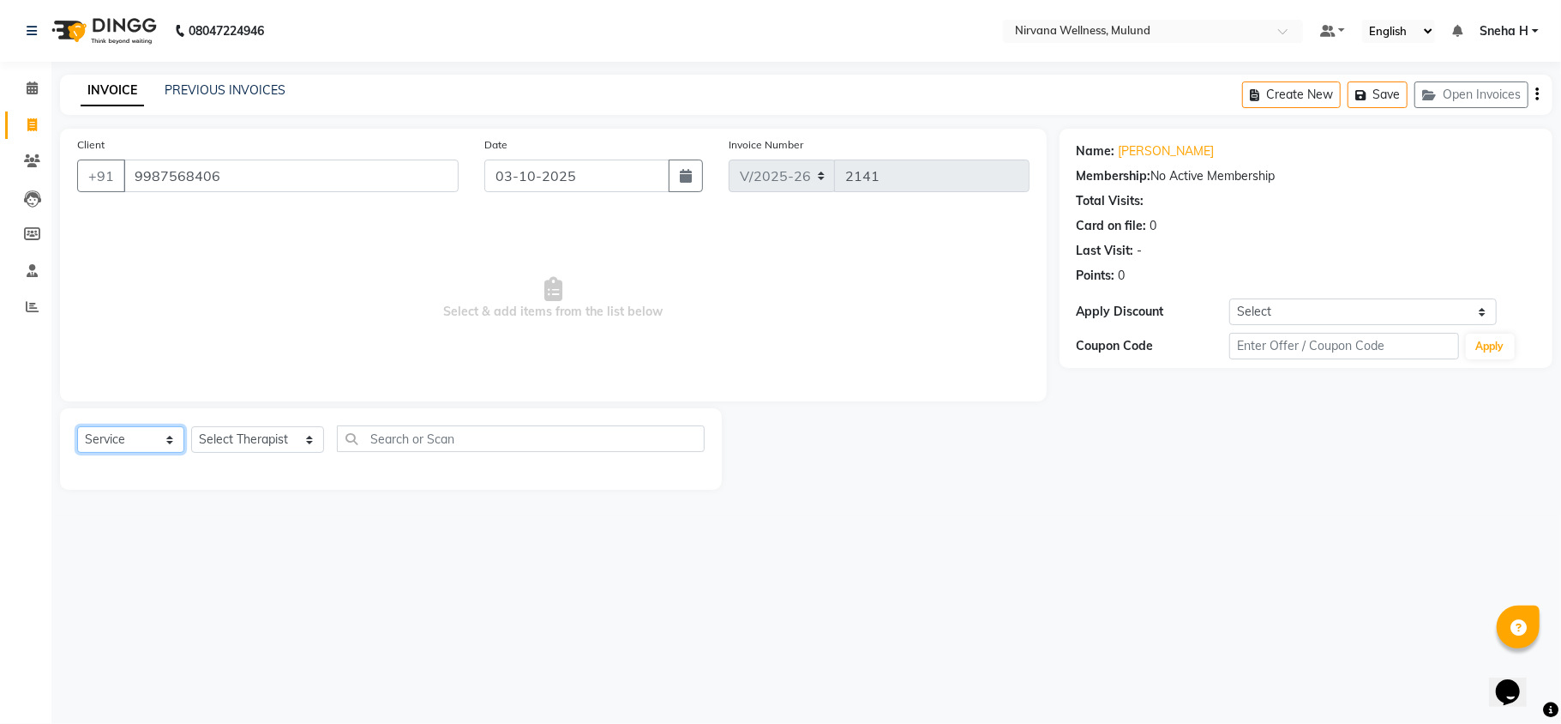
click at [141, 443] on select "Select Service Product Membership Package Voucher Prepaid Gift Card" at bounding box center [130, 439] width 107 height 27
select select "V"
click at [77, 426] on select "Select Service Product Membership Package Voucher Prepaid Gift Card" at bounding box center [130, 439] width 107 height 27
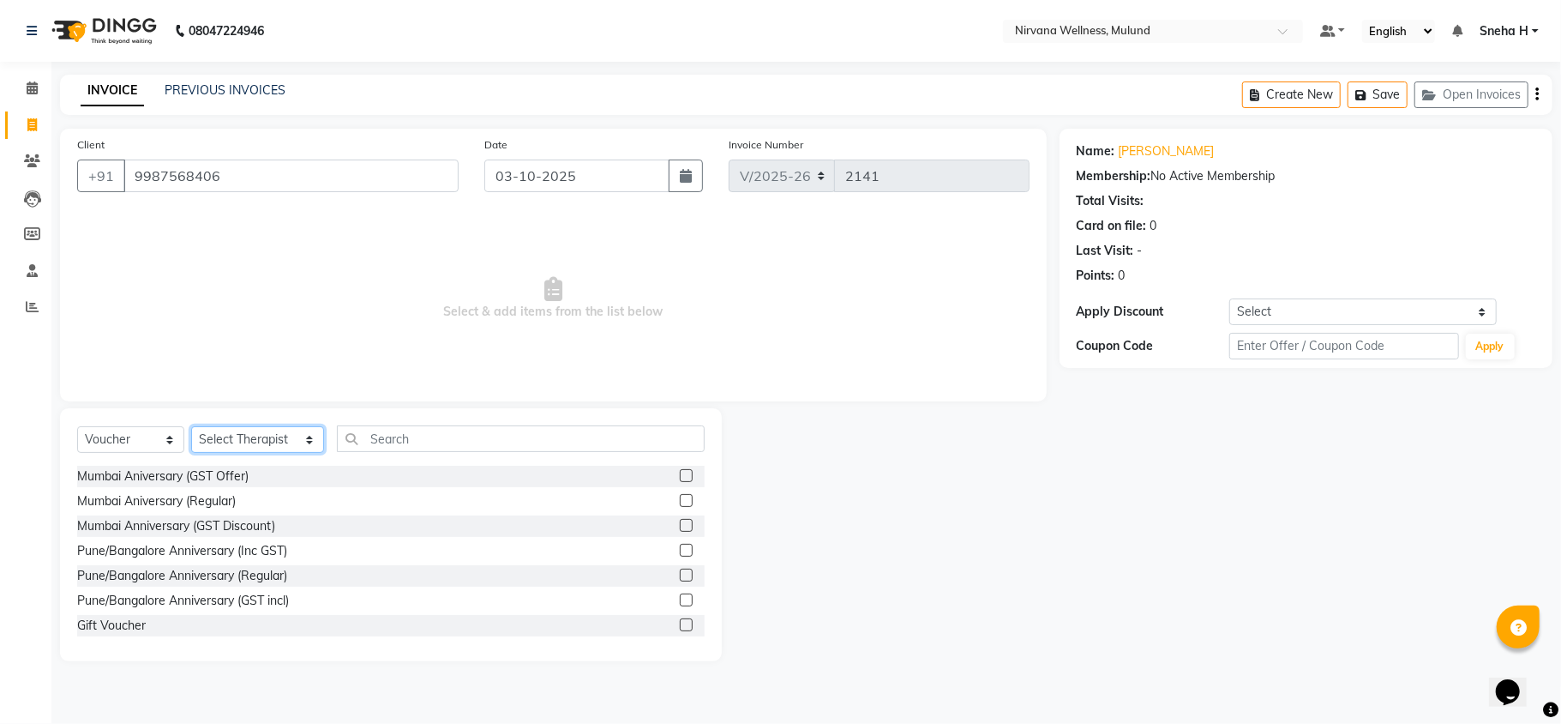
click at [227, 446] on select "Select Therapist [PERSON_NAME] [PERSON_NAME] [PERSON_NAME] [PERSON_NAME] Tlau O…" at bounding box center [257, 439] width 133 height 27
select select "29682"
click at [191, 426] on select "Select Therapist [PERSON_NAME] [PERSON_NAME] [PERSON_NAME] [PERSON_NAME] Tlau O…" at bounding box center [257, 439] width 133 height 27
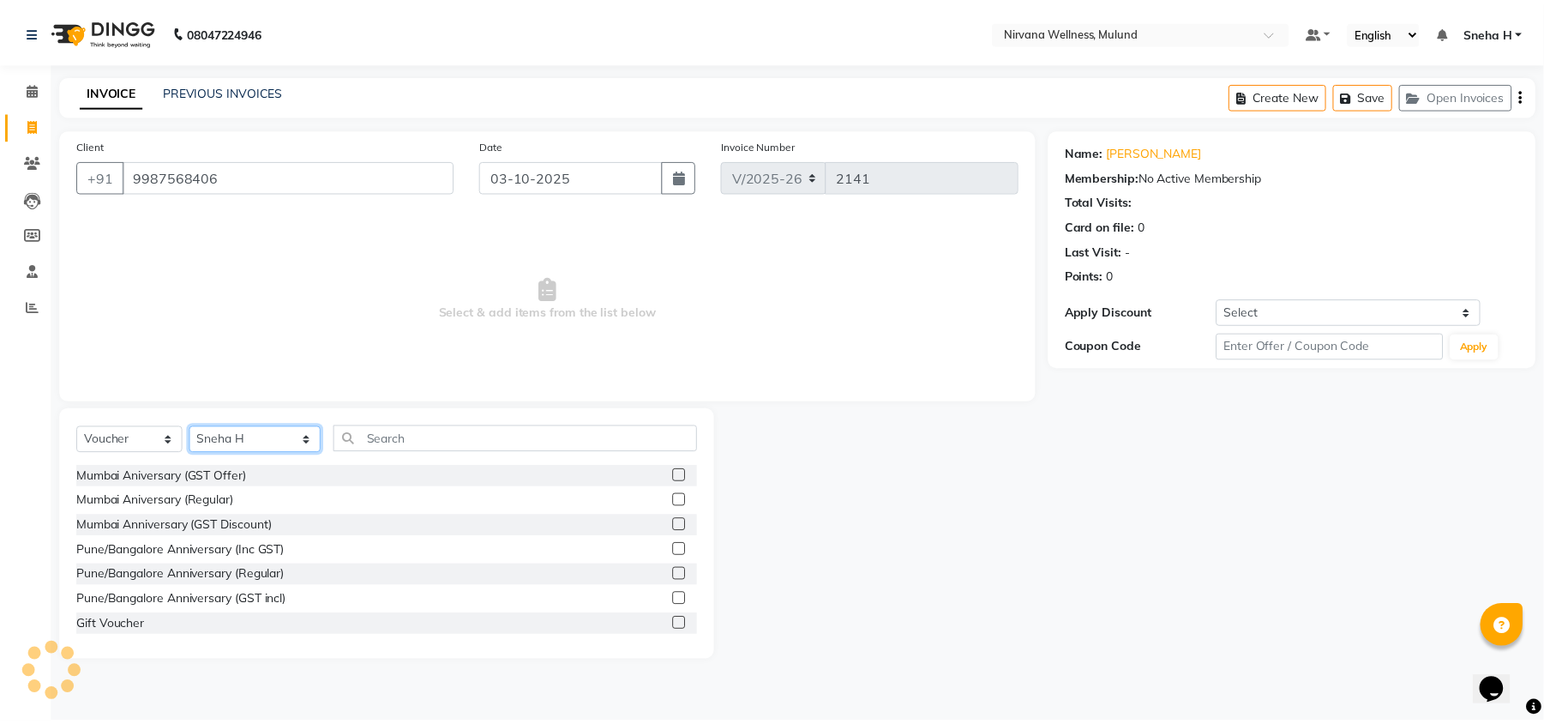
scroll to position [77, 0]
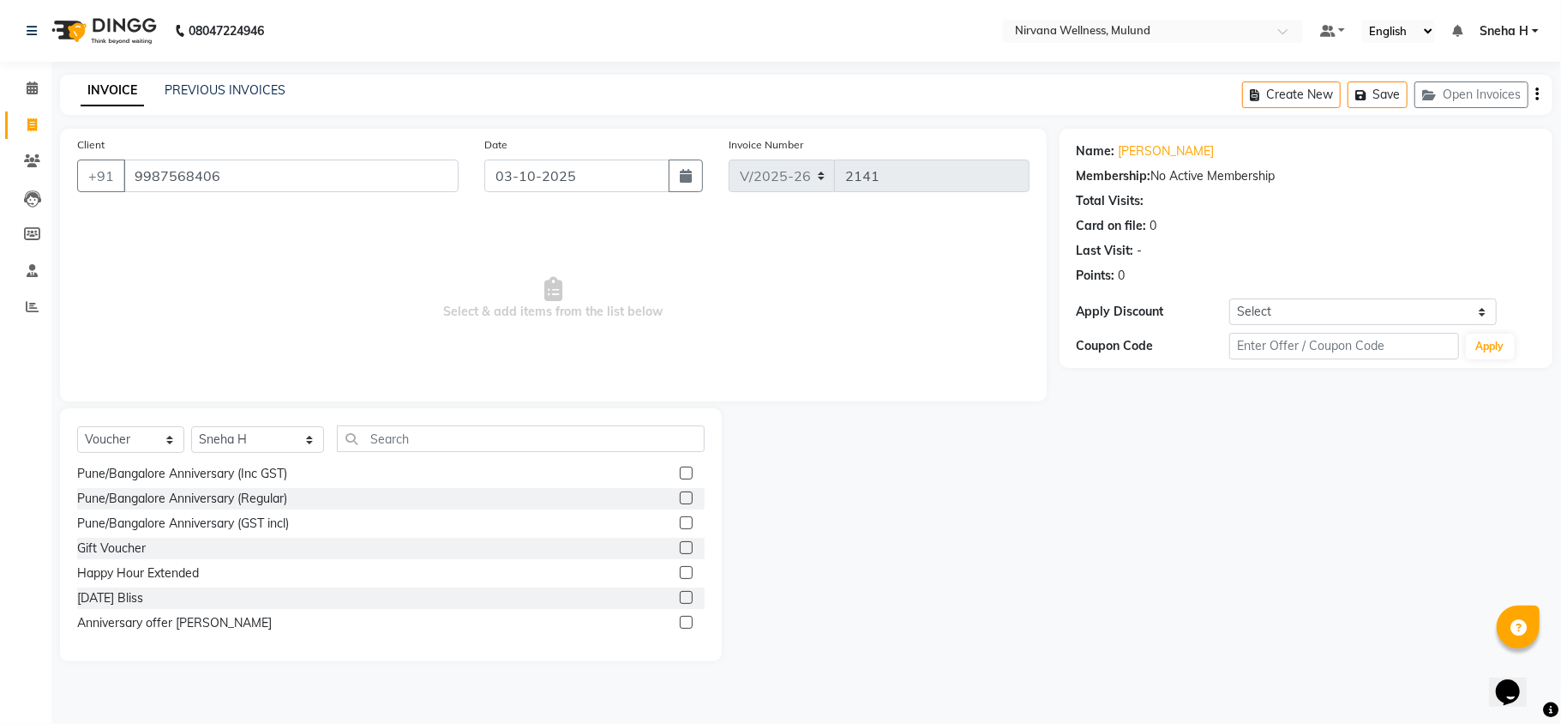
click at [680, 594] on label at bounding box center [686, 597] width 13 height 13
click at [680, 594] on input "checkbox" at bounding box center [685, 598] width 11 height 11
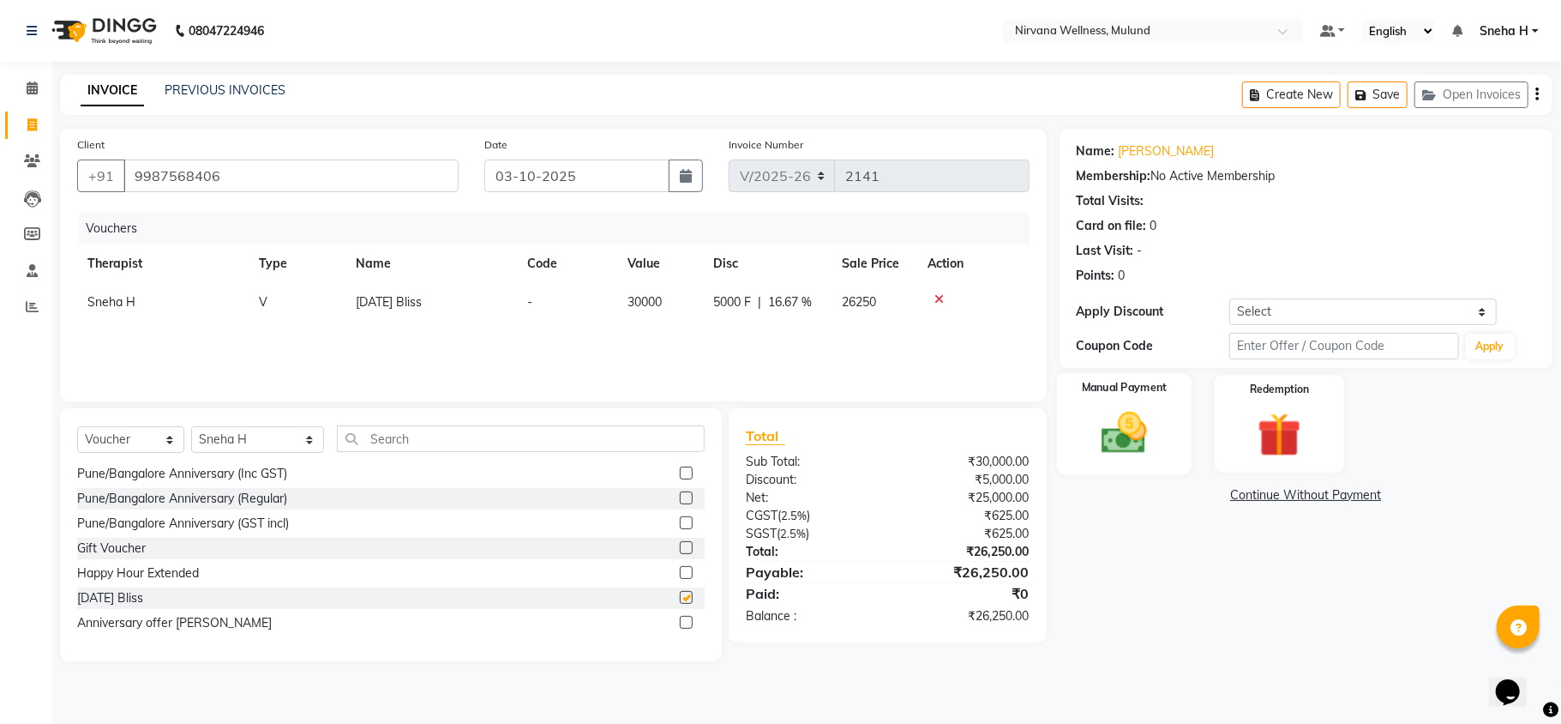
checkbox input "false"
click at [1159, 422] on img at bounding box center [1124, 432] width 75 height 53
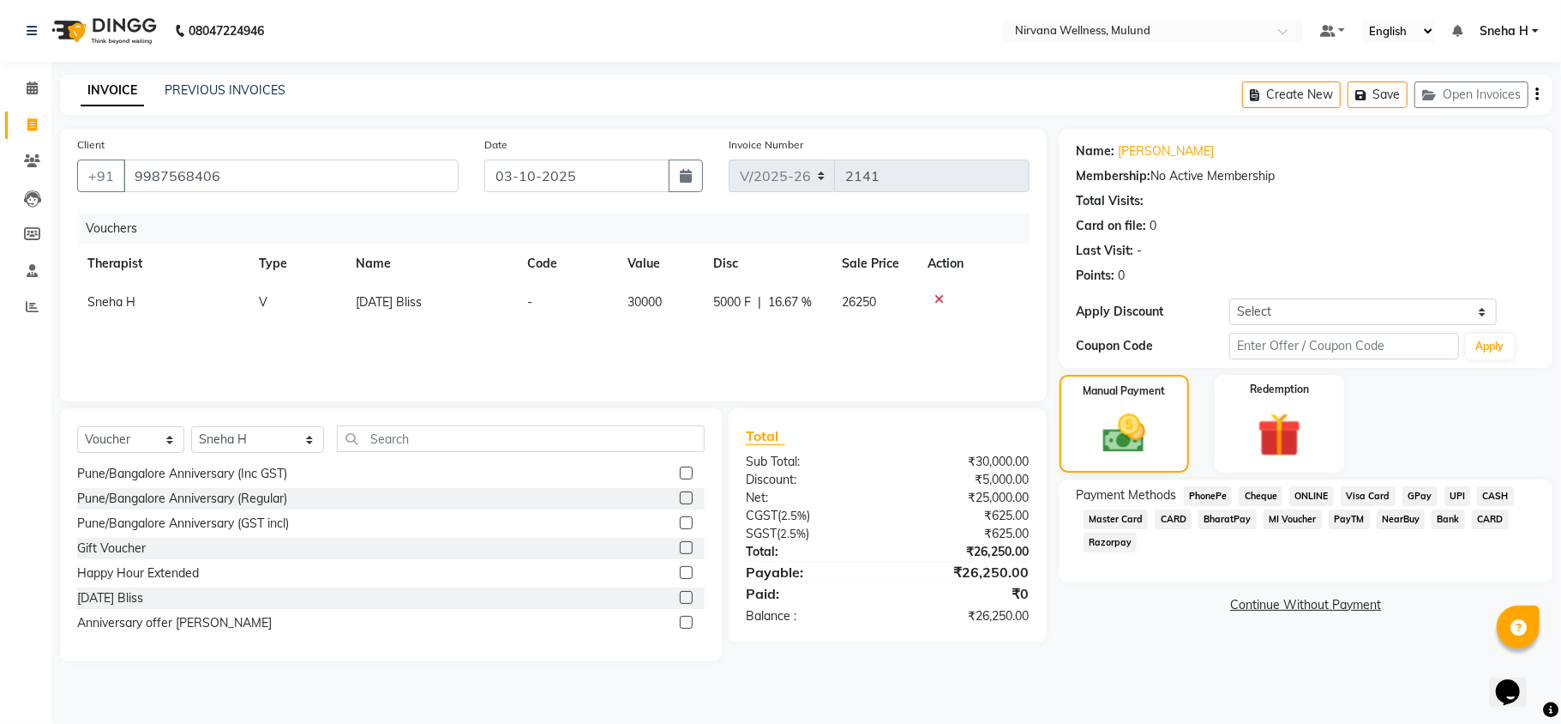
click at [1454, 490] on span "UPI" at bounding box center [1458, 496] width 27 height 20
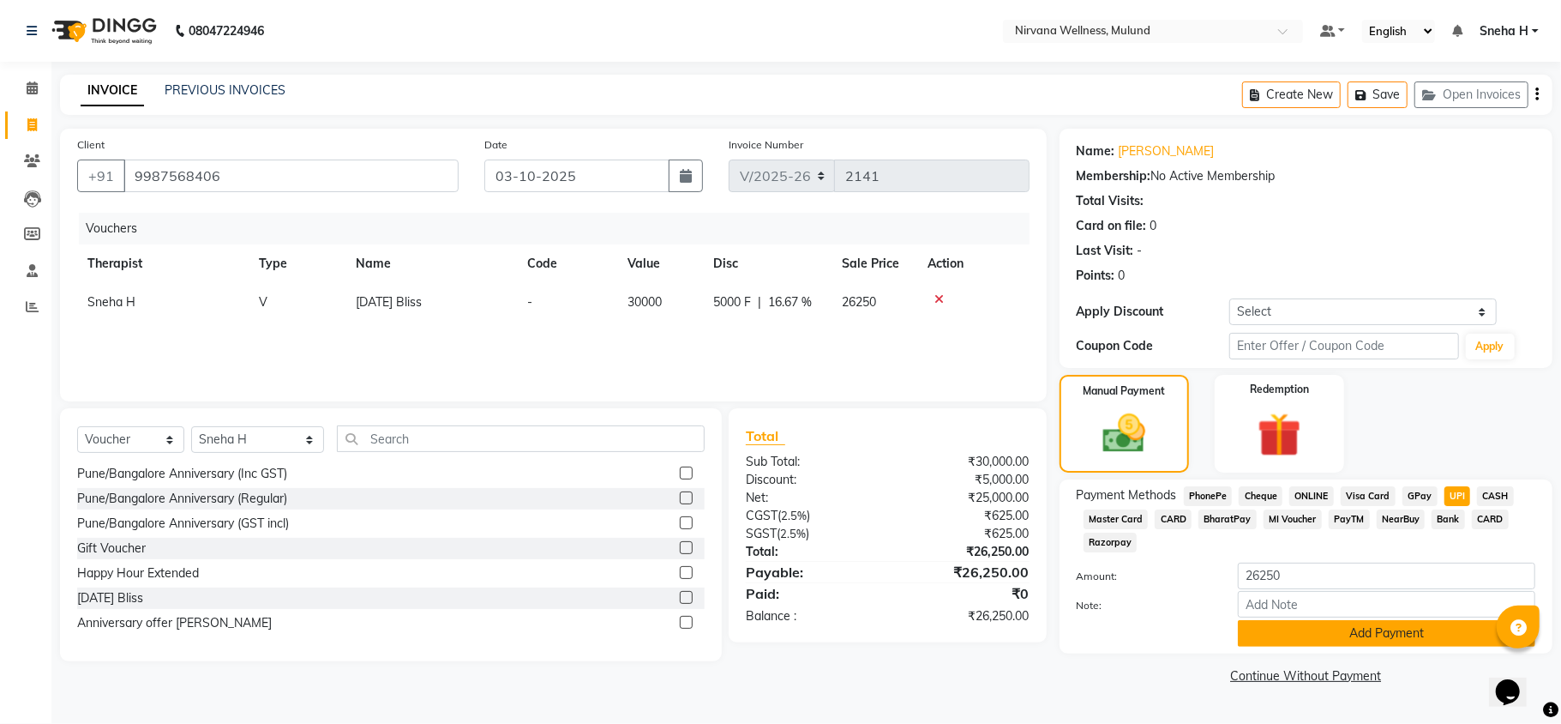
click at [1326, 635] on button "Add Payment" at bounding box center [1387, 633] width 298 height 27
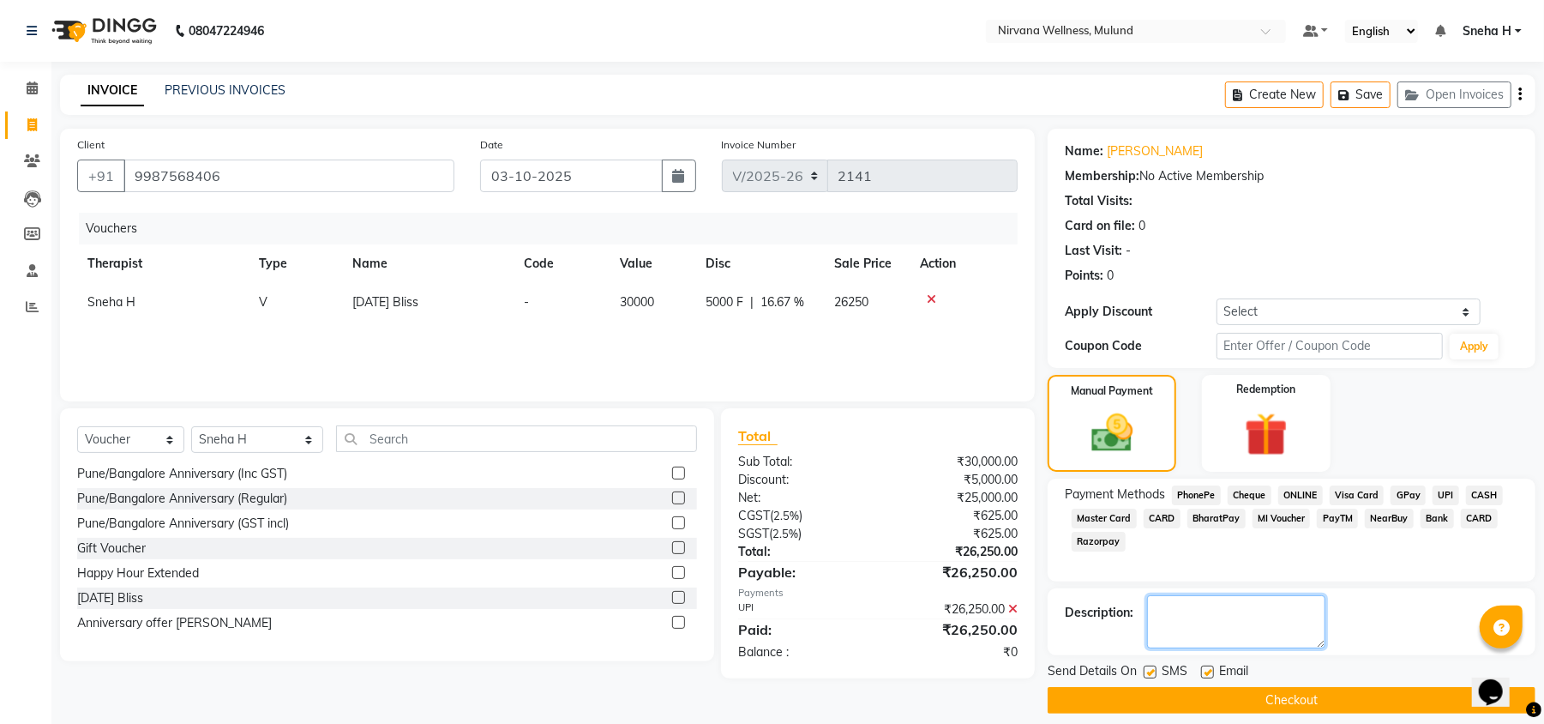
click at [1303, 611] on textarea at bounding box center [1236, 621] width 178 height 53
type textarea "Mon - Fri only at [GEOGRAPHIC_DATA]"
click at [1274, 701] on button "Checkout" at bounding box center [1292, 700] width 488 height 27
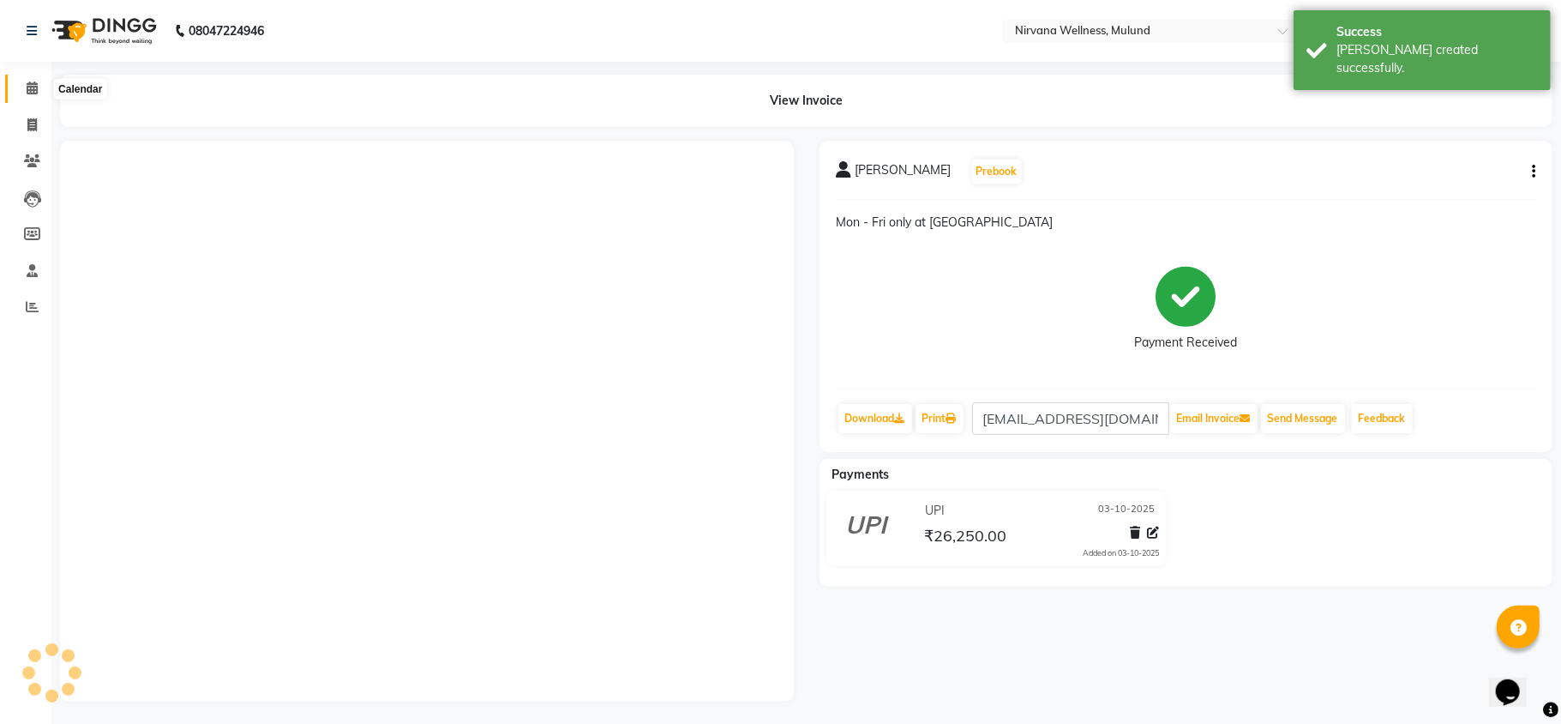
click at [28, 82] on icon at bounding box center [32, 87] width 11 height 13
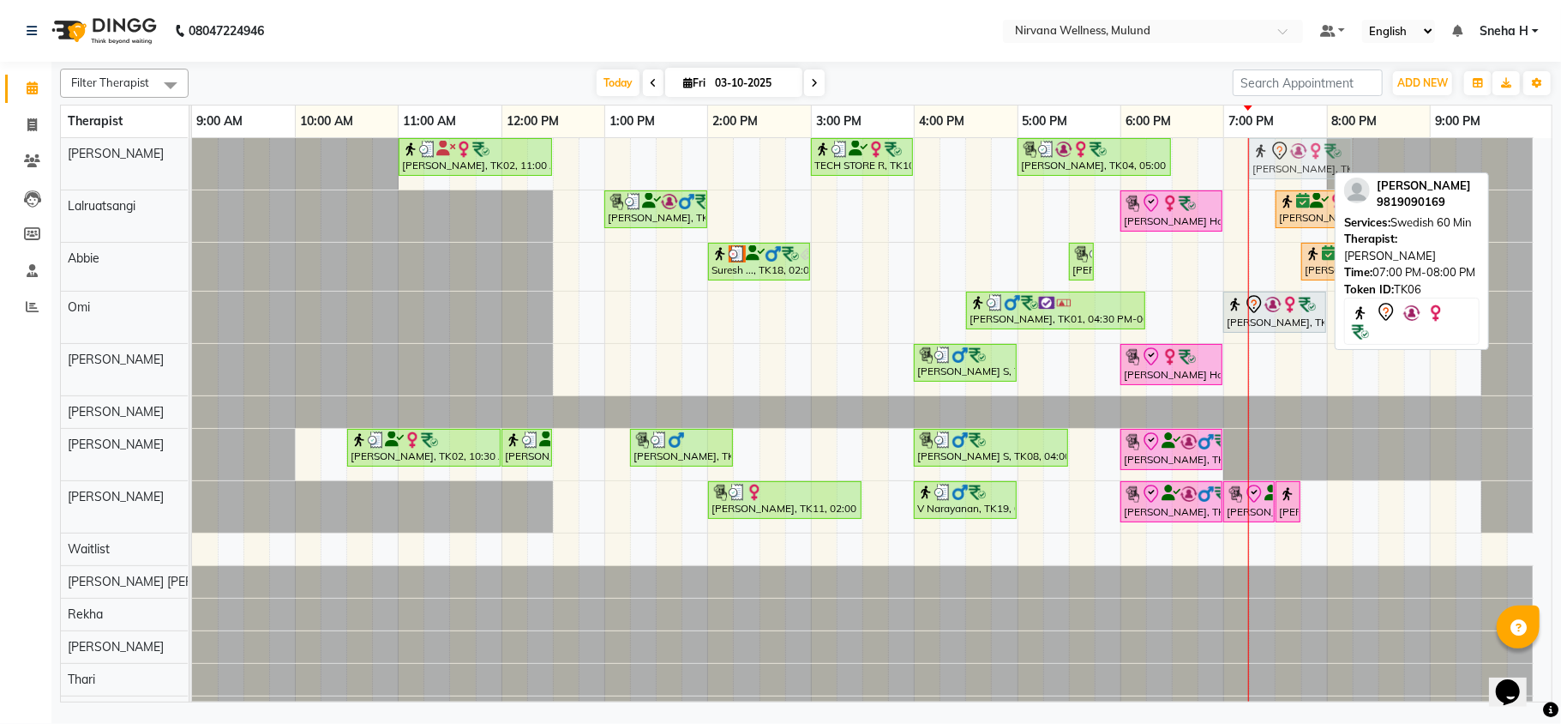
drag, startPoint x: 1283, startPoint y: 152, endPoint x: 1303, endPoint y: 154, distance: 20.7
click at [192, 154] on div "[PERSON_NAME], TK02, 11:00 AM-12:30 PM, Balinese Massage 90 Min TECH STORE R, T…" at bounding box center [192, 163] width 0 height 51
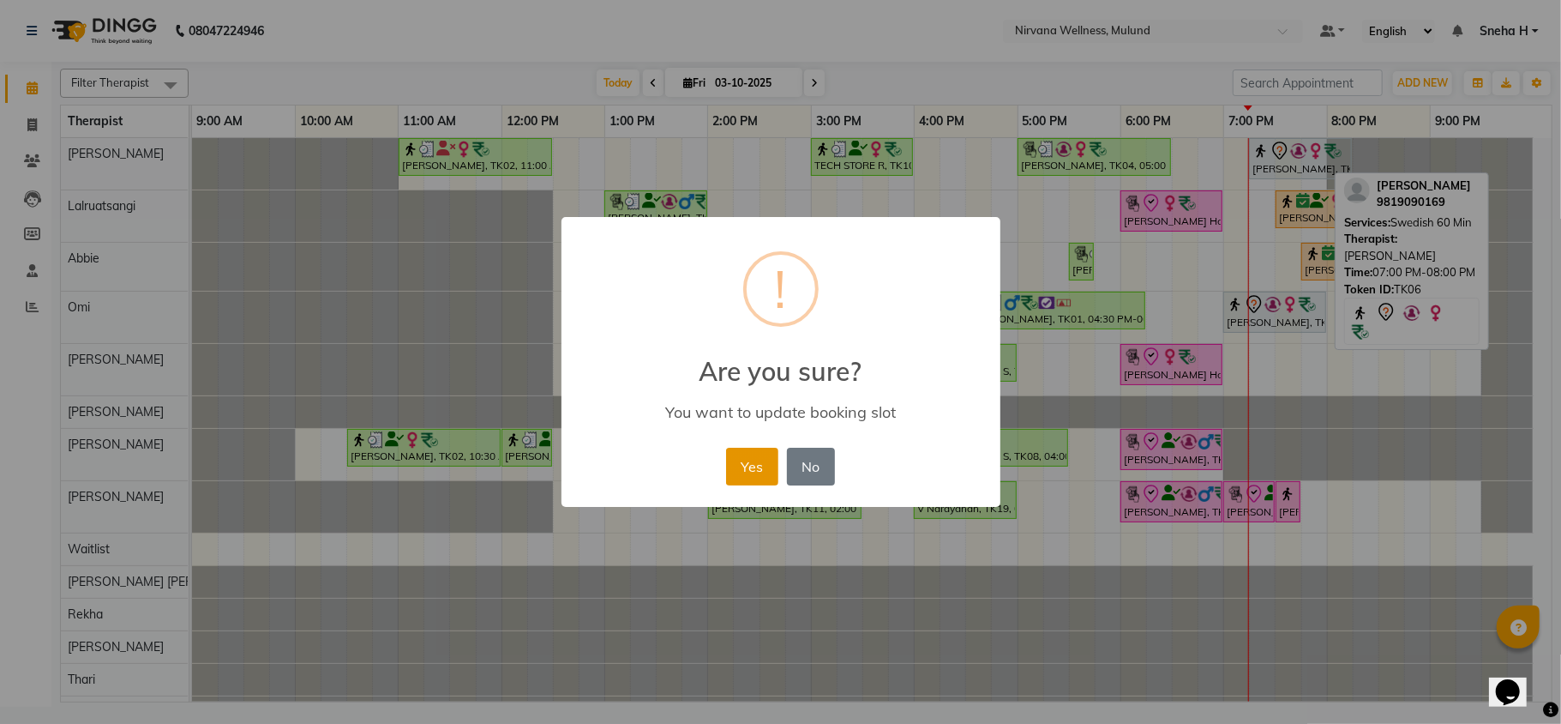
click at [758, 465] on button "Yes" at bounding box center [752, 467] width 52 height 38
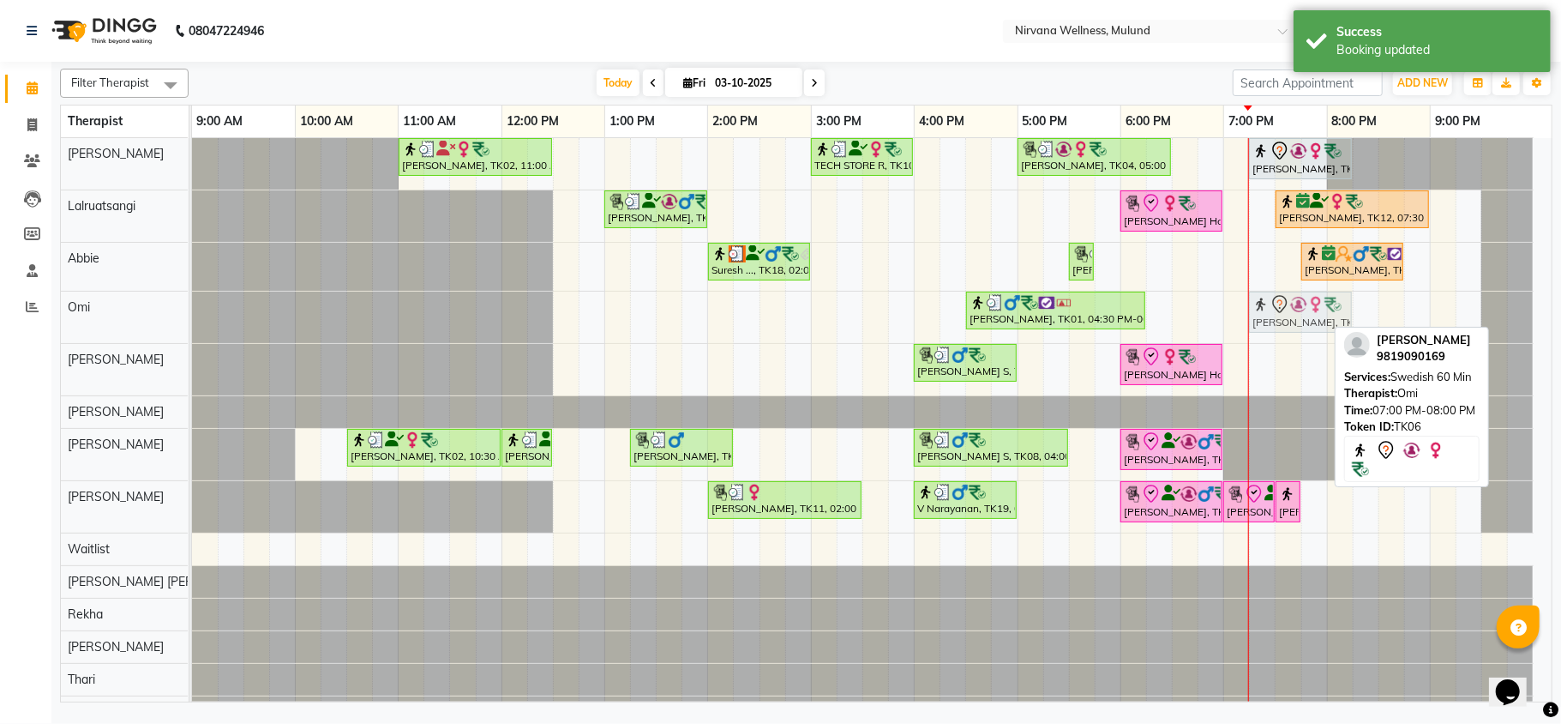
drag, startPoint x: 1262, startPoint y: 314, endPoint x: 1281, endPoint y: 319, distance: 19.6
click at [192, 319] on div "[PERSON_NAME], TK01, 04:30 PM-06:15 PM, Deep Tissue 90 Min,Steam [PERSON_NAME],…" at bounding box center [192, 317] width 0 height 51
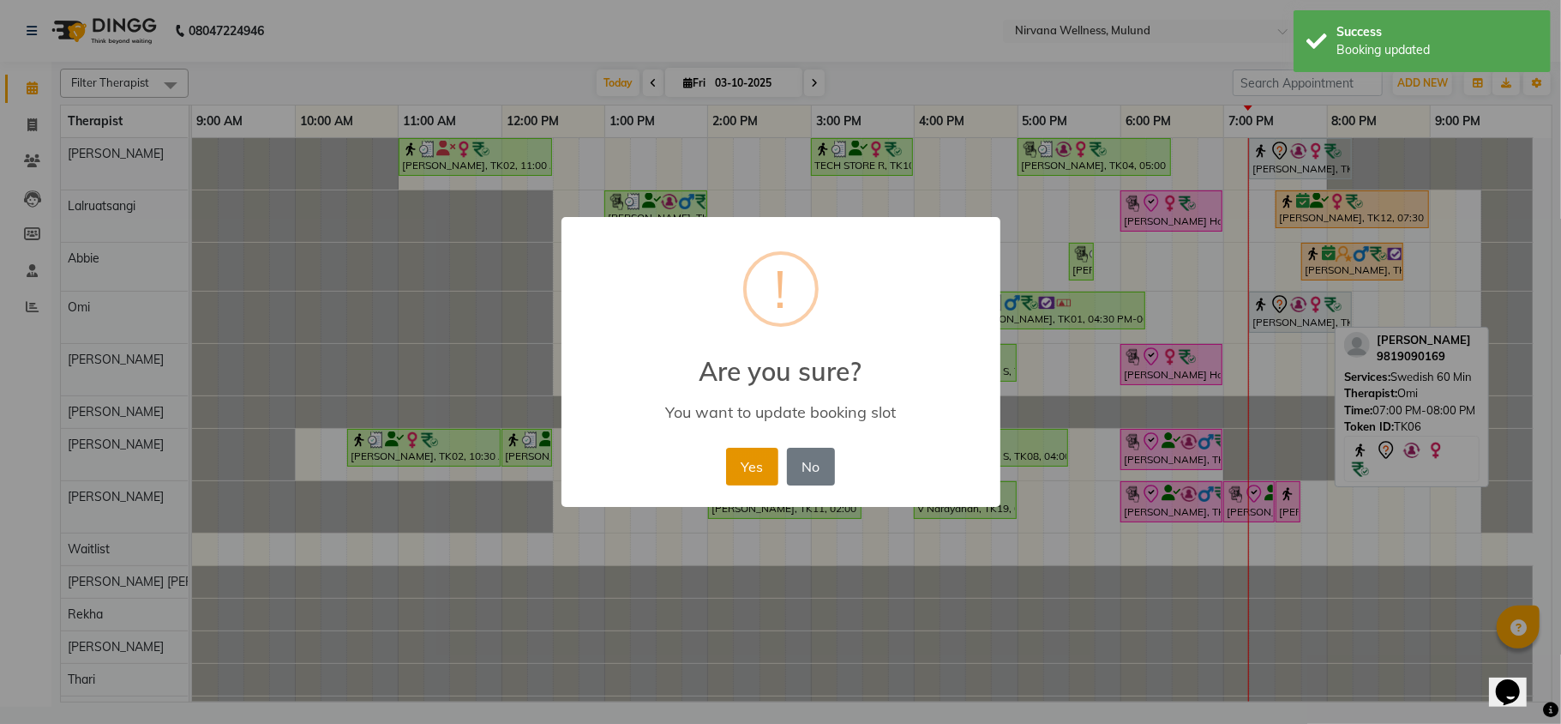
click at [748, 457] on button "Yes" at bounding box center [752, 467] width 52 height 38
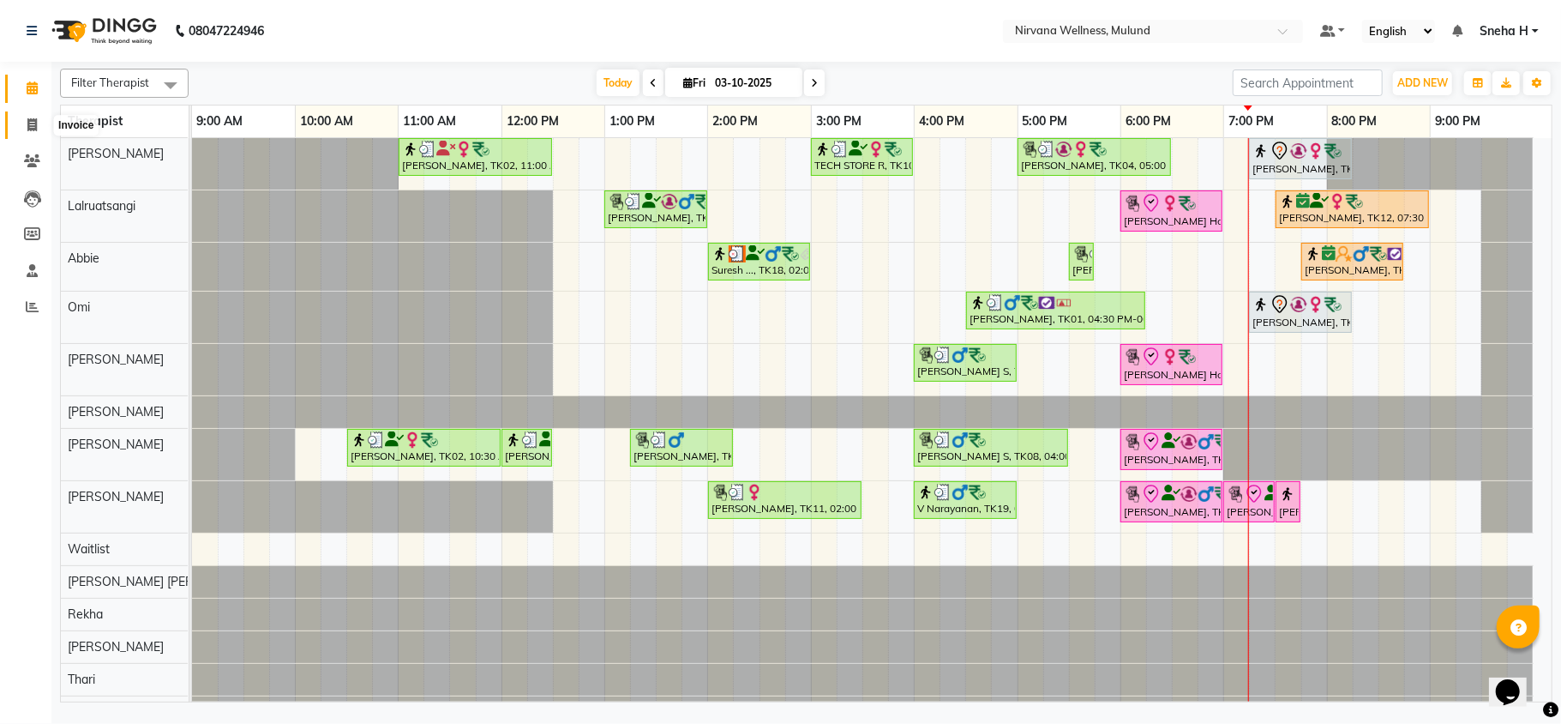
click at [27, 129] on icon at bounding box center [31, 124] width 9 height 13
select select "service"
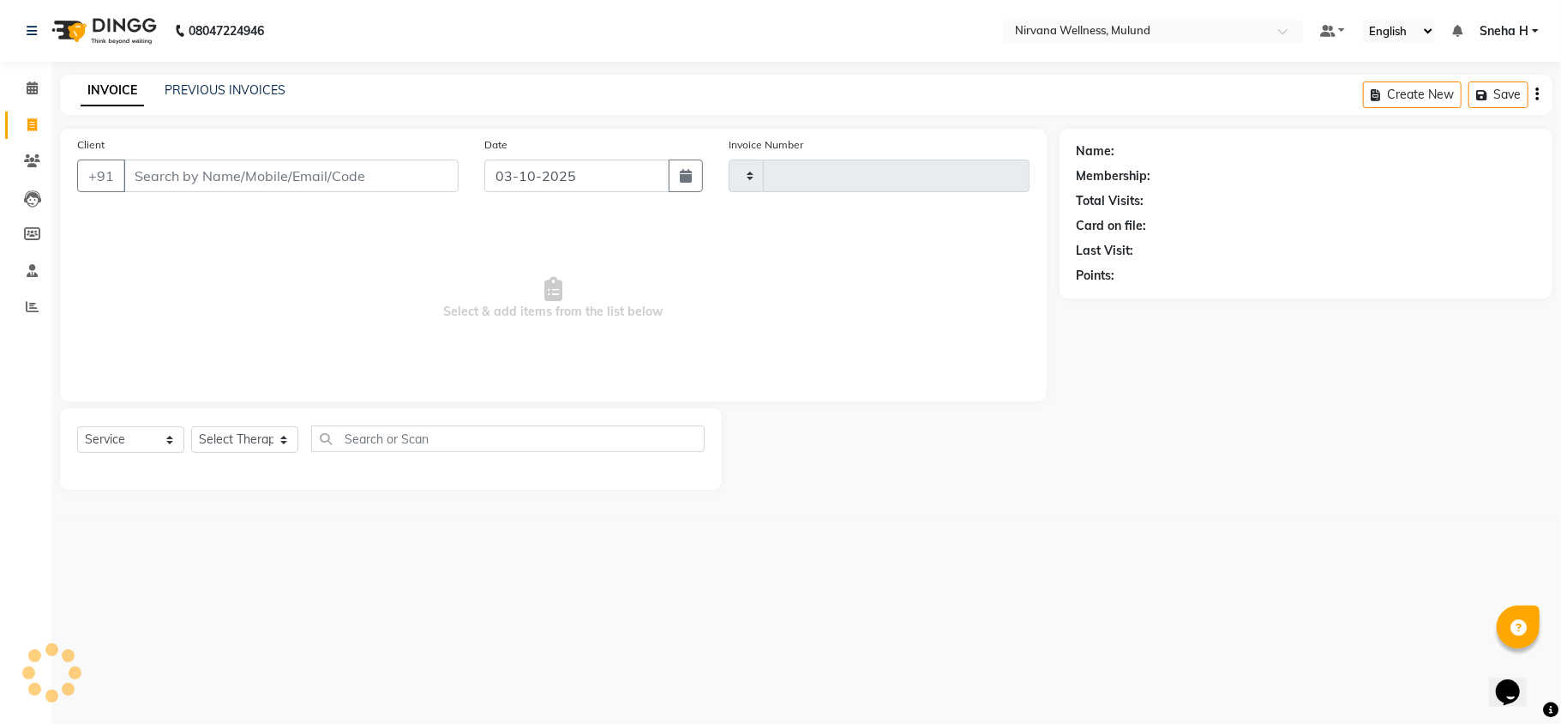
type input "2142"
select select "4890"
click at [259, 84] on link "PREVIOUS INVOICES" at bounding box center [225, 89] width 121 height 15
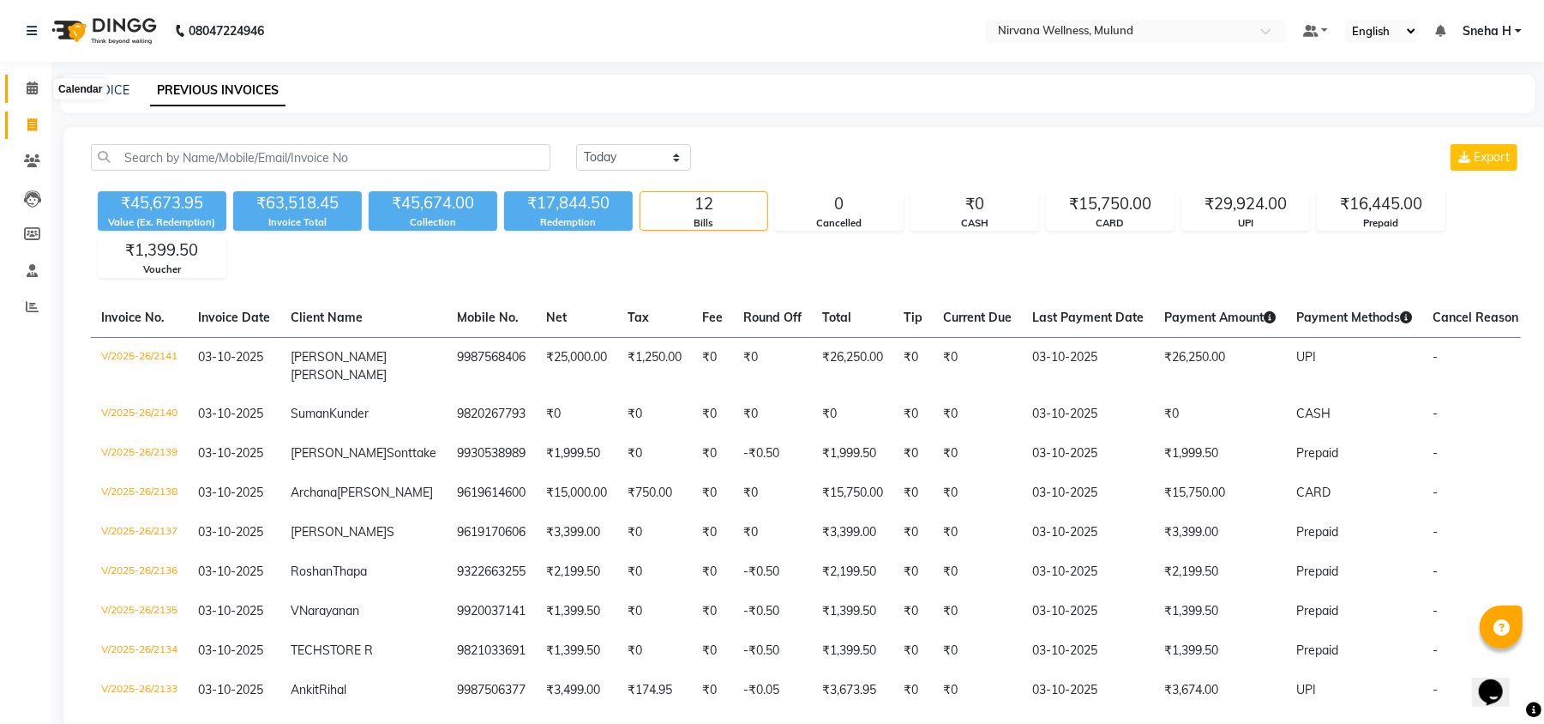
click at [34, 82] on icon at bounding box center [32, 87] width 11 height 13
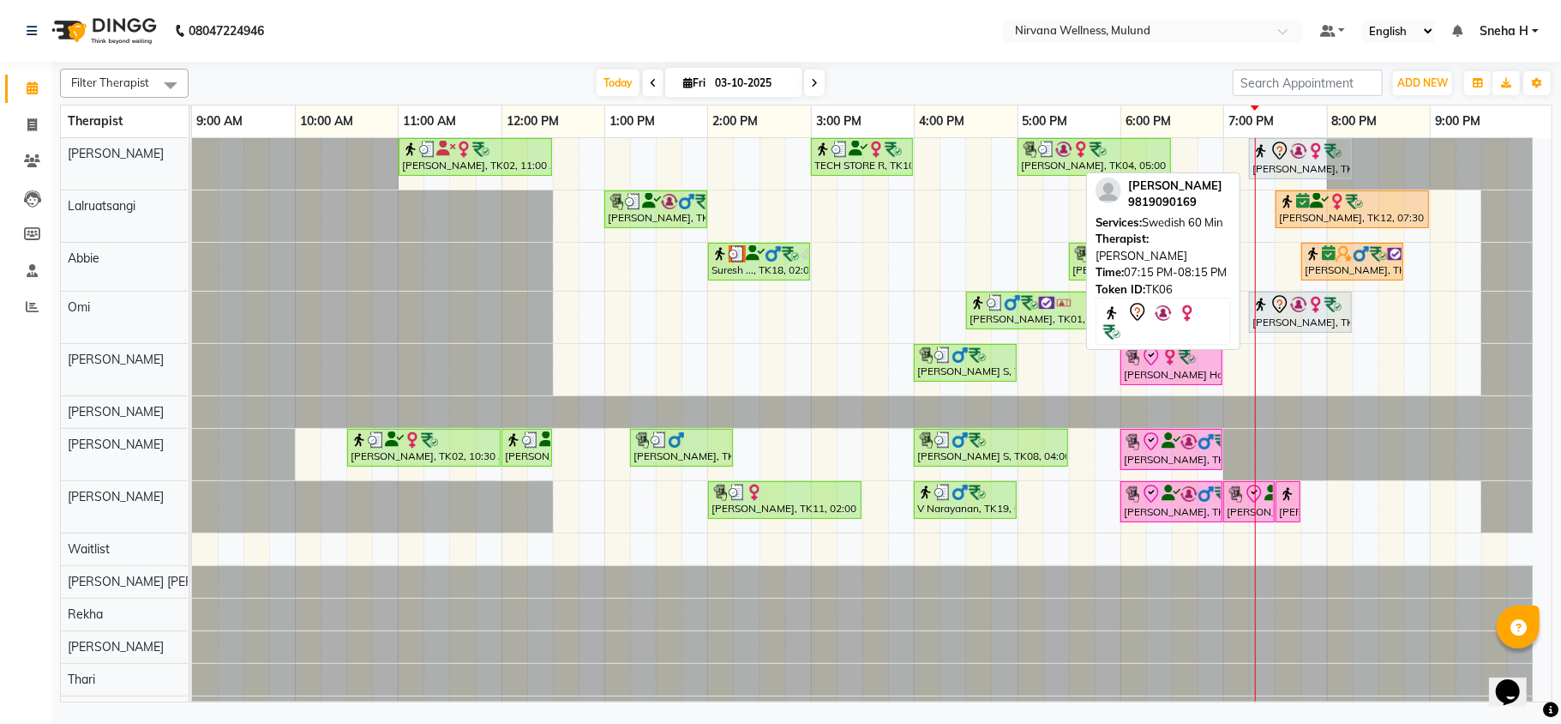
click at [1309, 149] on img at bounding box center [1316, 150] width 17 height 17
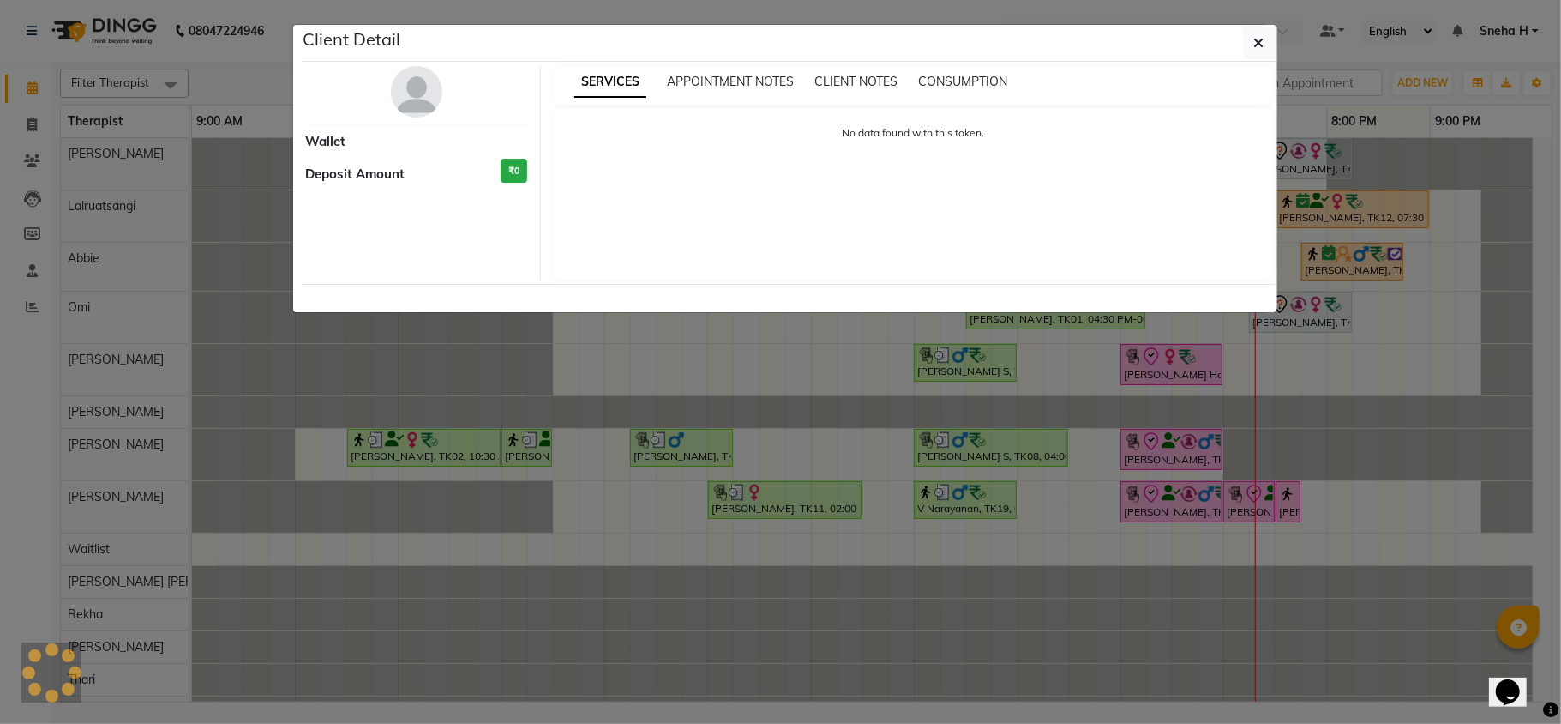
click at [1291, 171] on ngb-modal-window "Client Detail Wallet Deposit Amount ₹0 SERVICES APPOINTMENT NOTES CLIENT NOTES …" at bounding box center [780, 362] width 1561 height 724
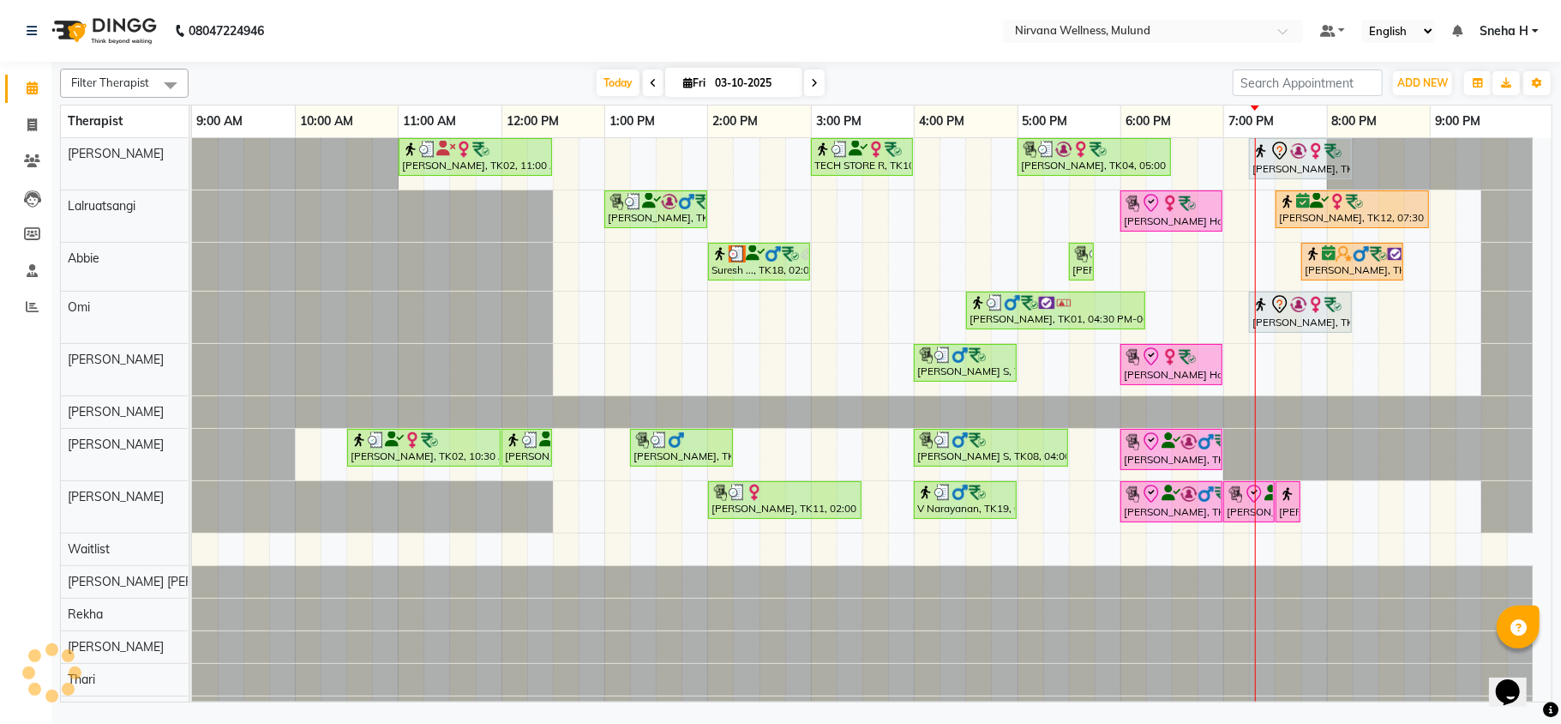
click at [1298, 151] on img at bounding box center [1299, 150] width 17 height 17
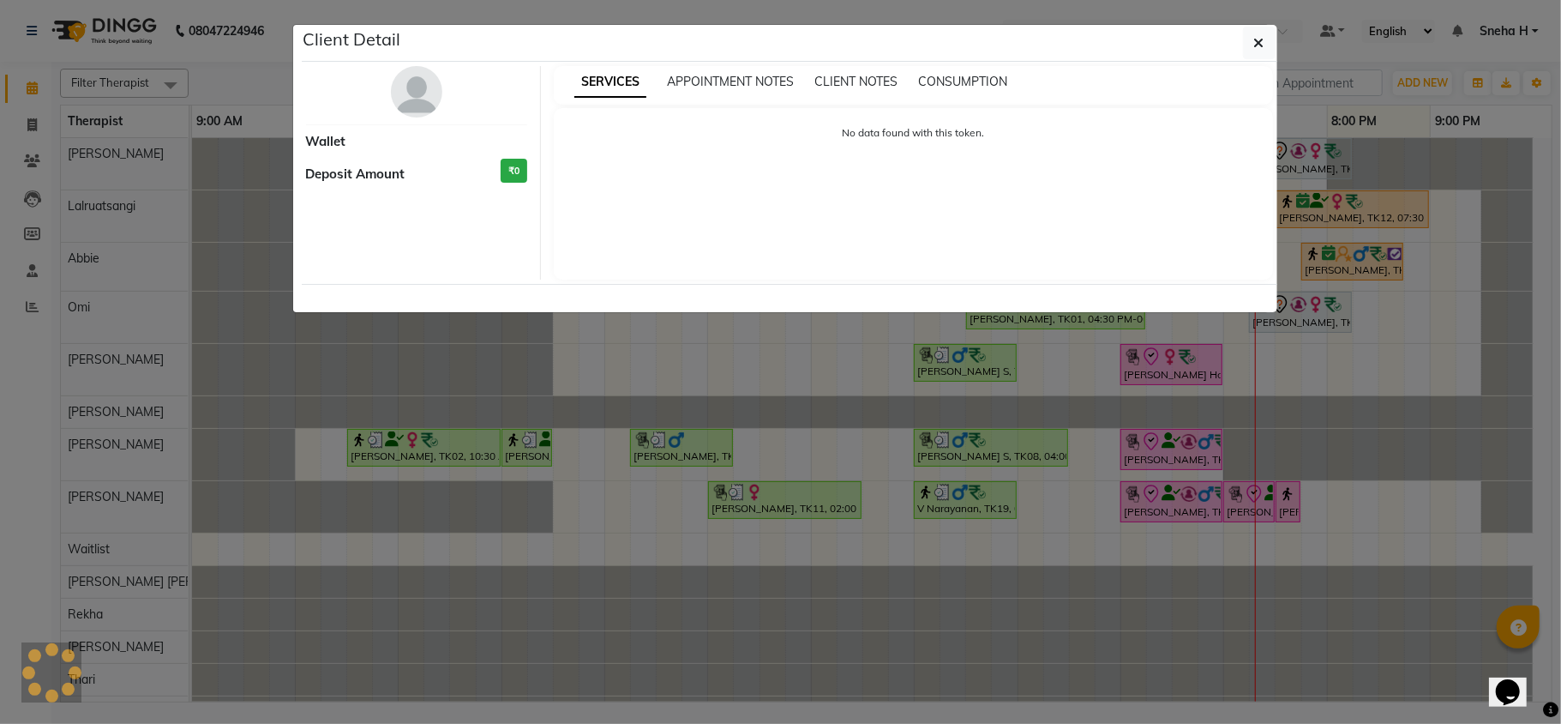
select select "7"
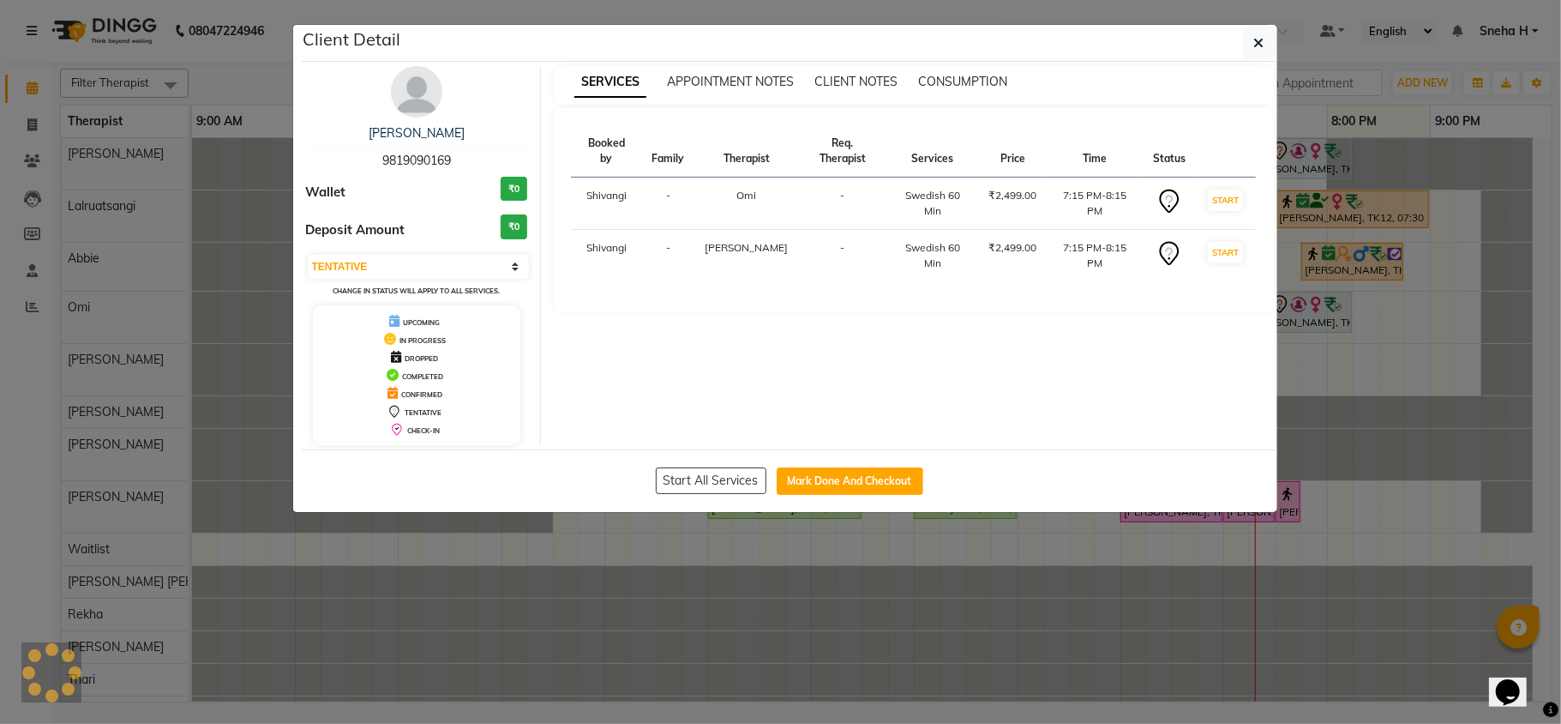
click at [1298, 151] on ngb-modal-window "Client Detail [PERSON_NAME] 9819090169 Wallet ₹0 Deposit Amount ₹0 Select IN SE…" at bounding box center [780, 362] width 1561 height 724
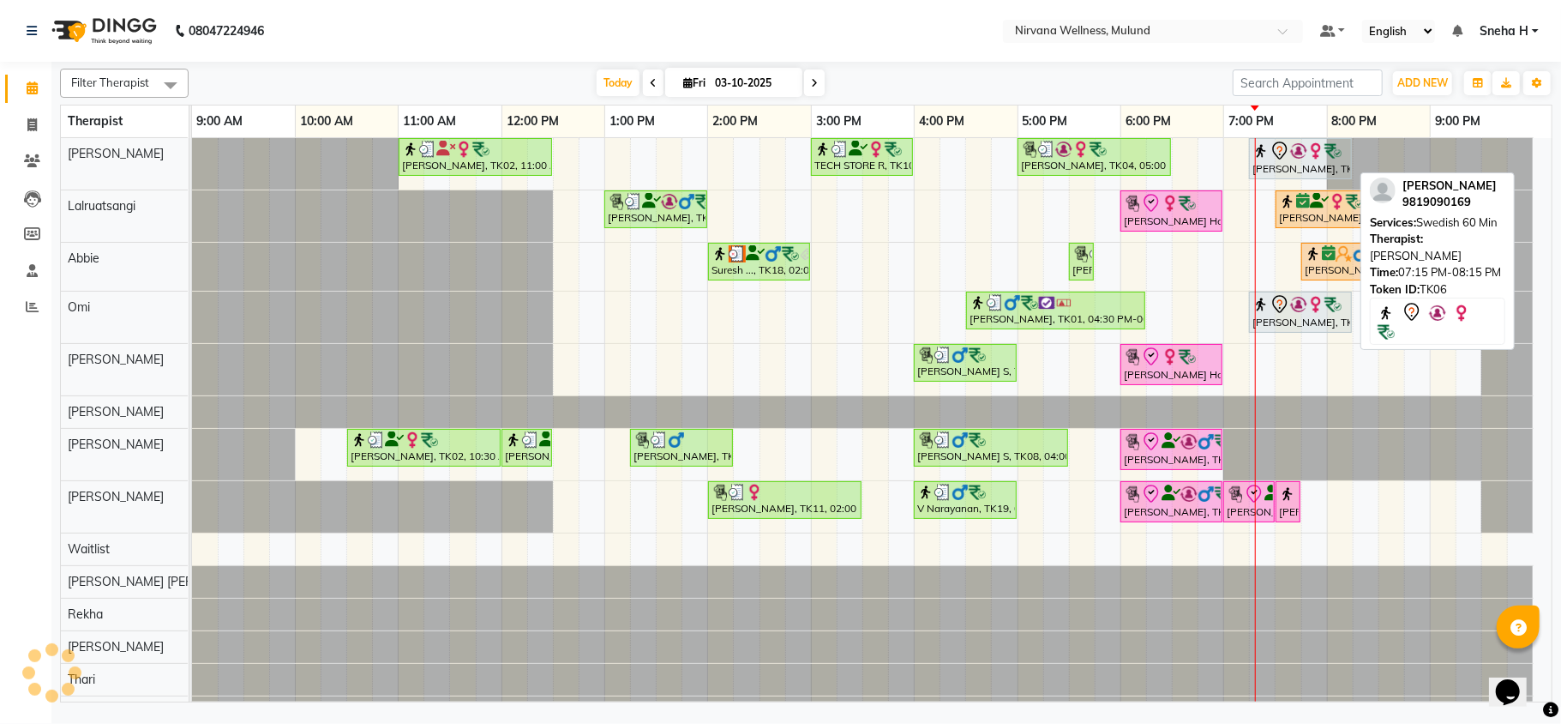
click at [1298, 151] on img at bounding box center [1299, 150] width 17 height 17
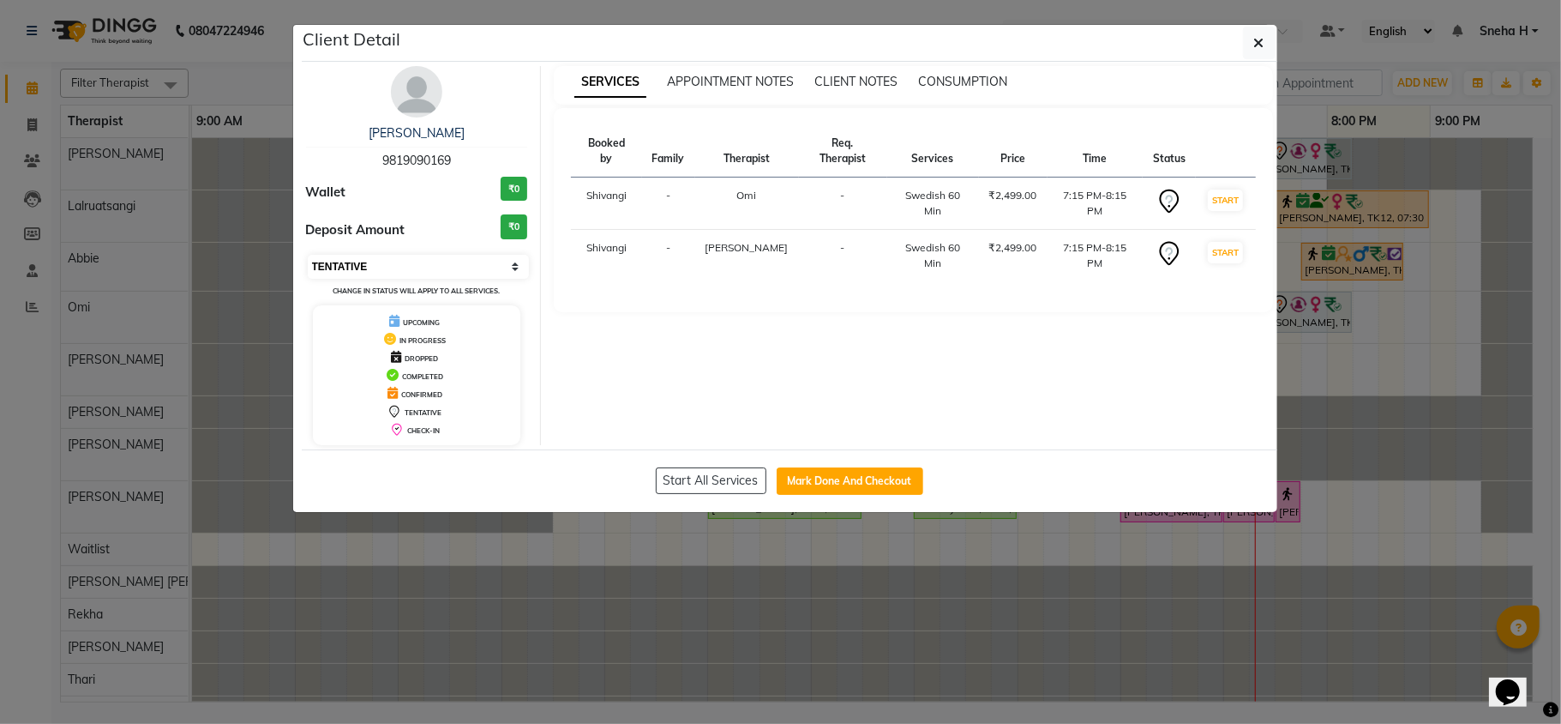
click at [350, 261] on select "Select IN SERVICE CONFIRMED TENTATIVE CHECK IN MARK DONE DROPPED UPCOMING" at bounding box center [419, 267] width 222 height 24
select select "8"
click at [308, 256] on select "Select IN SERVICE CONFIRMED TENTATIVE CHECK IN MARK DONE DROPPED UPCOMING" at bounding box center [419, 267] width 222 height 24
click at [228, 82] on ngb-modal-window "Client Detail [PERSON_NAME] 9819090169 Wallet ₹0 Deposit Amount ₹0 Select IN SE…" at bounding box center [780, 362] width 1561 height 724
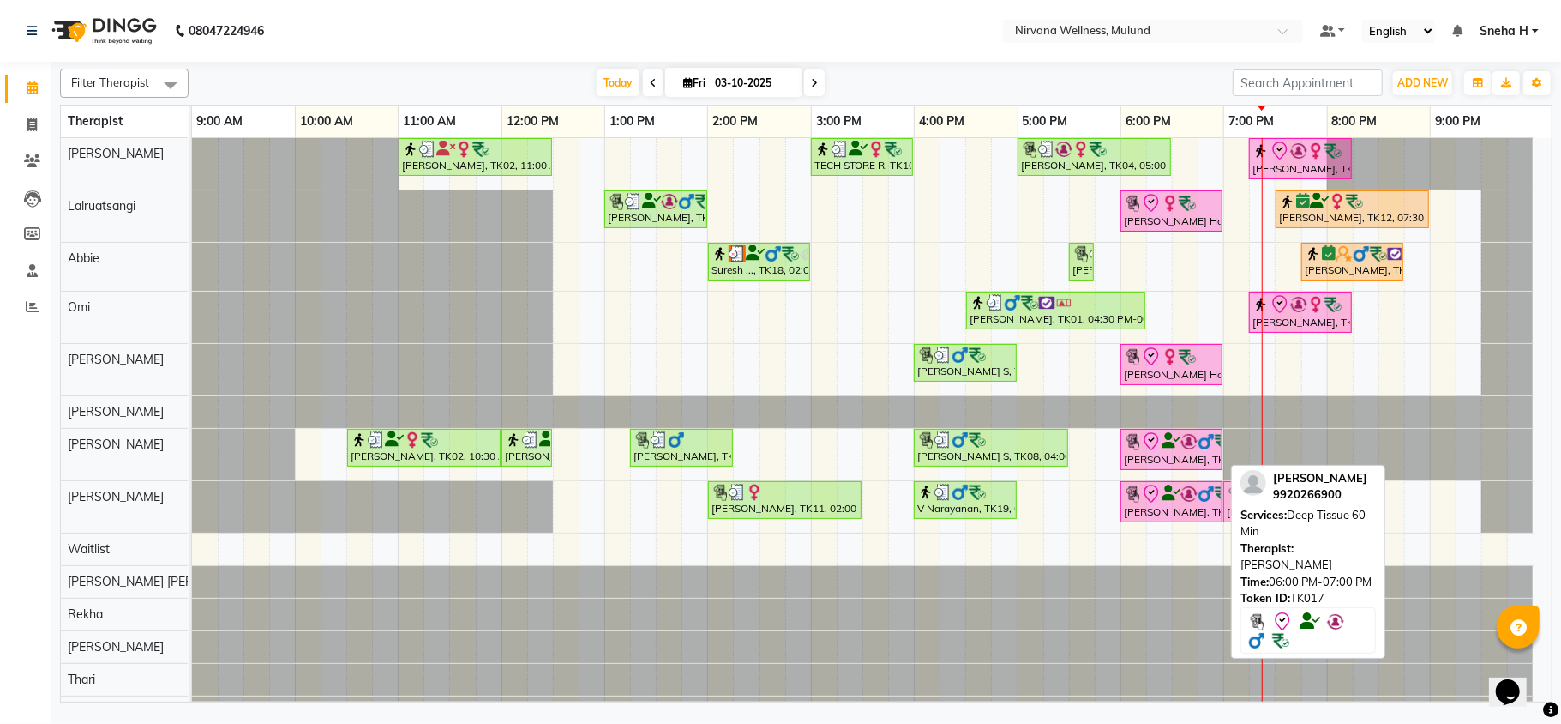
click at [1173, 441] on icon at bounding box center [1171, 441] width 19 height 1
select select "8"
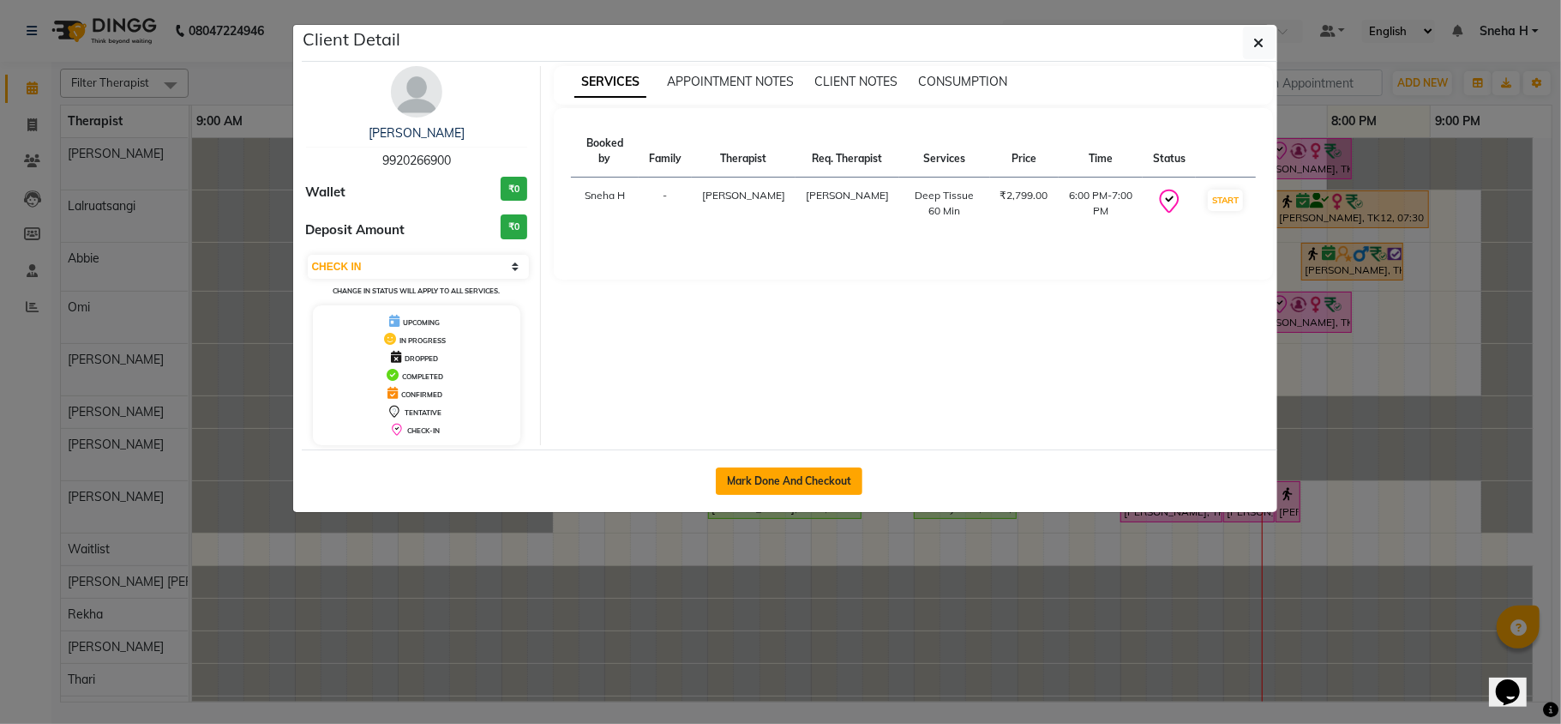
click at [807, 484] on button "Mark Done And Checkout" at bounding box center [789, 480] width 147 height 27
select select "service"
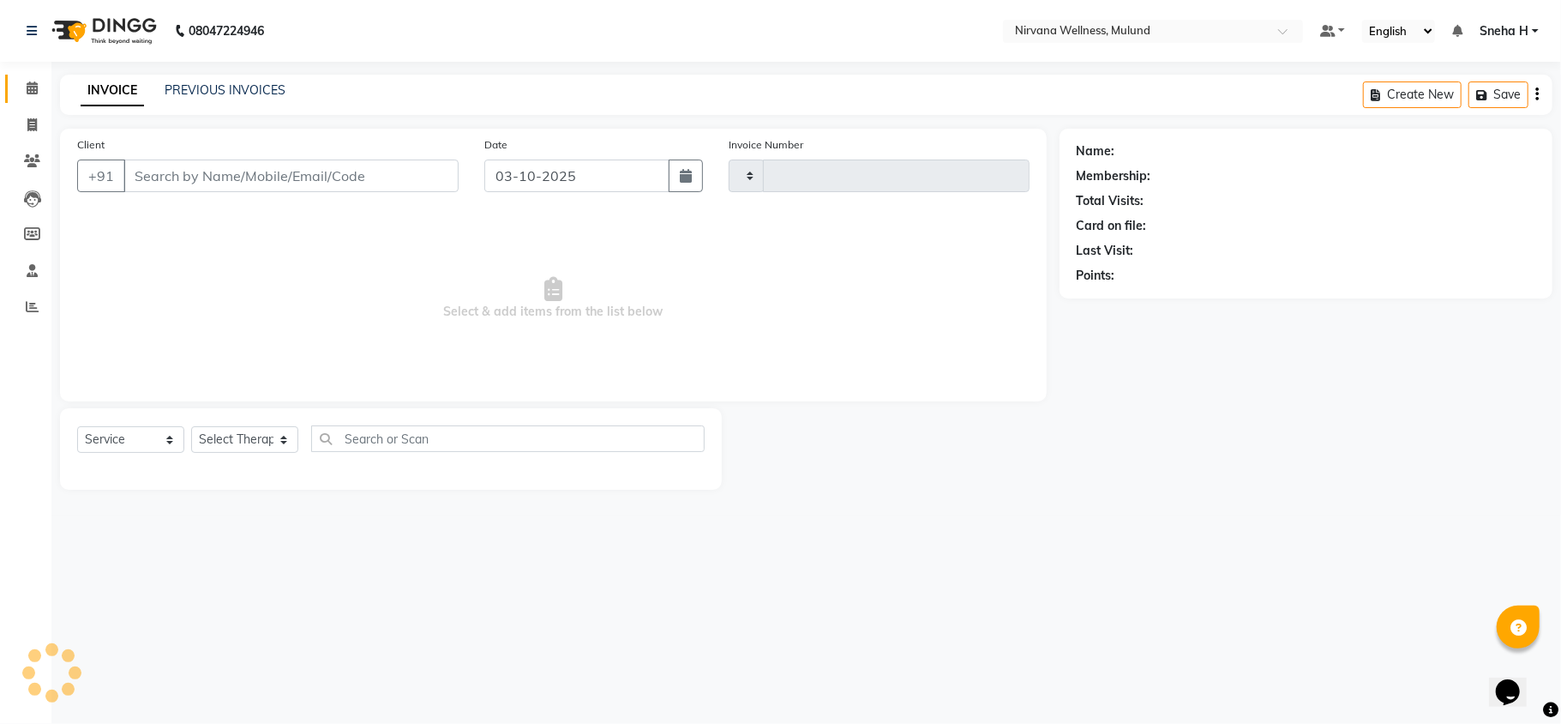
type input "2142"
select select "4890"
type input "9920266900"
select select "29684"
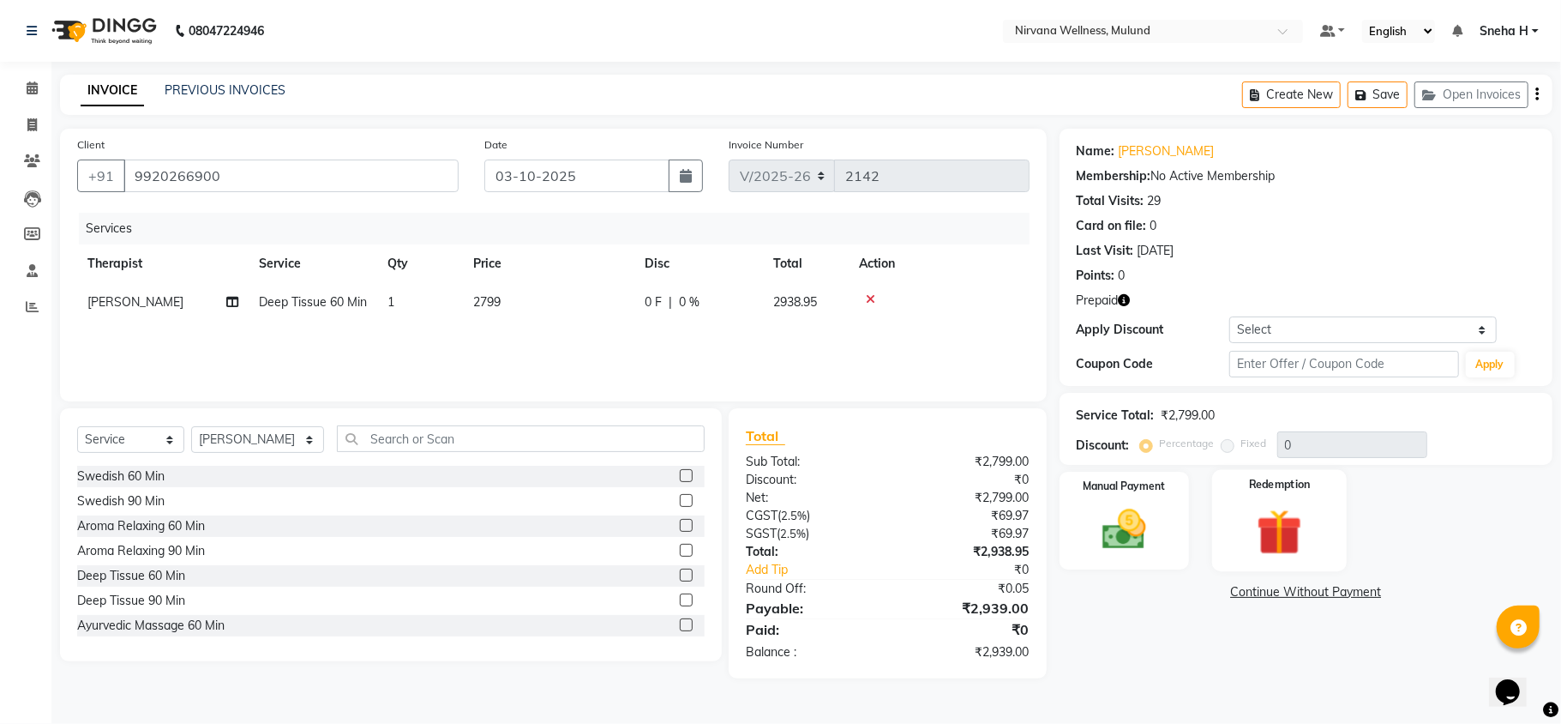
click at [1230, 525] on div "Redemption" at bounding box center [1279, 520] width 135 height 101
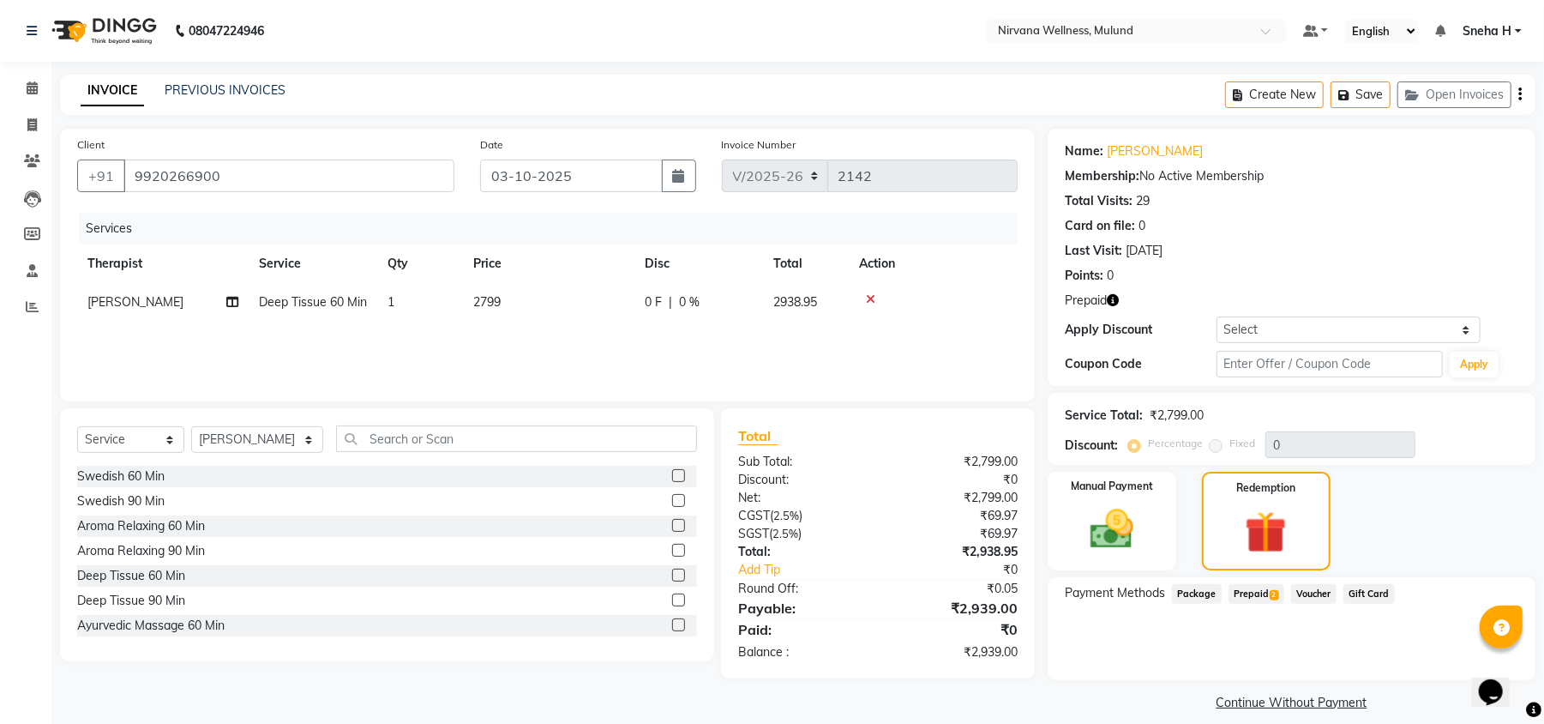
click at [1247, 587] on span "Prepaid 2" at bounding box center [1257, 594] width 56 height 20
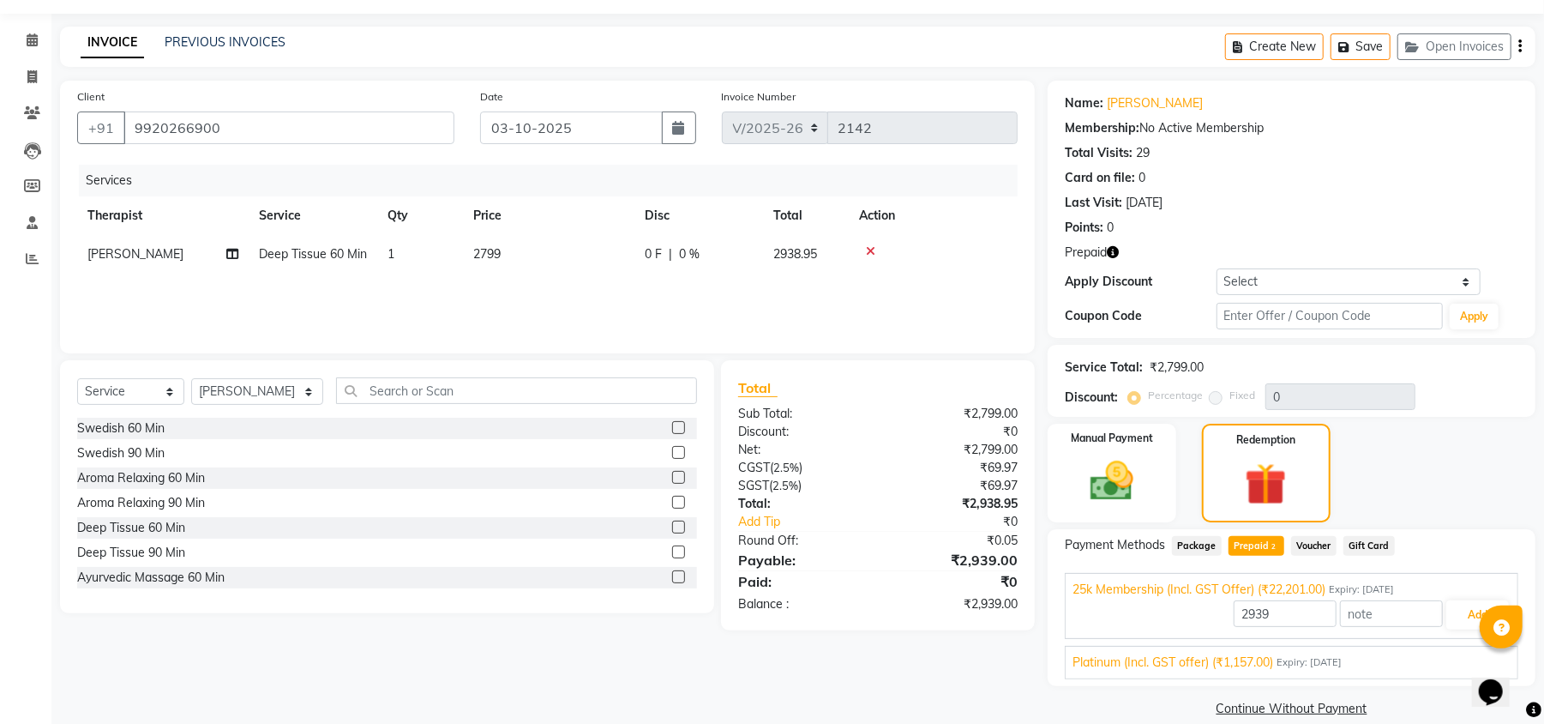
scroll to position [72, 0]
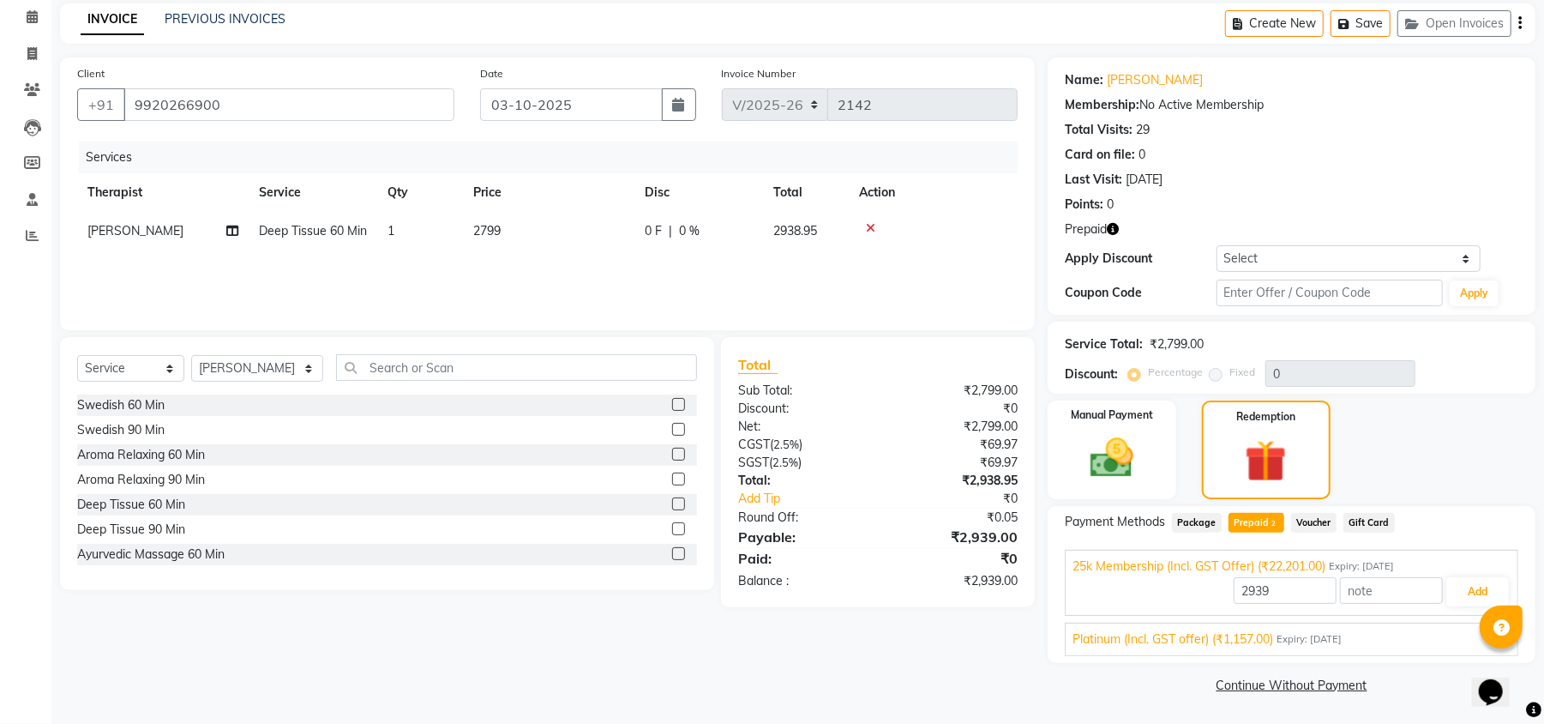
click at [1231, 635] on span "Platinum (Incl. GST offer) (₹1,157.00)" at bounding box center [1173, 639] width 201 height 18
click at [1455, 624] on button "Add" at bounding box center [1478, 631] width 63 height 29
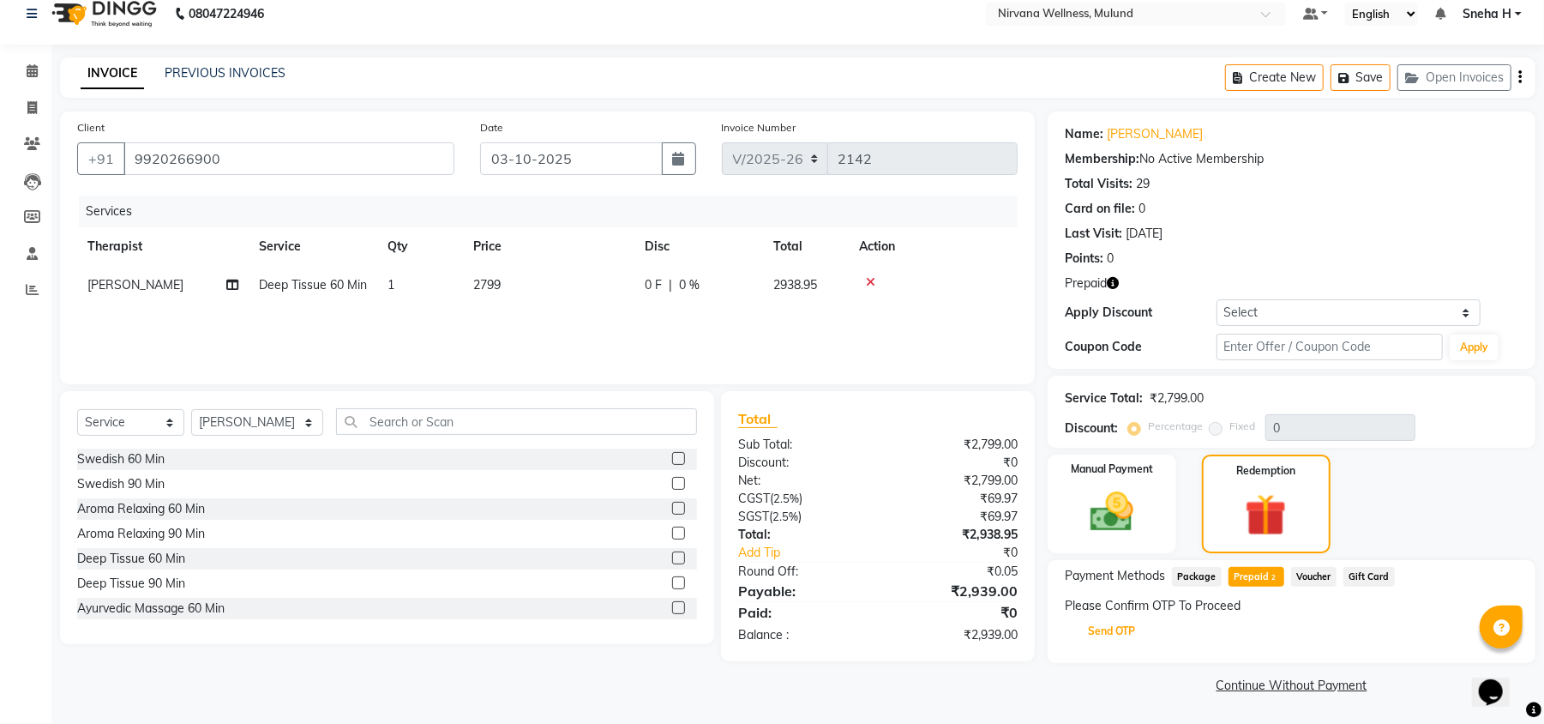
click at [1113, 625] on button "Send OTP" at bounding box center [1112, 631] width 90 height 29
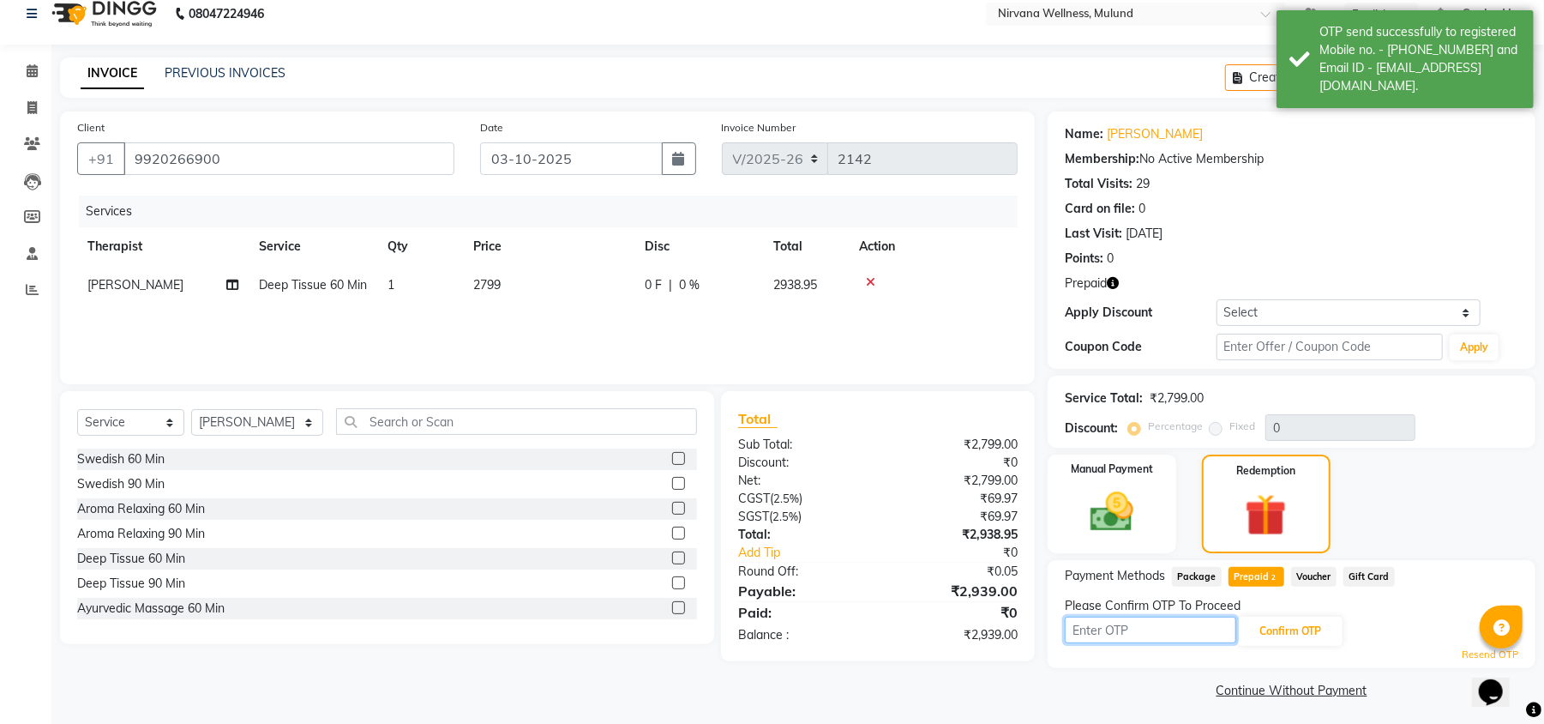
click at [1113, 625] on input "text" at bounding box center [1150, 630] width 171 height 27
click at [1383, 348] on input "text" at bounding box center [1330, 347] width 226 height 27
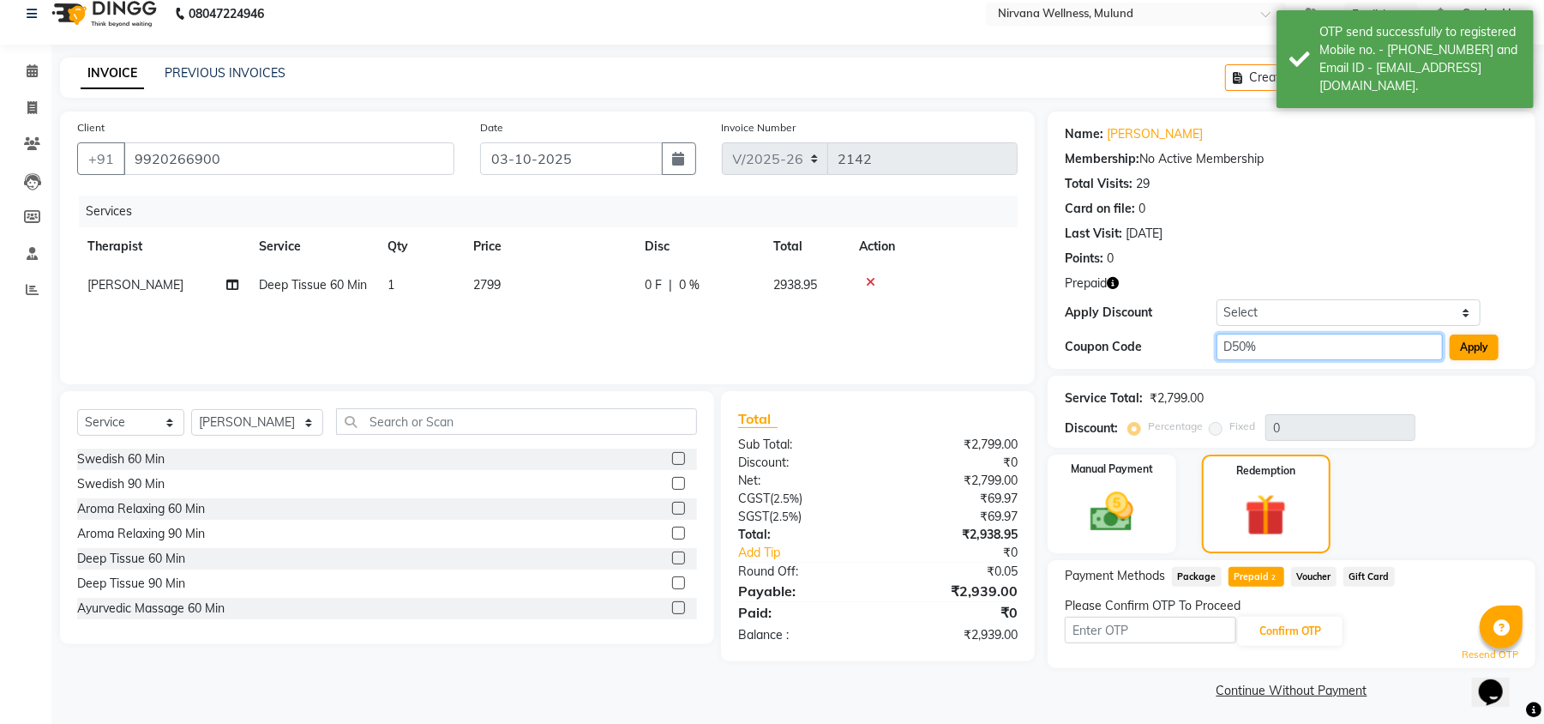
type input "D50%"
click at [1458, 358] on button "Apply" at bounding box center [1474, 347] width 49 height 26
type input "50"
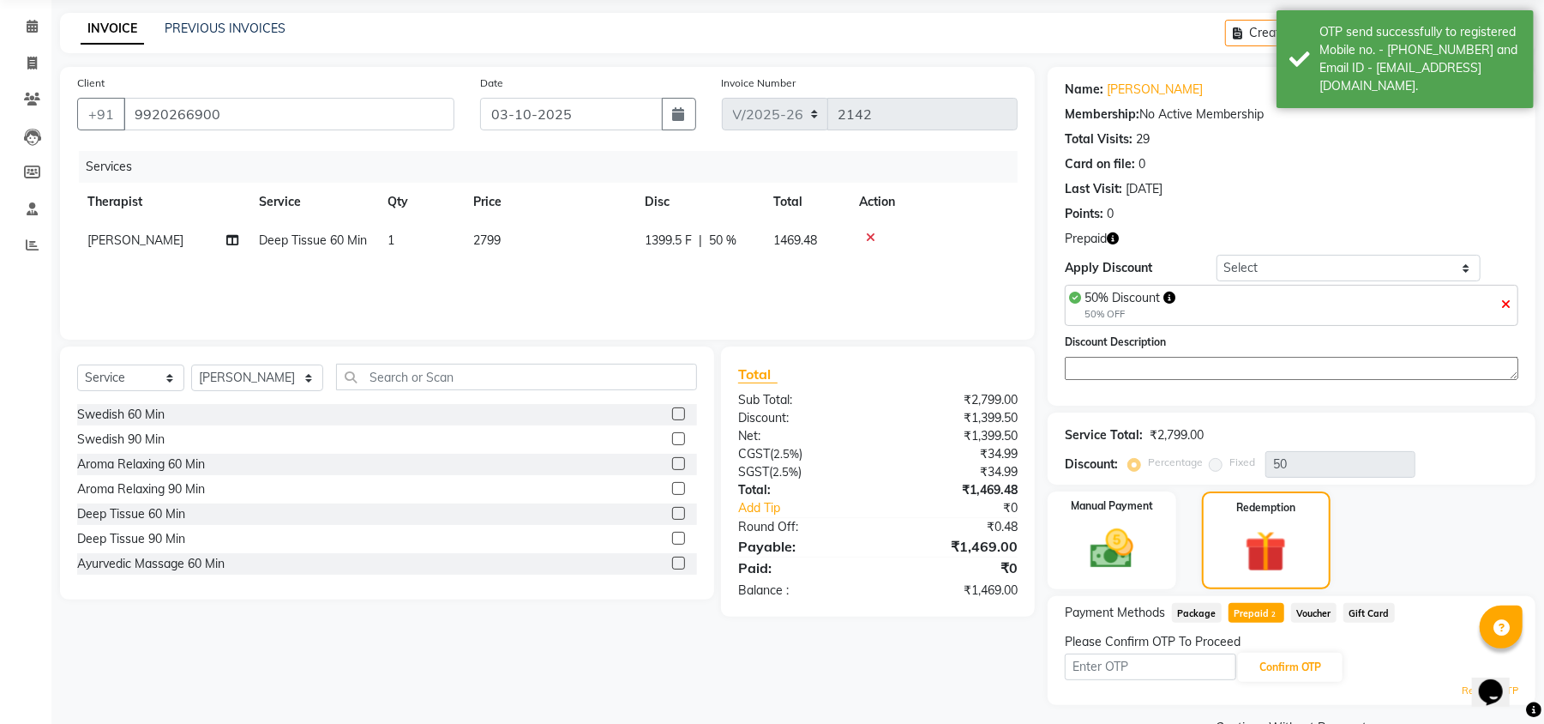
scroll to position [105, 0]
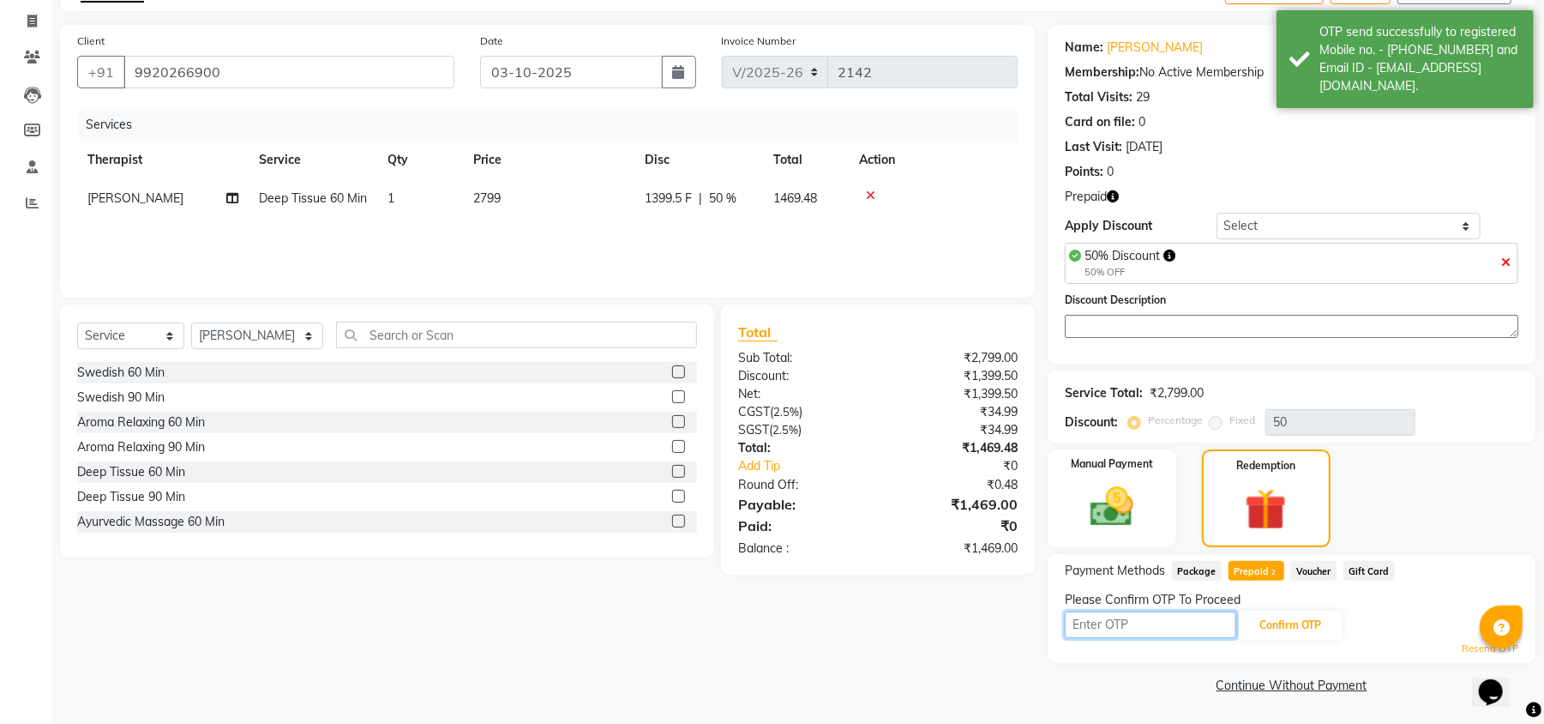
click at [1208, 635] on input "text" at bounding box center [1150, 624] width 171 height 27
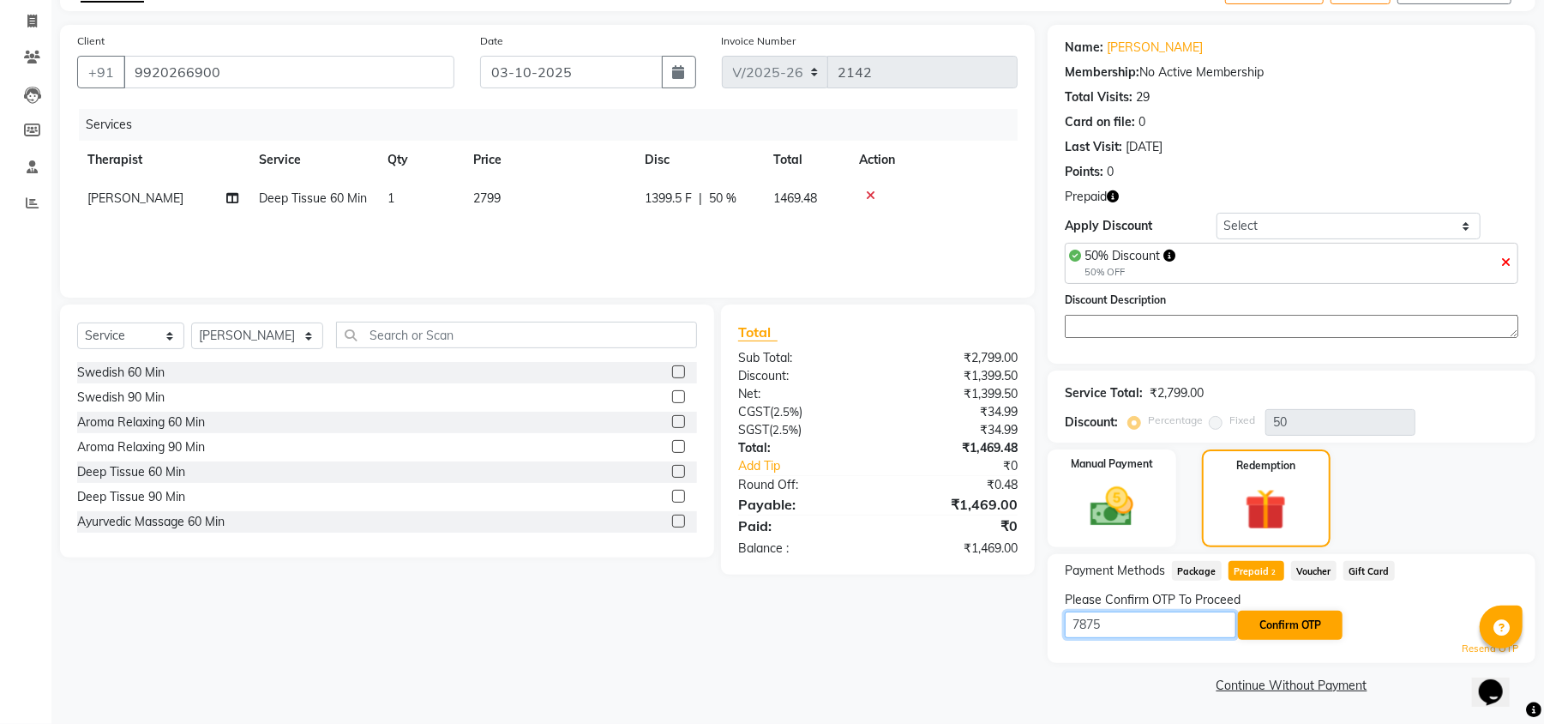
type input "7875"
click at [1284, 621] on button "Confirm OTP" at bounding box center [1290, 625] width 105 height 29
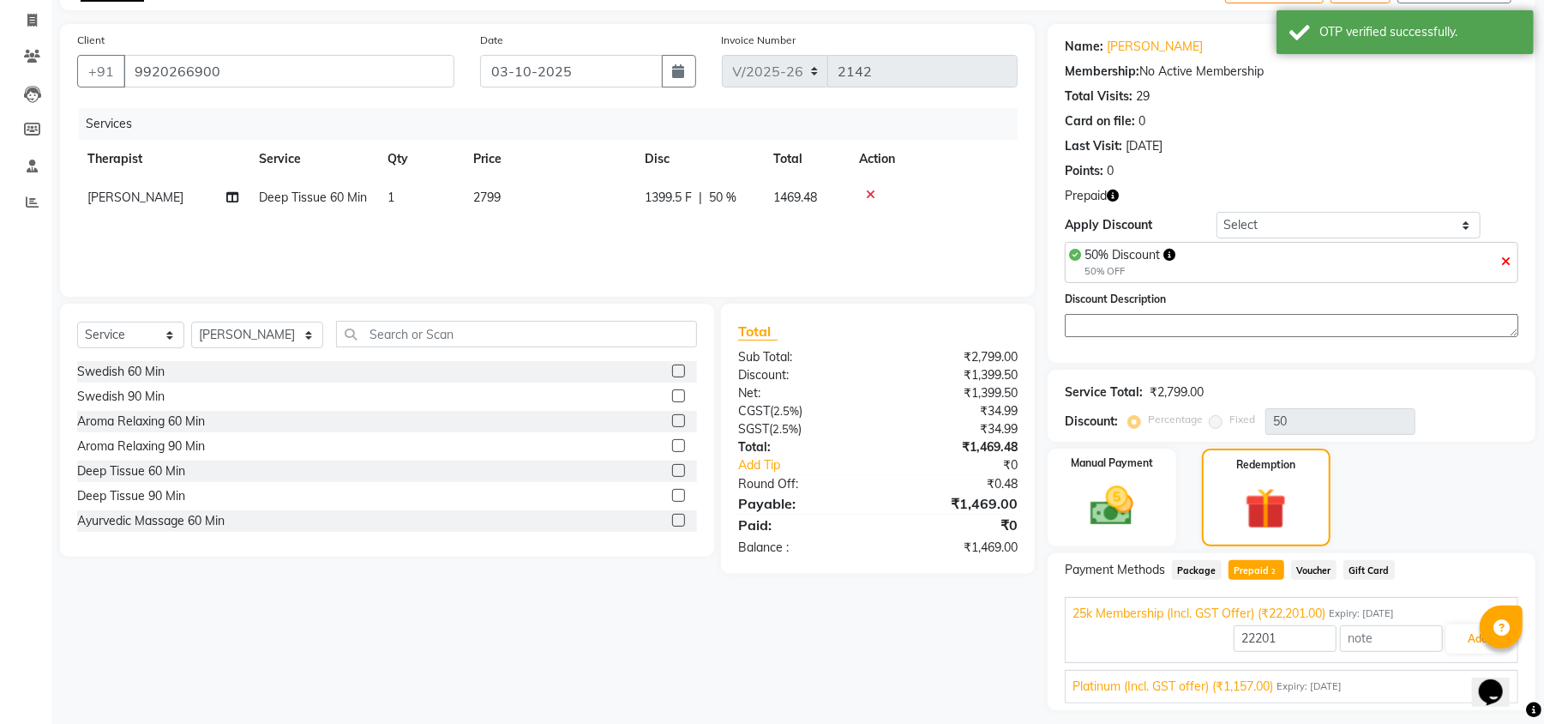
click at [1273, 694] on span "Platinum (Incl. GST offer) (₹1,157.00)" at bounding box center [1173, 686] width 201 height 18
click at [1455, 680] on button "Add" at bounding box center [1478, 679] width 63 height 29
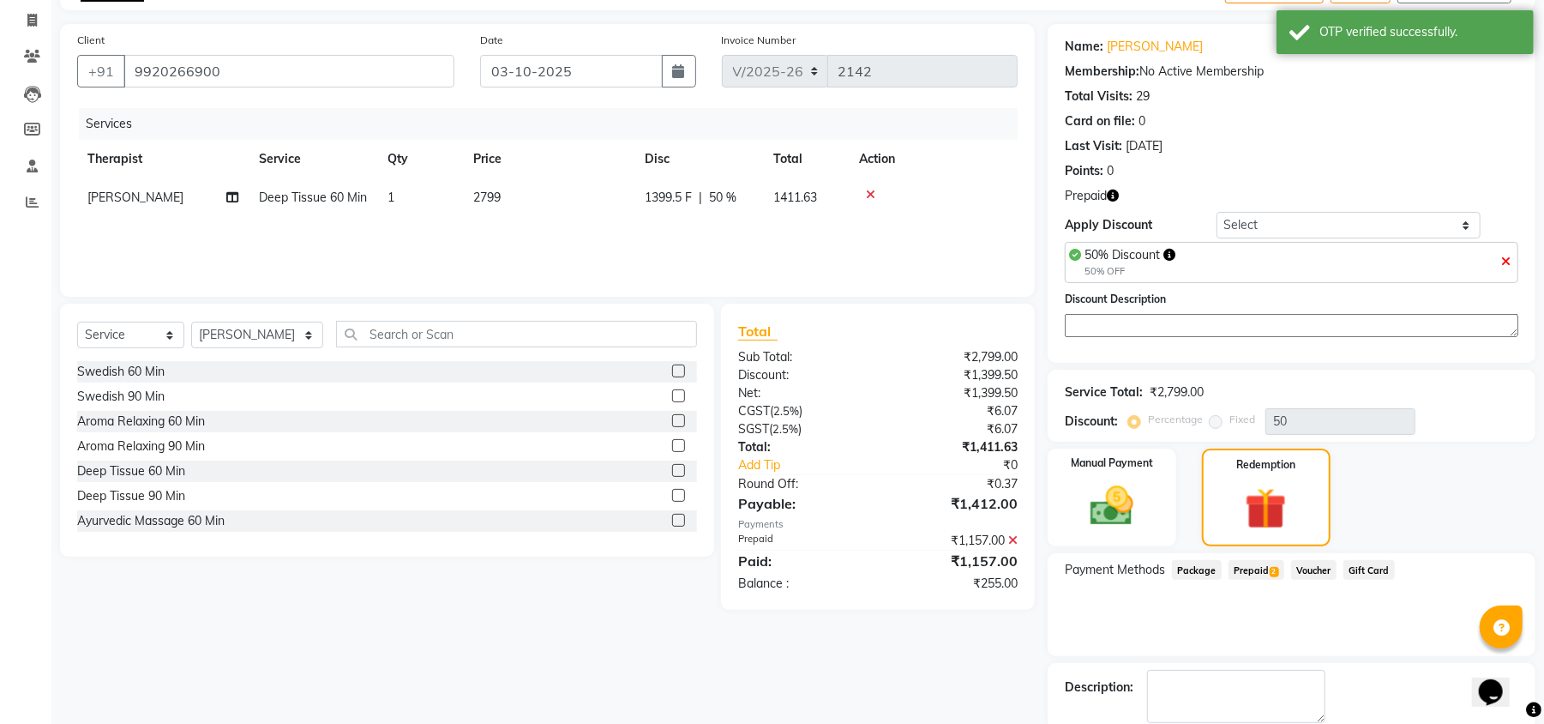
click at [1246, 569] on span "Prepaid 2" at bounding box center [1257, 570] width 56 height 20
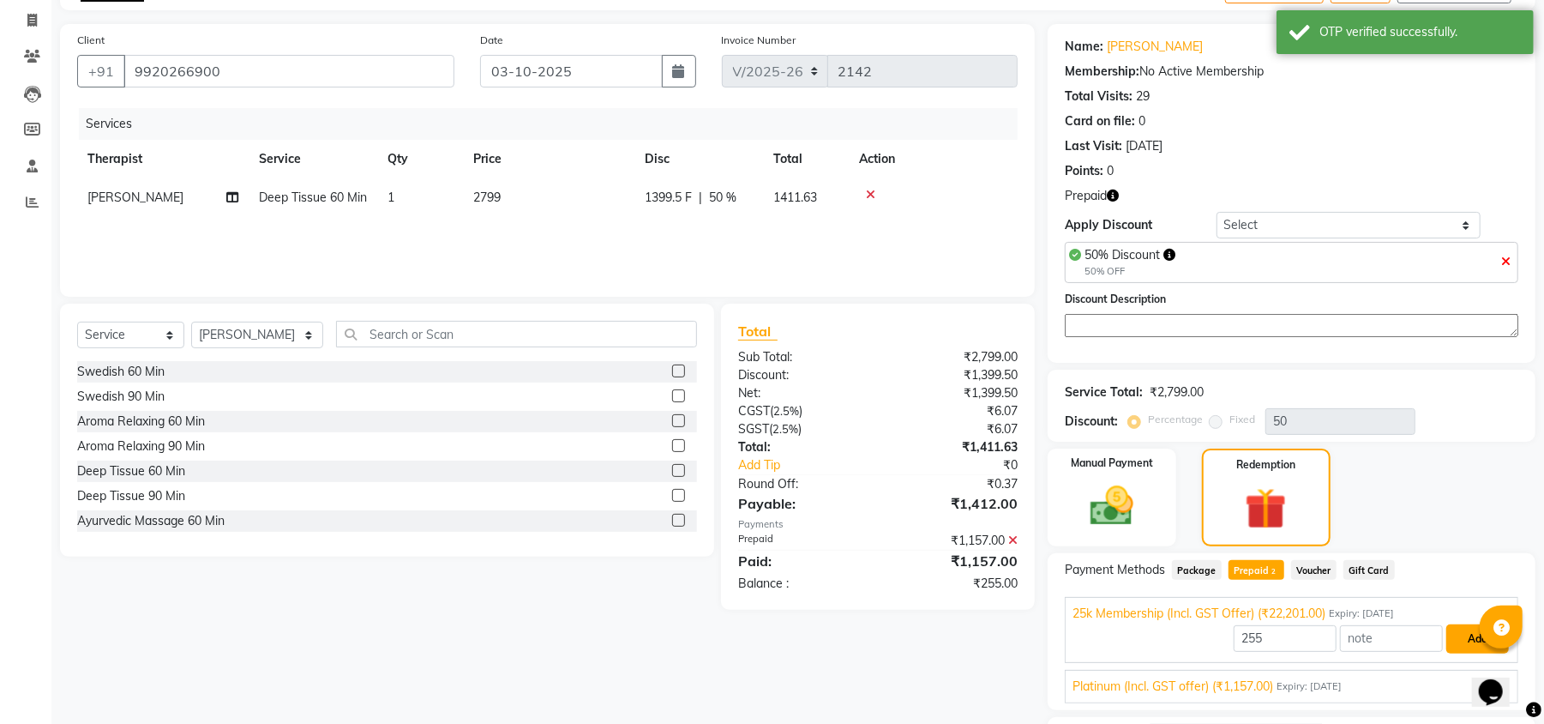
click at [1454, 645] on button "Add" at bounding box center [1478, 638] width 63 height 29
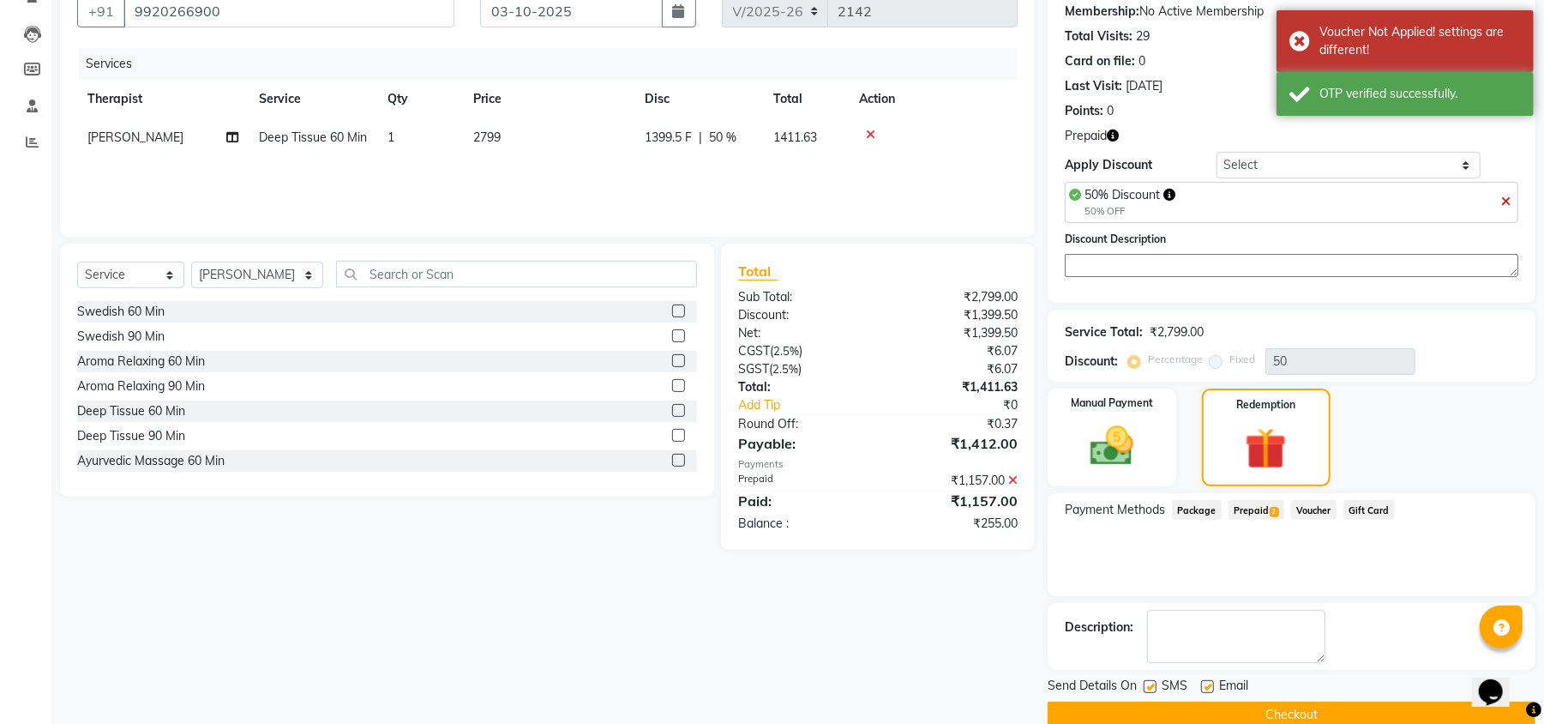
scroll to position [196, 0]
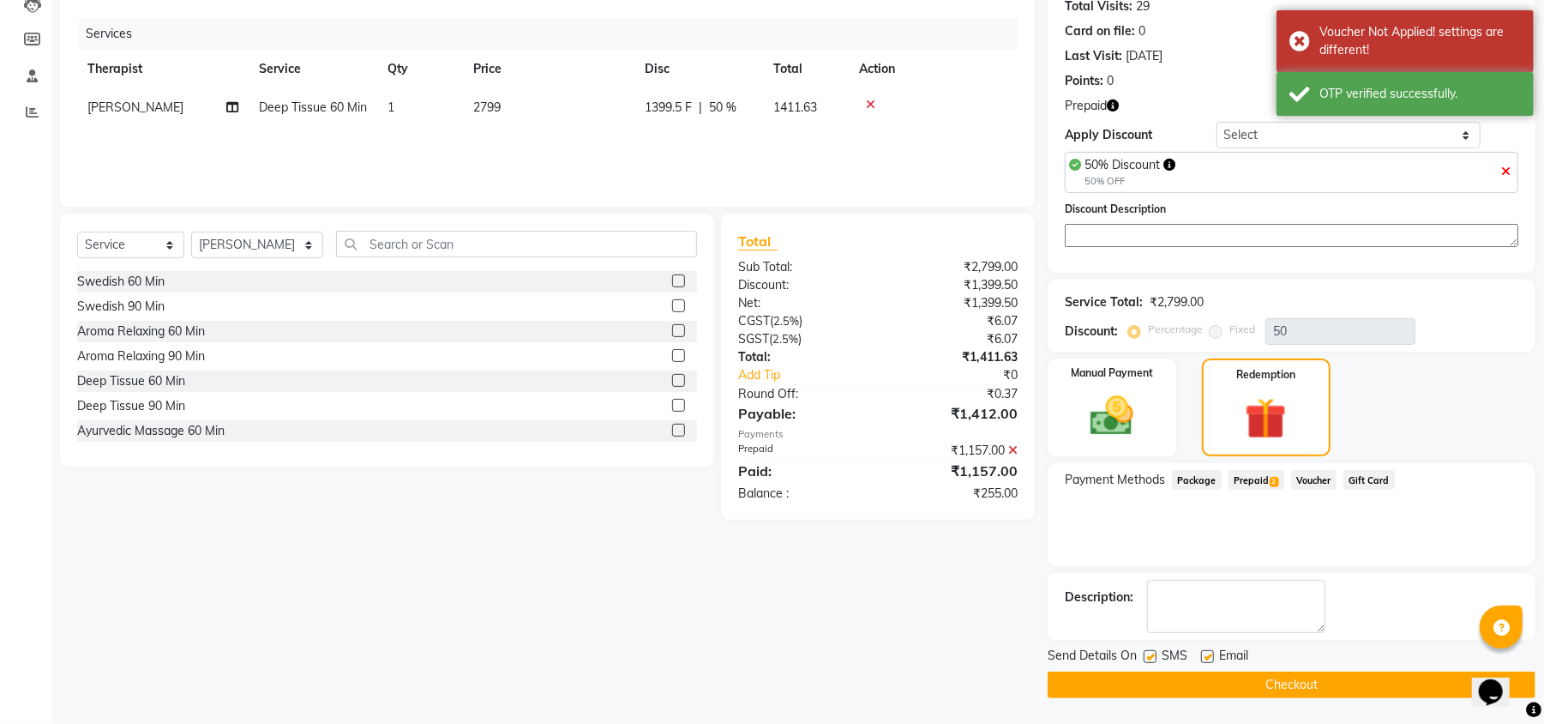
click at [1014, 447] on icon at bounding box center [1012, 450] width 9 height 12
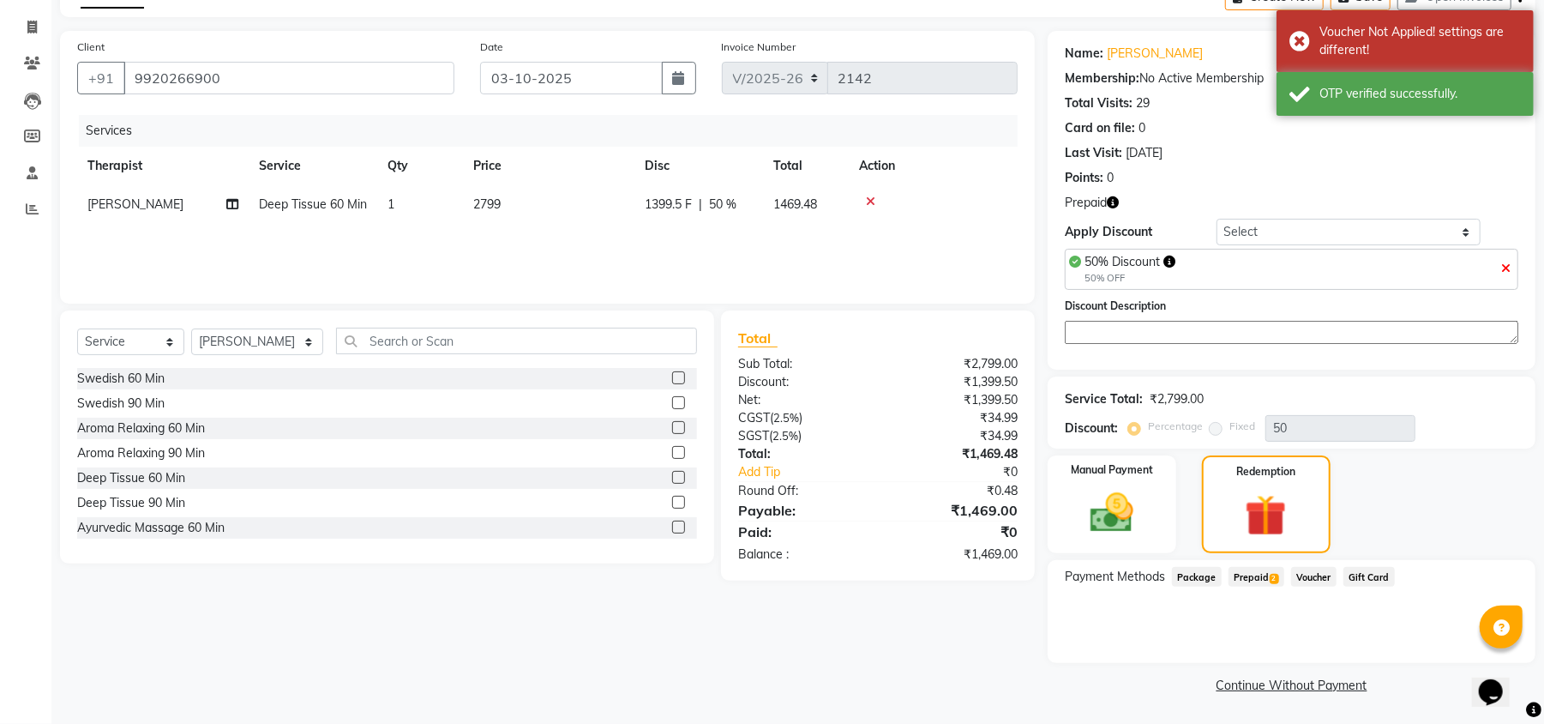
click at [1233, 575] on span "Prepaid 2" at bounding box center [1257, 577] width 56 height 20
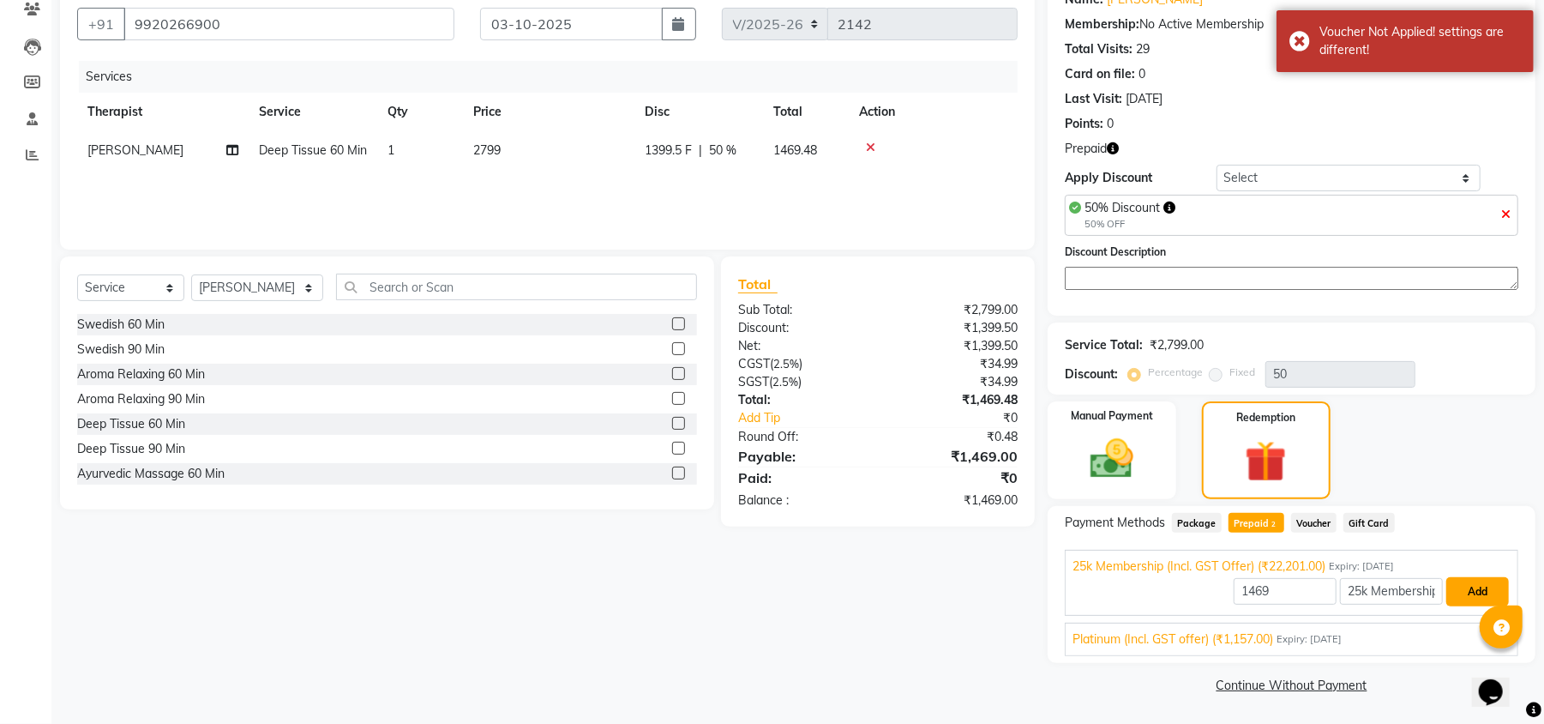
click at [1476, 590] on button "Add" at bounding box center [1478, 591] width 63 height 29
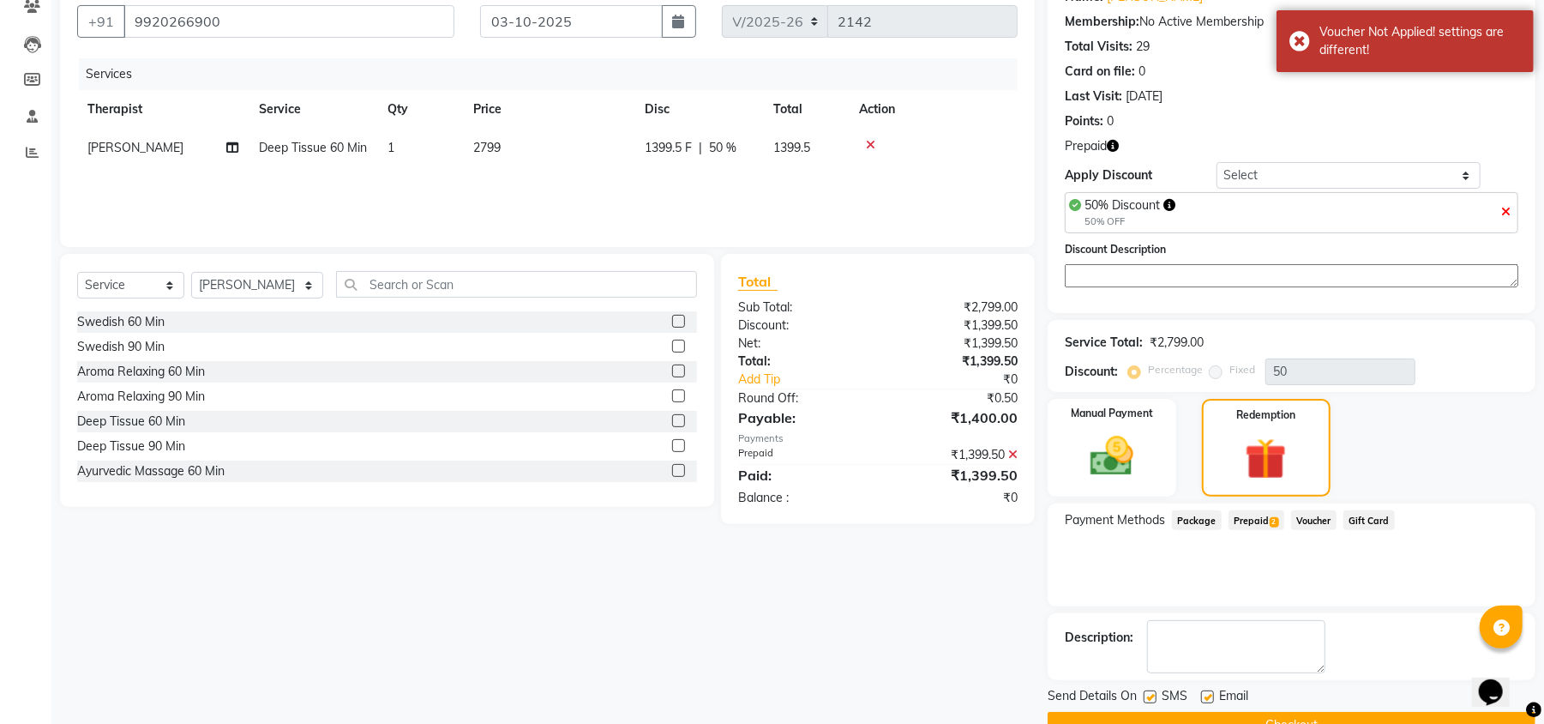
scroll to position [196, 0]
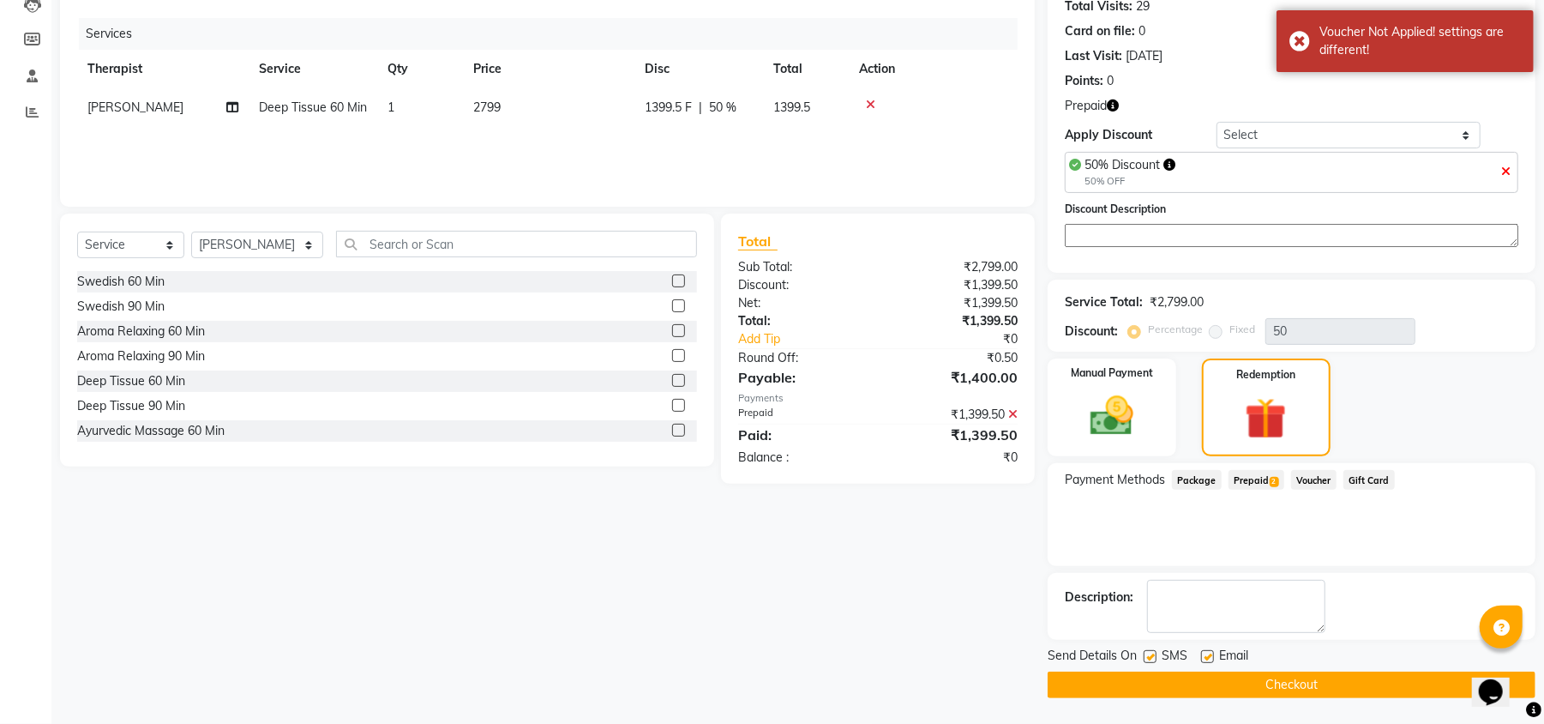
click at [1170, 679] on button "Checkout" at bounding box center [1292, 684] width 488 height 27
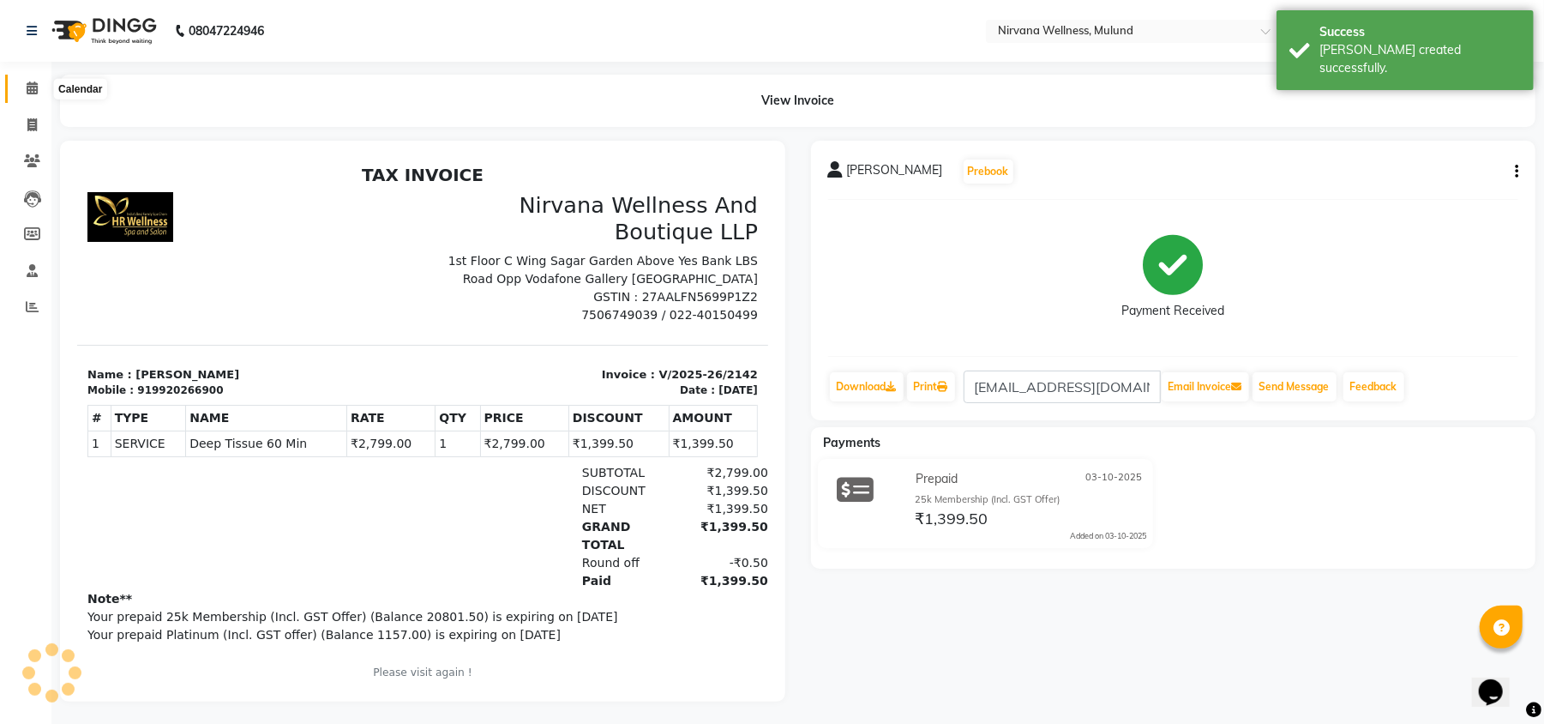
click at [32, 86] on icon at bounding box center [32, 87] width 11 height 13
